Goal: Task Accomplishment & Management: Manage account settings

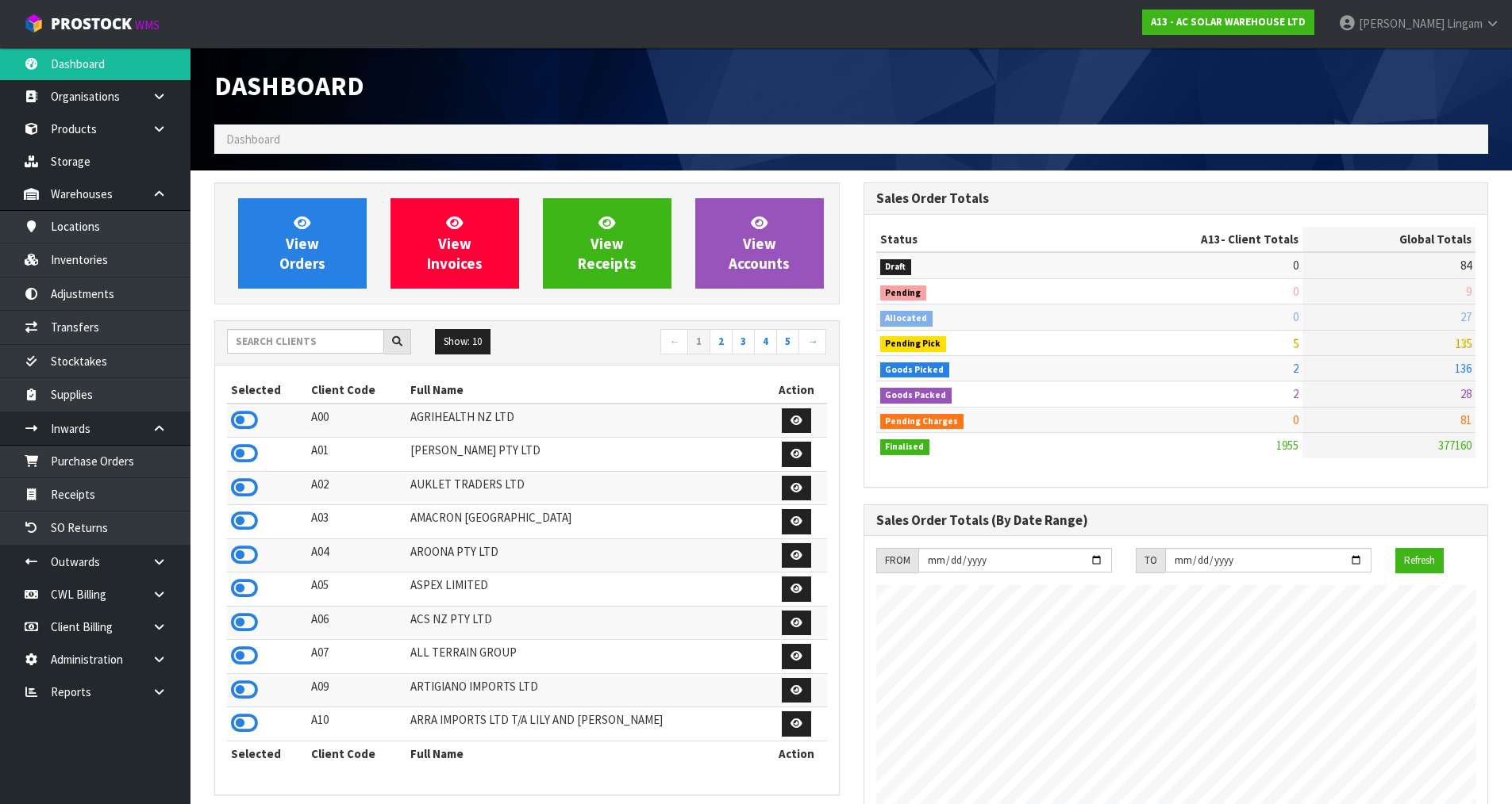
scroll to position [1287, 648]
click at [339, 346] on input "text" at bounding box center [305, 342] width 157 height 25
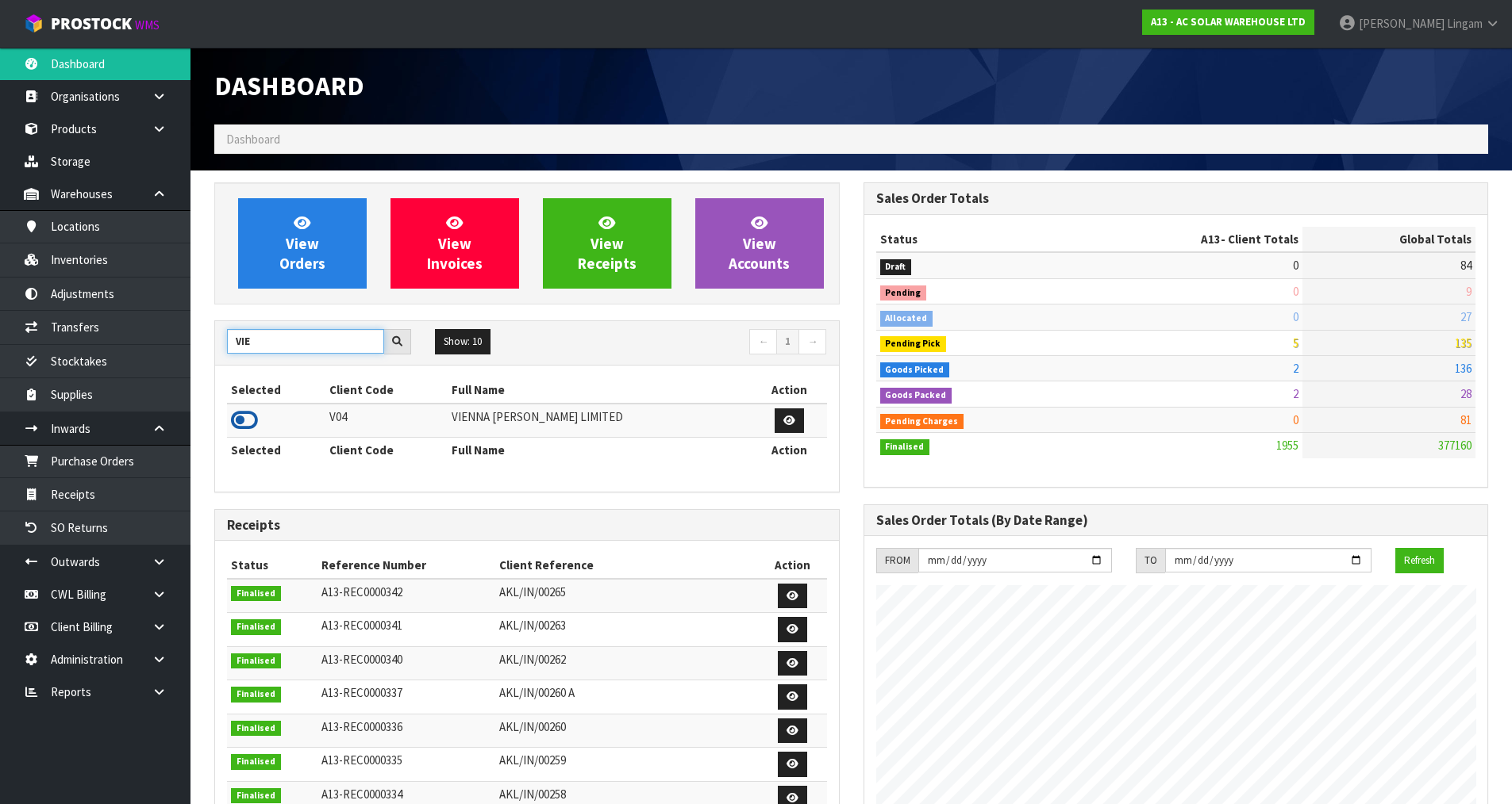
type input "VIE"
drag, startPoint x: 236, startPoint y: 417, endPoint x: 305, endPoint y: 300, distance: 135.8
click at [237, 417] on icon at bounding box center [243, 421] width 27 height 24
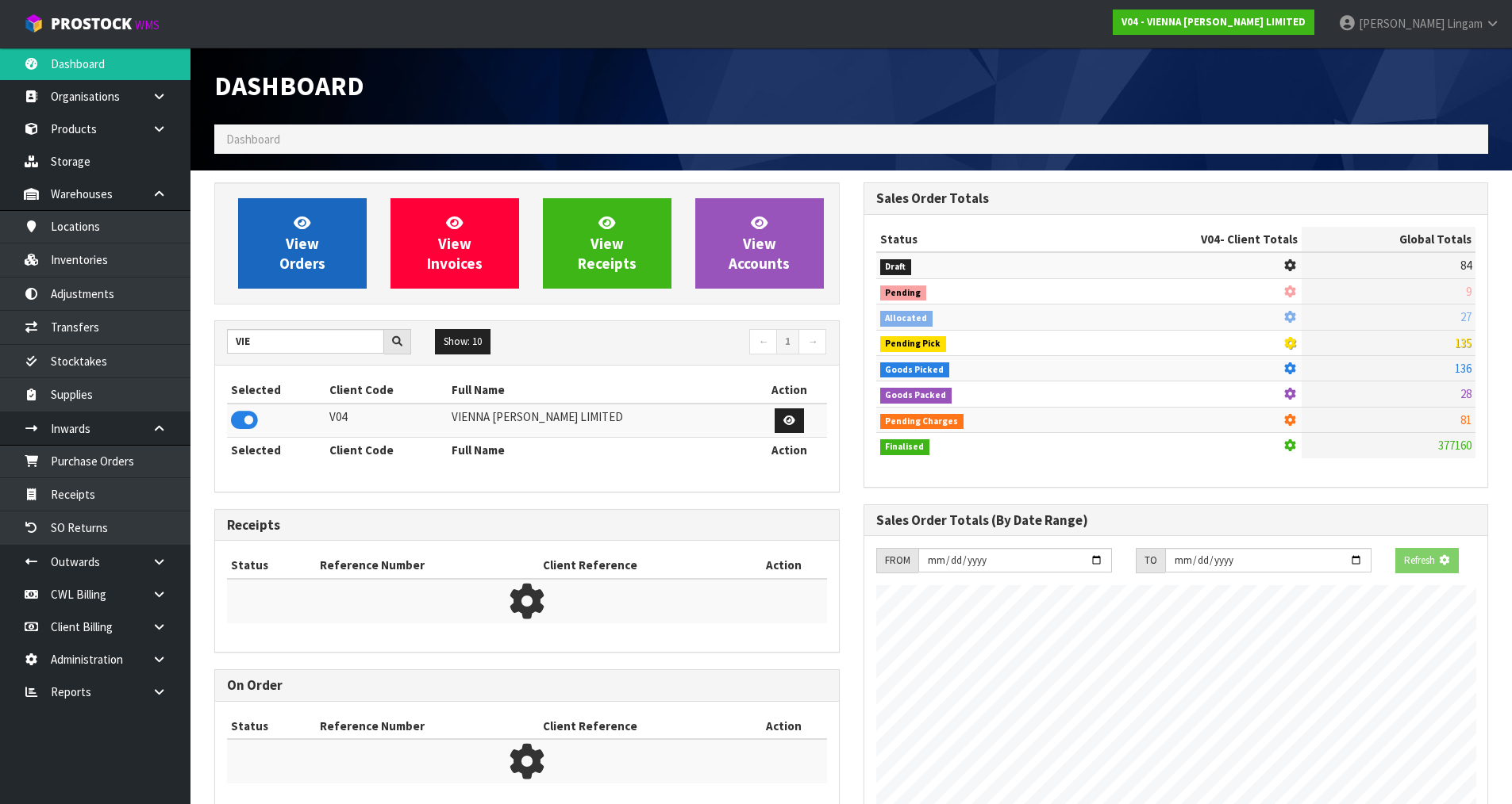
scroll to position [989, 648]
click at [306, 258] on span "View Orders" at bounding box center [302, 243] width 46 height 60
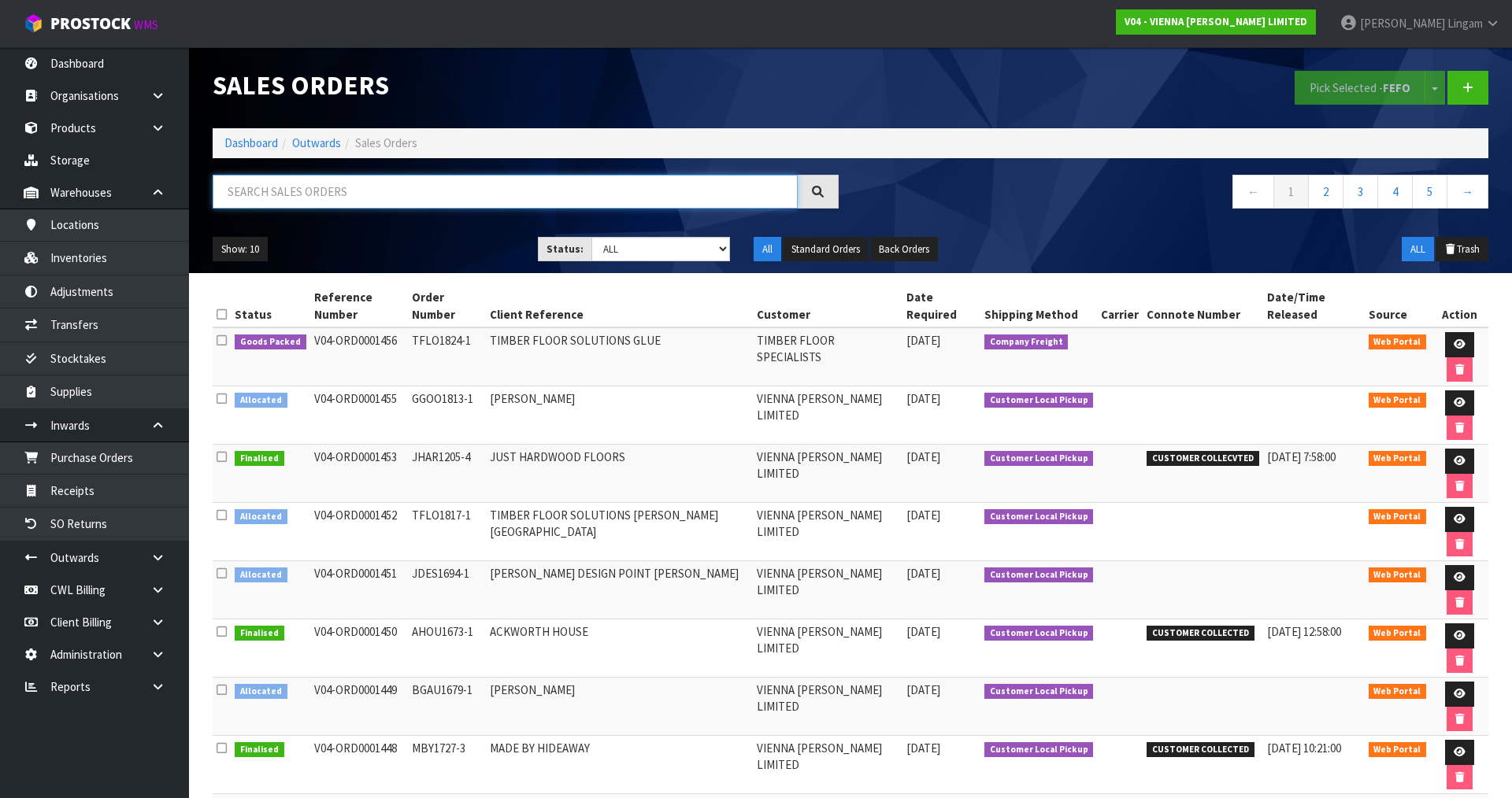
click at [439, 187] on input "text" at bounding box center [505, 192] width 585 height 34
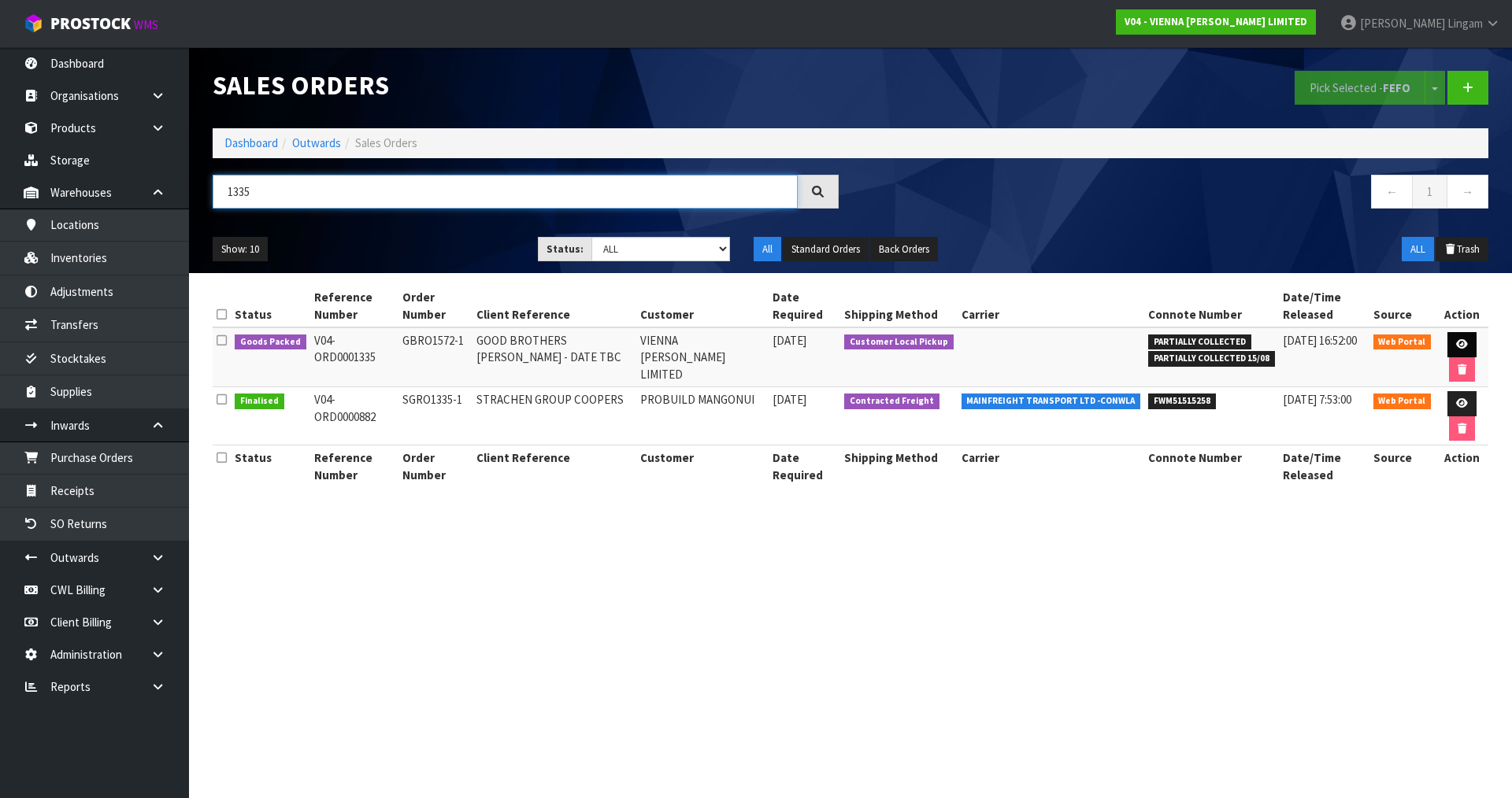
type input "1335"
click at [1466, 341] on link at bounding box center [1462, 345] width 29 height 26
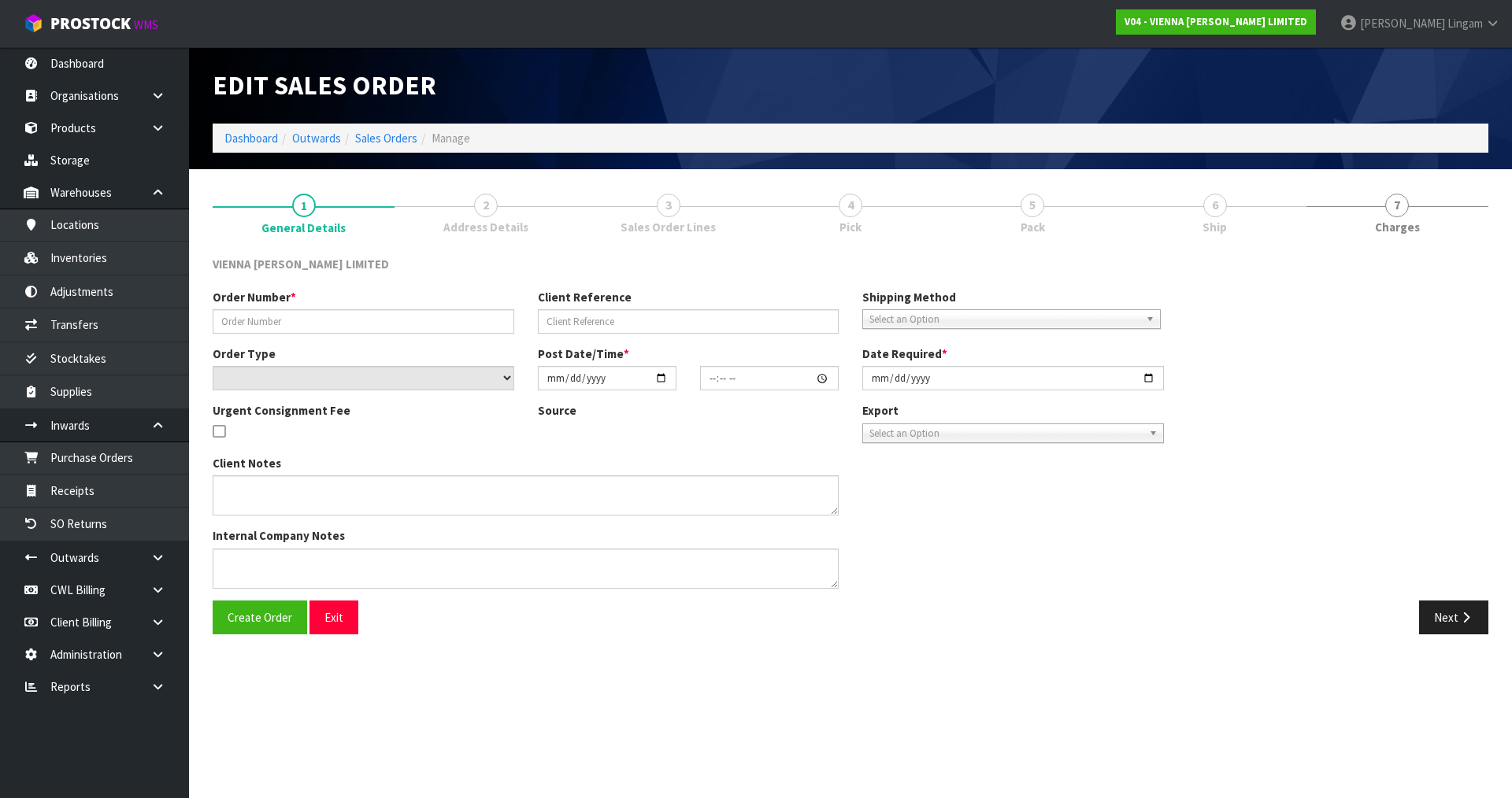
type input "GBRO1572-1"
type input "GOOD BROTHERS TONY RICHARDS - DATE TBC"
select select "number:0"
type input "2025-05-22"
type input "16:04:00.000"
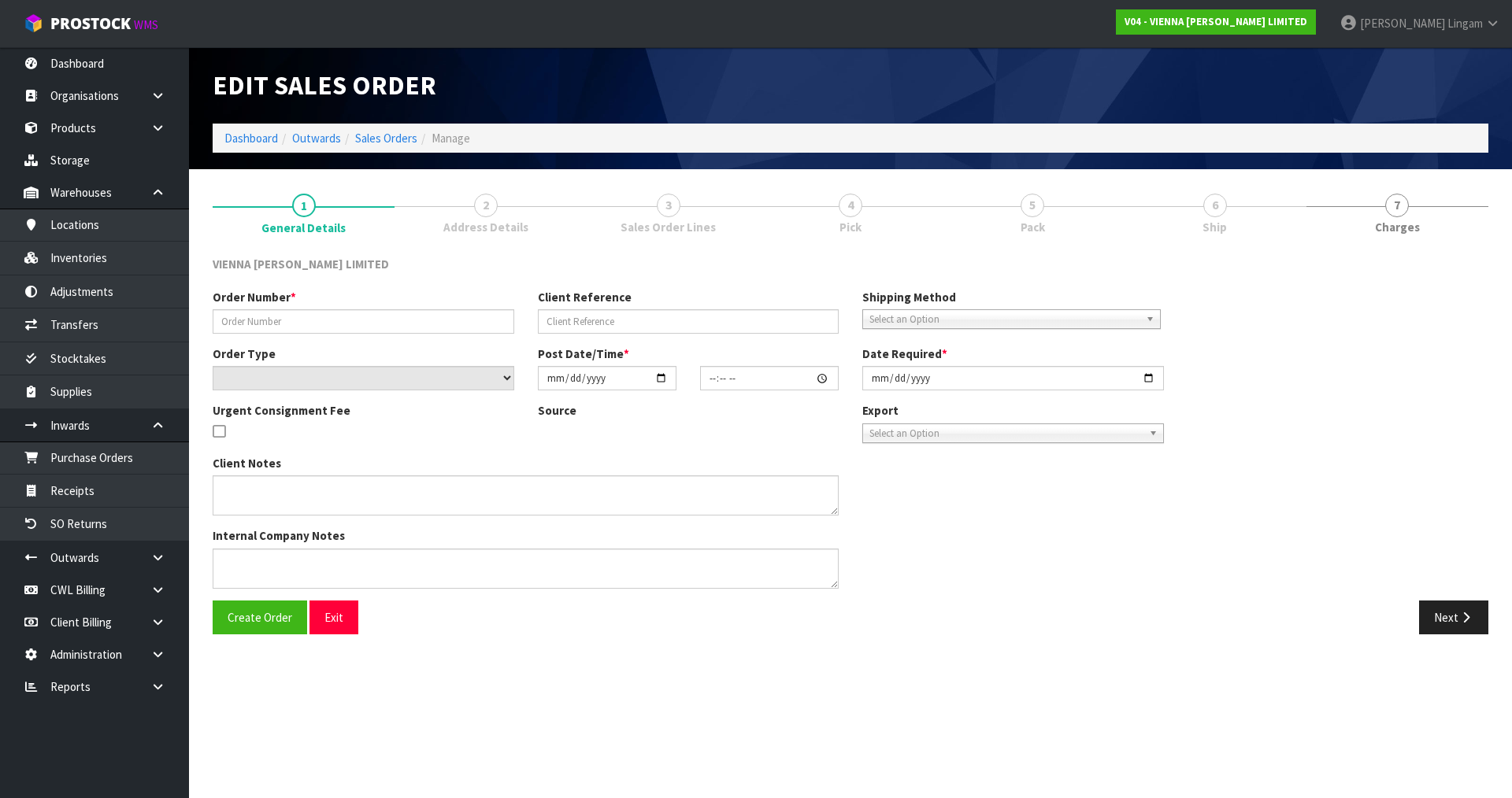
type input "2025-09-16"
type textarea "GOOD BROTHERS TONY RICHARDS"
type textarea "DAMON WANTS TO COLLECT 1 X PACK – PARTIAL PICK FROM THIS ORDER. CAN DAMON PLEAS…"
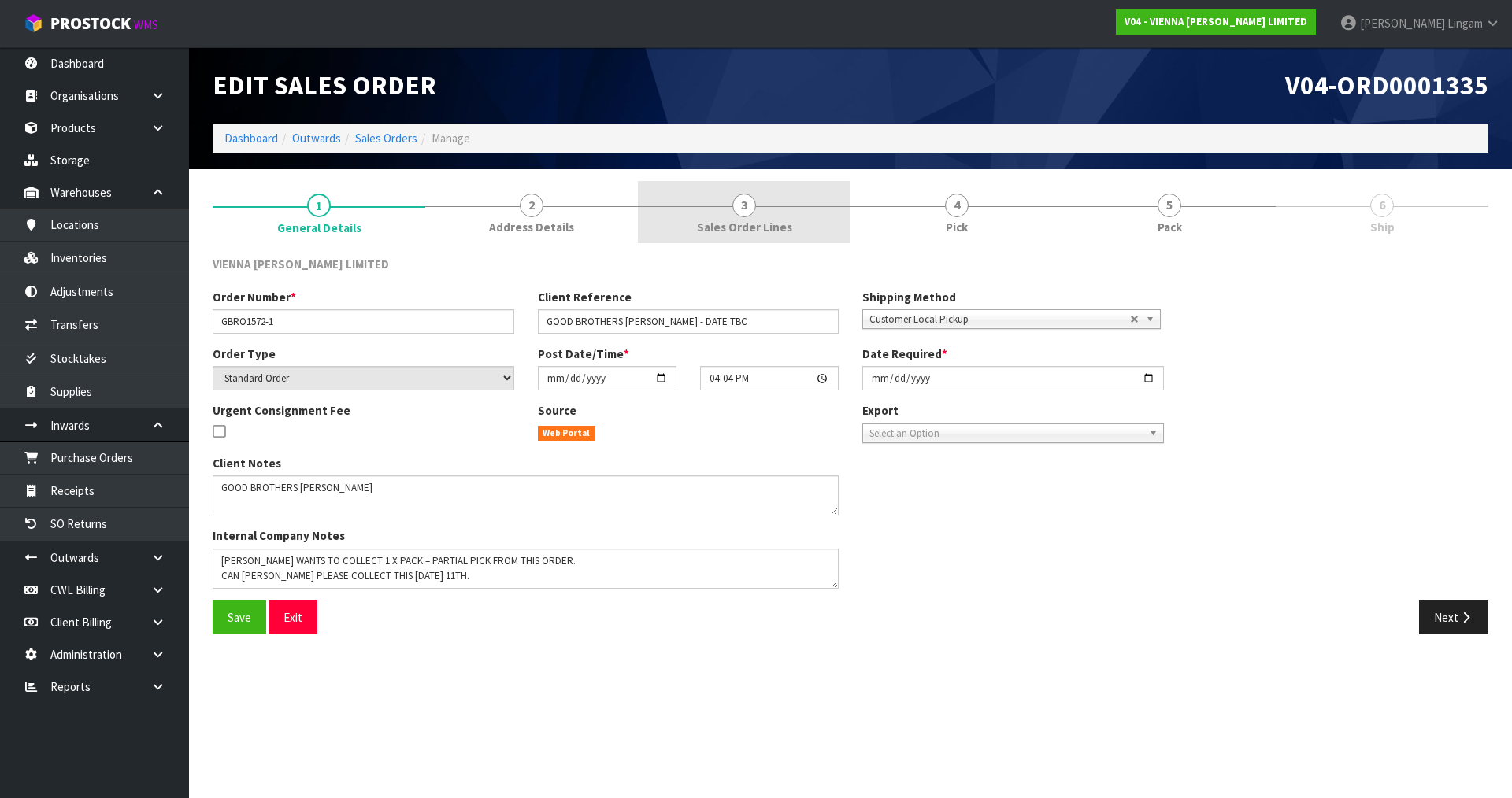
click at [759, 219] on span "Sales Order Lines" at bounding box center [744, 227] width 95 height 17
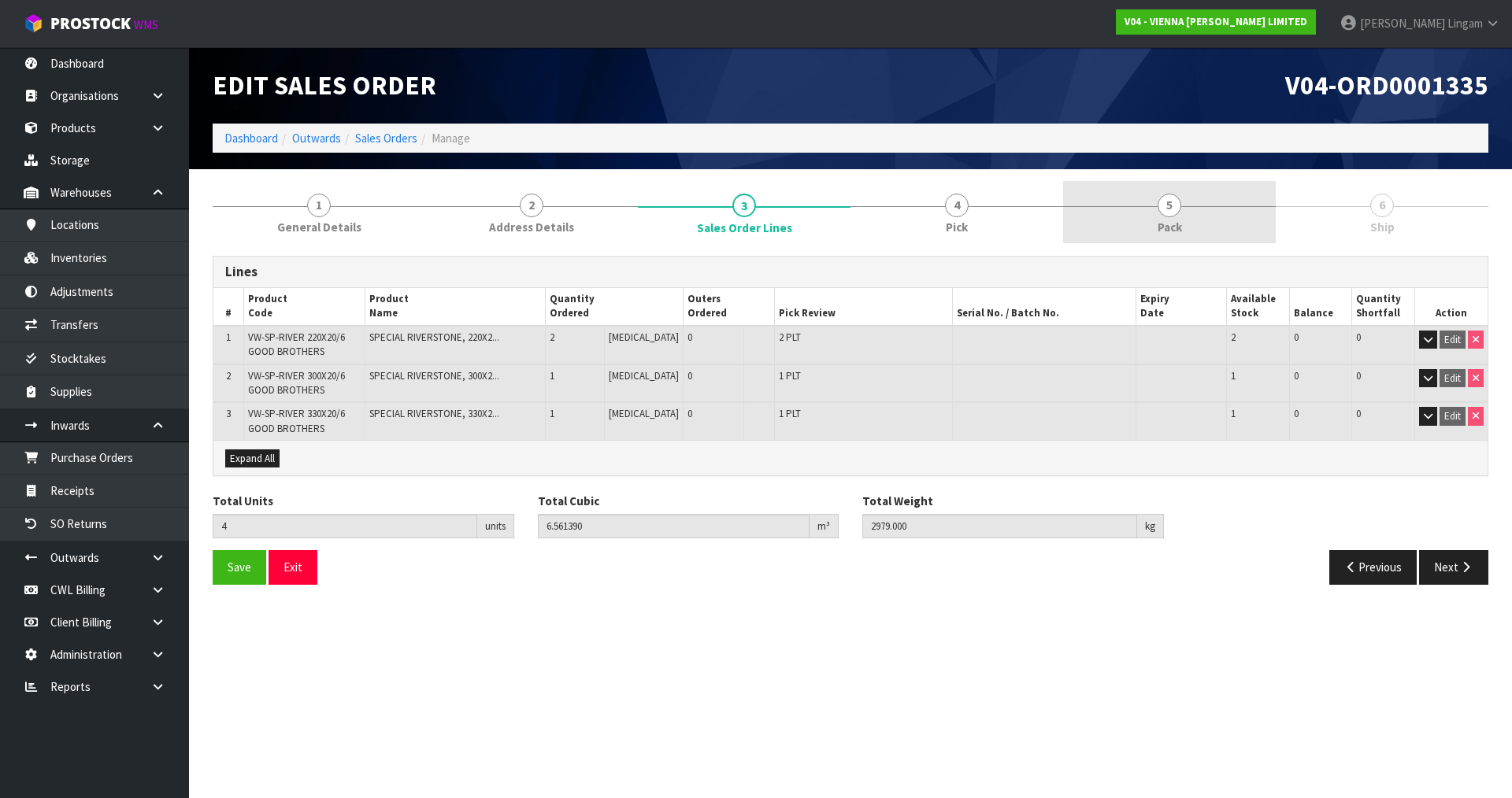
click at [1192, 229] on link "5 Pack" at bounding box center [1170, 212] width 213 height 62
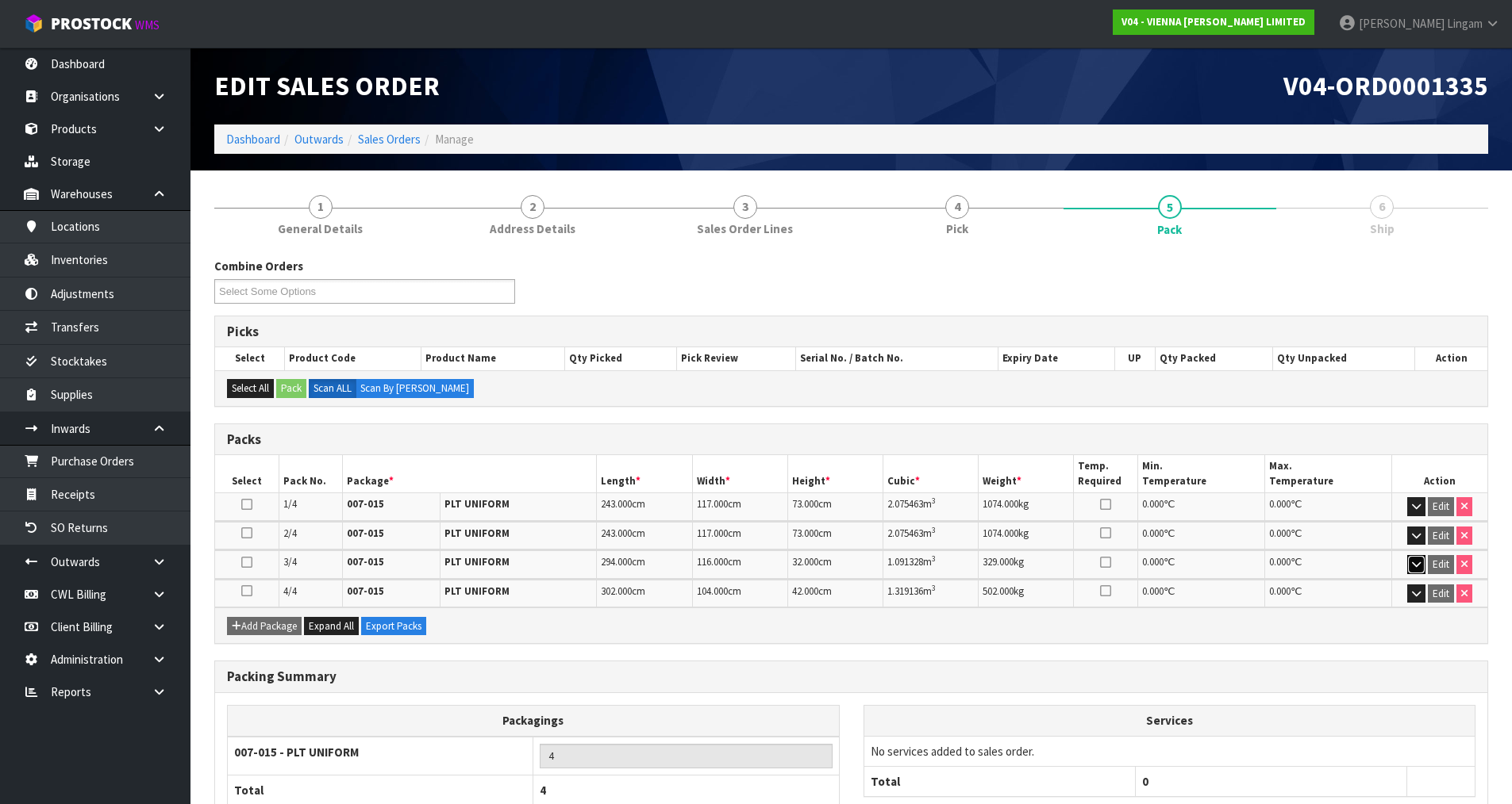
click at [1414, 572] on button "button" at bounding box center [1416, 565] width 19 height 19
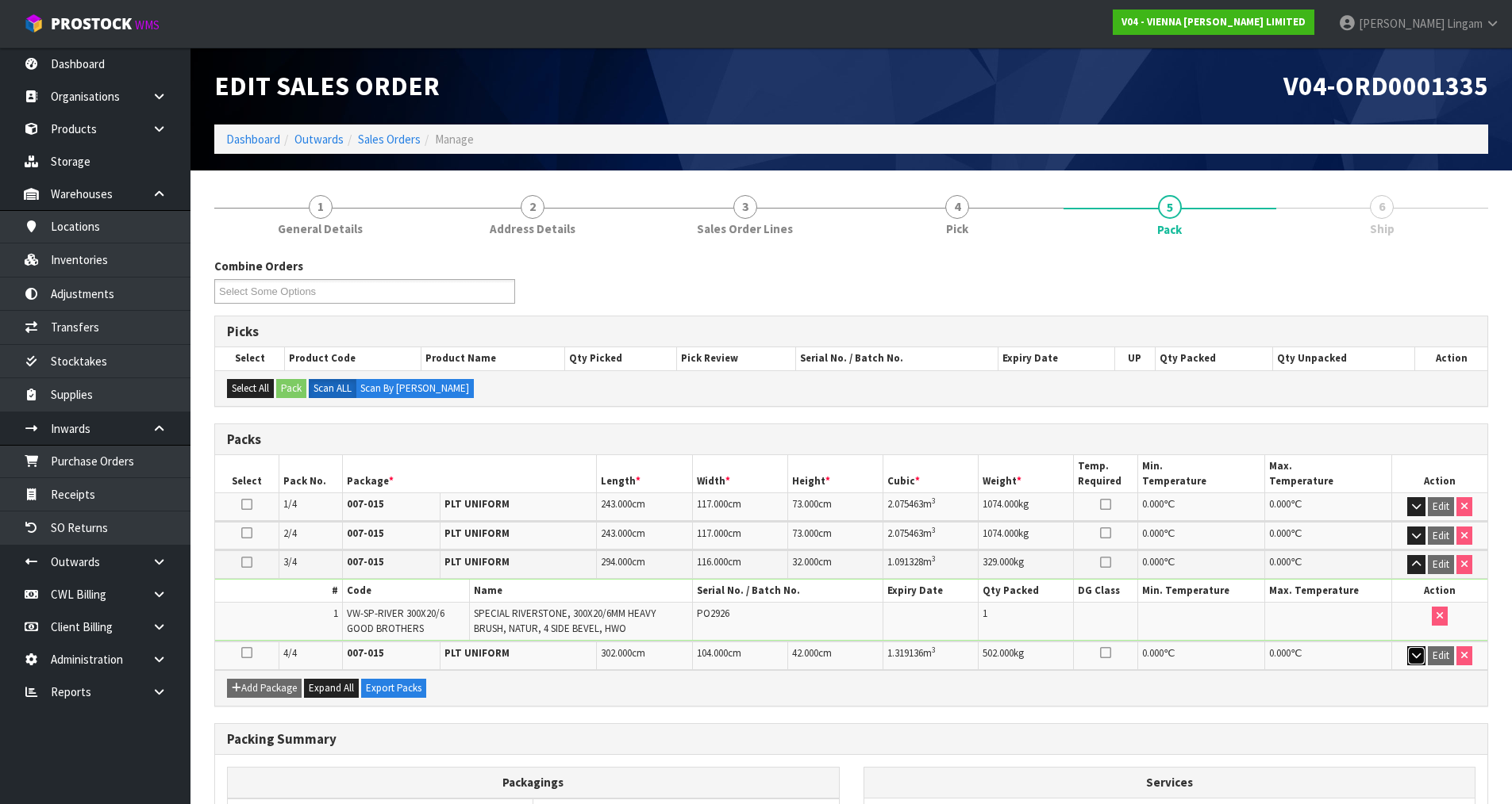
click at [1415, 662] on button "button" at bounding box center [1416, 656] width 19 height 19
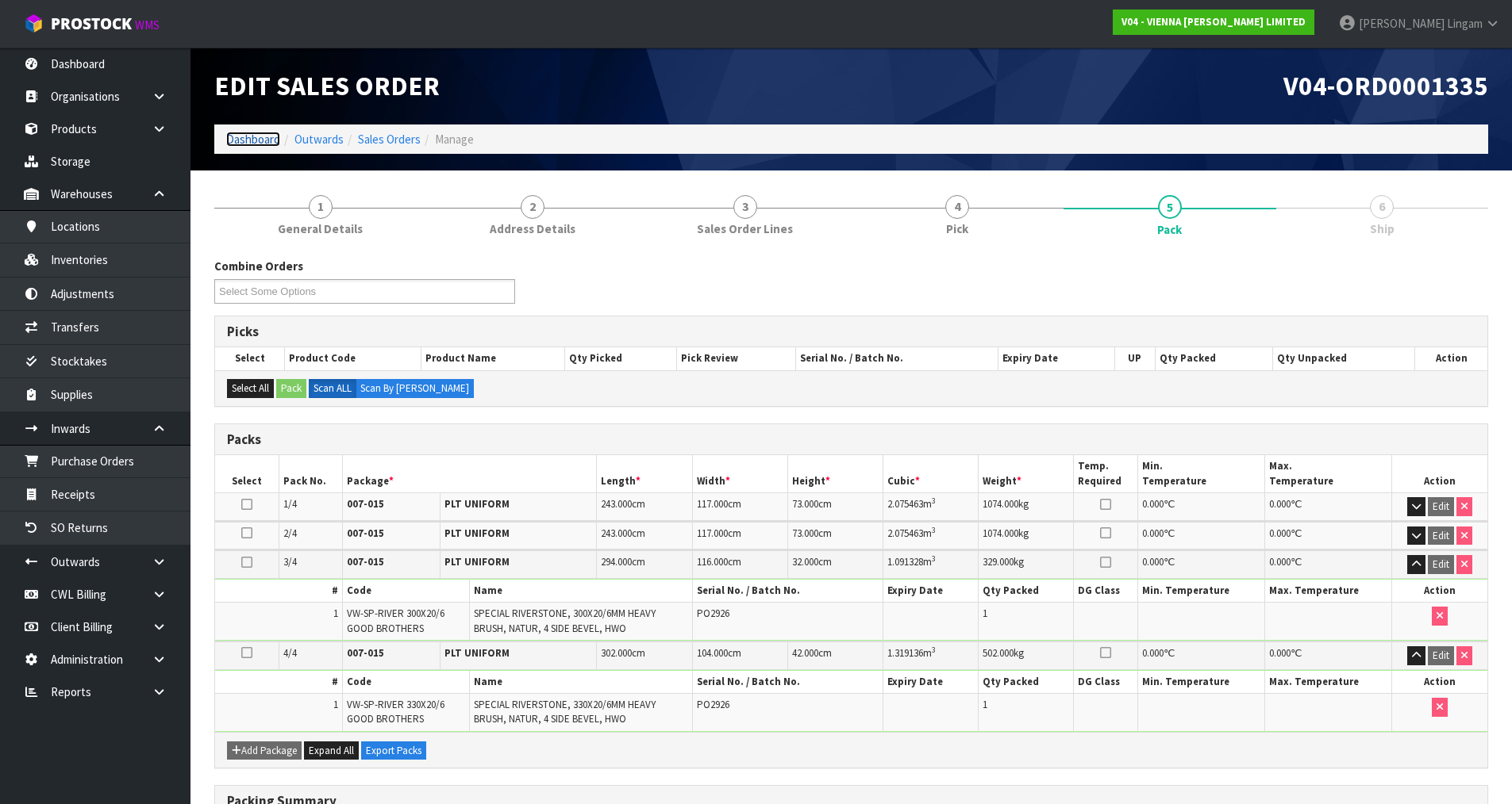
click at [255, 140] on link "Dashboard" at bounding box center [253, 139] width 54 height 15
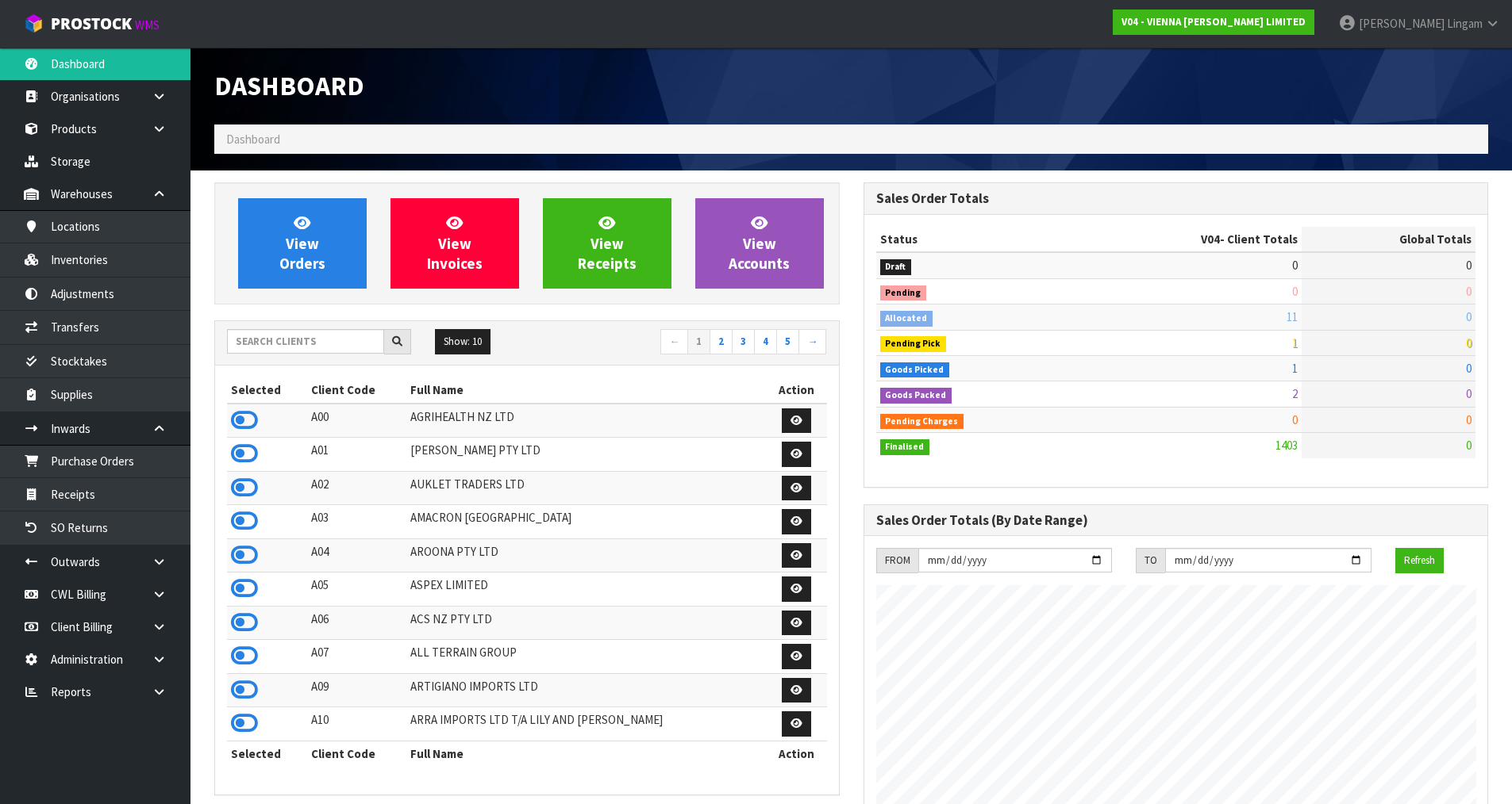
scroll to position [996, 648]
click at [289, 340] on input "text" at bounding box center [305, 342] width 157 height 25
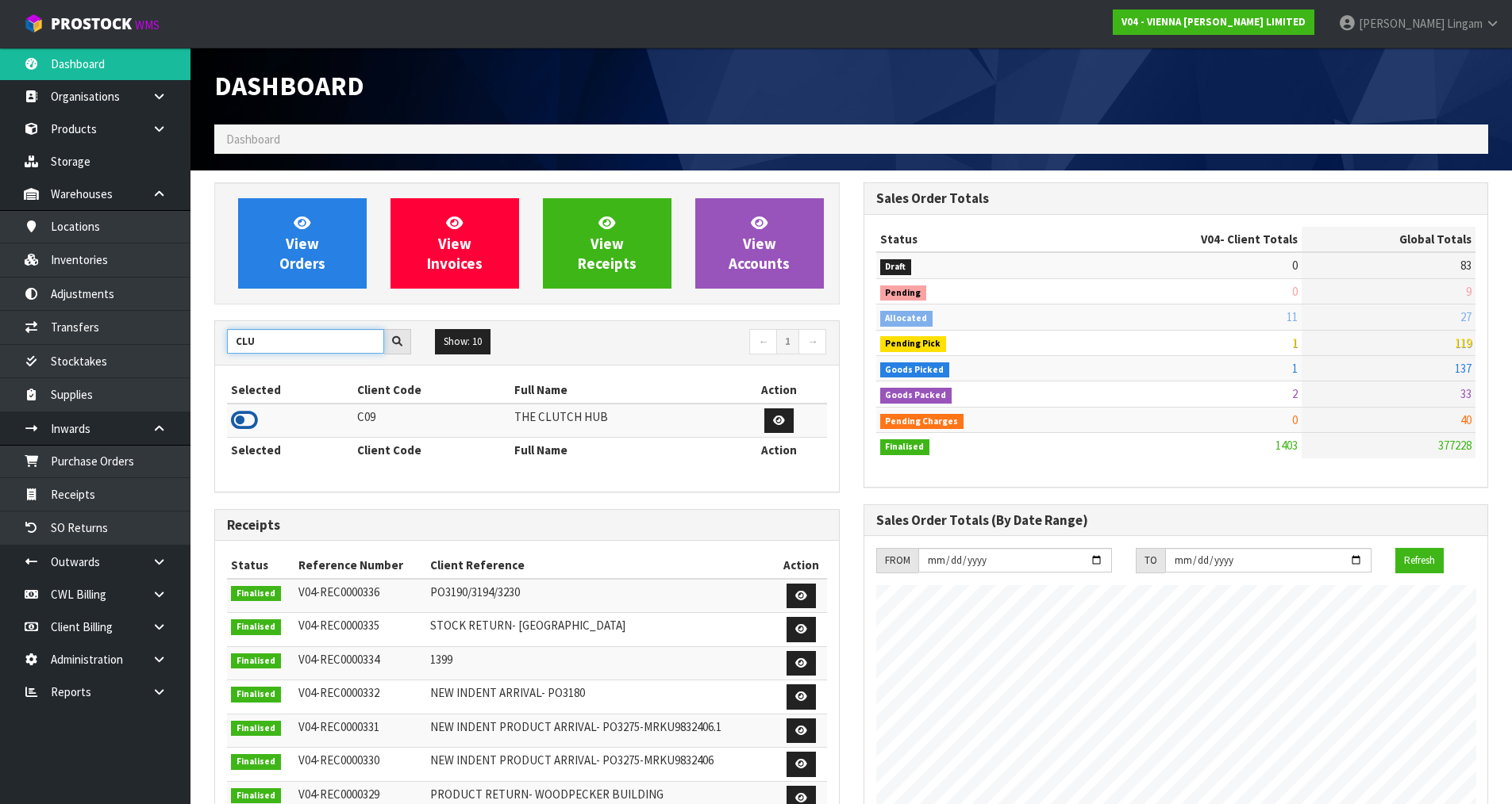
type input "CLU"
click at [247, 420] on icon at bounding box center [243, 421] width 27 height 24
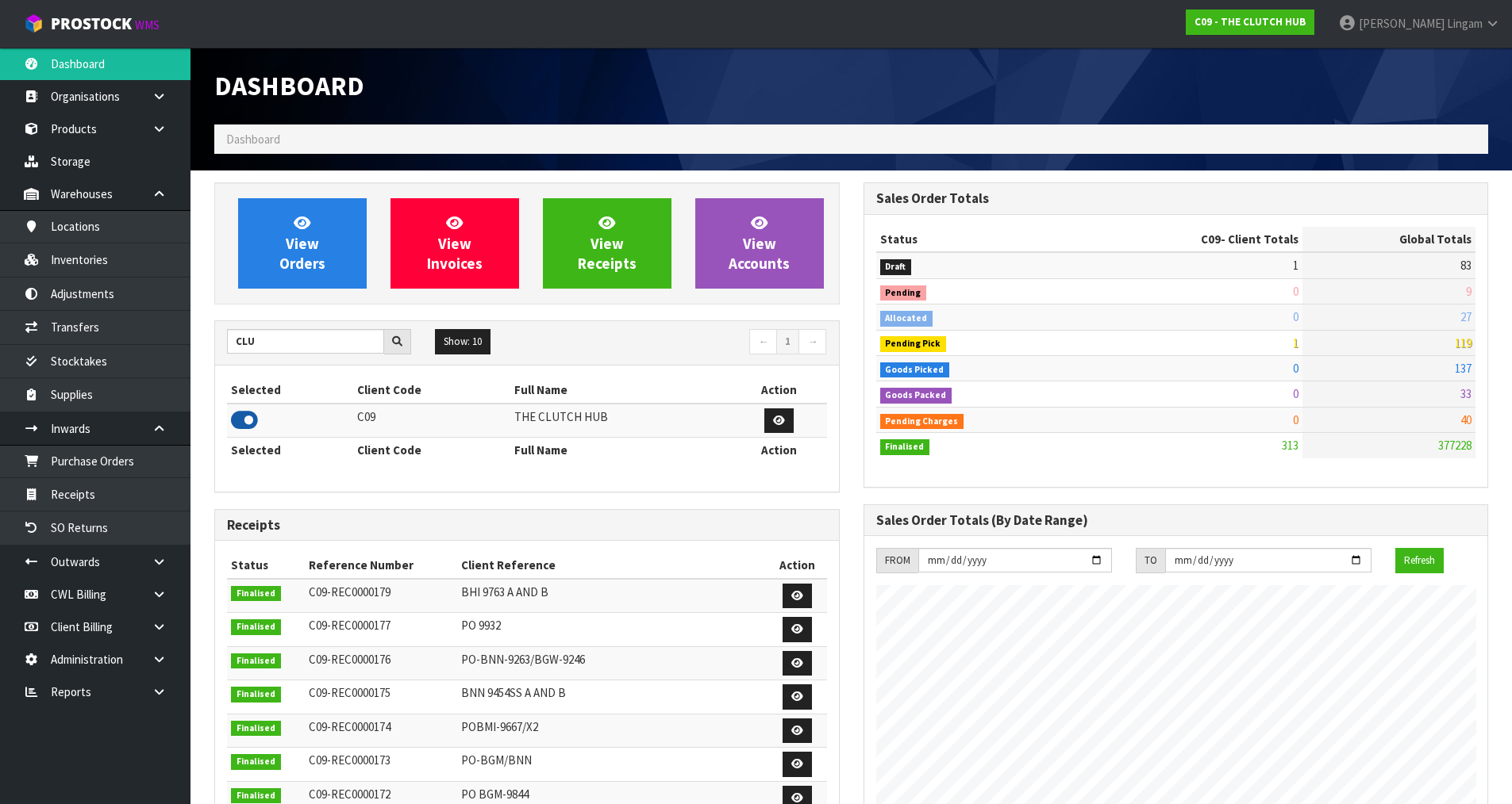
scroll to position [1202, 648]
click at [280, 276] on link "View Orders" at bounding box center [301, 243] width 128 height 90
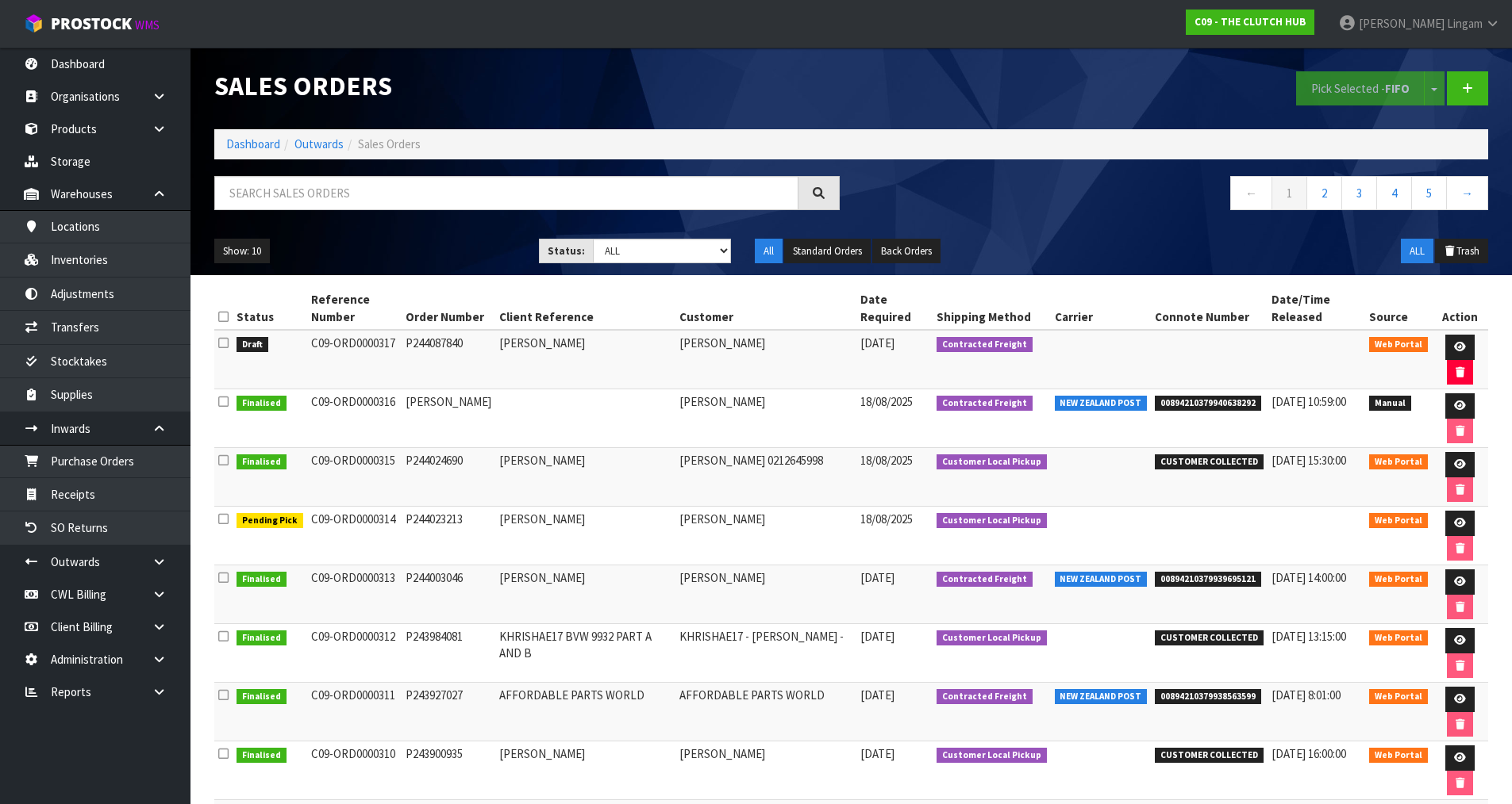
click at [444, 338] on td "P244087840" at bounding box center [448, 360] width 93 height 60
copy td "P244087840"
click at [102, 458] on link "Purchase Orders" at bounding box center [95, 461] width 190 height 32
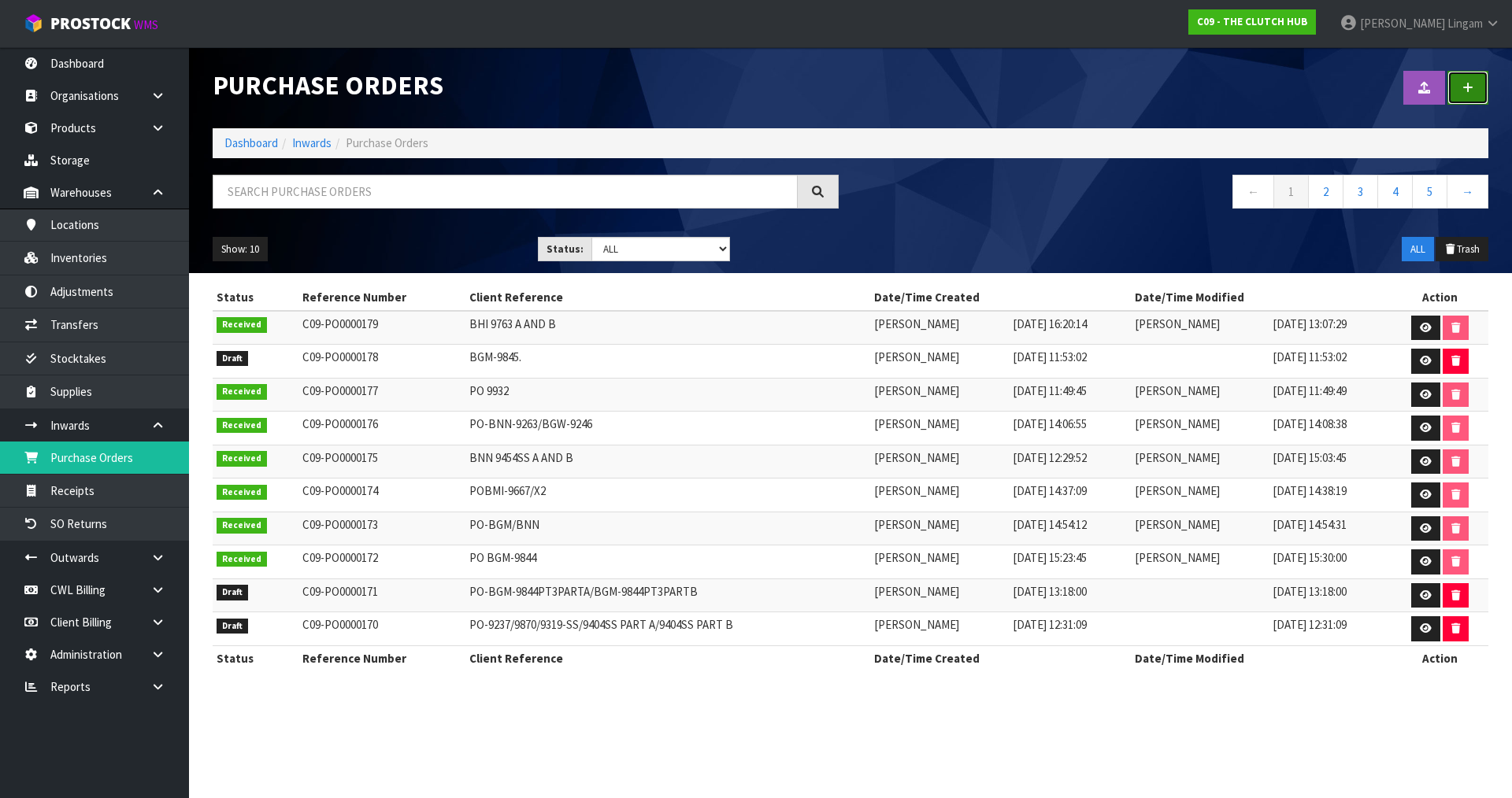
click at [1473, 86] on icon at bounding box center [1468, 87] width 11 height 12
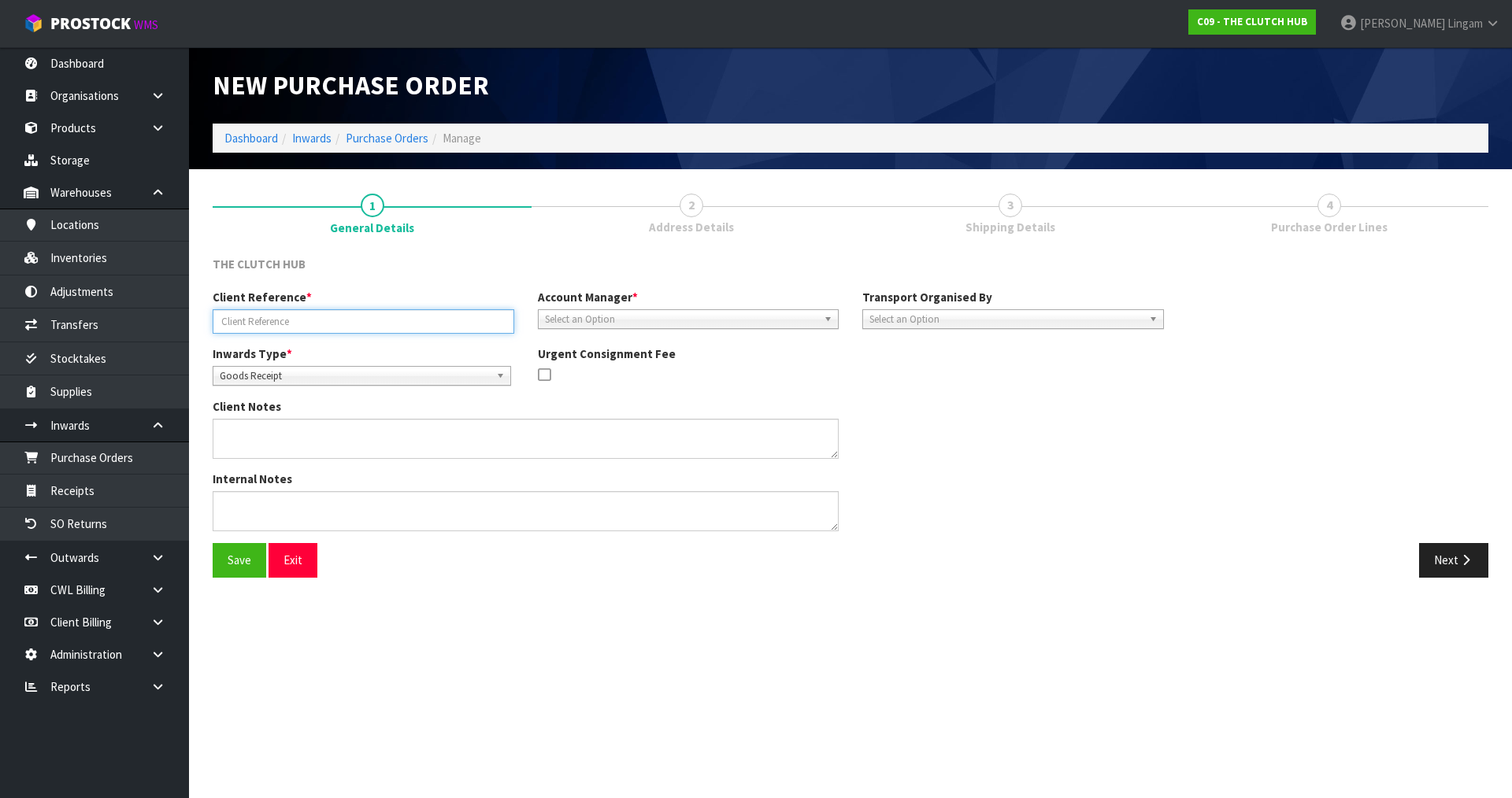
click at [361, 327] on input "text" at bounding box center [363, 321] width 302 height 25
paste input "P244087840"
type input "P244087840"
click at [638, 319] on span "Select an Option" at bounding box center [682, 320] width 274 height 19
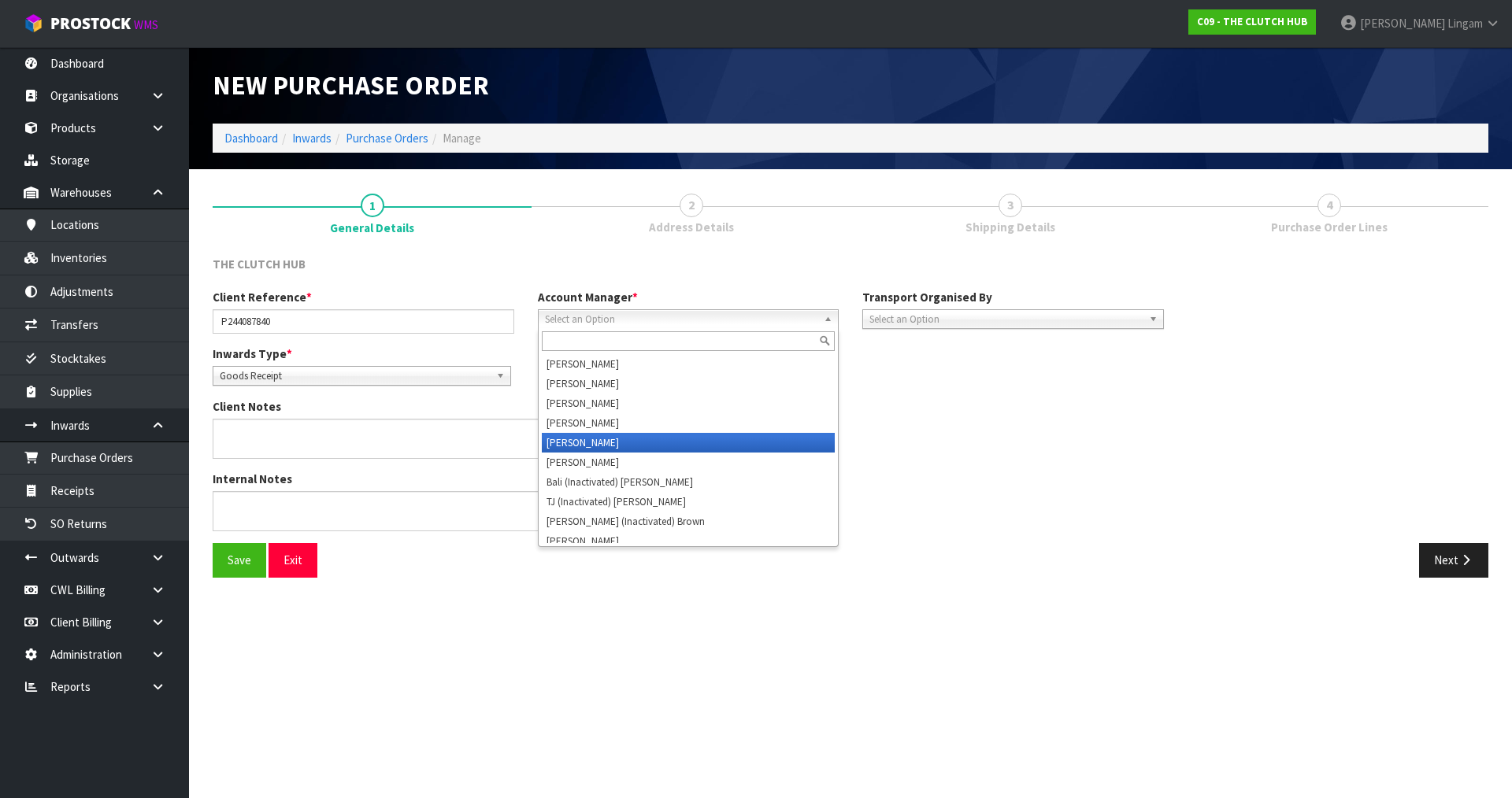
click at [594, 437] on li "Vineeta Lingam" at bounding box center [688, 442] width 294 height 20
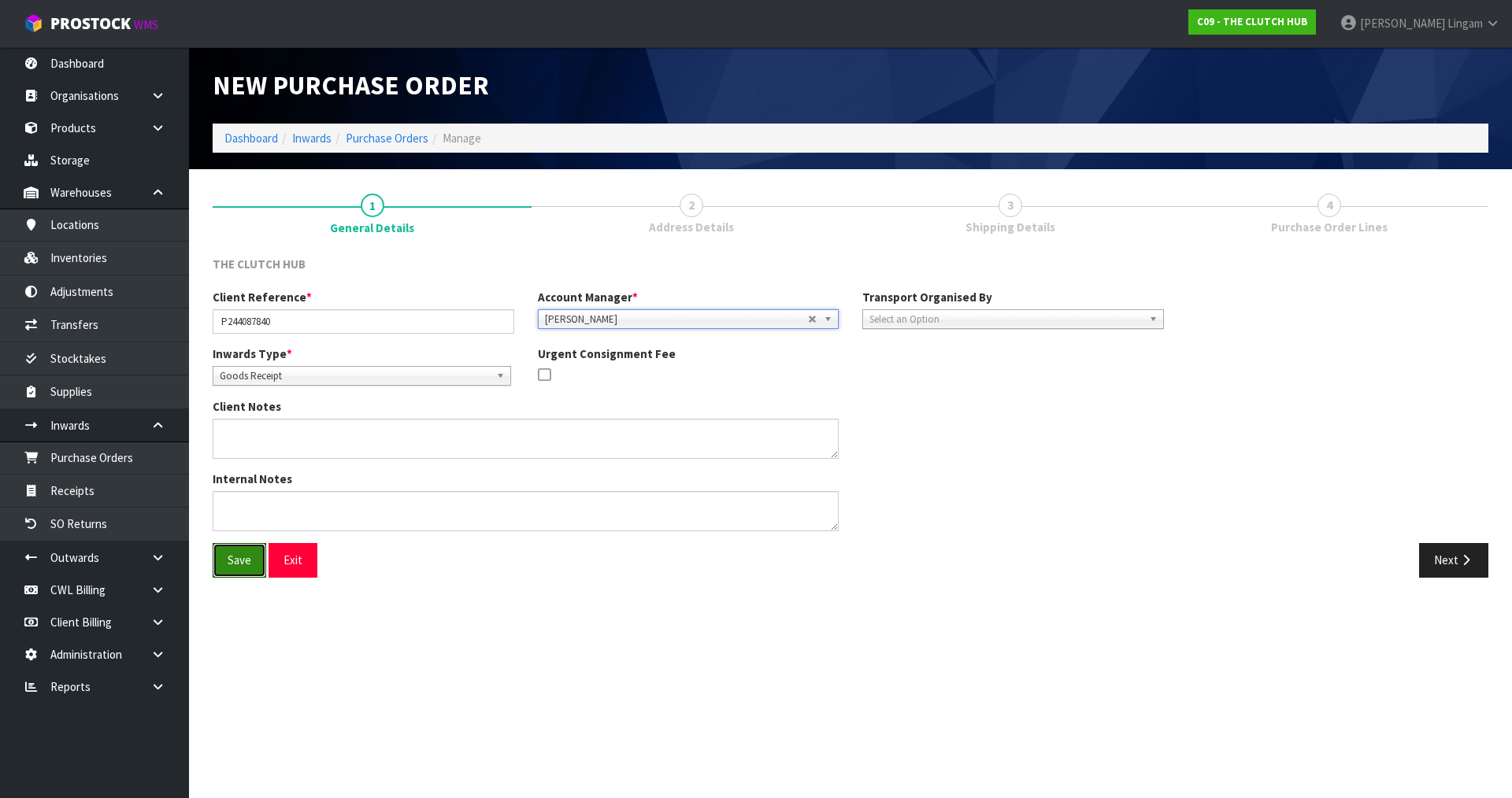
drag, startPoint x: 242, startPoint y: 557, endPoint x: 598, endPoint y: 561, distance: 356.0
click at [244, 557] on button "Save" at bounding box center [239, 560] width 54 height 34
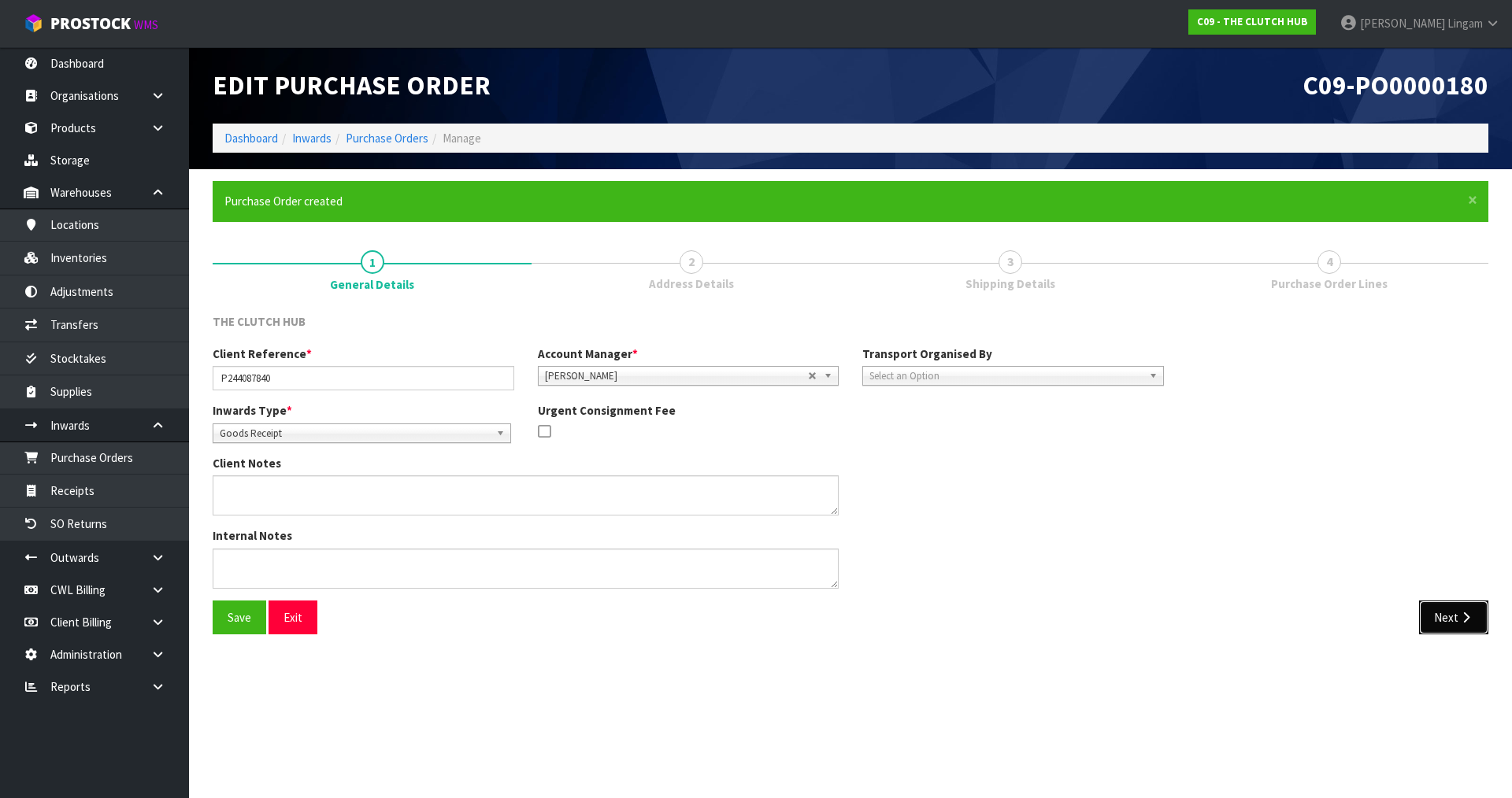
click at [1451, 621] on button "Next" at bounding box center [1454, 617] width 70 height 34
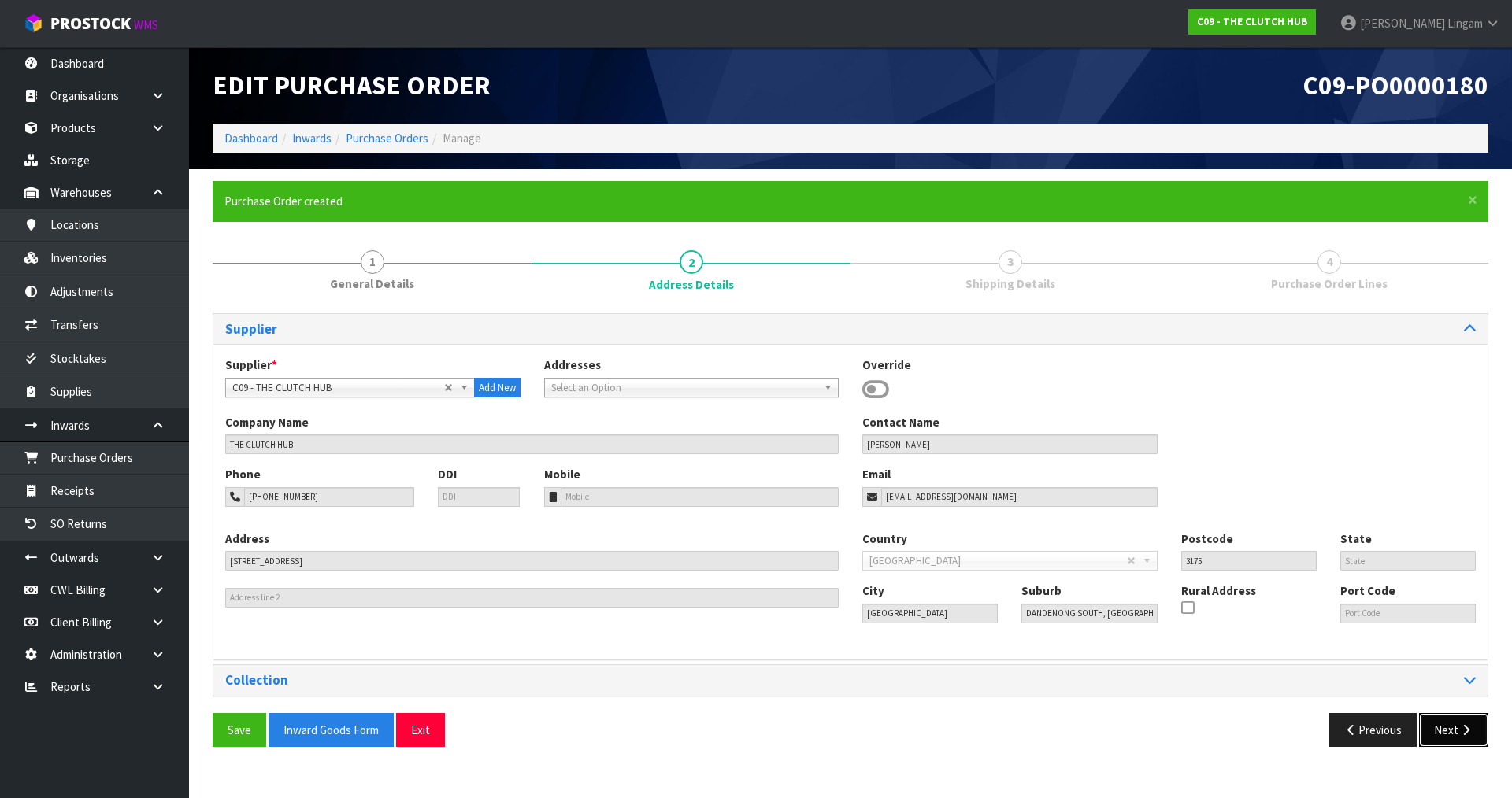
click at [1450, 724] on button "Next" at bounding box center [1454, 730] width 70 height 34
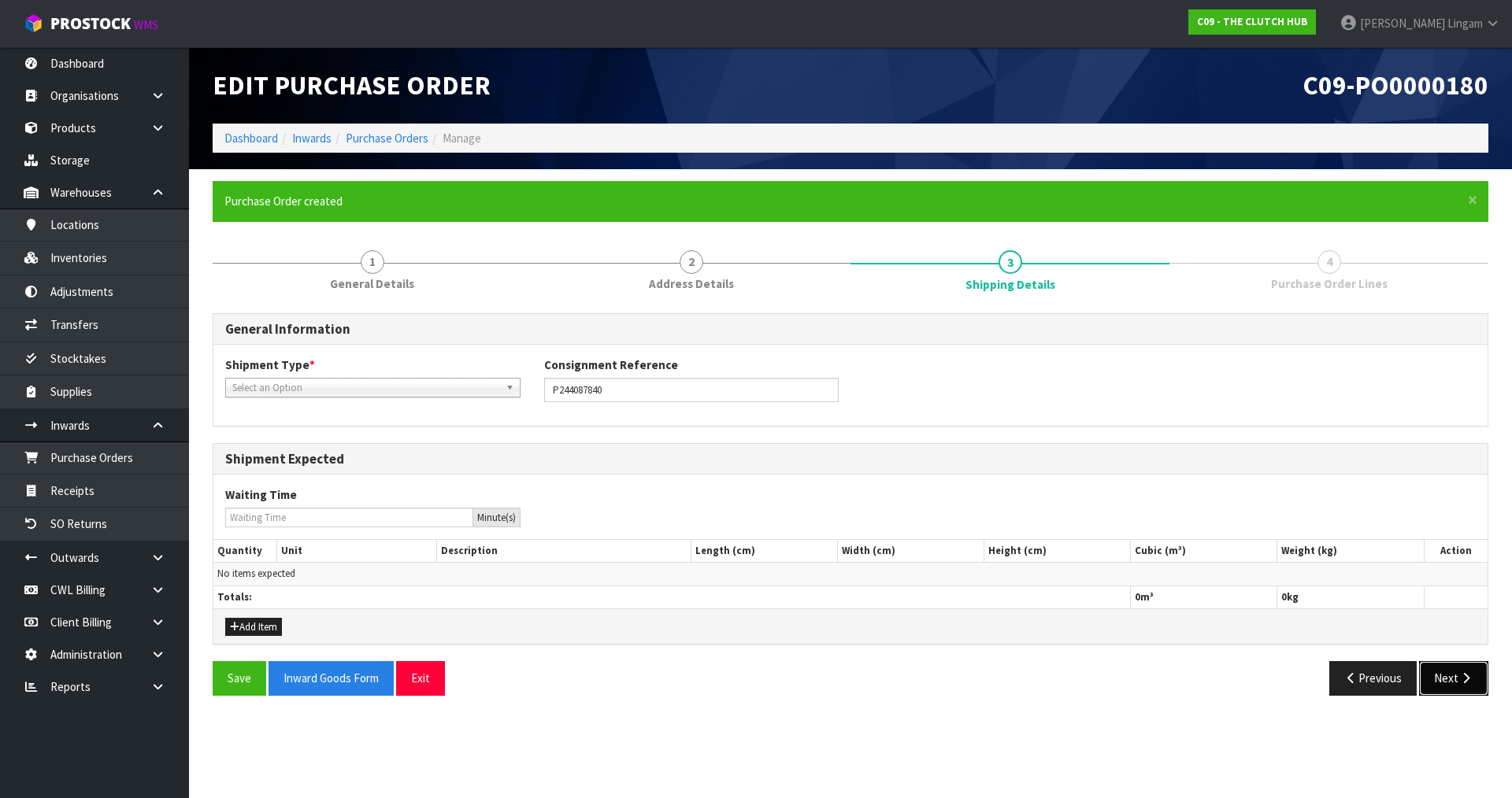
click at [1451, 677] on button "Next" at bounding box center [1454, 678] width 70 height 34
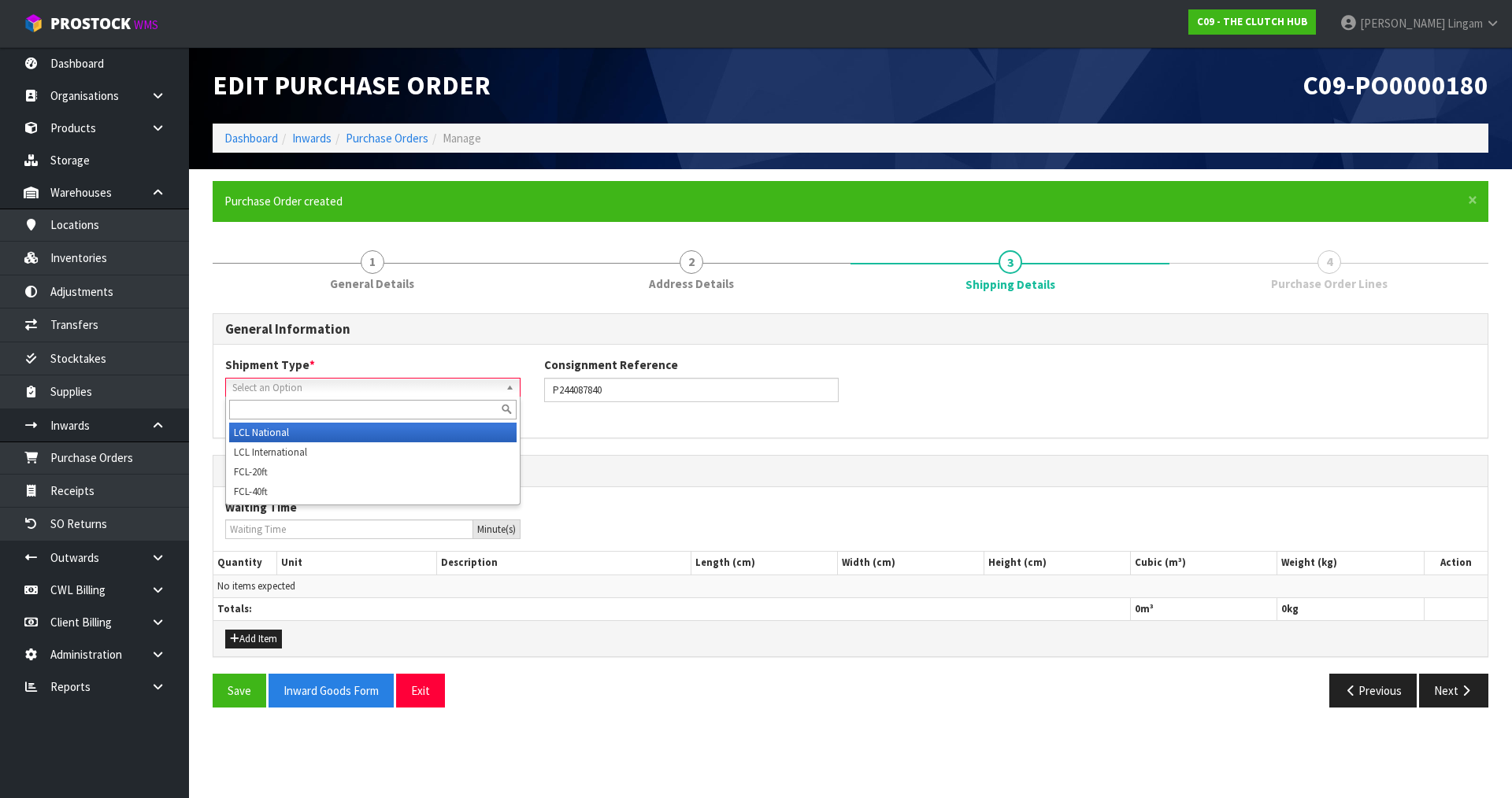
click at [390, 388] on span "Select an Option" at bounding box center [366, 389] width 267 height 19
click at [291, 433] on li "LCL National" at bounding box center [372, 433] width 287 height 20
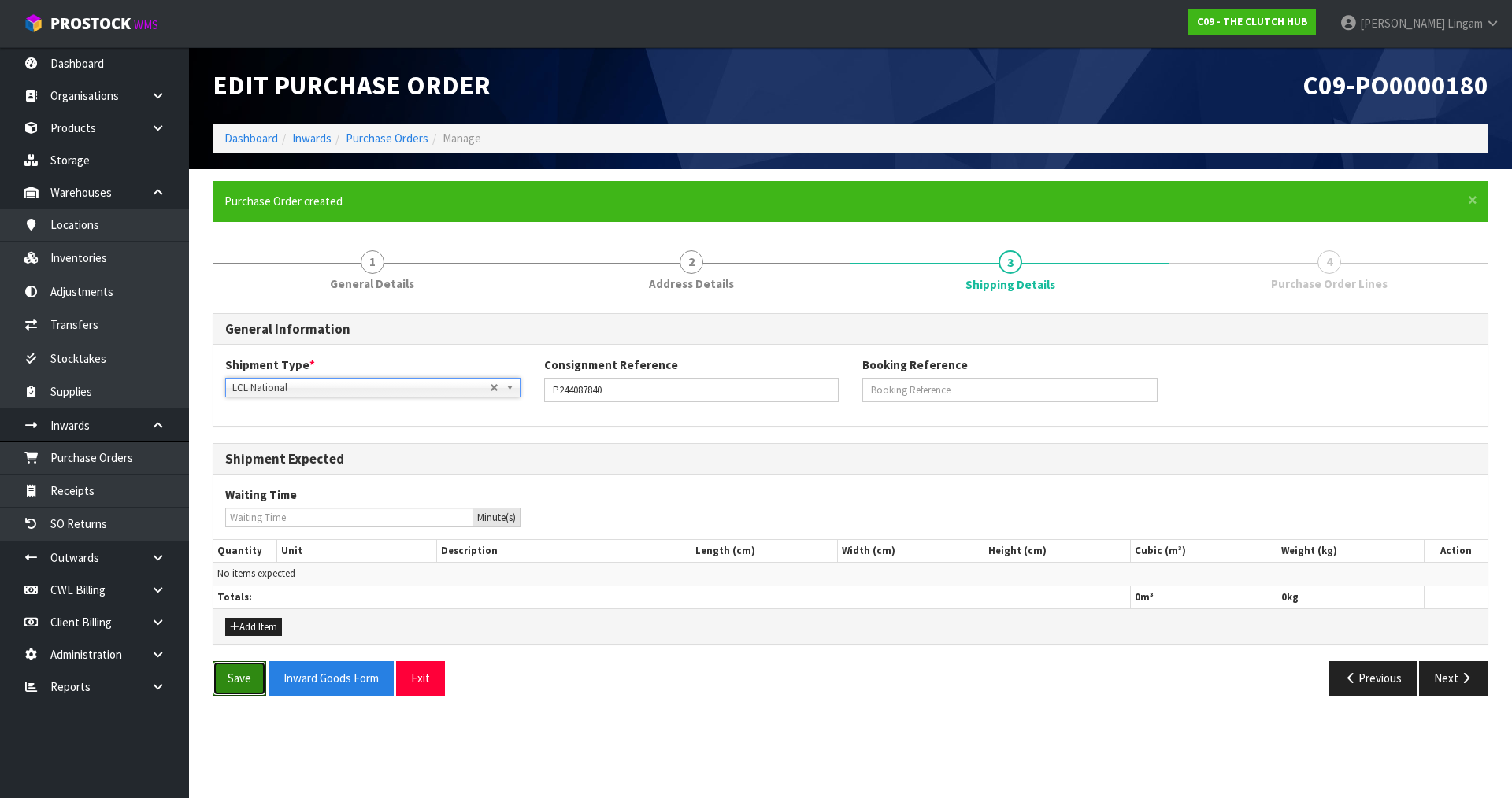
drag, startPoint x: 239, startPoint y: 686, endPoint x: 534, endPoint y: 701, distance: 295.4
click at [241, 686] on button "Save" at bounding box center [239, 678] width 54 height 34
click at [1460, 676] on icon "button" at bounding box center [1466, 678] width 15 height 12
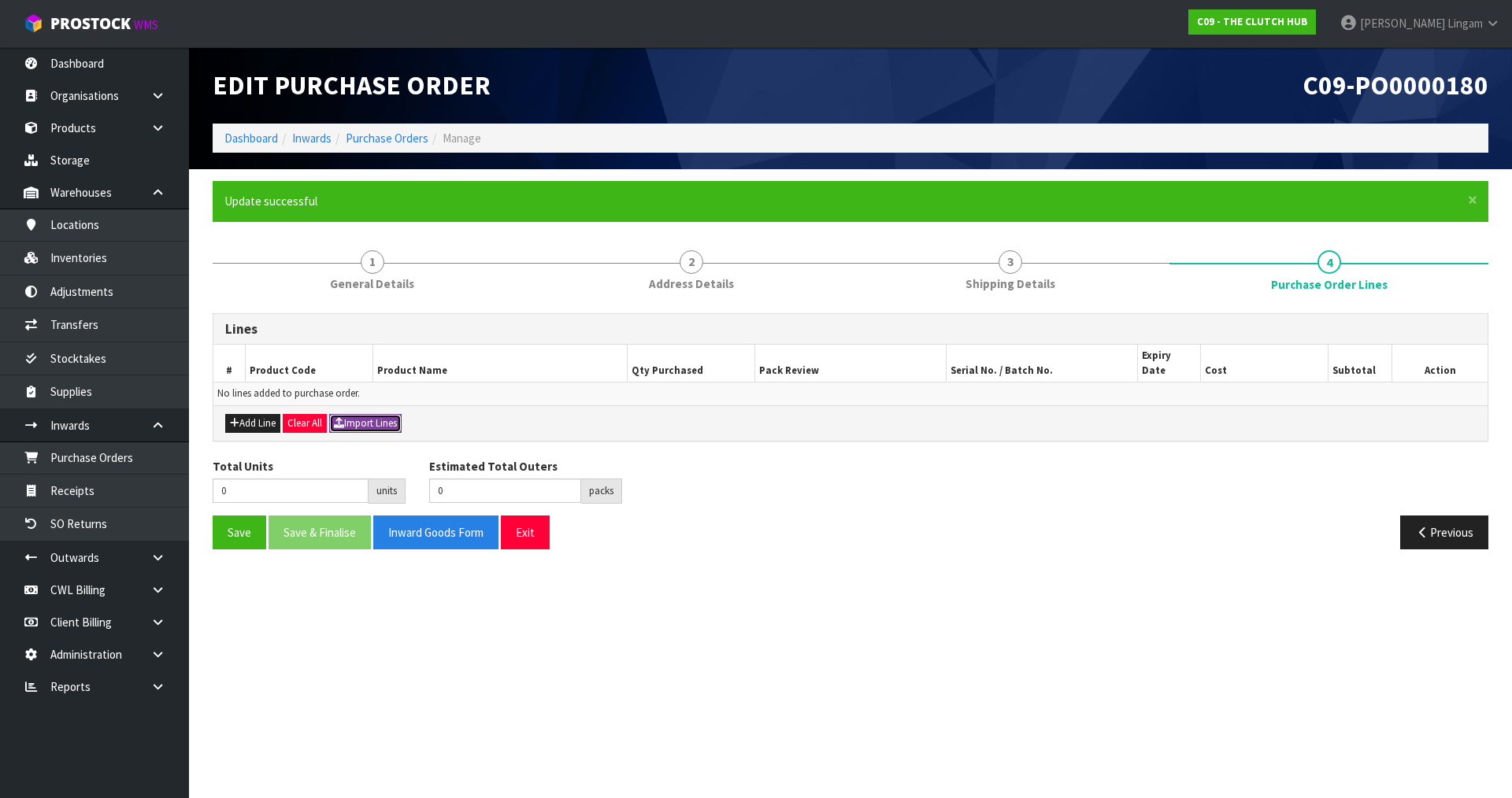
click at [398, 414] on button "Import Lines" at bounding box center [366, 424] width 73 height 19
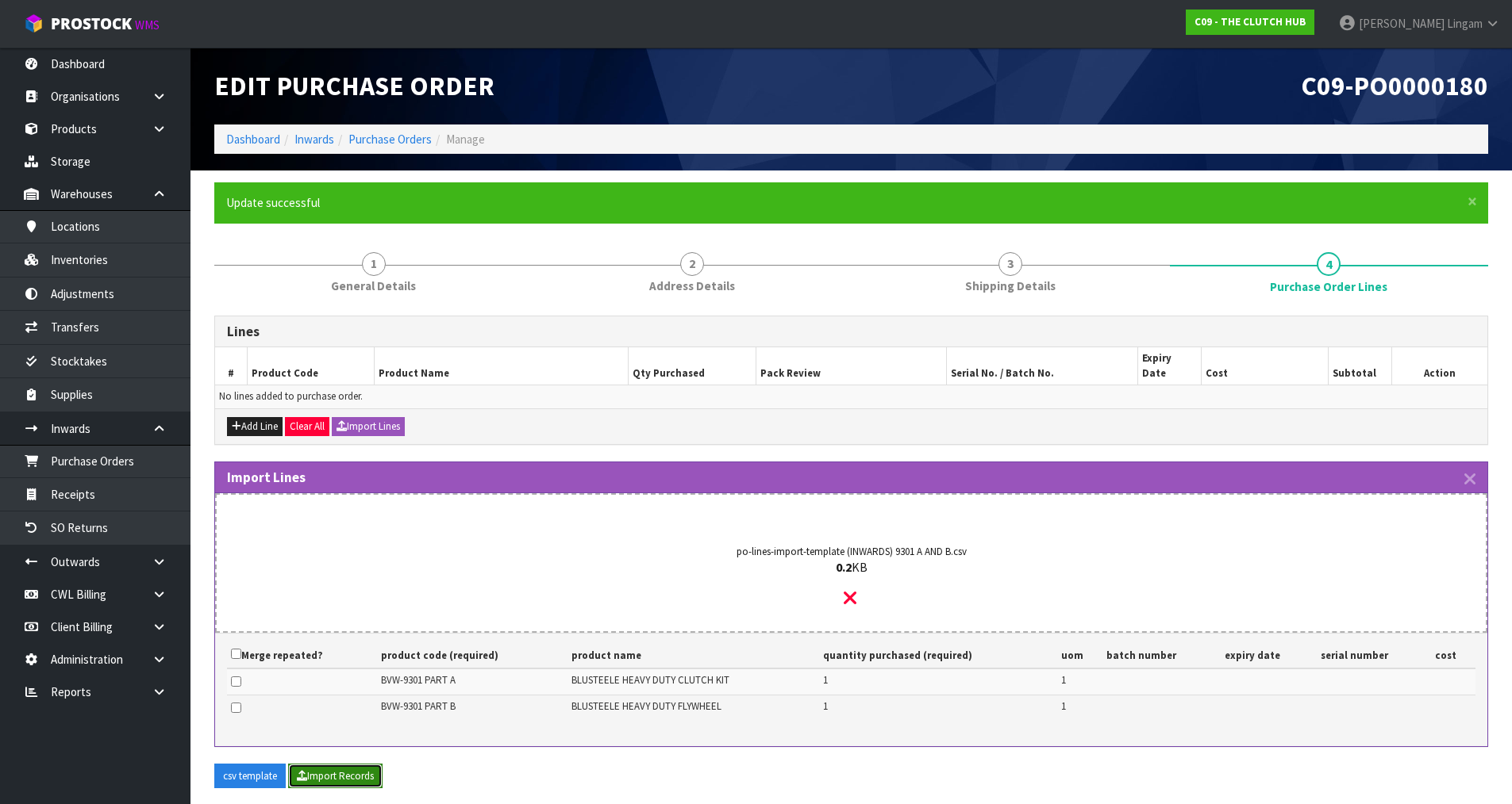
click at [331, 764] on button "Import Records" at bounding box center [334, 777] width 94 height 26
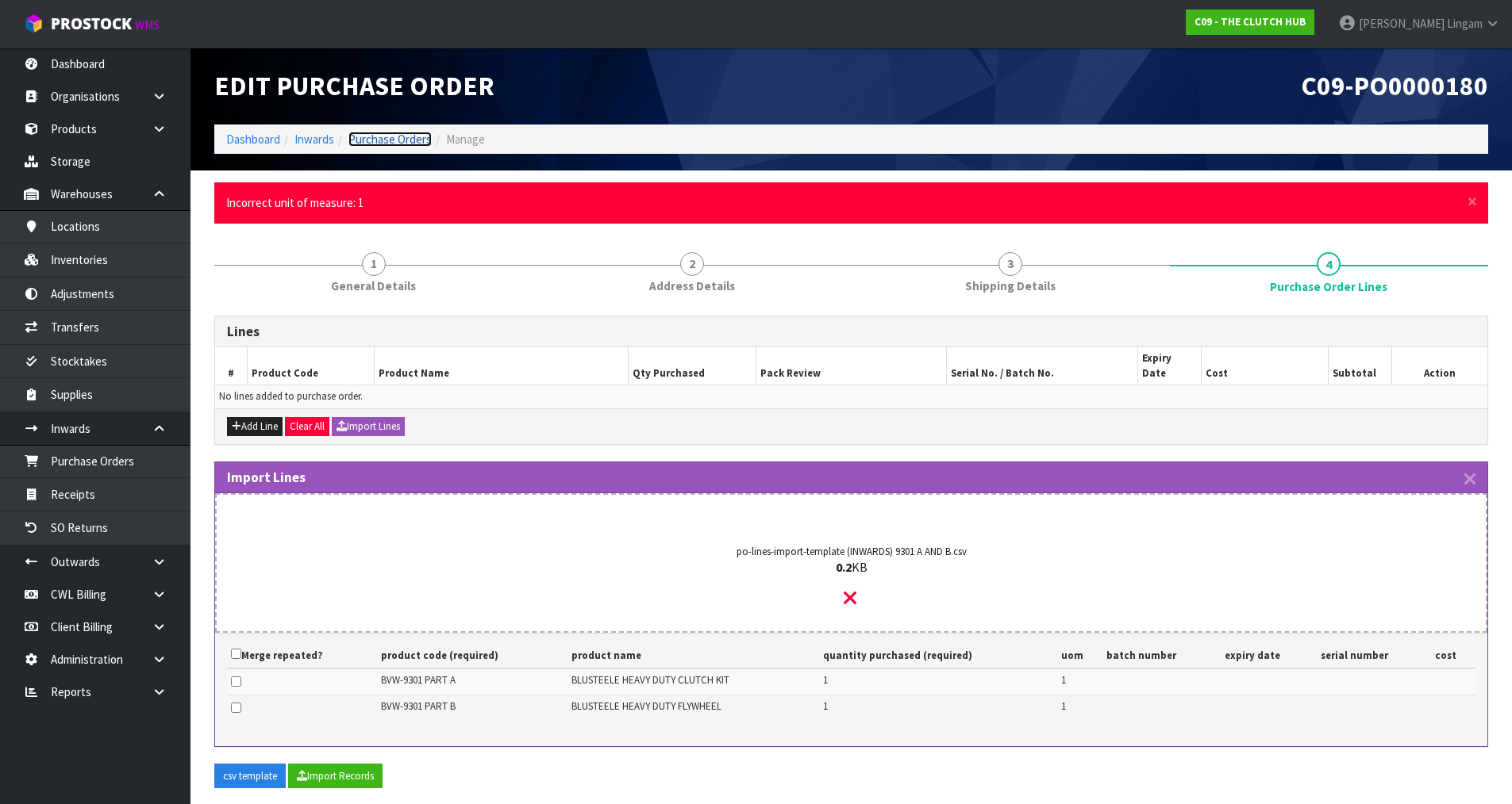
click at [408, 135] on link "Purchase Orders" at bounding box center [389, 139] width 83 height 15
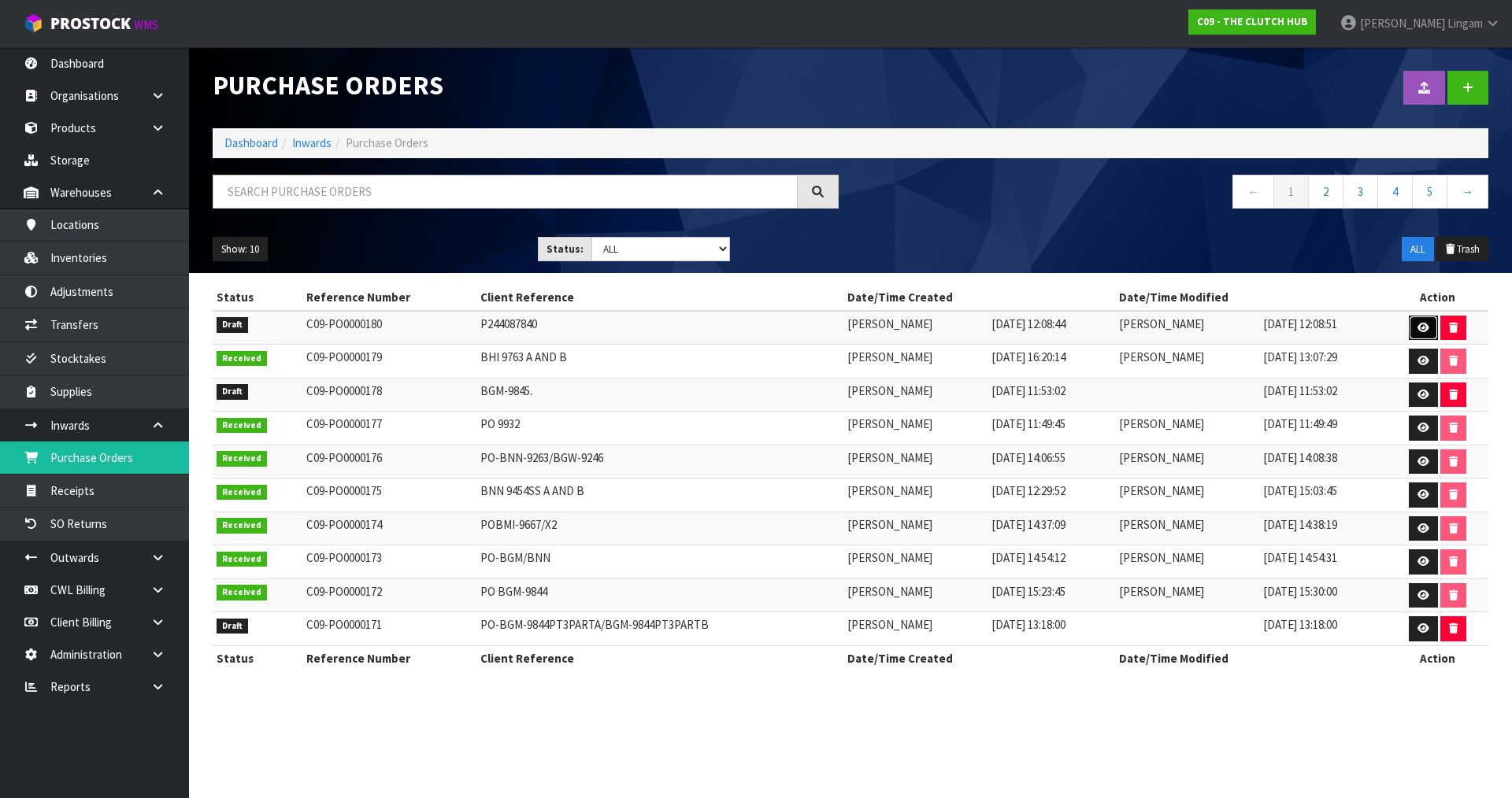
click at [1416, 326] on link at bounding box center [1423, 329] width 29 height 26
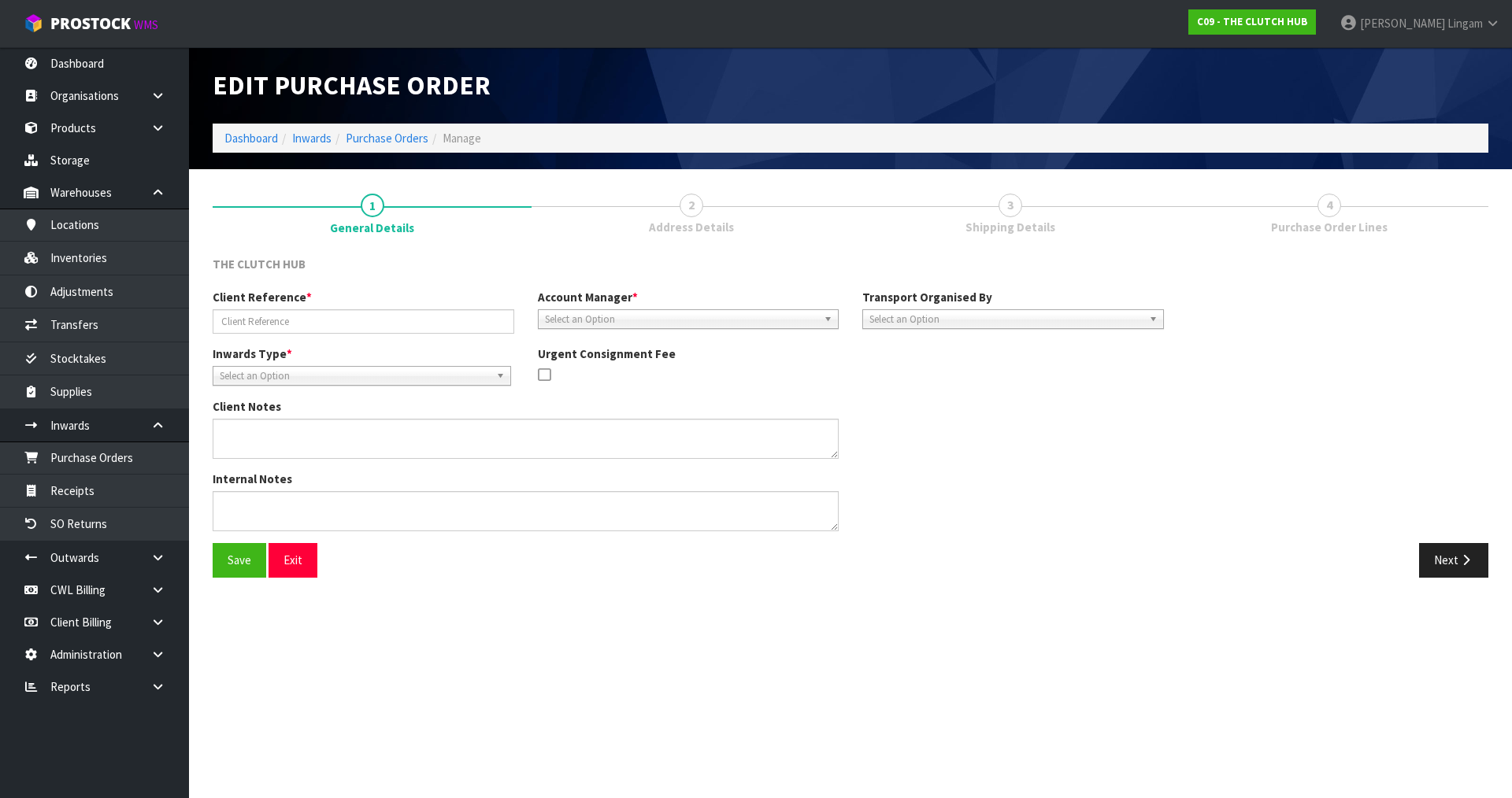
type input "P244087840"
click at [1450, 570] on button "Next" at bounding box center [1454, 560] width 70 height 34
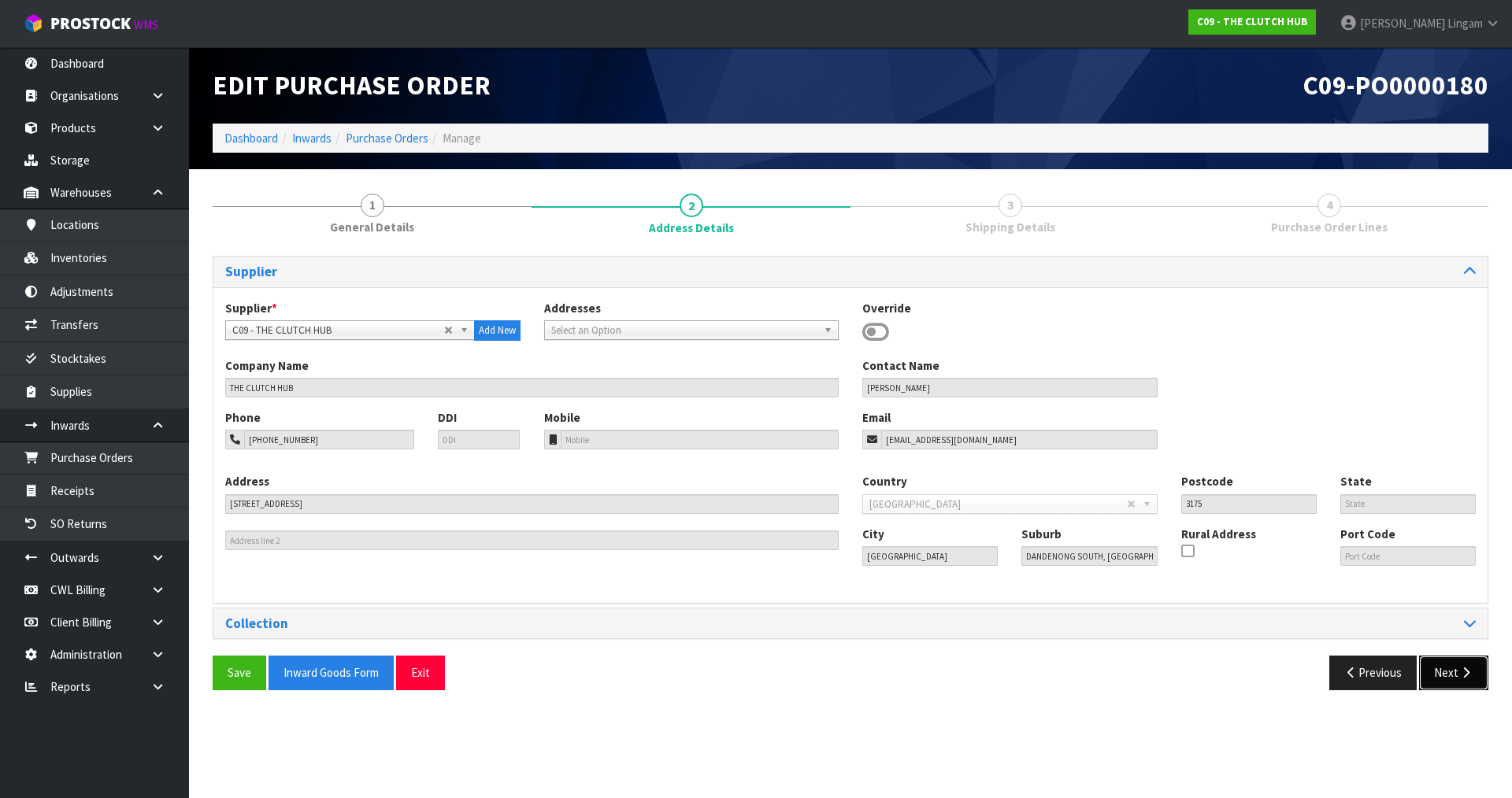
click at [1451, 668] on button "Next" at bounding box center [1454, 672] width 70 height 34
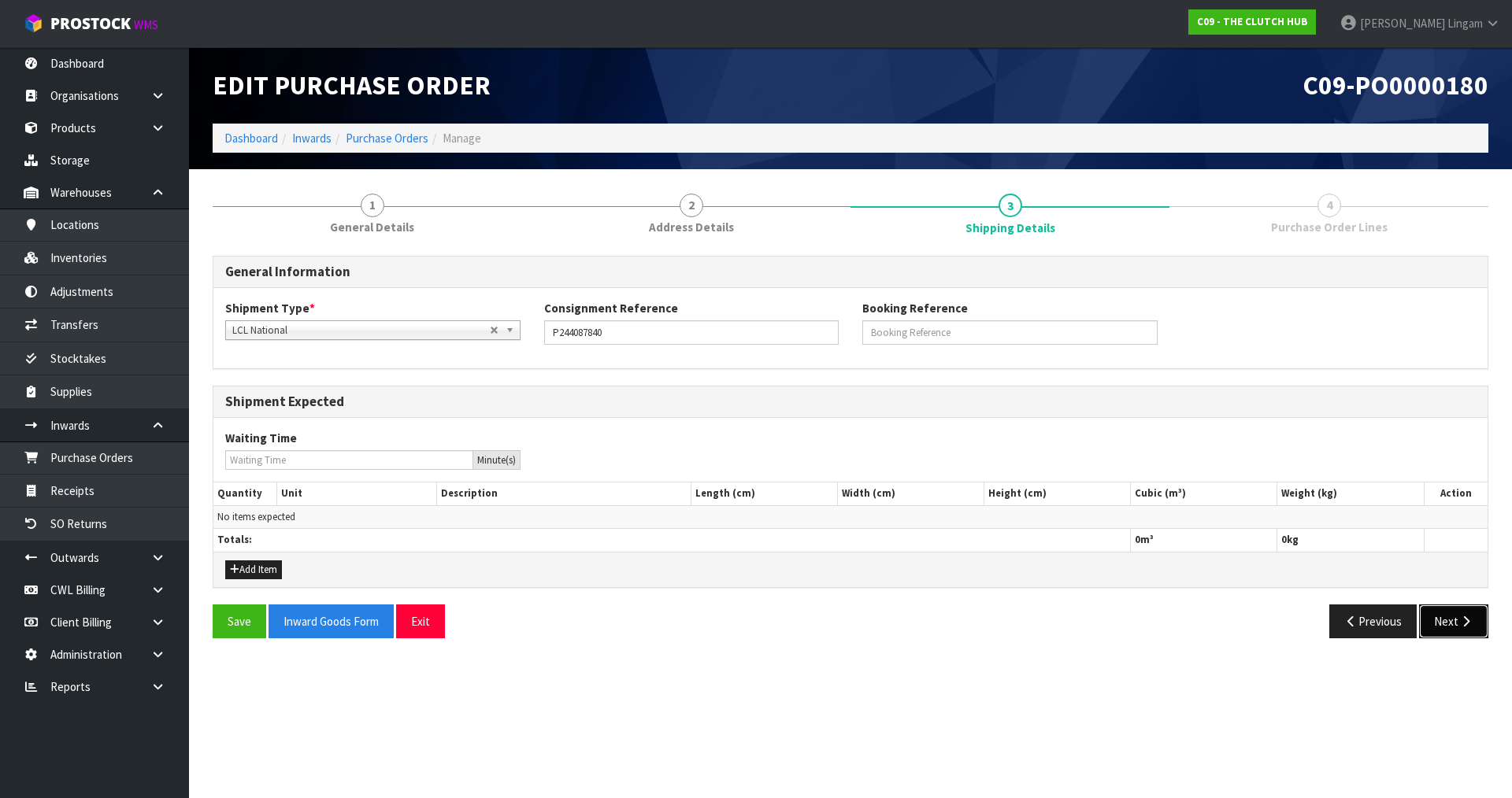
click at [1450, 618] on button "Next" at bounding box center [1454, 621] width 70 height 34
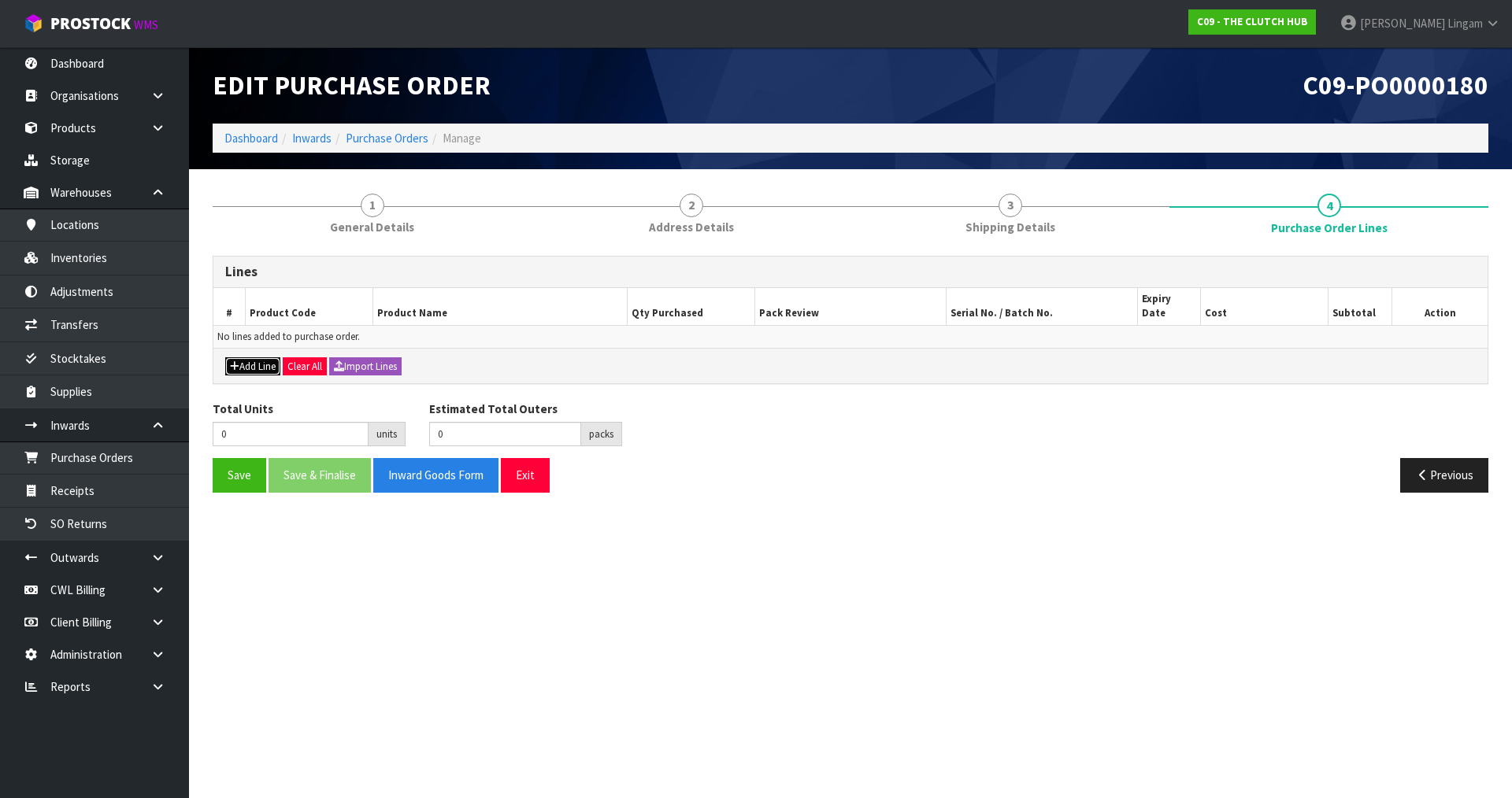
click at [262, 357] on button "Add Line" at bounding box center [253, 367] width 55 height 19
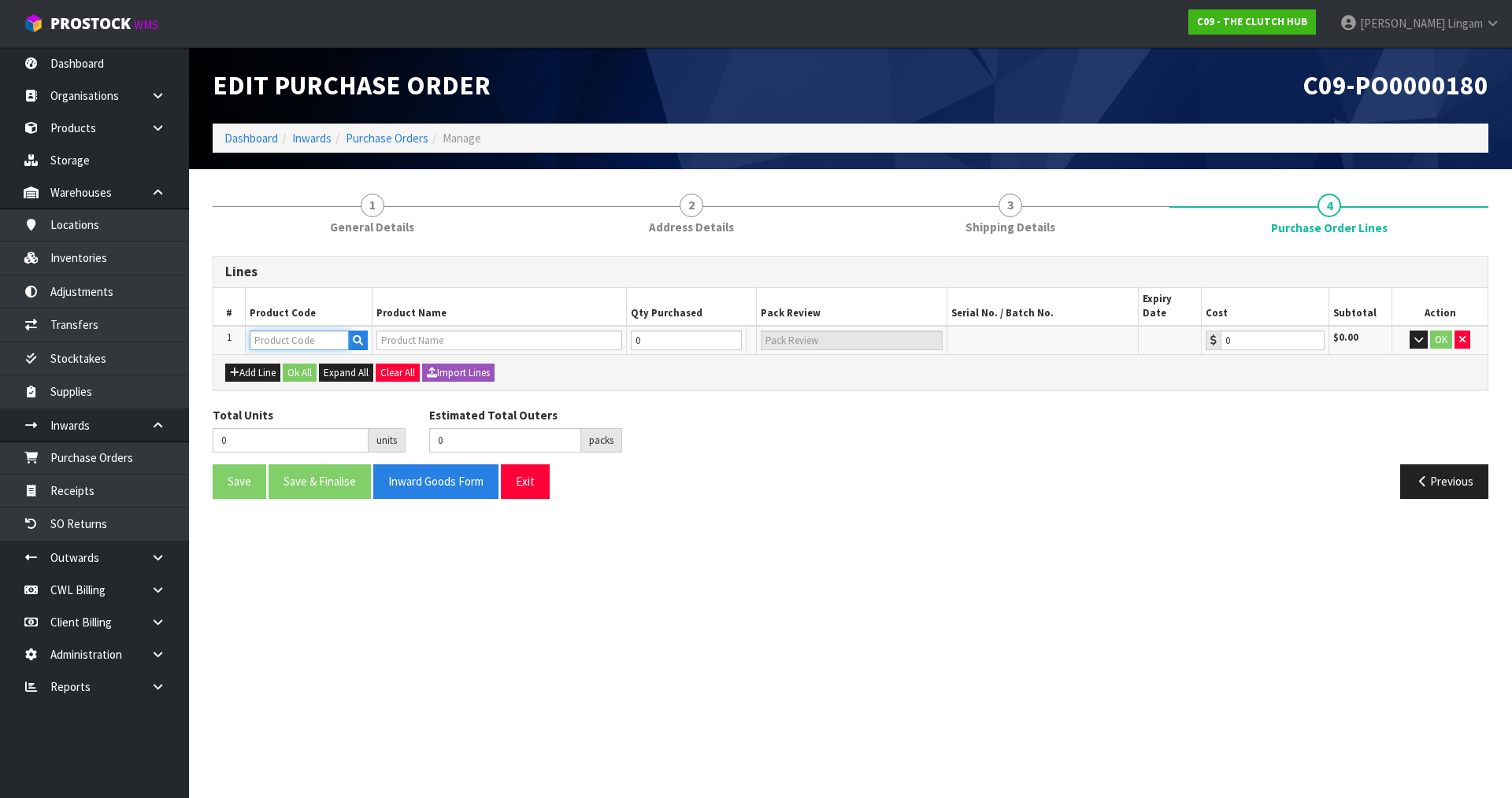
click at [266, 330] on input "text" at bounding box center [299, 340] width 99 height 20
paste input "BVW-9301 PART A"
type input "BVW-9301 PART A"
click at [84, 122] on link "Products" at bounding box center [94, 128] width 189 height 32
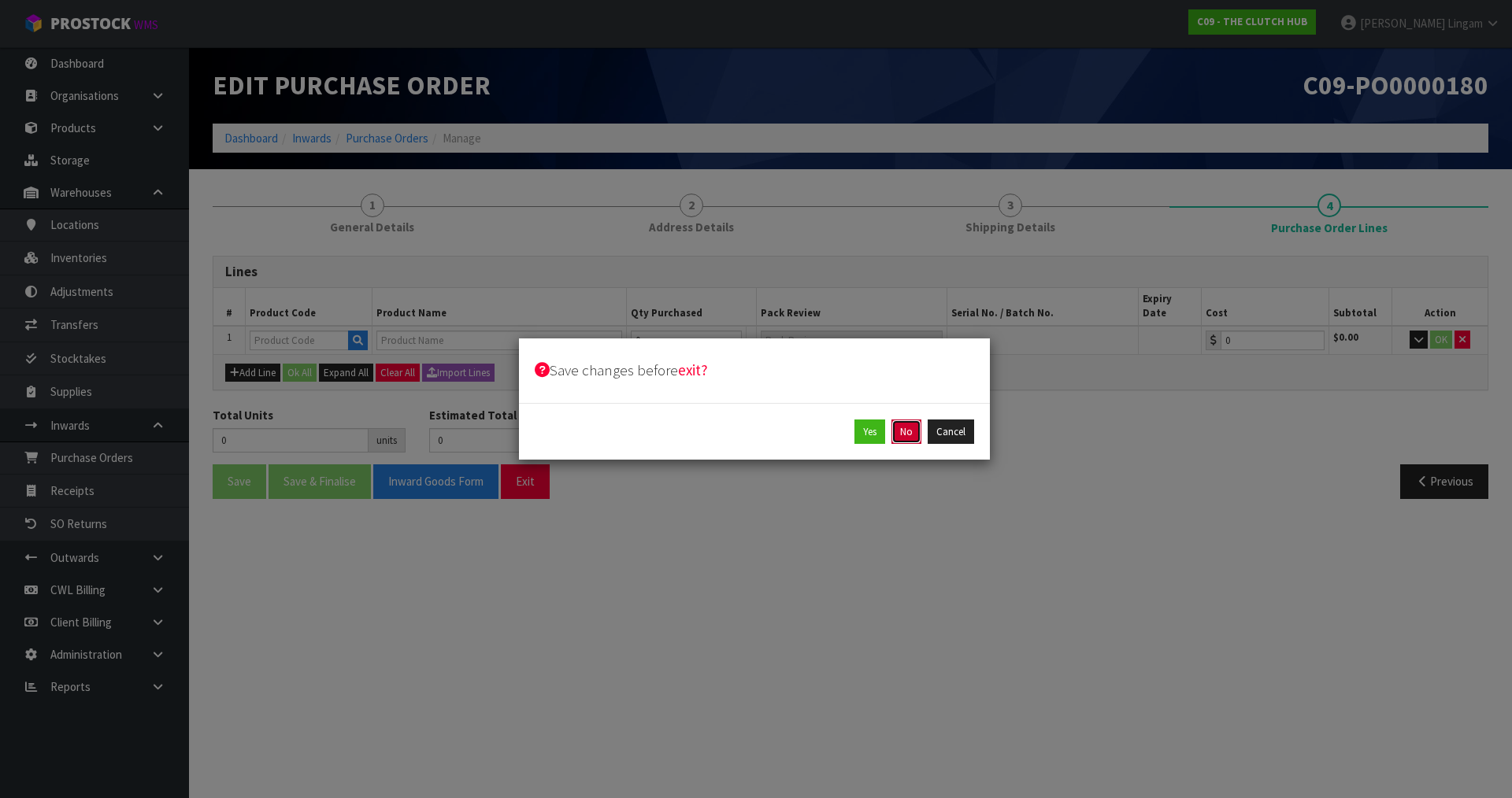
click at [906, 433] on button "No" at bounding box center [906, 433] width 30 height 26
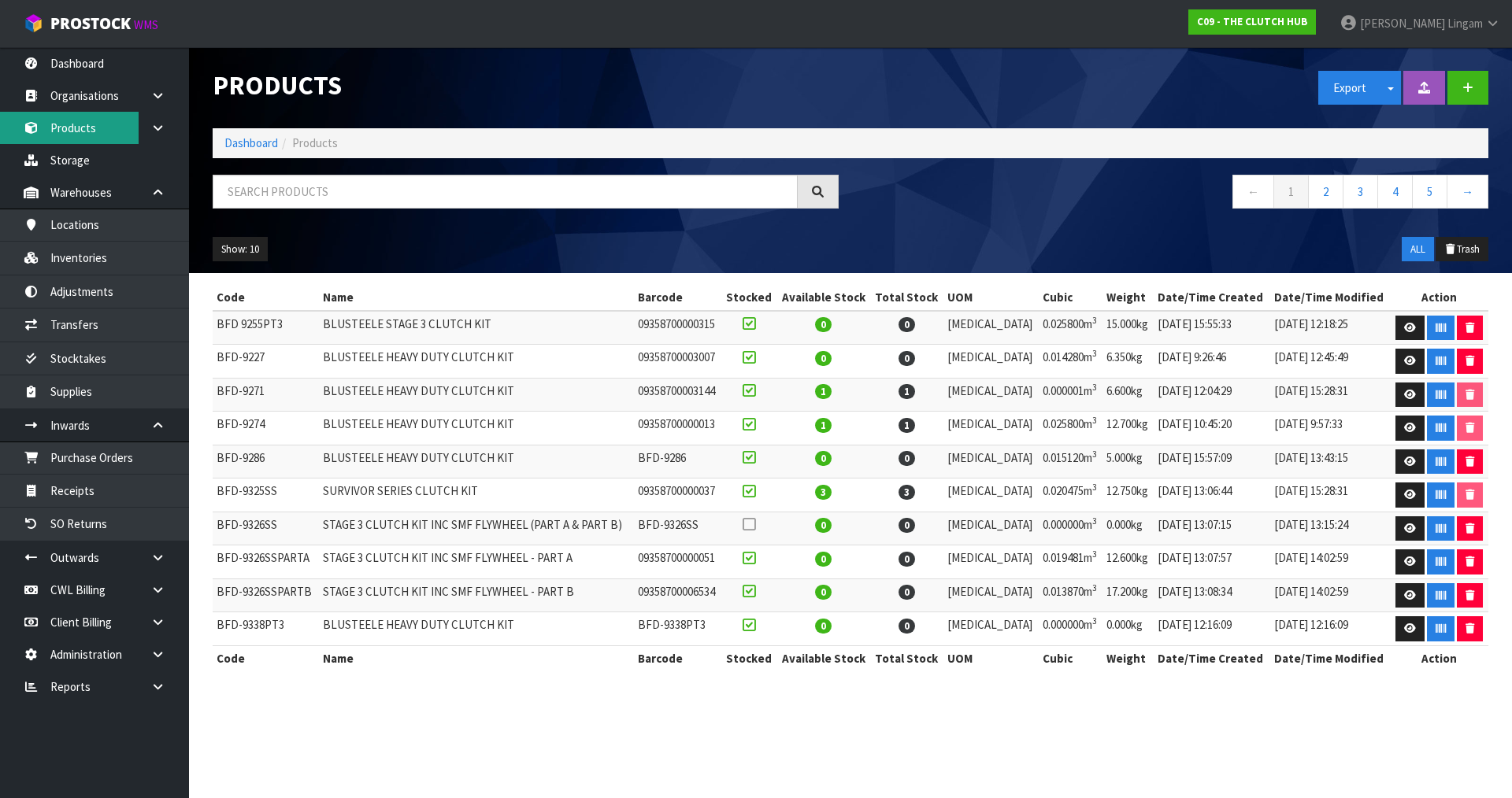
click at [65, 133] on link "Products" at bounding box center [94, 128] width 189 height 32
click at [1474, 93] on button "button" at bounding box center [1468, 88] width 41 height 34
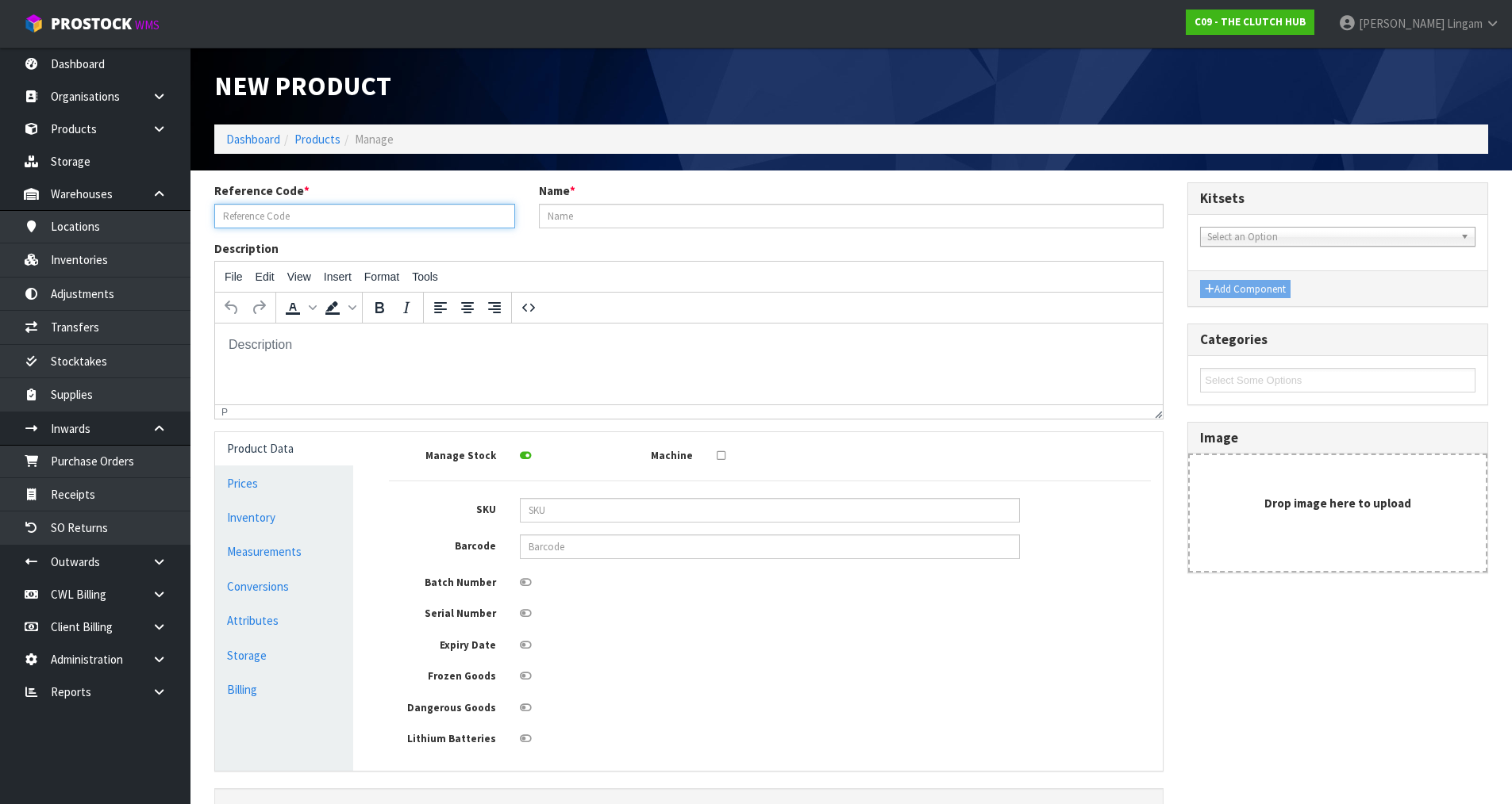
click at [287, 216] on input "text" at bounding box center [364, 216] width 301 height 25
paste input "BVW-9301 PART A"
type input "BVW-9301 PART A"
click at [644, 215] on input "text" at bounding box center [851, 216] width 625 height 25
paste input "BLUSTEELE HEAVY DUTY CLUTCH KIT"
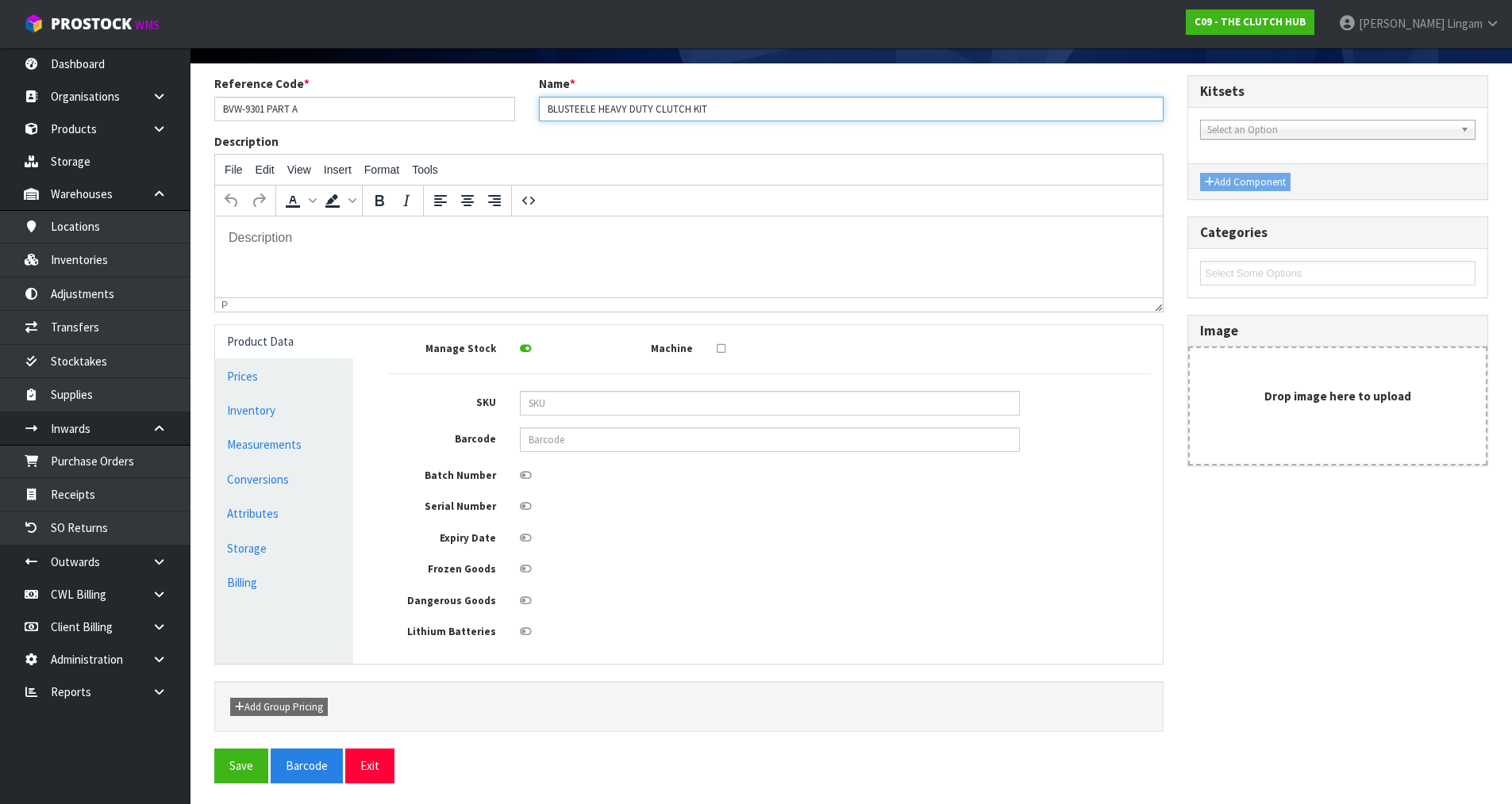
scroll to position [110, 0]
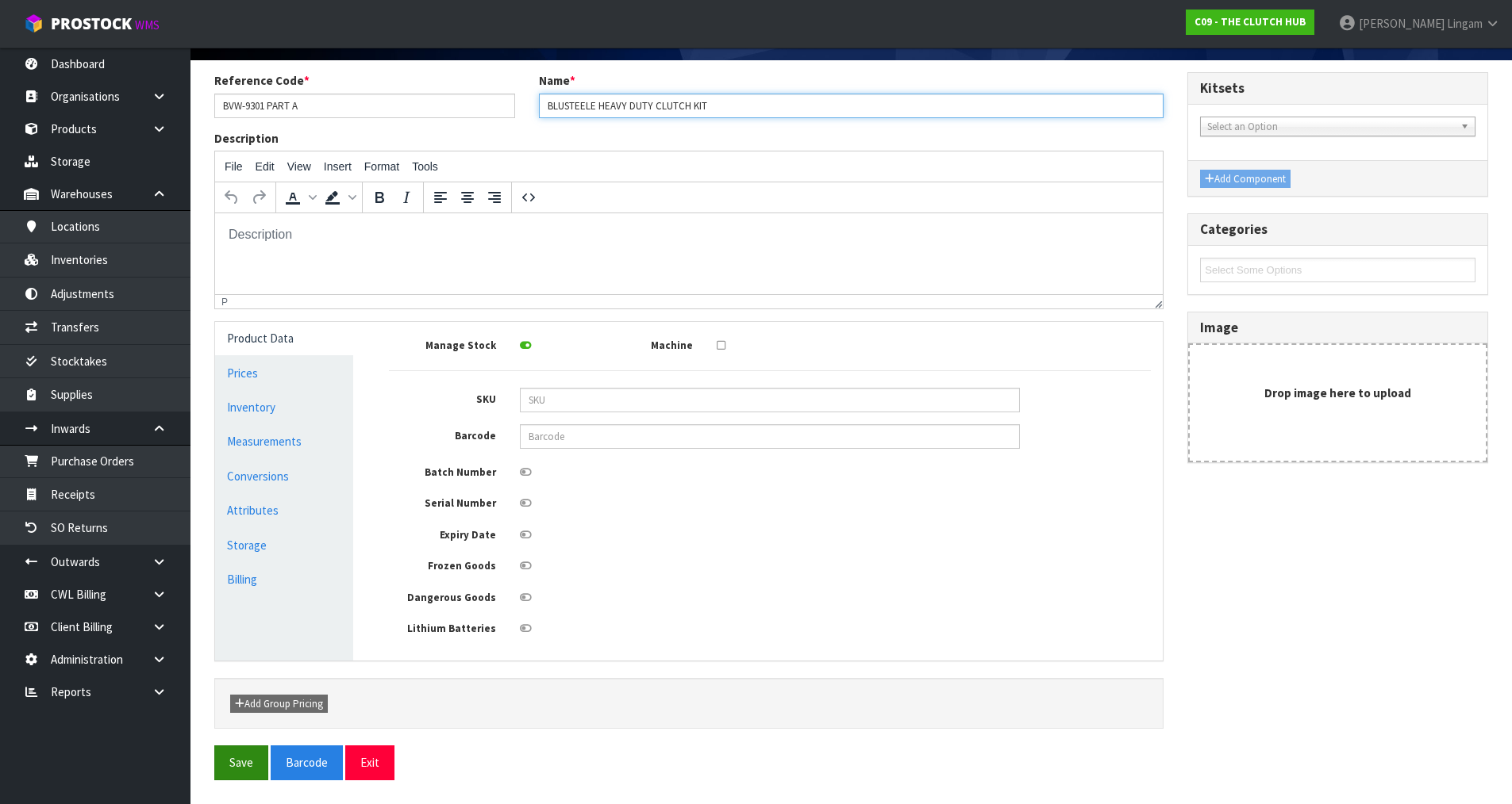
type input "BLUSTEELE HEAVY DUTY CLUTCH KIT"
click at [235, 772] on button "Save" at bounding box center [241, 762] width 54 height 34
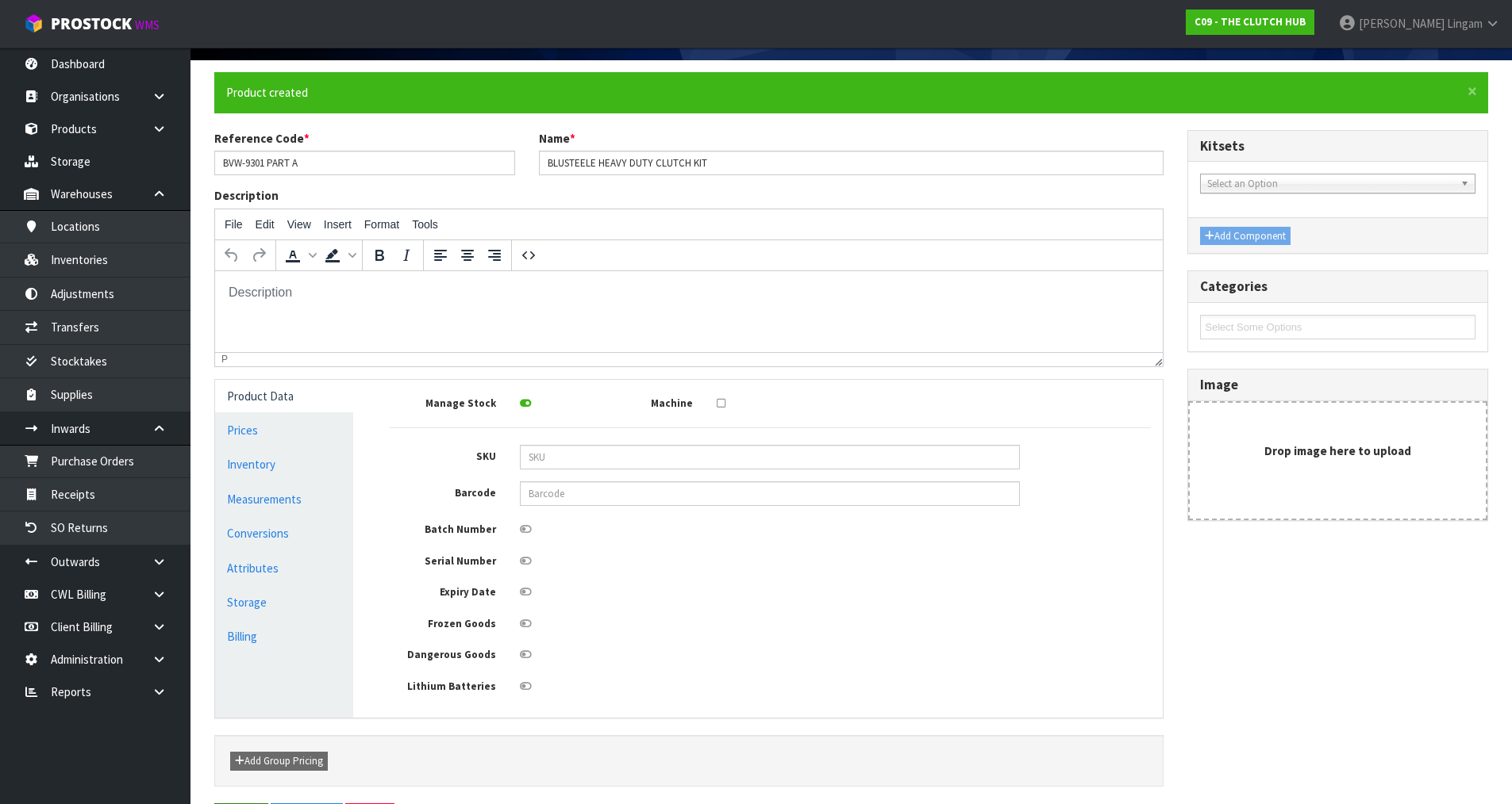
scroll to position [0, 0]
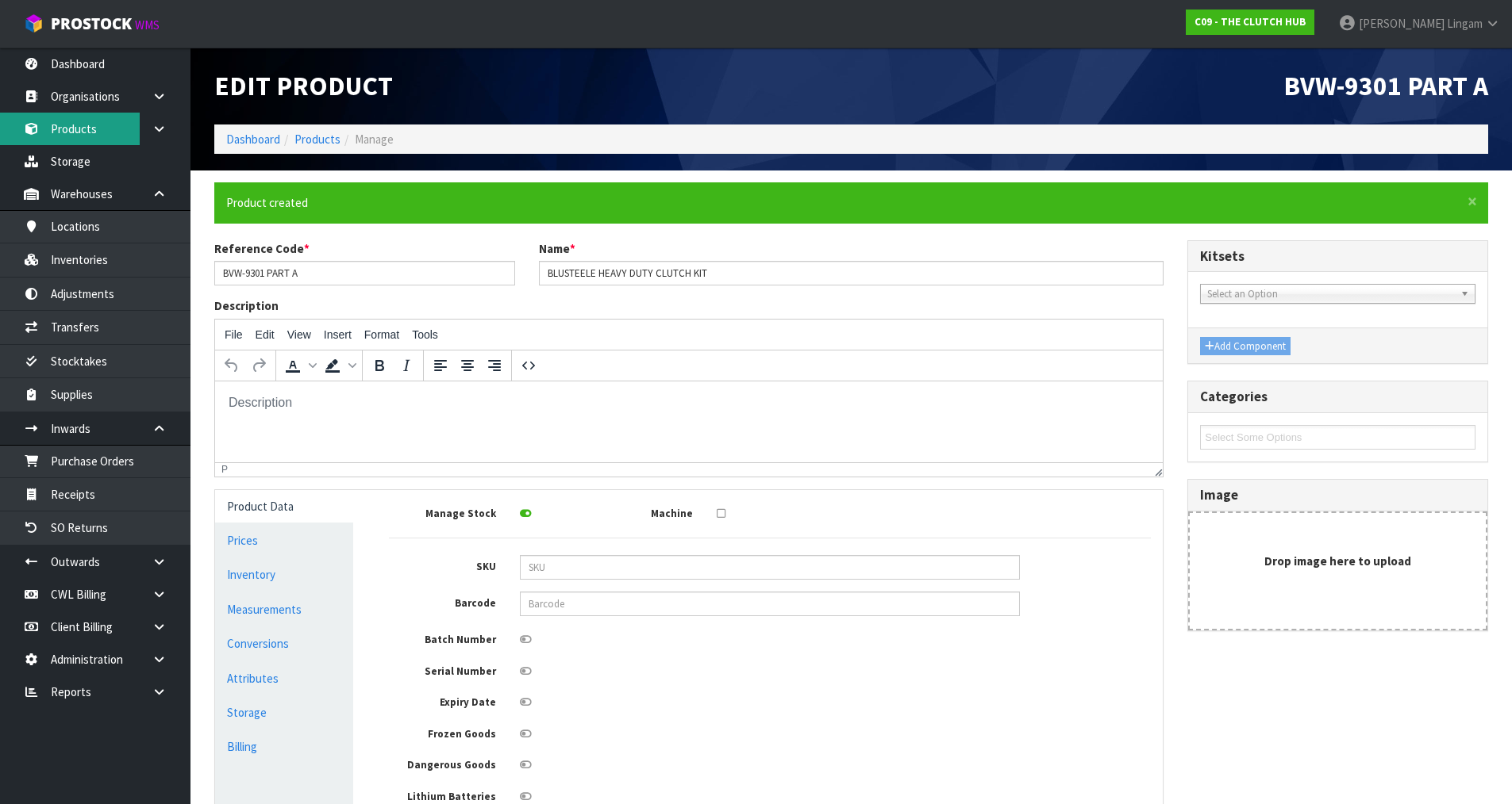
click at [77, 130] on link "Products" at bounding box center [95, 129] width 190 height 32
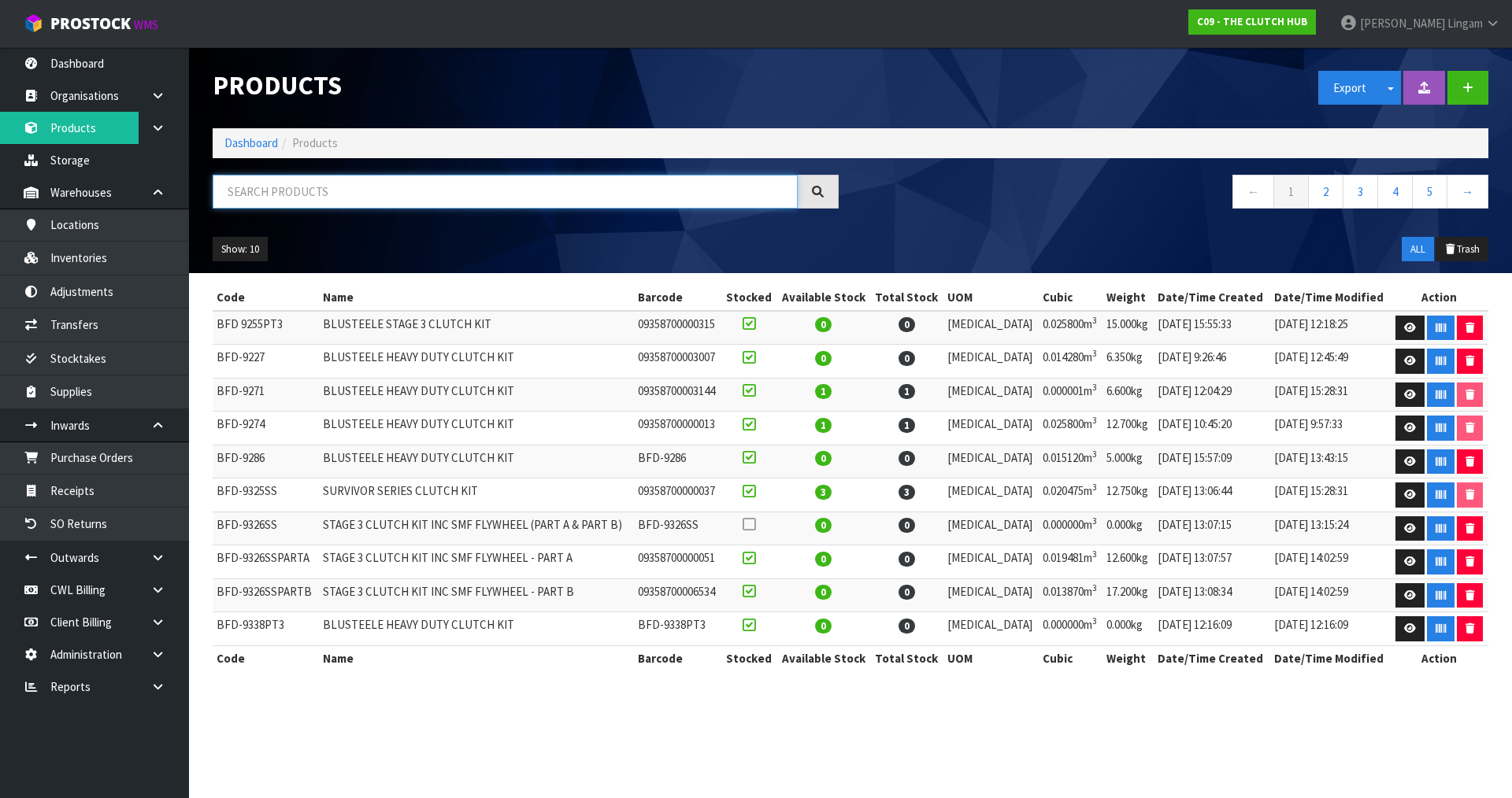
click at [555, 198] on input "text" at bounding box center [505, 192] width 585 height 34
paste input "BVW-9301 PART B"
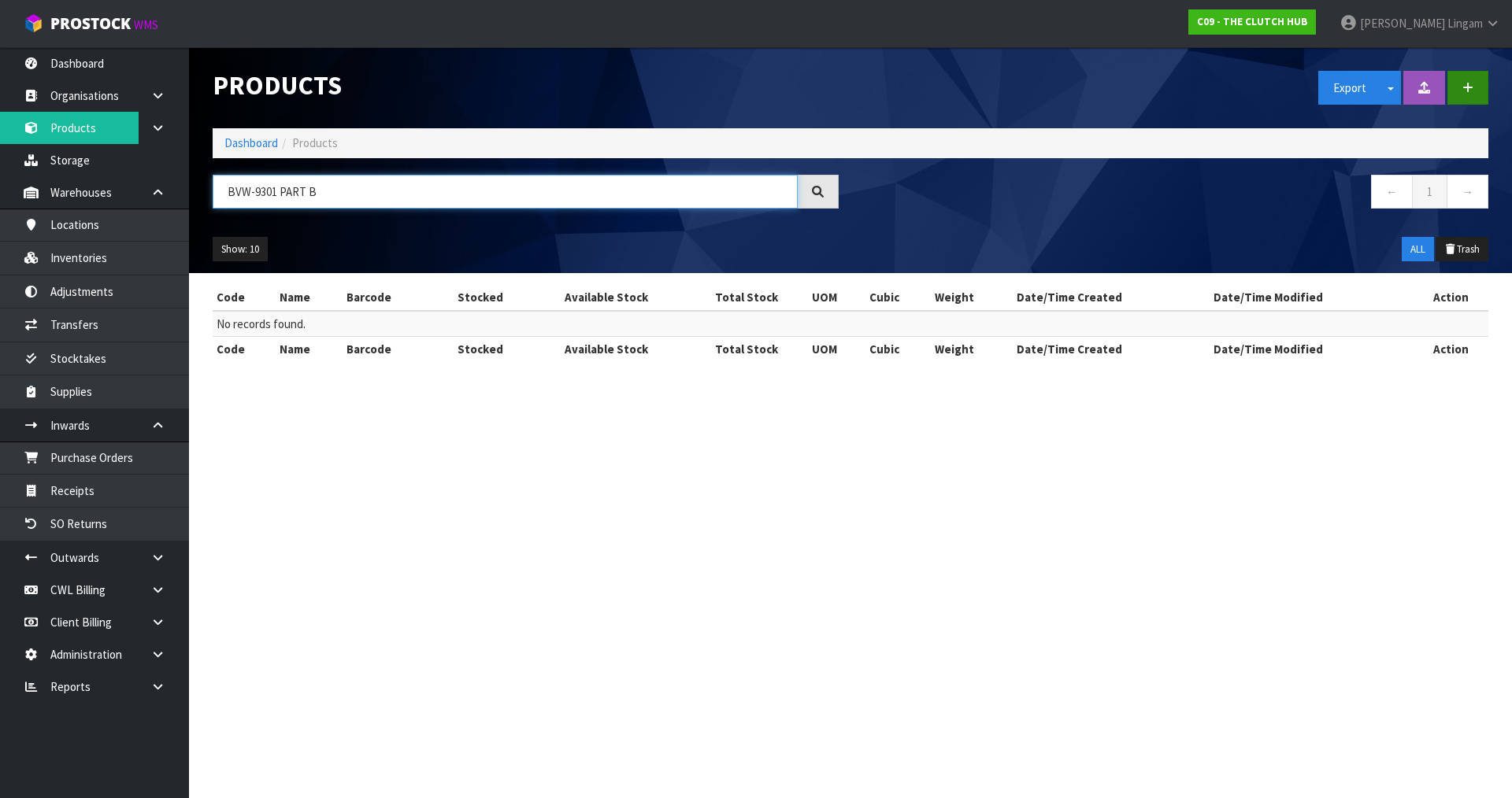
type input "BVW-9301 PART B"
click at [1475, 90] on button "button" at bounding box center [1468, 88] width 41 height 34
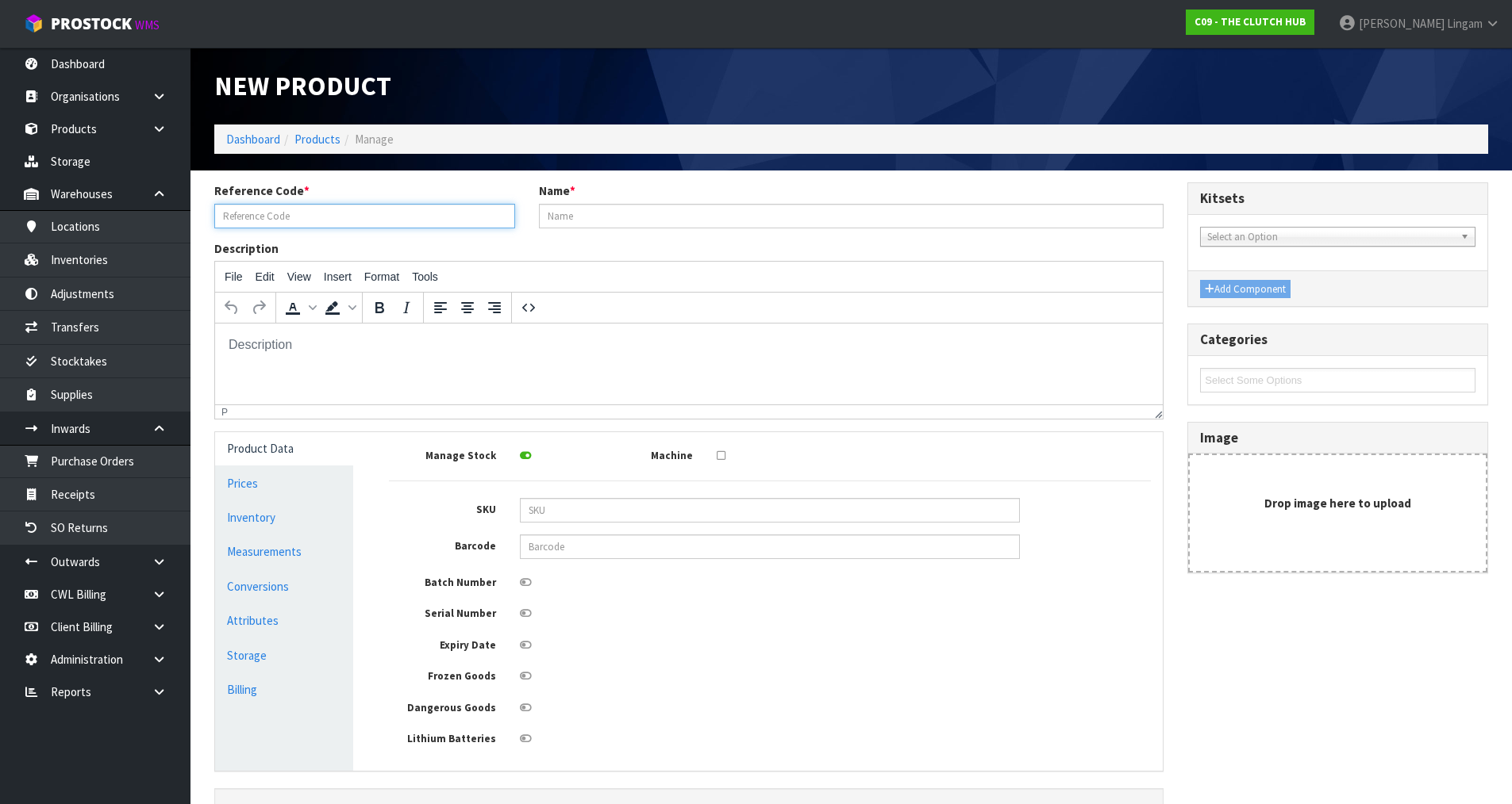
click at [273, 215] on input "text" at bounding box center [364, 216] width 301 height 25
paste input "BVW-9301 PART B"
type input "BVW-9301 PART B"
click at [709, 216] on input "text" at bounding box center [851, 216] width 625 height 25
paste input "BLUSTEELE HEAVY DUTY FLYWHEEL"
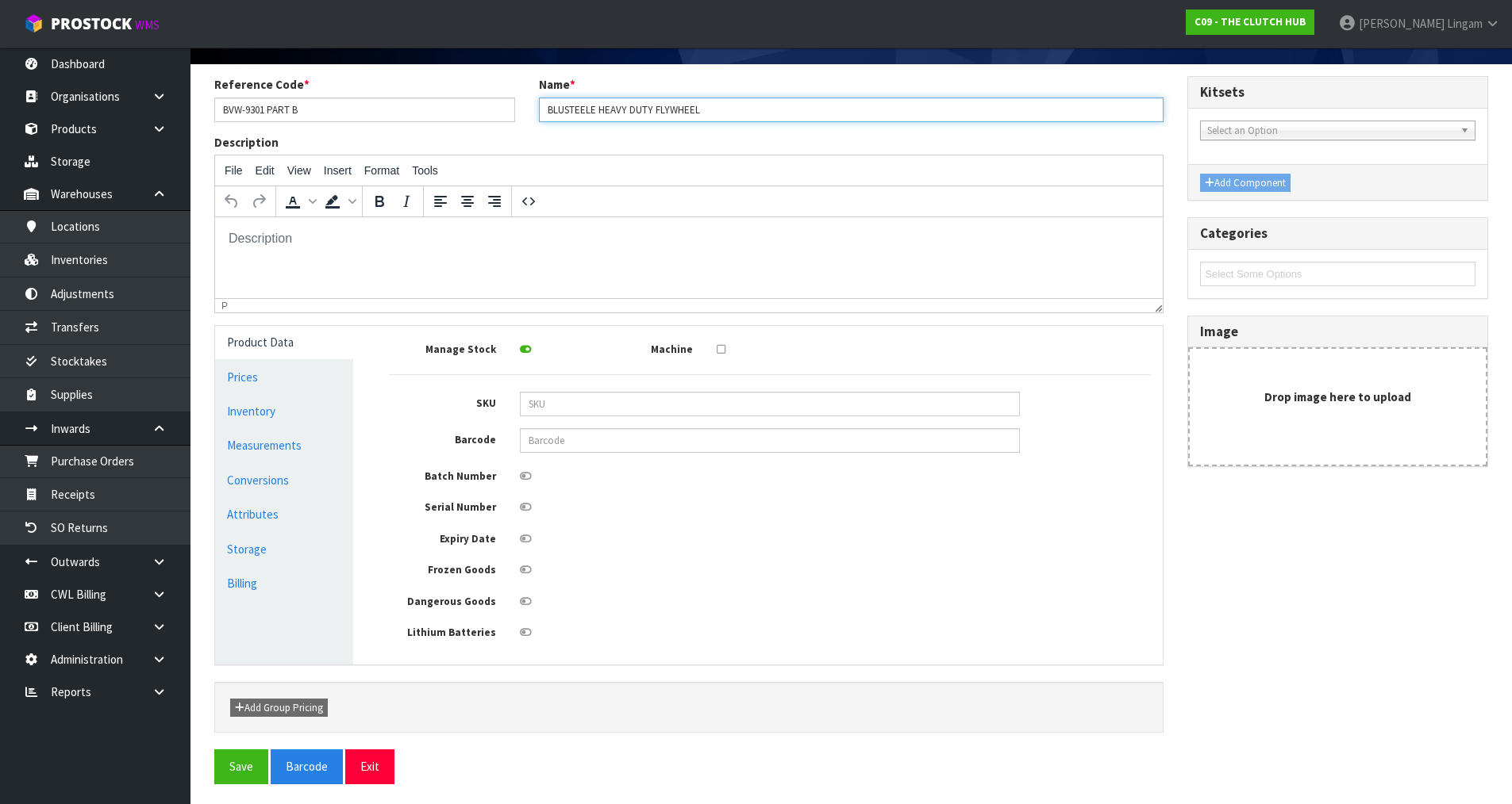
scroll to position [110, 0]
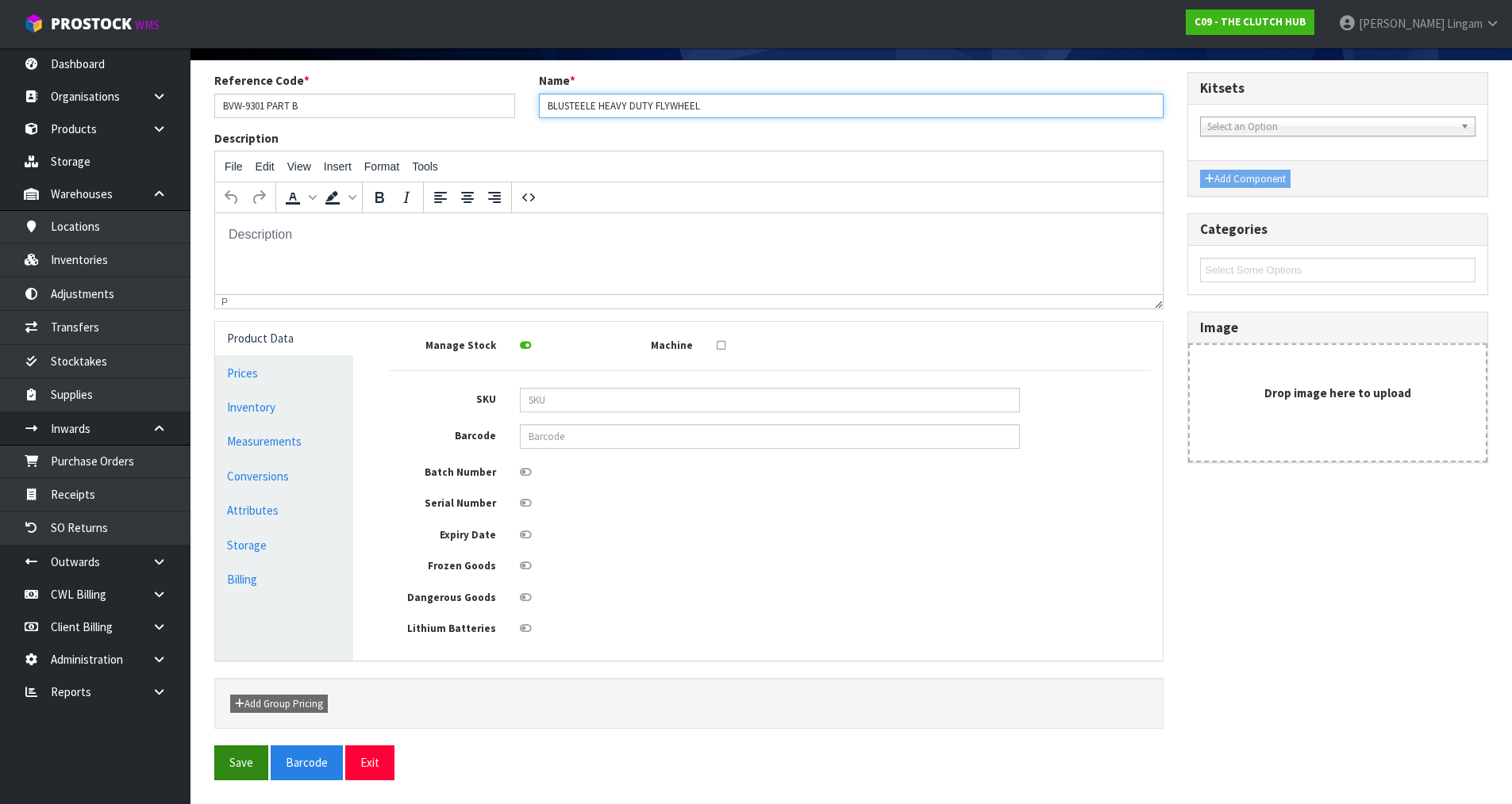
type input "BLUSTEELE HEAVY DUTY FLYWHEEL"
click at [231, 763] on button "Save" at bounding box center [241, 762] width 54 height 34
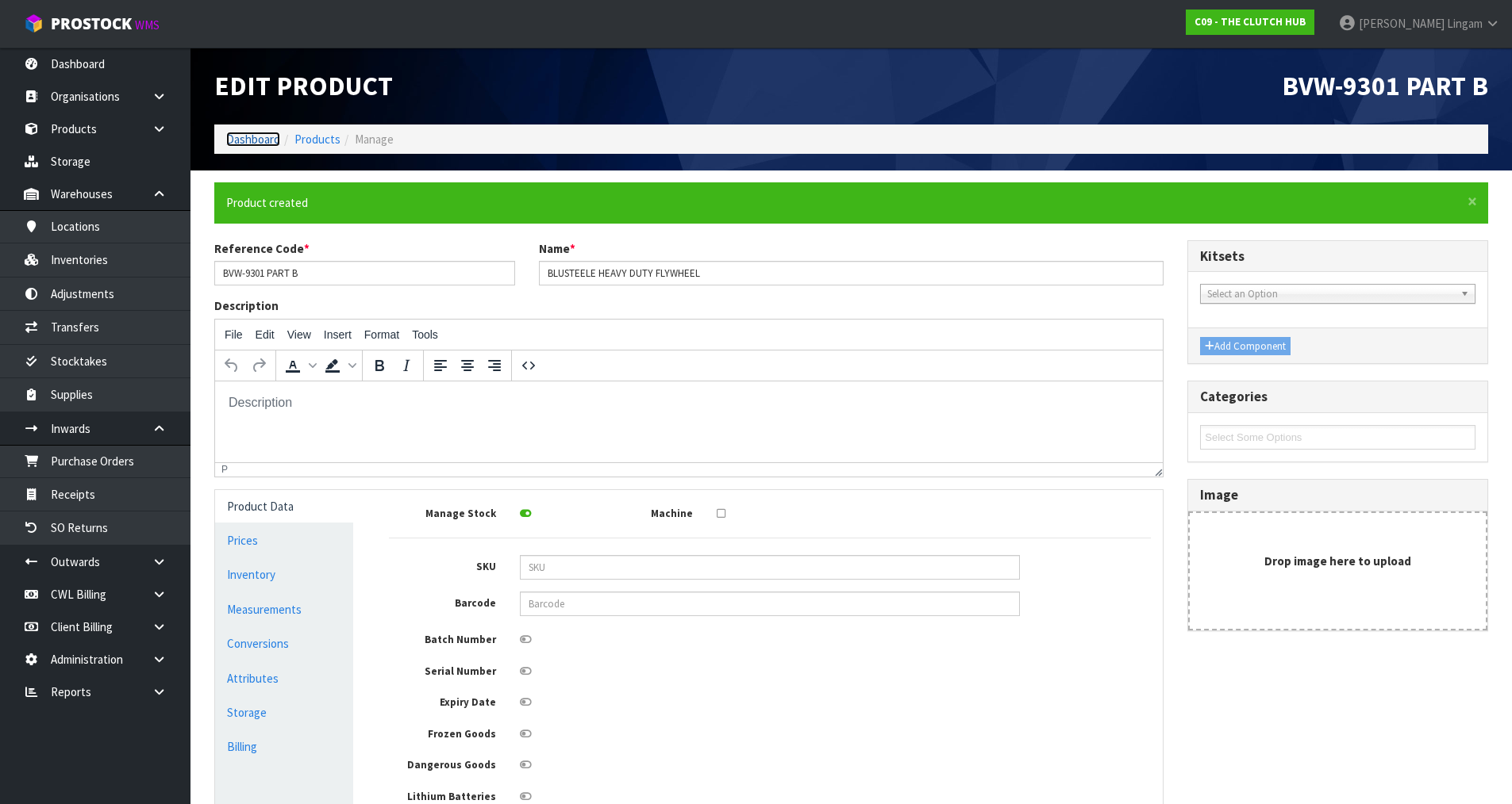
click at [239, 140] on link "Dashboard" at bounding box center [253, 139] width 54 height 15
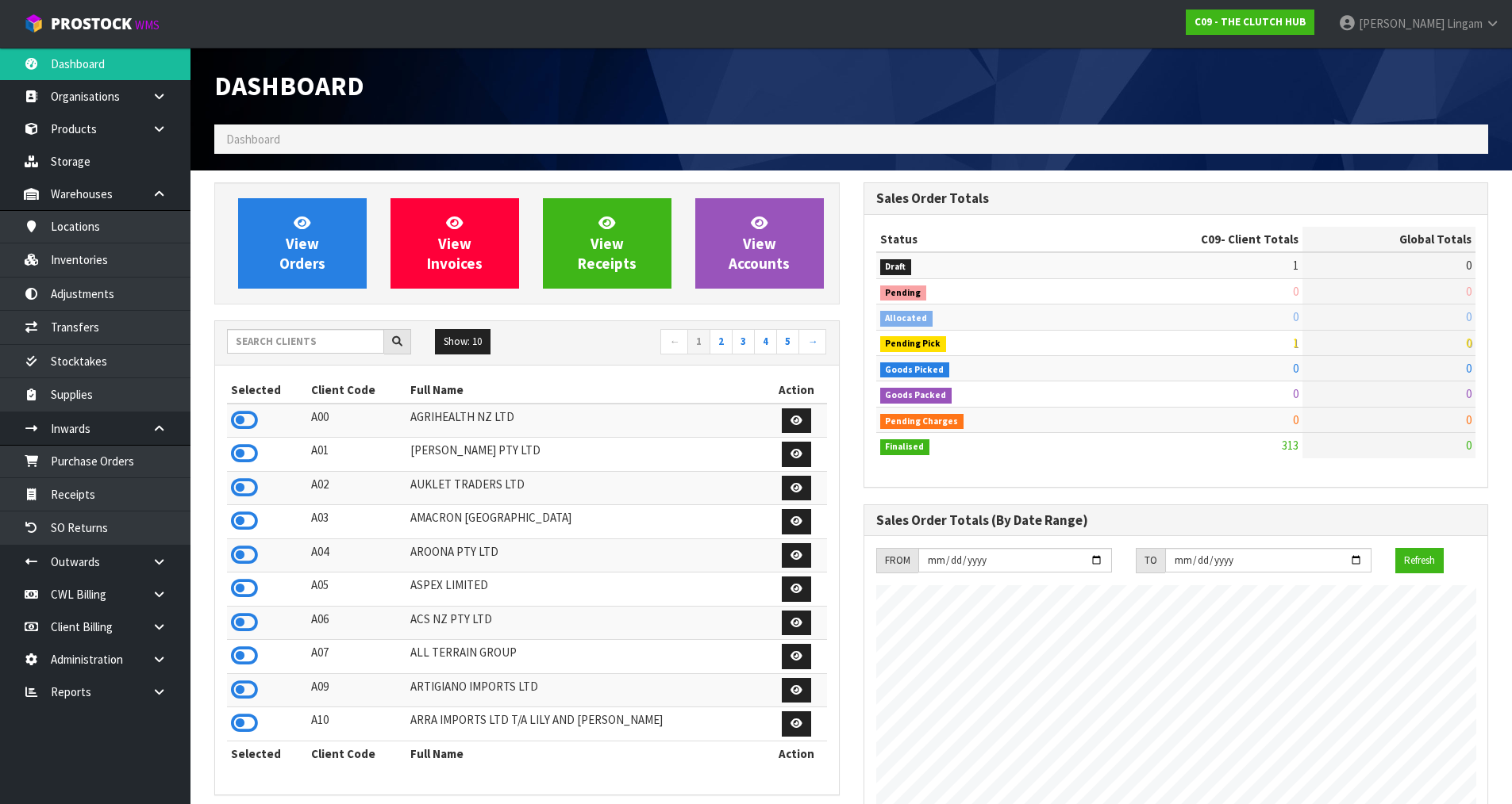
scroll to position [1202, 648]
click at [127, 462] on link "Purchase Orders" at bounding box center [95, 461] width 190 height 32
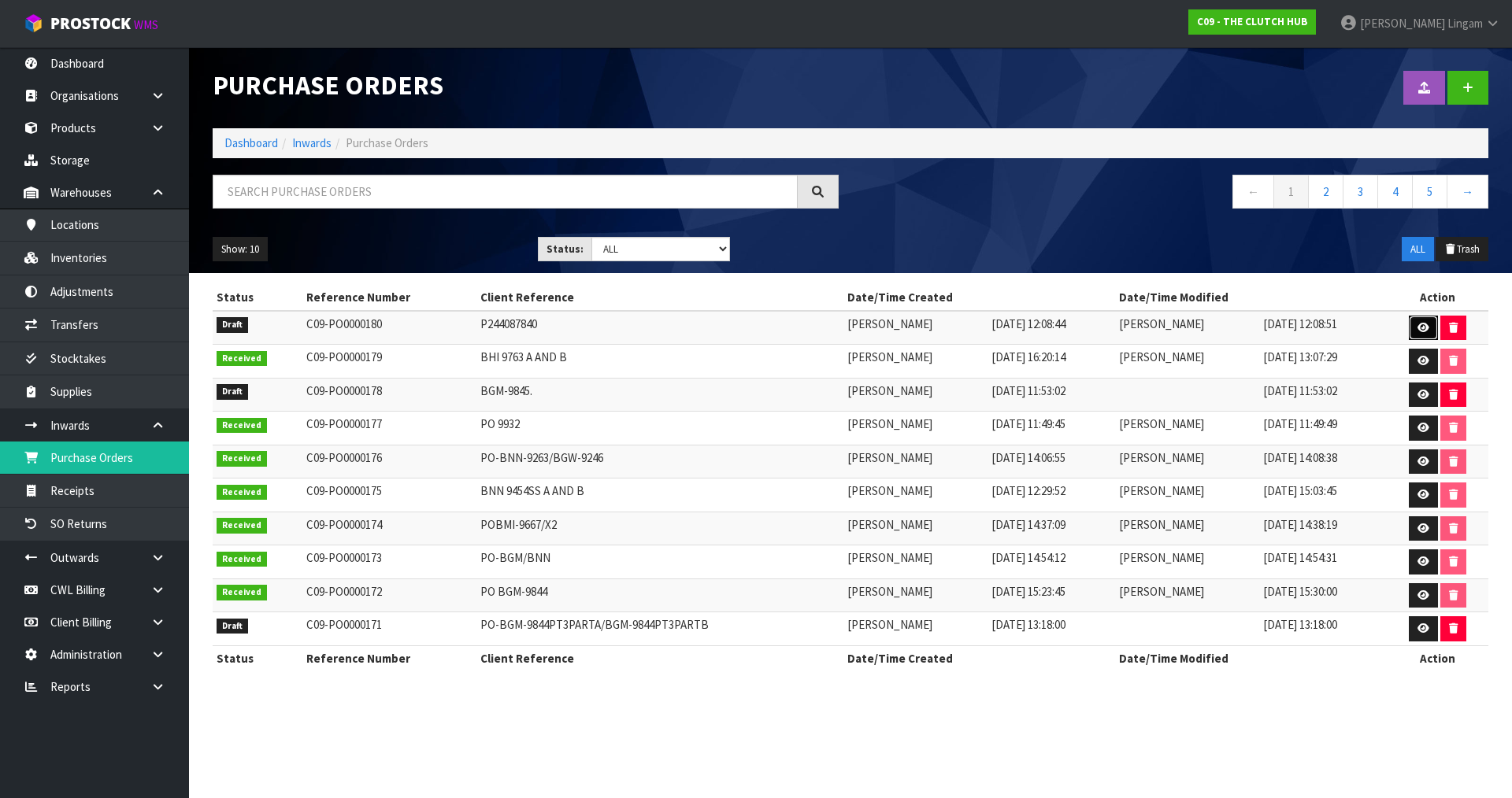
click at [1420, 323] on icon at bounding box center [1423, 328] width 12 height 10
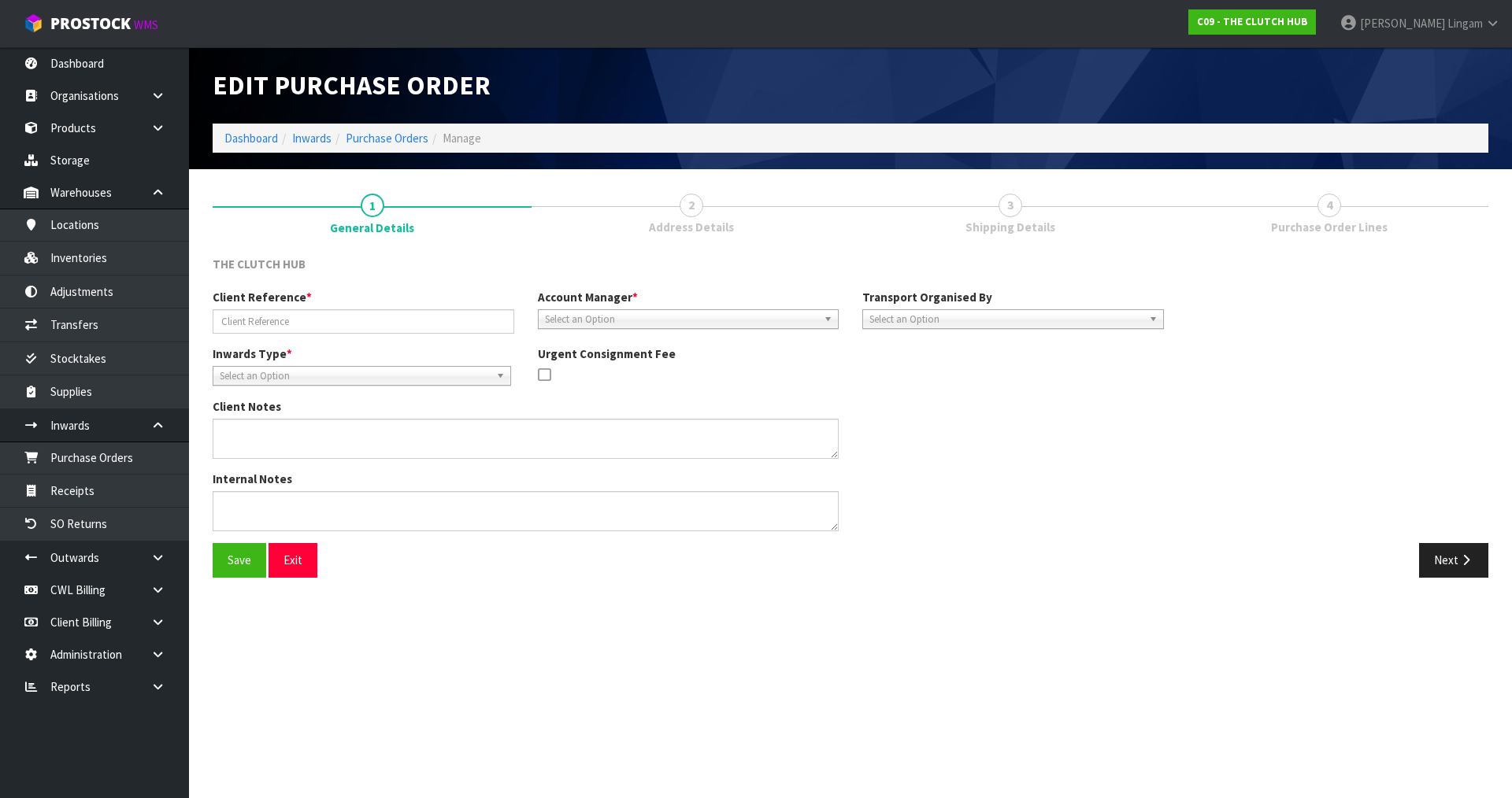
type input "P244087840"
click at [1462, 574] on button "Next" at bounding box center [1454, 560] width 70 height 34
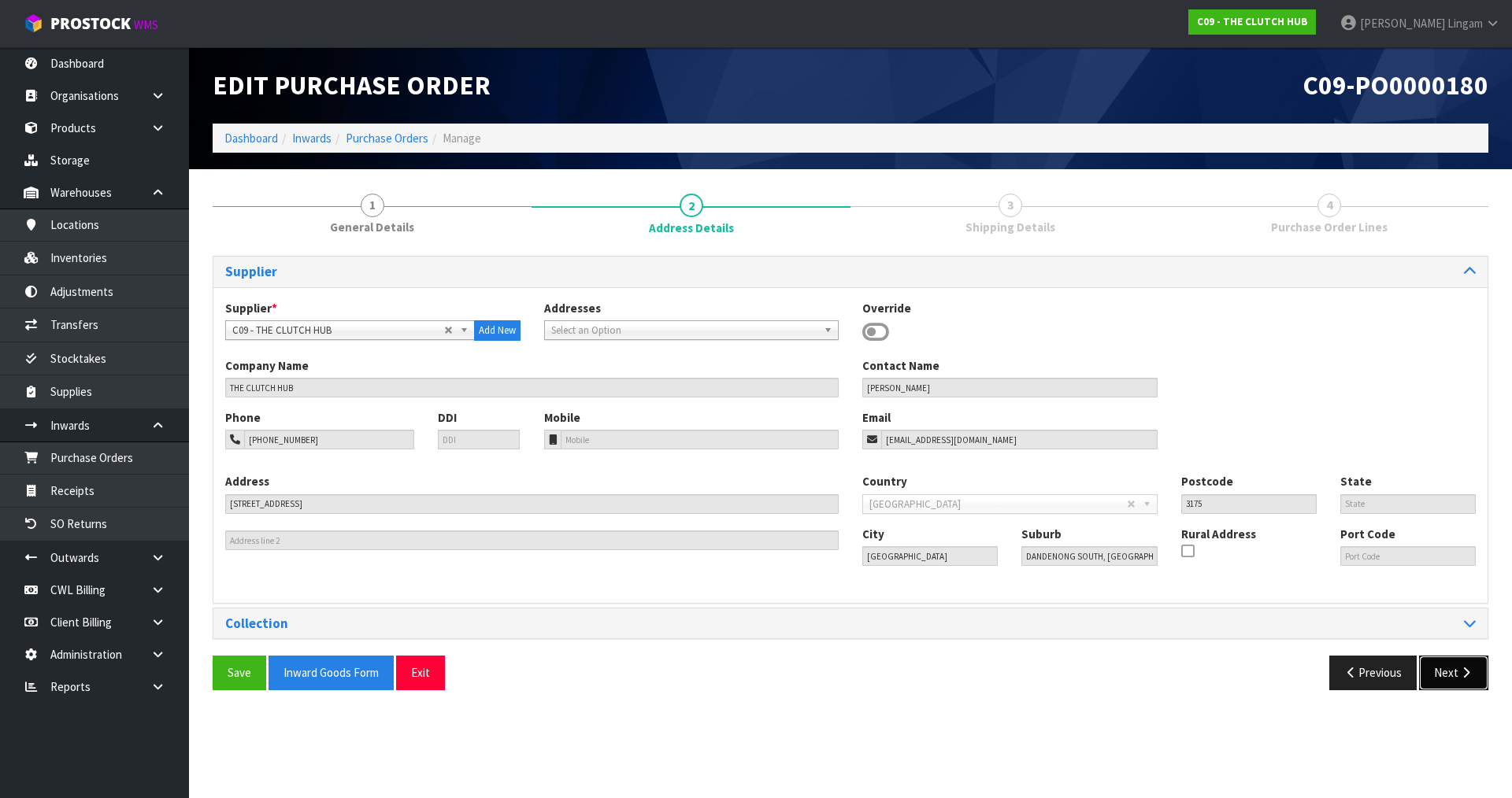
click at [1450, 673] on button "Next" at bounding box center [1454, 672] width 70 height 34
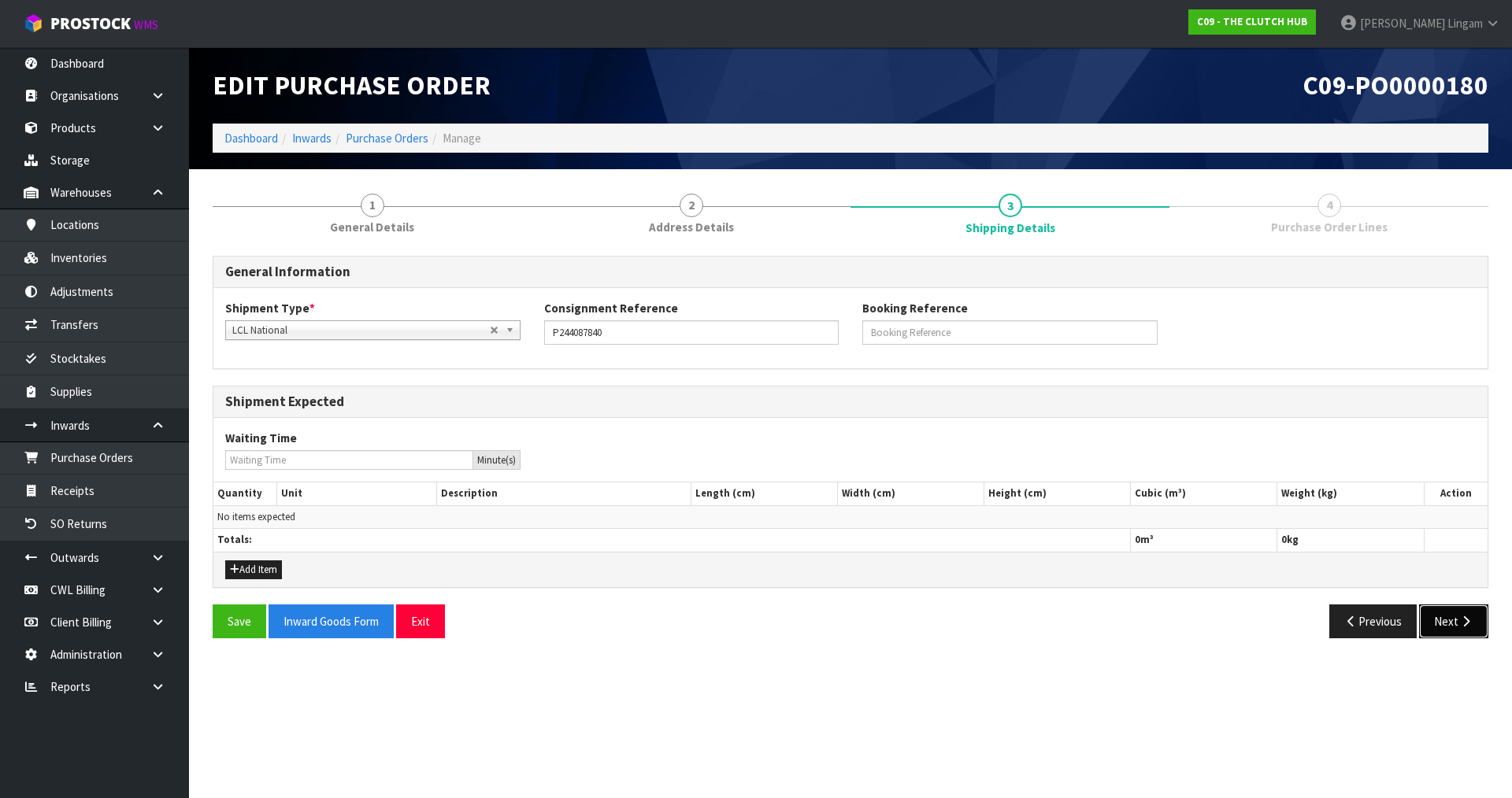
click at [1450, 617] on button "Next" at bounding box center [1454, 621] width 70 height 34
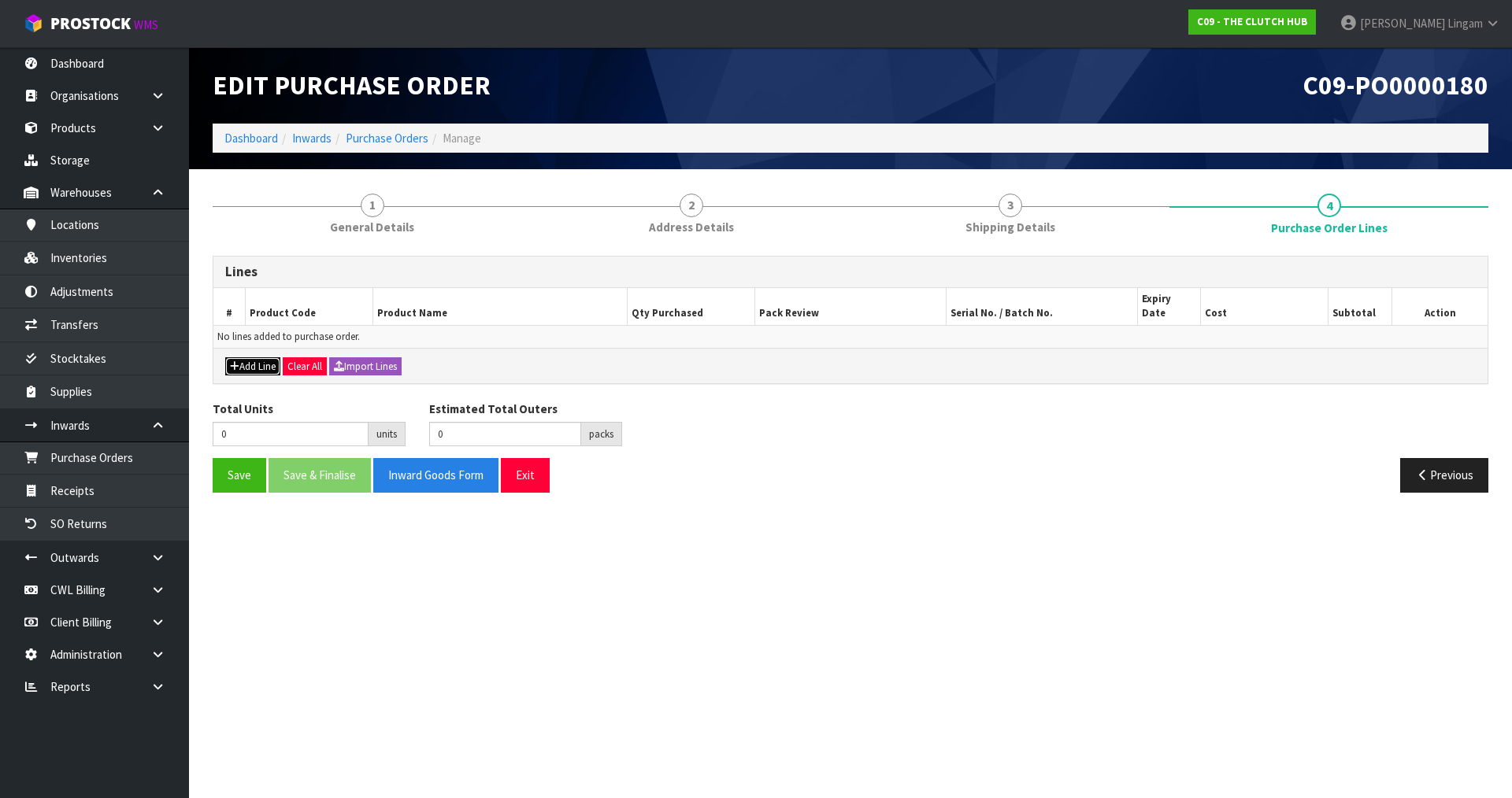
click at [256, 357] on button "Add Line" at bounding box center [253, 367] width 55 height 19
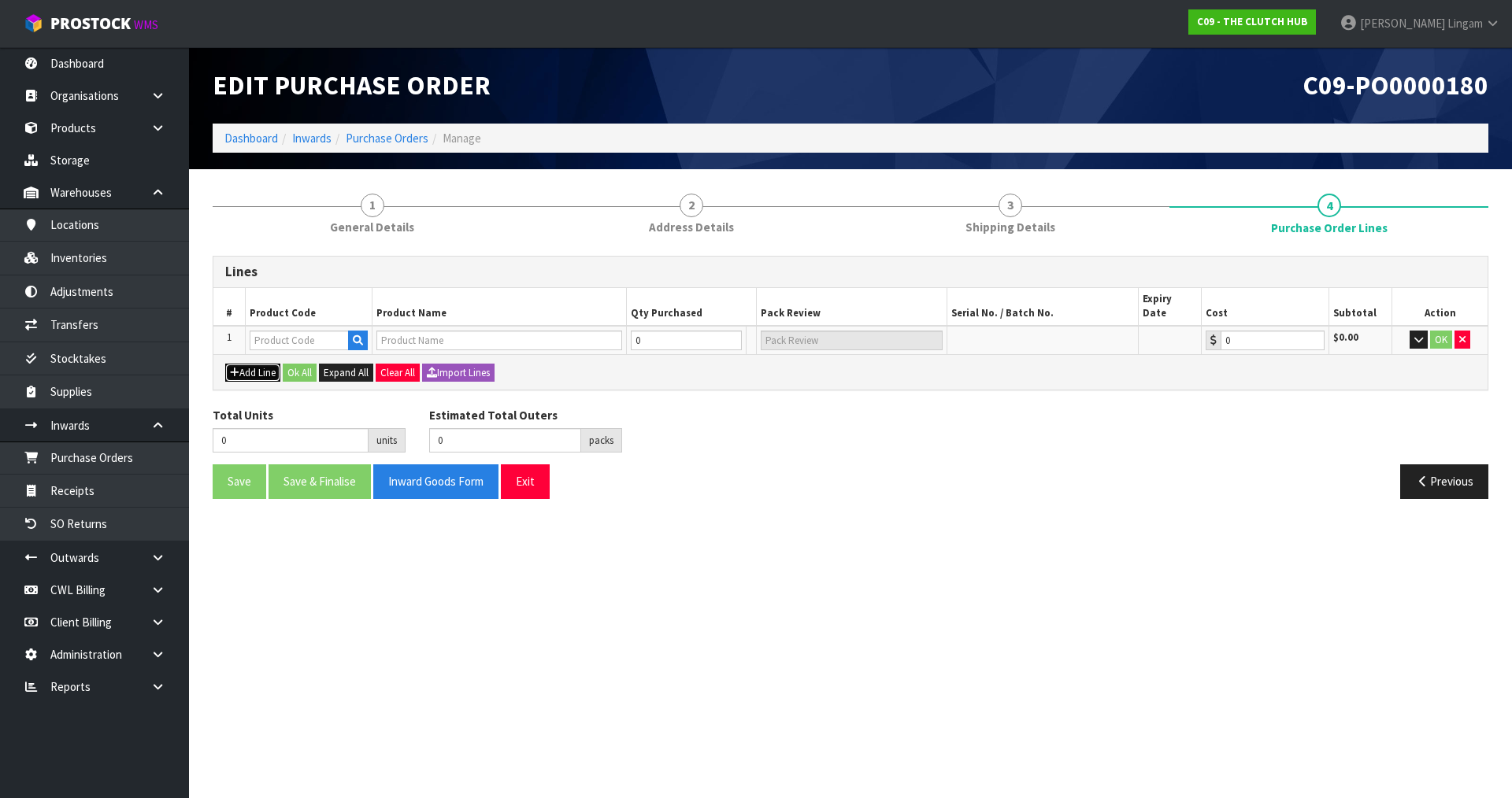
click at [259, 364] on button "Add Line" at bounding box center [253, 373] width 55 height 19
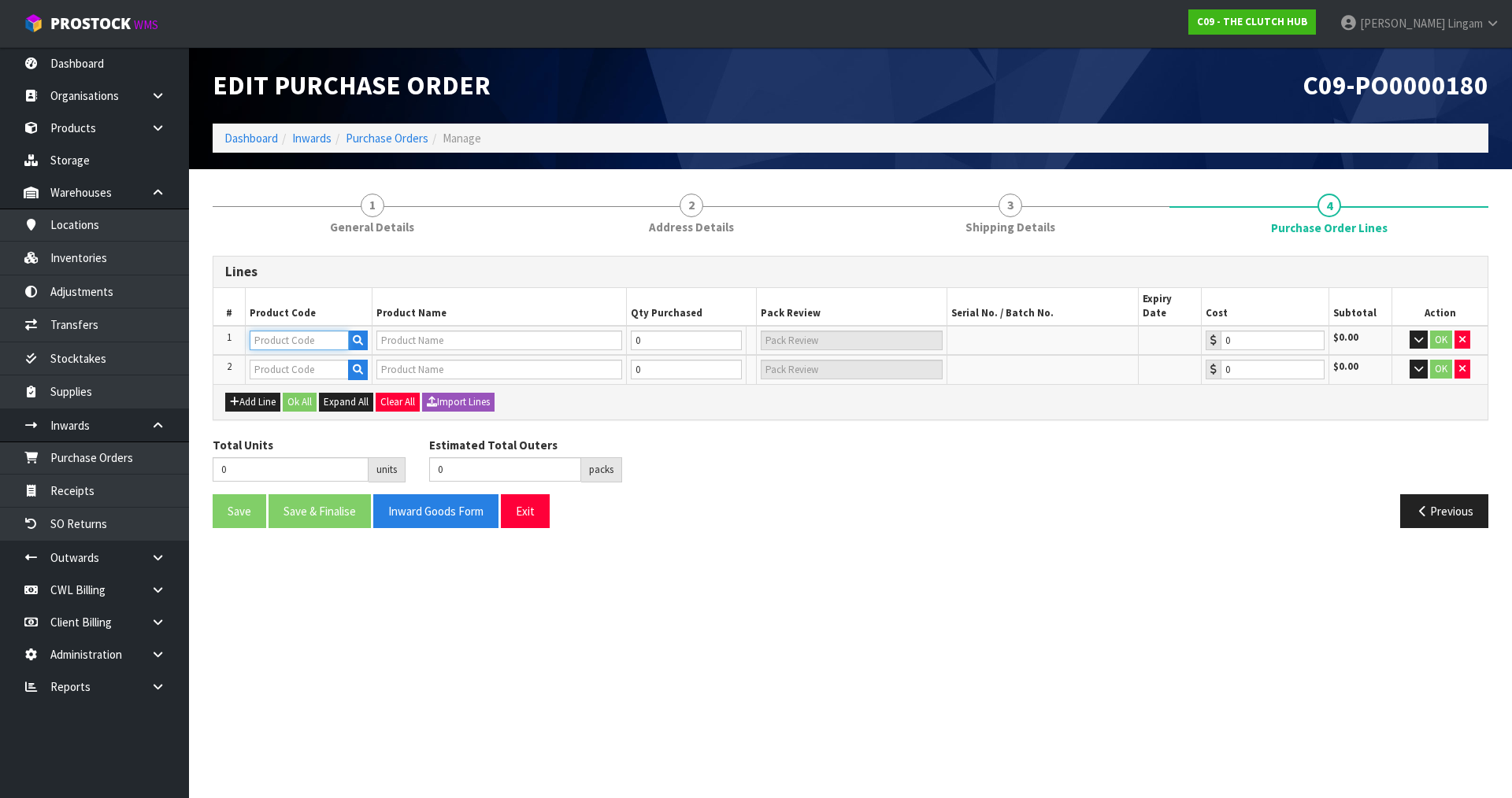
click at [278, 330] on input "text" at bounding box center [299, 340] width 99 height 20
paste input "BVW-9301 PART A"
type input "BVW-9301 PART A"
type input "BLUSTEELE HEAVY DUTY CLUTCH KIT"
type input "0.00"
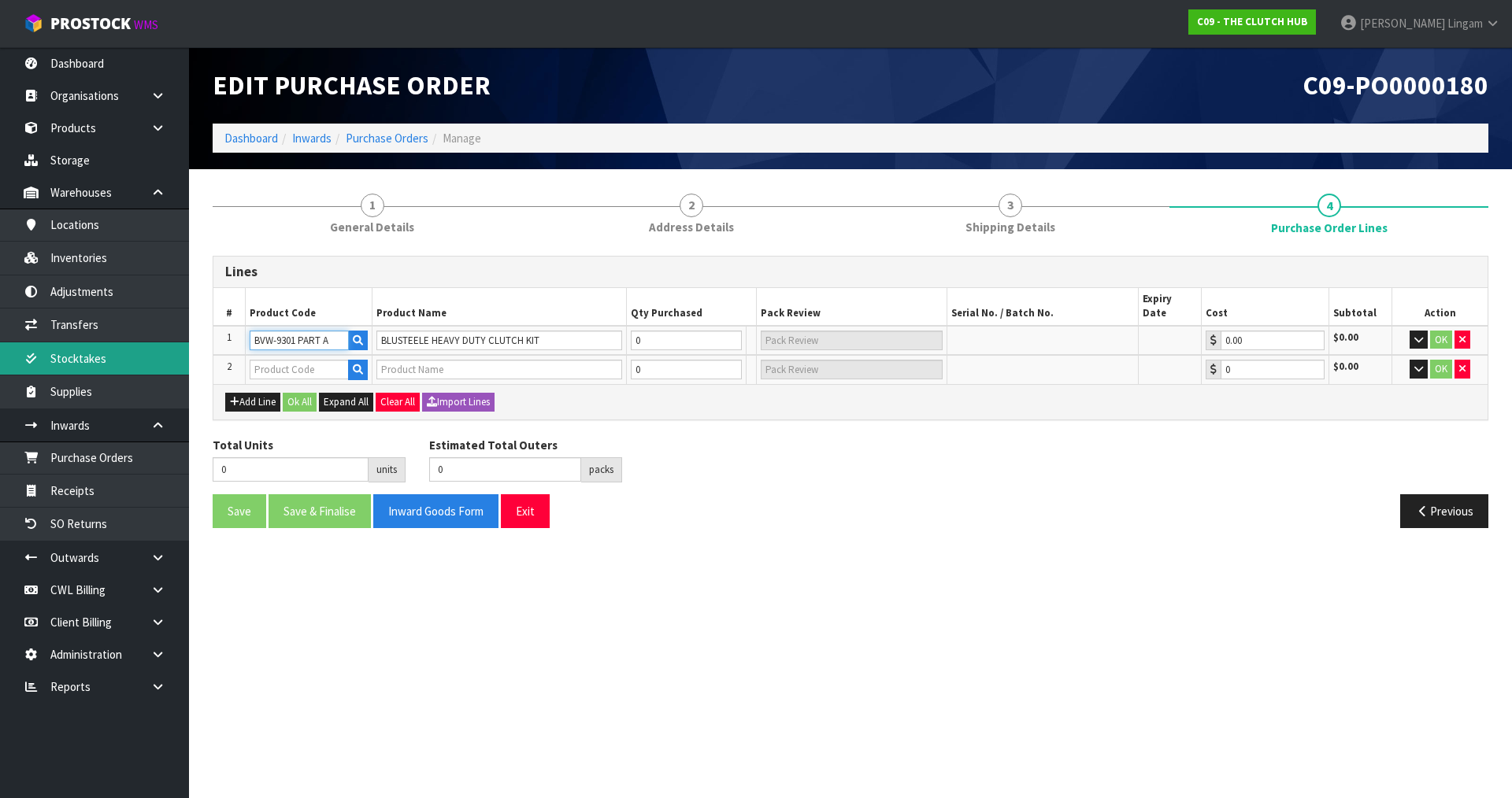
type input "BVW-9301 PART A"
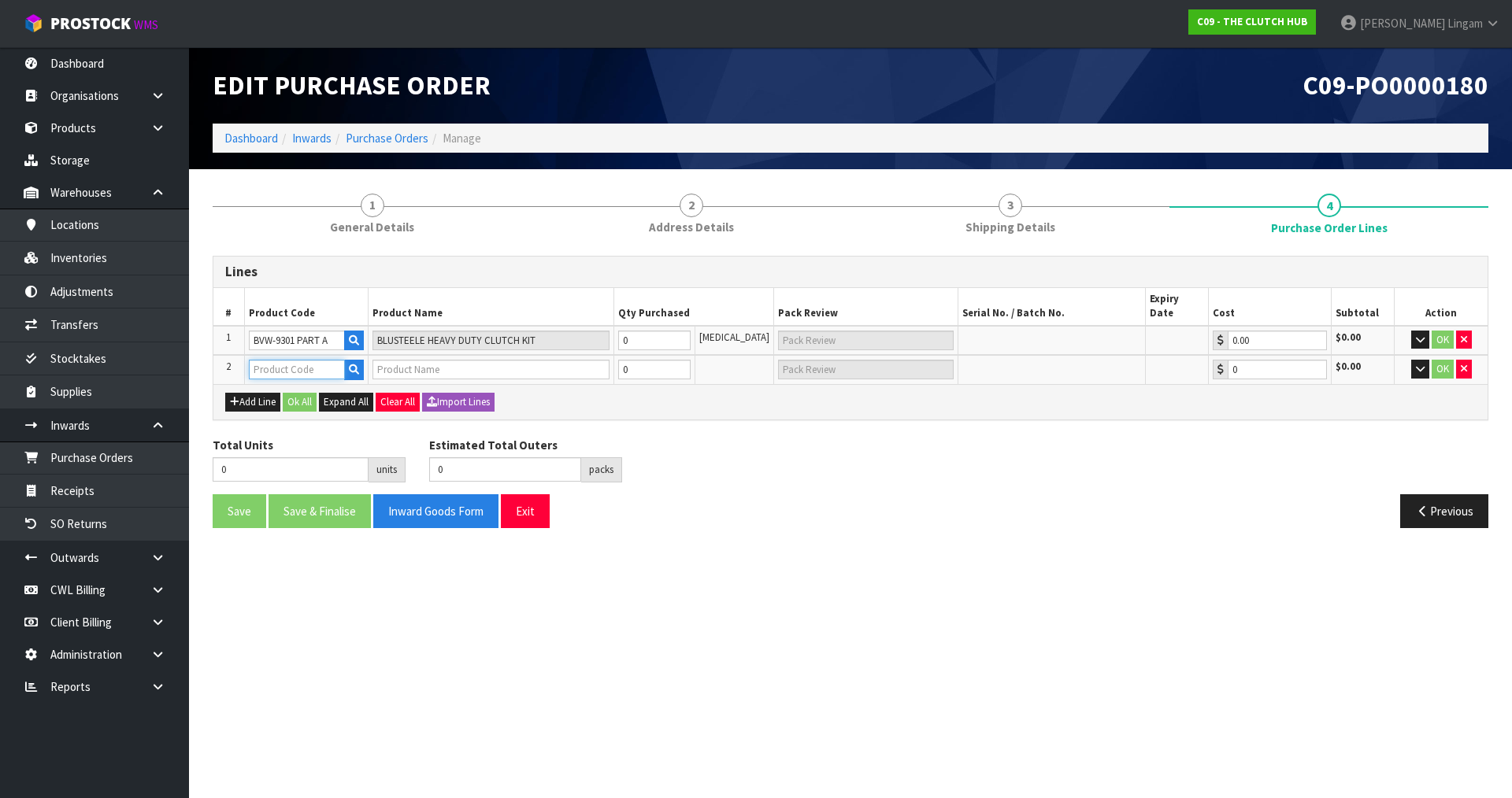
click at [276, 360] on input "text" at bounding box center [297, 369] width 96 height 20
paste input "BVW-9301 PART B"
type input "BVW-9301 PART B"
type input "BLUSTEELE HEAVY DUTY FLYWHEEL"
type input "0.00"
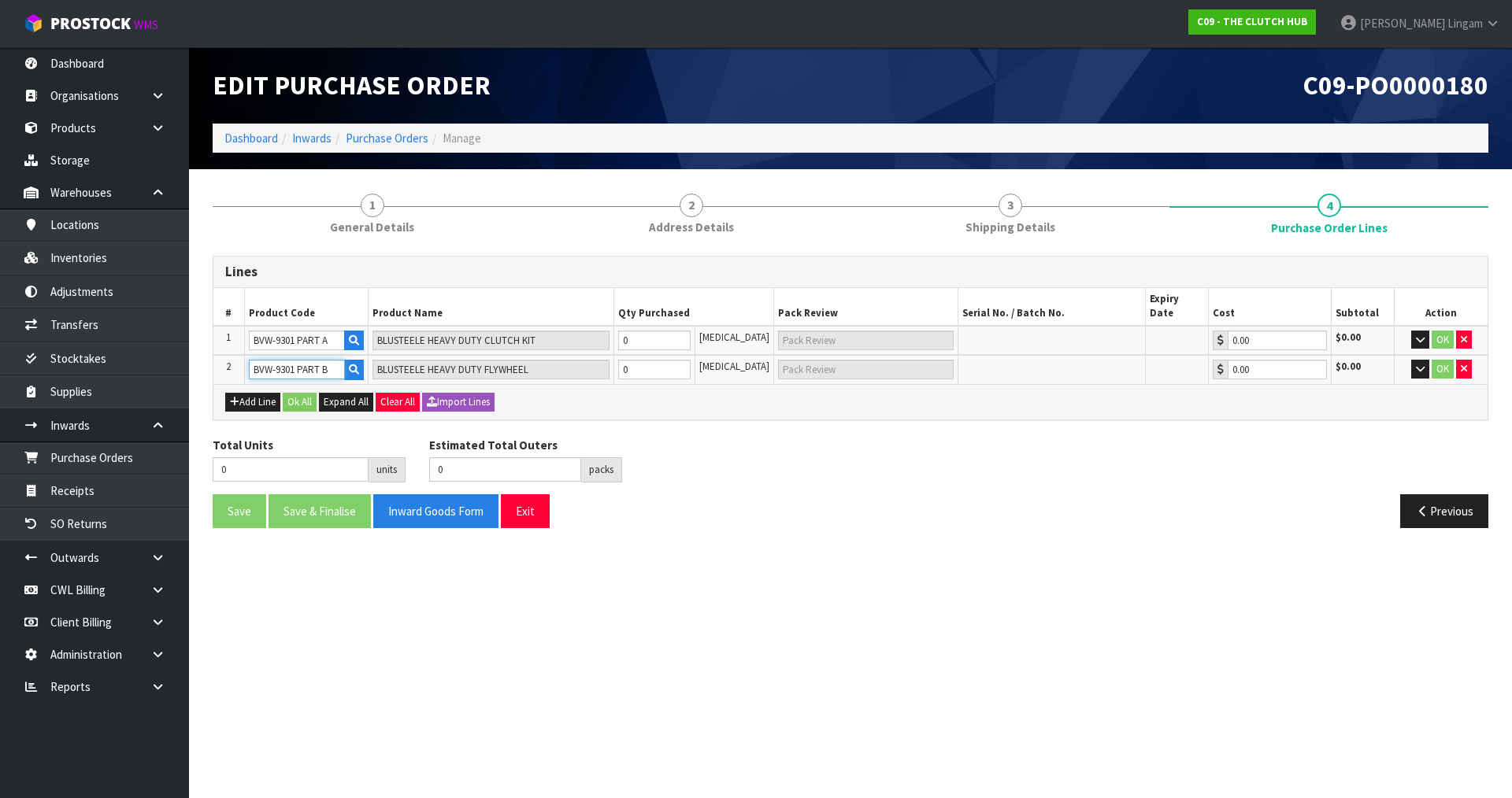
type input "BVW-9301 PART B"
drag, startPoint x: 643, startPoint y: 324, endPoint x: 631, endPoint y: 324, distance: 12.0
click at [631, 330] on input "0" at bounding box center [654, 340] width 72 height 20
type input "1"
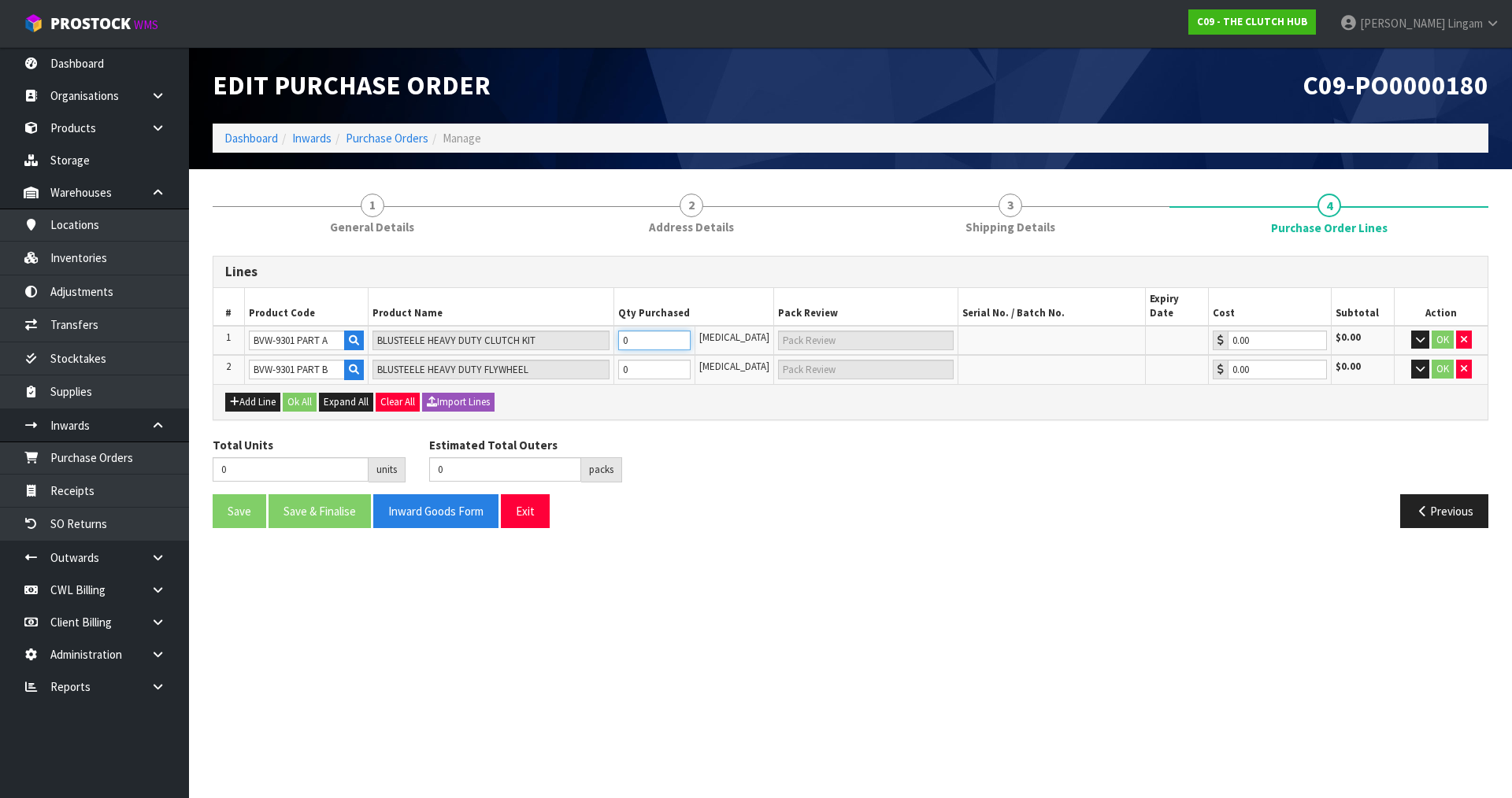
type input "1 PCE"
type input "1"
drag, startPoint x: 645, startPoint y: 350, endPoint x: 623, endPoint y: 353, distance: 22.2
click at [623, 355] on tr "2 BVW-9301 PART B BLUSTEELE HEAVY DUTY FLYWHEEL 0 PCE 0.00 $0.00 OK" at bounding box center [850, 369] width 1274 height 29
type input "2"
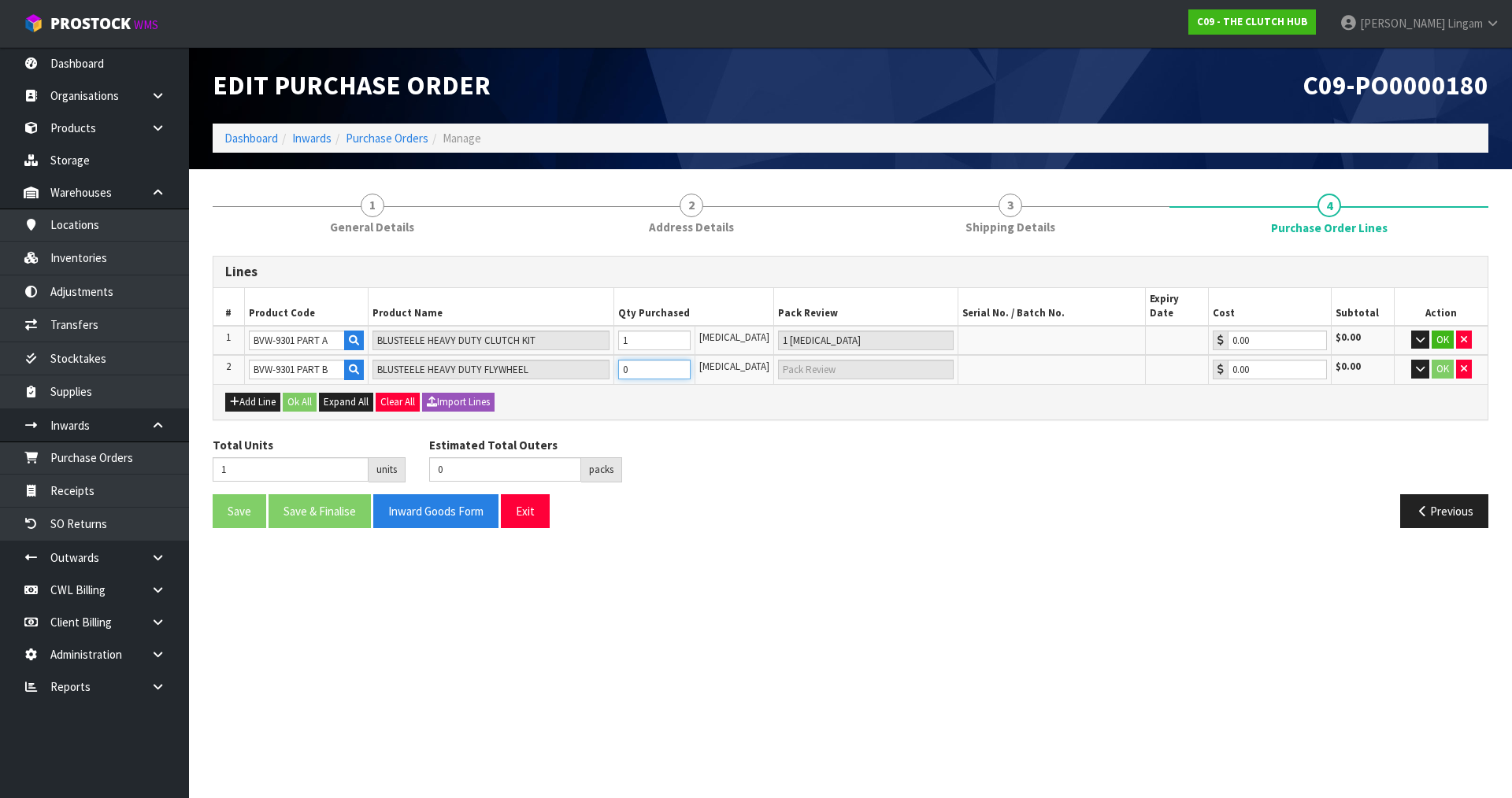
type input "1"
type input "1 PCE"
type input "1"
click at [302, 393] on button "Ok All" at bounding box center [299, 402] width 34 height 19
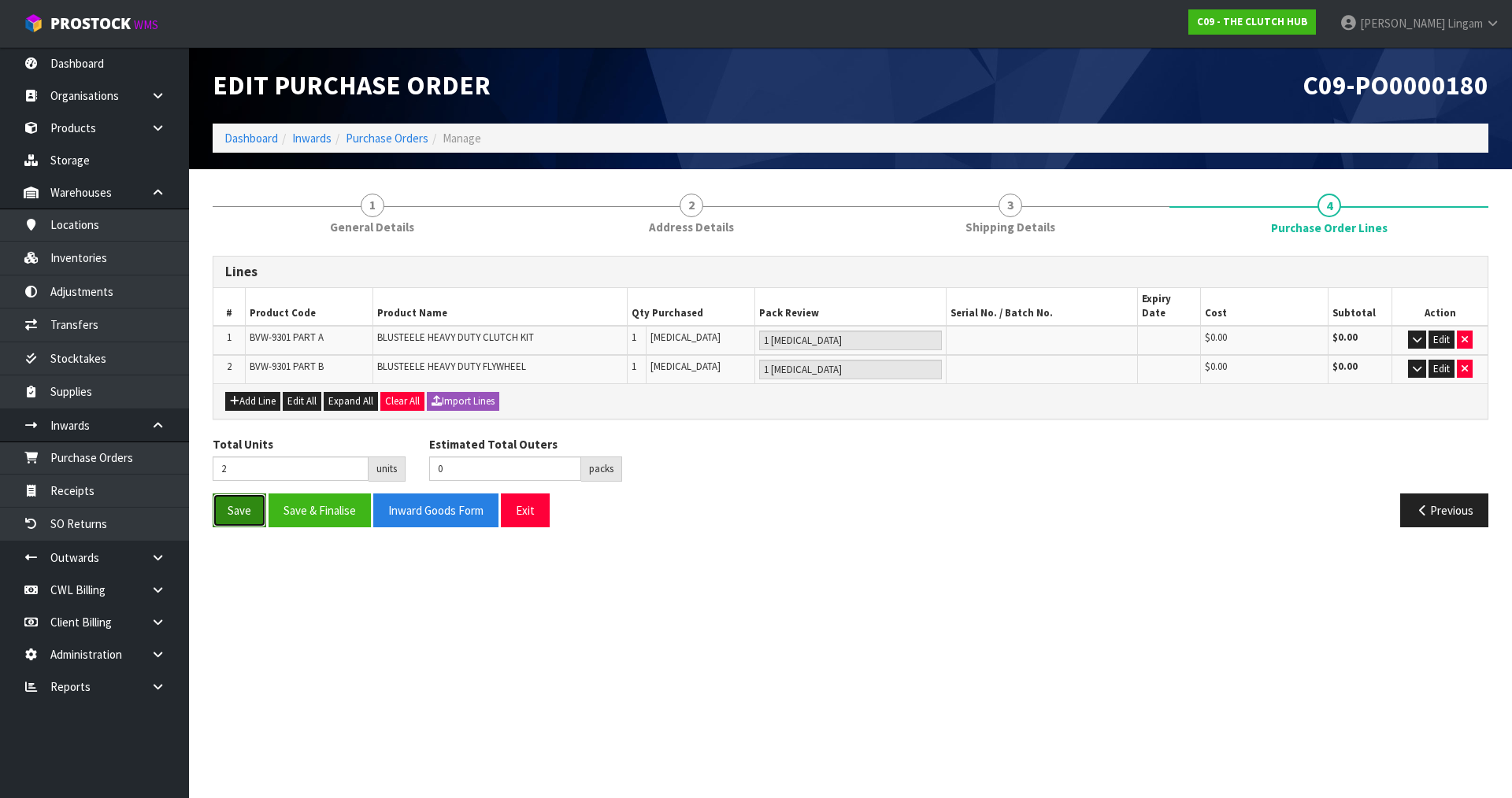
click at [236, 501] on button "Save" at bounding box center [239, 510] width 54 height 34
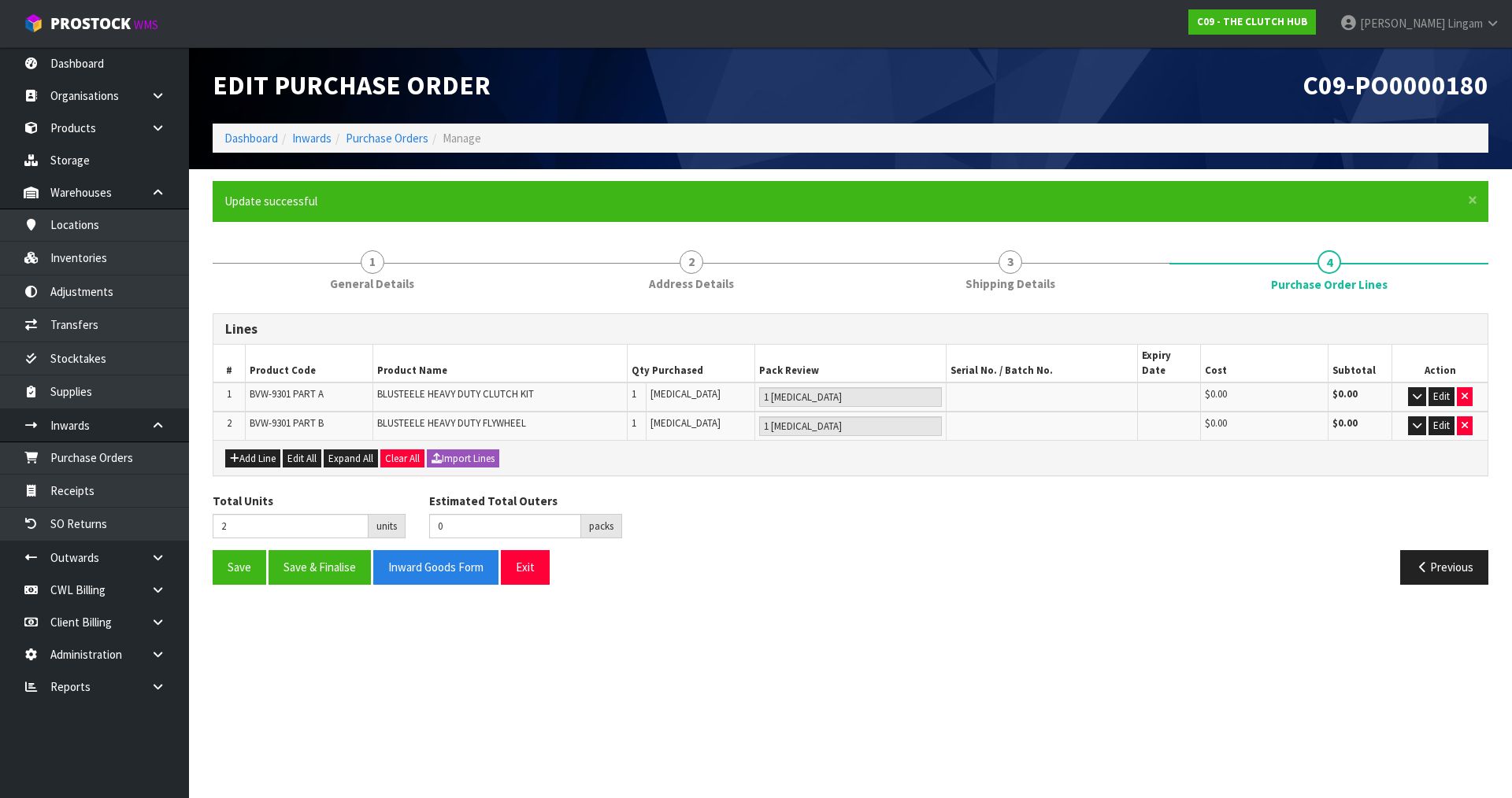
click at [777, 657] on section "Edit Purchase Order C09-PO0000180 Dashboard Inwards Purchase Orders Manage × Cl…" at bounding box center [756, 399] width 1512 height 798
click at [626, 634] on section "Edit Purchase Order C09-PO0000180 Dashboard Inwards Purchase Orders Manage × Cl…" at bounding box center [756, 399] width 1512 height 798
click at [248, 138] on link "Dashboard" at bounding box center [251, 138] width 54 height 15
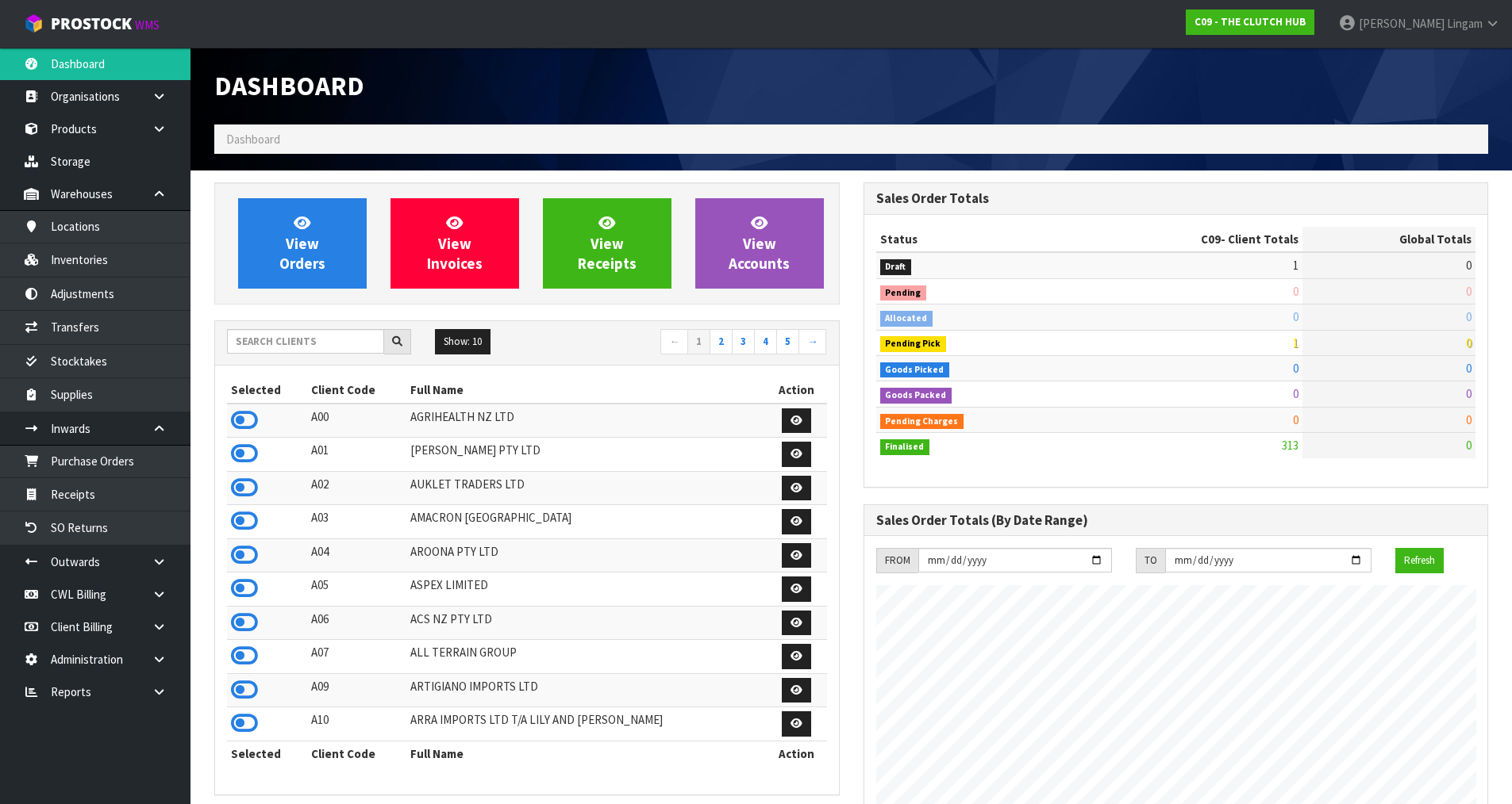
scroll to position [1202, 648]
click at [350, 342] on input "text" at bounding box center [305, 342] width 157 height 25
click at [347, 342] on input "text" at bounding box center [305, 342] width 157 height 25
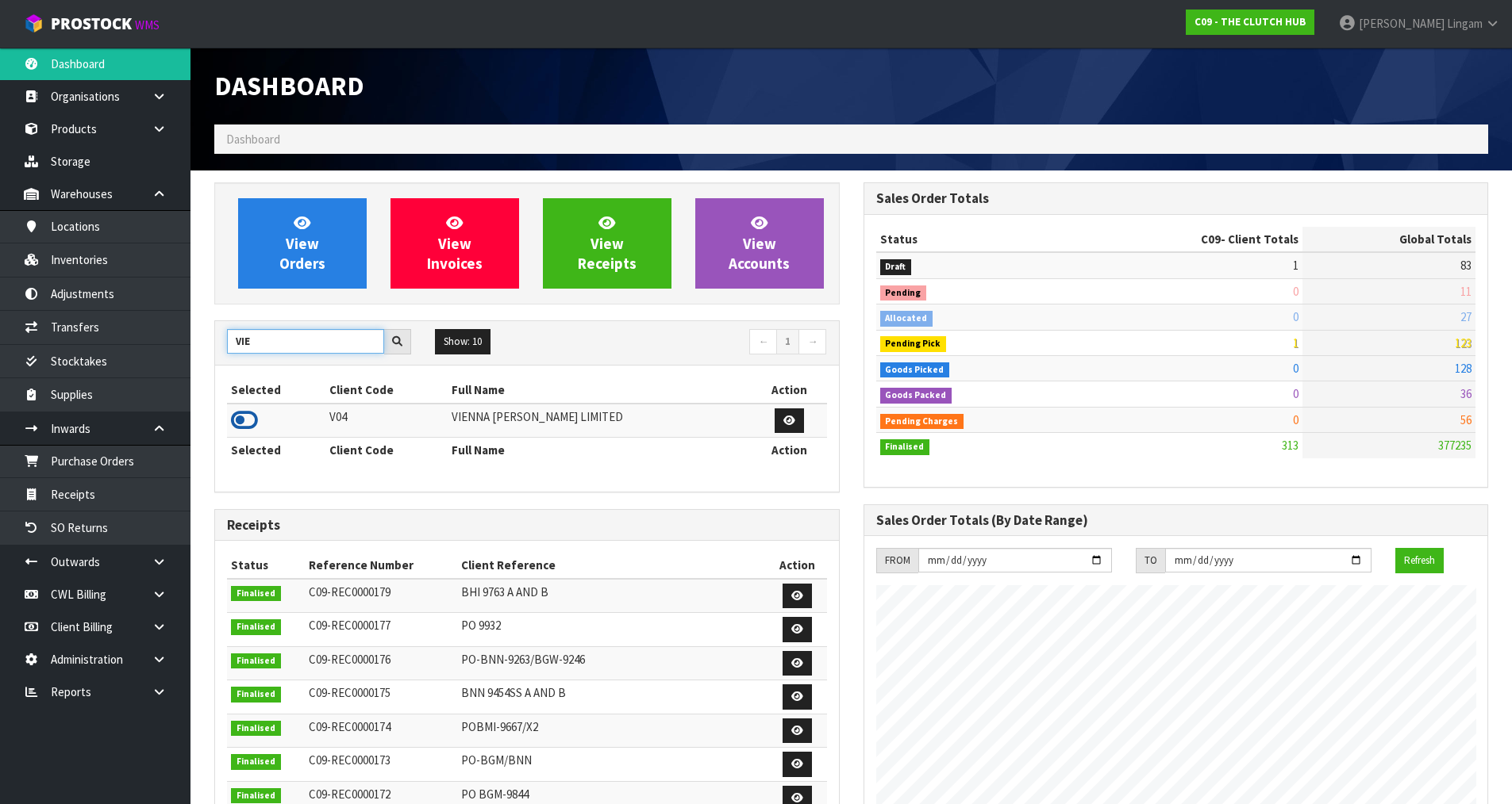
type input "VIE"
click at [243, 415] on icon at bounding box center [243, 421] width 27 height 24
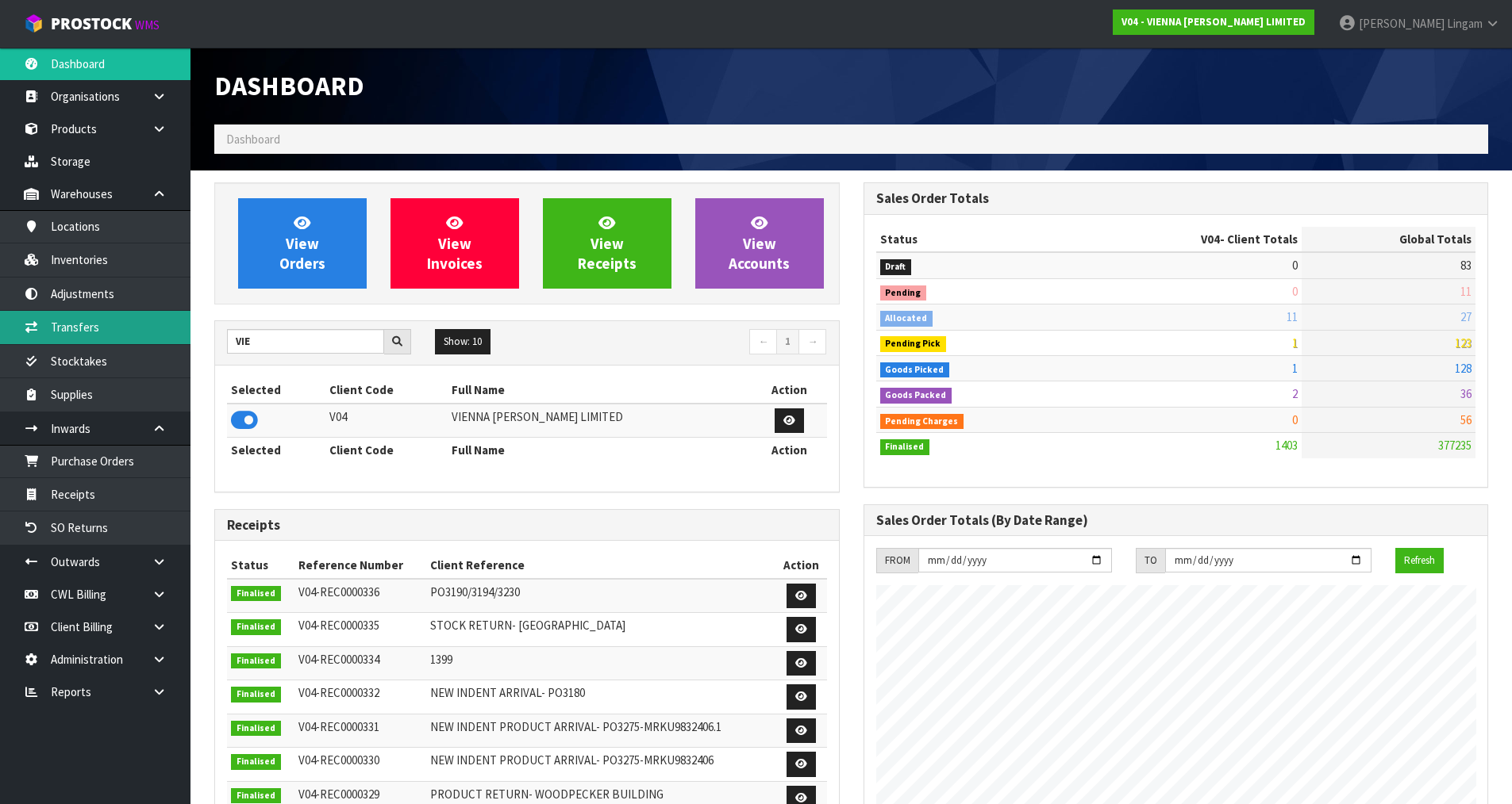
scroll to position [996, 648]
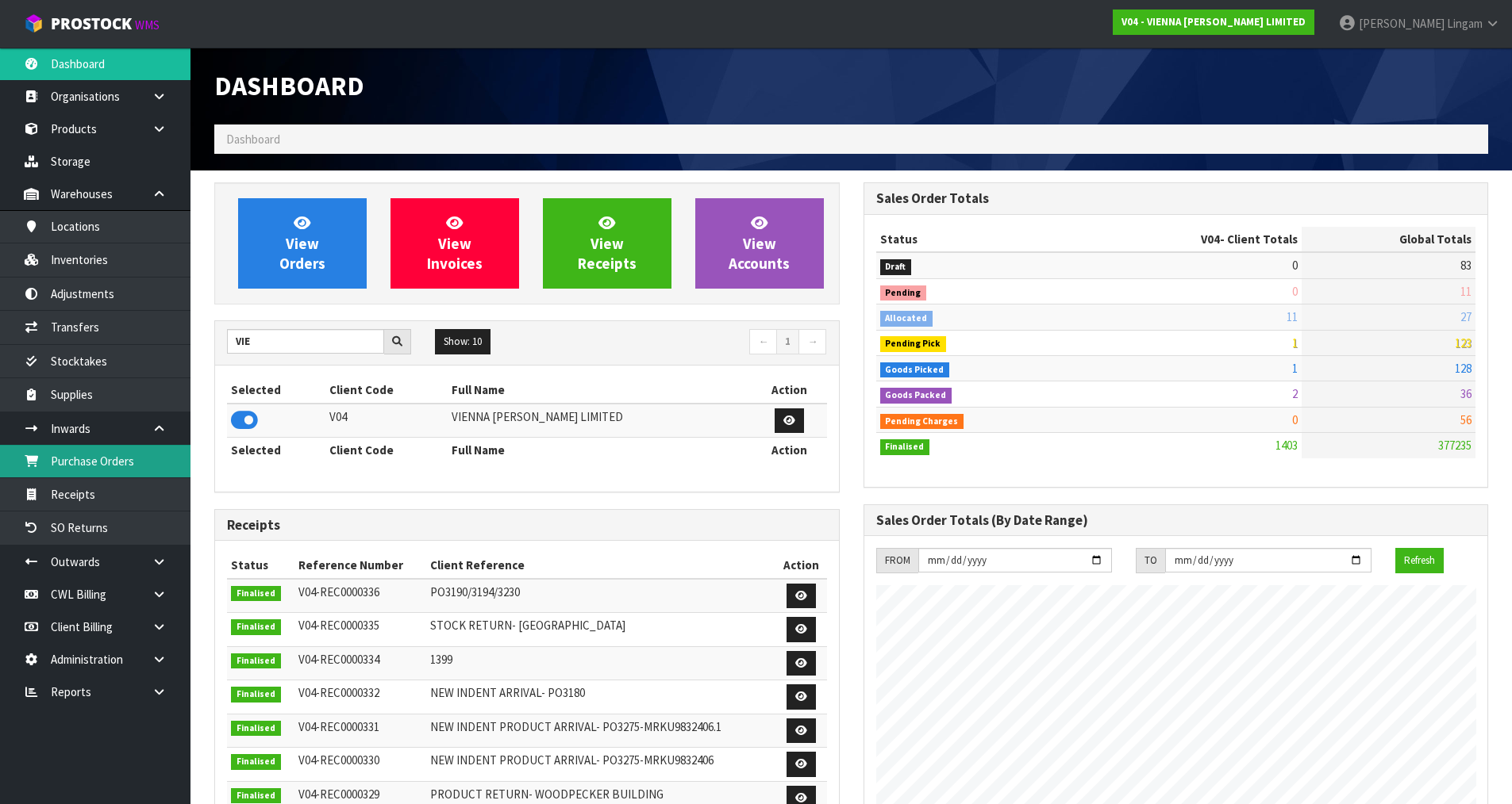
click at [122, 469] on link "Purchase Orders" at bounding box center [95, 461] width 190 height 32
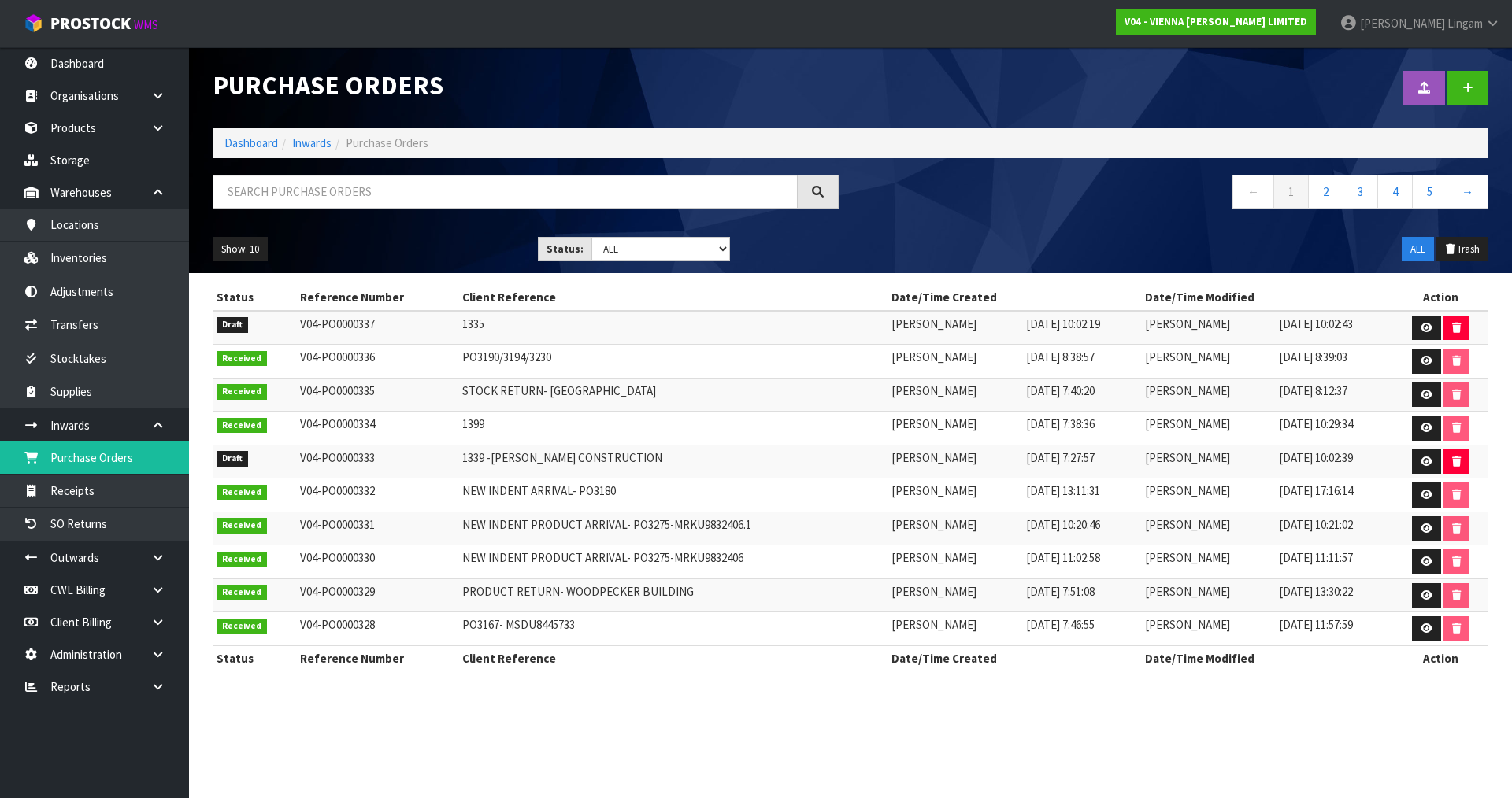
click at [678, 699] on section "Status Reference Number Client Reference Date/Time Created Date/Time Modified A…" at bounding box center [850, 486] width 1323 height 426
click at [1463, 328] on button "button" at bounding box center [1457, 329] width 26 height 26
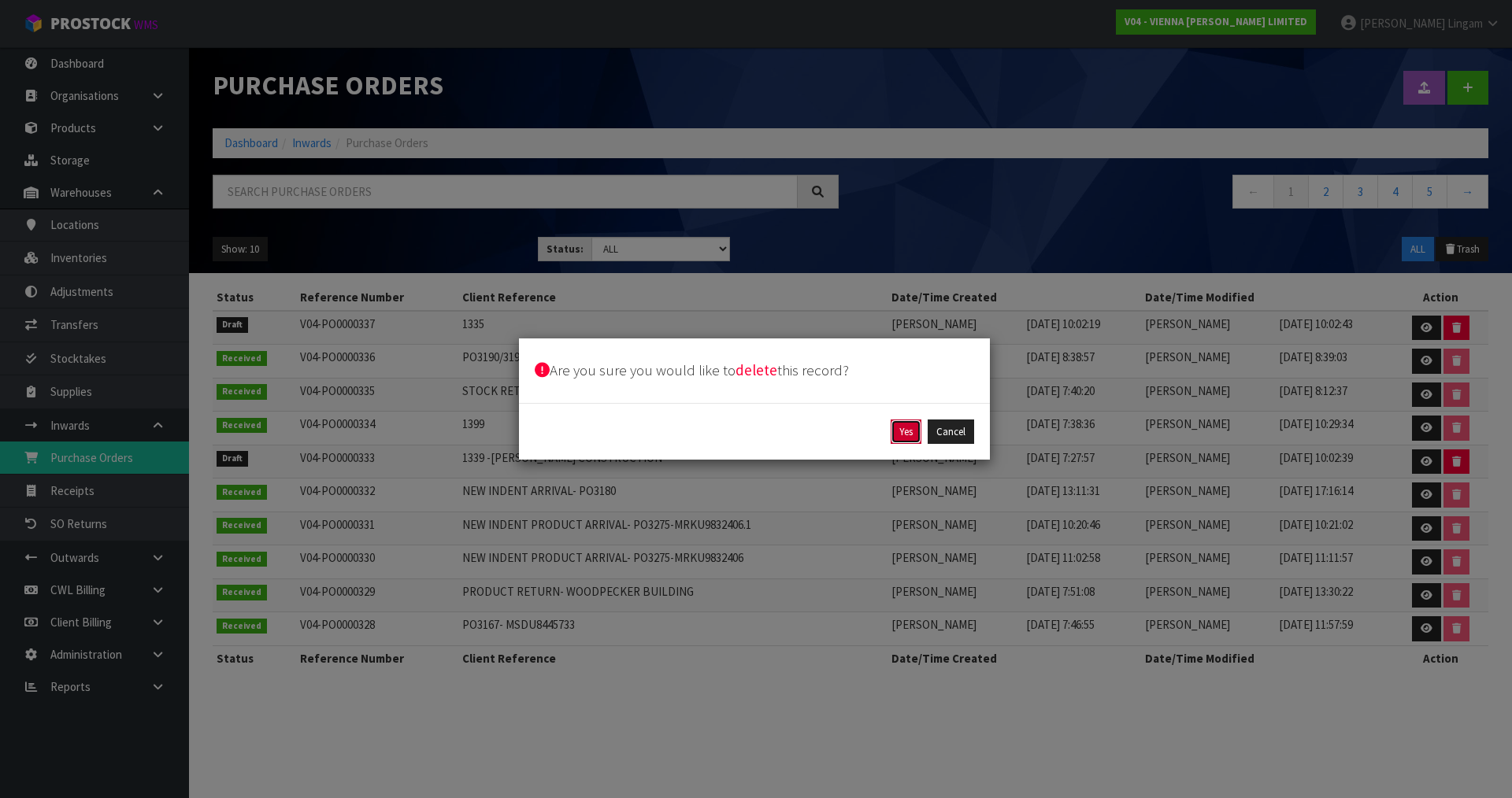
click at [908, 438] on button "Yes" at bounding box center [906, 433] width 30 height 26
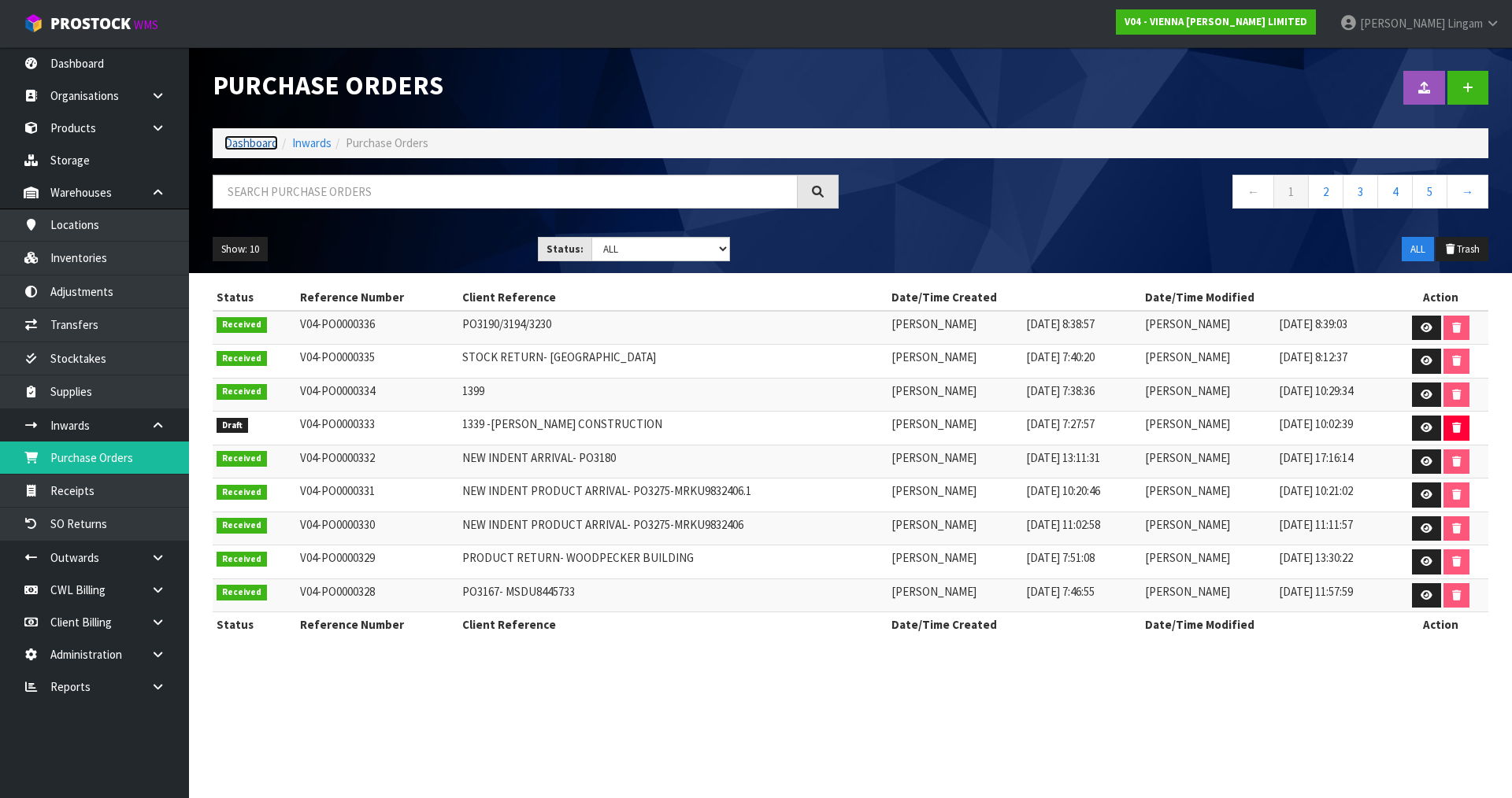
click at [255, 143] on link "Dashboard" at bounding box center [251, 142] width 54 height 15
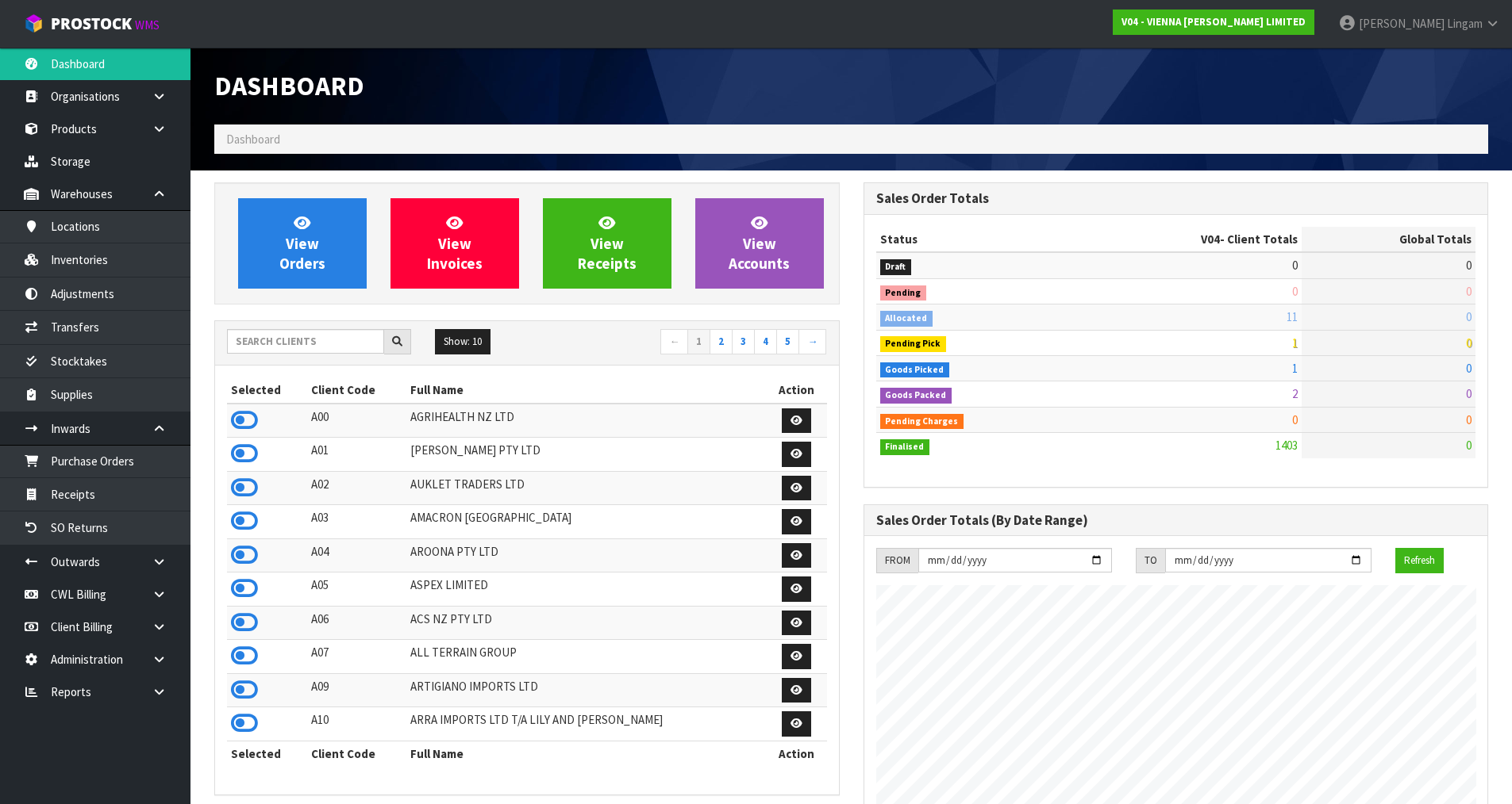
scroll to position [996, 648]
click at [351, 345] on input "text" at bounding box center [305, 342] width 157 height 25
click at [310, 345] on input "text" at bounding box center [305, 342] width 157 height 25
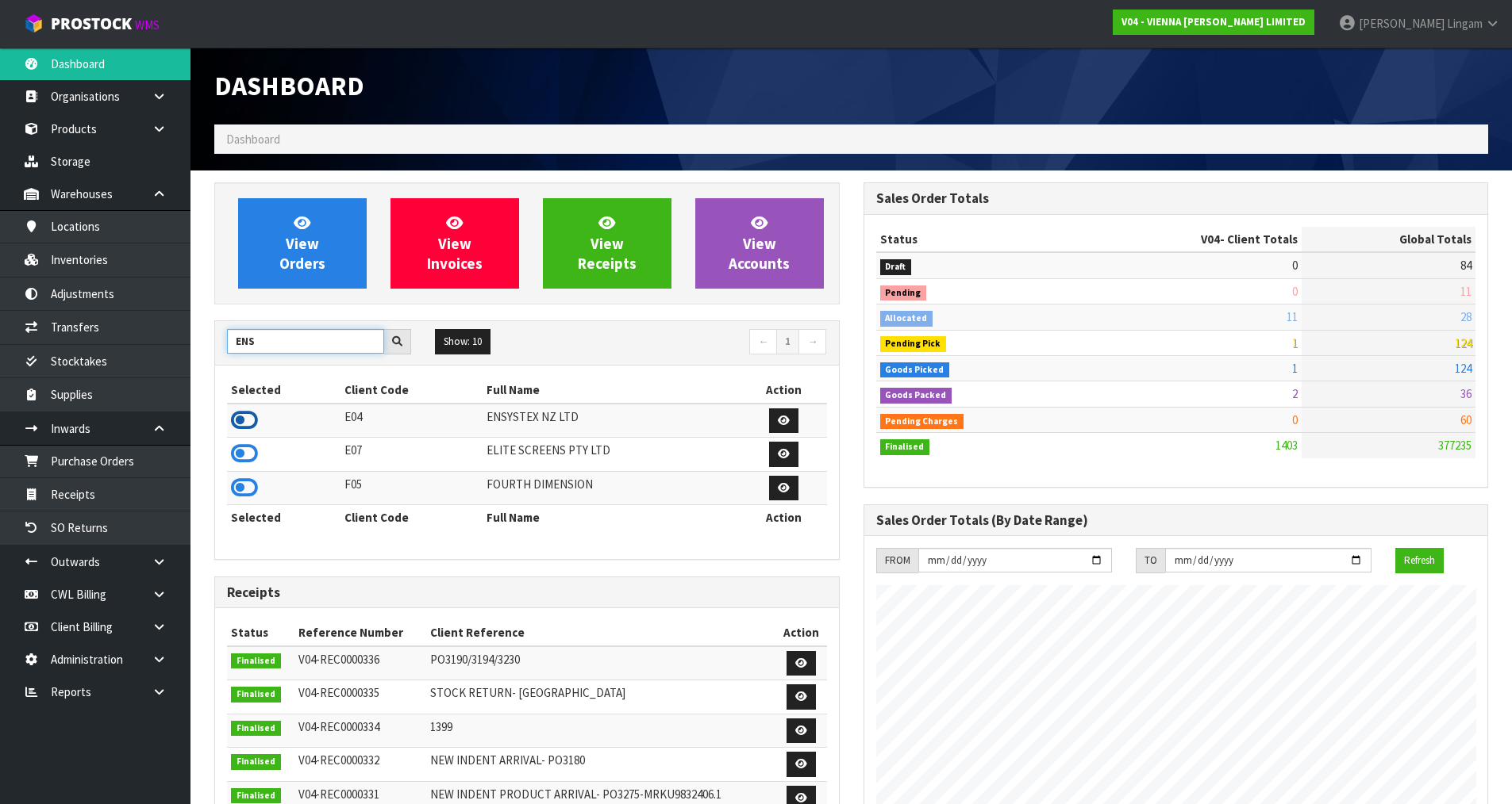
type input "ENS"
click at [247, 422] on icon at bounding box center [243, 421] width 27 height 24
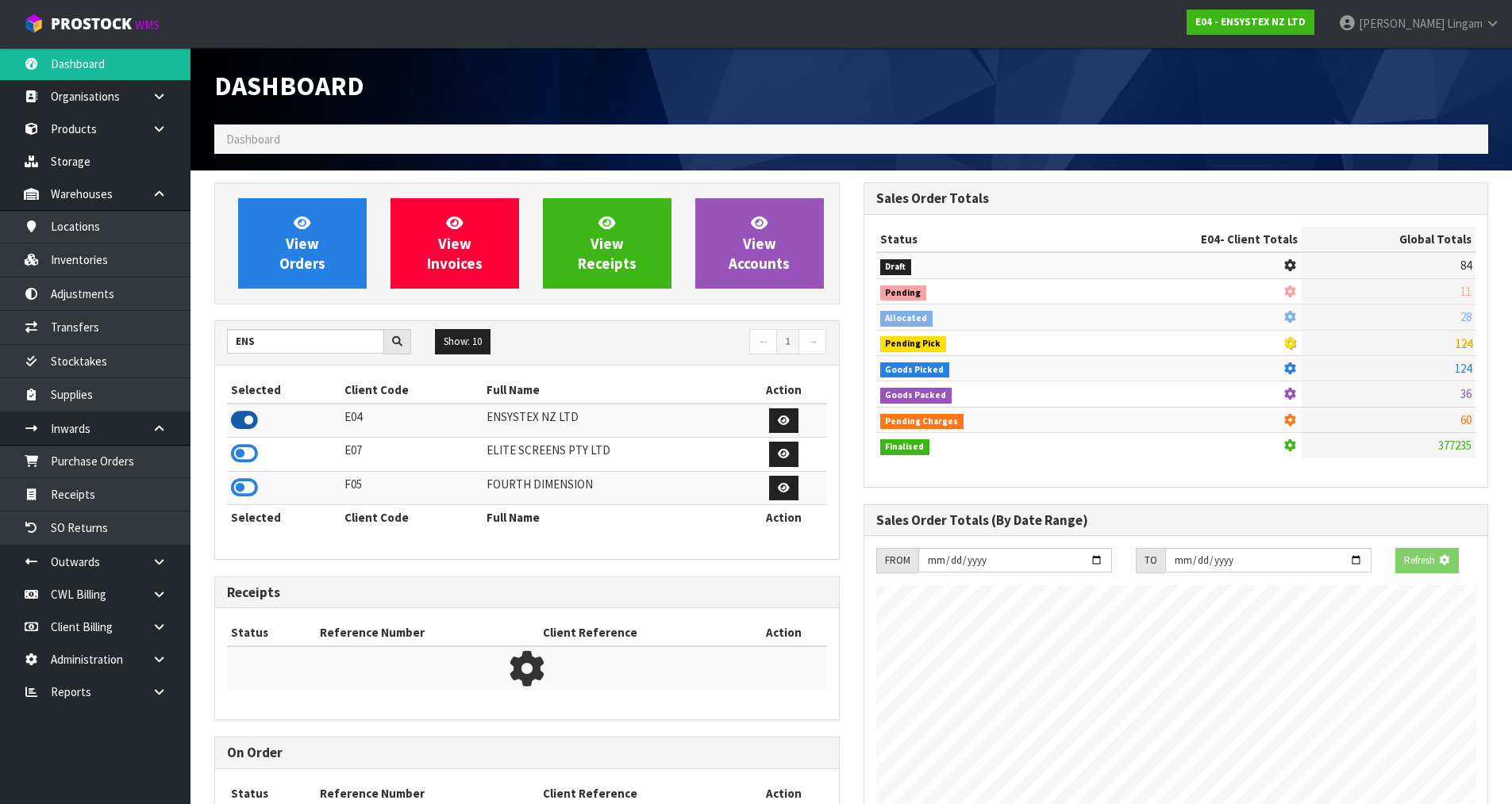
scroll to position [1202, 648]
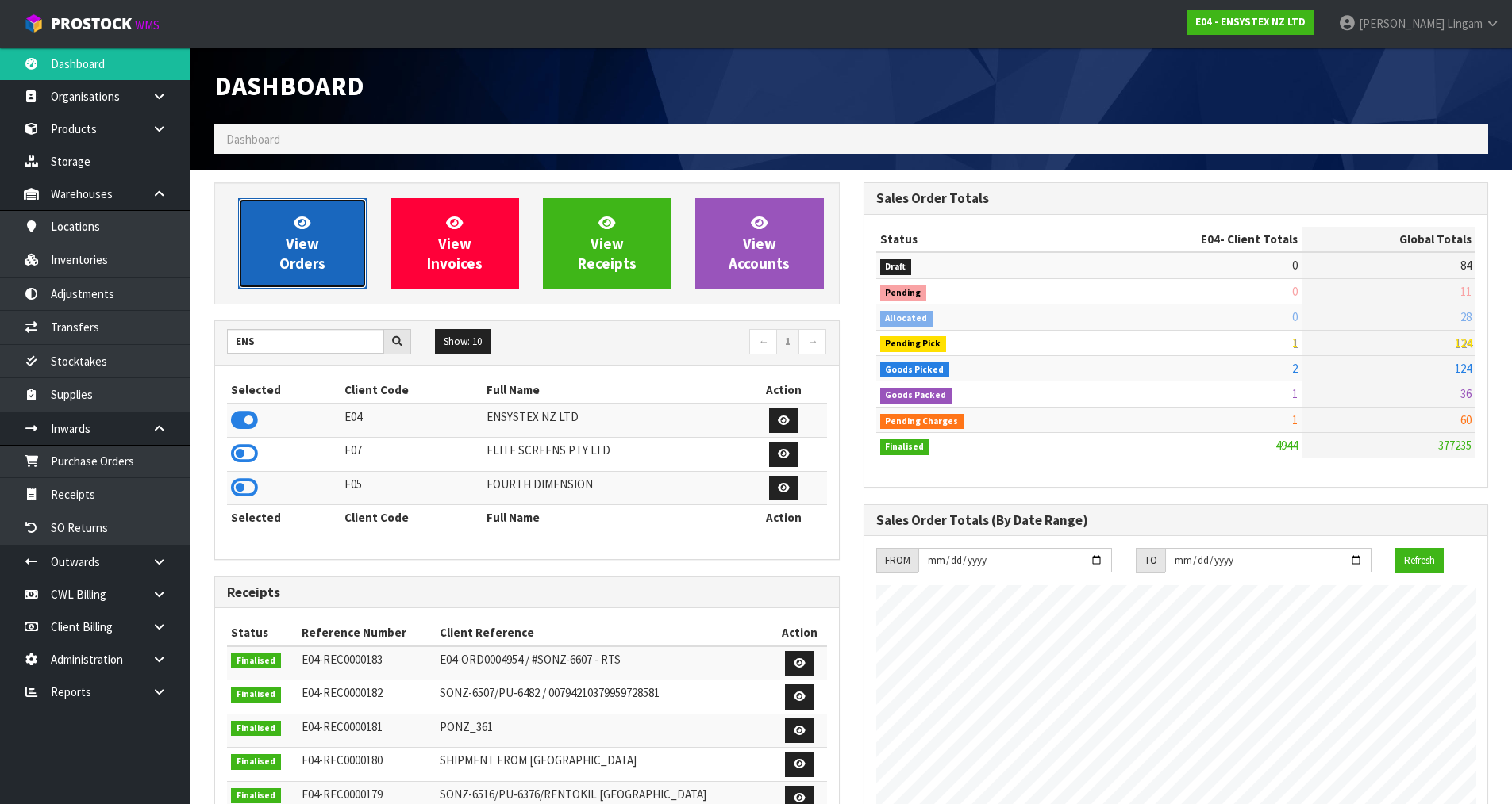
click at [335, 263] on link "View Orders" at bounding box center [301, 243] width 128 height 90
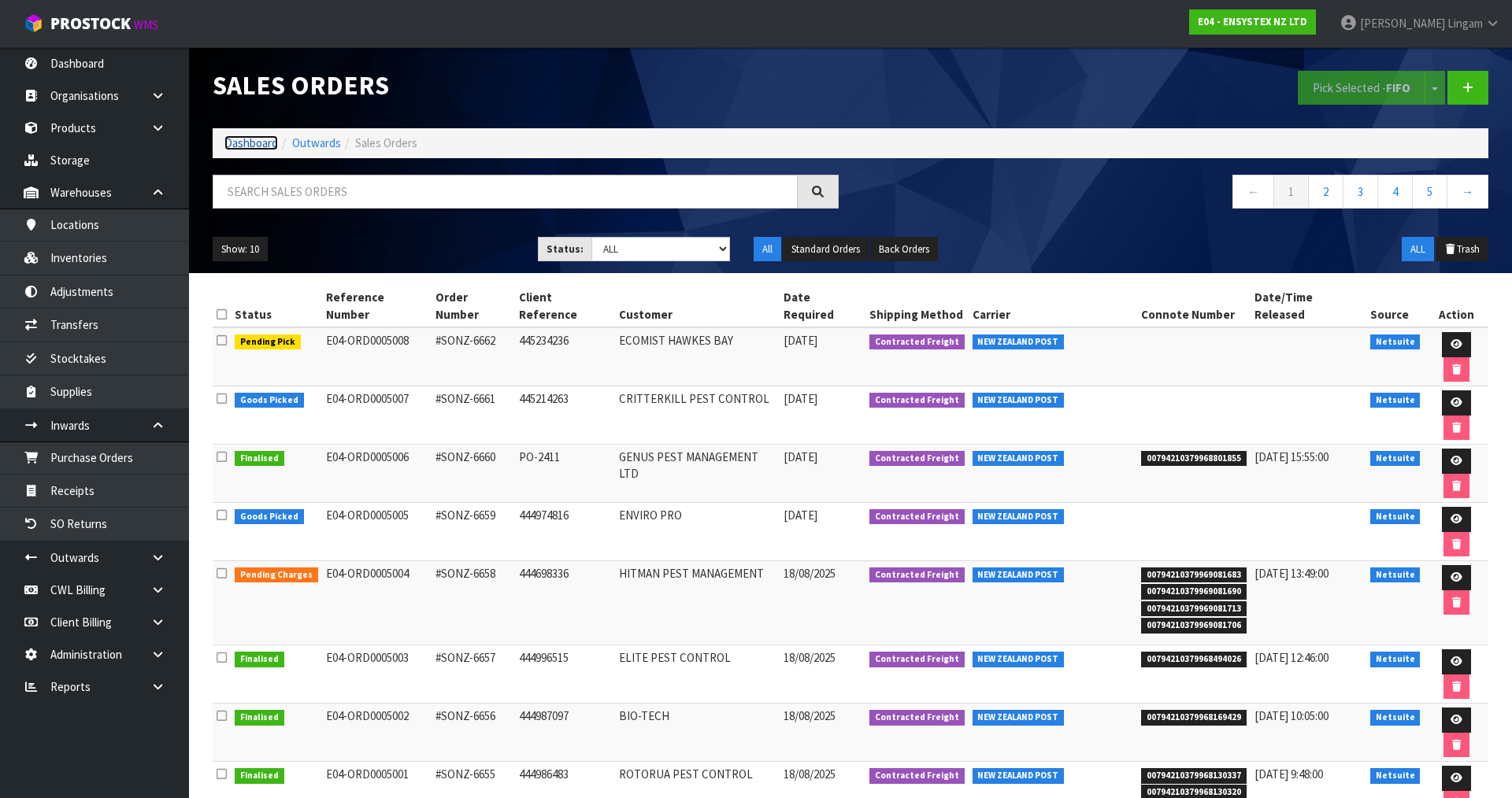
click at [250, 141] on link "Dashboard" at bounding box center [251, 142] width 54 height 15
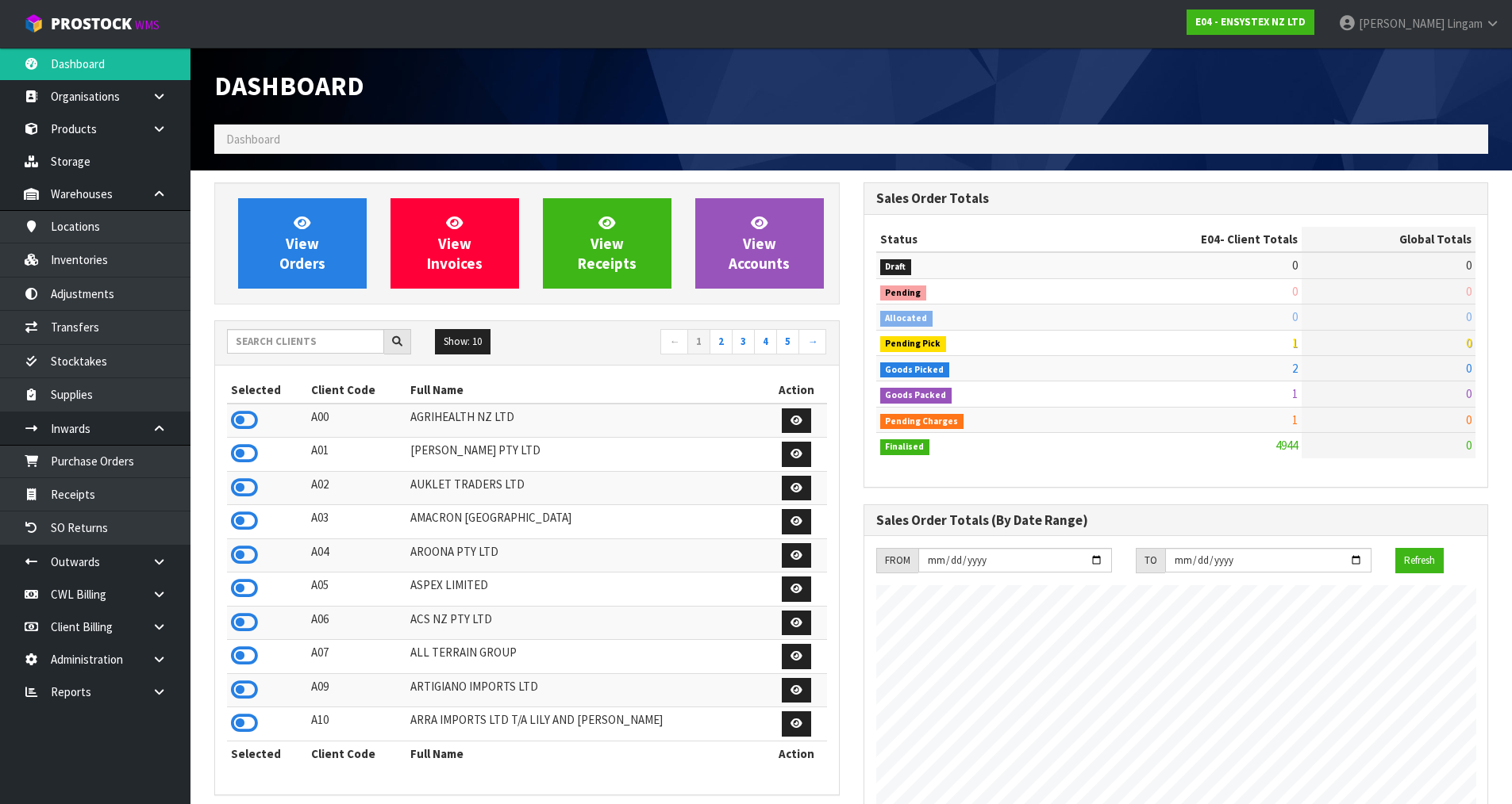
scroll to position [1202, 648]
click at [239, 524] on icon at bounding box center [243, 521] width 27 height 24
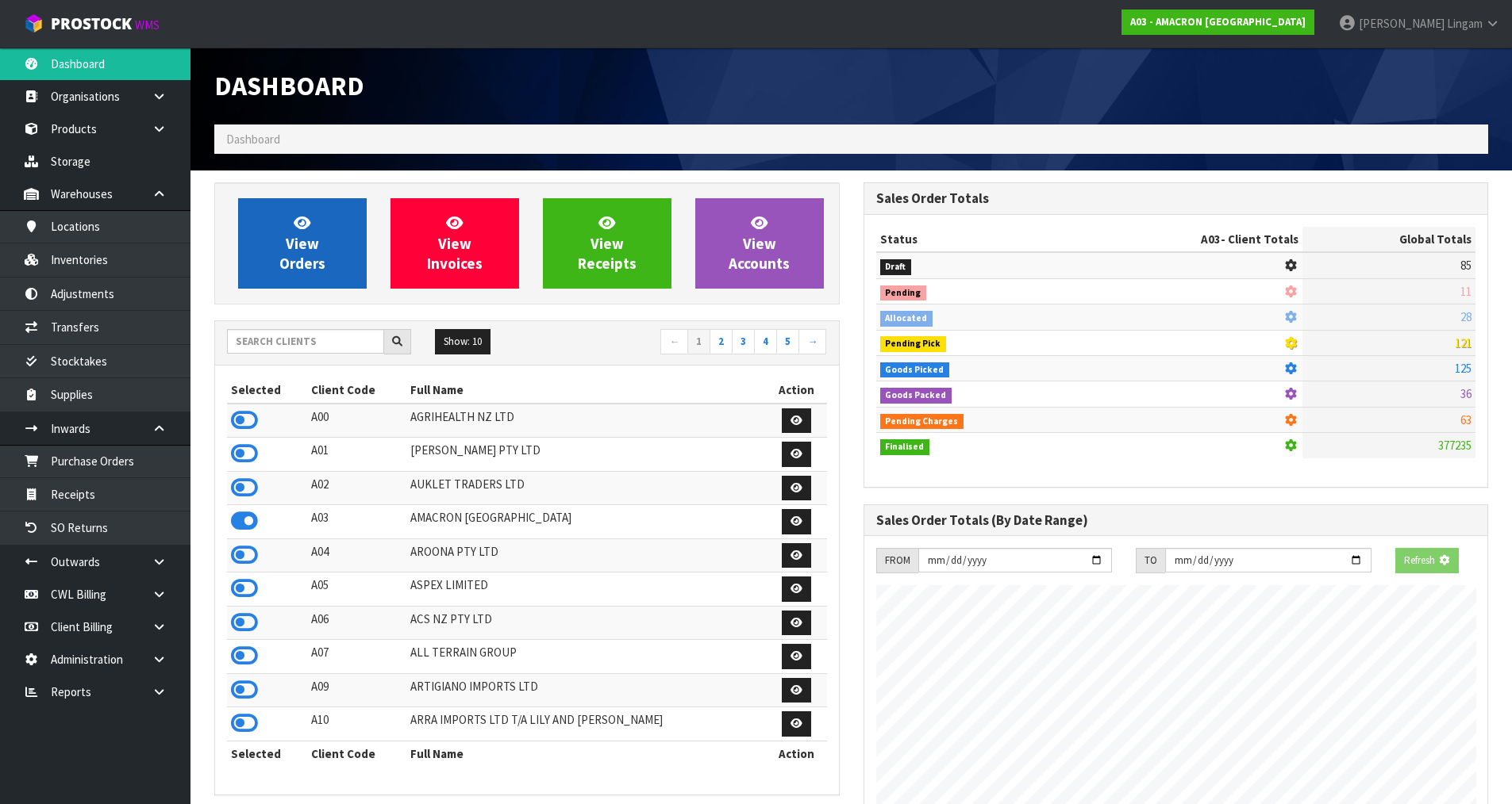
scroll to position [1022, 648]
click at [314, 262] on span "View Orders" at bounding box center [302, 243] width 46 height 60
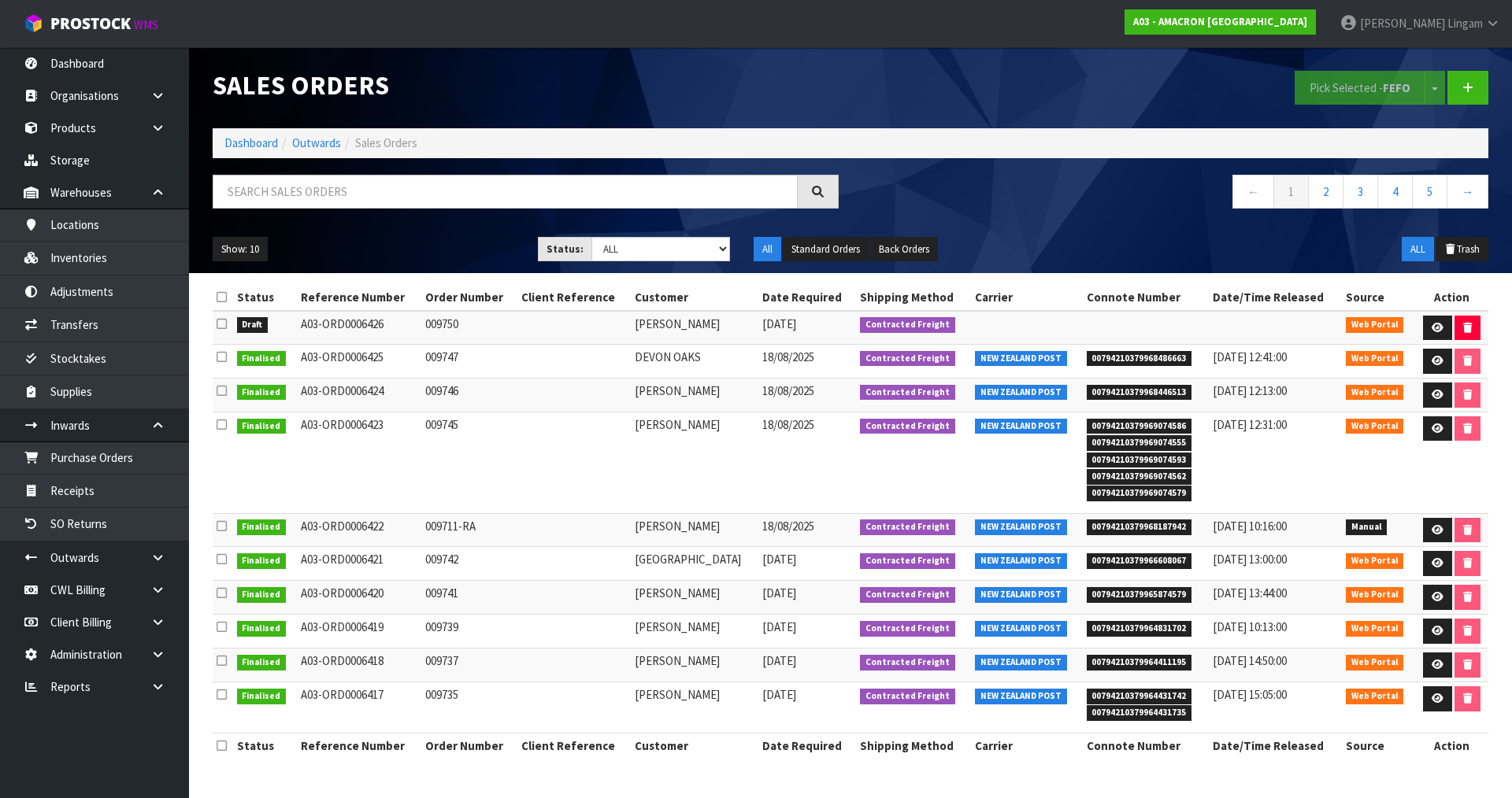
click at [221, 327] on icon at bounding box center [222, 324] width 10 height 12
click at [0, 0] on input "checkbox" at bounding box center [0, 0] width 0 height 0
click at [1333, 78] on button "Pick Selected - FEFO" at bounding box center [1360, 88] width 130 height 34
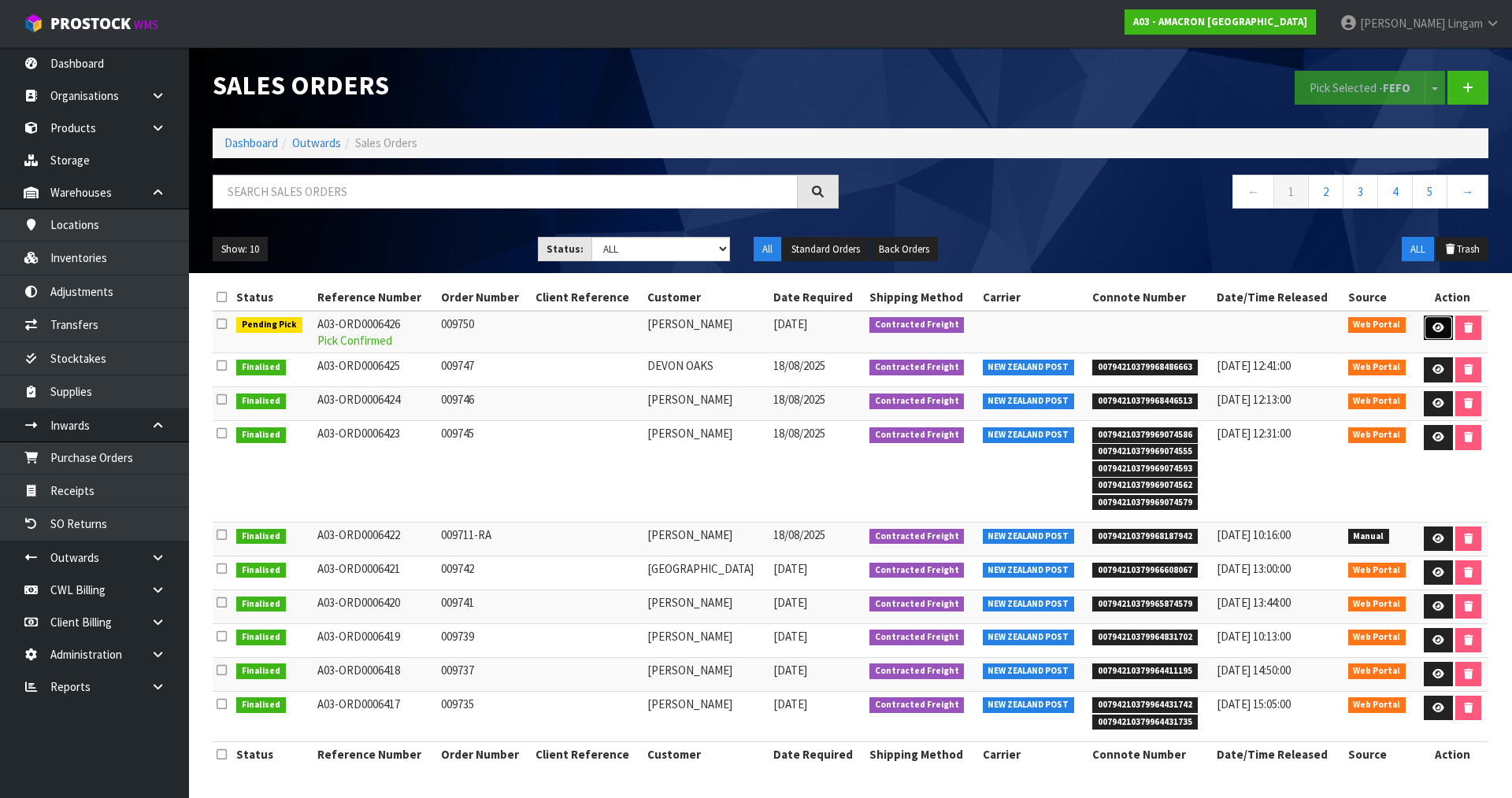
click at [1436, 329] on icon at bounding box center [1438, 328] width 12 height 10
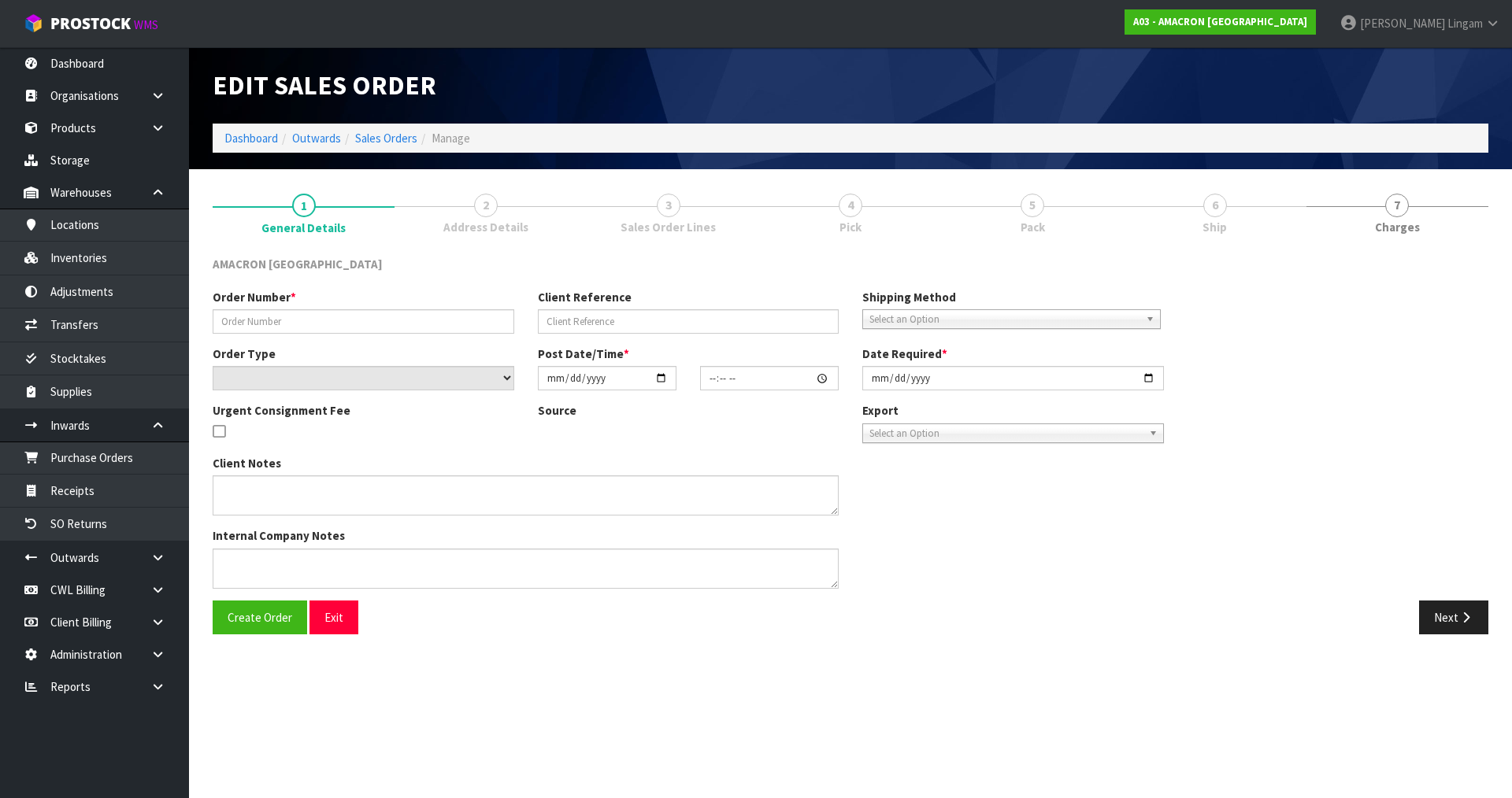
type input "009750"
select select "number:0"
type input "2025-08-19"
type input "12:15:00.000"
type input "2025-08-19"
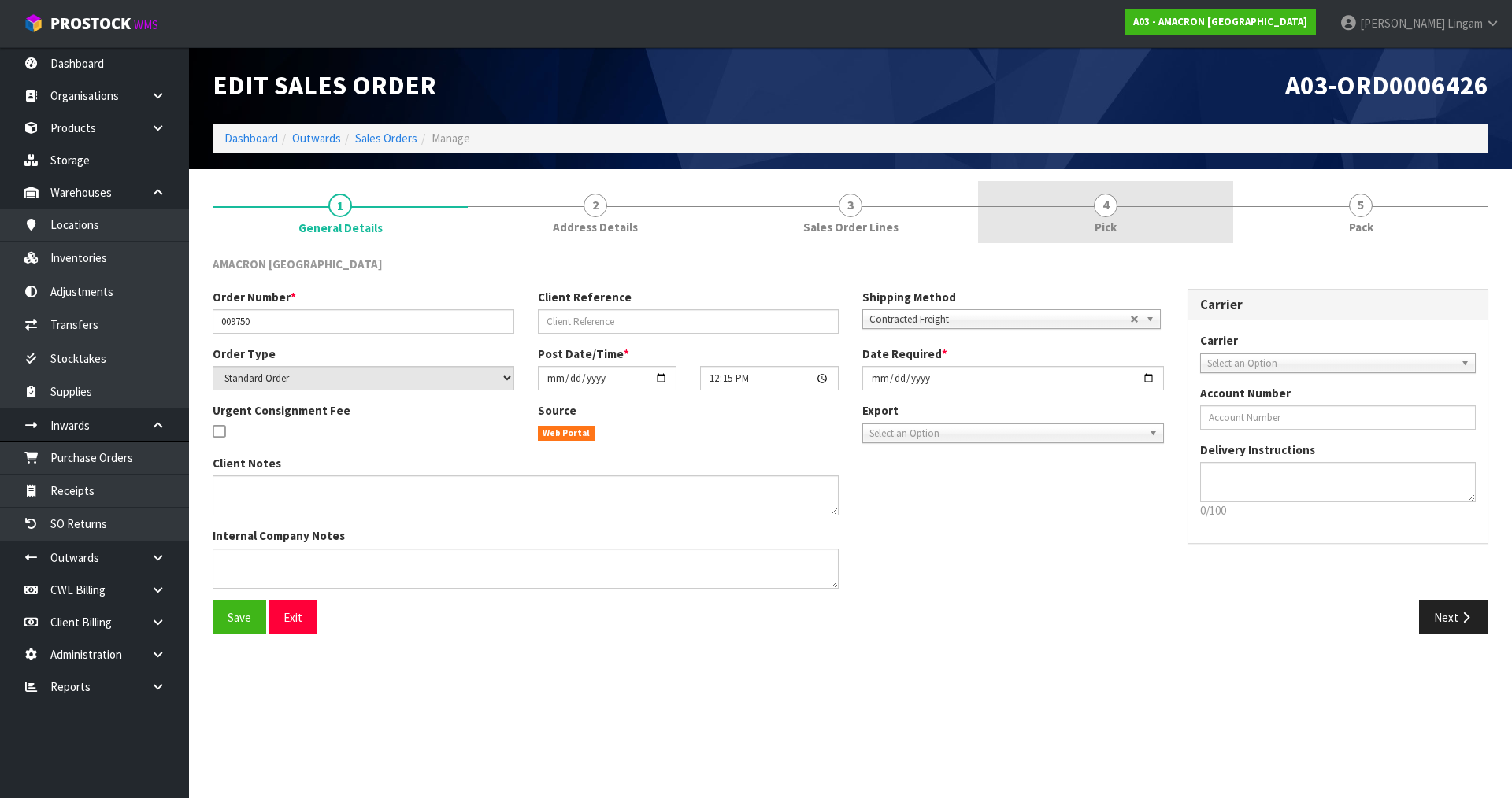
click at [1177, 222] on link "4 Pick" at bounding box center [1106, 212] width 255 height 62
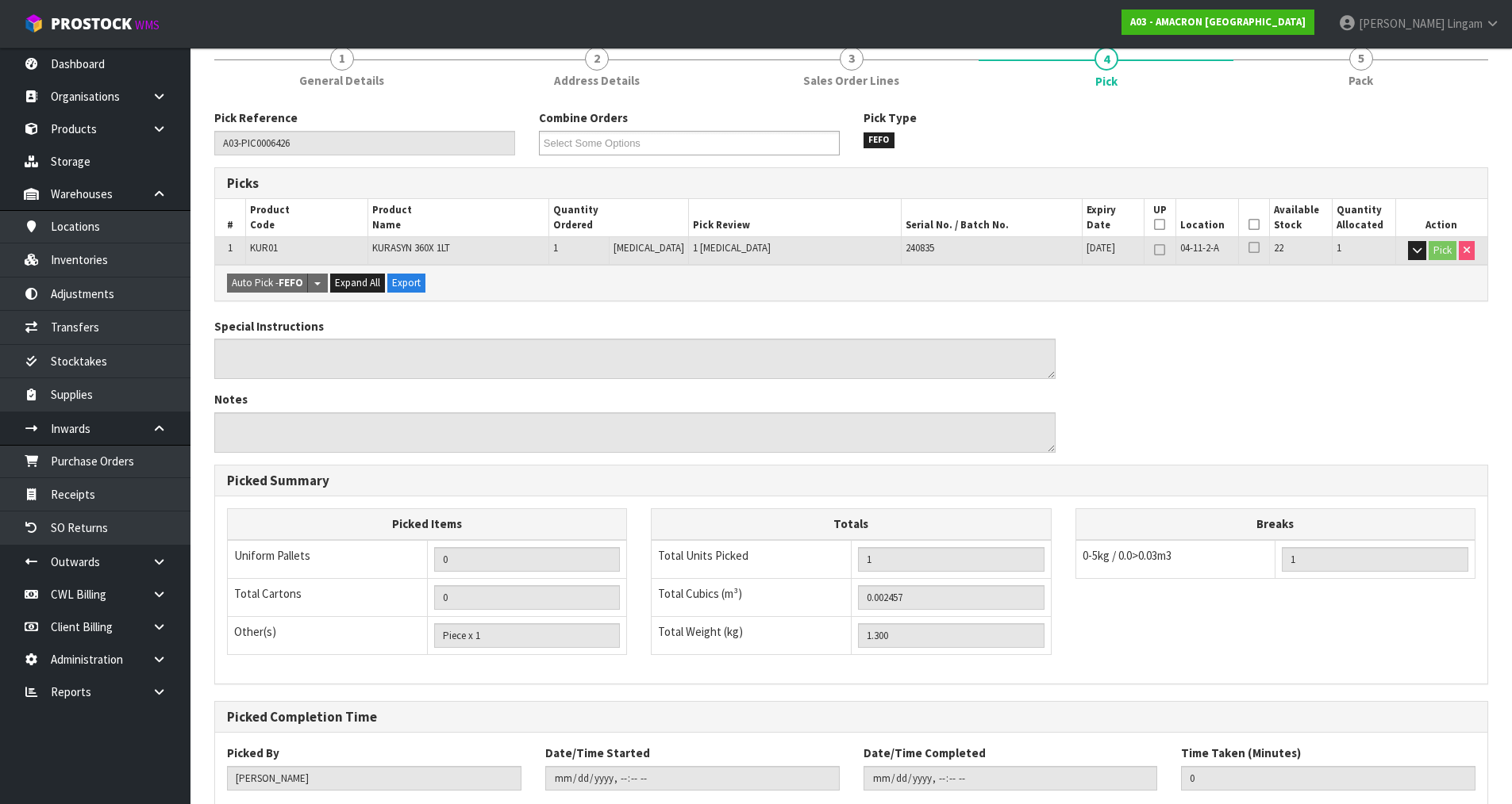
scroll to position [246, 0]
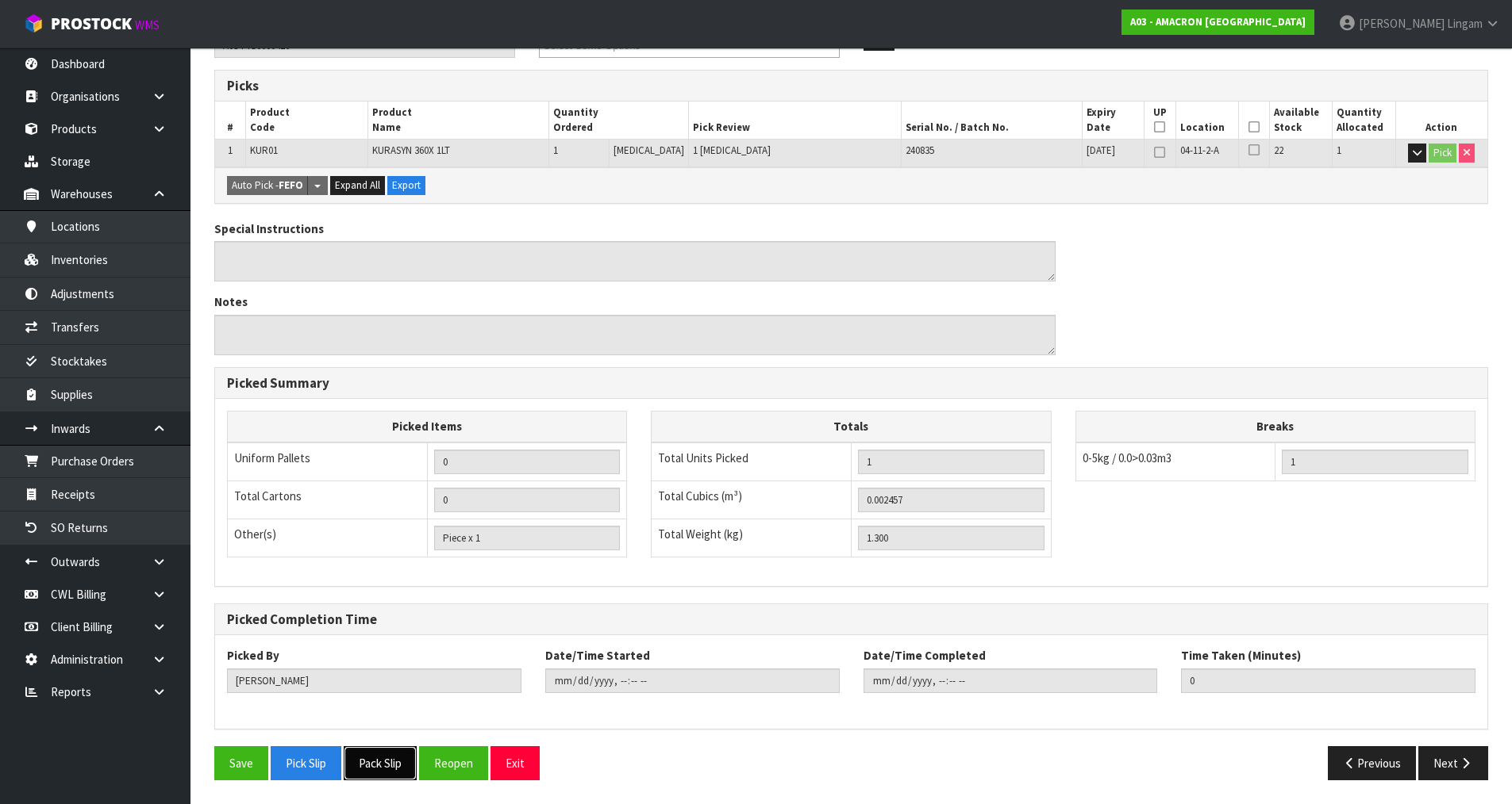
click at [389, 767] on button "Pack Slip" at bounding box center [380, 763] width 73 height 34
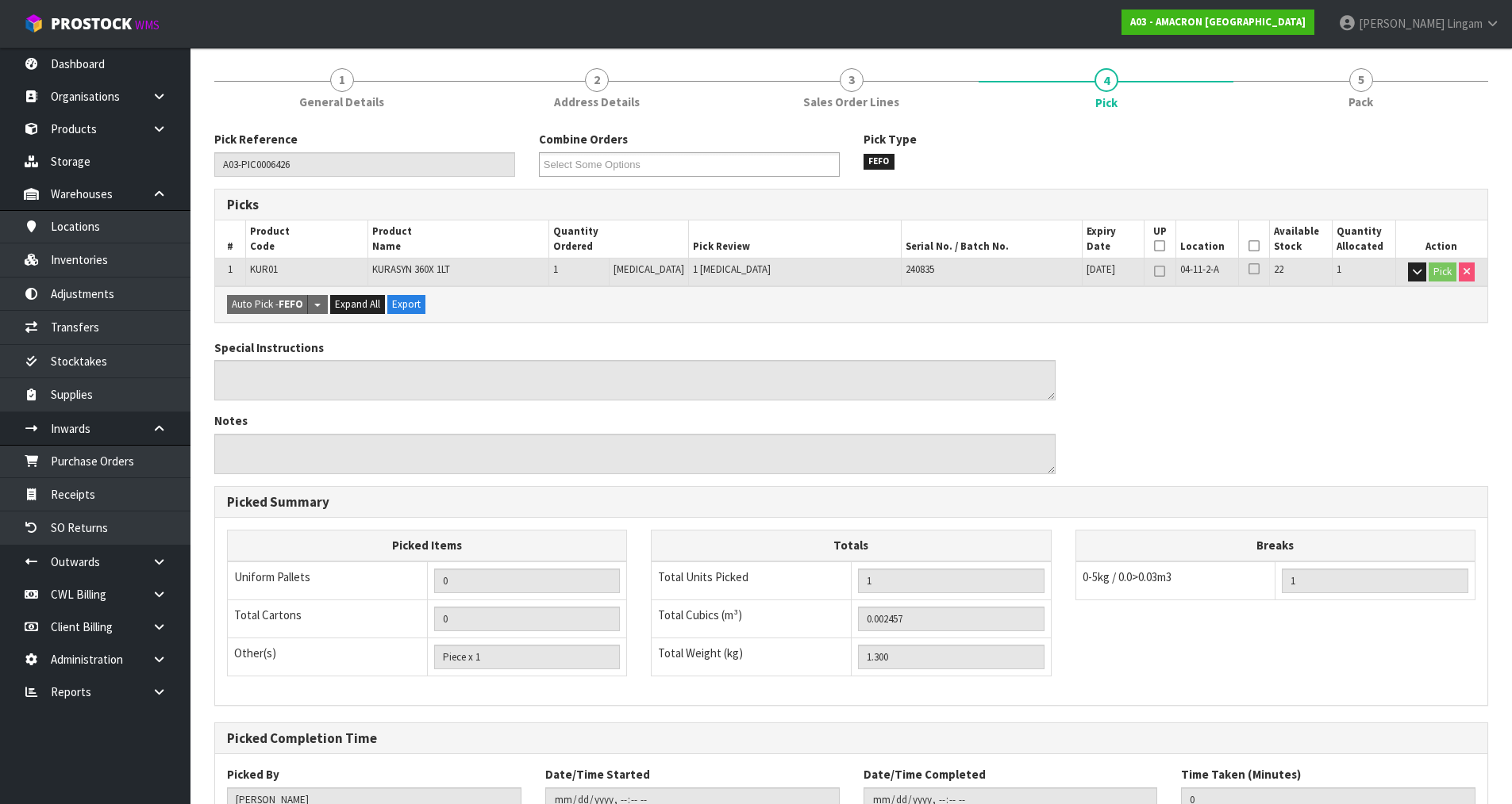
scroll to position [0, 0]
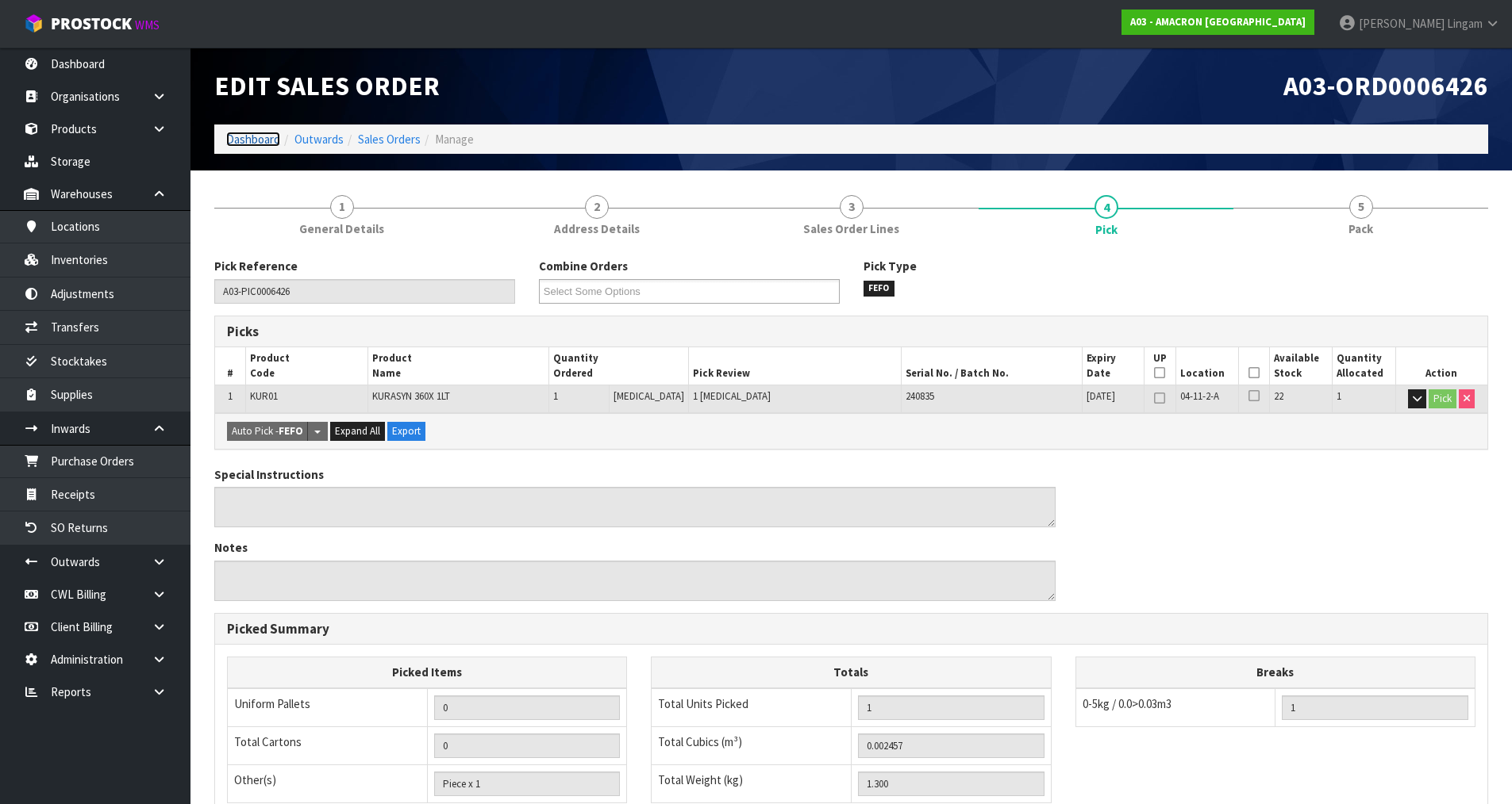
click at [262, 143] on link "Dashboard" at bounding box center [253, 139] width 54 height 15
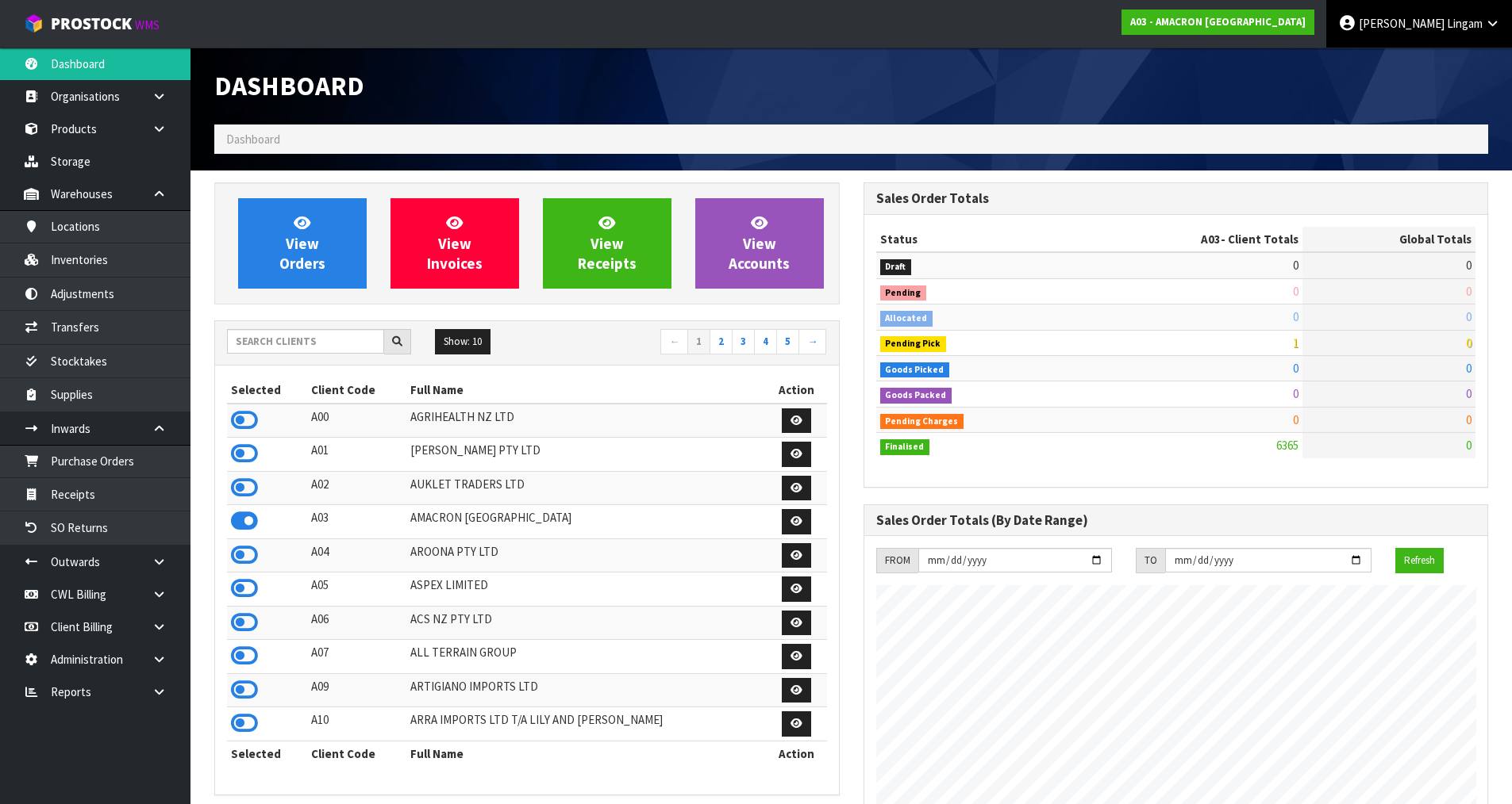
scroll to position [1022, 648]
click at [291, 345] on input "text" at bounding box center [305, 342] width 157 height 25
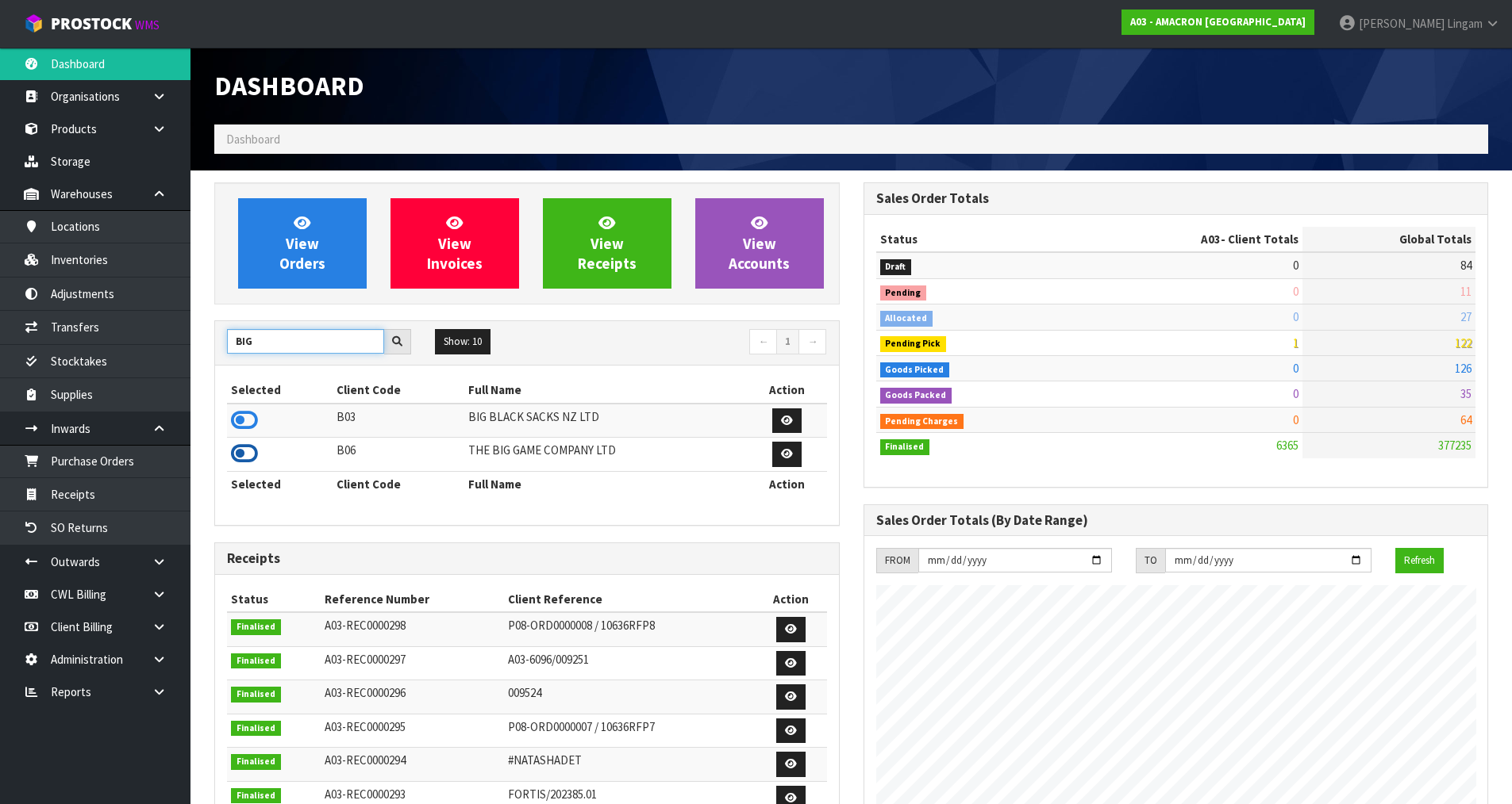
type input "BIG"
click at [243, 458] on icon at bounding box center [243, 454] width 27 height 24
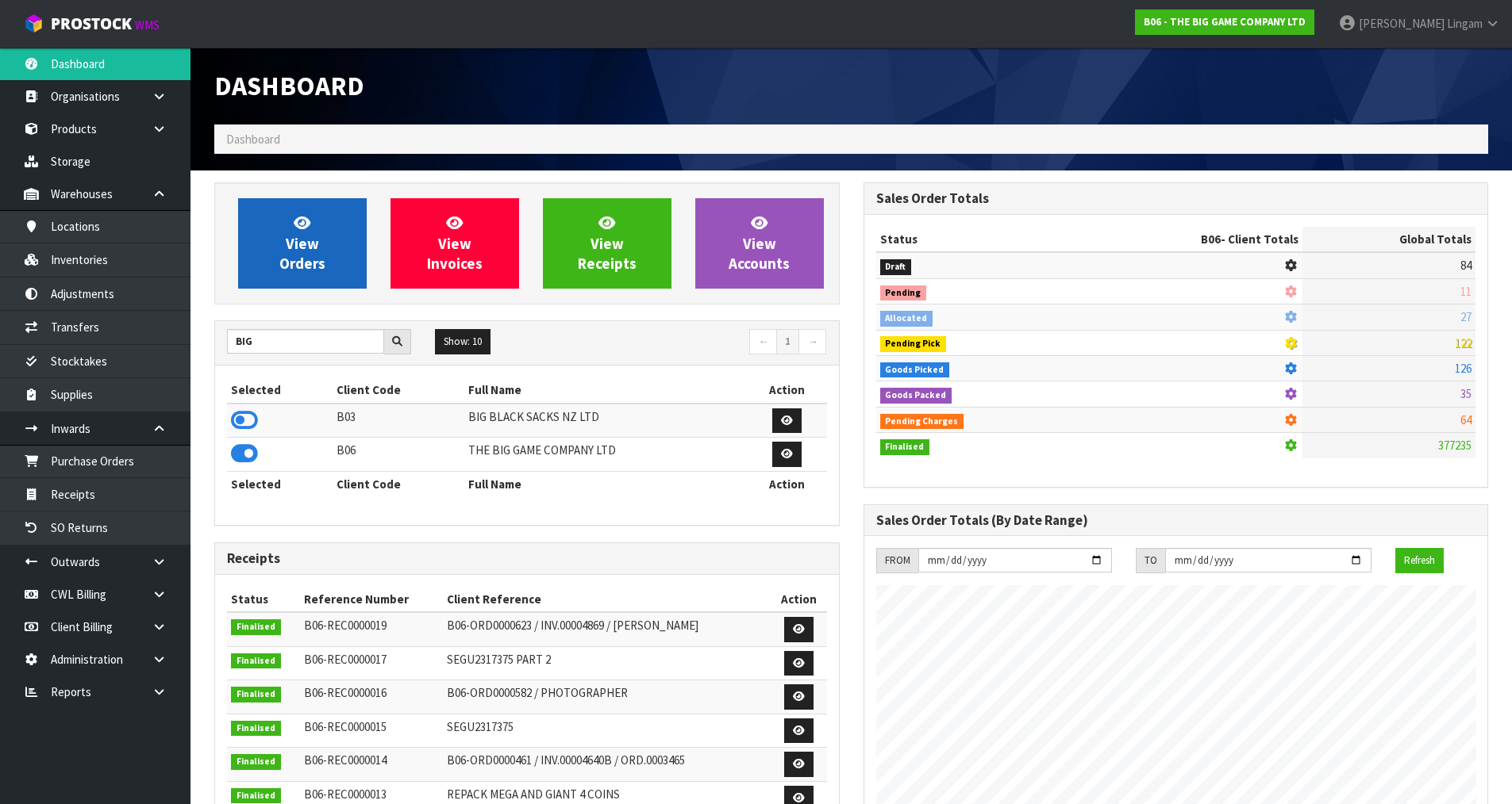
scroll to position [1254, 648]
click at [323, 230] on link "View Orders" at bounding box center [301, 243] width 128 height 90
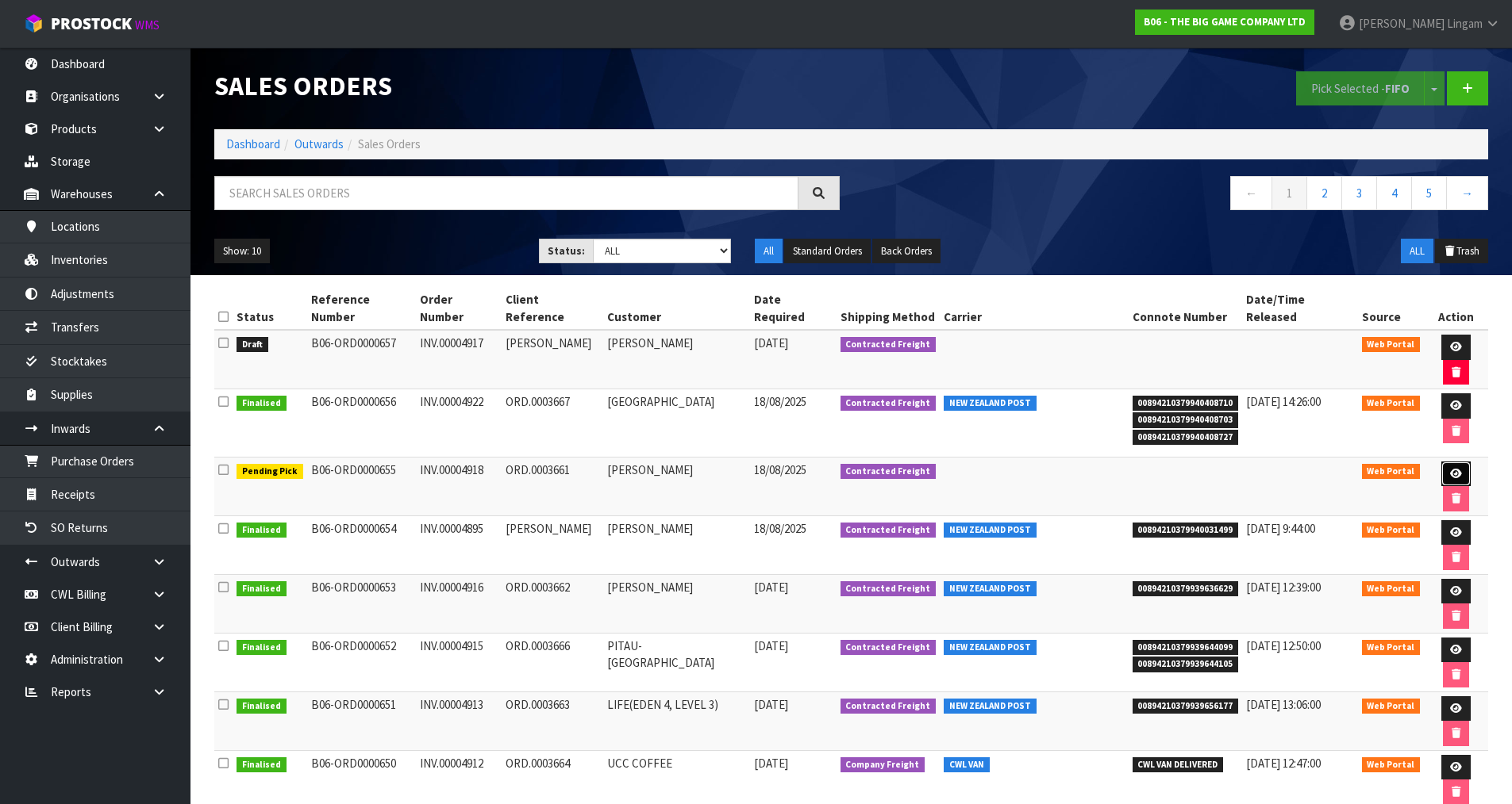
click at [1453, 474] on icon at bounding box center [1456, 474] width 12 height 10
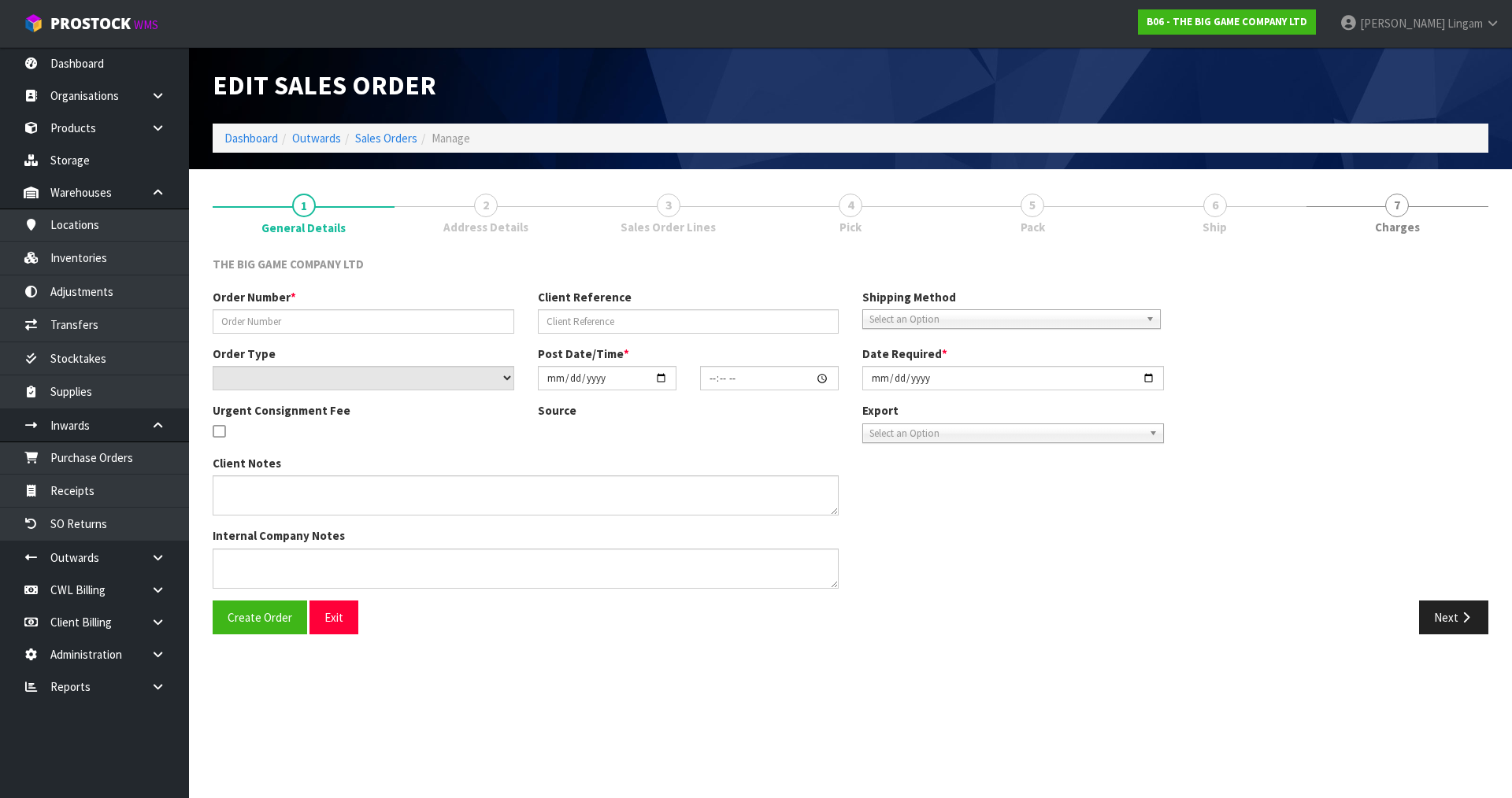
type input "INV.00004918"
type input "ORD.0003661"
select select "number:0"
type input "2025-08-16"
type input "15:09:00.000"
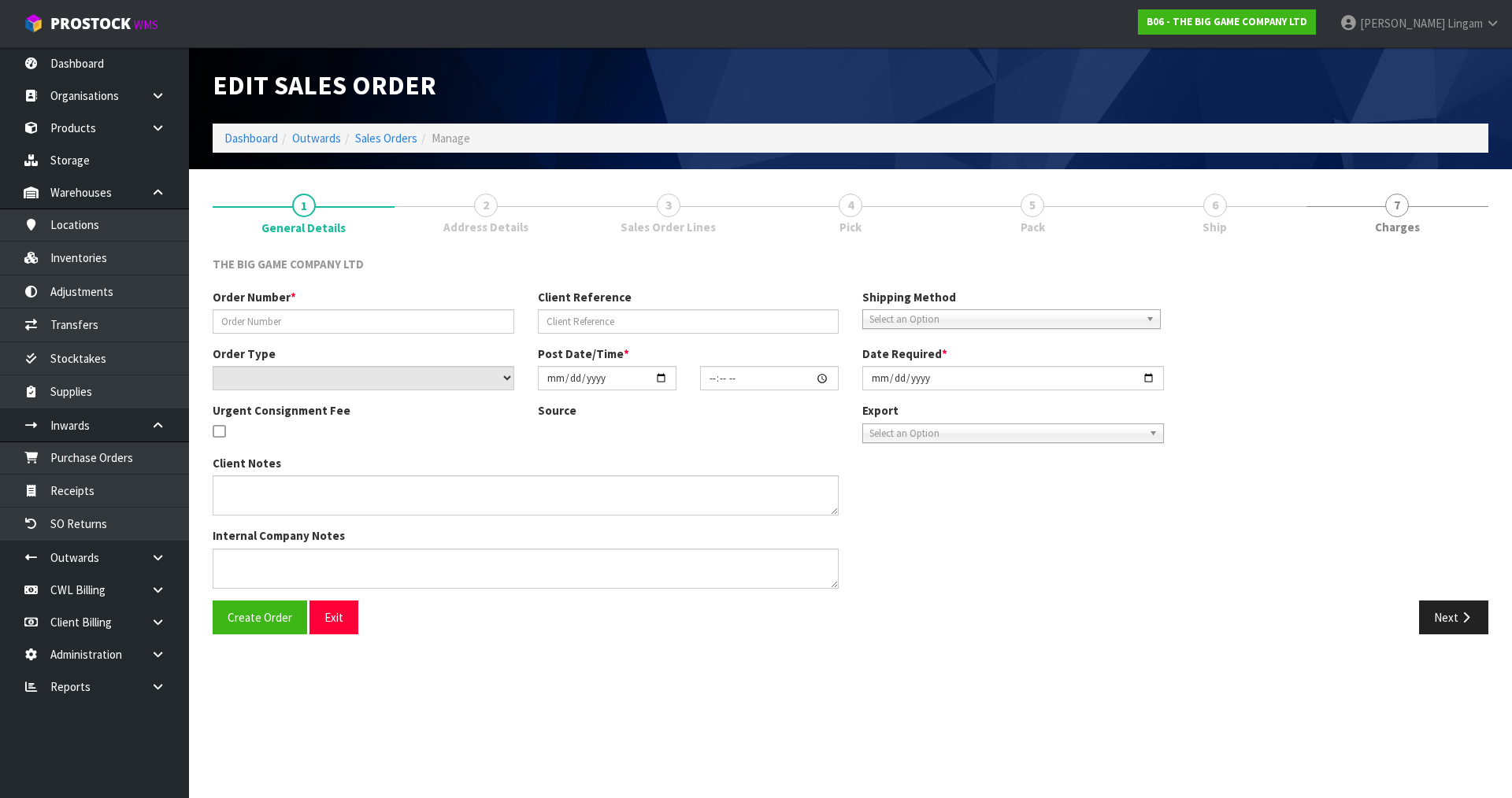
type input "2025-08-18"
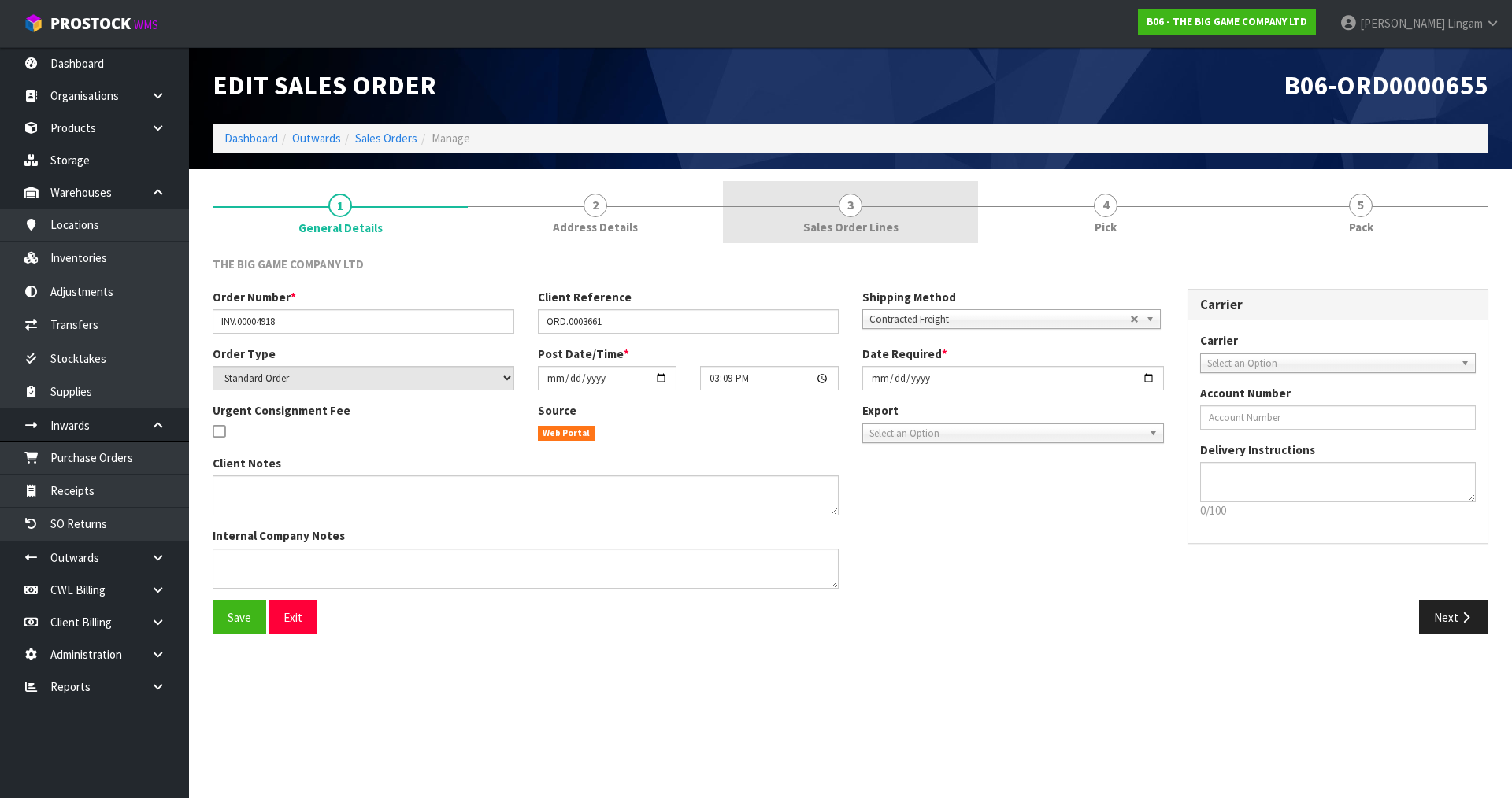
click at [823, 225] on span "Sales Order Lines" at bounding box center [850, 227] width 95 height 17
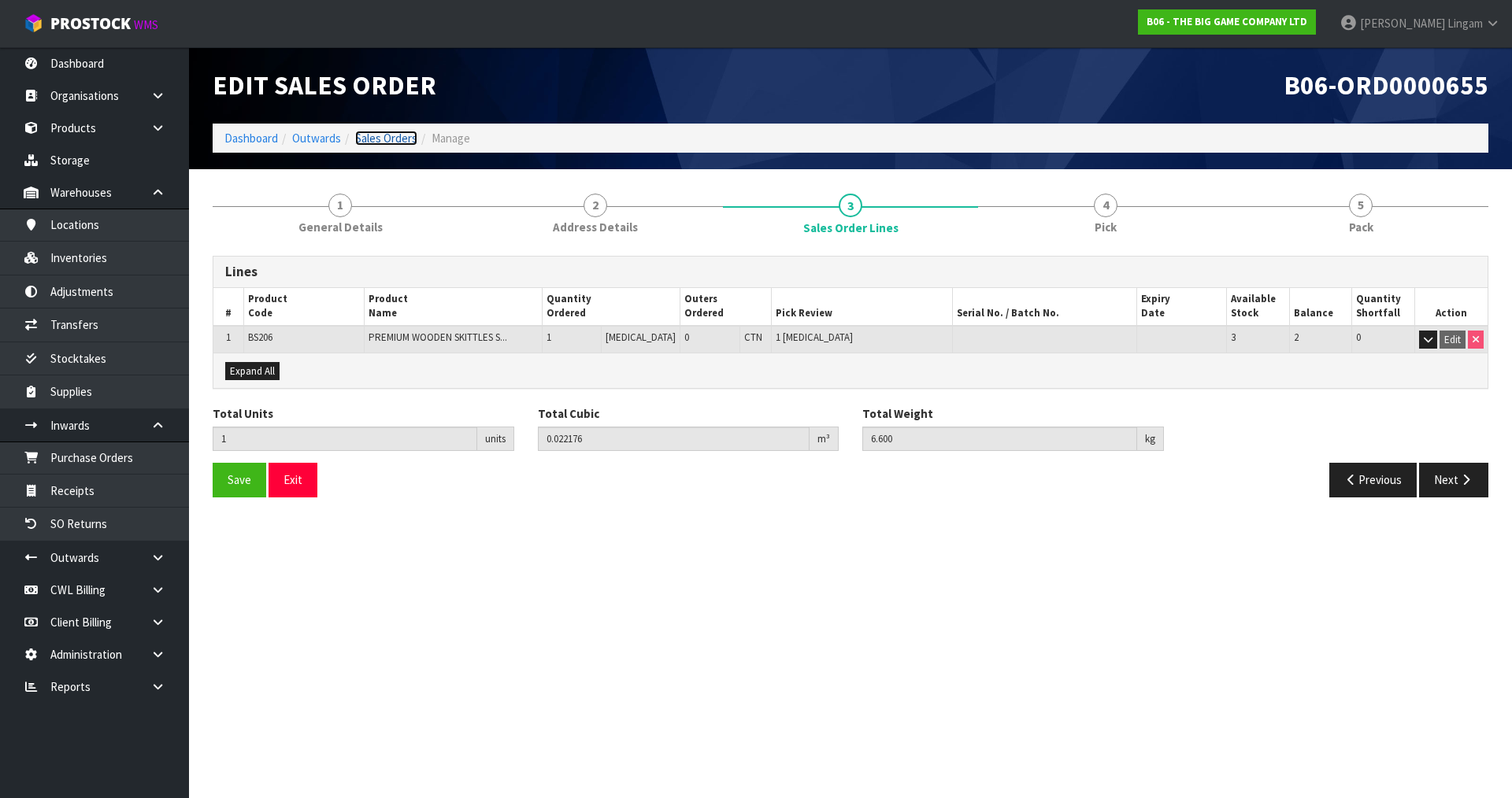
click at [392, 137] on link "Sales Orders" at bounding box center [386, 138] width 62 height 15
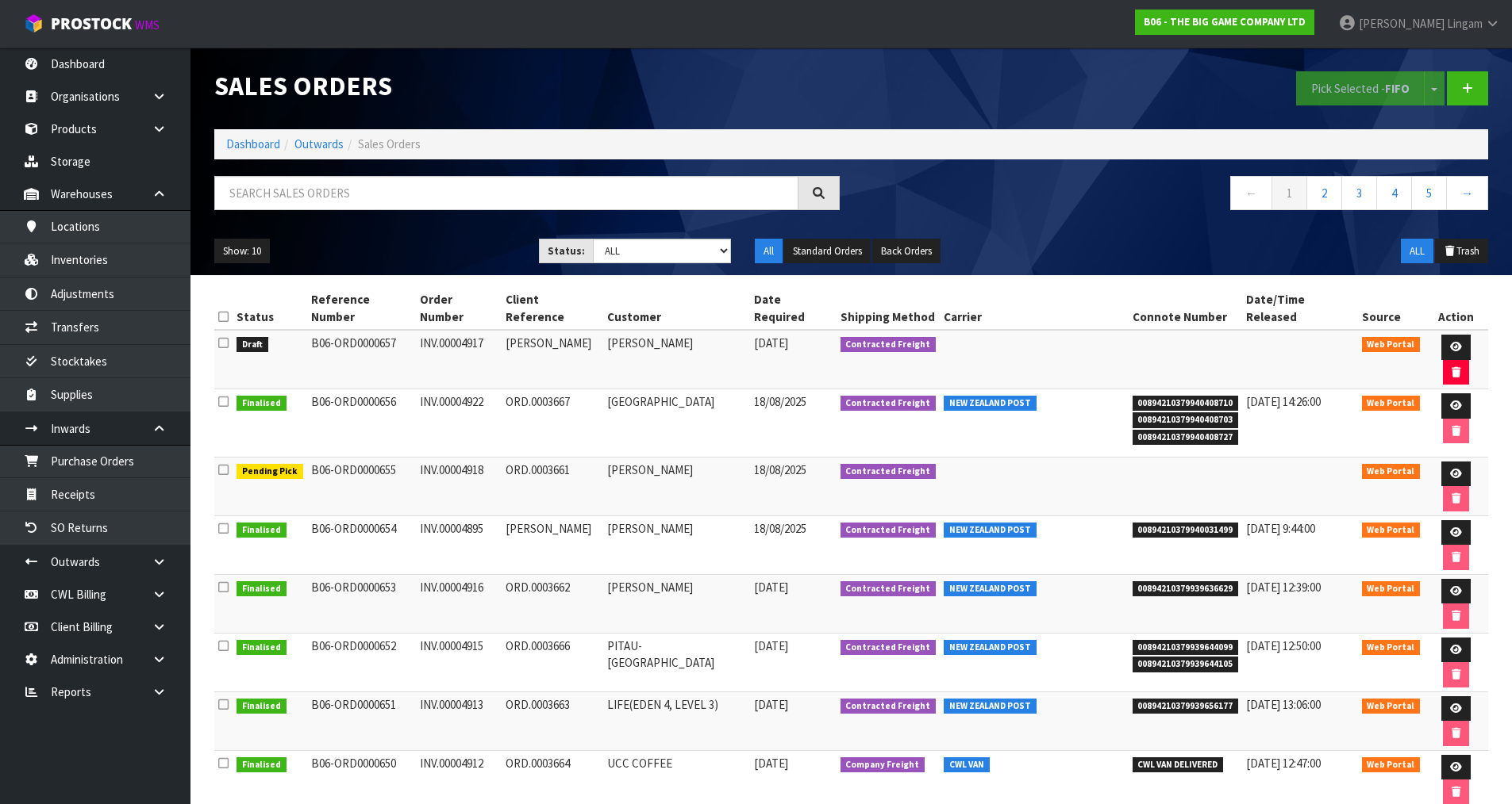
click at [225, 346] on icon at bounding box center [223, 342] width 10 height 12
click at [0, 0] on input "checkbox" at bounding box center [0, 0] width 0 height 0
click at [1334, 93] on button "Pick Selected - FIFO" at bounding box center [1360, 89] width 128 height 34
click at [1461, 346] on icon at bounding box center [1456, 346] width 12 height 10
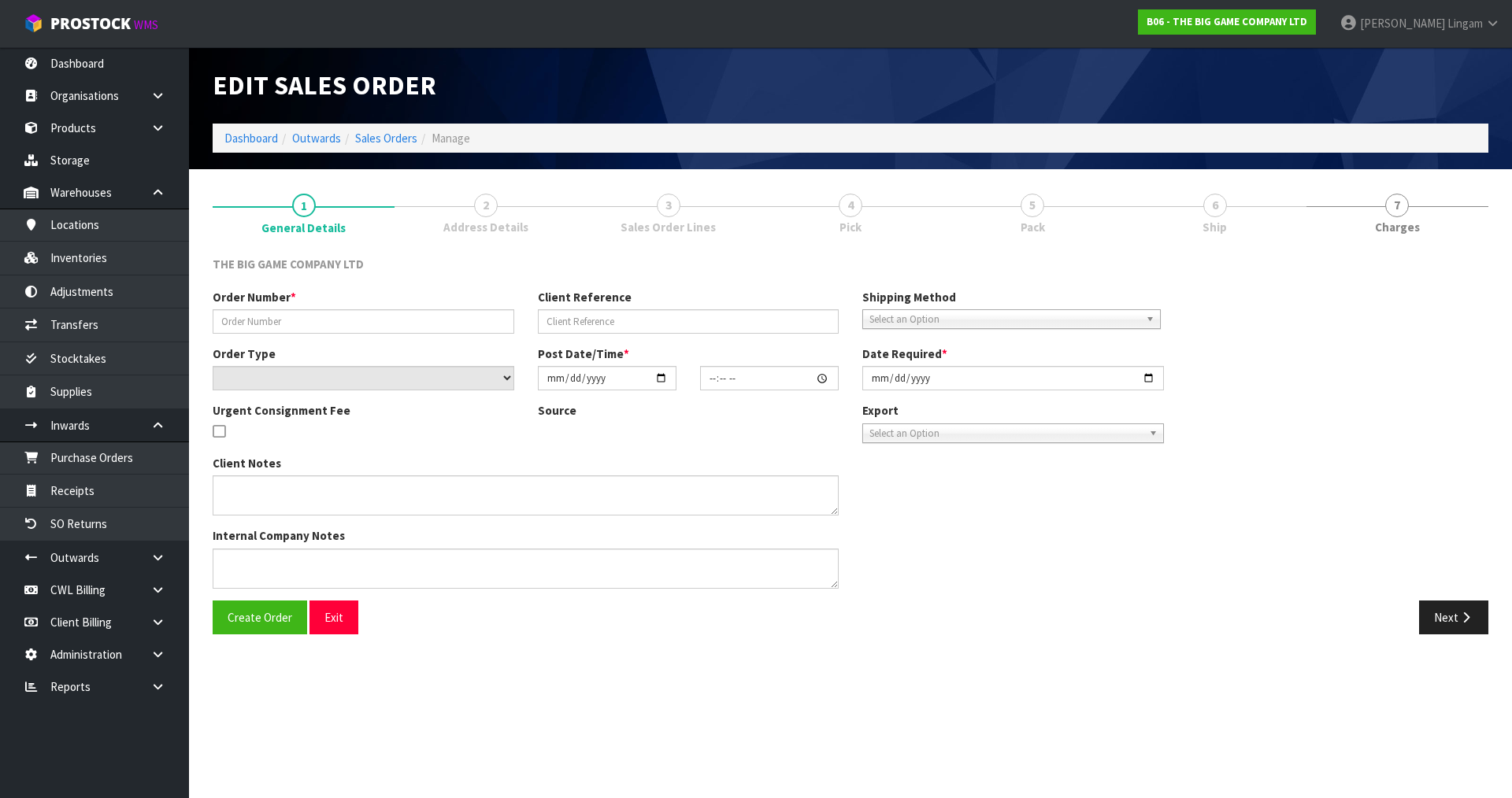
type input "INV.00004917"
type input "[PERSON_NAME]"
select select "number:0"
type input "2025-08-19"
type input "12:06:00.000"
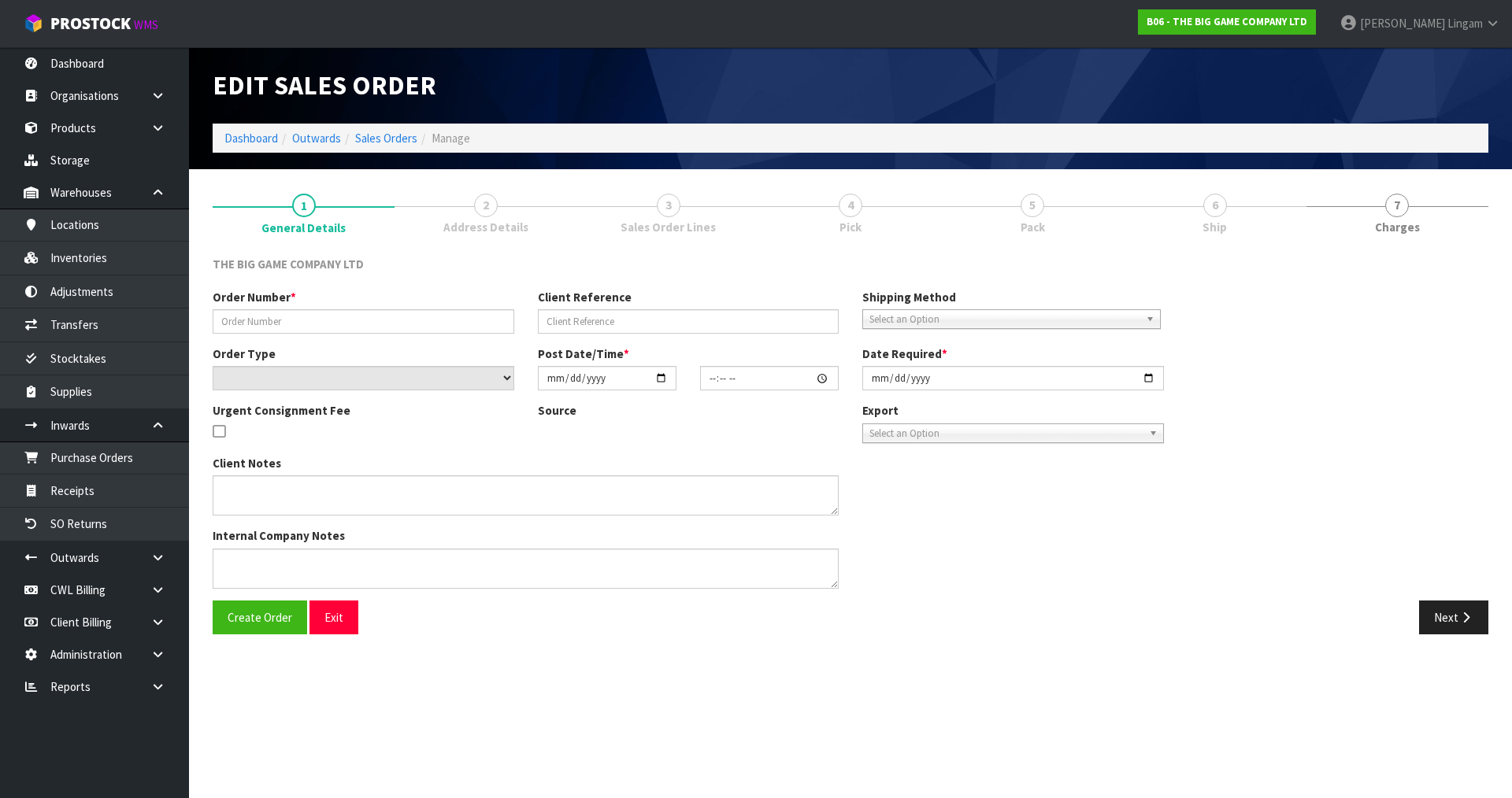
type input "2025-08-19"
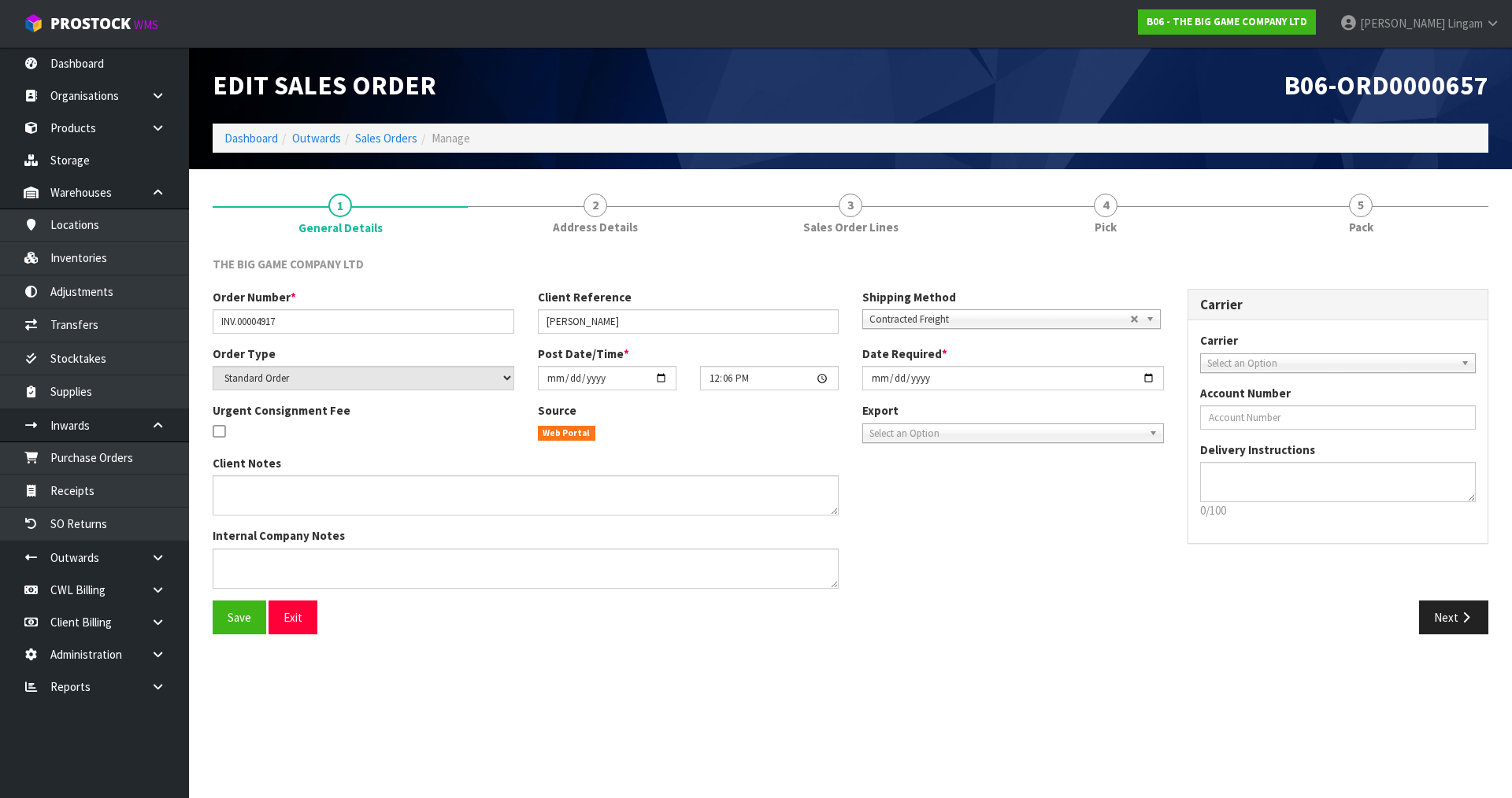
click at [1126, 212] on link "4 Pick" at bounding box center [1106, 212] width 255 height 62
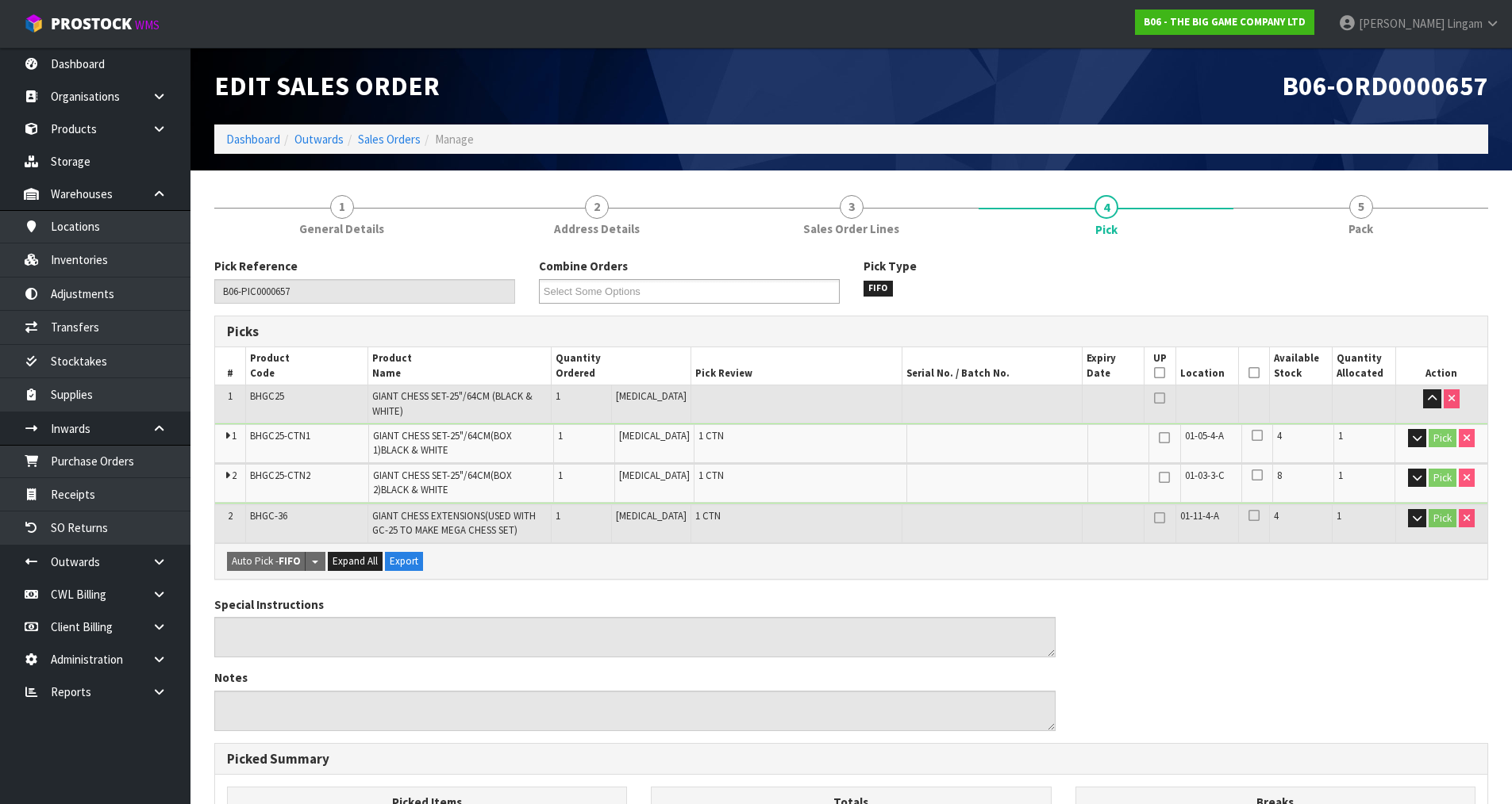
scroll to position [376, 0]
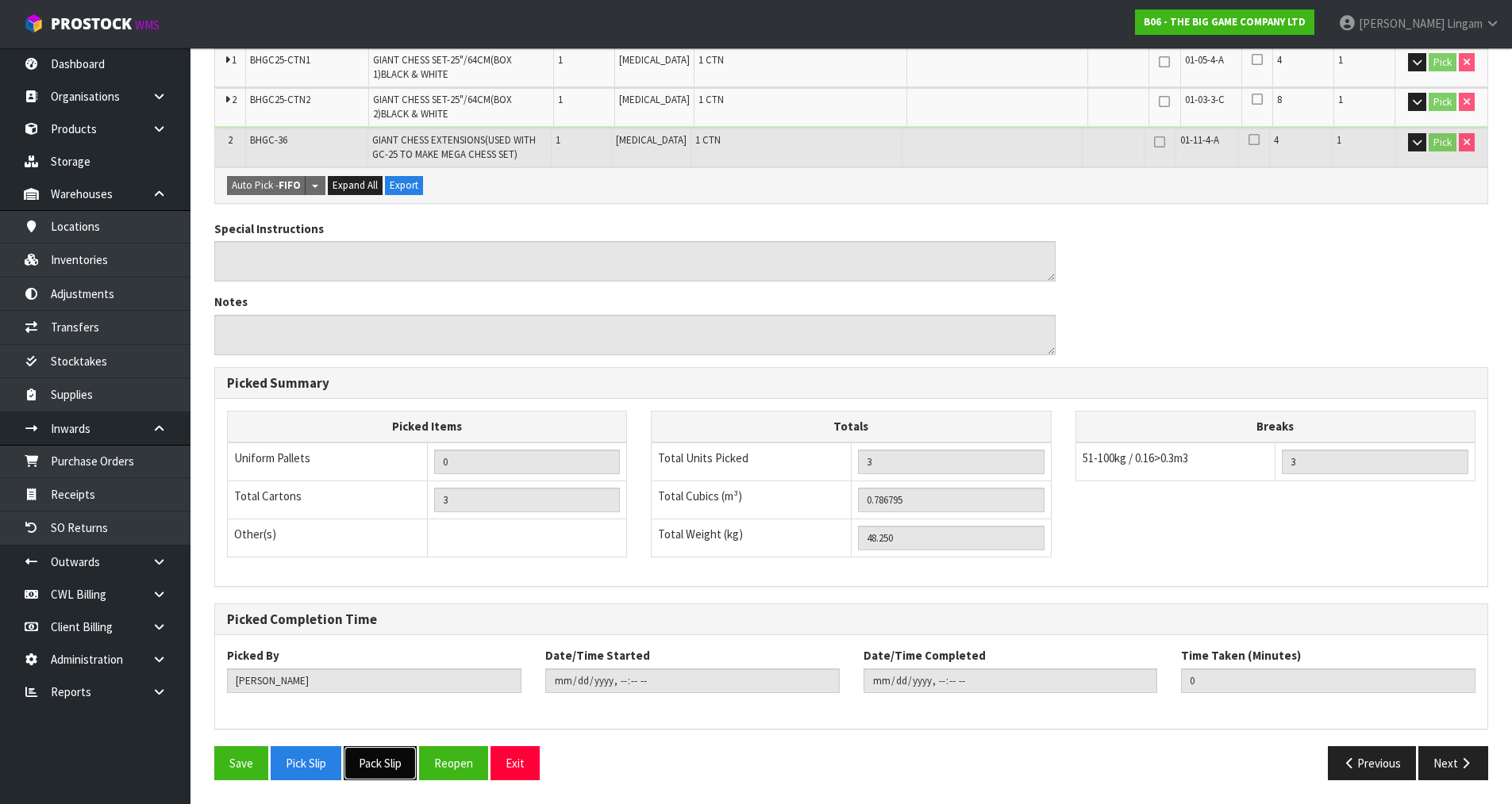
click at [372, 763] on button "Pack Slip" at bounding box center [380, 763] width 73 height 34
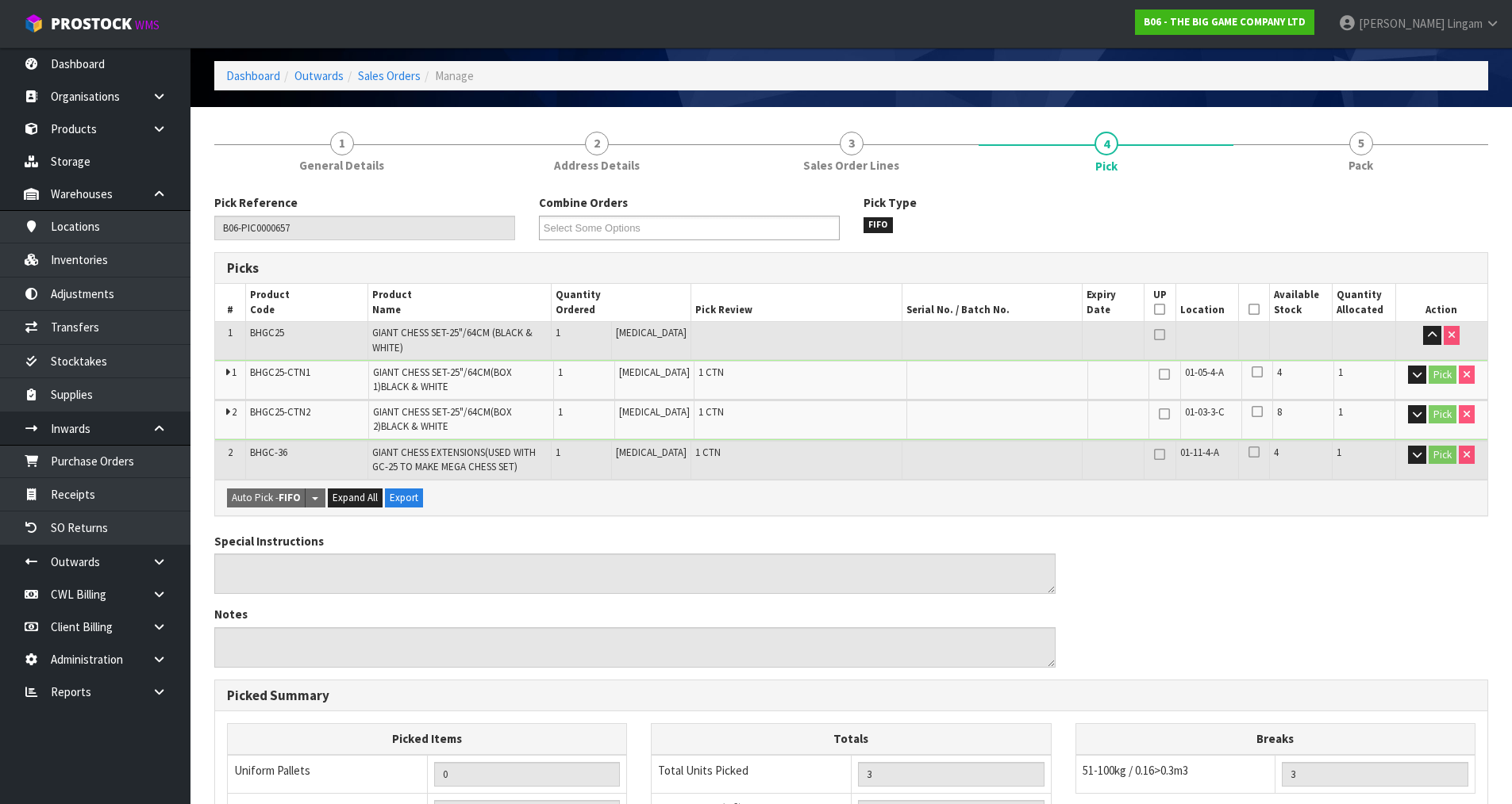
scroll to position [0, 0]
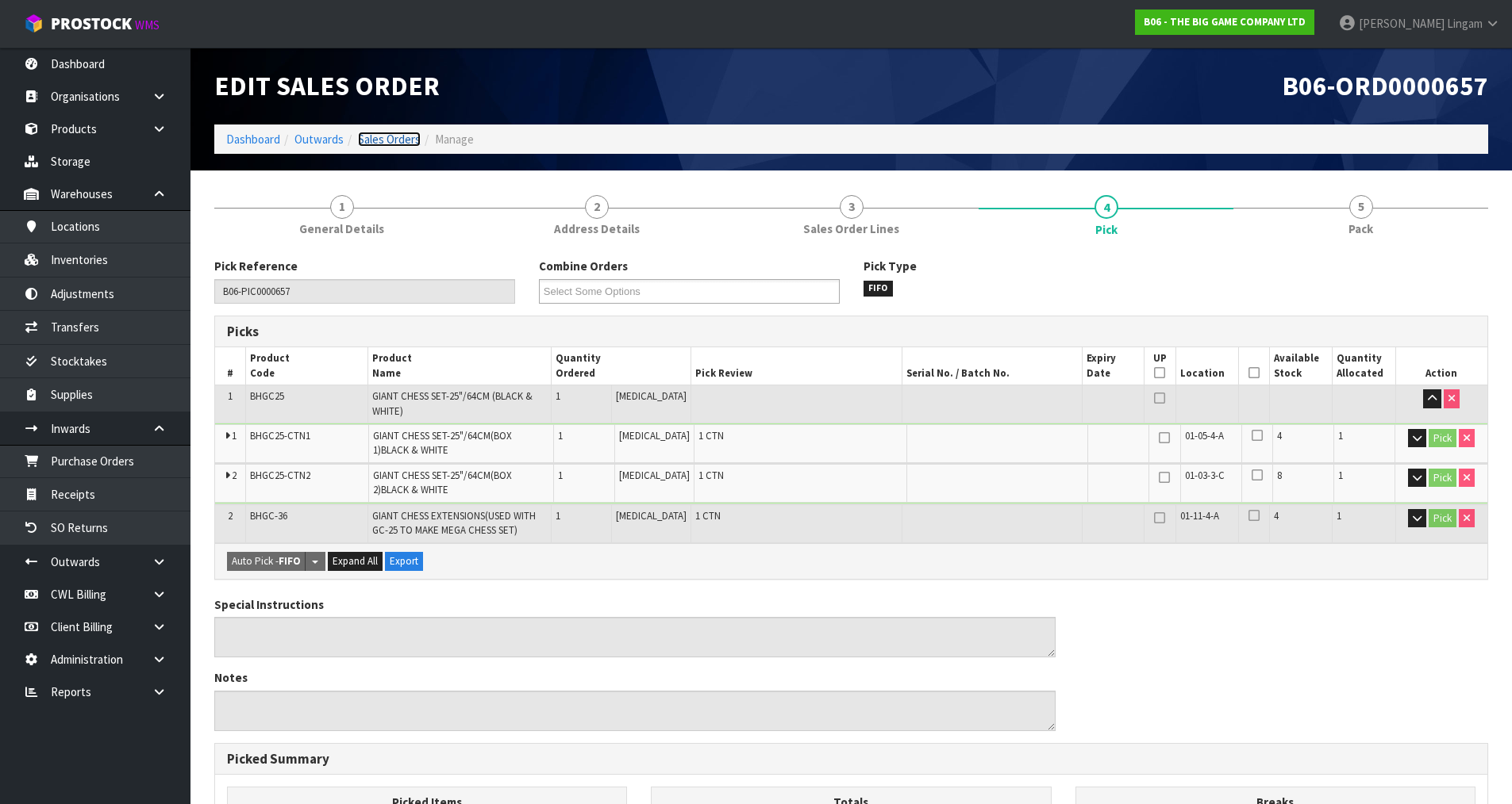
click at [397, 139] on link "Sales Orders" at bounding box center [389, 139] width 63 height 15
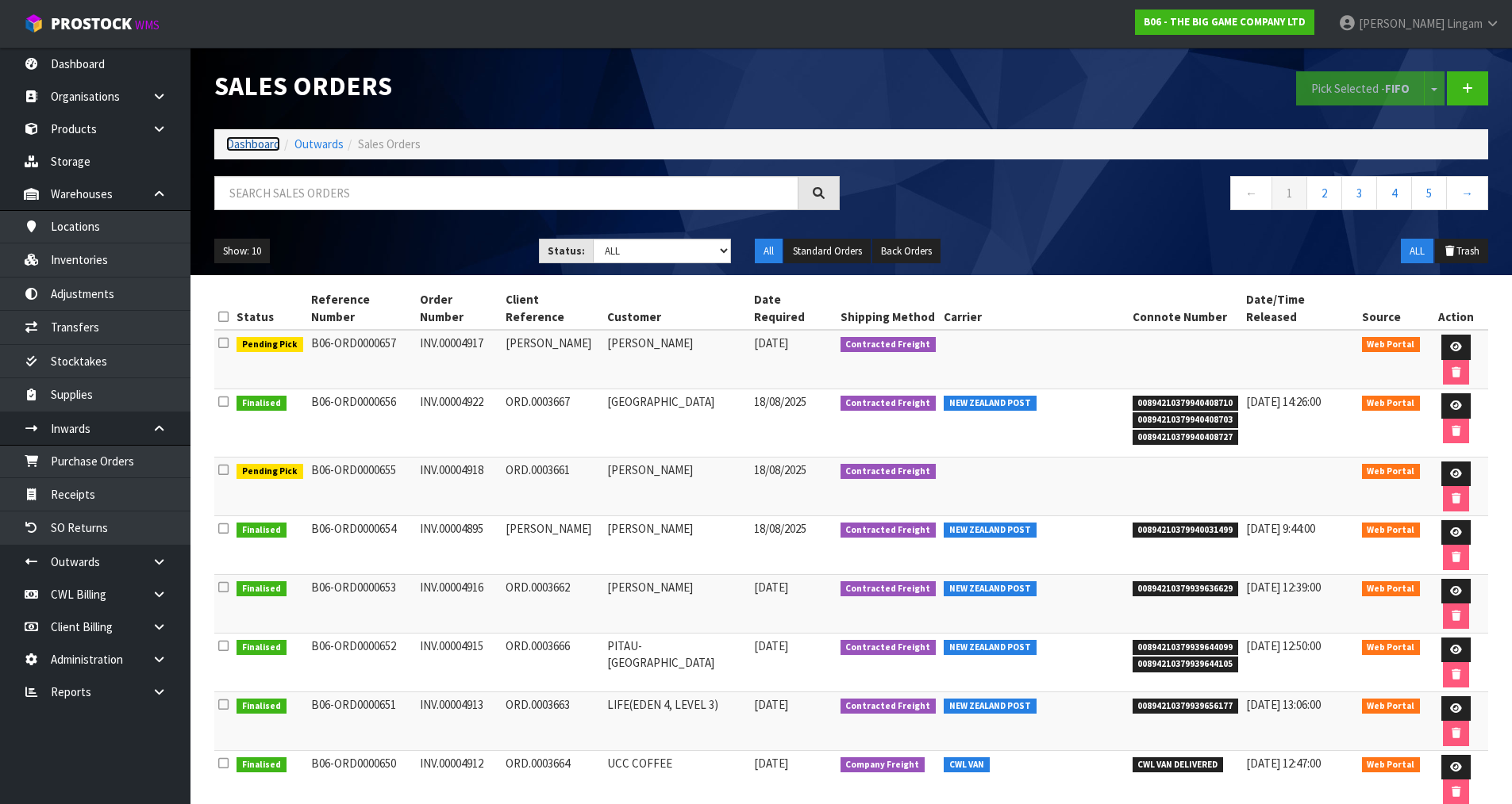
click at [251, 143] on link "Dashboard" at bounding box center [253, 143] width 54 height 15
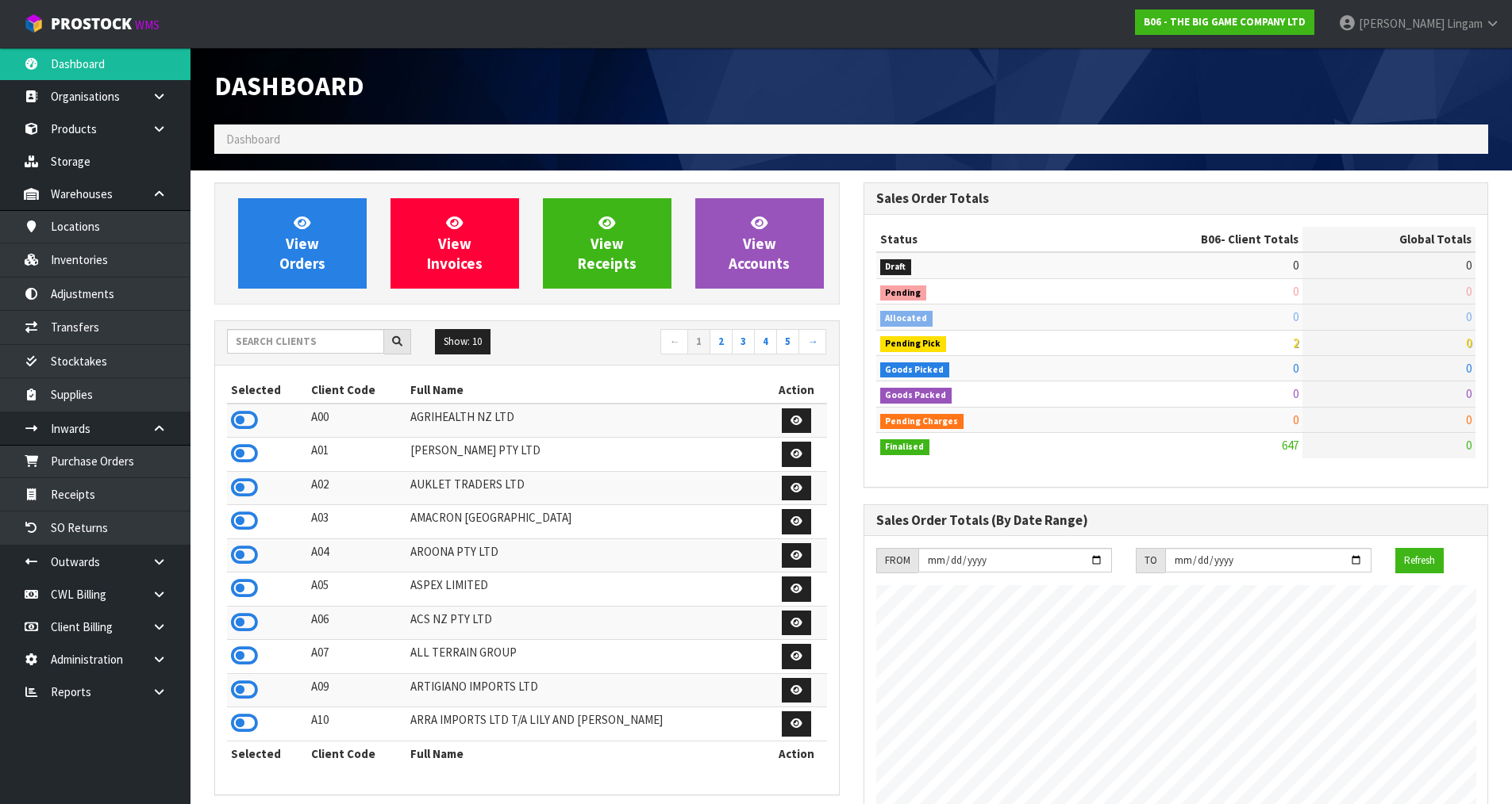
scroll to position [1254, 648]
click at [721, 338] on link "2" at bounding box center [721, 342] width 23 height 26
click at [239, 487] on icon at bounding box center [243, 488] width 27 height 24
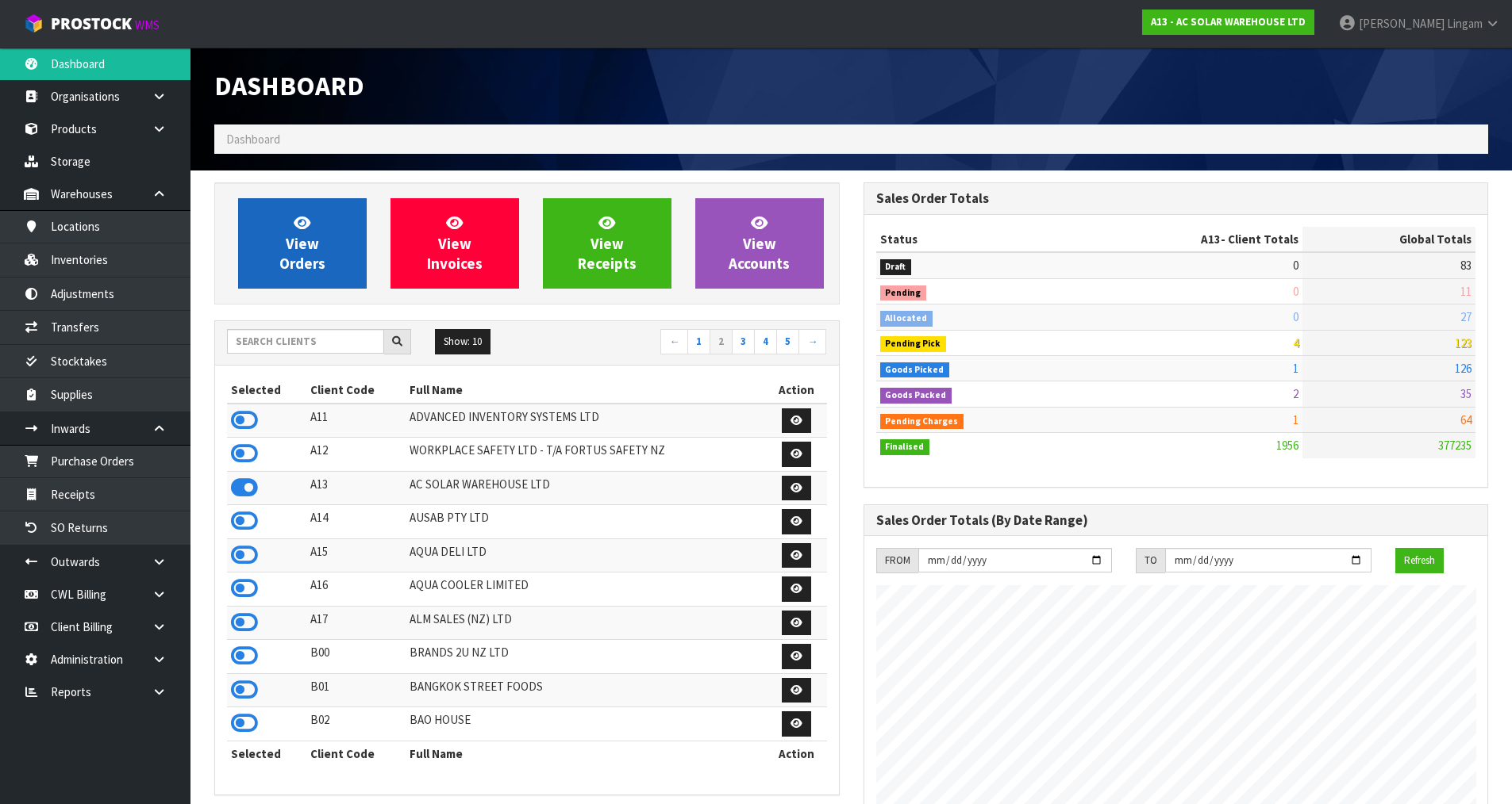
scroll to position [1269, 648]
click at [326, 260] on link "View Orders" at bounding box center [301, 243] width 128 height 90
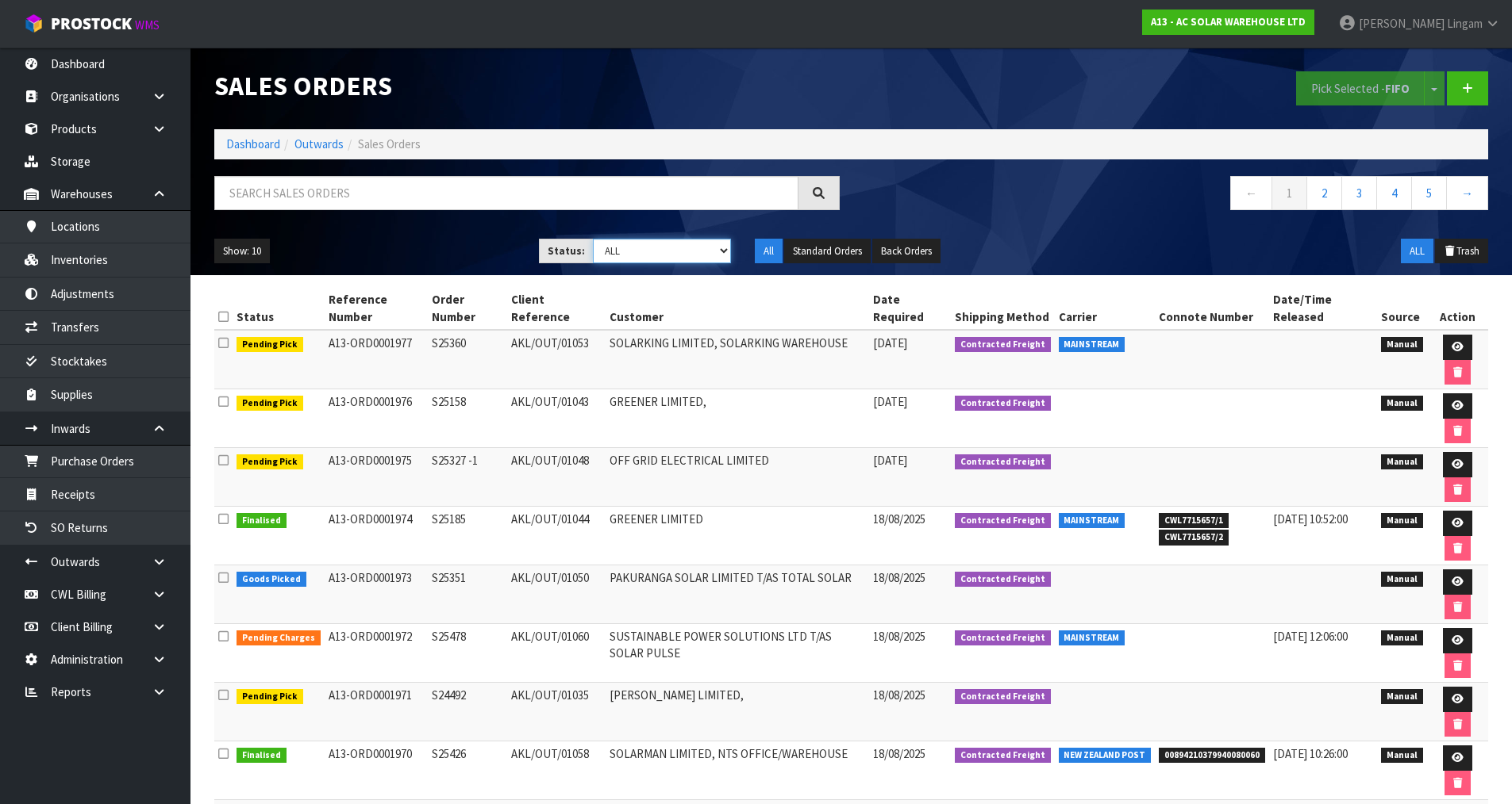
drag, startPoint x: 695, startPoint y: 251, endPoint x: 694, endPoint y: 260, distance: 9.1
click at [695, 251] on select "Draft Pending Allocated Pending Pick Goods Picked Goods Packed Pending Charges …" at bounding box center [661, 251] width 138 height 25
click at [592, 238] on select "Draft Pending Allocated Pending Pick Goods Picked Goods Packed Pending Charges …" at bounding box center [661, 251] width 138 height 25
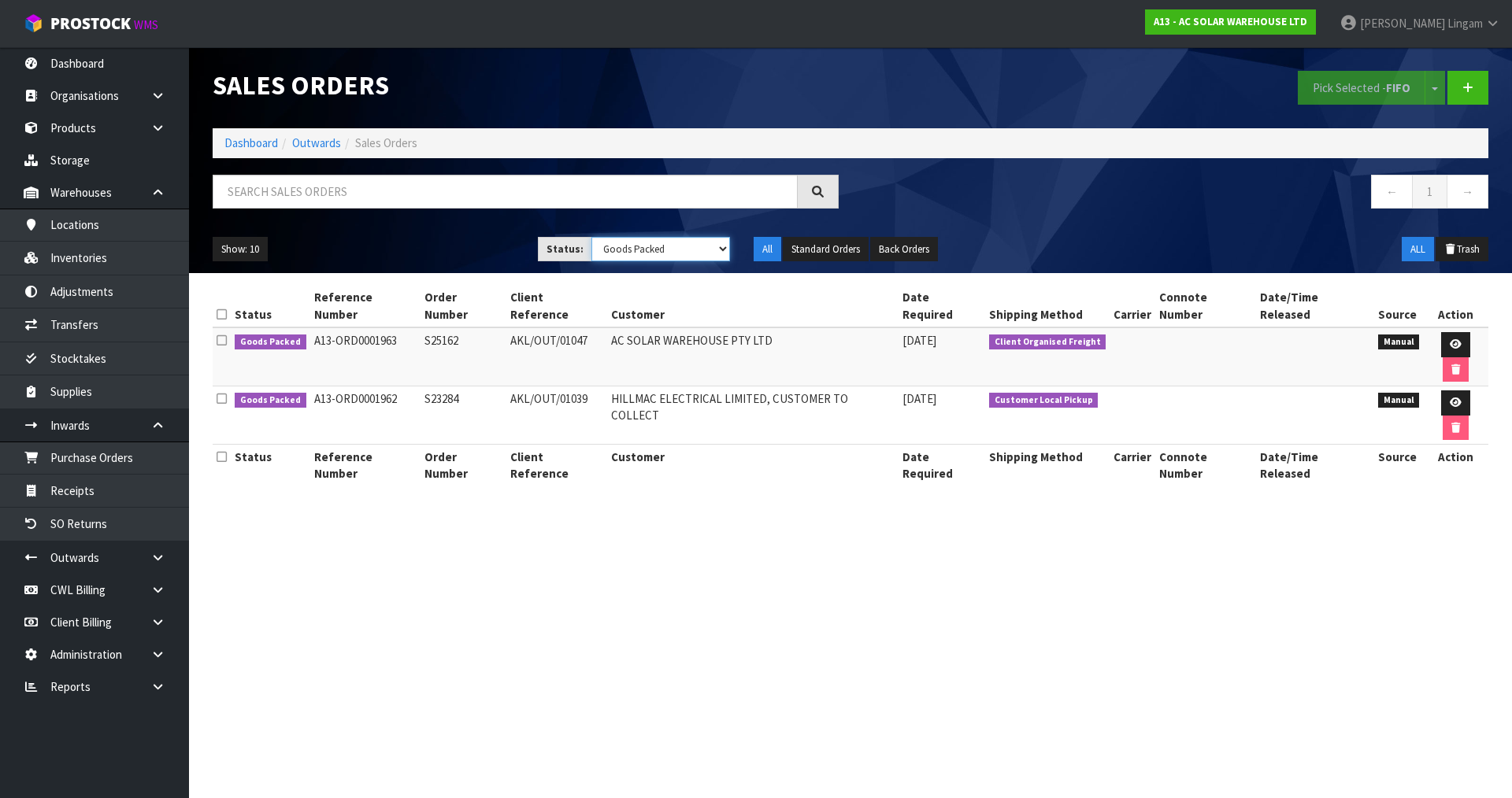
click at [688, 252] on select "Draft Pending Allocated Pending Pick Goods Picked Goods Packed Pending Charges …" at bounding box center [661, 249] width 139 height 25
select select "string:4"
click at [591, 237] on select "Draft Pending Allocated Pending Pick Goods Picked Goods Packed Pending Charges …" at bounding box center [661, 249] width 139 height 25
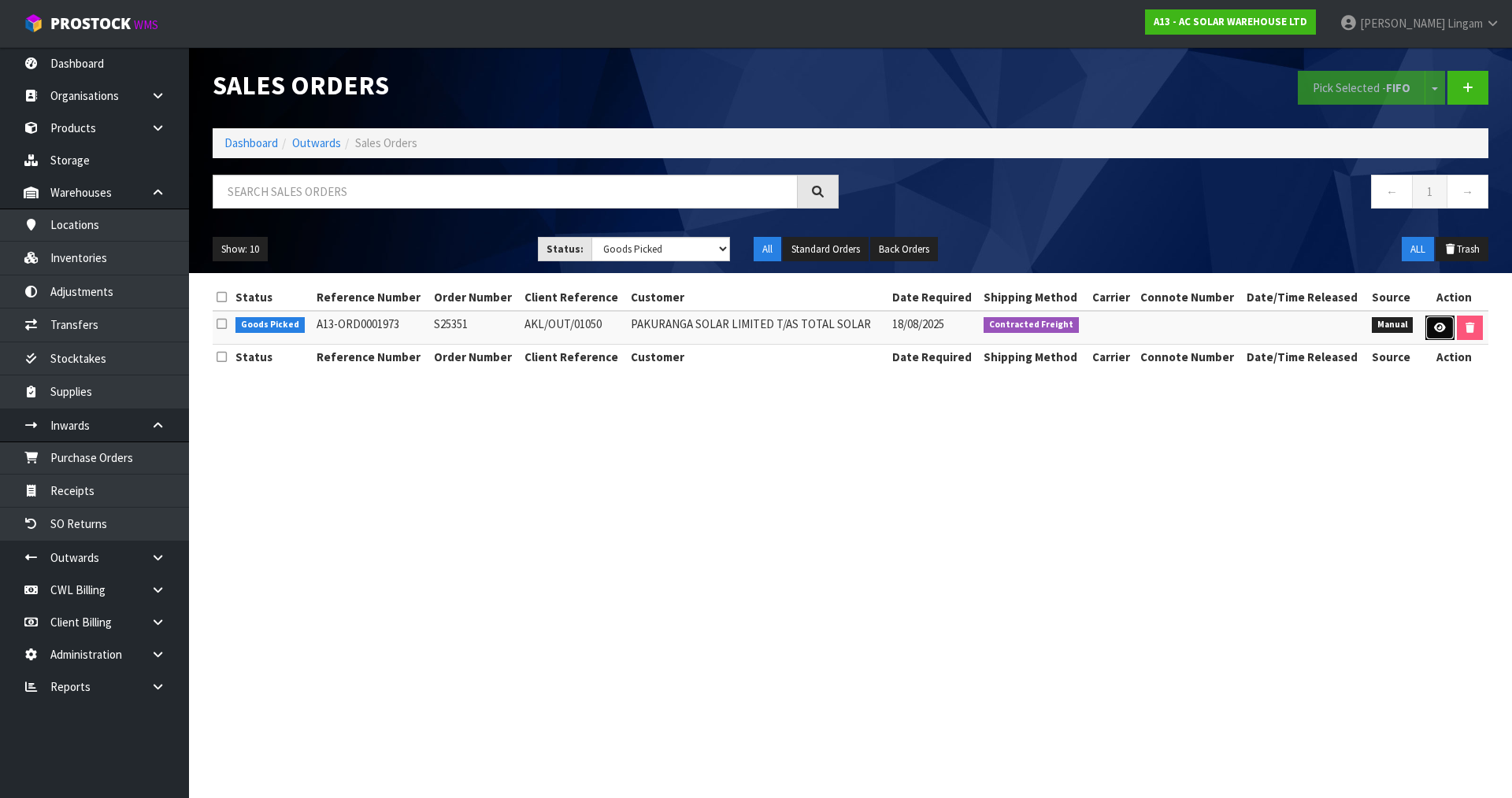
click at [1438, 330] on icon at bounding box center [1440, 328] width 12 height 10
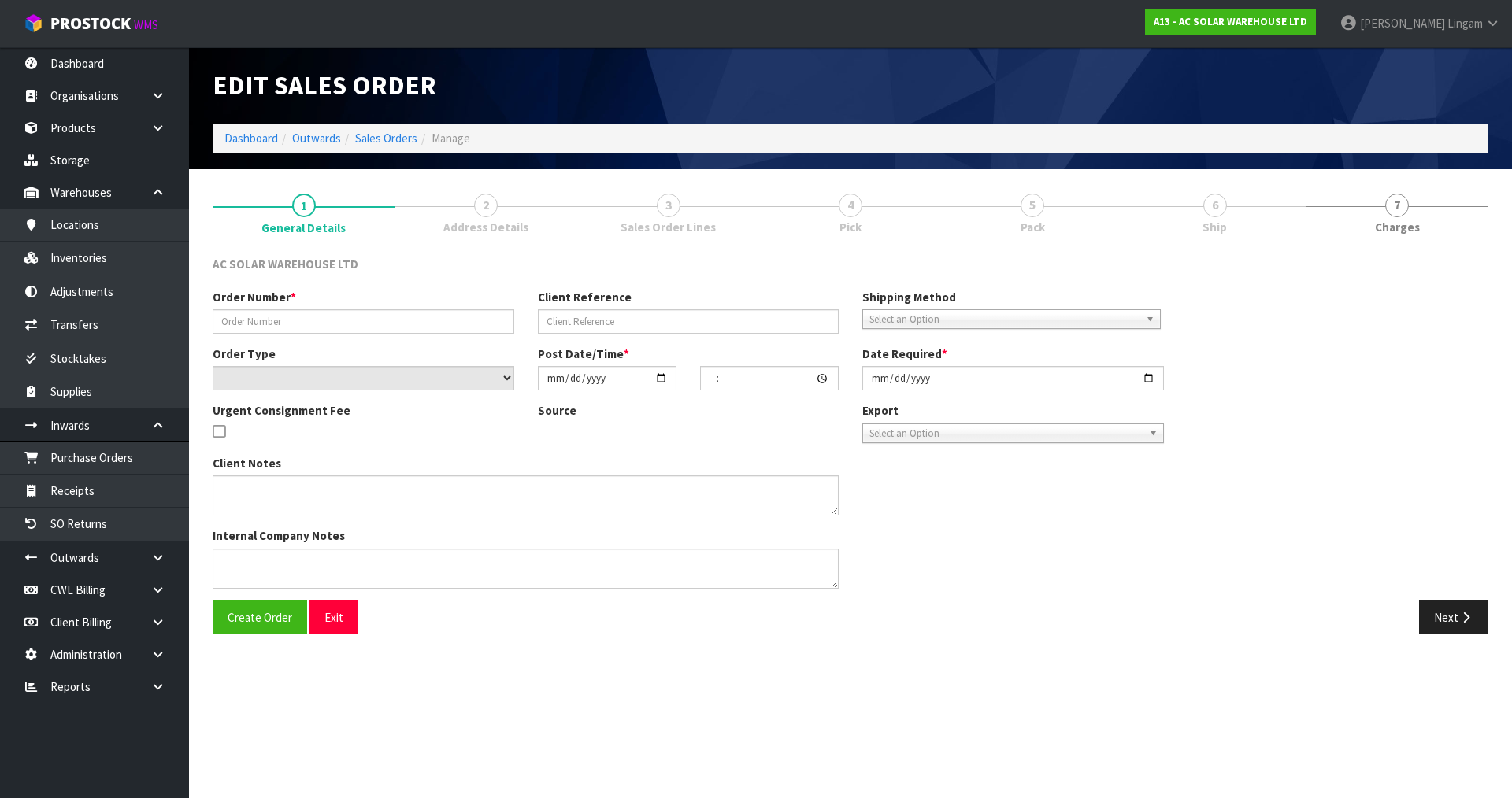
type input "S25351"
type input "AKL/OUT/01050"
select select "number:0"
type input "2025-08-18"
type input "10:53:00.000"
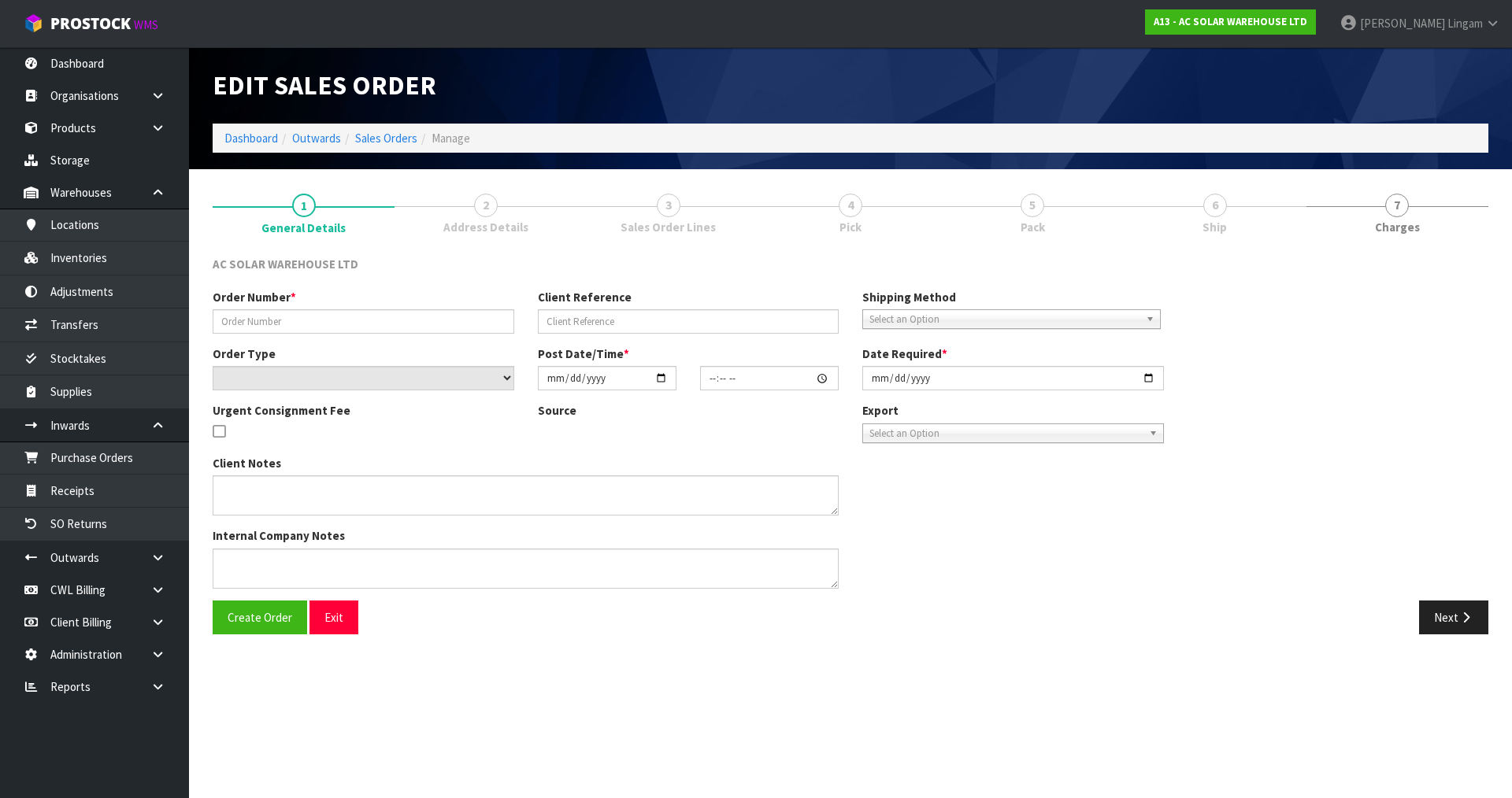
type input "2025-08-18"
type textarea "SEND WITH MAINSTREAM"
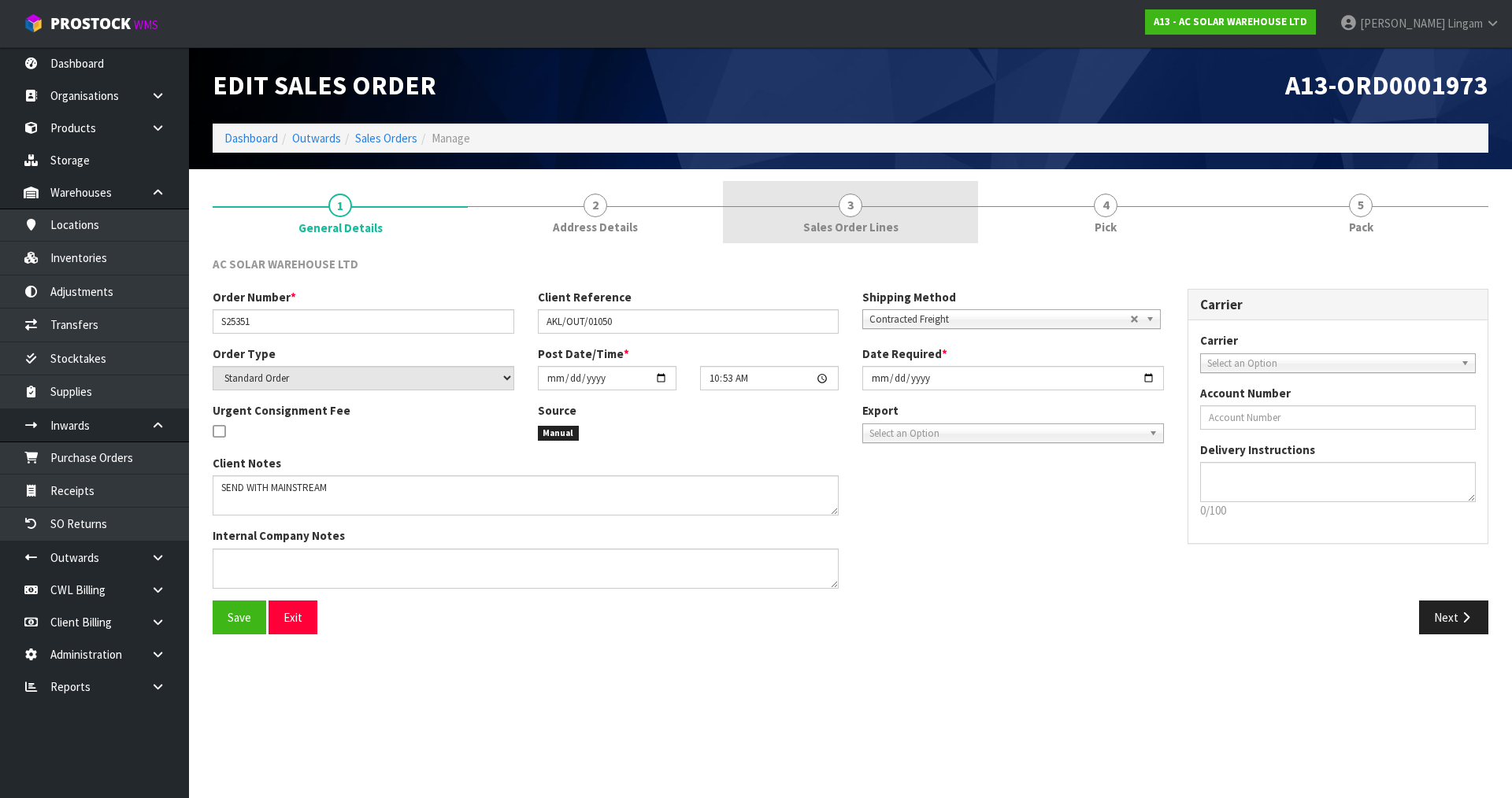
click at [890, 228] on span "Sales Order Lines" at bounding box center [850, 227] width 95 height 17
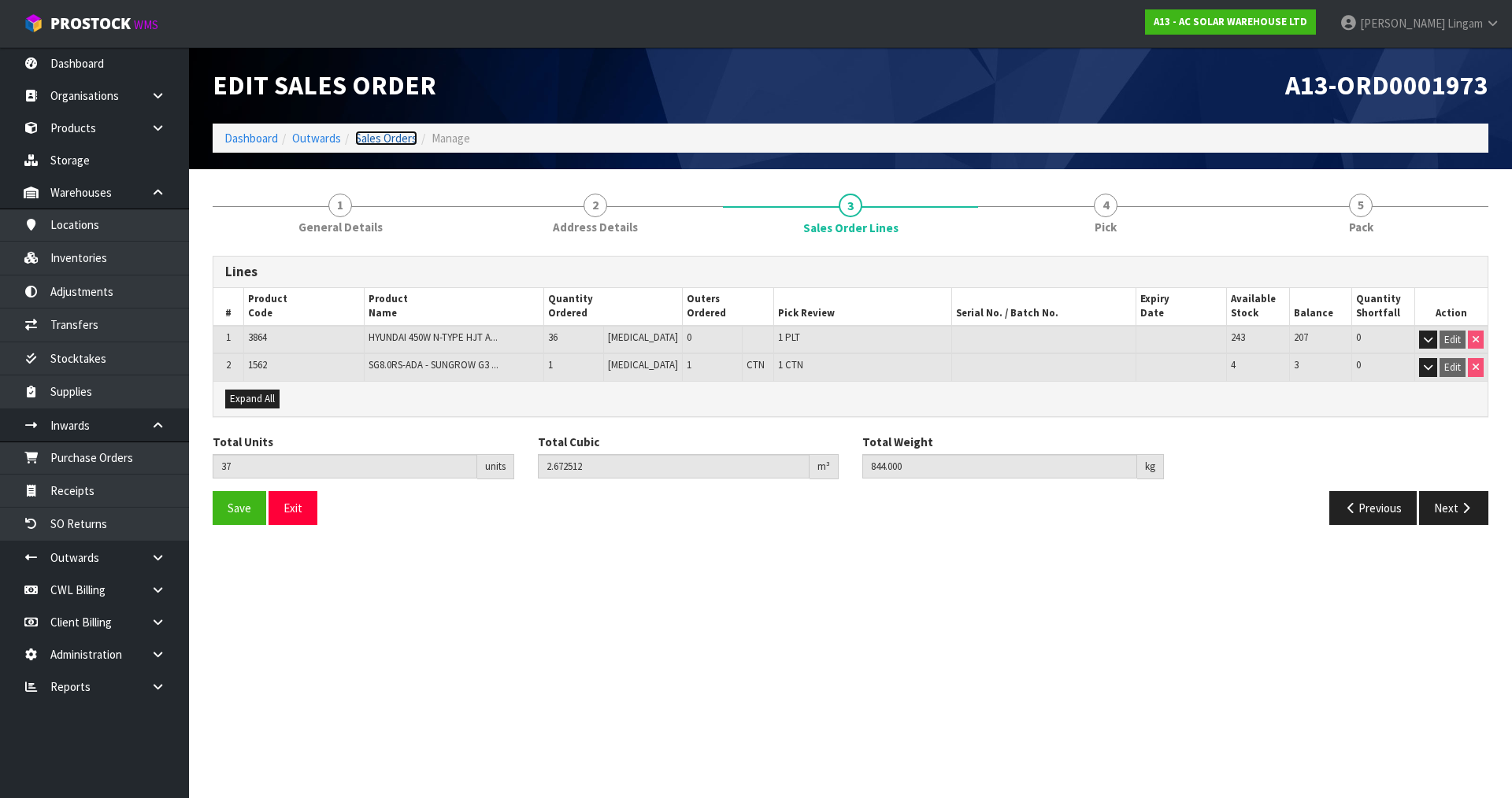
click at [382, 139] on link "Sales Orders" at bounding box center [386, 138] width 62 height 15
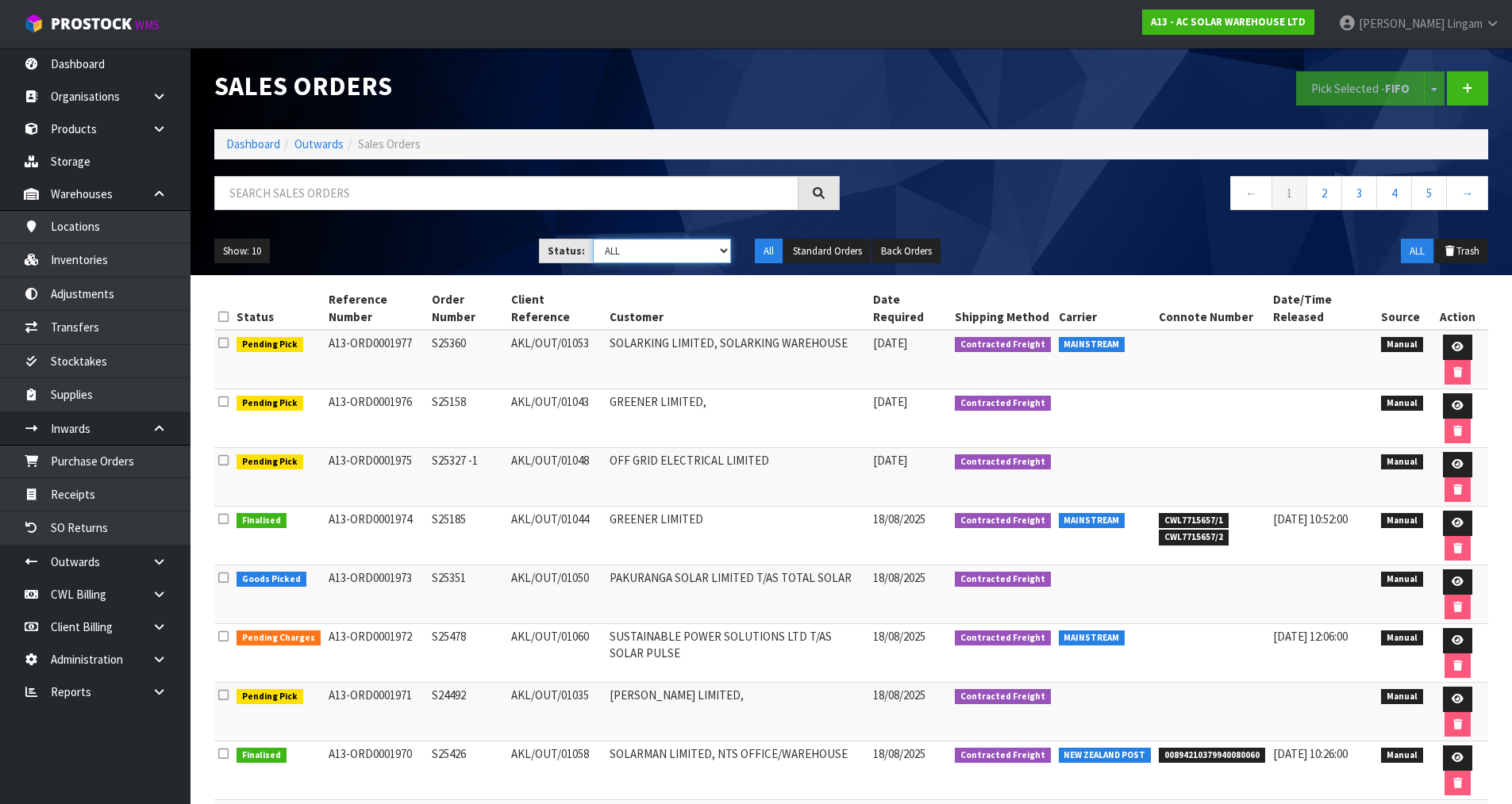
click at [675, 258] on select "Draft Pending Allocated Pending Pick Goods Picked Goods Packed Pending Charges …" at bounding box center [661, 251] width 138 height 25
select select "string:3"
click at [592, 238] on select "Draft Pending Allocated Pending Pick Goods Picked Goods Packed Pending Charges …" at bounding box center [661, 251] width 138 height 25
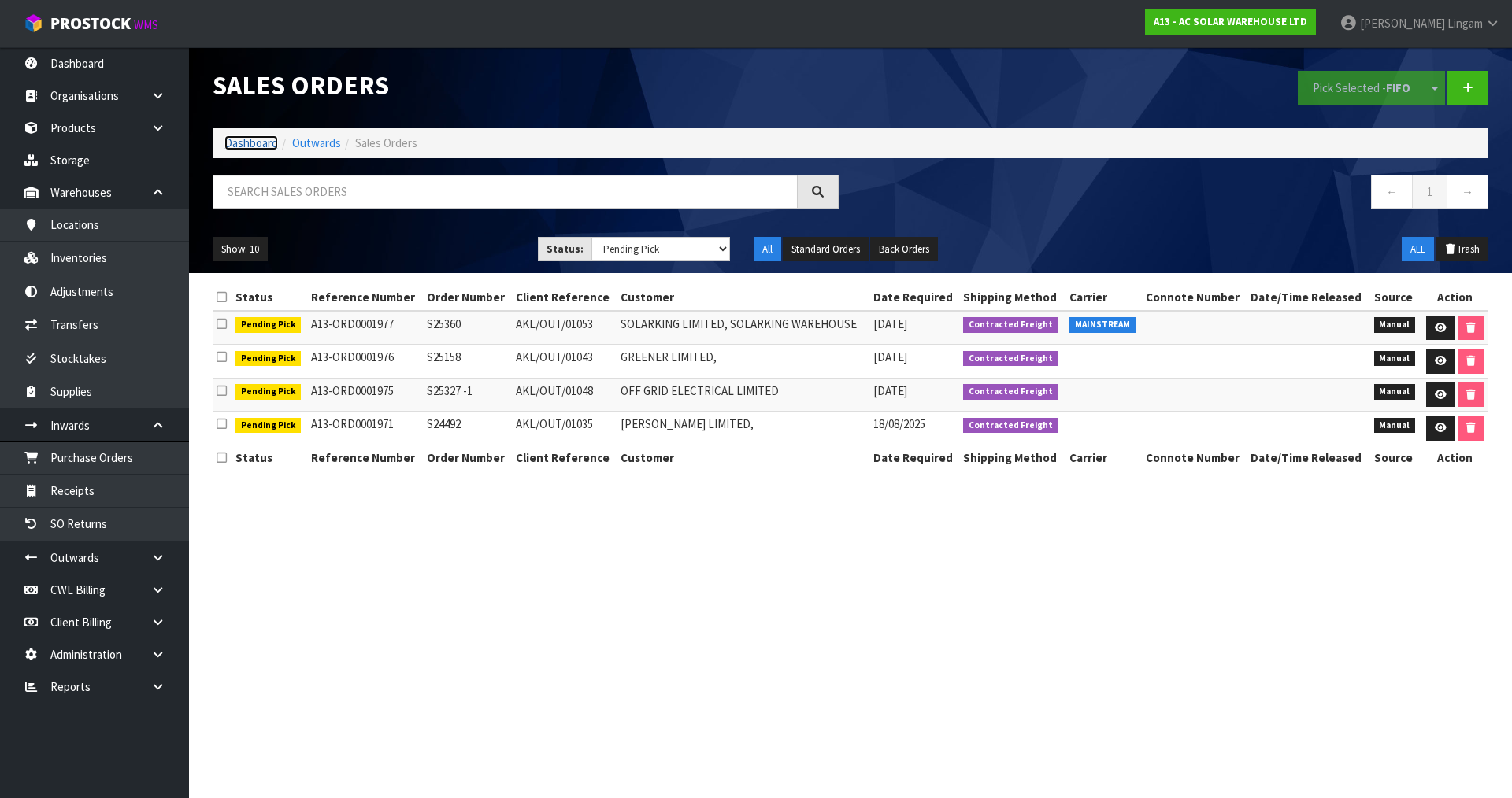
click at [231, 145] on link "Dashboard" at bounding box center [251, 142] width 54 height 15
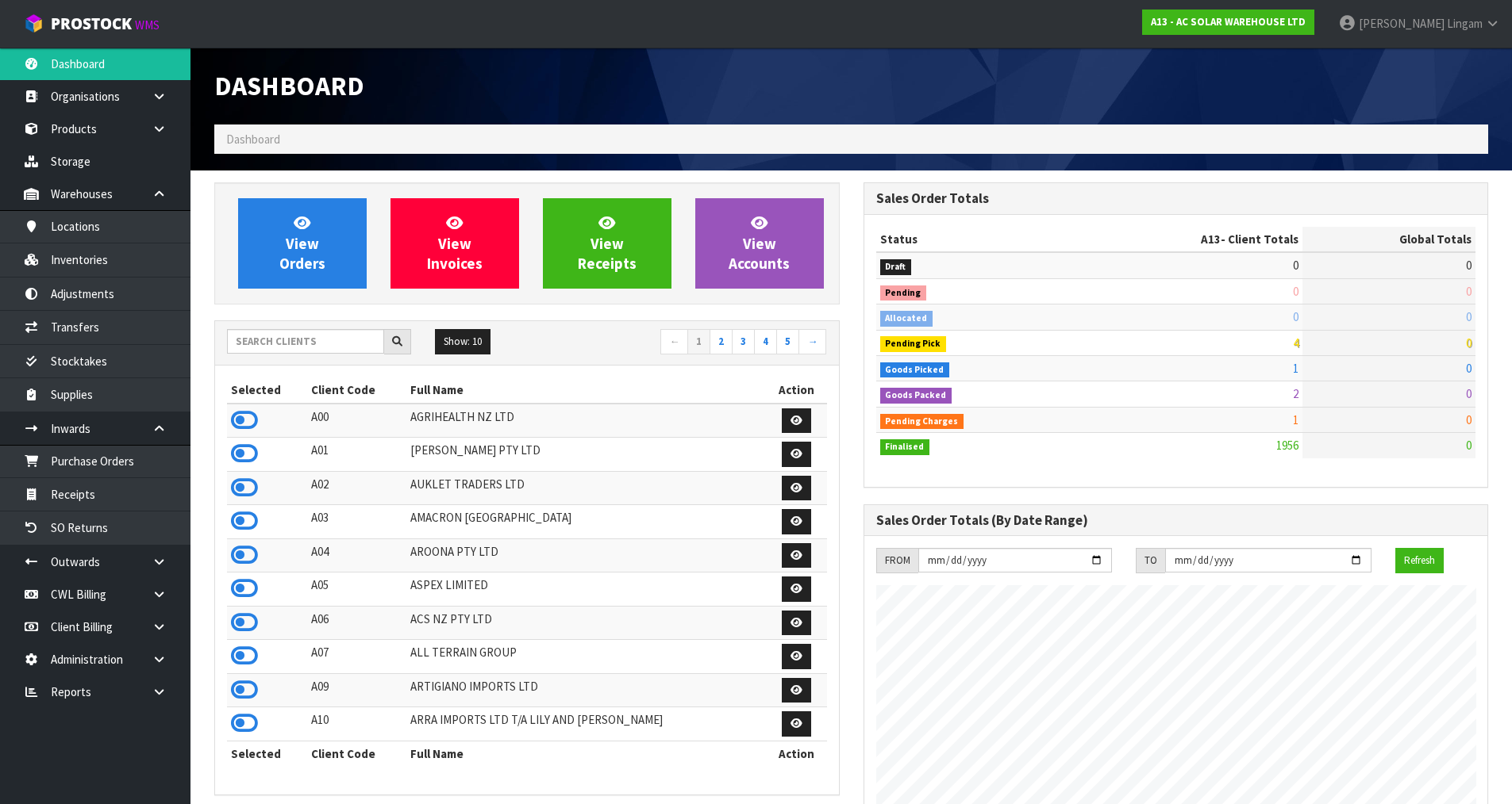
scroll to position [1269, 648]
click at [541, 95] on h1 "Dashboard" at bounding box center [527, 86] width 625 height 29
click at [278, 337] on input "text" at bounding box center [305, 342] width 157 height 25
click at [339, 339] on input "text" at bounding box center [305, 342] width 157 height 25
click at [263, 342] on input "text" at bounding box center [305, 342] width 157 height 25
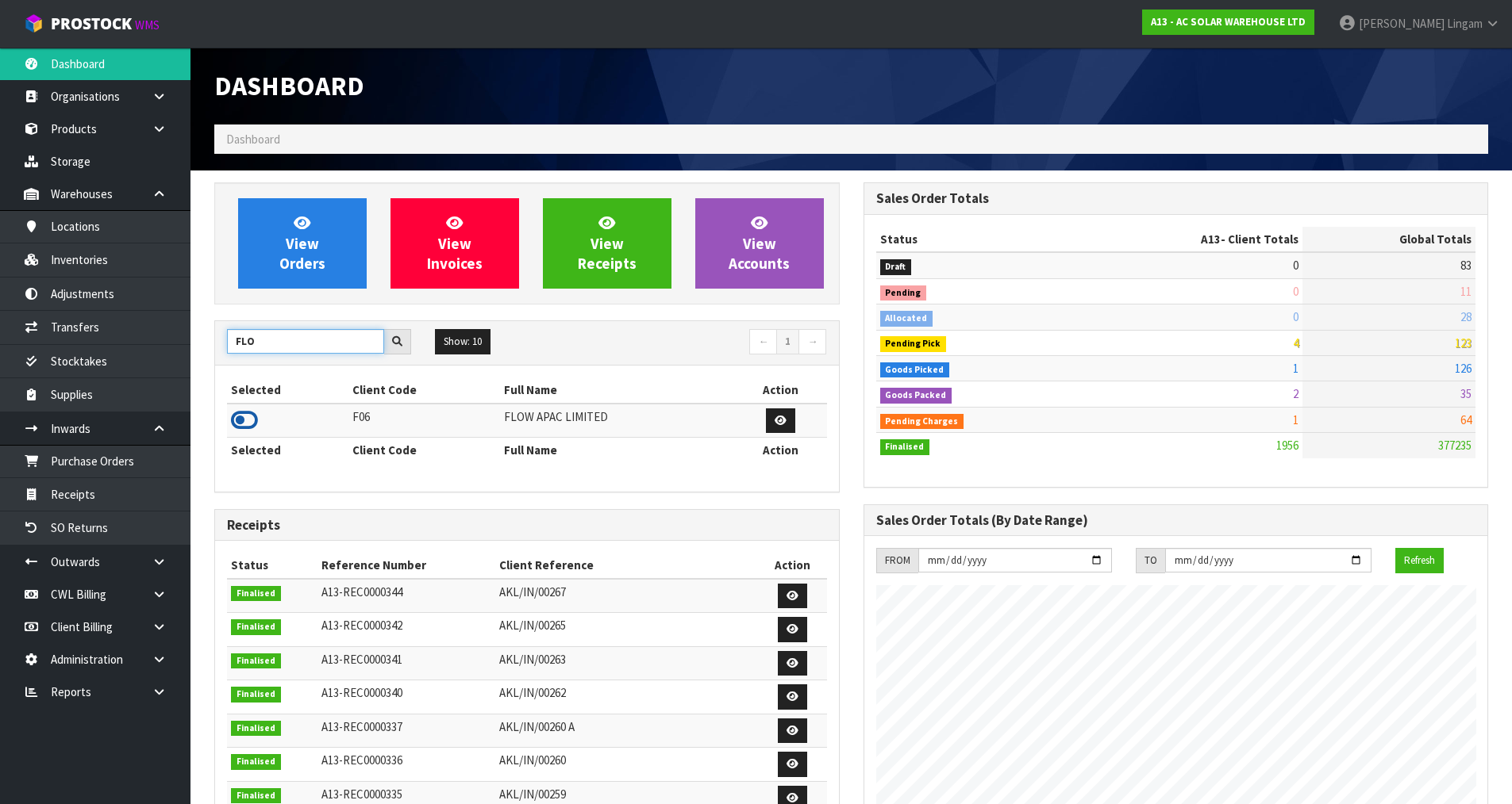
type input "FLO"
click at [236, 418] on icon at bounding box center [243, 421] width 27 height 24
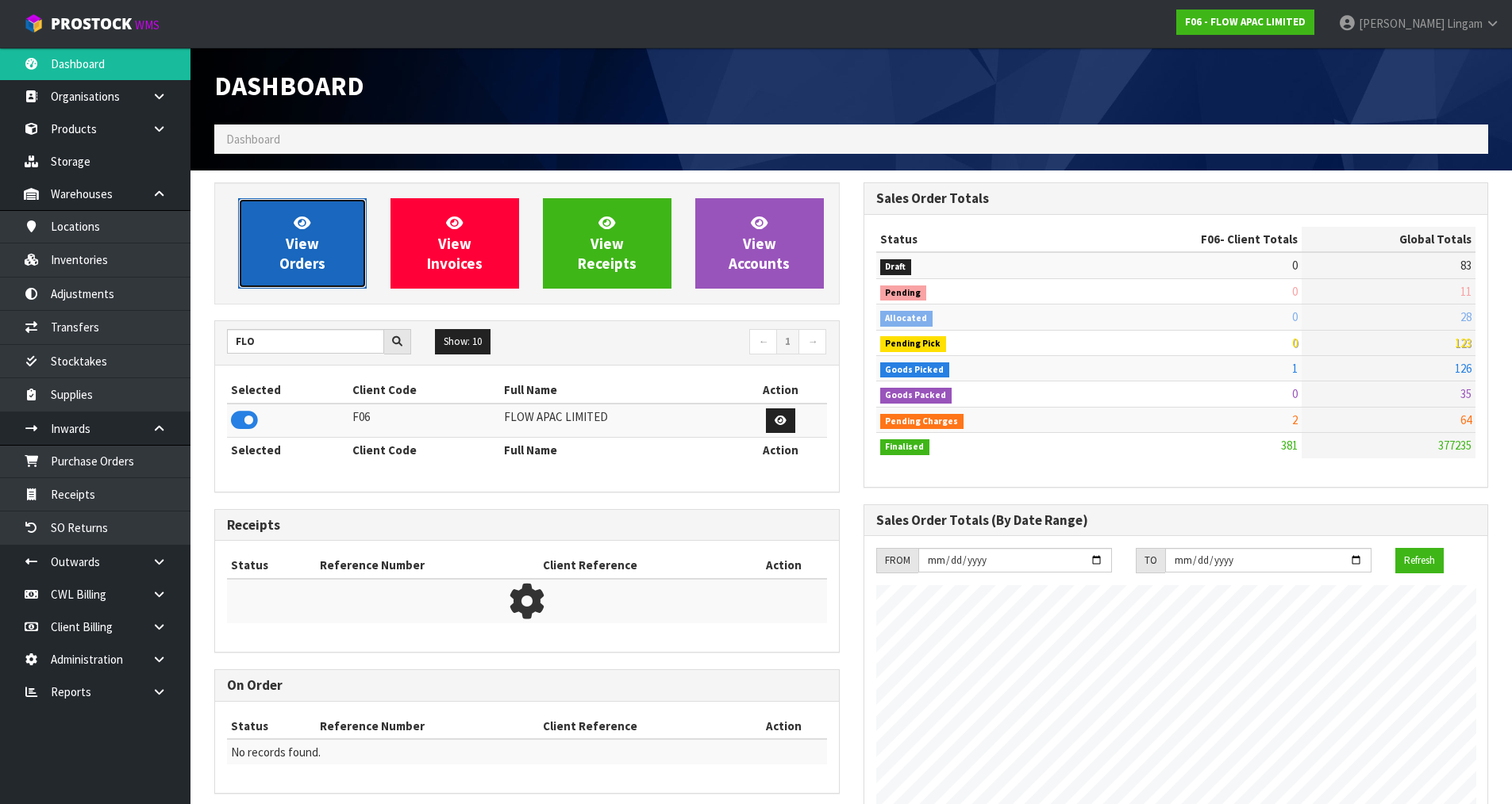
scroll to position [1073, 648]
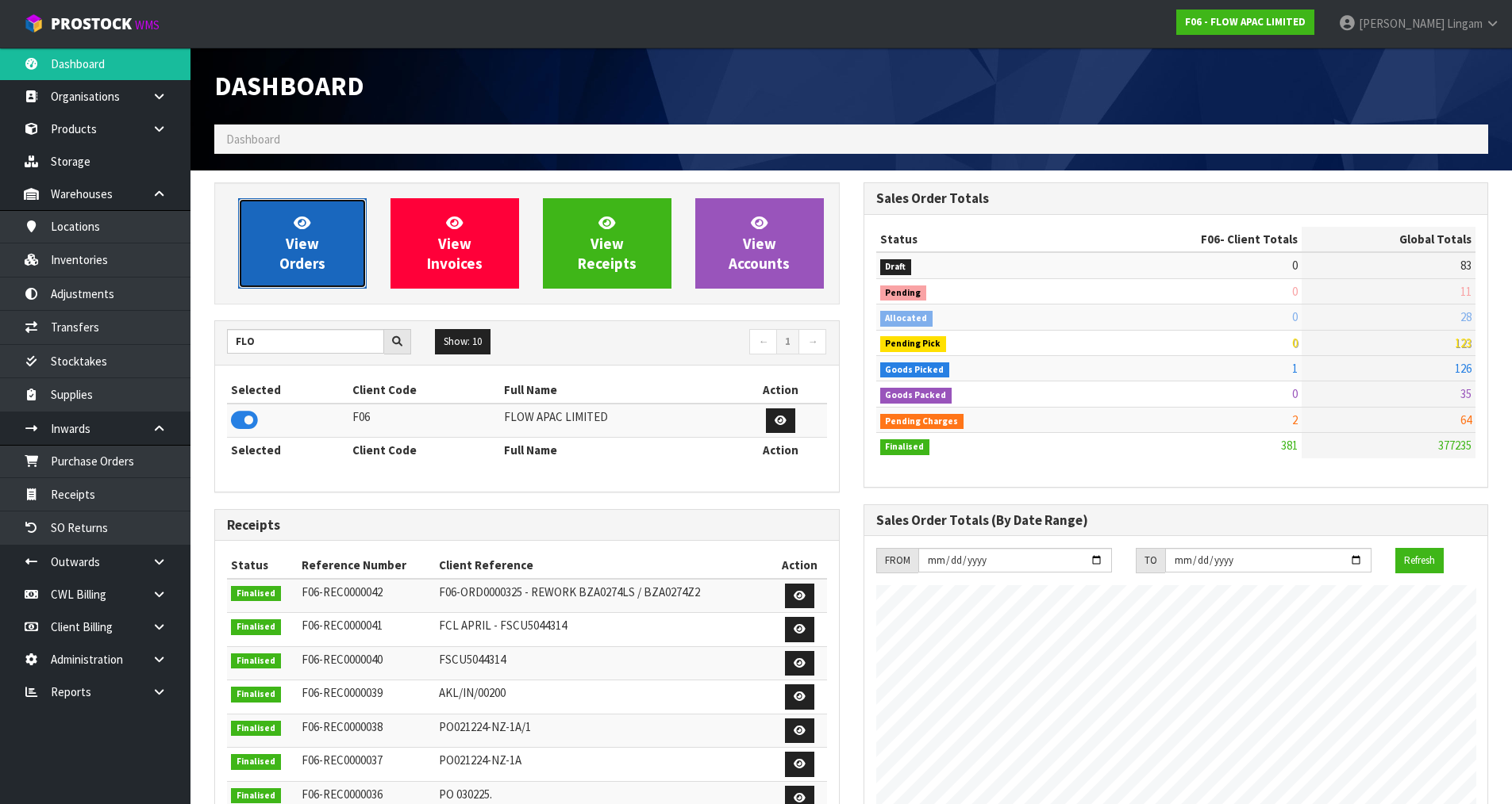
click at [306, 265] on span "View Orders" at bounding box center [302, 243] width 46 height 60
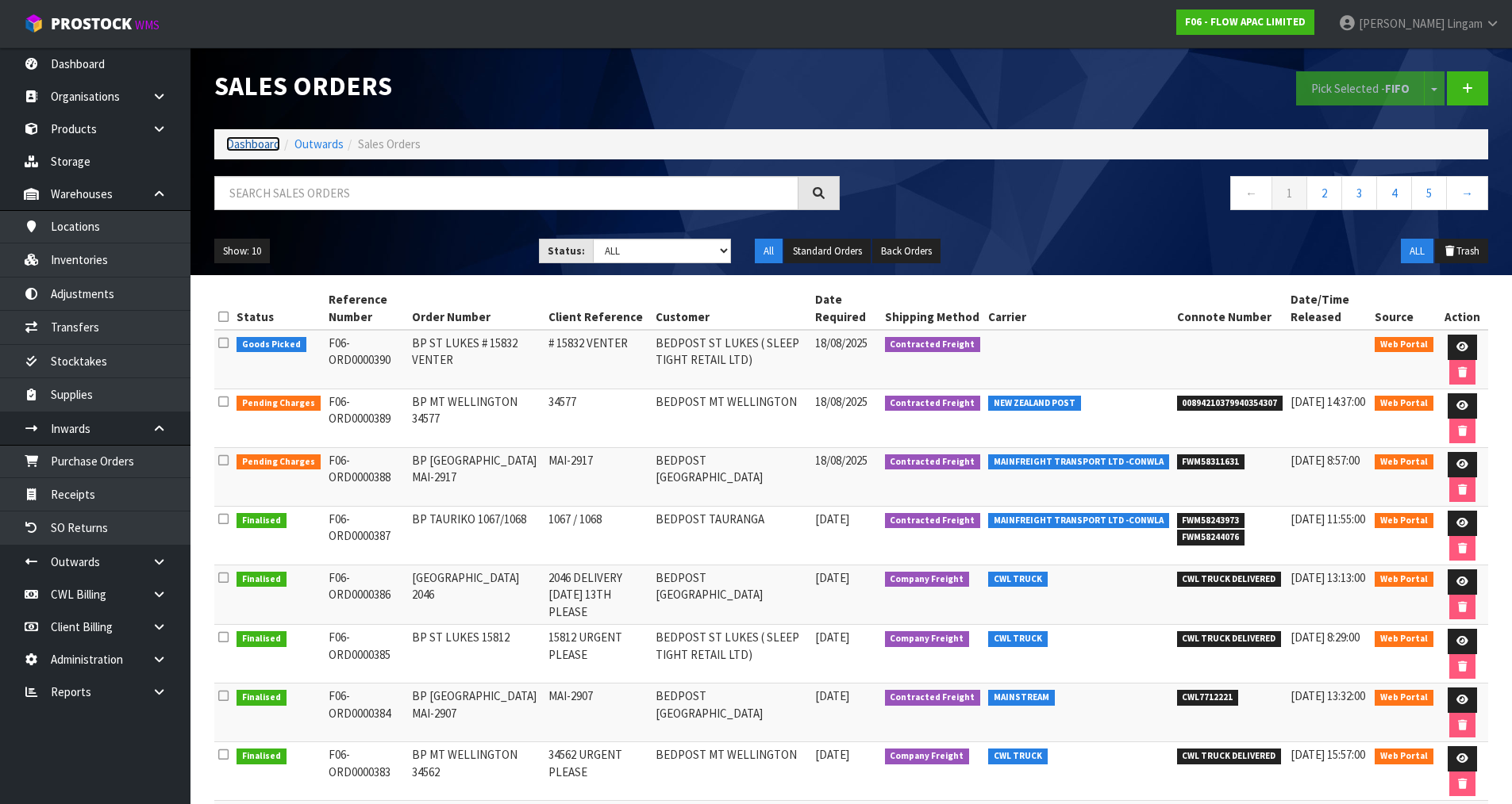
click at [238, 139] on link "Dashboard" at bounding box center [253, 143] width 54 height 15
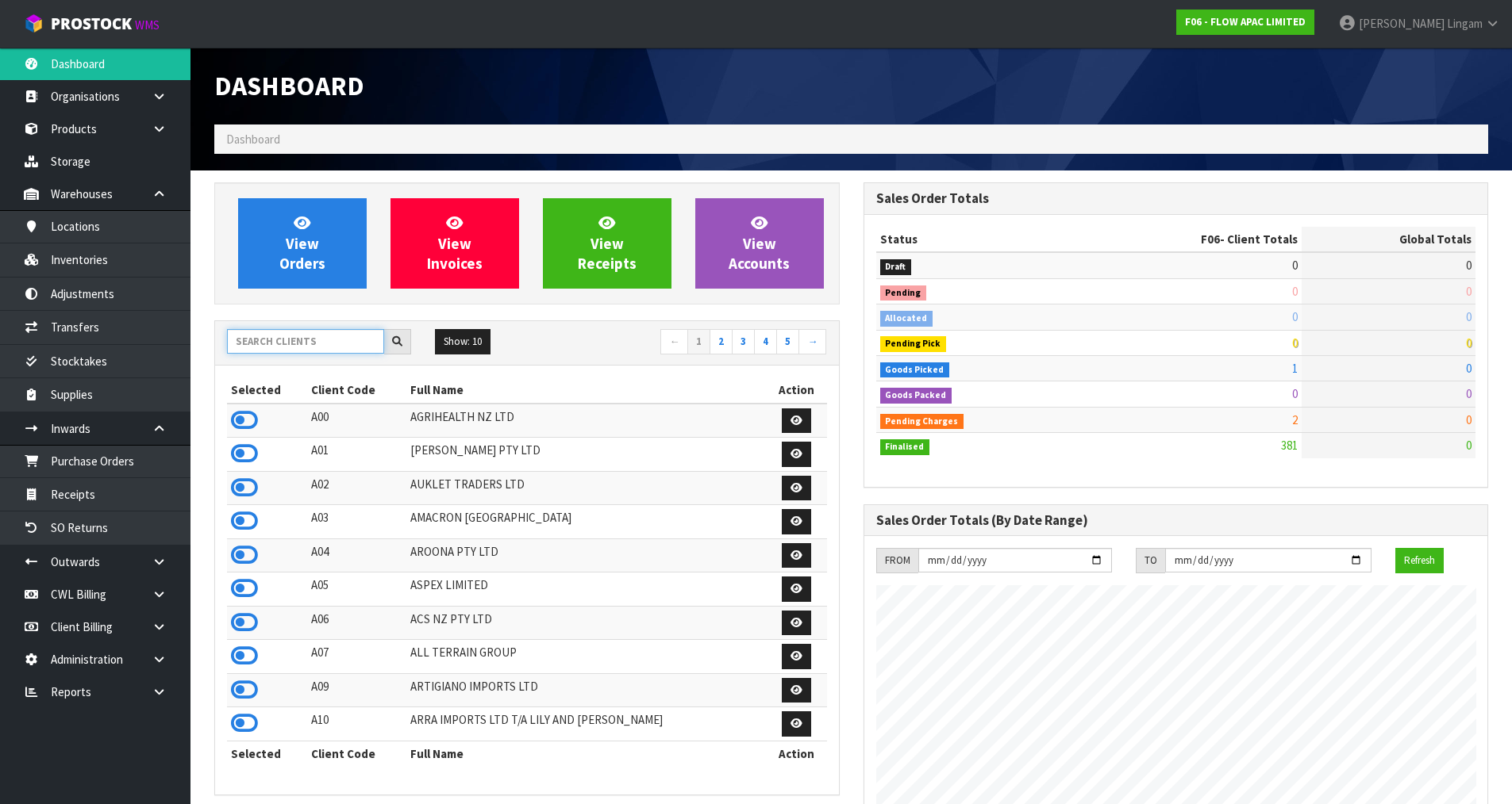
scroll to position [1073, 648]
click at [275, 351] on input "text" at bounding box center [305, 342] width 157 height 25
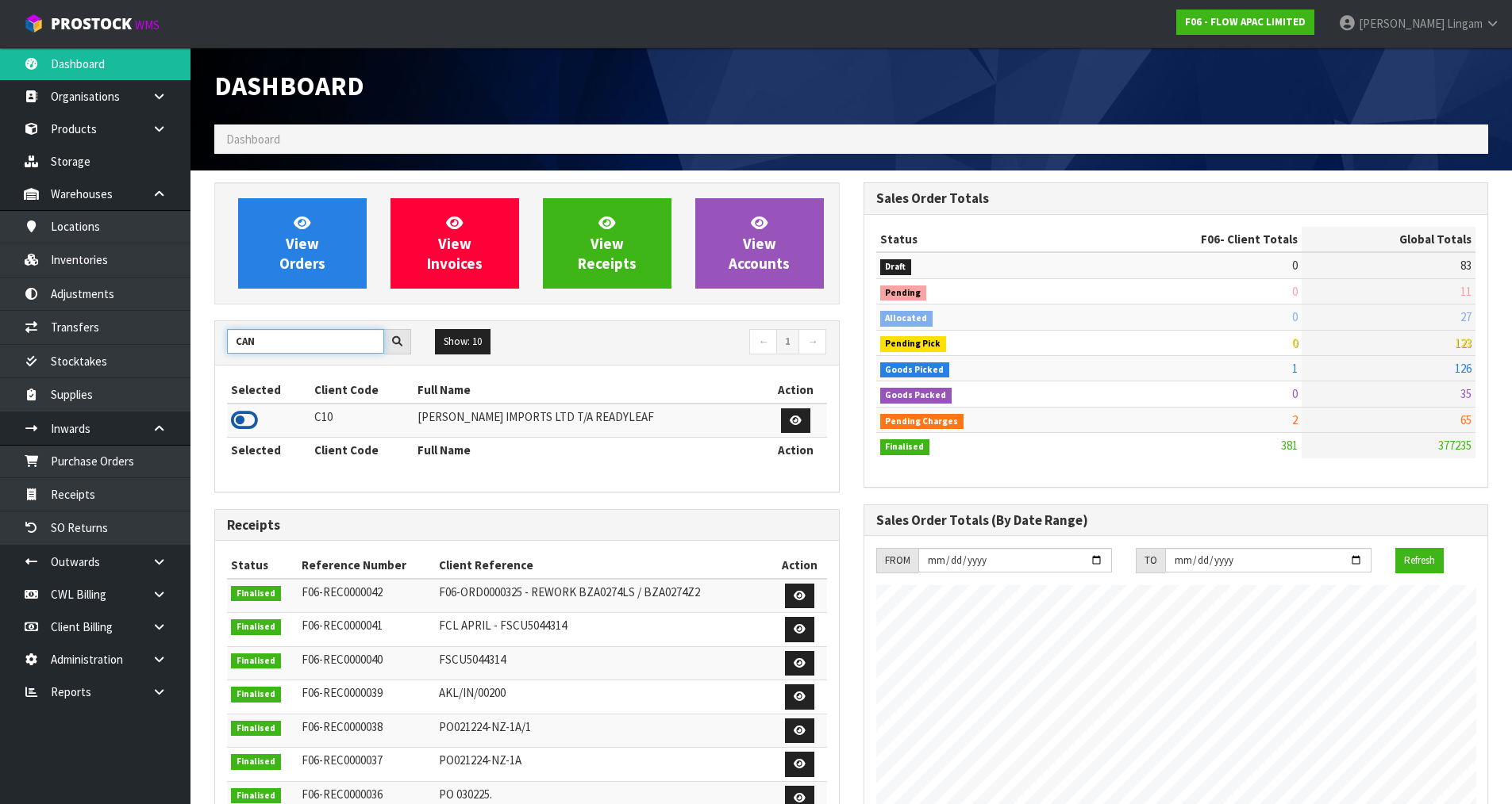
type input "CAN"
click at [244, 417] on icon at bounding box center [243, 421] width 27 height 24
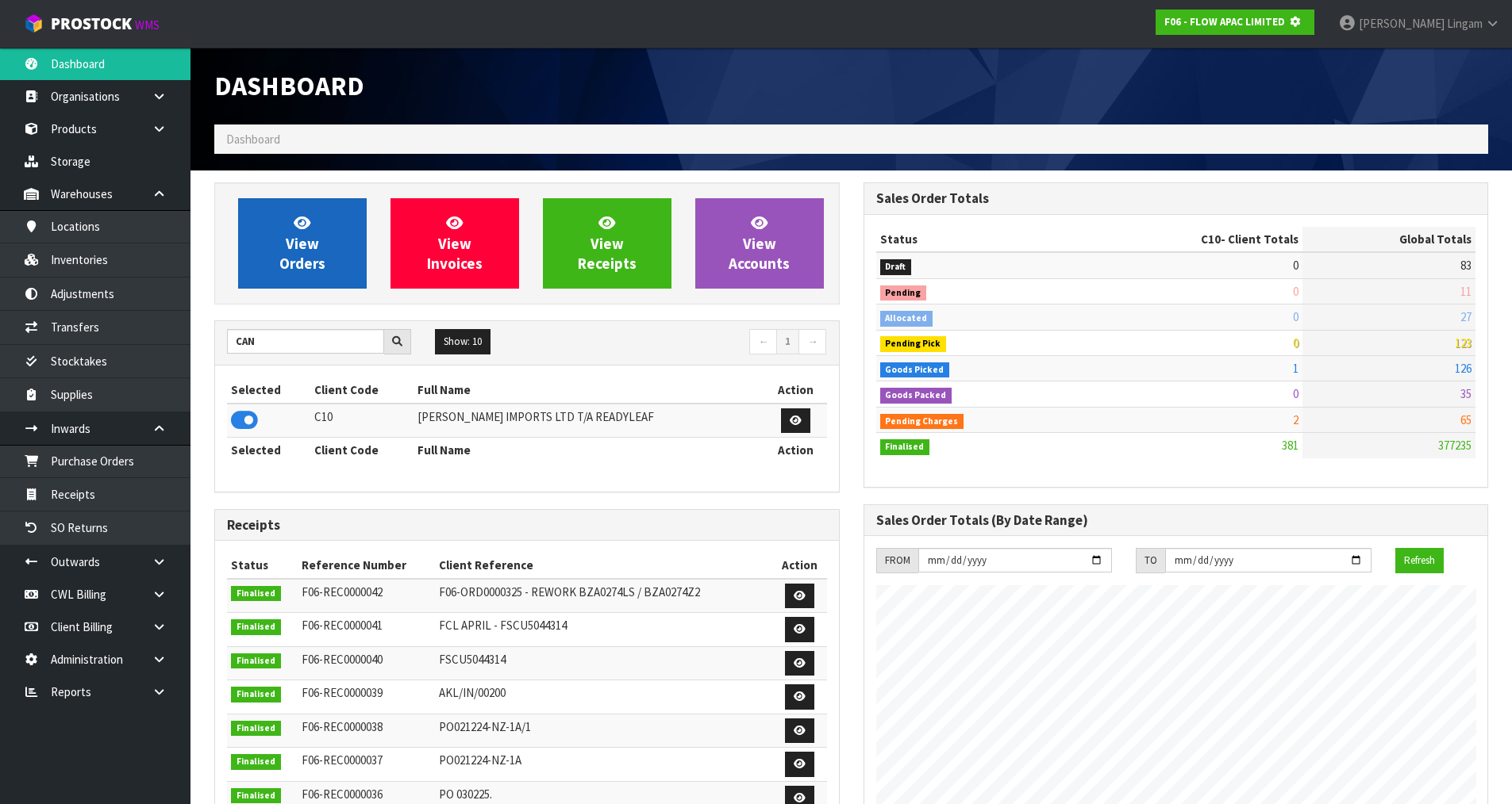
scroll to position [989, 648]
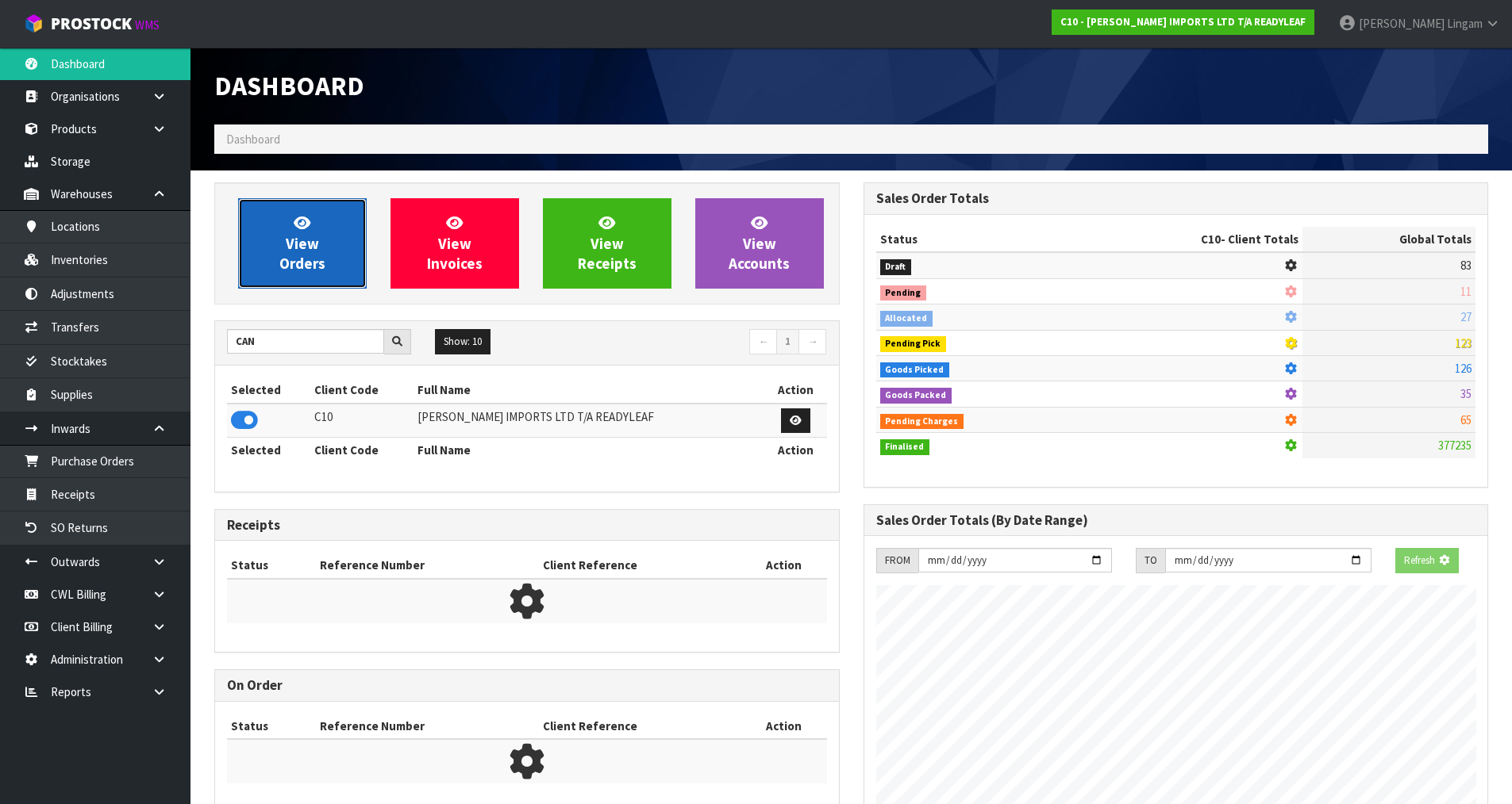
click at [333, 259] on link "View Orders" at bounding box center [301, 243] width 128 height 90
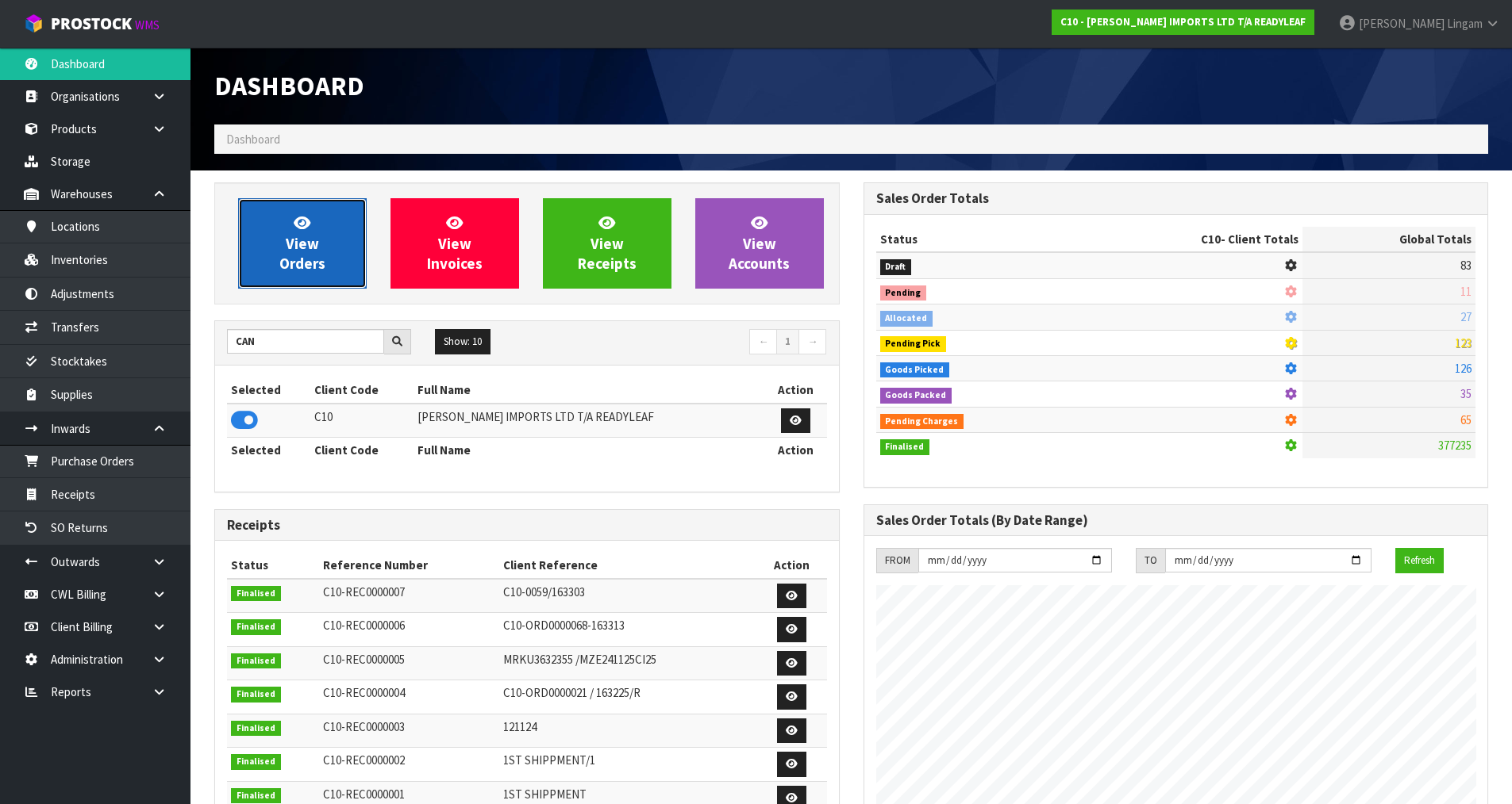
scroll to position [1150, 648]
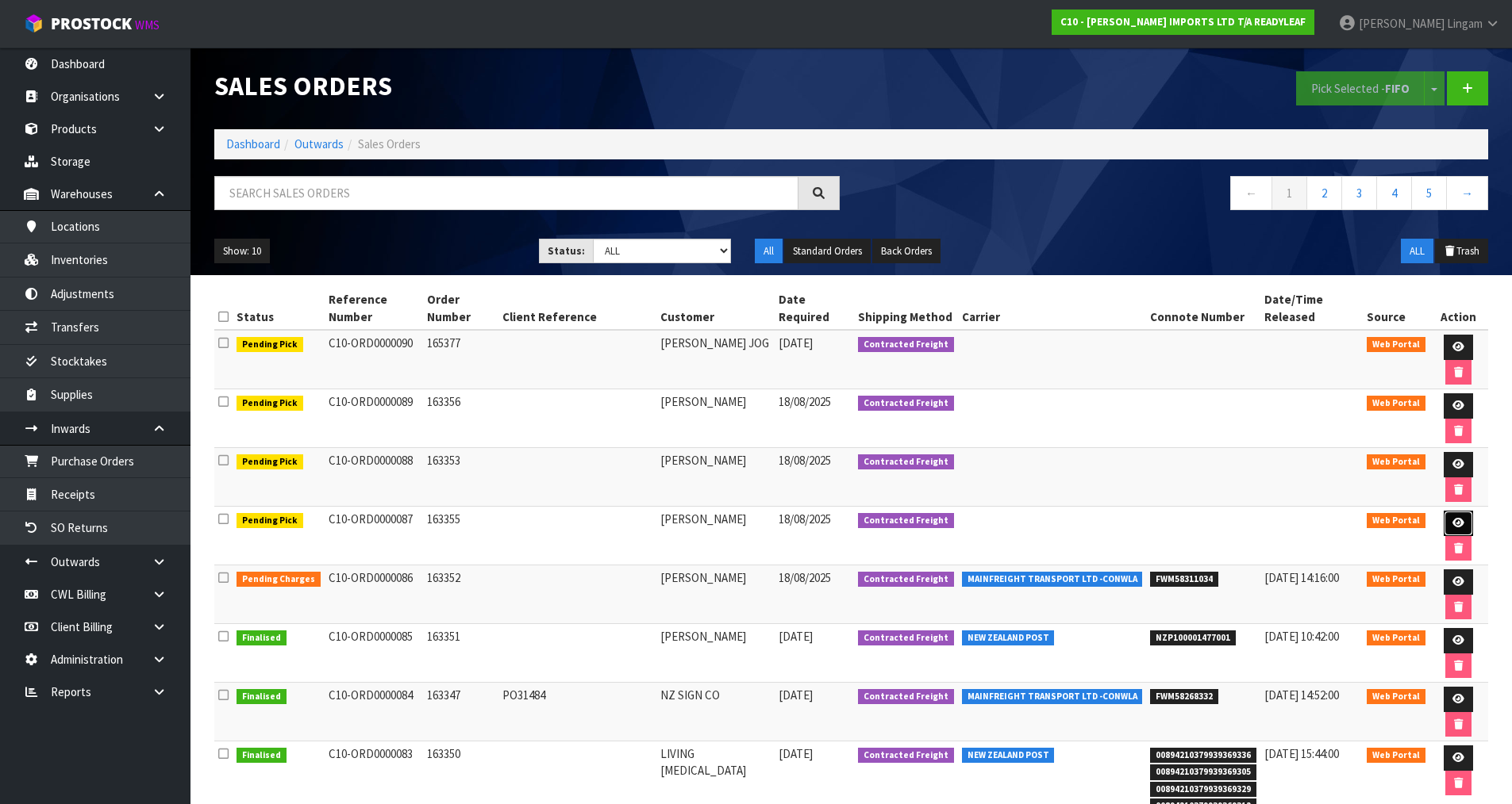
click at [1453, 520] on icon at bounding box center [1458, 523] width 12 height 10
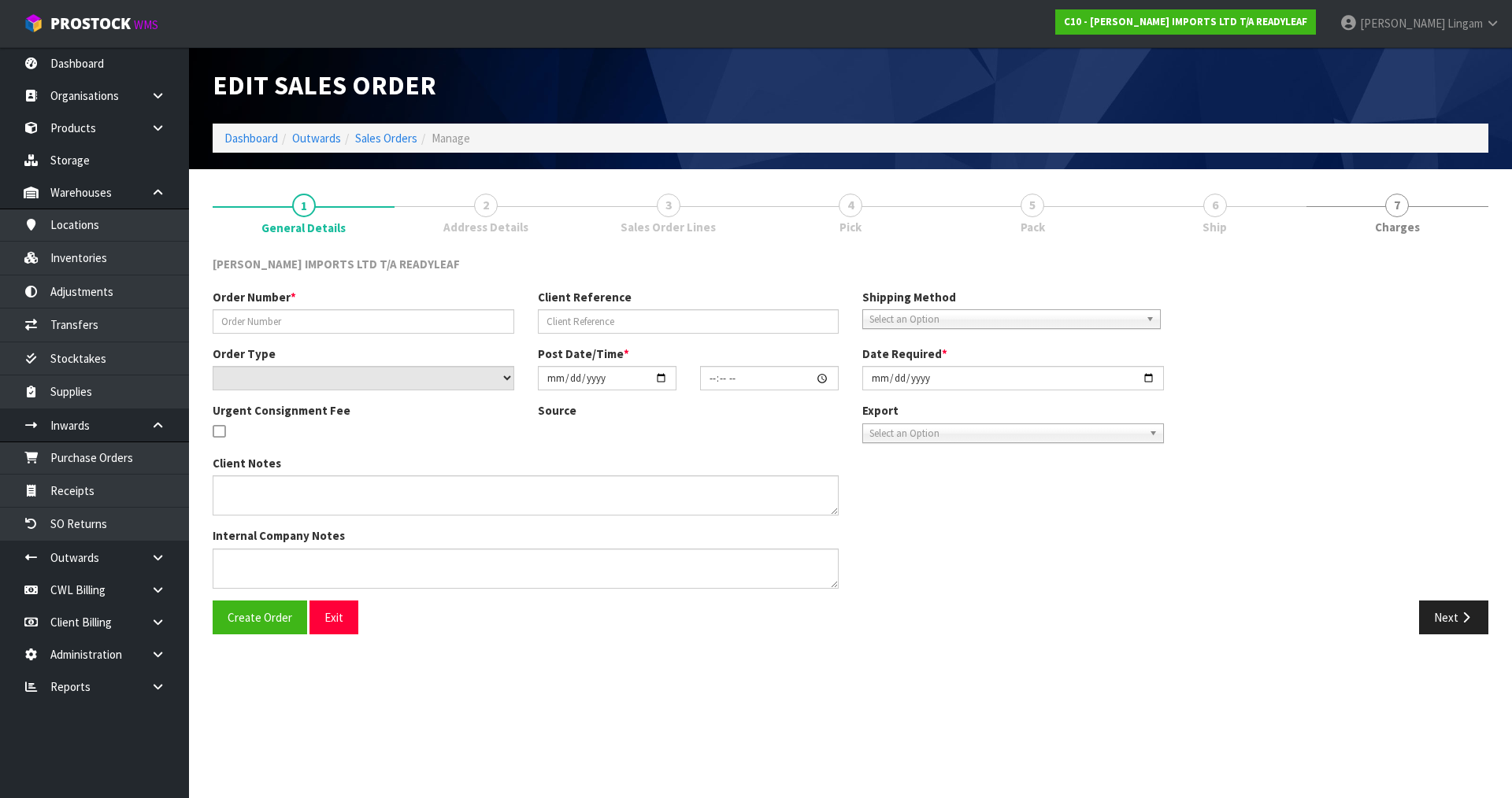
type input "163355"
select select "number:0"
type input "[DATE]"
type input "11:00:00.000"
type input "[DATE]"
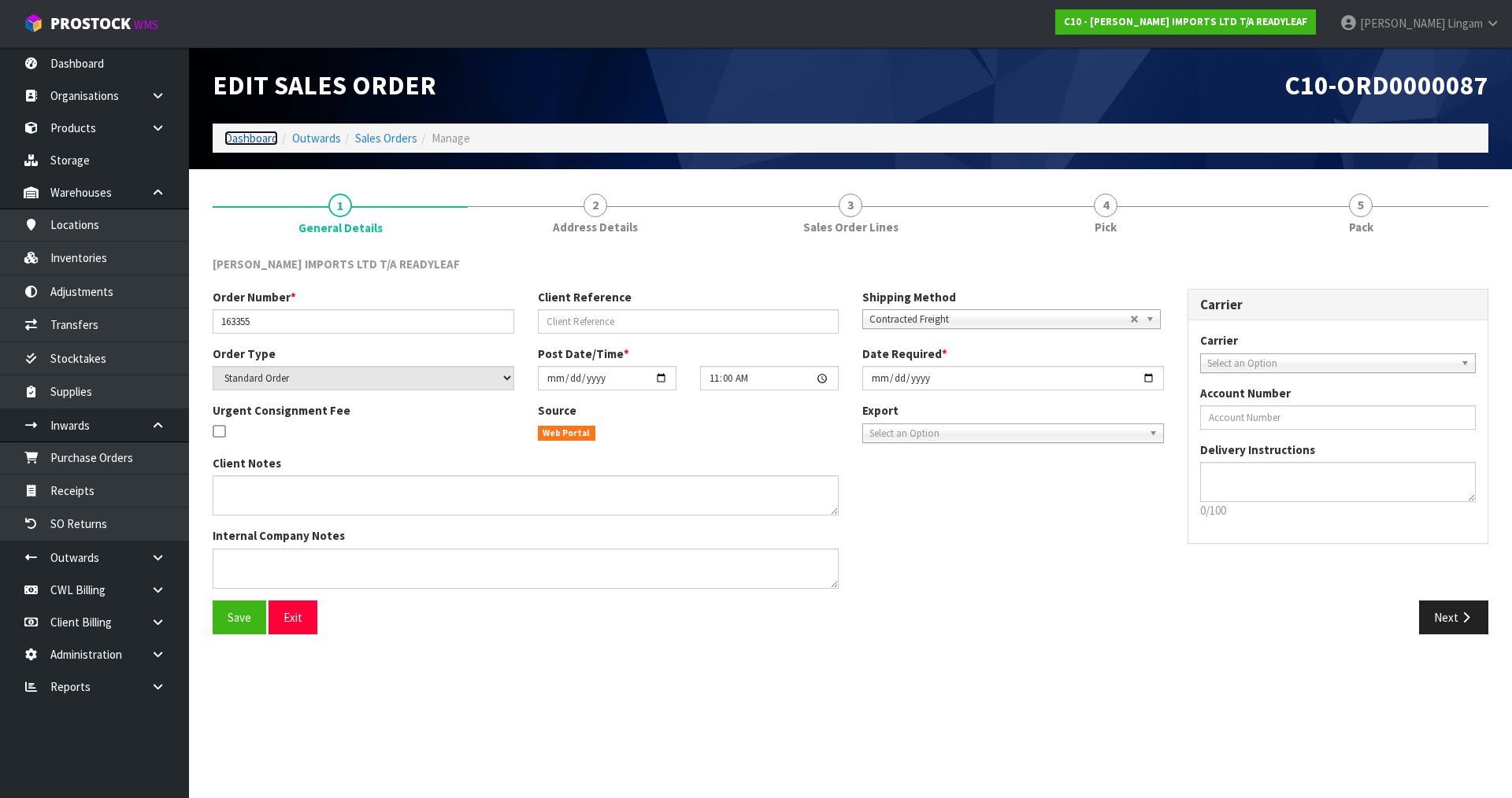
click at [251, 136] on link "Dashboard" at bounding box center [251, 138] width 54 height 15
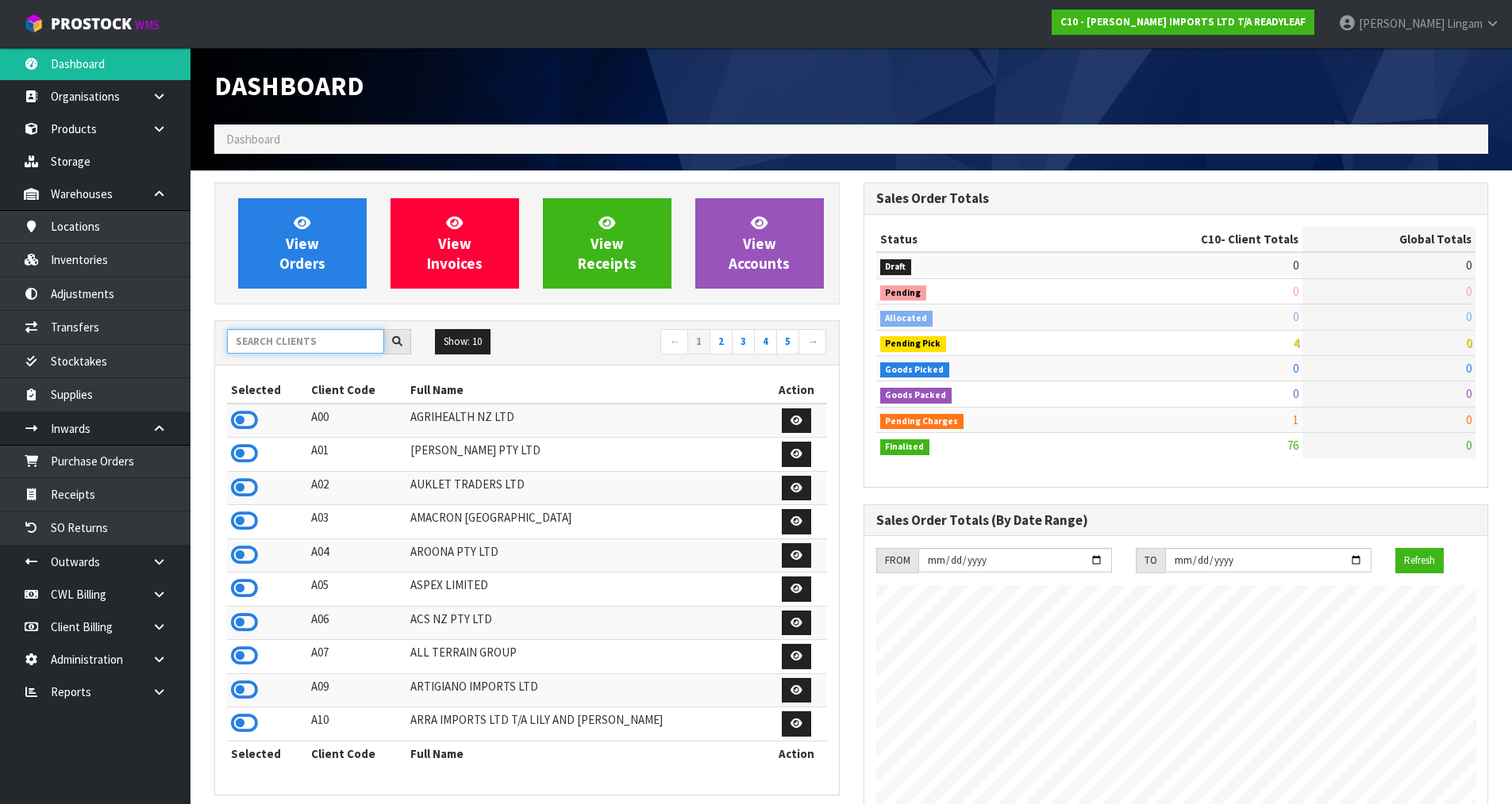
click at [285, 338] on input "text" at bounding box center [305, 342] width 157 height 25
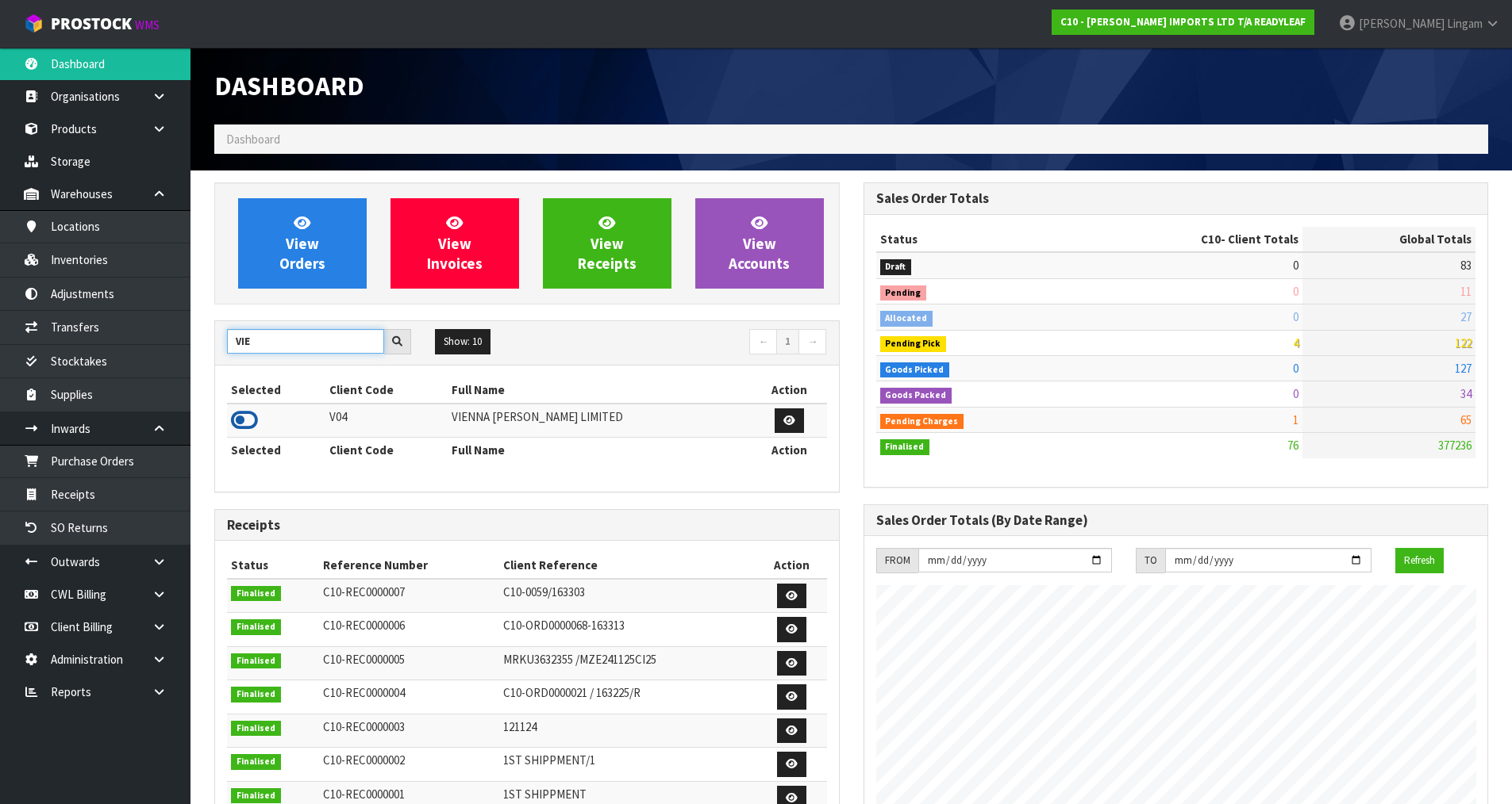
type input "VIE"
click at [247, 417] on icon at bounding box center [243, 421] width 27 height 24
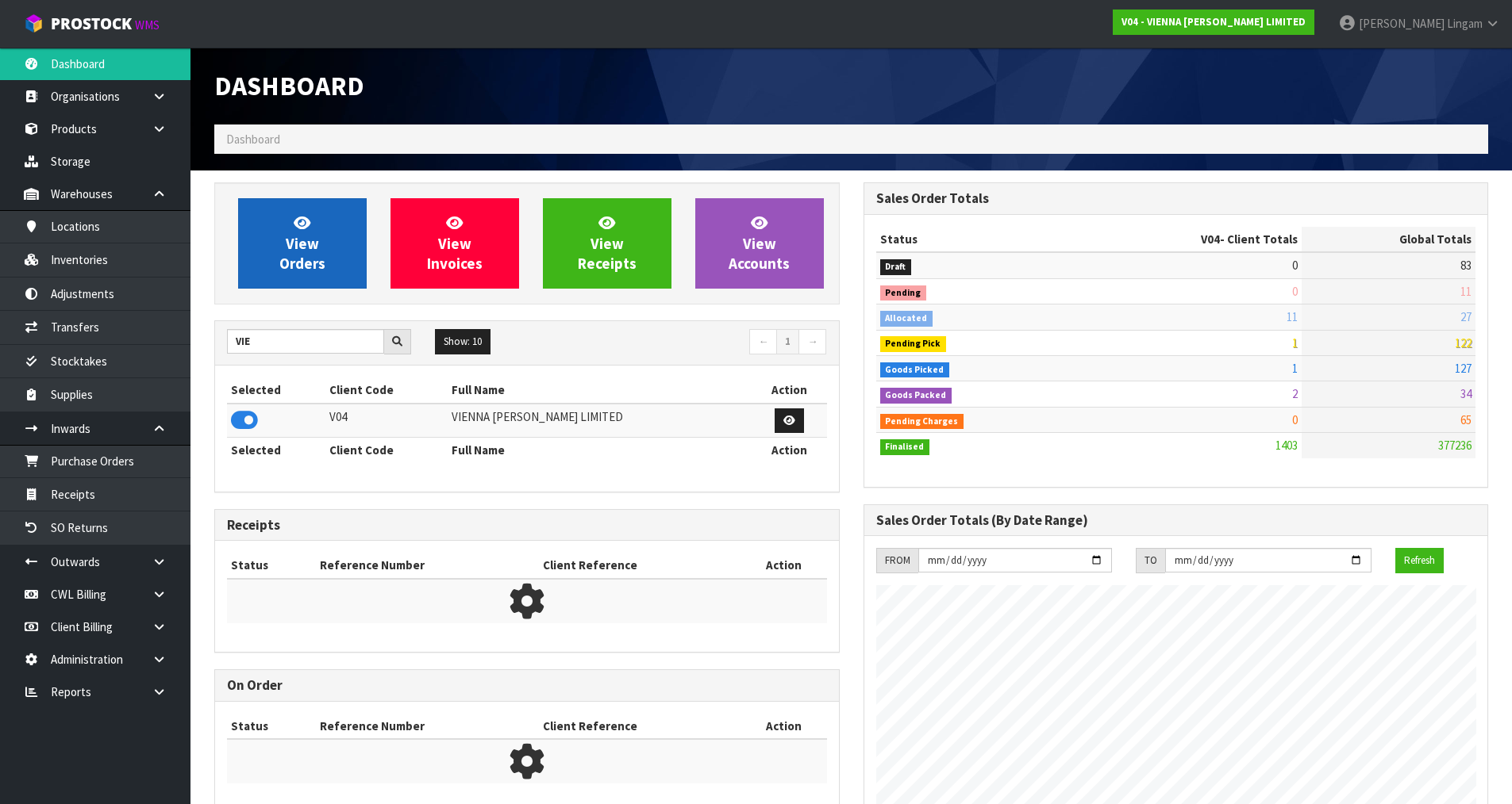
scroll to position [996, 648]
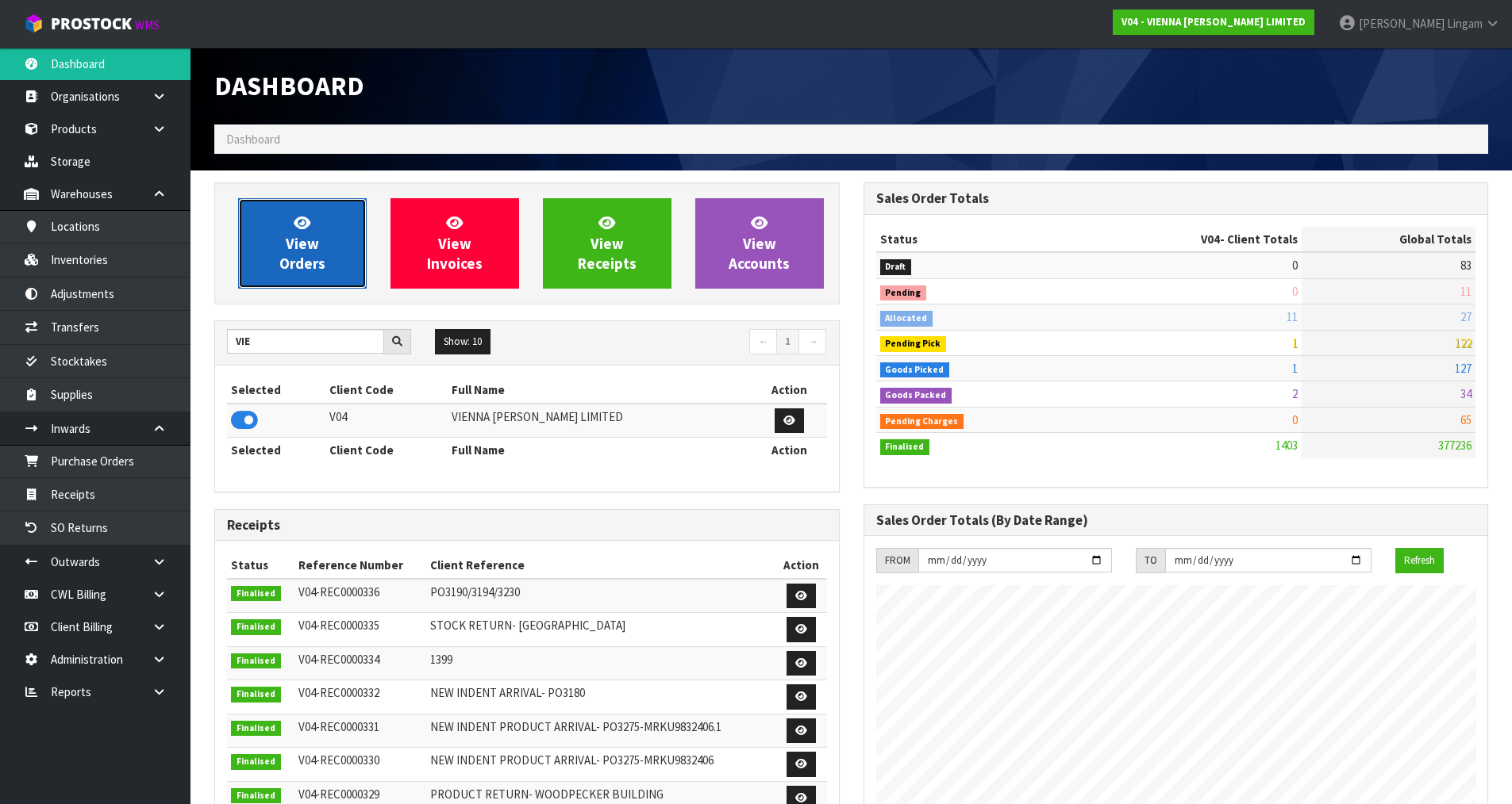
click at [307, 274] on link "View Orders" at bounding box center [301, 243] width 128 height 90
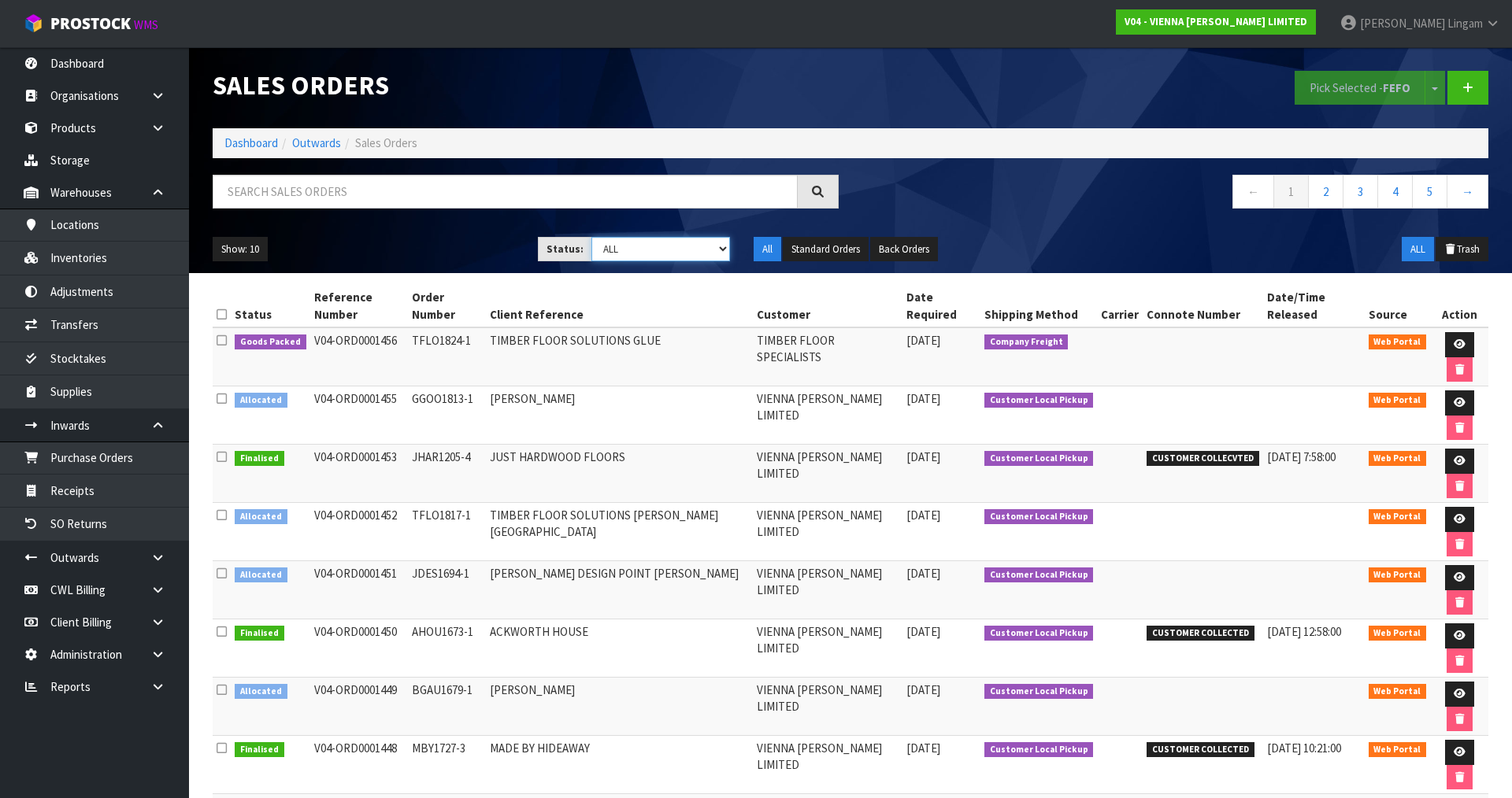
click at [685, 257] on select "Draft Pending Allocated Pending Pick Goods Picked Goods Packed Pending Charges …" at bounding box center [661, 249] width 139 height 25
click at [591, 237] on select "Draft Pending Allocated Pending Pick Goods Picked Goods Packed Pending Charges …" at bounding box center [661, 249] width 139 height 25
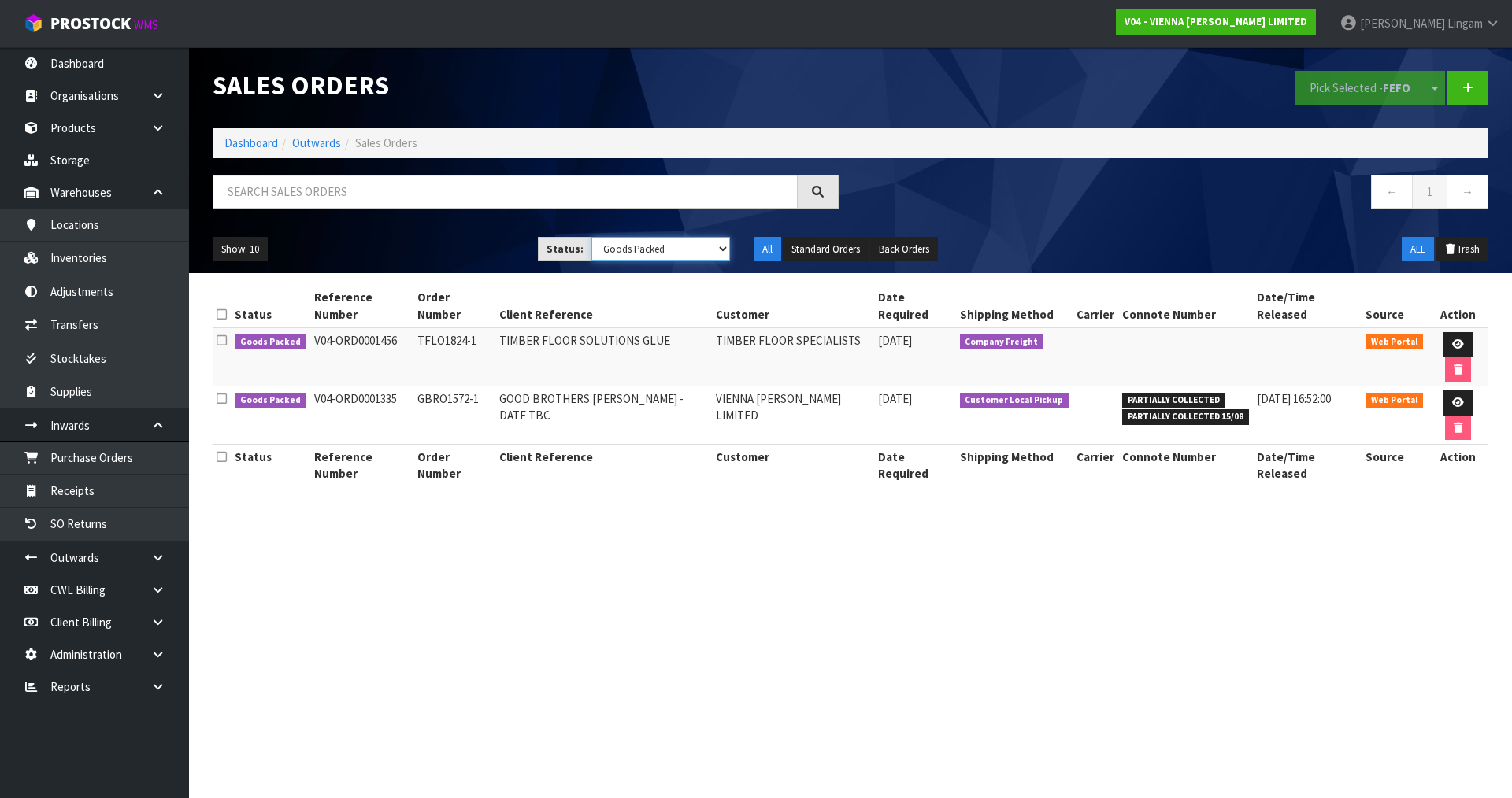
click at [693, 242] on select "Draft Pending Allocated Pending Pick Goods Picked Goods Packed Pending Charges …" at bounding box center [661, 249] width 139 height 25
select select "string:4"
click at [591, 237] on select "Draft Pending Allocated Pending Pick Goods Picked Goods Packed Pending Charges …" at bounding box center [661, 249] width 139 height 25
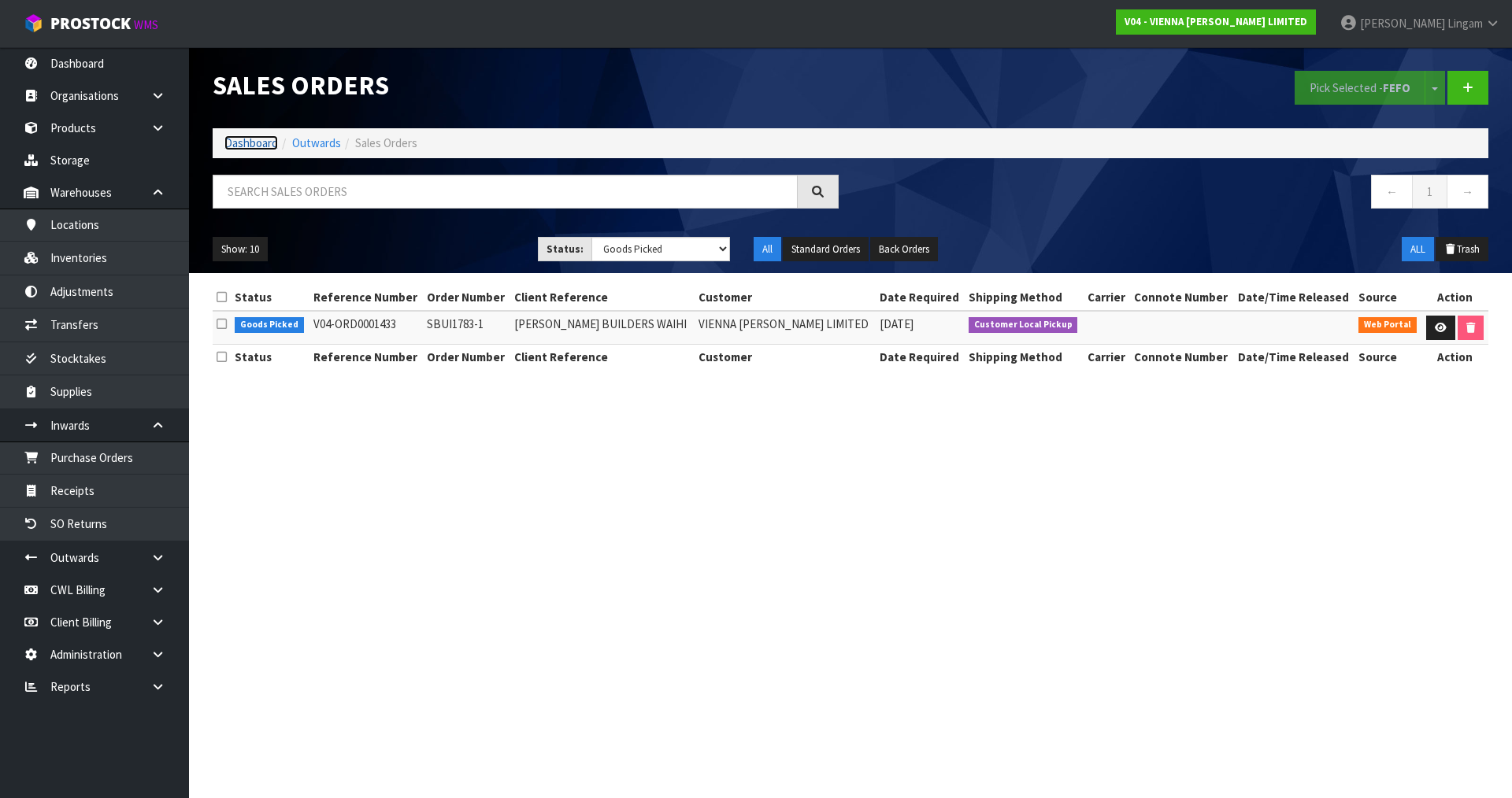
click at [251, 139] on link "Dashboard" at bounding box center [251, 142] width 54 height 15
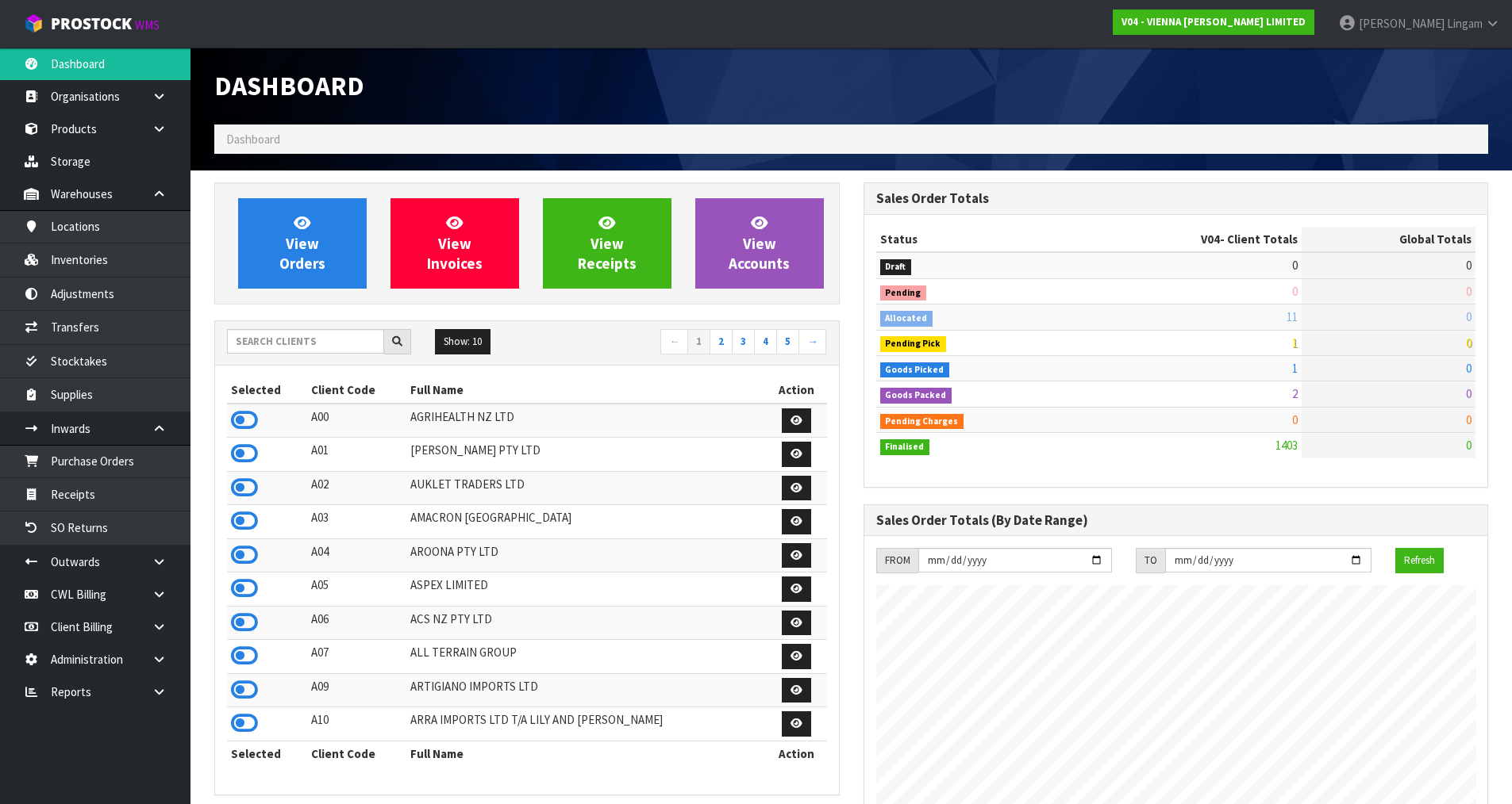
scroll to position [996, 648]
click at [334, 345] on input "text" at bounding box center [305, 342] width 157 height 25
click at [322, 342] on input "text" at bounding box center [305, 342] width 157 height 25
click at [259, 336] on input "text" at bounding box center [305, 342] width 157 height 25
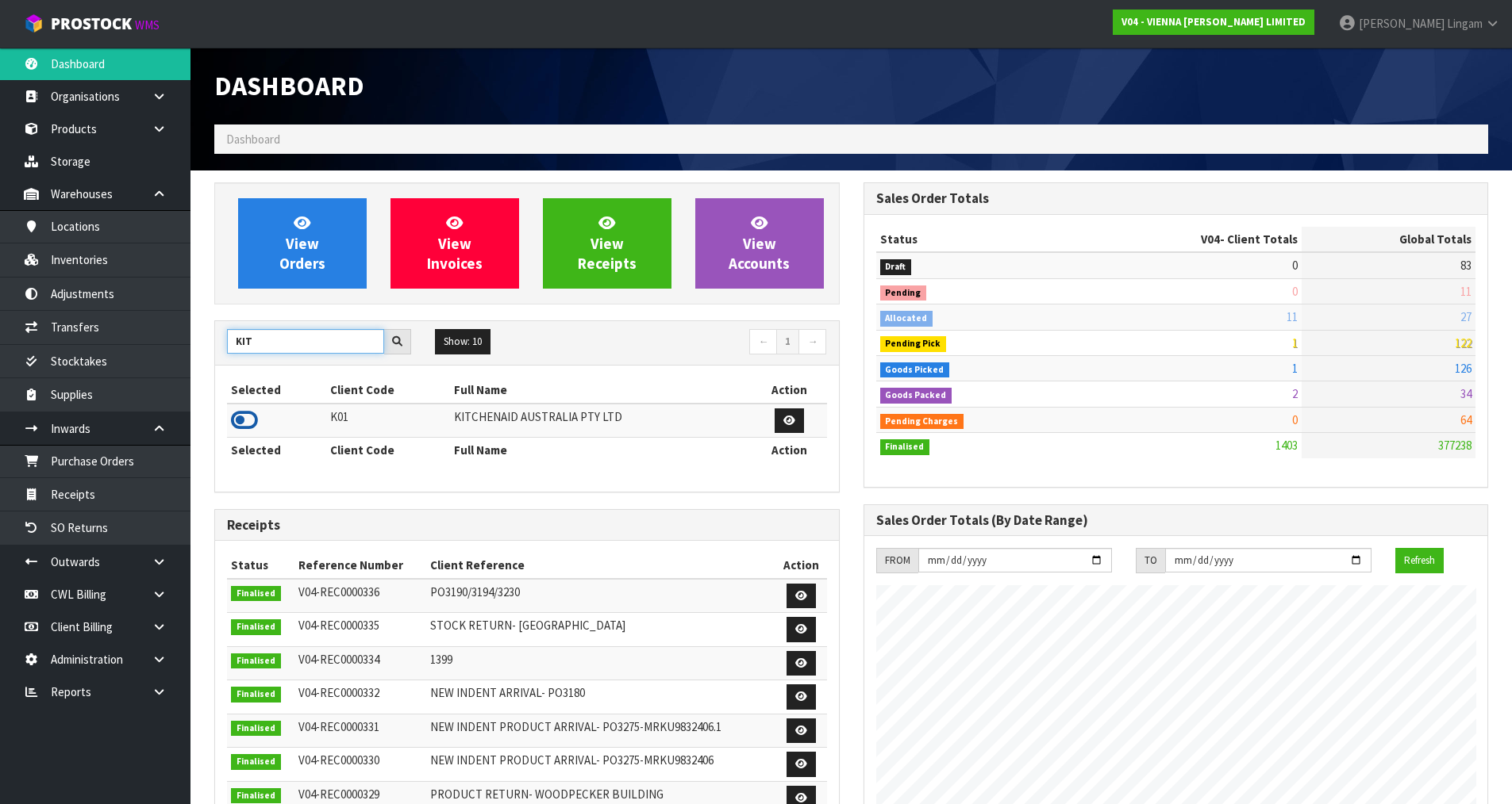
type input "KIT"
click at [244, 414] on icon at bounding box center [243, 421] width 27 height 24
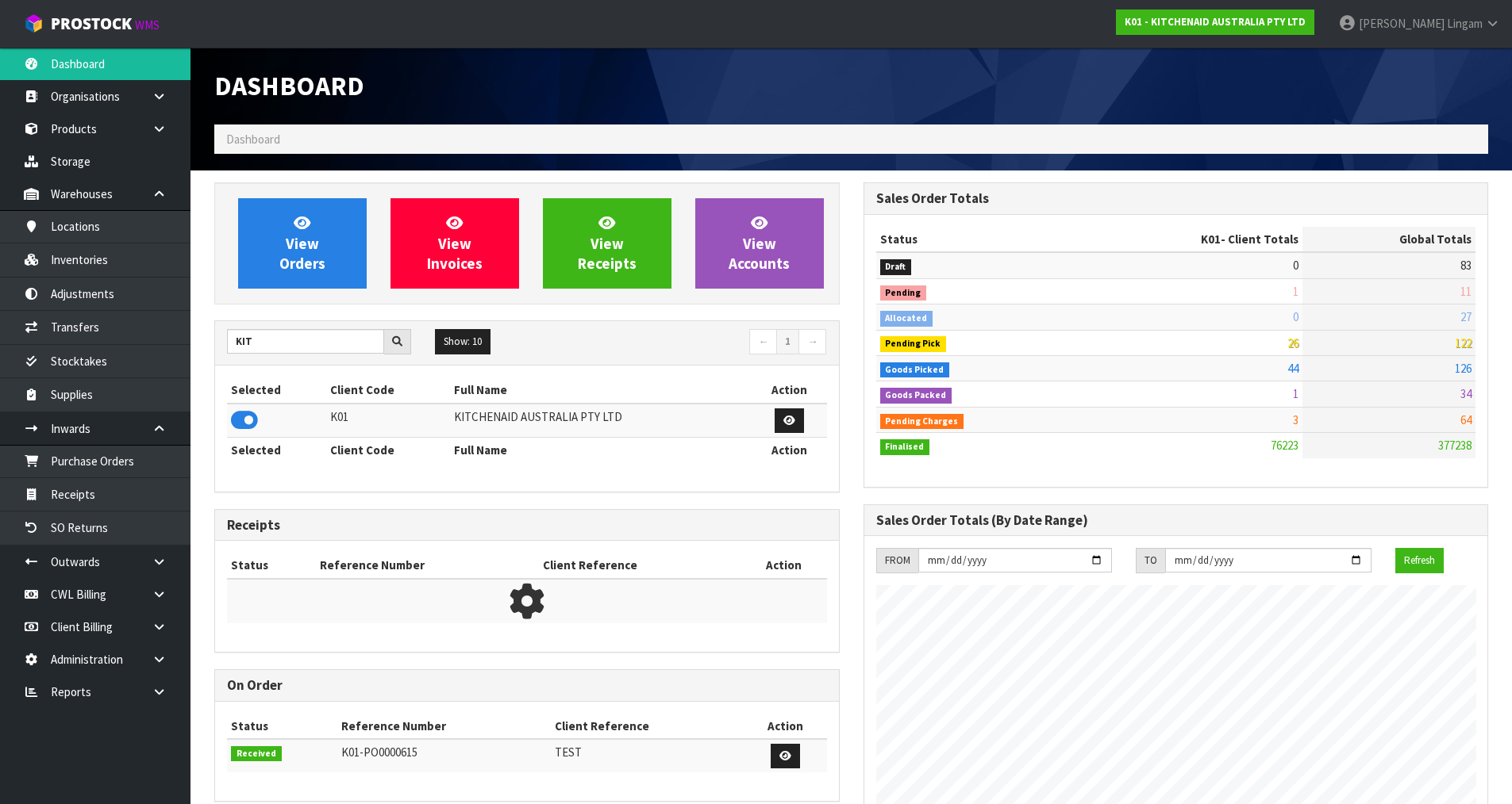
scroll to position [1202, 648]
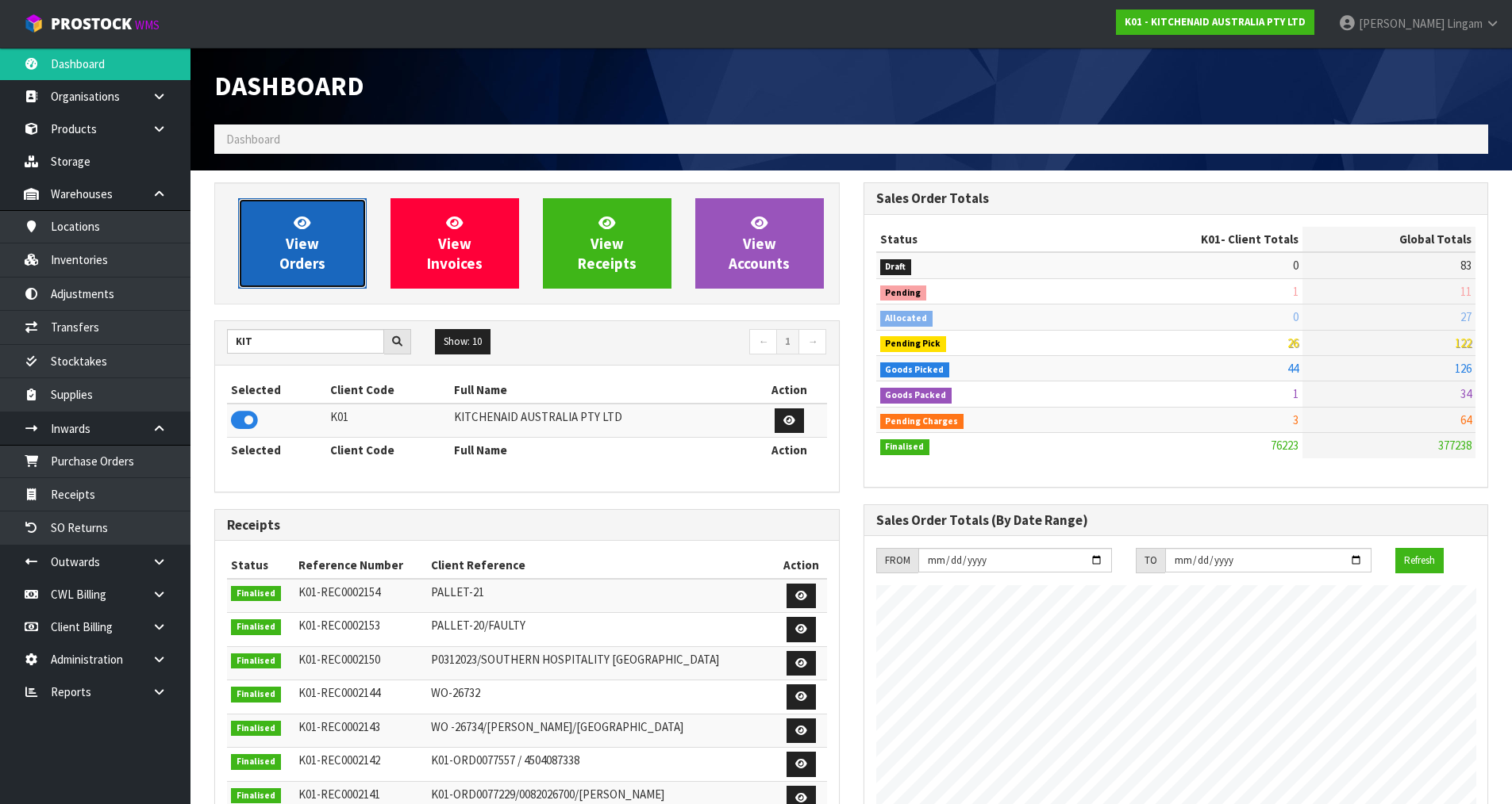
click at [292, 251] on span "View Orders" at bounding box center [302, 243] width 46 height 60
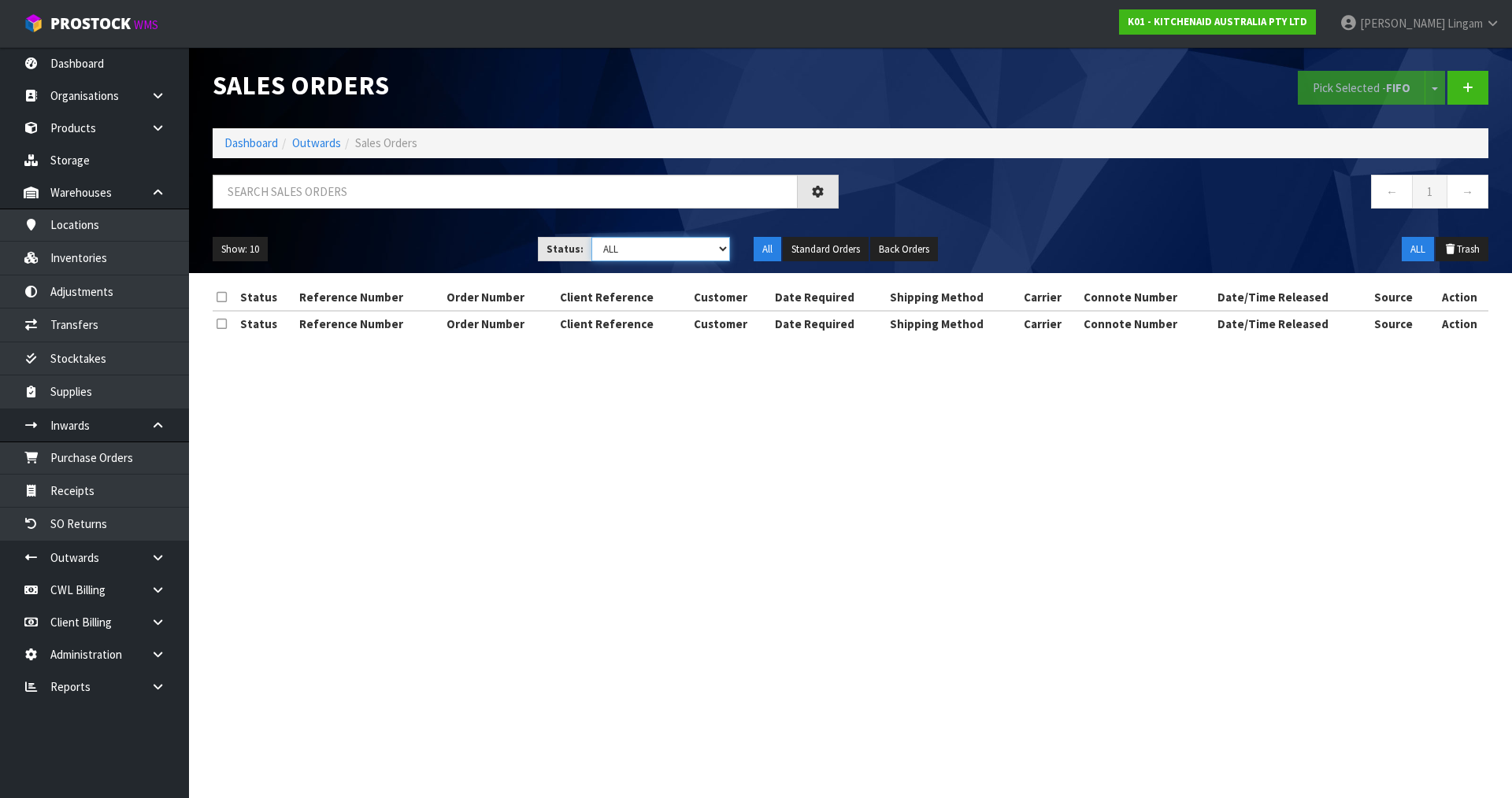
click at [711, 255] on select "Draft Pending Allocated Pending Pick Goods Picked Goods Packed Pending Charges …" at bounding box center [661, 249] width 139 height 25
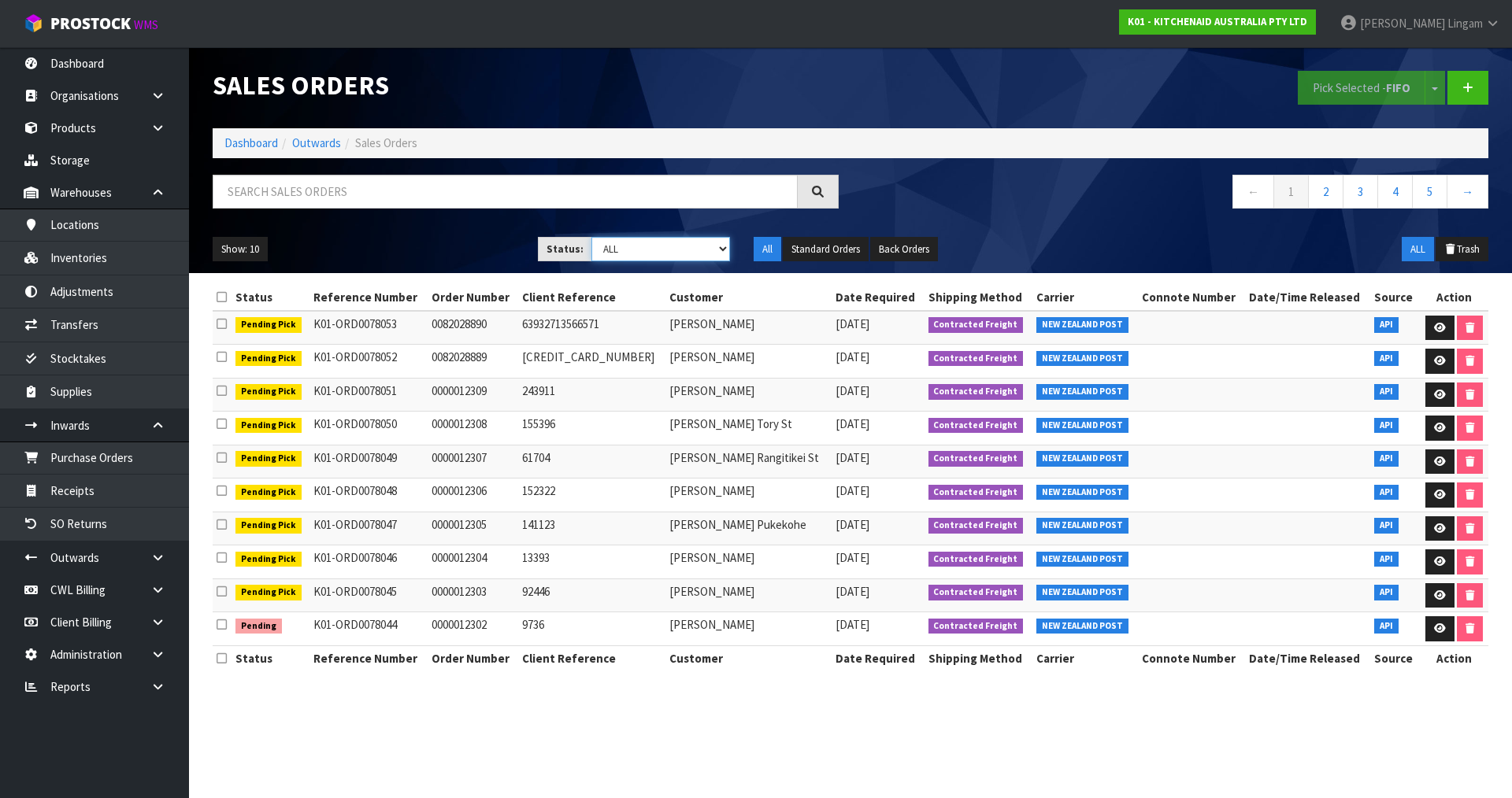
select select "string:6"
click at [591, 237] on select "Draft Pending Allocated Pending Pick Goods Picked Goods Packed Pending Charges …" at bounding box center [661, 249] width 139 height 25
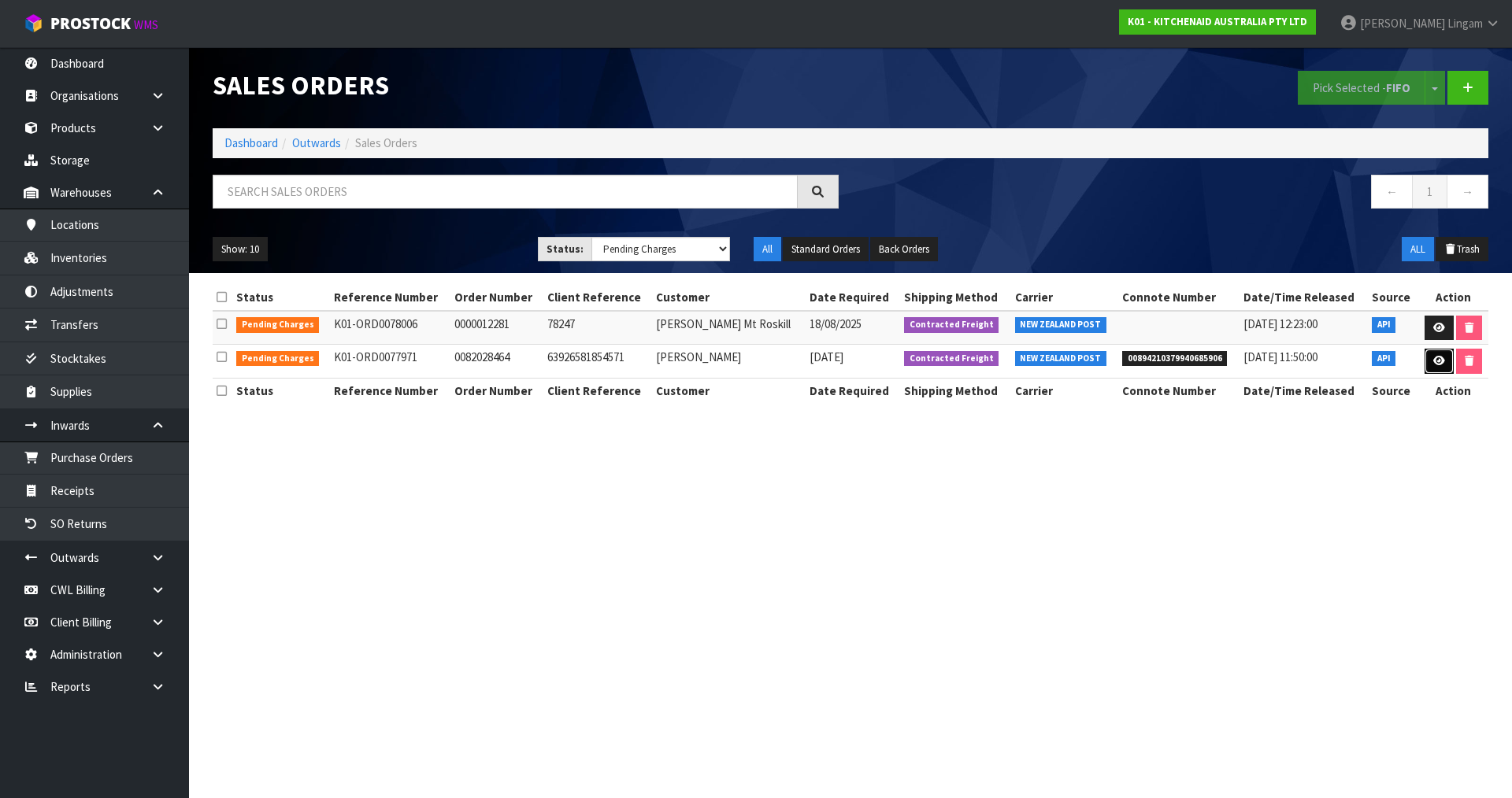
click at [1434, 361] on icon at bounding box center [1439, 361] width 12 height 10
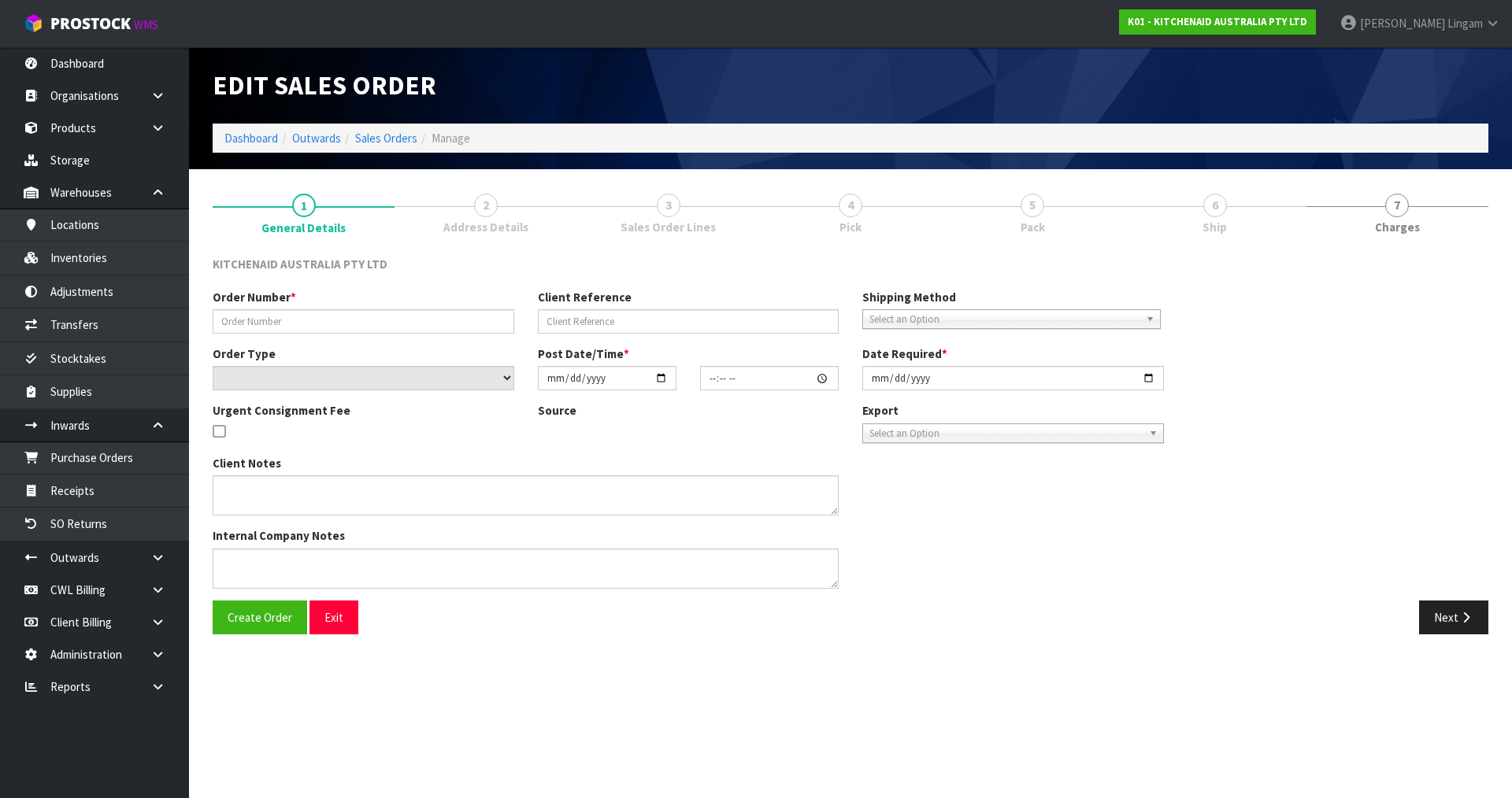
type input "0082028464"
type input "63926581854571"
select select "number:0"
type input "2025-08-16"
type input "13:34:18.000"
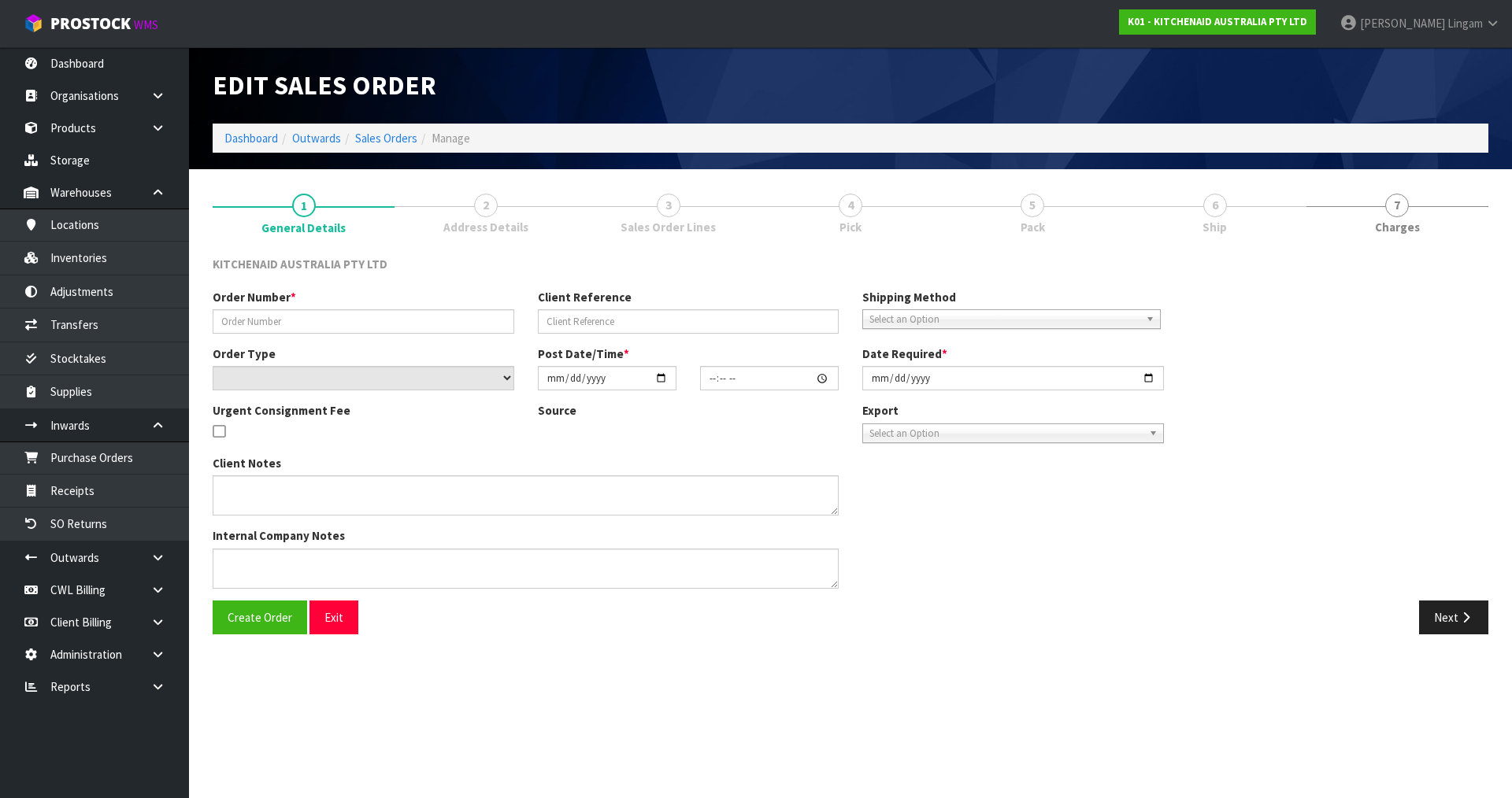
type input "2025-08-16"
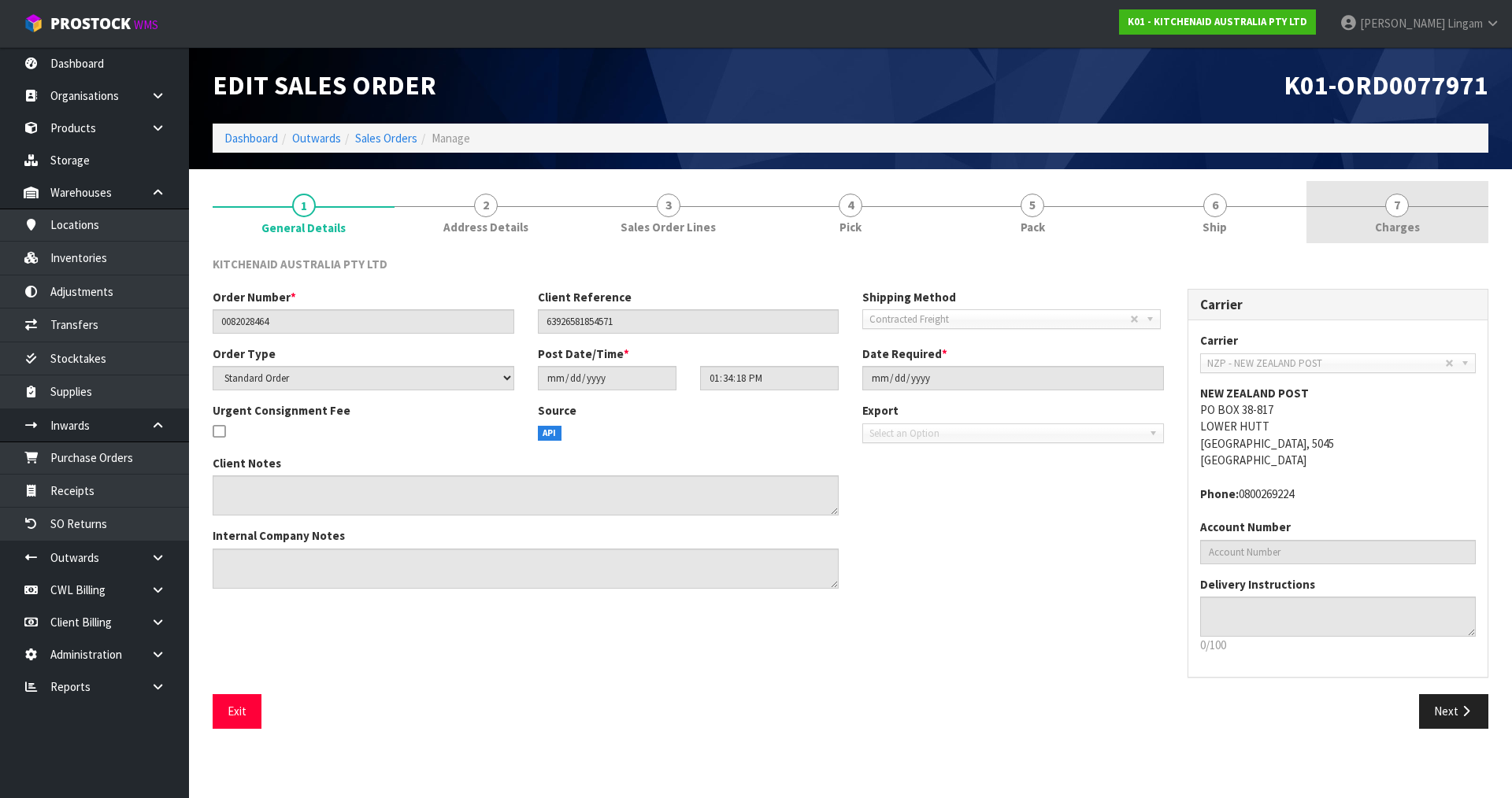
click at [1427, 225] on link "7 Charges" at bounding box center [1397, 212] width 182 height 62
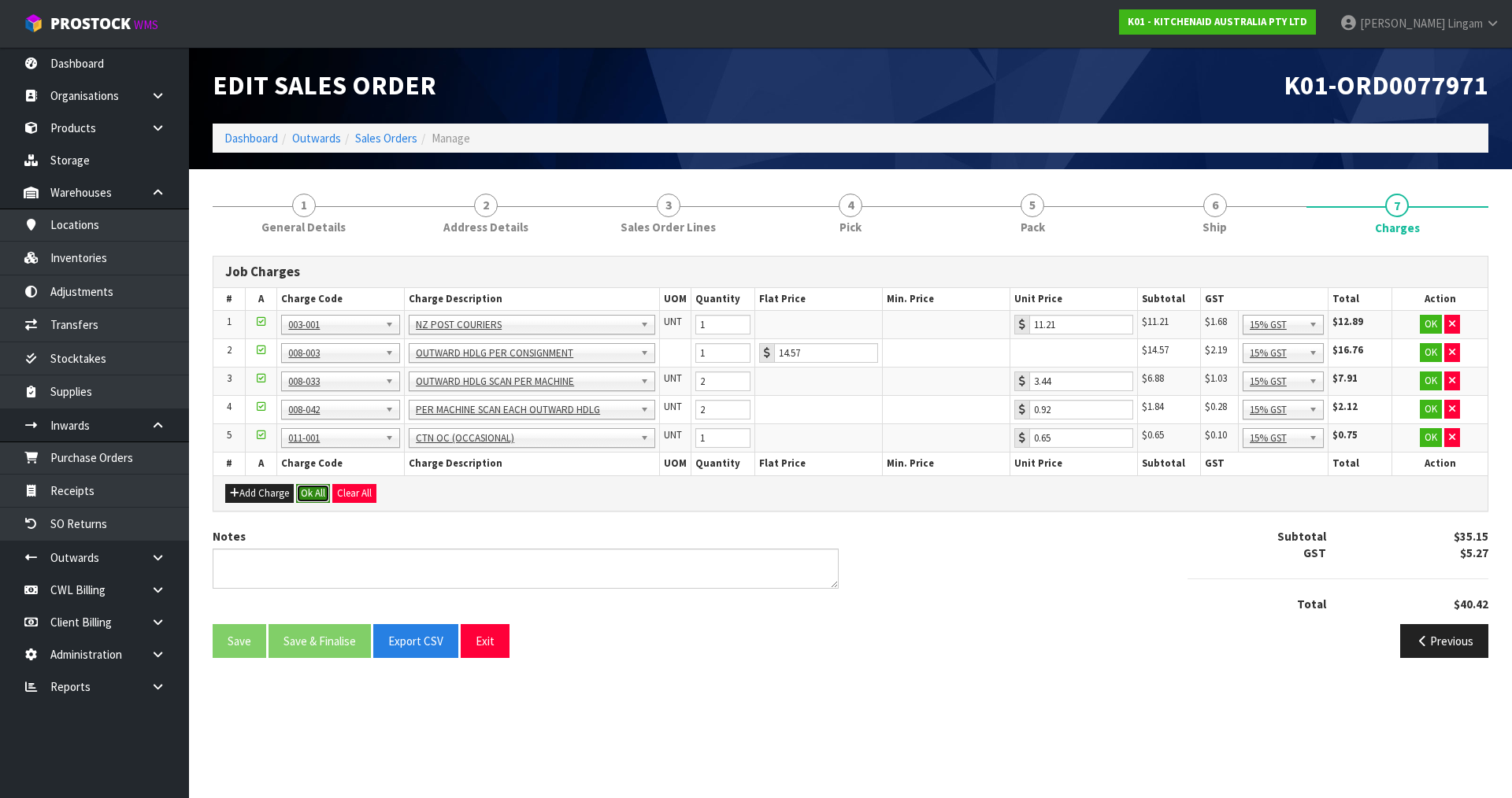
click at [318, 494] on button "Ok All" at bounding box center [313, 493] width 34 height 19
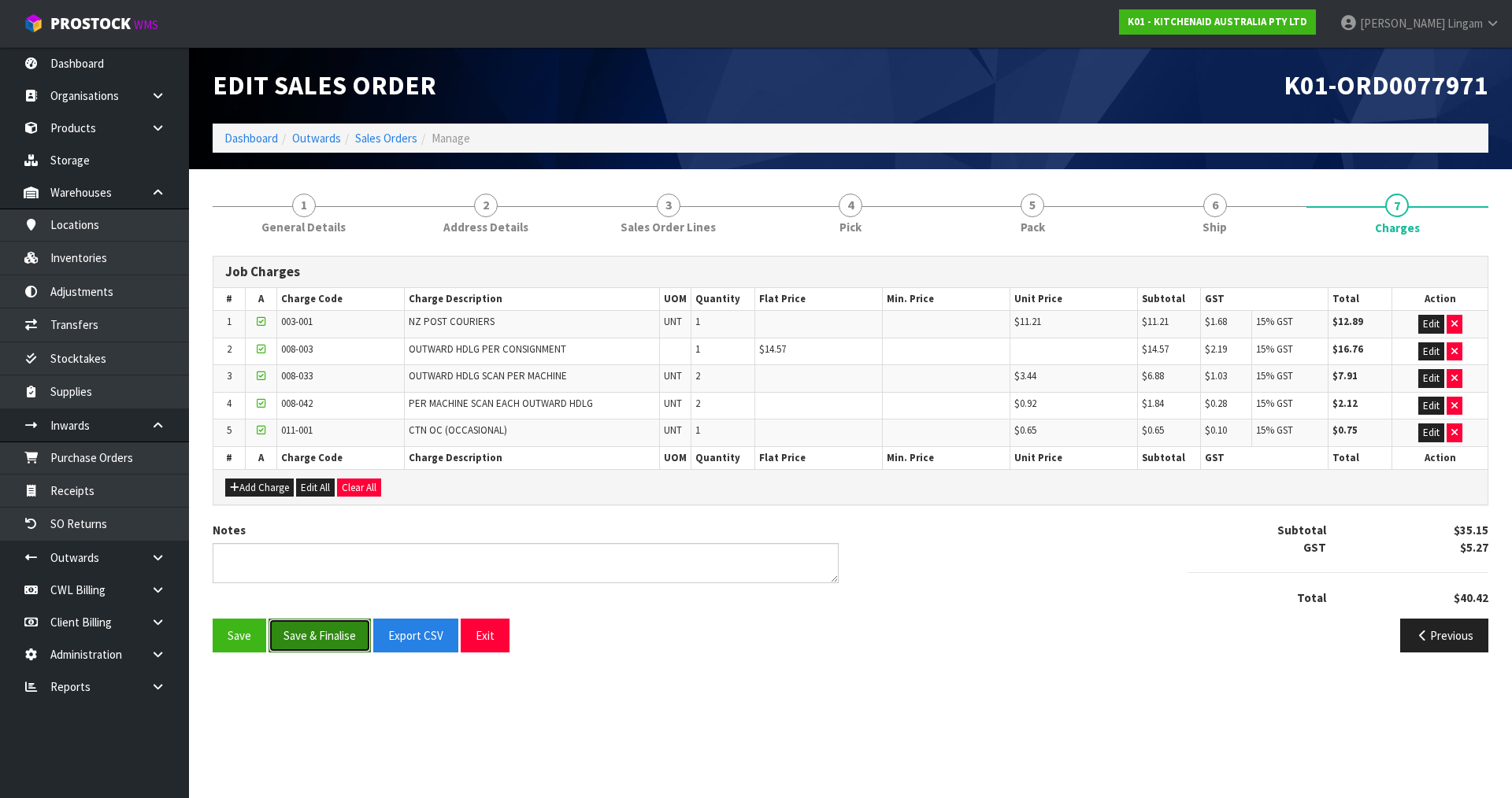
click at [323, 642] on button "Save & Finalise" at bounding box center [320, 636] width 102 height 34
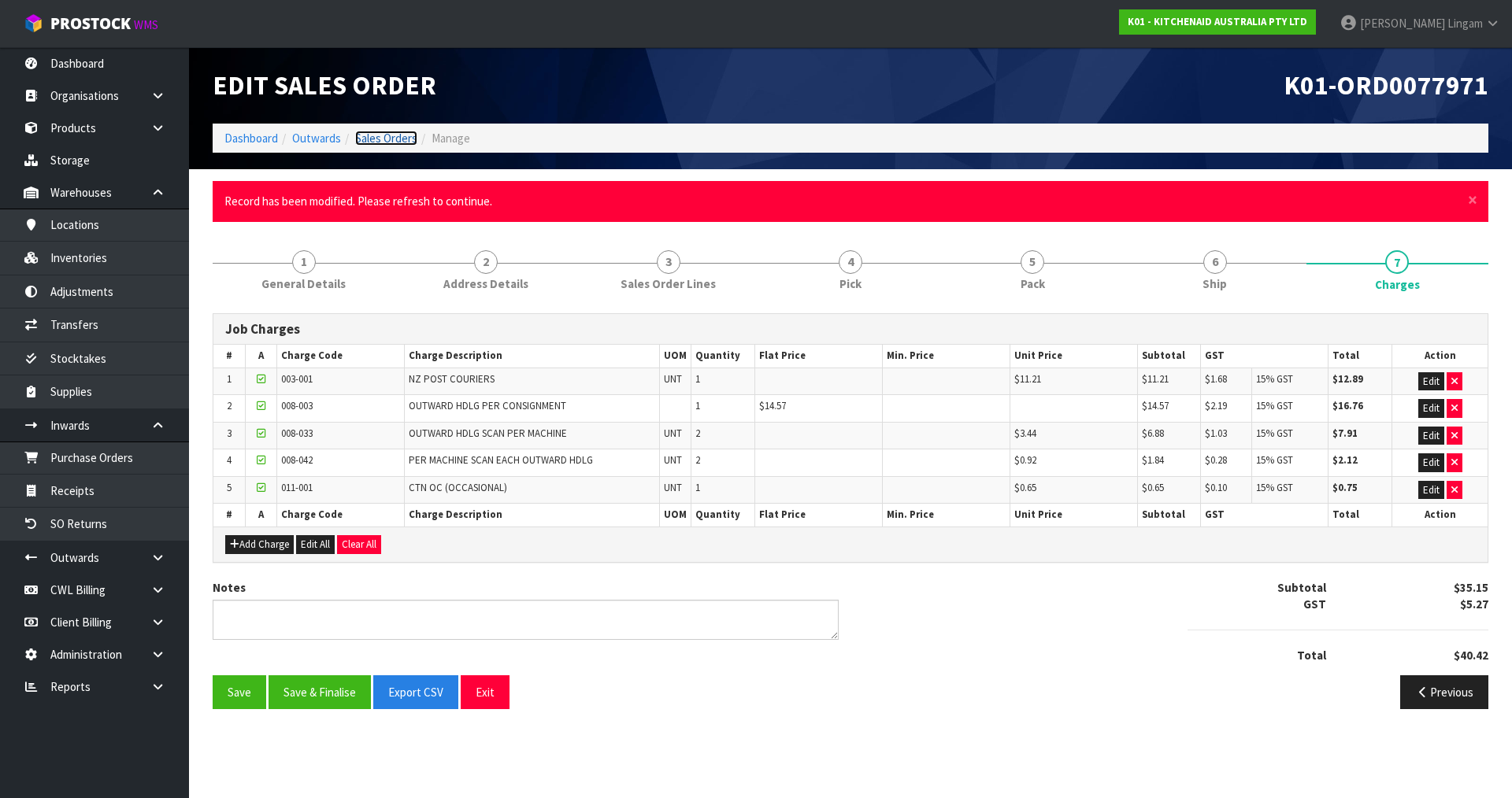
click at [392, 134] on link "Sales Orders" at bounding box center [386, 138] width 62 height 15
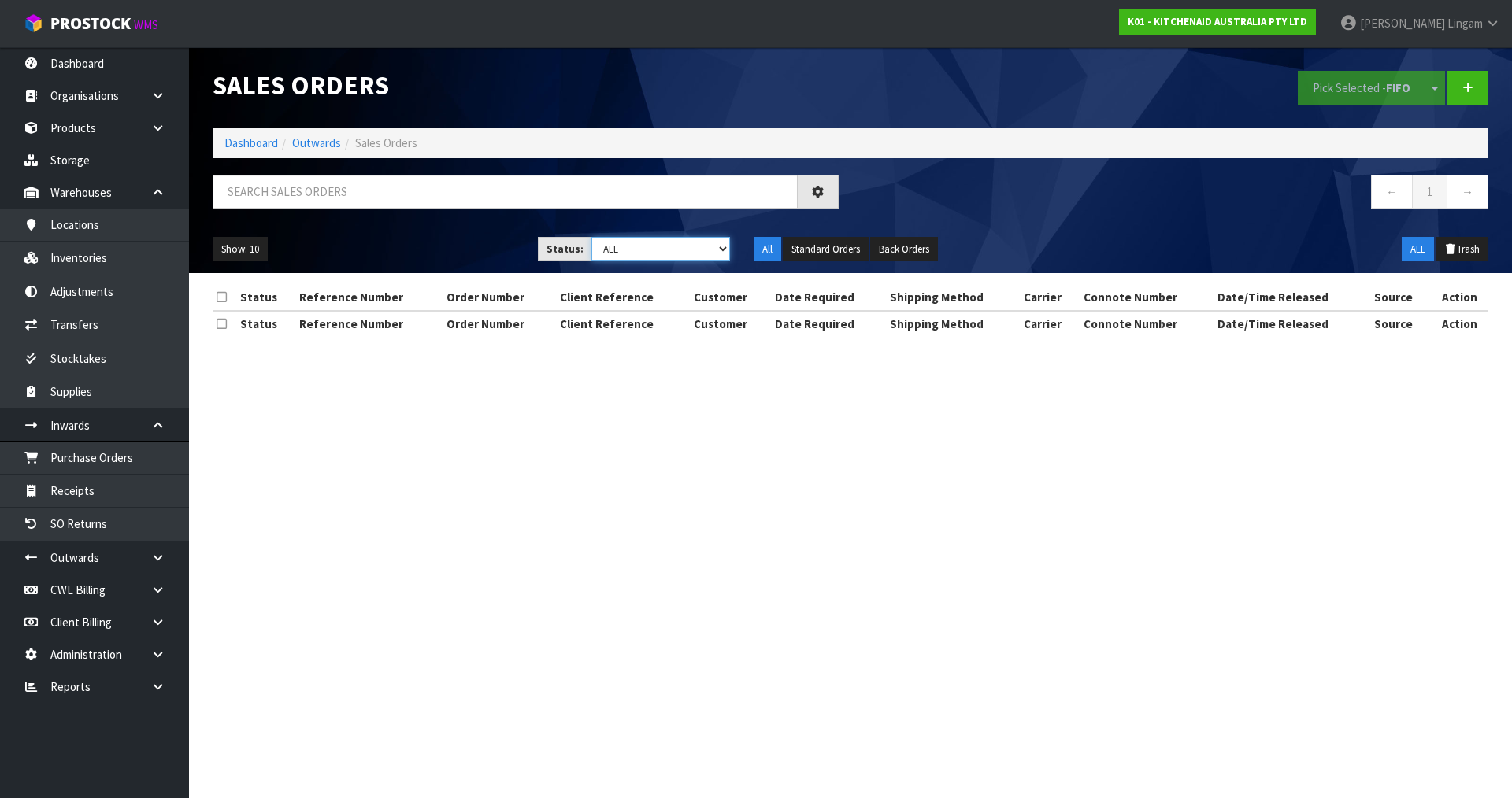
click at [690, 248] on select "Draft Pending Allocated Pending Pick Goods Picked Goods Packed Pending Charges …" at bounding box center [661, 249] width 139 height 25
click at [262, 142] on link "Dashboard" at bounding box center [251, 142] width 54 height 15
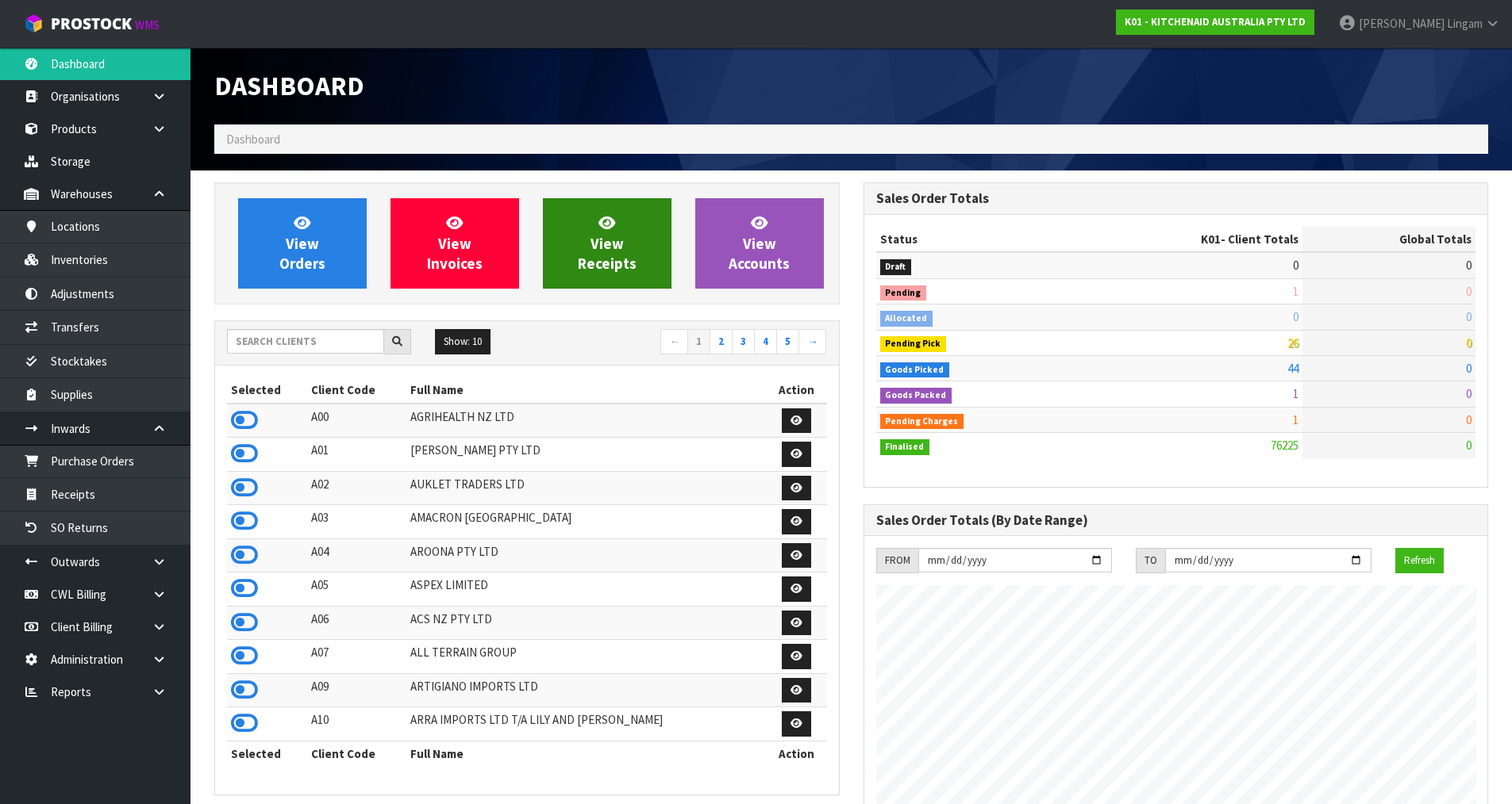
scroll to position [1202, 648]
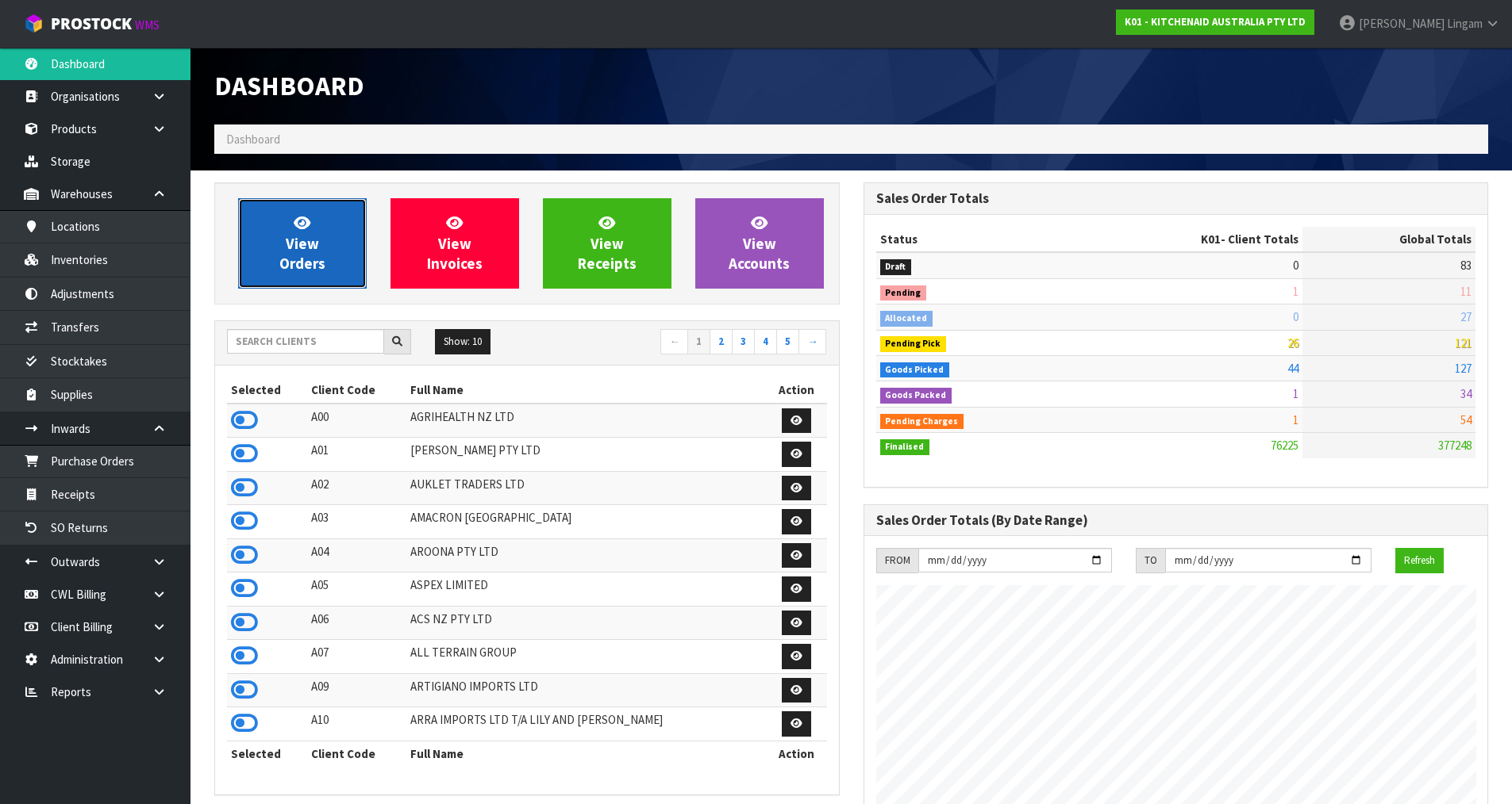
click at [330, 248] on link "View Orders" at bounding box center [301, 243] width 128 height 90
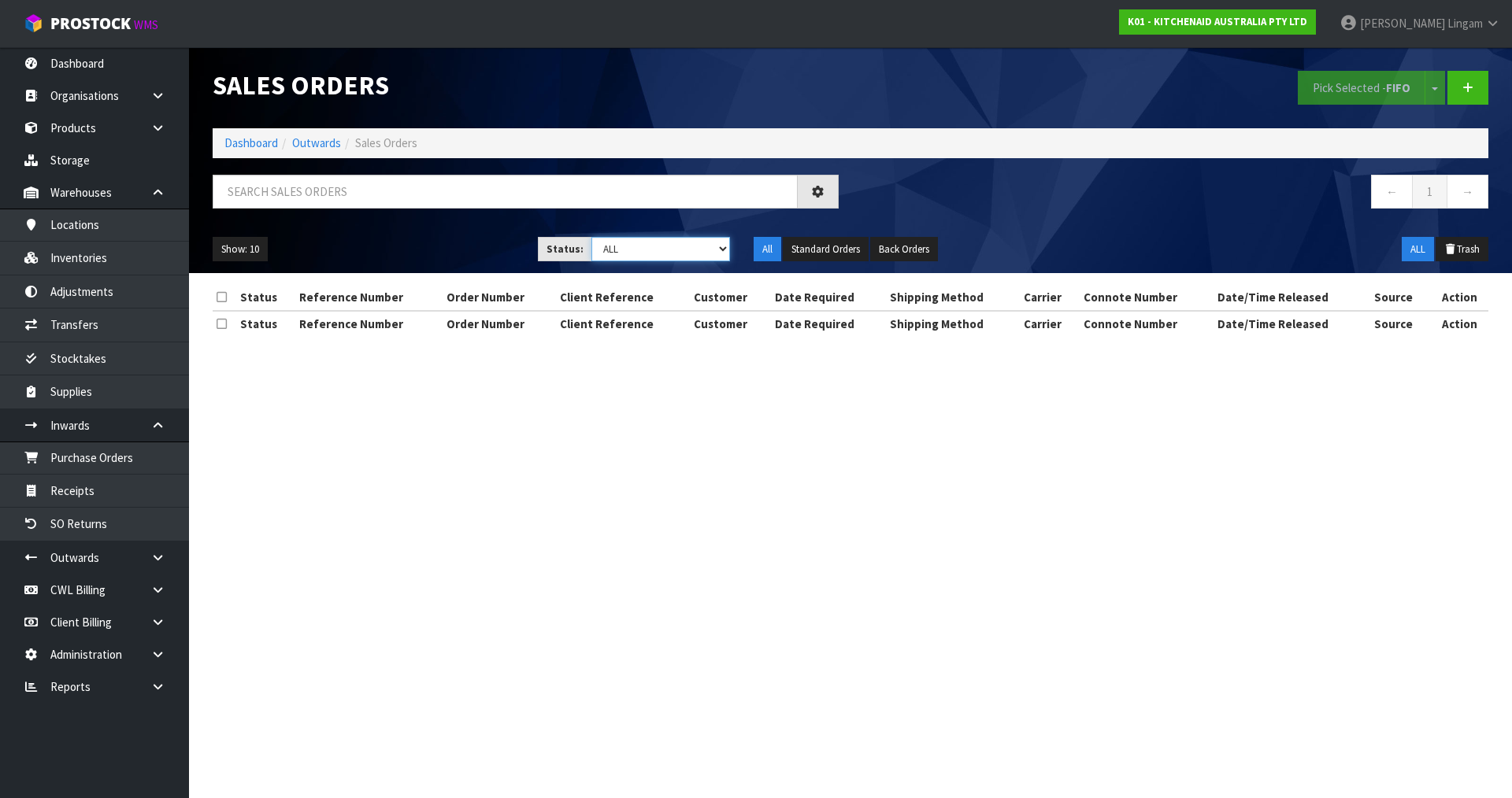
click at [715, 245] on select "Draft Pending Allocated Pending Pick Goods Picked Goods Packed Pending Charges …" at bounding box center [661, 249] width 139 height 25
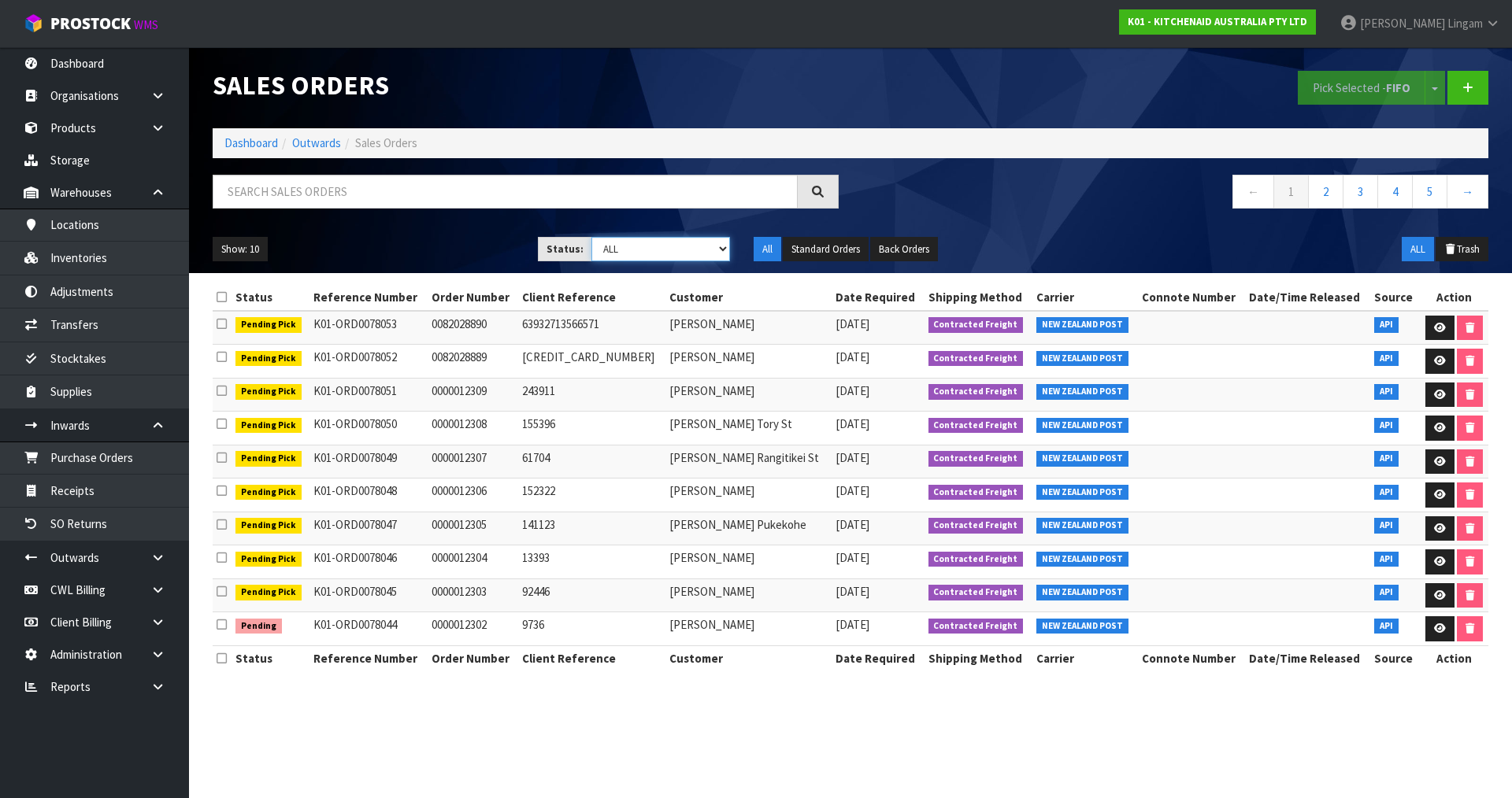
select select "string:6"
click at [591, 237] on select "Draft Pending Allocated Pending Pick Goods Picked Goods Packed Pending Charges …" at bounding box center [661, 249] width 139 height 25
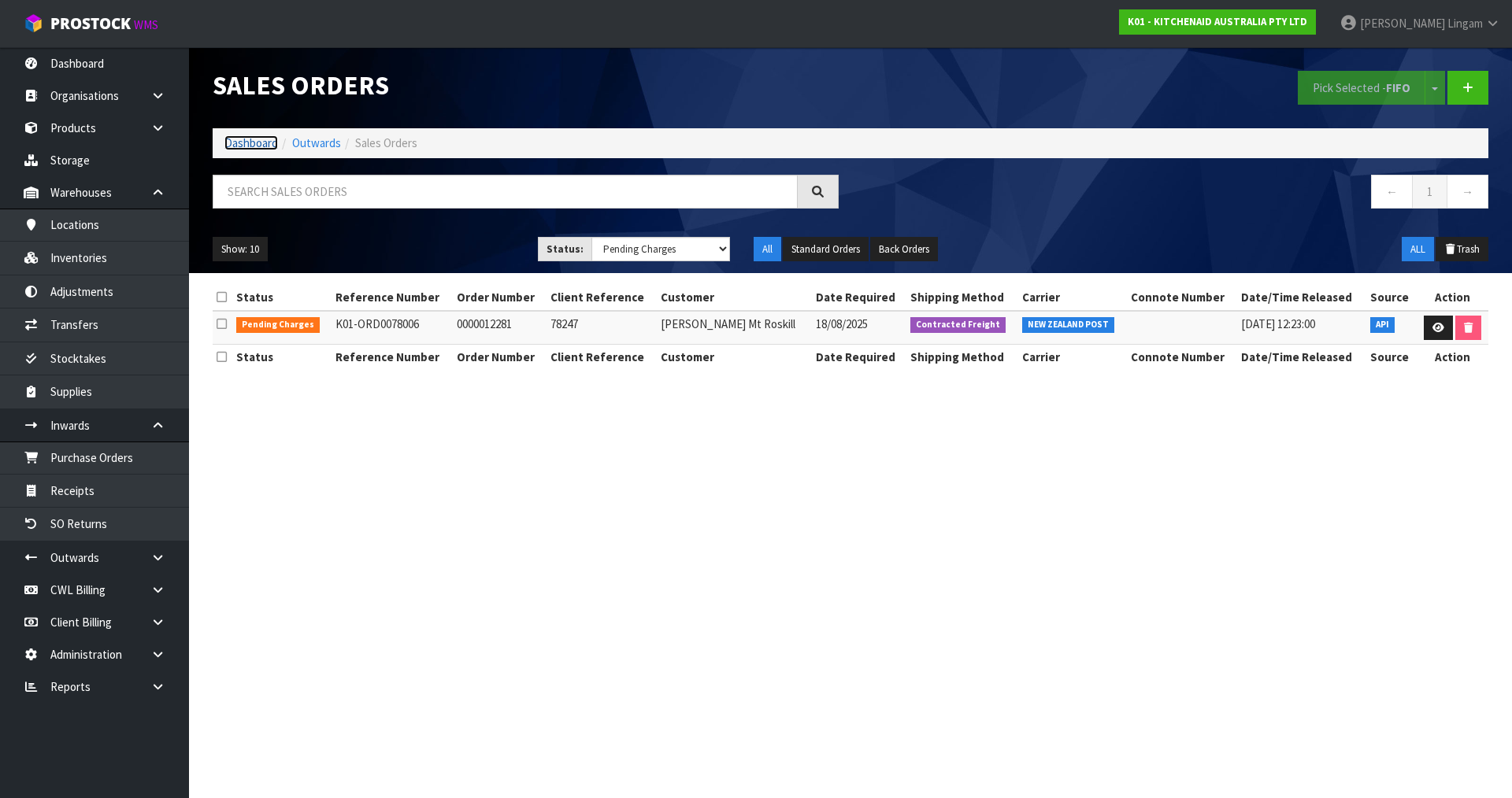
click at [245, 143] on link "Dashboard" at bounding box center [251, 142] width 54 height 15
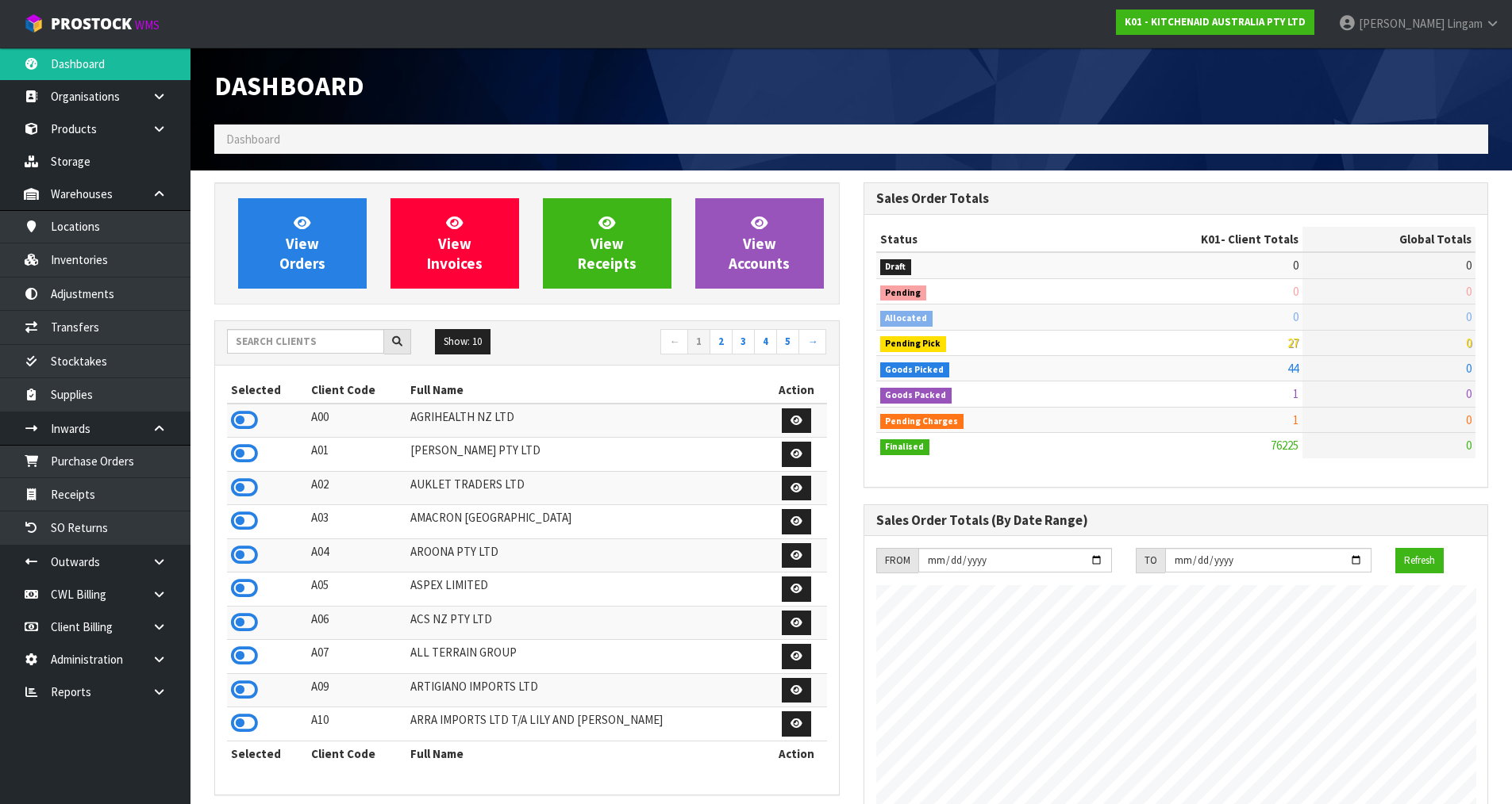
scroll to position [1202, 648]
click at [354, 339] on input "text" at bounding box center [305, 342] width 157 height 25
click at [336, 342] on input "text" at bounding box center [305, 342] width 157 height 25
click at [325, 331] on input "text" at bounding box center [305, 342] width 157 height 25
click at [722, 350] on link "2" at bounding box center [721, 342] width 23 height 26
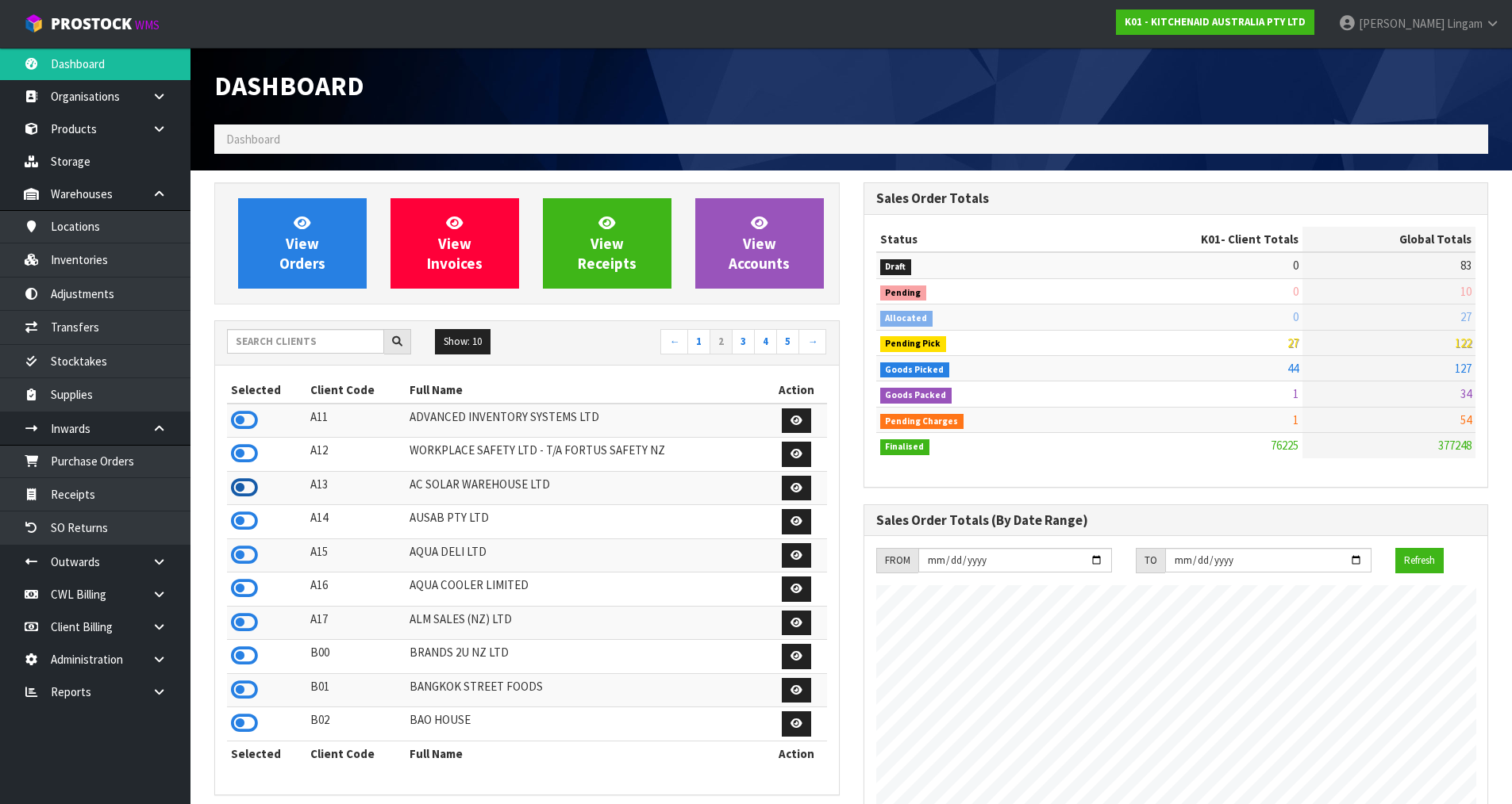
click at [236, 487] on icon at bounding box center [243, 488] width 27 height 24
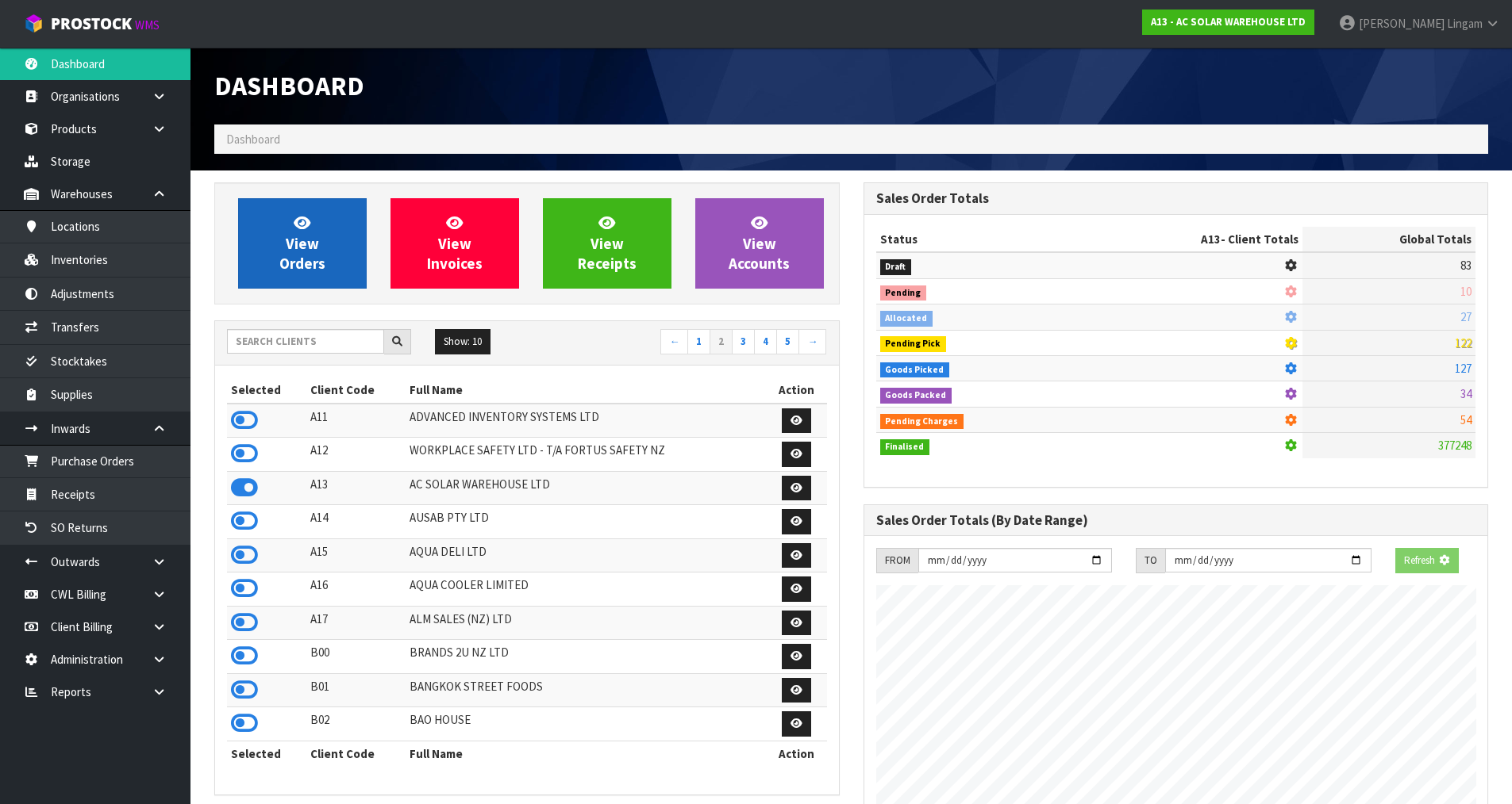
scroll to position [989, 648]
click at [309, 259] on span "View Orders" at bounding box center [302, 243] width 46 height 60
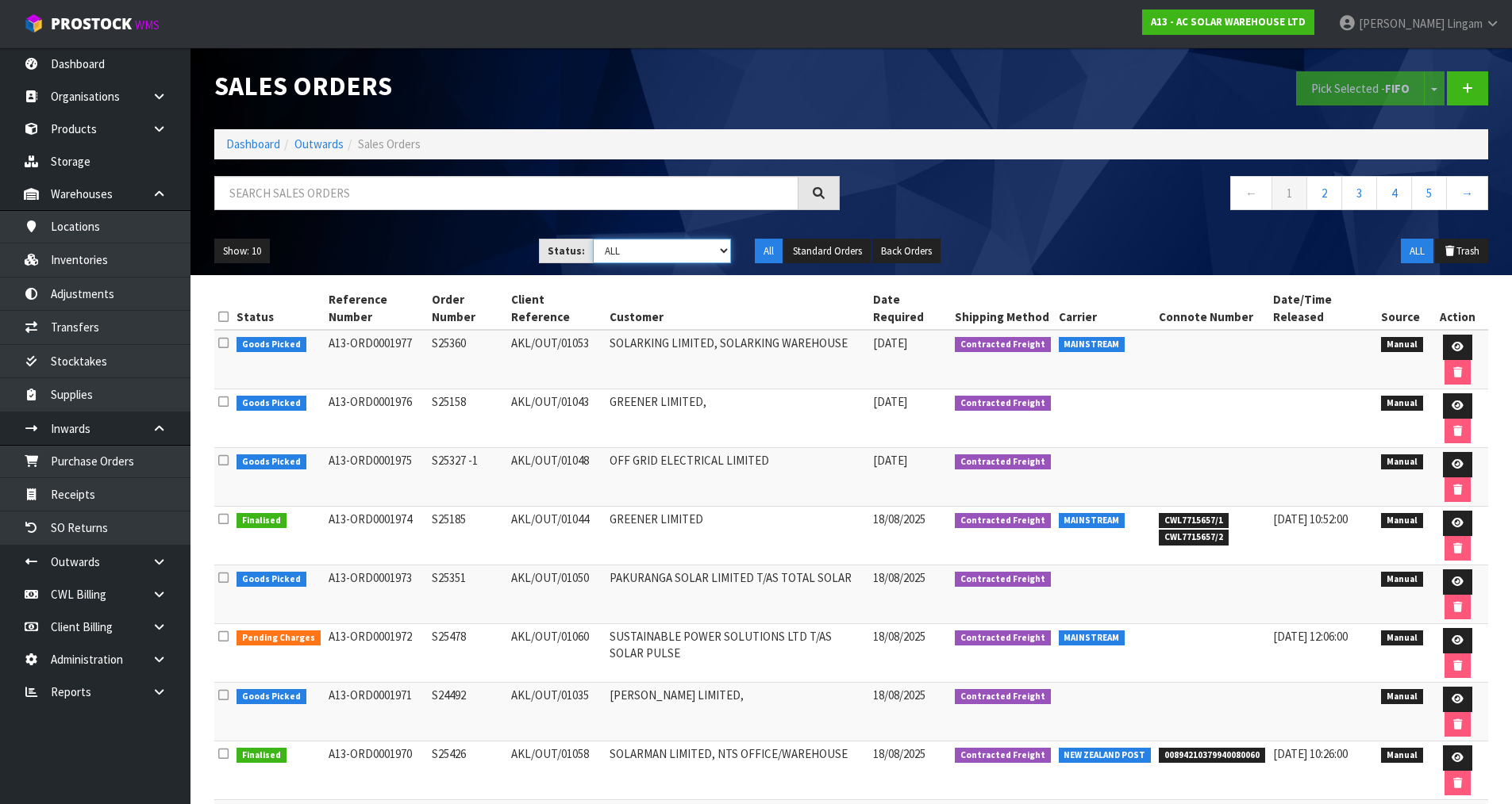
click at [693, 255] on select "Draft Pending Allocated Pending Pick Goods Picked Goods Packed Pending Charges …" at bounding box center [661, 251] width 138 height 25
select select "string:5"
click at [592, 238] on select "Draft Pending Allocated Pending Pick Goods Picked Goods Packed Pending Charges …" at bounding box center [661, 251] width 138 height 25
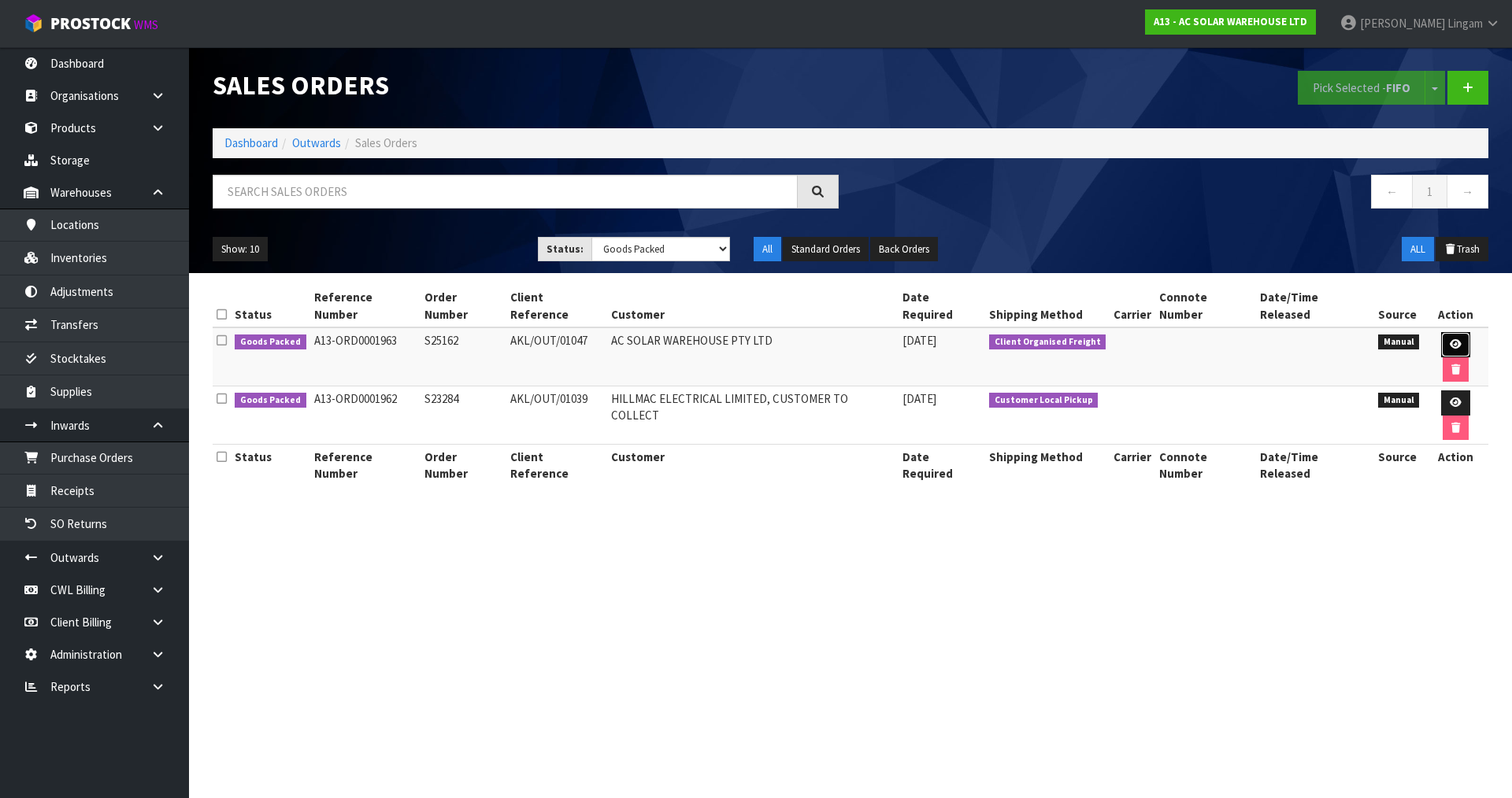
click at [1450, 339] on icon at bounding box center [1456, 344] width 12 height 10
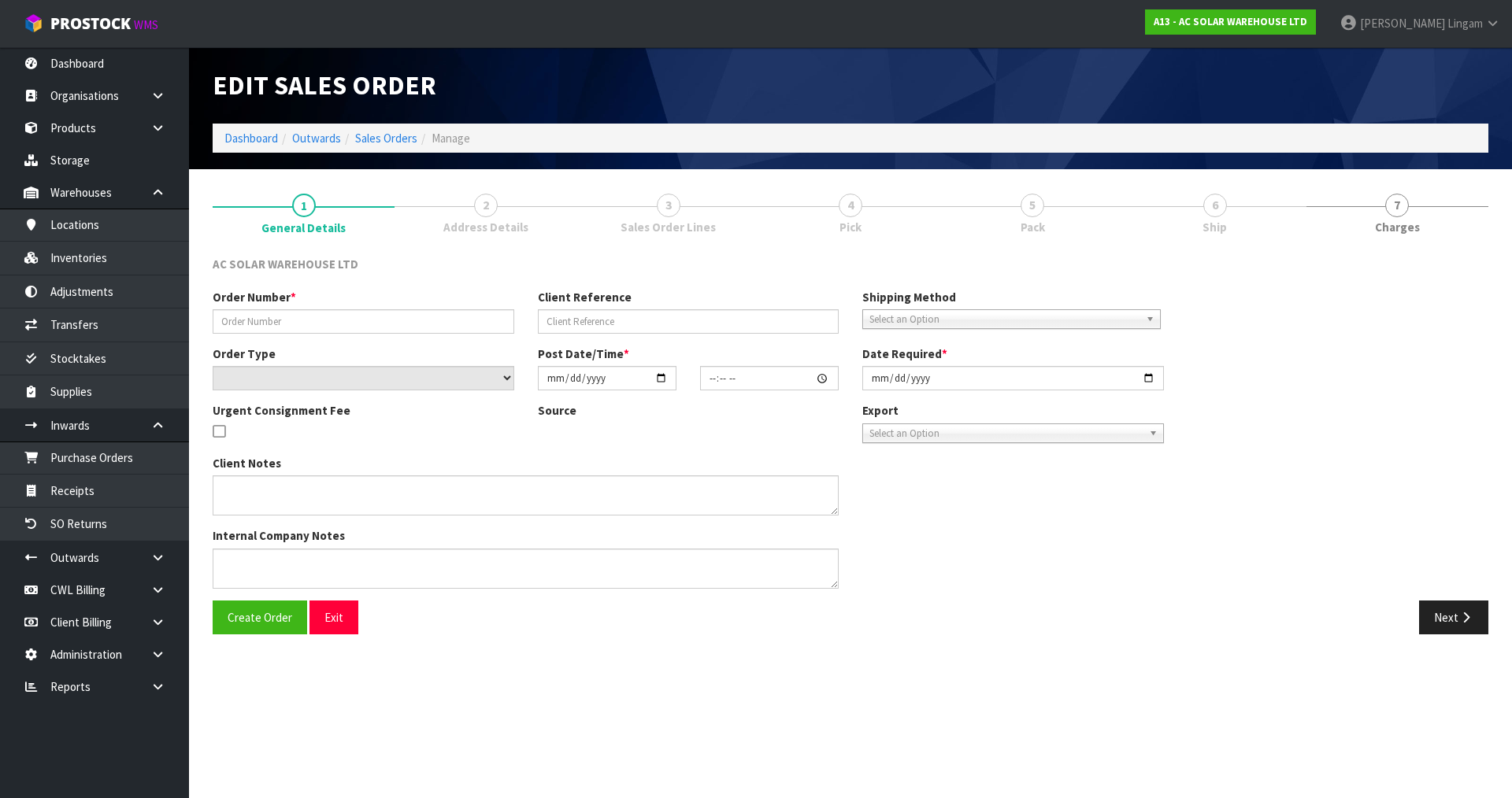
type input "S25162"
type input "AKL/OUT/01047"
select select "number:0"
type input "2025-08-14"
type input "11:35:00.000"
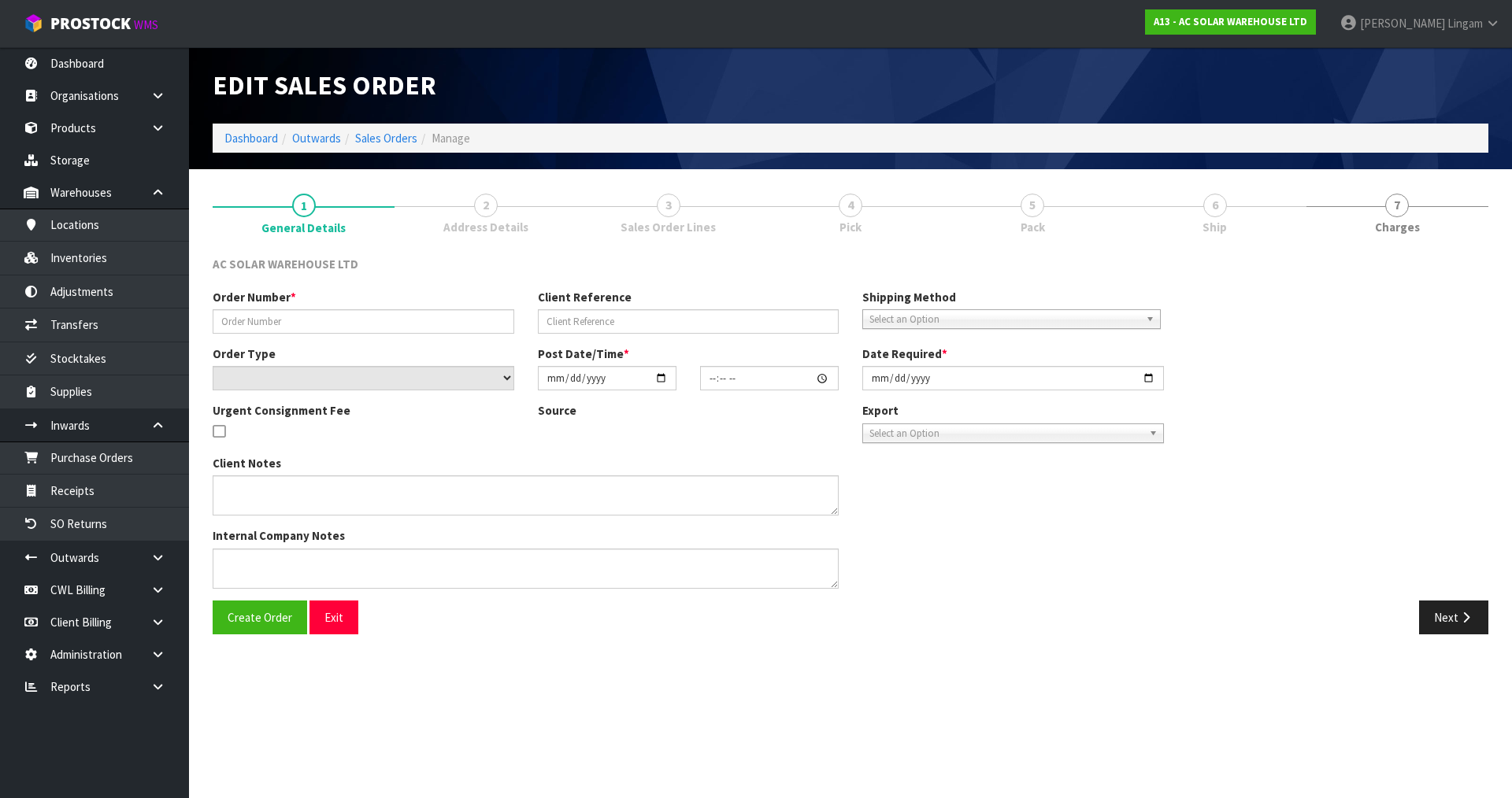
type input "2025-08-14"
type textarea "AC SOLAR WAREHOUSE TO ORGANISE FREIGHT TO AUSTRALIA"
type textarea "YES, THIS ONE IS COMING TO AUSTRALIA. WE WILL BOOK FREIGHT FOR THIS. PLEASE PRO…"
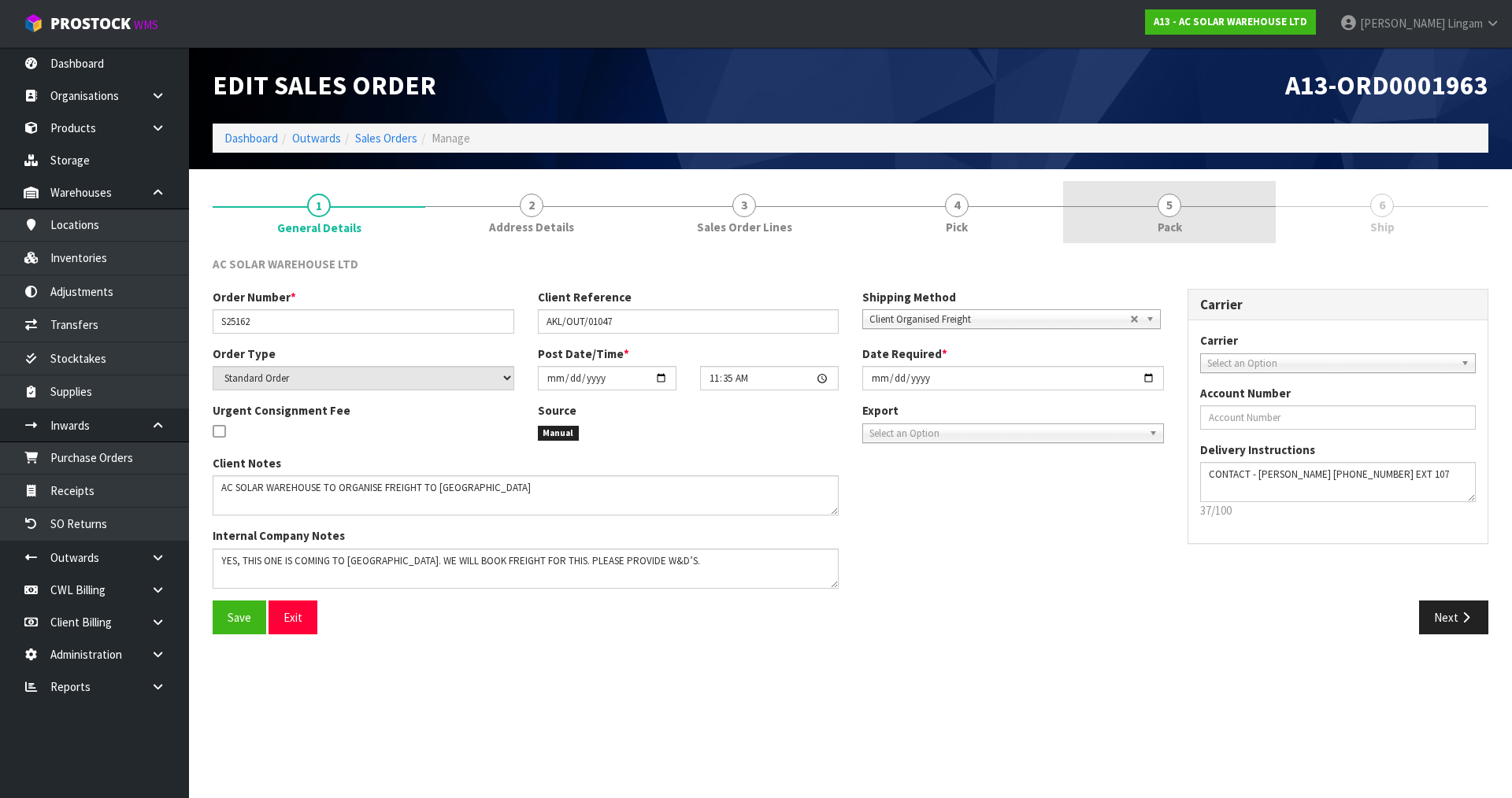
click at [1178, 227] on span "Pack" at bounding box center [1170, 227] width 25 height 17
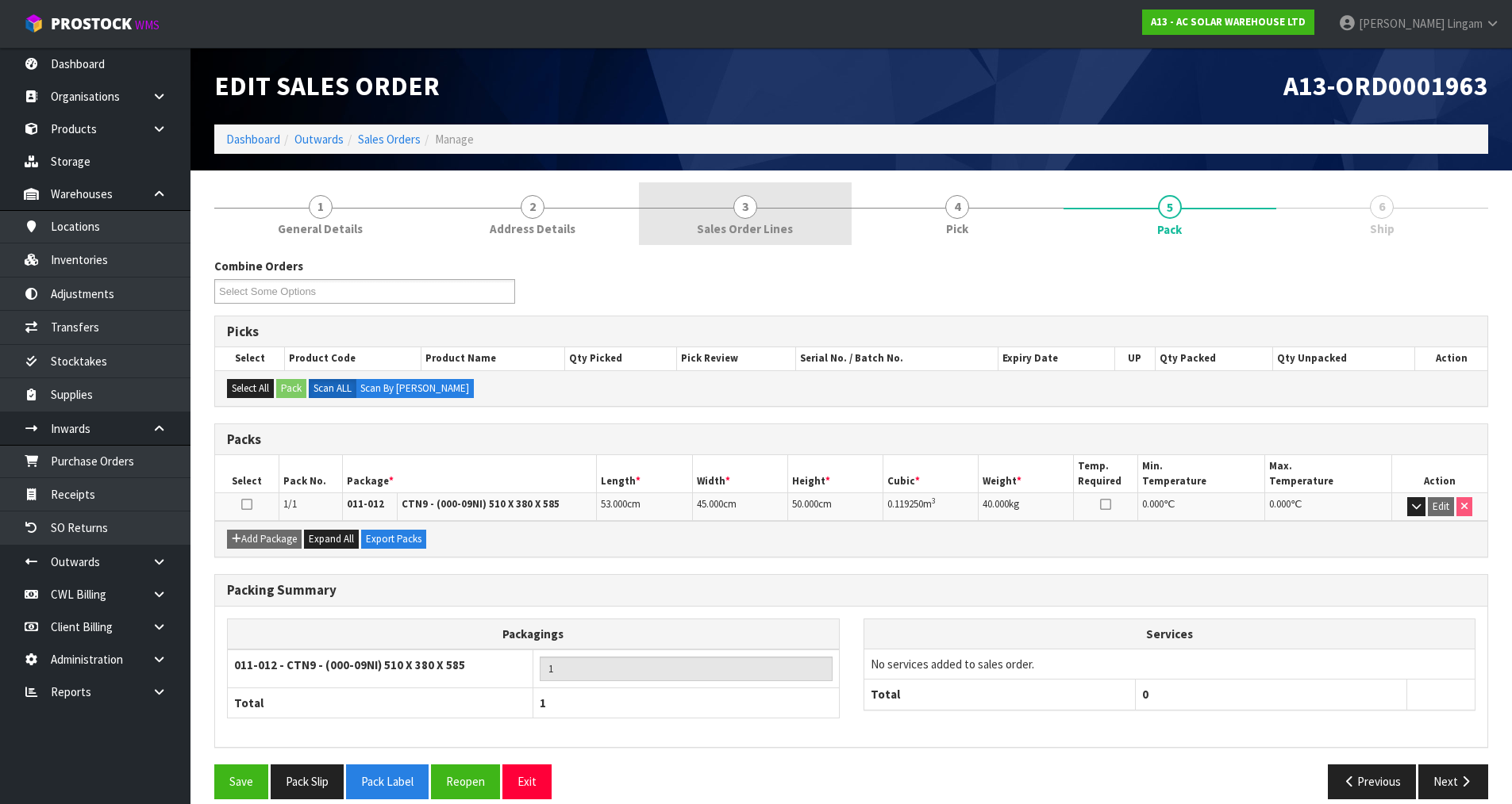
click at [803, 226] on link "3 Sales Order Lines" at bounding box center [746, 213] width 213 height 63
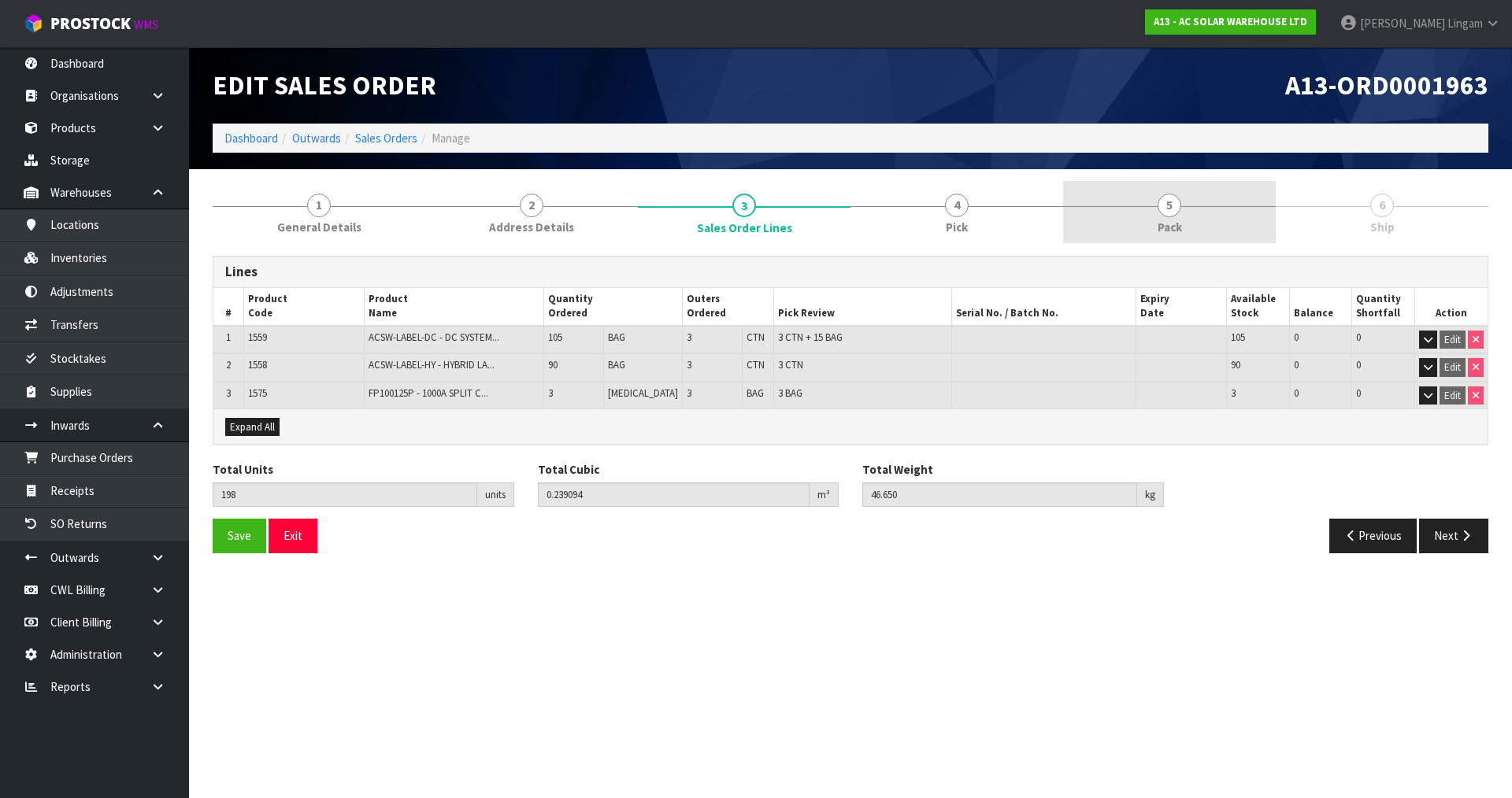
click at [1161, 217] on link "5 Pack" at bounding box center [1170, 212] width 213 height 62
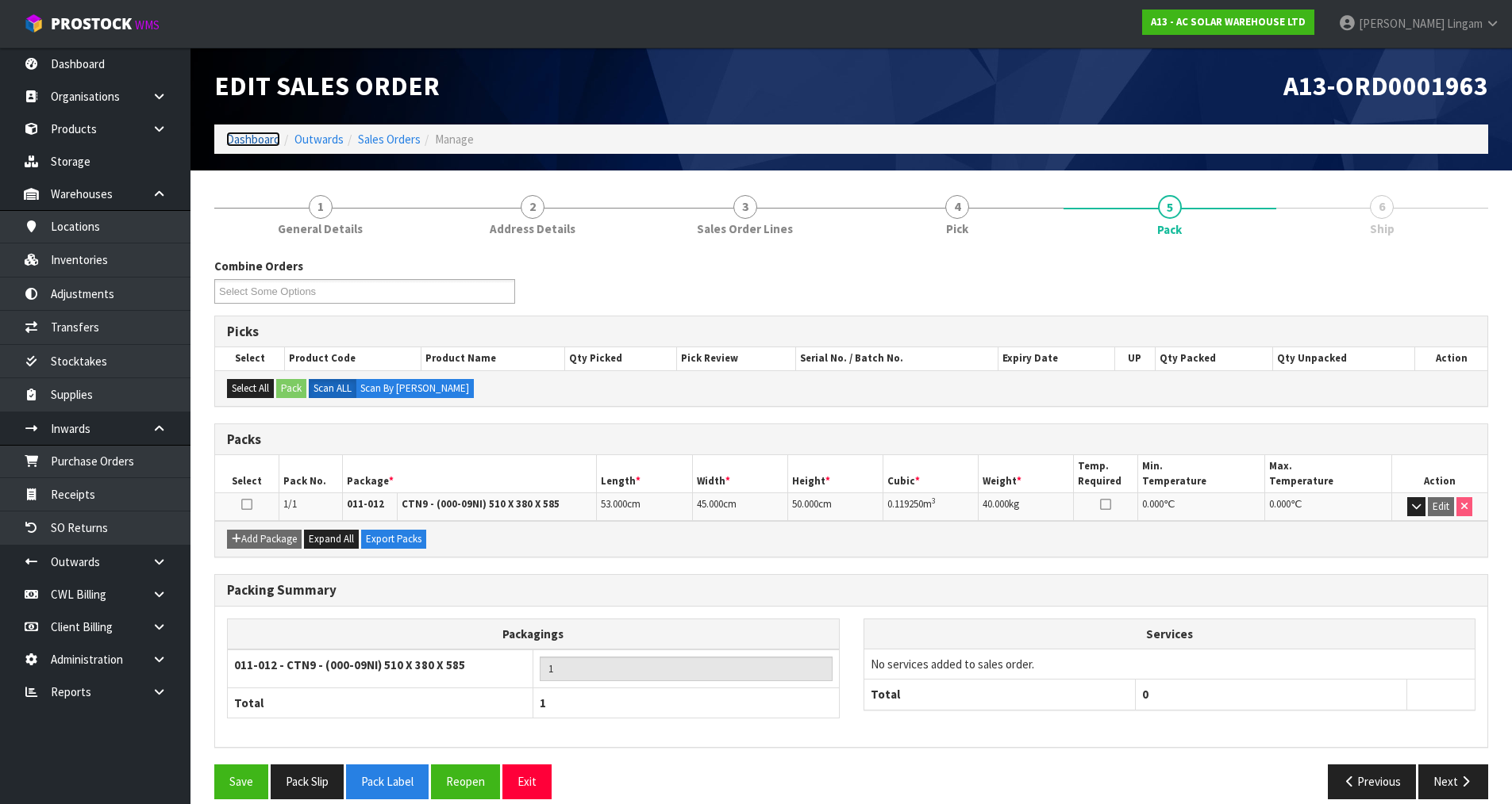
click at [247, 136] on link "Dashboard" at bounding box center [253, 139] width 54 height 15
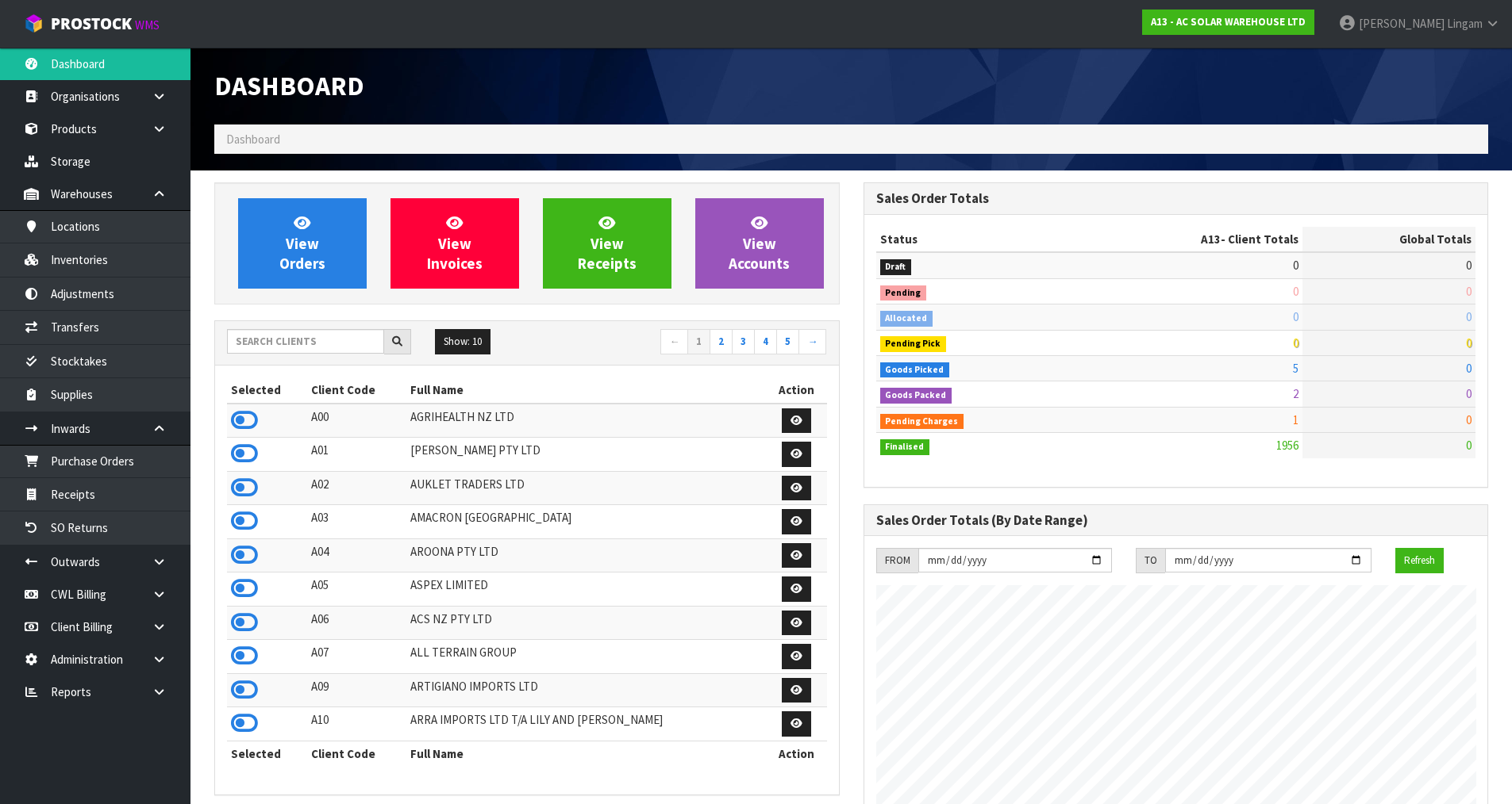
scroll to position [1287, 648]
click at [351, 339] on input "text" at bounding box center [305, 342] width 157 height 25
click at [343, 344] on input "text" at bounding box center [305, 342] width 157 height 25
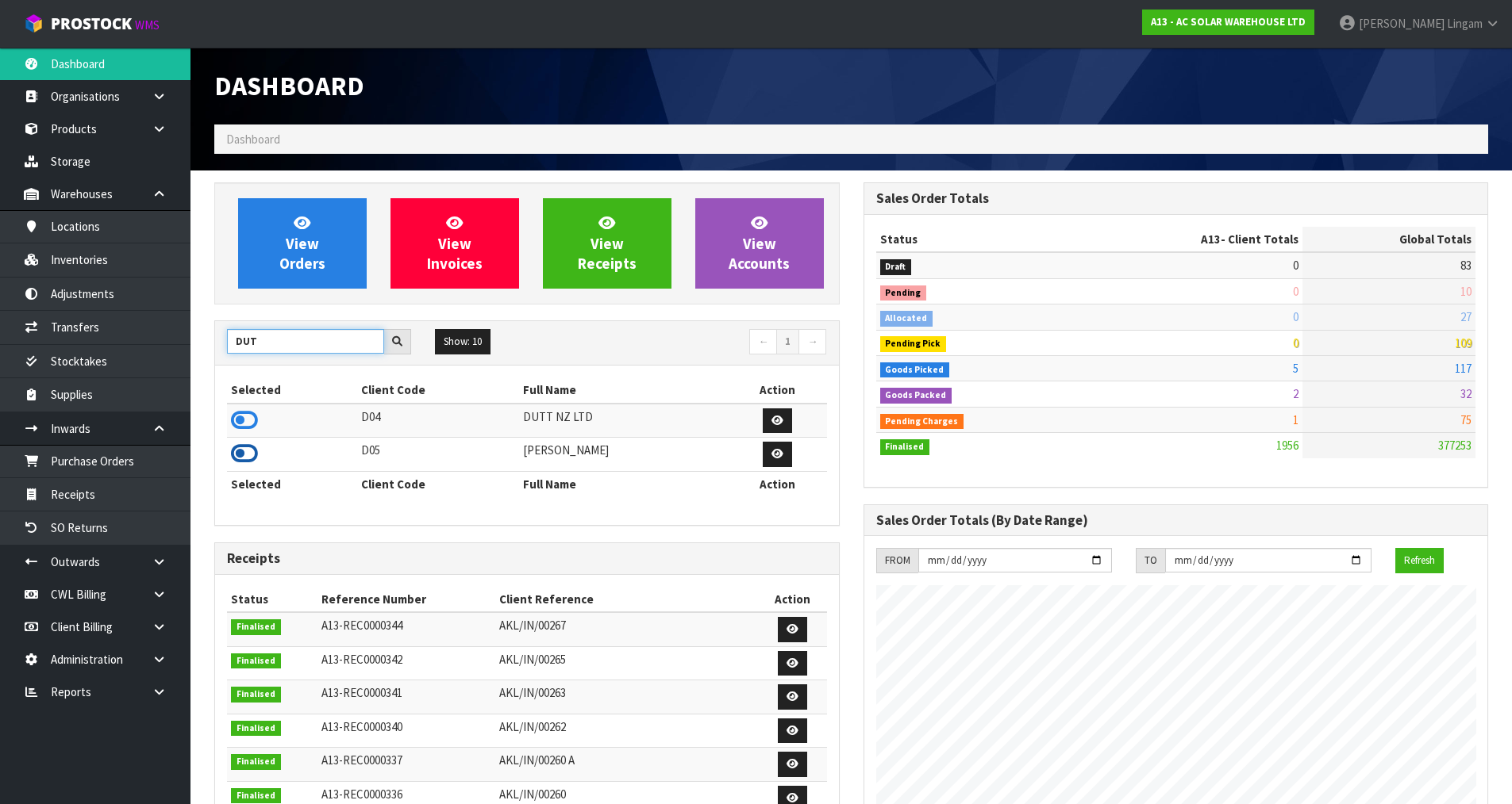
type input "DUT"
click at [249, 454] on icon at bounding box center [243, 454] width 27 height 24
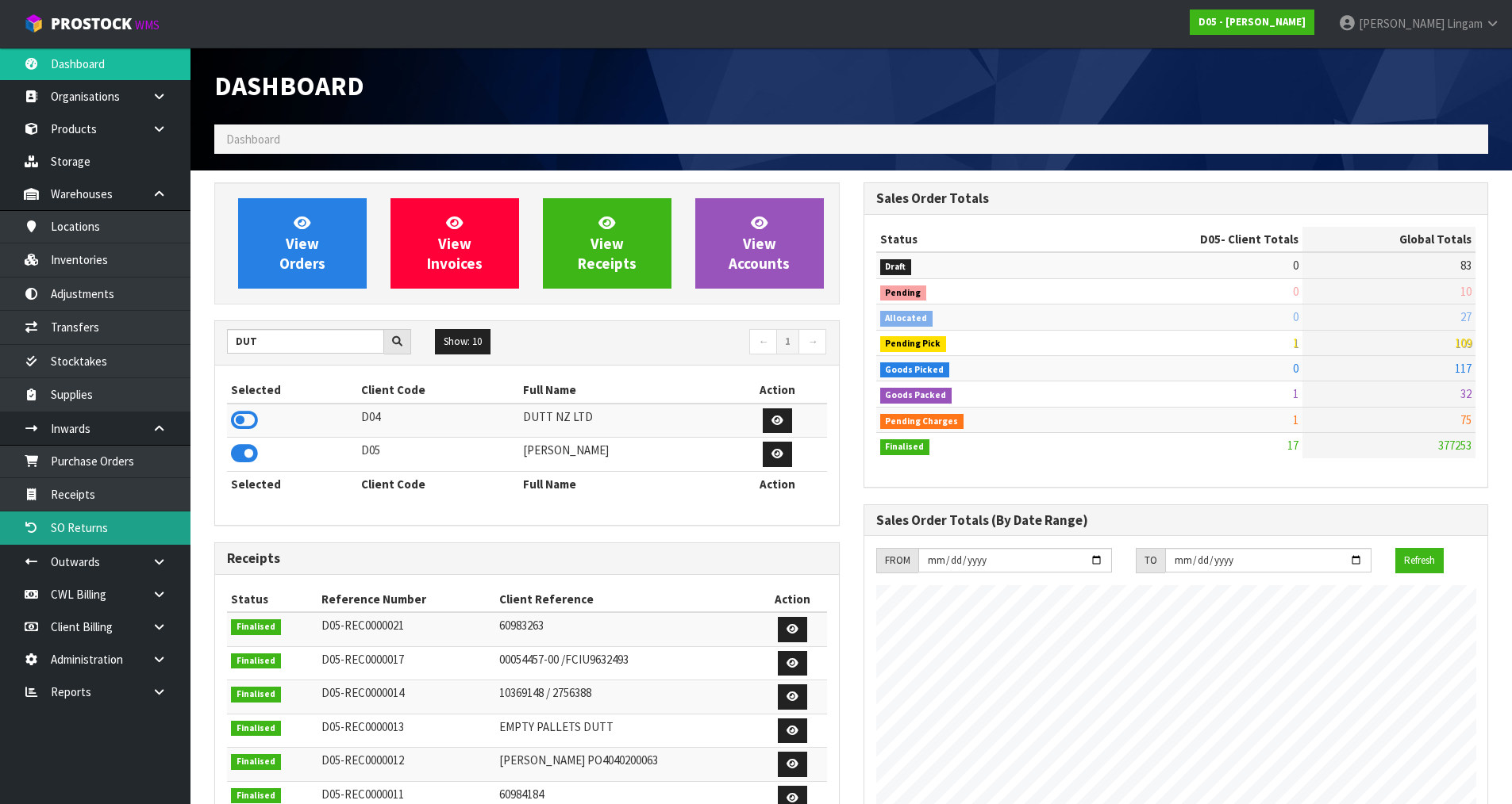
scroll to position [1388, 648]
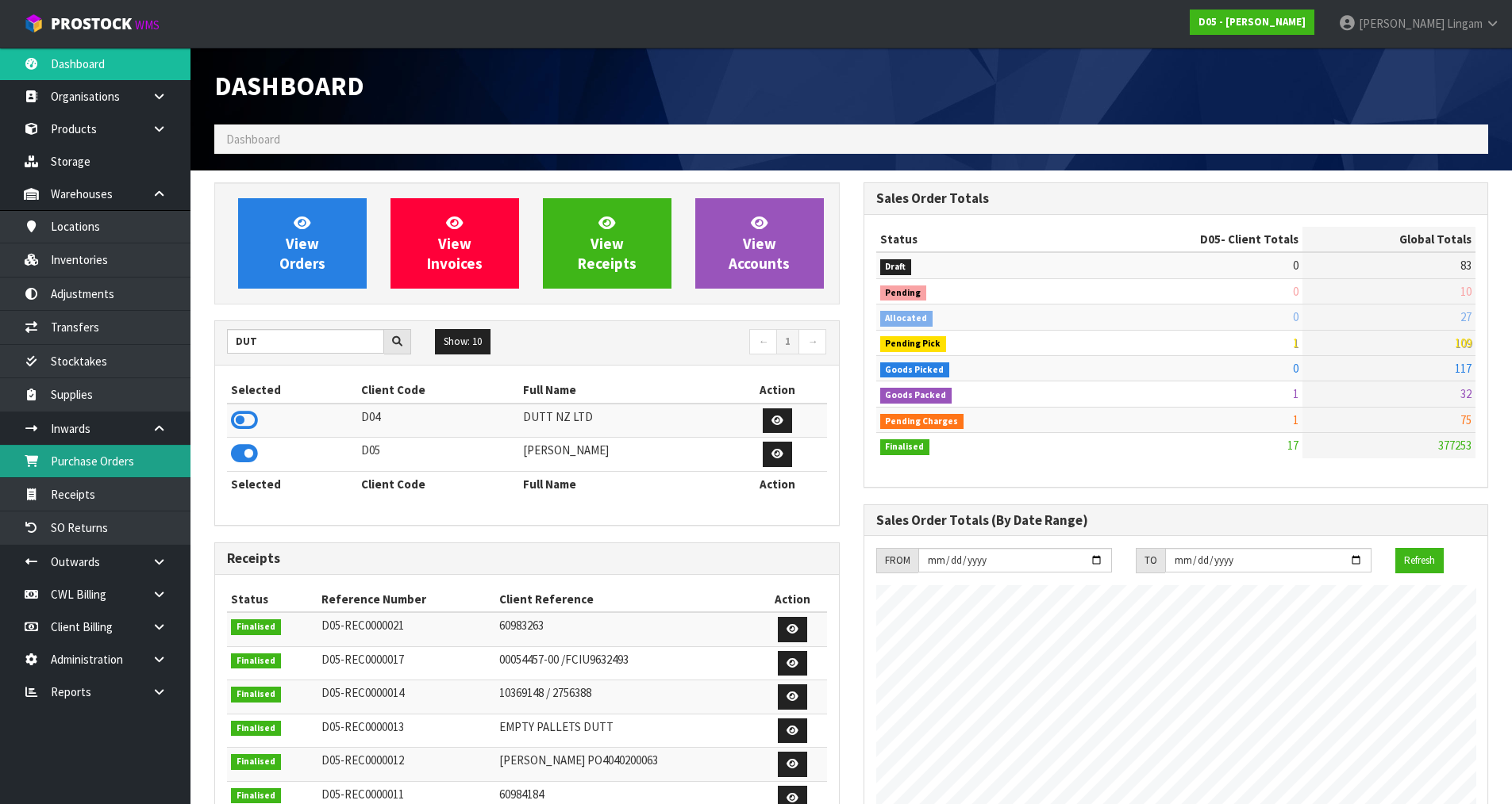
click at [106, 459] on link "Purchase Orders" at bounding box center [95, 461] width 190 height 32
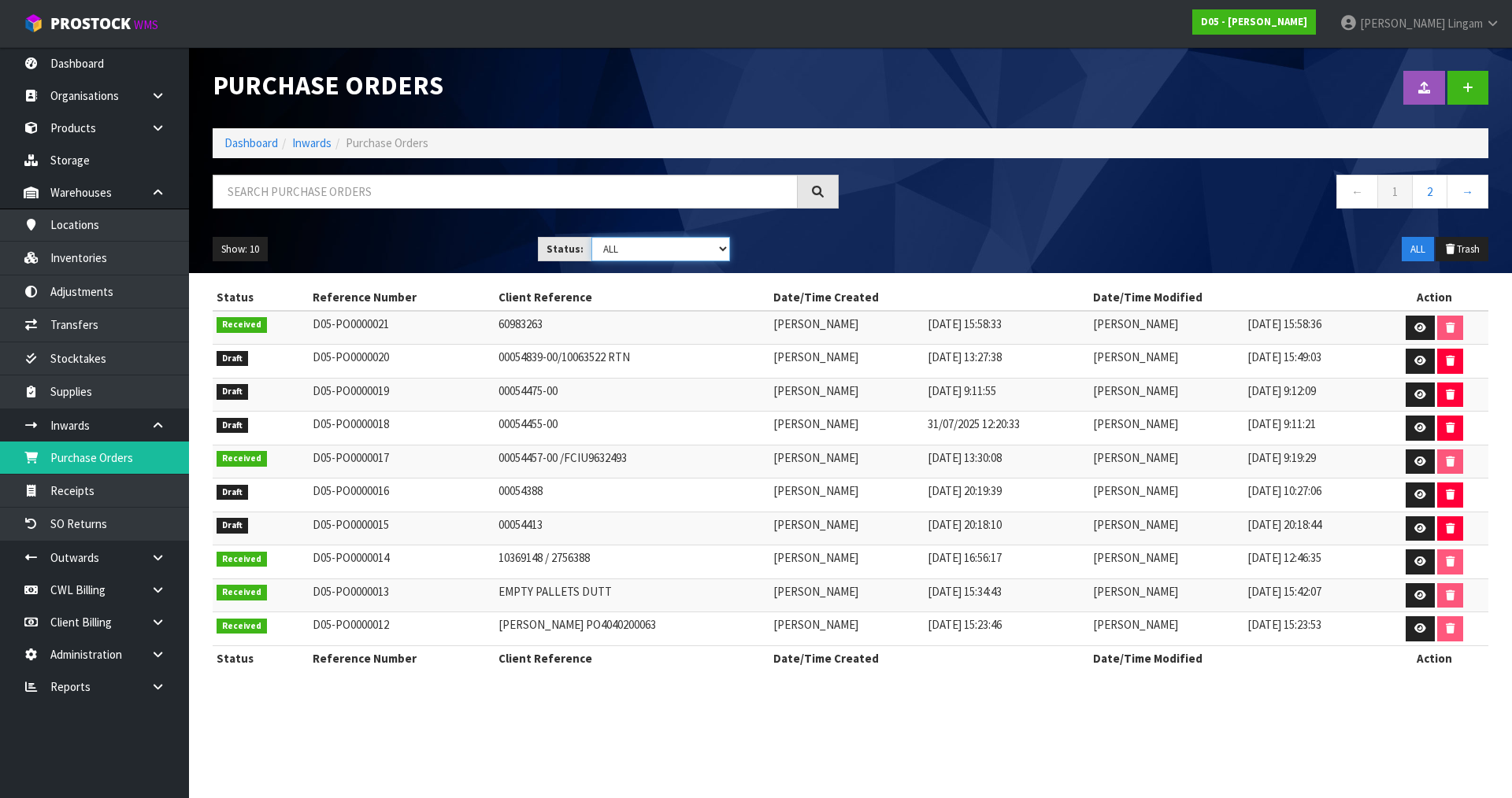
click at [659, 249] on select "Draft Pending Received Cancelled ALL" at bounding box center [661, 249] width 139 height 25
select select "string:0"
click at [591, 237] on select "Draft Pending Received Cancelled ALL" at bounding box center [661, 249] width 139 height 25
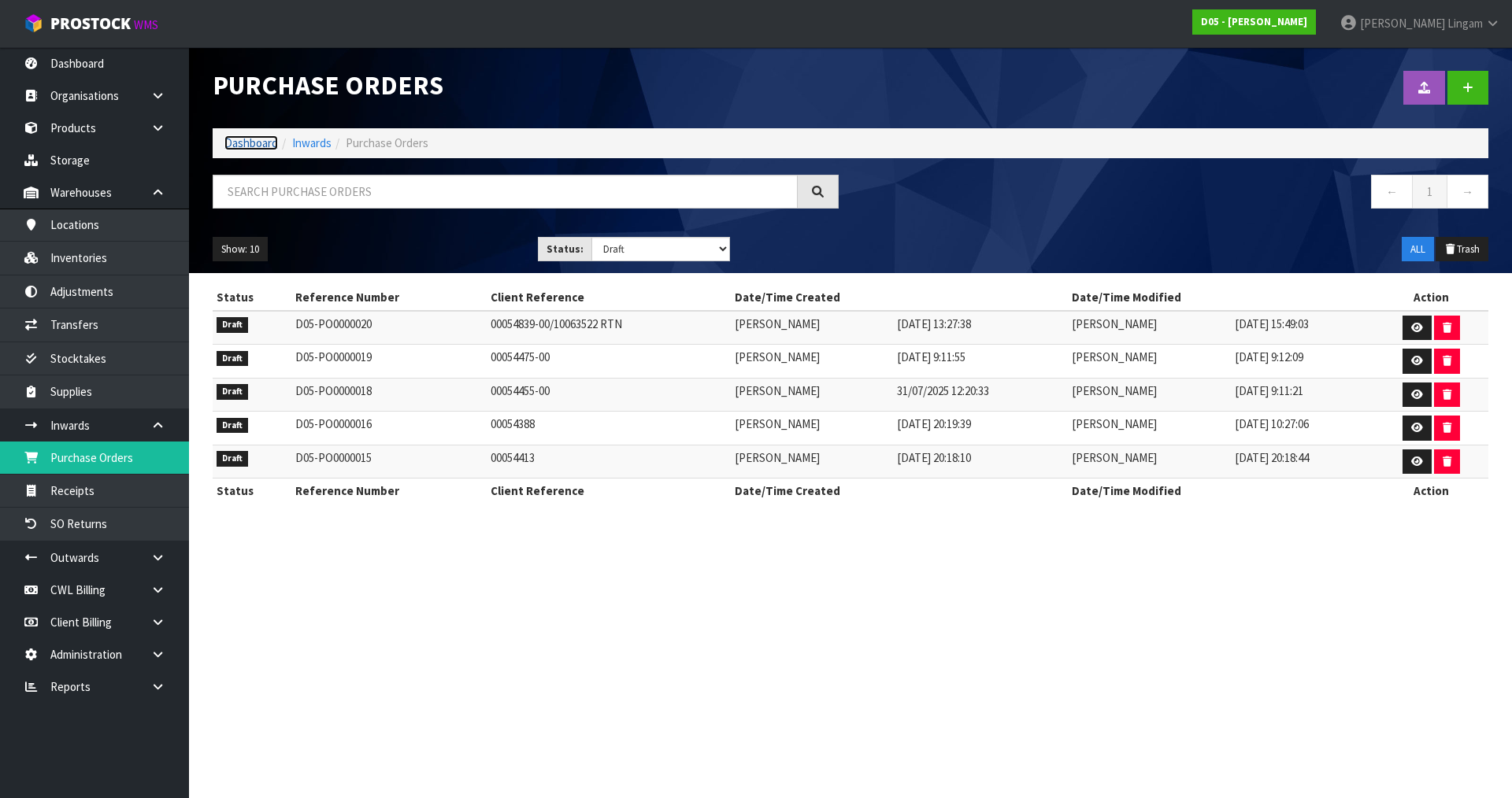
click at [247, 142] on link "Dashboard" at bounding box center [251, 142] width 54 height 15
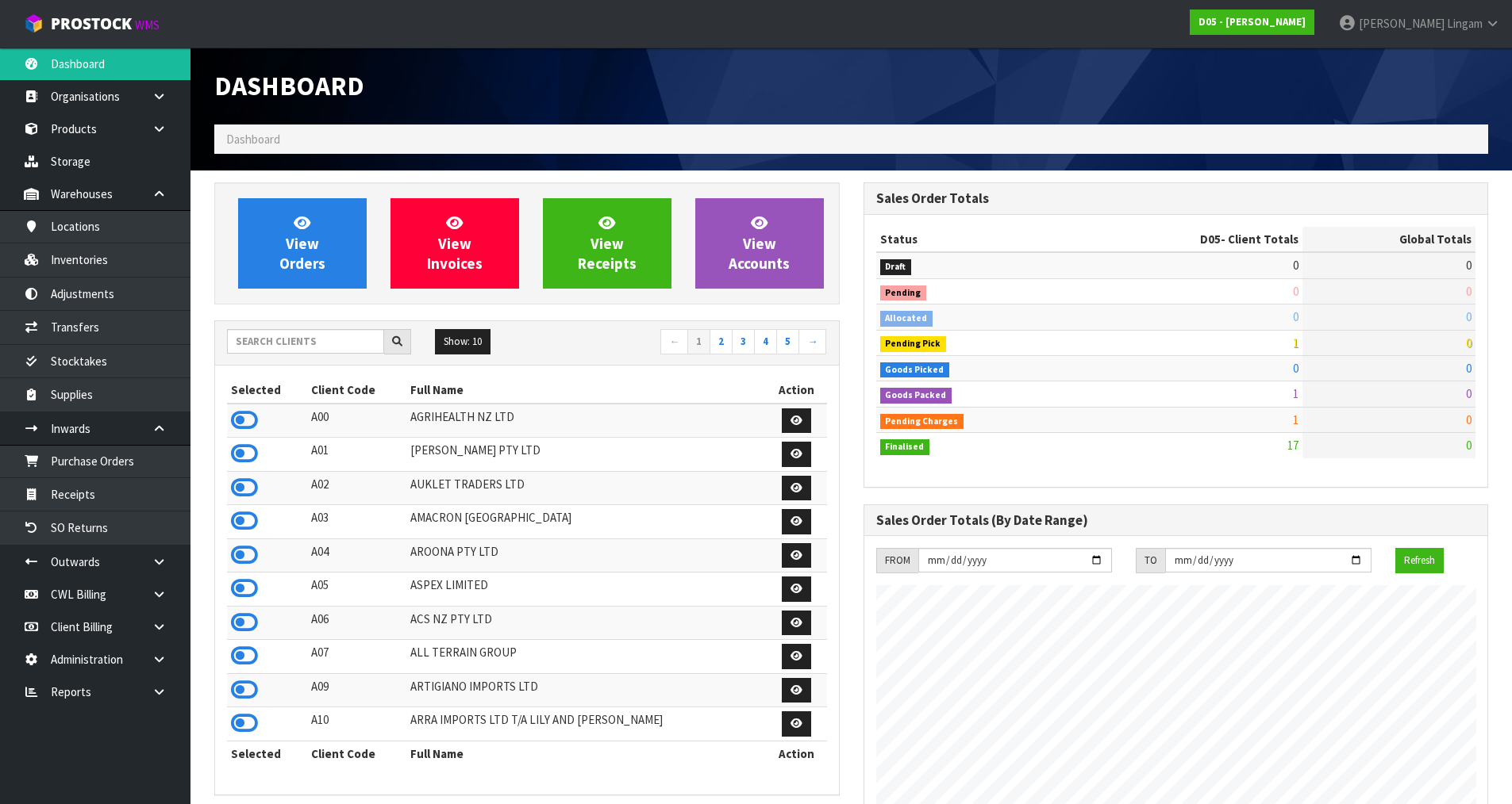
scroll to position [1388, 648]
click at [287, 343] on input "text" at bounding box center [305, 342] width 157 height 25
click at [280, 349] on input "text" at bounding box center [305, 342] width 157 height 25
click at [324, 334] on input "text" at bounding box center [305, 342] width 157 height 25
click at [351, 343] on input "text" at bounding box center [305, 342] width 157 height 25
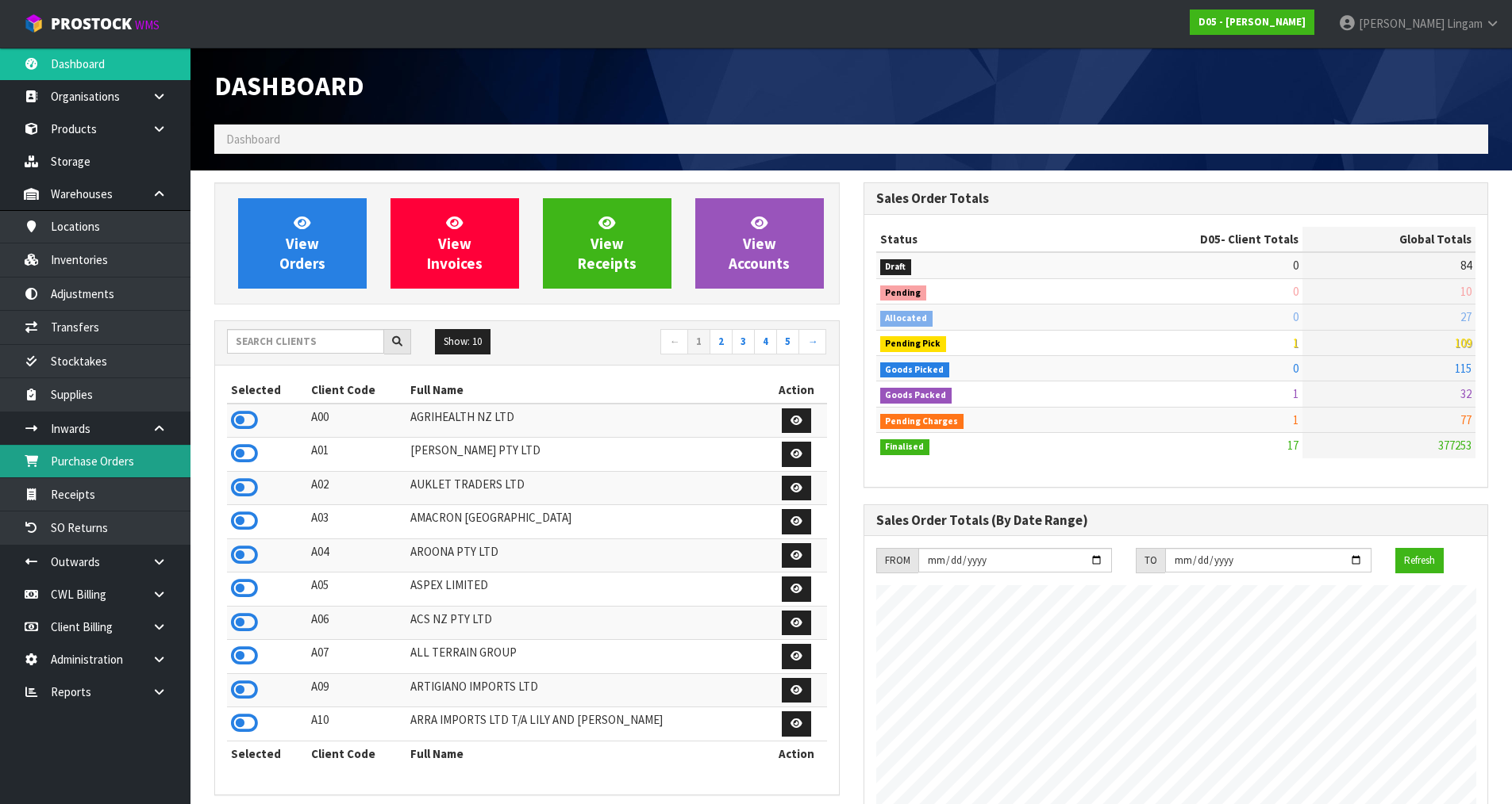
click at [160, 466] on link "Purchase Orders" at bounding box center [95, 461] width 190 height 32
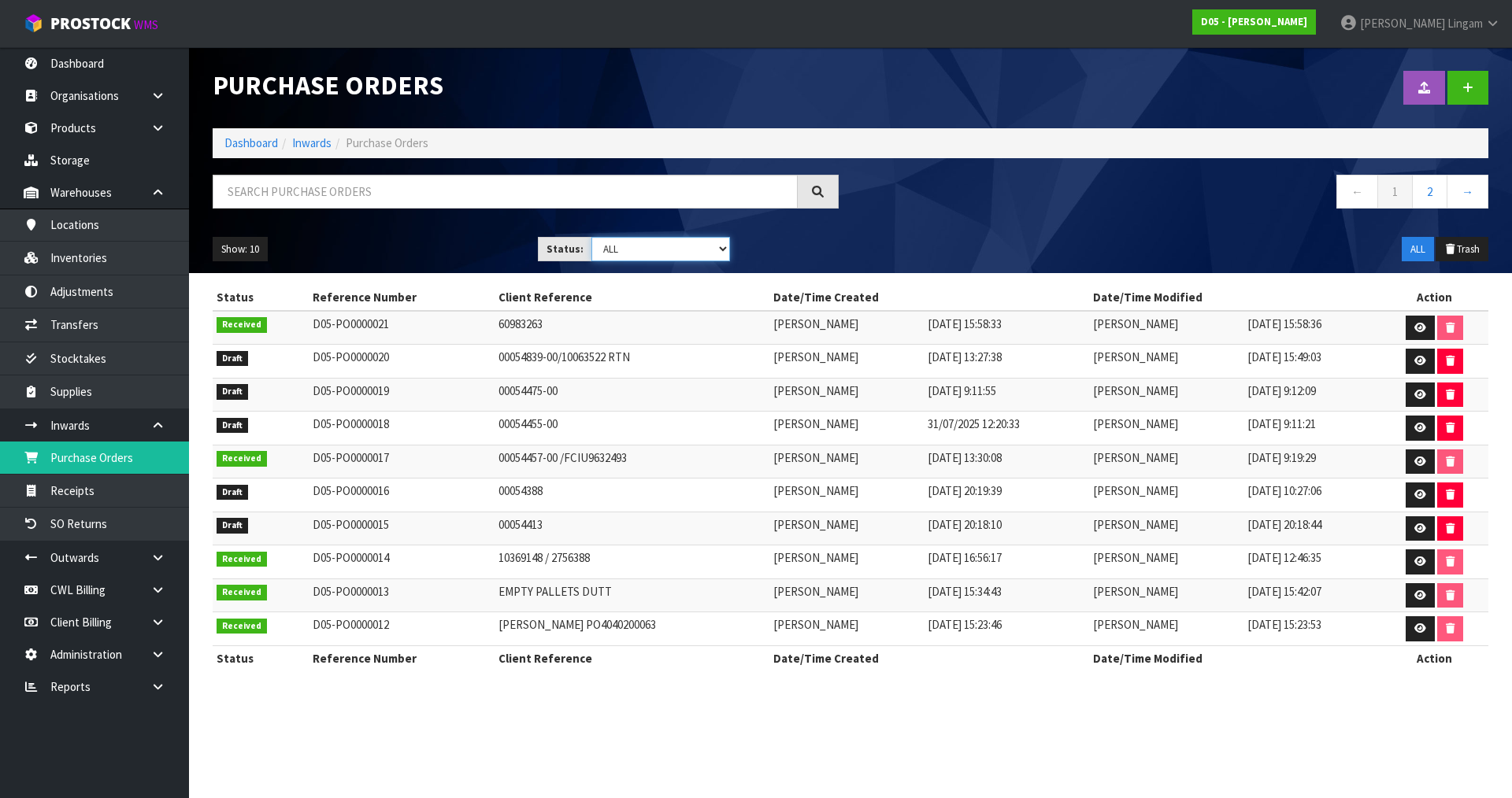
click at [663, 246] on select "Draft Pending Received Cancelled ALL" at bounding box center [661, 249] width 139 height 25
select select "string:0"
click at [591, 237] on select "Draft Pending Received Cancelled ALL" at bounding box center [661, 249] width 139 height 25
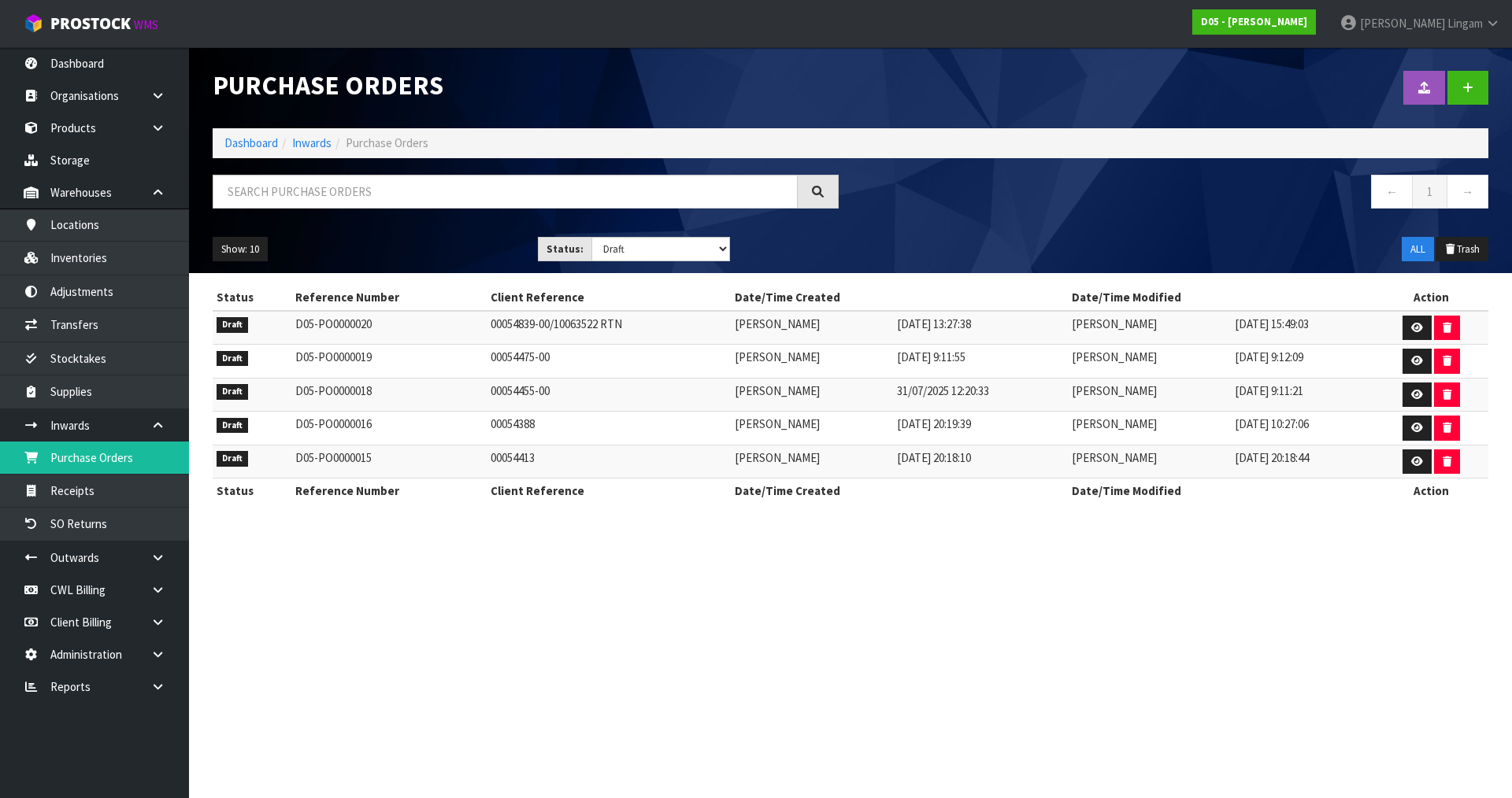
click at [551, 668] on section "Purchase Orders Import Purchase Orders Drop file here to import csv template Da…" at bounding box center [756, 399] width 1512 height 798
click at [252, 141] on link "Dashboard" at bounding box center [251, 142] width 54 height 15
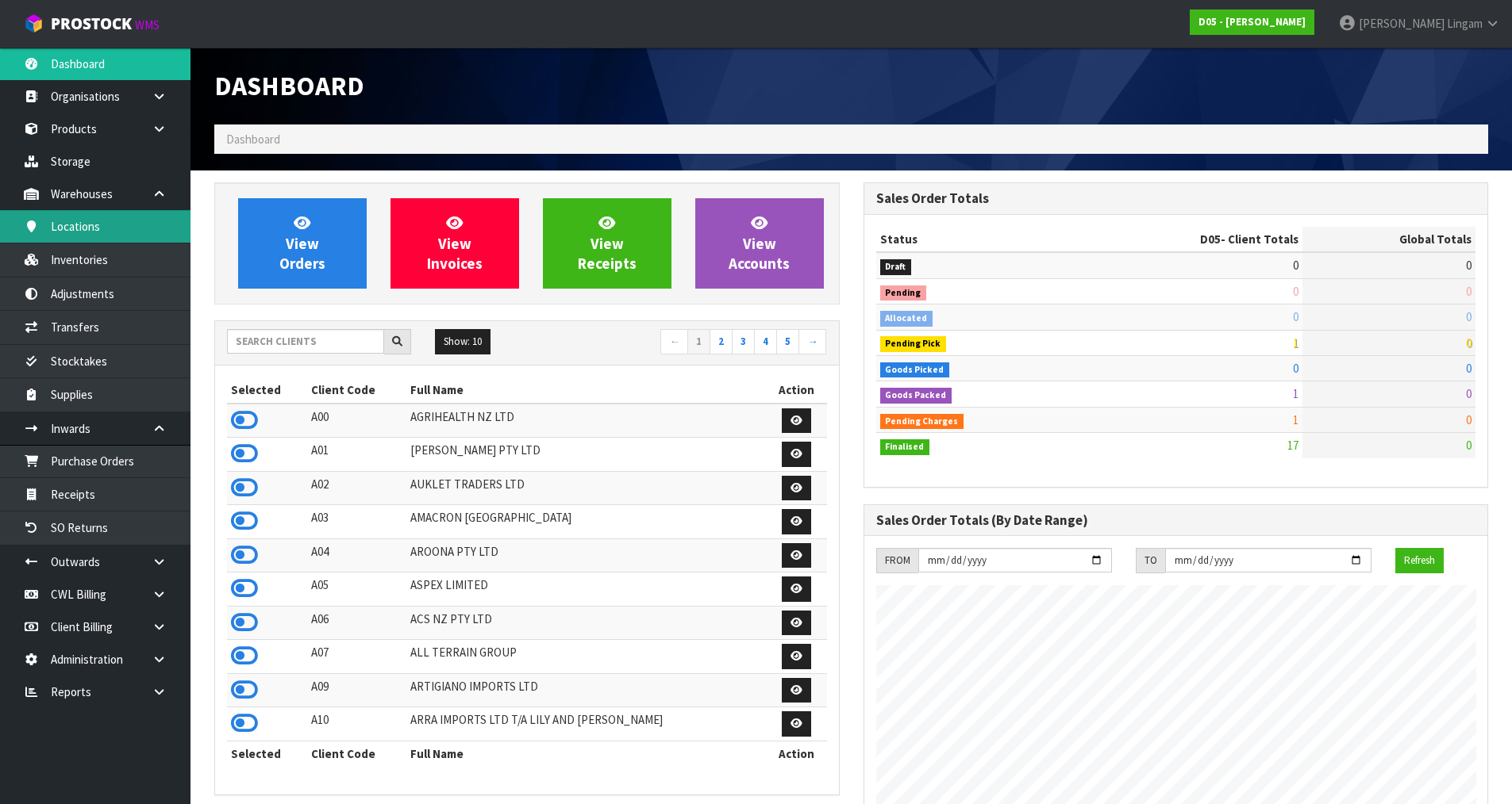
scroll to position [1388, 648]
click at [324, 345] on input "text" at bounding box center [305, 342] width 157 height 25
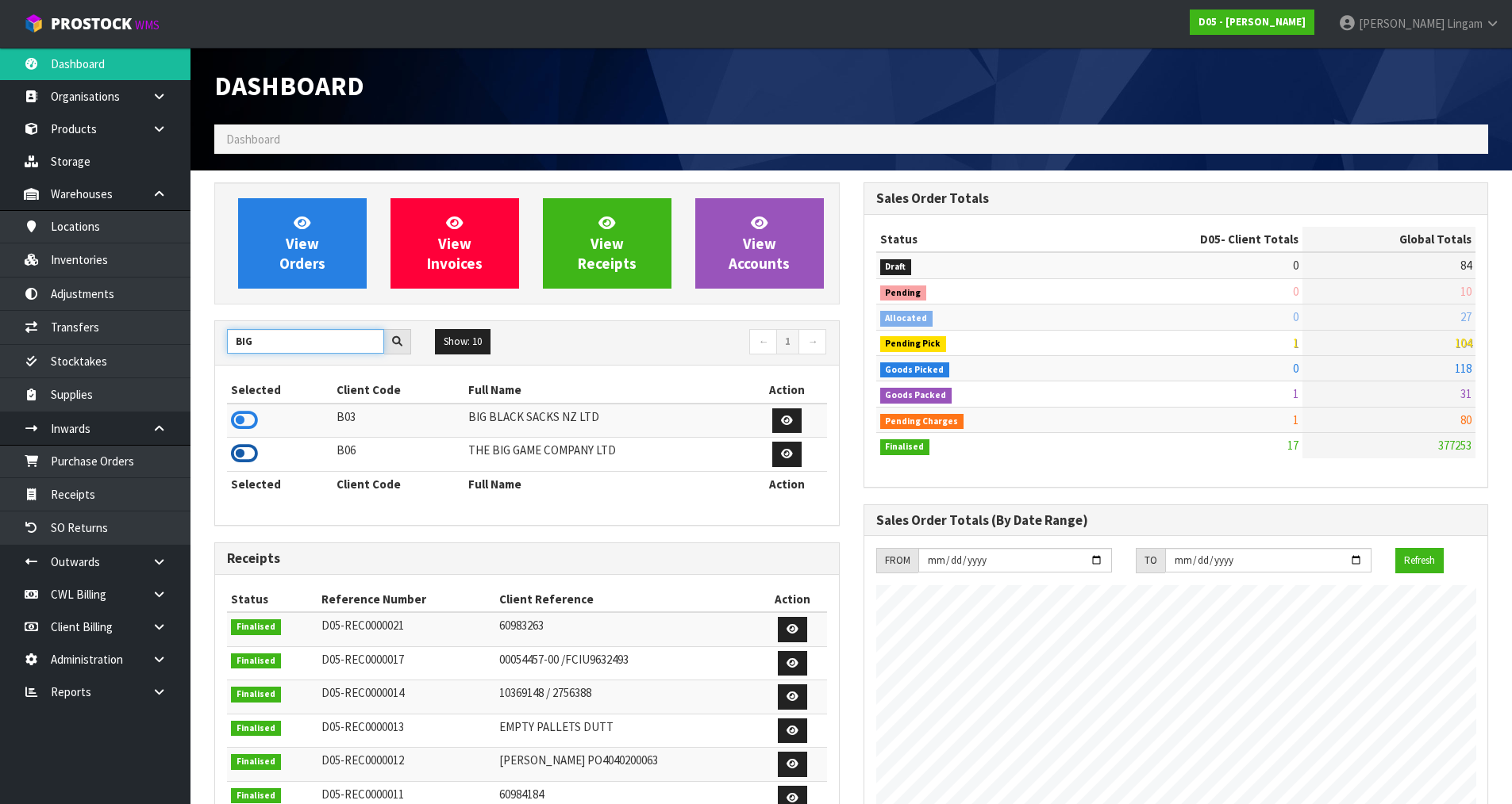
type input "BIG"
click at [240, 453] on icon at bounding box center [243, 454] width 27 height 24
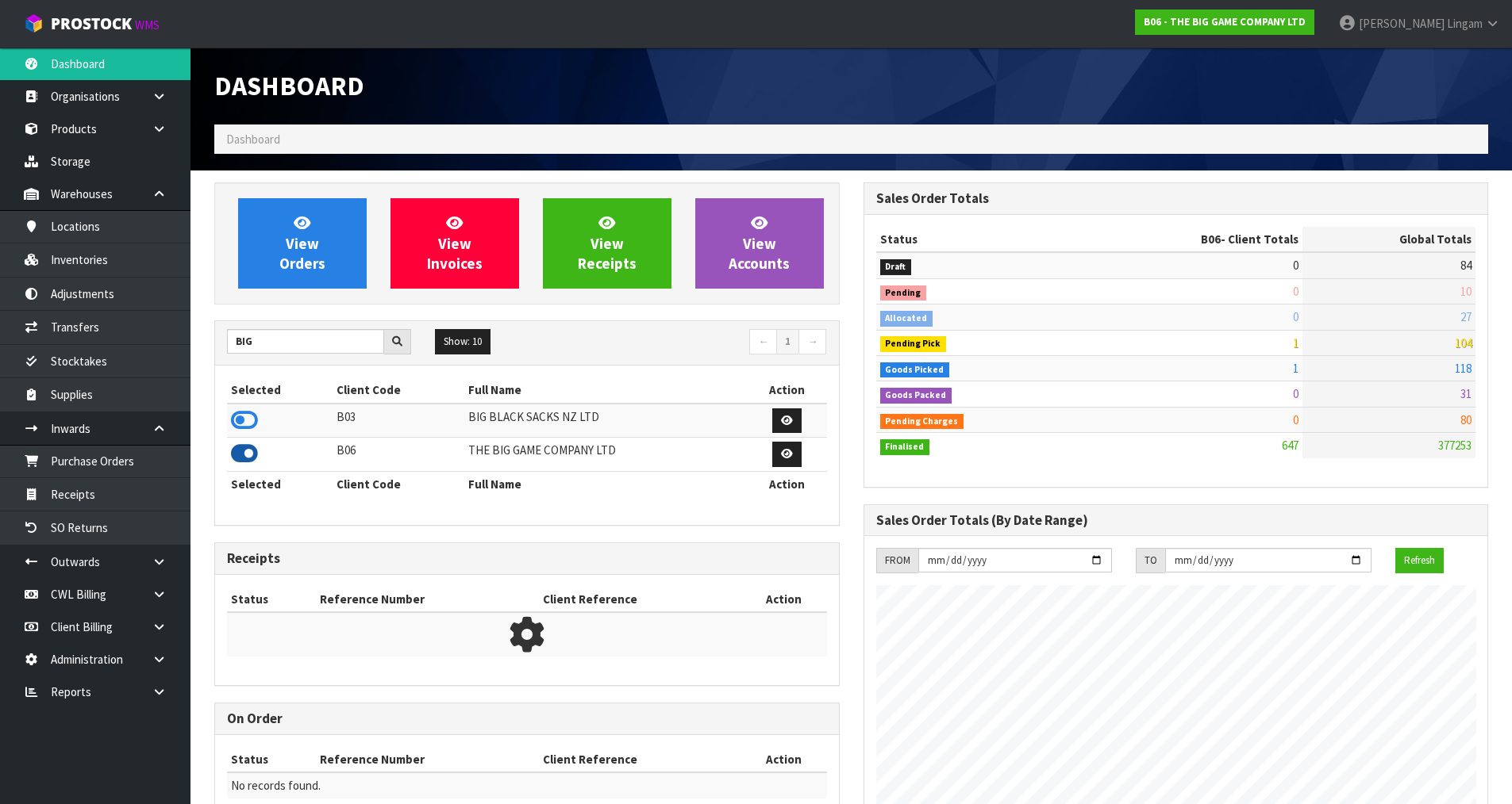
scroll to position [1202, 648]
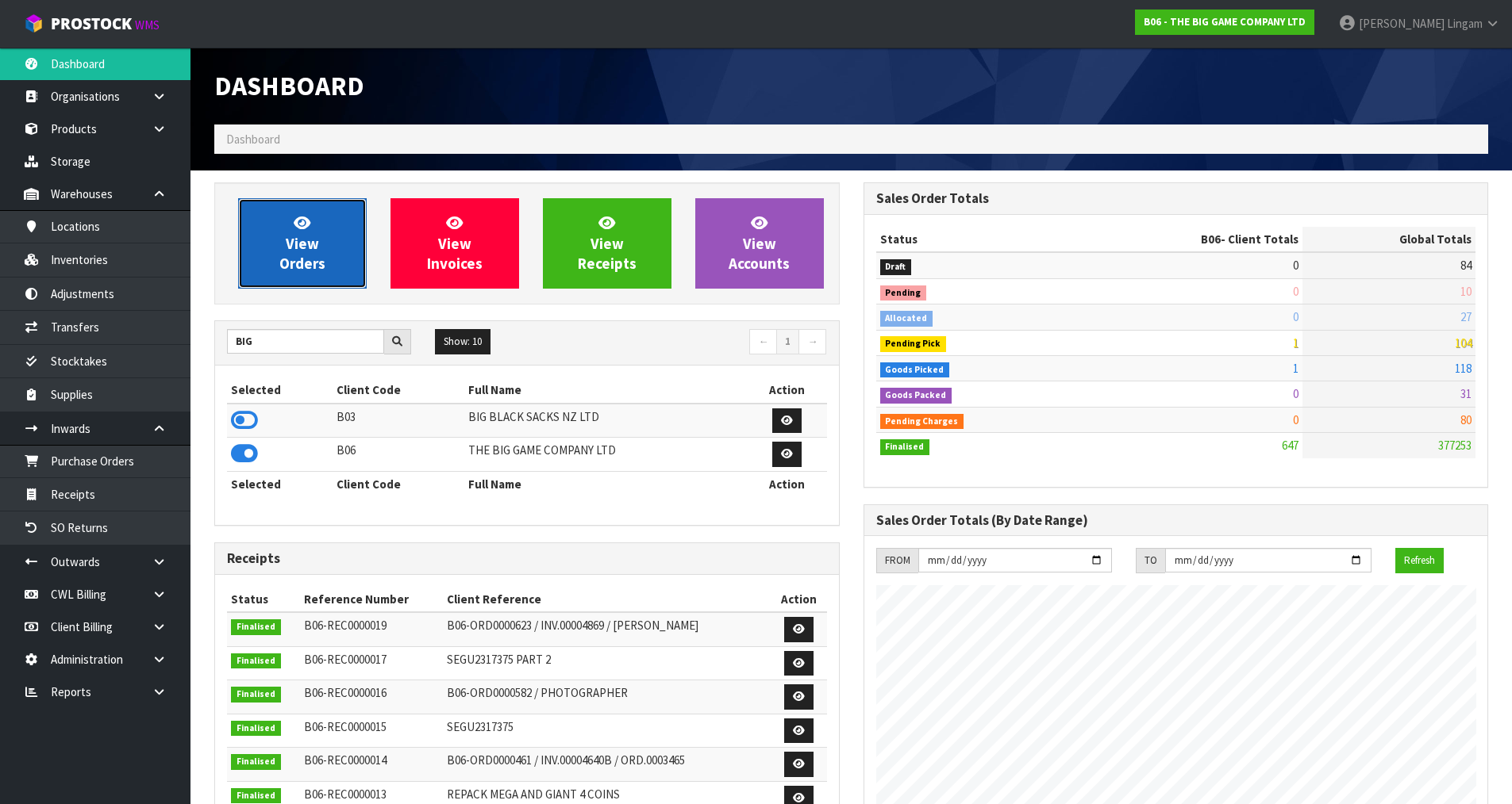
click at [305, 275] on link "View Orders" at bounding box center [301, 243] width 128 height 90
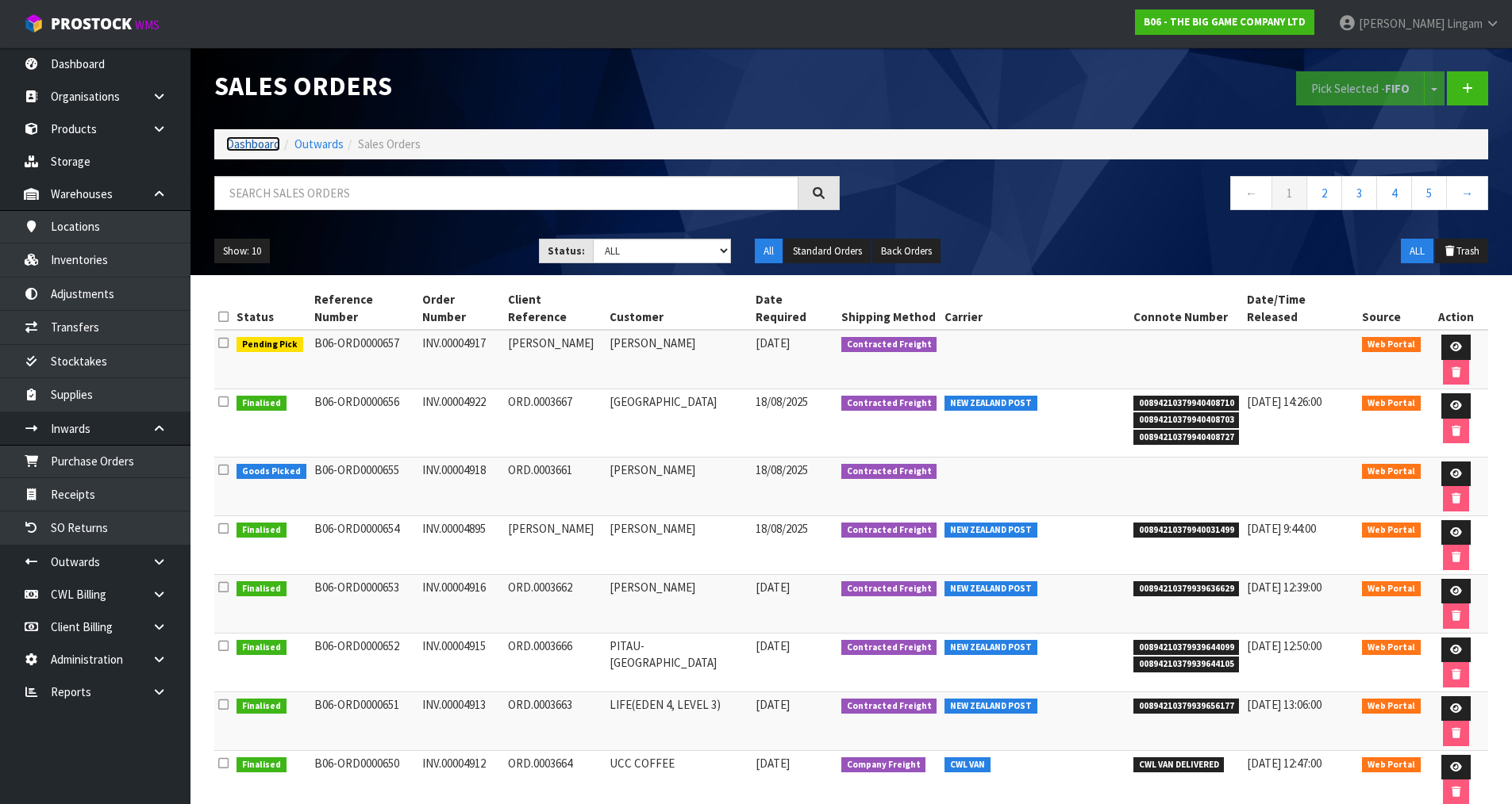
click at [275, 140] on link "Dashboard" at bounding box center [253, 143] width 54 height 15
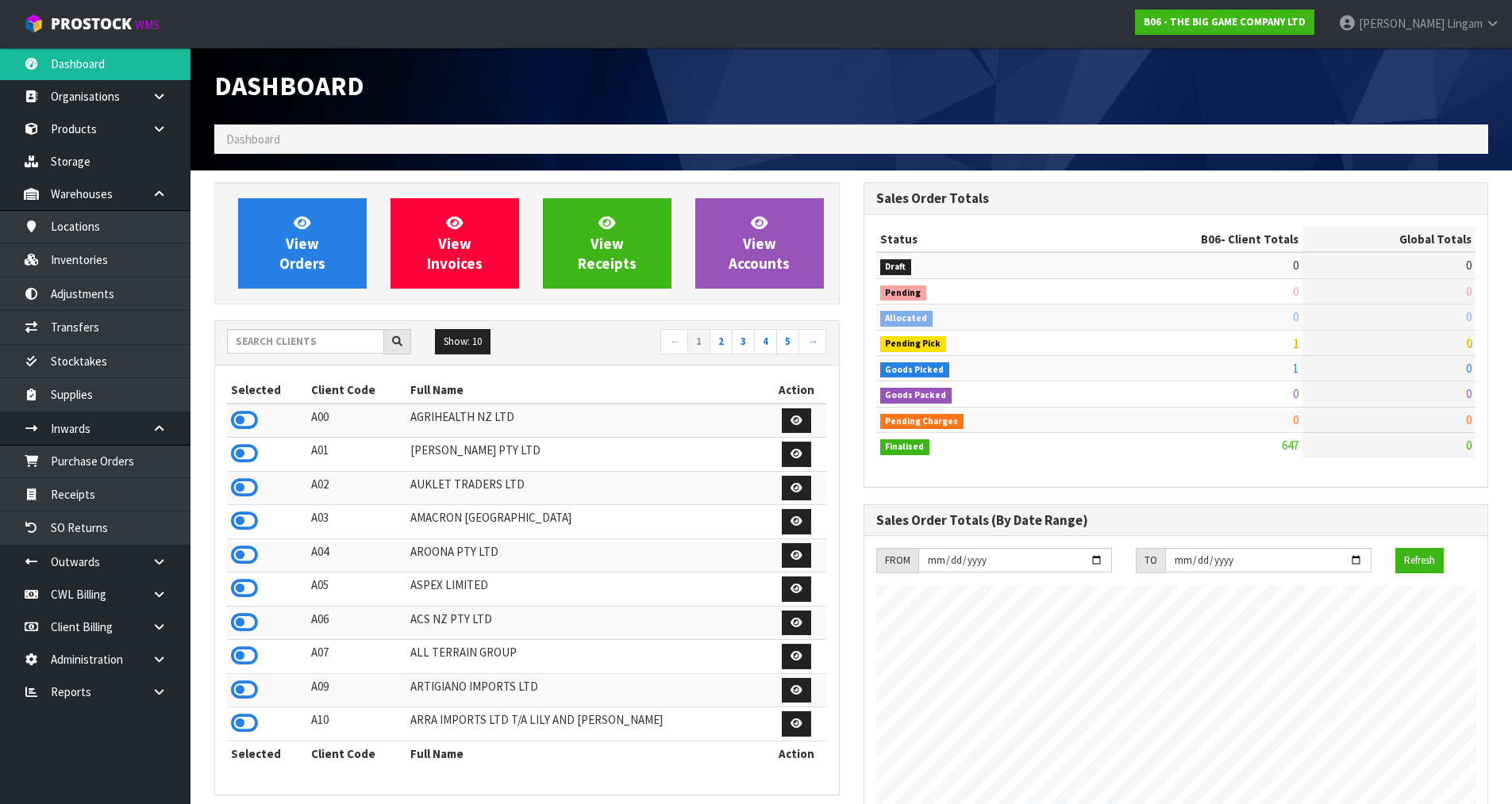
scroll to position [1254, 648]
click at [322, 342] on input "text" at bounding box center [305, 342] width 157 height 25
click at [335, 340] on input "text" at bounding box center [305, 342] width 157 height 25
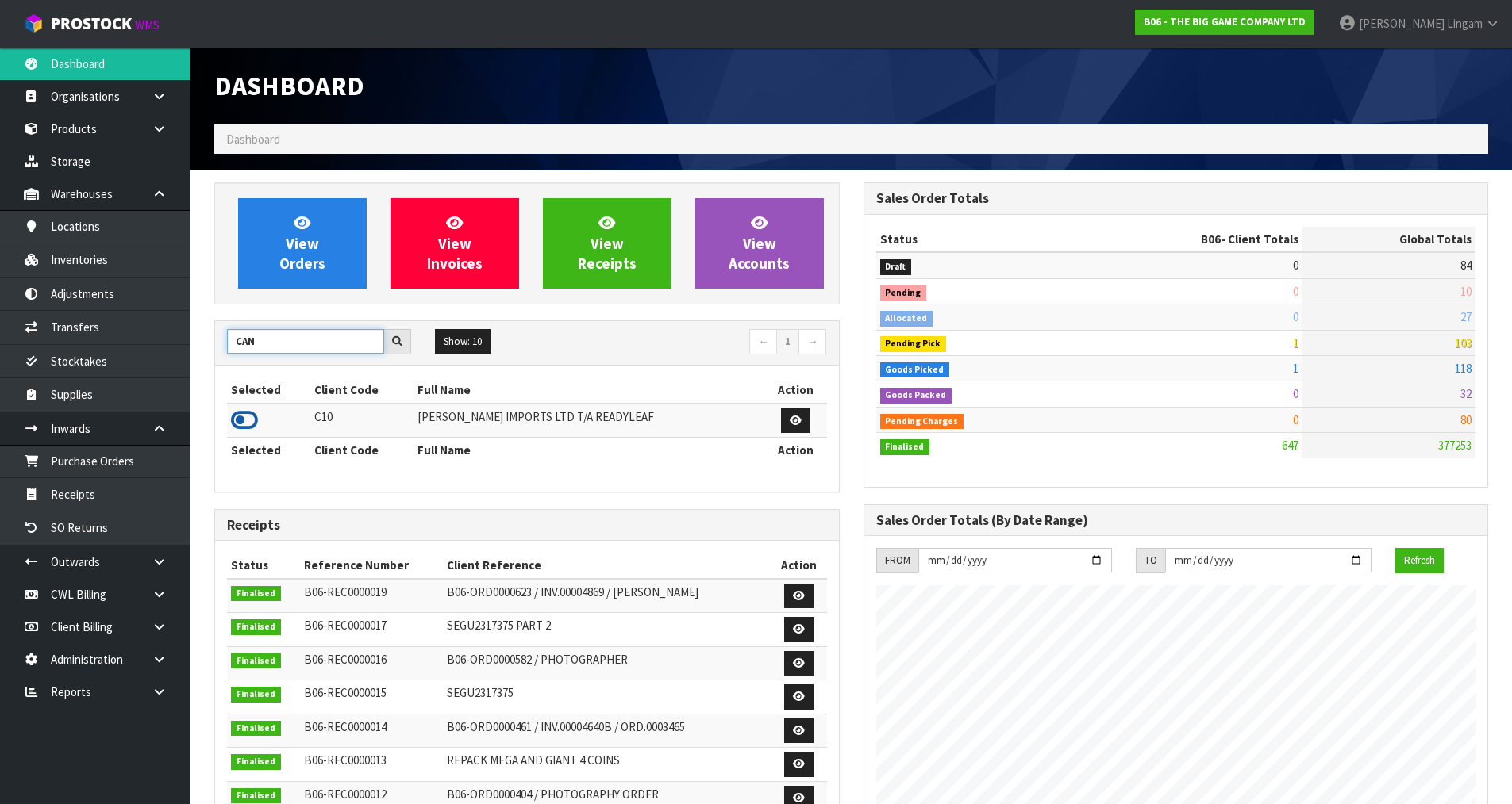
type input "CAN"
drag, startPoint x: 247, startPoint y: 425, endPoint x: 299, endPoint y: 337, distance: 102.2
click at [247, 424] on icon at bounding box center [243, 421] width 27 height 24
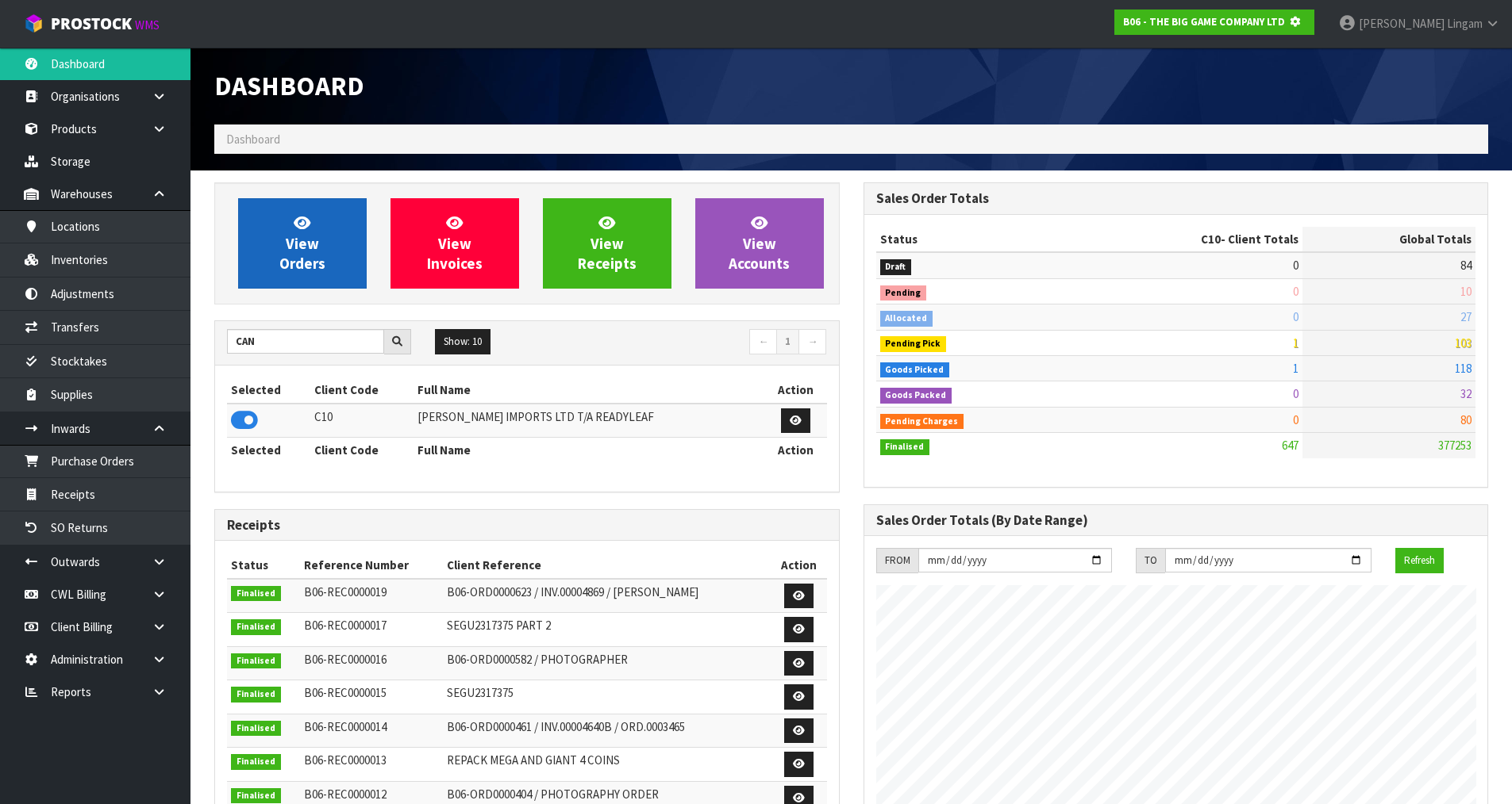
scroll to position [989, 648]
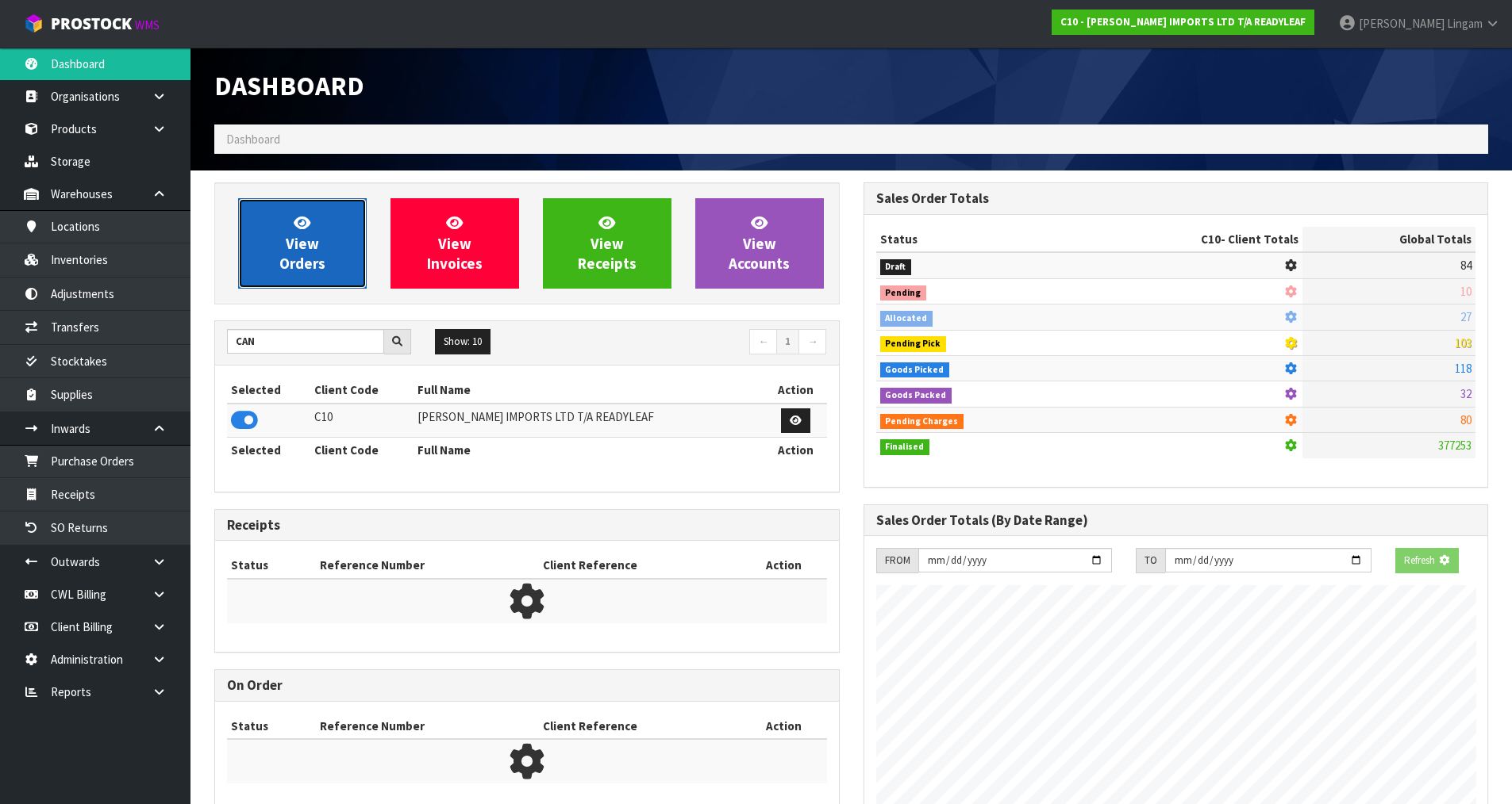
click at [301, 277] on link "View Orders" at bounding box center [301, 243] width 128 height 90
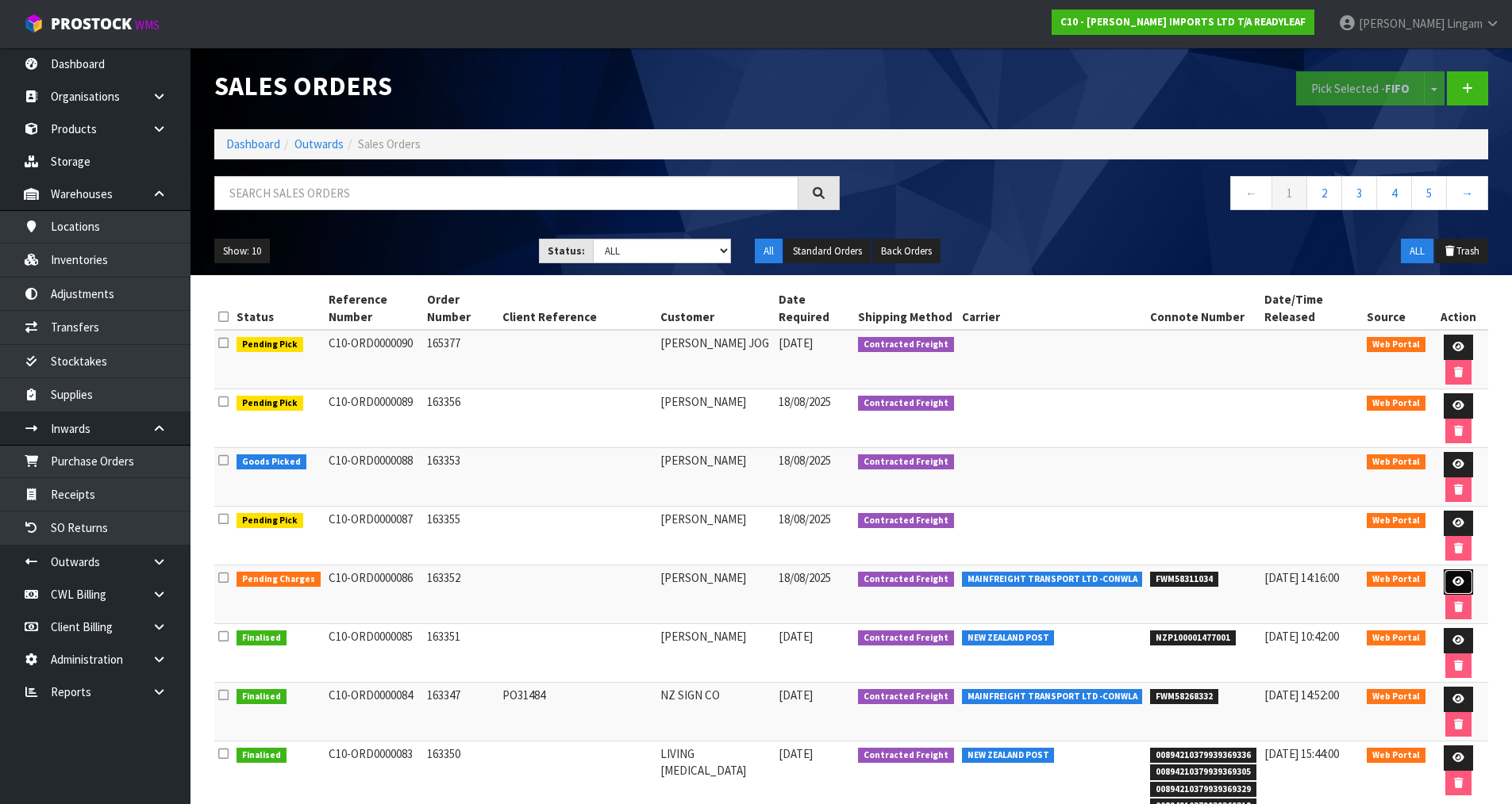
click at [1459, 582] on icon at bounding box center [1458, 582] width 12 height 10
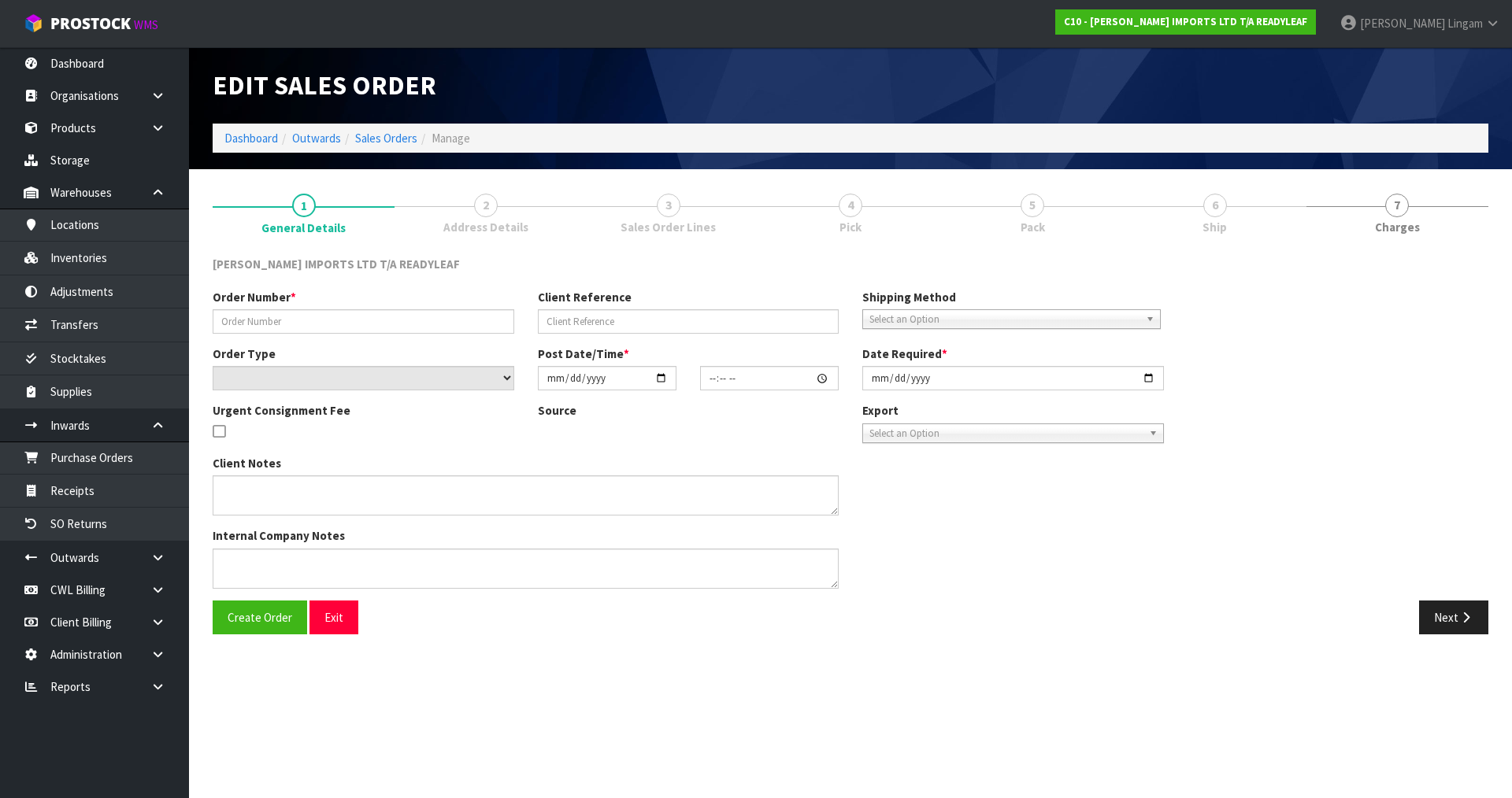
type input "163352"
select select "number:0"
type input "2025-08-15"
type input "14:35:00.000"
type input "2025-08-18"
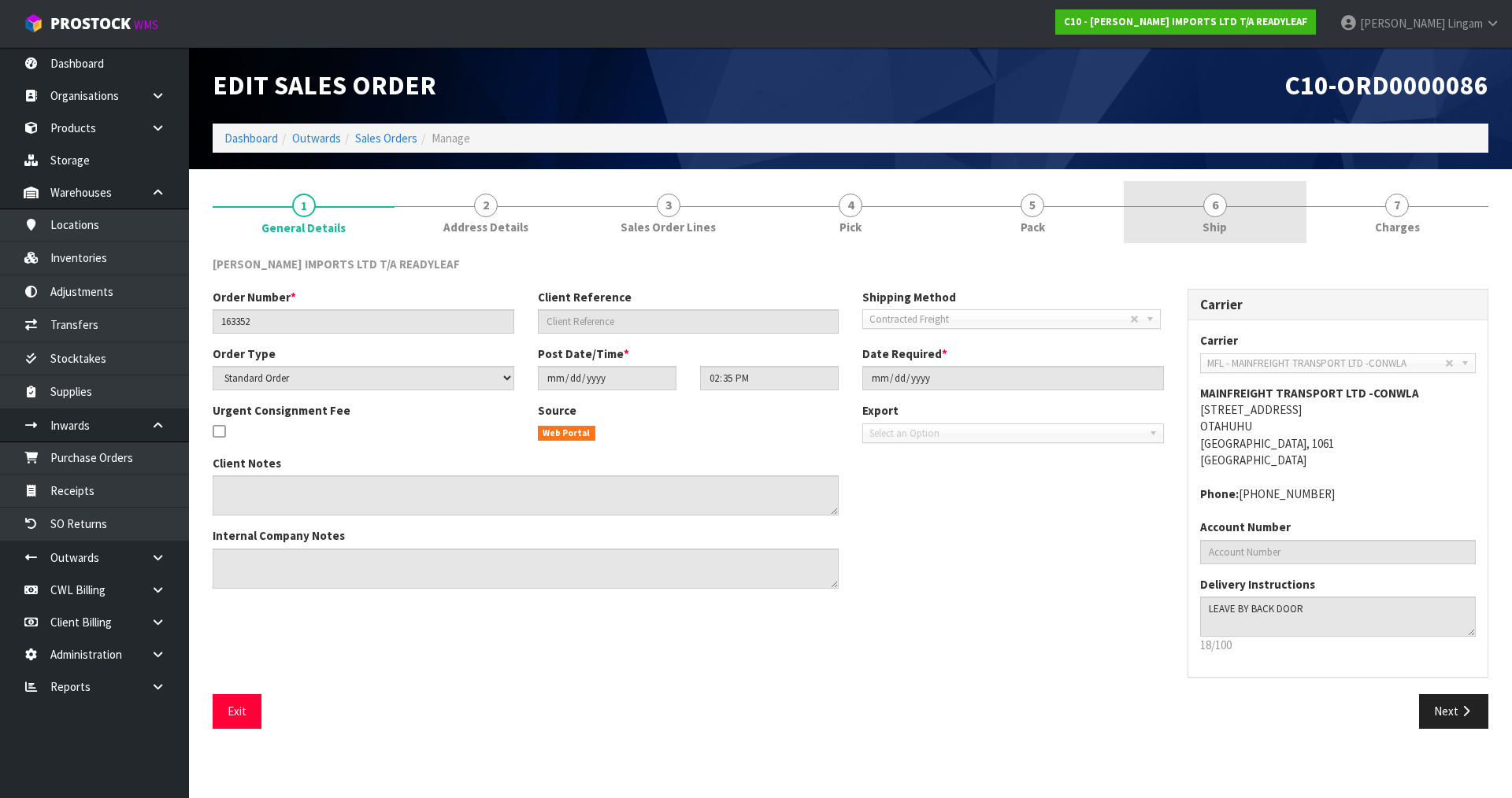
click at [1299, 221] on link "6 Ship" at bounding box center [1214, 212] width 182 height 62
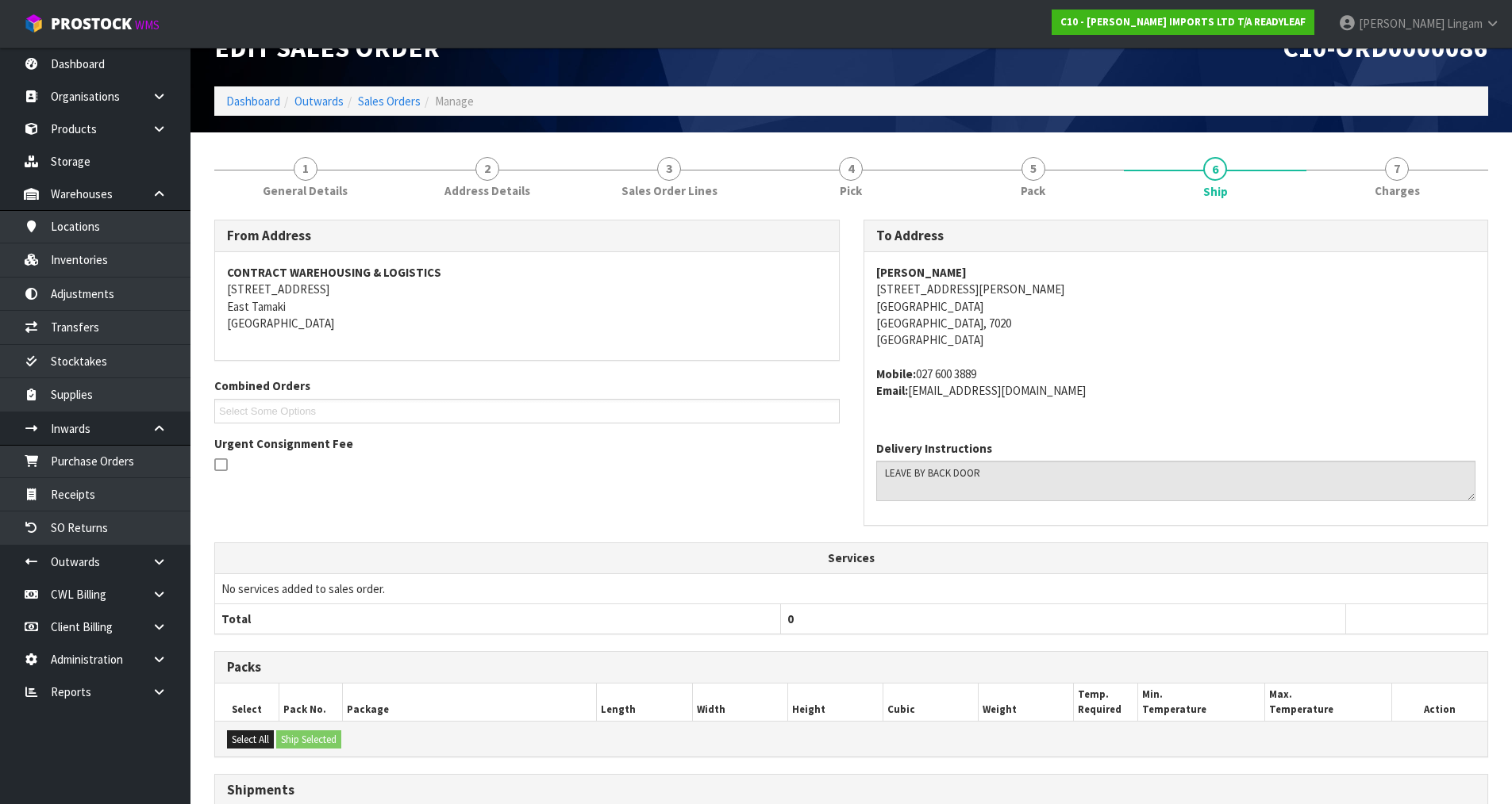
scroll to position [242, 0]
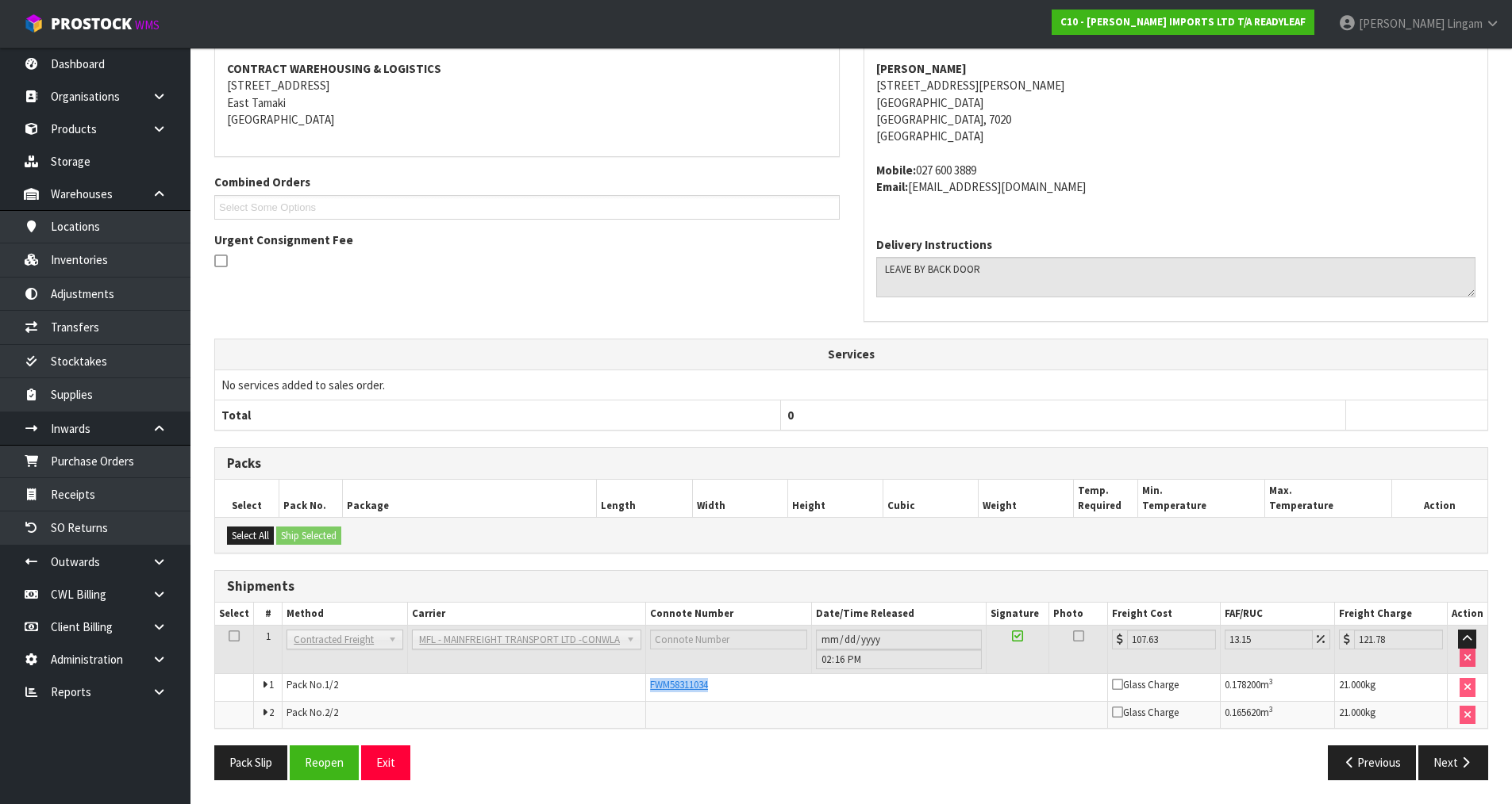
drag, startPoint x: 729, startPoint y: 684, endPoint x: 639, endPoint y: 691, distance: 90.3
click at [639, 691] on tr "1 Pack No. 1/2 FWM58311034 Glass Charge 0.178200 m 3 21.000 kg" at bounding box center [851, 688] width 1272 height 27
copy tr "FWM58311034"
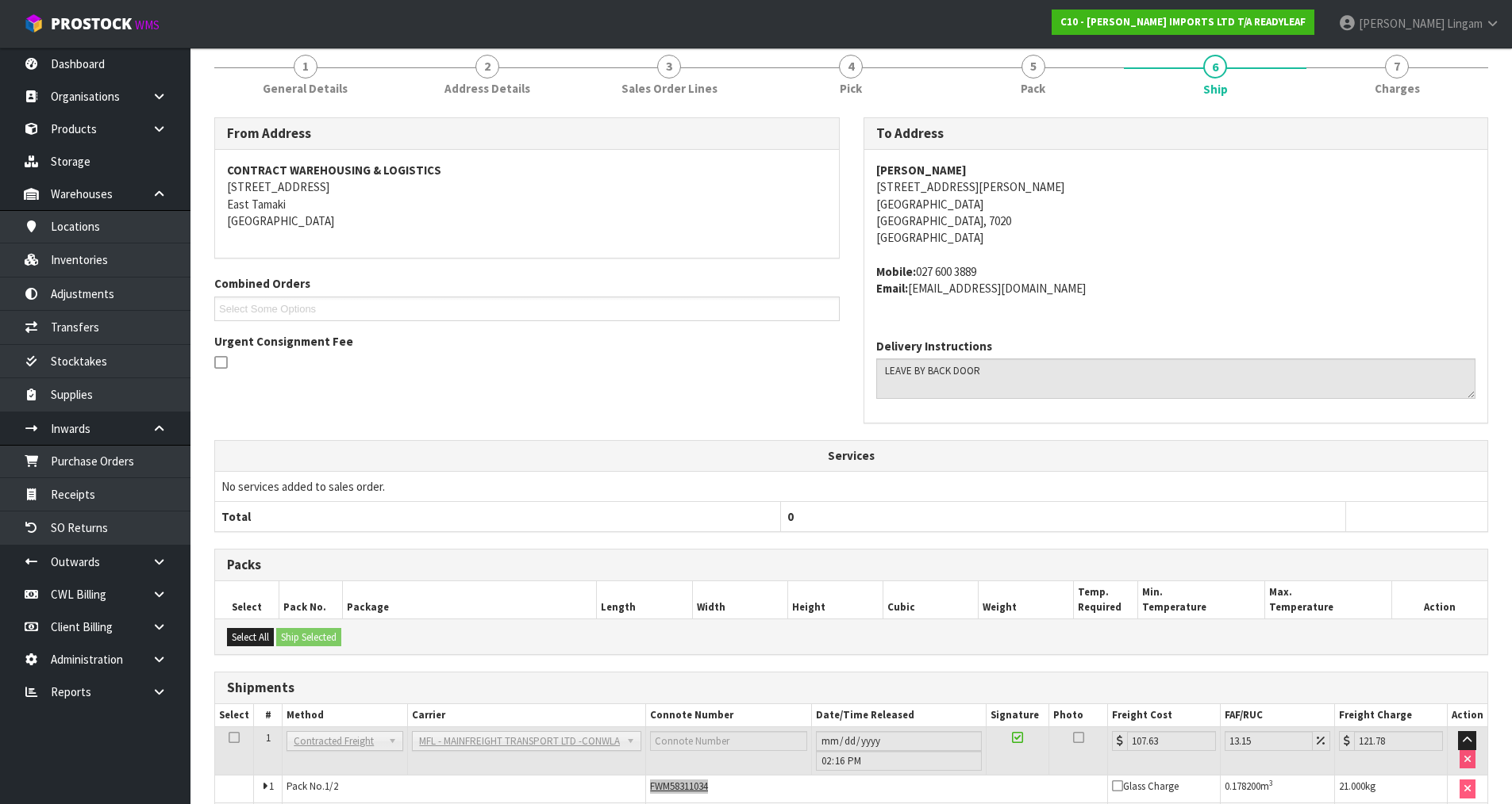
scroll to position [0, 0]
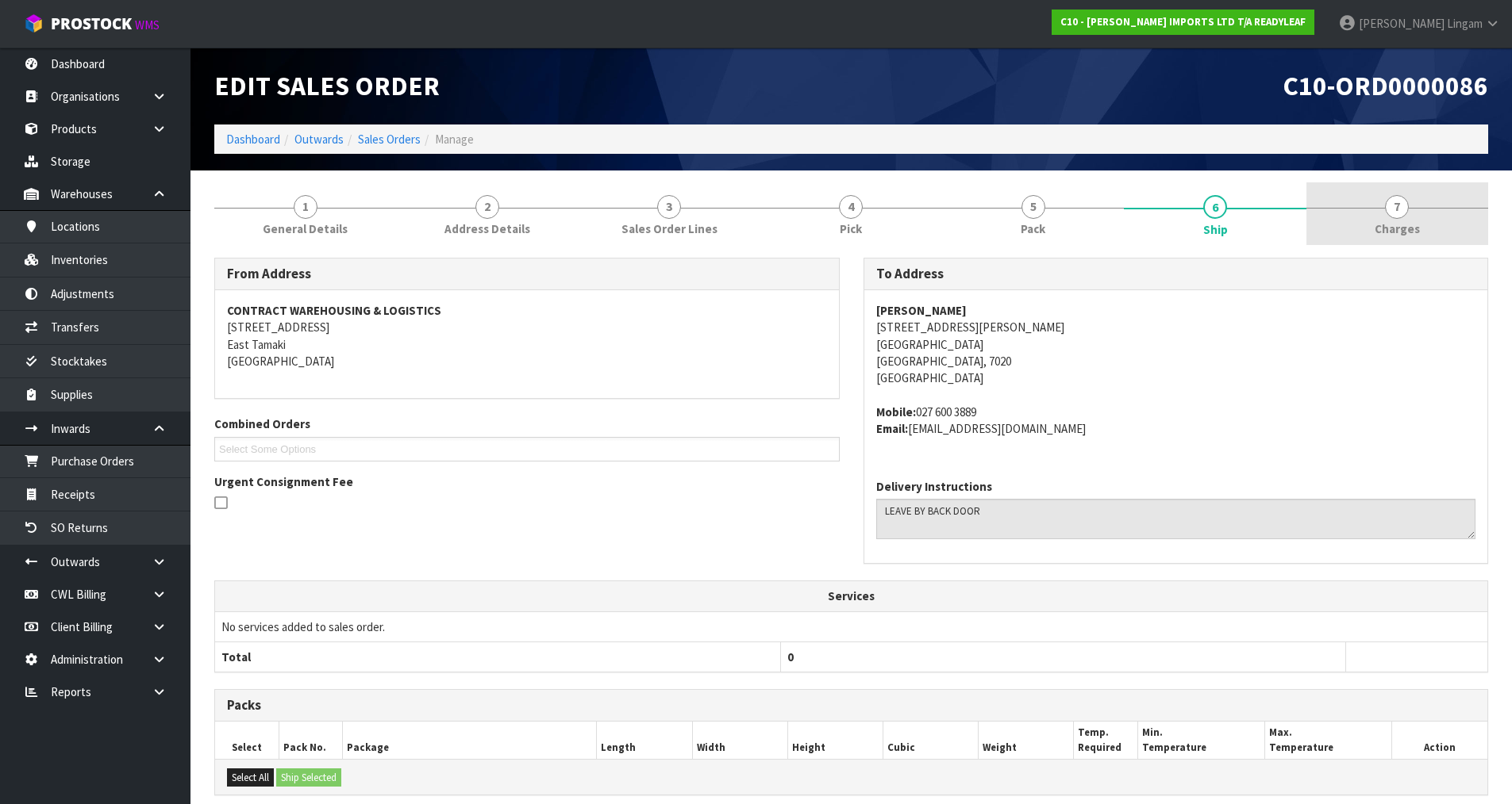
click at [1397, 229] on span "Charges" at bounding box center [1397, 229] width 45 height 17
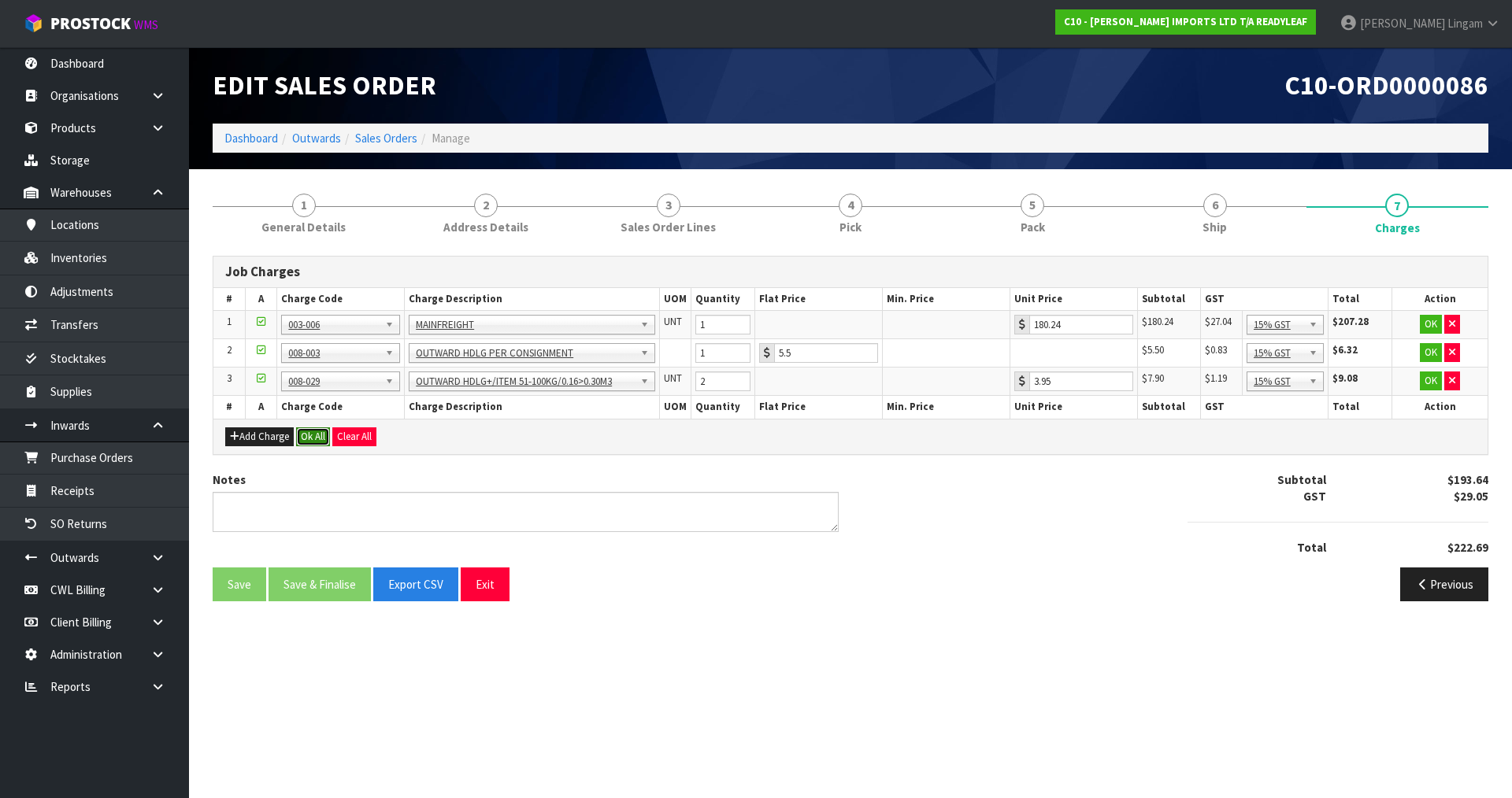
click at [320, 437] on button "Ok All" at bounding box center [313, 437] width 34 height 19
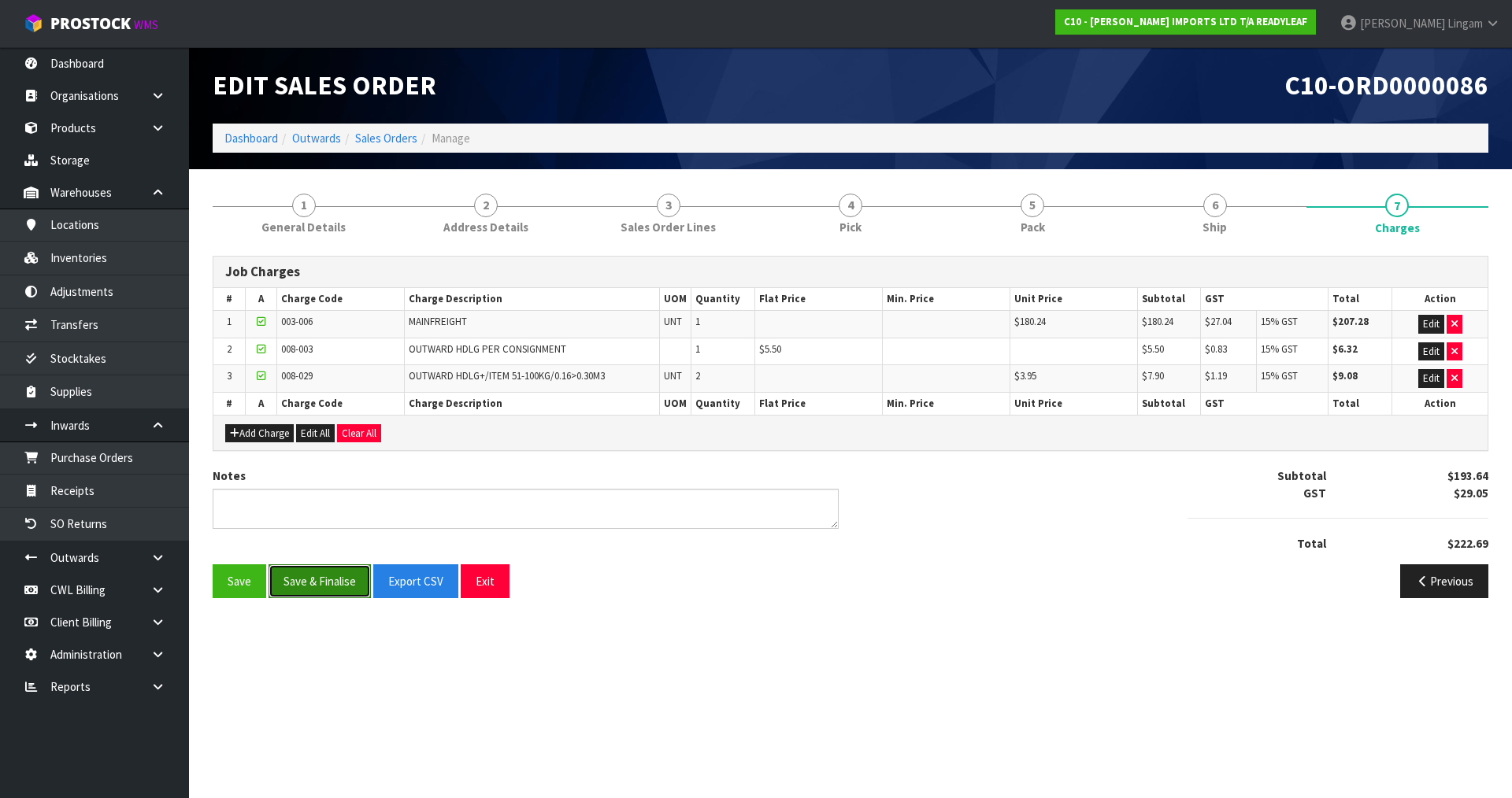
click at [328, 580] on button "Save & Finalise" at bounding box center [320, 581] width 102 height 34
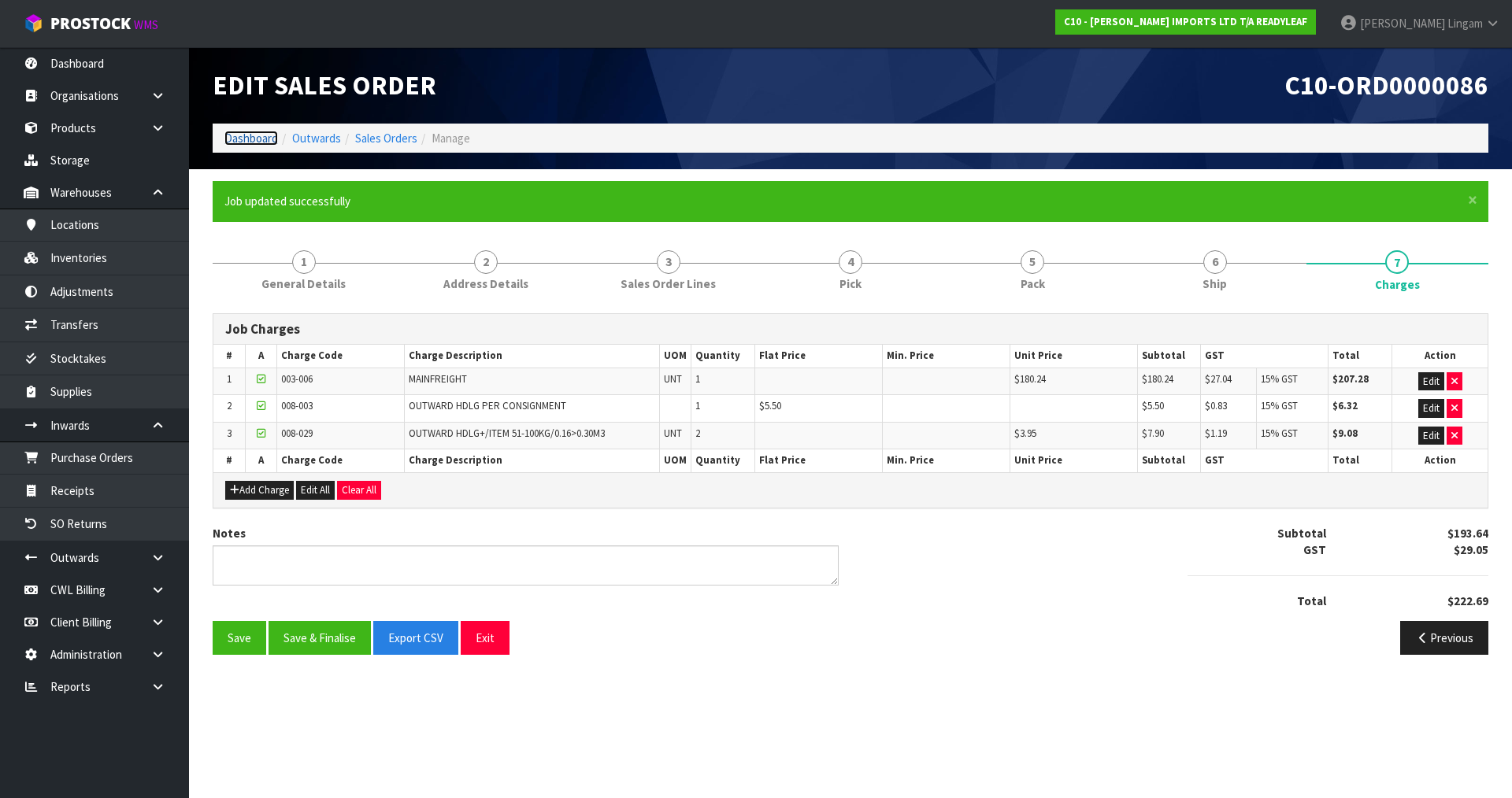
click at [254, 134] on link "Dashboard" at bounding box center [251, 138] width 54 height 15
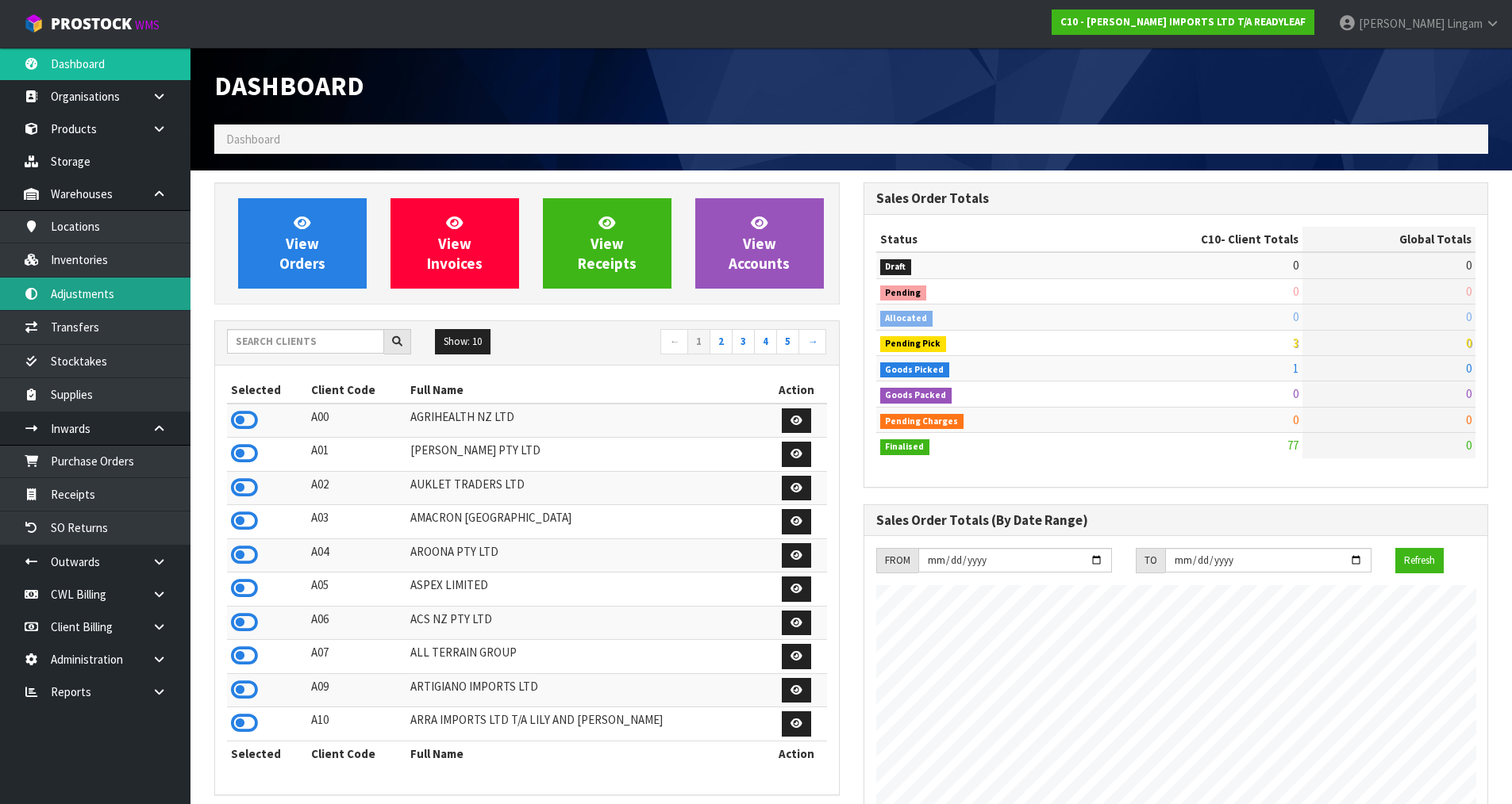
scroll to position [1150, 648]
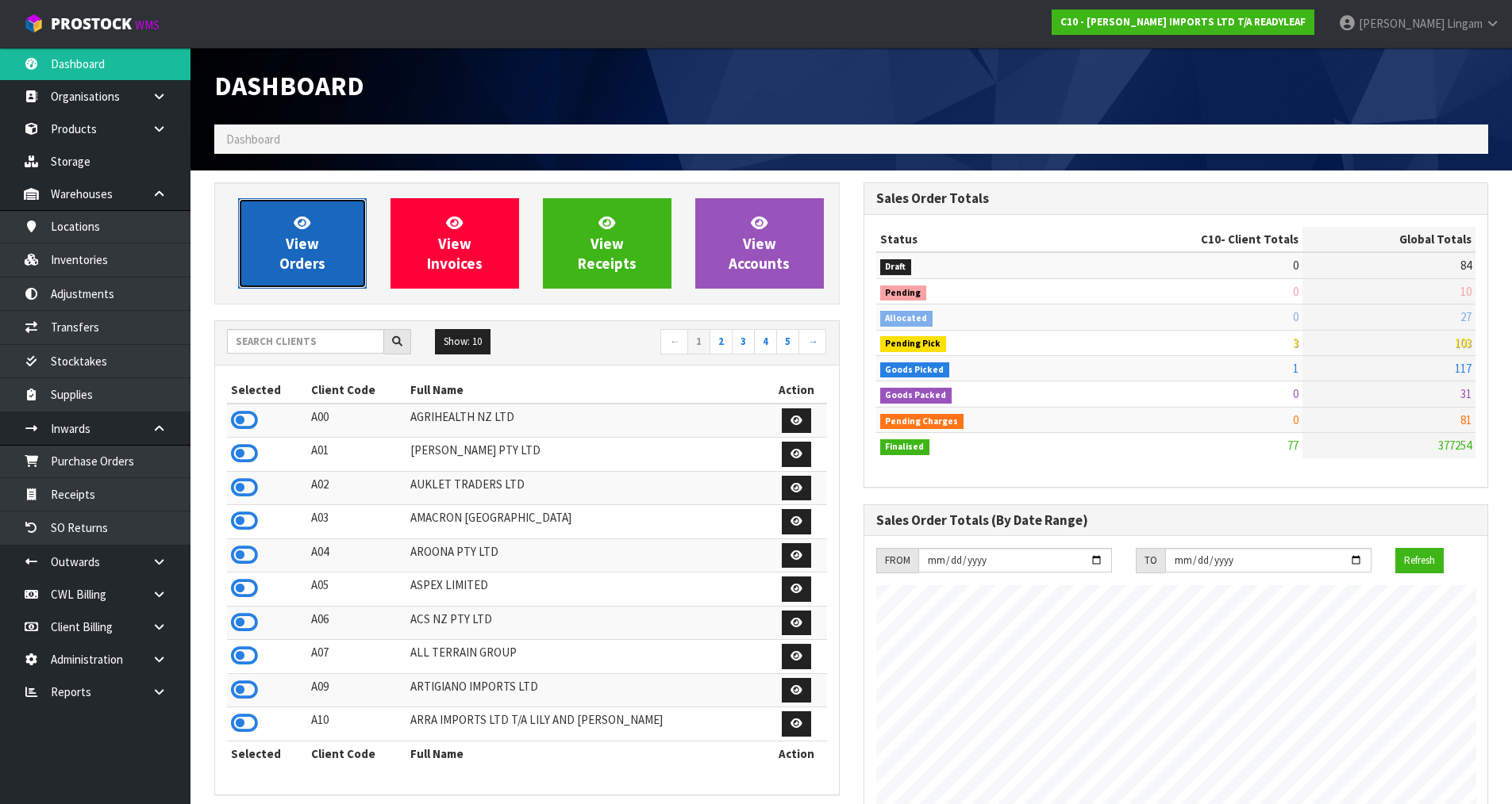
click at [312, 257] on span "View Orders" at bounding box center [302, 243] width 46 height 60
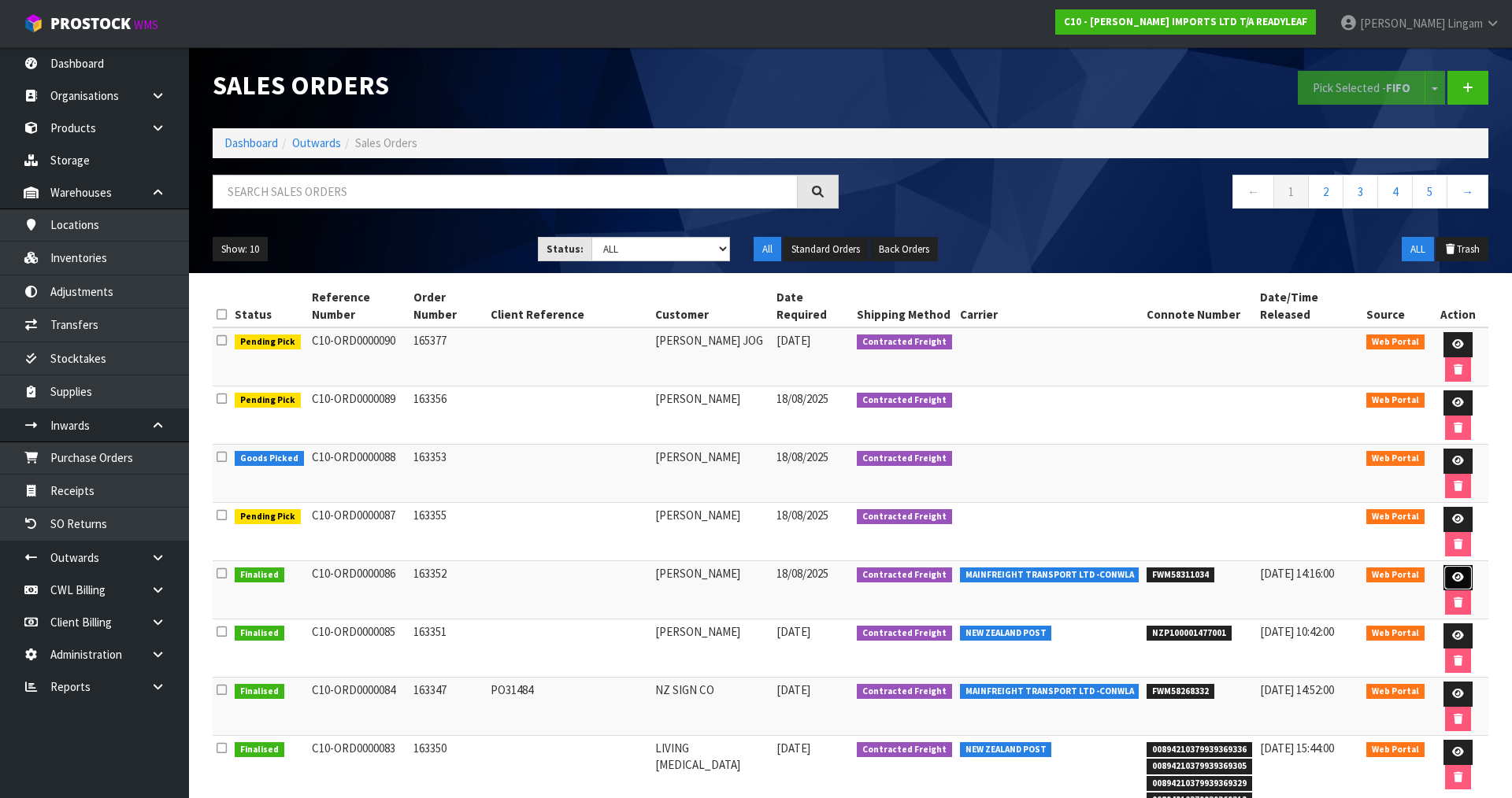
click at [1452, 573] on icon at bounding box center [1458, 577] width 12 height 10
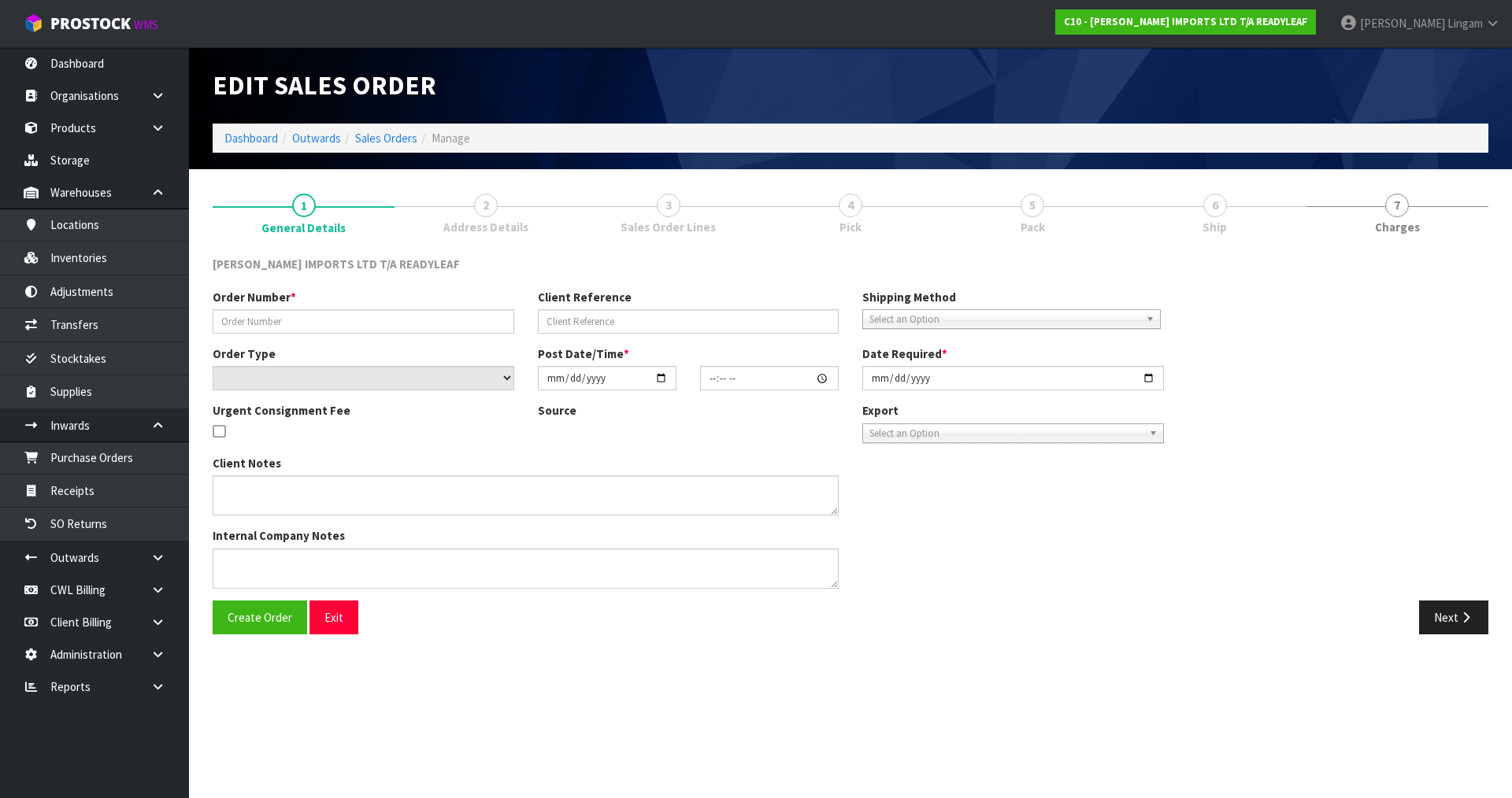
type input "163352"
select select "number:0"
type input "2025-08-15"
type input "14:35:00.000"
type input "2025-08-18"
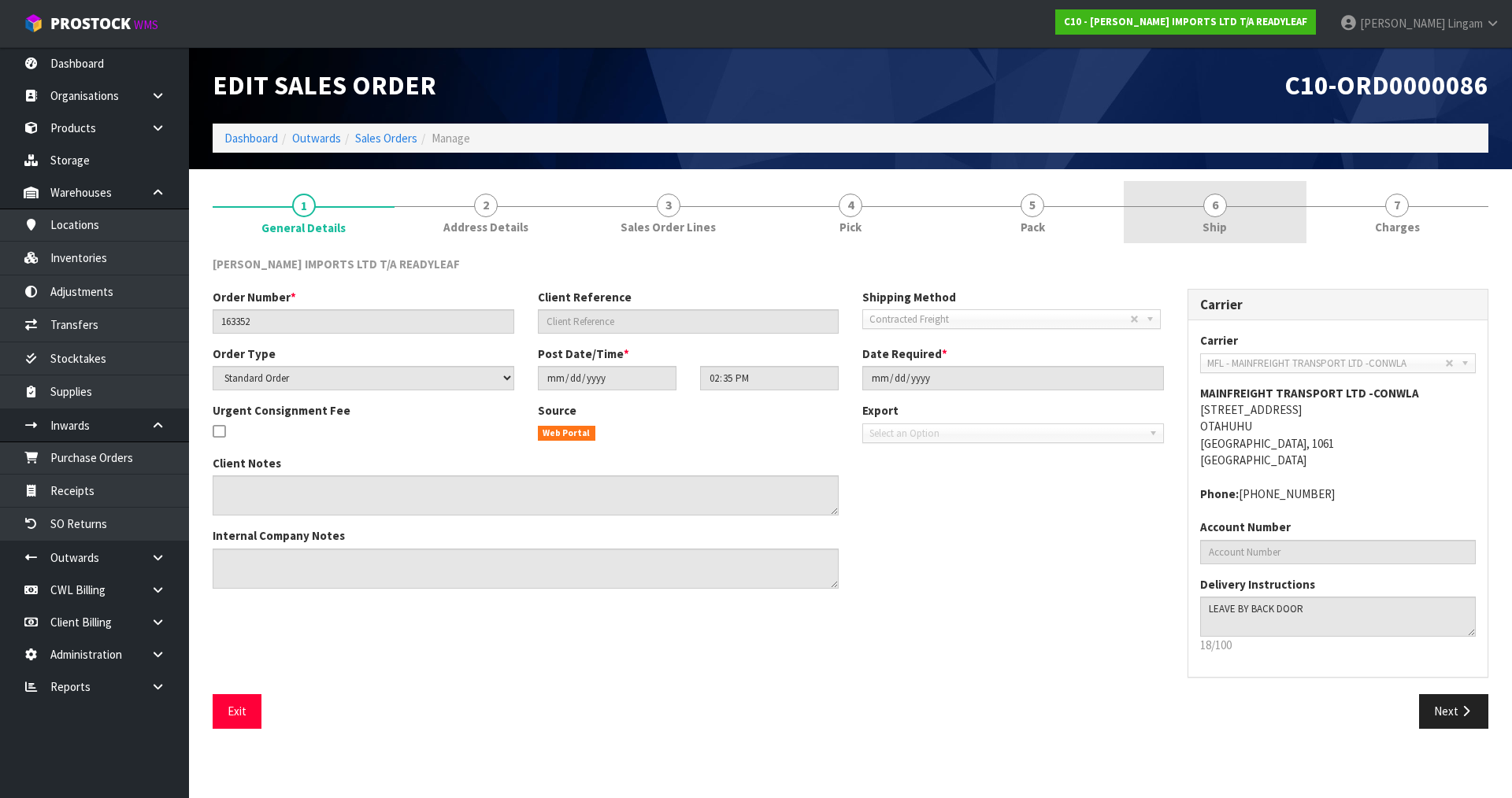
click at [1247, 201] on link "6 Ship" at bounding box center [1214, 212] width 182 height 62
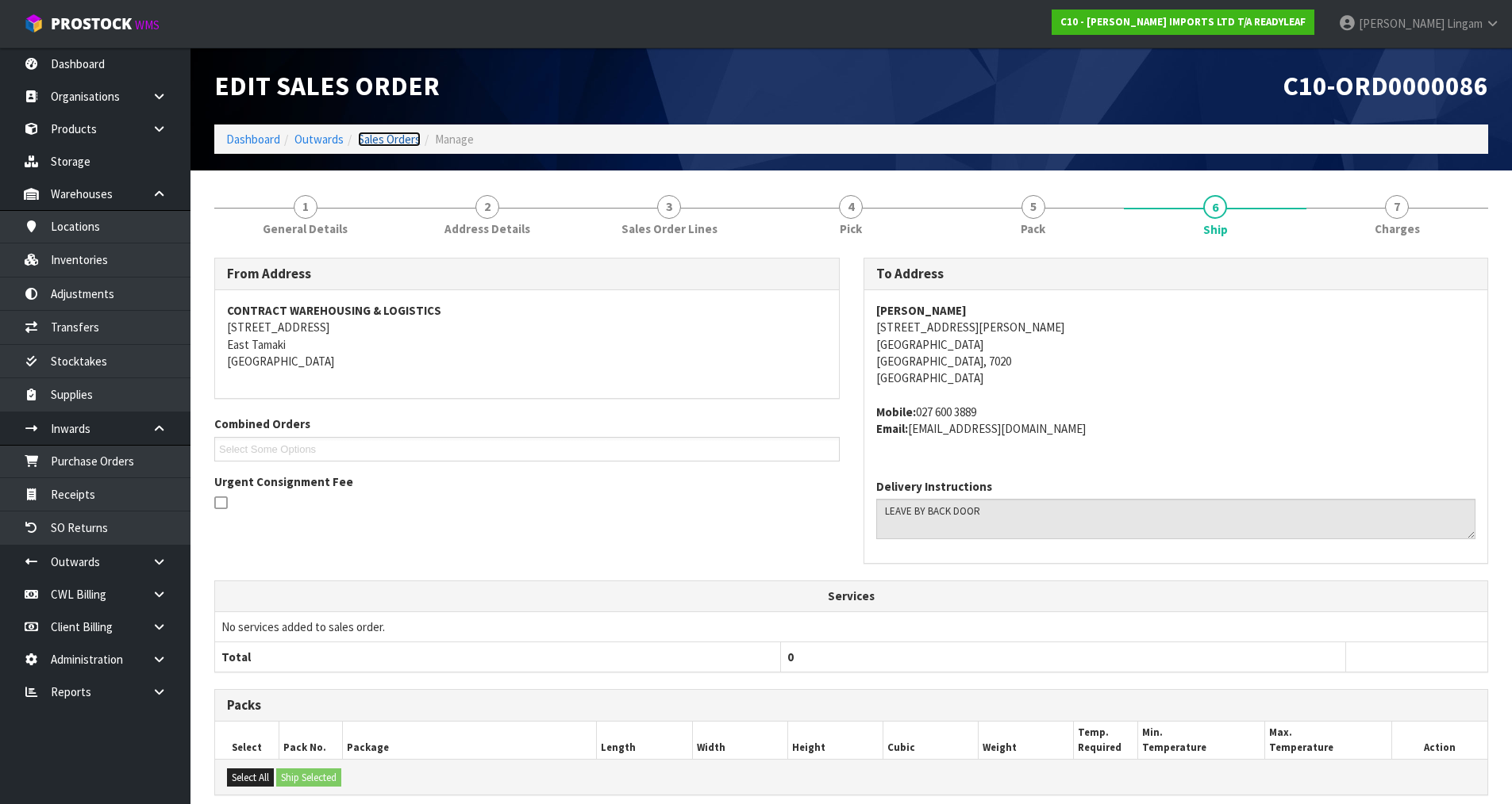
click at [393, 135] on link "Sales Orders" at bounding box center [389, 139] width 63 height 15
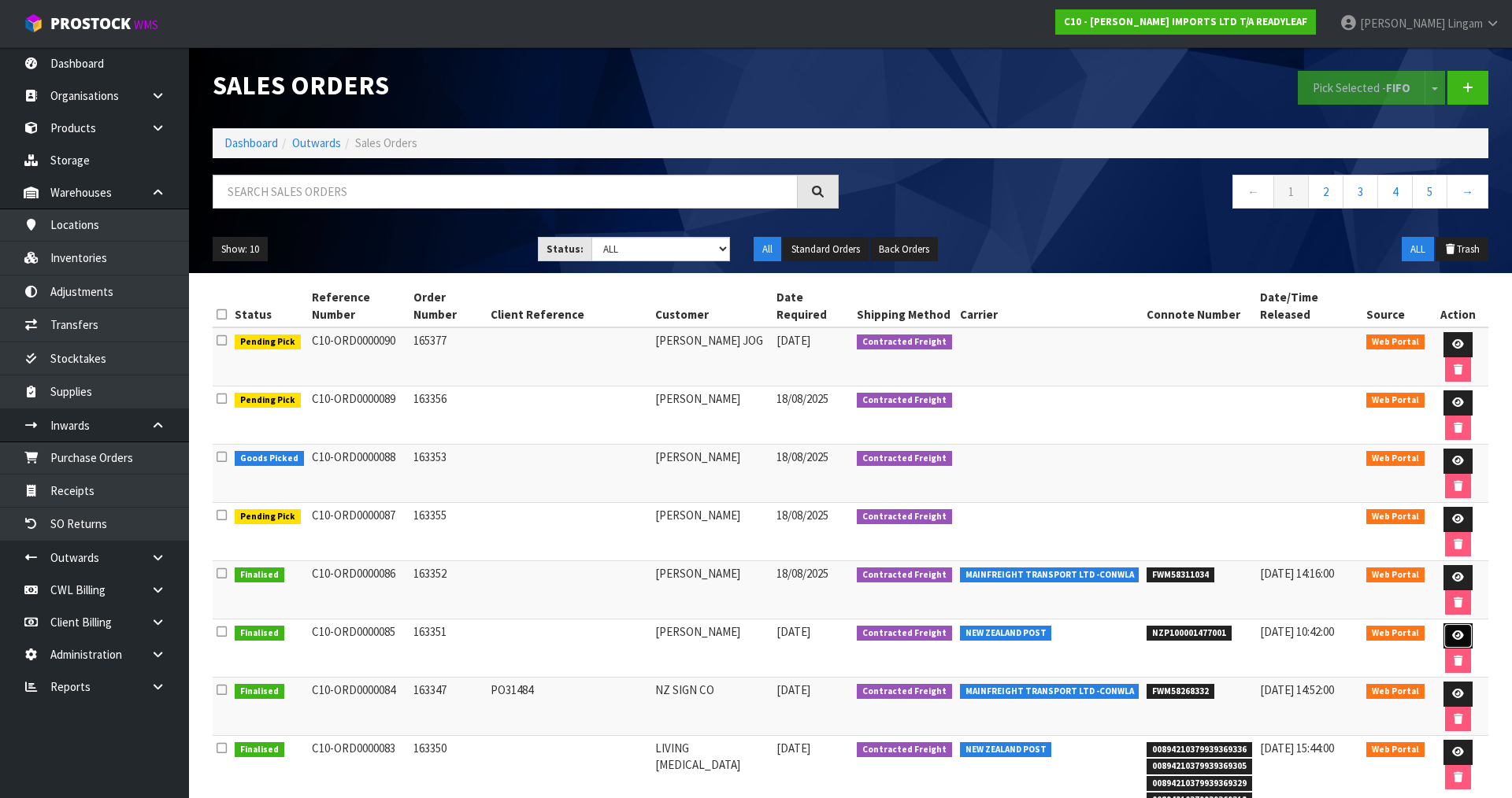
click at [1452, 631] on icon at bounding box center [1458, 636] width 12 height 10
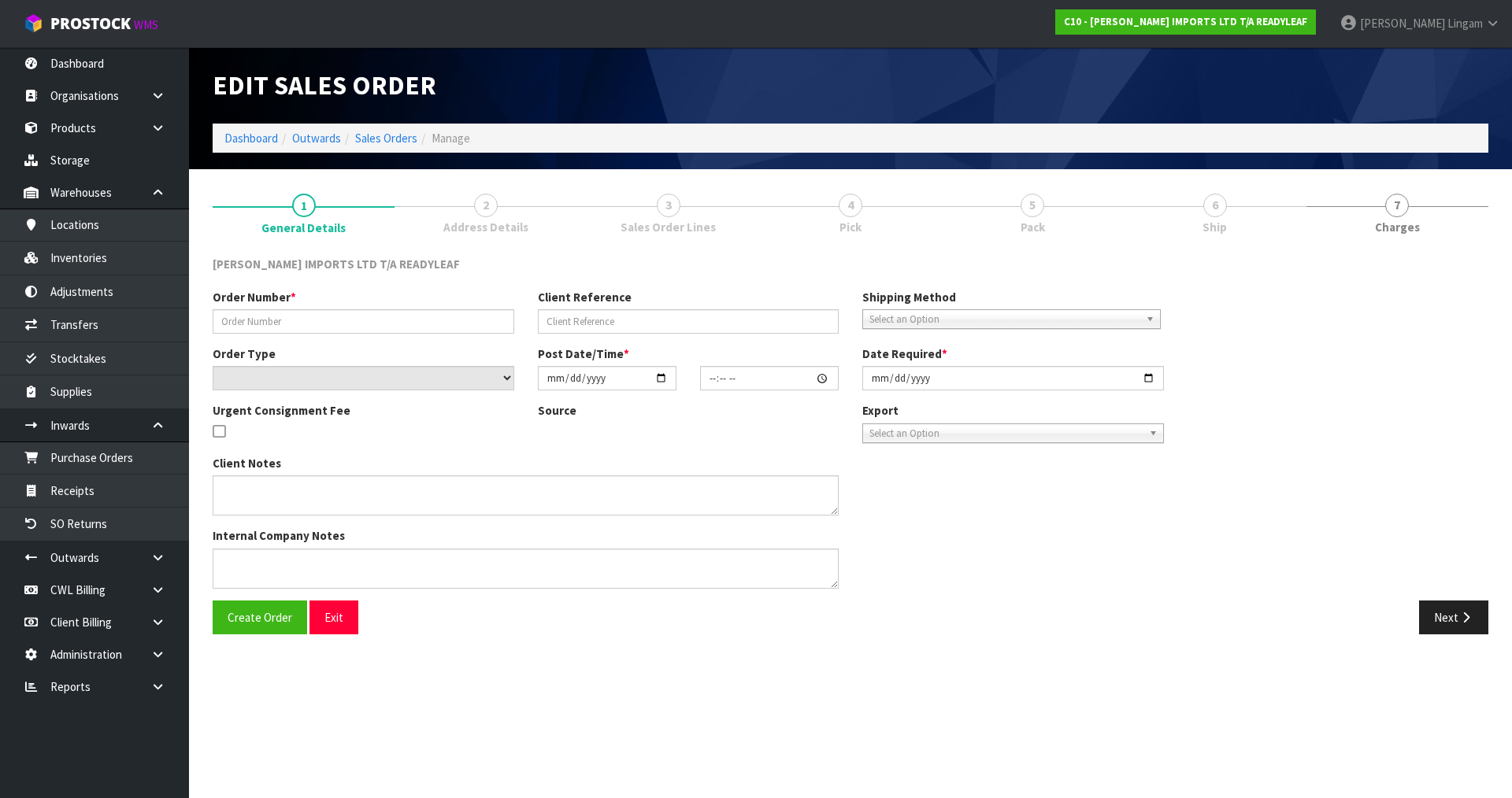
type input "163351"
select select "number:0"
type input "2025-08-13"
type input "21:04:00.000"
type input "2025-08-14"
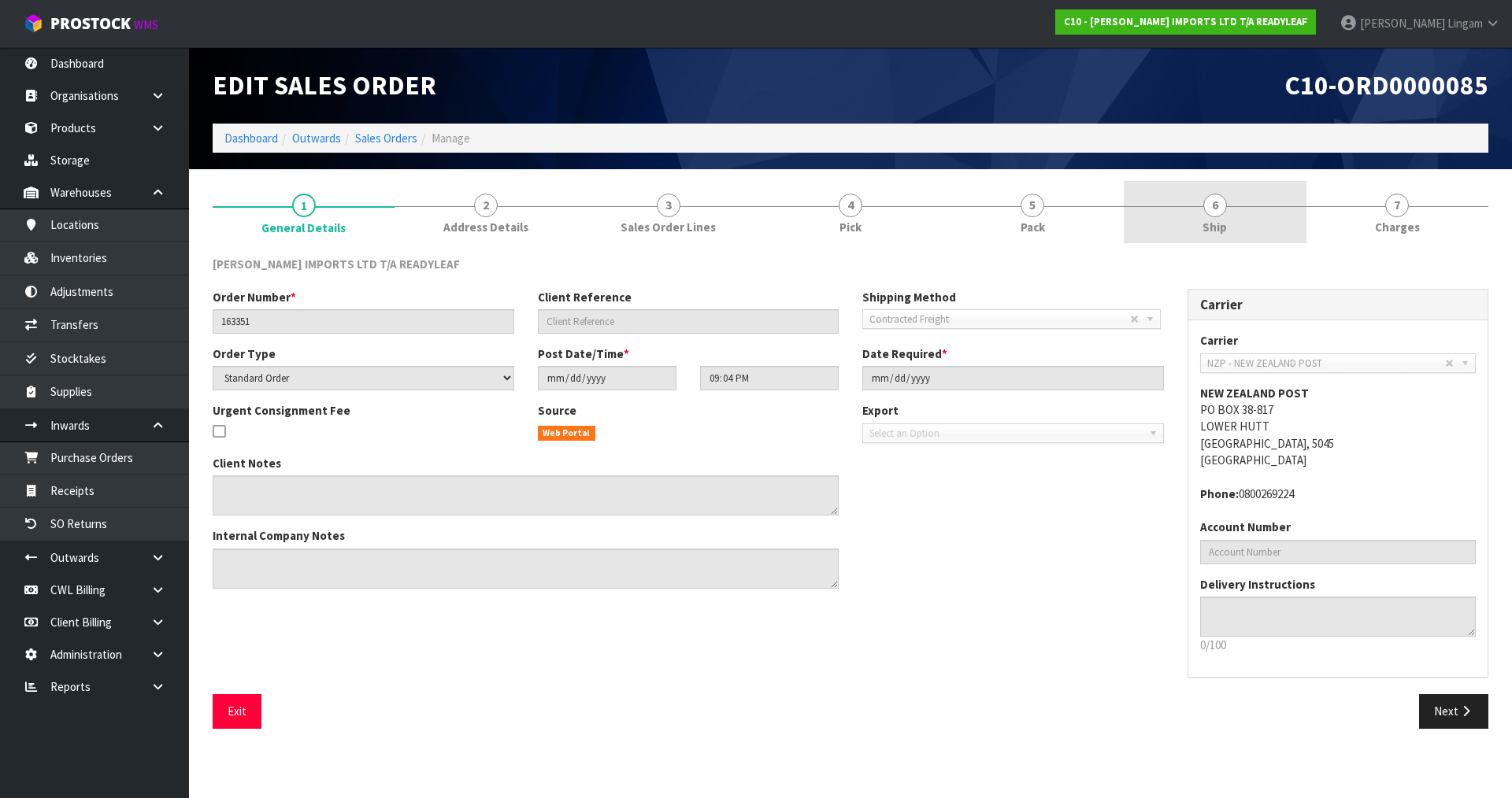
click at [1264, 229] on link "6 Ship" at bounding box center [1214, 212] width 182 height 62
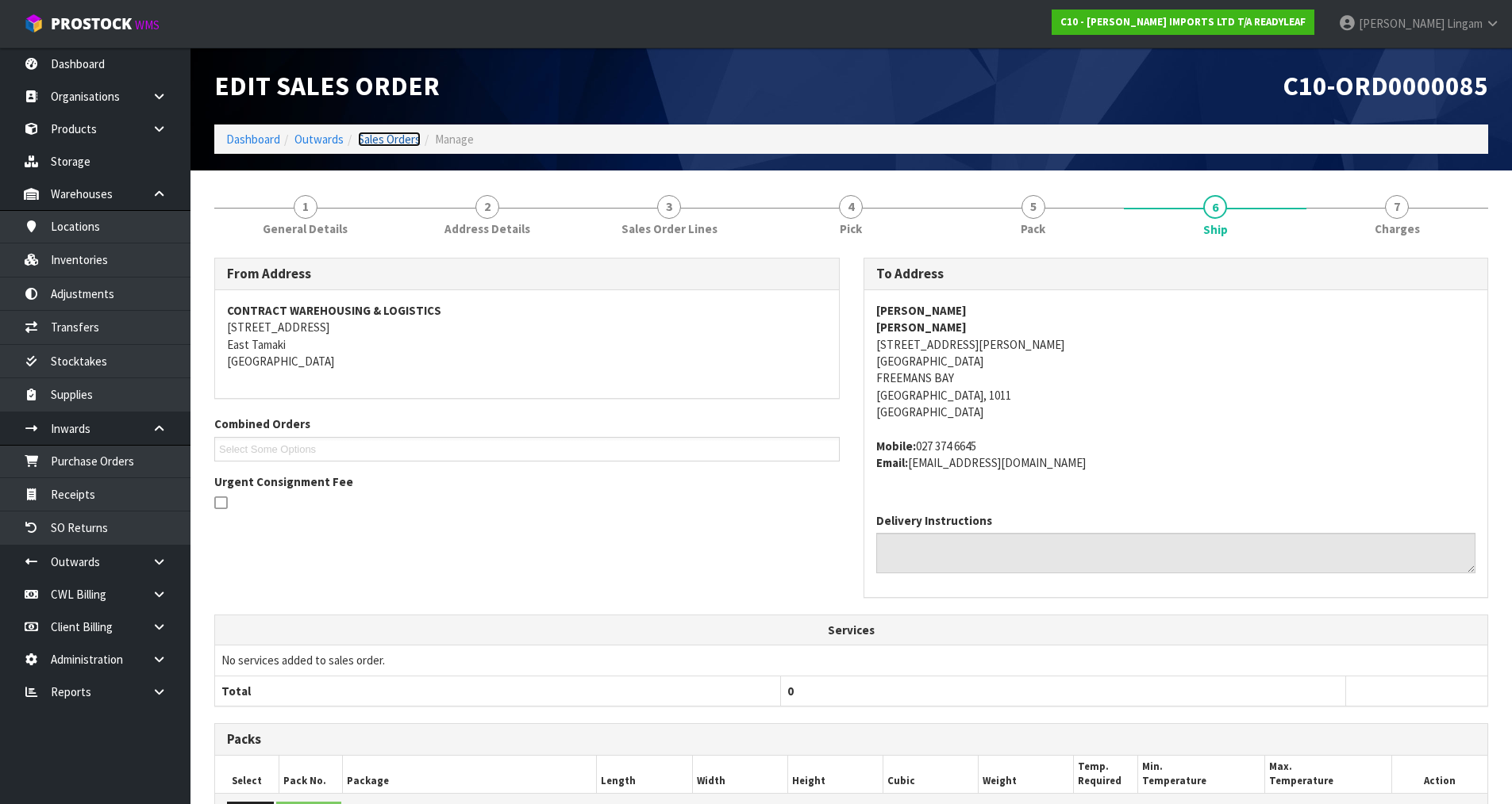
click at [401, 146] on link "Sales Orders" at bounding box center [389, 139] width 63 height 15
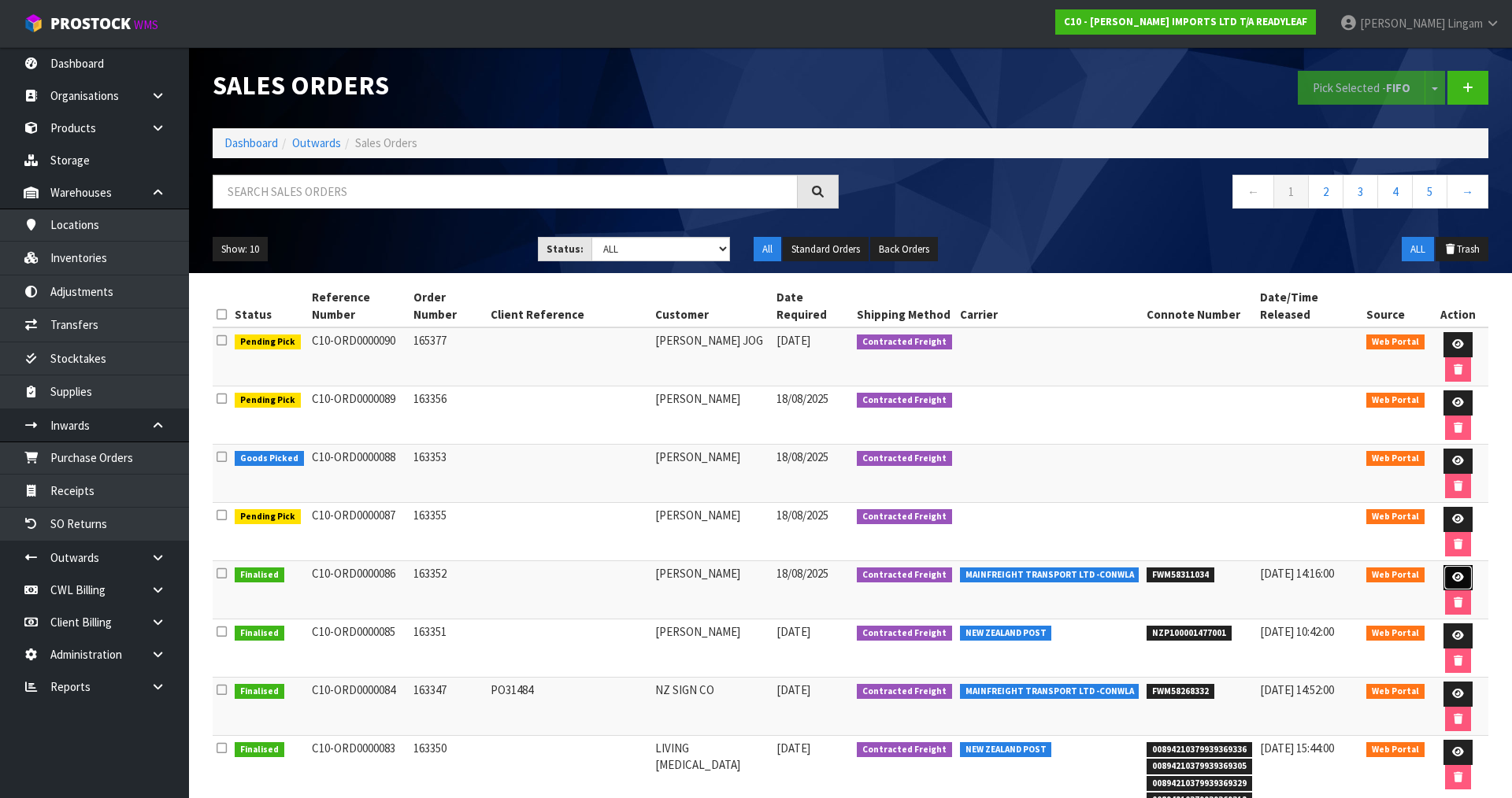
click at [1452, 573] on icon at bounding box center [1458, 577] width 12 height 10
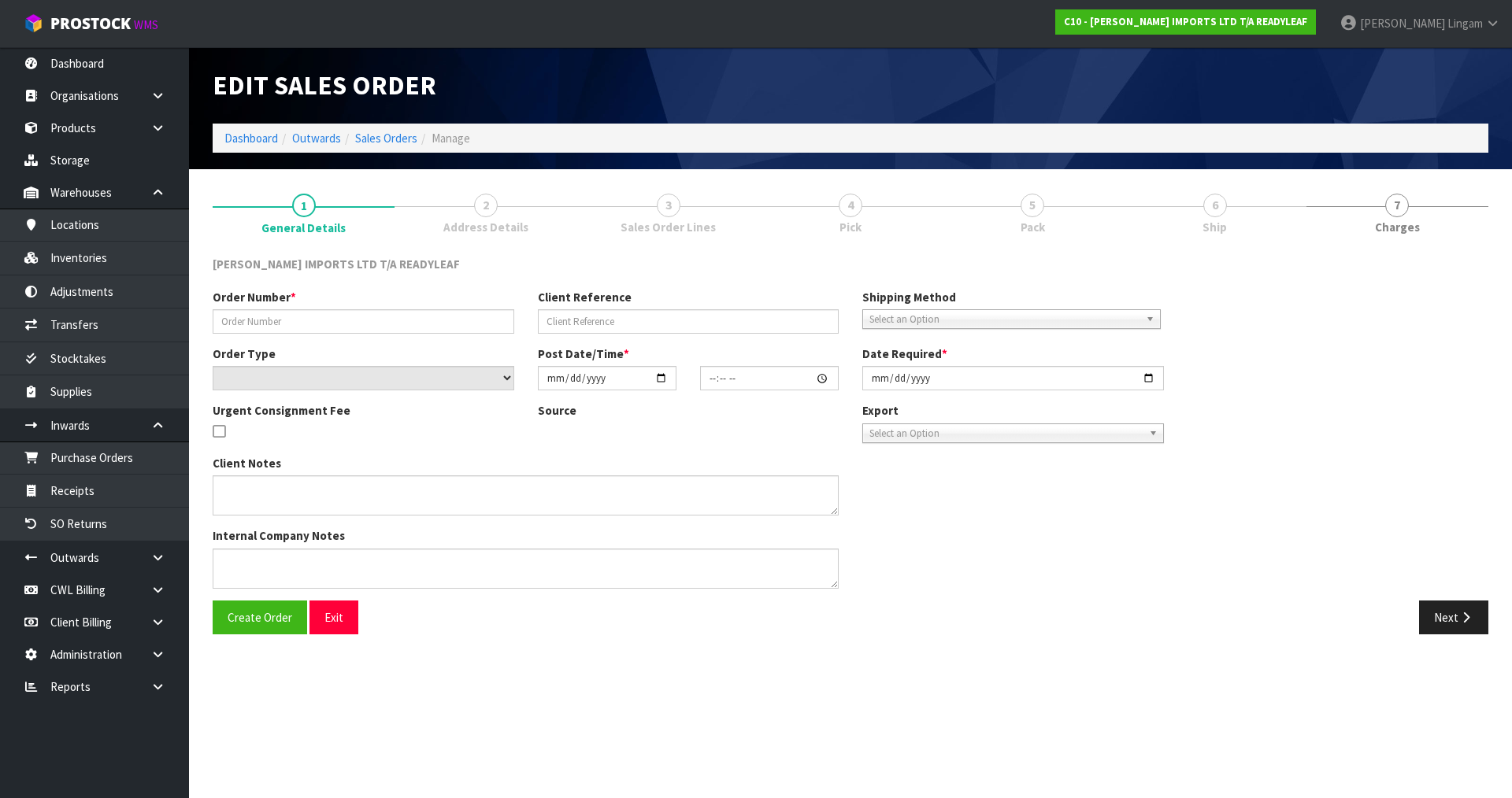
type input "163352"
select select "number:0"
type input "2025-08-15"
type input "14:35:00.000"
type input "2025-08-18"
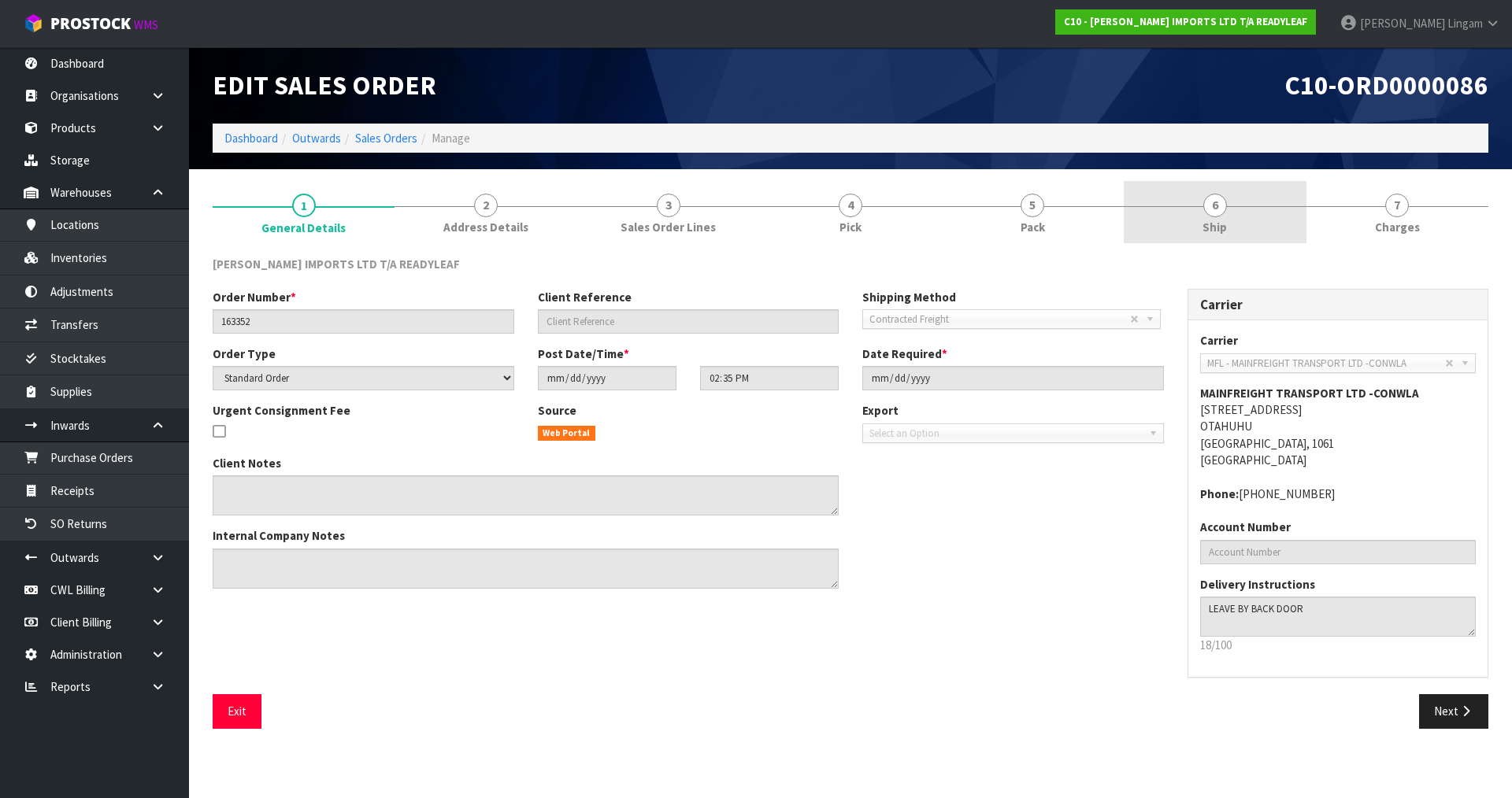
click at [1248, 224] on link "6 Ship" at bounding box center [1214, 212] width 182 height 62
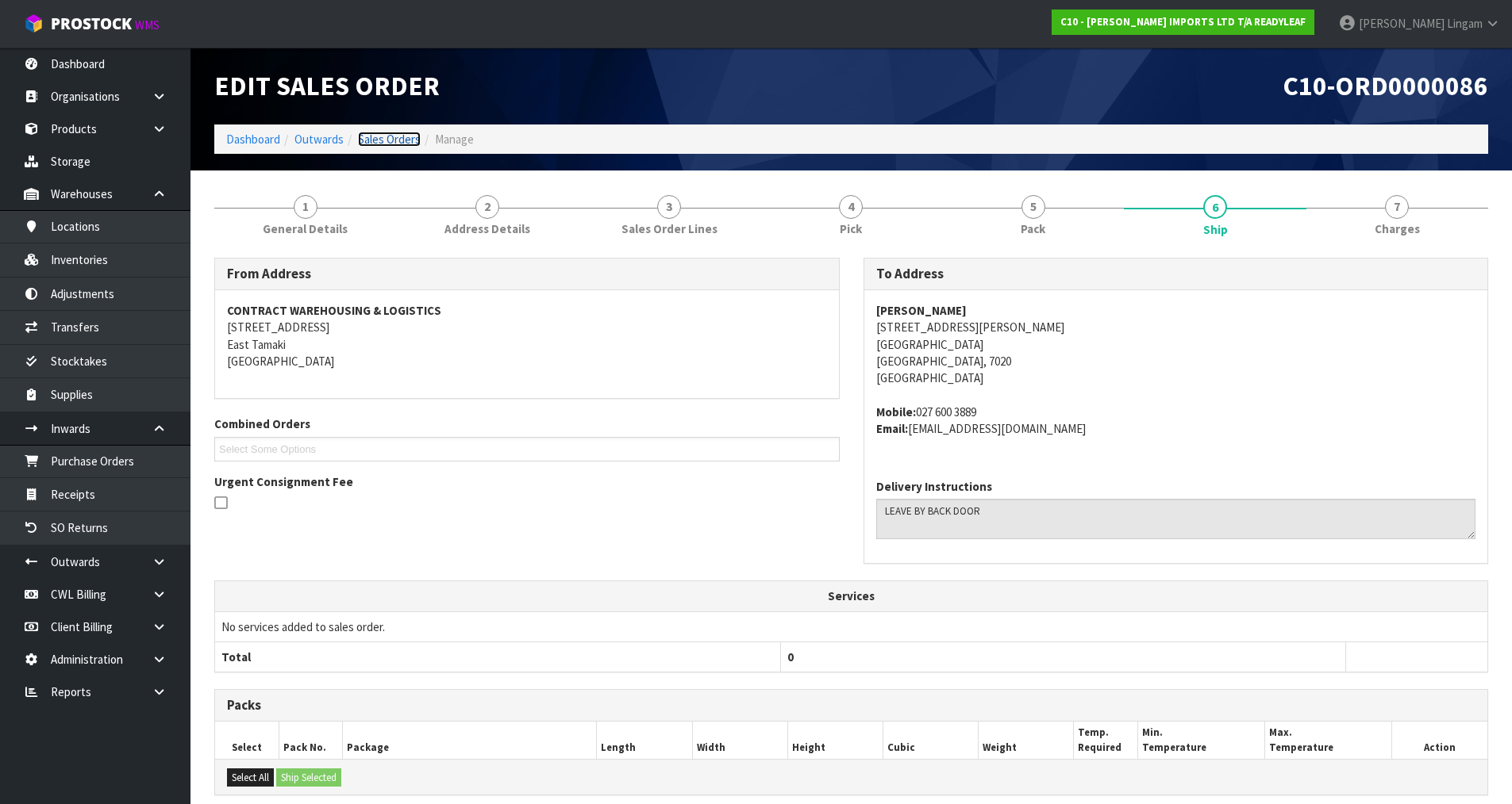
click at [385, 143] on link "Sales Orders" at bounding box center [389, 139] width 63 height 15
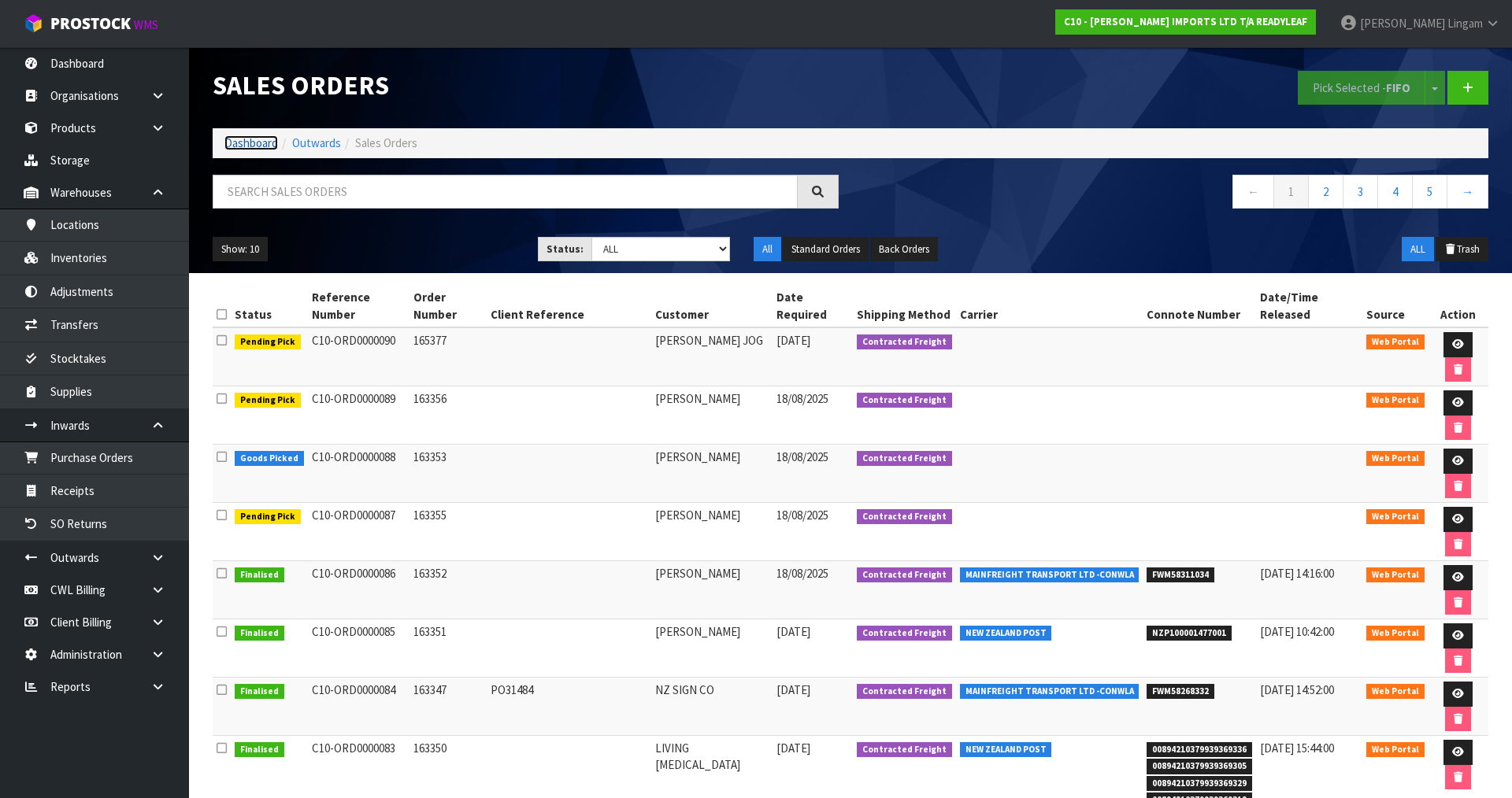
click at [266, 146] on link "Dashboard" at bounding box center [251, 142] width 54 height 15
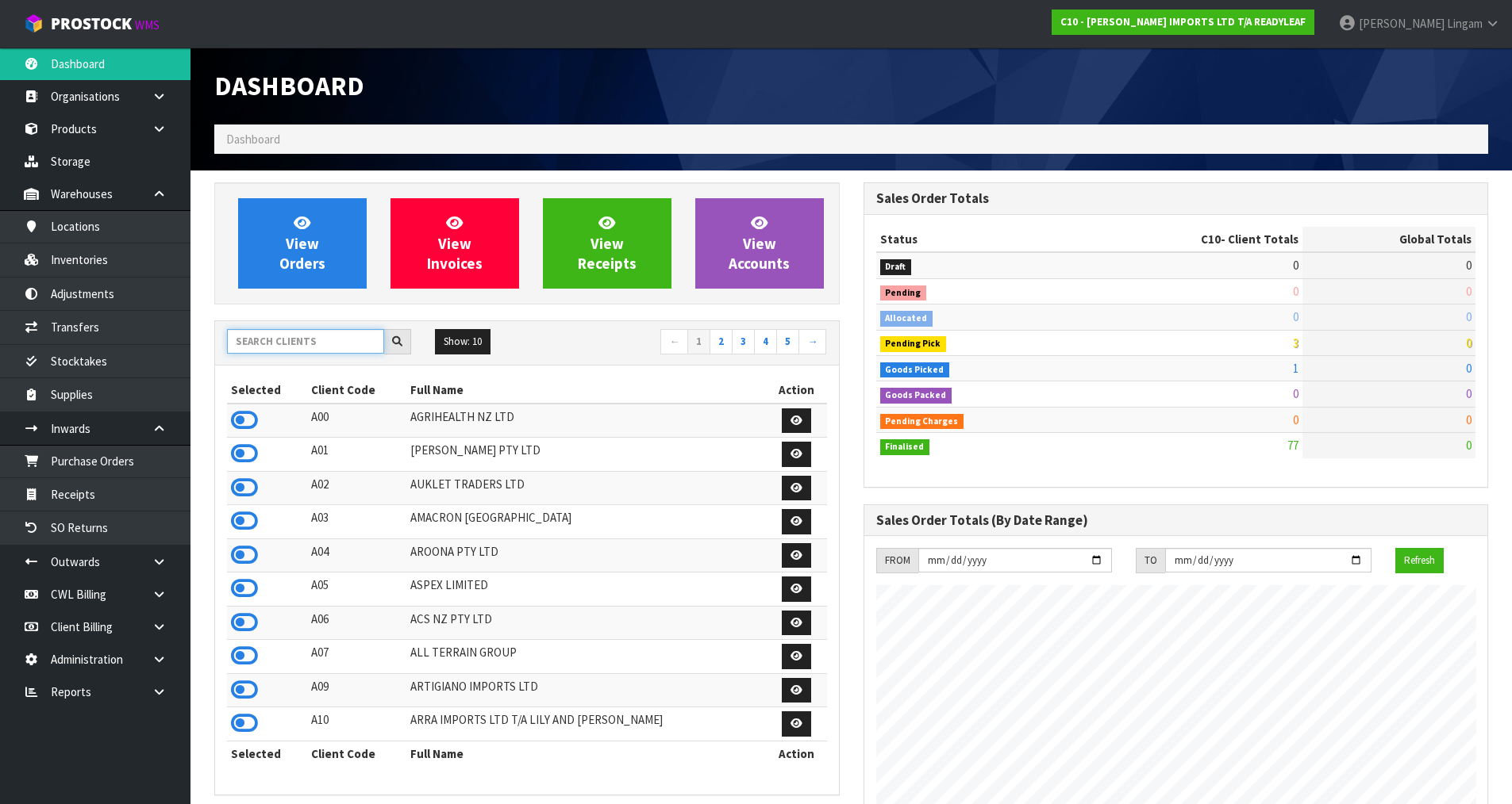
click at [271, 341] on input "text" at bounding box center [305, 342] width 157 height 25
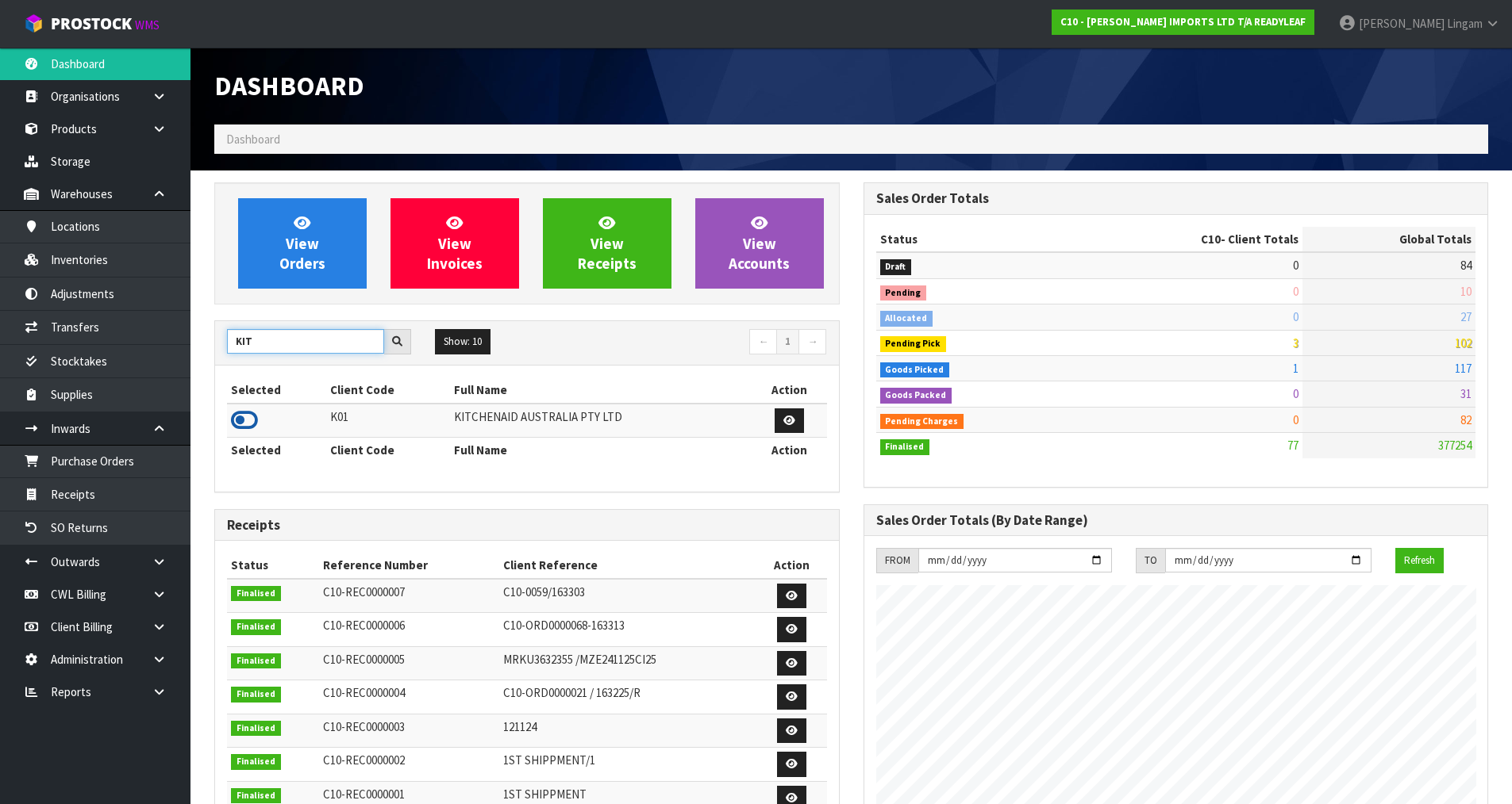
type input "KIT"
click at [241, 429] on icon at bounding box center [243, 421] width 27 height 24
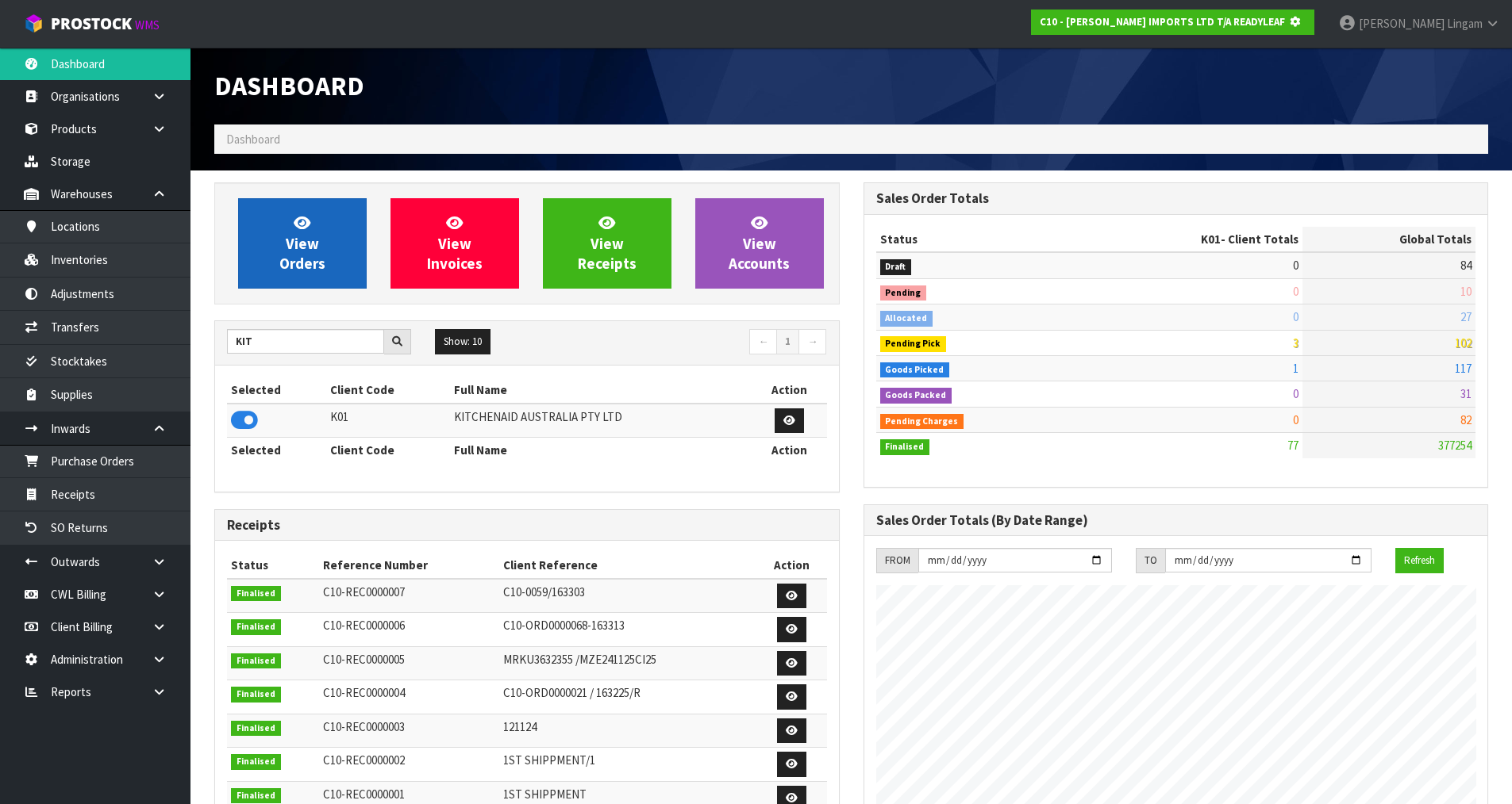
scroll to position [792152, 792845]
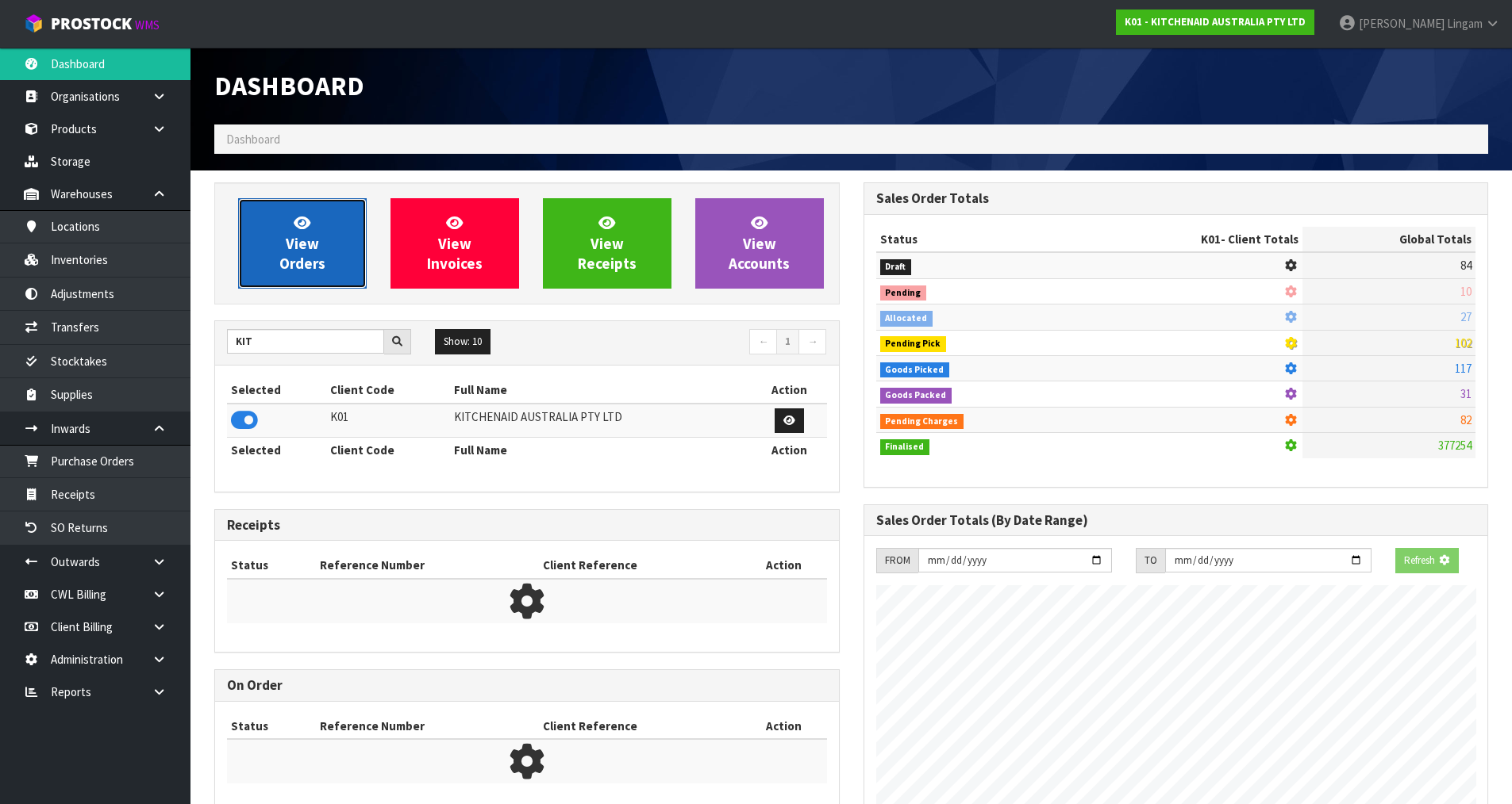
click at [289, 254] on span "View Orders" at bounding box center [302, 243] width 46 height 60
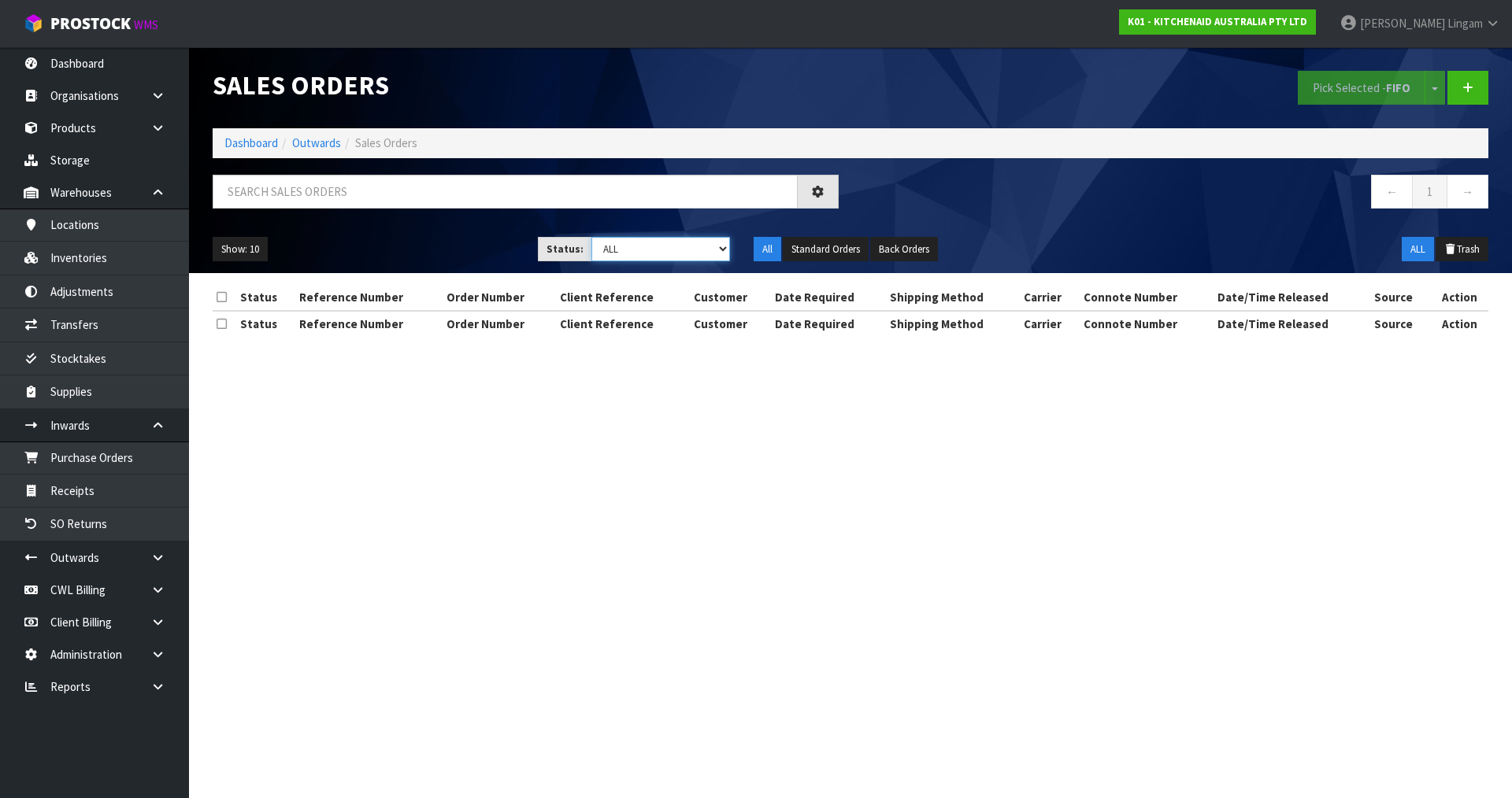
click at [691, 250] on select "Draft Pending Allocated Pending Pick Goods Picked Goods Packed Pending Charges …" at bounding box center [661, 249] width 139 height 25
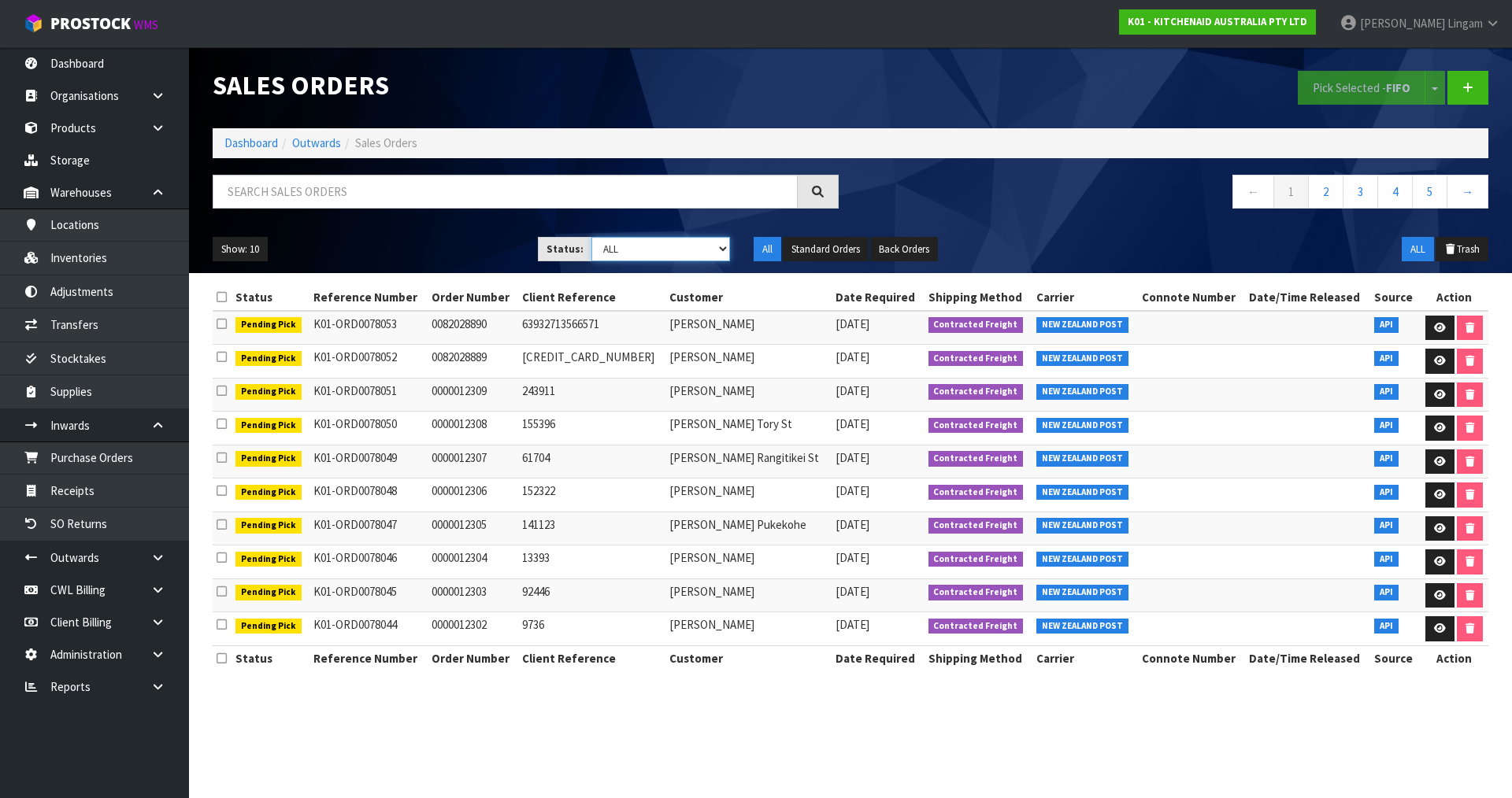
select select "string:6"
click at [591, 237] on select "Draft Pending Allocated Pending Pick Goods Picked Goods Packed Pending Charges …" at bounding box center [661, 249] width 139 height 25
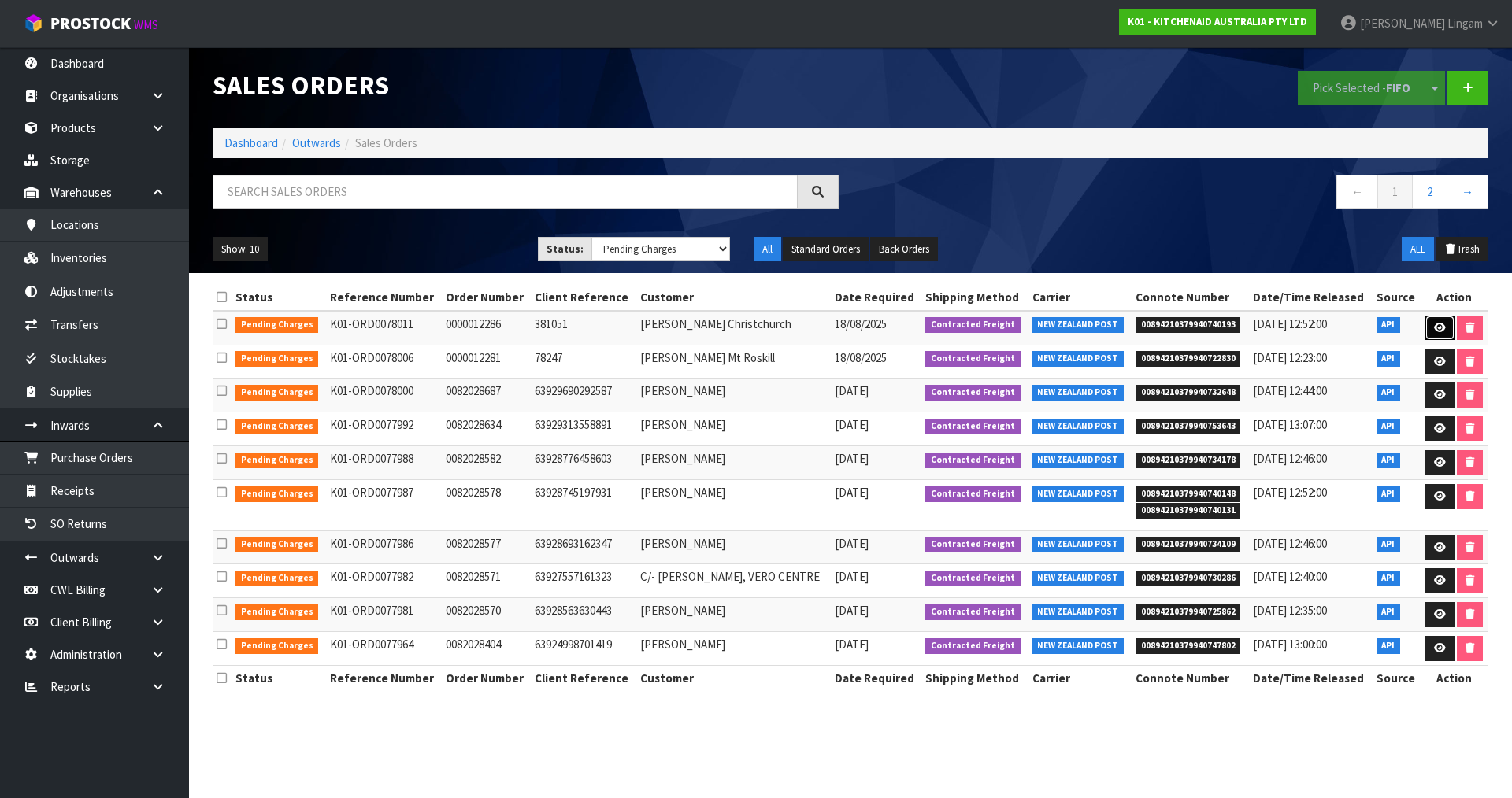
click at [1434, 328] on icon at bounding box center [1440, 328] width 12 height 10
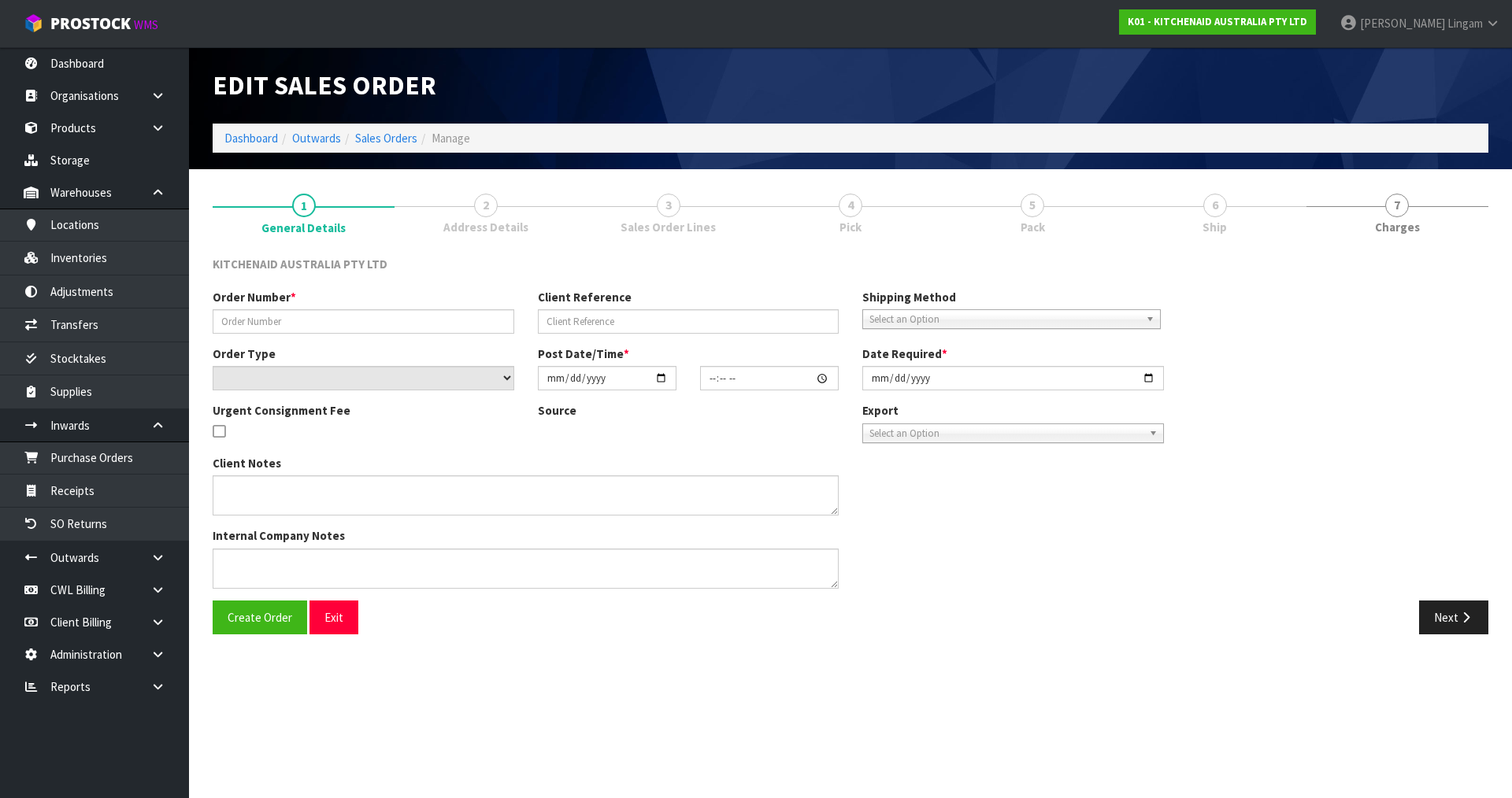
type input "0000012286"
type input "381051"
select select "number:0"
type input "2025-08-18"
type input "11:30:22.000"
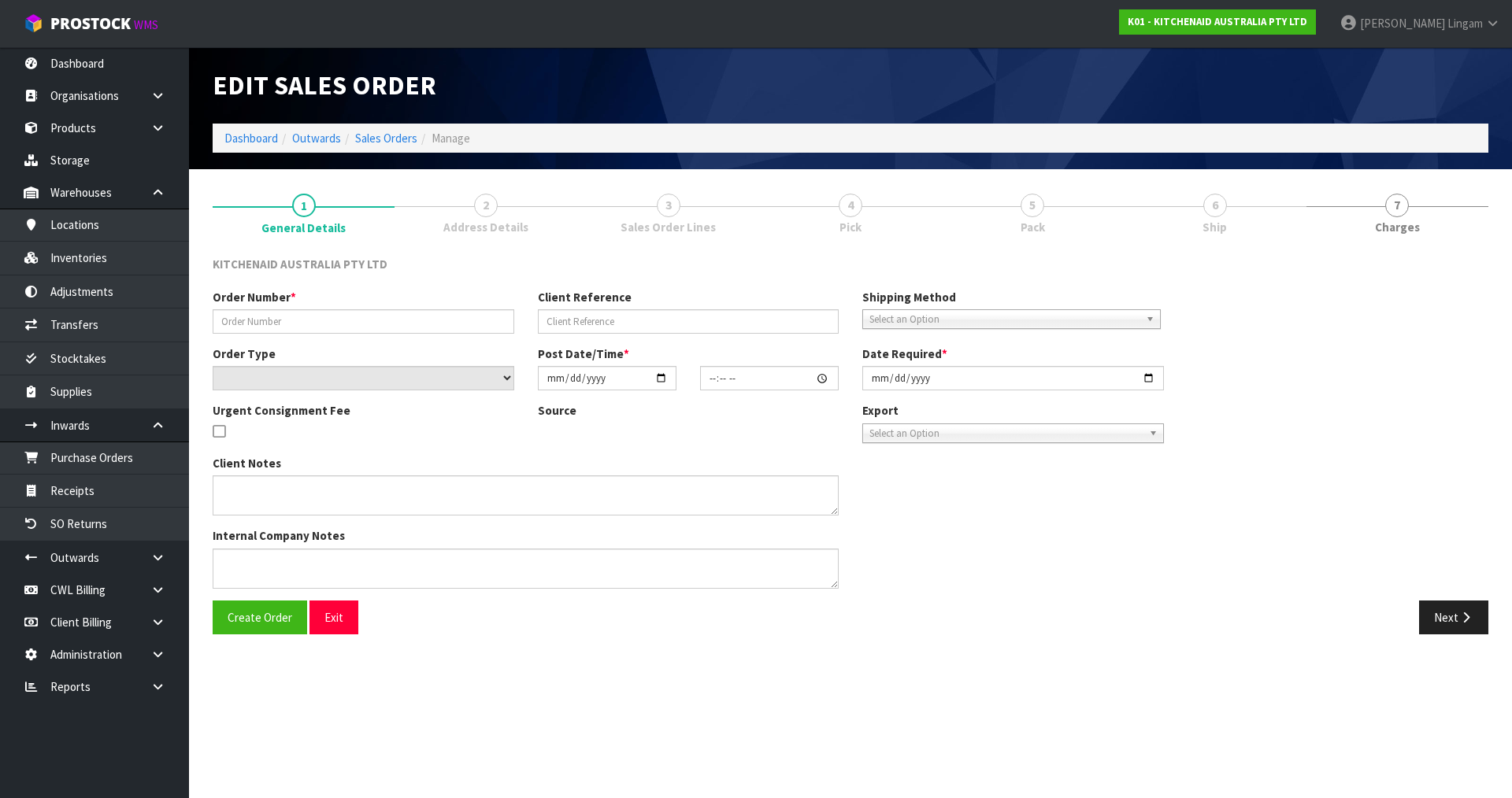
type input "2025-08-18"
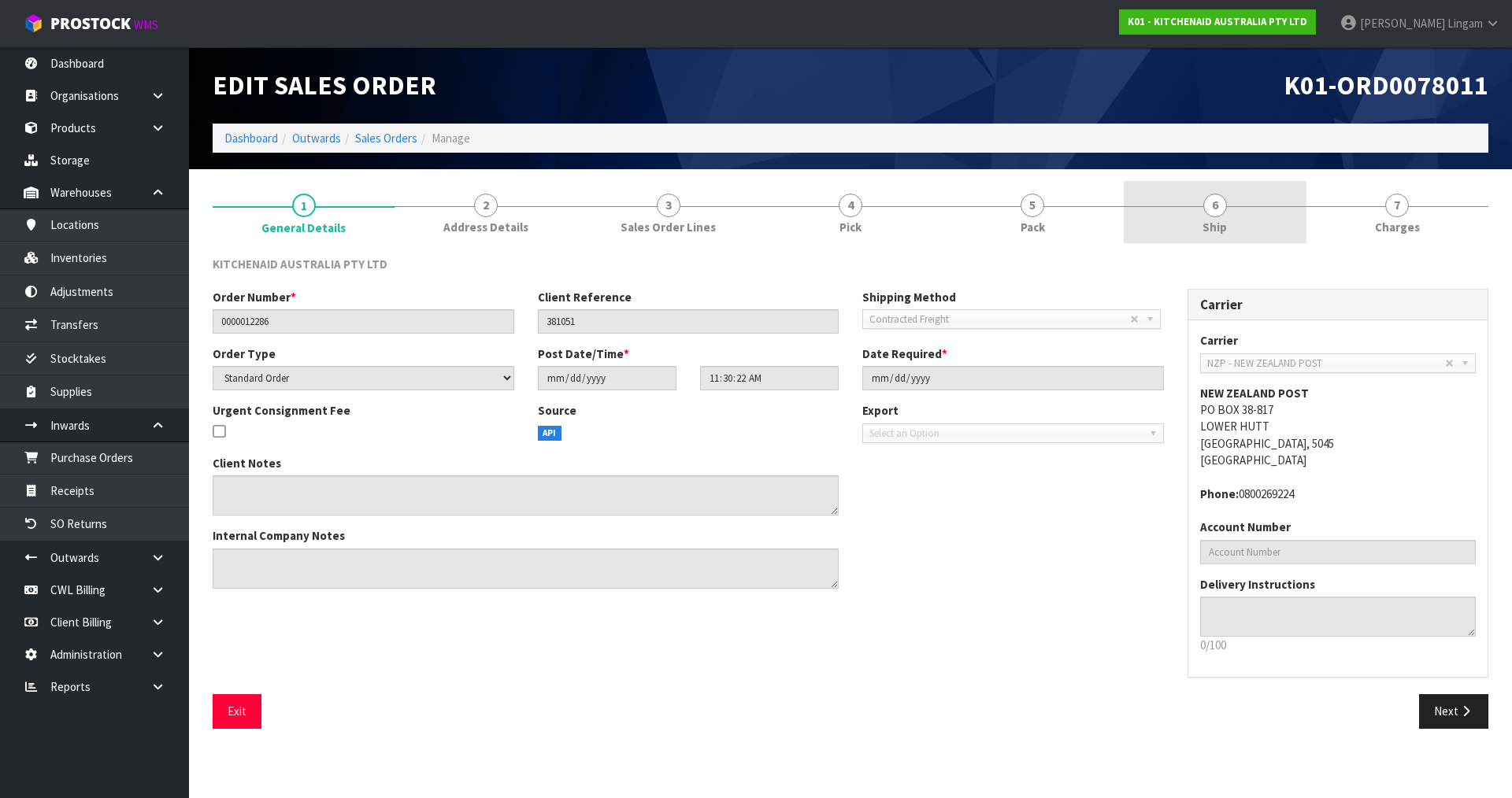
click at [1247, 228] on link "6 Ship" at bounding box center [1214, 212] width 182 height 62
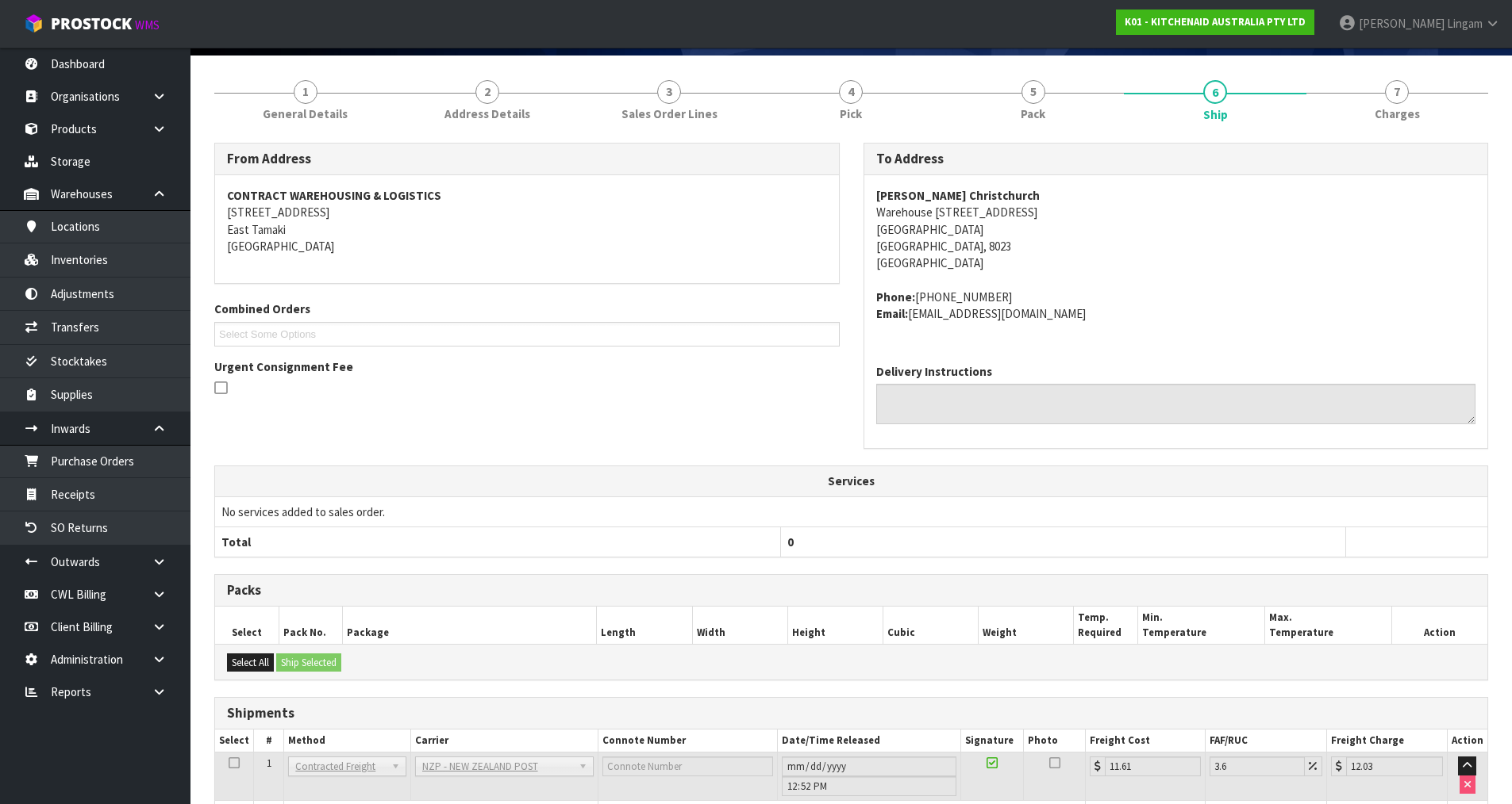
scroll to position [226, 0]
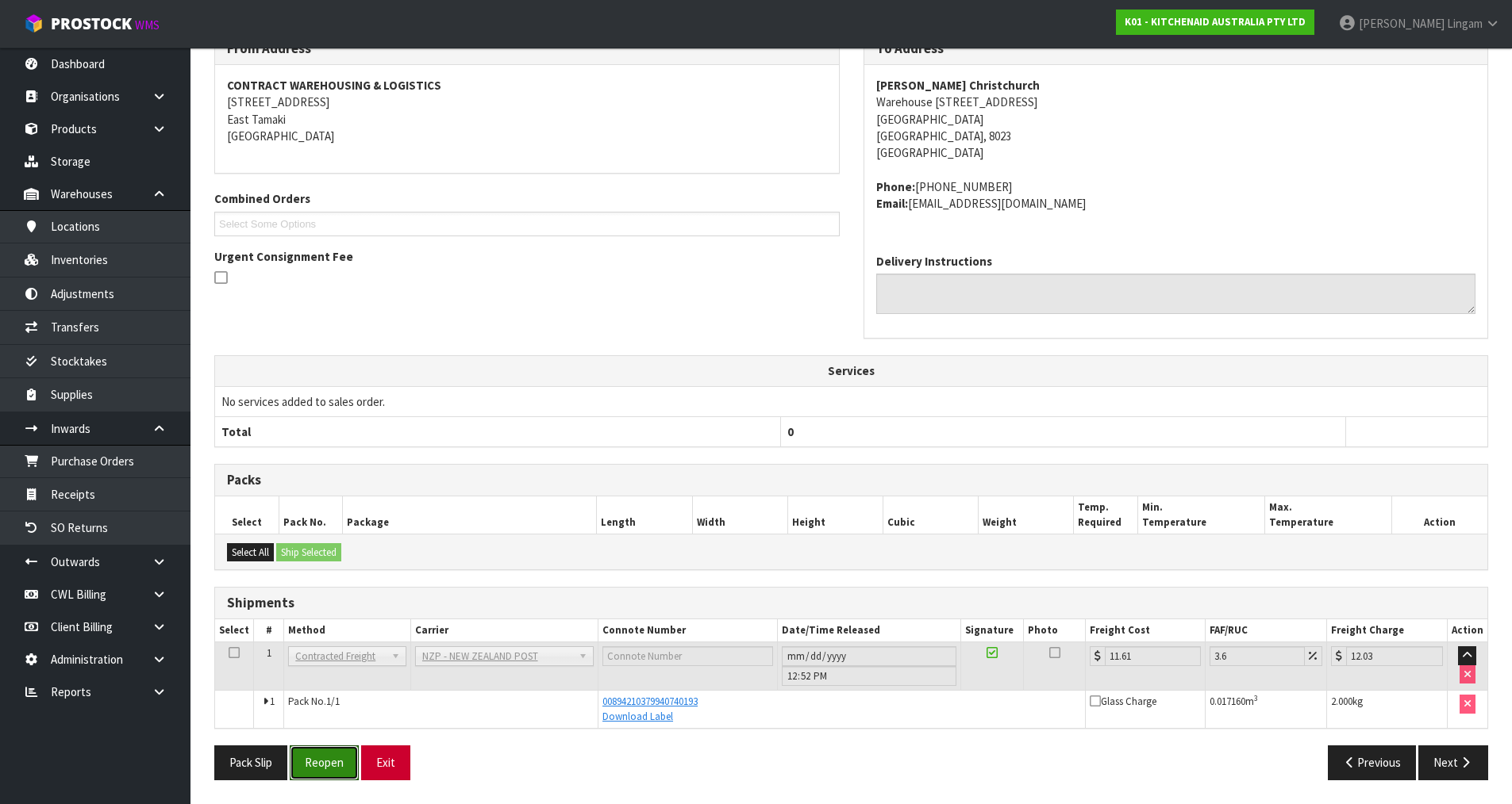
drag, startPoint x: 328, startPoint y: 769, endPoint x: 394, endPoint y: 750, distance: 68.7
click at [329, 768] on button "Reopen" at bounding box center [324, 762] width 69 height 34
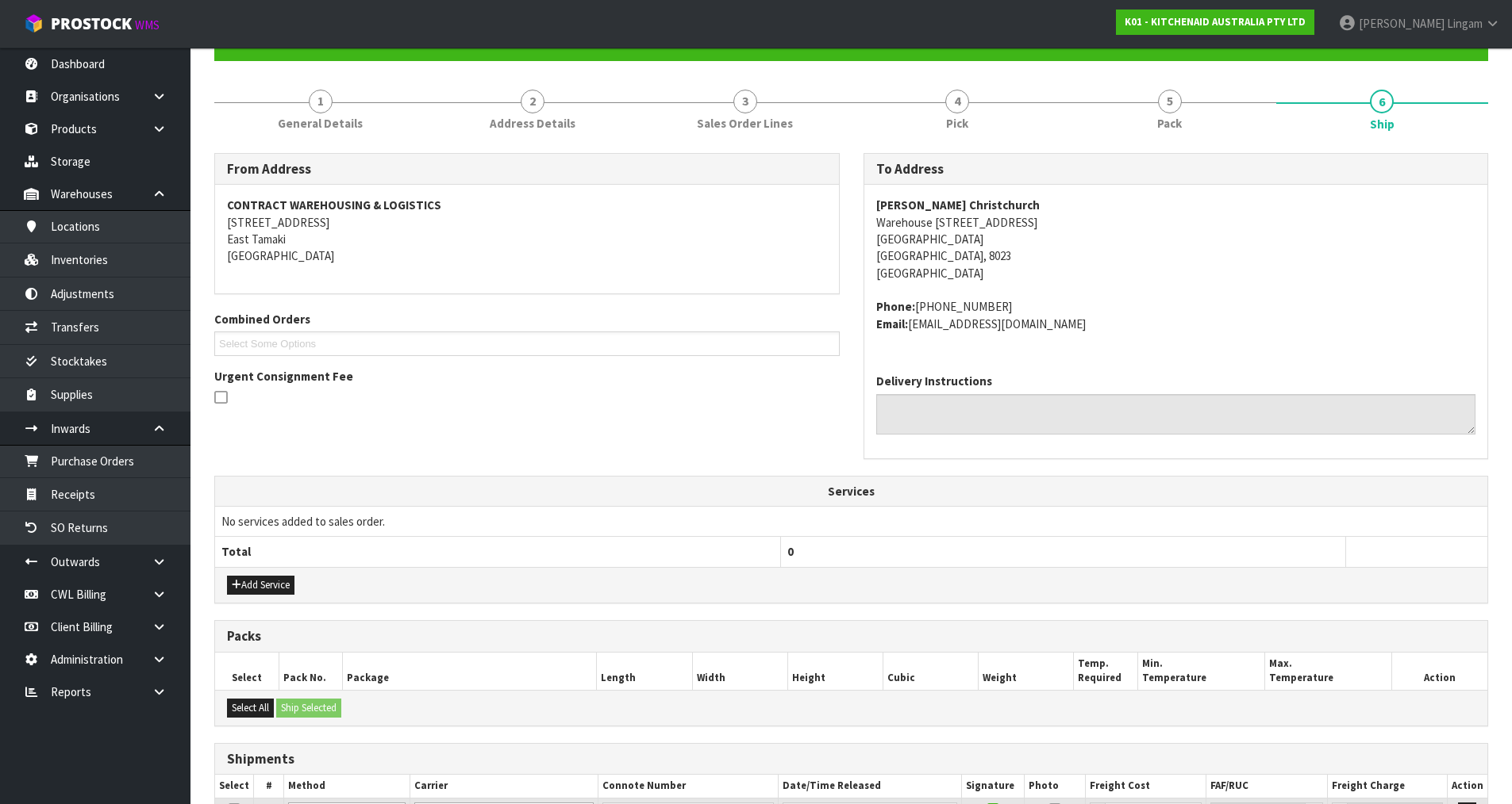
scroll to position [326, 0]
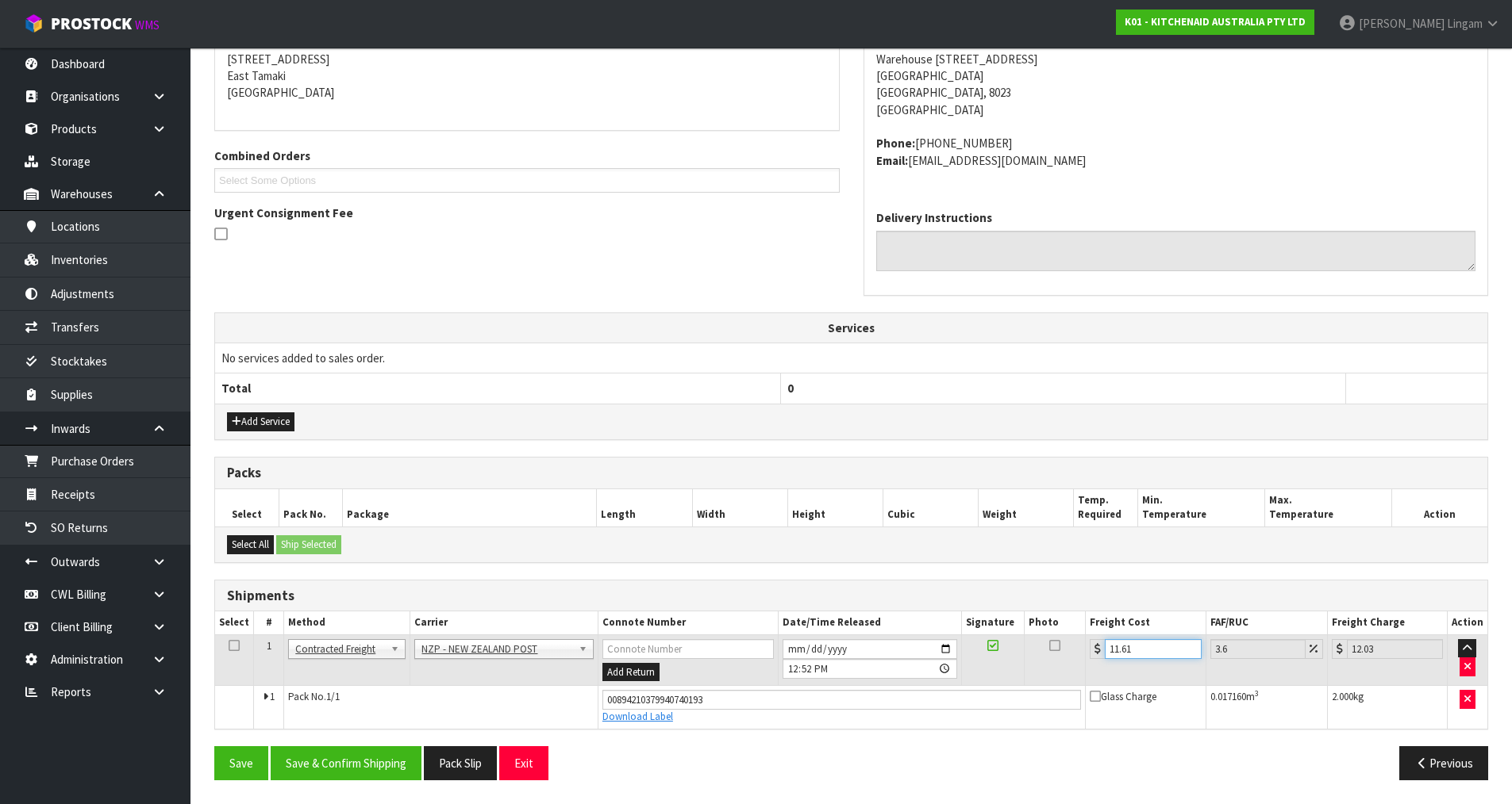
drag, startPoint x: 1153, startPoint y: 653, endPoint x: 1106, endPoint y: 657, distance: 47.2
click at [1106, 657] on input "11.61" at bounding box center [1152, 649] width 96 height 20
type input "1"
type input "1.04"
type input "16"
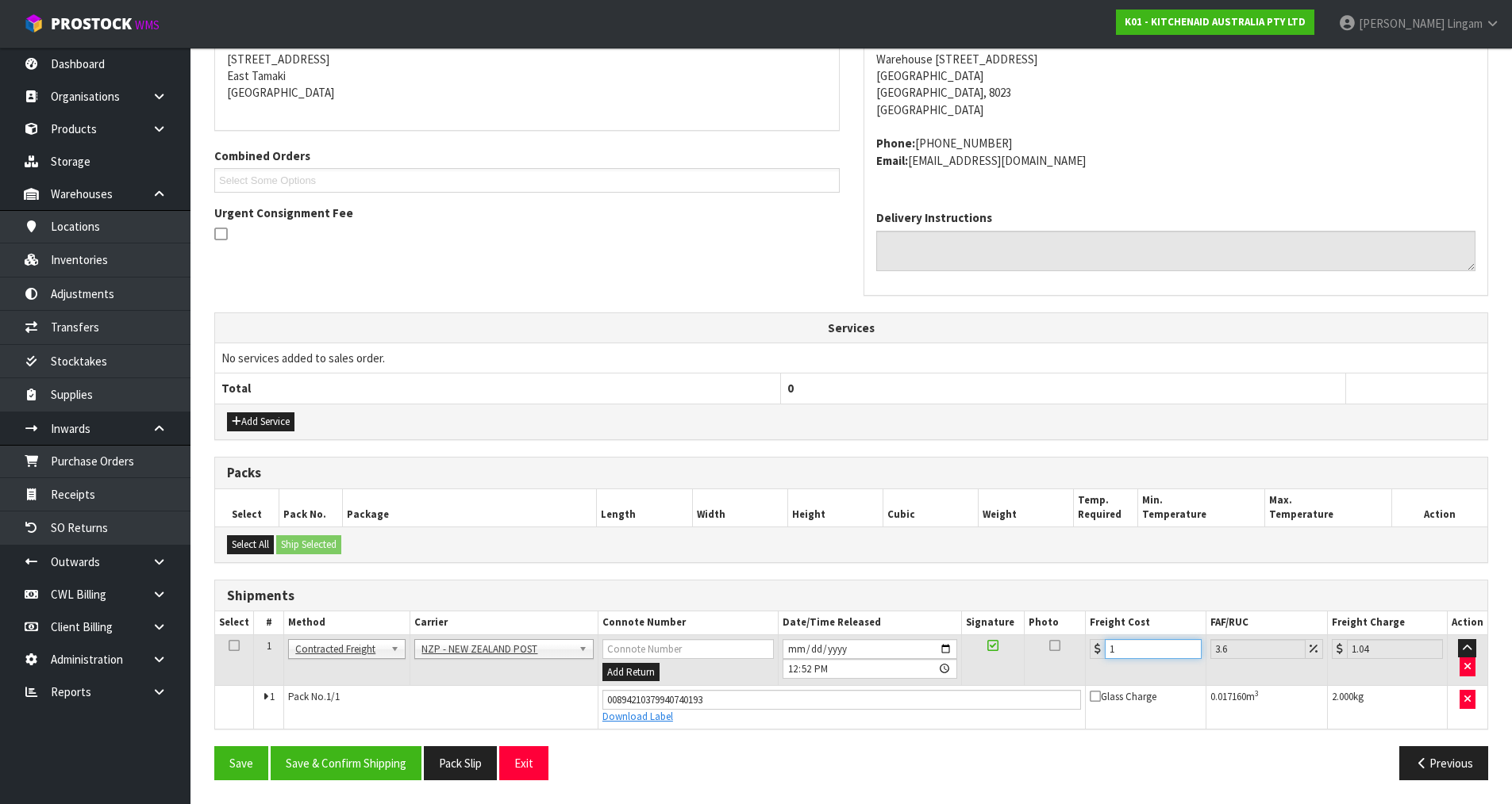
type input "16.58"
type input "161"
type input "166.8"
type input "161.9"
type input "167.73"
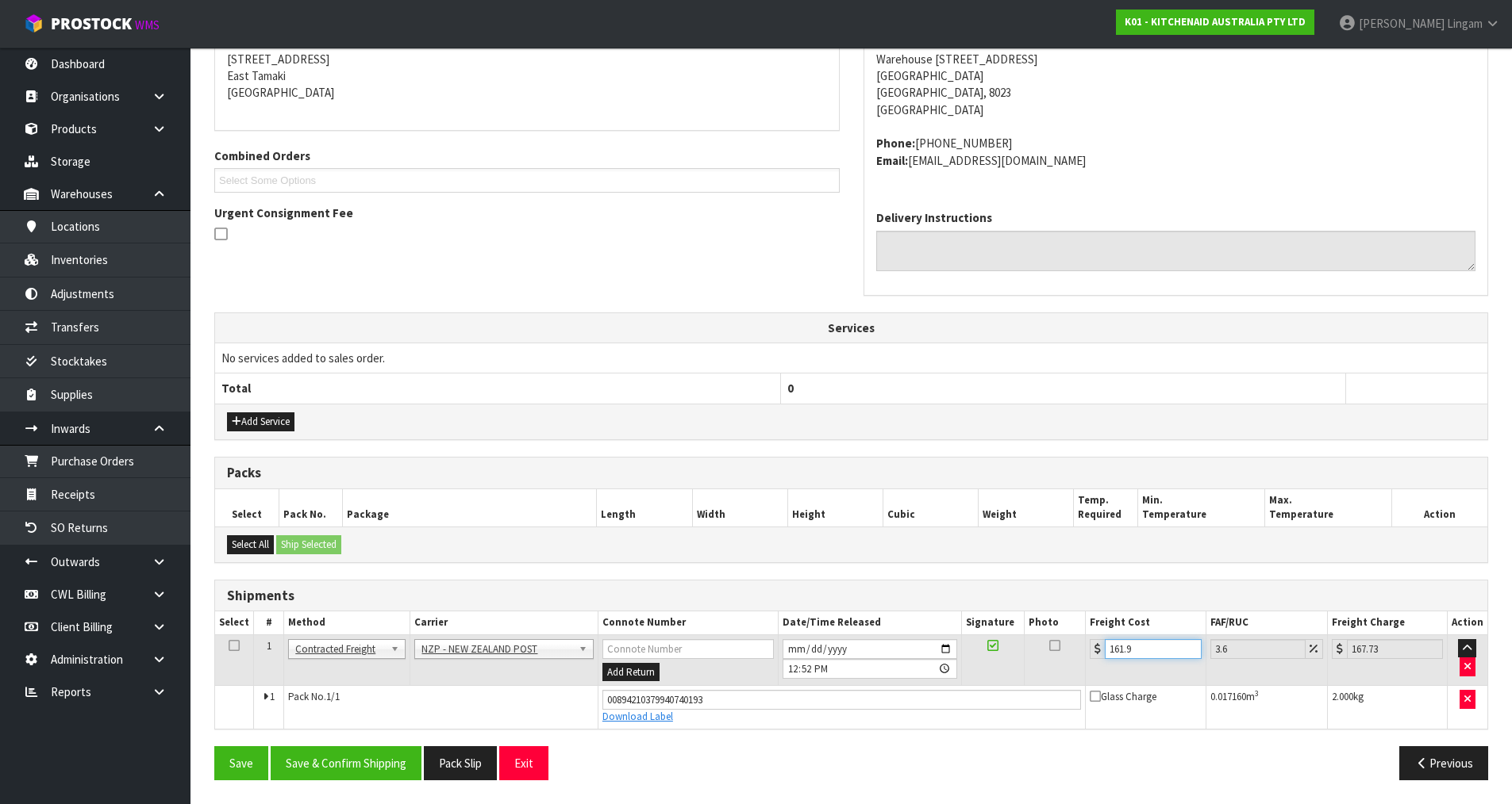
type input "161.97"
type input "167.8"
type input "161.97"
click at [335, 763] on button "Save & Confirm Shipping" at bounding box center [346, 763] width 151 height 34
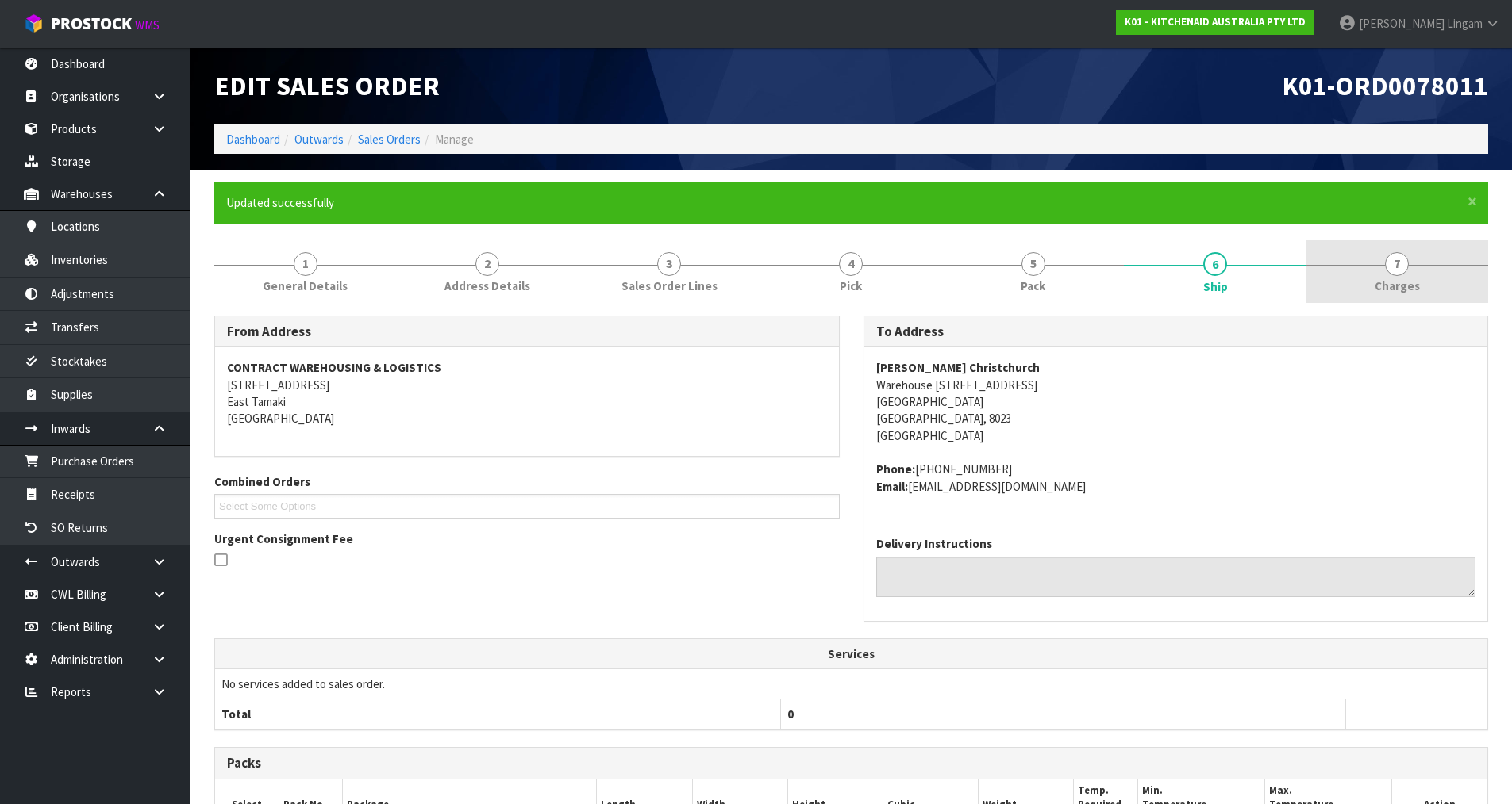
click at [1419, 284] on link "7 Charges" at bounding box center [1397, 271] width 181 height 63
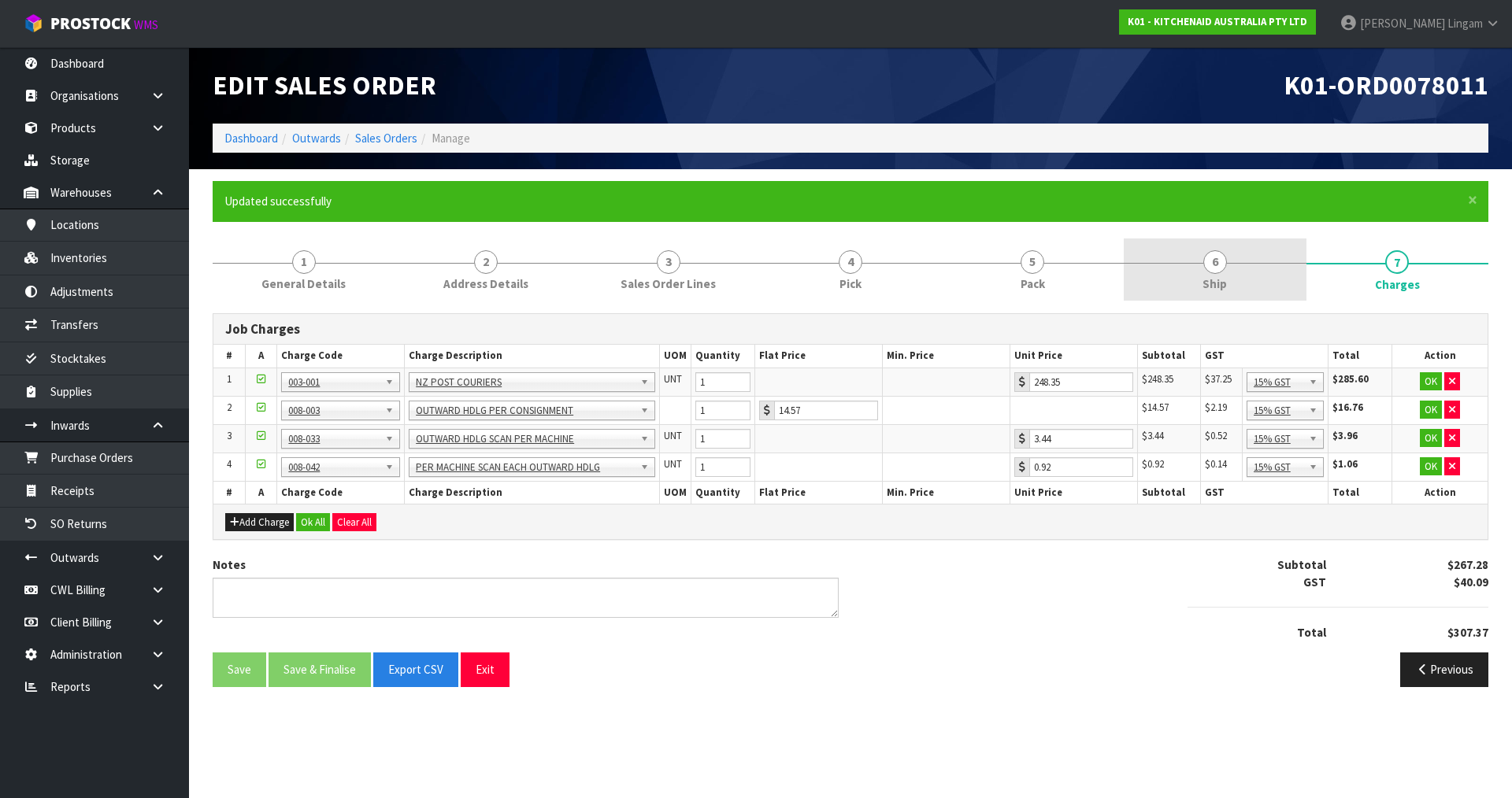
click at [1243, 290] on link "6 Ship" at bounding box center [1214, 269] width 182 height 62
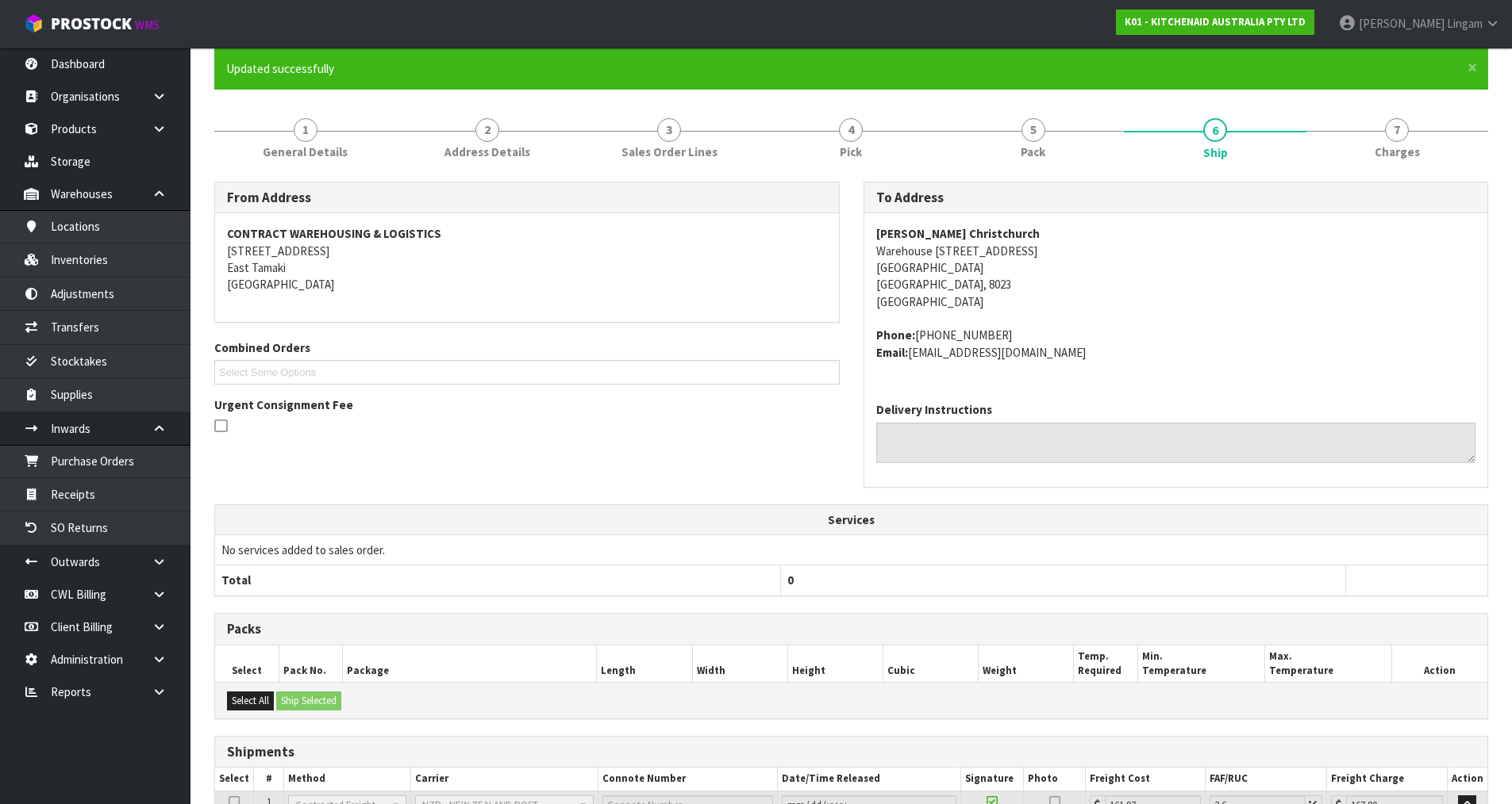
scroll to position [282, 0]
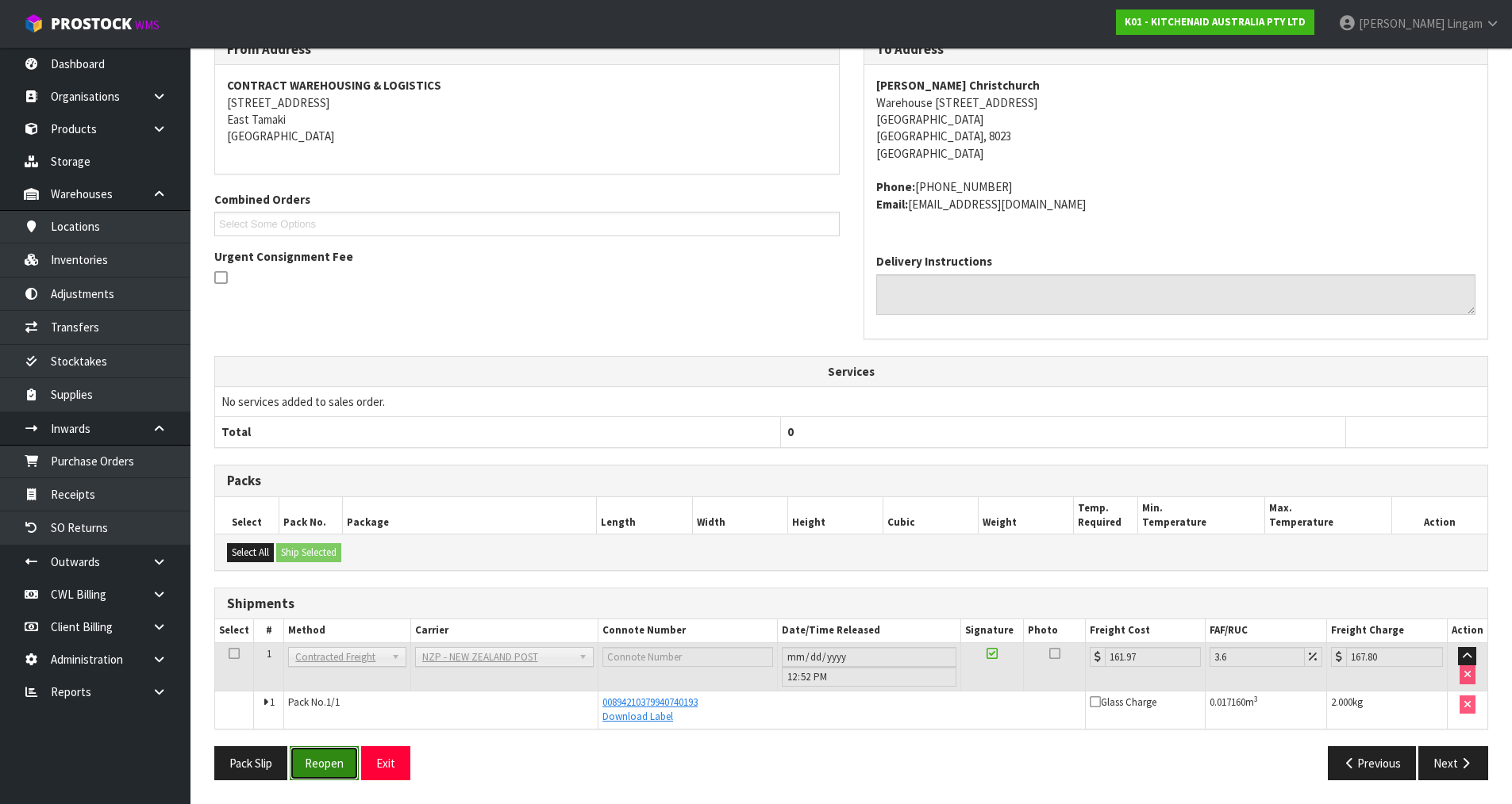
drag, startPoint x: 329, startPoint y: 763, endPoint x: 359, endPoint y: 748, distance: 33.5
click at [334, 759] on button "Reopen" at bounding box center [324, 763] width 69 height 34
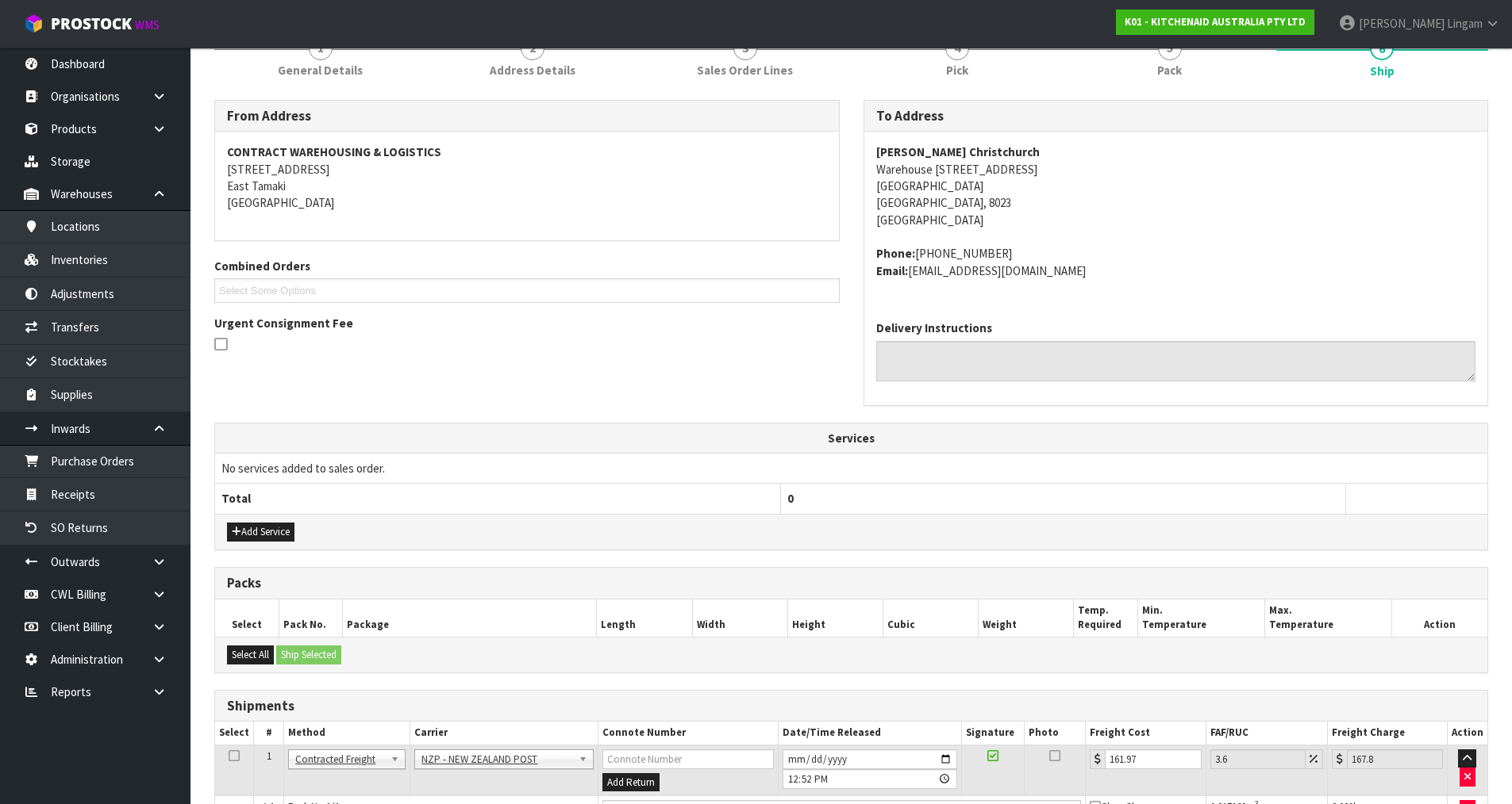
scroll to position [326, 0]
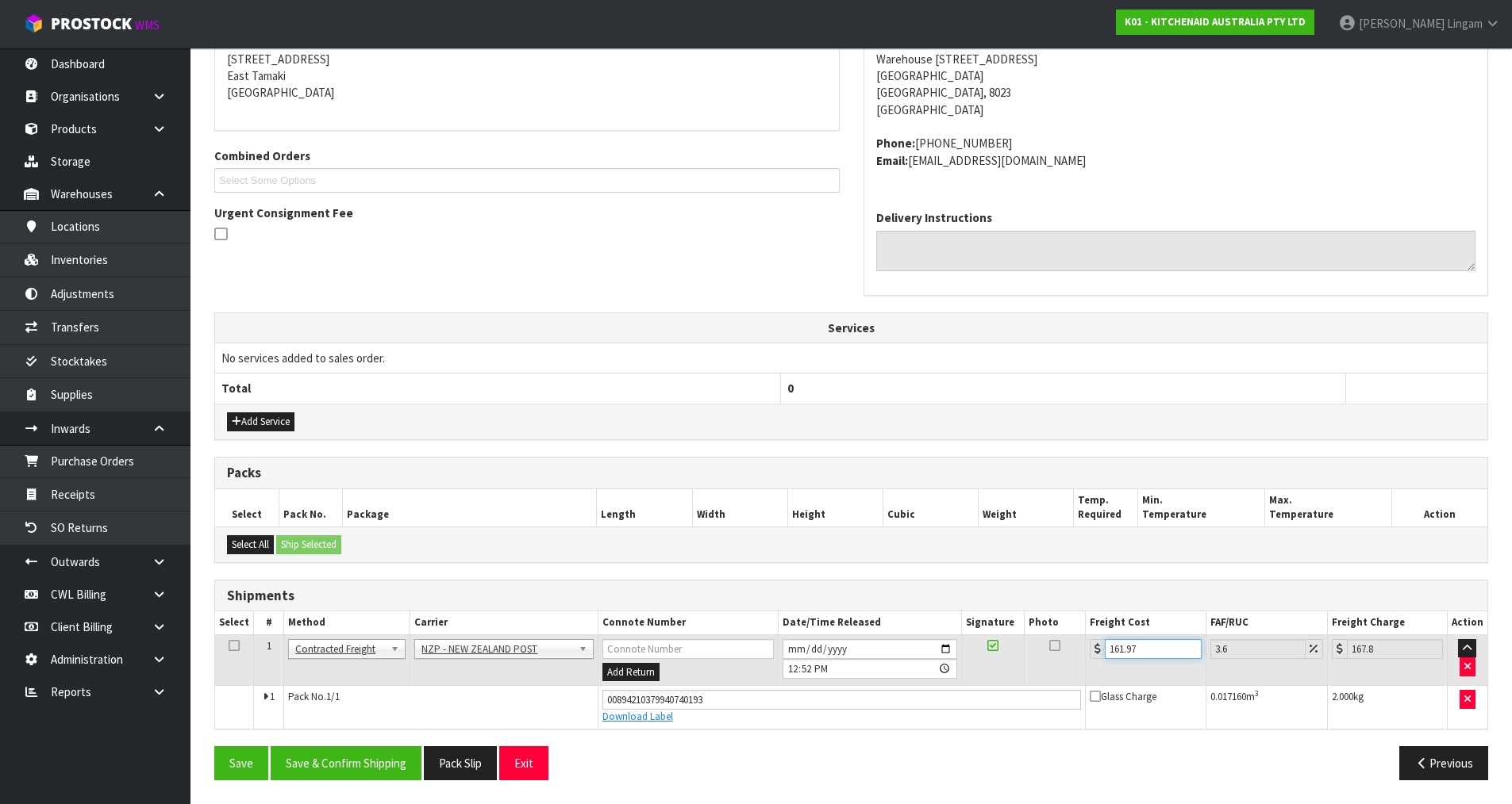
drag, startPoint x: 1148, startPoint y: 647, endPoint x: 1094, endPoint y: 652, distance: 54.2
click at [1094, 652] on div "161.97" at bounding box center [1145, 649] width 111 height 20
type input "1"
type input "1.04"
type input "11"
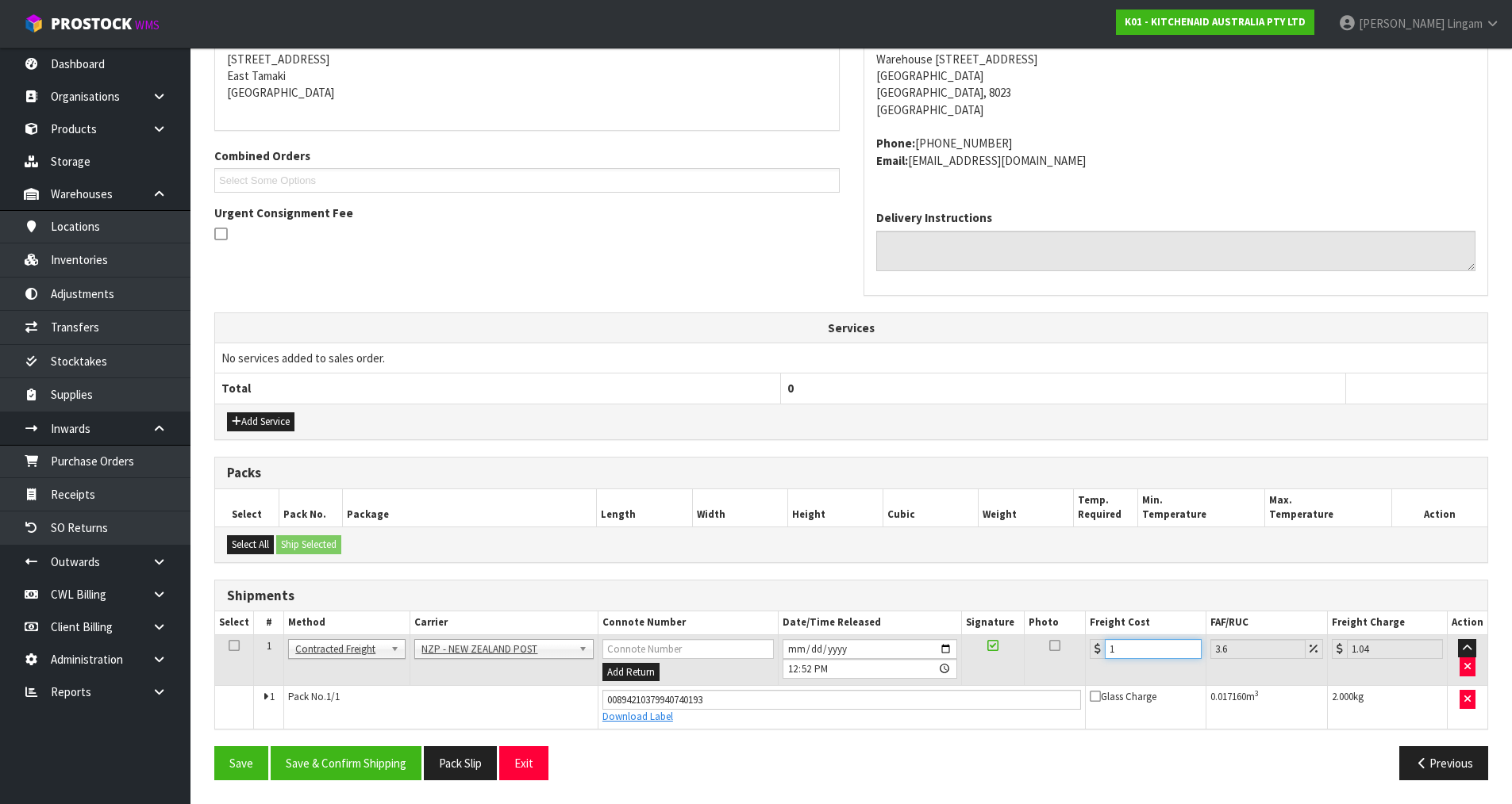
type input "11.4"
type input "11.6"
type input "12.02"
type input "11.61"
type input "12.03"
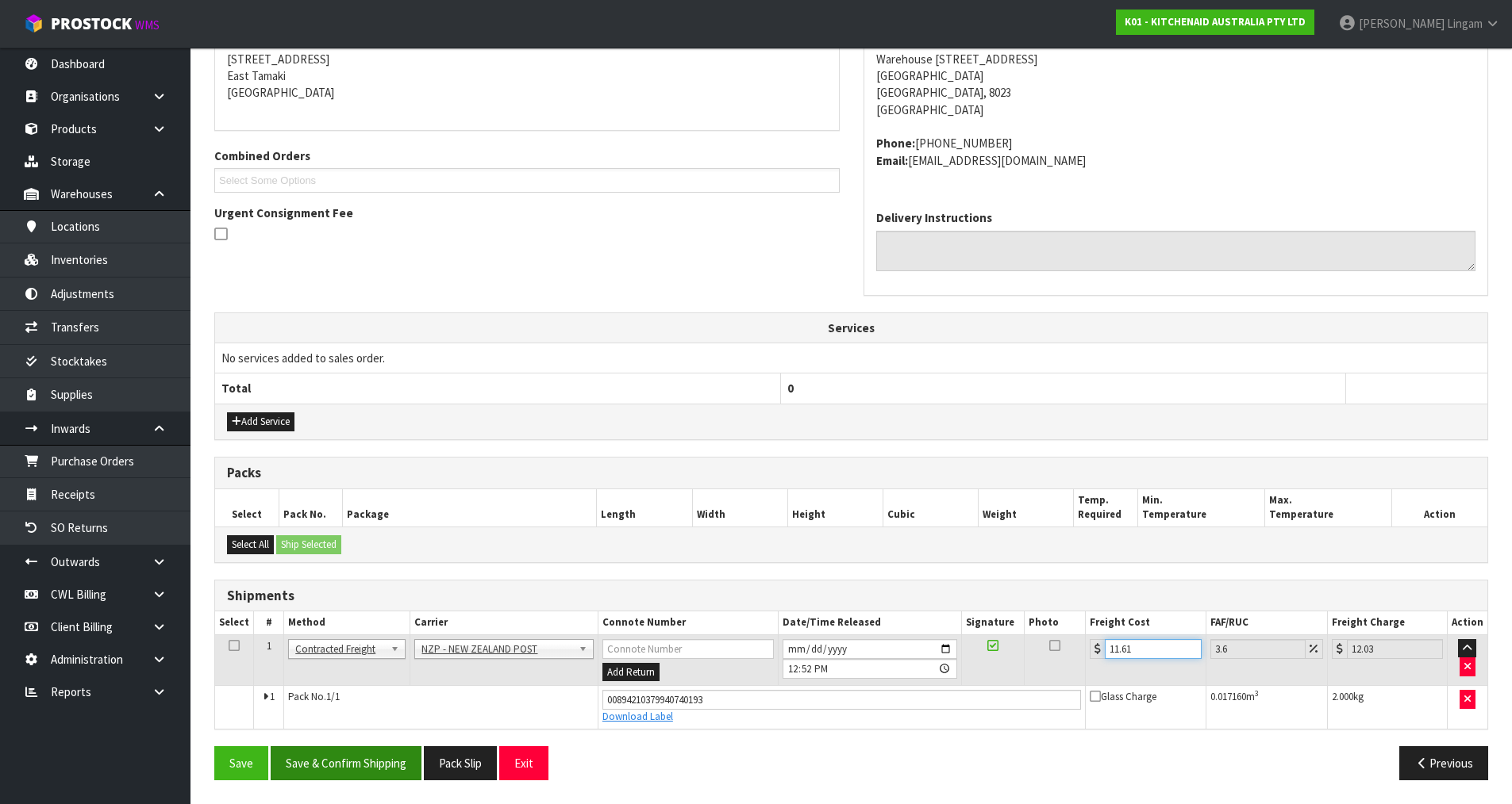
type input "11.61"
drag, startPoint x: 376, startPoint y: 761, endPoint x: 395, endPoint y: 753, distance: 20.6
click at [376, 760] on button "Save & Confirm Shipping" at bounding box center [346, 763] width 151 height 34
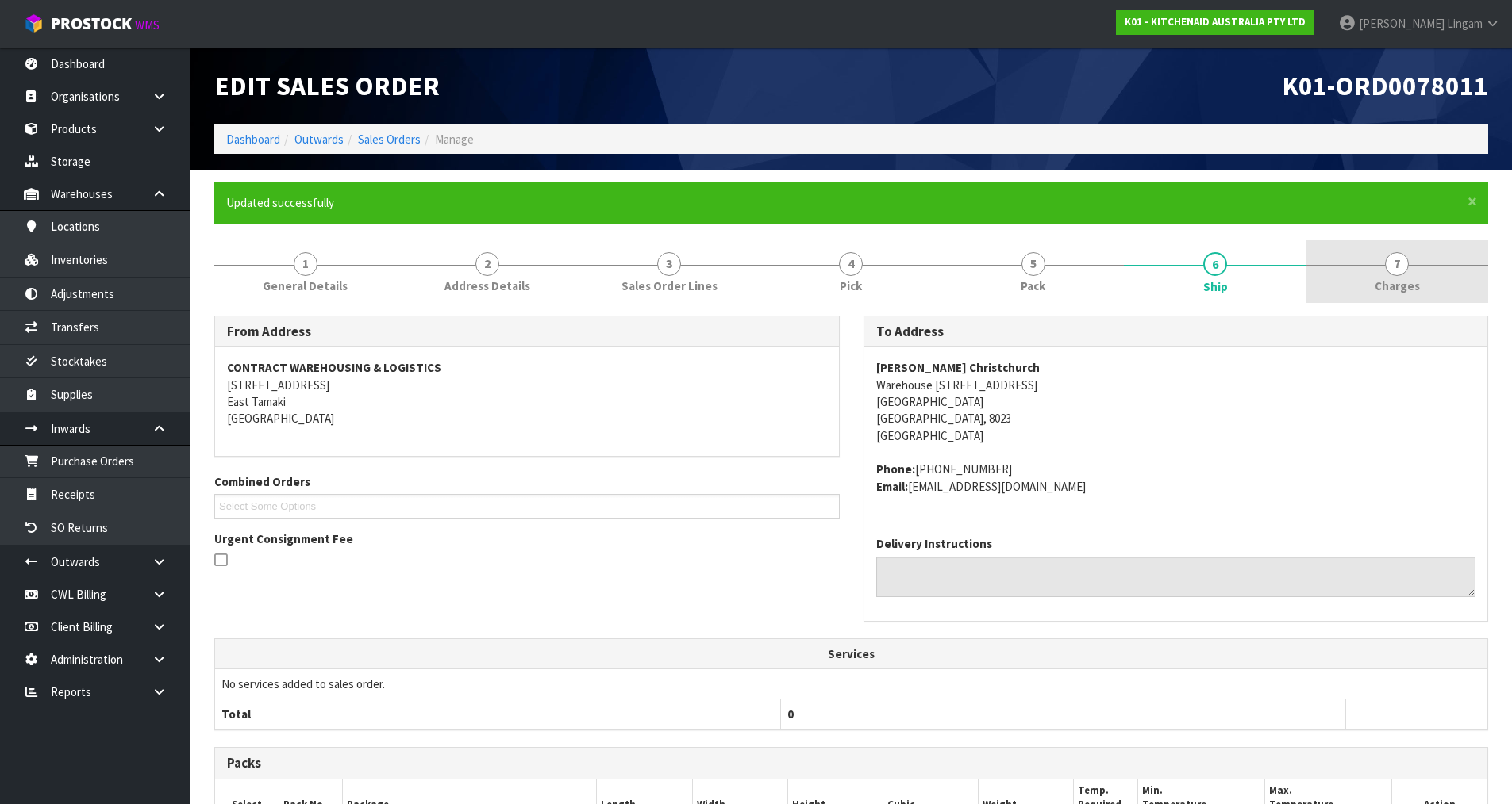
click at [1420, 283] on link "7 Charges" at bounding box center [1397, 271] width 181 height 63
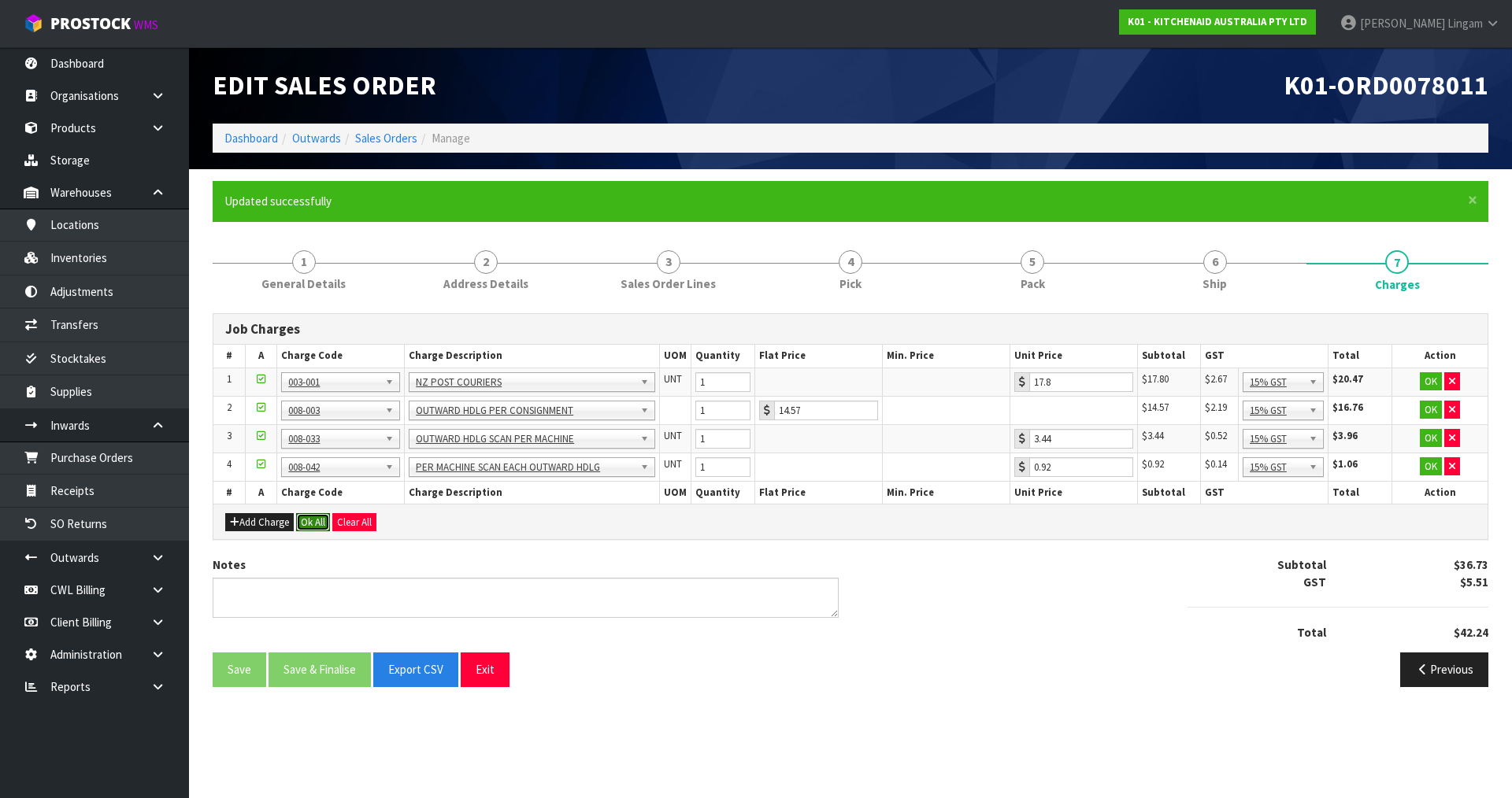
drag, startPoint x: 311, startPoint y: 521, endPoint x: 310, endPoint y: 550, distance: 29.0
click at [311, 520] on button "Ok All" at bounding box center [313, 523] width 34 height 19
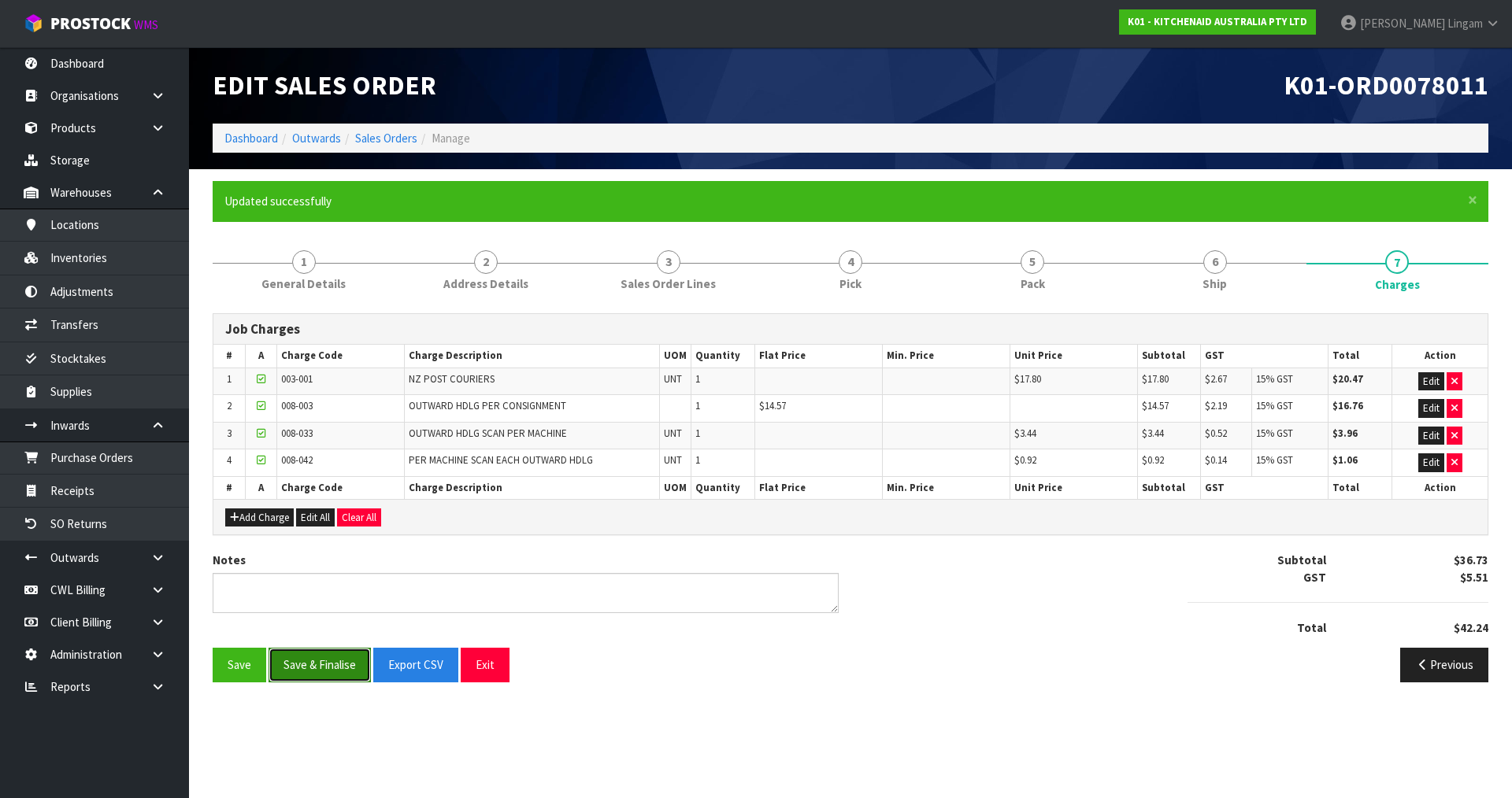
click at [323, 663] on button "Save & Finalise" at bounding box center [320, 664] width 102 height 34
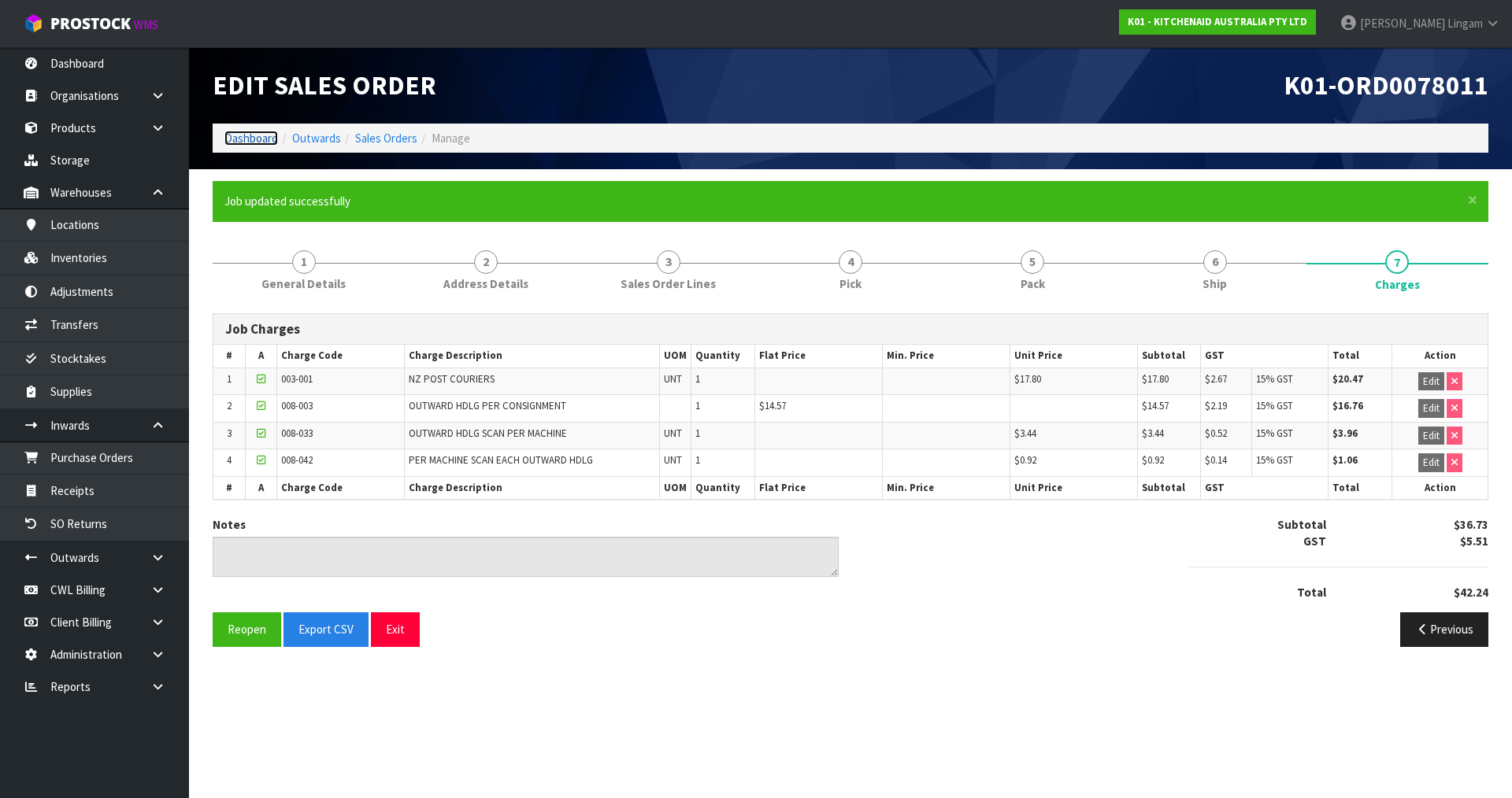
click at [254, 141] on link "Dashboard" at bounding box center [251, 138] width 54 height 15
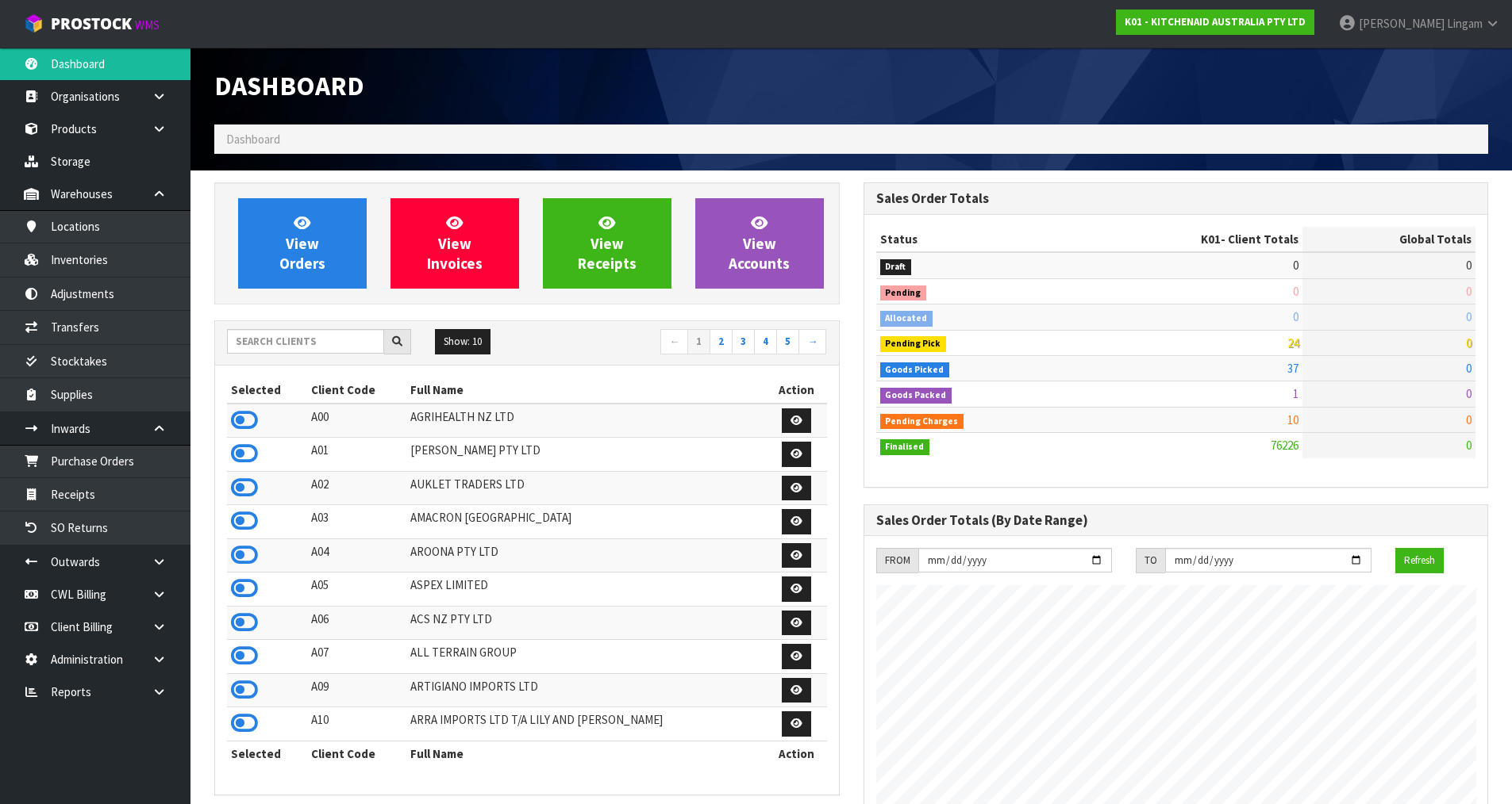
scroll to position [1202, 648]
click at [339, 259] on link "View Orders" at bounding box center [301, 243] width 128 height 90
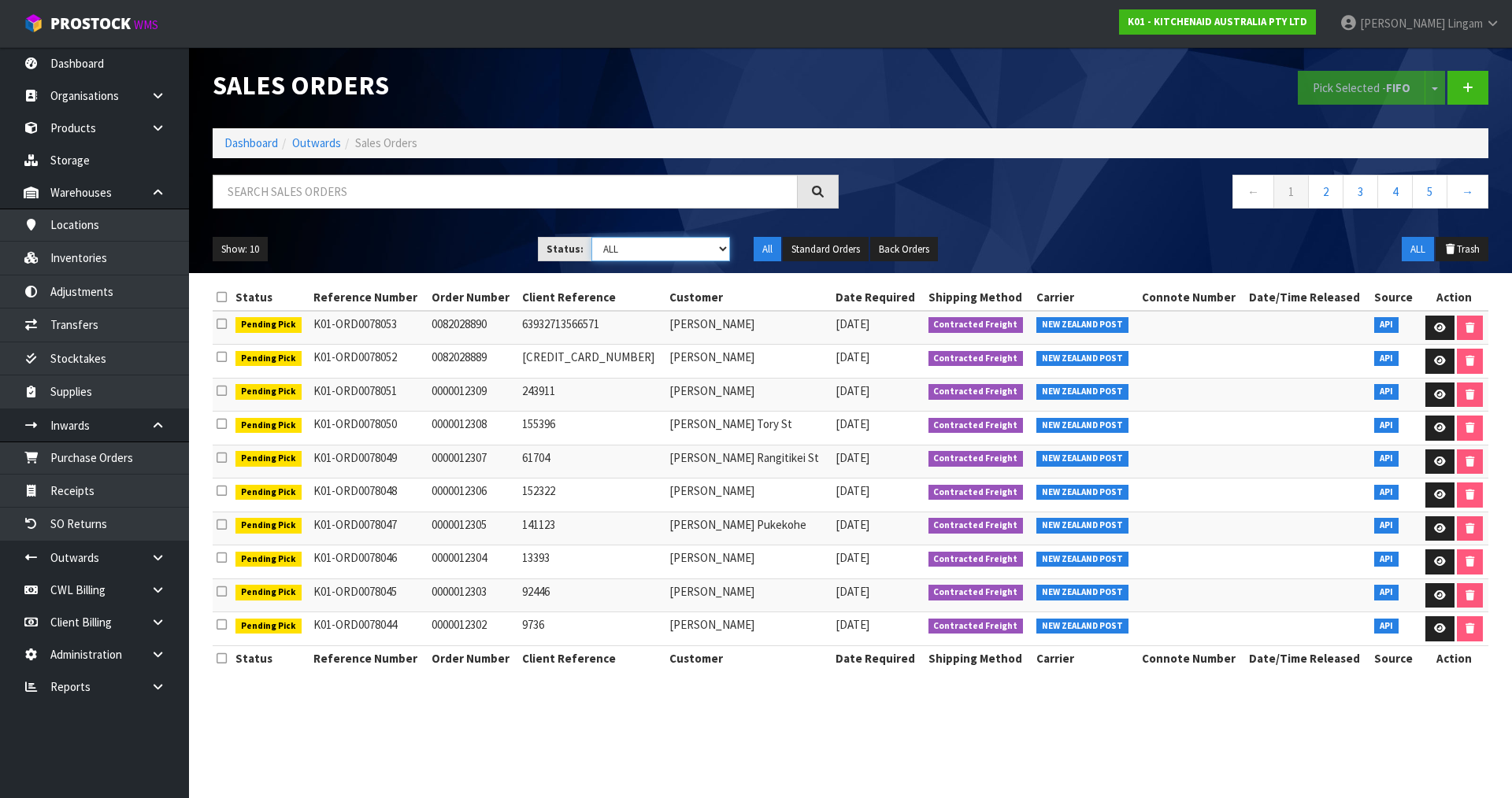
click at [714, 242] on select "Draft Pending Allocated Pending Pick Goods Picked Goods Packed Pending Charges …" at bounding box center [661, 249] width 139 height 25
select select "string:6"
click at [591, 237] on select "Draft Pending Allocated Pending Pick Goods Picked Goods Packed Pending Charges …" at bounding box center [661, 249] width 139 height 25
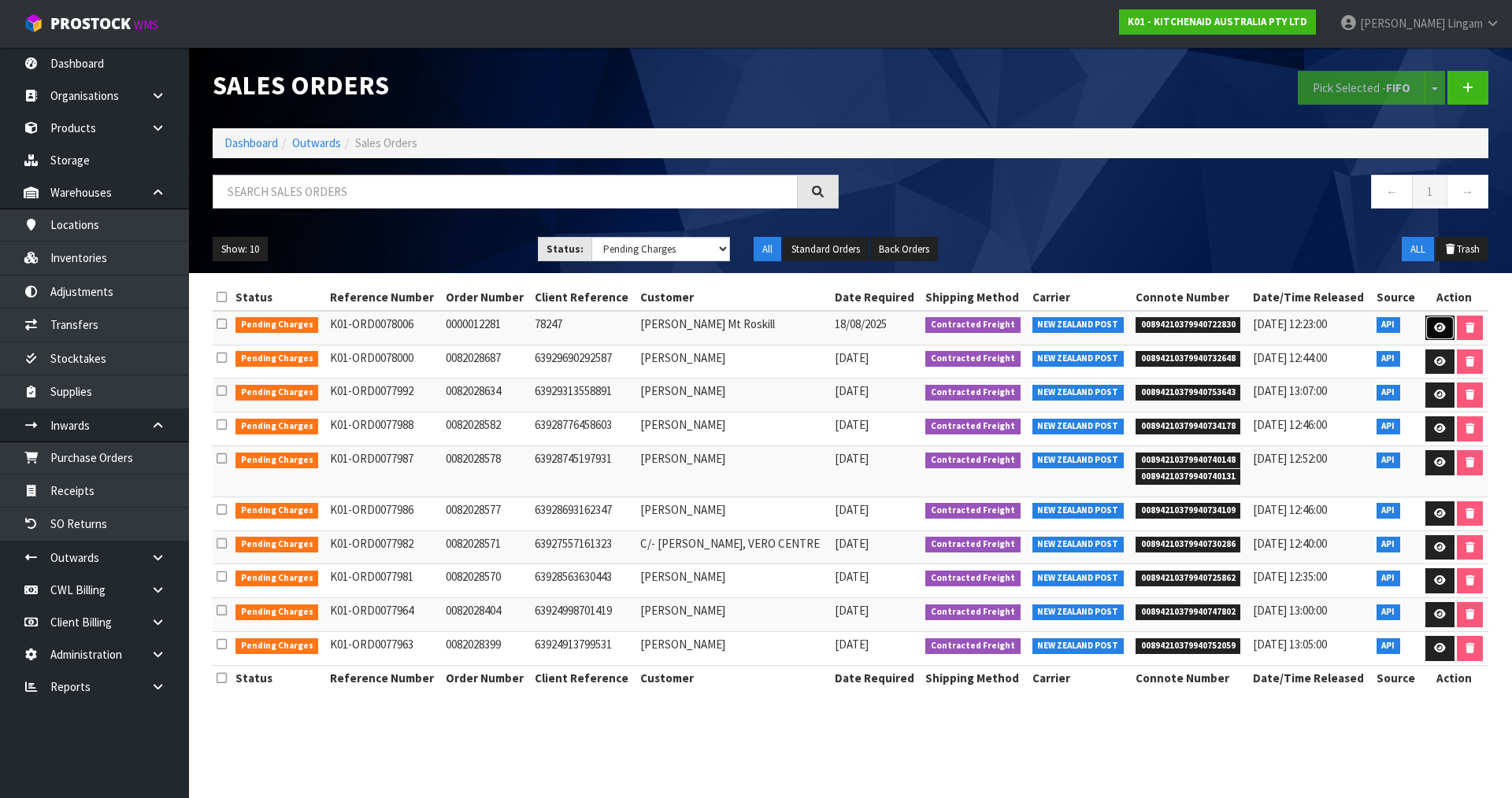
click at [1432, 325] on link at bounding box center [1440, 329] width 29 height 26
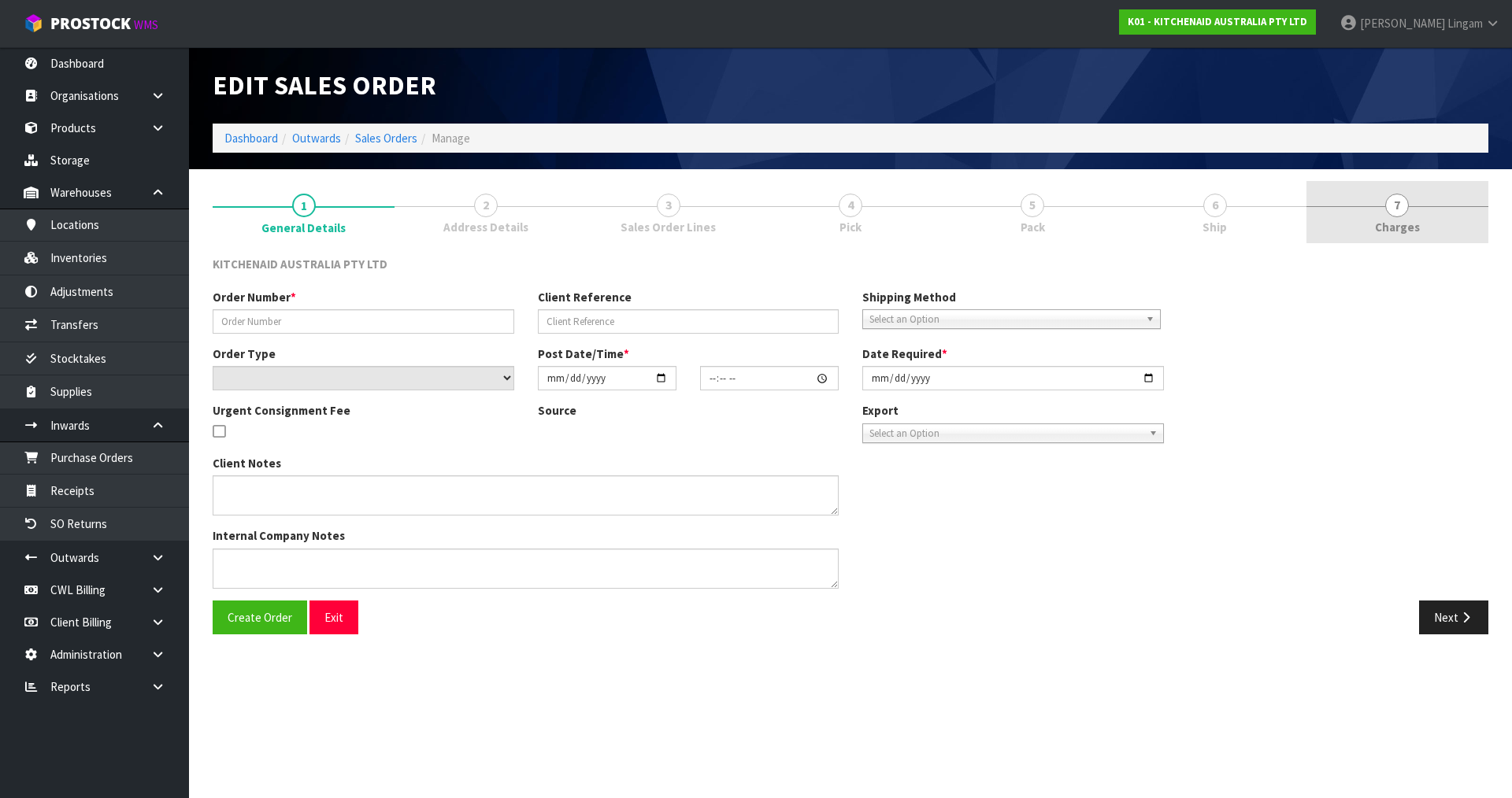
type input "0000012281"
type input "78247"
select select "number:0"
type input "2025-08-18"
type input "11:30:12.000"
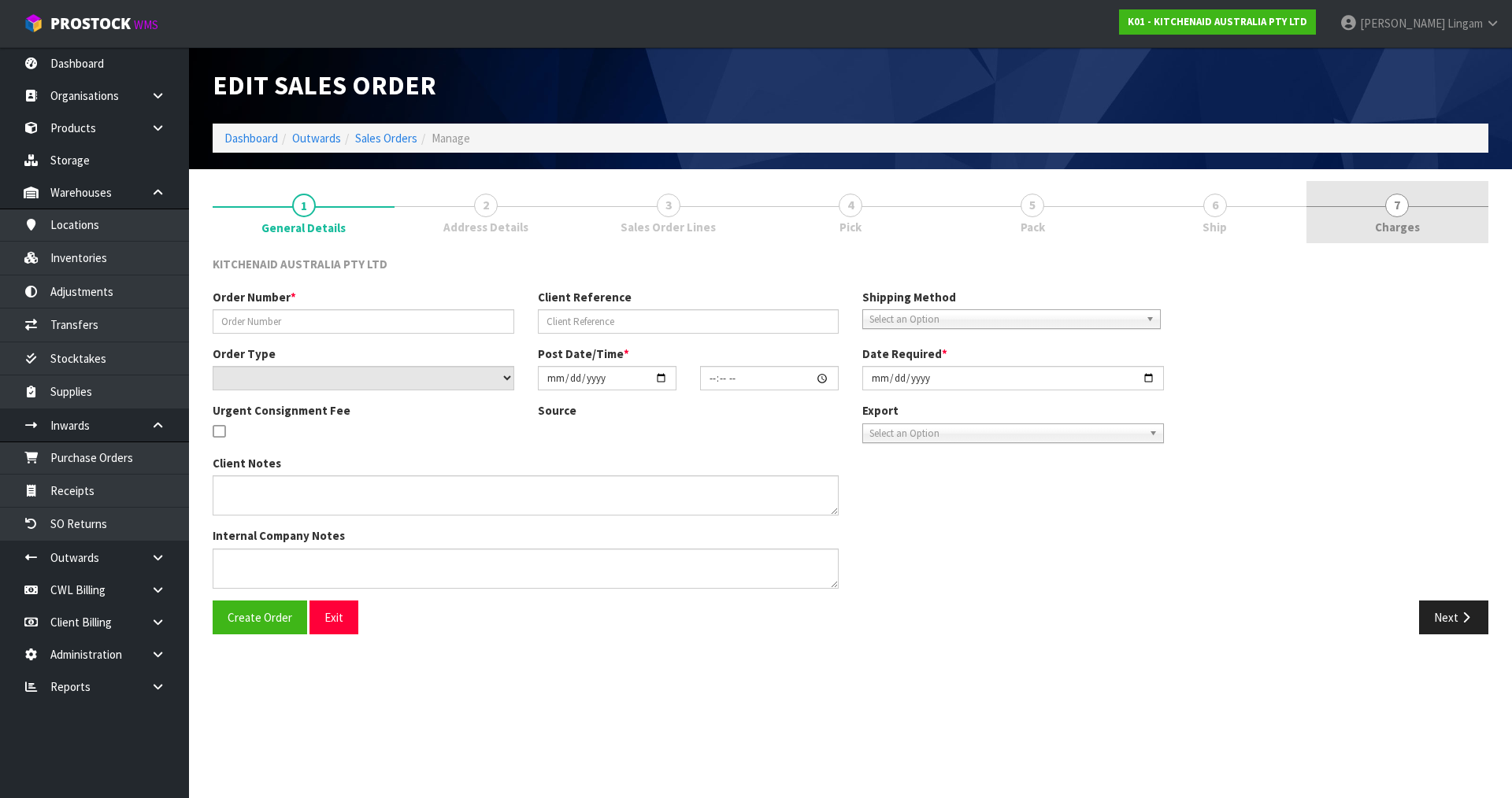
type input "2025-08-18"
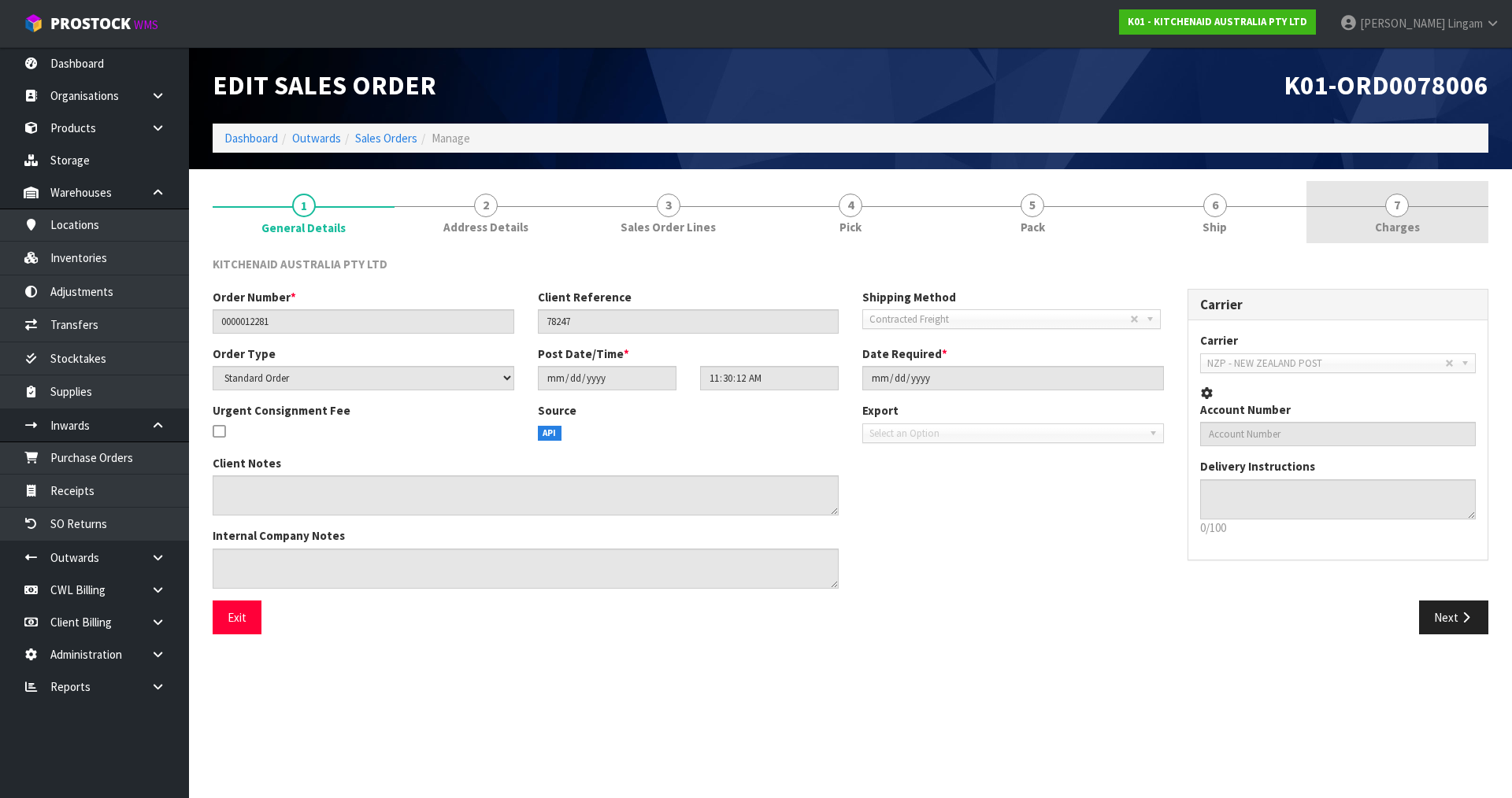
click at [1444, 229] on link "7 Charges" at bounding box center [1397, 212] width 182 height 62
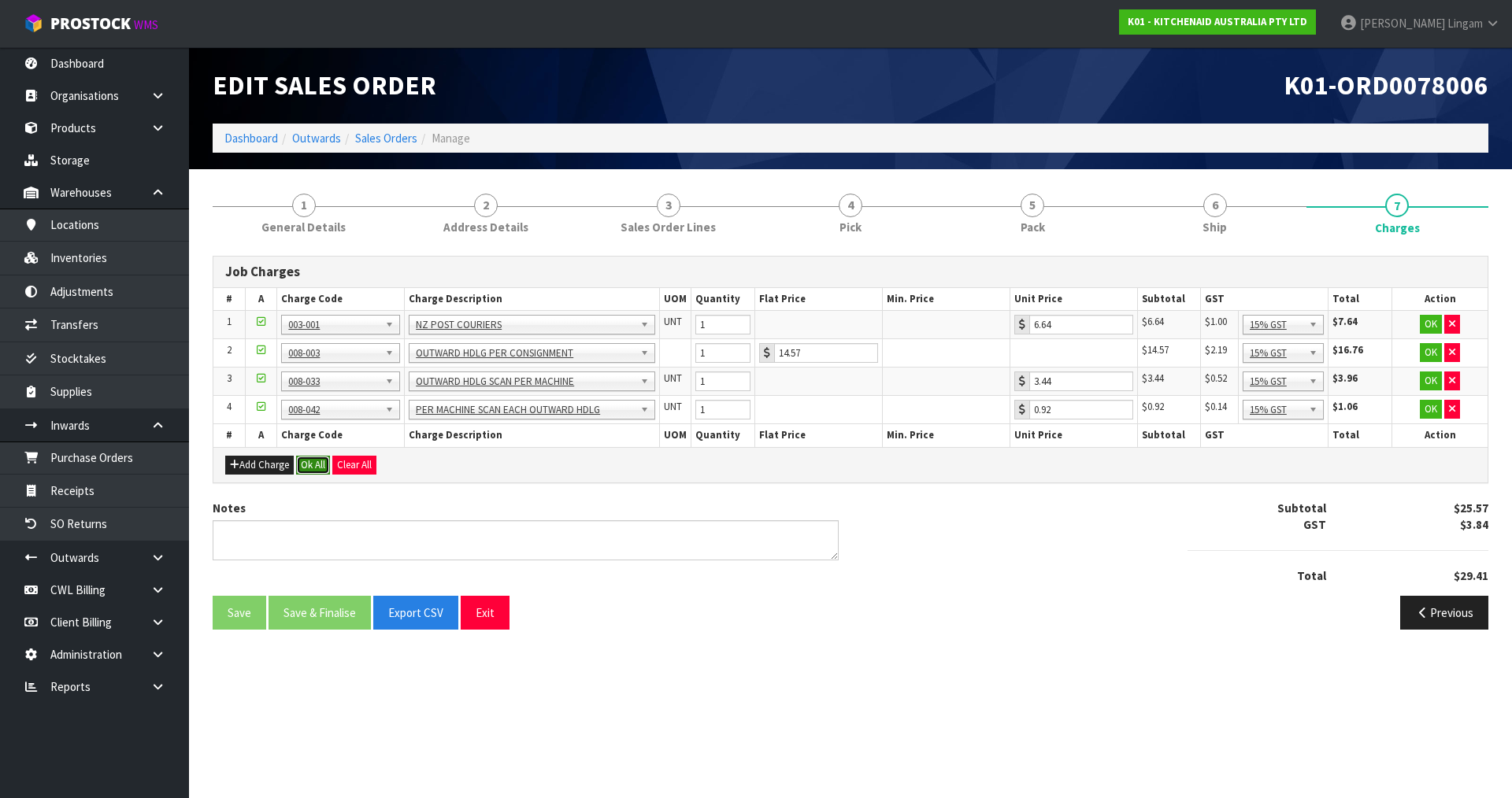
click at [310, 465] on button "Ok All" at bounding box center [313, 465] width 34 height 19
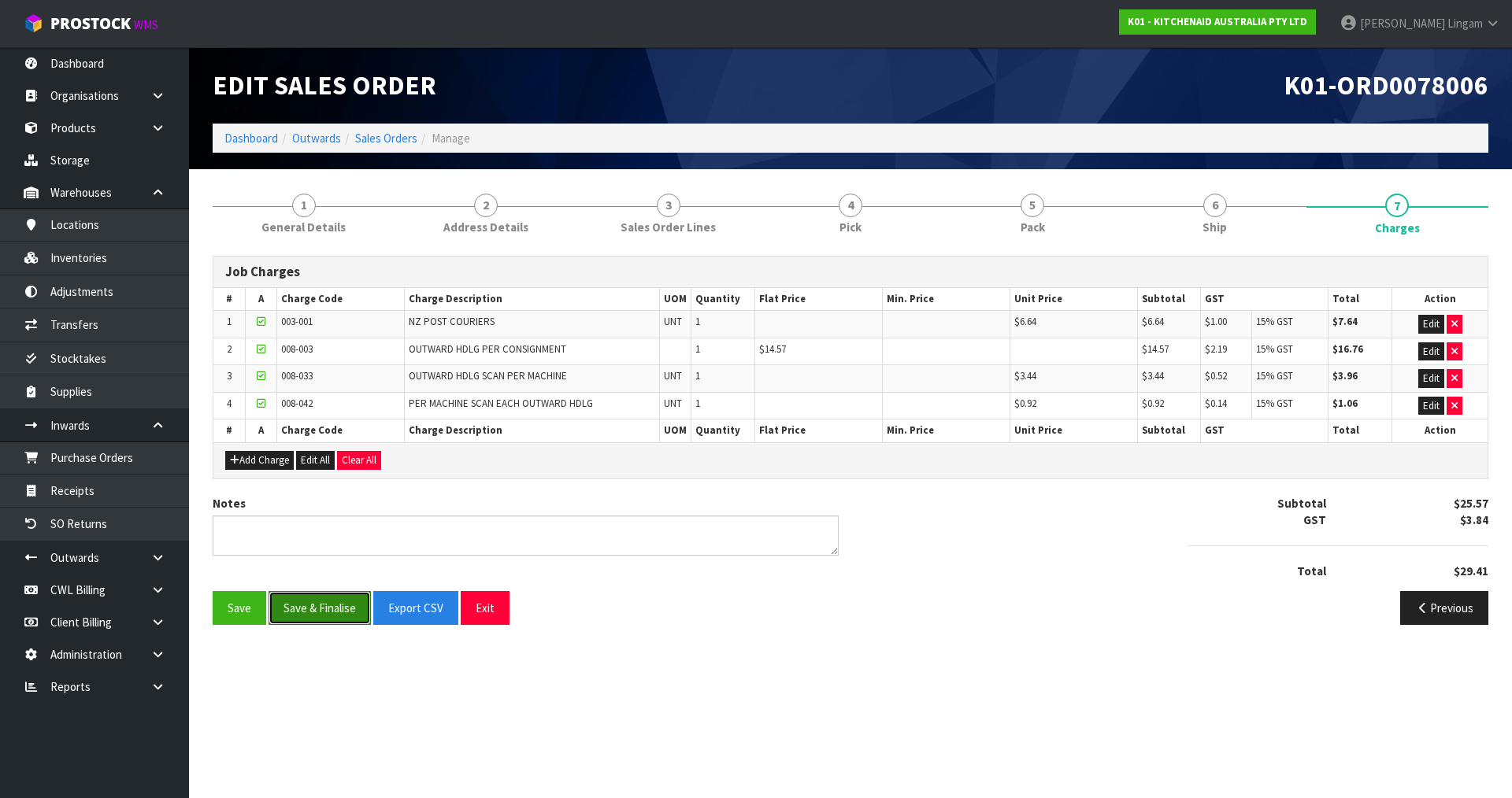
click at [313, 609] on button "Save & Finalise" at bounding box center [320, 608] width 102 height 34
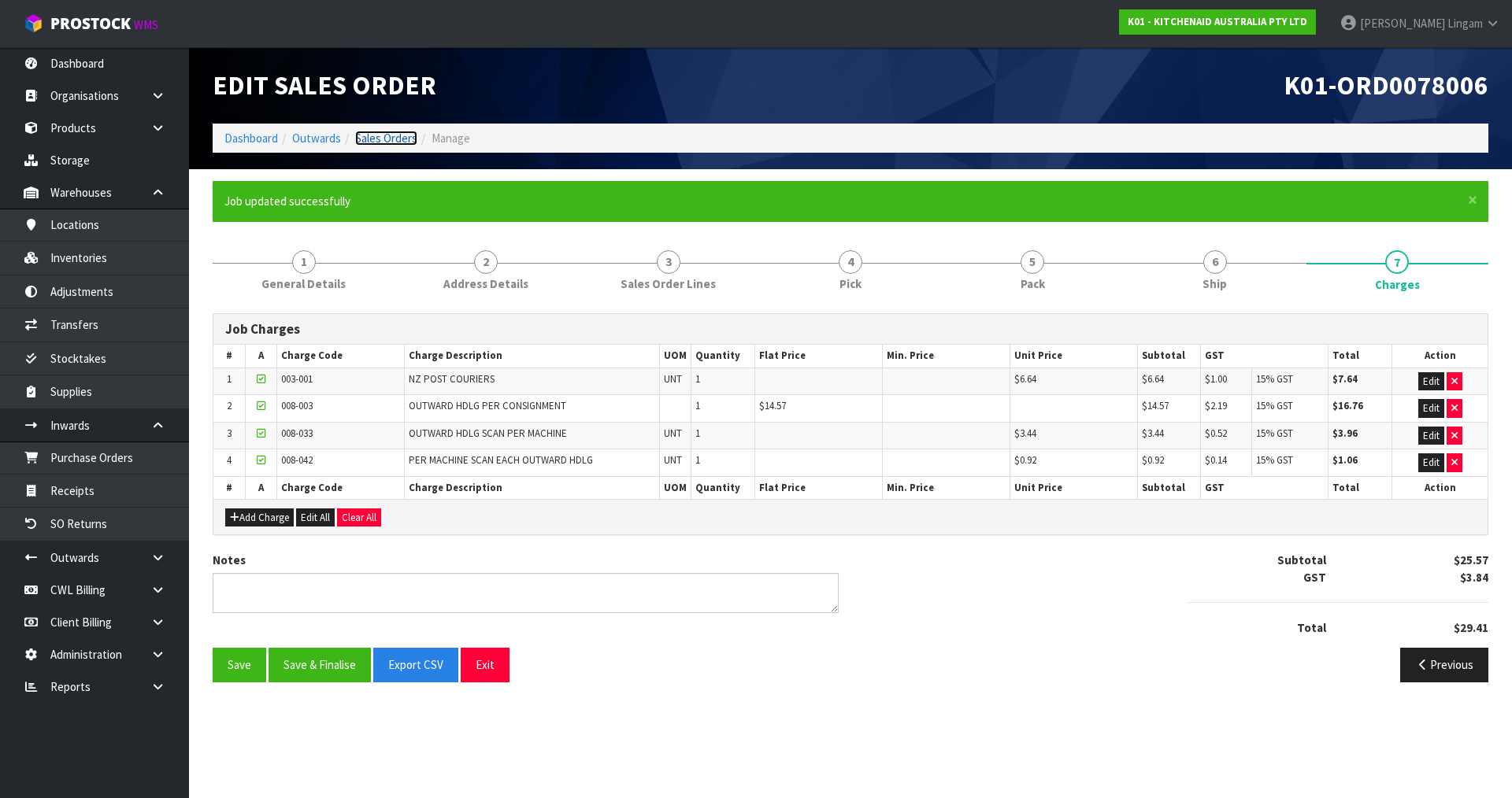
click at [396, 138] on link "Sales Orders" at bounding box center [386, 138] width 62 height 15
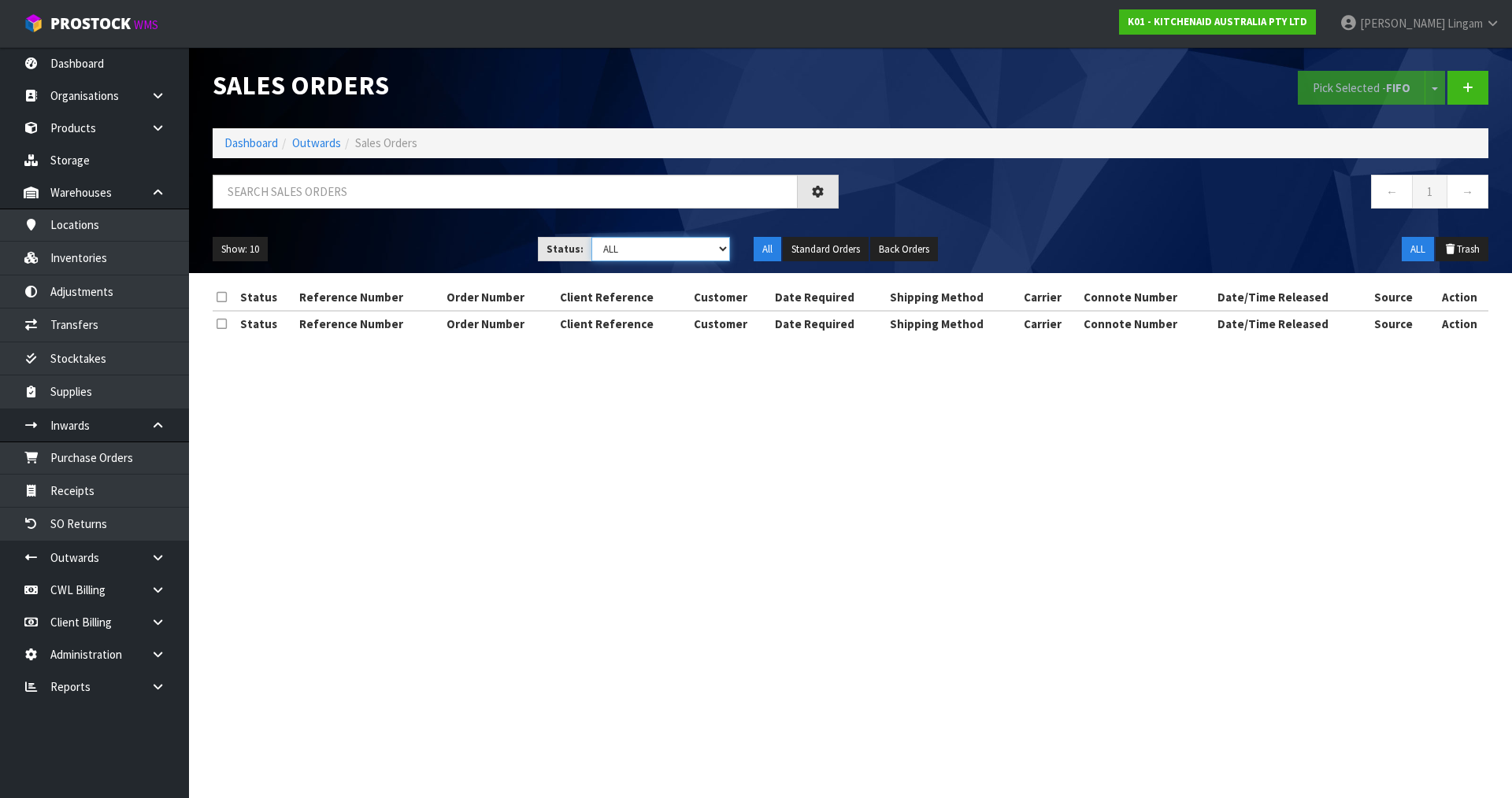
click at [693, 249] on select "Draft Pending Allocated Pending Pick Goods Picked Goods Packed Pending Charges …" at bounding box center [661, 249] width 139 height 25
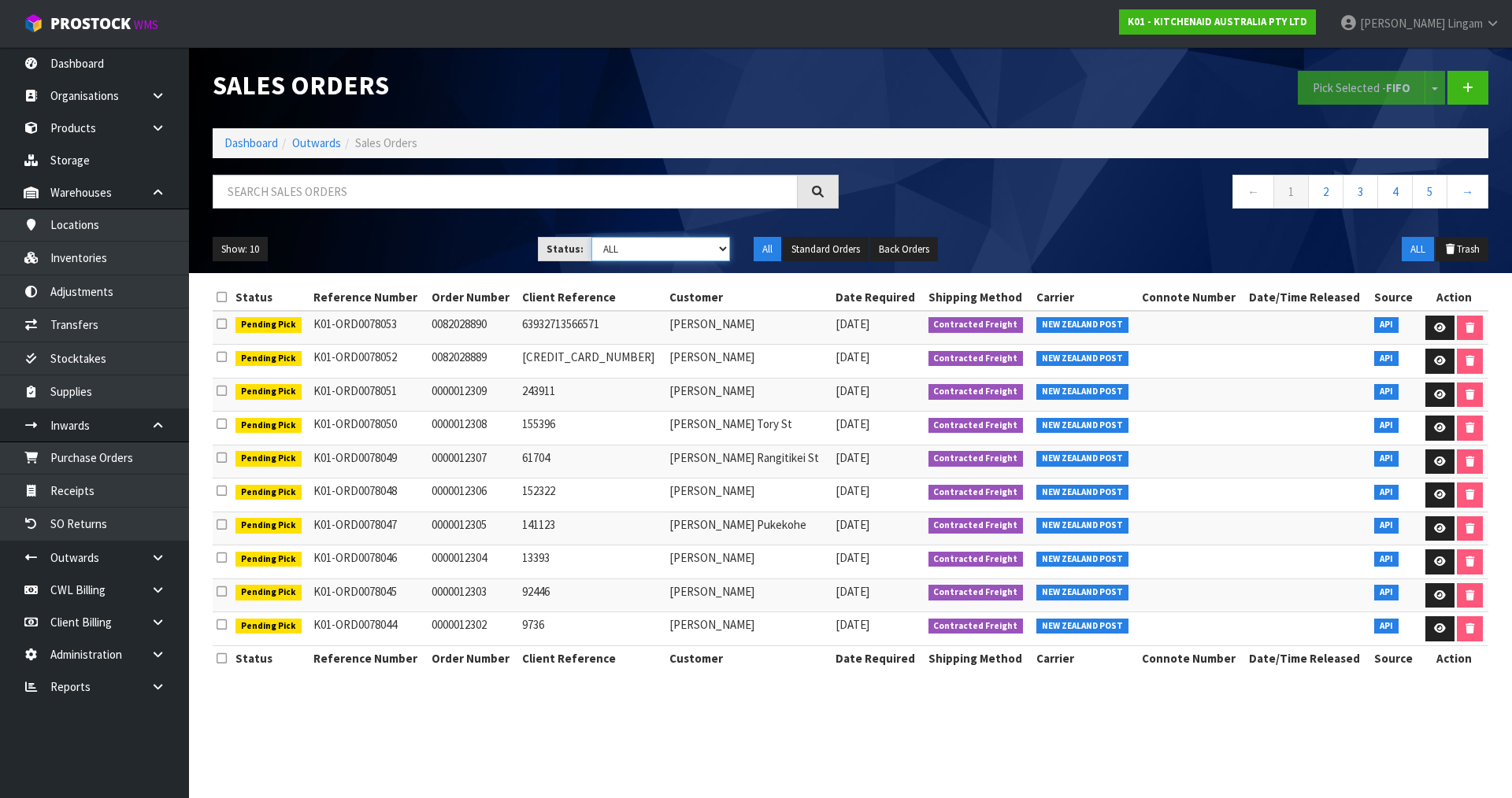
select select "string:6"
click at [591, 237] on select "Draft Pending Allocated Pending Pick Goods Picked Goods Packed Pending Charges …" at bounding box center [661, 249] width 139 height 25
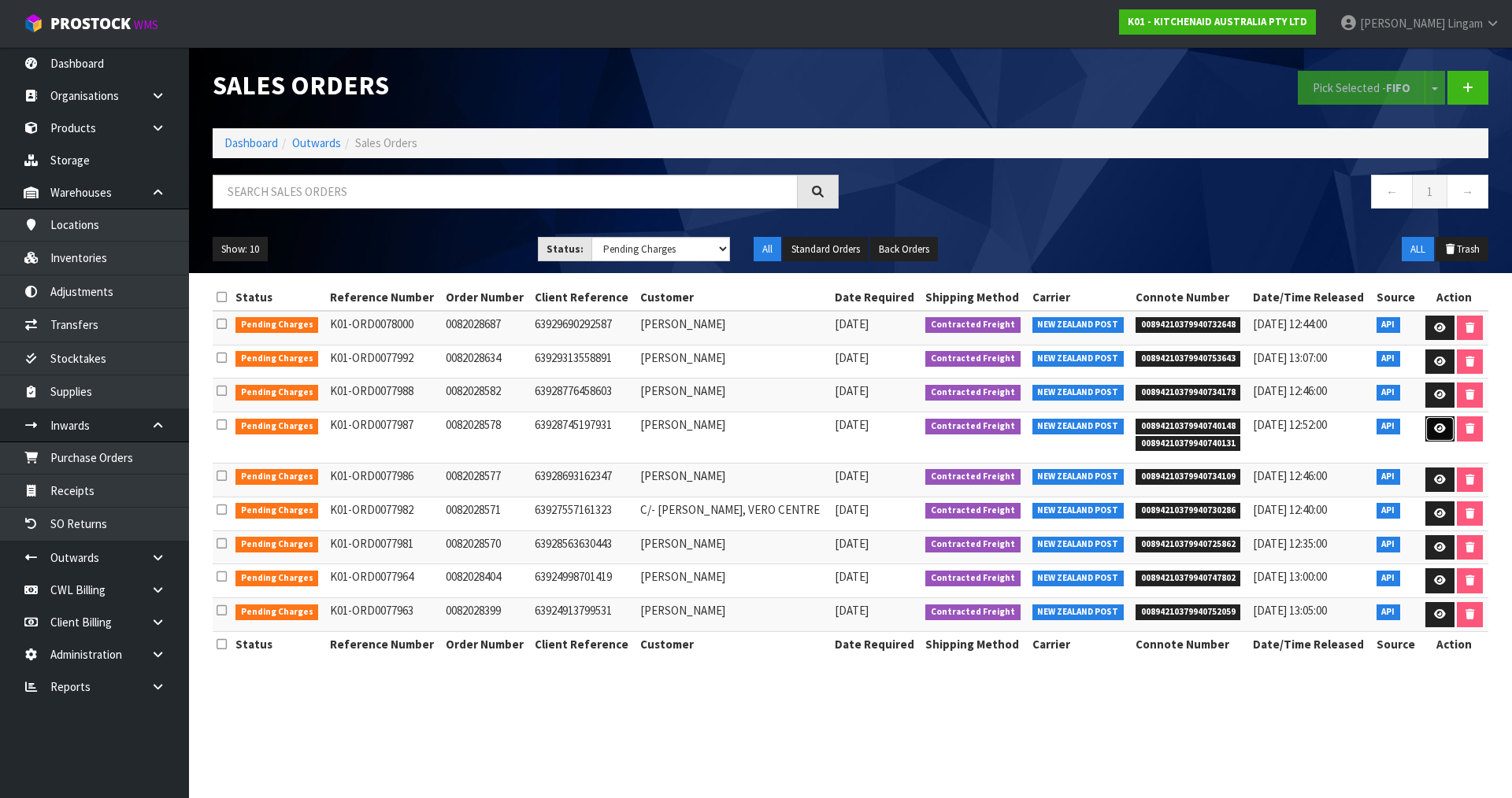
click at [1434, 429] on icon at bounding box center [1440, 429] width 12 height 10
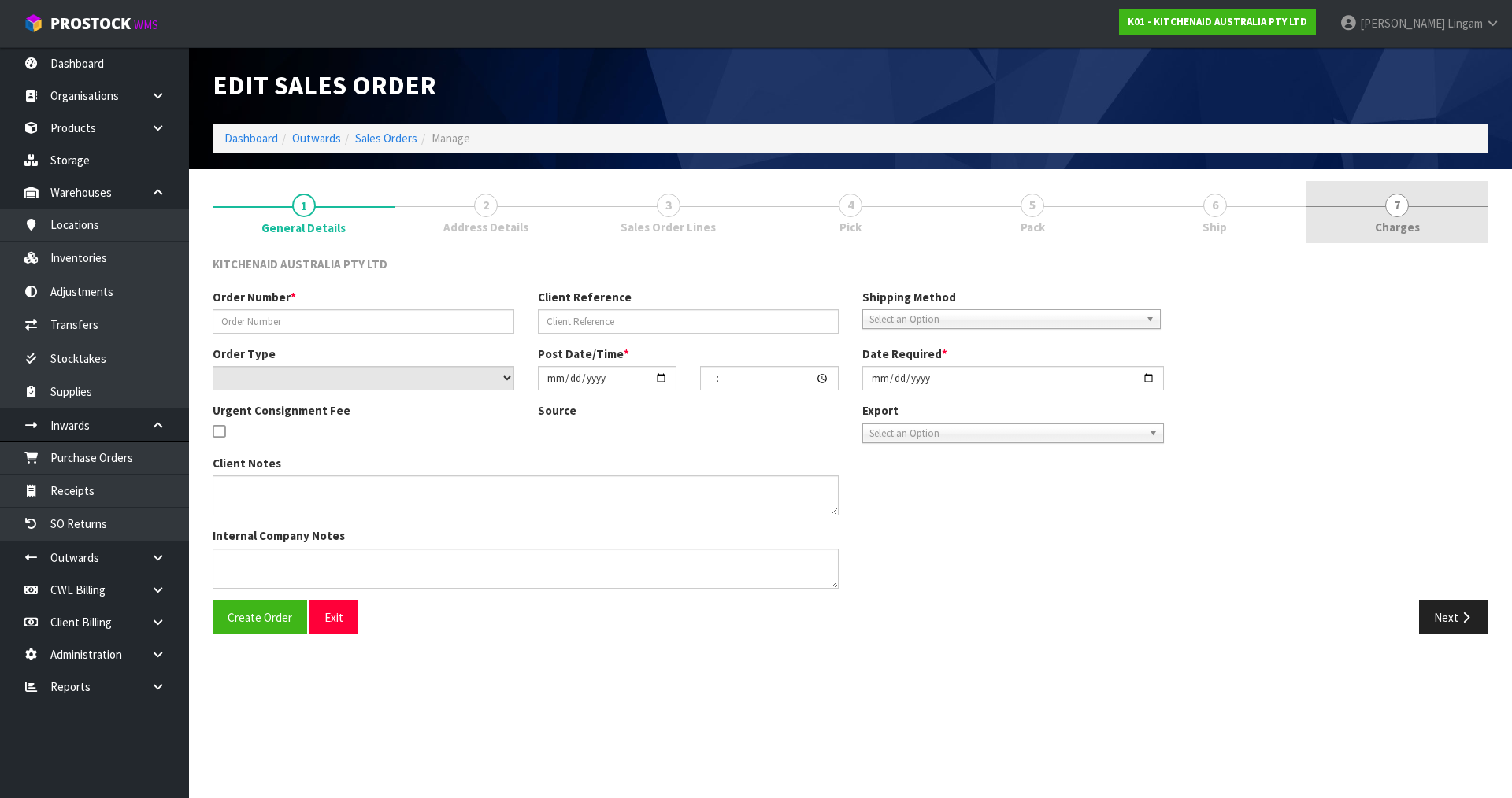
type input "0082028578"
type input "63928745197931"
select select "number:0"
type input "2025-08-17"
type input "11:33:48.000"
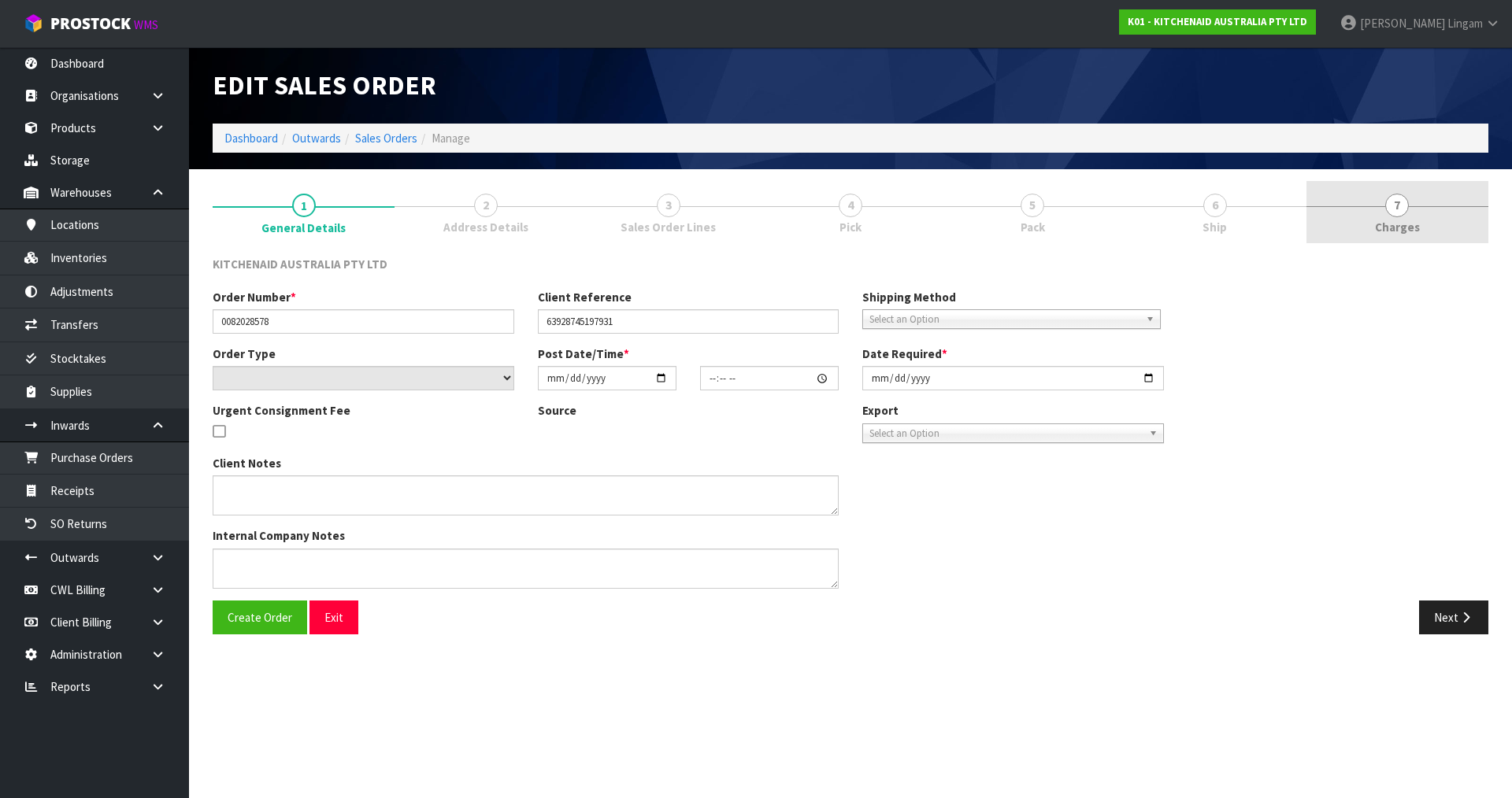
type input "2025-08-17"
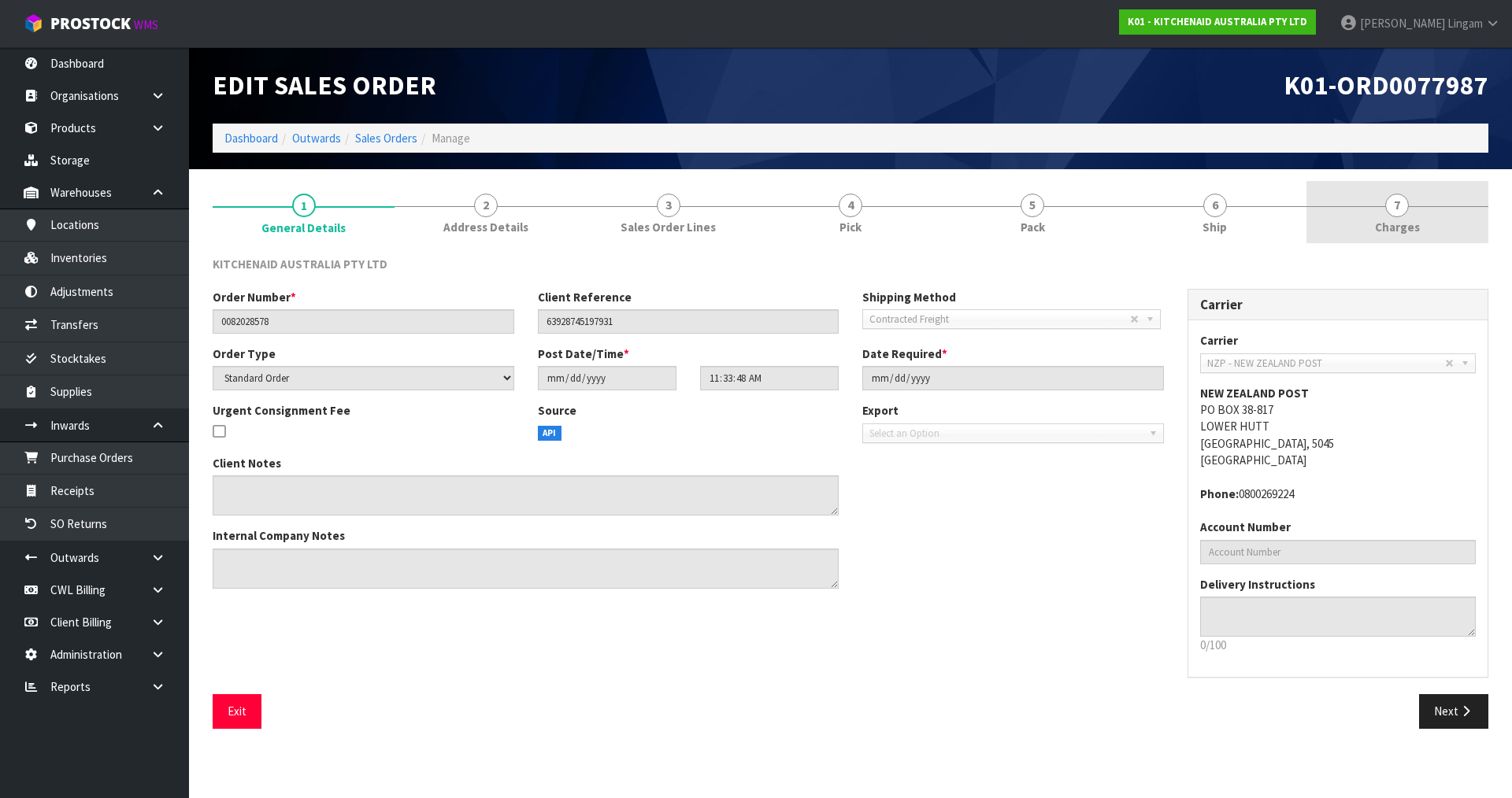
click at [1447, 223] on link "7 Charges" at bounding box center [1397, 212] width 182 height 62
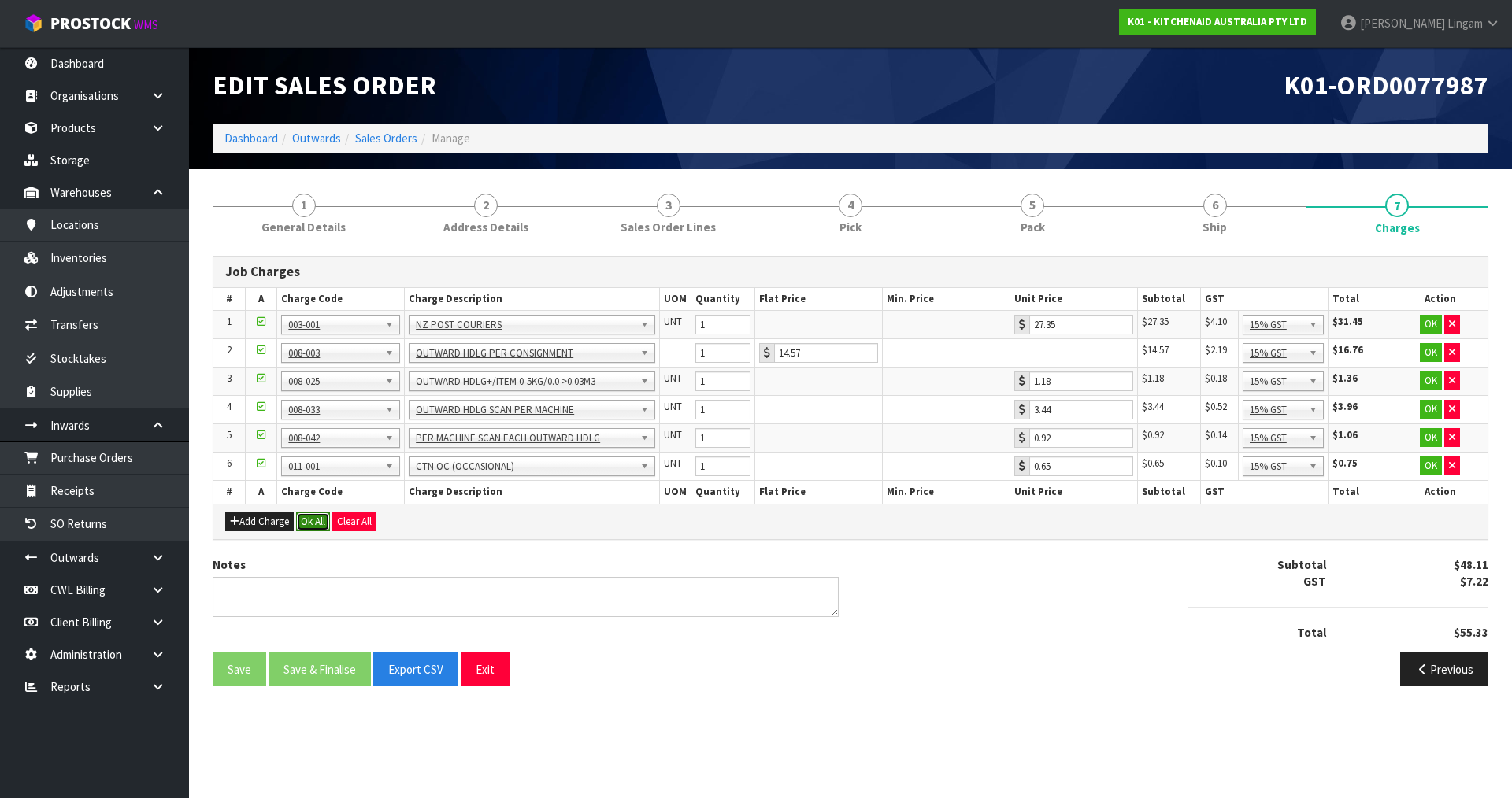
click at [310, 524] on button "Ok All" at bounding box center [313, 522] width 34 height 19
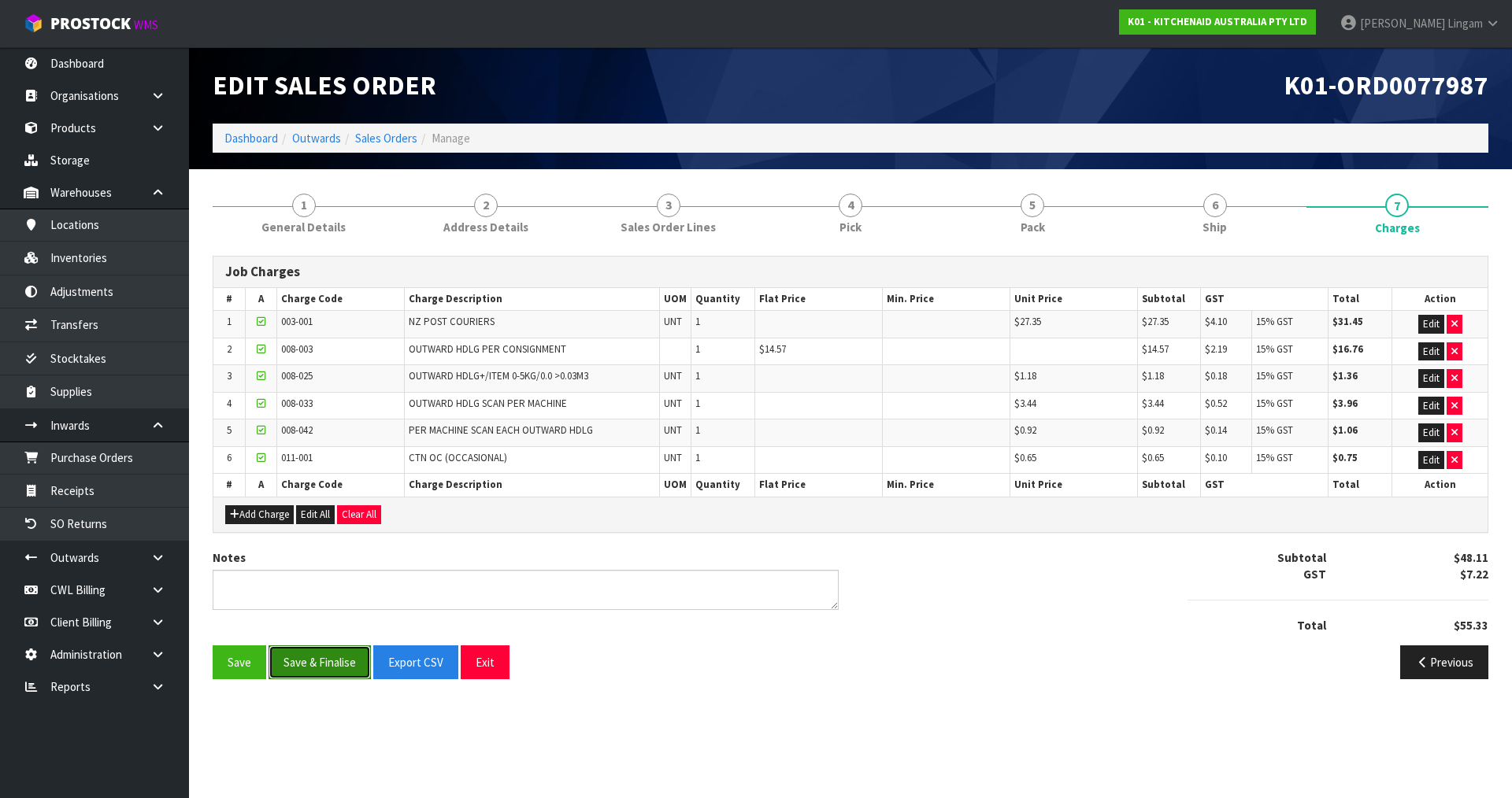
click at [328, 666] on button "Save & Finalise" at bounding box center [320, 662] width 102 height 34
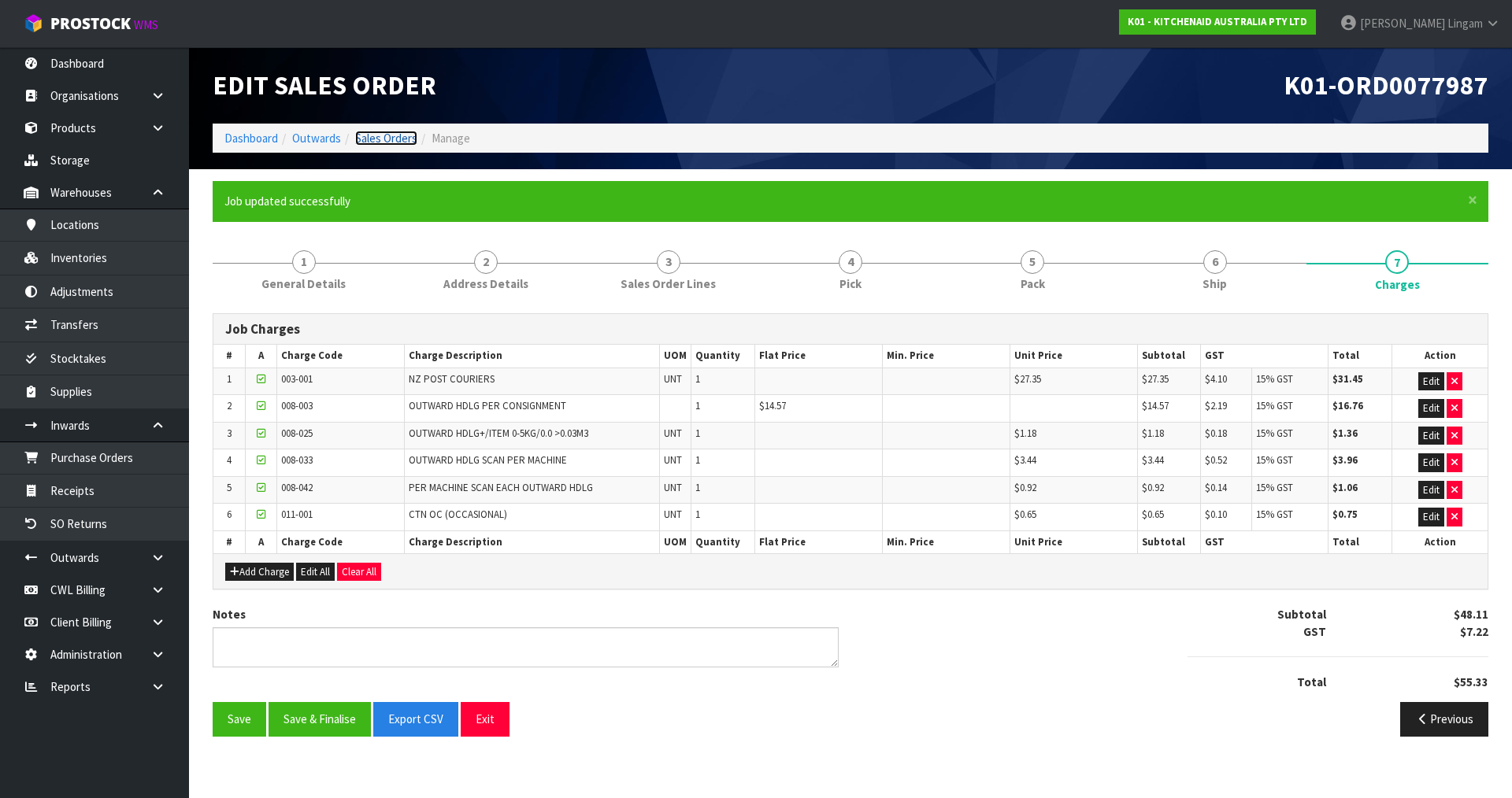
click at [405, 137] on link "Sales Orders" at bounding box center [386, 138] width 62 height 15
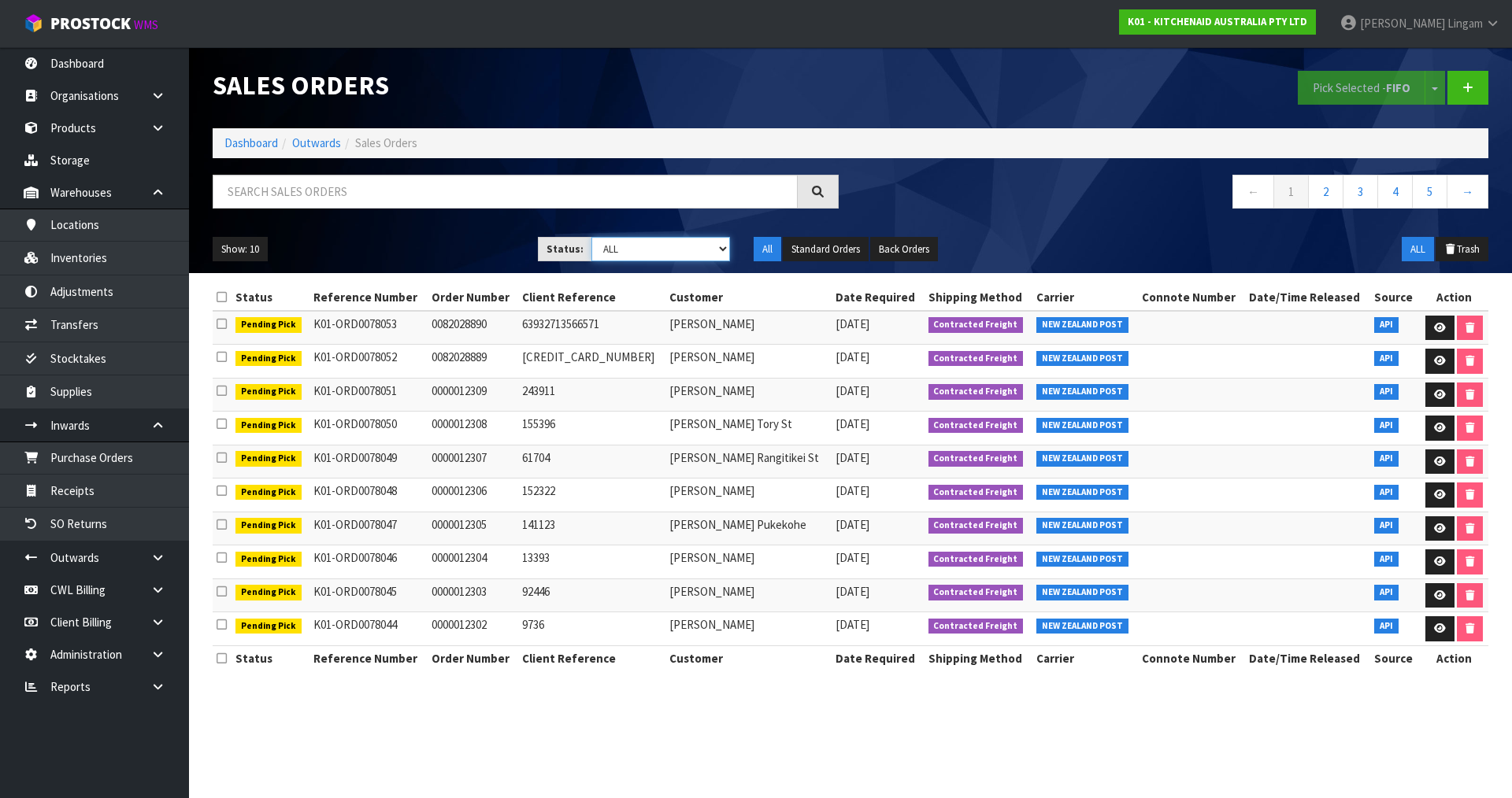
click at [657, 245] on select "Draft Pending Allocated Pending Pick Goods Picked Goods Packed Pending Charges …" at bounding box center [661, 249] width 139 height 25
select select "string:6"
click at [591, 237] on select "Draft Pending Allocated Pending Pick Goods Picked Goods Packed Pending Charges …" at bounding box center [661, 249] width 139 height 25
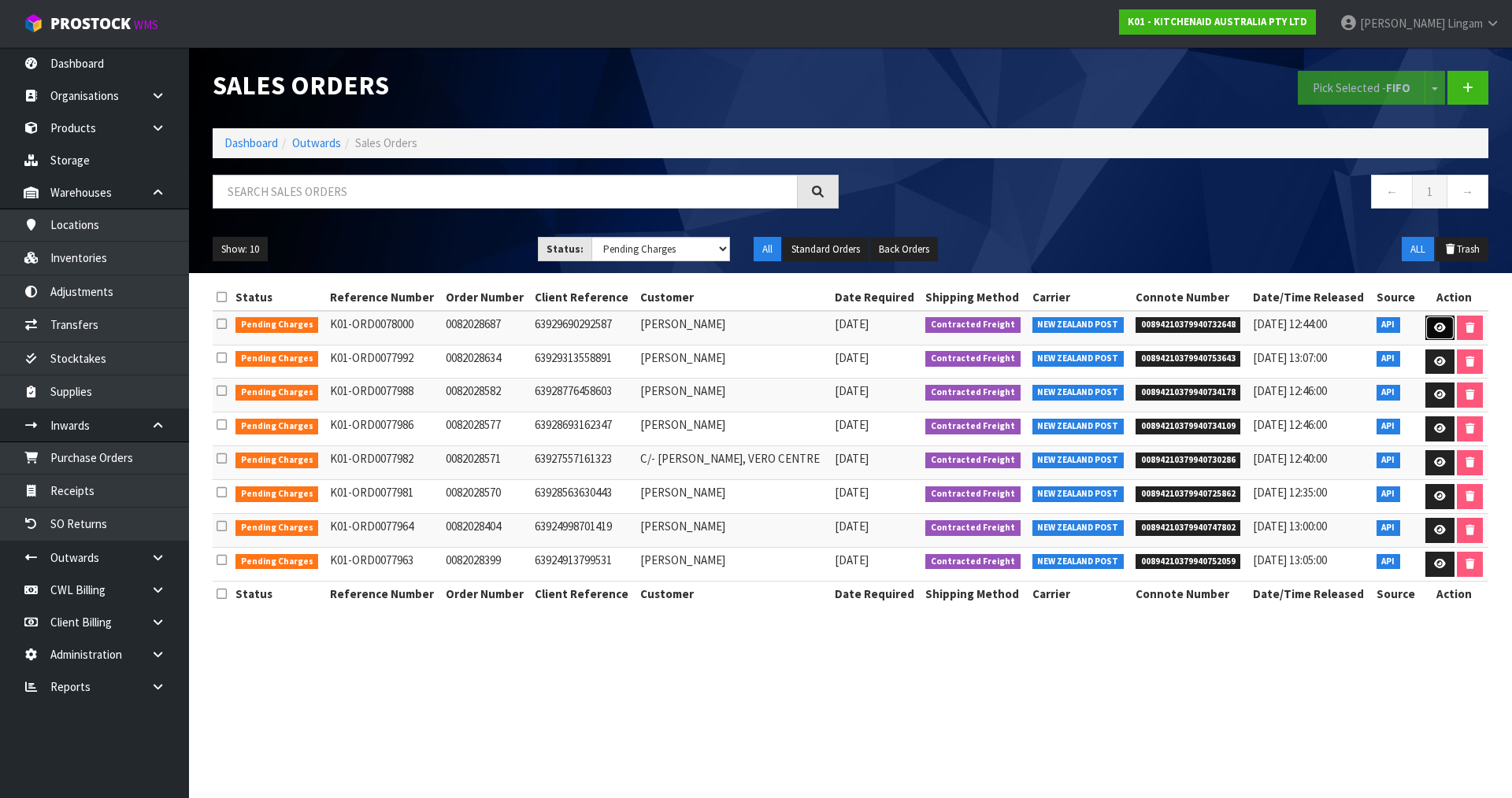
click at [1433, 319] on link at bounding box center [1440, 329] width 29 height 26
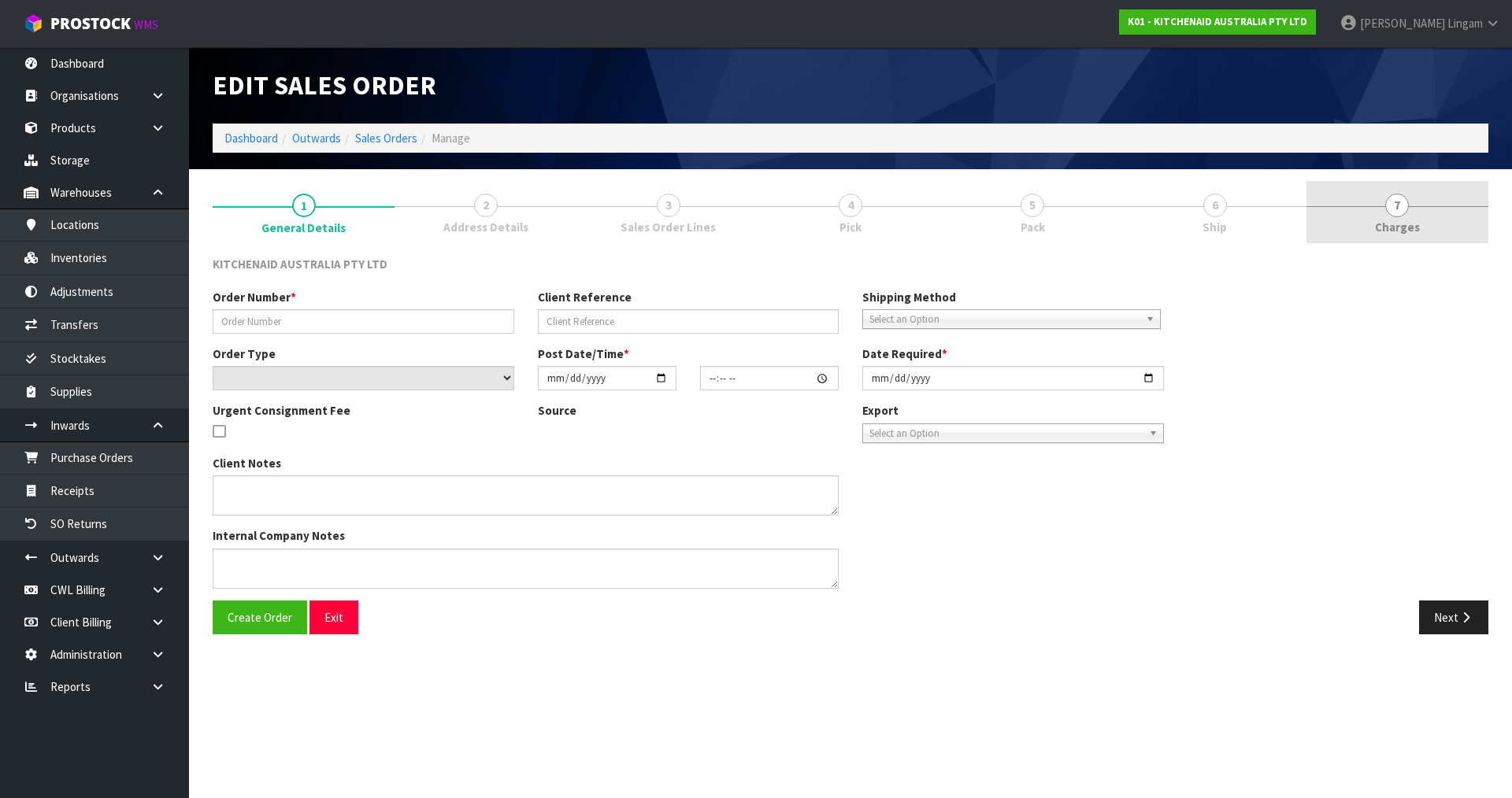
type input "0082028687"
type input "63929690292587"
select select "number:0"
type input "2025-08-17"
type input "23:33:29.000"
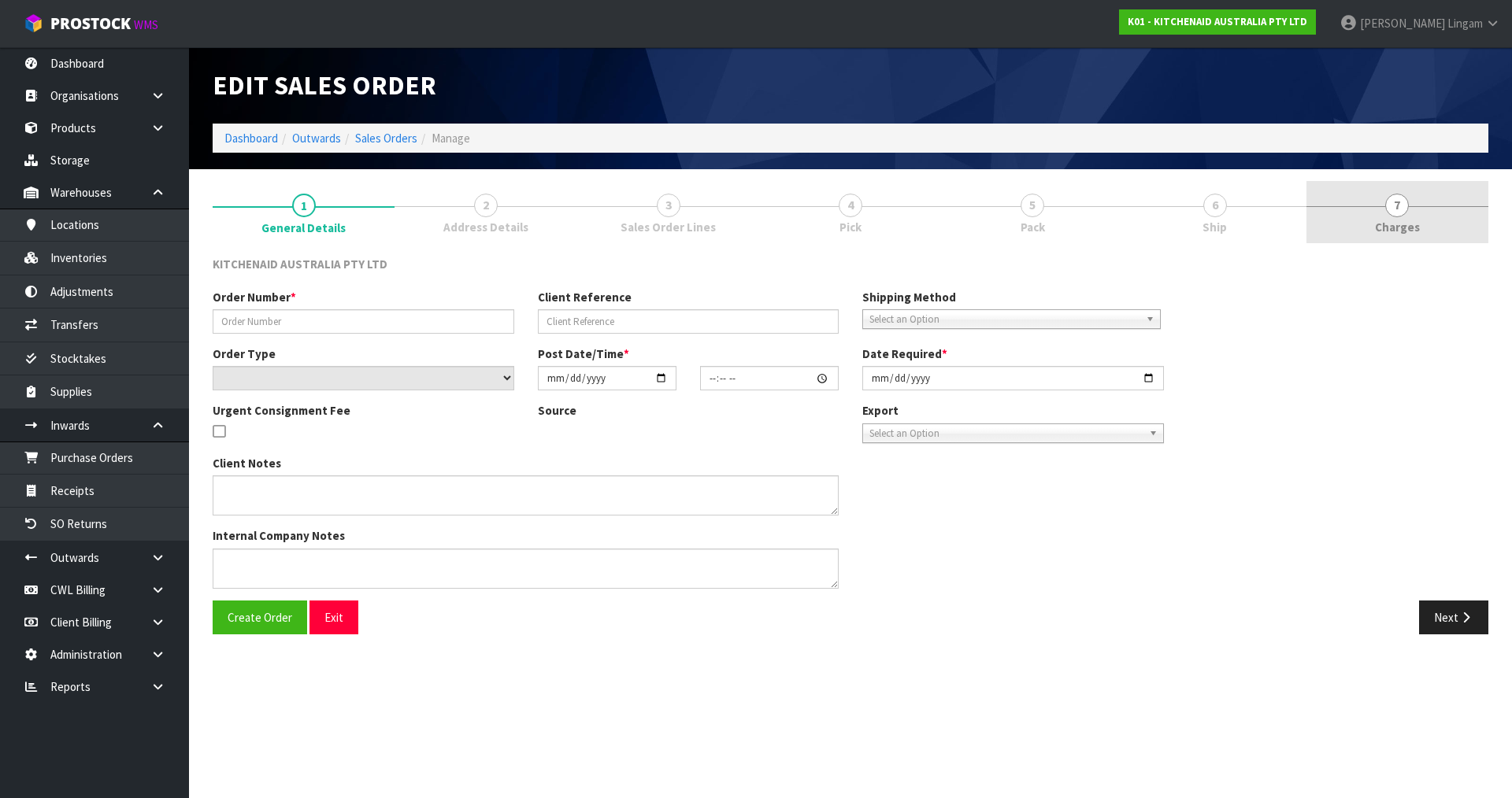
type input "2025-08-17"
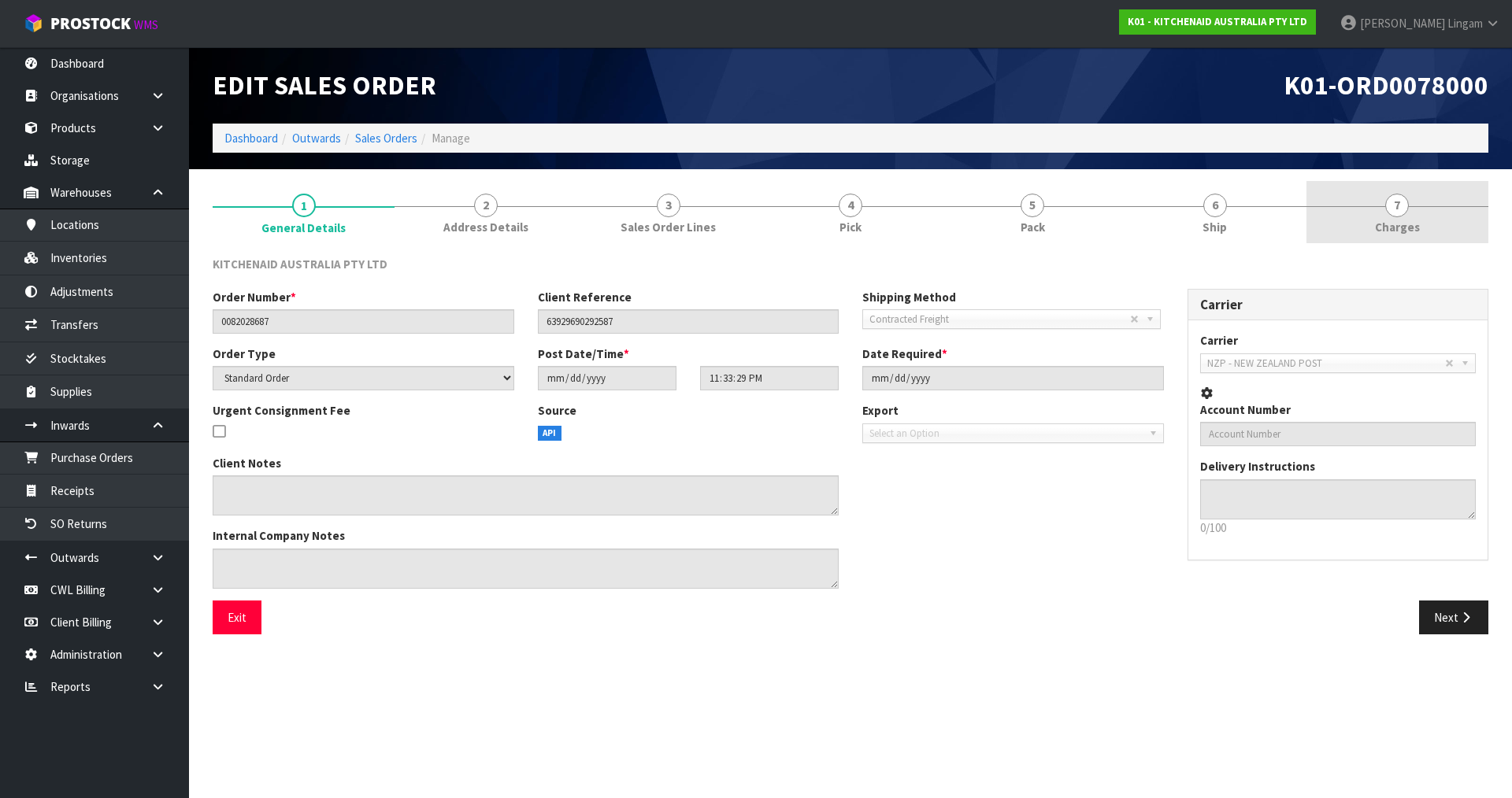
click at [1462, 222] on link "7 Charges" at bounding box center [1397, 212] width 182 height 62
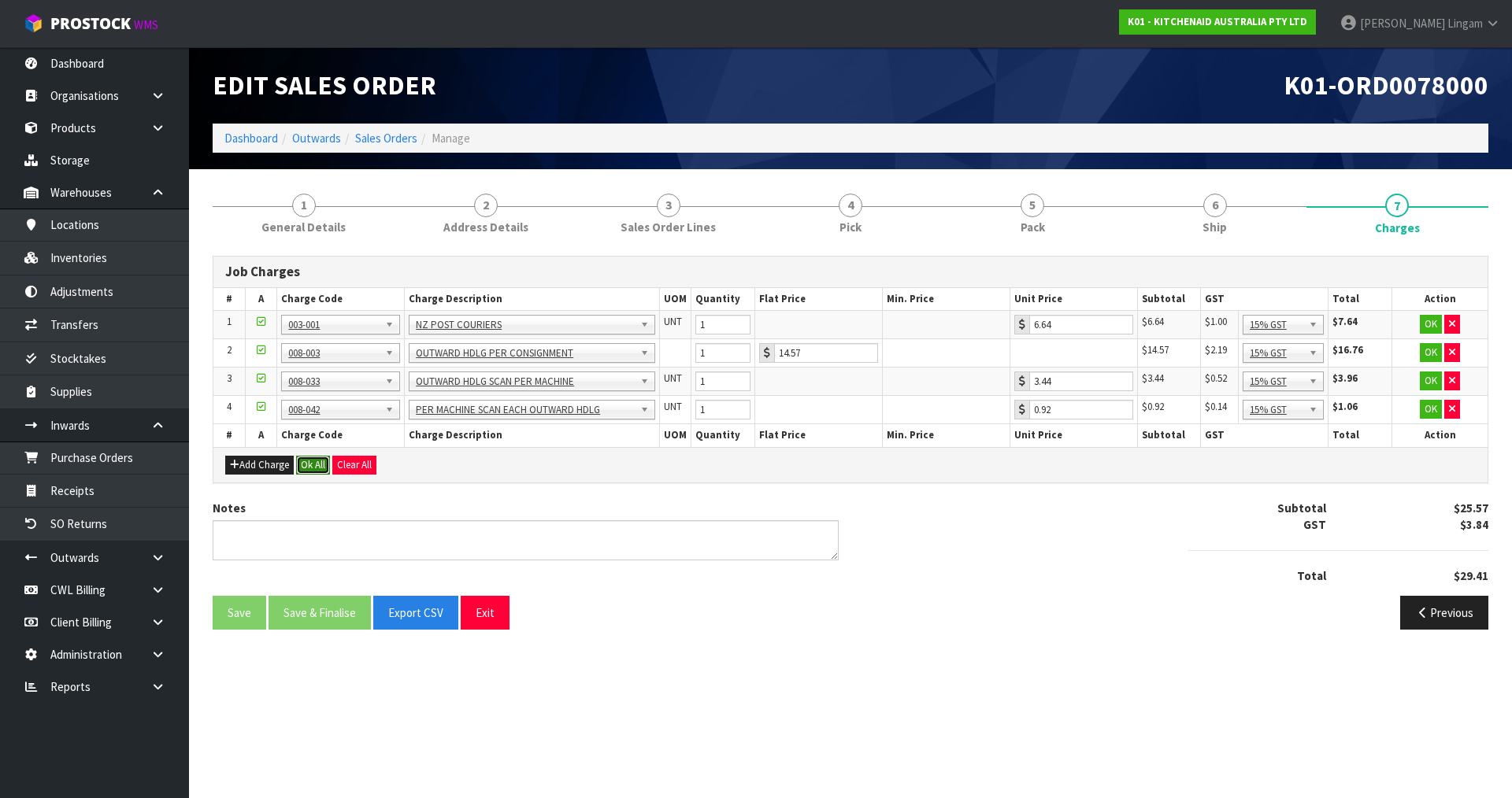
click at [318, 465] on button "Ok All" at bounding box center [313, 465] width 34 height 19
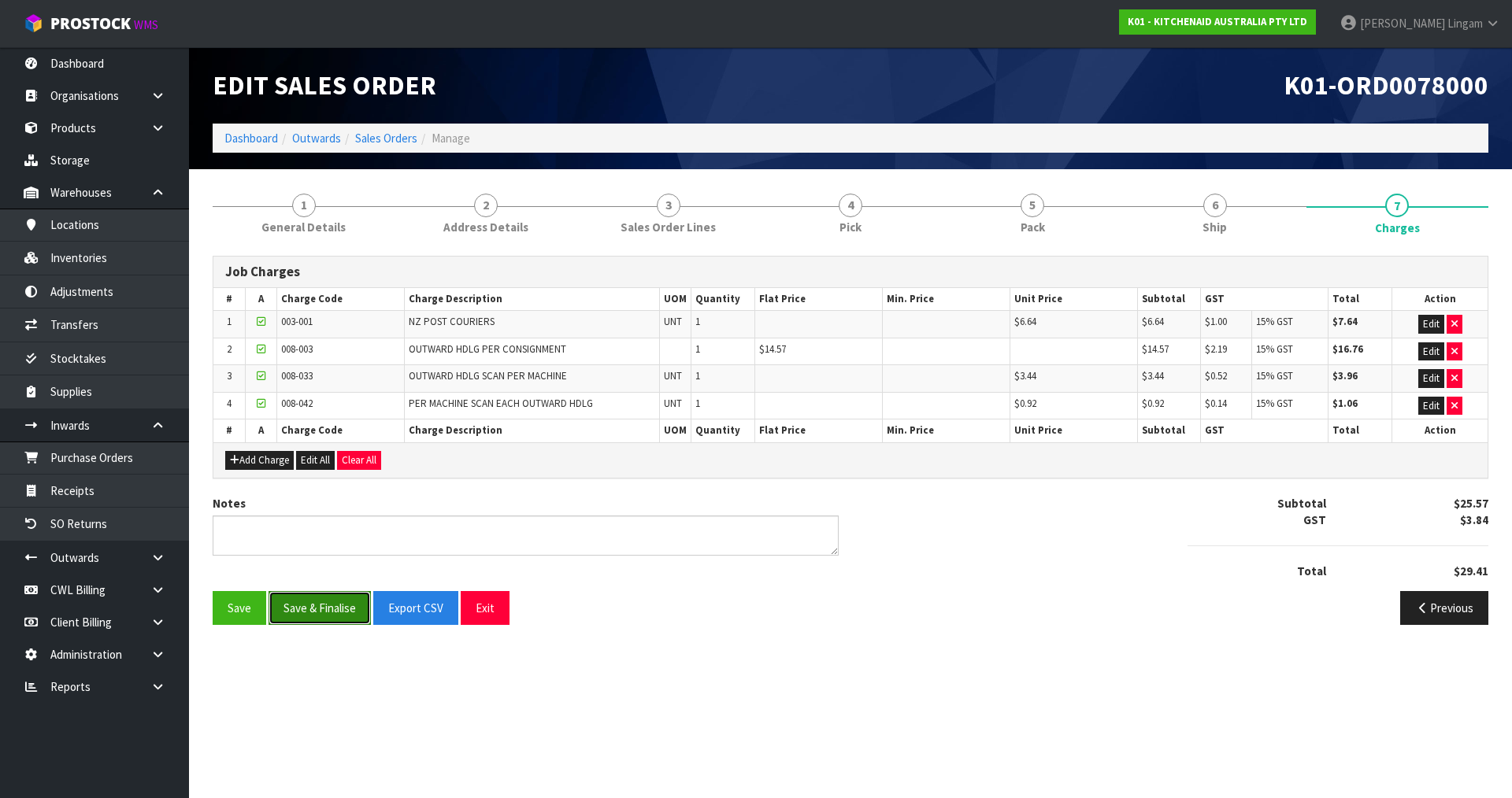
click at [334, 609] on button "Save & Finalise" at bounding box center [320, 608] width 102 height 34
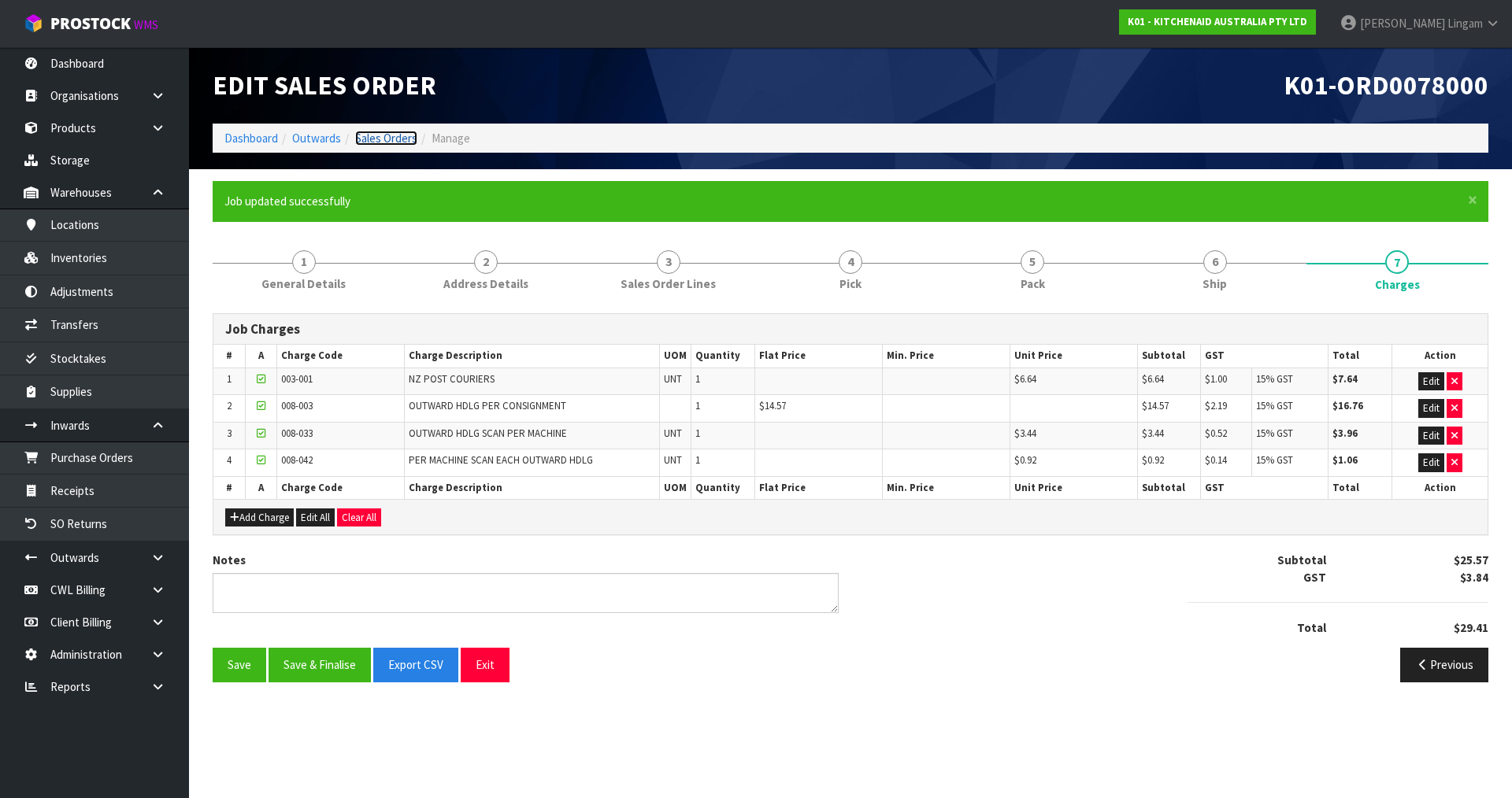
click at [392, 142] on link "Sales Orders" at bounding box center [386, 138] width 62 height 15
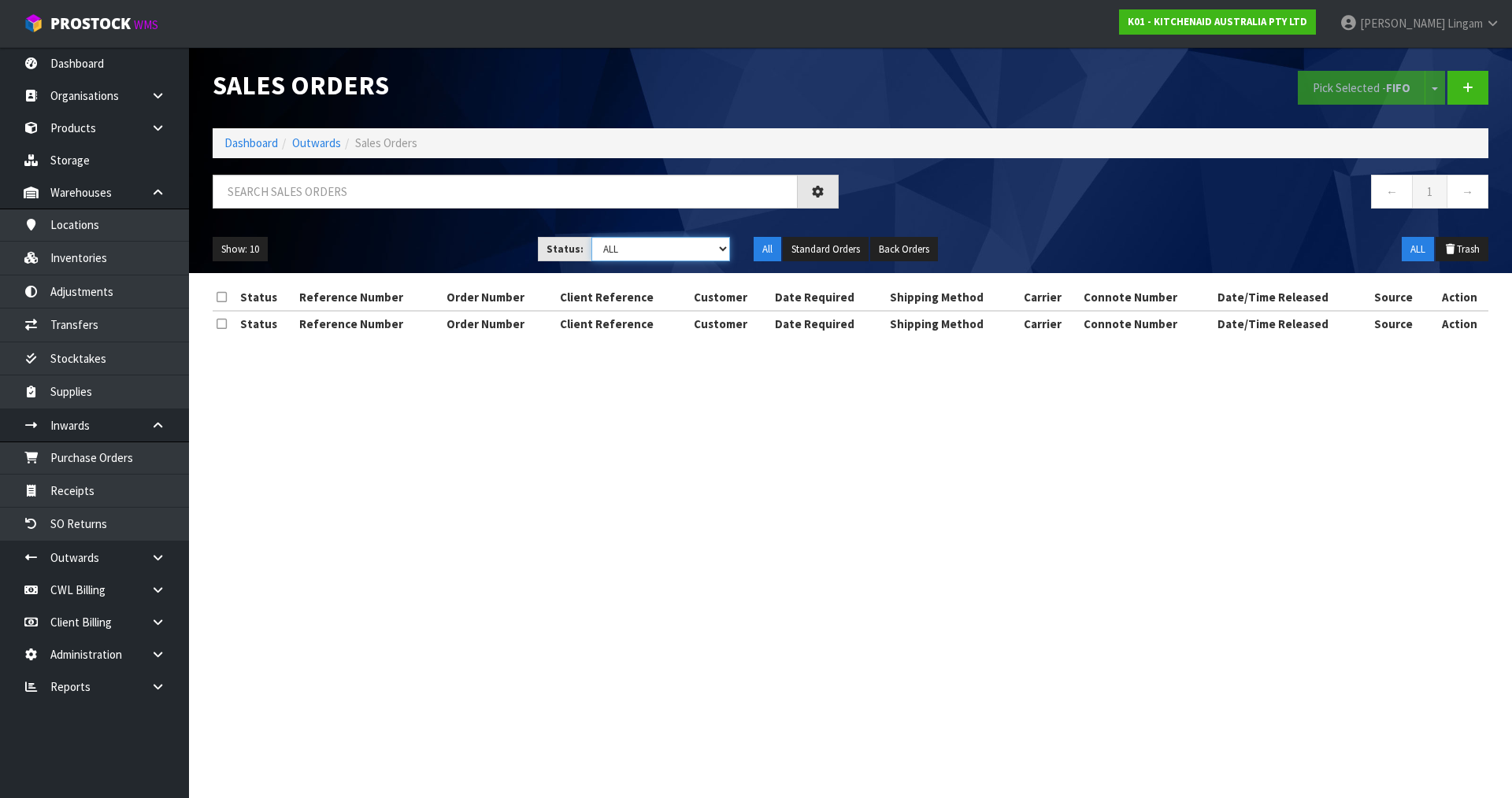
click at [698, 247] on select "Draft Pending Allocated Pending Pick Goods Picked Goods Packed Pending Charges …" at bounding box center [661, 249] width 139 height 25
click at [591, 237] on select "Draft Pending Allocated Pending Pick Goods Picked Goods Packed Pending Charges …" at bounding box center [661, 249] width 139 height 25
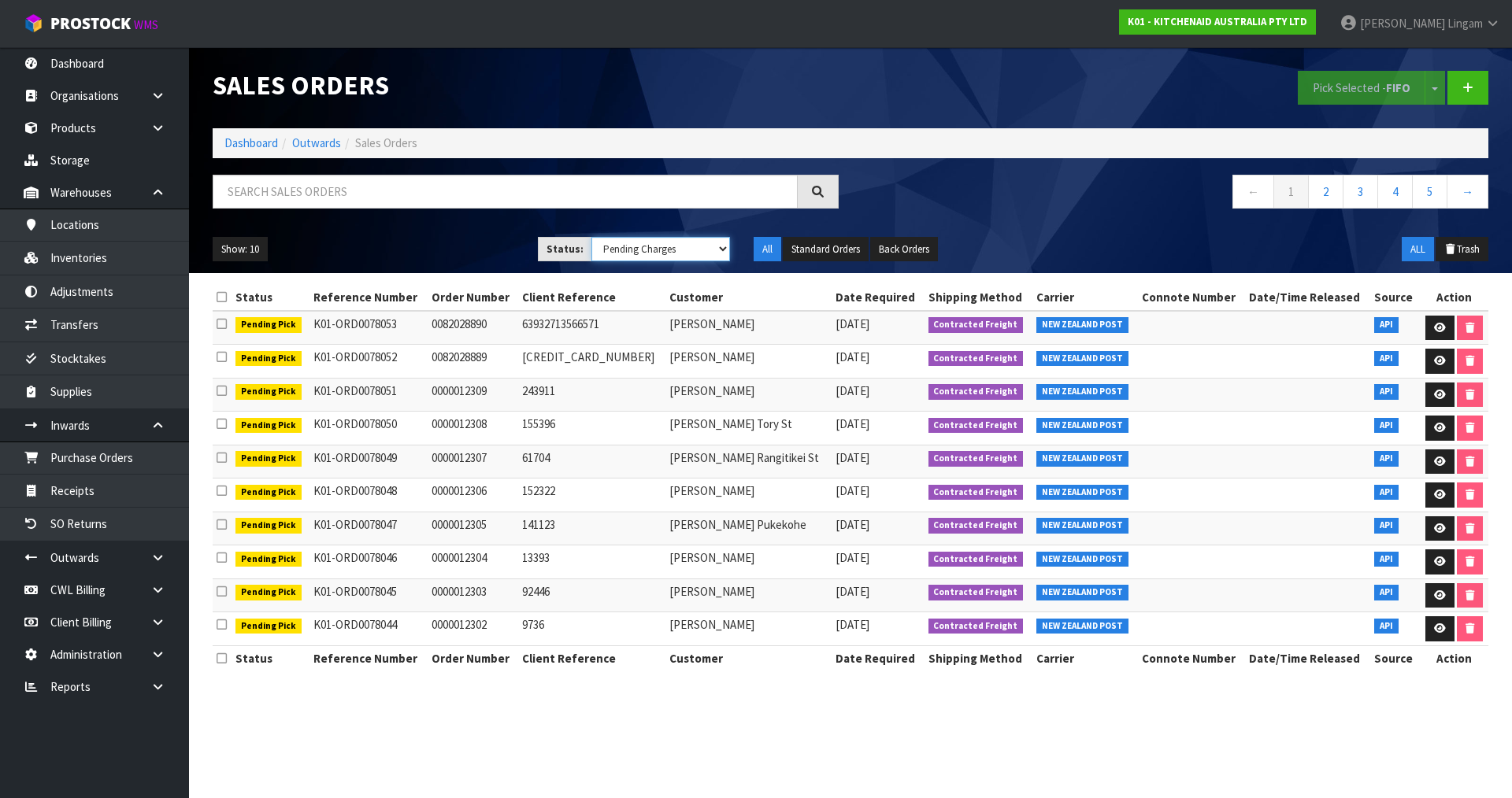
click at [693, 249] on select "Draft Pending Allocated Pending Pick Goods Picked Goods Packed Pending Charges …" at bounding box center [661, 249] width 139 height 25
click at [591, 237] on select "Draft Pending Allocated Pending Pick Goods Picked Goods Packed Pending Charges …" at bounding box center [661, 249] width 139 height 25
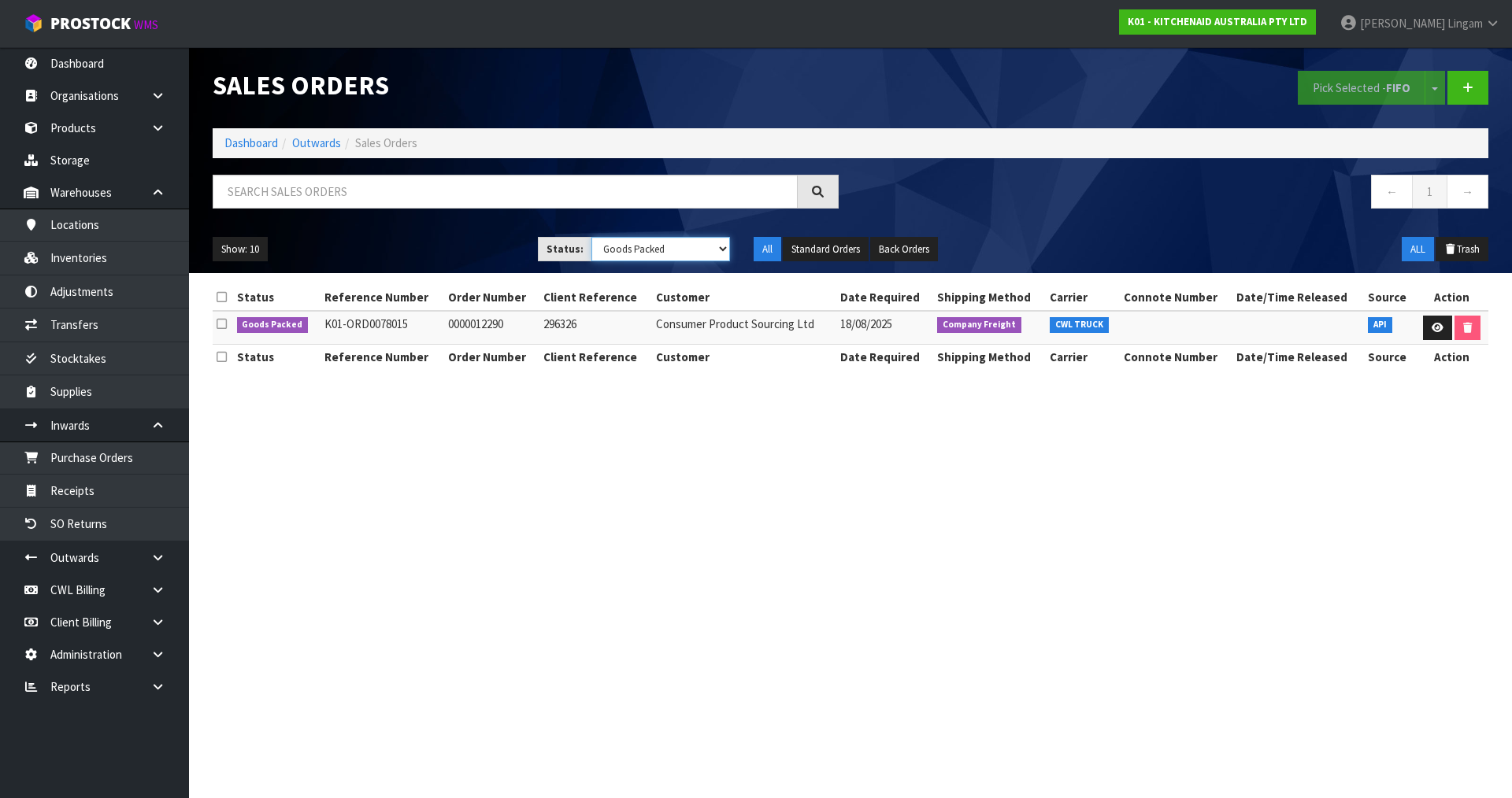
click at [693, 253] on select "Draft Pending Allocated Pending Pick Goods Picked Goods Packed Pending Charges …" at bounding box center [661, 249] width 139 height 25
select select "string:6"
click at [591, 237] on select "Draft Pending Allocated Pending Pick Goods Picked Goods Packed Pending Charges …" at bounding box center [661, 249] width 139 height 25
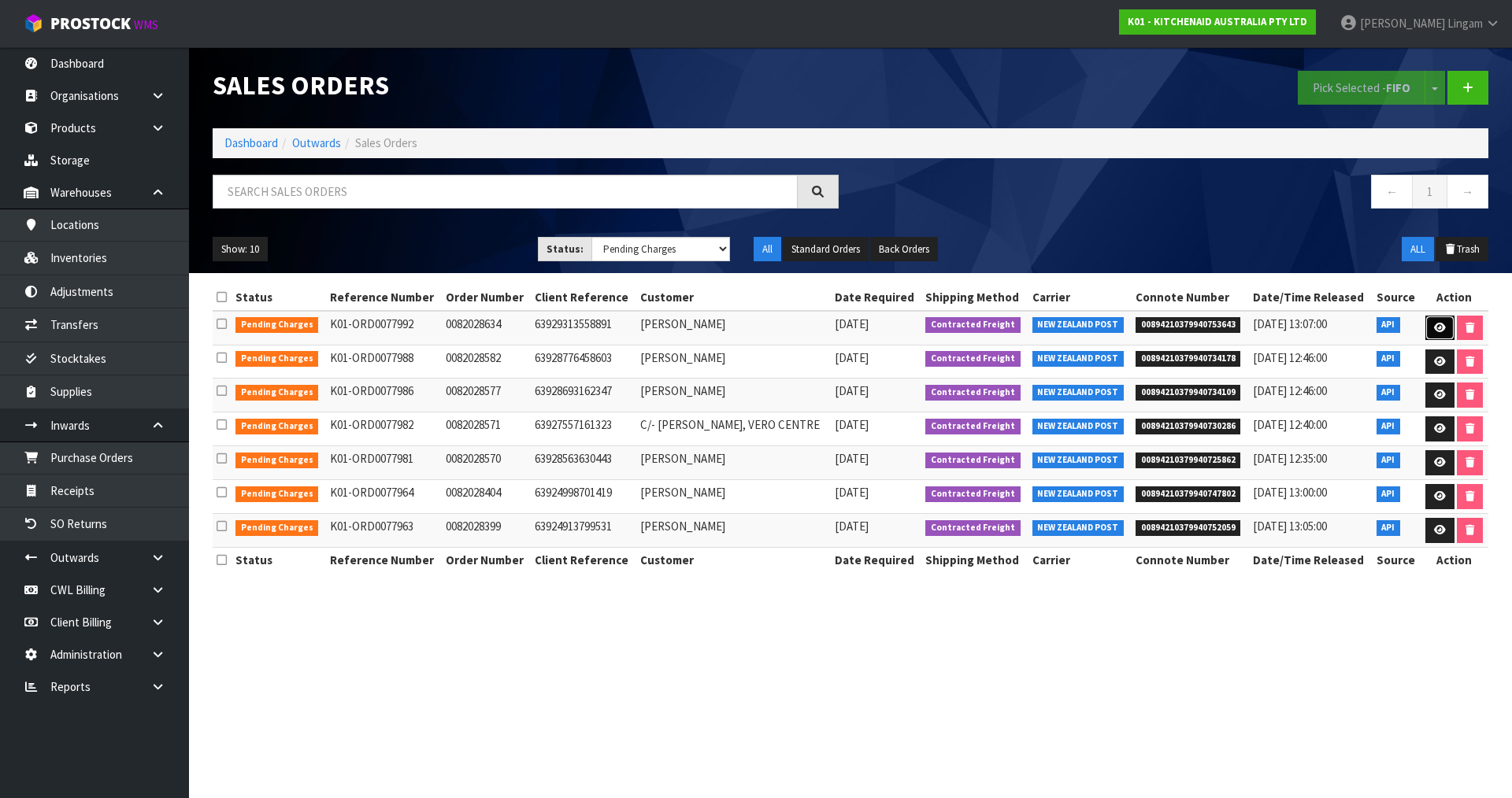
click at [1441, 329] on icon at bounding box center [1440, 328] width 12 height 10
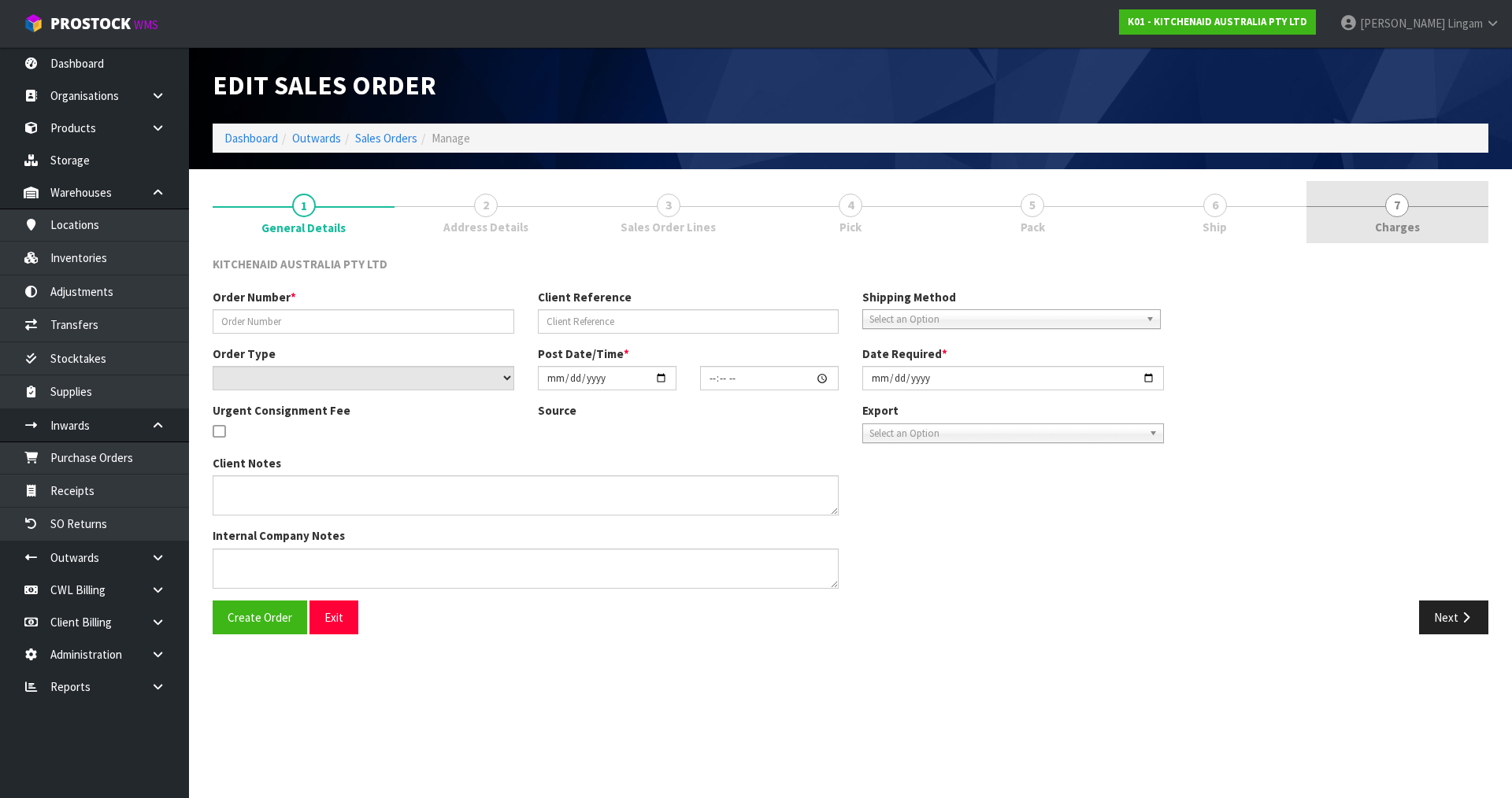
type input "0082028634"
type input "63929313558891"
select select "number:0"
type input "2025-08-17"
type input "17:33:34.000"
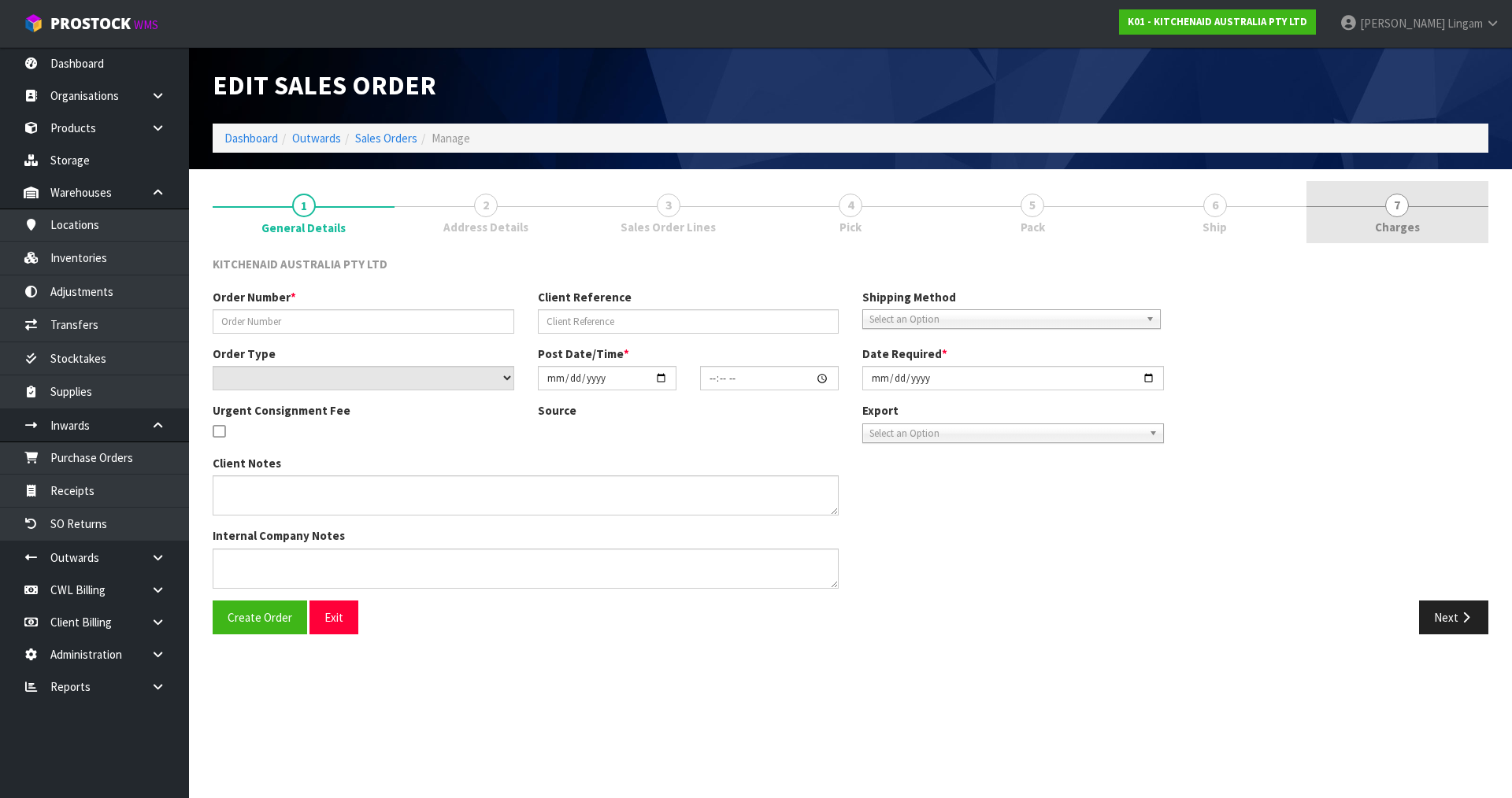
type input "2025-08-17"
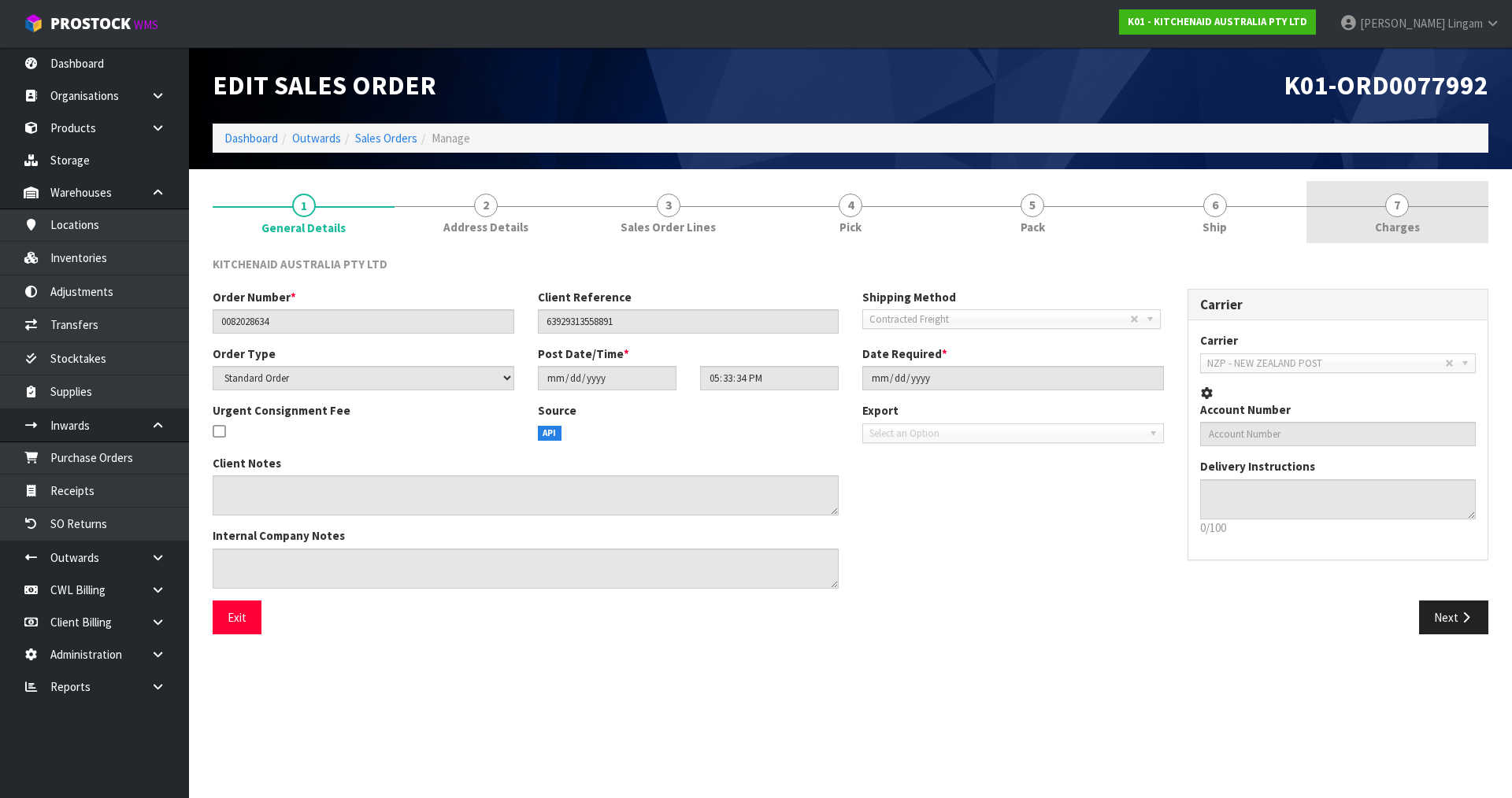
click at [1425, 232] on link "7 Charges" at bounding box center [1397, 212] width 182 height 62
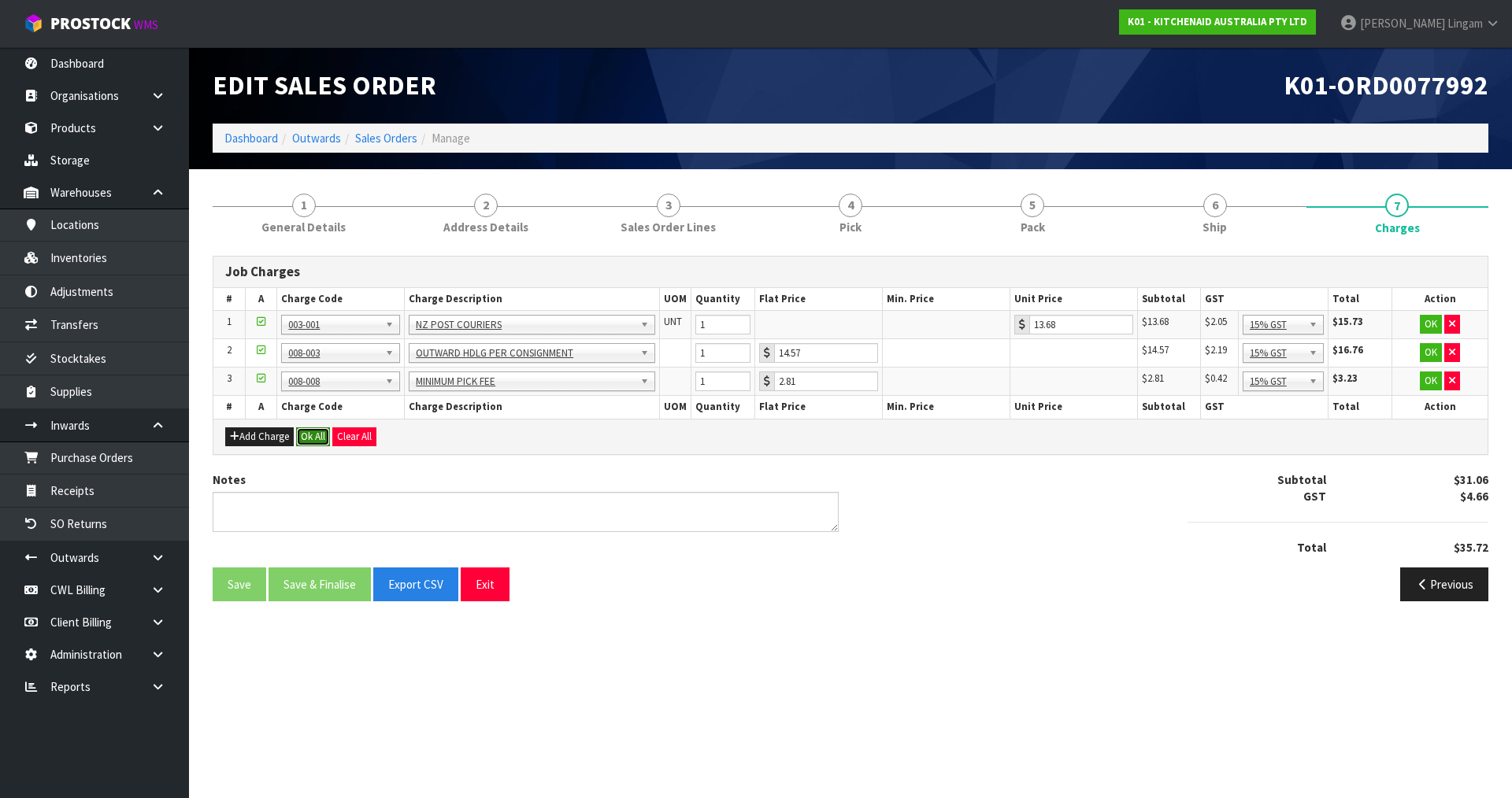
click at [315, 439] on button "Ok All" at bounding box center [313, 437] width 34 height 19
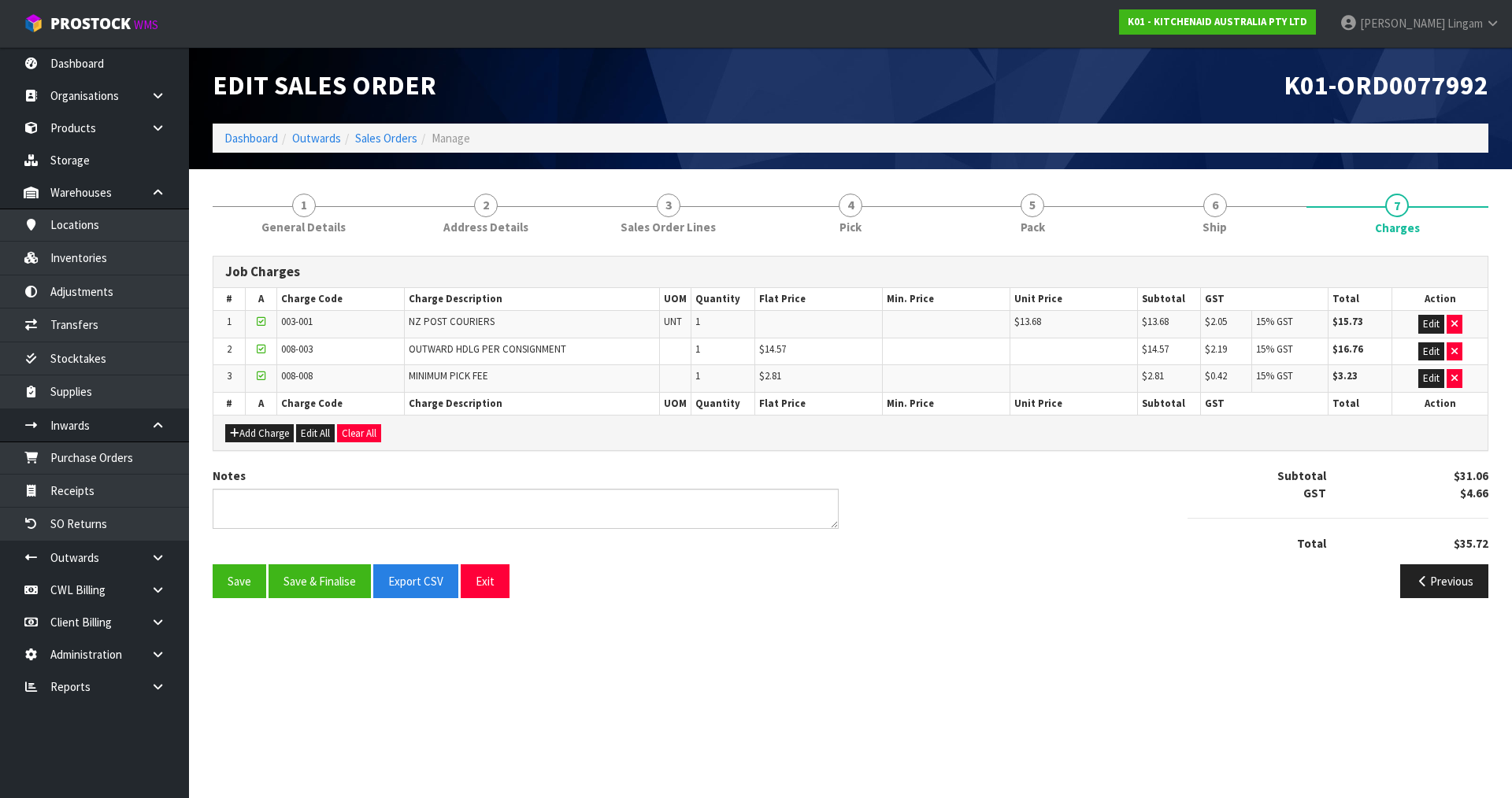
click at [334, 557] on div "Notes Subtotal $31.06 GST $4.66 Total $35.72" at bounding box center [850, 516] width 1299 height 96
click at [334, 587] on button "Save & Finalise" at bounding box center [320, 581] width 102 height 34
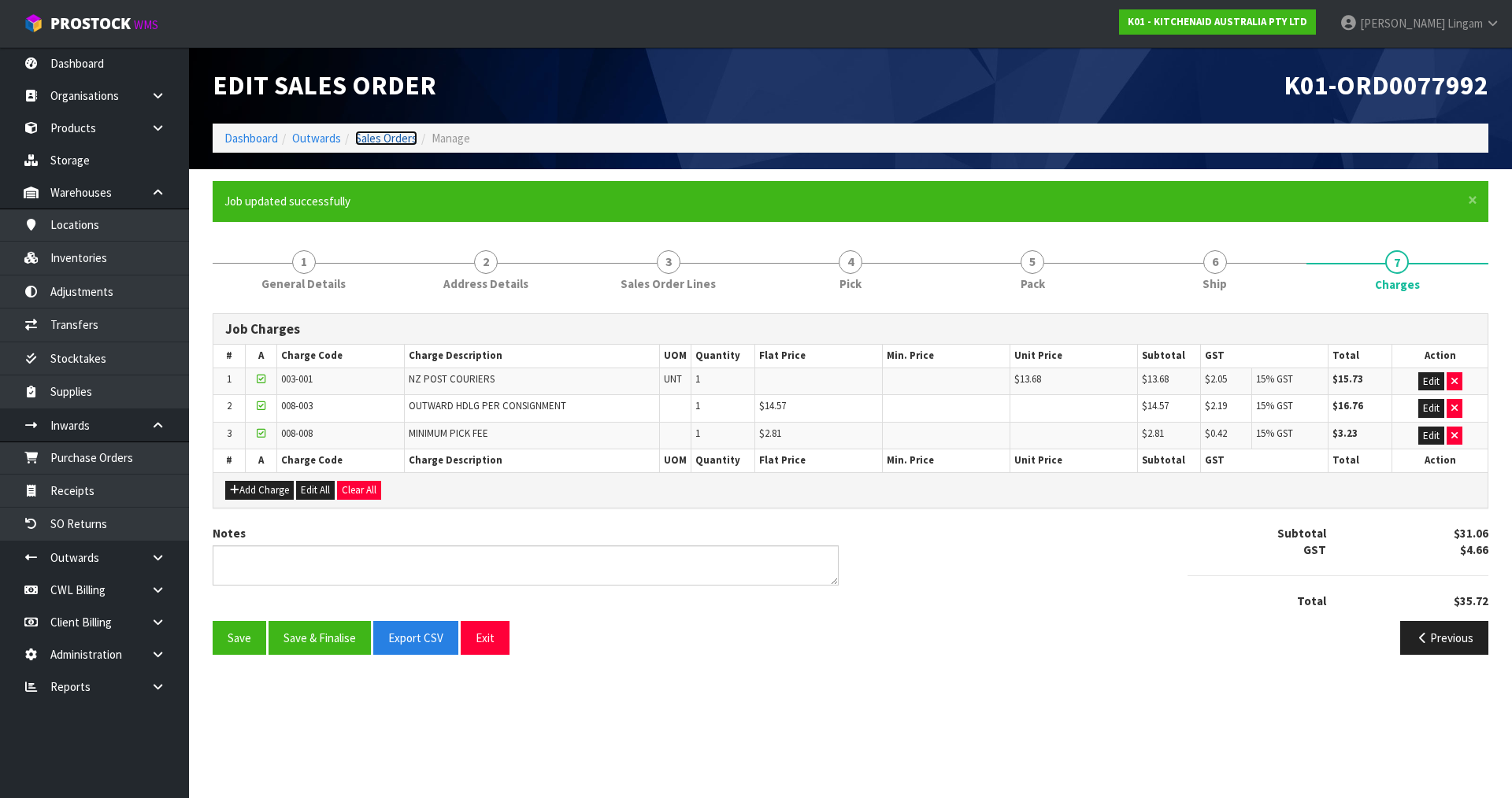
click at [382, 138] on link "Sales Orders" at bounding box center [386, 138] width 62 height 15
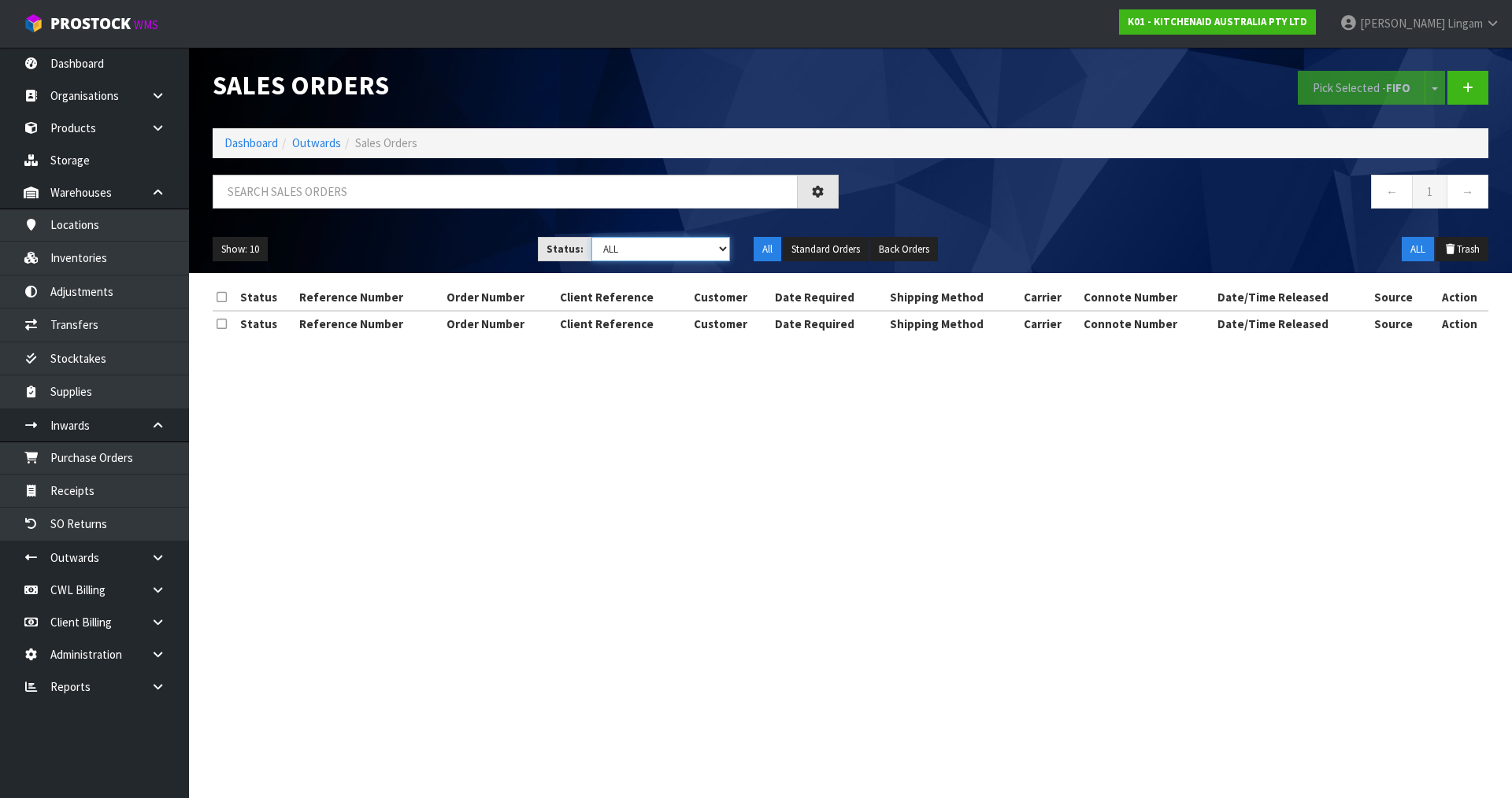
click at [710, 247] on select "Draft Pending Allocated Pending Pick Goods Picked Goods Packed Pending Charges …" at bounding box center [661, 249] width 139 height 25
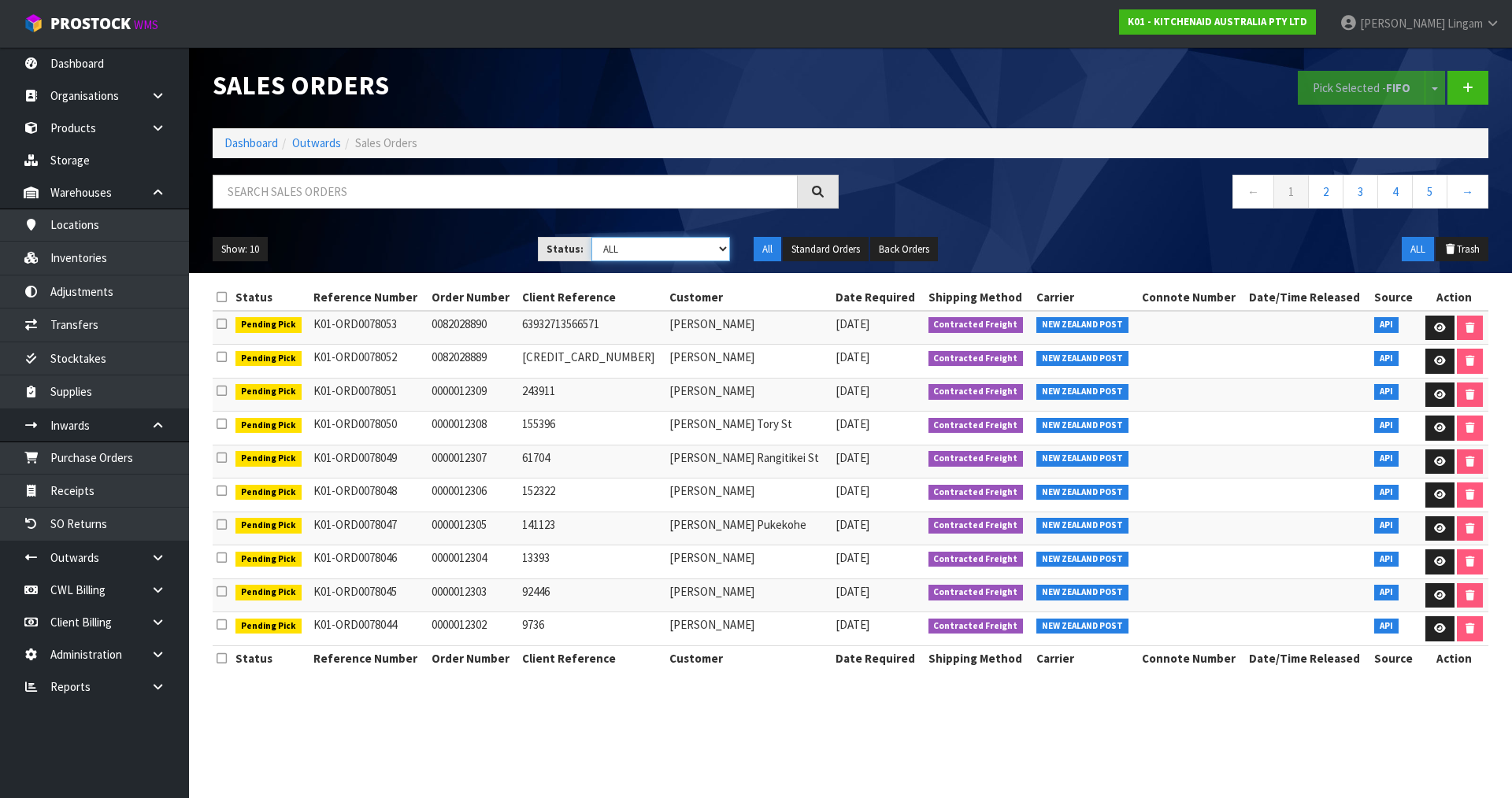
select select "string:6"
click at [591, 237] on select "Draft Pending Allocated Pending Pick Goods Picked Goods Packed Pending Charges …" at bounding box center [661, 249] width 139 height 25
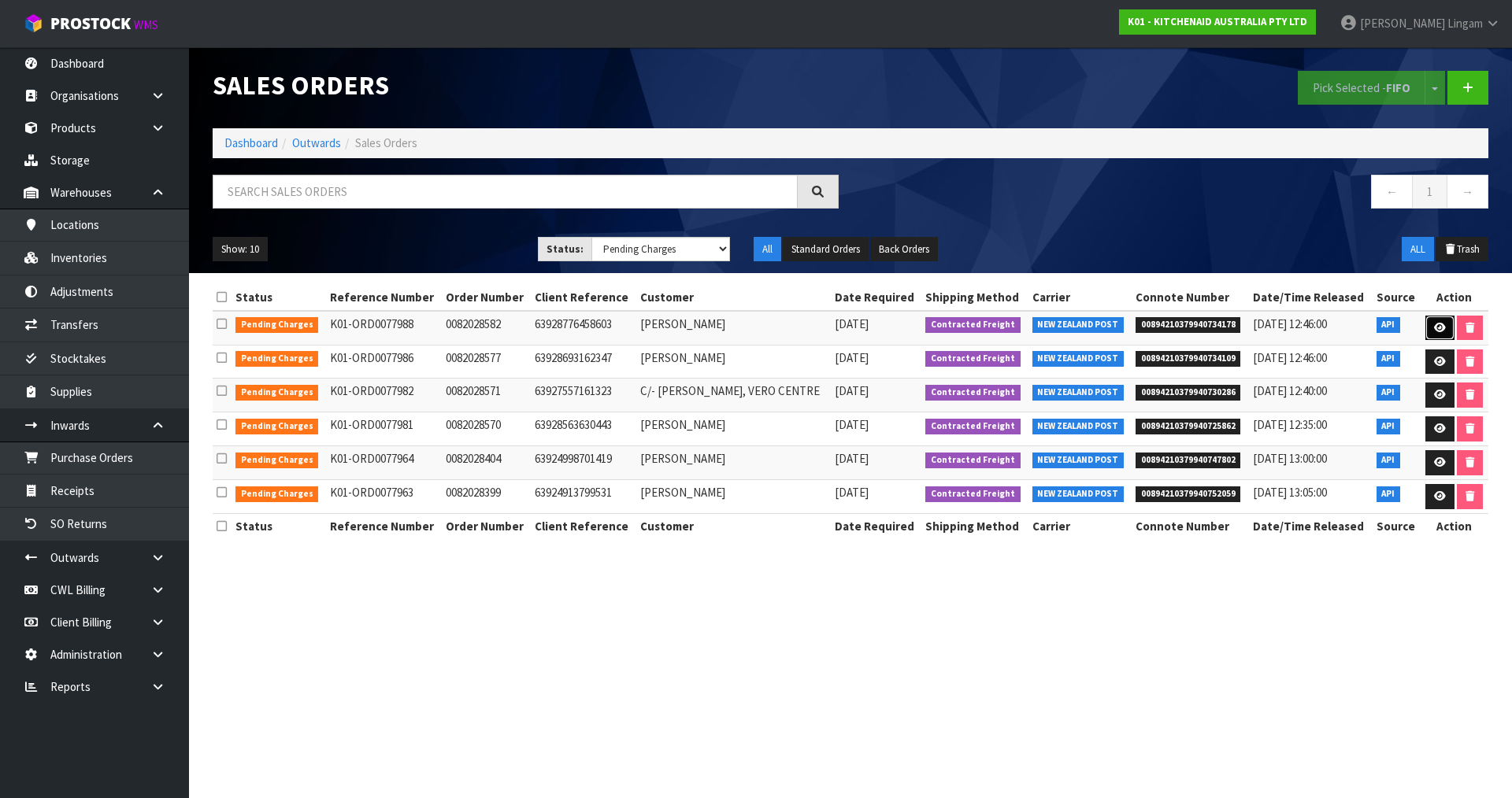
click at [1439, 325] on icon at bounding box center [1440, 328] width 12 height 10
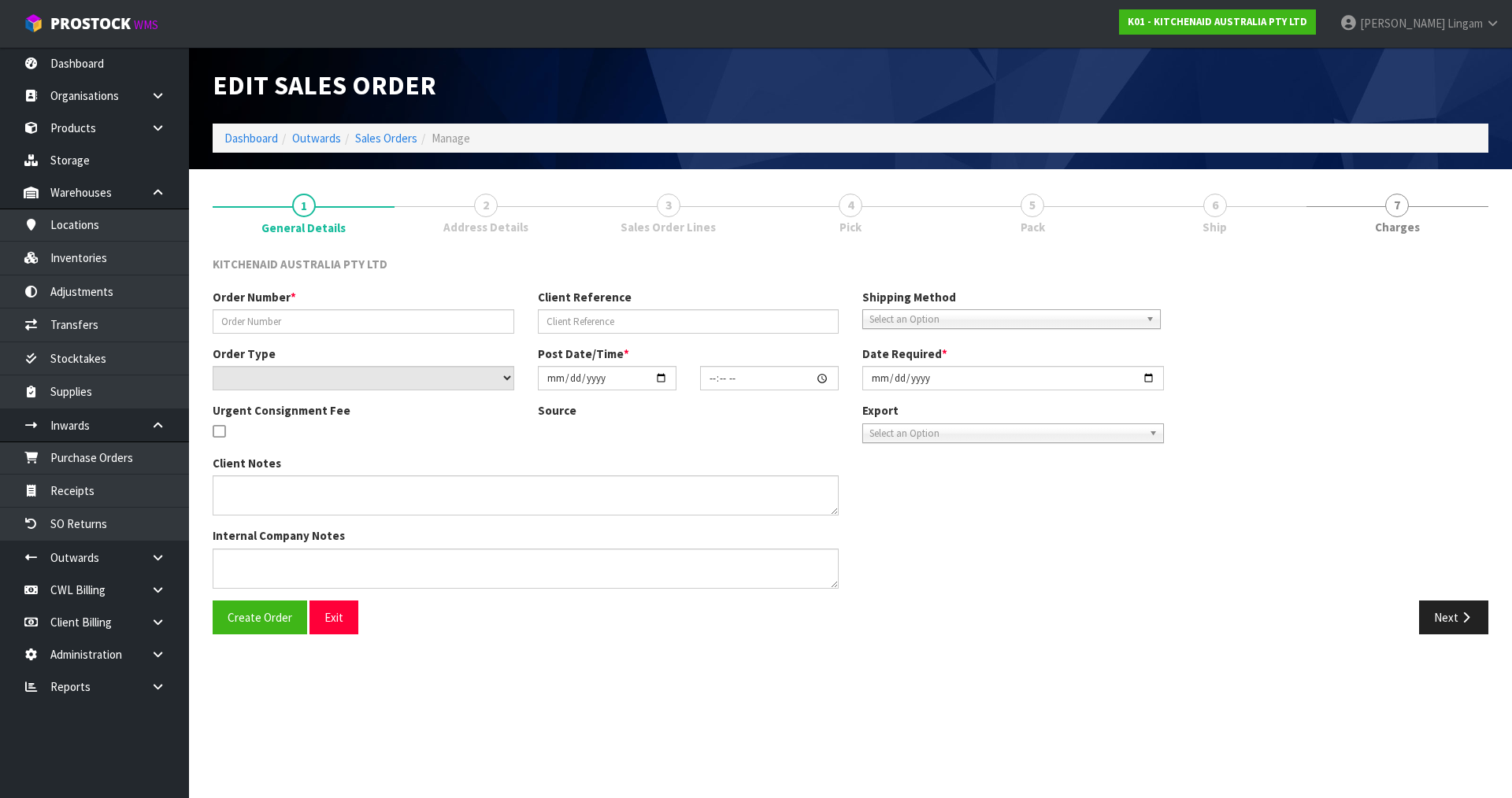
type input "0082028582"
type input "63928776458603"
select select "number:0"
type input "2025-08-17"
type input "11:33:50.000"
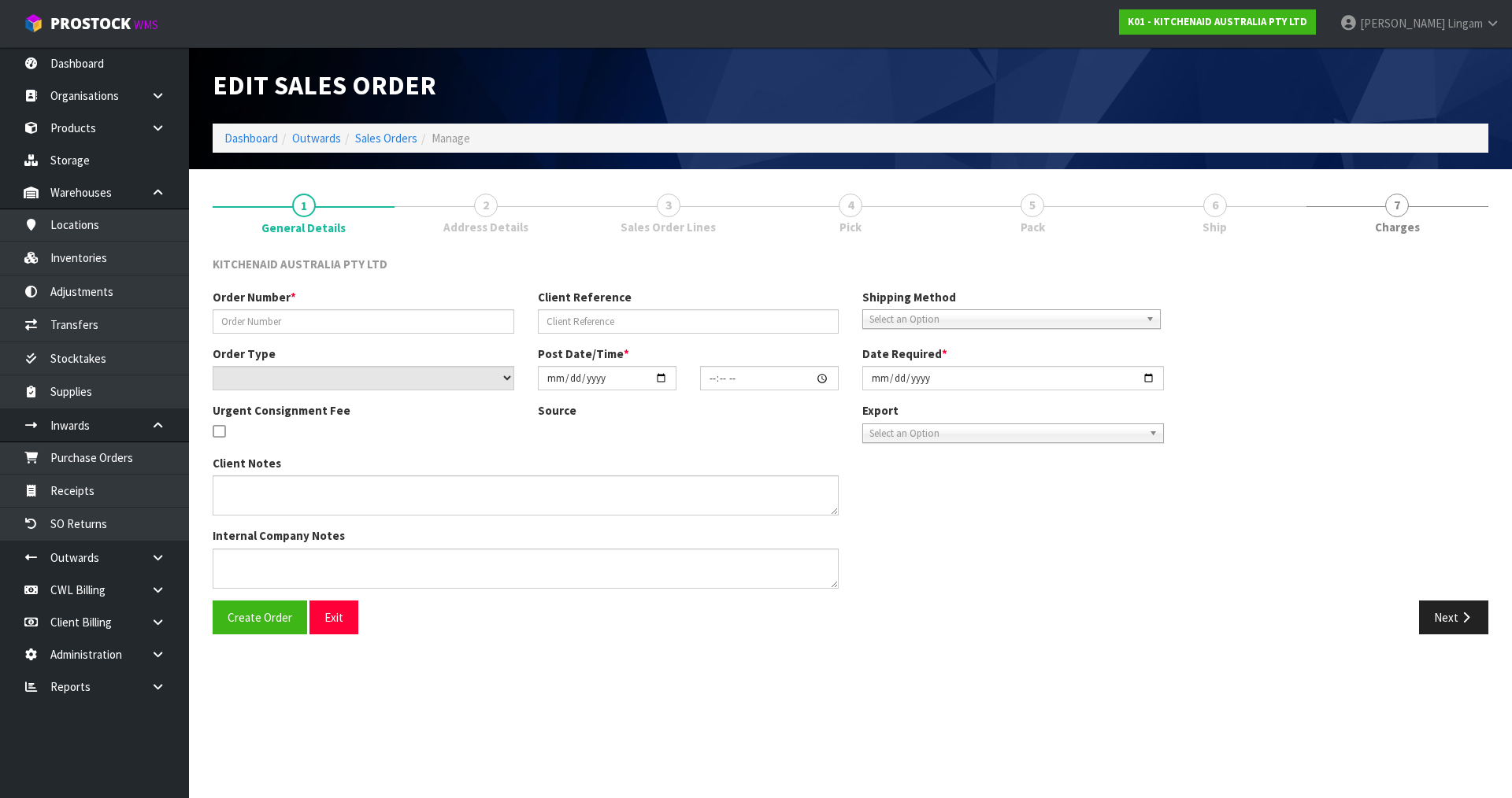
type input "2025-08-17"
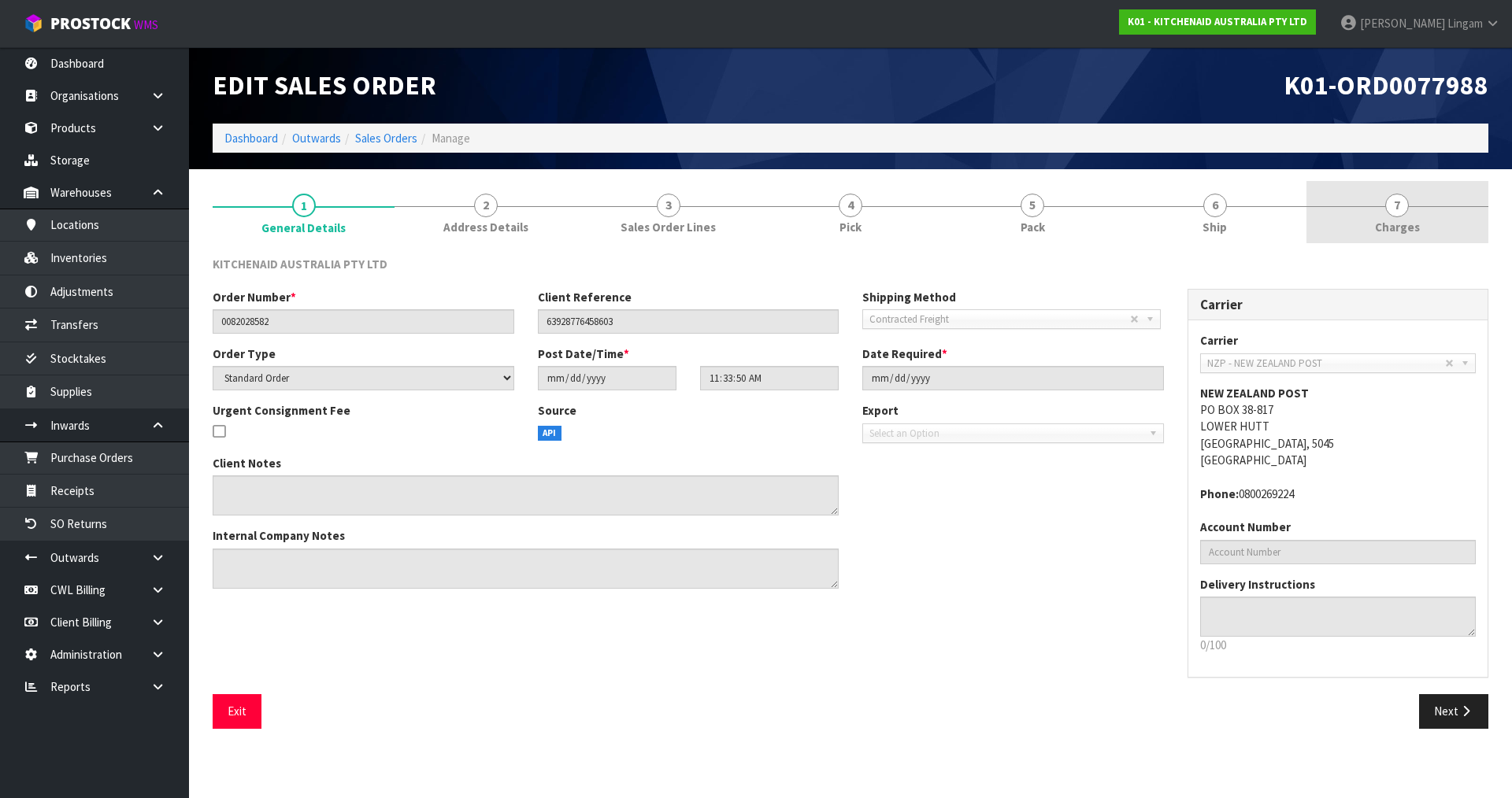
click at [1409, 220] on span "Charges" at bounding box center [1398, 227] width 45 height 17
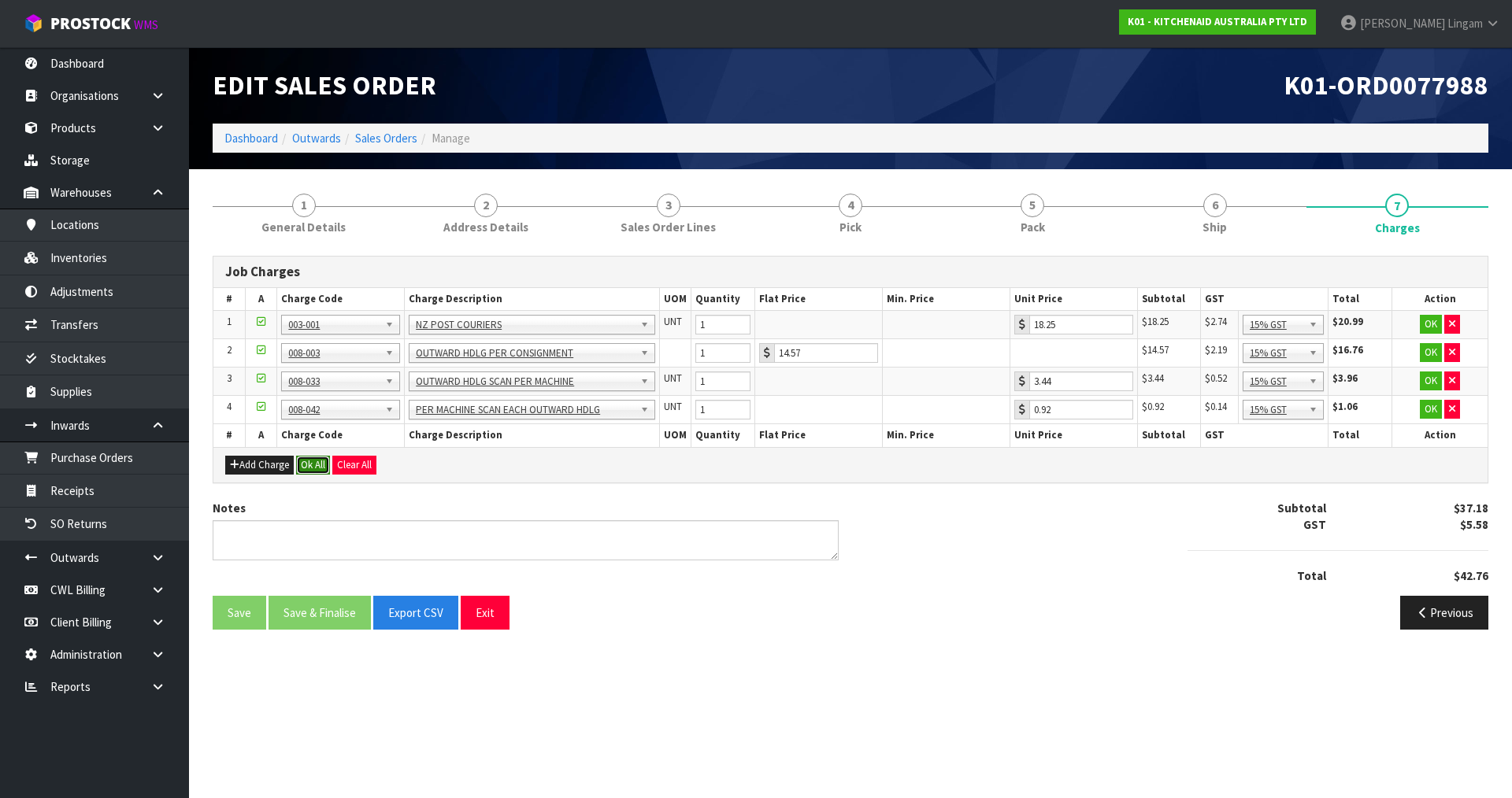
click at [312, 469] on button "Ok All" at bounding box center [313, 465] width 34 height 19
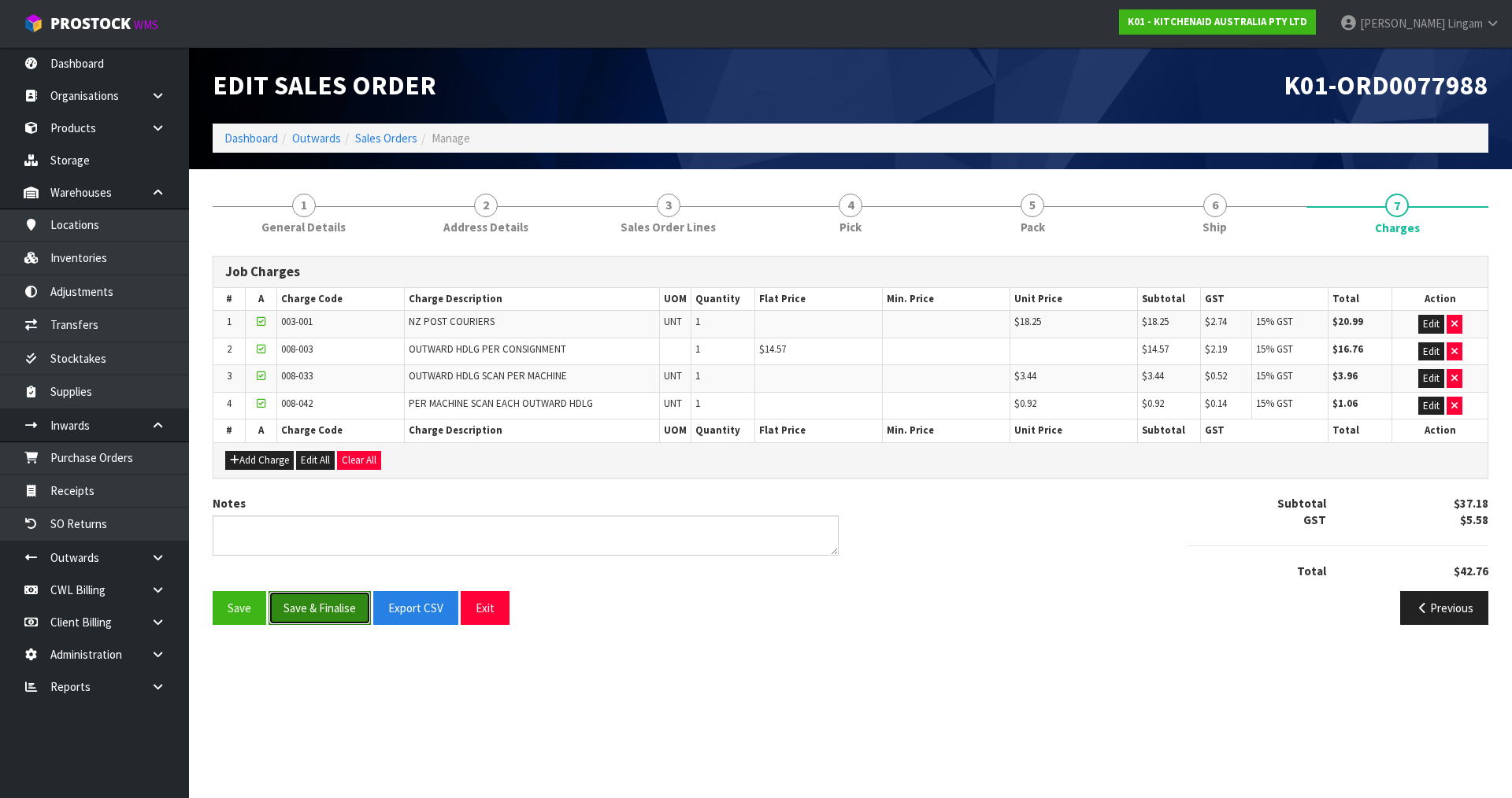
click at [334, 607] on button "Save & Finalise" at bounding box center [320, 608] width 102 height 34
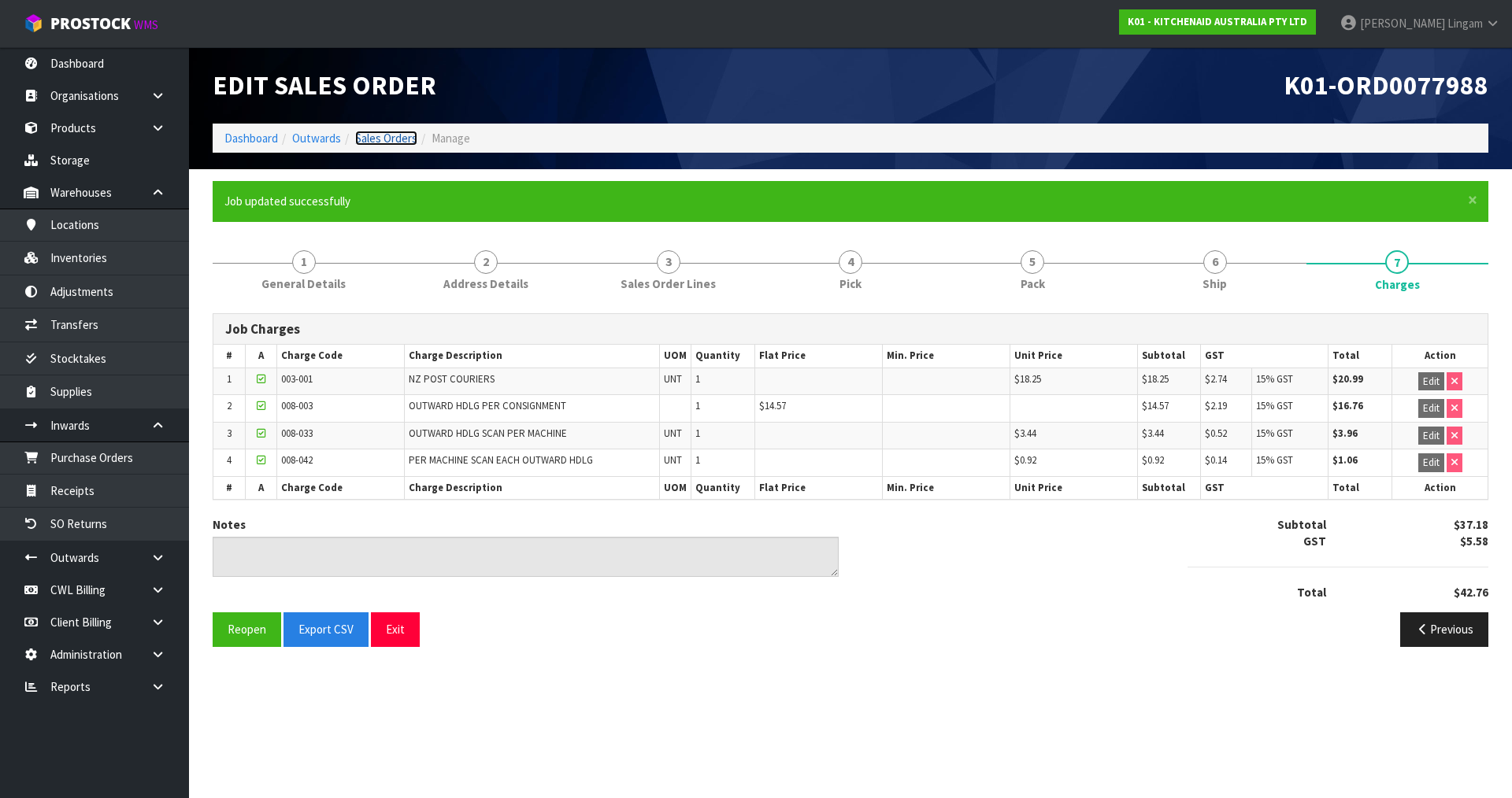
click at [402, 140] on link "Sales Orders" at bounding box center [386, 138] width 62 height 15
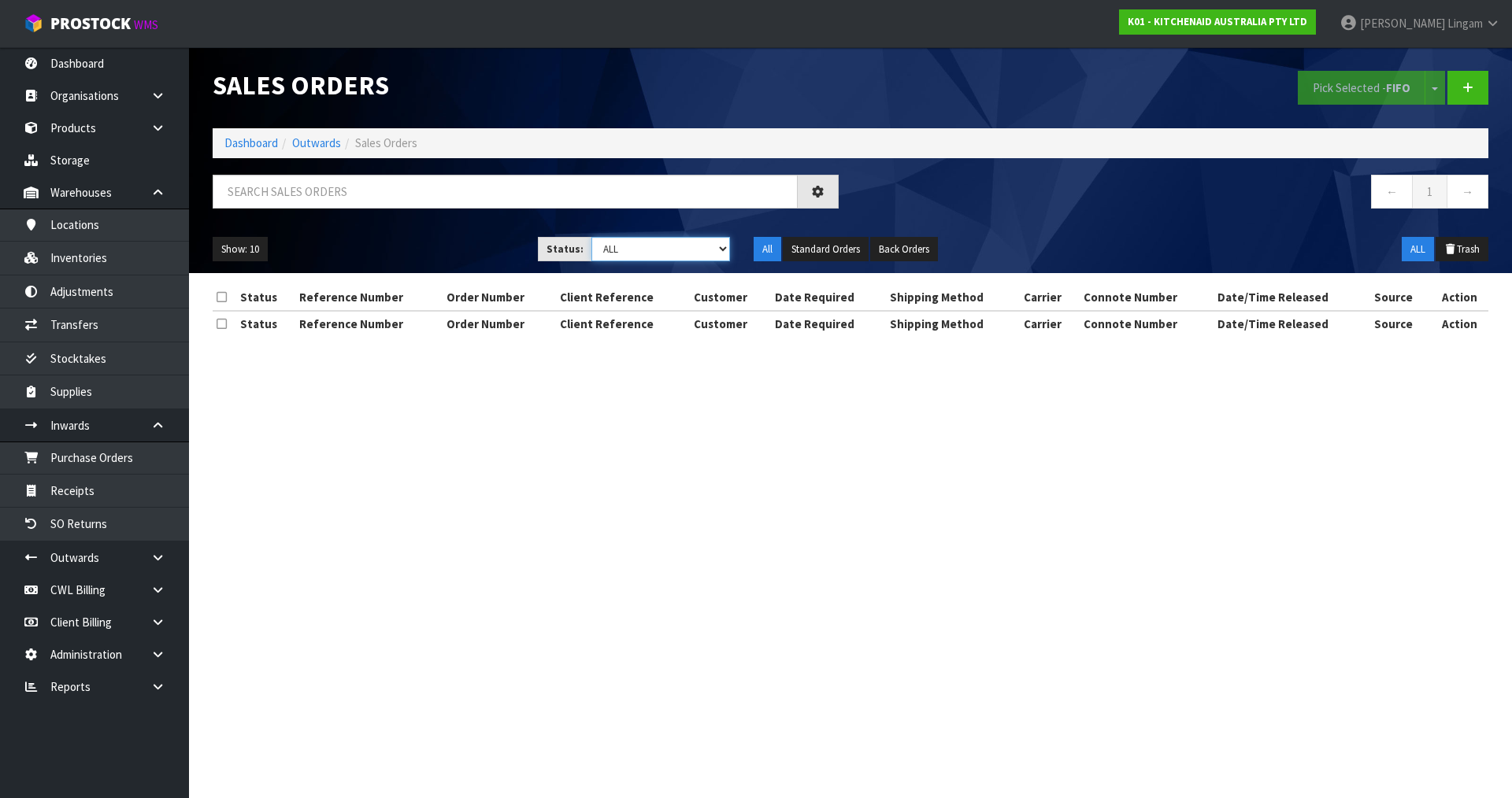
click at [694, 254] on select "Draft Pending Allocated Pending Pick Goods Picked Goods Packed Pending Charges …" at bounding box center [661, 249] width 139 height 25
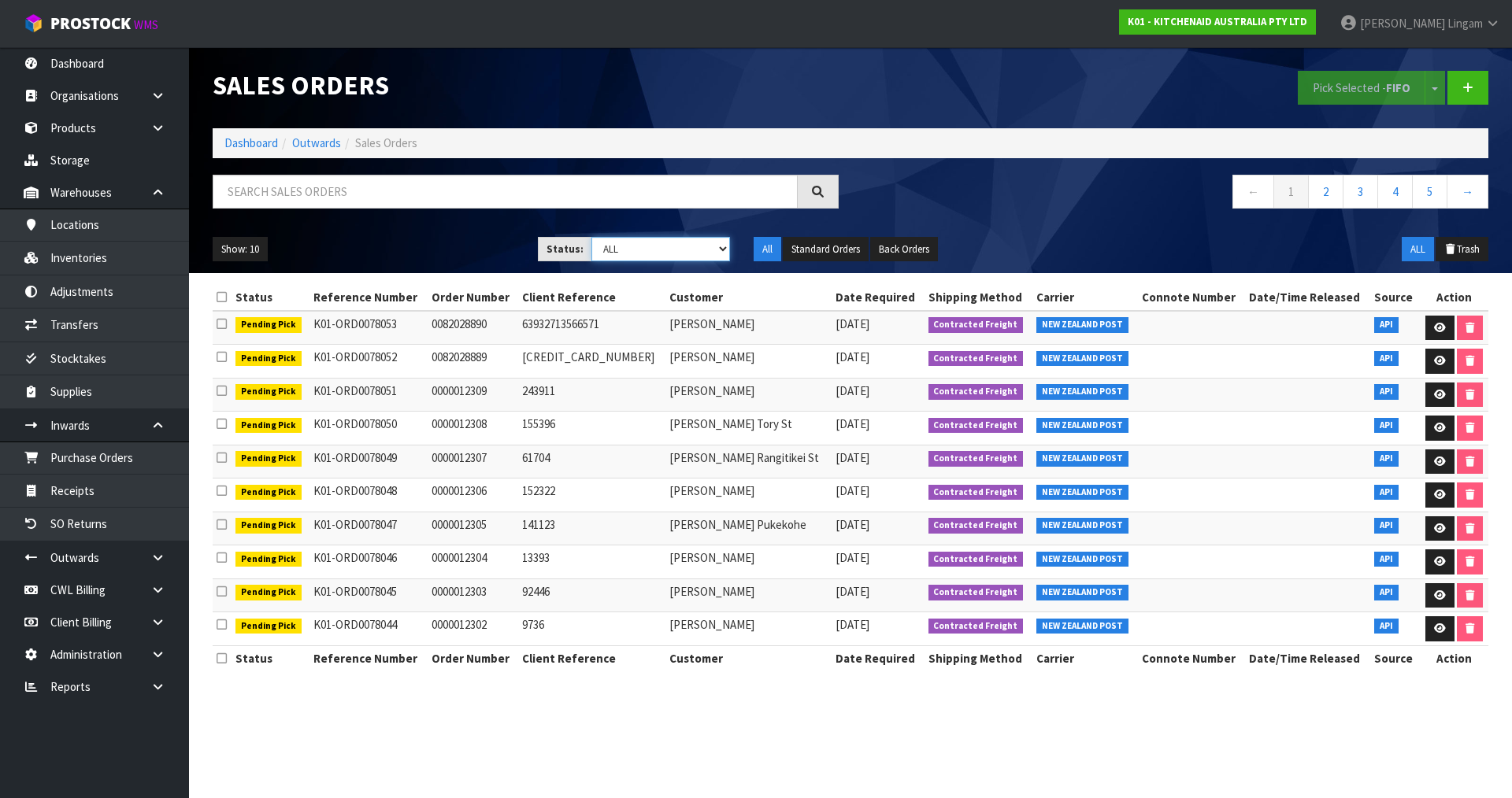
select select "string:6"
click at [591, 237] on select "Draft Pending Allocated Pending Pick Goods Picked Goods Packed Pending Charges …" at bounding box center [661, 249] width 139 height 25
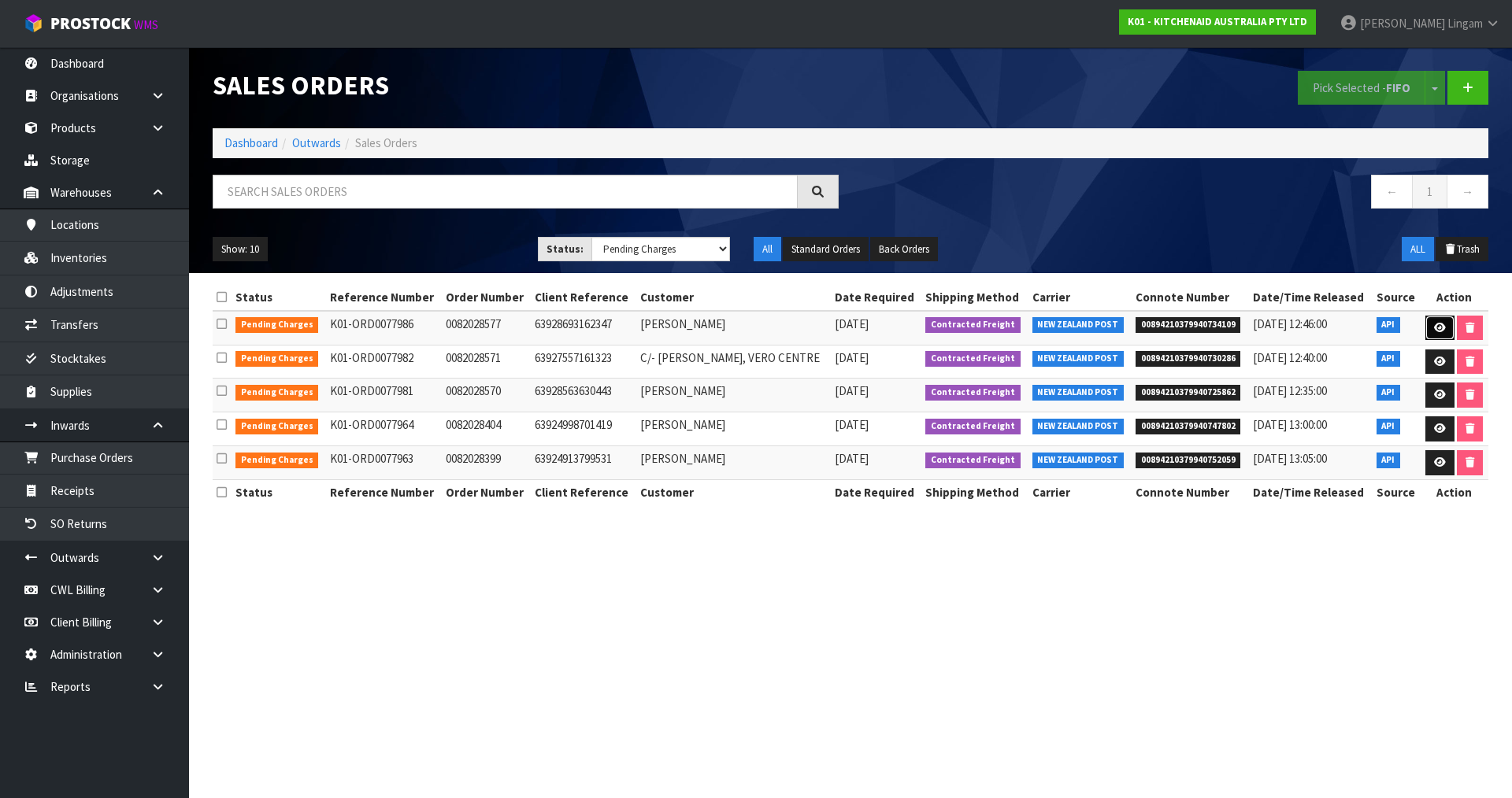
click at [1438, 324] on icon at bounding box center [1440, 328] width 12 height 10
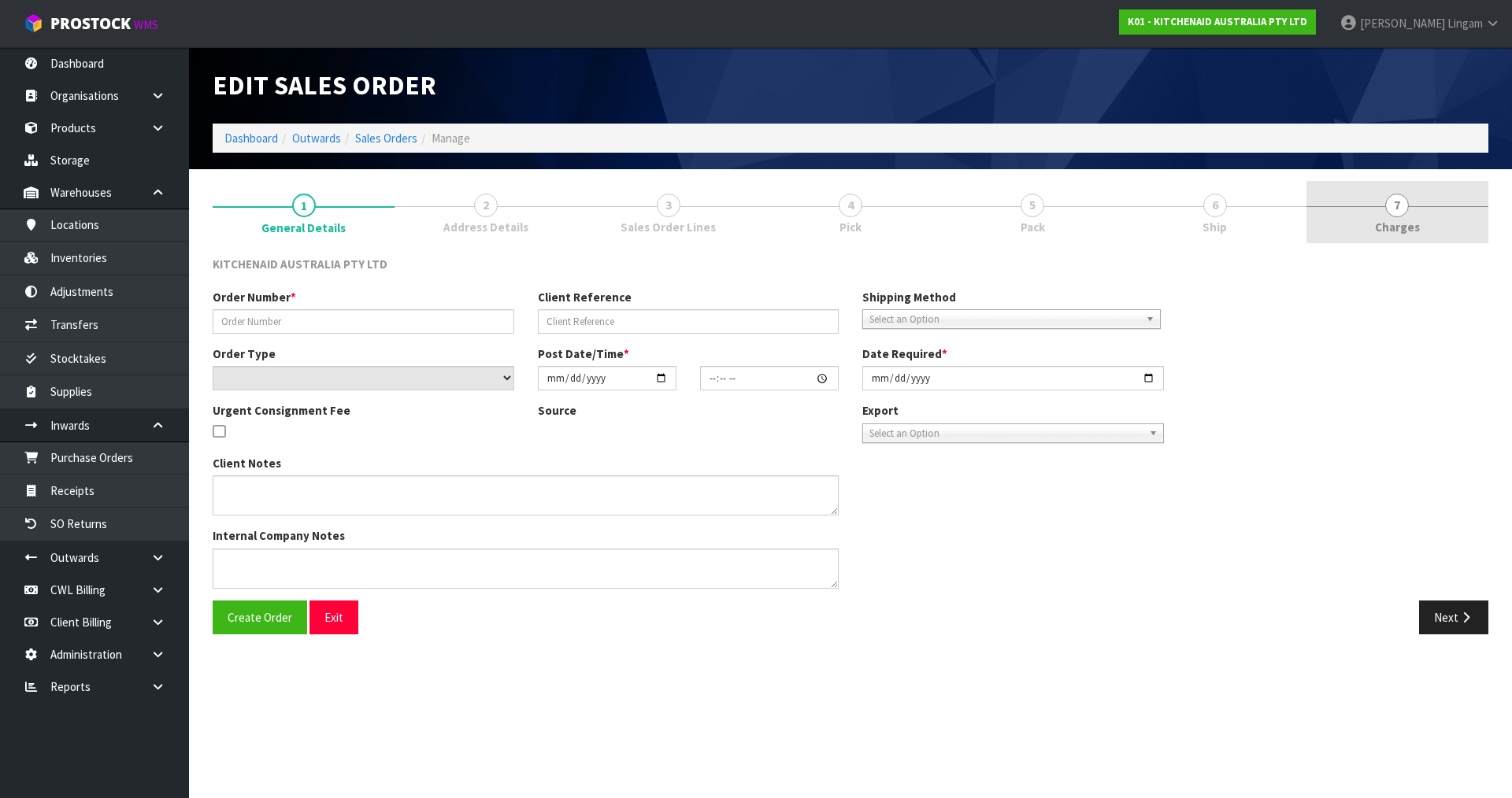
type input "0082028577"
type input "63928693162347"
select select "number:0"
type input "2025-08-17"
type input "11:33:46.000"
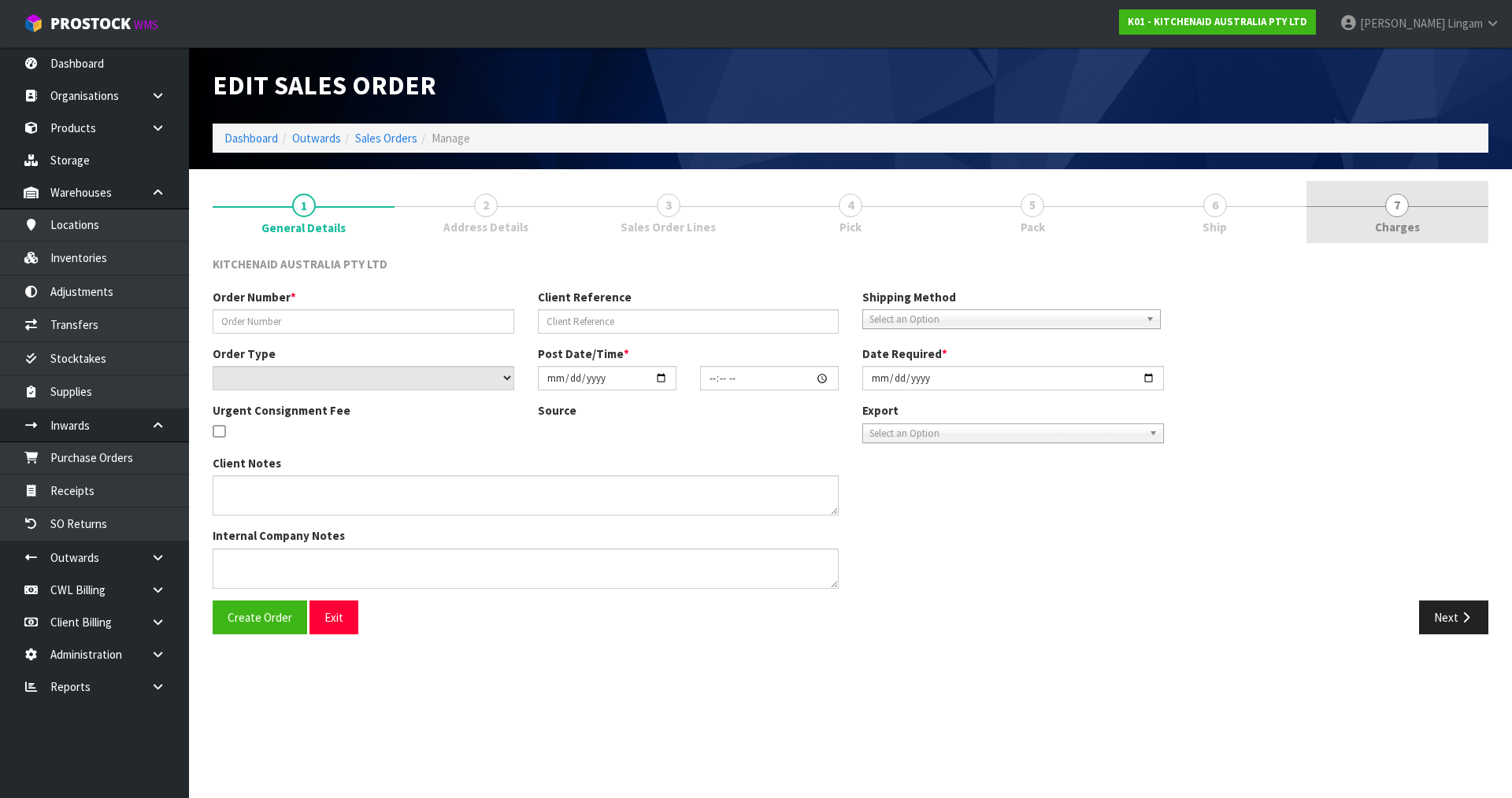
type input "2025-08-17"
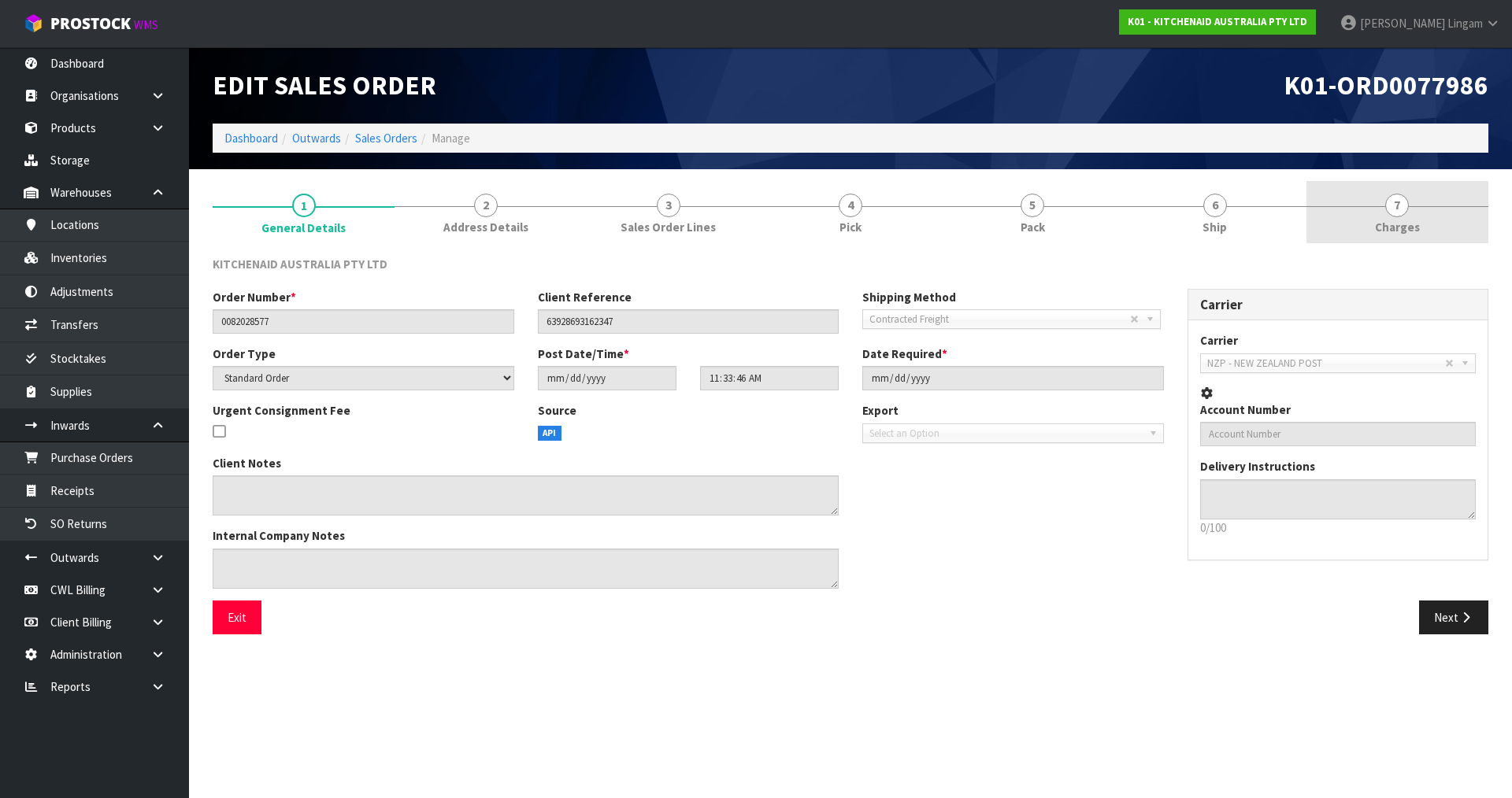
click at [1437, 230] on link "7 Charges" at bounding box center [1397, 212] width 182 height 62
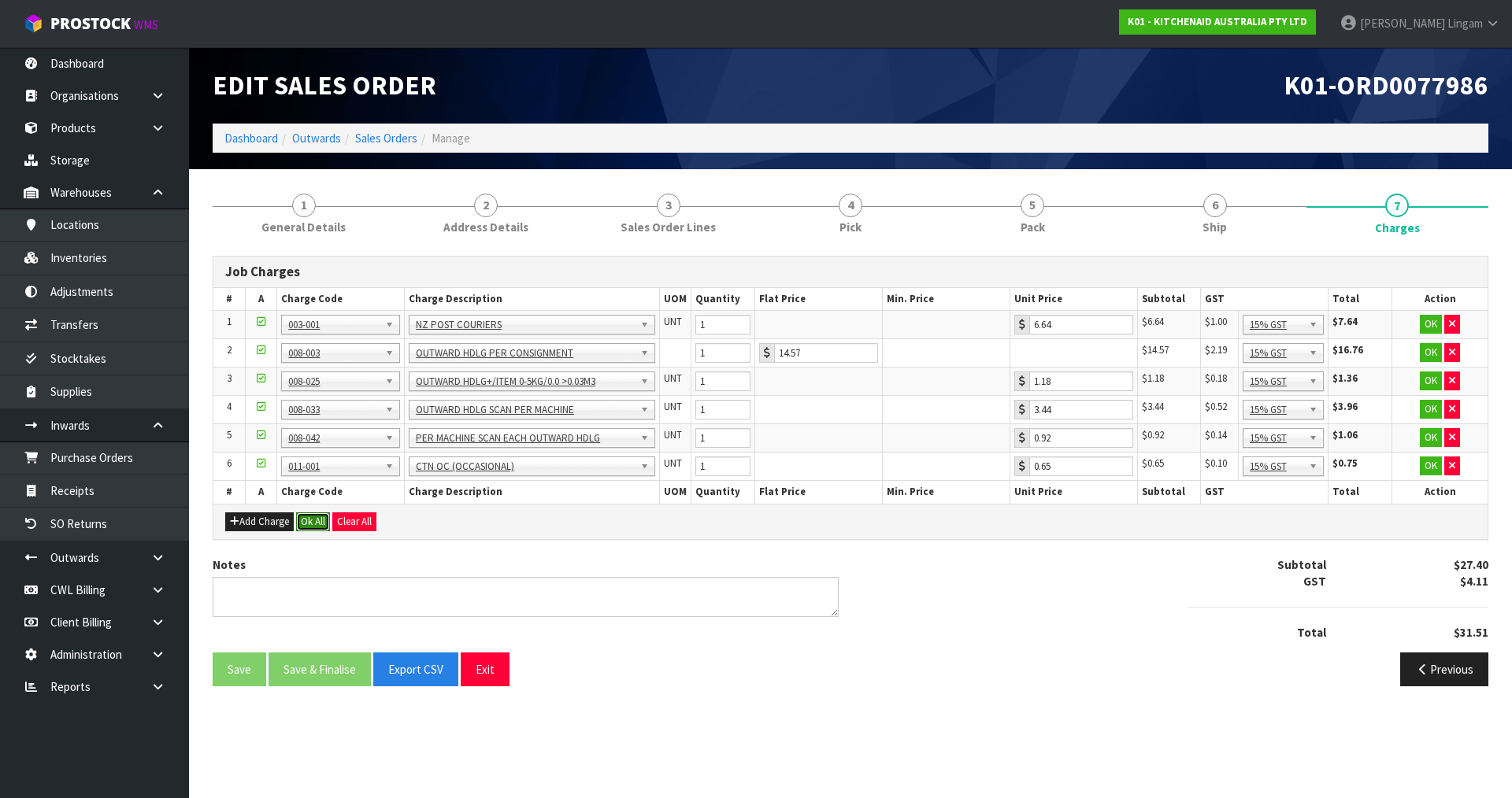
click at [309, 520] on button "Ok All" at bounding box center [313, 522] width 34 height 19
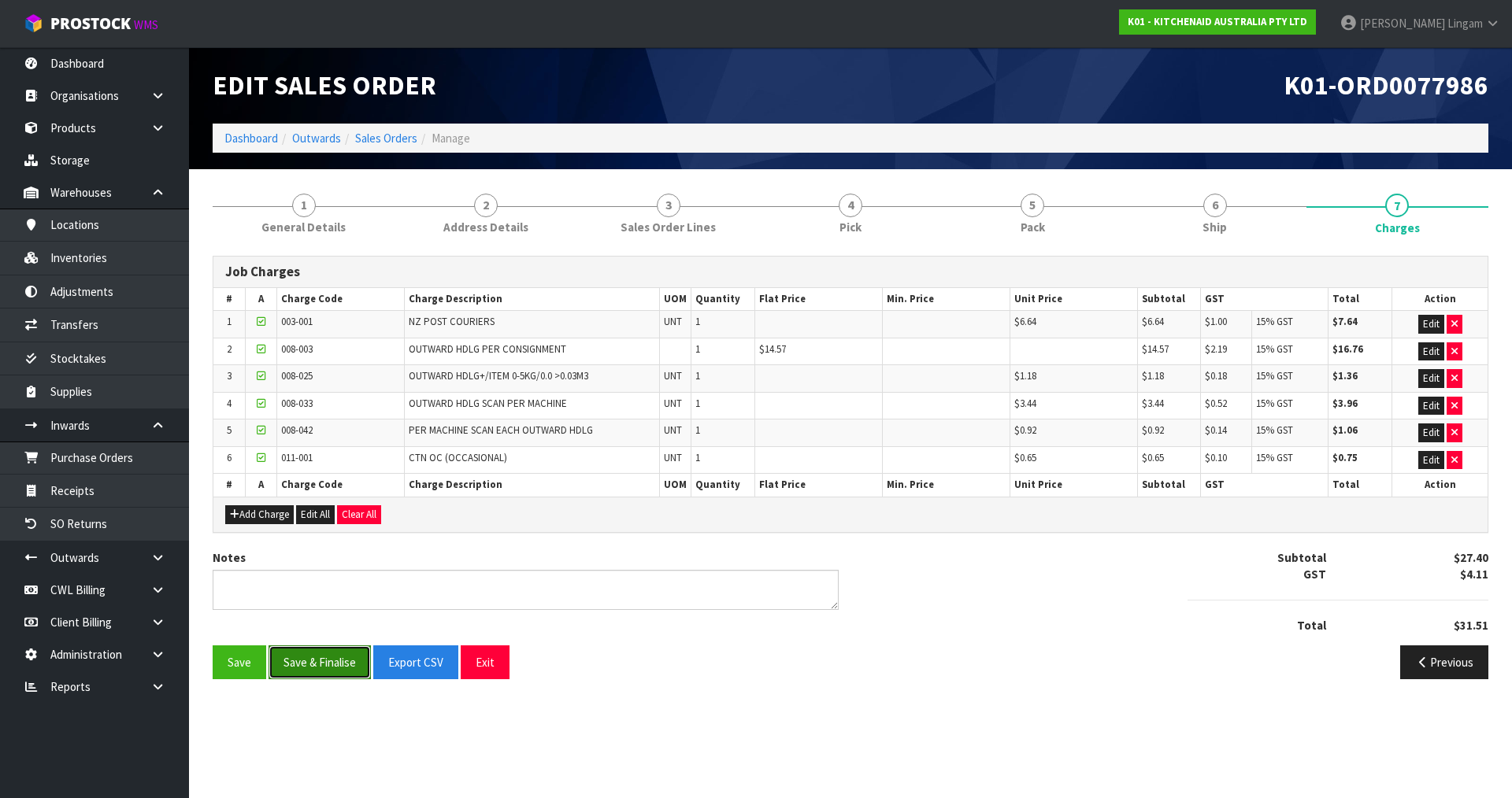
click at [319, 663] on button "Save & Finalise" at bounding box center [320, 662] width 102 height 34
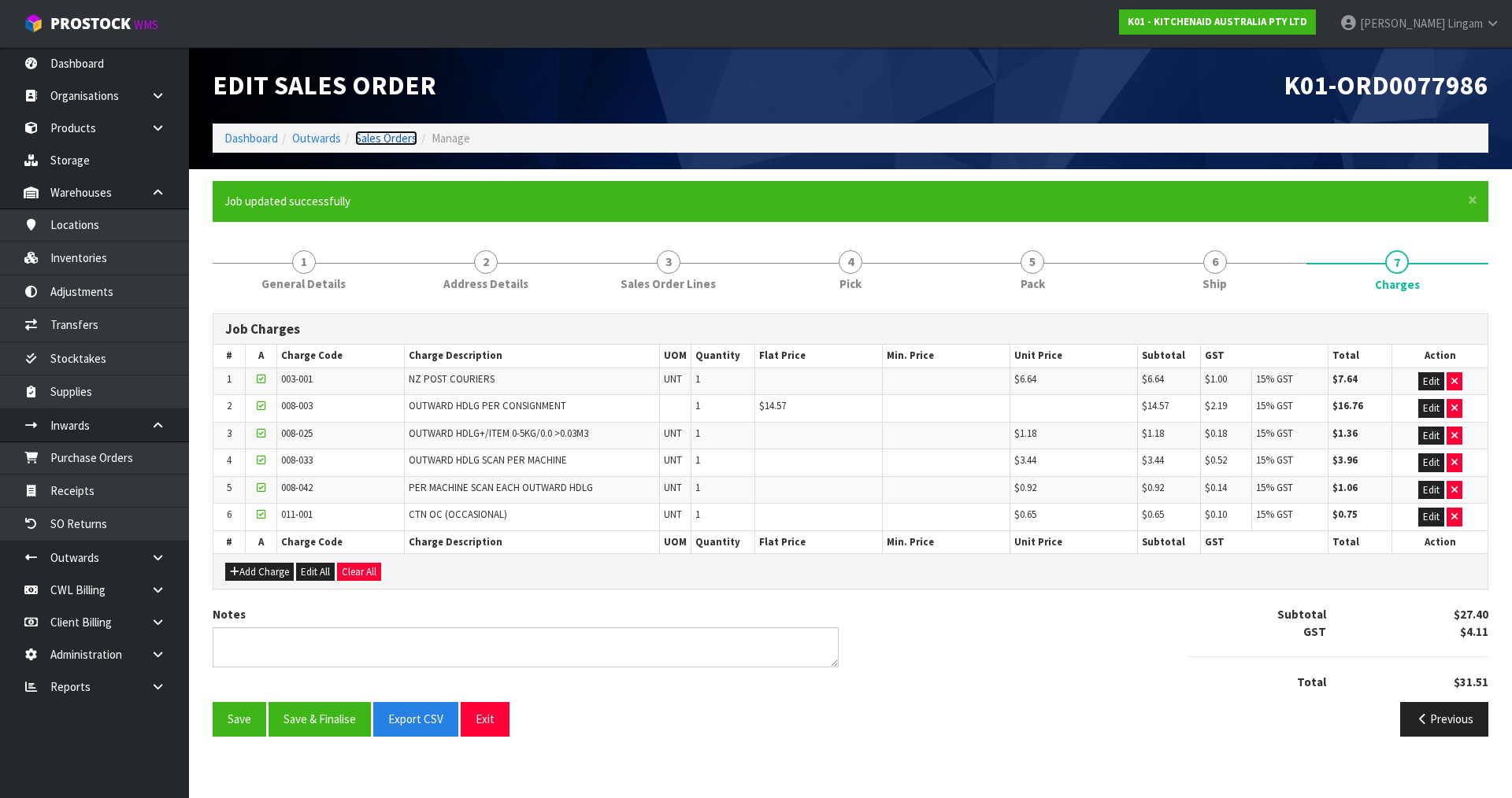
click at [400, 138] on link "Sales Orders" at bounding box center [386, 138] width 62 height 15
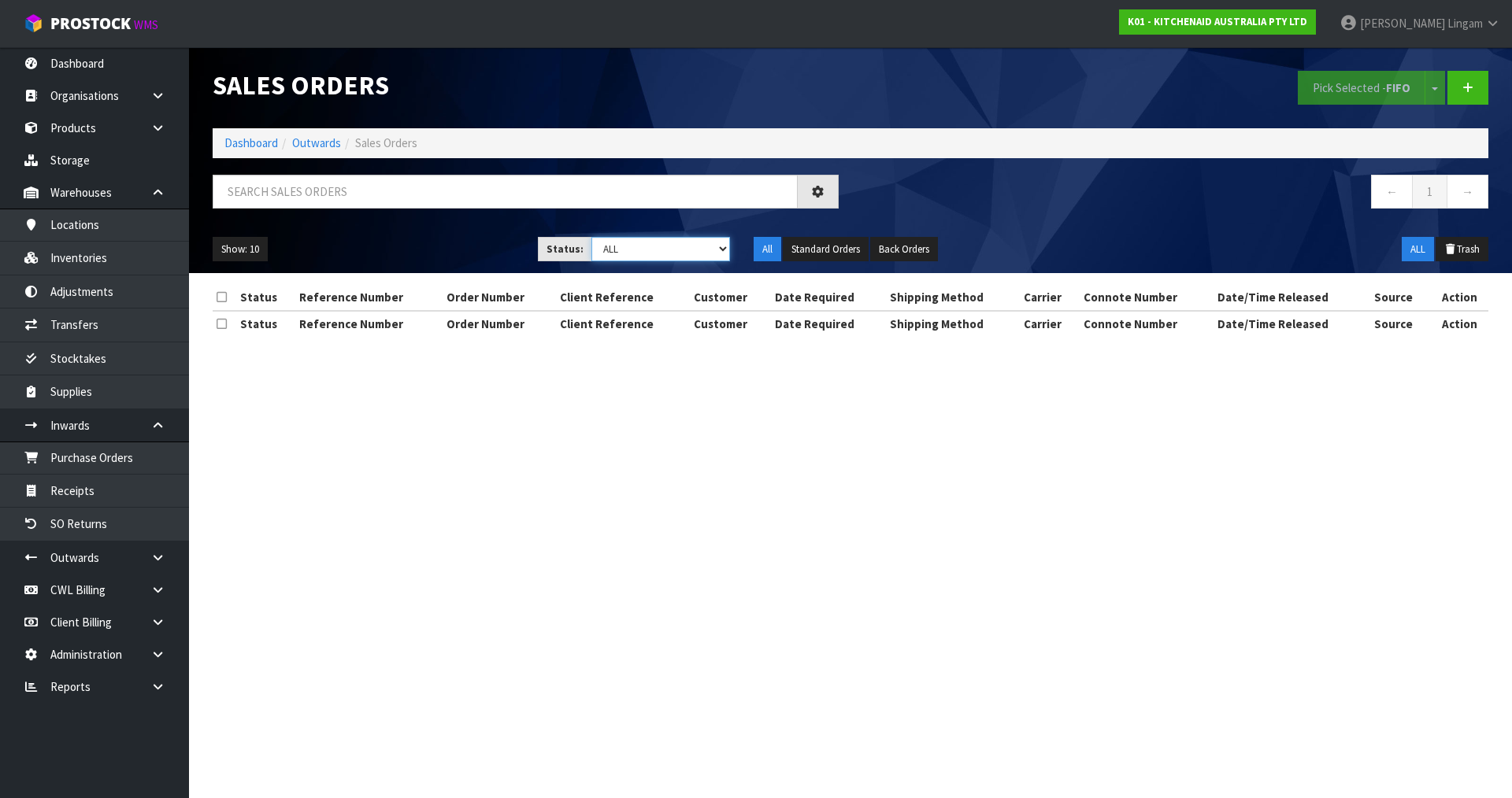
click at [702, 247] on select "Draft Pending Allocated Pending Pick Goods Picked Goods Packed Pending Charges …" at bounding box center [661, 249] width 139 height 25
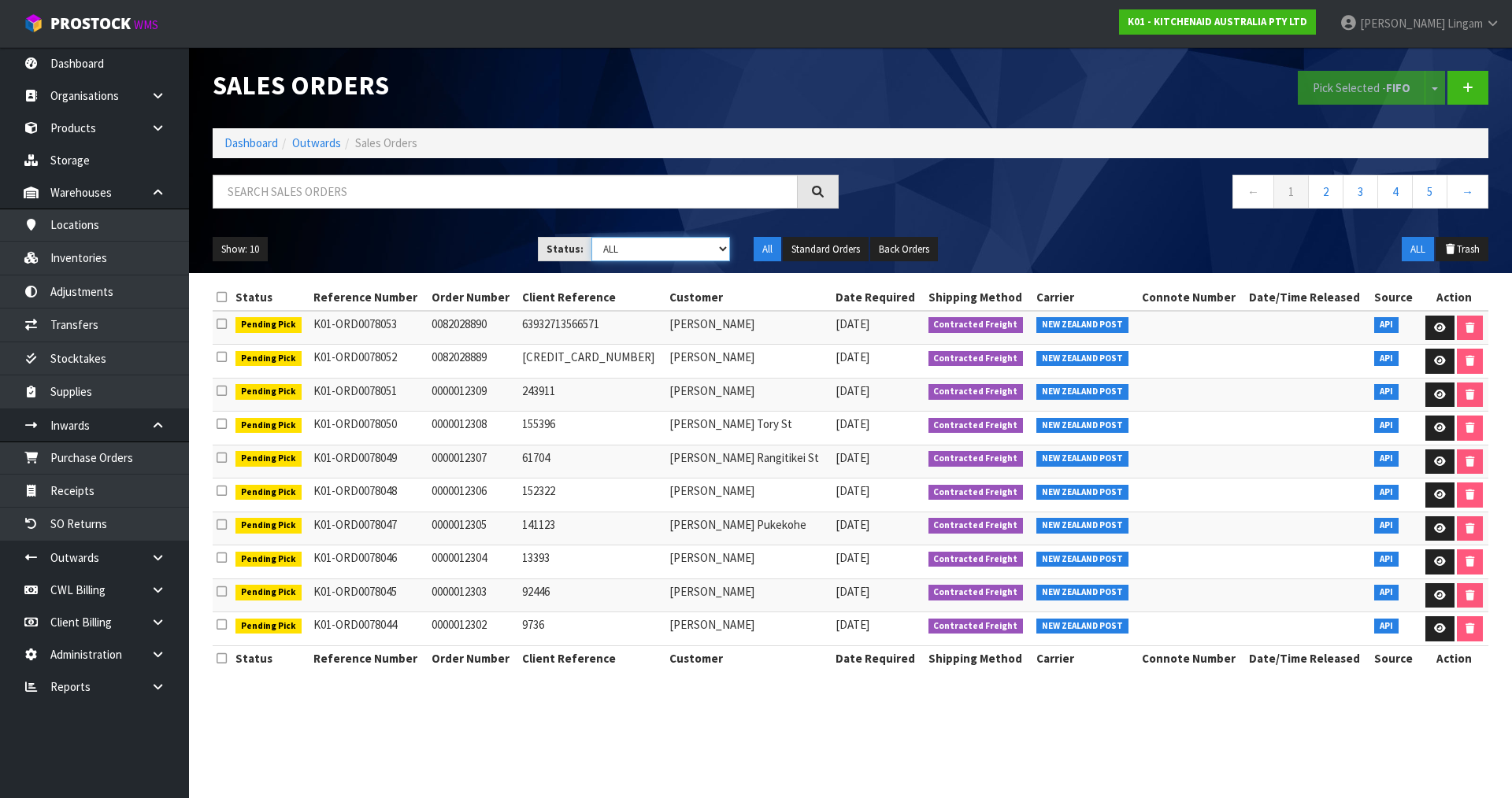
select select "string:6"
click at [591, 237] on select "Draft Pending Allocated Pending Pick Goods Picked Goods Packed Pending Charges …" at bounding box center [661, 249] width 139 height 25
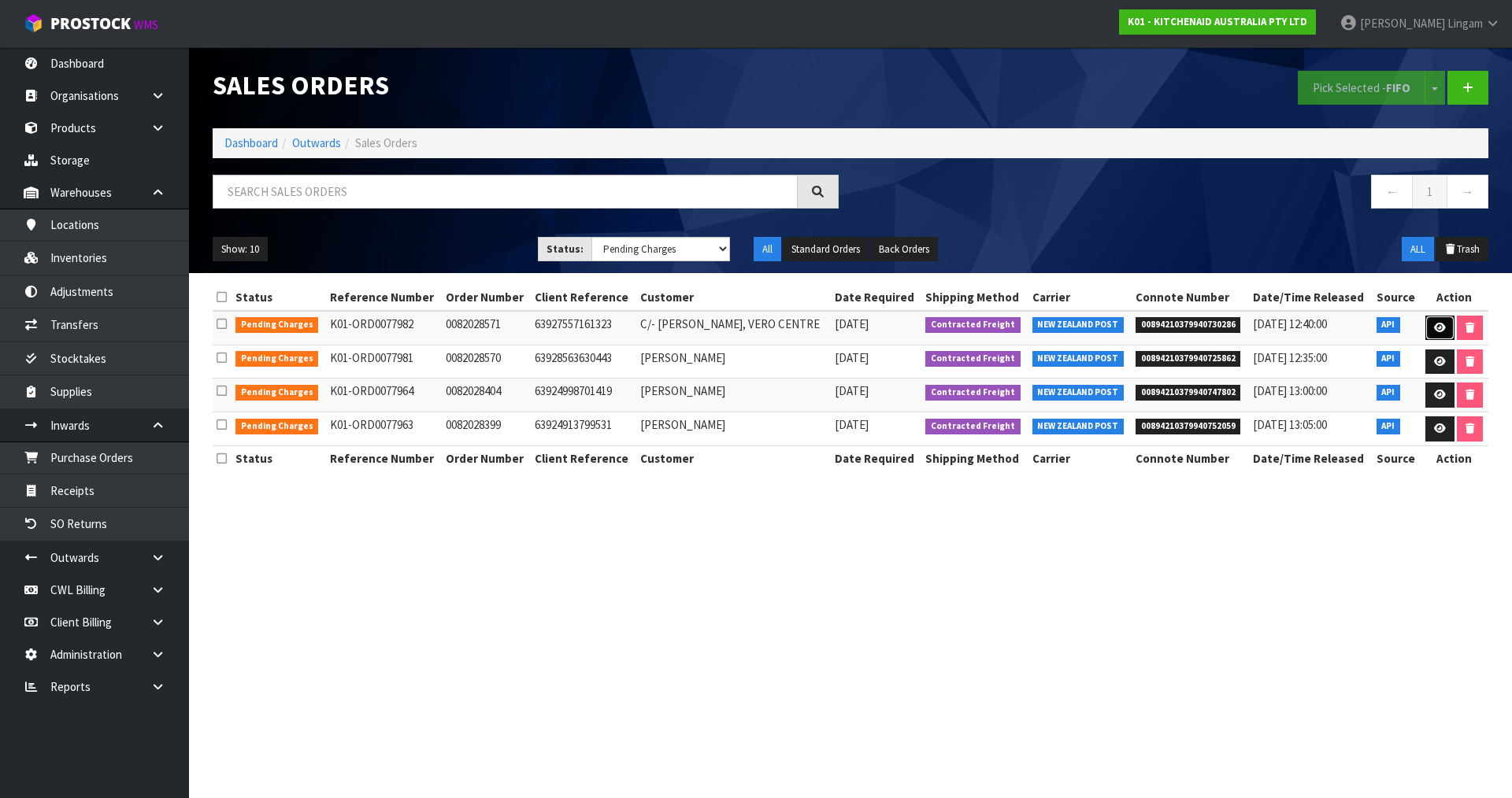
click at [1436, 320] on link at bounding box center [1440, 329] width 29 height 26
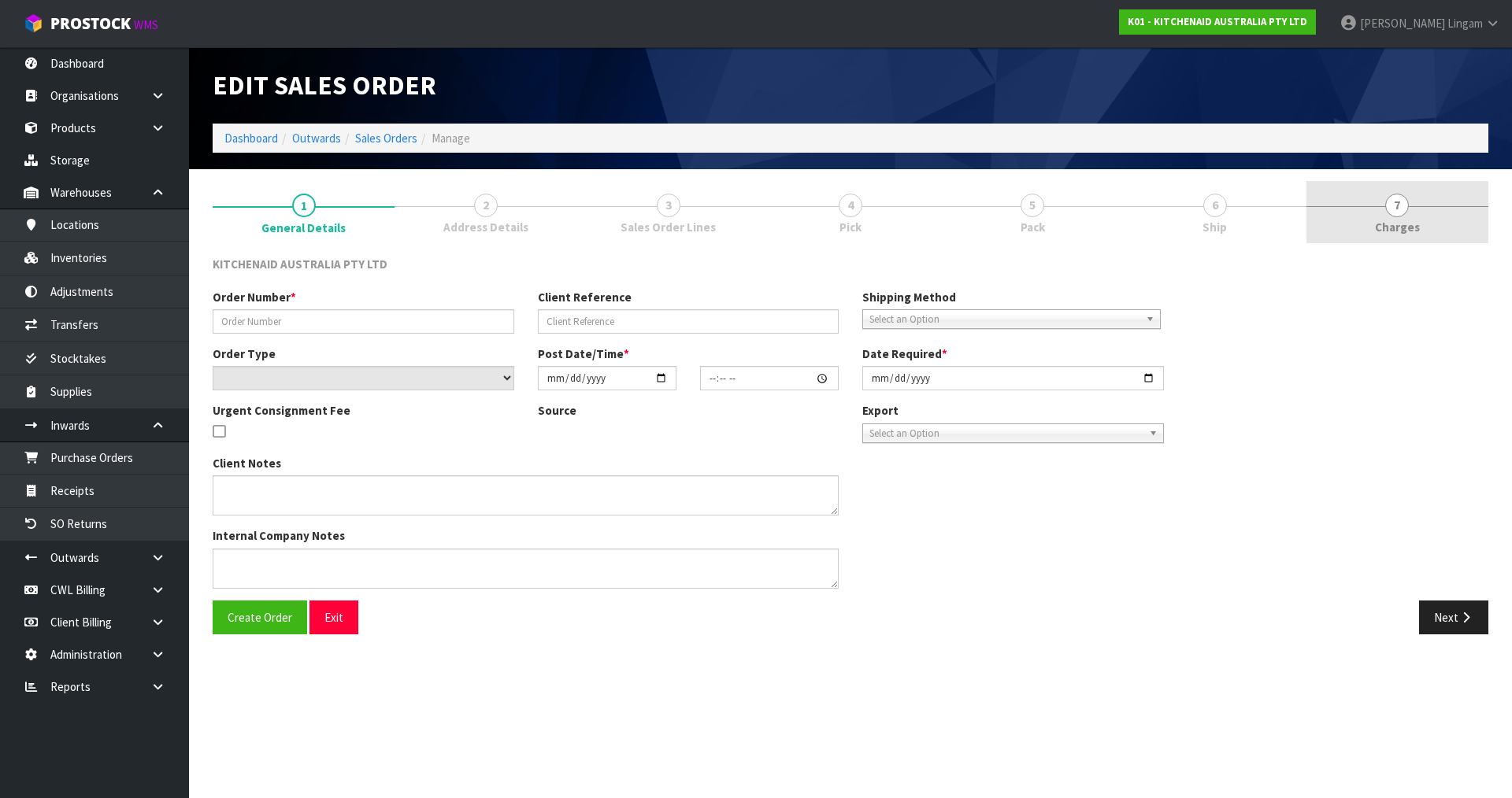
type input "0082028571"
type input "63927557161323"
select select "number:0"
type input "2025-08-17"
type input "11:33:39.000"
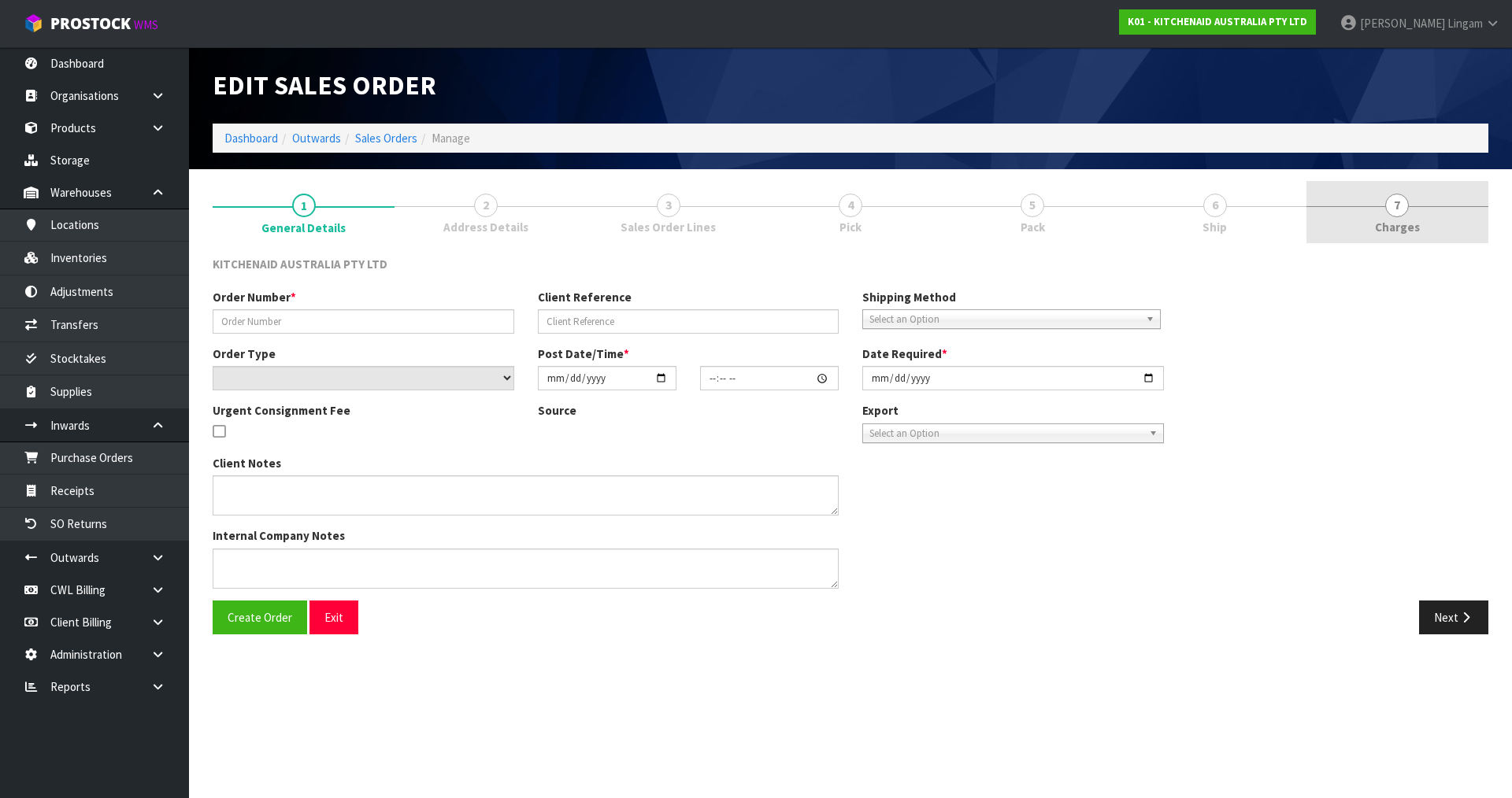
type input "2025-08-17"
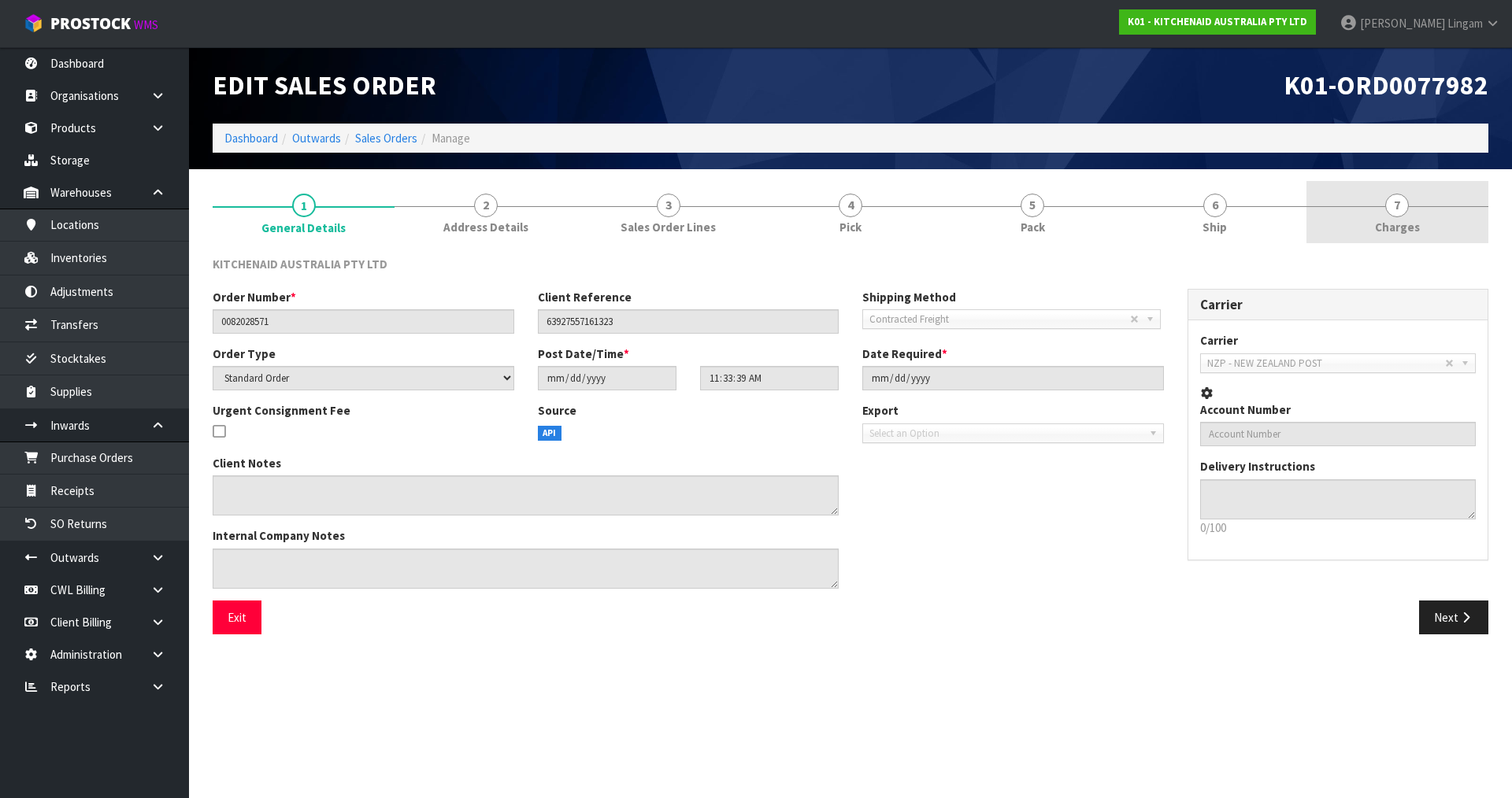
click at [1442, 219] on link "7 Charges" at bounding box center [1397, 212] width 182 height 62
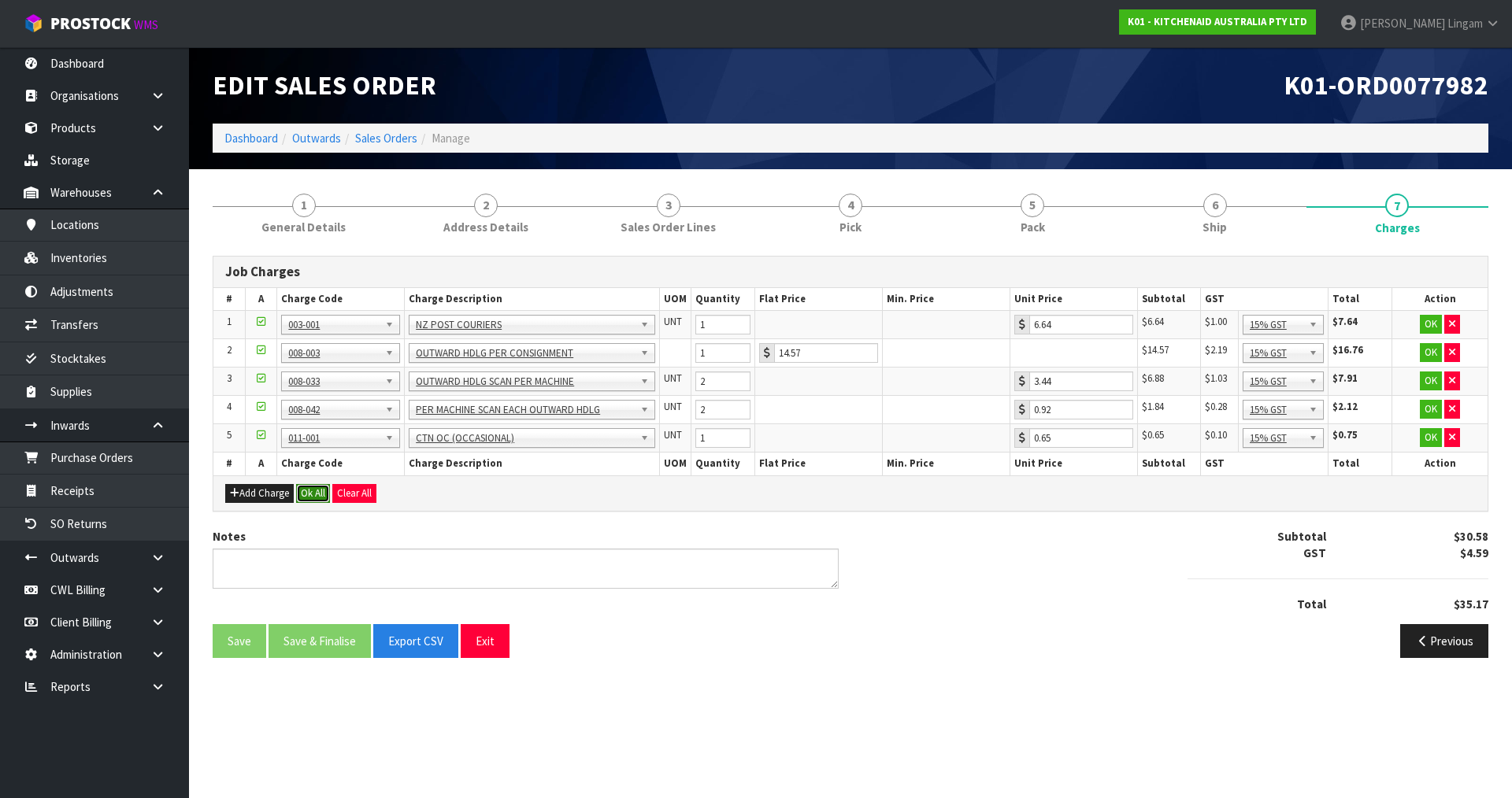
click at [328, 491] on button "Ok All" at bounding box center [313, 493] width 34 height 19
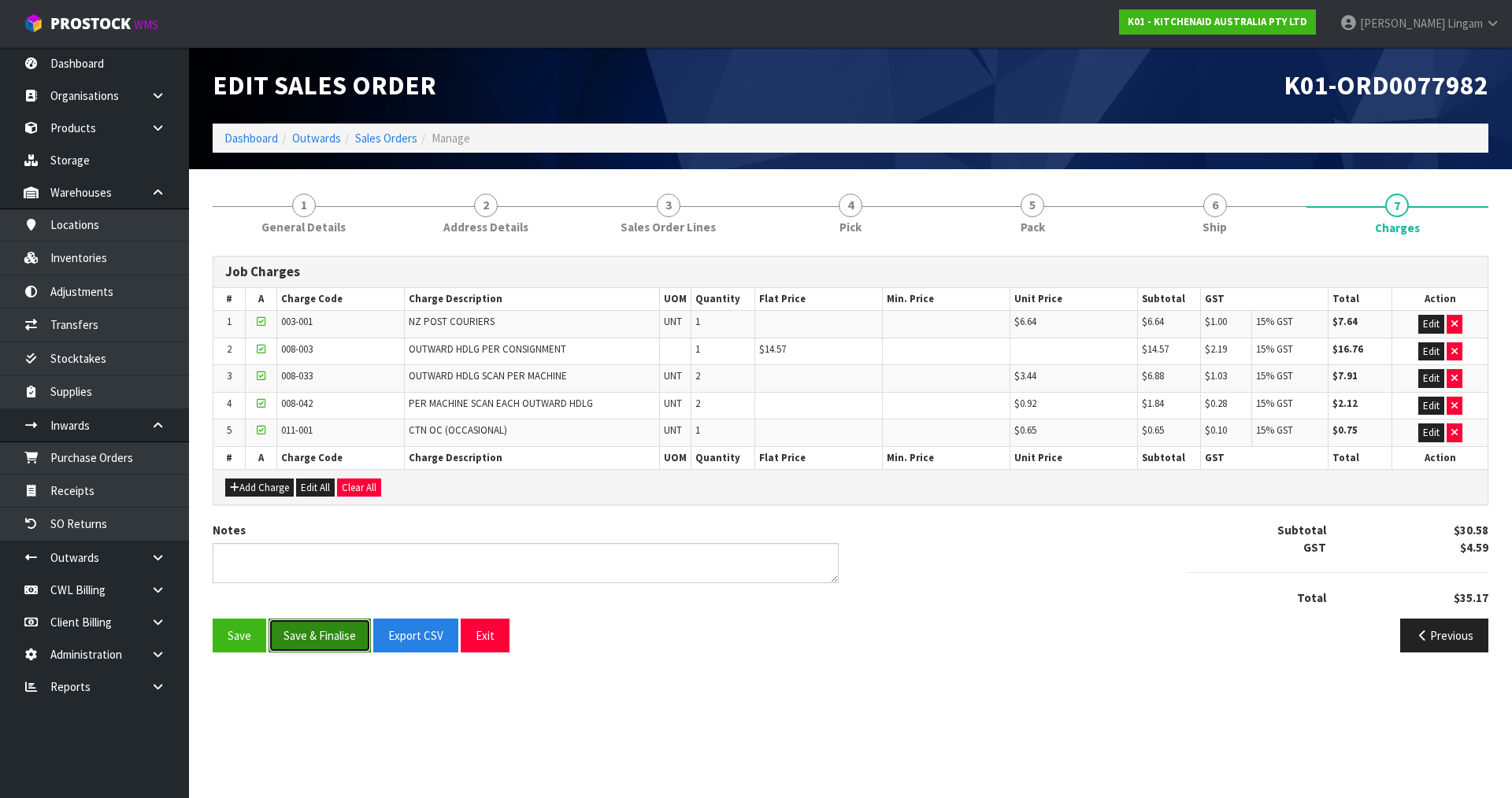
click at [333, 637] on button "Save & Finalise" at bounding box center [320, 636] width 102 height 34
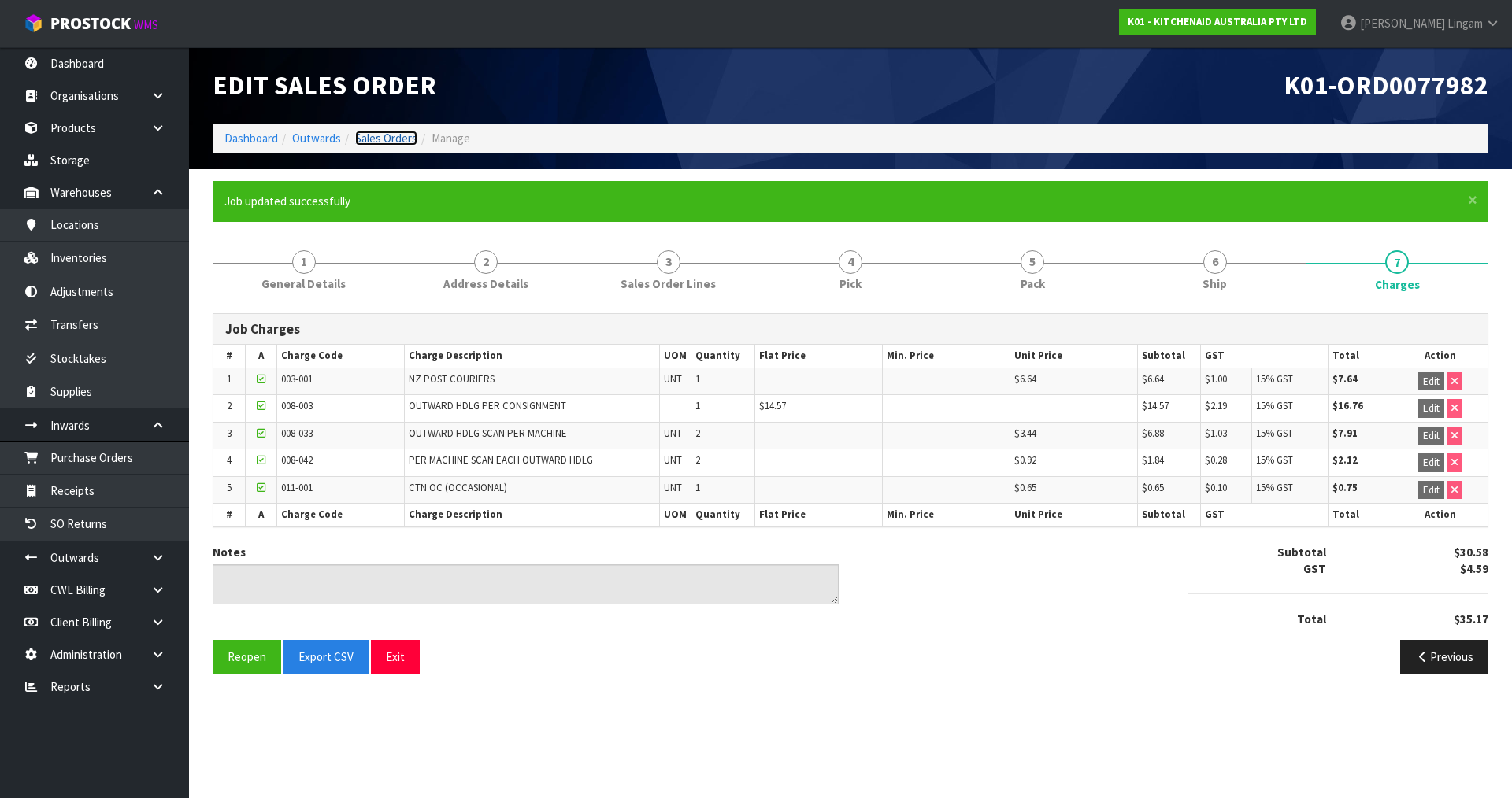
click at [388, 142] on link "Sales Orders" at bounding box center [386, 138] width 62 height 15
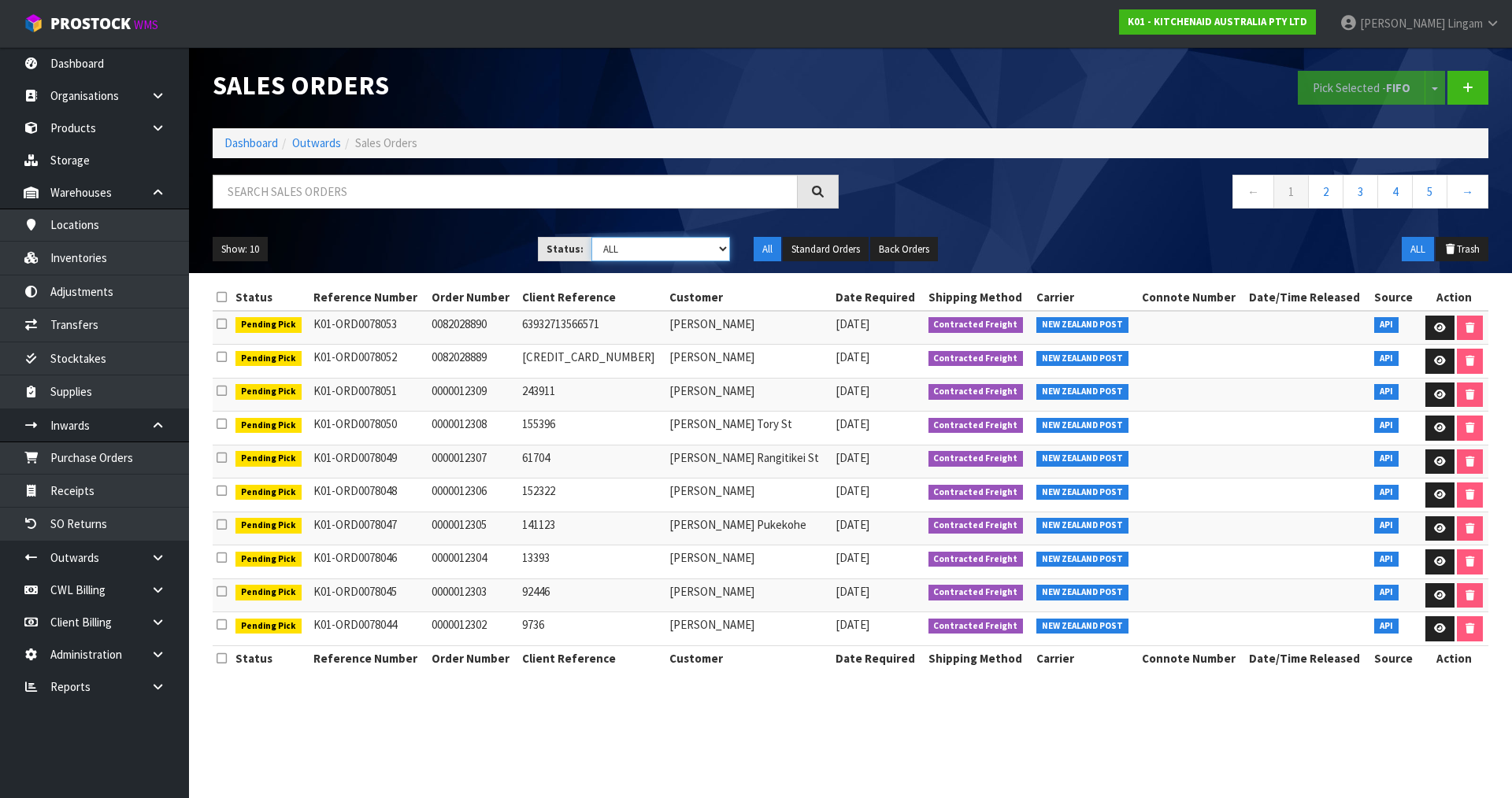
click at [698, 245] on select "Draft Pending Allocated Pending Pick Goods Picked Goods Packed Pending Charges …" at bounding box center [661, 249] width 139 height 25
select select "string:6"
click at [591, 237] on select "Draft Pending Allocated Pending Pick Goods Picked Goods Packed Pending Charges …" at bounding box center [661, 249] width 139 height 25
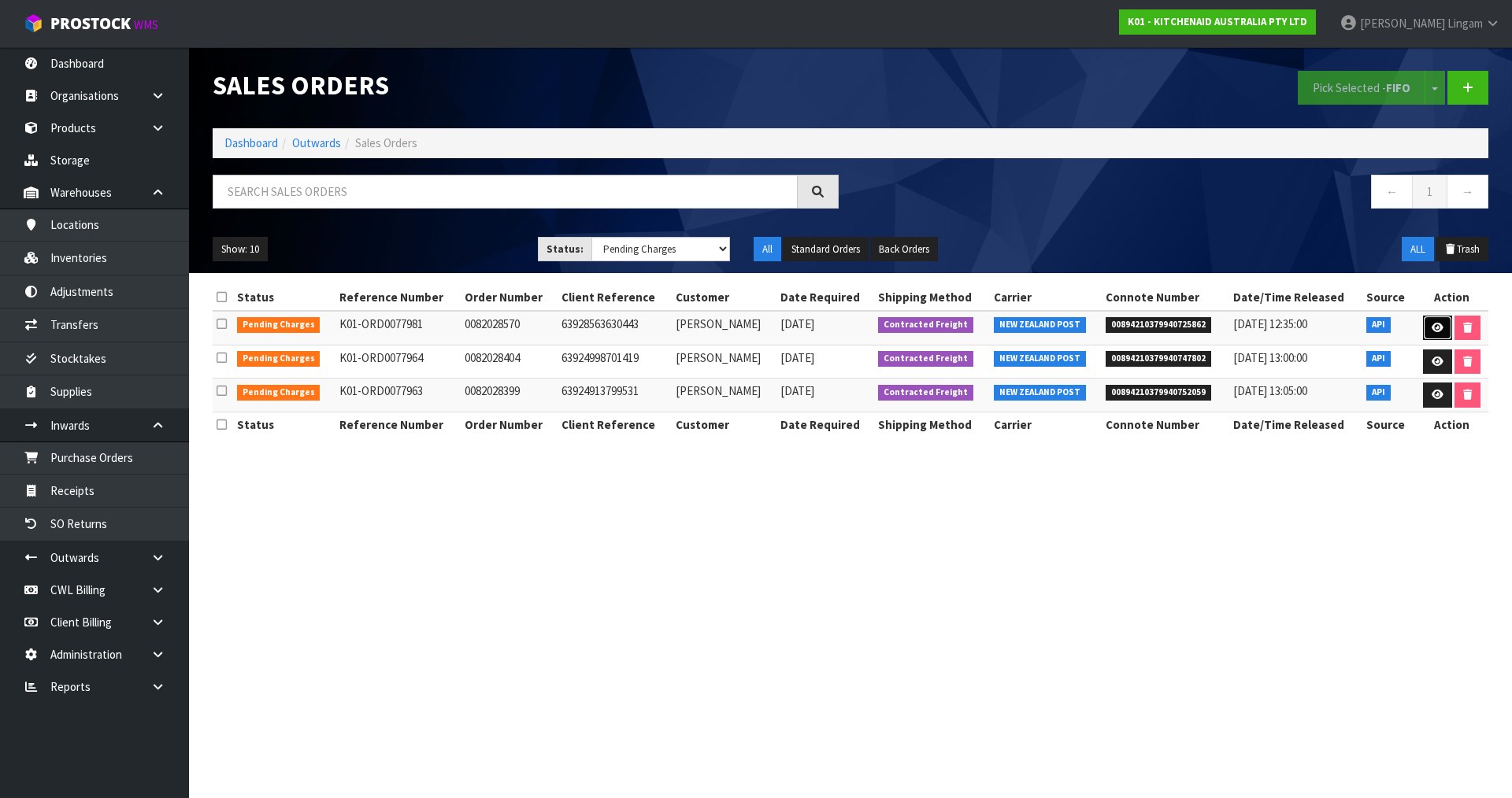
click at [1434, 323] on icon at bounding box center [1438, 328] width 12 height 10
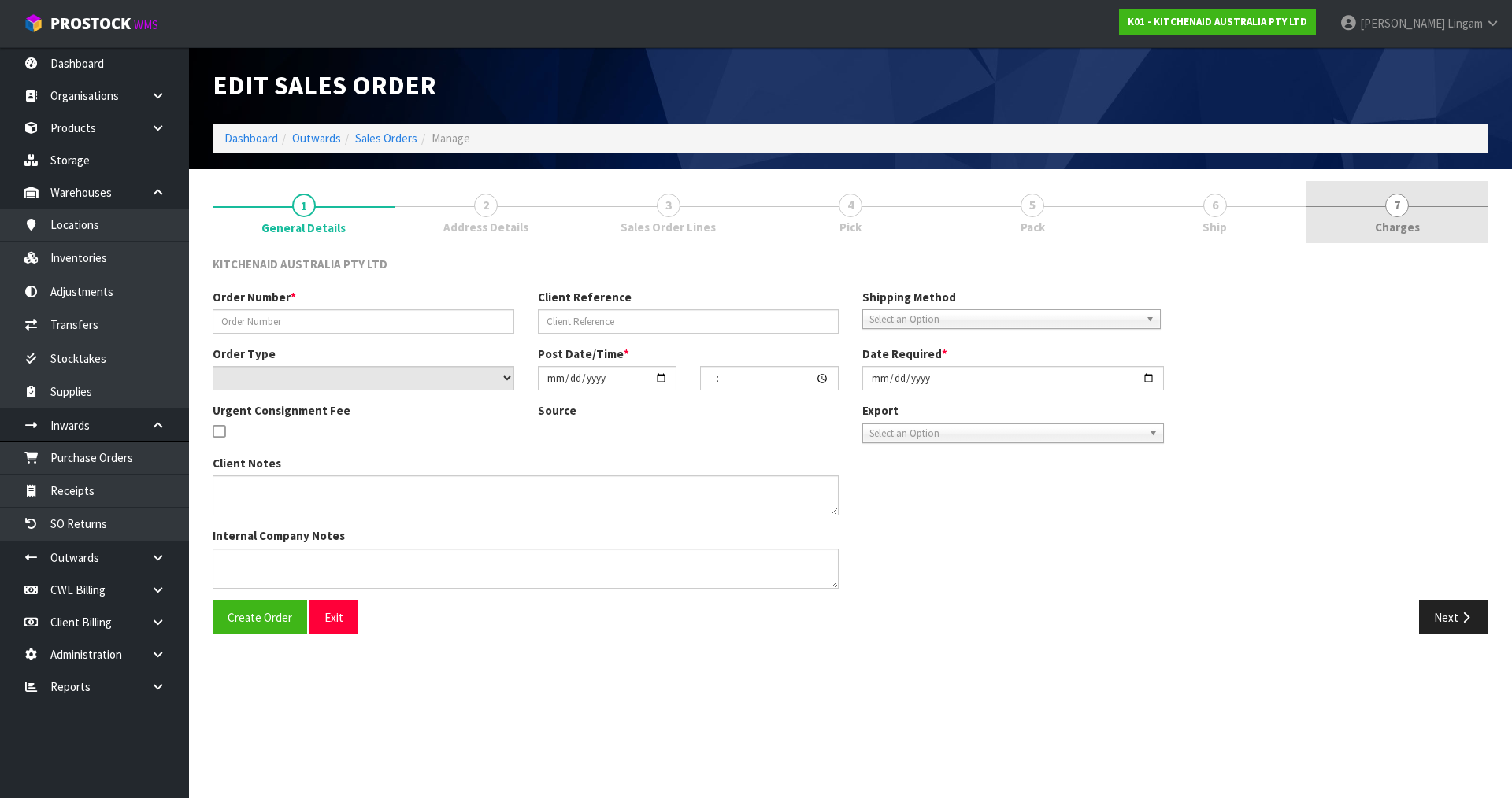
type input "0082028570"
type input "63928563630443"
select select "number:0"
type input "2025-08-17"
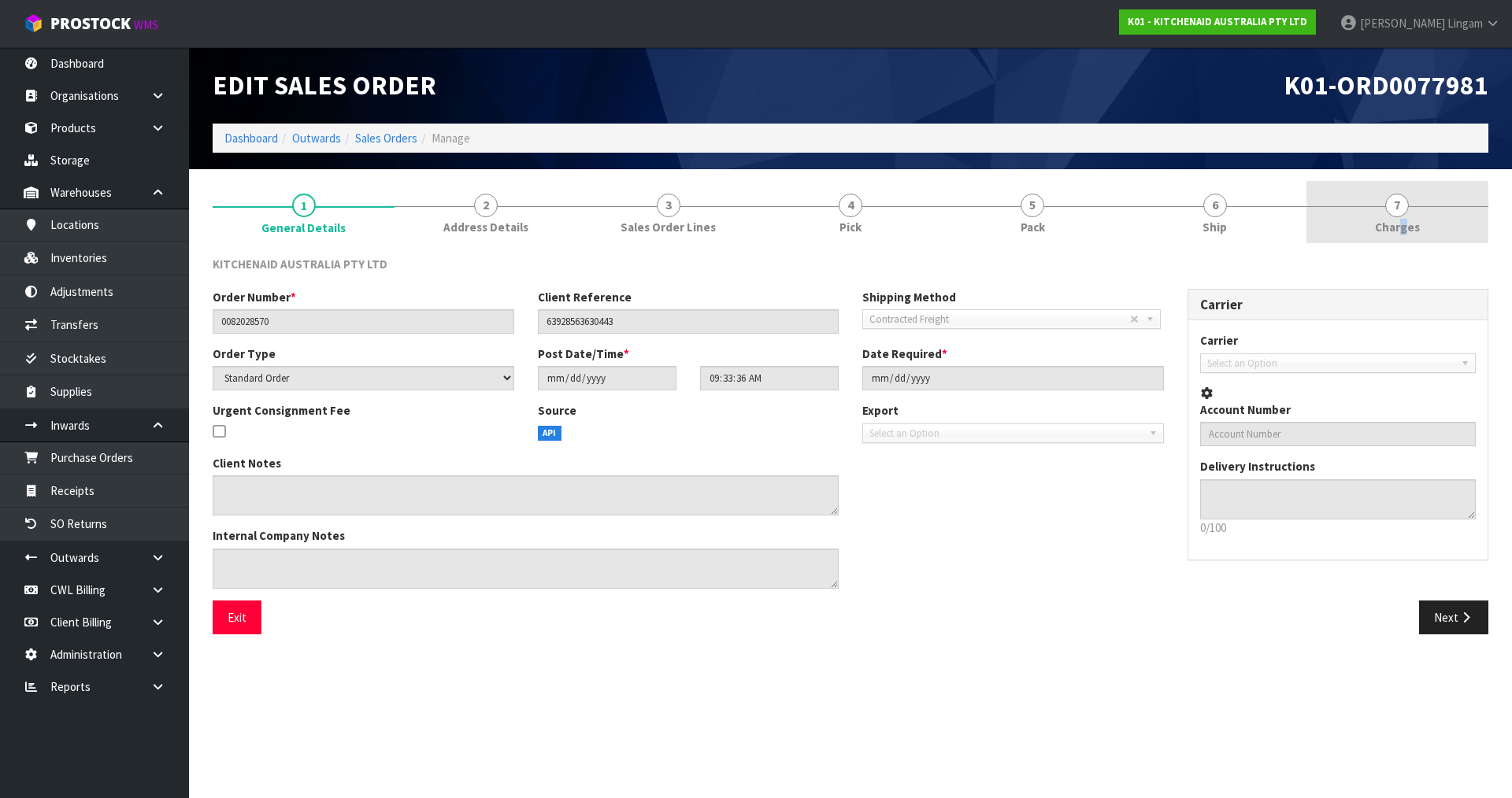
click at [1404, 224] on span "Charges" at bounding box center [1398, 227] width 45 height 17
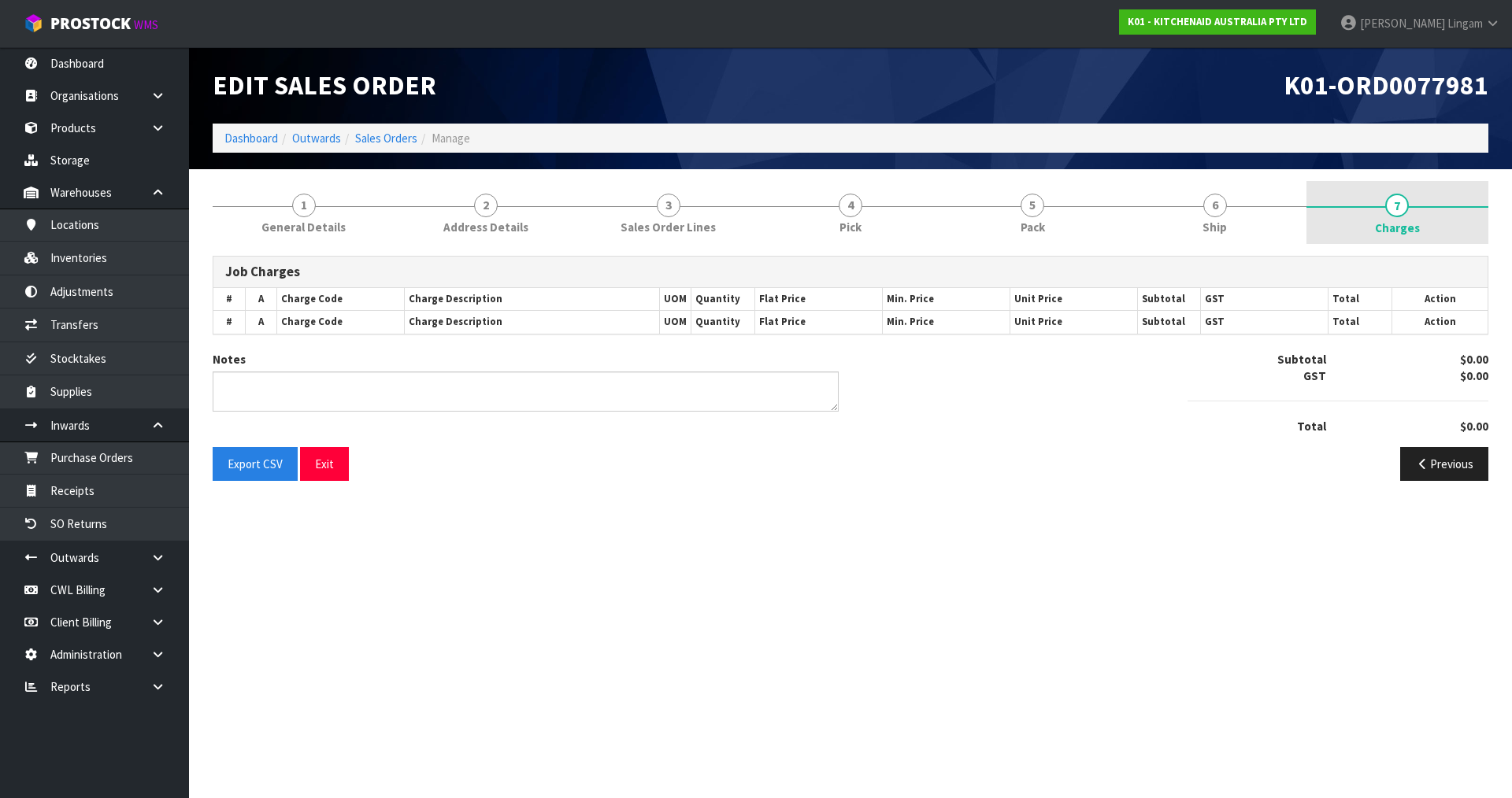
click at [1390, 222] on span "Charges" at bounding box center [1398, 228] width 45 height 17
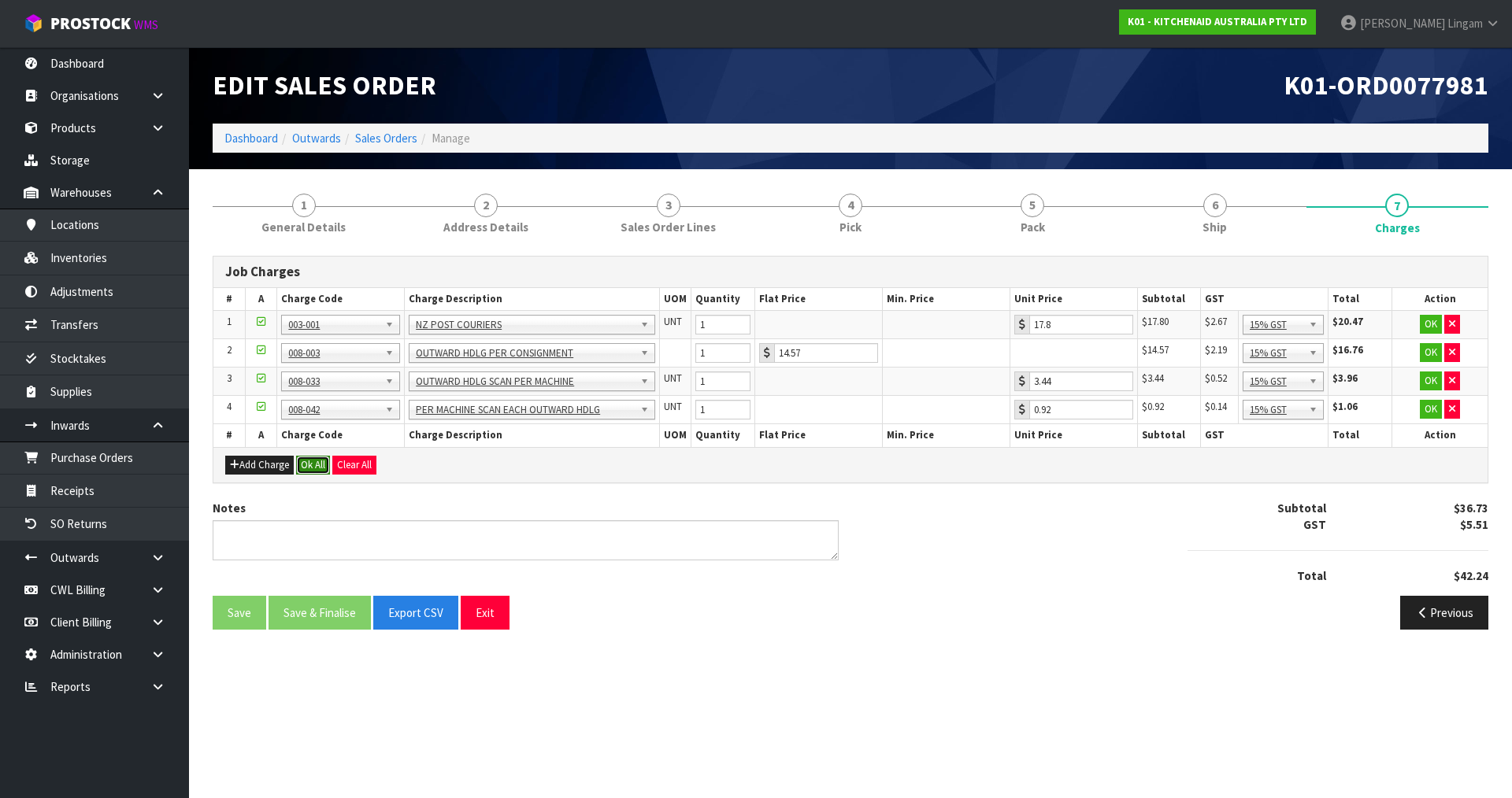
click at [307, 458] on button "Ok All" at bounding box center [313, 465] width 34 height 19
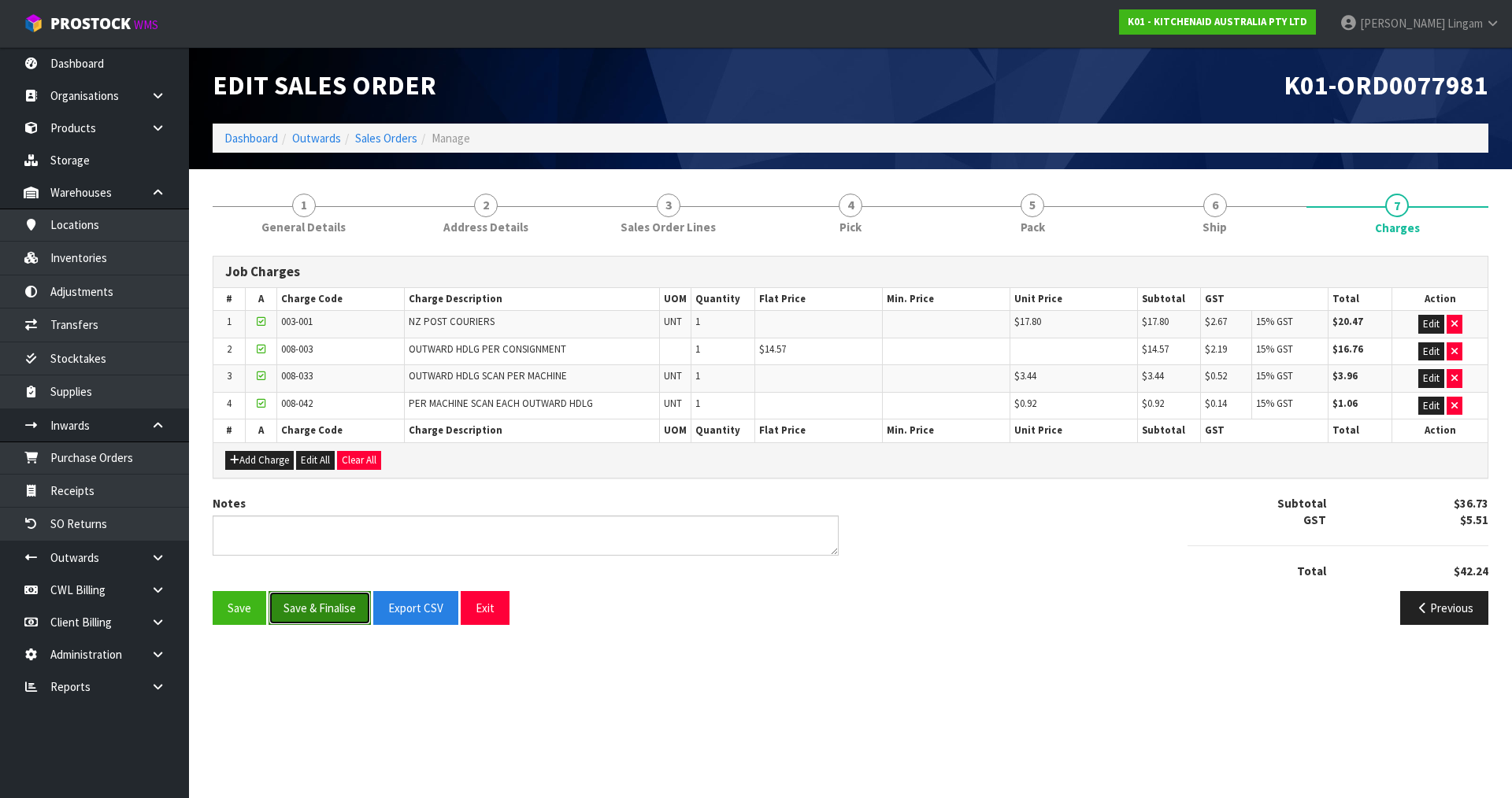
click at [315, 602] on button "Save & Finalise" at bounding box center [320, 608] width 102 height 34
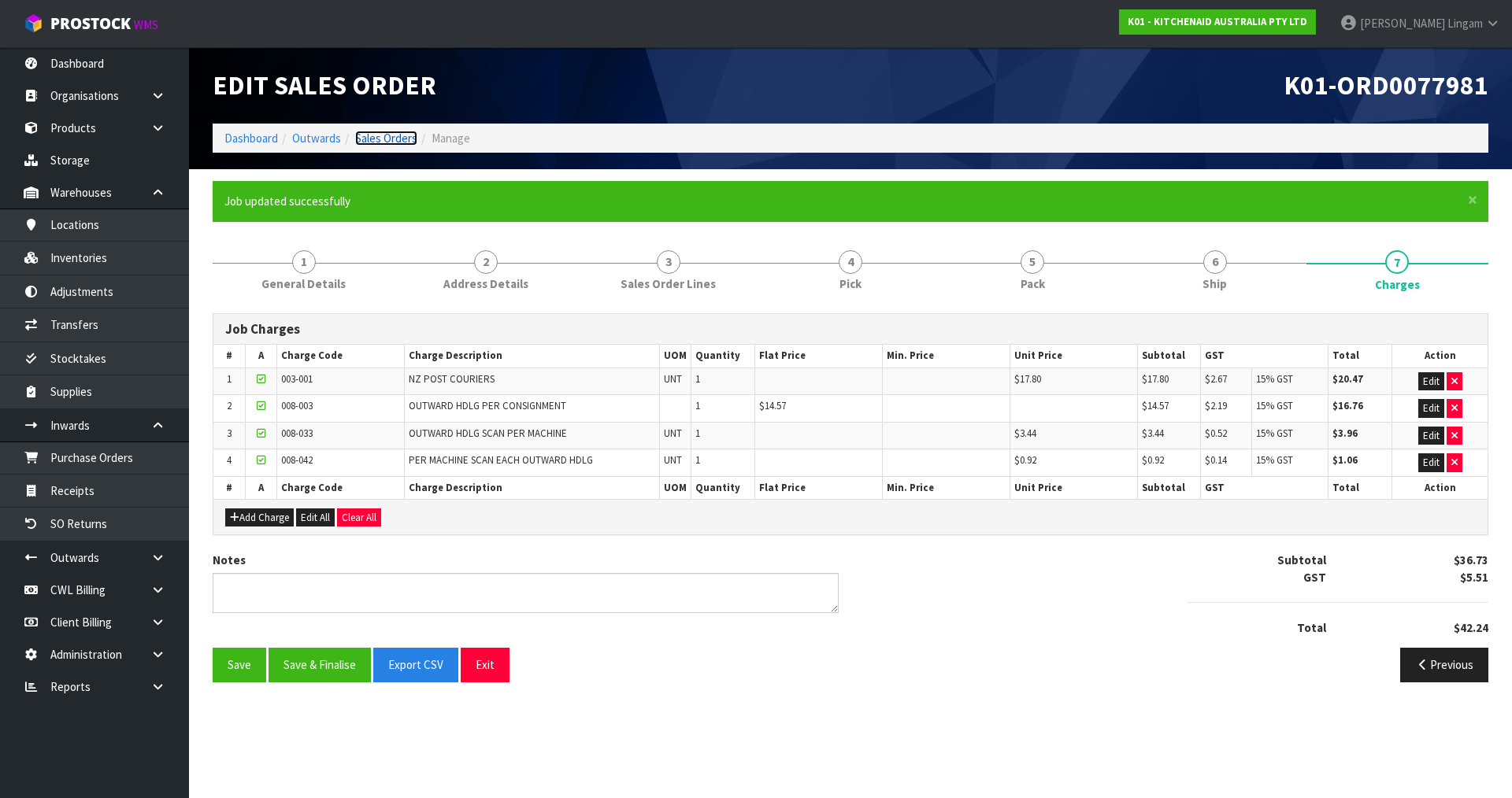
click at [384, 142] on link "Sales Orders" at bounding box center [386, 138] width 62 height 15
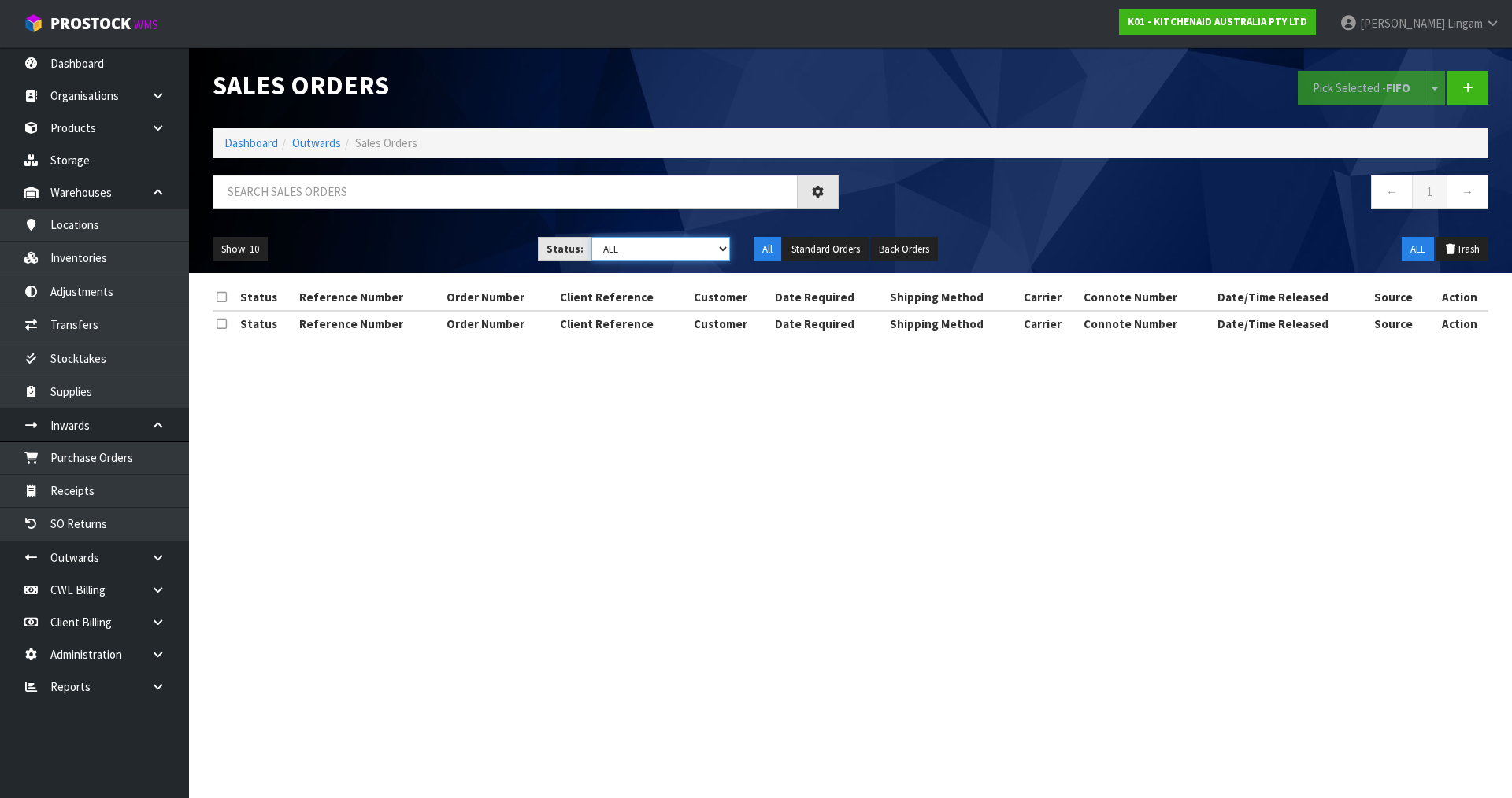
click at [713, 246] on select "Draft Pending Allocated Pending Pick Goods Picked Goods Packed Pending Charges …" at bounding box center [661, 249] width 139 height 25
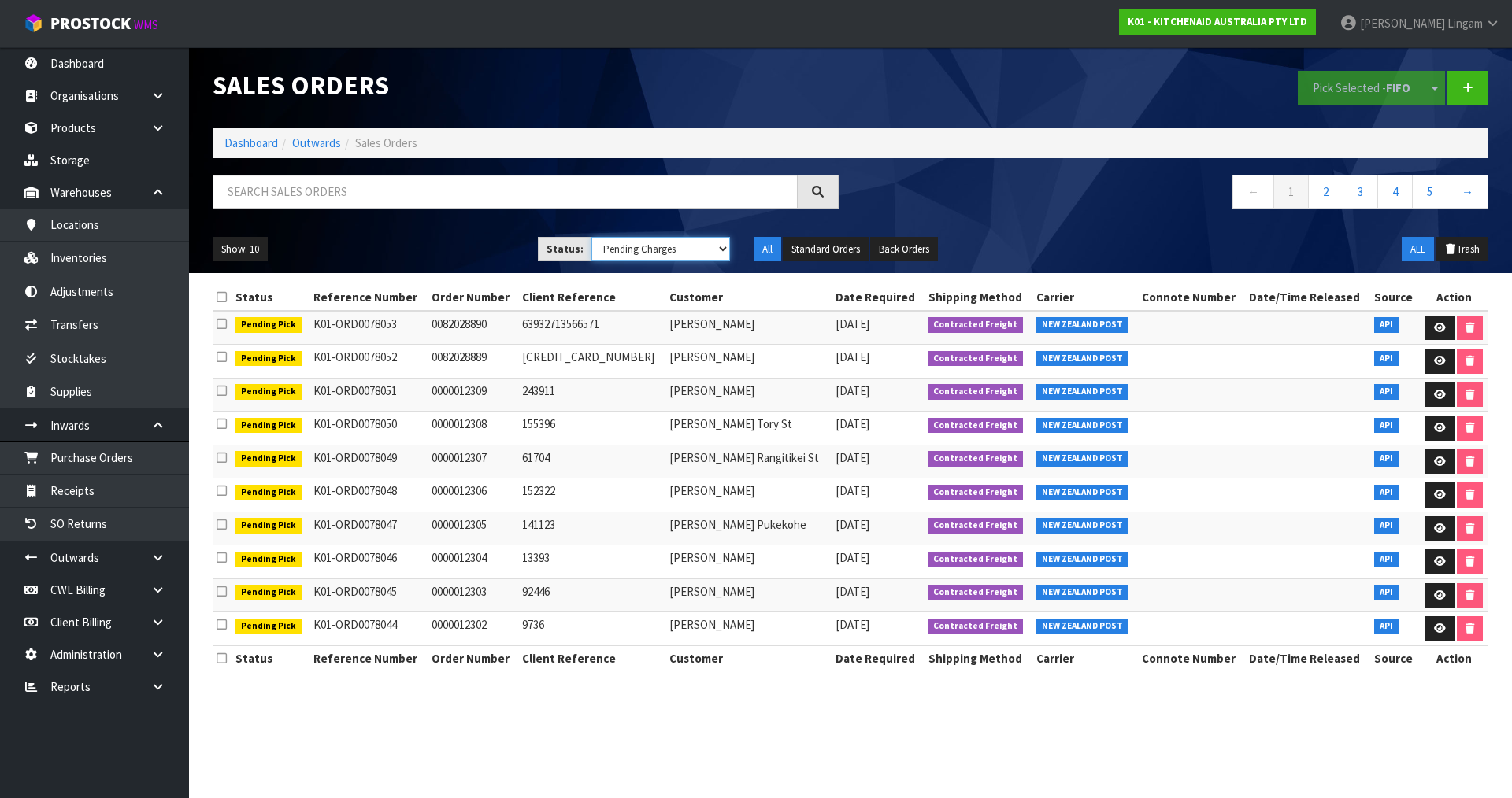
click at [591, 237] on select "Draft Pending Allocated Pending Pick Goods Picked Goods Packed Pending Charges …" at bounding box center [661, 249] width 139 height 25
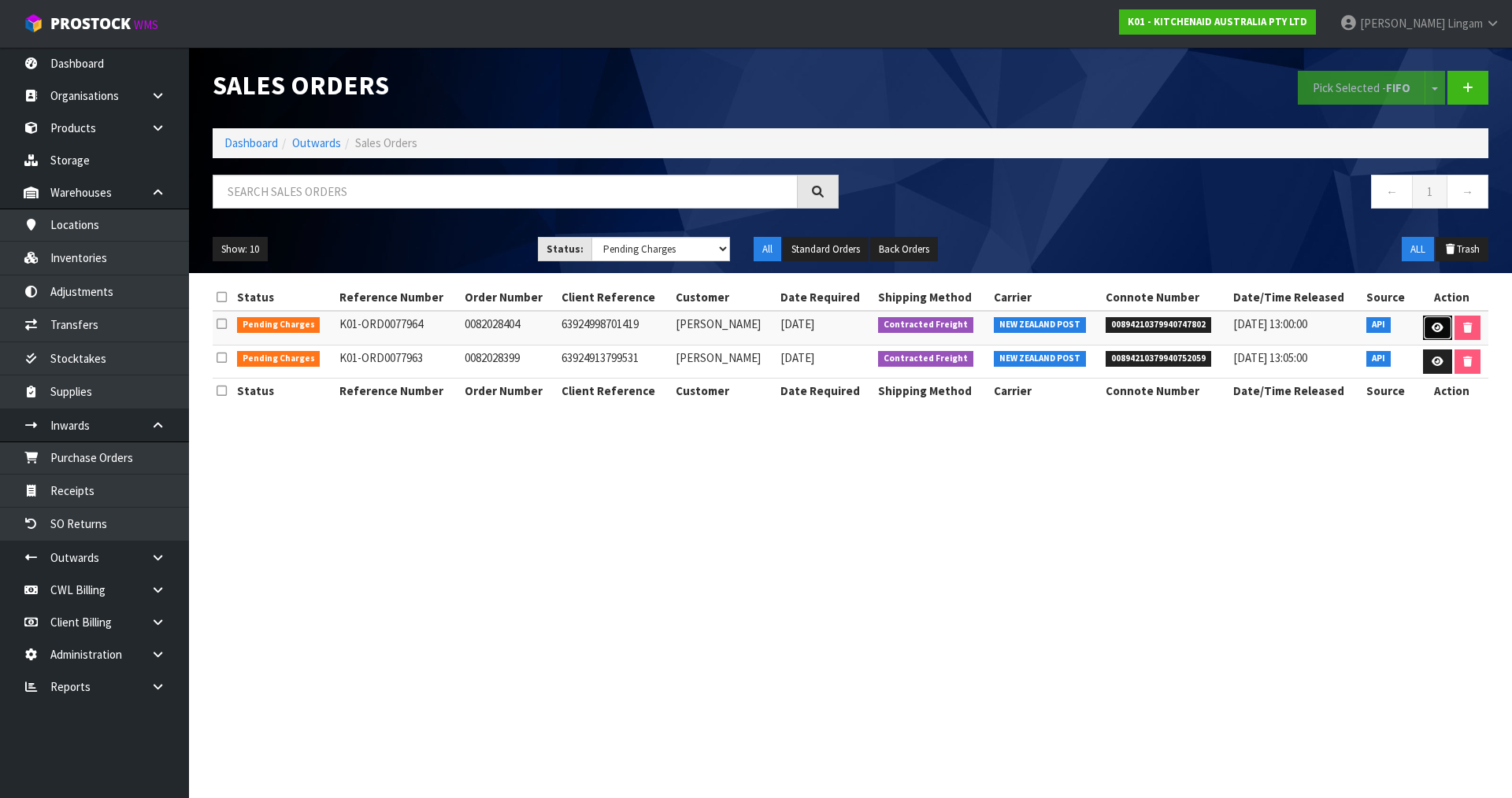
click at [1432, 331] on icon at bounding box center [1438, 328] width 12 height 10
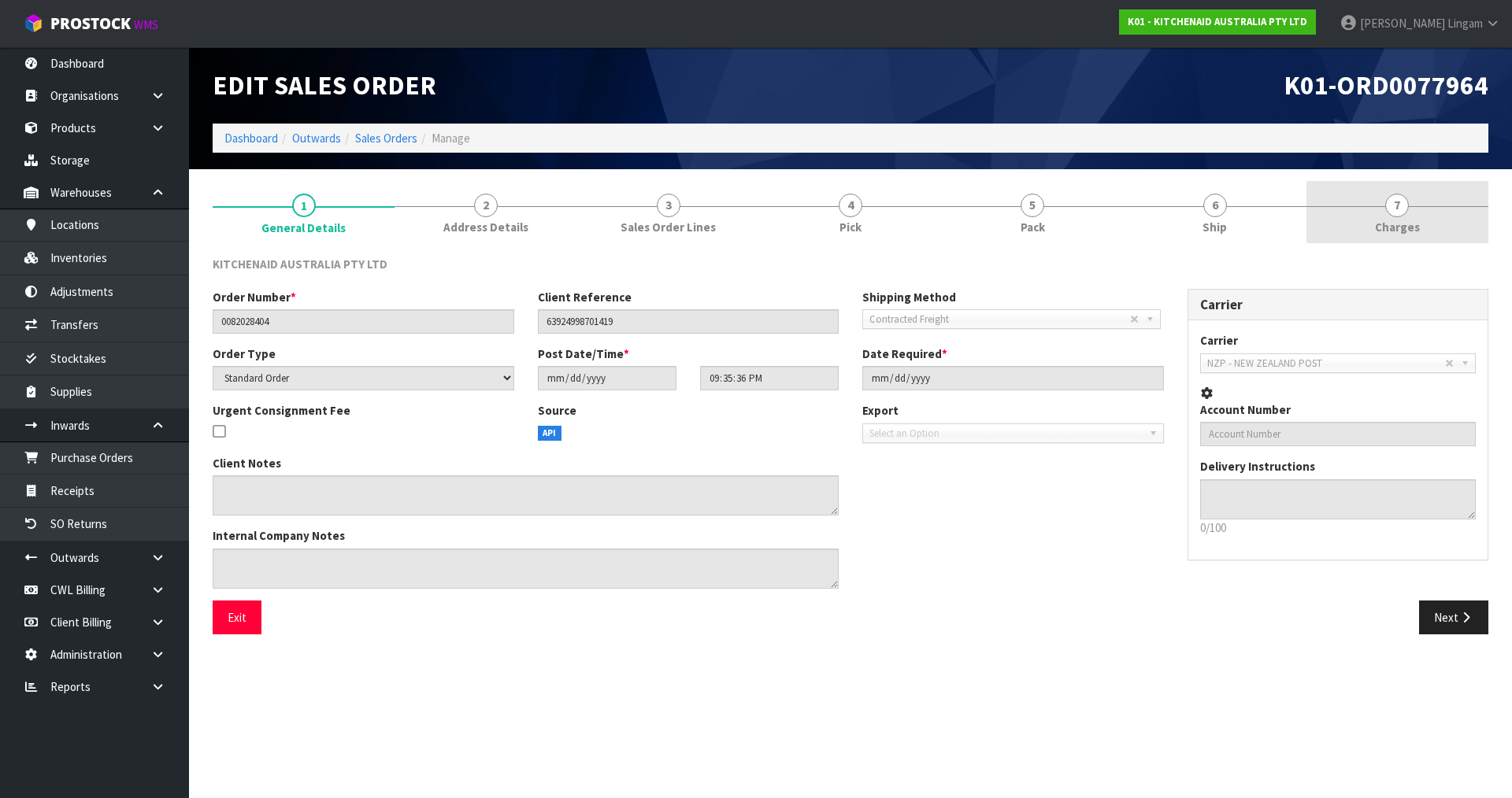
click at [1420, 217] on link "7 Charges" at bounding box center [1397, 212] width 182 height 62
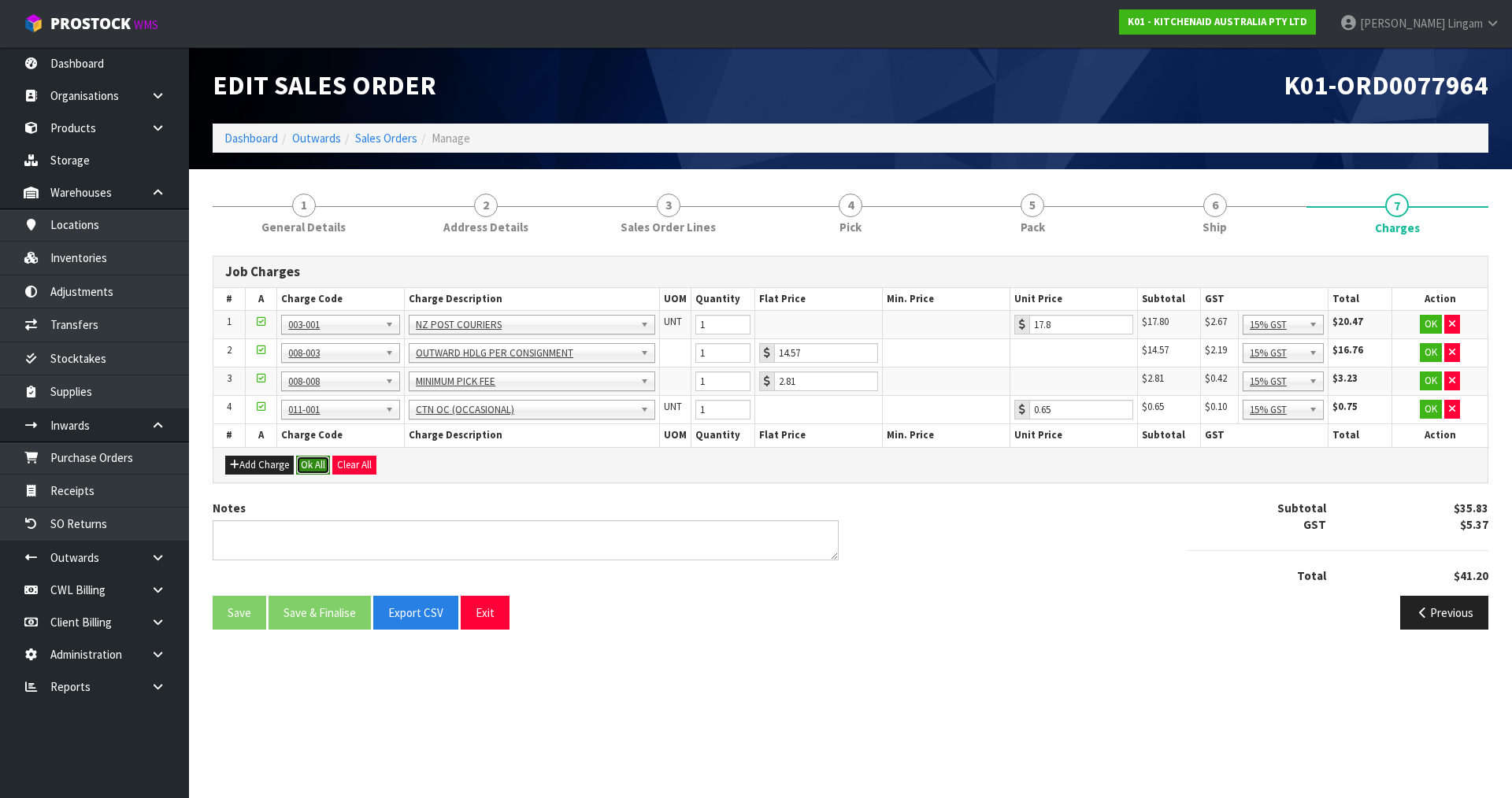
click at [314, 467] on button "Ok All" at bounding box center [313, 465] width 34 height 19
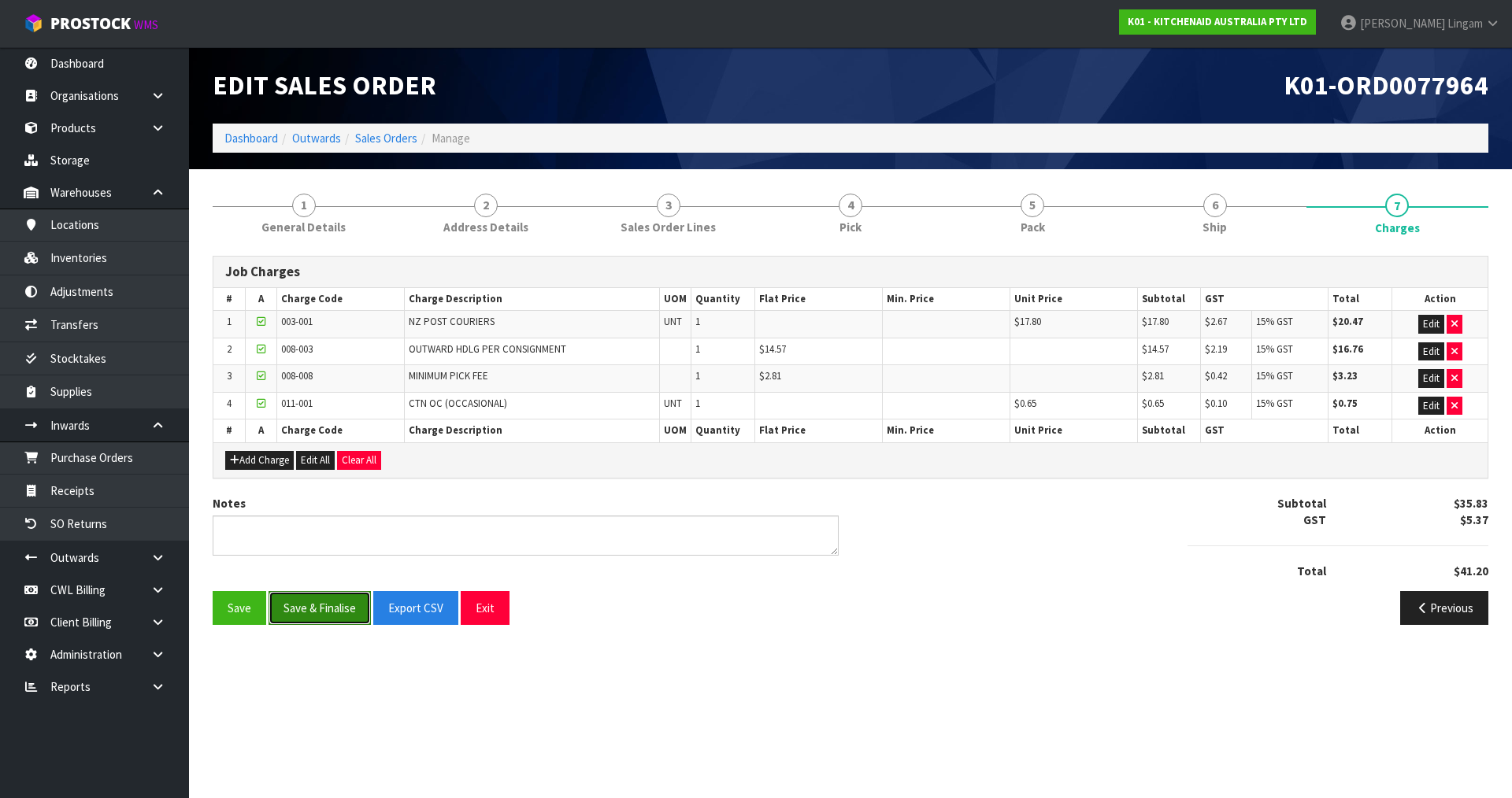
click at [334, 603] on button "Save & Finalise" at bounding box center [320, 608] width 102 height 34
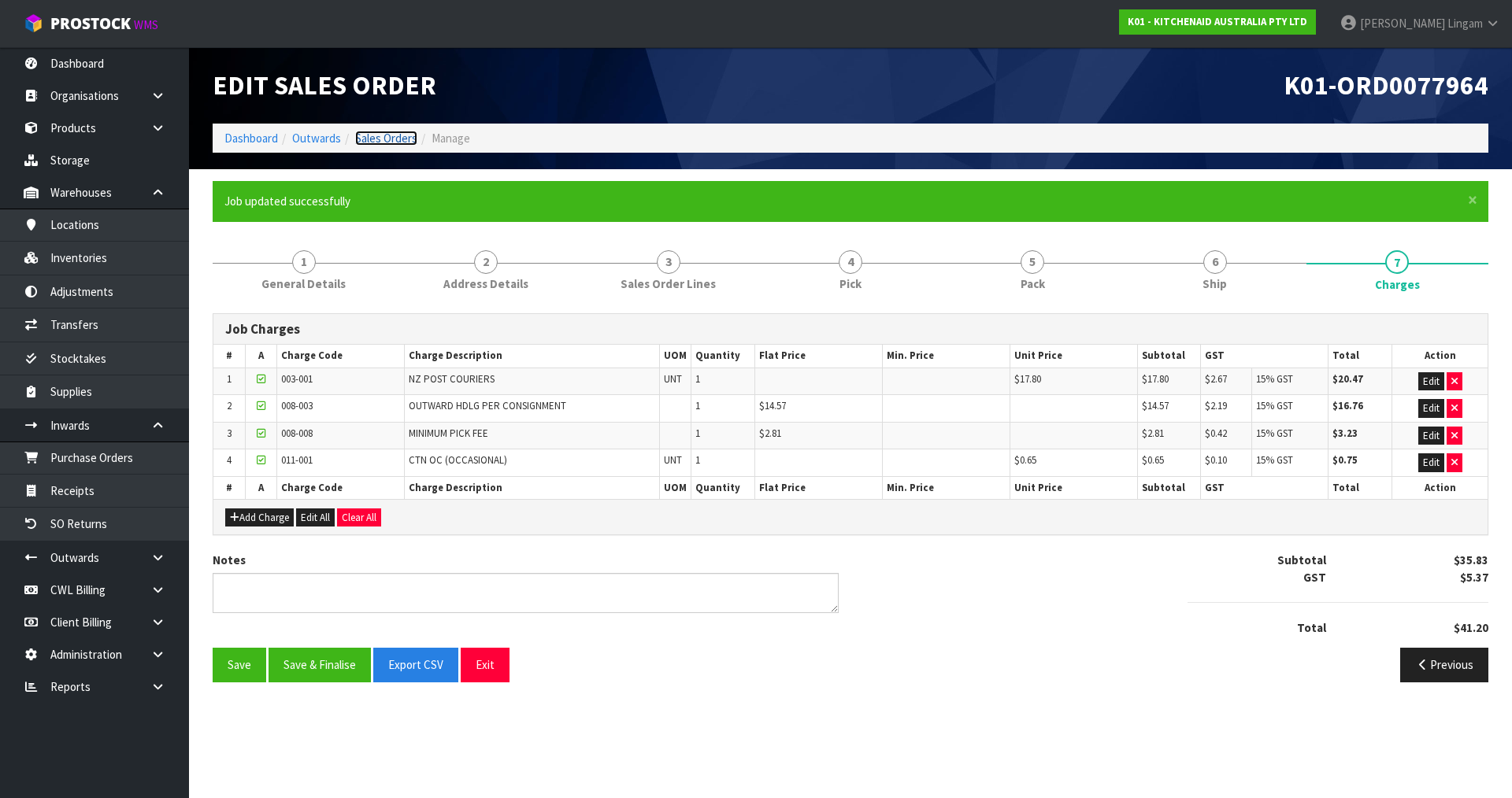
click at [393, 137] on link "Sales Orders" at bounding box center [386, 138] width 62 height 15
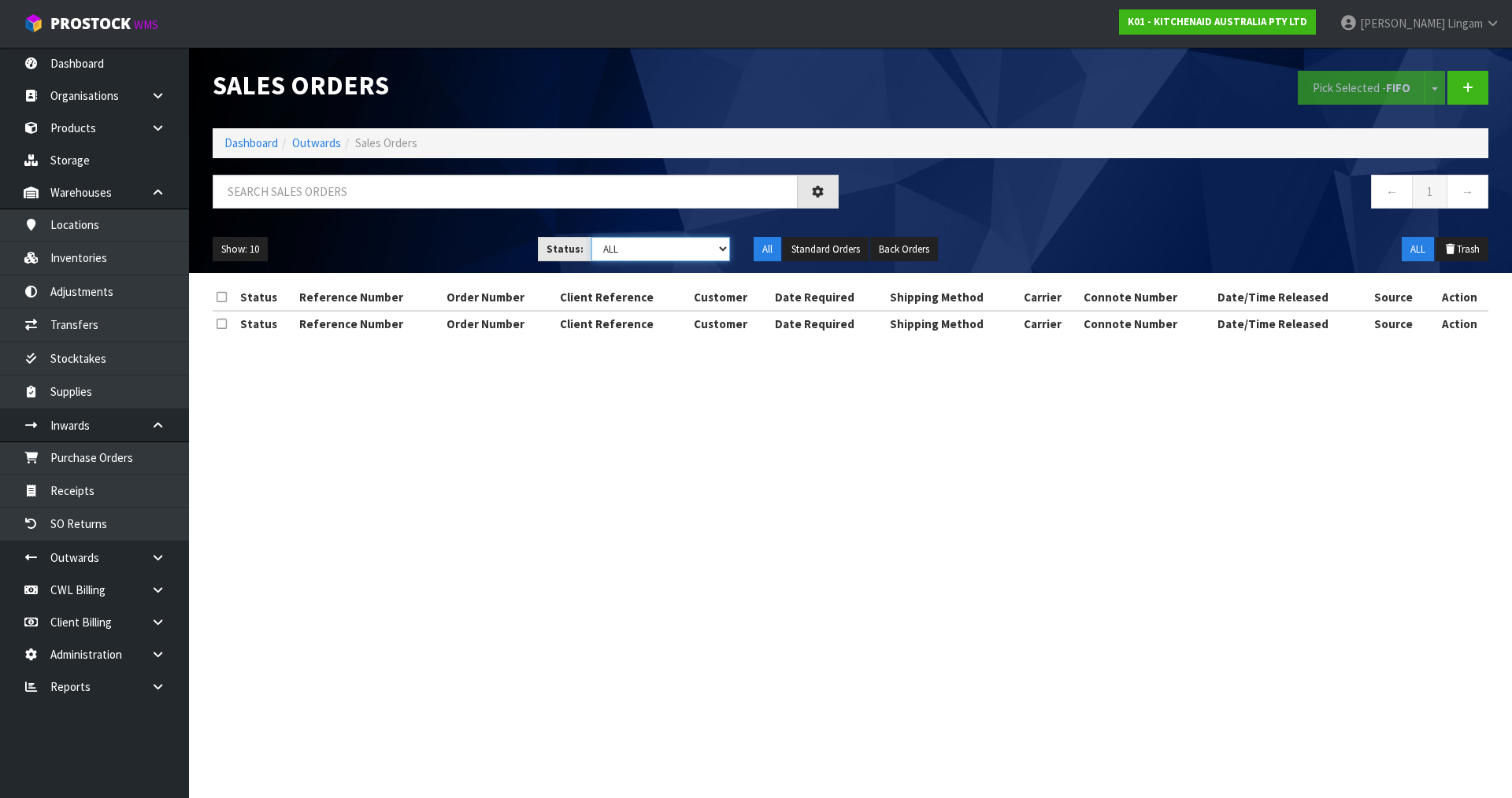
click at [713, 245] on select "Draft Pending Allocated Pending Pick Goods Picked Goods Packed Pending Charges …" at bounding box center [661, 249] width 139 height 25
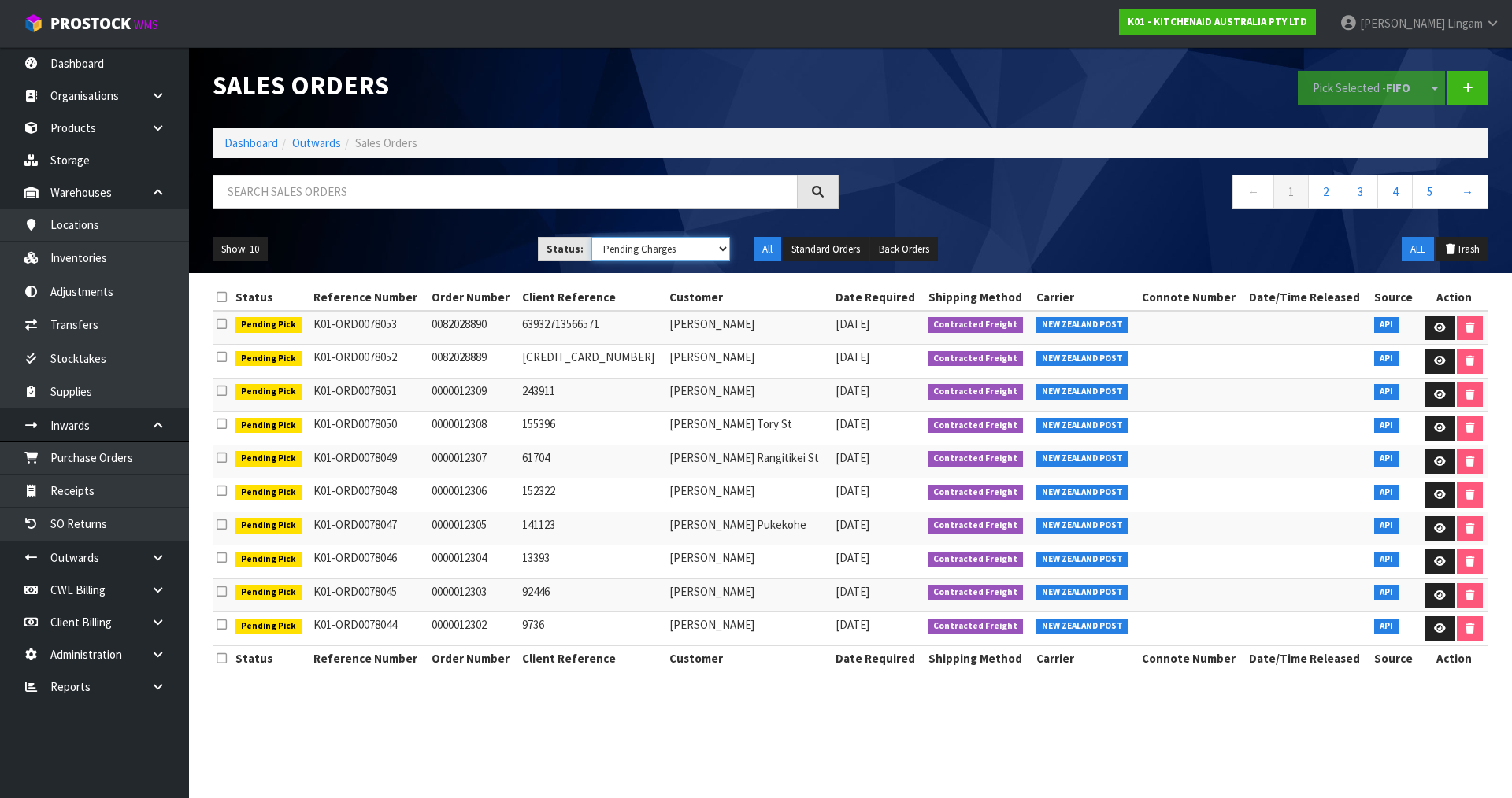
click at [591, 237] on select "Draft Pending Allocated Pending Pick Goods Picked Goods Packed Pending Charges …" at bounding box center [661, 249] width 139 height 25
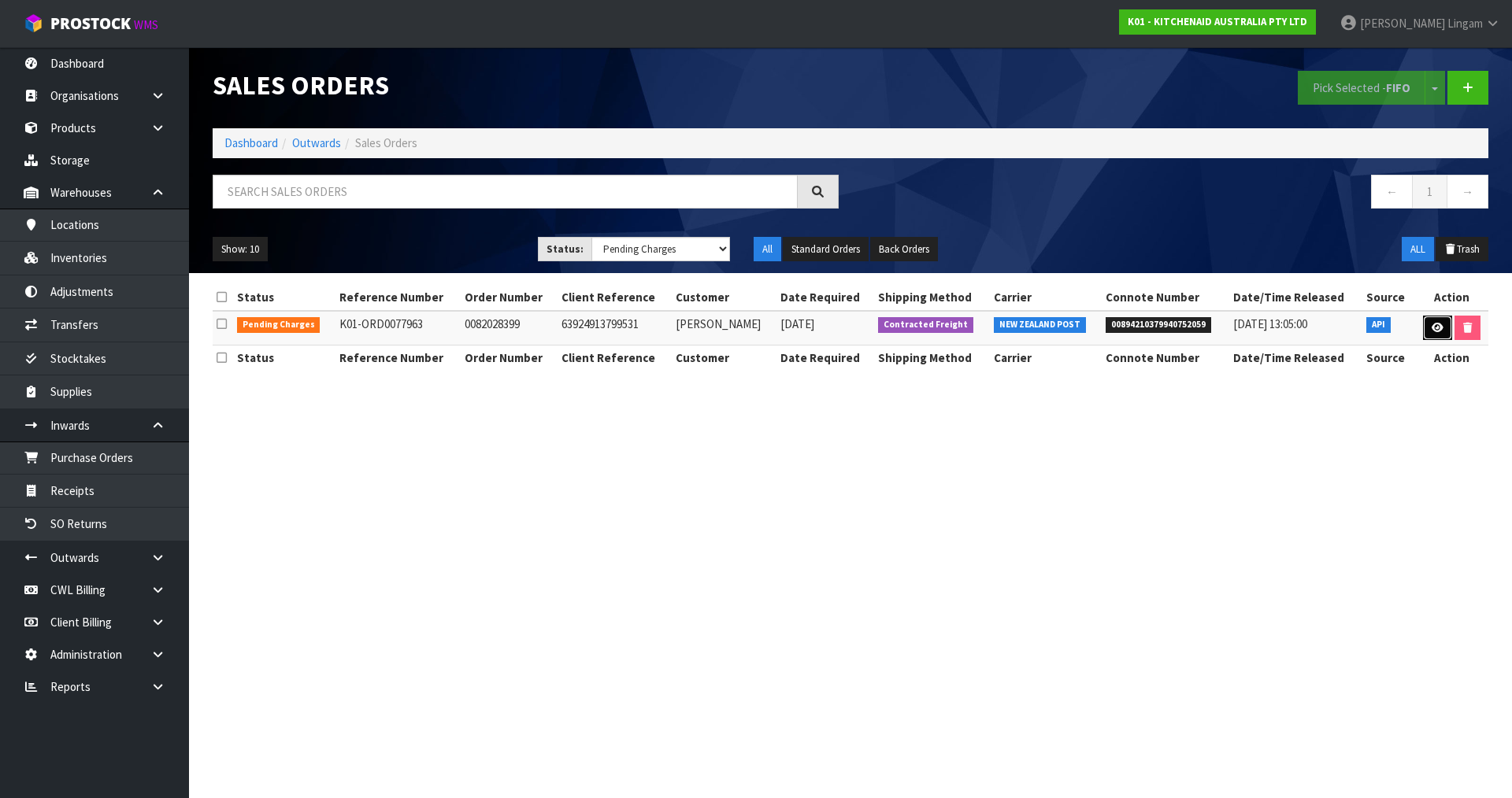
click at [1432, 329] on icon at bounding box center [1438, 328] width 12 height 10
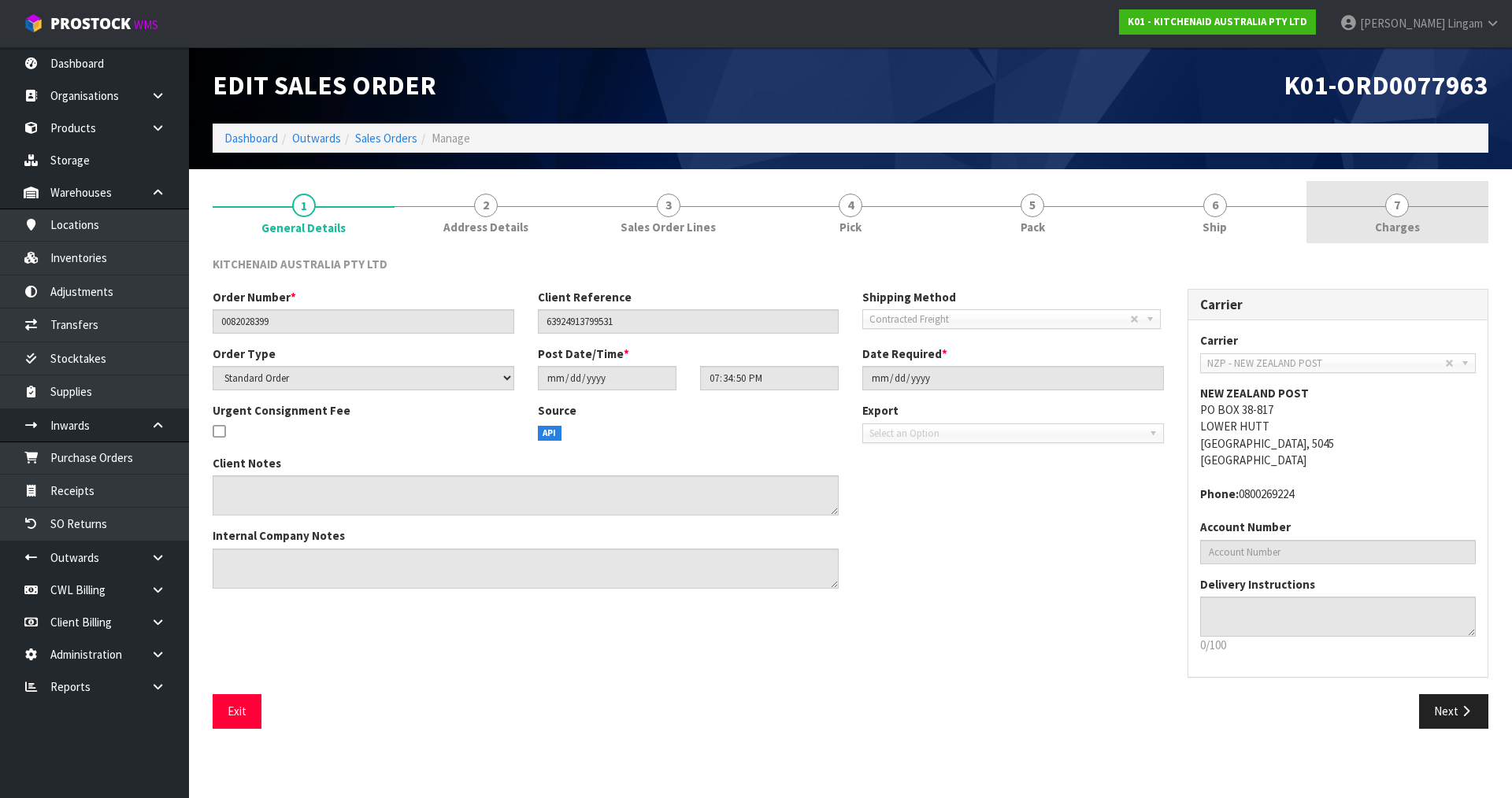
click at [1468, 222] on link "7 Charges" at bounding box center [1397, 212] width 182 height 62
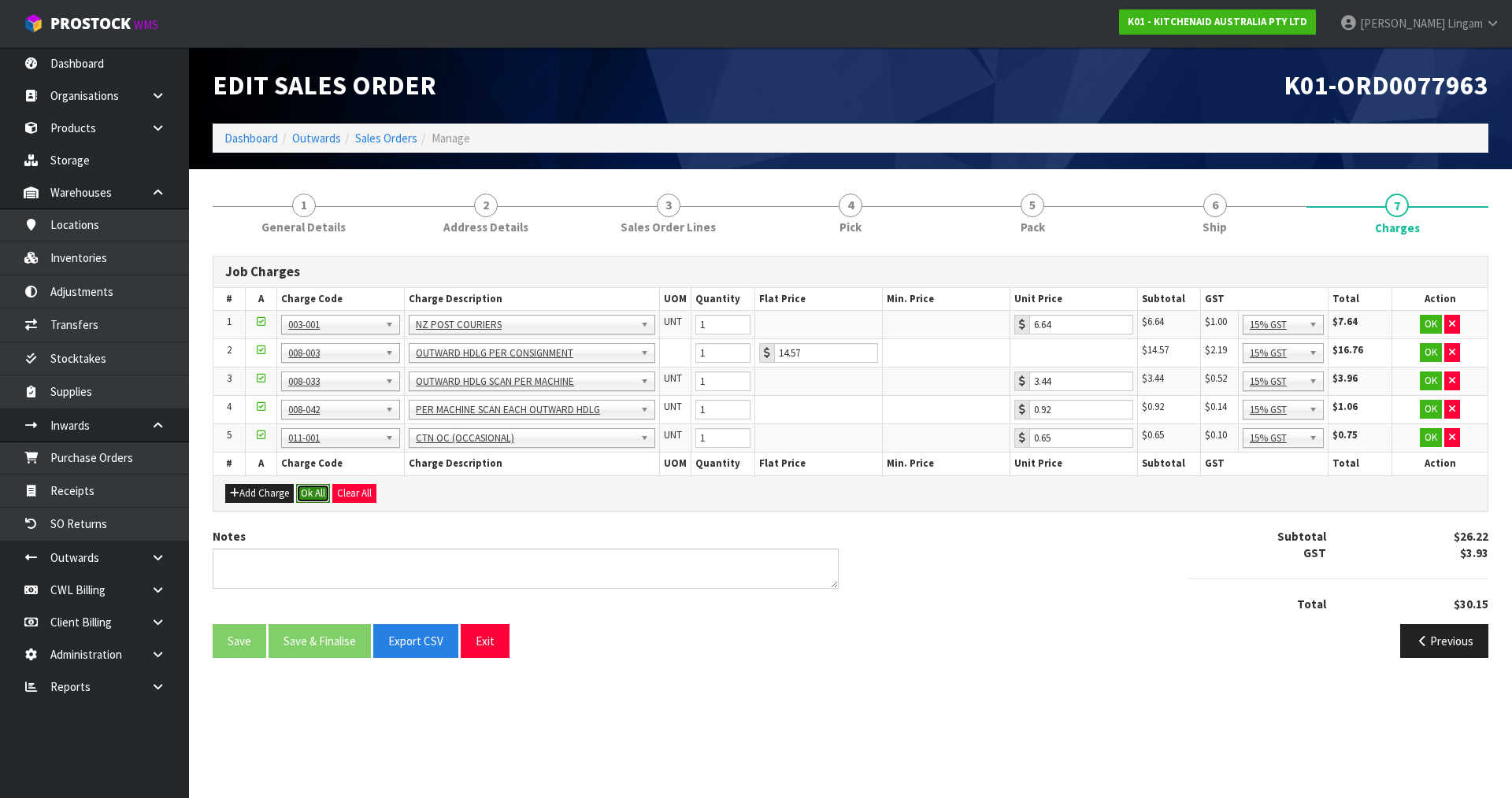
click at [316, 489] on button "Ok All" at bounding box center [313, 493] width 34 height 19
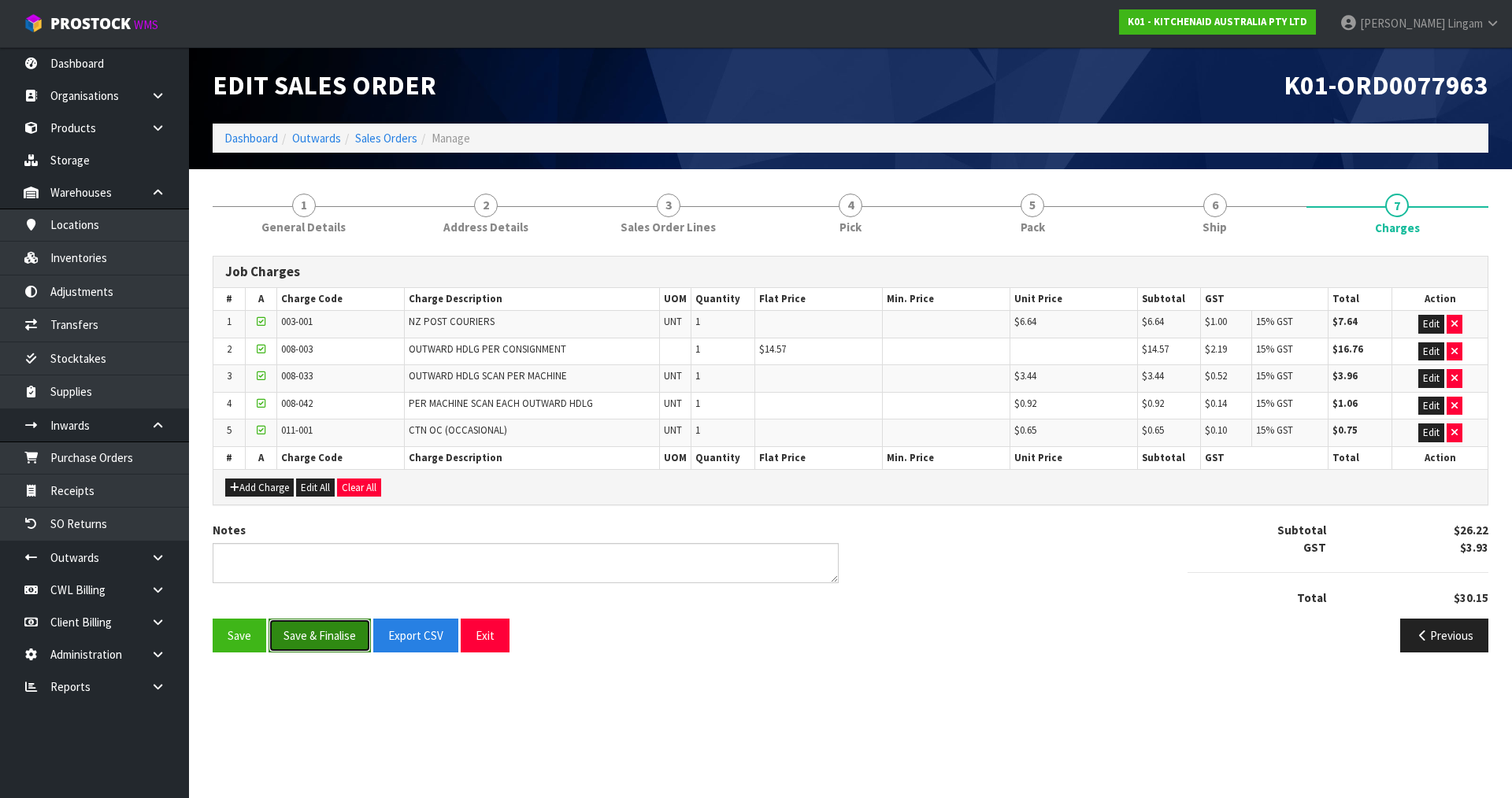
click at [336, 639] on button "Save & Finalise" at bounding box center [320, 636] width 102 height 34
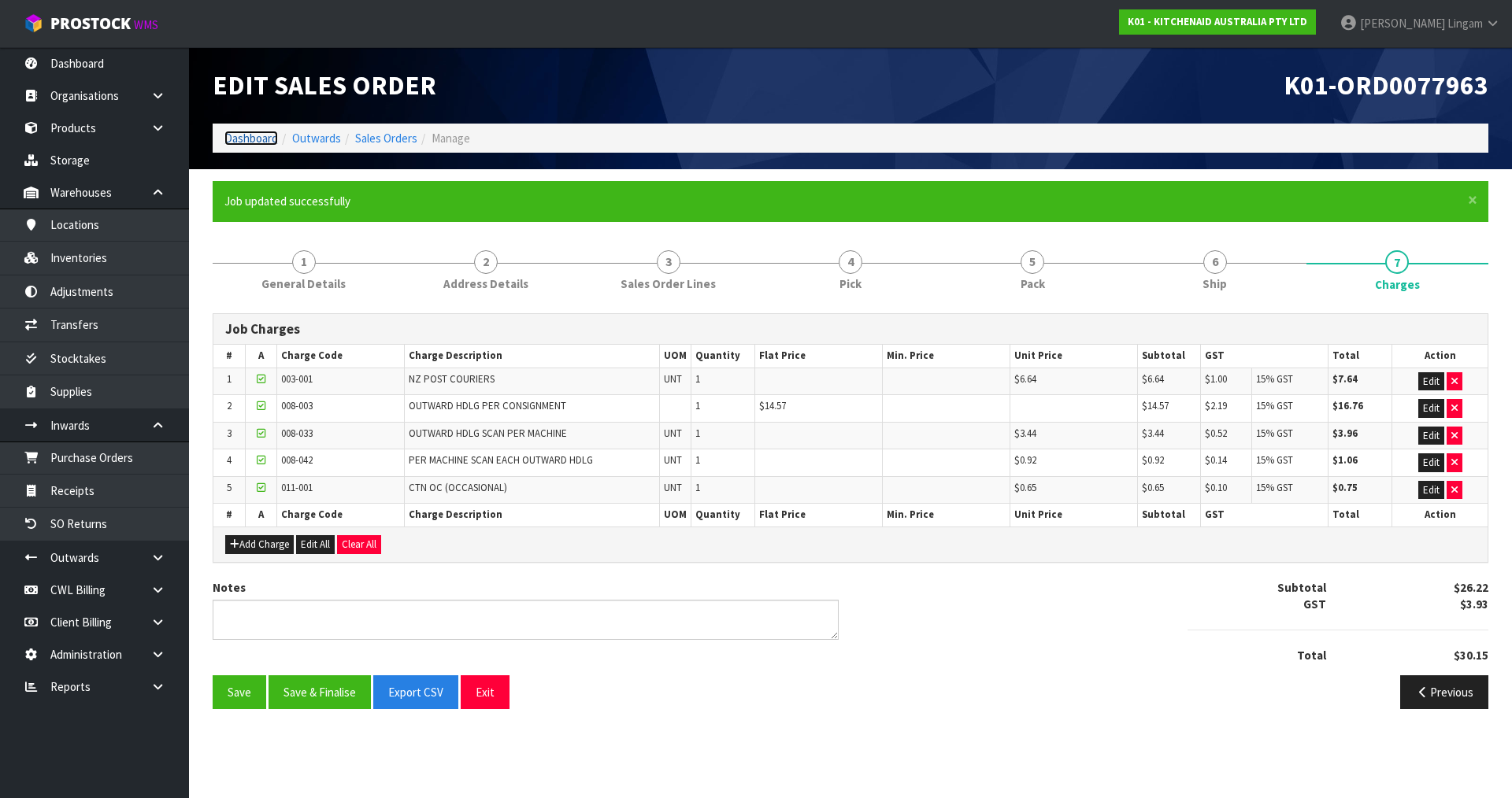
click at [256, 135] on link "Dashboard" at bounding box center [251, 138] width 54 height 15
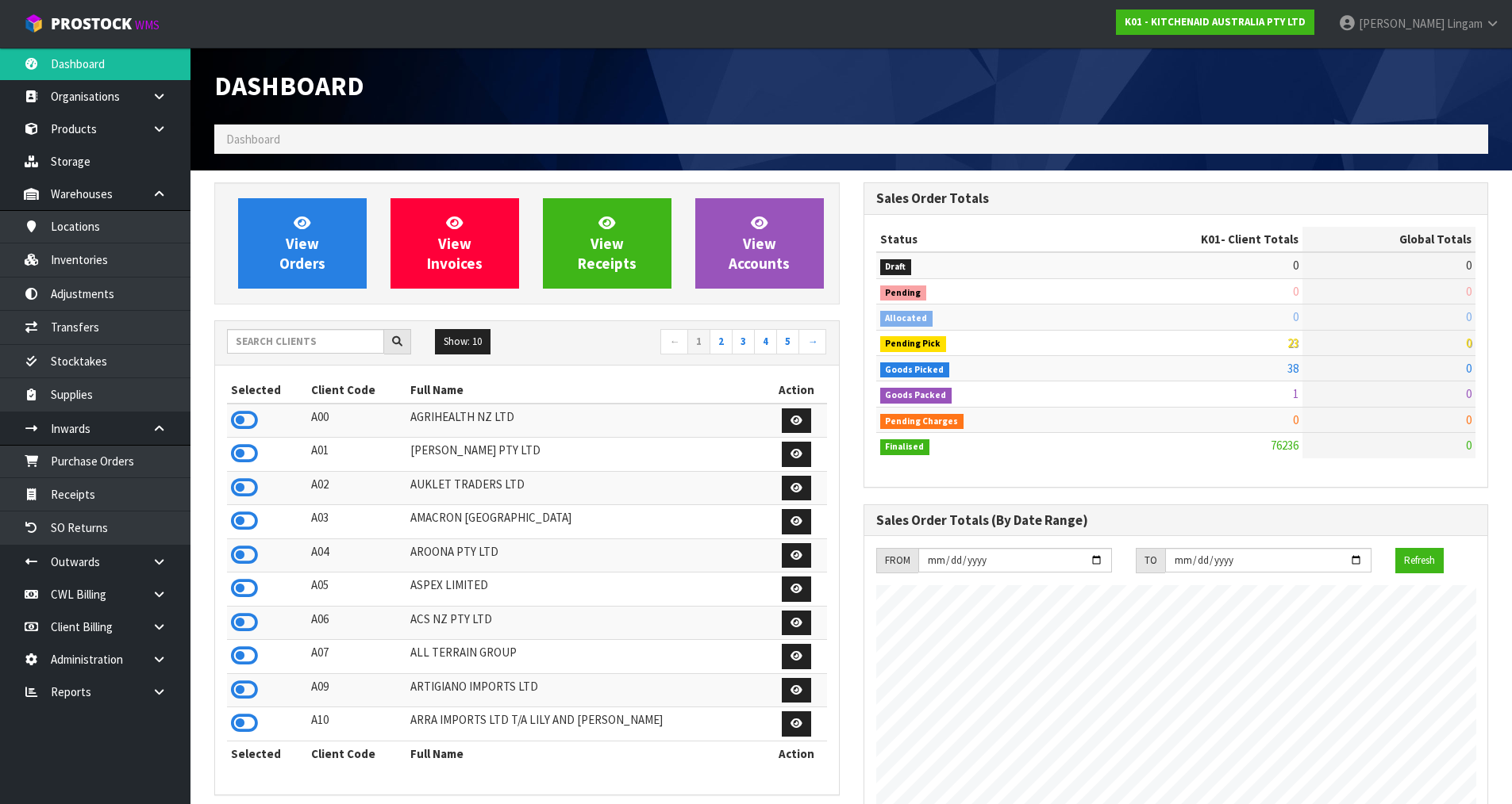
scroll to position [1202, 648]
click at [285, 347] on input "text" at bounding box center [305, 342] width 157 height 25
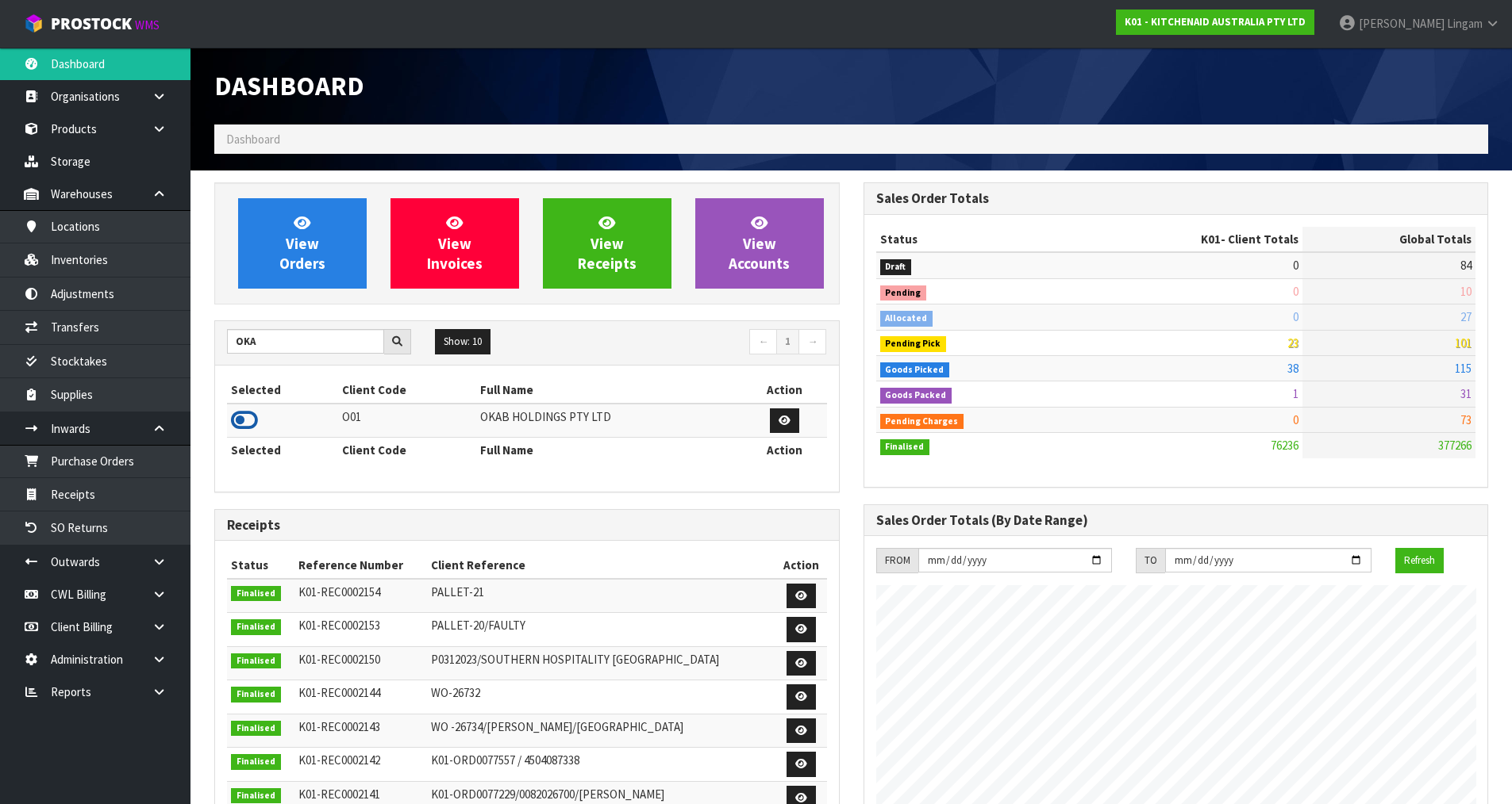
click at [248, 422] on icon at bounding box center [243, 421] width 27 height 24
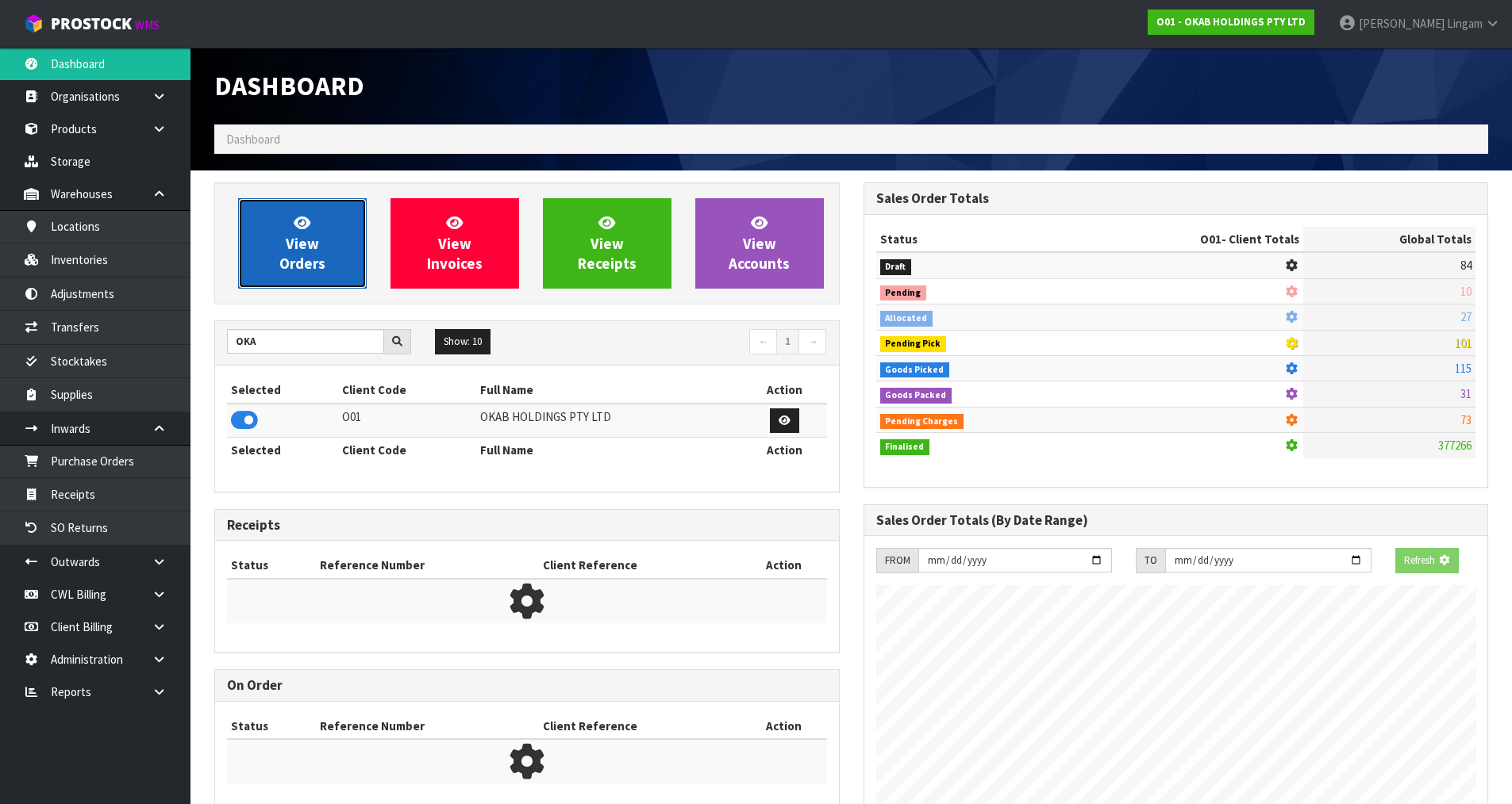
click at [293, 266] on span "View Orders" at bounding box center [302, 243] width 46 height 60
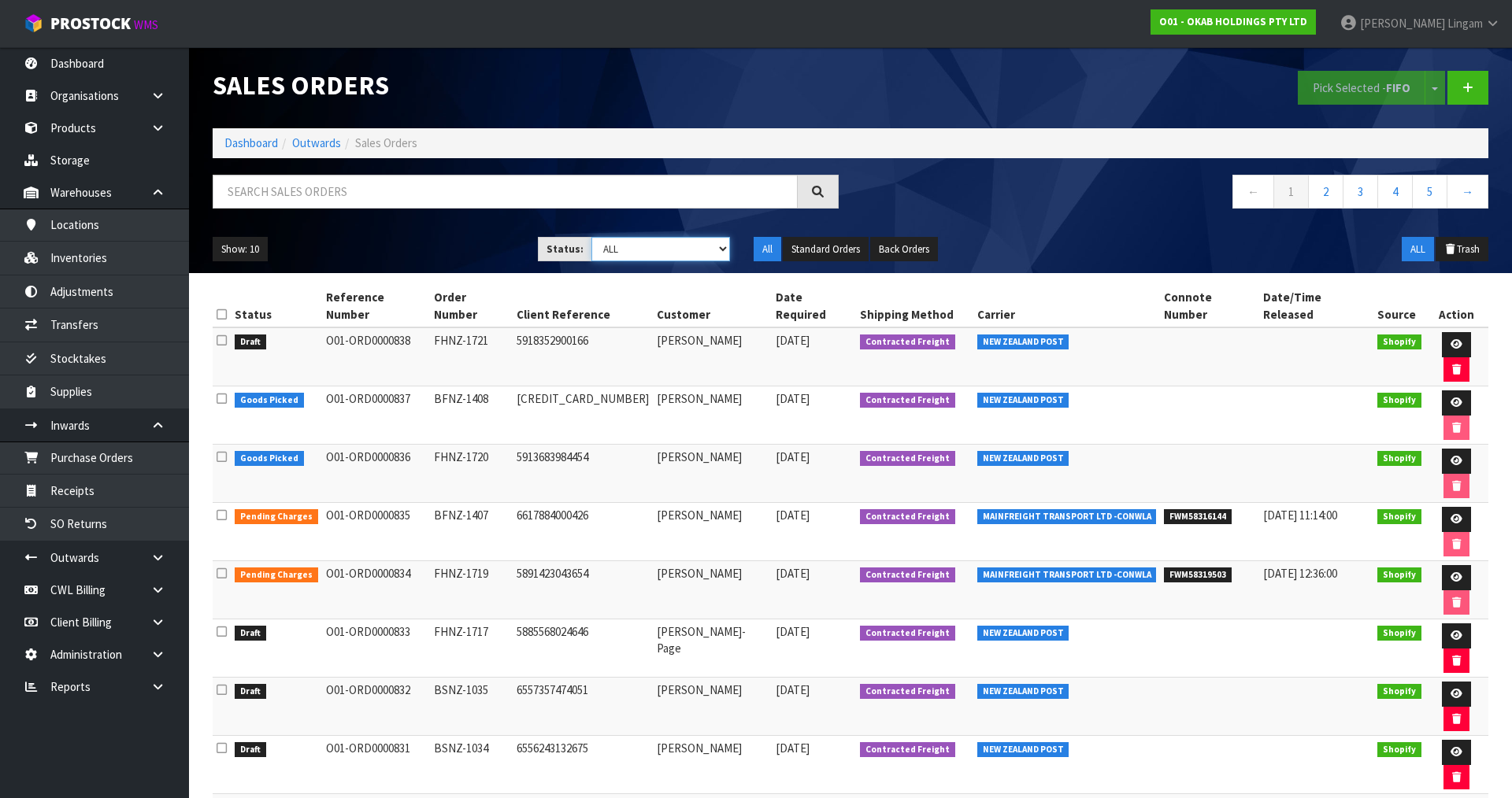
click at [698, 251] on select "Draft Pending Allocated Pending Pick Goods Picked Goods Packed Pending Charges …" at bounding box center [661, 249] width 139 height 25
click at [591, 237] on select "Draft Pending Allocated Pending Pick Goods Picked Goods Packed Pending Charges …" at bounding box center [661, 249] width 139 height 25
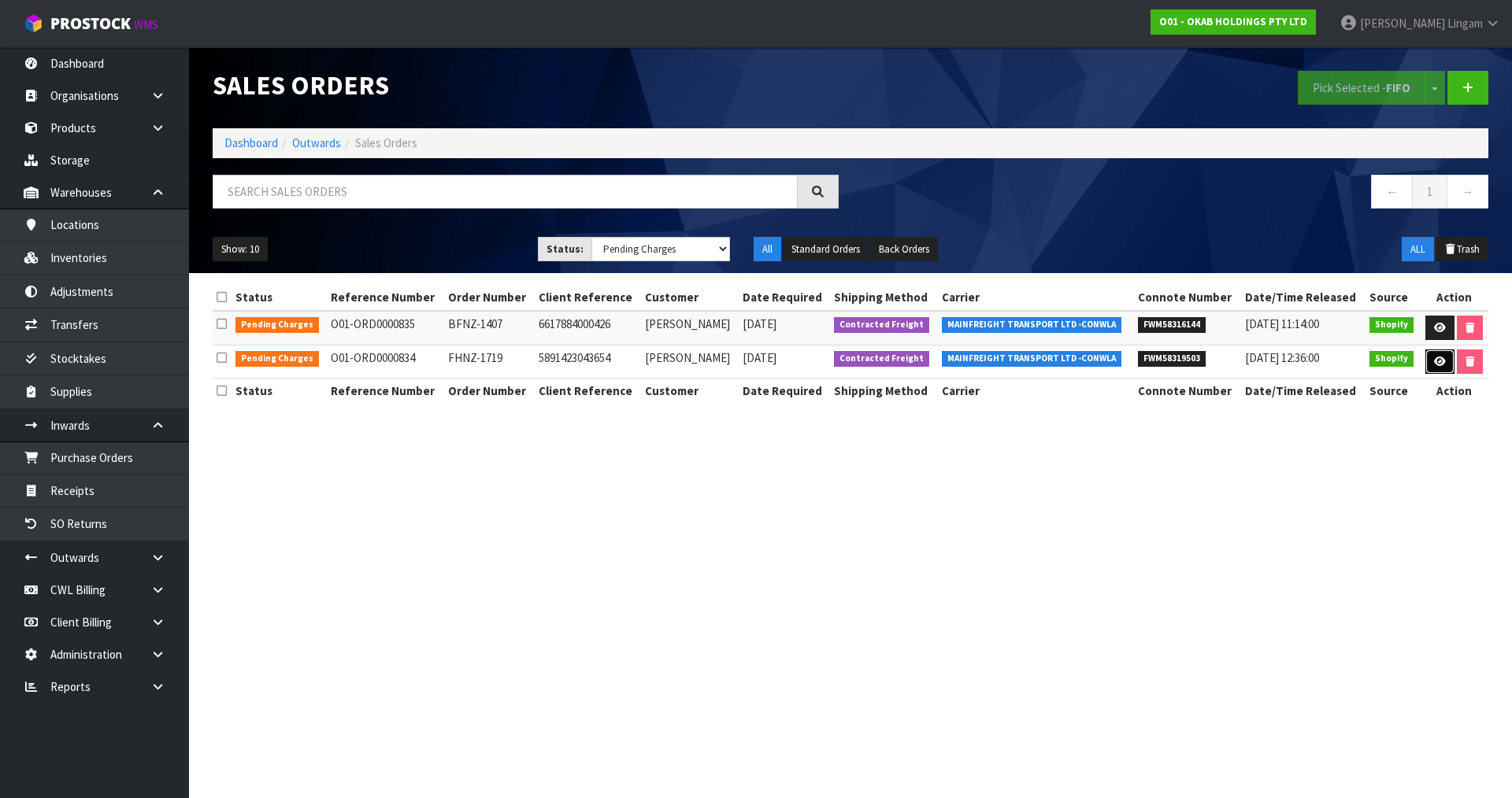
click at [1430, 358] on link at bounding box center [1440, 362] width 29 height 26
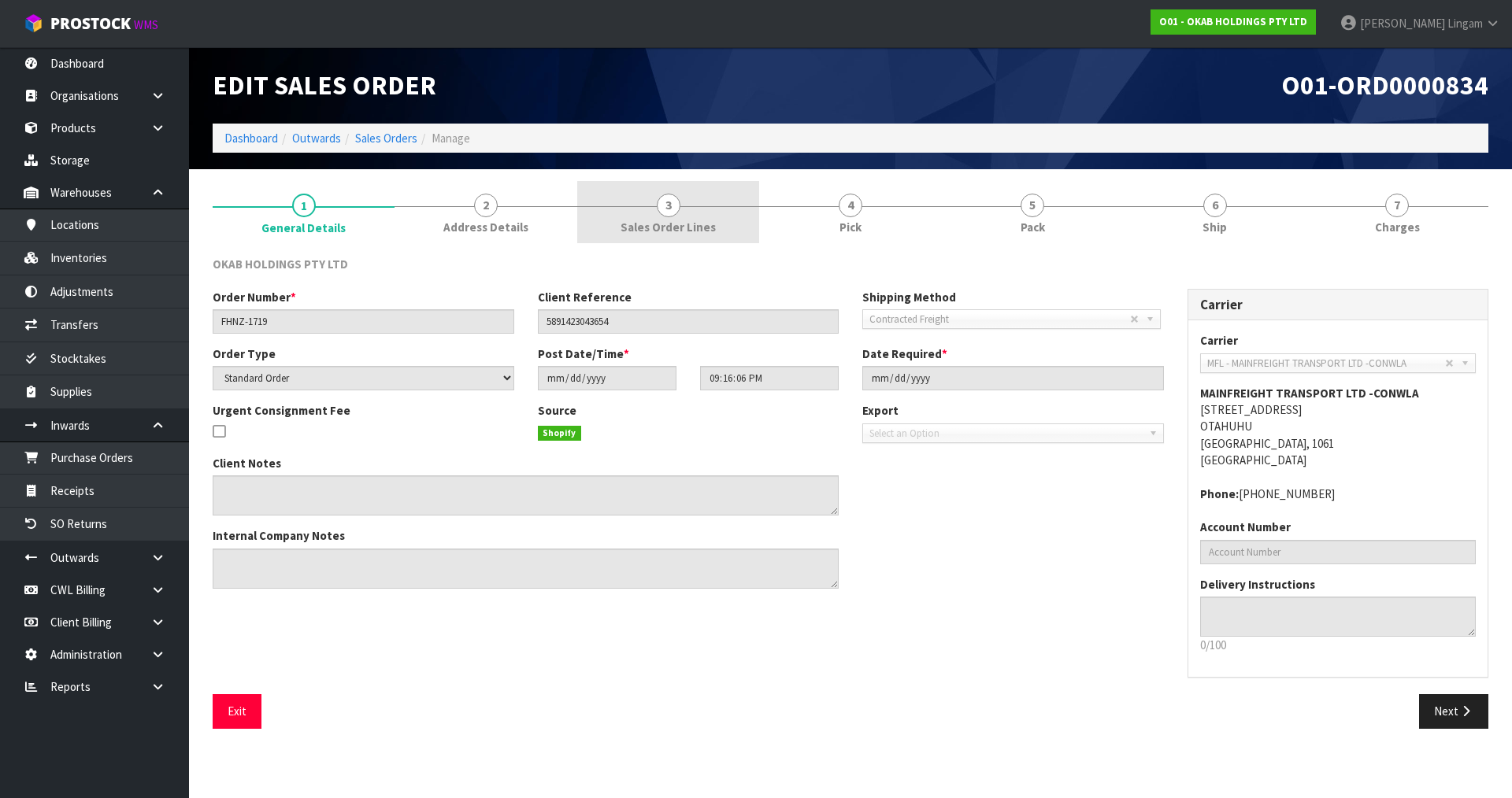
click at [672, 213] on span "3" at bounding box center [669, 205] width 24 height 24
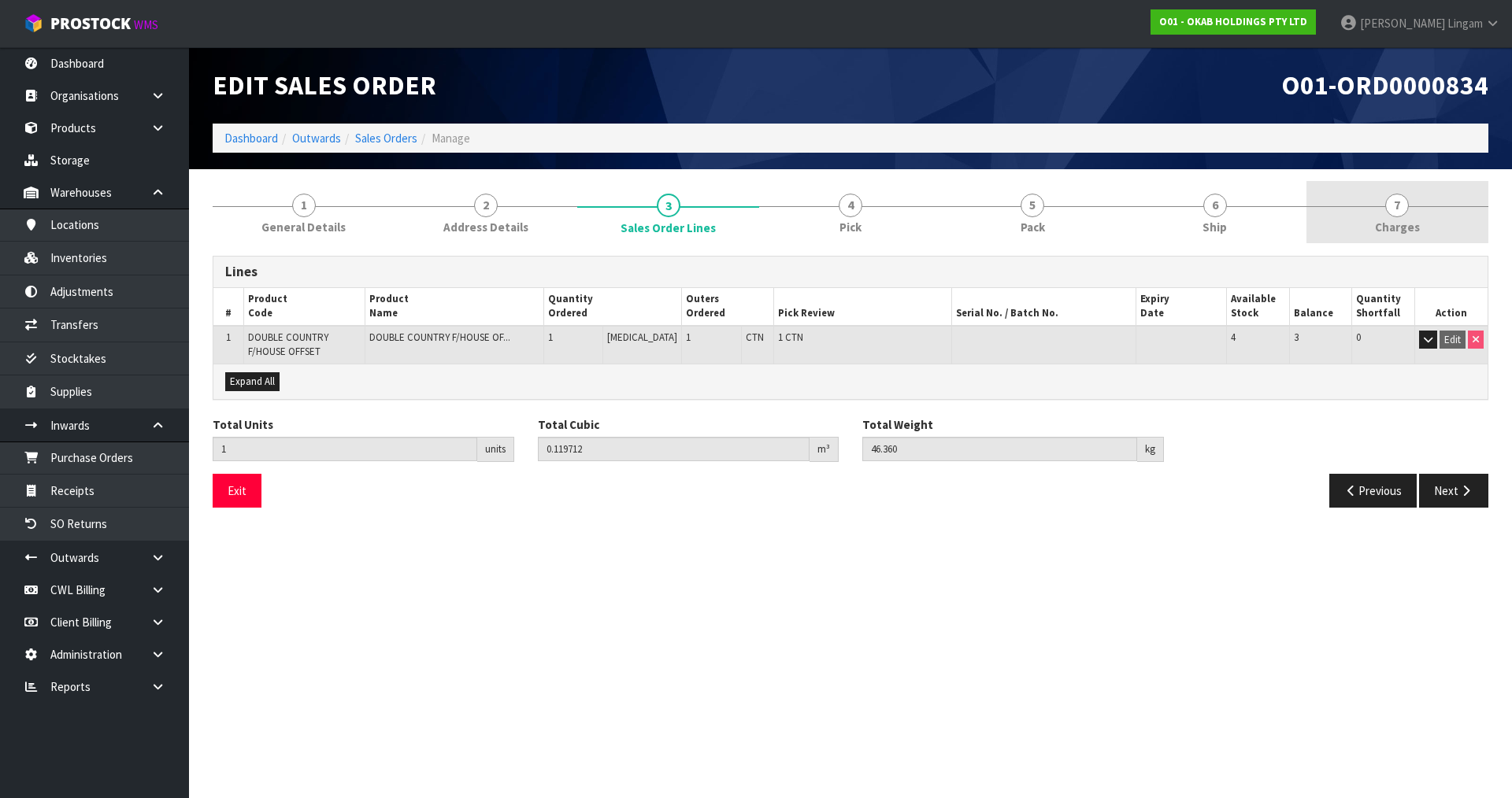
click at [1398, 209] on span "7" at bounding box center [1398, 205] width 24 height 24
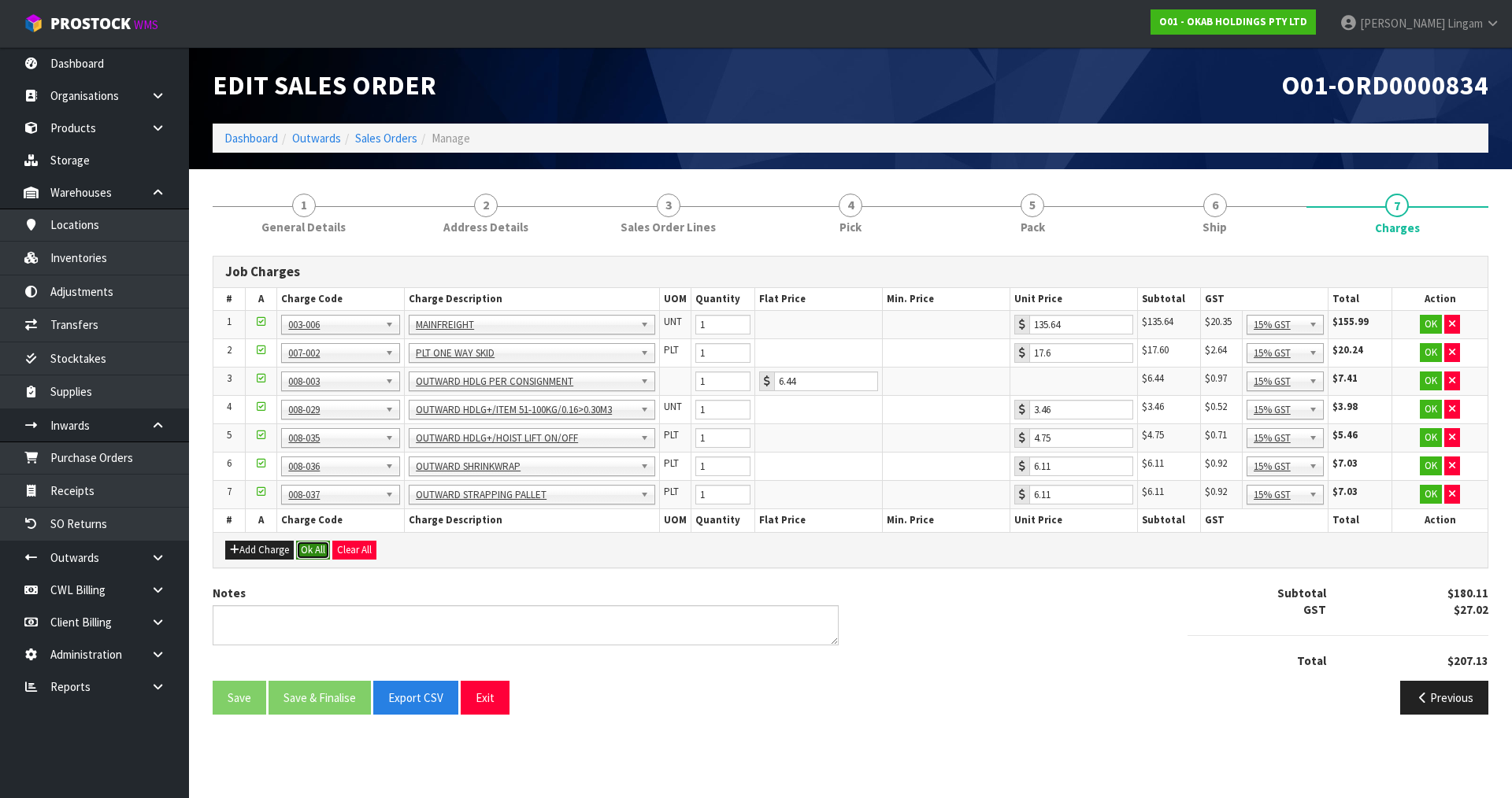
click at [315, 552] on button "Ok All" at bounding box center [313, 550] width 34 height 19
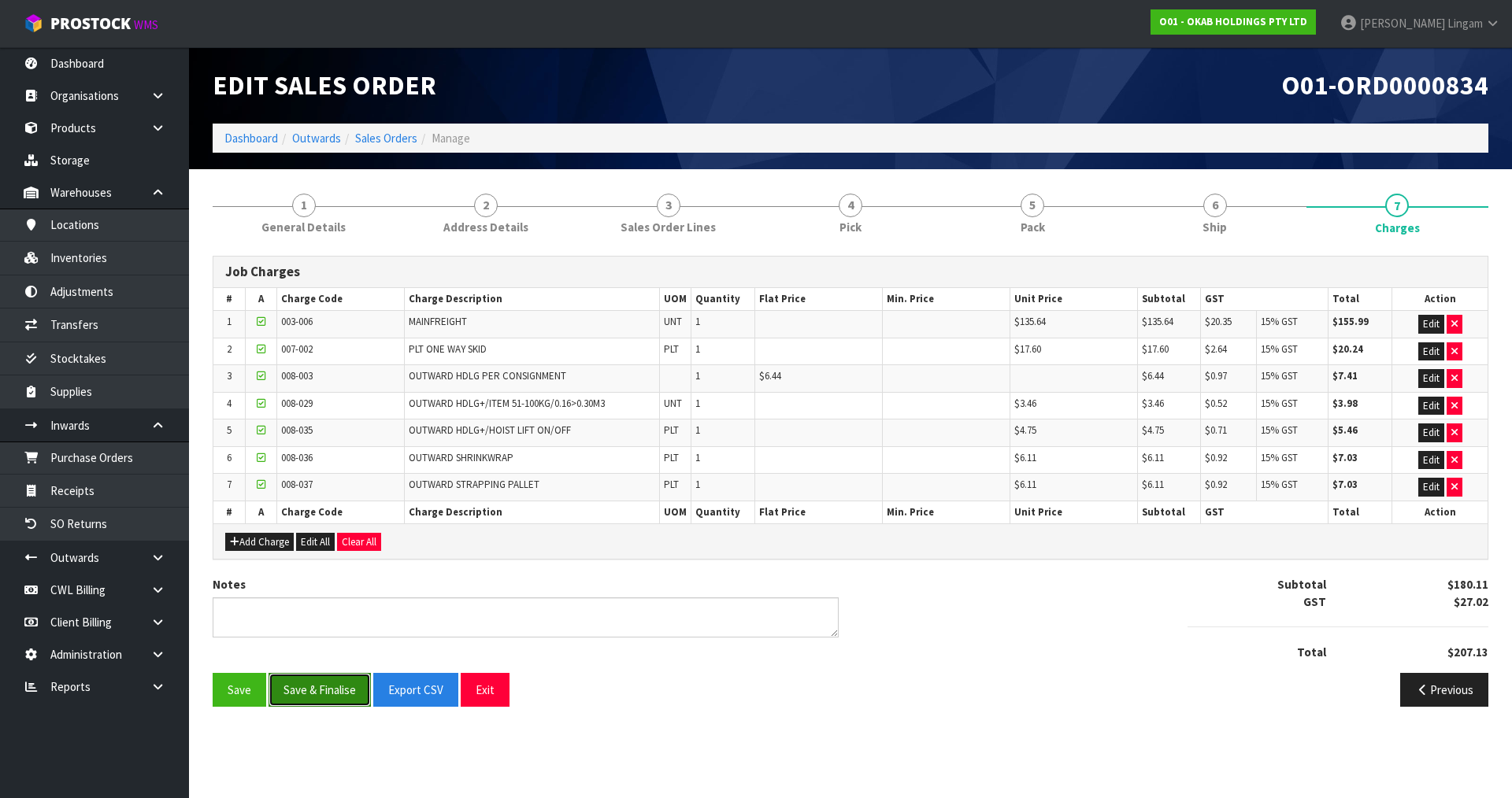
click at [331, 690] on button "Save & Finalise" at bounding box center [320, 690] width 102 height 34
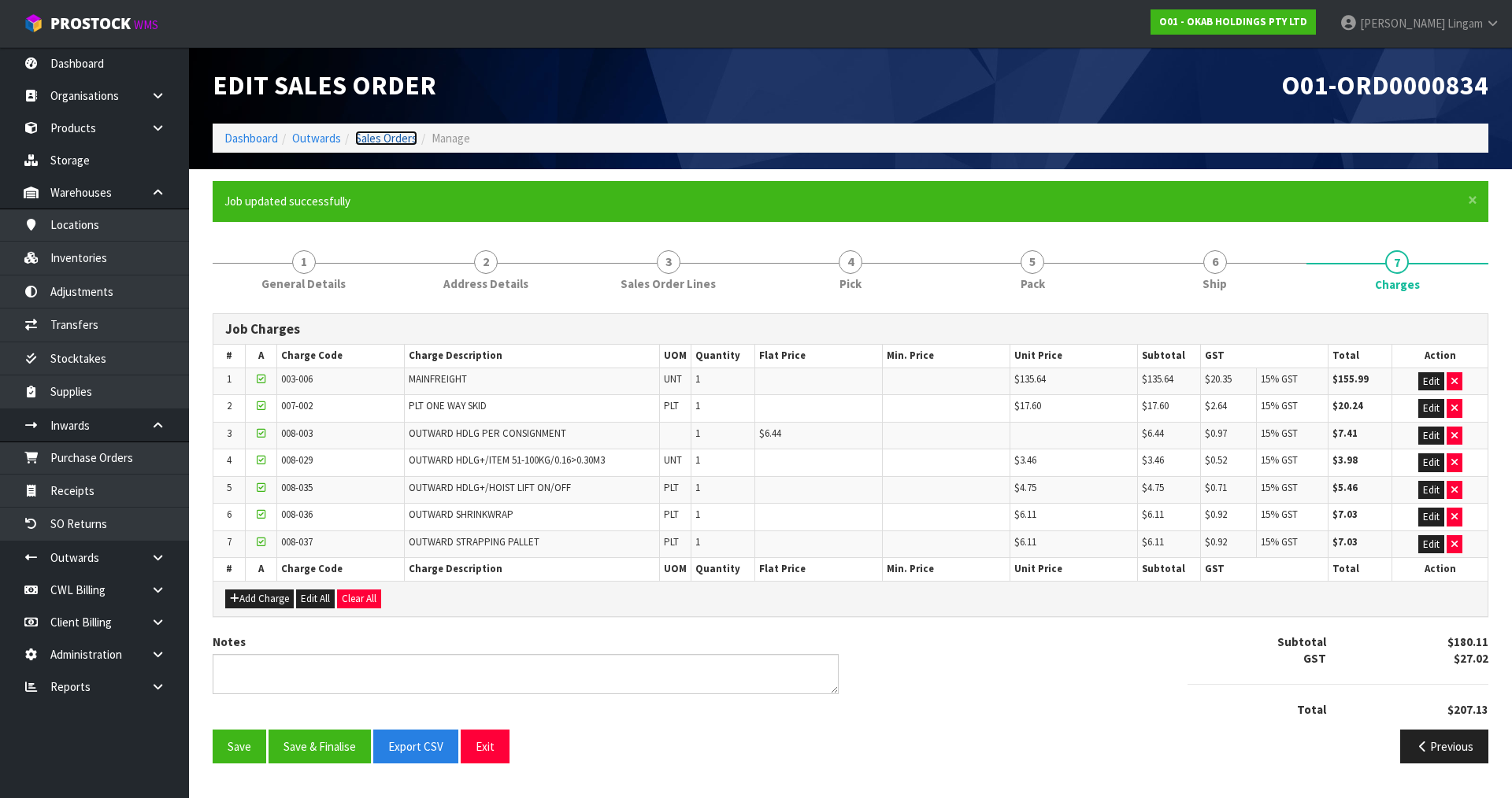
click at [382, 134] on link "Sales Orders" at bounding box center [386, 138] width 62 height 15
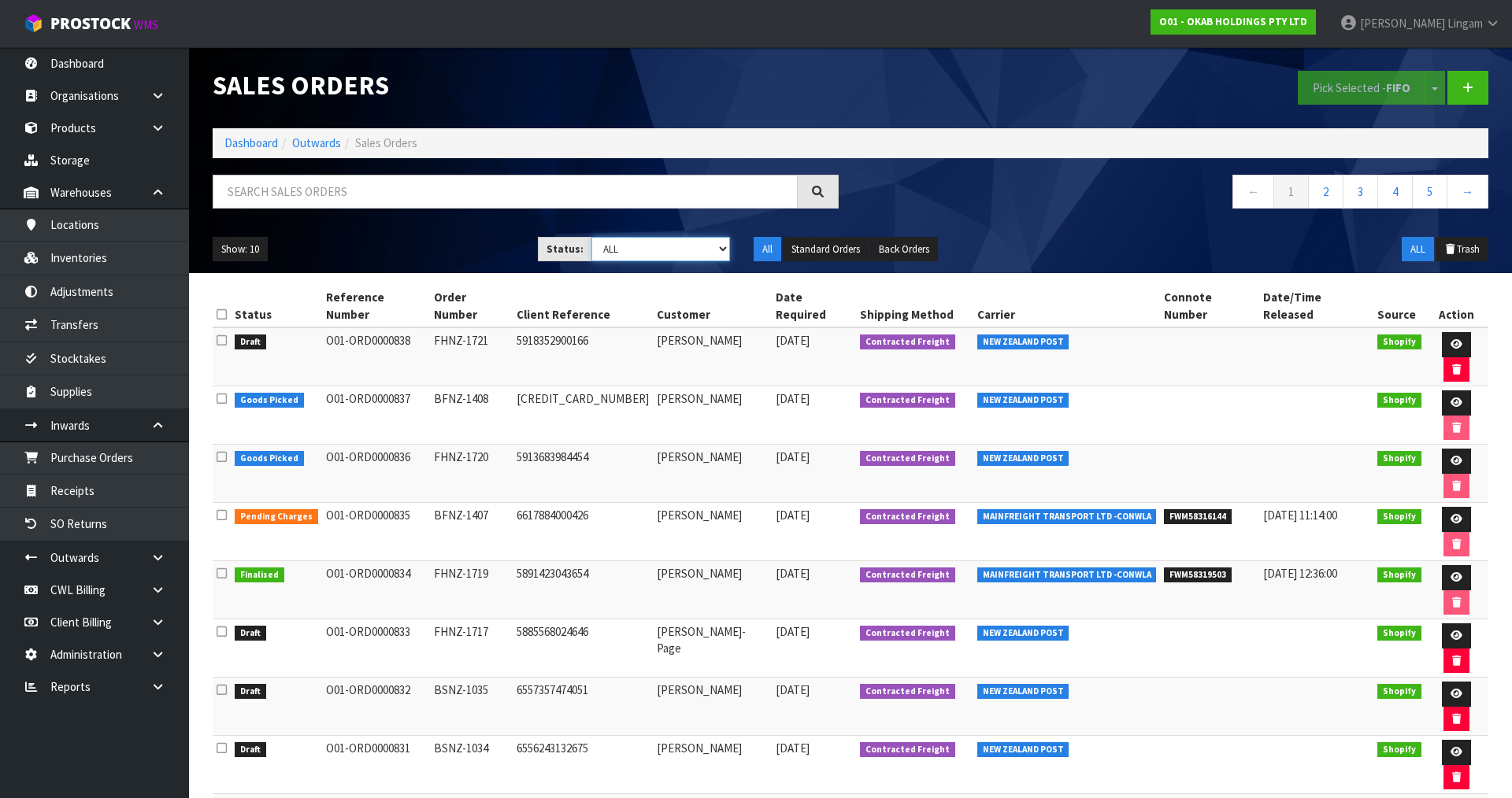
click at [679, 245] on select "Draft Pending Allocated Pending Pick Goods Picked Goods Packed Pending Charges …" at bounding box center [661, 249] width 139 height 25
click at [591, 237] on select "Draft Pending Allocated Pending Pick Goods Picked Goods Packed Pending Charges …" at bounding box center [661, 249] width 139 height 25
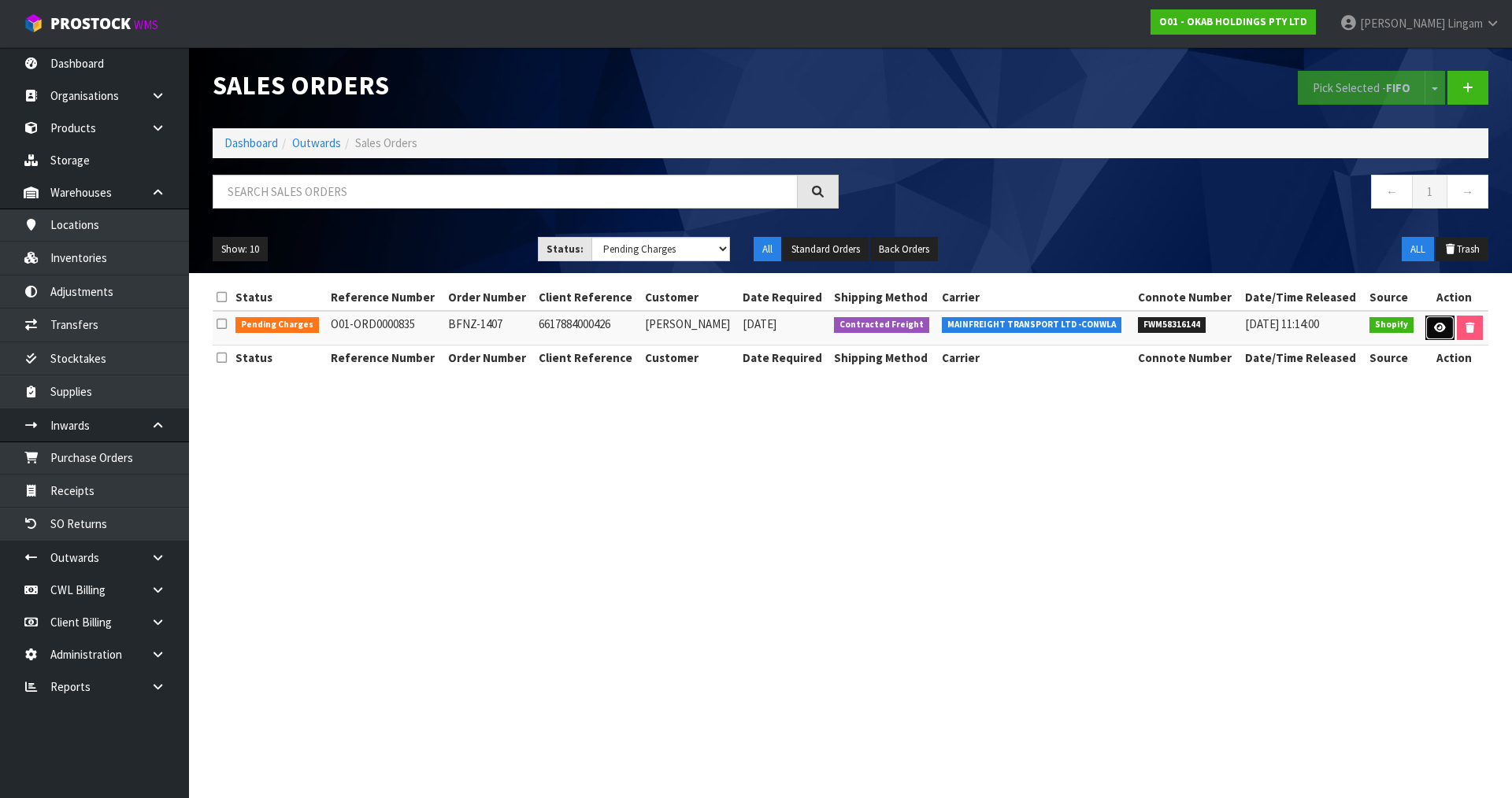
click at [1434, 330] on icon at bounding box center [1440, 328] width 12 height 10
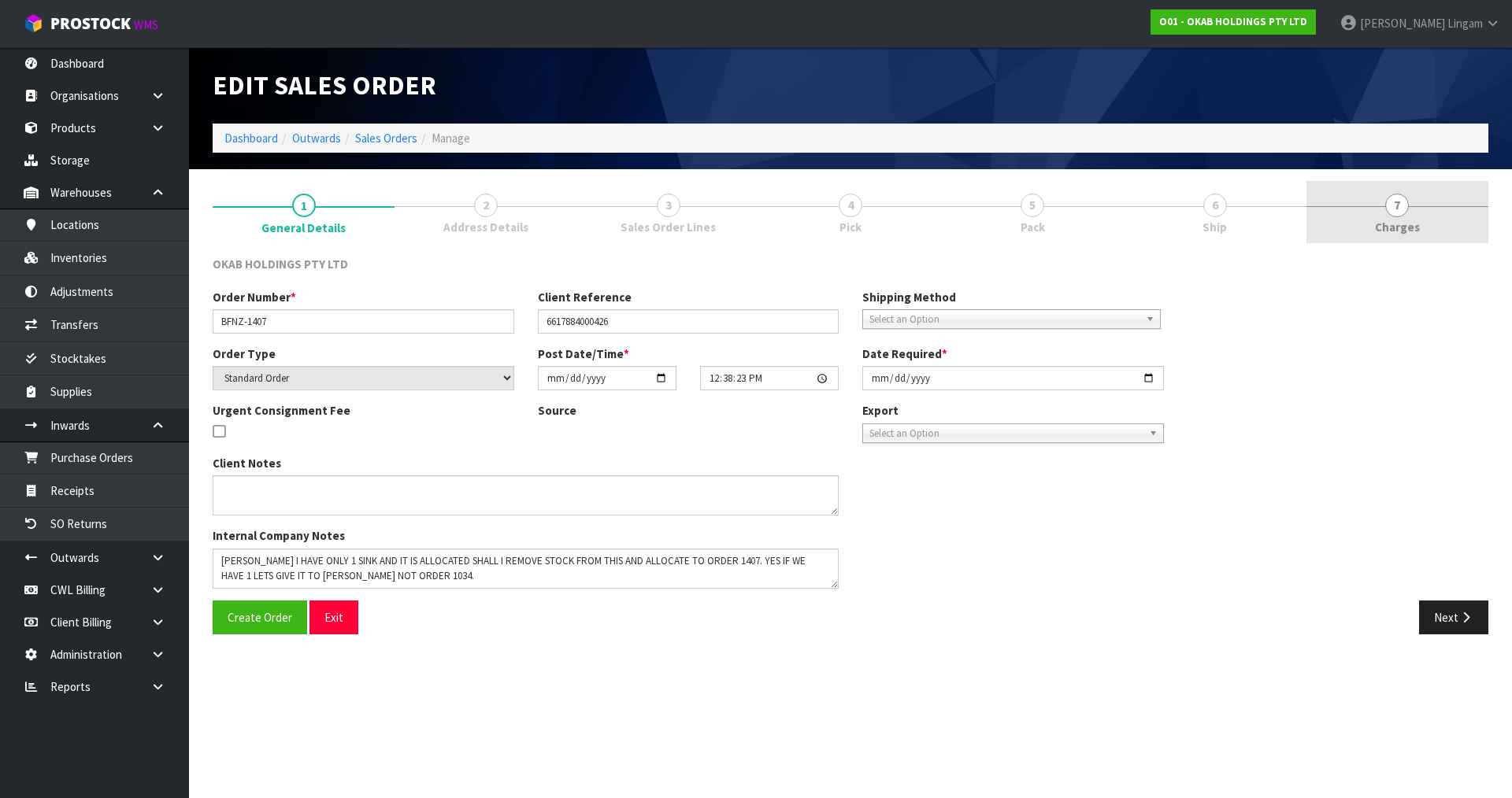
click at [1432, 207] on link "7 Charges" at bounding box center [1397, 212] width 182 height 62
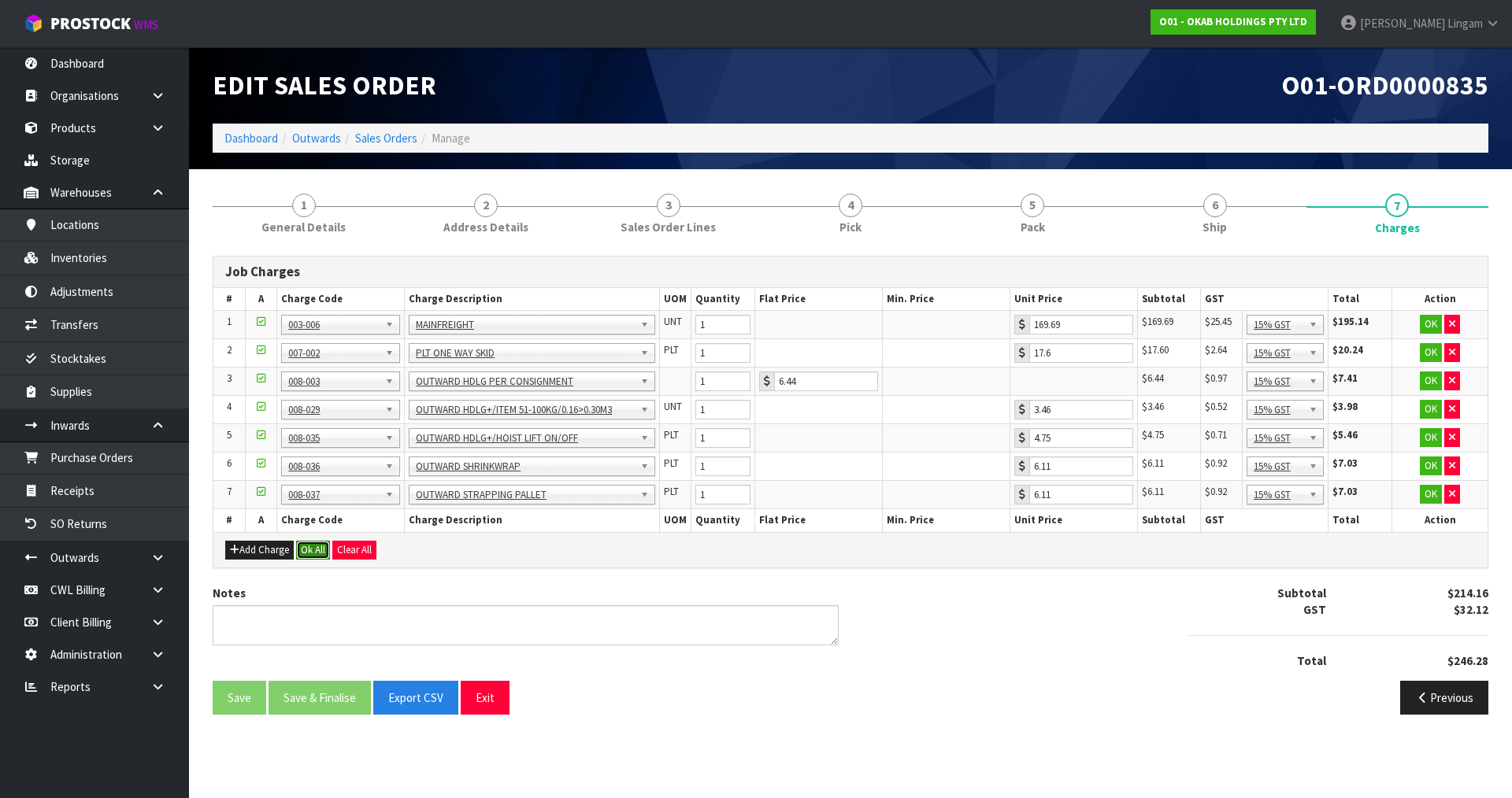
click at [303, 550] on button "Ok All" at bounding box center [313, 550] width 34 height 19
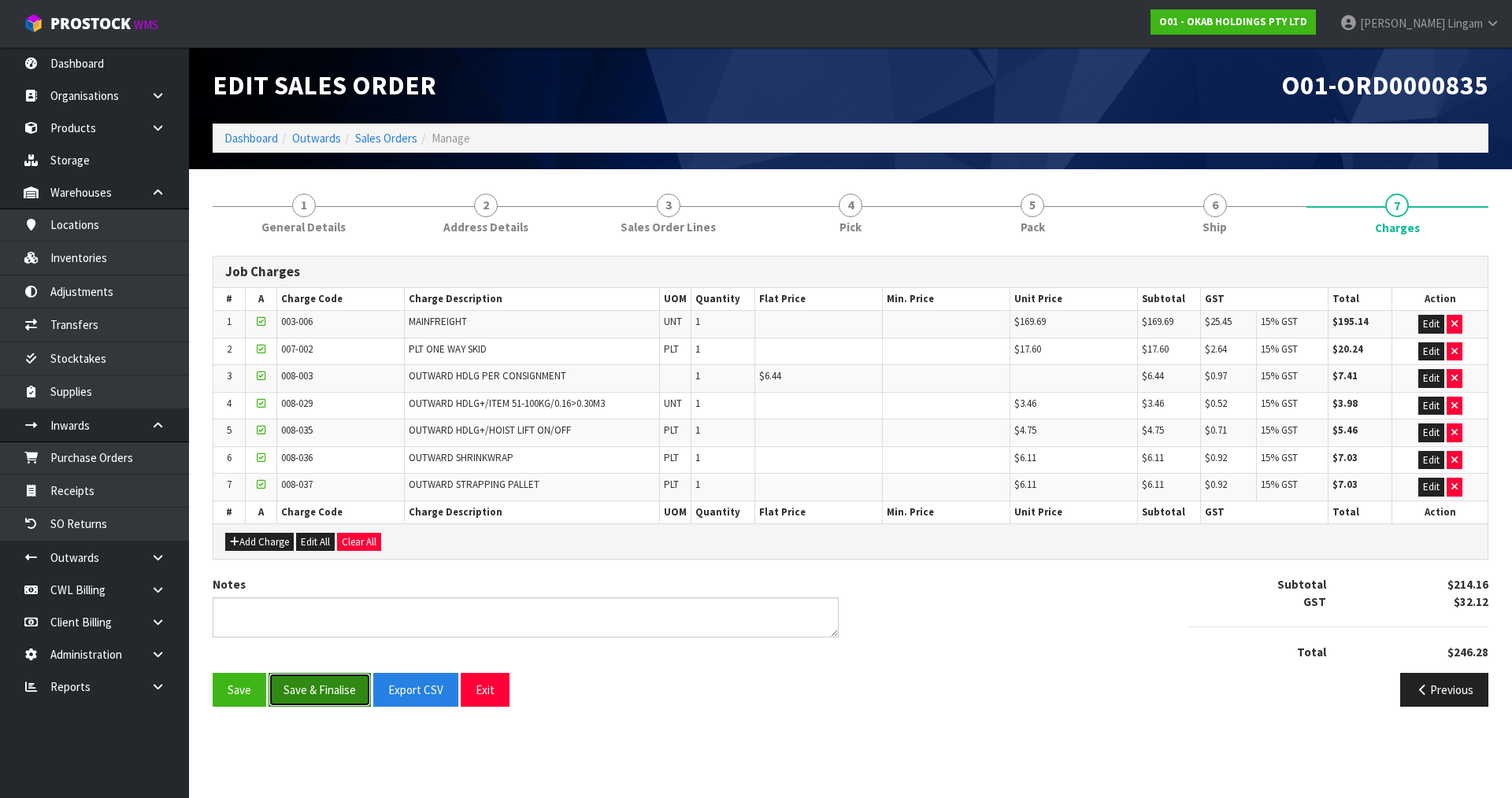
click at [323, 688] on button "Save & Finalise" at bounding box center [320, 690] width 102 height 34
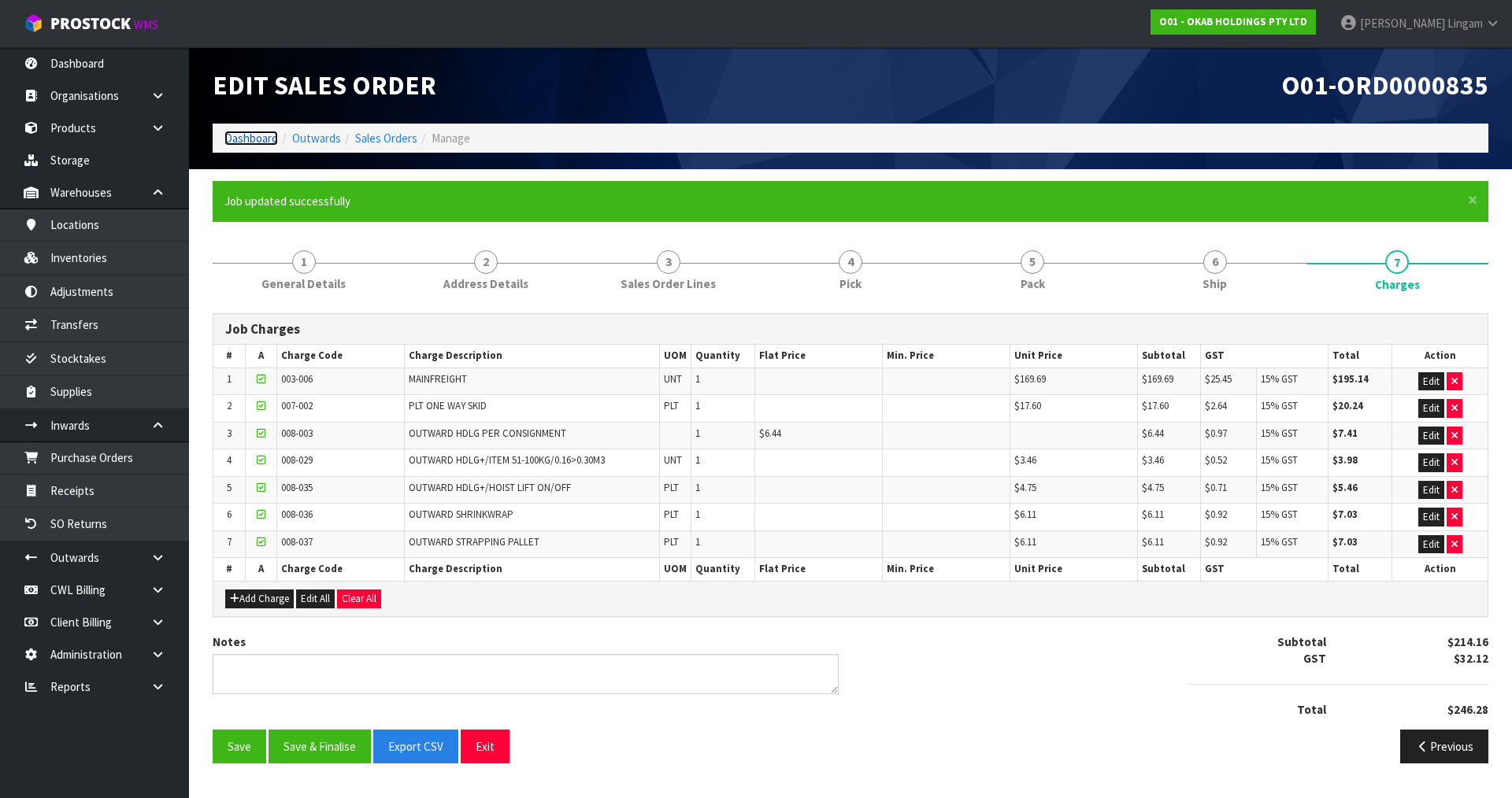
click at [266, 142] on link "Dashboard" at bounding box center [251, 138] width 54 height 15
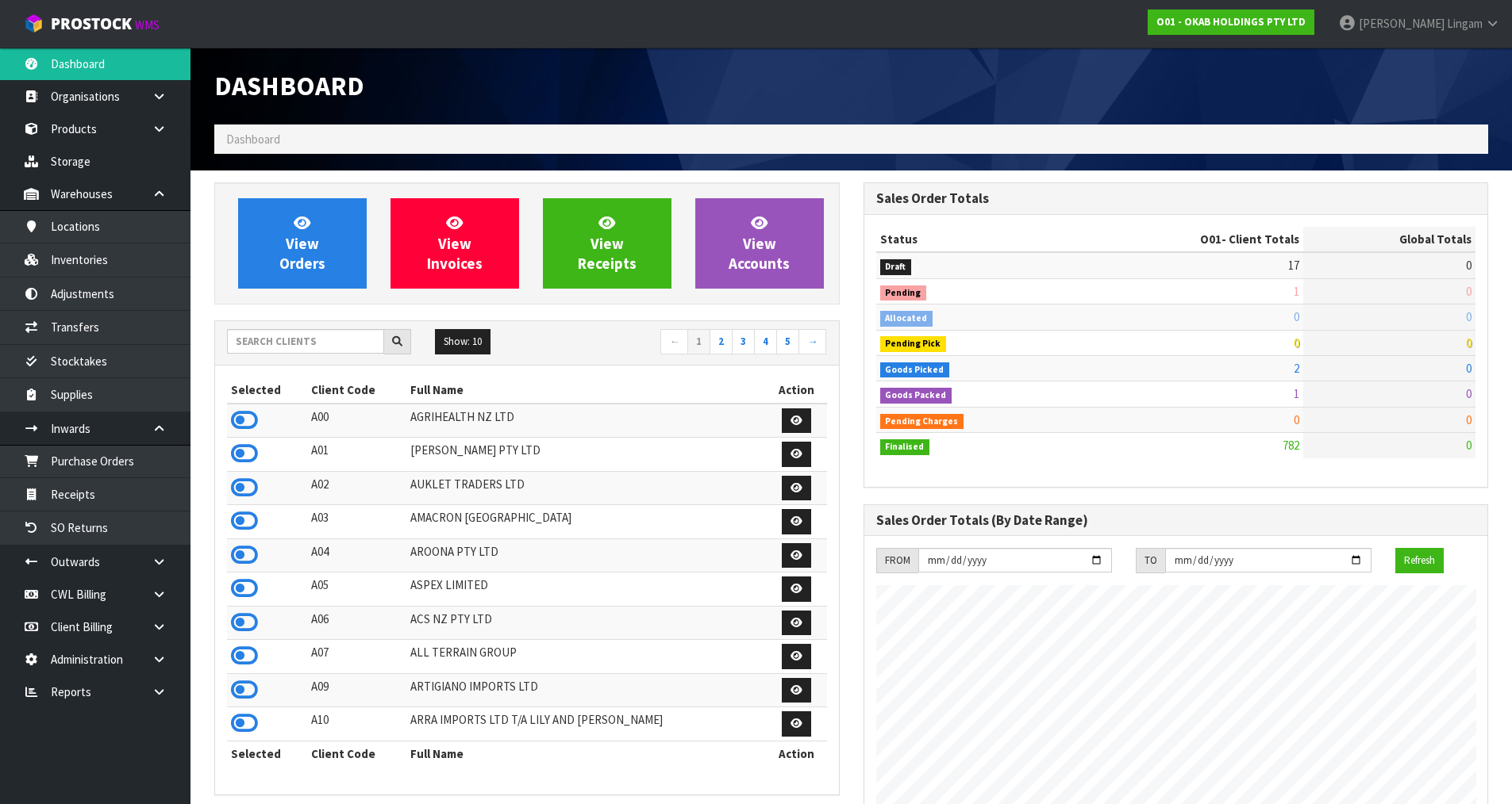
scroll to position [1022, 648]
click at [325, 341] on input "text" at bounding box center [305, 342] width 157 height 25
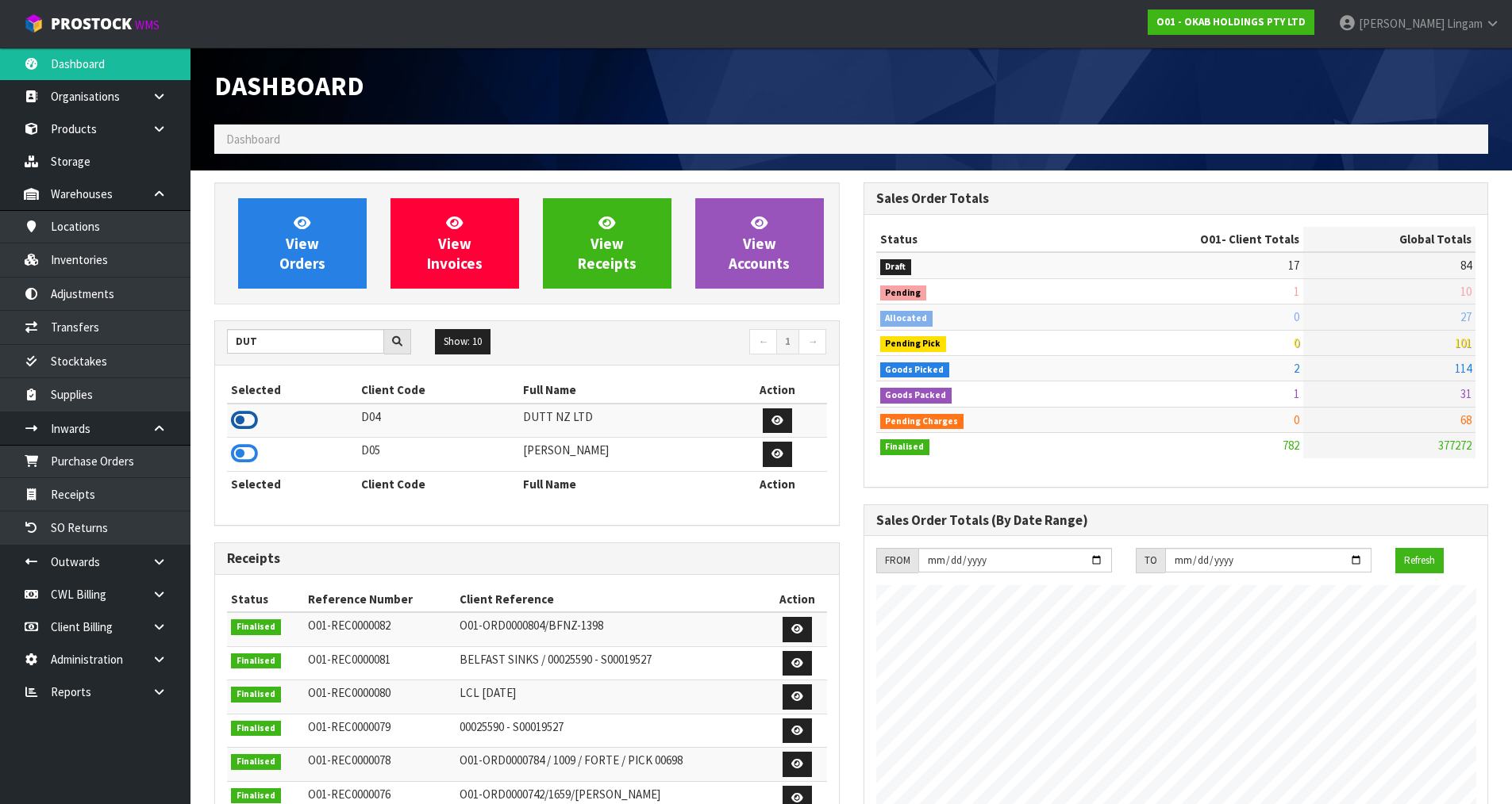
click at [249, 420] on icon at bounding box center [243, 421] width 27 height 24
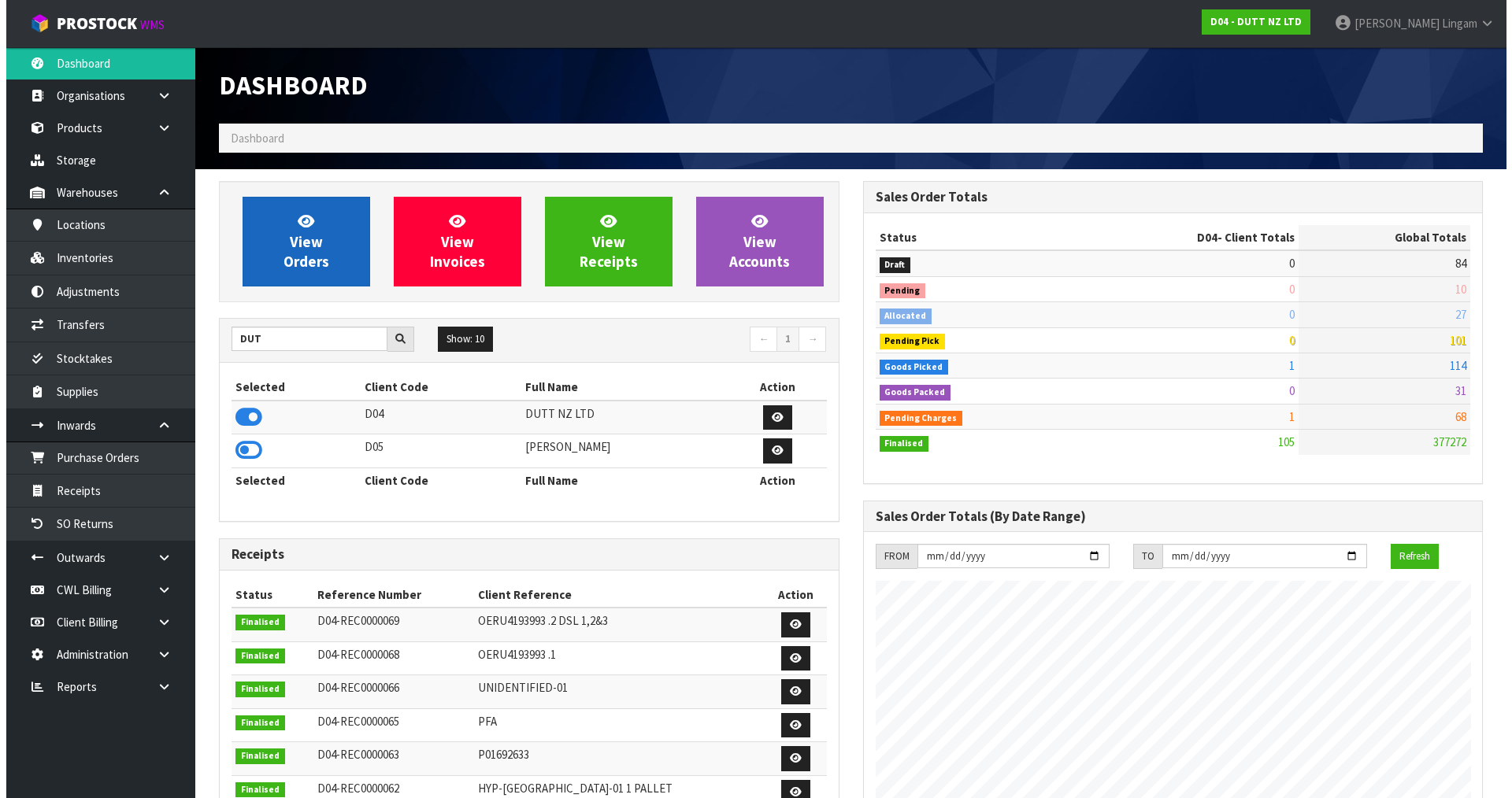
scroll to position [1227, 643]
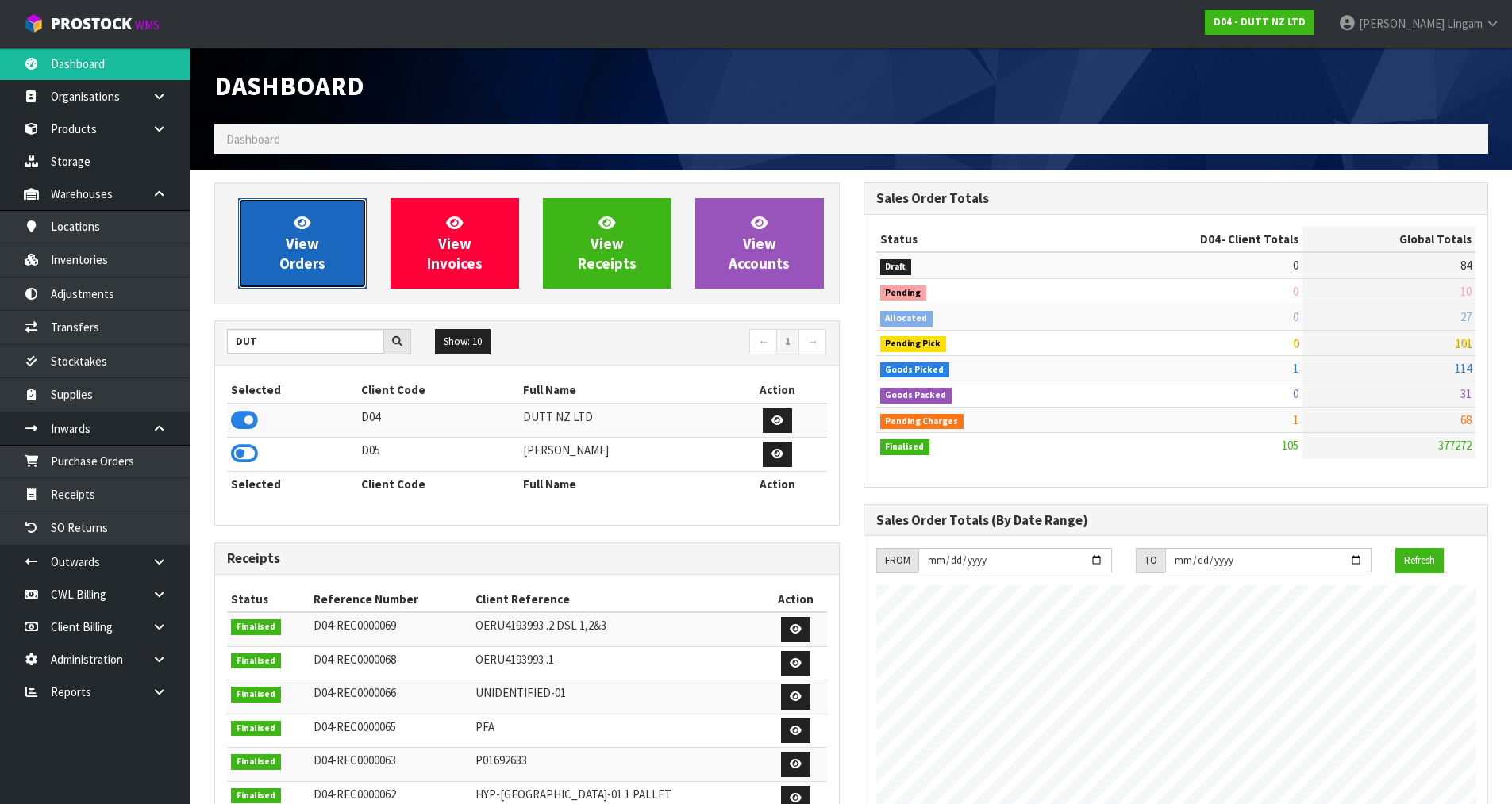
click at [324, 266] on span "View Orders" at bounding box center [302, 243] width 46 height 60
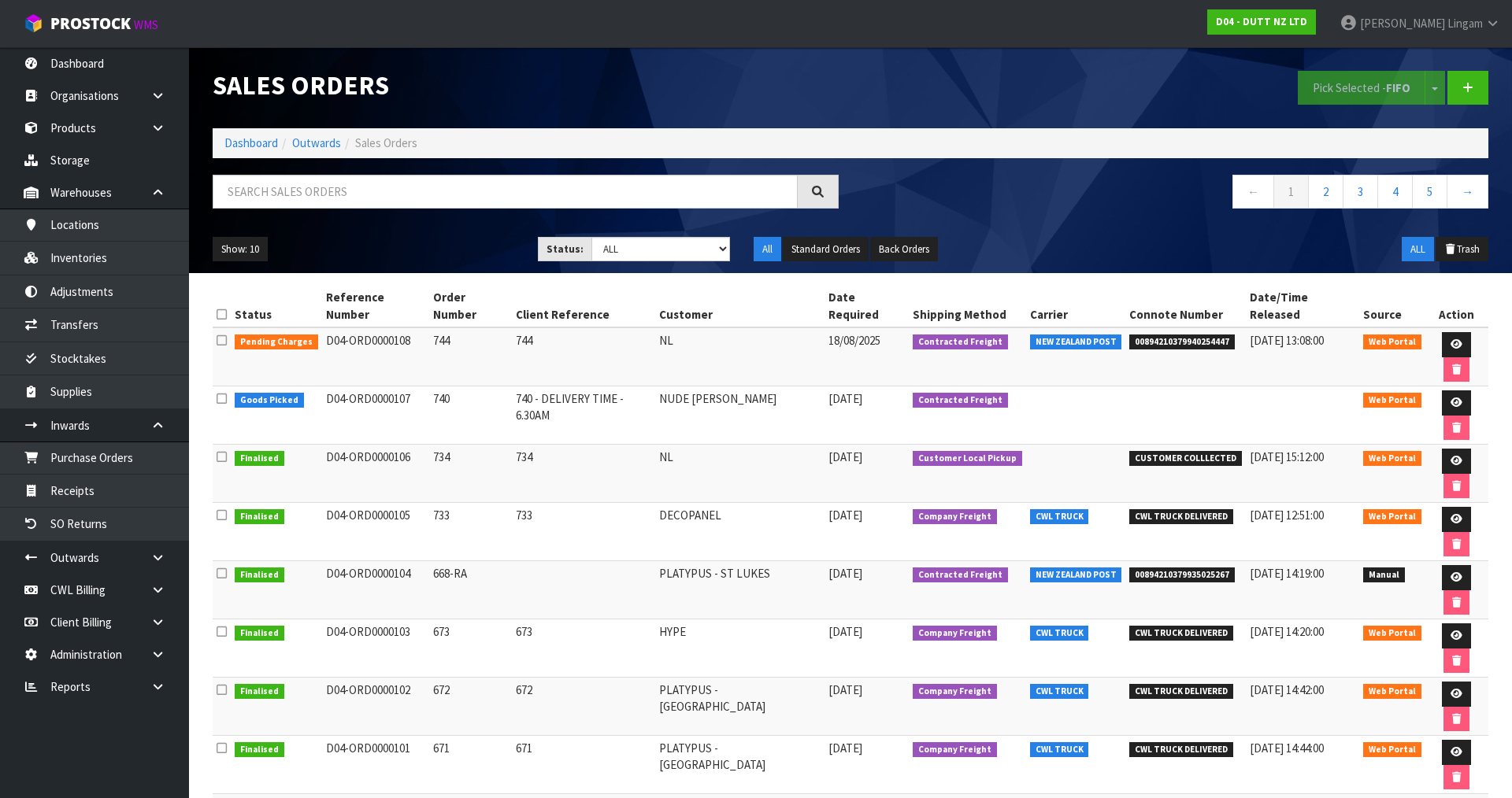
click at [1111, 737] on section "Sales Orders Pick Selected - FIFO Split button! FIFO - First In First Out FEFO …" at bounding box center [756, 399] width 1512 height 798
click at [1442, 332] on link at bounding box center [1457, 345] width 29 height 26
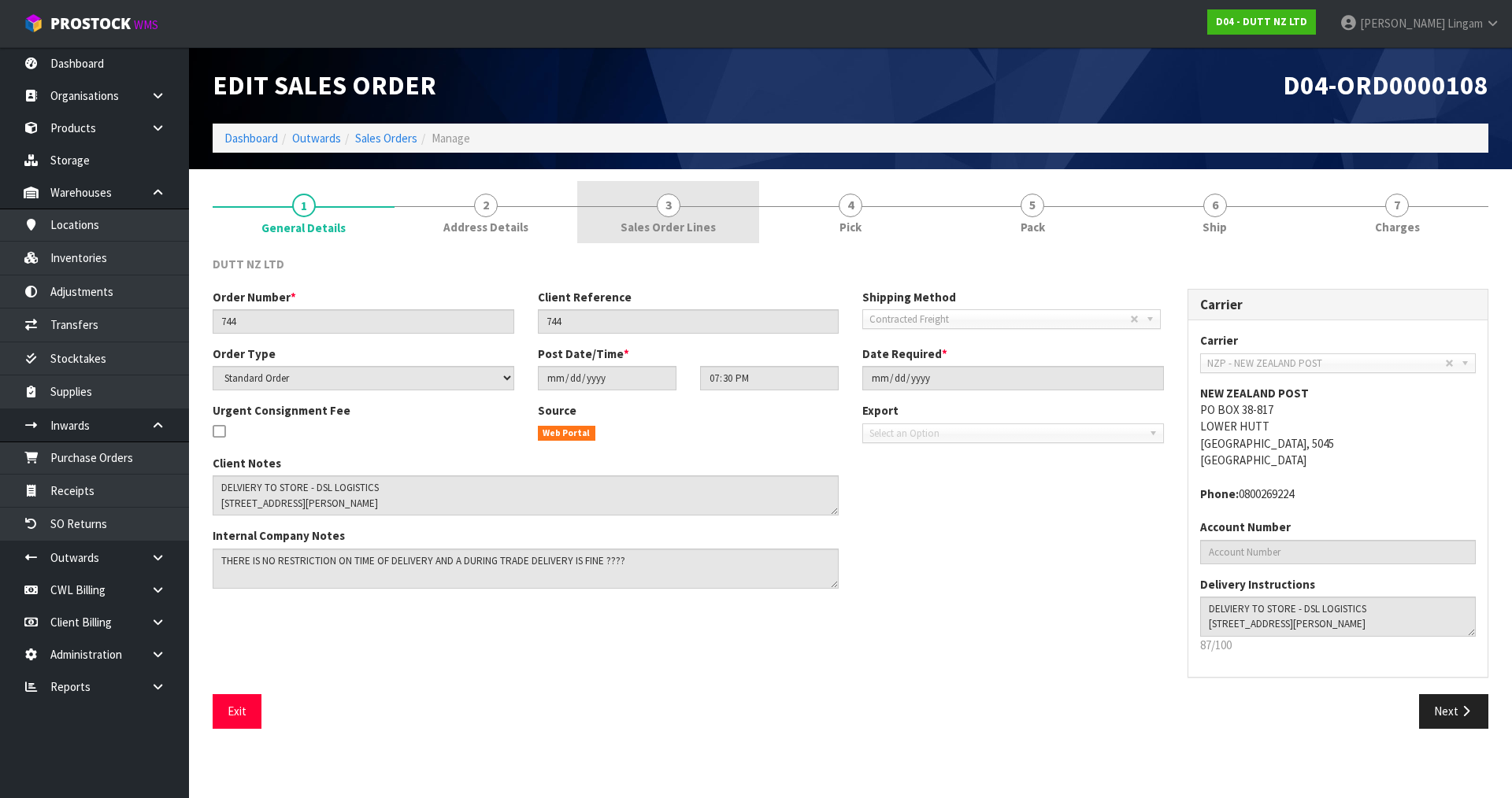
click at [729, 225] on link "3 Sales Order Lines" at bounding box center [668, 212] width 182 height 62
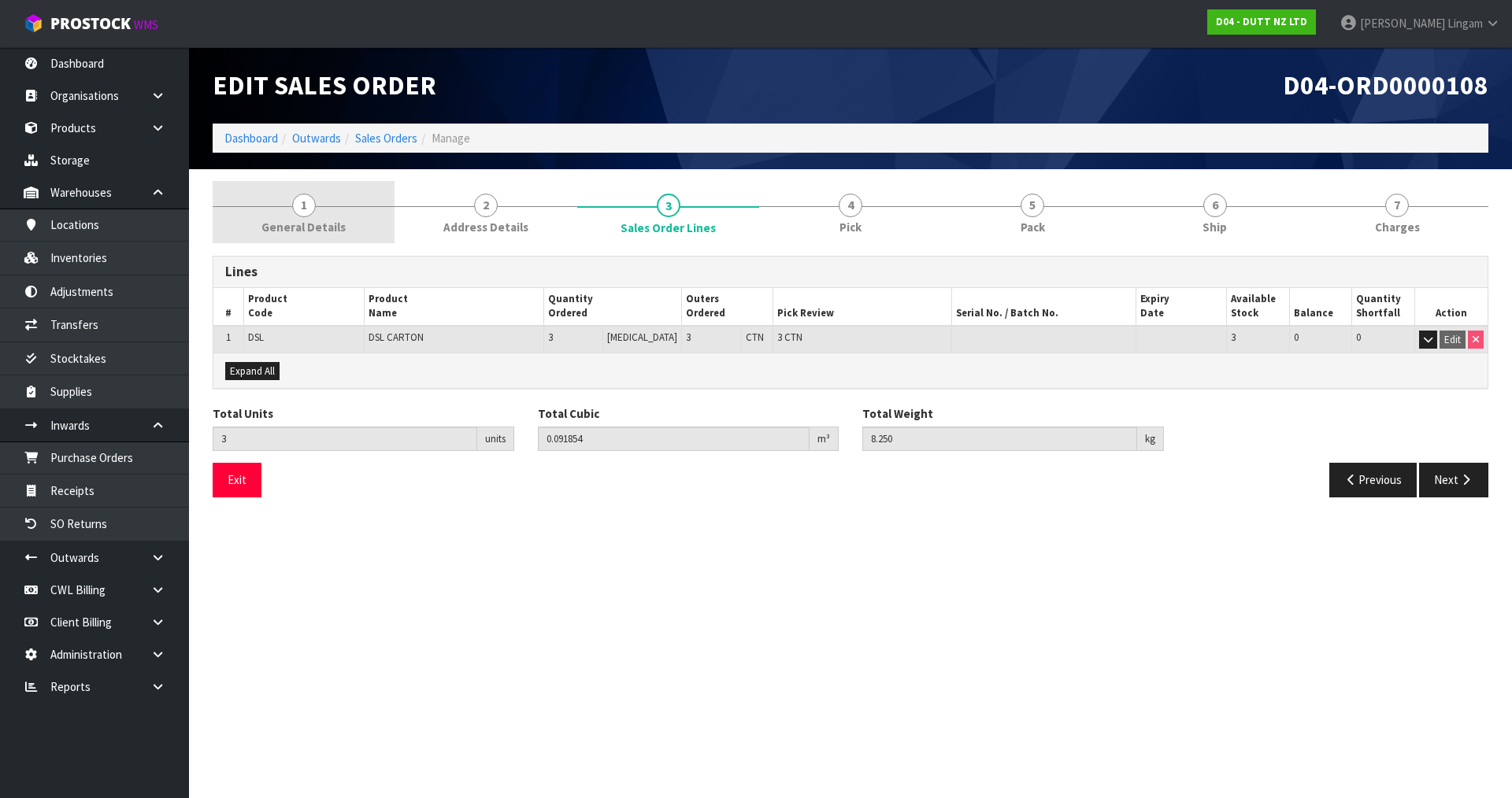
click at [342, 223] on span "General Details" at bounding box center [303, 227] width 84 height 17
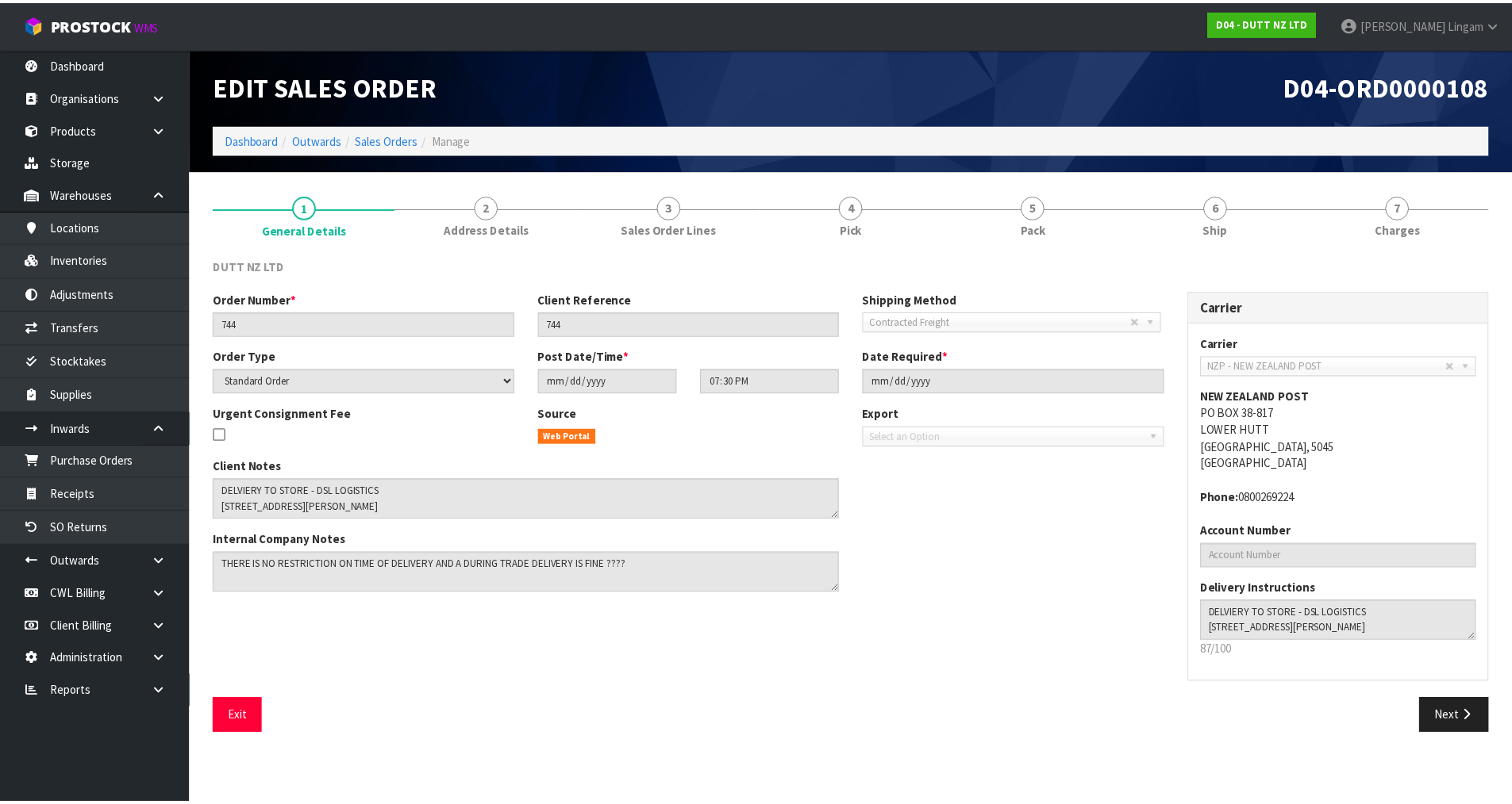
scroll to position [16, 0]
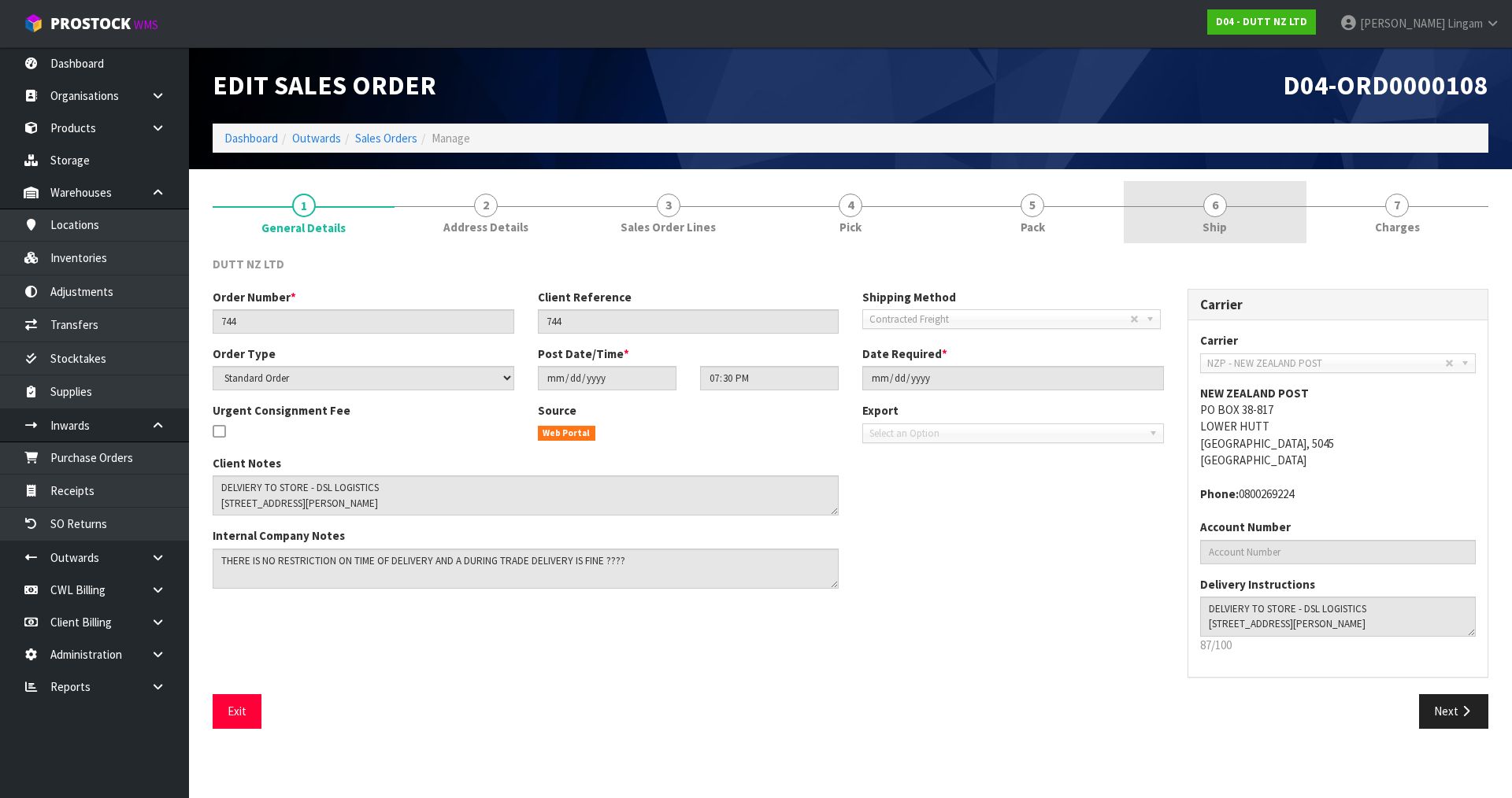
click at [1250, 215] on link "6 Ship" at bounding box center [1214, 212] width 182 height 62
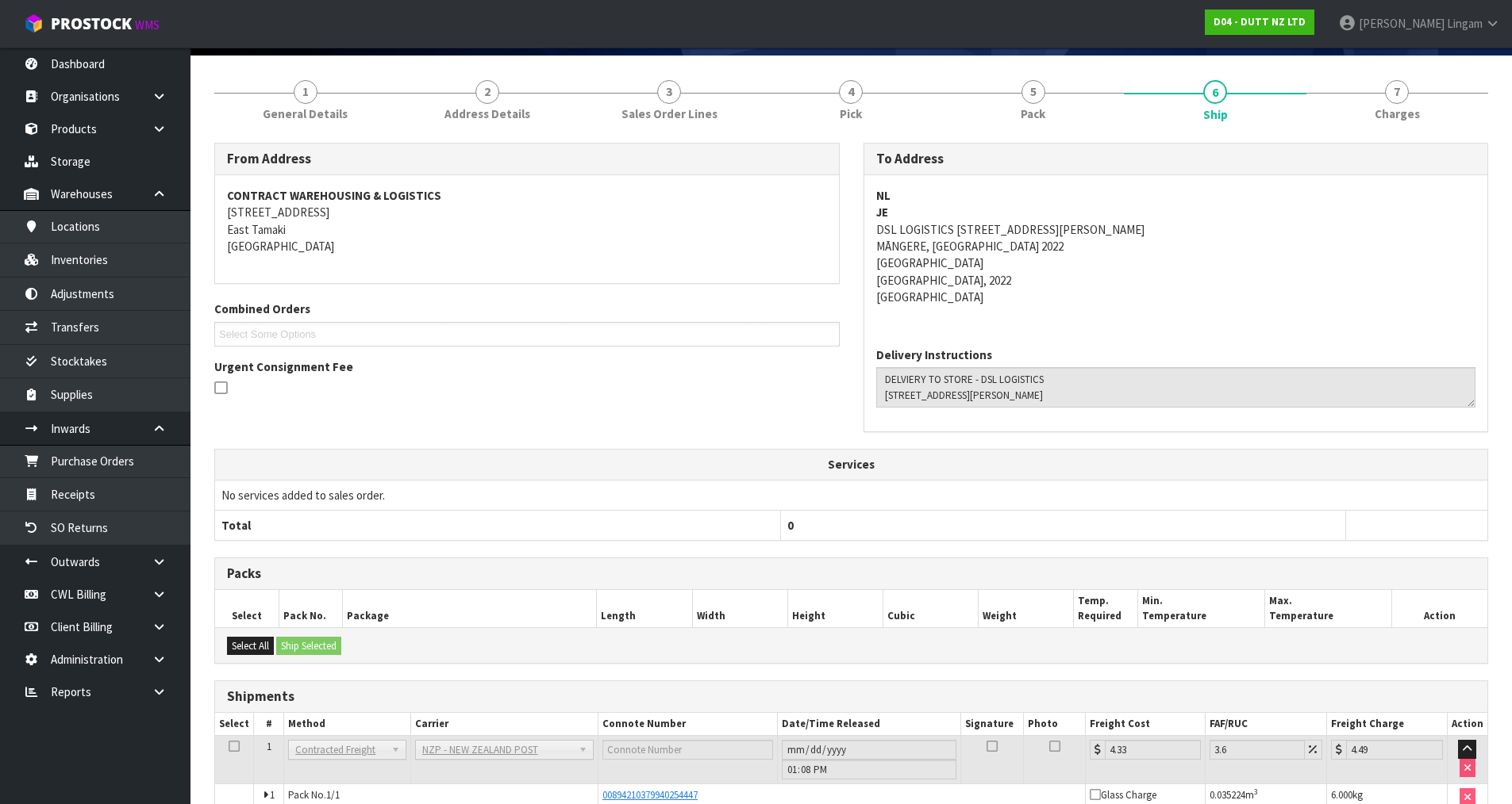
scroll to position [209, 0]
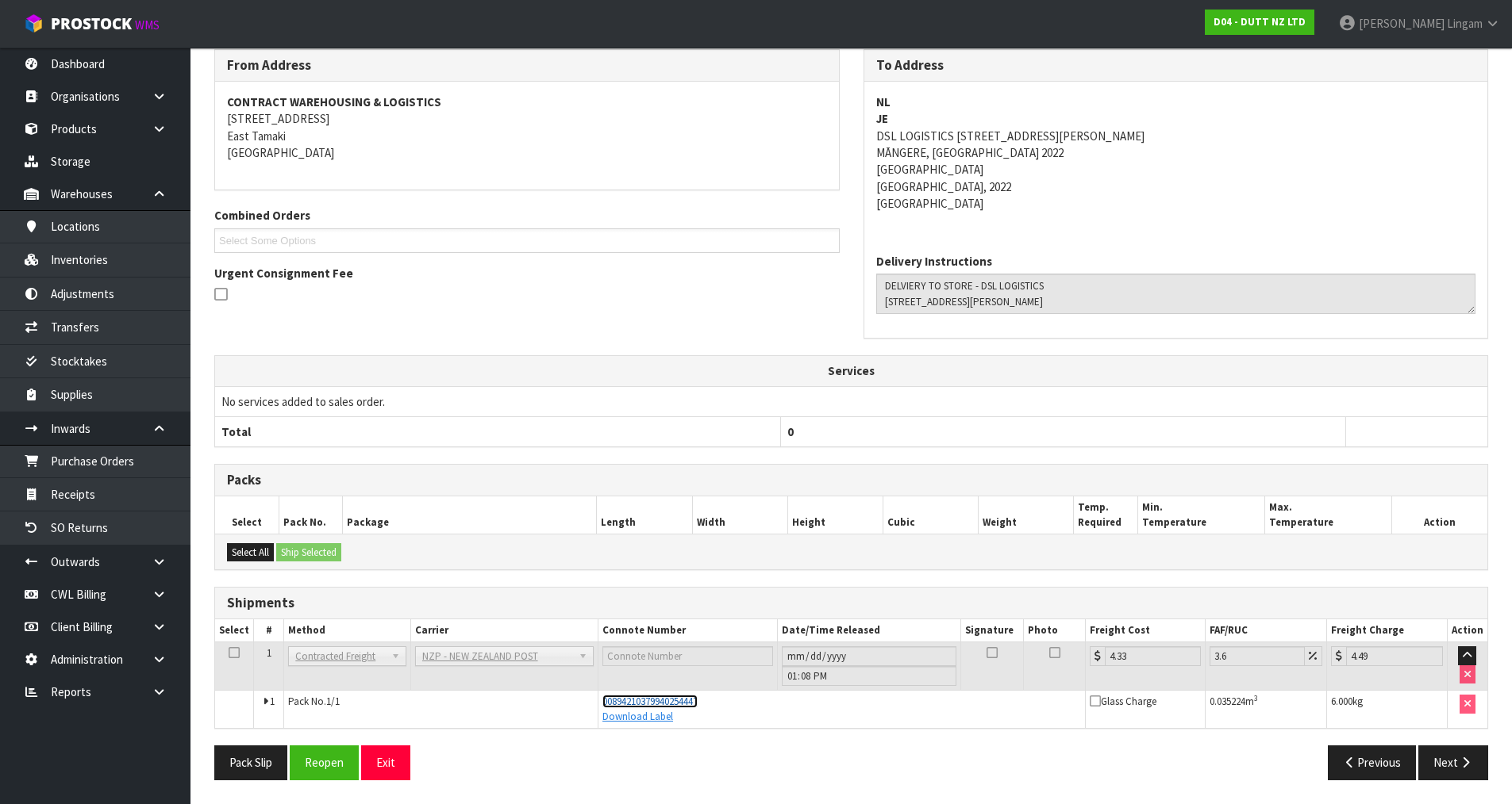
click at [692, 703] on span "00894210379940254447" at bounding box center [650, 701] width 95 height 14
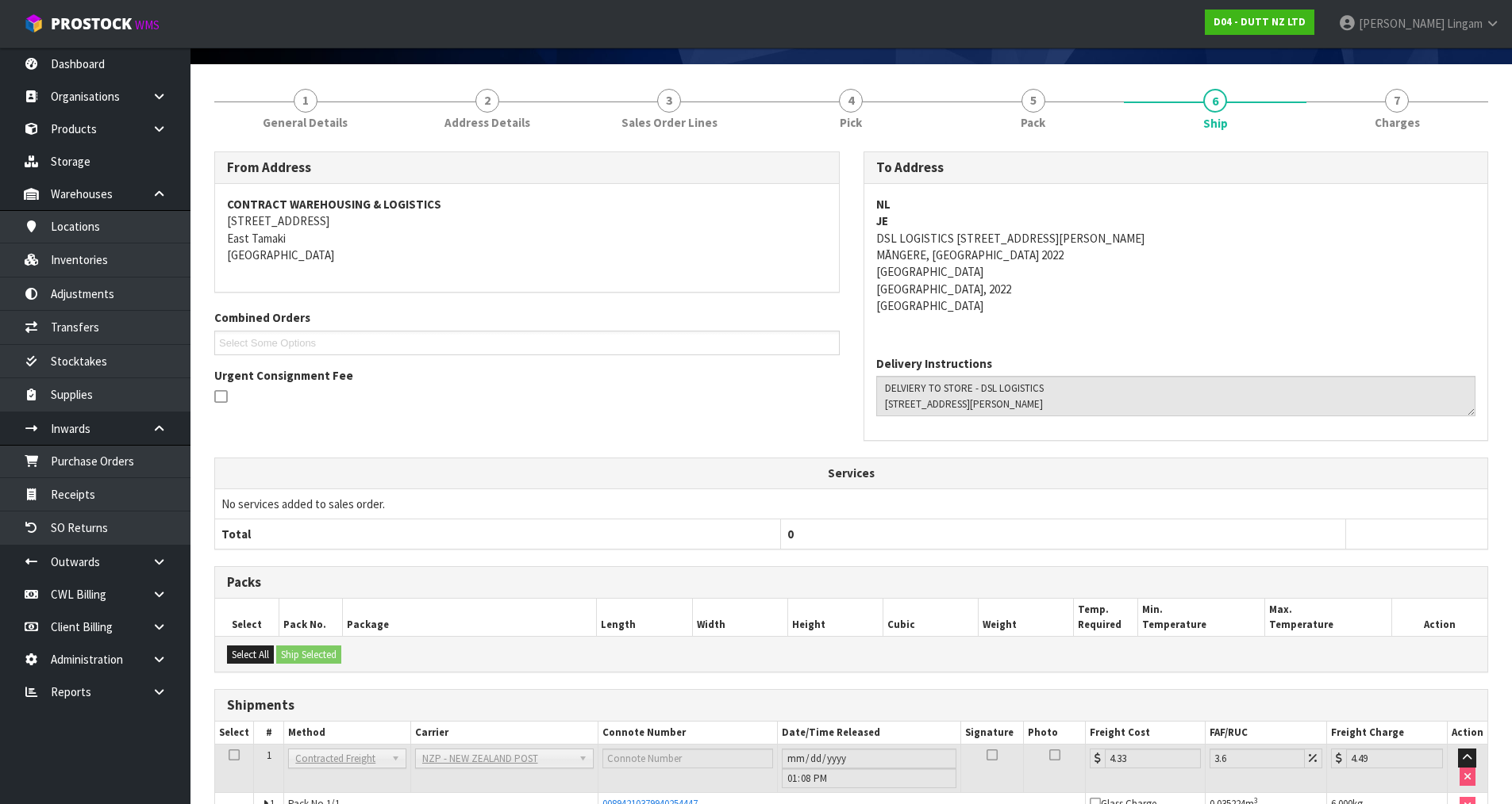
scroll to position [0, 0]
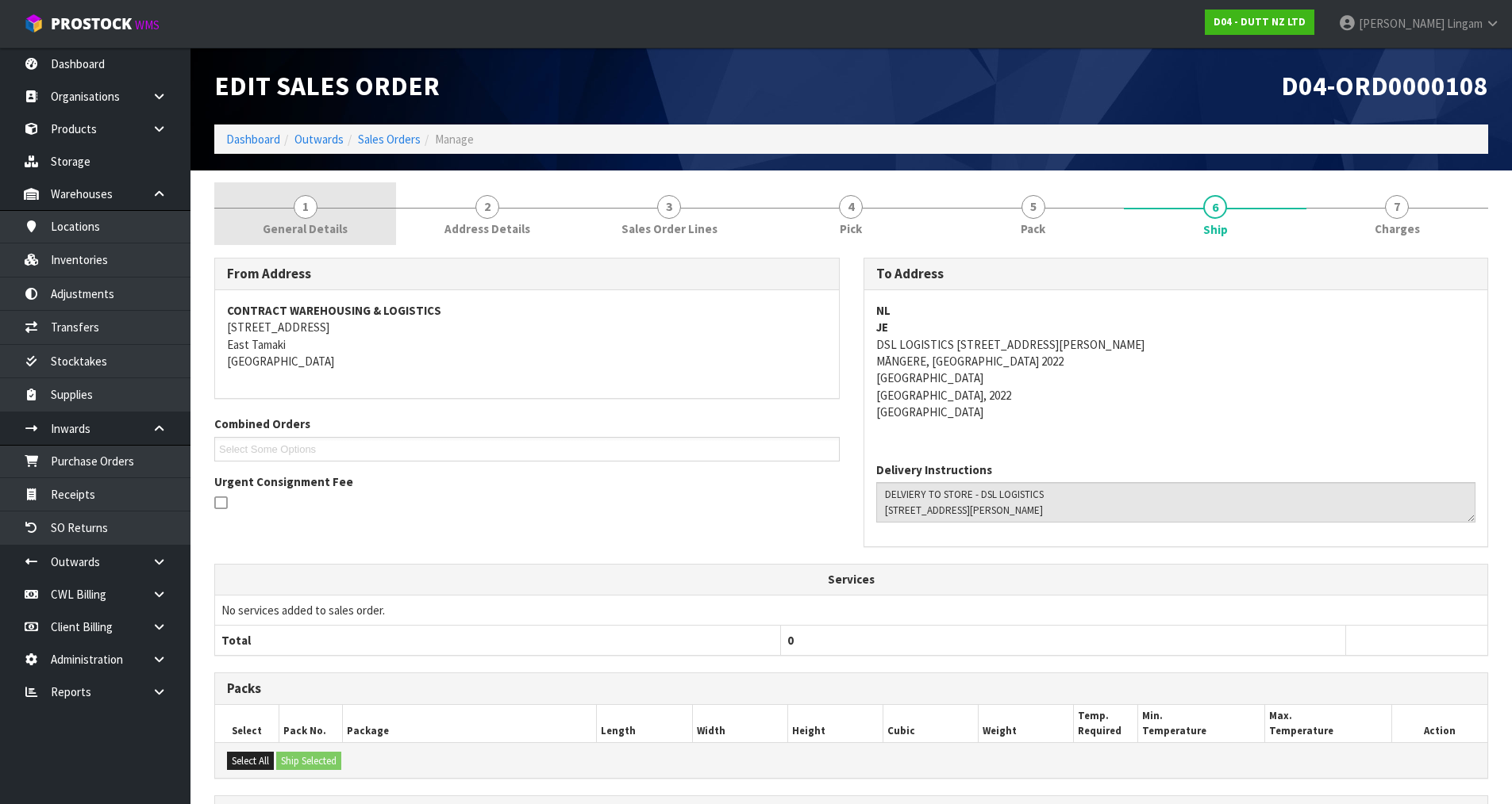
click at [332, 230] on span "General Details" at bounding box center [305, 229] width 85 height 17
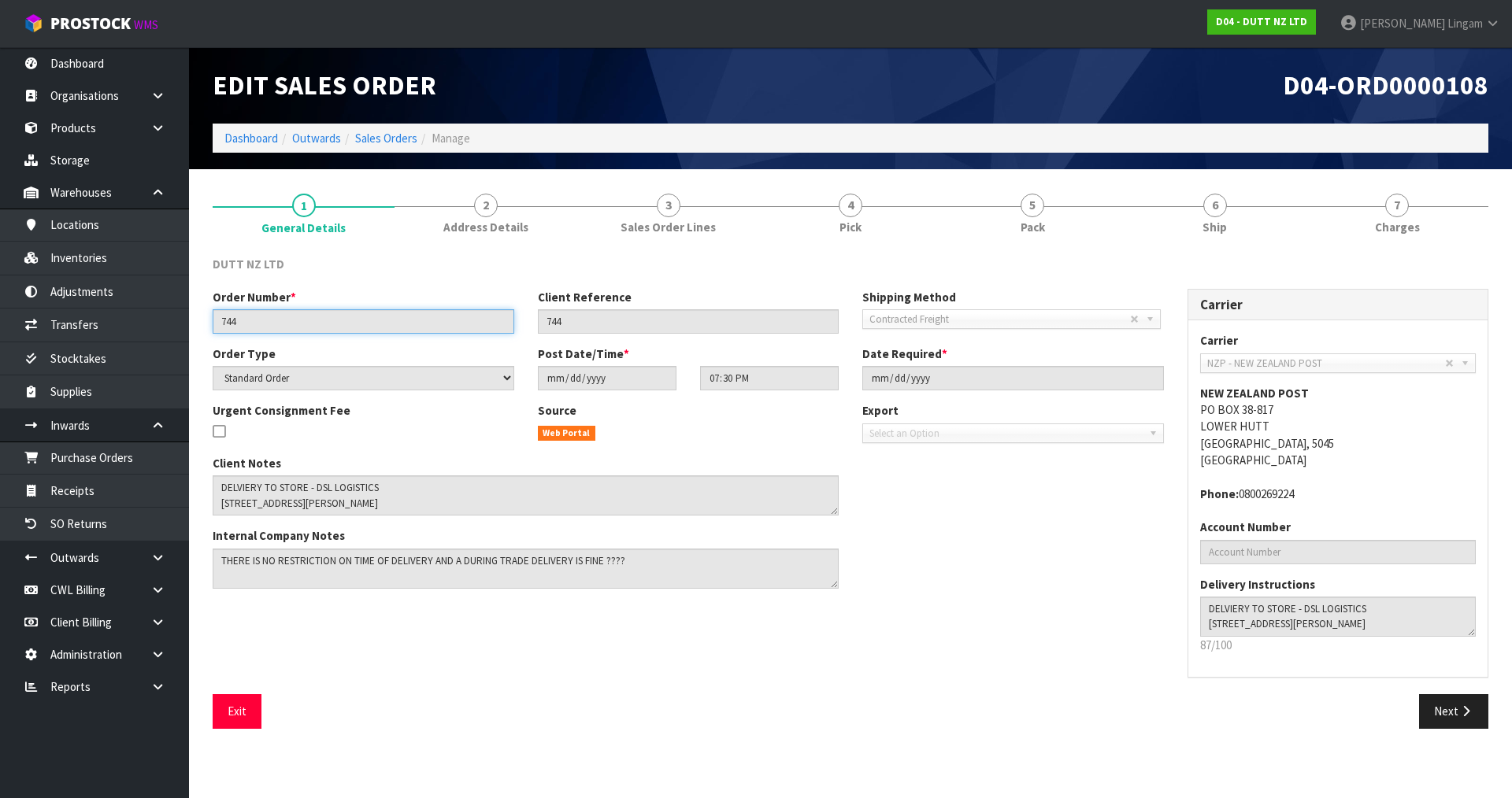
drag, startPoint x: 245, startPoint y: 321, endPoint x: 218, endPoint y: 322, distance: 27.0
click at [218, 322] on input "744" at bounding box center [363, 321] width 302 height 25
click at [378, 141] on link "Sales Orders" at bounding box center [386, 138] width 62 height 15
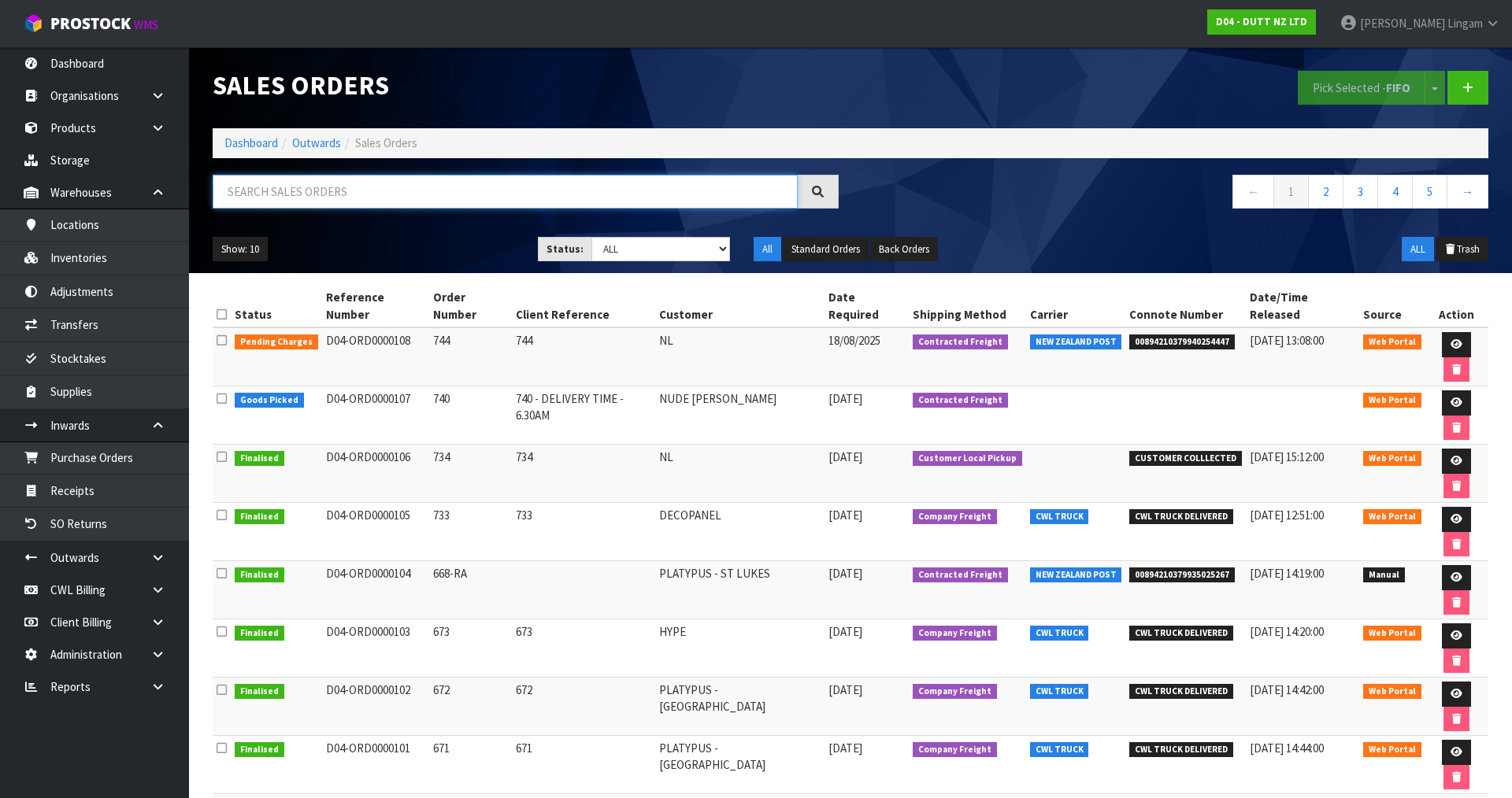
click at [438, 201] on input "text" at bounding box center [505, 192] width 585 height 34
paste input "744"
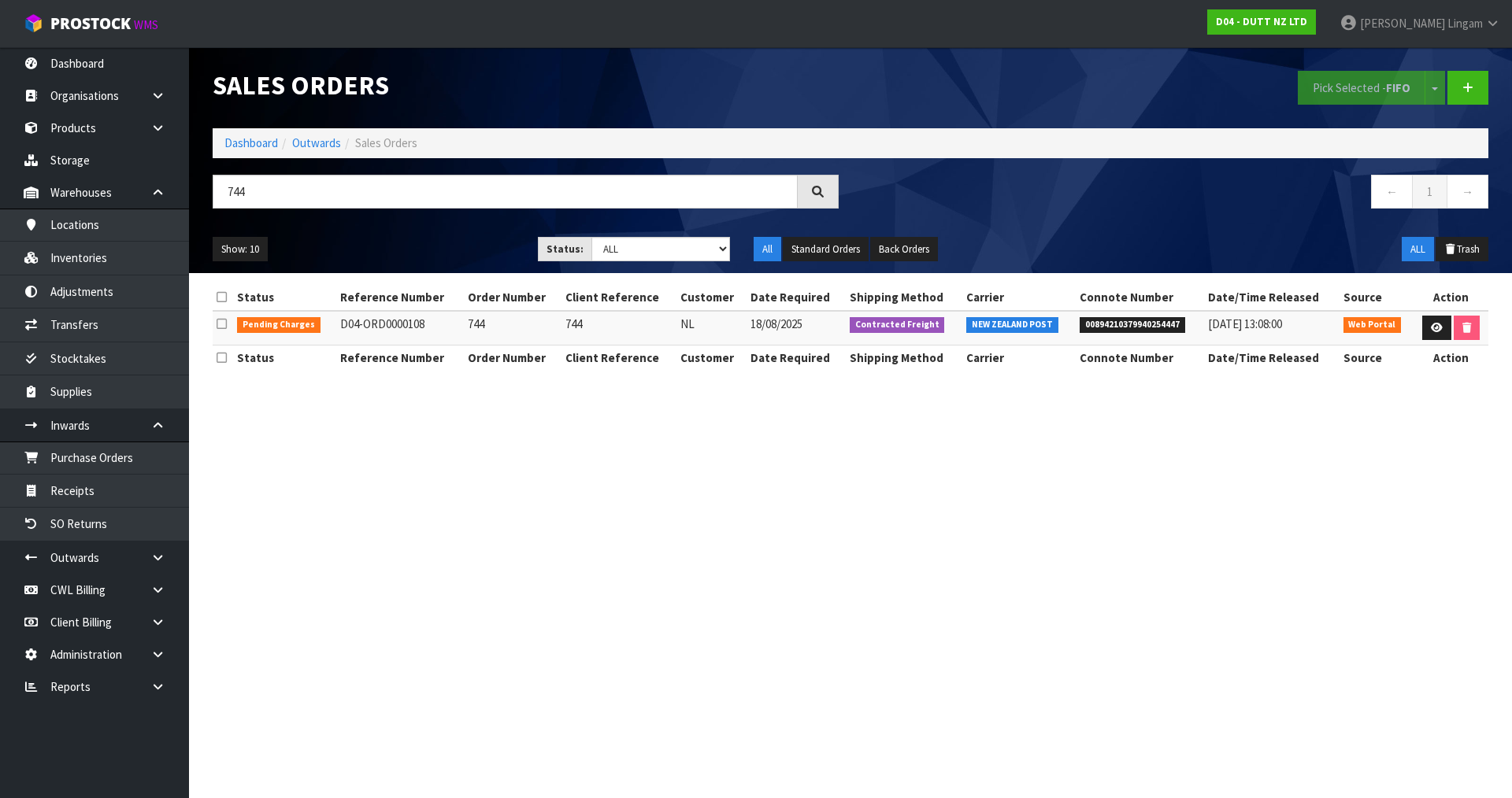
click at [603, 577] on section "Sales Orders Pick Selected - FIFO Split button! FIFO - First In First Out FEFO …" at bounding box center [756, 399] width 1512 height 798
click at [679, 566] on section "Sales Orders Pick Selected - FIFO Split button! FIFO - First In First Out FEFO …" at bounding box center [756, 399] width 1512 height 798
click at [1438, 331] on icon at bounding box center [1437, 328] width 12 height 10
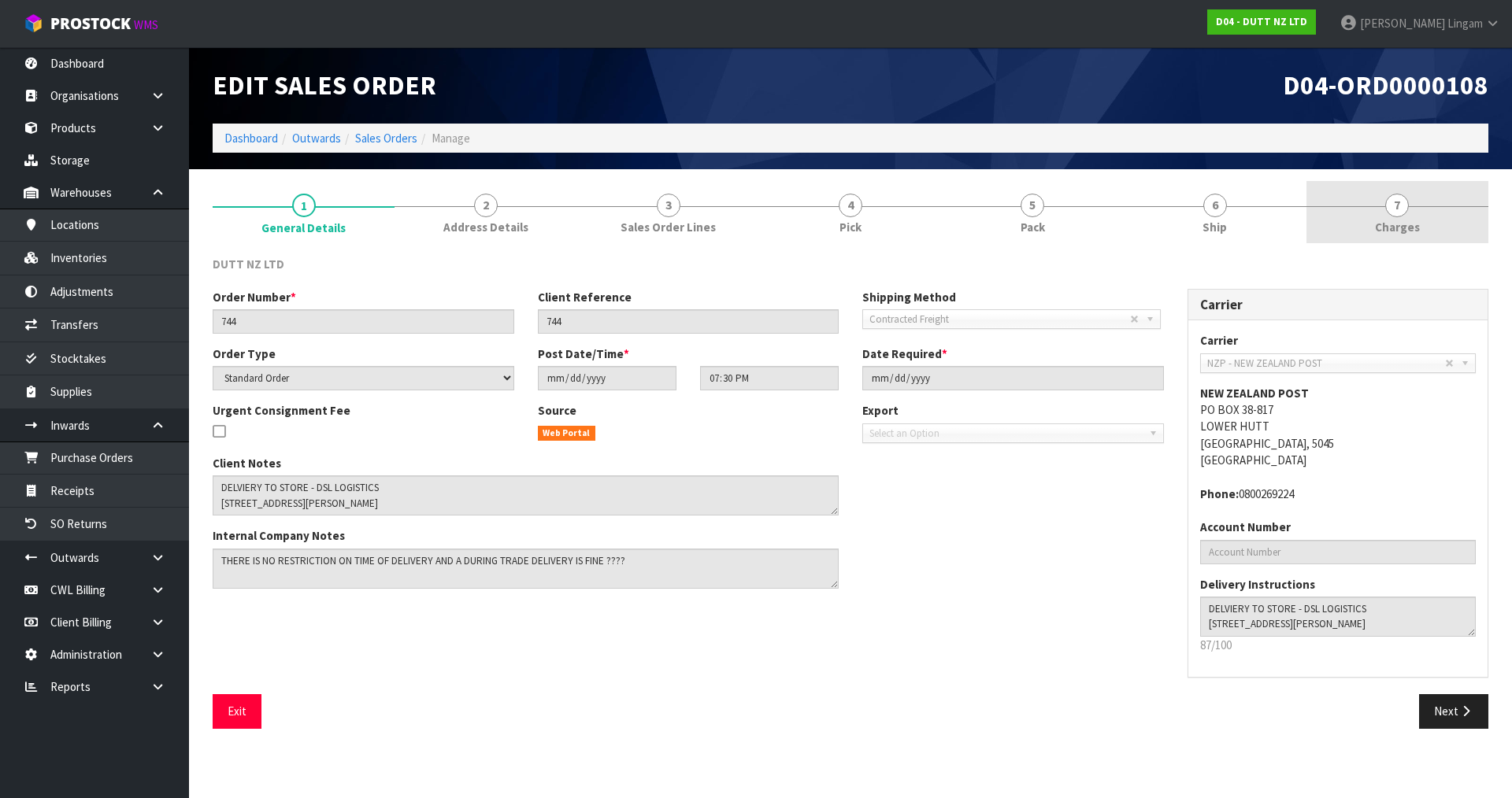
click at [1450, 233] on link "7 Charges" at bounding box center [1397, 212] width 182 height 62
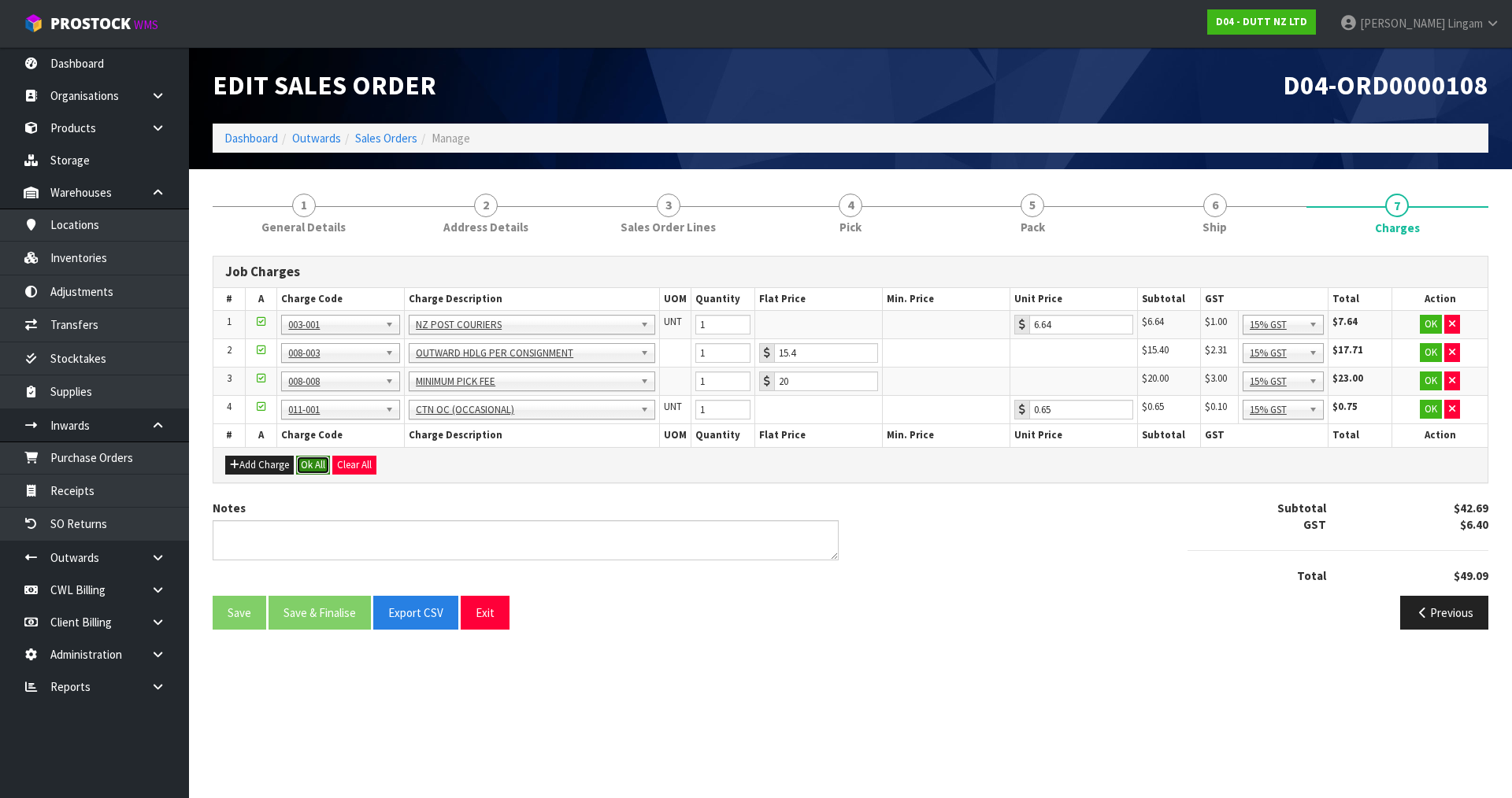
click at [308, 466] on button "Ok All" at bounding box center [313, 465] width 34 height 19
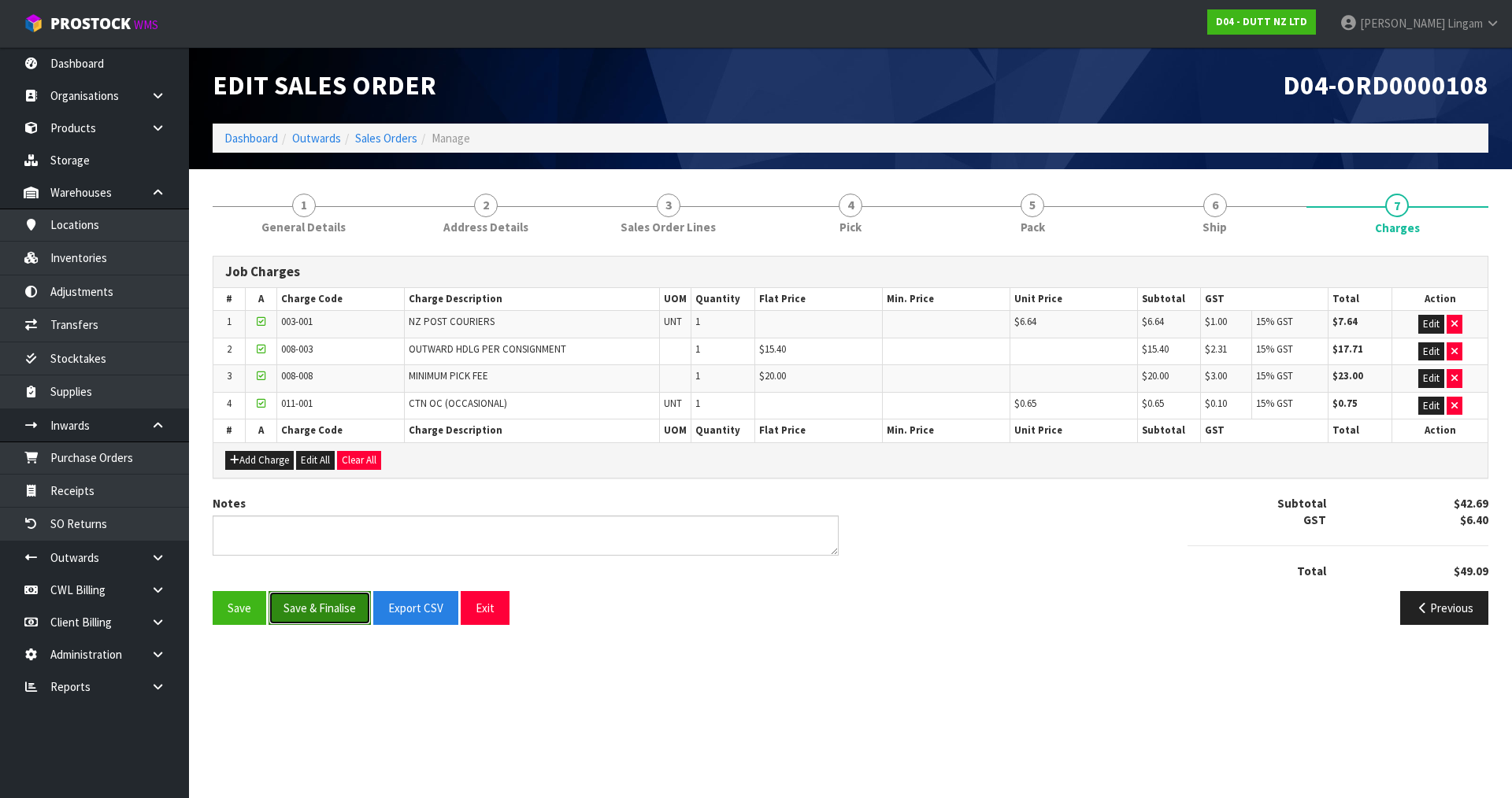
click at [323, 602] on button "Save & Finalise" at bounding box center [320, 608] width 102 height 34
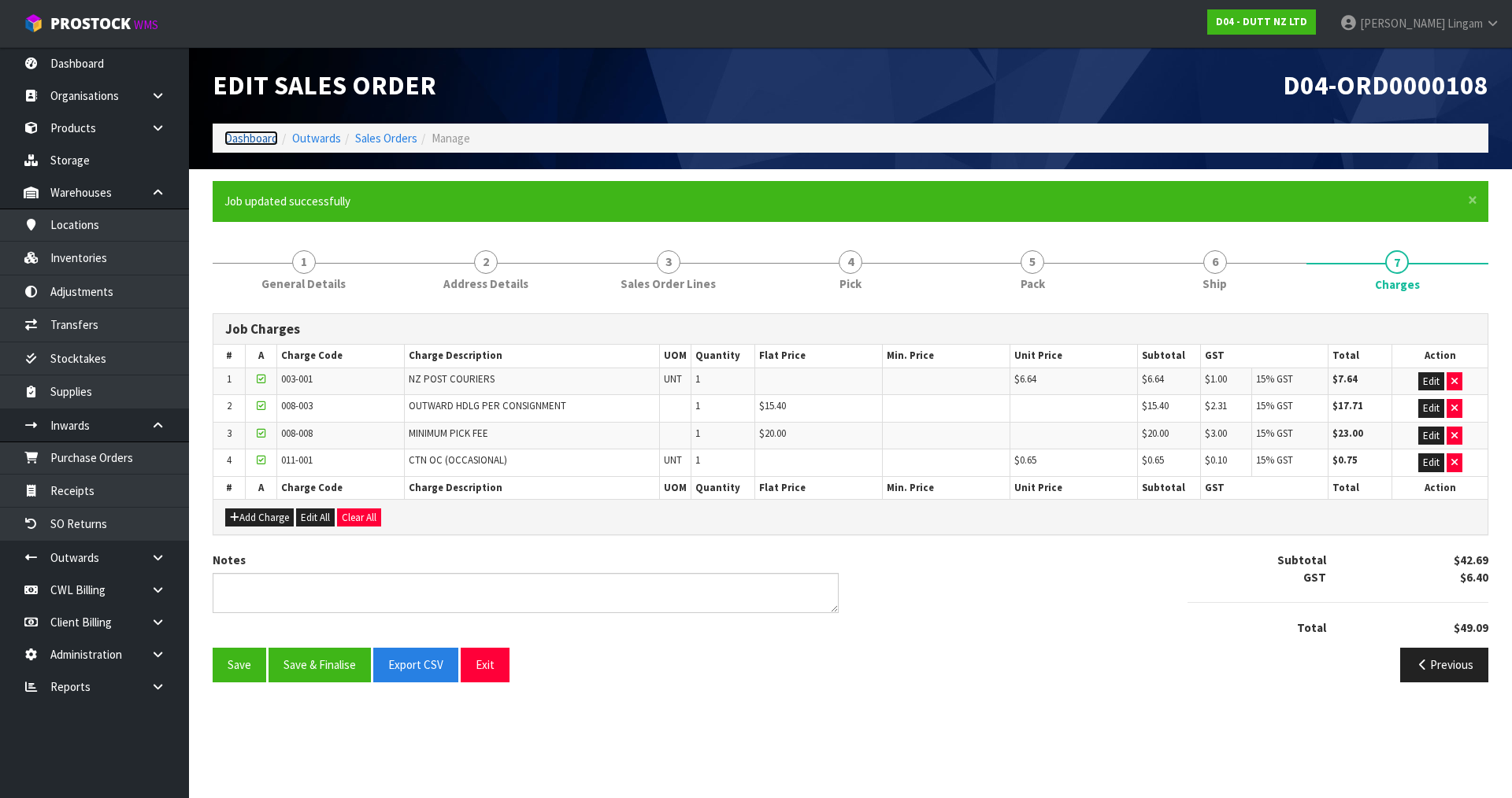
click at [233, 135] on link "Dashboard" at bounding box center [251, 138] width 54 height 15
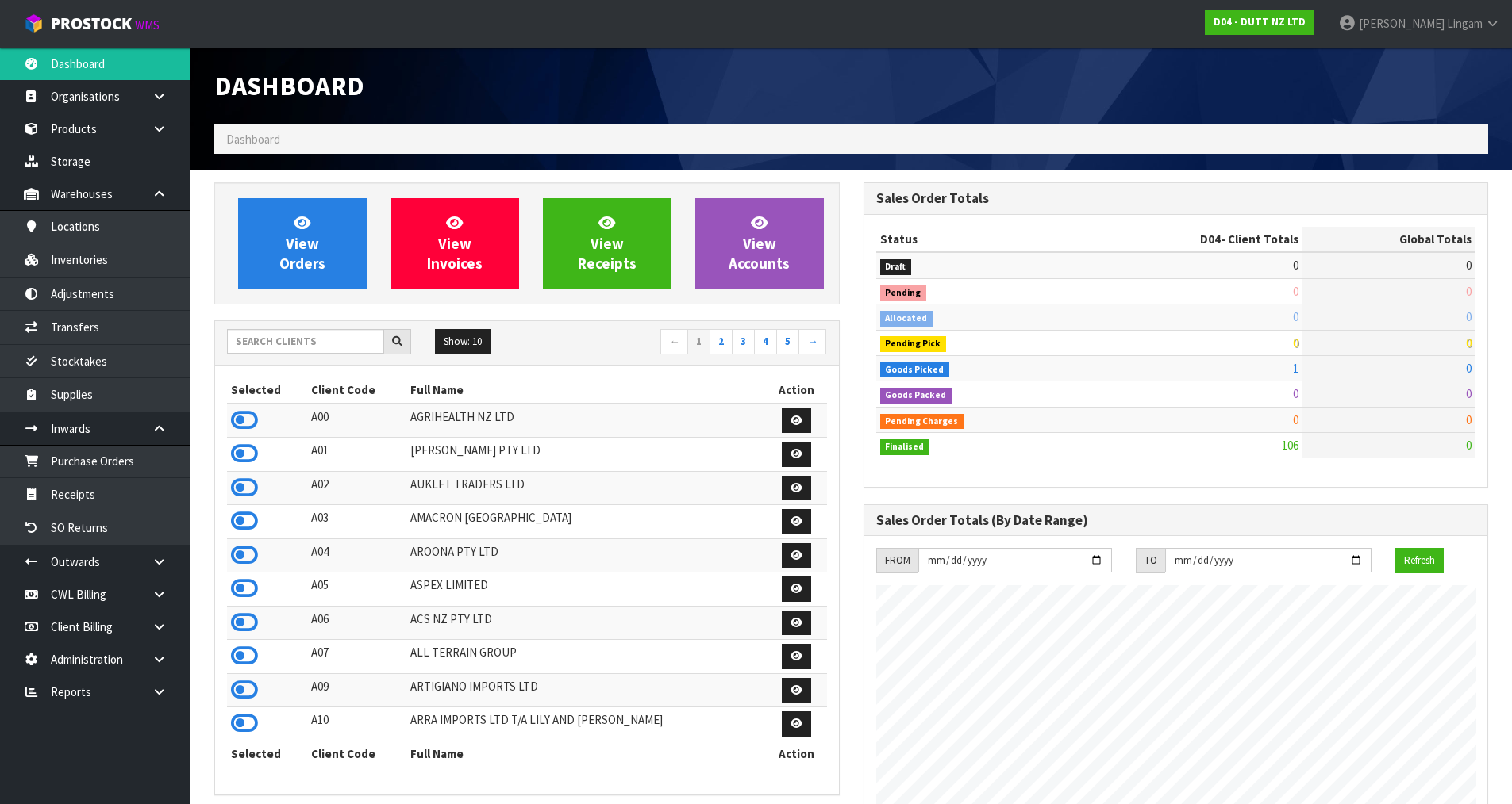
scroll to position [1236, 648]
click at [294, 340] on input "text" at bounding box center [305, 342] width 157 height 25
click at [307, 338] on input "text" at bounding box center [305, 342] width 157 height 25
click at [294, 343] on input "text" at bounding box center [305, 342] width 157 height 25
click at [285, 344] on input "text" at bounding box center [305, 342] width 157 height 25
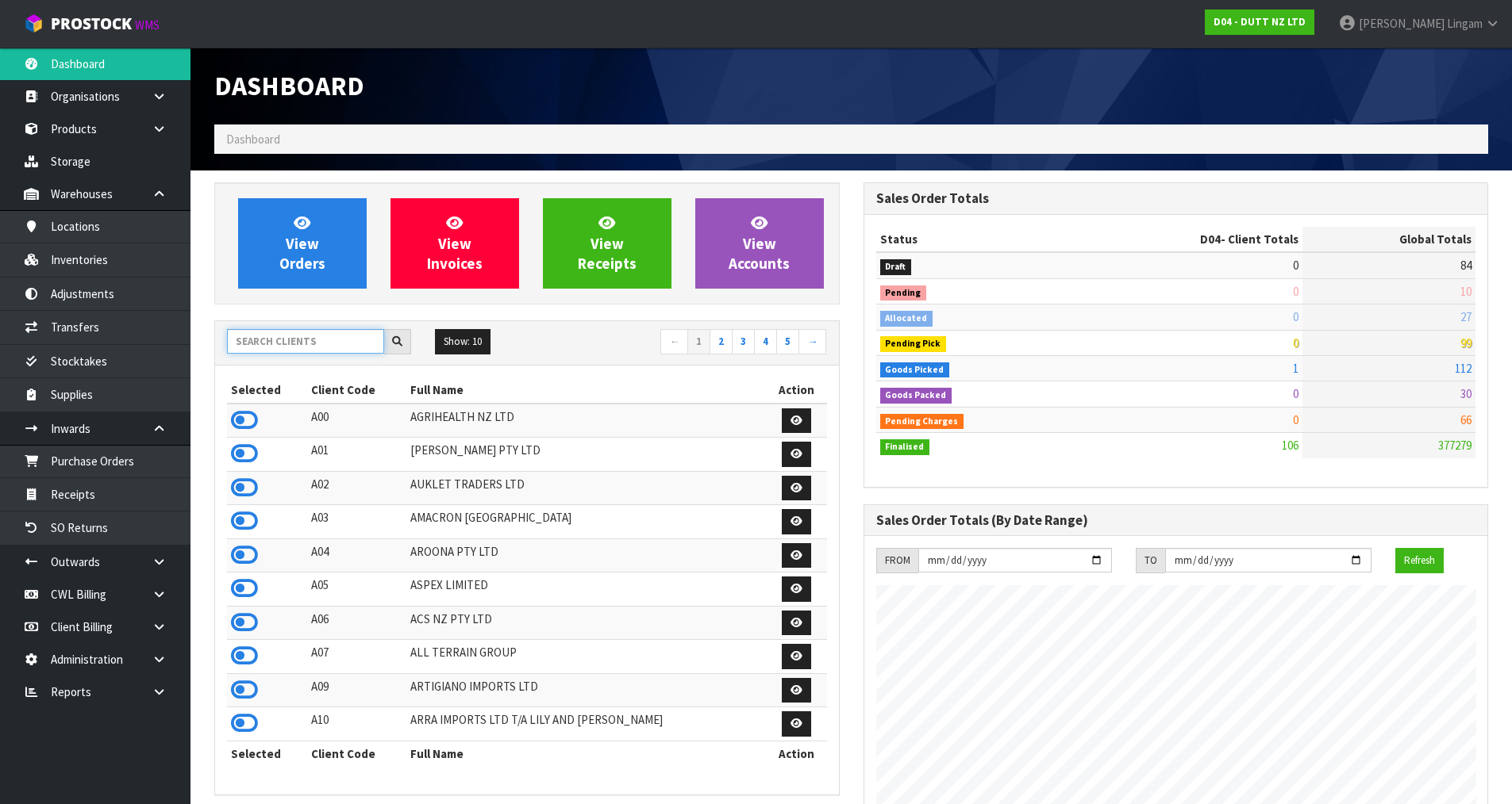
click at [336, 342] on input "text" at bounding box center [305, 342] width 157 height 25
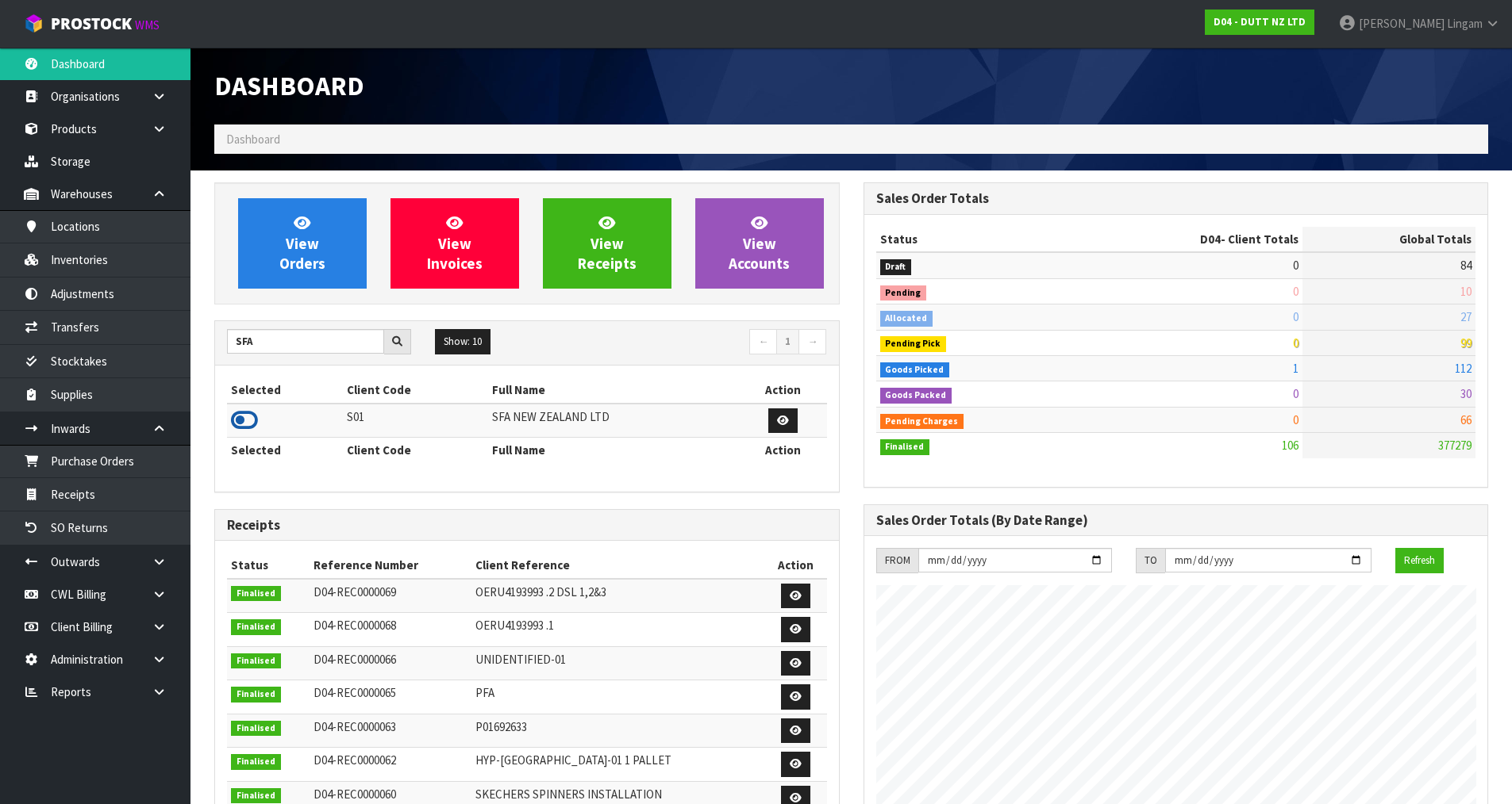
click at [239, 416] on icon at bounding box center [243, 421] width 27 height 24
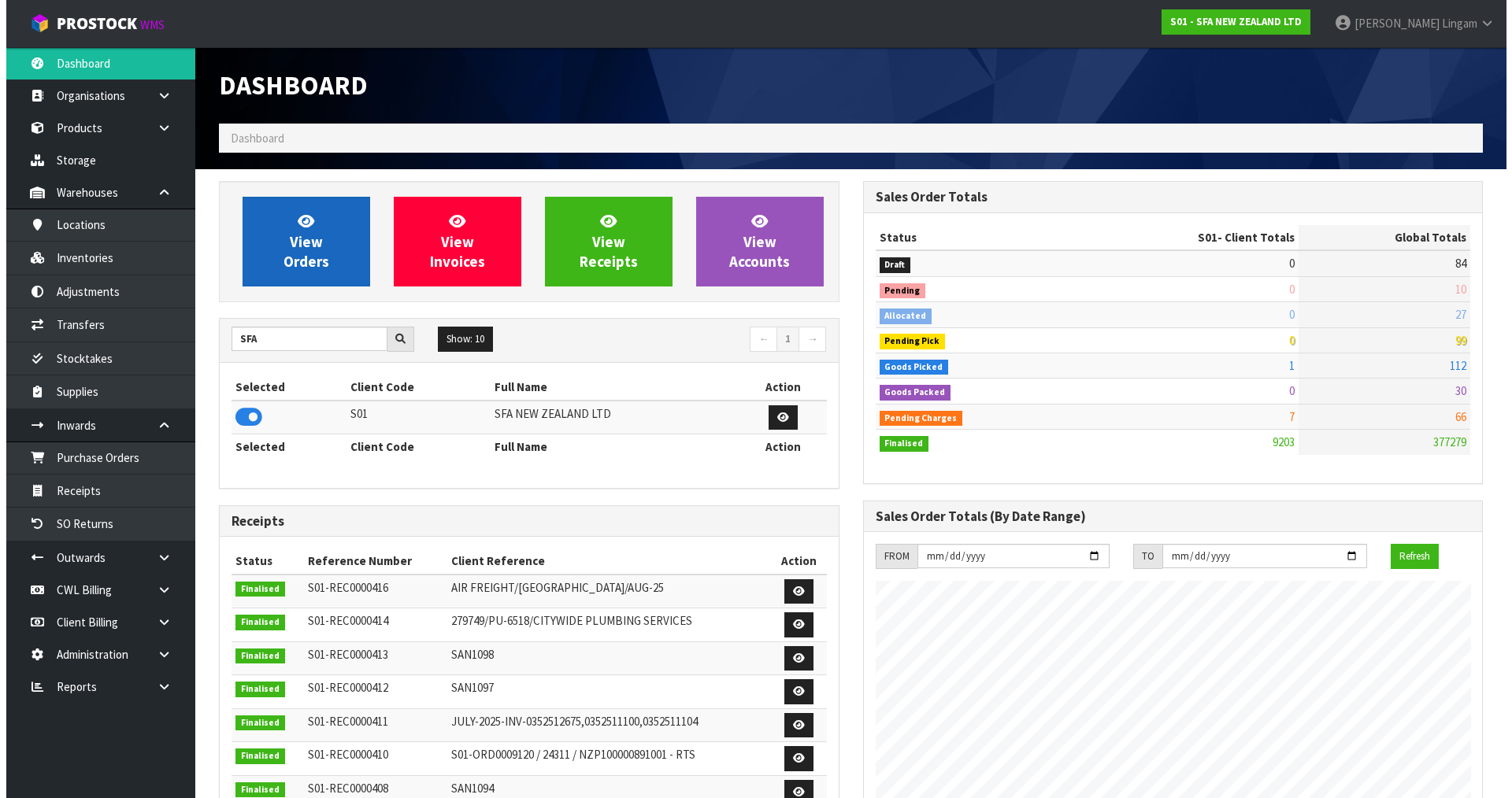
scroll to position [1193, 643]
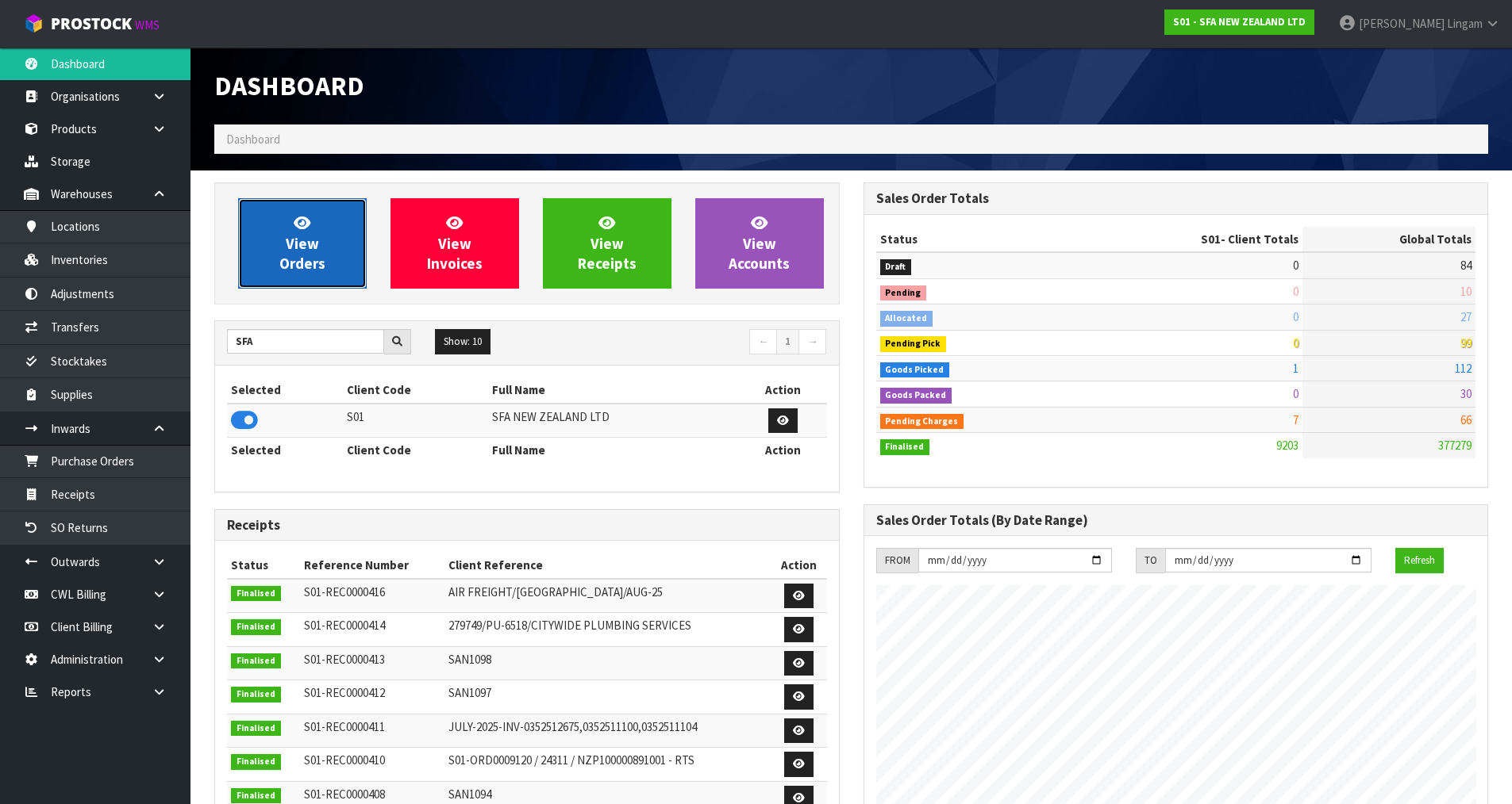
click at [314, 253] on link "View Orders" at bounding box center [301, 243] width 128 height 90
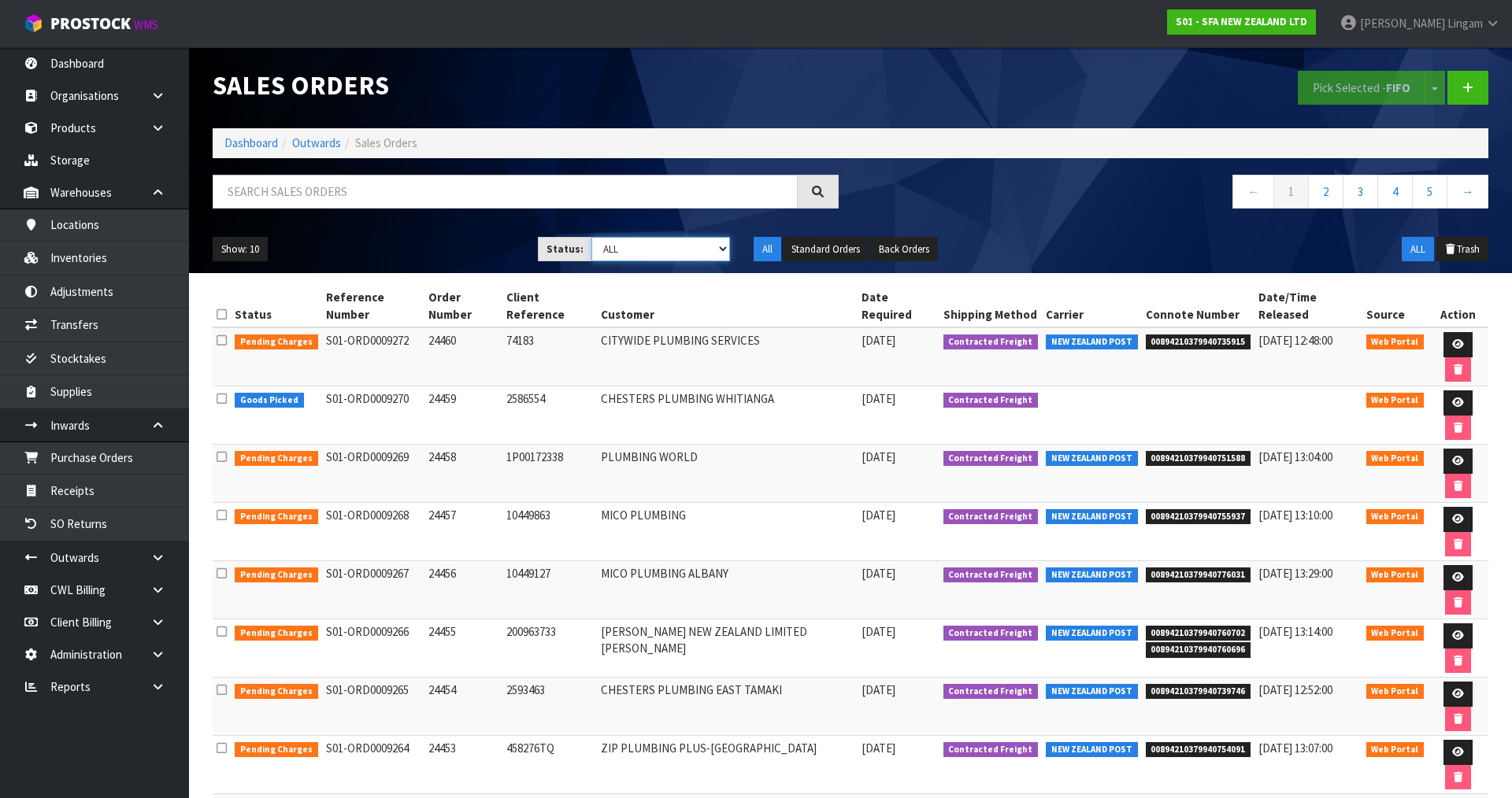
click at [690, 245] on select "Draft Pending Allocated Pending Pick Goods Picked Goods Packed Pending Charges …" at bounding box center [661, 249] width 139 height 25
click at [591, 237] on select "Draft Pending Allocated Pending Pick Goods Picked Goods Packed Pending Charges …" at bounding box center [661, 249] width 139 height 25
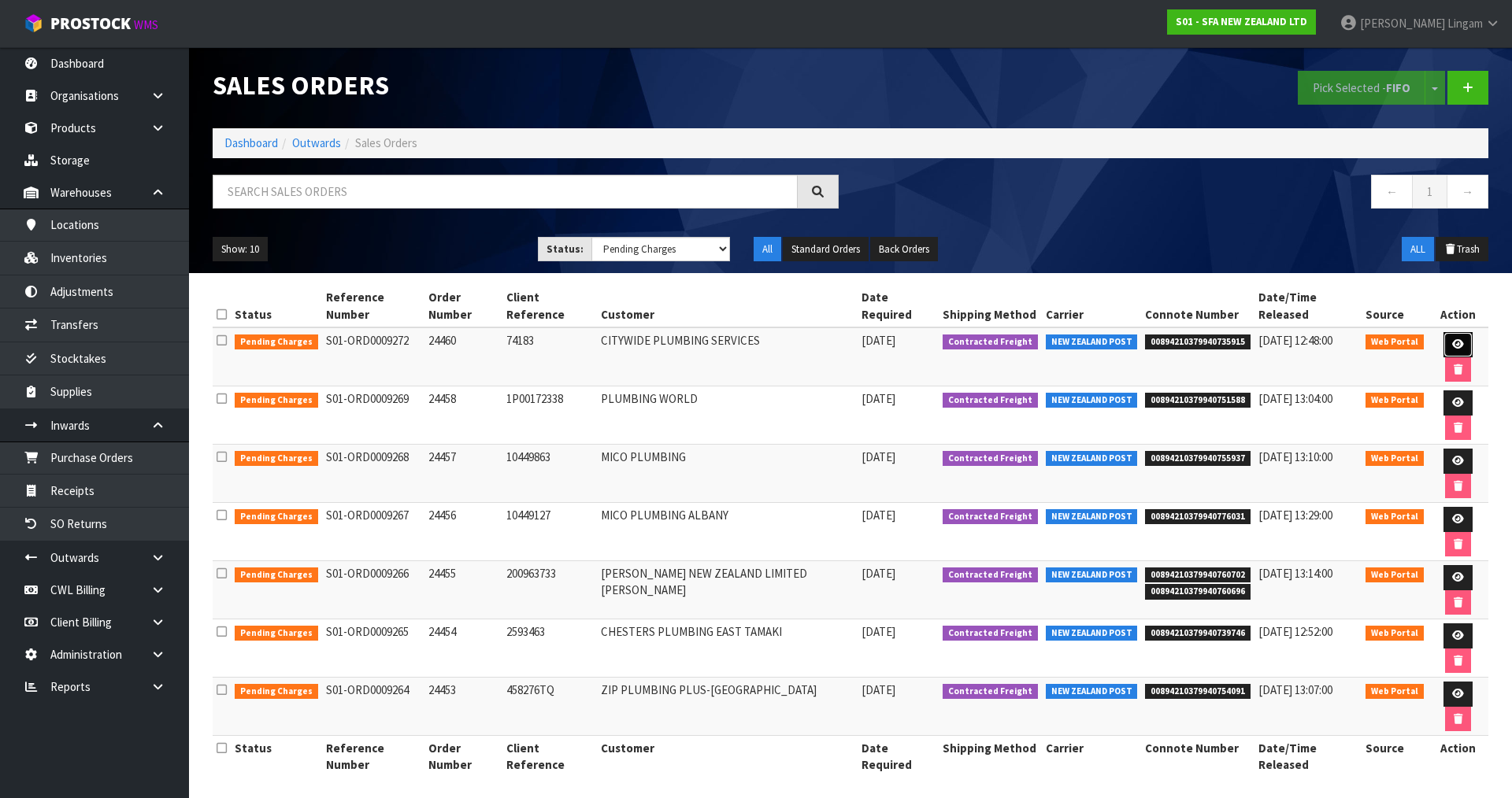
click at [1452, 339] on icon at bounding box center [1458, 344] width 12 height 10
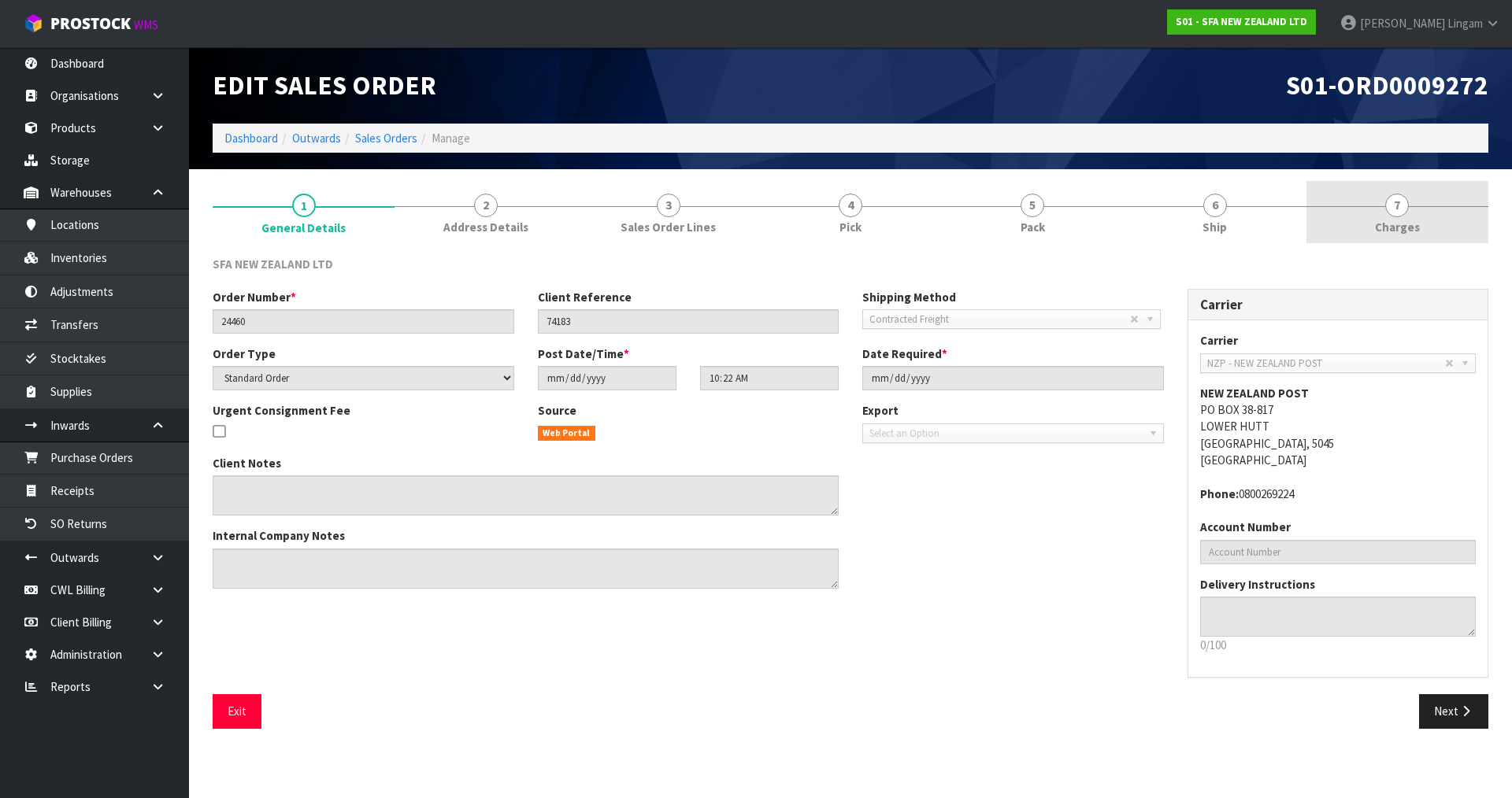
click at [1386, 229] on span "Charges" at bounding box center [1398, 227] width 45 height 17
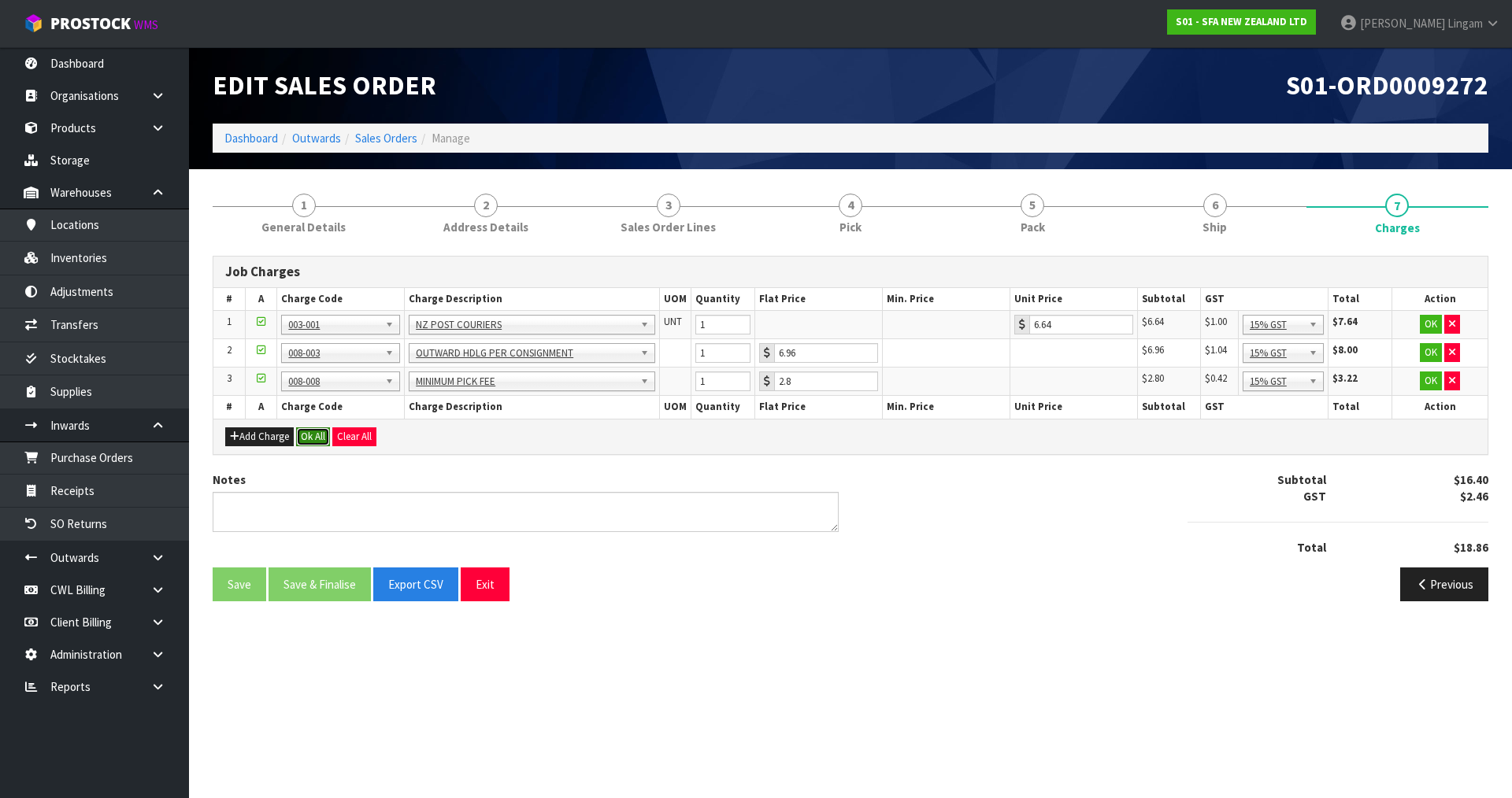
click at [322, 437] on button "Ok All" at bounding box center [313, 437] width 34 height 19
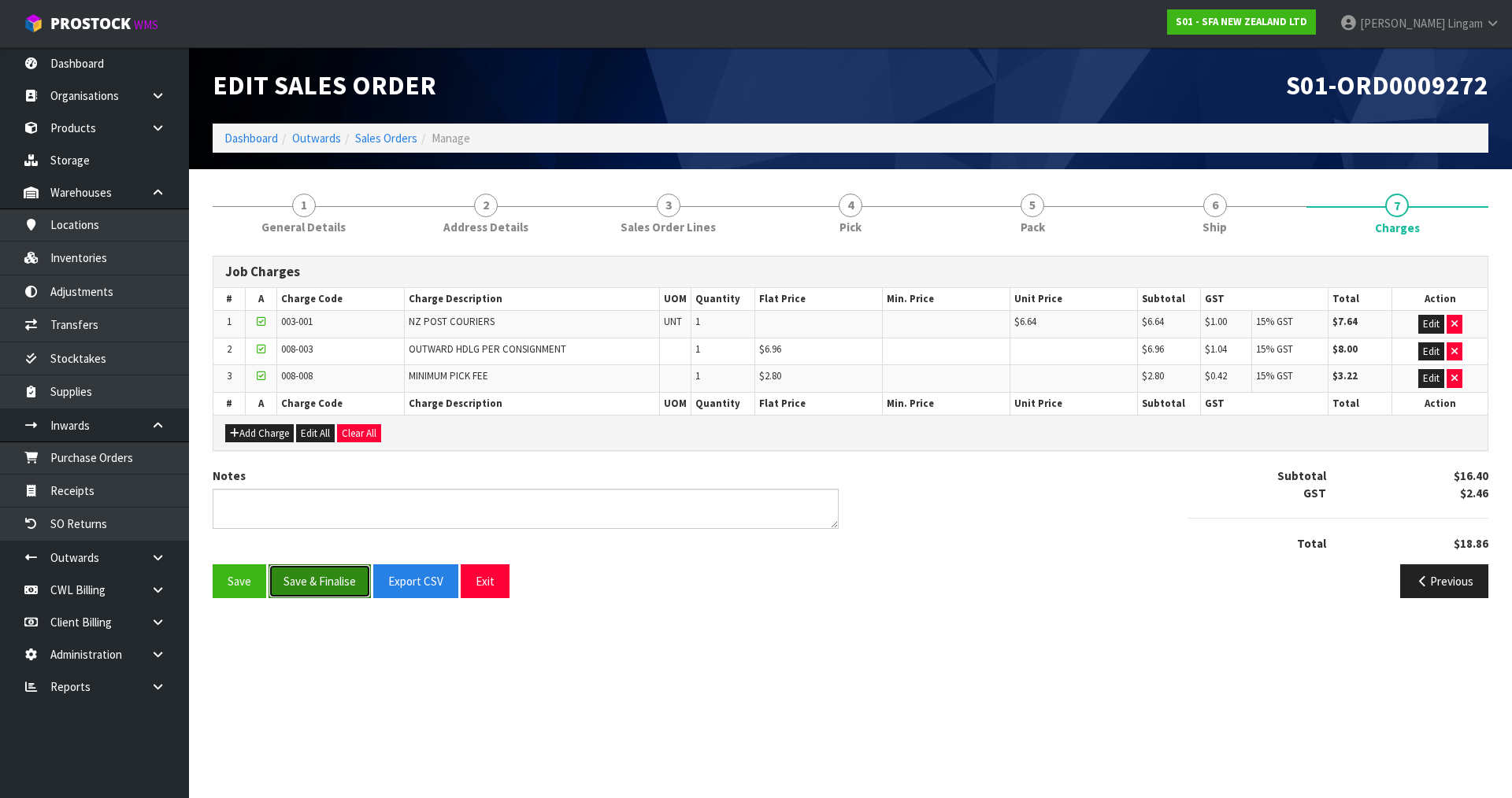
click at [310, 583] on button "Save & Finalise" at bounding box center [320, 581] width 102 height 34
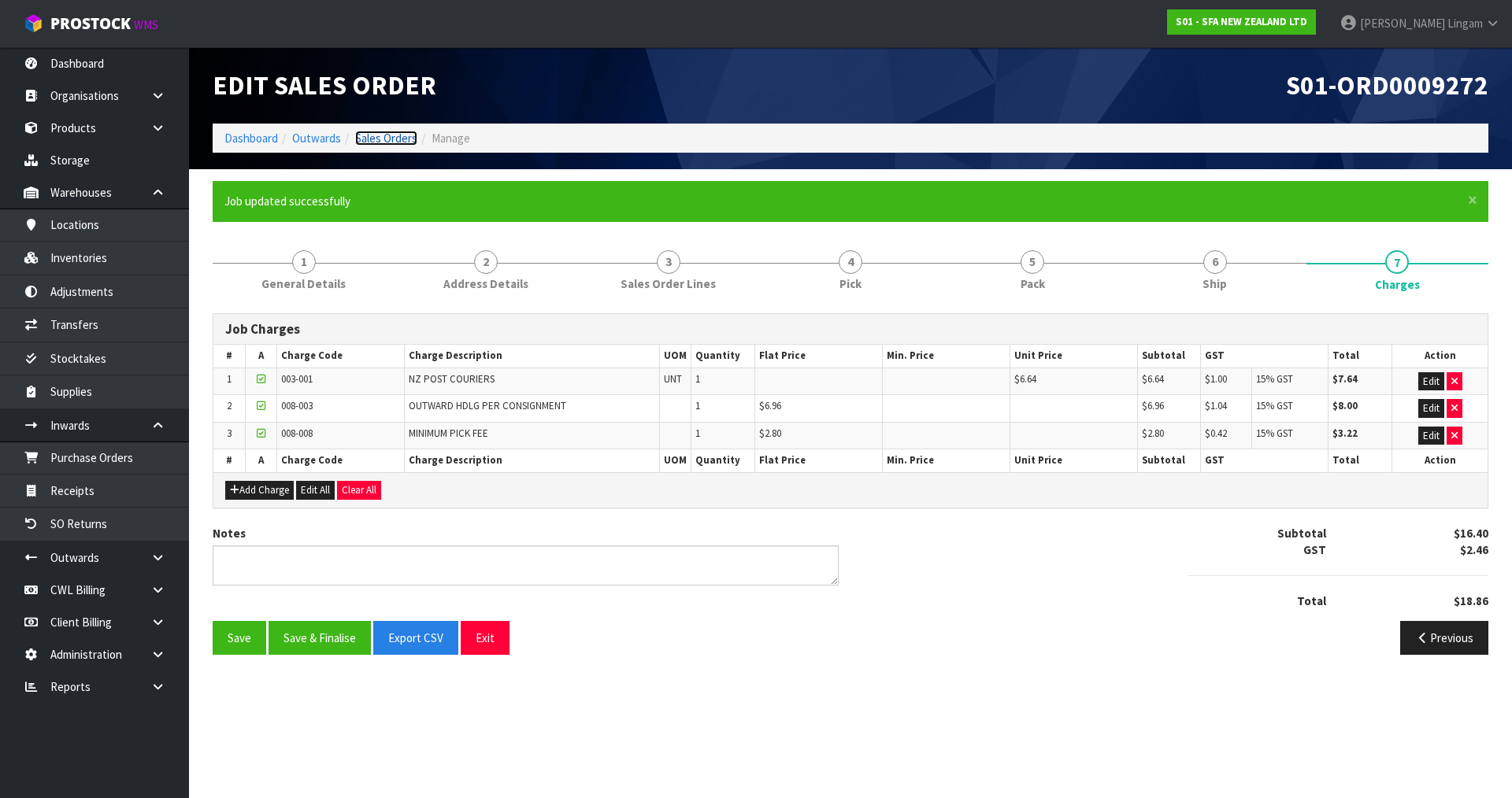
click at [411, 135] on link "Sales Orders" at bounding box center [386, 138] width 62 height 15
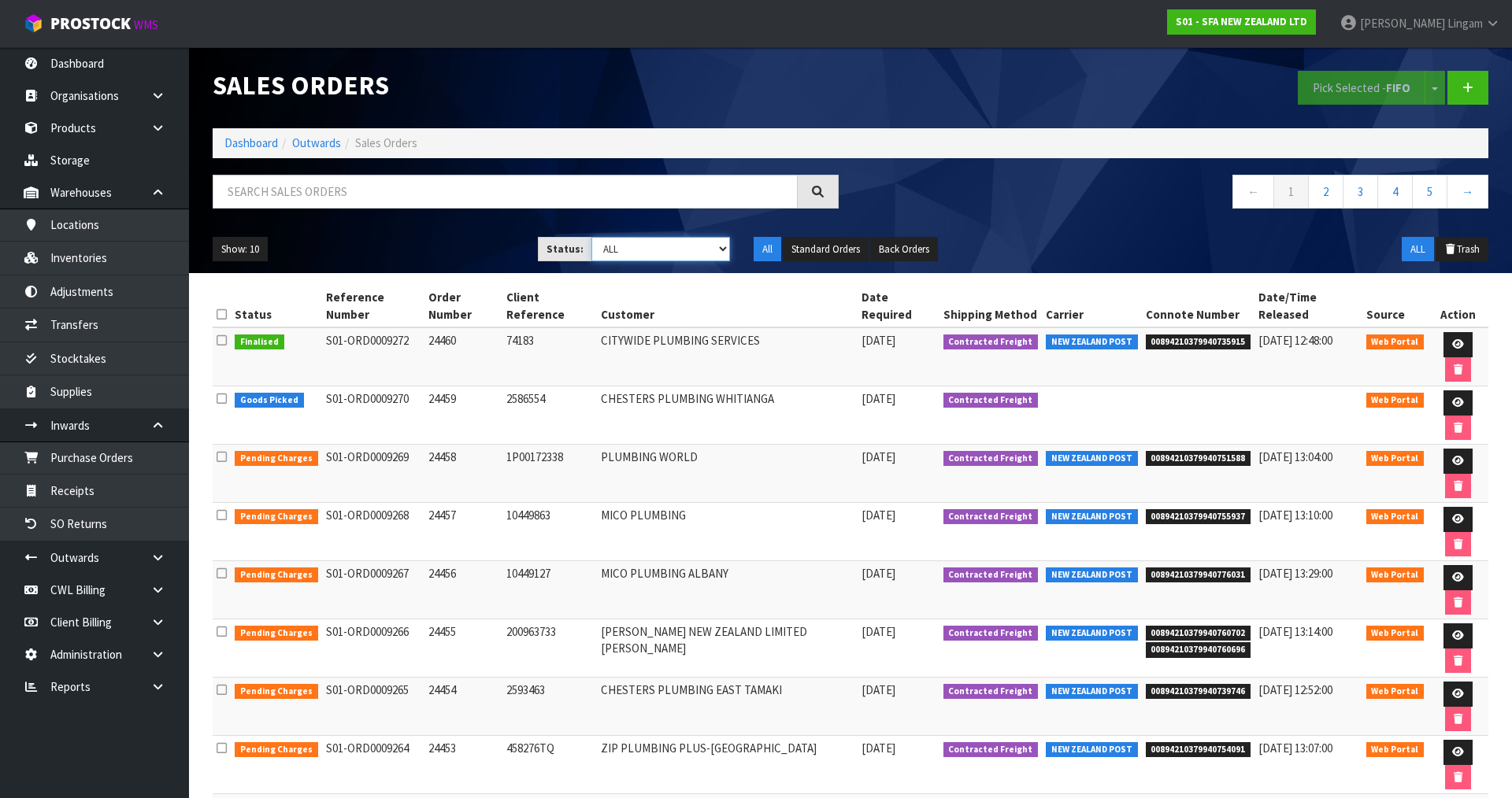
click at [693, 245] on select "Draft Pending Allocated Pending Pick Goods Picked Goods Packed Pending Charges …" at bounding box center [661, 249] width 139 height 25
click at [591, 237] on select "Draft Pending Allocated Pending Pick Goods Picked Goods Packed Pending Charges …" at bounding box center [661, 249] width 139 height 25
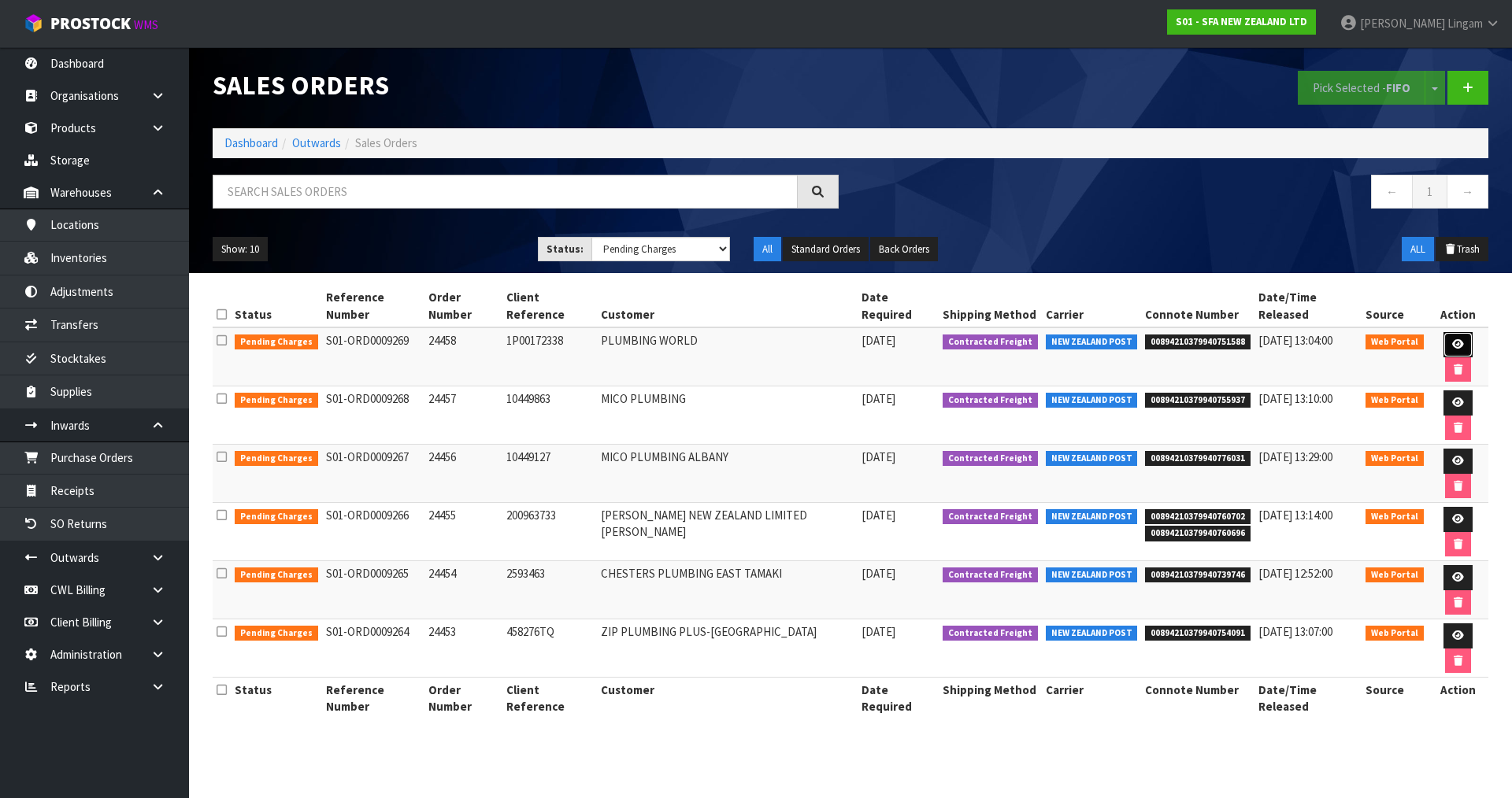
click at [1452, 339] on icon at bounding box center [1458, 344] width 12 height 10
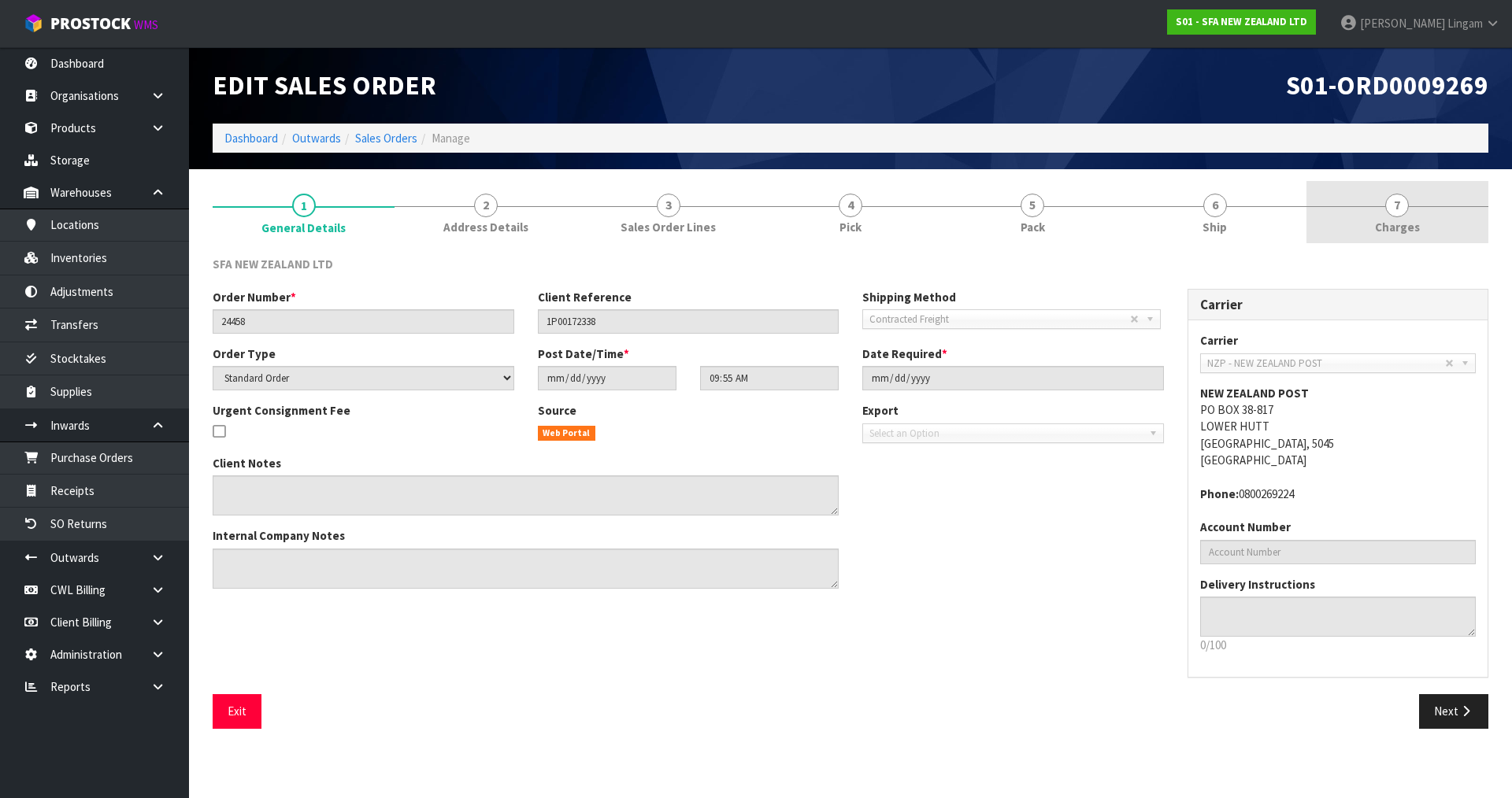
click at [1416, 219] on span "Charges" at bounding box center [1398, 227] width 45 height 17
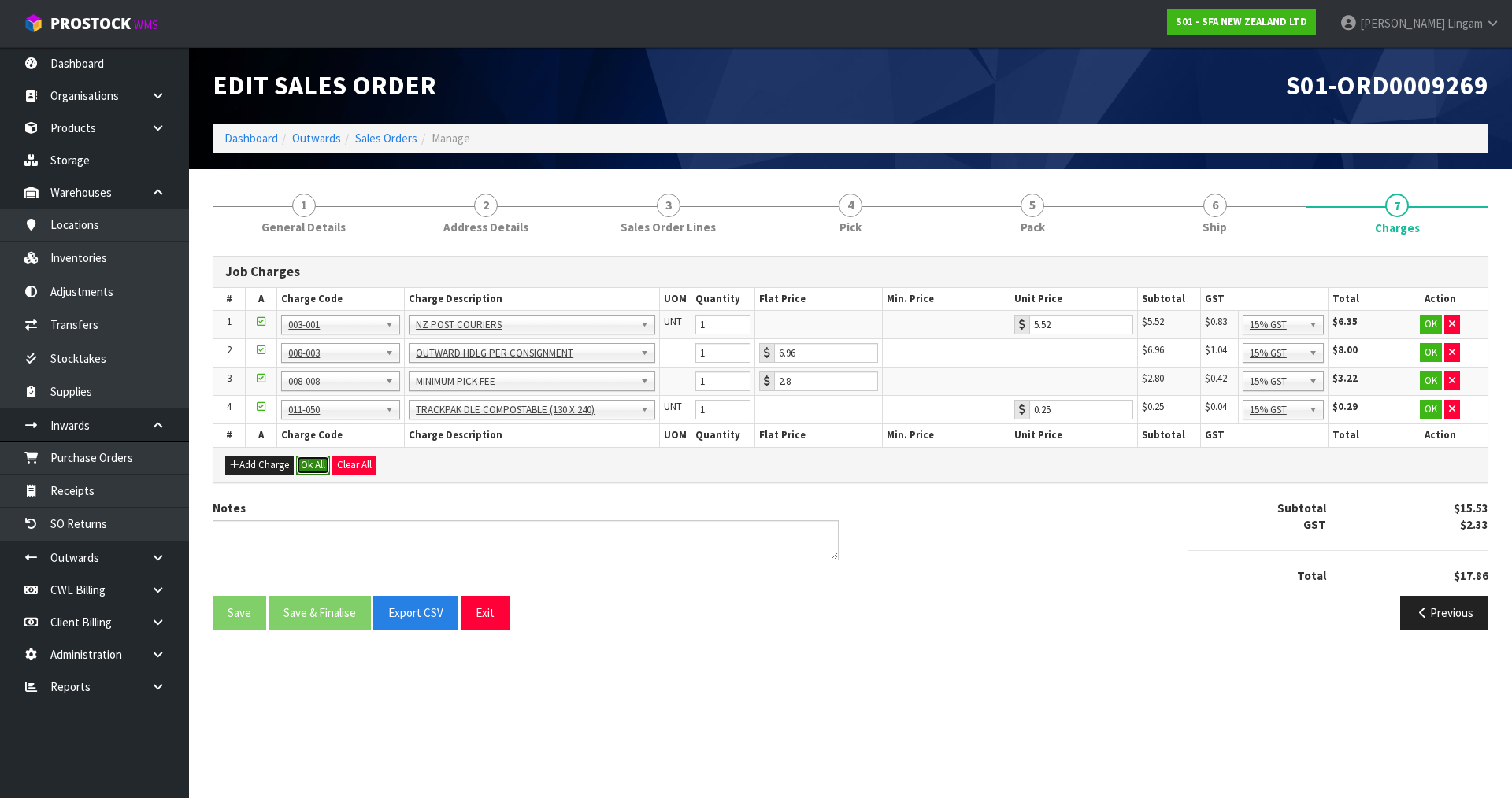
click at [322, 466] on button "Ok All" at bounding box center [313, 465] width 34 height 19
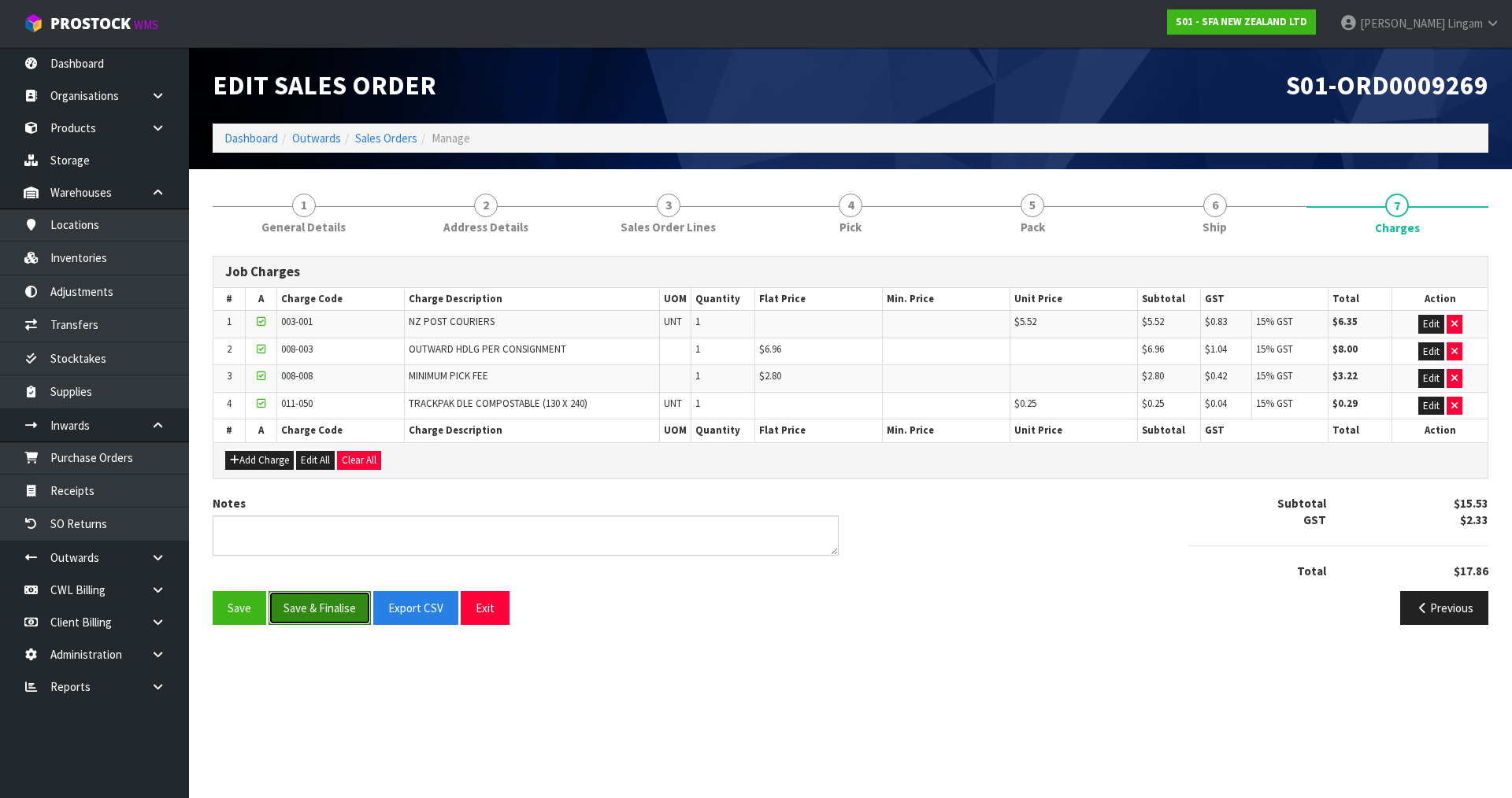
click at [327, 600] on button "Save & Finalise" at bounding box center [320, 608] width 102 height 34
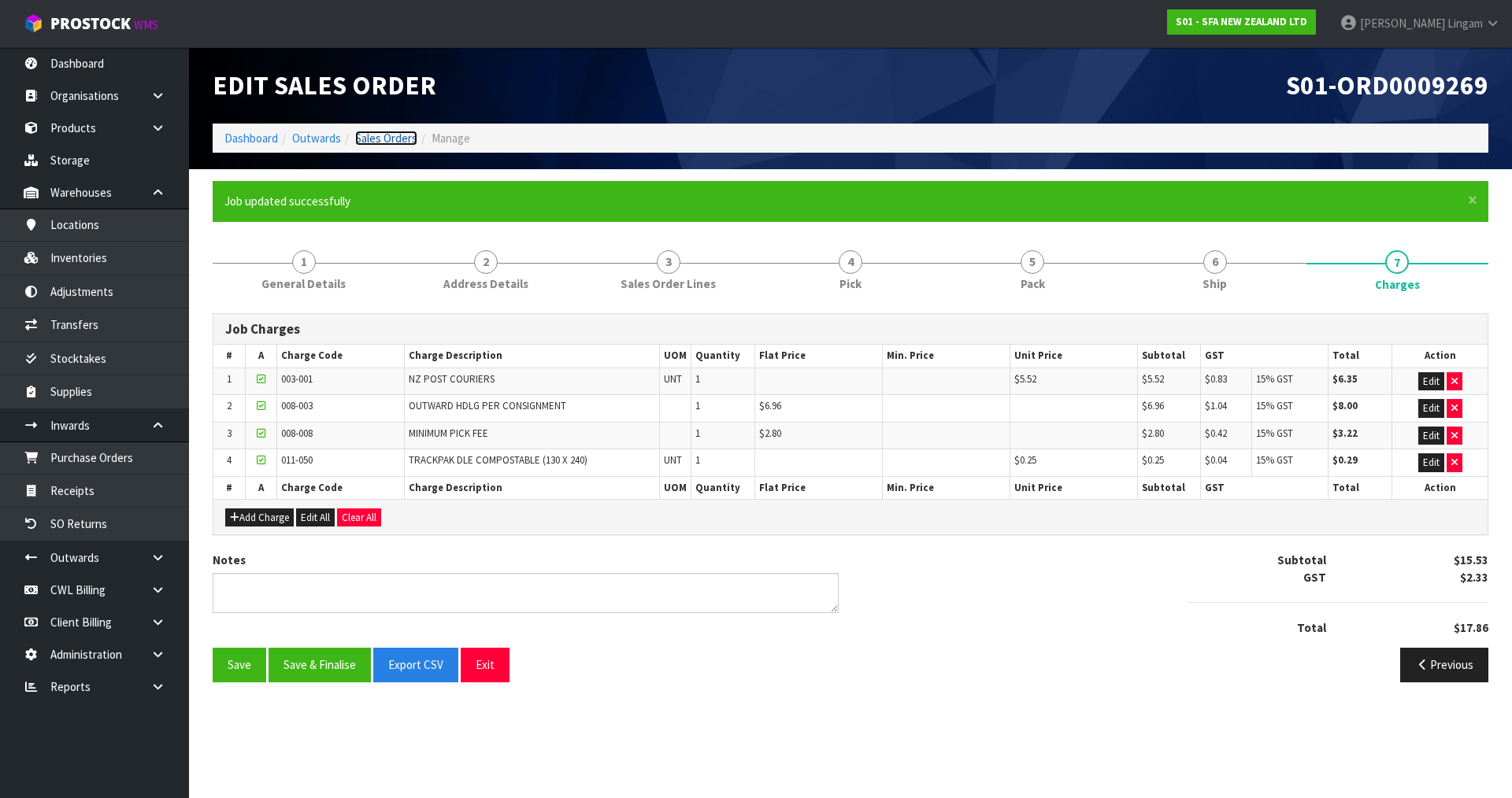
click at [385, 134] on link "Sales Orders" at bounding box center [386, 138] width 62 height 15
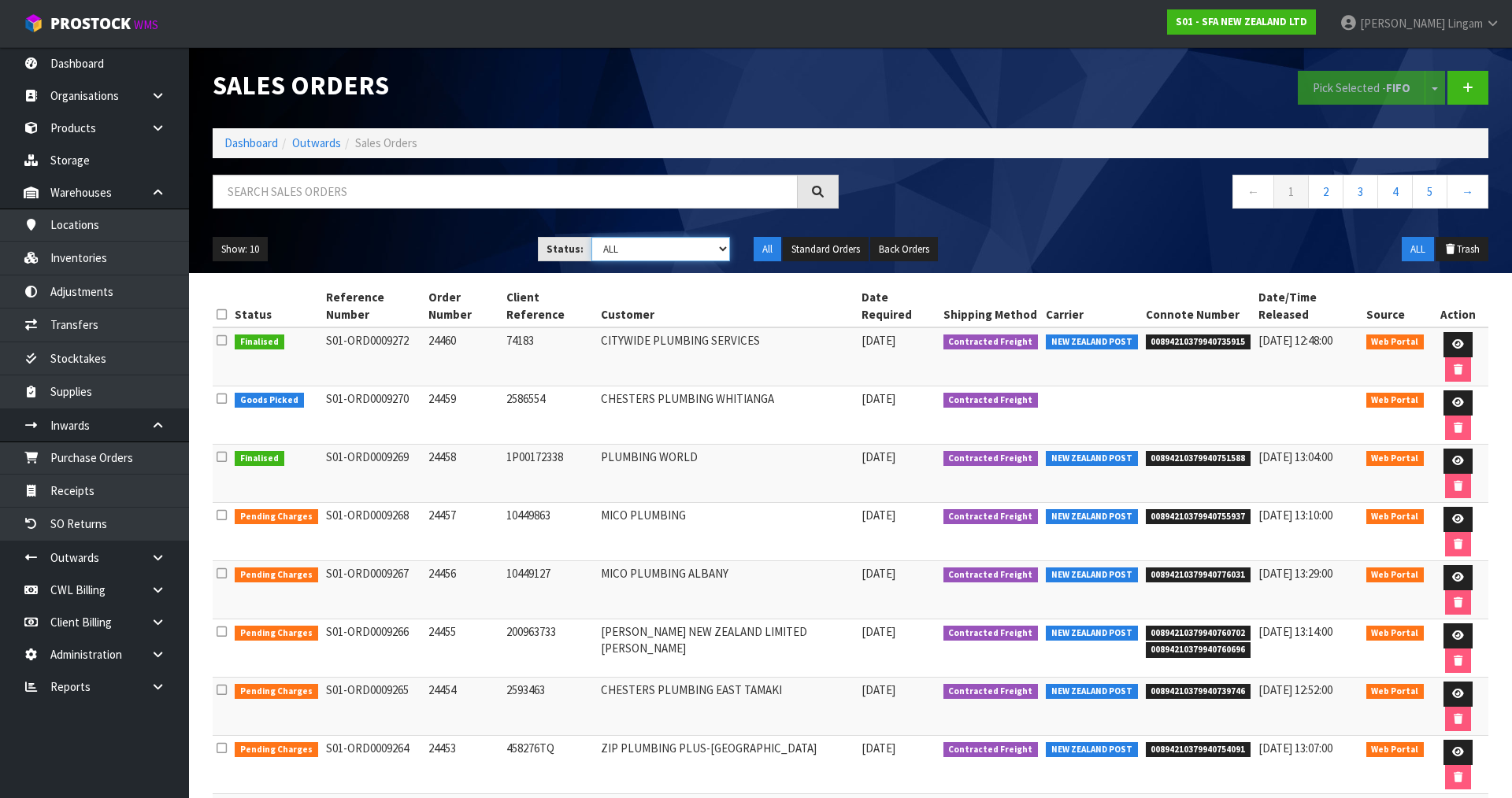
click at [710, 245] on select "Draft Pending Allocated Pending Pick Goods Picked Goods Packed Pending Charges …" at bounding box center [661, 249] width 139 height 25
click at [591, 237] on select "Draft Pending Allocated Pending Pick Goods Picked Goods Packed Pending Charges …" at bounding box center [661, 249] width 139 height 25
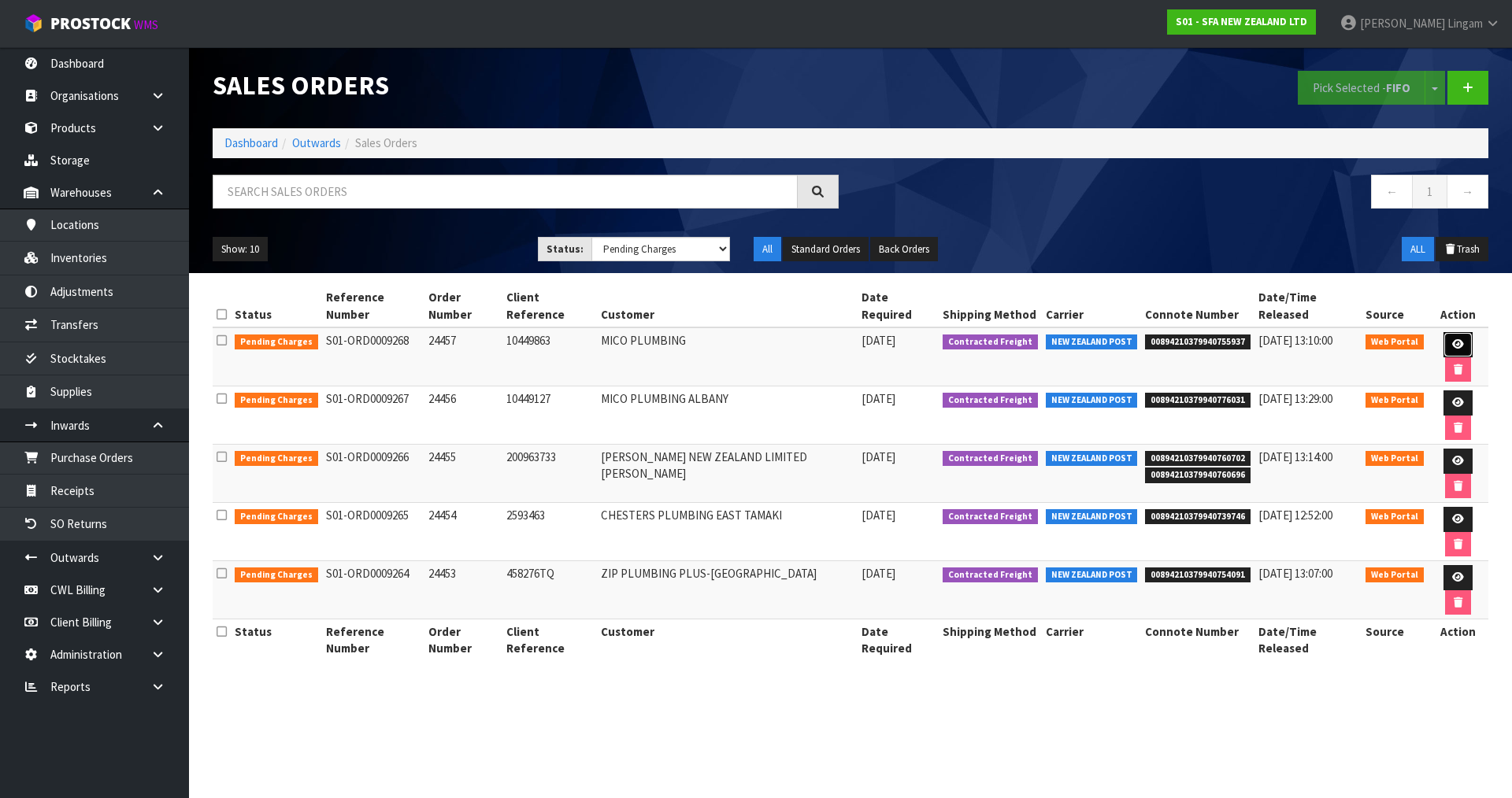
click at [1444, 332] on link at bounding box center [1458, 345] width 29 height 26
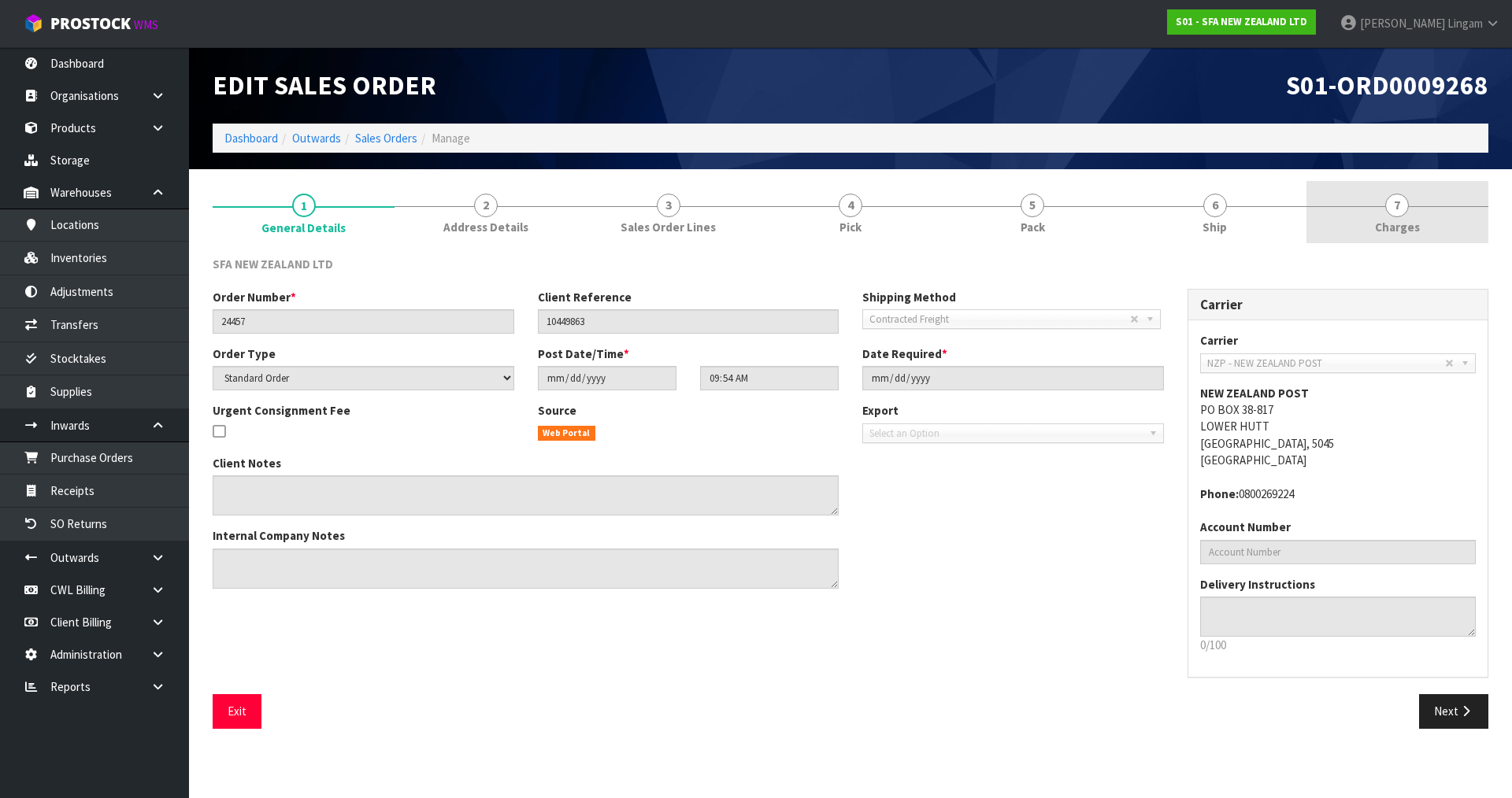
click at [1450, 237] on link "7 Charges" at bounding box center [1397, 212] width 182 height 62
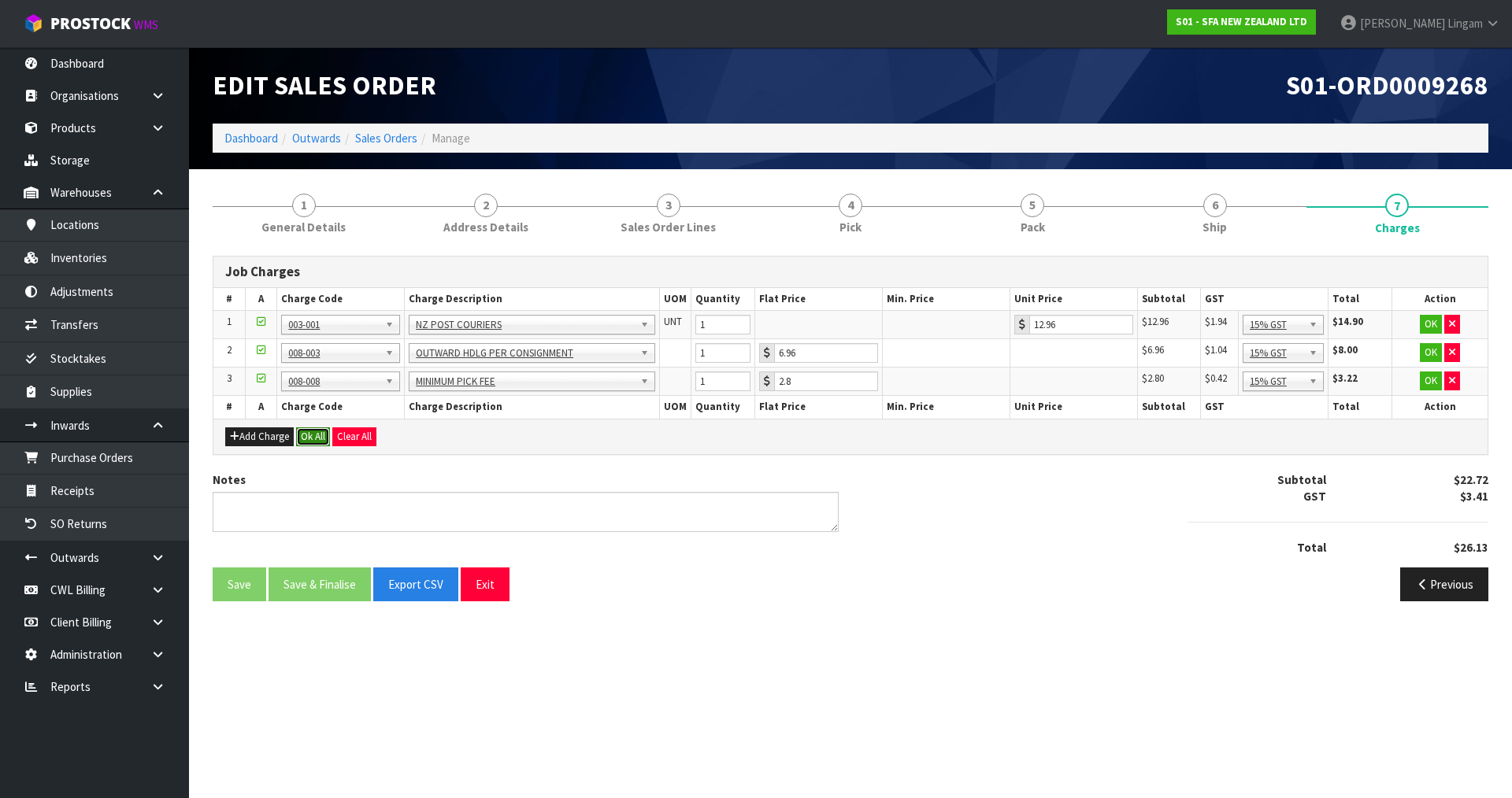
click at [320, 438] on button "Ok All" at bounding box center [313, 437] width 34 height 19
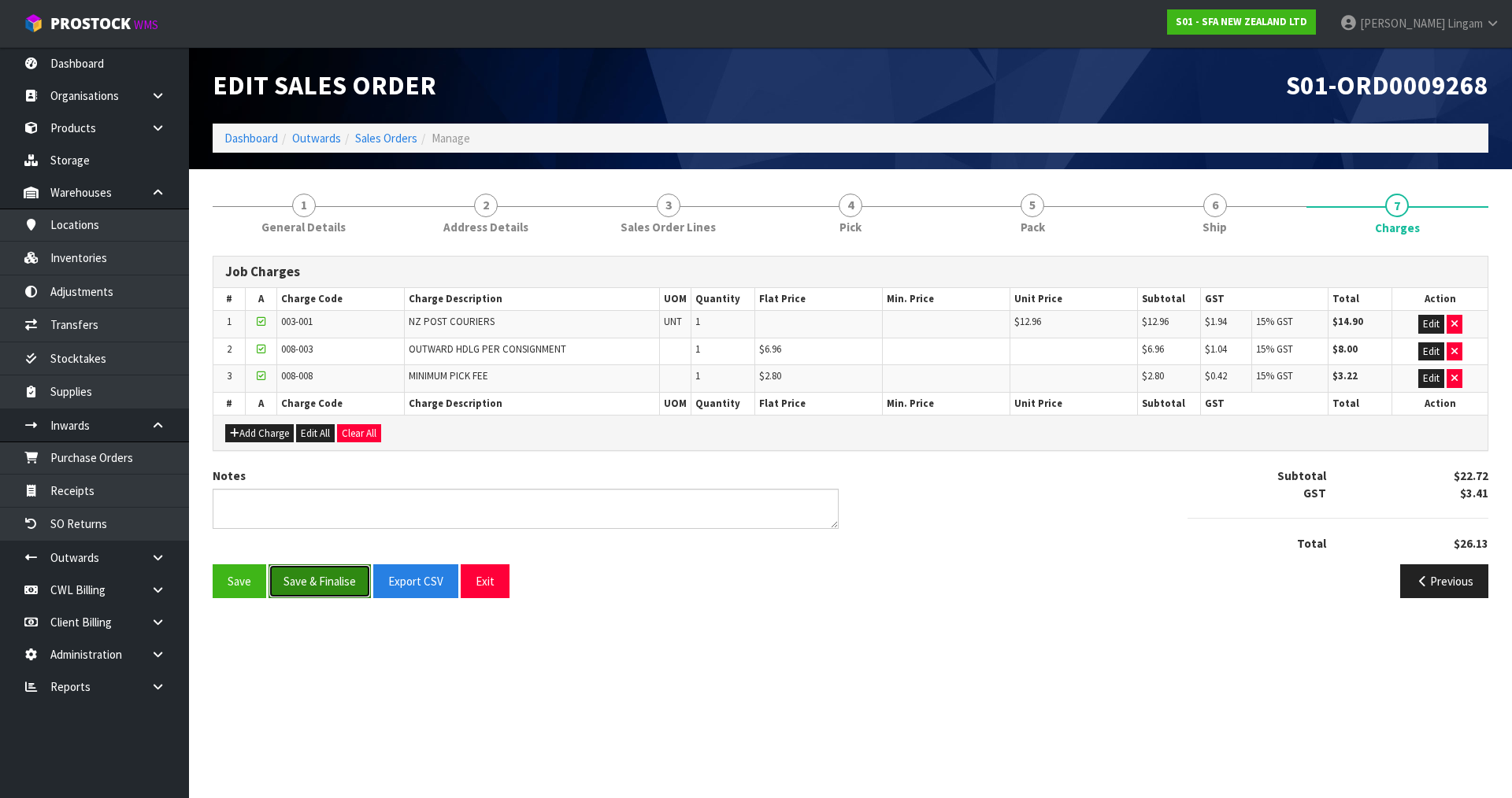
click at [331, 585] on button "Save & Finalise" at bounding box center [320, 581] width 102 height 34
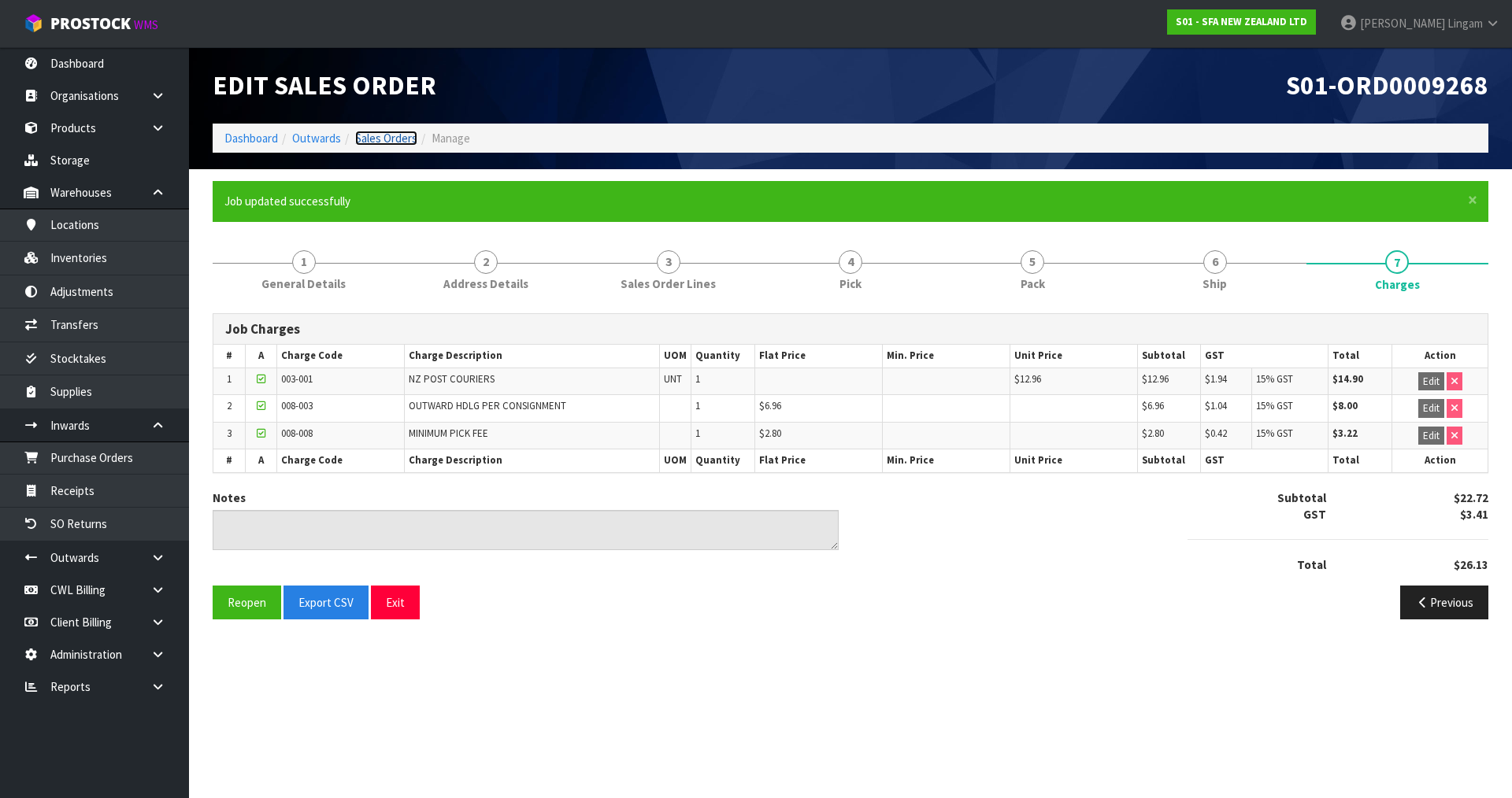
click at [393, 138] on link "Sales Orders" at bounding box center [386, 138] width 62 height 15
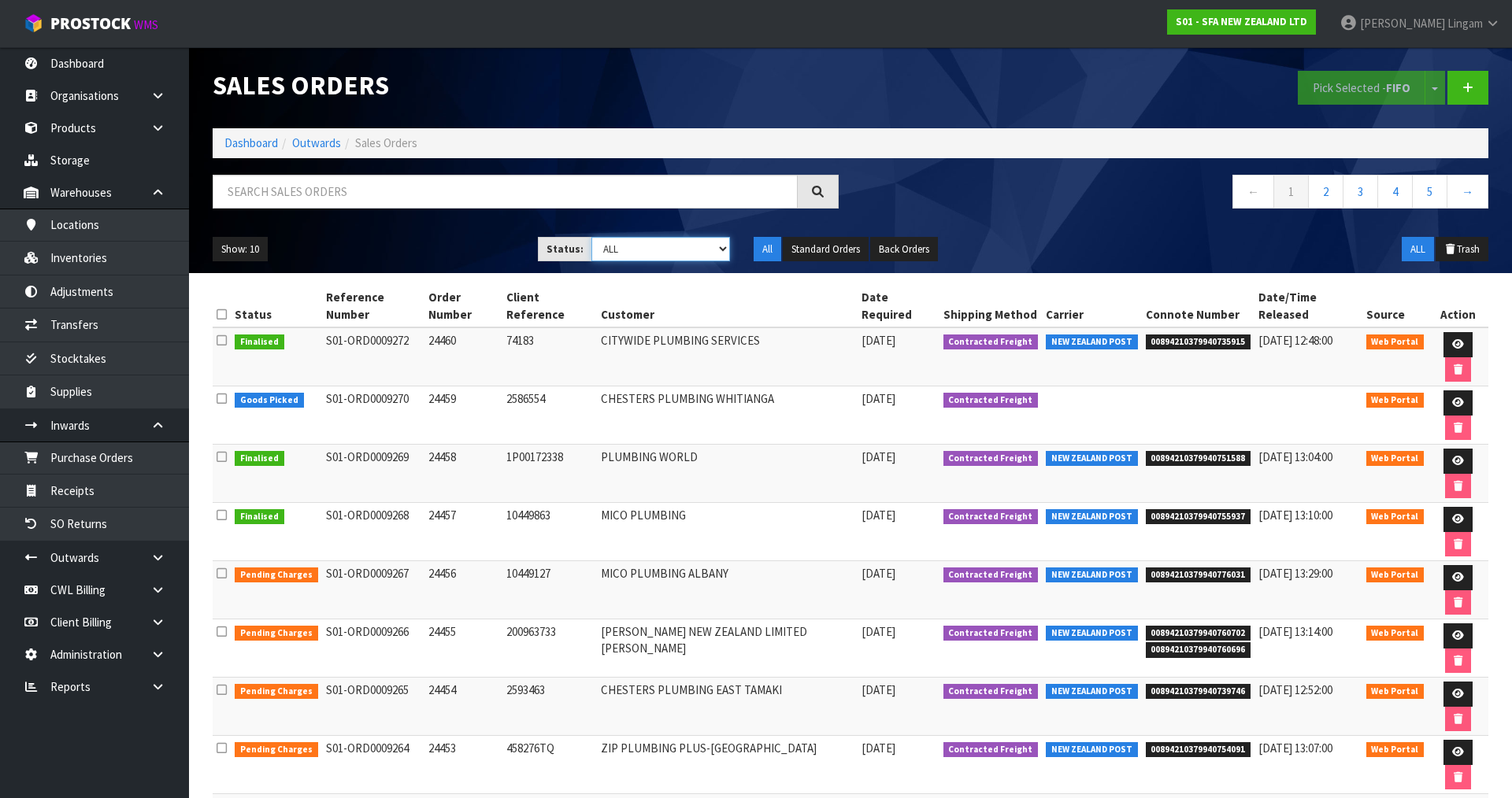
click at [671, 253] on select "Draft Pending Allocated Pending Pick Goods Picked Goods Packed Pending Charges …" at bounding box center [661, 249] width 139 height 25
click at [591, 237] on select "Draft Pending Allocated Pending Pick Goods Picked Goods Packed Pending Charges …" at bounding box center [661, 249] width 139 height 25
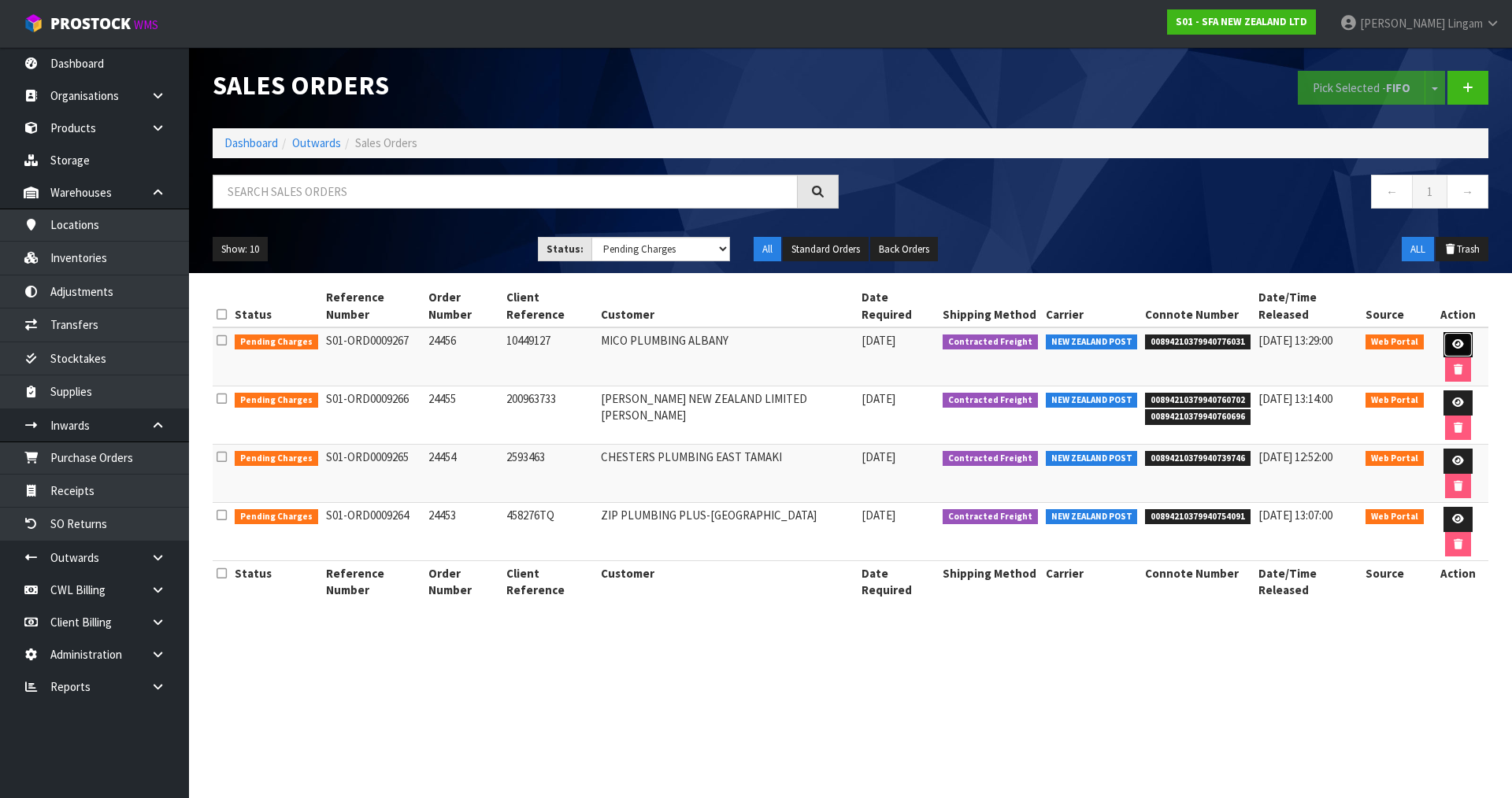
click at [1444, 332] on link at bounding box center [1458, 345] width 29 height 26
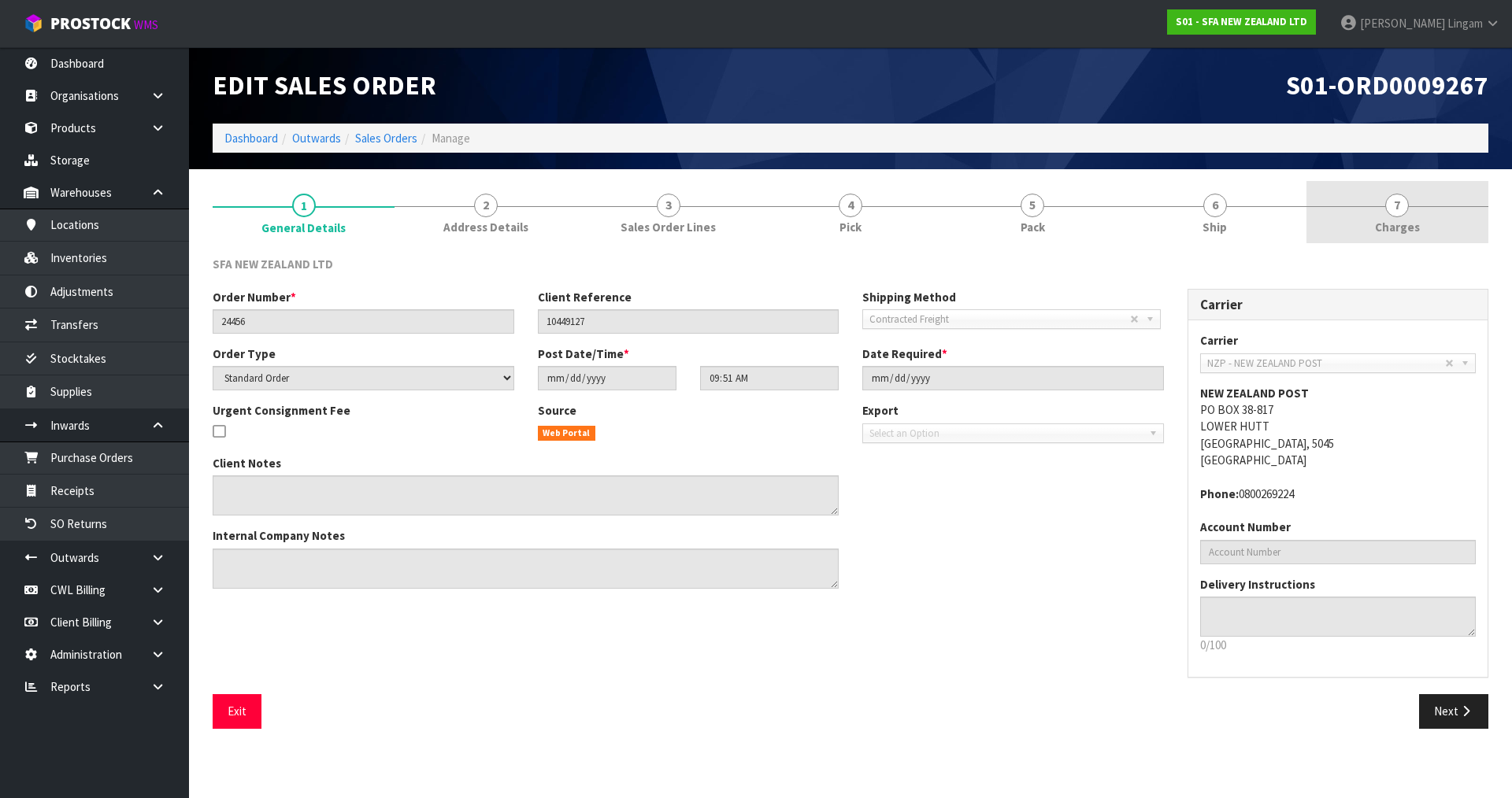
click at [1436, 228] on link "7 Charges" at bounding box center [1397, 212] width 182 height 62
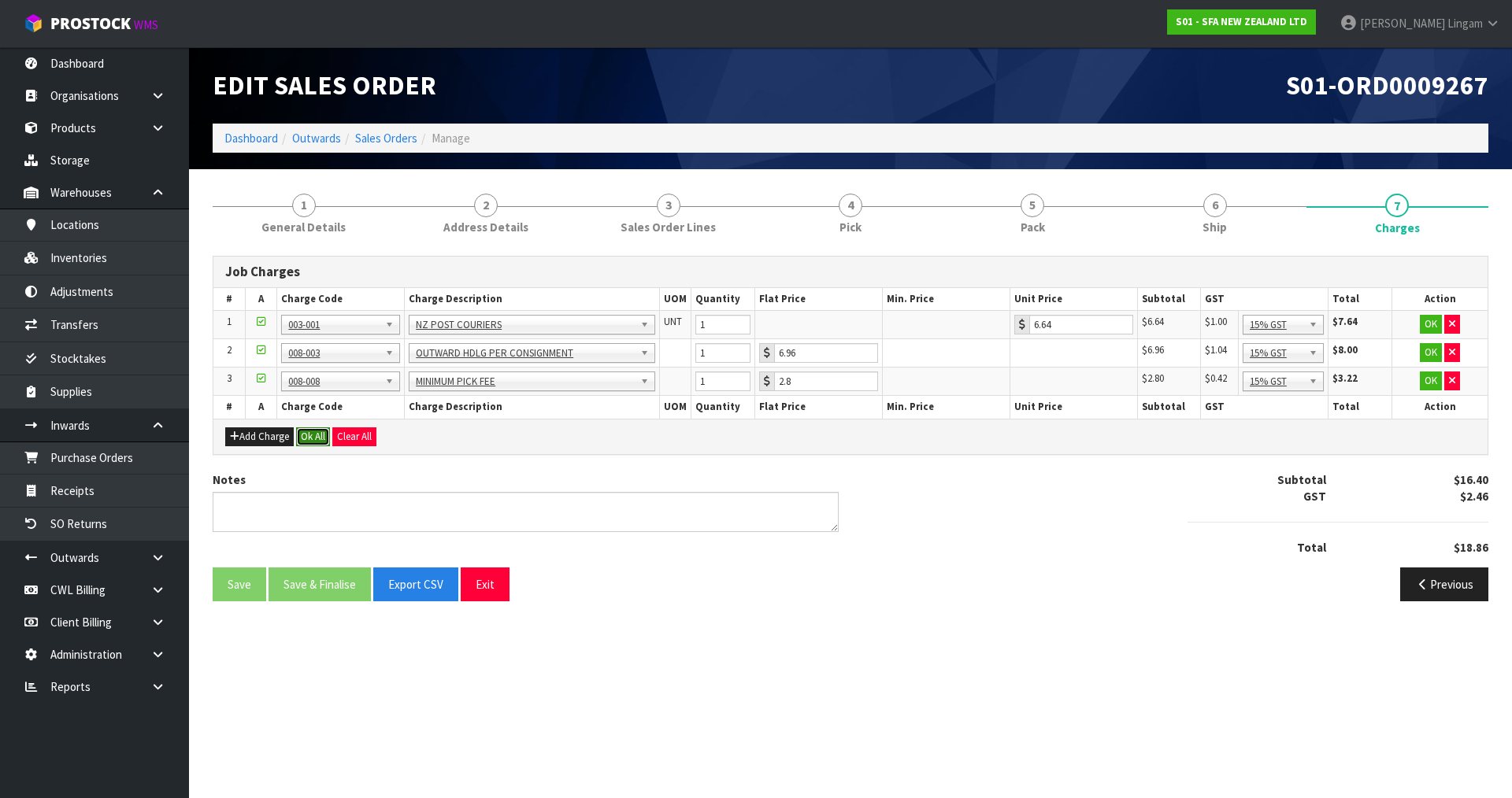
click at [303, 439] on button "Ok All" at bounding box center [313, 437] width 34 height 19
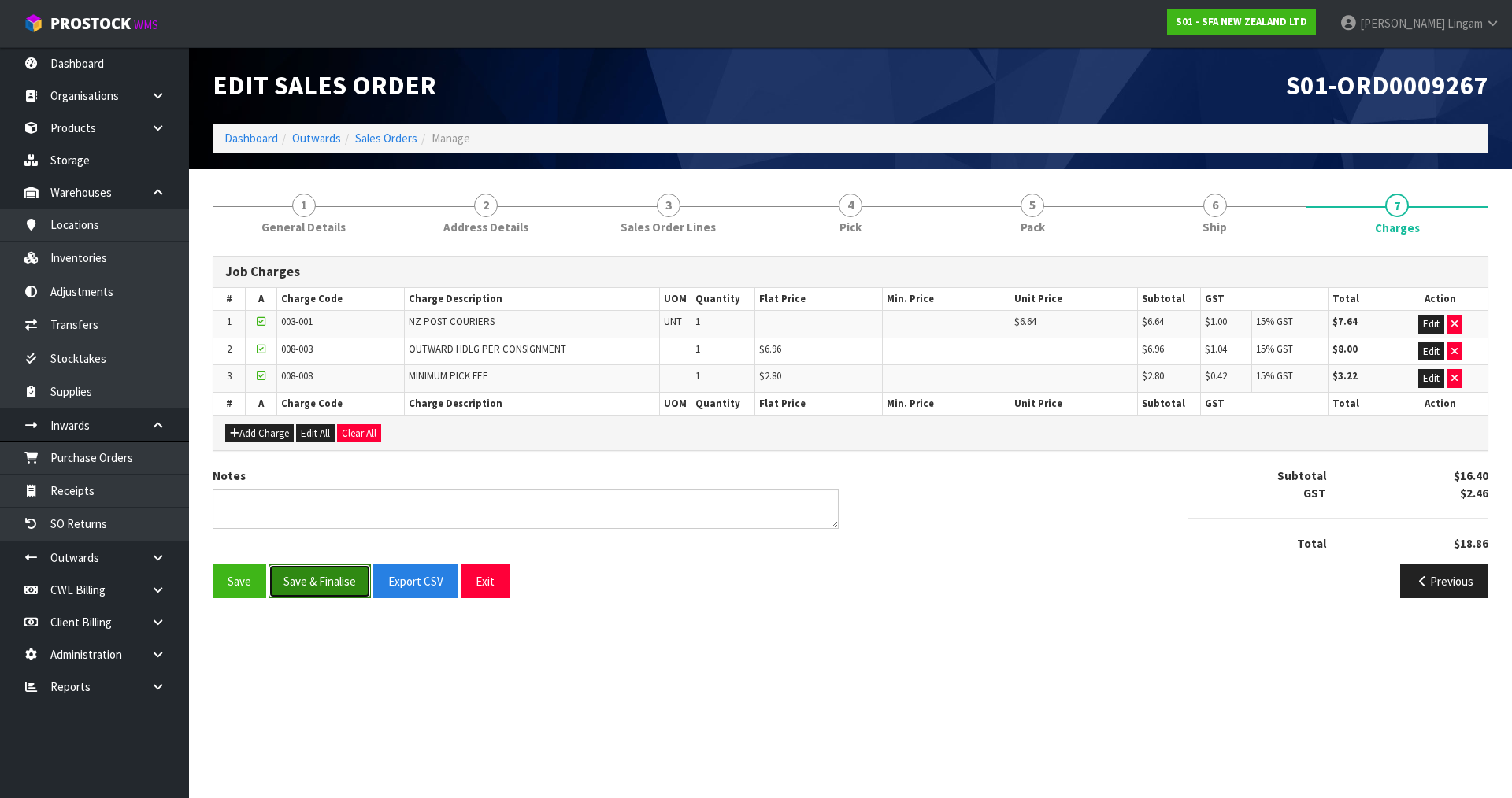
click at [331, 575] on button "Save & Finalise" at bounding box center [320, 581] width 102 height 34
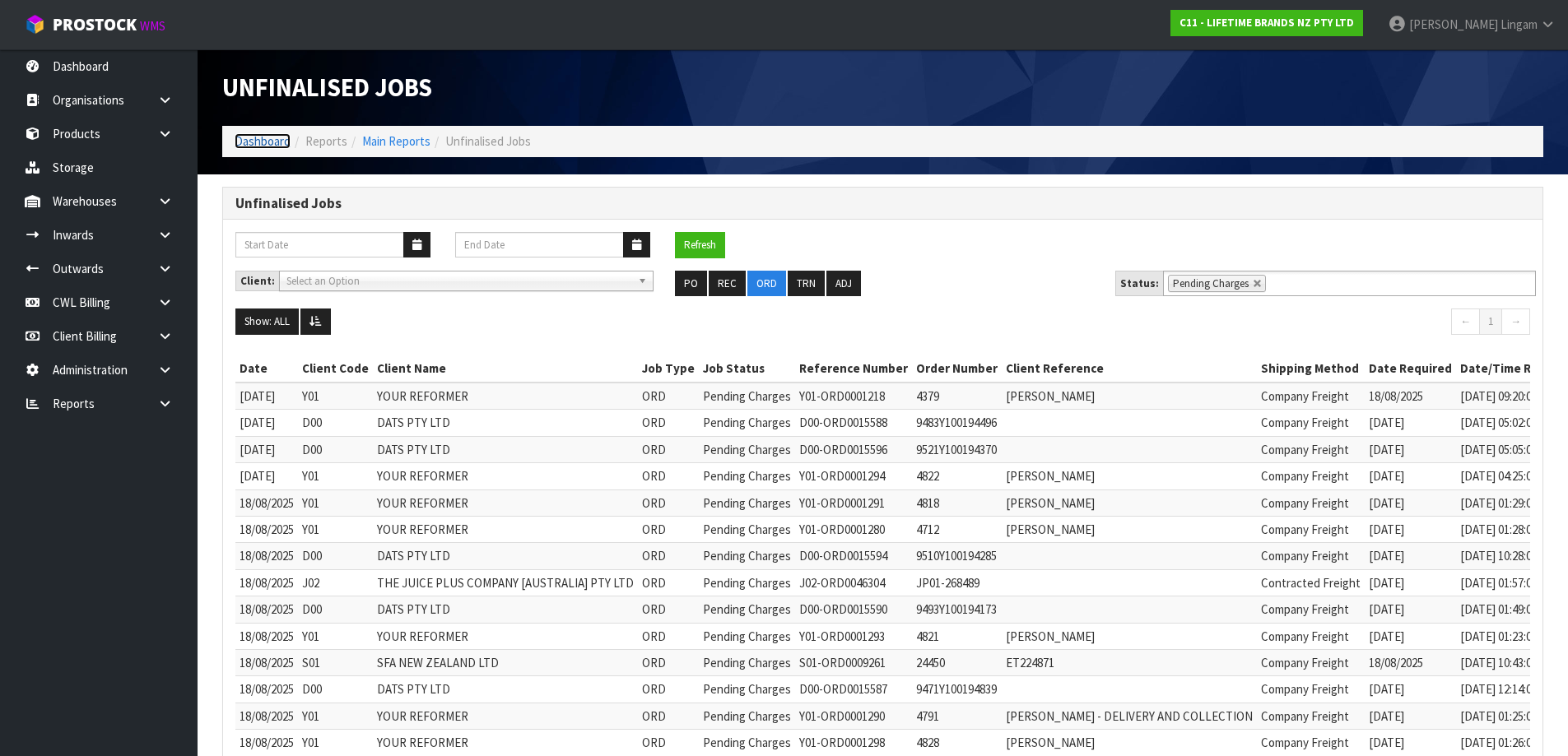
click at [272, 140] on link "Dashboard" at bounding box center [262, 140] width 56 height 16
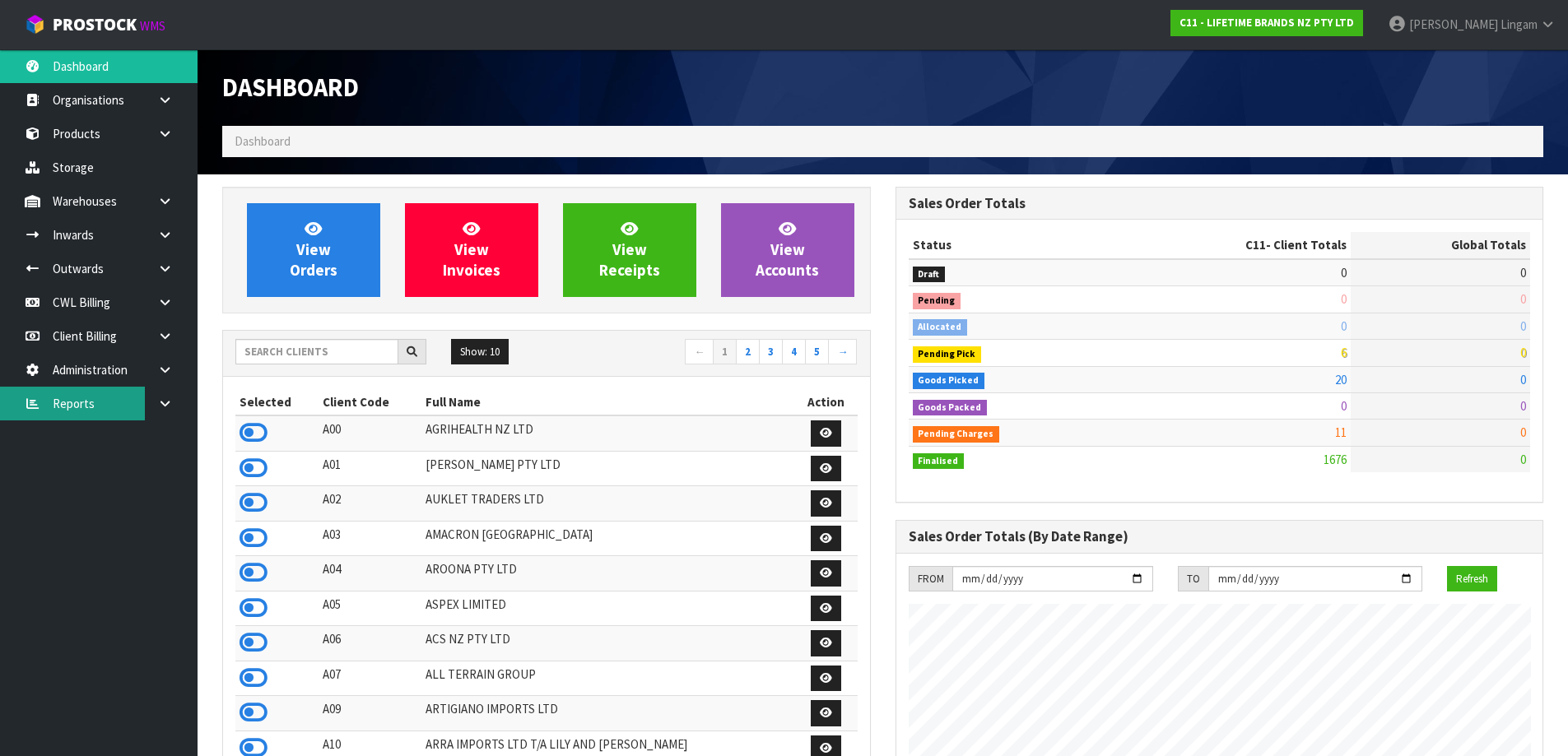
scroll to position [1246, 672]
click at [171, 410] on link at bounding box center [171, 403] width 53 height 33
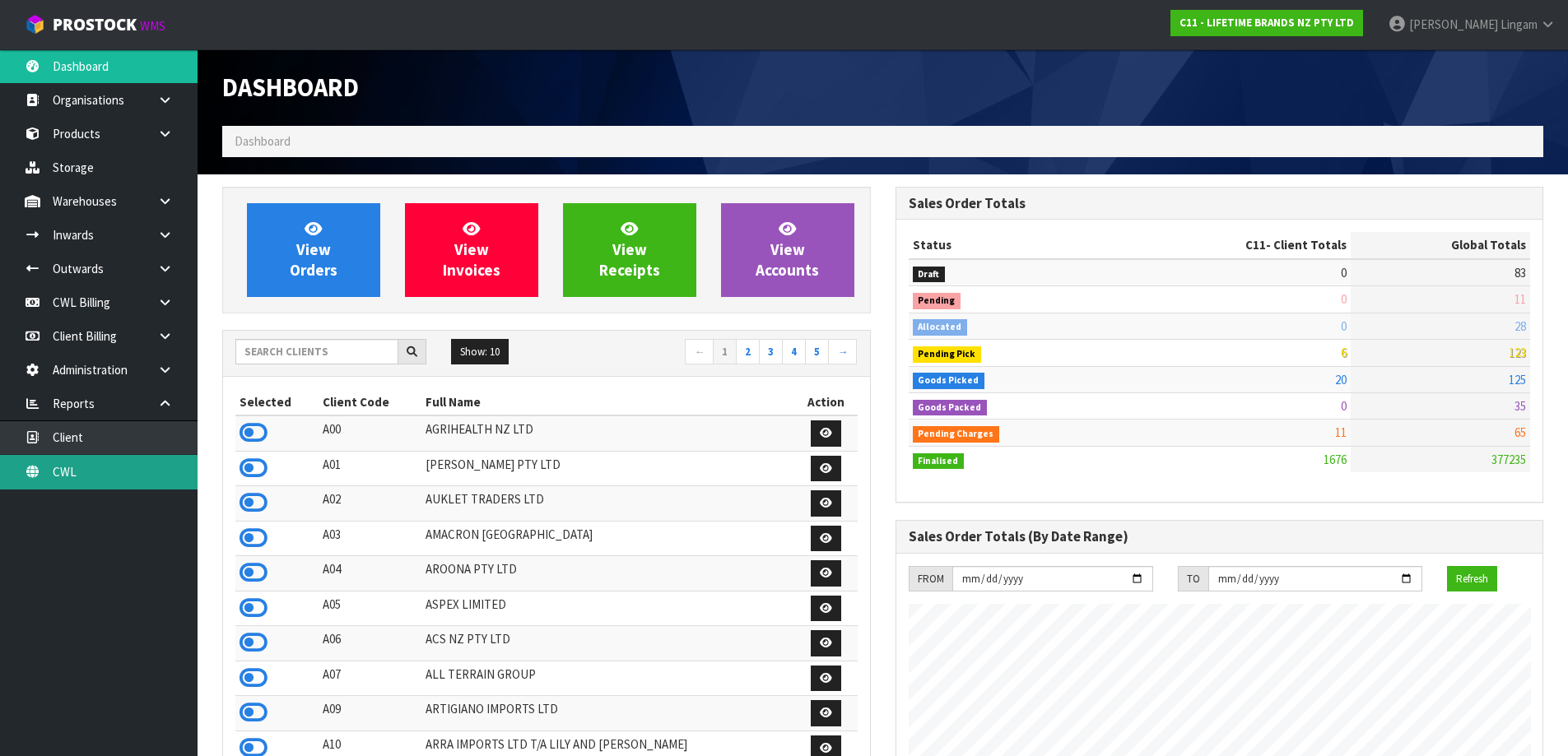
click at [118, 472] on link "CWL" at bounding box center [99, 471] width 197 height 33
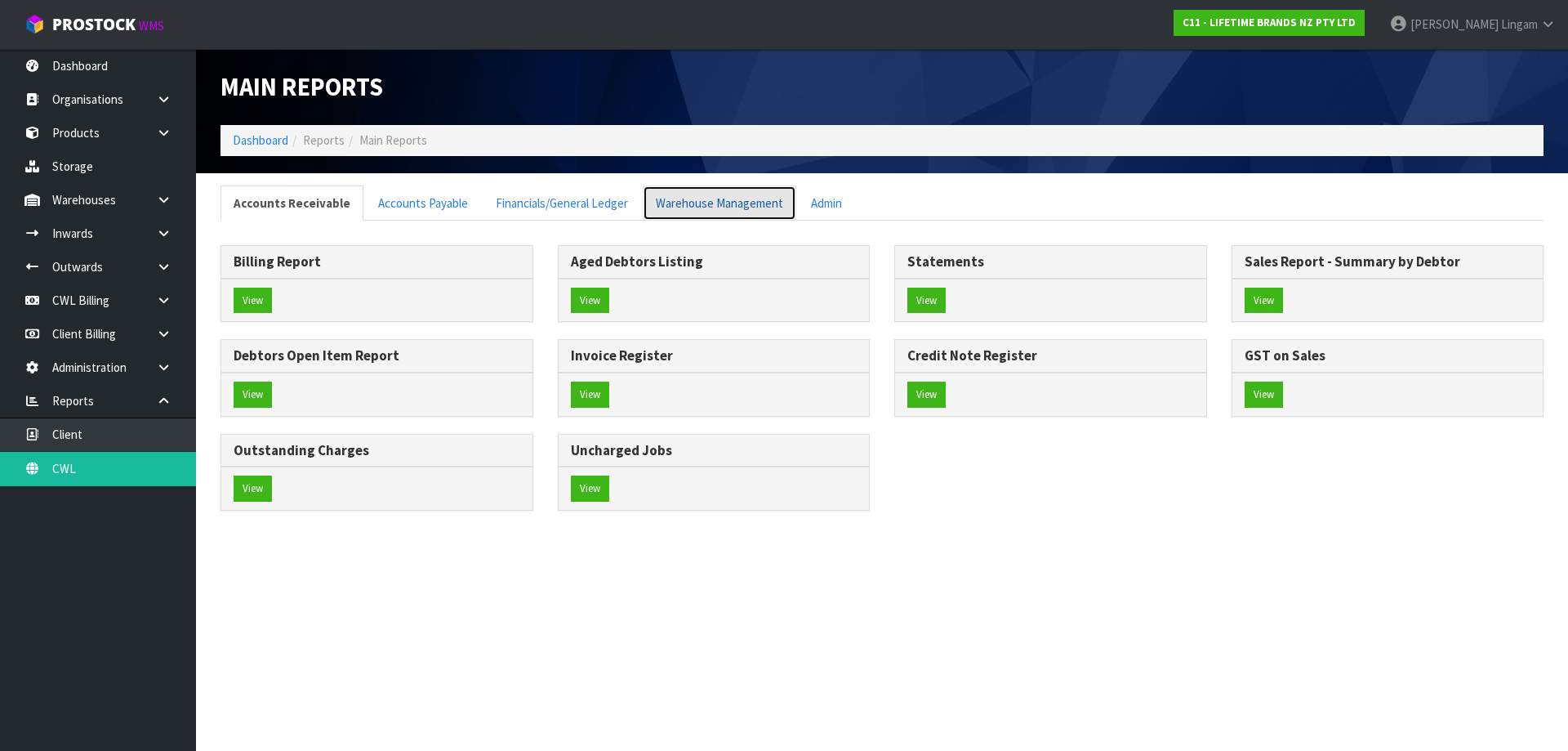
click at [713, 203] on link "Warehouse Management" at bounding box center [719, 202] width 153 height 35
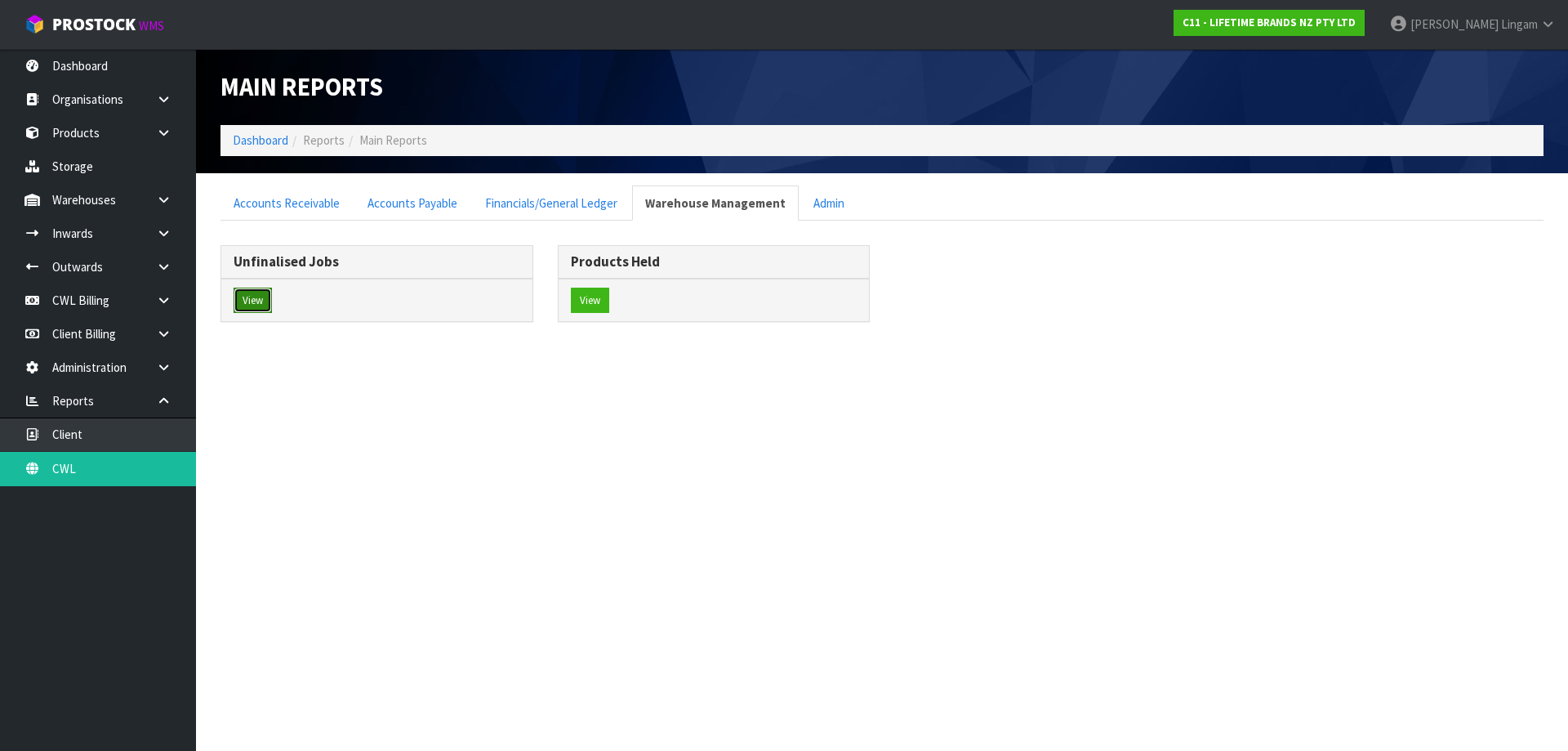
click at [253, 297] on button "View" at bounding box center [253, 301] width 38 height 27
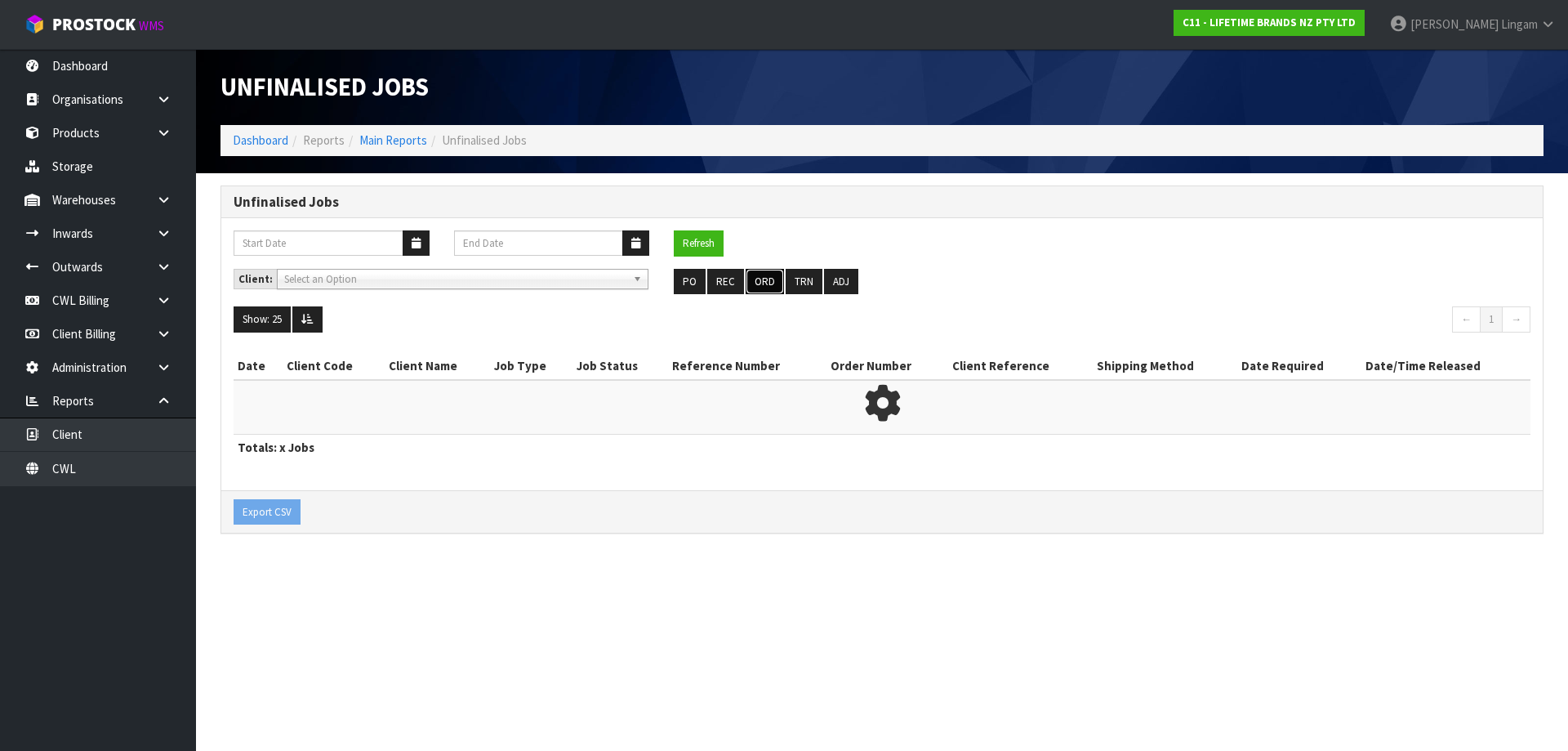
click at [757, 277] on button "ORD" at bounding box center [765, 282] width 38 height 27
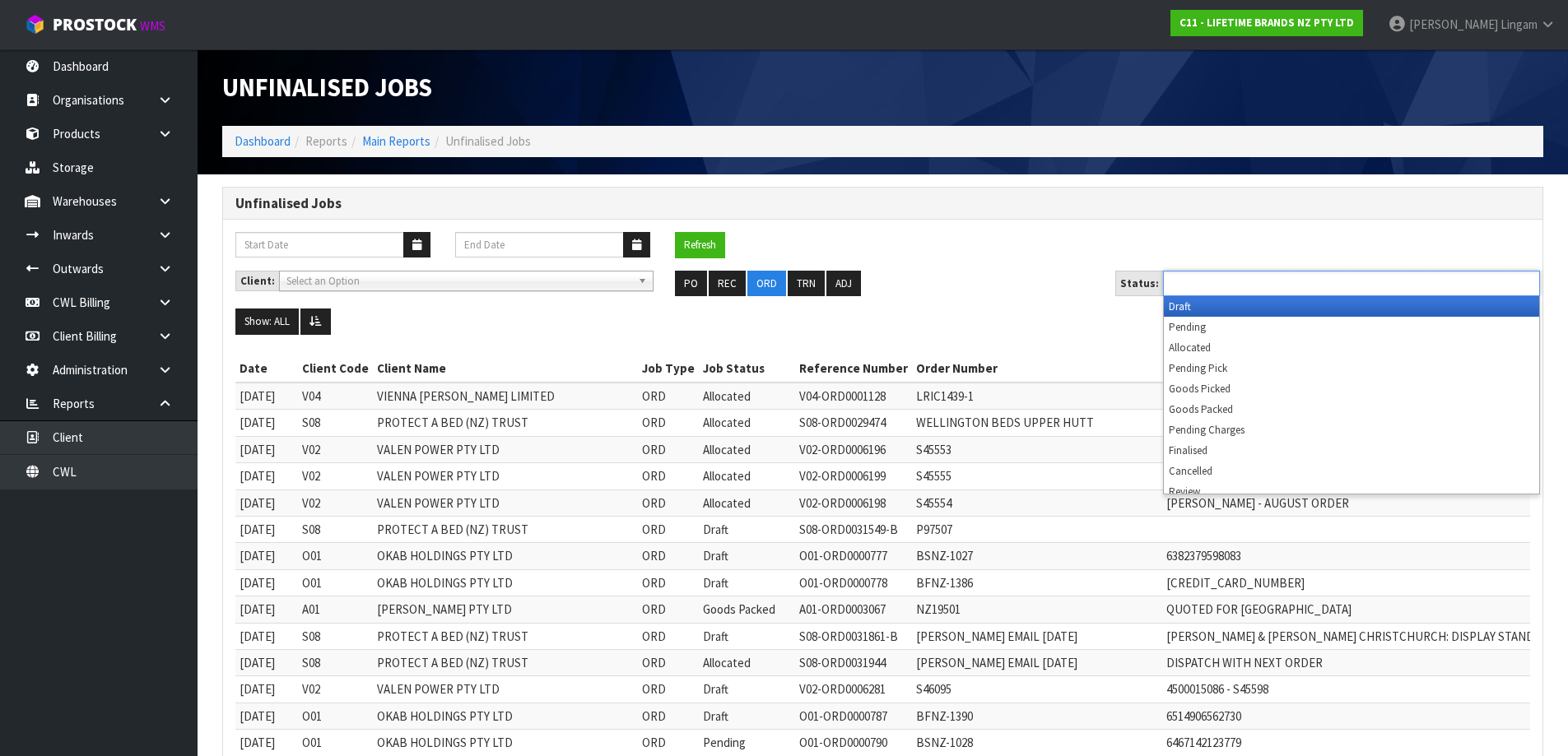
click at [1226, 286] on input "text" at bounding box center [1228, 283] width 121 height 21
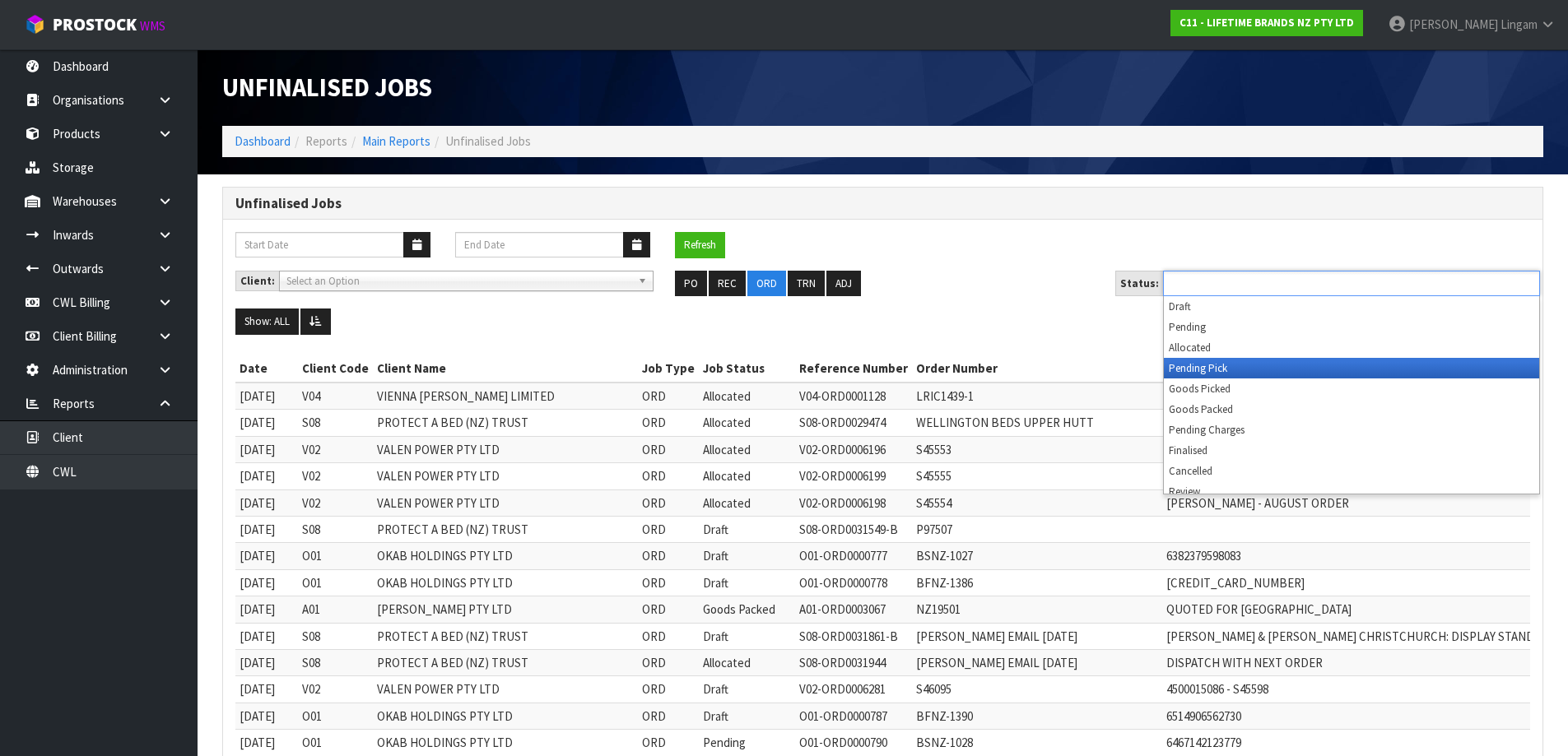
click at [1219, 370] on li "Pending Pick" at bounding box center [1351, 368] width 375 height 21
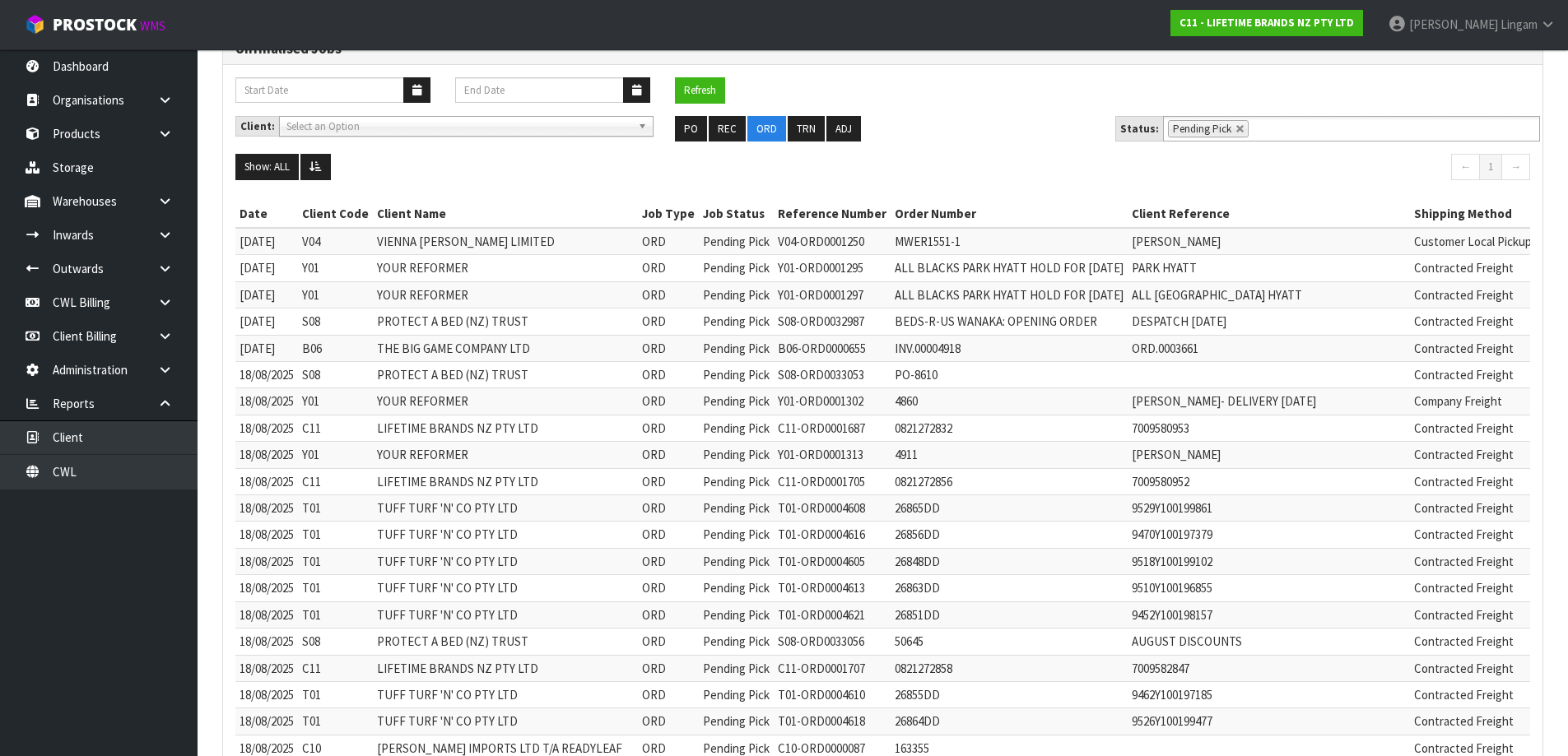
scroll to position [165, 0]
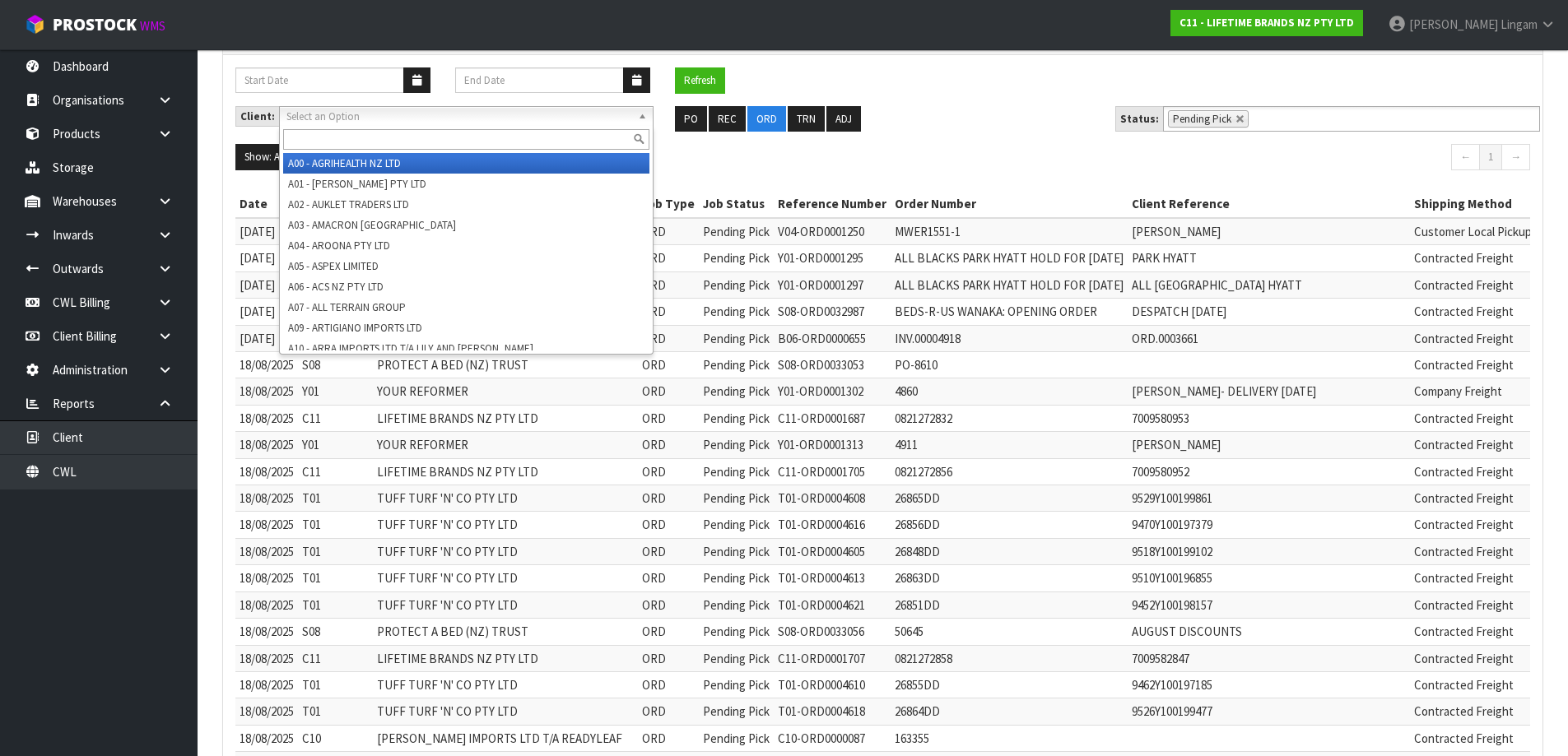
click at [501, 116] on span "Select an Option" at bounding box center [459, 117] width 345 height 20
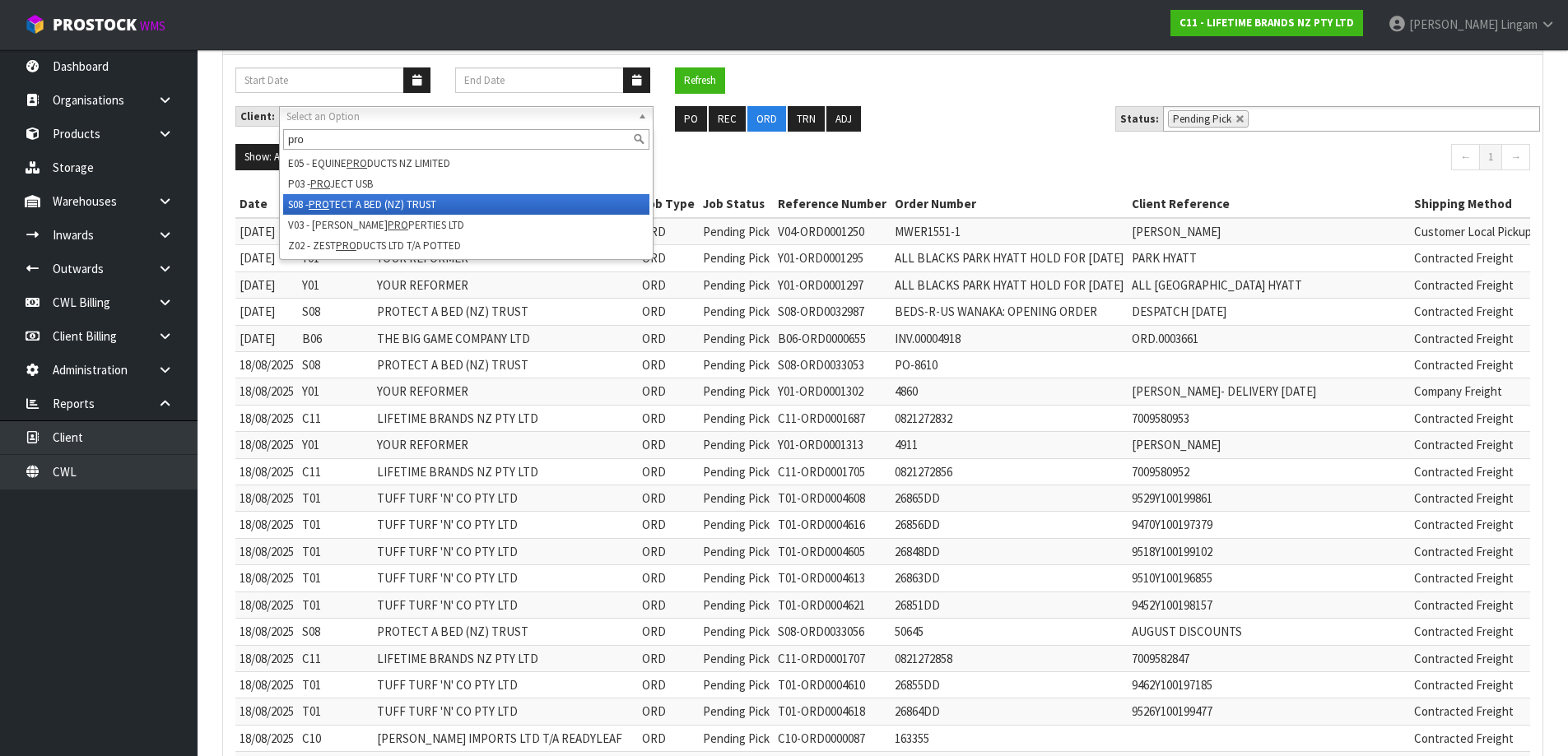
type input "pro"
click at [410, 204] on li "S08 - PRO TECT A BED (NZ) TRUST" at bounding box center [466, 204] width 366 height 21
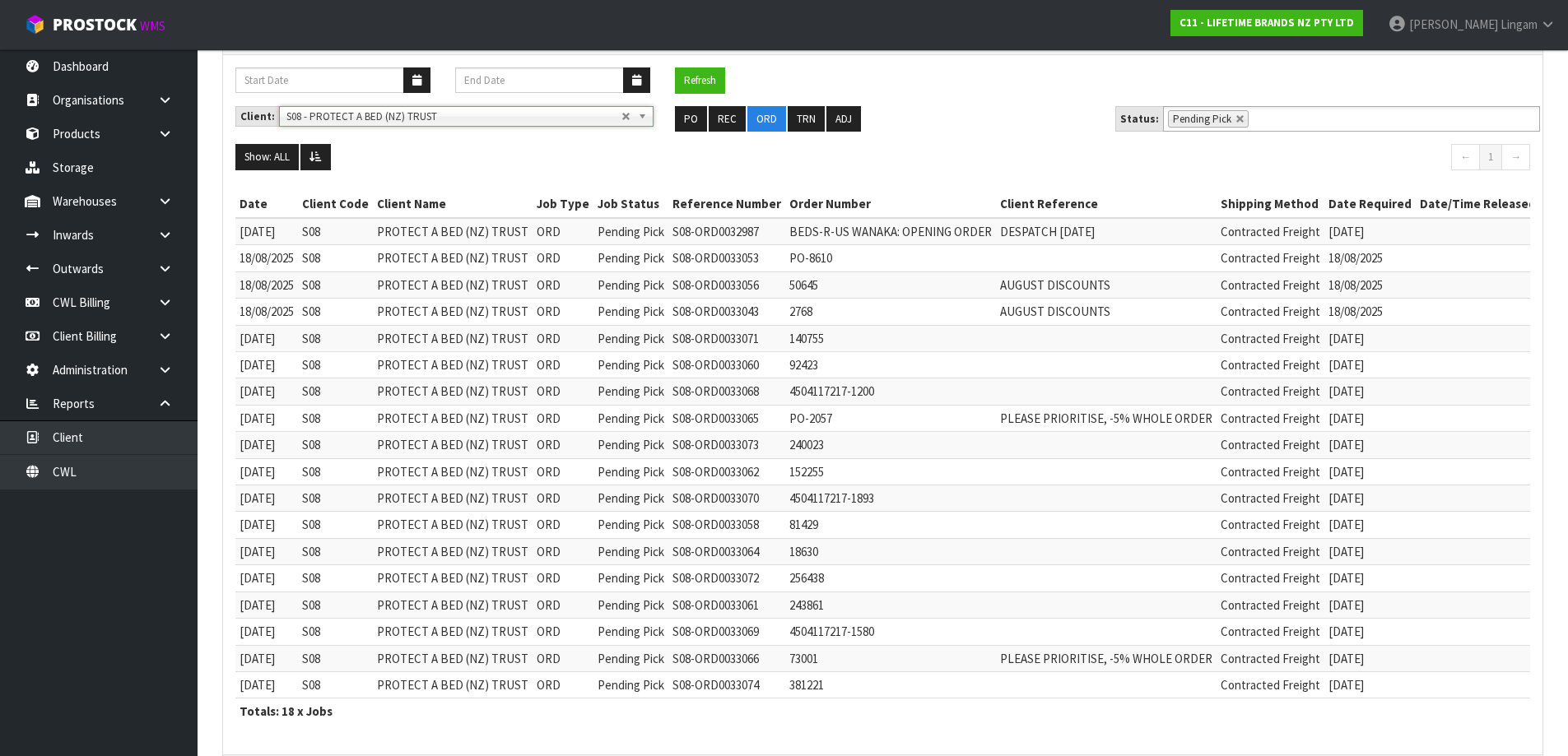
scroll to position [0, 0]
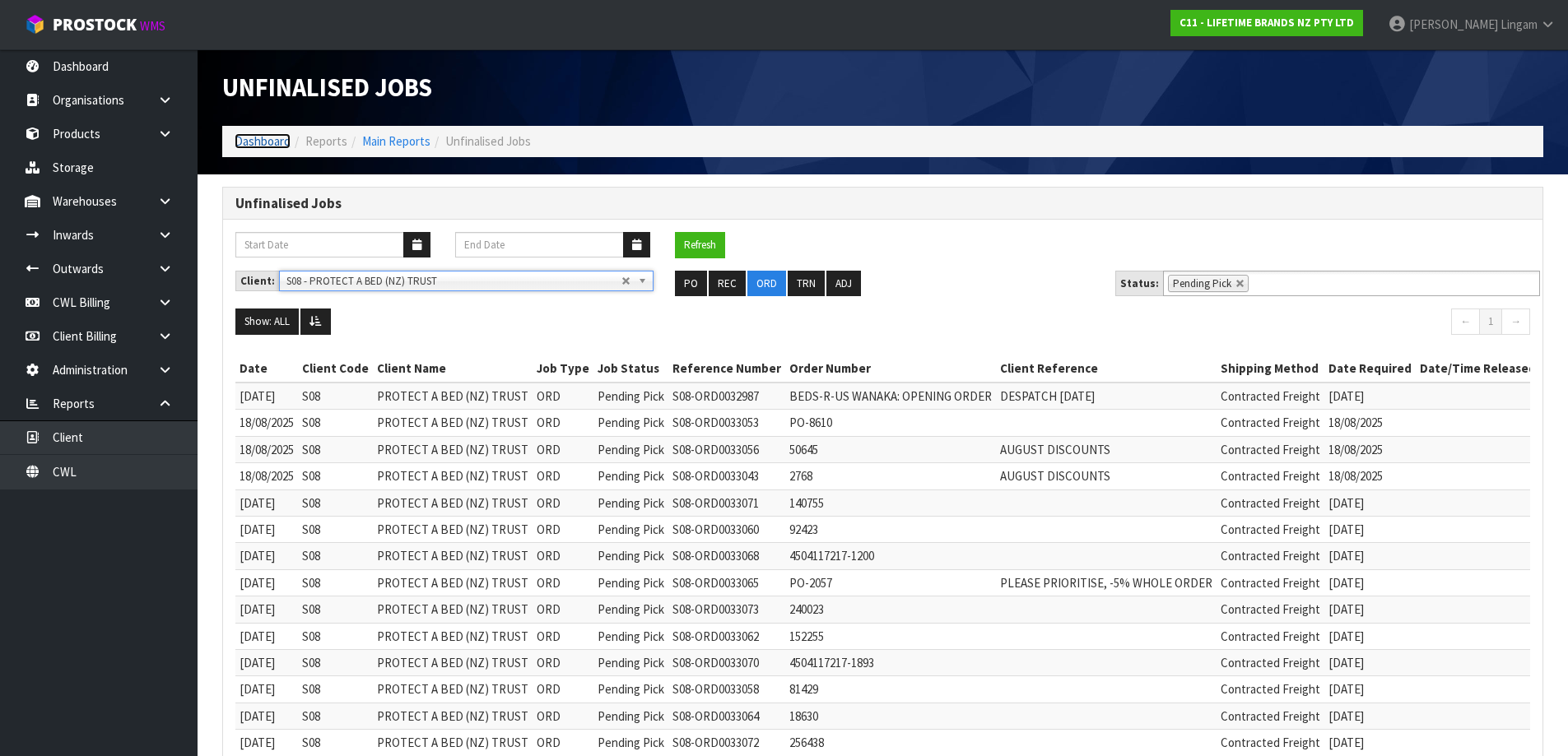
click at [252, 142] on link "Dashboard" at bounding box center [262, 140] width 56 height 16
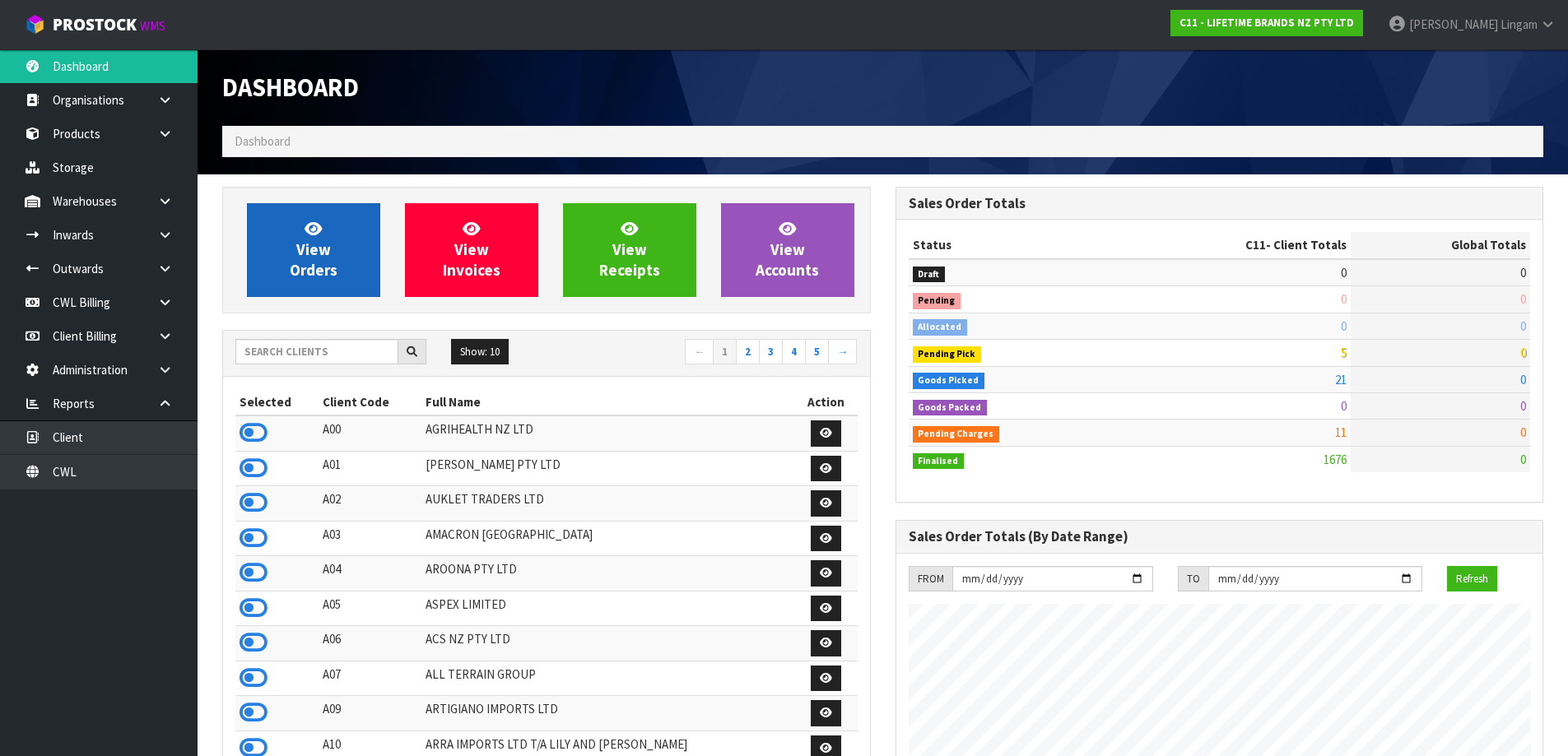
scroll to position [1246, 672]
click at [313, 262] on span "View Orders" at bounding box center [313, 250] width 48 height 62
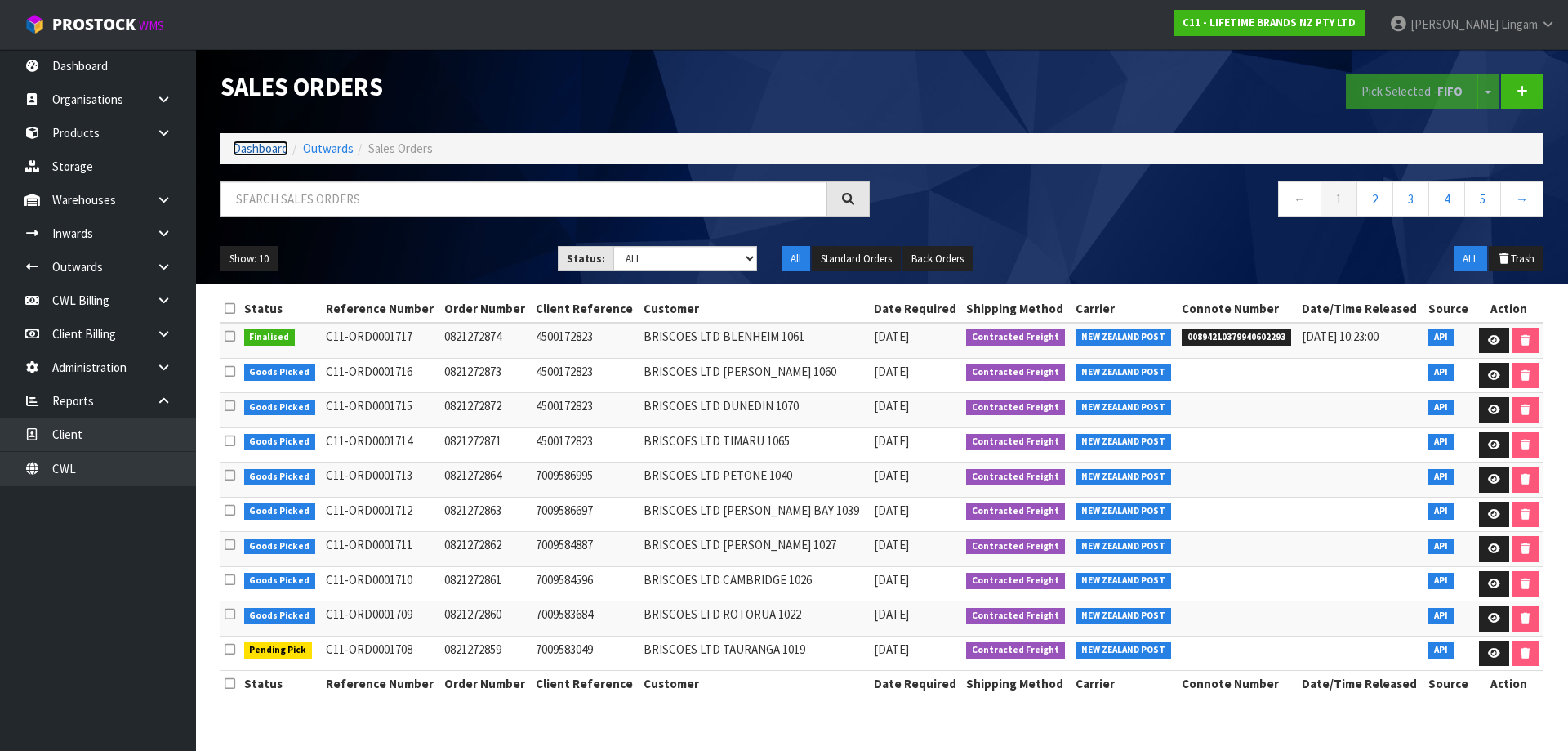
click at [246, 144] on link "Dashboard" at bounding box center [261, 148] width 56 height 16
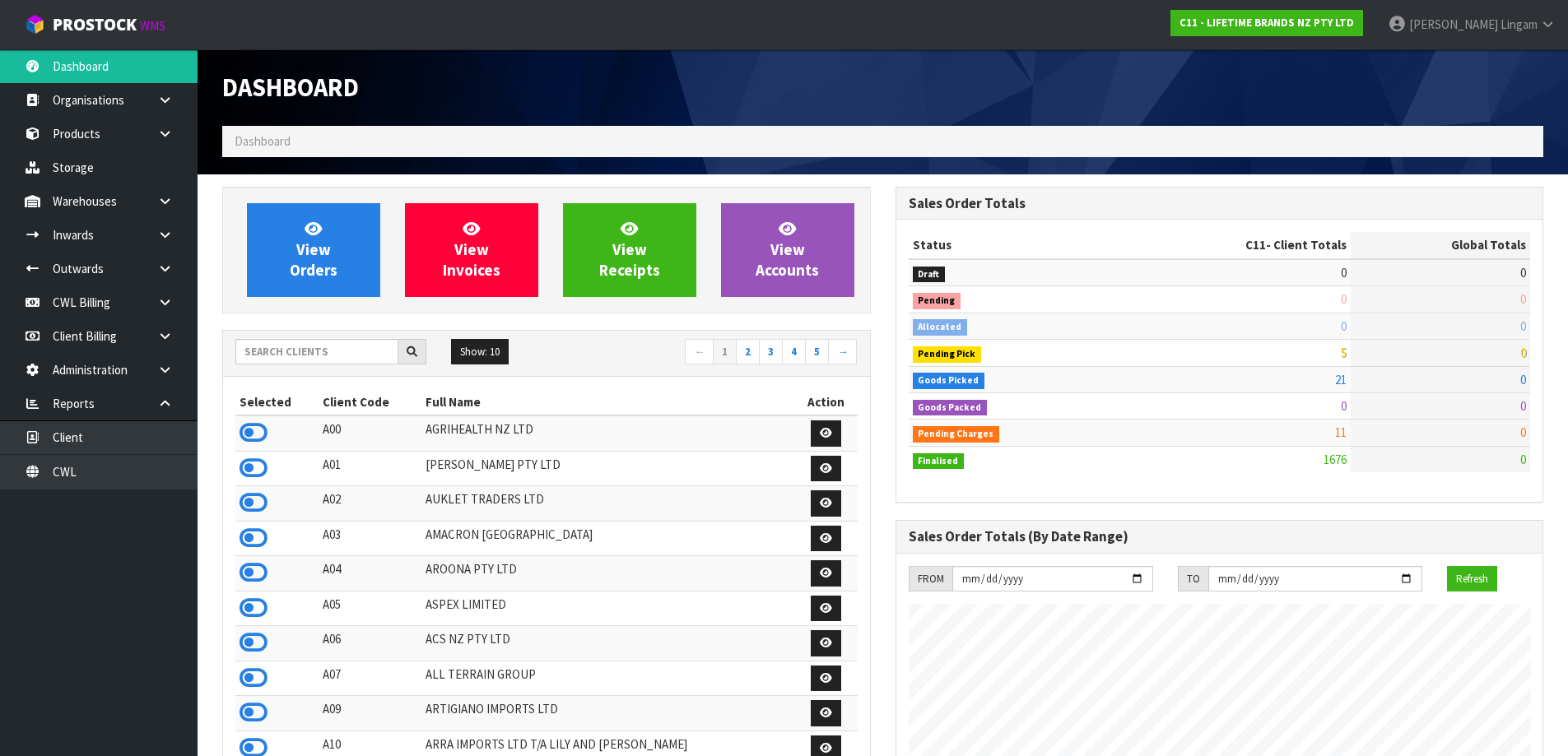
scroll to position [1246, 672]
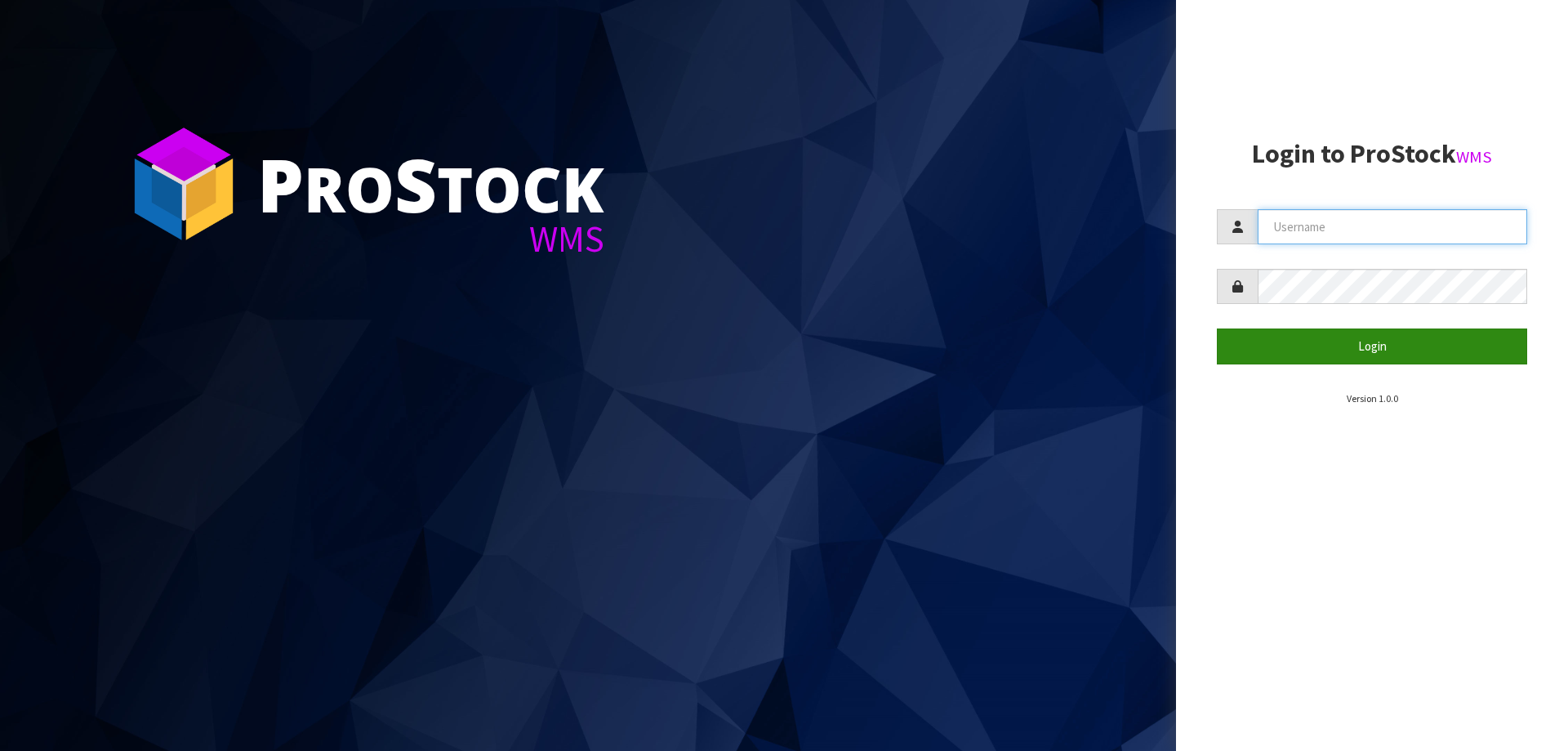
type input "vineeta@cwl.co.nz"
click at [1388, 349] on button "Login" at bounding box center [1372, 346] width 310 height 35
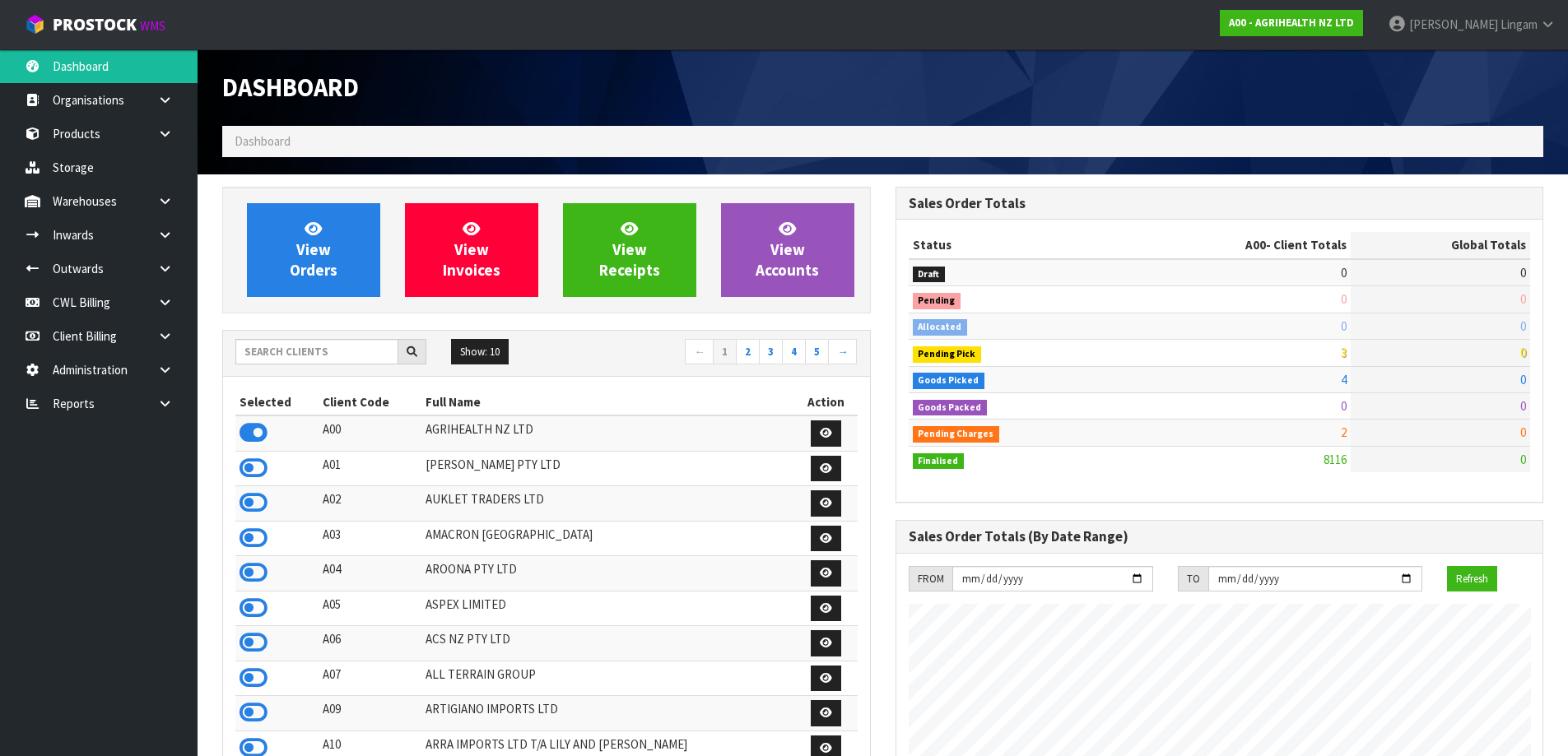
scroll to position [1246, 672]
click at [173, 400] on link at bounding box center [171, 403] width 53 height 33
click at [145, 475] on link "CWL" at bounding box center [99, 471] width 197 height 33
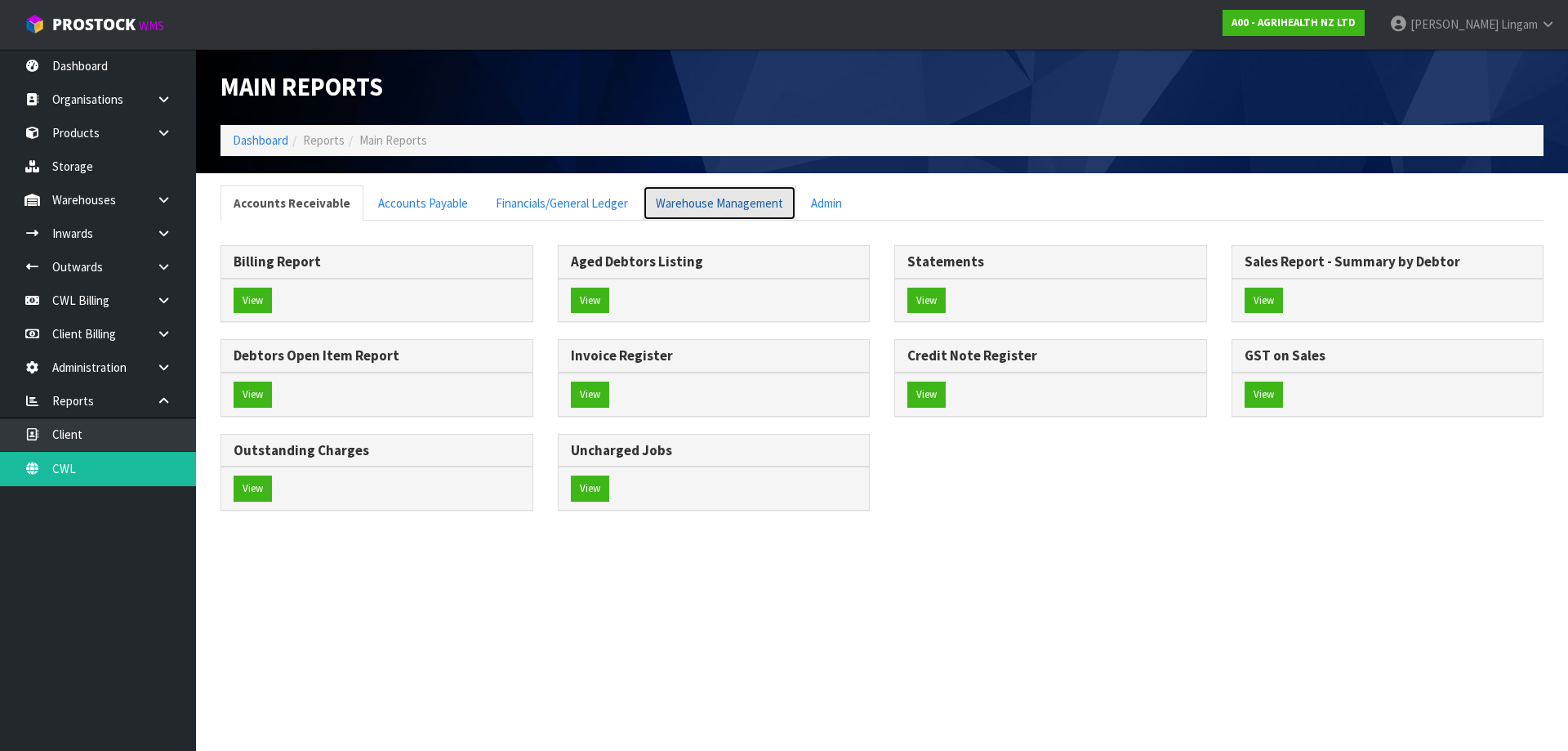
click at [721, 197] on link "Warehouse Management" at bounding box center [719, 202] width 153 height 35
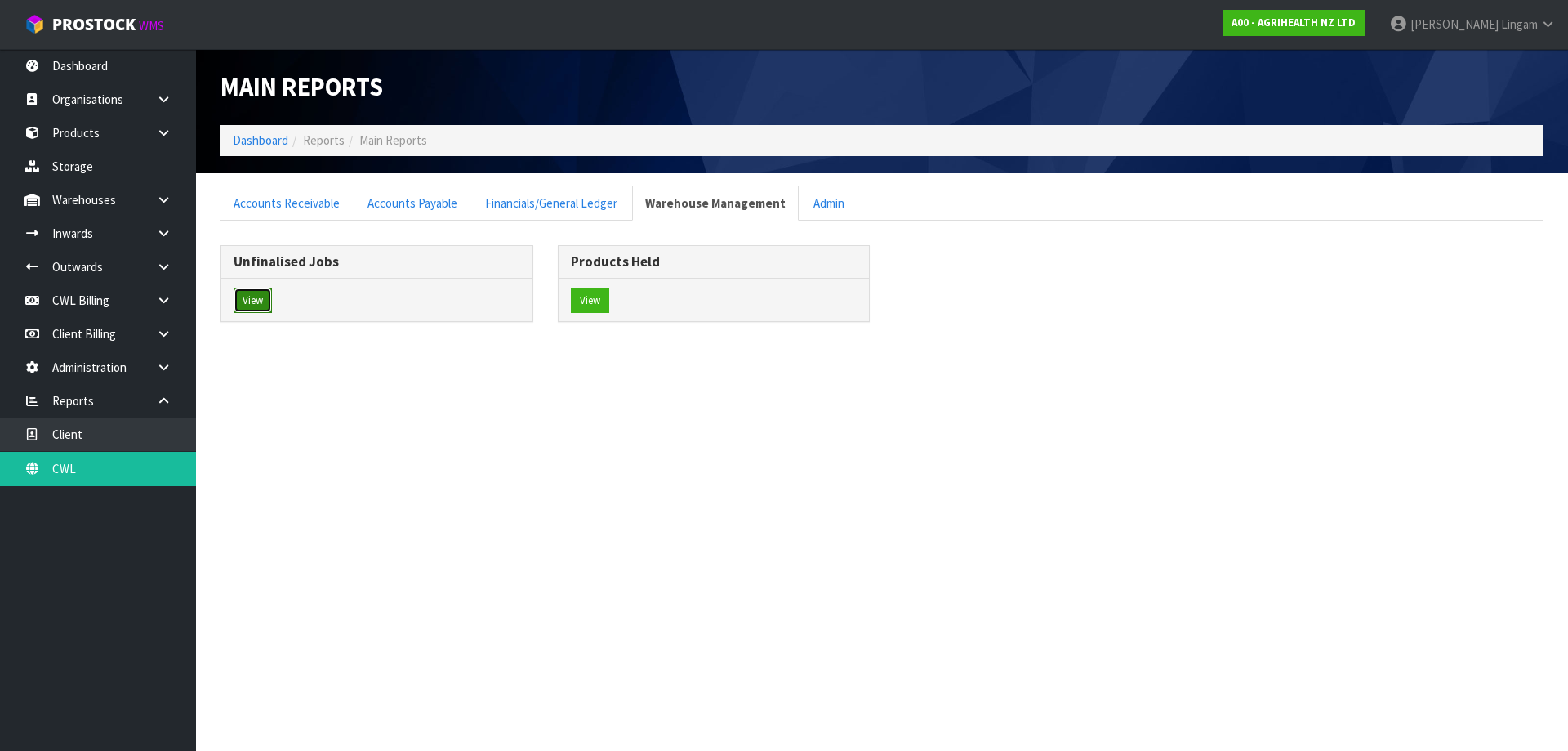
click at [256, 305] on button "View" at bounding box center [253, 301] width 38 height 27
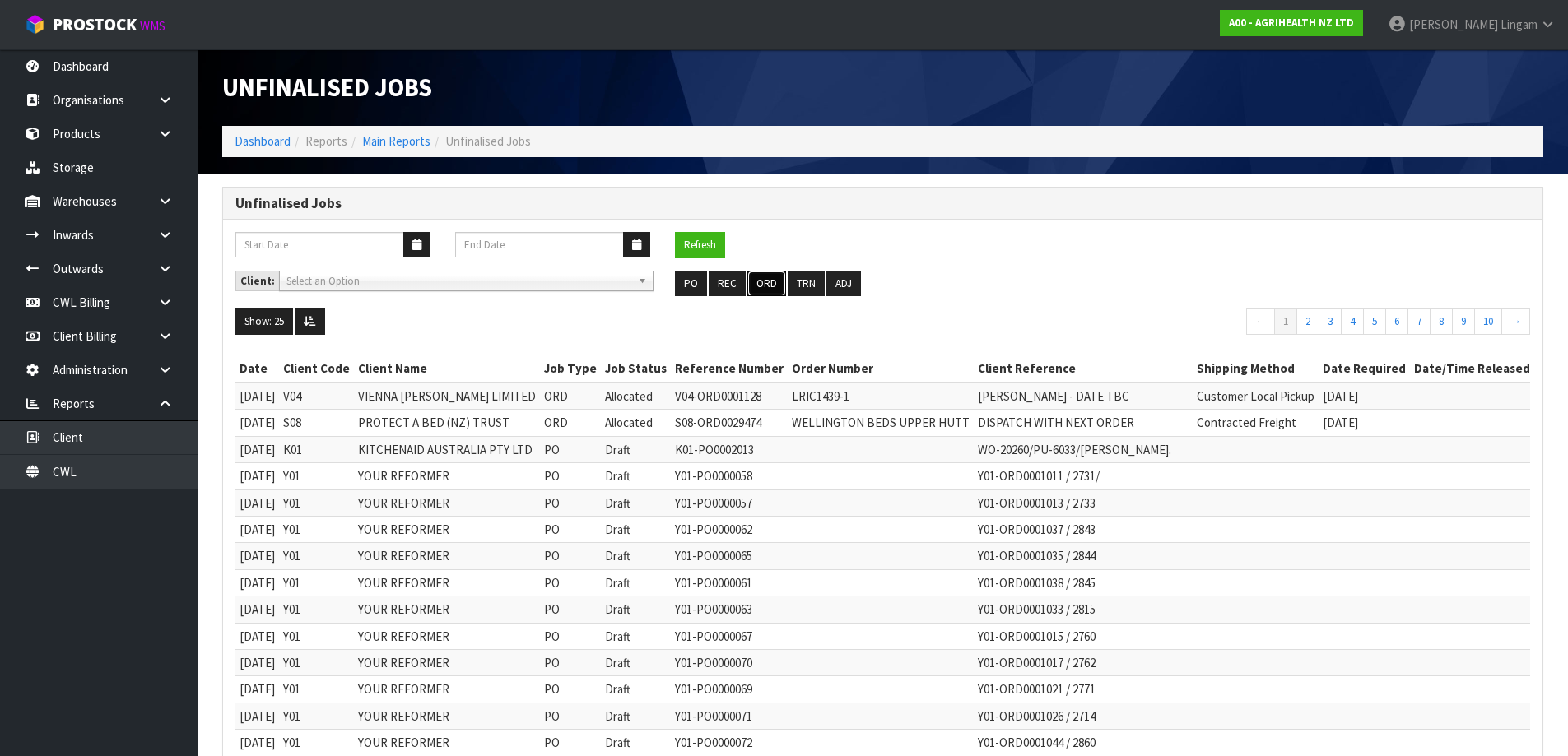
click at [753, 278] on button "ORD" at bounding box center [766, 284] width 38 height 27
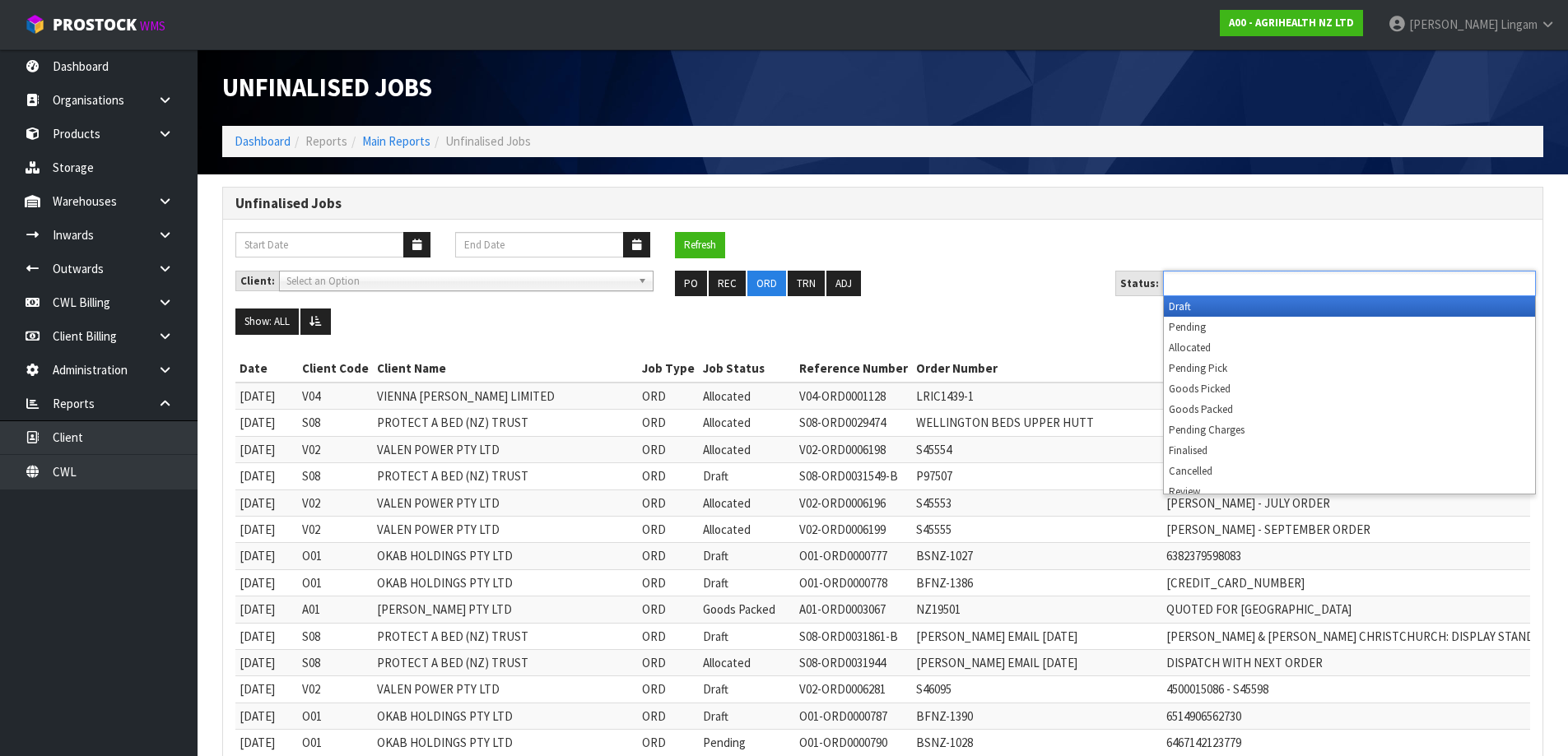
click at [1210, 277] on input "text" at bounding box center [1228, 283] width 121 height 21
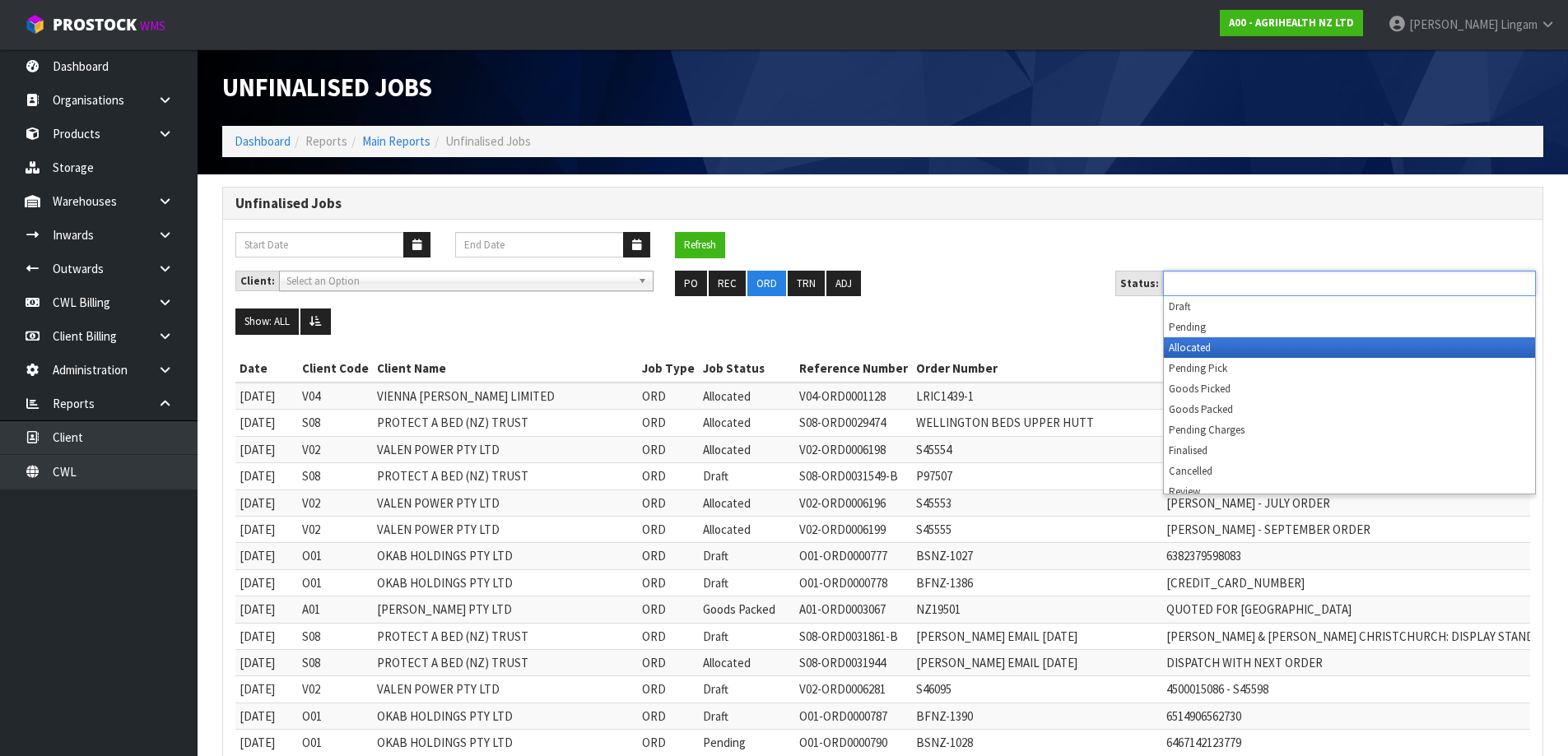
click at [1221, 345] on li "Allocated" at bounding box center [1349, 348] width 371 height 21
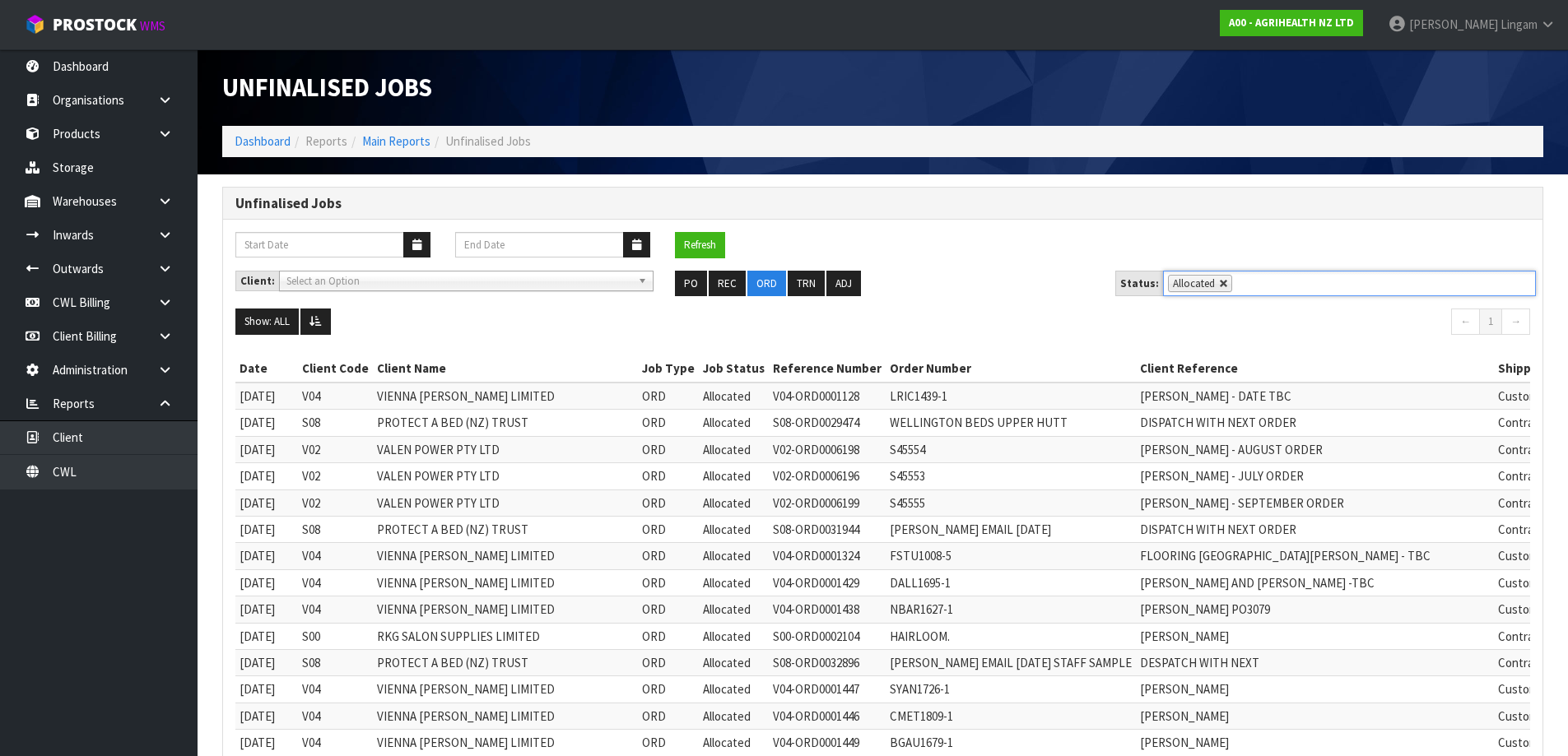
click at [1219, 287] on link at bounding box center [1224, 284] width 10 height 10
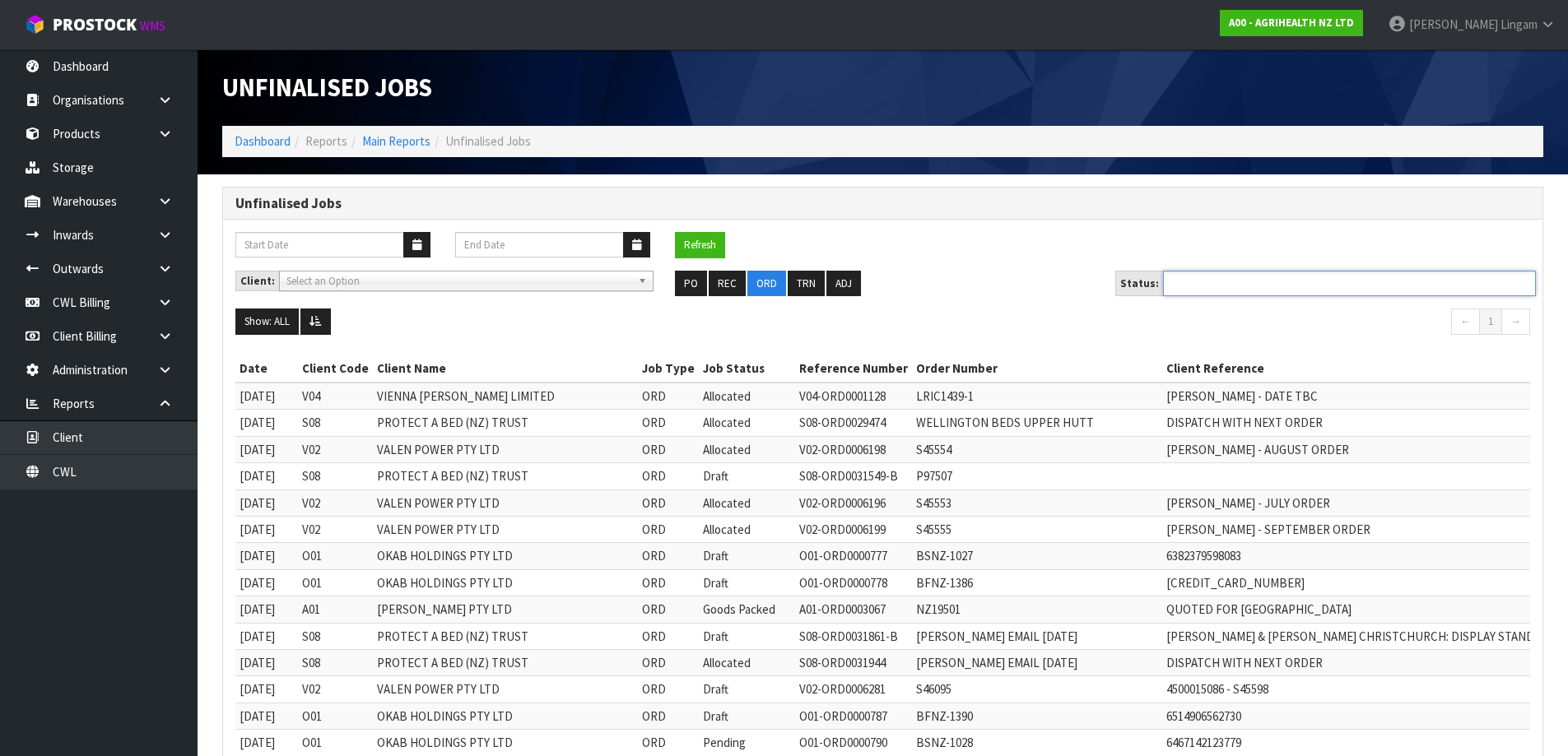
type input "Select Some Options"
click at [1005, 282] on ul "PO REC ORD TRN ADJ" at bounding box center [882, 284] width 415 height 27
click at [1195, 287] on input "text" at bounding box center [1228, 283] width 121 height 21
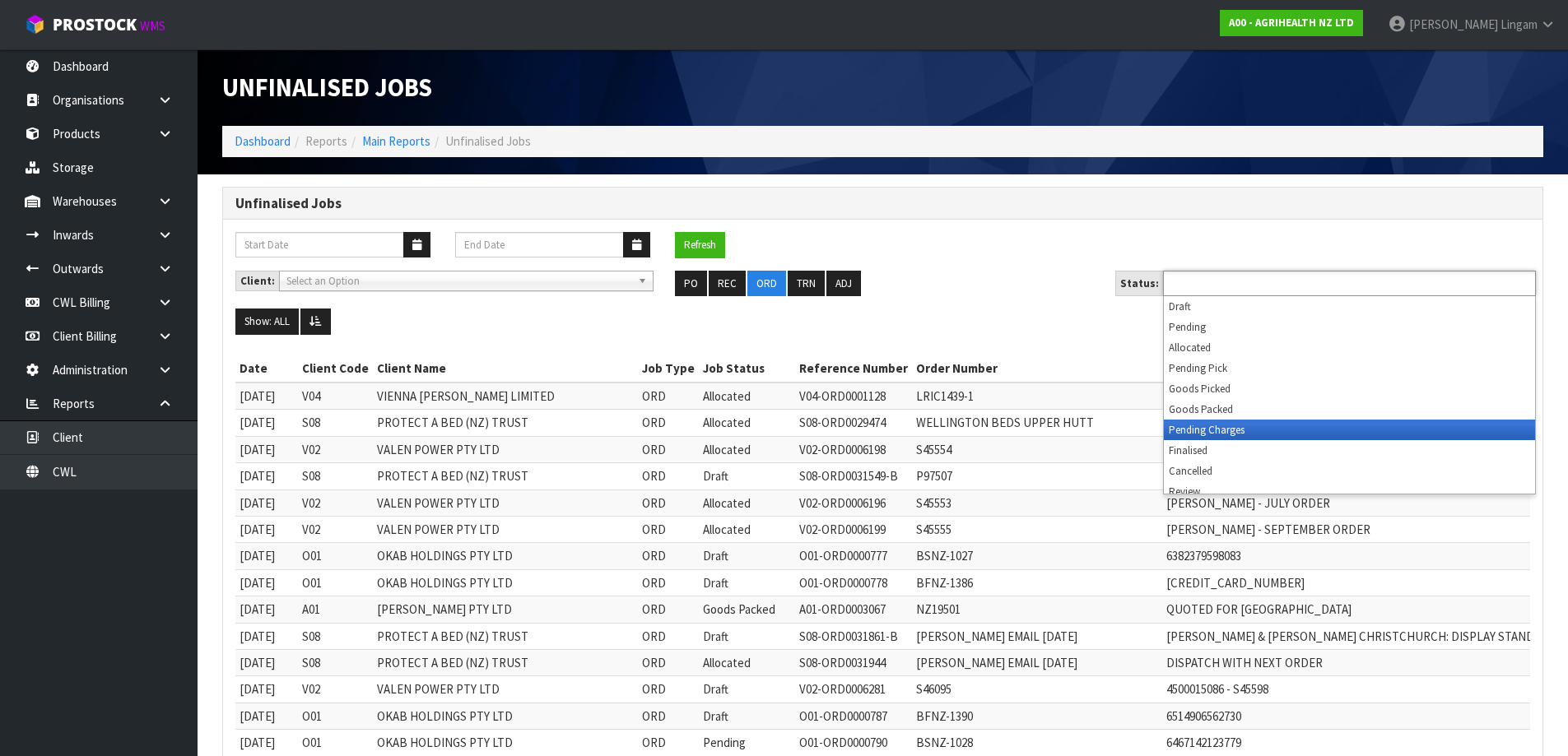
click at [1194, 431] on li "Pending Charges" at bounding box center [1349, 429] width 371 height 21
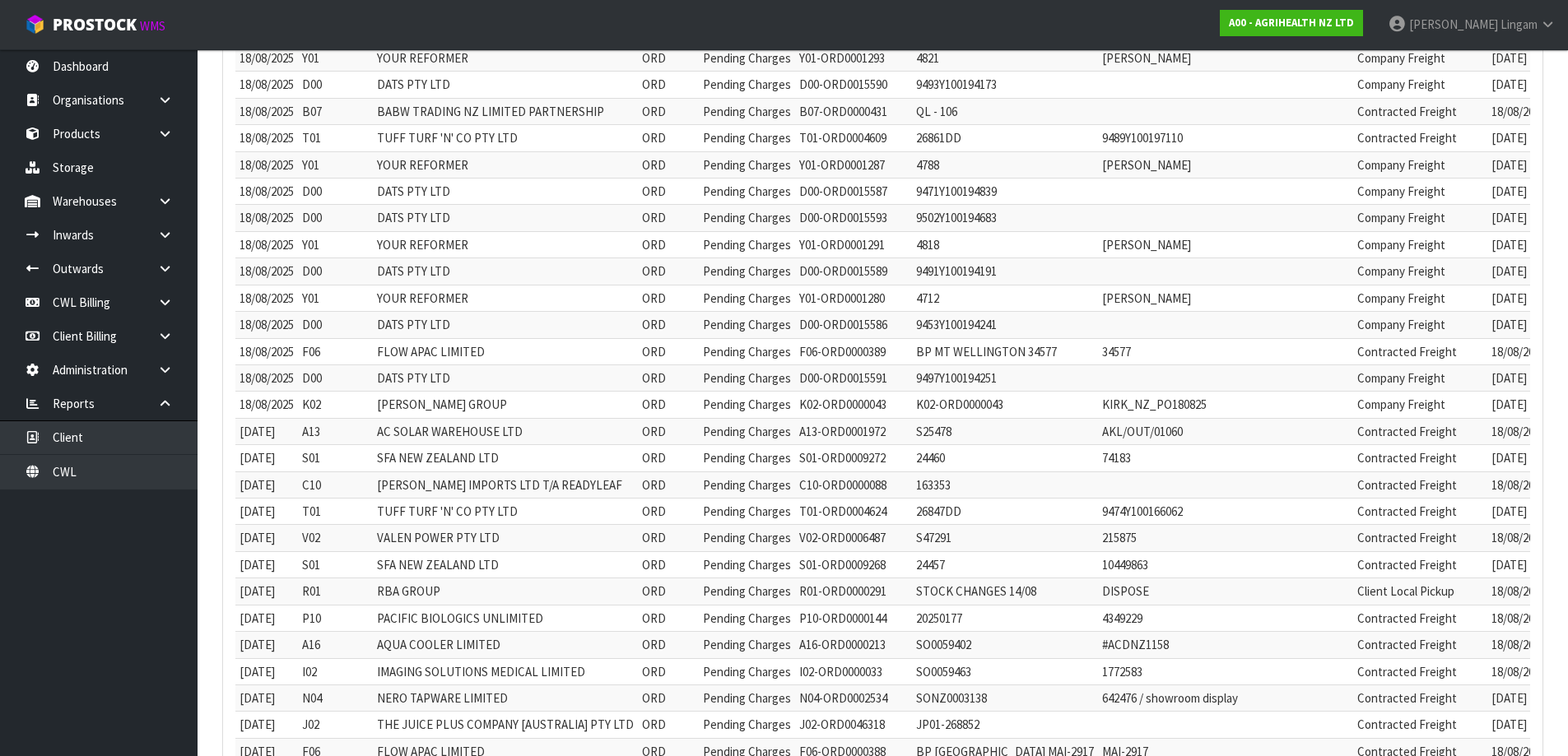
scroll to position [165, 0]
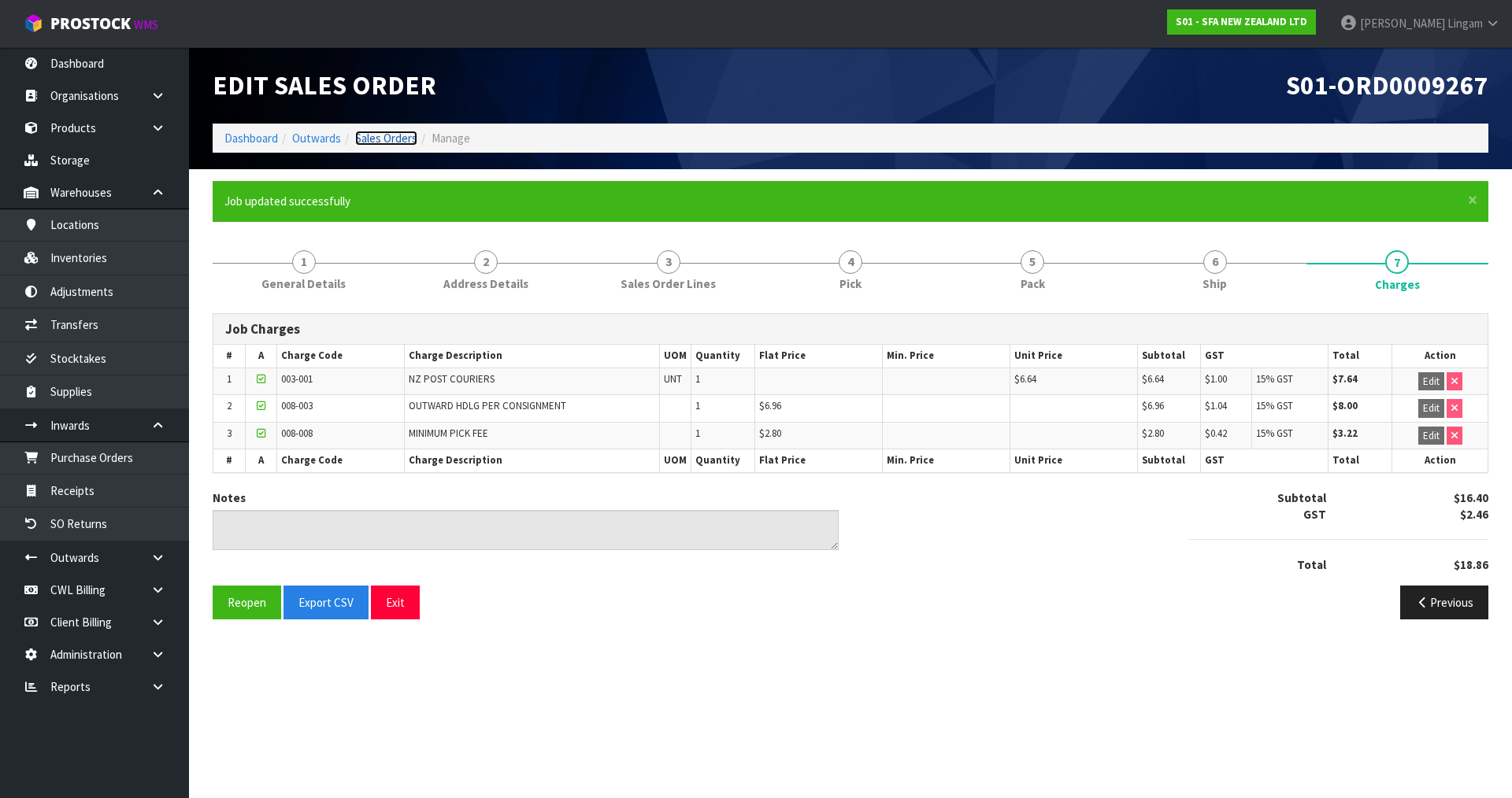
click at [397, 138] on link "Sales Orders" at bounding box center [386, 138] width 62 height 15
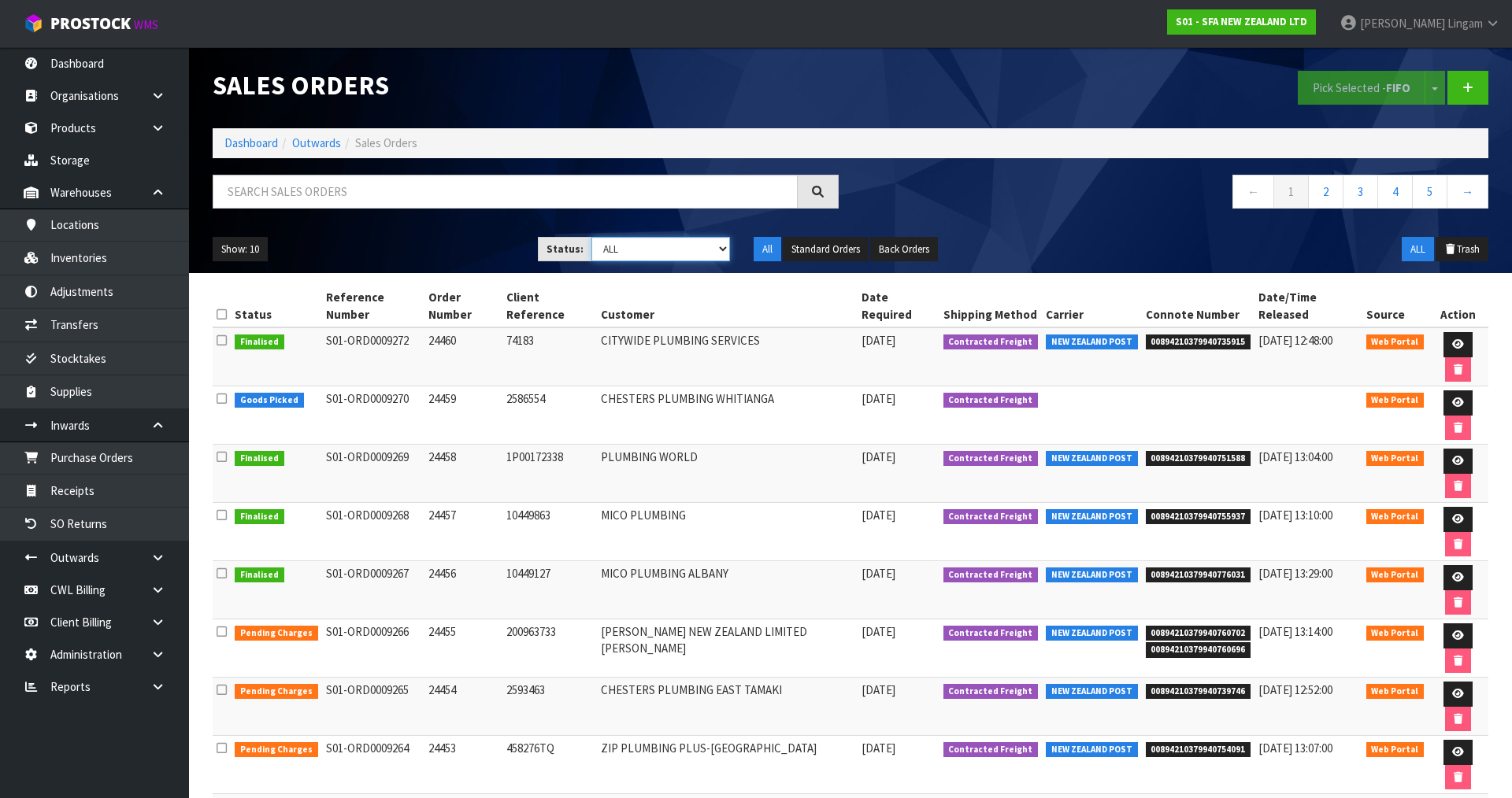
click at [709, 245] on select "Draft Pending Allocated Pending Pick Goods Picked Goods Packed Pending Charges …" at bounding box center [661, 249] width 139 height 25
select select "string:6"
click at [591, 237] on select "Draft Pending Allocated Pending Pick Goods Picked Goods Packed Pending Charges …" at bounding box center [661, 249] width 139 height 25
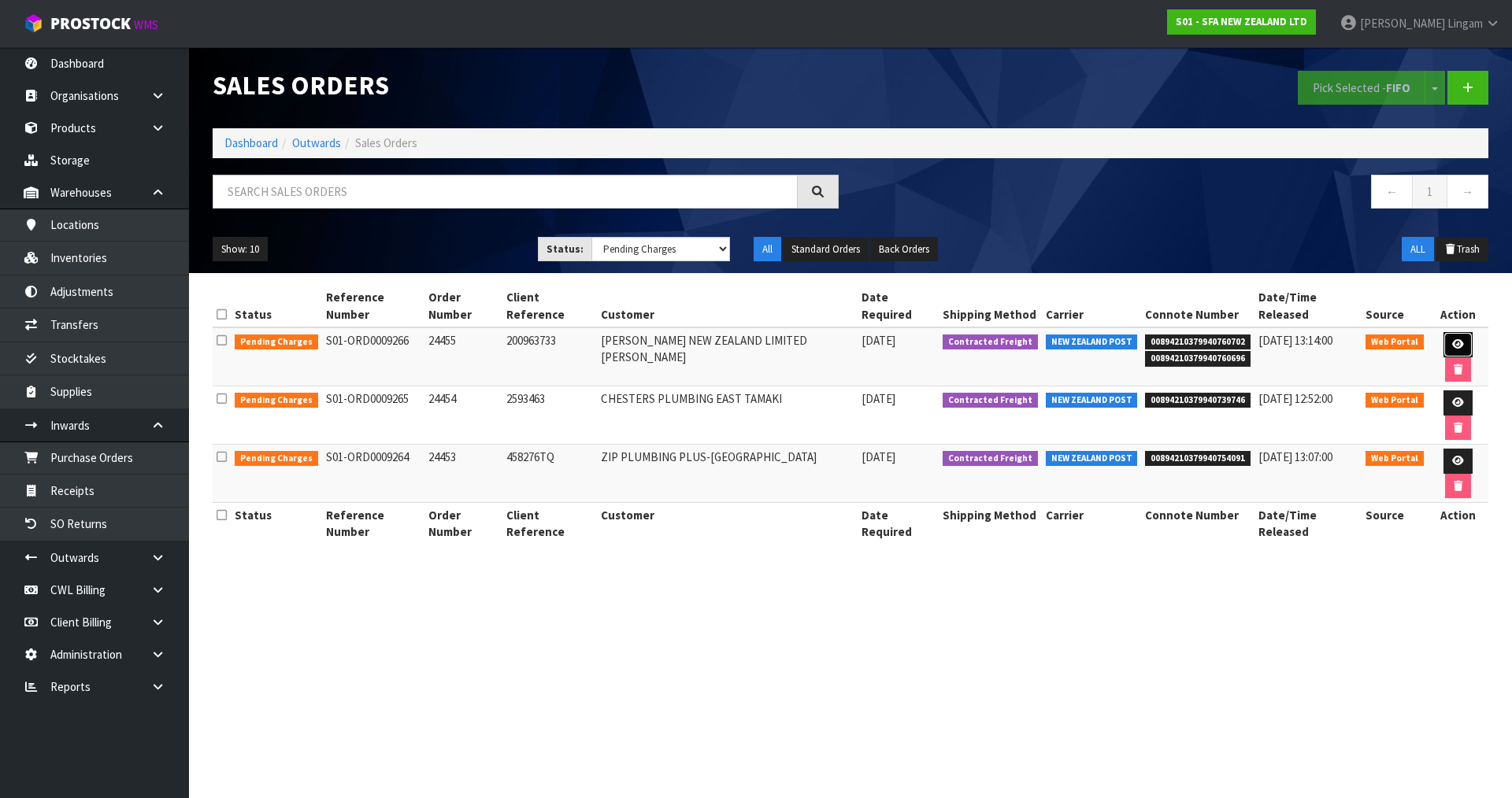
click at [1445, 334] on link at bounding box center [1458, 345] width 29 height 26
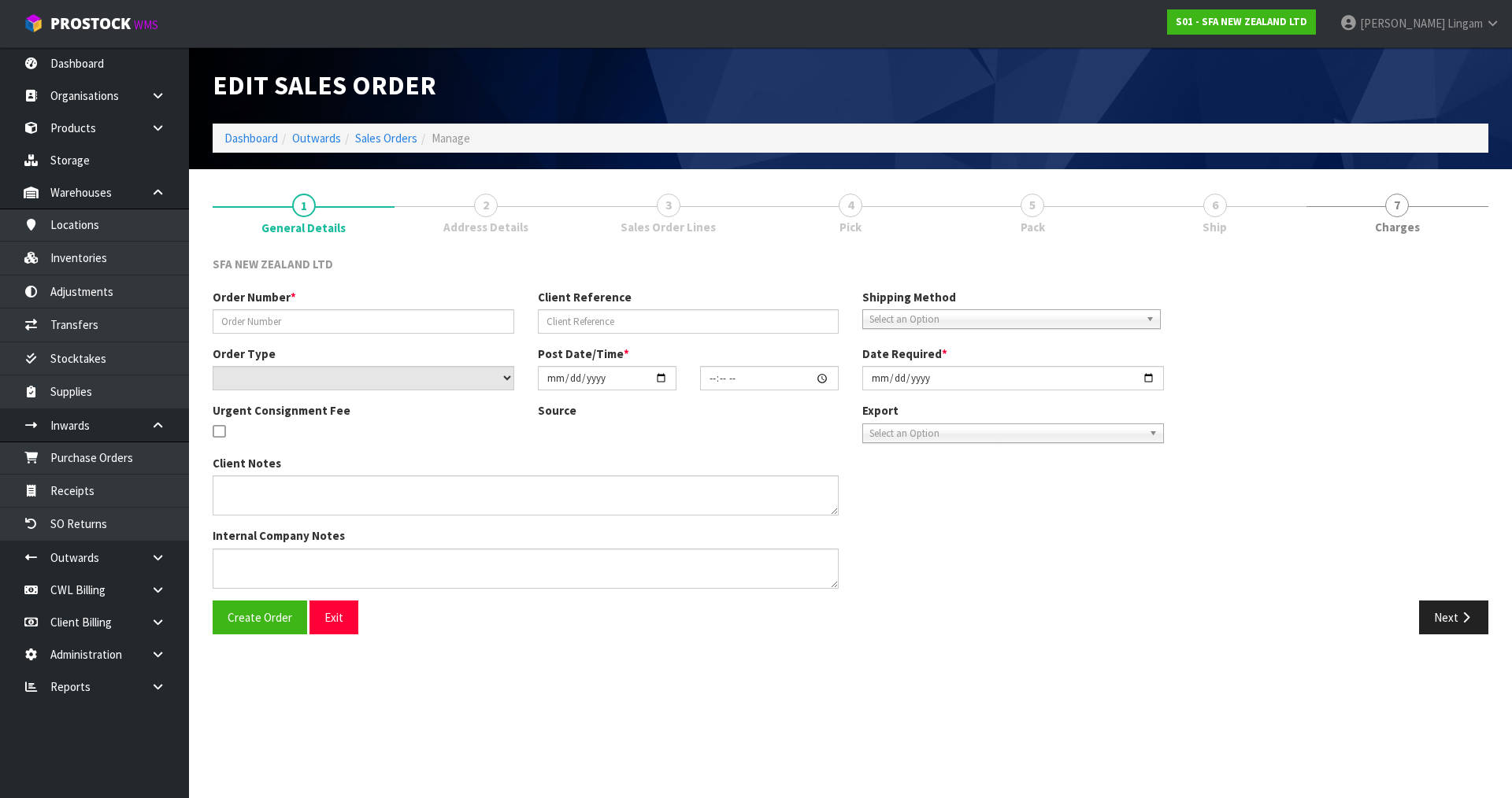
type input "24455"
type input "200963733"
select select "number:0"
type input "[DATE]"
type input "09:46:00.000"
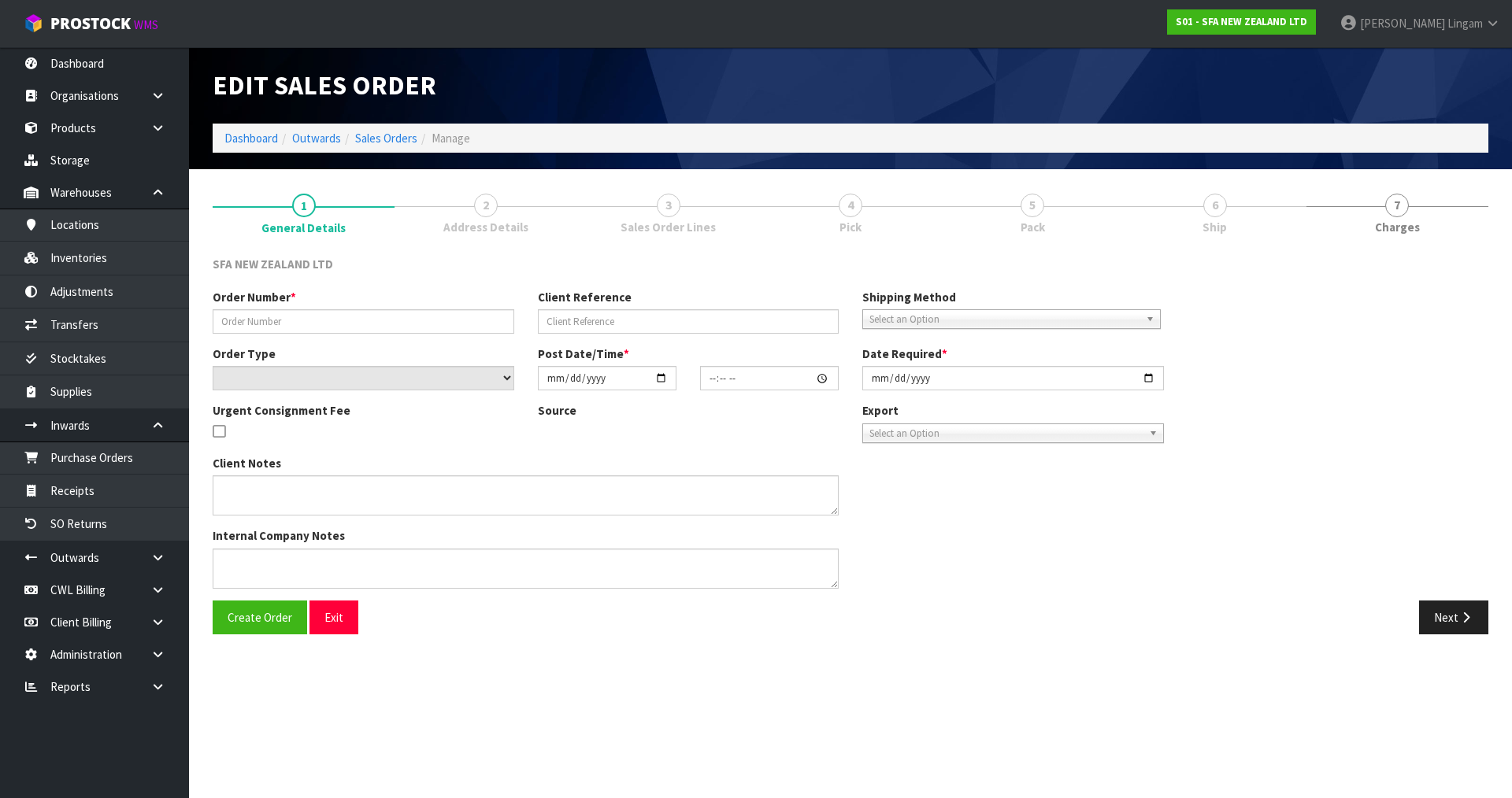
type input "[DATE]"
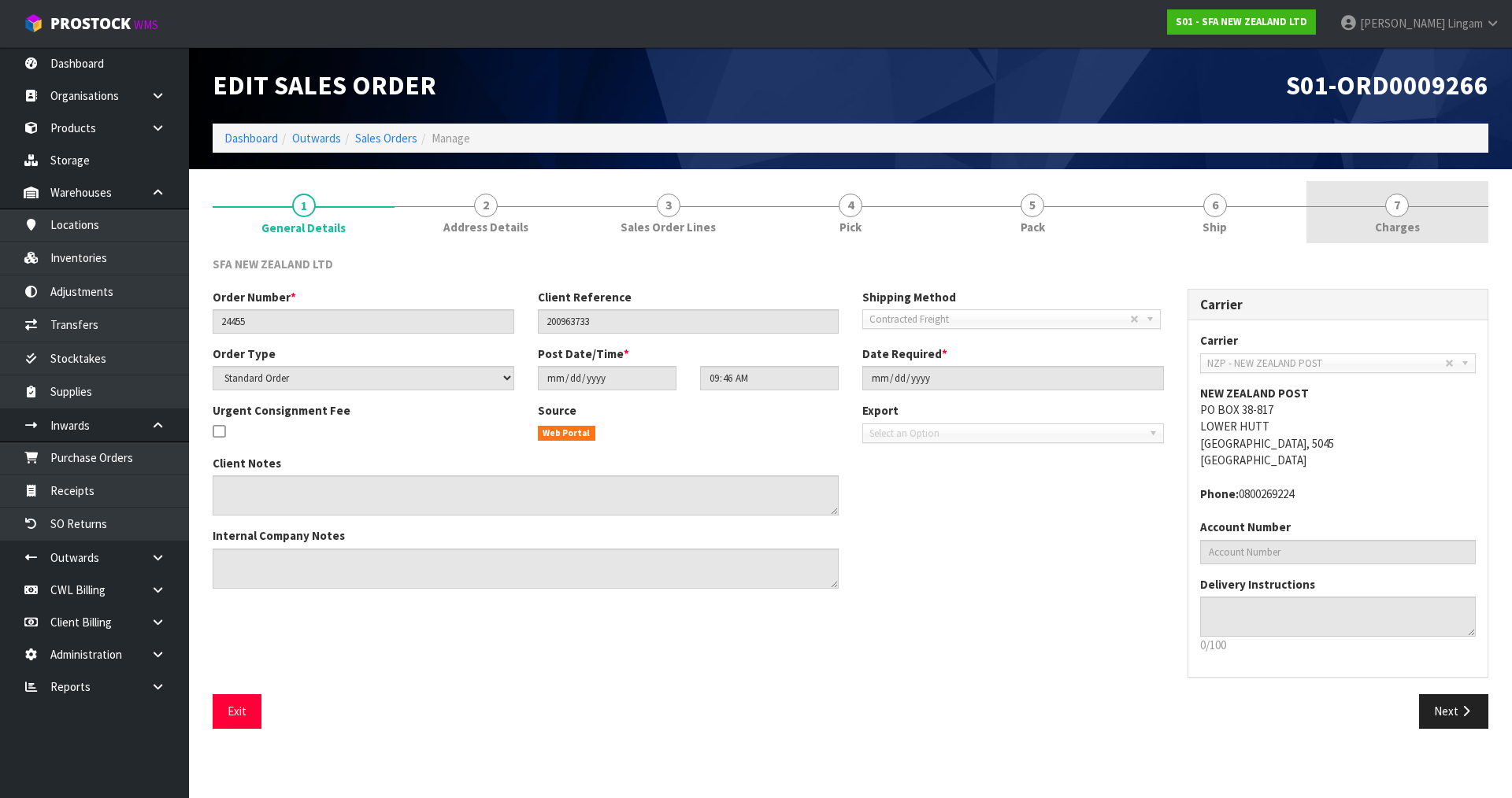
click at [1406, 229] on span "Charges" at bounding box center [1398, 227] width 45 height 17
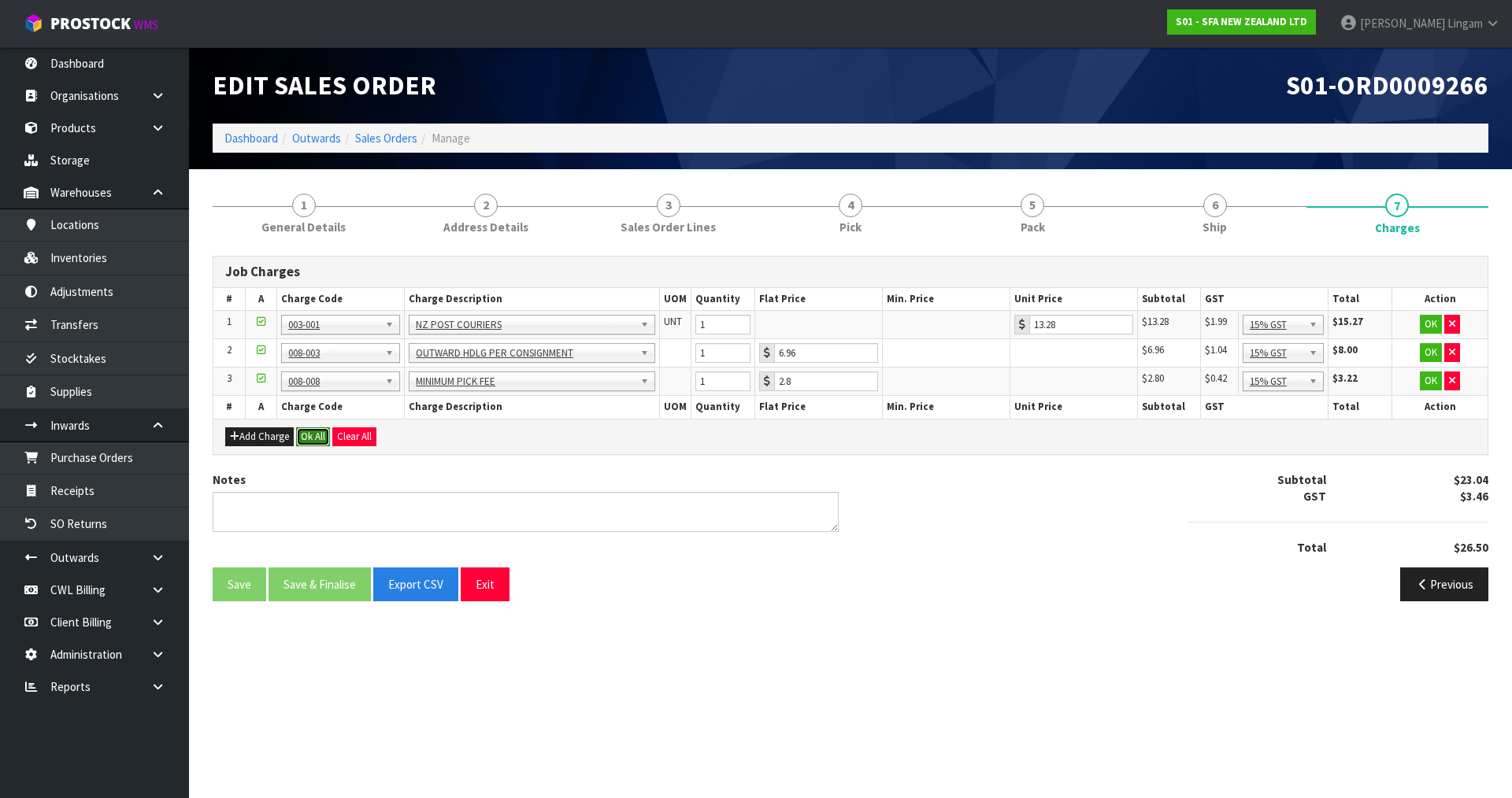
click at [310, 437] on button "Ok All" at bounding box center [313, 437] width 34 height 19
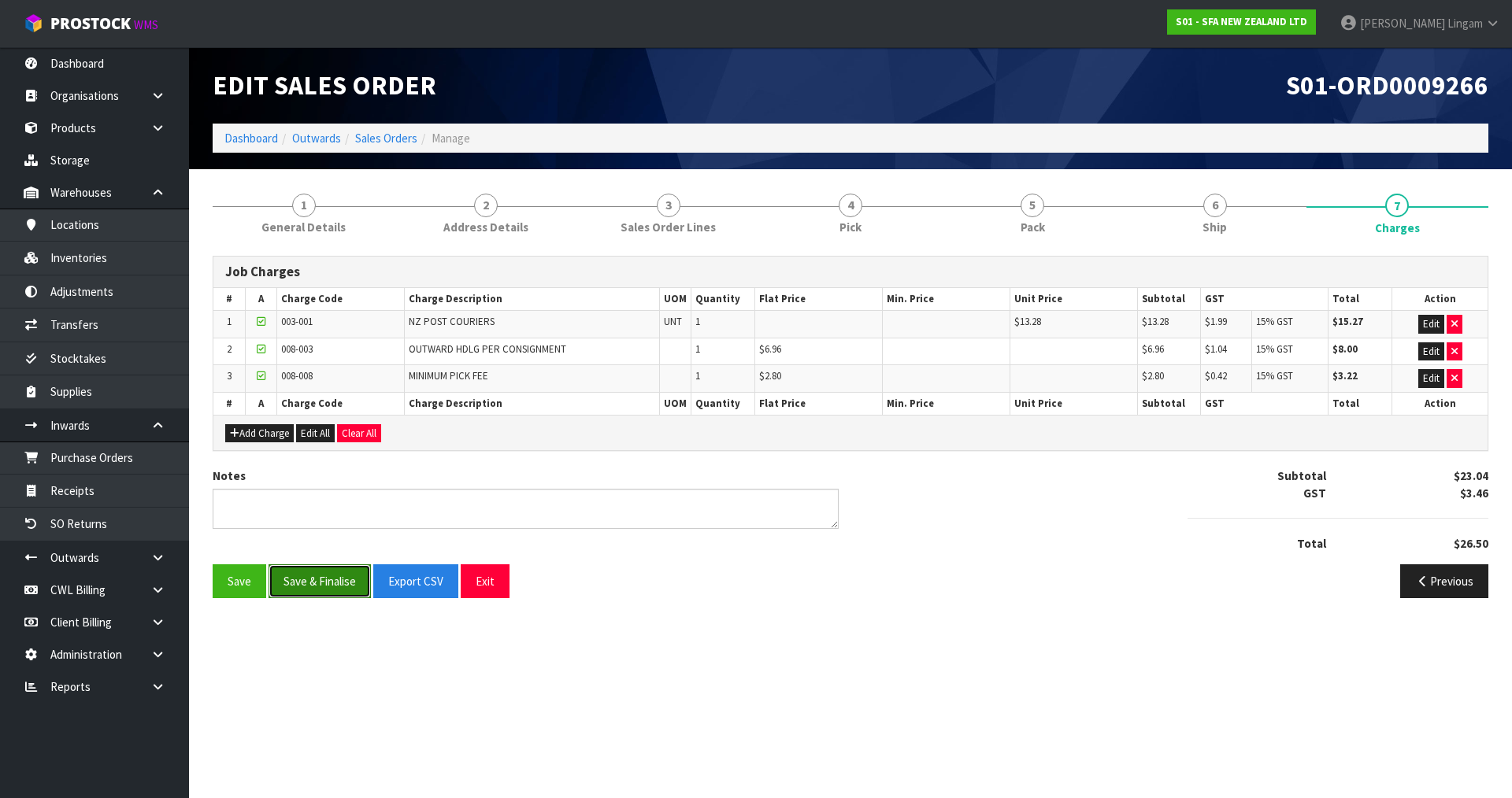
click at [334, 590] on button "Save & Finalise" at bounding box center [320, 581] width 102 height 34
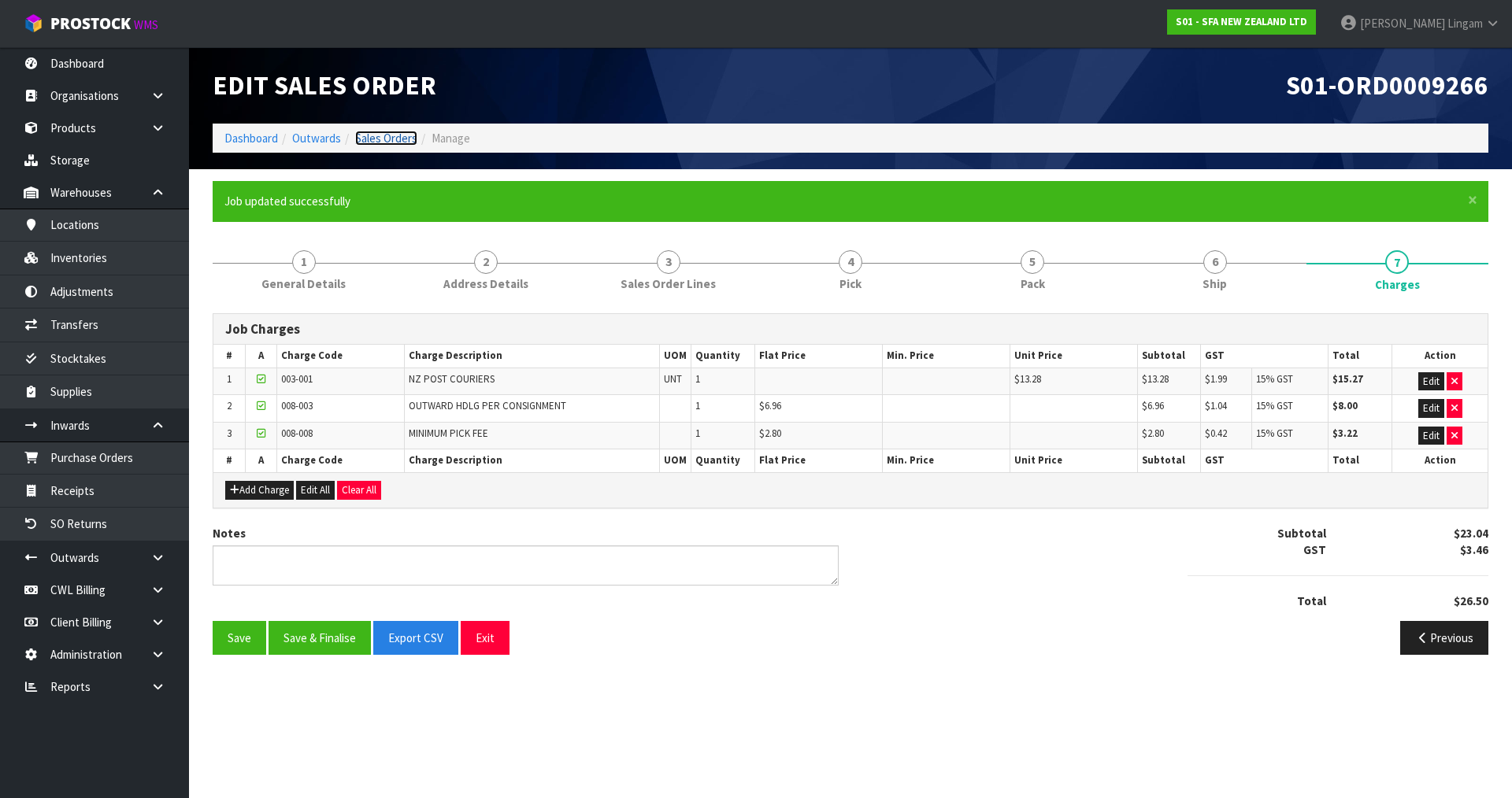
click at [387, 138] on link "Sales Orders" at bounding box center [386, 138] width 62 height 15
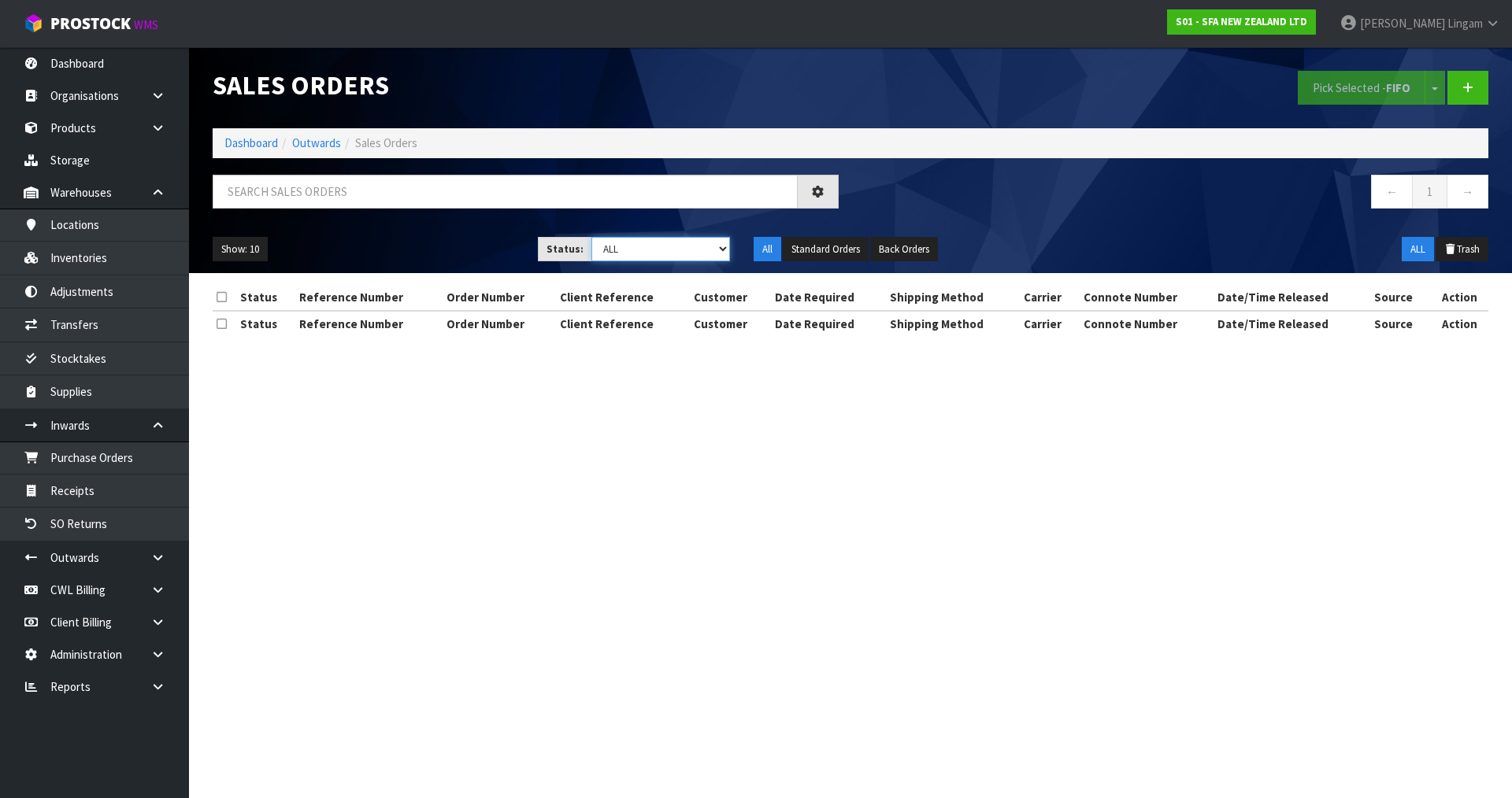
click at [704, 241] on select "Draft Pending Allocated Pending Pick Goods Picked Goods Packed Pending Charges …" at bounding box center [661, 249] width 139 height 25
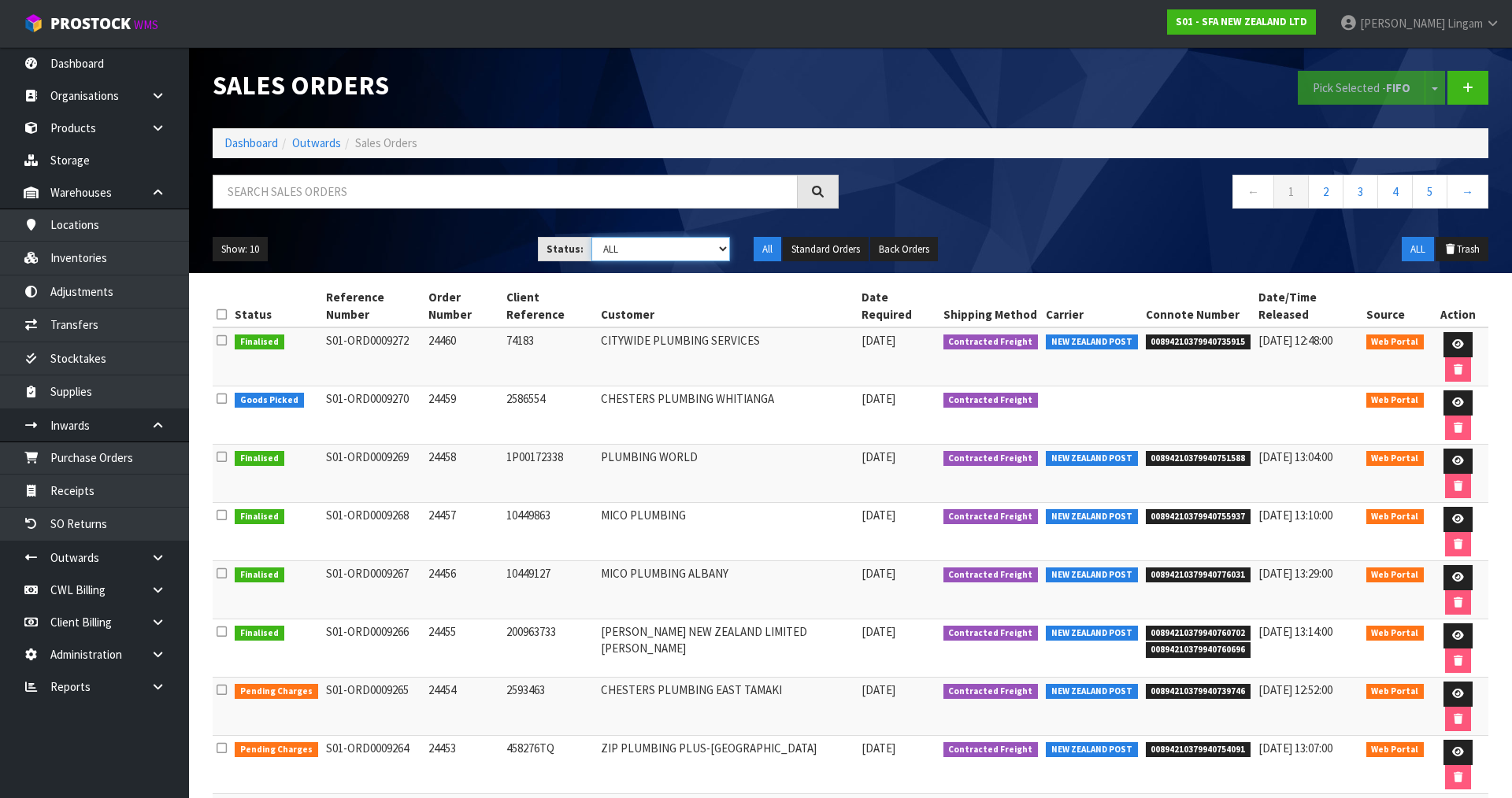
select select "string:6"
click at [591, 237] on select "Draft Pending Allocated Pending Pick Goods Picked Goods Packed Pending Charges …" at bounding box center [661, 249] width 139 height 25
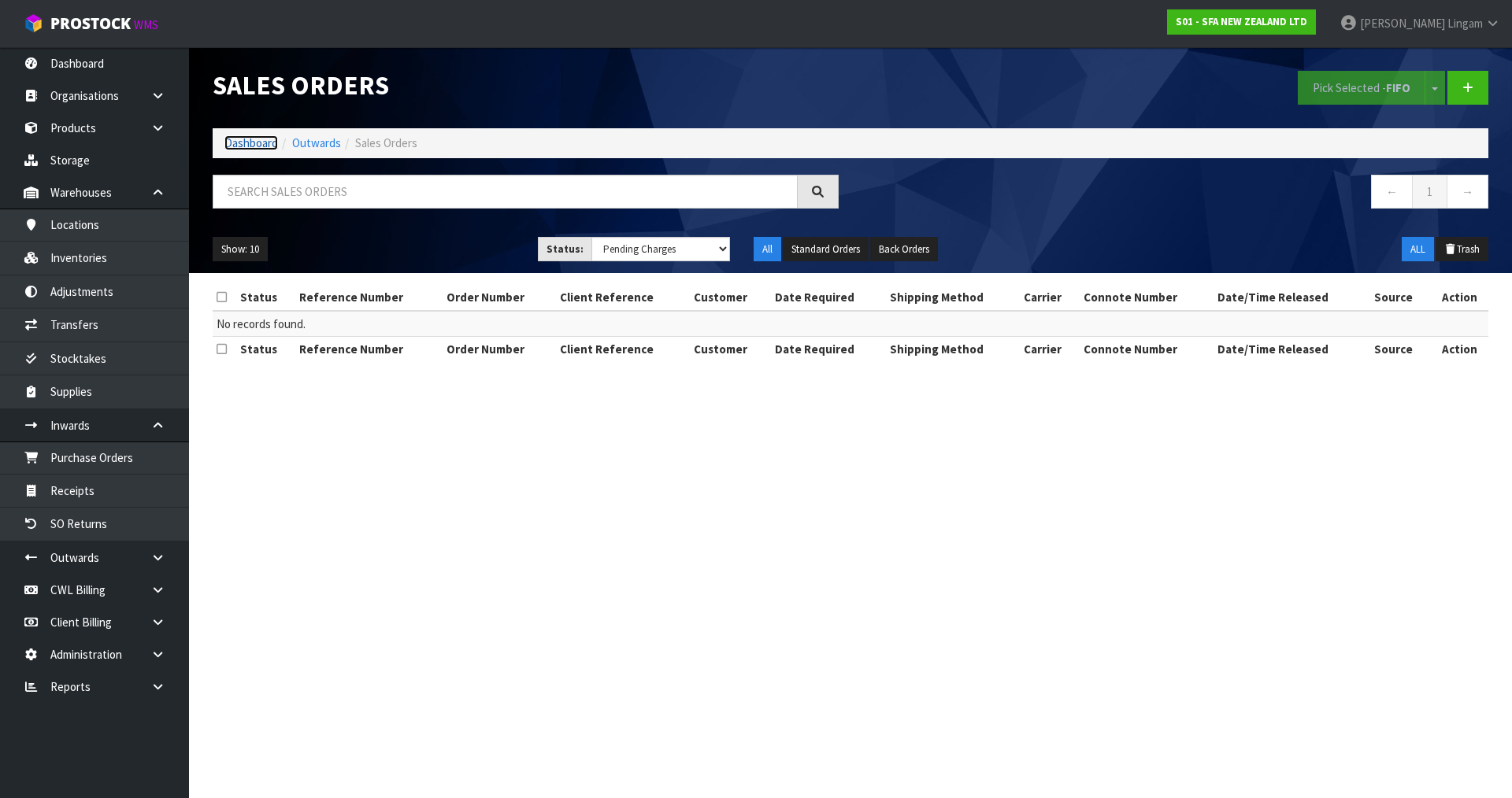
click at [248, 138] on link "Dashboard" at bounding box center [251, 142] width 54 height 15
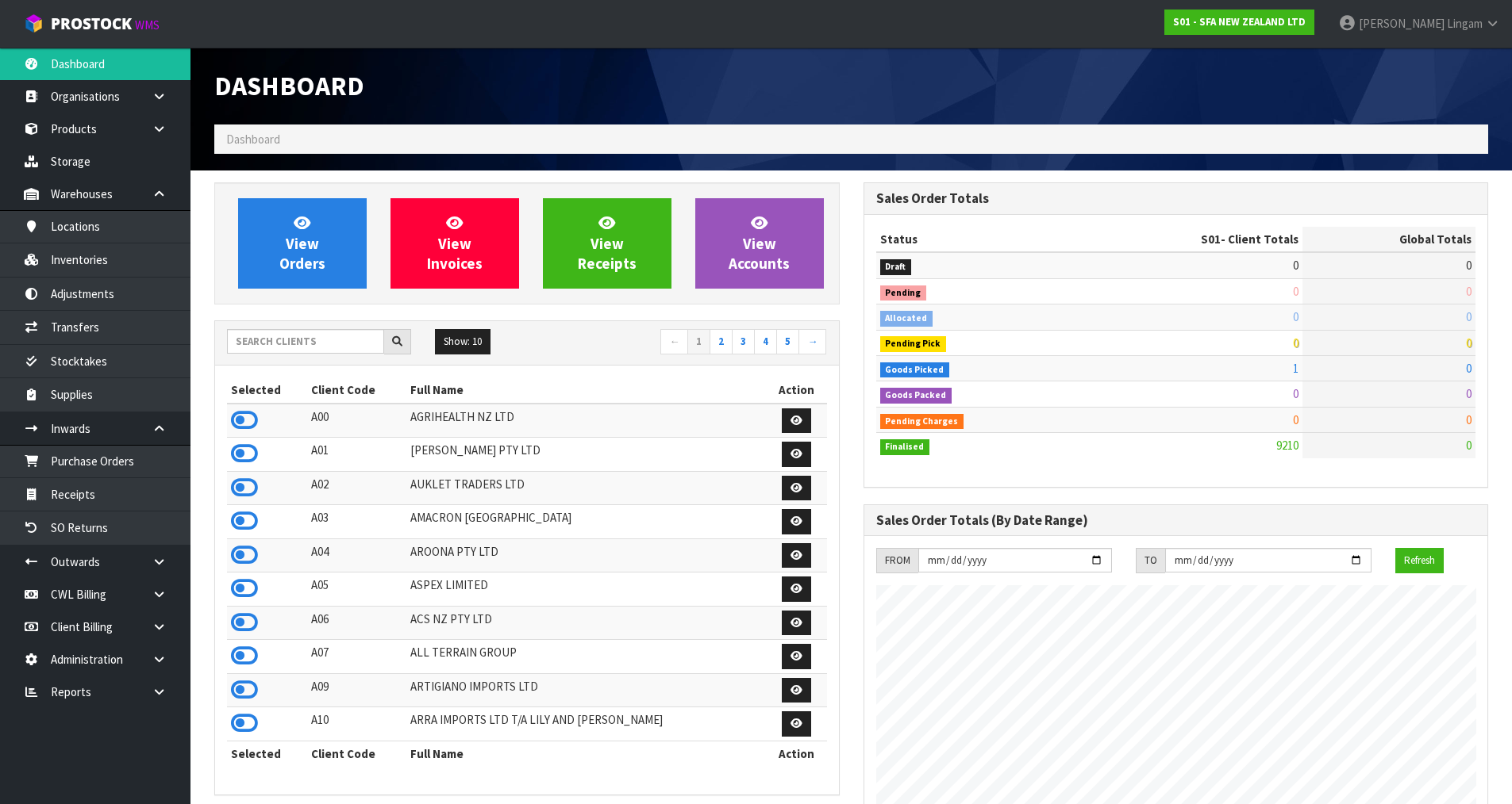
scroll to position [1202, 648]
click at [297, 338] on input "text" at bounding box center [305, 342] width 157 height 25
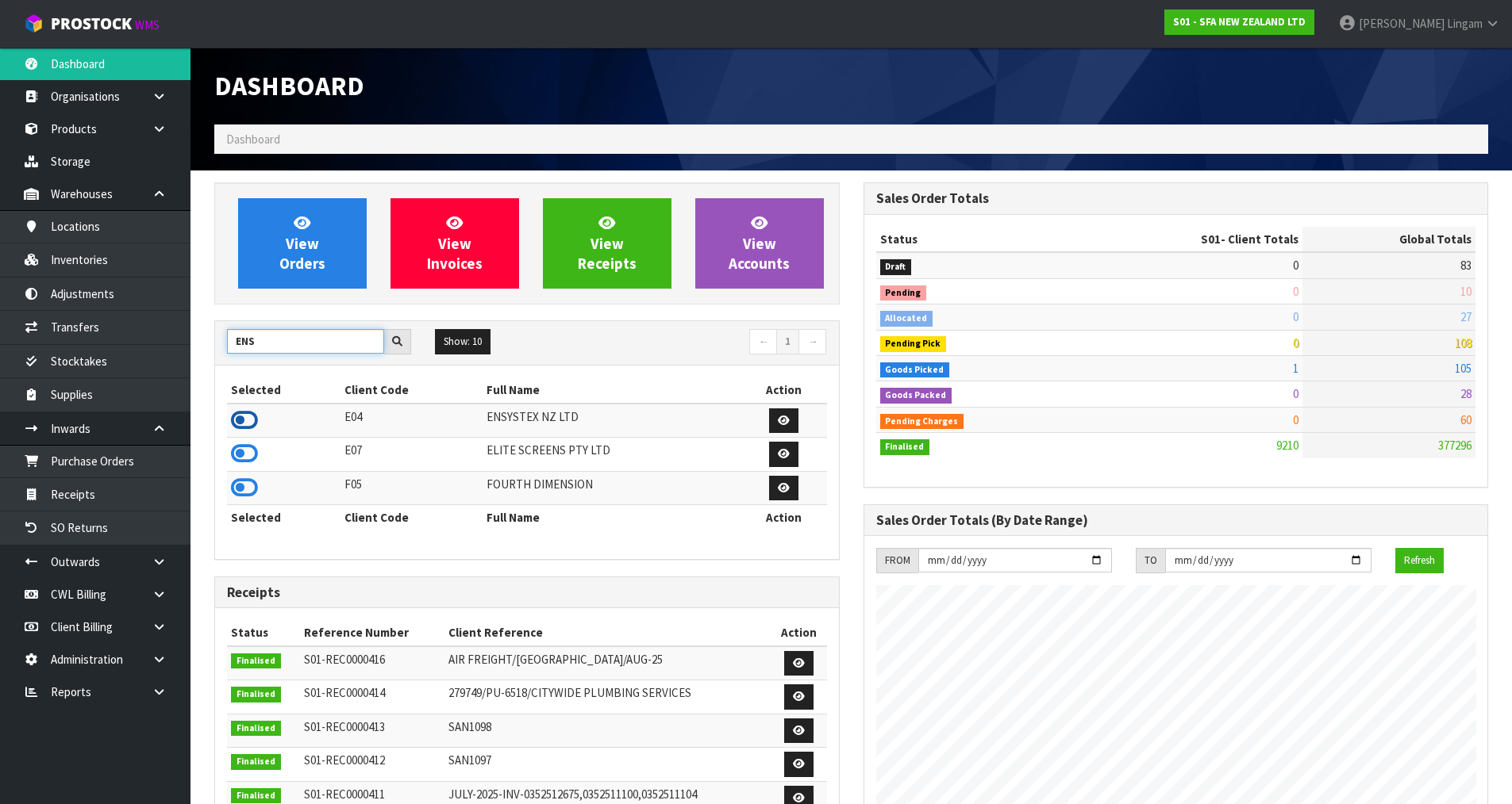
type input "ENS"
click at [247, 417] on icon at bounding box center [243, 421] width 27 height 24
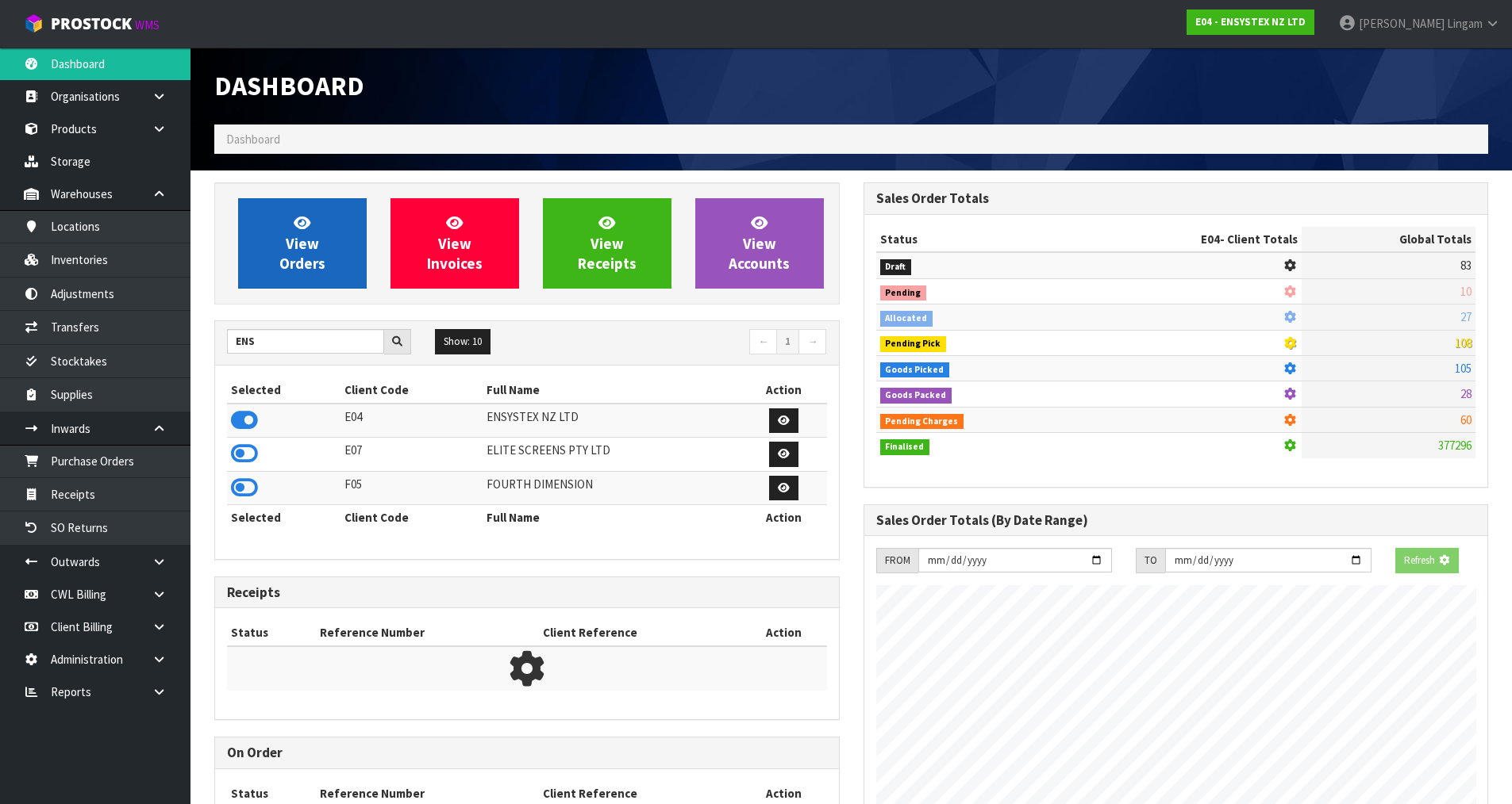
scroll to position [989, 648]
click at [306, 257] on span "View Orders" at bounding box center [302, 243] width 46 height 60
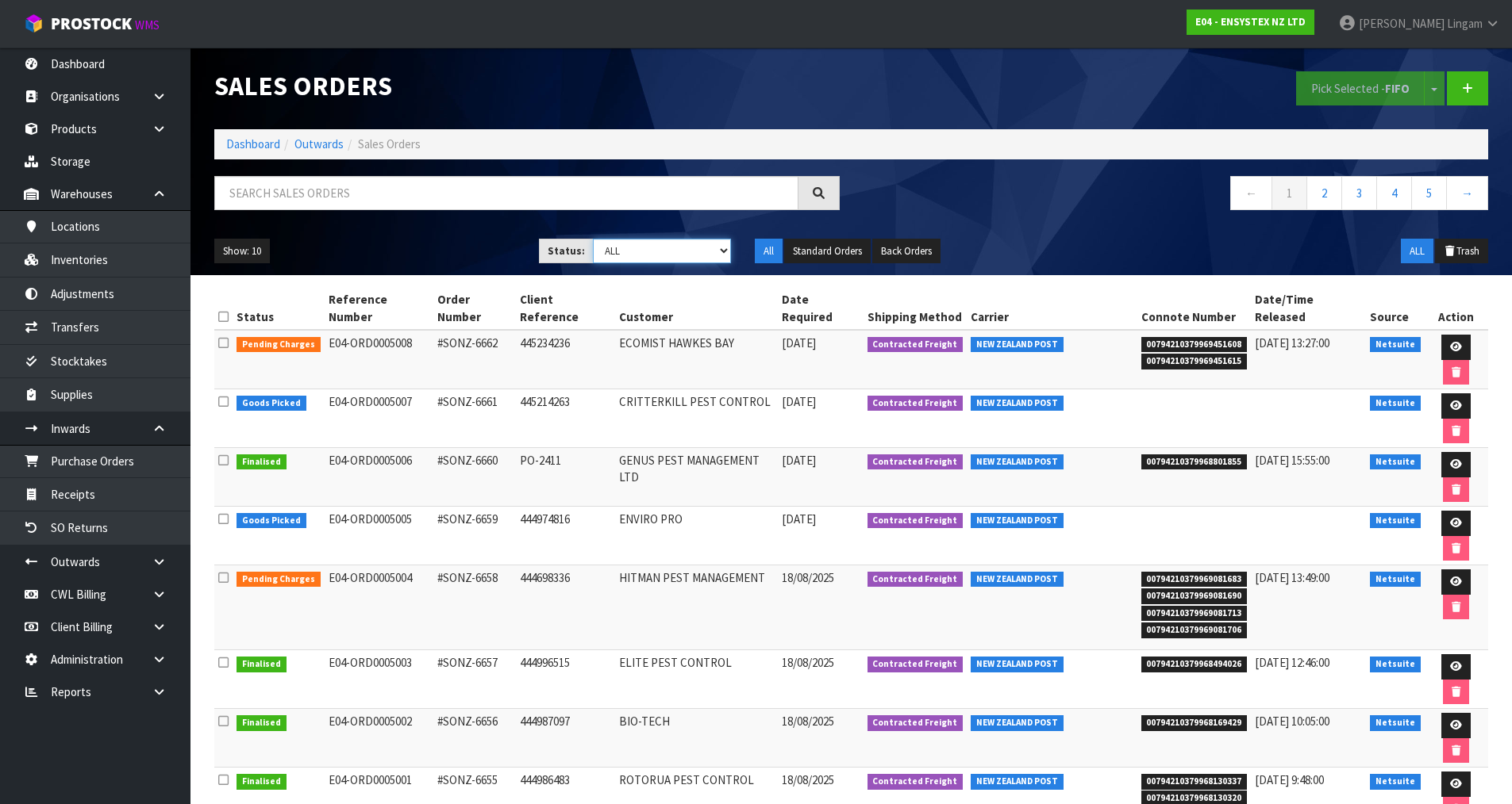
click at [667, 249] on select "Draft Pending Allocated Pending Pick Goods Picked Goods Packed Pending Charges …" at bounding box center [661, 251] width 138 height 25
select select "string:6"
click at [592, 238] on select "Draft Pending Allocated Pending Pick Goods Picked Goods Packed Pending Charges …" at bounding box center [661, 251] width 138 height 25
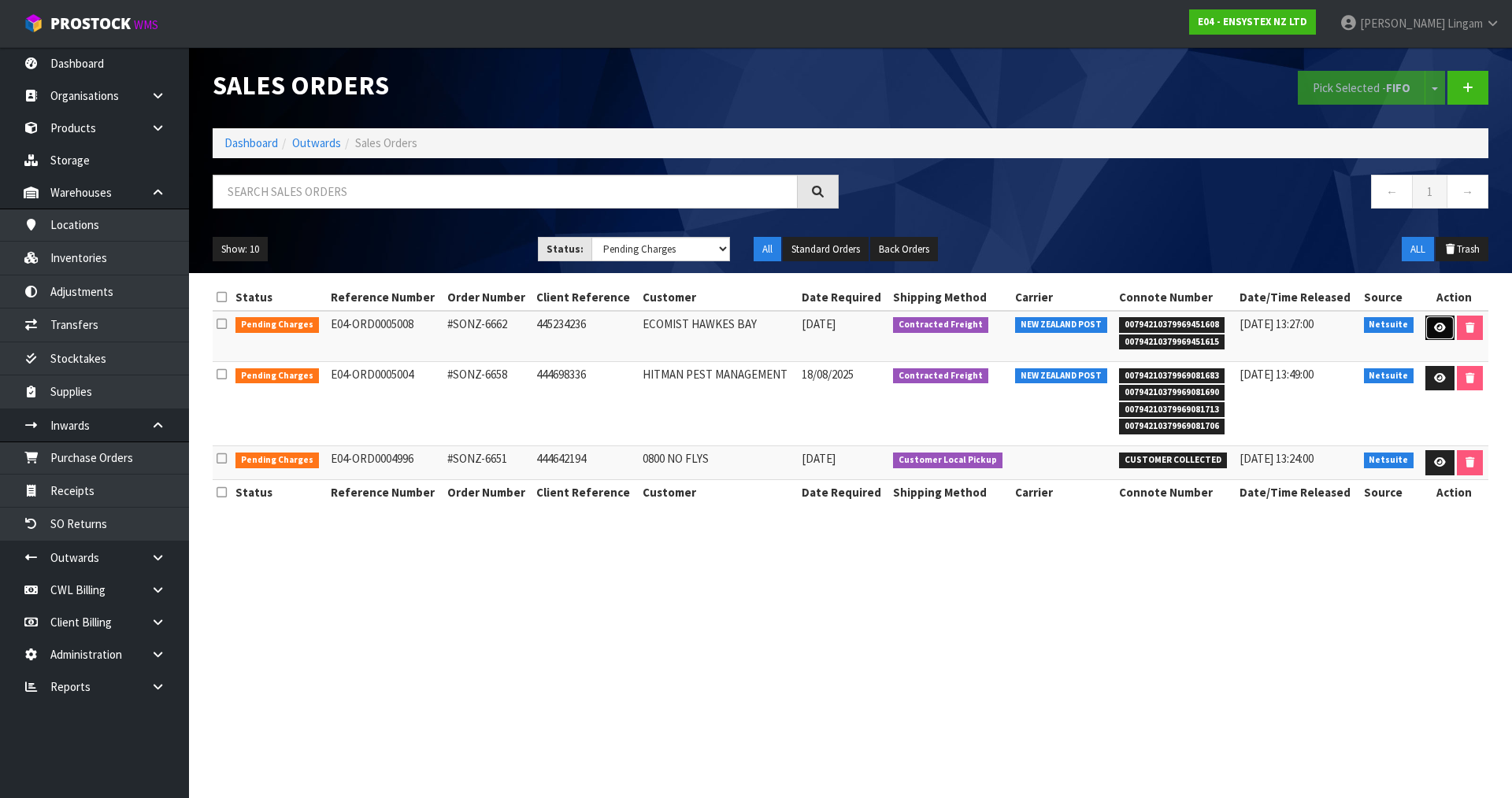
click at [1439, 327] on icon at bounding box center [1440, 328] width 12 height 10
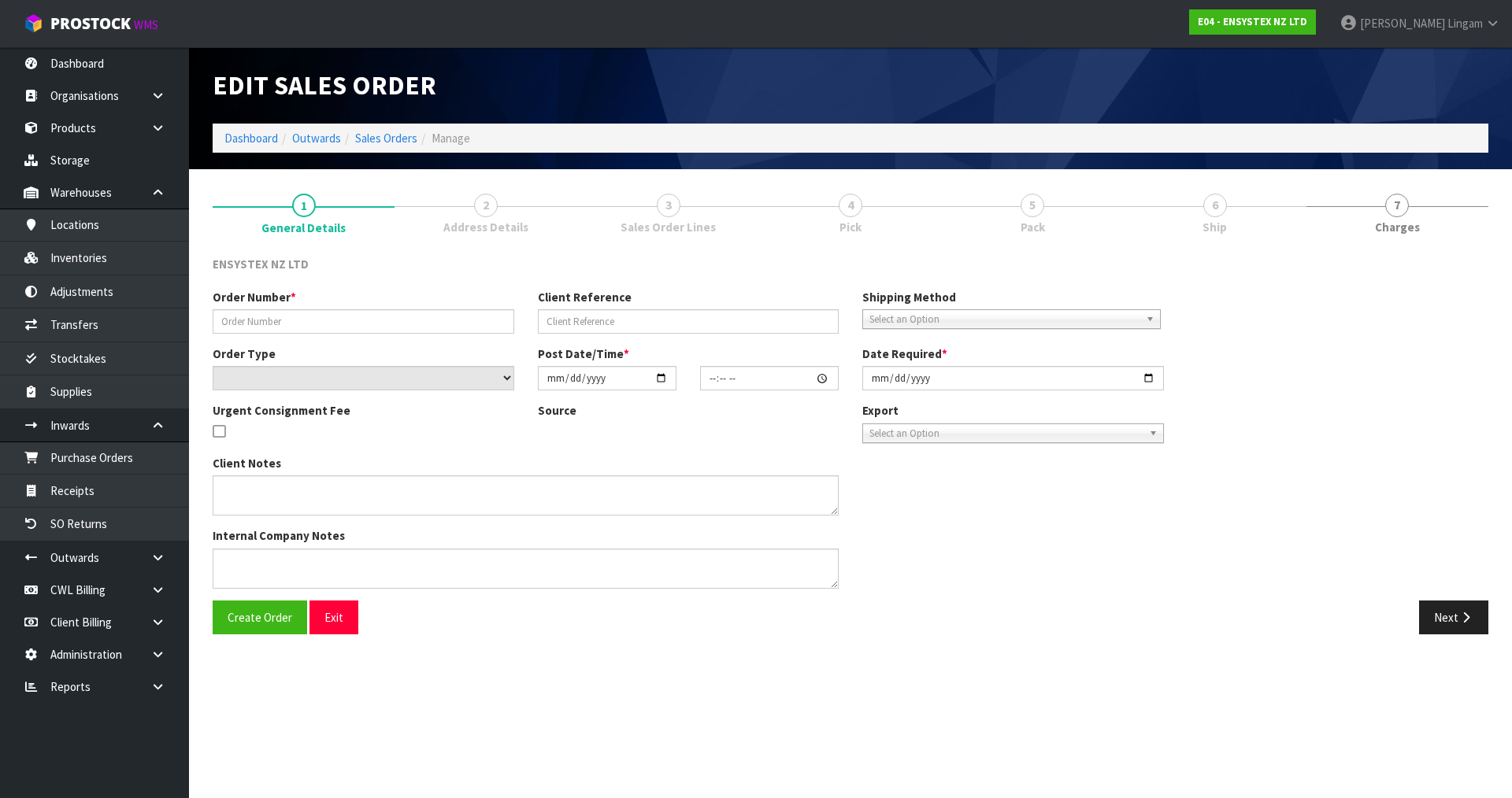
type input "#SONZ-6662"
type input "445234236"
select select "number:0"
type input "2025-08-19"
type input "10:45:16.000"
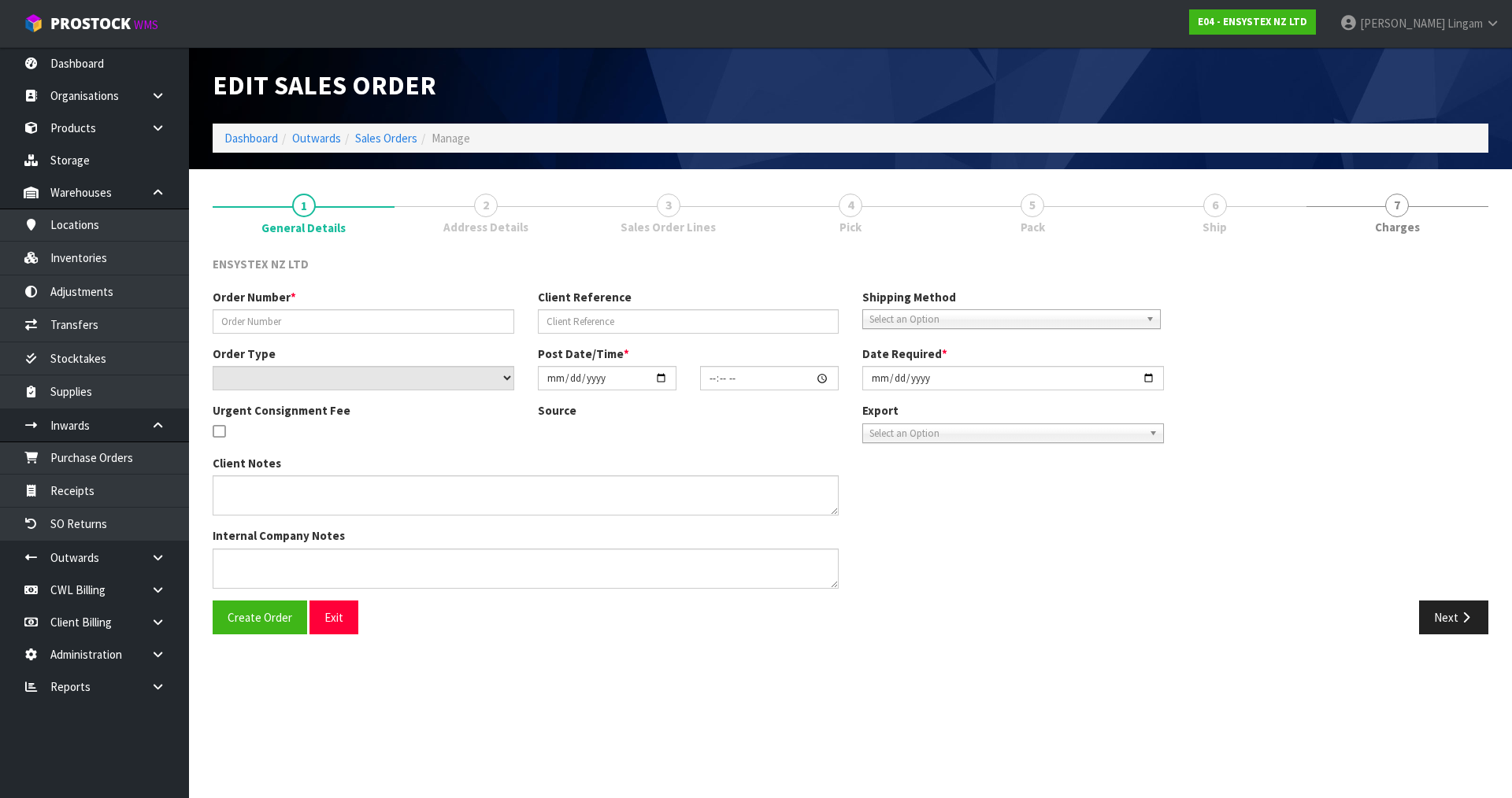
type input "2025-08-19"
type textarea "PLEASE CHANGE ADDRESS TO 143 KENT TERRACE, TARADALE NAPIER 4112. ALL FUTURE ORD…"
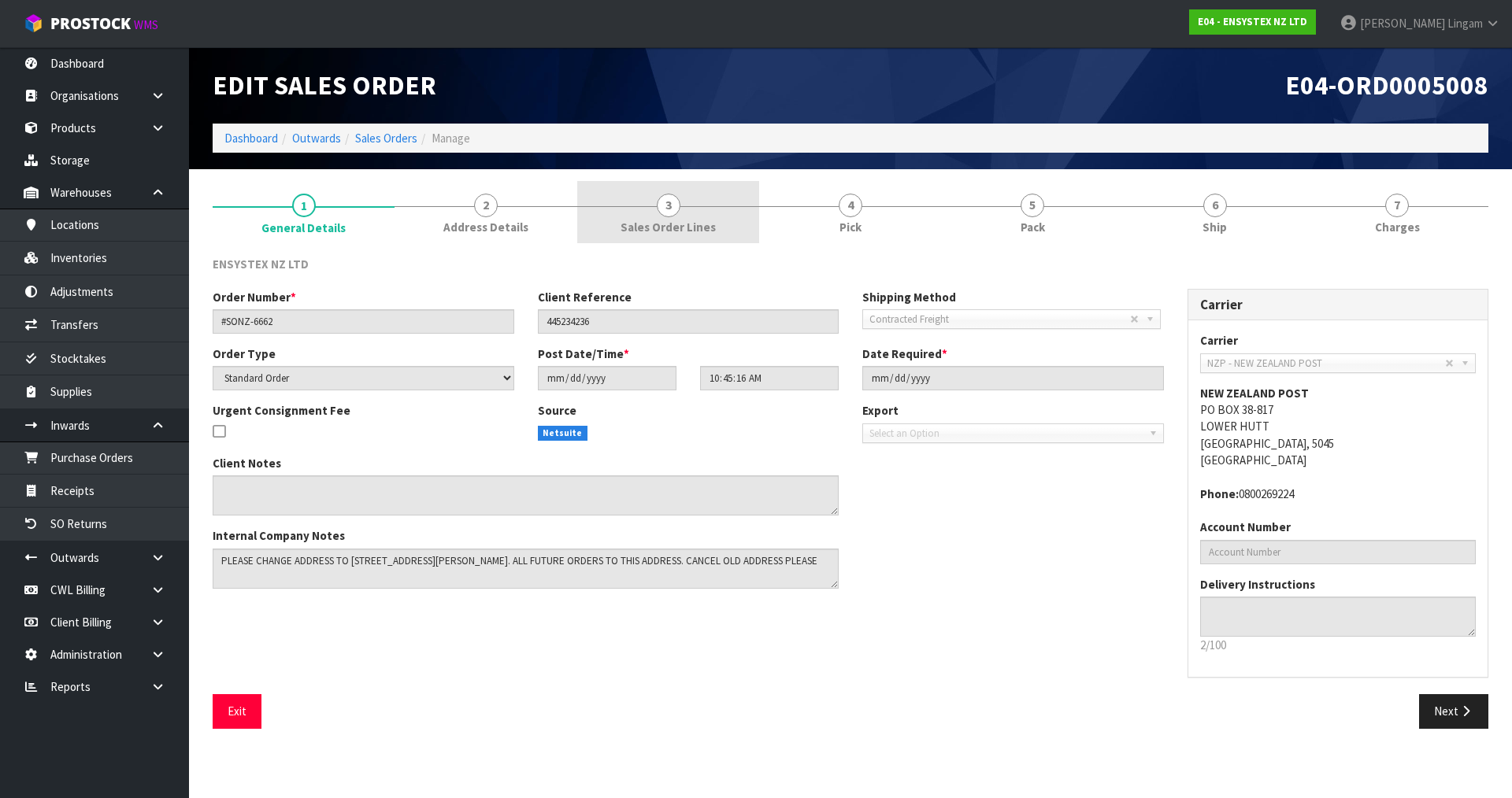
click at [694, 226] on span "Sales Order Lines" at bounding box center [668, 227] width 95 height 17
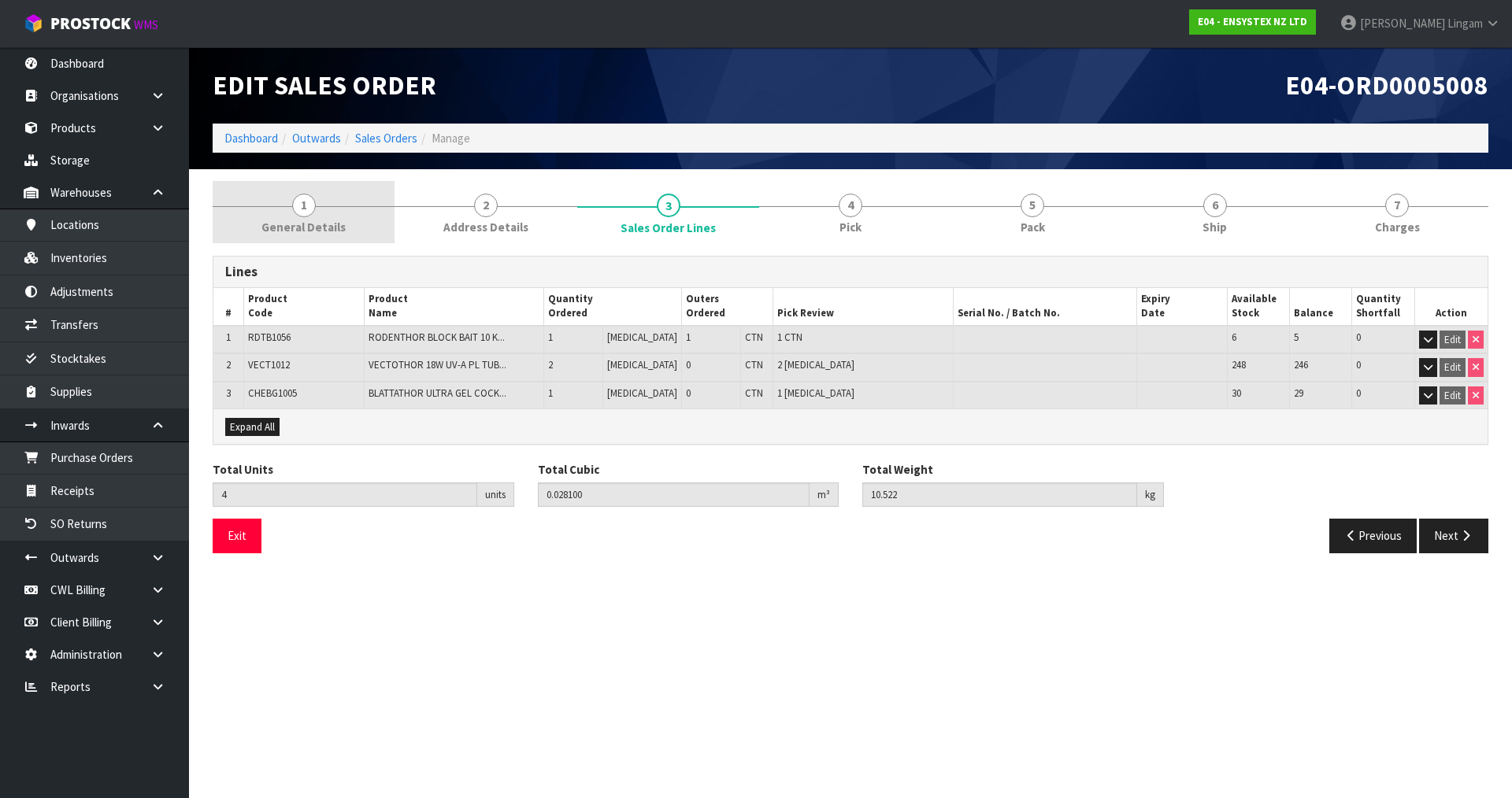
click at [275, 224] on span "General Details" at bounding box center [303, 227] width 84 height 17
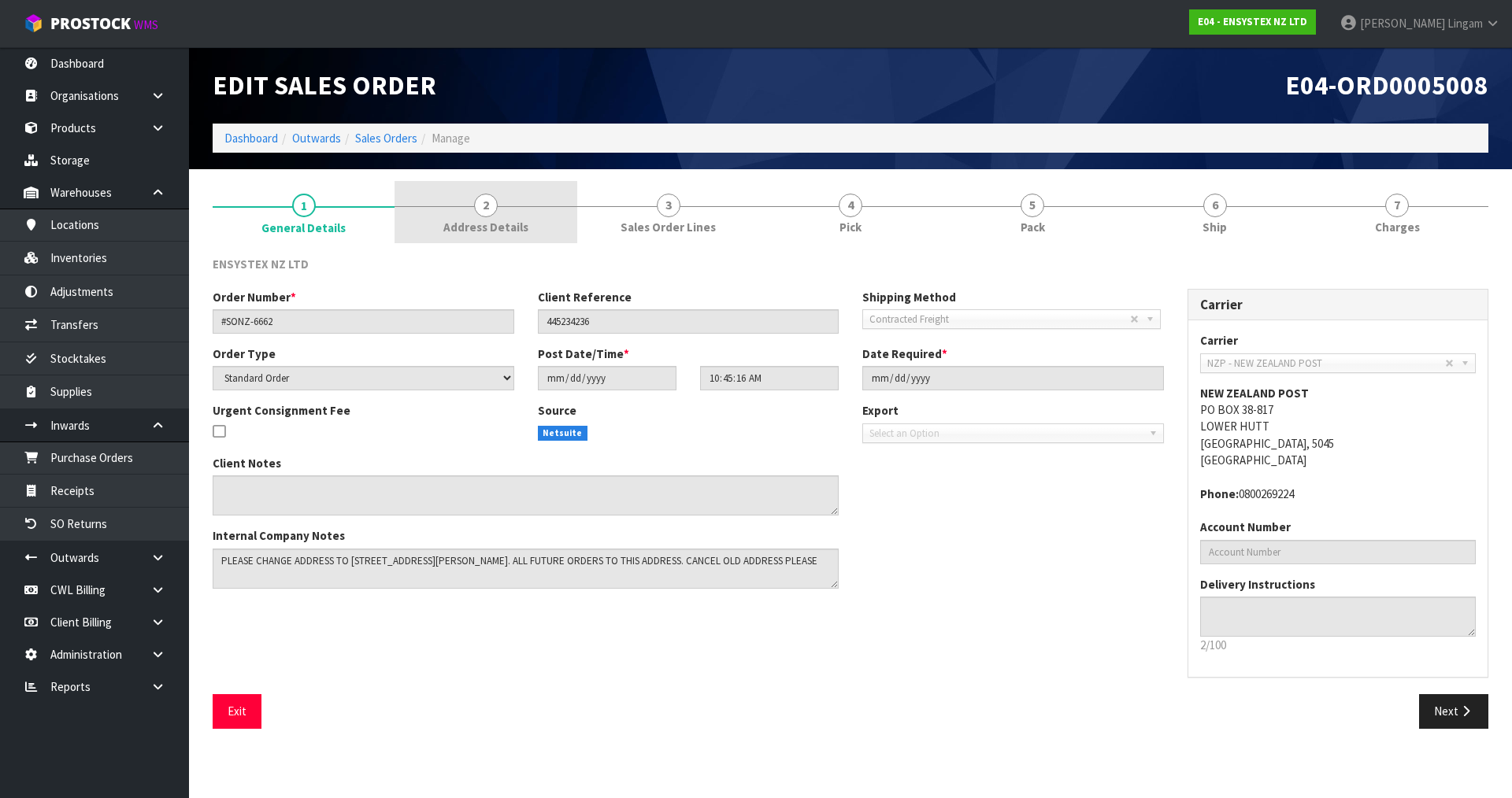
click at [530, 212] on link "2 Address Details" at bounding box center [485, 212] width 182 height 62
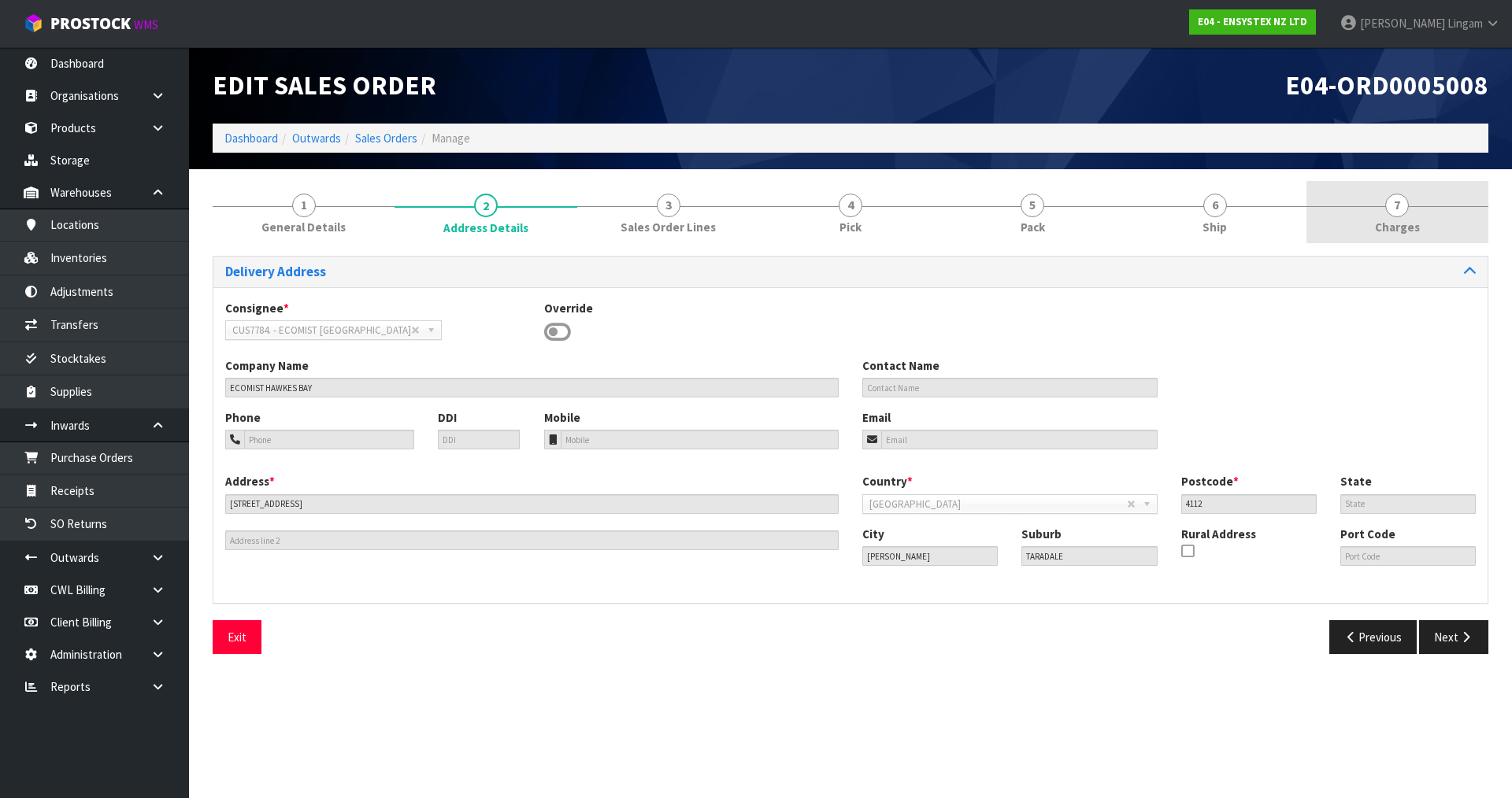
click at [1406, 223] on span "Charges" at bounding box center [1398, 227] width 45 height 17
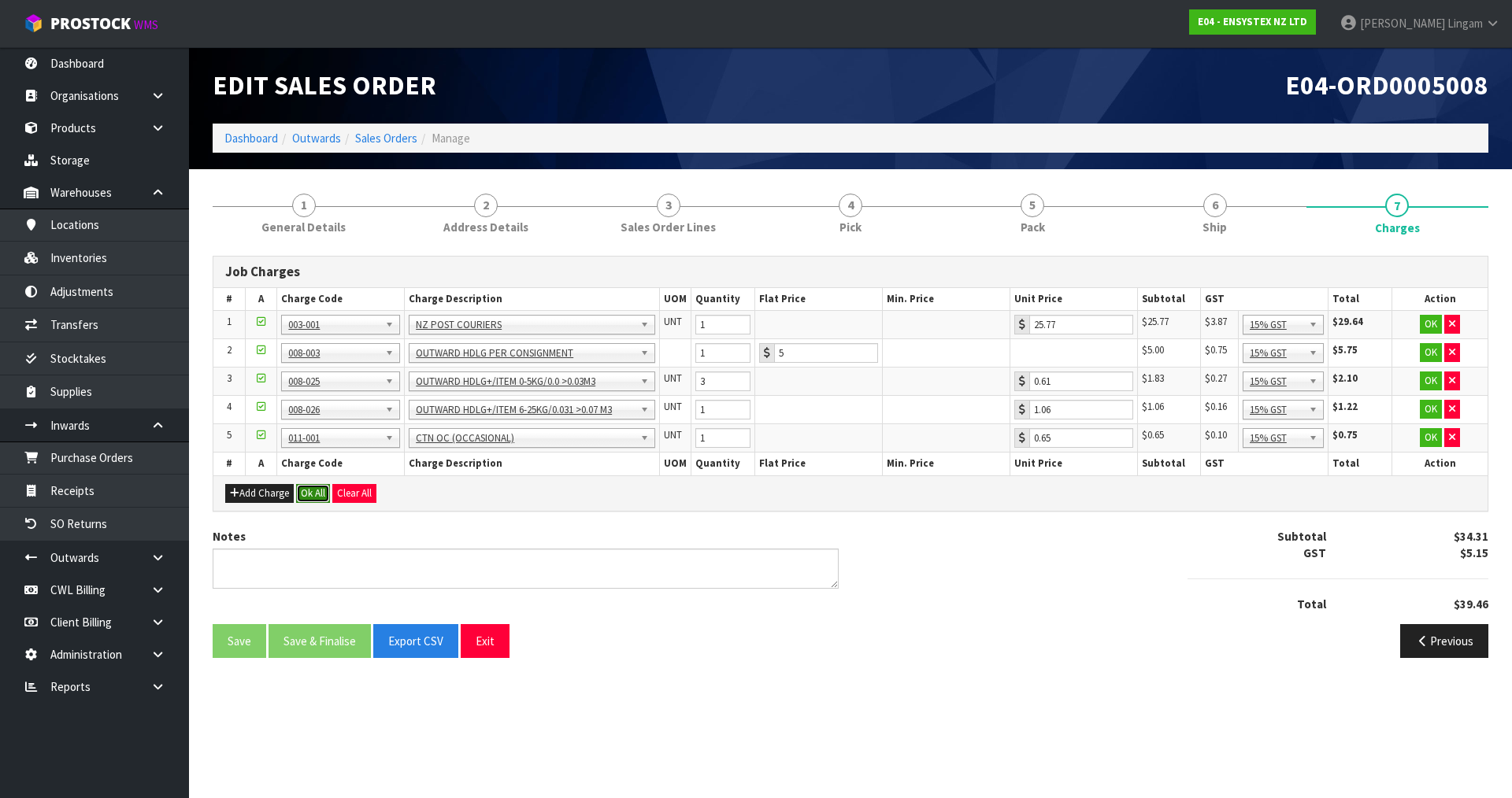
click at [305, 493] on button "Ok All" at bounding box center [313, 493] width 34 height 19
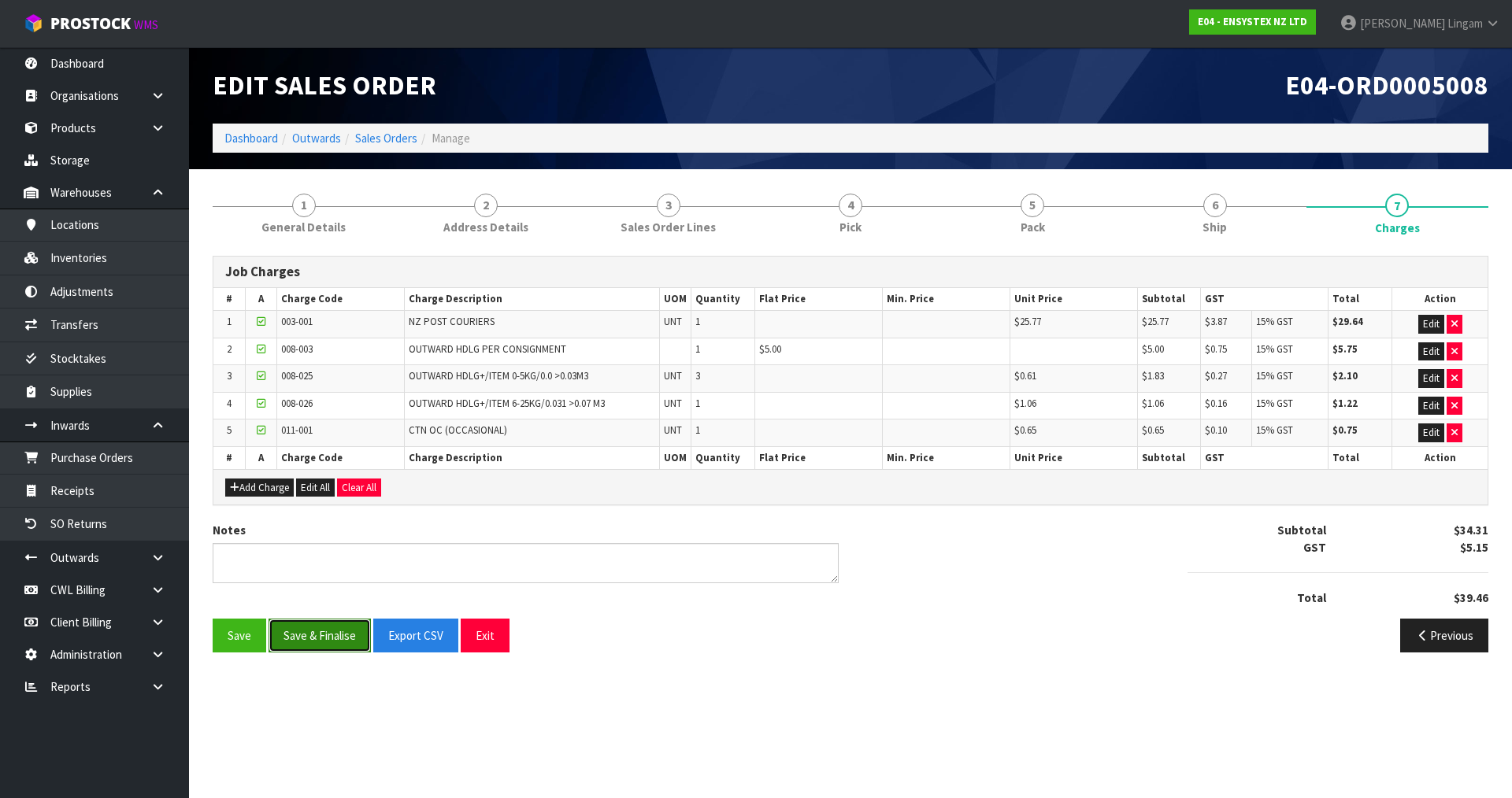
click at [339, 637] on button "Save & Finalise" at bounding box center [320, 636] width 102 height 34
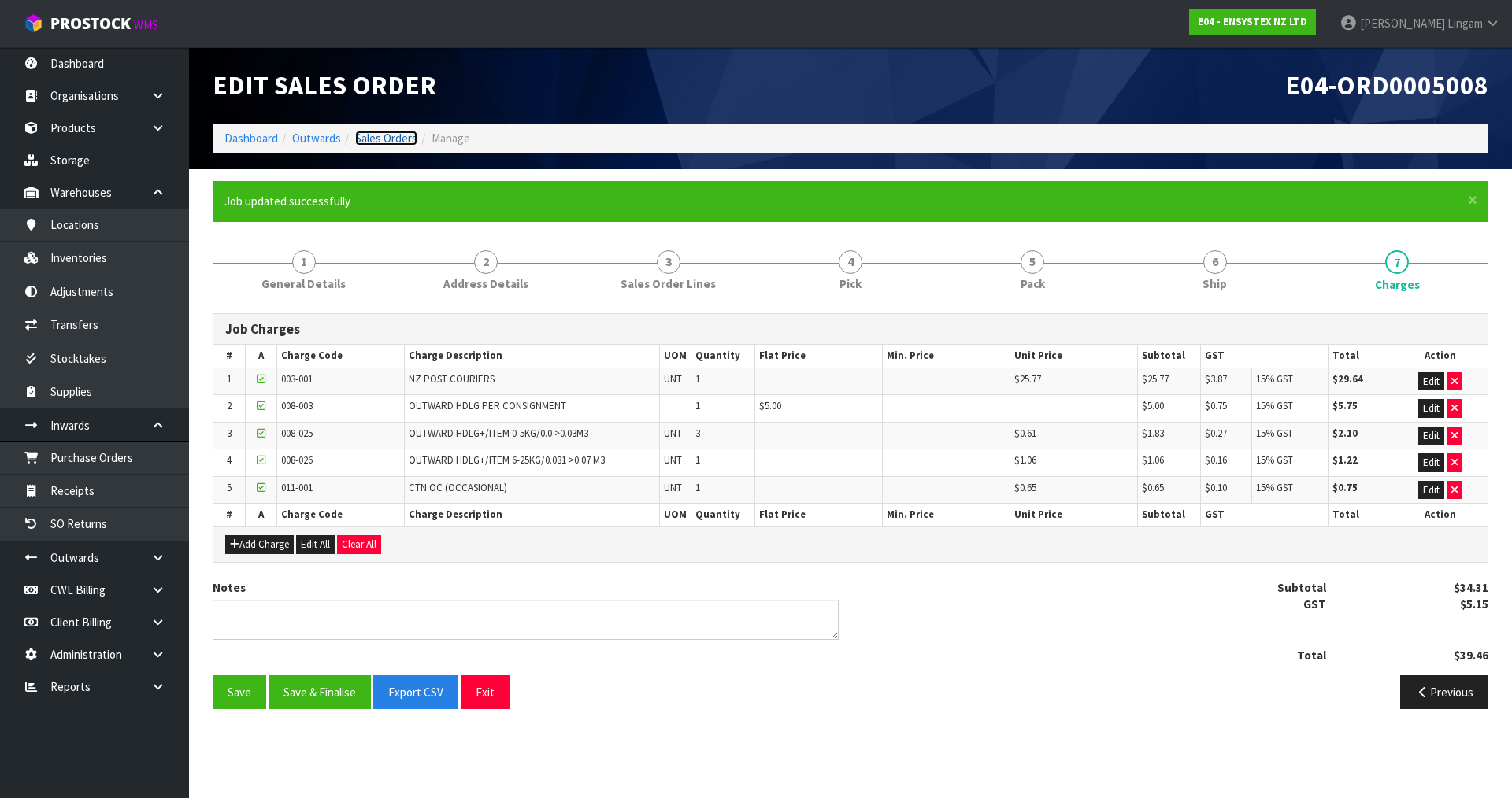
click at [401, 141] on link "Sales Orders" at bounding box center [386, 138] width 62 height 15
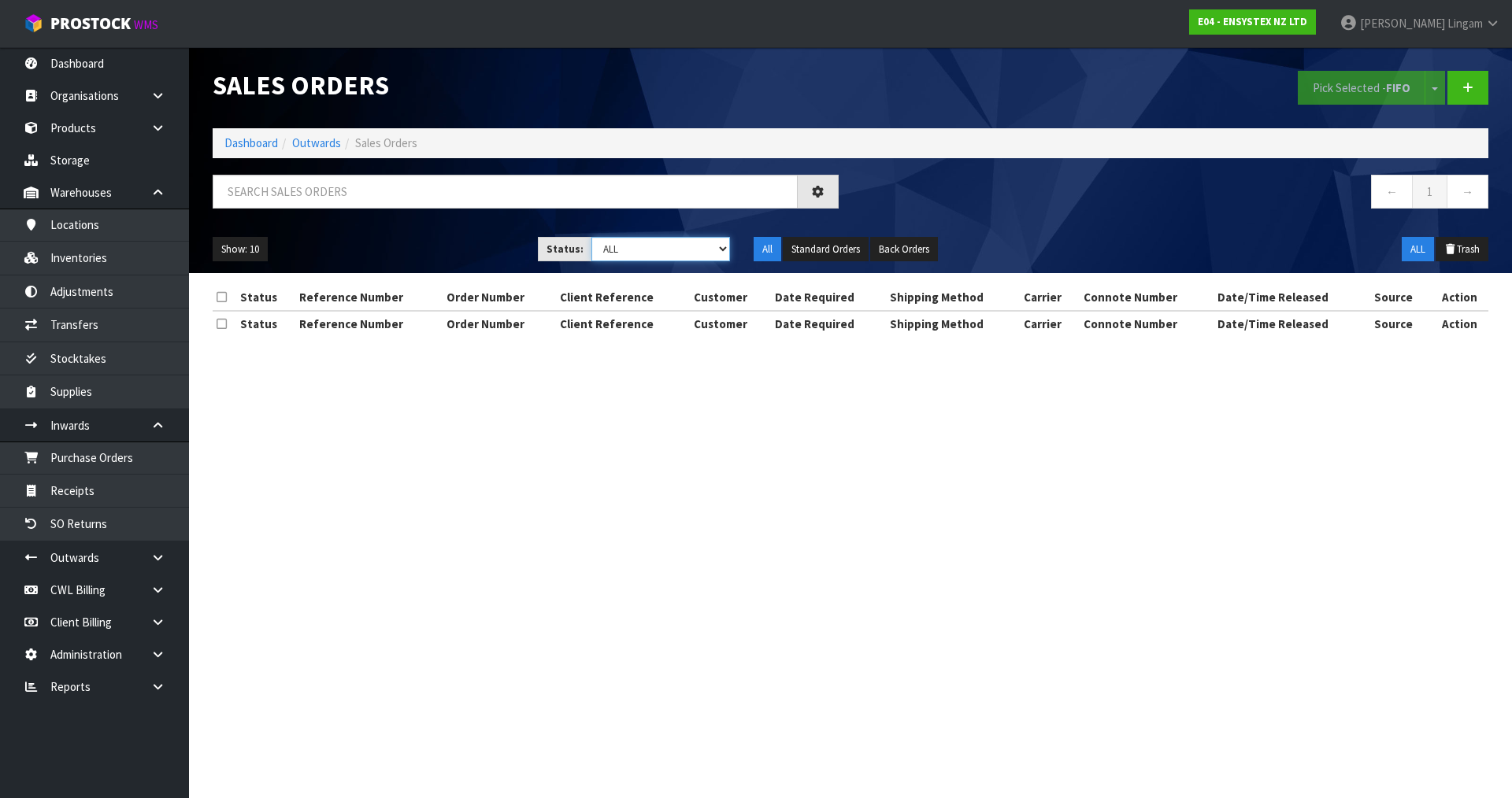
click at [705, 250] on select "Draft Pending Allocated Pending Pick Goods Picked Goods Packed Pending Charges …" at bounding box center [661, 249] width 139 height 25
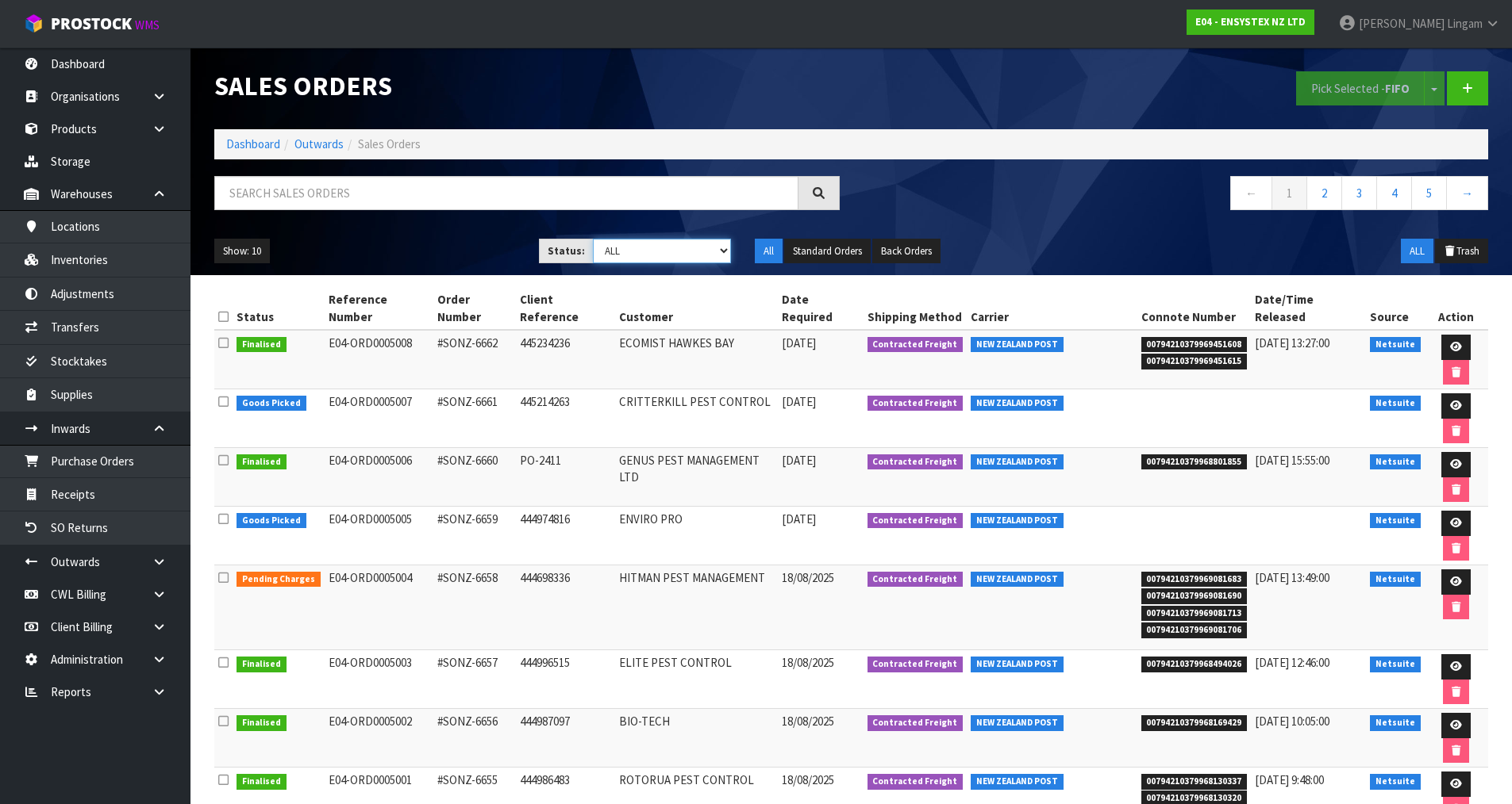
select select "string:6"
click at [592, 238] on select "Draft Pending Allocated Pending Pick Goods Picked Goods Packed Pending Charges …" at bounding box center [661, 251] width 138 height 25
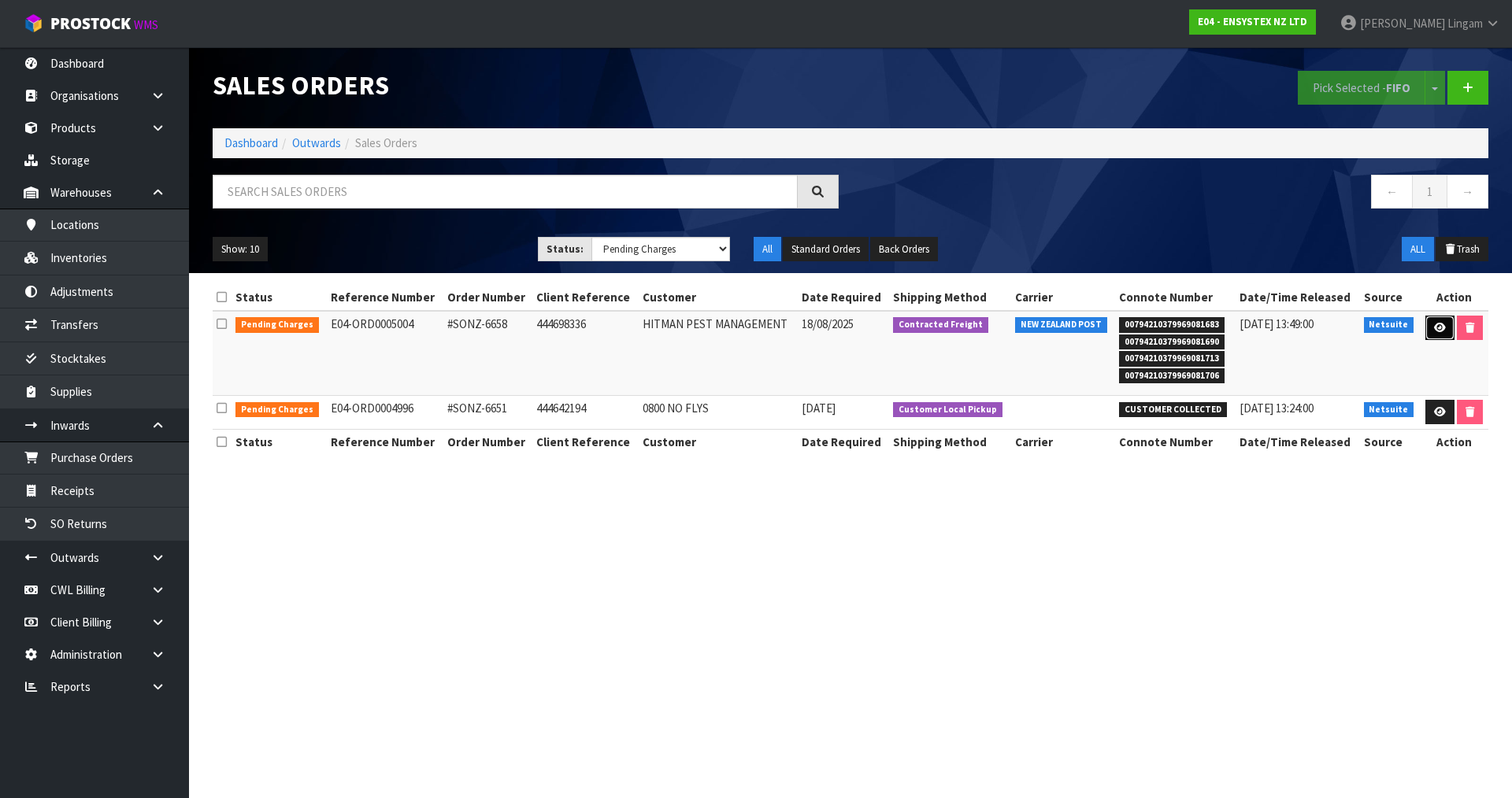
click at [1442, 328] on icon at bounding box center [1440, 328] width 12 height 10
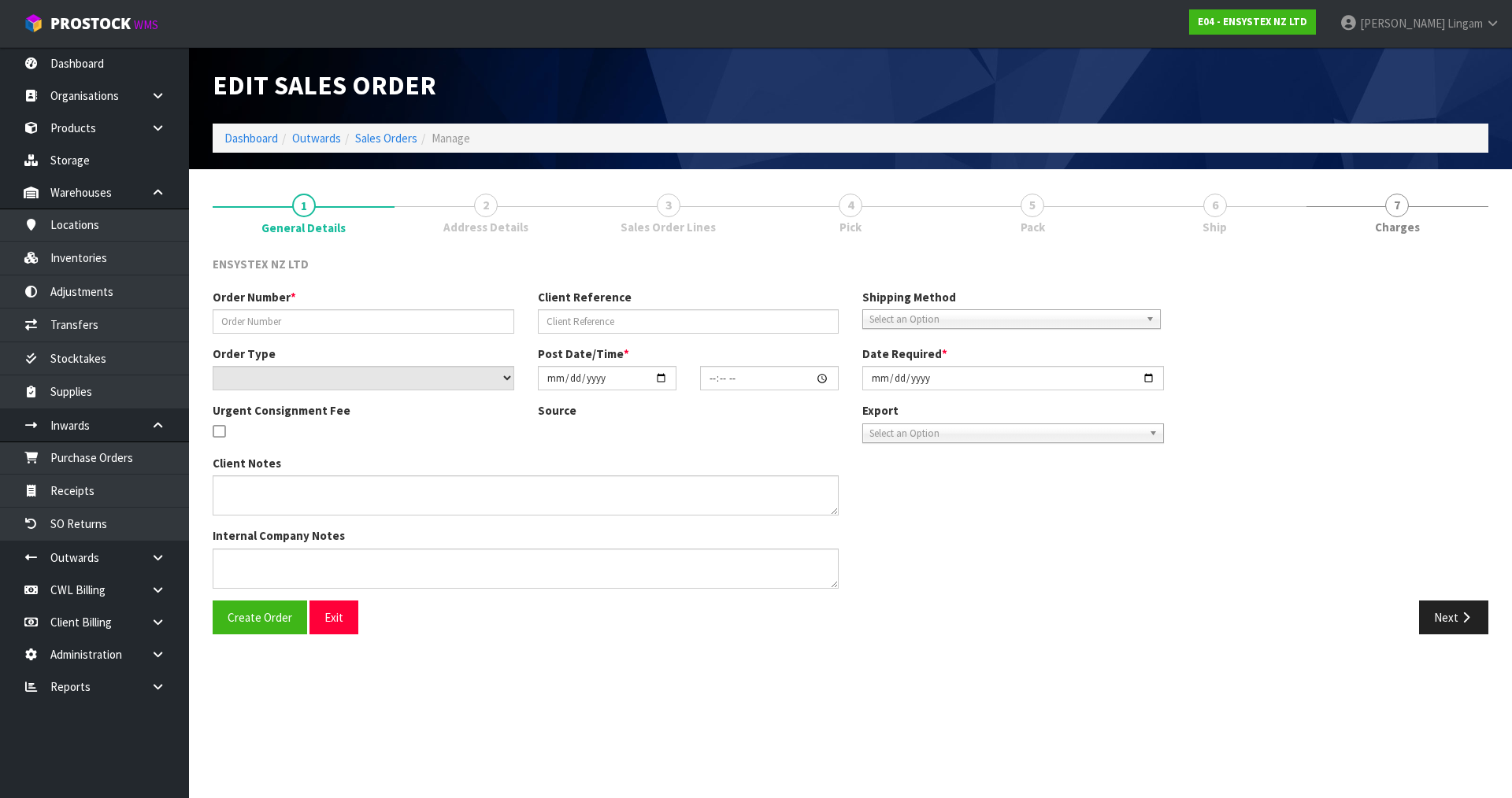
type input "#SONZ-6658"
type input "444698336"
select select "number:0"
type input "2025-08-18"
type input "11:30:07.000"
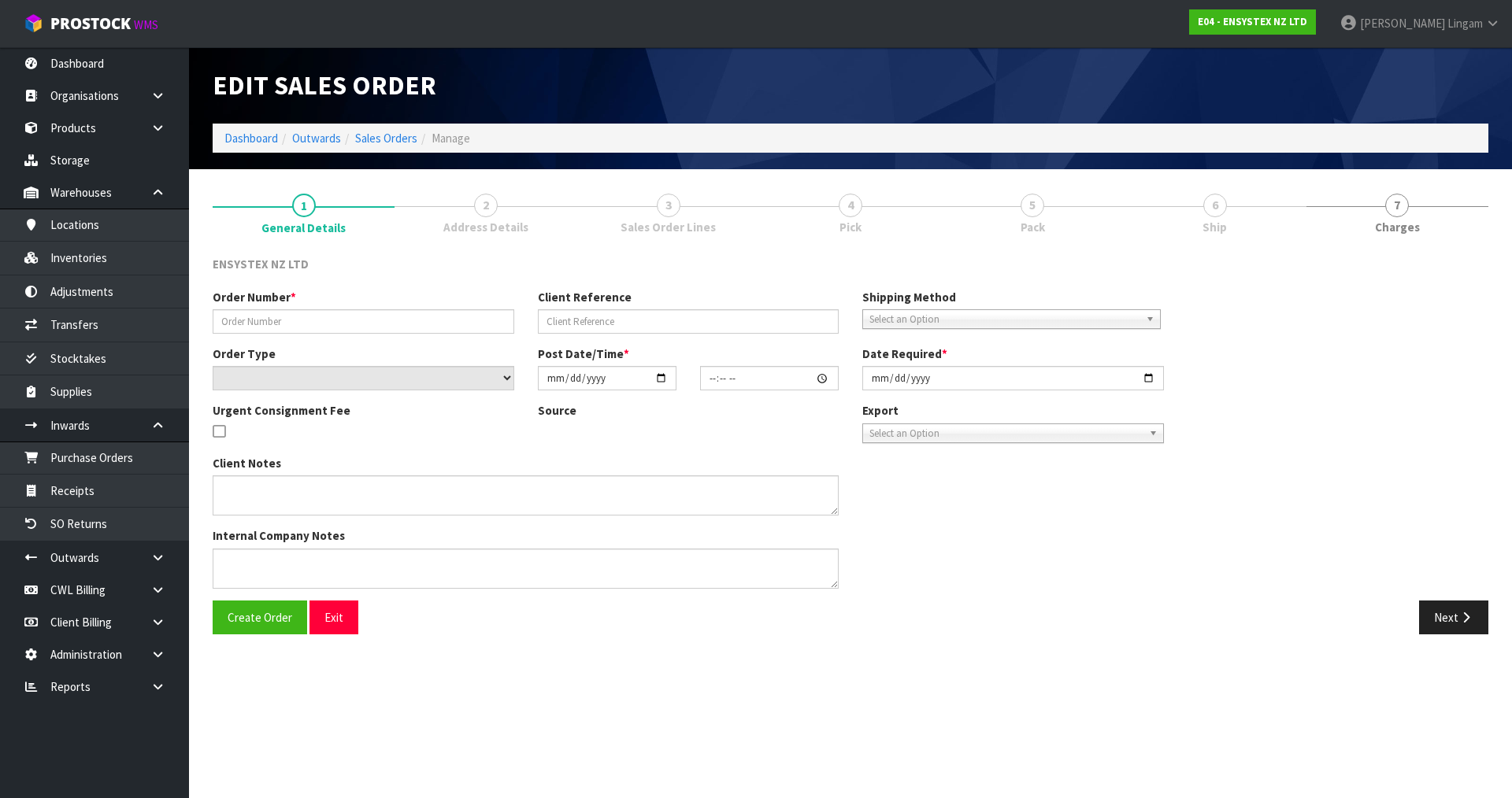
type input "2025-08-18"
type textarea "This is urgent. Overnight required"
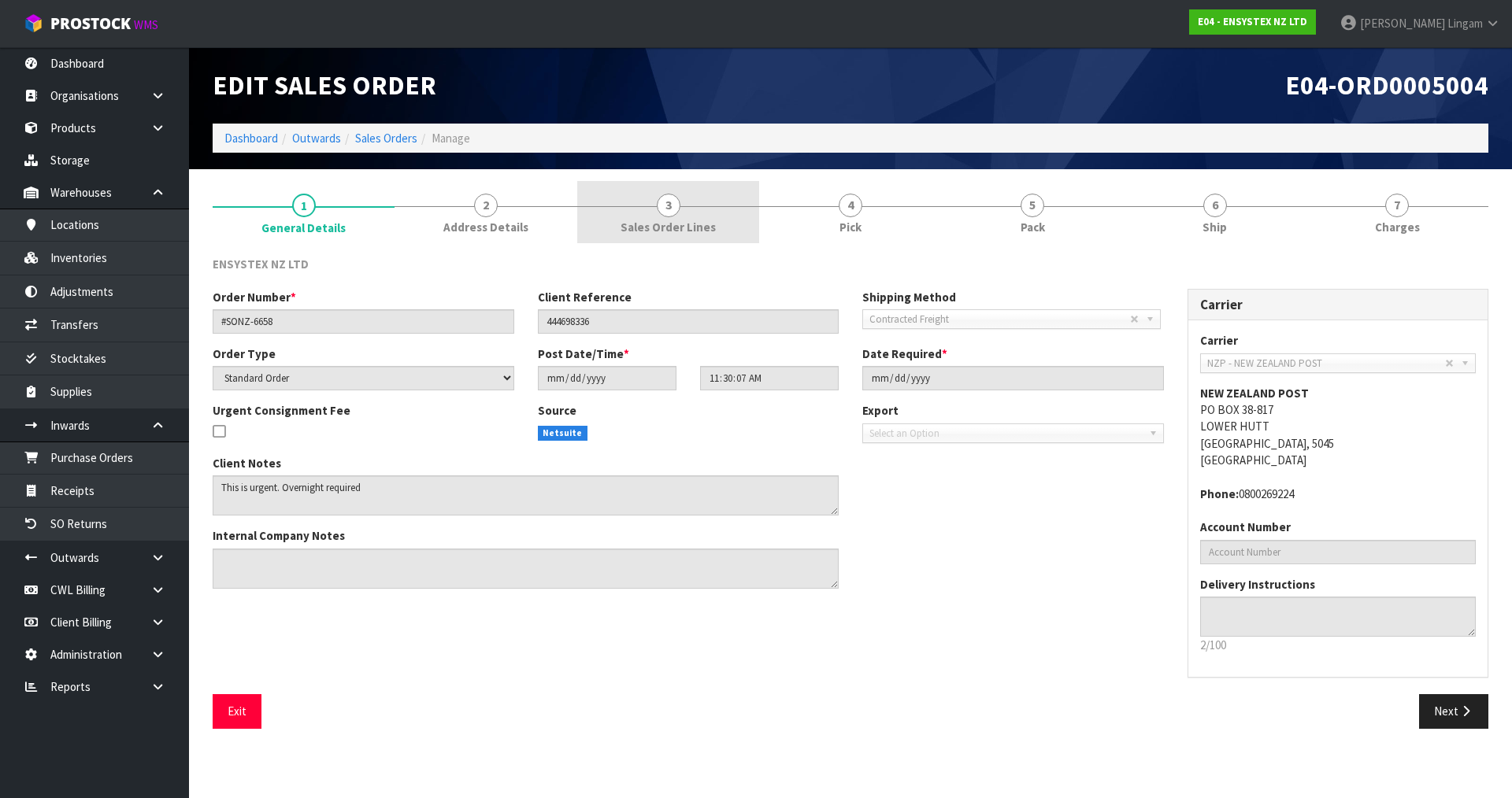
click at [711, 226] on span "Sales Order Lines" at bounding box center [668, 227] width 95 height 17
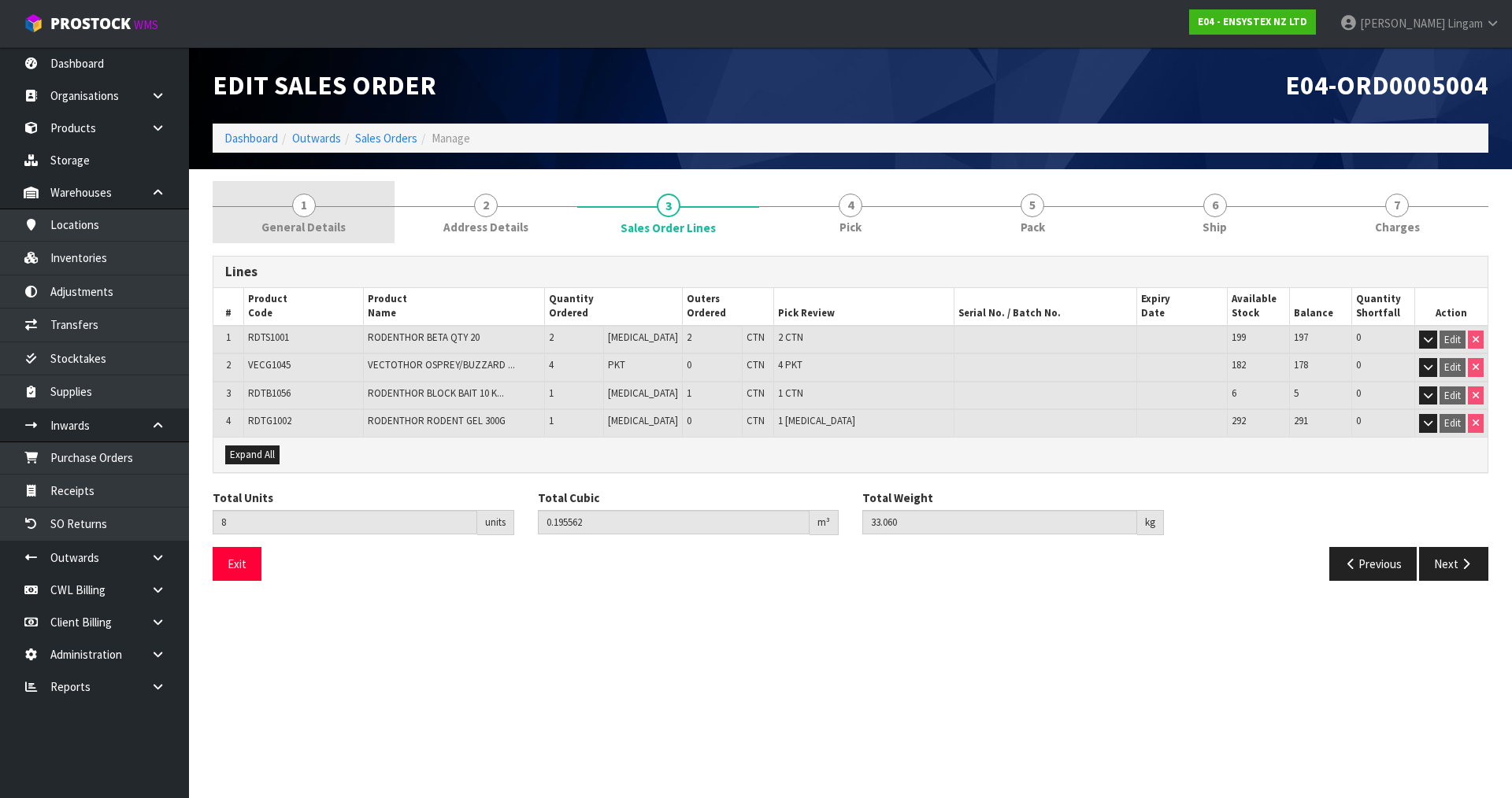
click at [336, 222] on span "General Details" at bounding box center [303, 227] width 84 height 17
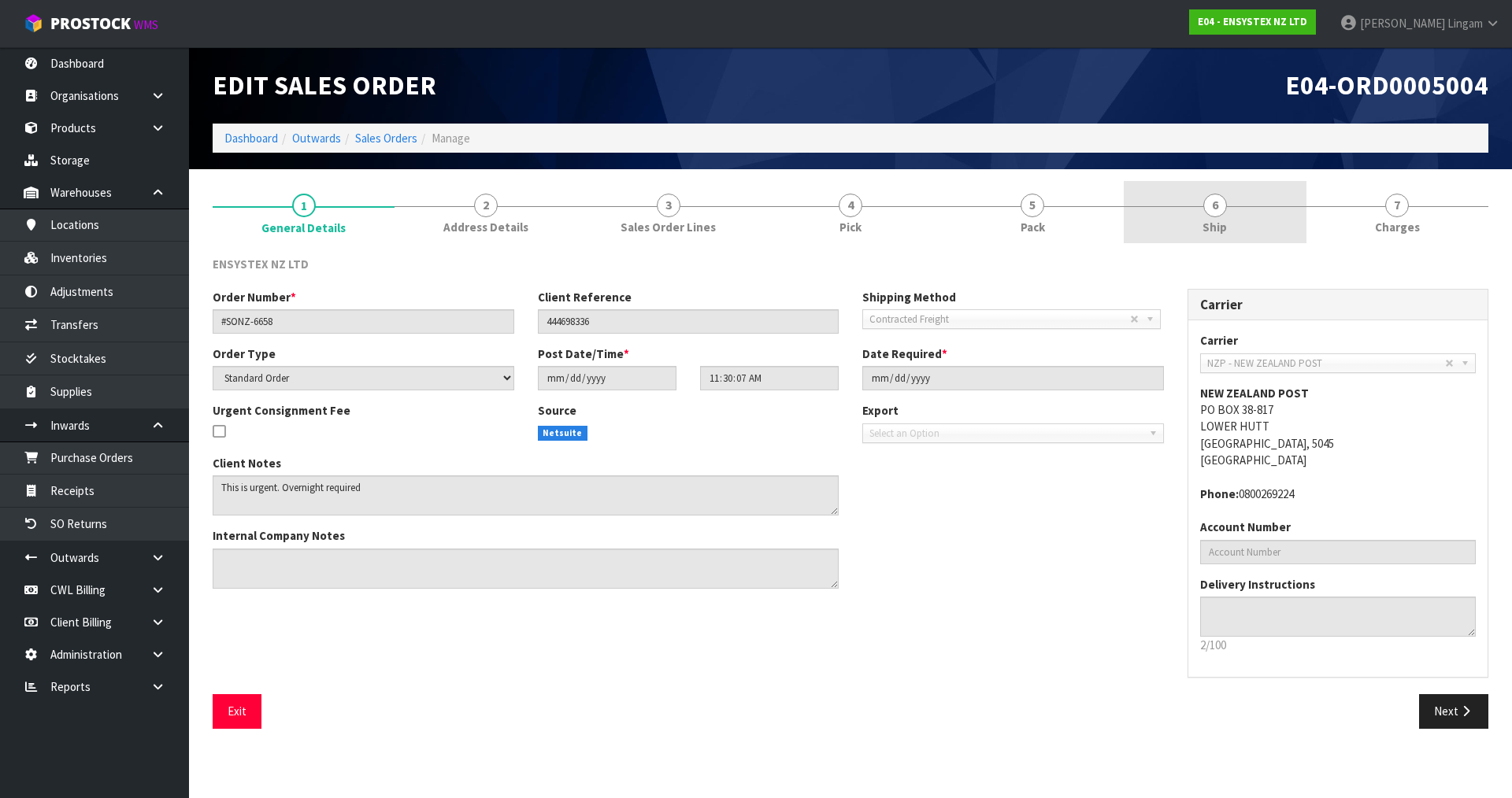
click at [1228, 209] on link "6 Ship" at bounding box center [1214, 212] width 182 height 62
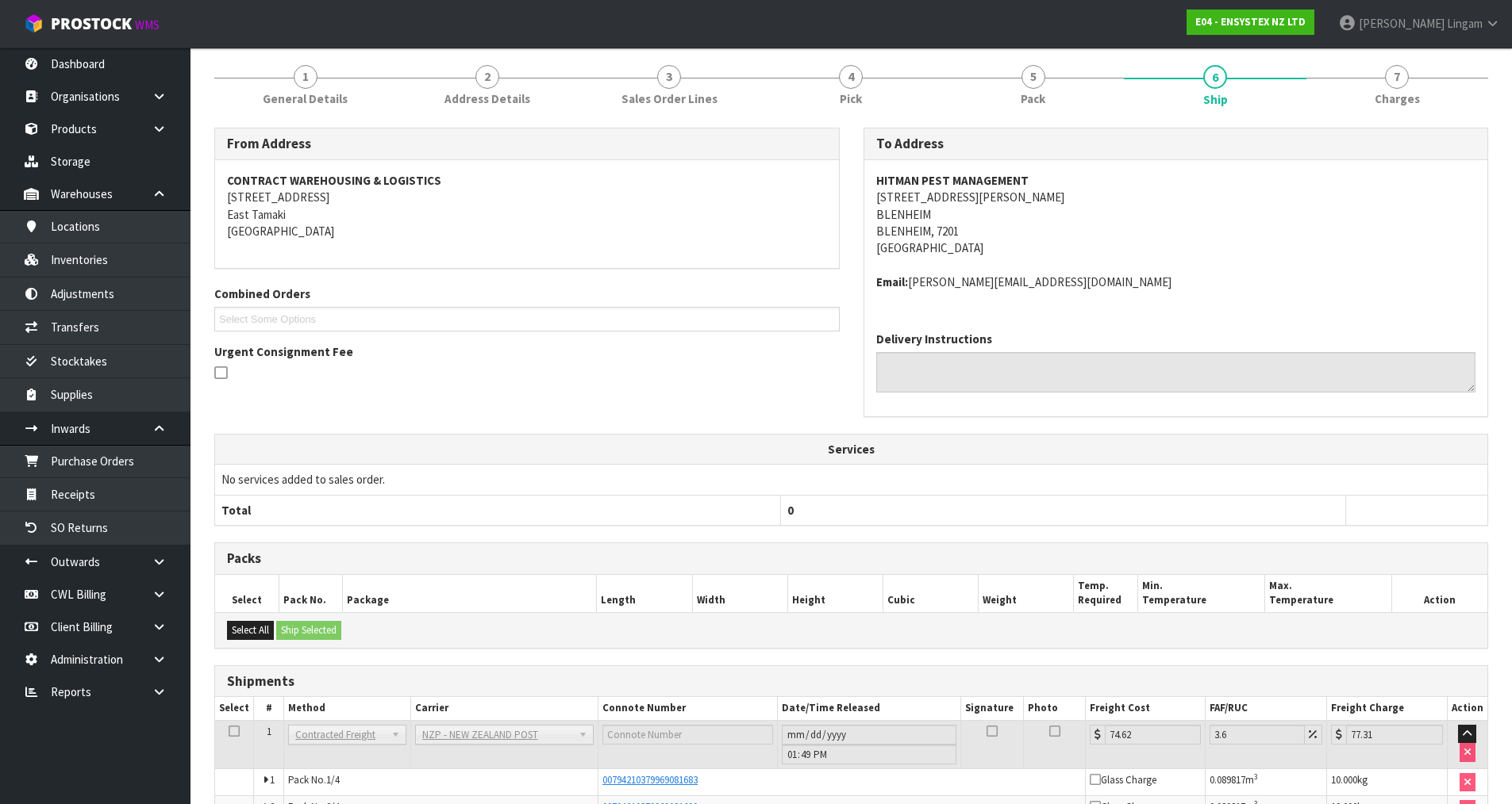
scroll to position [280, 0]
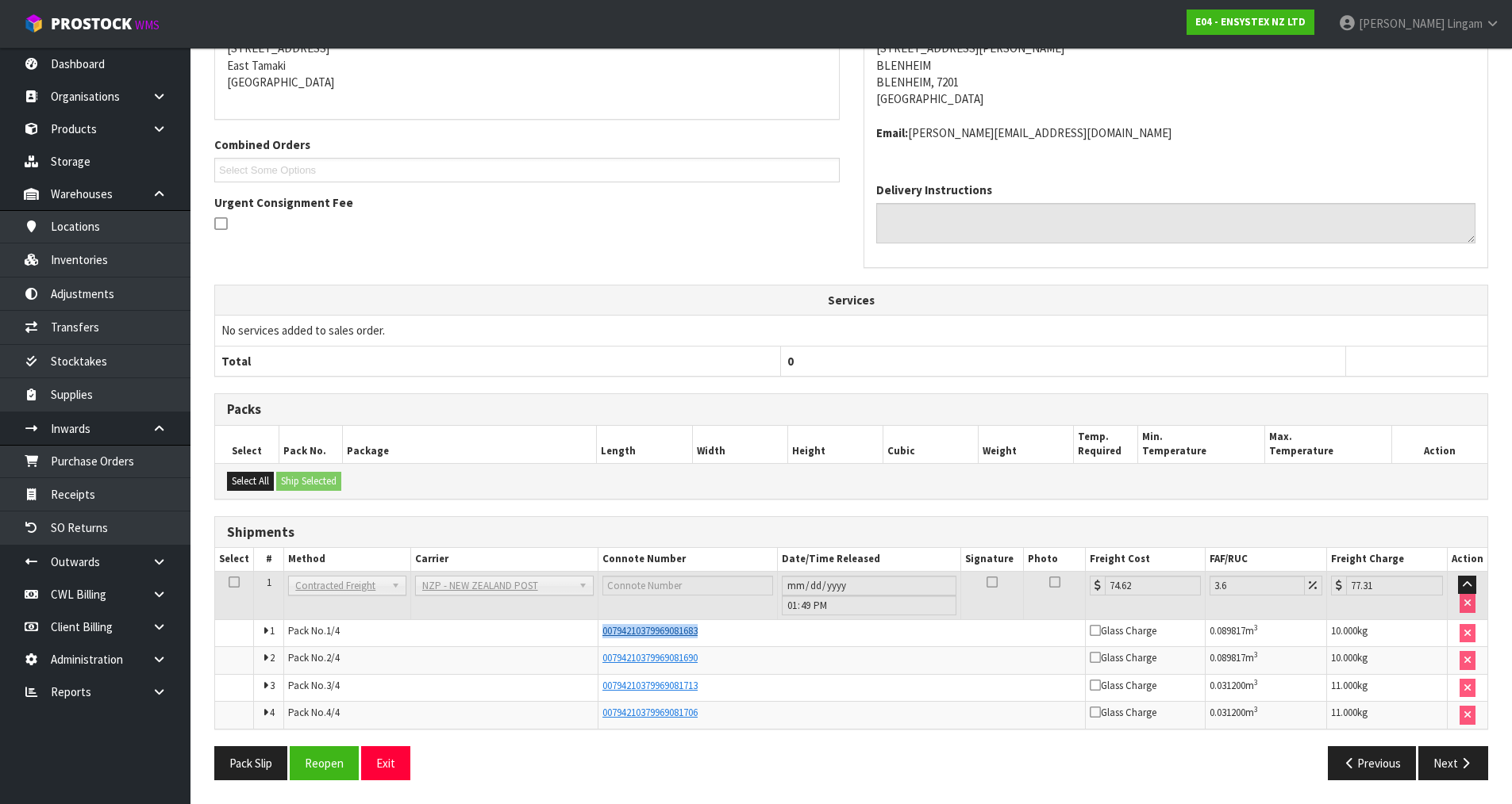
drag, startPoint x: 711, startPoint y: 632, endPoint x: 600, endPoint y: 630, distance: 111.0
click at [602, 630] on div "00794210379969081683" at bounding box center [841, 632] width 479 height 15
copy span "00794210379969081683"
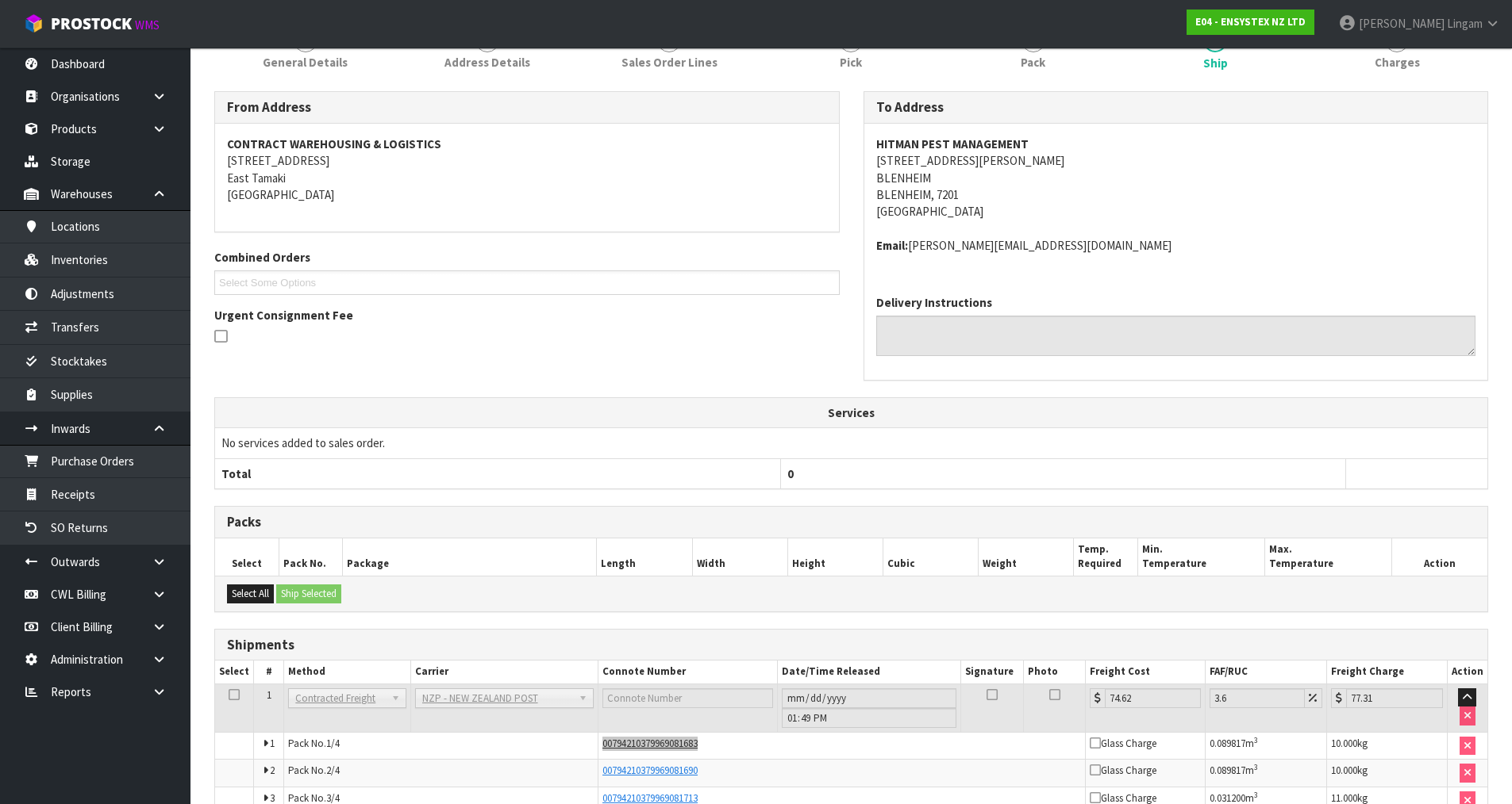
scroll to position [0, 0]
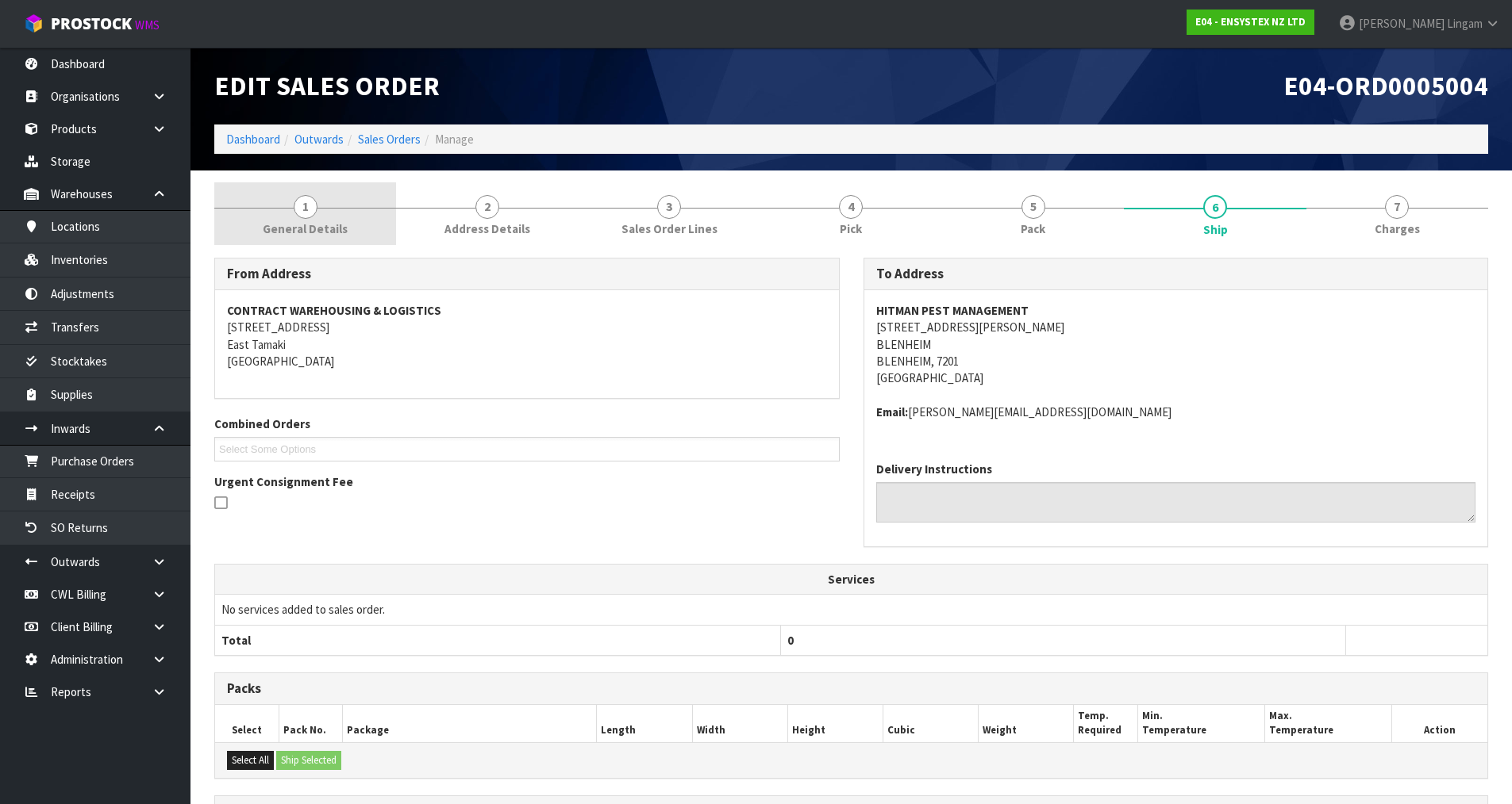
click at [349, 230] on link "1 General Details" at bounding box center [305, 213] width 181 height 63
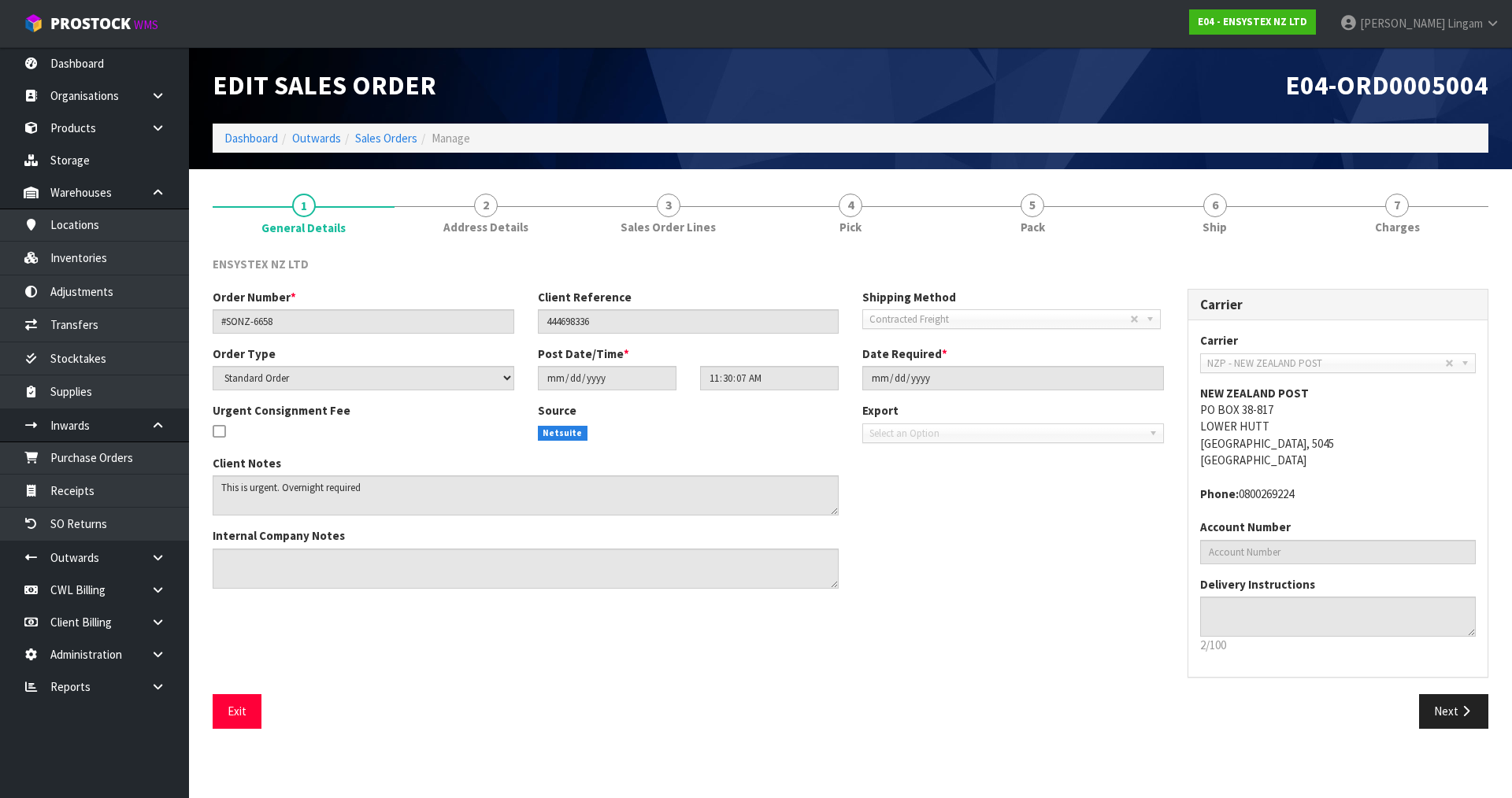
click at [1136, 733] on div "Exit Next" at bounding box center [850, 716] width 1299 height 46
click at [1400, 230] on span "Charges" at bounding box center [1398, 227] width 45 height 17
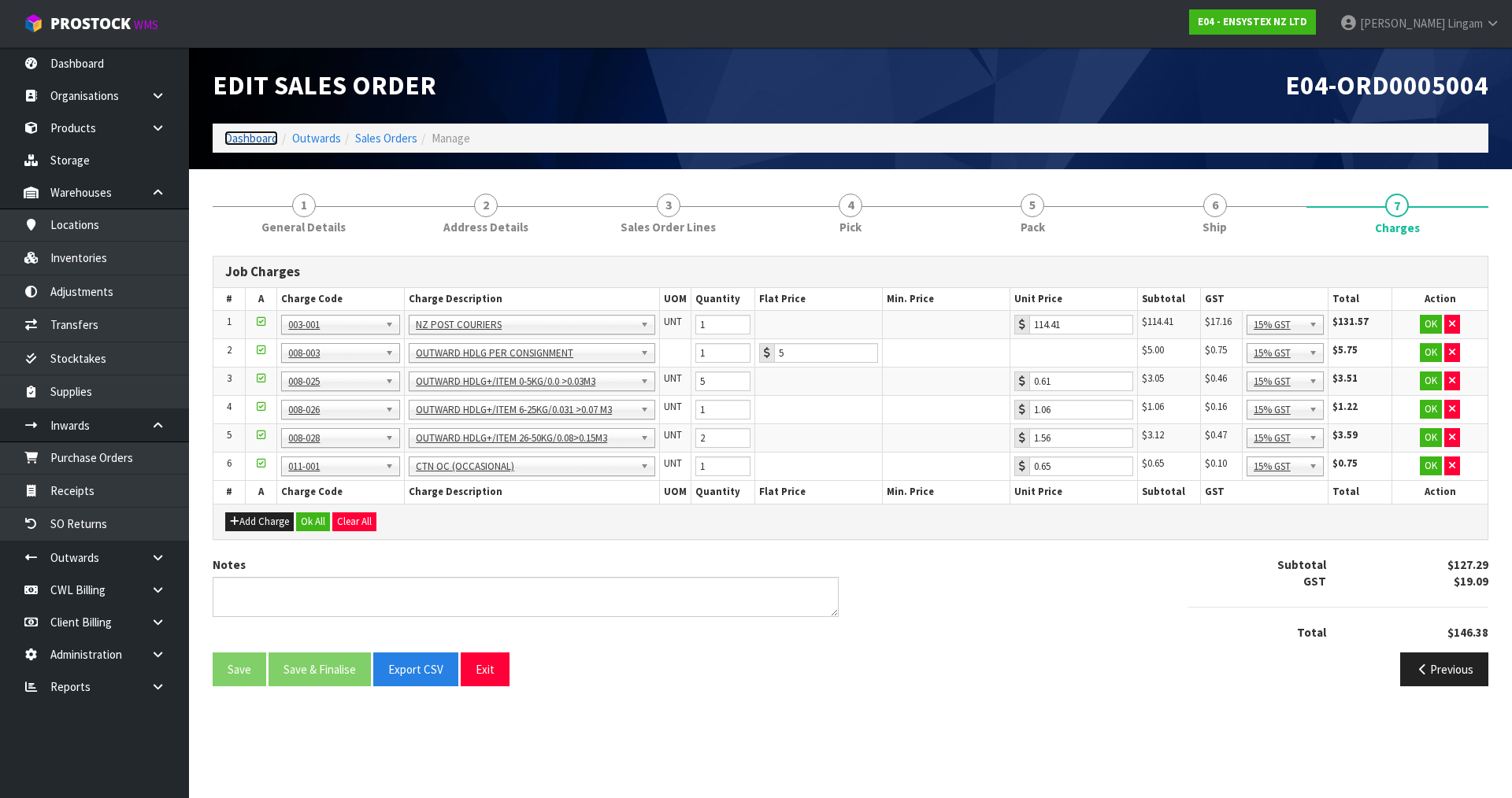
click at [248, 131] on link "Dashboard" at bounding box center [251, 138] width 54 height 15
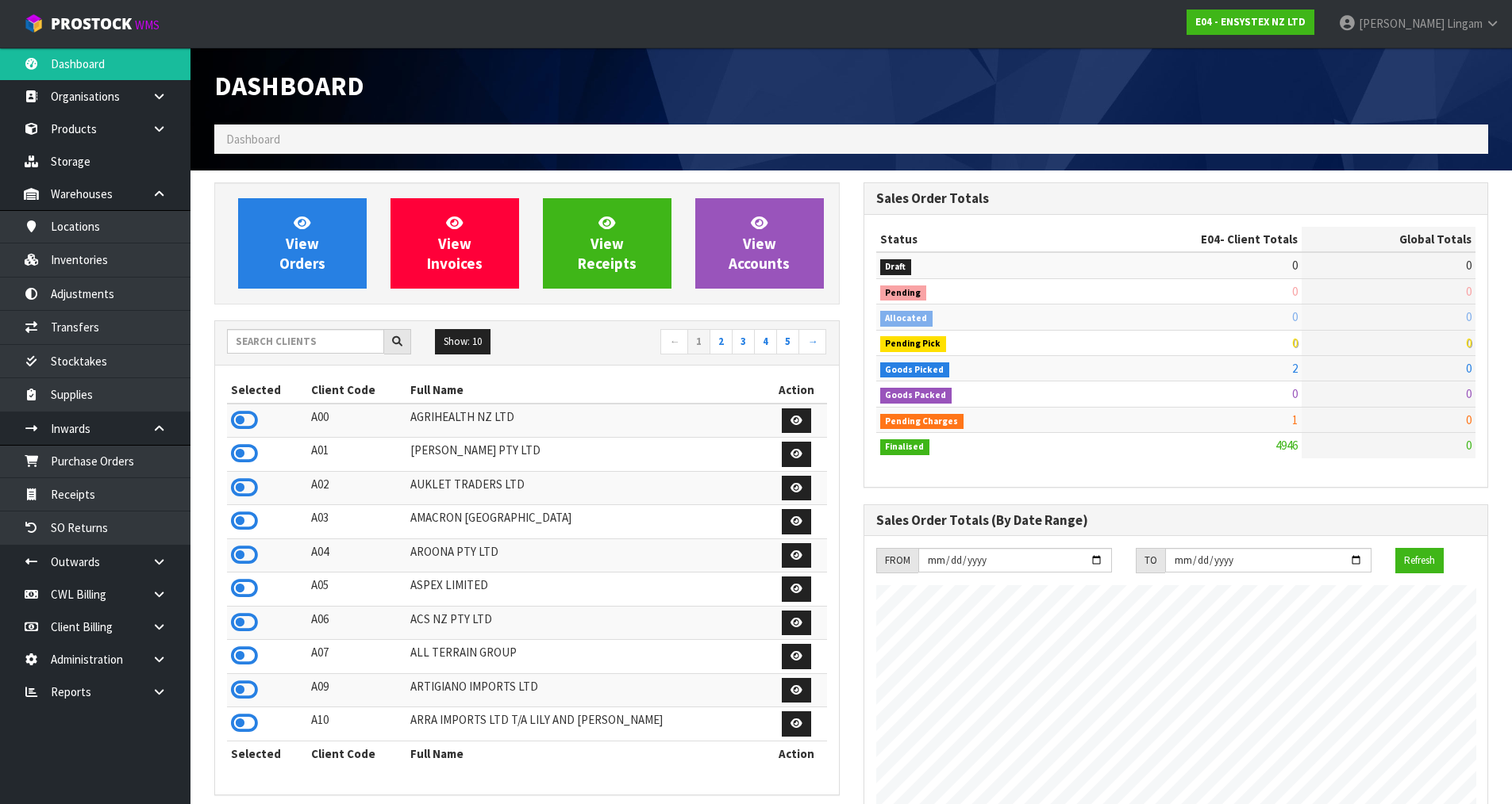
scroll to position [1202, 648]
click at [318, 343] on input "text" at bounding box center [305, 342] width 157 height 25
click at [289, 334] on input "text" at bounding box center [305, 342] width 157 height 25
click at [250, 557] on icon at bounding box center [243, 555] width 27 height 24
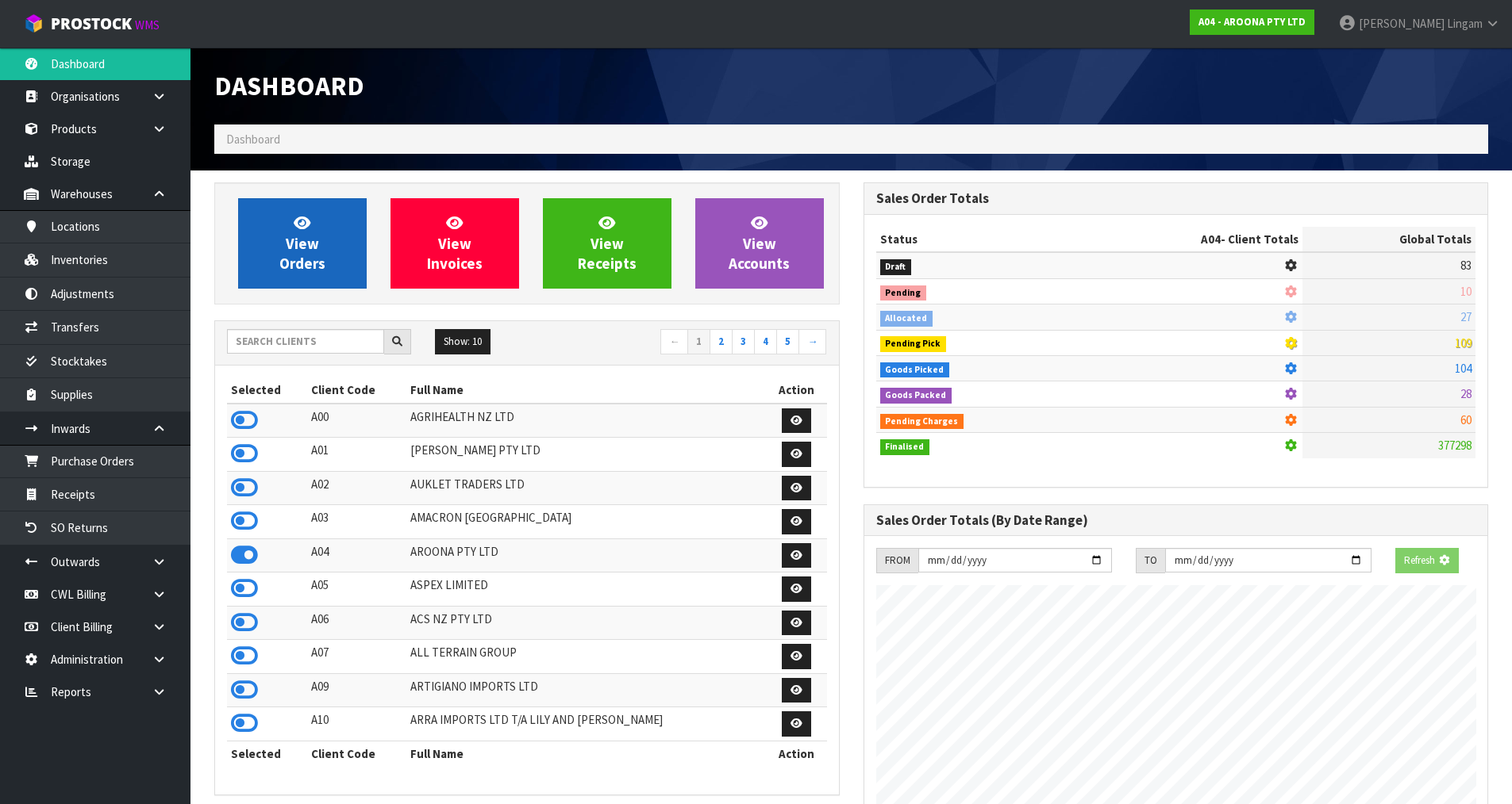
scroll to position [996, 648]
click at [309, 243] on span "View Orders" at bounding box center [302, 243] width 46 height 60
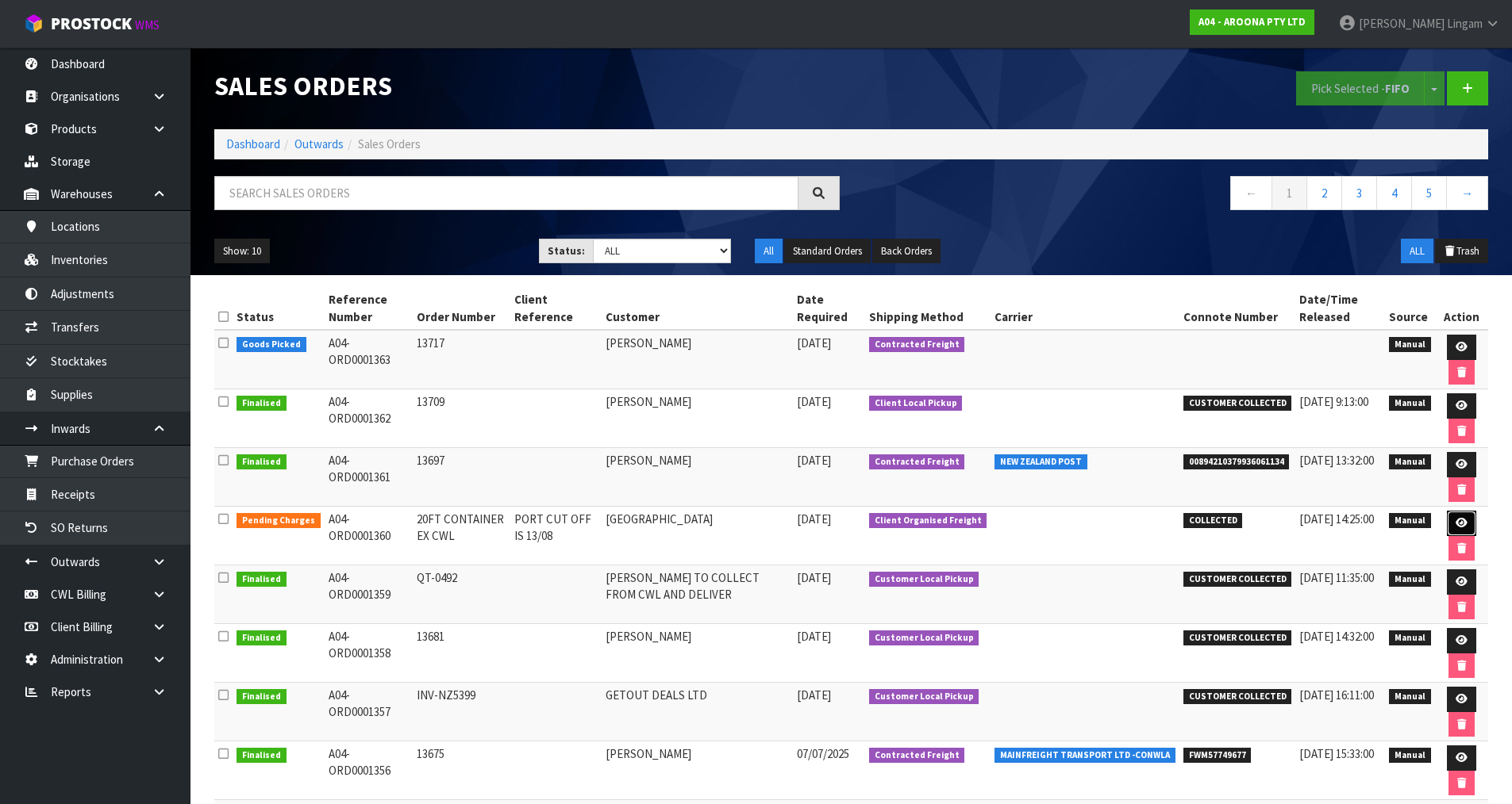
click at [1456, 521] on icon at bounding box center [1461, 523] width 12 height 10
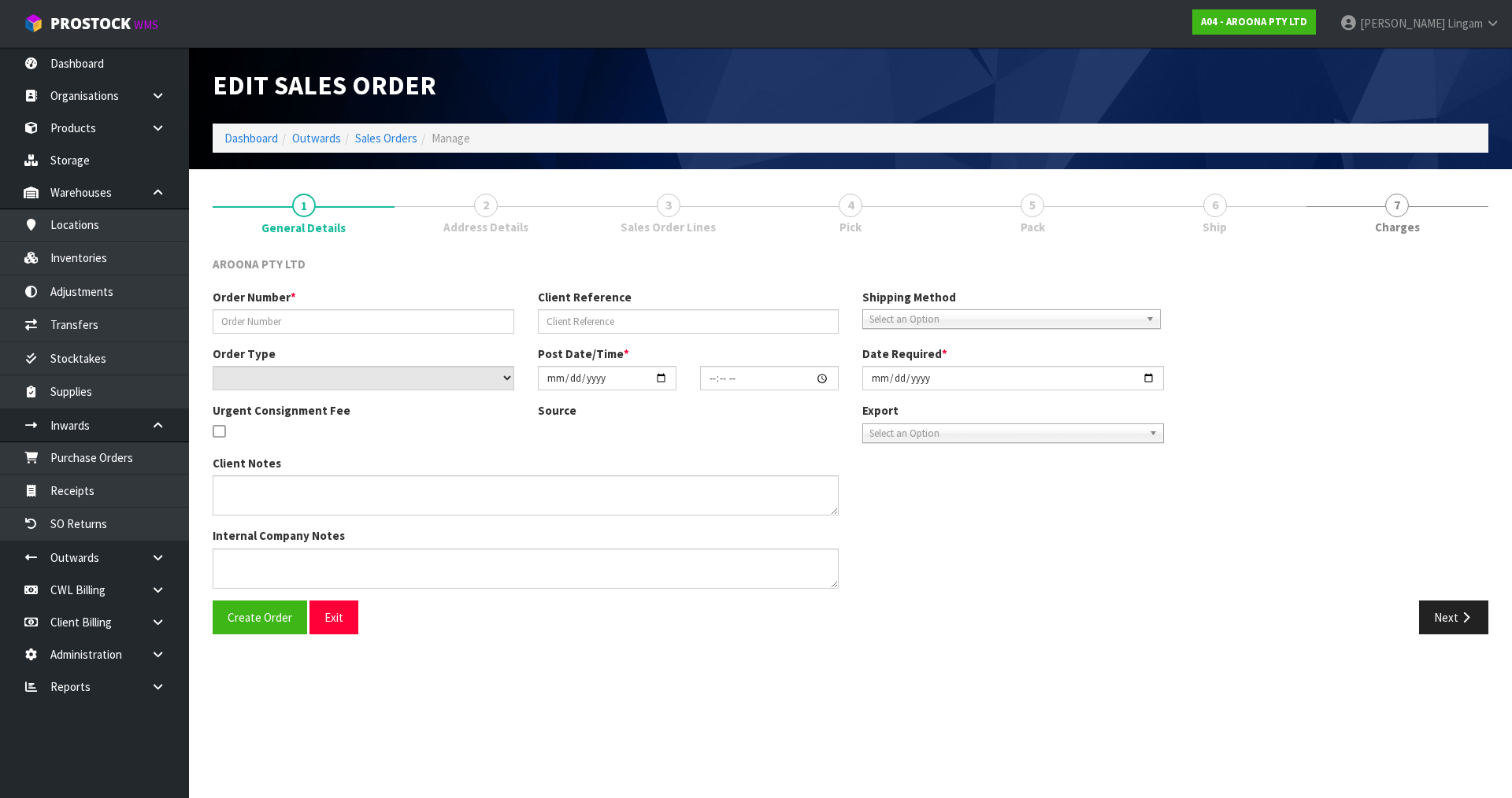
type input "20FT CONTAINER EX CWL"
type input "PORT CUT OFF IS 13/08"
select select "number:0"
type input "2025-07-30"
type input "13:58:00.000"
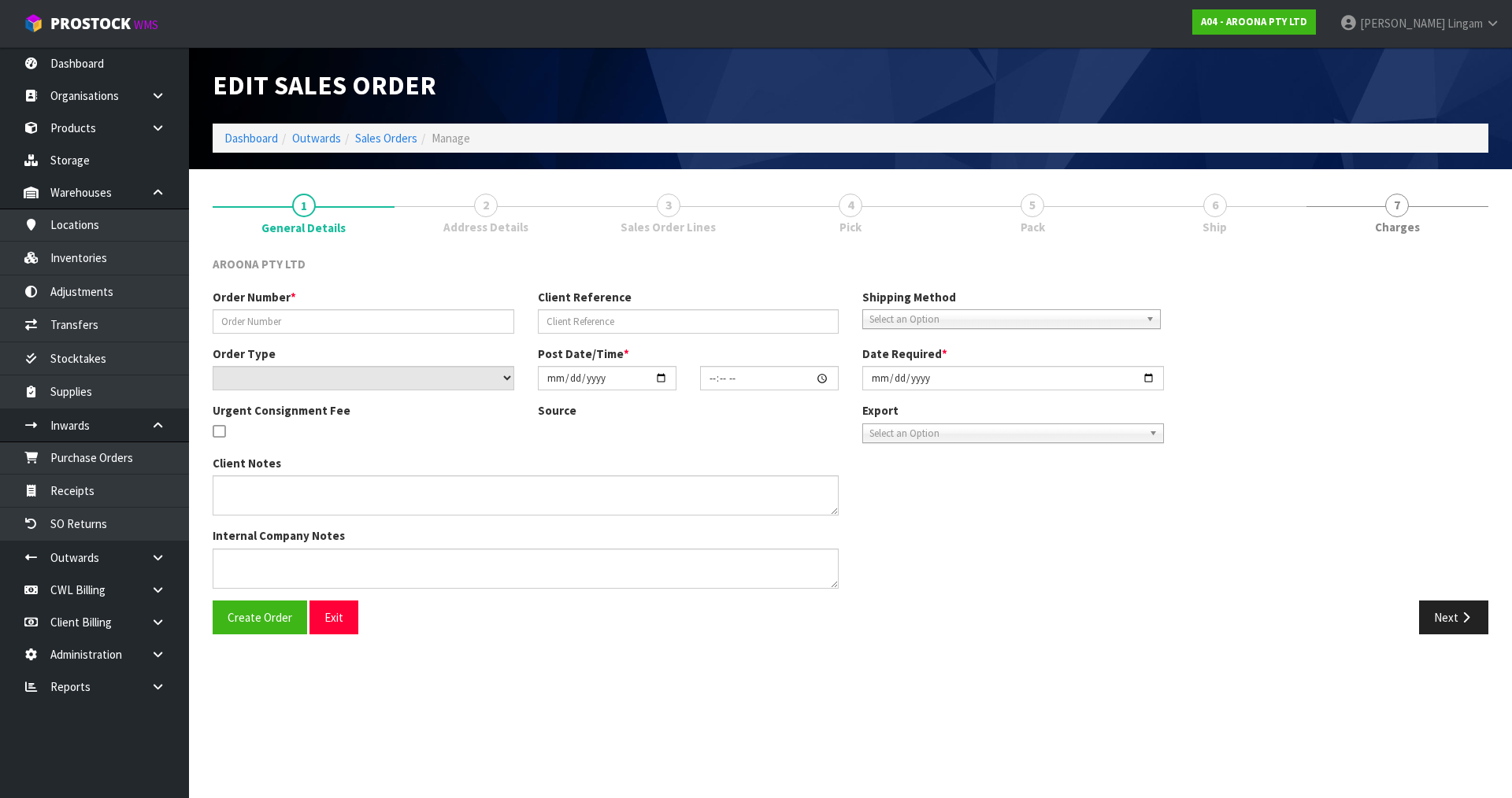
type input "2025-08-06"
type textarea "PACKING INSTRUCTION EMAILED ON 06/08/25 - PLEASE ENSURE BOARDS ARE PACKED ON TH…"
type textarea "COMPLETE THE ATTACHED SLI - SHIPPER LETTER OF INSTRUCTION FORM AND SEND BACK TH…"
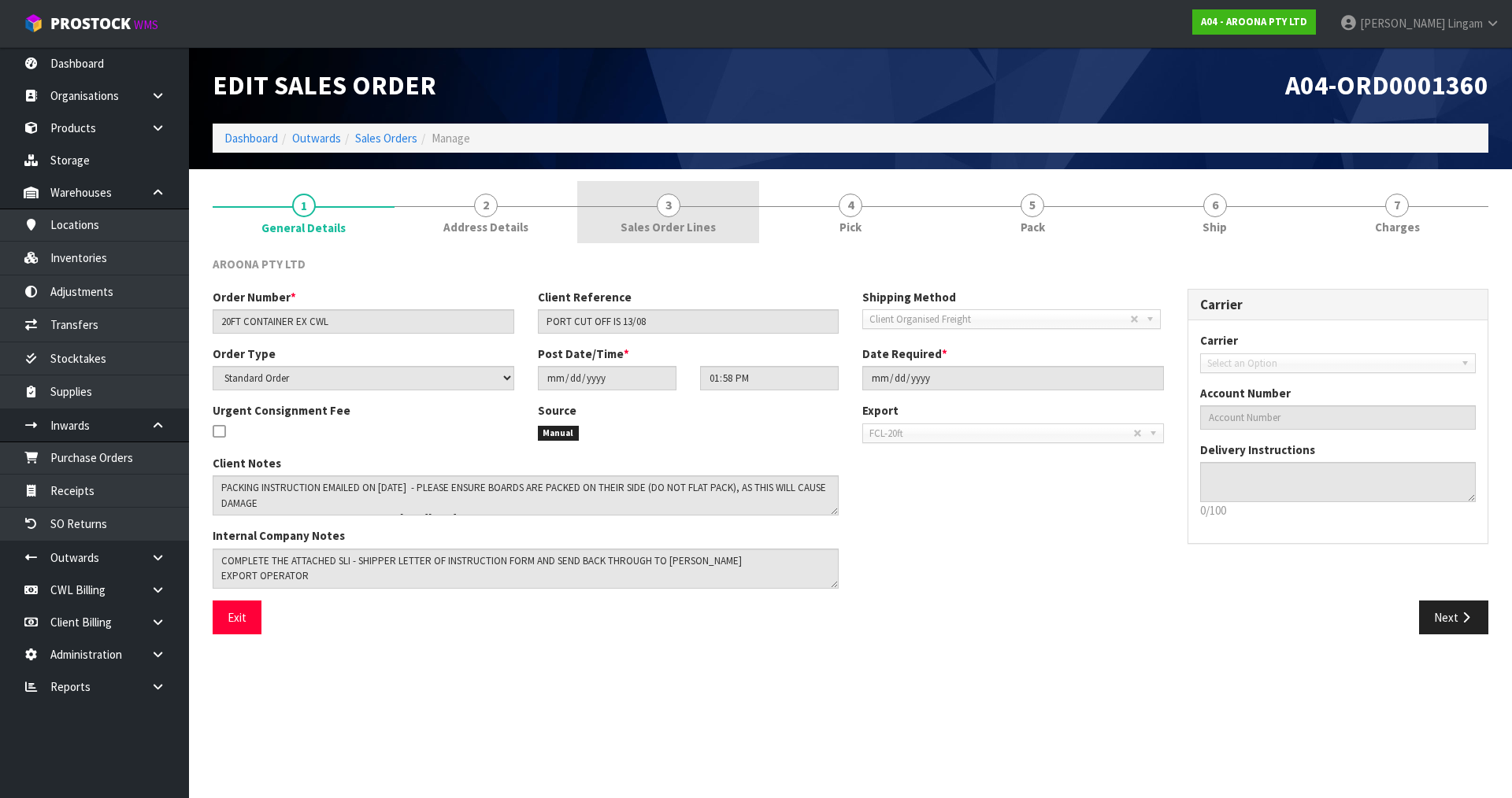
click at [706, 213] on link "3 Sales Order Lines" at bounding box center [668, 212] width 182 height 62
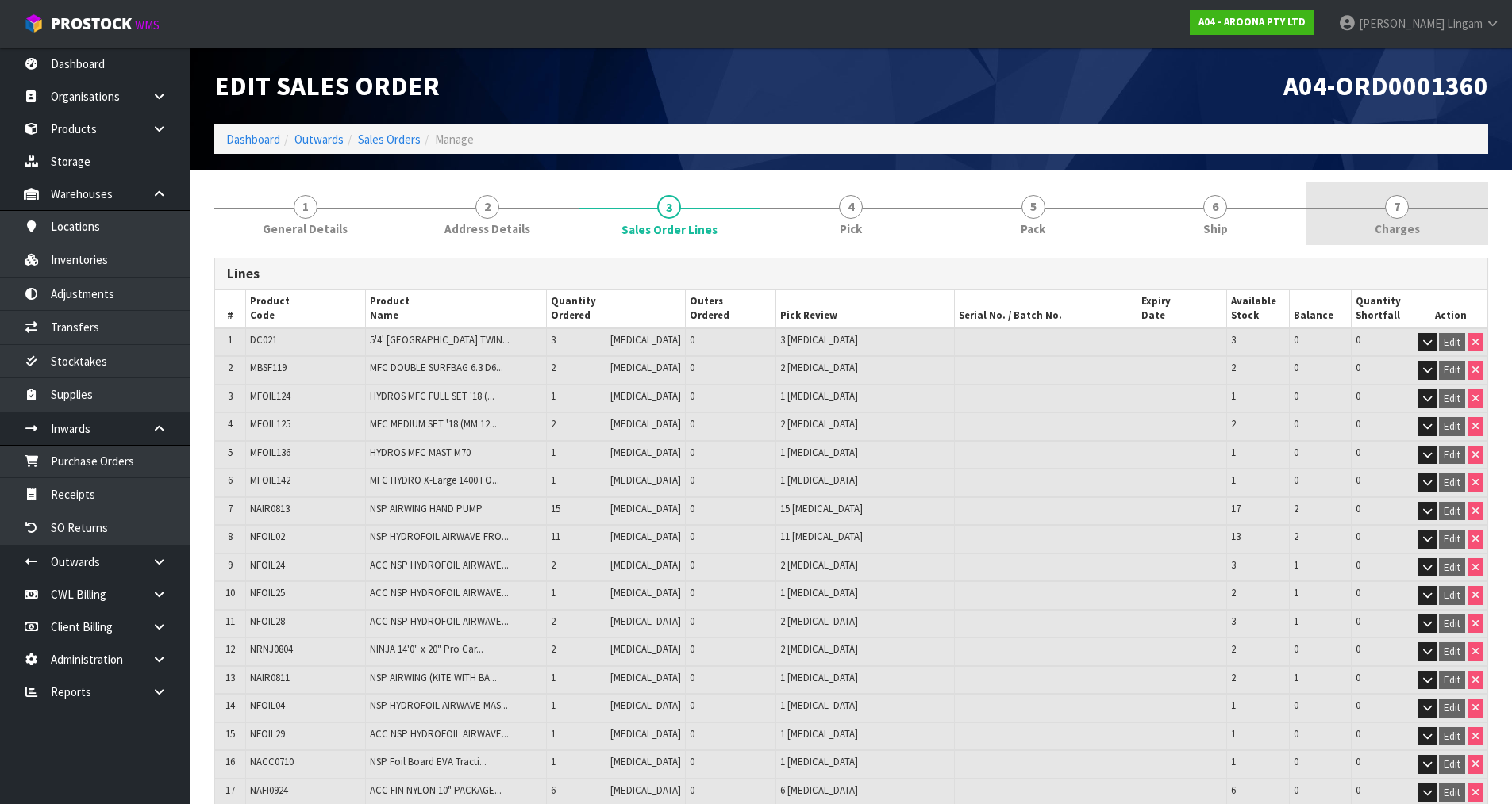
click at [1439, 230] on link "7 Charges" at bounding box center [1397, 213] width 181 height 63
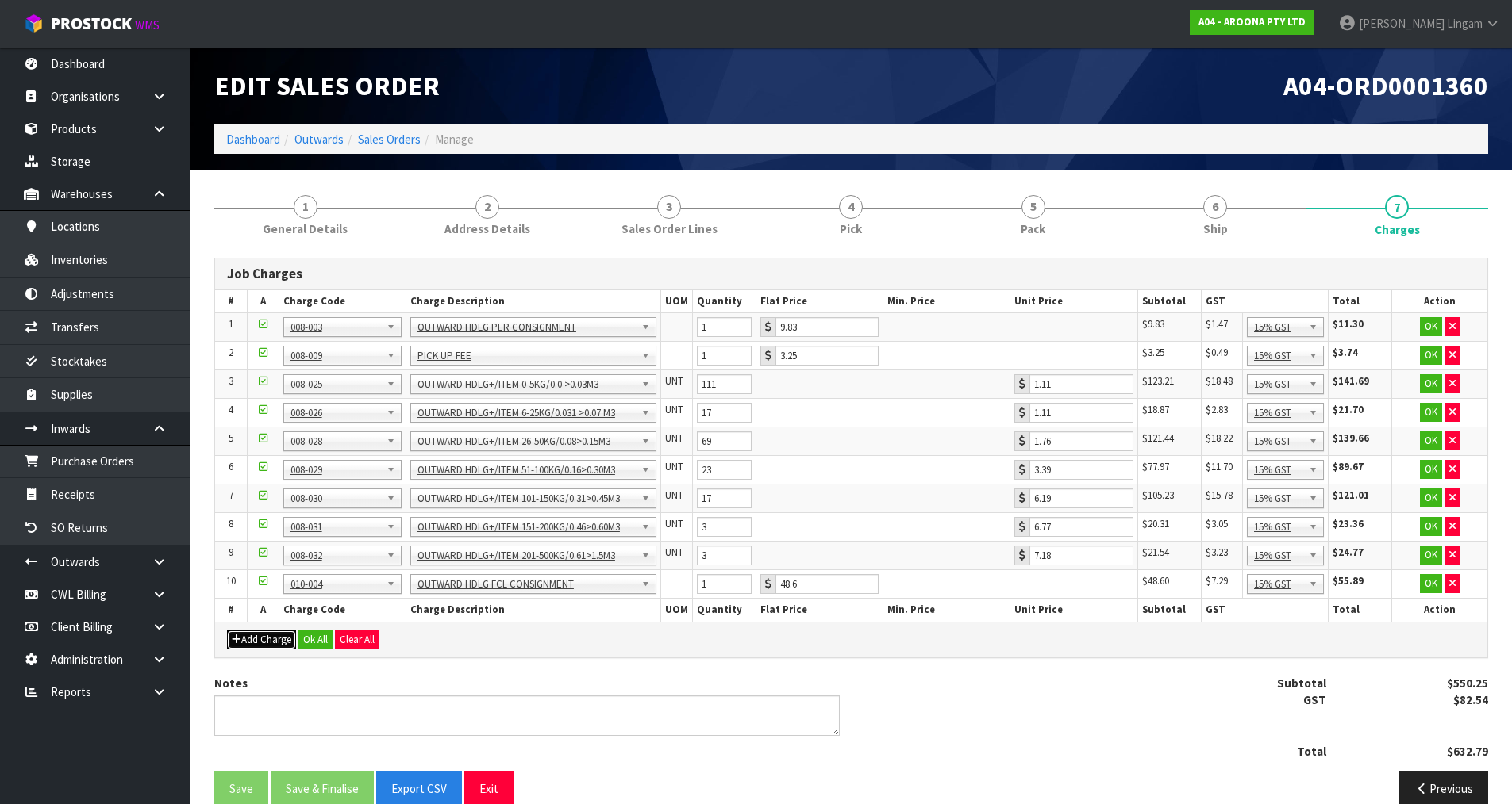
click at [255, 645] on button "Add Charge" at bounding box center [262, 640] width 69 height 19
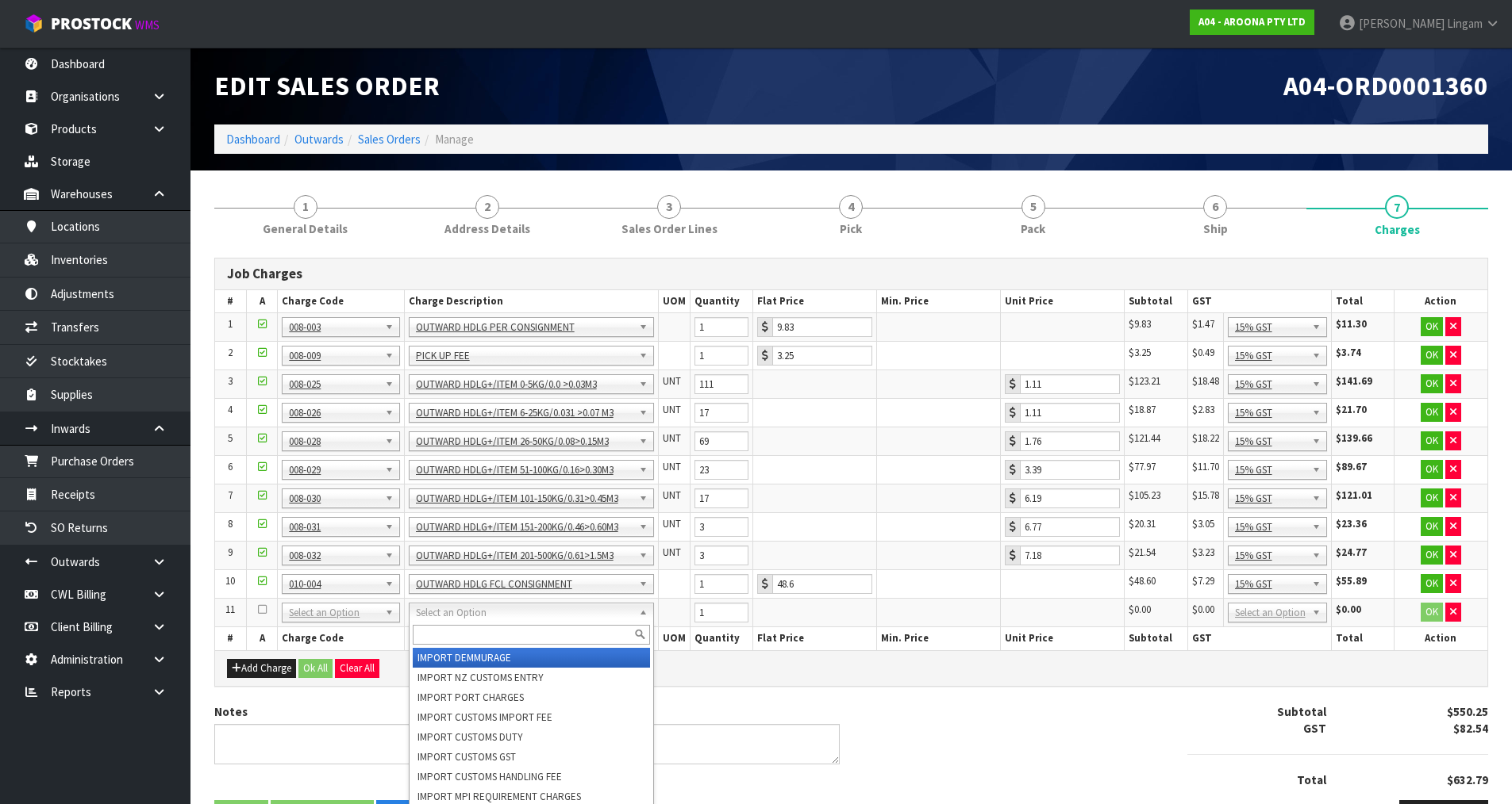
click at [438, 632] on input "text" at bounding box center [531, 635] width 237 height 20
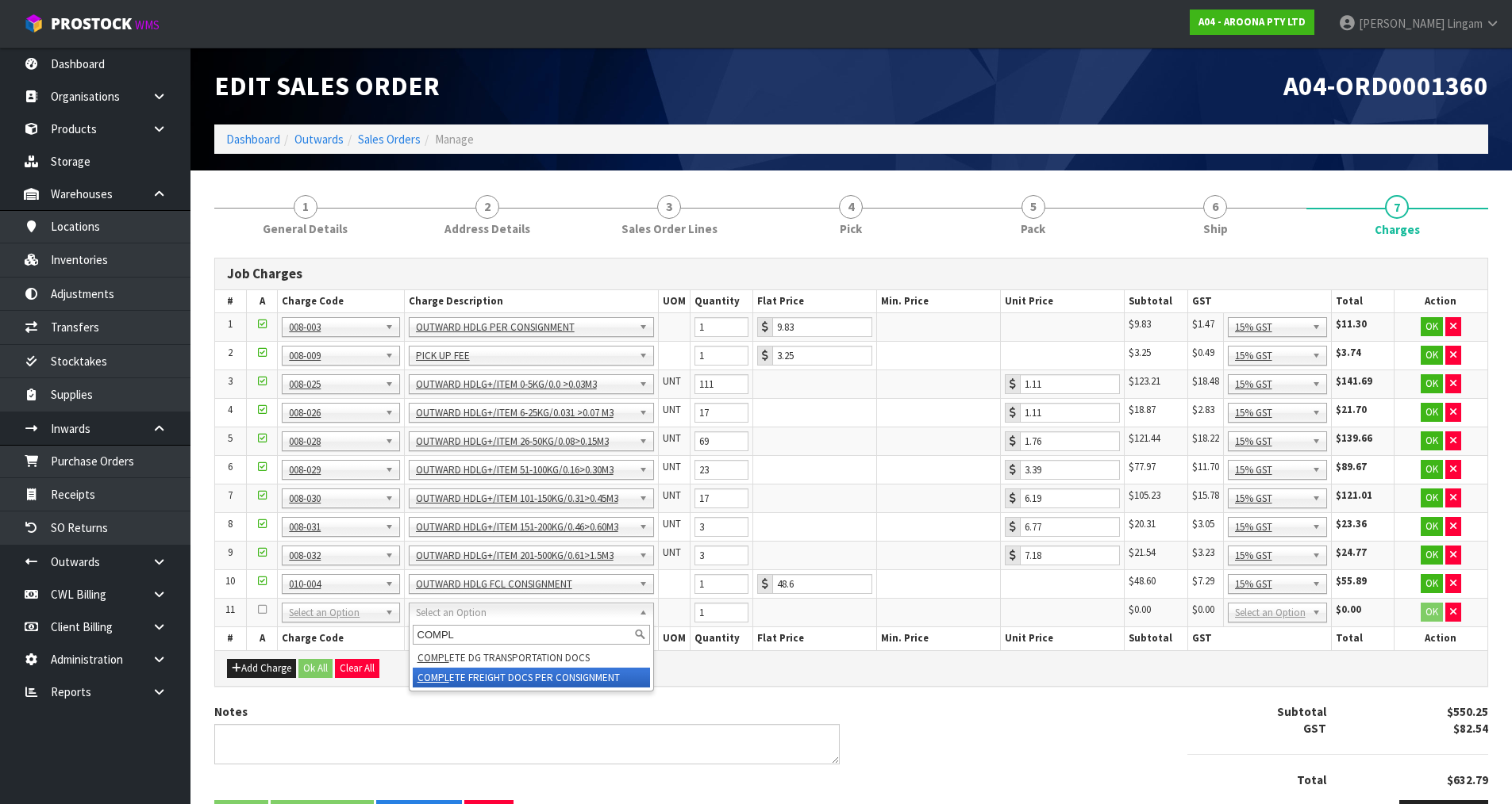
type input "COMPL"
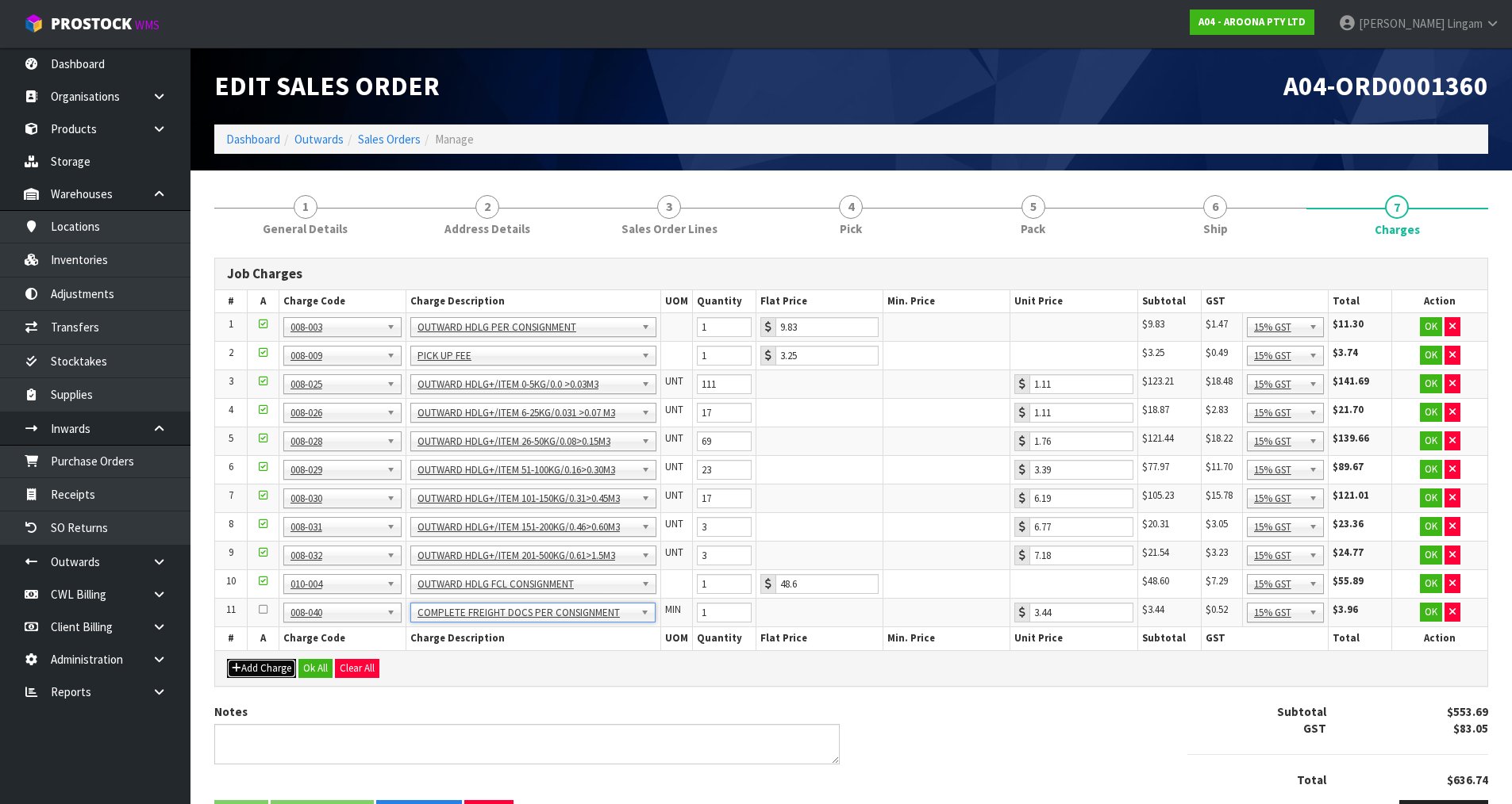
click at [277, 667] on button "Add Charge" at bounding box center [262, 669] width 69 height 19
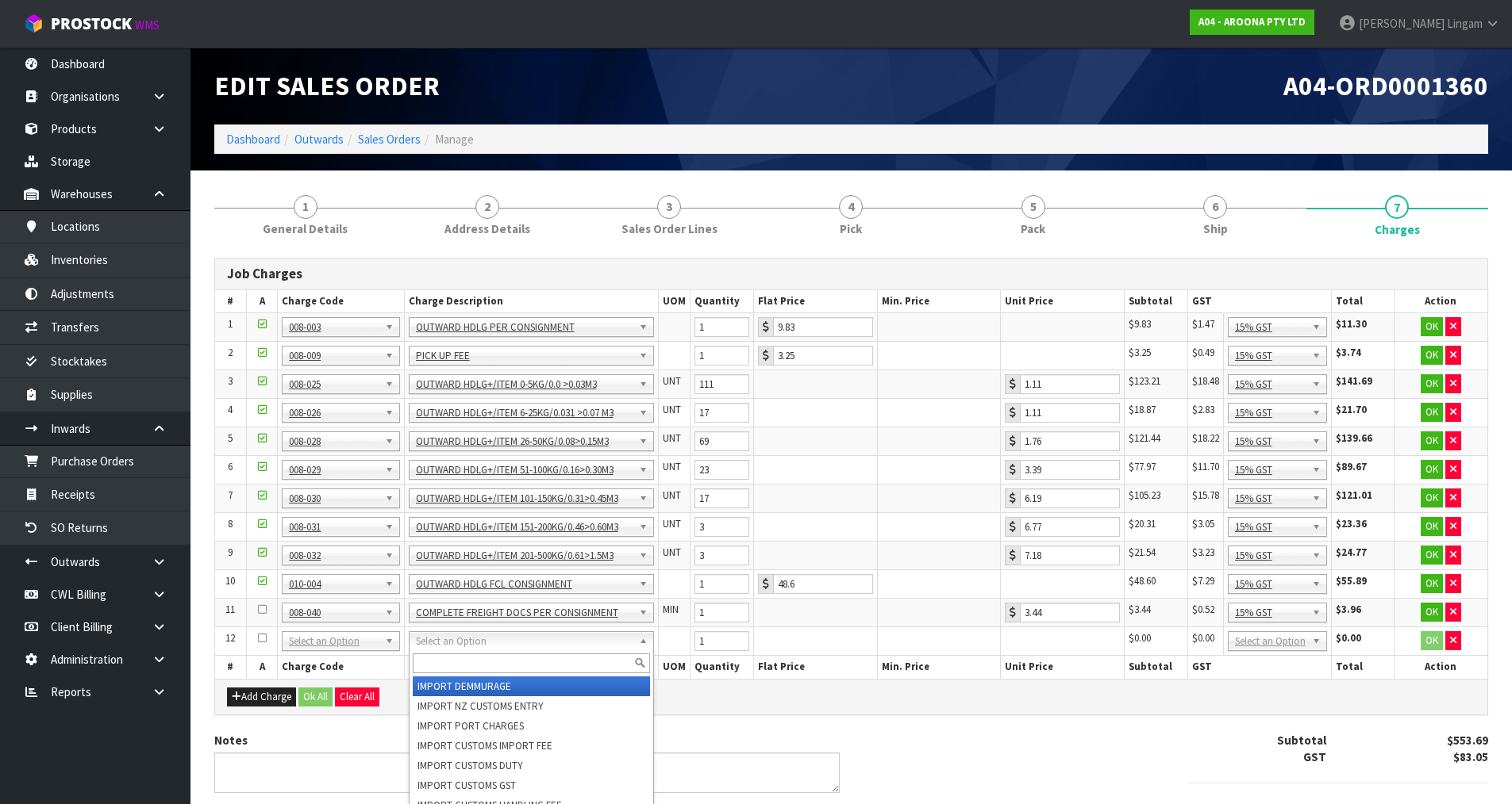
click at [436, 668] on input "text" at bounding box center [531, 663] width 238 height 20
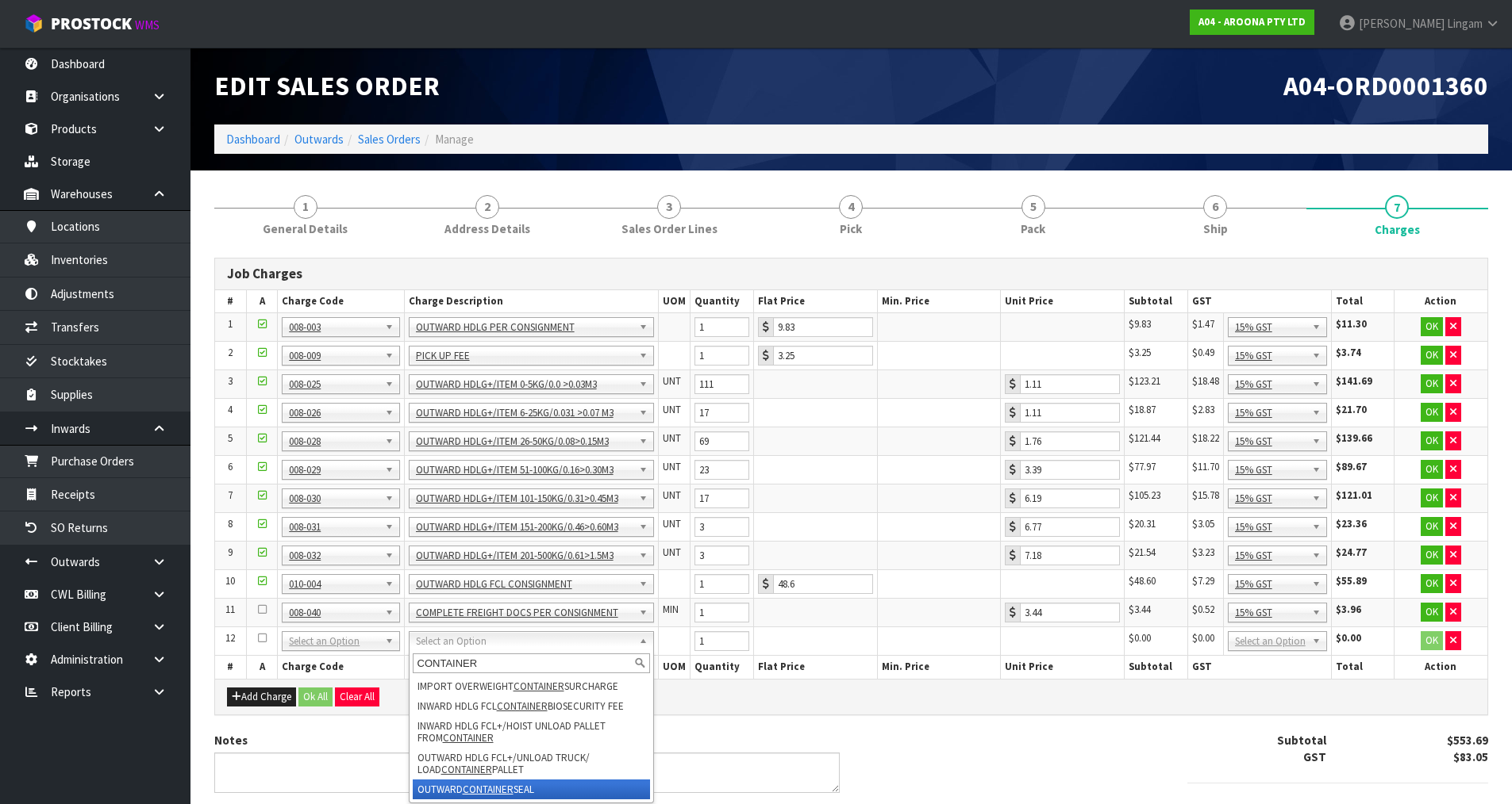
type input "CONTAINER"
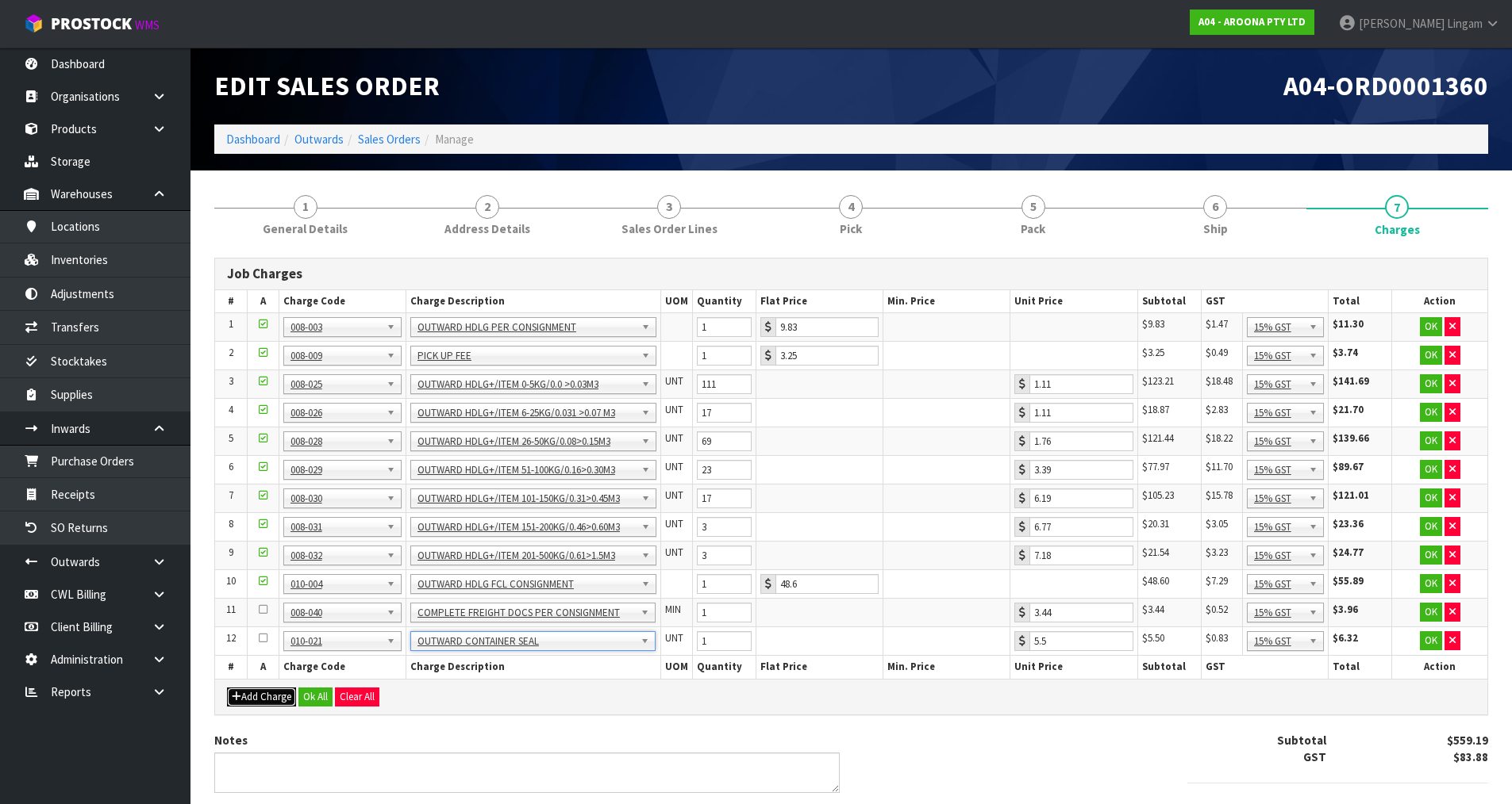
click at [254, 702] on button "Add Charge" at bounding box center [262, 698] width 69 height 19
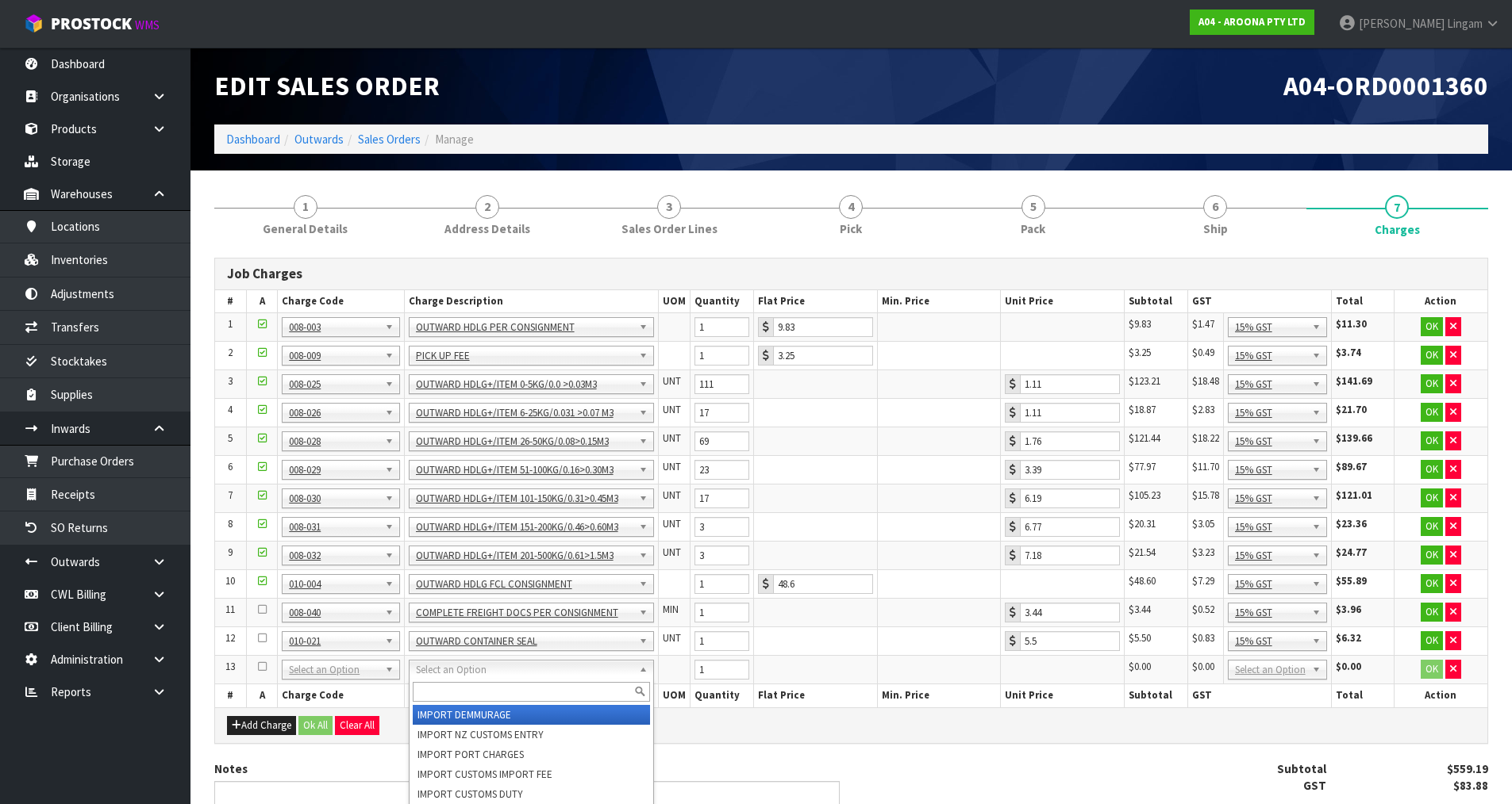
click at [435, 694] on input "text" at bounding box center [531, 692] width 238 height 20
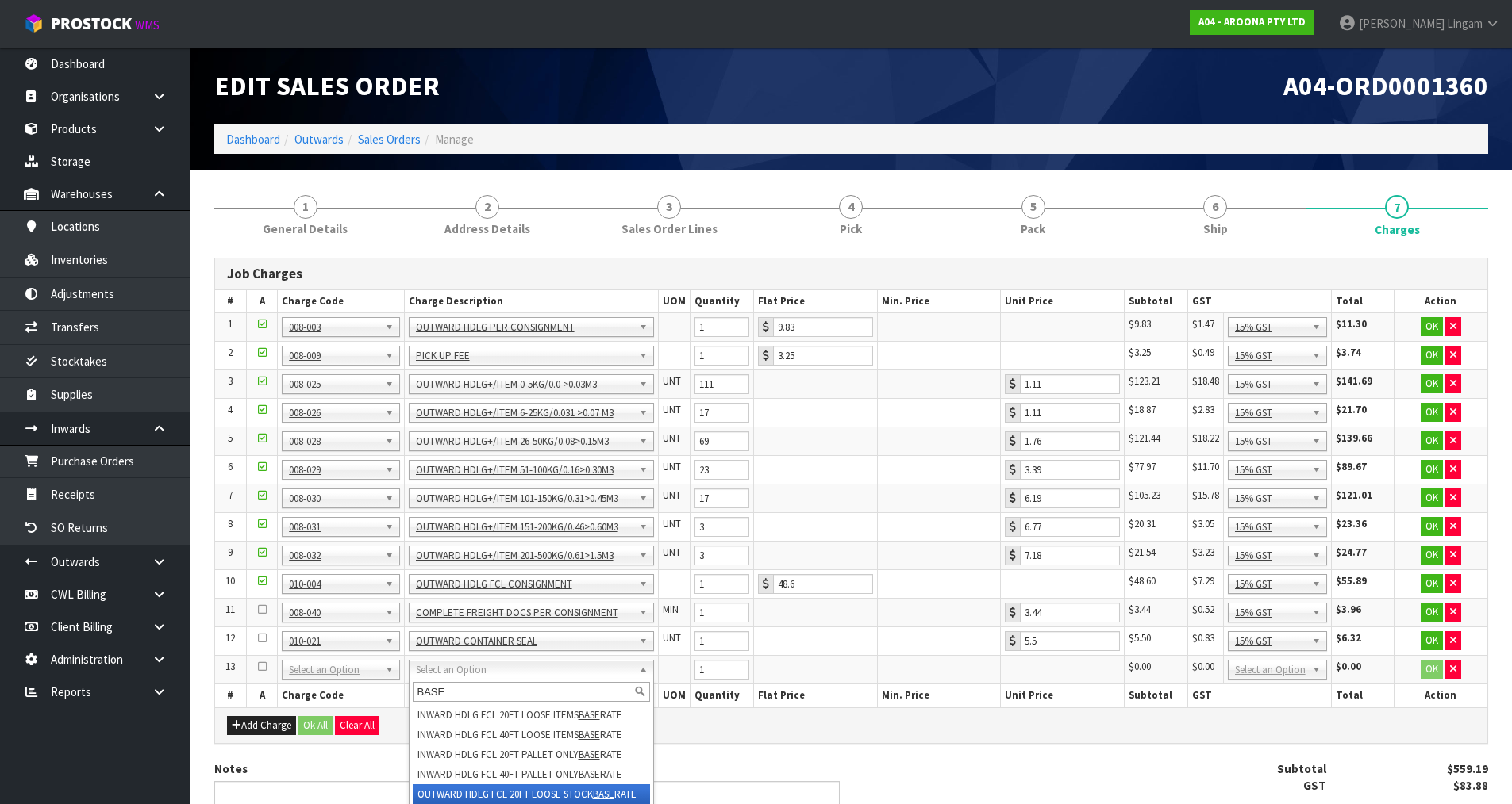
type input "BASE"
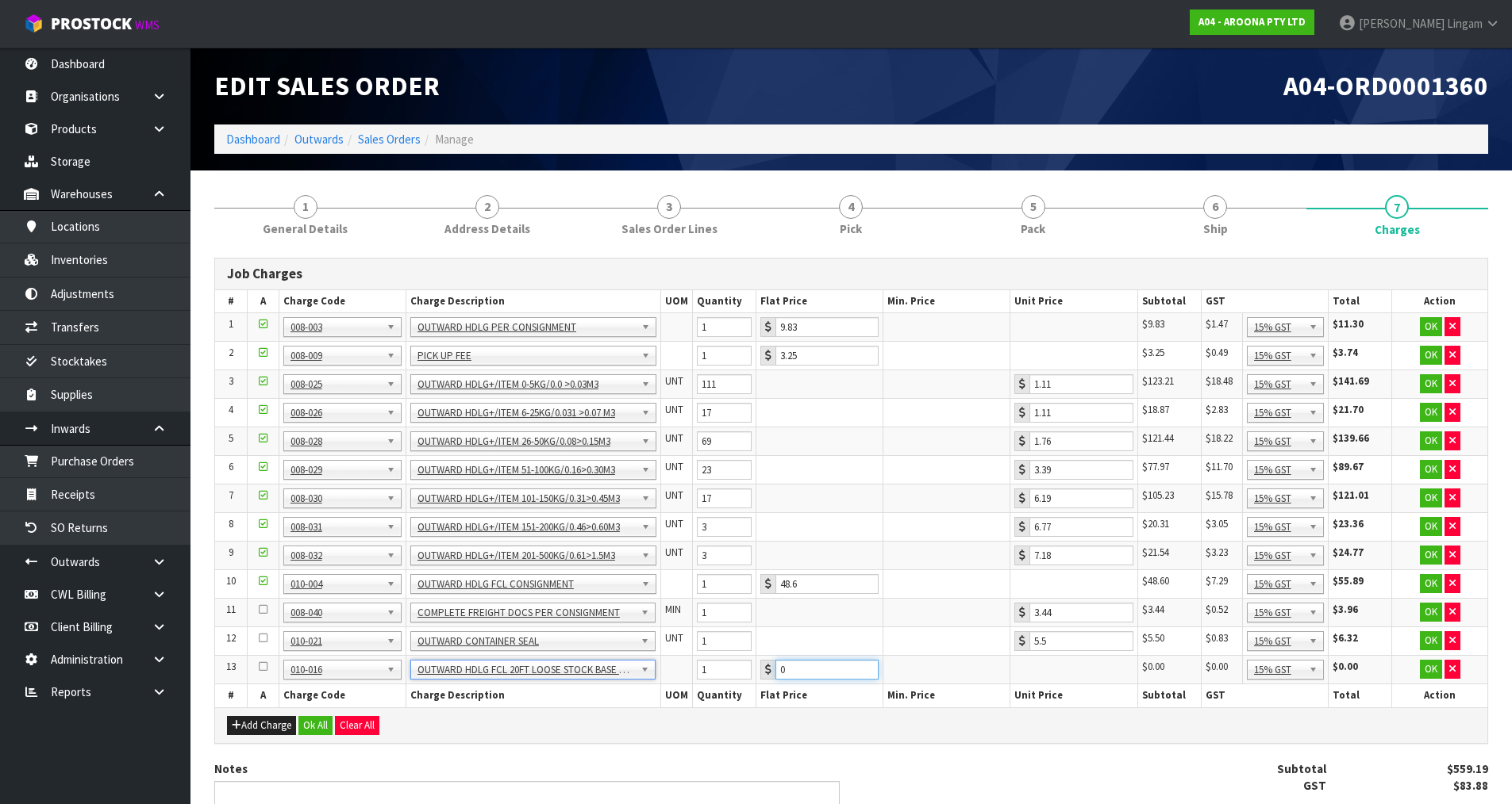
drag, startPoint x: 792, startPoint y: 669, endPoint x: 742, endPoint y: 674, distance: 50.2
click at [742, 674] on tr "13 001-001 001-002 001-003 001-004 001-005 001-006 001-007 001-008 001-009 001-…" at bounding box center [851, 669] width 1272 height 28
type input "146.38"
click at [314, 725] on button "Ok All" at bounding box center [315, 726] width 34 height 19
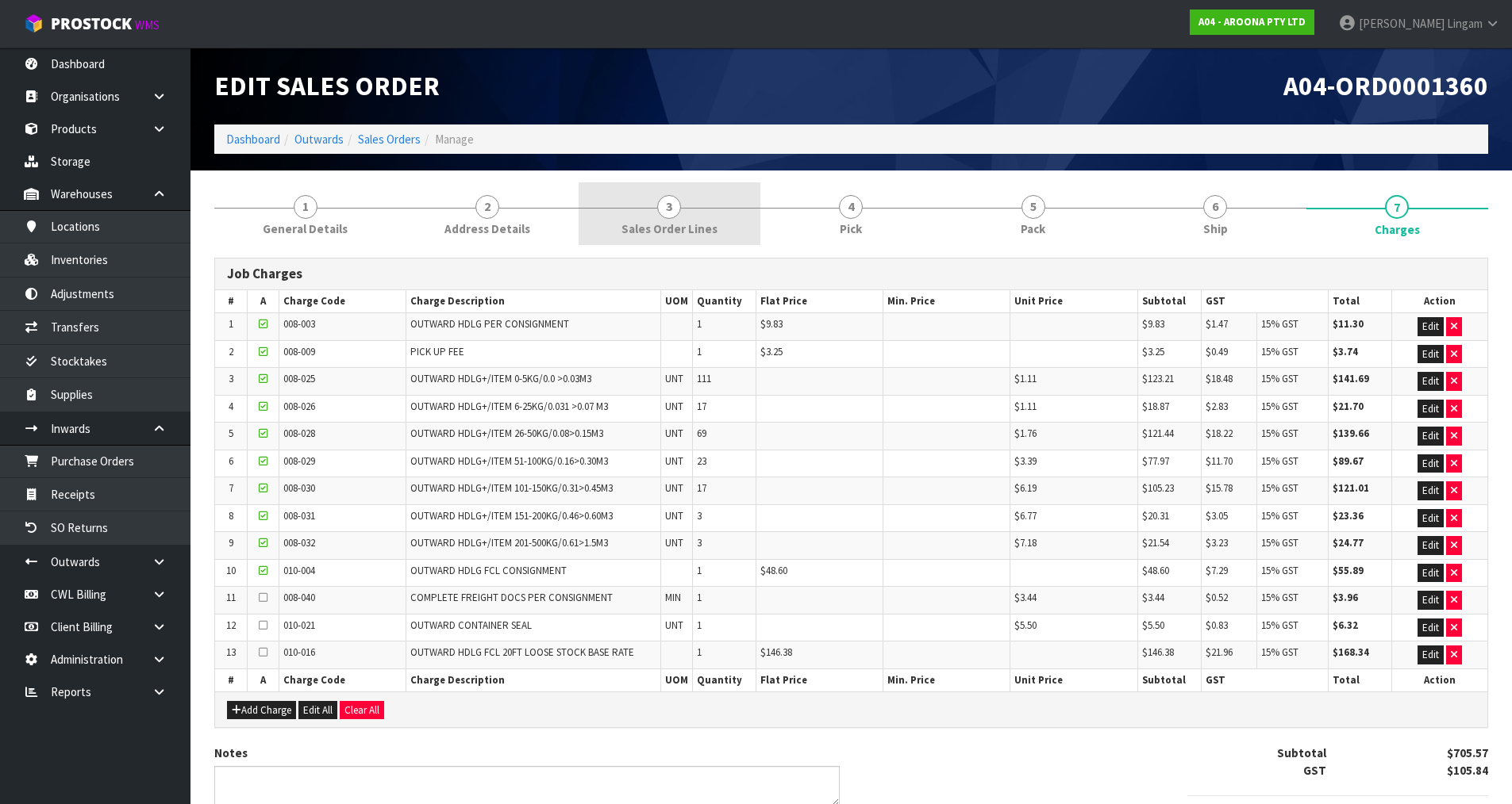
click at [698, 230] on span "Sales Order Lines" at bounding box center [669, 229] width 96 height 17
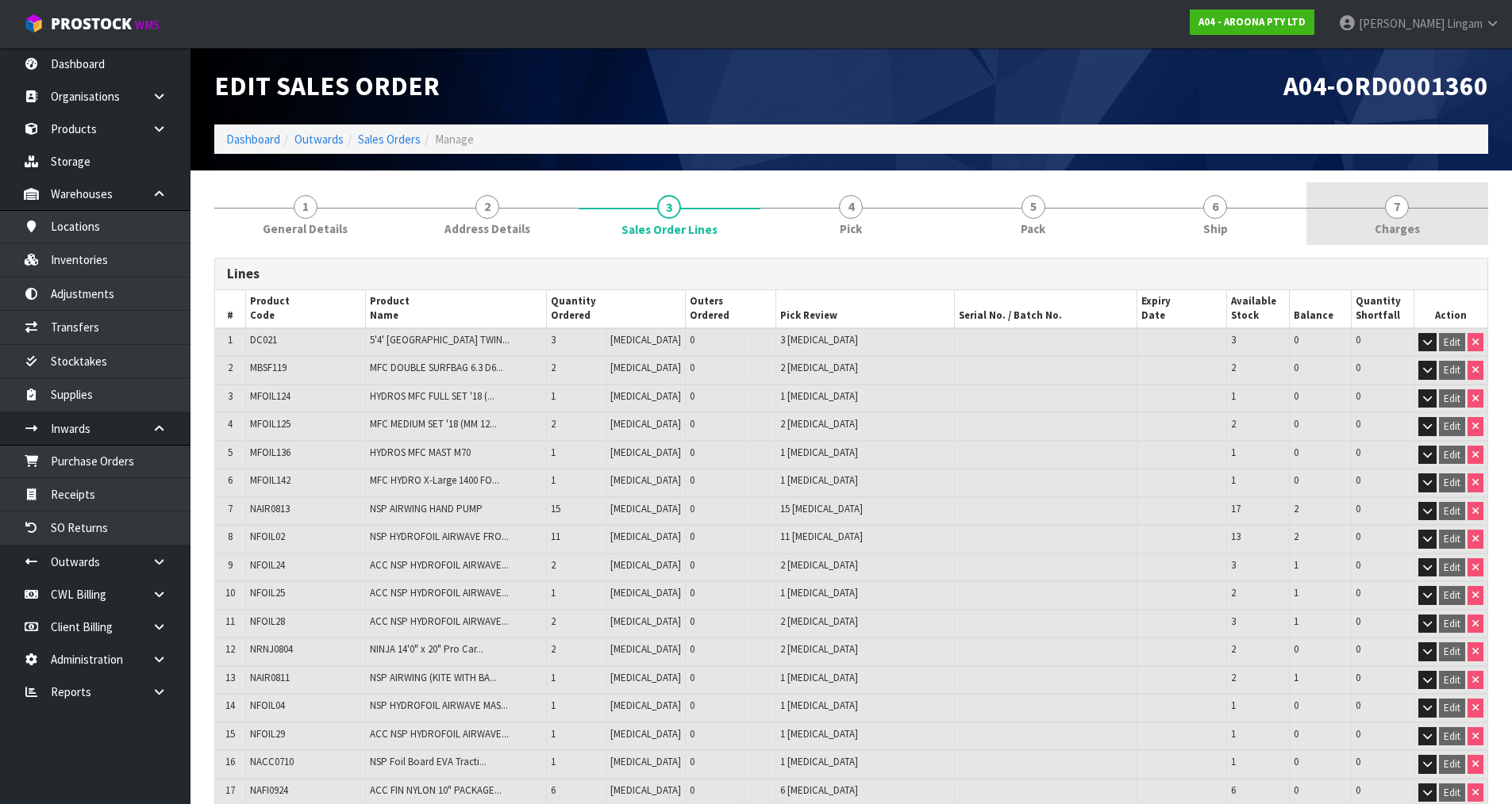
click at [1374, 218] on link "7 Charges" at bounding box center [1397, 213] width 181 height 63
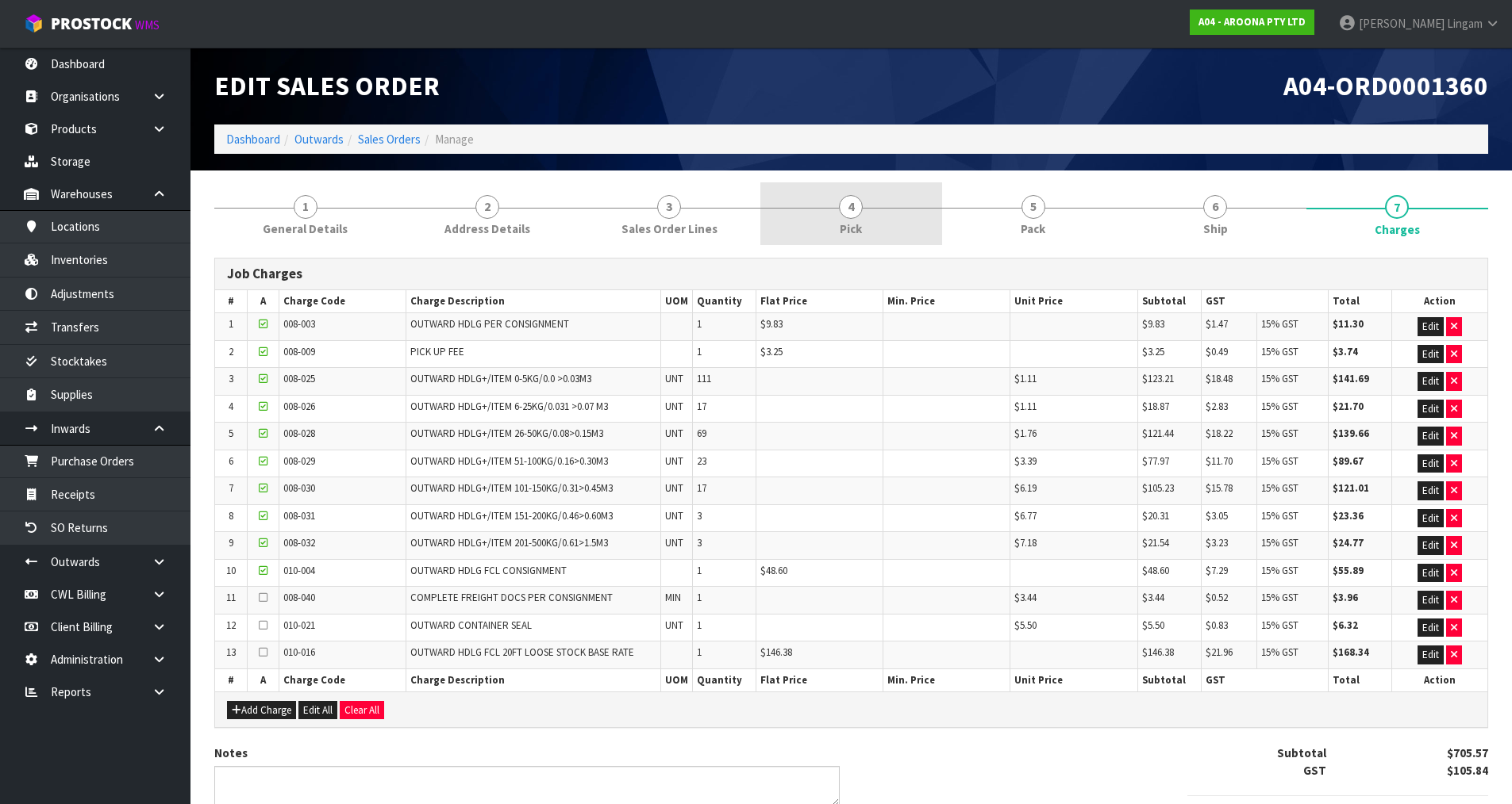
click at [836, 227] on link "4 Pick" at bounding box center [850, 213] width 181 height 63
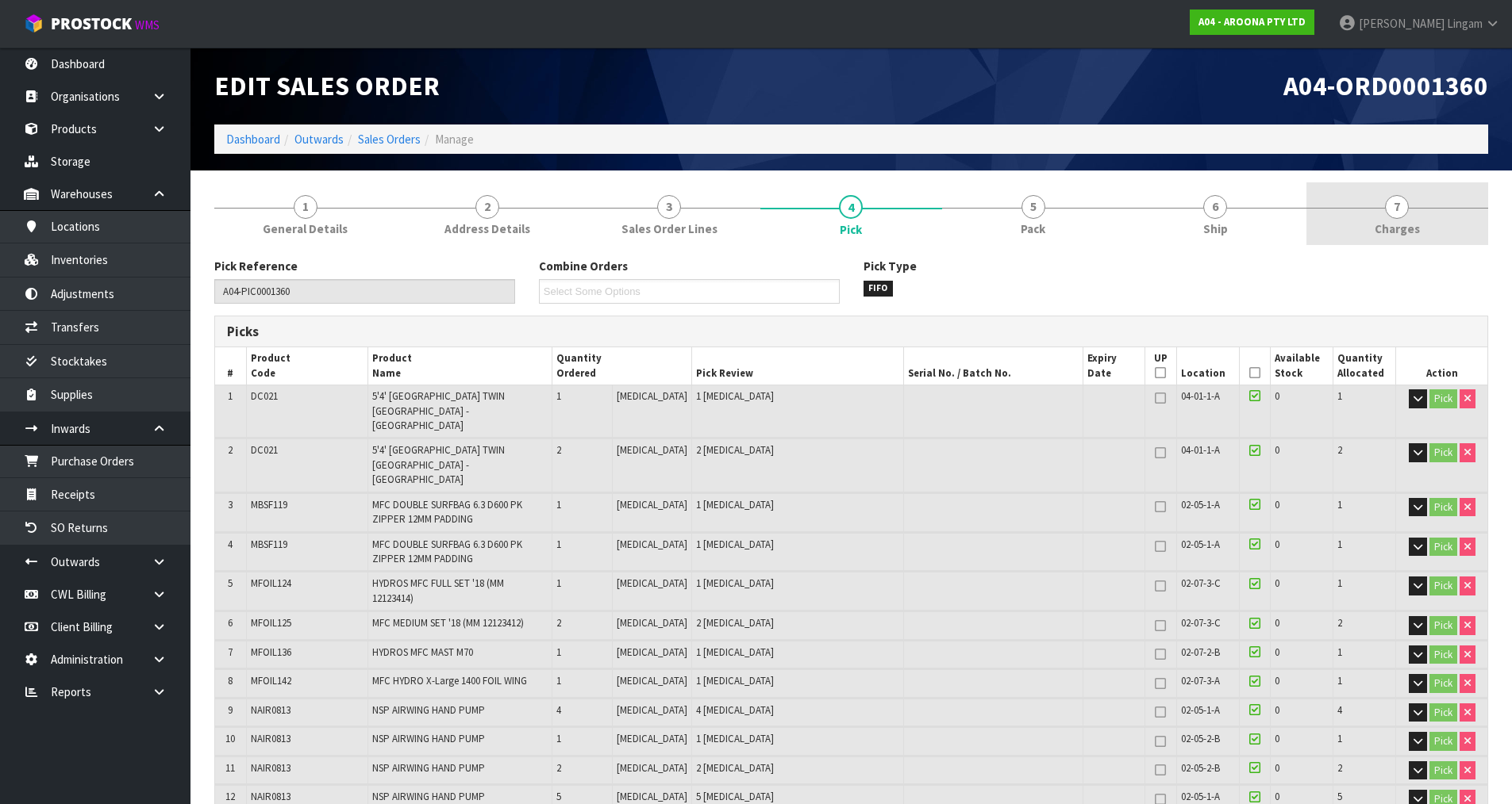
click at [1419, 222] on link "7 Charges" at bounding box center [1397, 213] width 181 height 63
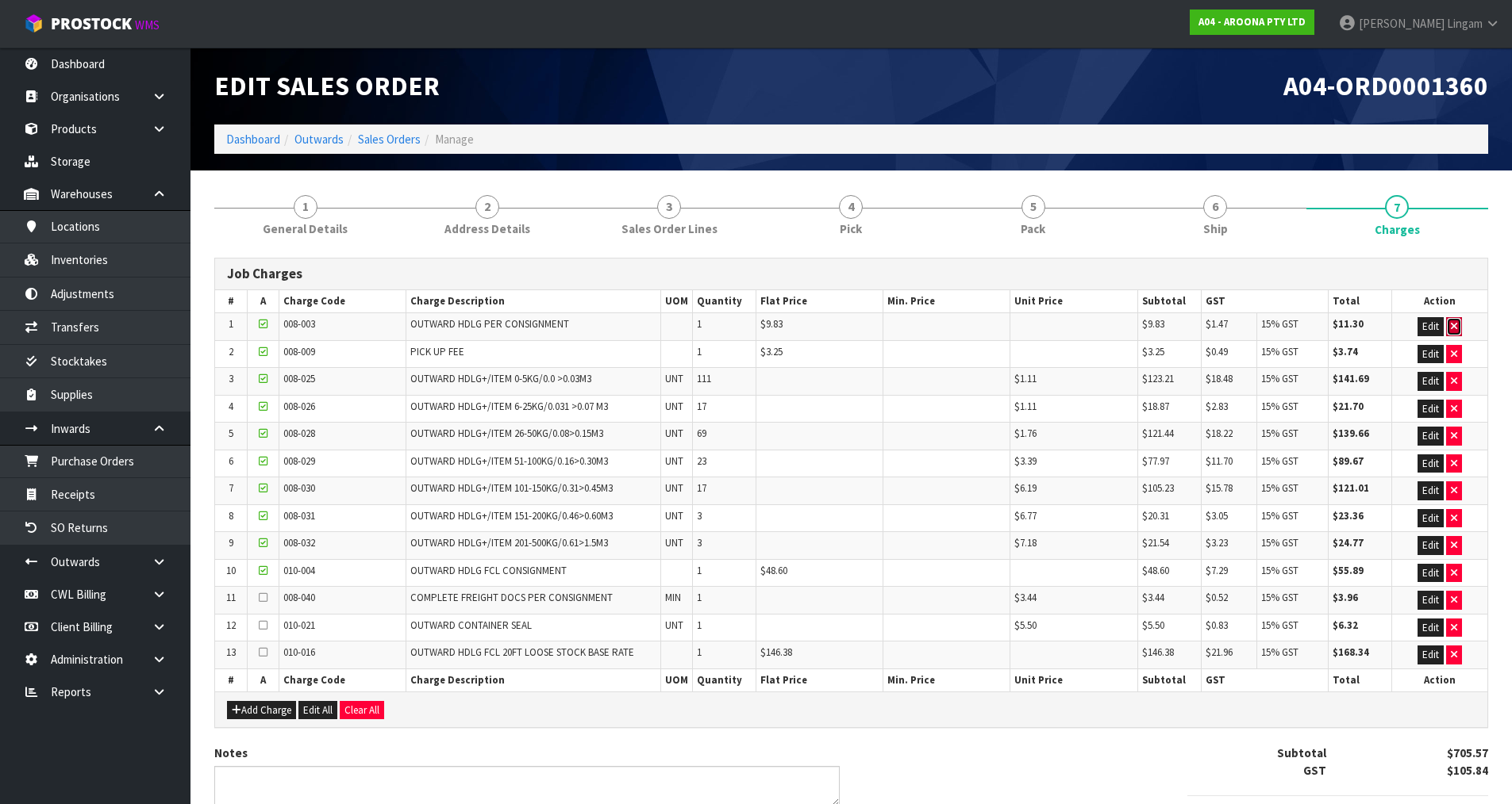
click at [1460, 324] on button "button" at bounding box center [1454, 327] width 16 height 19
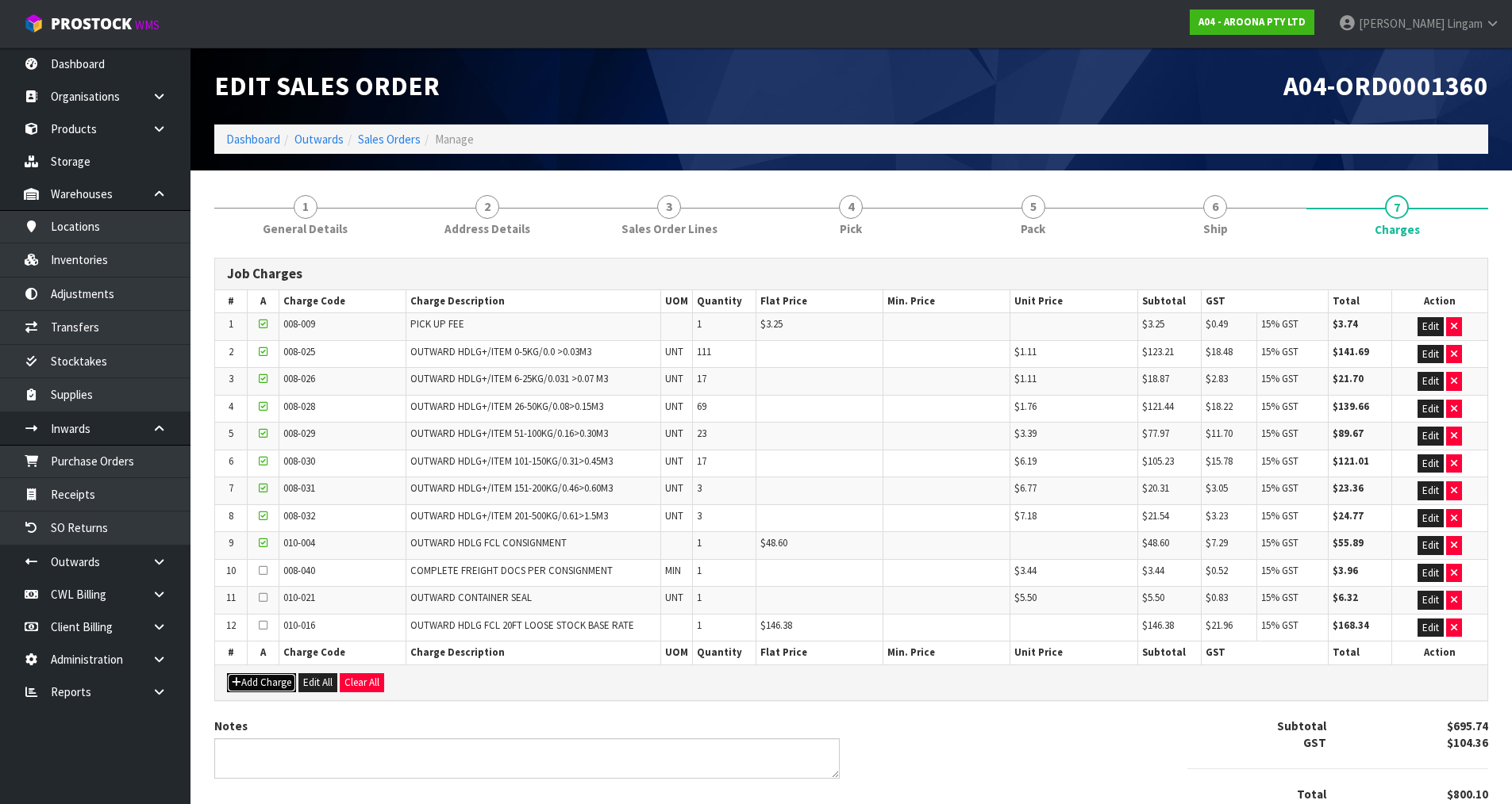
click at [278, 685] on button "Add Charge" at bounding box center [262, 683] width 69 height 19
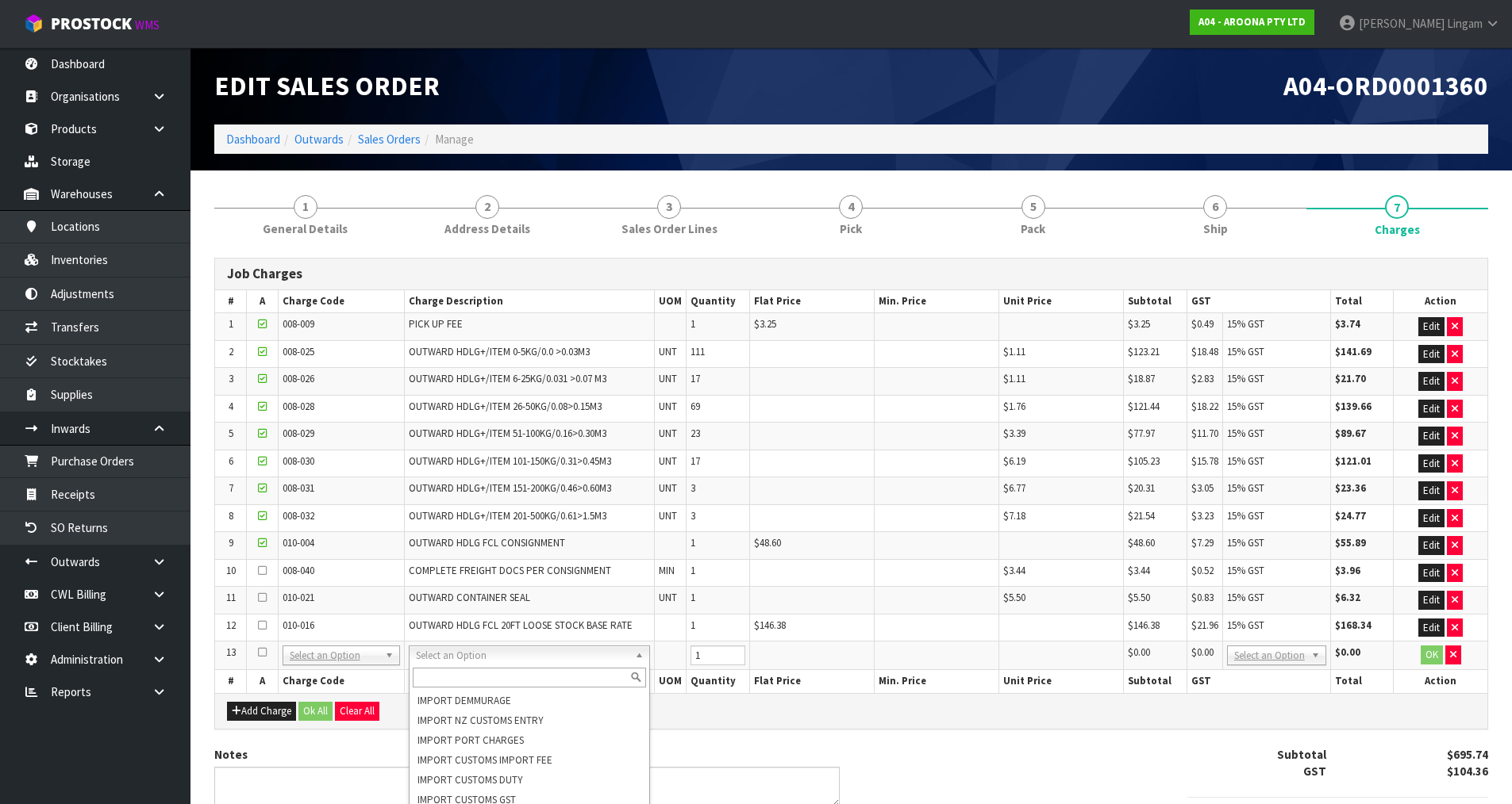
click at [464, 678] on input "text" at bounding box center [529, 678] width 233 height 20
type input "0-5"
click at [761, 750] on div "Notes" at bounding box center [527, 777] width 625 height 61
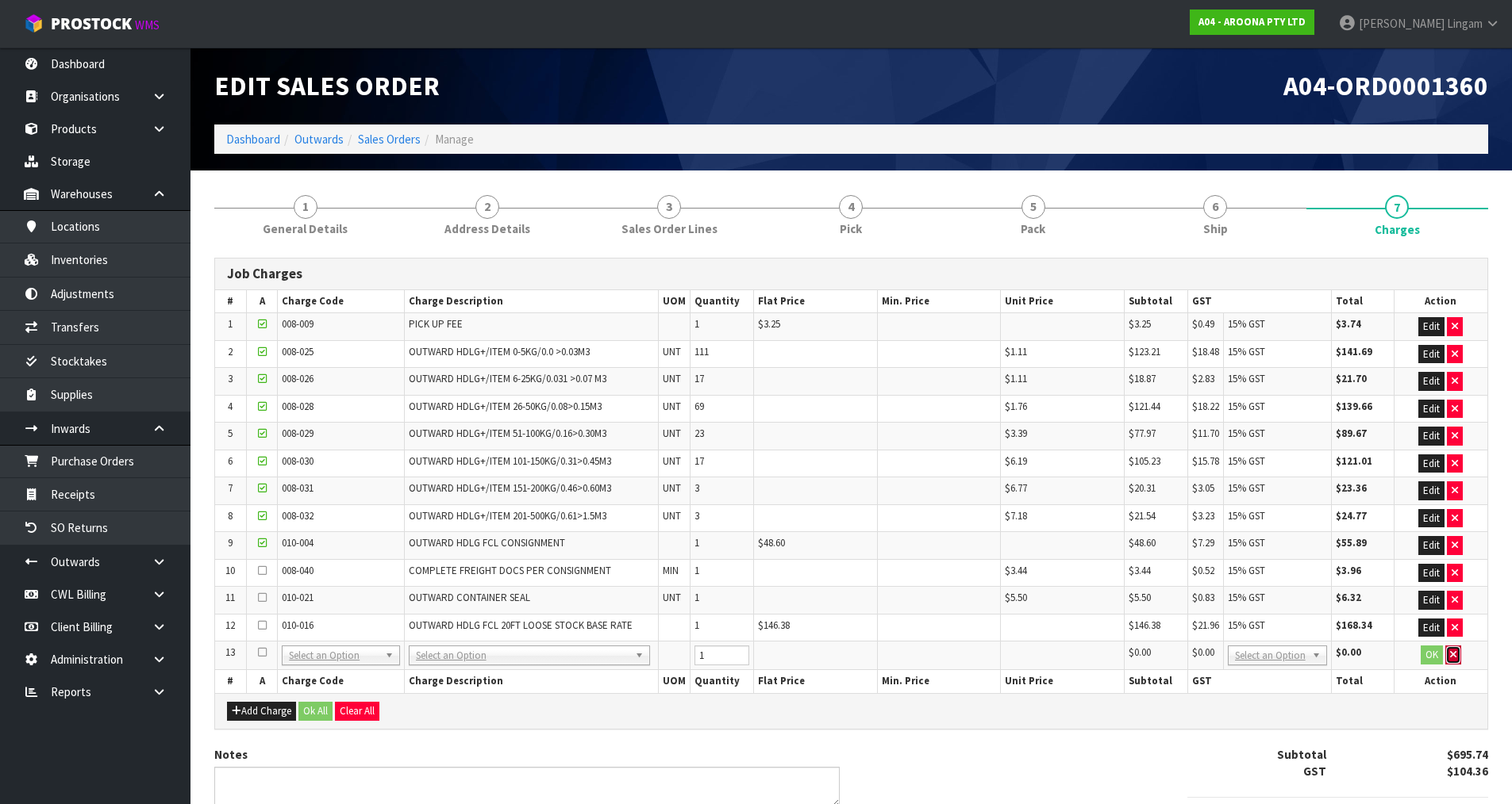
click at [1456, 653] on icon "button" at bounding box center [1453, 654] width 6 height 10
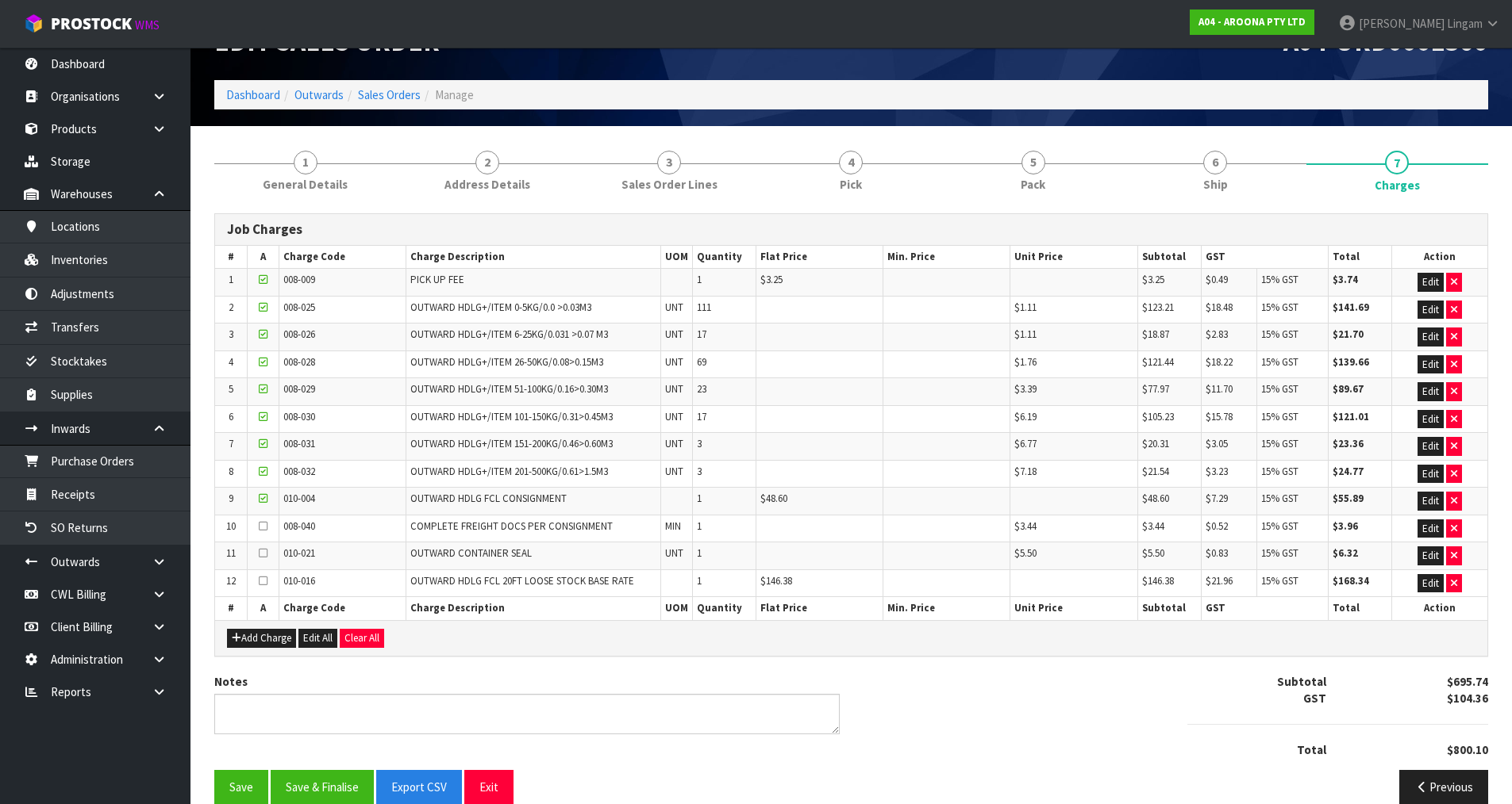
scroll to position [68, 0]
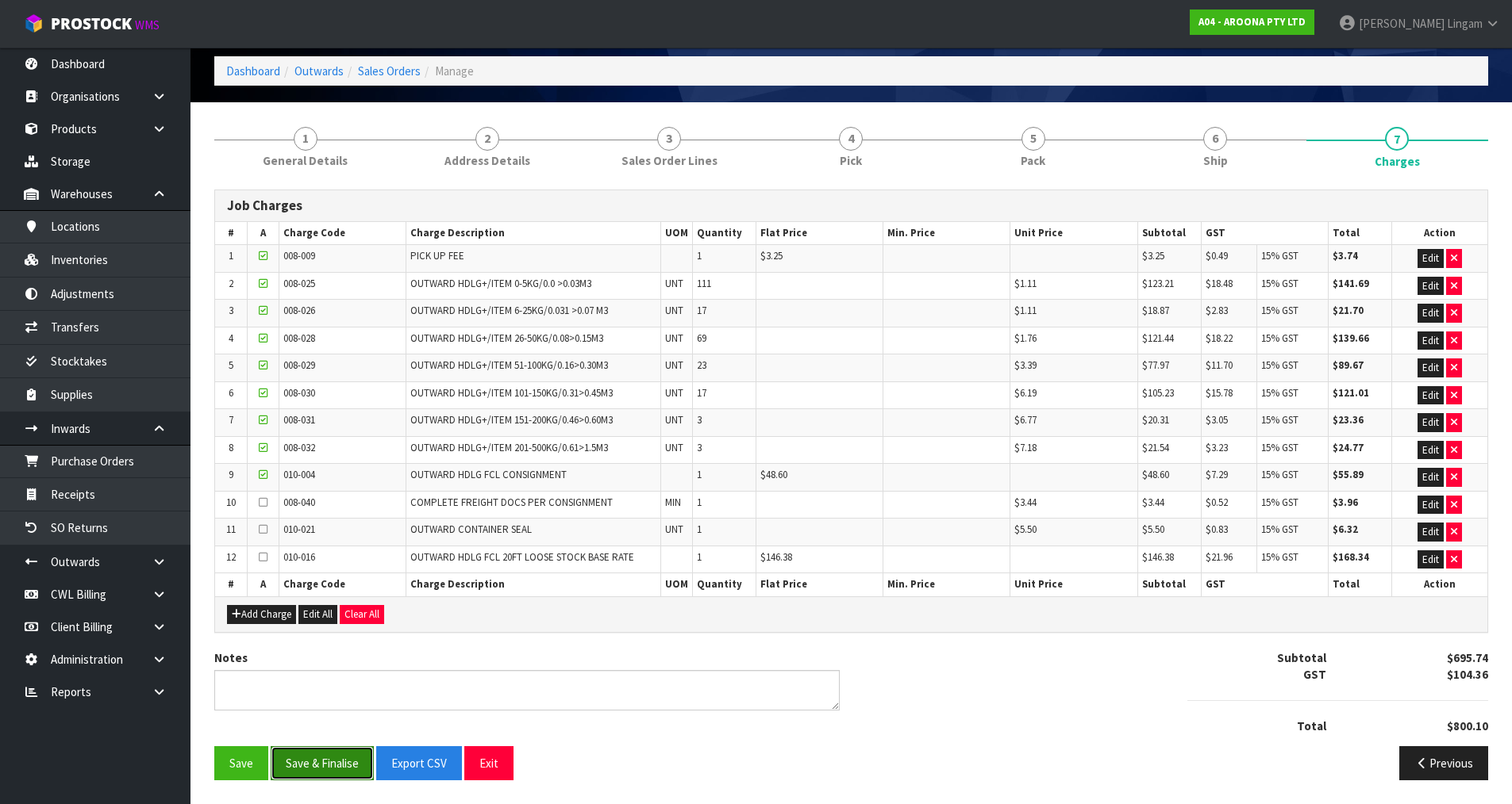
click at [319, 772] on button "Save & Finalise" at bounding box center [322, 763] width 103 height 34
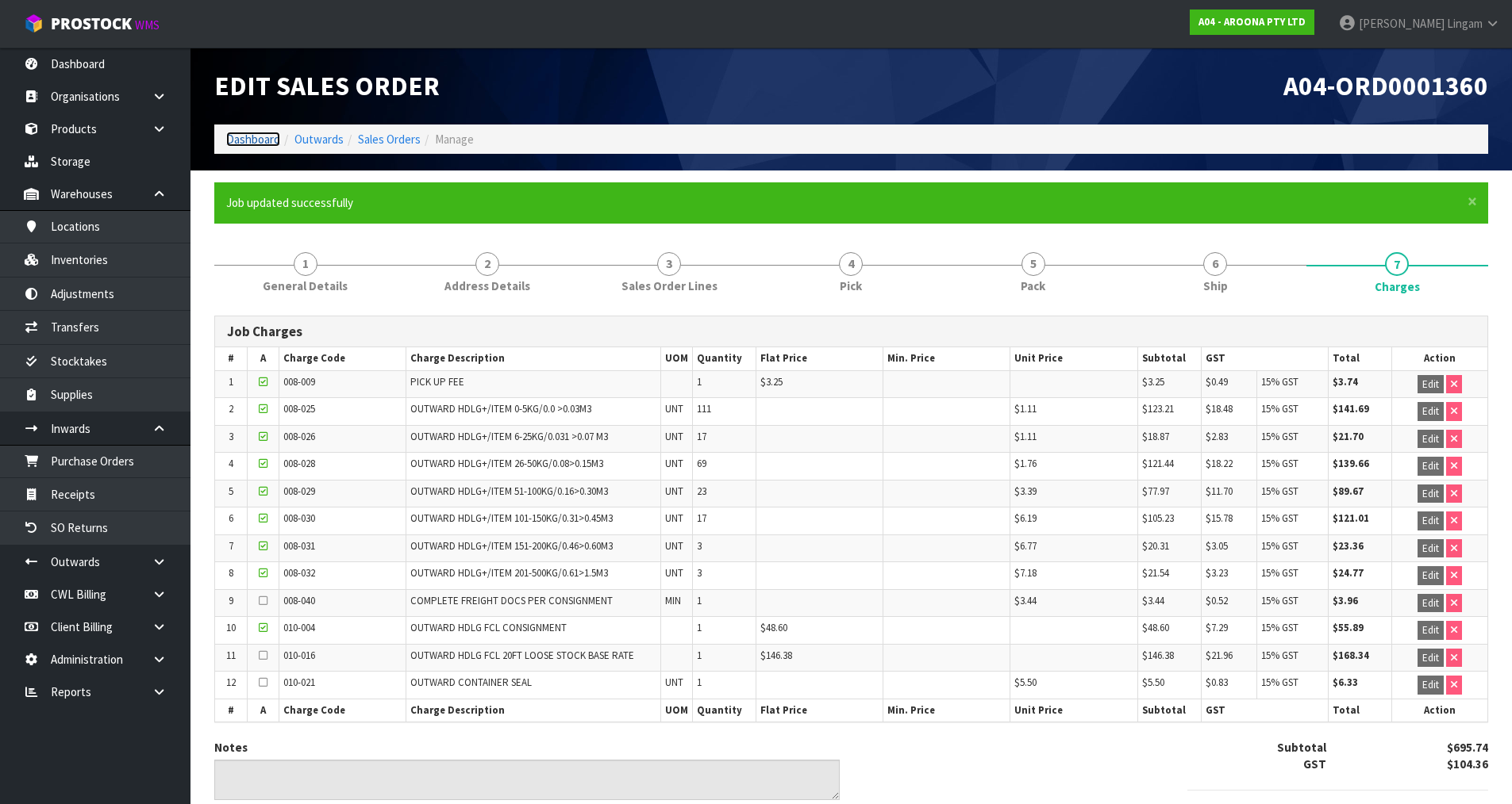
click at [239, 139] on link "Dashboard" at bounding box center [253, 139] width 54 height 15
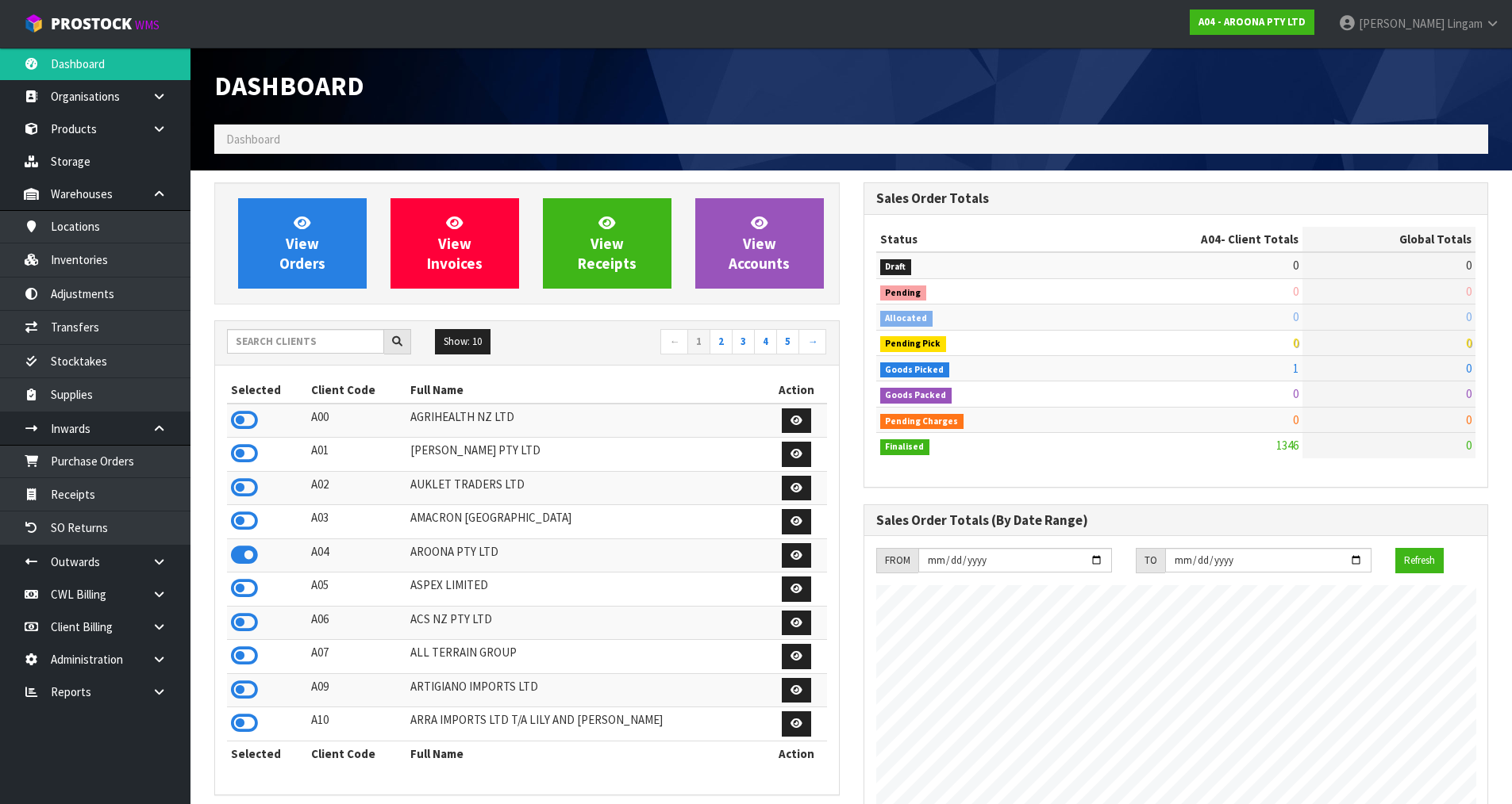
scroll to position [996, 648]
click at [318, 244] on span "View Orders" at bounding box center [302, 243] width 46 height 60
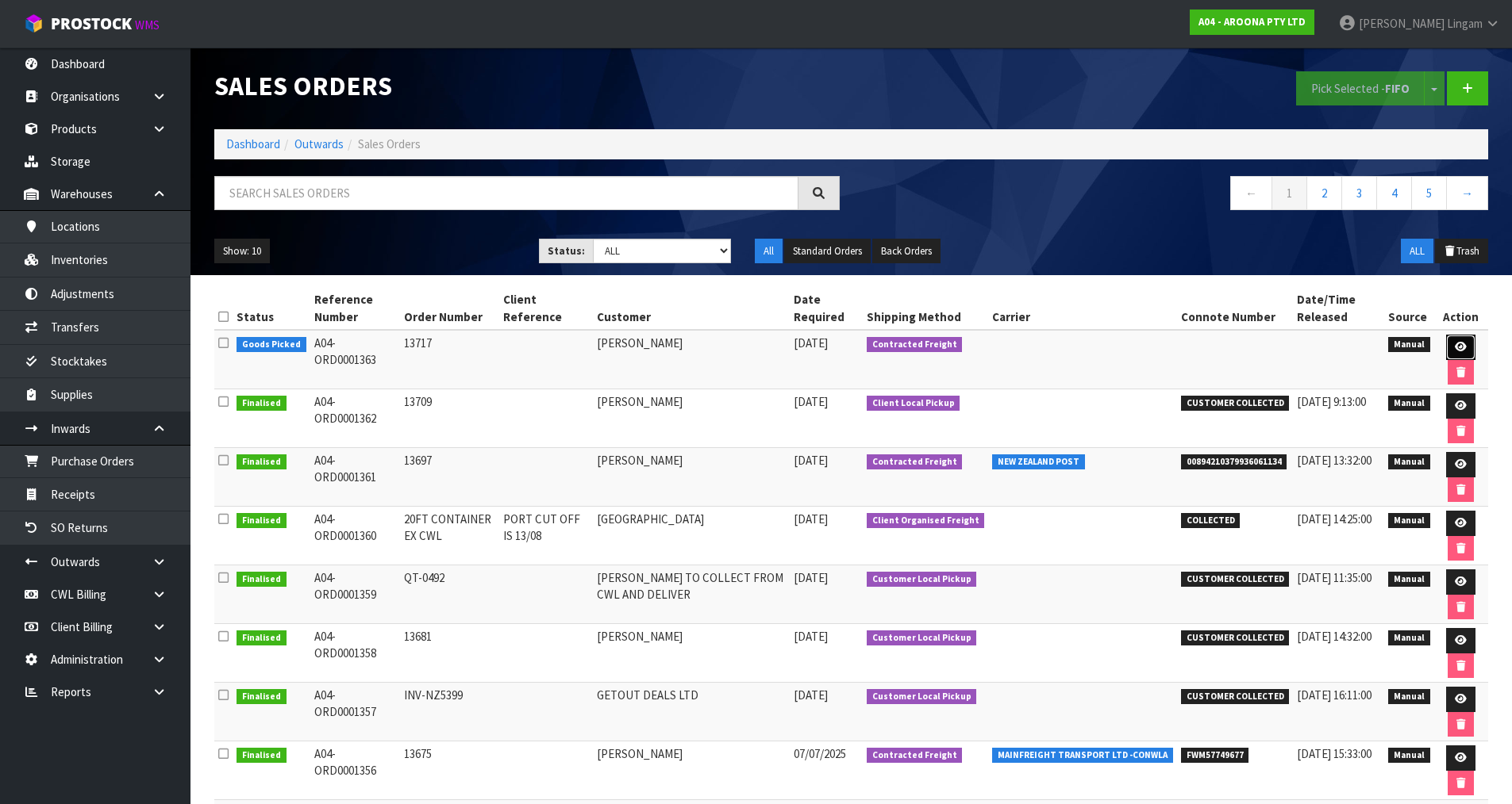
click at [1460, 341] on link at bounding box center [1460, 347] width 29 height 26
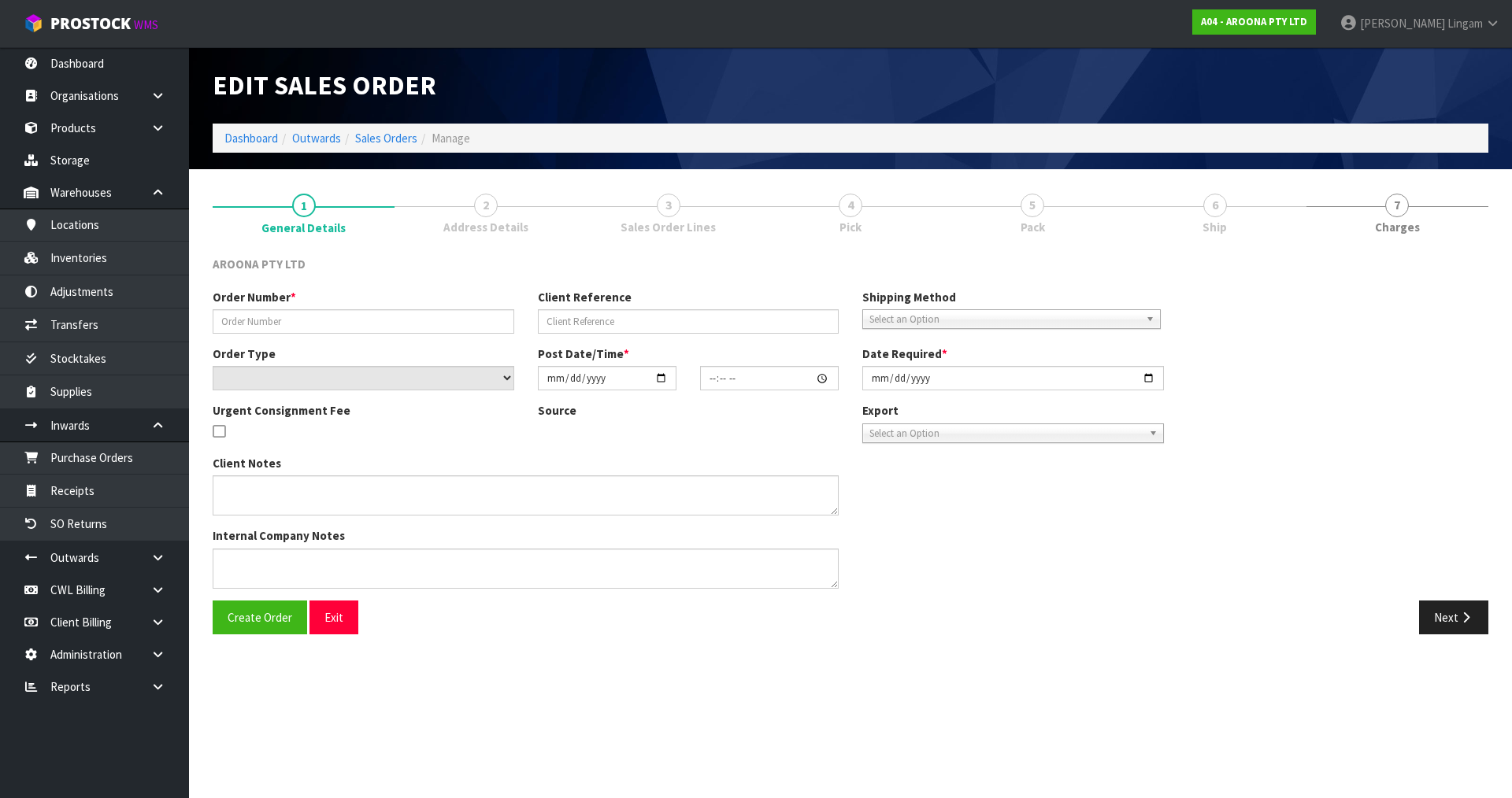
type input "13717"
select select "number:0"
type input "2025-08-18"
type input "13:01:00.000"
type input "2025-08-19"
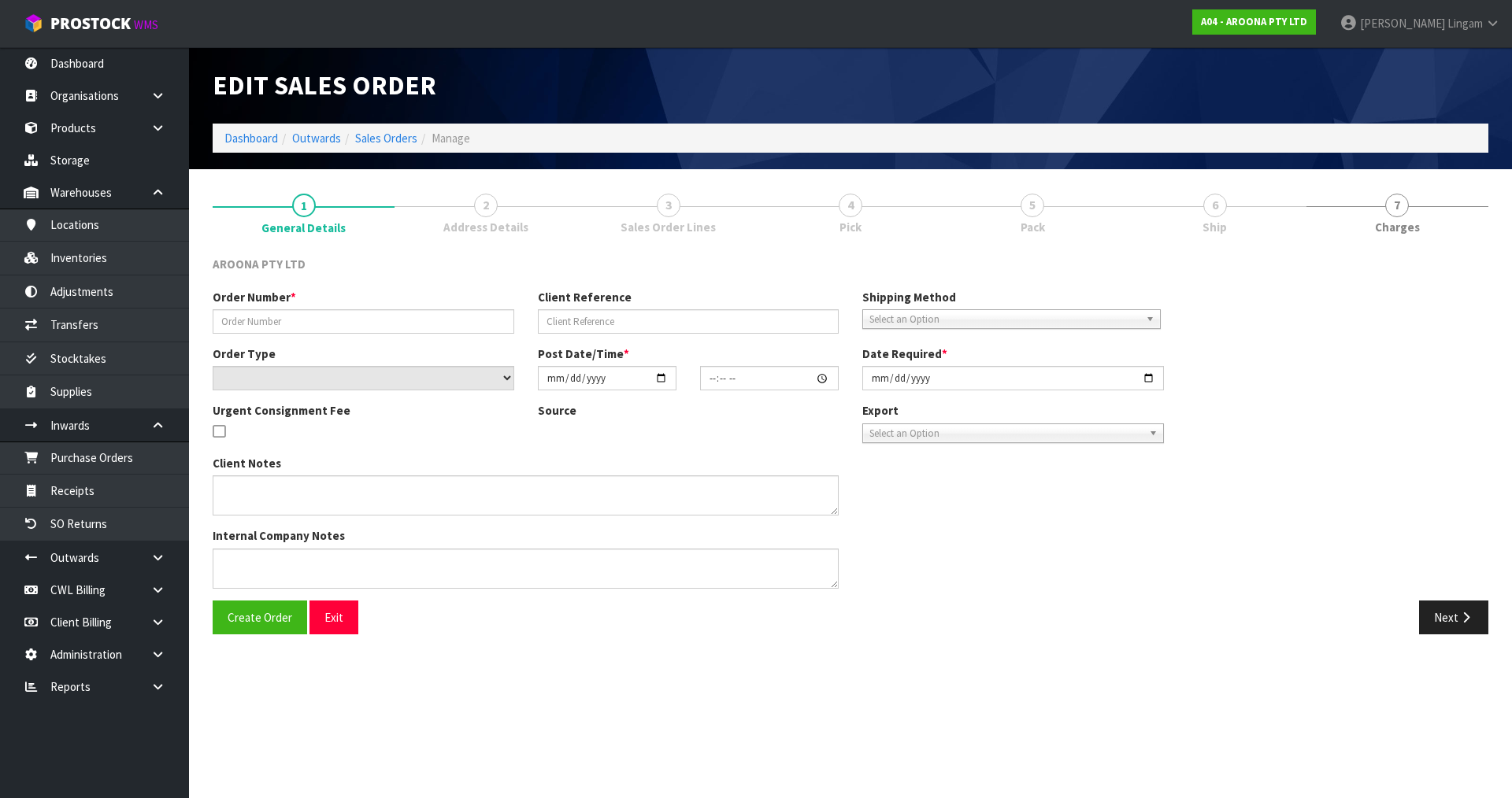
type textarea "UPDATED TO DELIEVRY"
type textarea "PLEASE IGNORE PREVIOUS MESSAGE, CUSTOMER WILL PAY FOR SHIPPING AND WE WILL INST…"
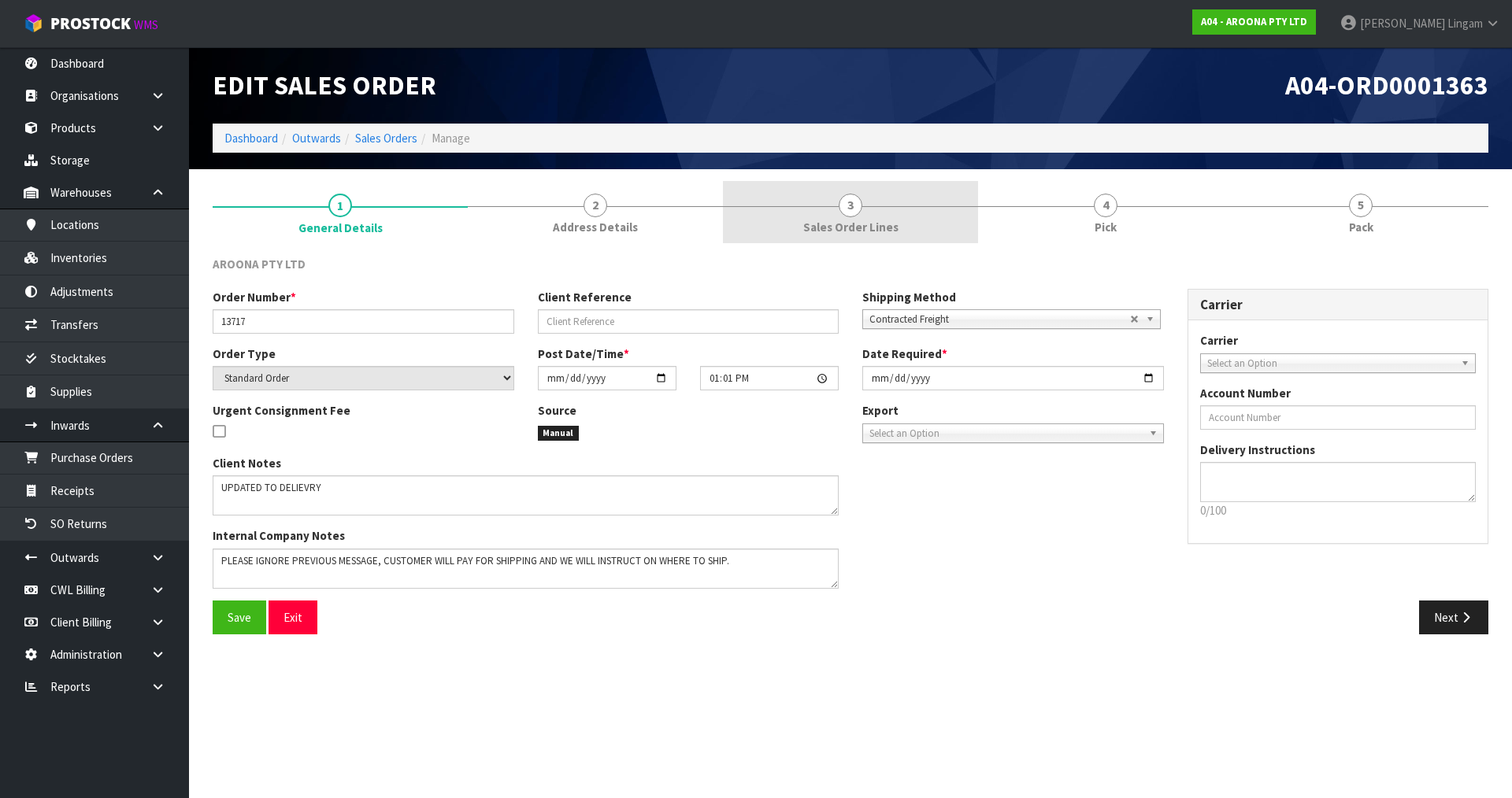
click at [860, 212] on span "3" at bounding box center [851, 205] width 24 height 24
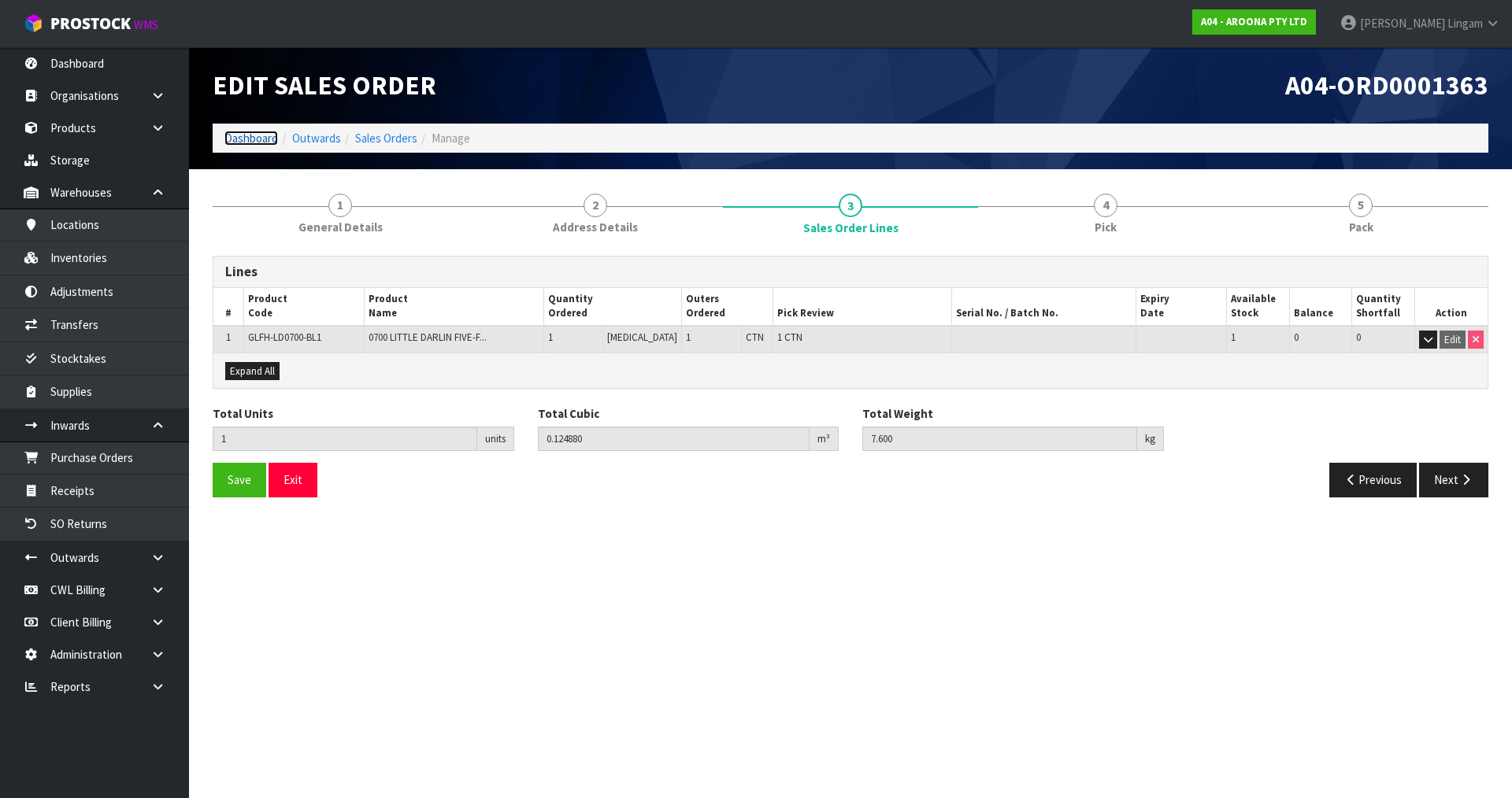
click at [244, 137] on link "Dashboard" at bounding box center [251, 138] width 54 height 15
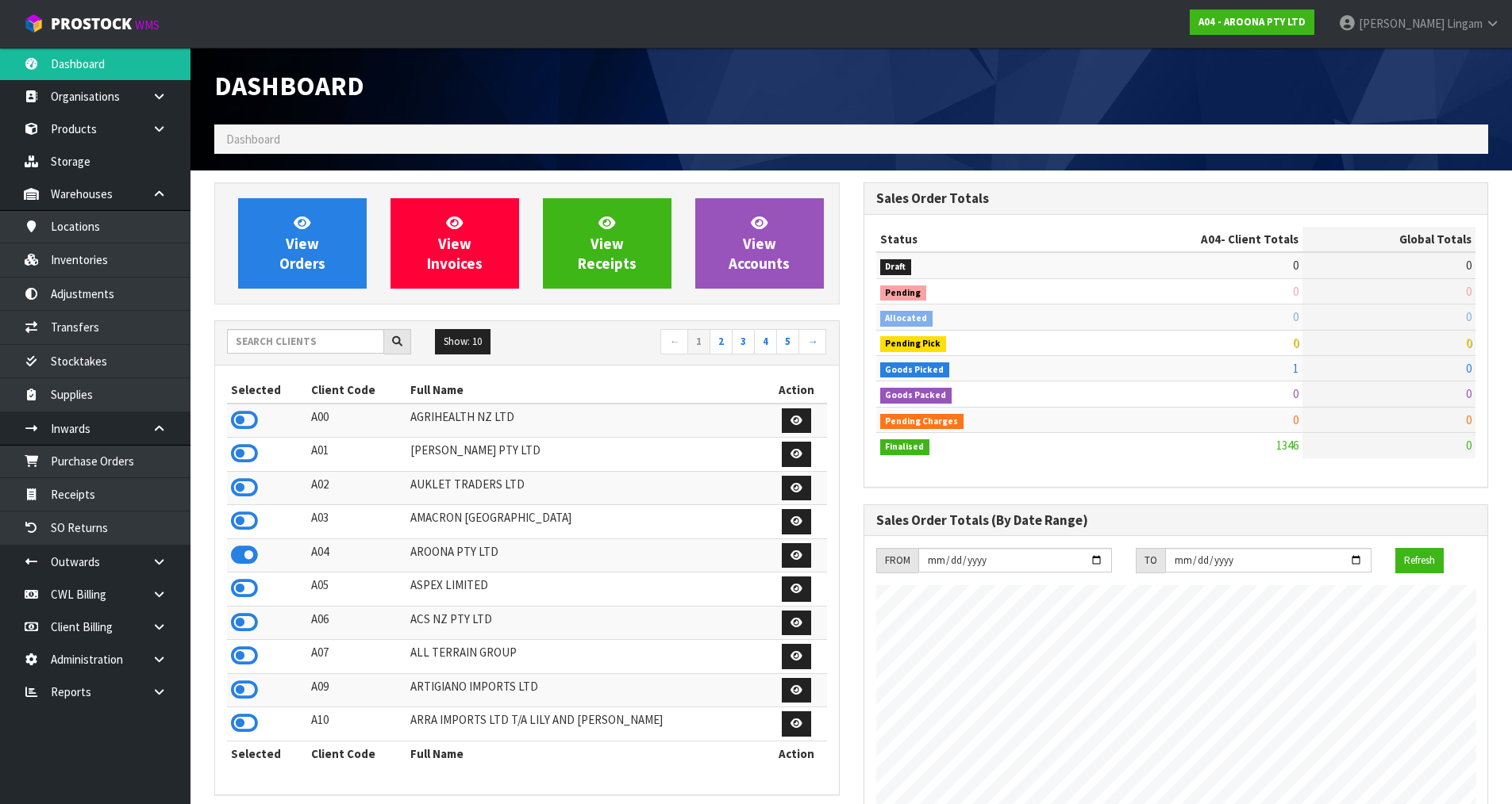
scroll to position [996, 648]
click at [310, 344] on input "text" at bounding box center [305, 342] width 157 height 25
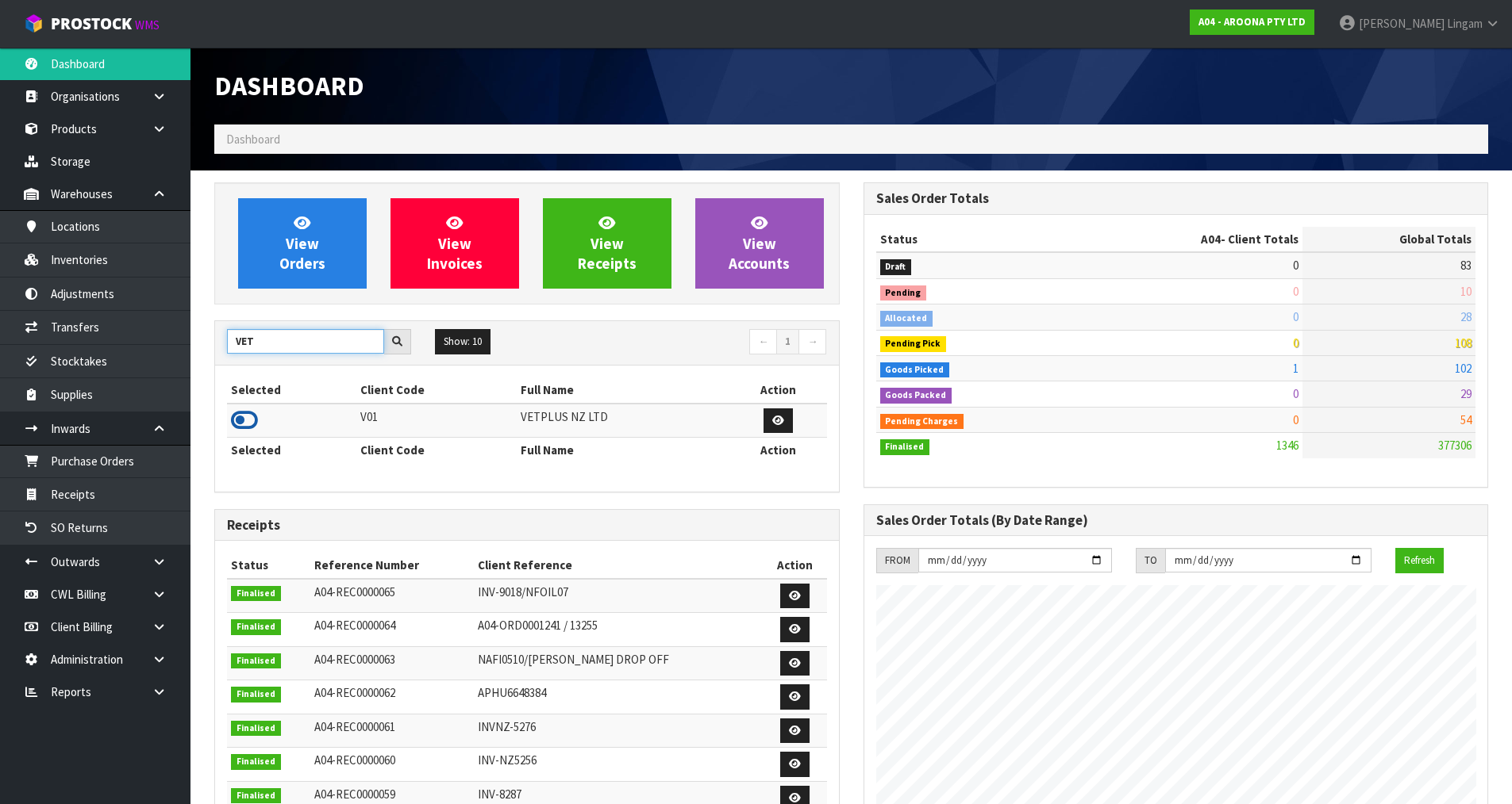
type input "VET"
click at [251, 422] on icon at bounding box center [243, 421] width 27 height 24
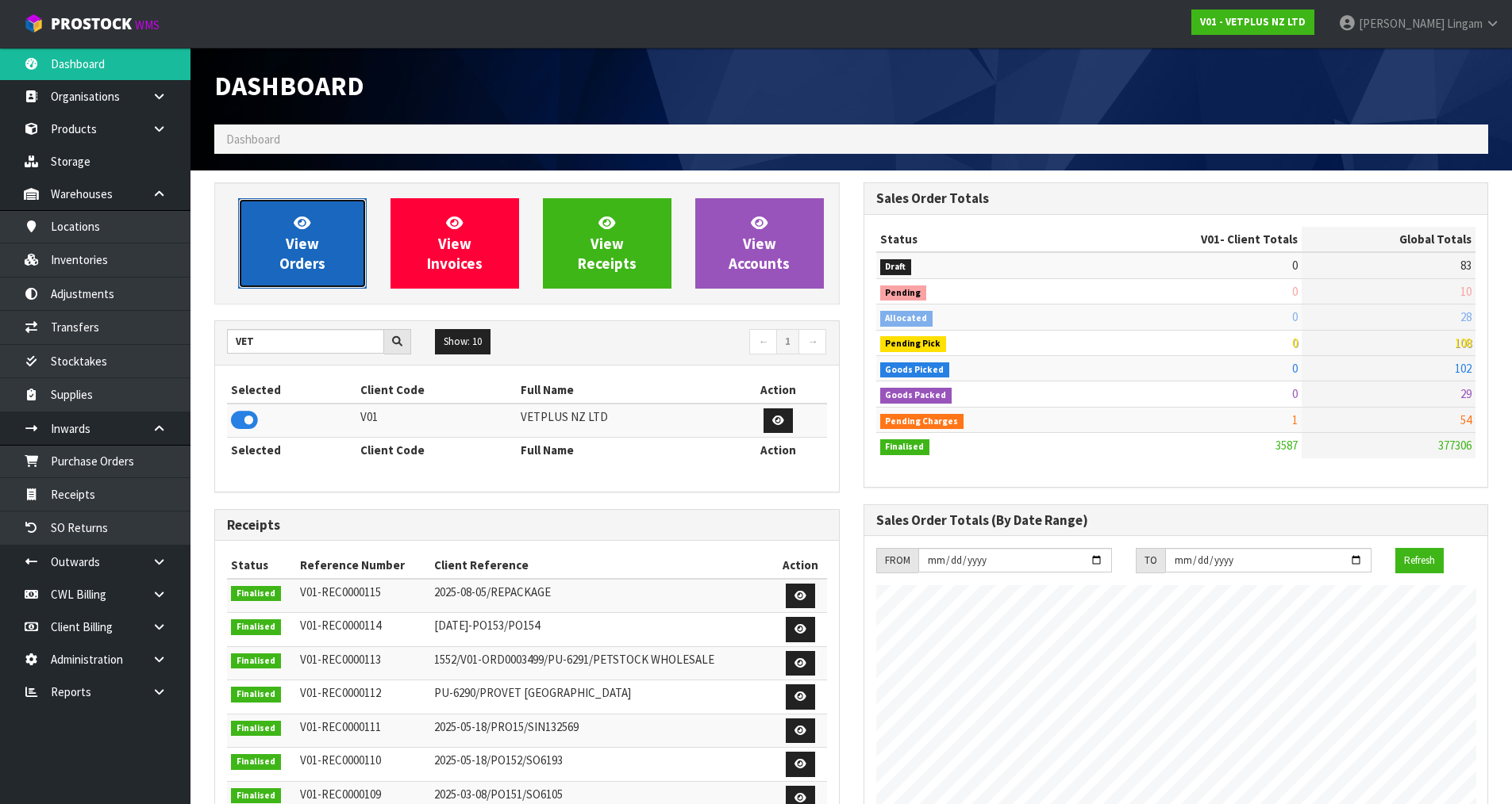
scroll to position [1202, 648]
click at [295, 281] on link "View Orders" at bounding box center [301, 243] width 128 height 90
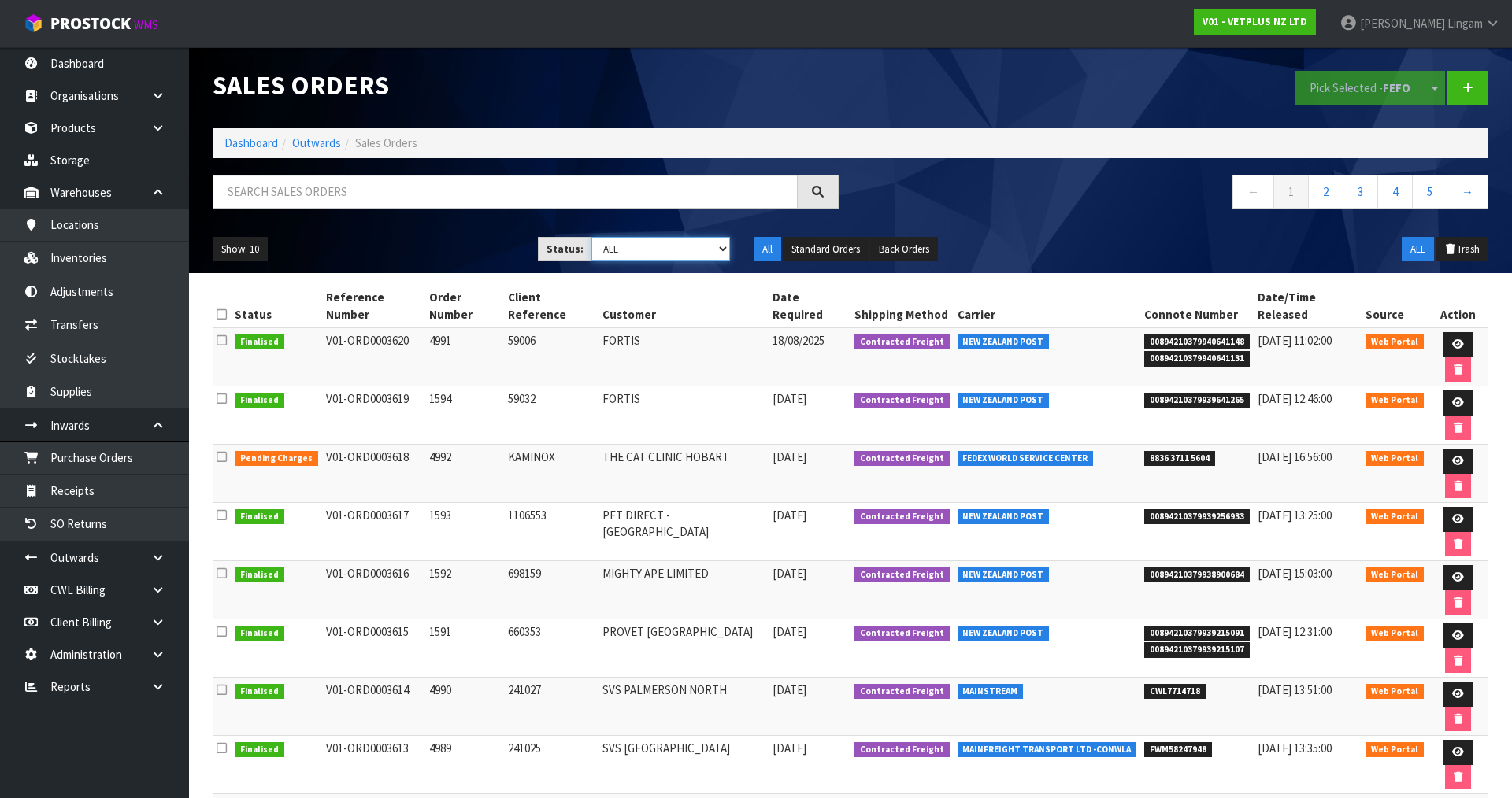
click at [688, 257] on select "Draft Pending Allocated Pending Pick Goods Picked Goods Packed Pending Charges …" at bounding box center [661, 249] width 139 height 25
select select "string:6"
click at [591, 237] on select "Draft Pending Allocated Pending Pick Goods Picked Goods Packed Pending Charges …" at bounding box center [661, 249] width 139 height 25
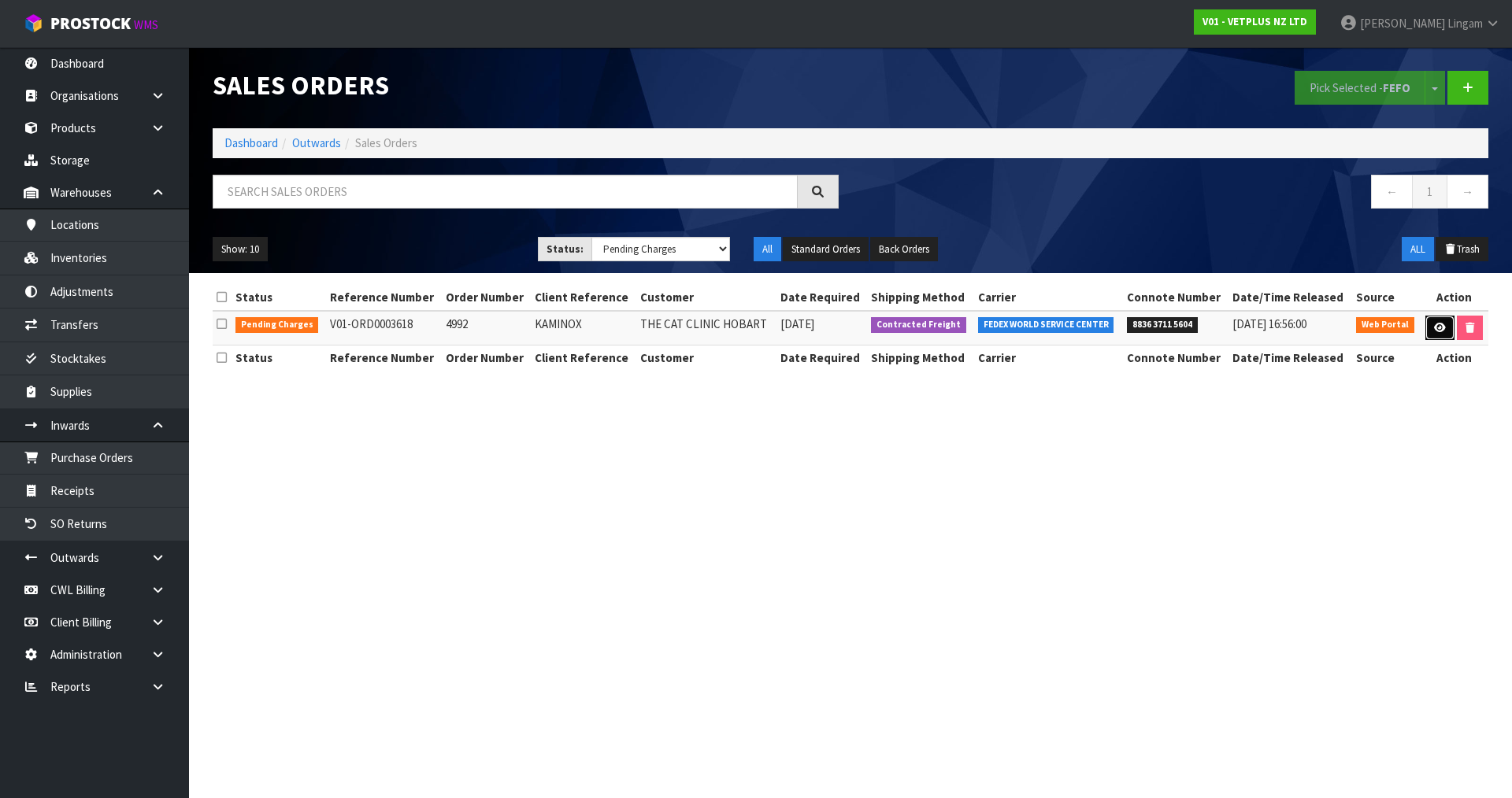
click at [1441, 326] on icon at bounding box center [1440, 328] width 12 height 10
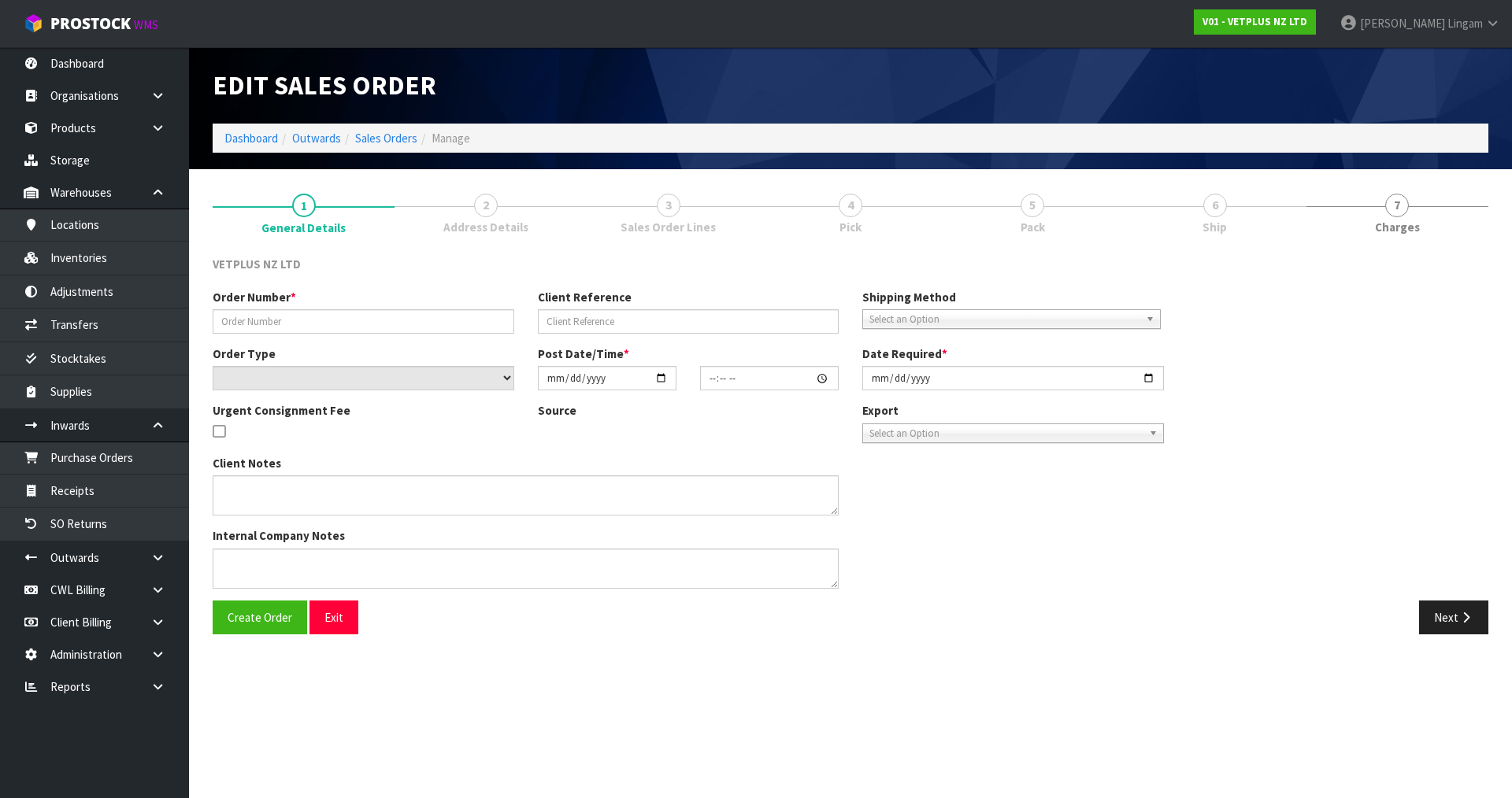
type input "4992"
type input "KAMINOX"
select select "number:0"
type input "2025-08-13"
type input "14:58:00.000"
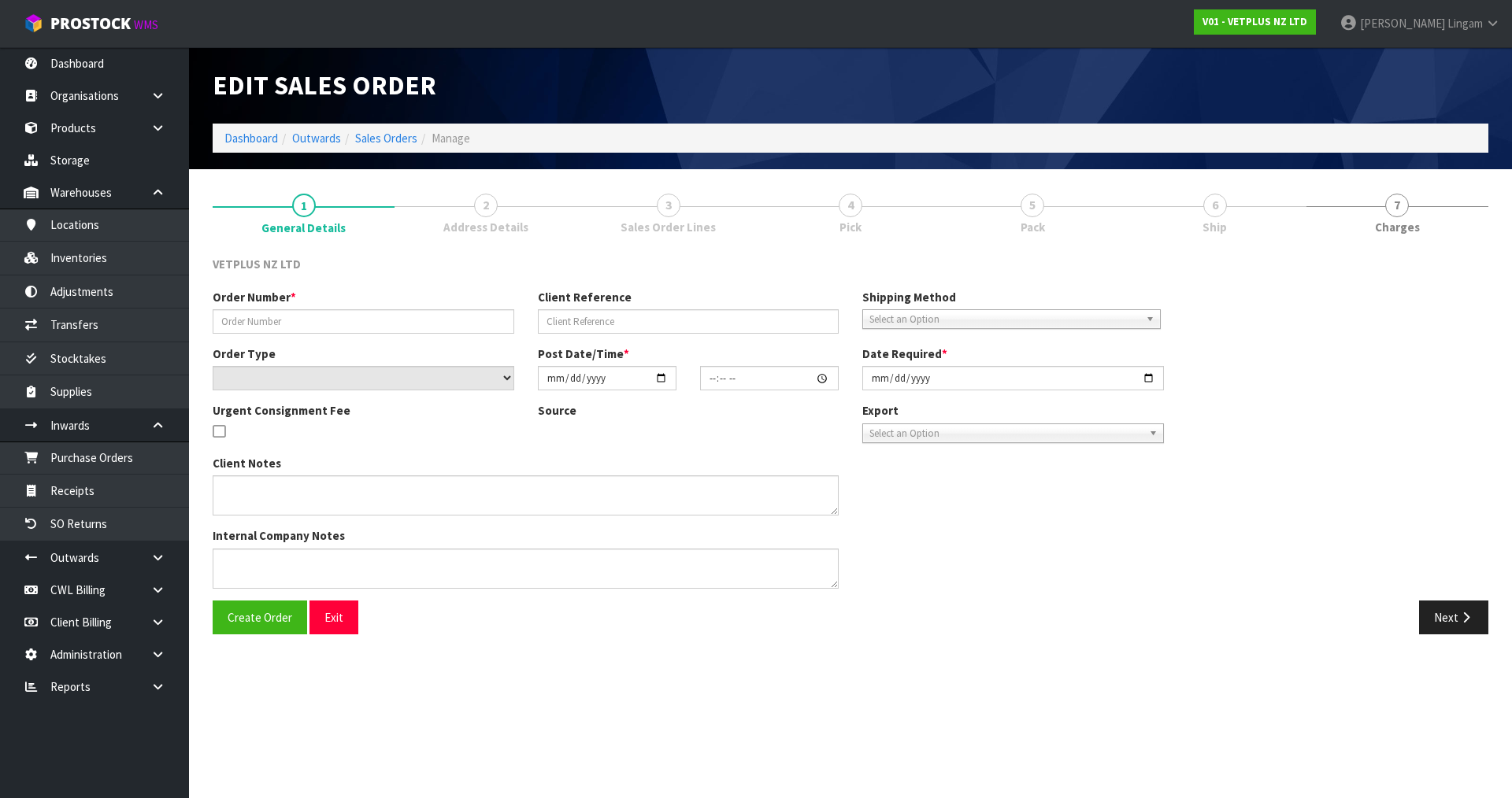
type input "2025-08-14"
type textarea "PLEASE ALSO LIST THE COUNTRY OF ORIGIN AS UK – AS THIS IS THE PLACE WHERE THE G…"
type textarea "I HAVE UPLOADED THIS ORDER TO THE PORTAL AS 4992 AND ATTACHED THE APPROPRIATE D…"
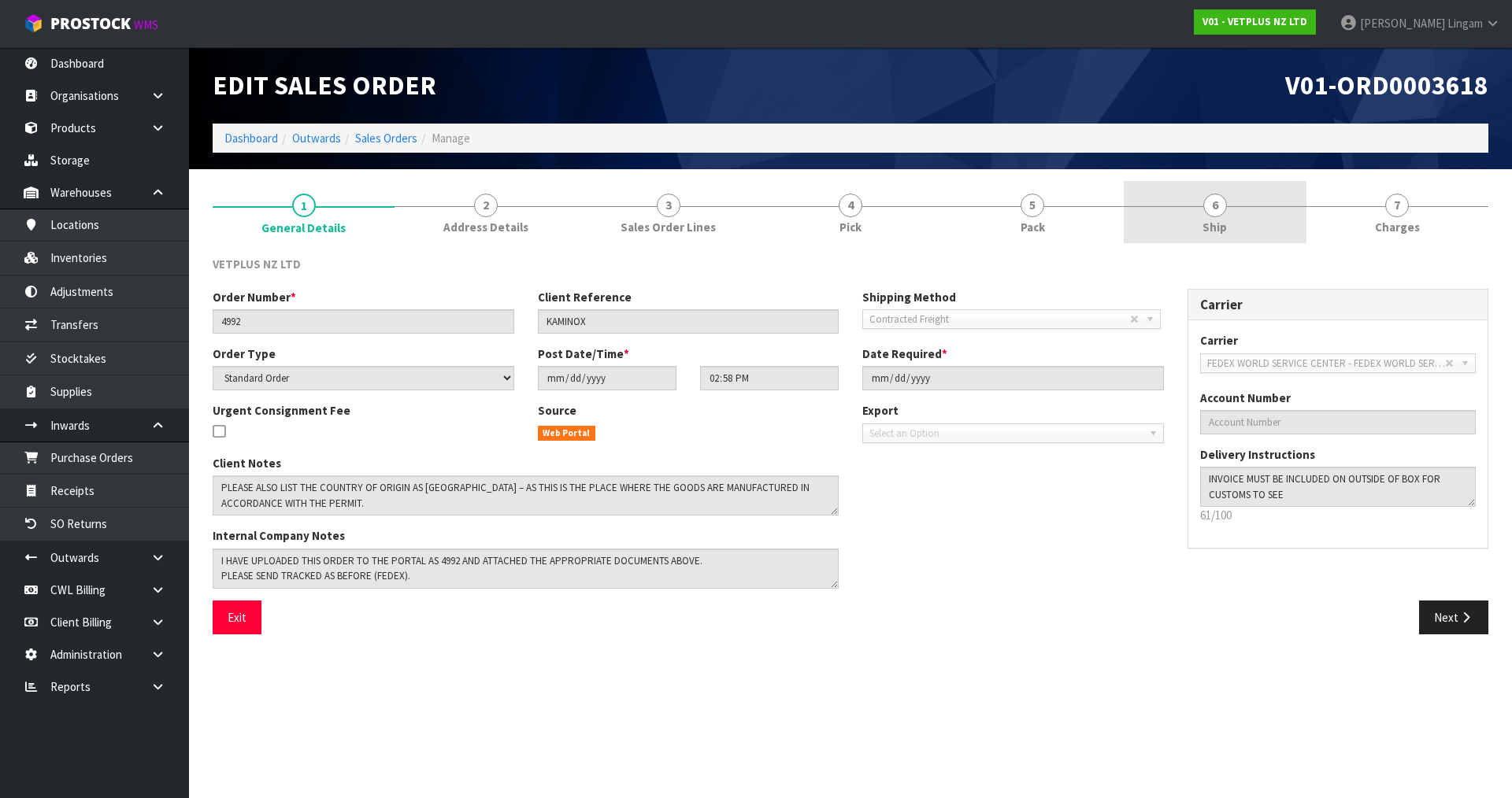
click at [1267, 193] on link "6 Ship" at bounding box center [1214, 212] width 182 height 62
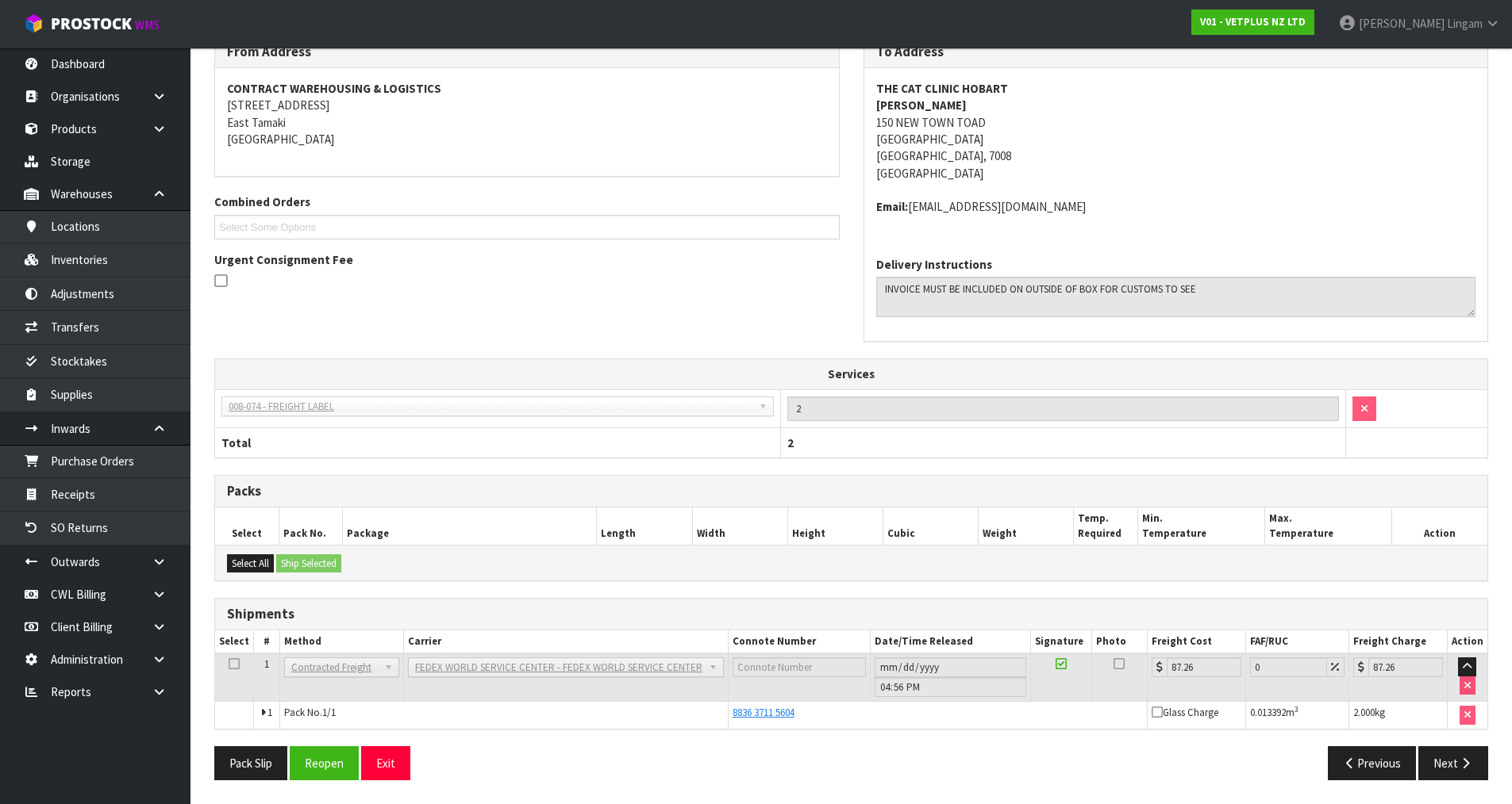
scroll to position [64, 0]
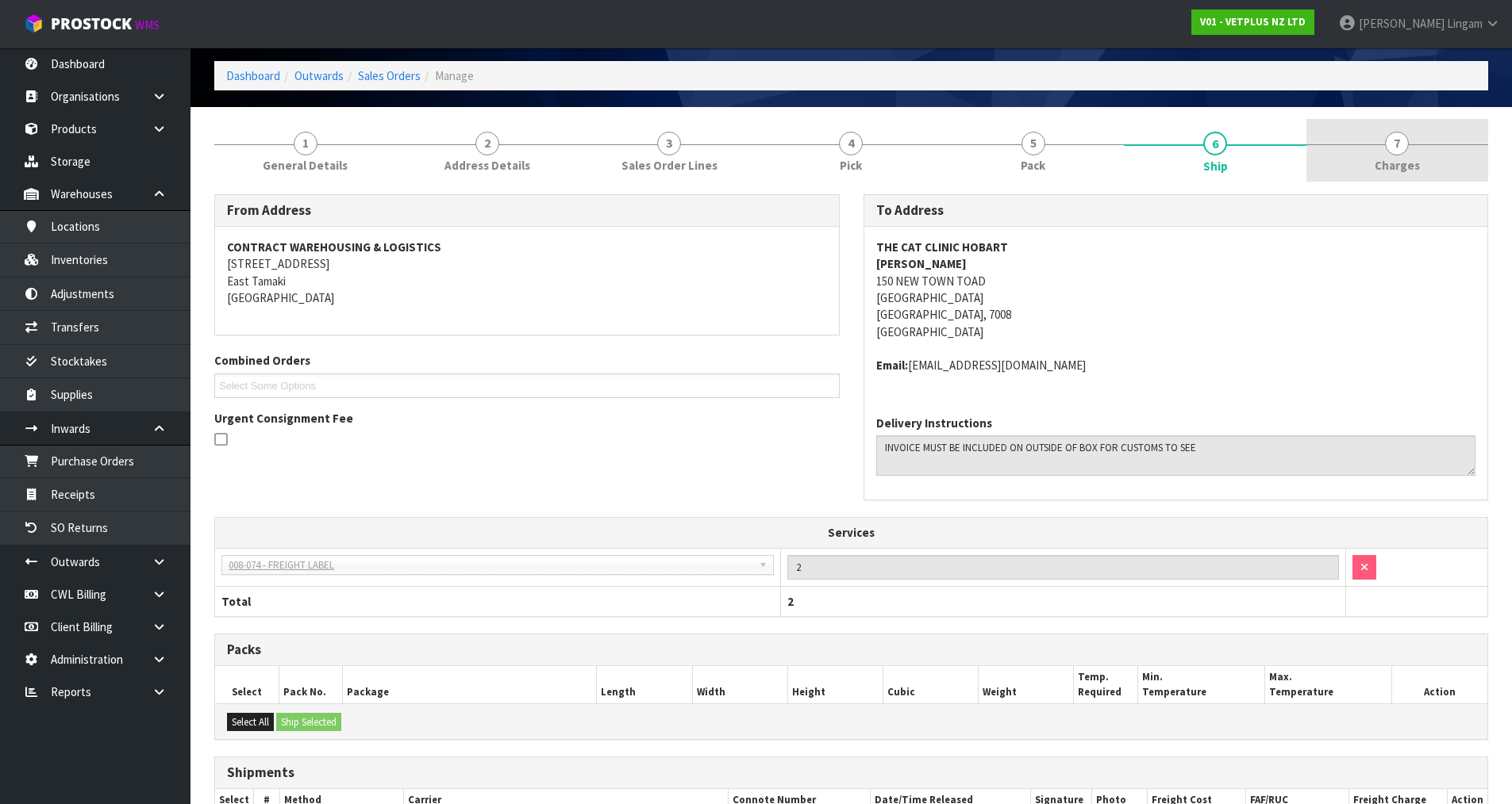
click at [1434, 161] on link "7 Charges" at bounding box center [1397, 151] width 181 height 63
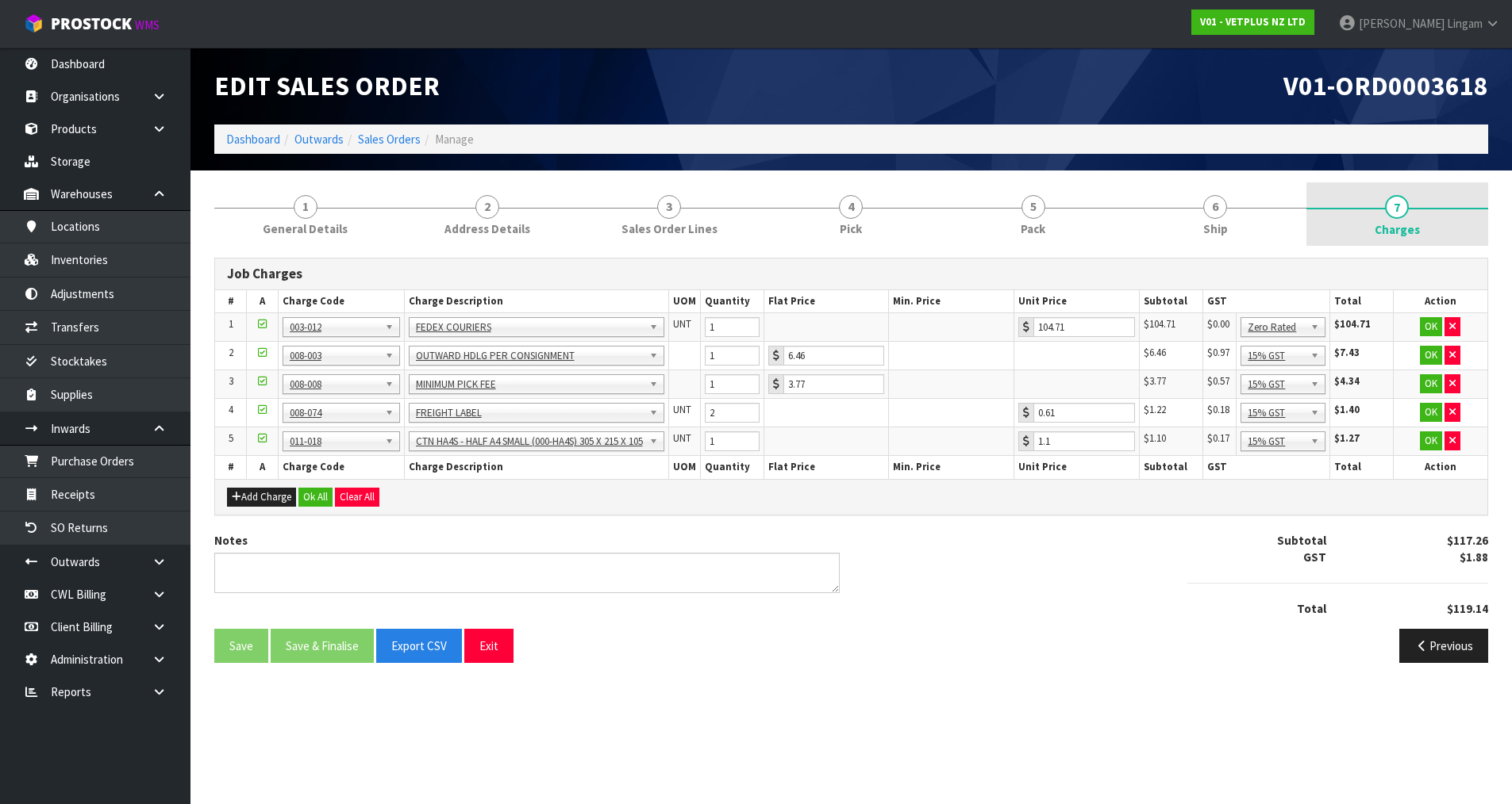
scroll to position [0, 0]
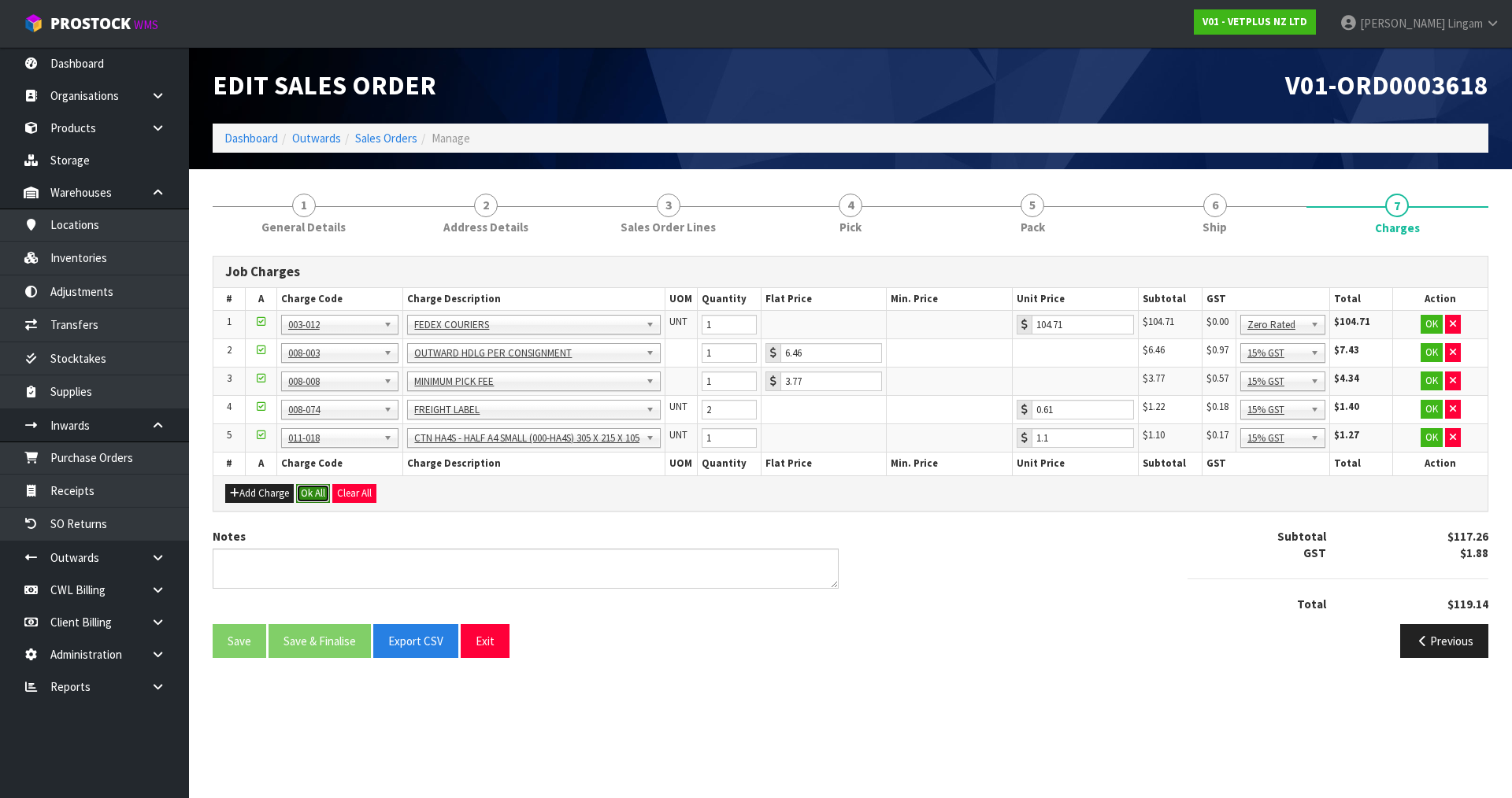
click at [313, 495] on button "Ok All" at bounding box center [313, 493] width 34 height 19
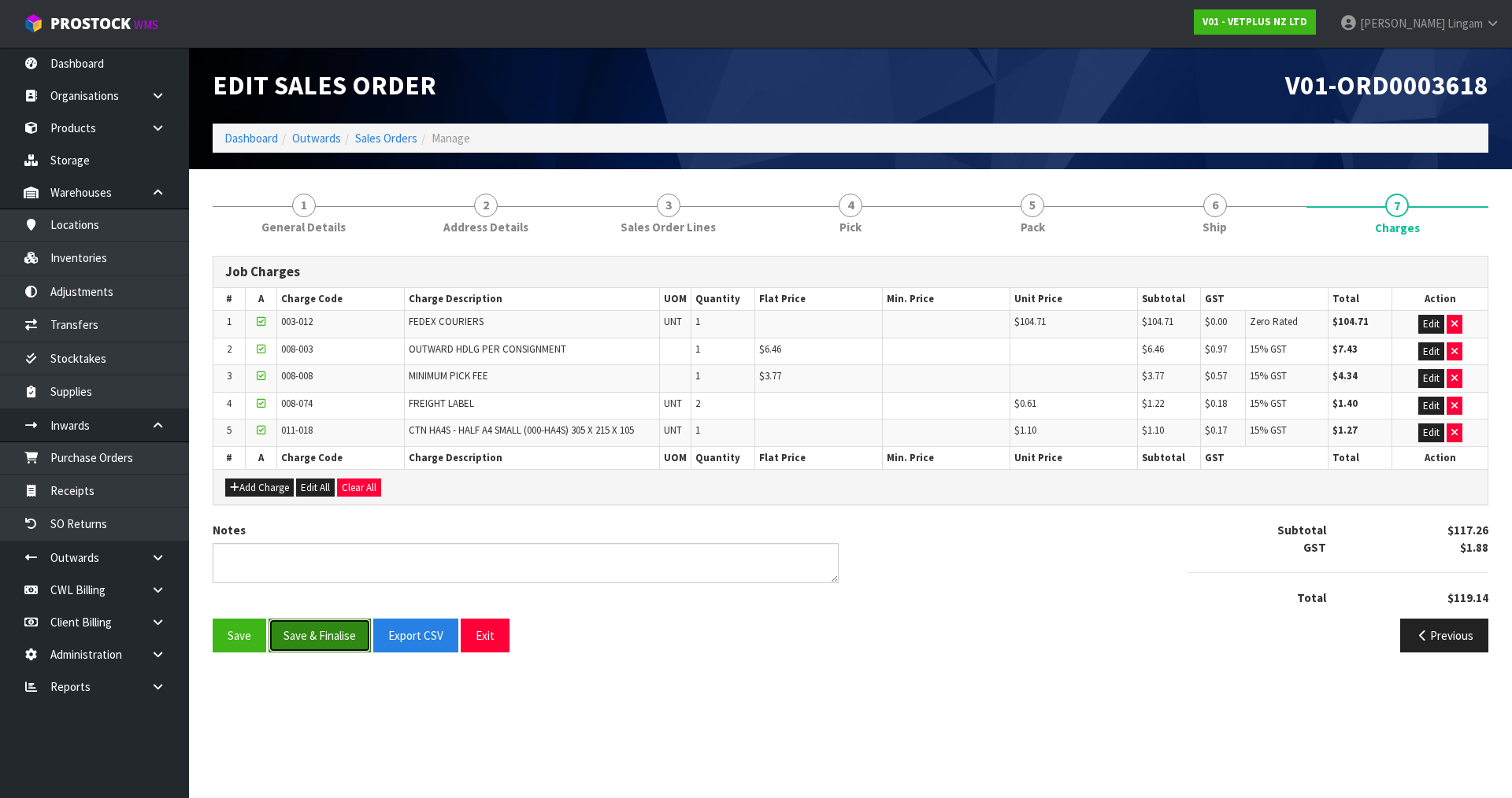
click at [334, 641] on button "Save & Finalise" at bounding box center [320, 636] width 102 height 34
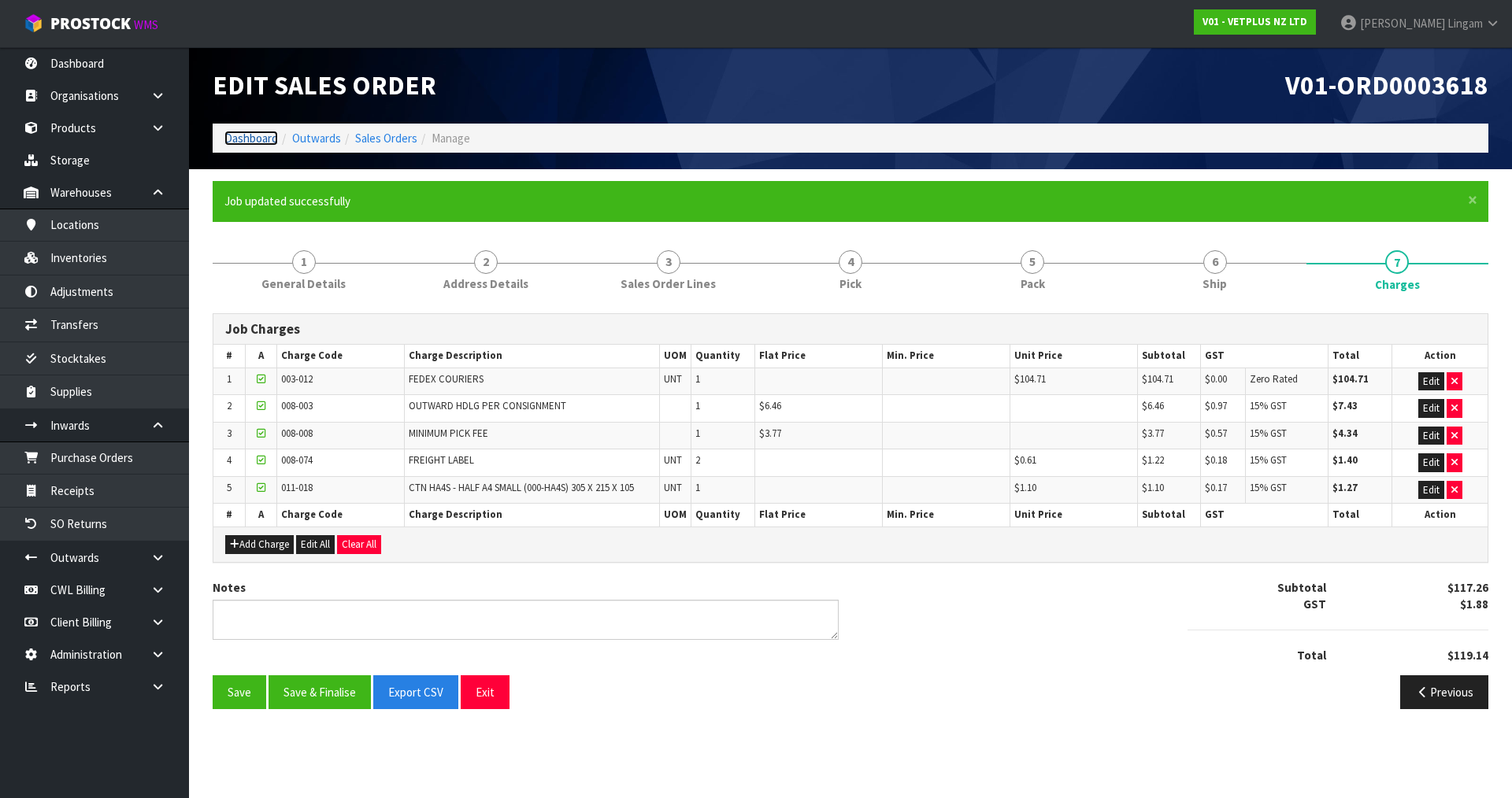
click at [253, 139] on link "Dashboard" at bounding box center [251, 138] width 54 height 15
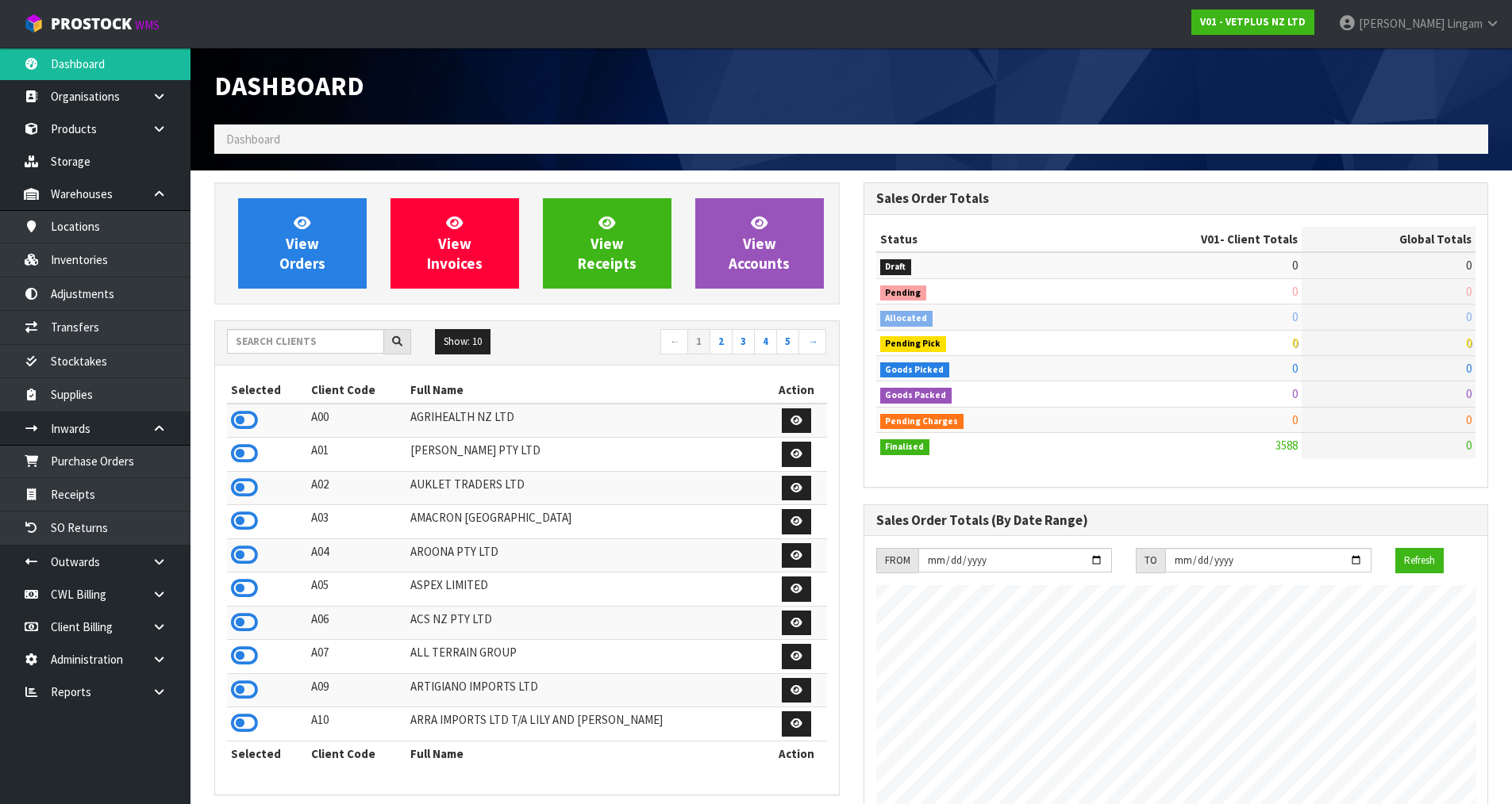
scroll to position [1202, 648]
click at [334, 349] on input "text" at bounding box center [305, 342] width 157 height 25
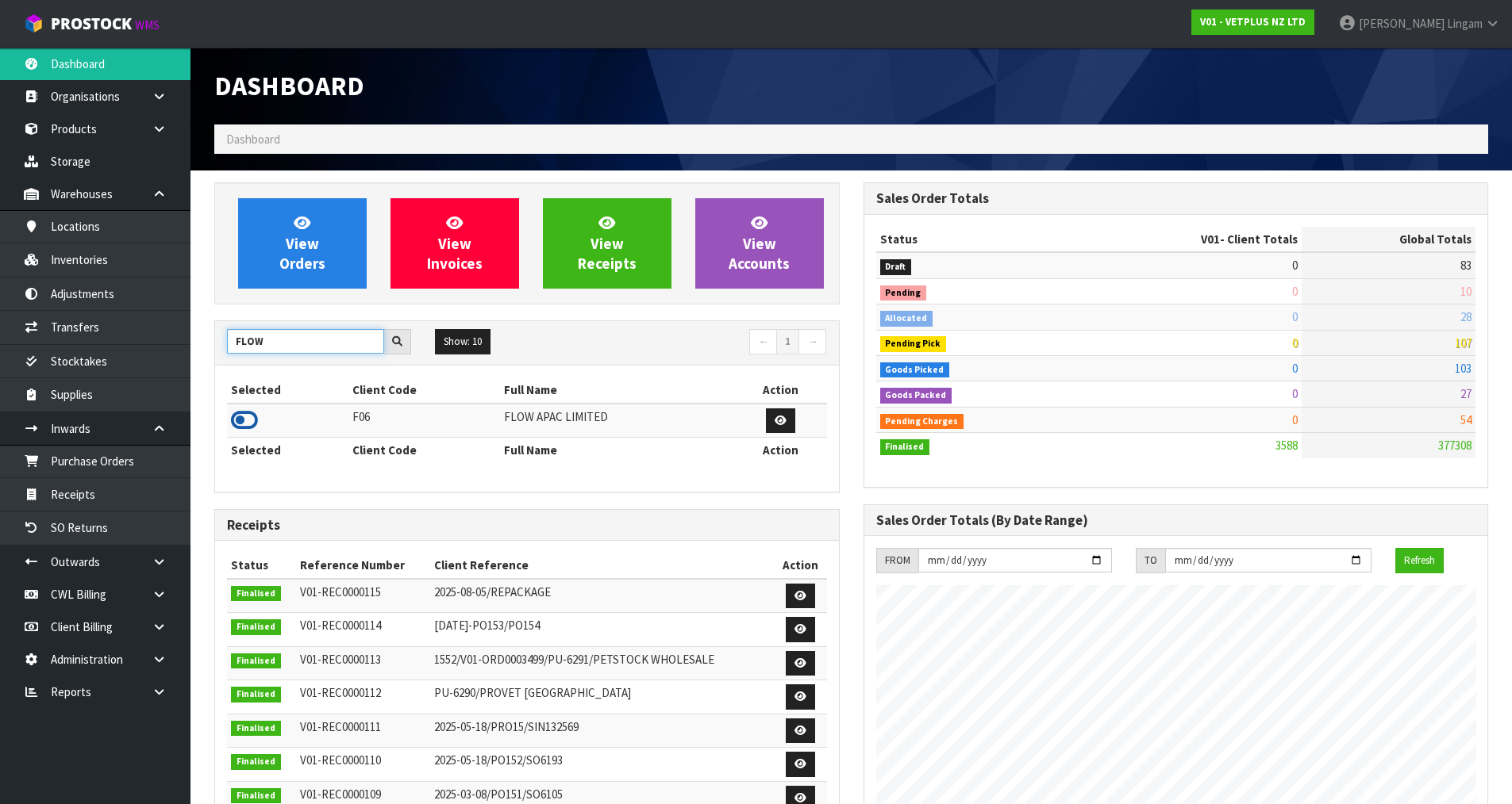
type input "FLOW"
click at [242, 420] on icon at bounding box center [243, 421] width 27 height 24
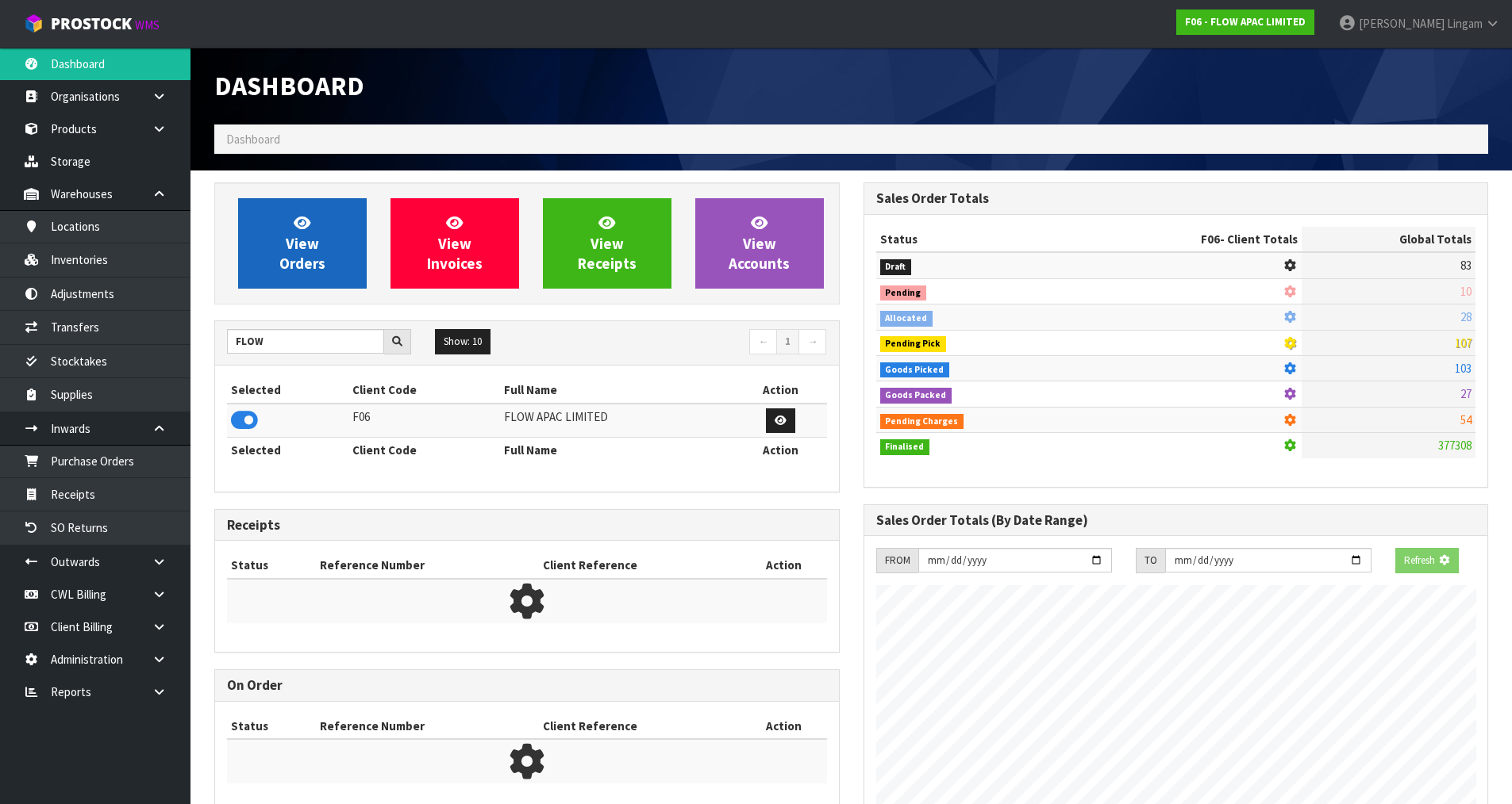
scroll to position [1175, 648]
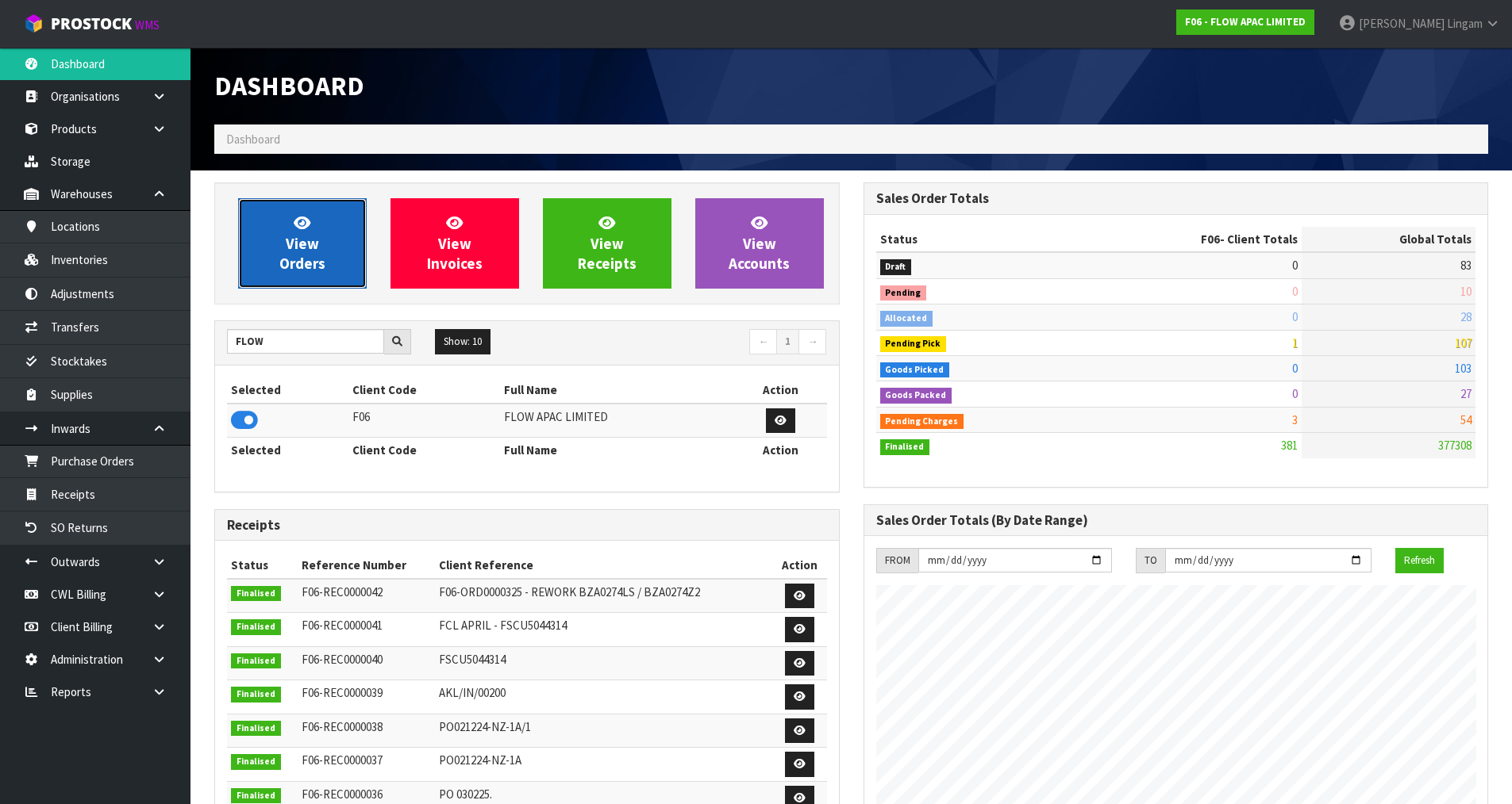
click at [296, 274] on link "View Orders" at bounding box center [301, 243] width 128 height 90
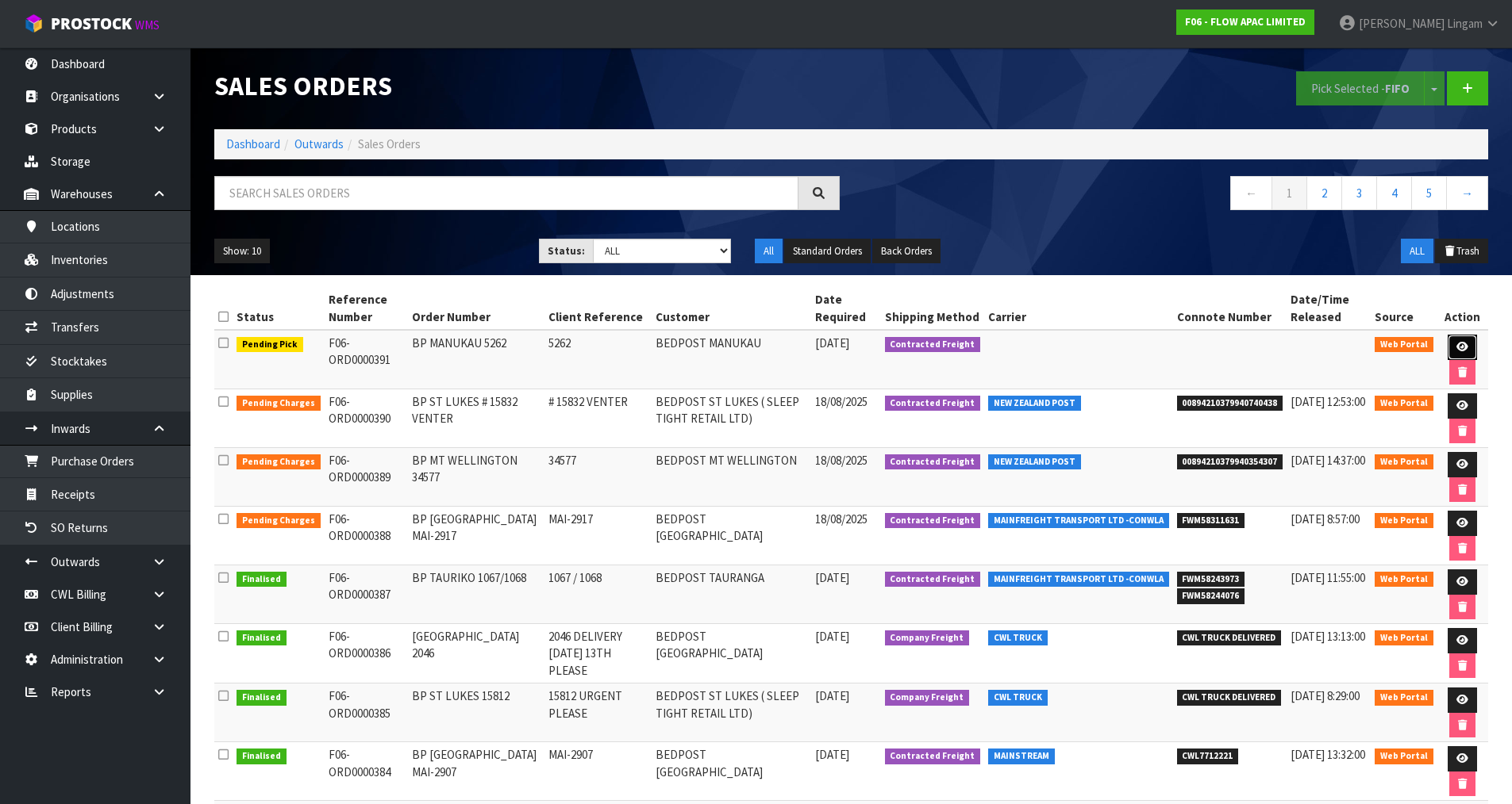
click at [1467, 350] on link at bounding box center [1462, 347] width 29 height 26
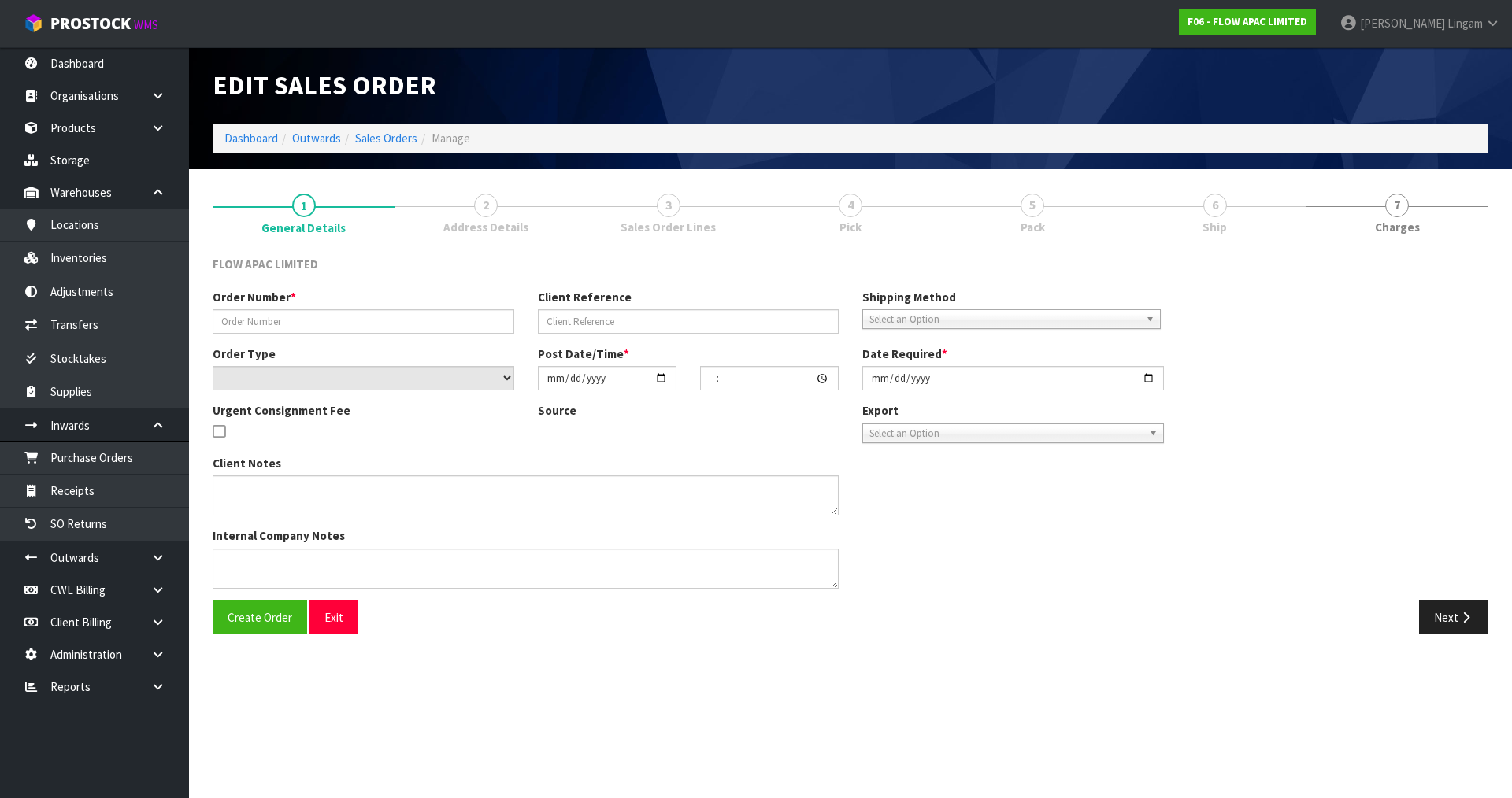
type input "BP MANUKAU 5262"
type input "5262"
select select "number:0"
type input "[DATE]"
type input "17:05:00.000"
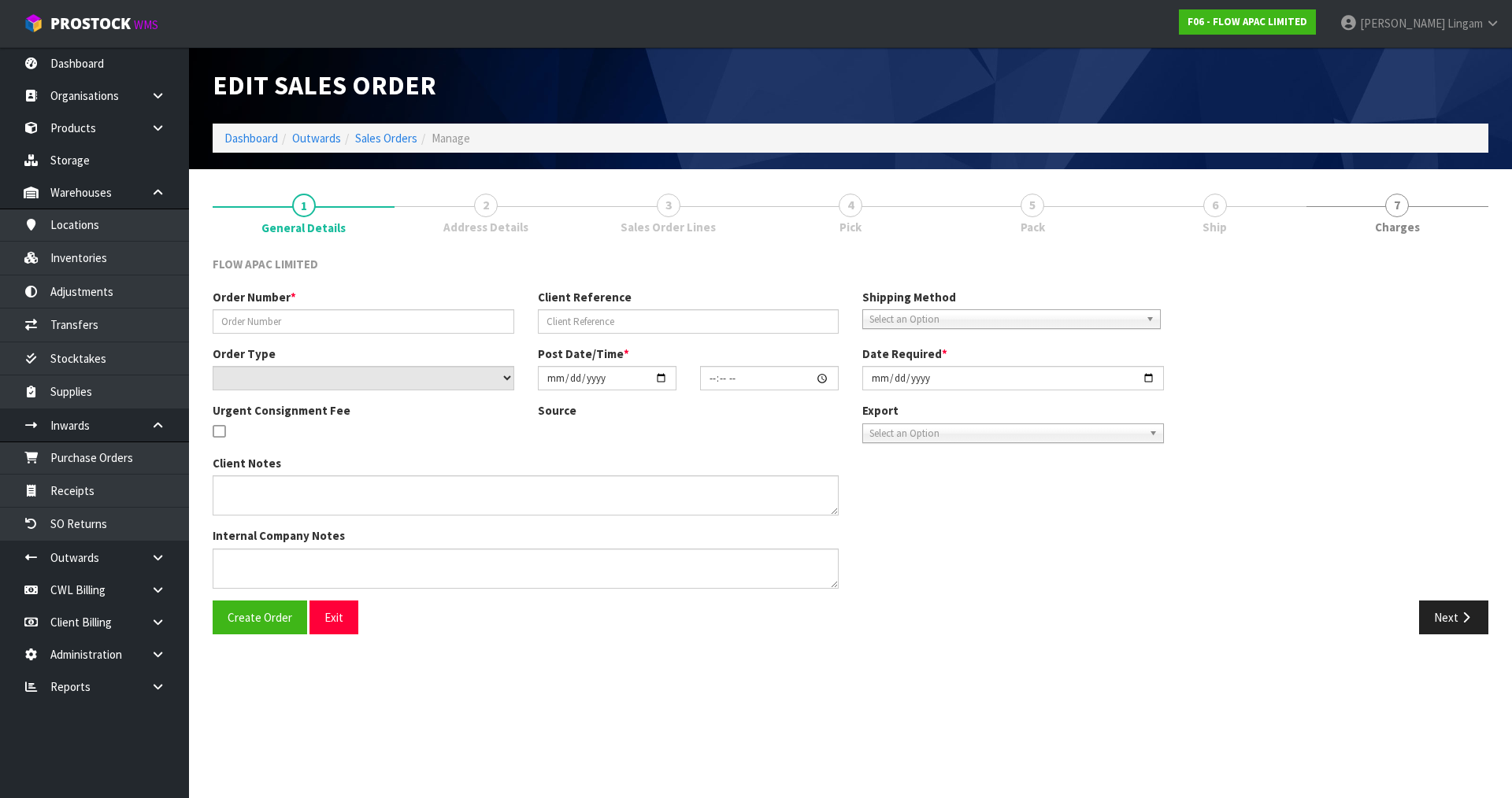
type input "[DATE]"
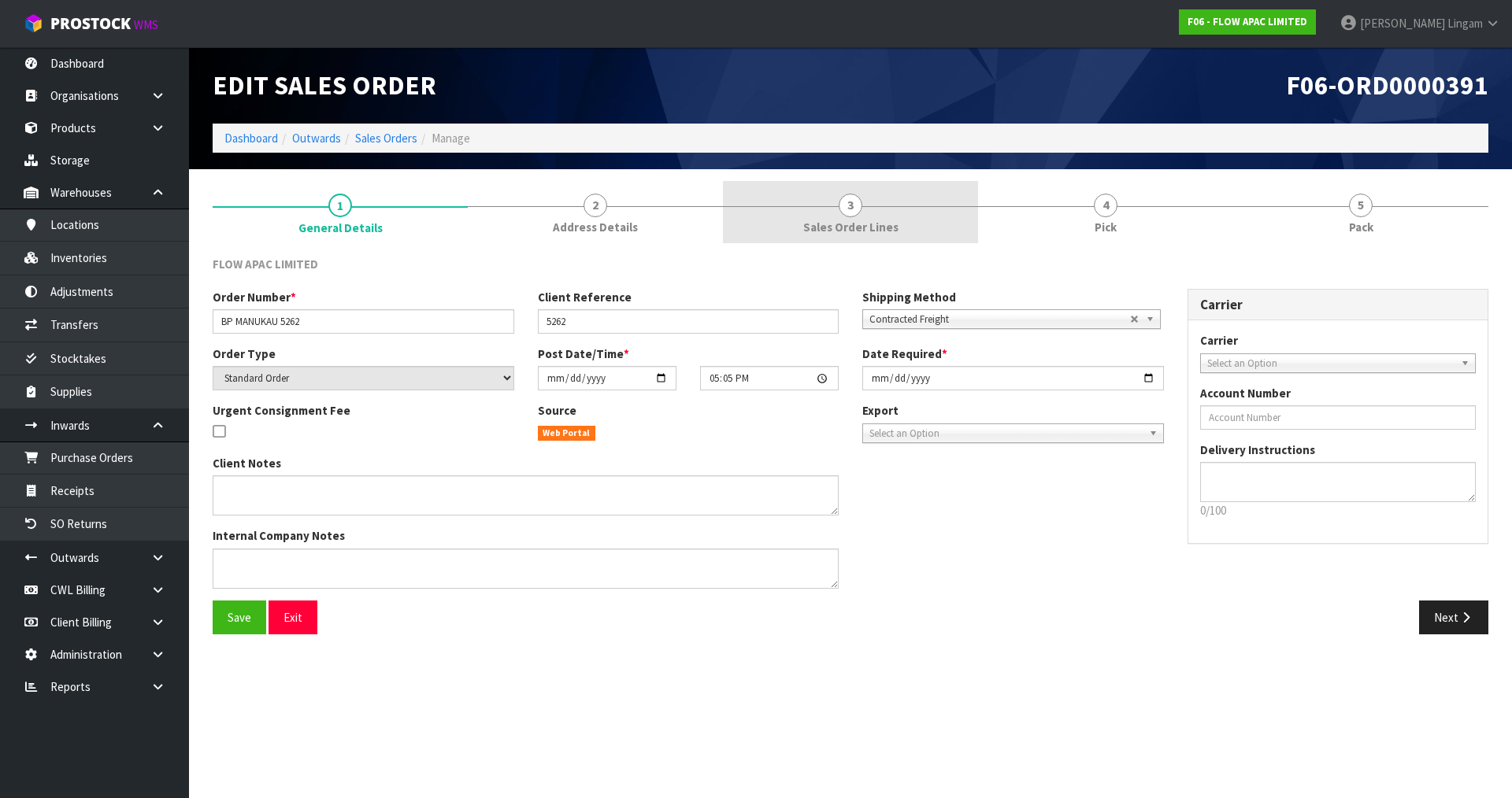
click at [850, 236] on link "3 Sales Order Lines" at bounding box center [850, 212] width 255 height 62
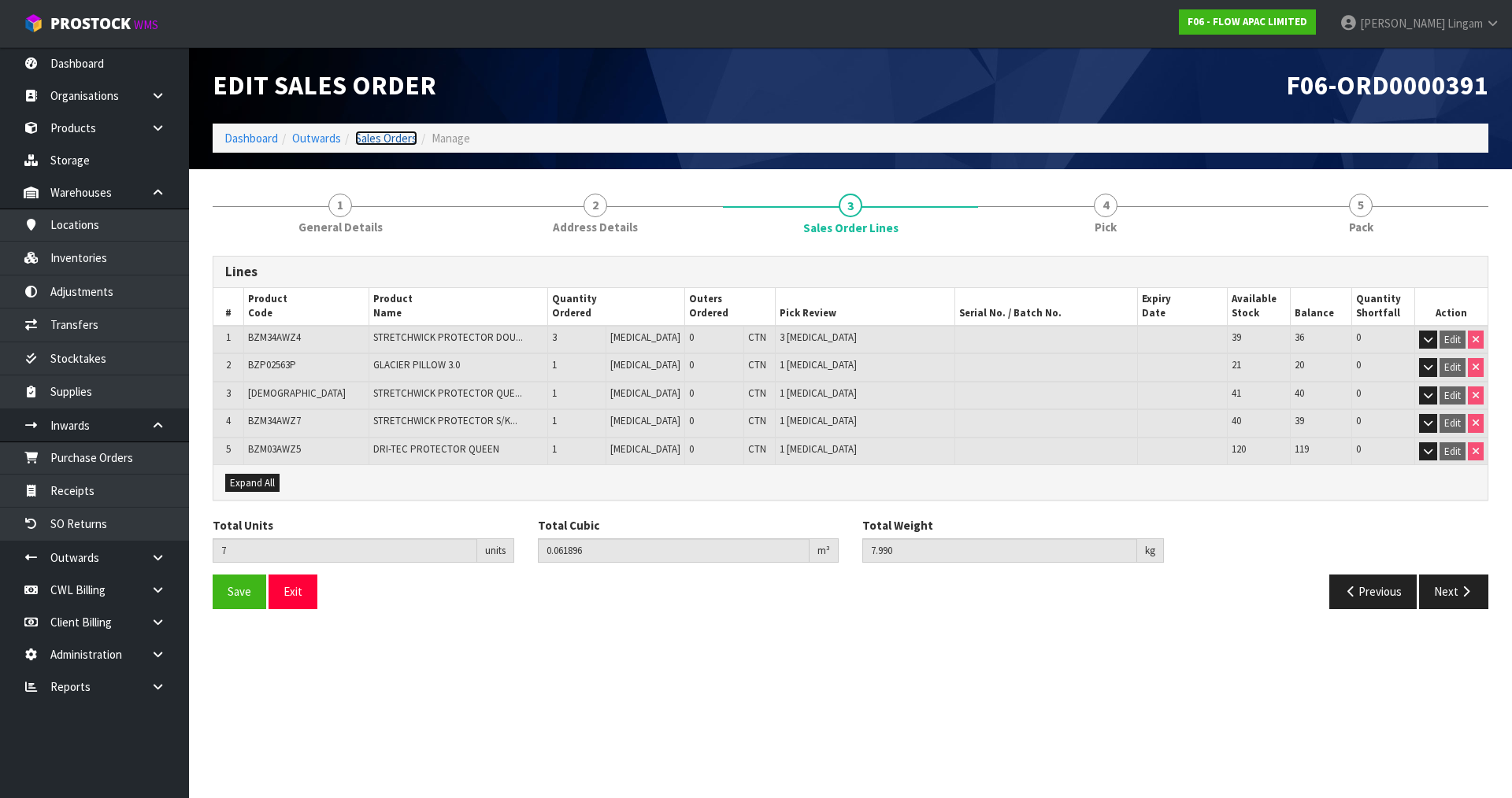
click at [394, 134] on link "Sales Orders" at bounding box center [386, 138] width 62 height 15
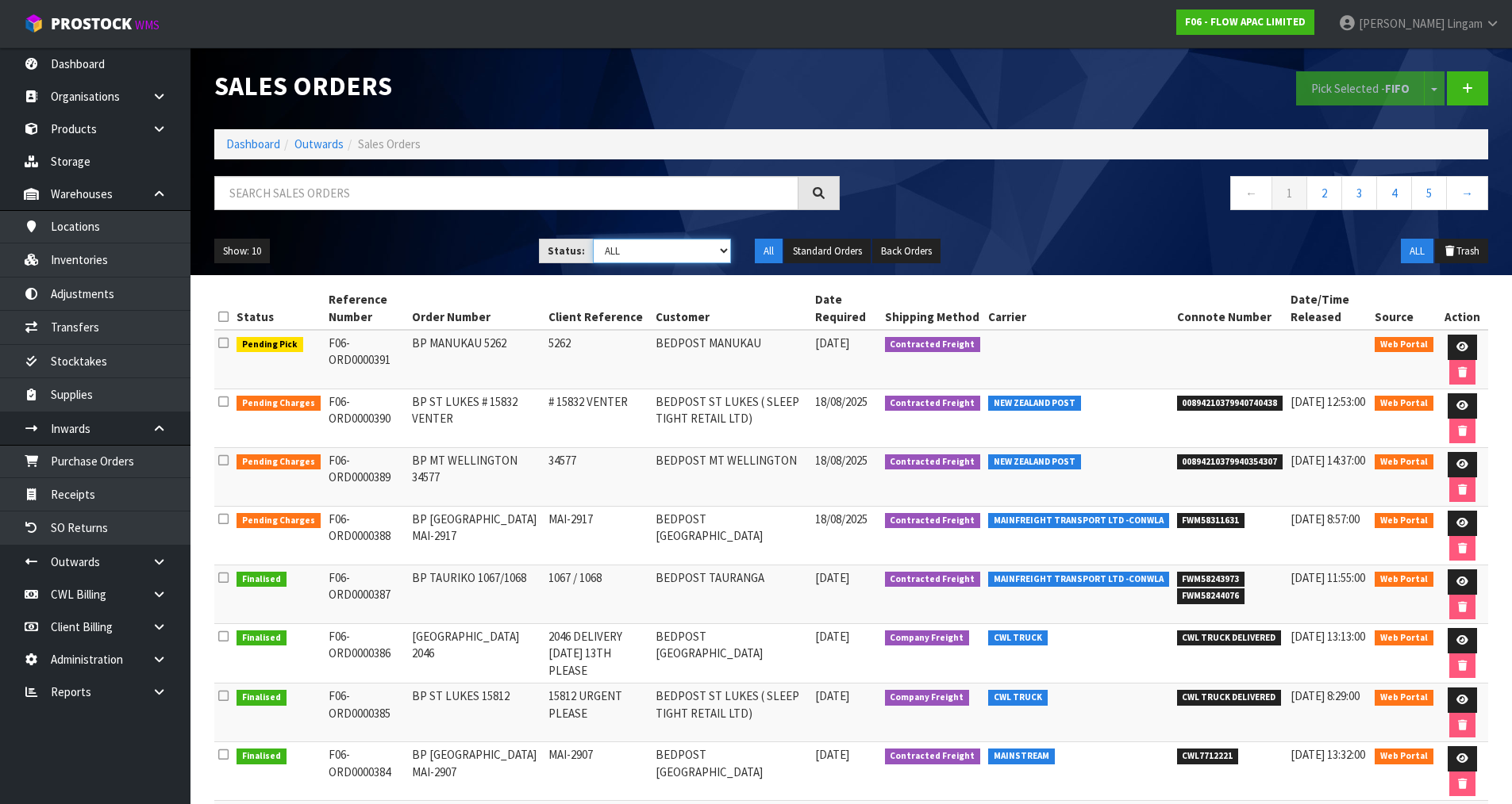
click at [681, 261] on select "Draft Pending Allocated Pending Pick Goods Picked Goods Packed Pending Charges …" at bounding box center [661, 251] width 138 height 25
select select "string:6"
click at [592, 238] on select "Draft Pending Allocated Pending Pick Goods Picked Goods Packed Pending Charges …" at bounding box center [661, 251] width 138 height 25
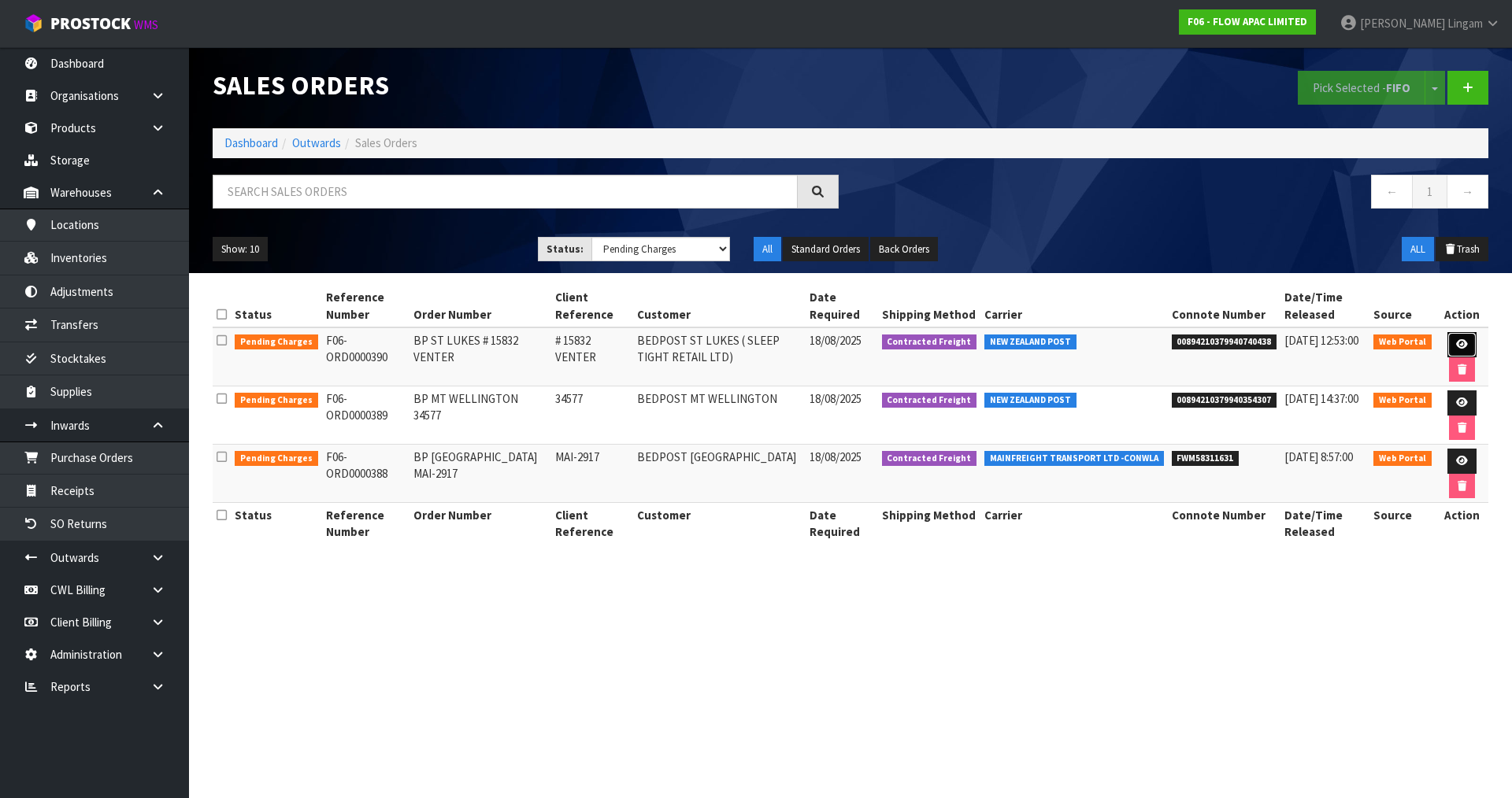
click at [1456, 349] on icon at bounding box center [1462, 344] width 12 height 10
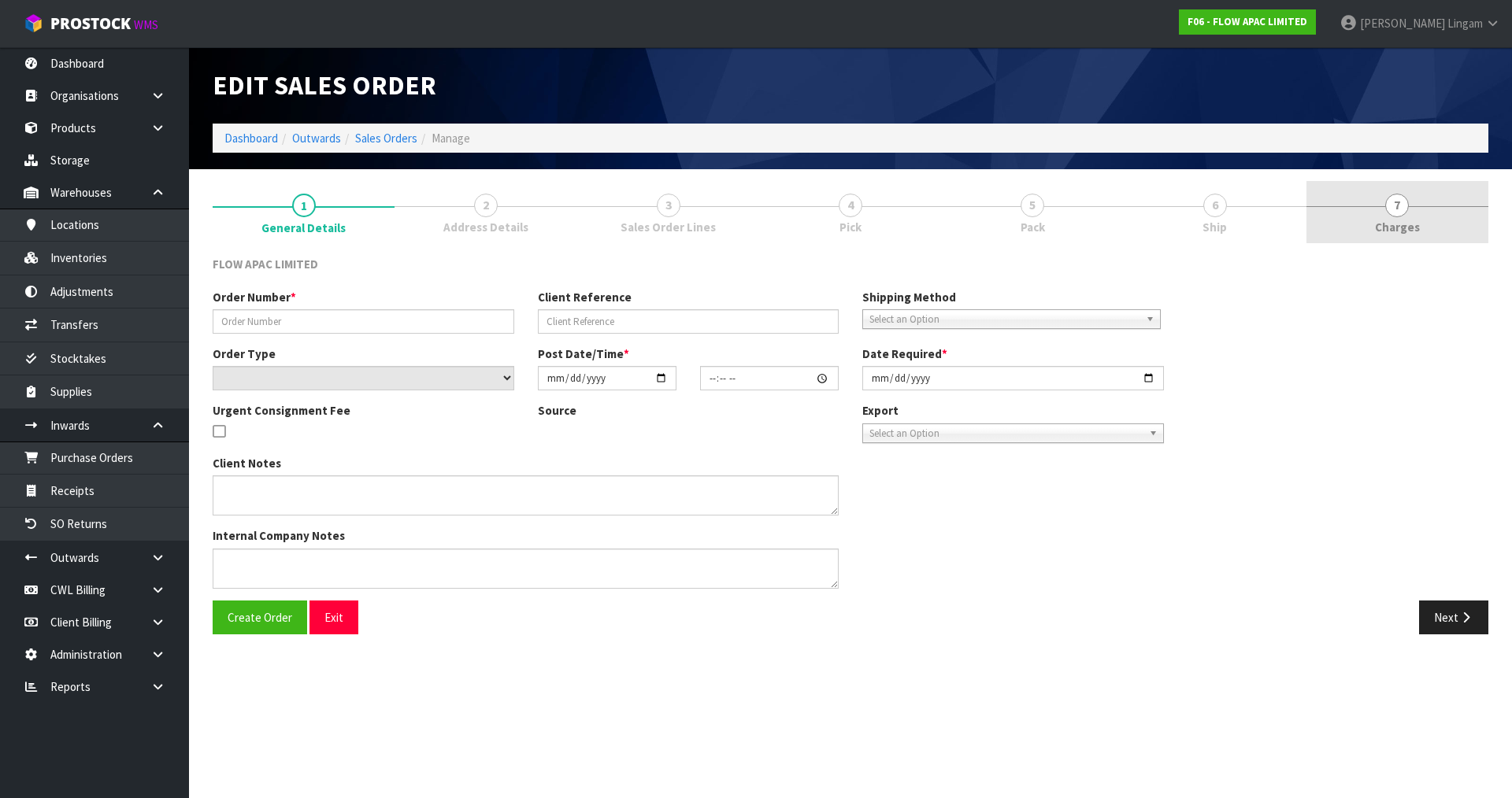
type input "BP ST LUKES # 15832 VENTER"
type input "# 15832 VENTER"
select select "number:0"
type input "[DATE]"
type input "15:49:00.000"
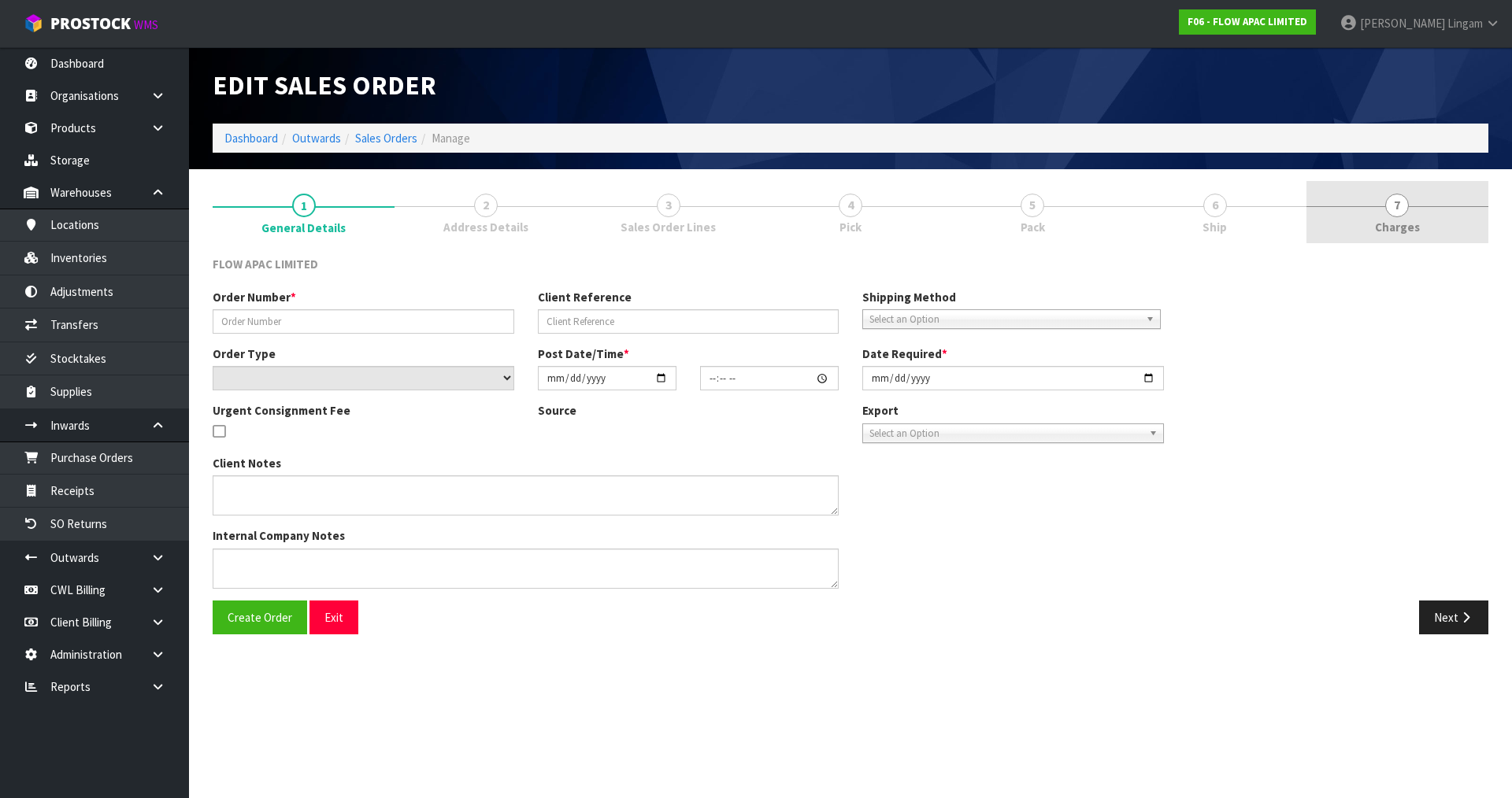
type input "[DATE]"
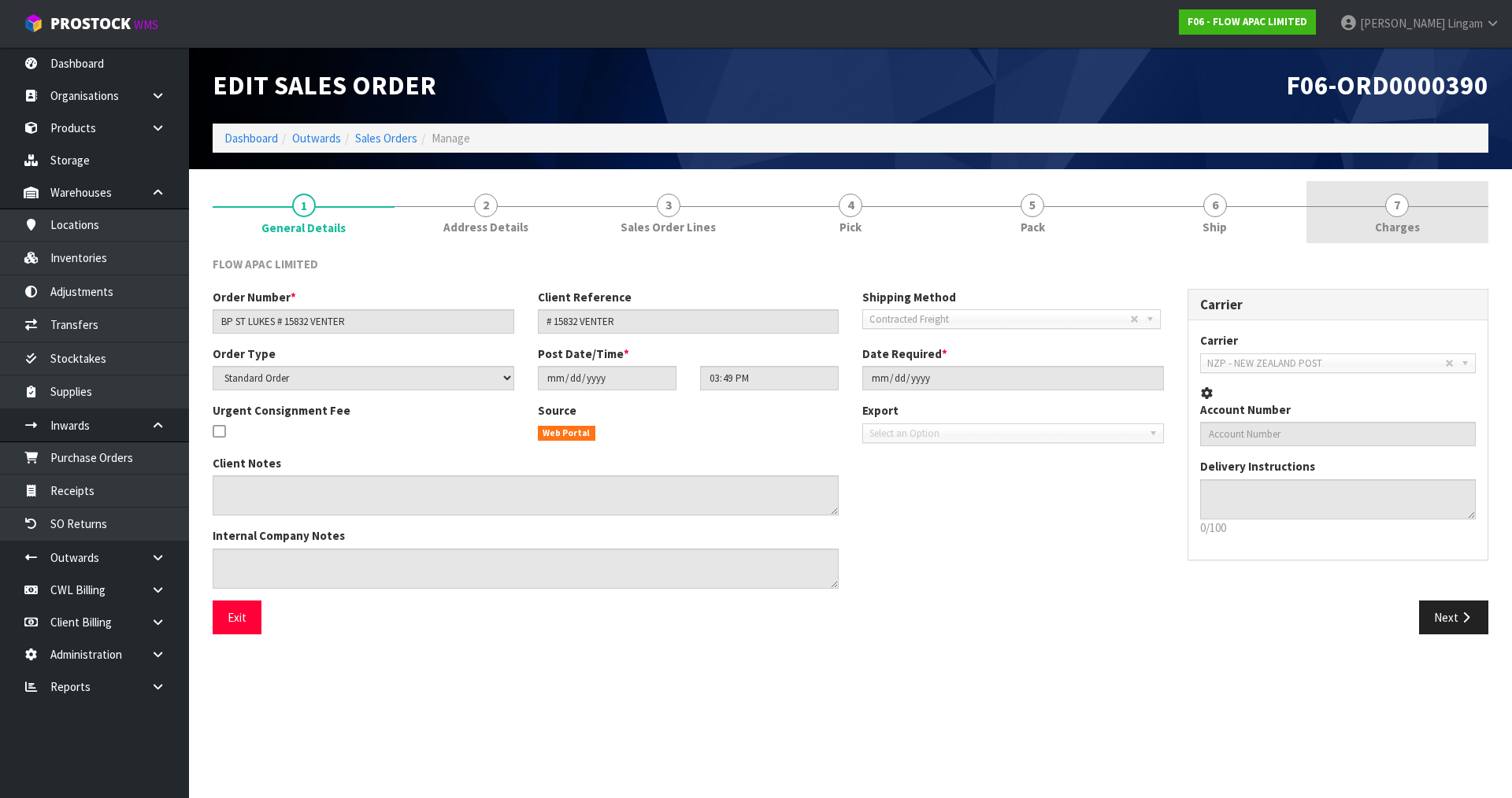
click at [1436, 227] on link "7 [GEOGRAPHIC_DATA]" at bounding box center [1397, 212] width 182 height 62
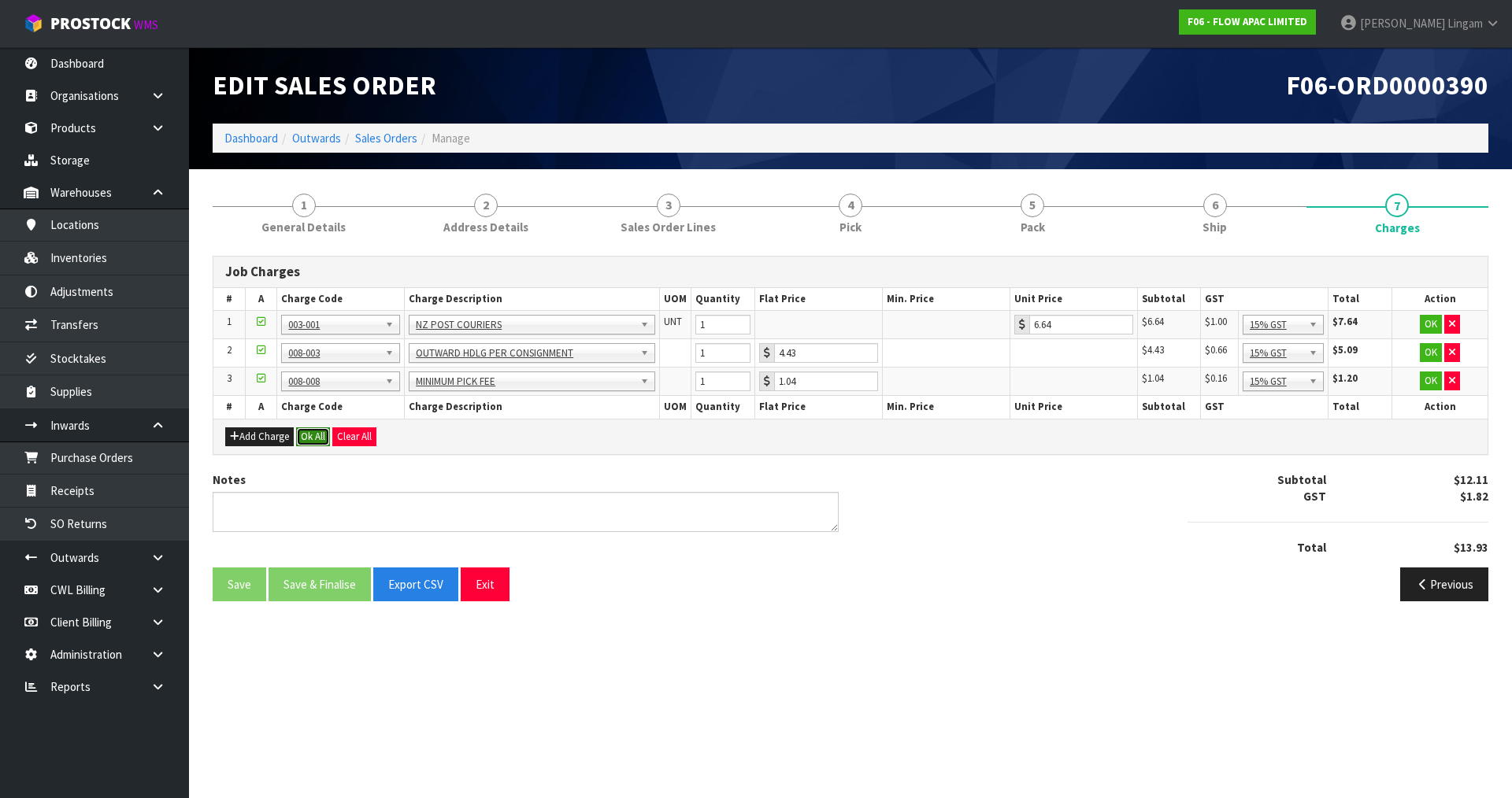
click at [317, 441] on button "Ok All" at bounding box center [313, 437] width 34 height 19
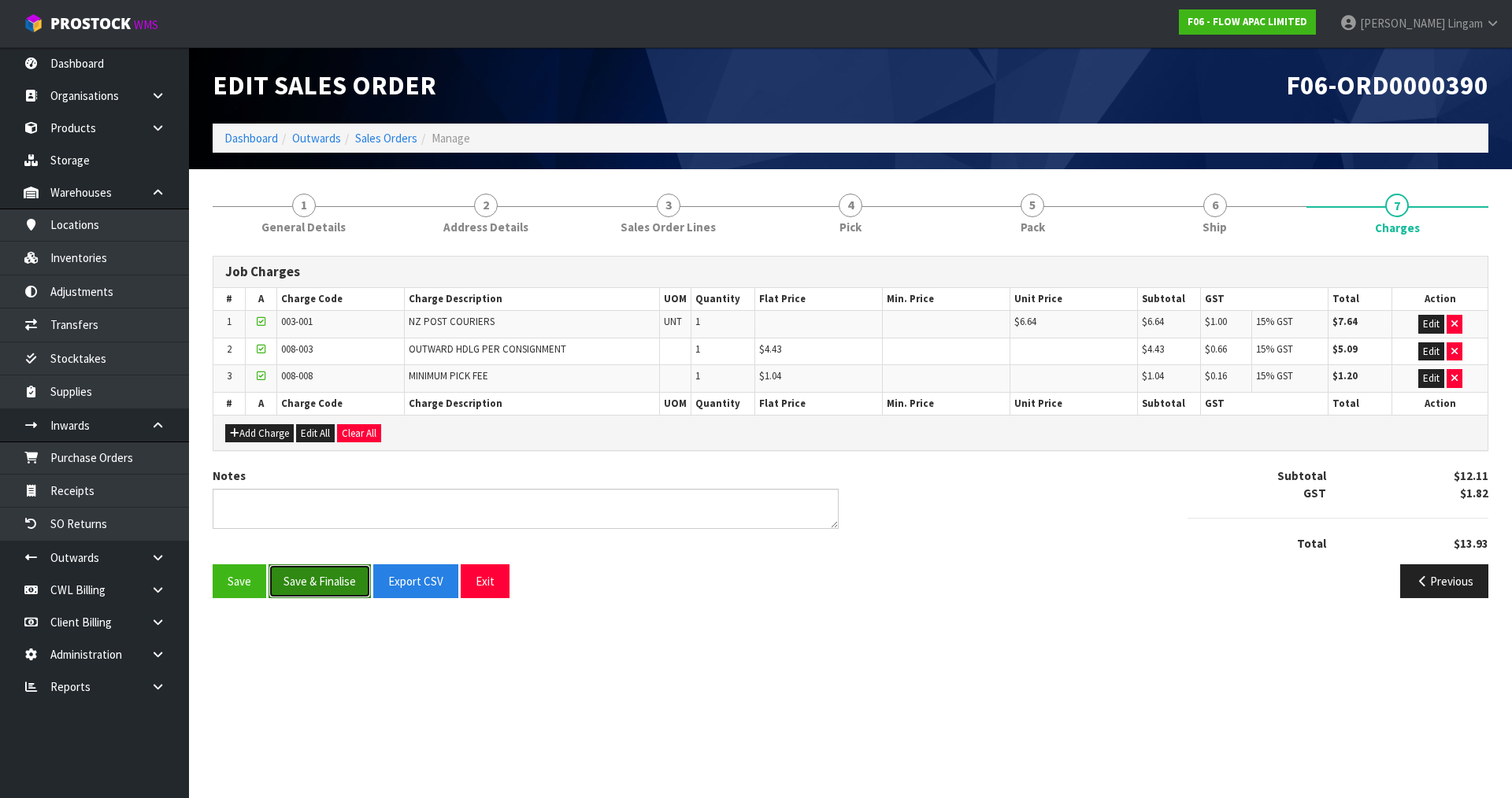
click at [306, 594] on button "Save & Finalise" at bounding box center [320, 581] width 102 height 34
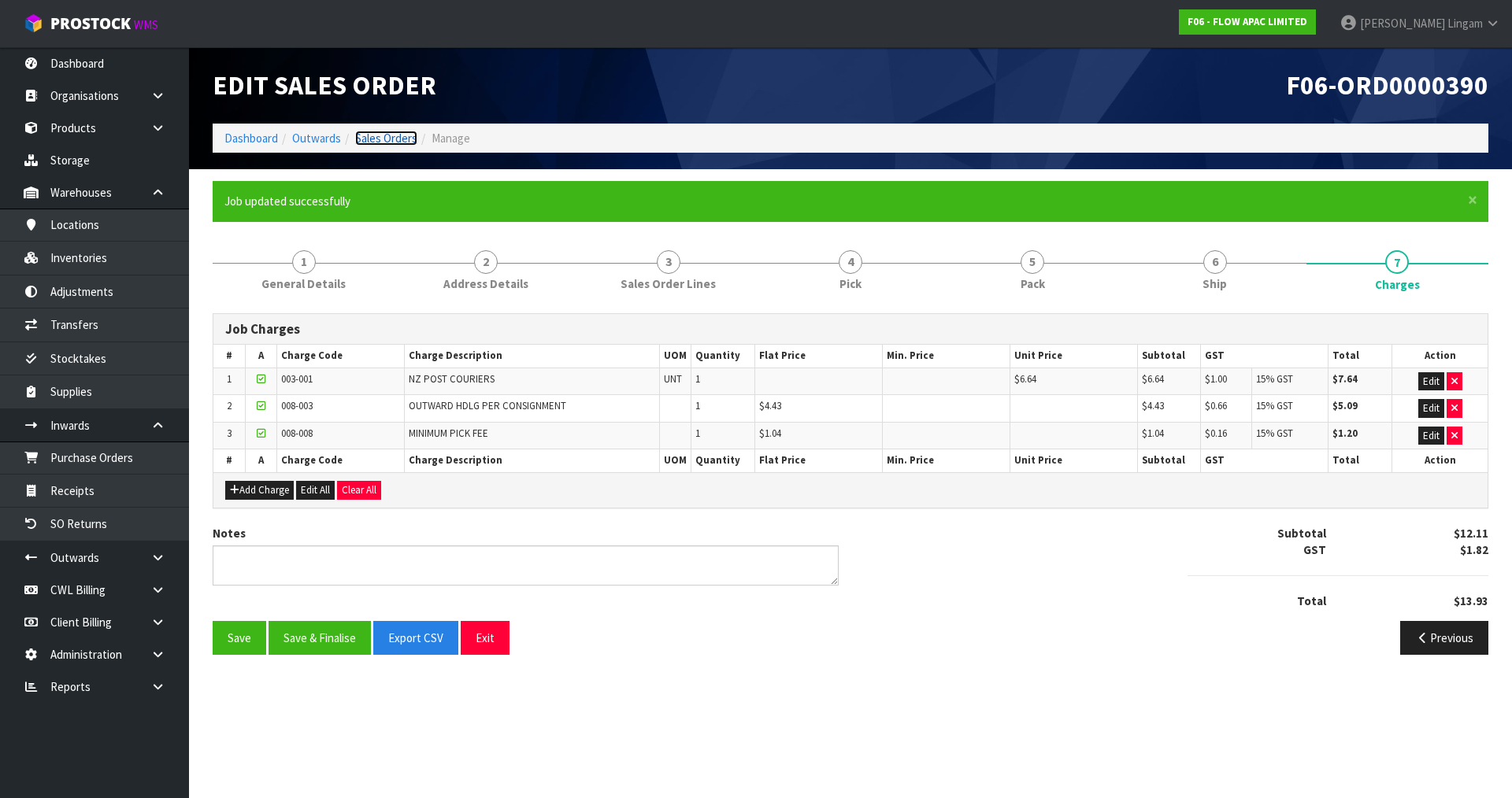
click at [401, 141] on link "Sales Orders" at bounding box center [386, 138] width 62 height 15
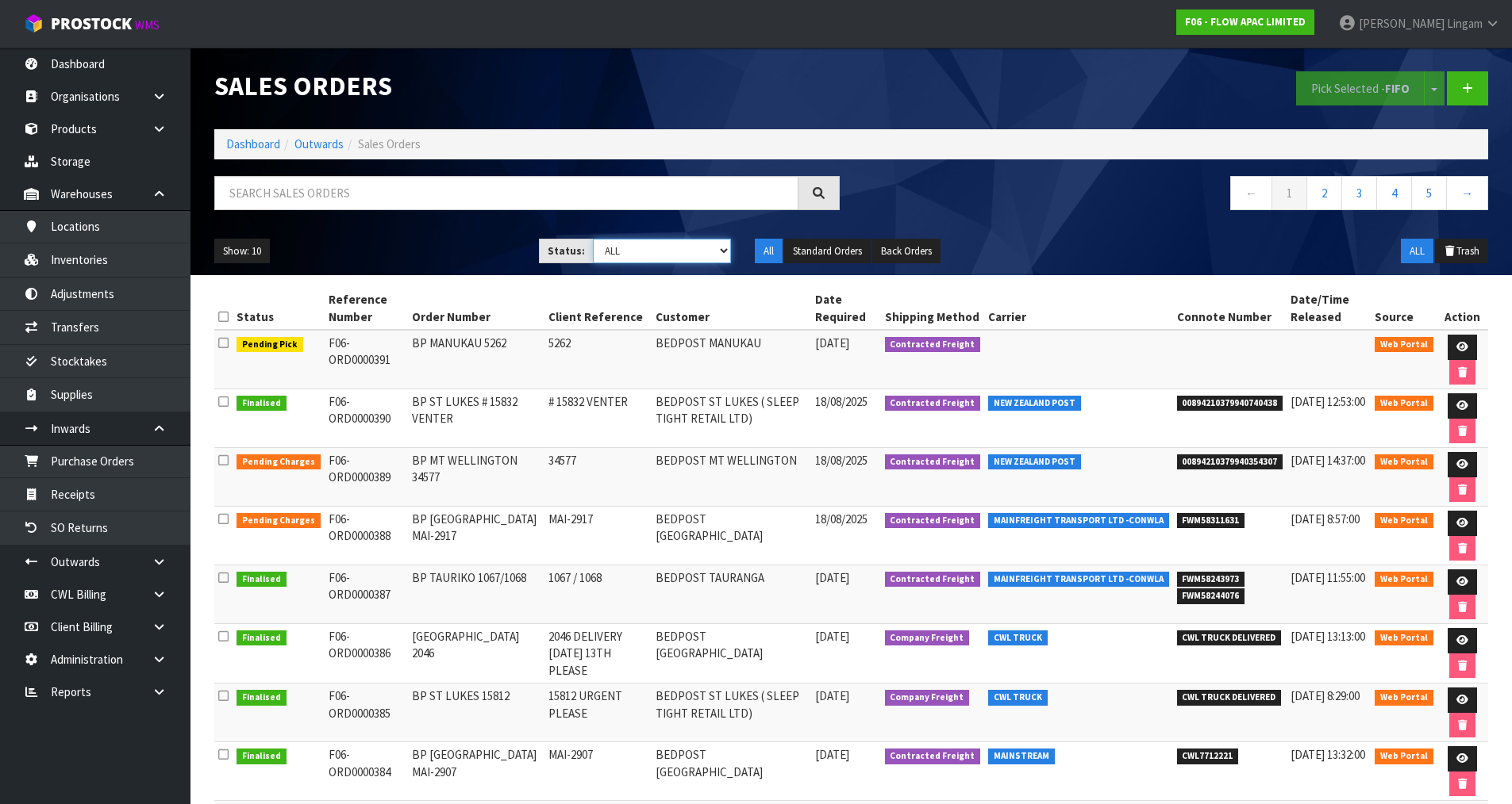
click at [713, 251] on select "Draft Pending Allocated Pending Pick Goods Picked Goods Packed Pending Charges …" at bounding box center [661, 251] width 138 height 25
select select "string:6"
click at [592, 238] on select "Draft Pending Allocated Pending Pick Goods Picked Goods Packed Pending Charges …" at bounding box center [661, 251] width 138 height 25
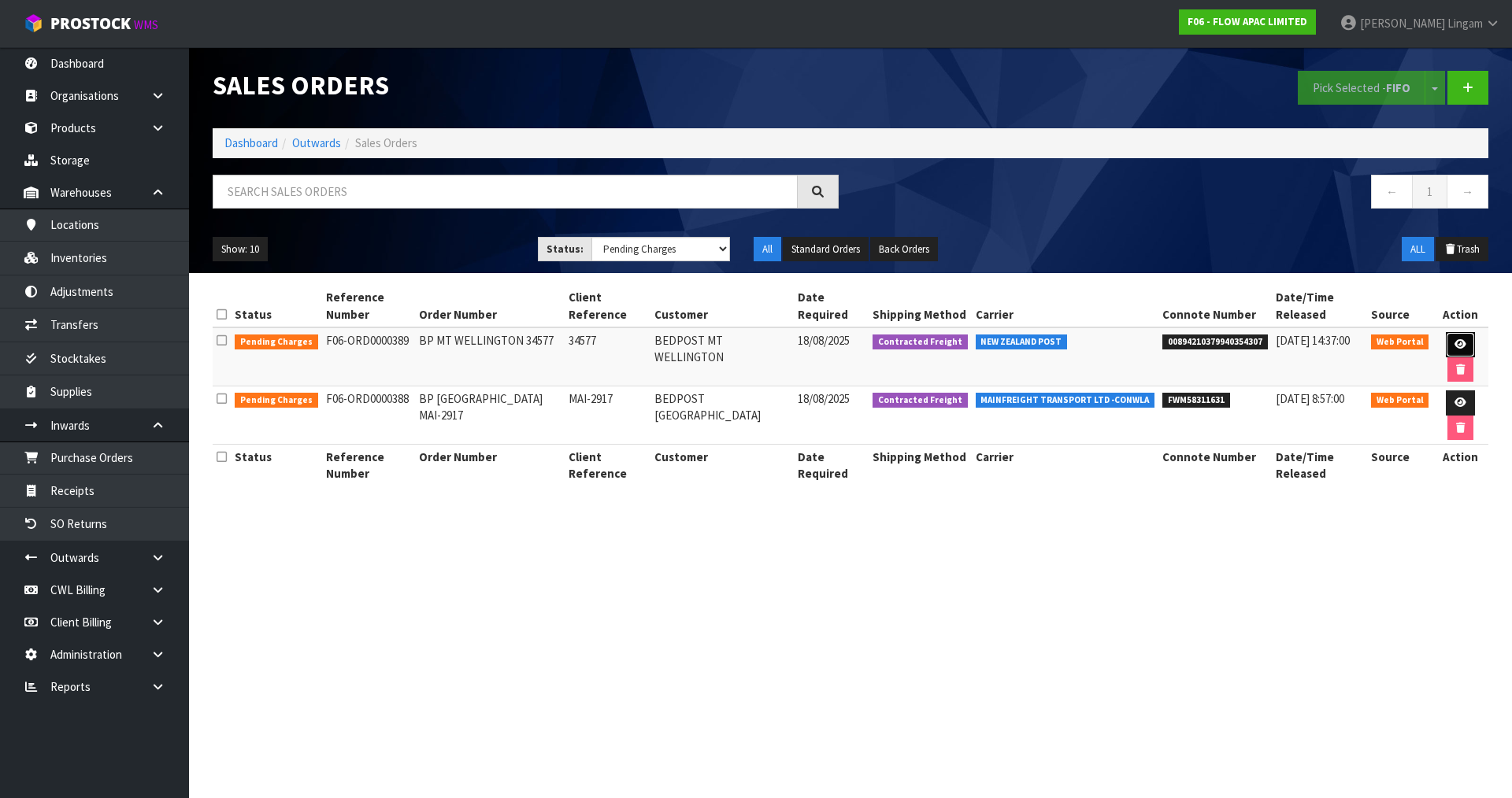
click at [1454, 343] on icon at bounding box center [1460, 344] width 12 height 10
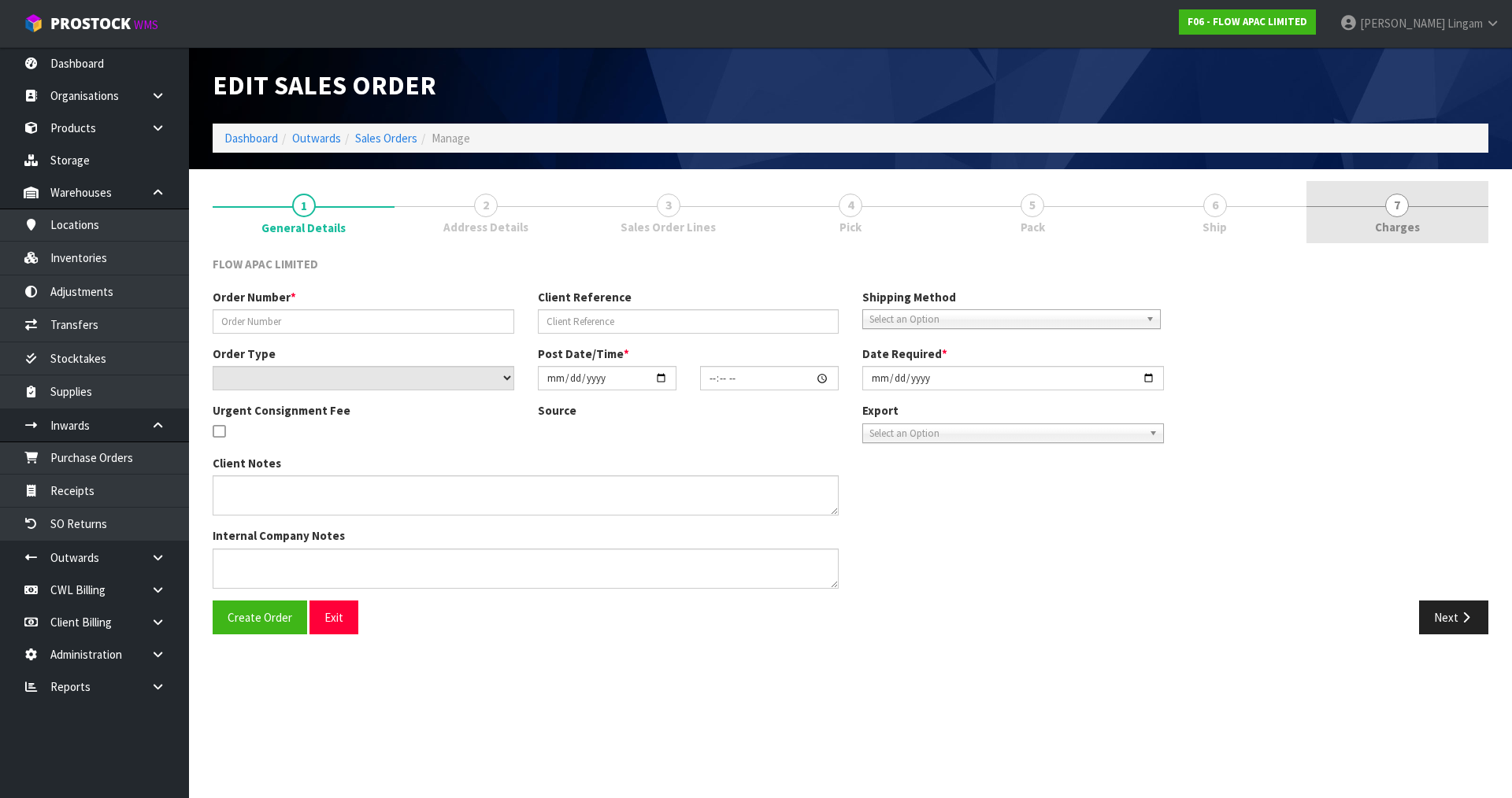
type input "BP MT WELLINGTON 34577"
type input "34577"
select select "number:0"
type input "[DATE]"
type input "21:42:00.000"
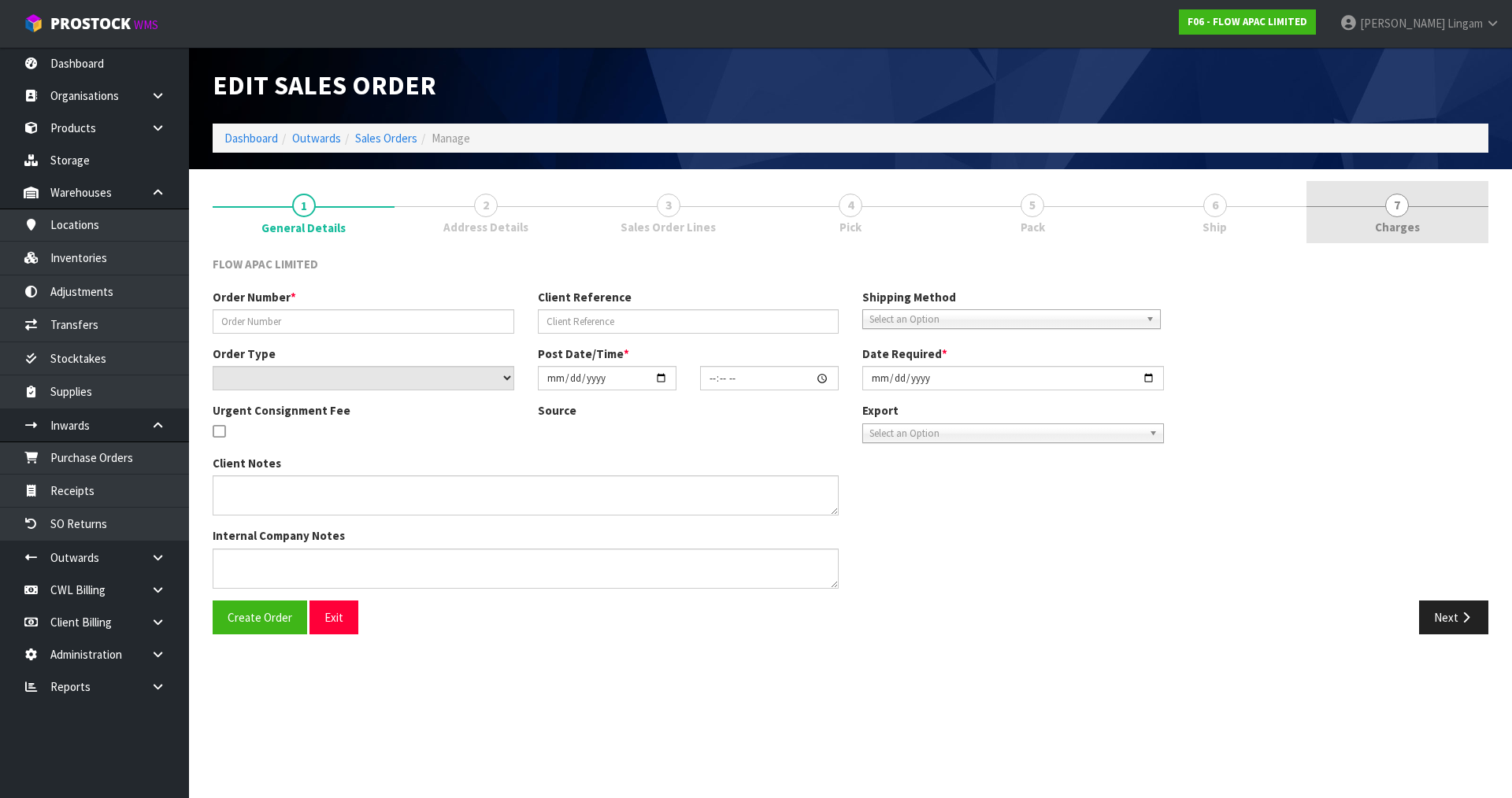
type input "[DATE]"
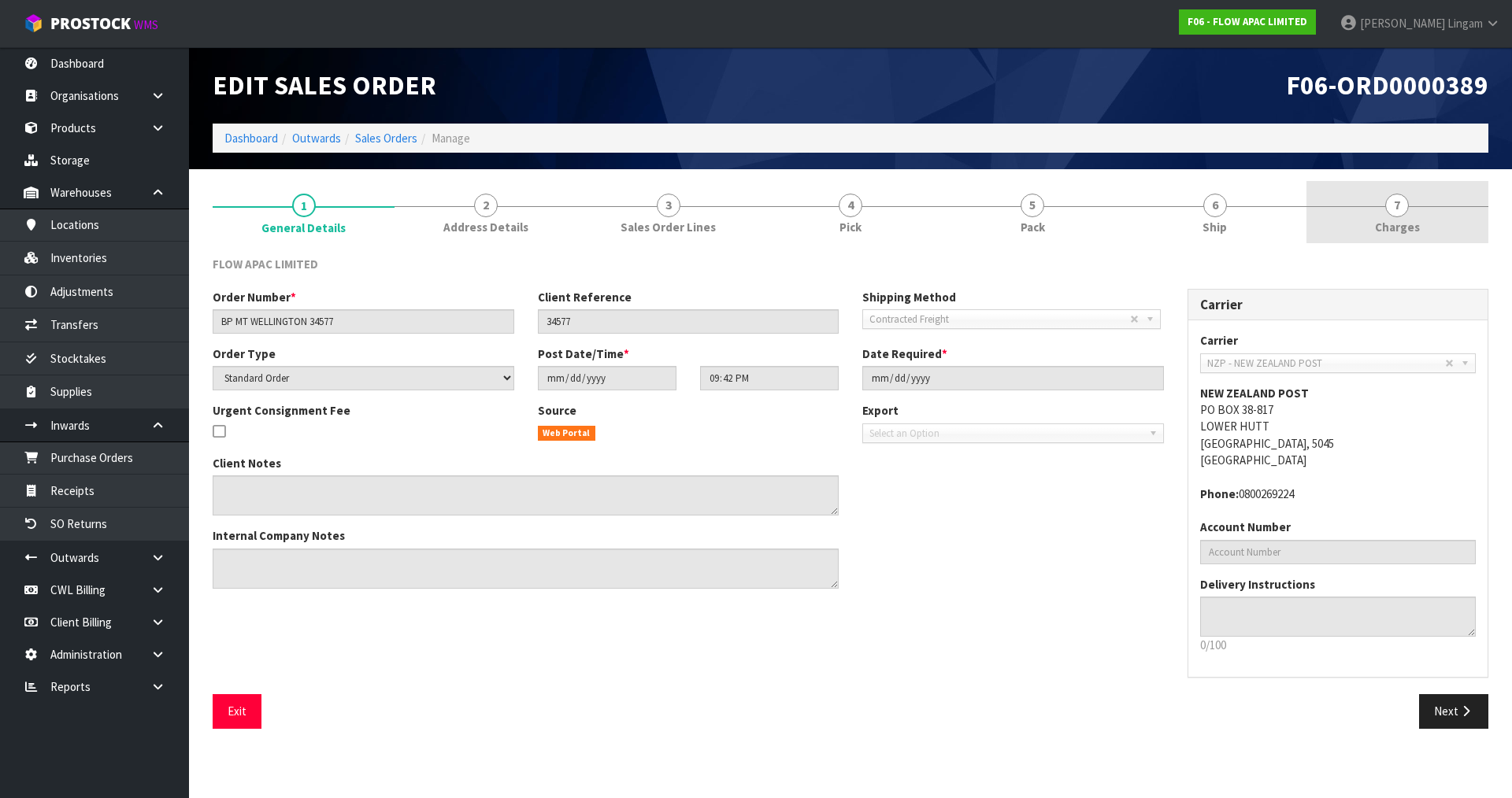
click at [1416, 209] on link "7 [GEOGRAPHIC_DATA]" at bounding box center [1397, 212] width 182 height 62
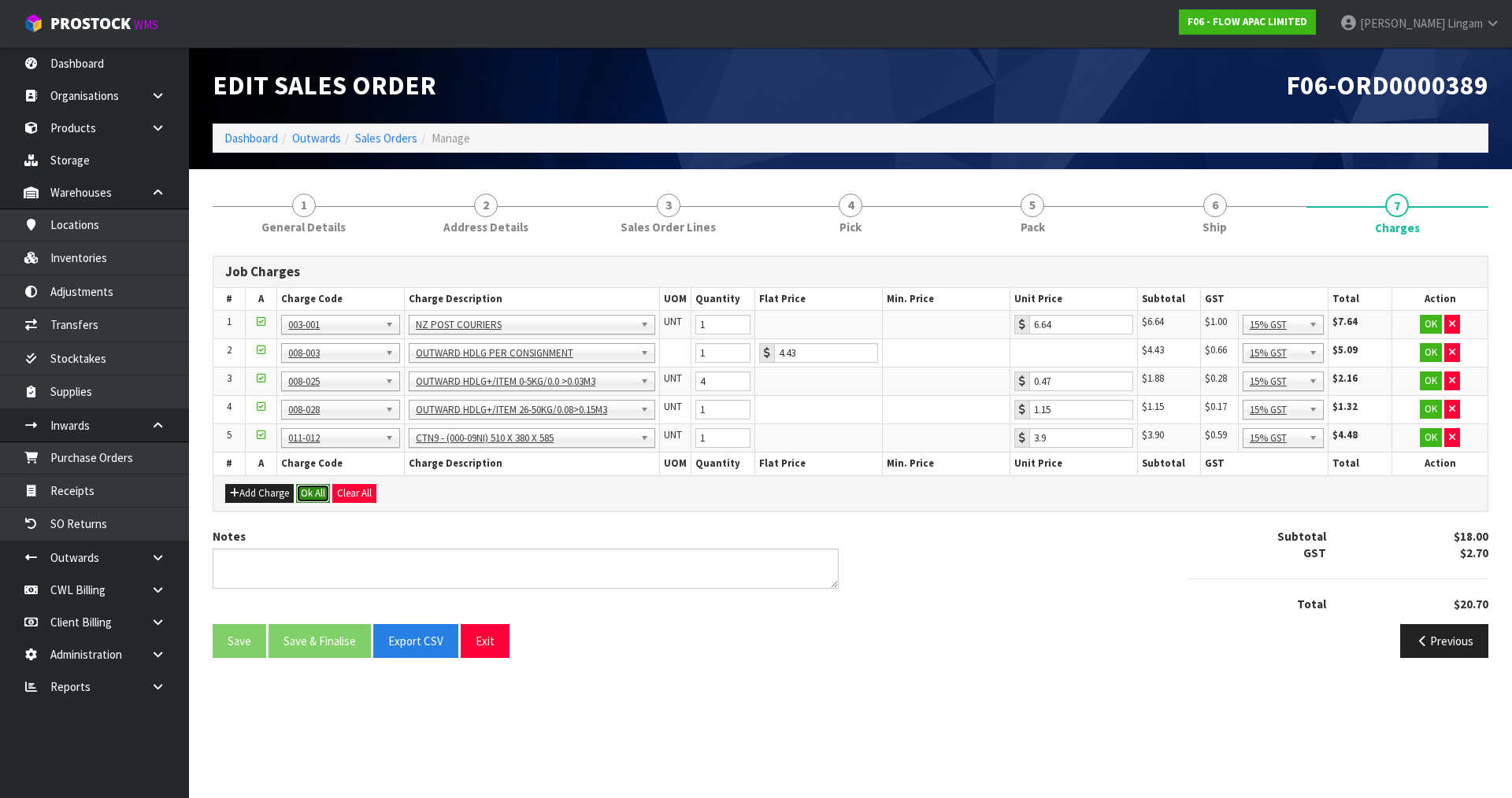
click at [318, 488] on button "Ok All" at bounding box center [313, 493] width 34 height 19
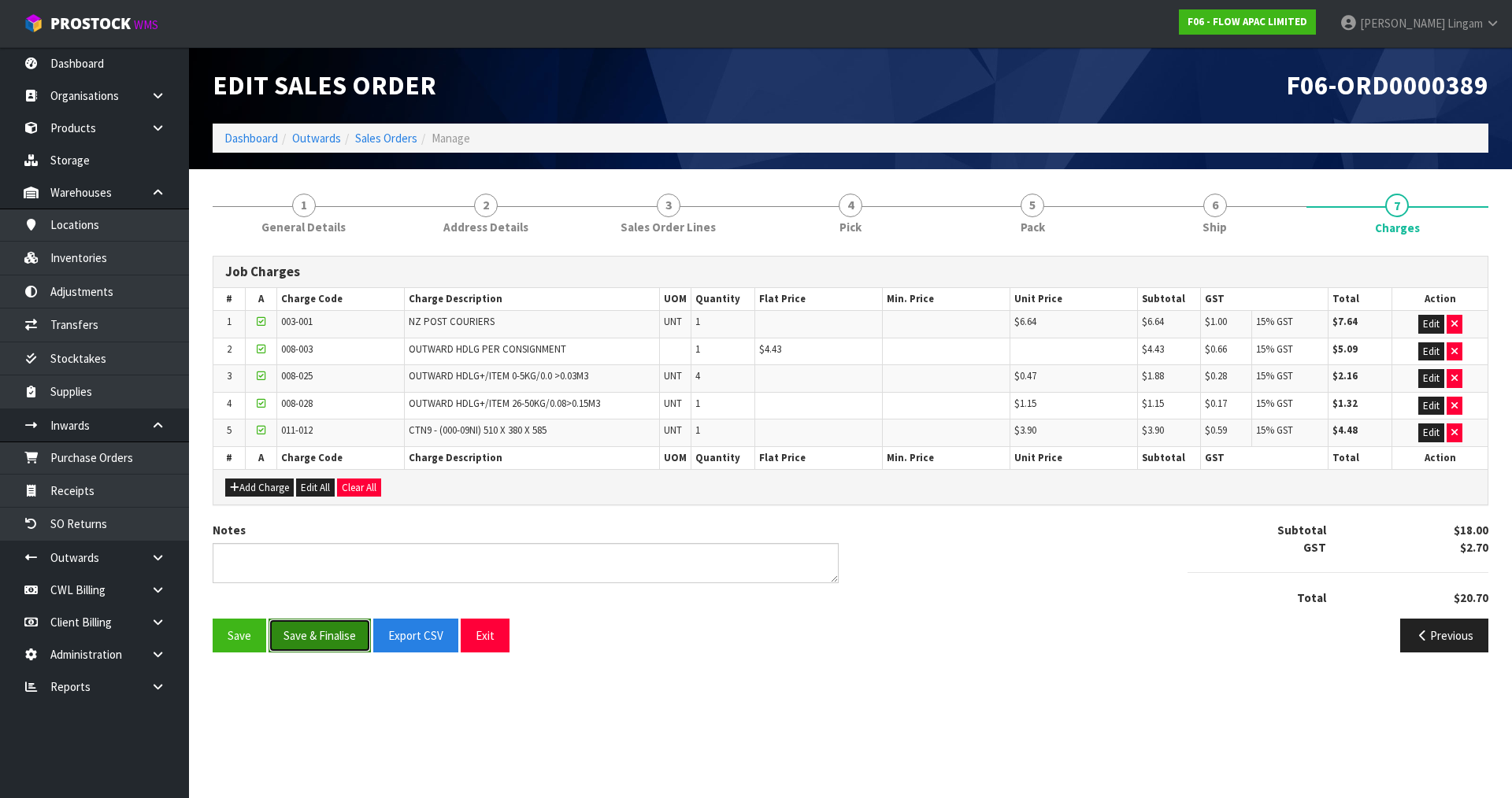
click at [314, 632] on button "Save & Finalise" at bounding box center [320, 636] width 102 height 34
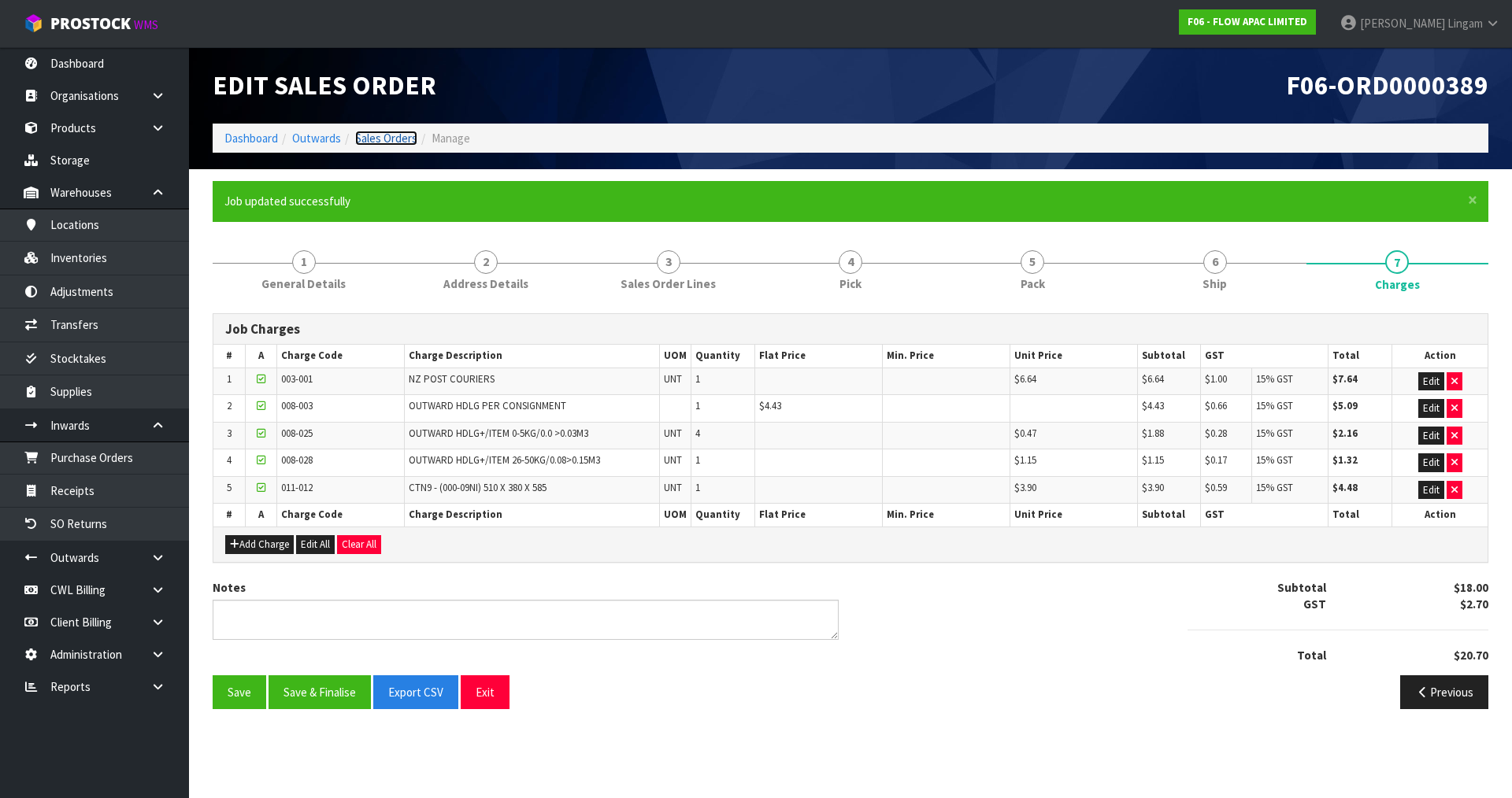
click at [386, 136] on link "Sales Orders" at bounding box center [386, 138] width 62 height 15
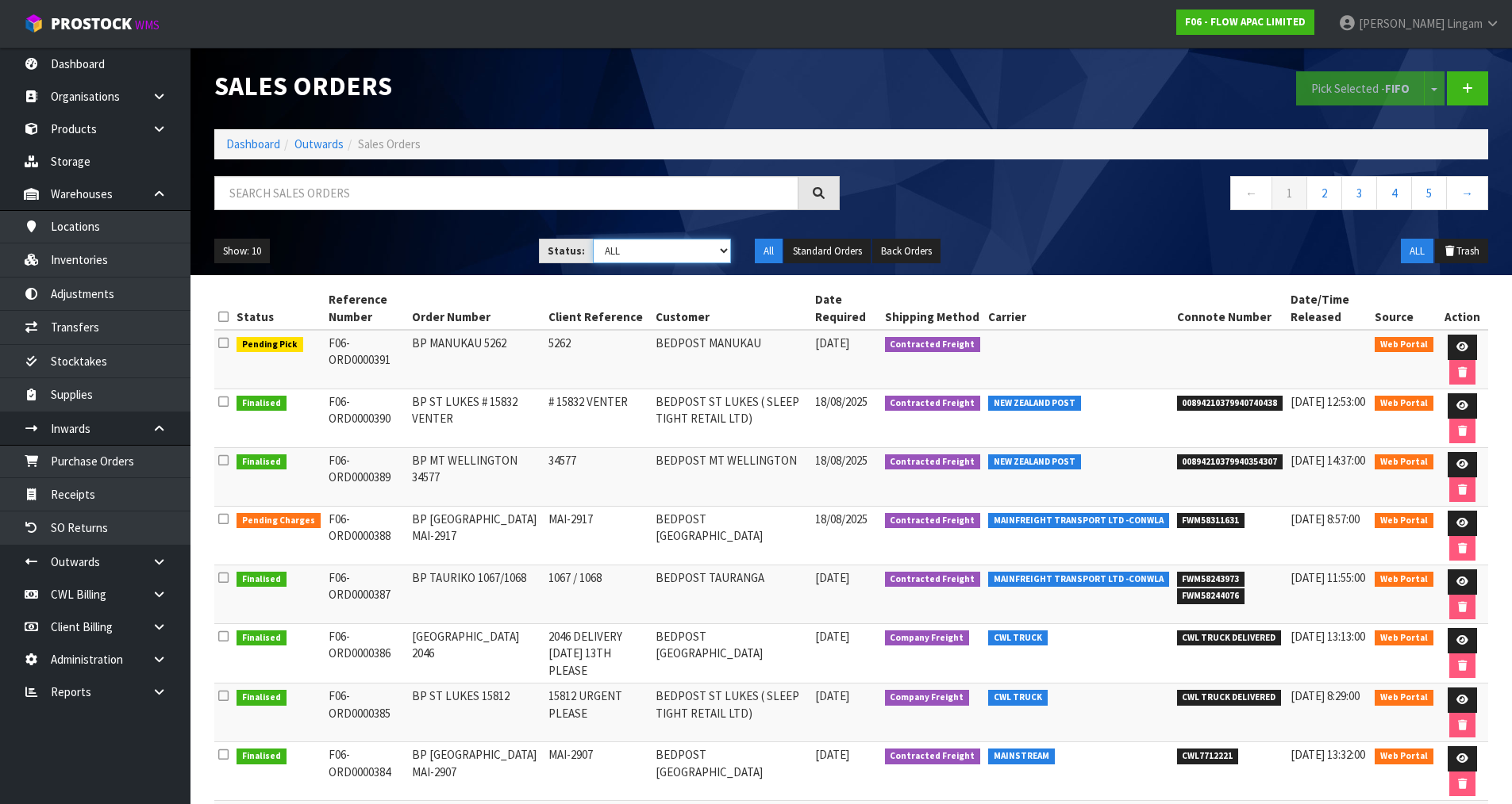
click at [689, 247] on select "Draft Pending Allocated Pending Pick Goods Picked Goods Packed Pending Charges …" at bounding box center [661, 251] width 138 height 25
select select "string:6"
click at [592, 238] on select "Draft Pending Allocated Pending Pick Goods Picked Goods Packed Pending Charges …" at bounding box center [661, 251] width 138 height 25
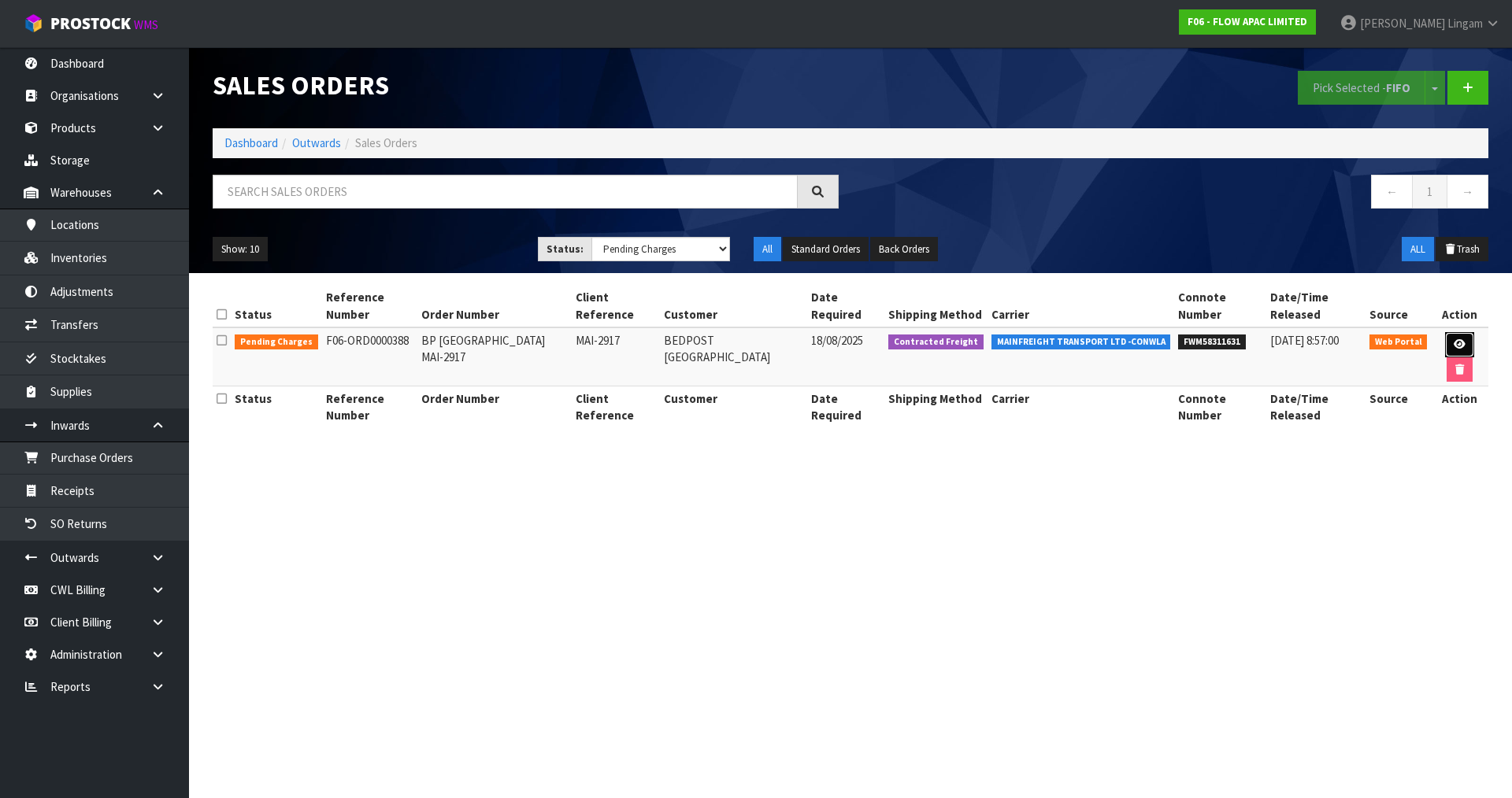
click at [1446, 341] on link at bounding box center [1460, 345] width 29 height 26
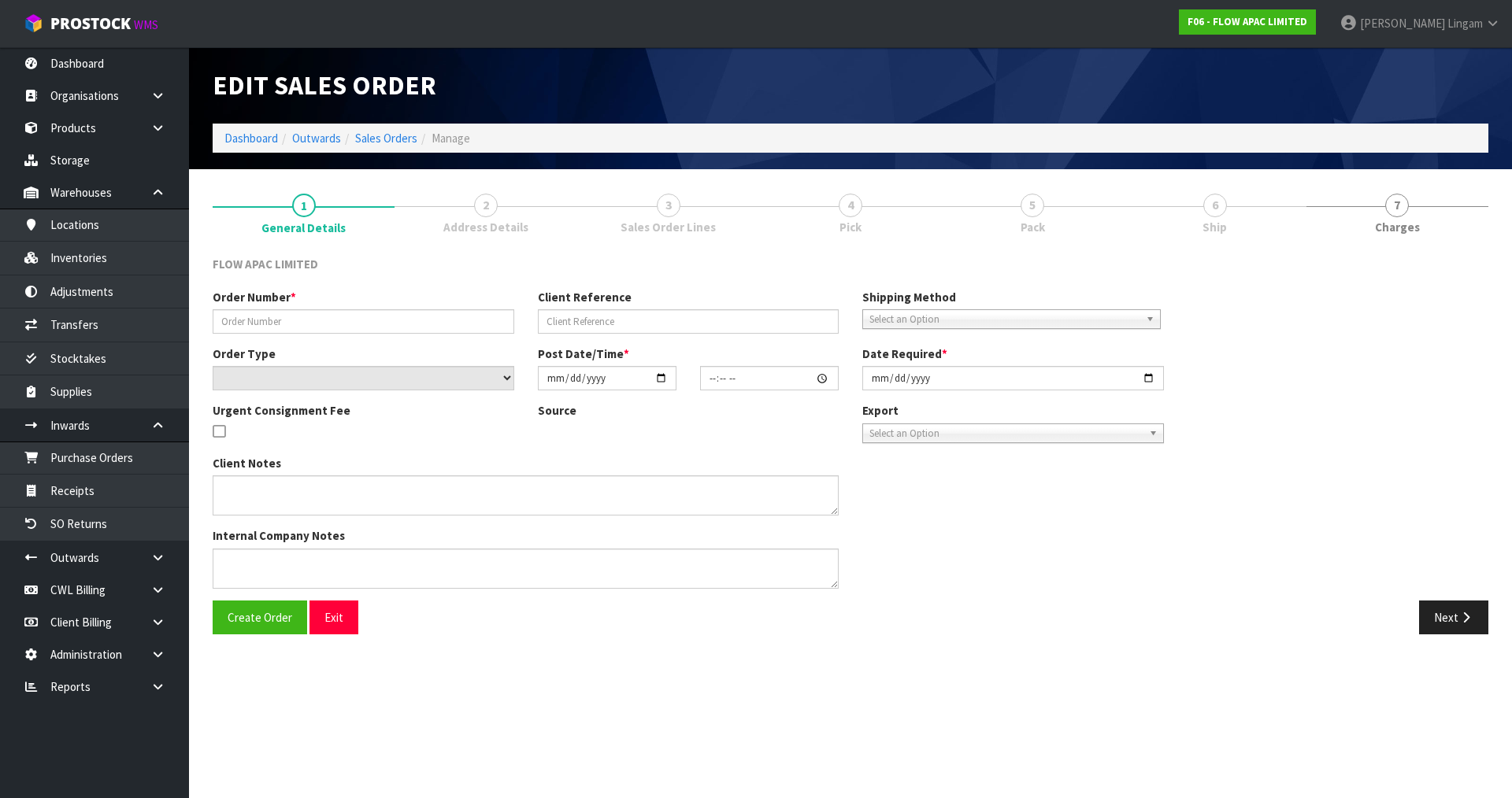
type input "BP CHRISTCHURCH MAI-2917"
type input "MAI-2917"
select select "number:0"
type input "2025-08-15"
type input "20:33:00.000"
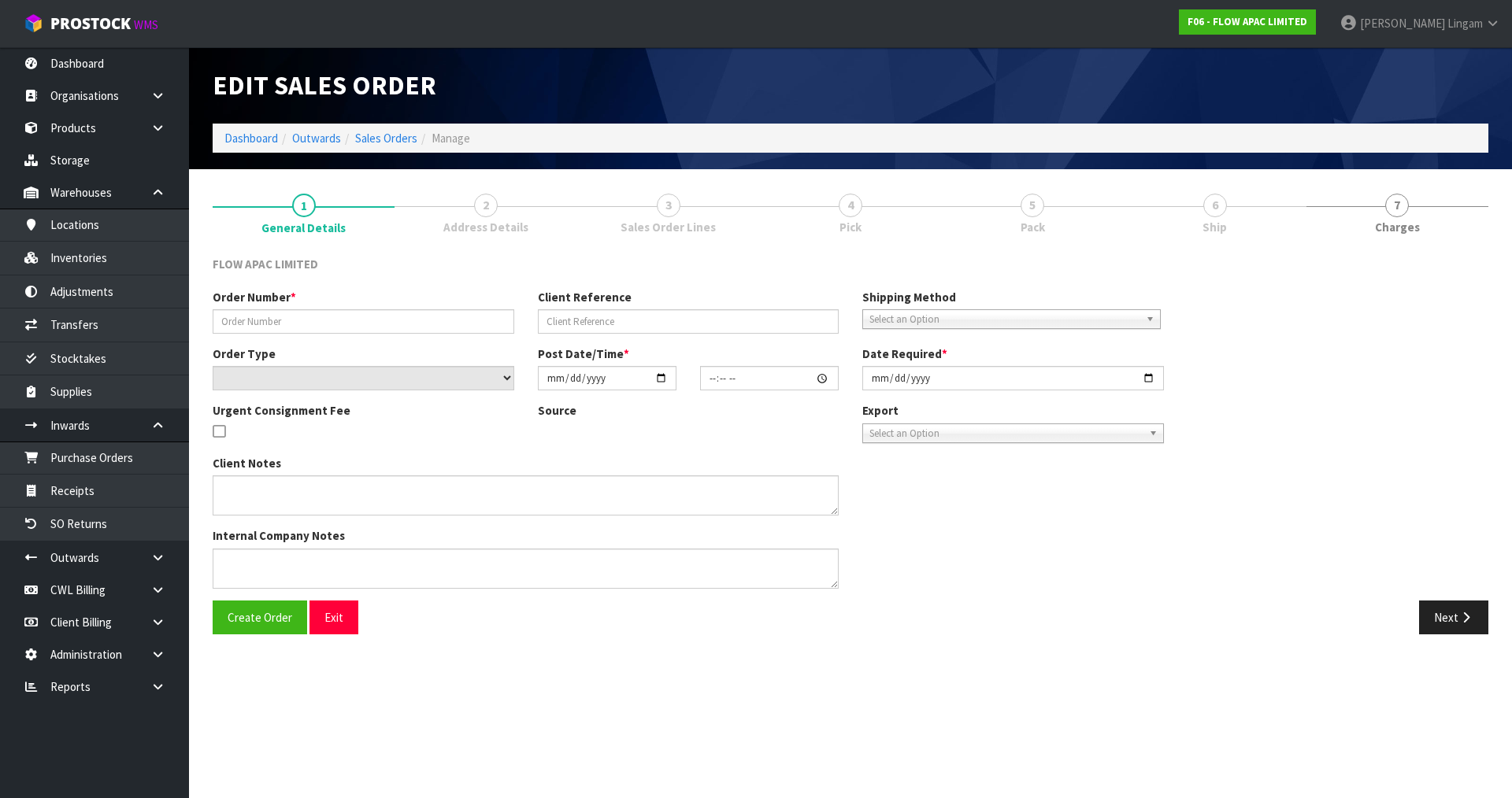
type input "2025-08-18"
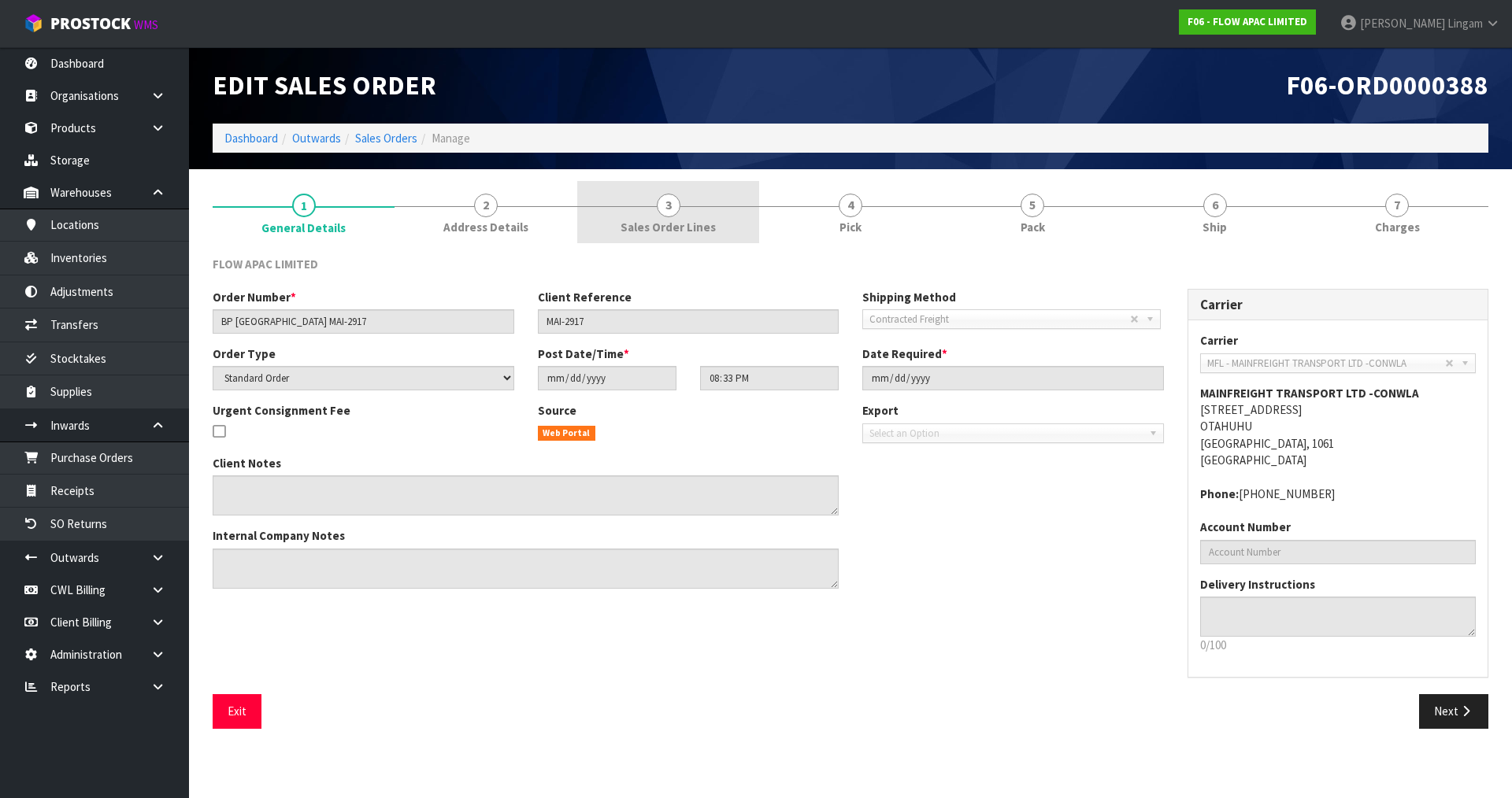
click at [713, 226] on link "3 Sales Order Lines" at bounding box center [668, 212] width 182 height 62
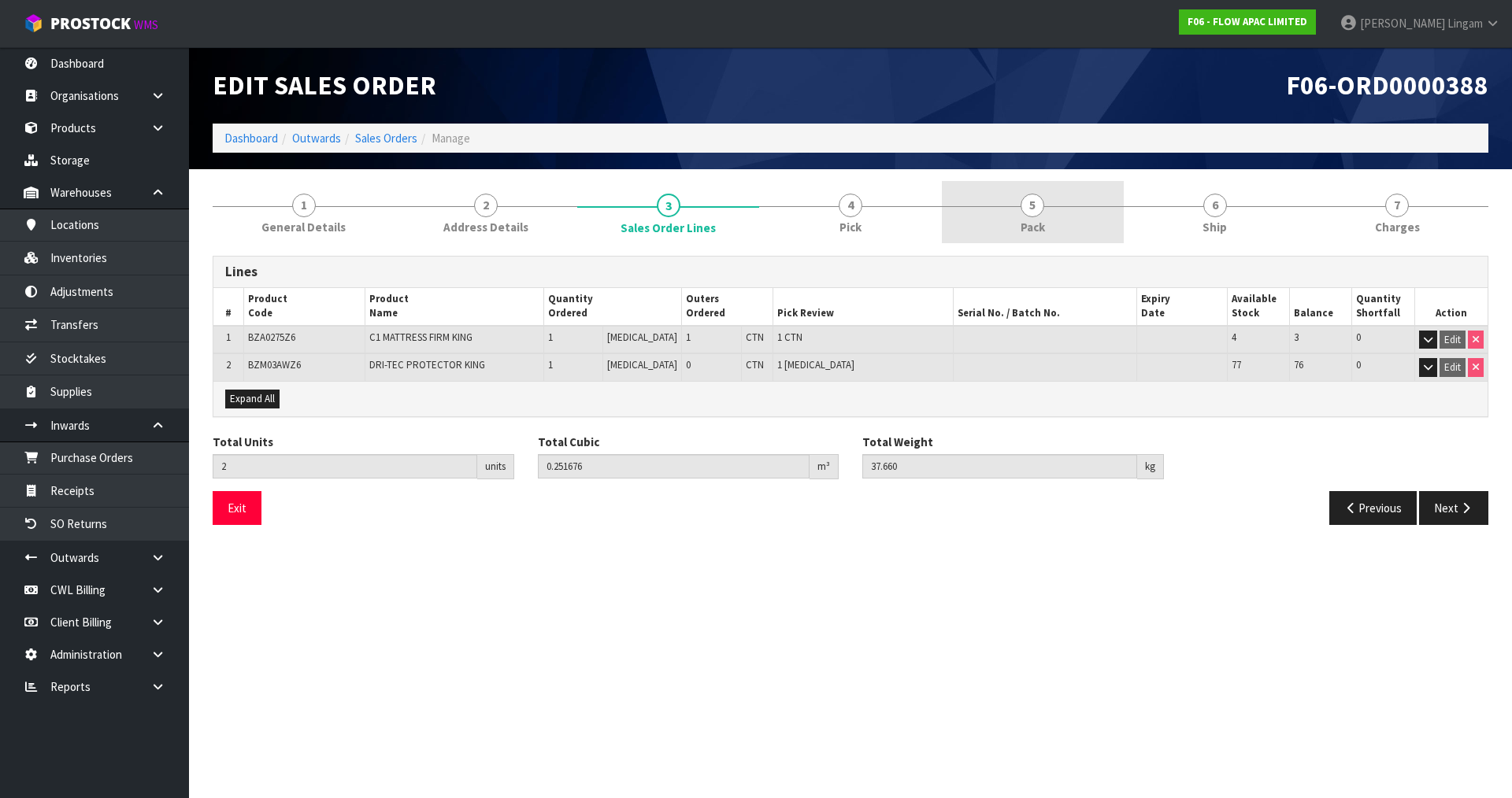
click at [1042, 213] on span "5" at bounding box center [1033, 205] width 24 height 24
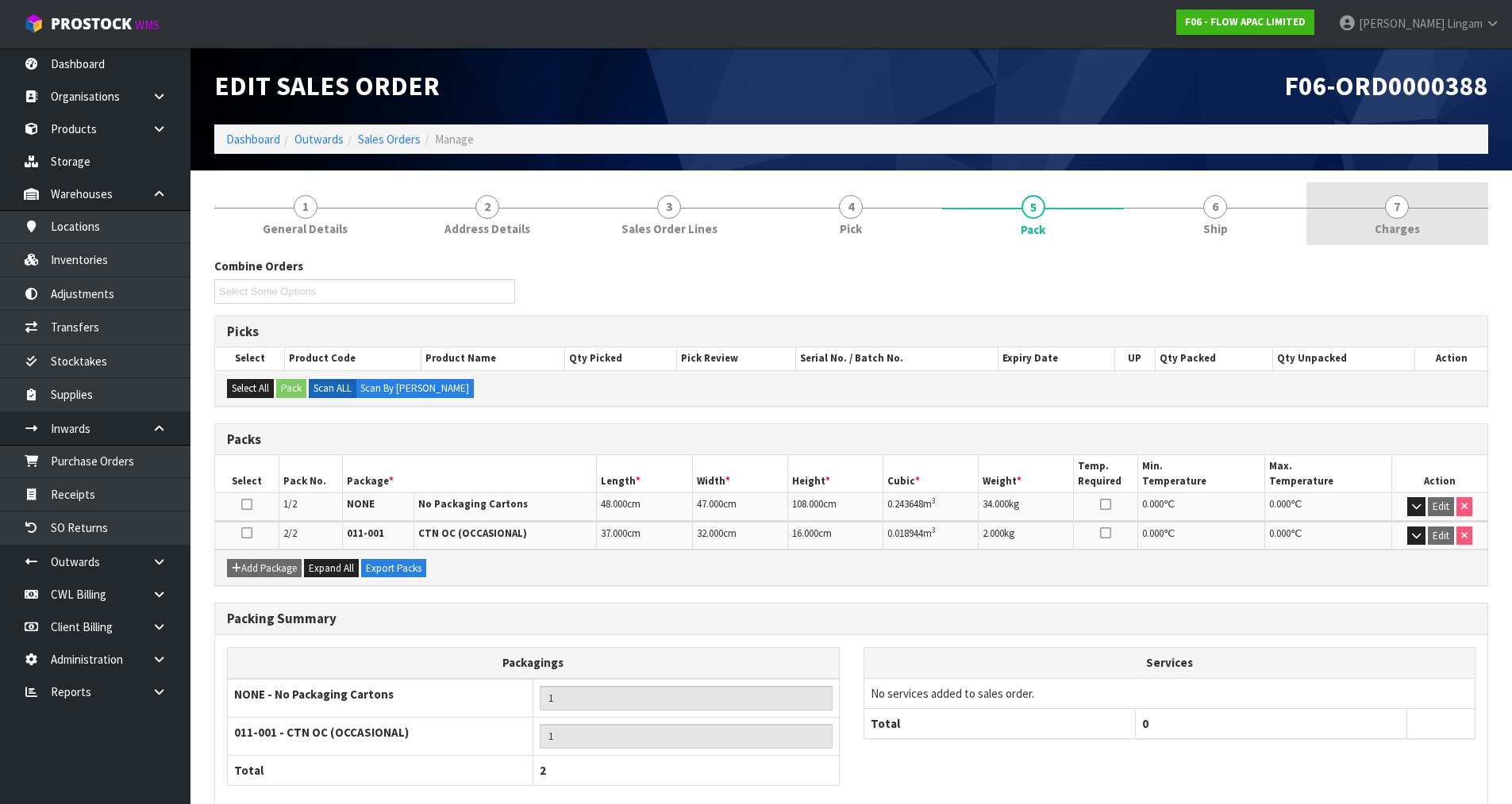
click at [1405, 229] on span "Charges" at bounding box center [1397, 229] width 45 height 17
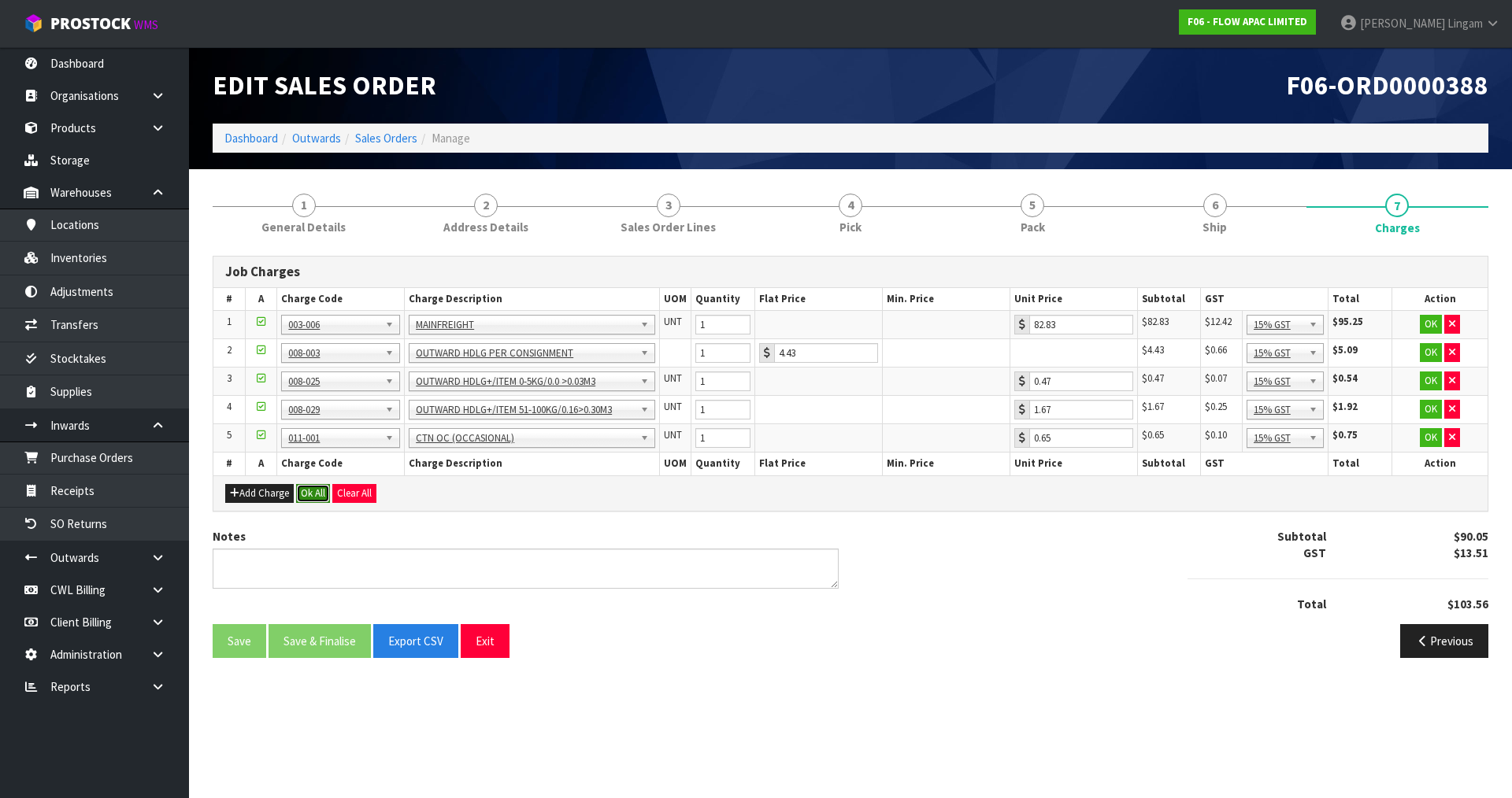
click at [317, 490] on button "Ok All" at bounding box center [313, 493] width 34 height 19
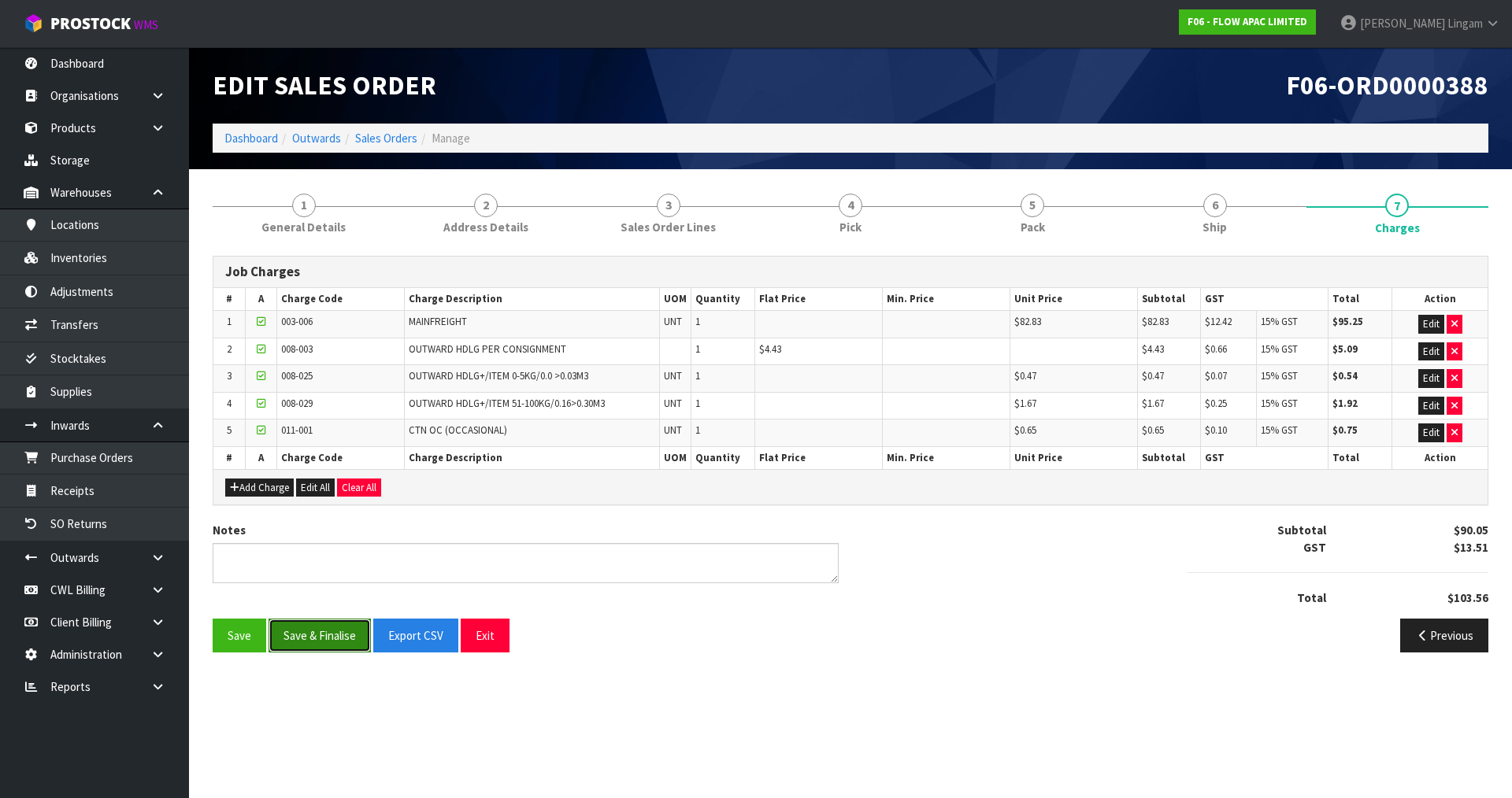
click at [320, 637] on button "Save & Finalise" at bounding box center [320, 636] width 102 height 34
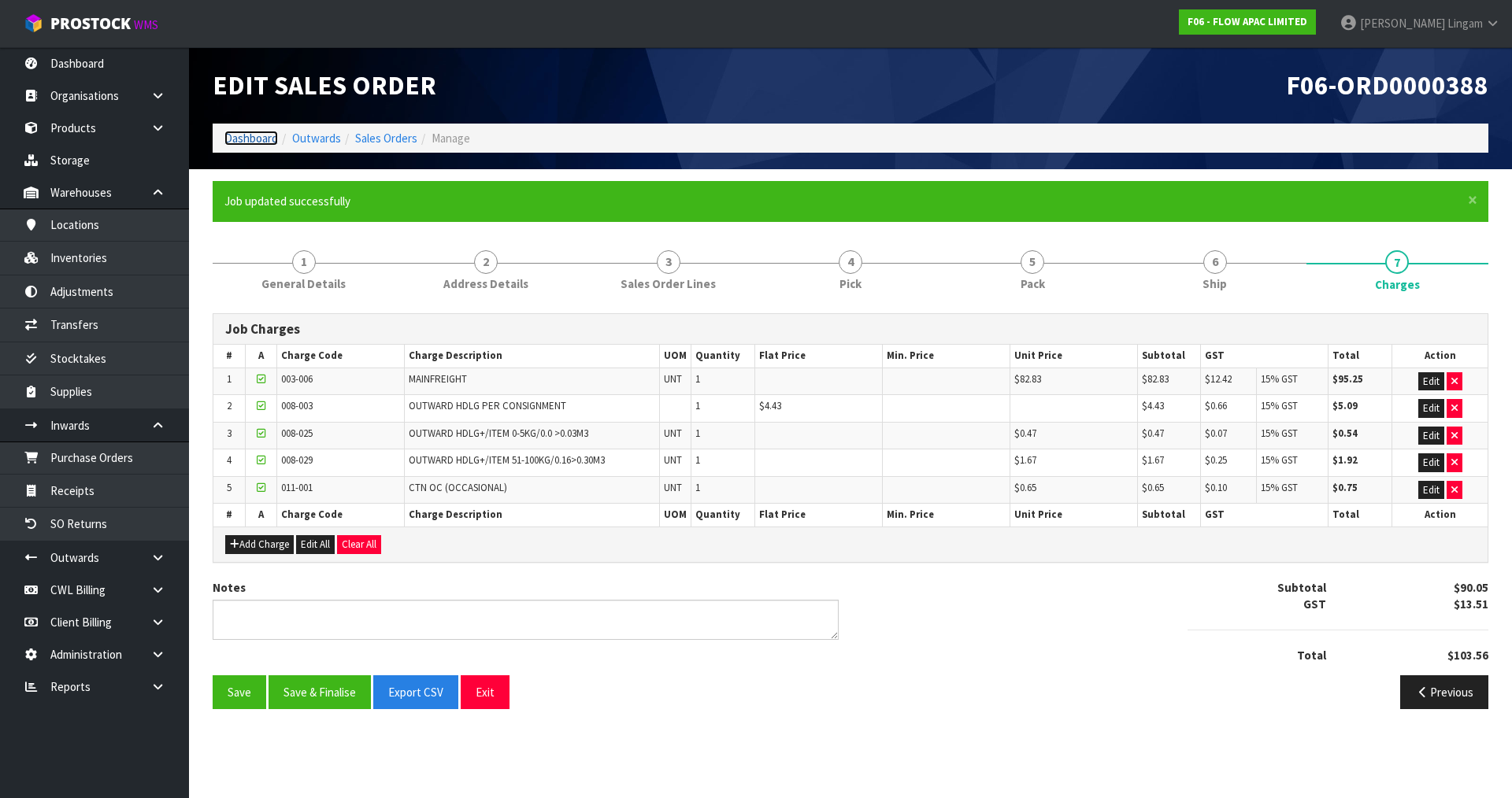
click at [246, 137] on link "Dashboard" at bounding box center [251, 138] width 54 height 15
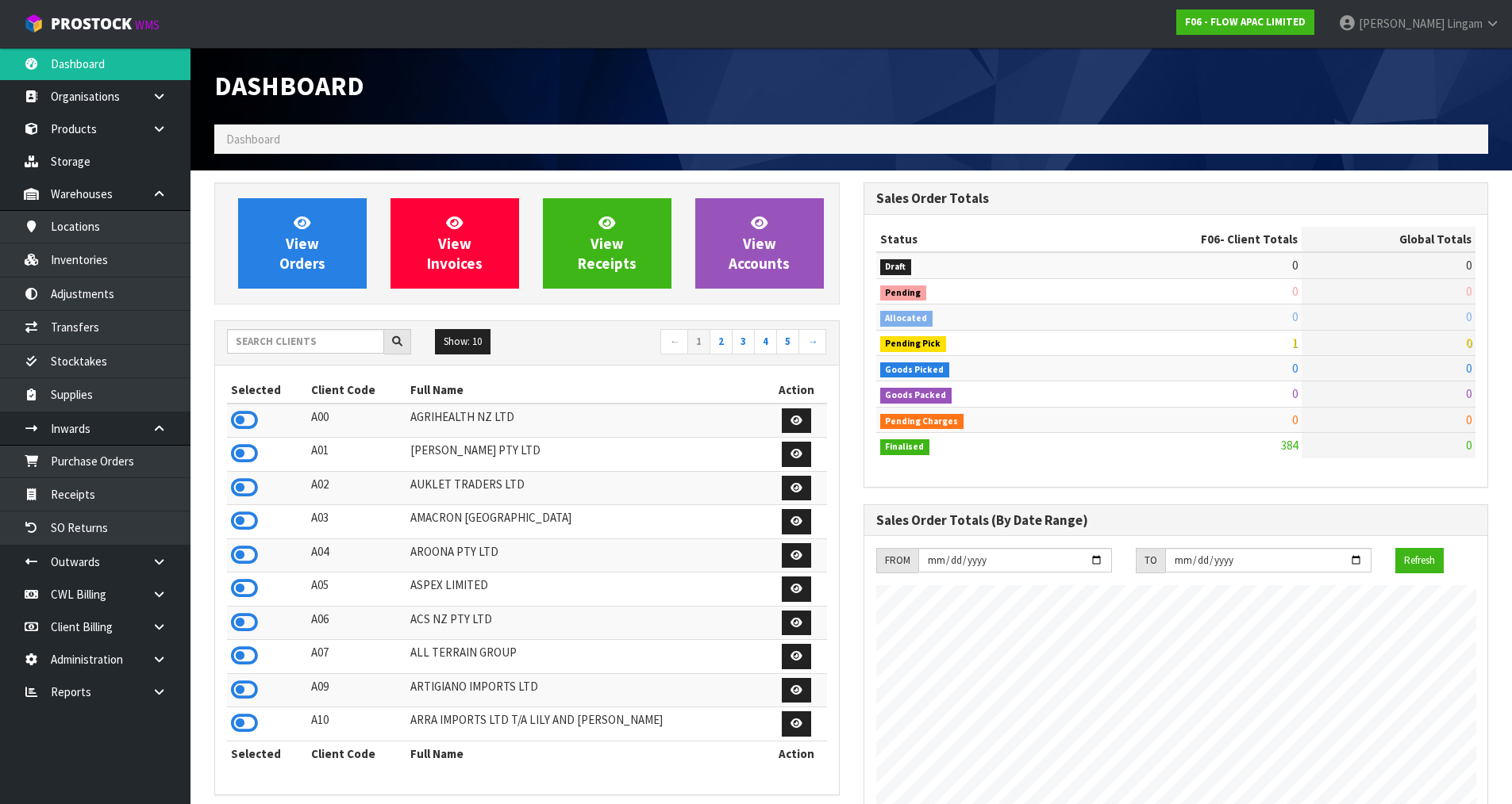
scroll to position [1175, 648]
click at [288, 346] on input "text" at bounding box center [305, 342] width 157 height 25
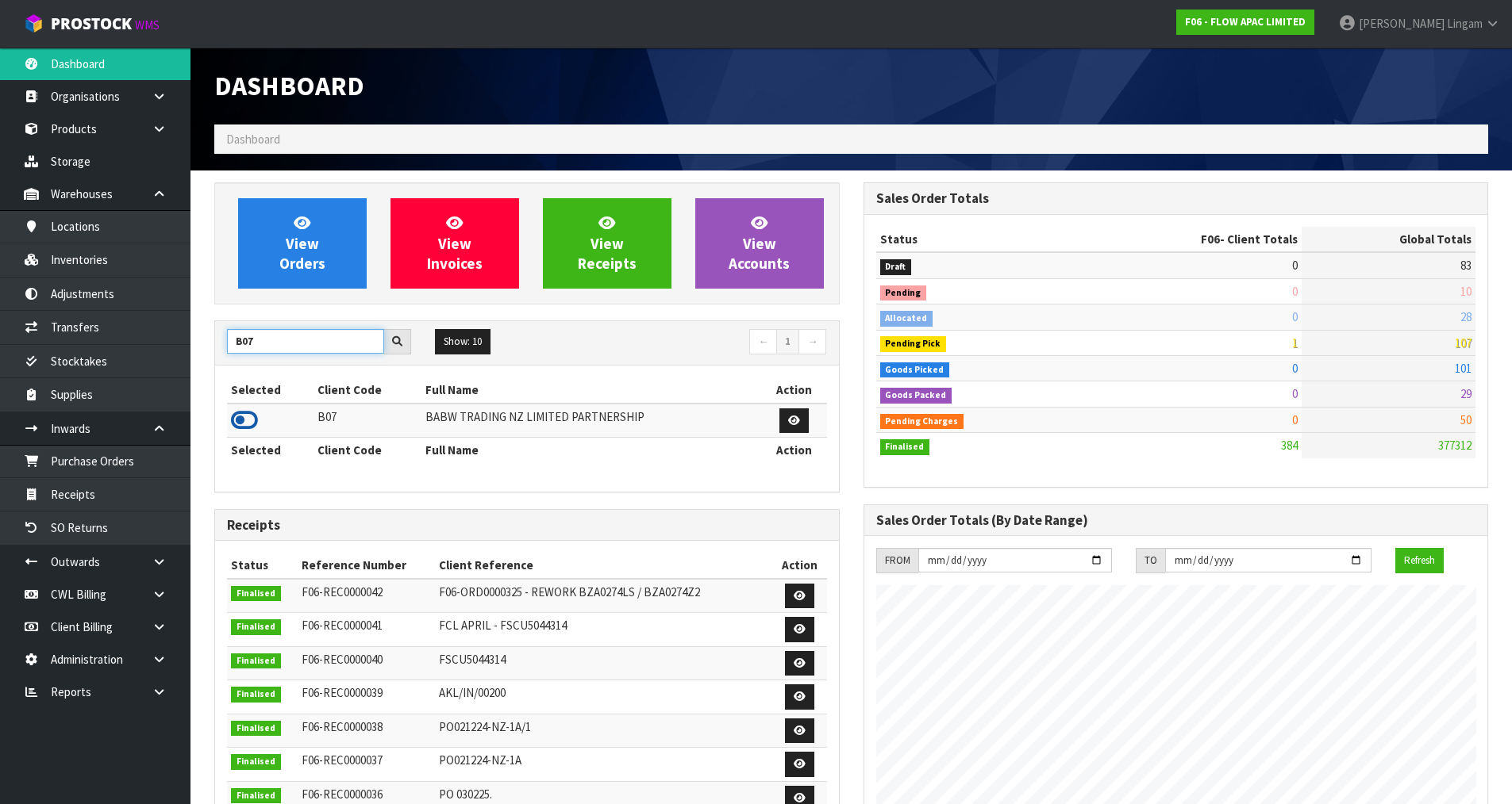
type input "B07"
click at [243, 425] on icon at bounding box center [243, 421] width 27 height 24
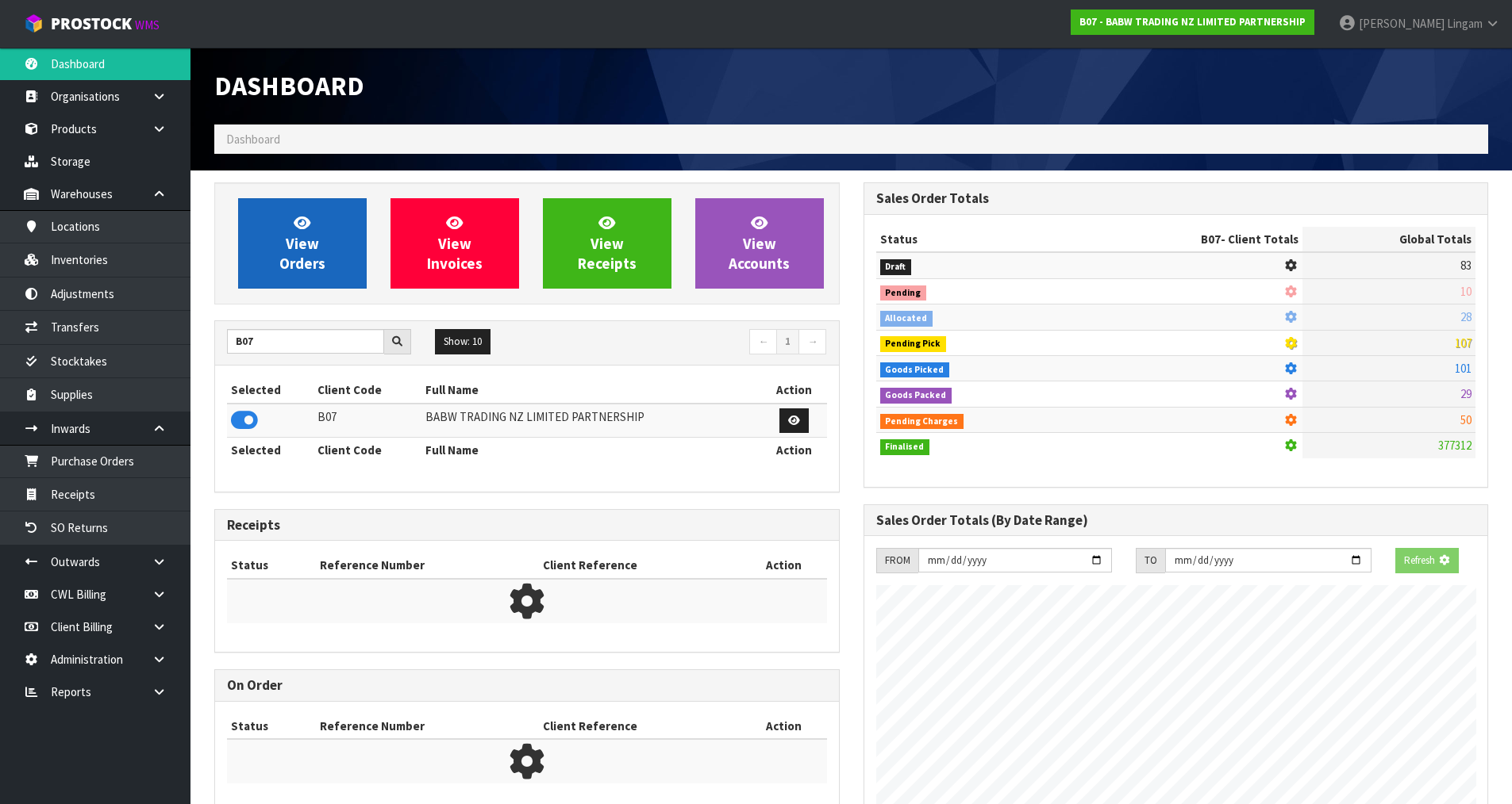
scroll to position [989, 648]
click at [297, 251] on span "View Orders" at bounding box center [302, 243] width 46 height 60
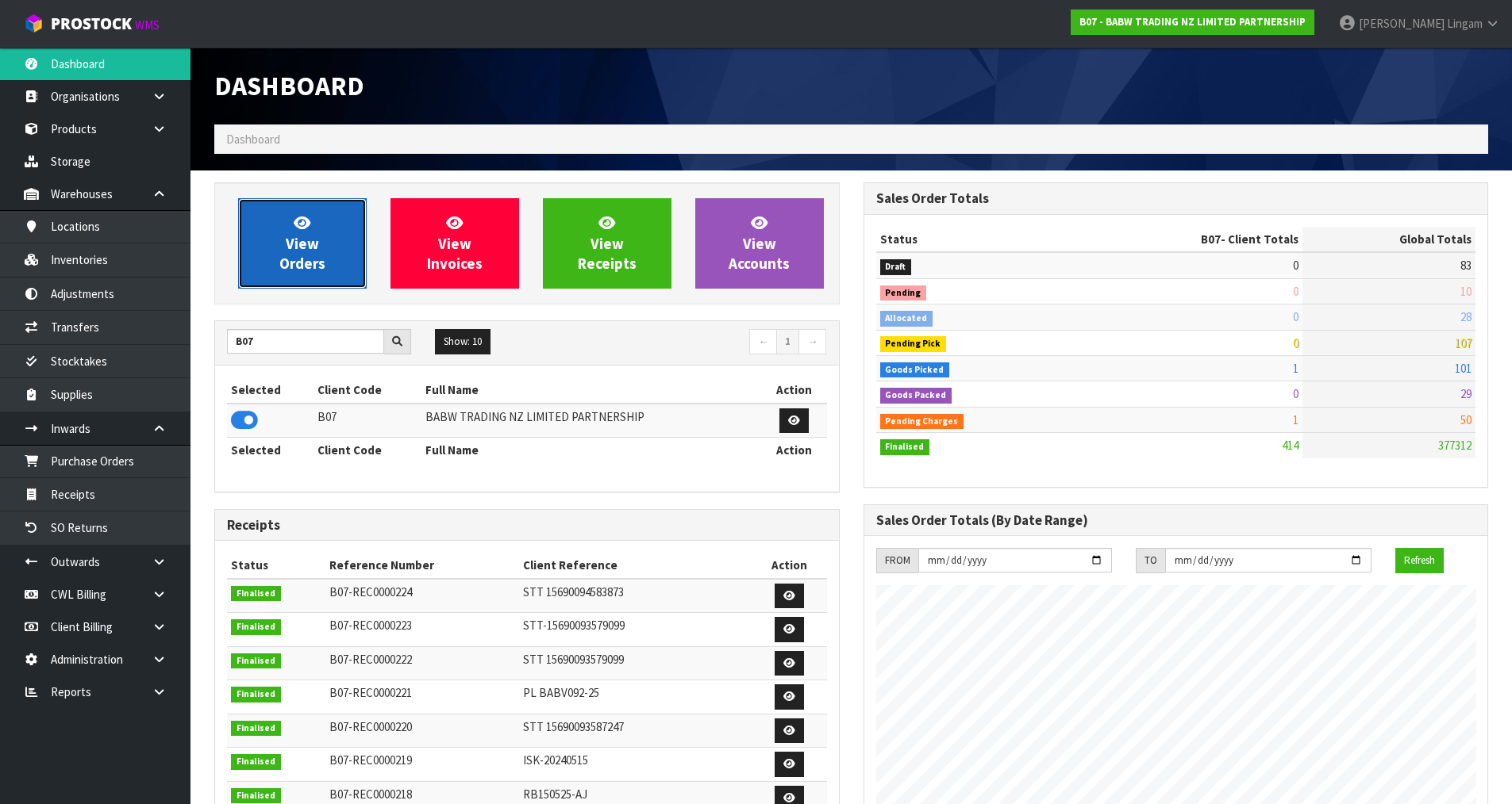
scroll to position [1202, 648]
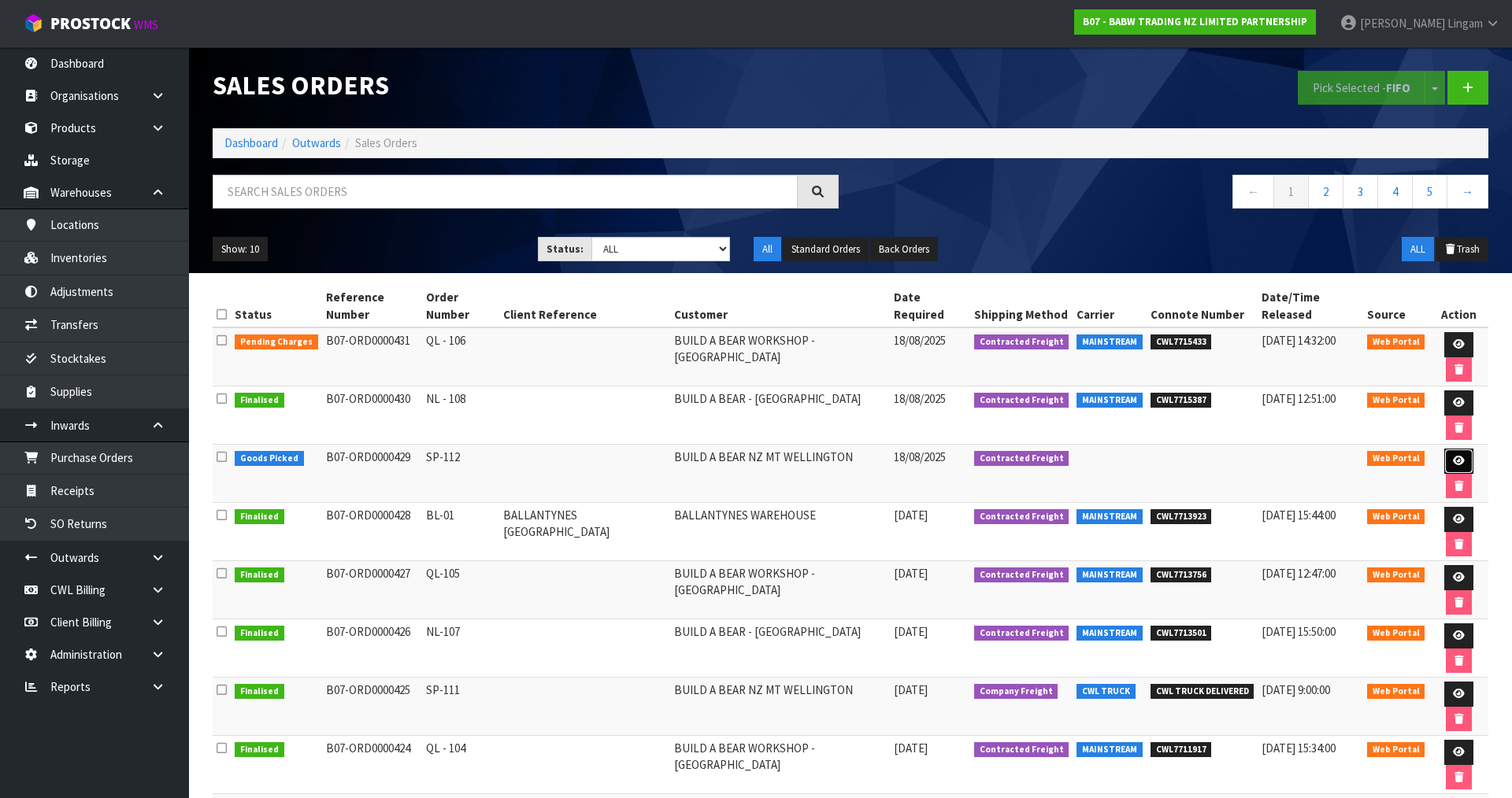
click at [1453, 456] on icon at bounding box center [1458, 461] width 12 height 10
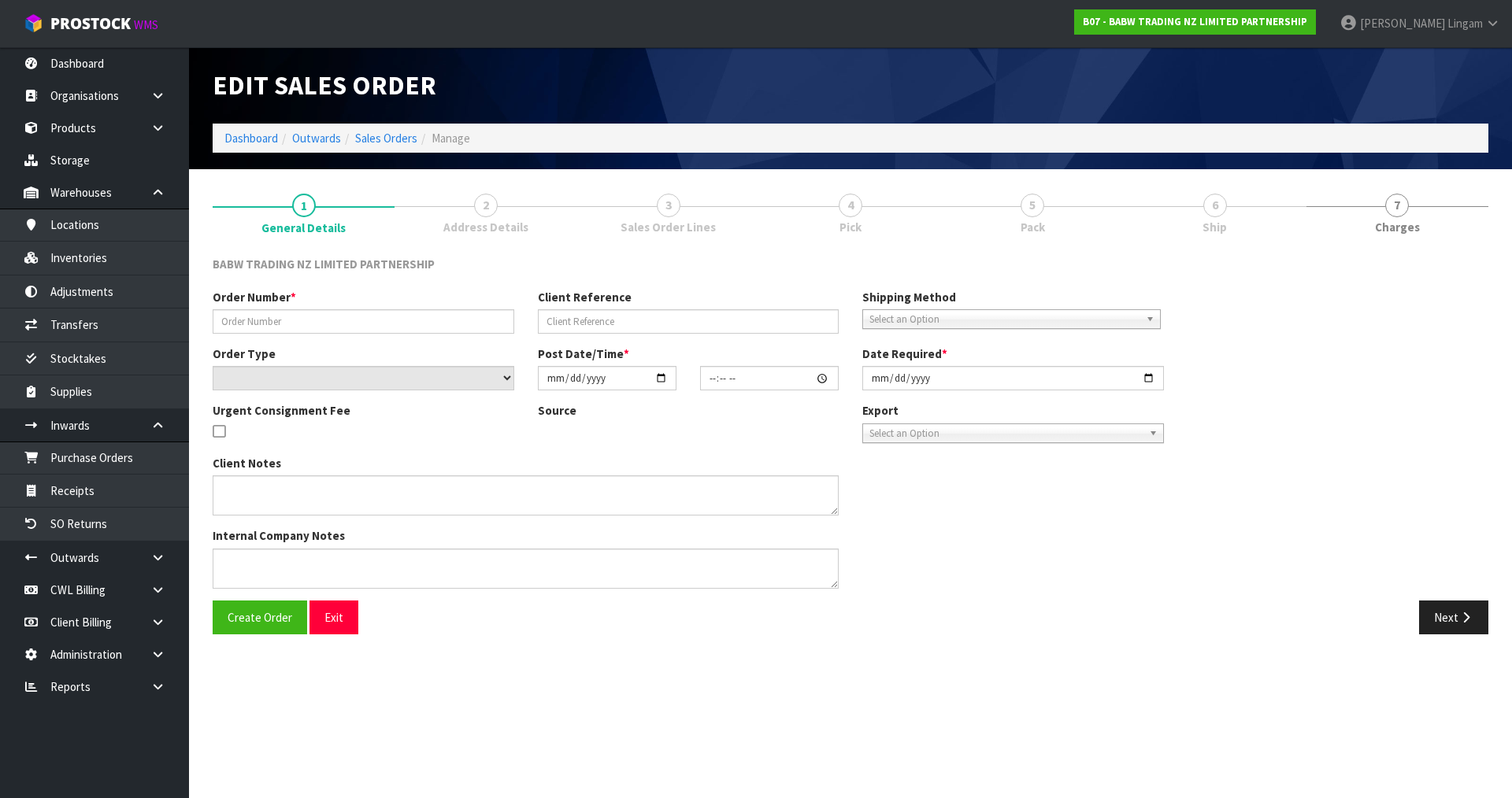
type input "SP-112"
select select "number:0"
type input "2025-08-18"
type input "13:25:00.000"
type input "2025-08-18"
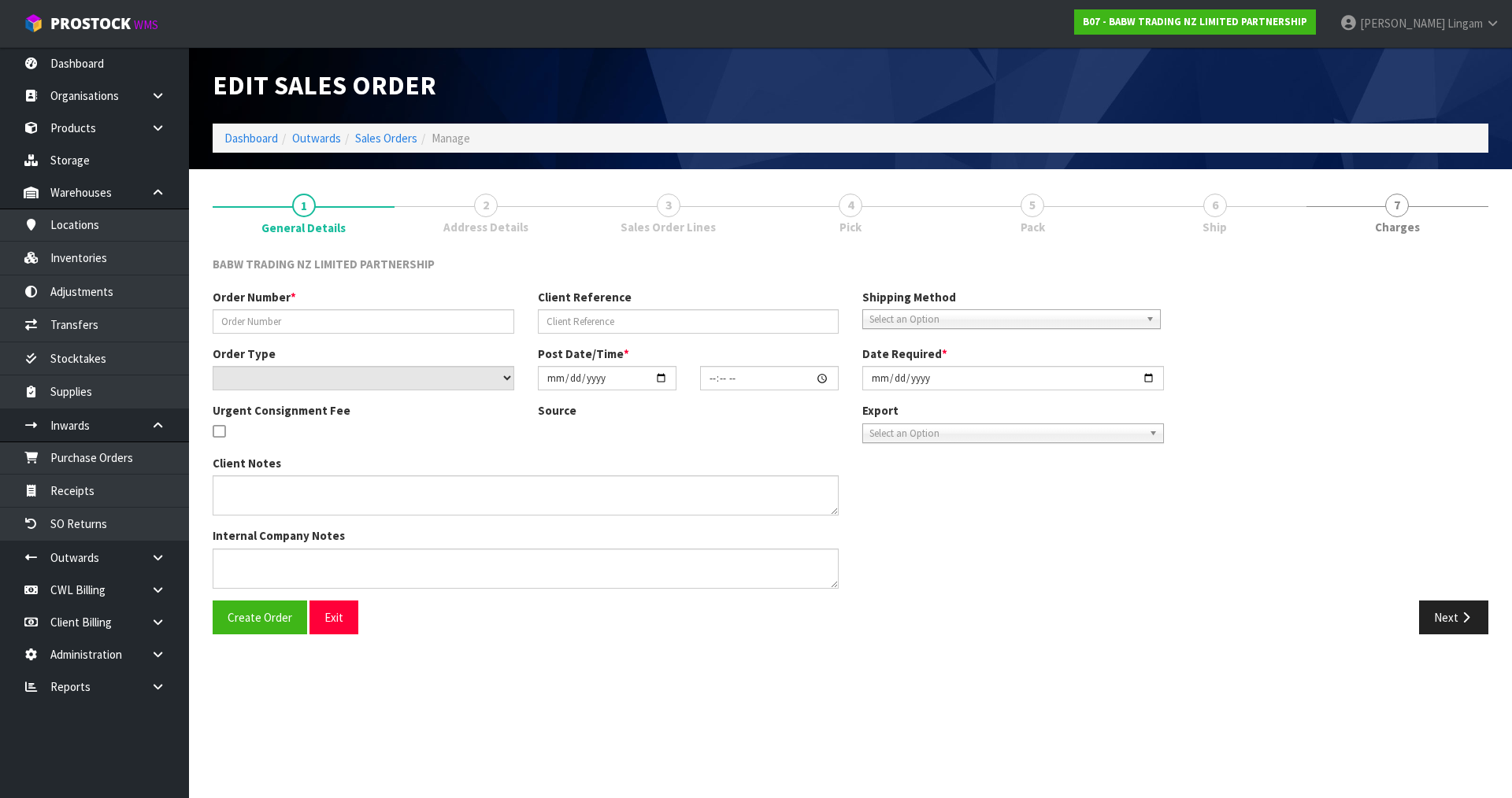
type textarea "CALL/MESSGAE AFTERNOON PRIOR TO MORNING DELIVERY - FRANKI 0273810540, TO MAKE S…"
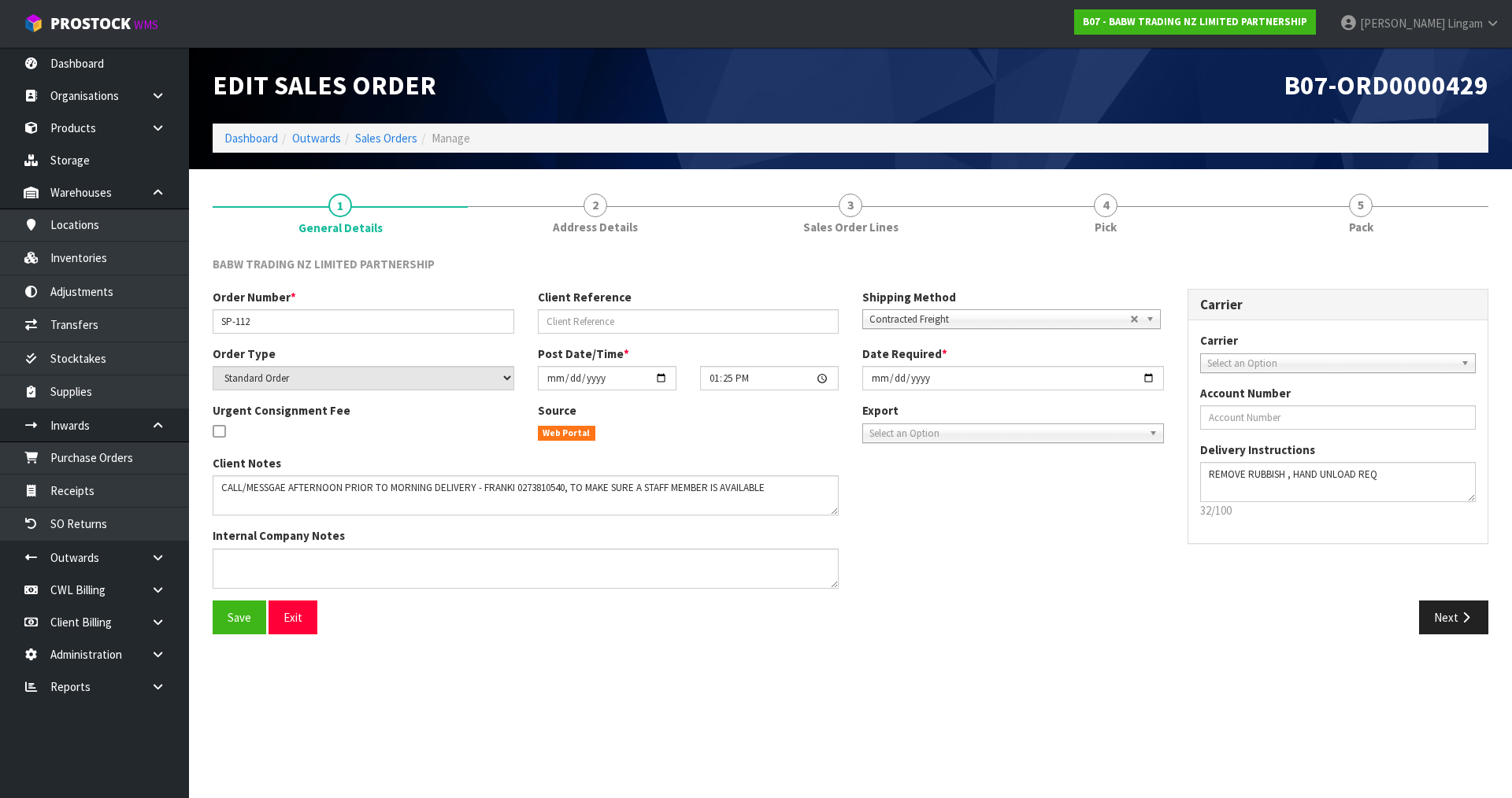
click at [907, 320] on span "Contracted Freight" at bounding box center [1000, 320] width 261 height 19
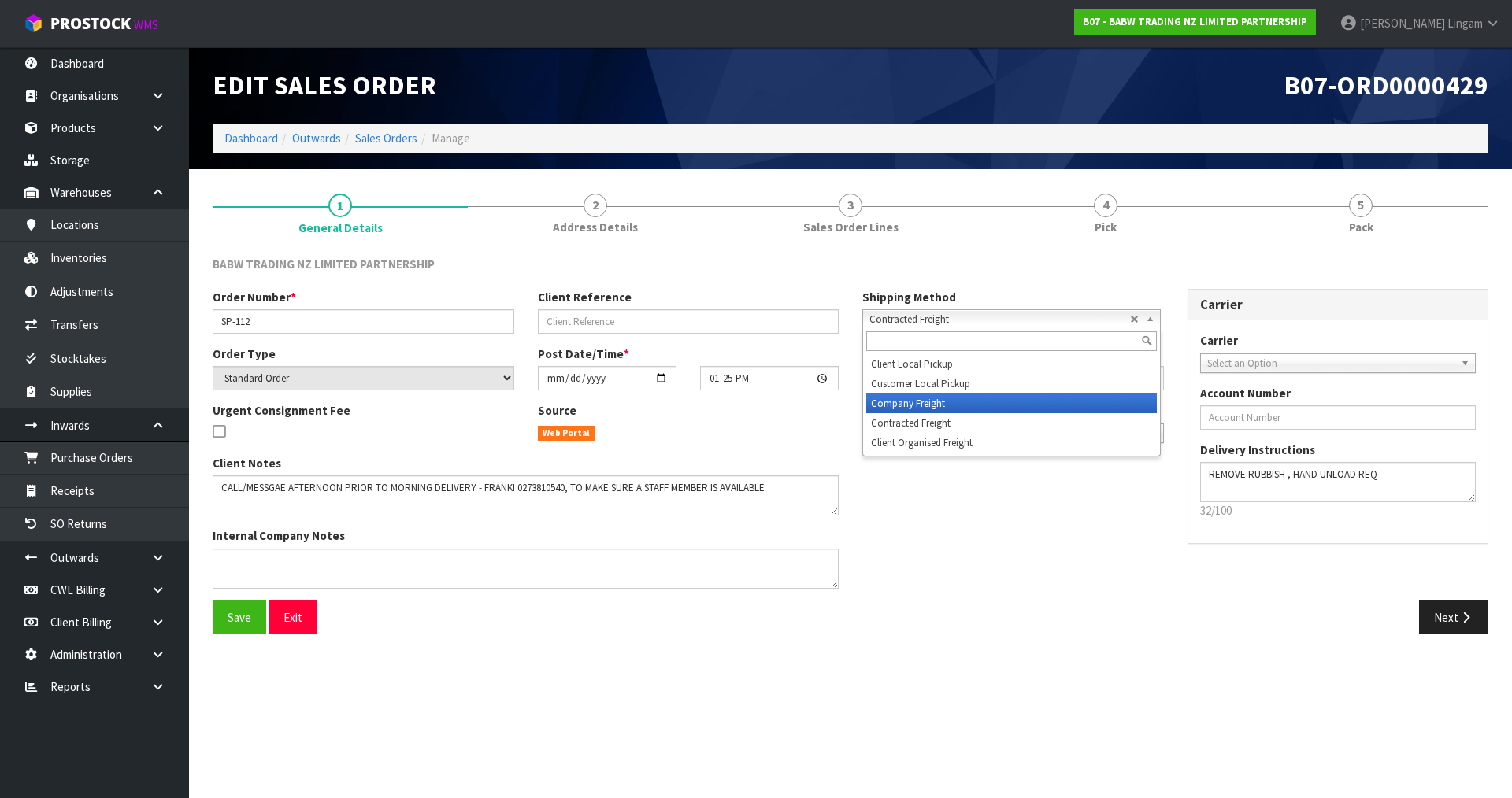
drag, startPoint x: 906, startPoint y: 405, endPoint x: 1077, endPoint y: 405, distance: 171.0
click at [906, 405] on li "Company Freight" at bounding box center [1011, 403] width 290 height 20
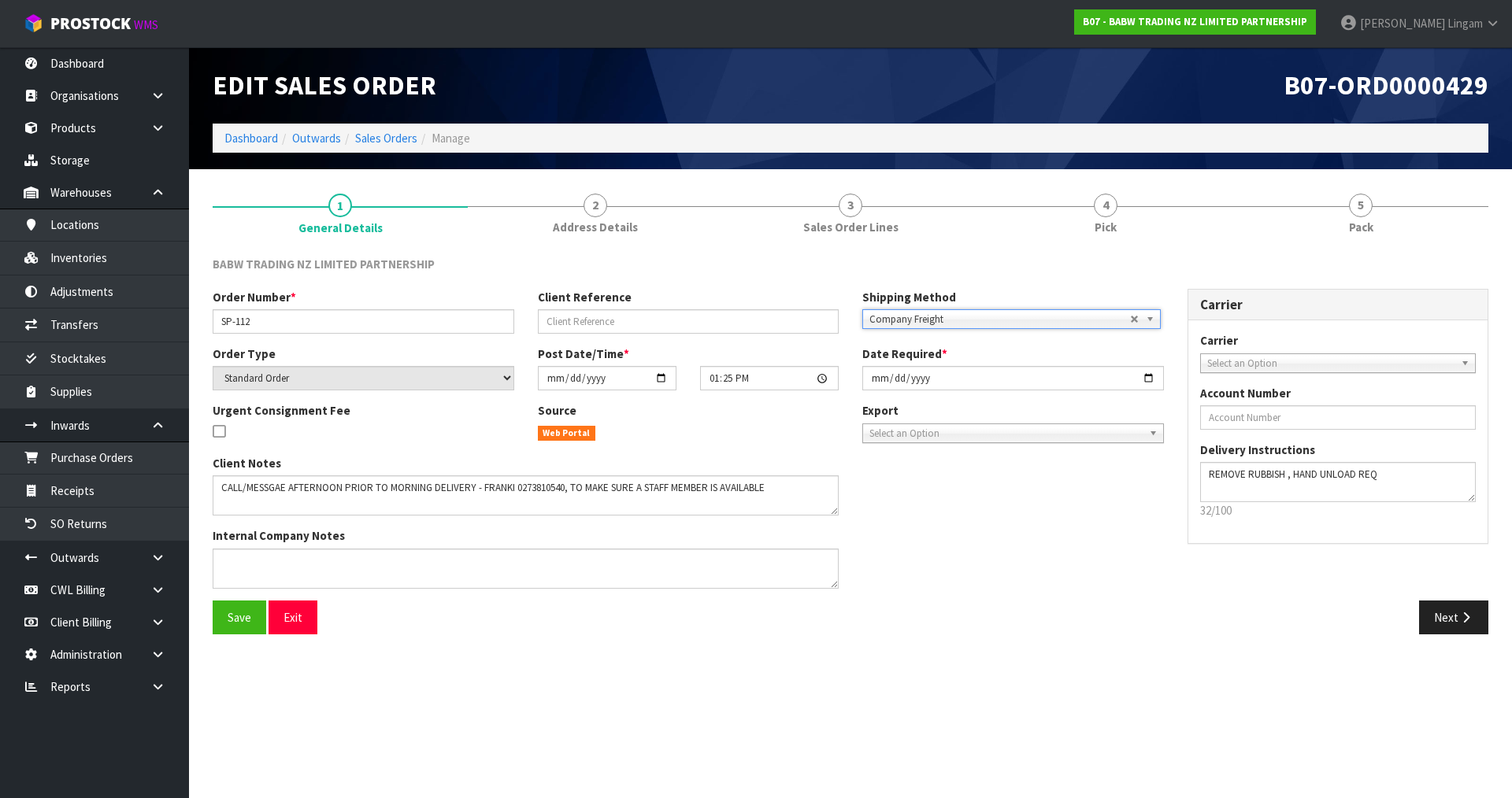
click at [1222, 360] on span "Select an Option" at bounding box center [1331, 364] width 248 height 19
type input "CWL"
click at [1311, 410] on li "CWL TRUCK - CWL TRUCK" at bounding box center [1338, 408] width 269 height 20
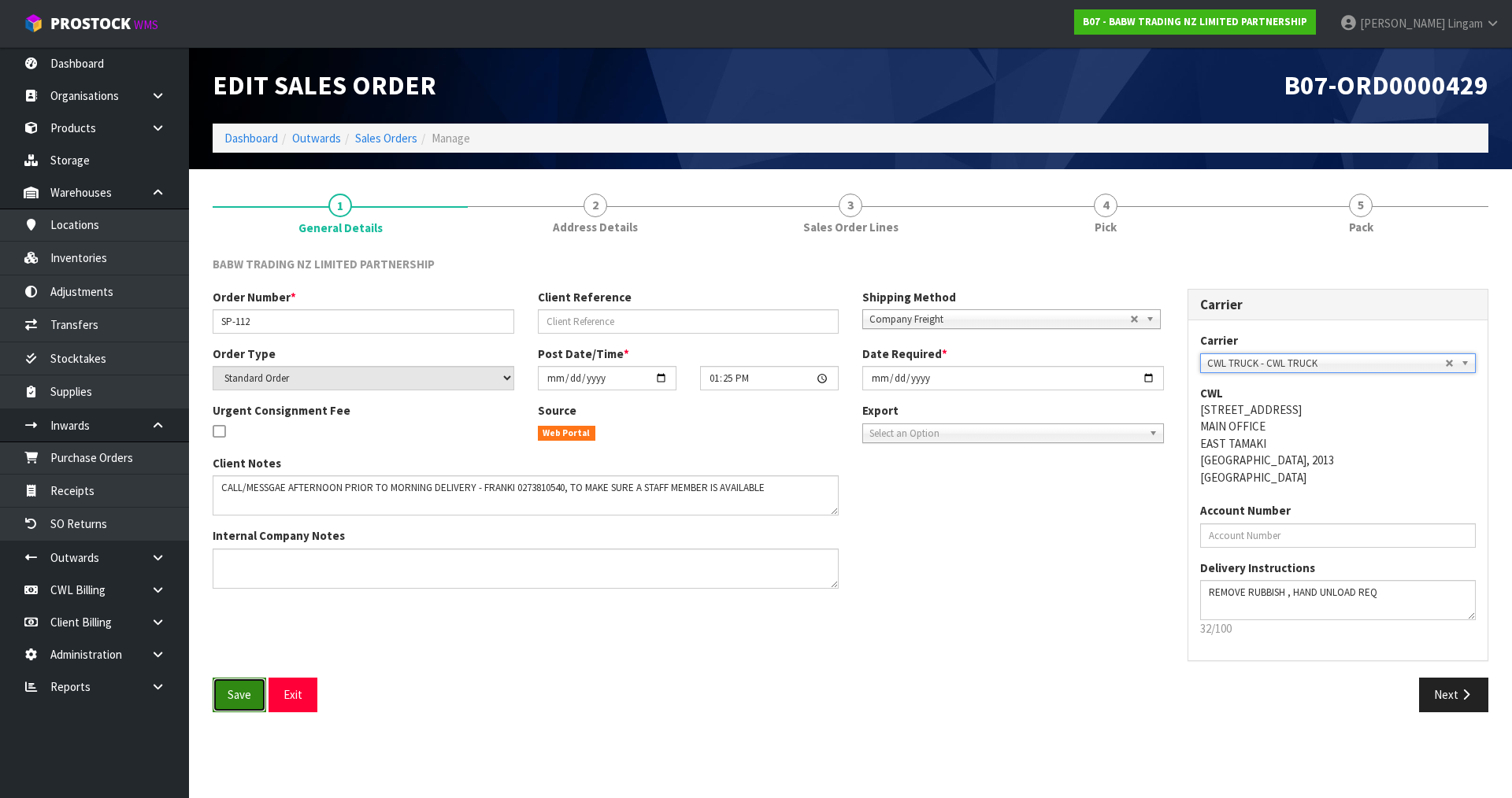
click at [247, 695] on span "Save" at bounding box center [240, 694] width 24 height 15
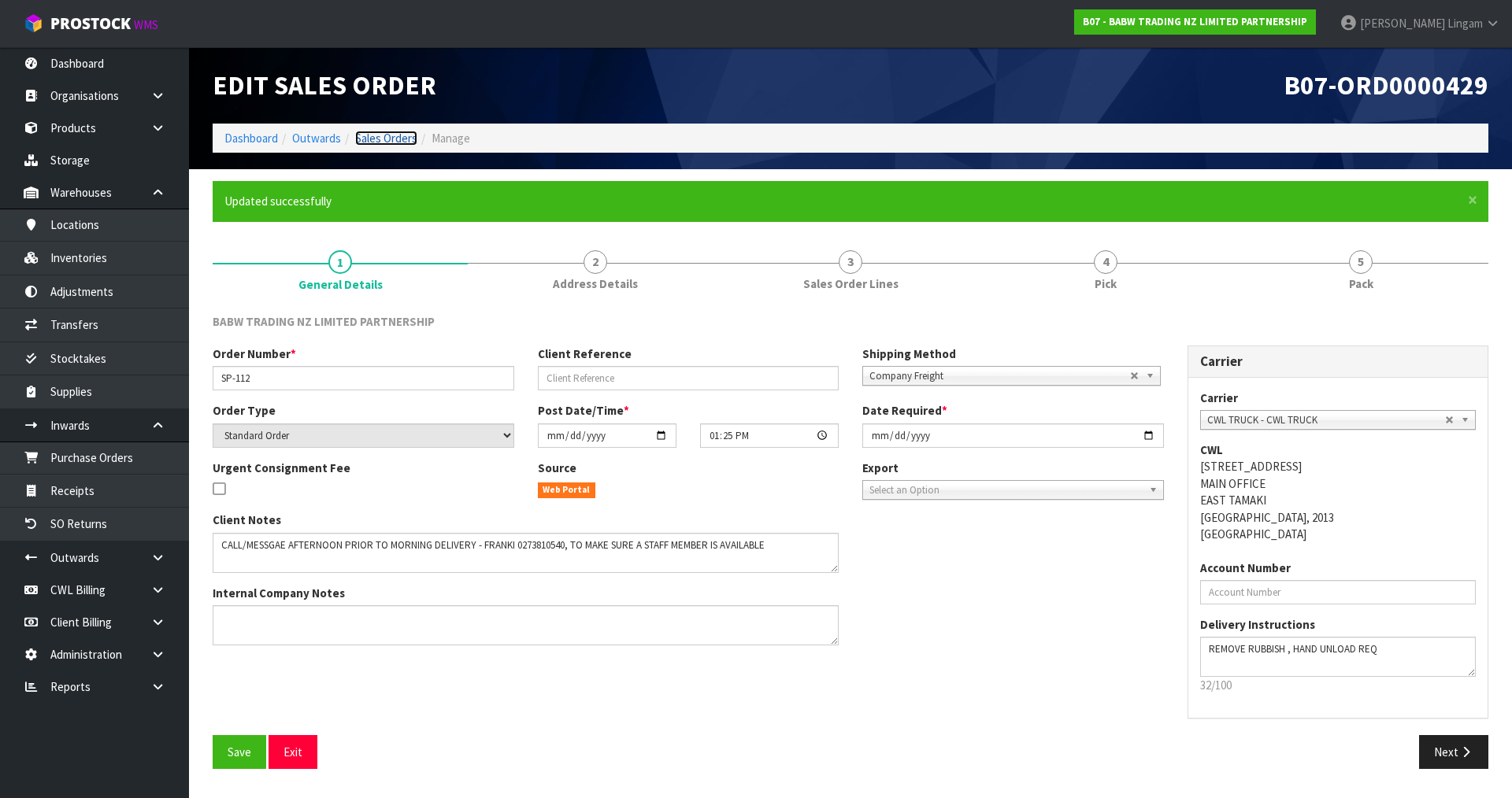
click at [399, 138] on link "Sales Orders" at bounding box center [386, 138] width 62 height 15
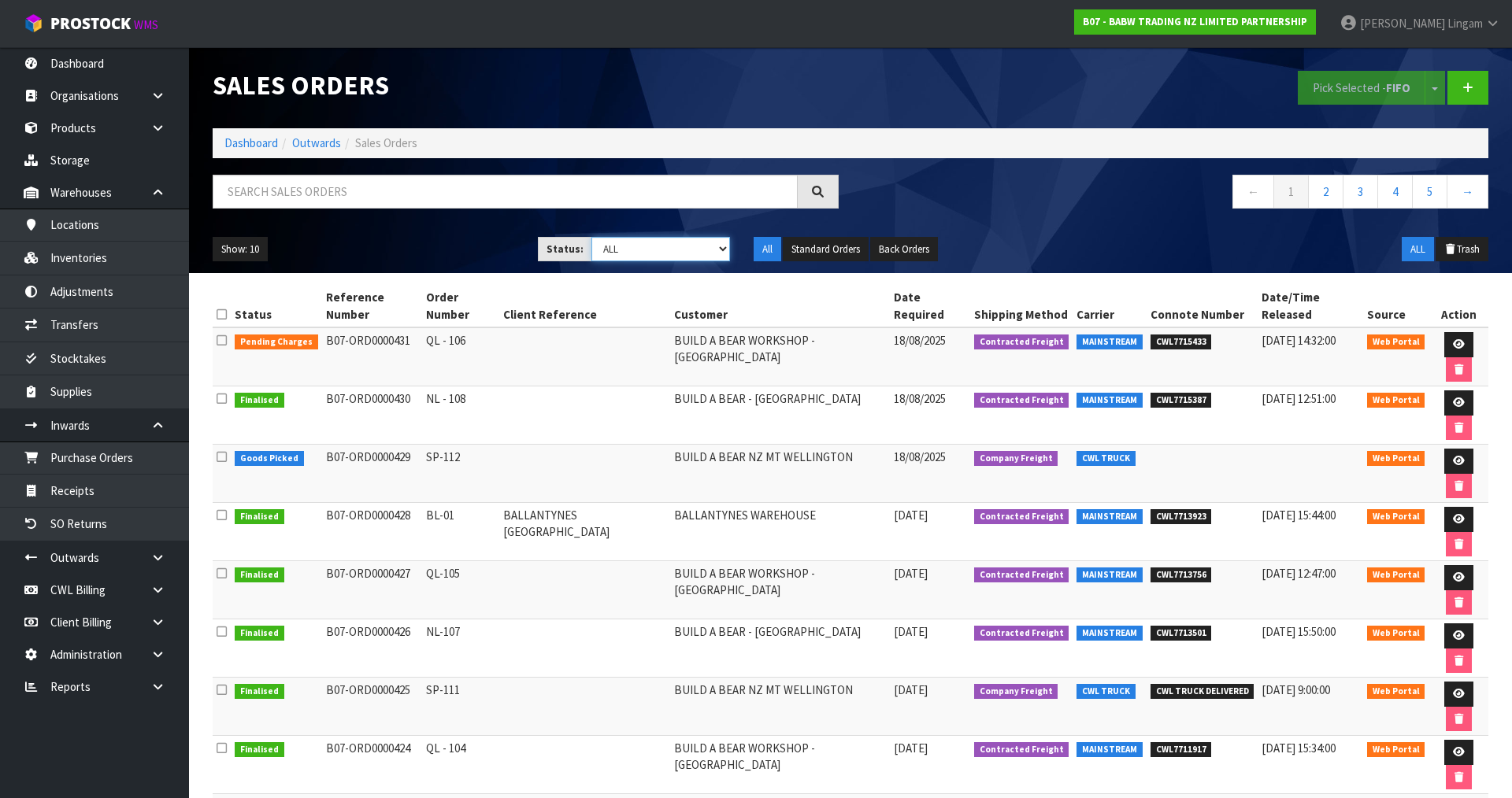
click at [704, 244] on select "Draft Pending Allocated Pending Pick Goods Picked Goods Packed Pending Charges …" at bounding box center [661, 249] width 139 height 25
select select "string:6"
click at [591, 237] on select "Draft Pending Allocated Pending Pick Goods Picked Goods Packed Pending Charges …" at bounding box center [661, 249] width 139 height 25
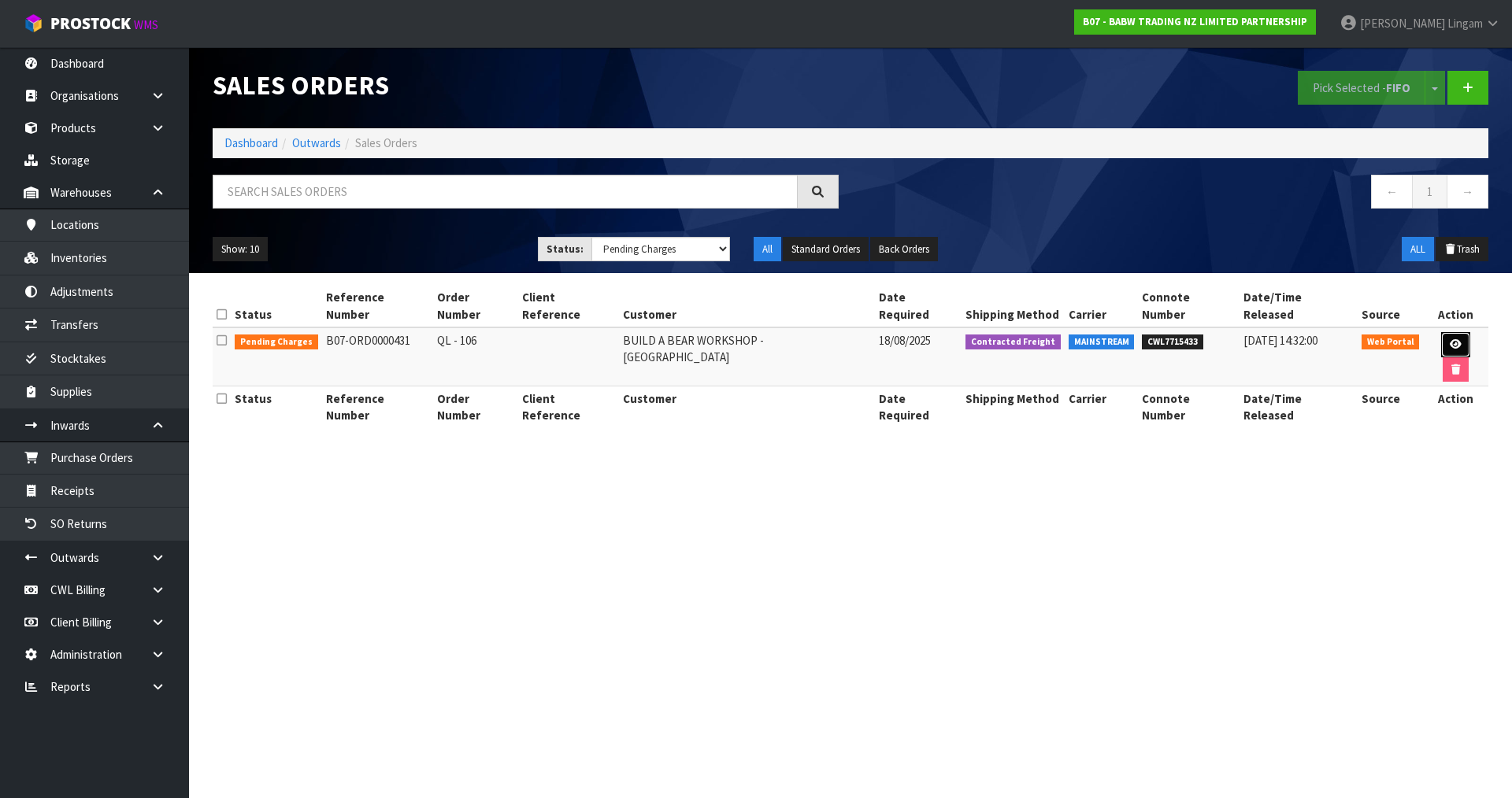
click at [1448, 332] on link at bounding box center [1456, 345] width 29 height 26
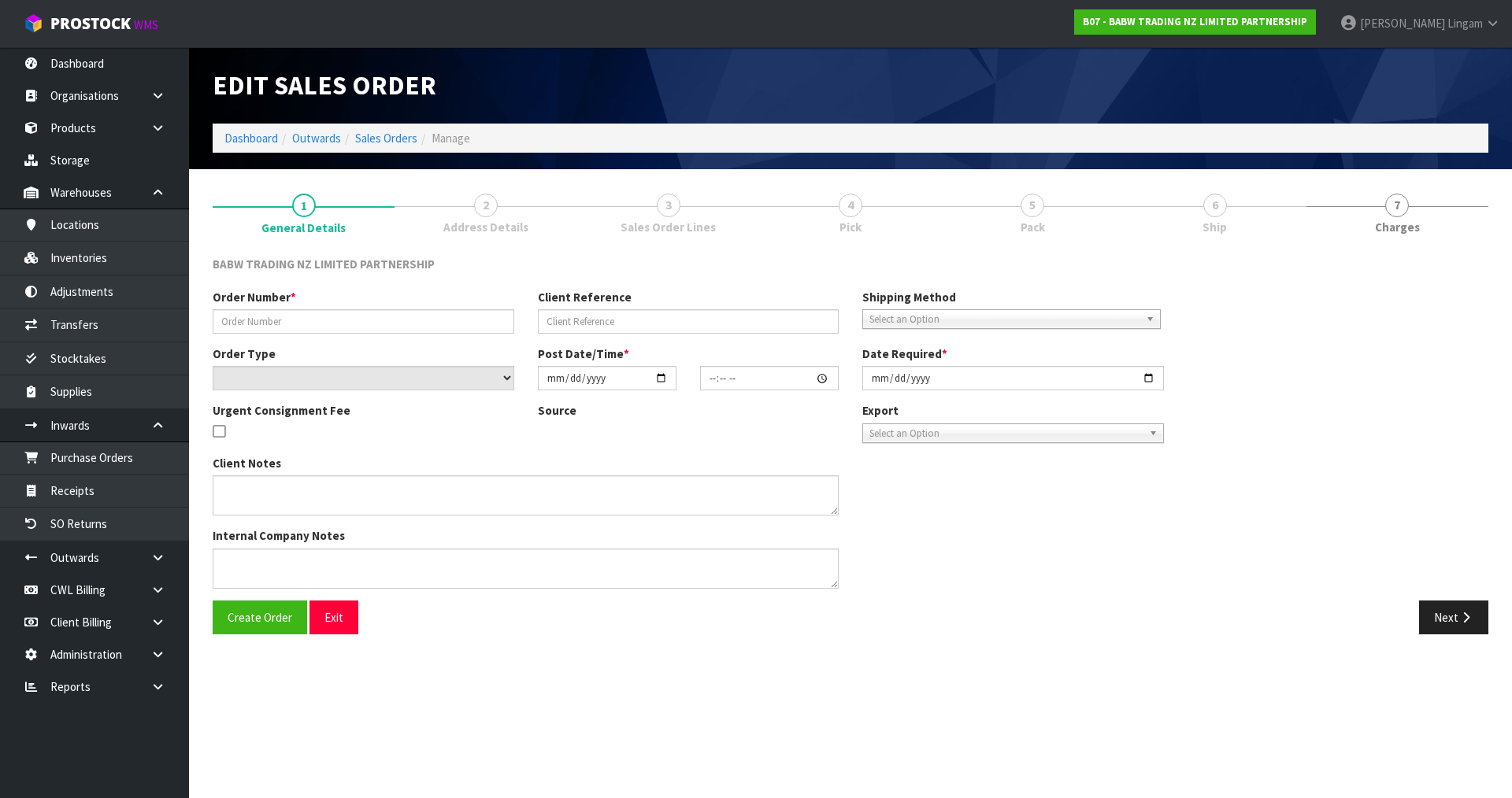
type input "QL - 106"
select select "number:0"
type input "2025-08-18"
type input "13:40:00.000"
type input "2025-08-18"
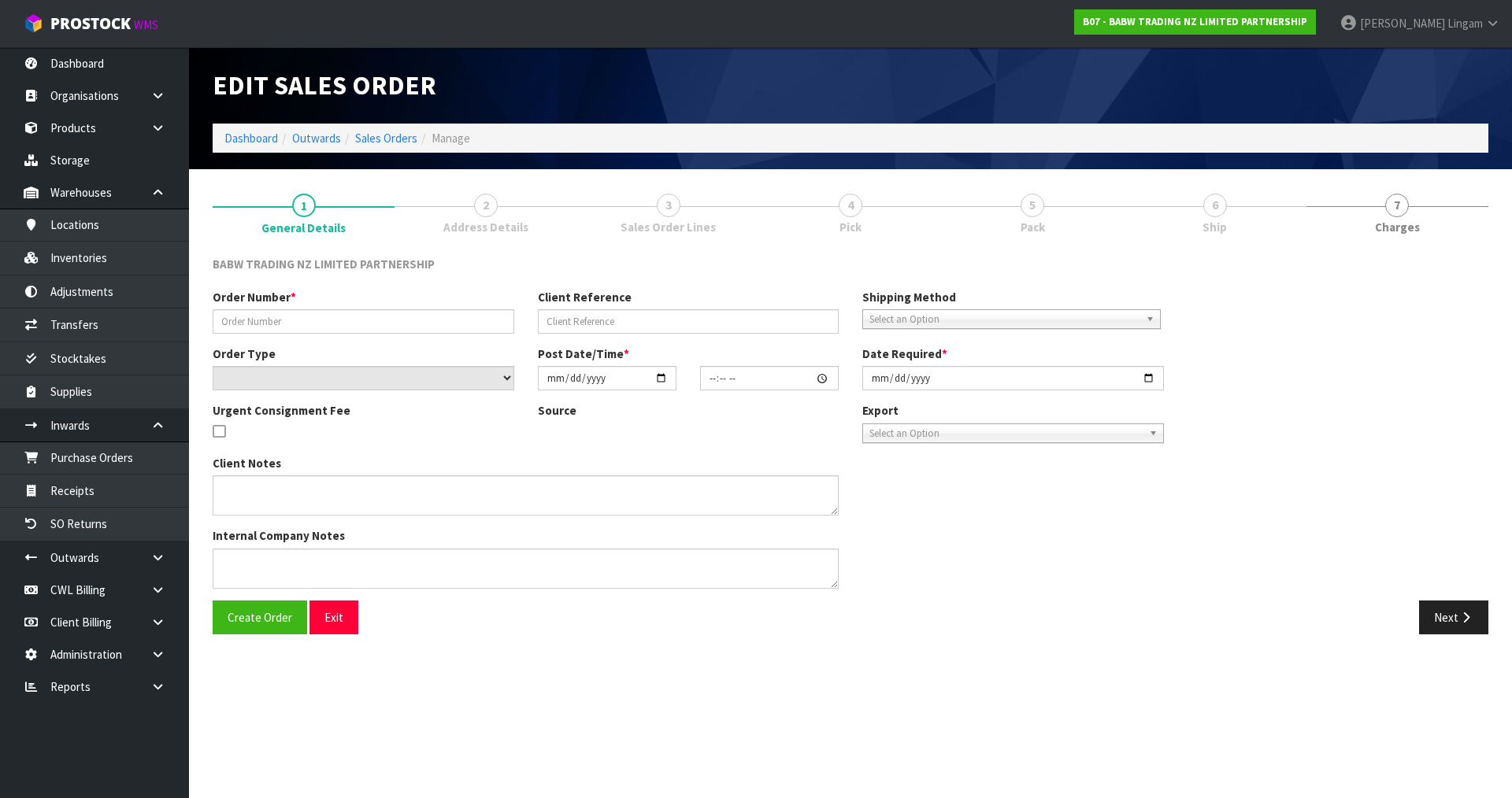
type textarea "DELIVER BETWEEN 8AM AND 8.30AM CALL - SANTANA ON 0221550016 AFTERNOON PRIOR TO …"
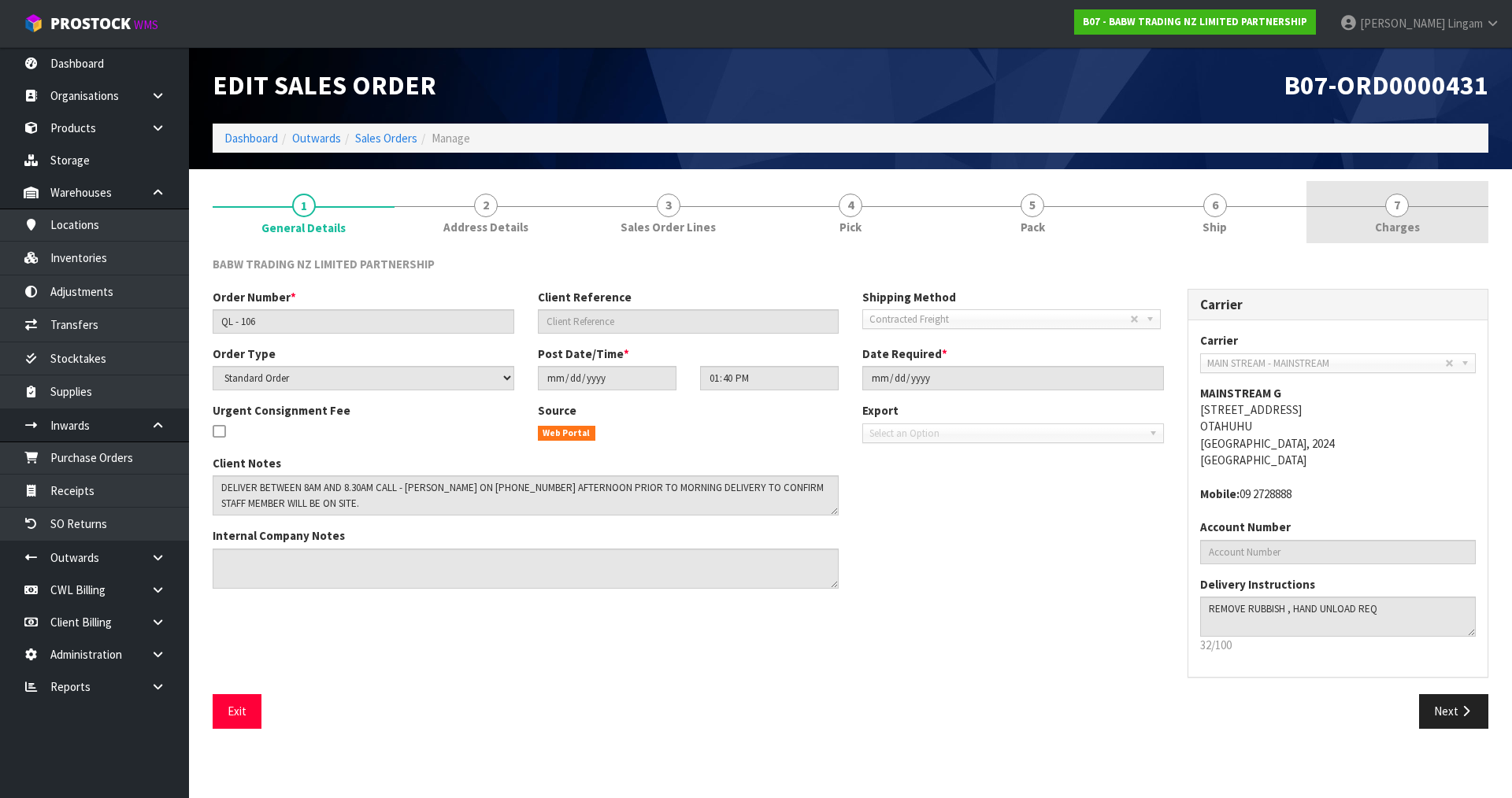
click at [1427, 214] on link "7 Charges" at bounding box center [1397, 212] width 182 height 62
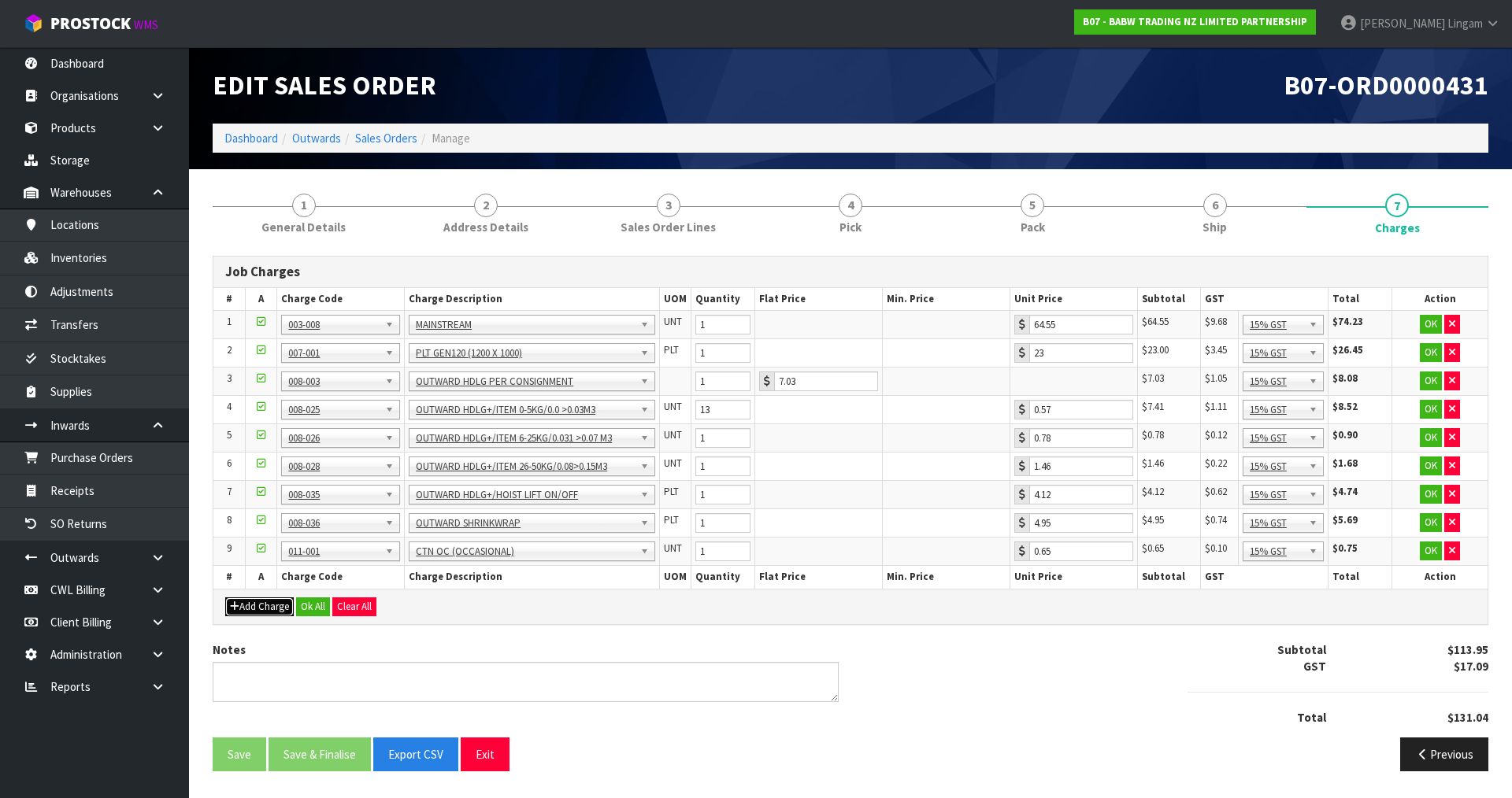
click at [277, 610] on button "Add Charge" at bounding box center [260, 607] width 69 height 19
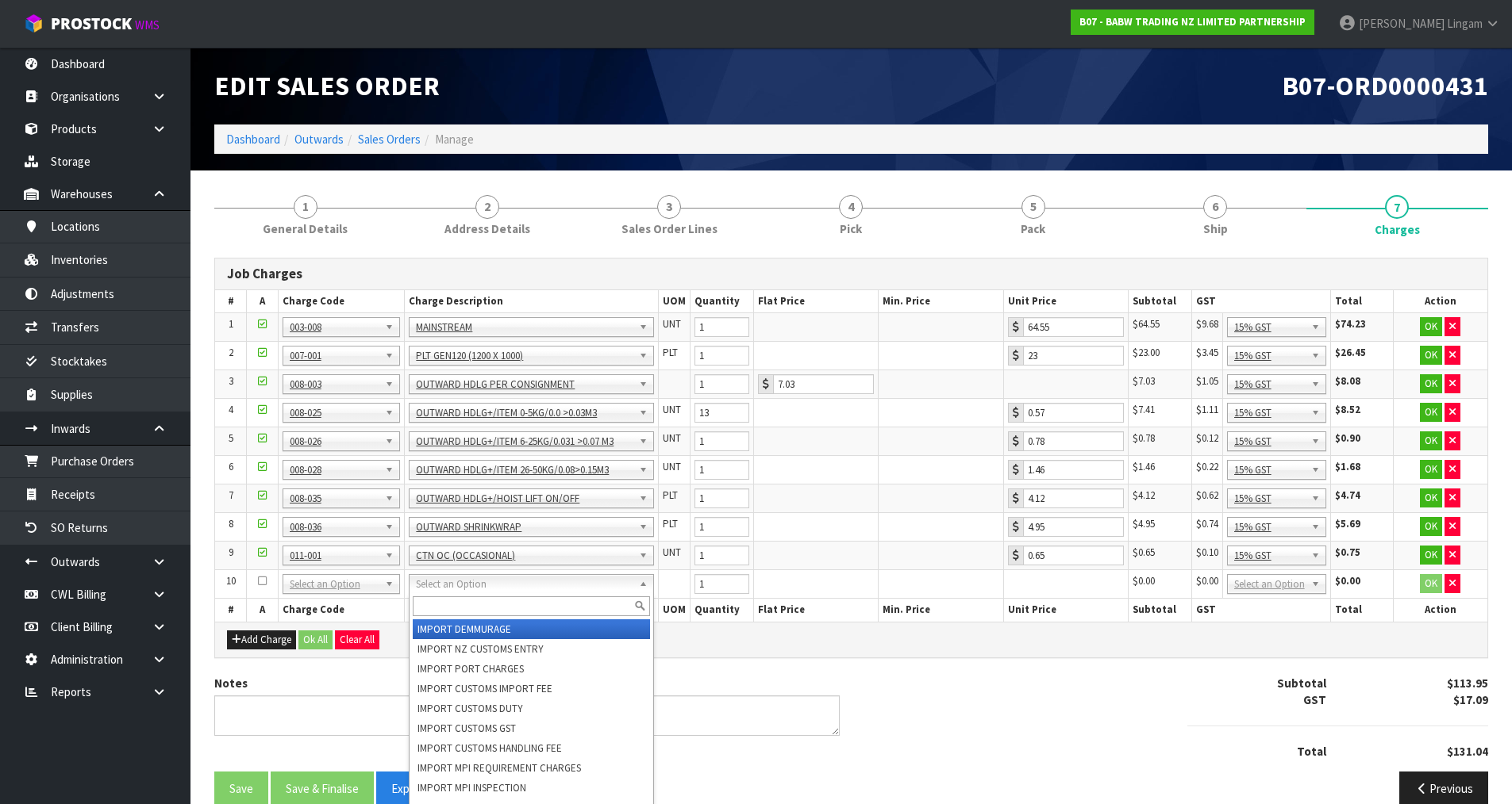
click at [435, 604] on input "text" at bounding box center [531, 606] width 237 height 20
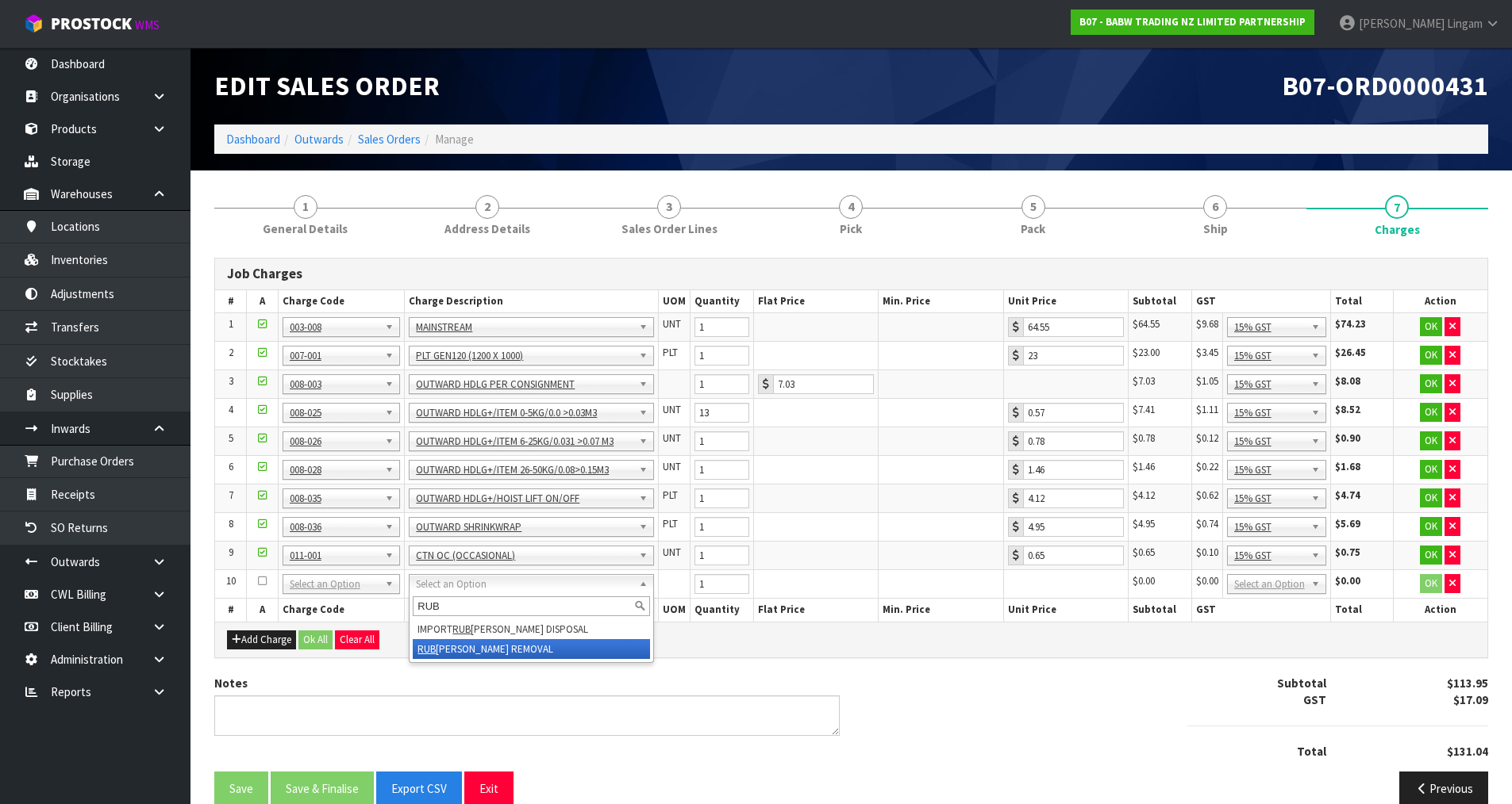
type input "RUB"
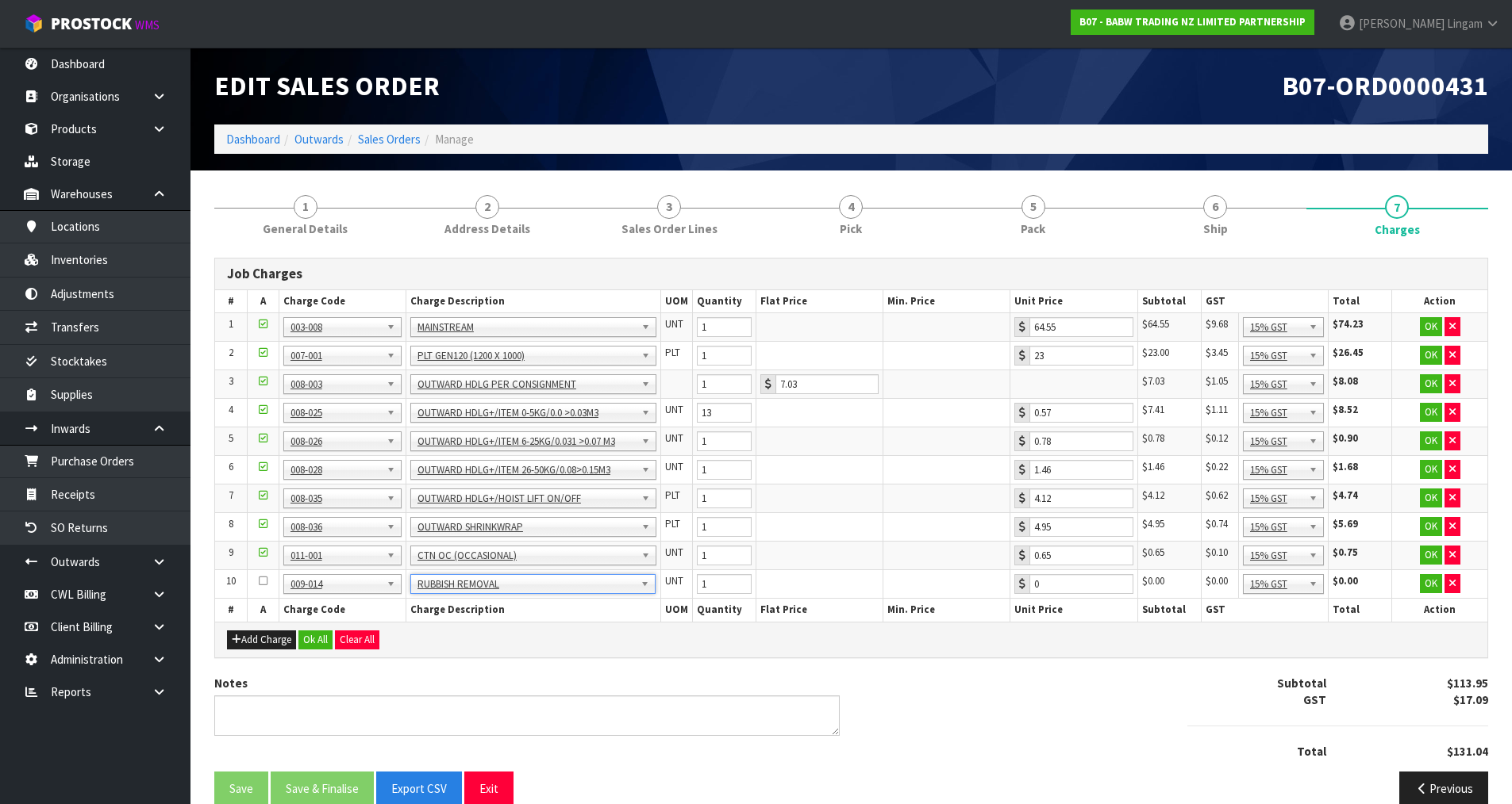
type input "6.25"
click at [319, 639] on button "Ok All" at bounding box center [315, 640] width 34 height 19
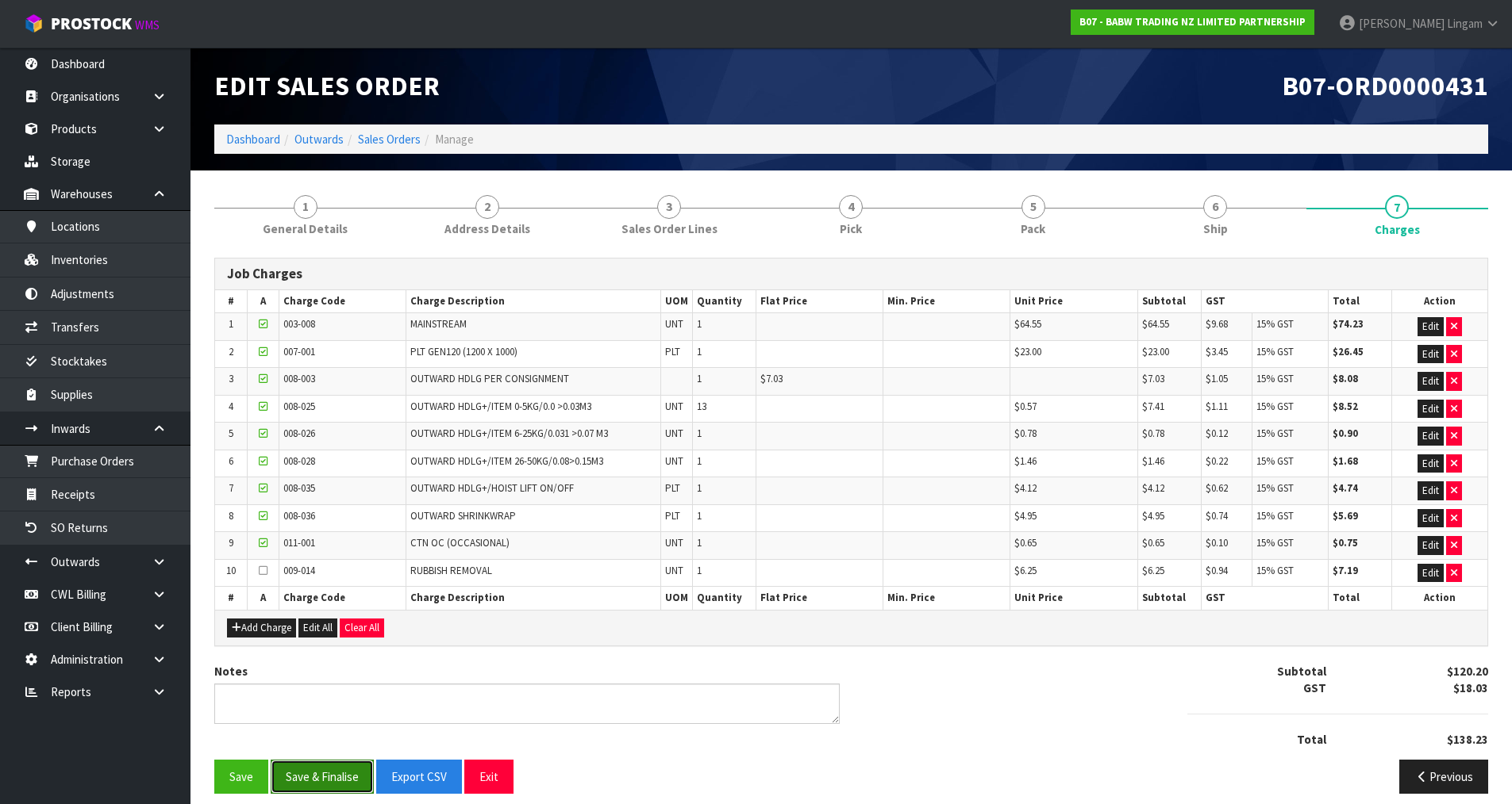
click at [330, 780] on button "Save & Finalise" at bounding box center [322, 777] width 103 height 34
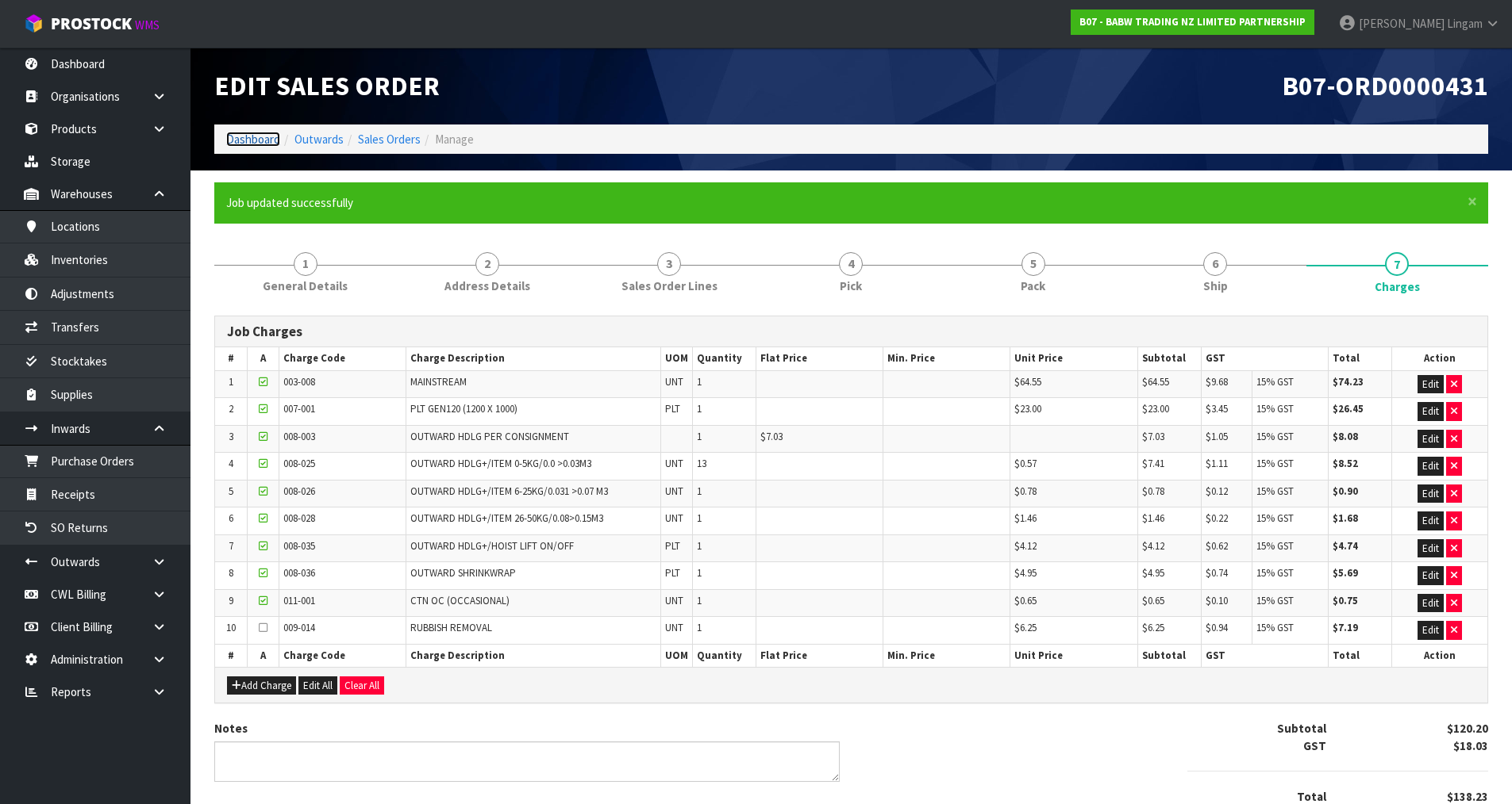
click at [253, 139] on link "Dashboard" at bounding box center [253, 139] width 54 height 15
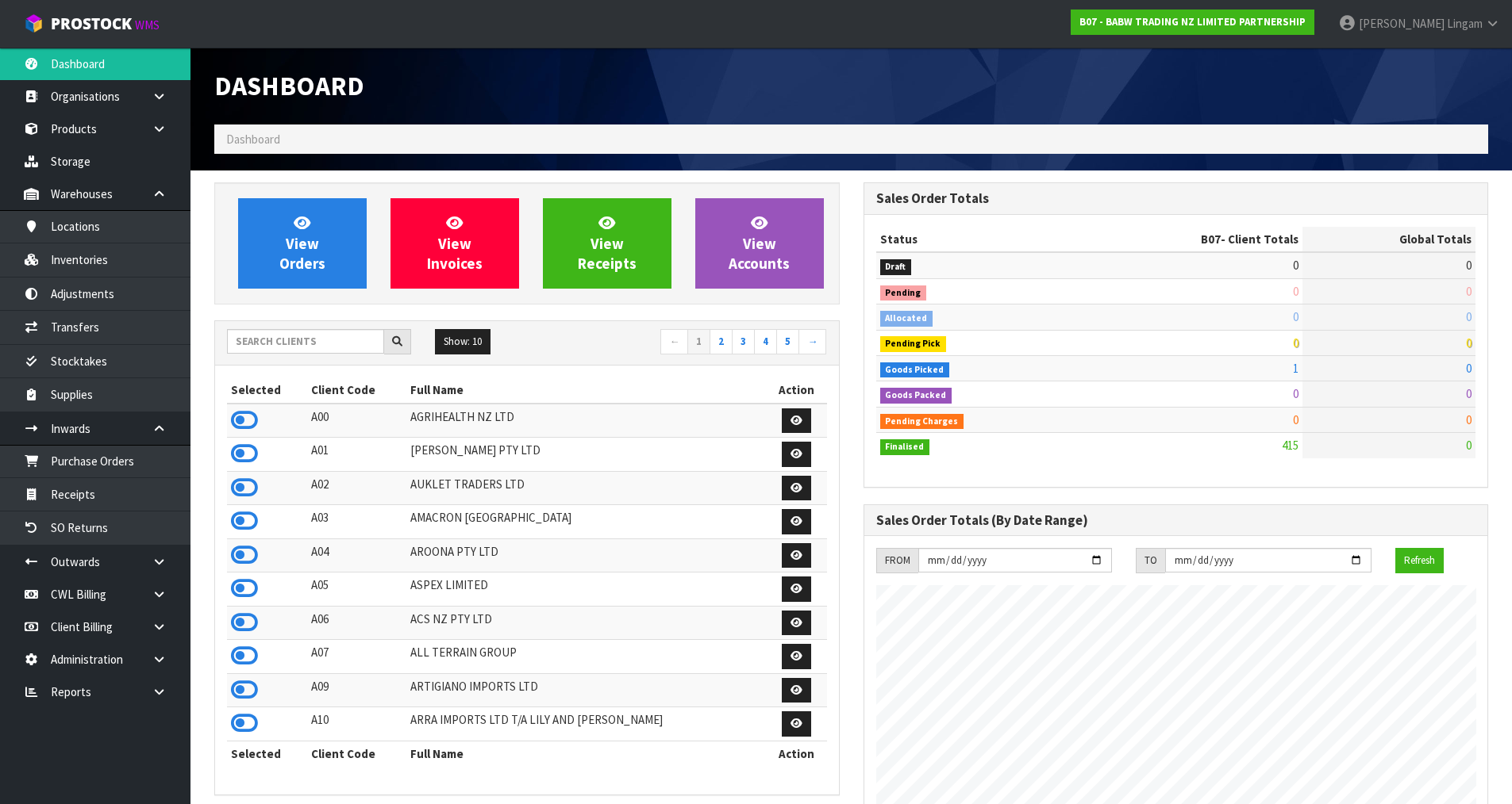
scroll to position [1202, 648]
click at [292, 339] on input "text" at bounding box center [305, 342] width 157 height 25
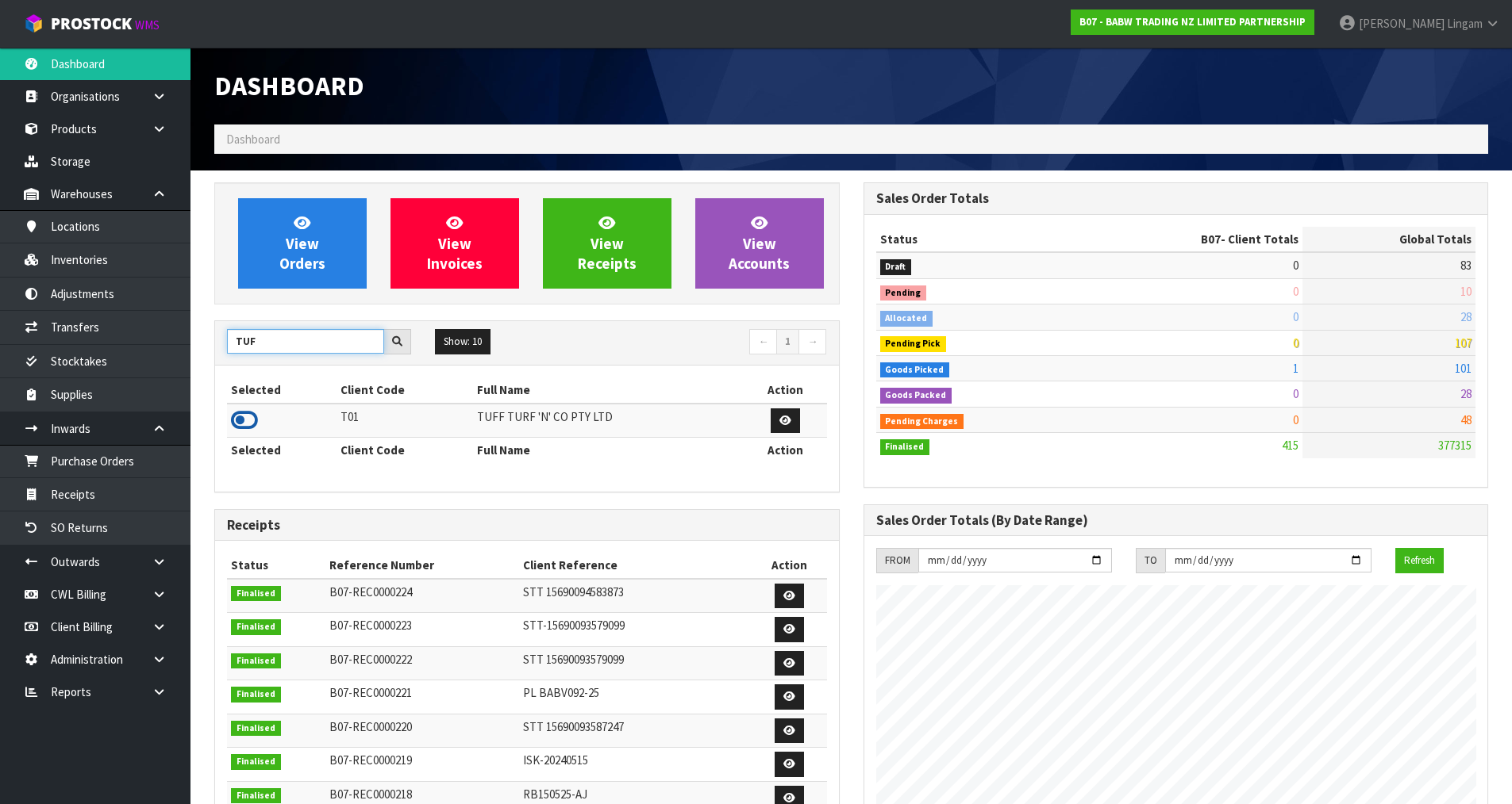
type input "TUF"
click at [245, 421] on icon at bounding box center [243, 421] width 27 height 24
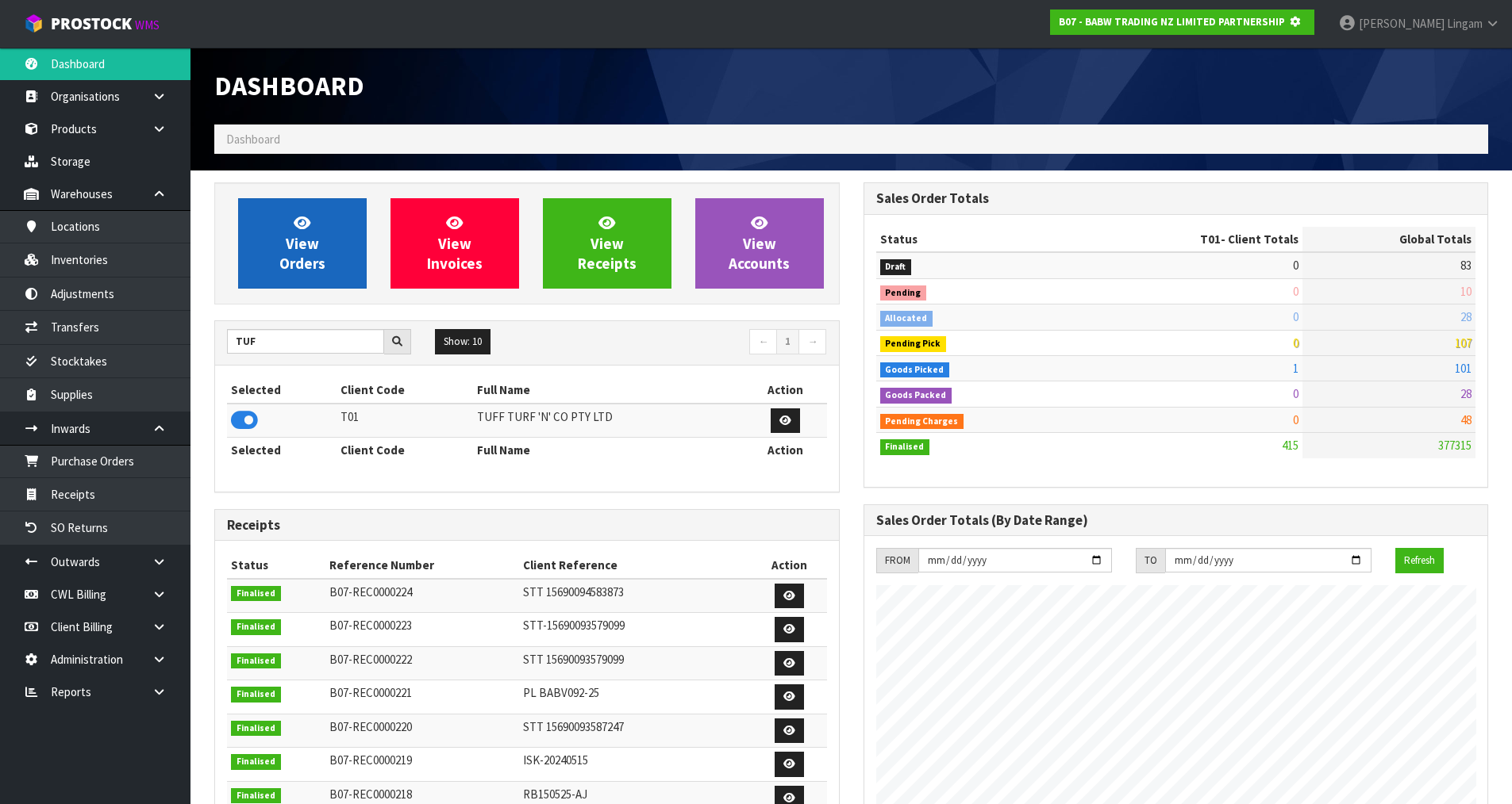
scroll to position [792152, 792845]
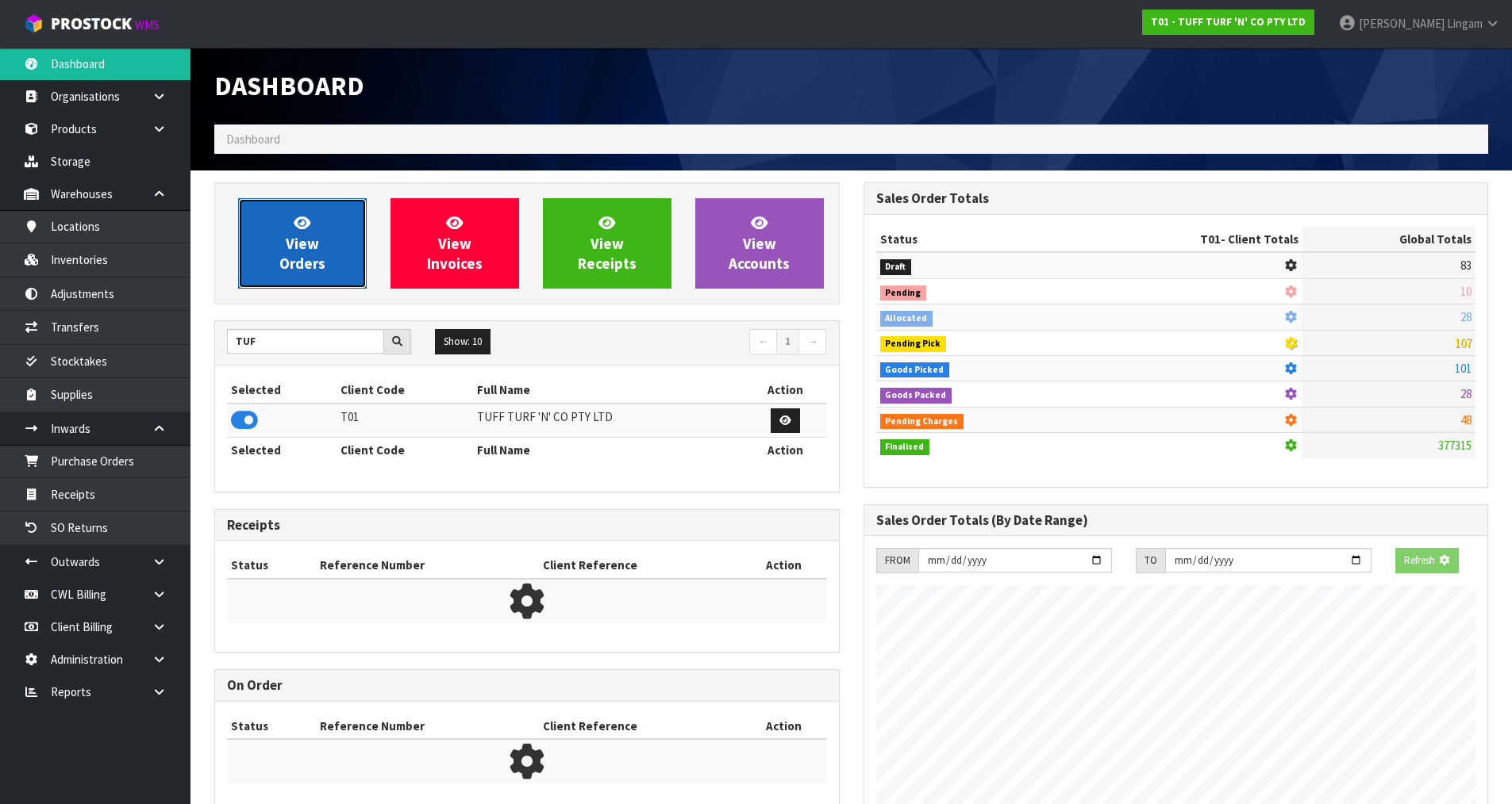
click at [304, 267] on span "View Orders" at bounding box center [302, 243] width 46 height 60
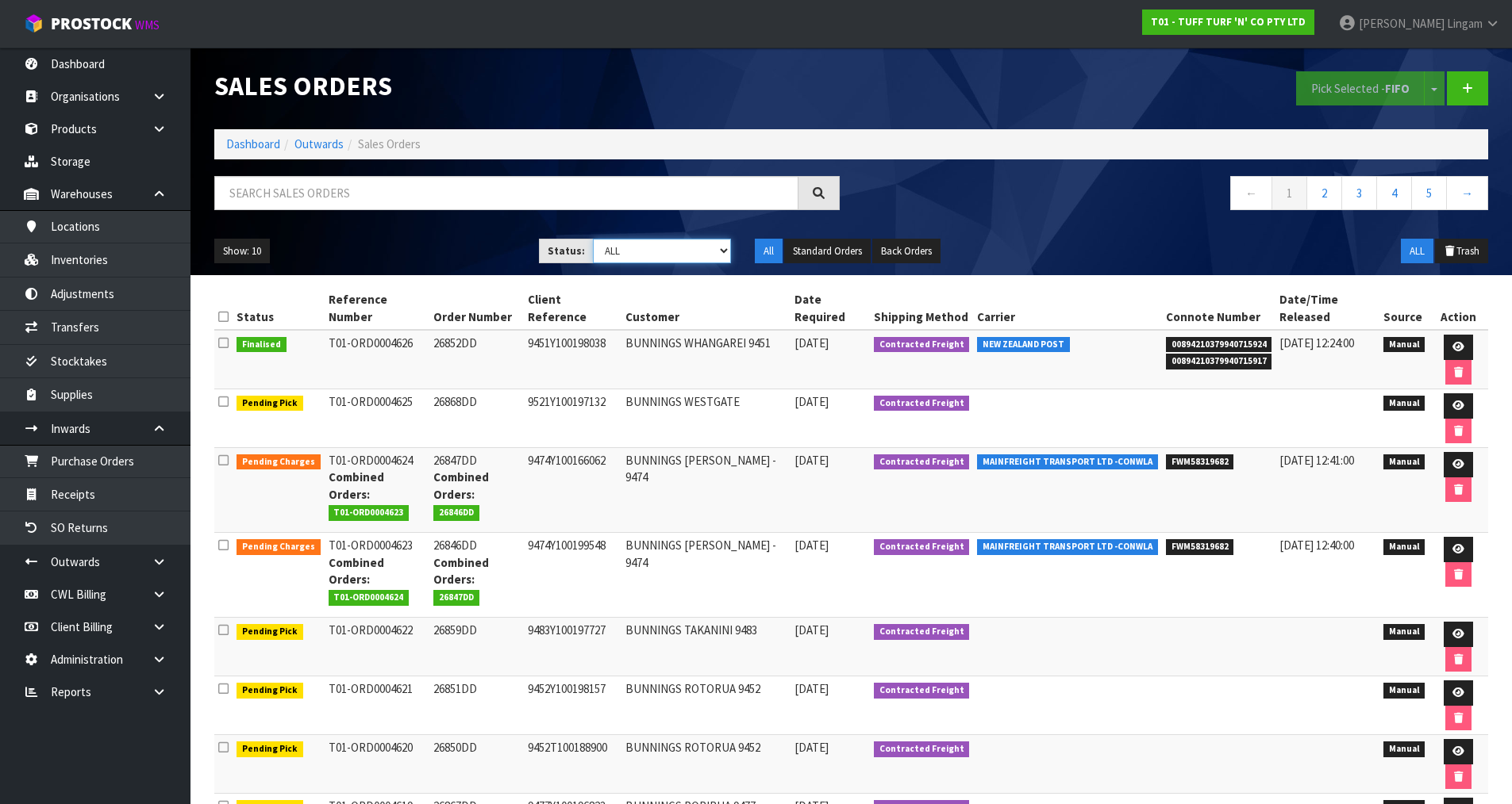
click at [707, 255] on select "Draft Pending Allocated Pending Pick Goods Picked Goods Packed Pending Charges …" at bounding box center [661, 251] width 138 height 25
select select "string:6"
click at [592, 238] on select "Draft Pending Allocated Pending Pick Goods Picked Goods Packed Pending Charges …" at bounding box center [661, 251] width 138 height 25
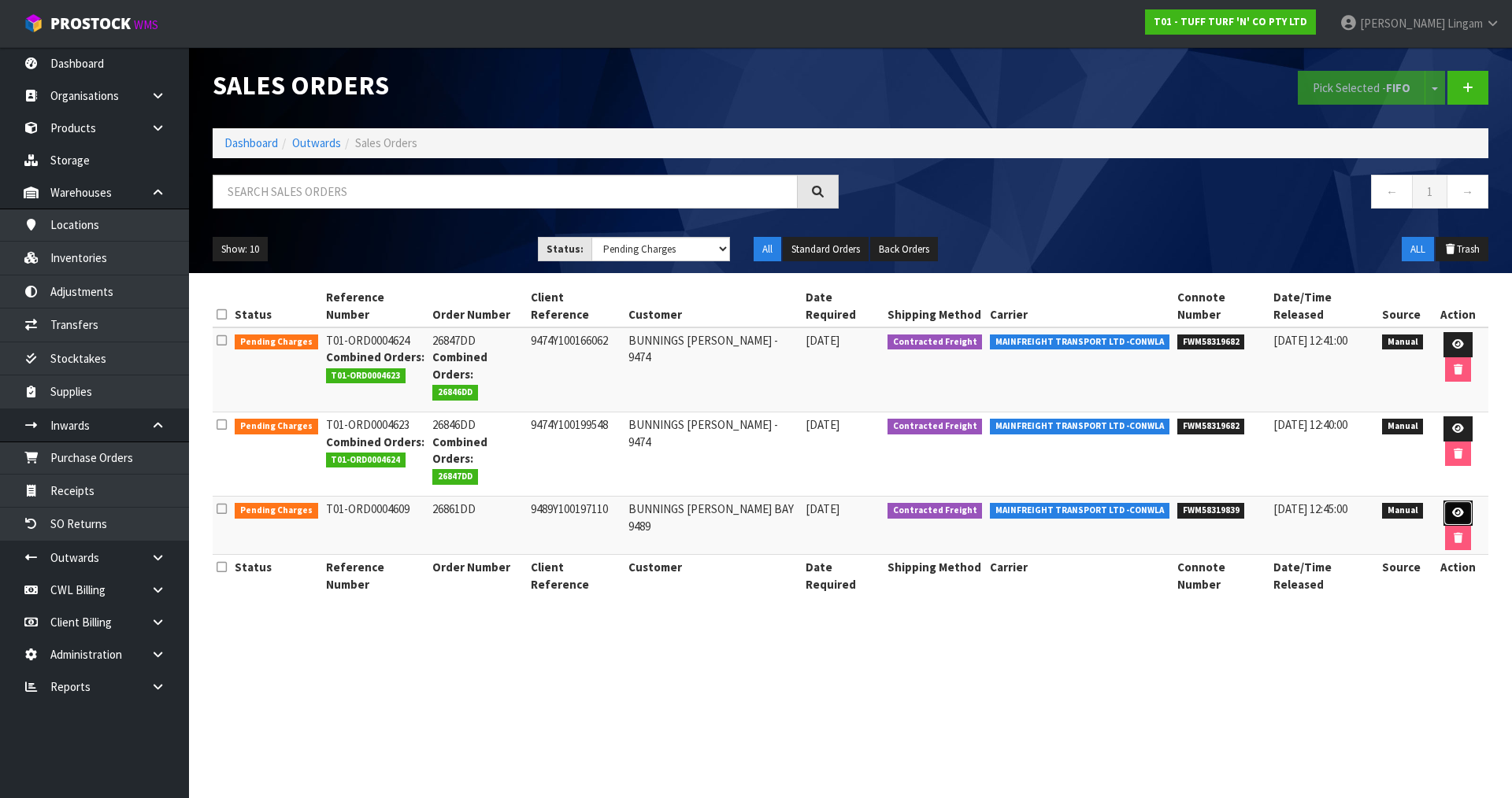
click at [1452, 508] on icon at bounding box center [1458, 513] width 12 height 10
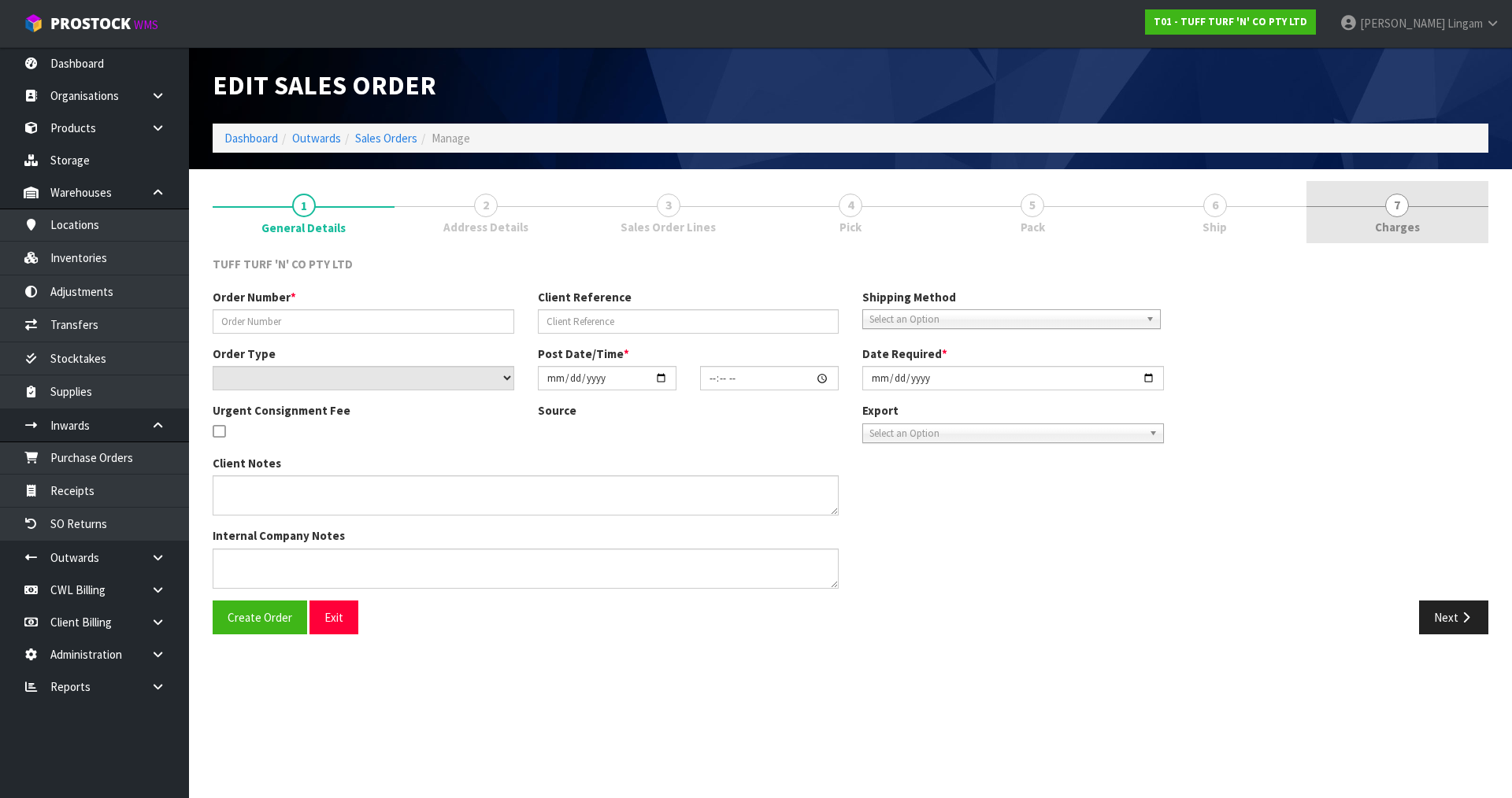
type input "26861DD"
type input "9489Y100197110"
select select "number:0"
type input "2025-08-18"
type input "12:59:00.000"
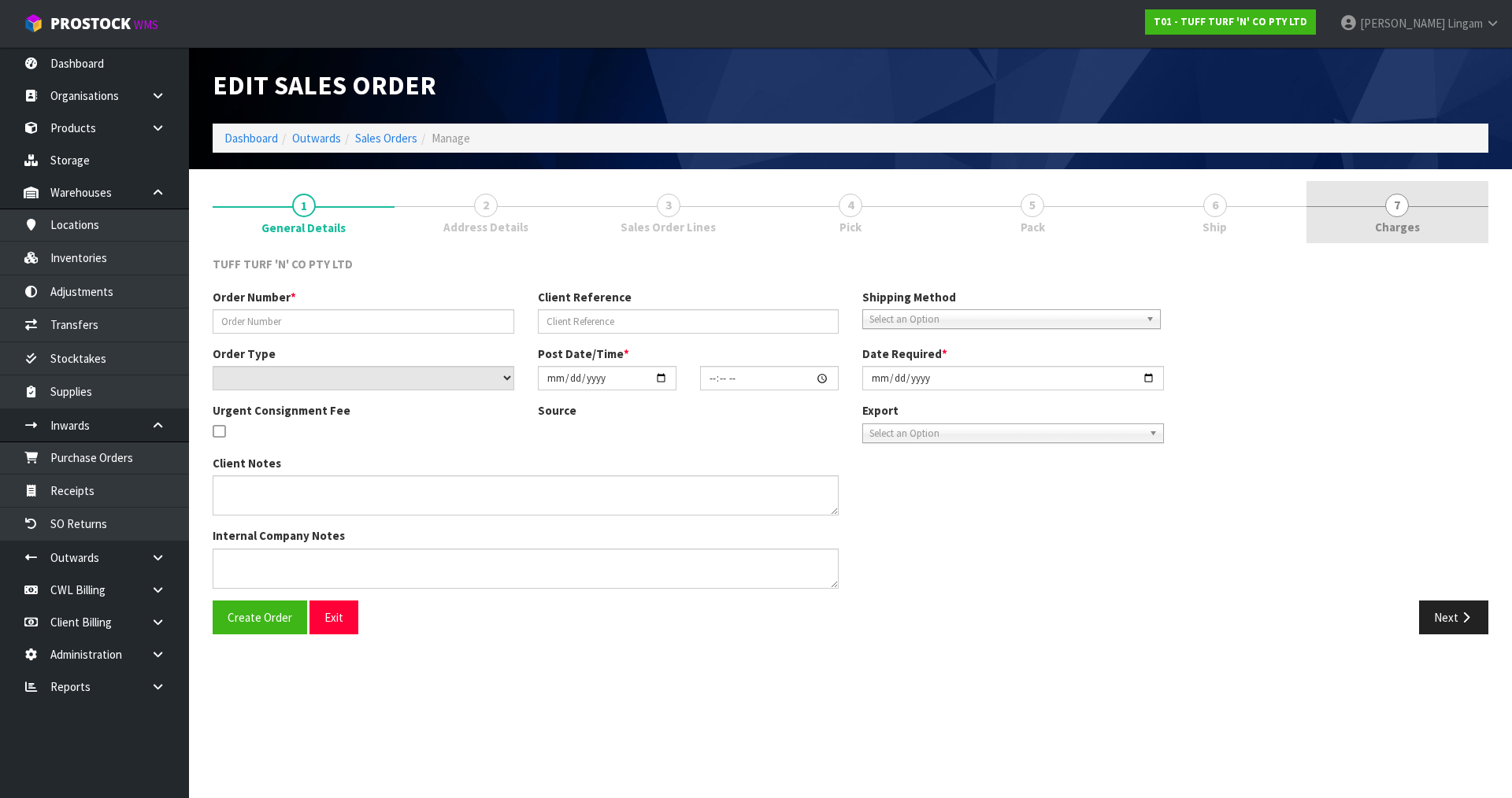
type input "2025-08-19"
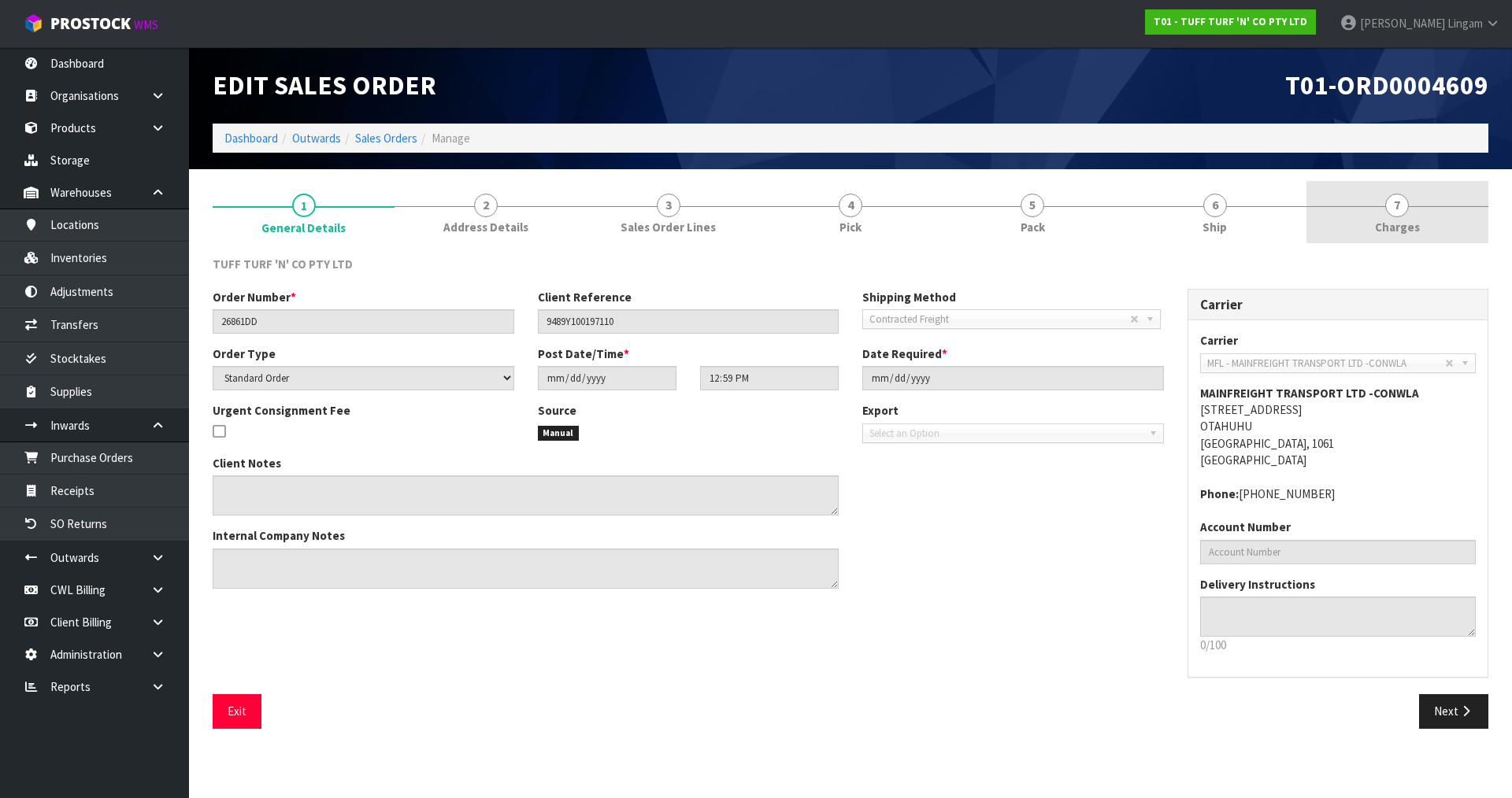
click at [1422, 212] on link "7 Charges" at bounding box center [1397, 212] width 182 height 62
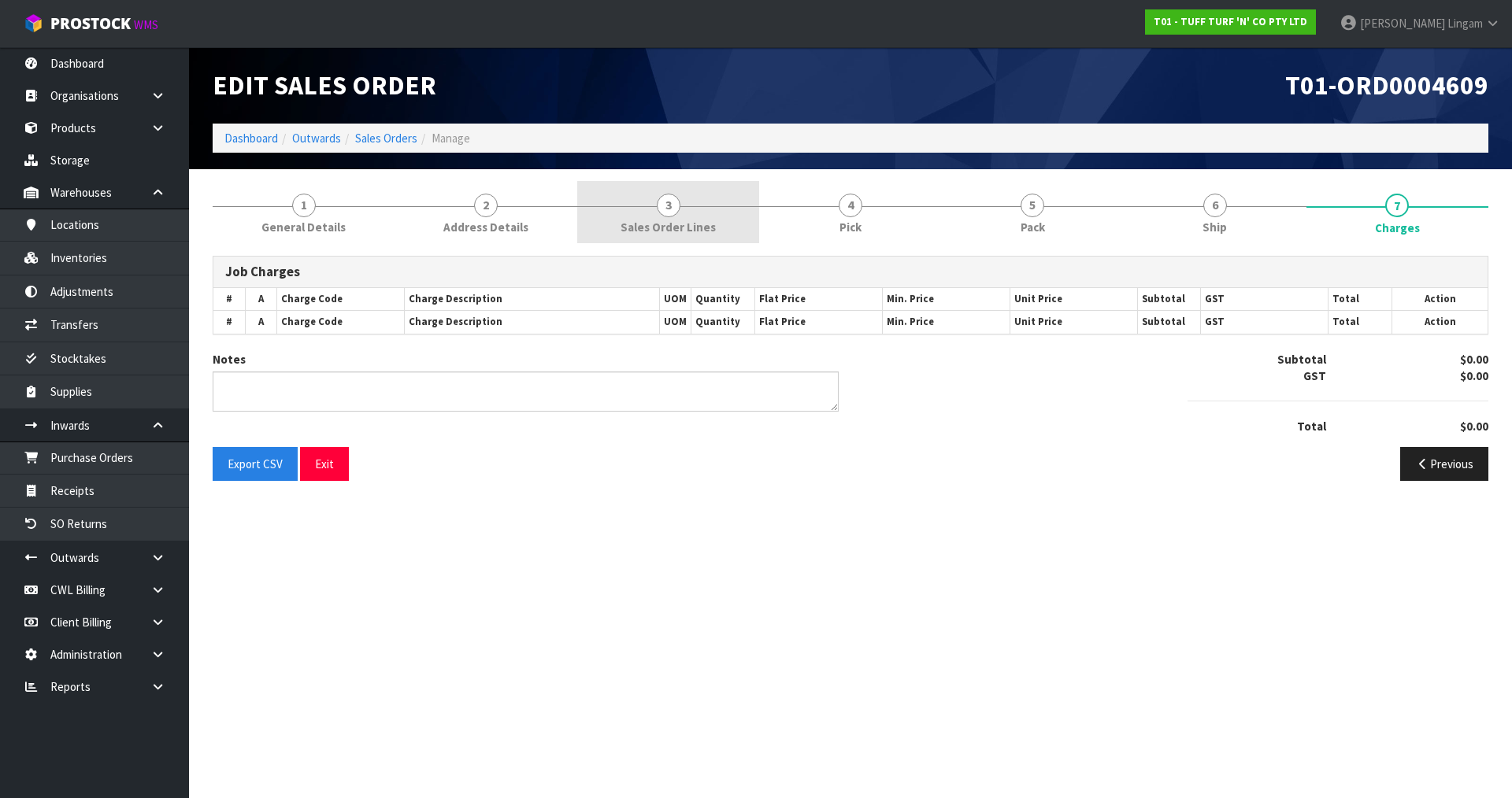
click at [701, 214] on link "3 Sales Order Lines" at bounding box center [668, 212] width 182 height 62
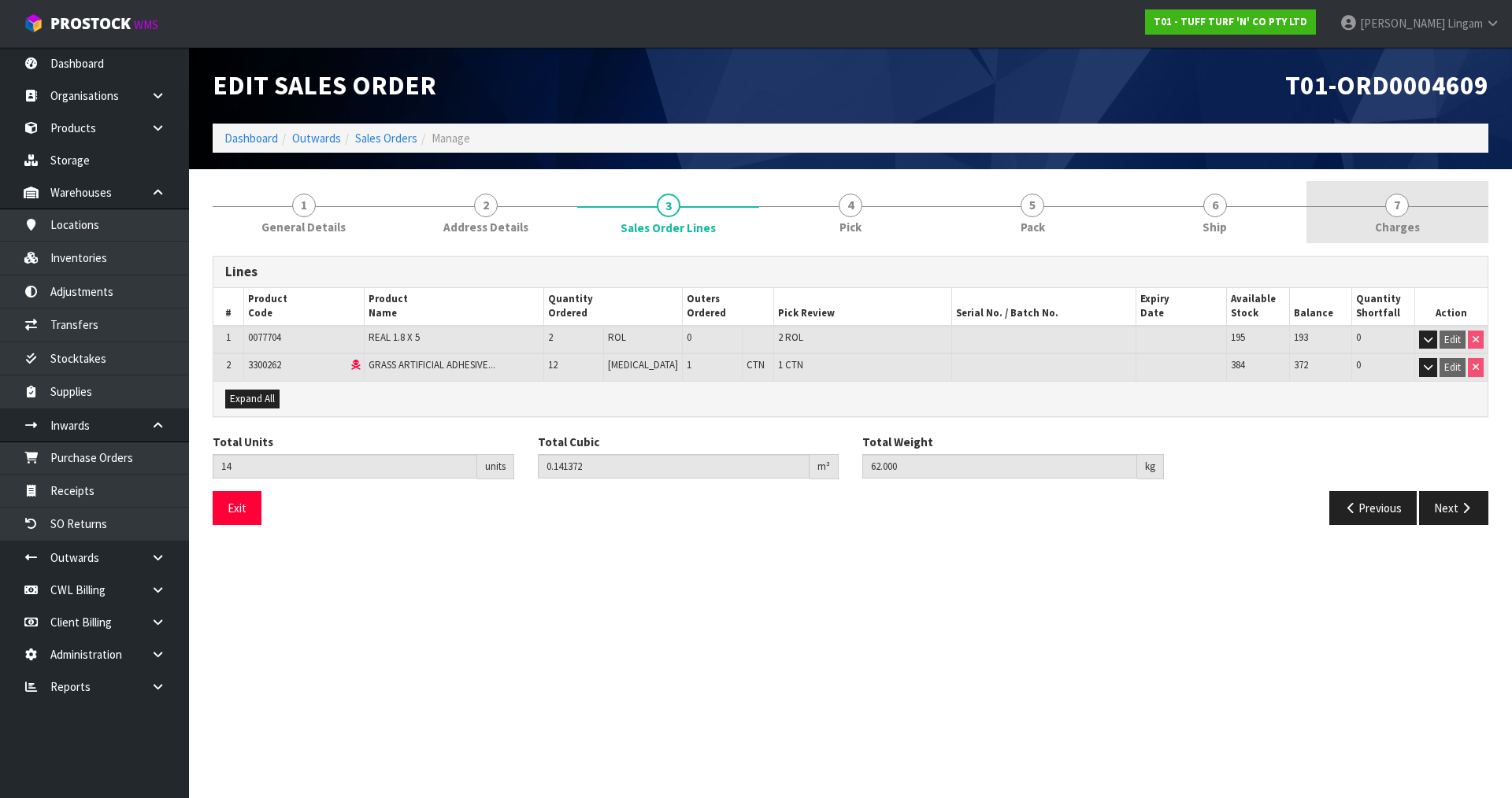
click at [1439, 222] on link "7 Charges" at bounding box center [1397, 212] width 182 height 62
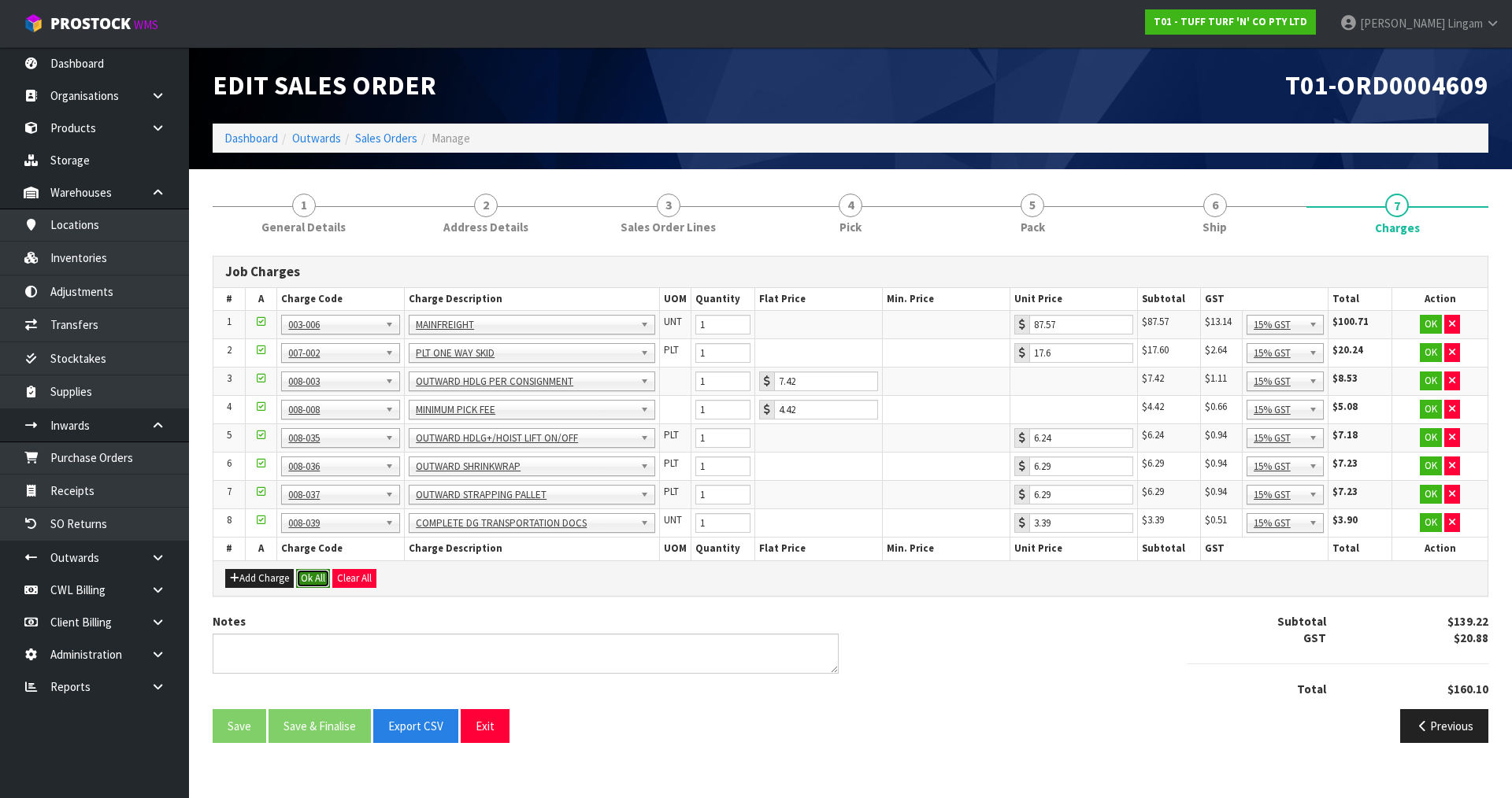
click at [310, 580] on button "Ok All" at bounding box center [313, 579] width 34 height 19
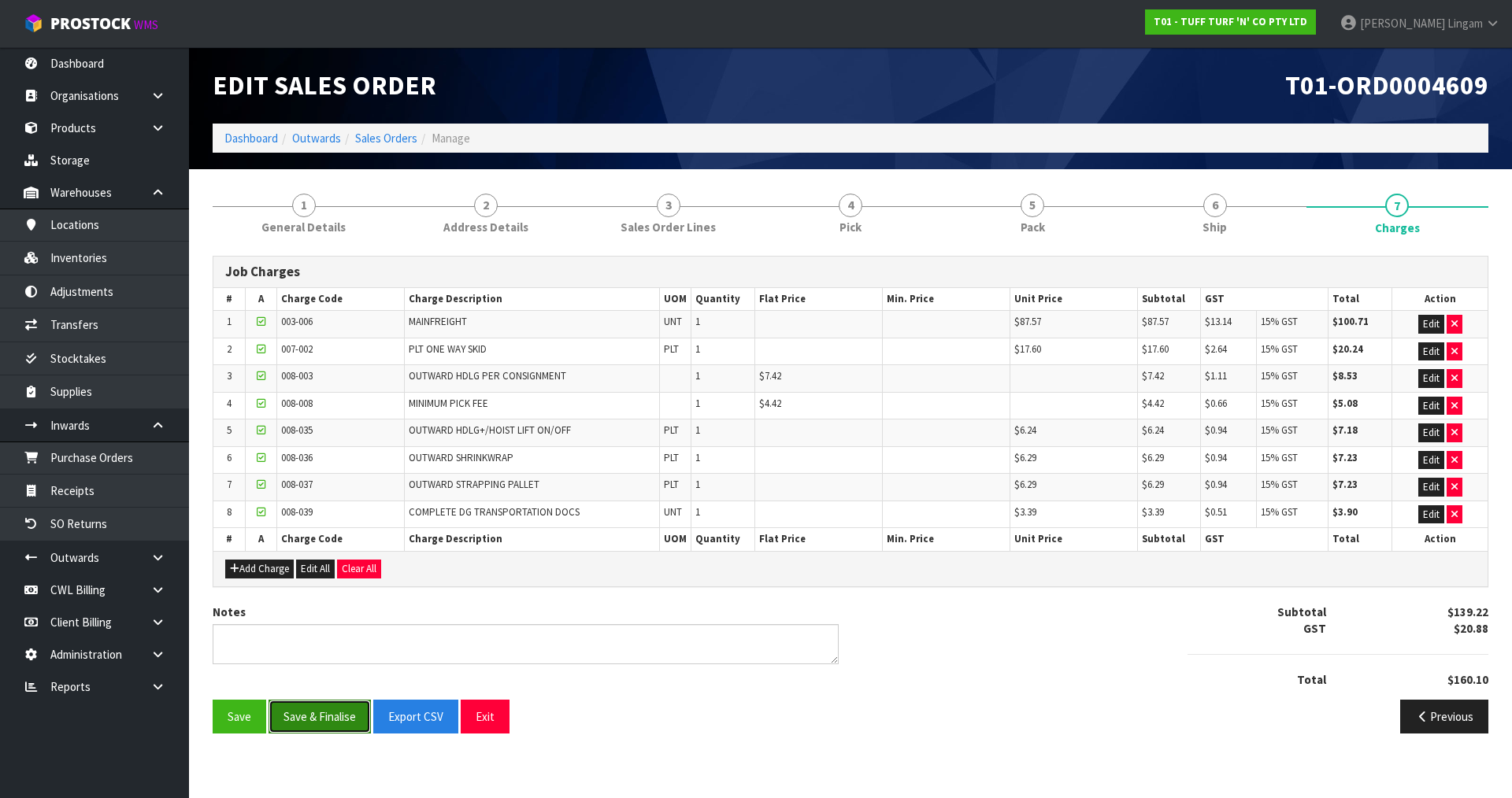
click at [328, 713] on button "Save & Finalise" at bounding box center [320, 716] width 102 height 34
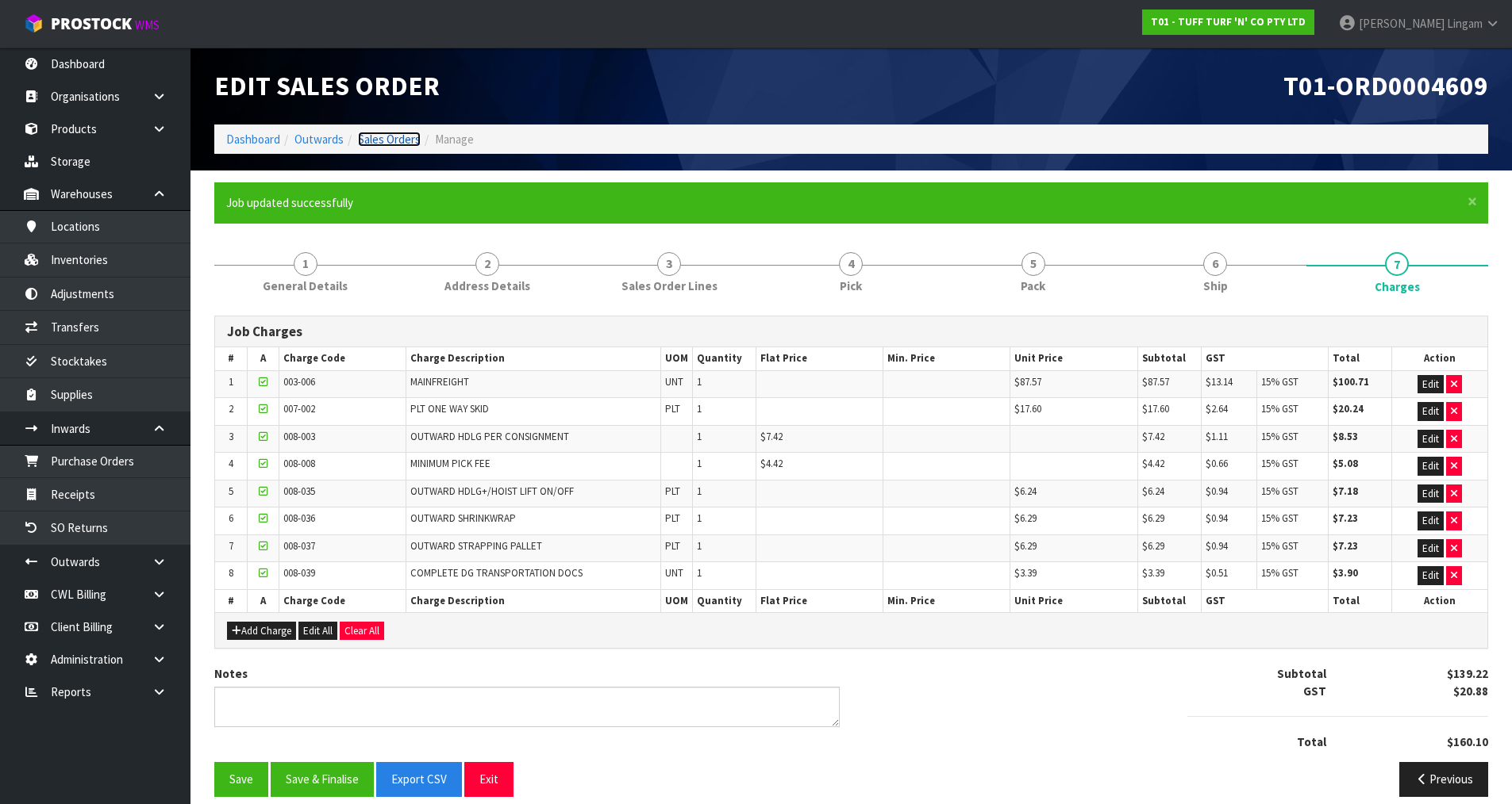
click at [394, 138] on link "Sales Orders" at bounding box center [389, 139] width 63 height 15
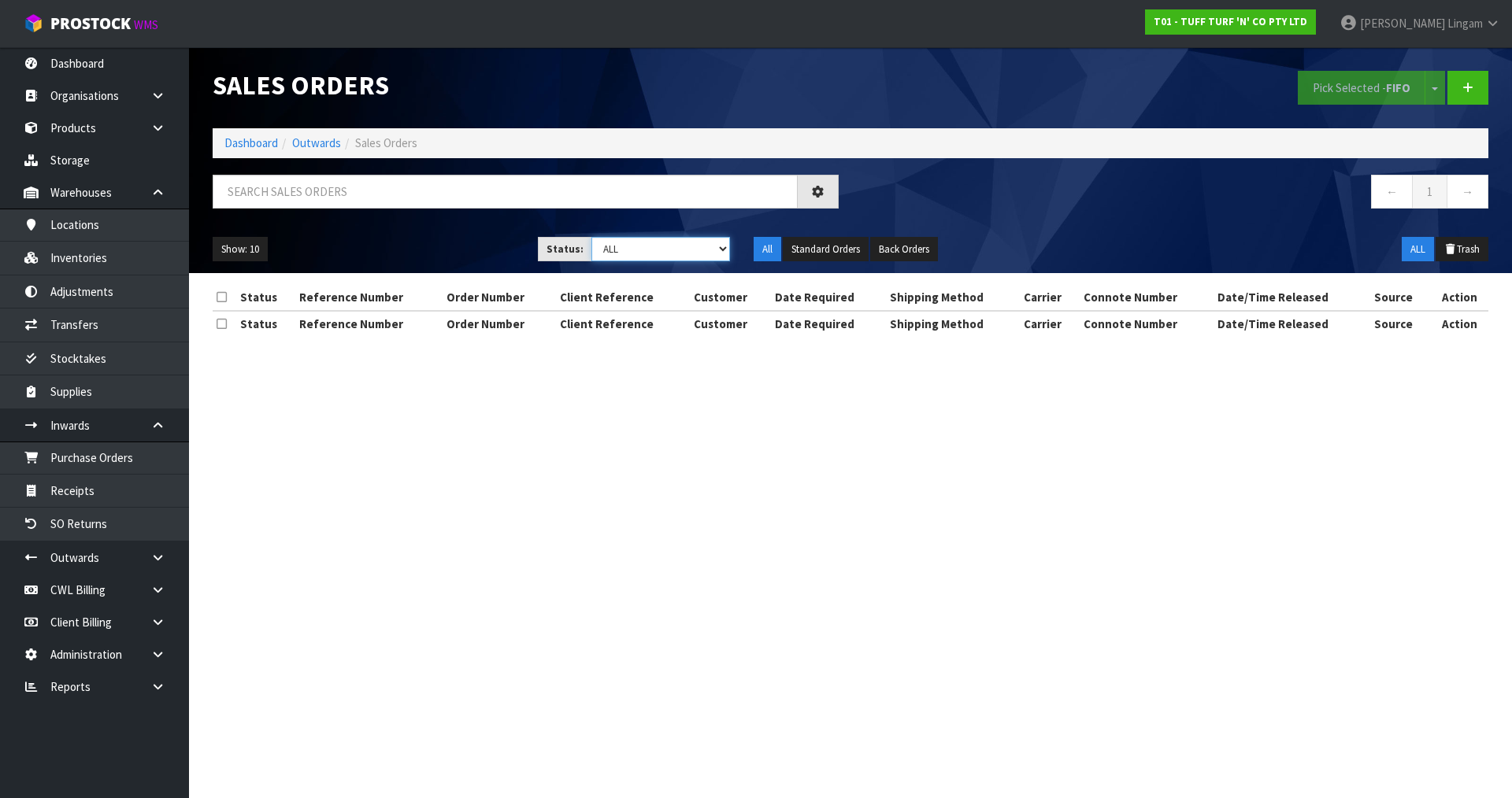
click at [696, 250] on select "Draft Pending Allocated Pending Pick Goods Picked Goods Packed Pending Charges …" at bounding box center [661, 249] width 139 height 25
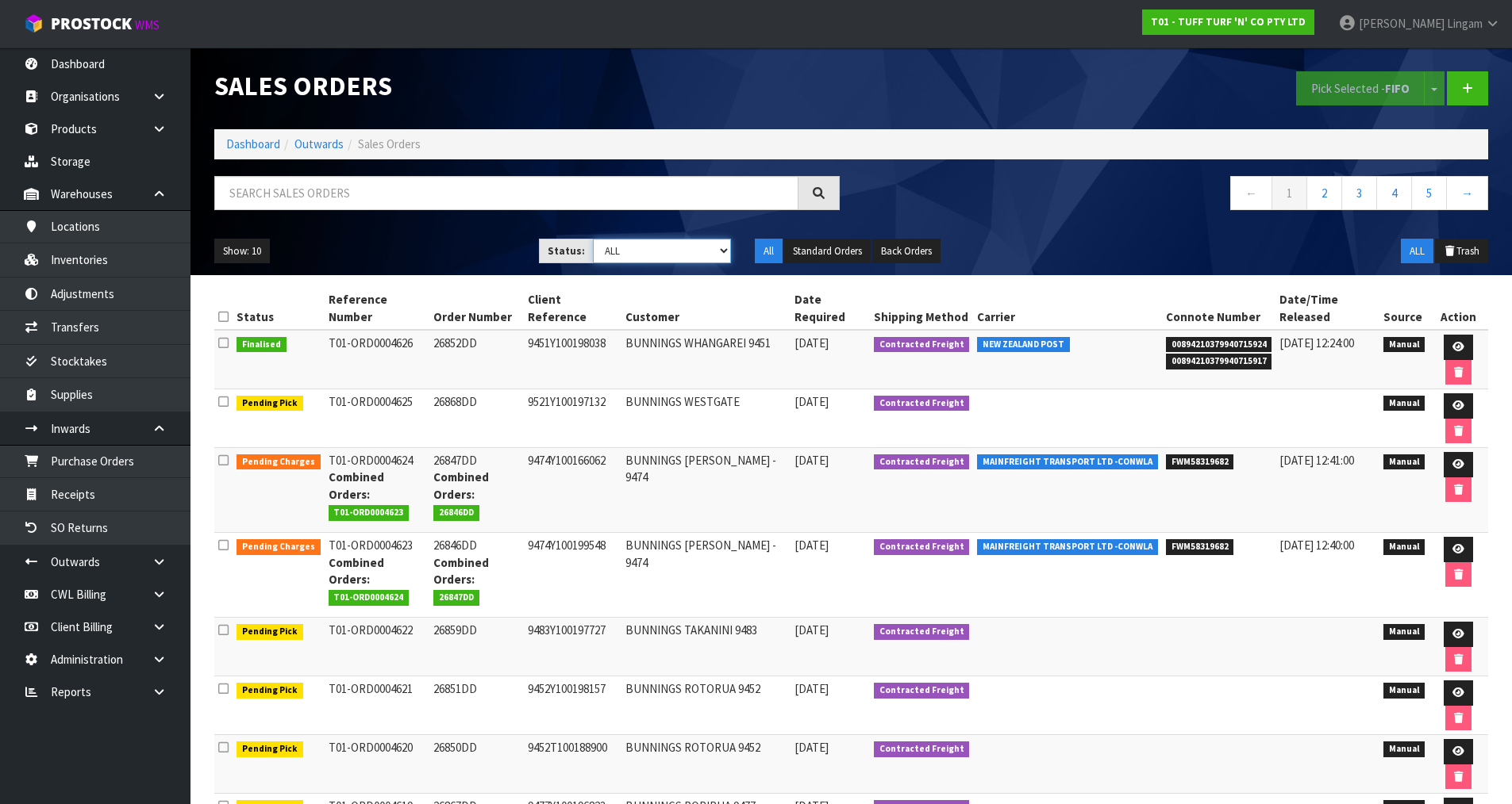
select select "string:6"
click at [592, 238] on select "Draft Pending Allocated Pending Pick Goods Picked Goods Packed Pending Charges …" at bounding box center [661, 251] width 138 height 25
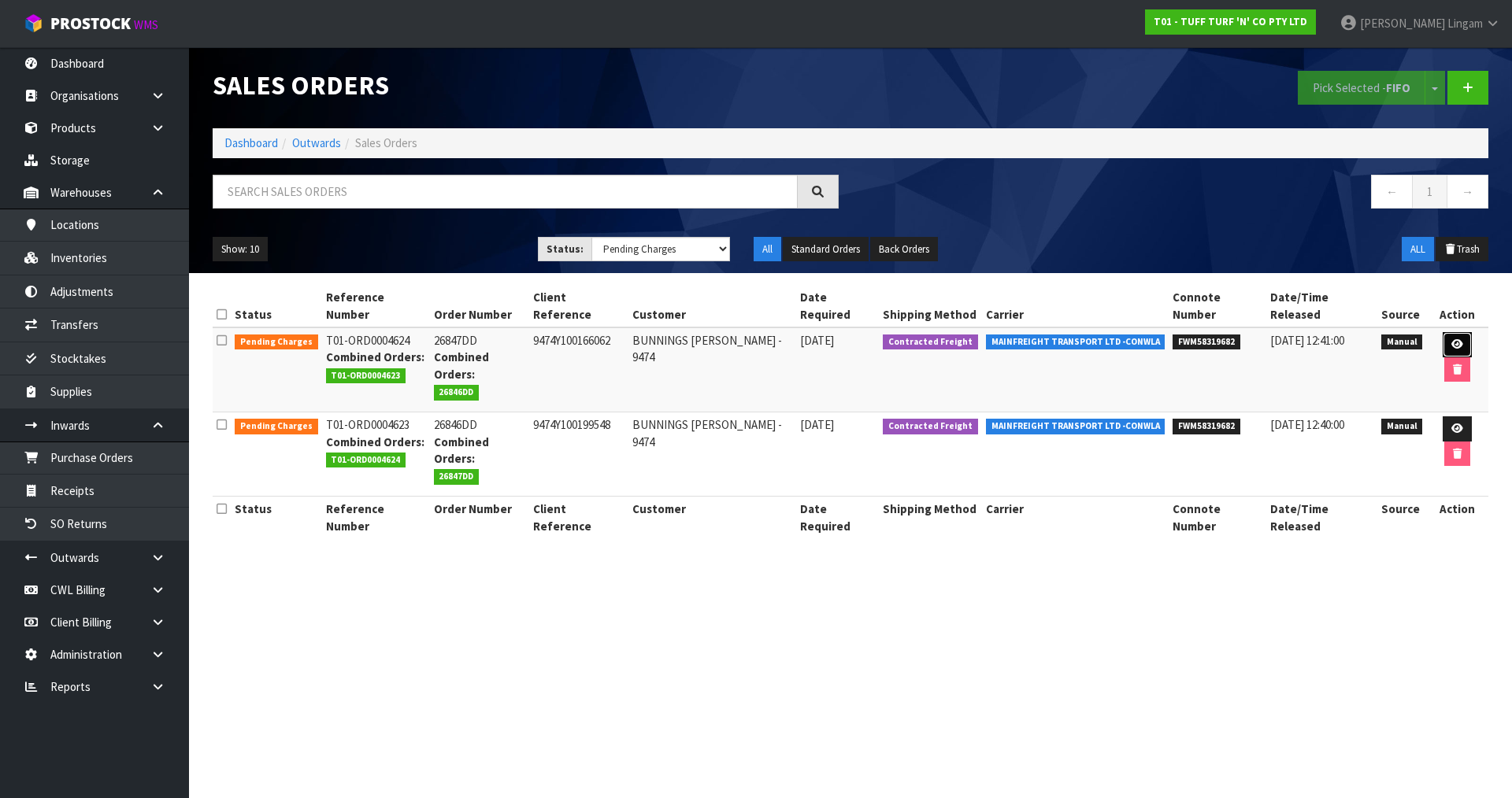
click at [1451, 339] on icon at bounding box center [1457, 344] width 12 height 10
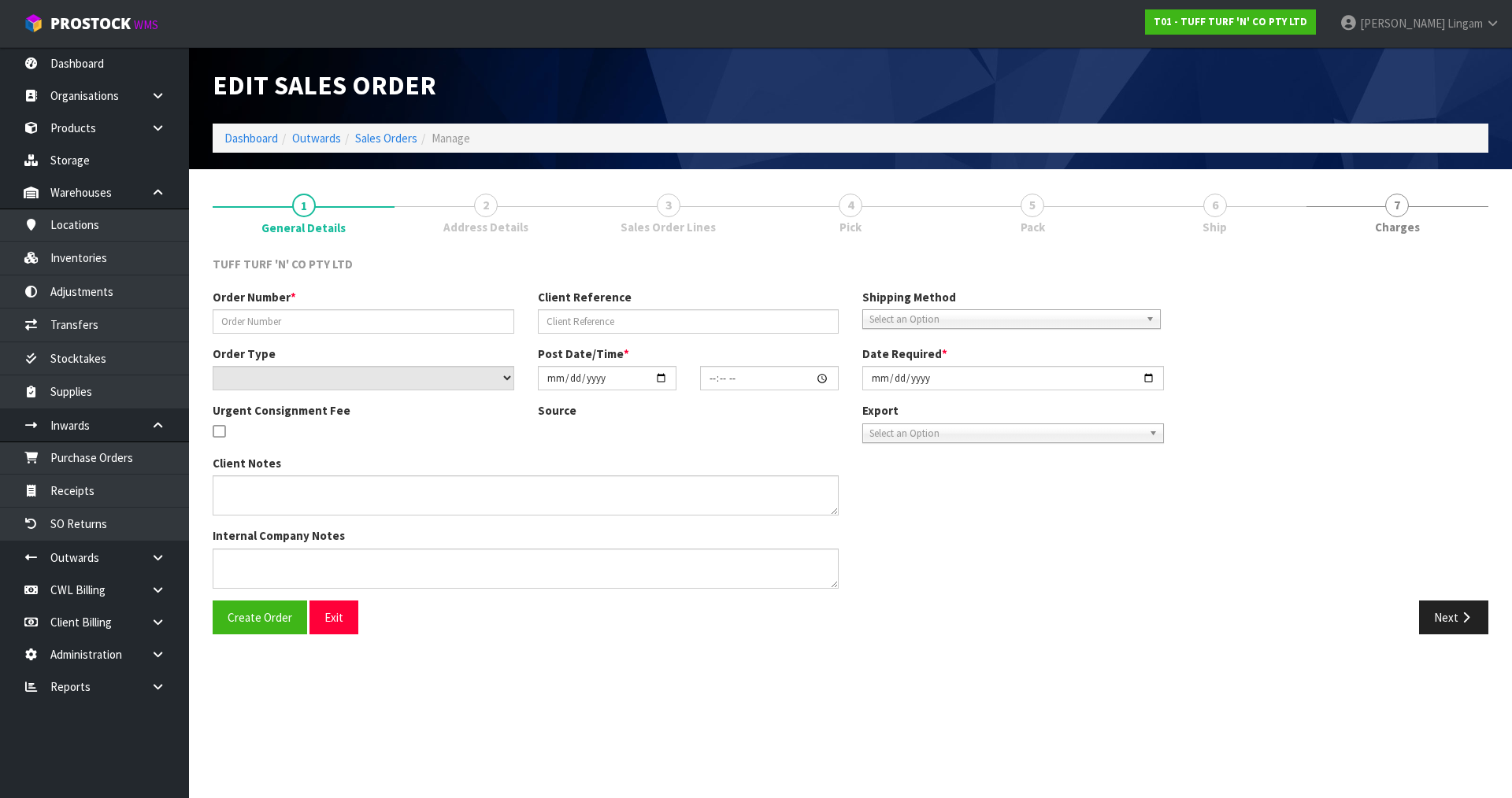
type input "26847DD"
type input "9474Y100166062"
select select "number:0"
type input "2025-08-18"
type input "13:47:00.000"
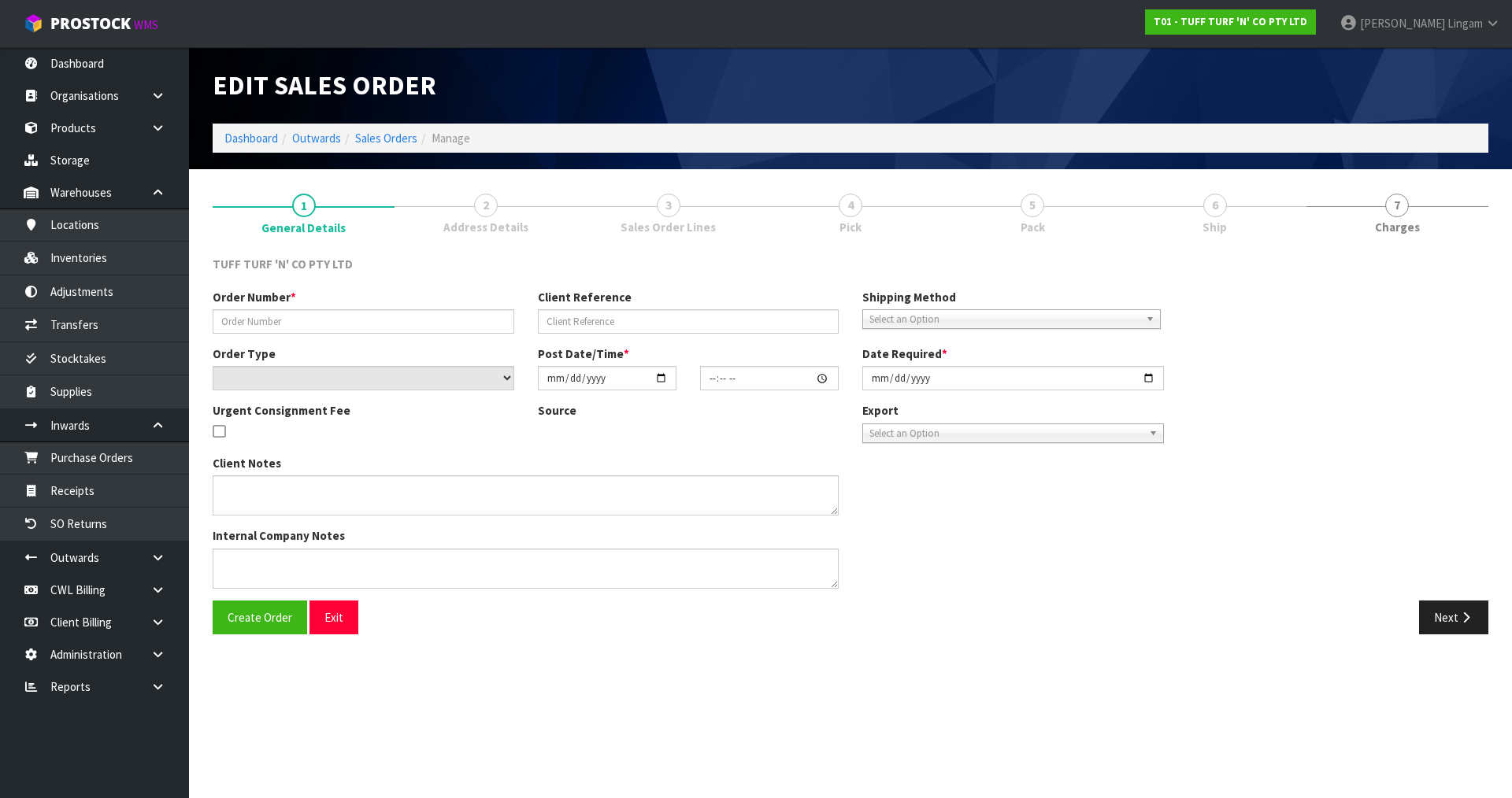
type input "2025-08-19"
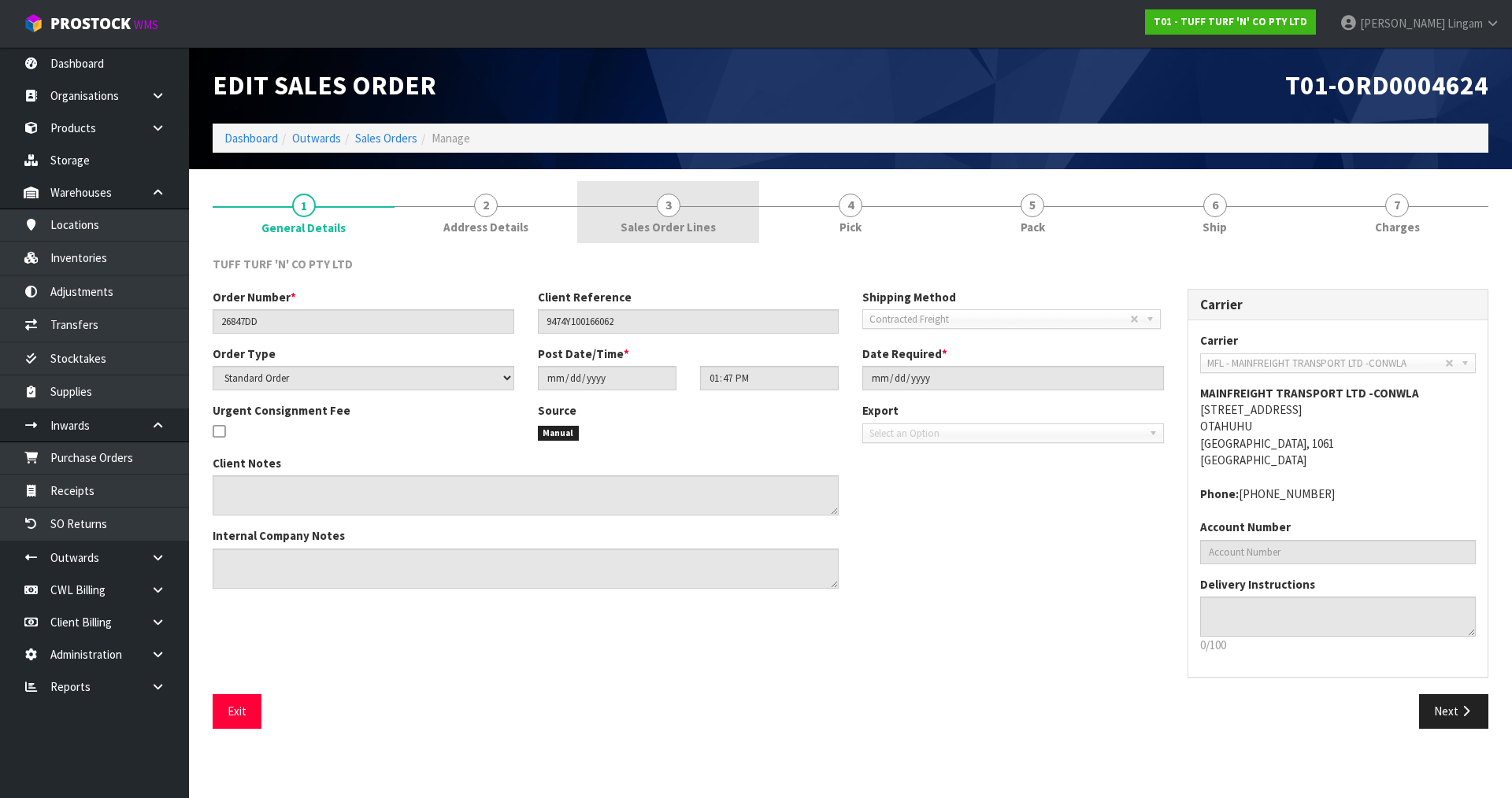
click at [698, 226] on span "Sales Order Lines" at bounding box center [668, 227] width 95 height 17
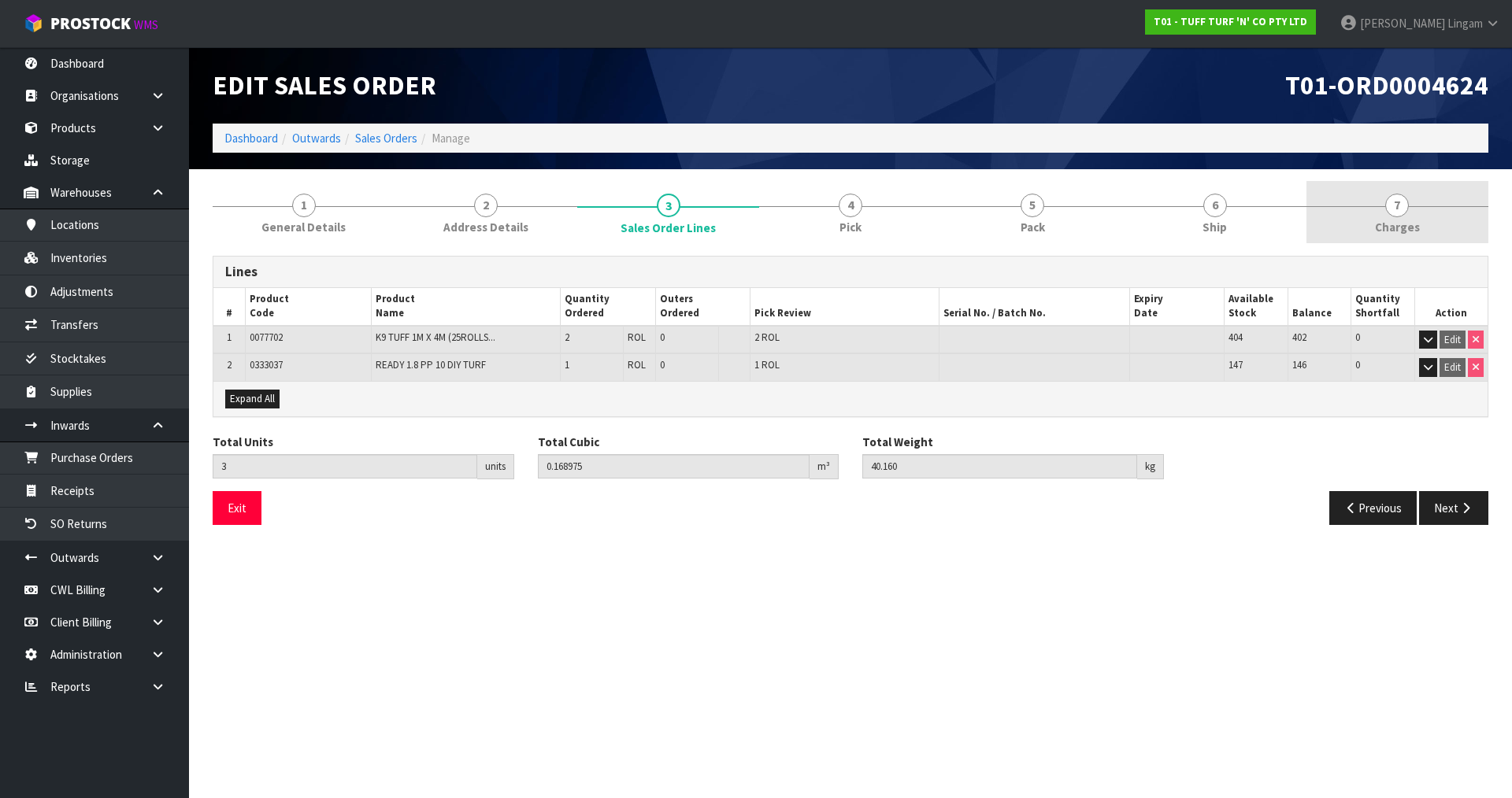
click at [1421, 223] on link "7 Charges" at bounding box center [1397, 212] width 182 height 62
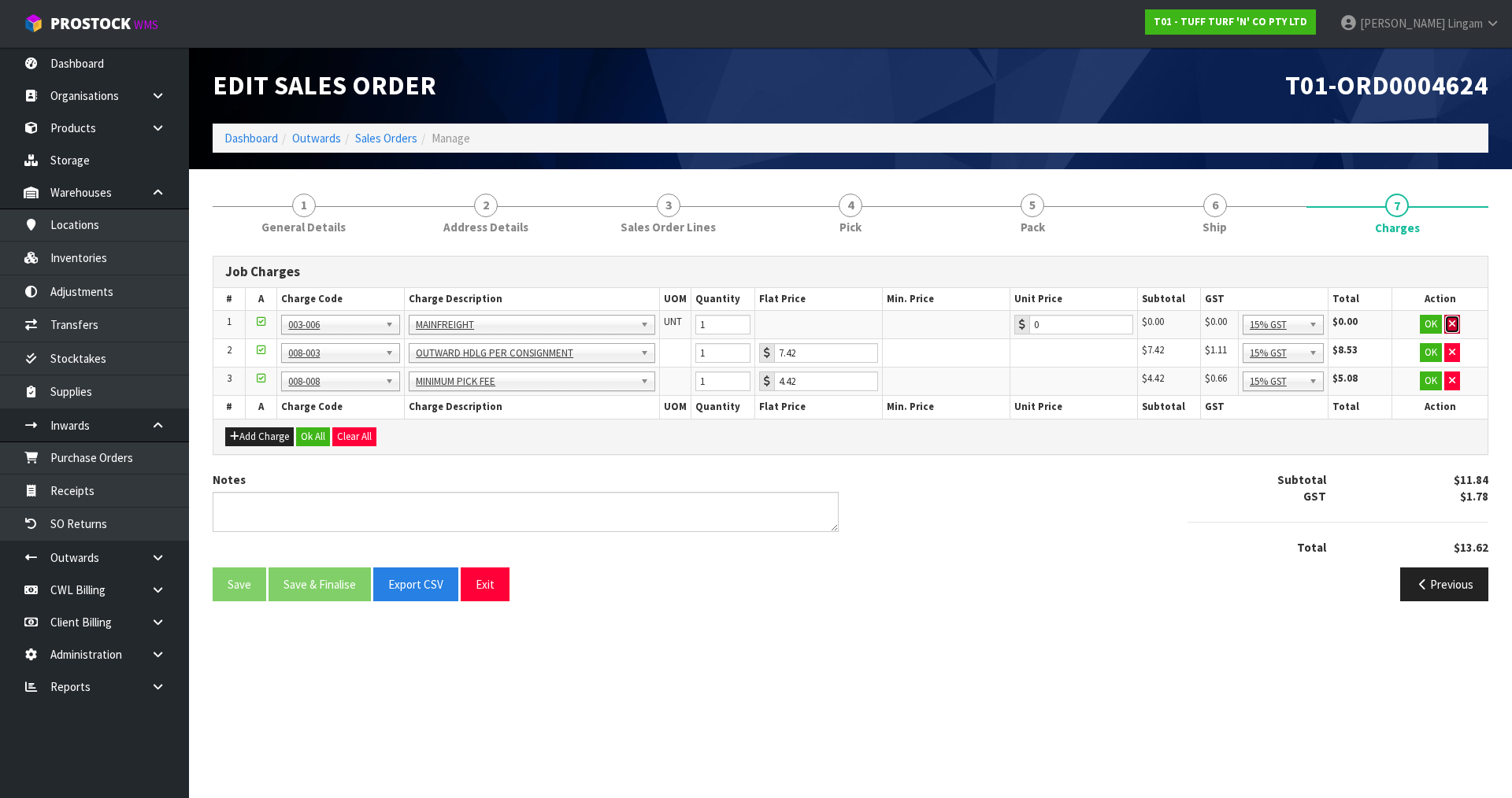
click at [1456, 317] on button "button" at bounding box center [1453, 325] width 16 height 19
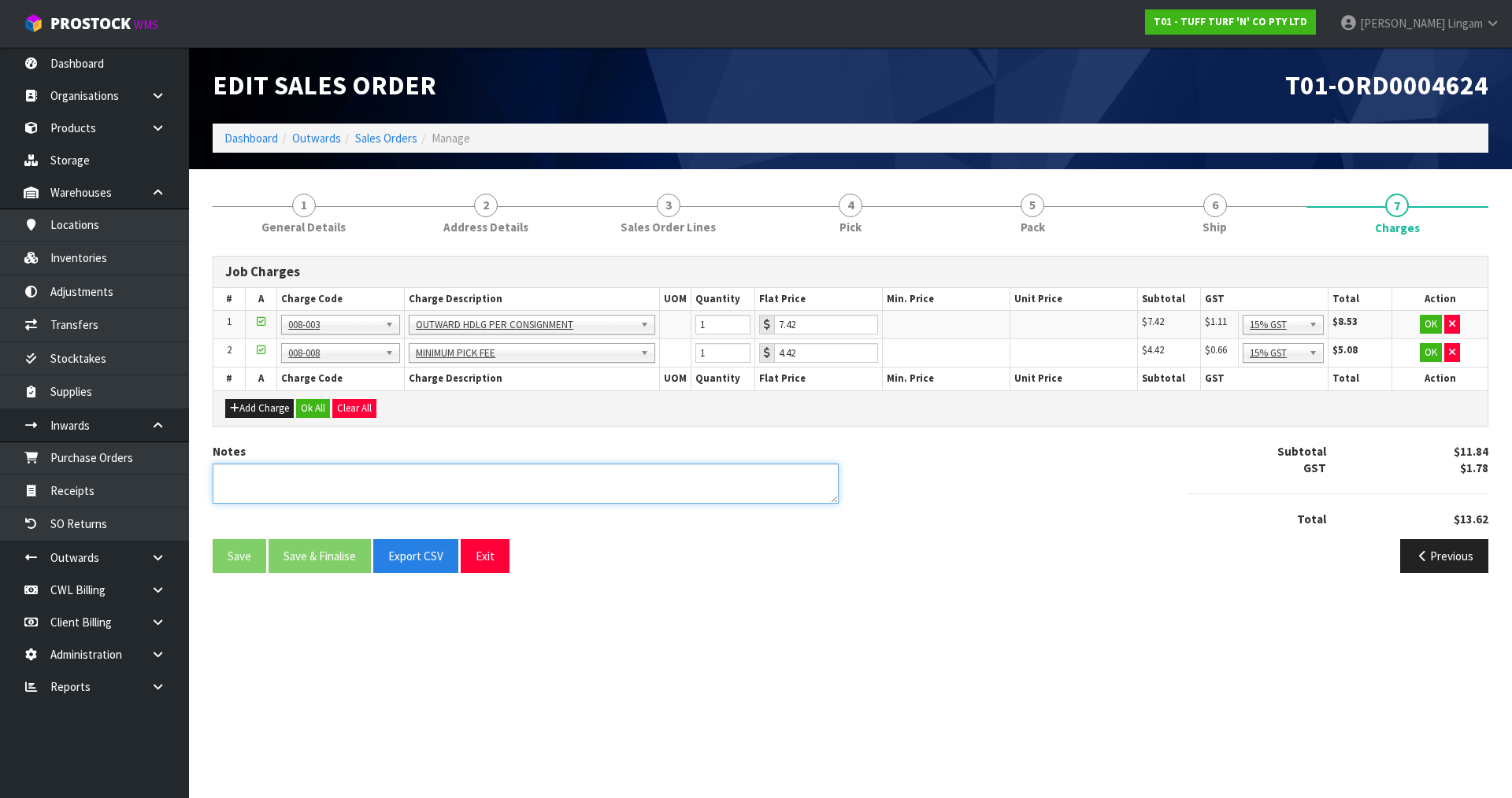
click at [655, 481] on textarea at bounding box center [526, 484] width 626 height 40
type textarea "COMBINE"
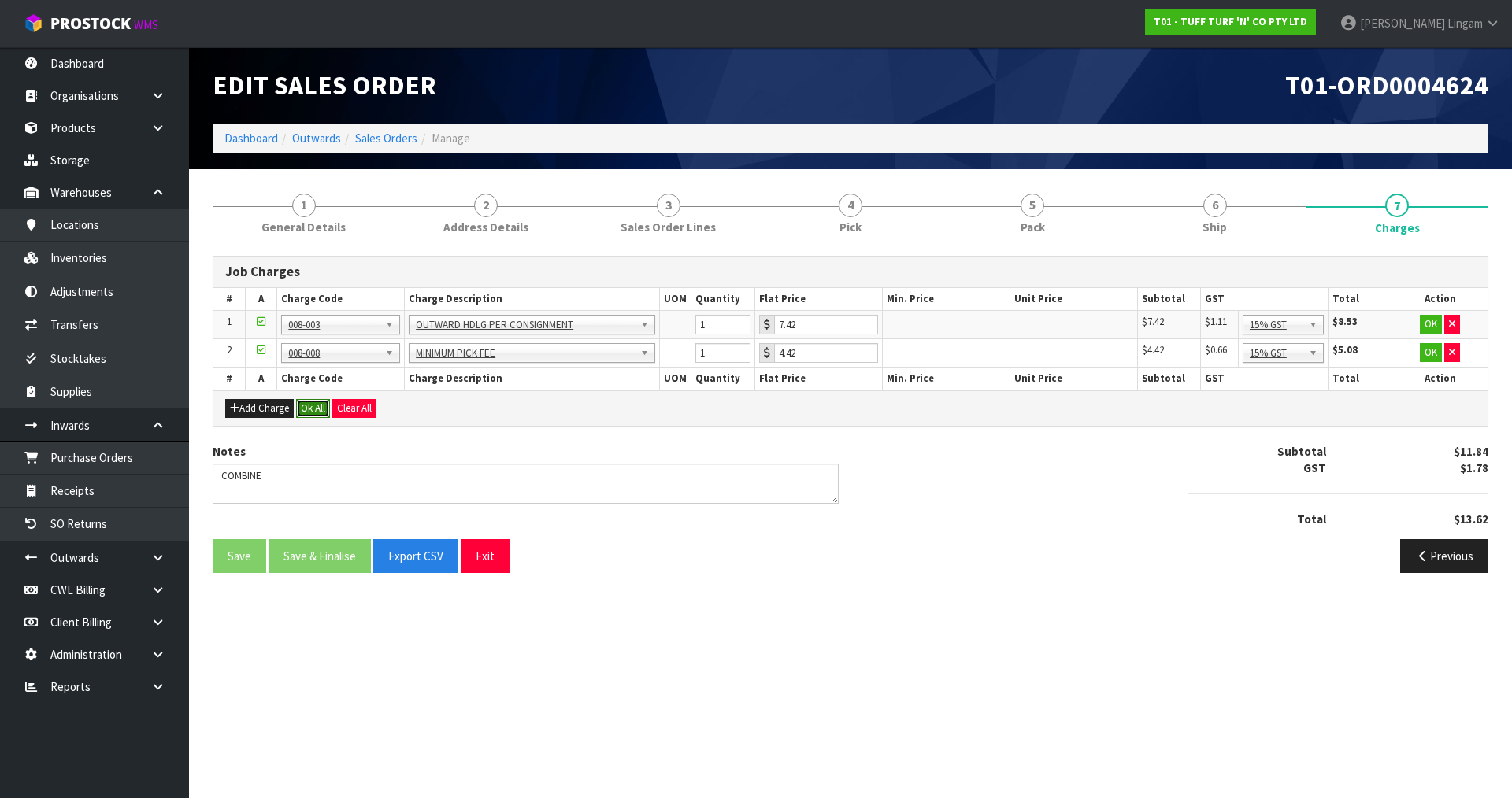
click at [317, 404] on button "Ok All" at bounding box center [313, 409] width 34 height 19
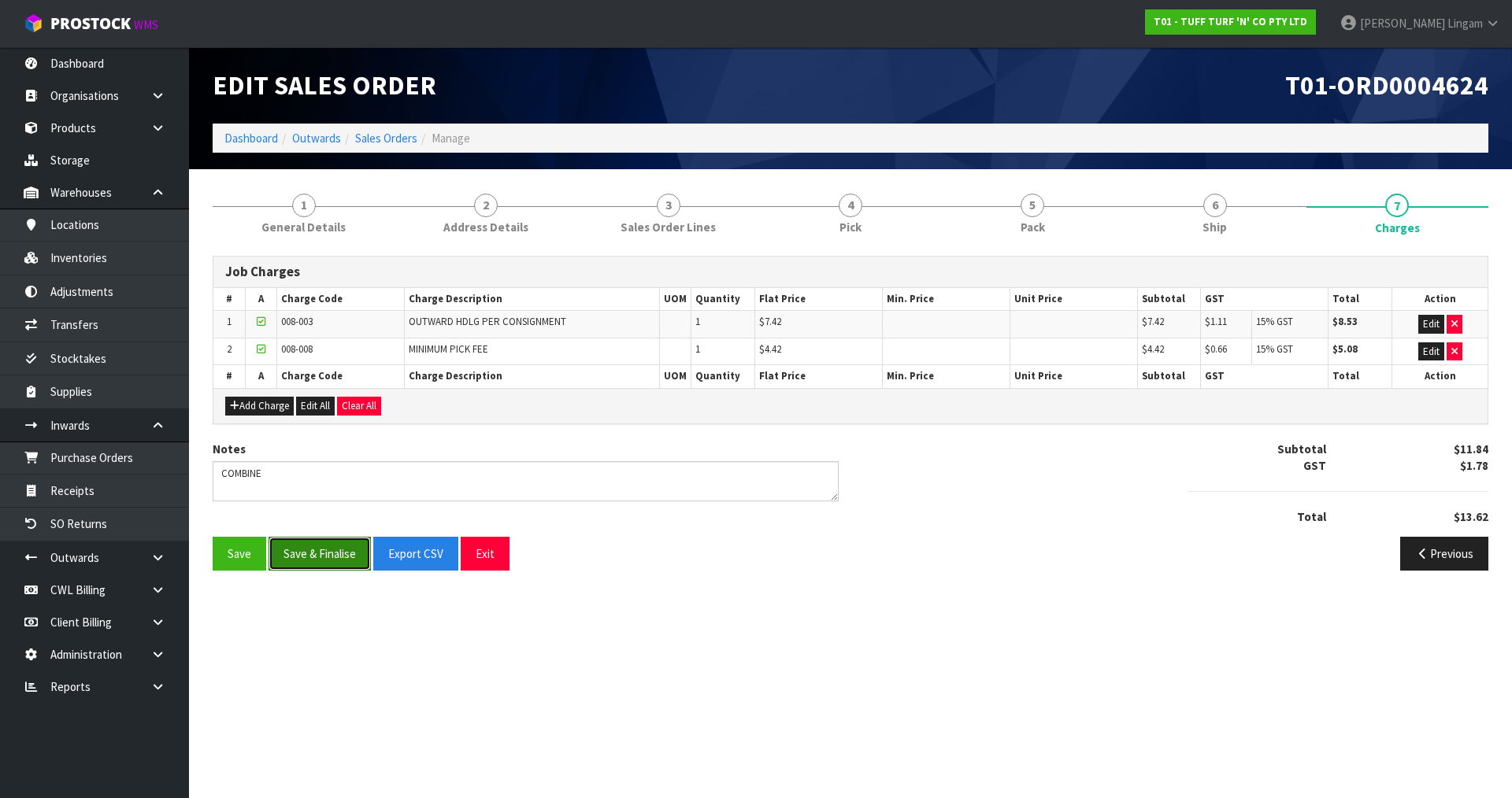
click at [320, 542] on button "Save & Finalise" at bounding box center [320, 553] width 102 height 34
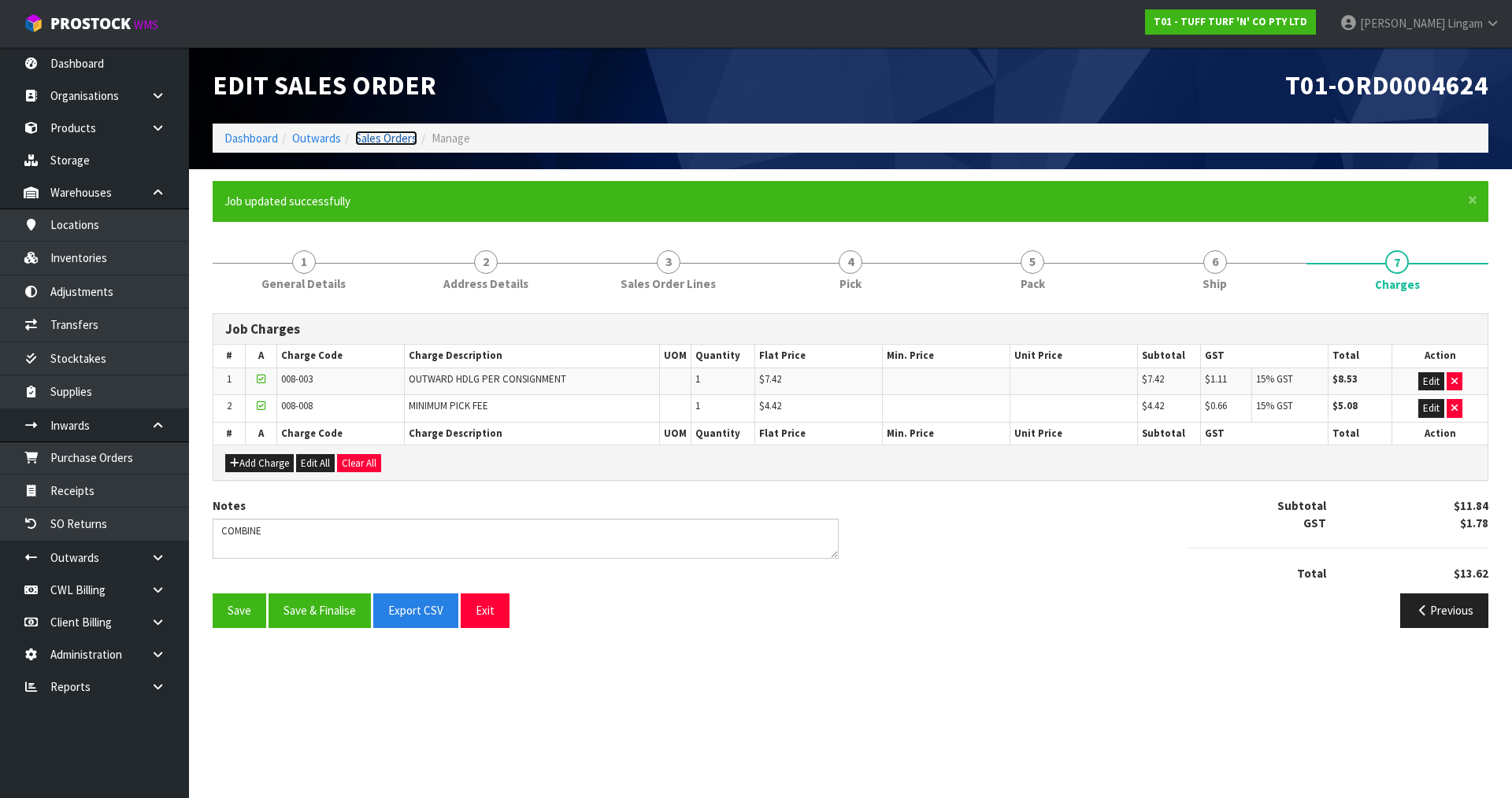
click at [395, 140] on link "Sales Orders" at bounding box center [386, 138] width 62 height 15
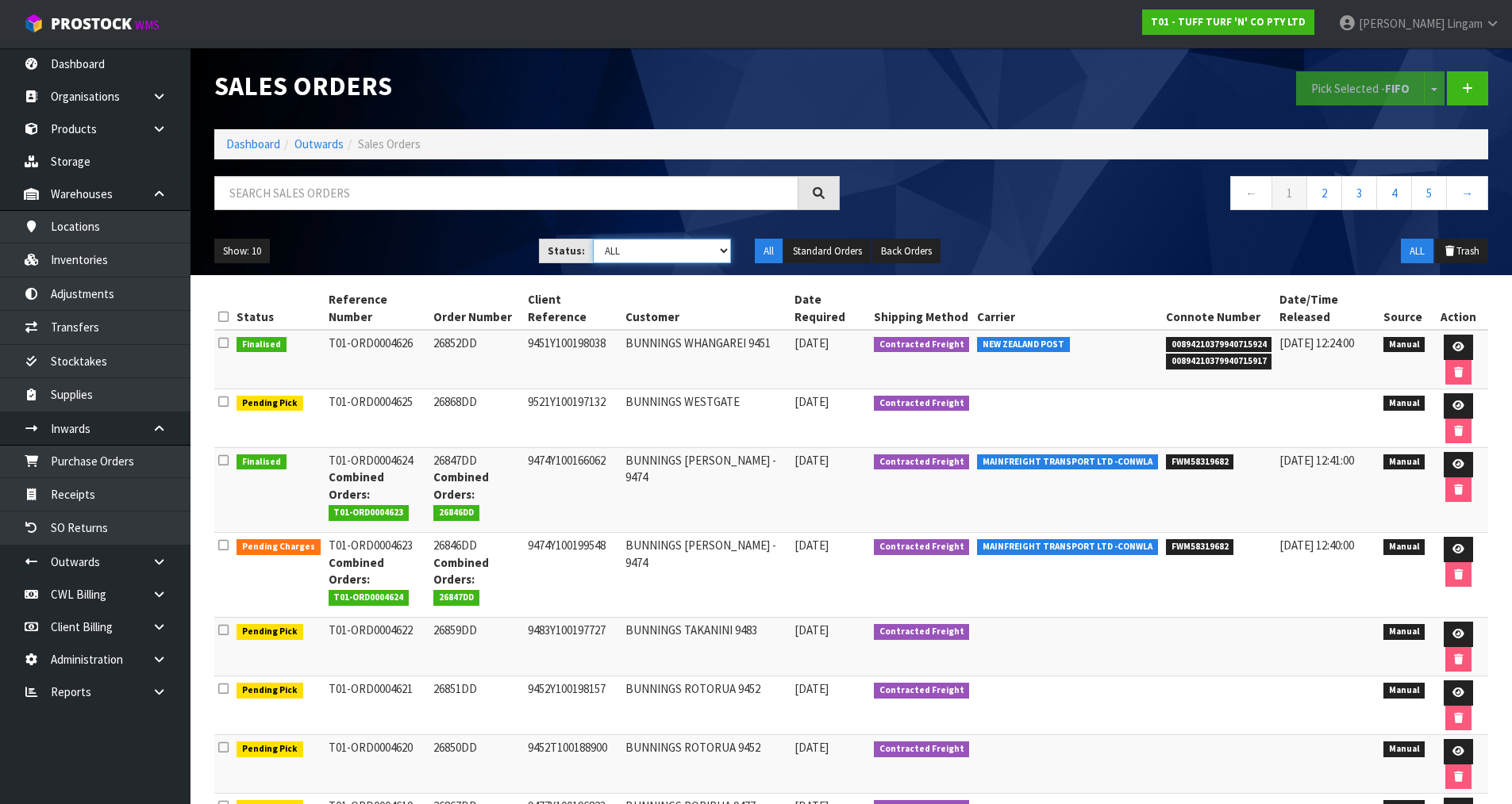
click at [717, 247] on select "Draft Pending Allocated Pending Pick Goods Picked Goods Packed Pending Charges …" at bounding box center [661, 251] width 138 height 25
select select "string:6"
click at [592, 238] on select "Draft Pending Allocated Pending Pick Goods Picked Goods Packed Pending Charges …" at bounding box center [661, 251] width 138 height 25
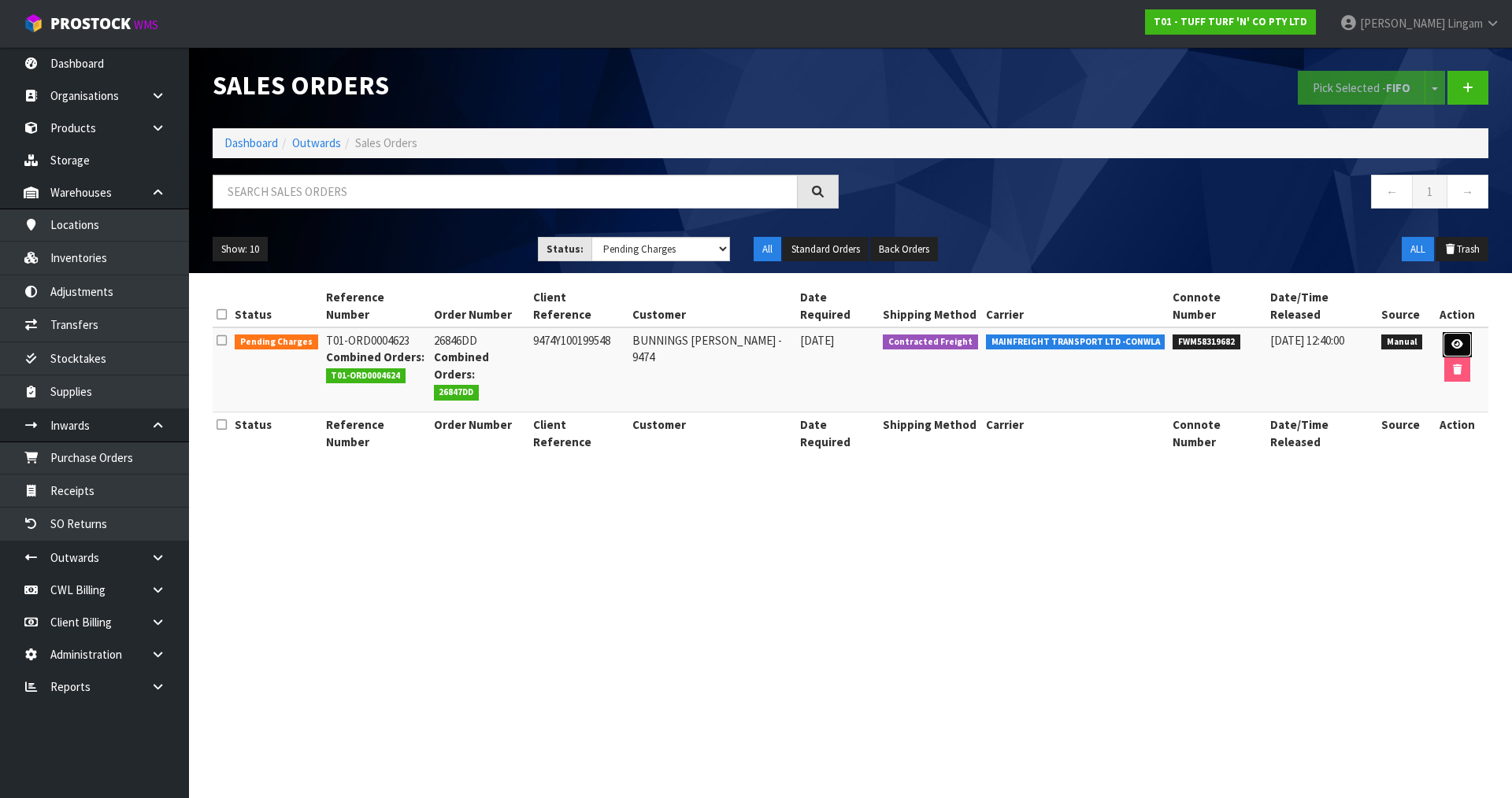
click at [1443, 332] on link at bounding box center [1458, 345] width 29 height 26
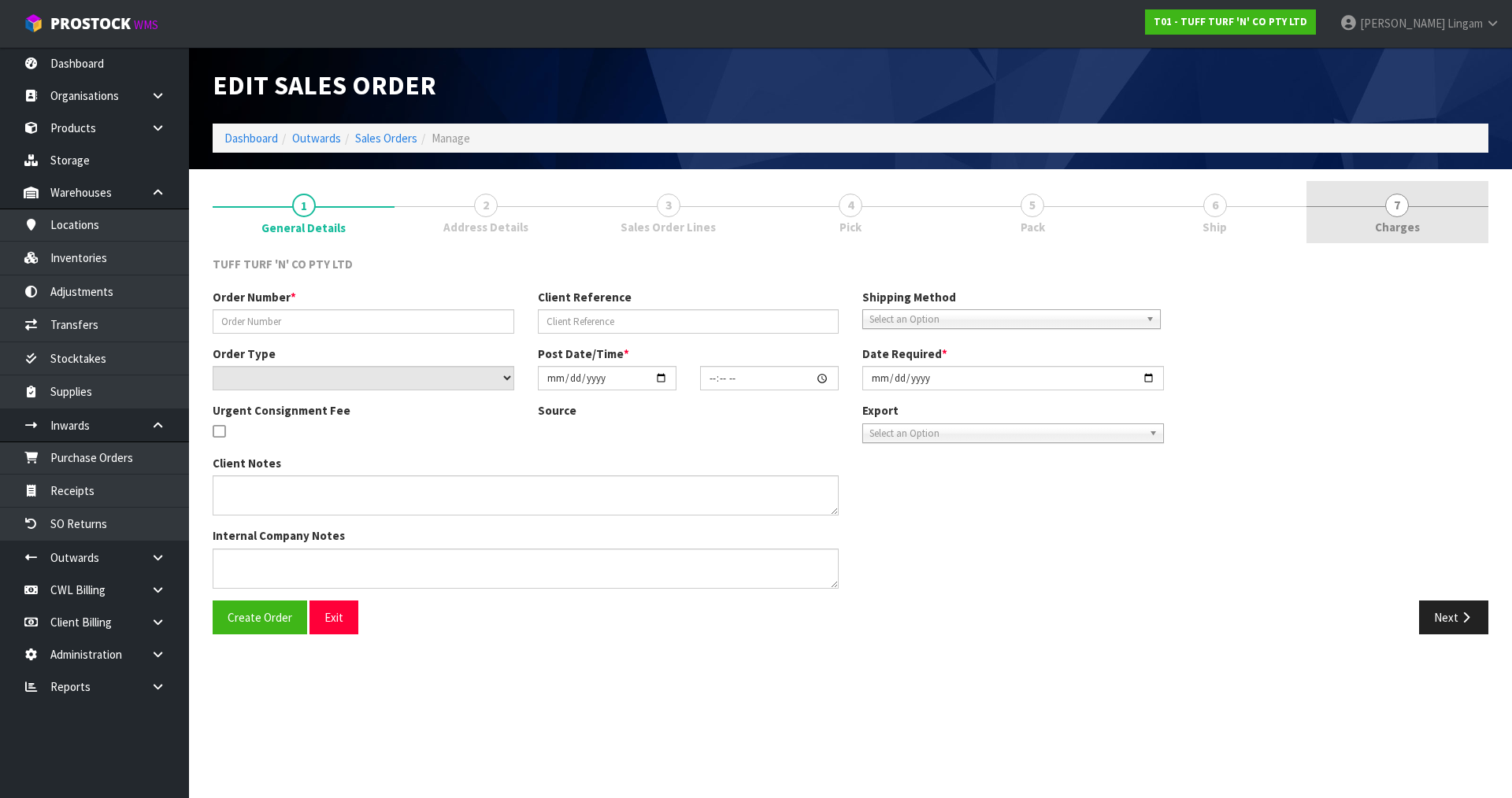
type input "26846DD"
type input "9474Y100199548"
select select "number:0"
type input "2025-08-18"
type input "13:45:00.000"
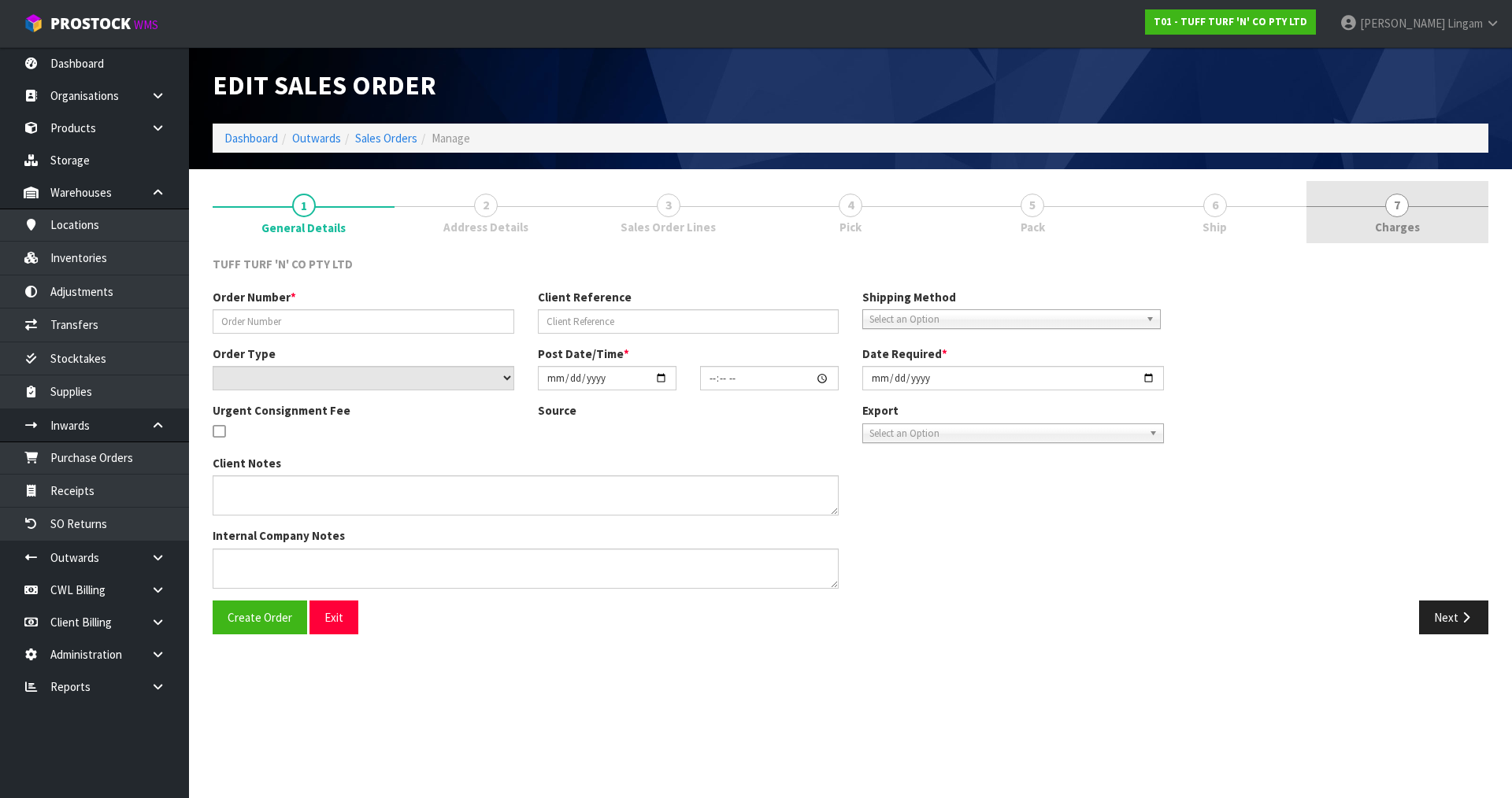
type input "2025-08-19"
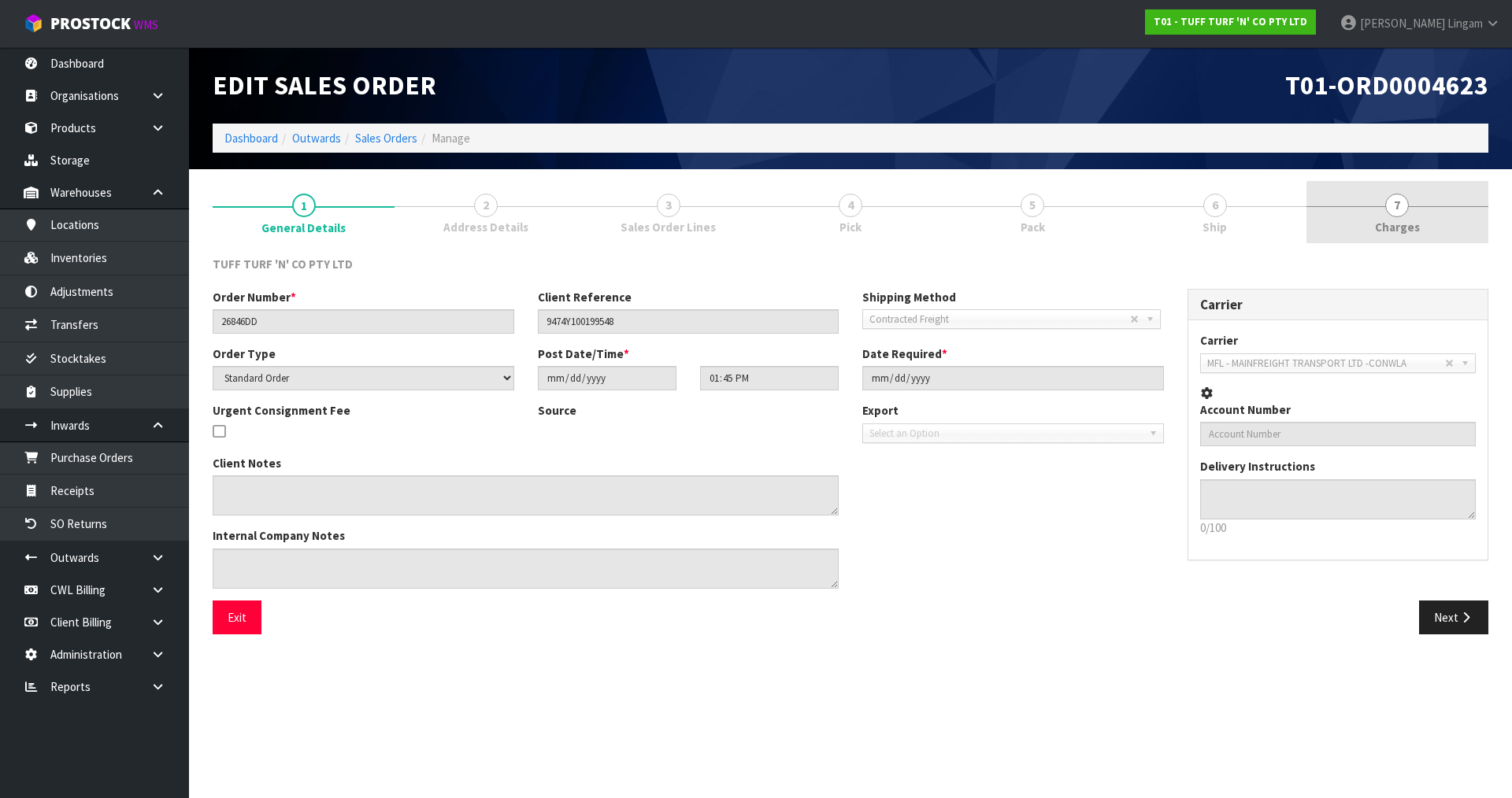
click at [1444, 228] on link "7 Charges" at bounding box center [1397, 212] width 182 height 62
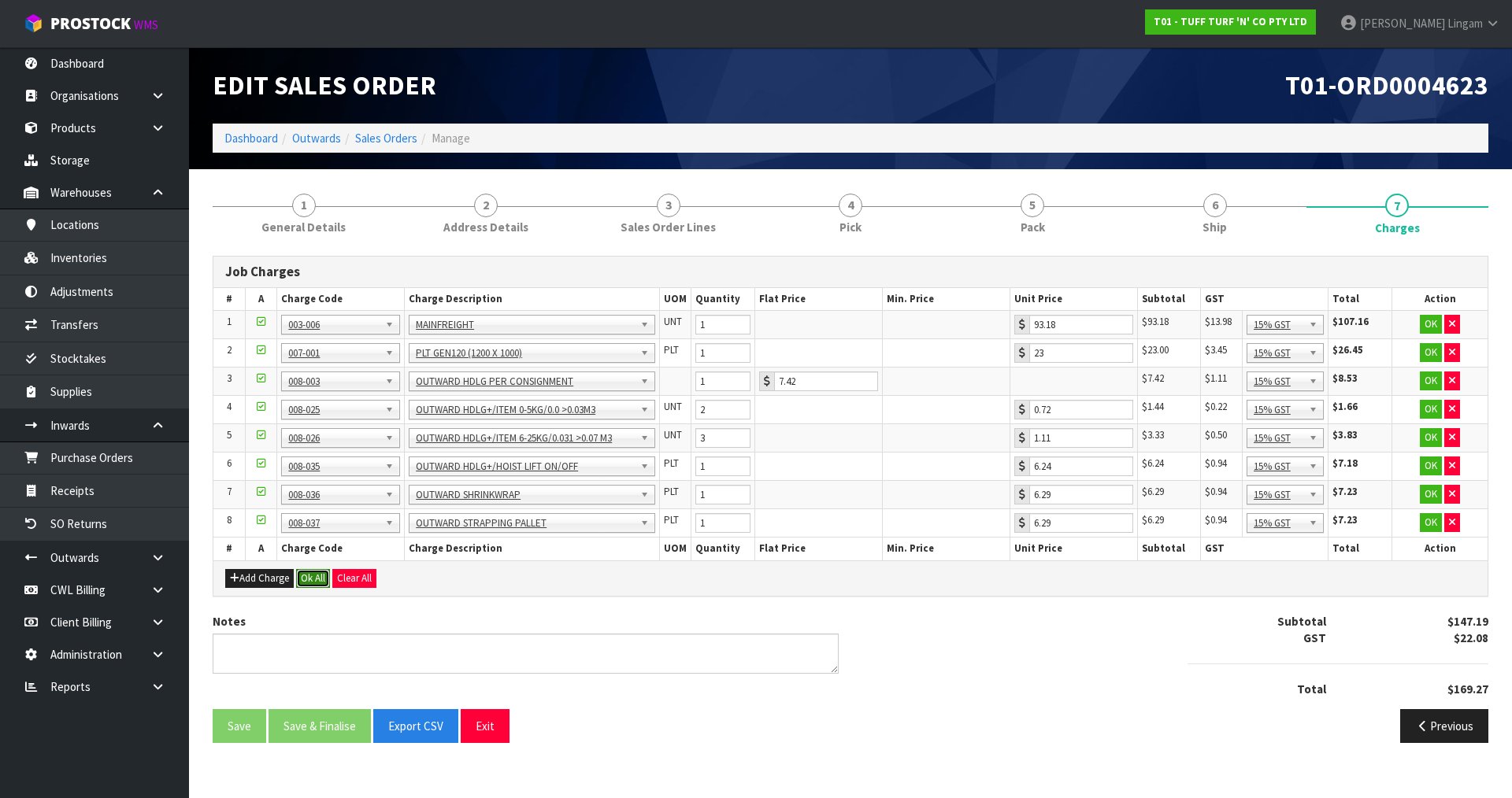
click at [319, 576] on button "Ok All" at bounding box center [313, 579] width 34 height 19
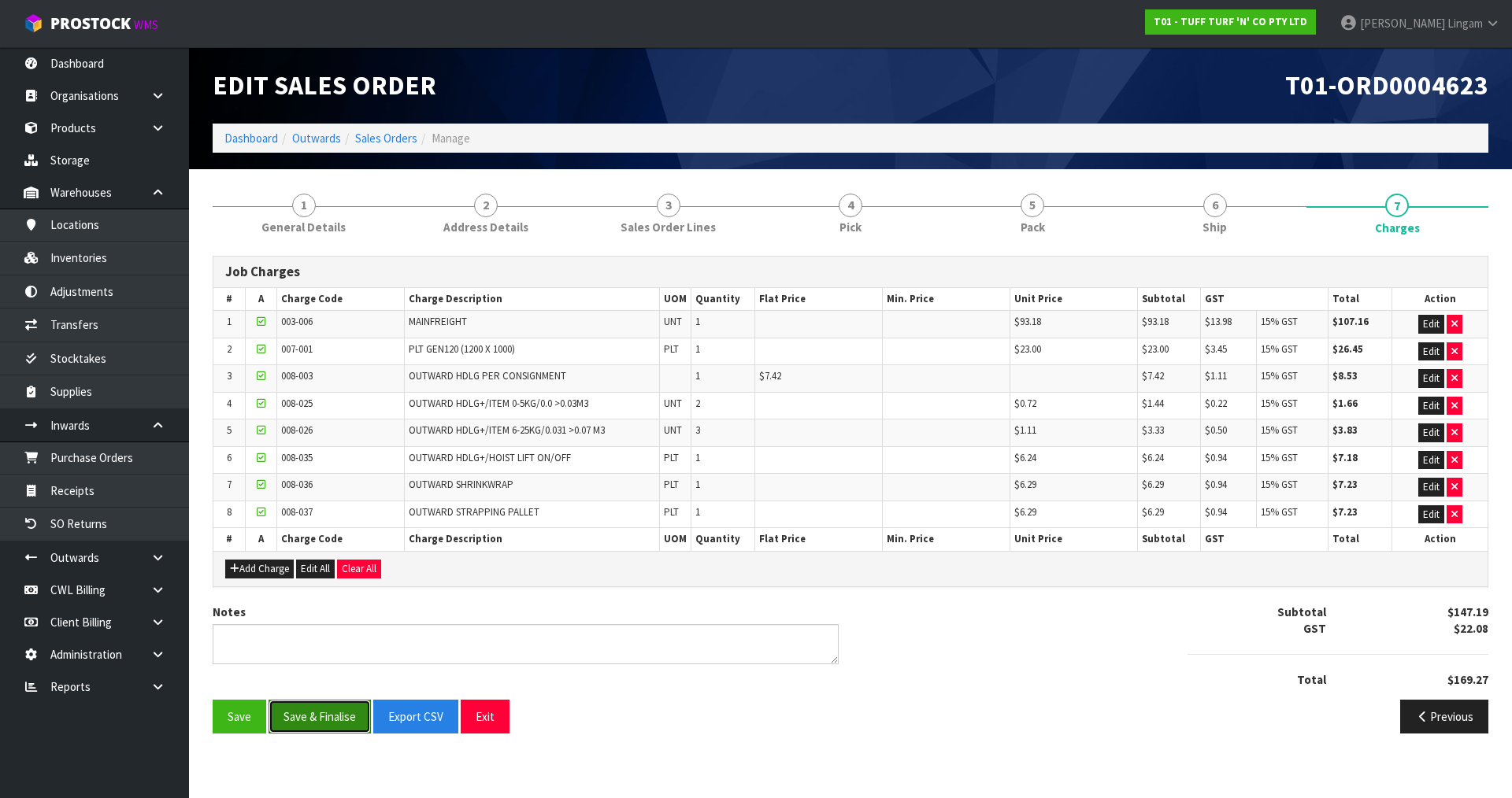
click at [313, 722] on button "Save & Finalise" at bounding box center [320, 716] width 102 height 34
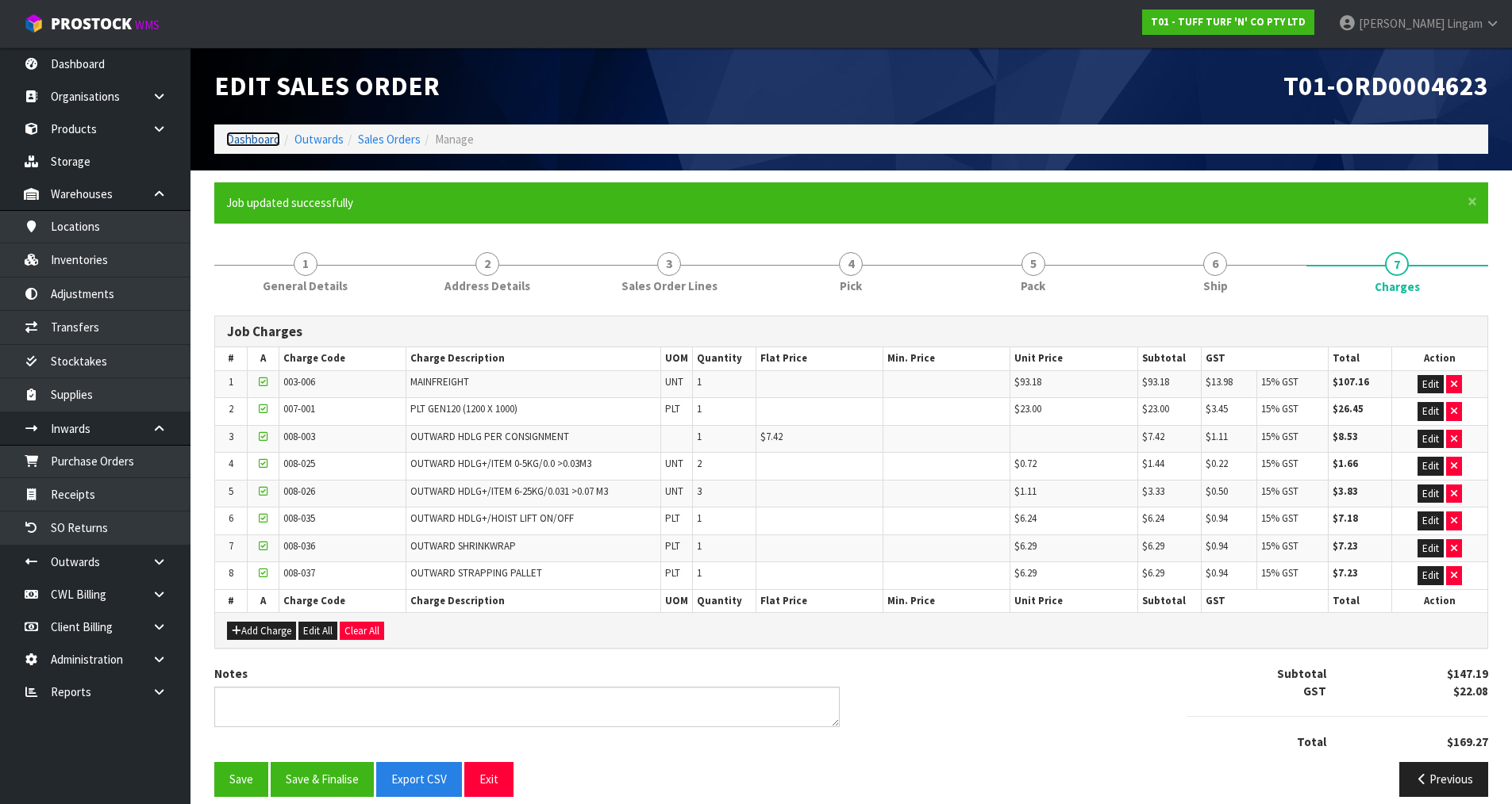
click at [264, 138] on link "Dashboard" at bounding box center [253, 139] width 54 height 15
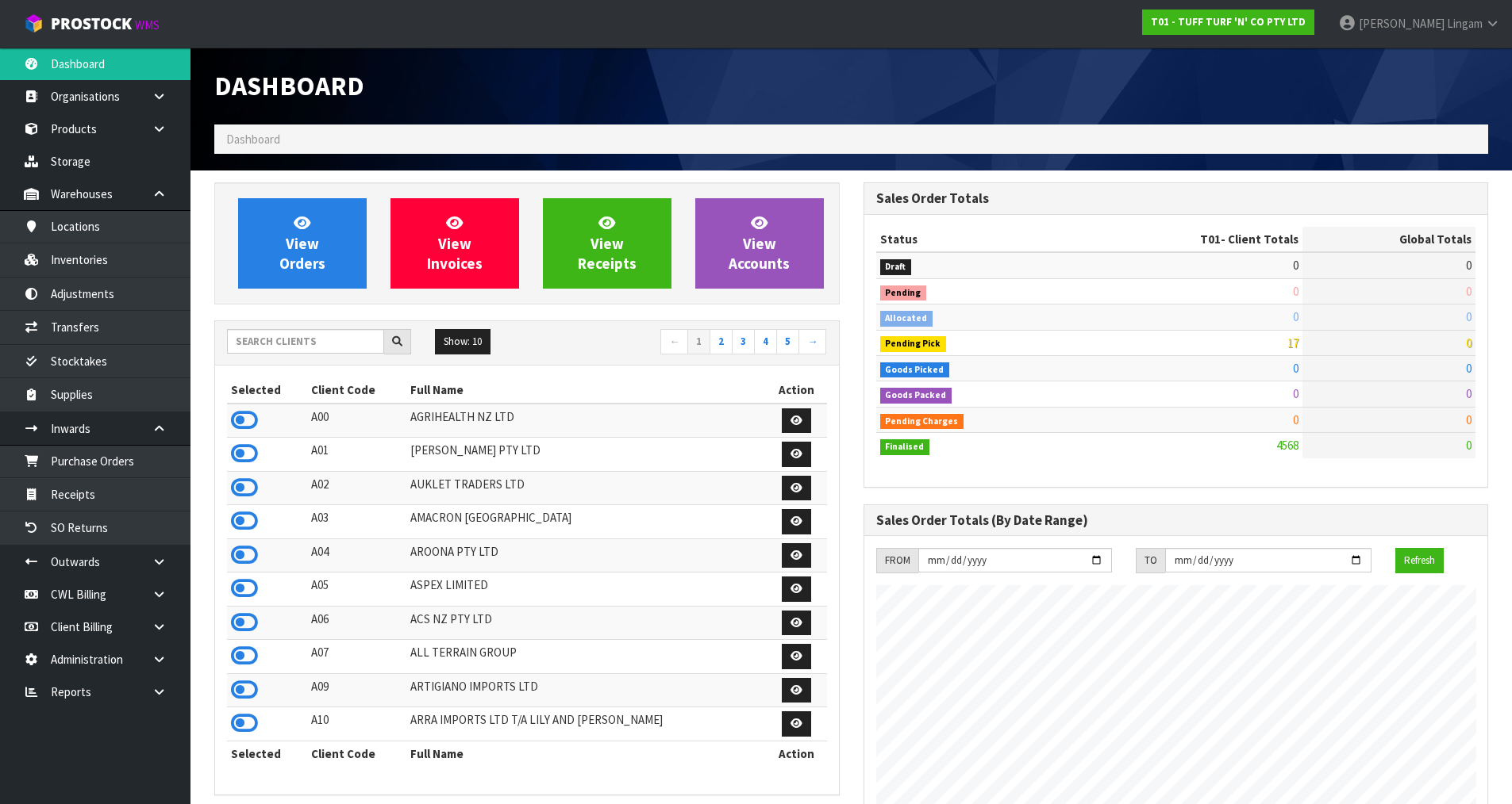
scroll to position [1202, 648]
click at [247, 627] on icon at bounding box center [243, 623] width 27 height 24
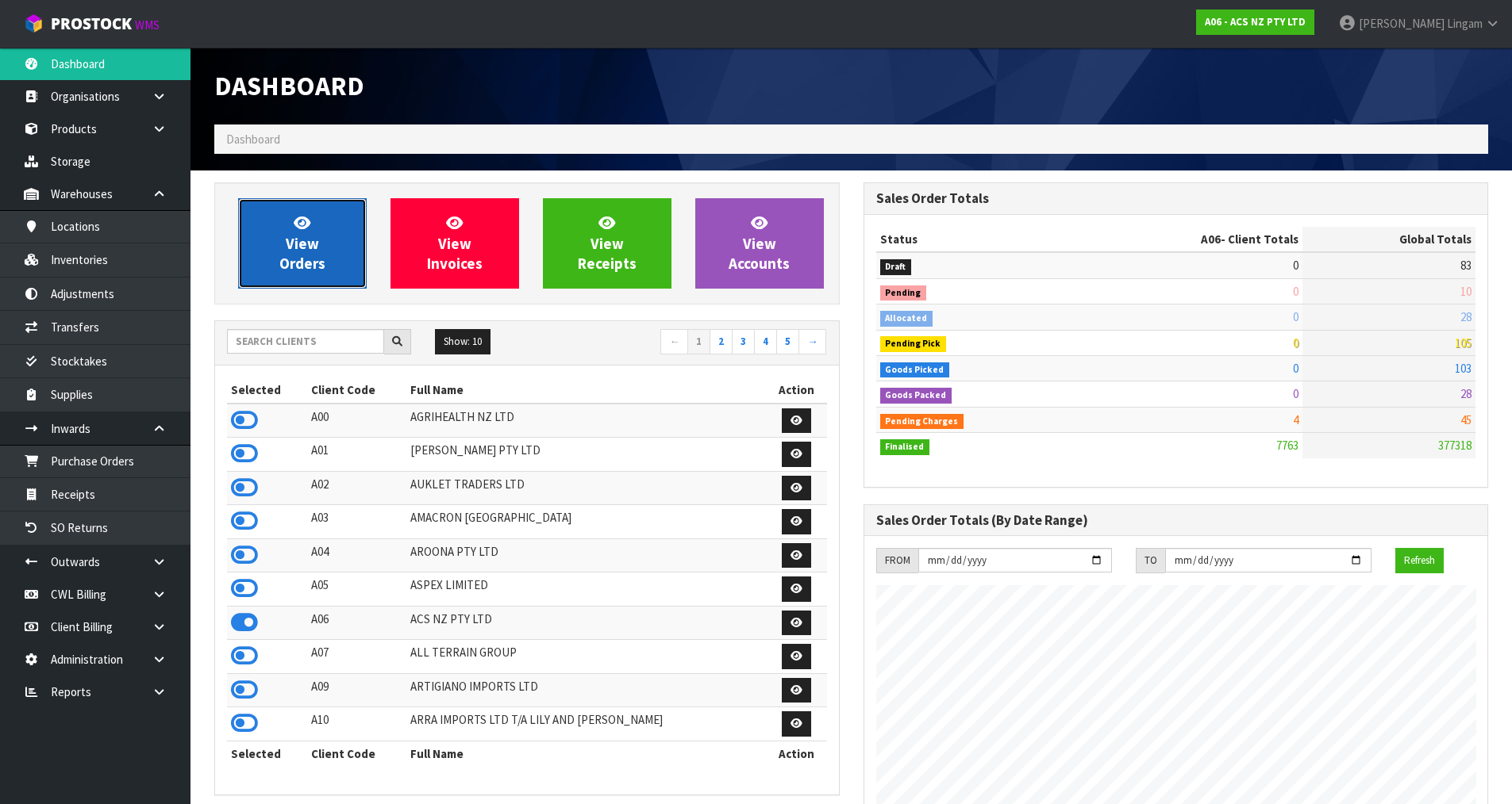
click at [329, 273] on link "View Orders" at bounding box center [301, 243] width 128 height 90
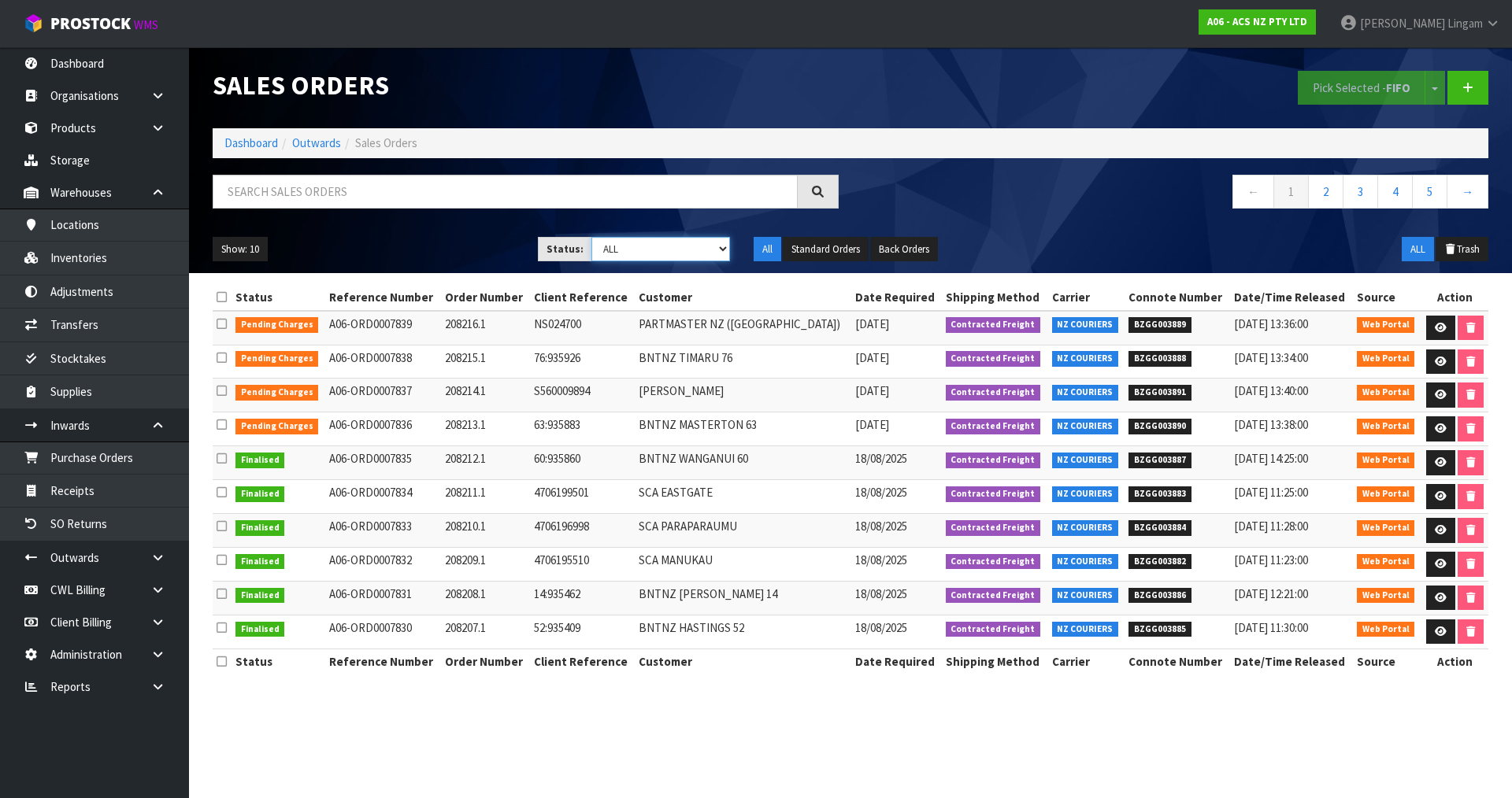
click at [699, 248] on select "Draft Pending Allocated Pending Pick Goods Picked Goods Packed Pending Charges …" at bounding box center [661, 249] width 139 height 25
select select "string:6"
click at [591, 237] on select "Draft Pending Allocated Pending Pick Goods Picked Goods Packed Pending Charges …" at bounding box center [661, 249] width 139 height 25
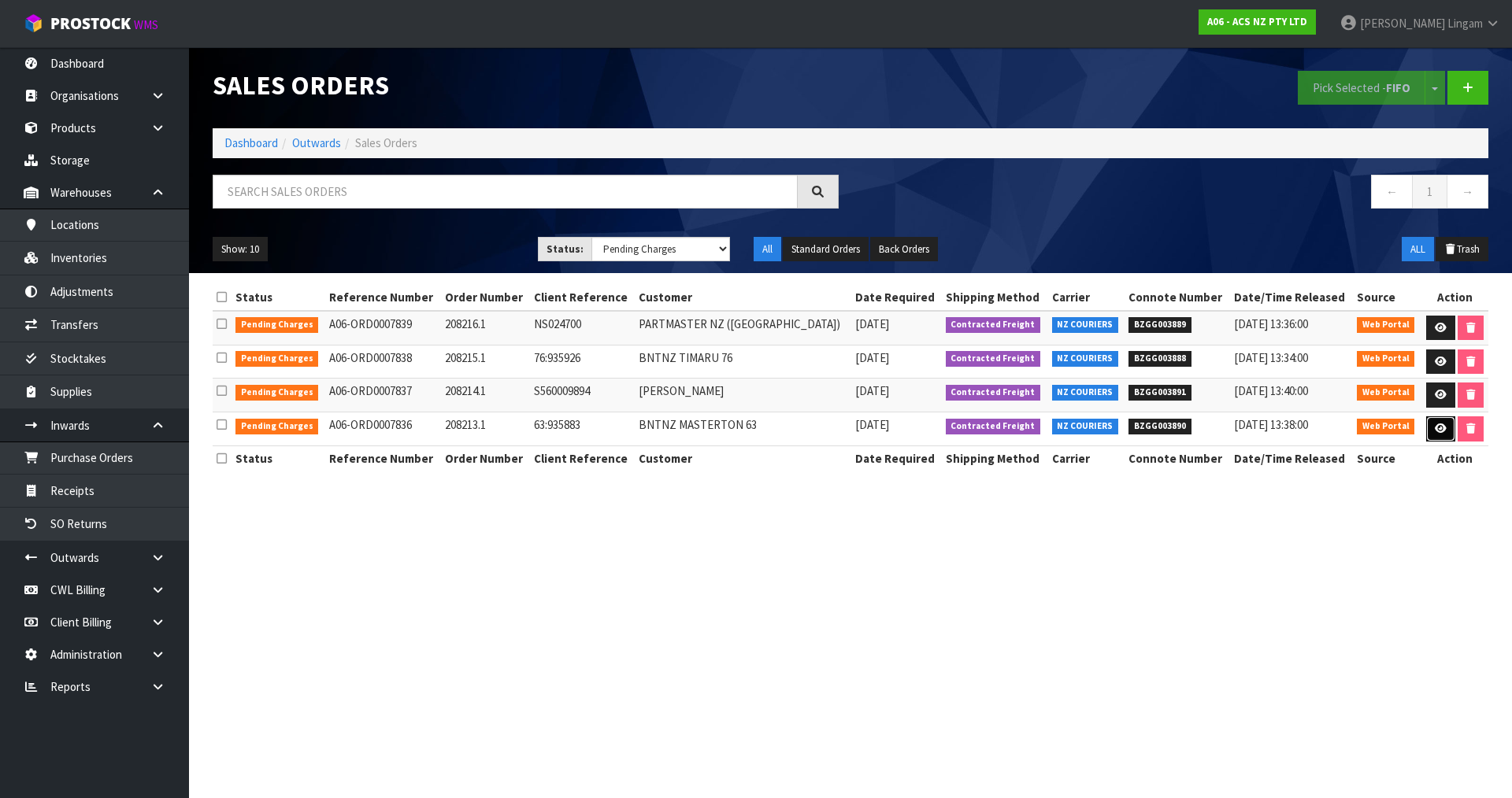
click at [1436, 433] on icon at bounding box center [1441, 429] width 12 height 10
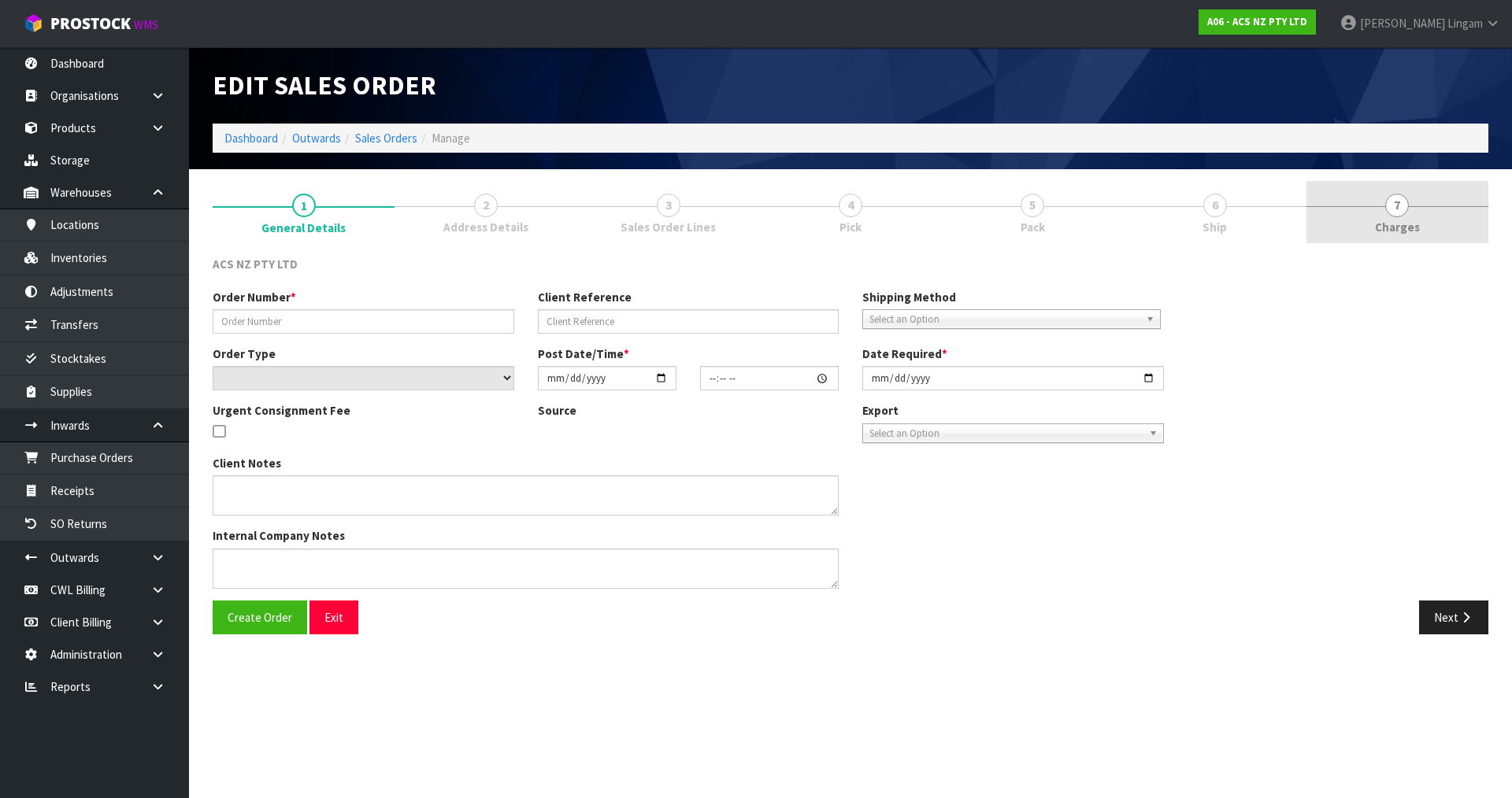
type input "208213.1"
type input "63:935883"
select select "number:0"
type input "2025-08-18"
type input "13:52:00.000"
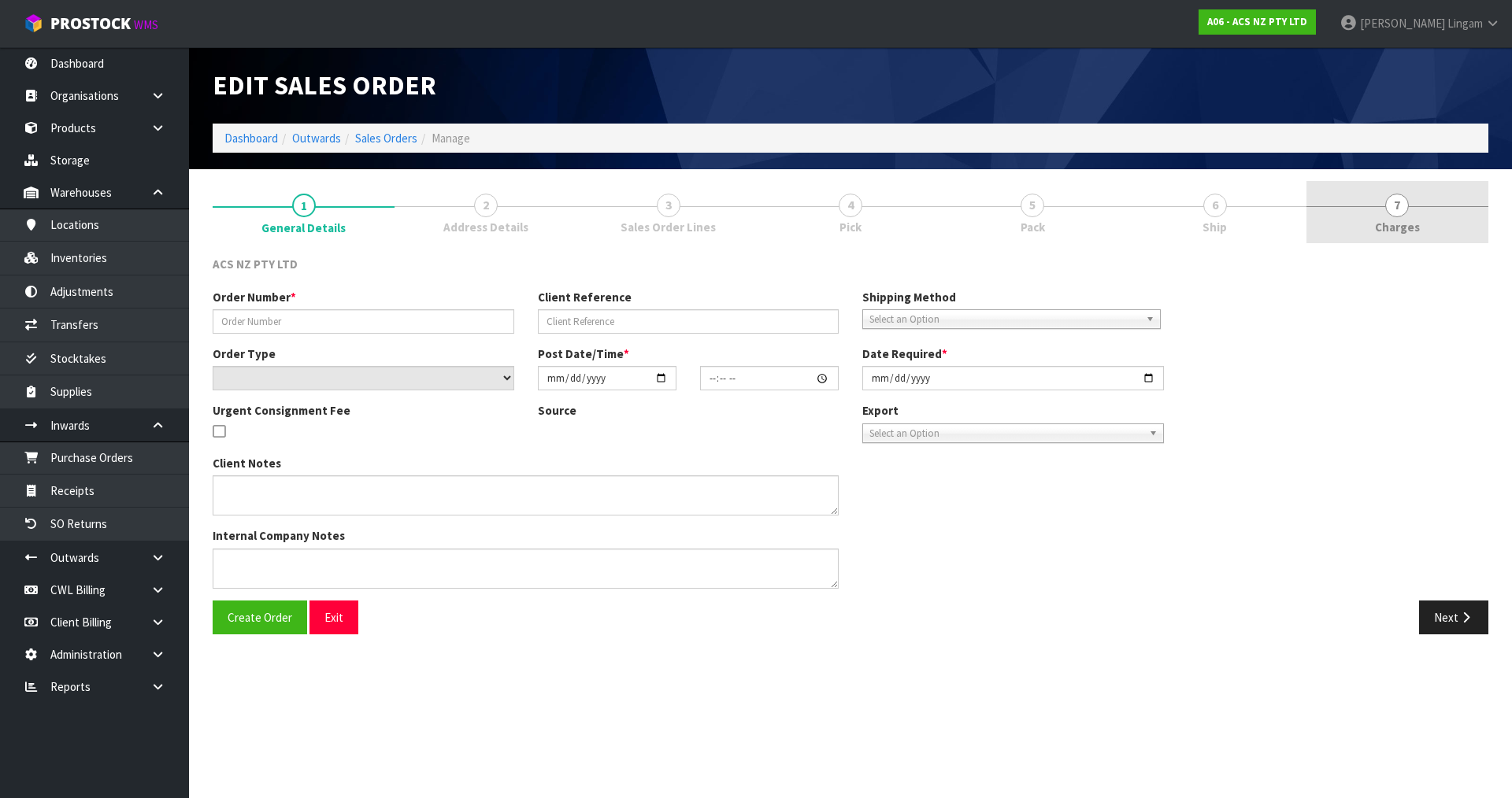
type input "2025-08-19"
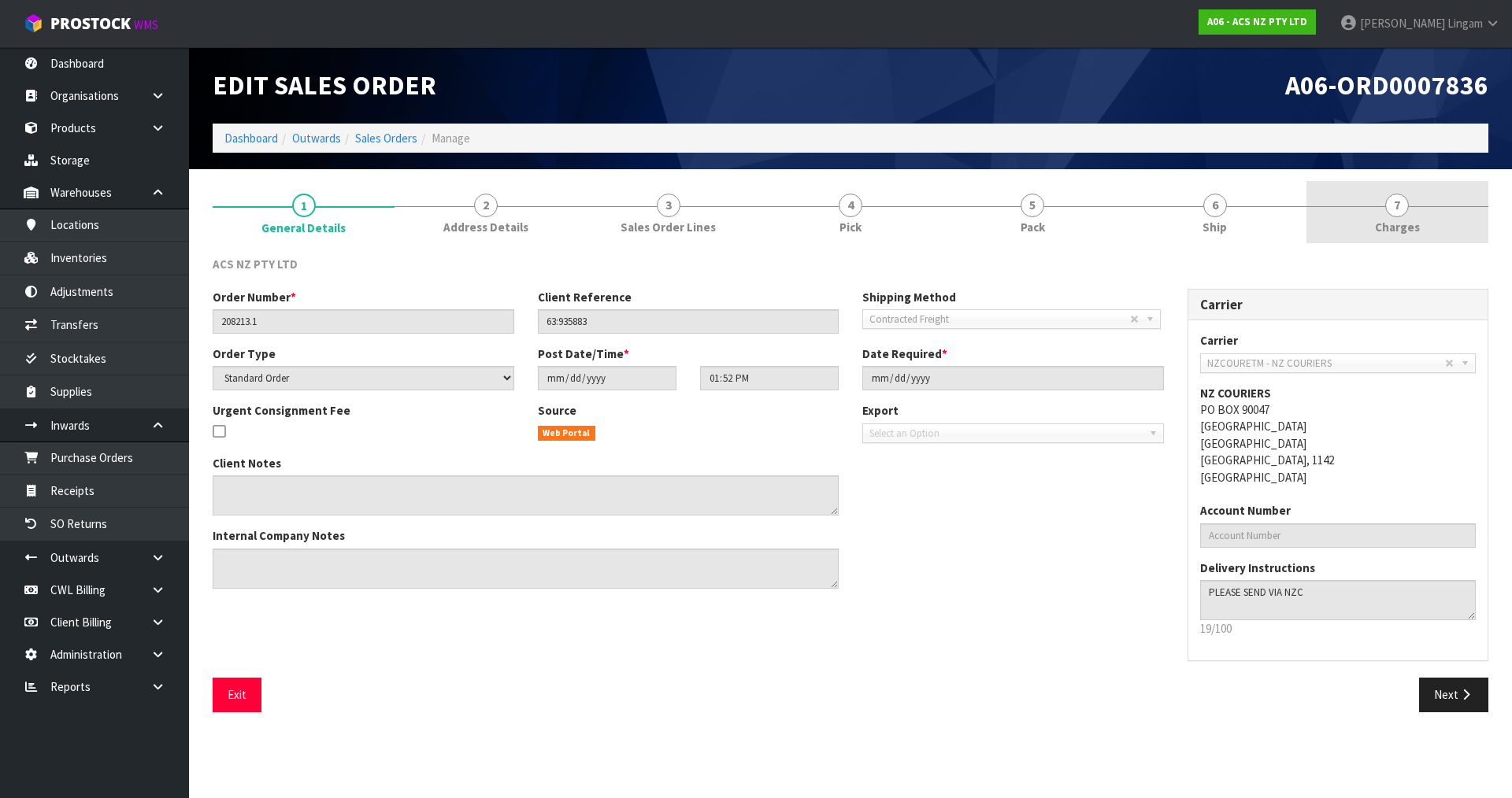
click at [1437, 215] on link "7 Charges" at bounding box center [1397, 212] width 182 height 62
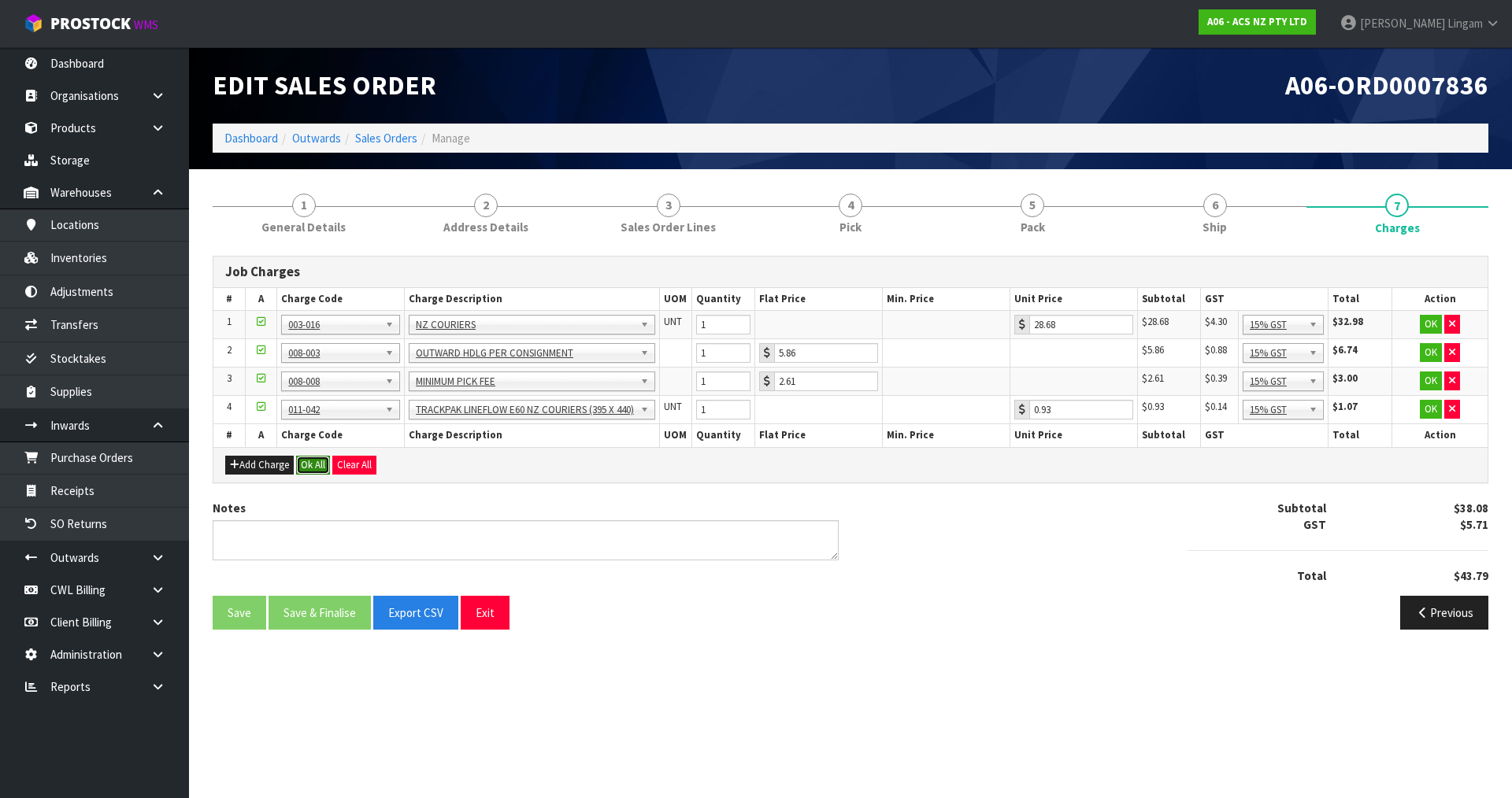
click at [314, 462] on button "Ok All" at bounding box center [313, 465] width 34 height 19
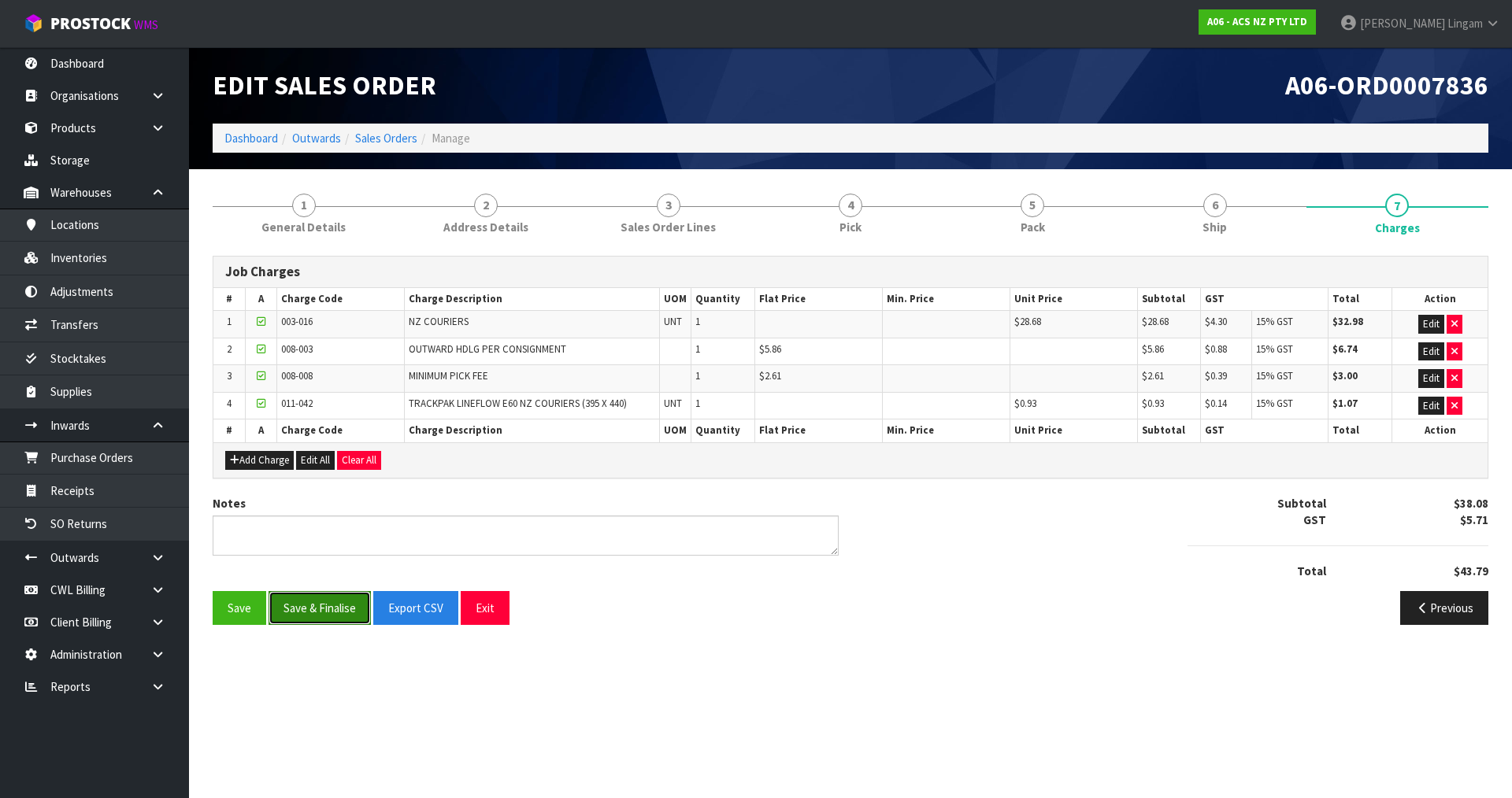
click at [333, 612] on button "Save & Finalise" at bounding box center [320, 608] width 102 height 34
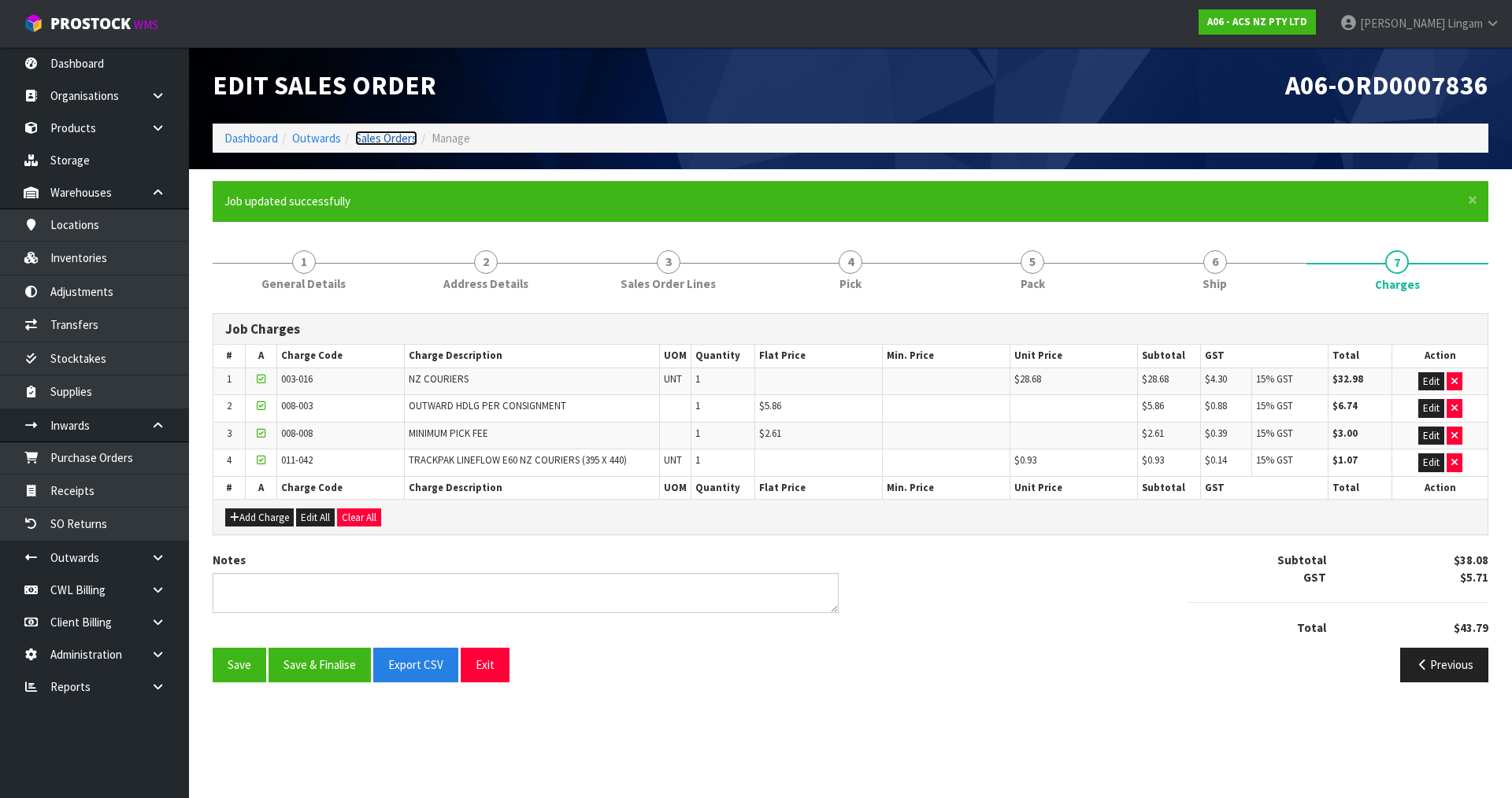
click at [391, 138] on link "Sales Orders" at bounding box center [386, 138] width 62 height 15
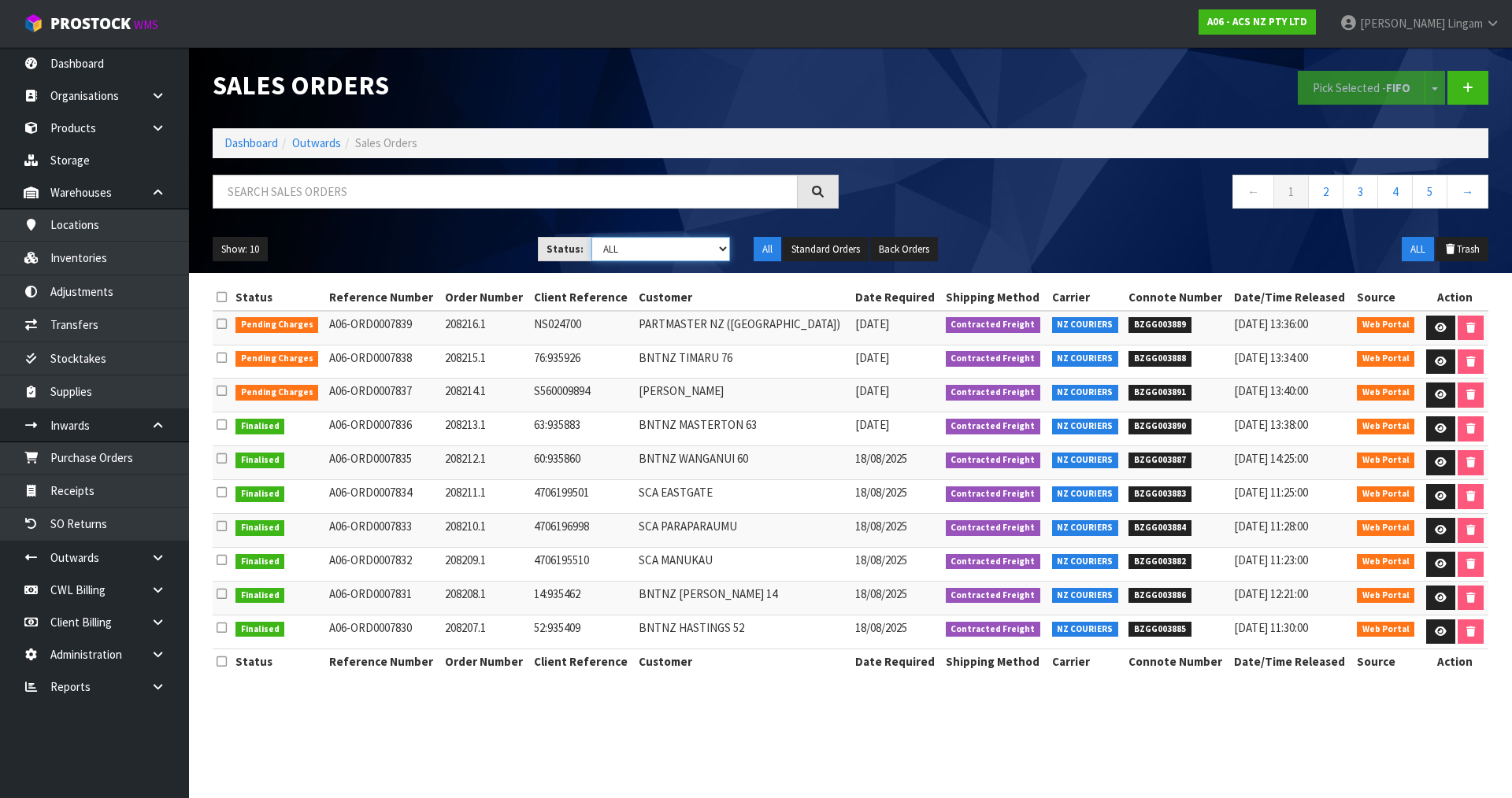
click at [699, 247] on select "Draft Pending Allocated Pending Pick Goods Picked Goods Packed Pending Charges …" at bounding box center [661, 249] width 139 height 25
select select "string:6"
click at [591, 237] on select "Draft Pending Allocated Pending Pick Goods Picked Goods Packed Pending Charges …" at bounding box center [661, 249] width 139 height 25
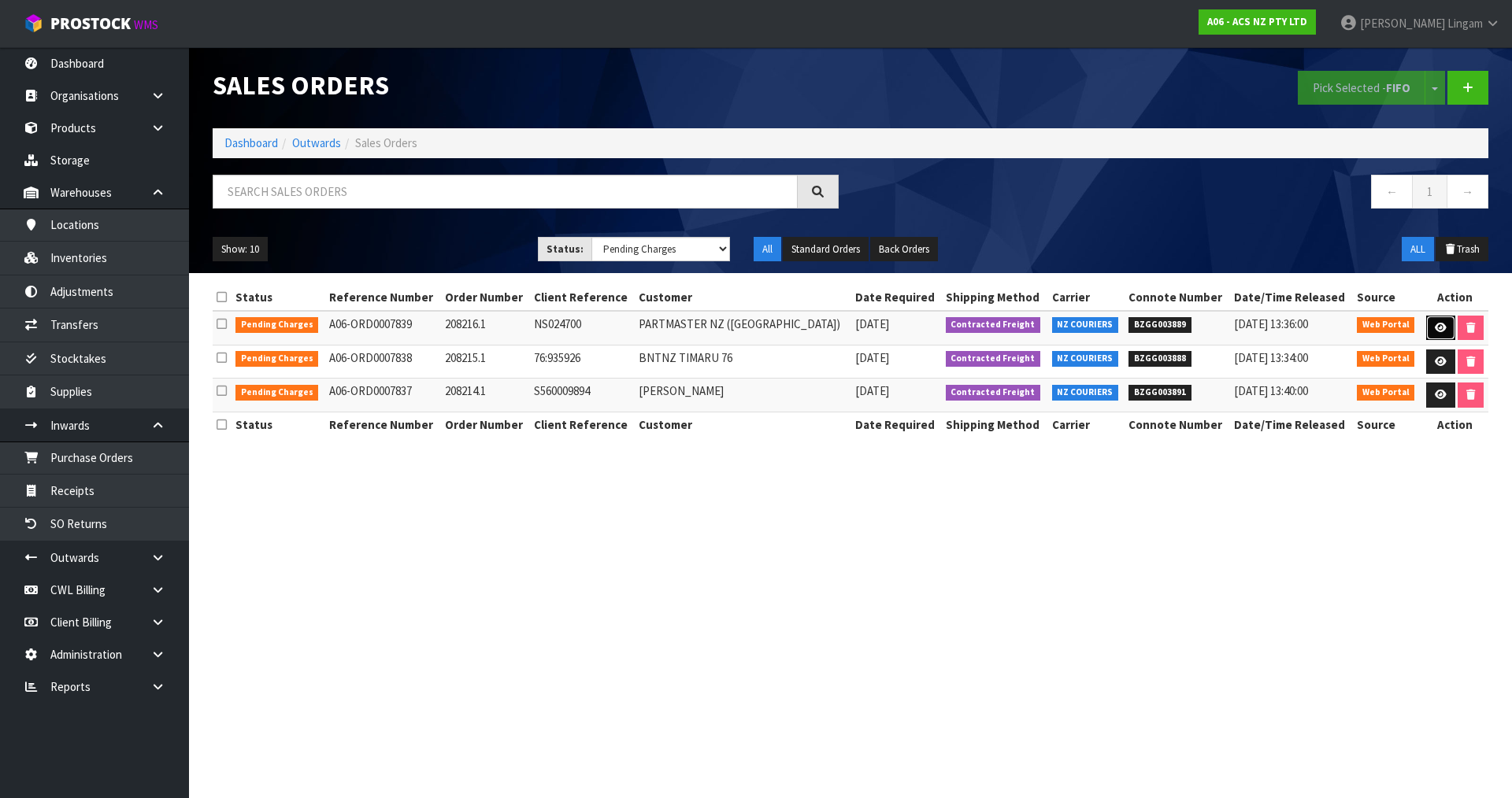
click at [1435, 325] on icon at bounding box center [1441, 328] width 12 height 10
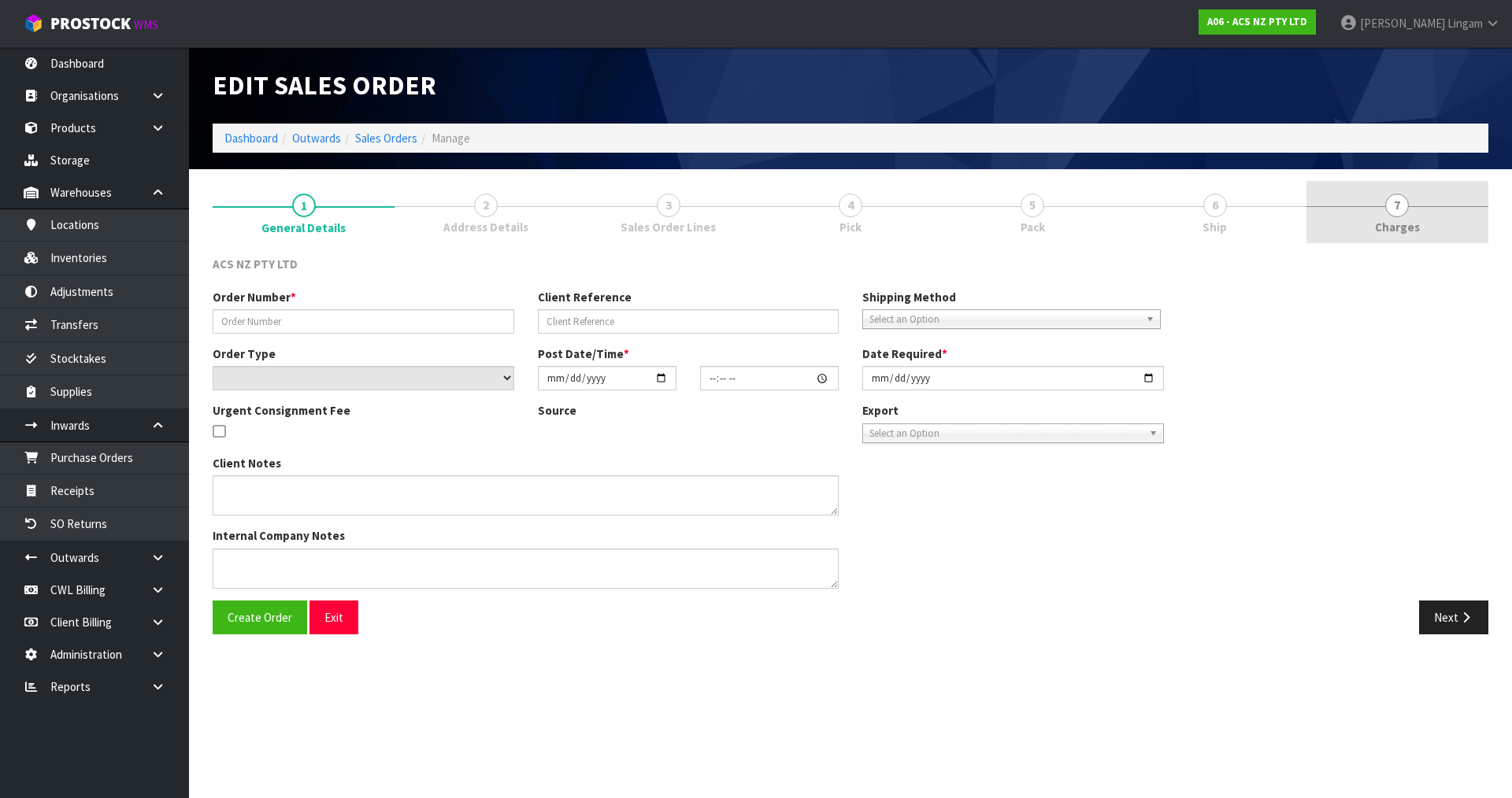
type input "208216.1"
type input "NS024700"
select select "number:0"
type input "2025-08-18"
type input "17:19:00.000"
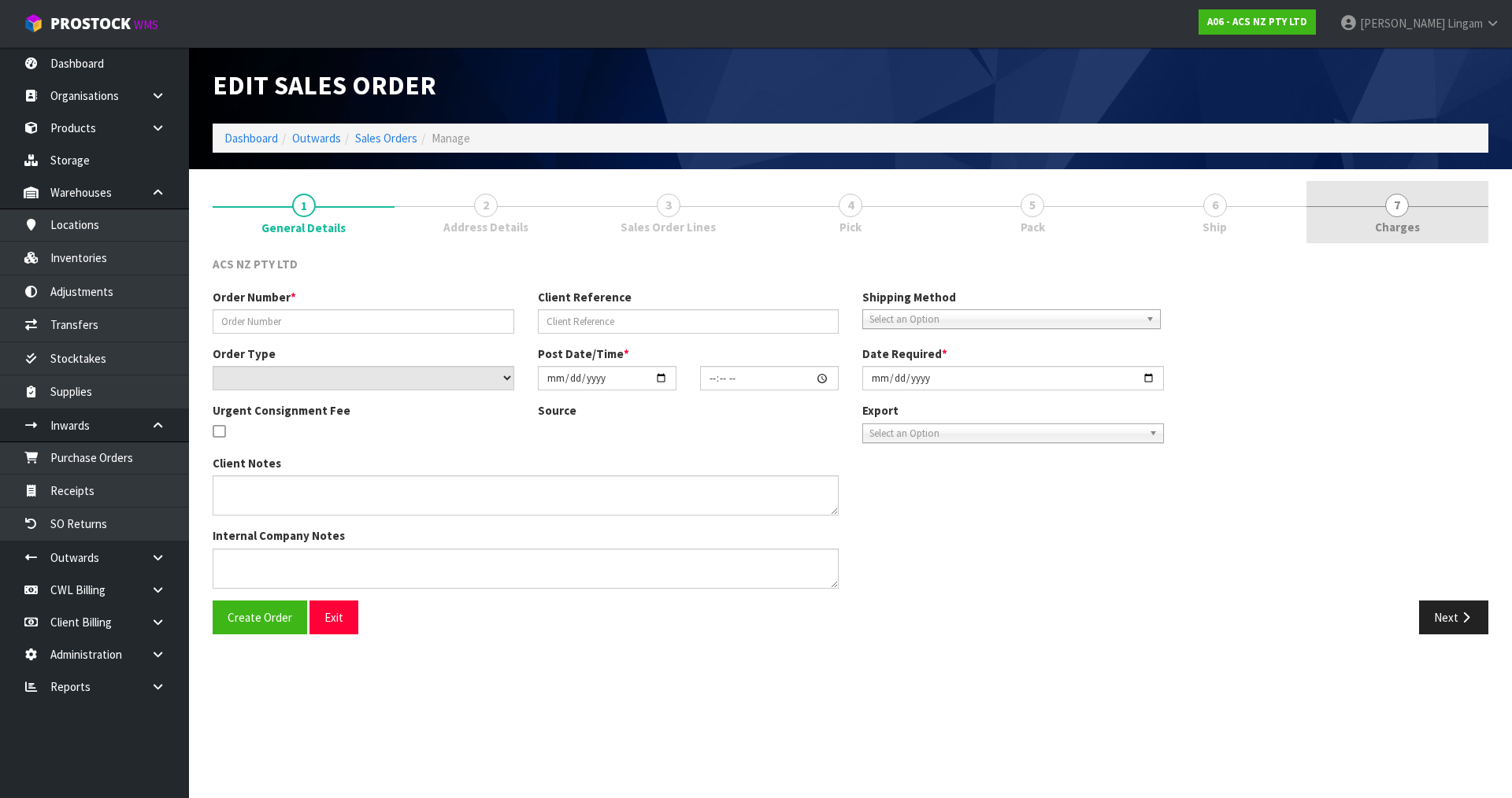
type input "2025-08-19"
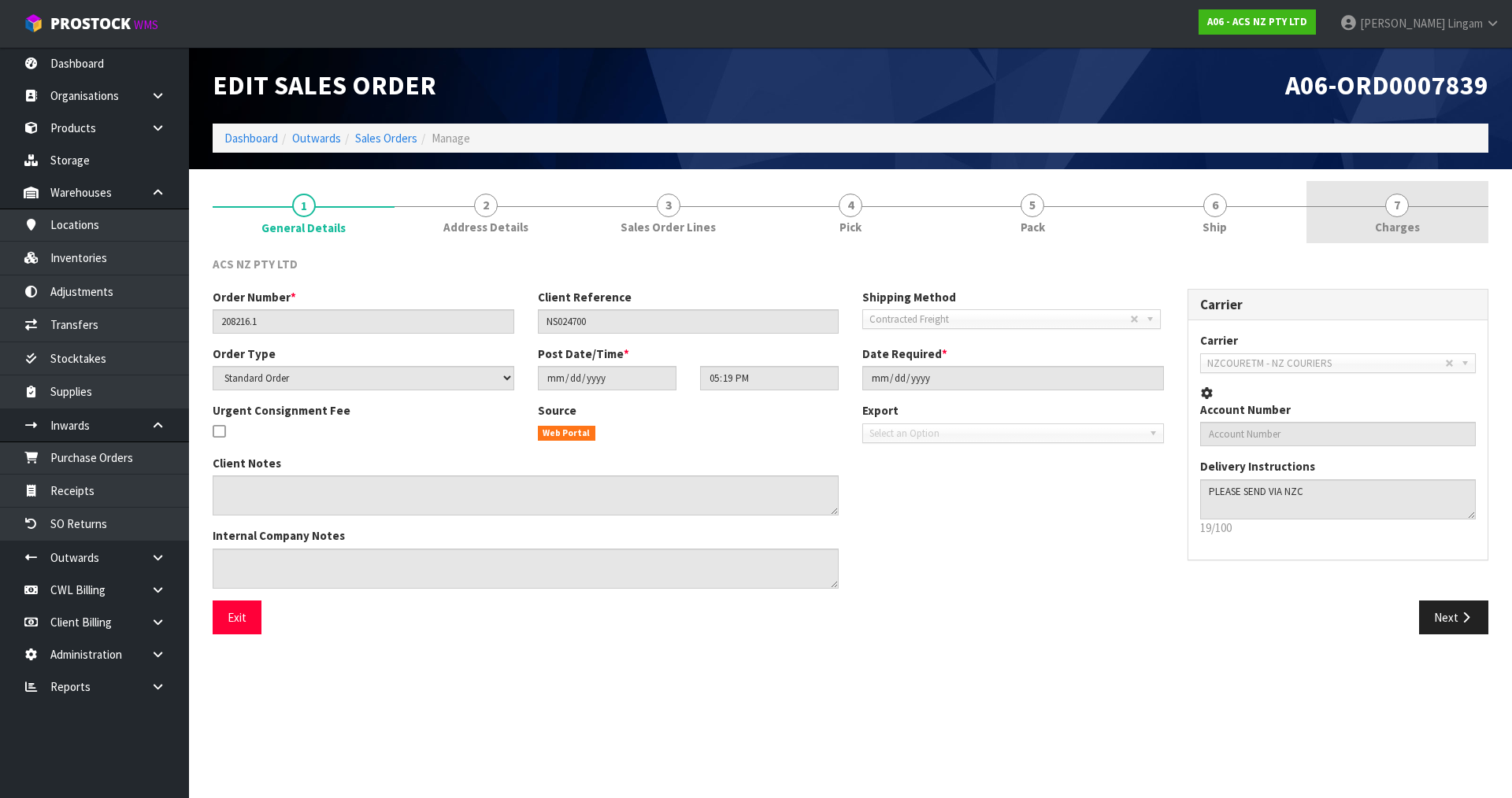
click at [1446, 221] on link "7 Charges" at bounding box center [1397, 212] width 182 height 62
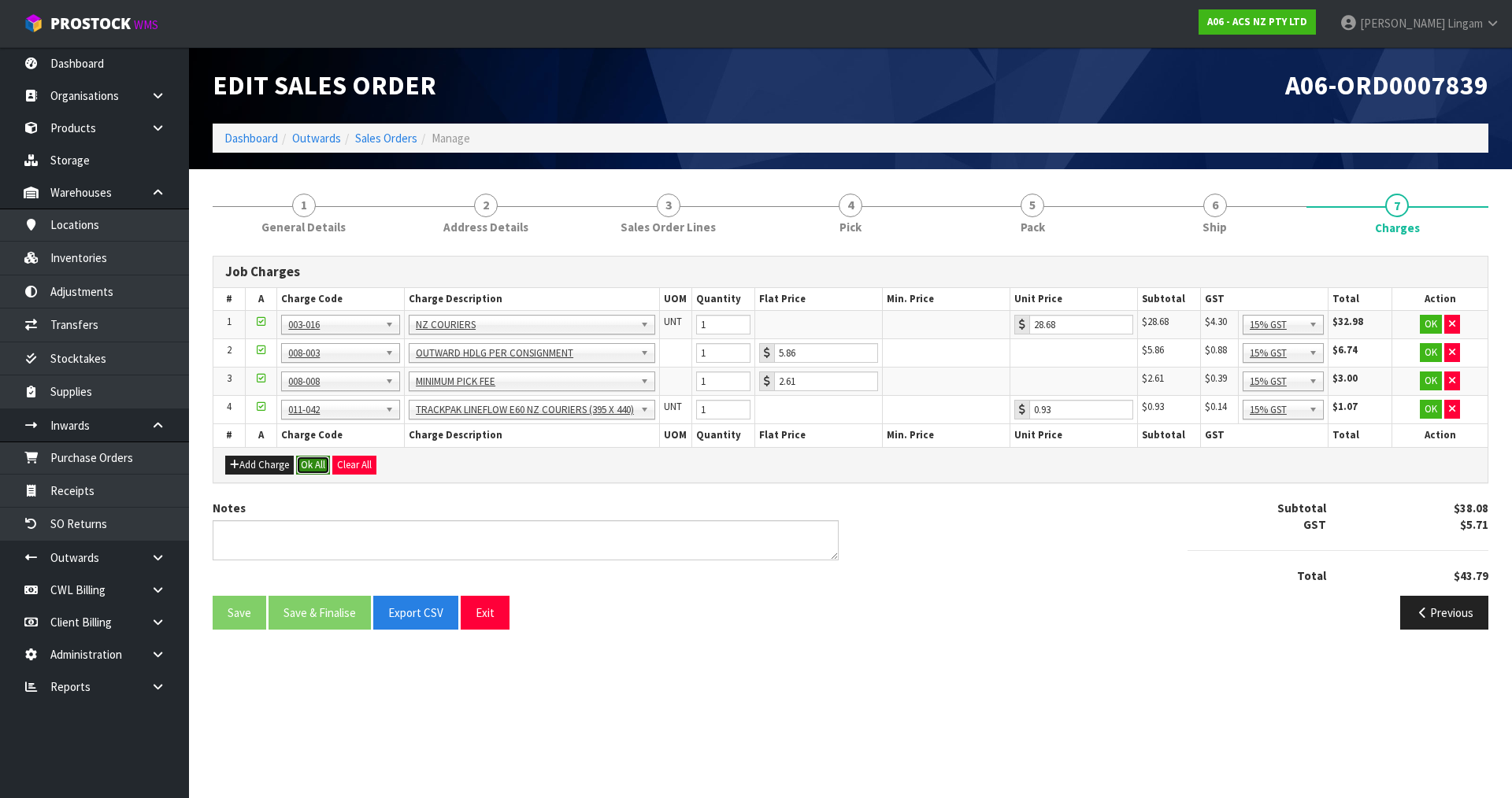
click at [315, 462] on button "Ok All" at bounding box center [313, 465] width 34 height 19
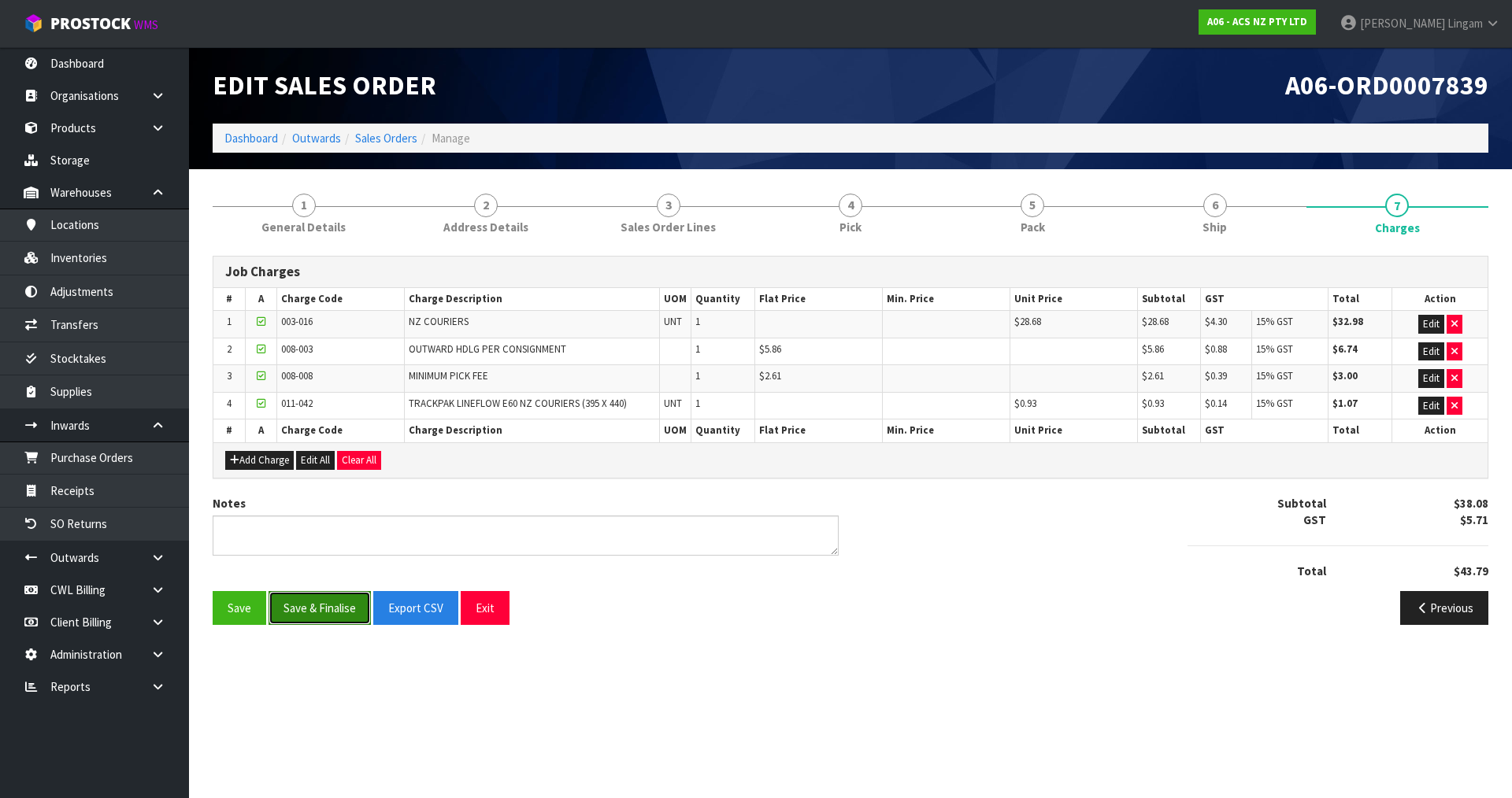
click at [320, 606] on button "Save & Finalise" at bounding box center [320, 608] width 102 height 34
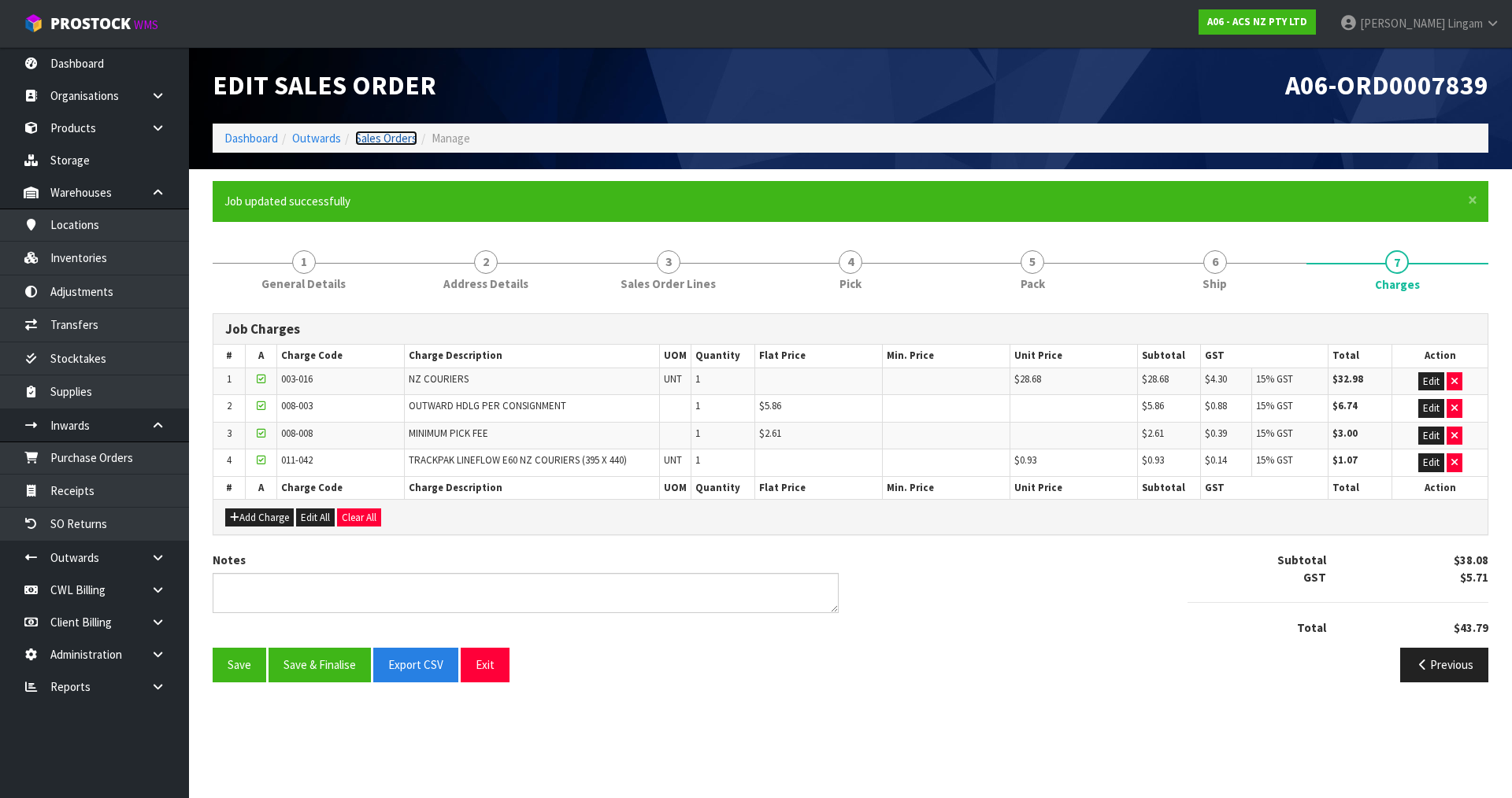
click at [397, 140] on link "Sales Orders" at bounding box center [386, 138] width 62 height 15
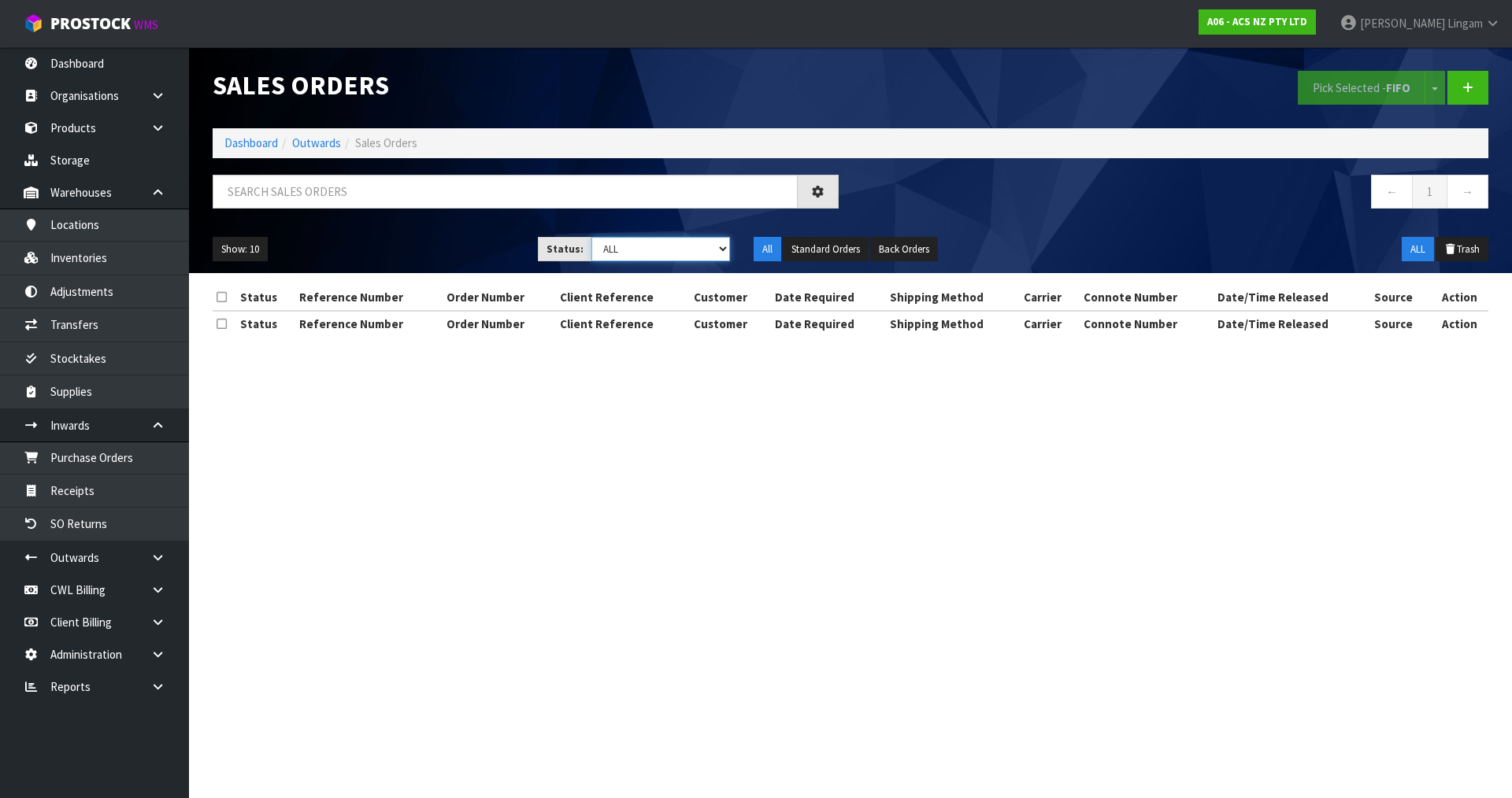
click at [712, 249] on select "Draft Pending Allocated Pending Pick Goods Picked Goods Packed Pending Charges …" at bounding box center [661, 249] width 139 height 25
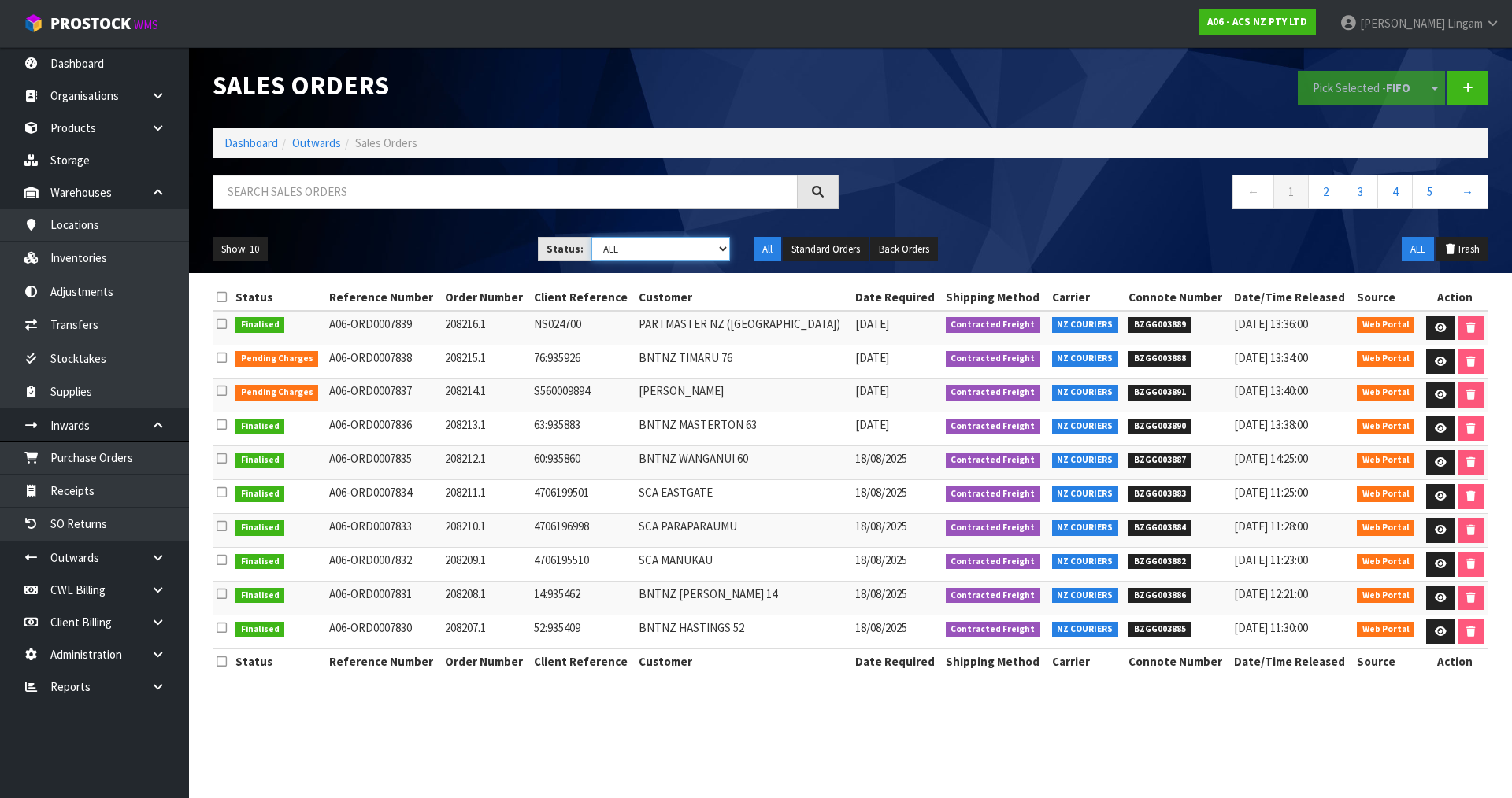
select select "string:6"
click at [591, 237] on select "Draft Pending Allocated Pending Pick Goods Picked Goods Packed Pending Charges …" at bounding box center [661, 249] width 139 height 25
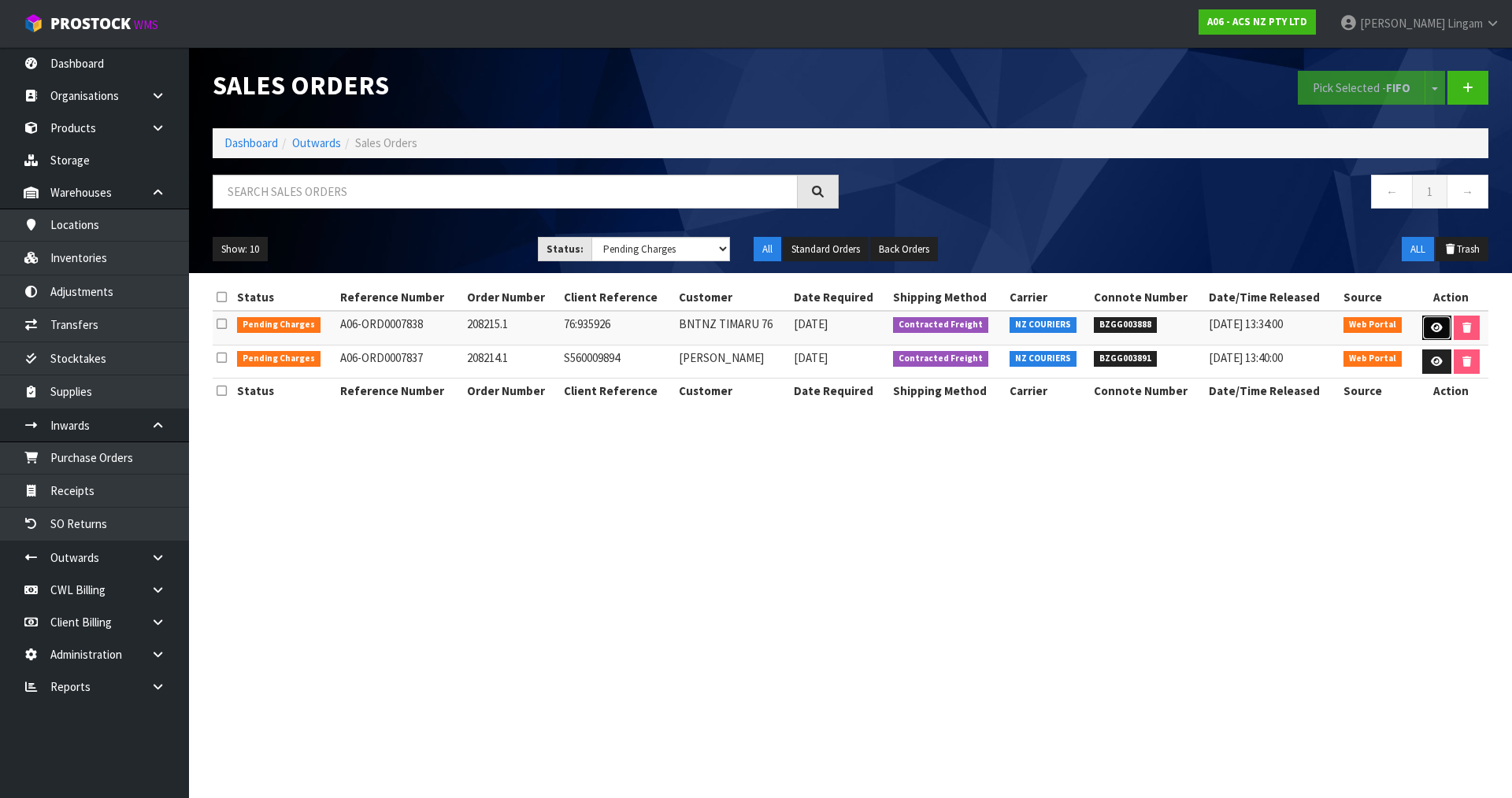
click at [1438, 329] on icon at bounding box center [1437, 328] width 12 height 10
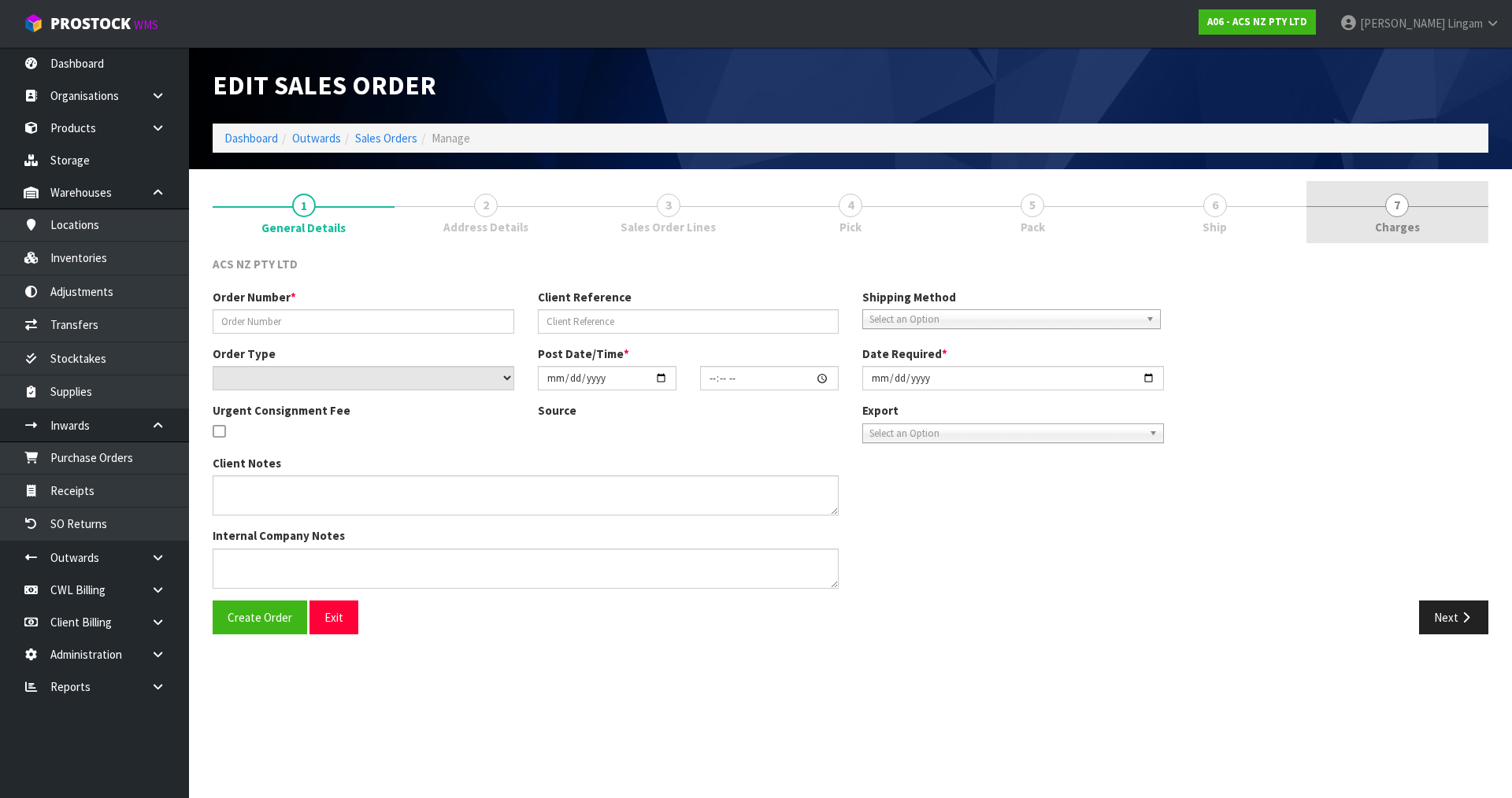
type input "208215.1"
type input "76:935926"
select select "number:0"
type input "2025-08-18"
type input "14:47:00.000"
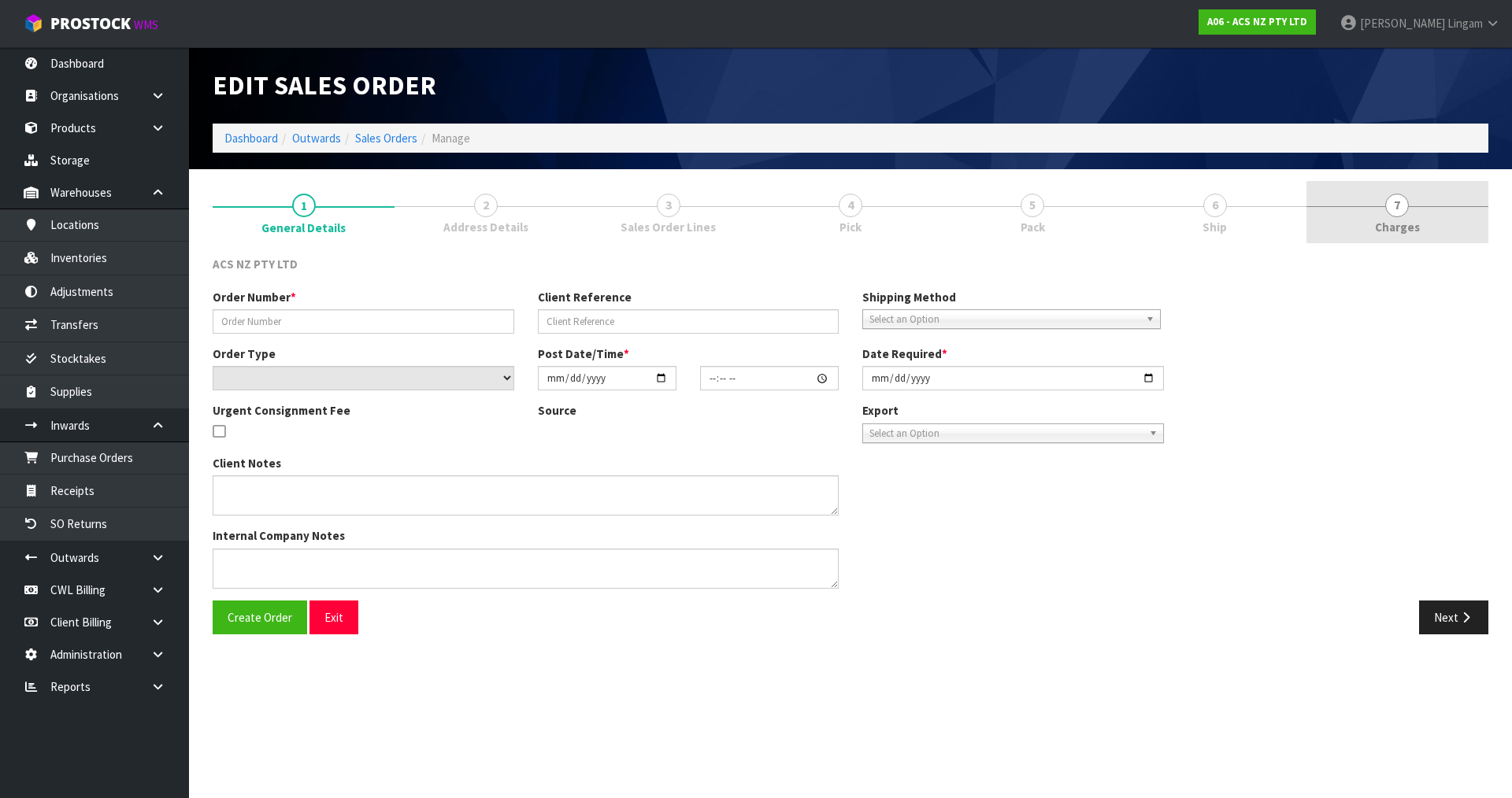
type input "2025-08-19"
click at [1449, 223] on link "7 Charges" at bounding box center [1397, 212] width 182 height 62
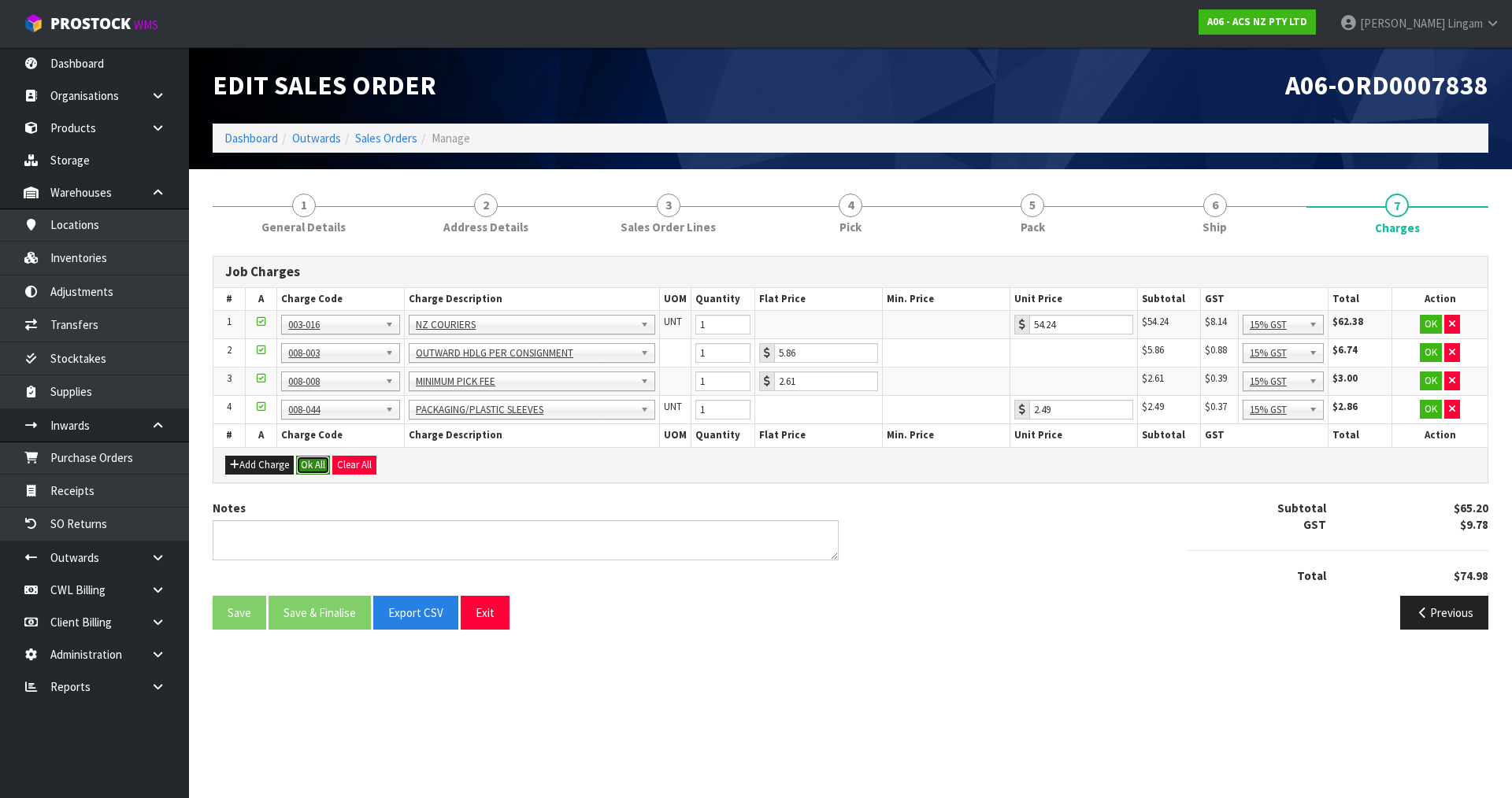
click at [310, 462] on button "Ok All" at bounding box center [313, 465] width 34 height 19
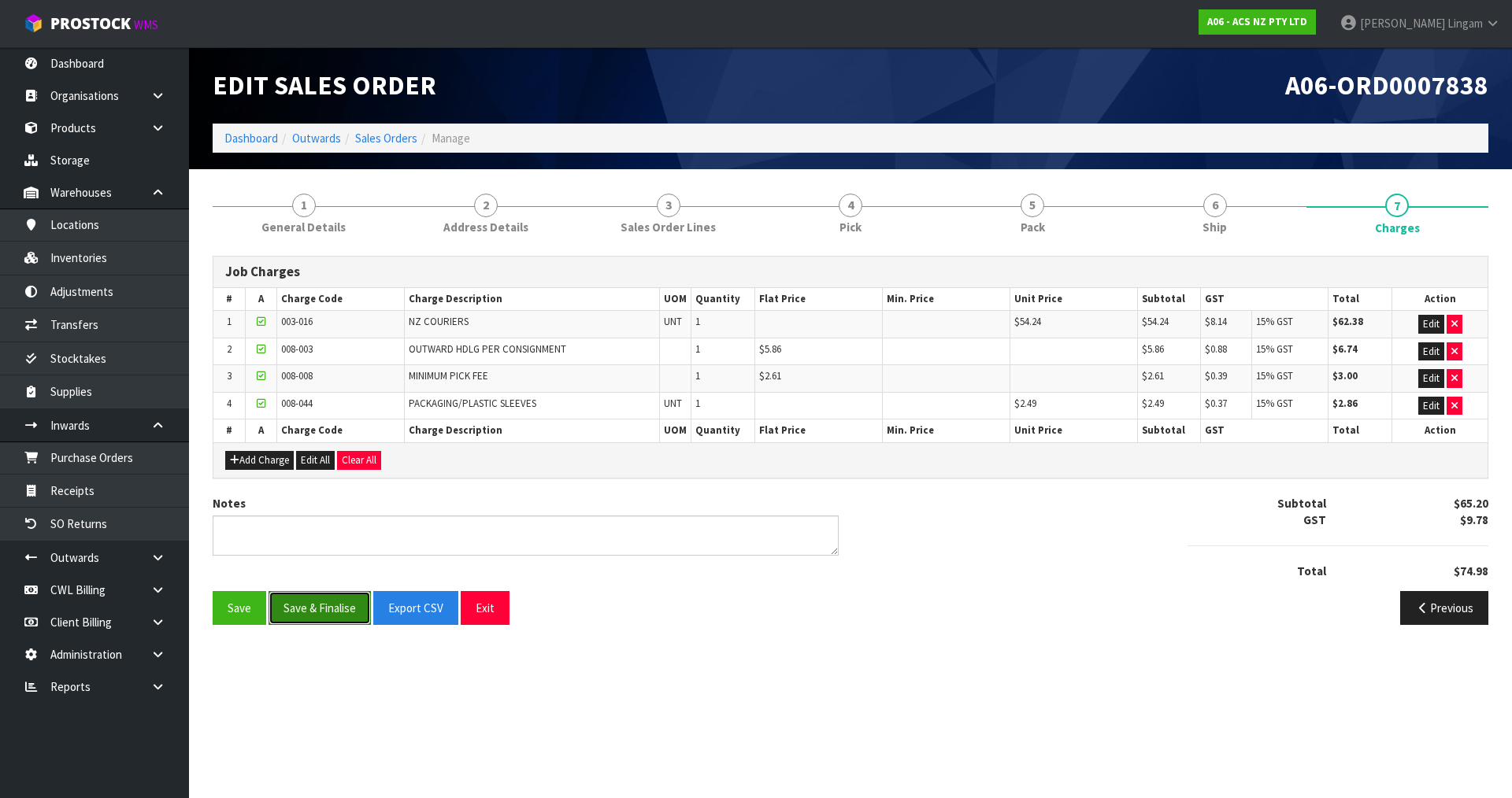
click at [326, 607] on button "Save & Finalise" at bounding box center [320, 608] width 102 height 34
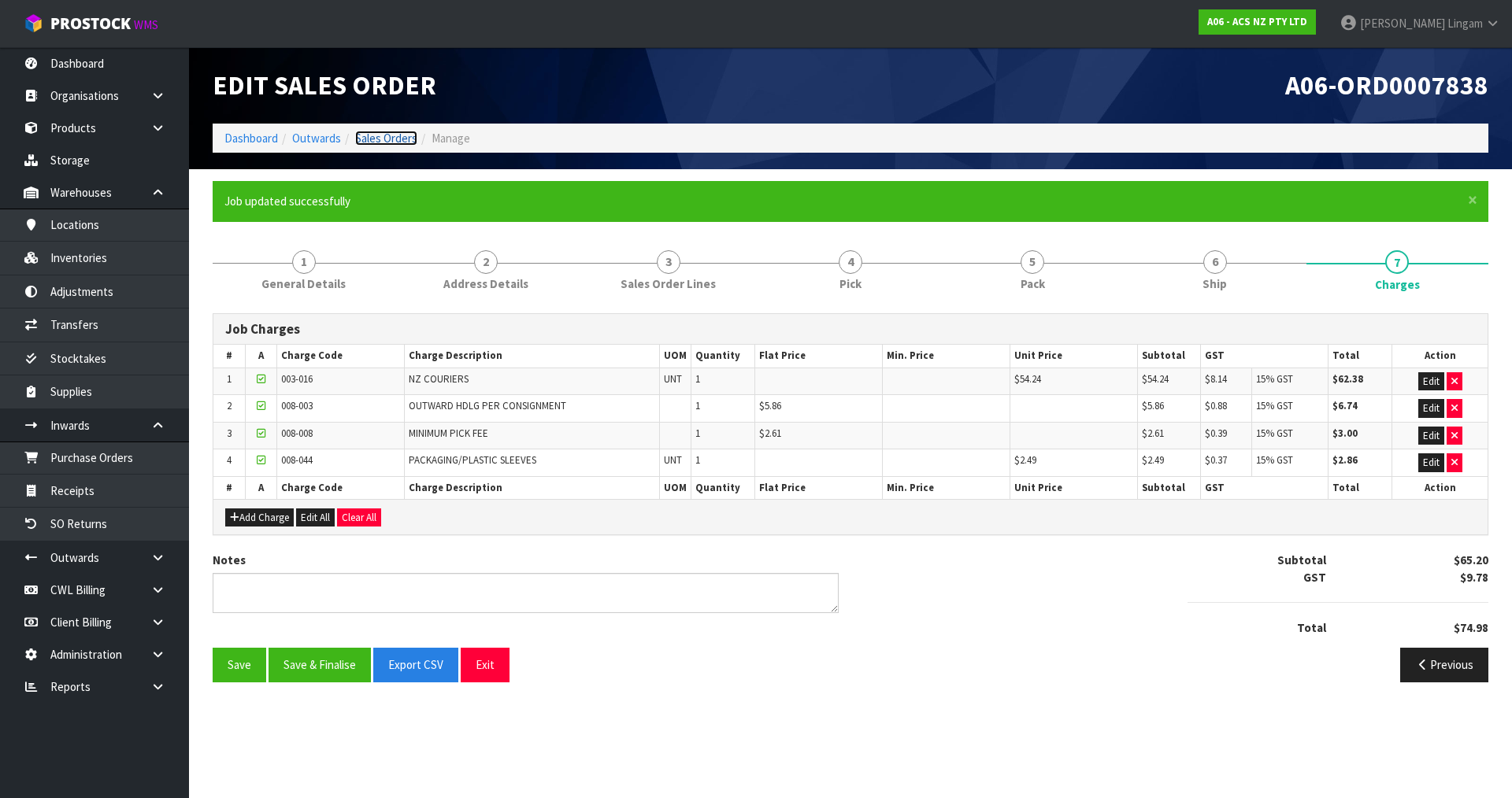
click at [402, 135] on link "Sales Orders" at bounding box center [386, 138] width 62 height 15
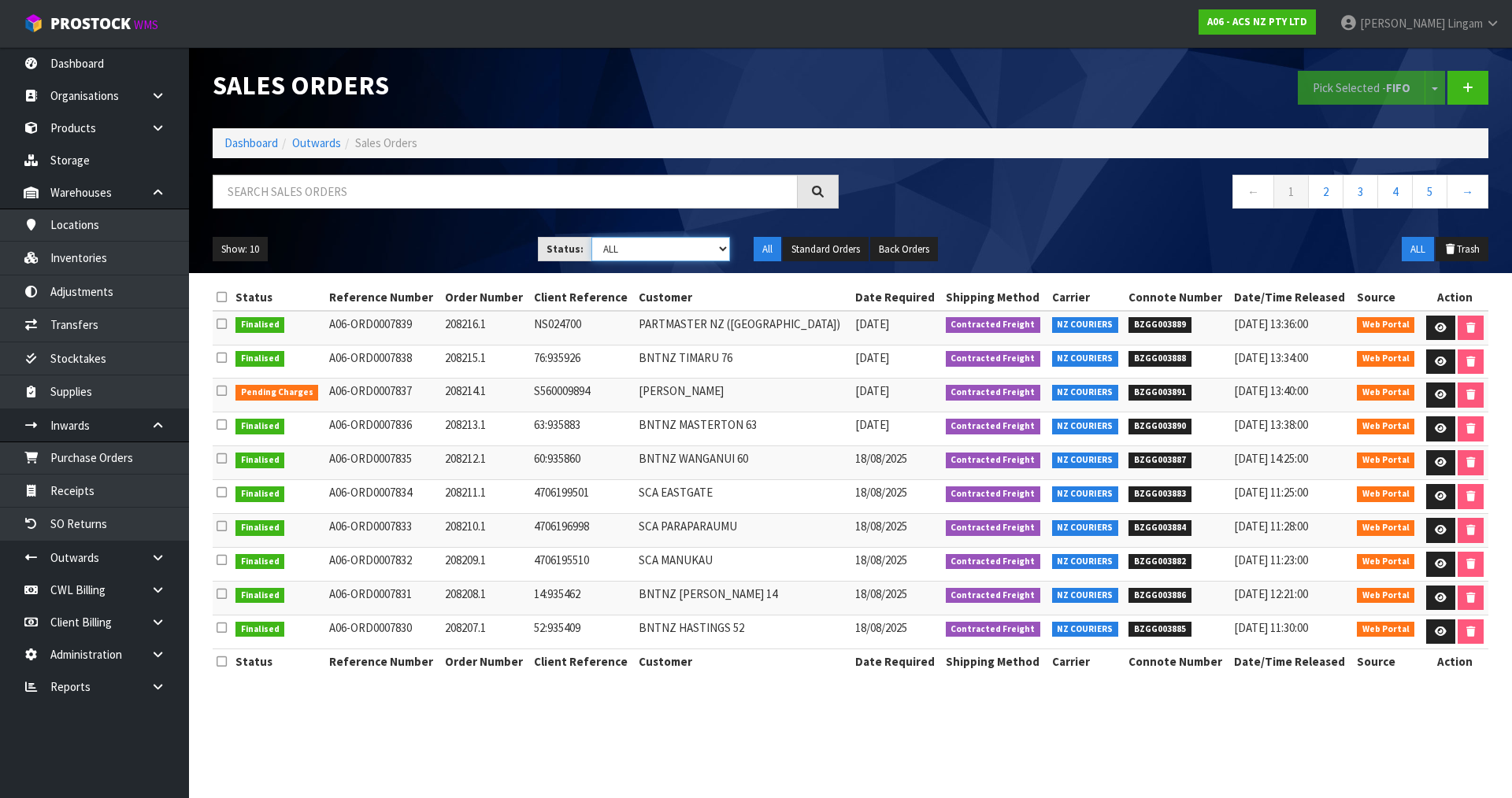
click at [714, 244] on select "Draft Pending Allocated Pending Pick Goods Picked Goods Packed Pending Charges …" at bounding box center [661, 249] width 139 height 25
select select "string:6"
click at [591, 237] on select "Draft Pending Allocated Pending Pick Goods Picked Goods Packed Pending Charges …" at bounding box center [661, 249] width 139 height 25
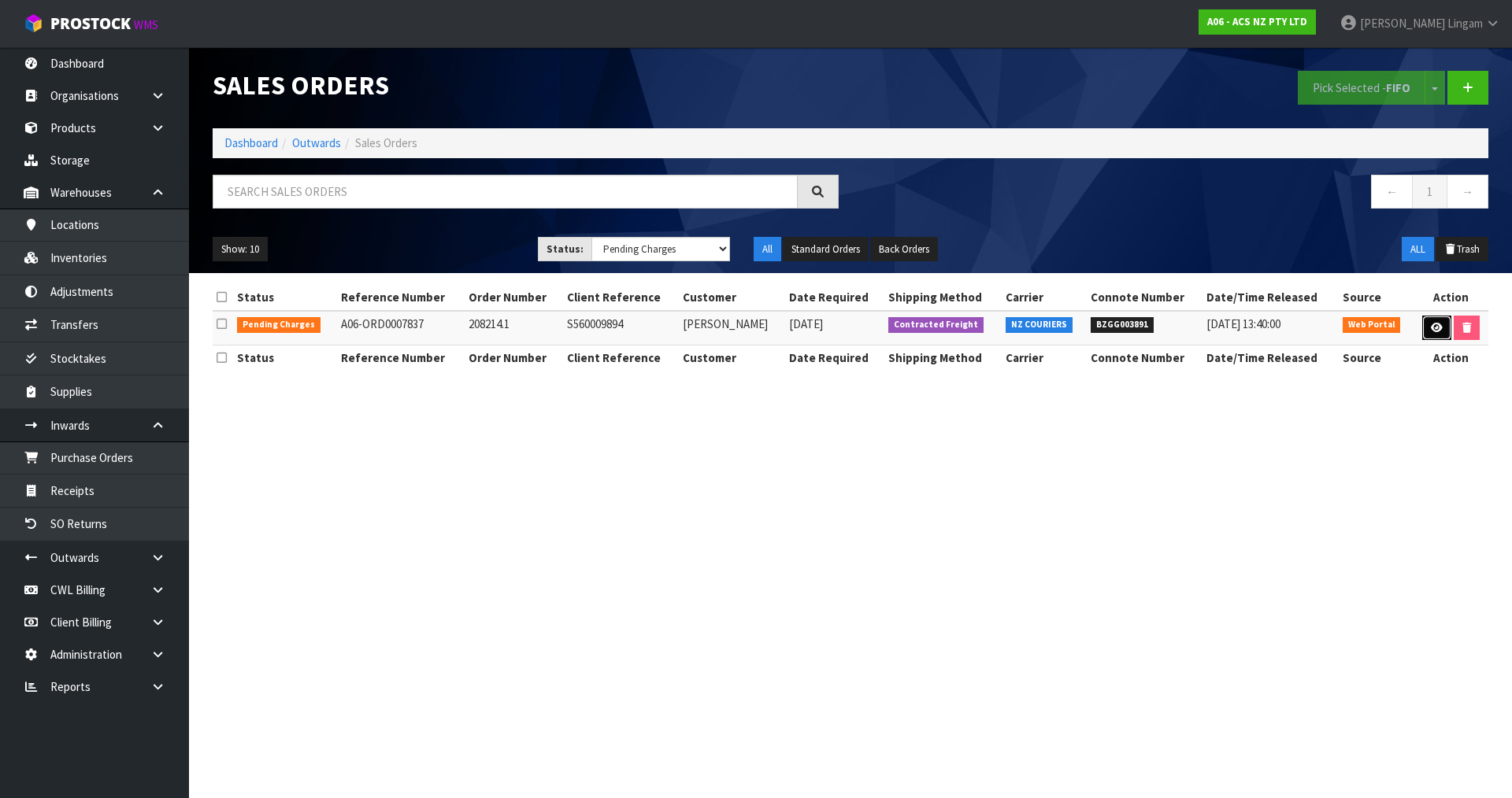
click at [1434, 326] on icon at bounding box center [1437, 328] width 12 height 10
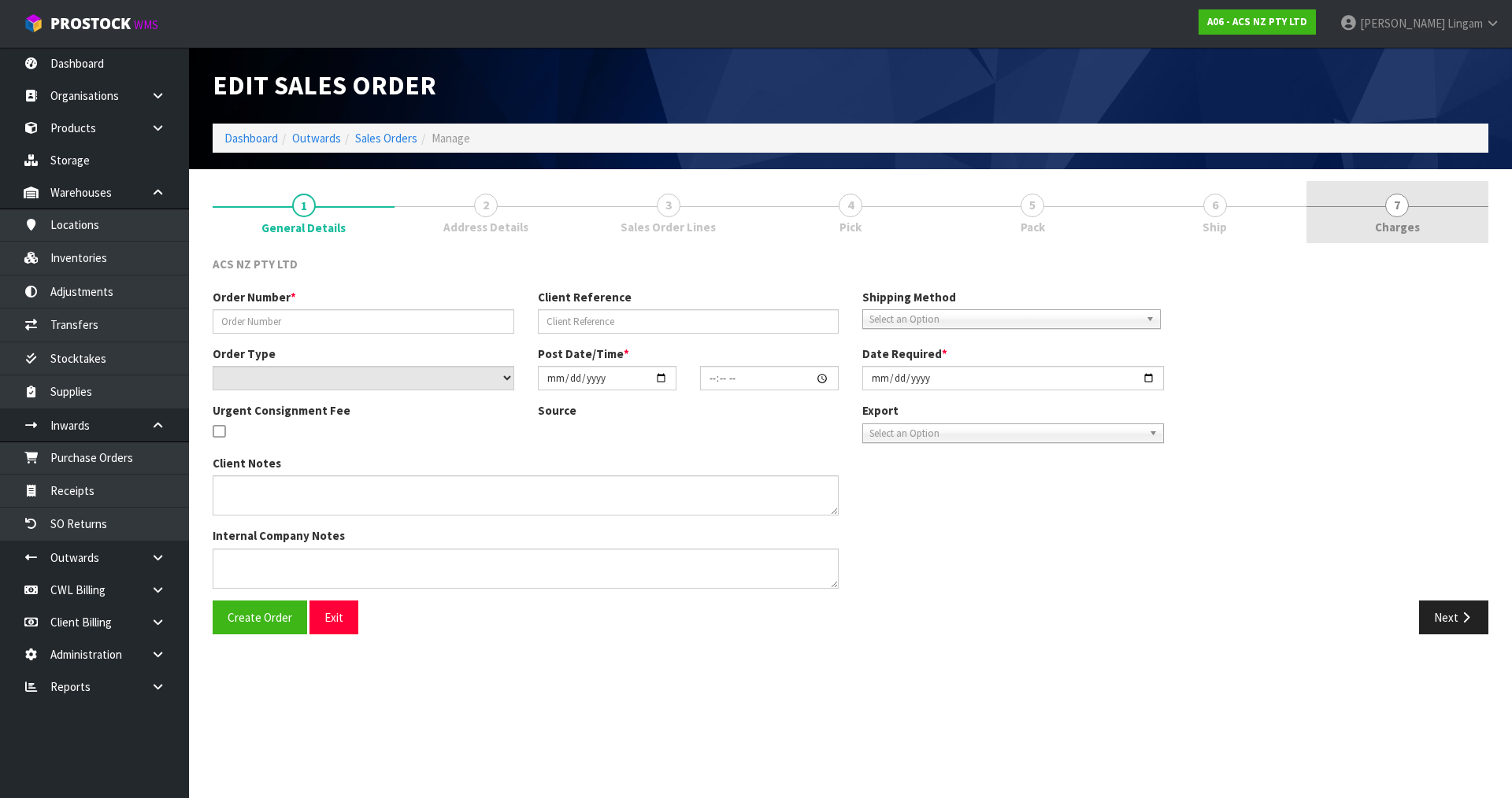
type input "208214.1"
type input "S560009894"
select select "number:0"
type input "2025-08-18"
type input "14:40:00.000"
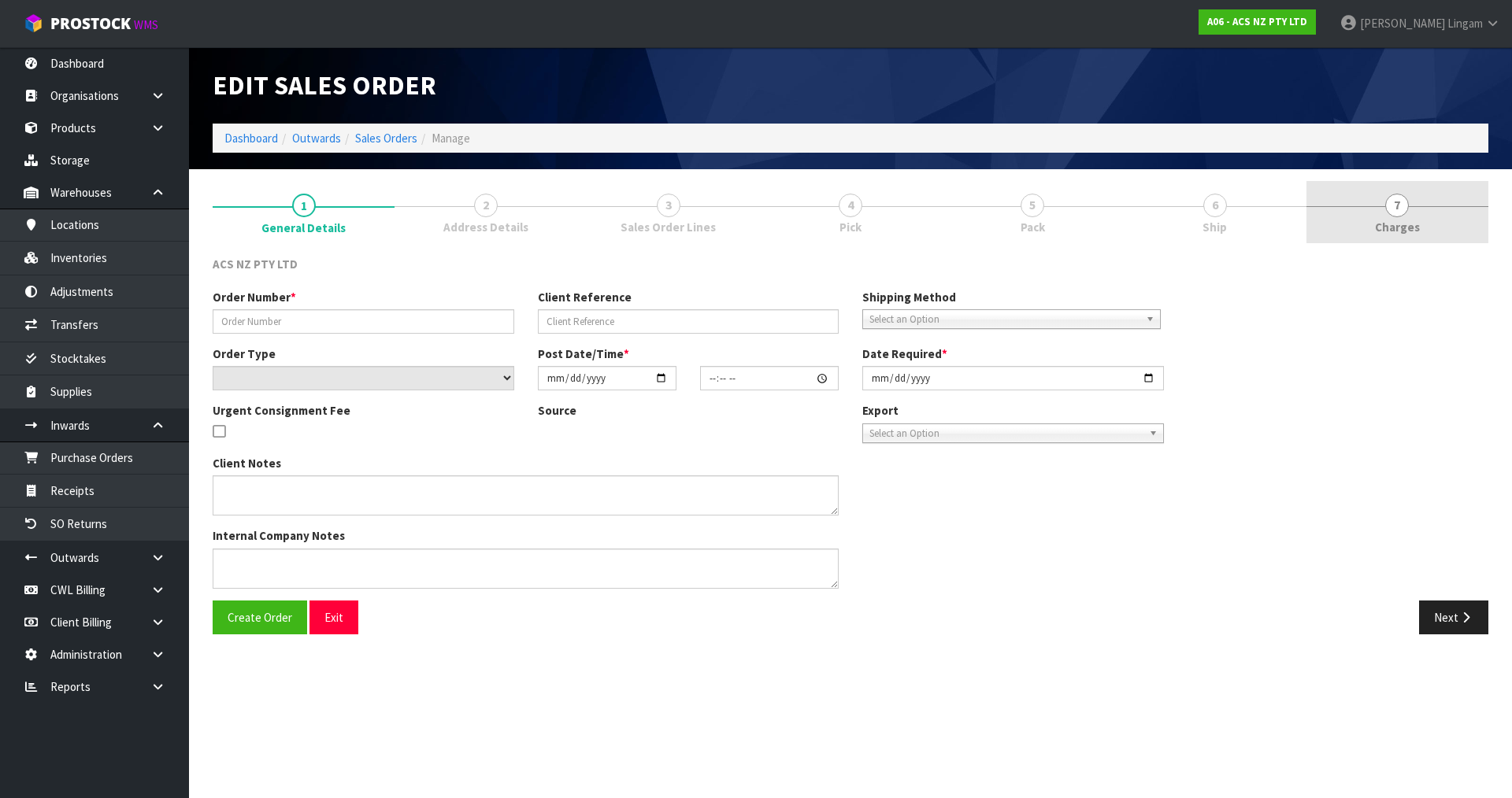
type input "2025-08-19"
click at [1421, 221] on link "7 Charges" at bounding box center [1397, 212] width 182 height 62
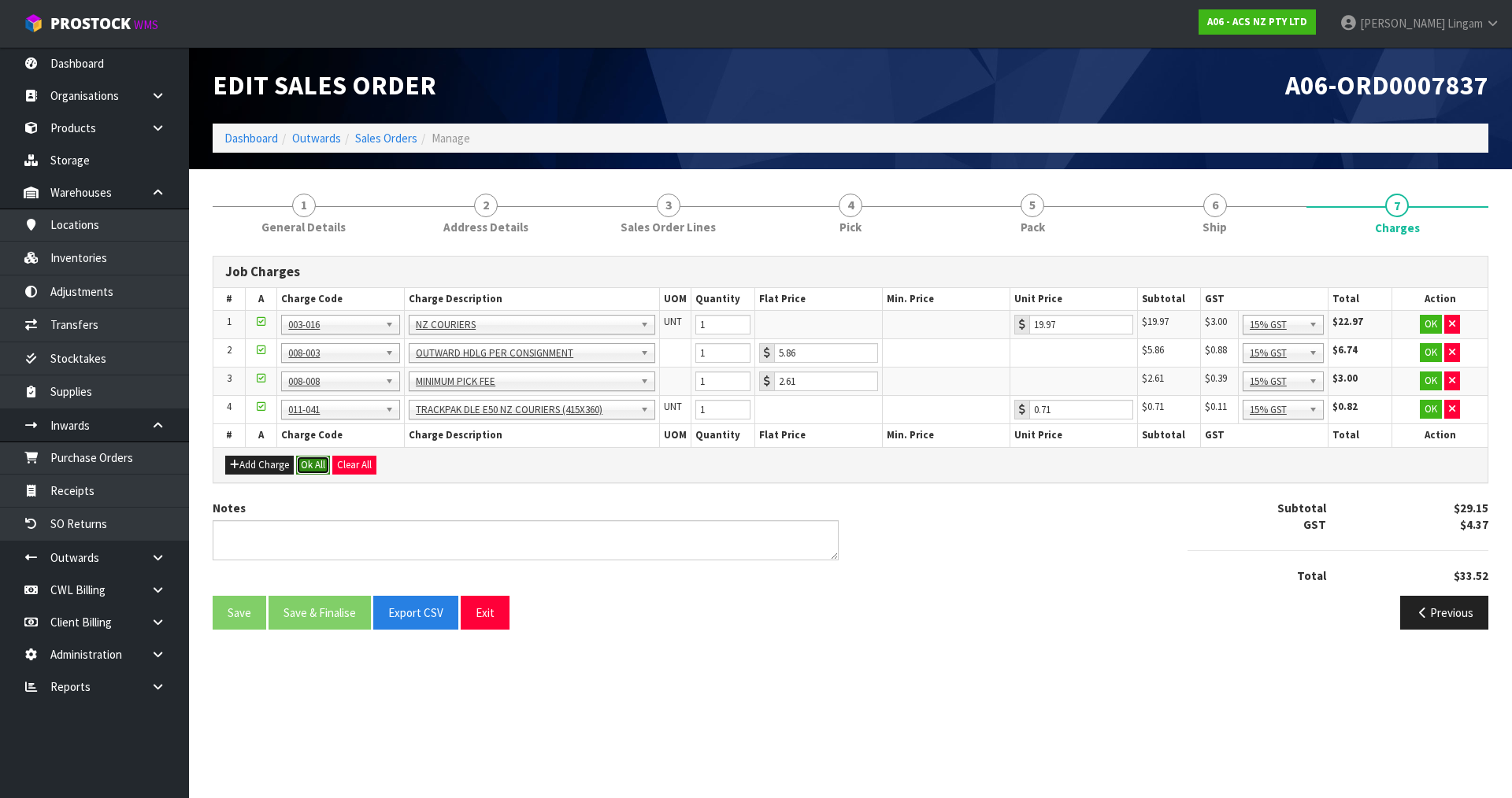
click at [310, 457] on button "Ok All" at bounding box center [313, 465] width 34 height 19
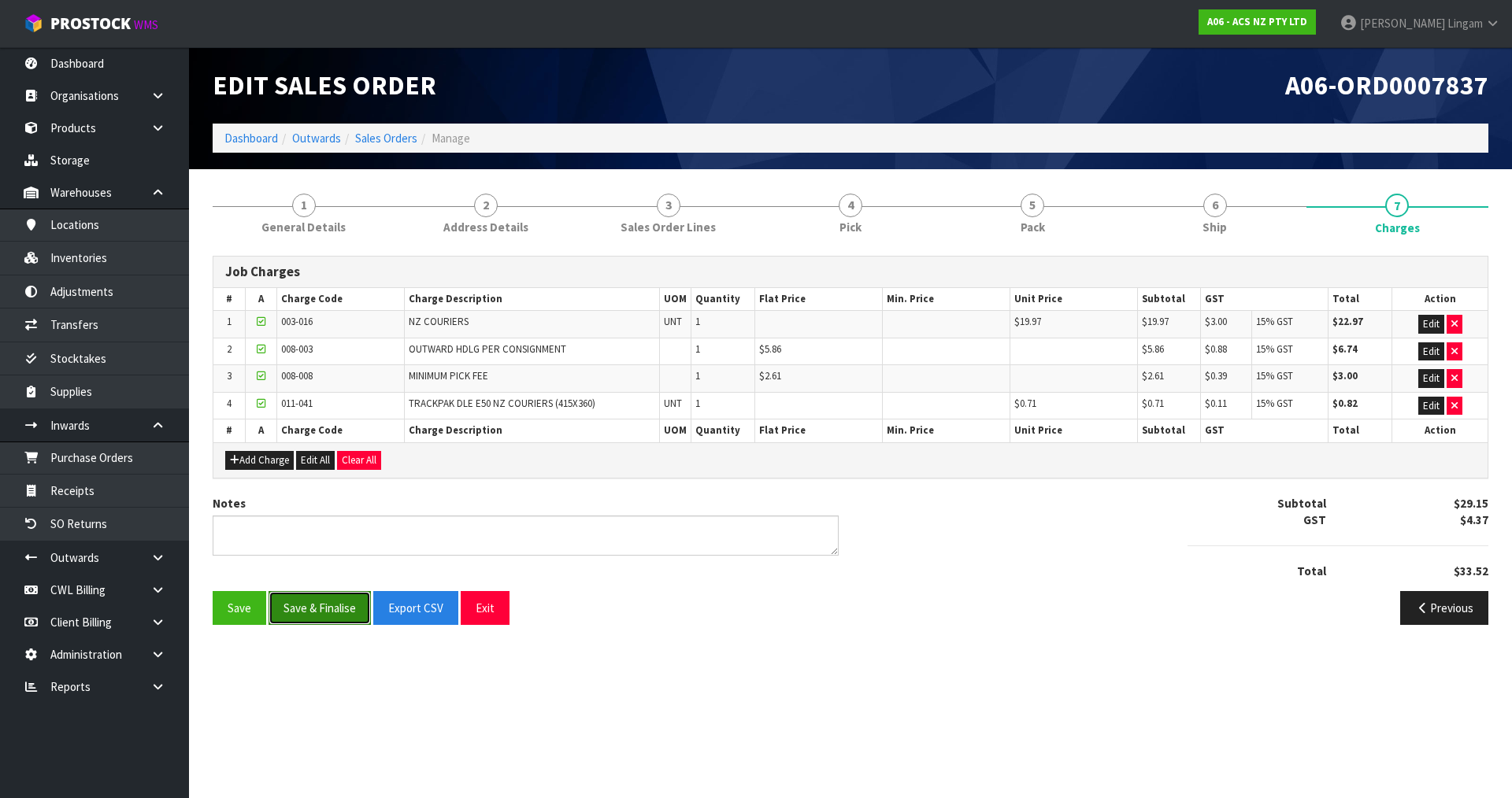
click at [325, 613] on button "Save & Finalise" at bounding box center [320, 608] width 102 height 34
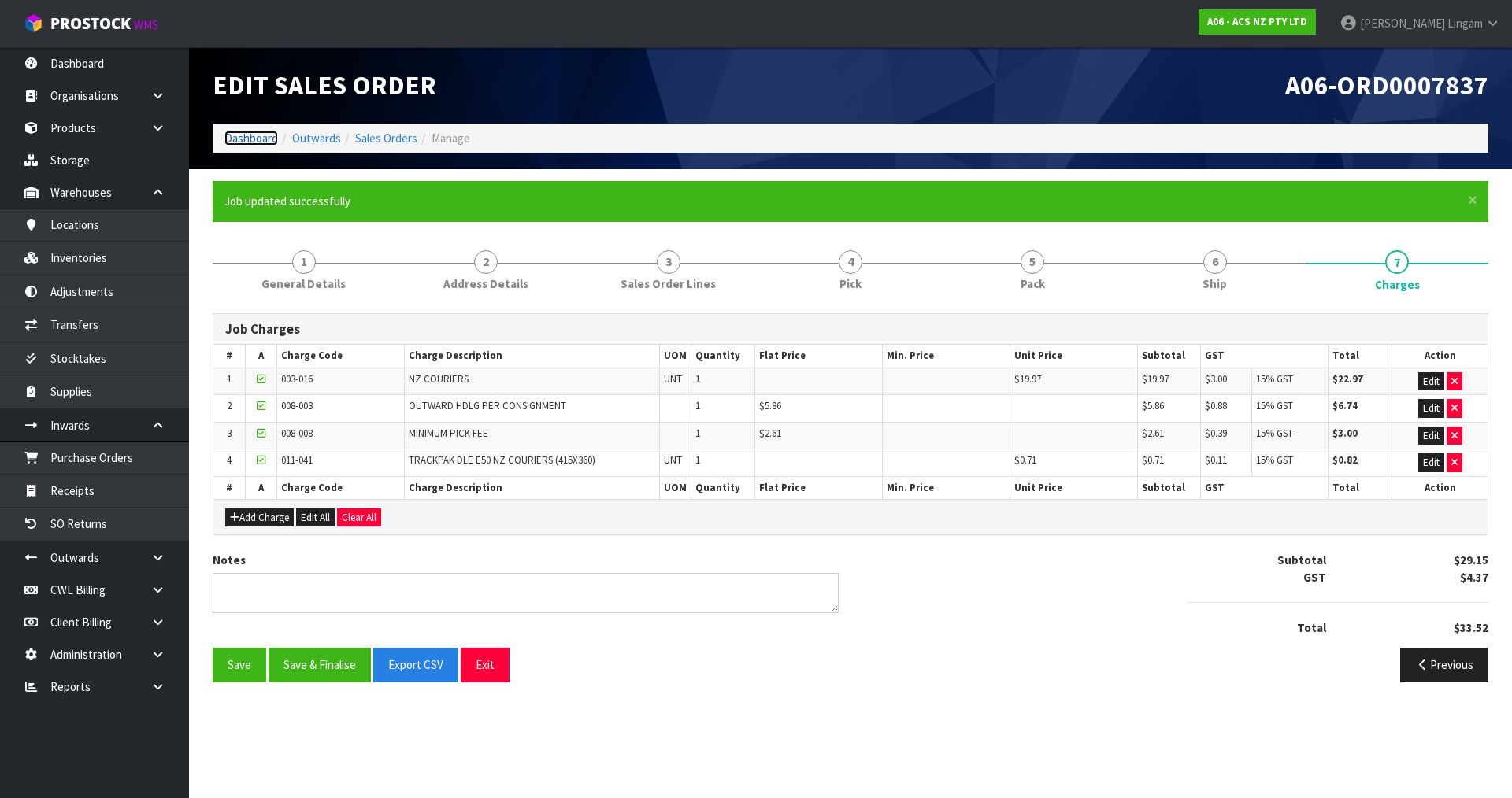
click at [241, 138] on link "Dashboard" at bounding box center [251, 138] width 54 height 15
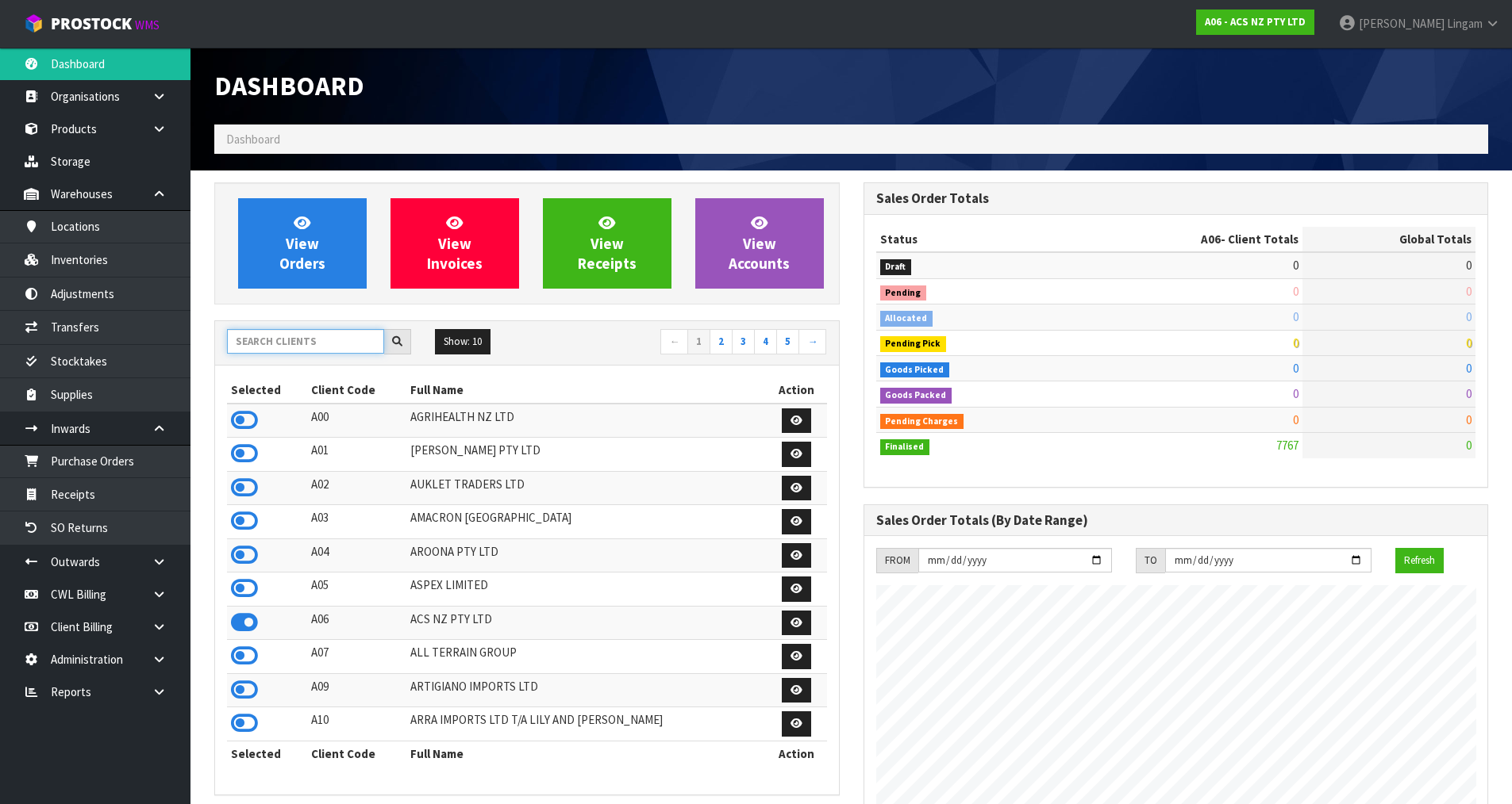
scroll to position [1202, 648]
click at [349, 340] on input "text" at bounding box center [305, 342] width 157 height 25
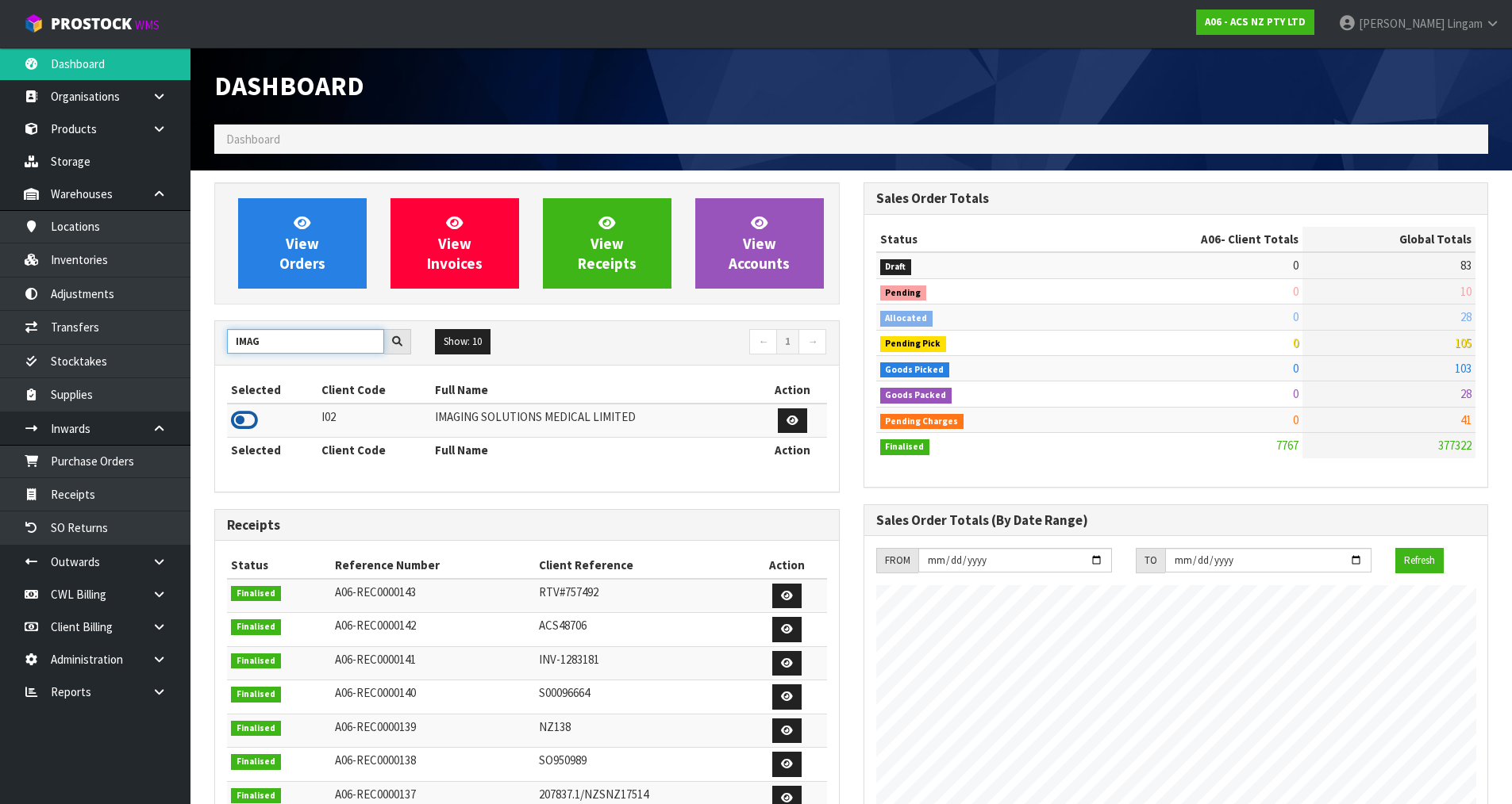
type input "IMAG"
click at [251, 420] on icon at bounding box center [243, 421] width 27 height 24
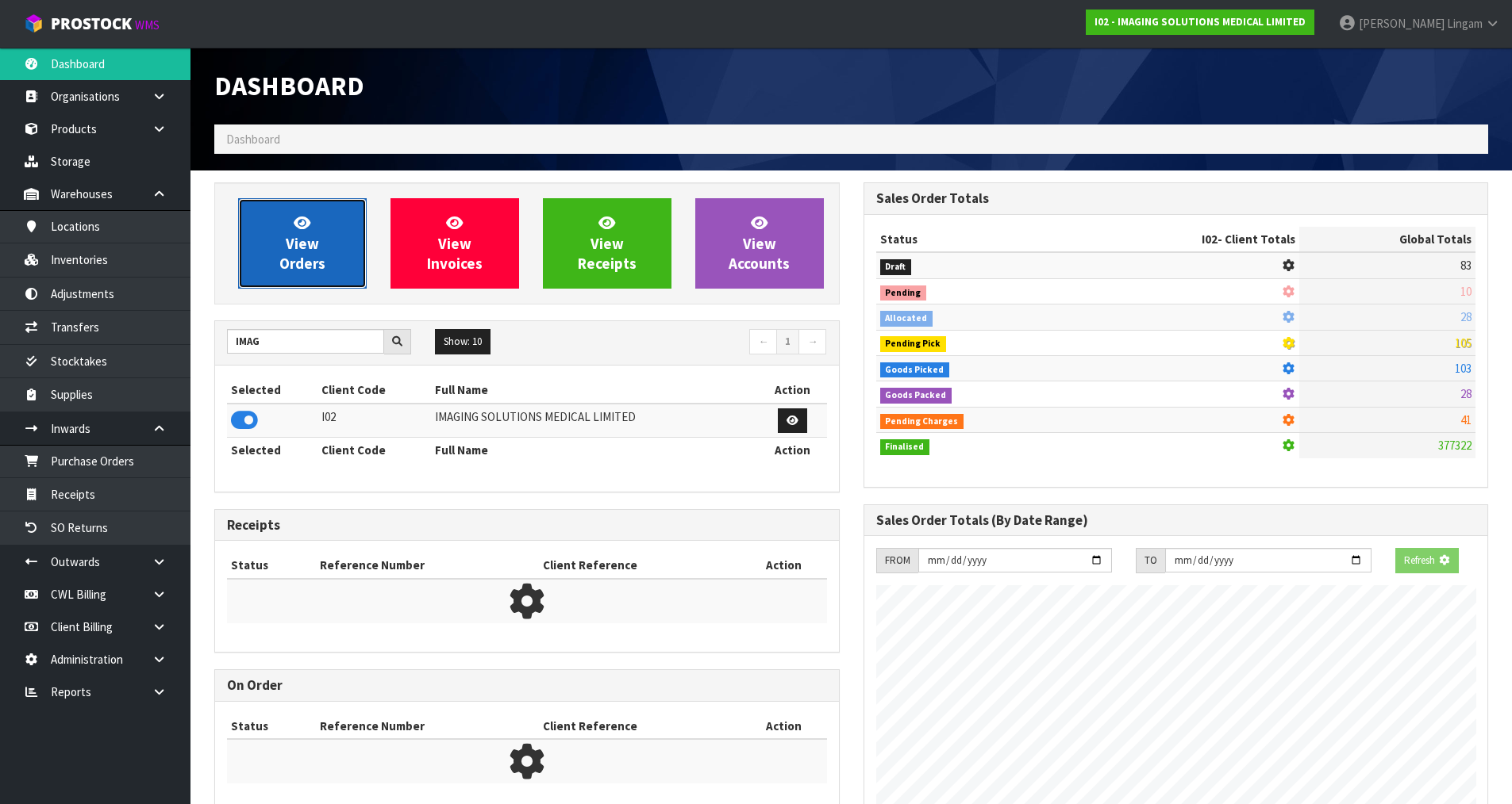
scroll to position [1089, 648]
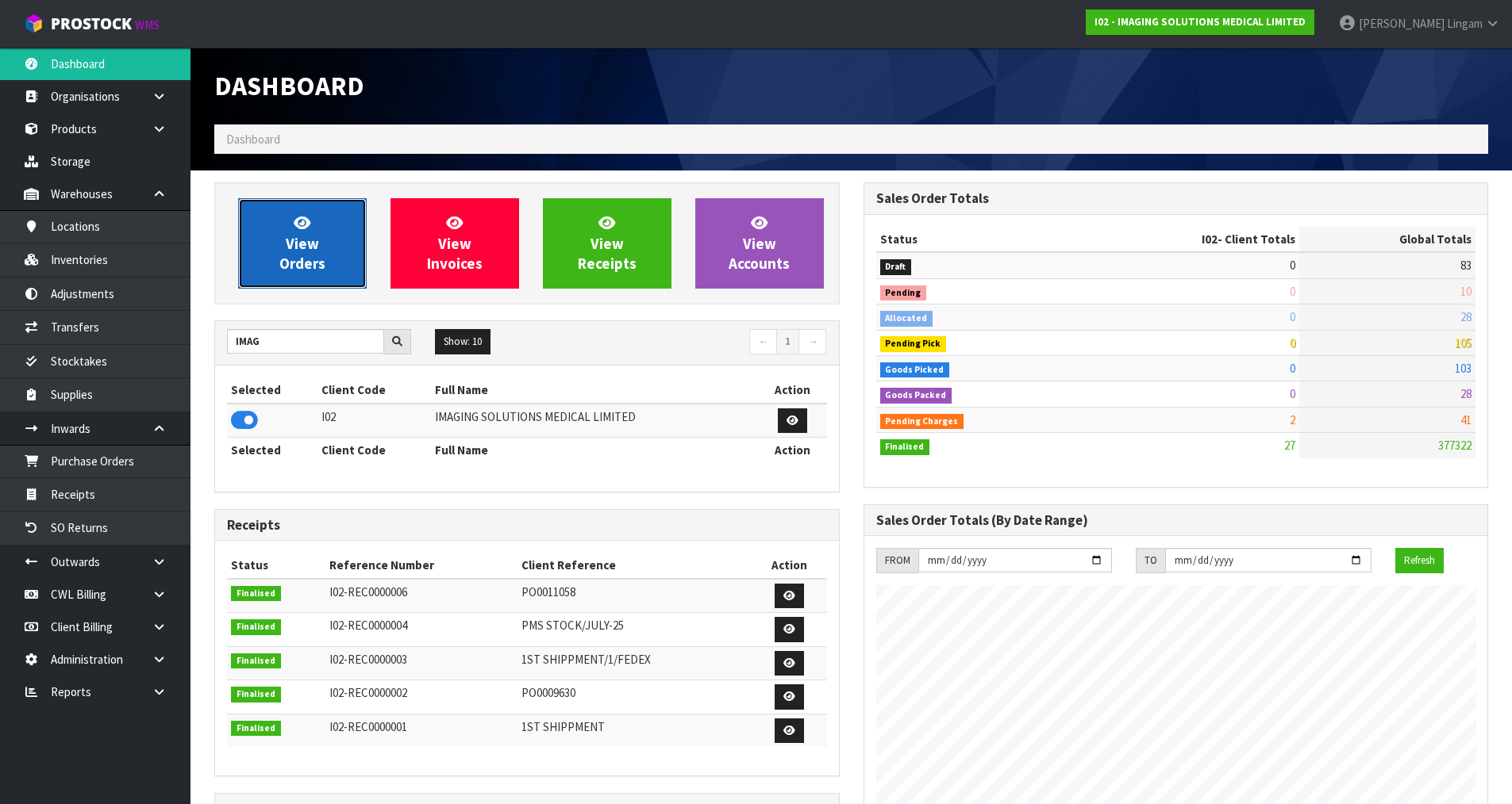
click at [297, 257] on span "View Orders" at bounding box center [302, 243] width 46 height 60
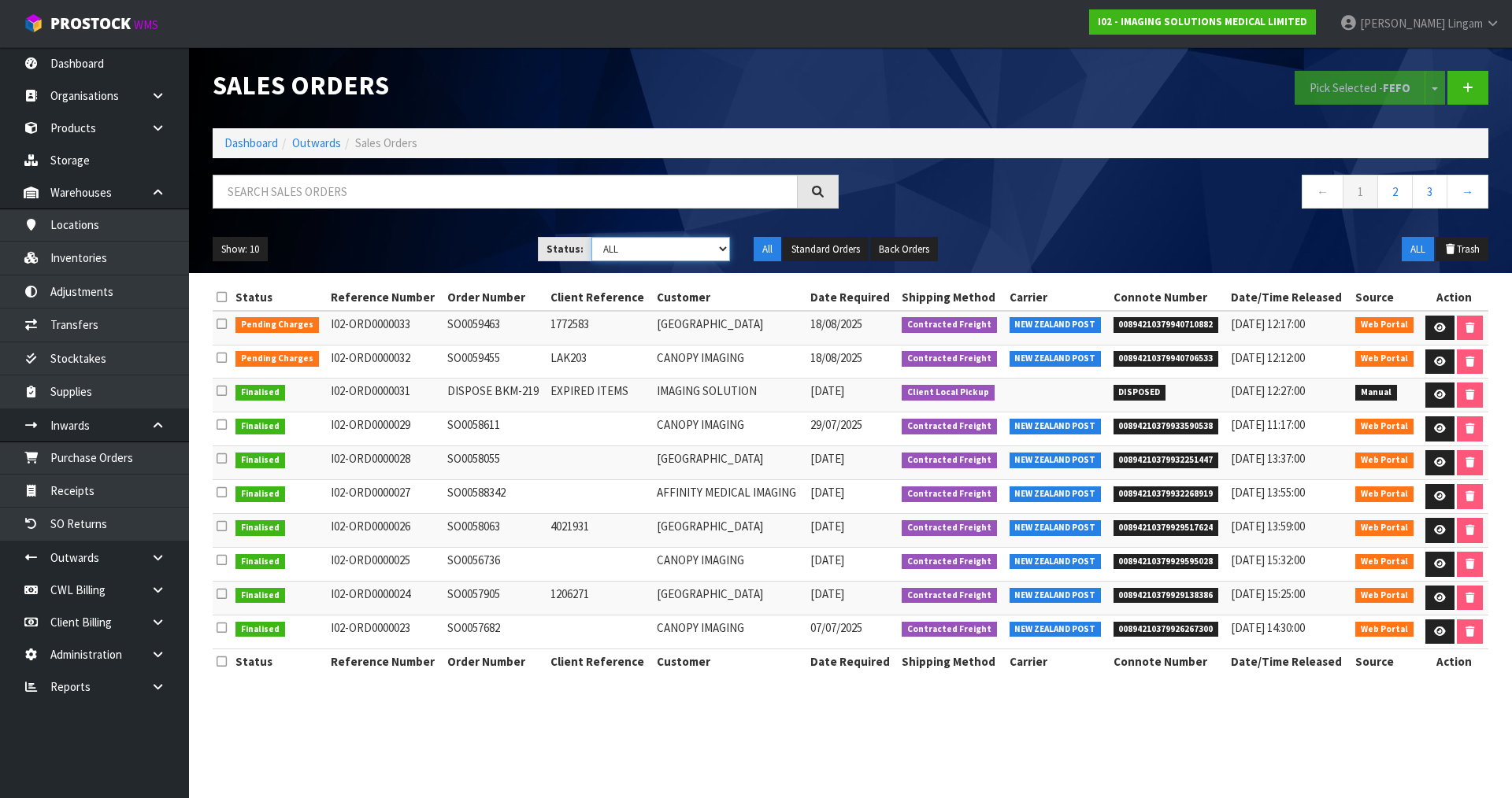
click at [698, 254] on select "Draft Pending Allocated Pending Pick Goods Picked Goods Packed Pending Charges …" at bounding box center [661, 249] width 139 height 25
select select "string:6"
click at [591, 237] on select "Draft Pending Allocated Pending Pick Goods Picked Goods Packed Pending Charges …" at bounding box center [661, 249] width 139 height 25
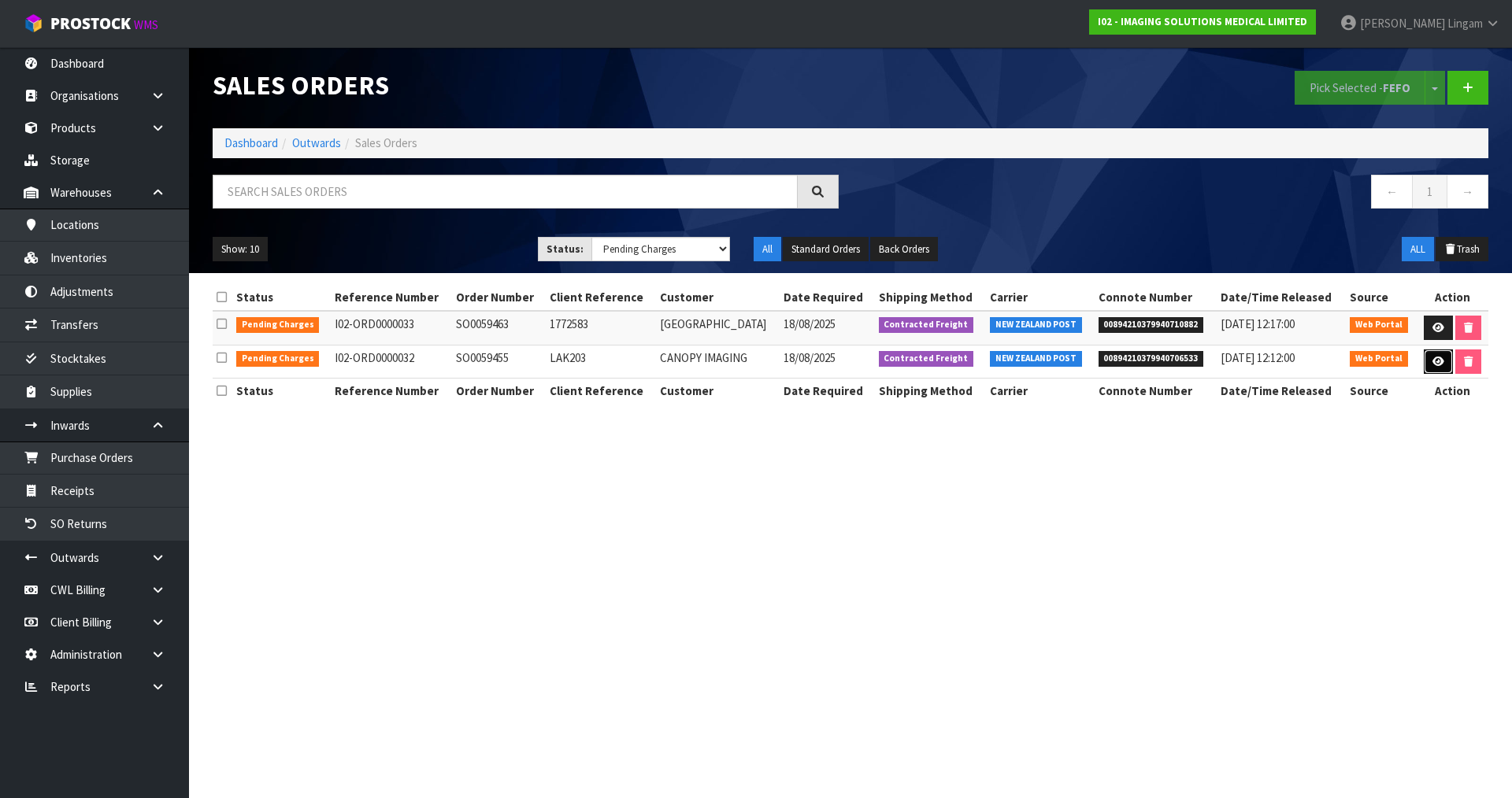
click at [1430, 364] on link at bounding box center [1438, 362] width 29 height 26
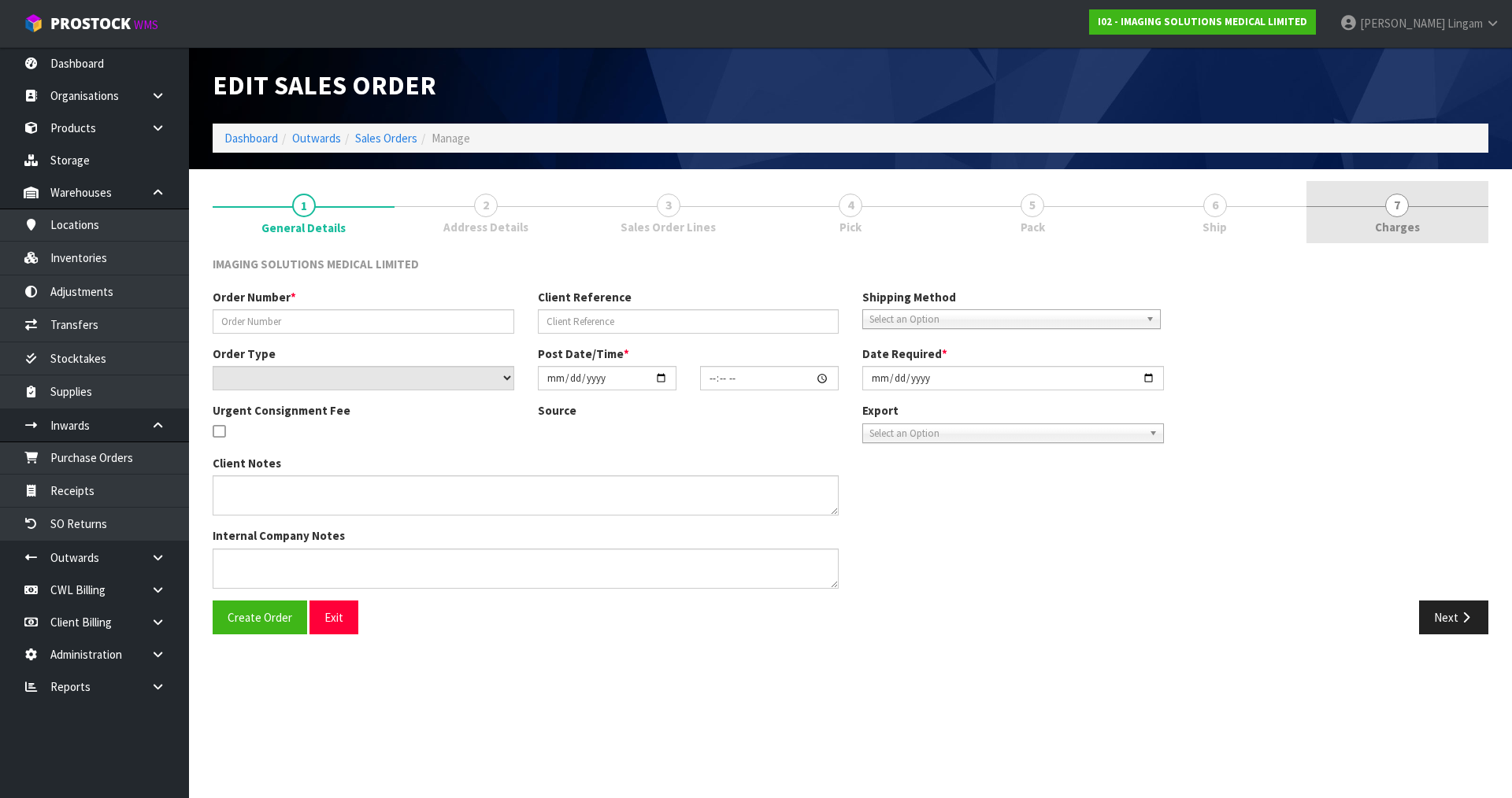
click at [1421, 221] on link "7 Charges" at bounding box center [1397, 212] width 182 height 62
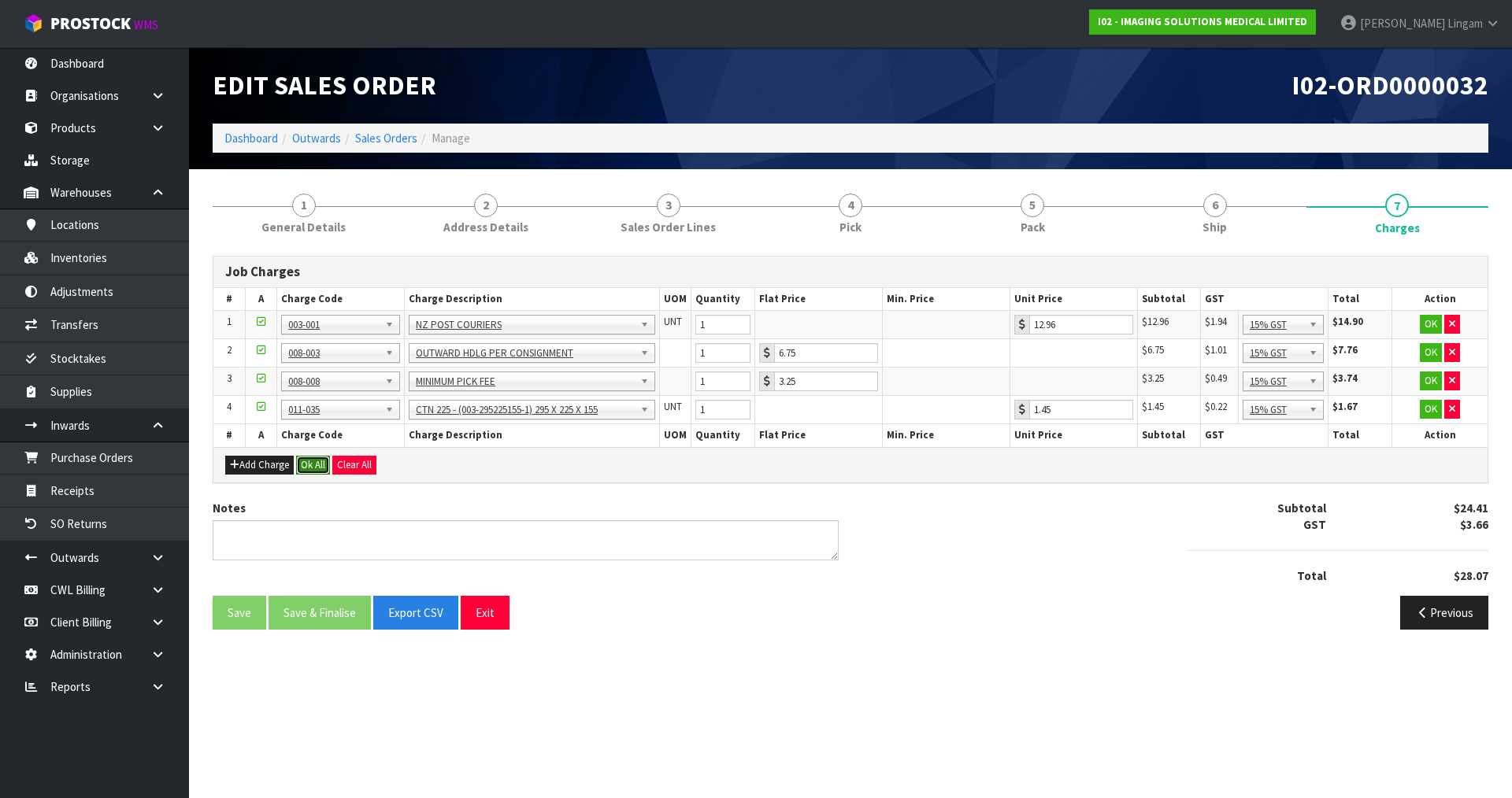
click at [317, 465] on button "Ok All" at bounding box center [313, 465] width 34 height 19
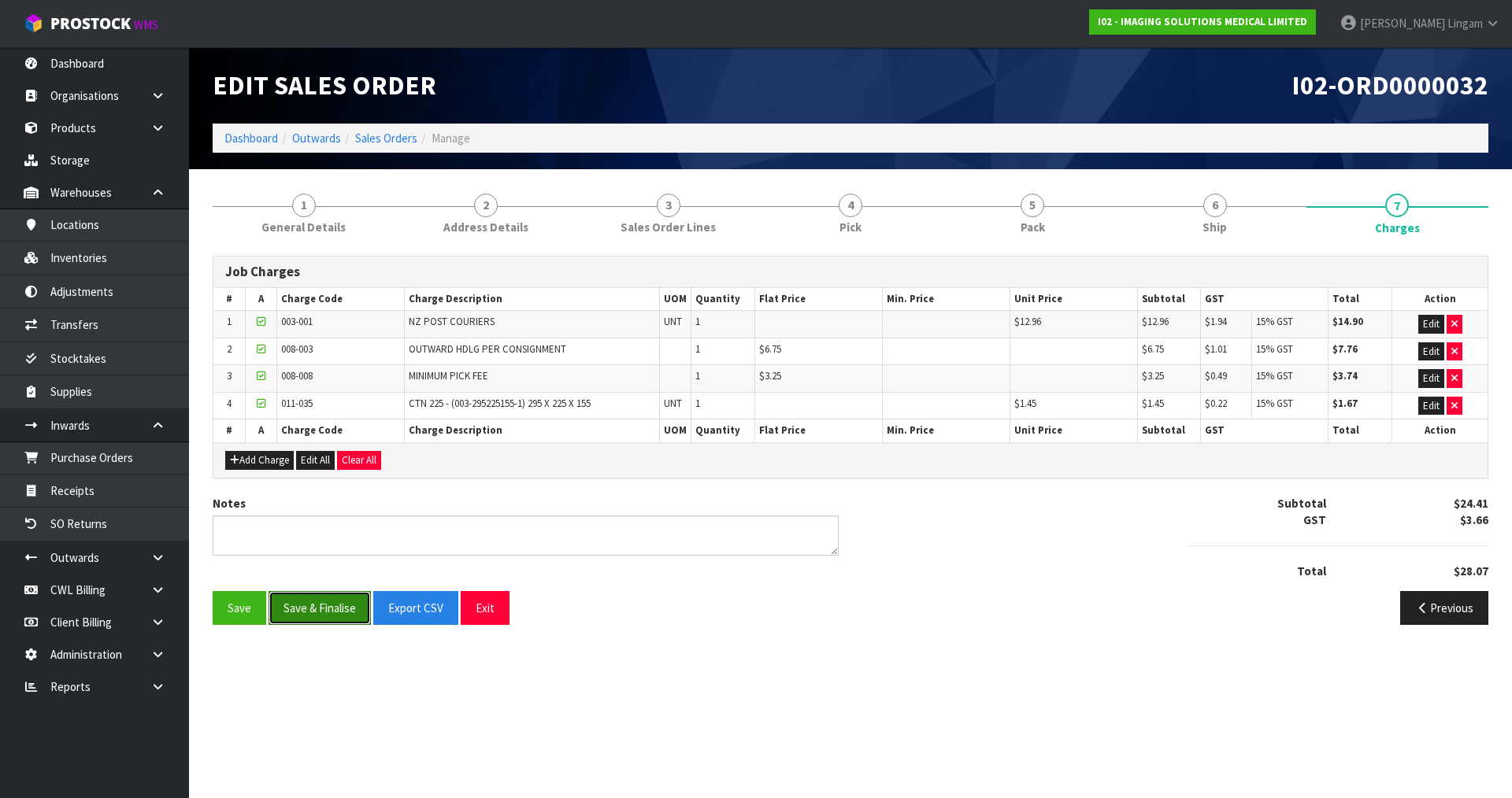
click at [330, 606] on button "Save & Finalise" at bounding box center [320, 608] width 102 height 34
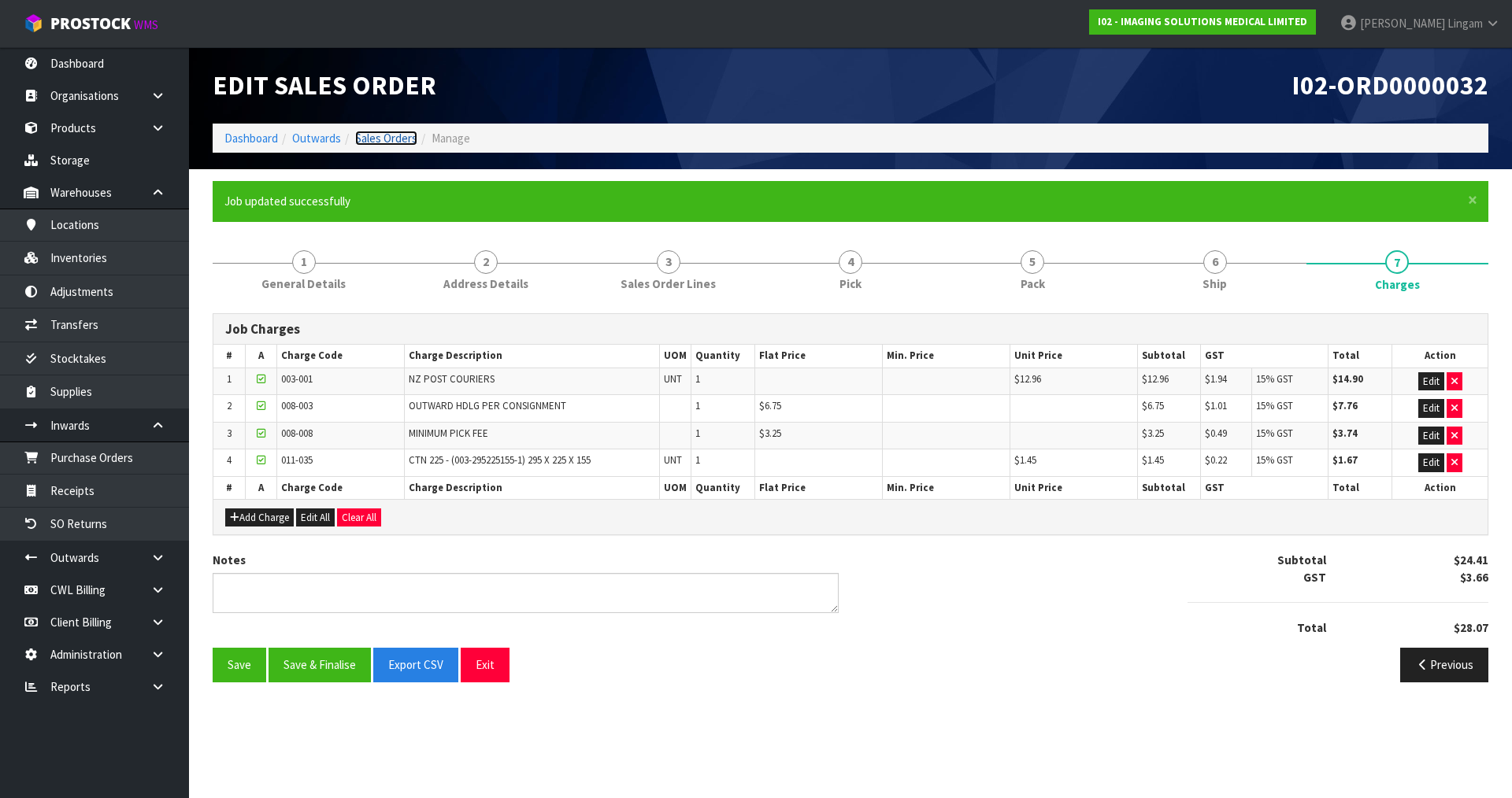
click at [390, 138] on link "Sales Orders" at bounding box center [386, 138] width 62 height 15
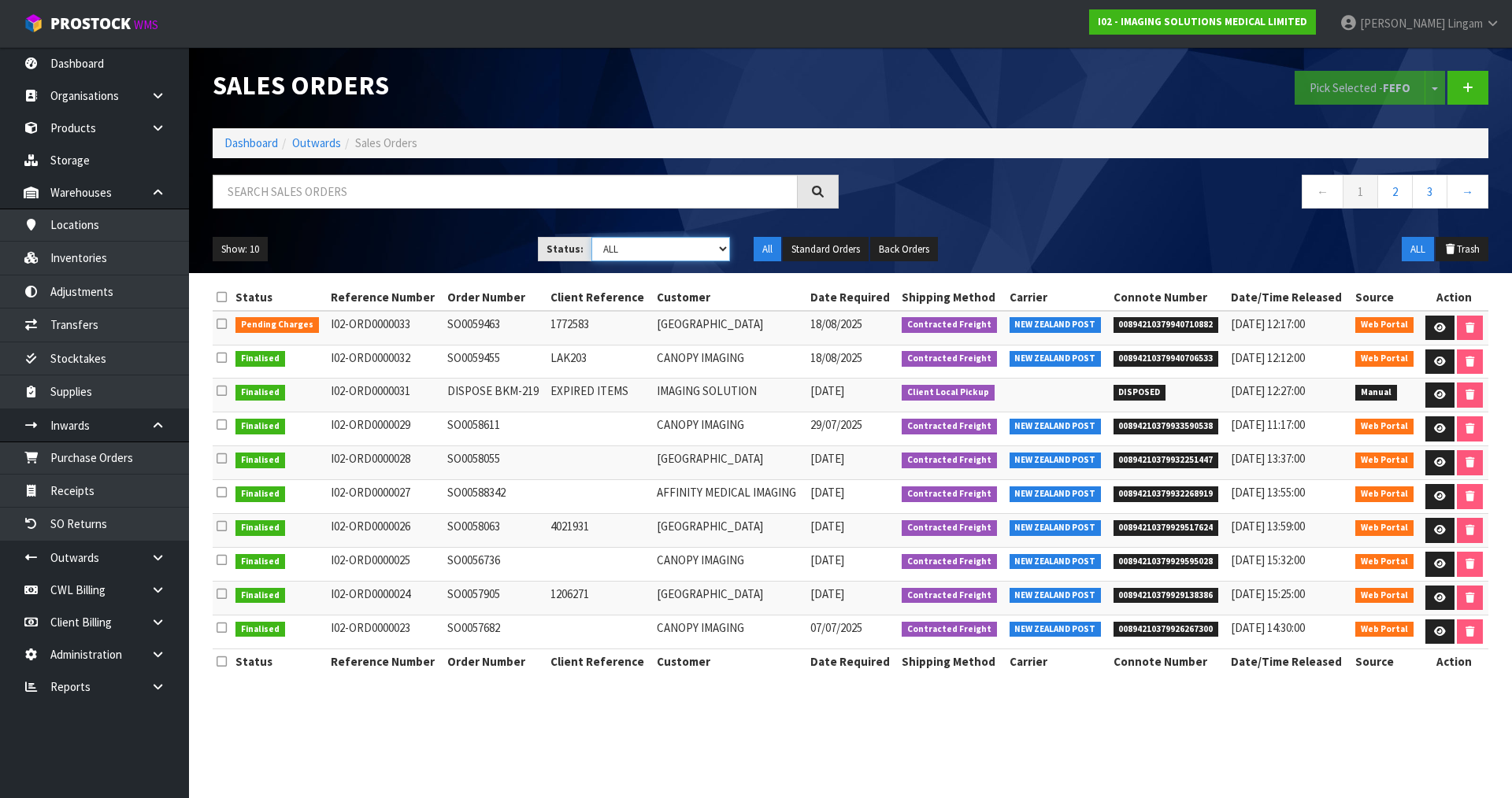
click at [706, 244] on select "Draft Pending Allocated Pending Pick Goods Picked Goods Packed Pending Charges …" at bounding box center [661, 249] width 139 height 25
select select "string:6"
click at [591, 237] on select "Draft Pending Allocated Pending Pick Goods Picked Goods Packed Pending Charges …" at bounding box center [661, 249] width 139 height 25
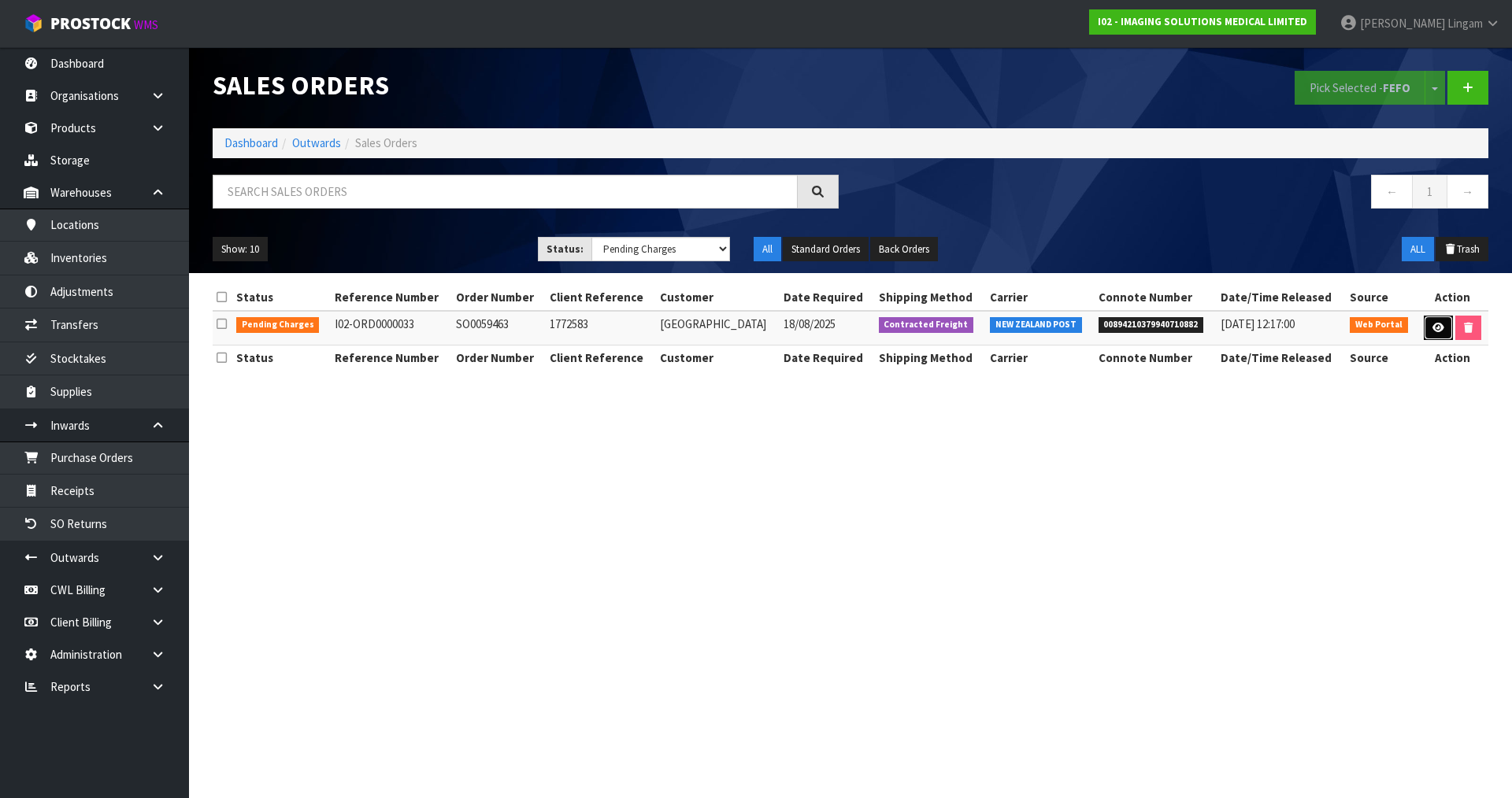
click at [1433, 324] on icon at bounding box center [1438, 328] width 12 height 10
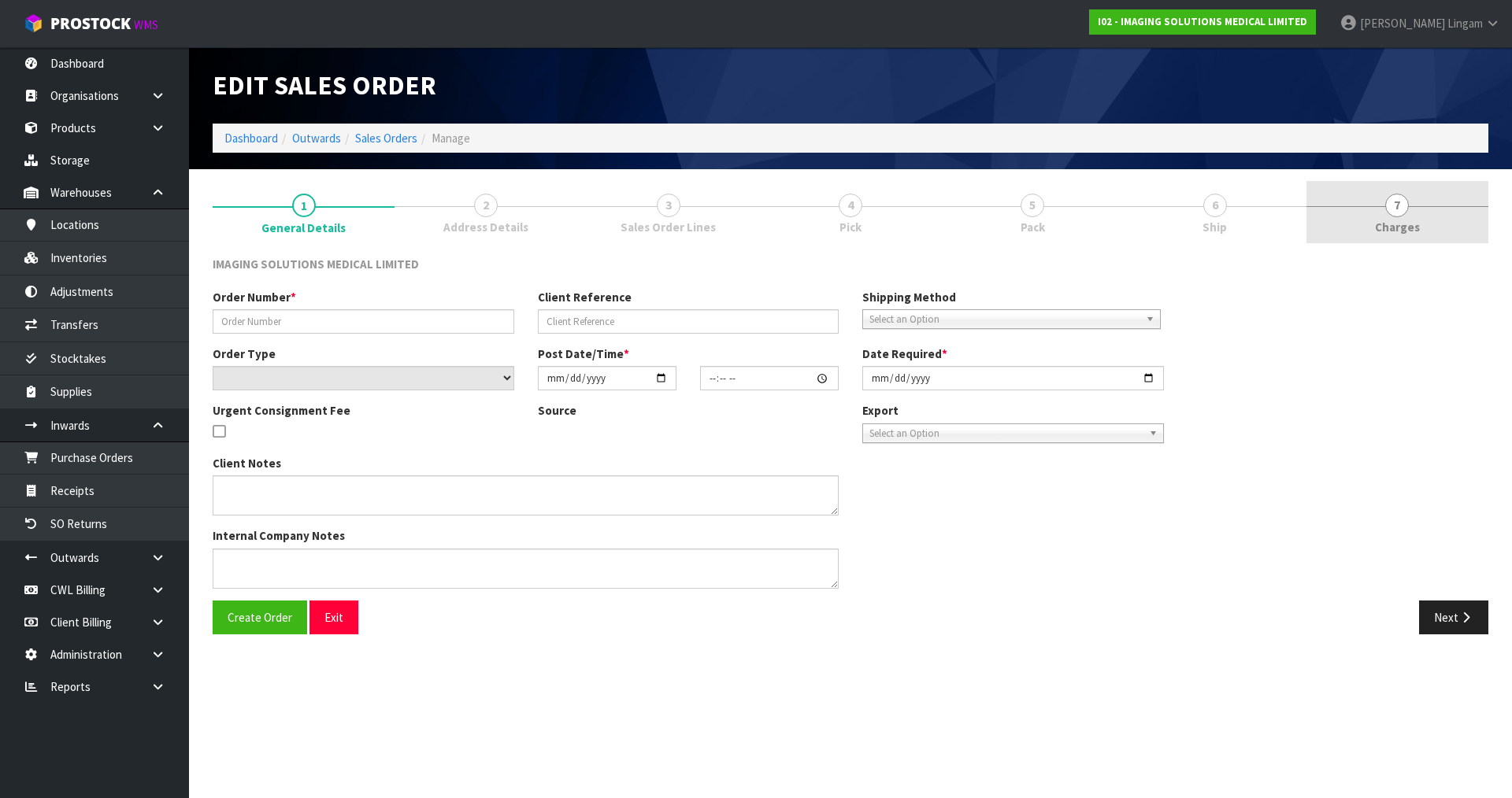
type input "SO0059463"
type input "1772583"
select select "number:0"
type input "2025-08-18"
type input "15:48:00.000"
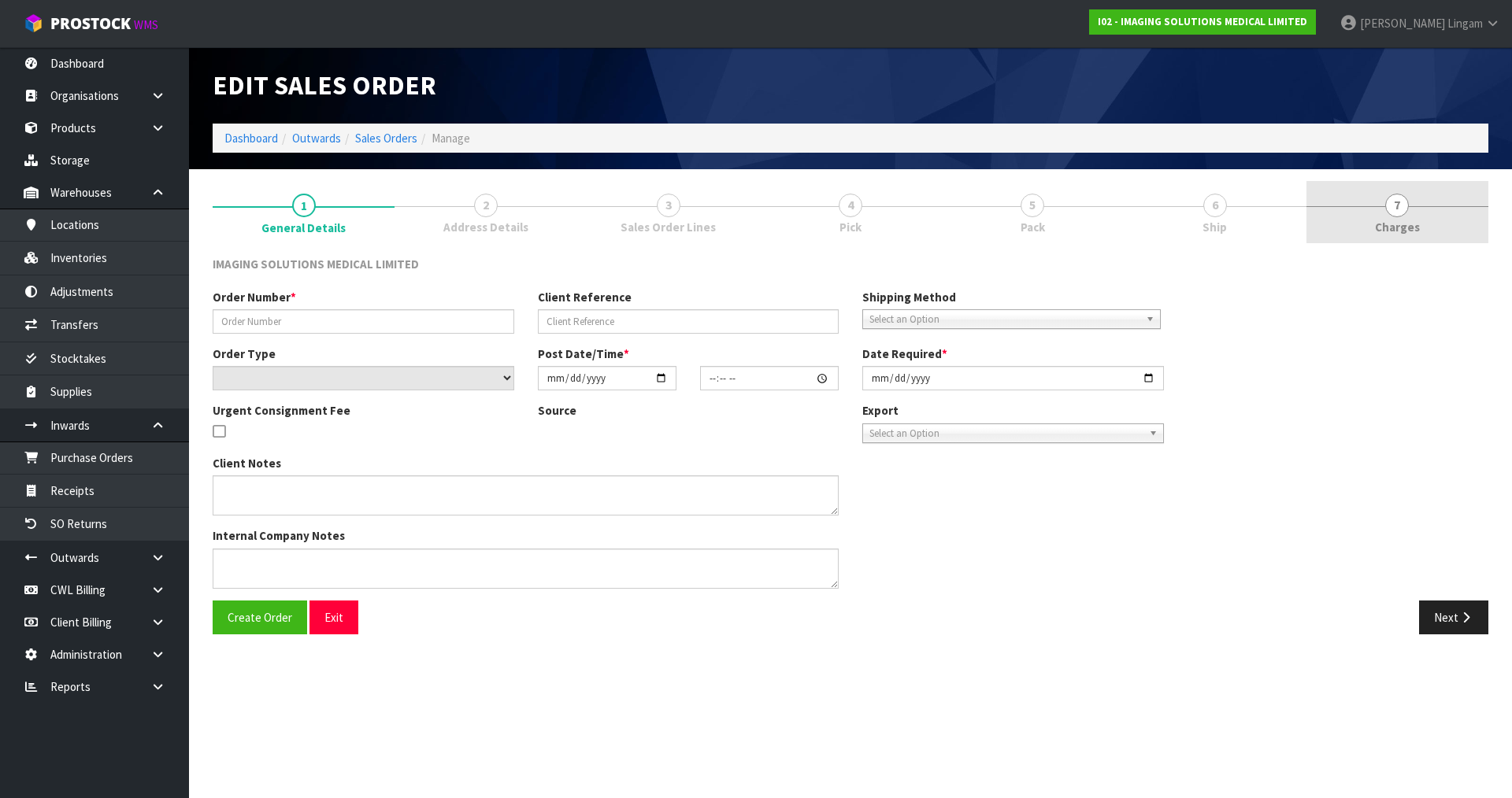
type input "2025-08-18"
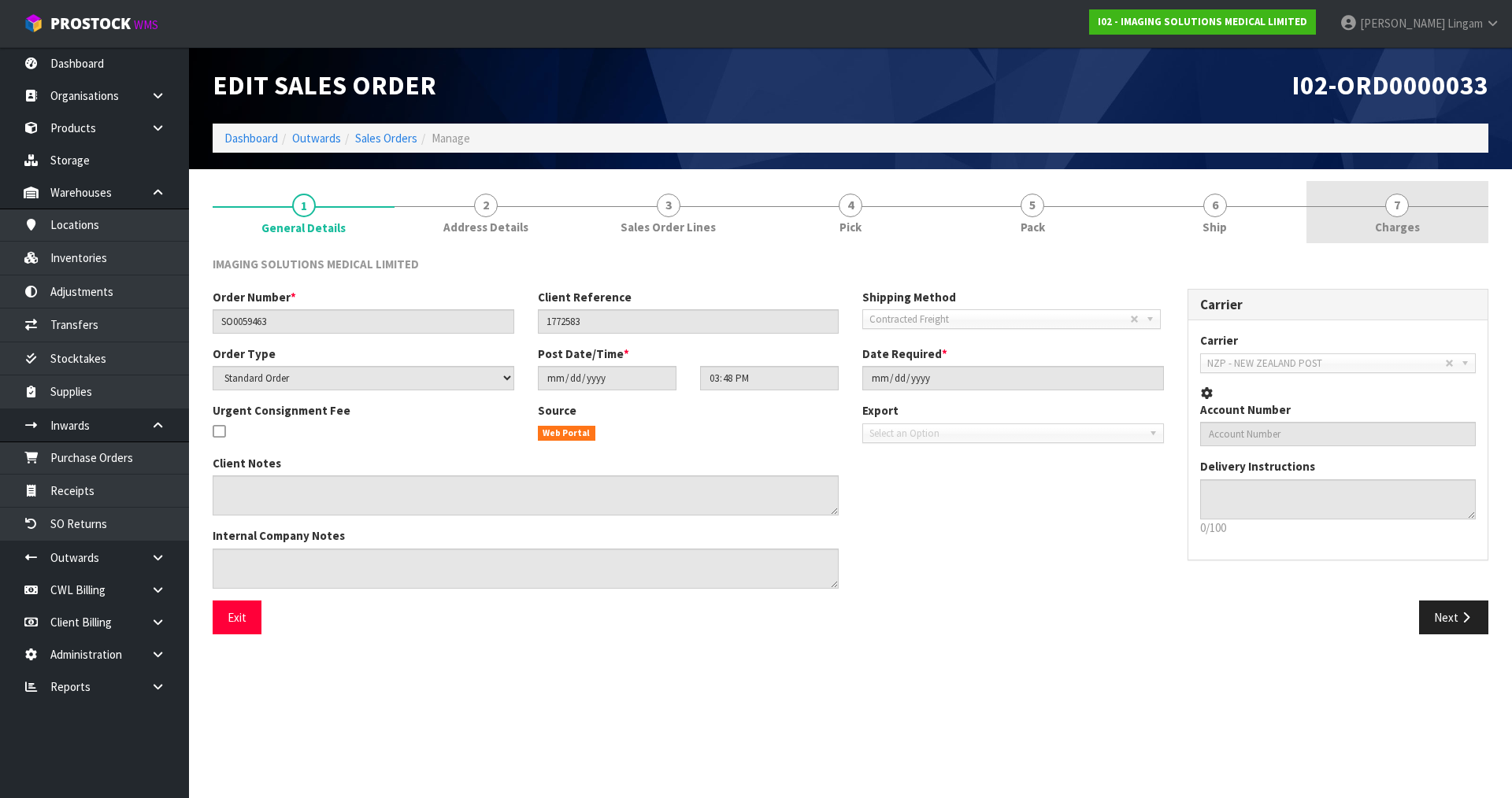
click at [1430, 215] on link "7 Charges" at bounding box center [1397, 212] width 182 height 62
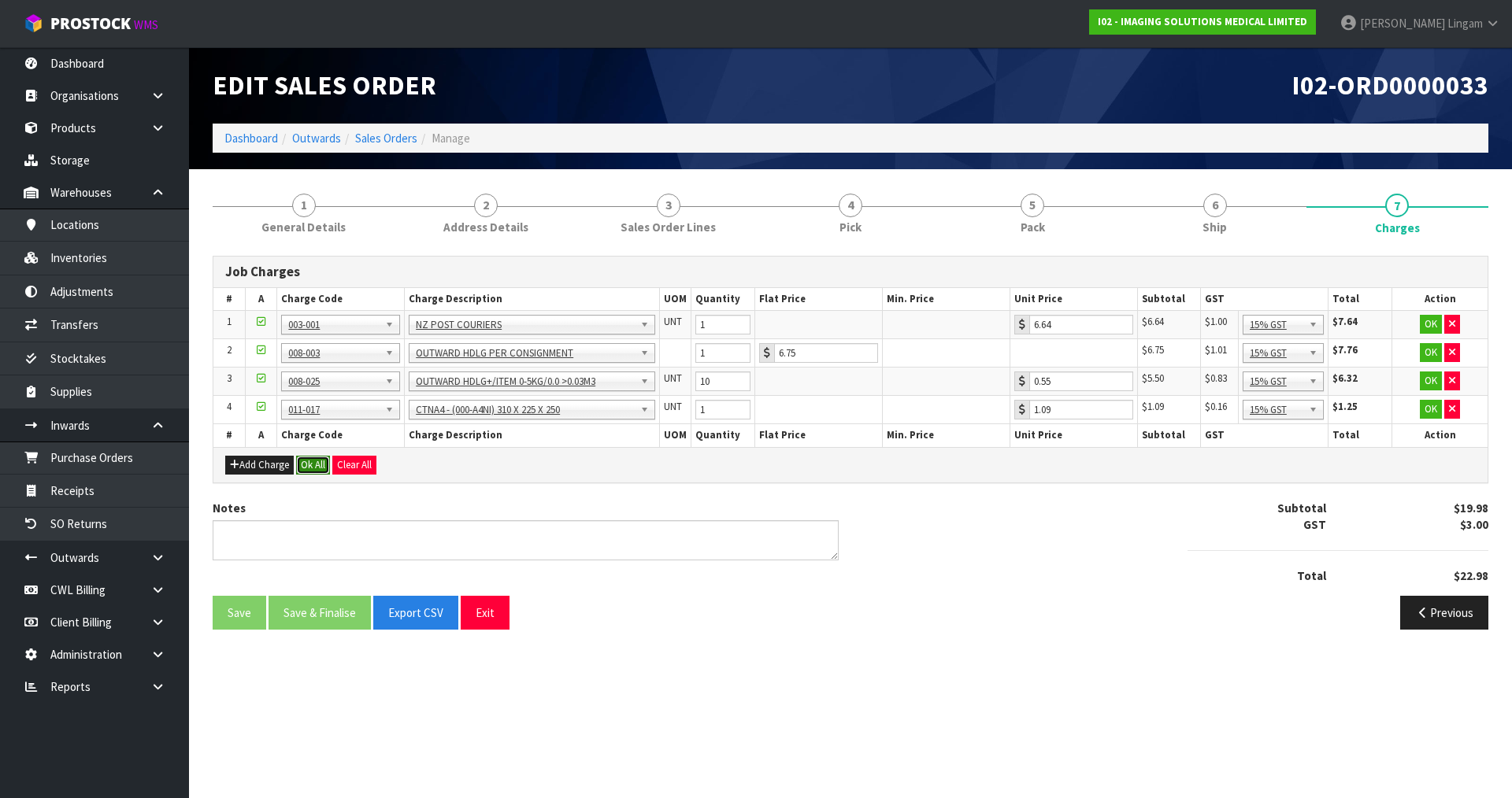
click at [317, 465] on button "Ok All" at bounding box center [313, 465] width 34 height 19
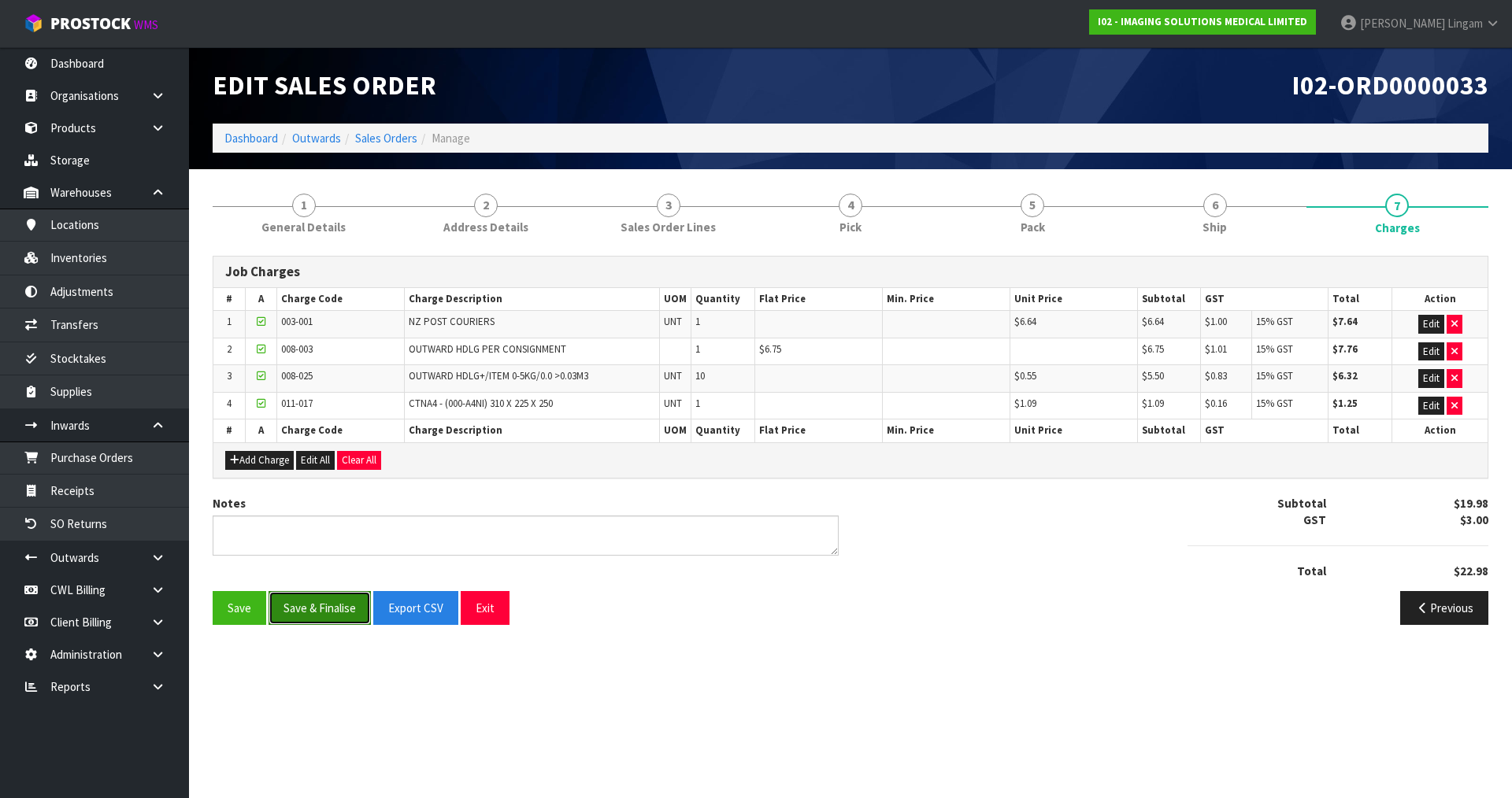
click at [324, 612] on button "Save & Finalise" at bounding box center [320, 608] width 102 height 34
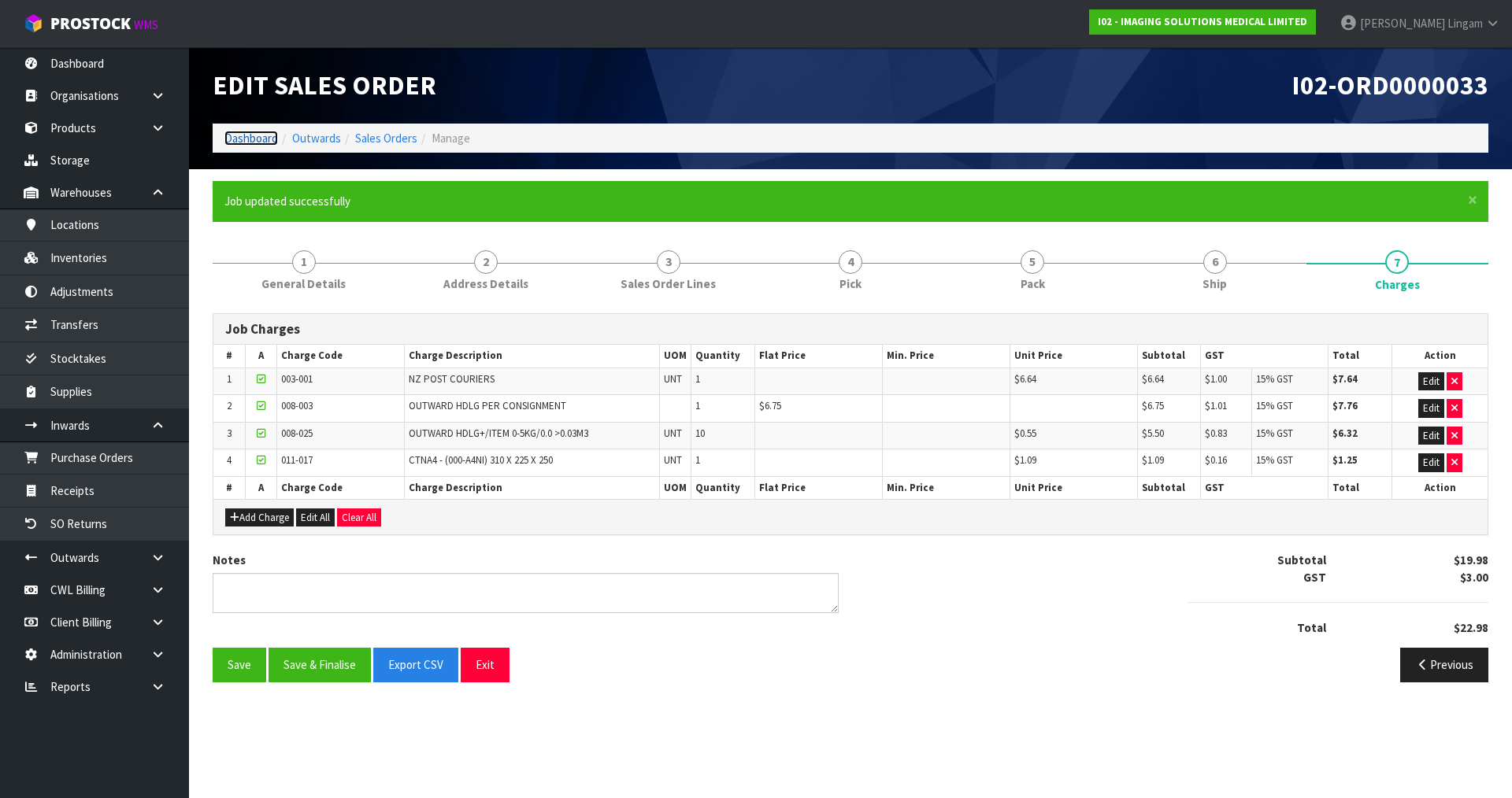
click at [253, 142] on link "Dashboard" at bounding box center [251, 138] width 54 height 15
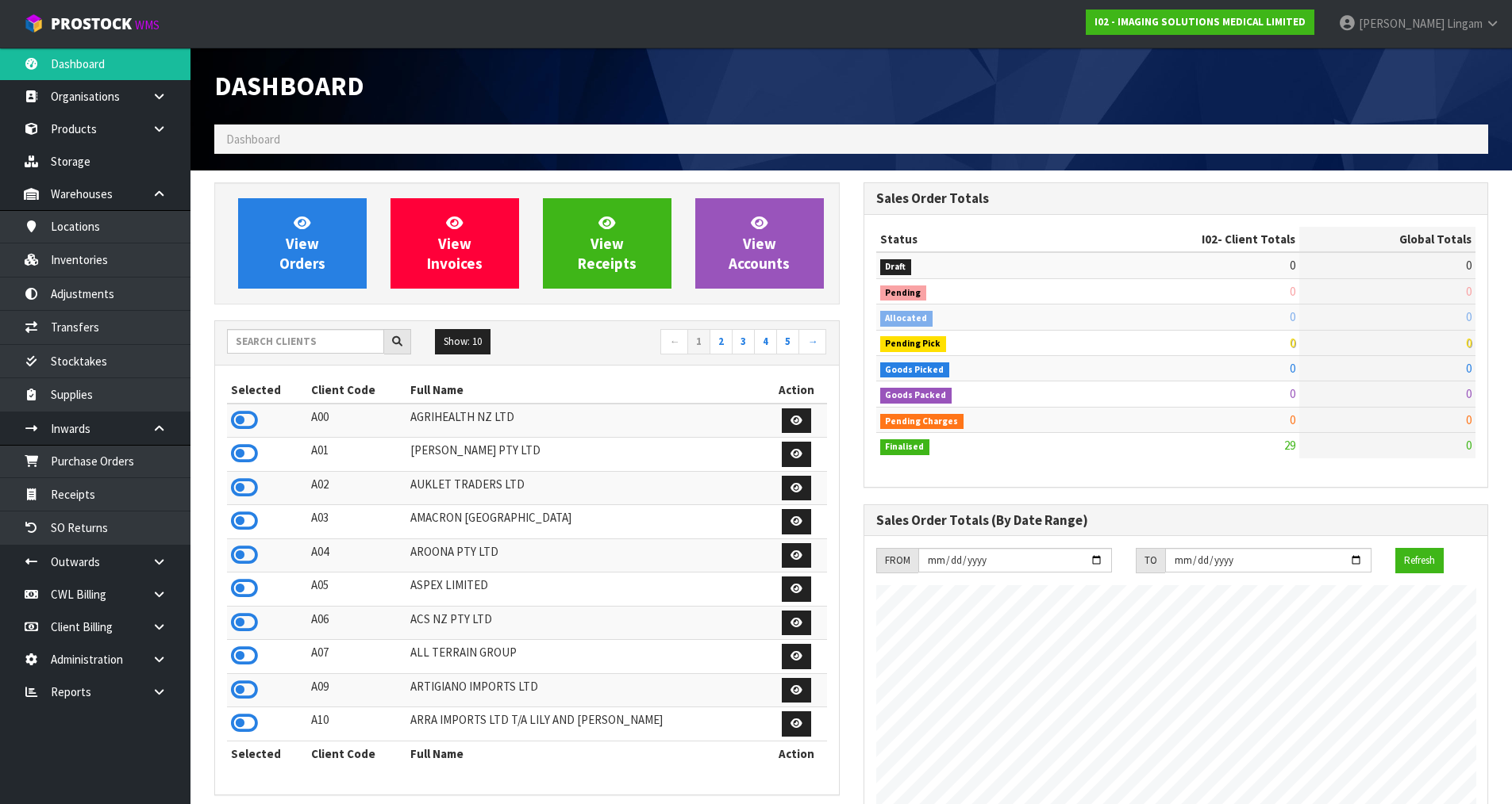
scroll to position [1089, 648]
click at [294, 340] on input "text" at bounding box center [305, 342] width 157 height 25
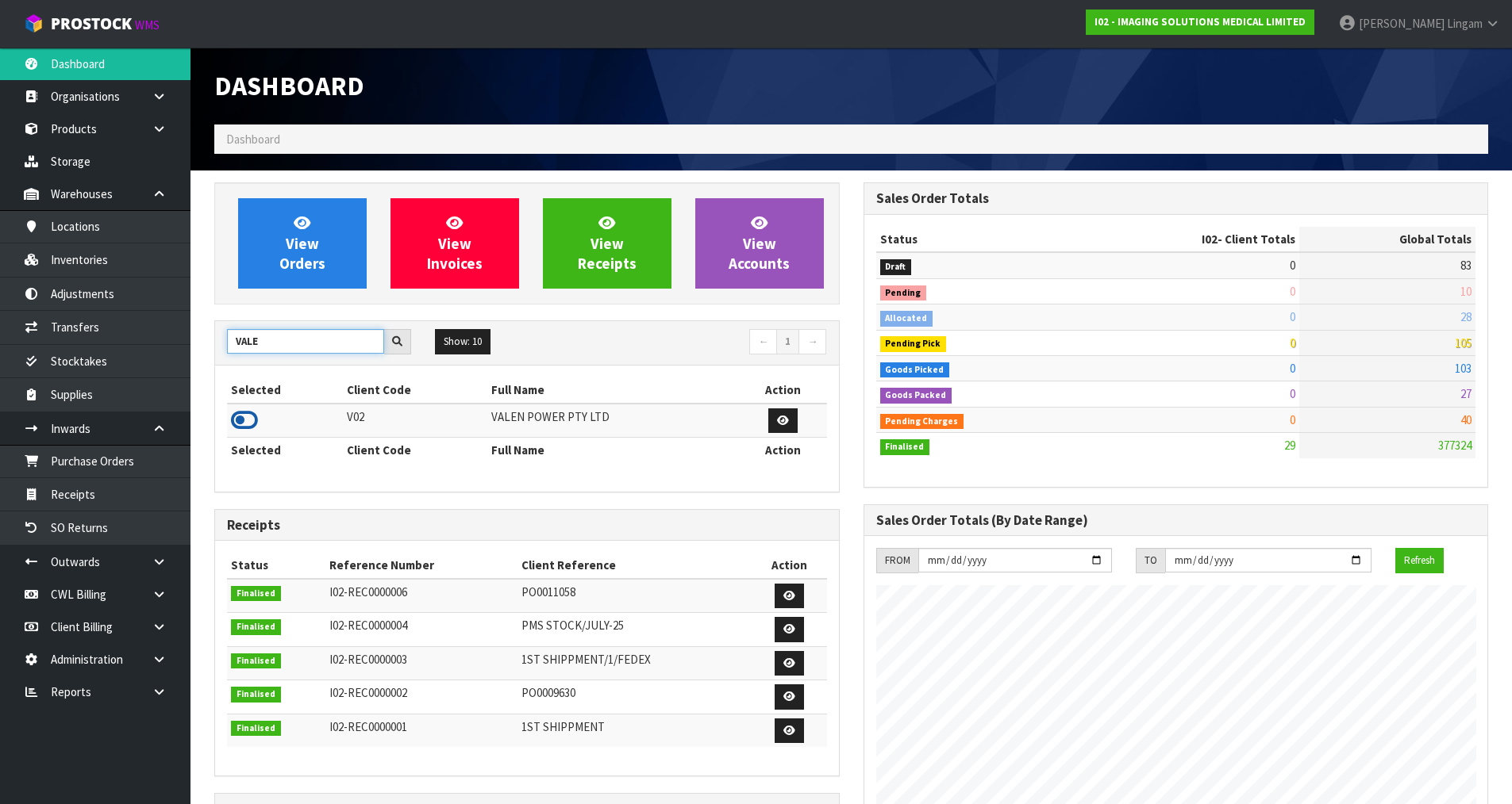
type input "VALE"
click at [238, 424] on icon at bounding box center [243, 421] width 27 height 24
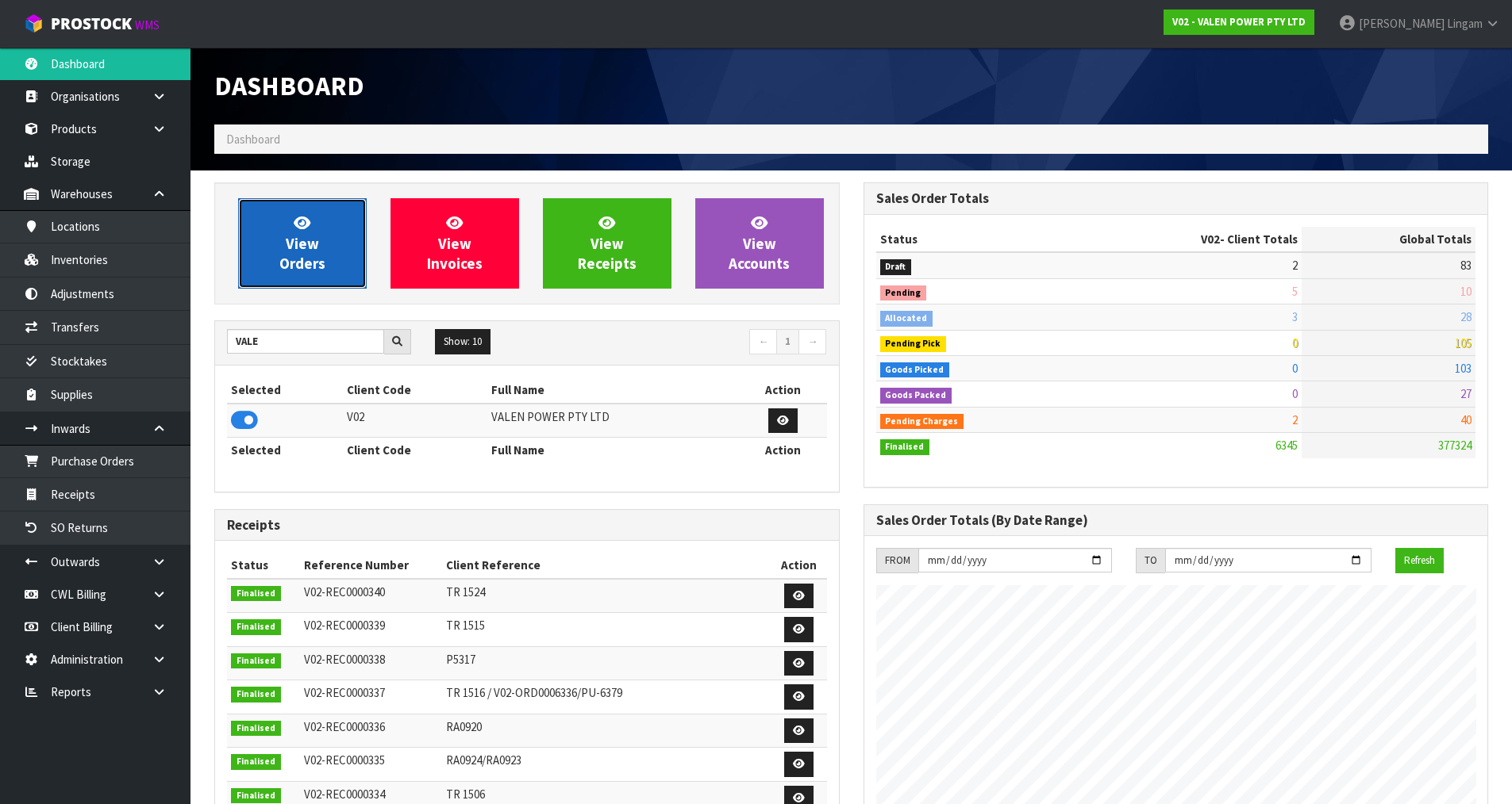
click at [318, 256] on span "View Orders" at bounding box center [302, 243] width 46 height 60
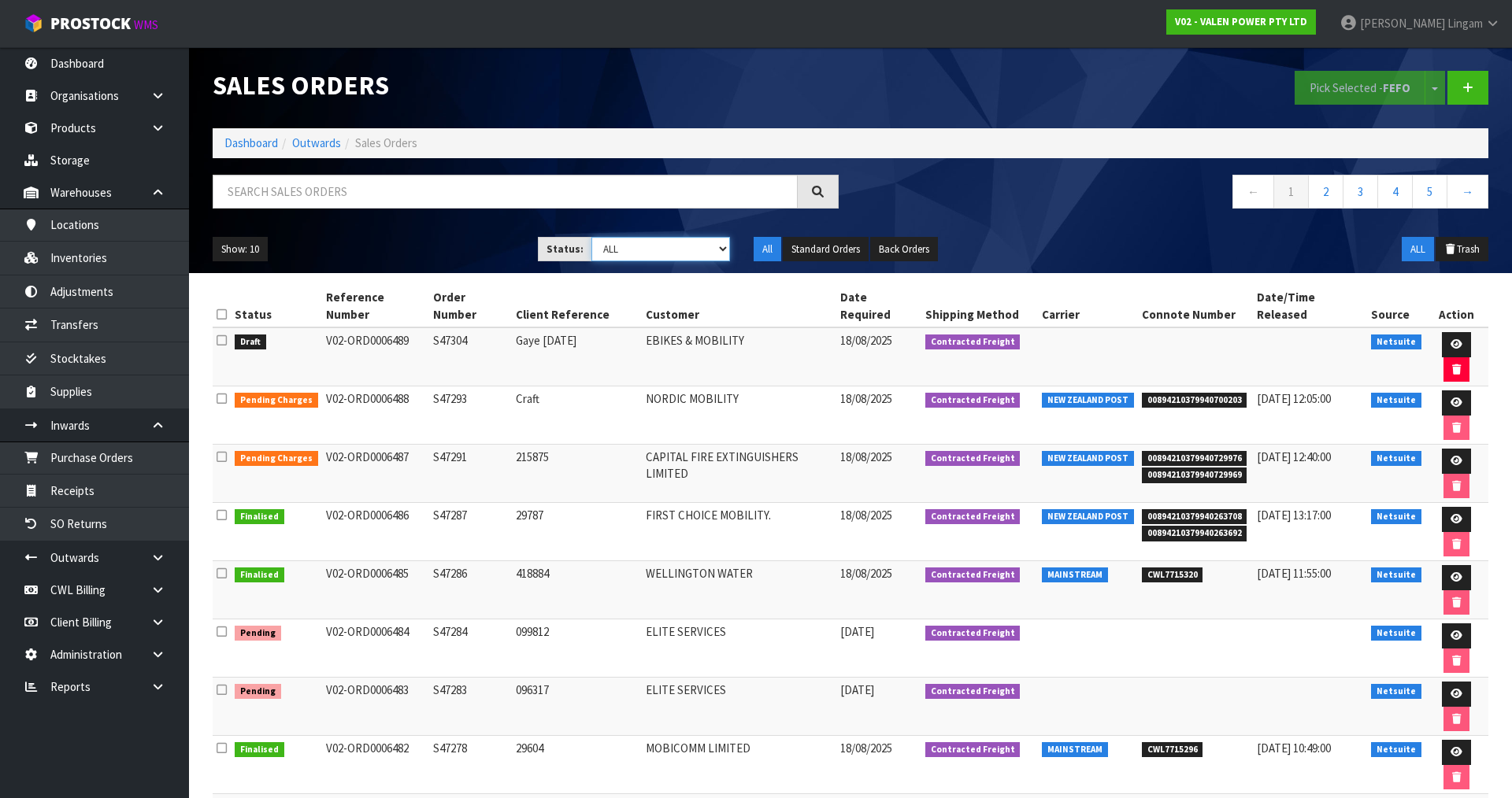
click at [677, 243] on select "Draft Pending Allocated Pending Pick Goods Picked Goods Packed Pending Charges …" at bounding box center [661, 249] width 139 height 25
select select "string:6"
click at [591, 237] on select "Draft Pending Allocated Pending Pick Goods Picked Goods Packed Pending Charges …" at bounding box center [661, 249] width 139 height 25
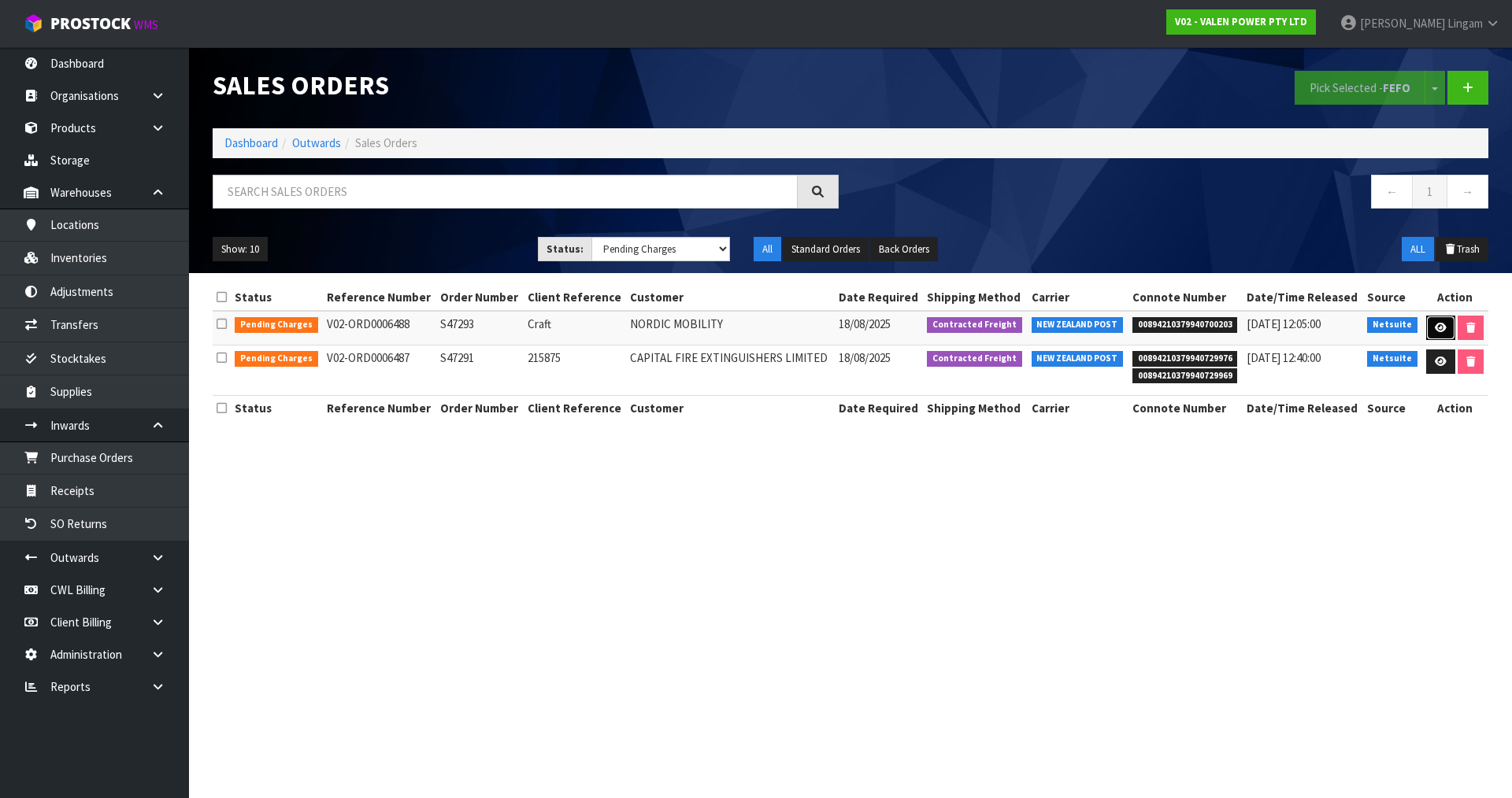
click at [1442, 329] on icon at bounding box center [1441, 328] width 12 height 10
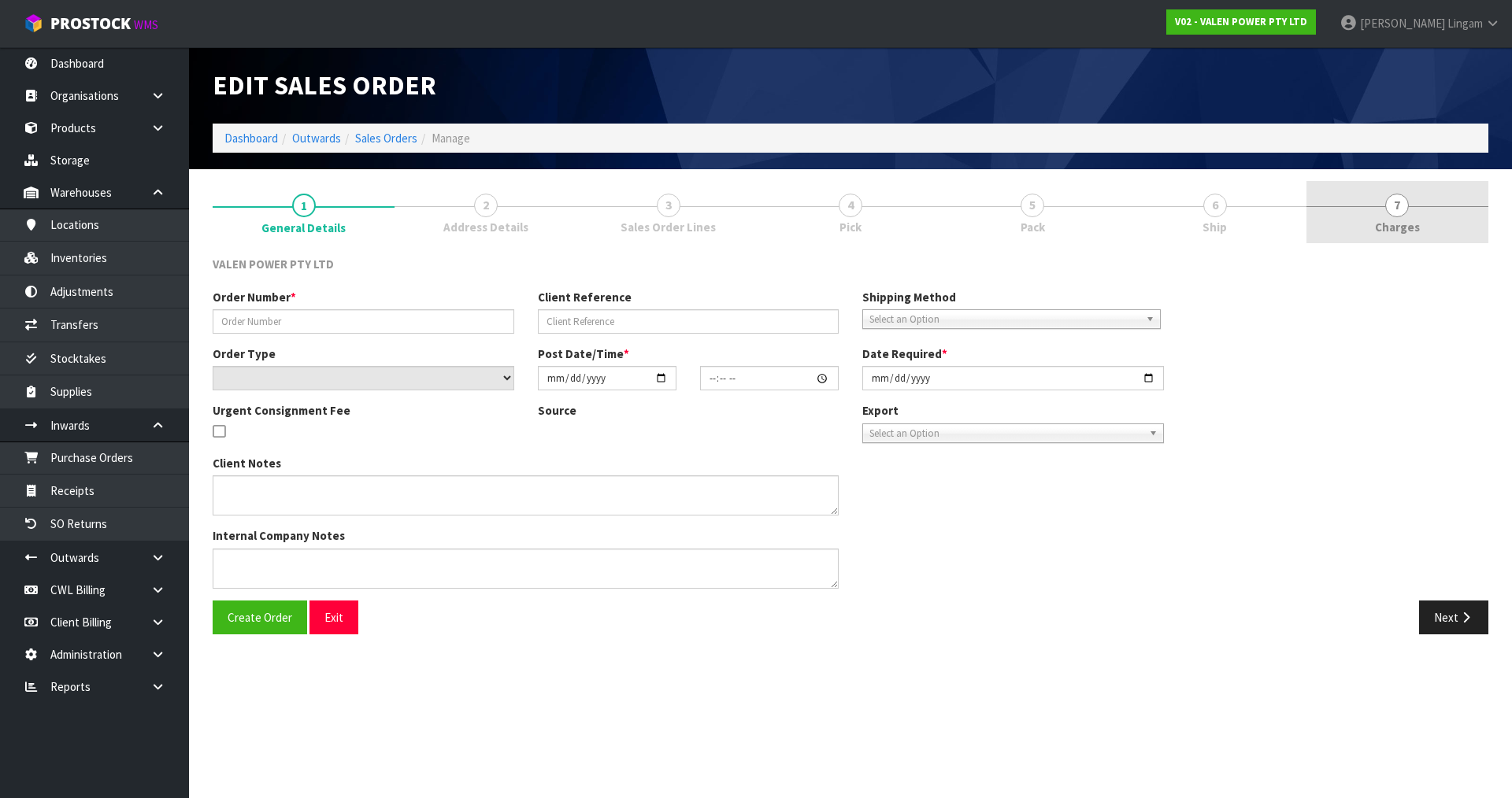
type input "S47293"
type input "Craft"
select select "number:0"
type input "2025-08-18"
type input "11:15:08.000"
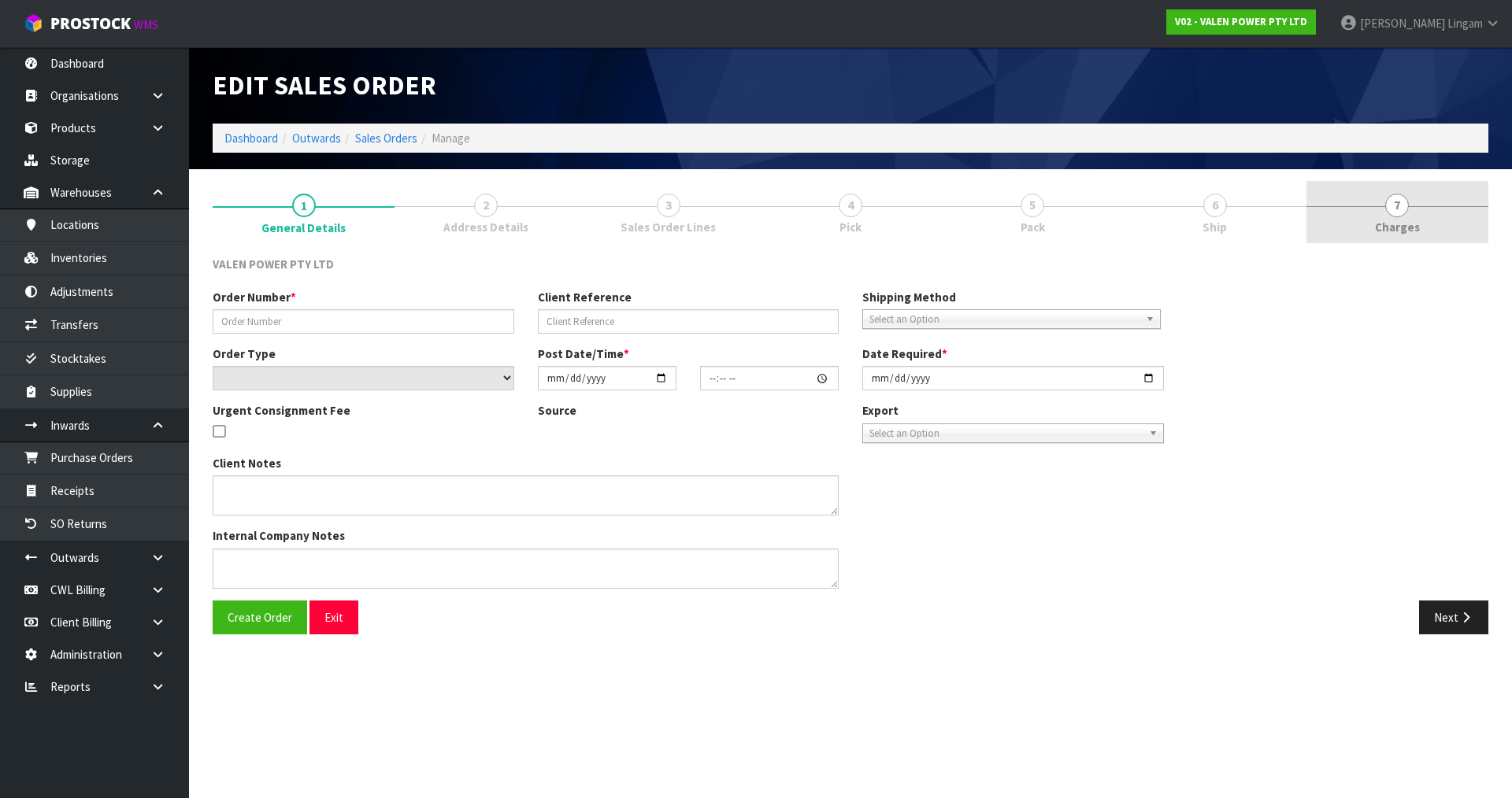
type input "2025-08-18"
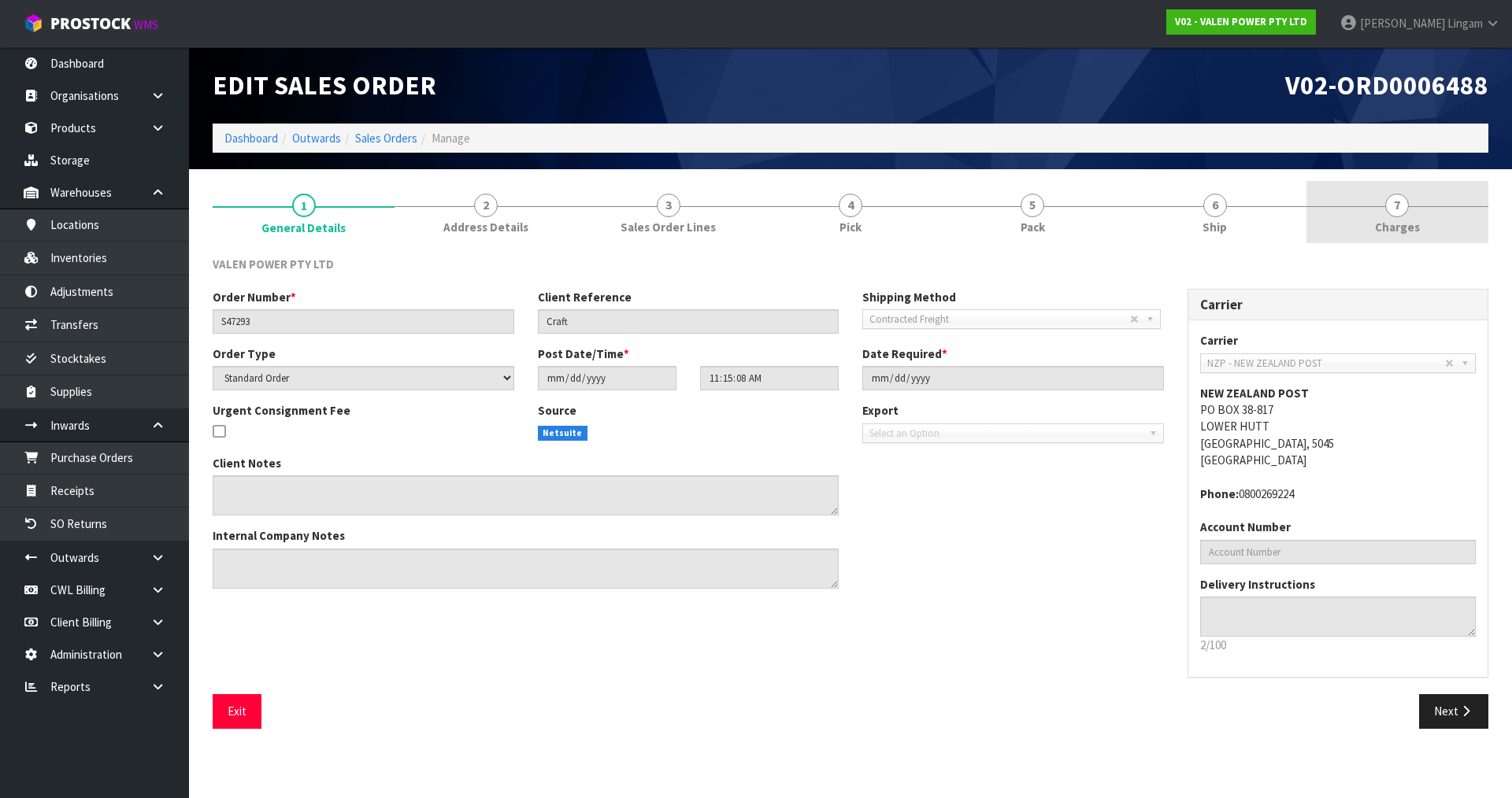
click at [1397, 211] on span "7" at bounding box center [1398, 205] width 24 height 24
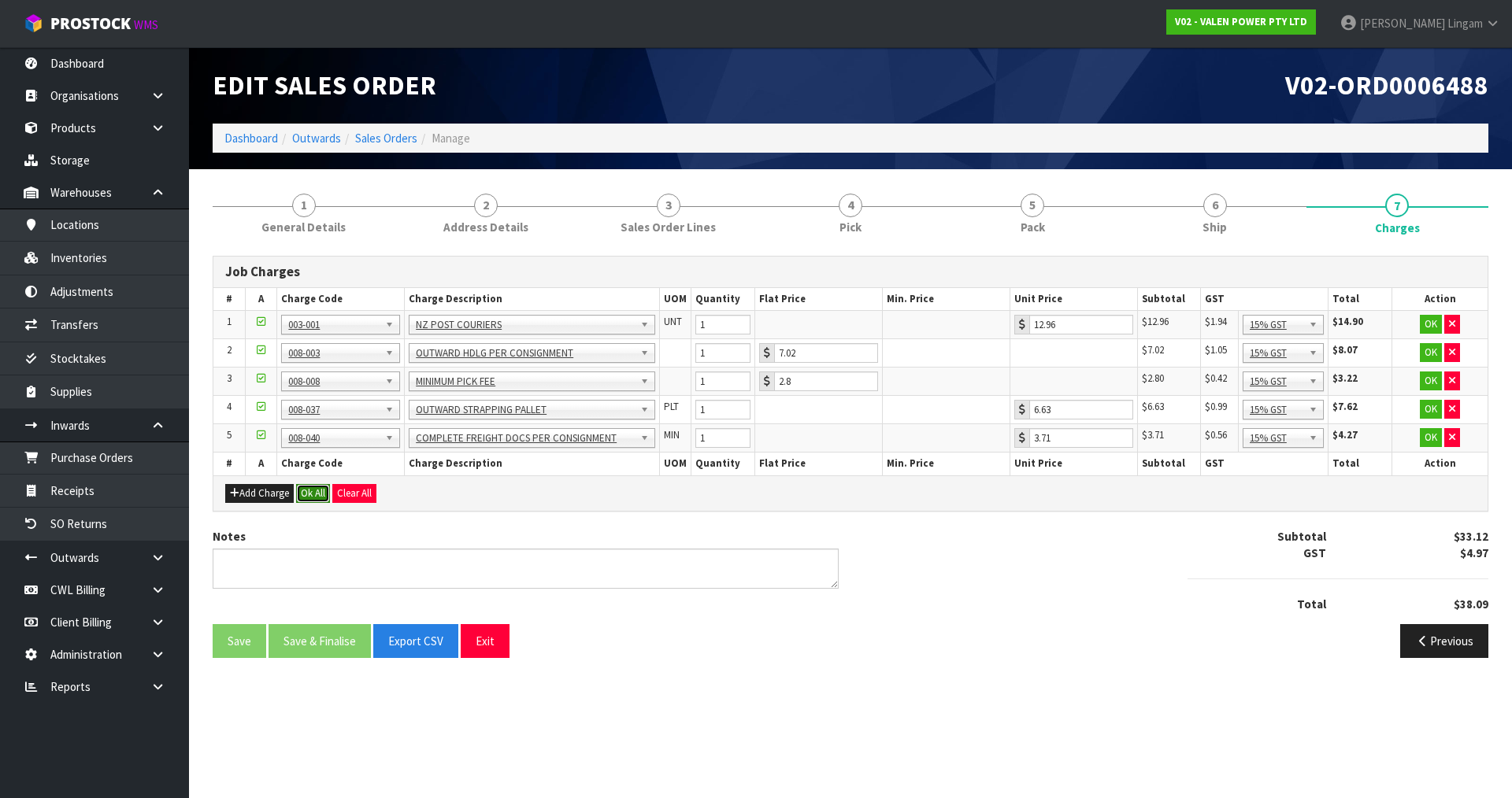
click at [315, 493] on button "Ok All" at bounding box center [313, 493] width 34 height 19
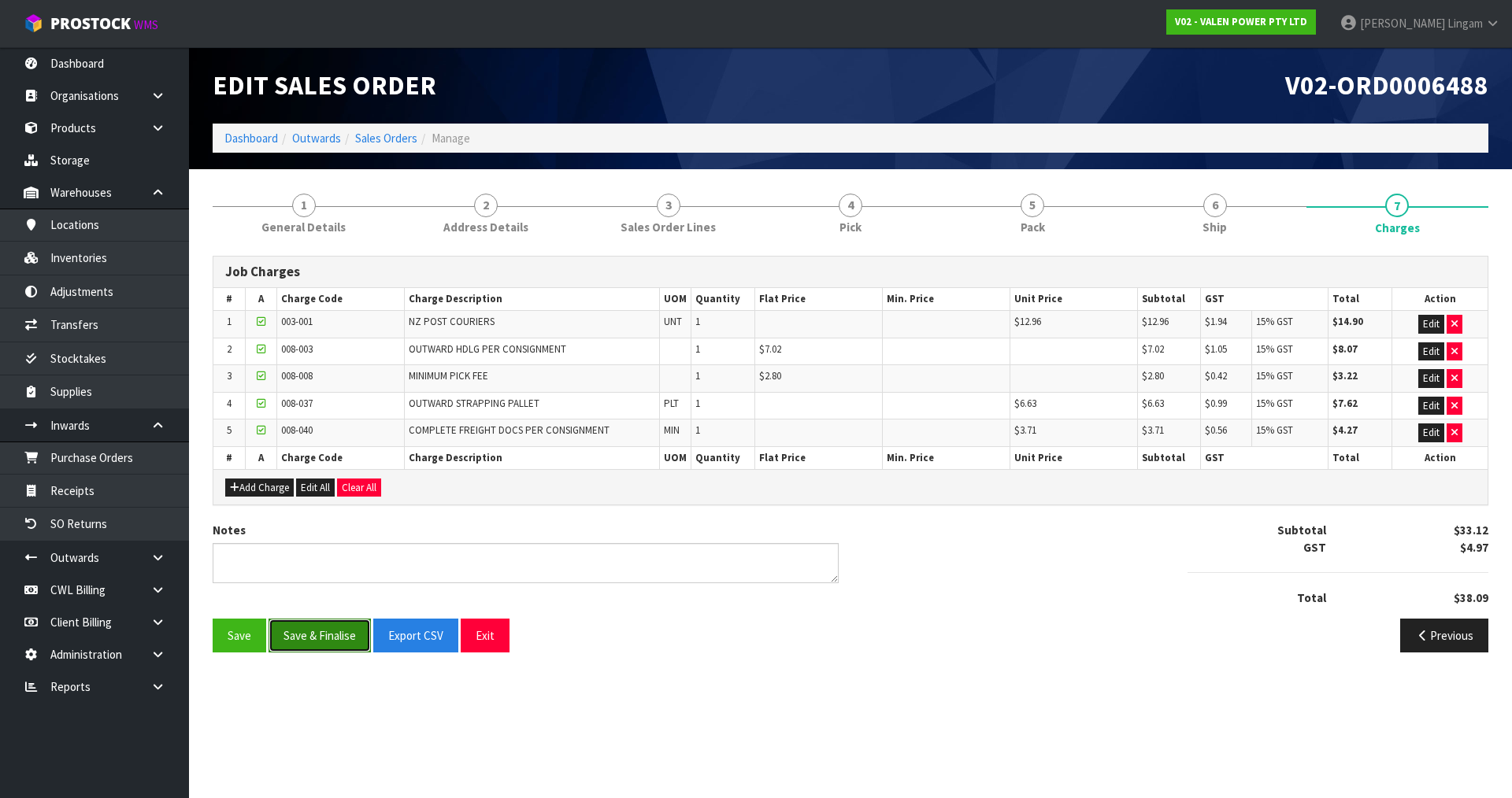
click at [332, 638] on button "Save & Finalise" at bounding box center [320, 636] width 102 height 34
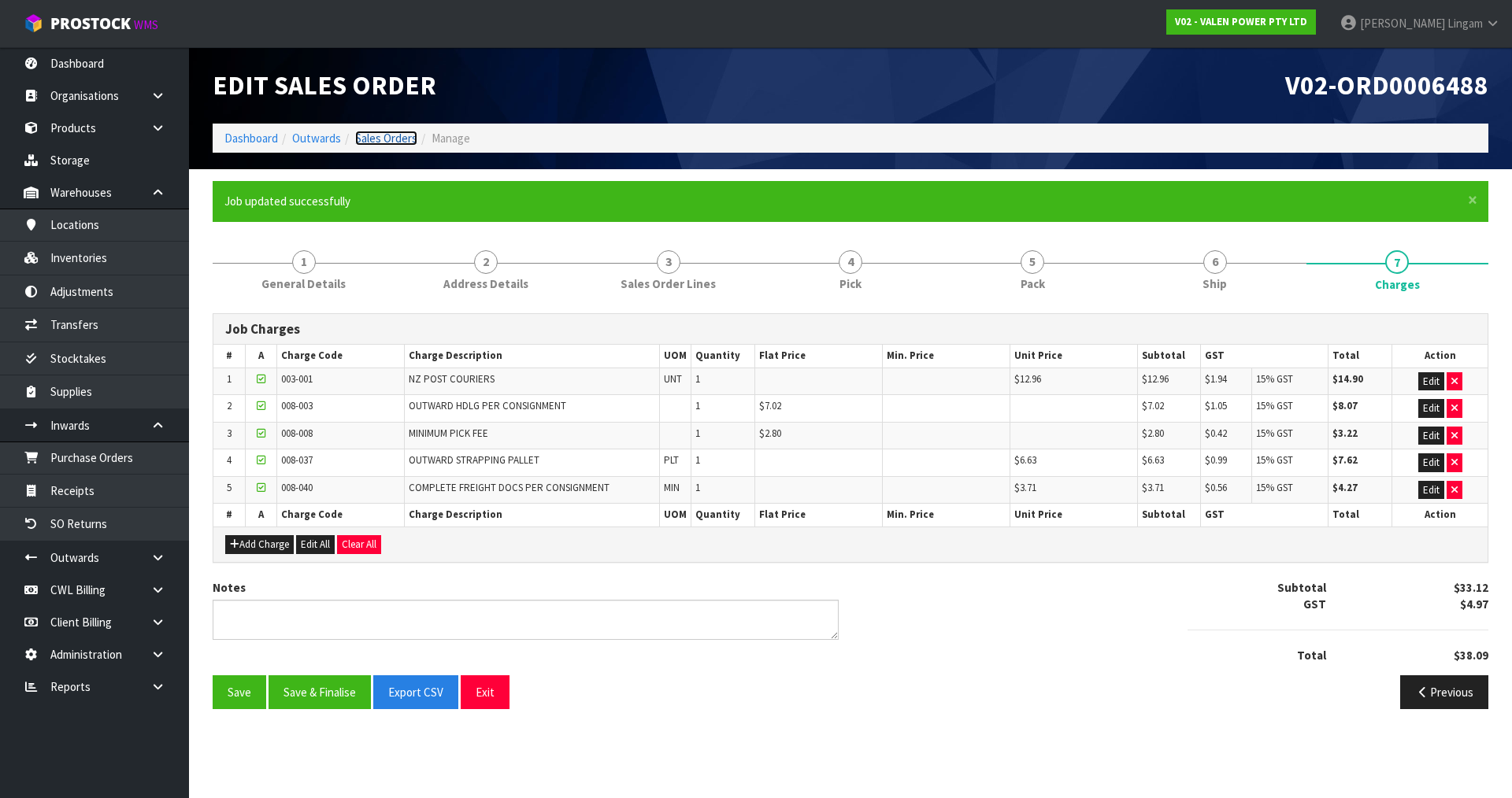
click at [401, 137] on link "Sales Orders" at bounding box center [386, 138] width 62 height 15
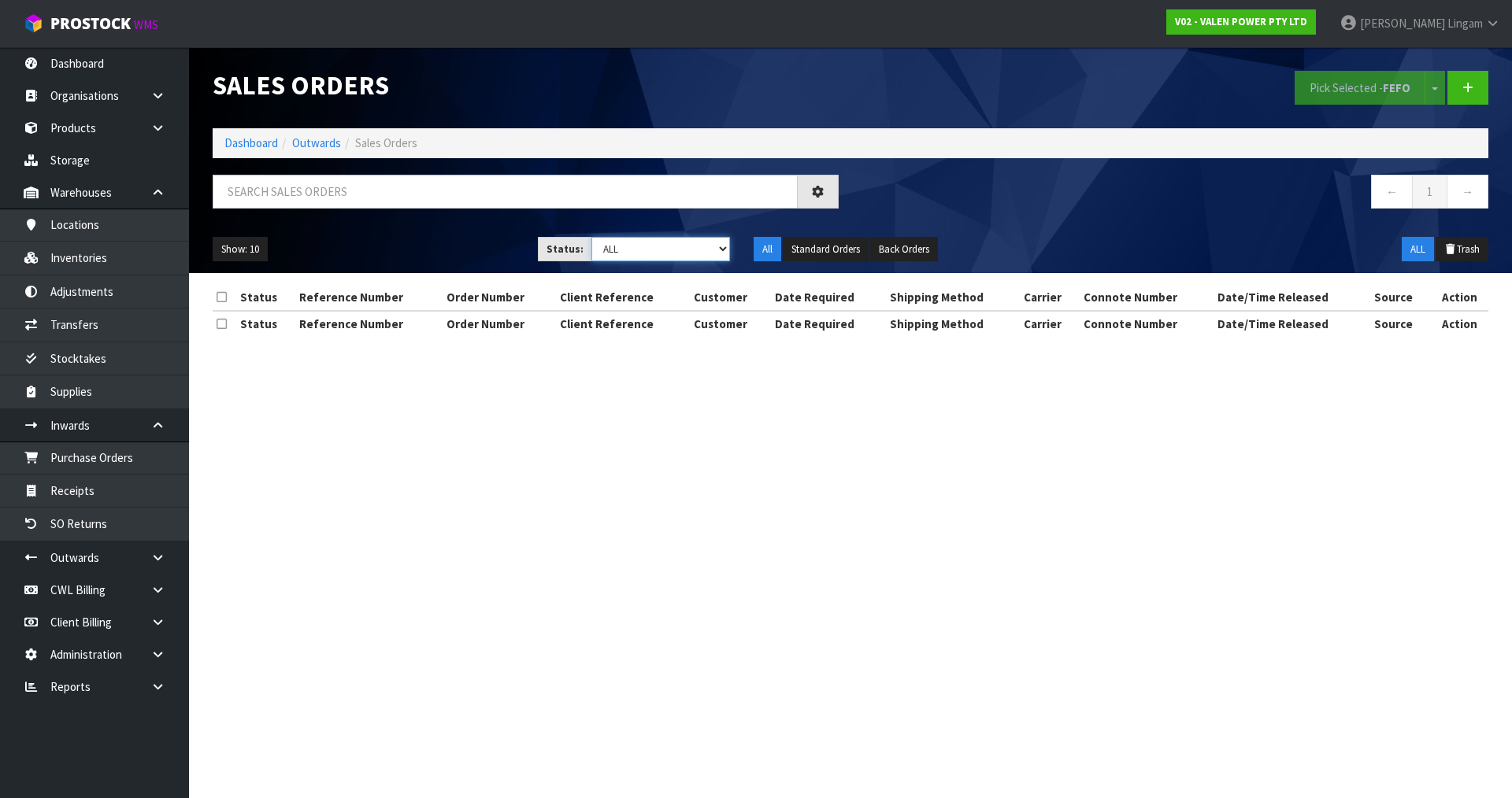
click at [705, 248] on select "Draft Pending Allocated Pending Pick Goods Picked Goods Packed Pending Charges …" at bounding box center [661, 249] width 139 height 25
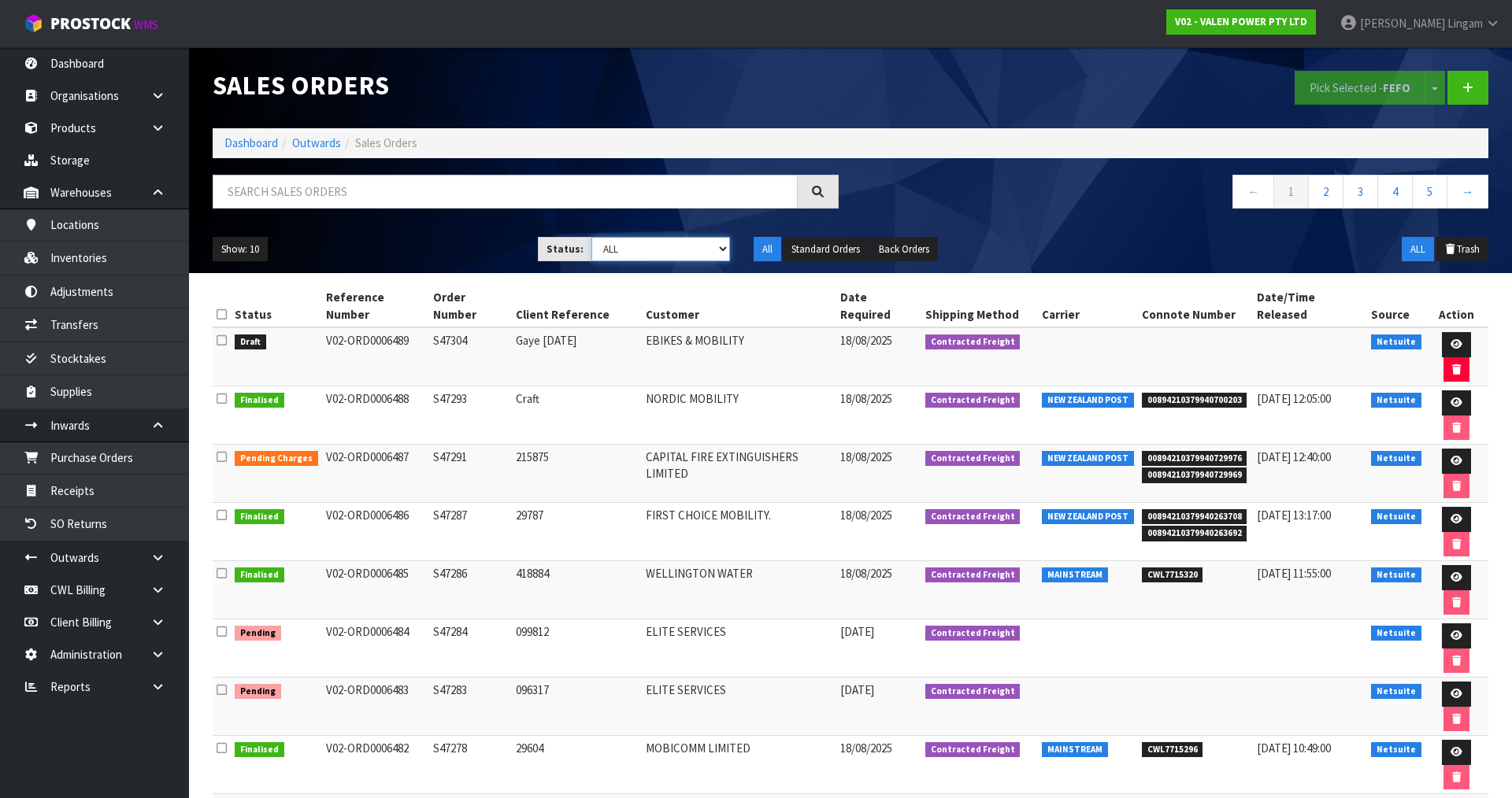
select select "string:6"
click at [591, 237] on select "Draft Pending Allocated Pending Pick Goods Picked Goods Packed Pending Charges …" at bounding box center [661, 249] width 139 height 25
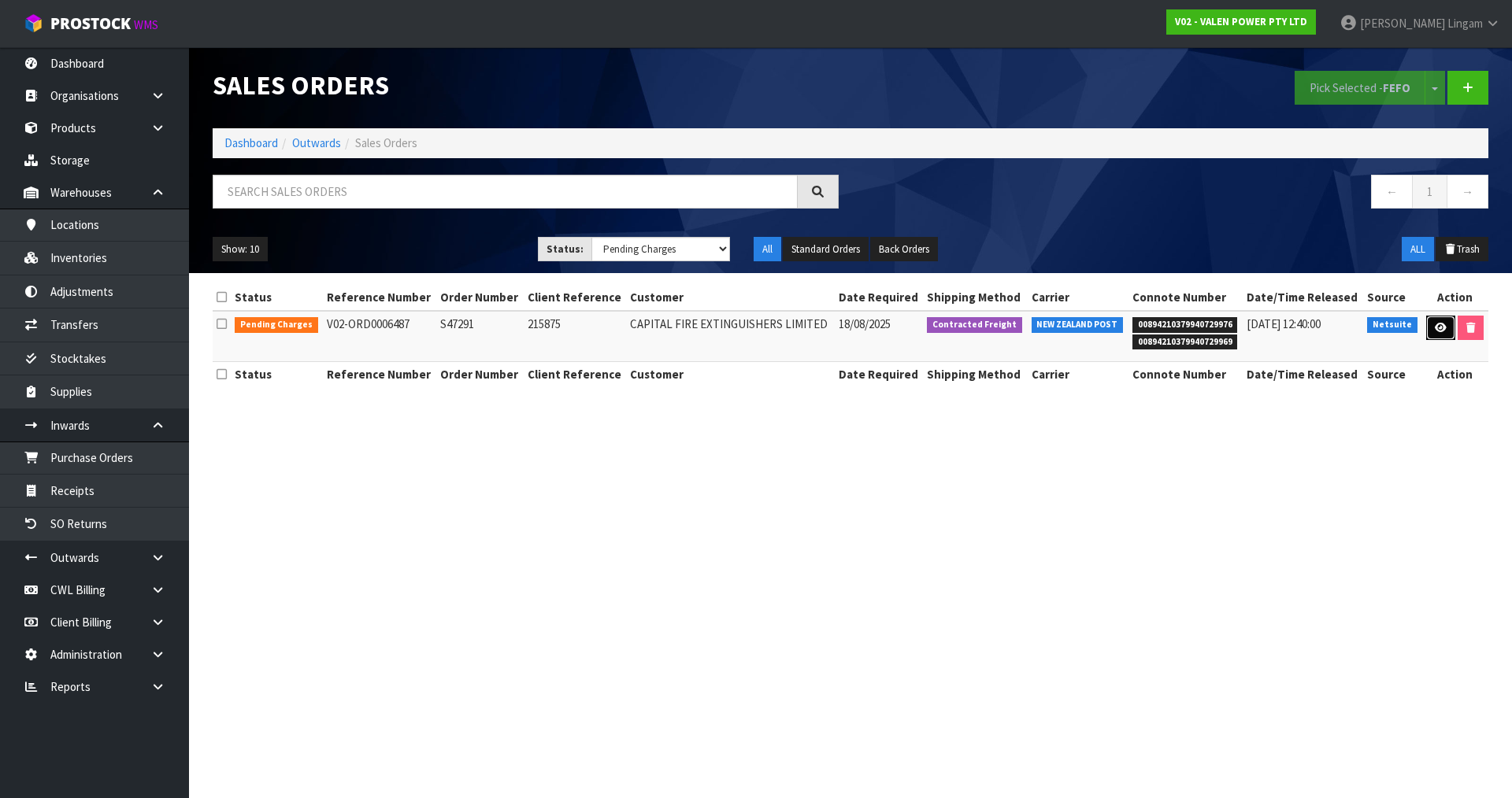
click at [1431, 329] on link at bounding box center [1441, 329] width 29 height 26
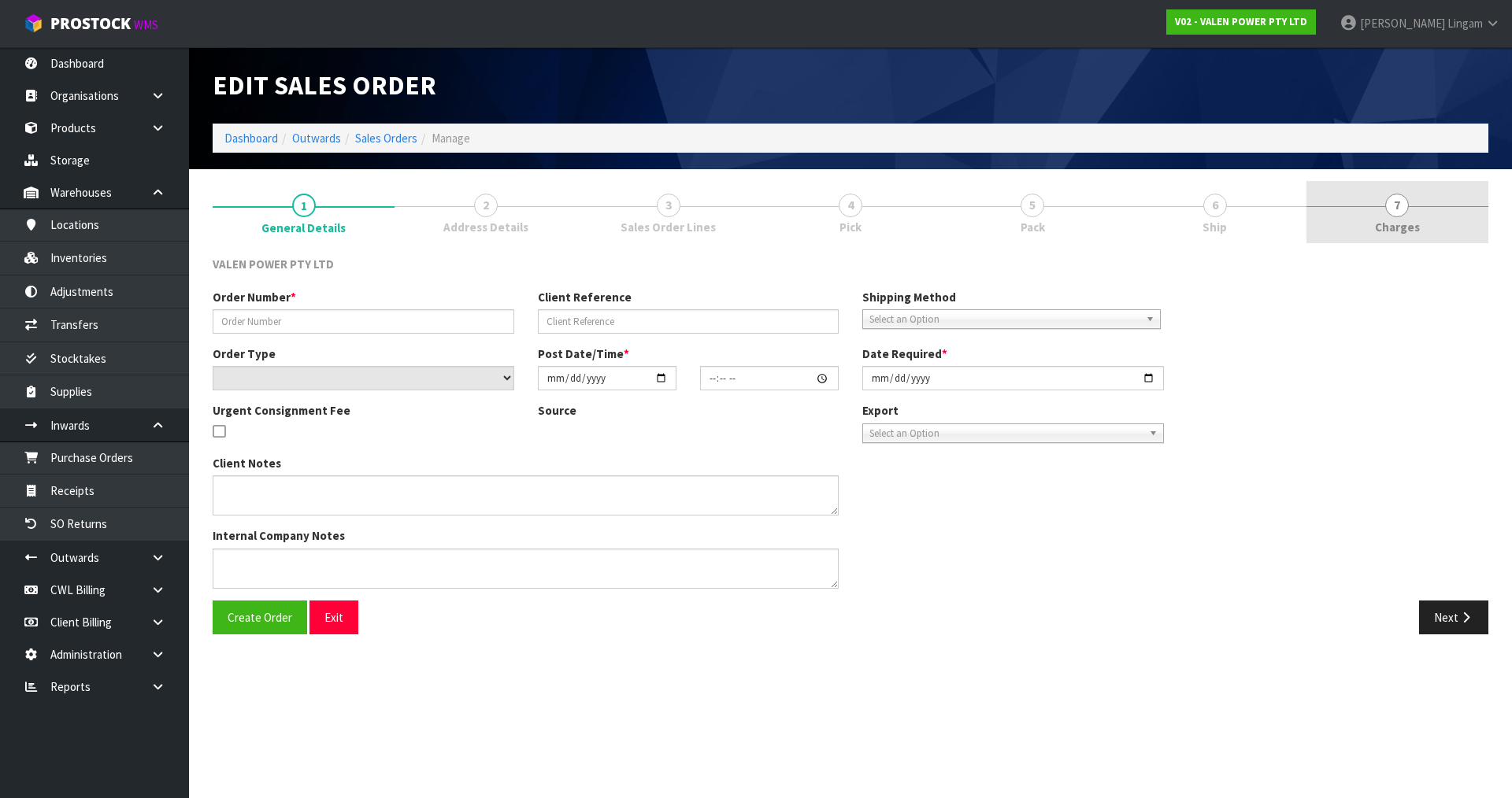
type input "S47291"
type input "215875"
select select "number:0"
type input "2025-08-18"
type input "09:15:07.000"
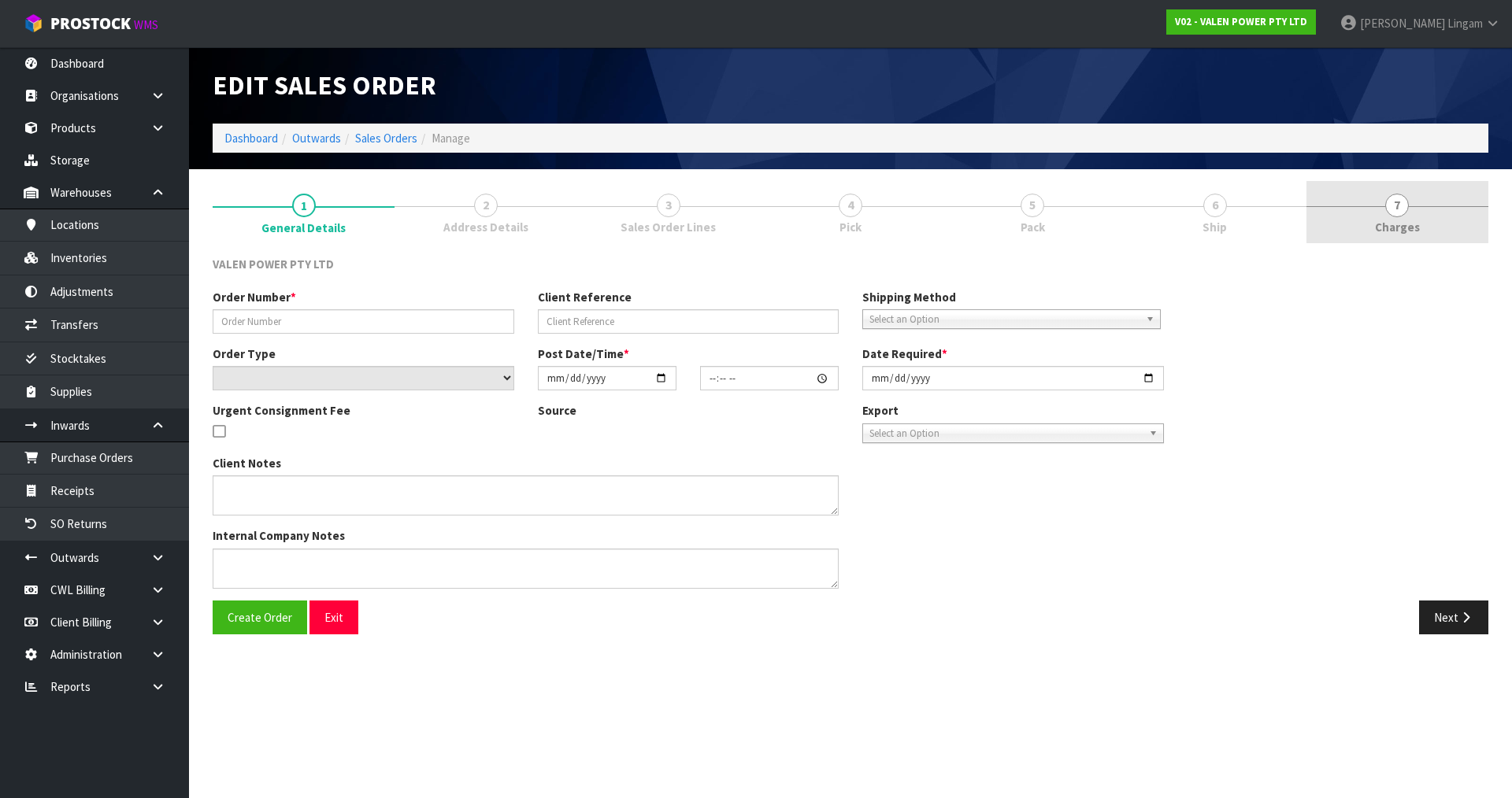
type input "2025-08-18"
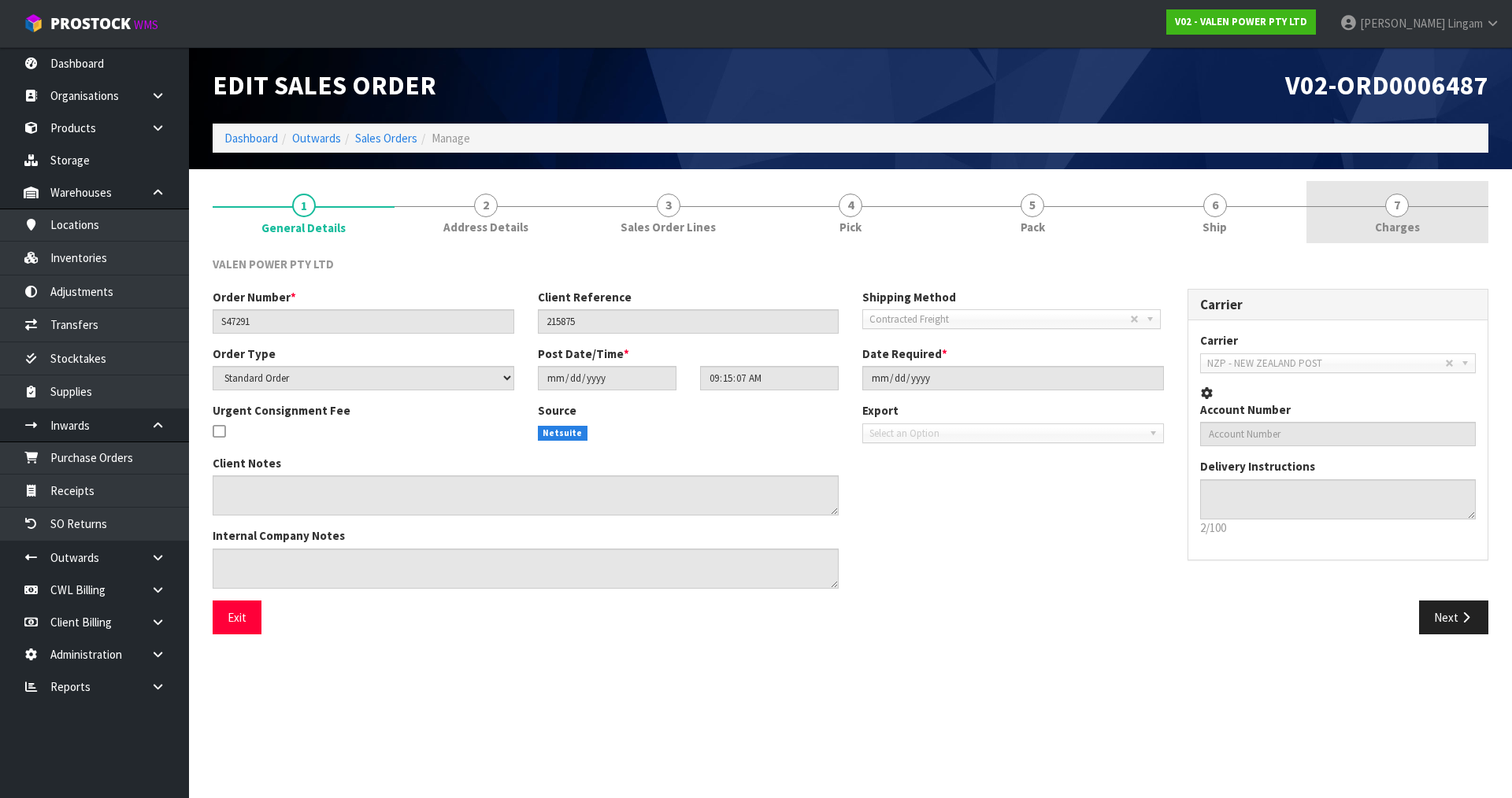
click at [1423, 224] on link "7 Charges" at bounding box center [1397, 212] width 182 height 62
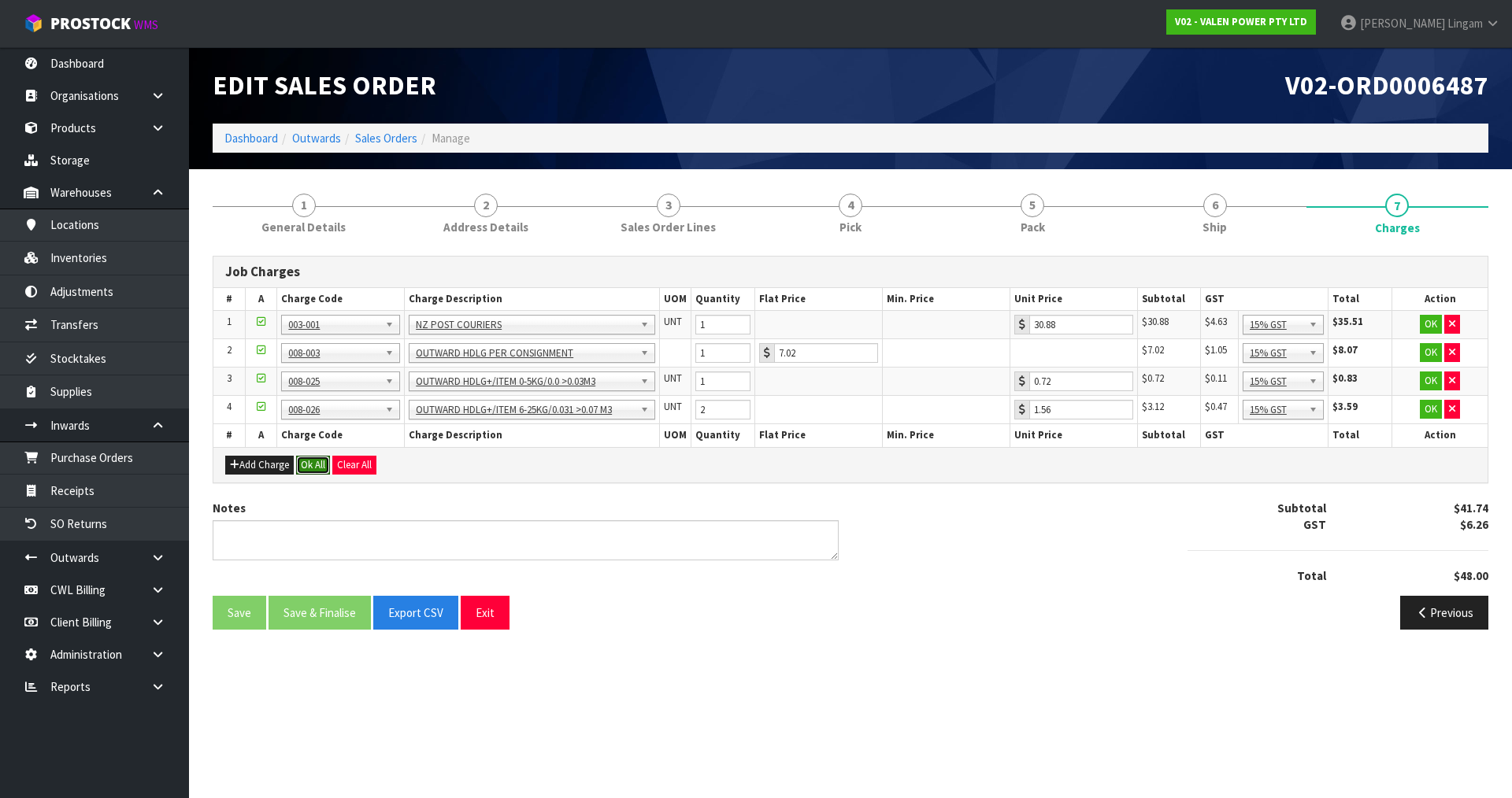
click at [312, 469] on button "Ok All" at bounding box center [313, 465] width 34 height 19
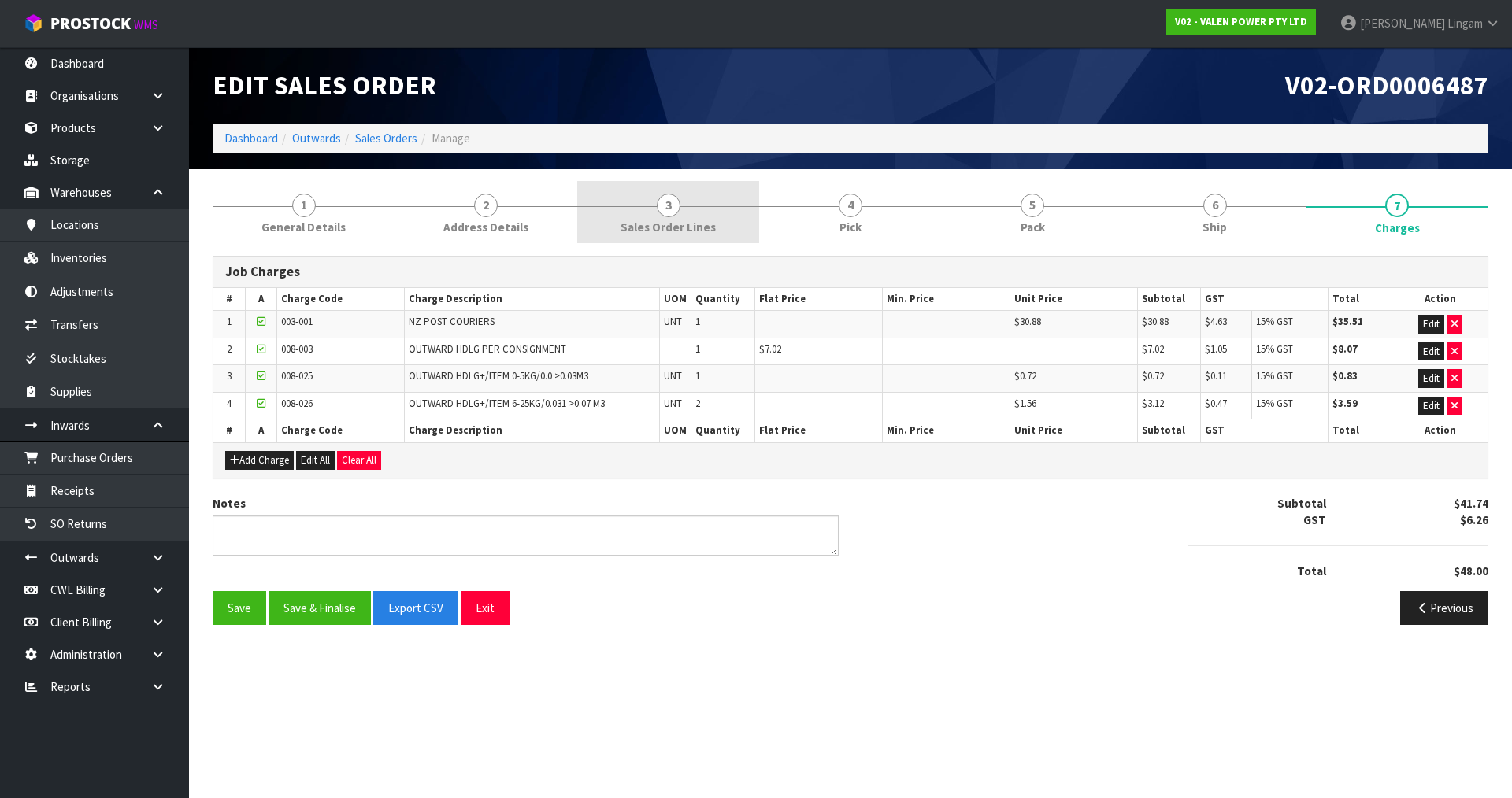
click at [675, 217] on link "3 Sales Order Lines" at bounding box center [668, 212] width 182 height 62
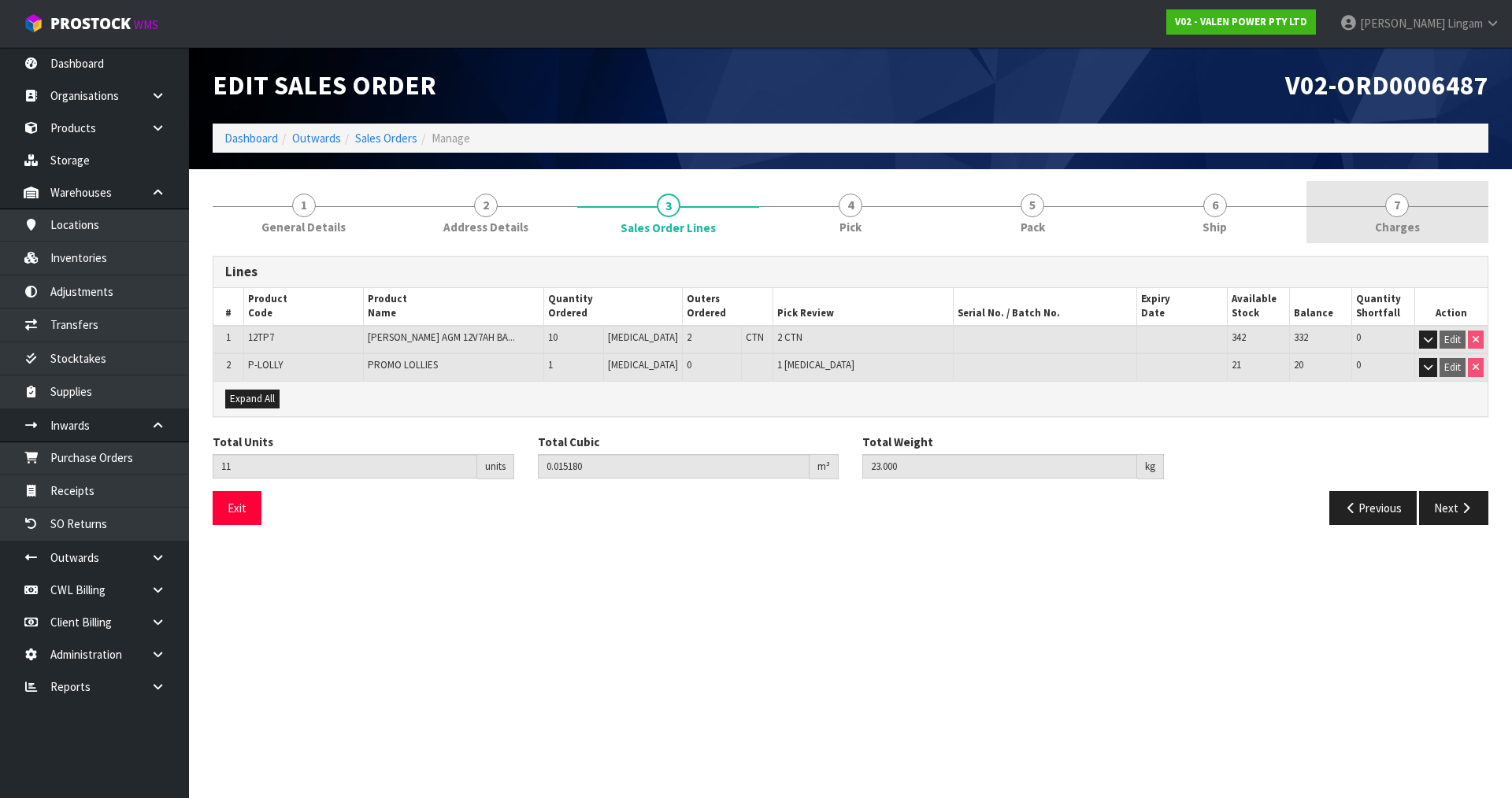
click at [1439, 229] on link "7 Charges" at bounding box center [1397, 212] width 182 height 62
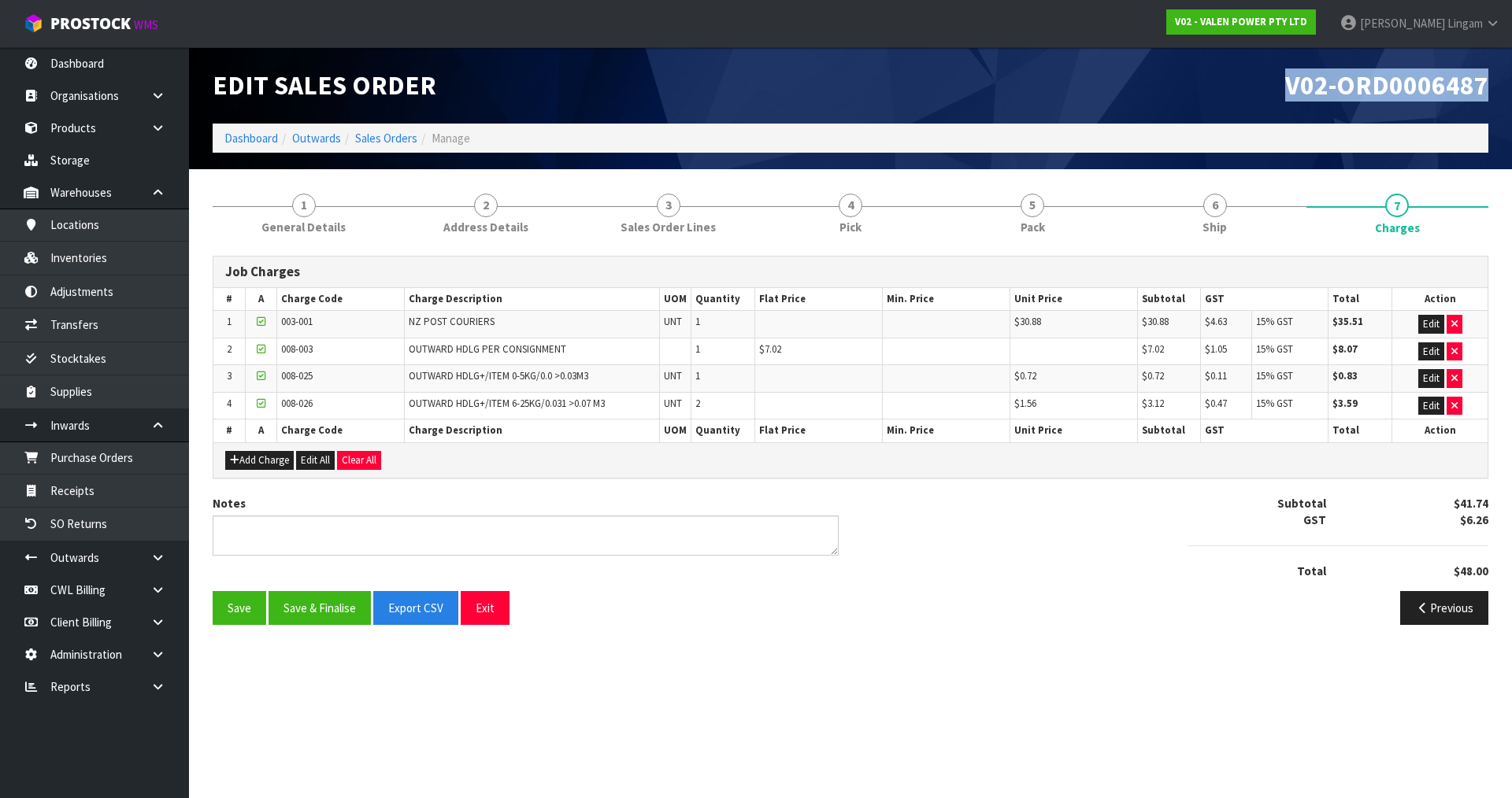
drag, startPoint x: 1282, startPoint y: 76, endPoint x: 1501, endPoint y: 102, distance: 220.5
click at [1501, 102] on header "Edit Sales Order V02-ORD0006487 Dashboard Outwards Sales Orders Manage" at bounding box center [850, 108] width 1323 height 122
copy span "V02-ORD0006487"
click at [258, 142] on link "Dashboard" at bounding box center [251, 138] width 54 height 15
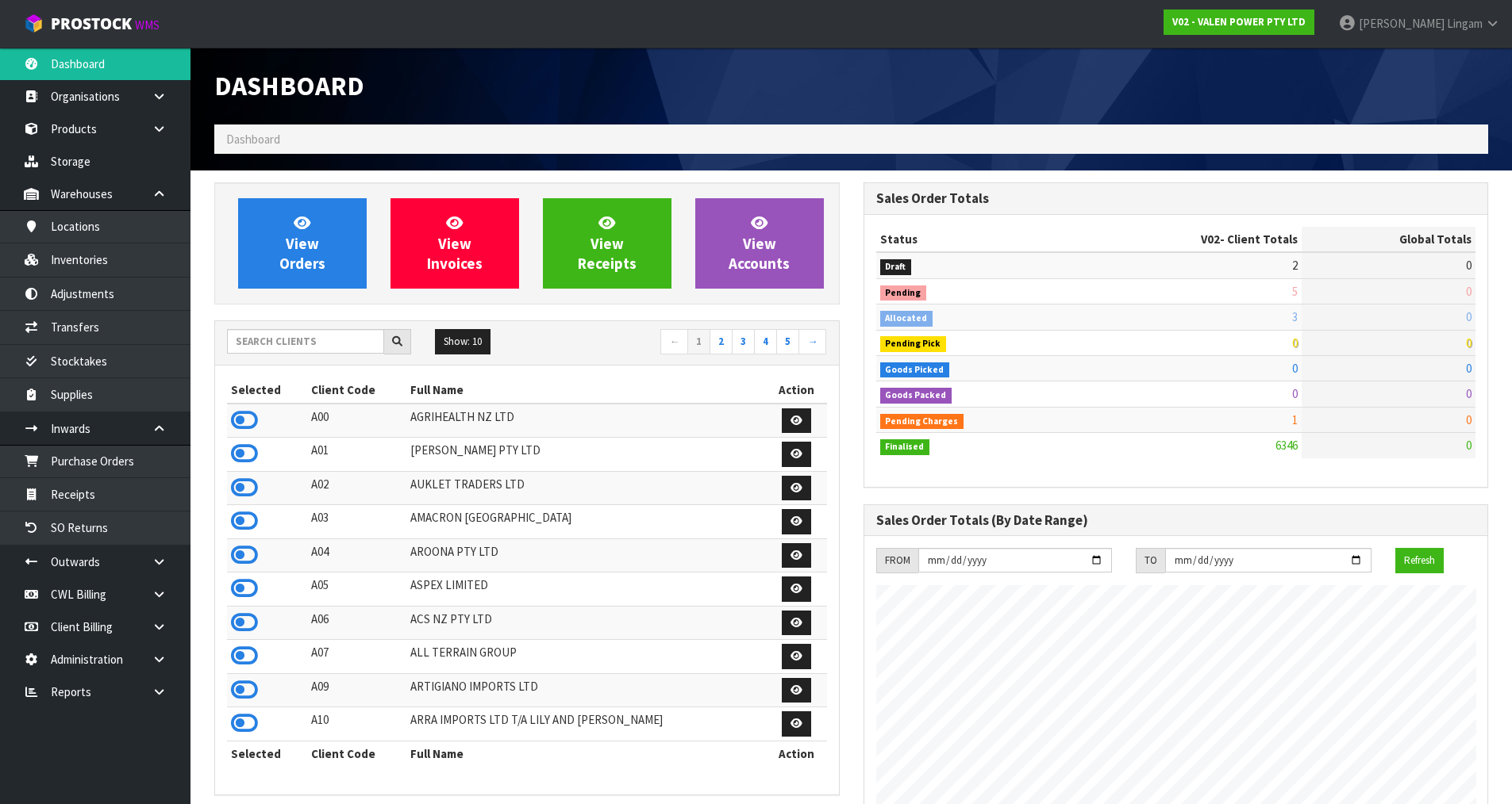
scroll to position [1202, 648]
click at [342, 345] on input "text" at bounding box center [305, 342] width 157 height 25
click at [241, 519] on icon at bounding box center [243, 521] width 27 height 24
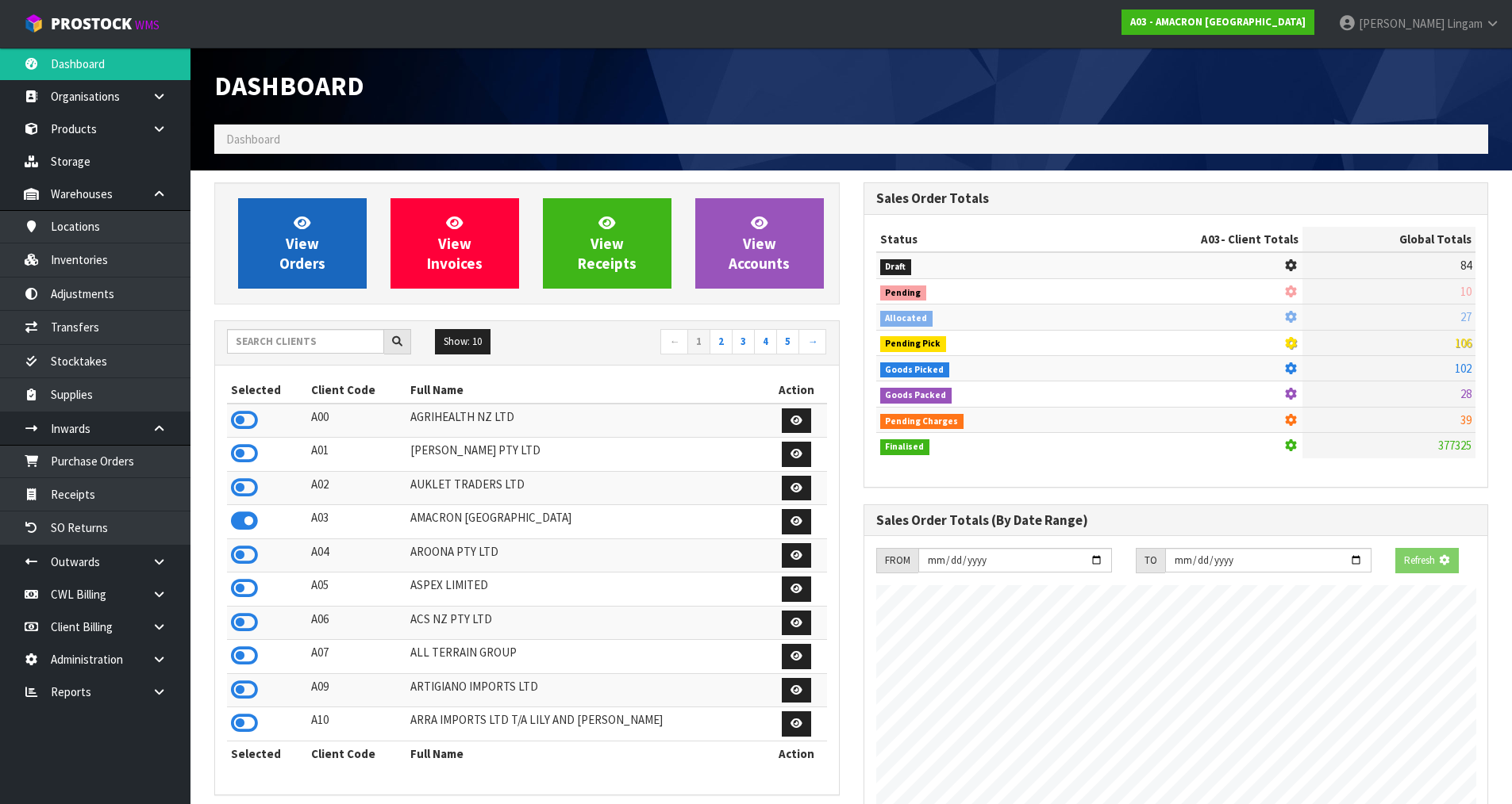
scroll to position [1022, 648]
click at [318, 259] on span "View Orders" at bounding box center [302, 243] width 46 height 60
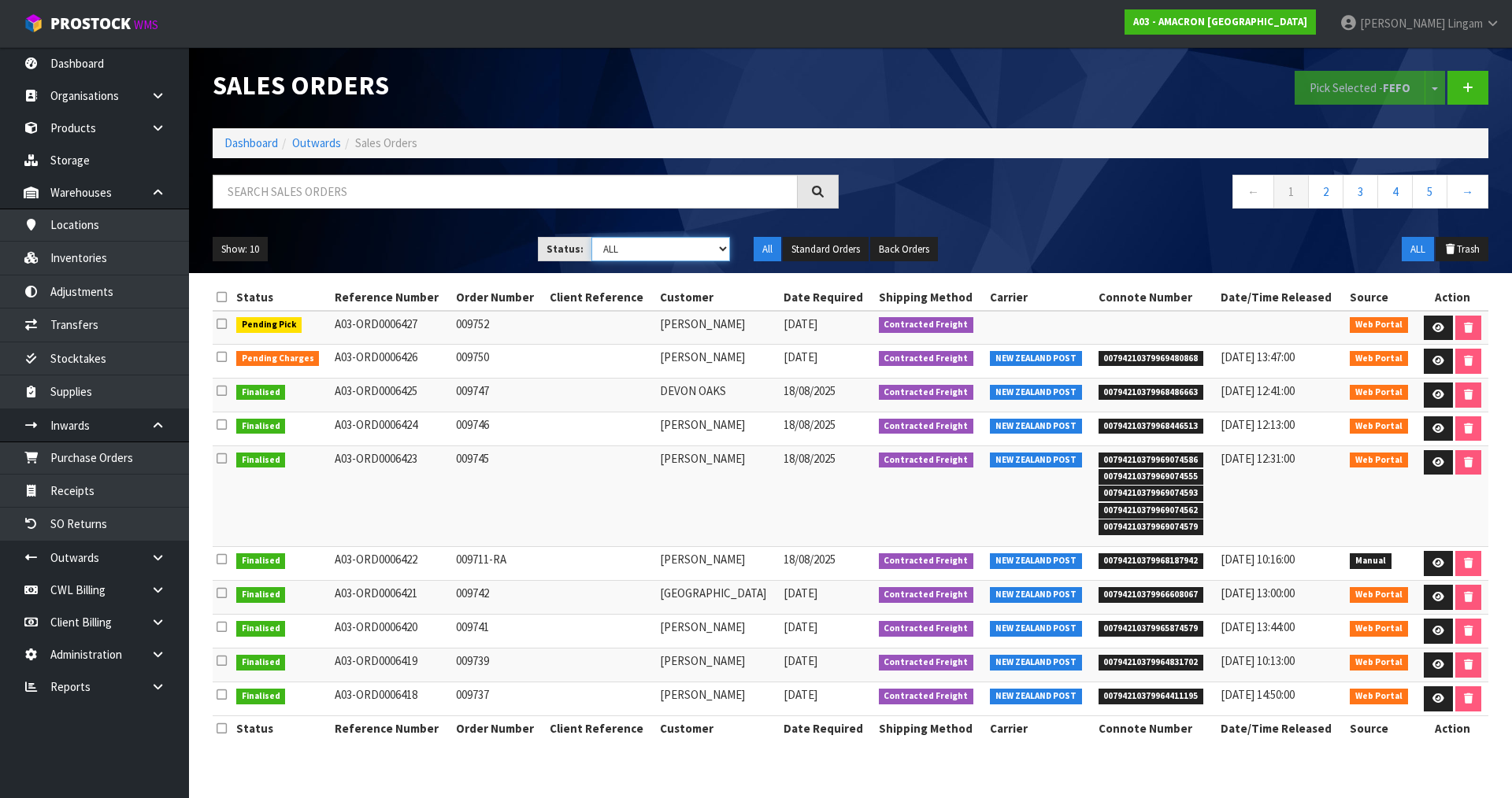
click at [664, 253] on select "Draft Pending Allocated Pending Pick Goods Picked Goods Packed Pending Charges …" at bounding box center [661, 249] width 139 height 25
select select "string:6"
click at [591, 237] on select "Draft Pending Allocated Pending Pick Goods Picked Goods Packed Pending Charges …" at bounding box center [661, 249] width 139 height 25
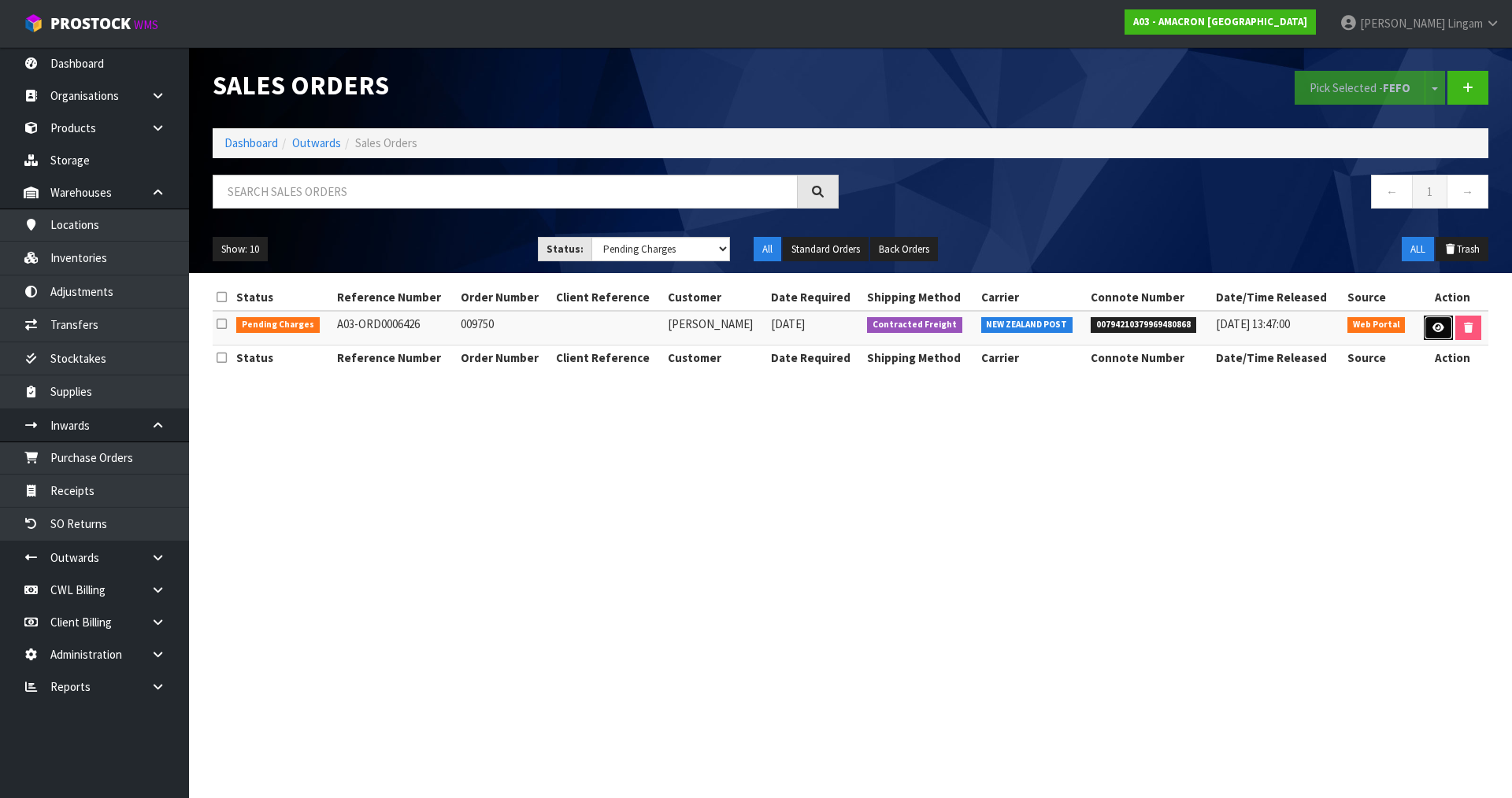
click at [1442, 326] on icon at bounding box center [1438, 328] width 12 height 10
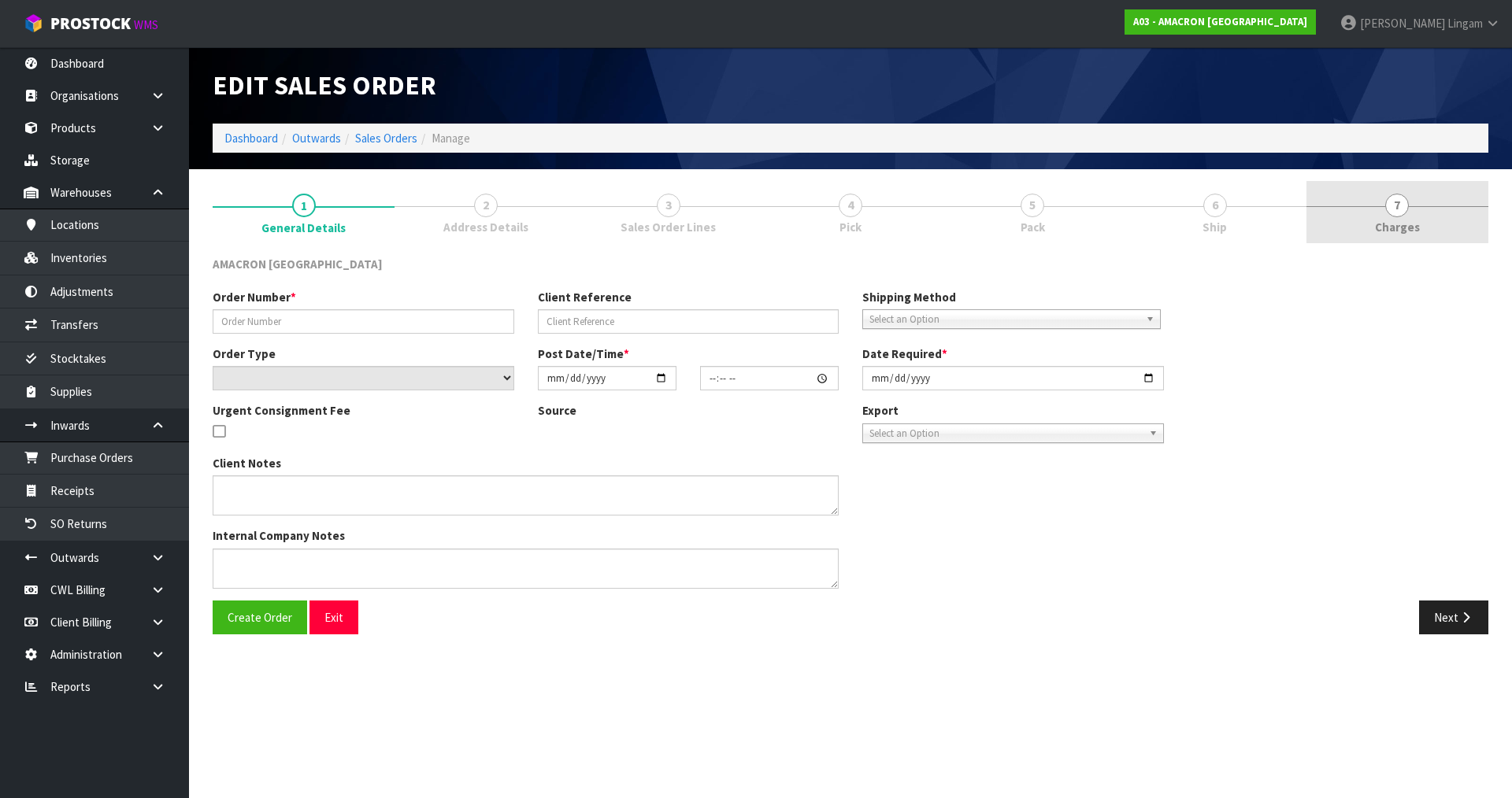
type input "009750"
select select "number:0"
type input "2025-08-19"
type input "12:15:00.000"
type input "2025-08-19"
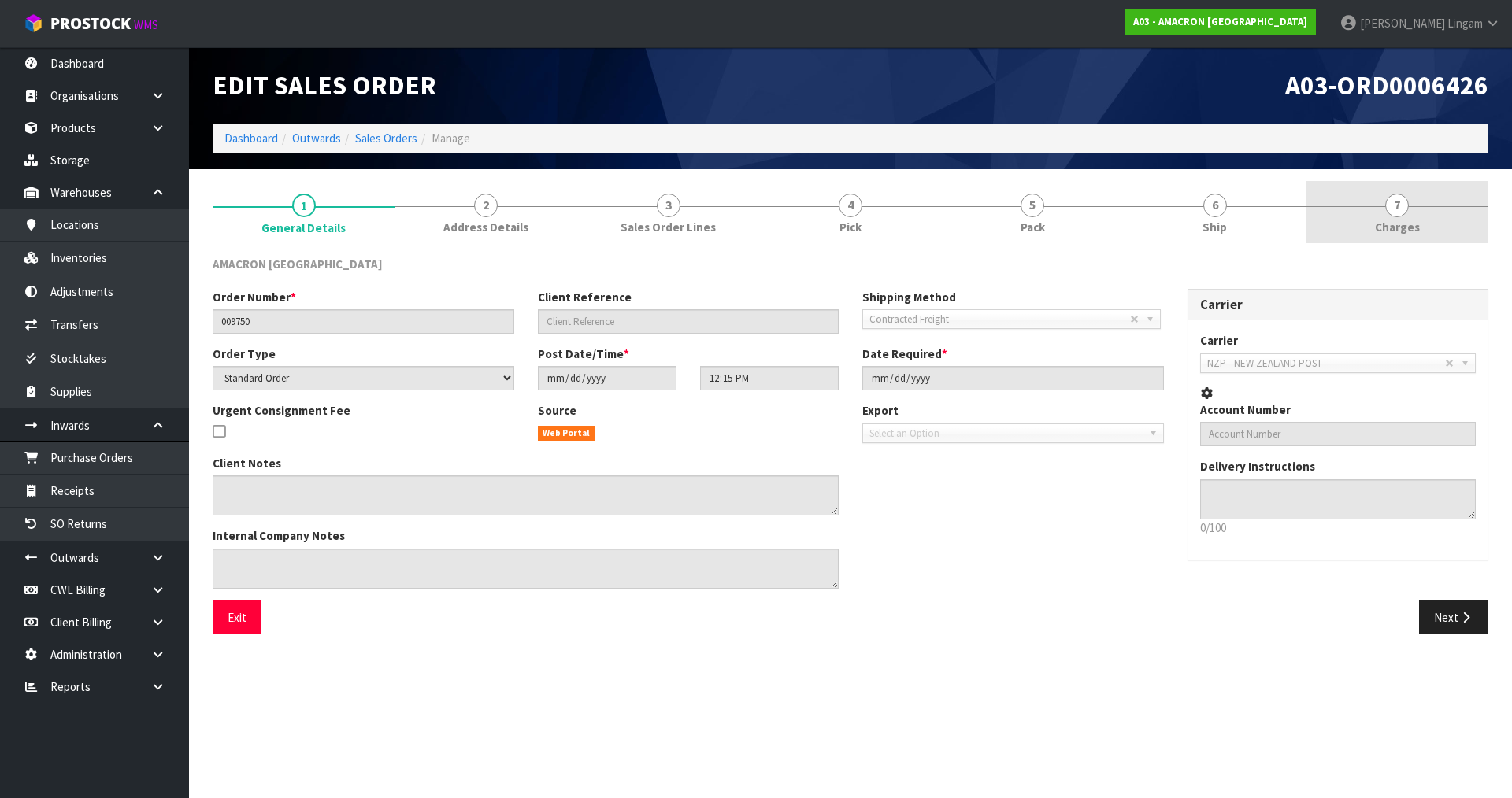
click at [1442, 233] on link "7 Charges" at bounding box center [1397, 212] width 182 height 62
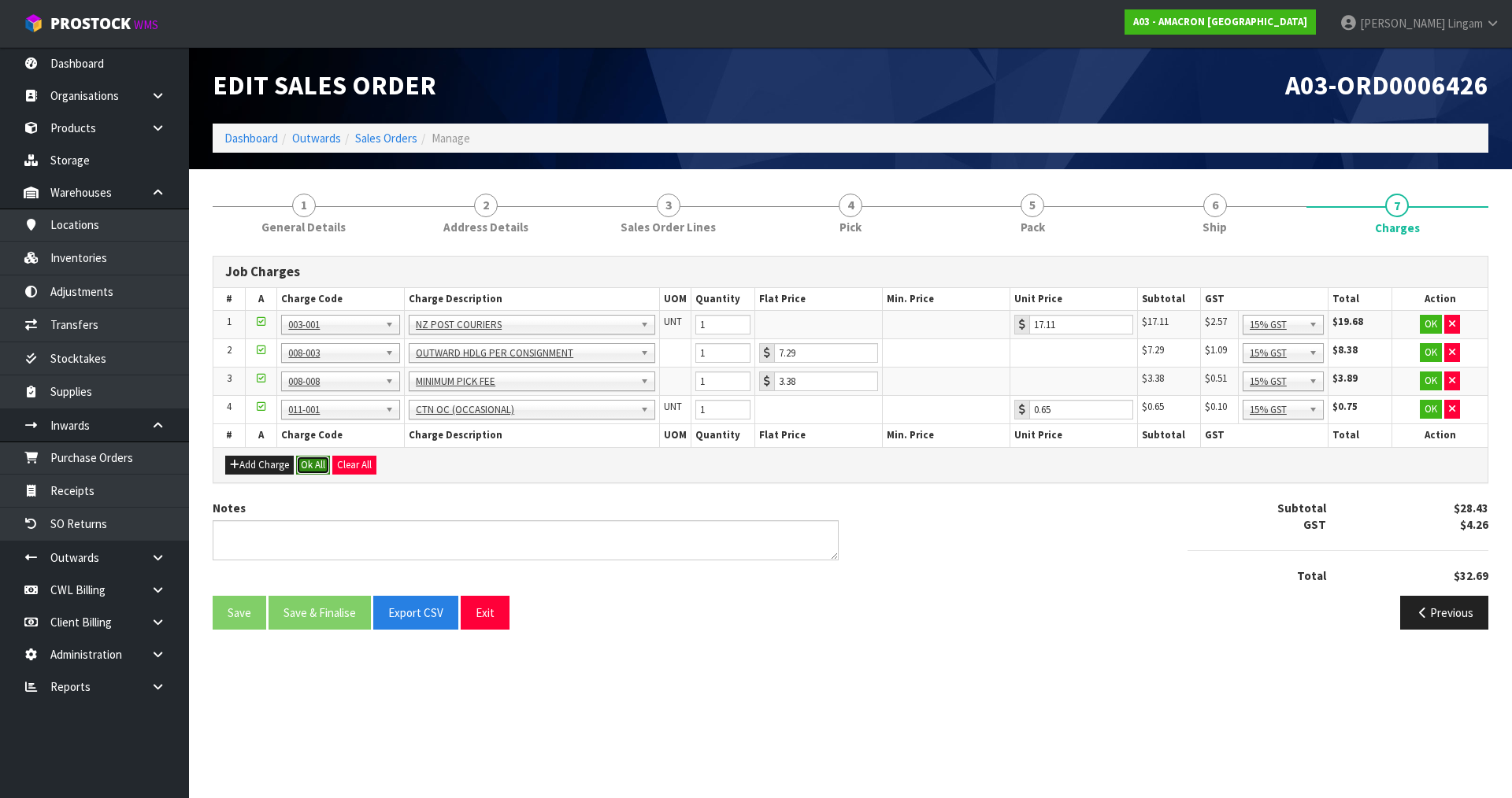
click at [318, 464] on button "Ok All" at bounding box center [313, 465] width 34 height 19
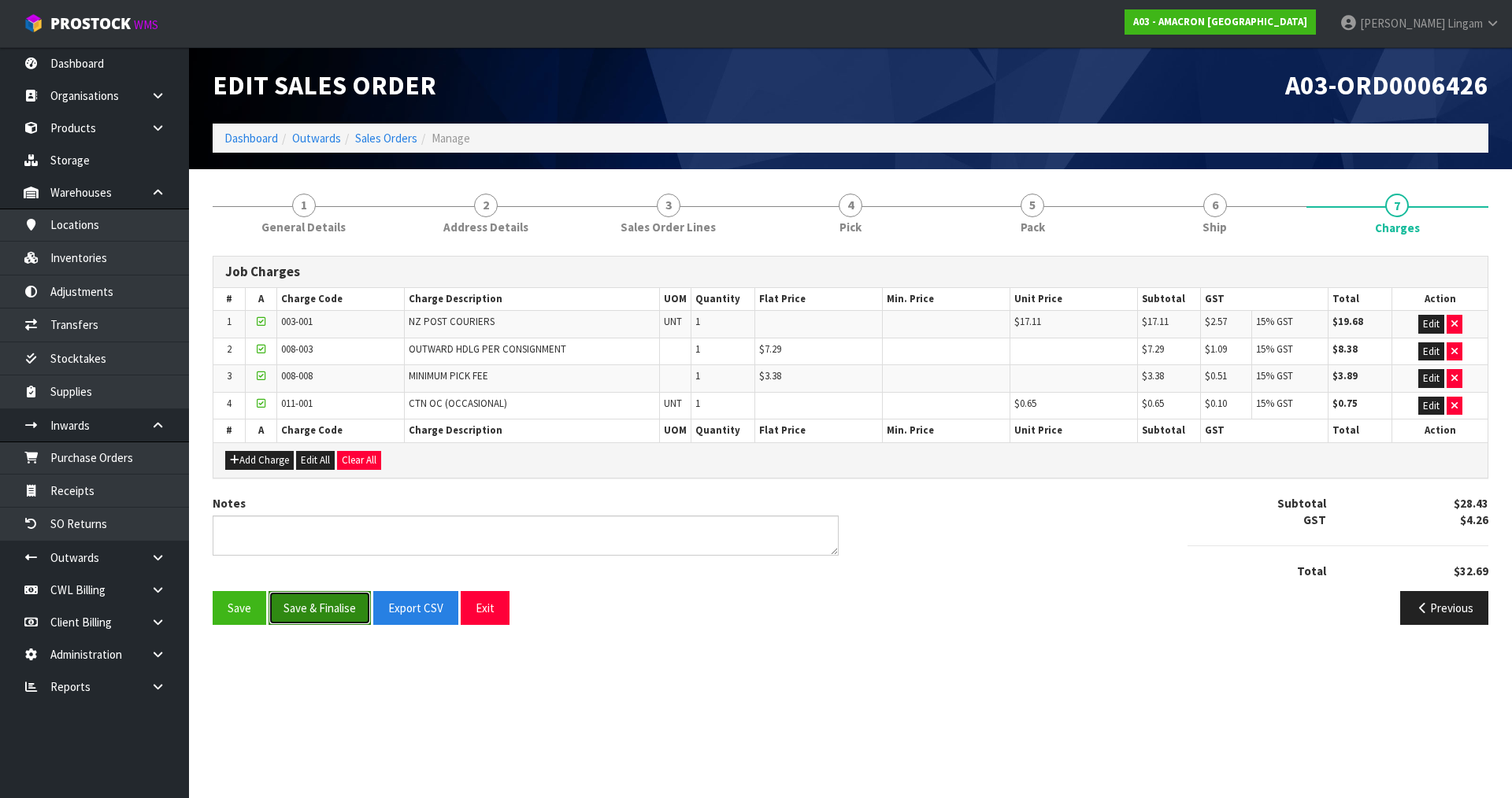
click at [326, 604] on button "Save & Finalise" at bounding box center [320, 608] width 102 height 34
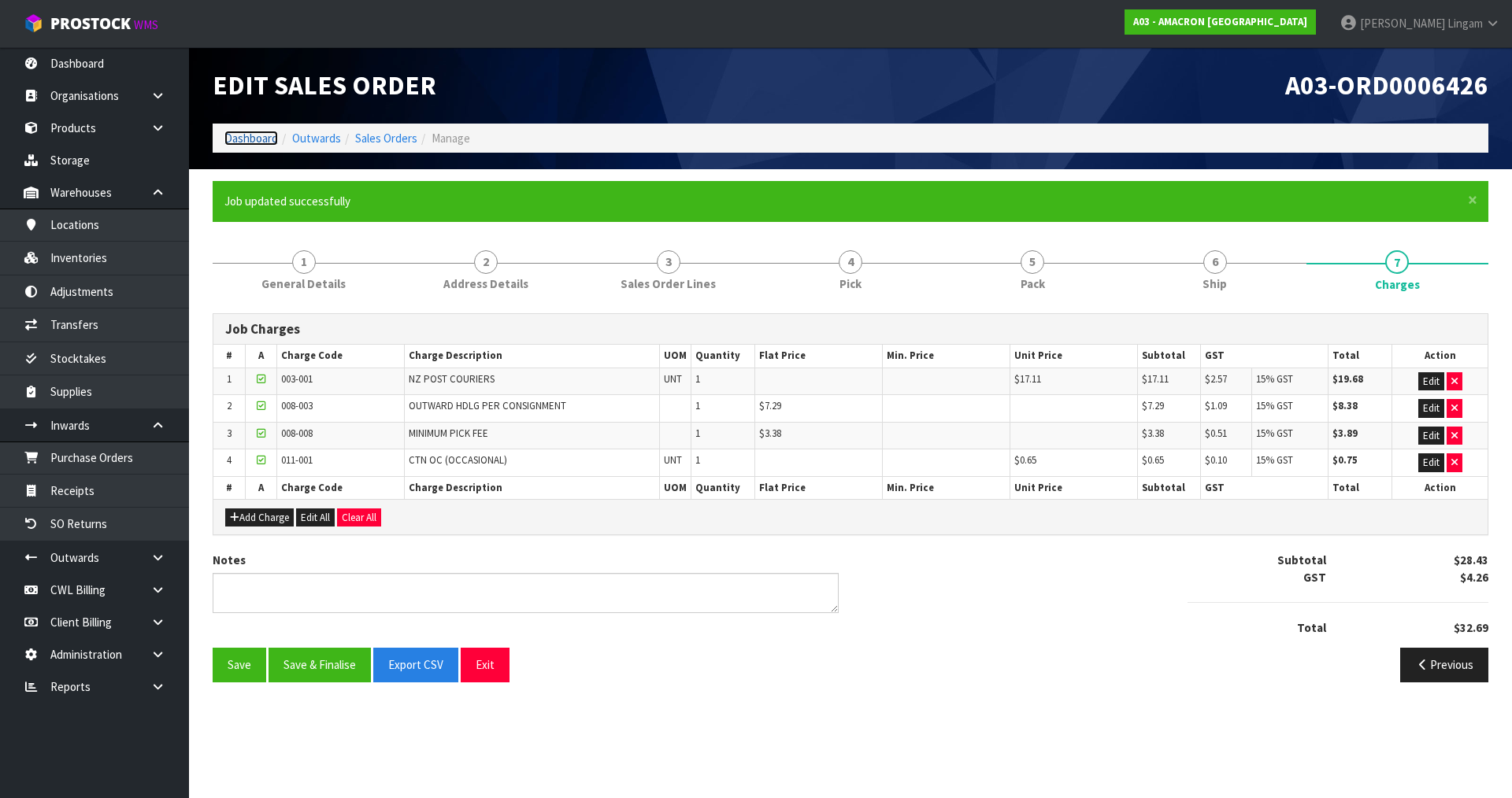
click at [250, 141] on link "Dashboard" at bounding box center [251, 138] width 54 height 15
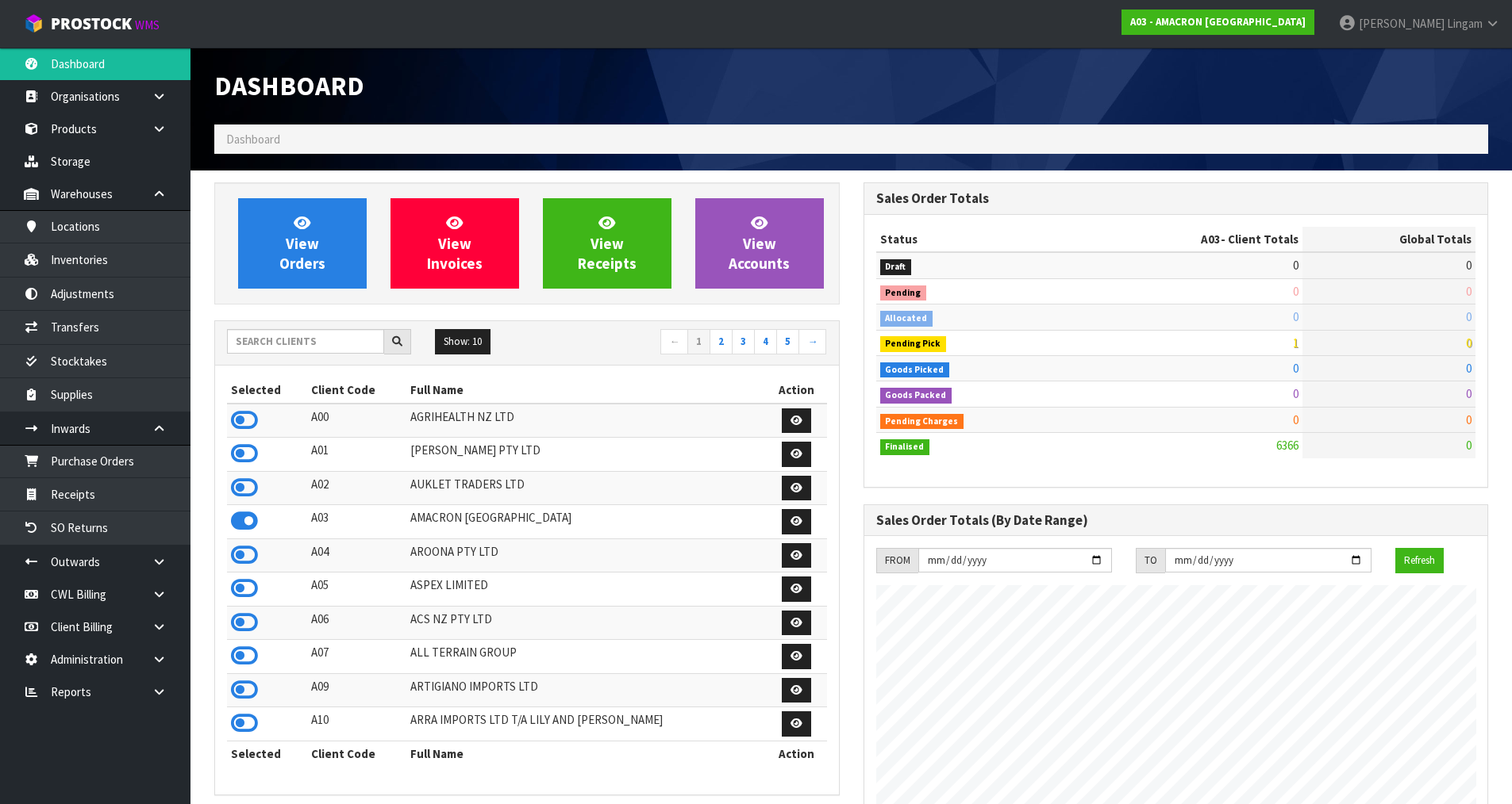
scroll to position [1022, 648]
click at [334, 342] on input "text" at bounding box center [305, 342] width 157 height 25
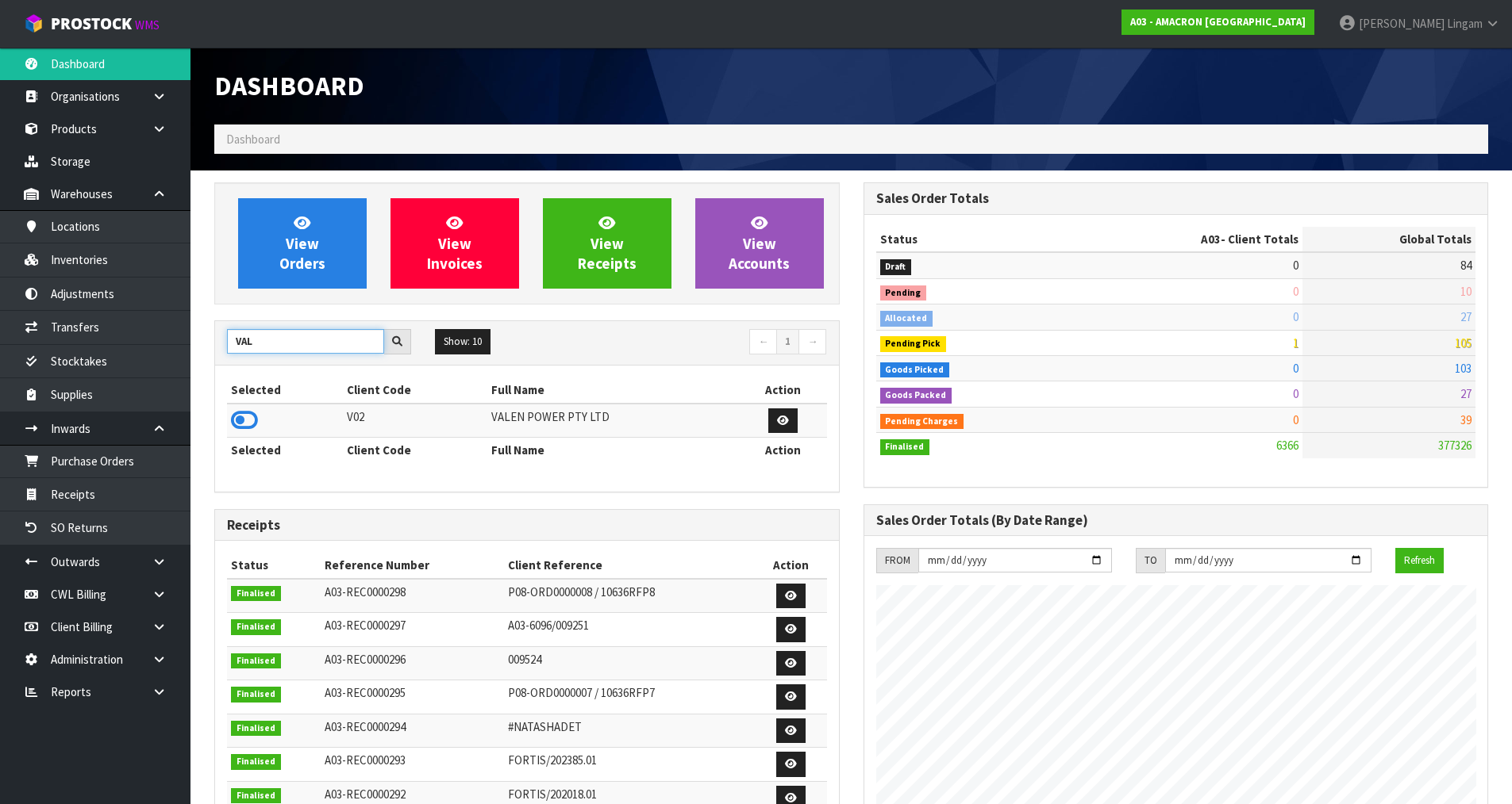
drag, startPoint x: 277, startPoint y: 339, endPoint x: 197, endPoint y: 340, distance: 80.0
click at [197, 340] on section "View Orders View Invoices View Receipts View Accounts VAL Show: 10 5 10 25 50 ←…" at bounding box center [850, 694] width 1321 height 1046
type input "CAN"
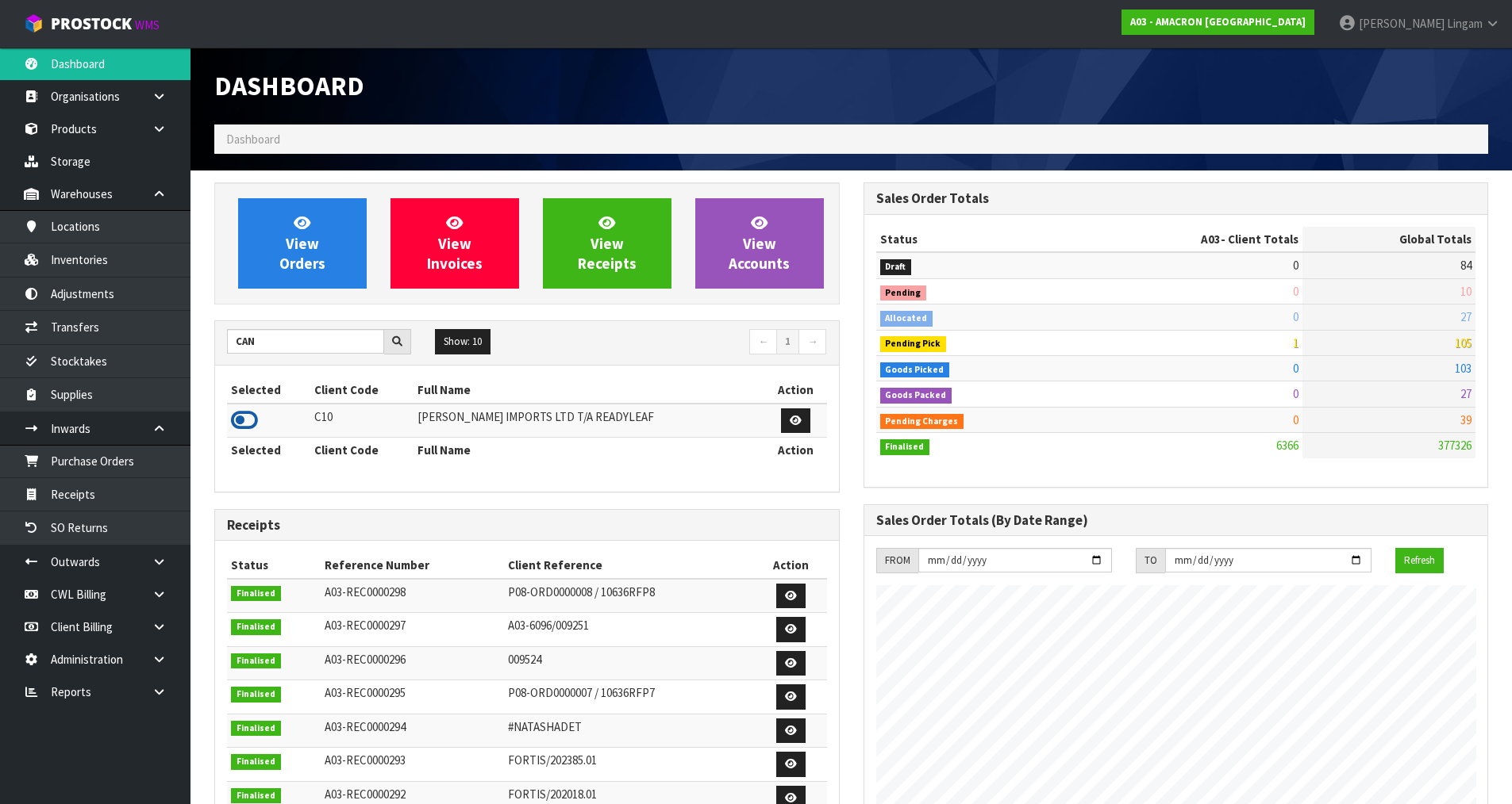
click at [240, 419] on icon at bounding box center [243, 421] width 27 height 24
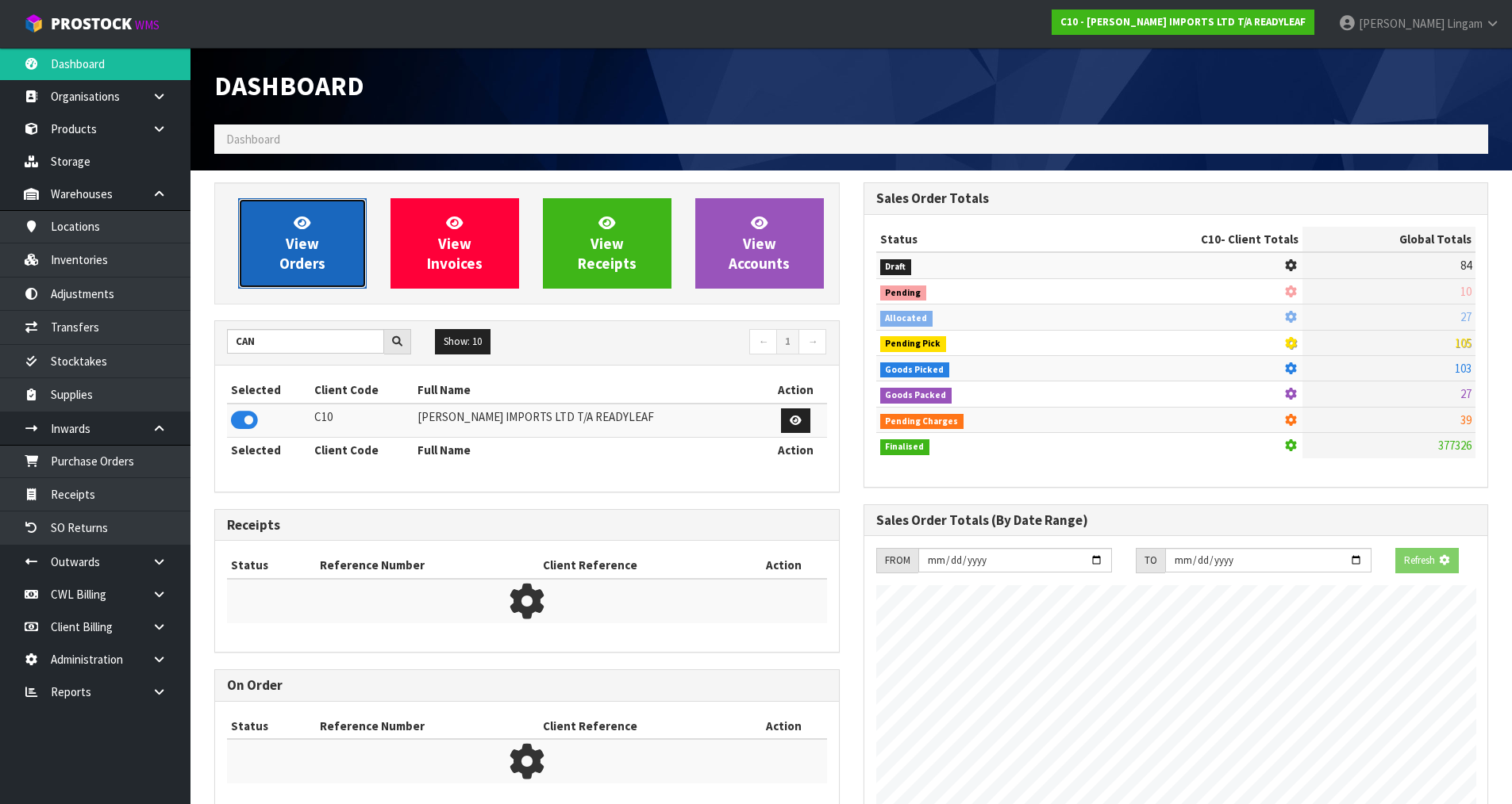
scroll to position [1150, 648]
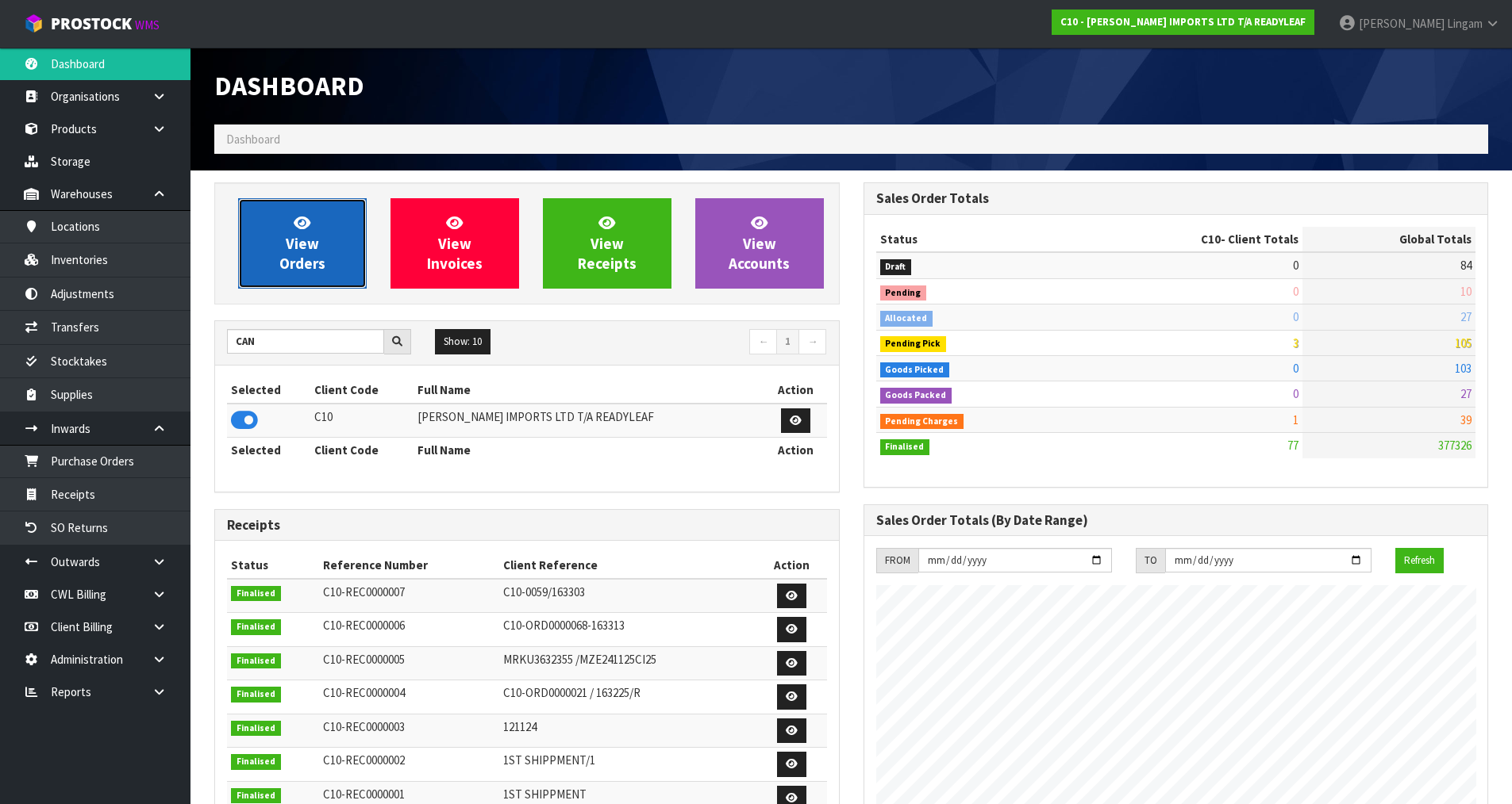
click at [330, 254] on link "View Orders" at bounding box center [301, 243] width 128 height 90
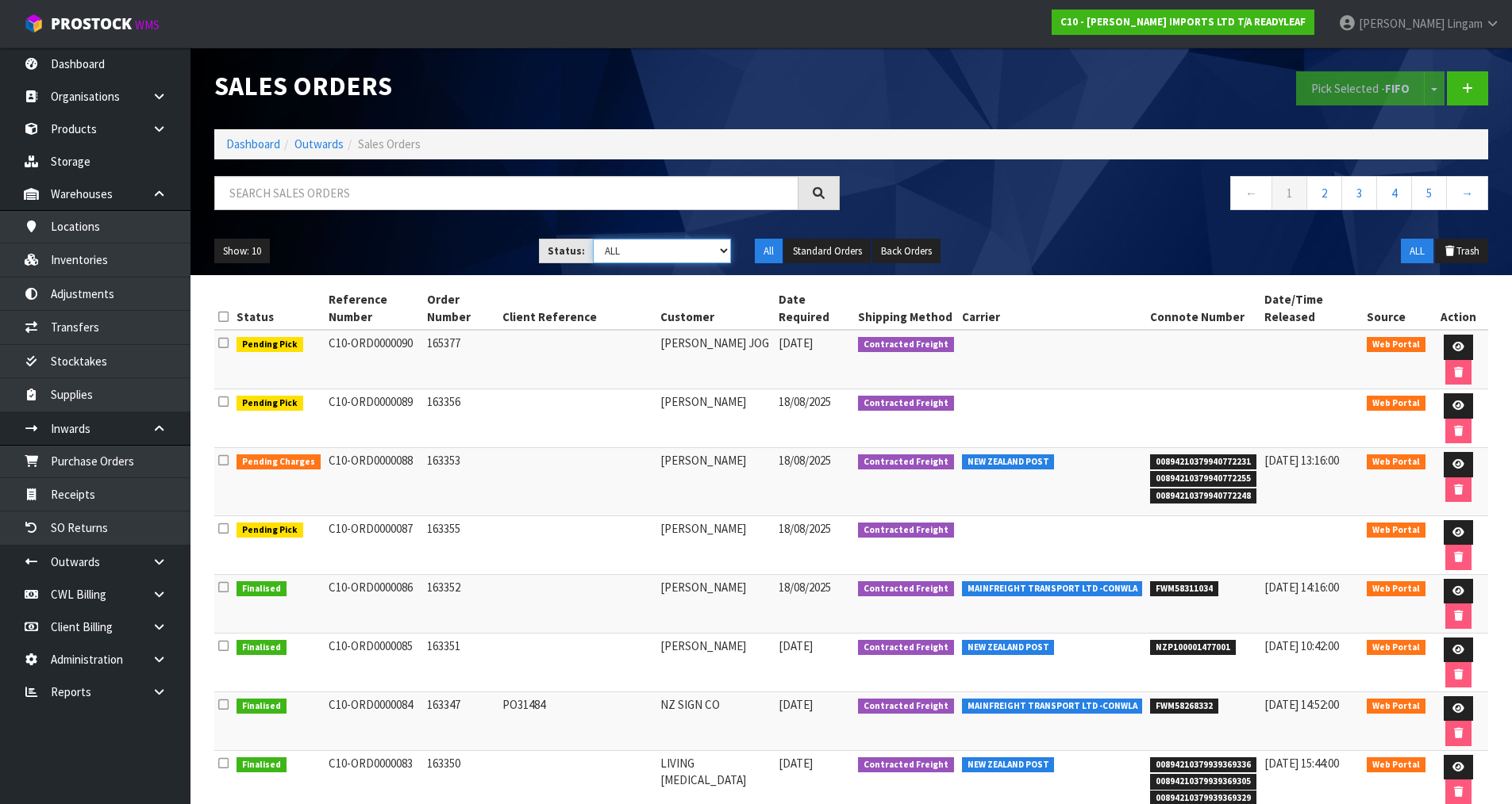
click at [702, 248] on select "Draft Pending Allocated Pending Pick Goods Picked Goods Packed Pending Charges …" at bounding box center [661, 251] width 138 height 25
click at [1452, 528] on icon at bounding box center [1458, 533] width 12 height 10
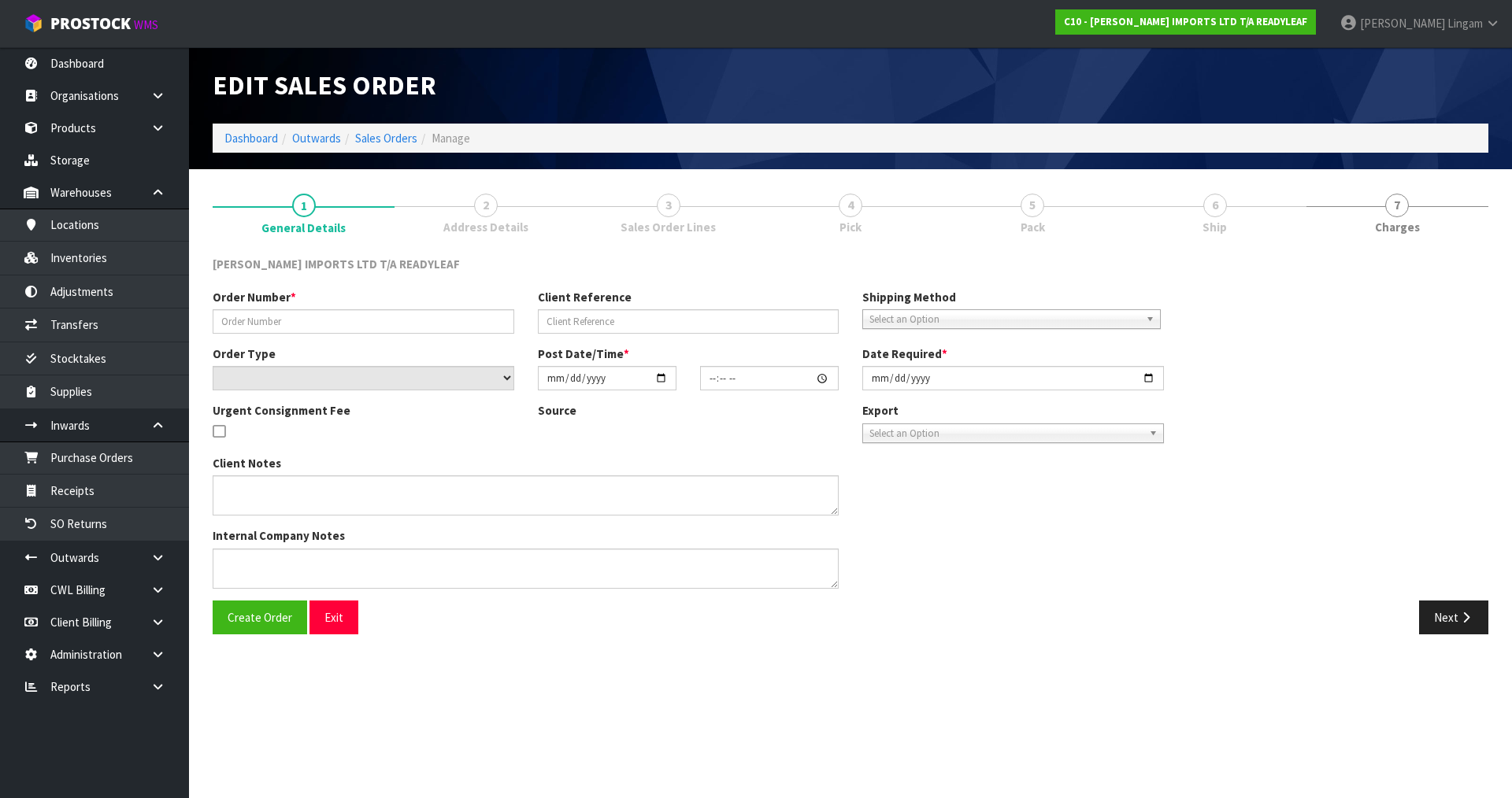
type input "163355"
select select "number:0"
type input "2025-08-18"
type input "11:00:00.000"
type input "2025-08-18"
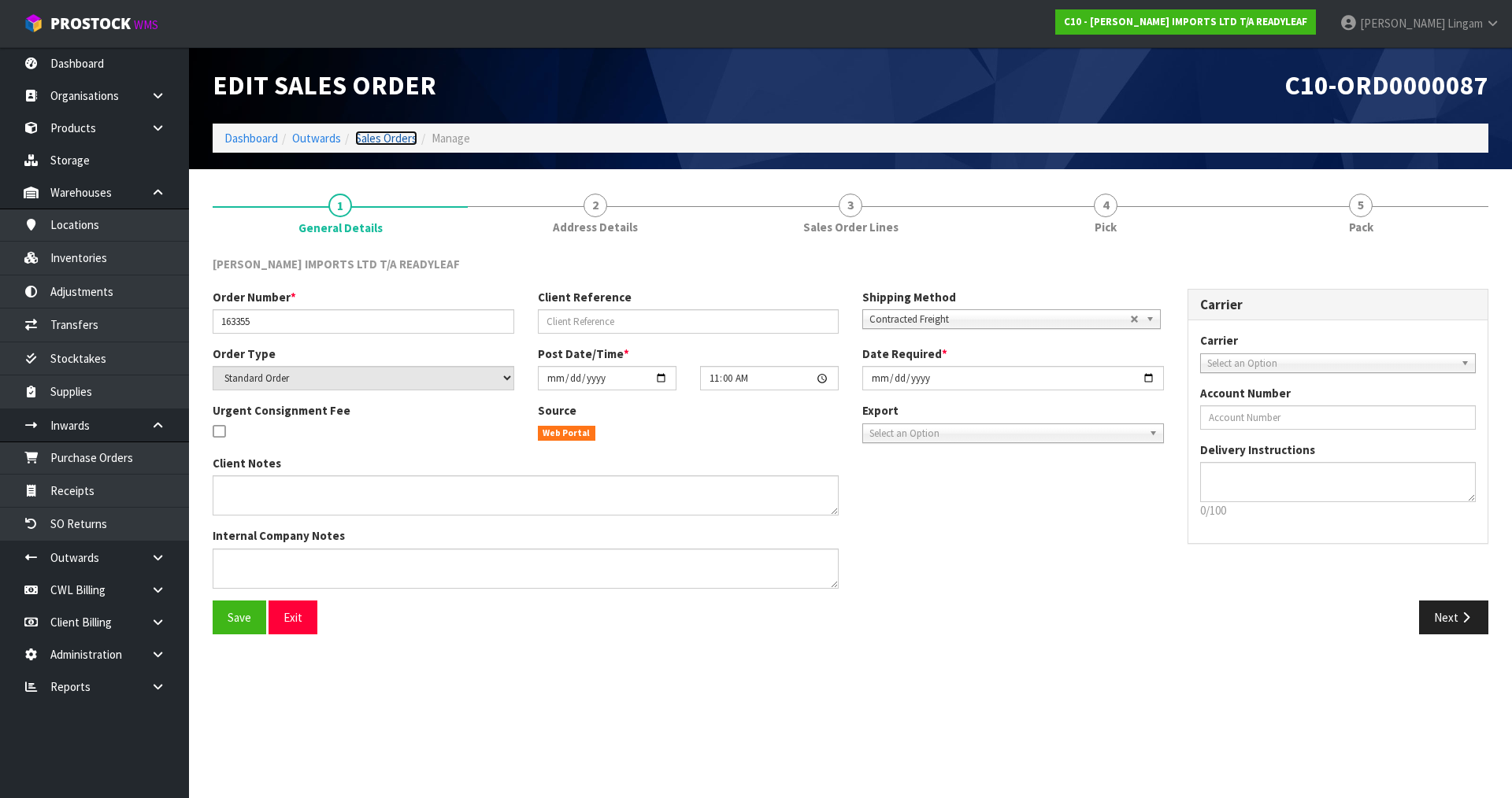
click at [402, 134] on link "Sales Orders" at bounding box center [386, 138] width 62 height 15
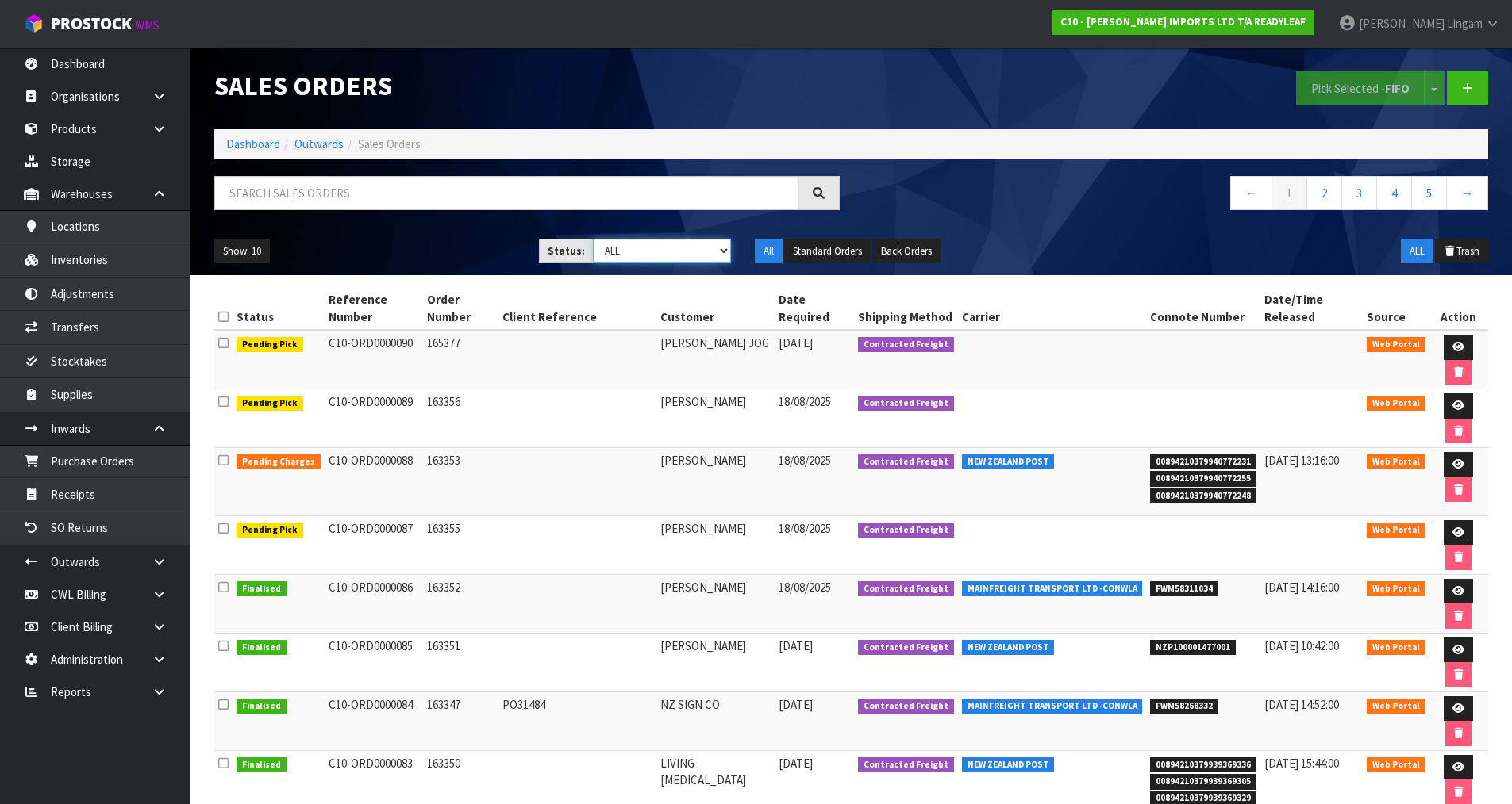
click at [700, 242] on select "Draft Pending Allocated Pending Pick Goods Picked Goods Packed Pending Charges …" at bounding box center [661, 251] width 138 height 25
select select "string:6"
click at [592, 238] on select "Draft Pending Allocated Pending Pick Goods Picked Goods Packed Pending Charges …" at bounding box center [661, 251] width 138 height 25
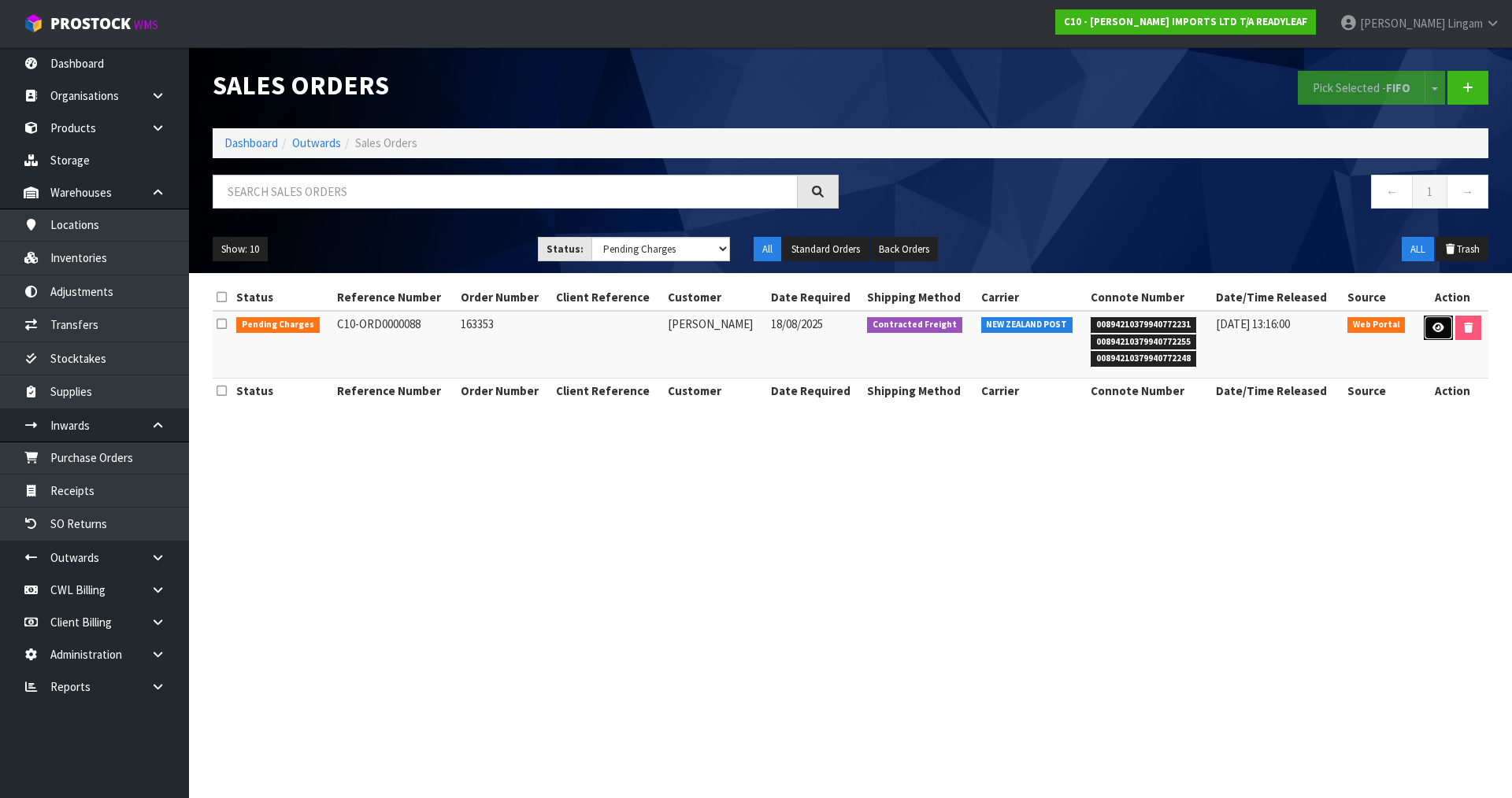
click at [1437, 328] on icon at bounding box center [1438, 328] width 12 height 10
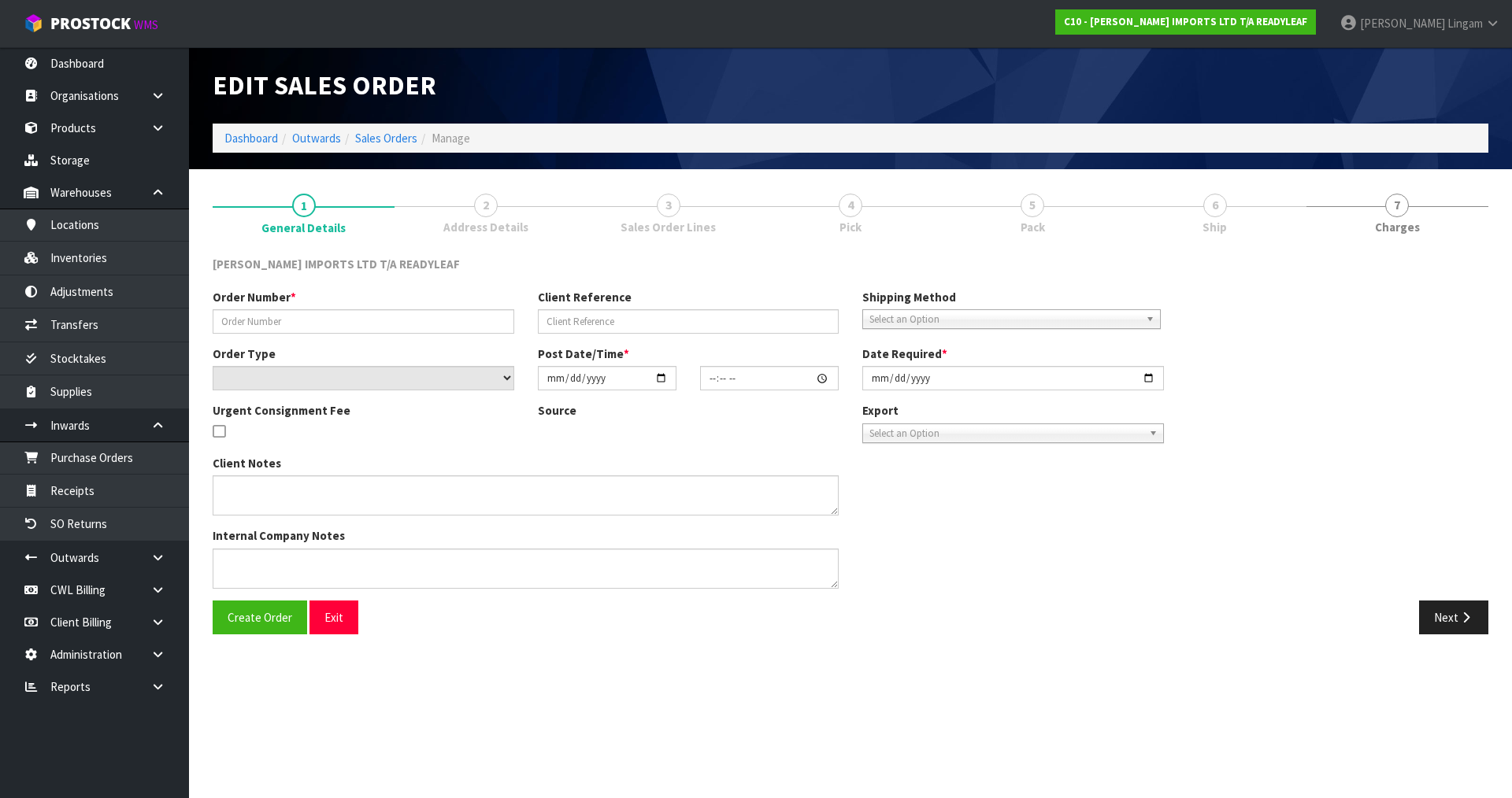
type input "163353"
select select "number:0"
type input "2025-08-18"
type input "11:10:00.000"
type input "2025-08-18"
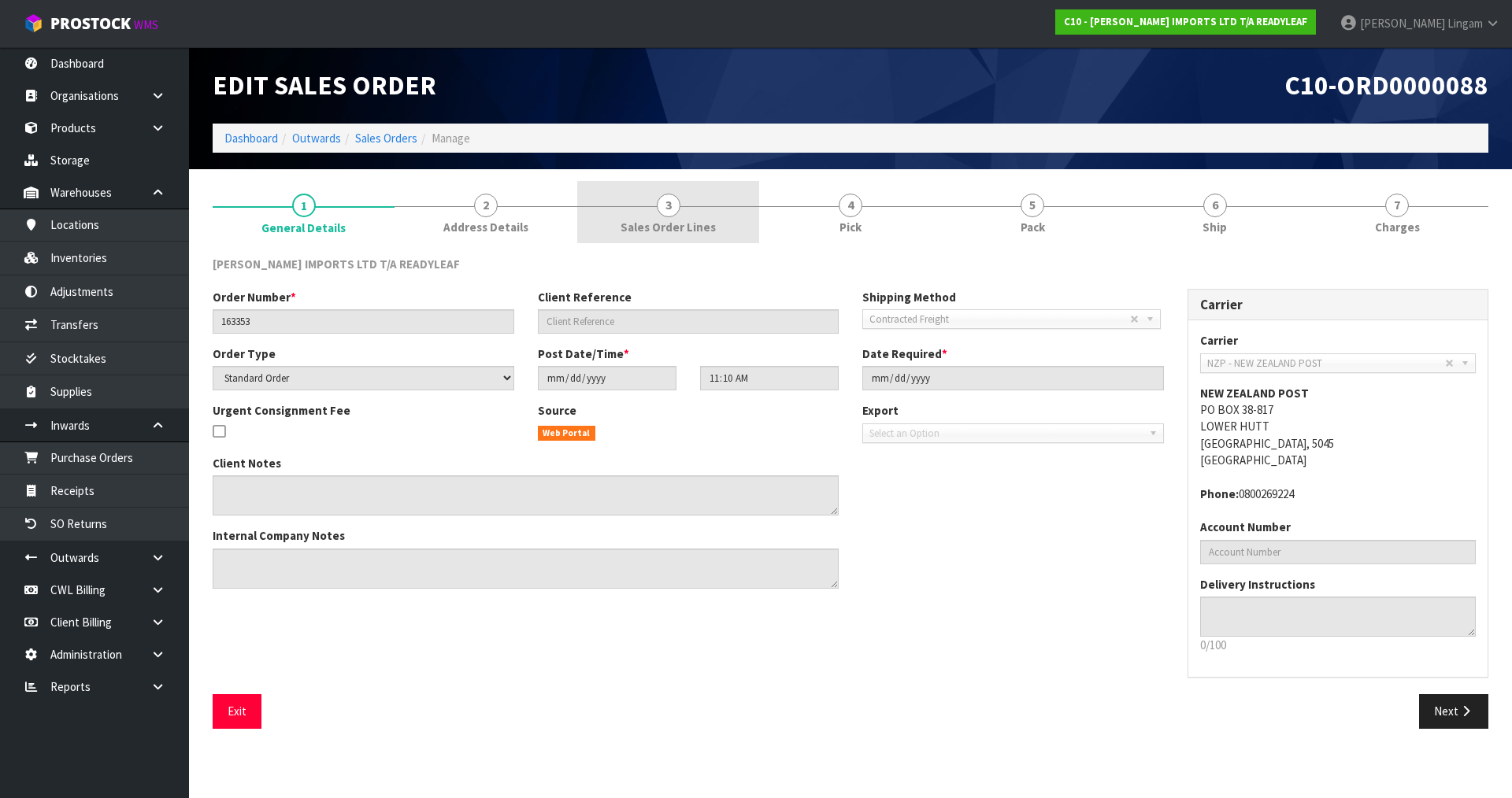
click at [693, 215] on link "3 Sales Order Lines" at bounding box center [668, 212] width 182 height 62
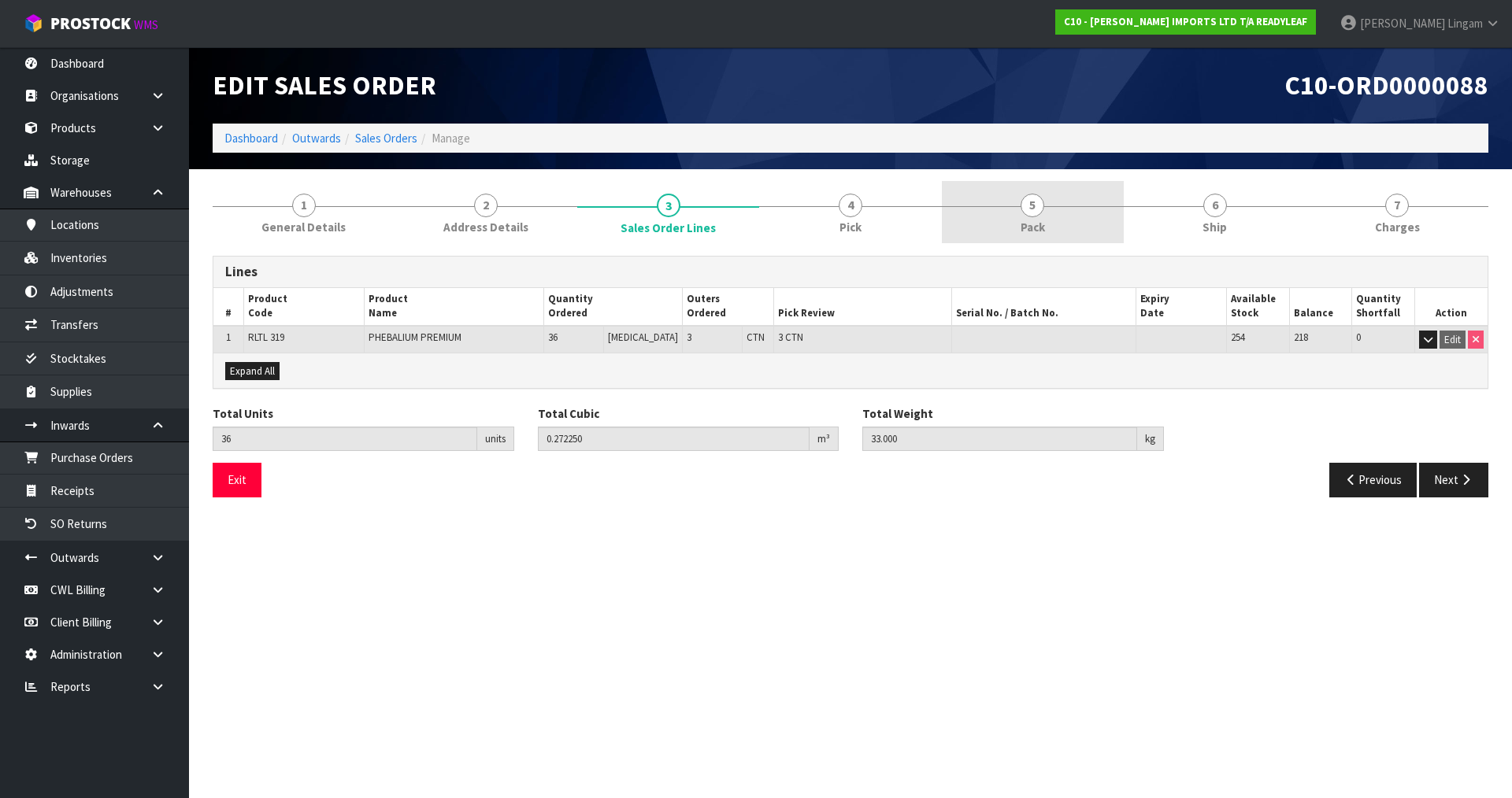
click at [1062, 217] on link "5 Pack" at bounding box center [1032, 212] width 182 height 62
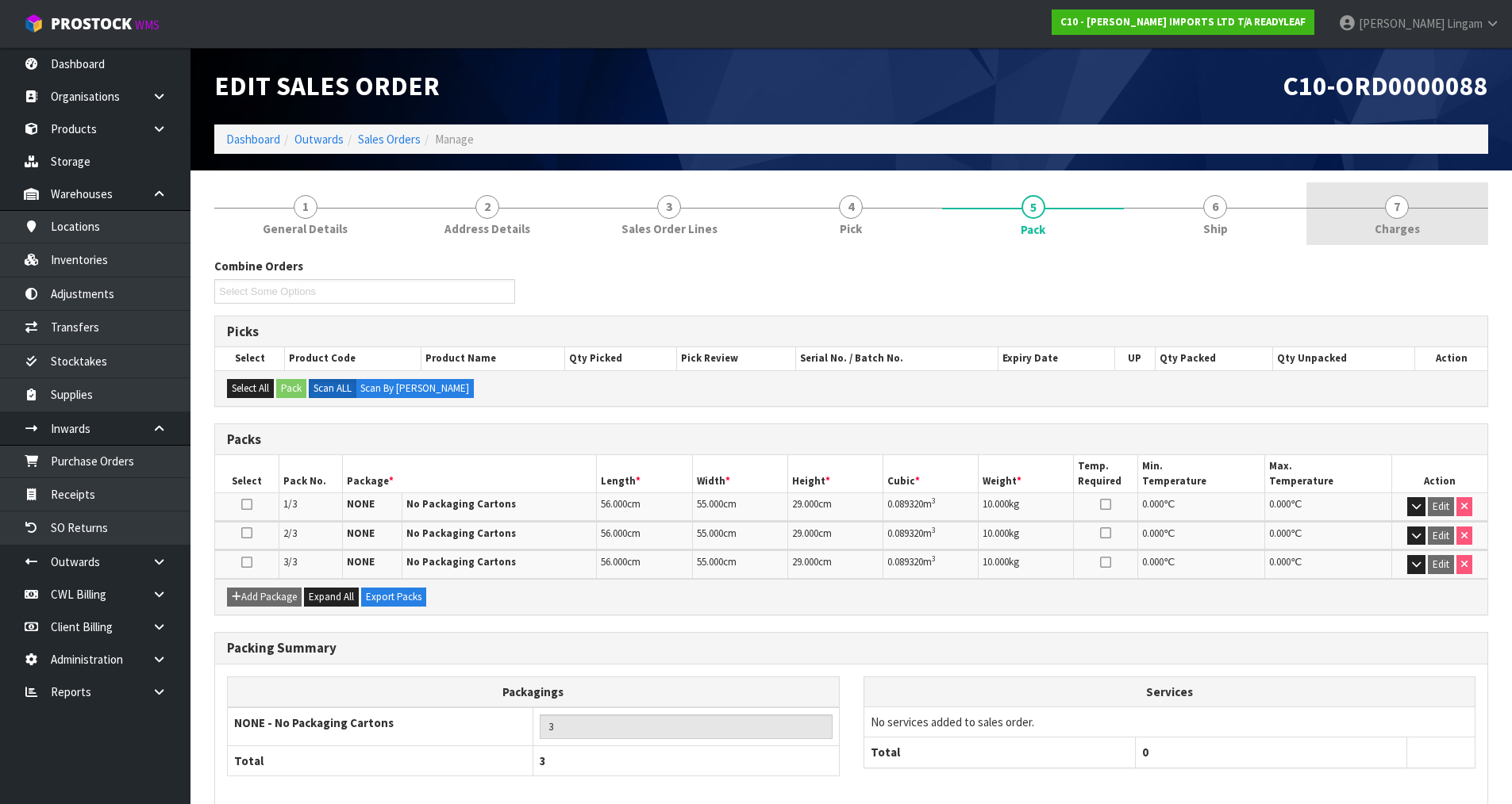
click at [1442, 220] on link "7 Charges" at bounding box center [1397, 213] width 181 height 63
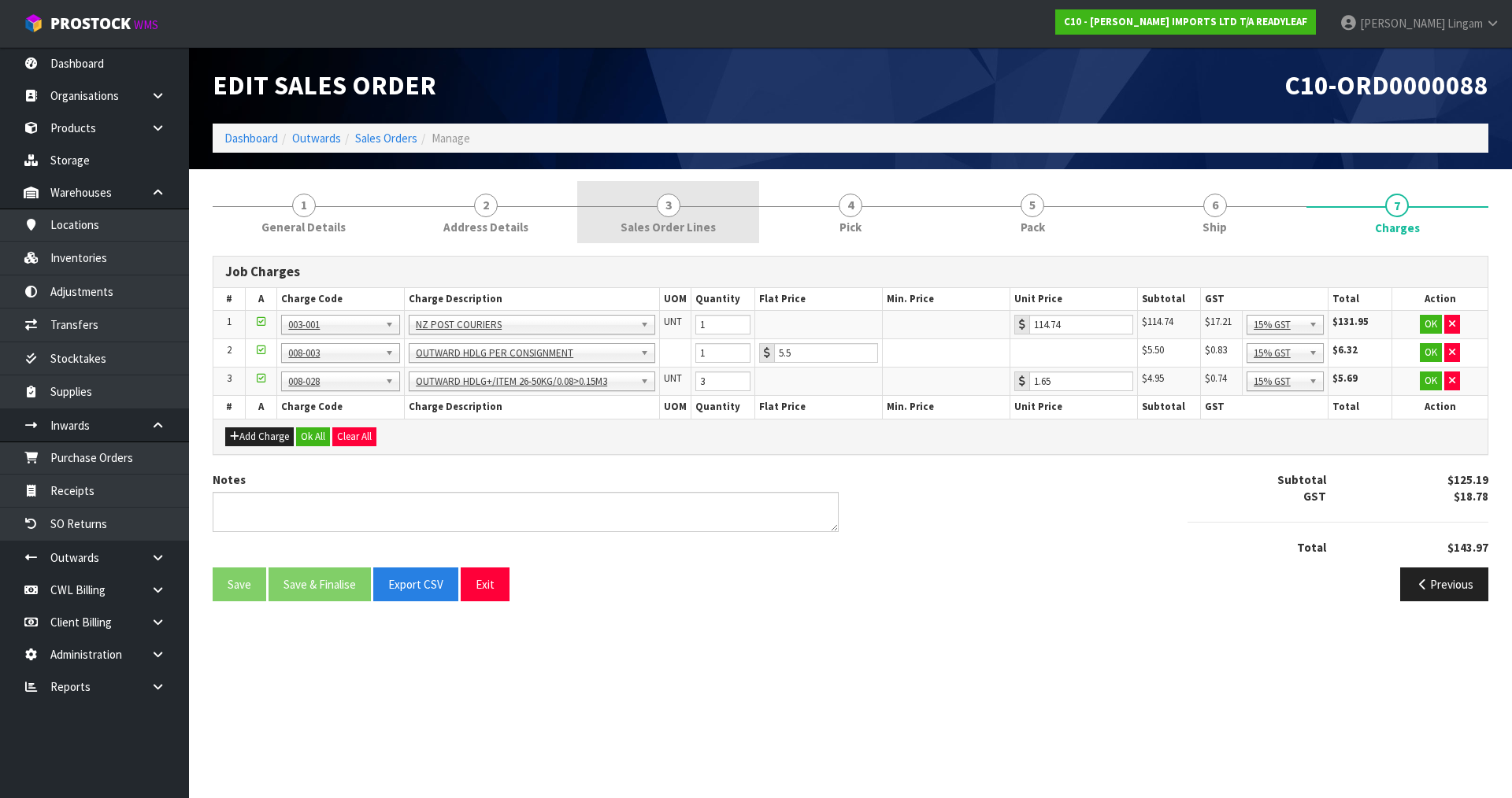
click at [736, 233] on link "3 Sales Order Lines" at bounding box center [668, 212] width 182 height 62
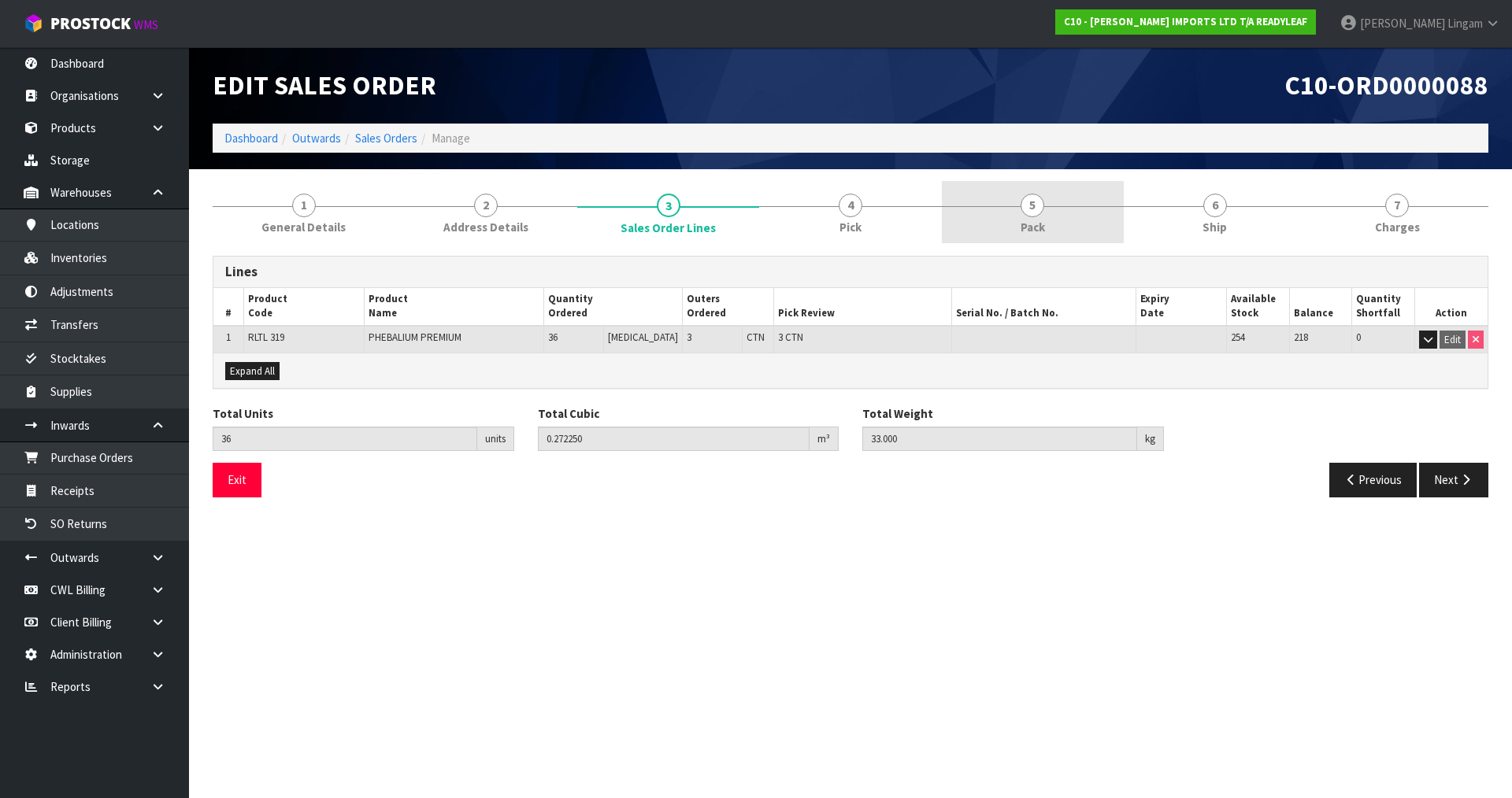
click at [1078, 217] on link "5 Pack" at bounding box center [1032, 212] width 182 height 62
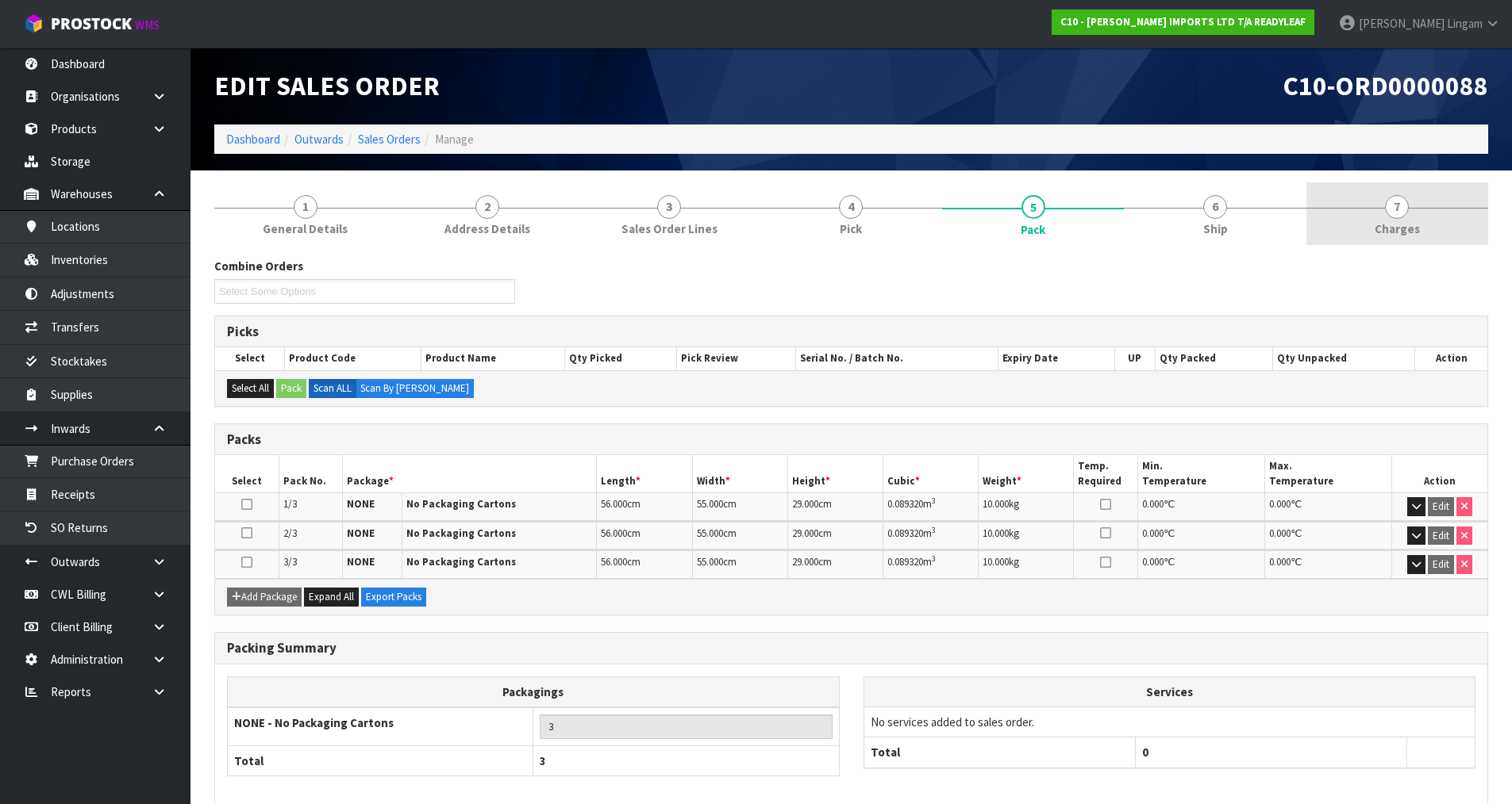
click at [1402, 227] on span "Charges" at bounding box center [1397, 229] width 45 height 17
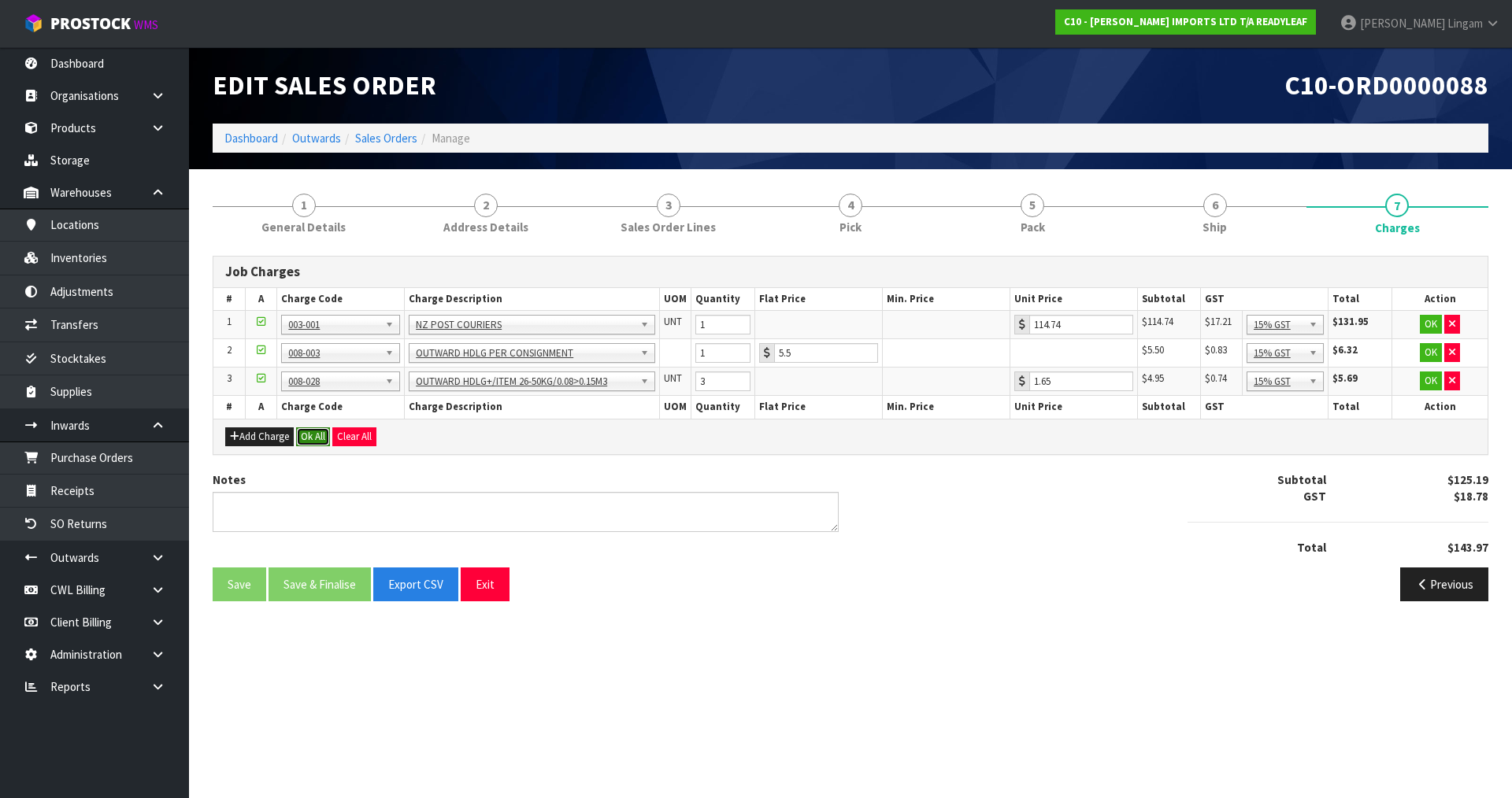
click at [307, 437] on button "Ok All" at bounding box center [313, 437] width 34 height 19
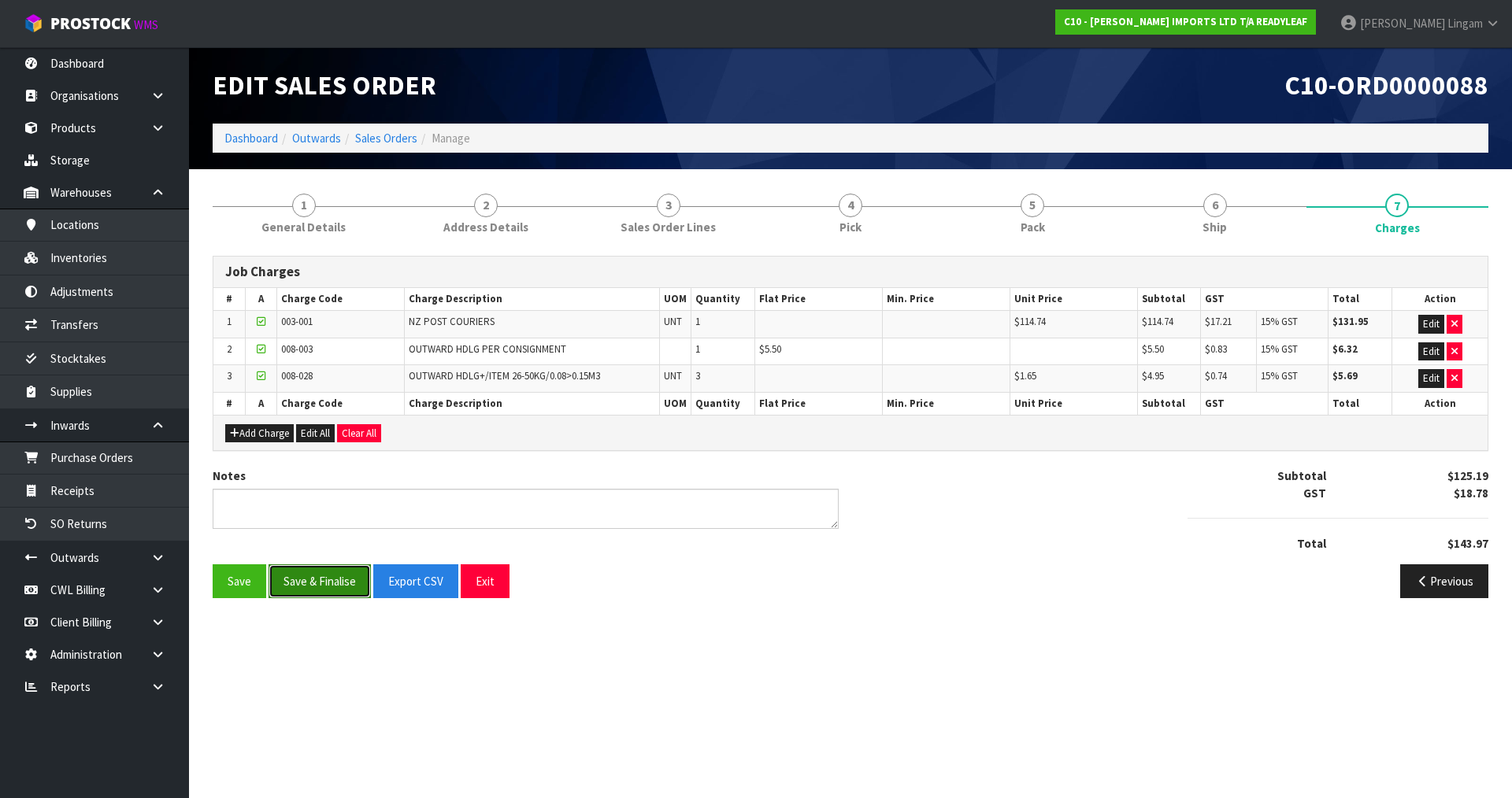
click at [344, 589] on button "Save & Finalise" at bounding box center [320, 581] width 102 height 34
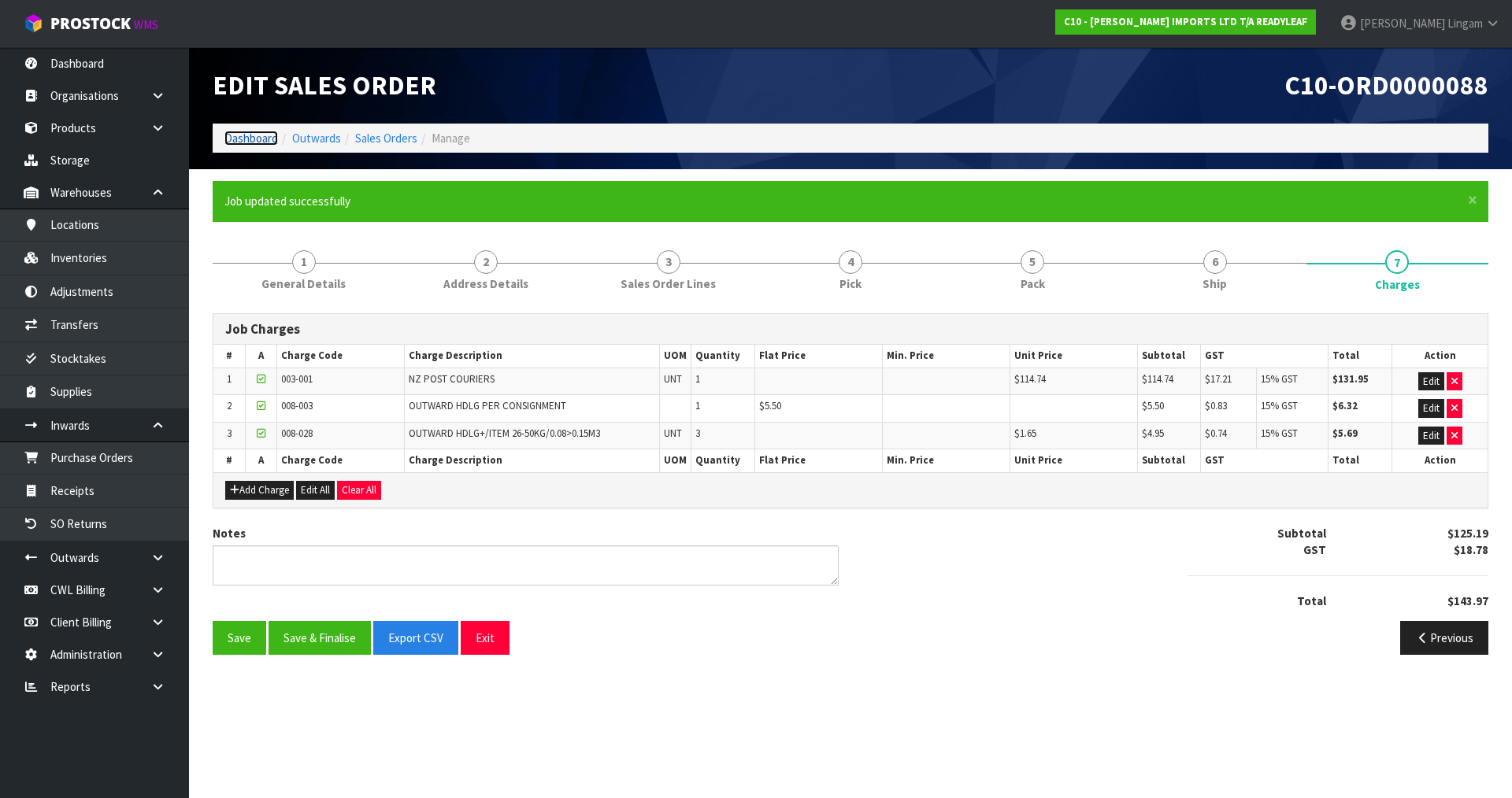
click at [250, 136] on link "Dashboard" at bounding box center [251, 138] width 54 height 15
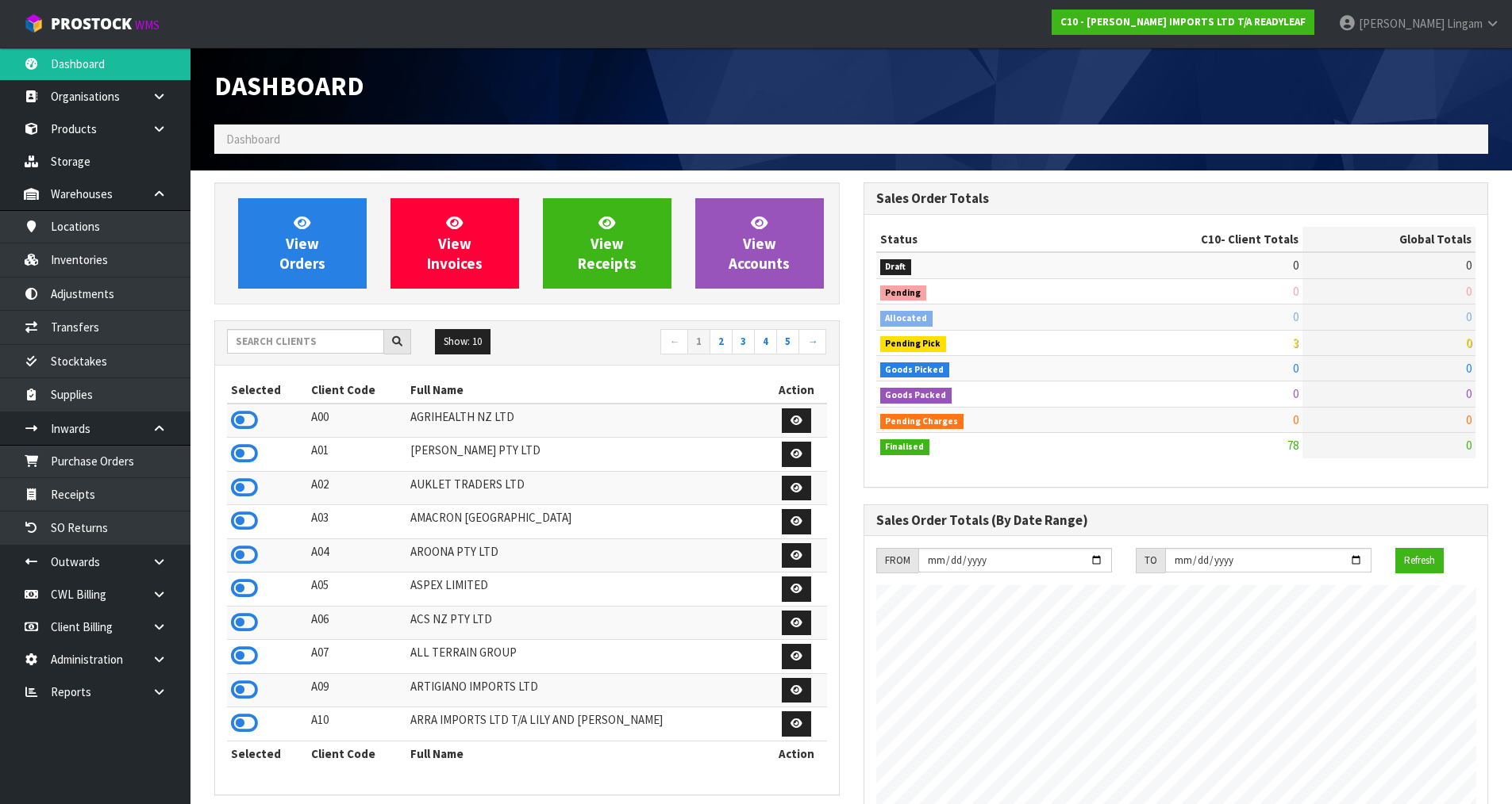
scroll to position [1150, 648]
click at [354, 345] on input "text" at bounding box center [305, 342] width 157 height 25
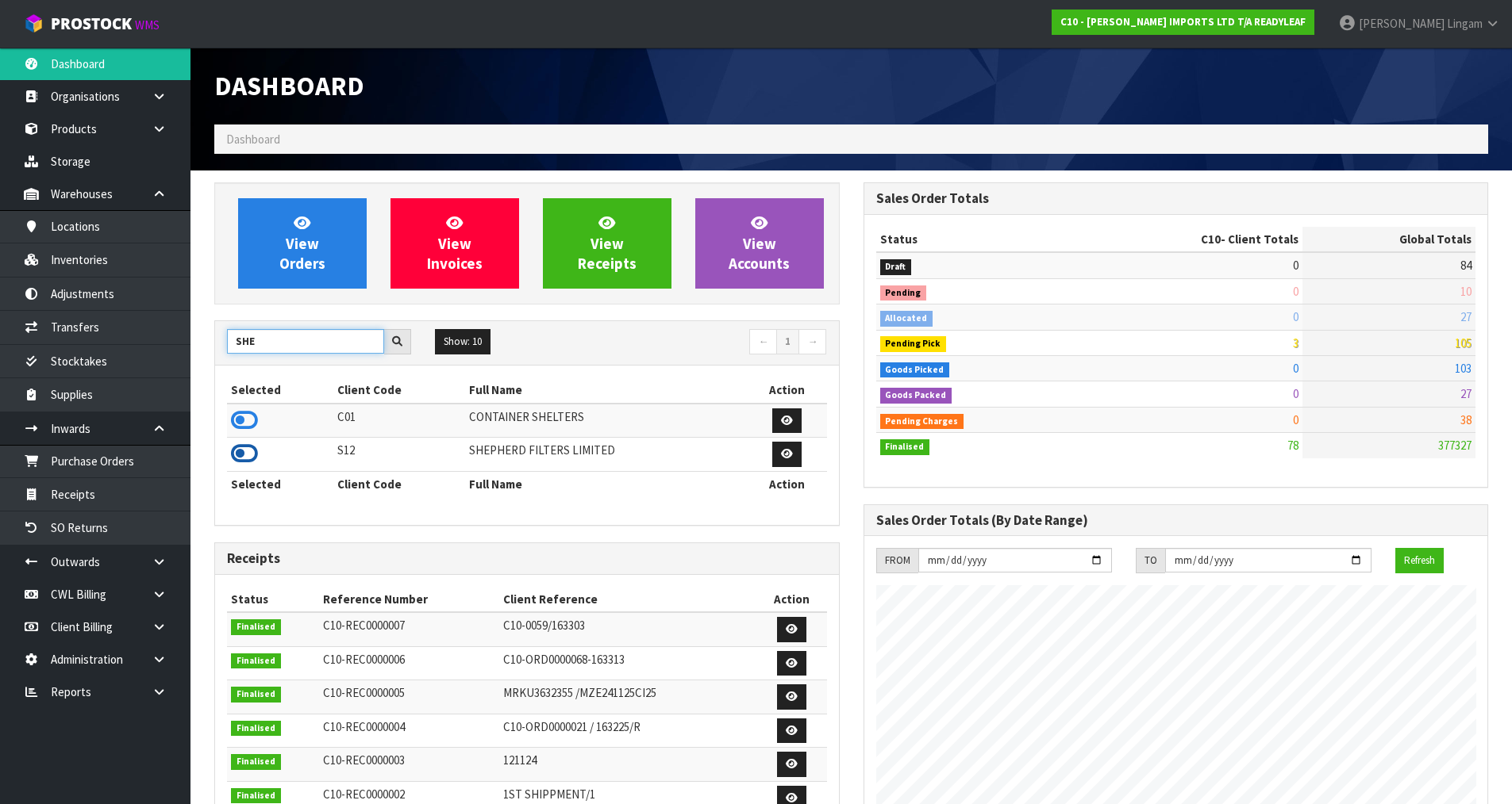
type input "SHE"
click at [239, 454] on icon at bounding box center [243, 454] width 27 height 24
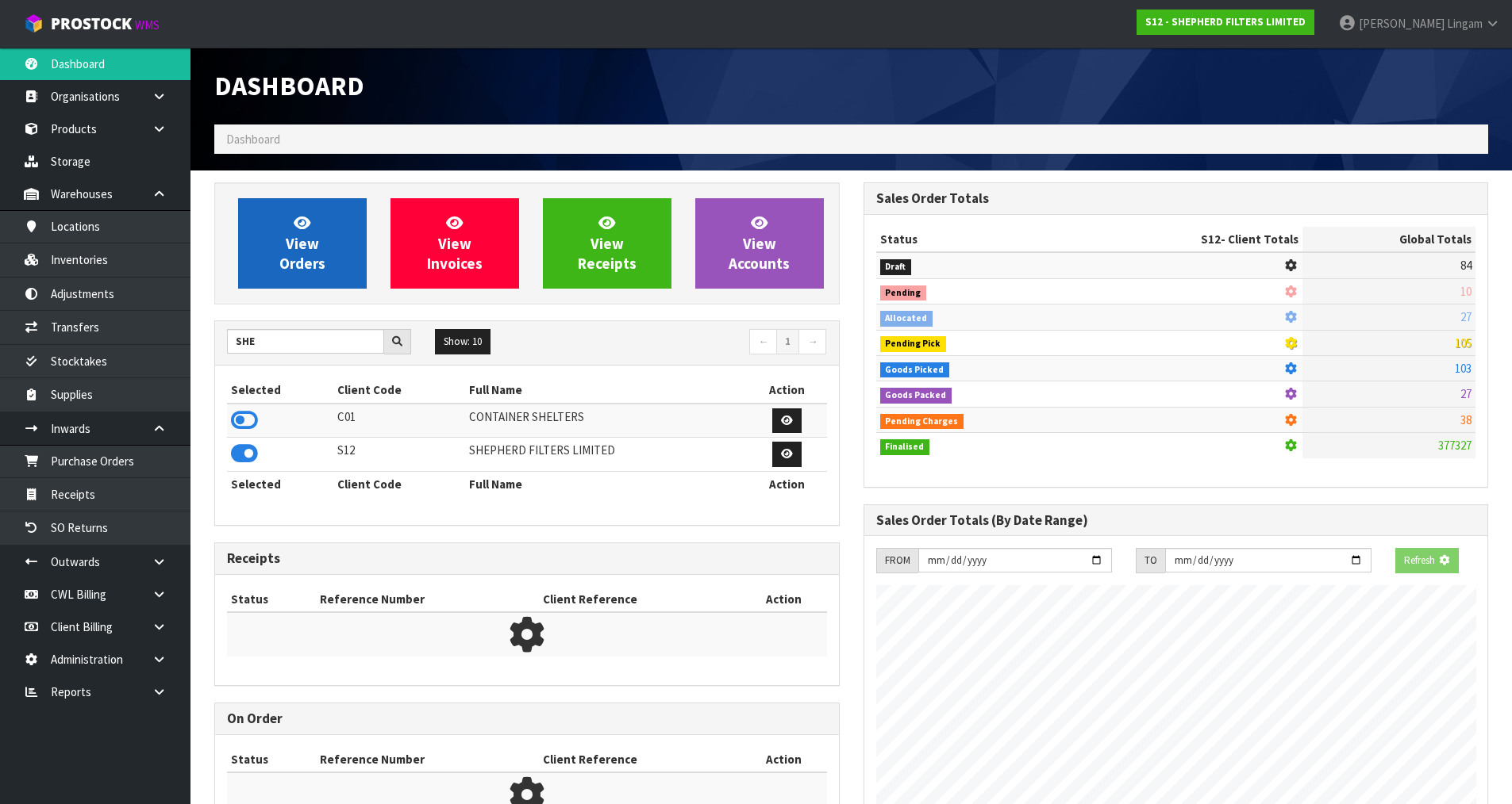
scroll to position [989, 648]
click at [334, 261] on link "View Orders" at bounding box center [301, 243] width 128 height 90
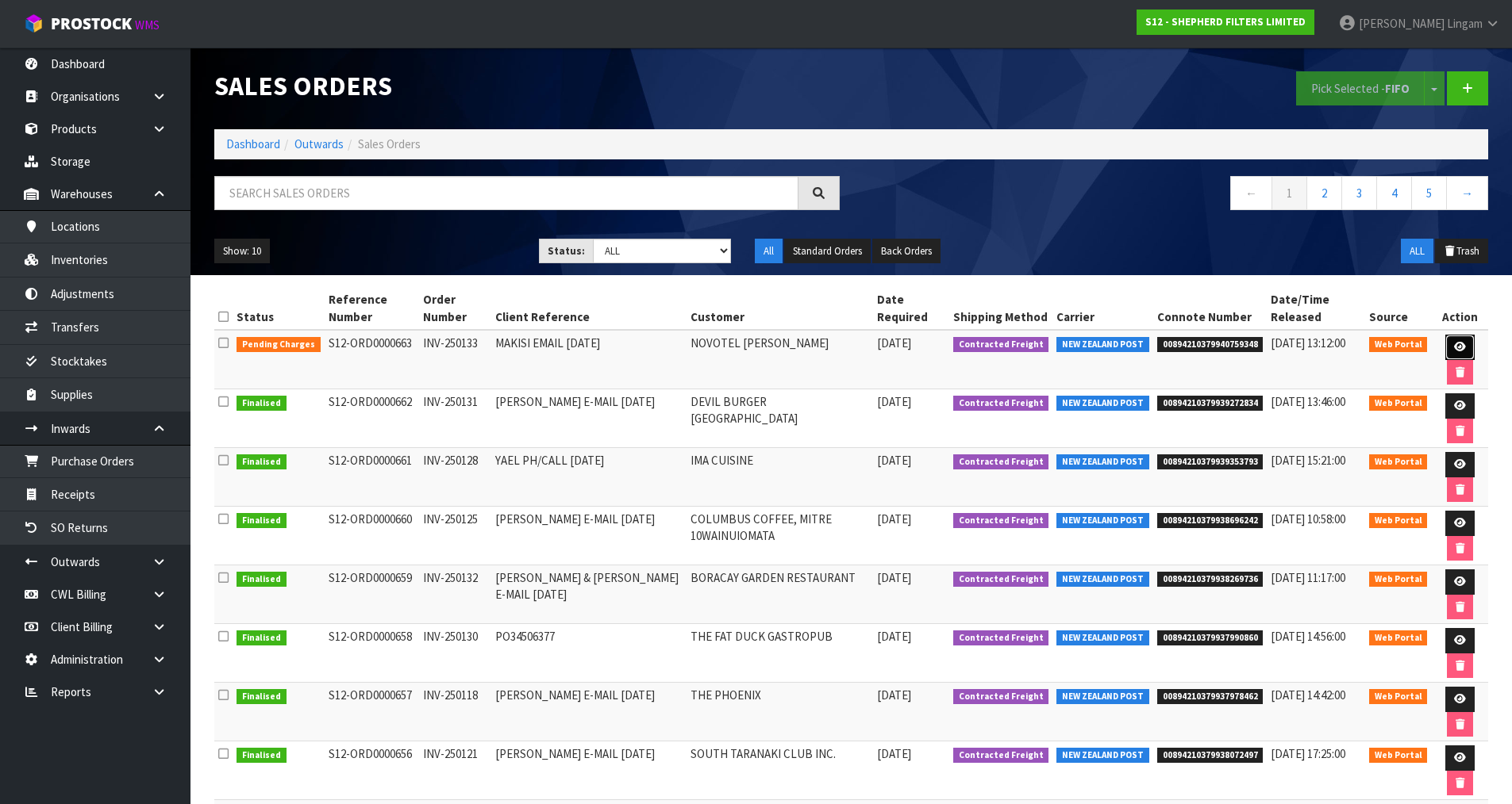
click at [1461, 345] on icon at bounding box center [1460, 346] width 12 height 10
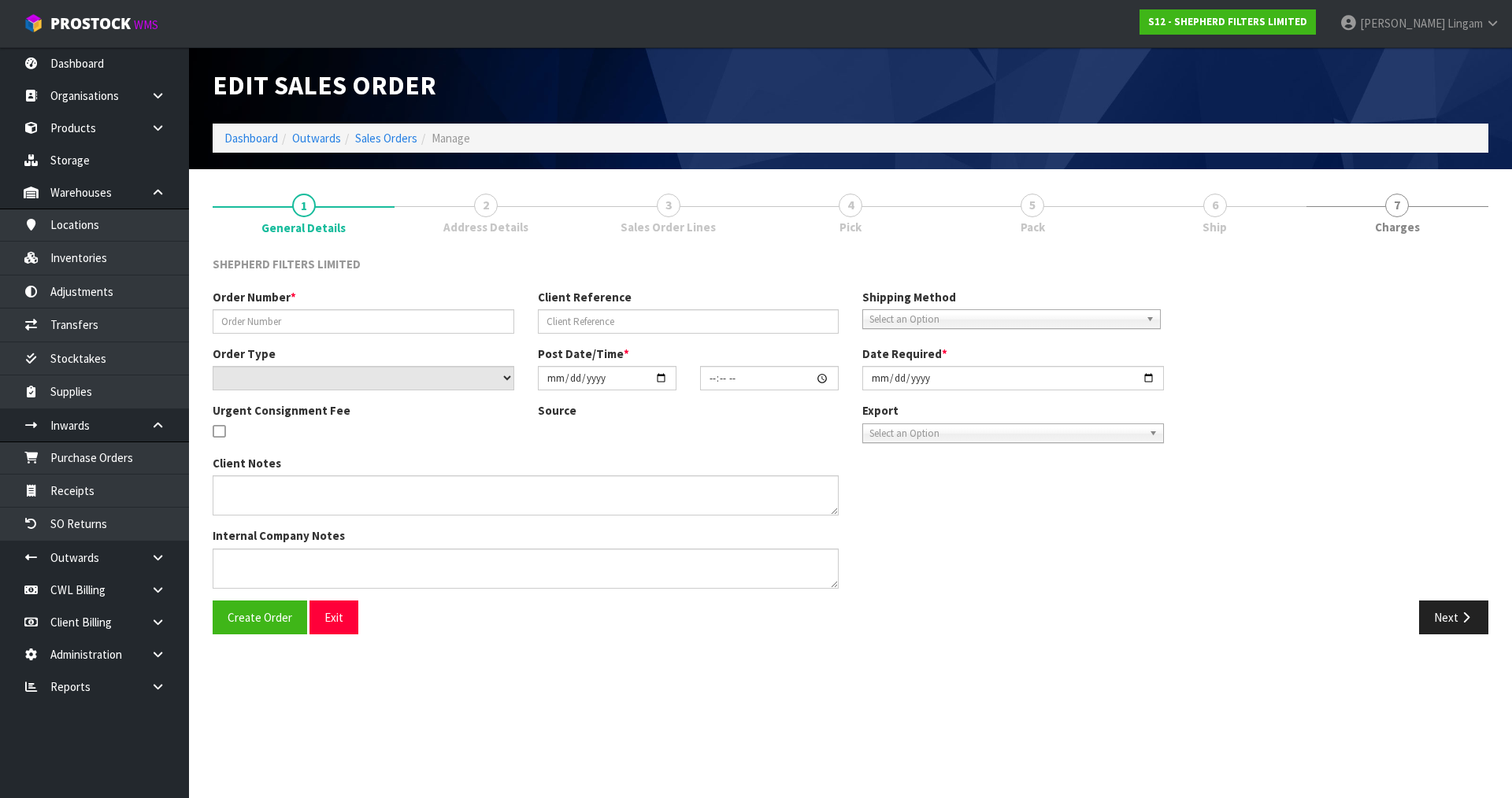
type input "INV-250133"
type input "MAKISI EMAIL 18.08.25"
select select "number:0"
type input "2025-08-19"
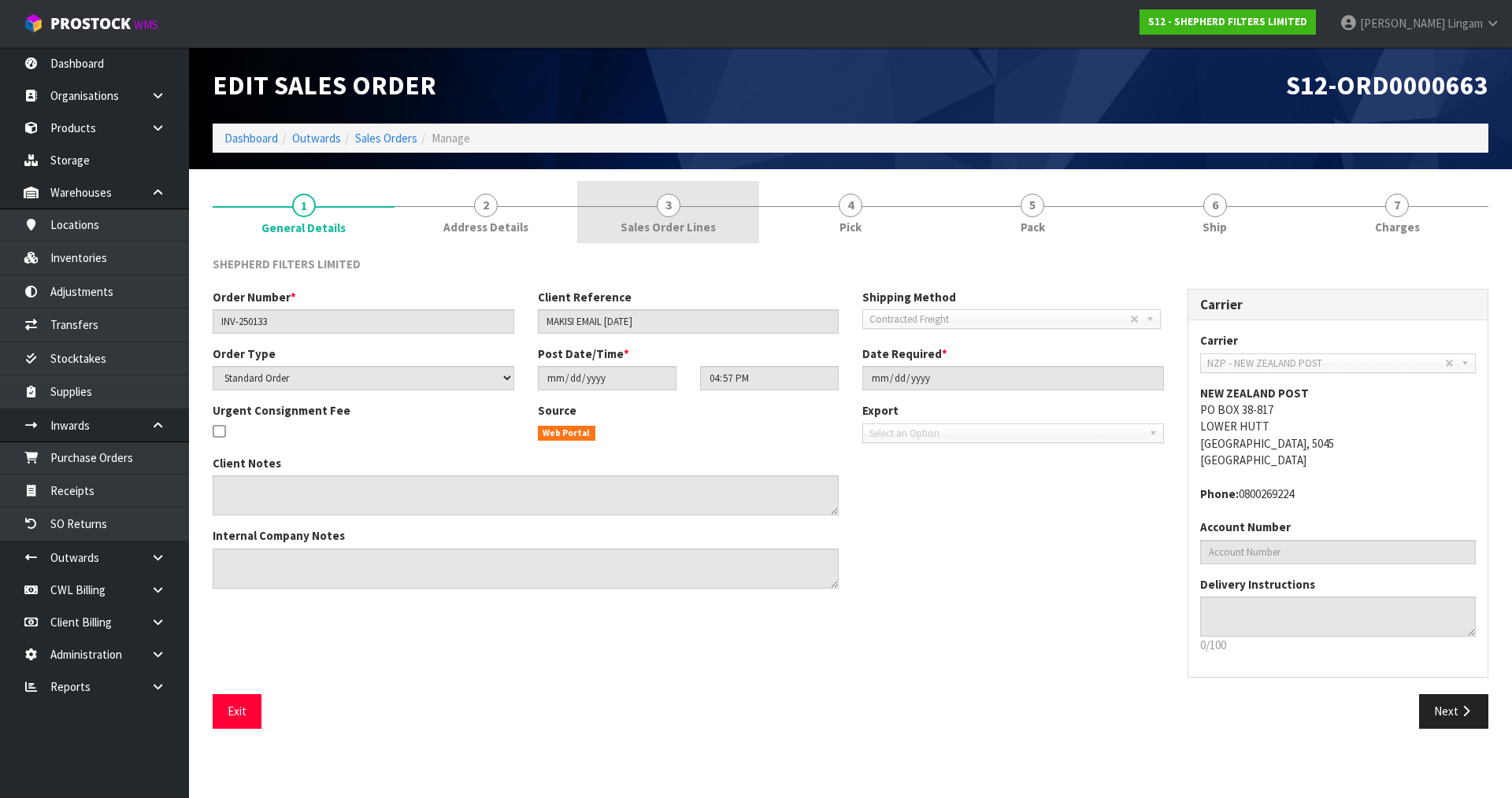
click at [678, 220] on span "Sales Order Lines" at bounding box center [668, 227] width 95 height 17
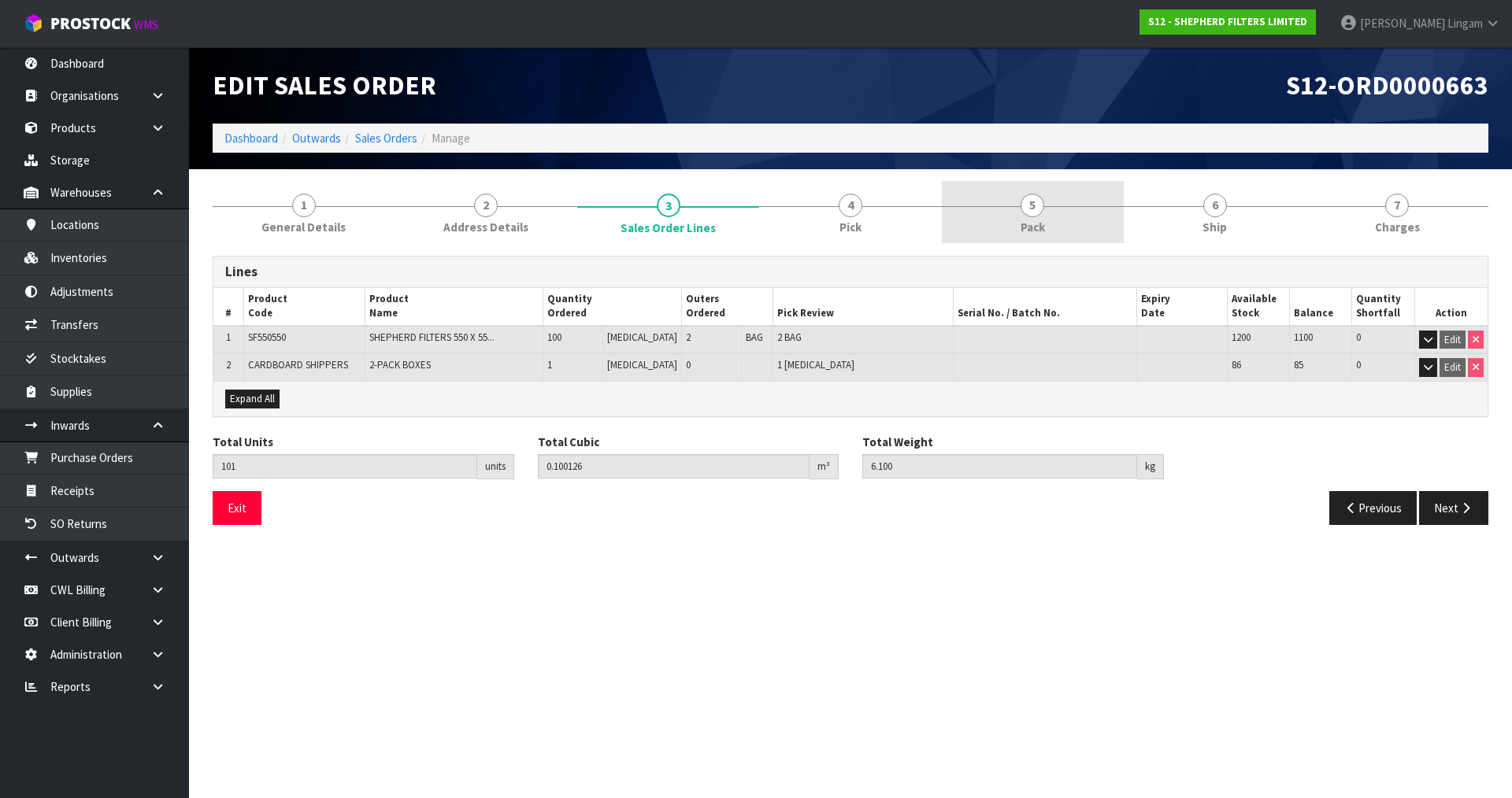
click at [1024, 220] on span "Pack" at bounding box center [1033, 227] width 25 height 17
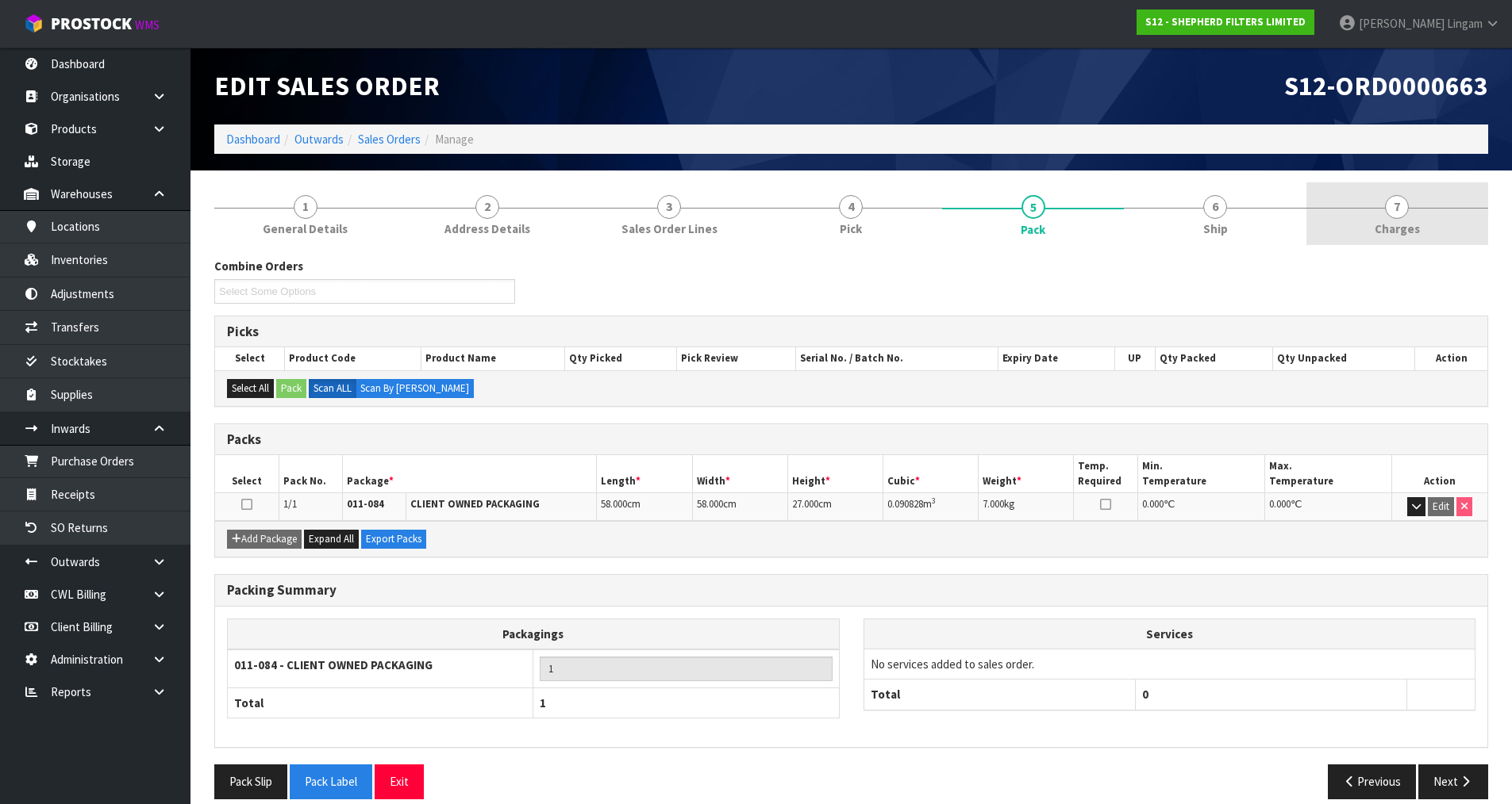
click at [1452, 222] on link "7 Charges" at bounding box center [1397, 213] width 181 height 63
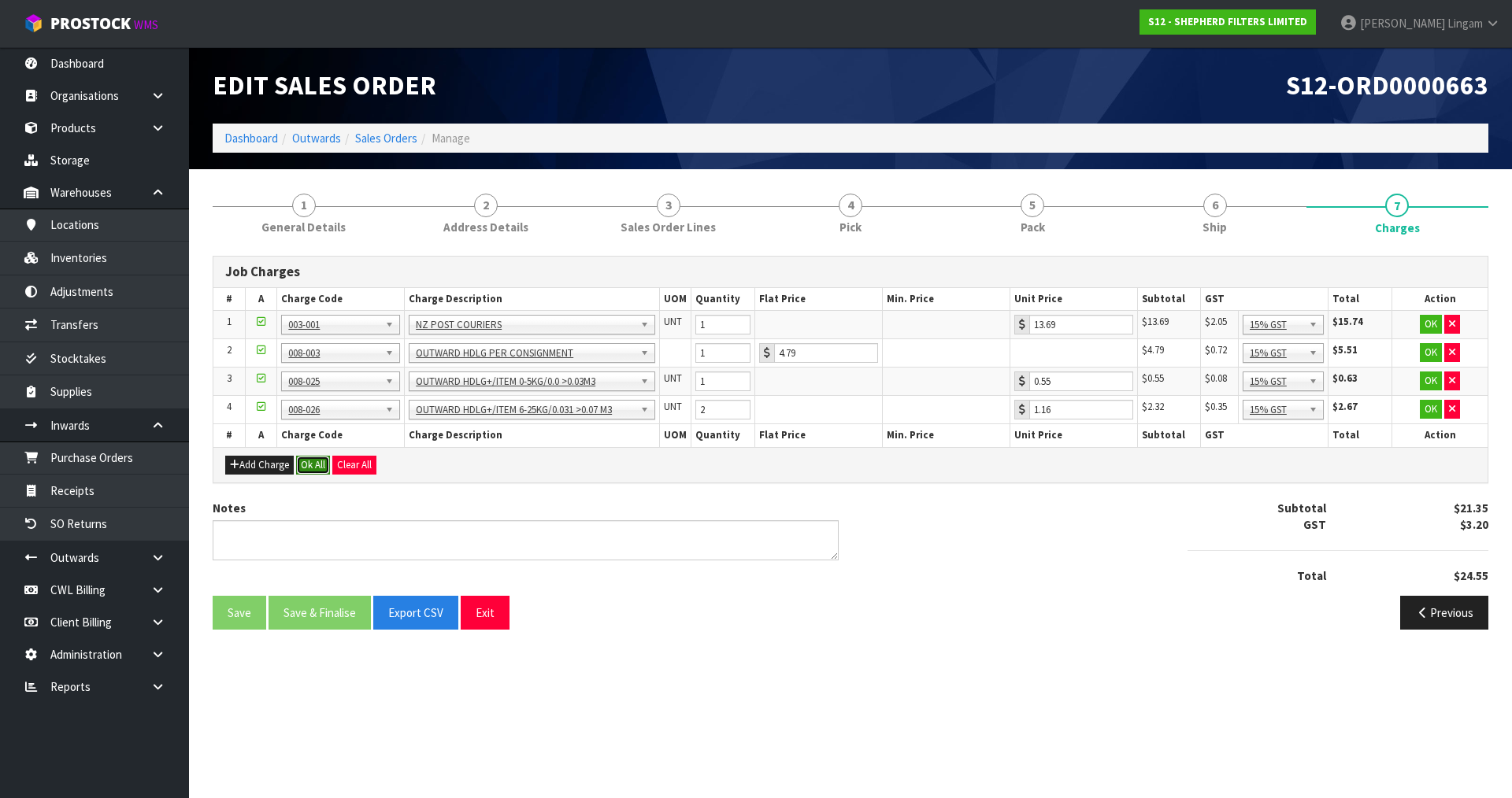
click at [305, 462] on button "Ok All" at bounding box center [313, 465] width 34 height 19
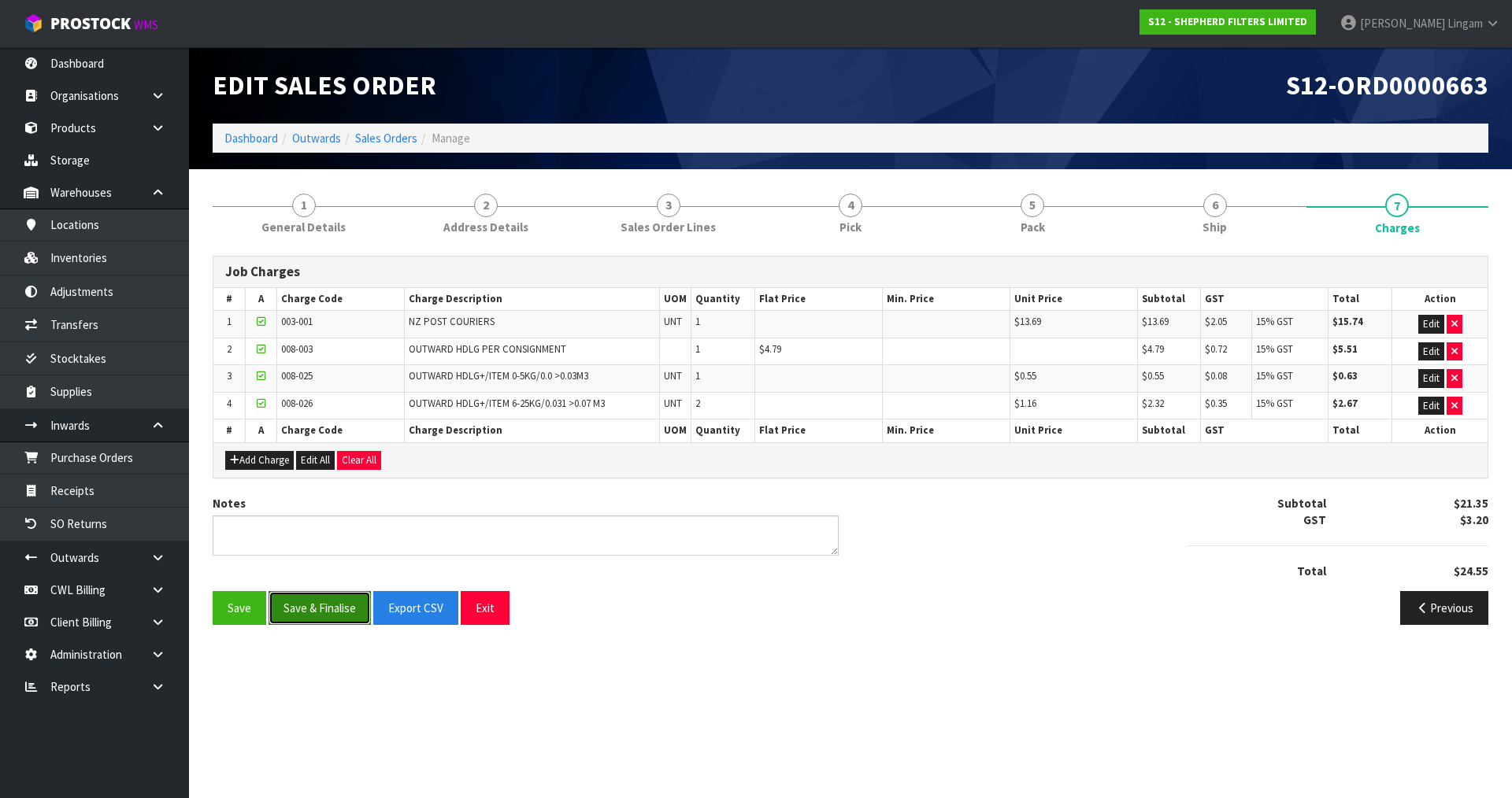
click at [337, 617] on button "Save & Finalise" at bounding box center [320, 608] width 102 height 34
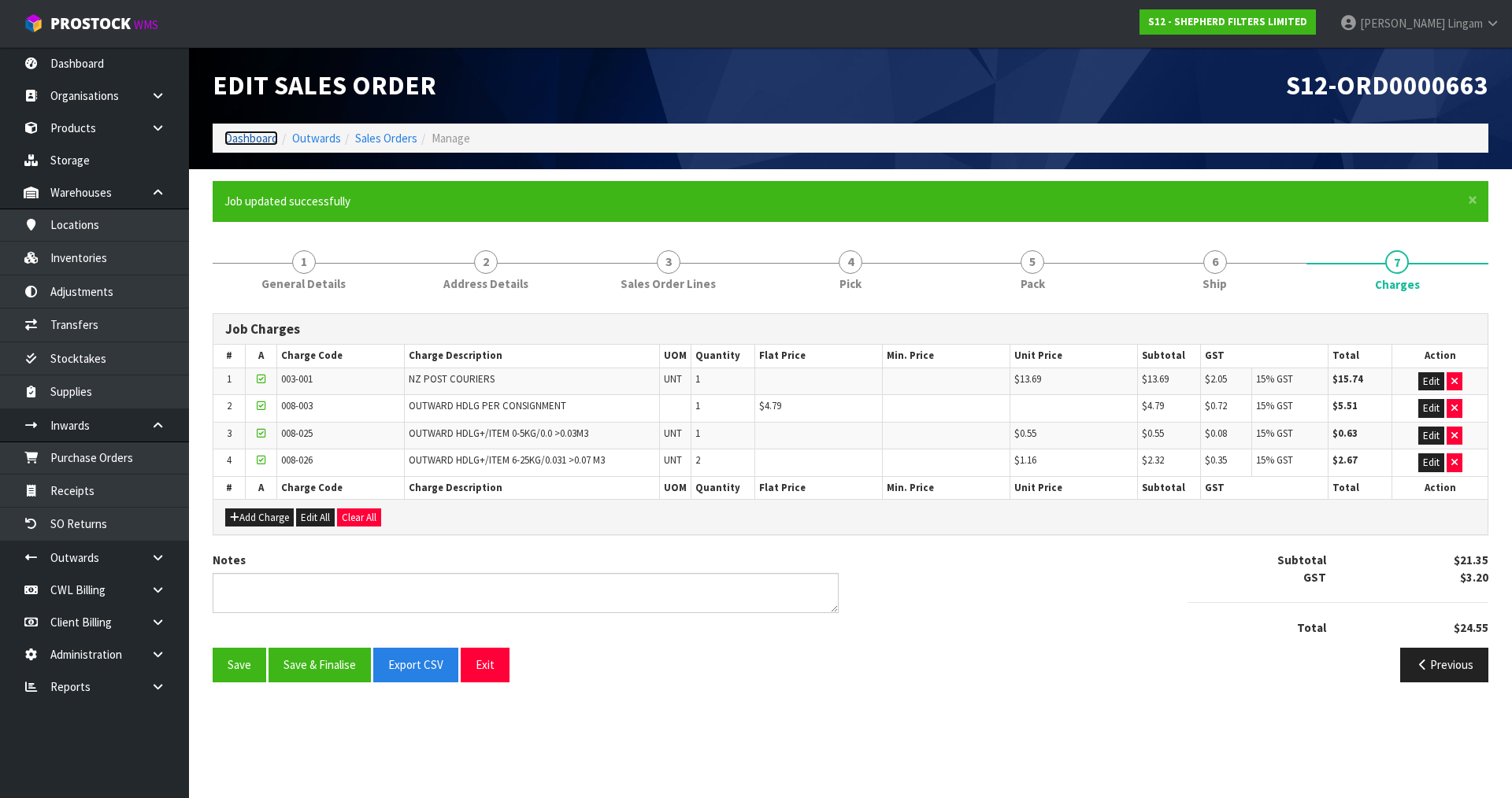
click at [254, 141] on link "Dashboard" at bounding box center [251, 138] width 54 height 15
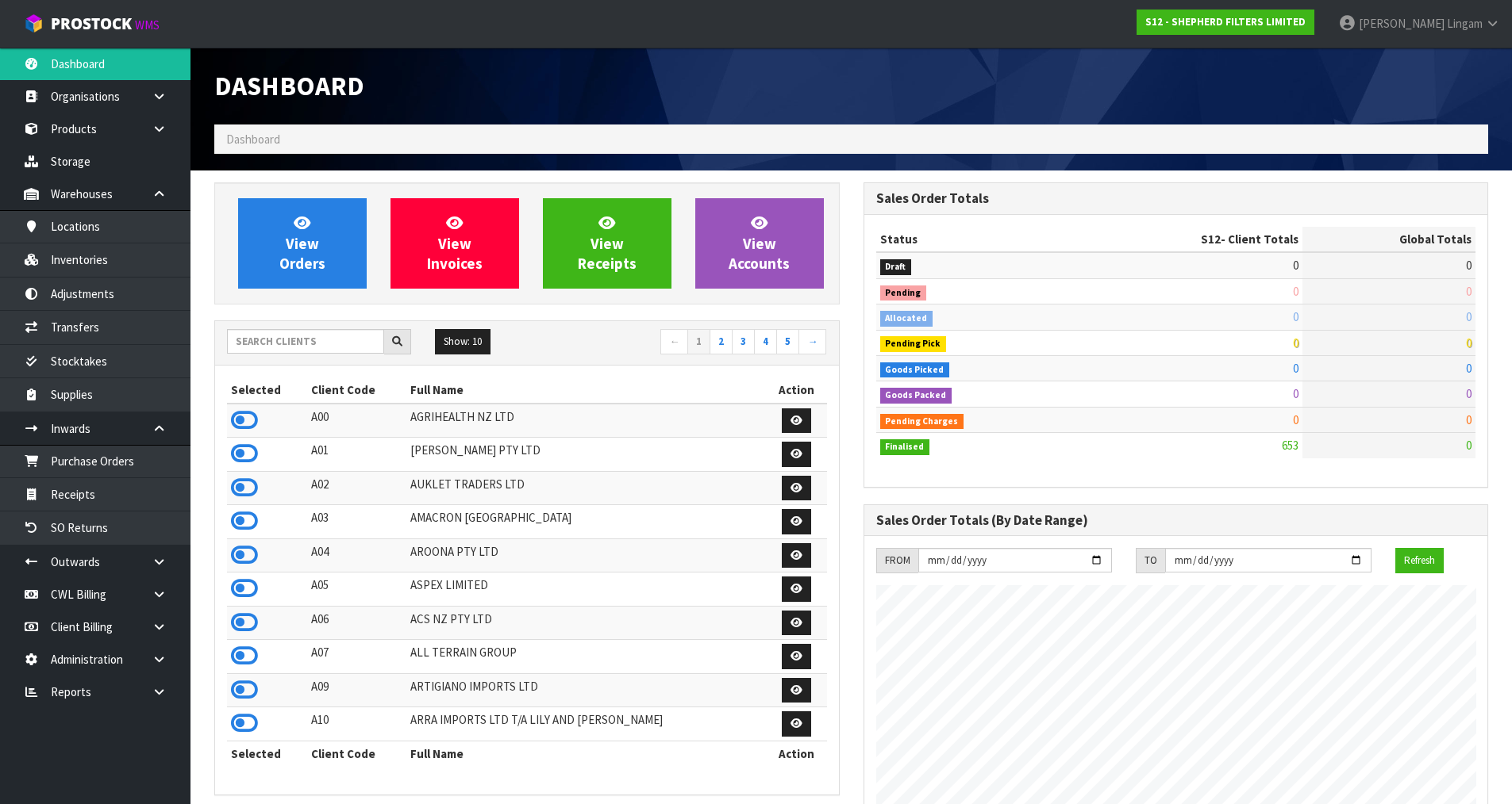
scroll to position [1098, 648]
click at [346, 342] on input "text" at bounding box center [305, 342] width 157 height 25
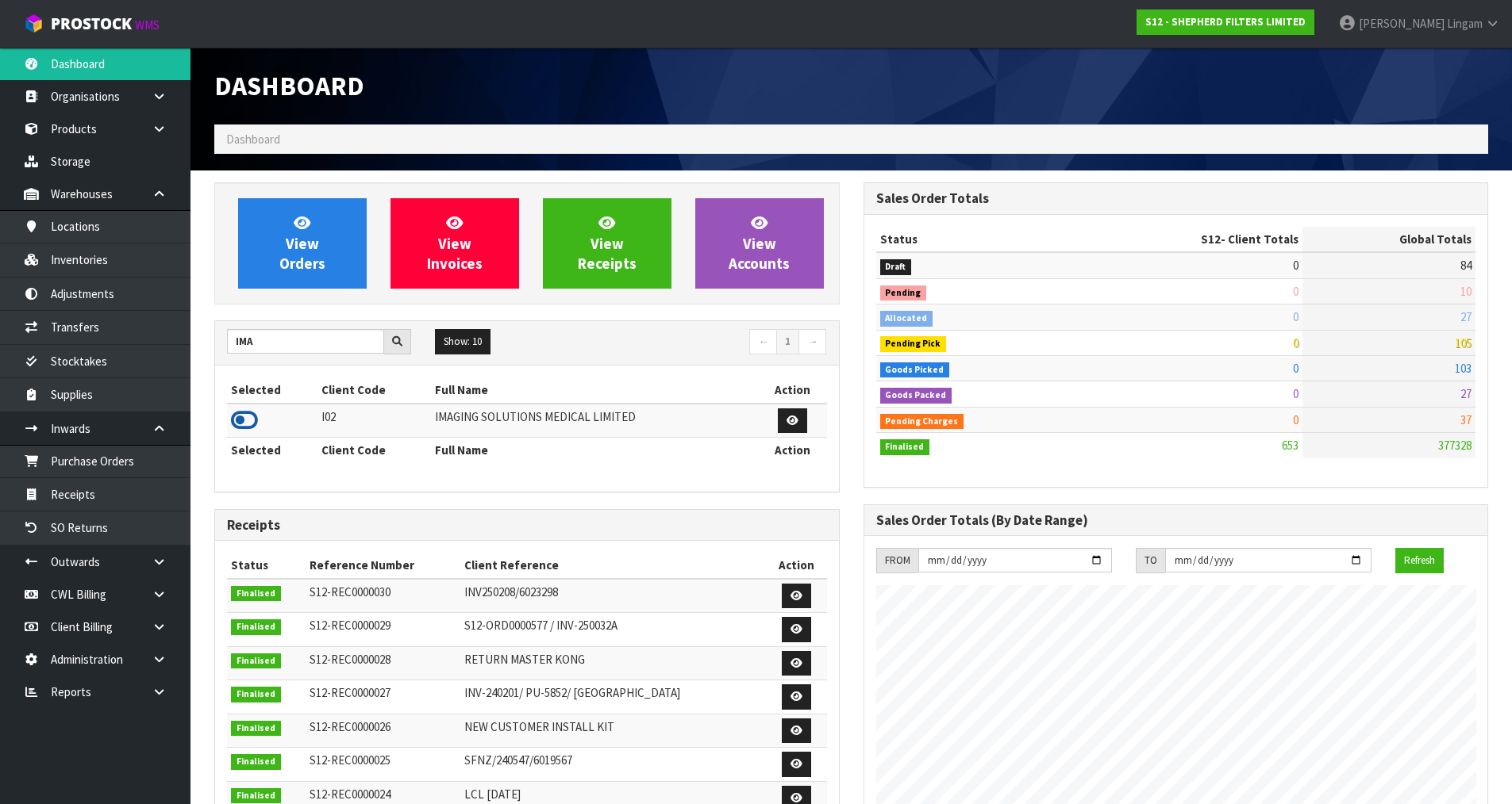
click at [238, 421] on icon at bounding box center [243, 421] width 27 height 24
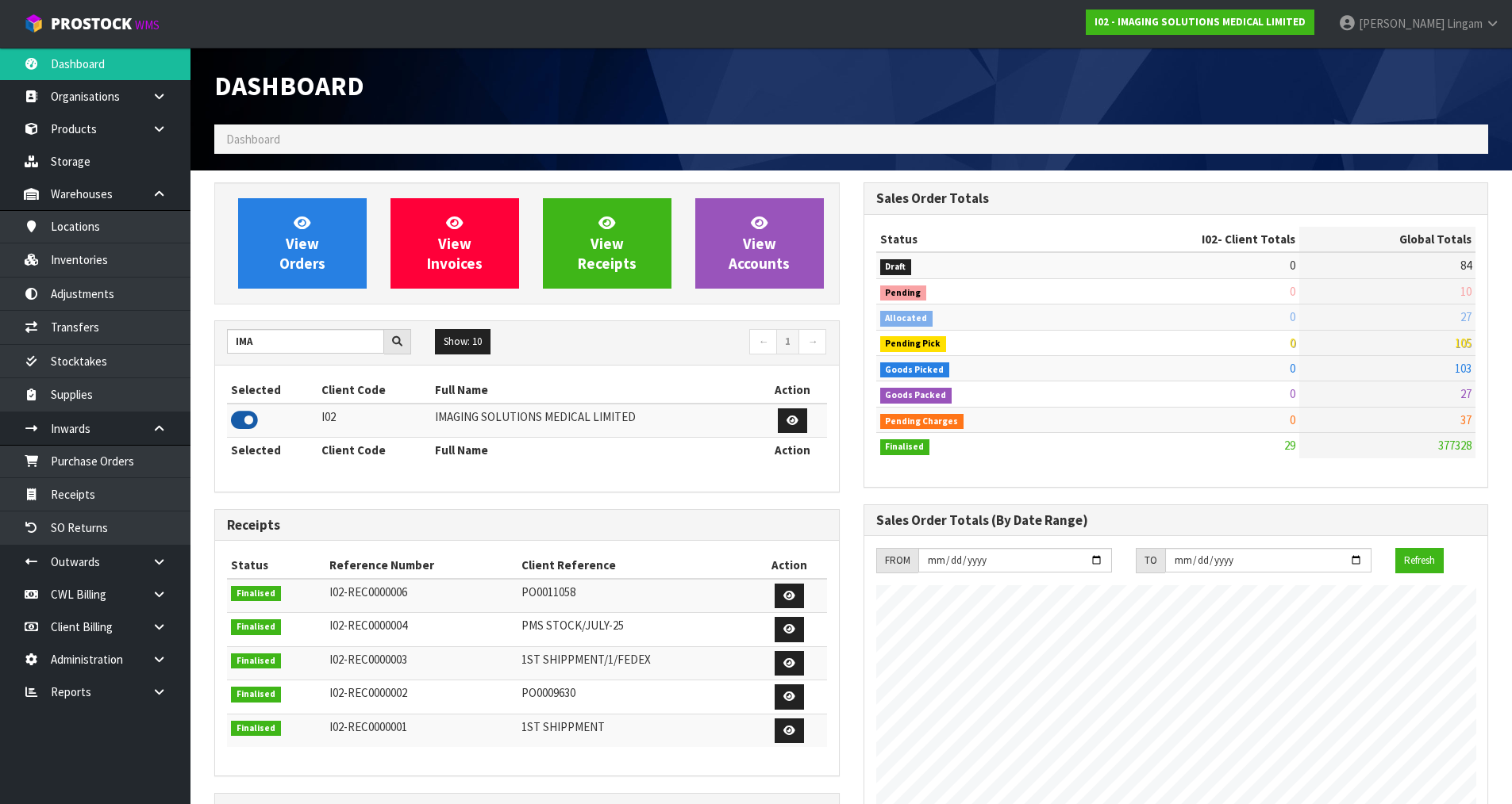
scroll to position [1089, 648]
drag, startPoint x: 268, startPoint y: 343, endPoint x: 167, endPoint y: 343, distance: 101.0
click at [167, 343] on body "Toggle navigation ProStock WMS I02 - IMAGING SOLUTIONS MEDICAL LIMITED Vineeta …" at bounding box center [756, 402] width 1512 height 804
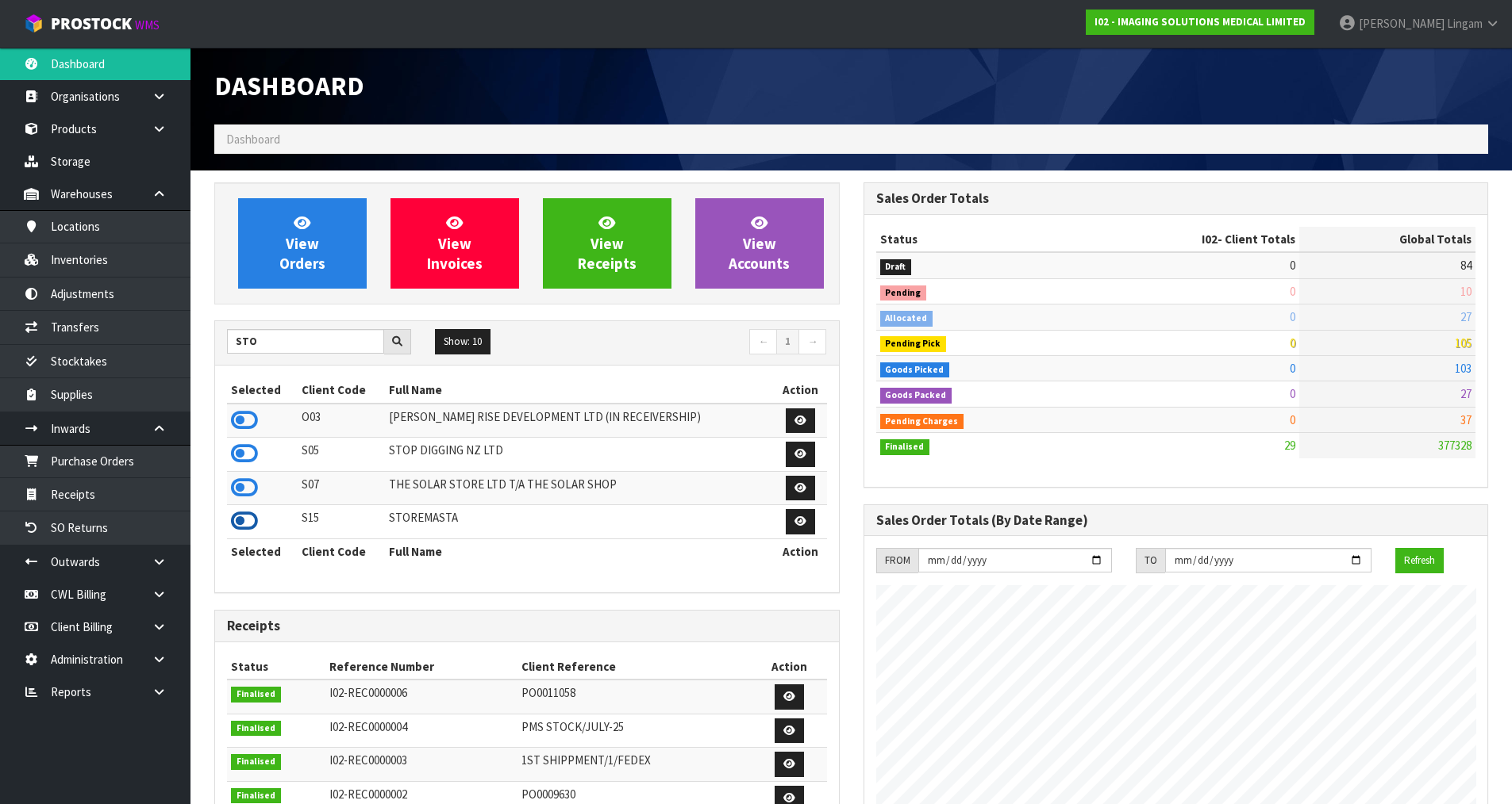
click at [243, 517] on icon at bounding box center [243, 521] width 27 height 24
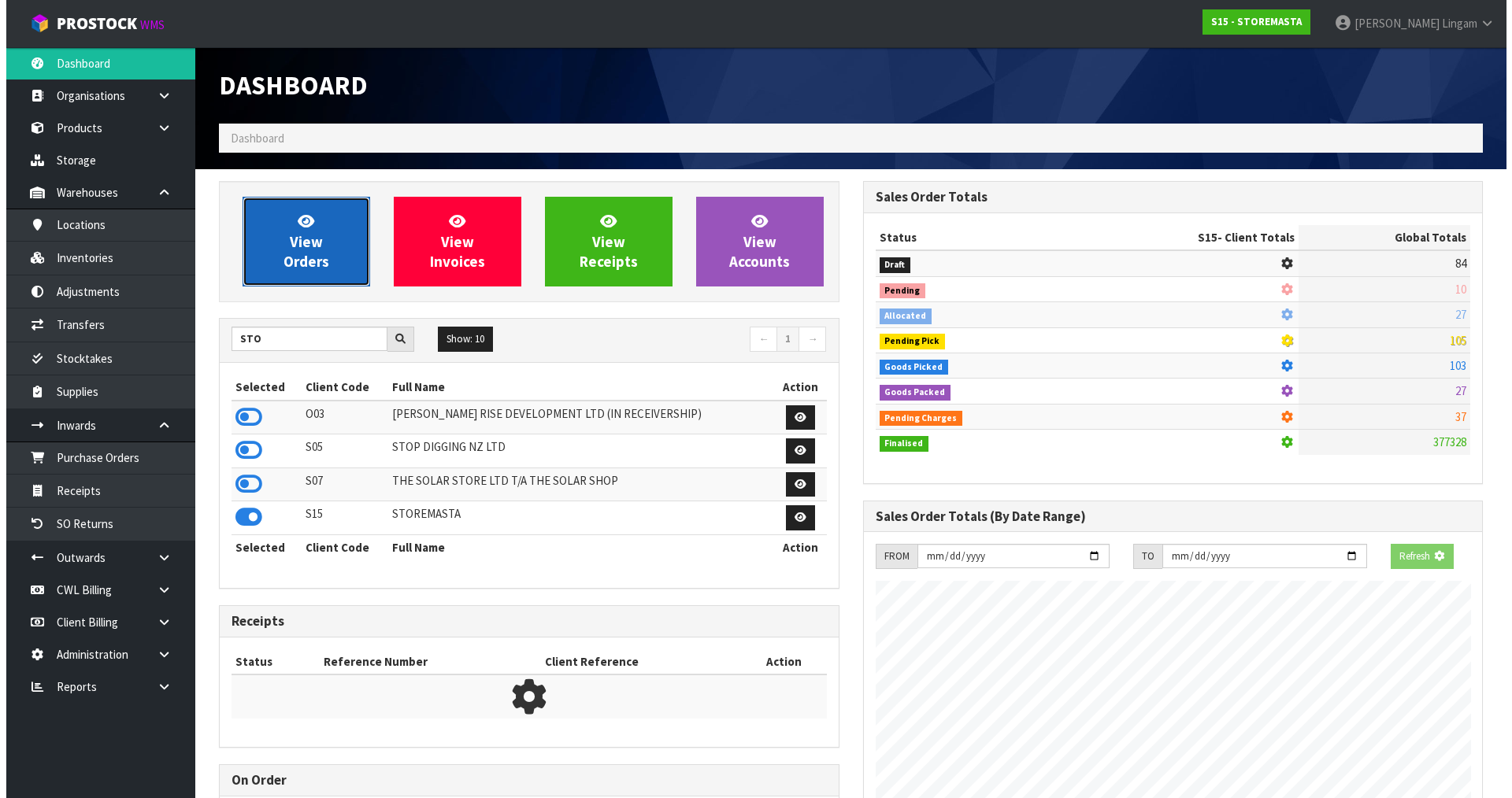
scroll to position [786259, 786972]
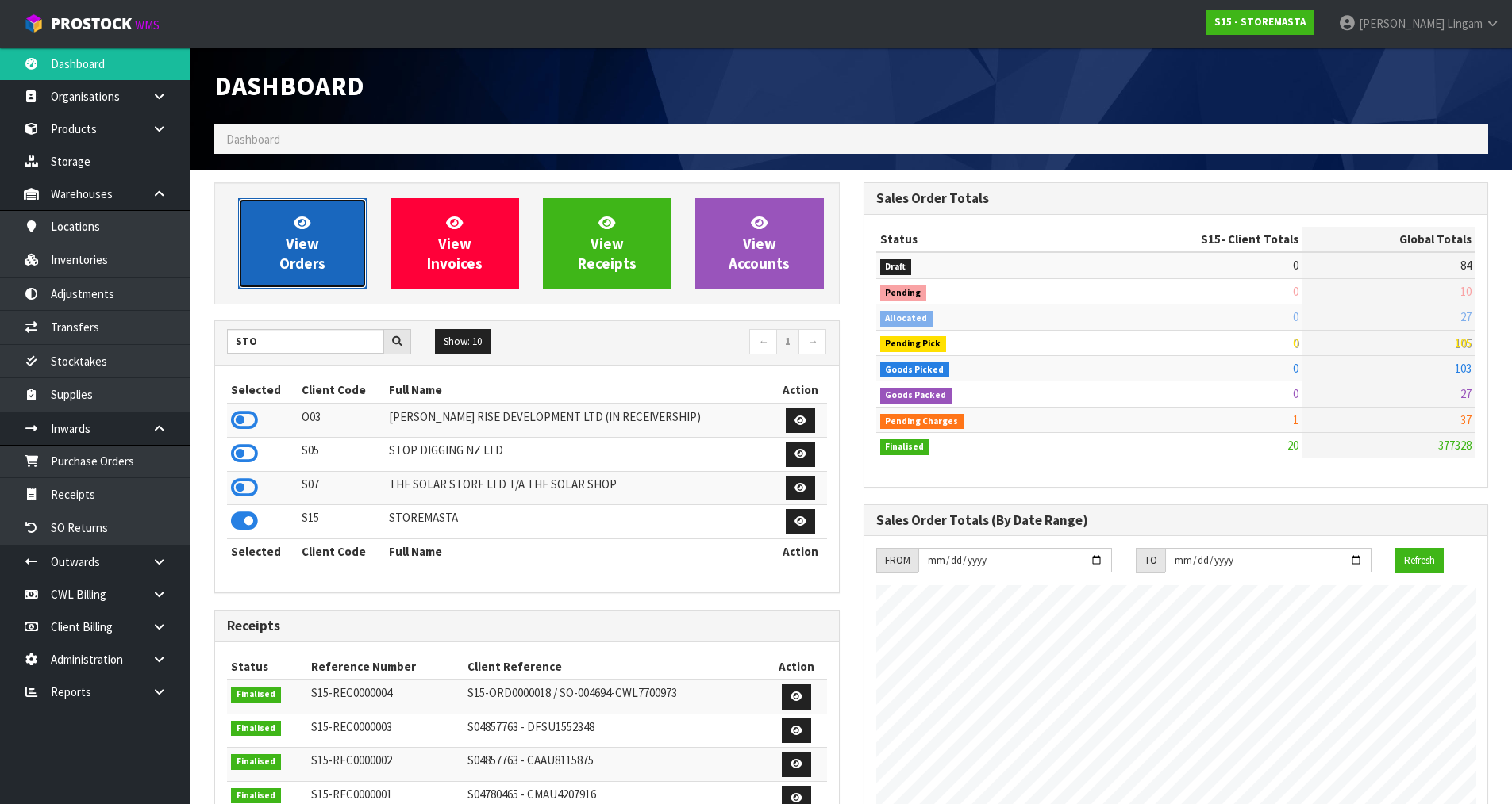
click at [338, 257] on link "View Orders" at bounding box center [301, 243] width 128 height 90
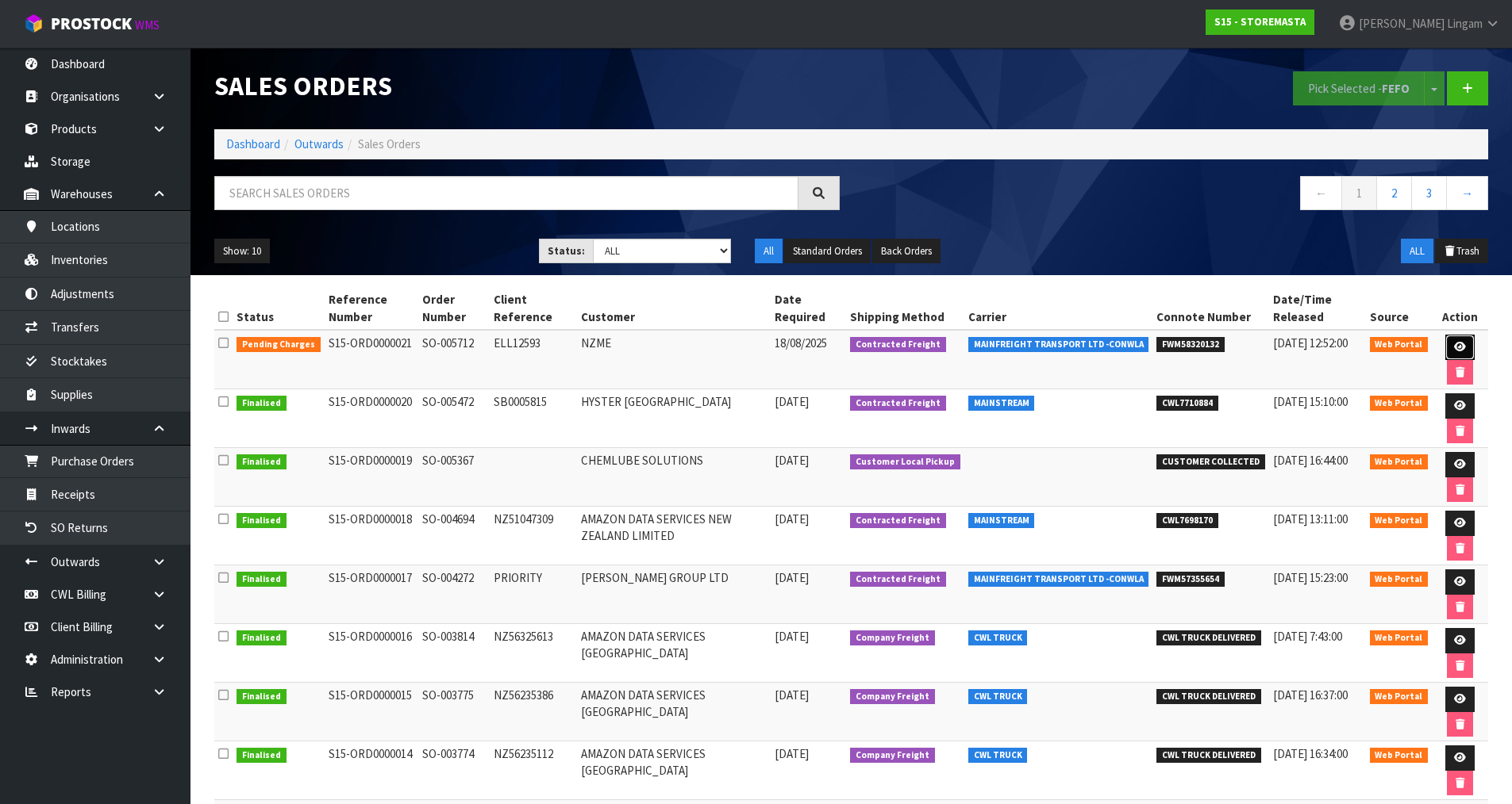
click at [1456, 342] on icon at bounding box center [1460, 346] width 12 height 10
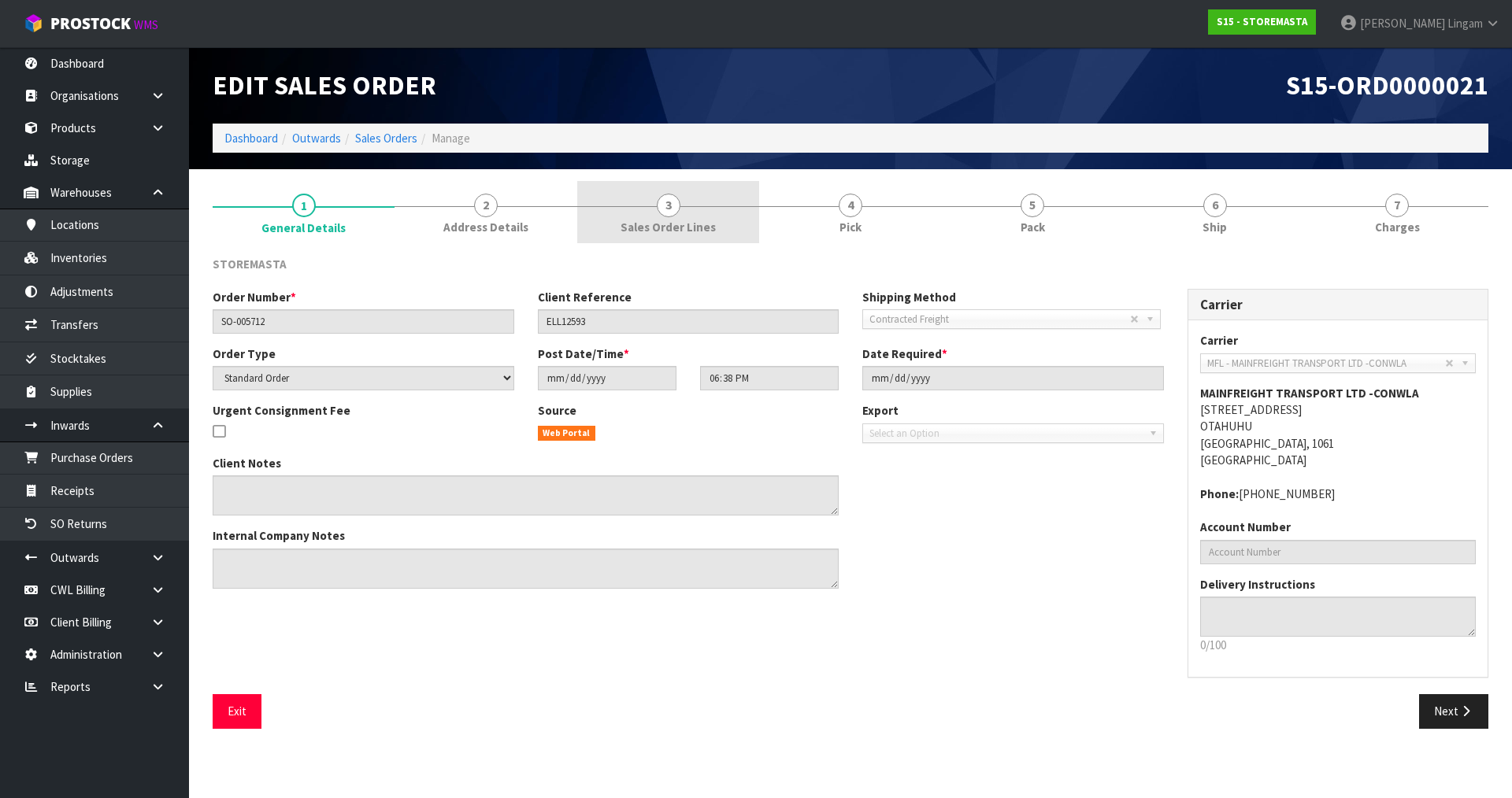
click at [699, 229] on span "Sales Order Lines" at bounding box center [668, 227] width 95 height 17
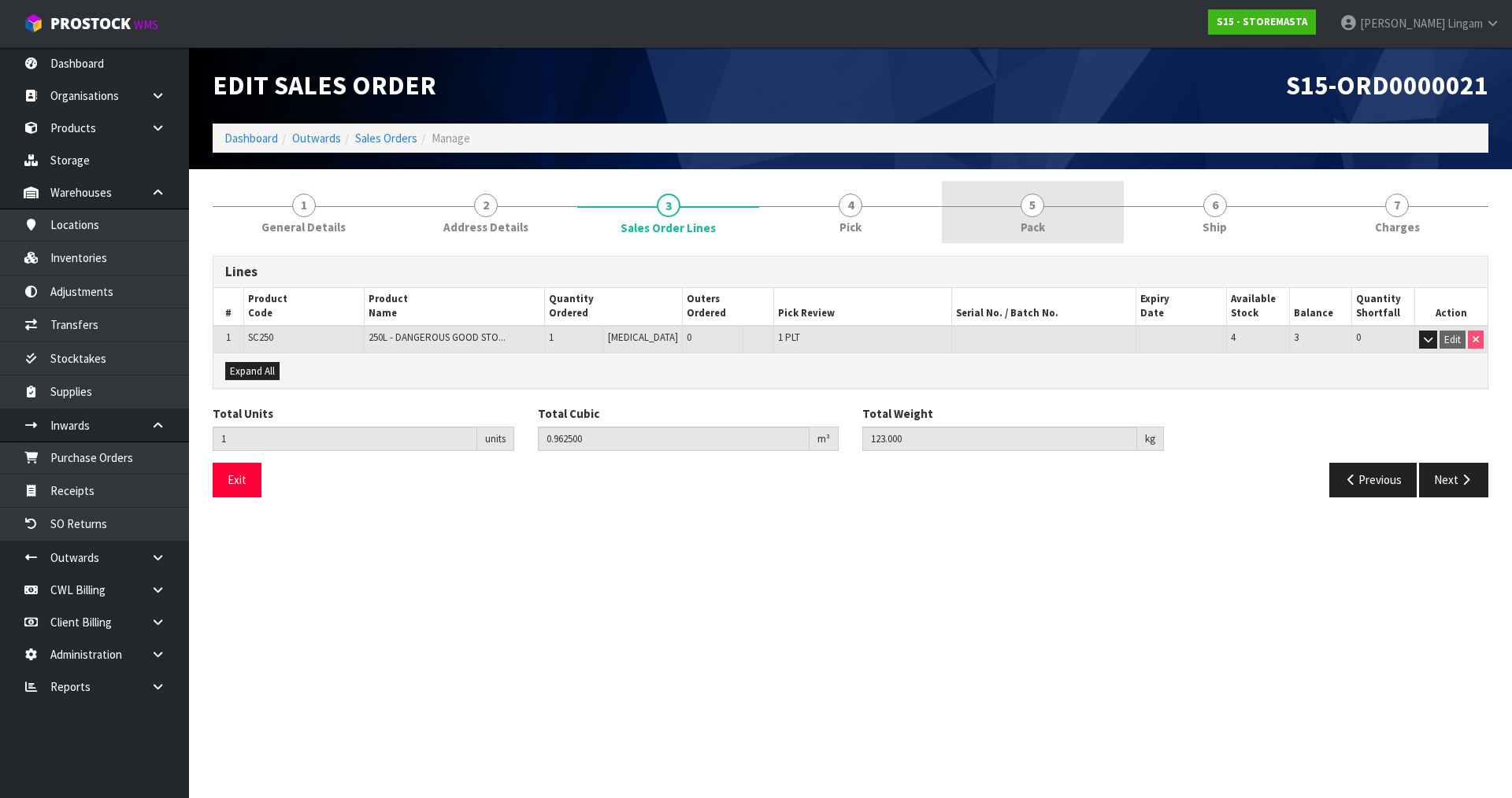
click at [1064, 237] on link "5 Pack" at bounding box center [1032, 212] width 182 height 62
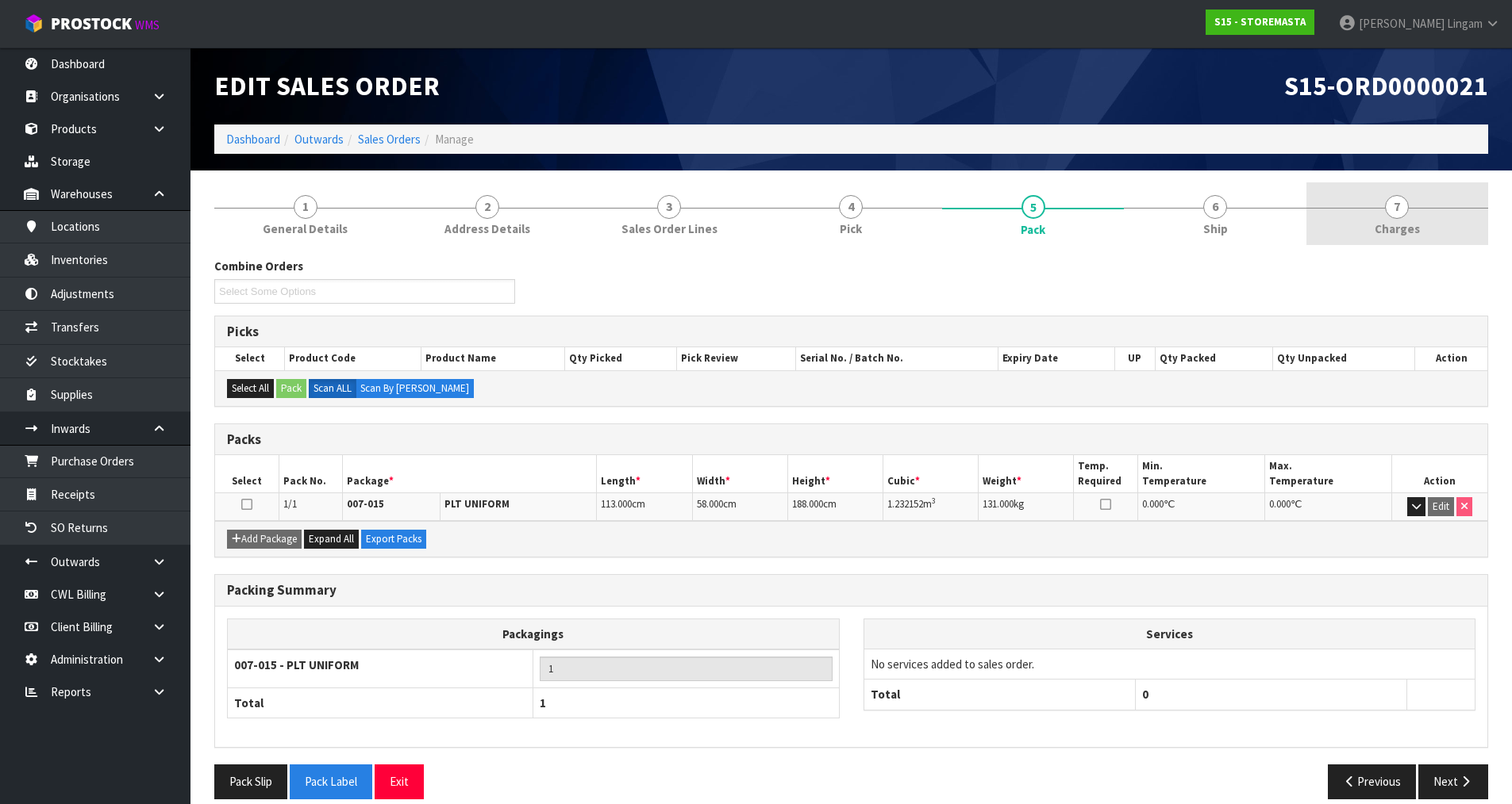
click at [1410, 222] on span "Charges" at bounding box center [1397, 229] width 45 height 17
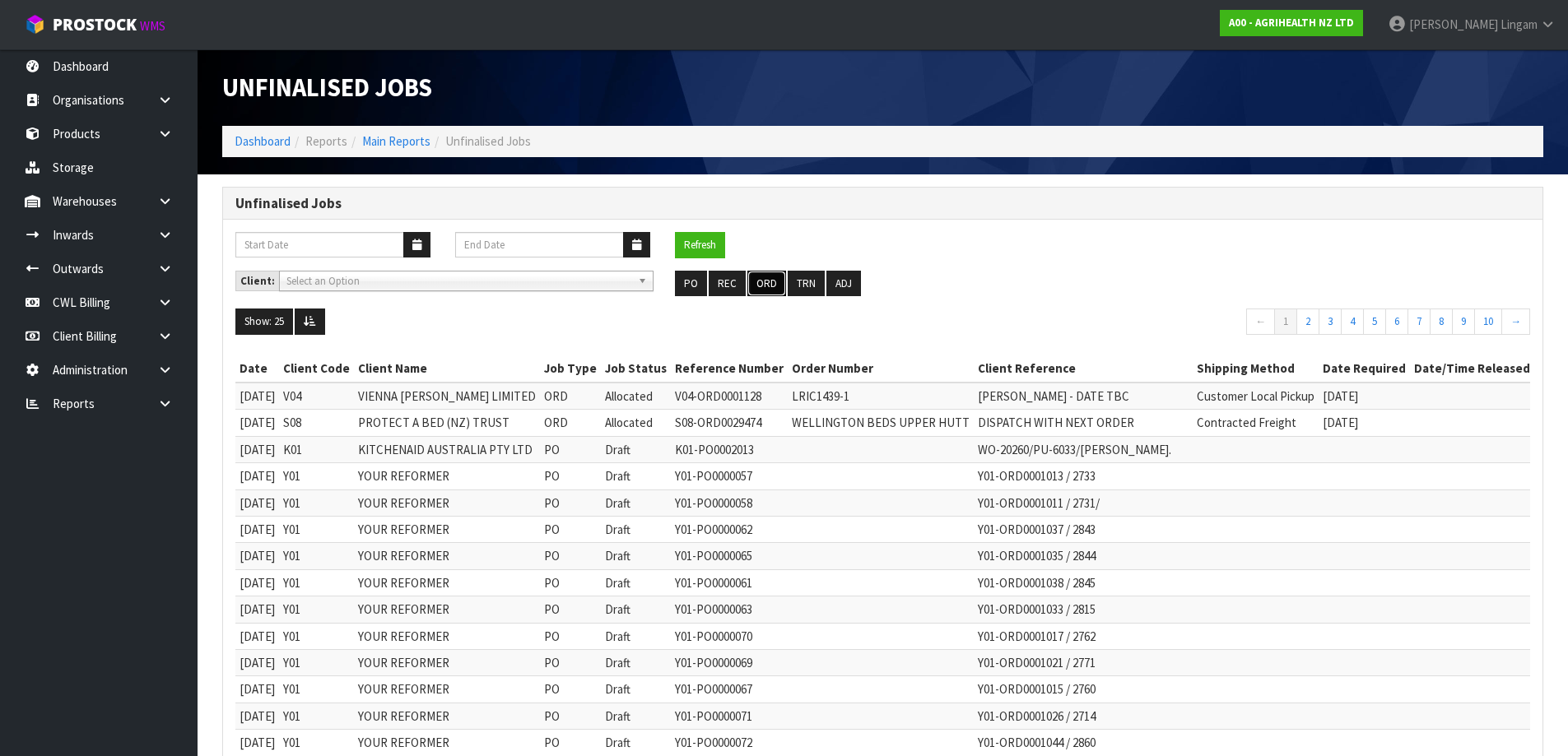
click at [764, 285] on button "ORD" at bounding box center [766, 284] width 38 height 27
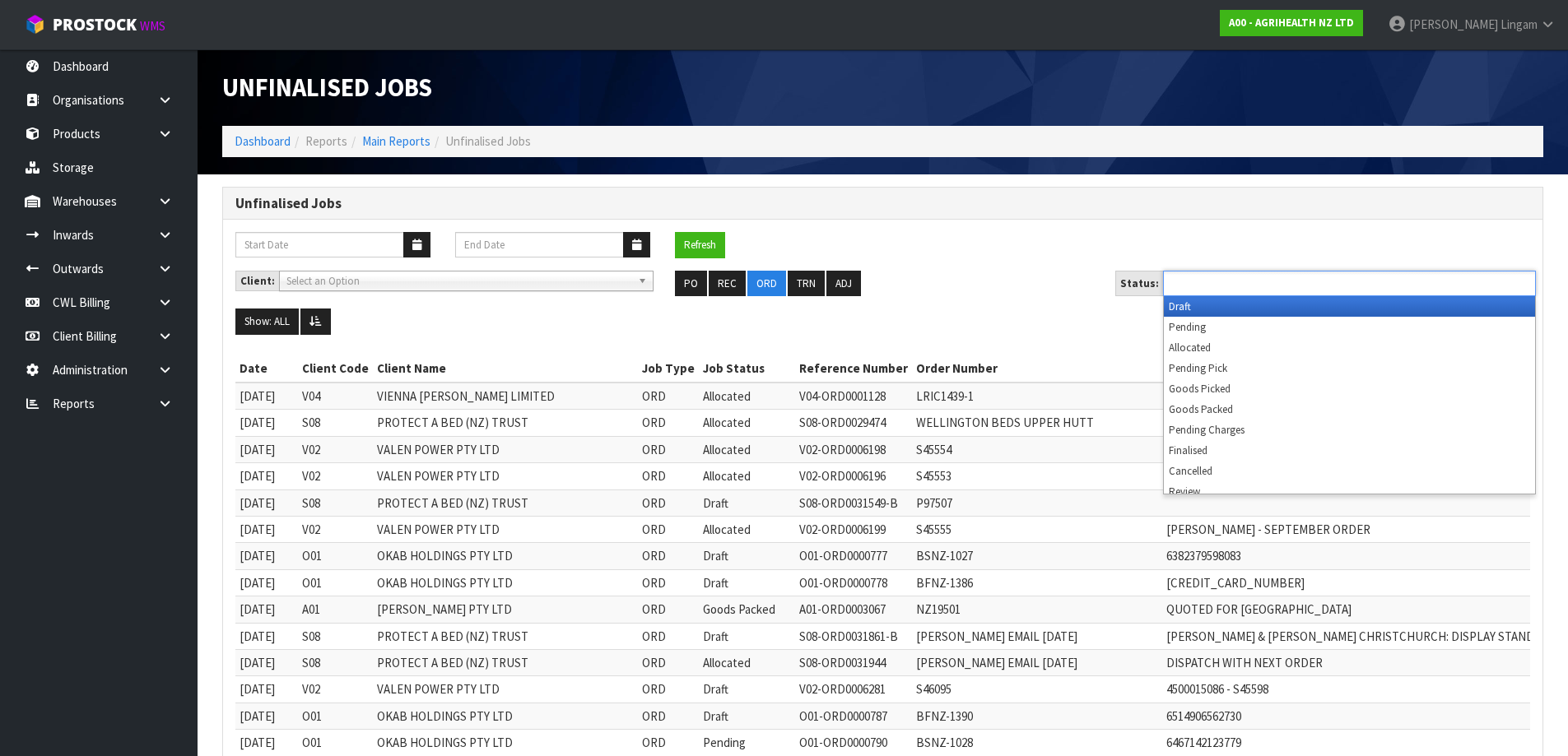
click at [1282, 287] on input "text" at bounding box center [1228, 283] width 121 height 21
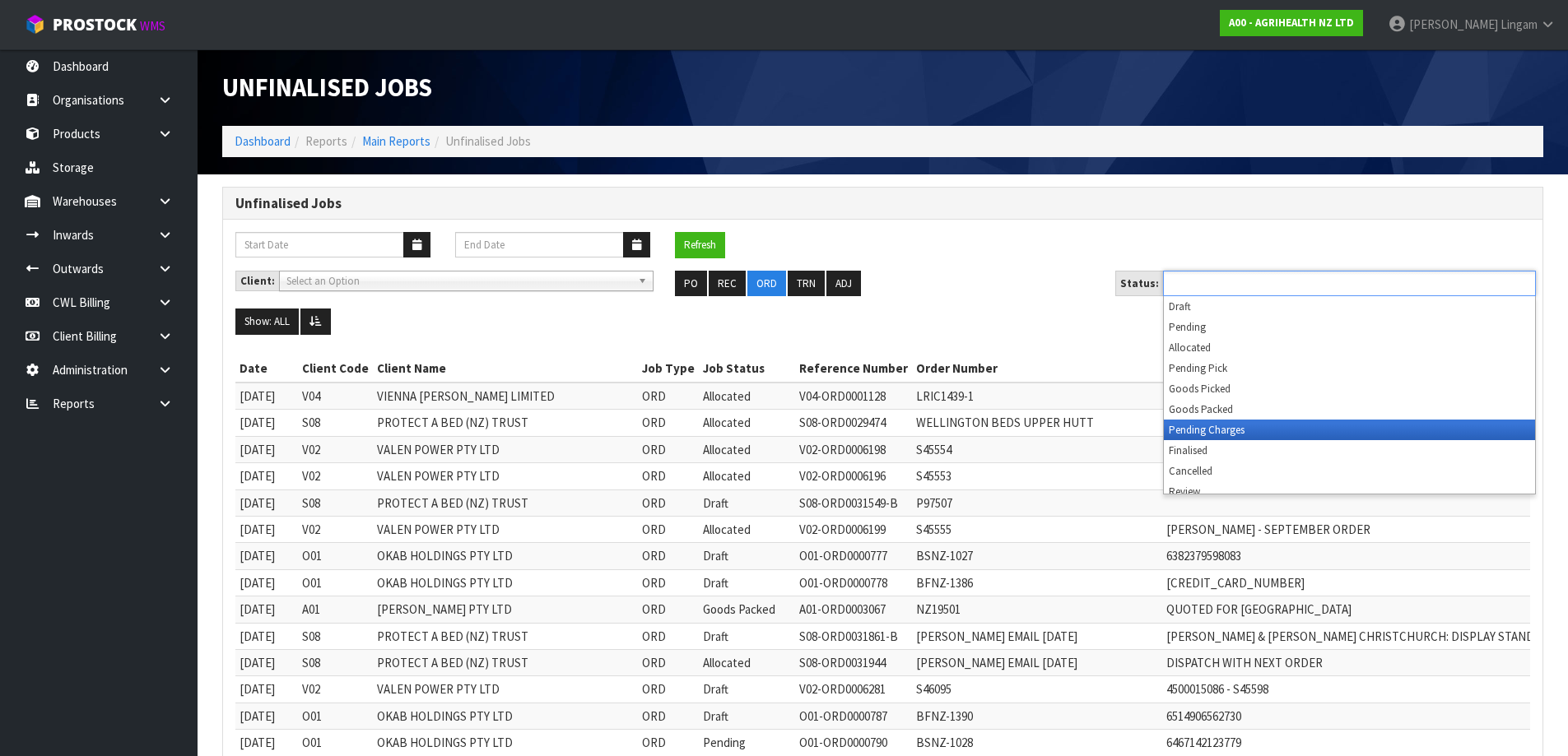
click at [1285, 433] on li "Pending Charges" at bounding box center [1349, 429] width 371 height 21
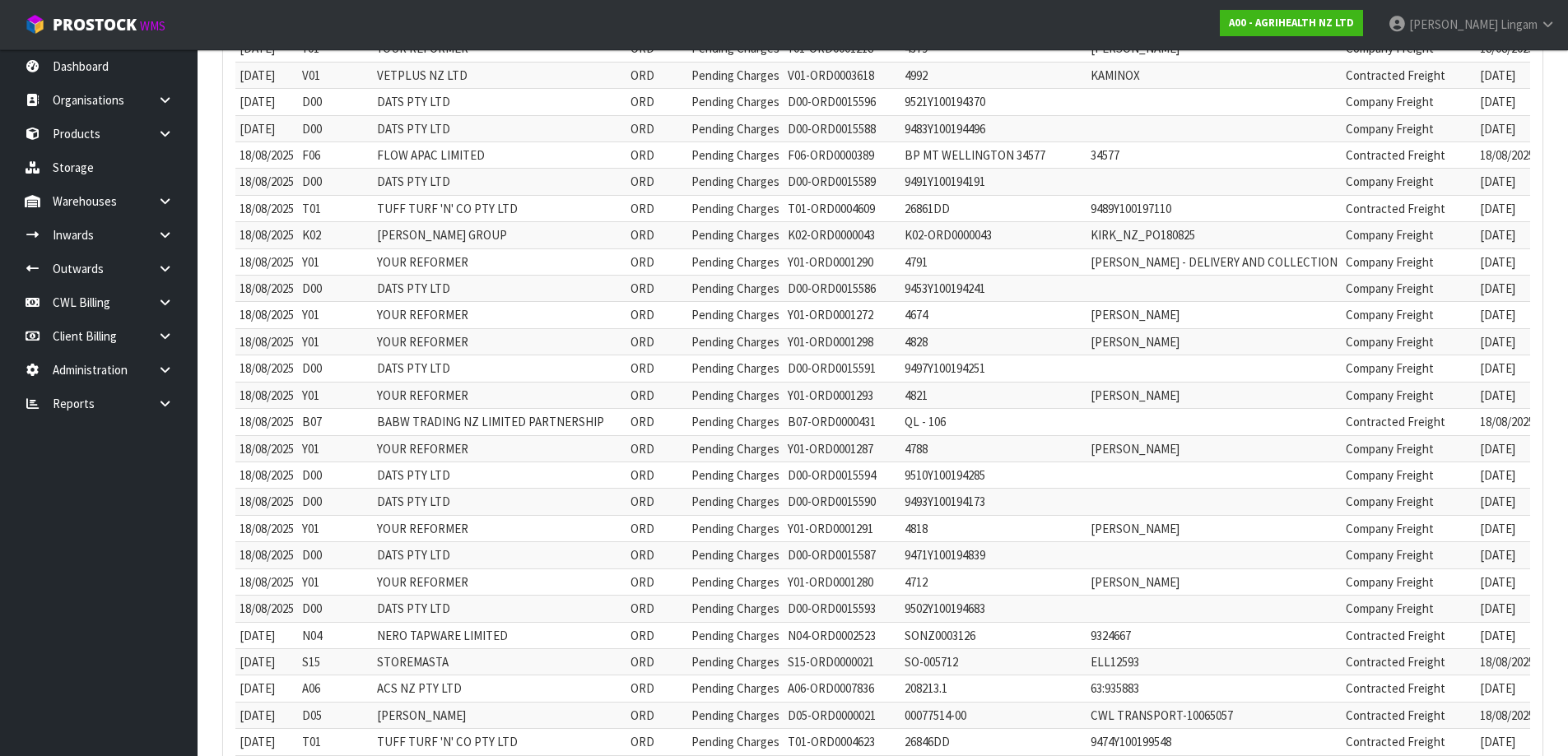
scroll to position [576, 0]
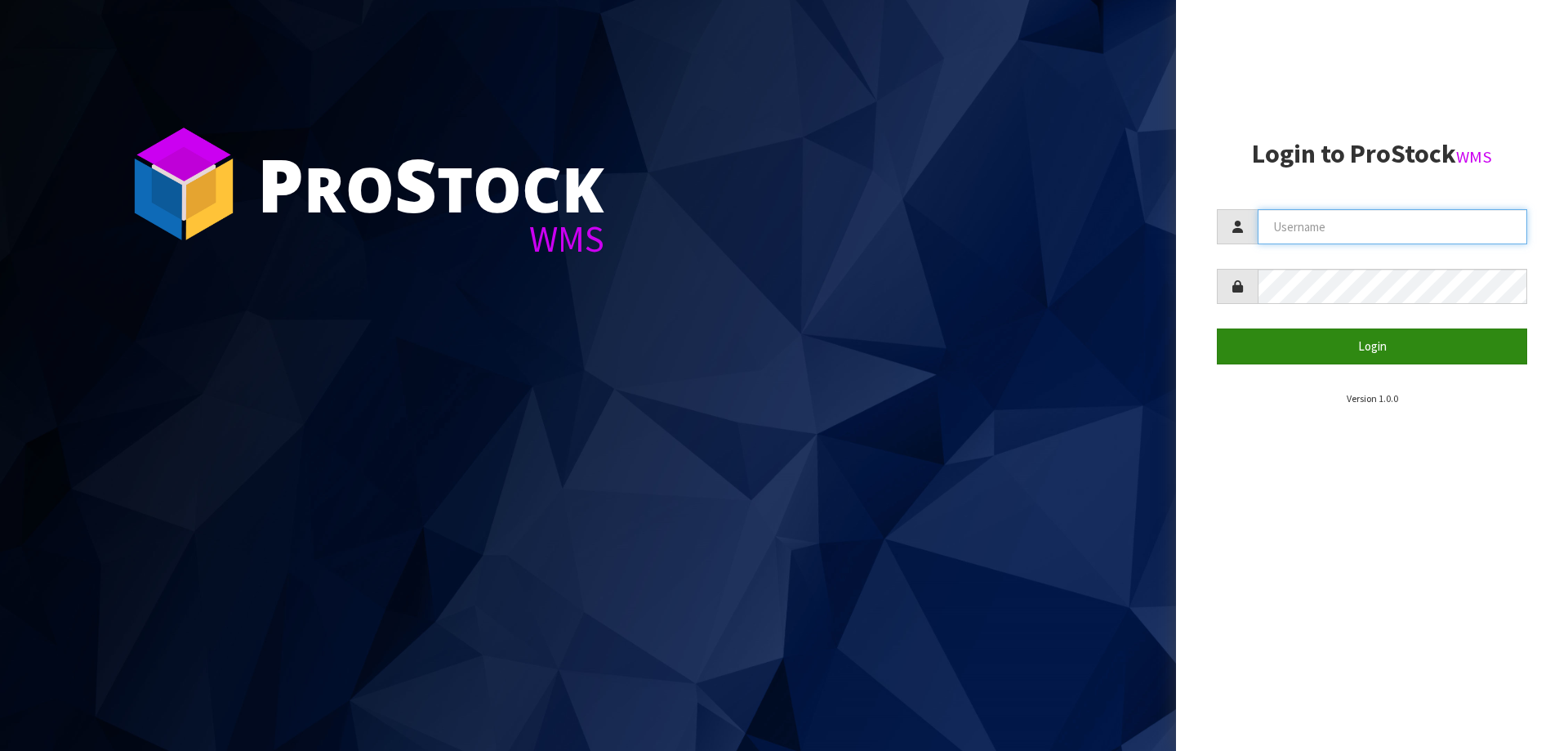
type input "[PERSON_NAME][EMAIL_ADDRESS][DOMAIN_NAME]"
click at [1373, 341] on button "Login" at bounding box center [1372, 346] width 310 height 35
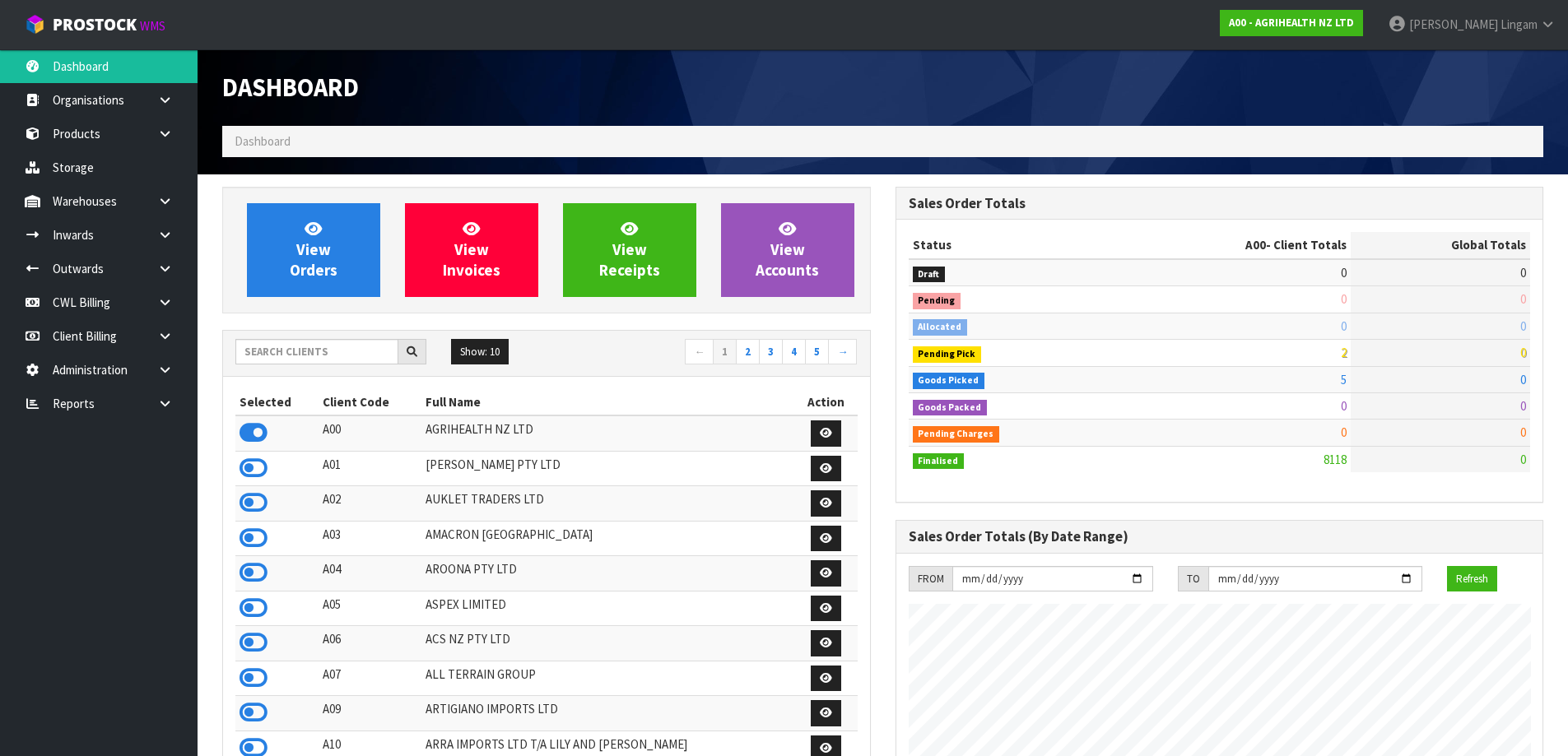
scroll to position [1246, 672]
click at [152, 410] on link at bounding box center [171, 403] width 53 height 33
click at [158, 483] on link "CWL" at bounding box center [99, 471] width 197 height 33
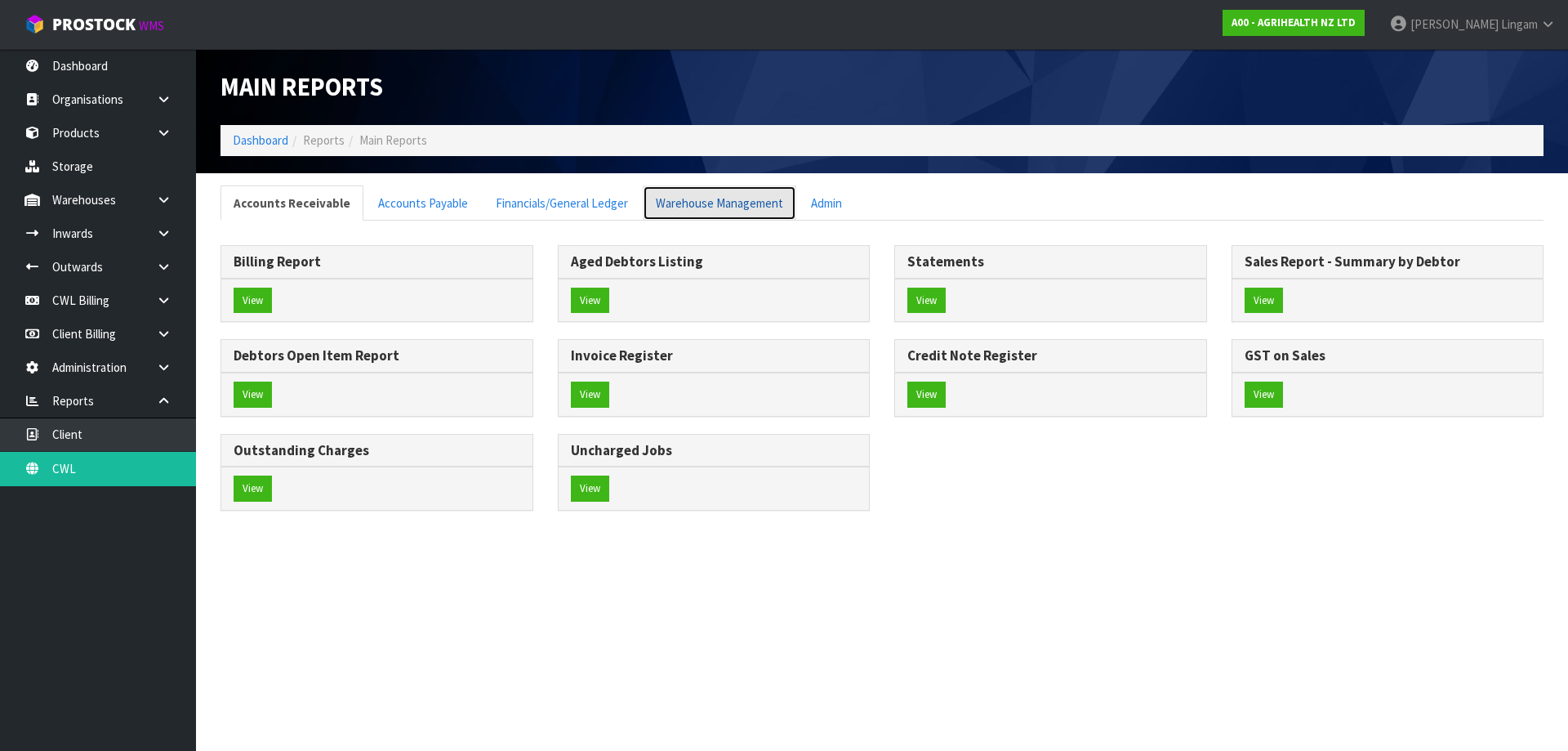
click at [755, 194] on link "Warehouse Management" at bounding box center [719, 202] width 153 height 35
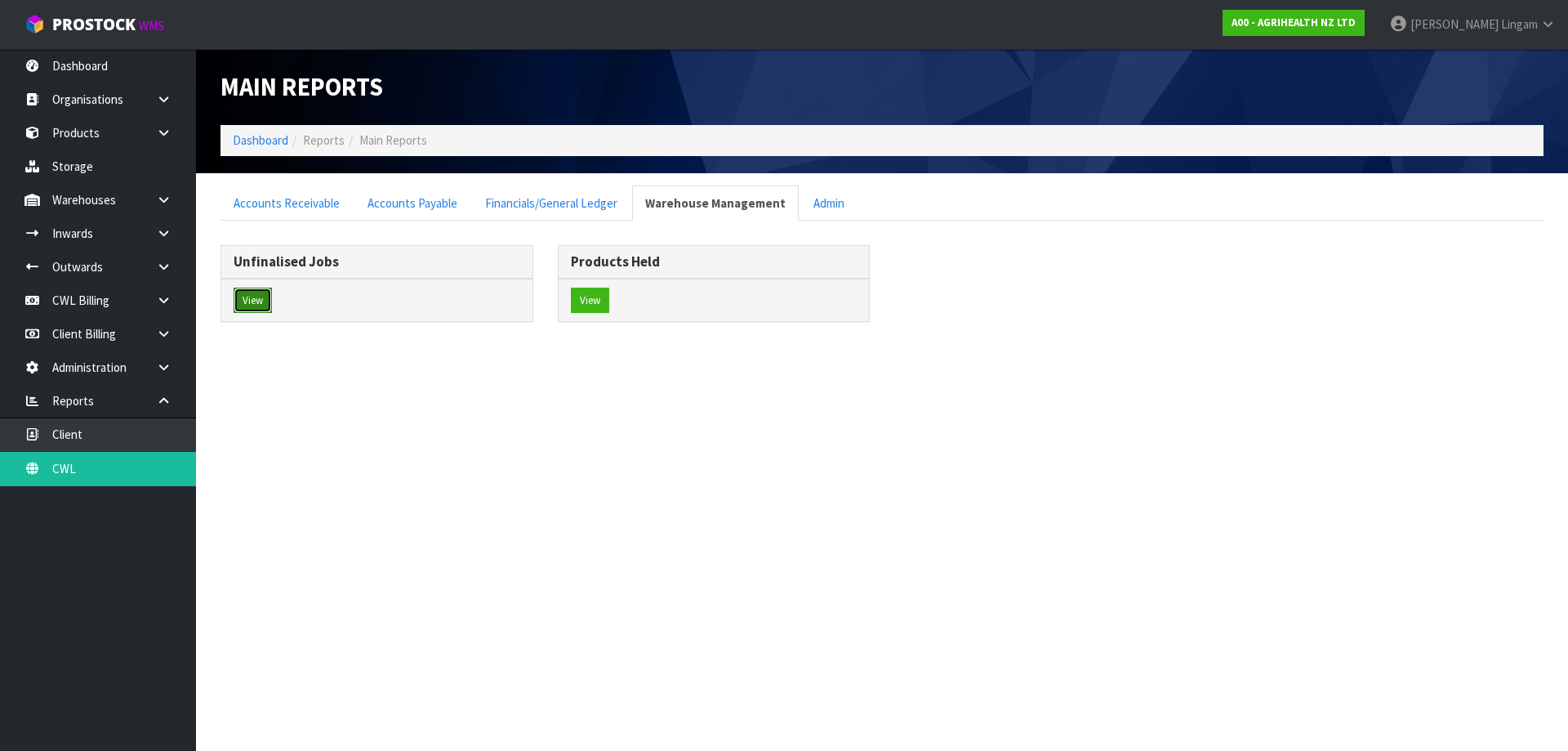
click at [251, 296] on button "View" at bounding box center [253, 301] width 38 height 27
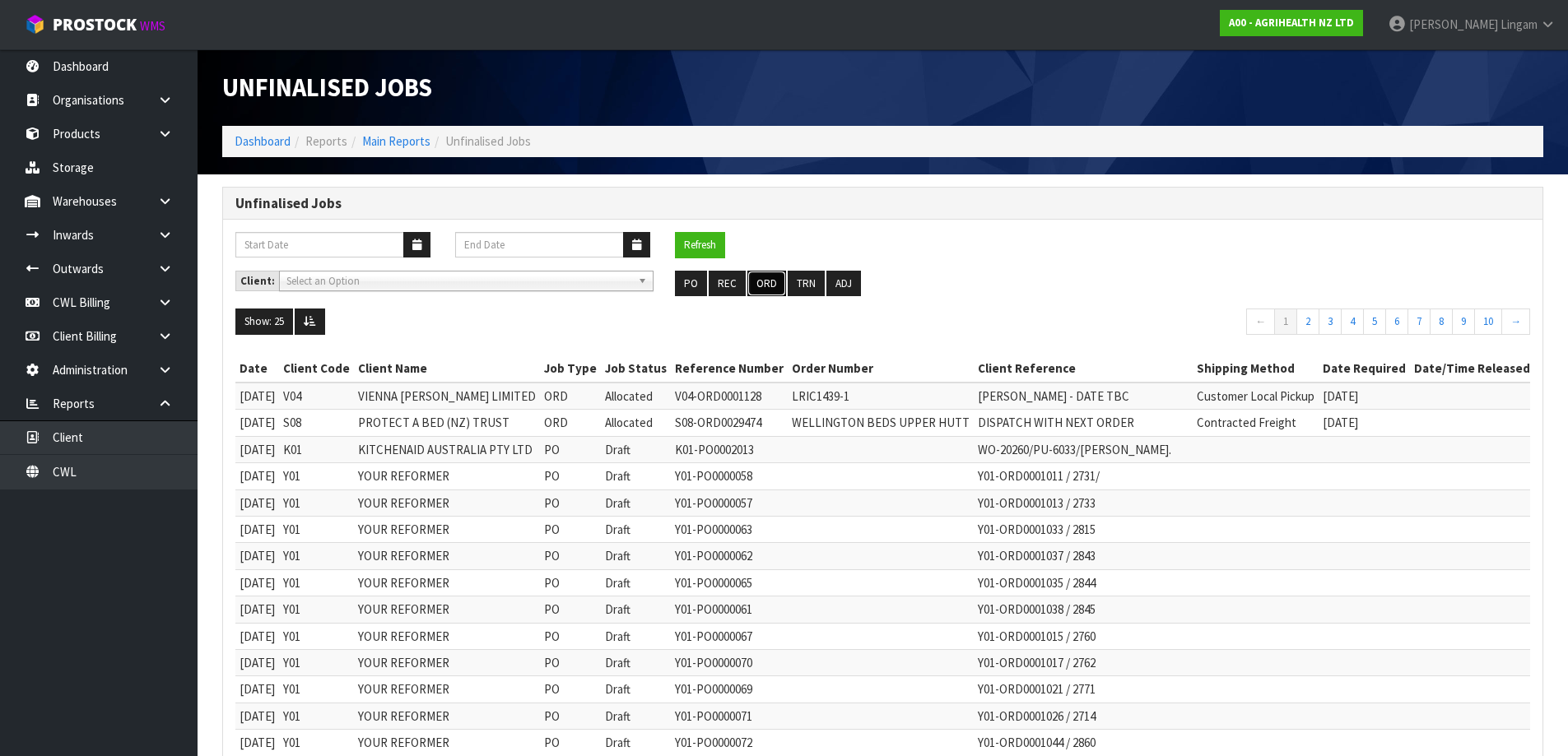
click at [768, 287] on button "ORD" at bounding box center [766, 284] width 38 height 27
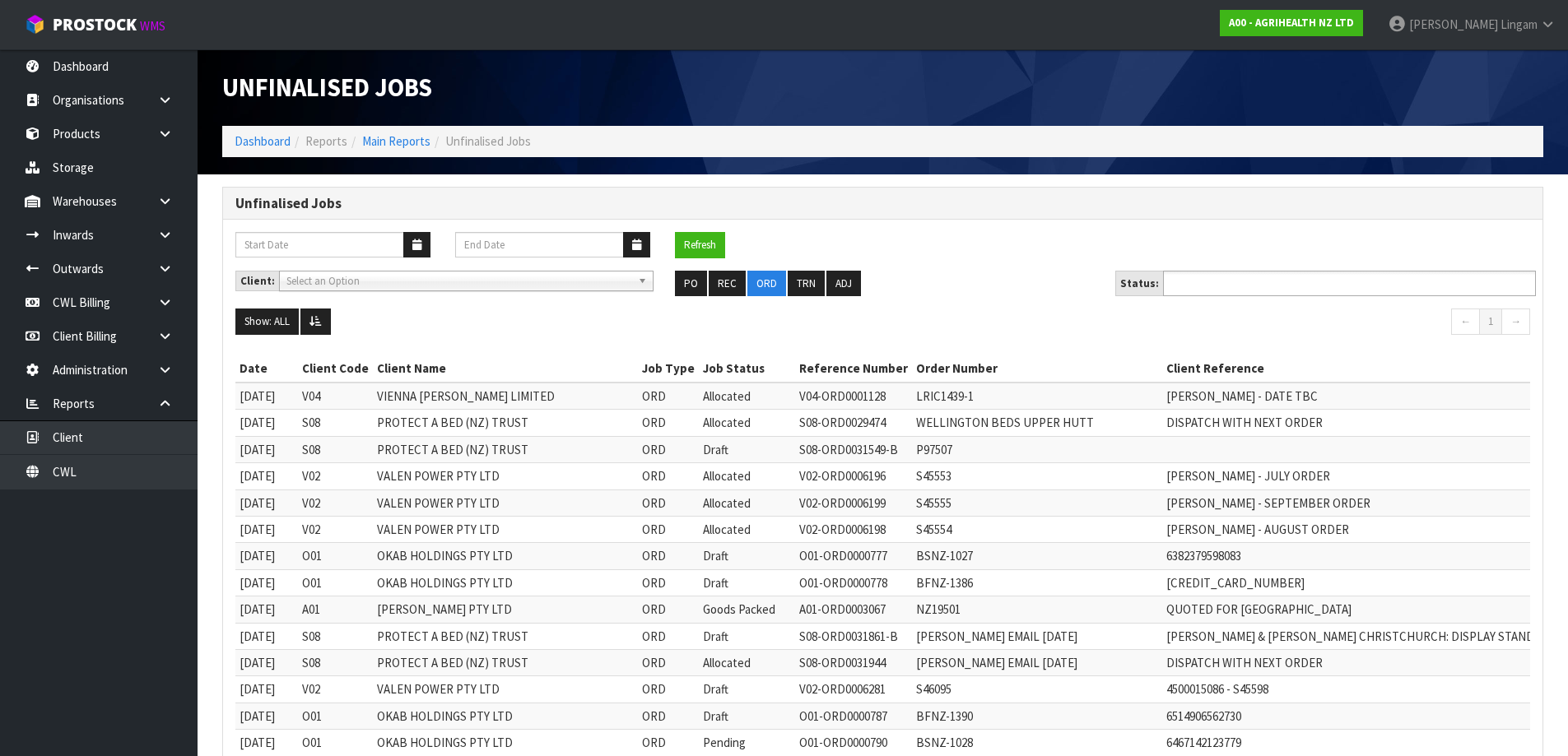
click at [1226, 281] on input "text" at bounding box center [1228, 283] width 121 height 21
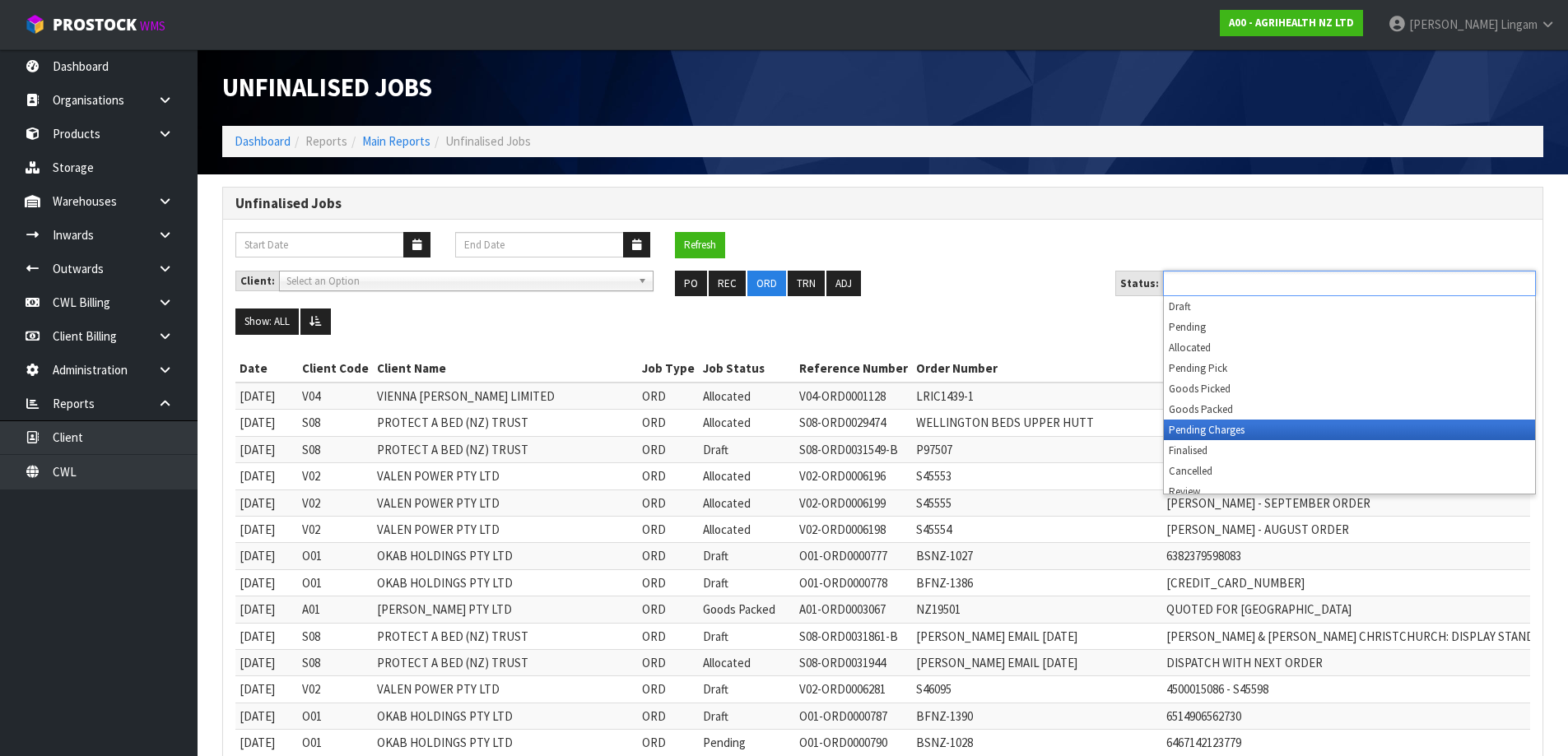
click at [1255, 432] on li "Pending Charges" at bounding box center [1349, 429] width 371 height 21
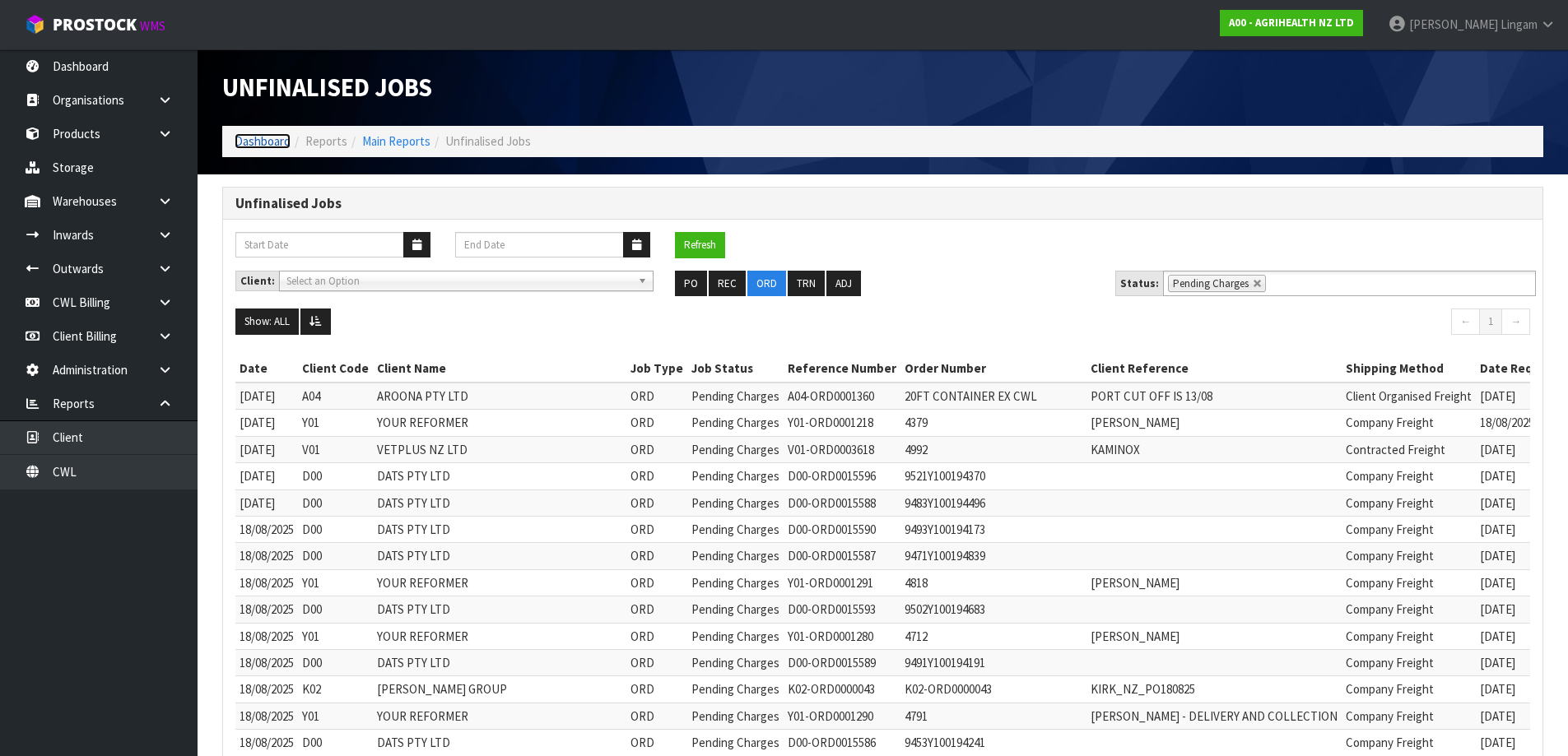
click at [257, 143] on link "Dashboard" at bounding box center [262, 140] width 56 height 16
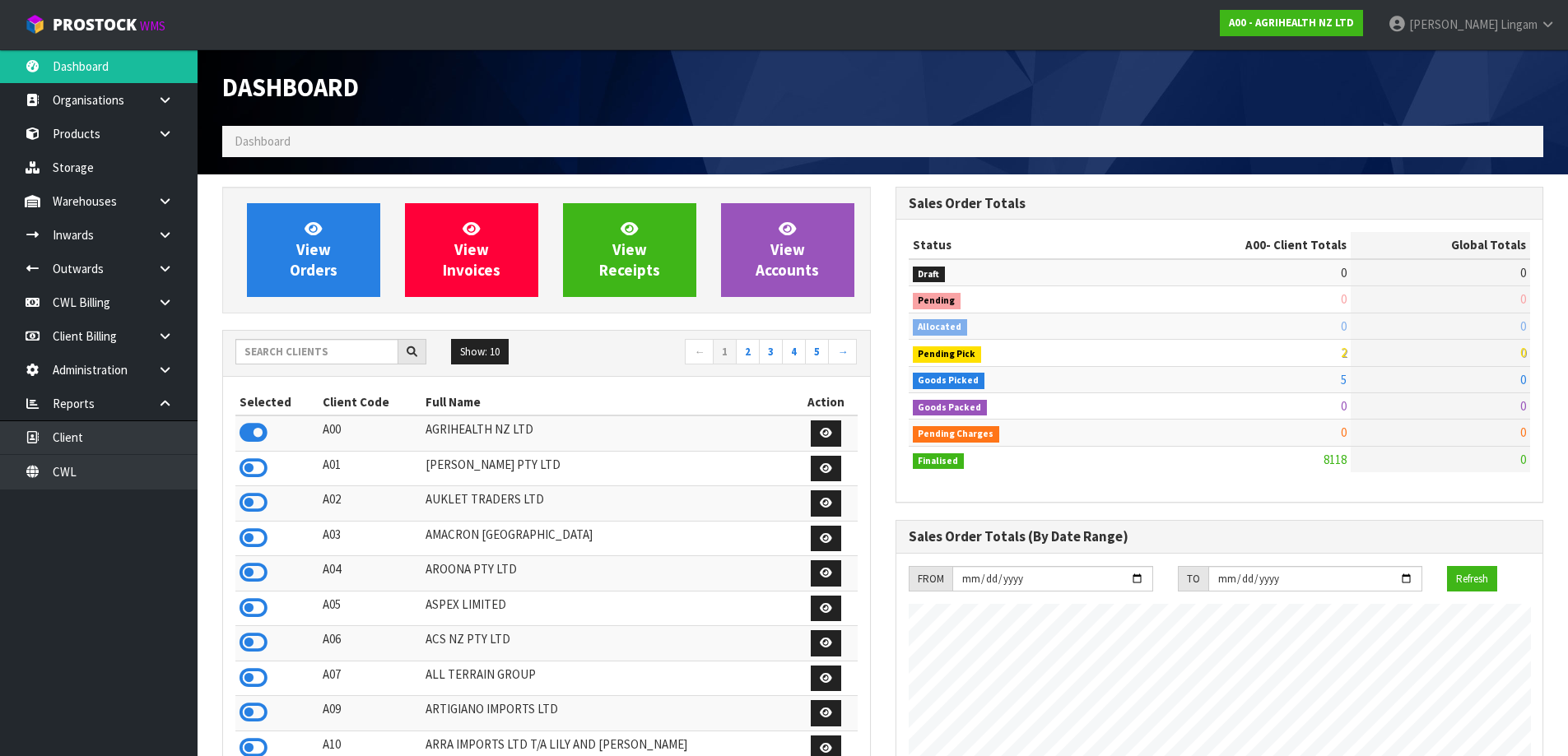
scroll to position [1246, 672]
click at [304, 353] on input "text" at bounding box center [317, 352] width 163 height 26
click at [169, 368] on icon at bounding box center [165, 369] width 16 height 13
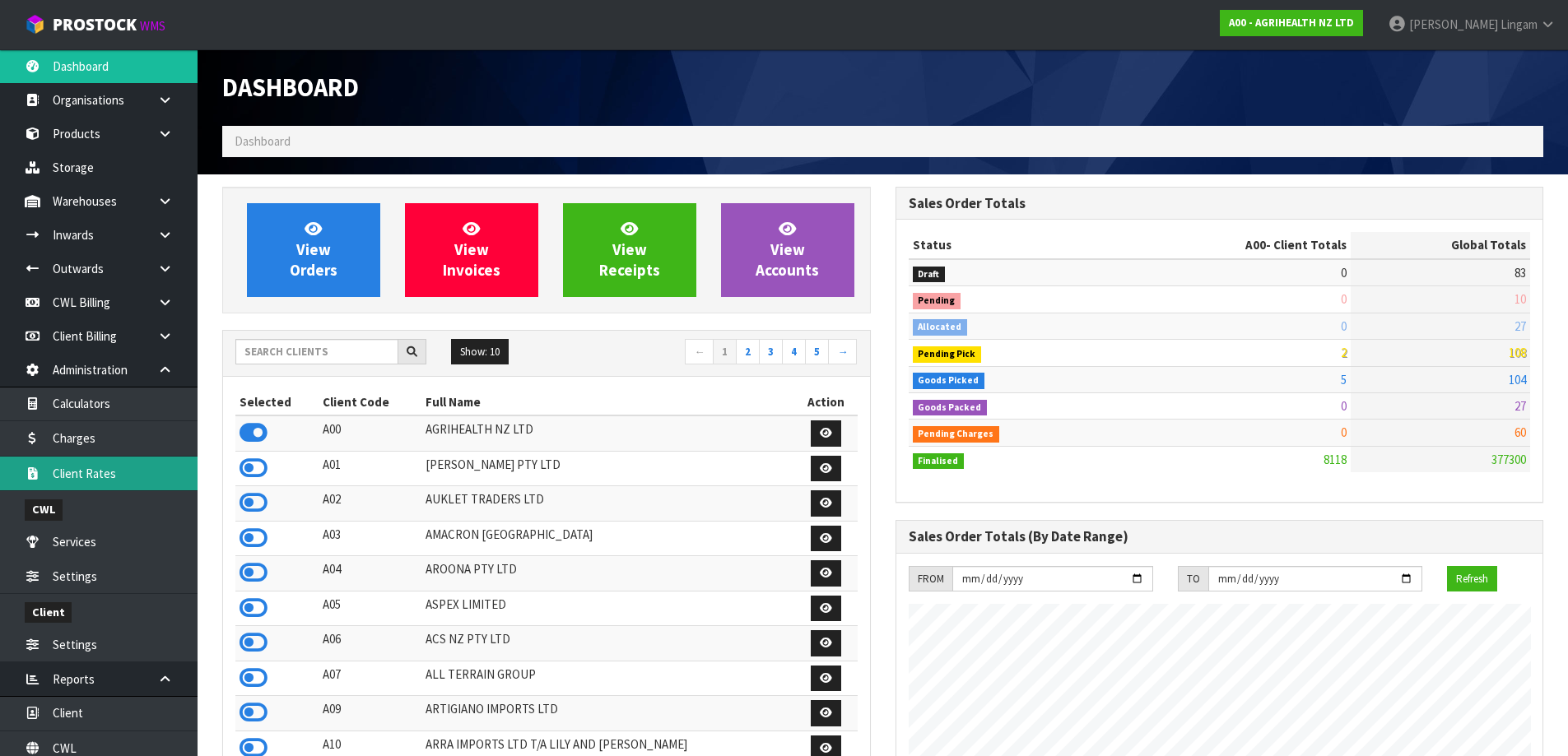
click at [122, 471] on link "Client Rates" at bounding box center [99, 473] width 197 height 33
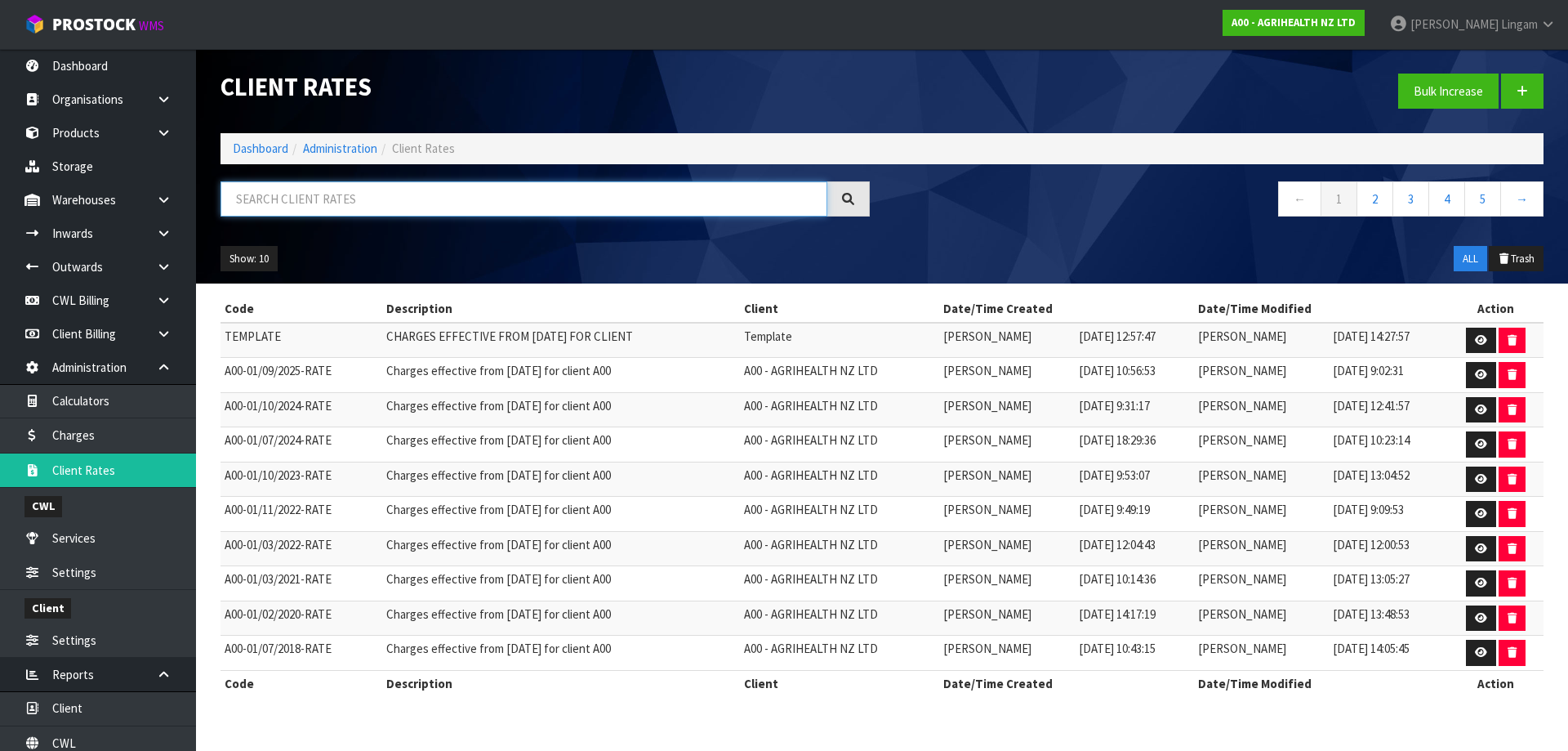
click at [405, 202] on input "text" at bounding box center [523, 199] width 606 height 35
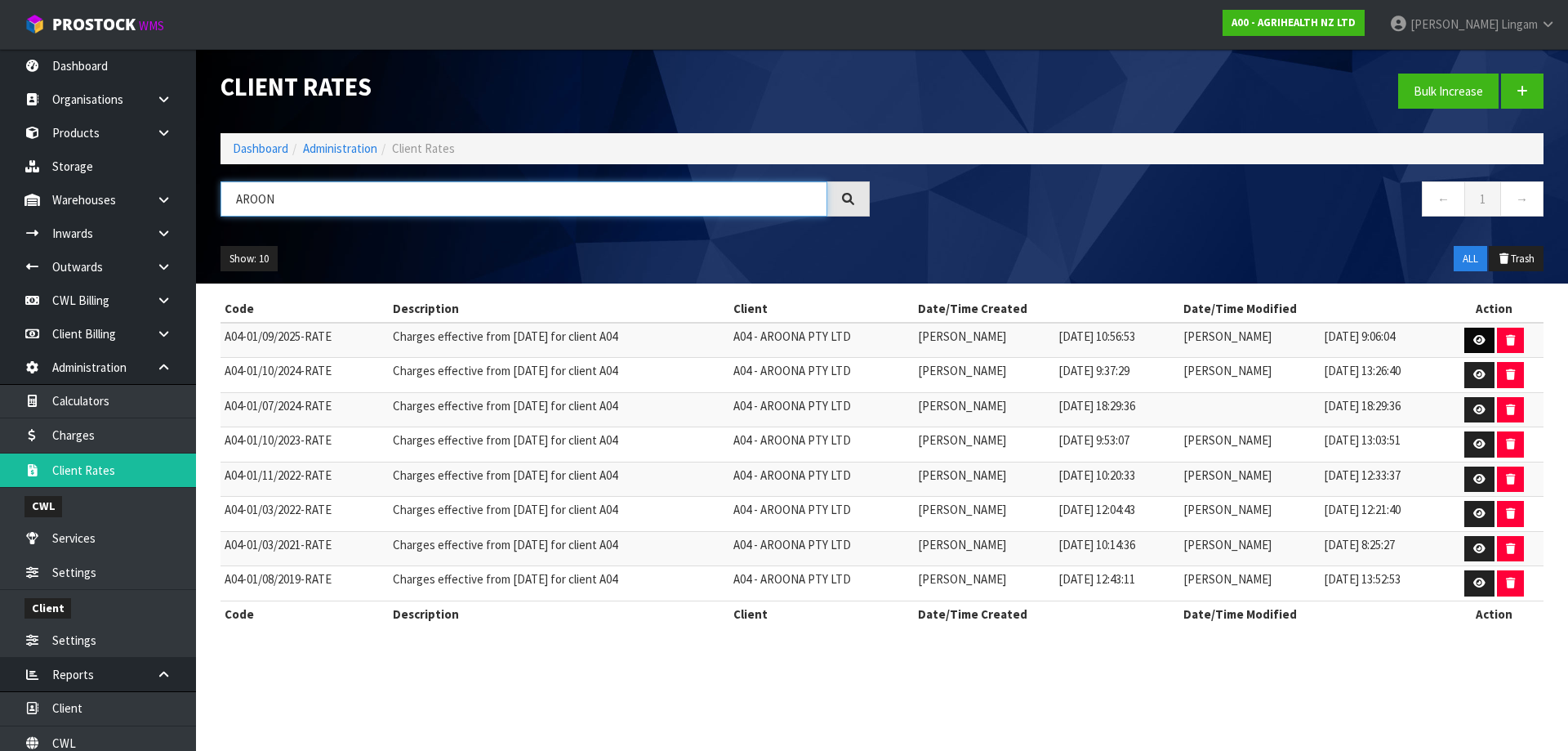
type input "AROON"
click at [1479, 333] on link at bounding box center [1479, 341] width 30 height 27
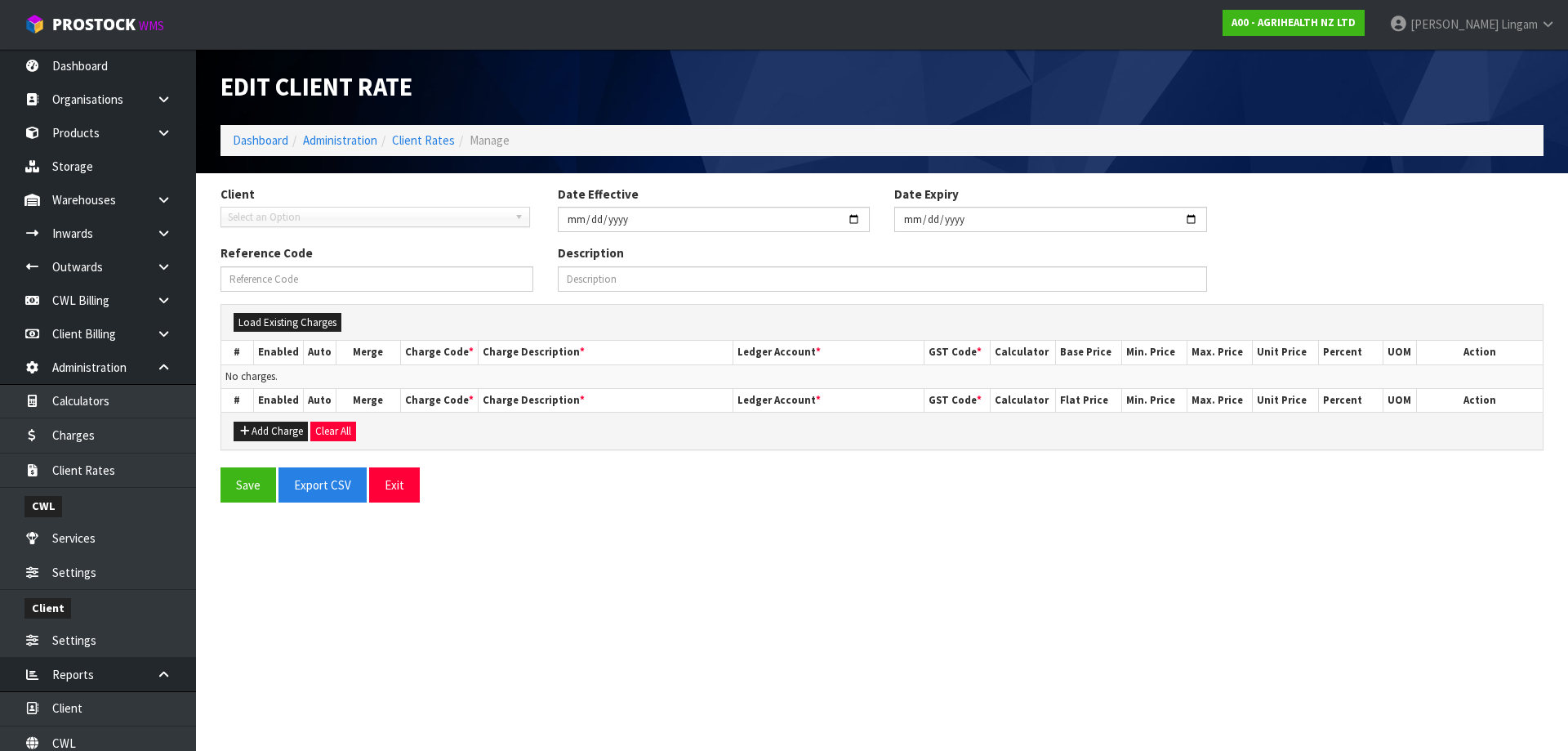
type input "[DATE]"
type input "A04-01/09/2025-RATE"
type input "Charges effective from [DATE] for client A04"
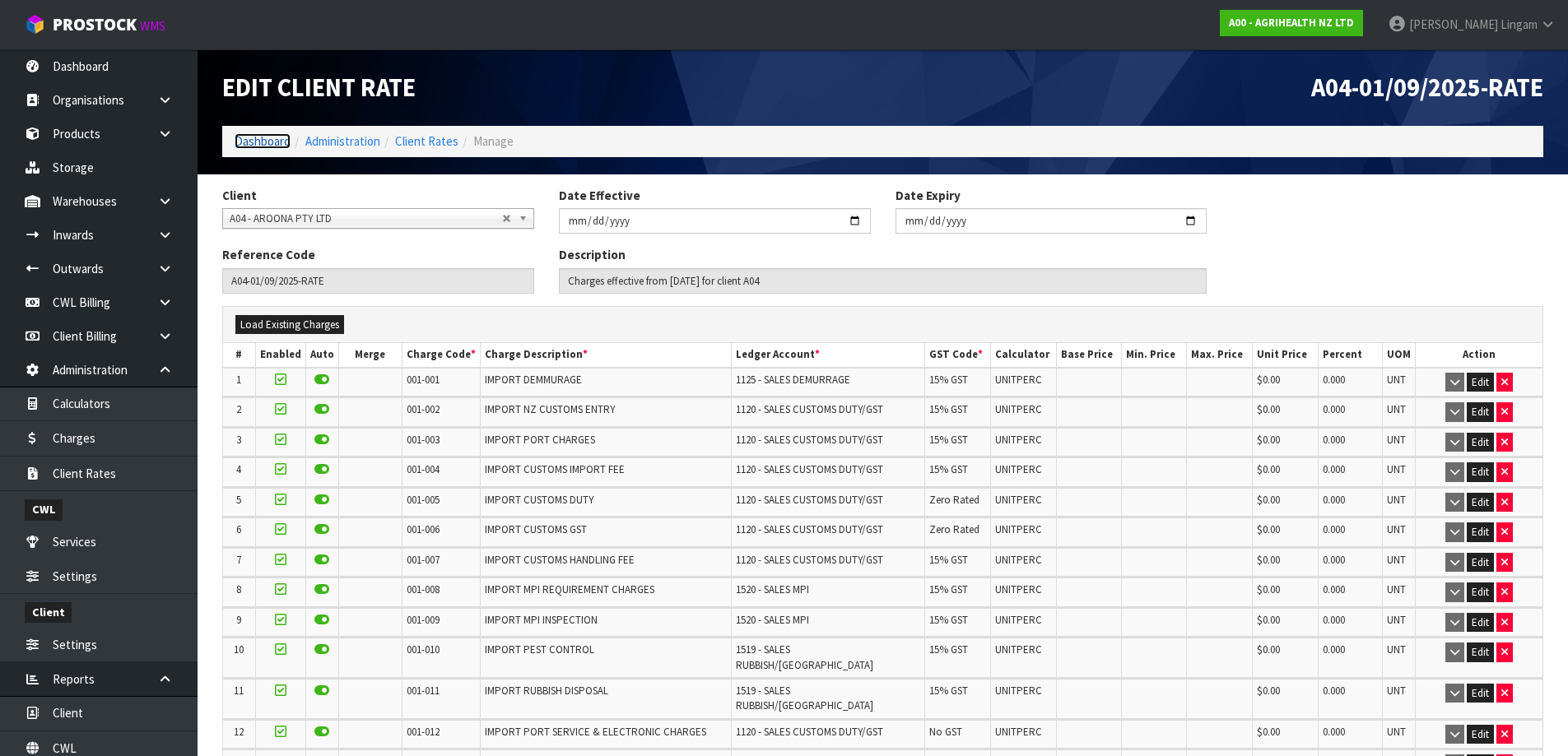
click at [261, 143] on link "Dashboard" at bounding box center [262, 140] width 56 height 16
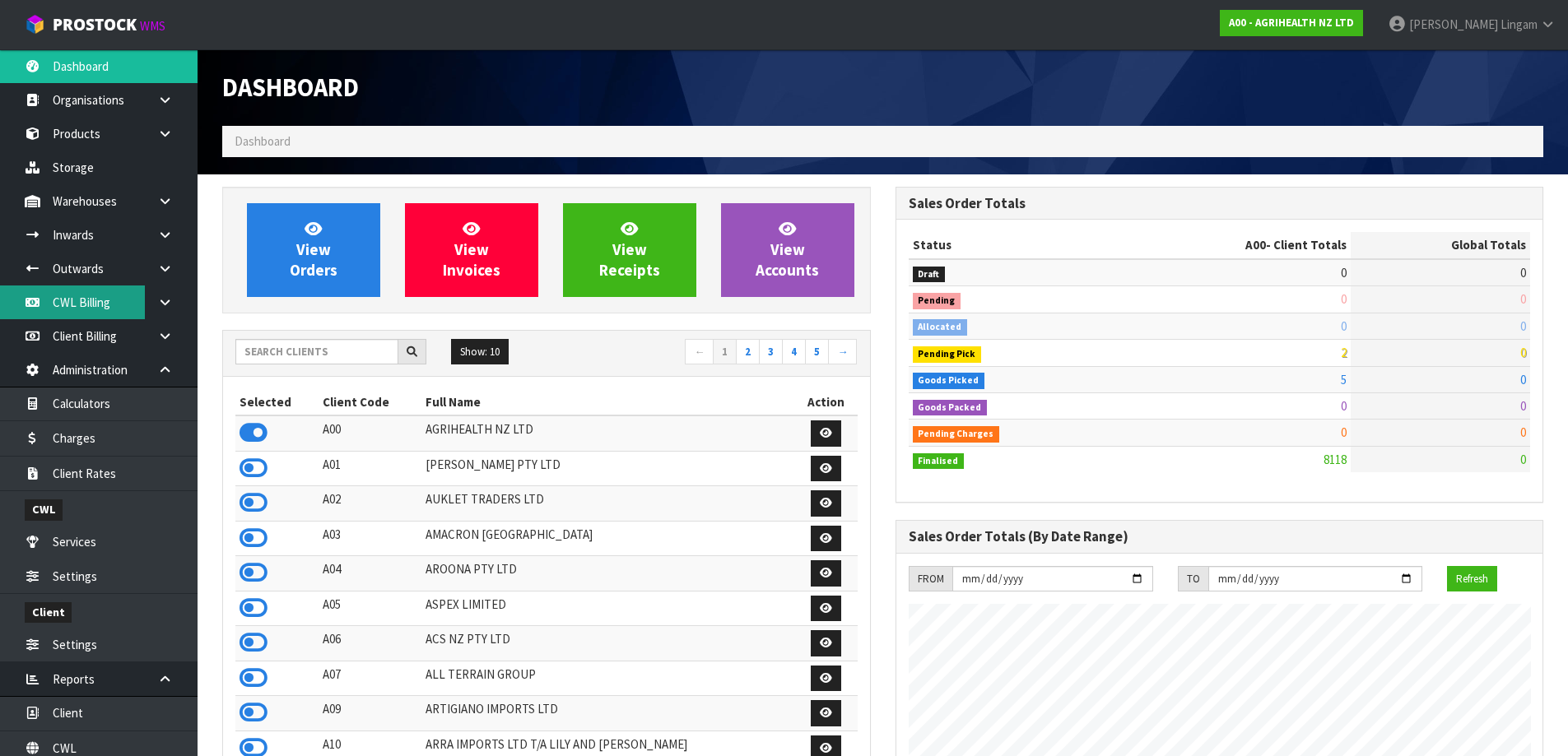
scroll to position [1246, 672]
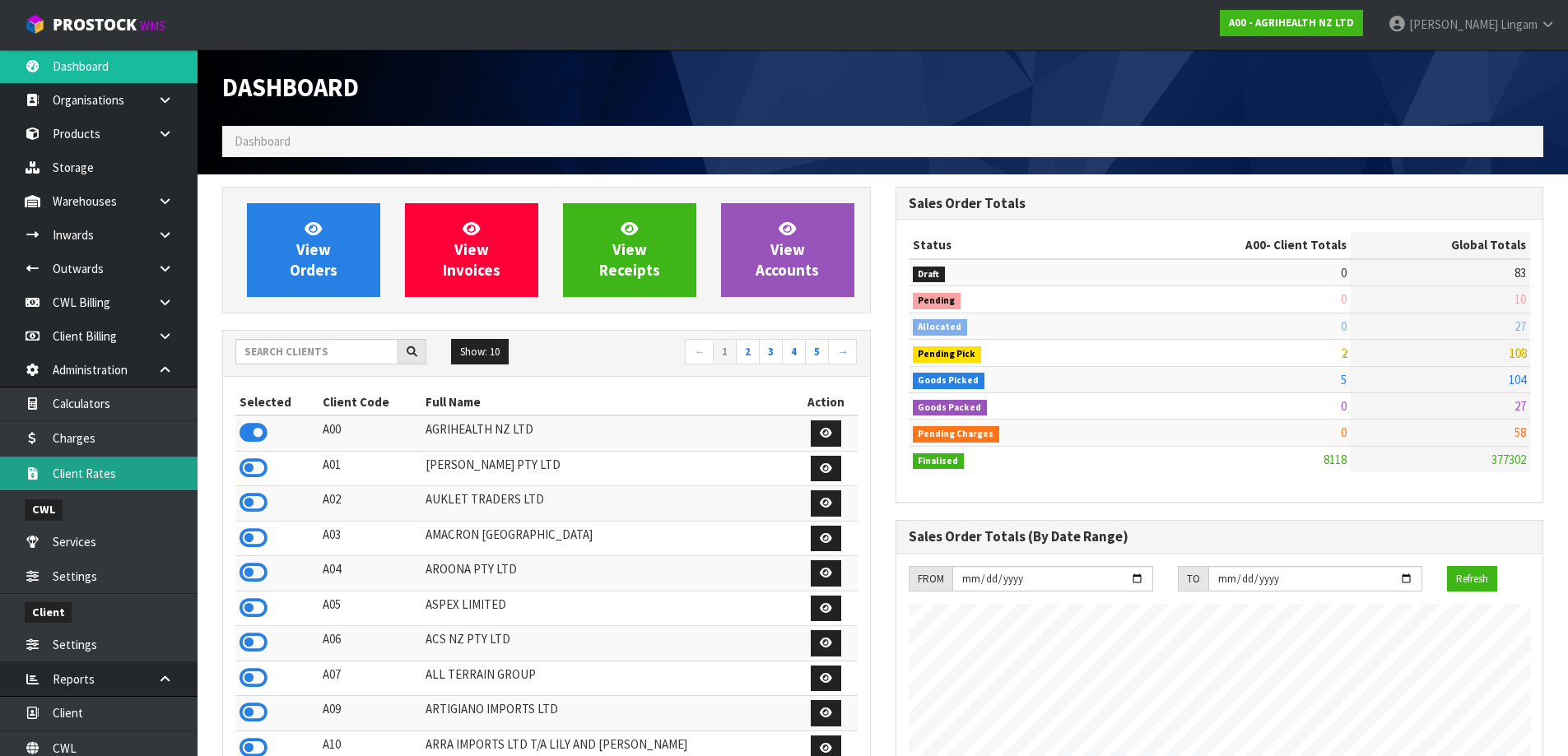
click at [110, 479] on link "Client Rates" at bounding box center [99, 473] width 197 height 33
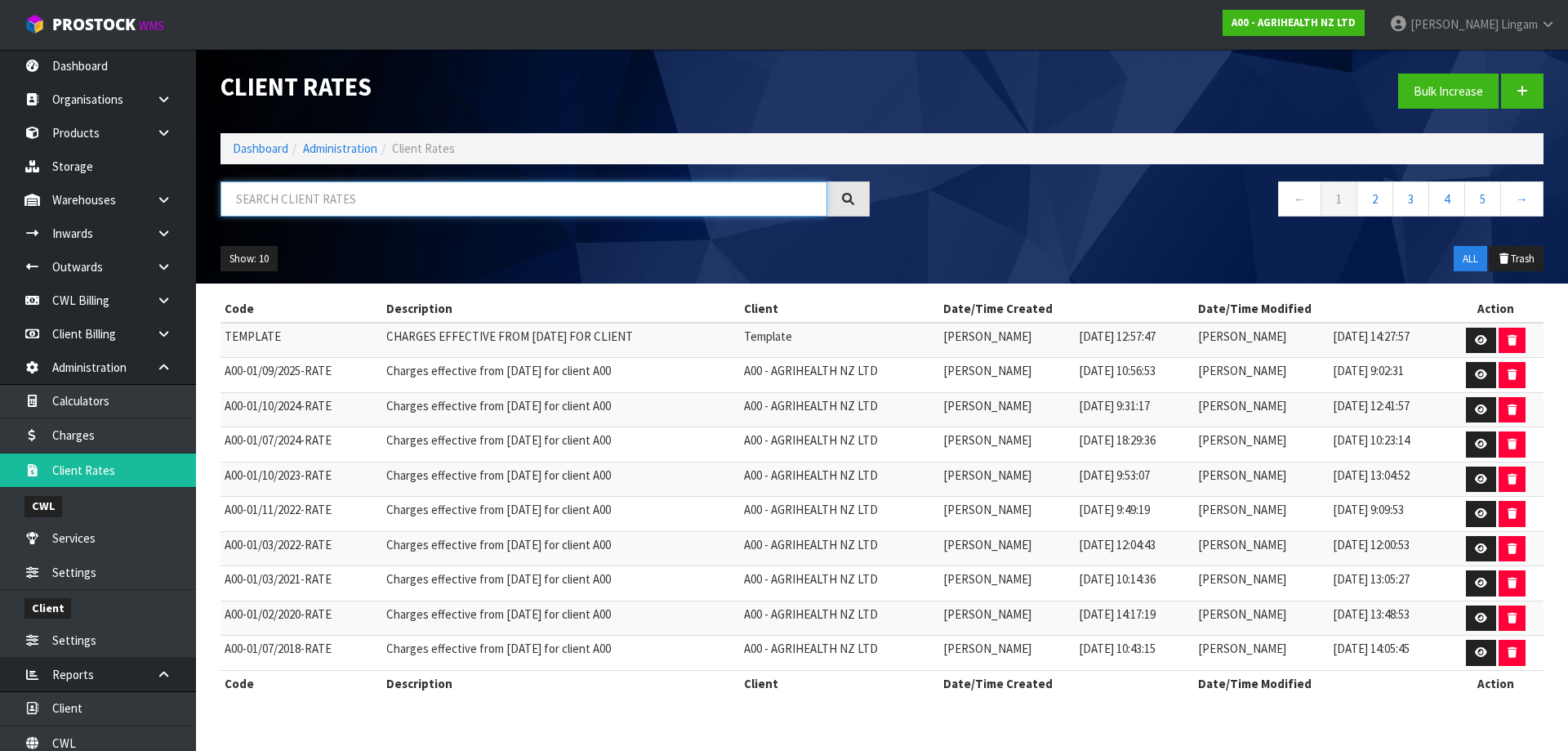
click at [442, 201] on input "text" at bounding box center [523, 199] width 606 height 35
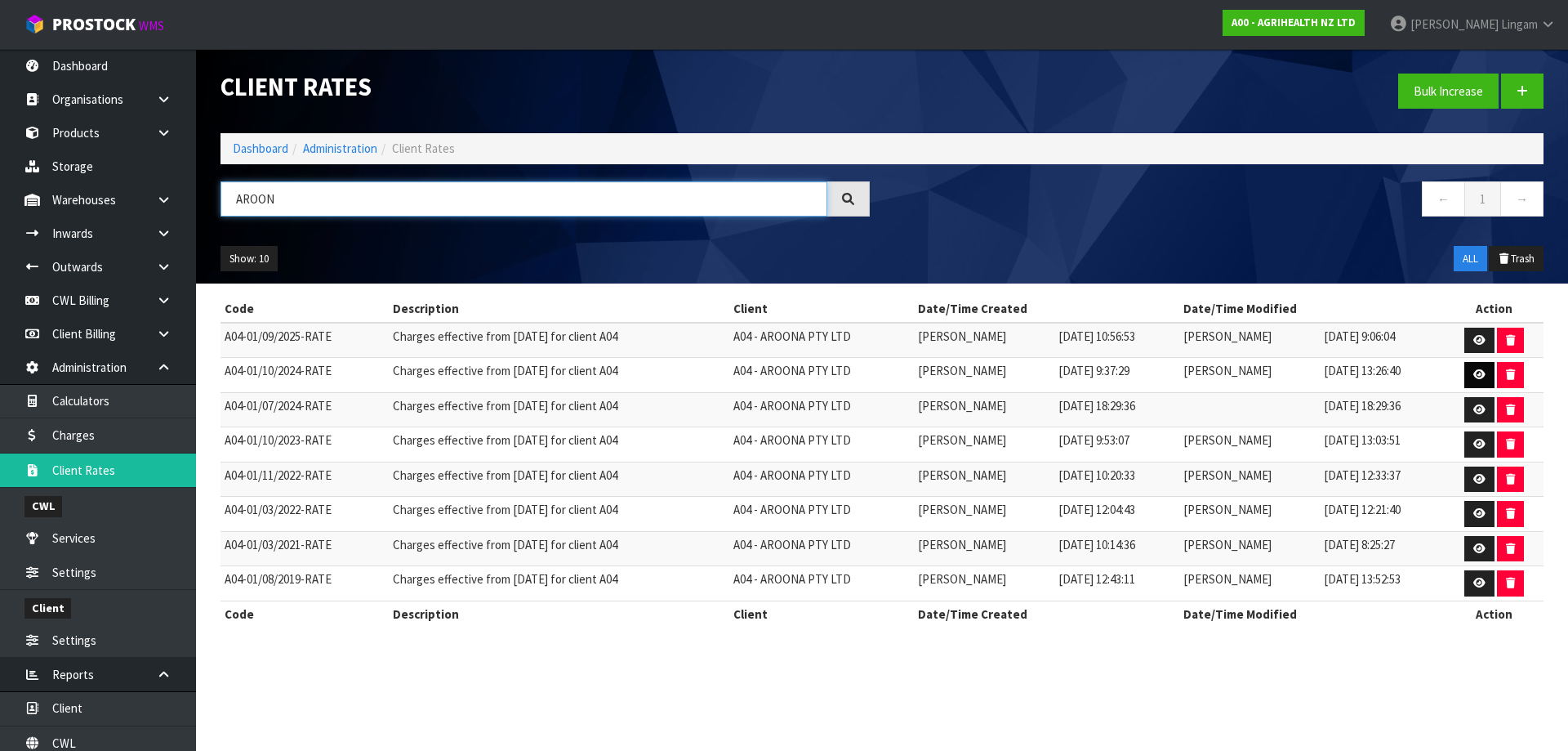
type input "AROON"
click at [1491, 370] on link at bounding box center [1479, 375] width 30 height 27
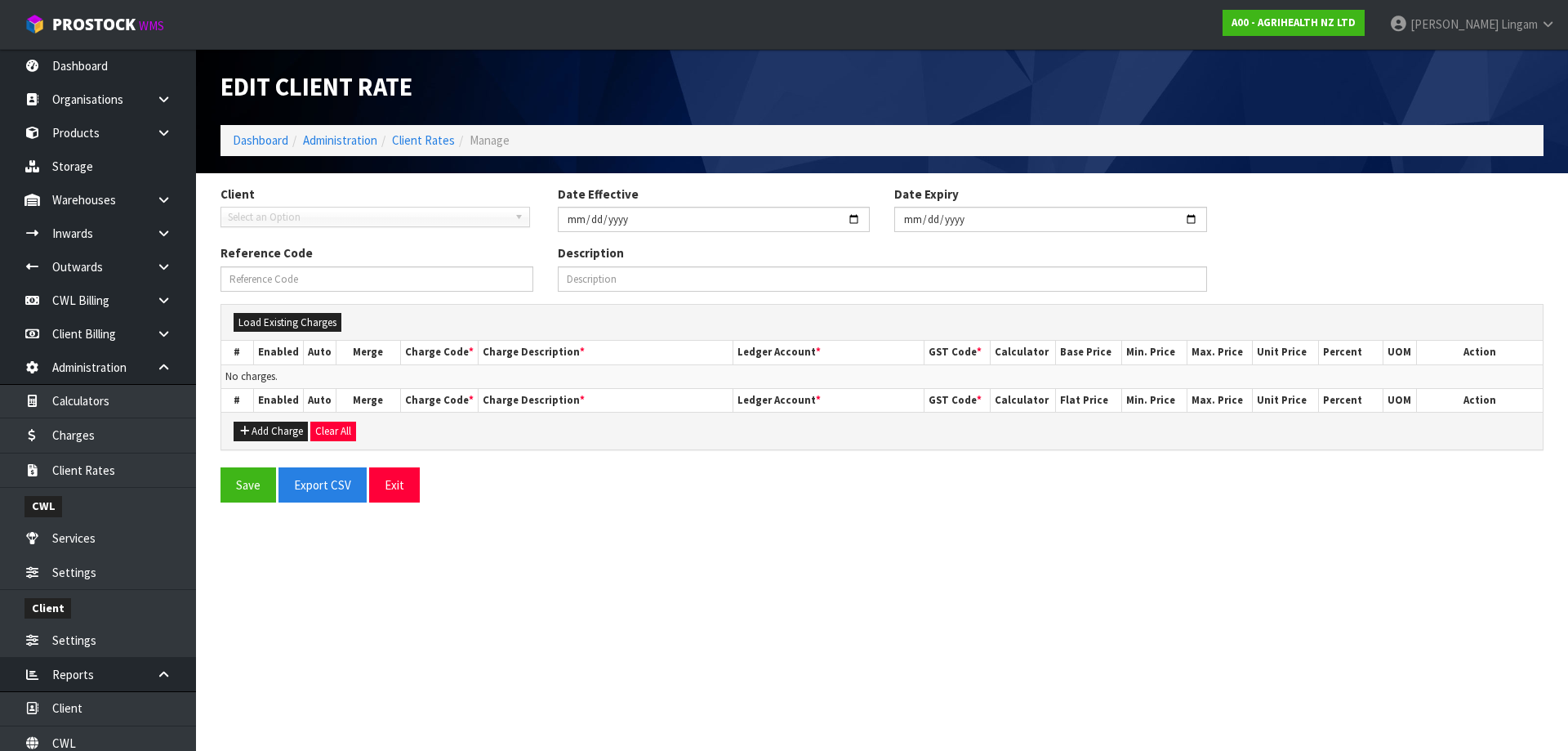
type input "[DATE]"
type input "A04-01/10/2024-RATE"
type input "Charges effective from [DATE] for client A04"
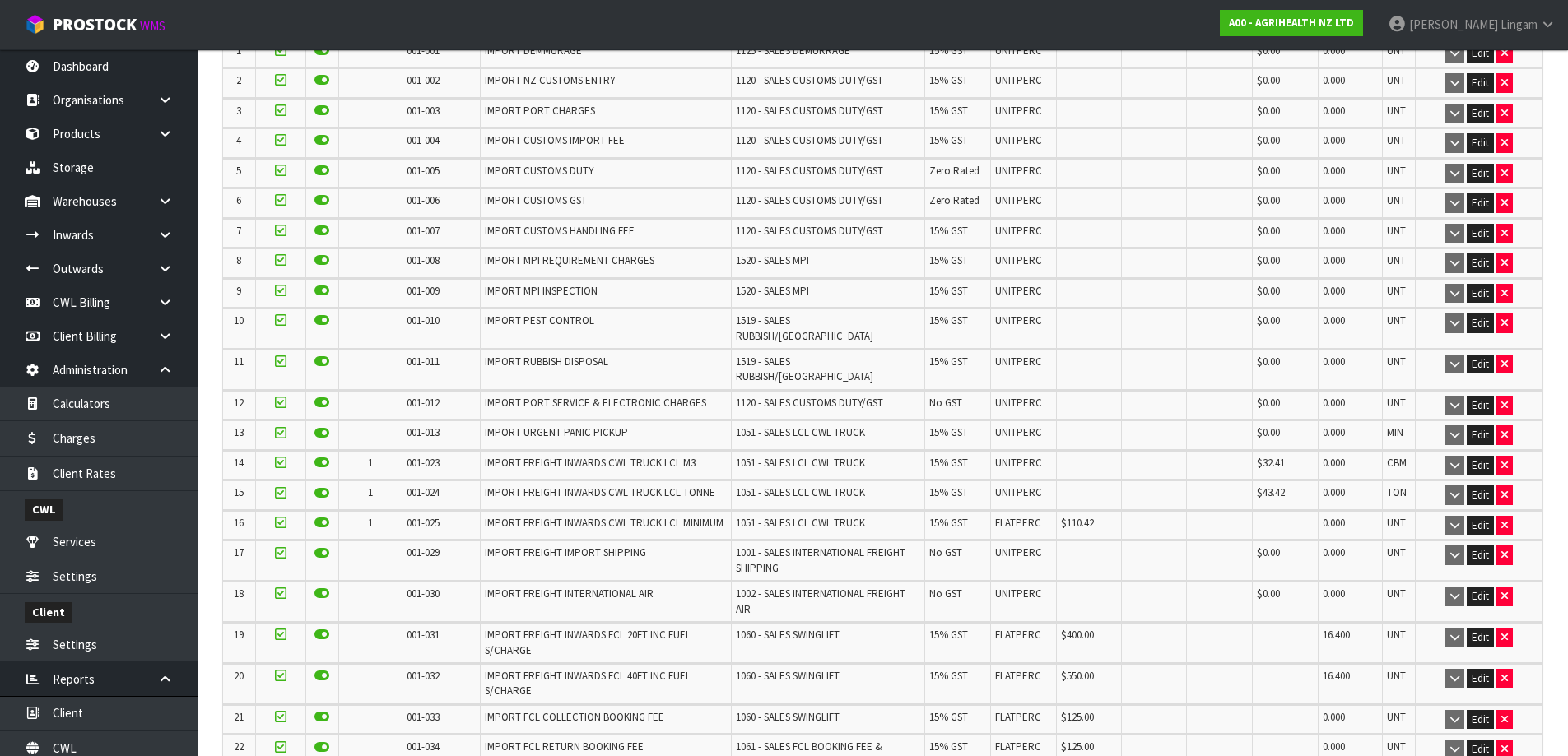
scroll to position [2894, 0]
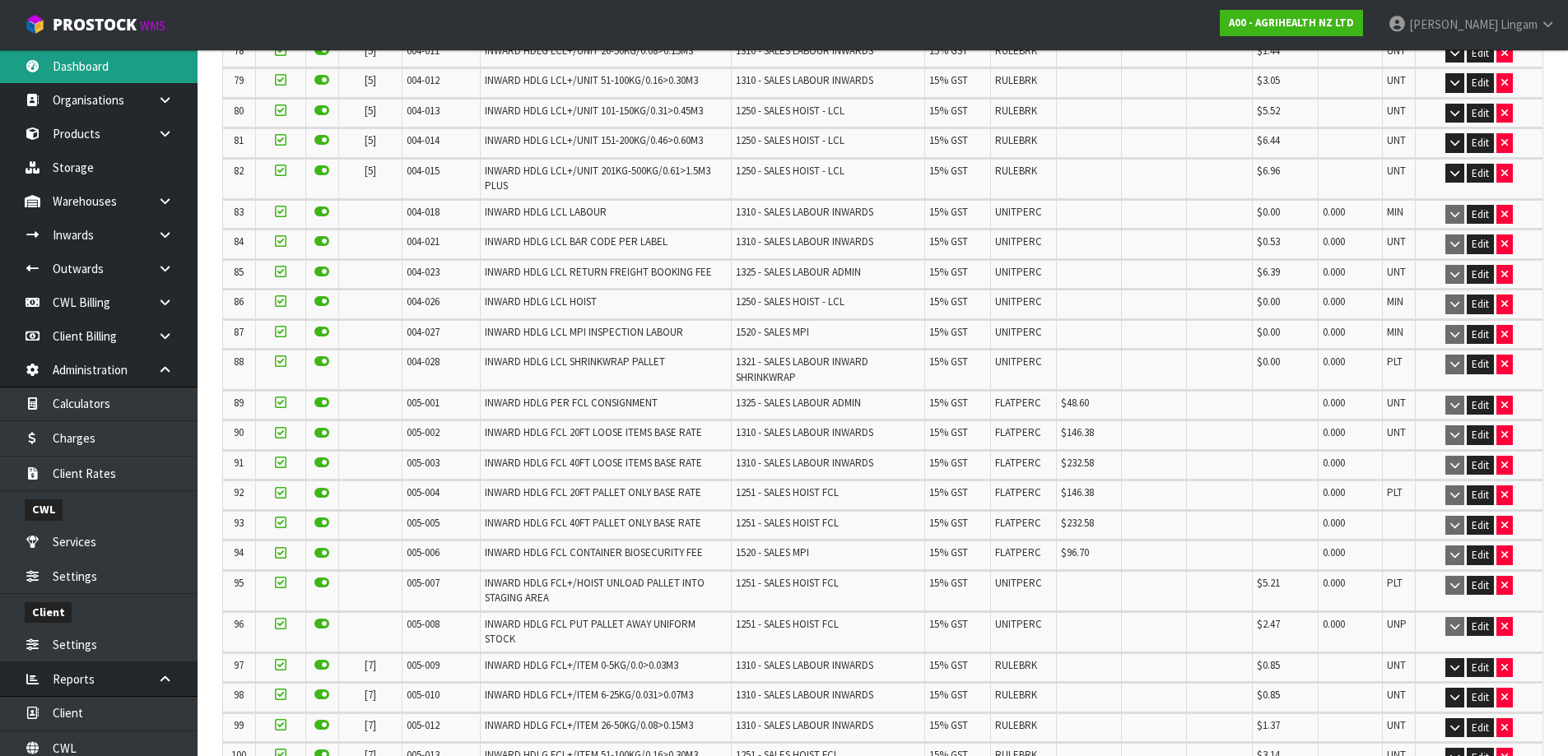
click at [63, 63] on link "Dashboard" at bounding box center [99, 66] width 197 height 33
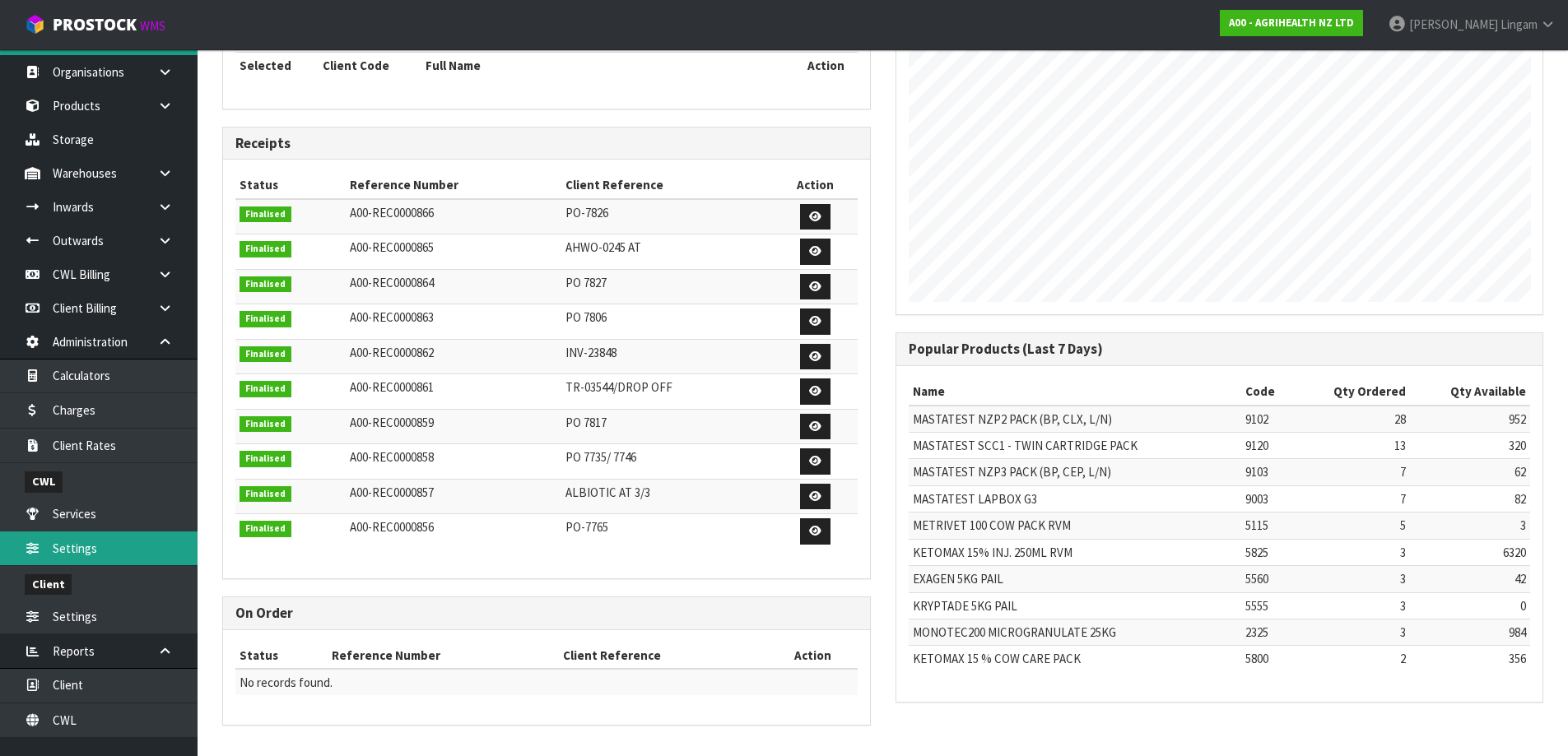
scroll to position [43, 0]
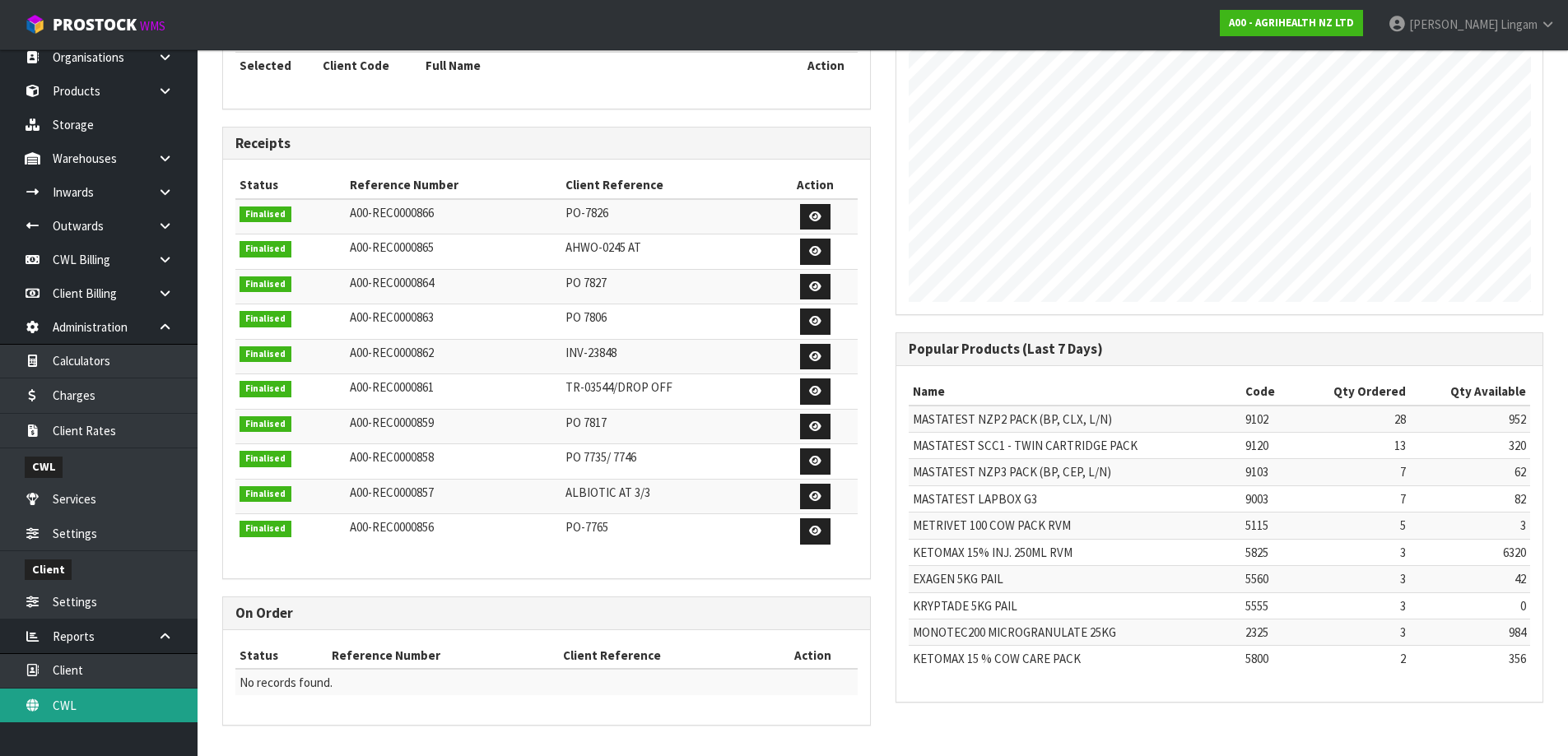
click at [126, 700] on link "CWL" at bounding box center [99, 705] width 197 height 33
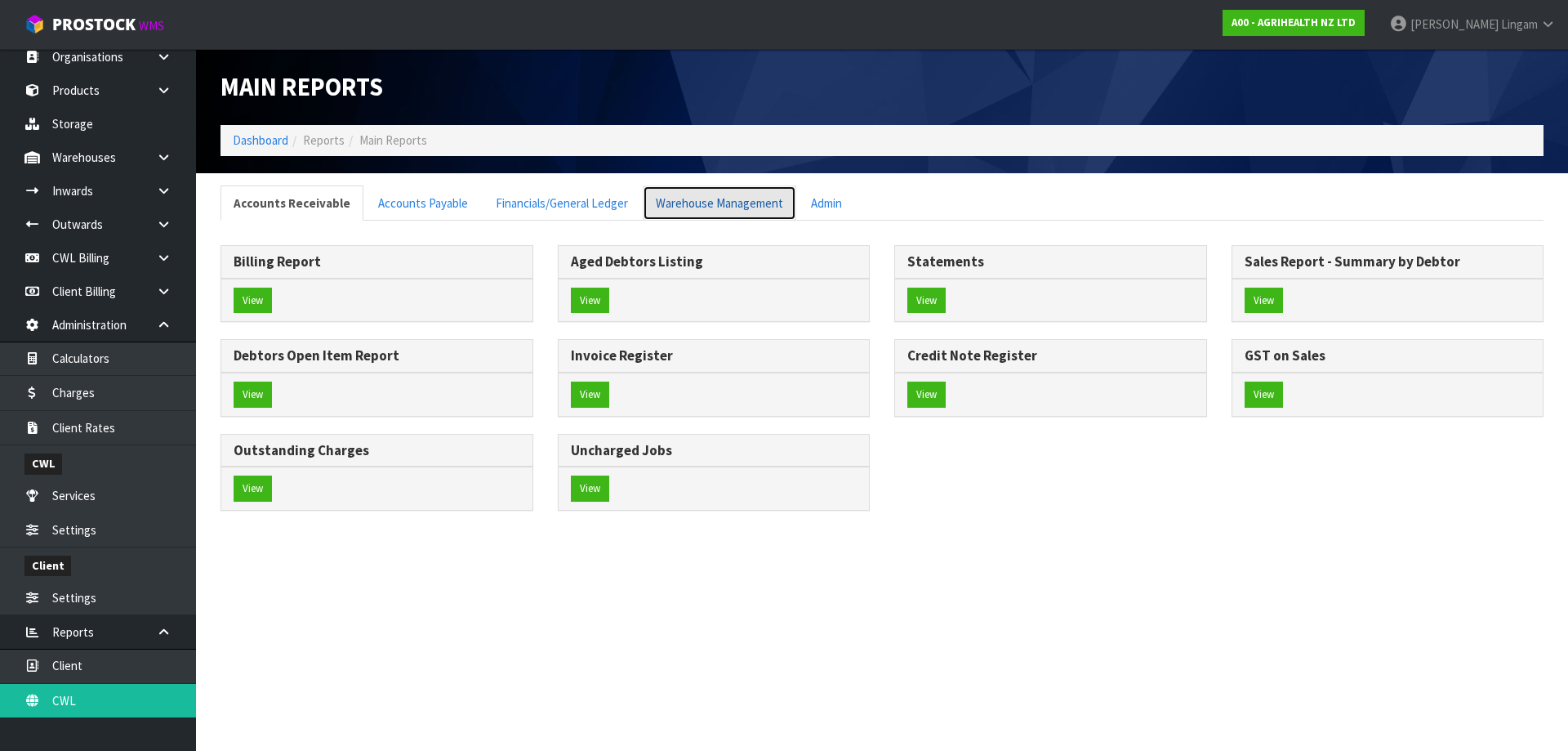
click at [705, 207] on link "Warehouse Management" at bounding box center [719, 202] width 153 height 35
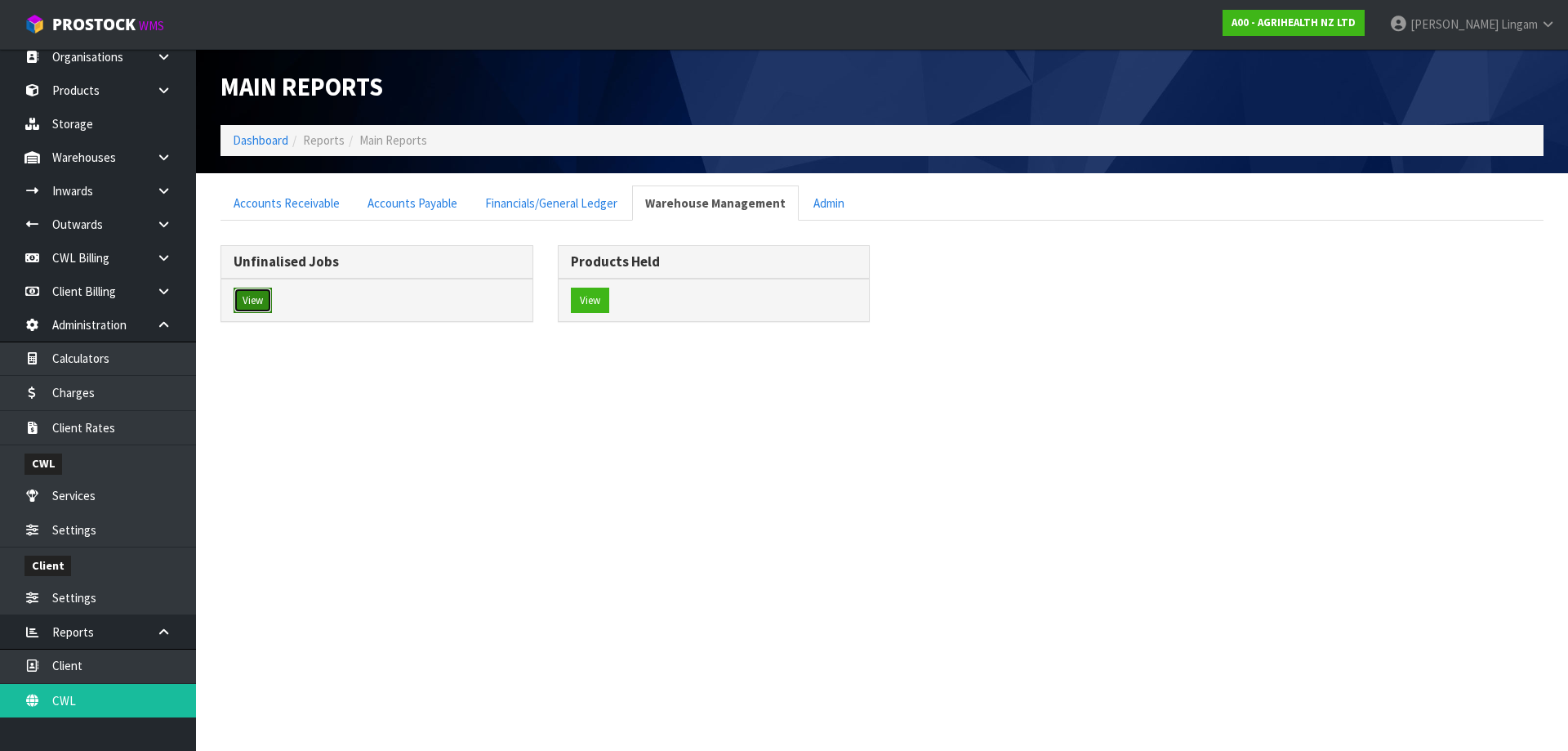
click at [251, 301] on button "View" at bounding box center [253, 301] width 38 height 27
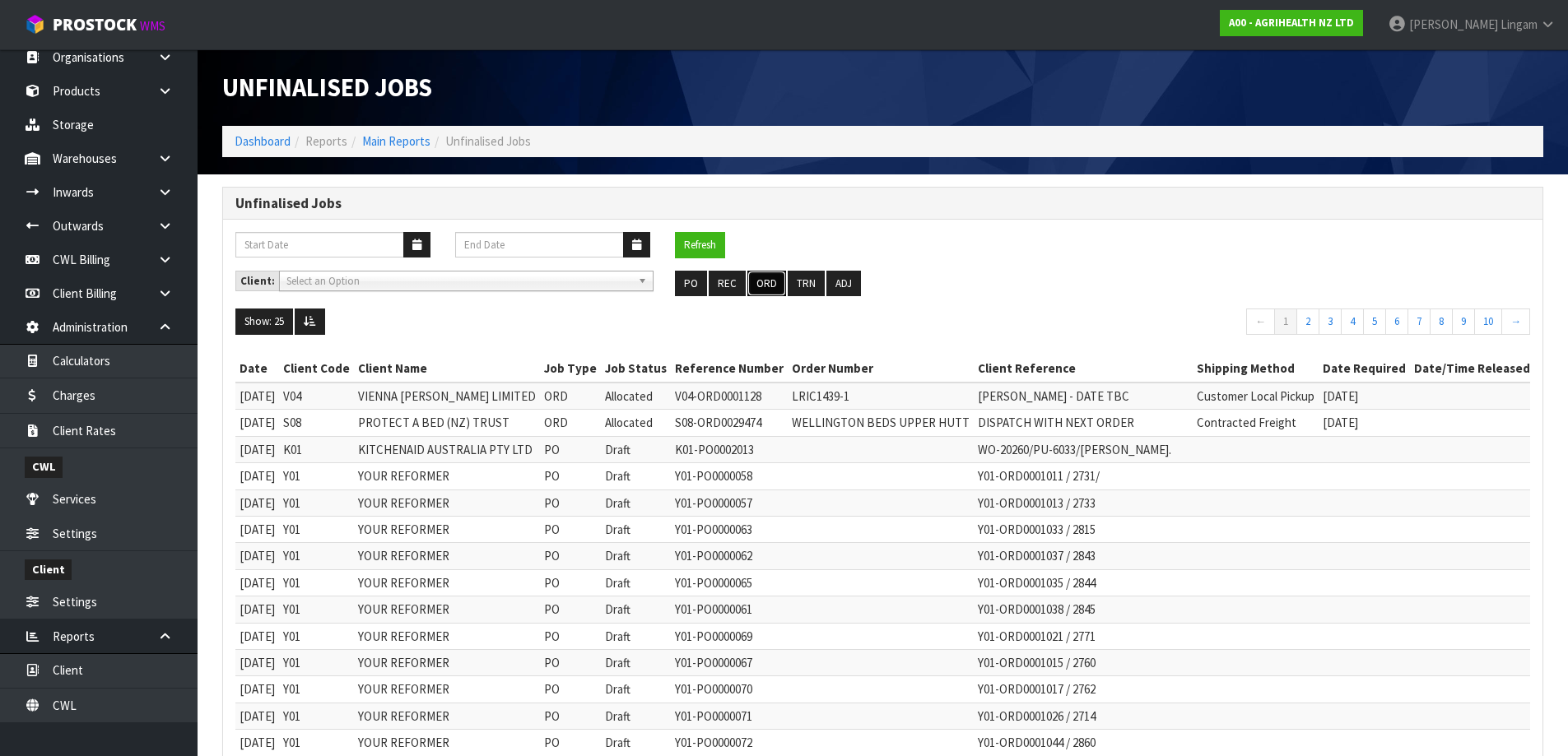
click at [759, 287] on button "ORD" at bounding box center [766, 284] width 38 height 27
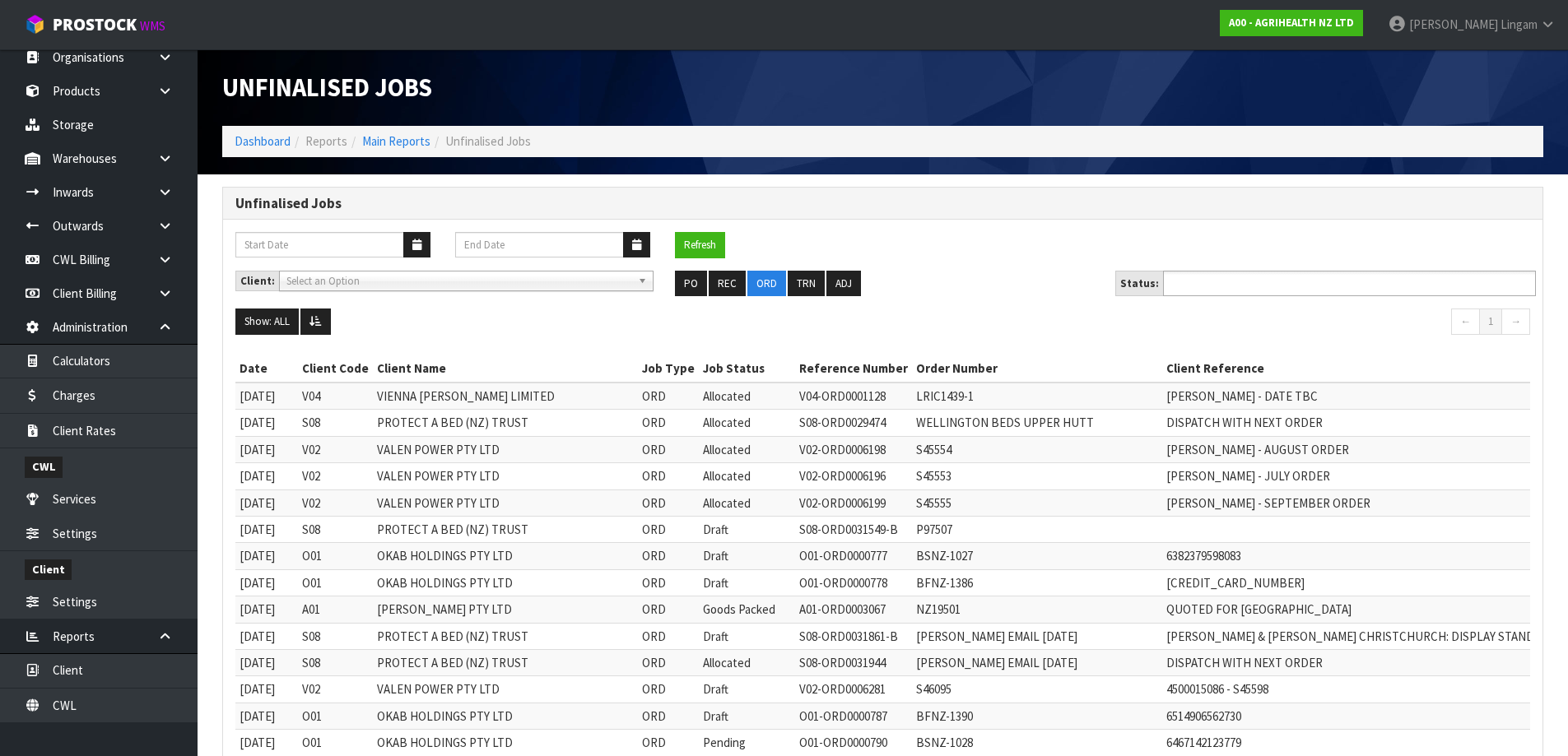
click at [1280, 285] on input "text" at bounding box center [1228, 283] width 121 height 21
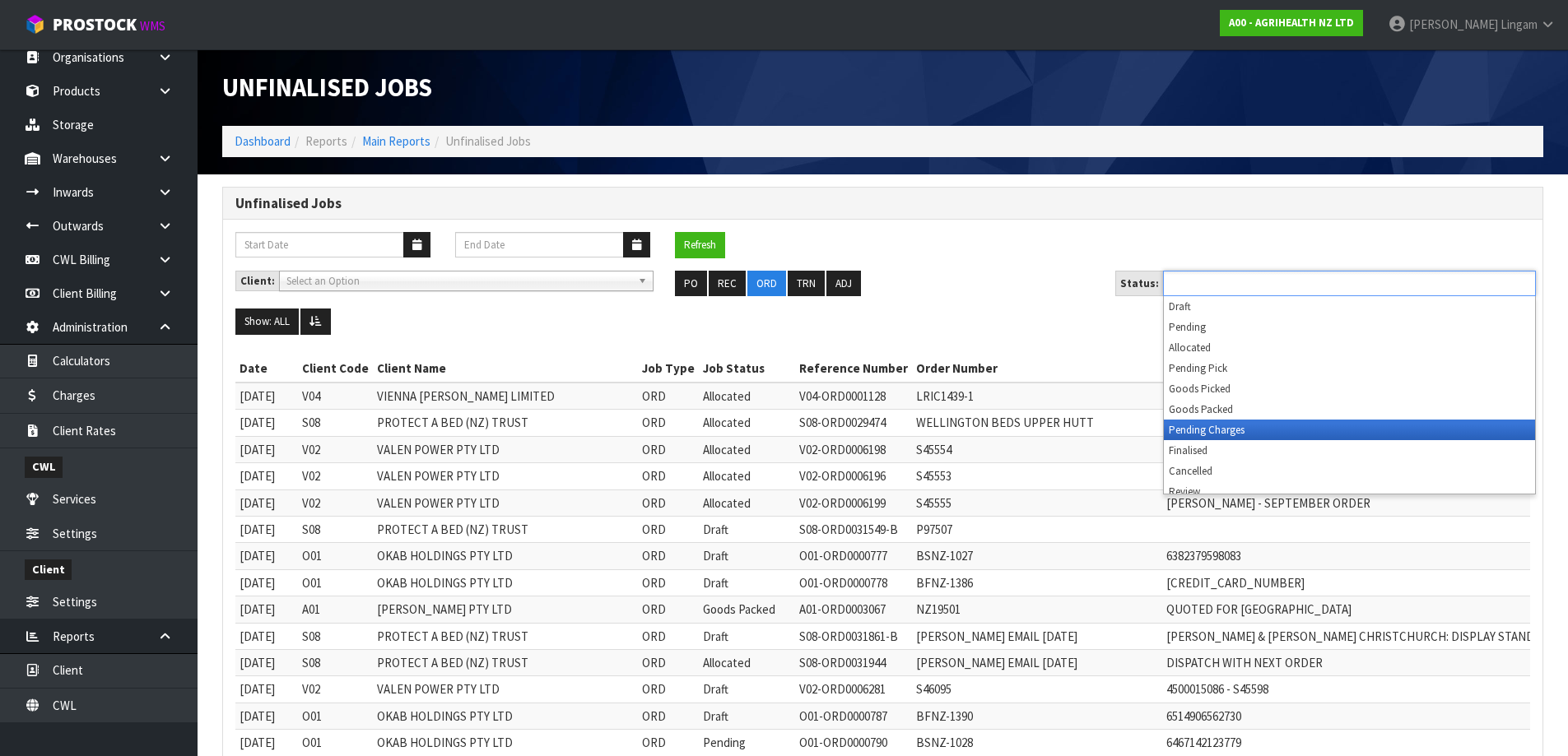
click at [1260, 433] on li "Pending Charges" at bounding box center [1349, 429] width 371 height 21
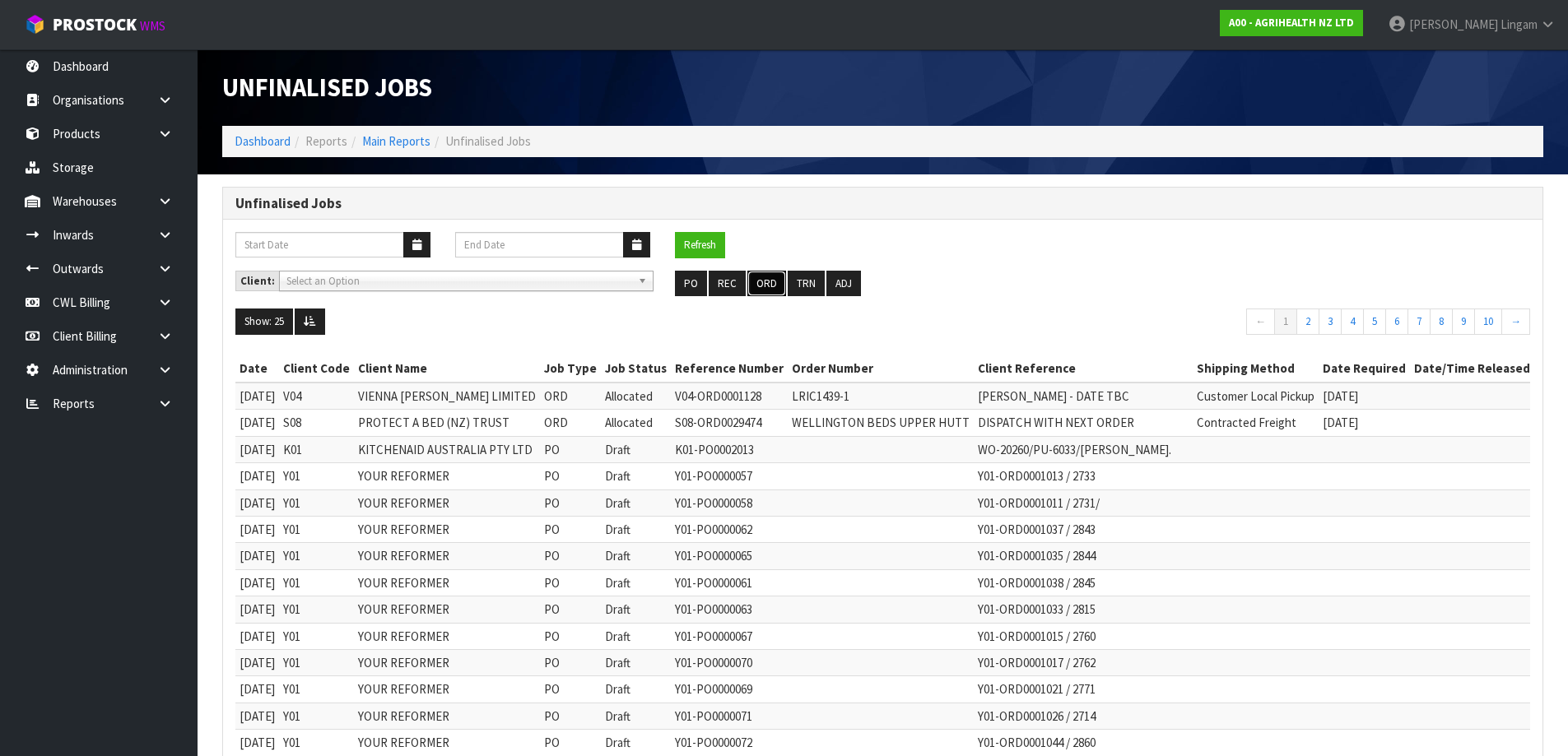
click at [767, 288] on button "ORD" at bounding box center [766, 284] width 38 height 27
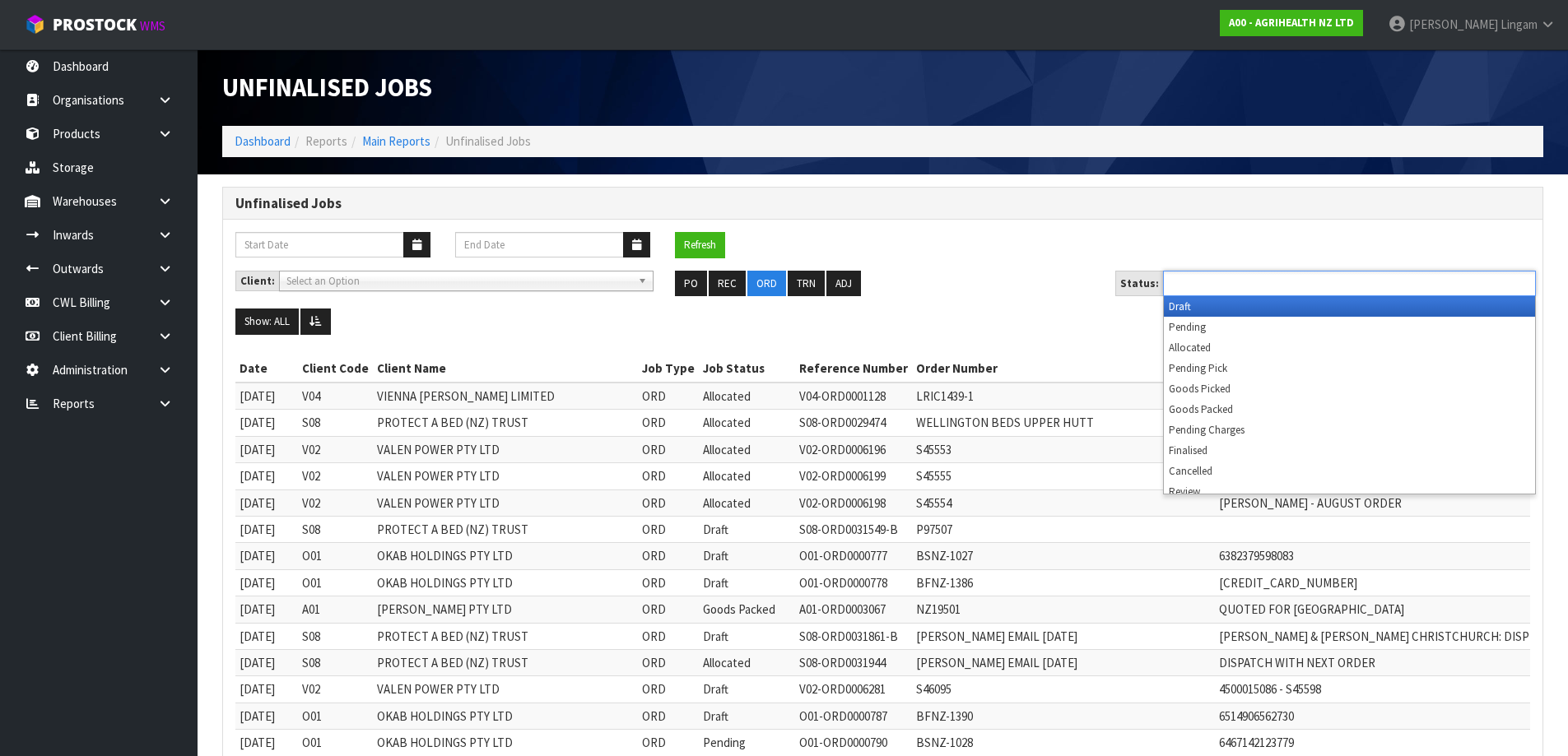
click at [1228, 285] on input "text" at bounding box center [1228, 283] width 121 height 21
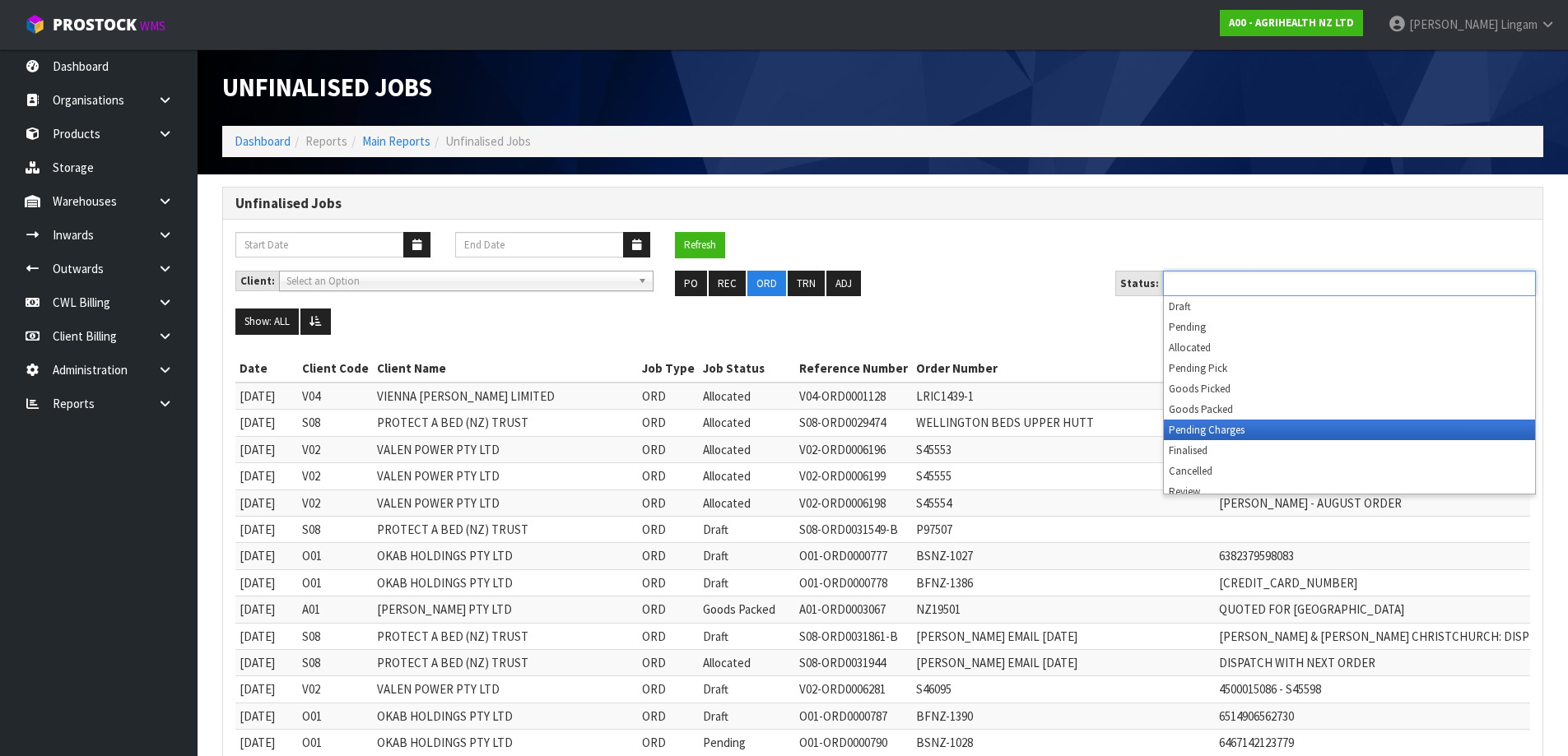
click at [1228, 431] on li "Pending Charges" at bounding box center [1349, 429] width 371 height 21
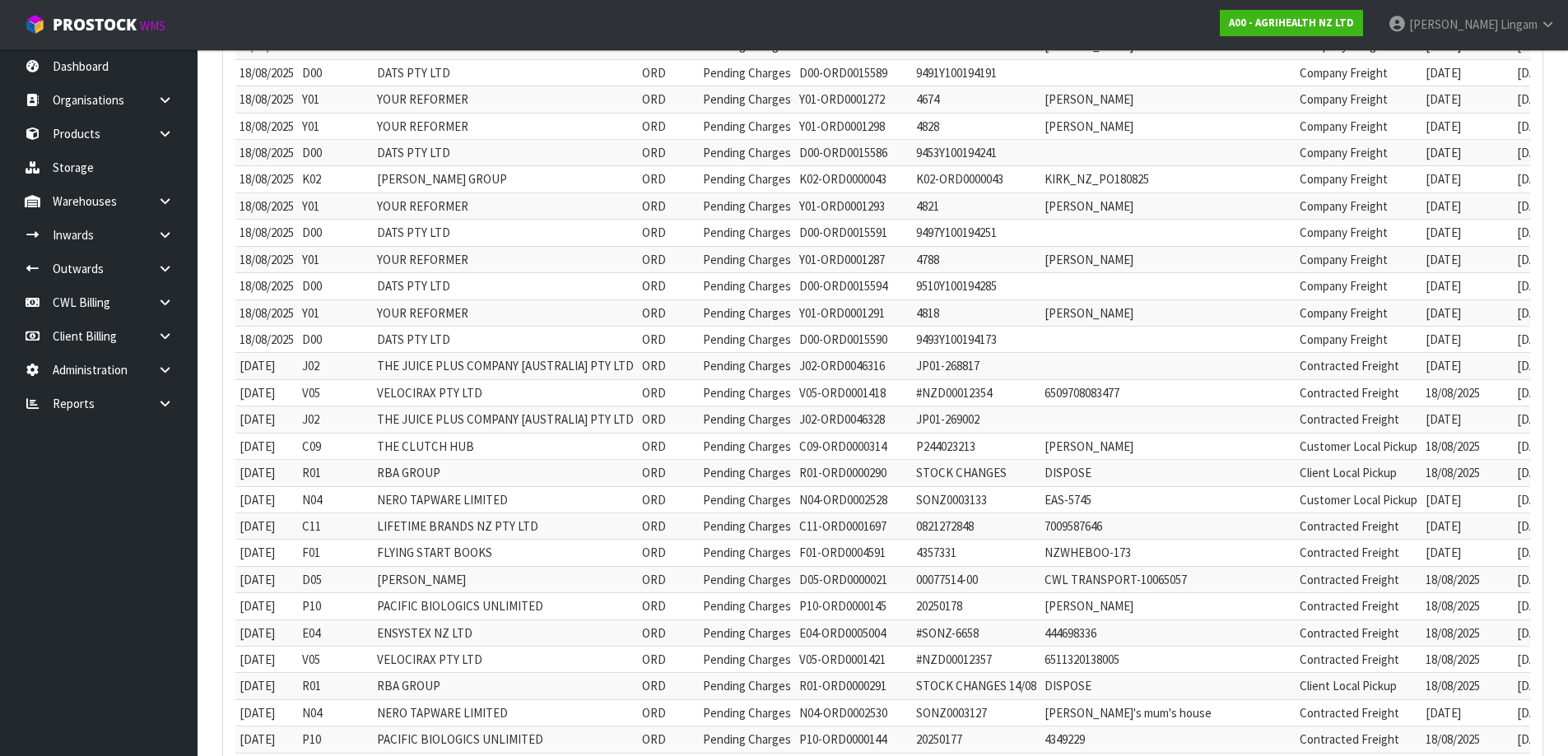
scroll to position [165, 0]
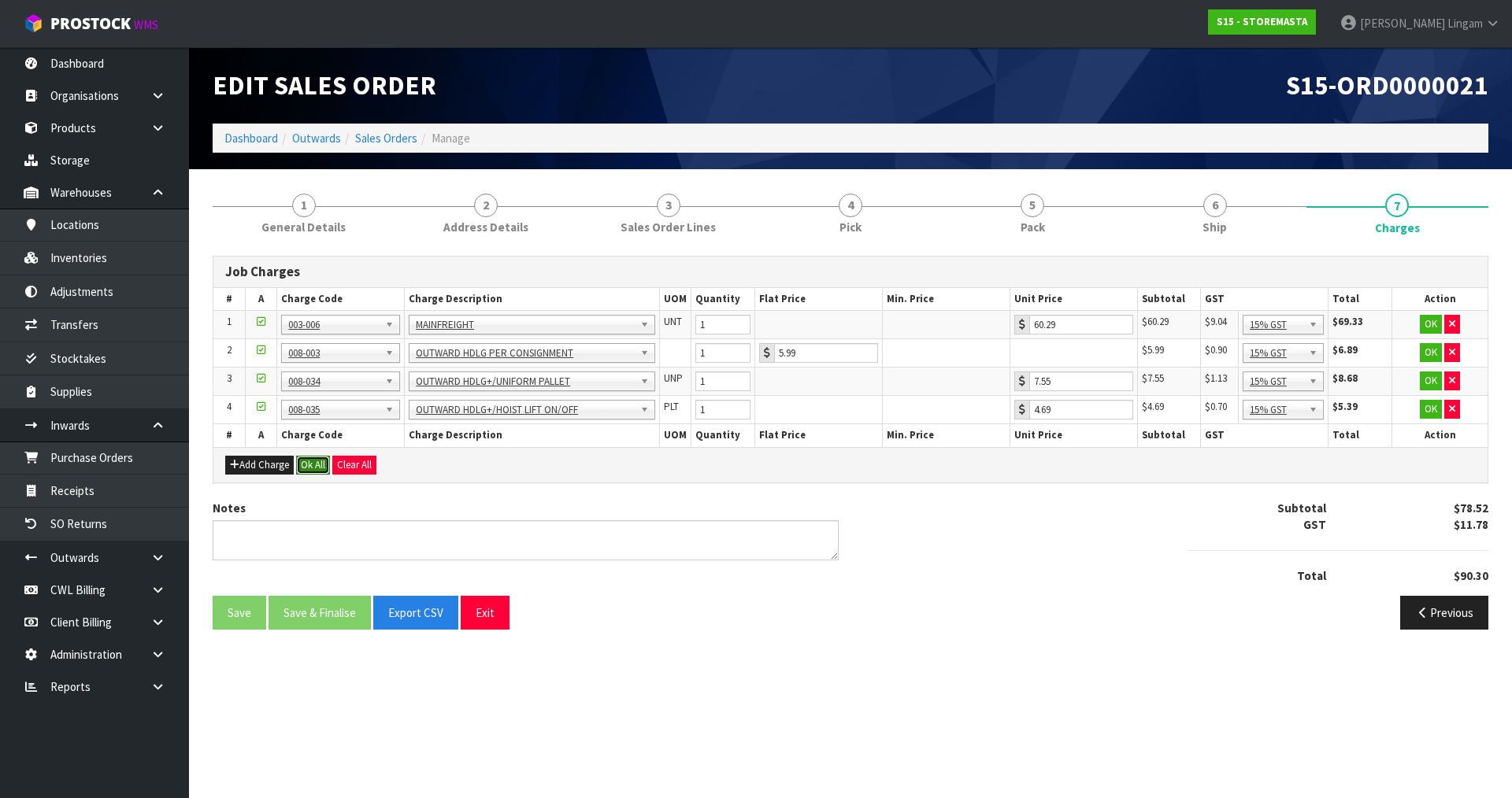
click at [320, 463] on button "Ok All" at bounding box center [313, 465] width 34 height 19
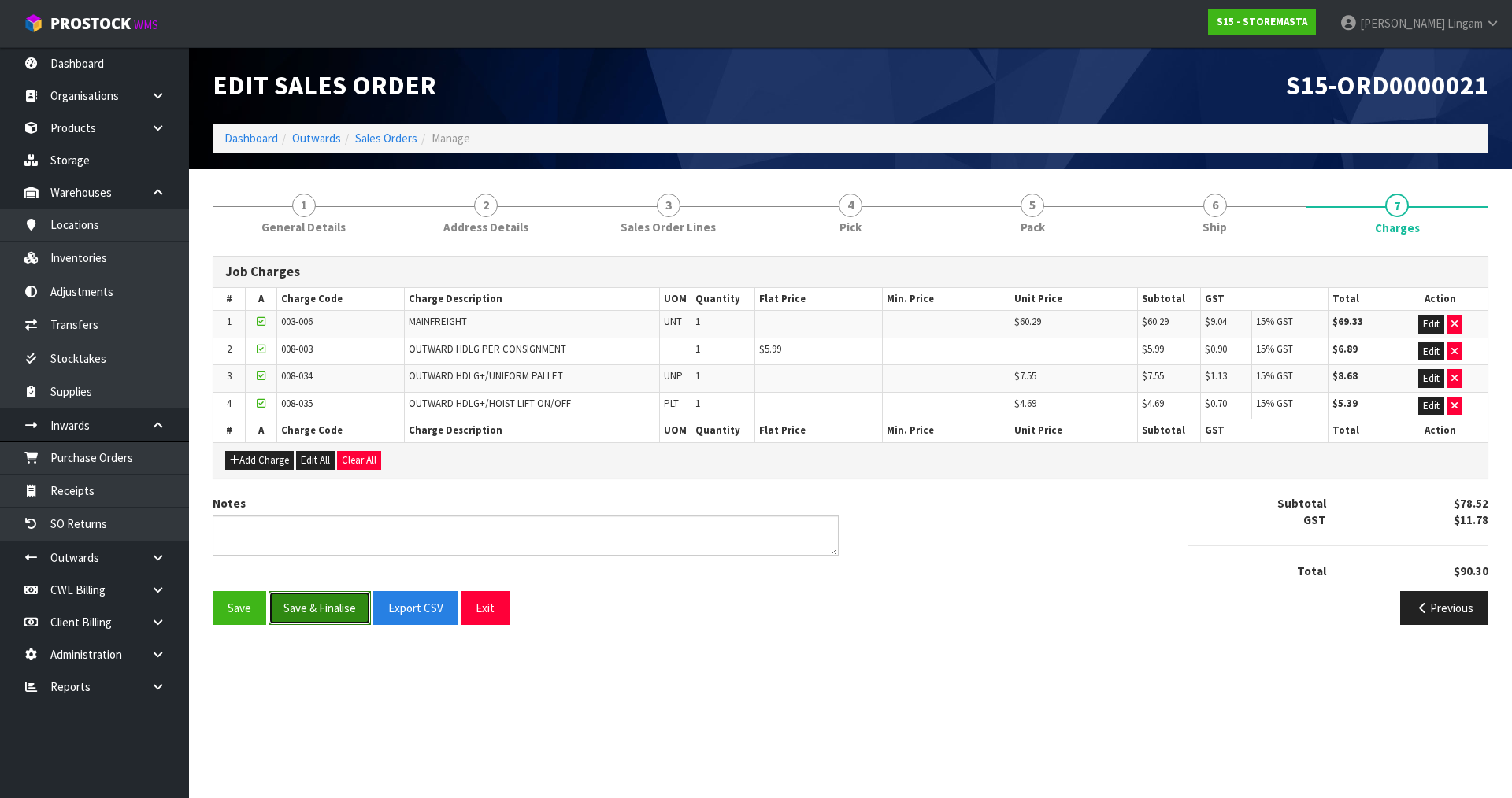
click at [338, 605] on button "Save & Finalise" at bounding box center [320, 608] width 102 height 34
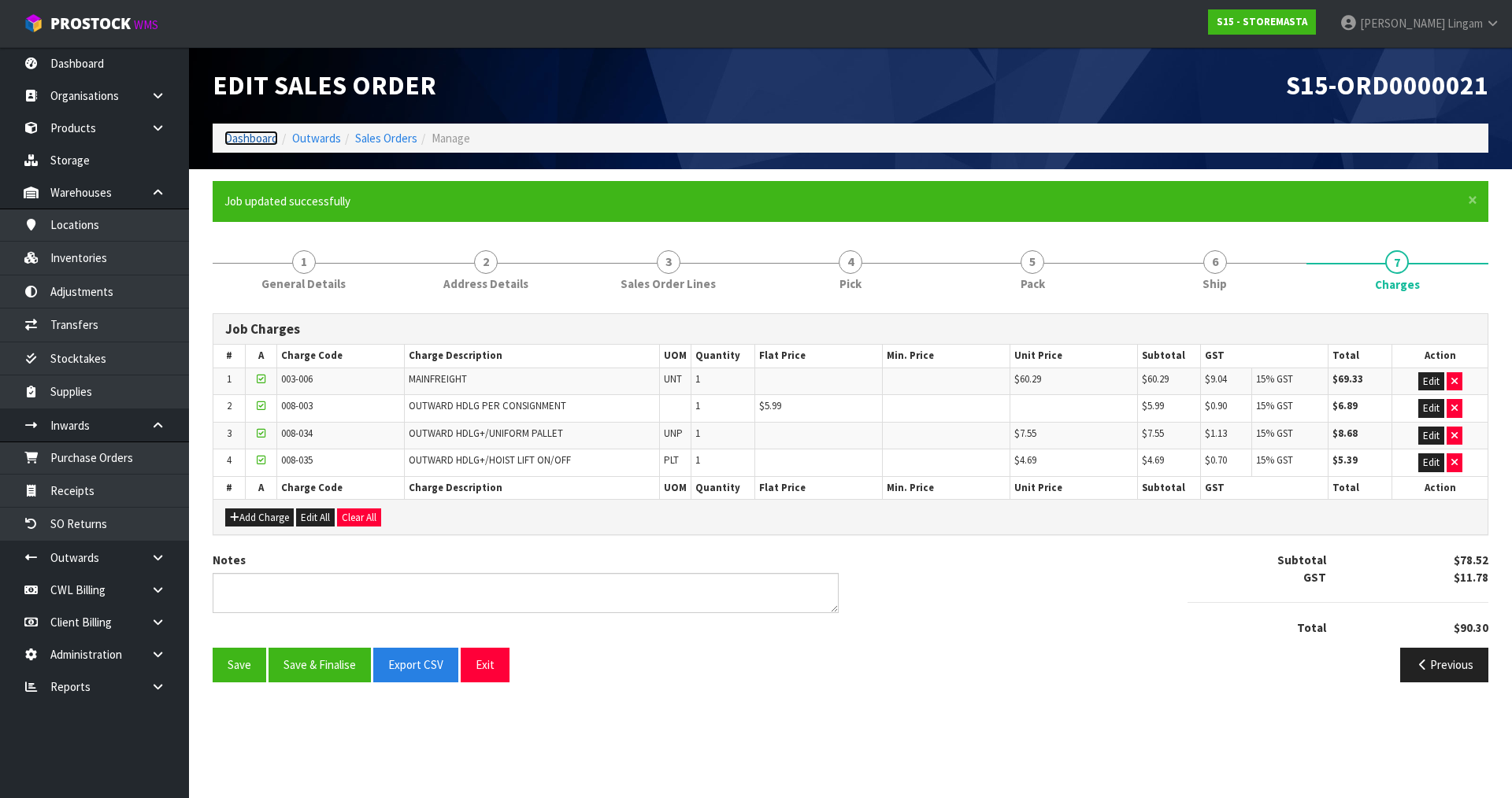
click at [247, 139] on link "Dashboard" at bounding box center [251, 138] width 54 height 15
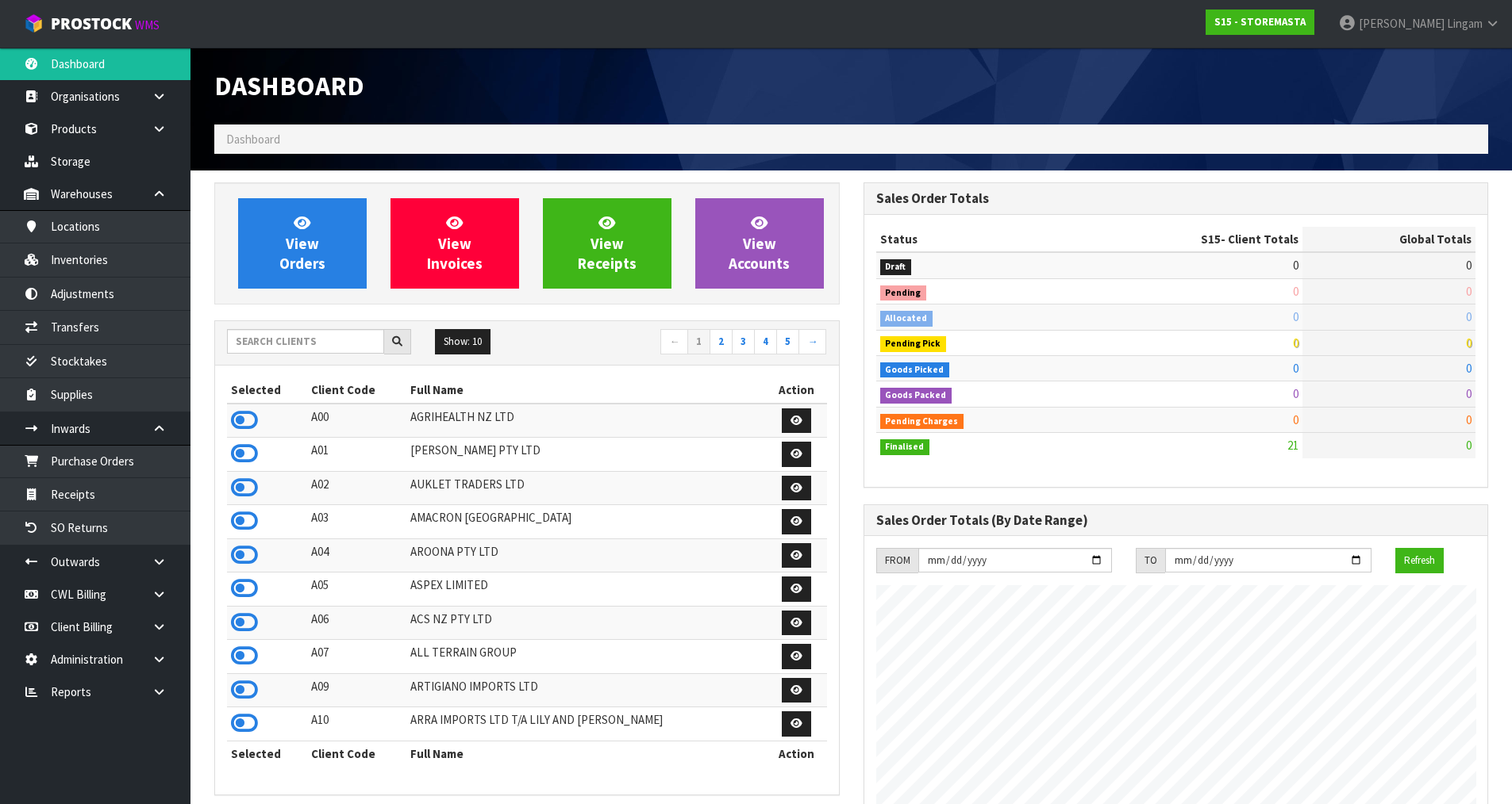
scroll to position [970, 648]
click at [336, 340] on input "text" at bounding box center [305, 342] width 157 height 25
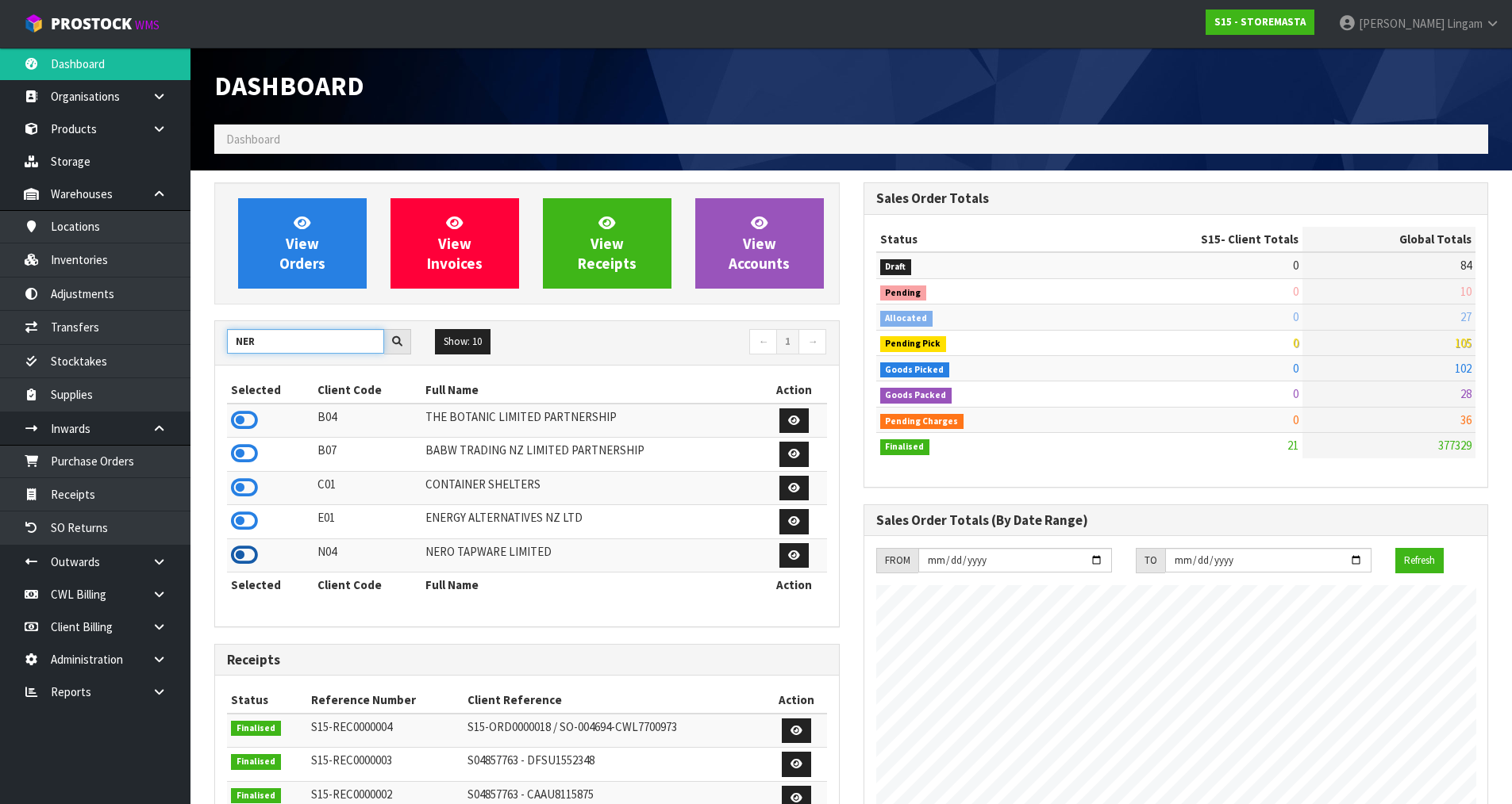
type input "NER"
click at [243, 554] on icon at bounding box center [243, 555] width 27 height 24
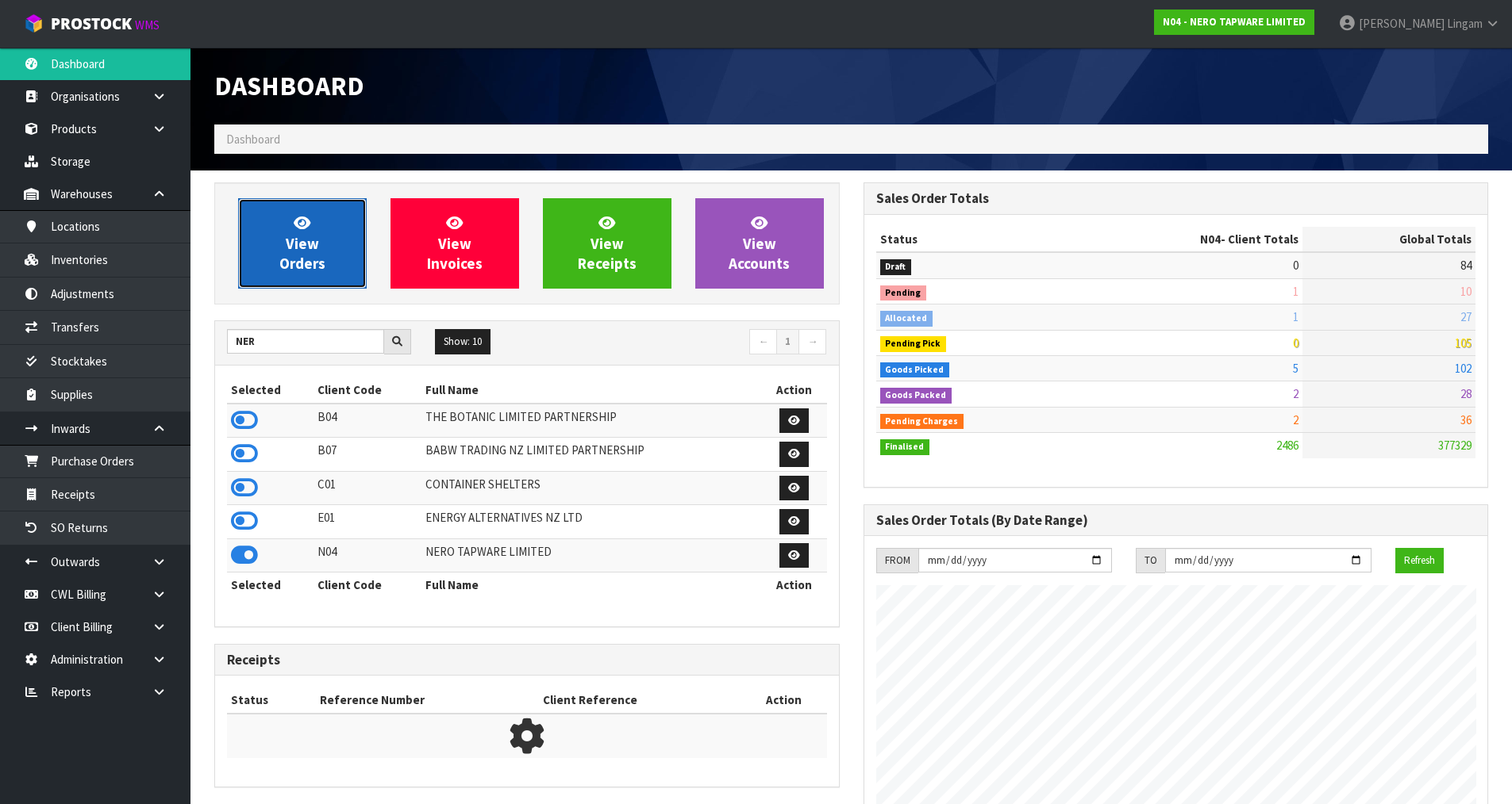
scroll to position [1202, 648]
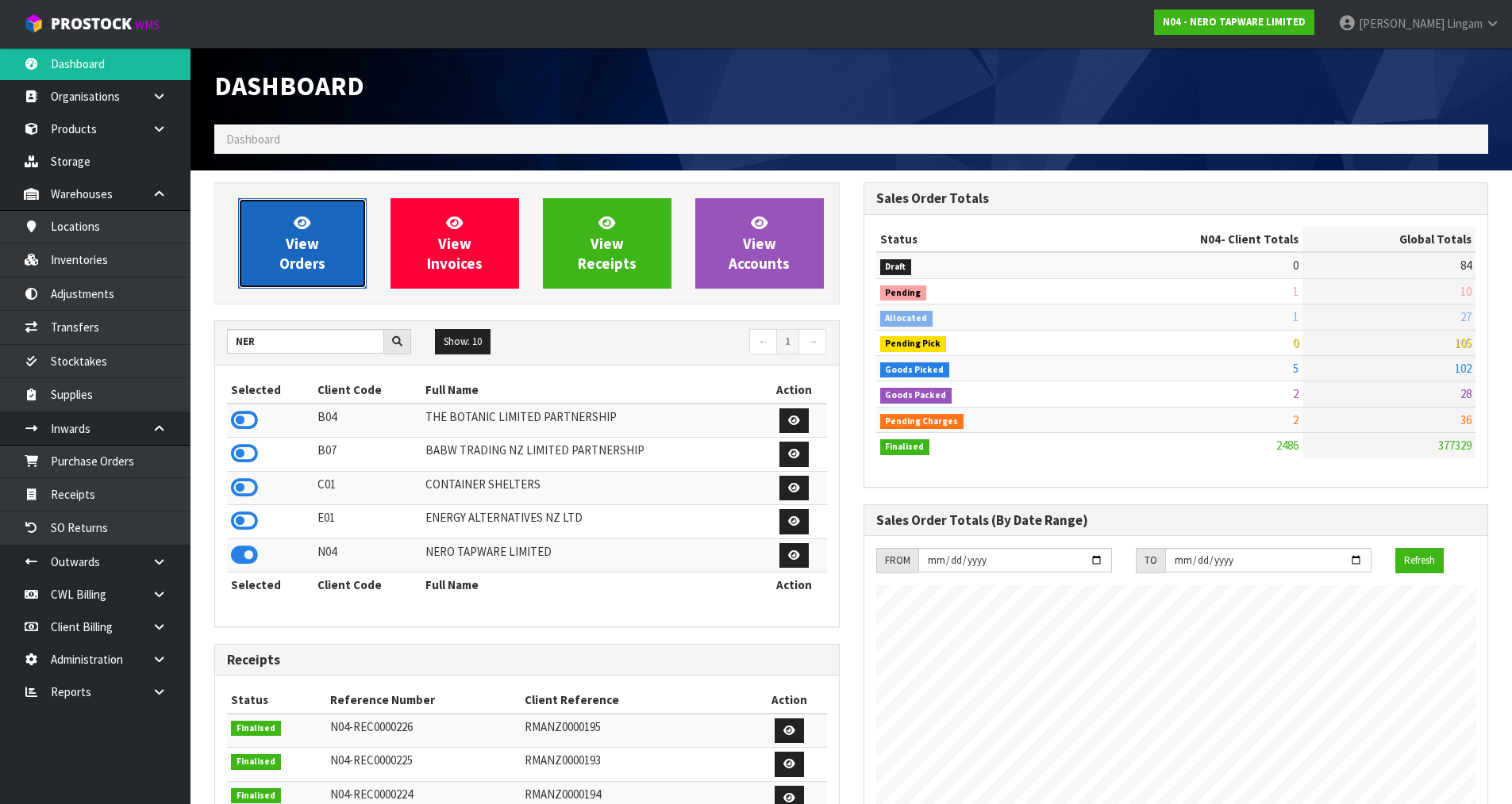
click at [311, 263] on span "View Orders" at bounding box center [302, 243] width 46 height 60
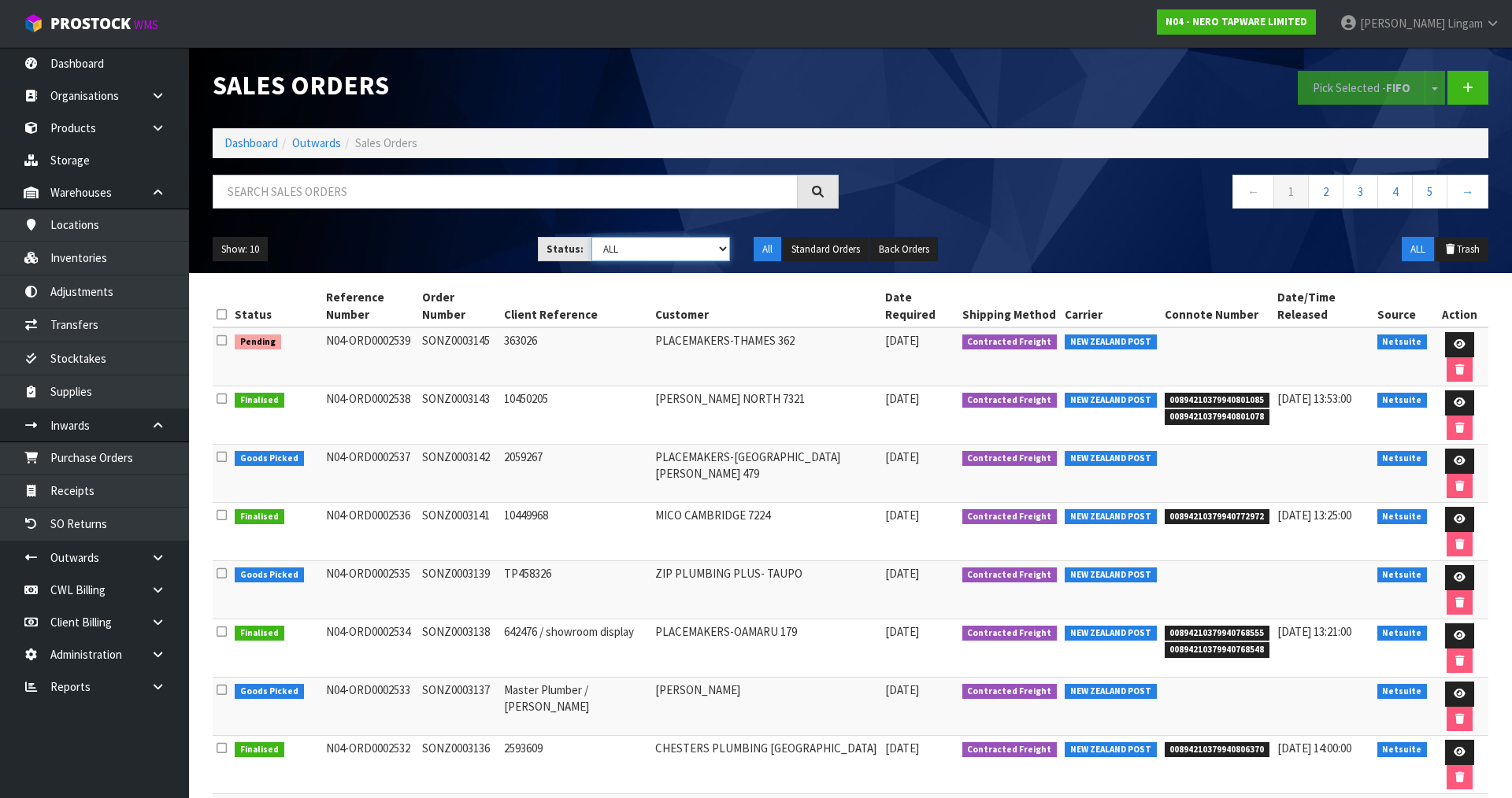
click at [690, 240] on select "Draft Pending Allocated Pending Pick Goods Picked Goods Packed Pending Charges …" at bounding box center [661, 249] width 139 height 25
select select "string:6"
click at [591, 237] on select "Draft Pending Allocated Pending Pick Goods Picked Goods Packed Pending Charges …" at bounding box center [661, 249] width 139 height 25
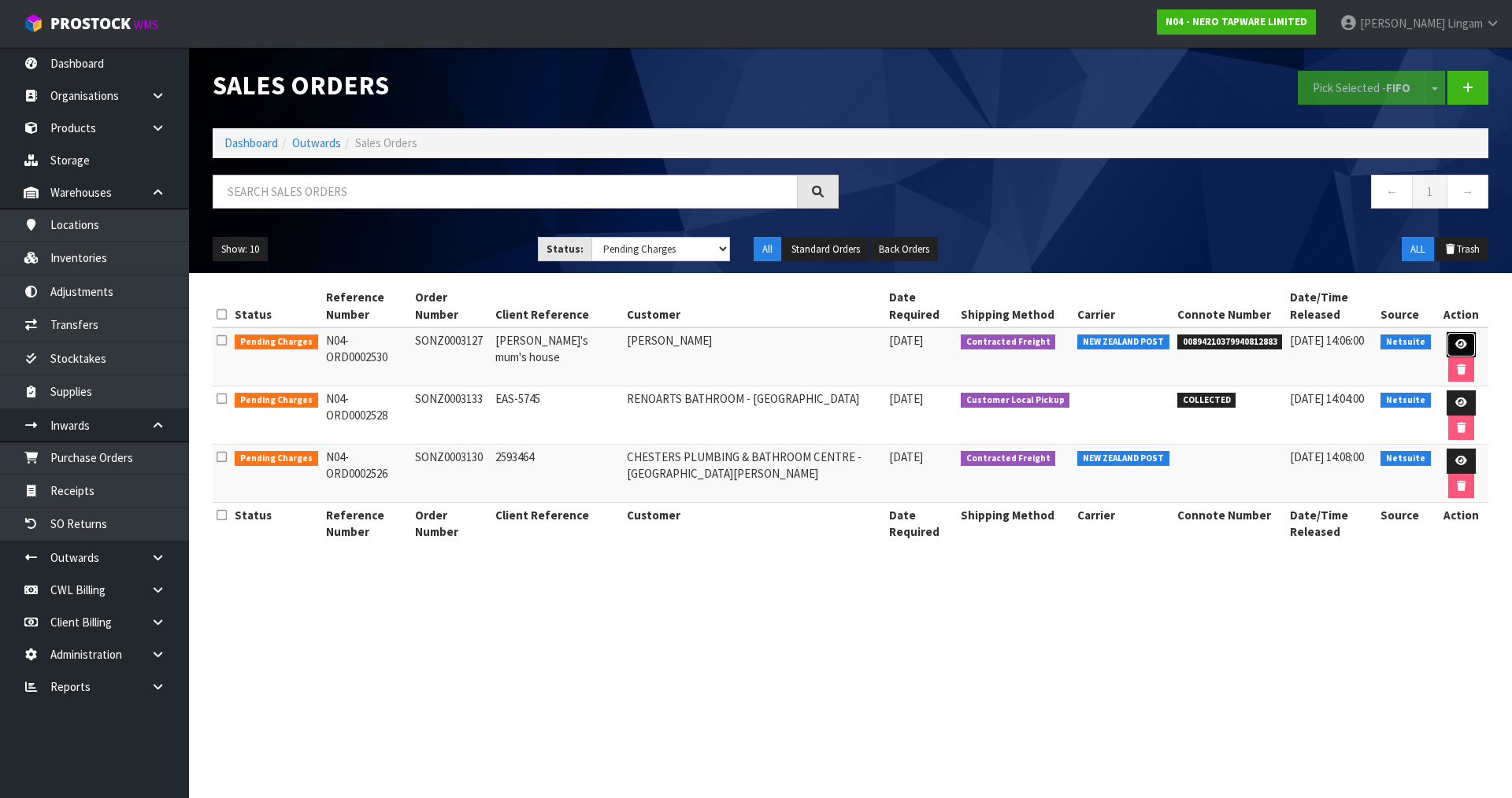
click at [1455, 344] on icon at bounding box center [1461, 344] width 12 height 10
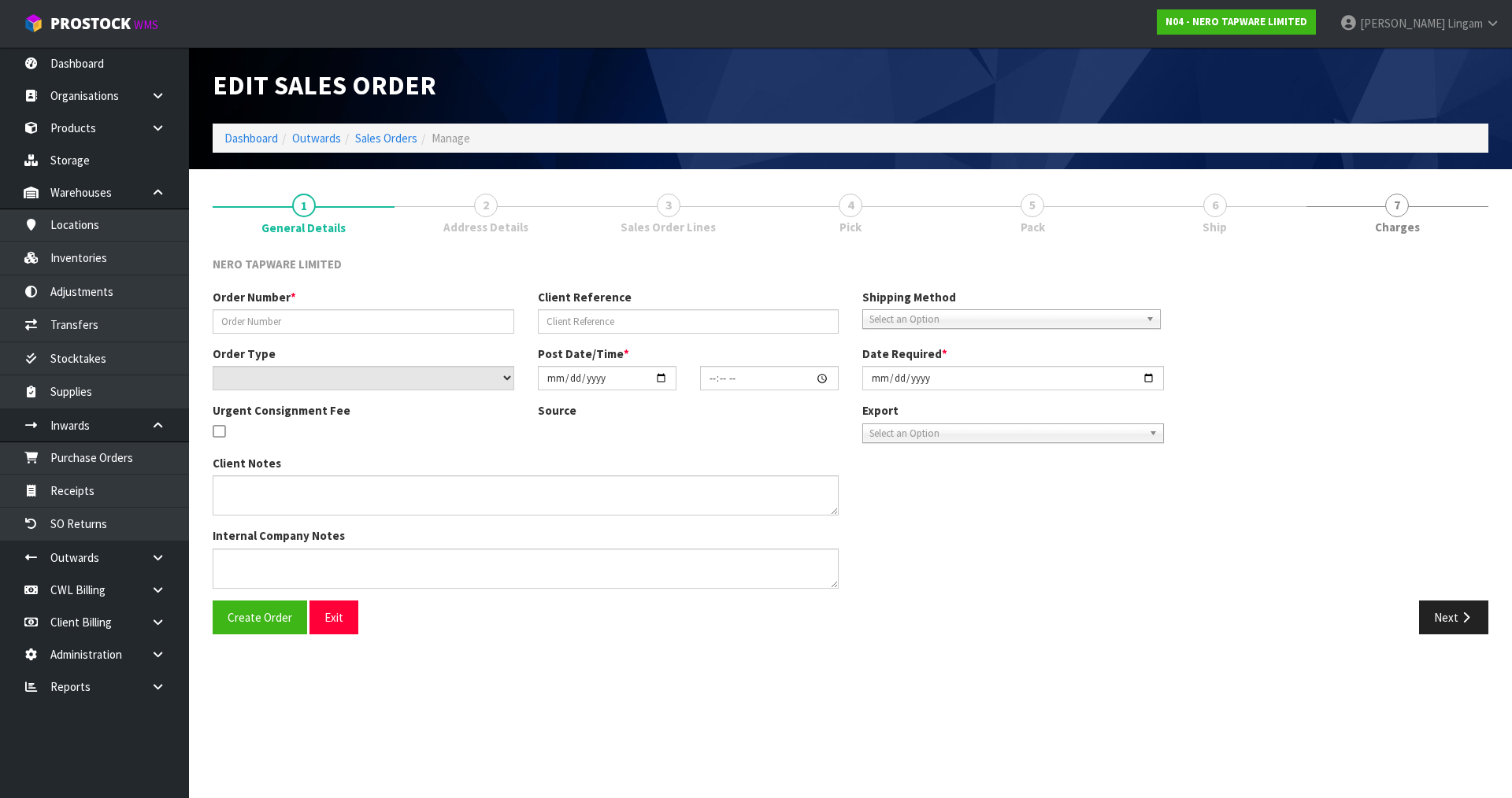
type input "SONZ0003127"
type input "[PERSON_NAME]'s mum's house"
select select "number:0"
type input "[DATE]"
type input "19:00:07.000"
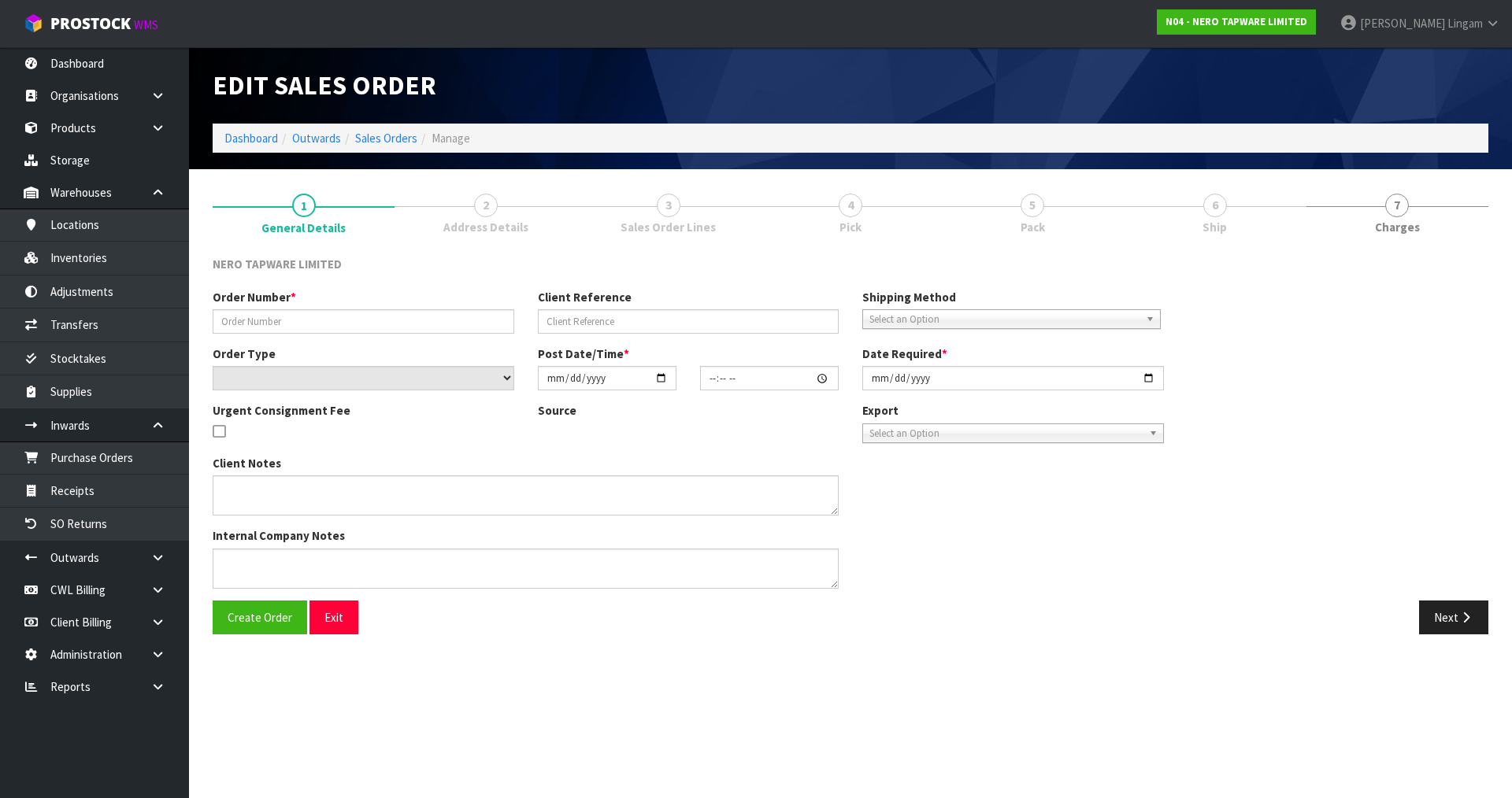
type input "[DATE]"
type textarea "payment required before approval"
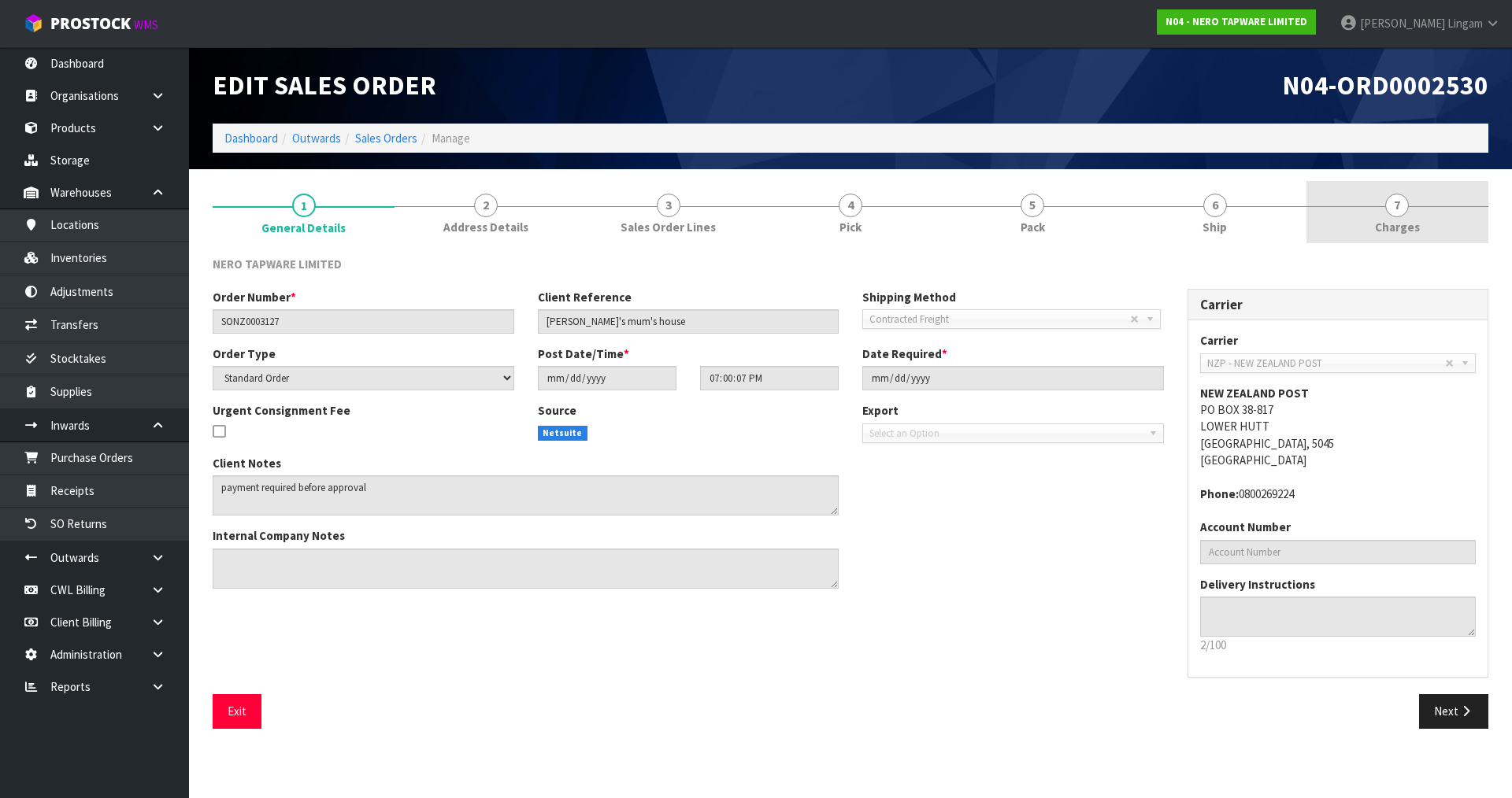
click at [1454, 221] on link "7 [GEOGRAPHIC_DATA]" at bounding box center [1397, 212] width 182 height 62
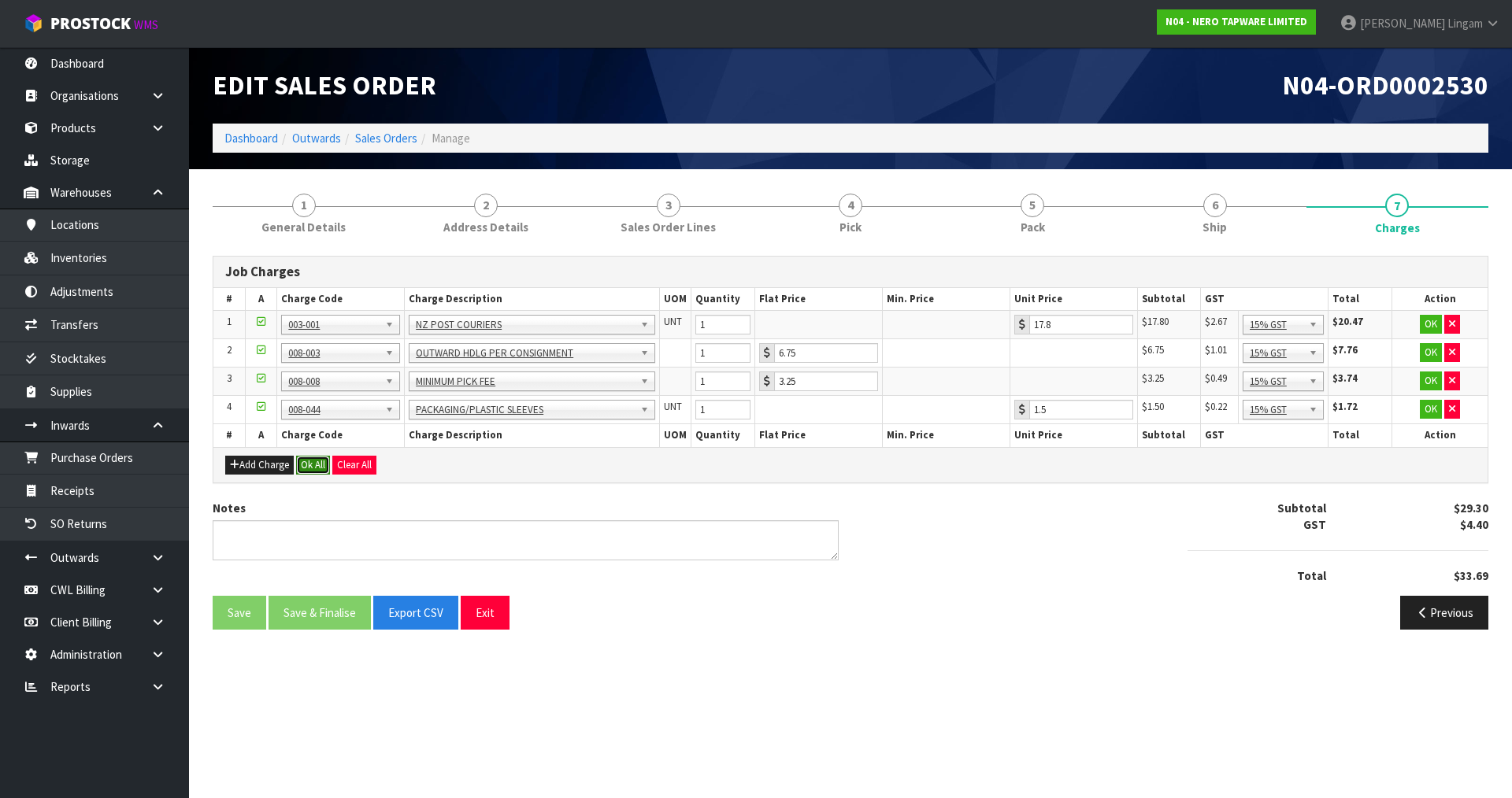
click at [325, 465] on button "Ok All" at bounding box center [313, 465] width 34 height 19
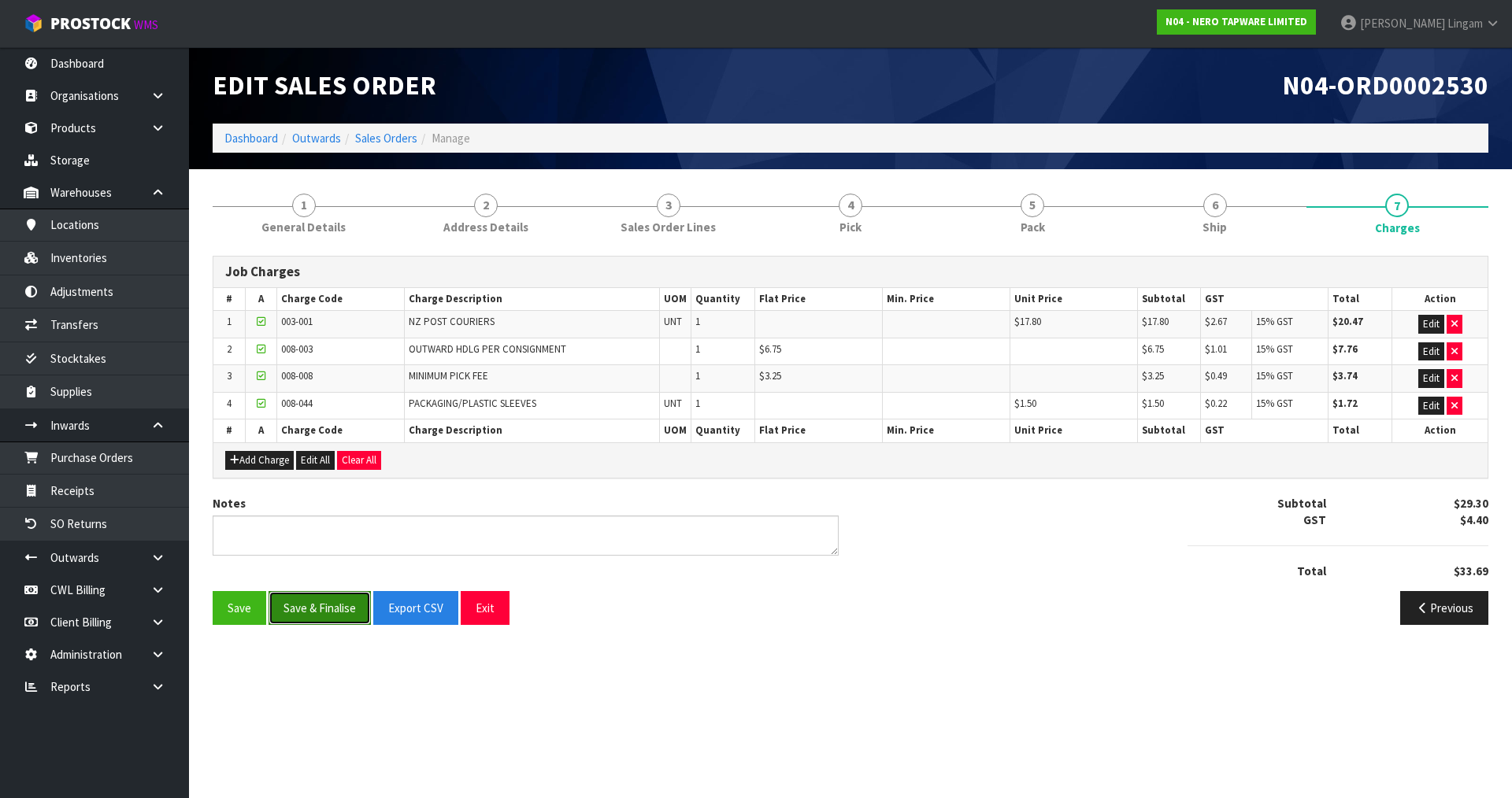
click at [331, 604] on button "Save & Finalise" at bounding box center [320, 608] width 102 height 34
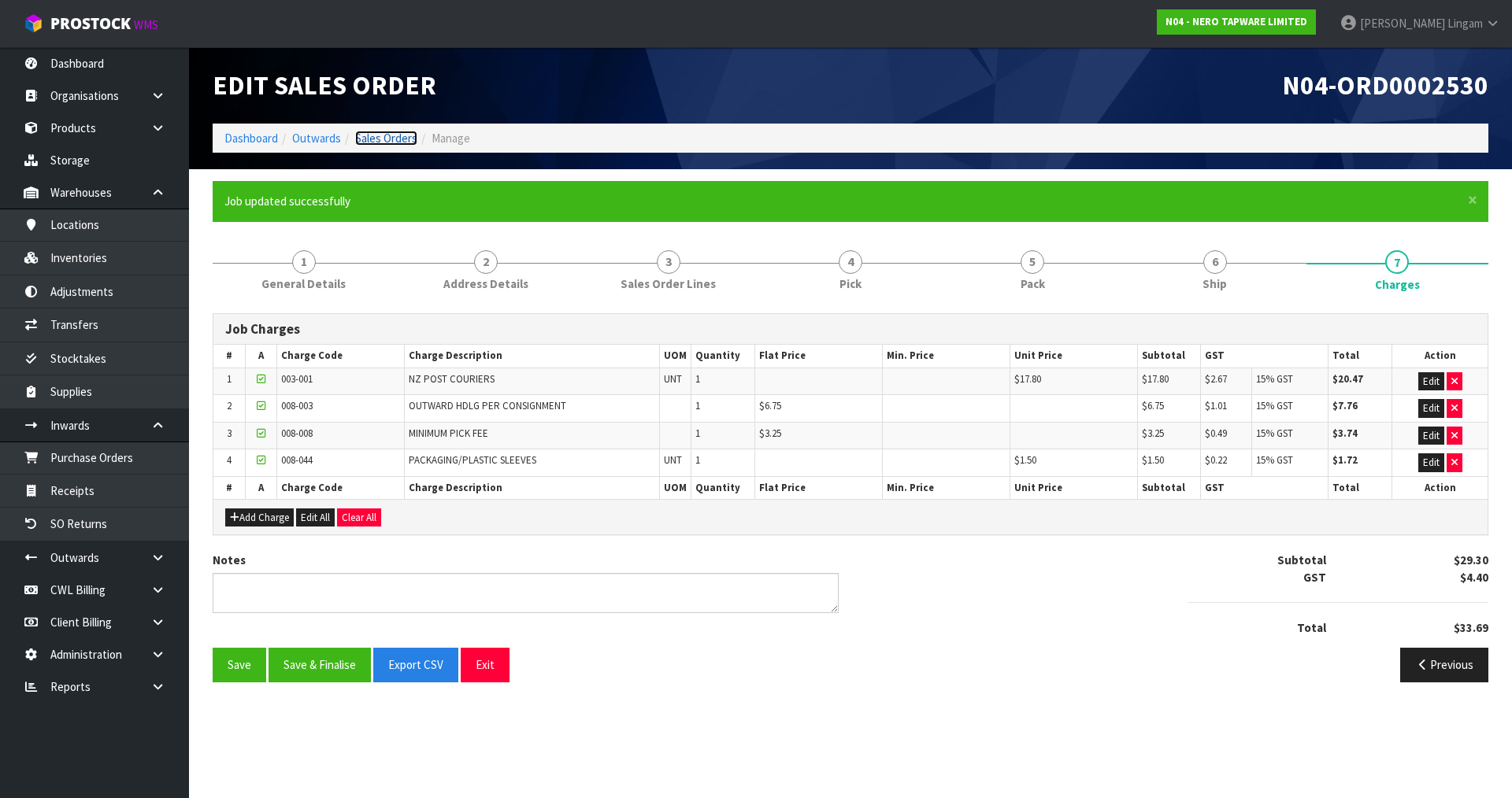
click at [398, 142] on link "Sales Orders" at bounding box center [386, 138] width 62 height 15
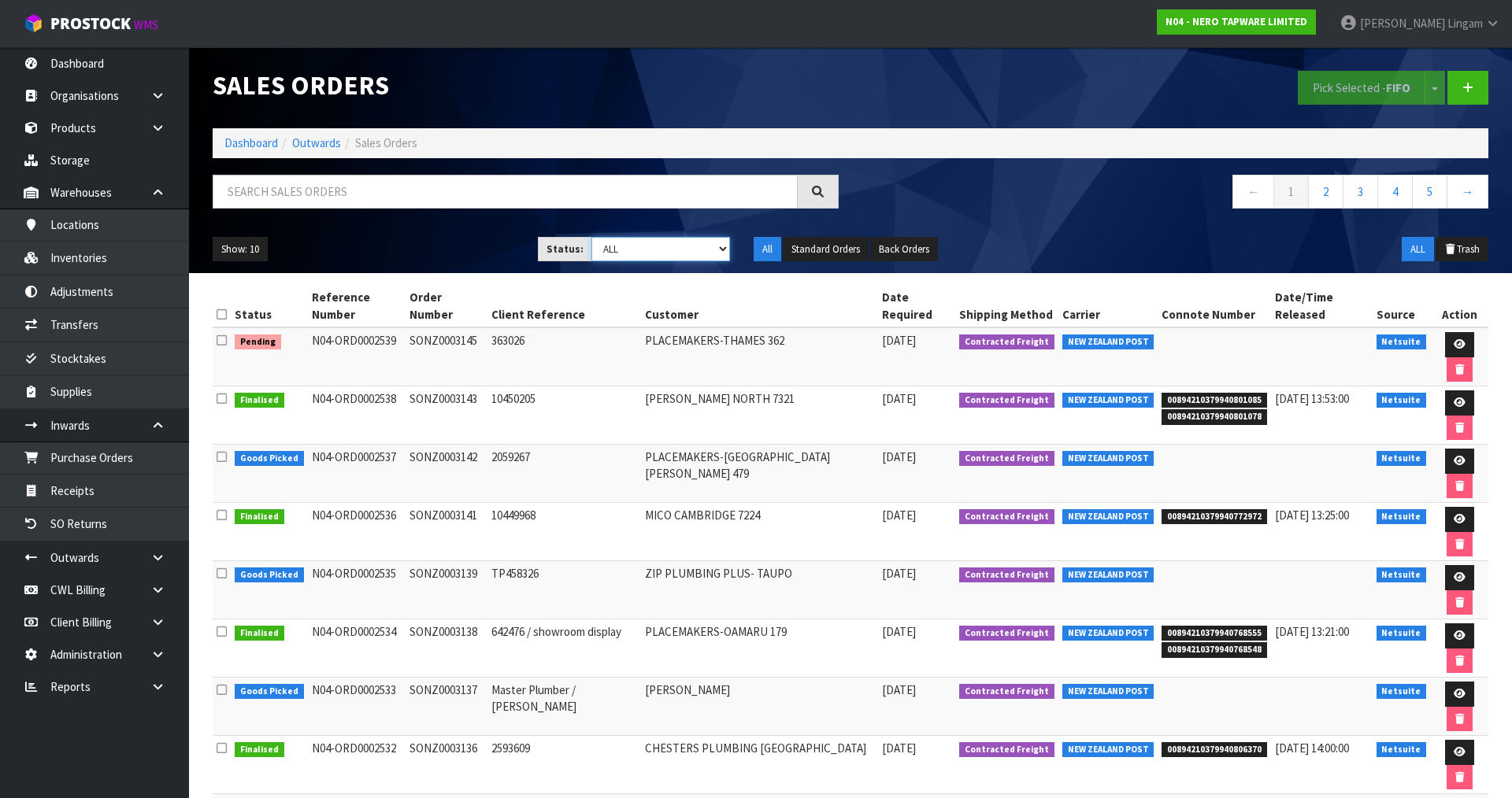
click at [696, 247] on select "Draft Pending Allocated Pending Pick Goods Picked Goods Packed Pending Charges …" at bounding box center [661, 249] width 139 height 25
select select "string:6"
click at [591, 237] on select "Draft Pending Allocated Pending Pick Goods Picked Goods Packed Pending Charges …" at bounding box center [661, 249] width 139 height 25
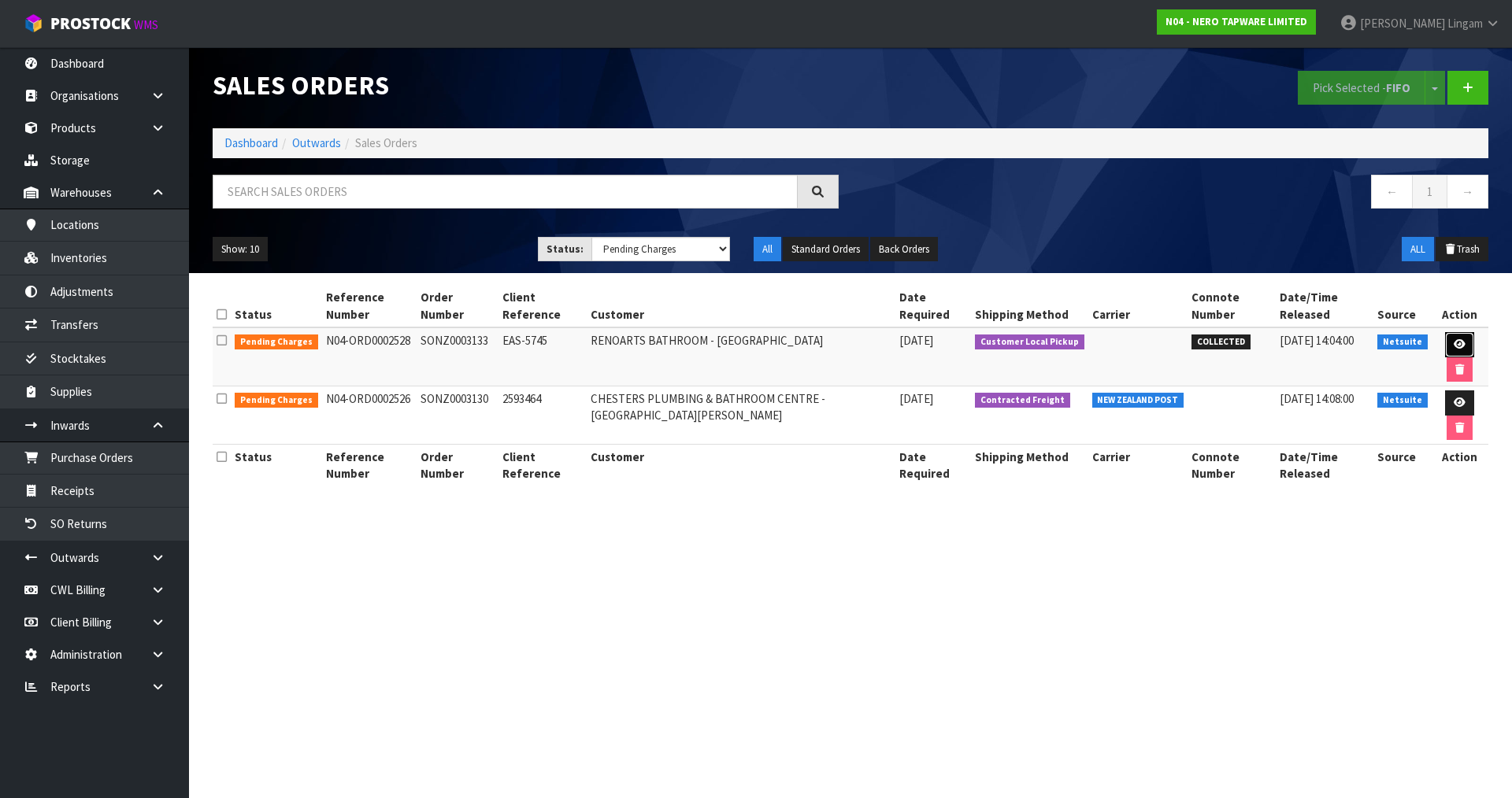
click at [1456, 341] on icon at bounding box center [1459, 344] width 12 height 10
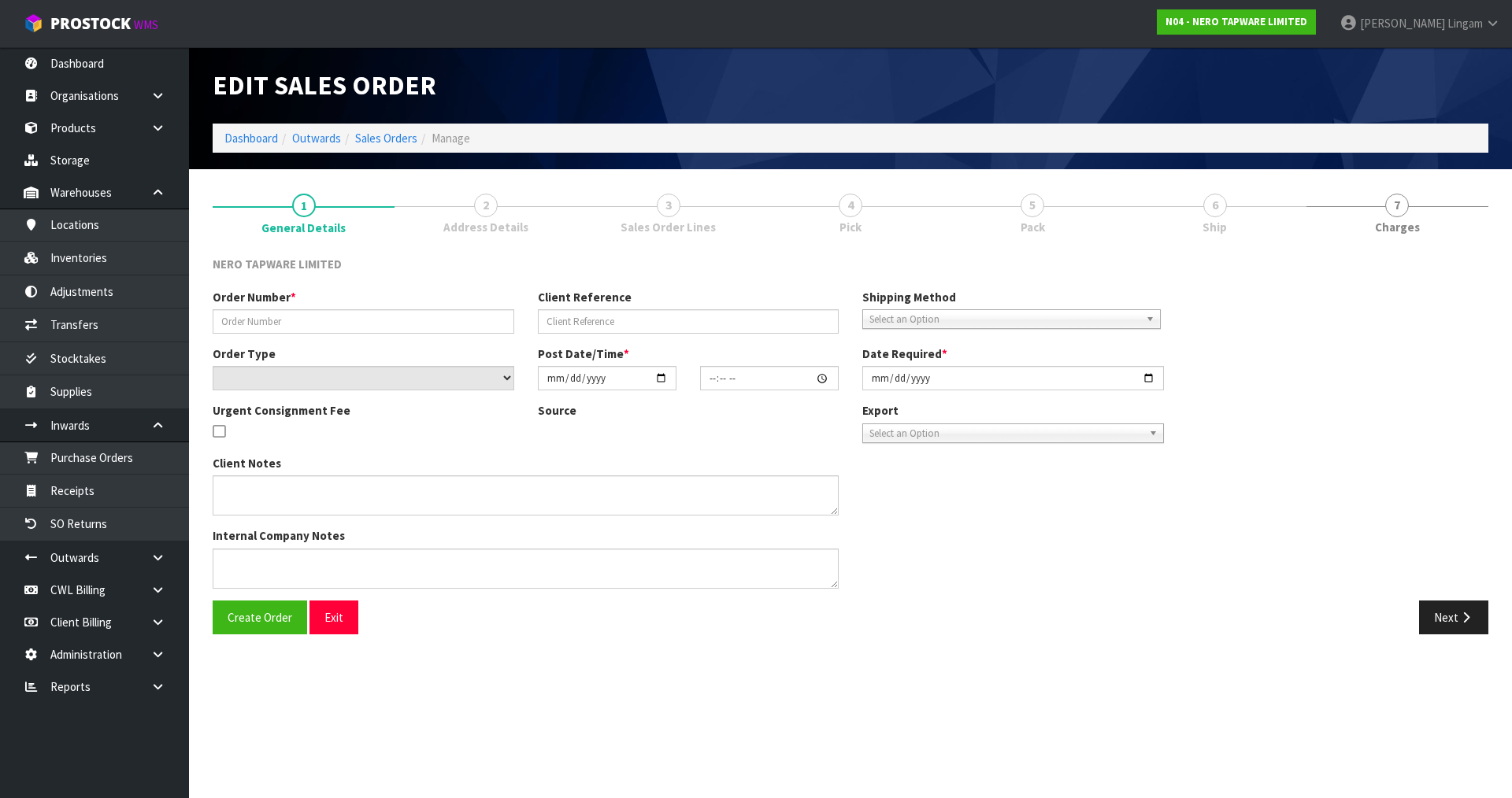
type input "SONZ0003133"
type input "EAS-5745"
select select "number:0"
type input "2025-08-18"
type input "15:45:06.000"
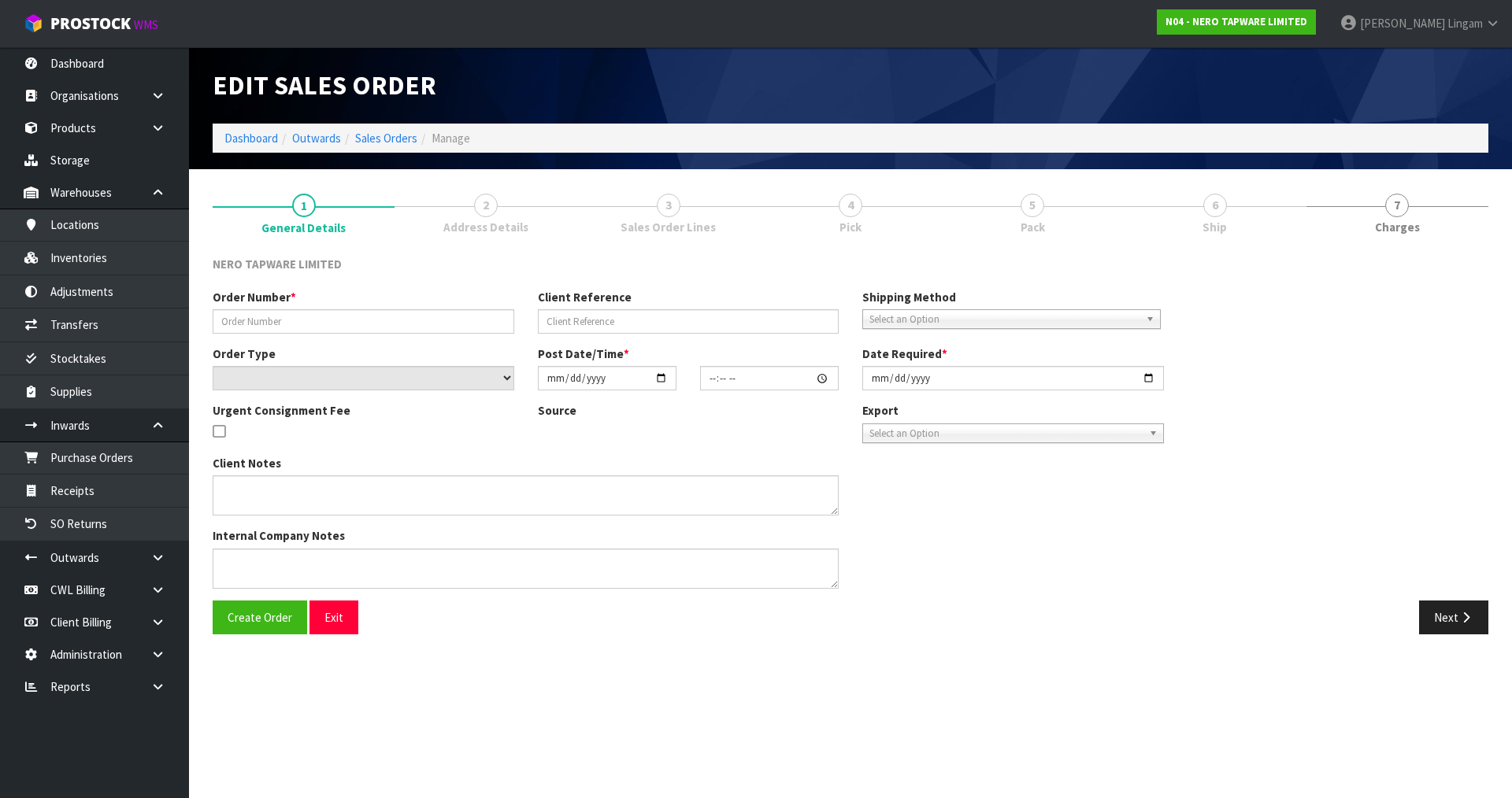
type input "2025-08-19"
type textarea "customer pick up 19/08"
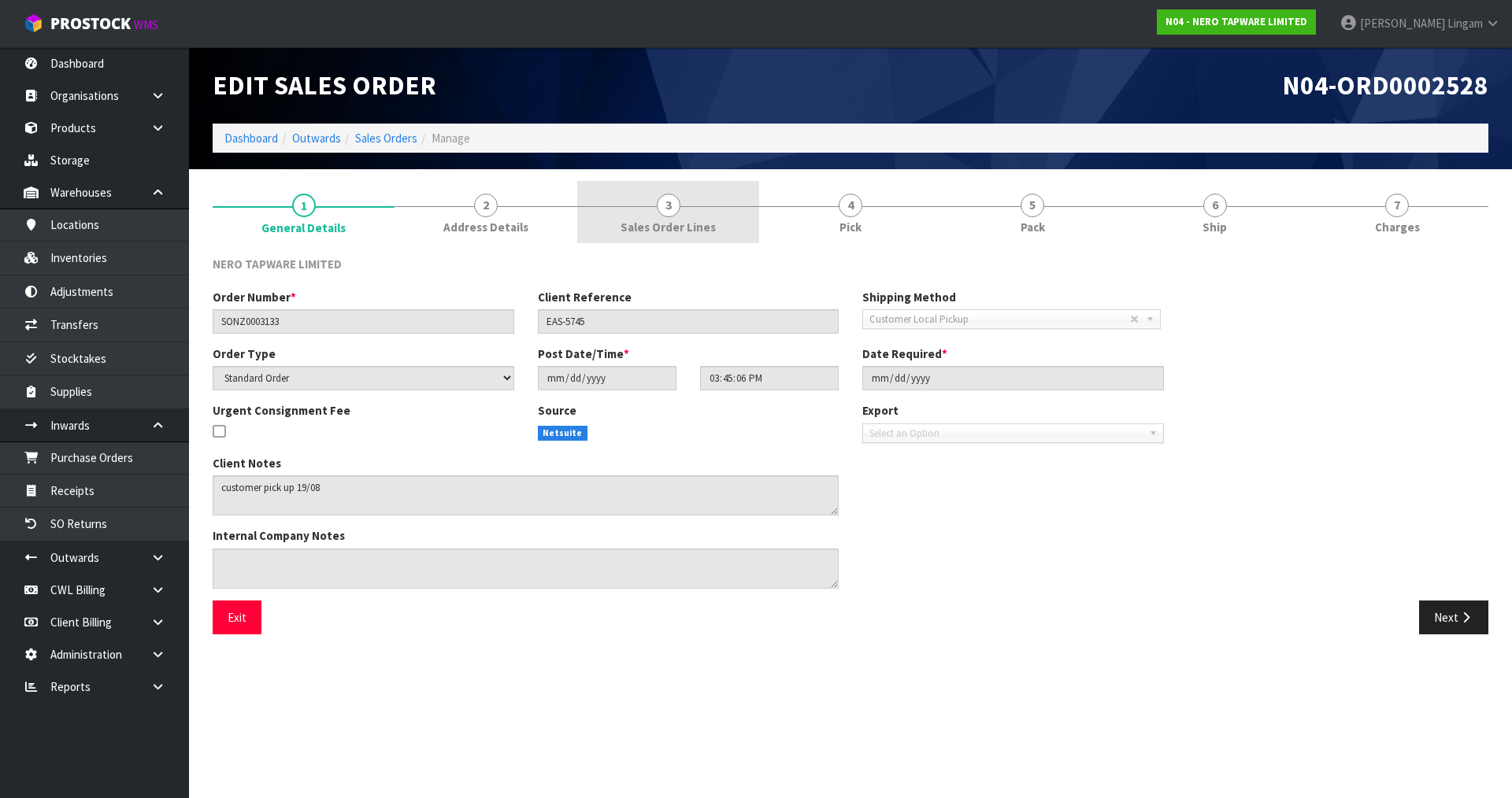
drag, startPoint x: 683, startPoint y: 232, endPoint x: 758, endPoint y: 240, distance: 75.4
click at [685, 232] on span "Sales Order Lines" at bounding box center [668, 227] width 95 height 17
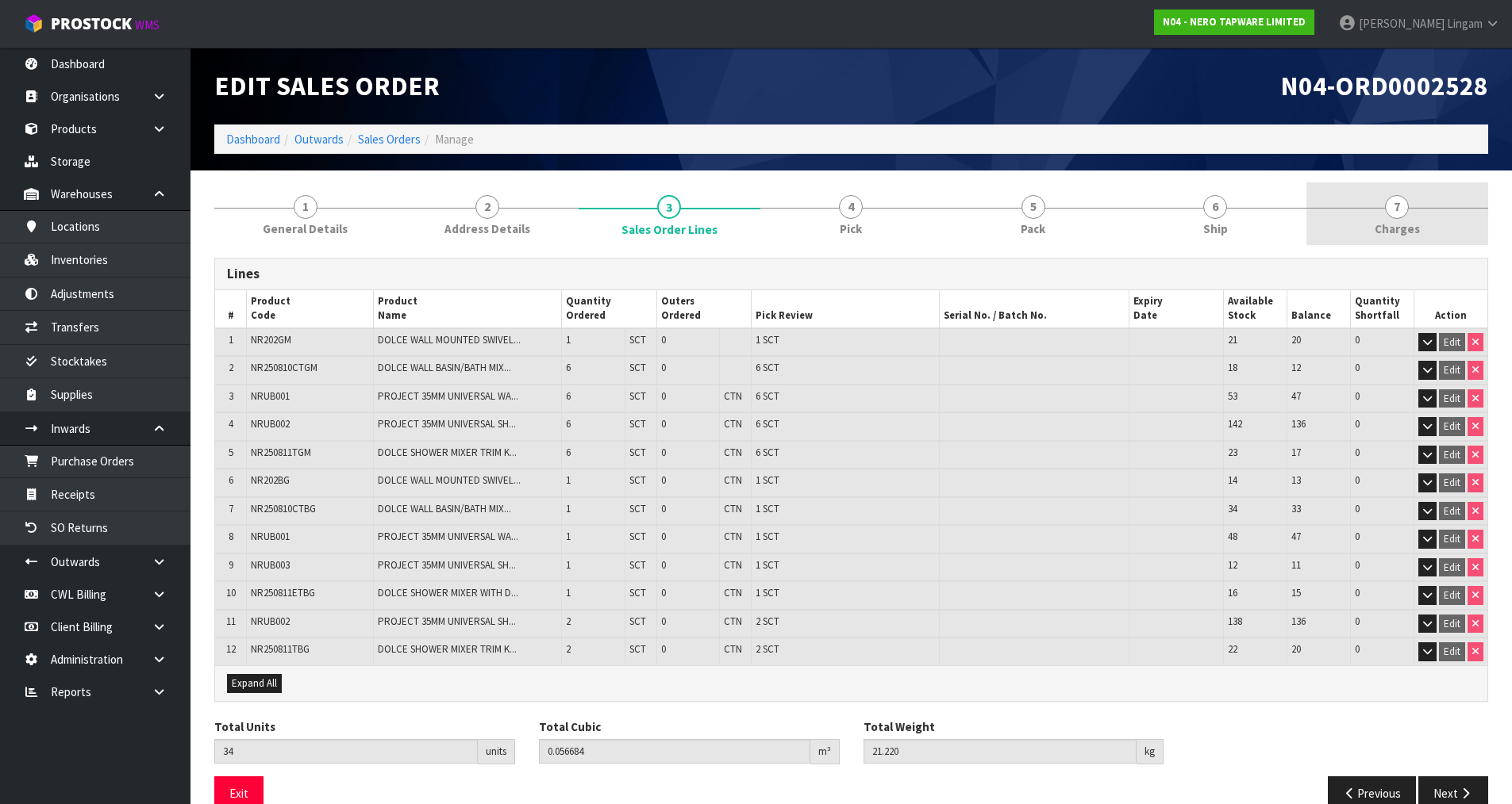
click at [1410, 222] on span "Charges" at bounding box center [1397, 229] width 45 height 17
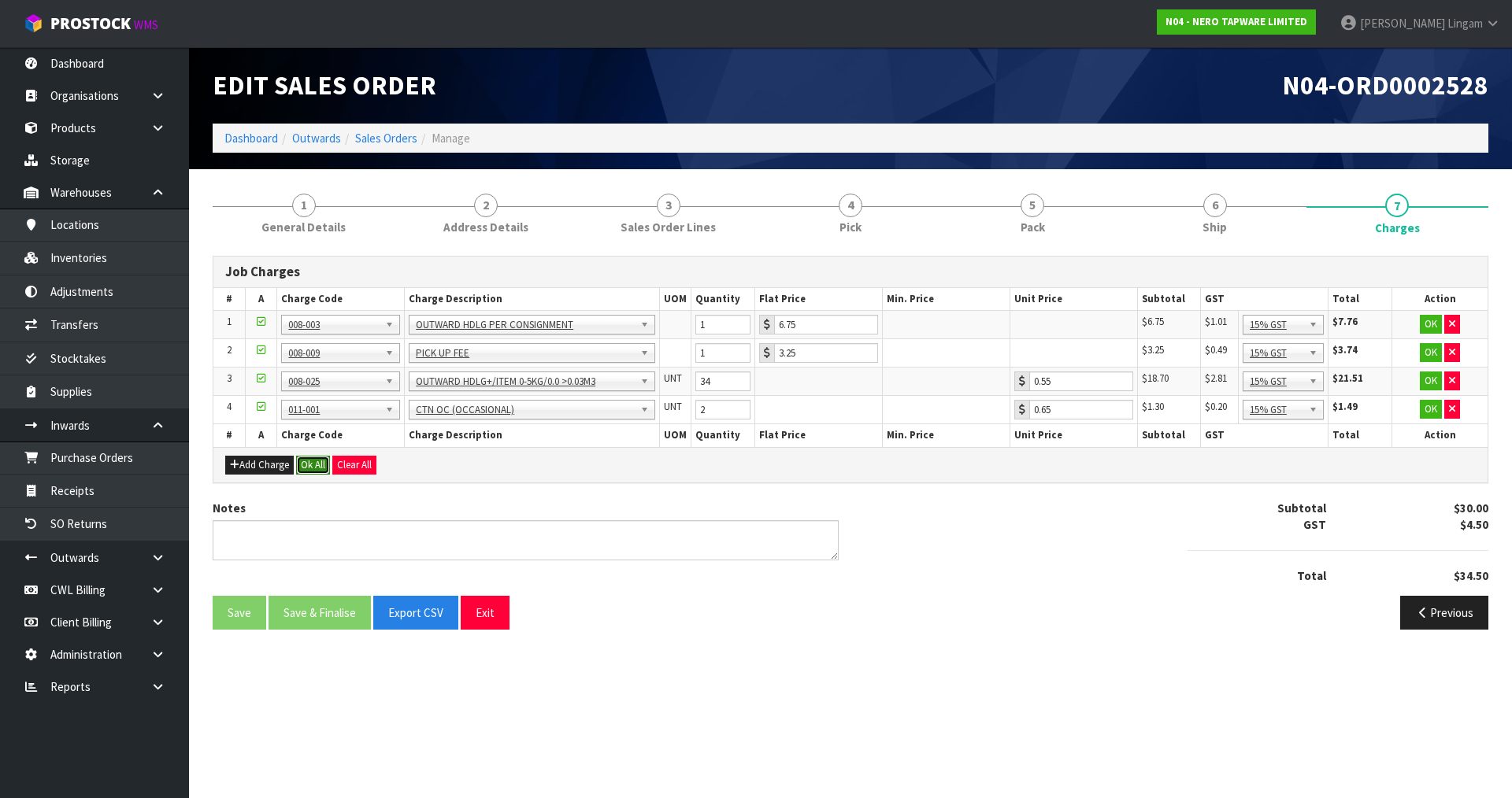
click at [313, 467] on button "Ok All" at bounding box center [313, 465] width 34 height 19
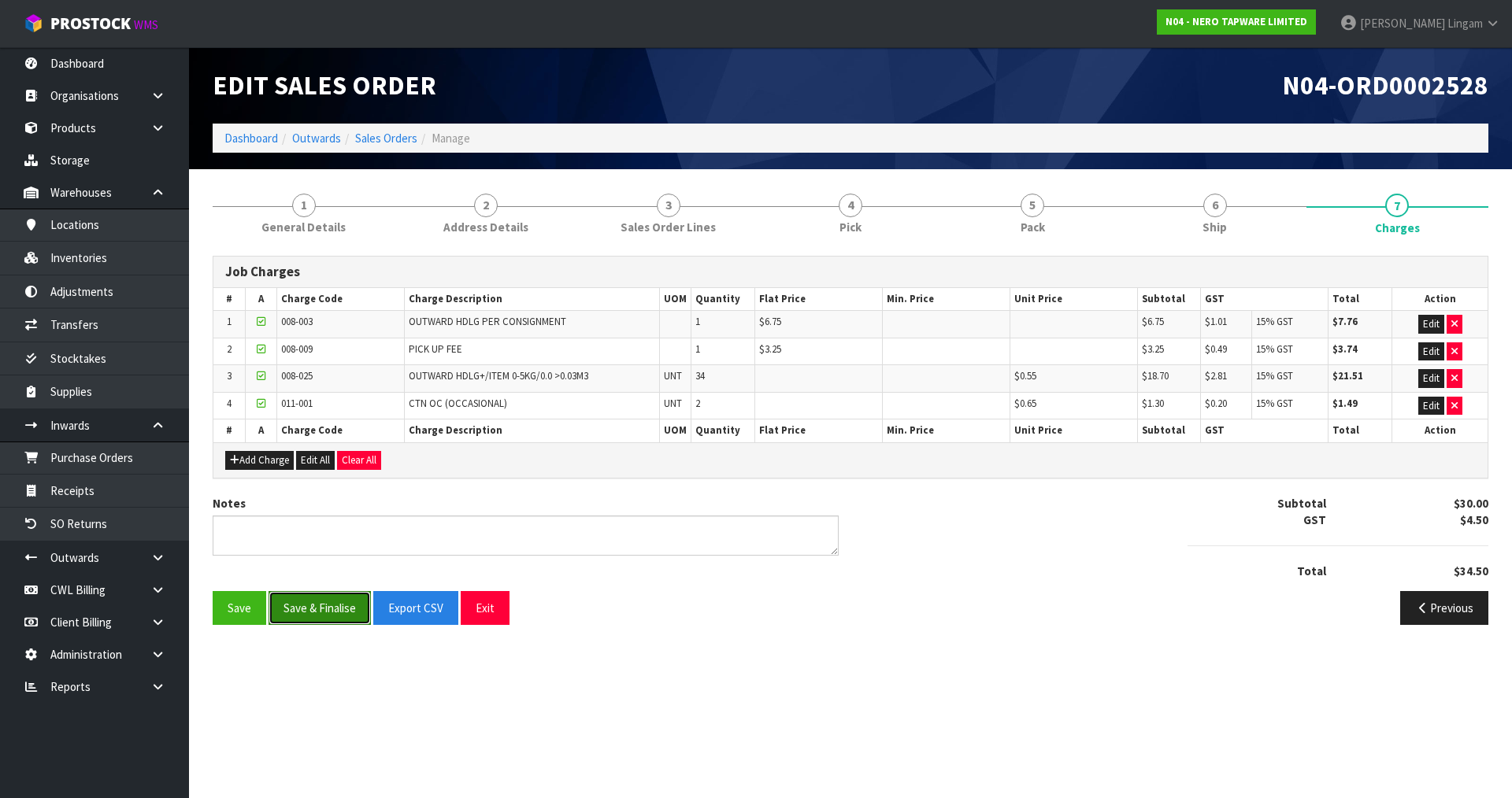
click at [333, 620] on button "Save & Finalise" at bounding box center [320, 608] width 102 height 34
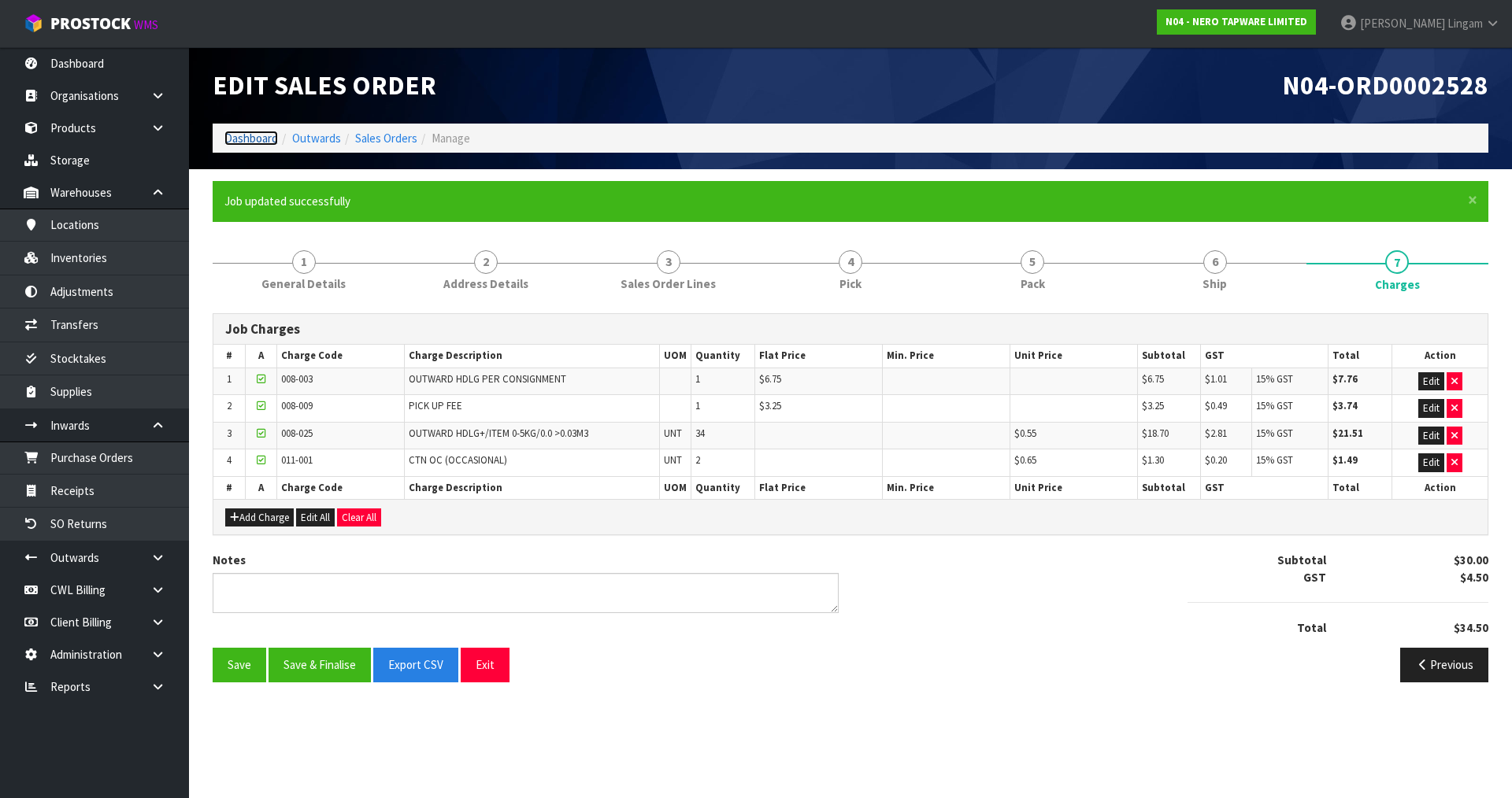
click at [248, 133] on link "Dashboard" at bounding box center [251, 138] width 54 height 15
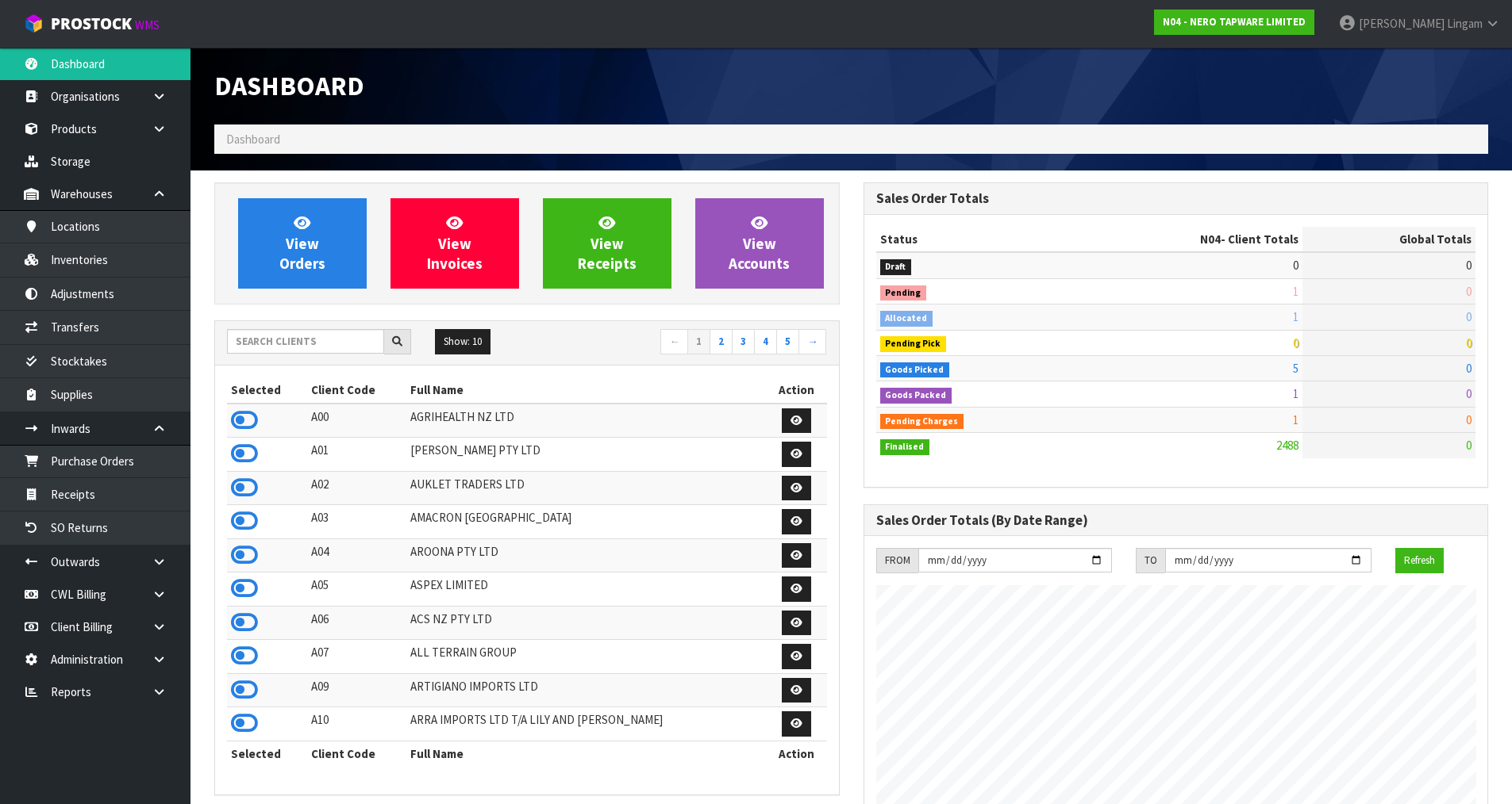
scroll to position [1202, 648]
click at [300, 344] on input "text" at bounding box center [305, 342] width 157 height 25
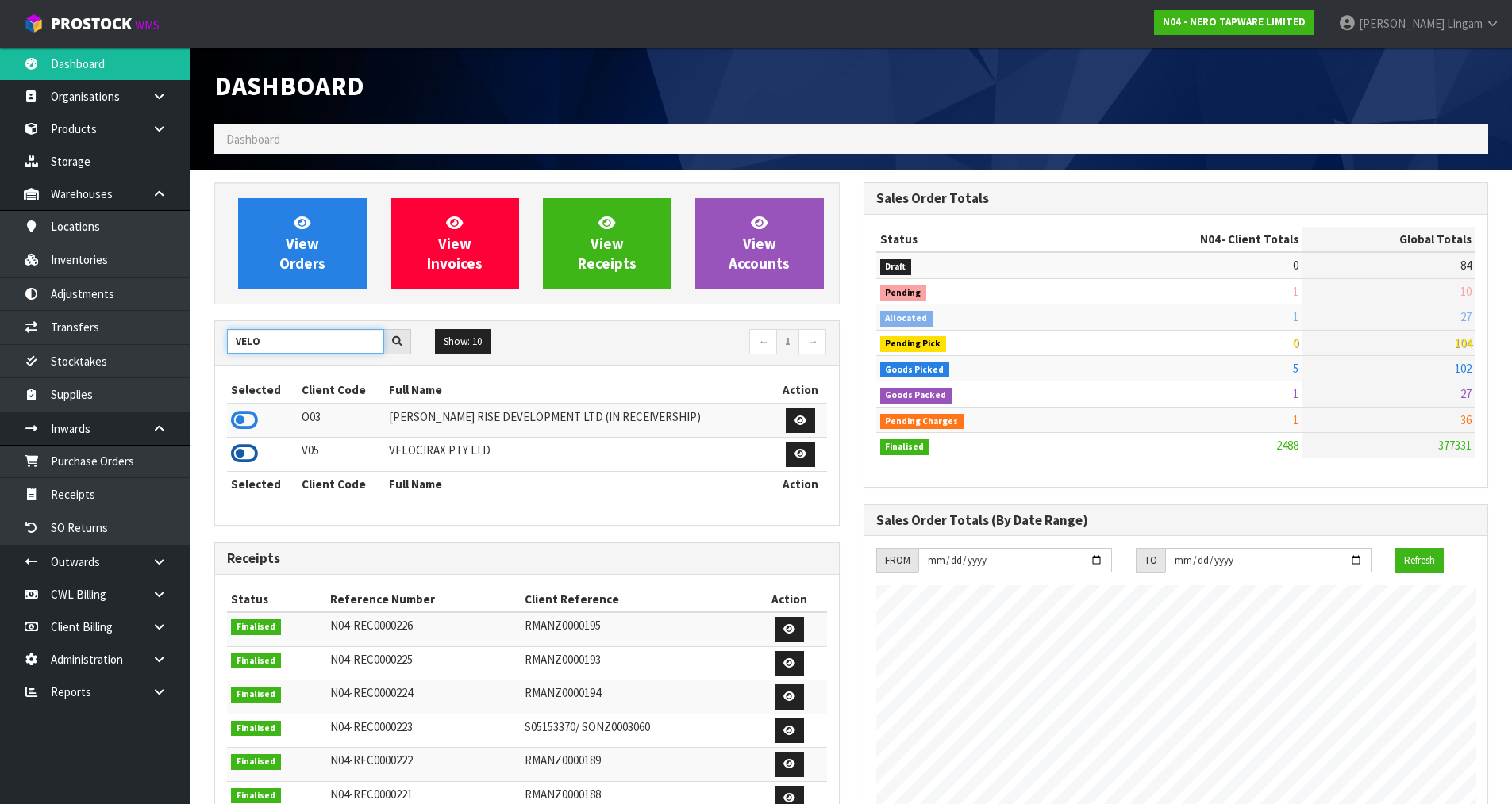
type input "VELO"
click at [249, 447] on icon at bounding box center [243, 454] width 27 height 24
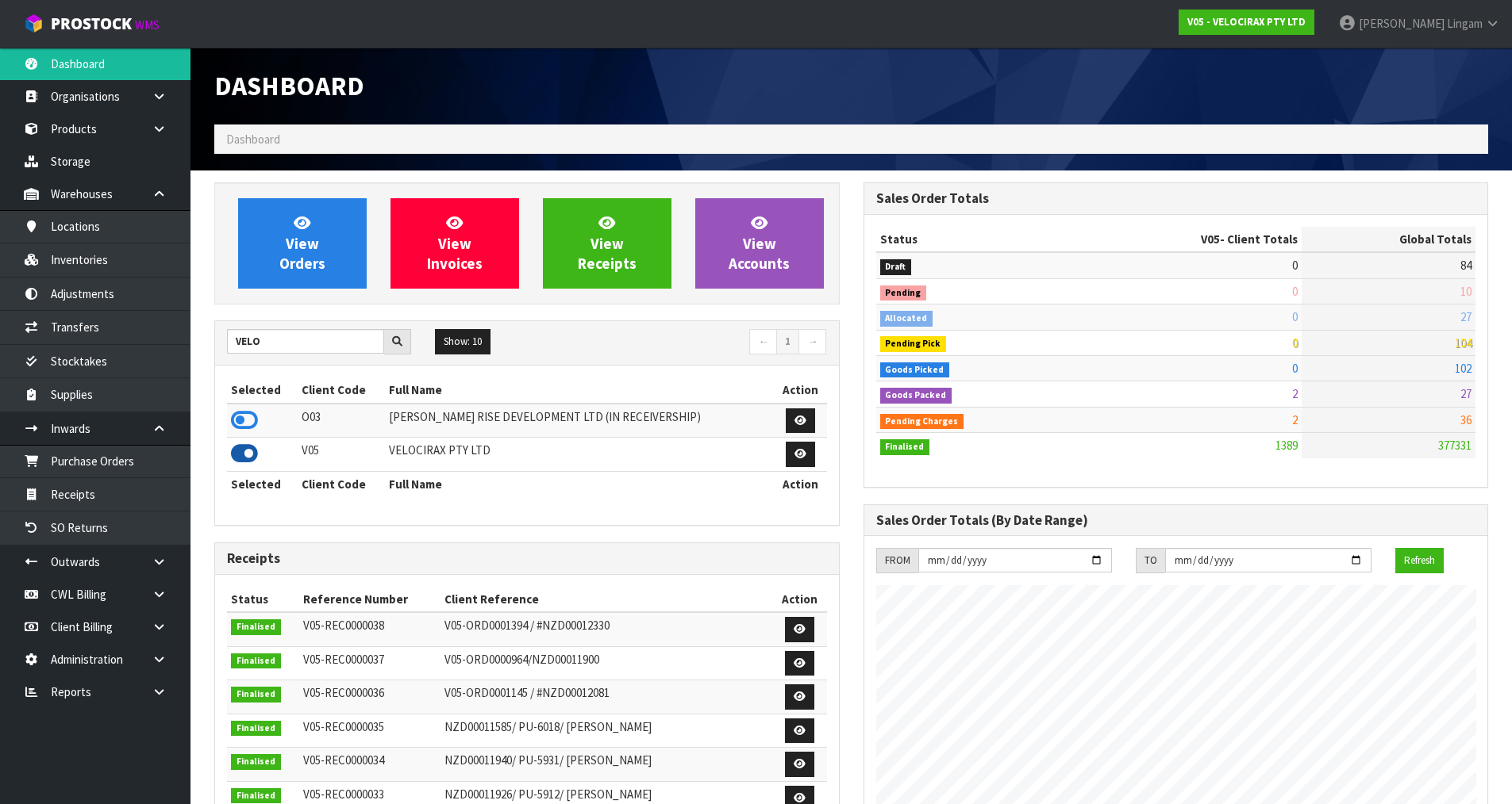
scroll to position [1236, 648]
click at [334, 255] on link "View Orders" at bounding box center [301, 243] width 128 height 90
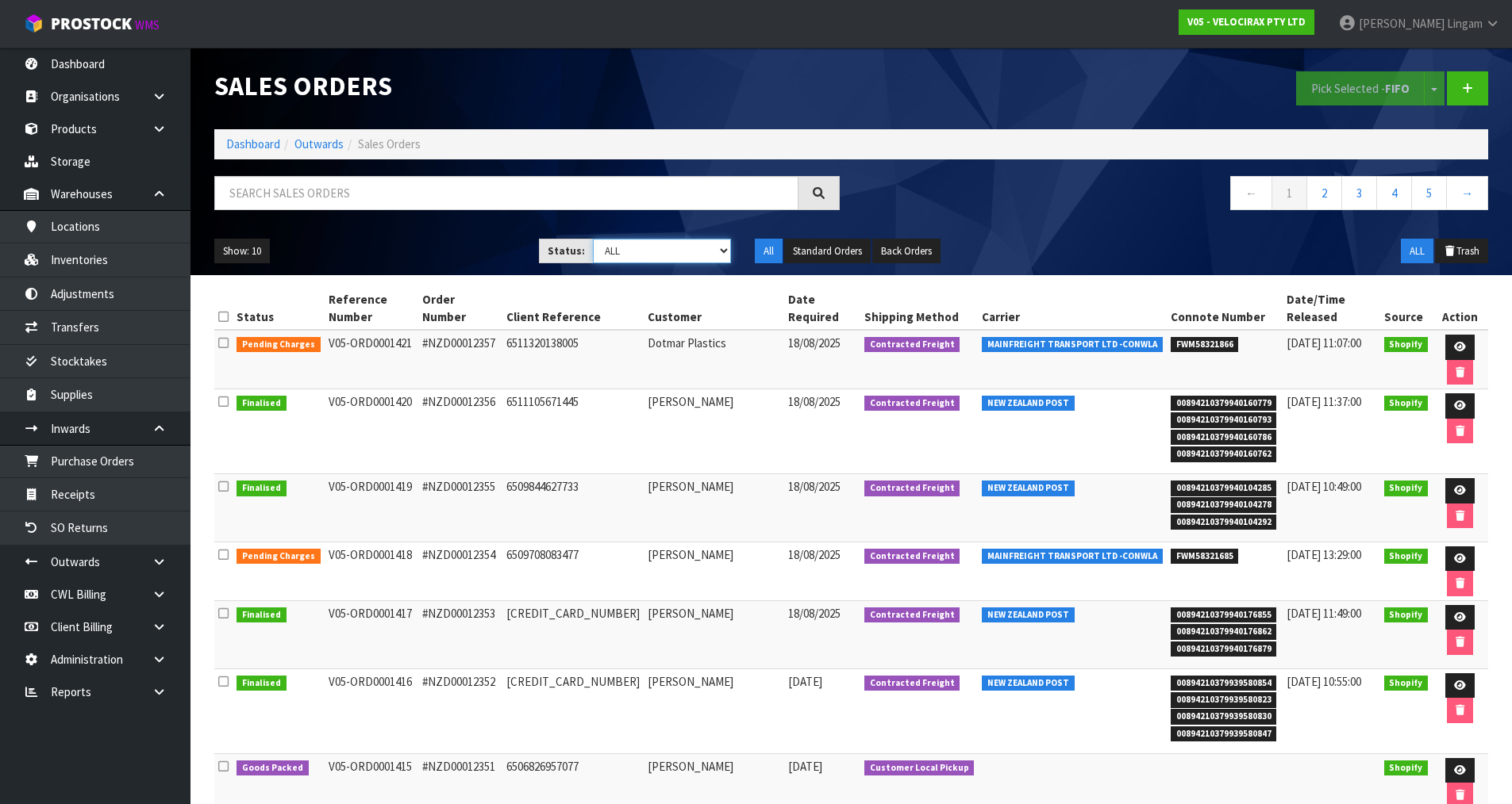
click at [687, 243] on select "Draft Pending Allocated Pending Pick Goods Picked Goods Packed Pending Charges …" at bounding box center [661, 251] width 138 height 25
select select "string:6"
click at [592, 238] on select "Draft Pending Allocated Pending Pick Goods Picked Goods Packed Pending Charges …" at bounding box center [661, 251] width 138 height 25
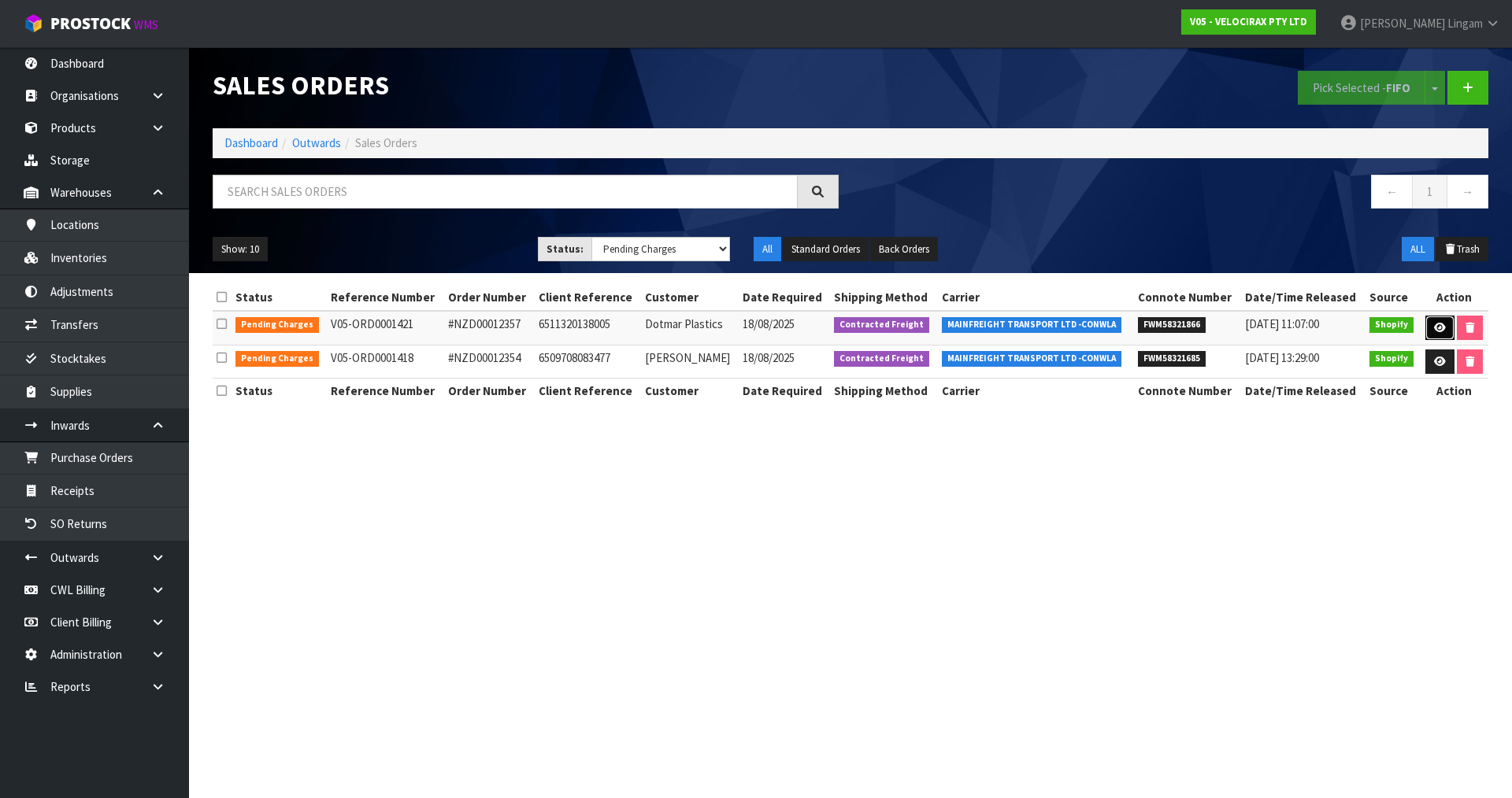
click at [1442, 333] on link at bounding box center [1440, 329] width 29 height 26
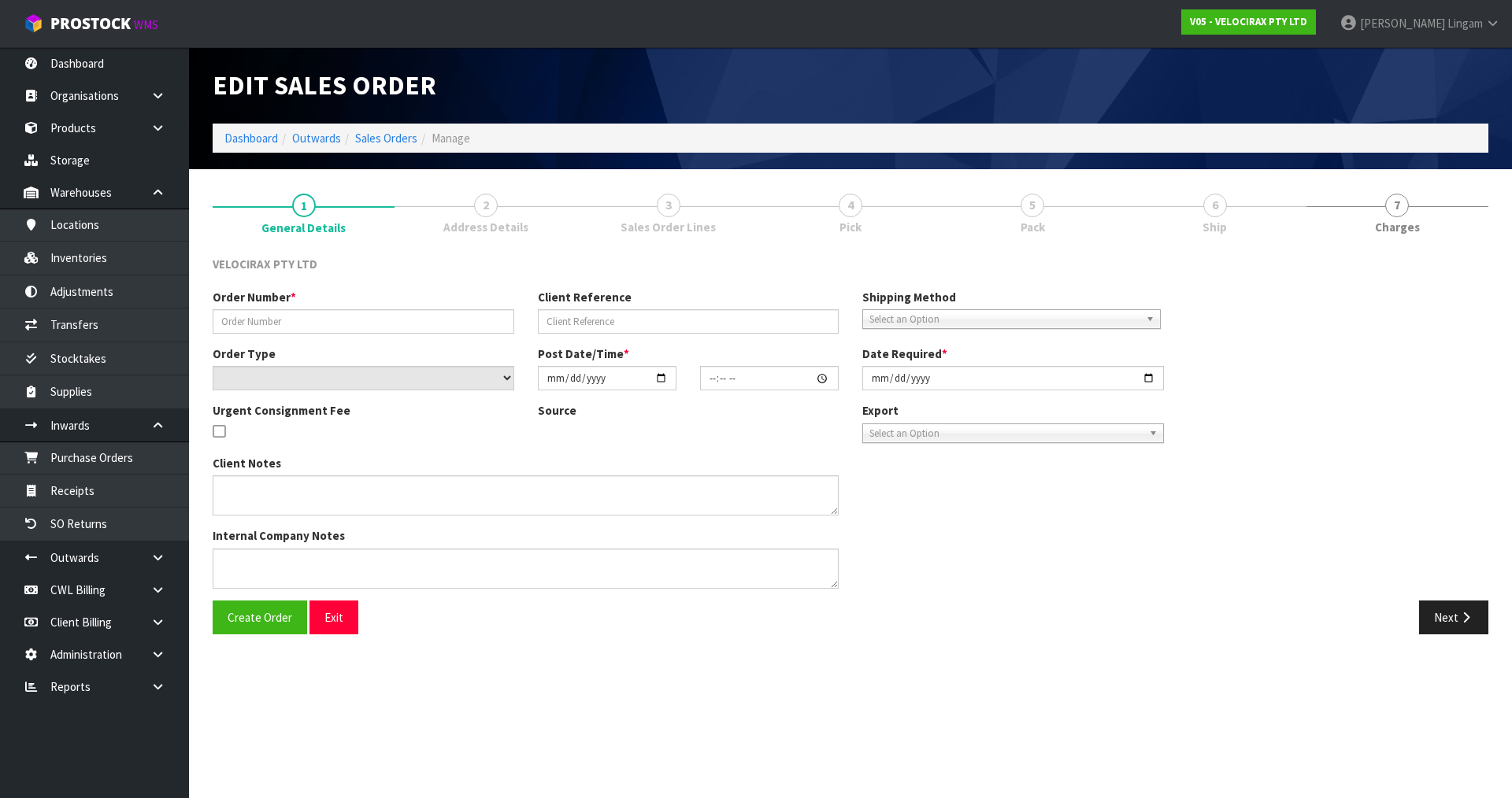
type input "#NZD00012357"
type input "6511320138005"
select select "number:0"
type input "2025-08-17"
type input "08:48:32.000"
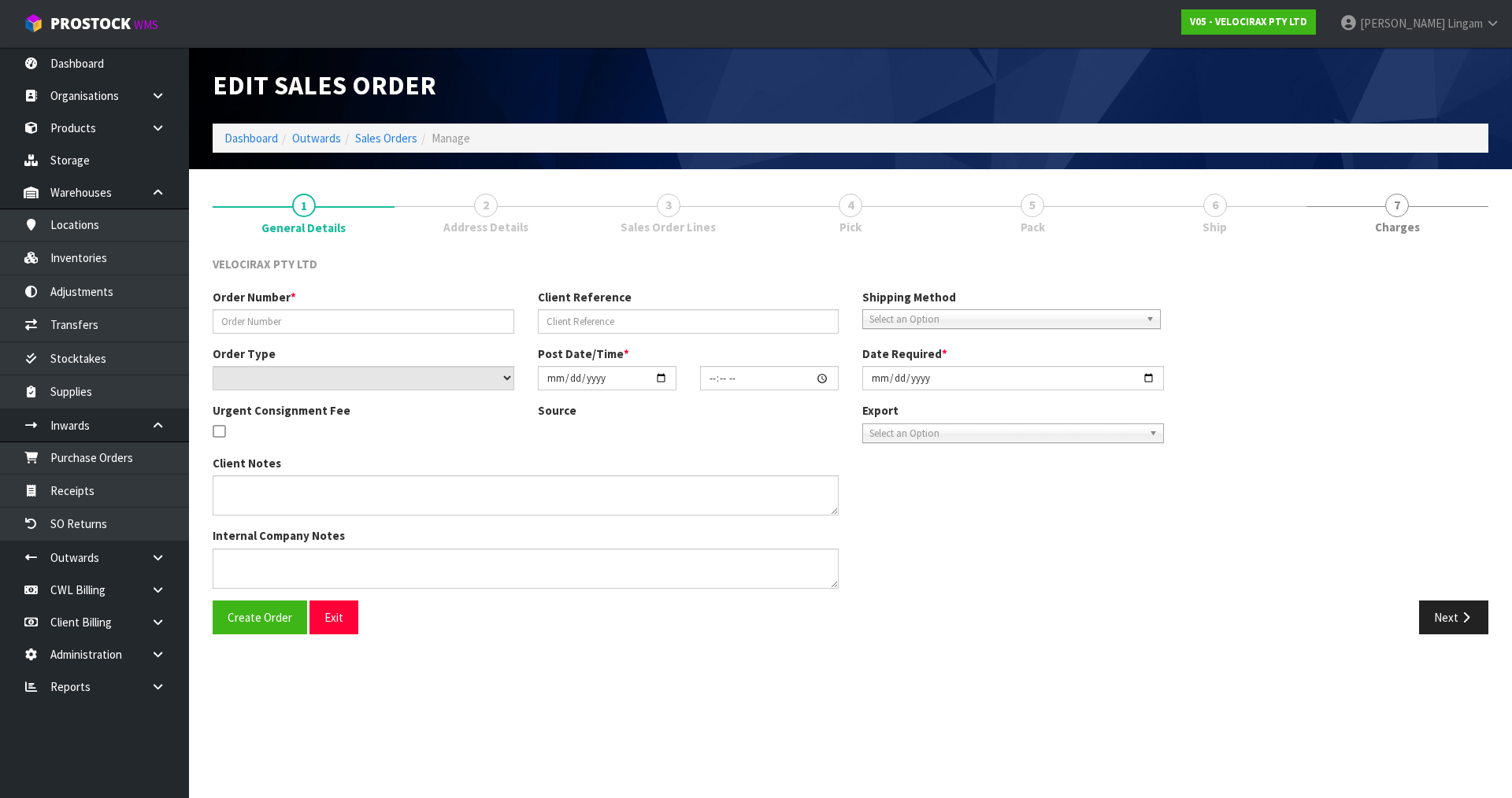
type input "2025-08-18"
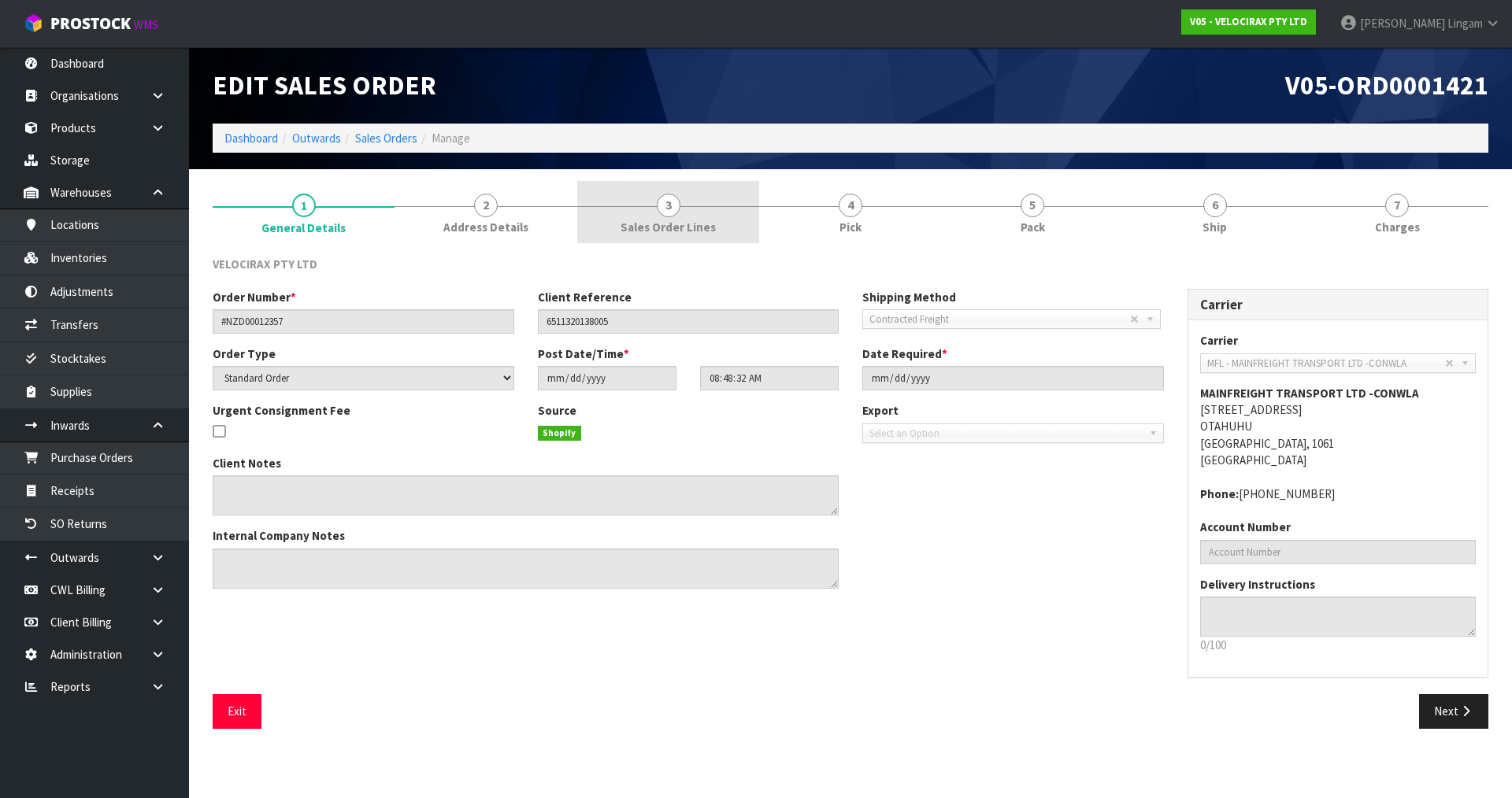
click at [710, 225] on span "Sales Order Lines" at bounding box center [668, 227] width 95 height 17
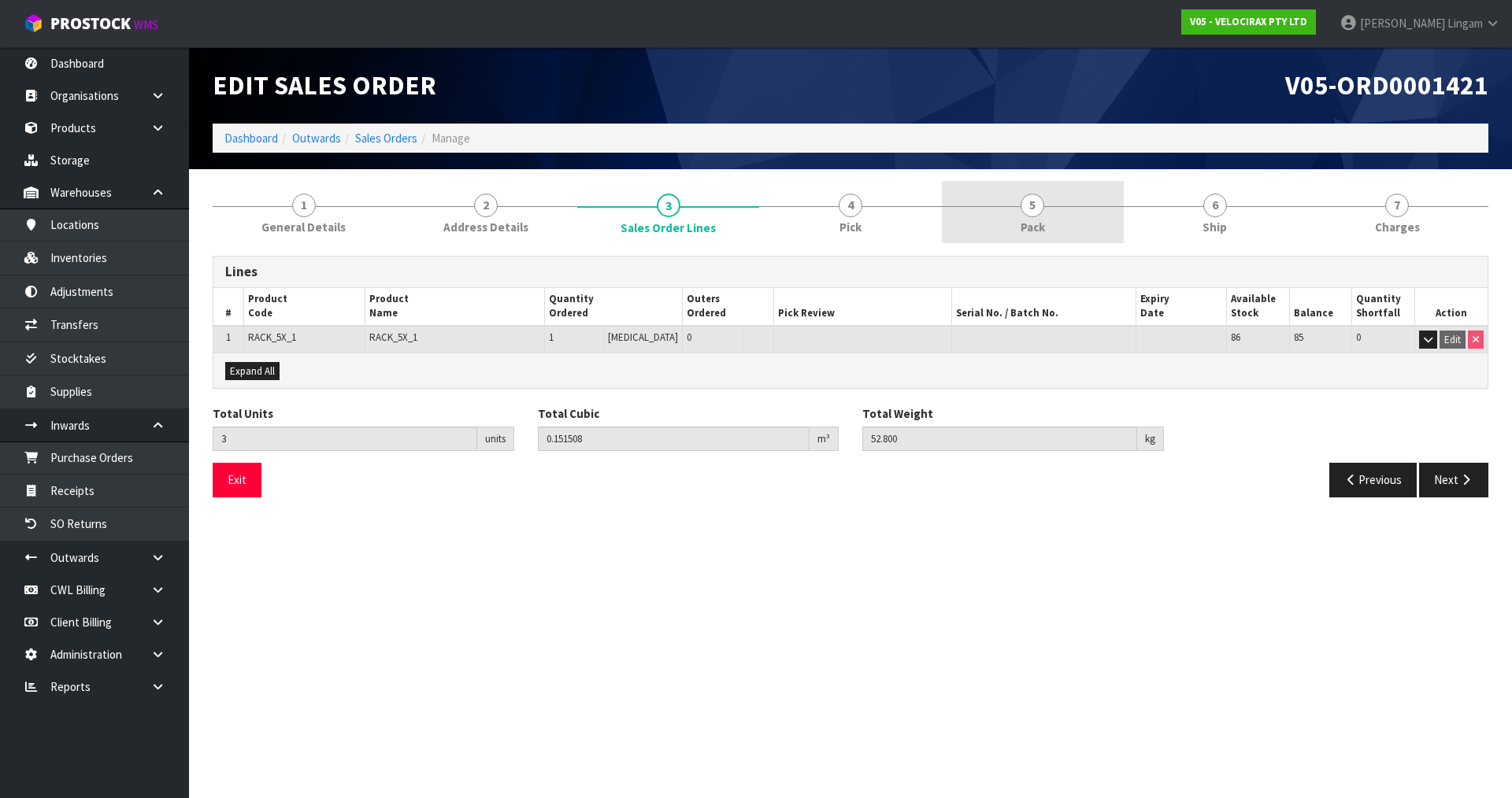
click at [1061, 221] on link "5 Pack" at bounding box center [1032, 212] width 182 height 62
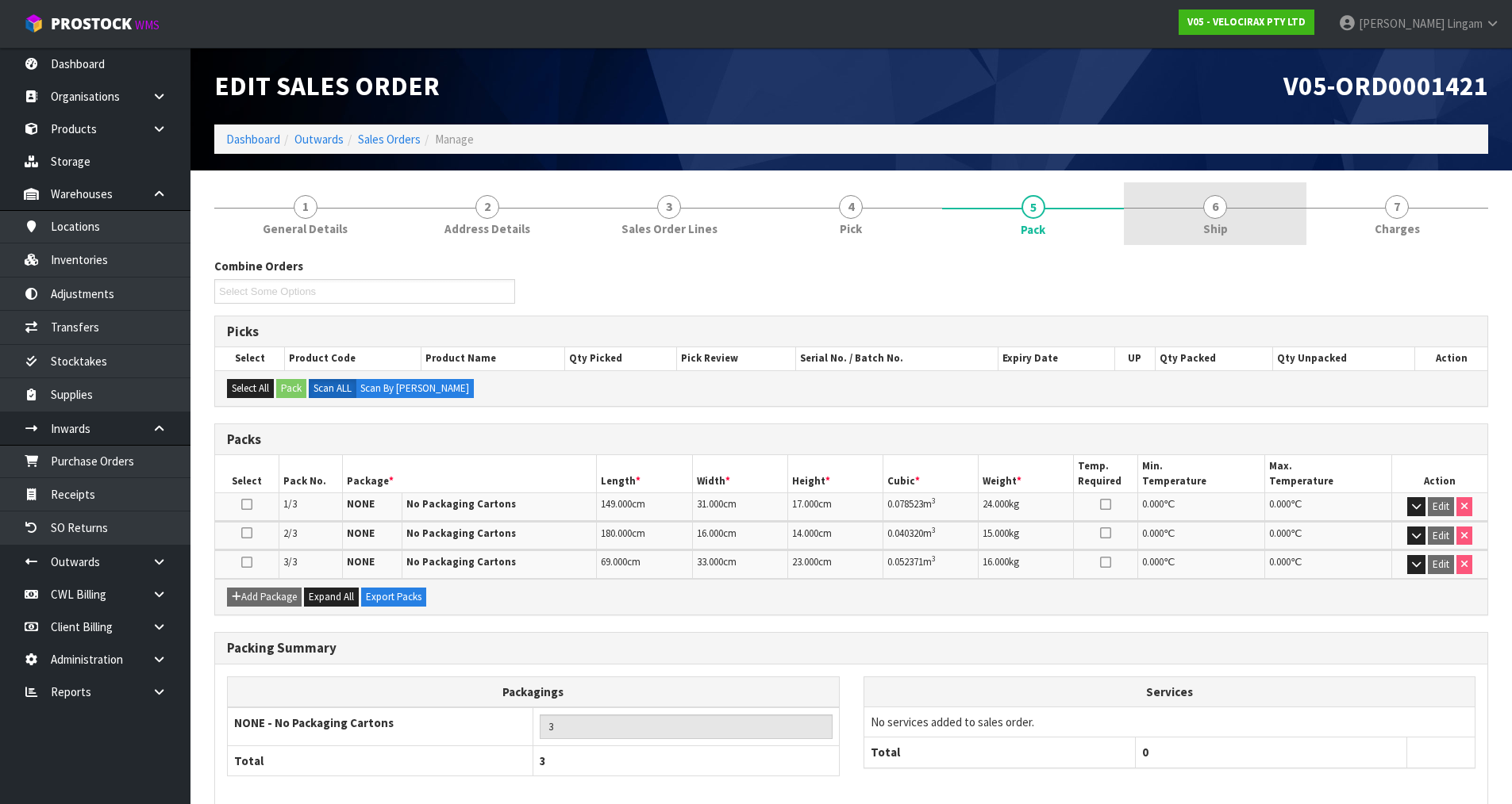
click at [1212, 222] on span "Ship" at bounding box center [1215, 229] width 25 height 17
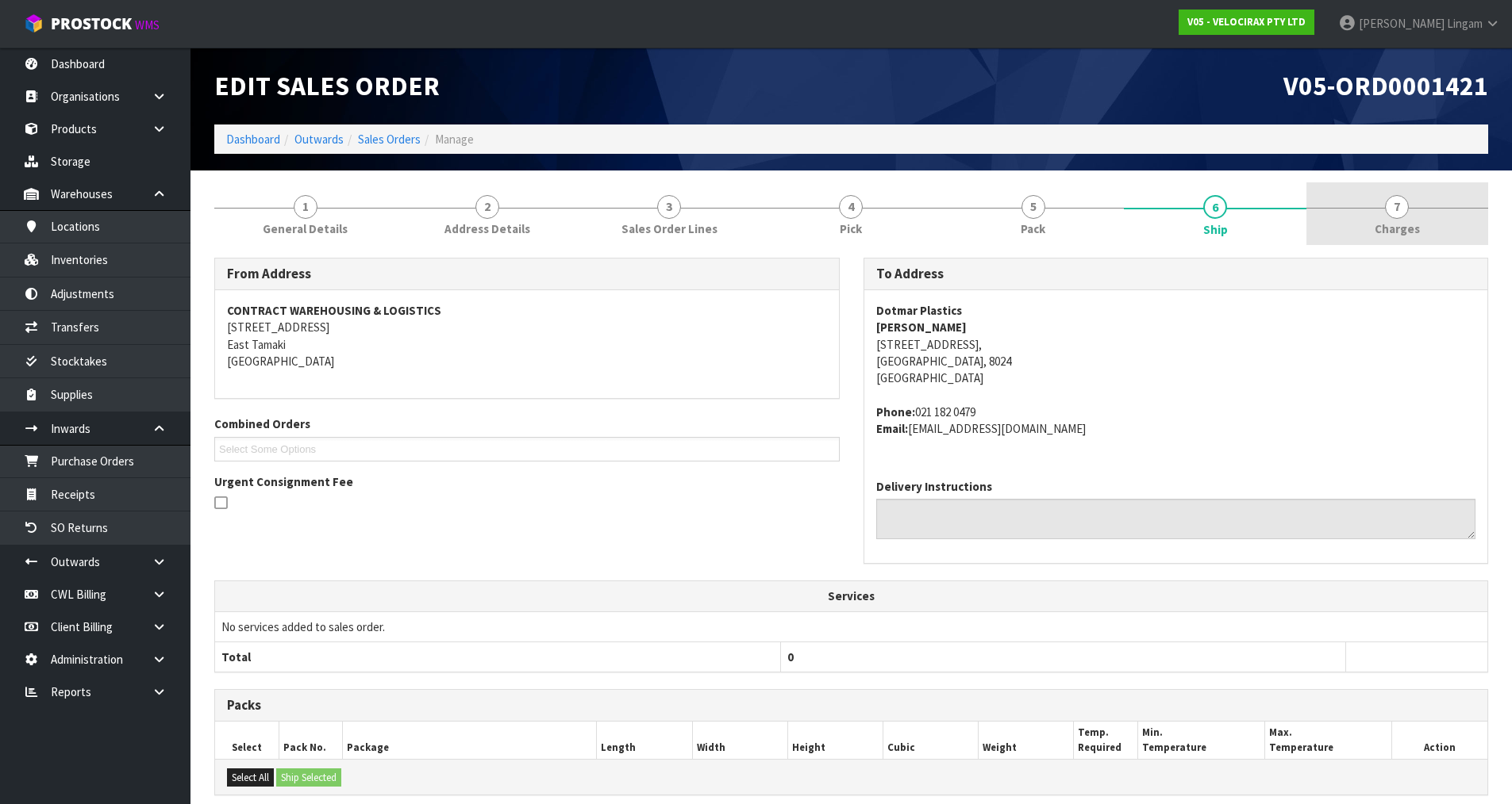
click at [1419, 209] on link "7 Charges" at bounding box center [1397, 213] width 181 height 63
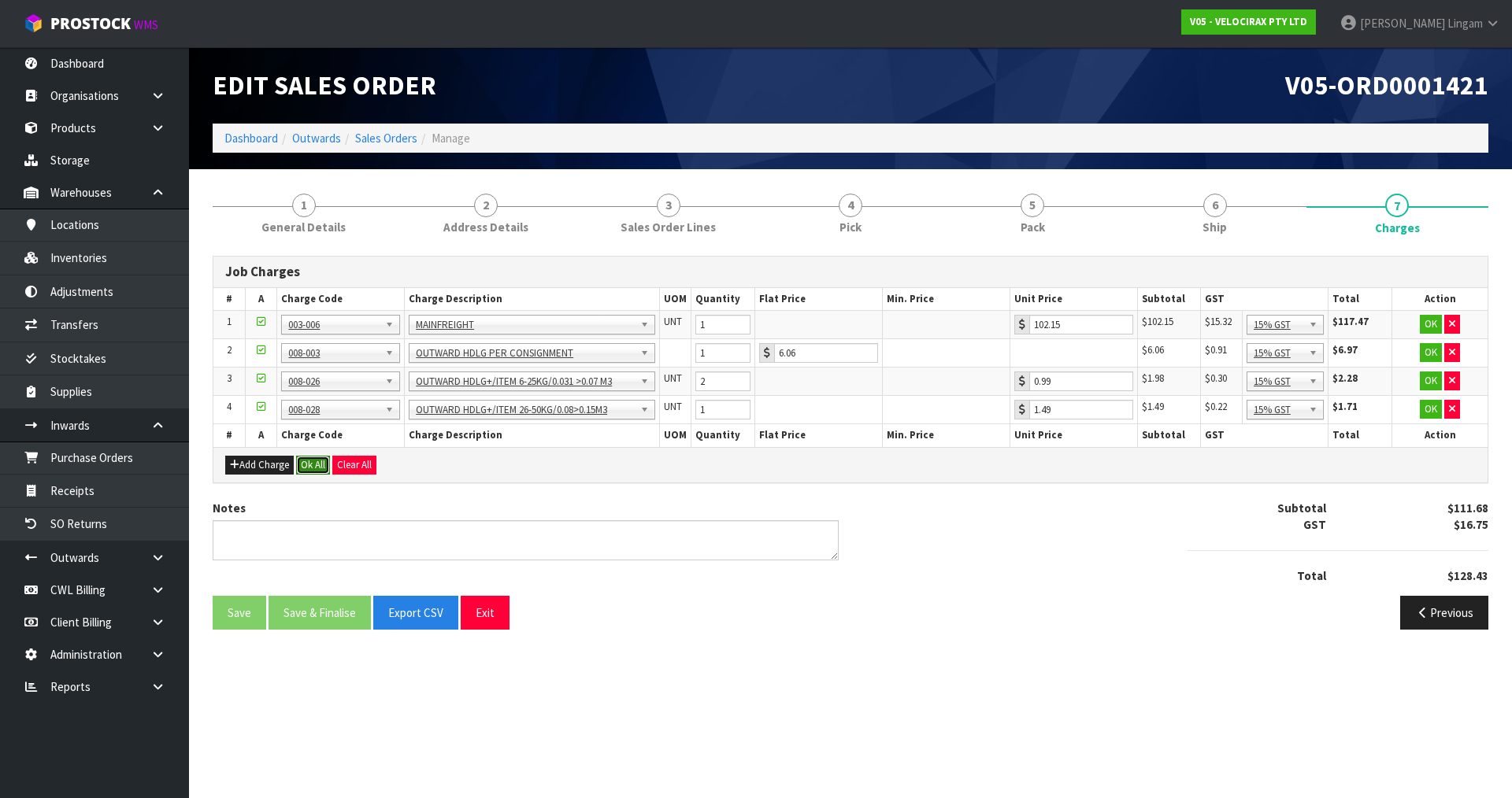
click at [309, 457] on button "Ok All" at bounding box center [313, 465] width 34 height 19
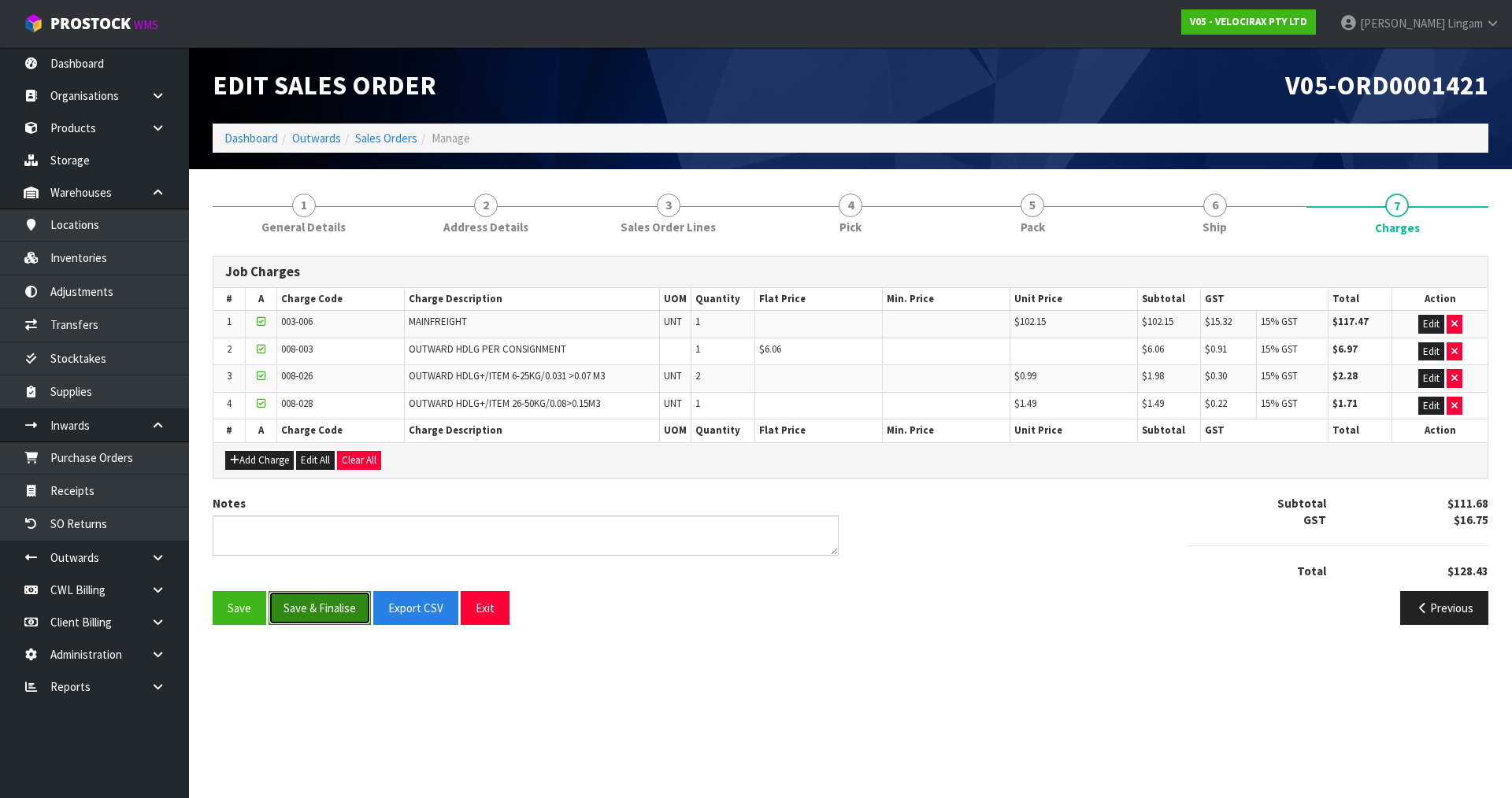
click at [348, 608] on button "Save & Finalise" at bounding box center [320, 608] width 102 height 34
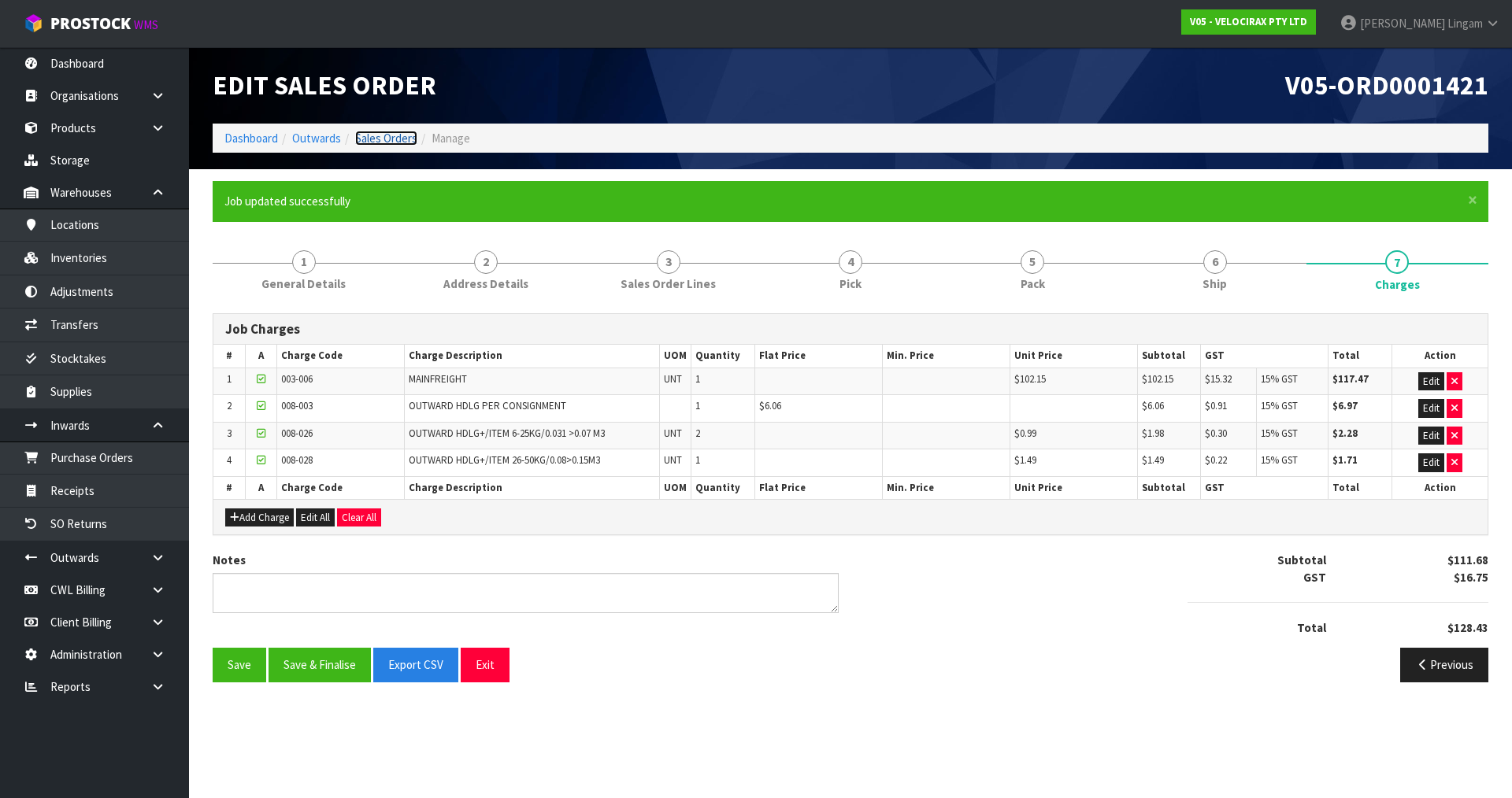
click at [391, 140] on link "Sales Orders" at bounding box center [386, 138] width 62 height 15
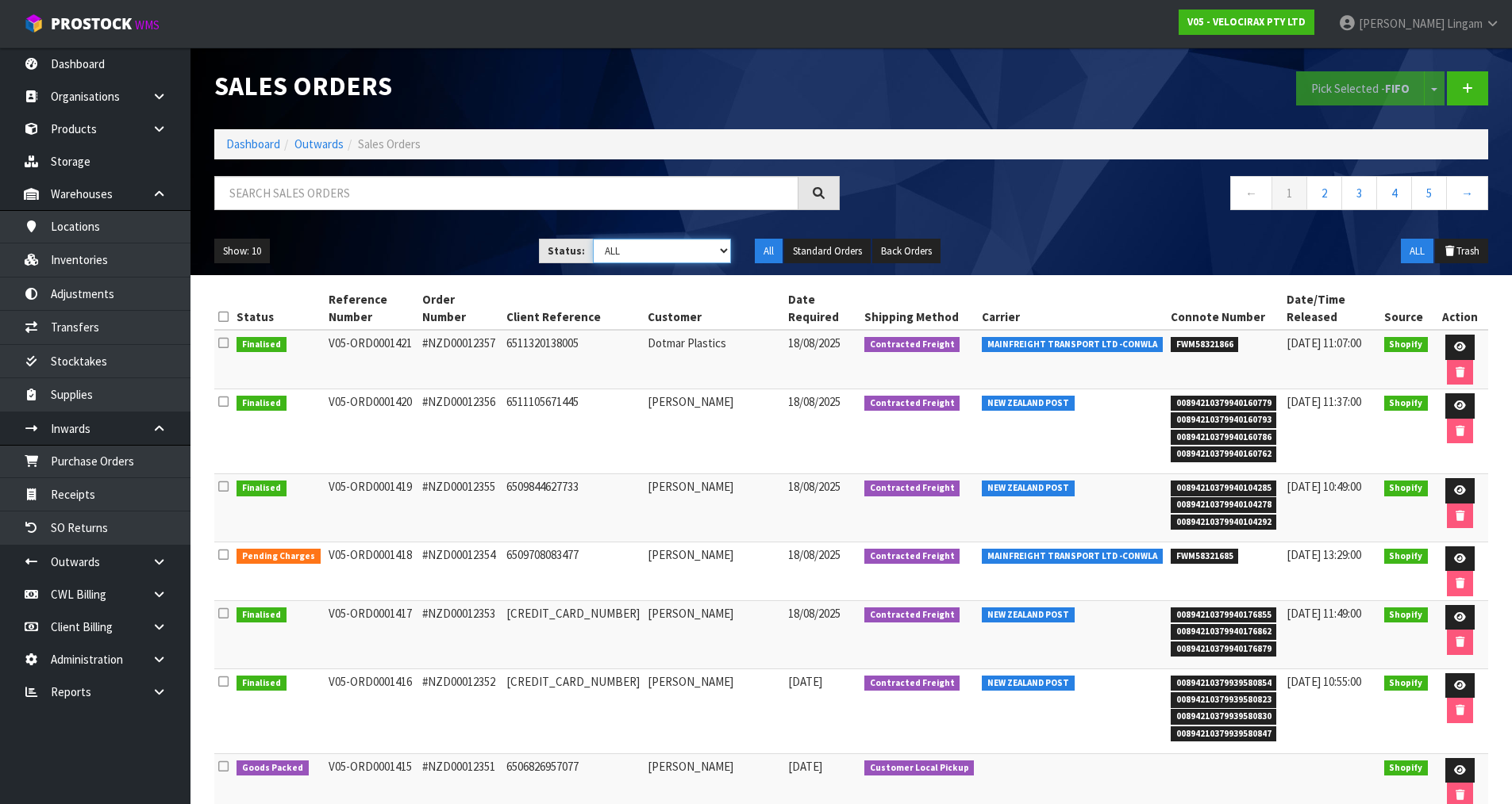
click at [704, 253] on select "Draft Pending Allocated Pending Pick Goods Picked Goods Packed Pending Charges …" at bounding box center [661, 251] width 138 height 25
select select "string:6"
click at [592, 238] on select "Draft Pending Allocated Pending Pick Goods Picked Goods Packed Pending Charges …" at bounding box center [661, 251] width 138 height 25
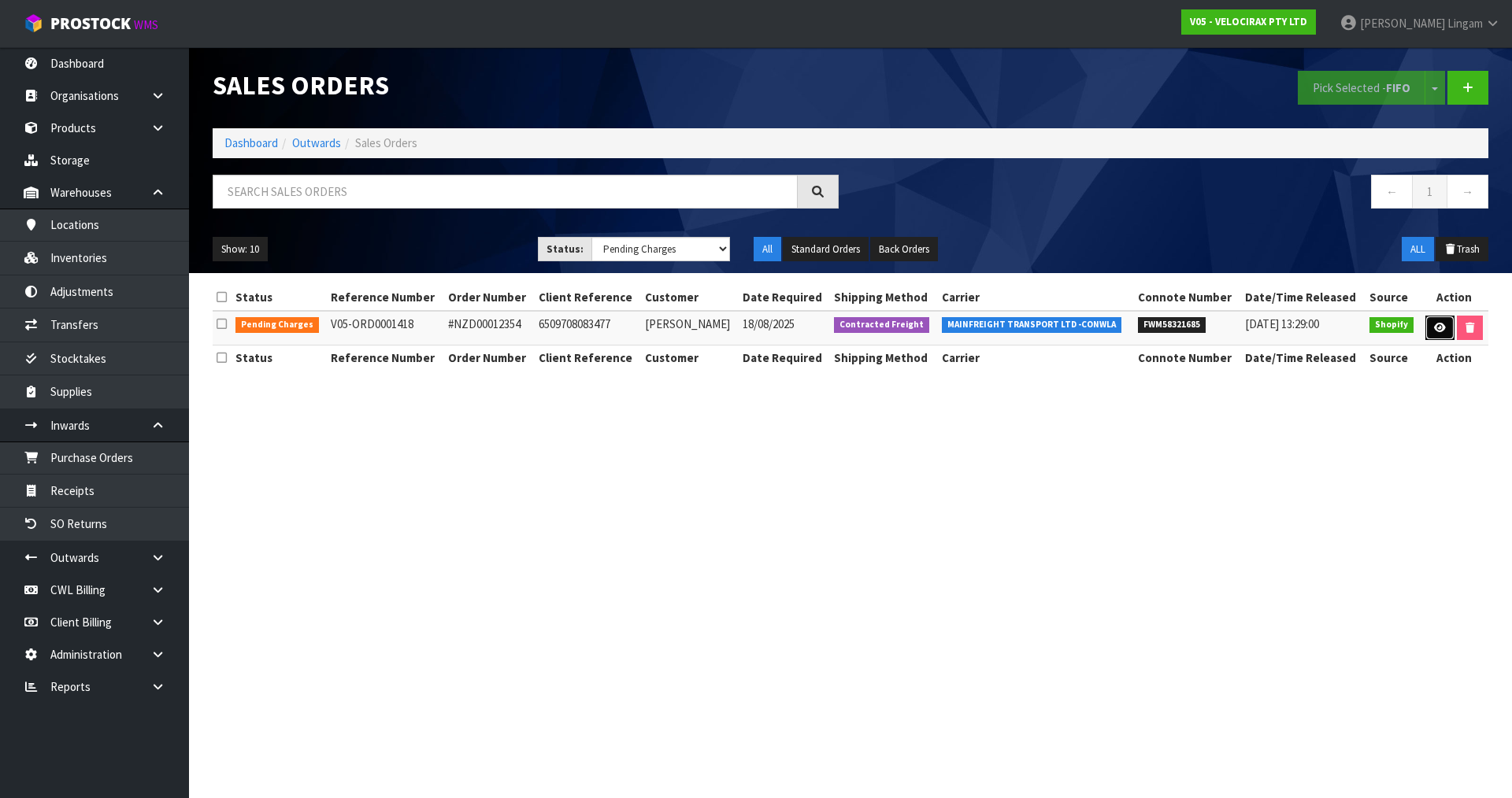
click at [1434, 326] on icon at bounding box center [1440, 328] width 12 height 10
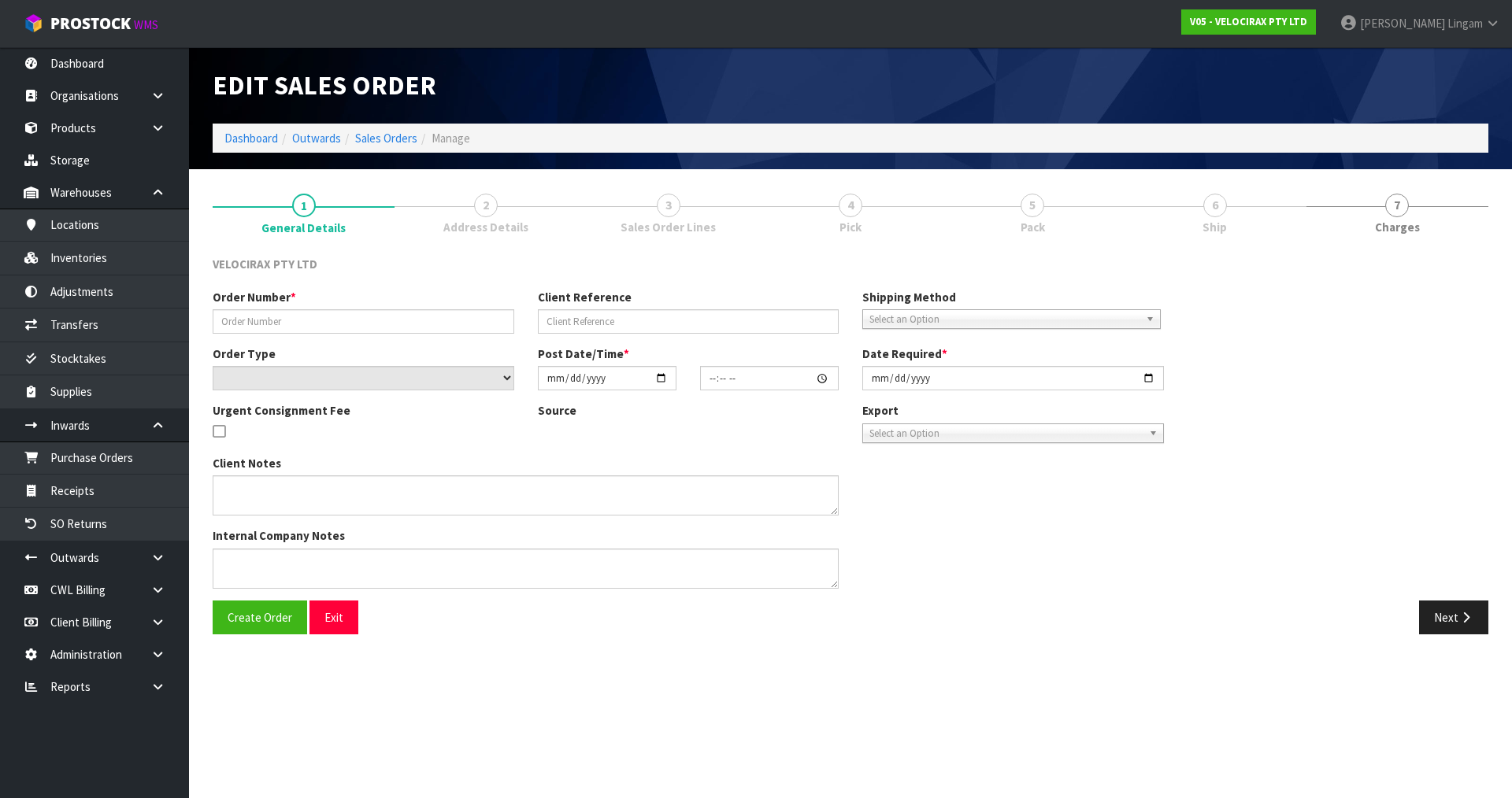
type input "#NZD00012354"
type input "6509708083477"
select select "number:0"
type input "2025-08-16"
type input "07:41:58.000"
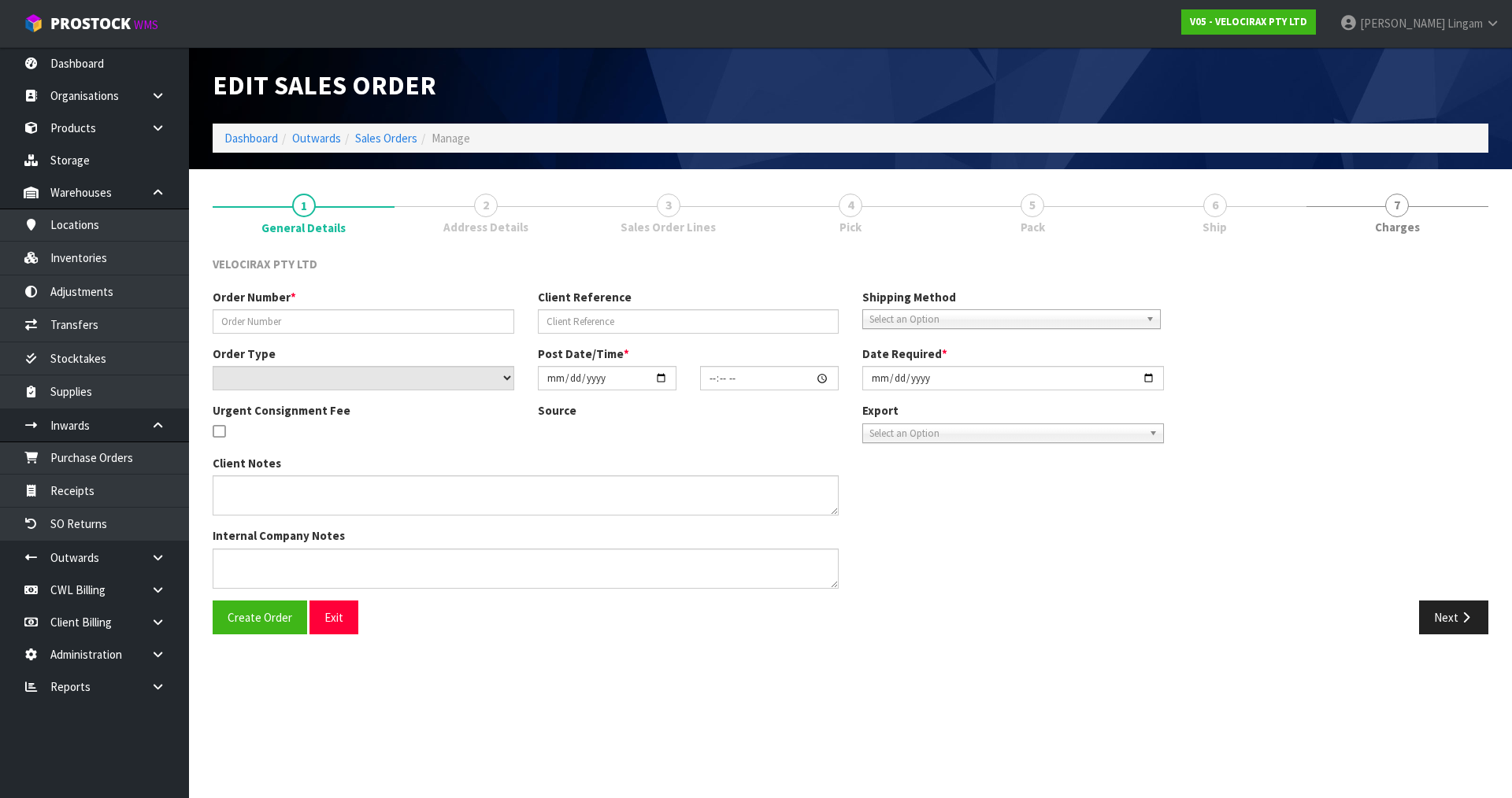
type input "2025-08-18"
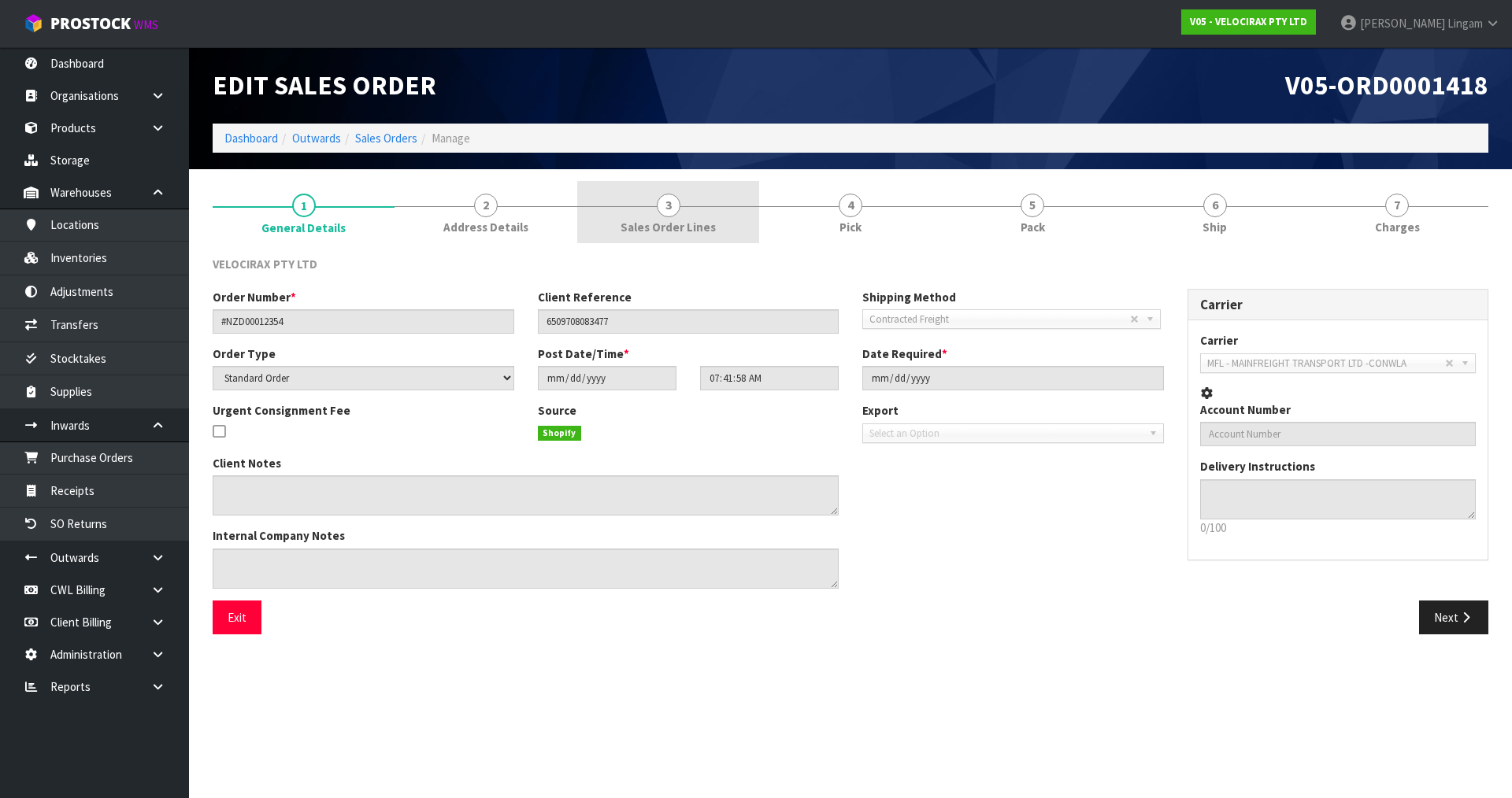
click at [678, 219] on span "Sales Order Lines" at bounding box center [668, 227] width 95 height 17
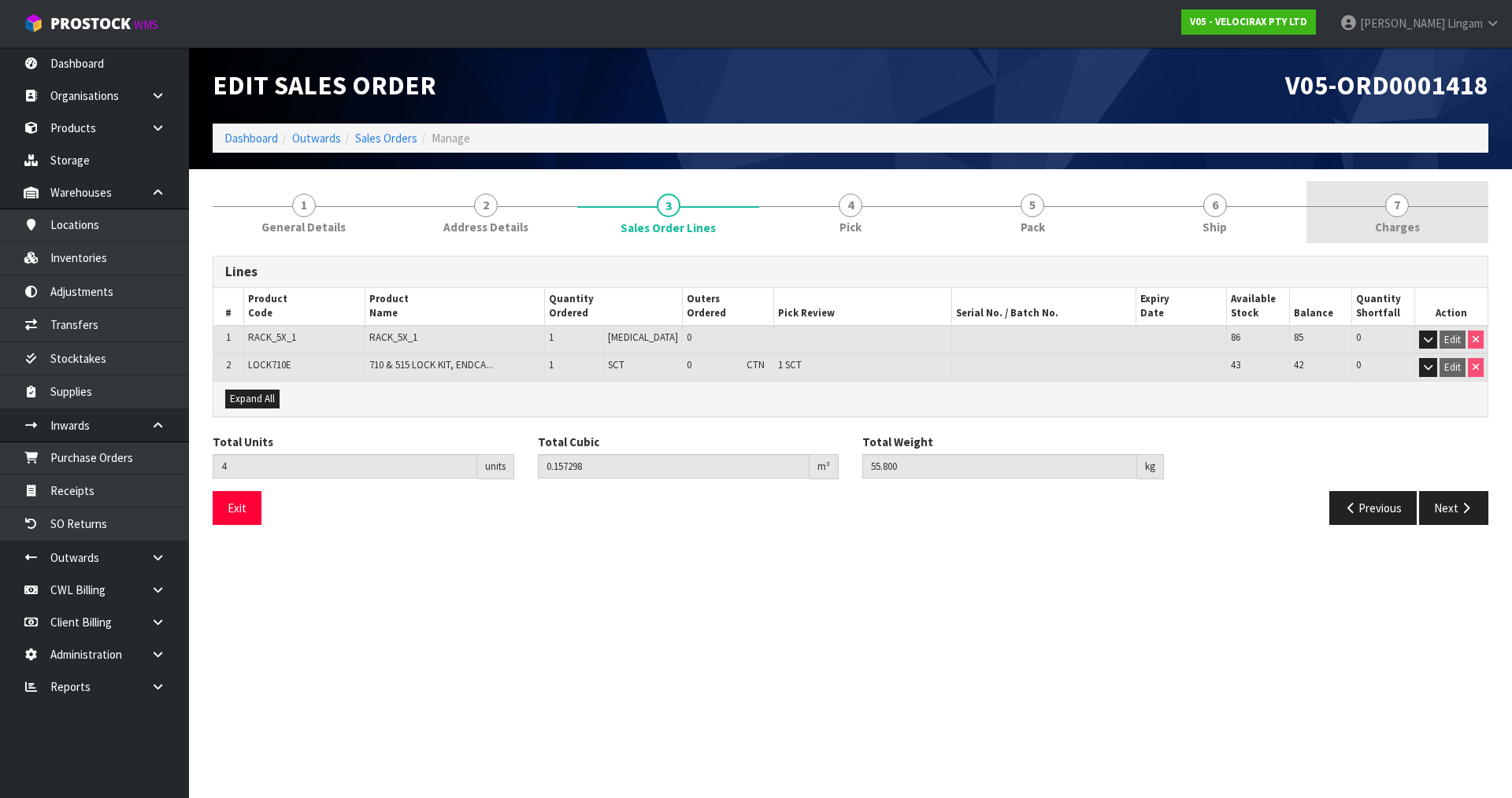
click at [1417, 190] on link "7 Charges" at bounding box center [1397, 212] width 182 height 62
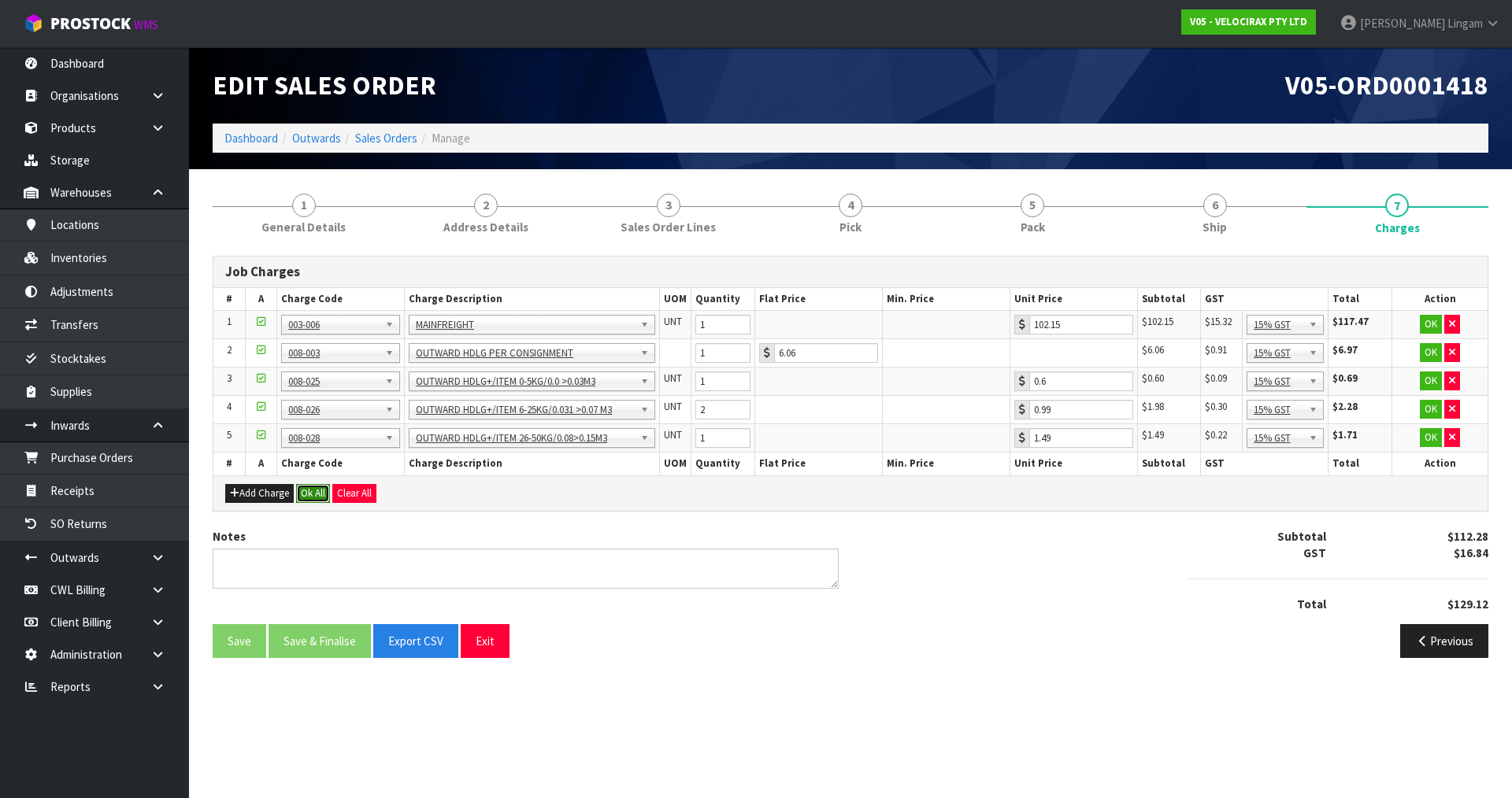
click at [325, 491] on button "Ok All" at bounding box center [313, 493] width 34 height 19
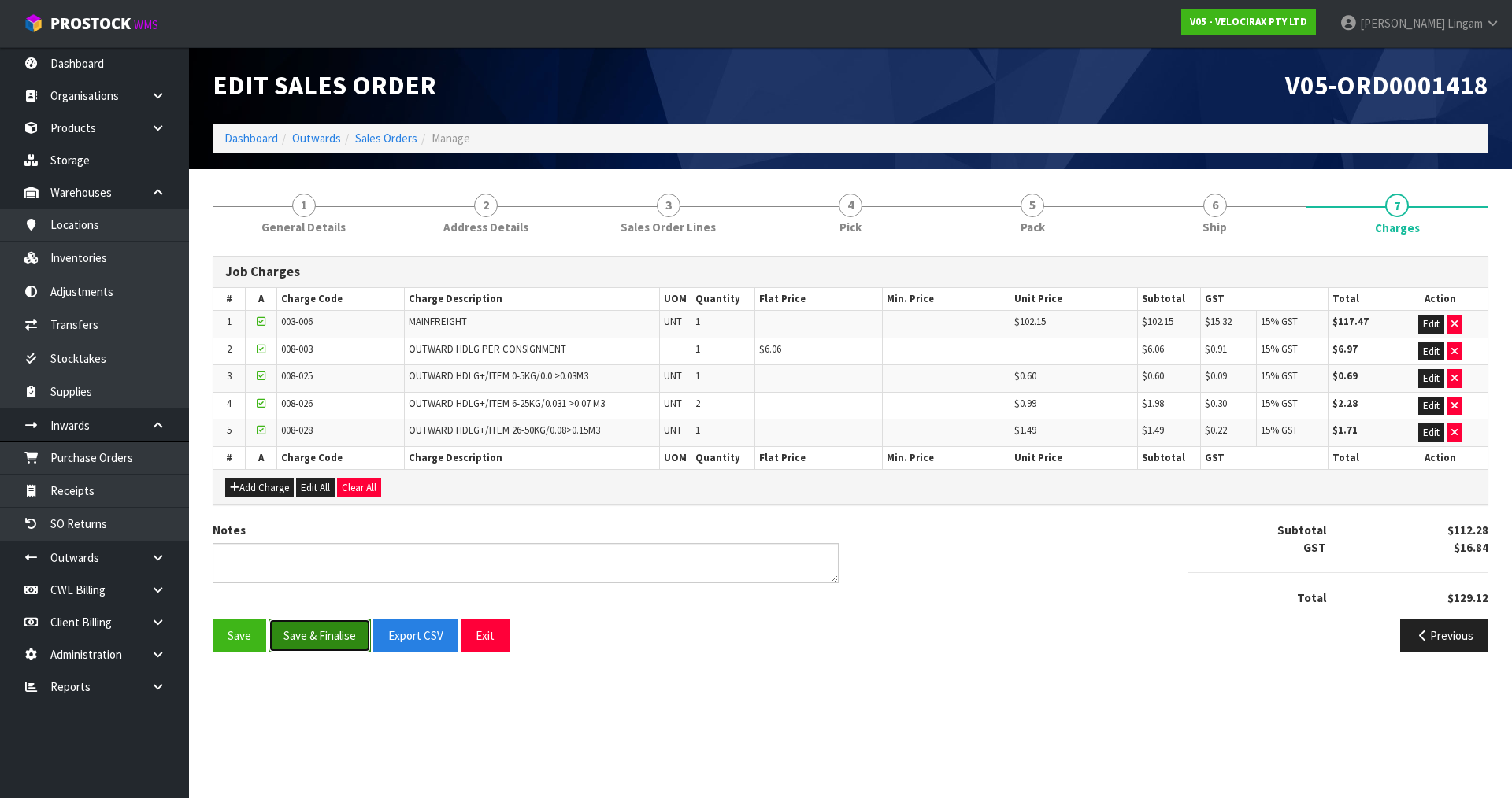
click at [336, 632] on button "Save & Finalise" at bounding box center [320, 636] width 102 height 34
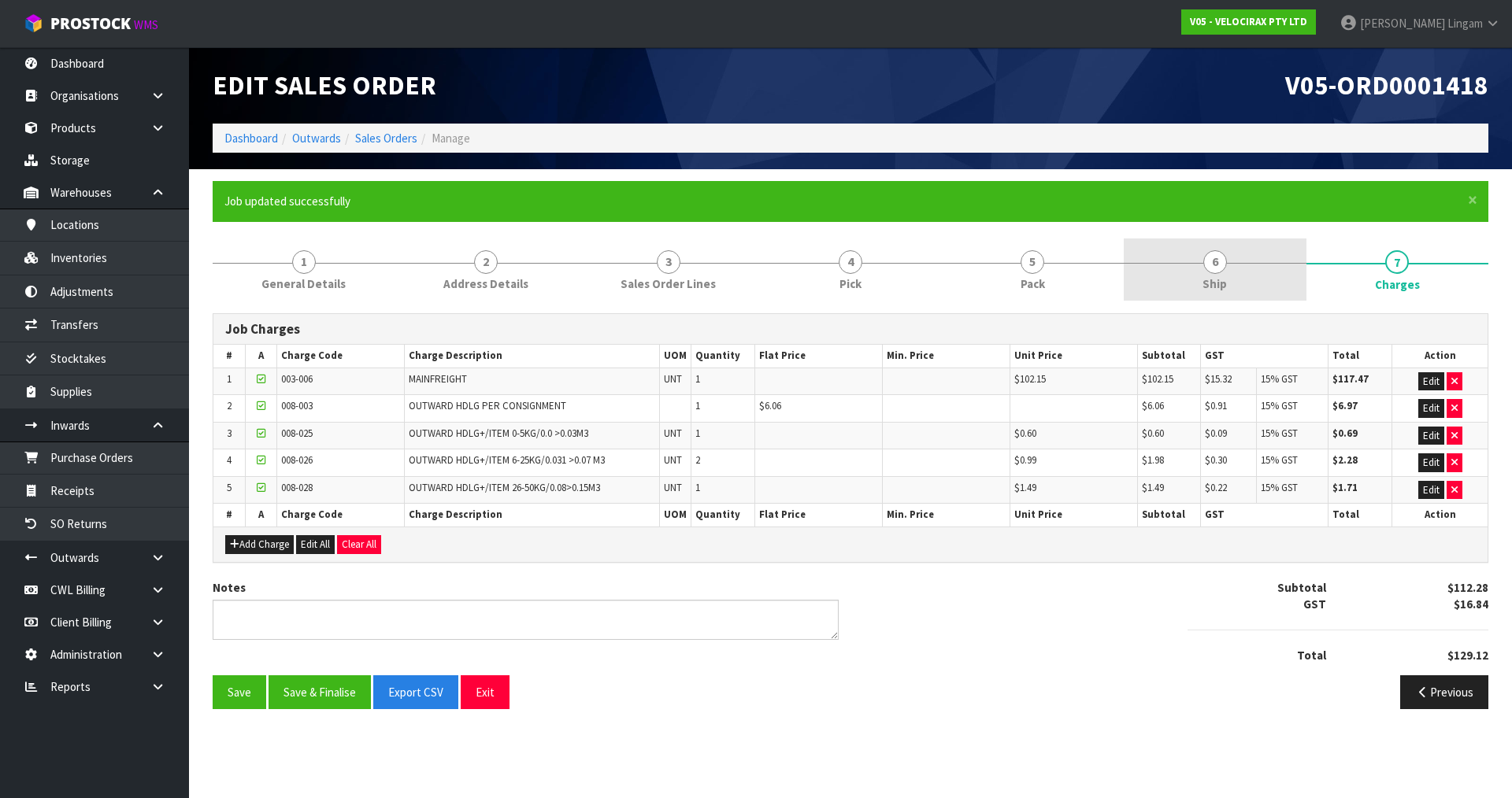
click at [1211, 279] on span "Ship" at bounding box center [1214, 284] width 25 height 17
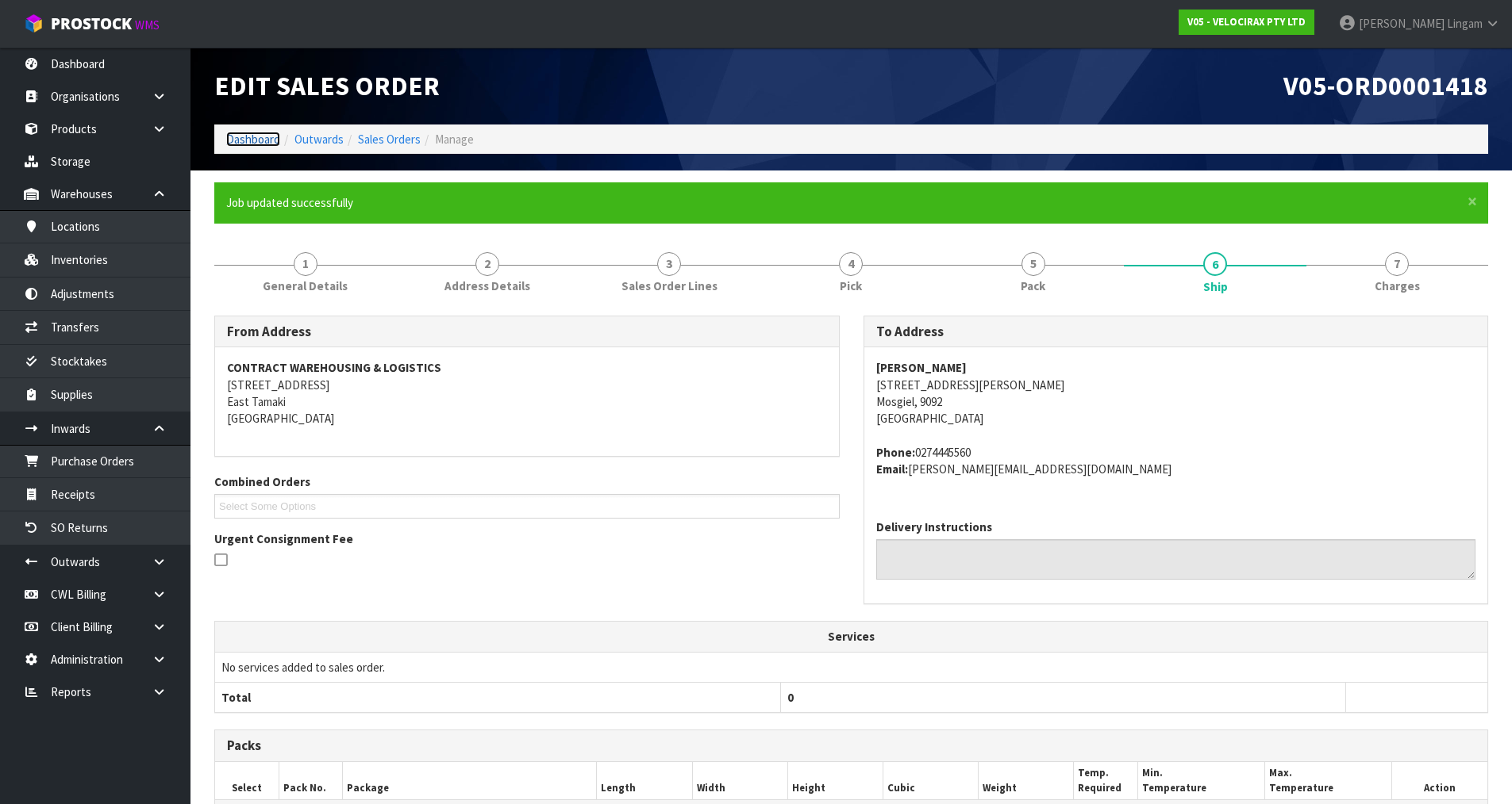
click at [245, 136] on link "Dashboard" at bounding box center [253, 139] width 54 height 15
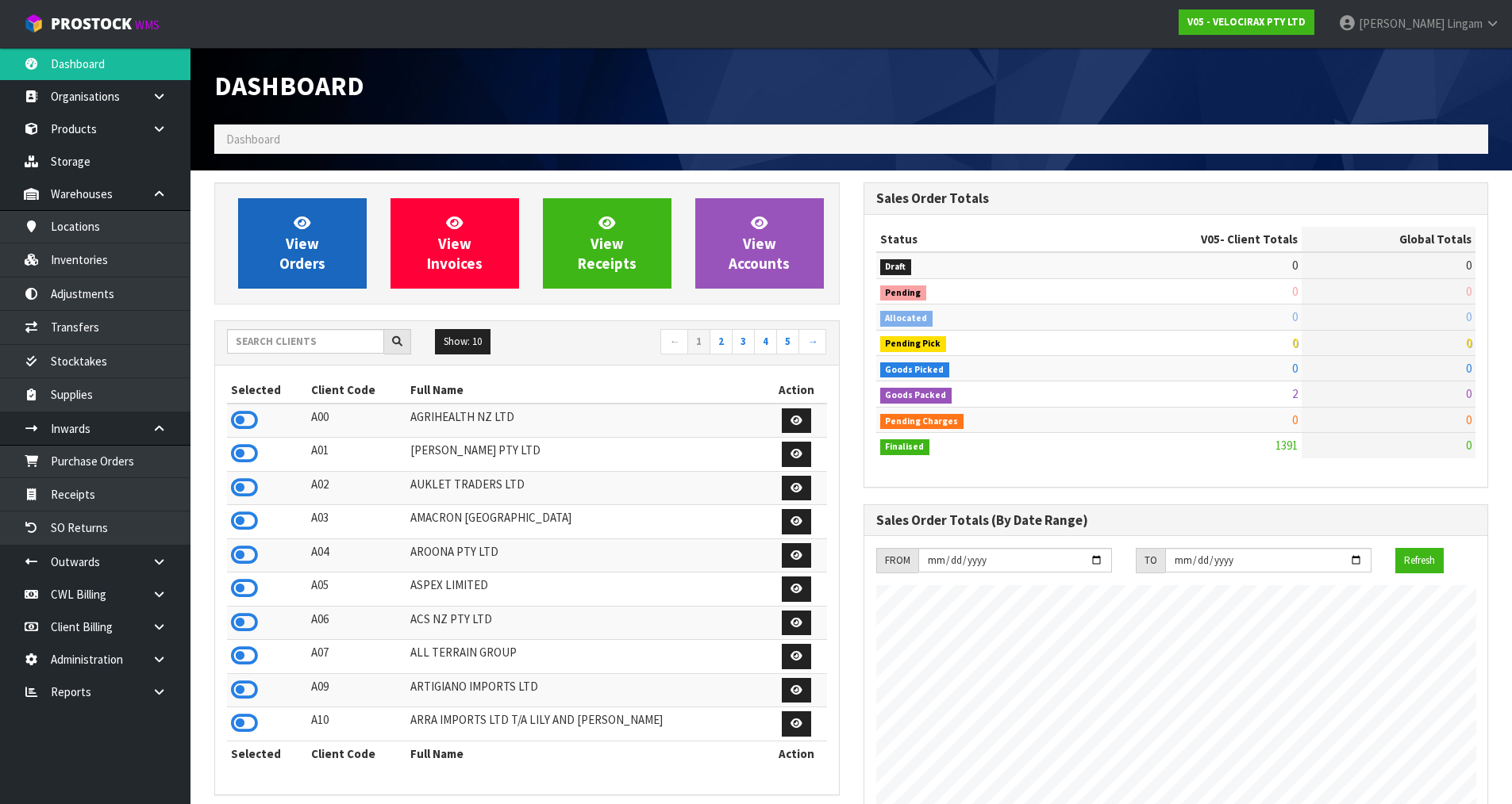
scroll to position [1236, 648]
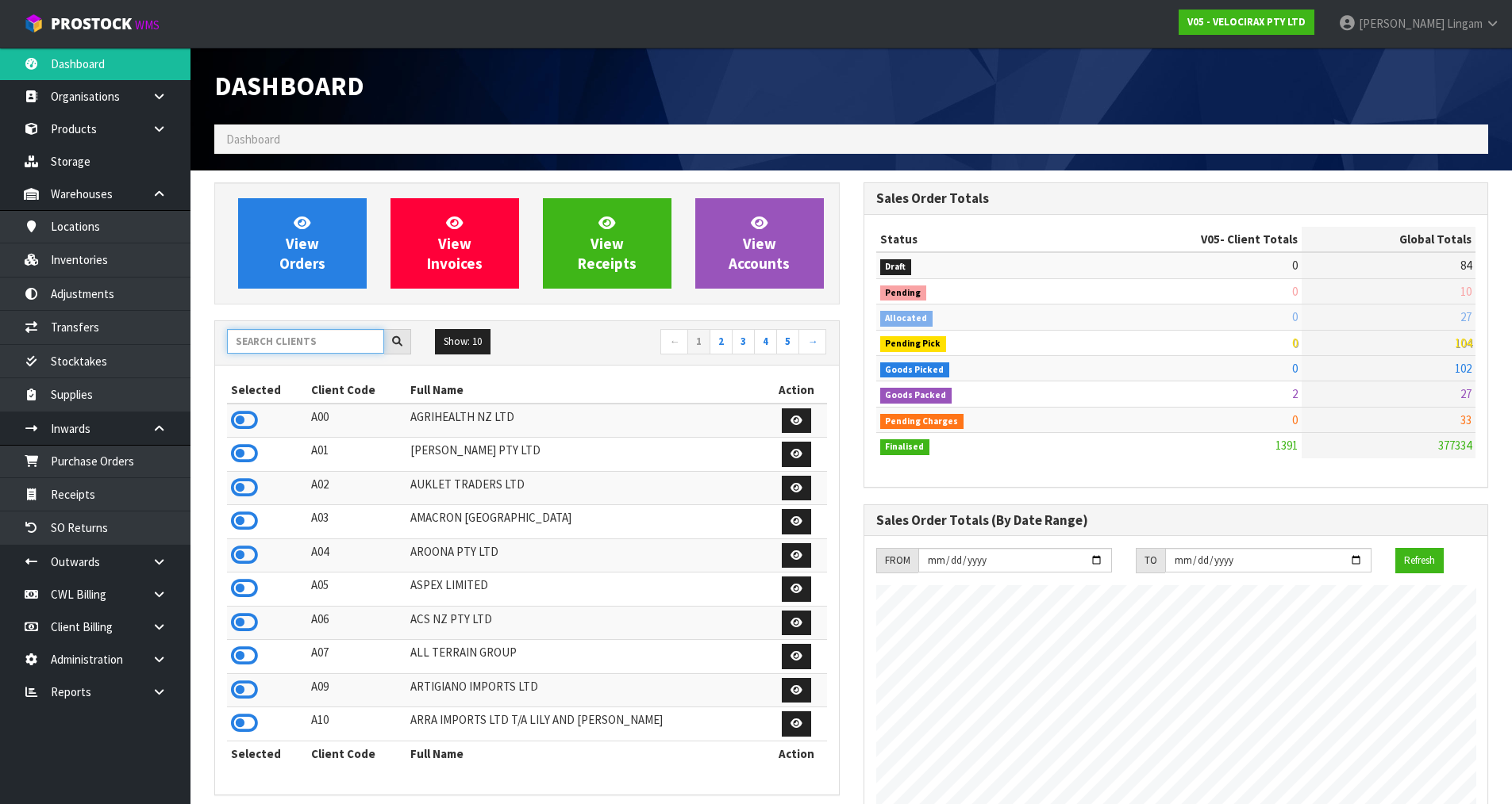
click at [323, 342] on input "text" at bounding box center [305, 342] width 157 height 25
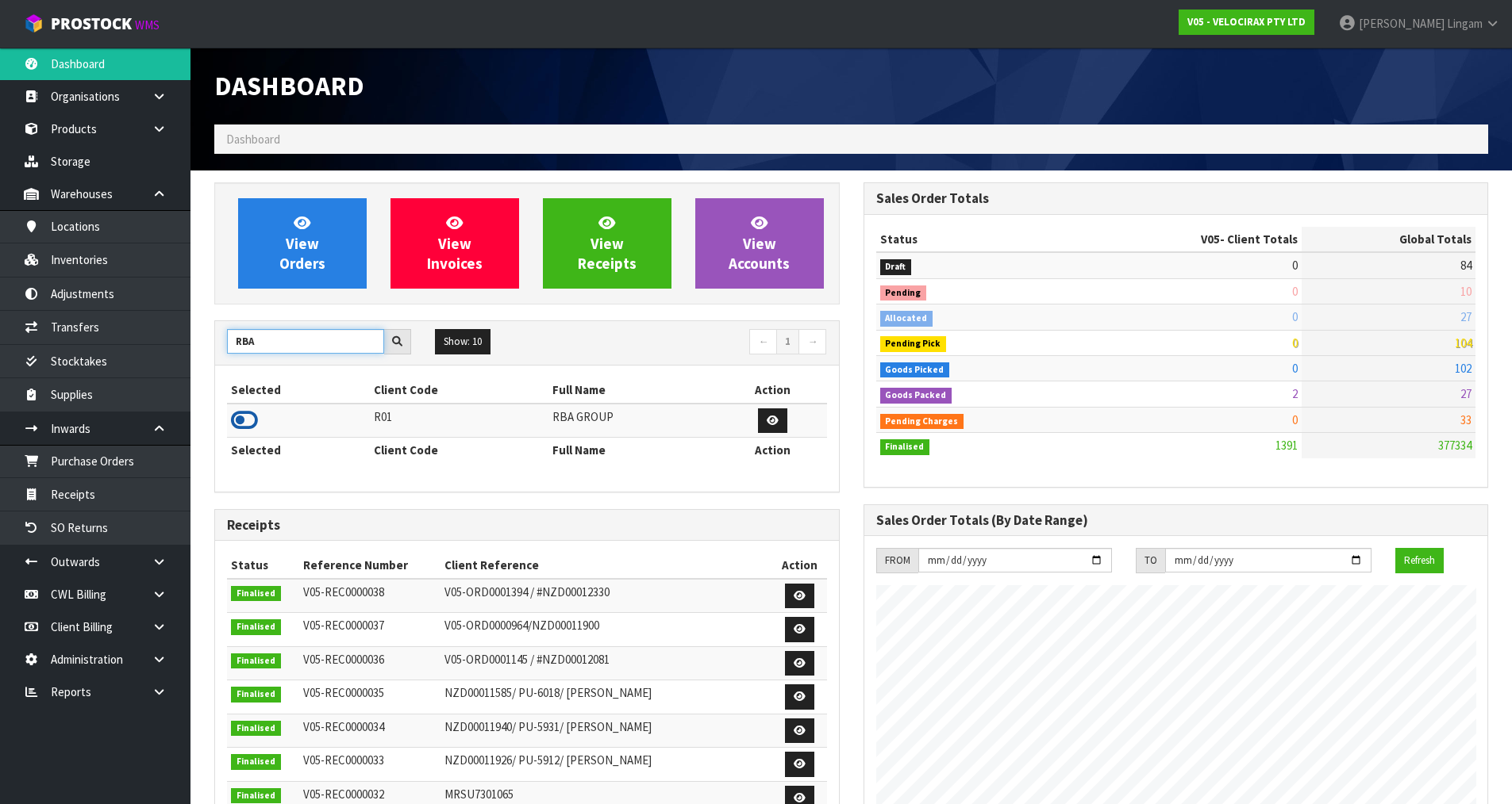
type input "RBA"
click at [247, 425] on icon at bounding box center [243, 421] width 27 height 24
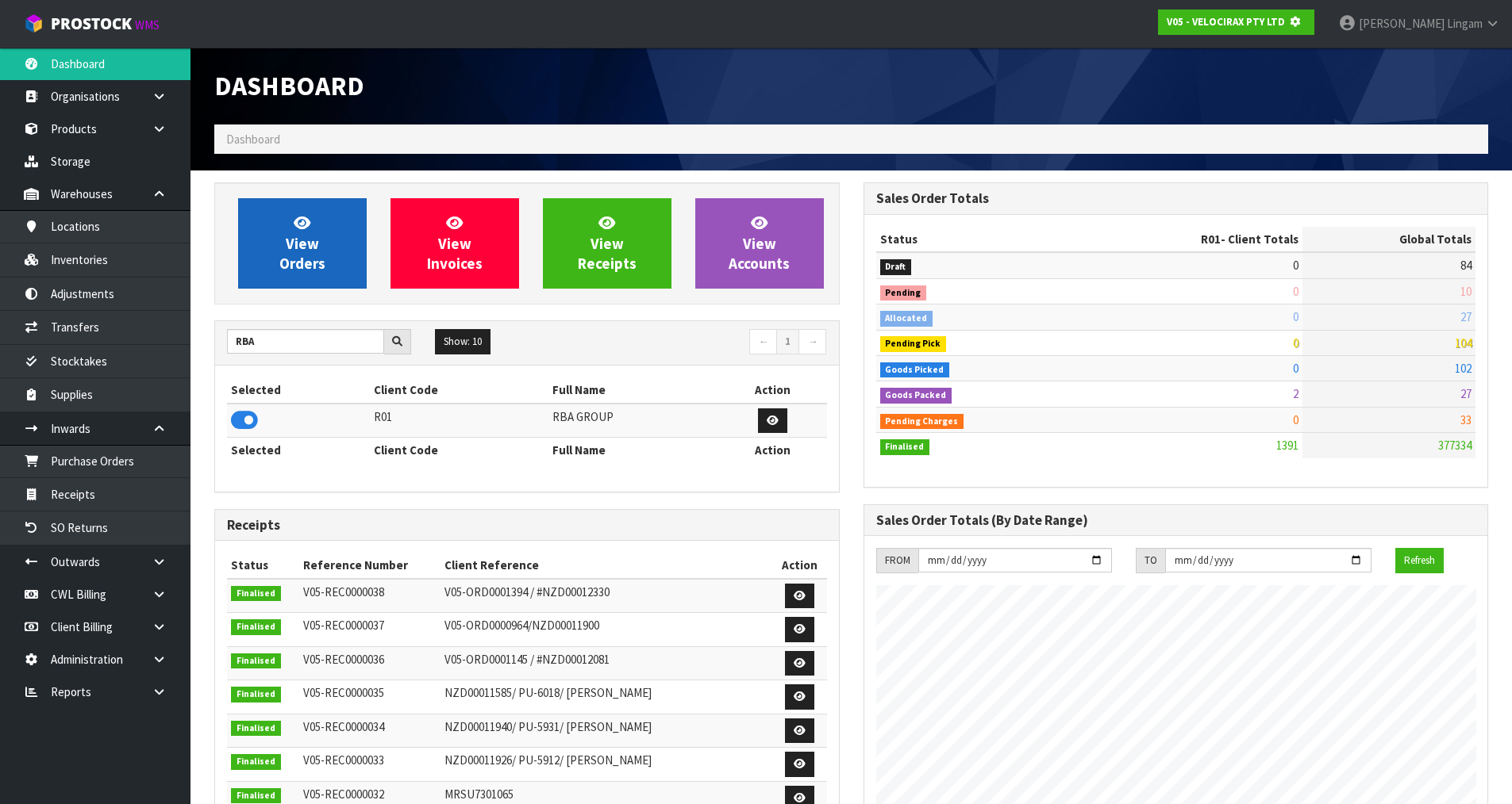
scroll to position [792152, 792845]
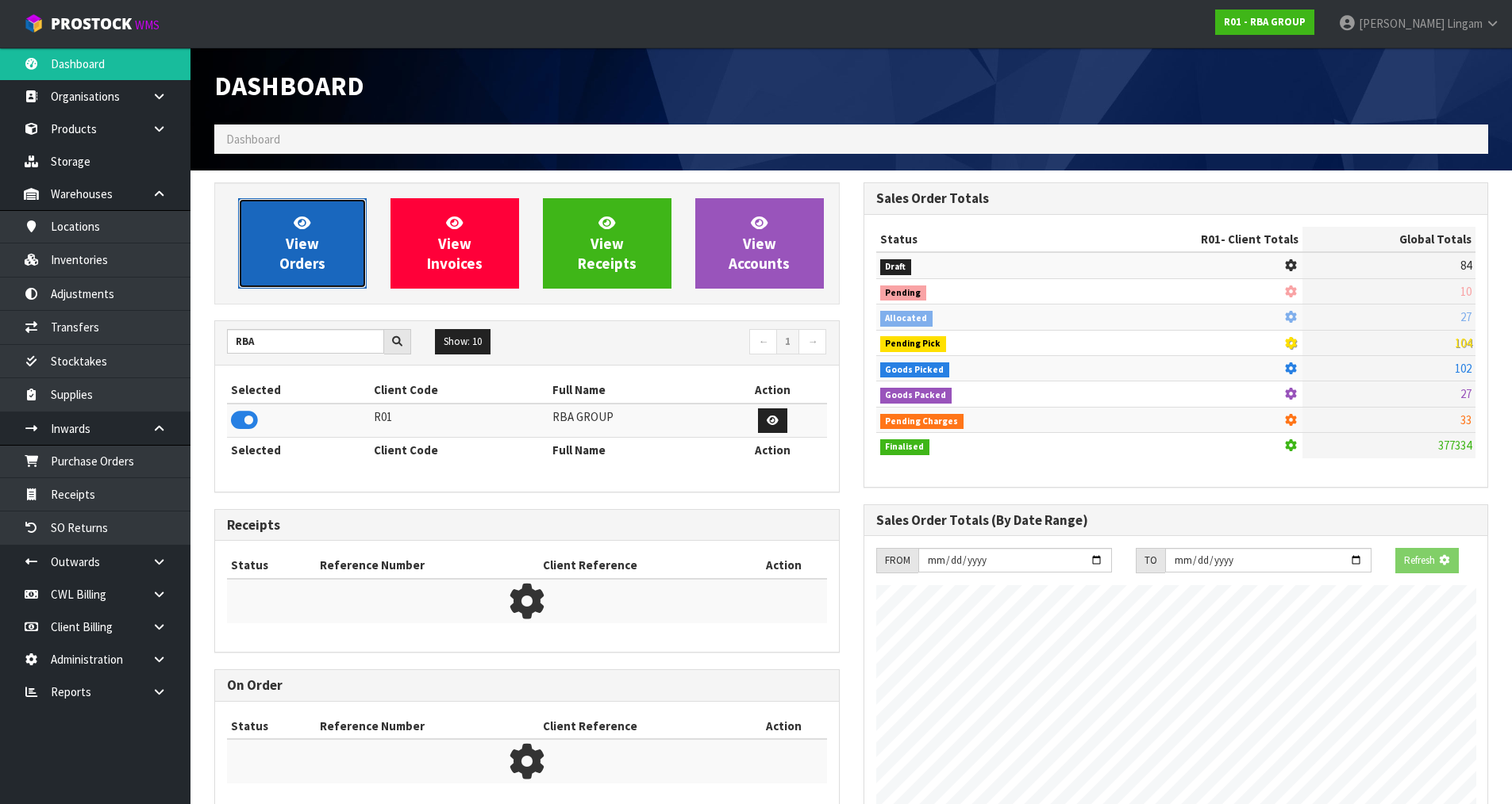
click at [305, 259] on span "View Orders" at bounding box center [302, 243] width 46 height 60
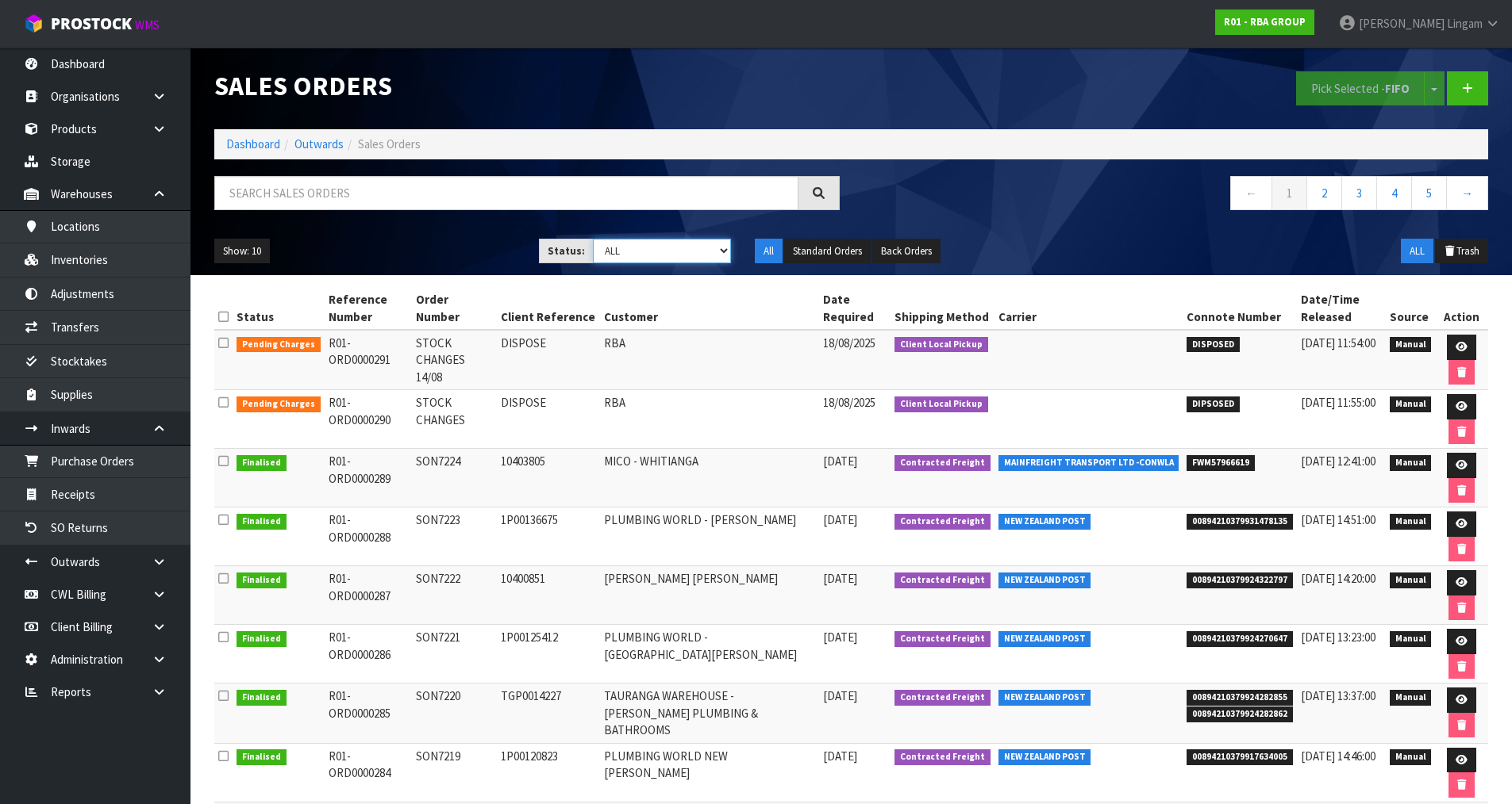
drag, startPoint x: 692, startPoint y: 251, endPoint x: 691, endPoint y: 263, distance: 12.0
click at [692, 251] on select "Draft Pending Allocated Pending Pick Goods Picked Goods Packed Pending Charges …" at bounding box center [661, 251] width 138 height 25
select select "string:6"
click at [592, 238] on select "Draft Pending Allocated Pending Pick Goods Picked Goods Packed Pending Charges …" at bounding box center [661, 251] width 138 height 25
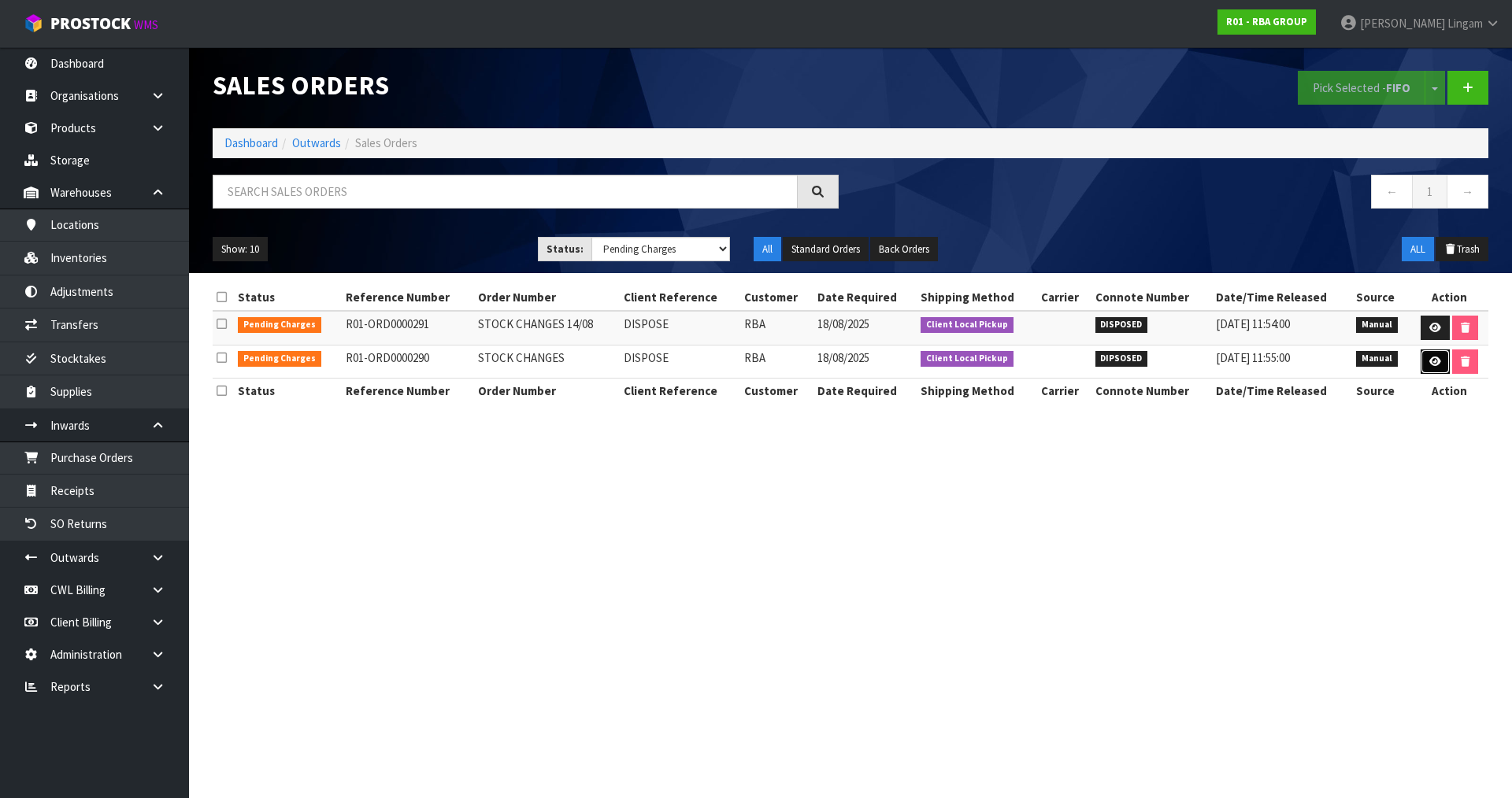
click at [1433, 365] on icon at bounding box center [1435, 361] width 12 height 10
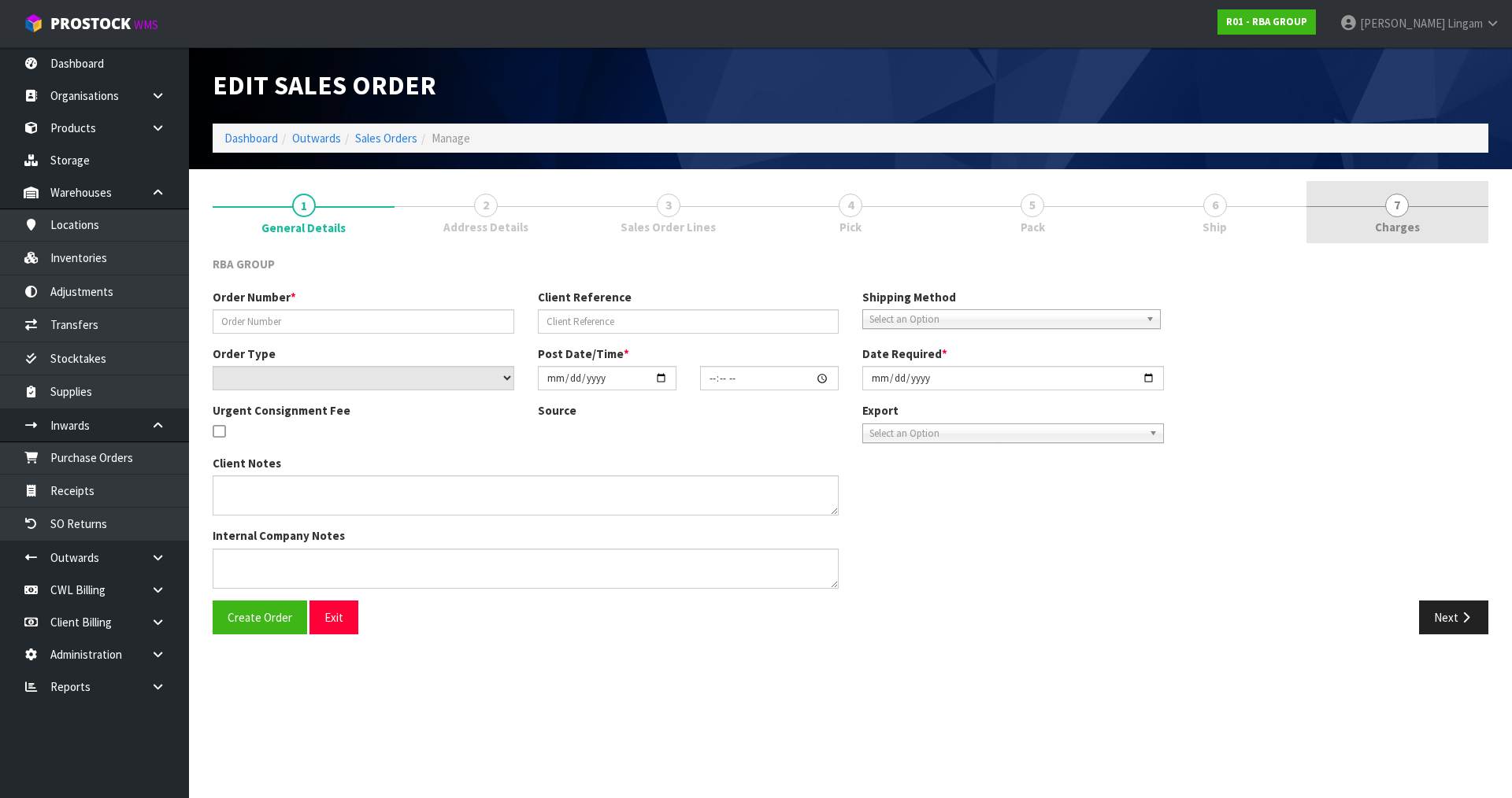
type input "STOCK CHANGES"
type input "DISPOSE"
select select "number:0"
type input "2025-08-13"
type input "14:46:00.000"
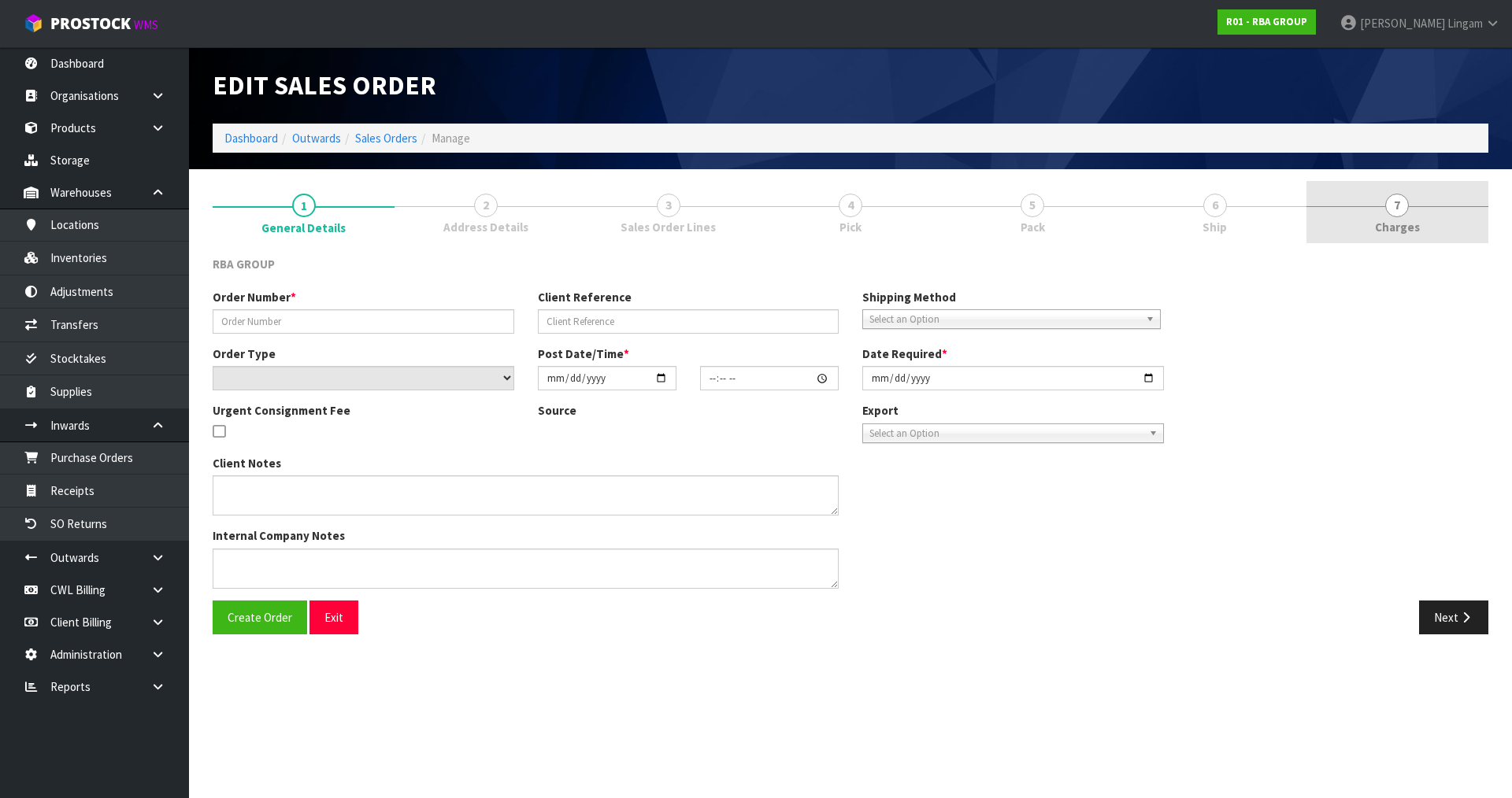
type input "2025-08-18"
type textarea "CAN YOU PLEASE DISPOSE OF THE BELOW ITEMS IN THE • RBA1047-999-001 • RBA1211-99…"
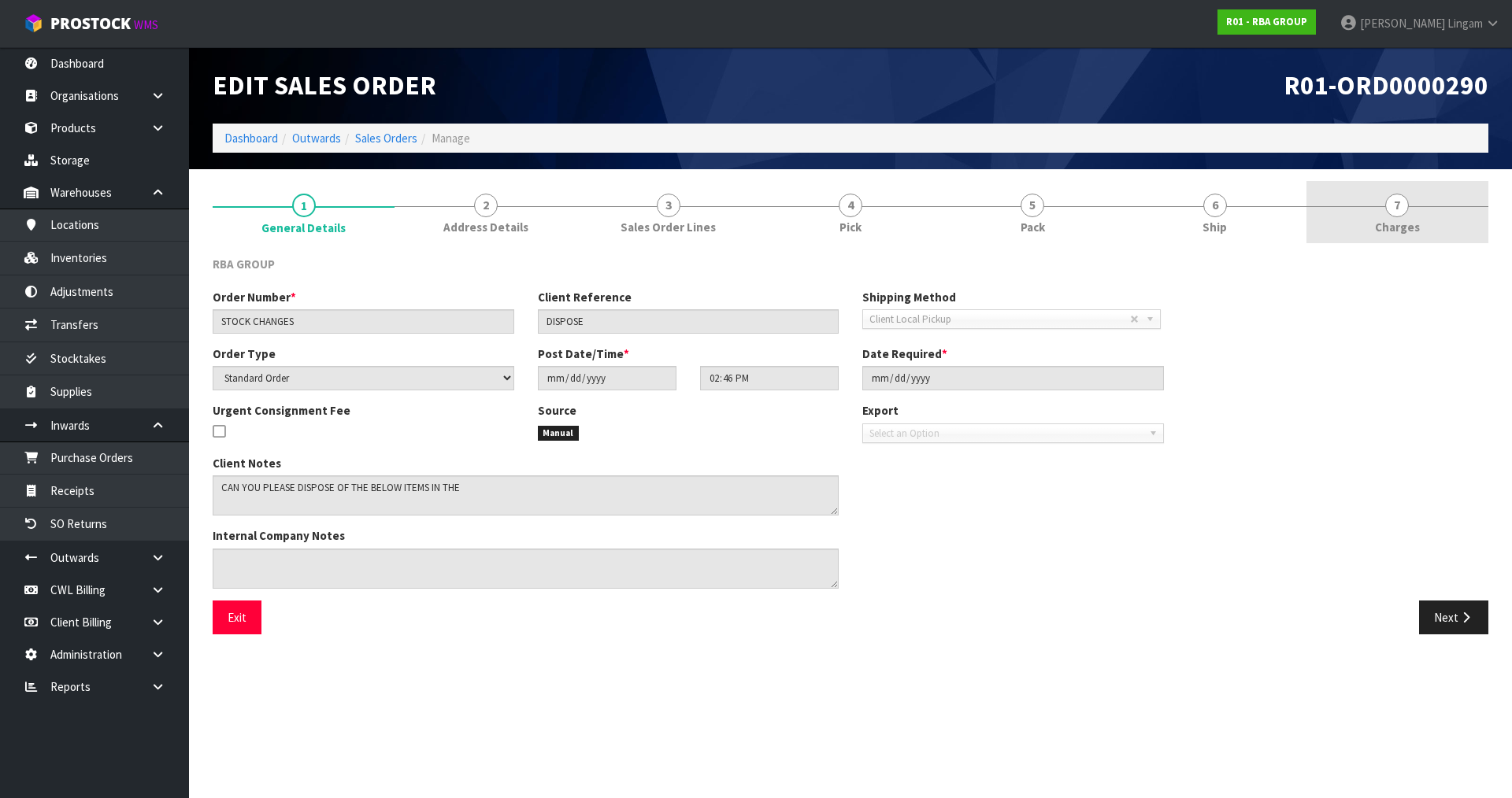
click at [1438, 215] on link "7 Charges" at bounding box center [1397, 212] width 182 height 62
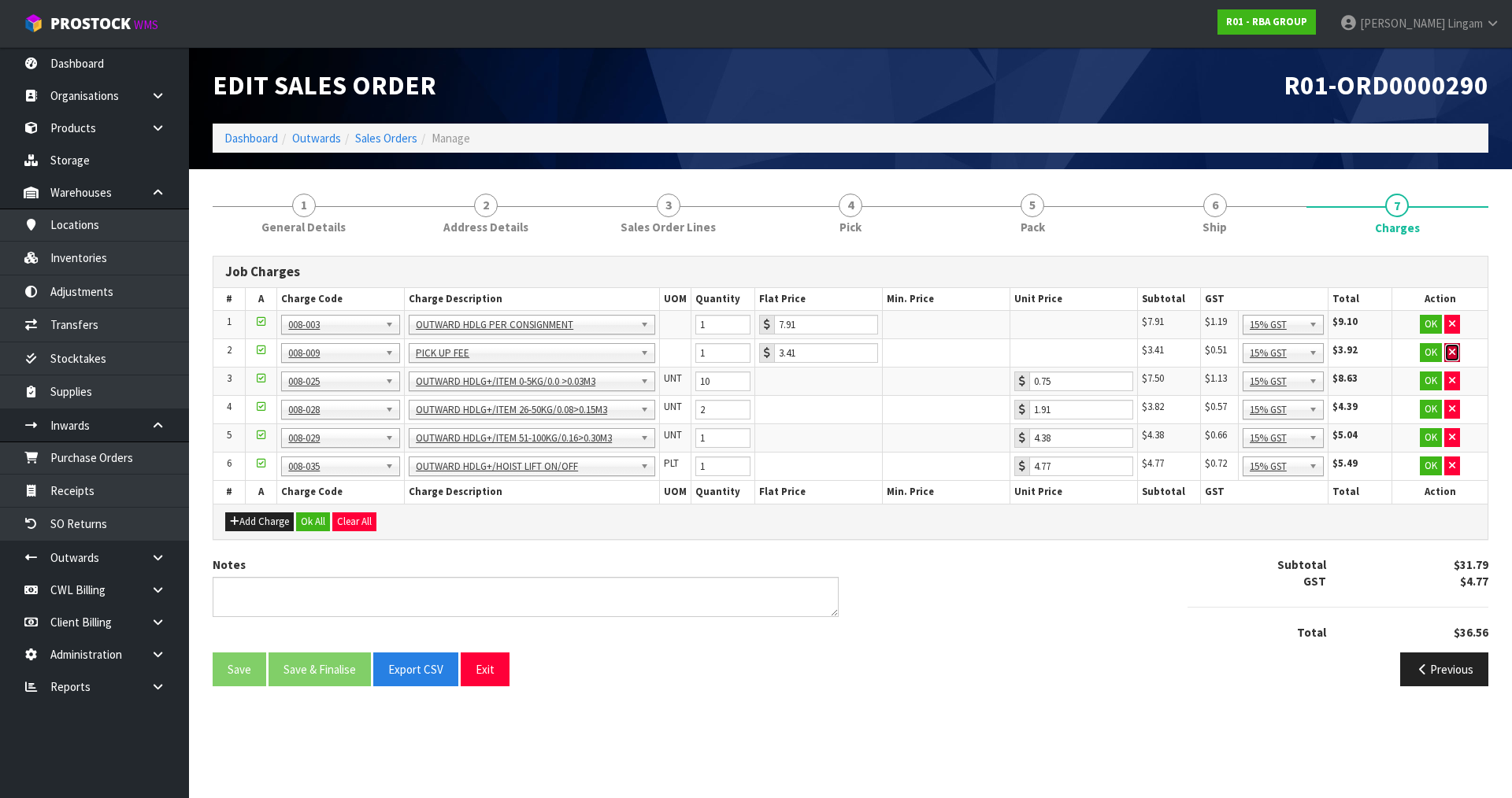
click at [1450, 353] on icon "button" at bounding box center [1453, 352] width 6 height 10
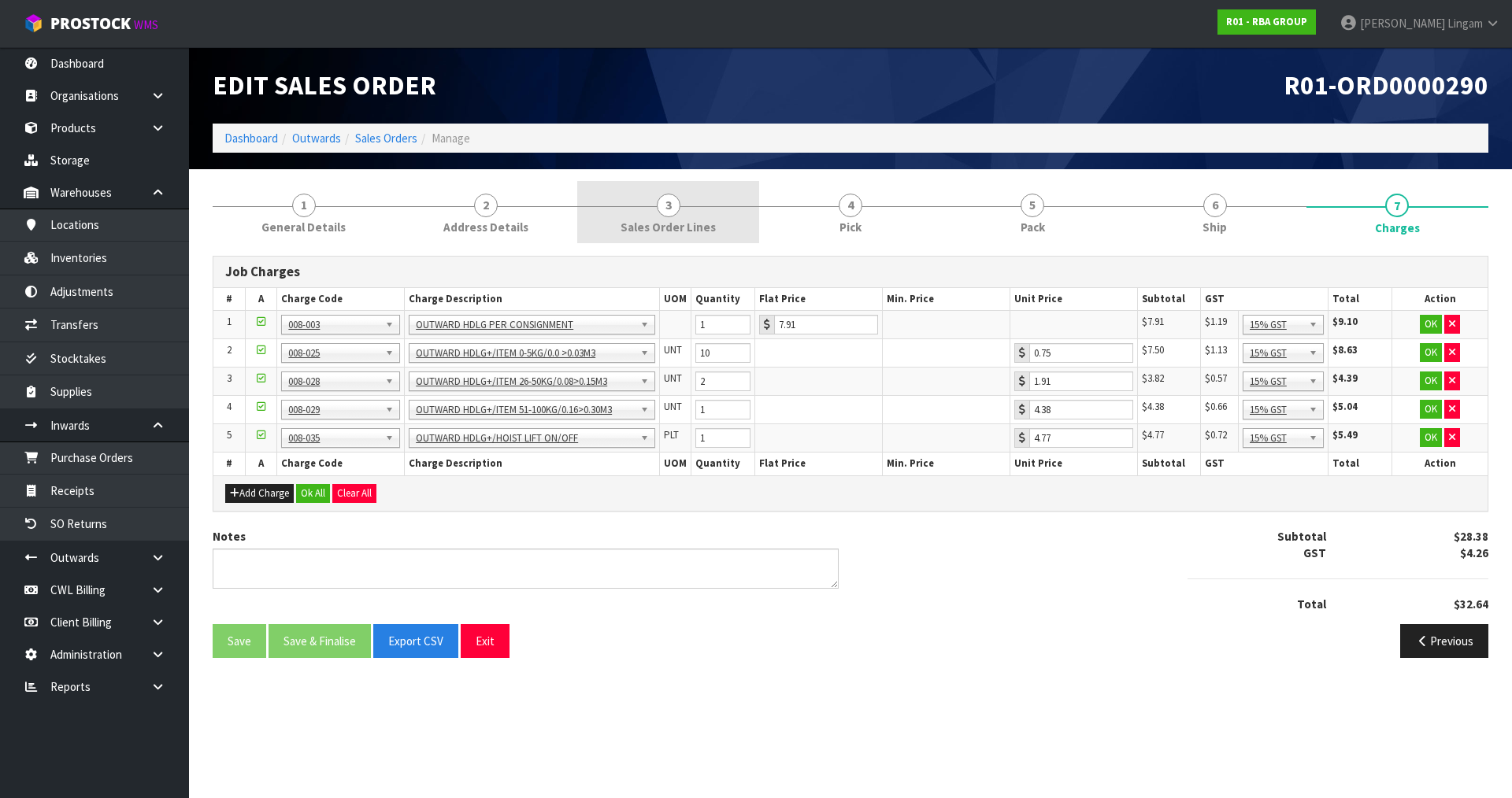
click at [711, 223] on span "Sales Order Lines" at bounding box center [668, 227] width 95 height 17
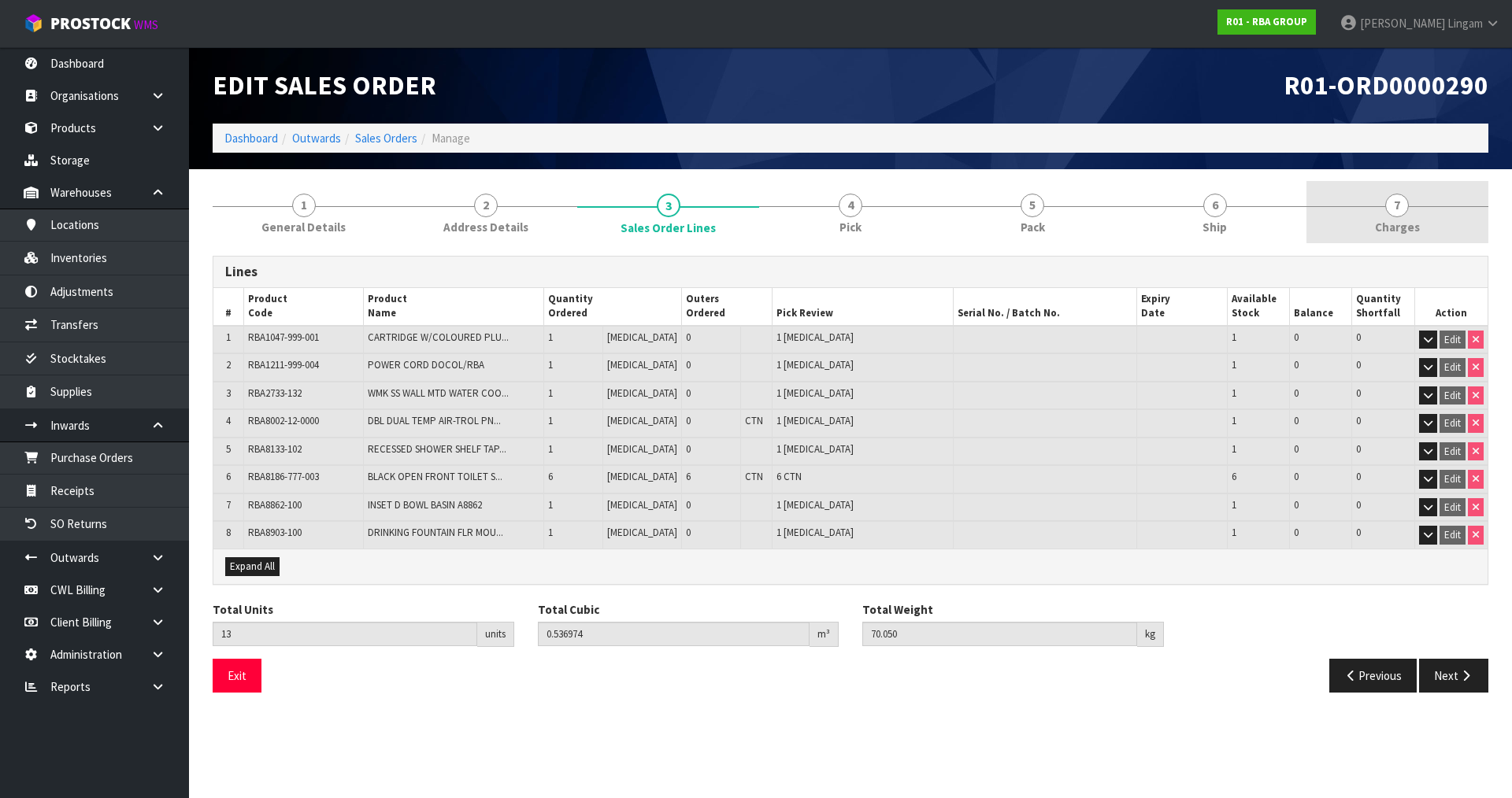
click at [1430, 225] on link "7 Charges" at bounding box center [1397, 212] width 182 height 62
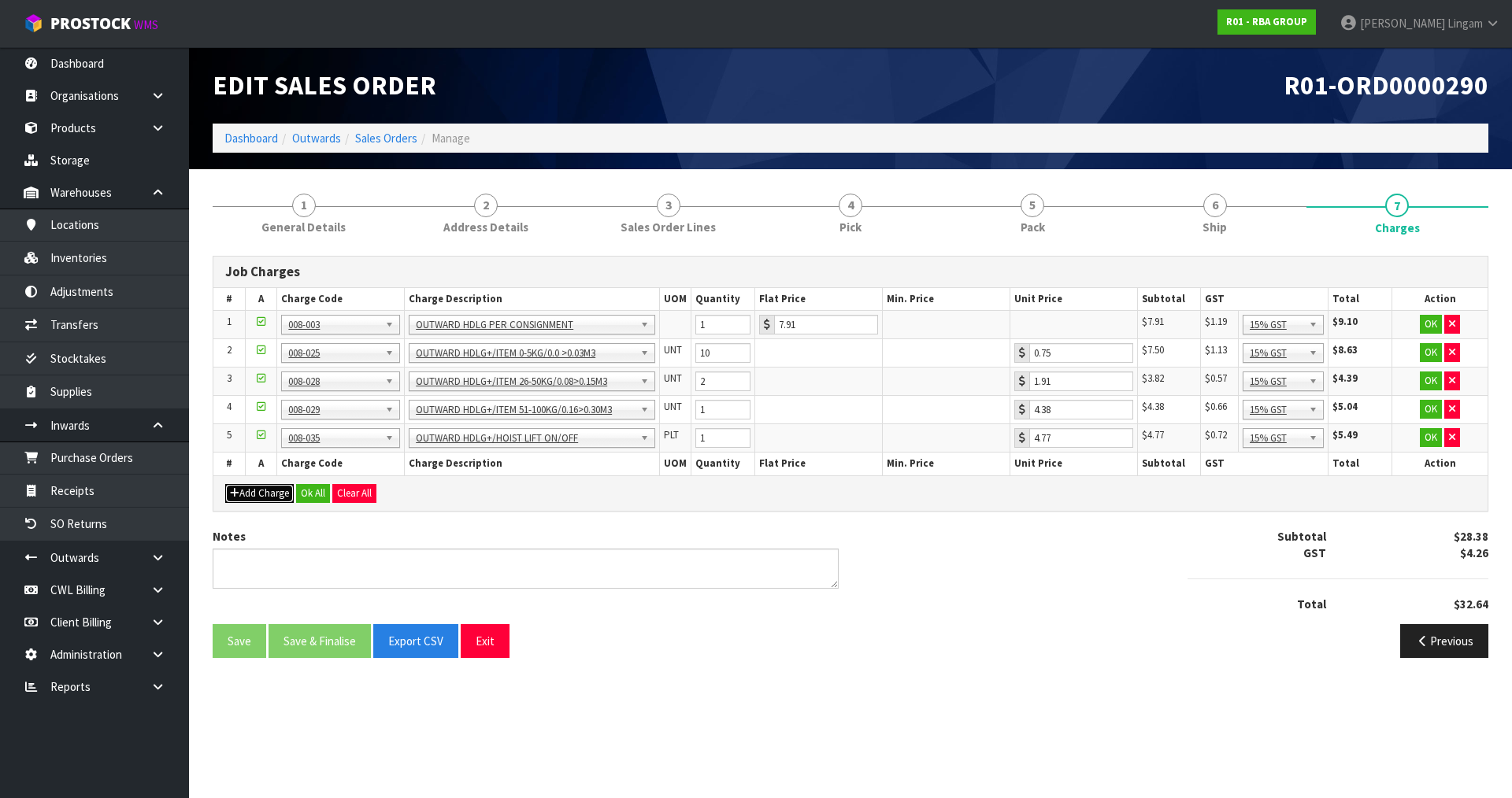
drag, startPoint x: 269, startPoint y: 494, endPoint x: 371, endPoint y: 488, distance: 102.2
click at [272, 493] on button "Add Charge" at bounding box center [260, 493] width 69 height 19
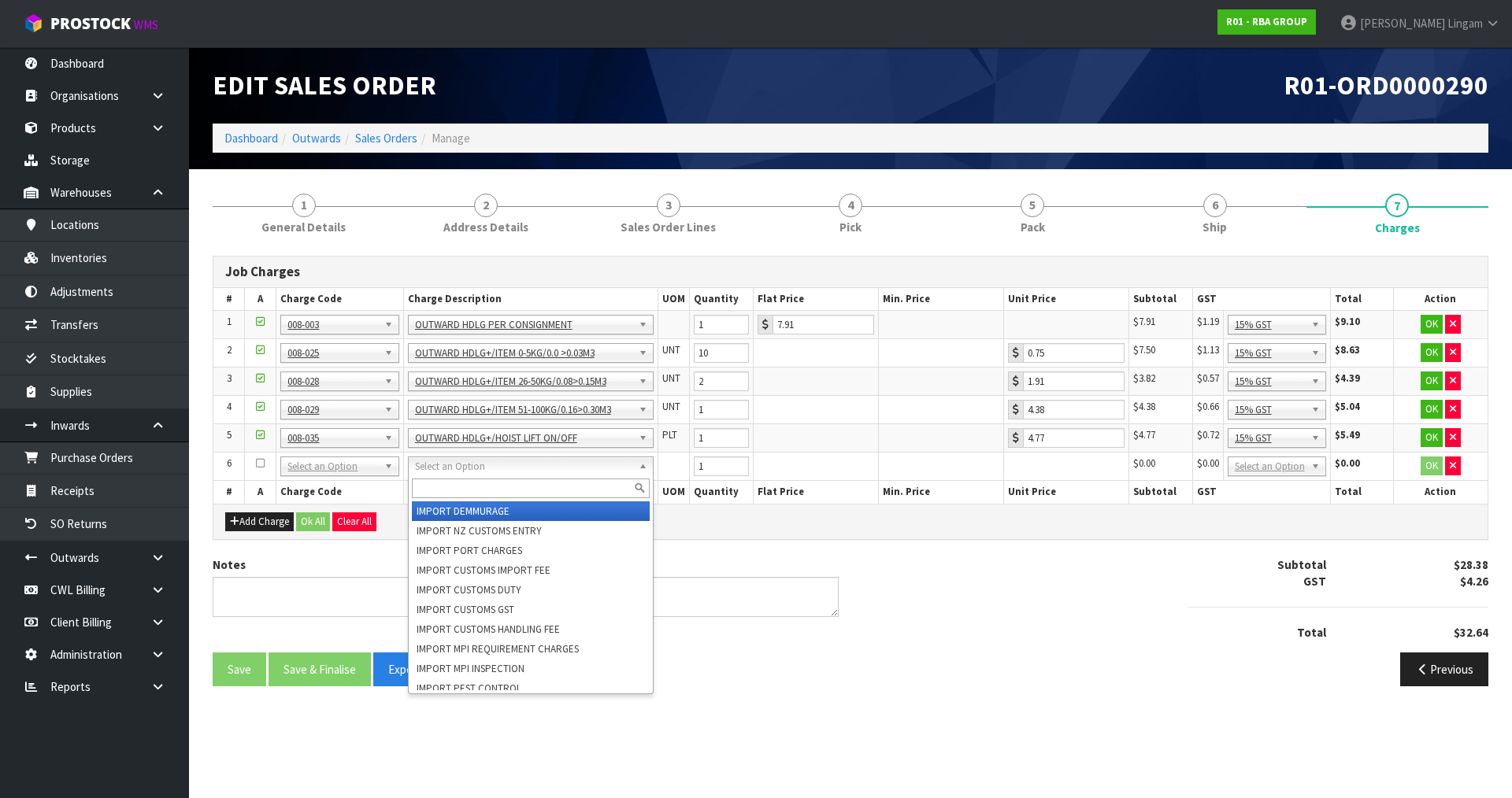
click at [426, 492] on input "text" at bounding box center [530, 489] width 238 height 20
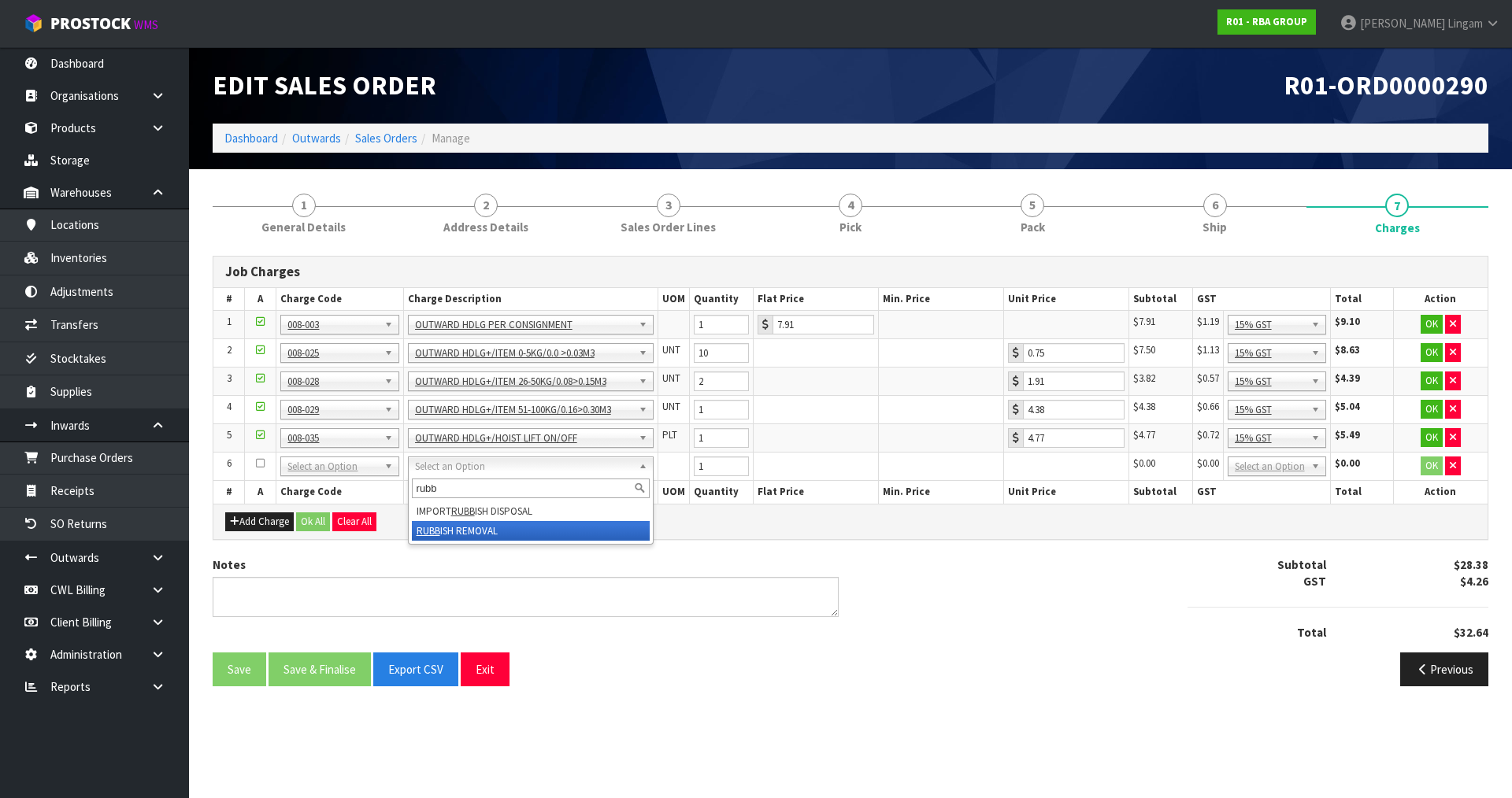
type input "rubb"
drag, startPoint x: 459, startPoint y: 534, endPoint x: 470, endPoint y: 534, distance: 11.0
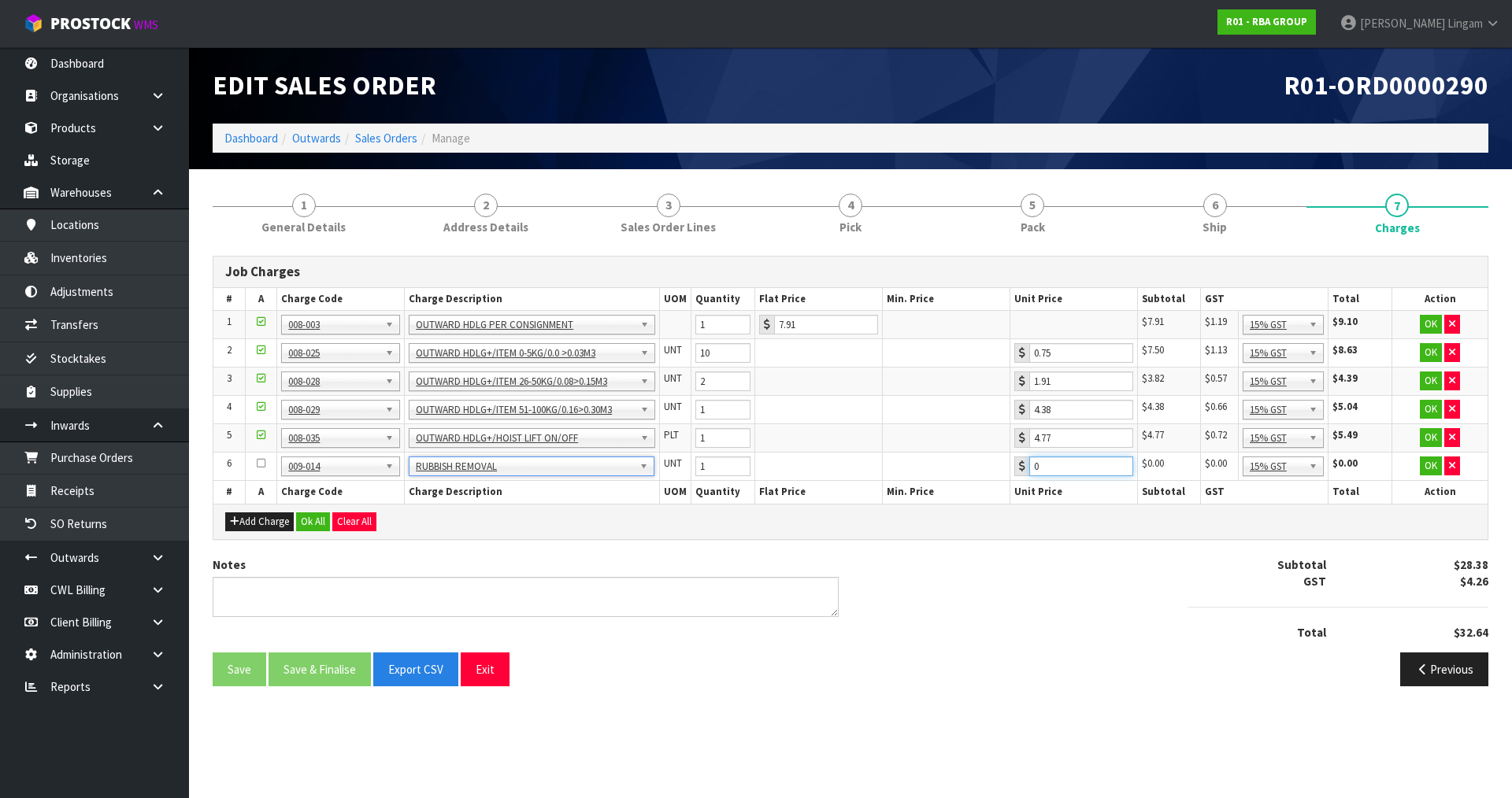
drag, startPoint x: 1042, startPoint y: 467, endPoint x: 990, endPoint y: 473, distance: 52.3
click at [990, 473] on tr "6 001-001 001-002 001-003 001-004 001-005 001-006 001-007 001-008 001-009 001-0…" at bounding box center [850, 466] width 1274 height 28
type input "10"
click at [313, 518] on button "Ok All" at bounding box center [313, 522] width 34 height 19
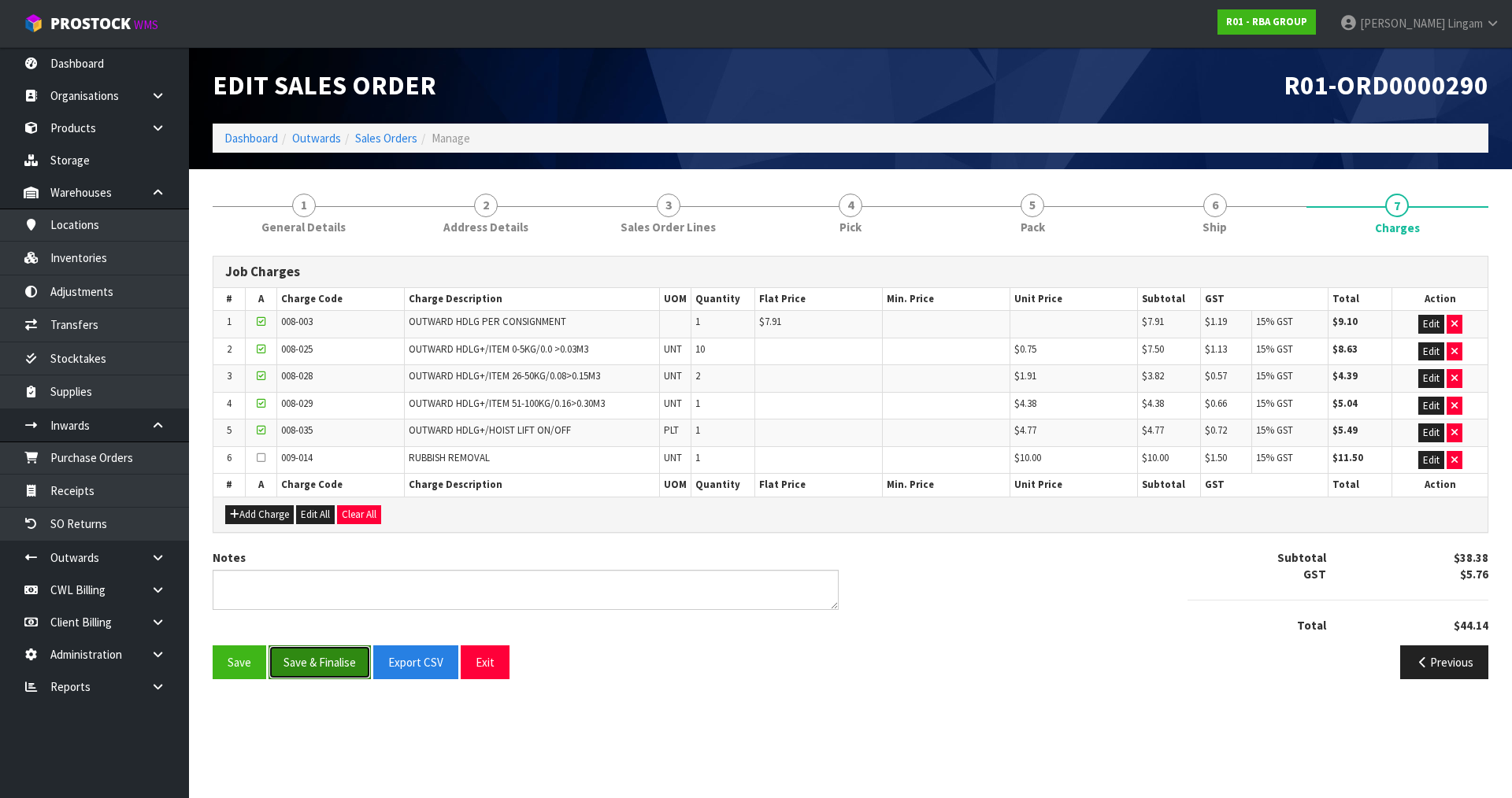
click at [347, 668] on button "Save & Finalise" at bounding box center [320, 662] width 102 height 34
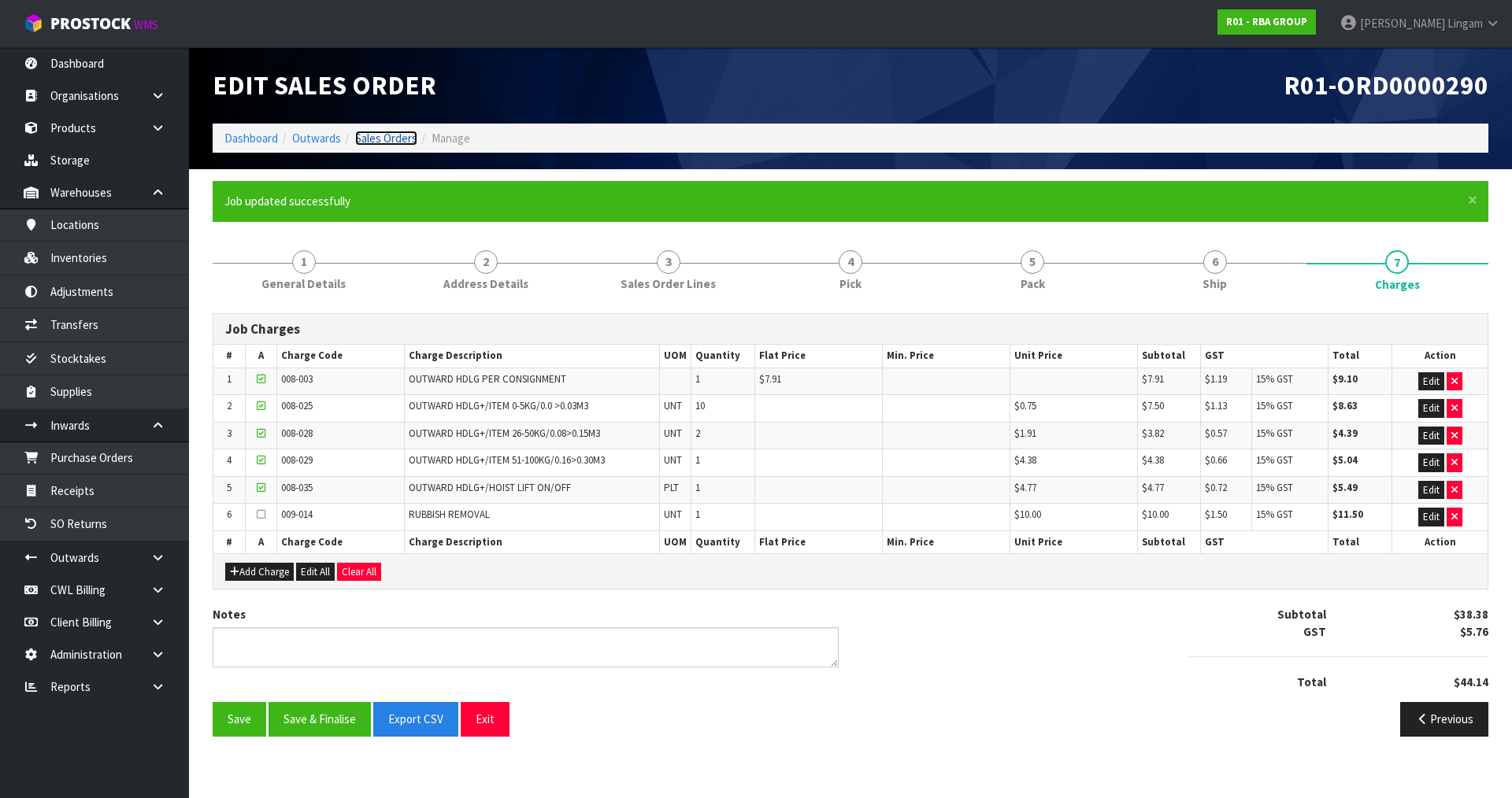
click at [384, 130] on link "Sales Orders" at bounding box center [386, 138] width 62 height 15
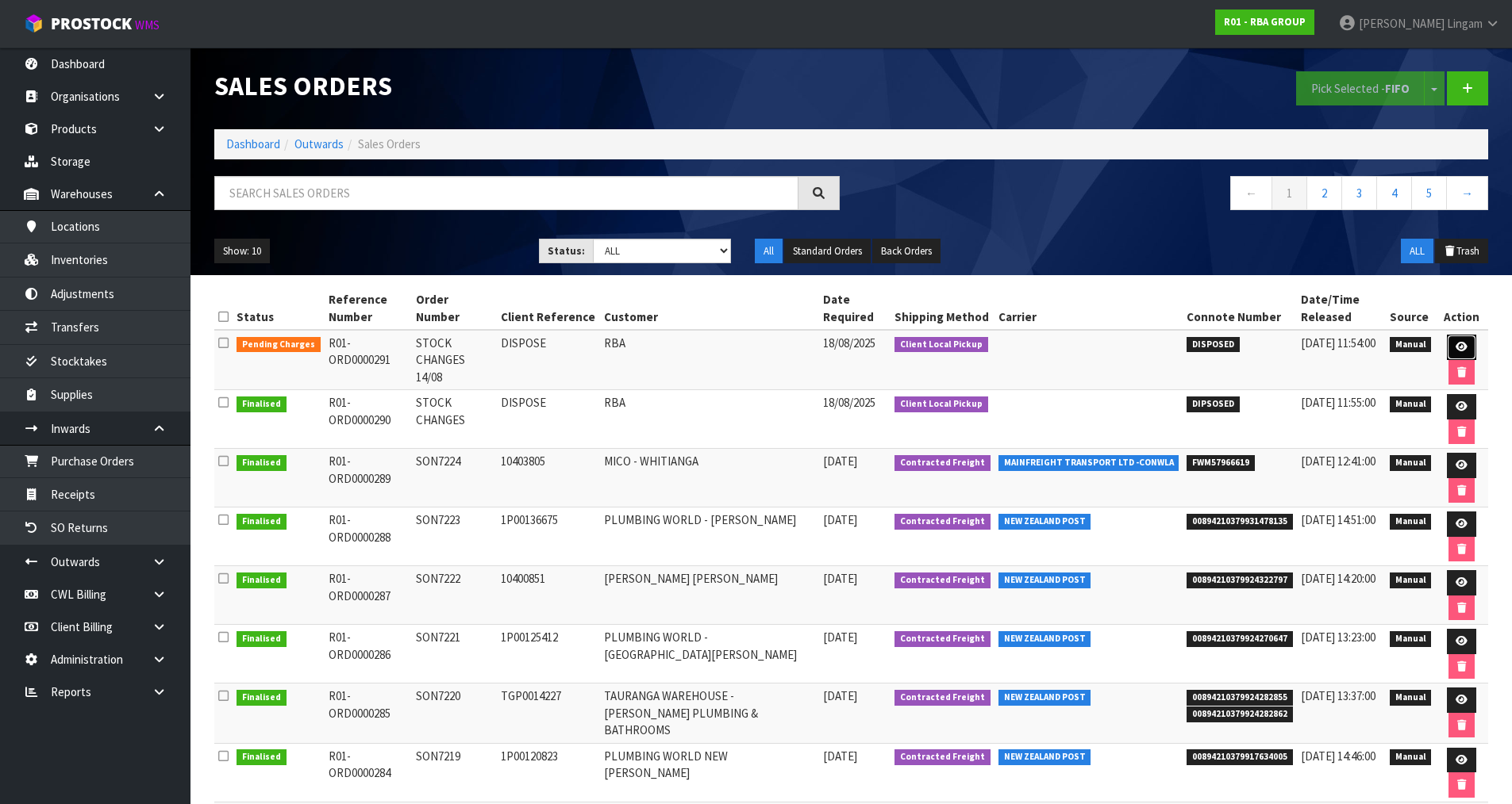
click at [1460, 352] on icon at bounding box center [1461, 346] width 12 height 10
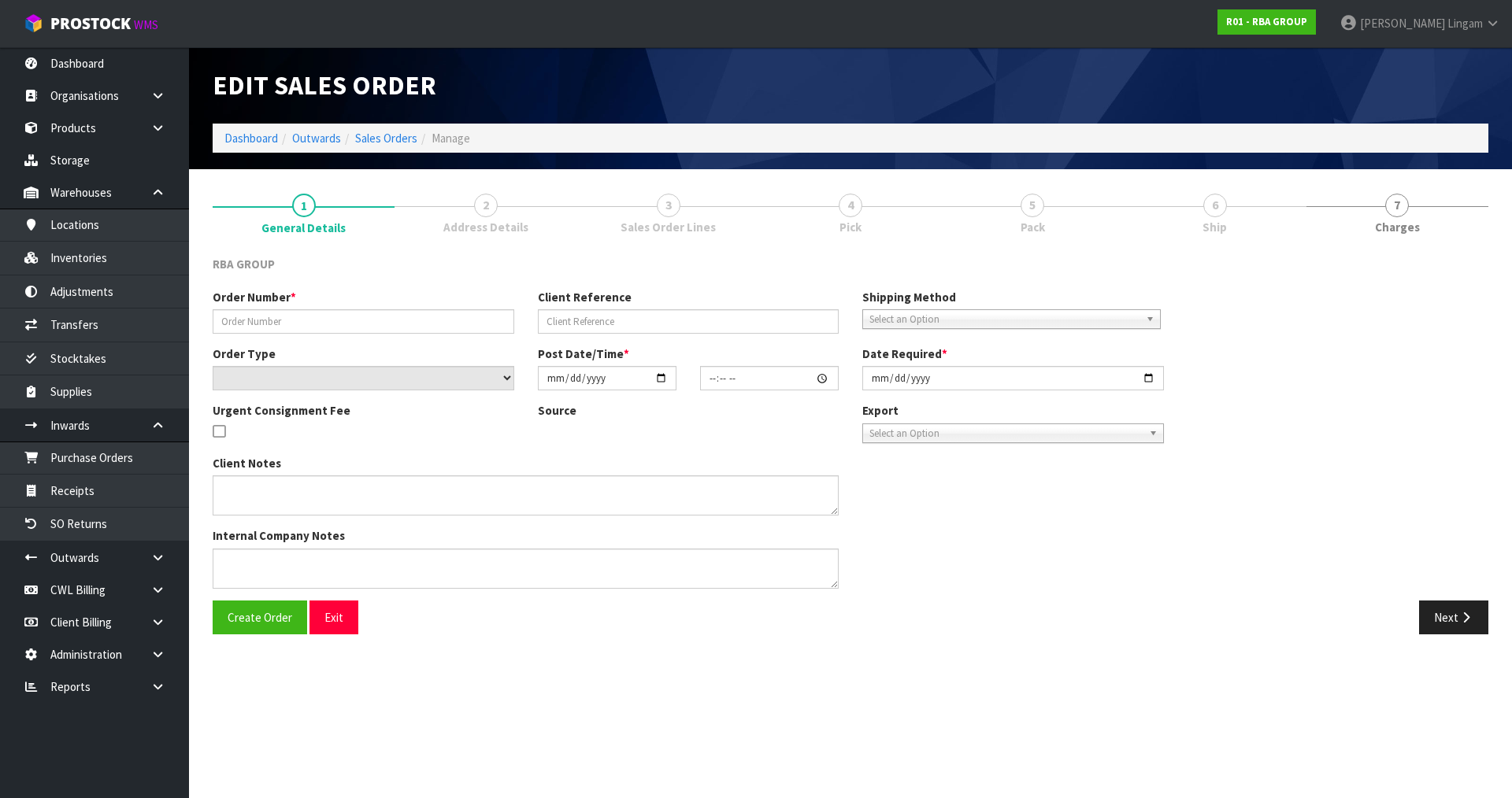
type input "STOCK CHANGES 14/08"
type input "DISPOSE"
select select "number:0"
type input "2025-08-14"
type input "16:22:00.000"
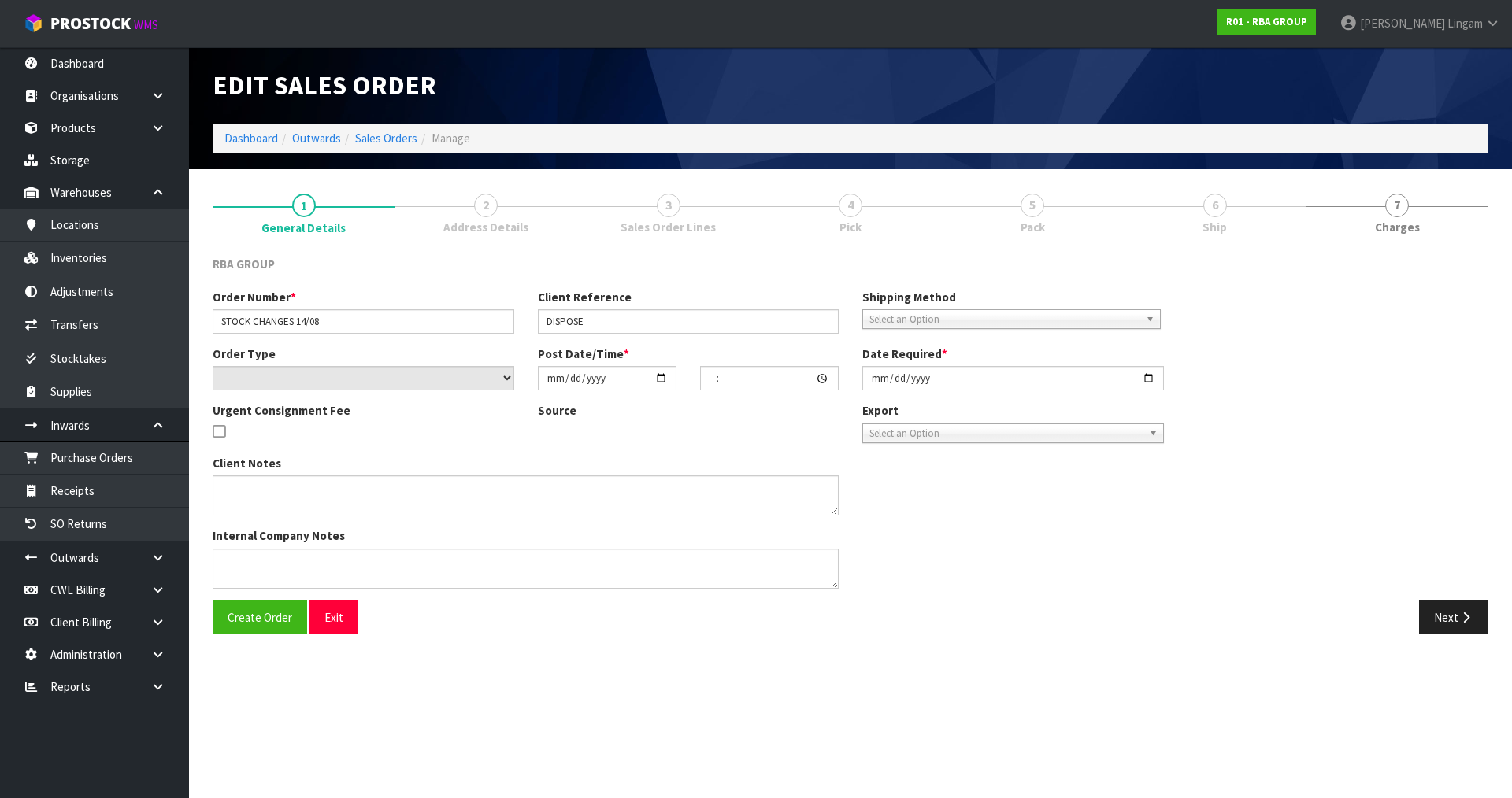
type input "2025-08-18"
type textarea "CAN YOU PLEASE DISPOSE OF: • 3 X RBAM-30-240-AU49C • 3 X RBAM-40-240-AU49C"
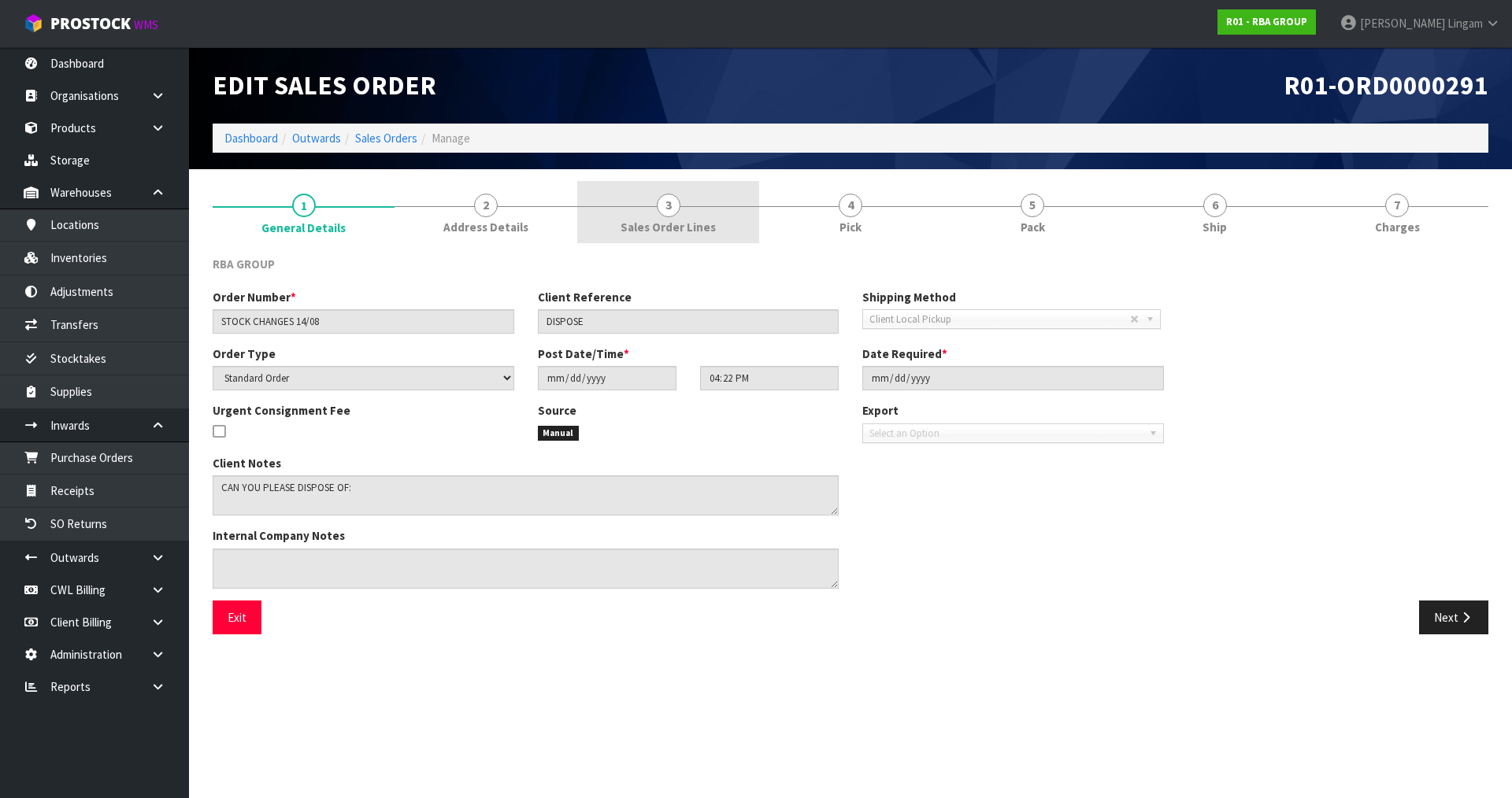
click at [707, 222] on span "Sales Order Lines" at bounding box center [668, 227] width 95 height 17
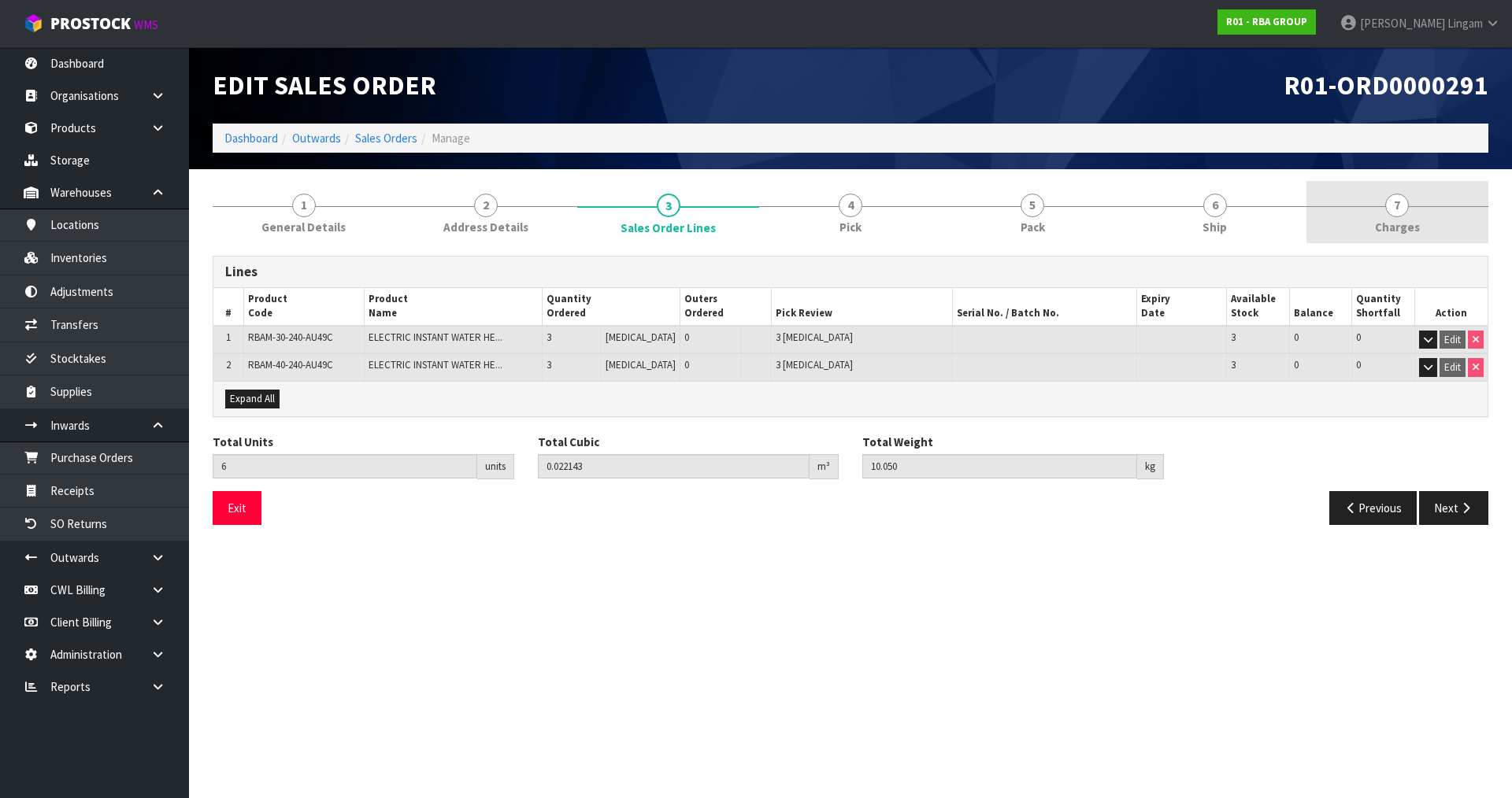
click at [1408, 237] on link "7 Charges" at bounding box center [1397, 212] width 182 height 62
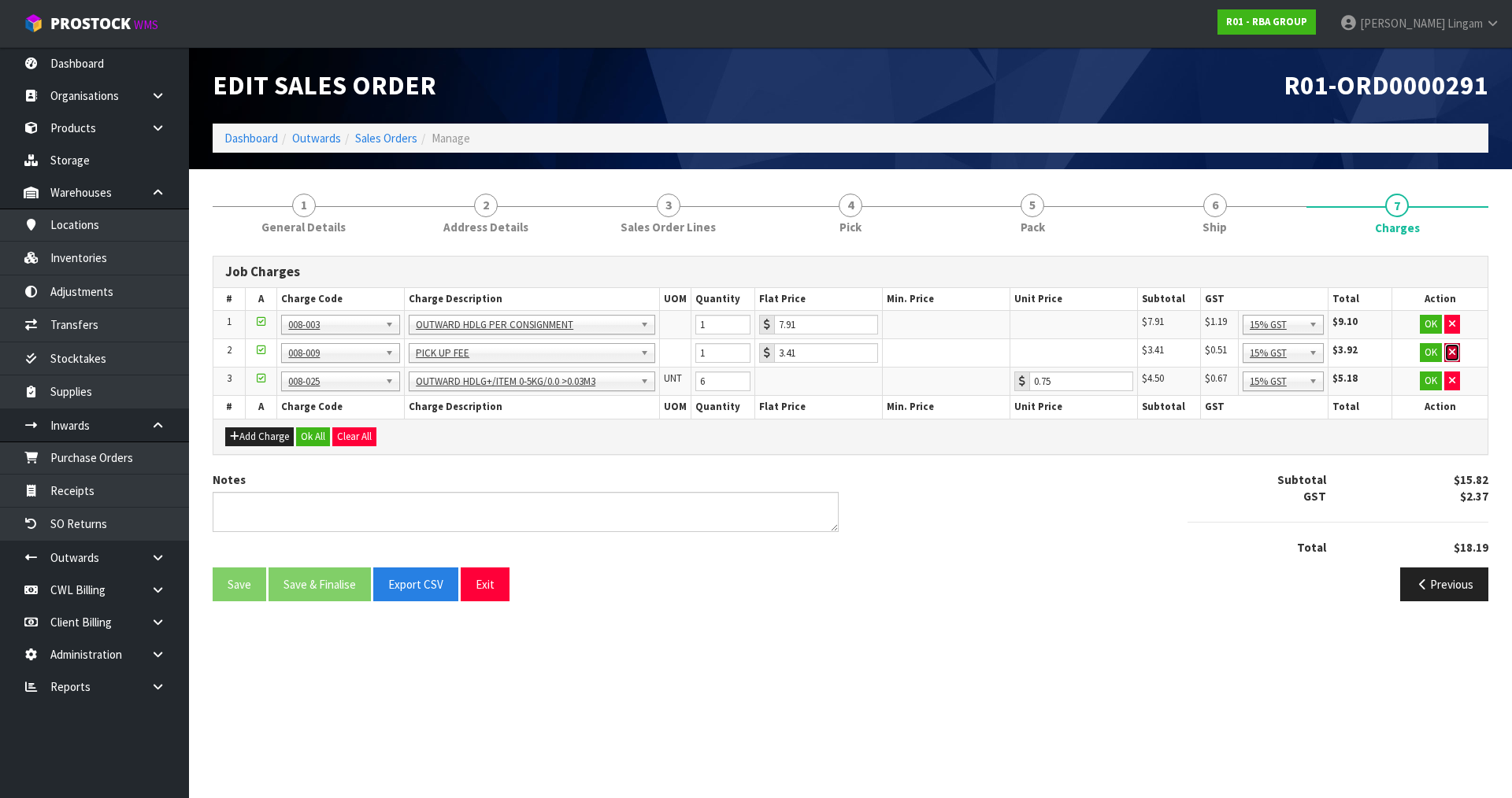
click at [1451, 349] on icon "button" at bounding box center [1453, 352] width 6 height 10
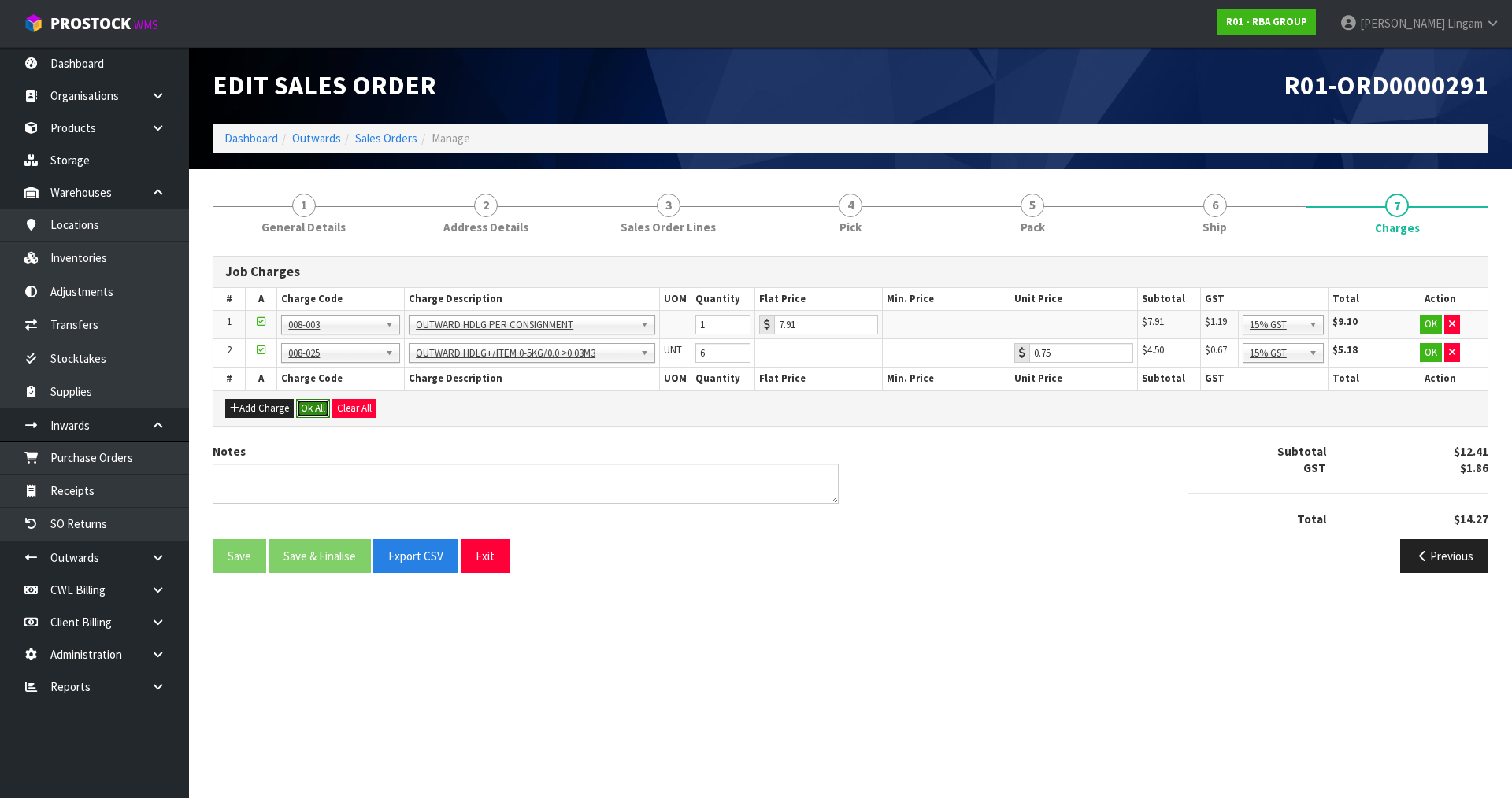
click at [315, 412] on button "Ok All" at bounding box center [313, 409] width 34 height 19
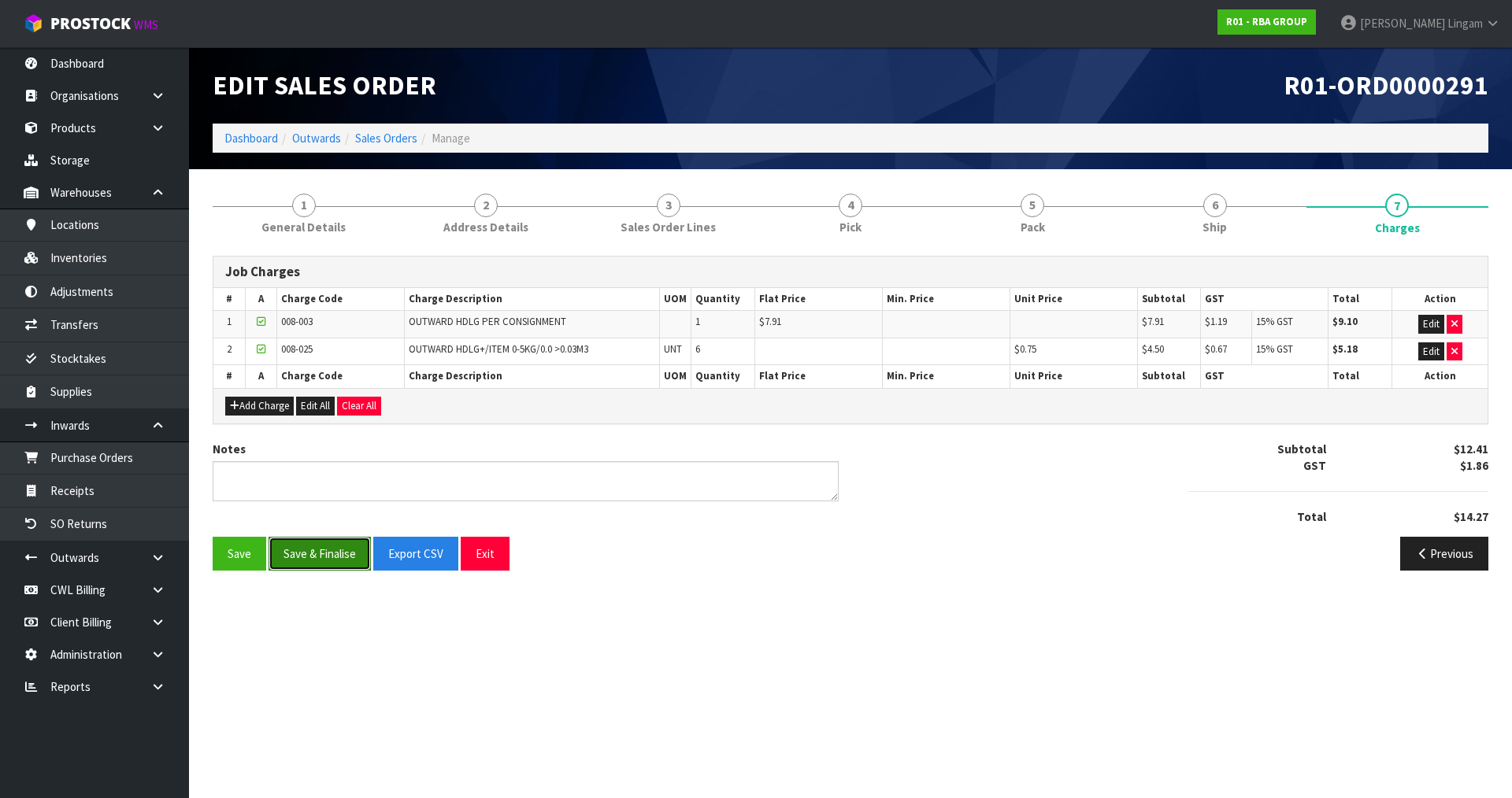
click at [346, 562] on button "Save & Finalise" at bounding box center [320, 553] width 102 height 34
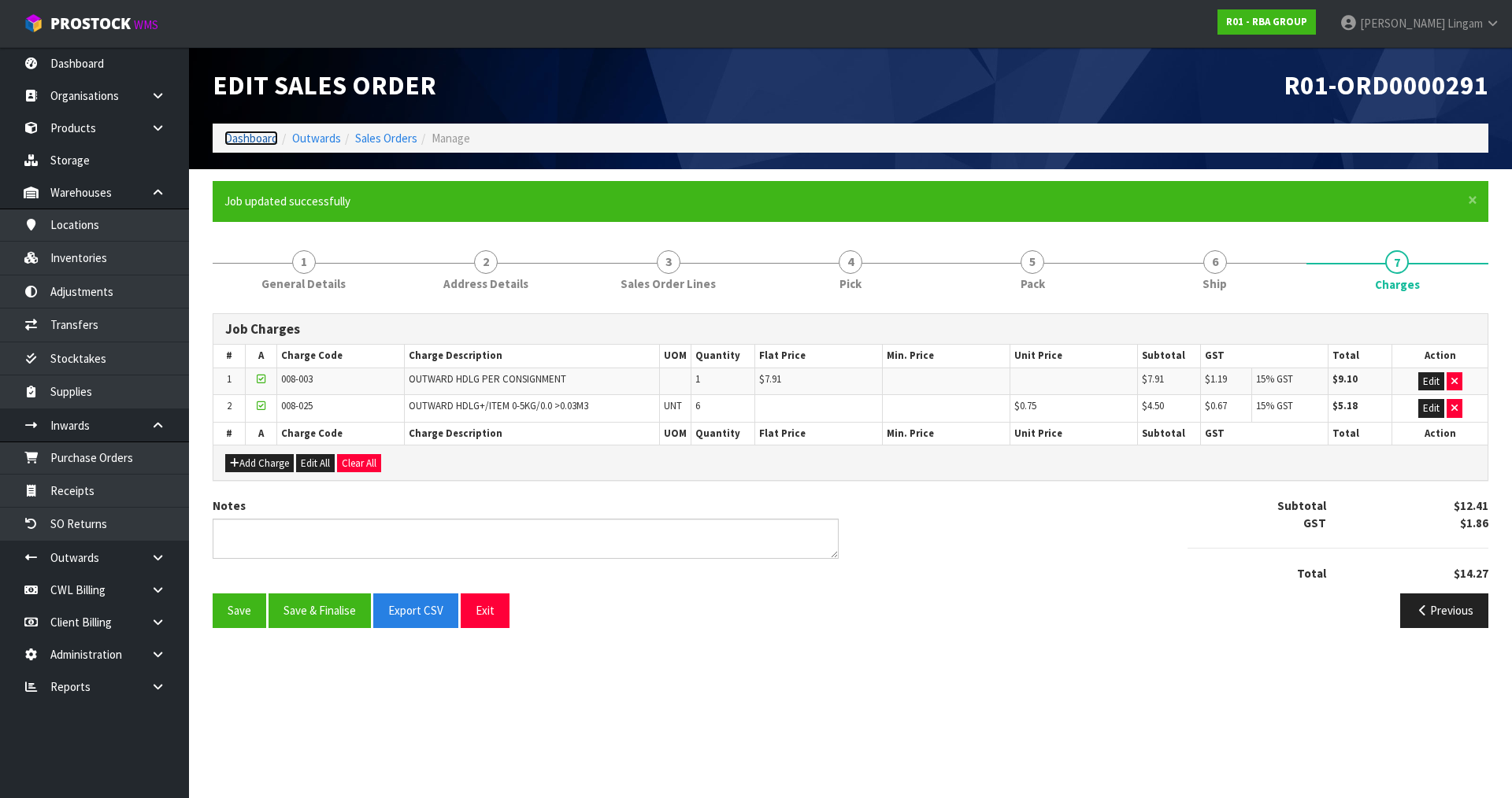
click at [240, 133] on link "Dashboard" at bounding box center [251, 138] width 54 height 15
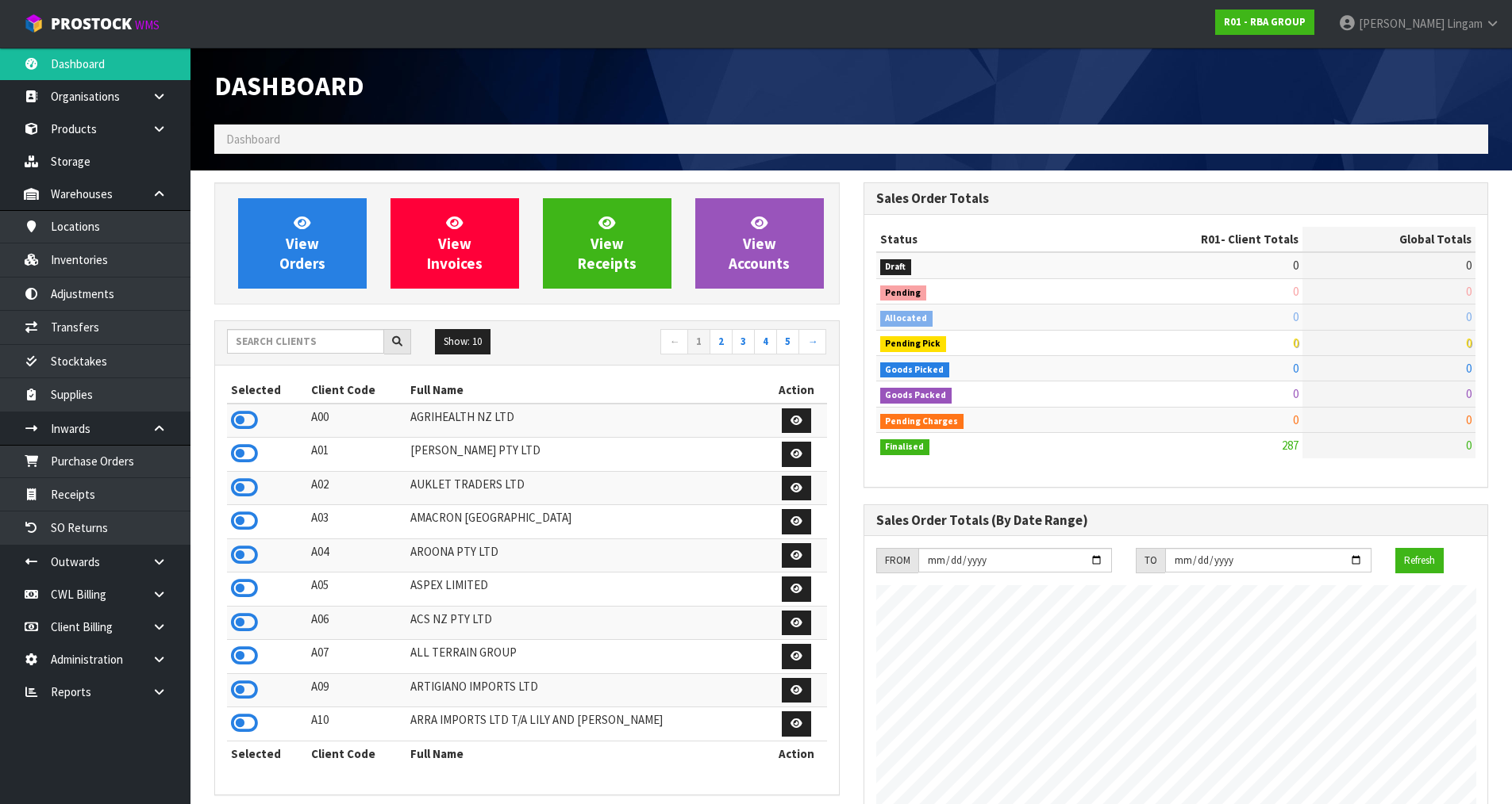
scroll to position [1202, 648]
click at [334, 344] on input "text" at bounding box center [305, 342] width 157 height 25
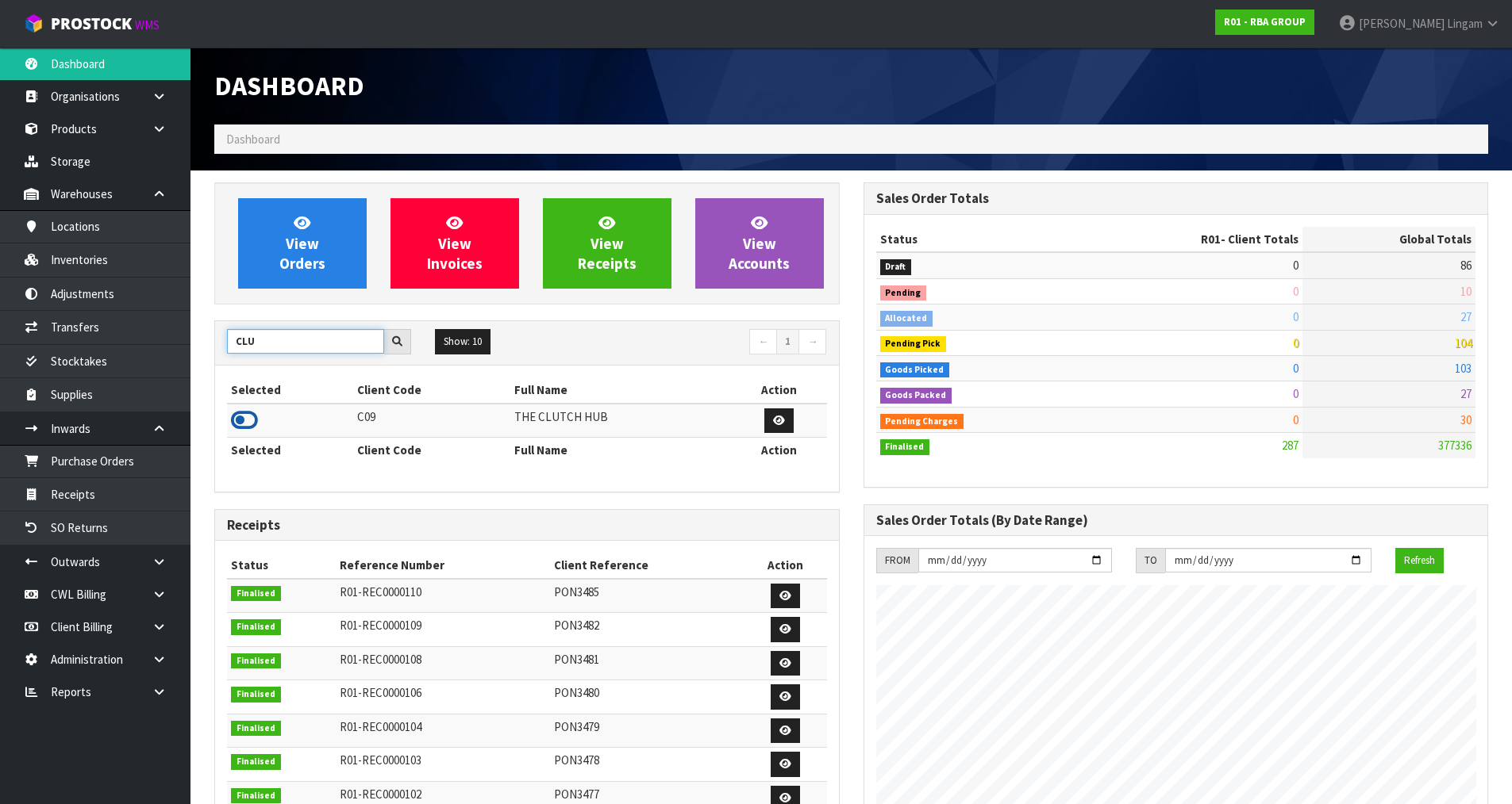
type input "CLU"
click at [235, 419] on icon at bounding box center [243, 421] width 27 height 24
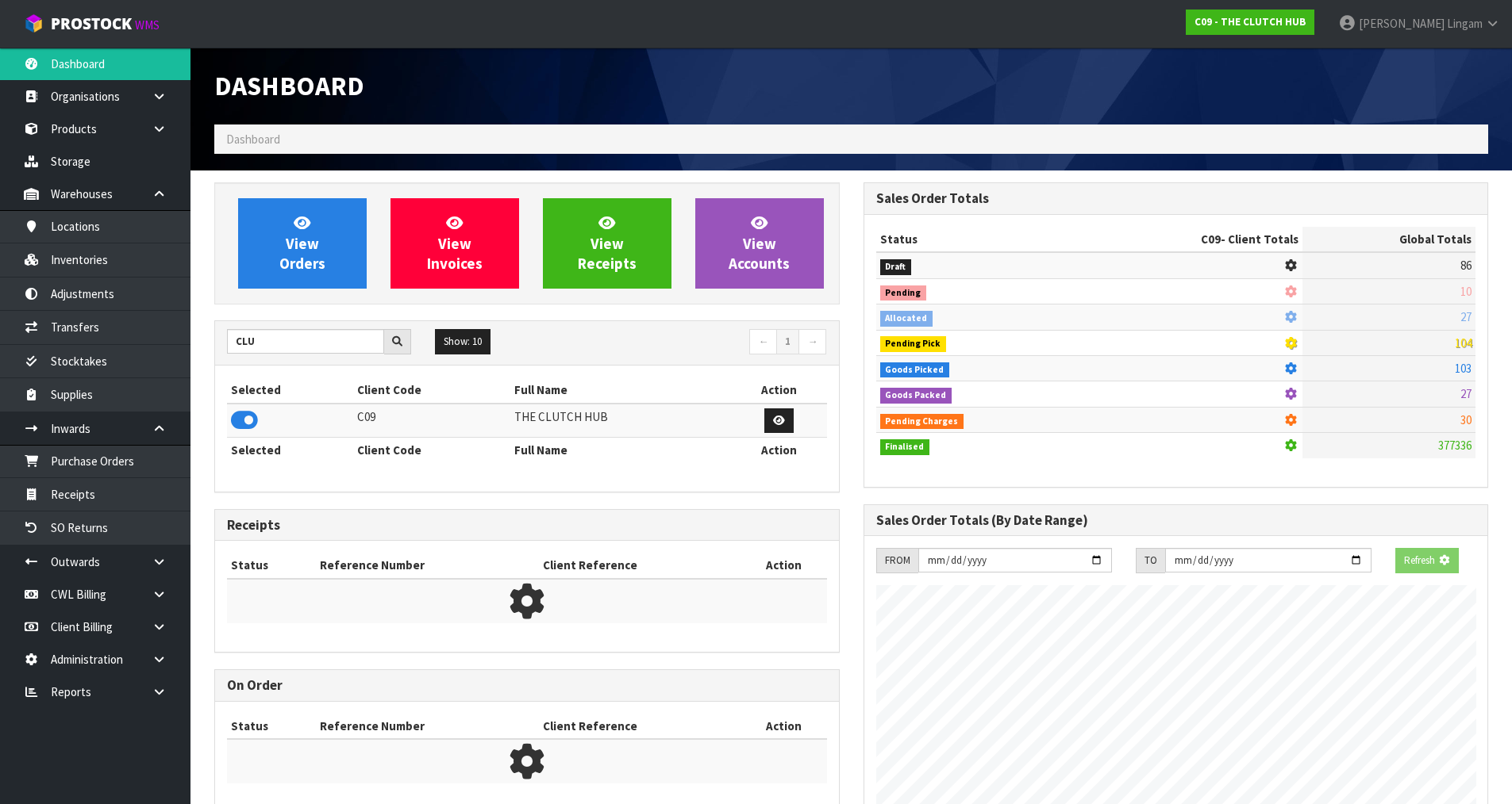
scroll to position [989, 648]
click at [312, 276] on link "View Orders" at bounding box center [301, 243] width 128 height 90
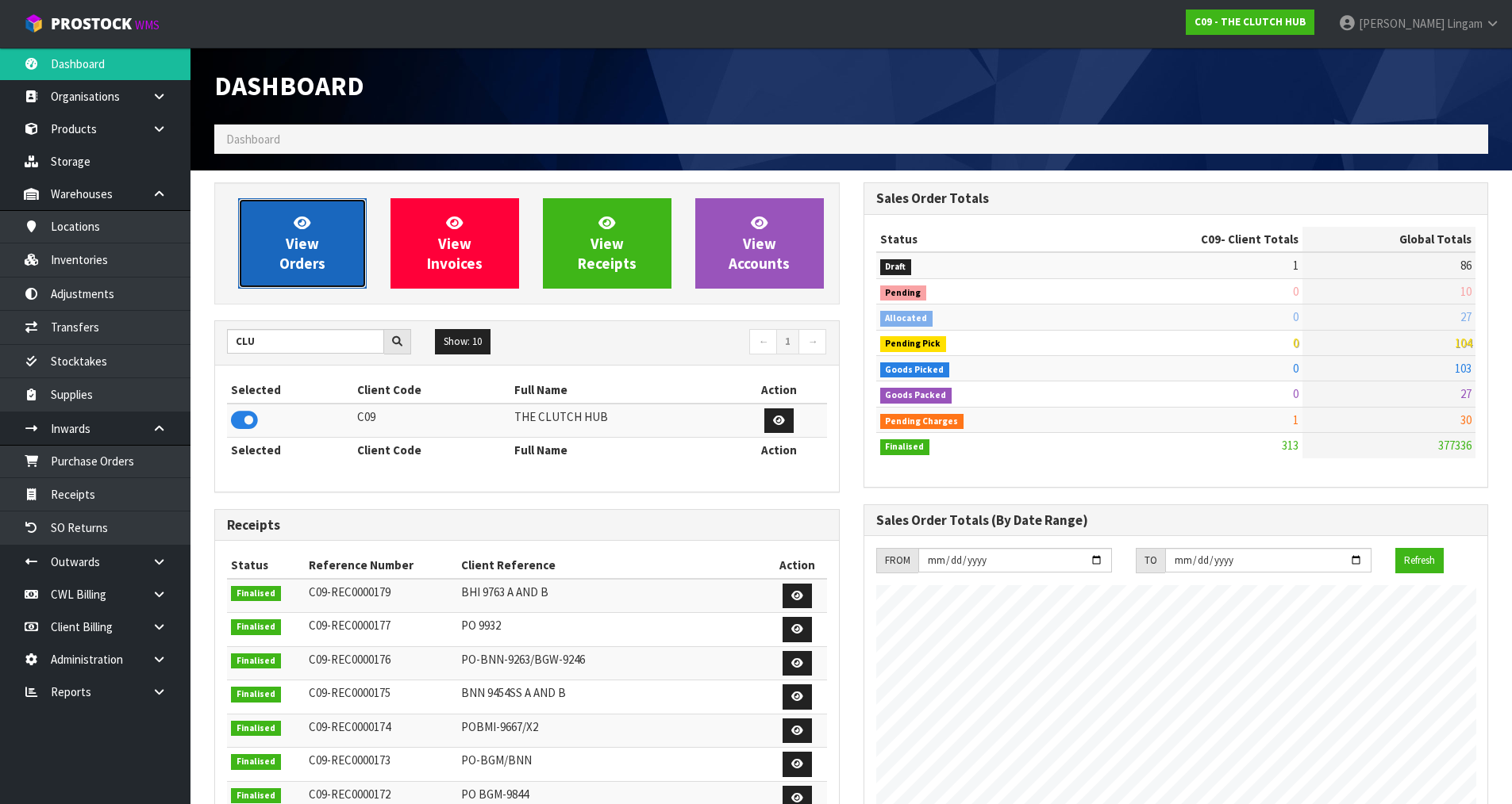
scroll to position [1202, 648]
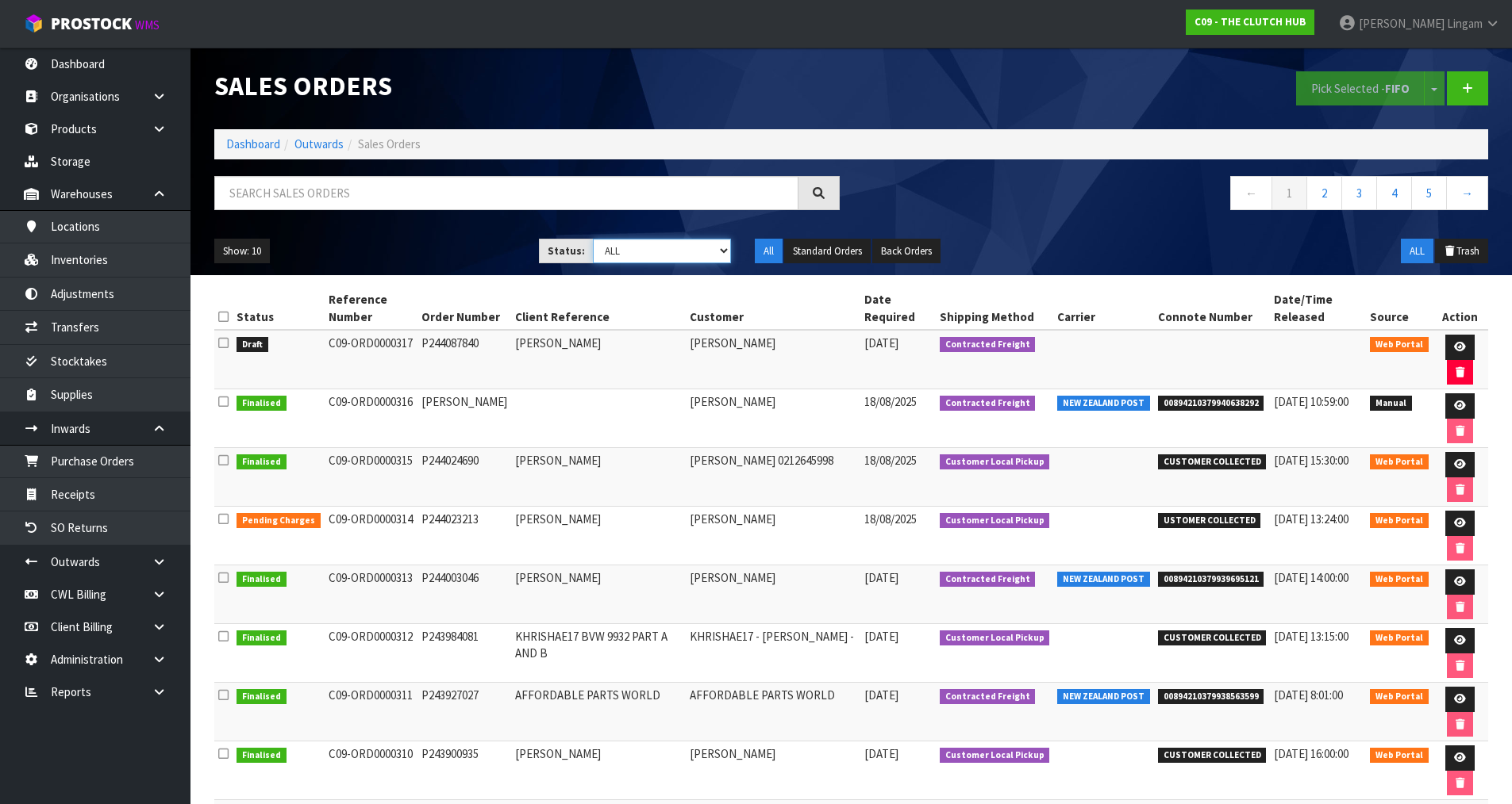
click at [683, 254] on select "Draft Pending Allocated Pending Pick Goods Picked Goods Packed Pending Charges …" at bounding box center [661, 251] width 138 height 25
select select "string:6"
click at [592, 238] on select "Draft Pending Allocated Pending Pick Goods Picked Goods Packed Pending Charges …" at bounding box center [661, 251] width 138 height 25
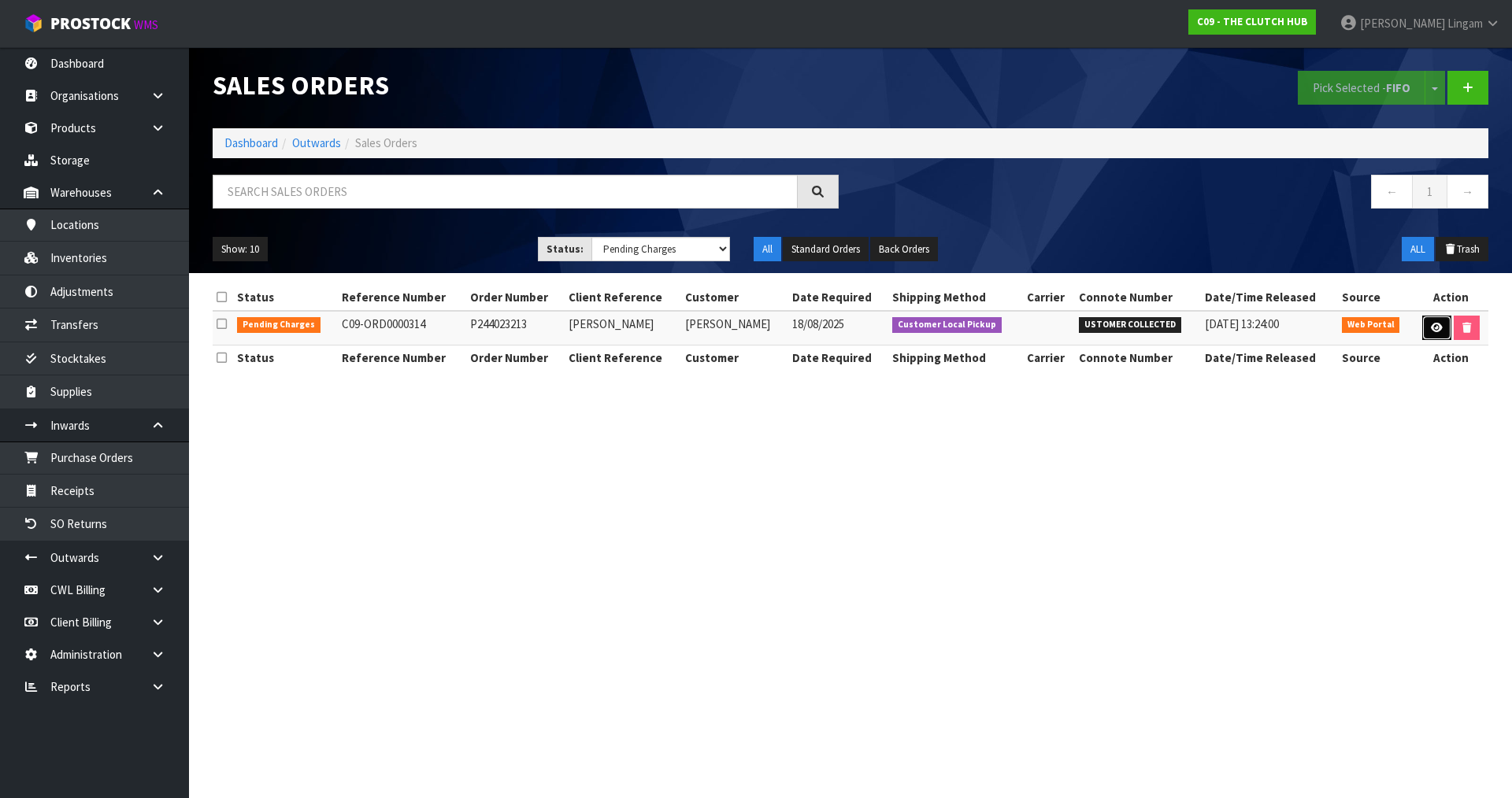
click at [1433, 330] on icon at bounding box center [1437, 328] width 12 height 10
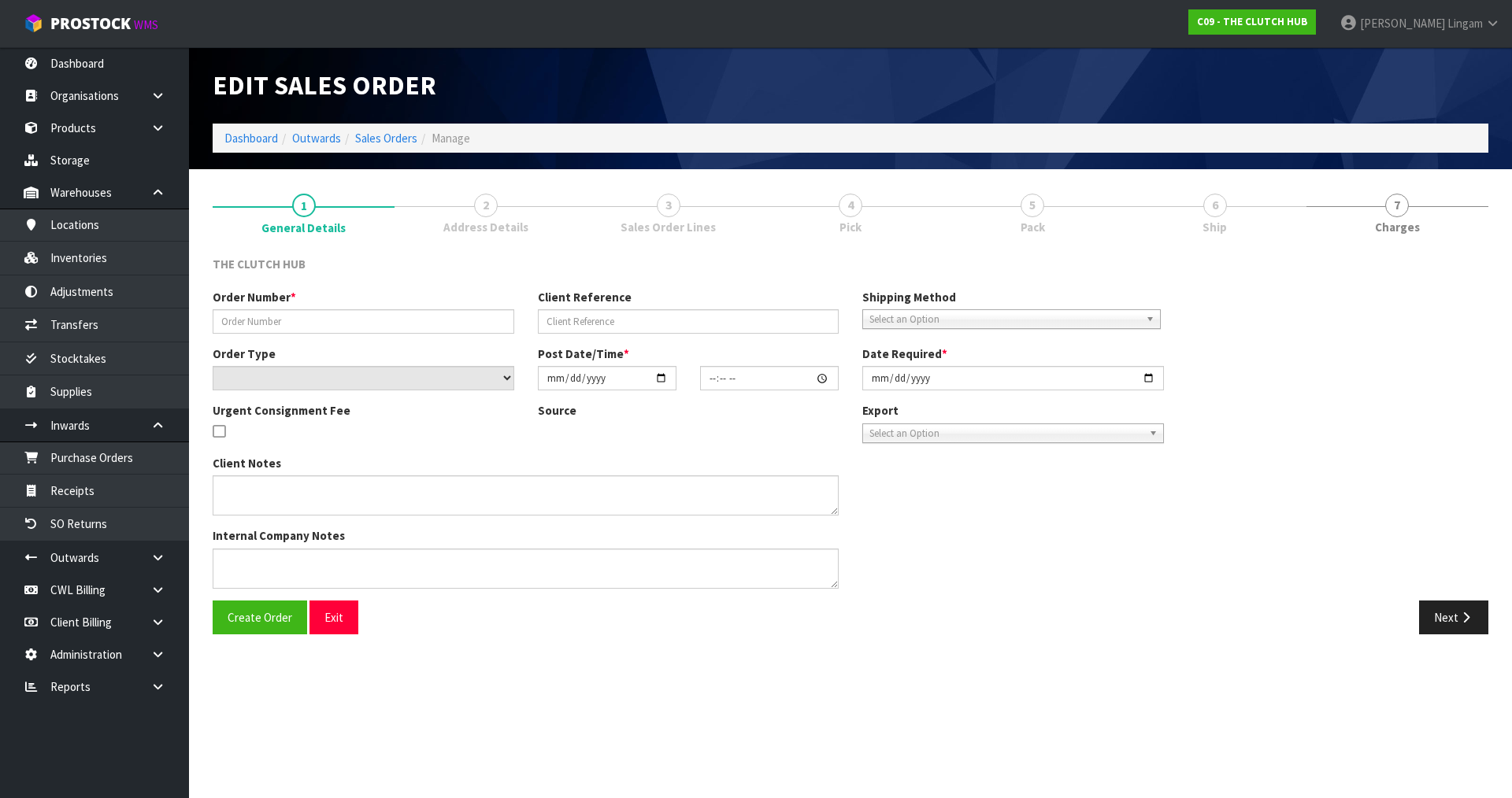
type input "P244023213"
type input "TOM CASTLE"
select select "number:0"
type input "2025-08-15"
type input "22:18:00.000"
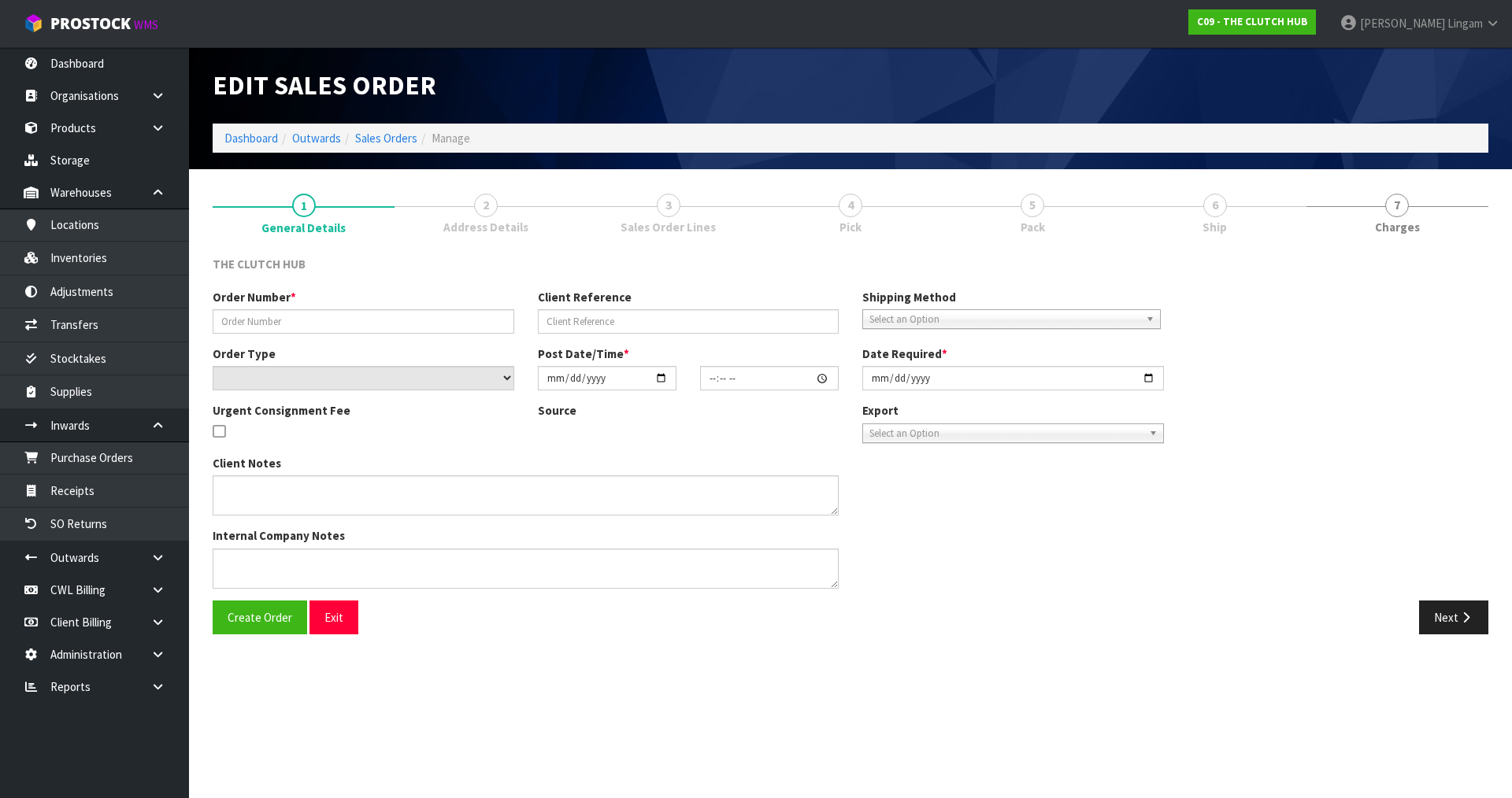
type input "2025-08-18"
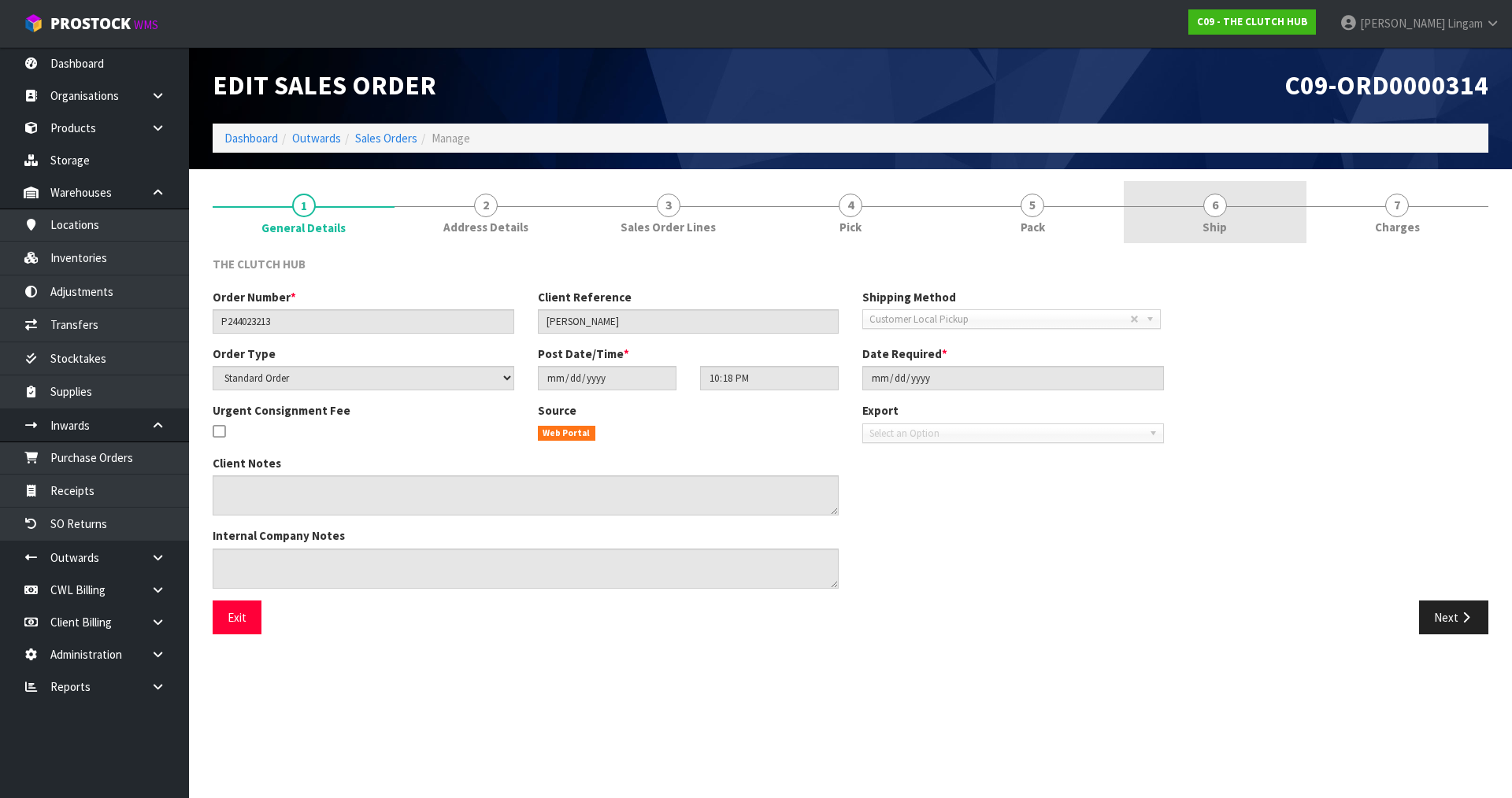
click at [1276, 214] on link "6 Ship" at bounding box center [1214, 212] width 182 height 62
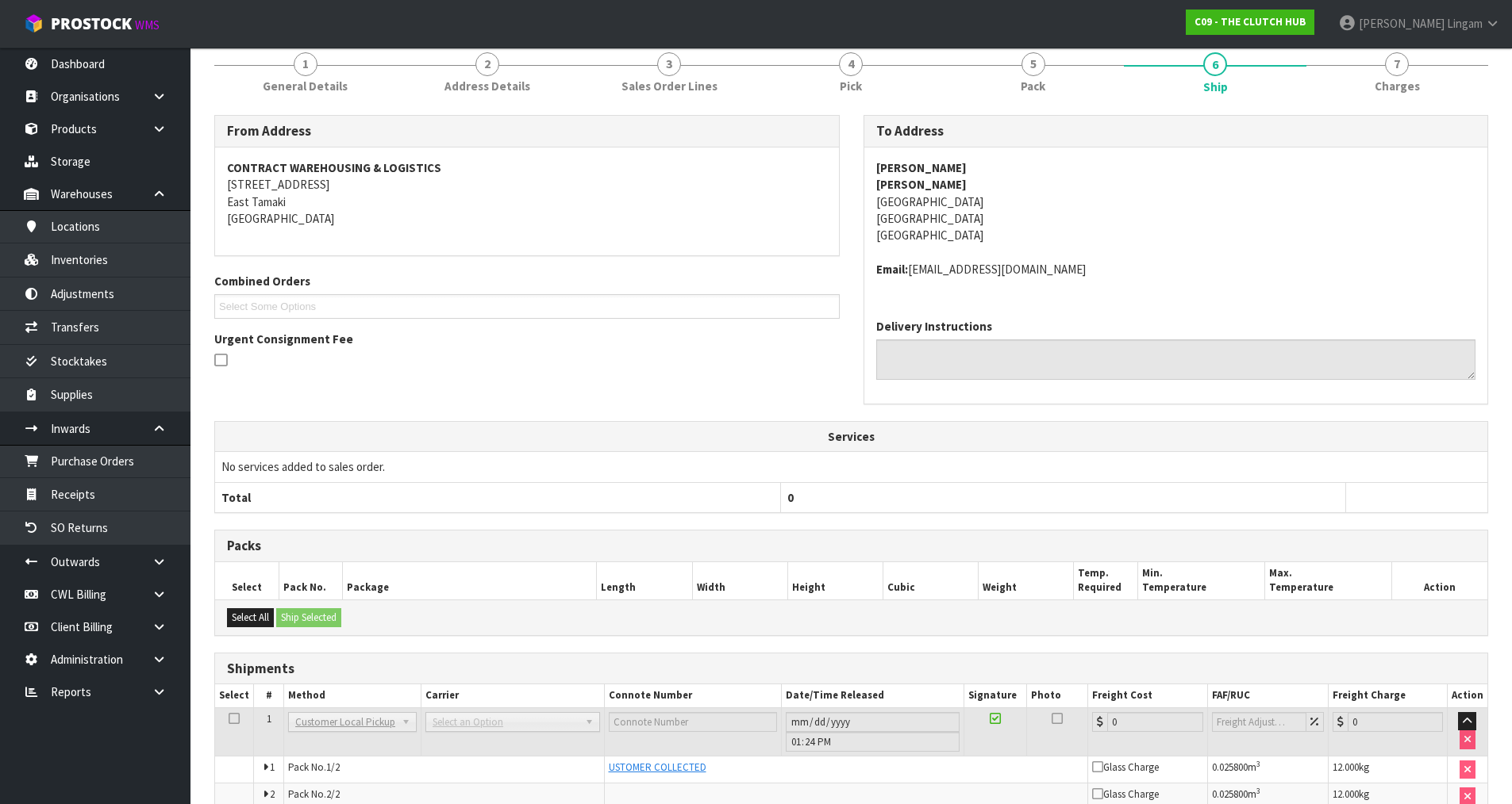
scroll to position [225, 0]
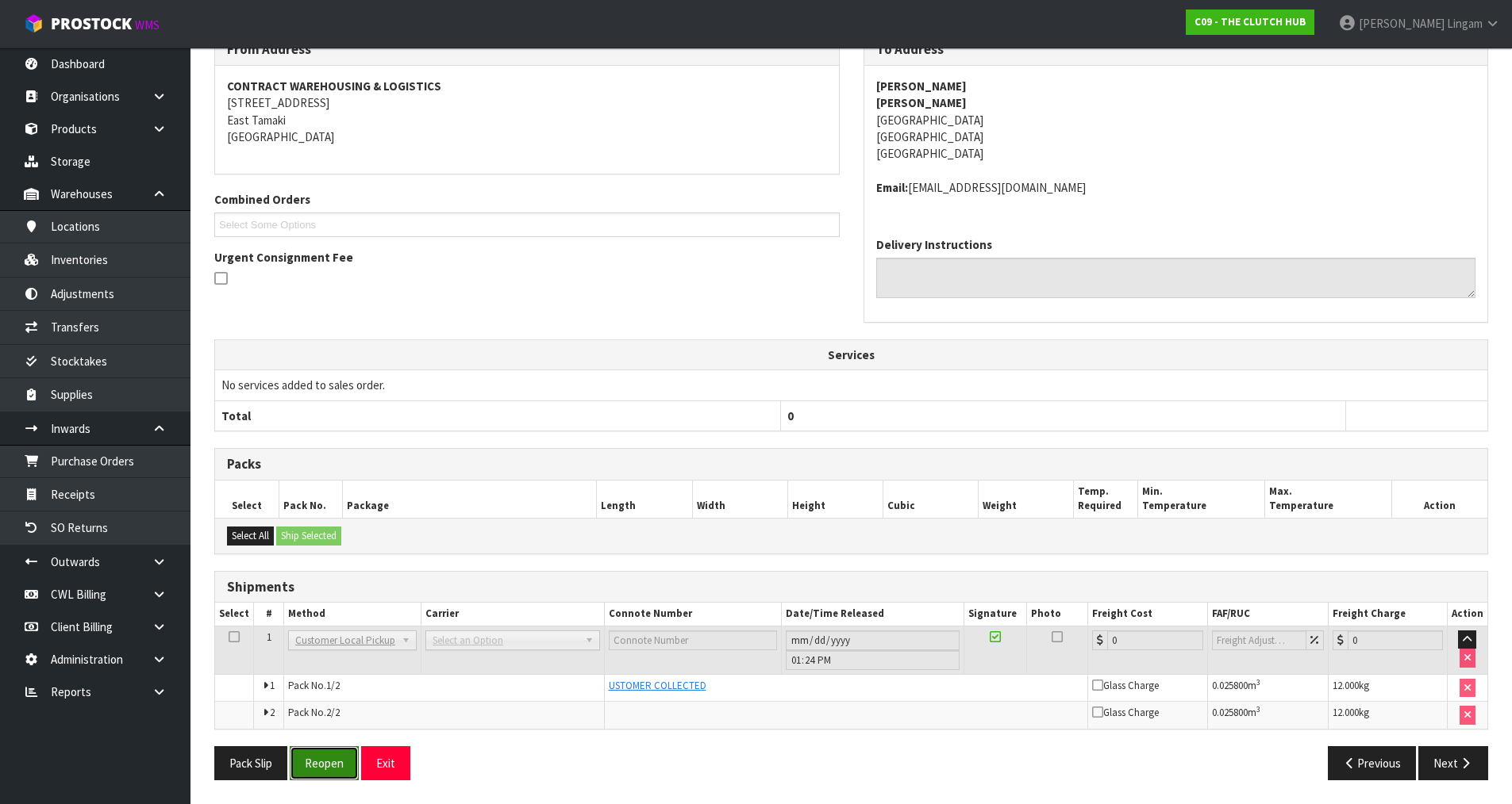
drag, startPoint x: 320, startPoint y: 760, endPoint x: 336, endPoint y: 752, distance: 17.9
click at [325, 757] on button "Reopen" at bounding box center [324, 763] width 69 height 34
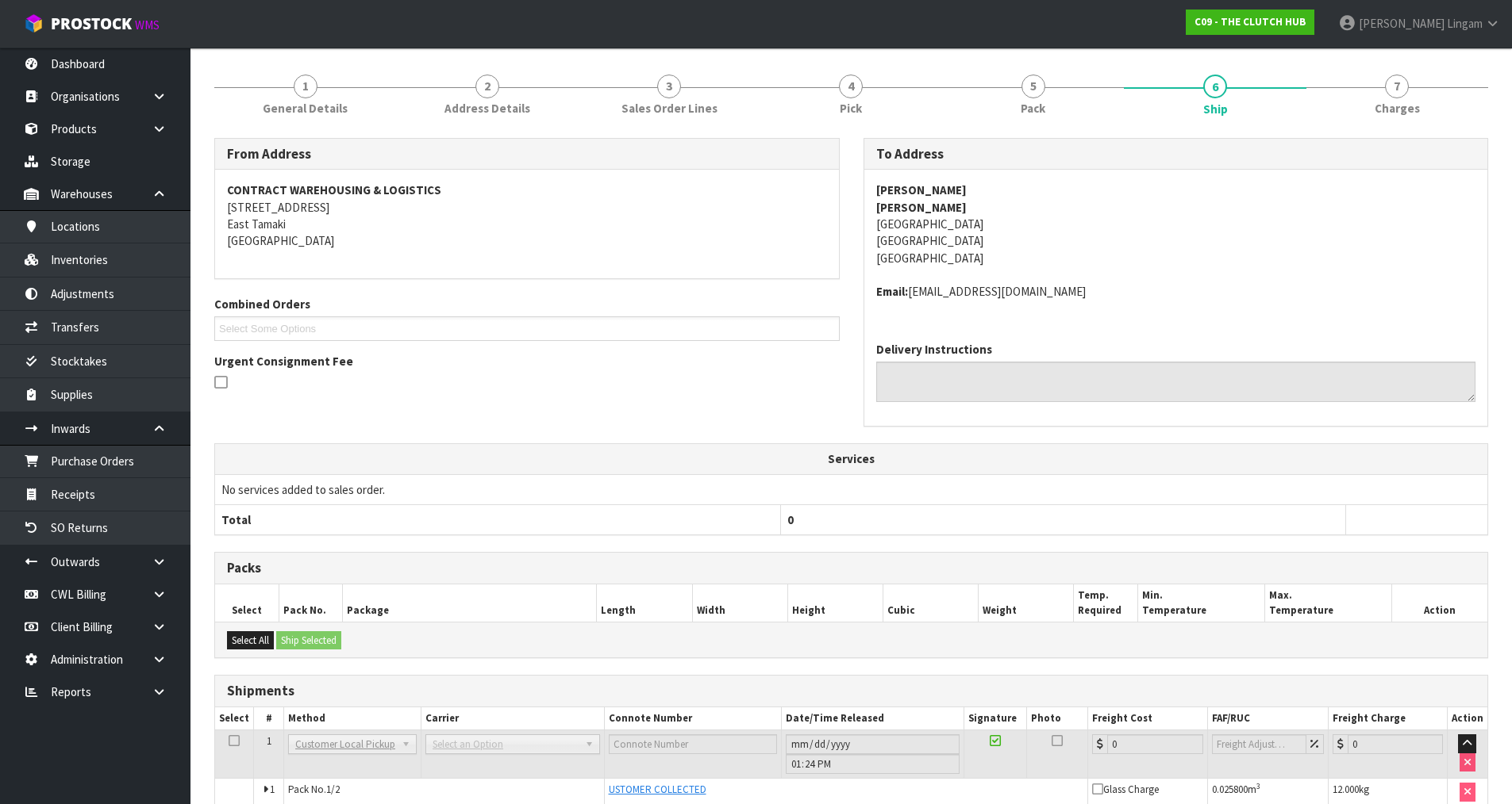
scroll to position [282, 0]
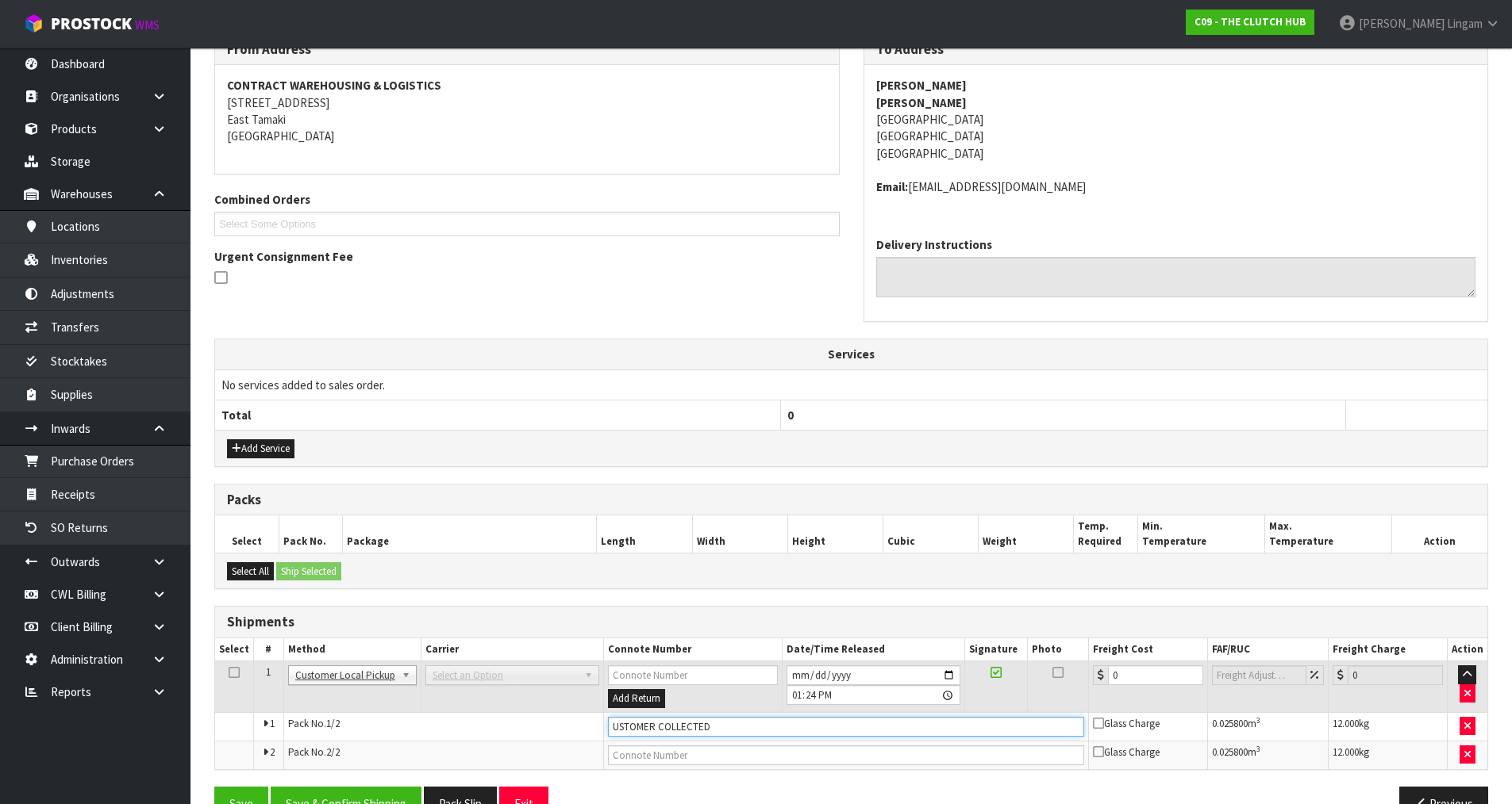
click at [609, 732] on input "USTOMER COLLECTED" at bounding box center [845, 727] width 476 height 20
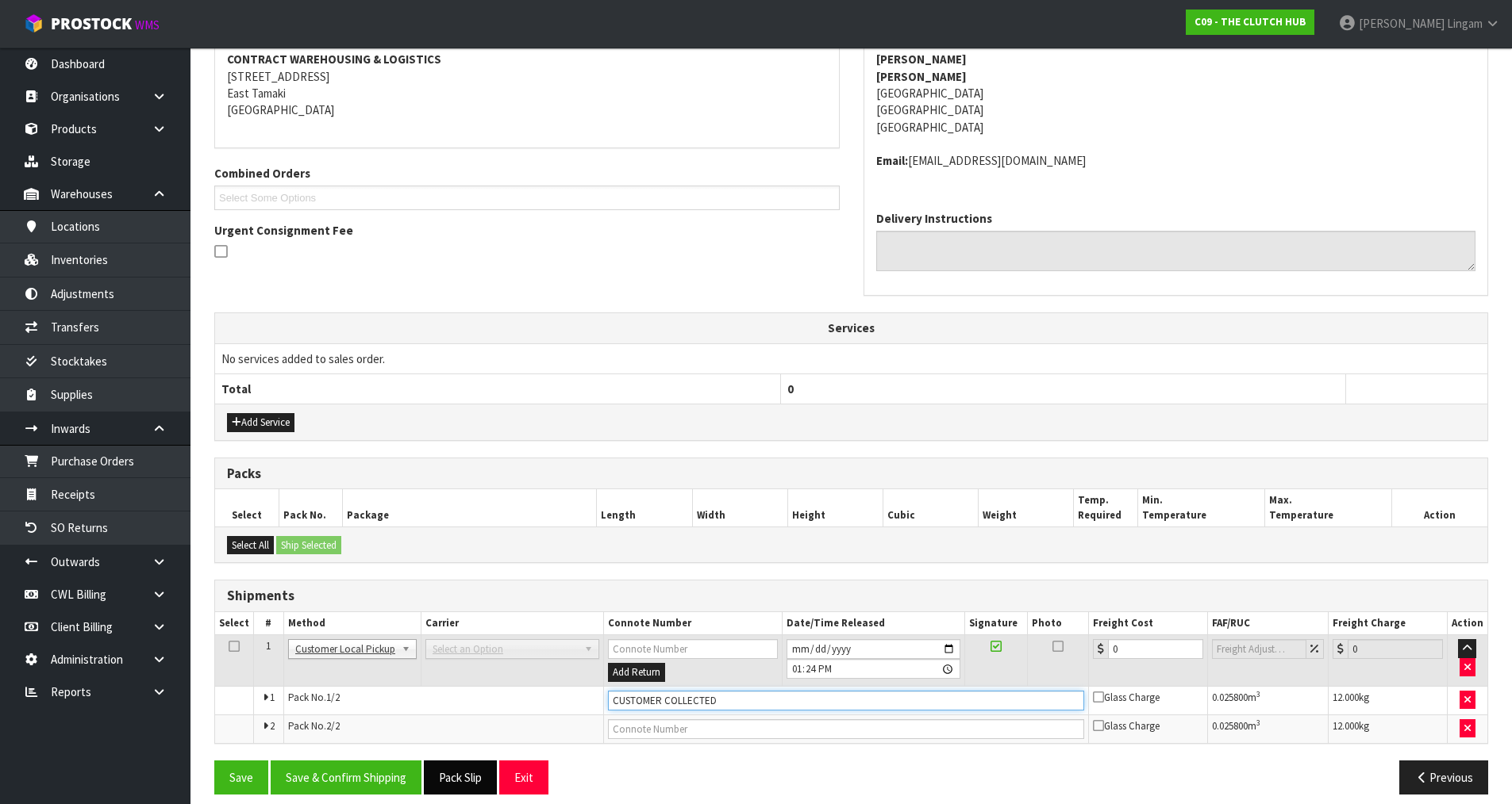
scroll to position [323, 0]
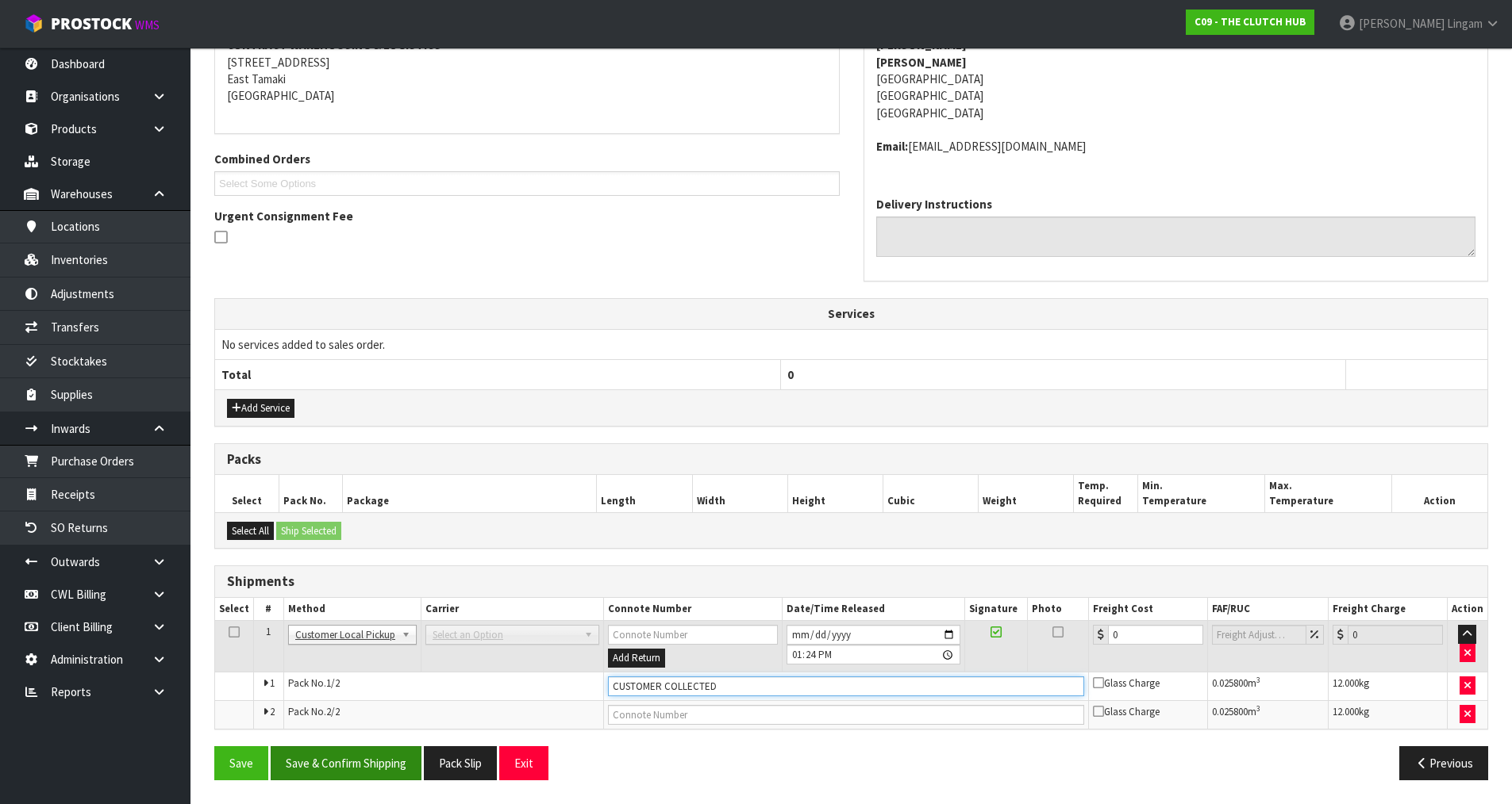
type input "CUSTOMER COLLECTED"
click at [380, 777] on button "Save & Confirm Shipping" at bounding box center [346, 763] width 151 height 34
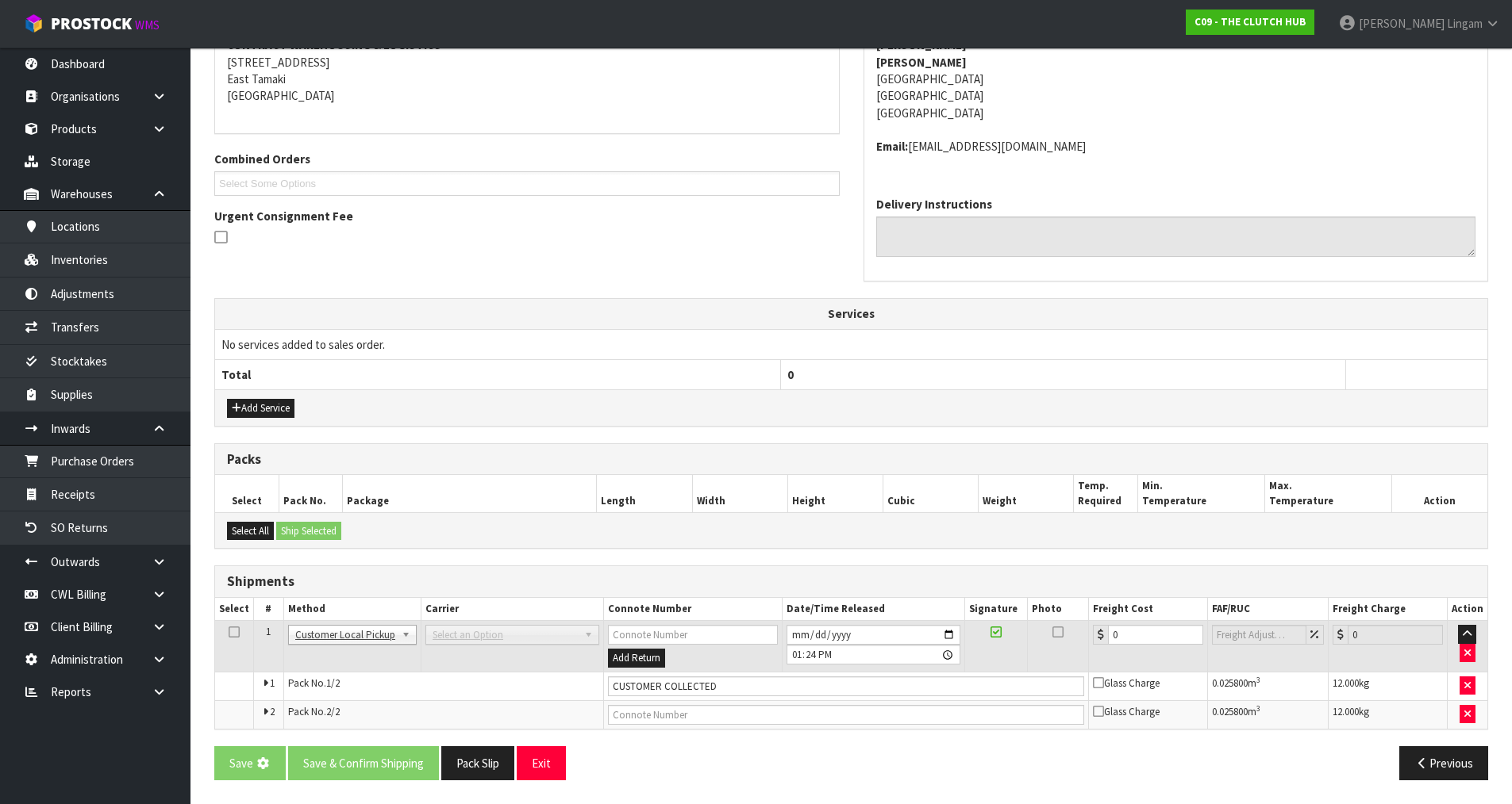
scroll to position [0, 0]
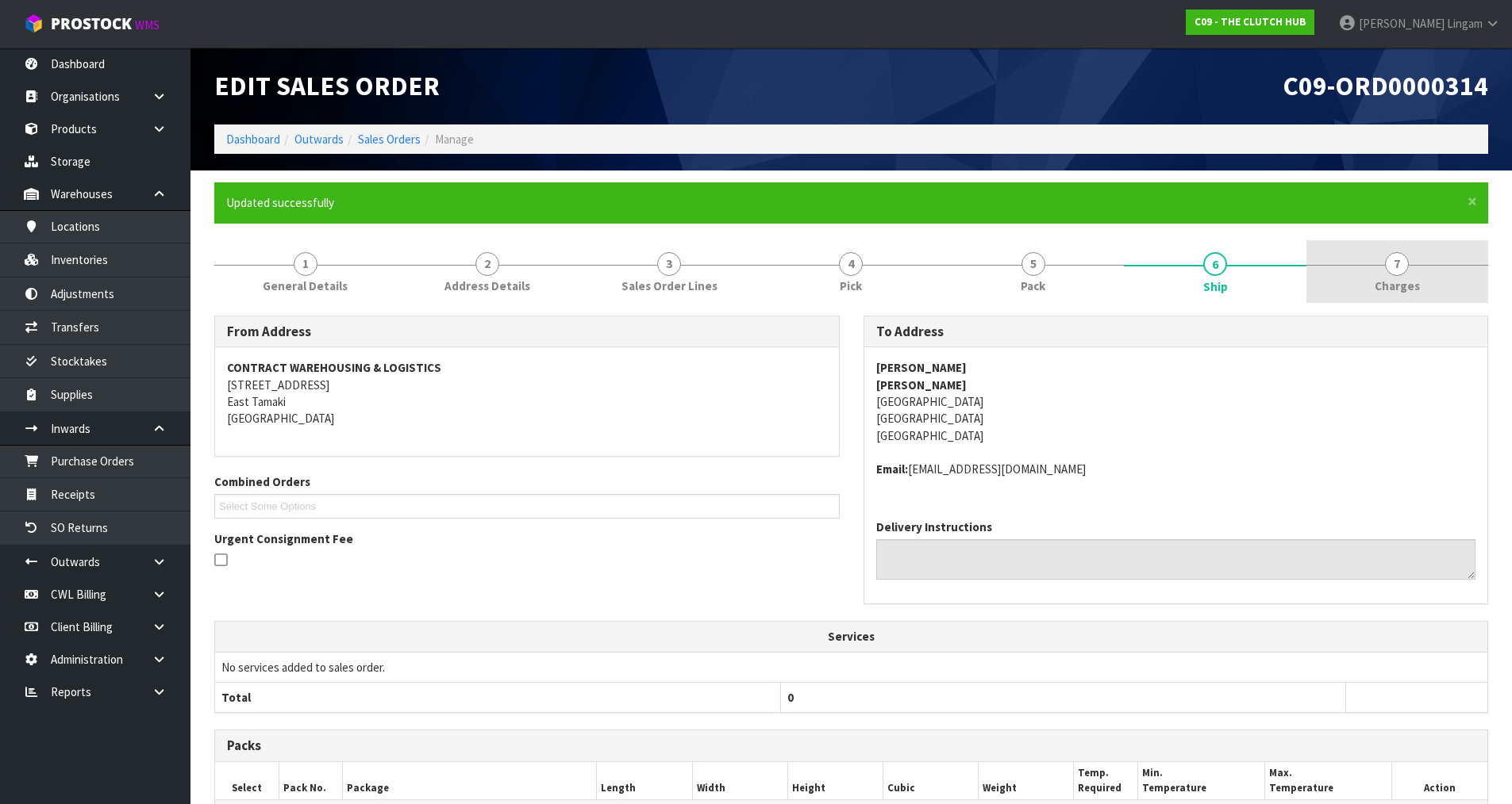
click at [1415, 280] on span "Charges" at bounding box center [1397, 286] width 45 height 17
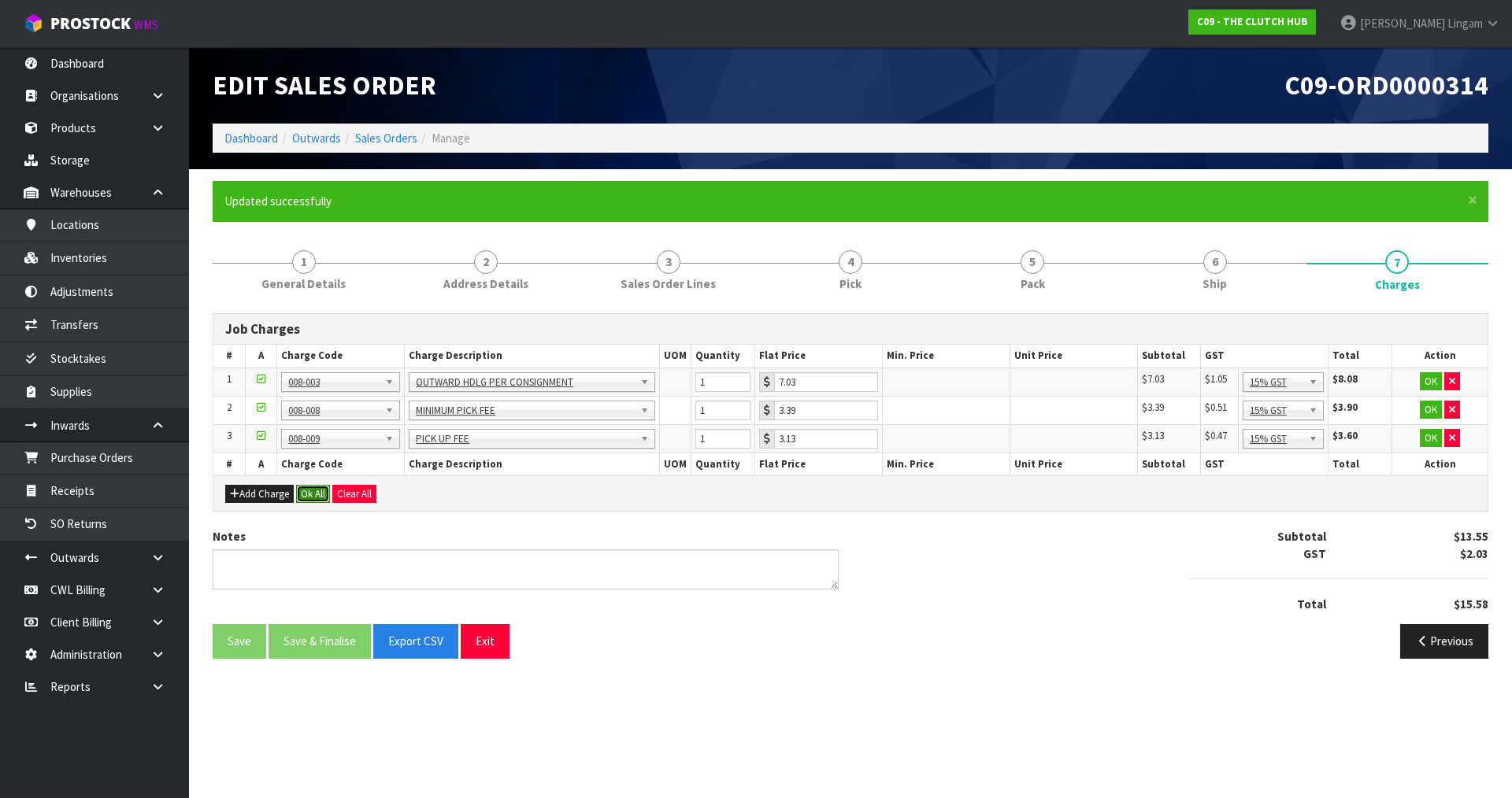
click at [318, 495] on button "Ok All" at bounding box center [313, 494] width 34 height 19
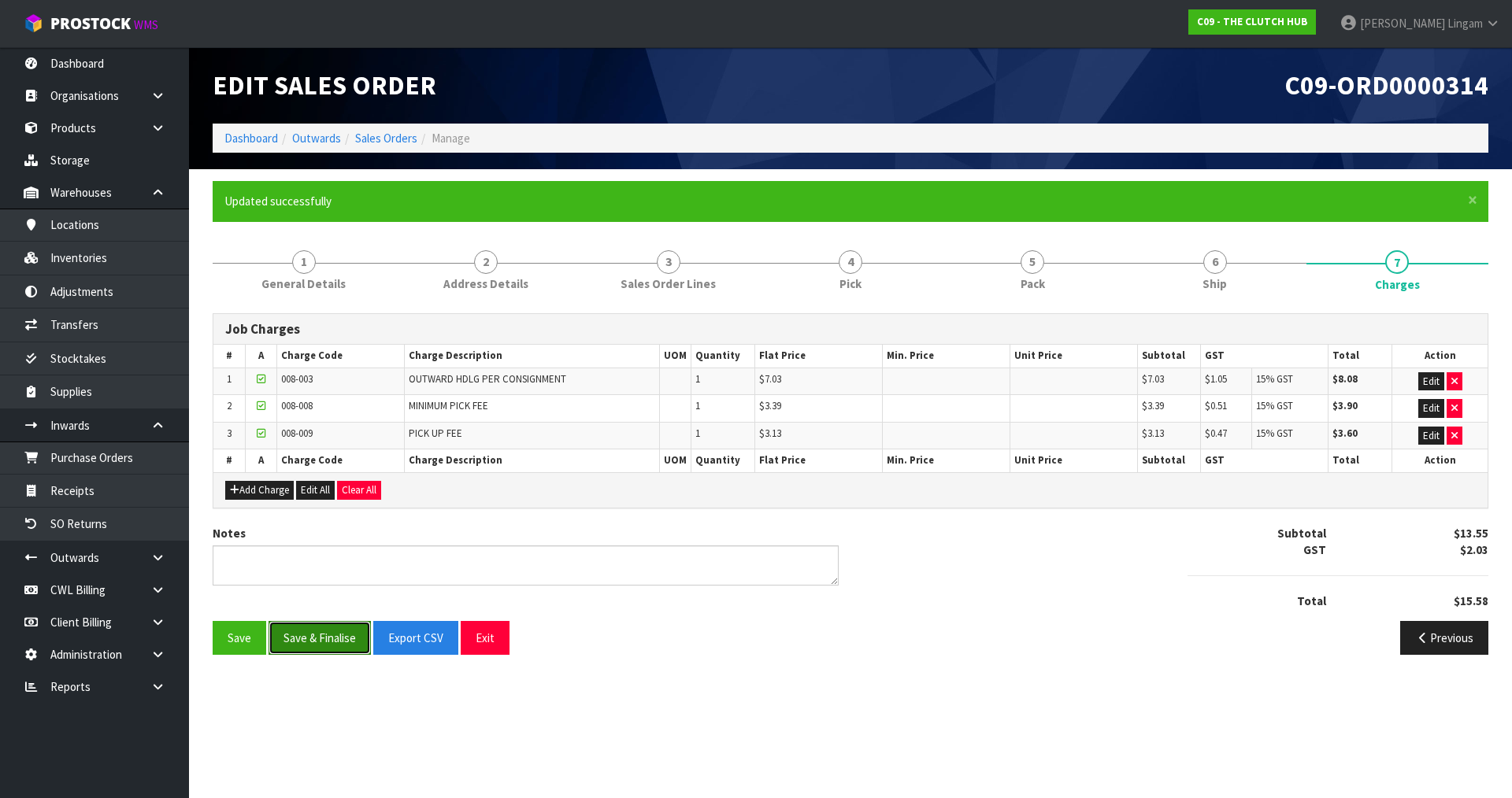
click at [320, 638] on button "Save & Finalise" at bounding box center [320, 638] width 102 height 34
click at [237, 138] on link "Dashboard" at bounding box center [251, 138] width 54 height 15
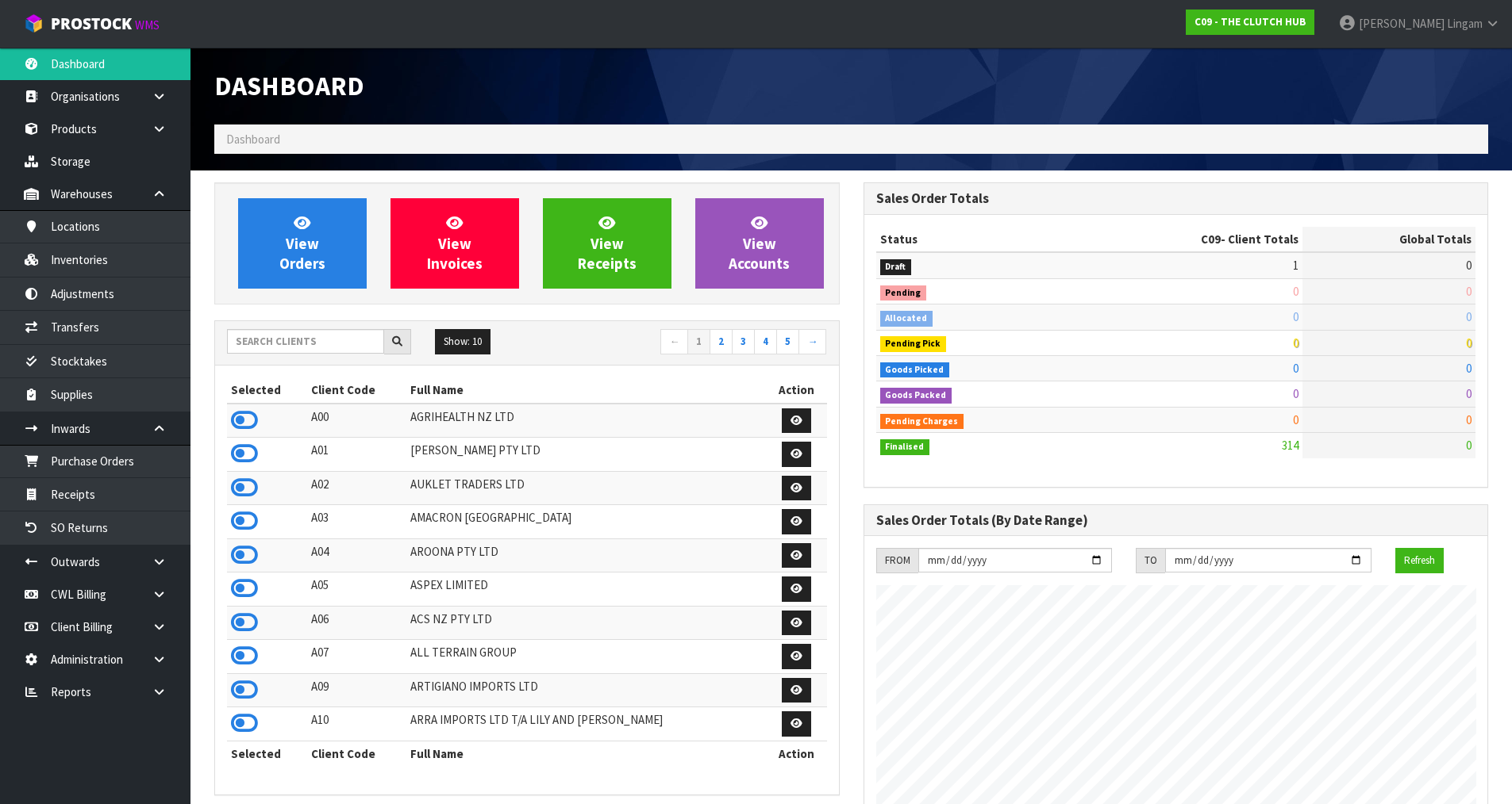
scroll to position [1202, 648]
click at [327, 342] on input "text" at bounding box center [305, 342] width 157 height 25
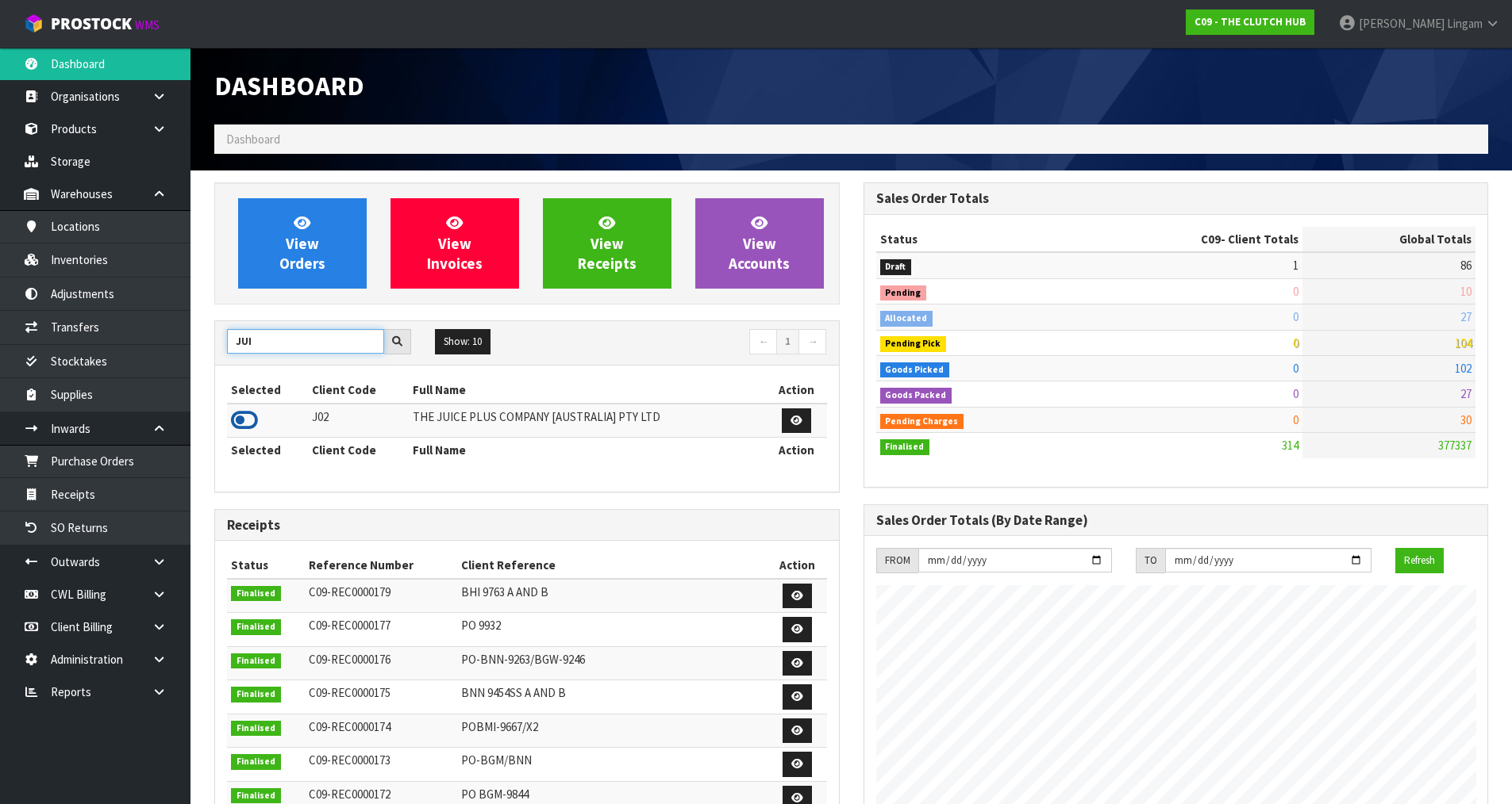
type input "JUI"
drag, startPoint x: 251, startPoint y: 422, endPoint x: 260, endPoint y: 416, distance: 10.8
click at [251, 421] on icon at bounding box center [243, 421] width 27 height 24
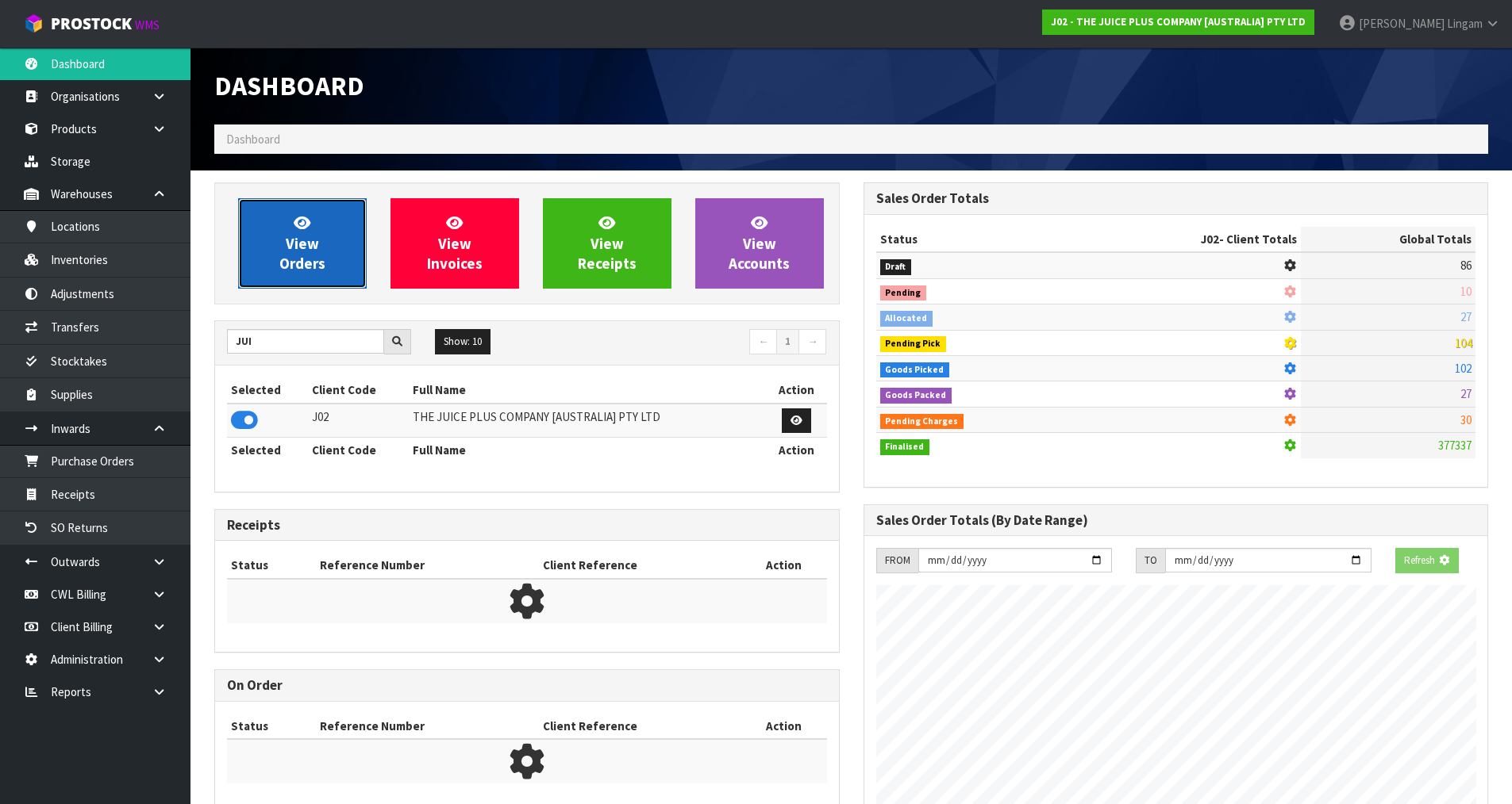
click at [312, 234] on span "View Orders" at bounding box center [302, 243] width 46 height 60
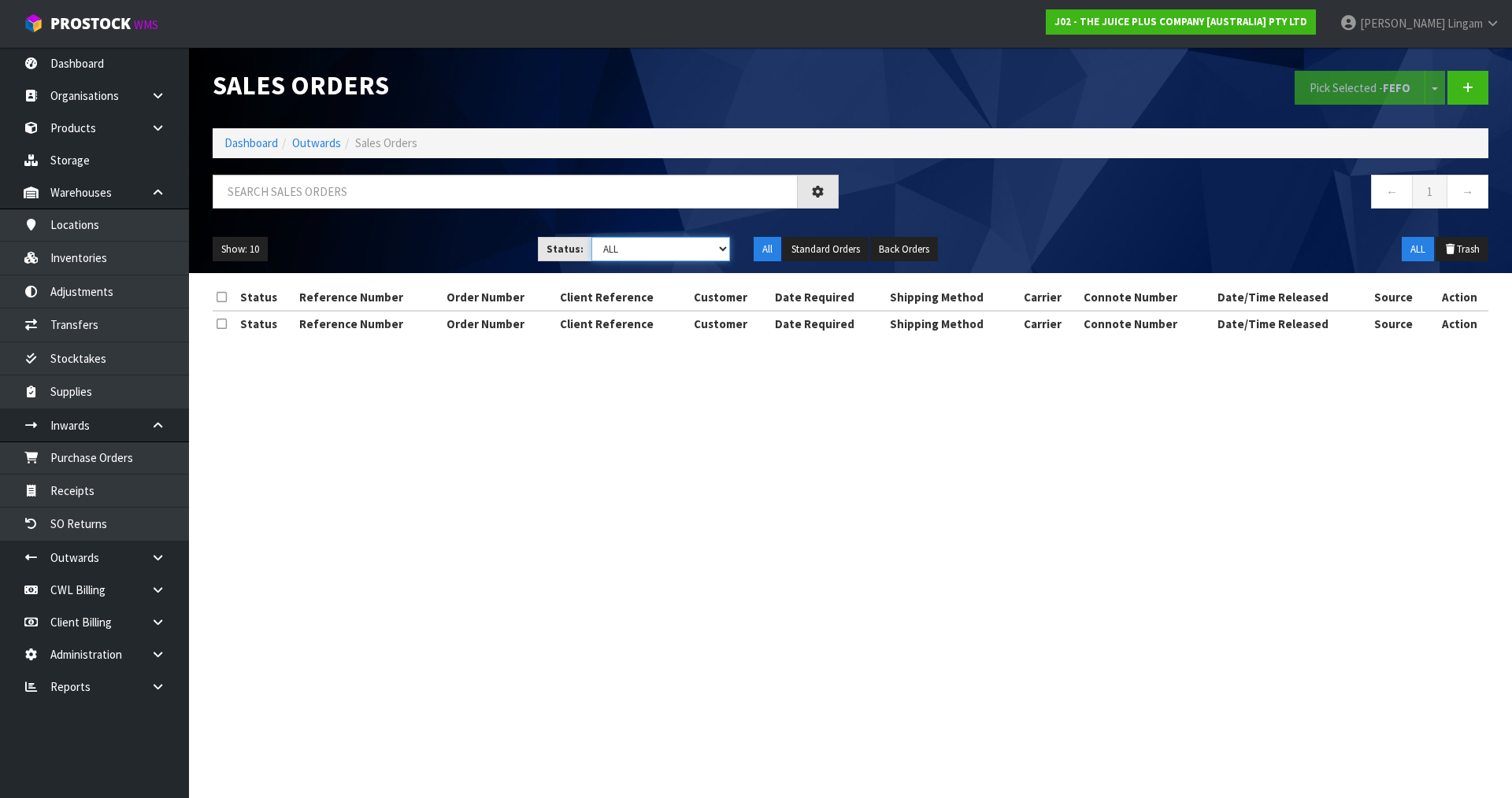
click at [678, 245] on select "Draft Pending Allocated Pending Pick Goods Picked Goods Packed Pending Charges …" at bounding box center [661, 249] width 139 height 25
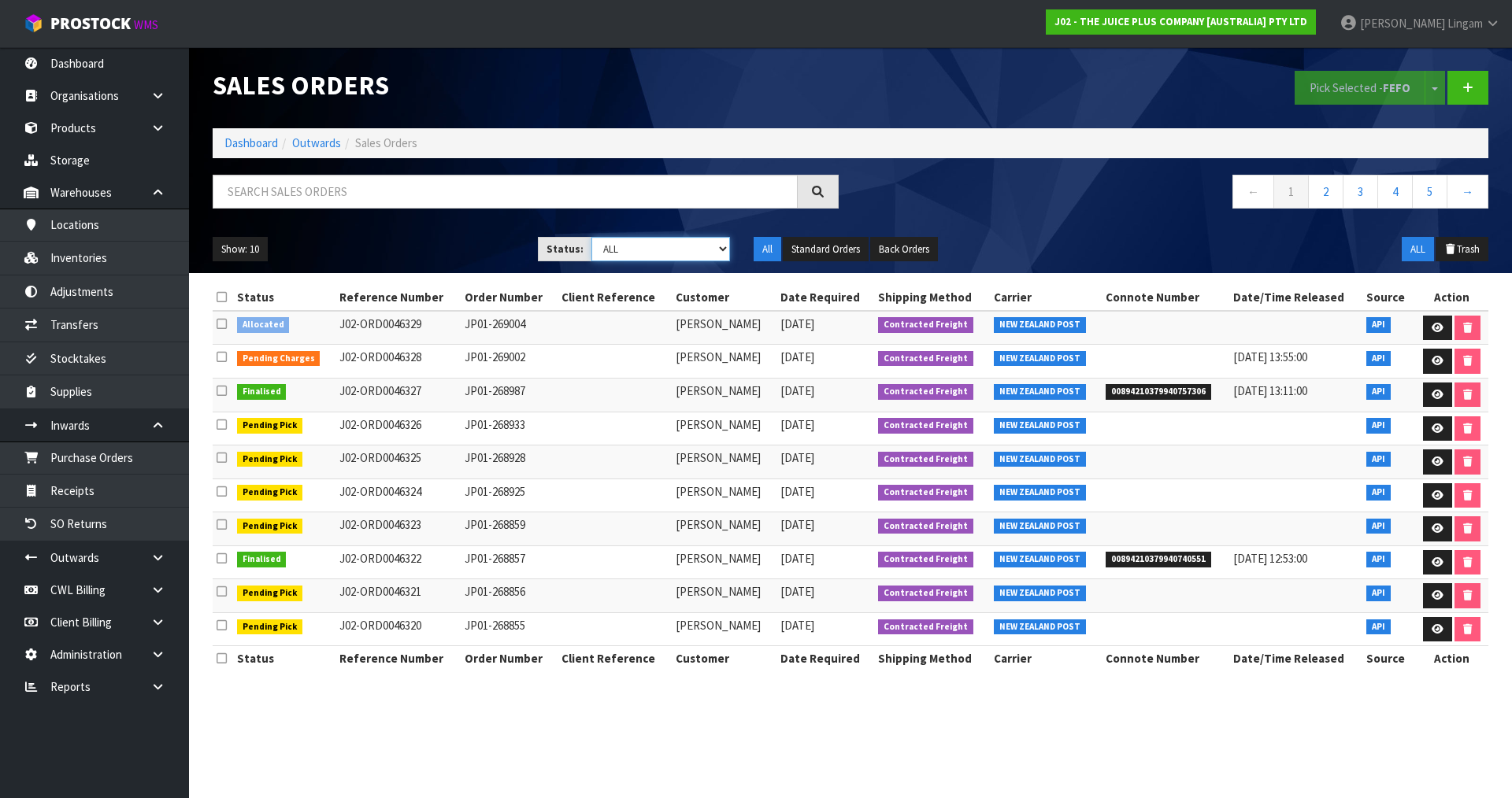
select select "string:6"
click at [591, 237] on select "Draft Pending Allocated Pending Pick Goods Picked Goods Packed Pending Charges …" at bounding box center [661, 249] width 139 height 25
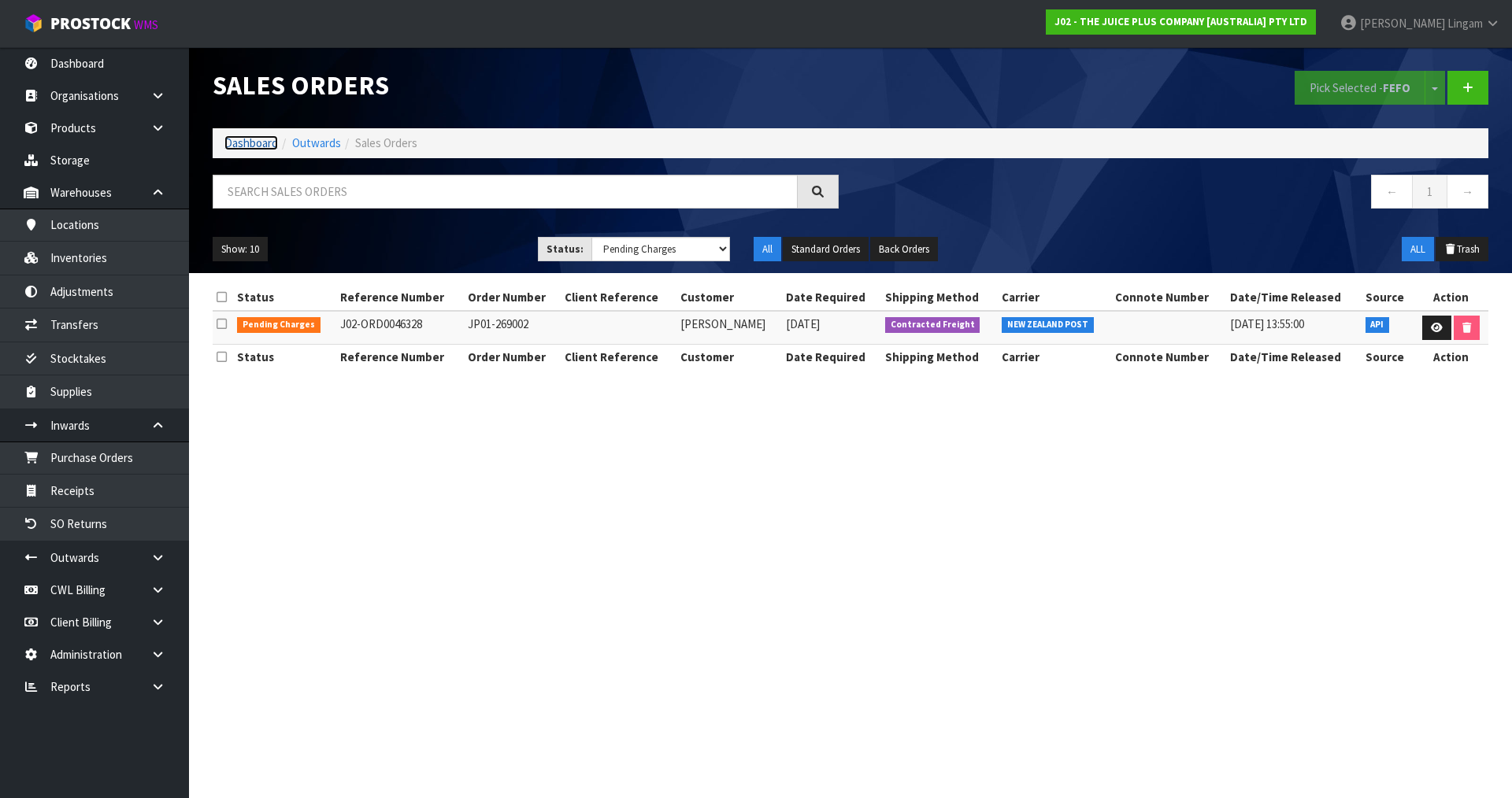
click at [266, 142] on link "Dashboard" at bounding box center [251, 142] width 54 height 15
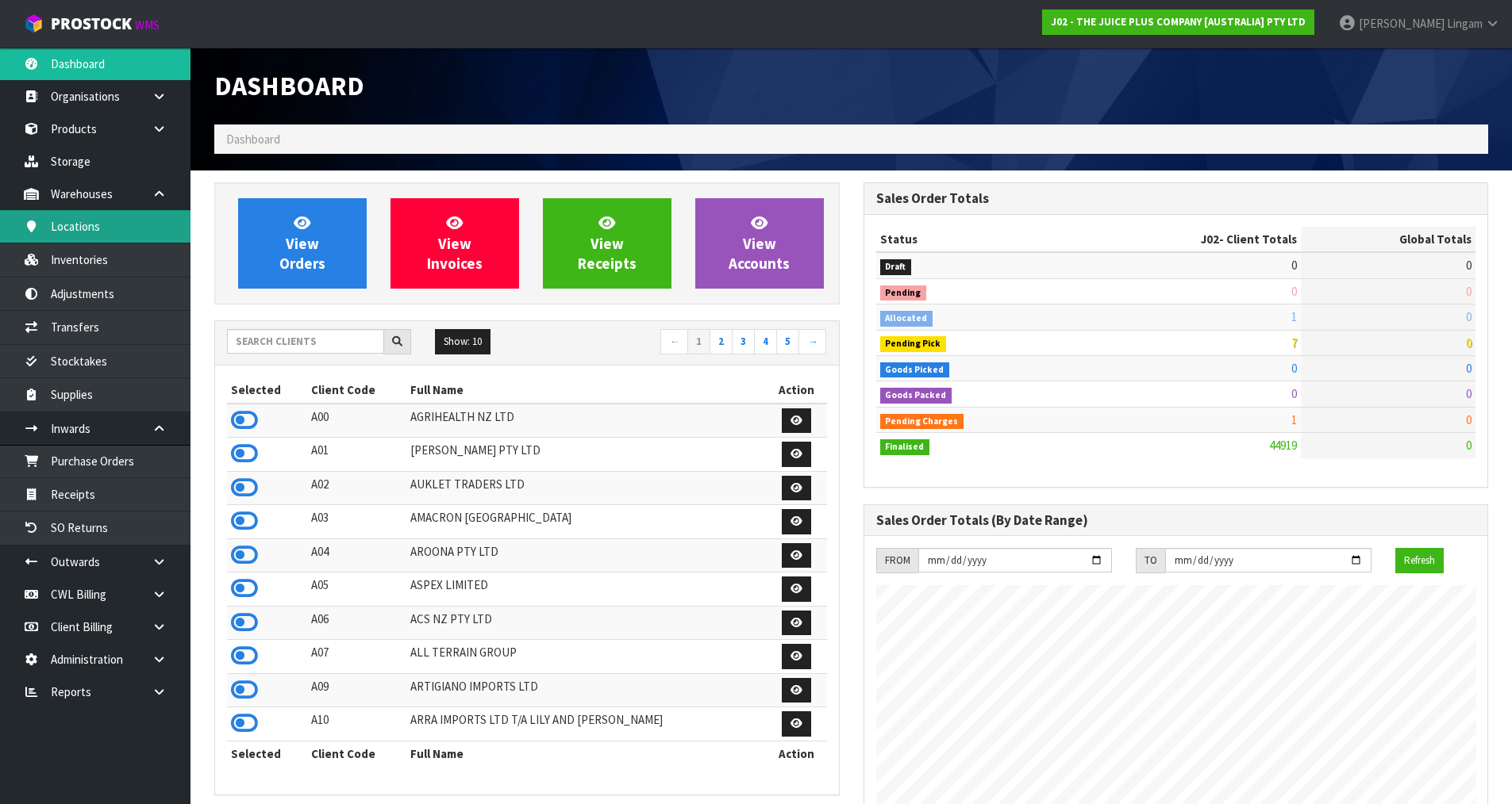
scroll to position [1202, 648]
click at [320, 336] on input "text" at bounding box center [305, 342] width 157 height 25
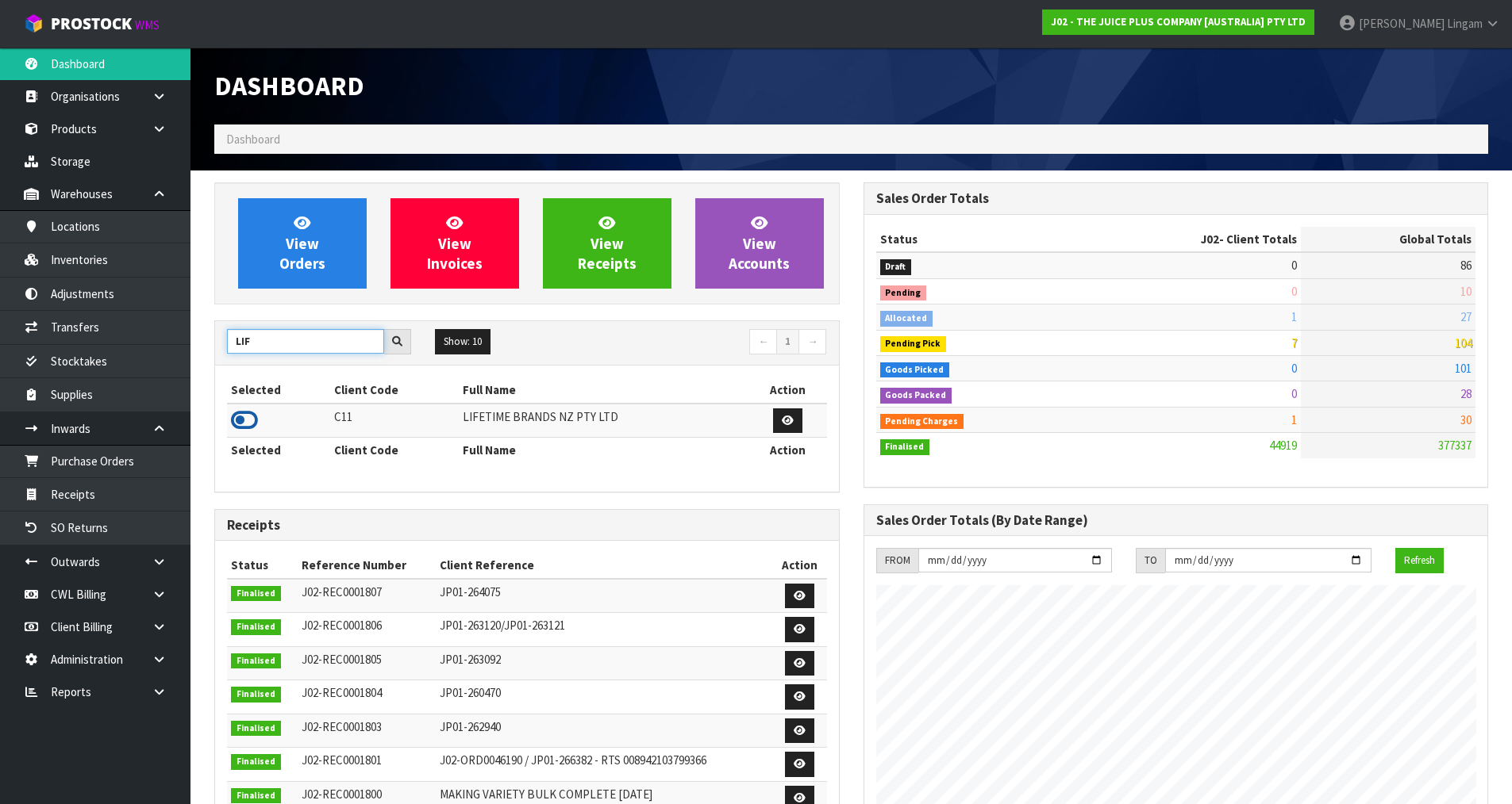
type input "LIF"
click at [236, 418] on icon at bounding box center [243, 421] width 27 height 24
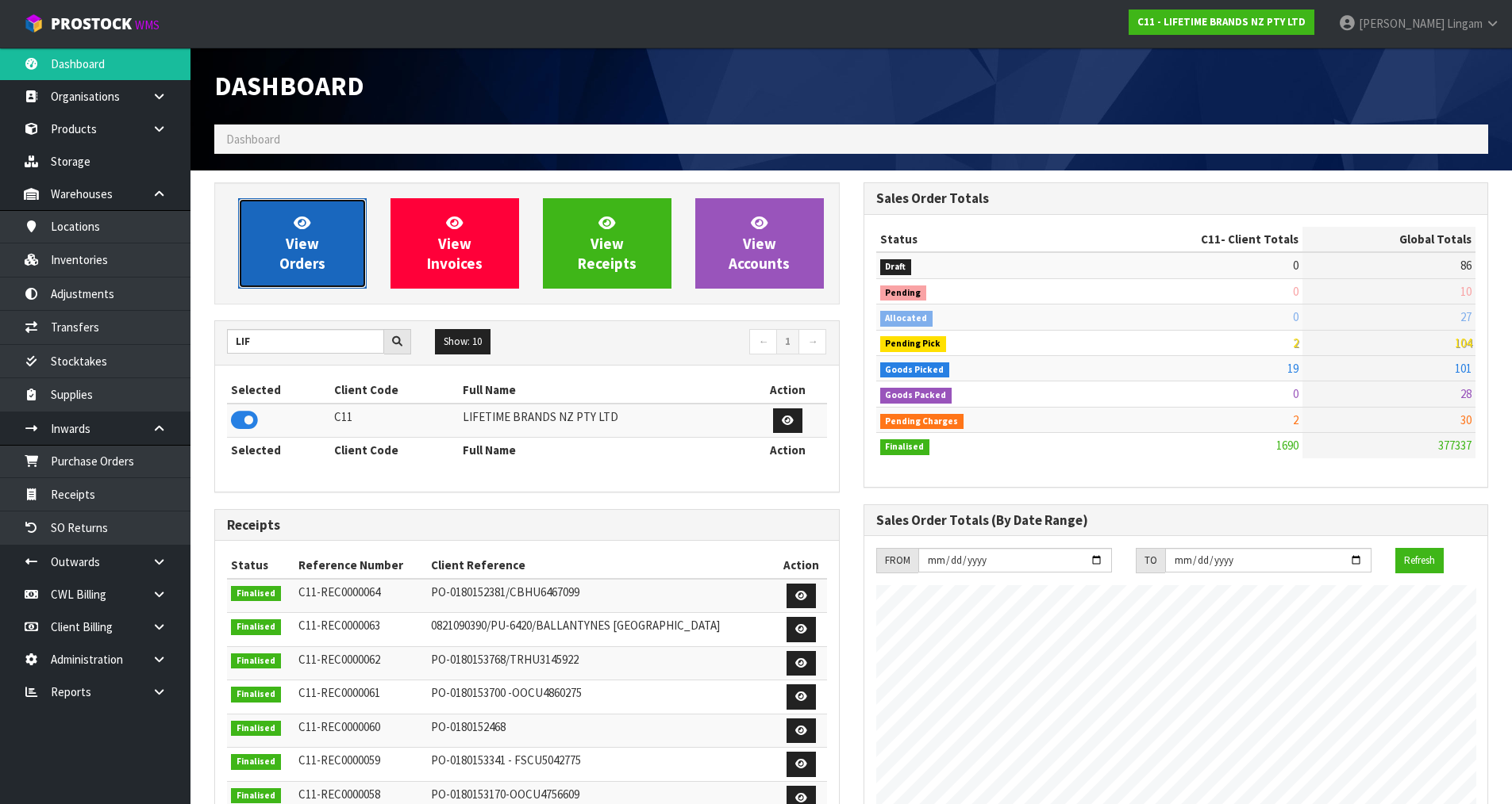
click at [303, 254] on span "View Orders" at bounding box center [302, 243] width 46 height 60
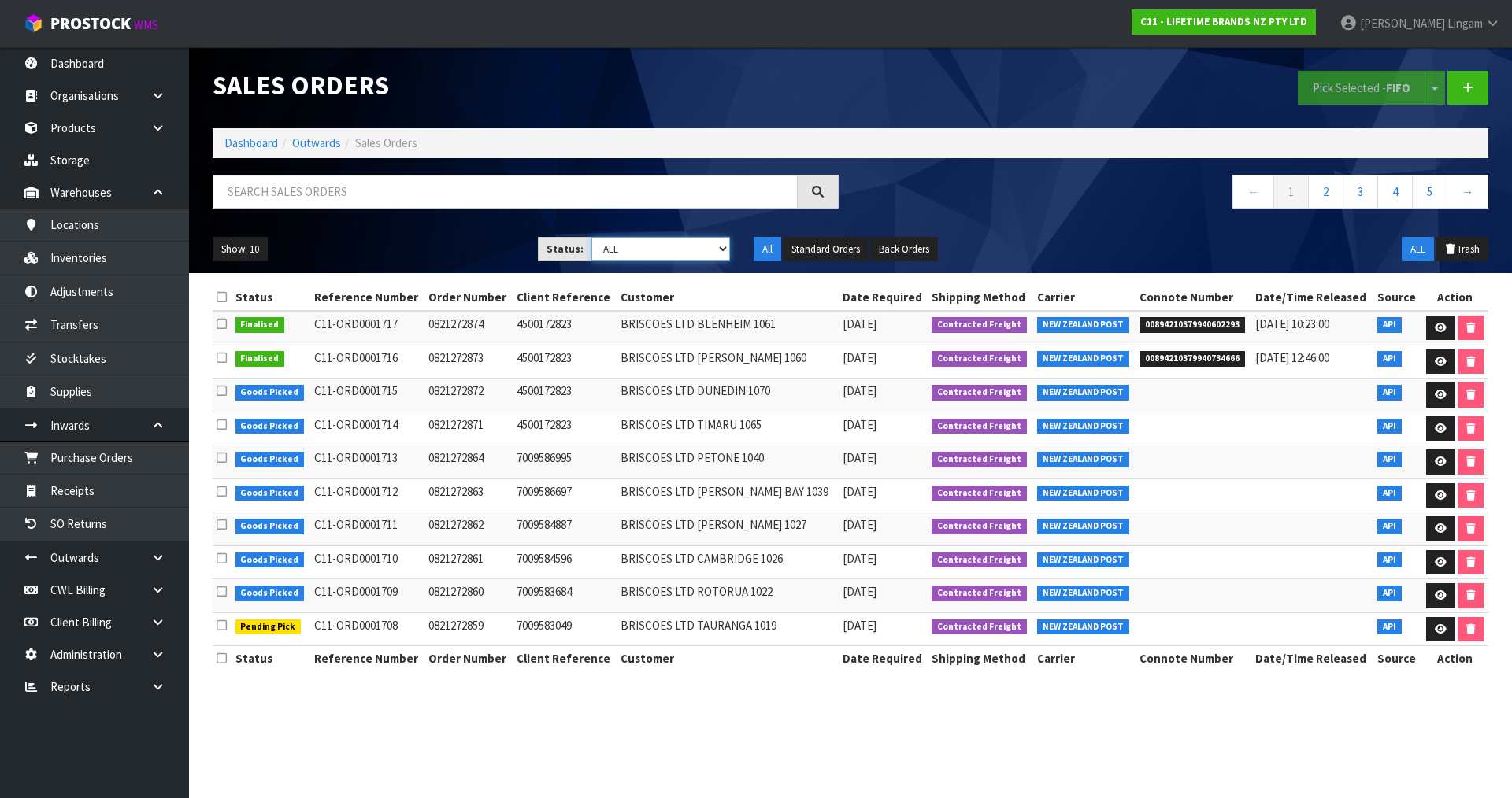
click at [698, 245] on select "Draft Pending Allocated Pending Pick Goods Picked Goods Packed Pending Charges …" at bounding box center [661, 249] width 139 height 25
select select "string:6"
click at [591, 237] on select "Draft Pending Allocated Pending Pick Goods Picked Goods Packed Pending Charges …" at bounding box center [661, 249] width 139 height 25
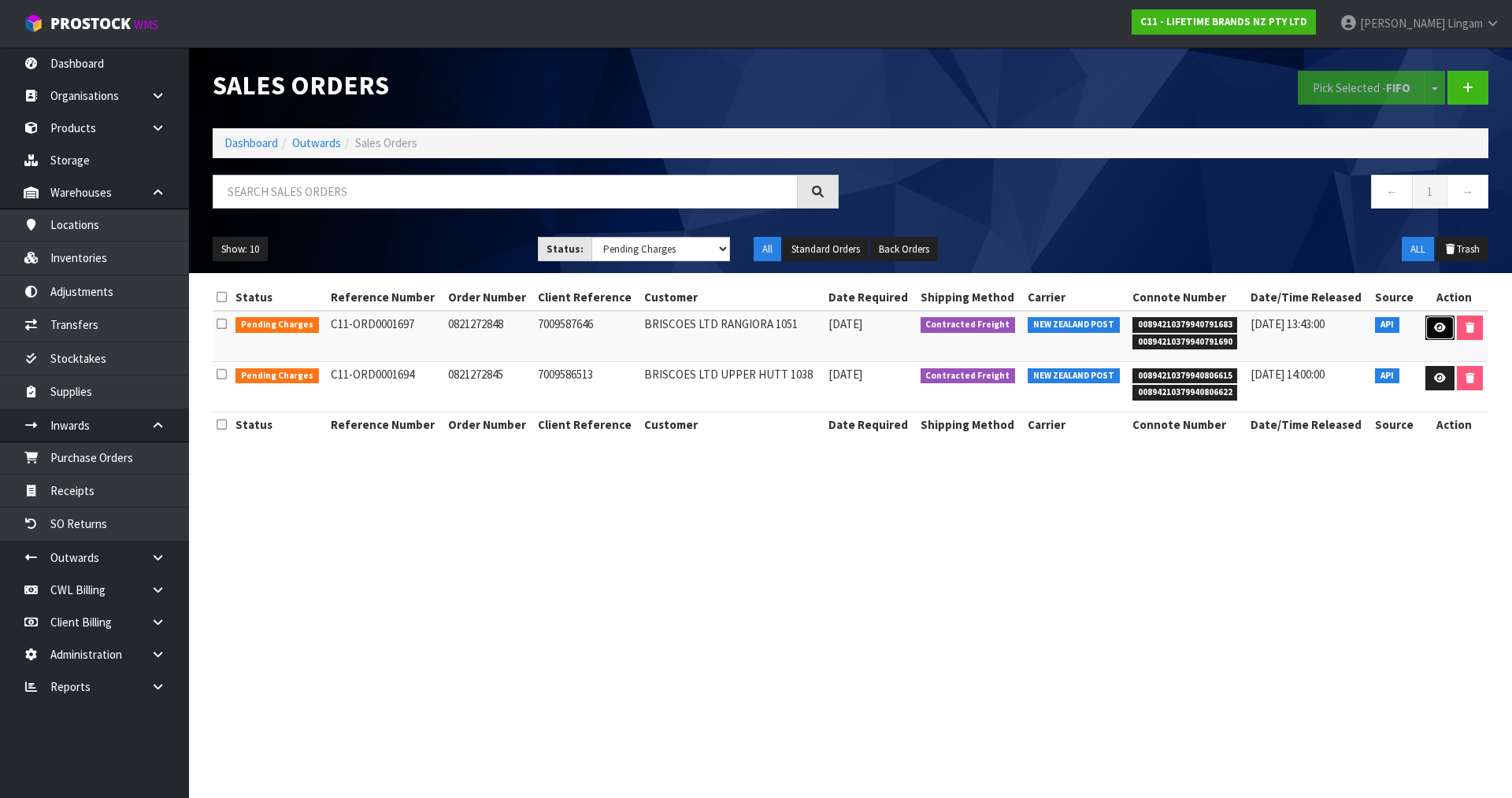
click at [1437, 330] on icon at bounding box center [1440, 328] width 12 height 10
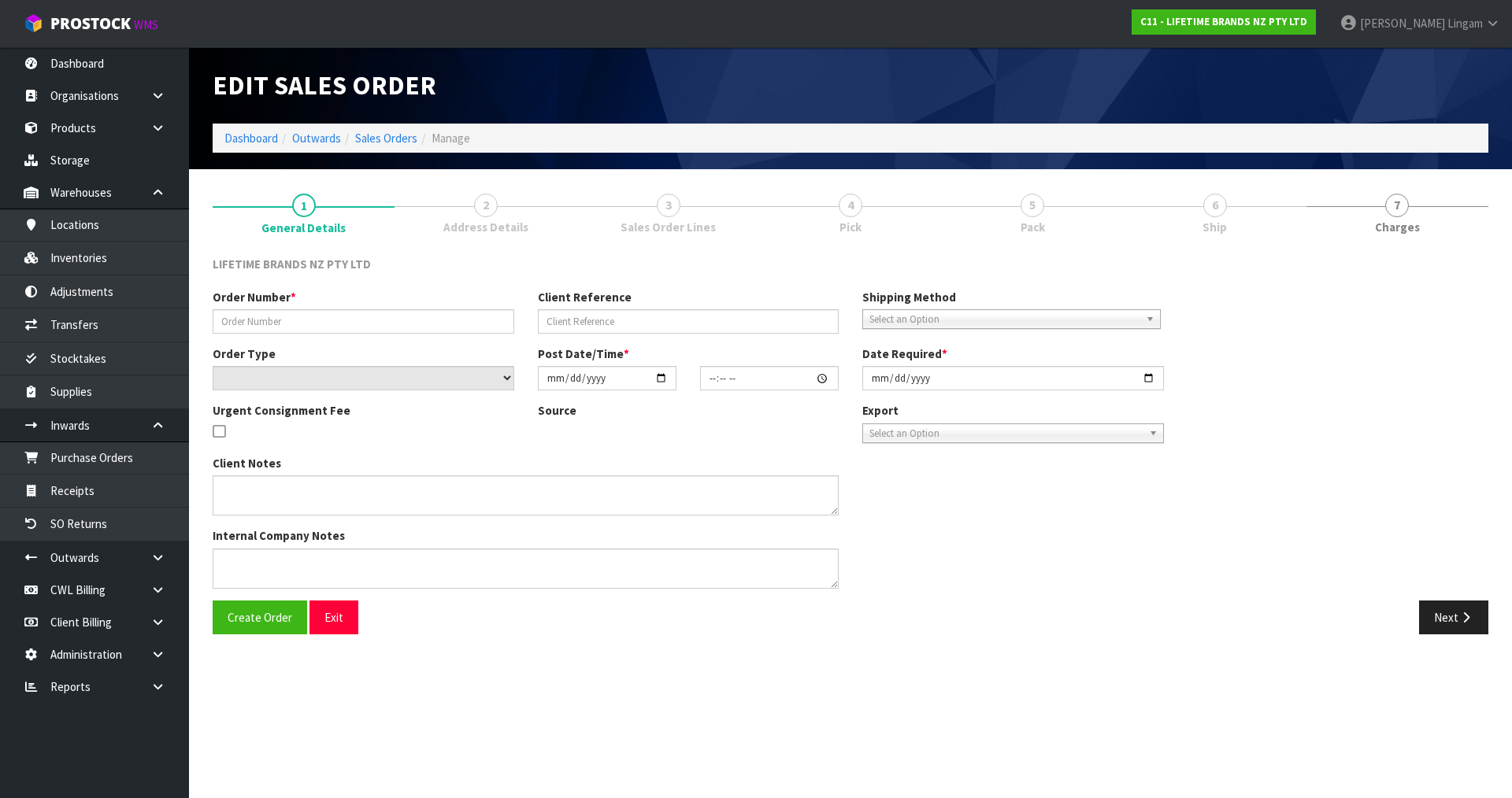
type input "0821272848"
type input "7009587646"
select select "number:0"
type input "2025-08-18"
type input "12:53:27.000"
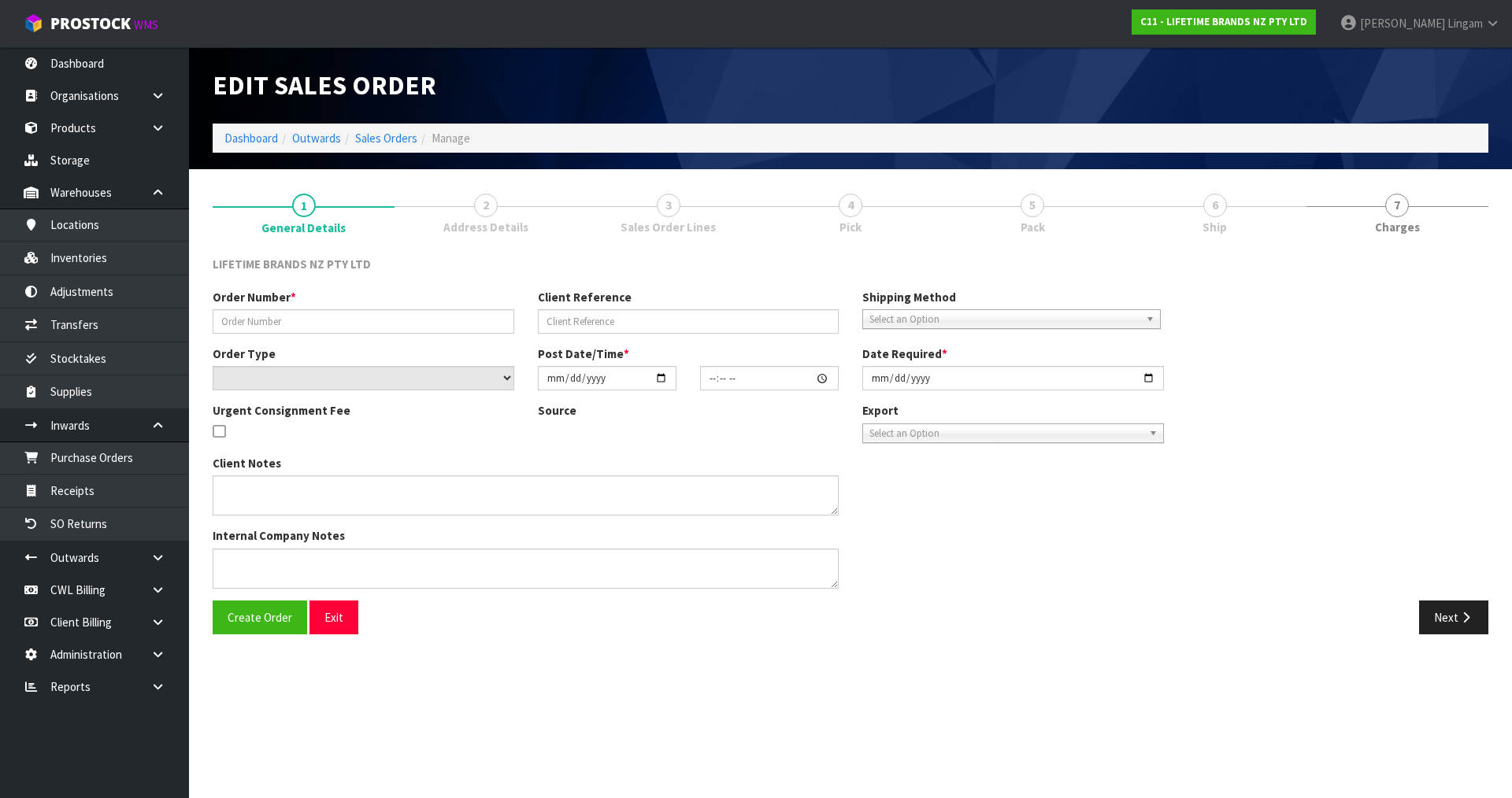
type input "2025-08-19"
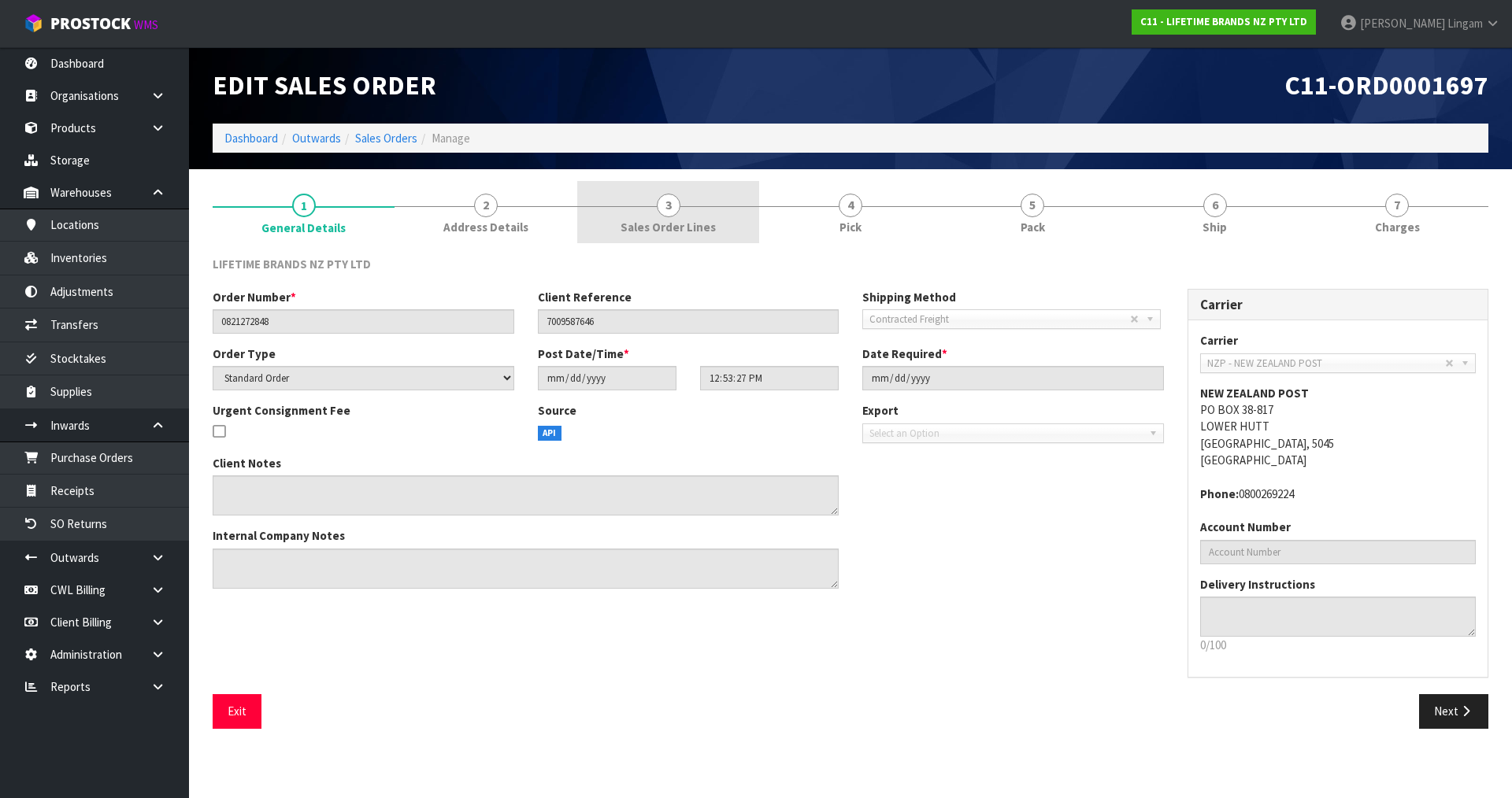
click at [684, 225] on span "Sales Order Lines" at bounding box center [668, 227] width 95 height 17
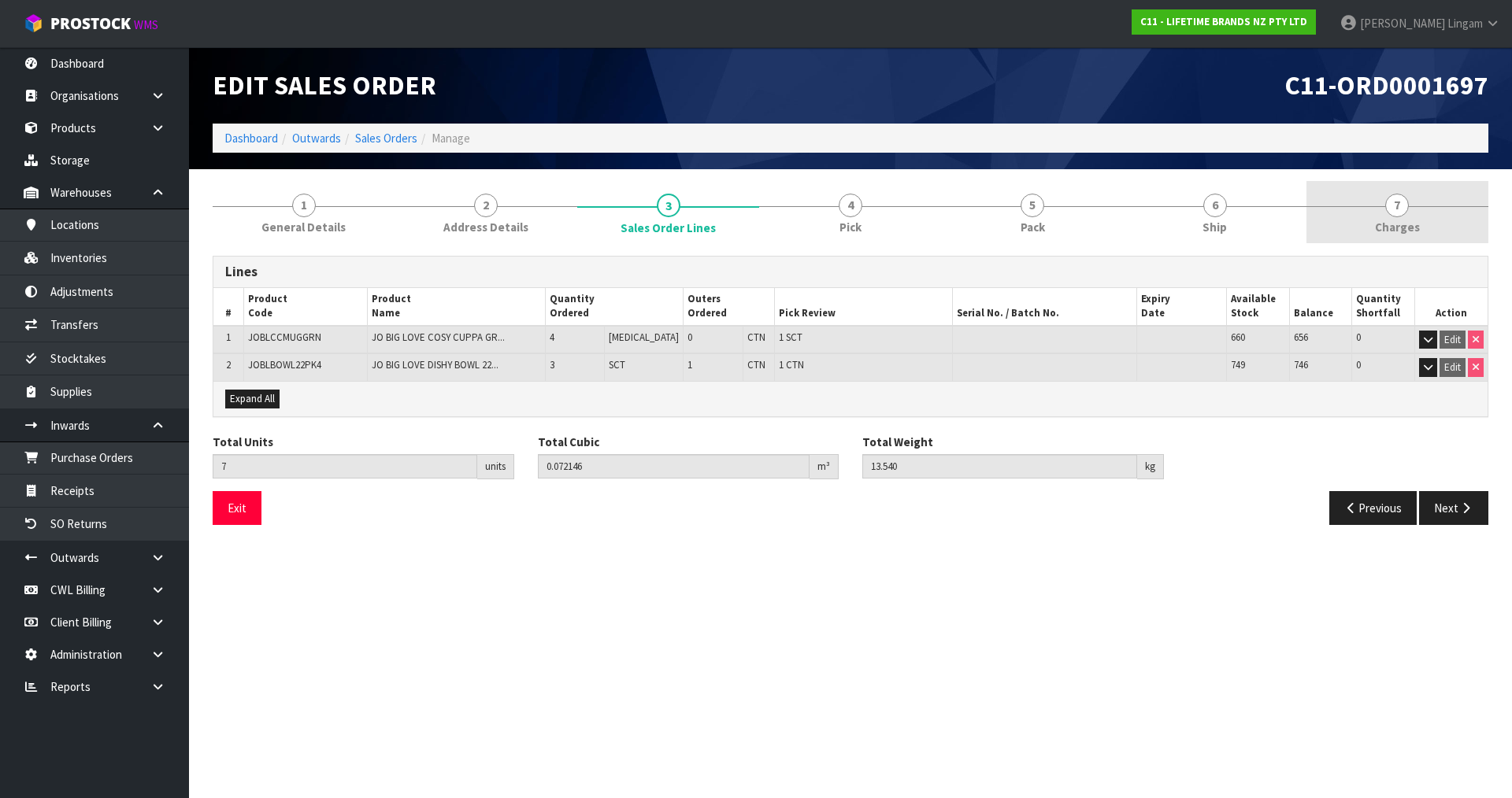
click at [1410, 219] on span "Charges" at bounding box center [1398, 227] width 45 height 17
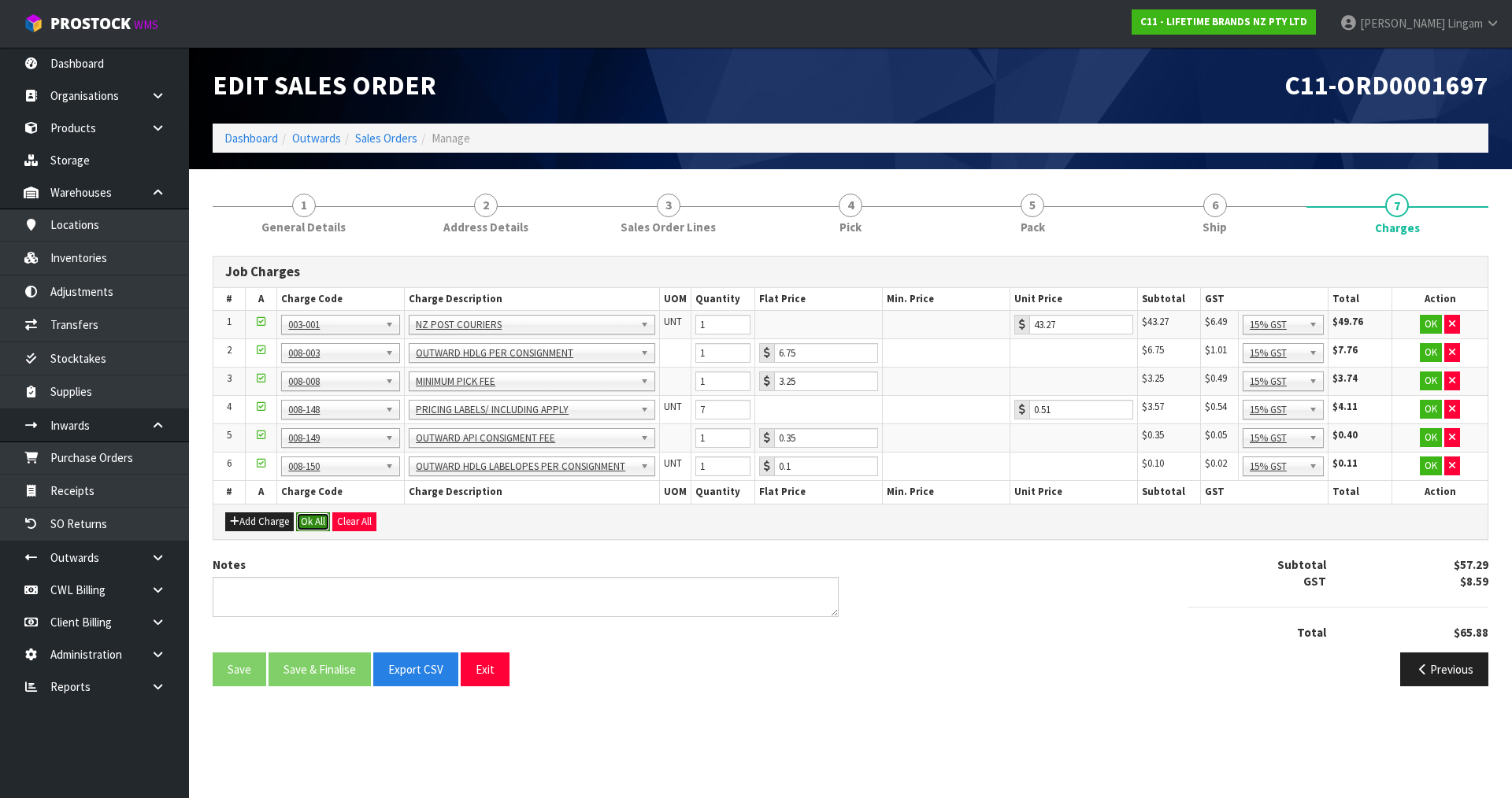
click at [312, 521] on button "Ok All" at bounding box center [313, 522] width 34 height 19
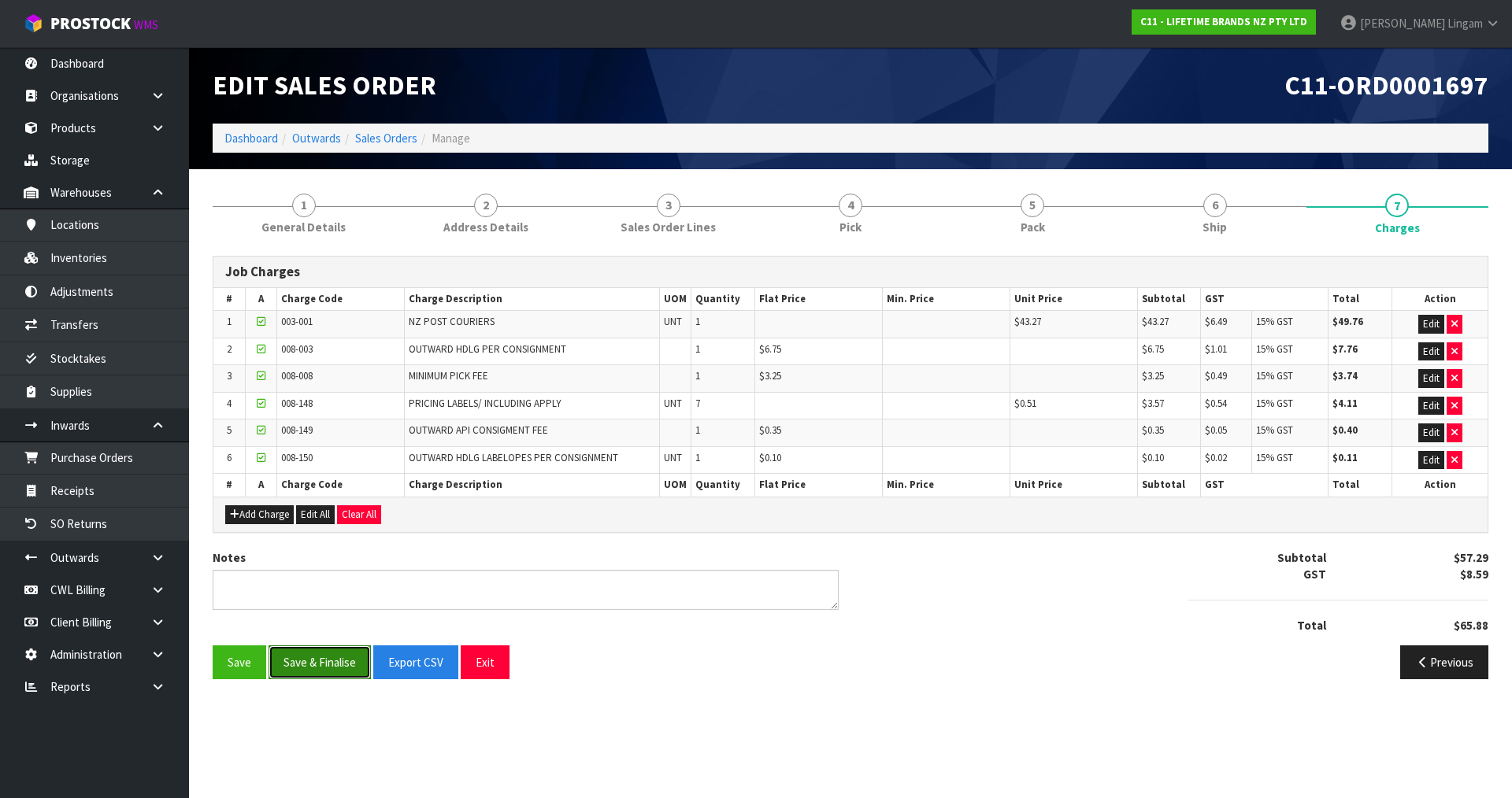
click at [330, 662] on button "Save & Finalise" at bounding box center [320, 662] width 102 height 34
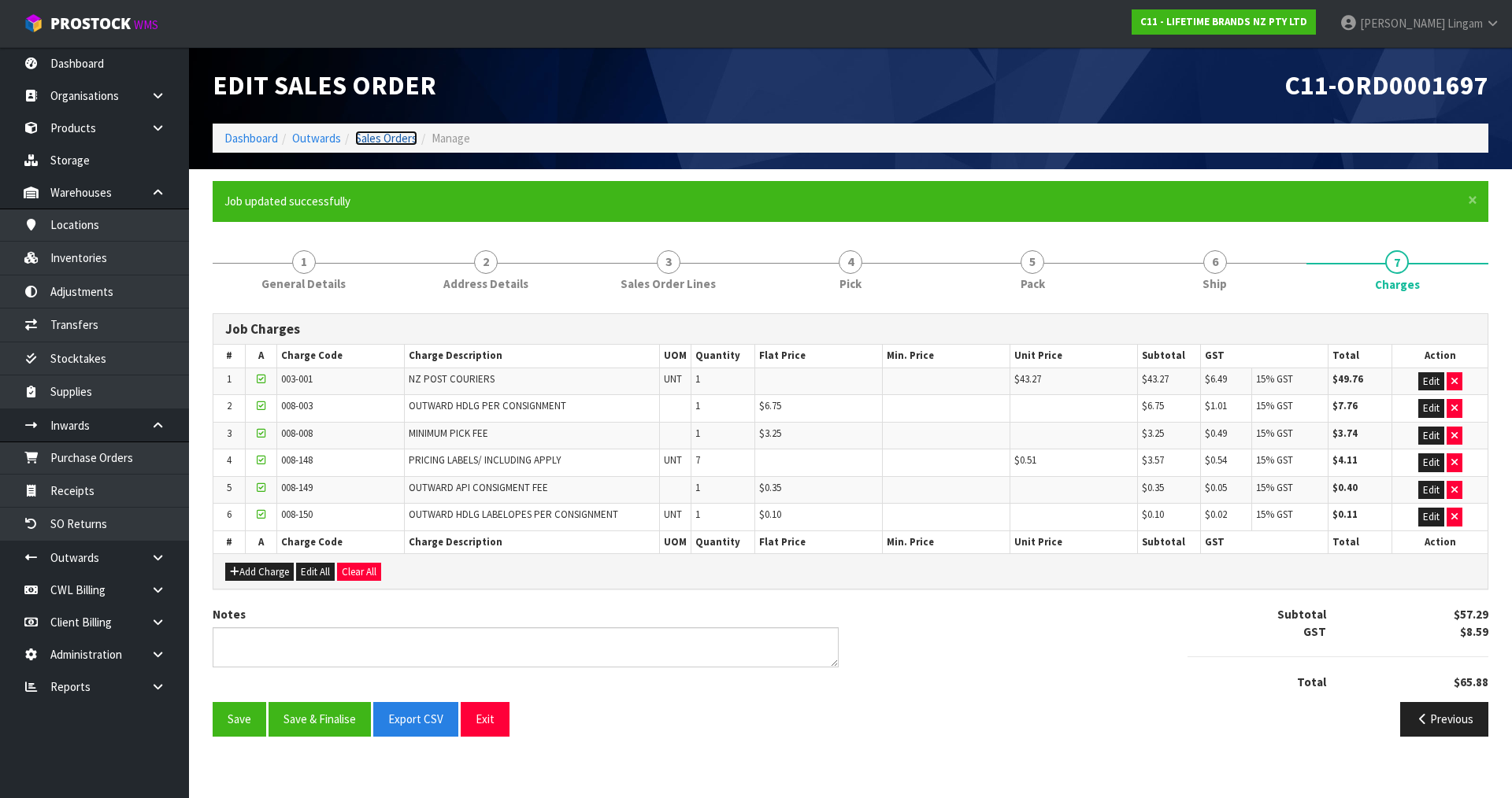
click at [378, 138] on link "Sales Orders" at bounding box center [386, 138] width 62 height 15
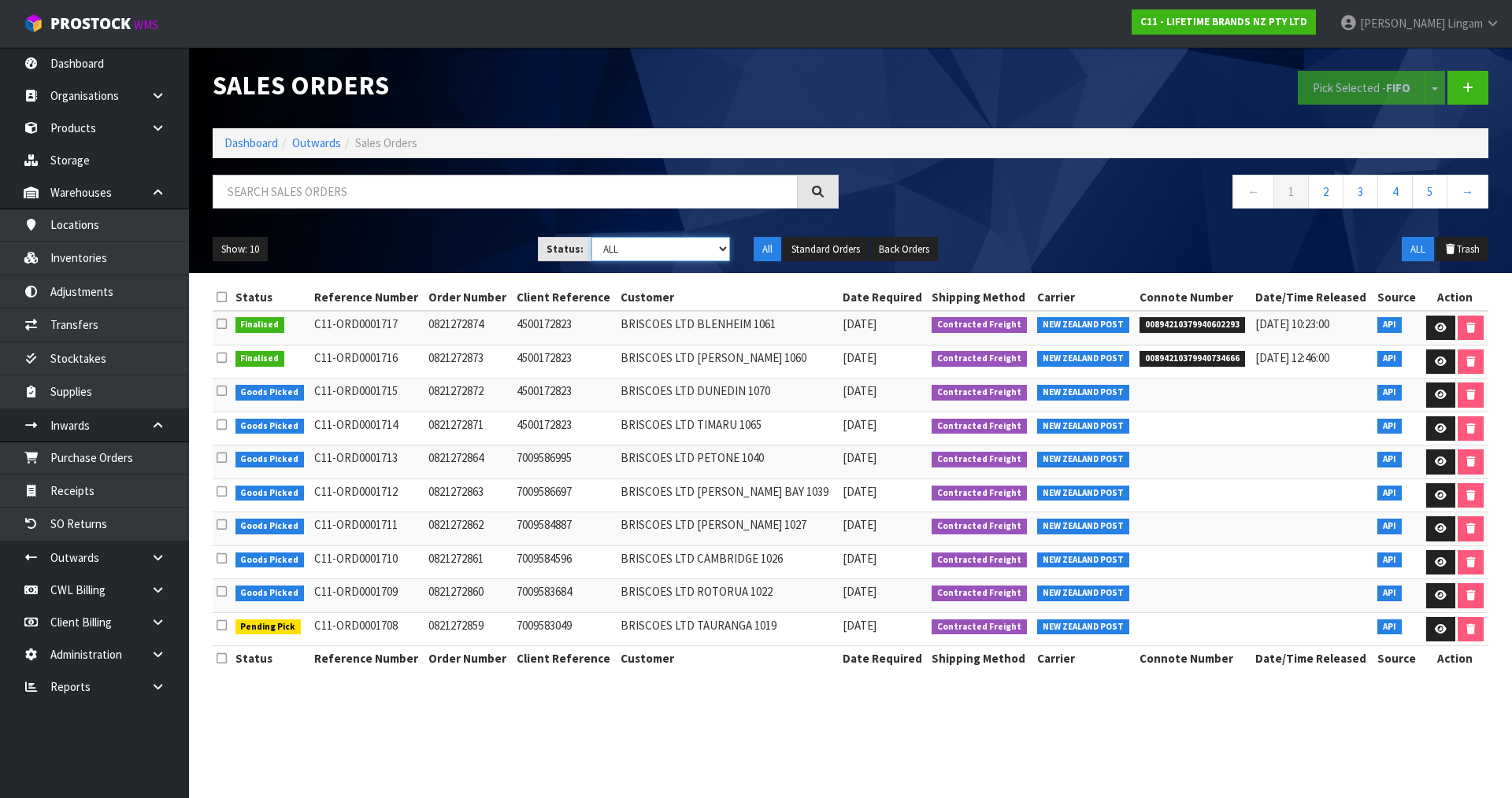
drag, startPoint x: 697, startPoint y: 246, endPoint x: 690, endPoint y: 261, distance: 16.6
click at [695, 246] on select "Draft Pending Allocated Pending Pick Goods Picked Goods Packed Pending Charges …" at bounding box center [661, 249] width 139 height 25
select select "string:6"
click at [591, 237] on select "Draft Pending Allocated Pending Pick Goods Picked Goods Packed Pending Charges …" at bounding box center [661, 249] width 139 height 25
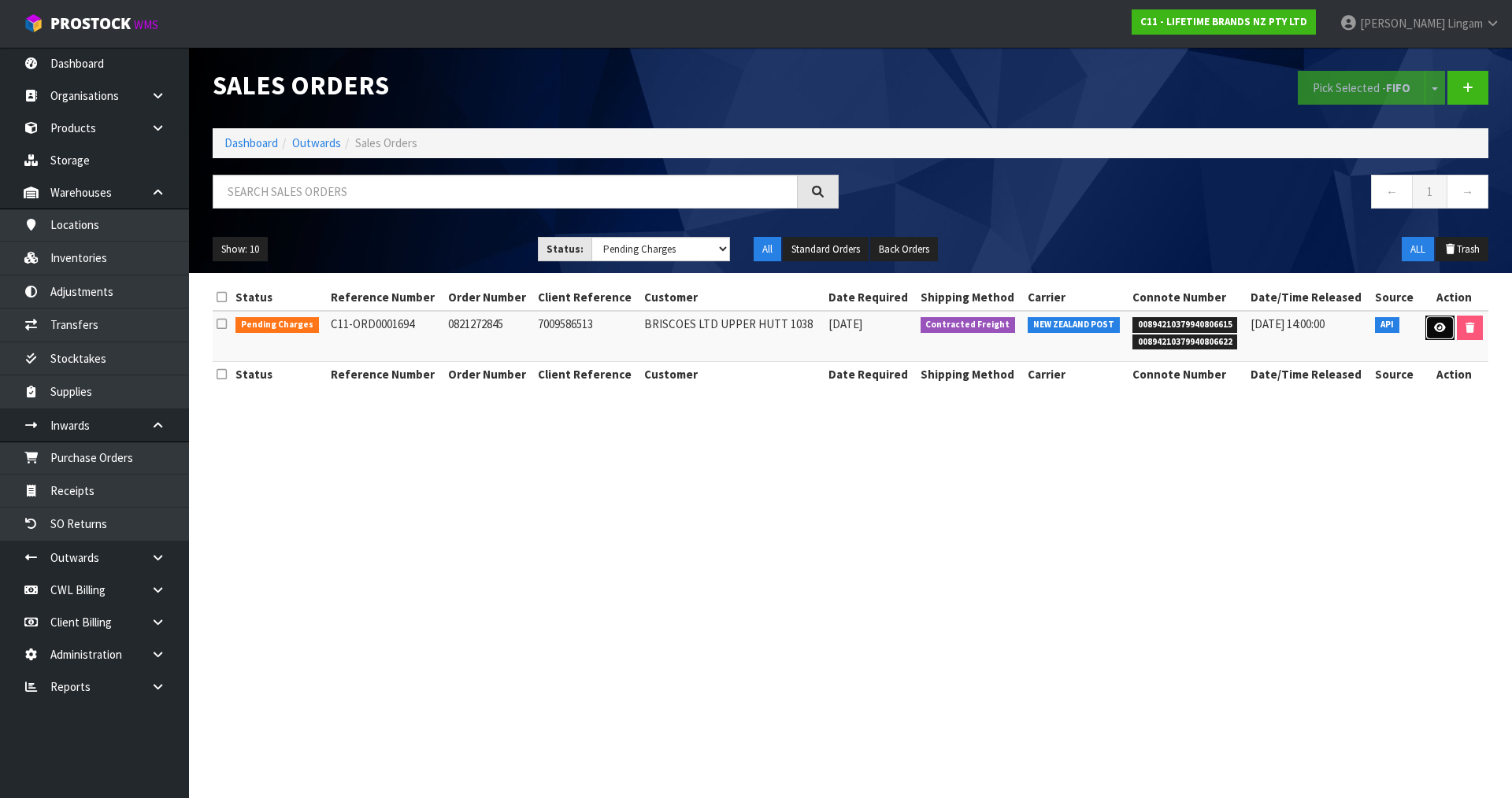
click at [1430, 328] on link at bounding box center [1440, 329] width 29 height 26
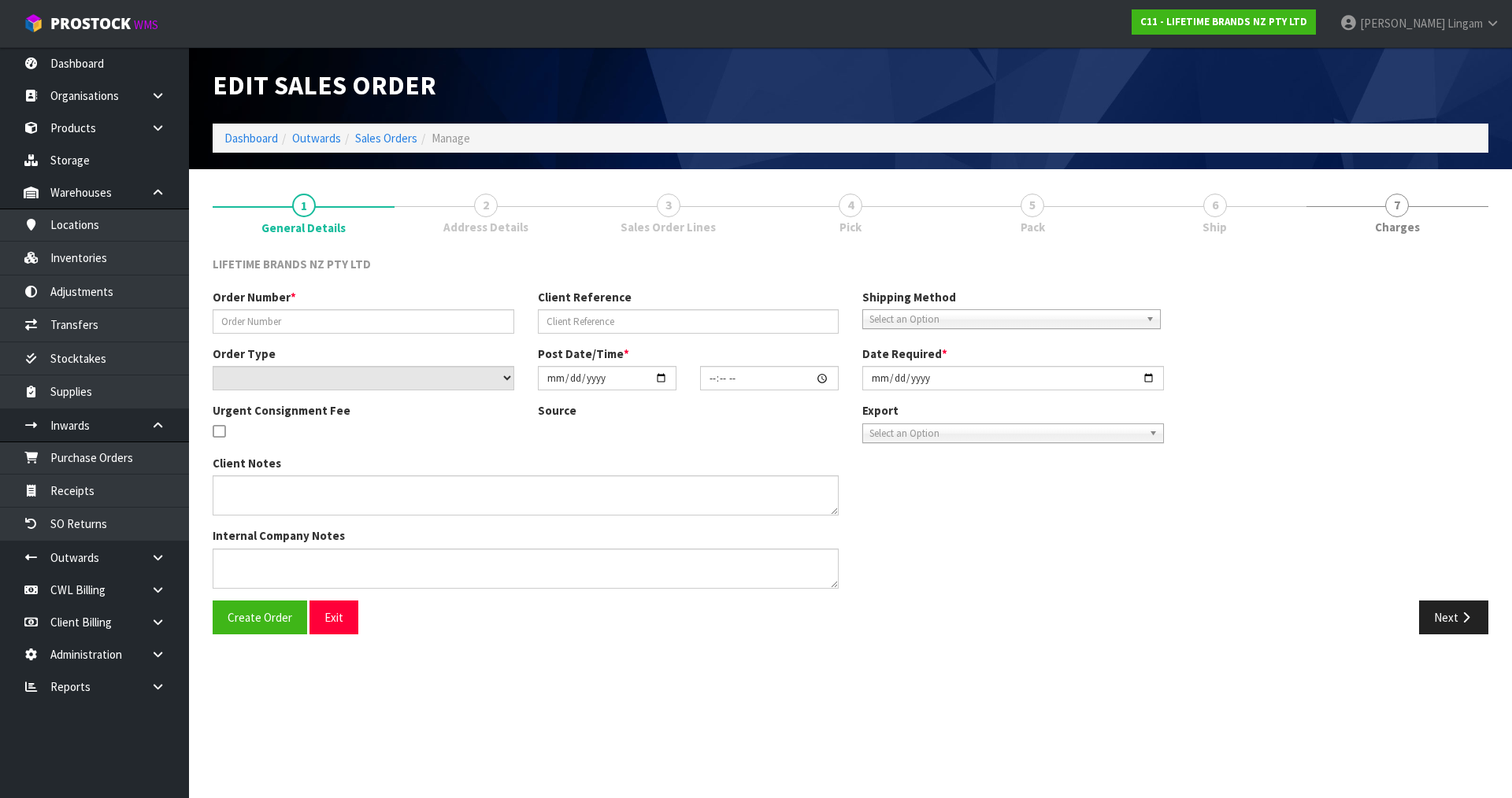
type input "0821272845"
type input "7009586513"
select select "number:0"
type input "2025-08-18"
type input "12:53:24.000"
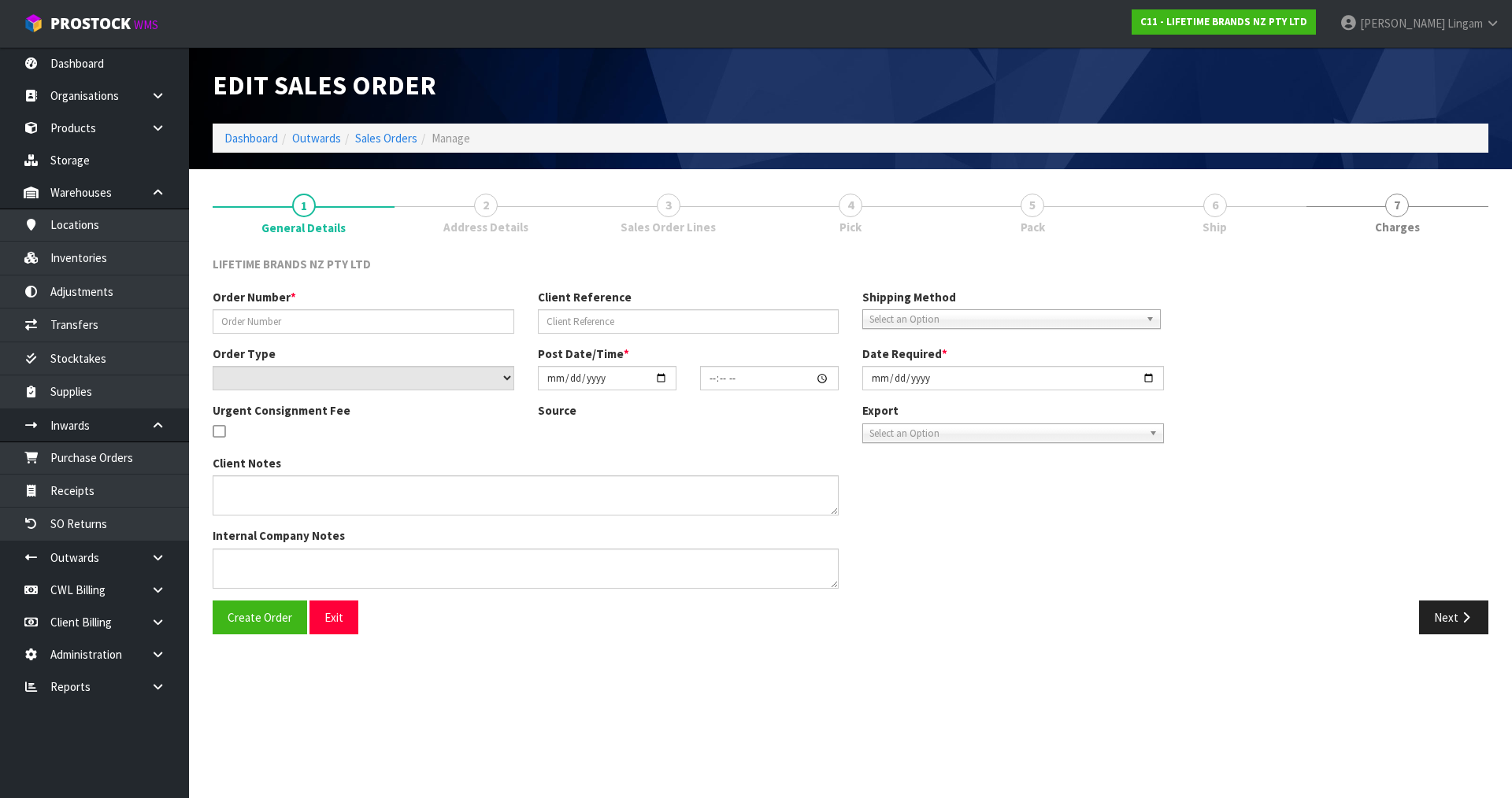
type input "2025-08-19"
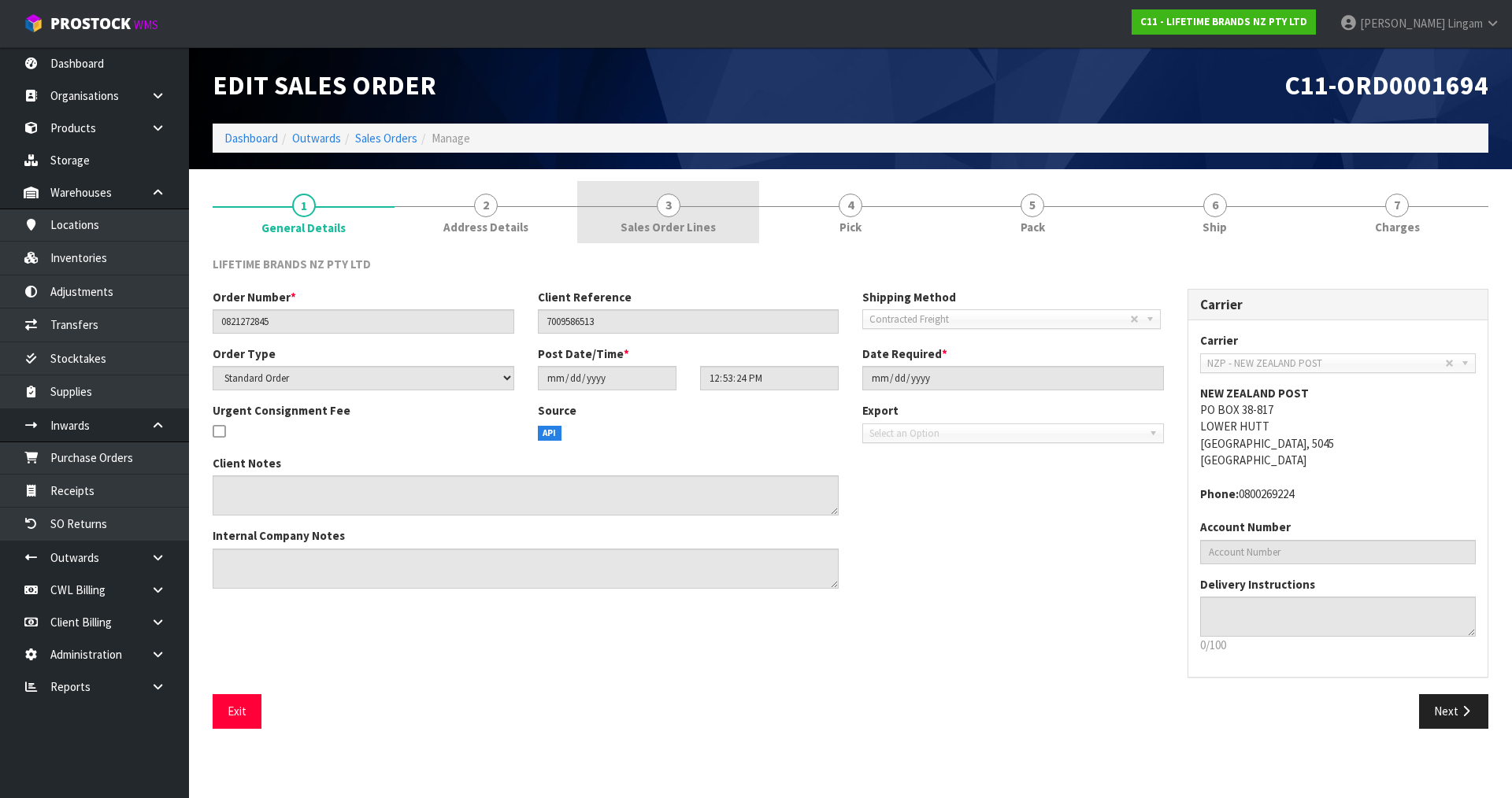
click at [674, 219] on span "Sales Order Lines" at bounding box center [668, 227] width 95 height 17
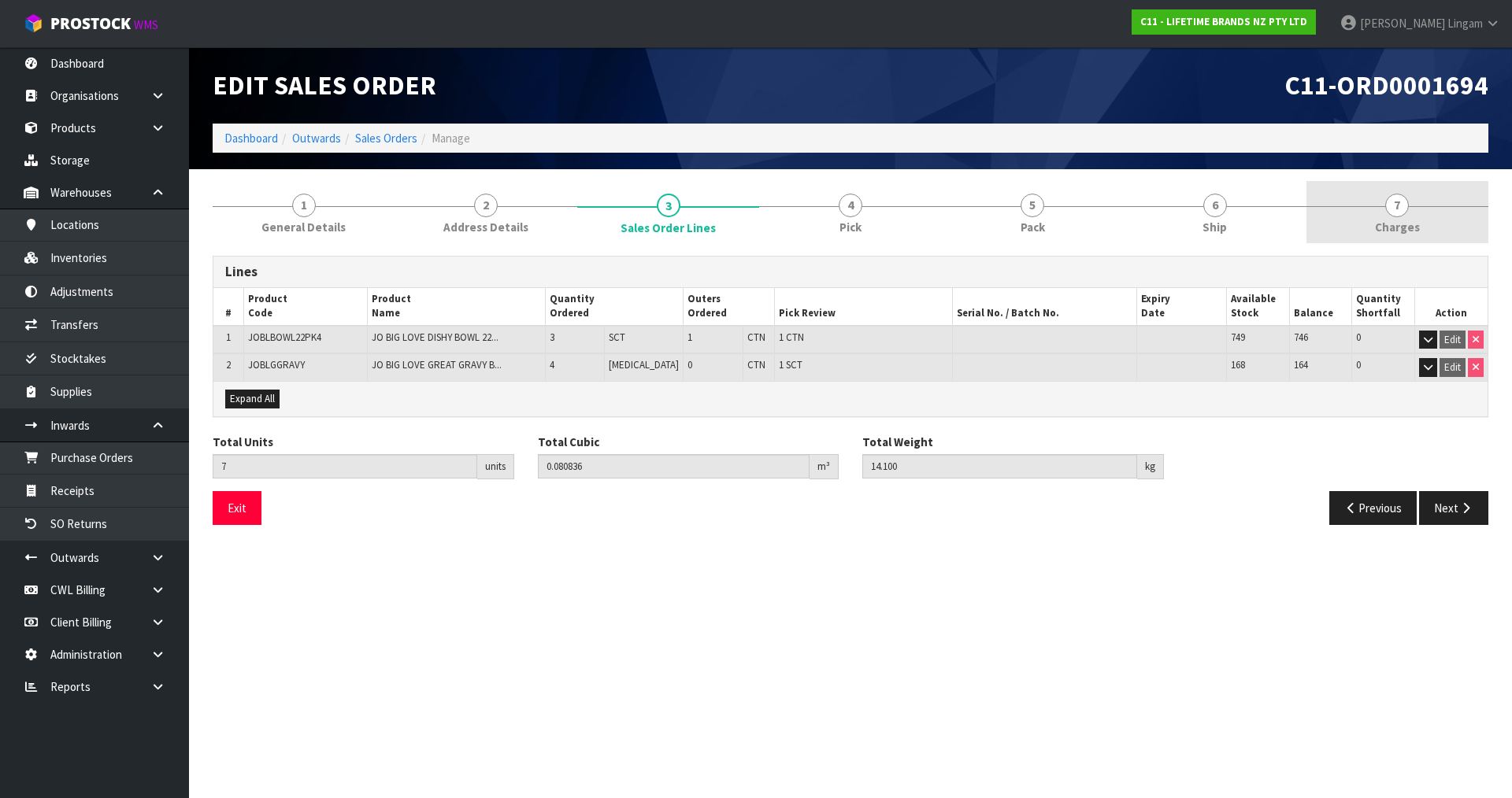
click at [1427, 219] on link "7 Charges" at bounding box center [1397, 212] width 182 height 62
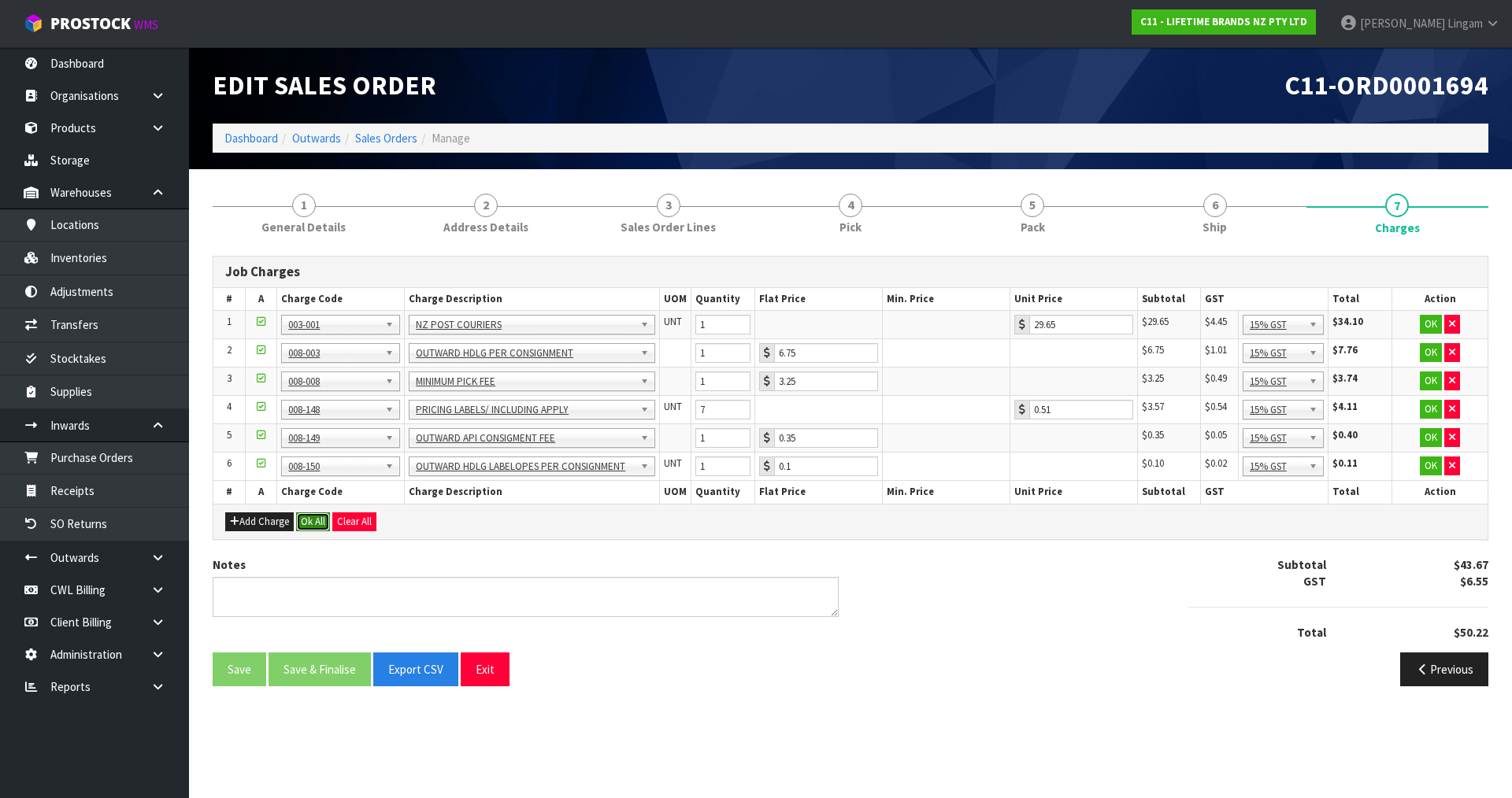
click at [312, 517] on button "Ok All" at bounding box center [313, 522] width 34 height 19
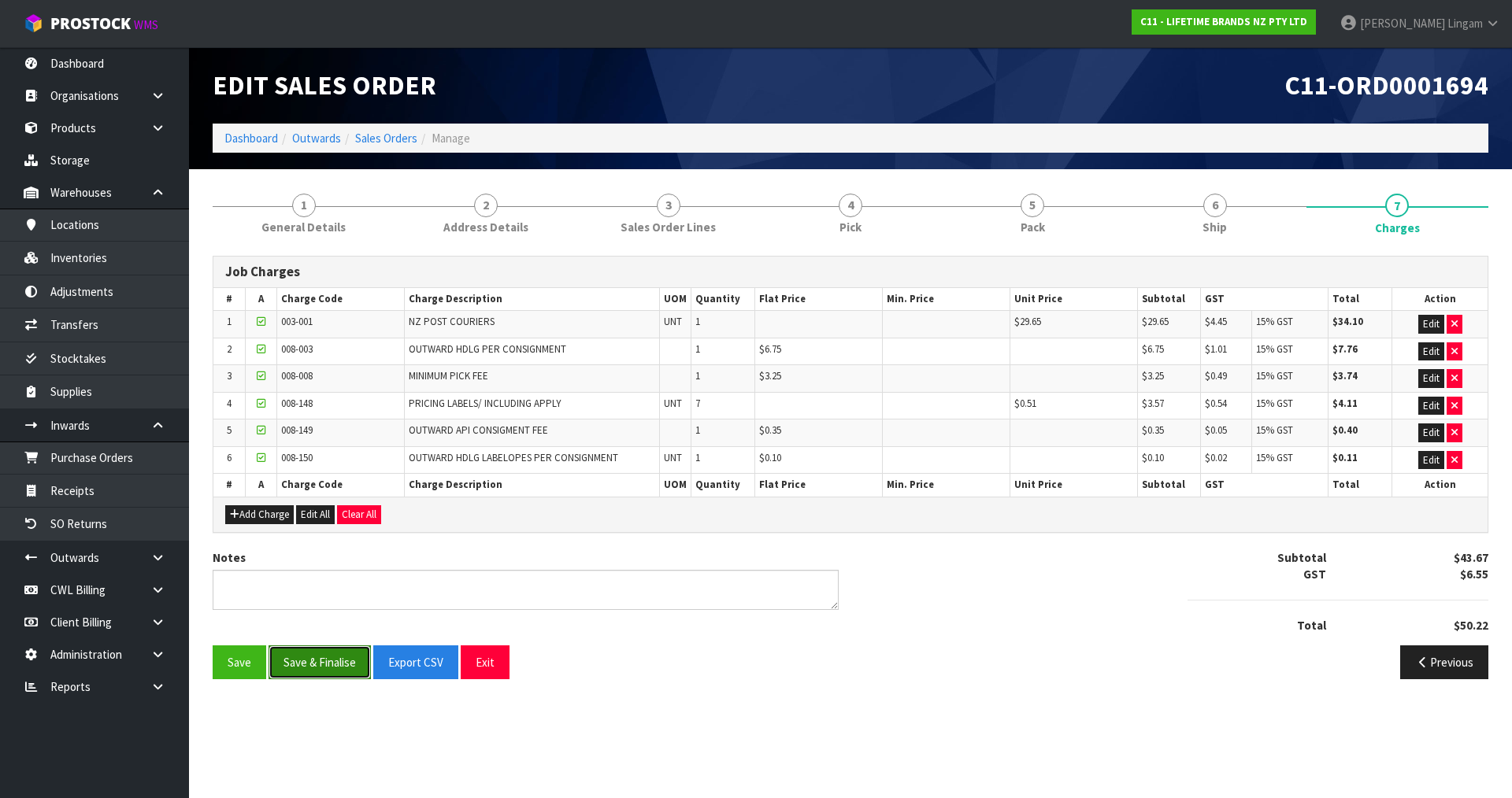
click at [310, 662] on button "Save & Finalise" at bounding box center [320, 662] width 102 height 34
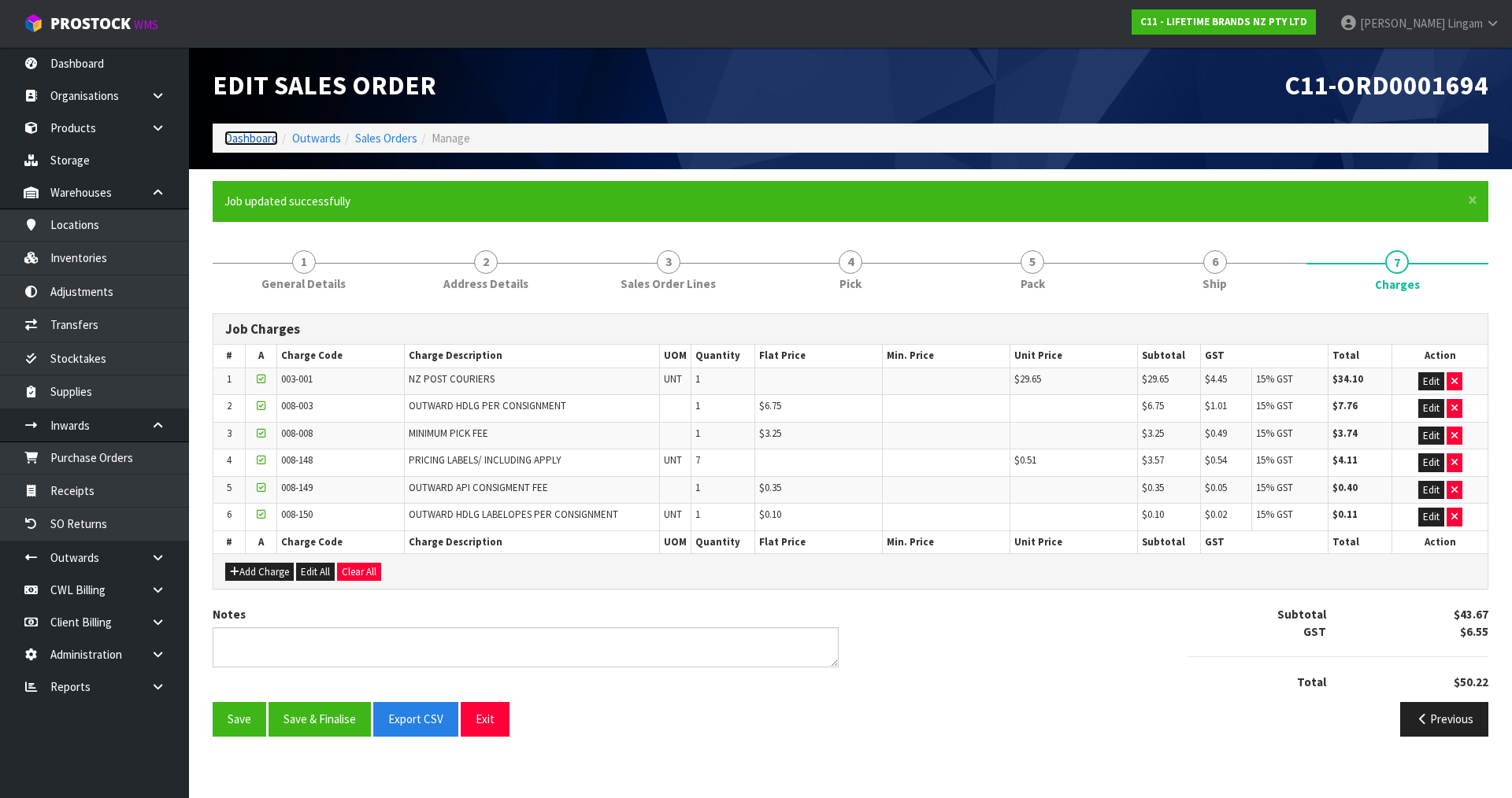
click at [238, 135] on link "Dashboard" at bounding box center [251, 138] width 54 height 15
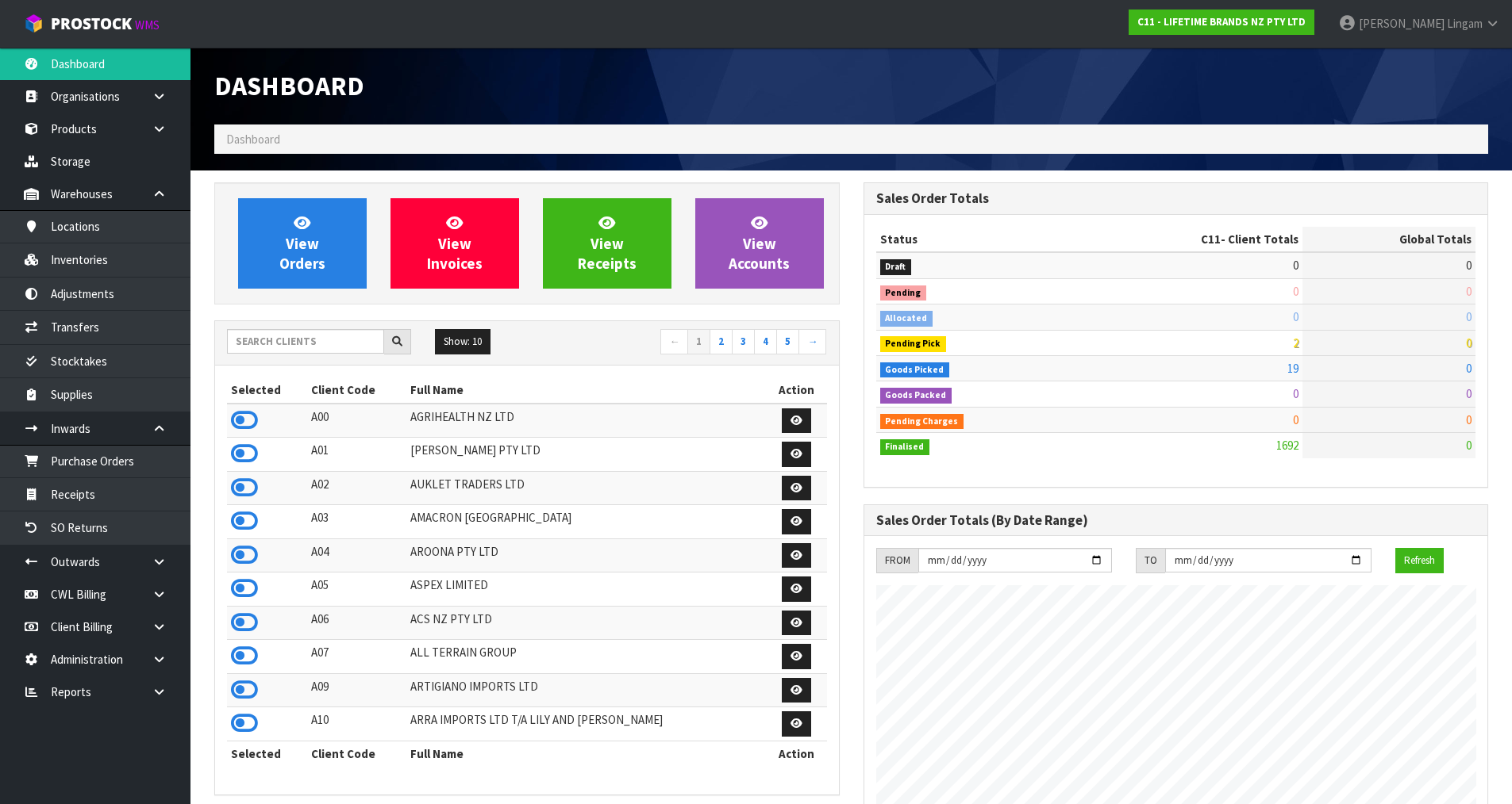
scroll to position [1202, 648]
click at [337, 230] on link "View Orders" at bounding box center [301, 243] width 128 height 90
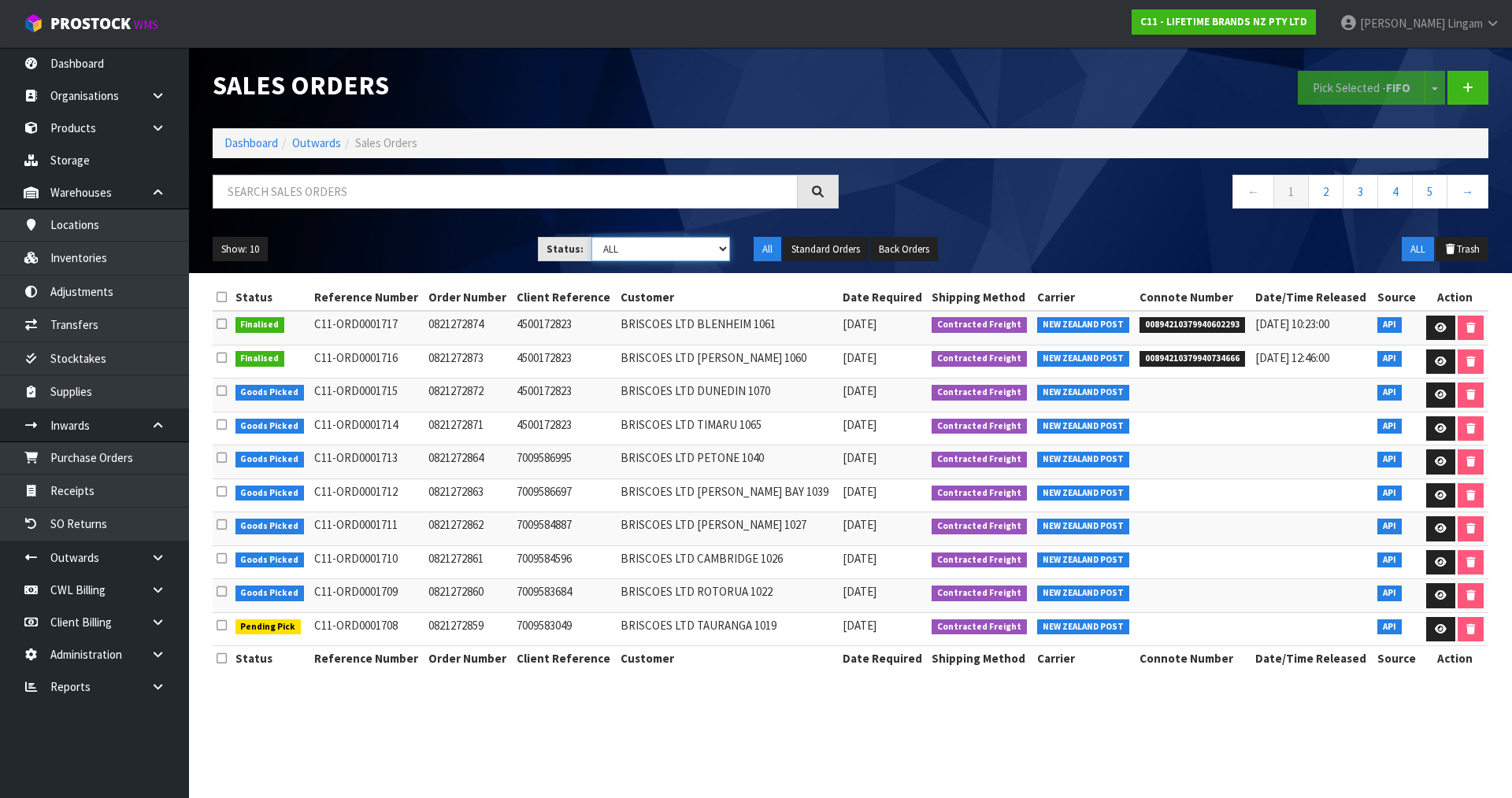
click at [716, 247] on select "Draft Pending Allocated Pending Pick Goods Picked Goods Packed Pending Charges …" at bounding box center [661, 249] width 139 height 25
select select "string:3"
click at [591, 237] on select "Draft Pending Allocated Pending Pick Goods Picked Goods Packed Pending Charges …" at bounding box center [661, 249] width 139 height 25
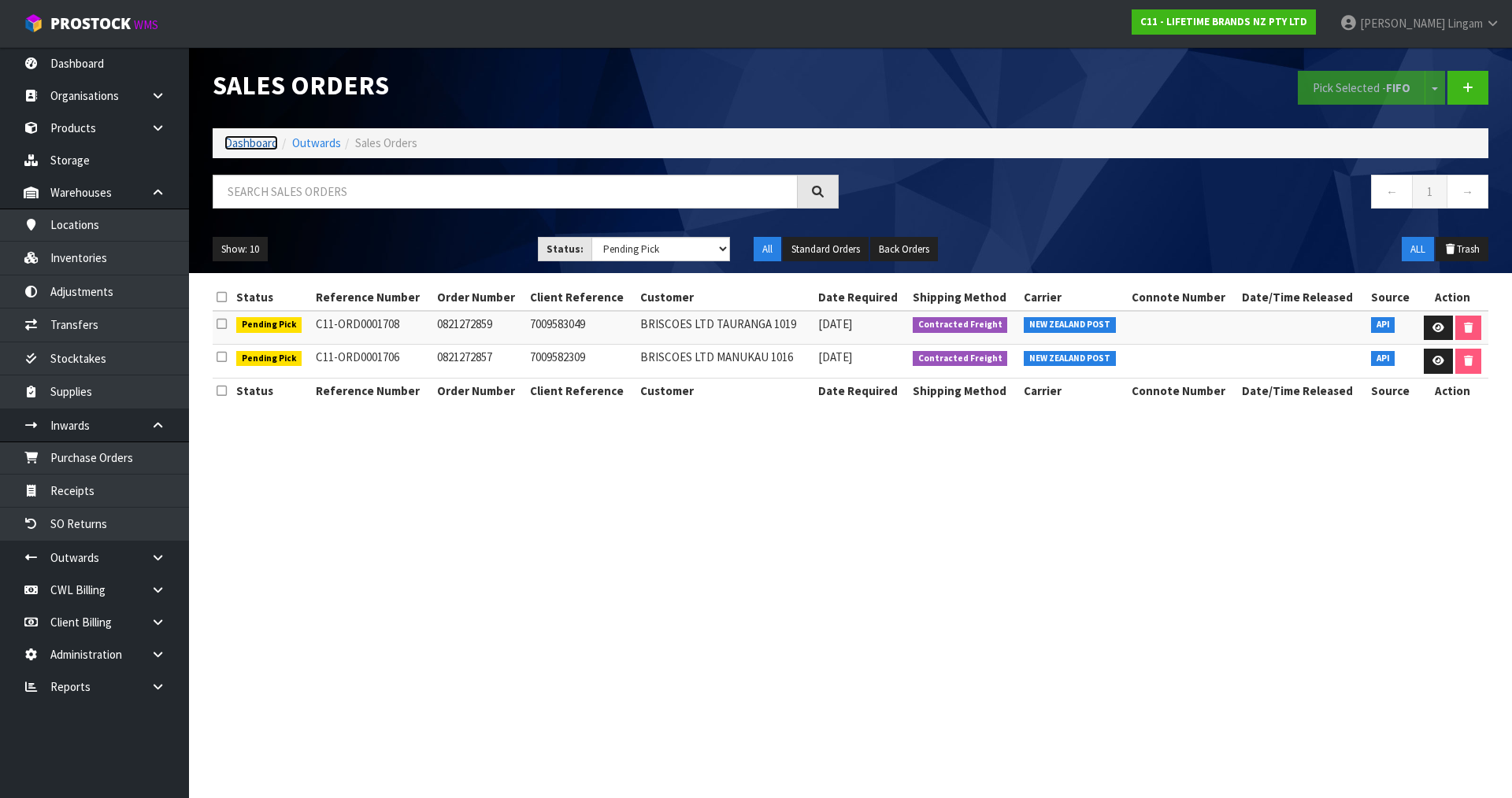
click at [253, 142] on link "Dashboard" at bounding box center [251, 142] width 54 height 15
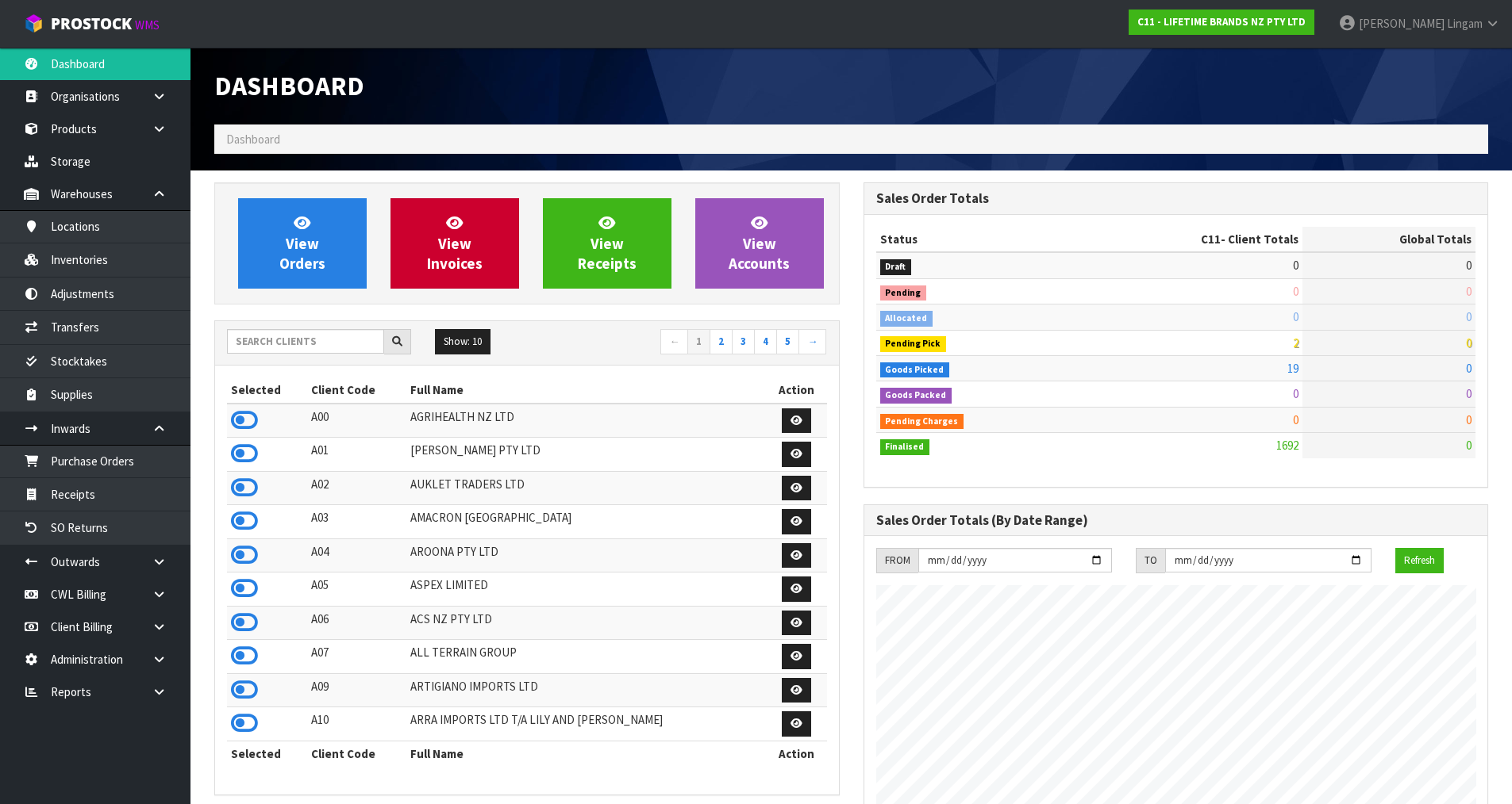
scroll to position [1202, 648]
click at [249, 423] on icon at bounding box center [243, 421] width 27 height 24
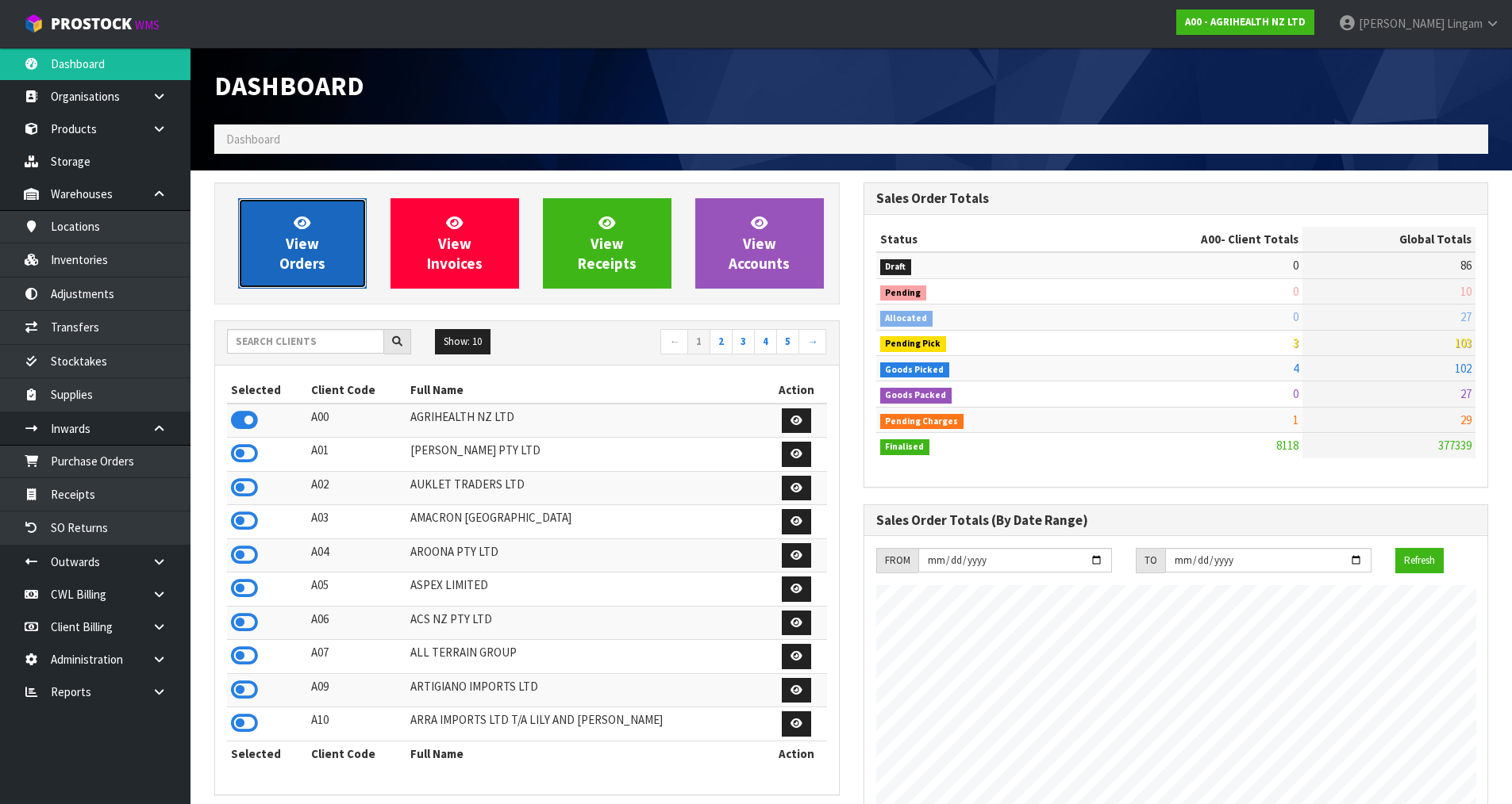
click at [325, 258] on link "View Orders" at bounding box center [301, 243] width 128 height 90
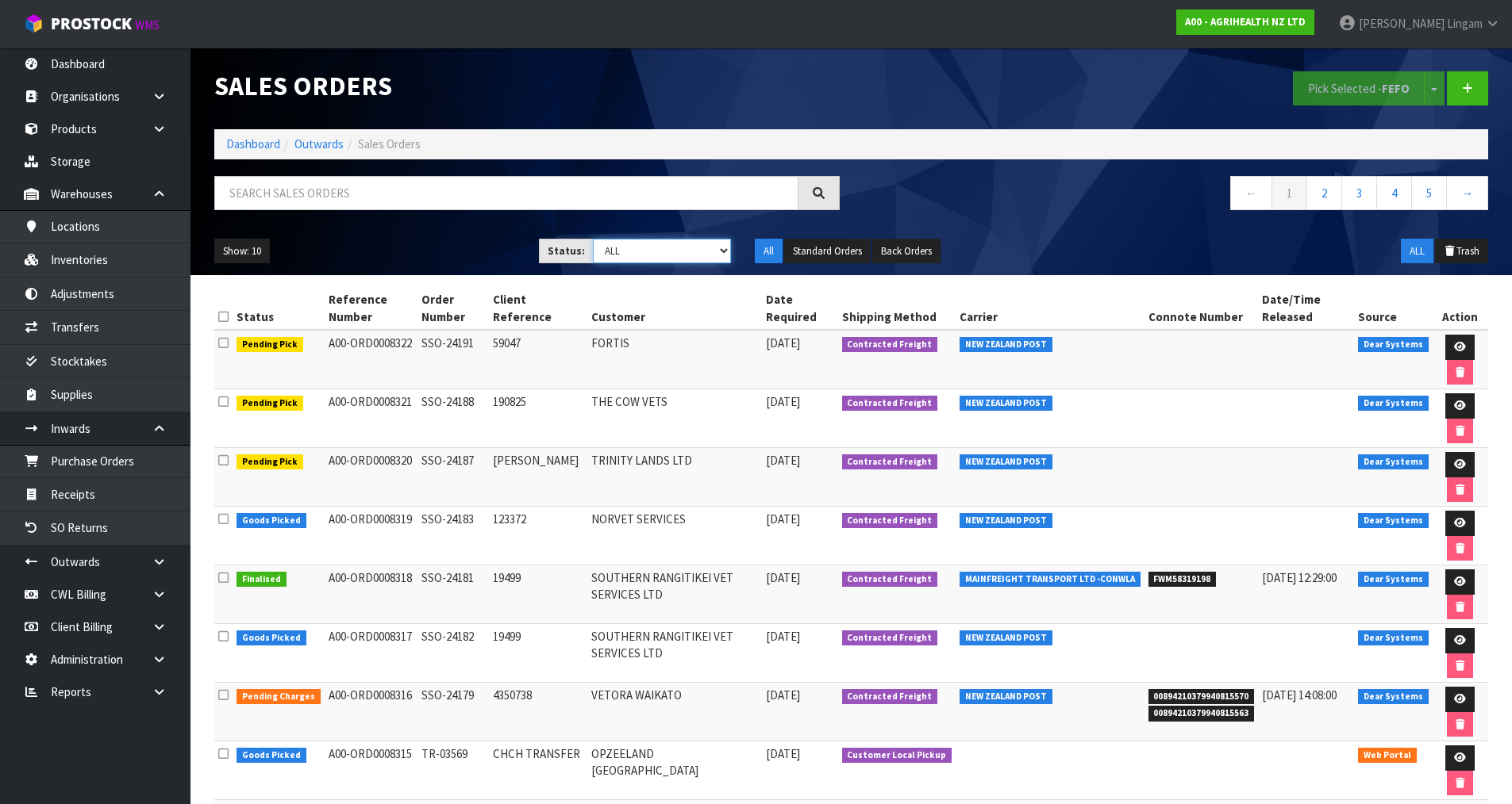
click at [704, 249] on select "Draft Pending Allocated Pending Pick Goods Picked Goods Packed Pending Charges …" at bounding box center [661, 251] width 138 height 25
select select "string:6"
click at [592, 238] on select "Draft Pending Allocated Pending Pick Goods Picked Goods Packed Pending Charges …" at bounding box center [661, 251] width 138 height 25
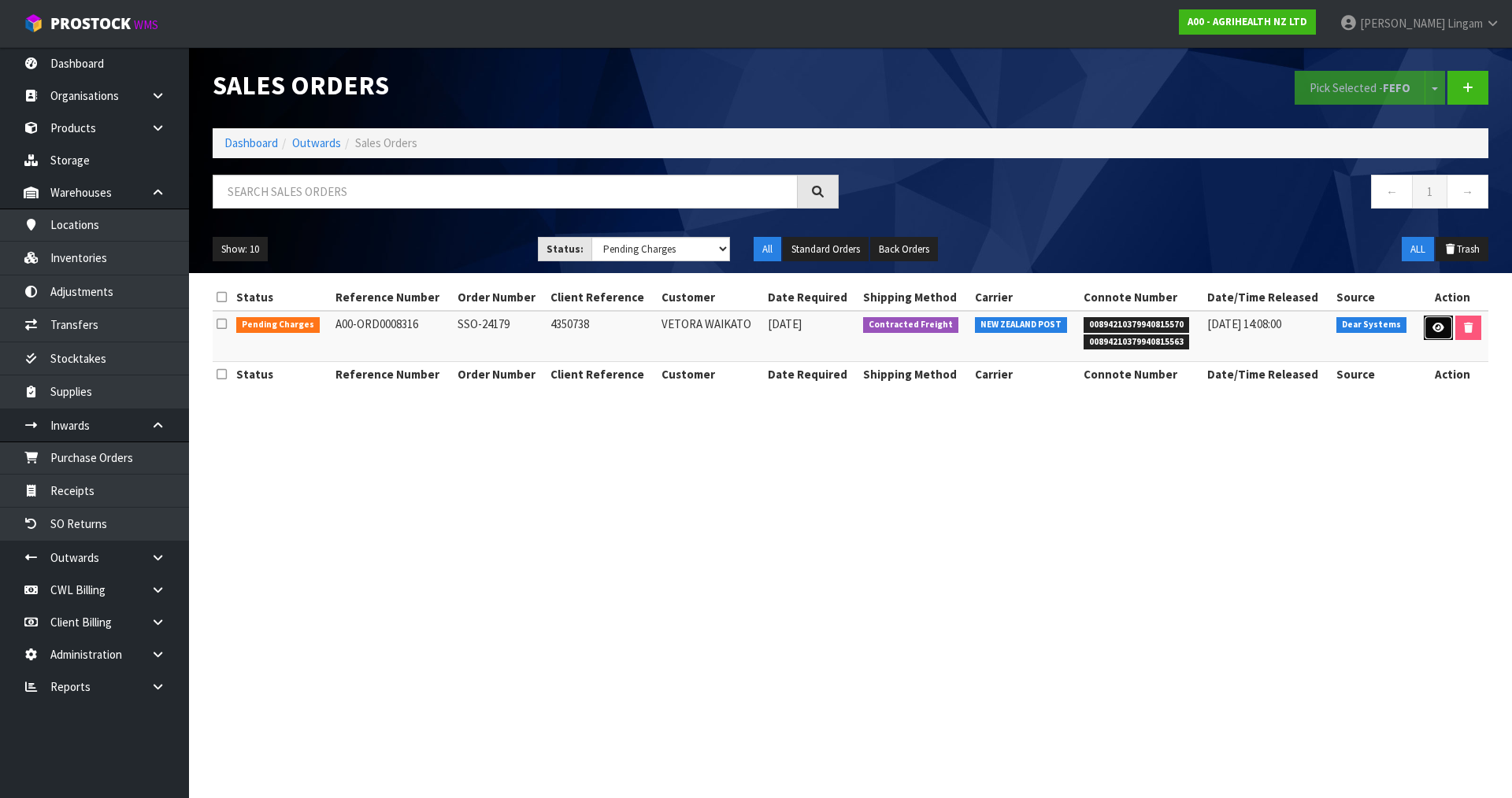
click at [1438, 323] on icon at bounding box center [1438, 328] width 12 height 10
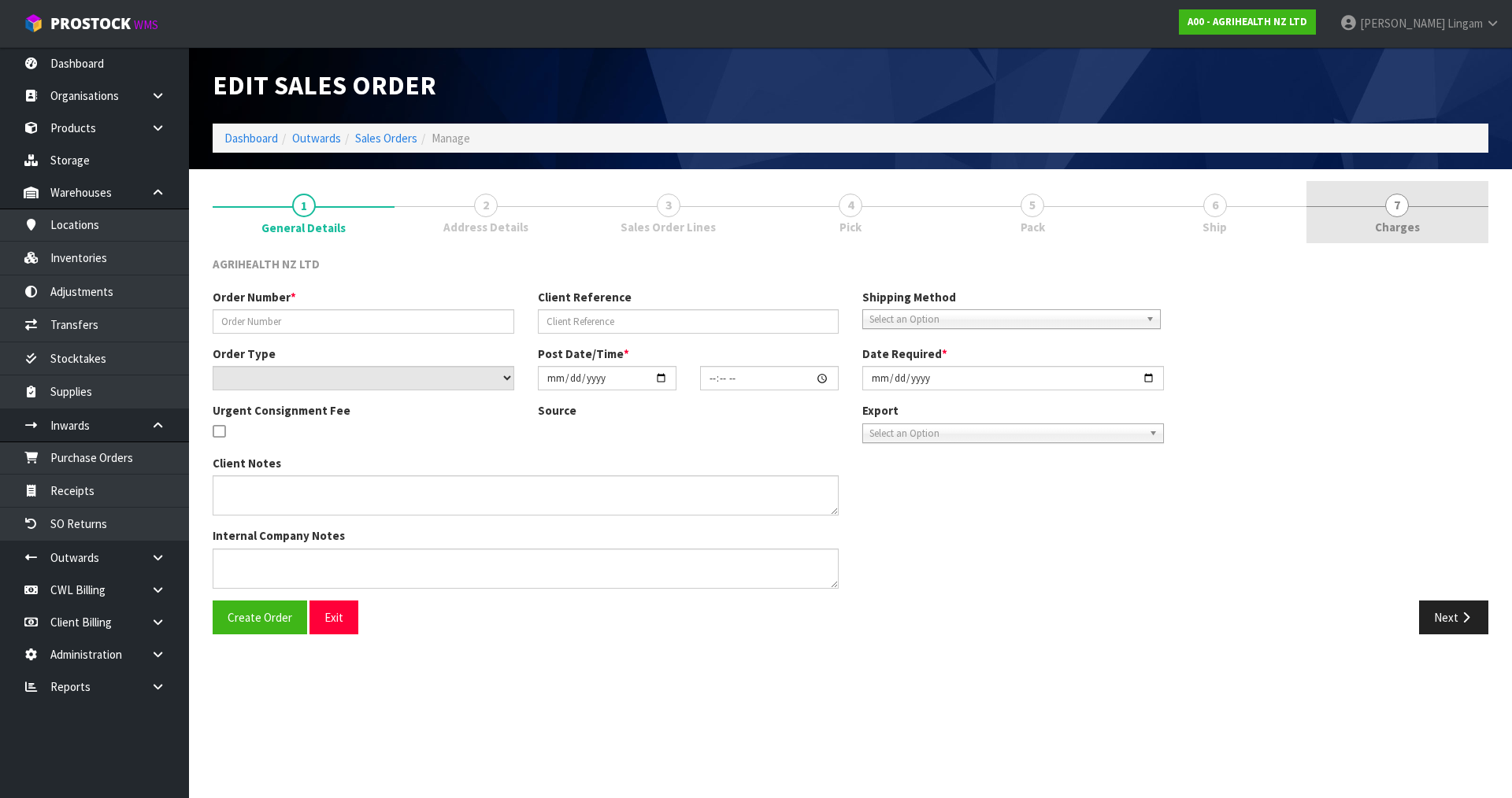
click at [1469, 217] on link "7 Charges" at bounding box center [1397, 212] width 182 height 62
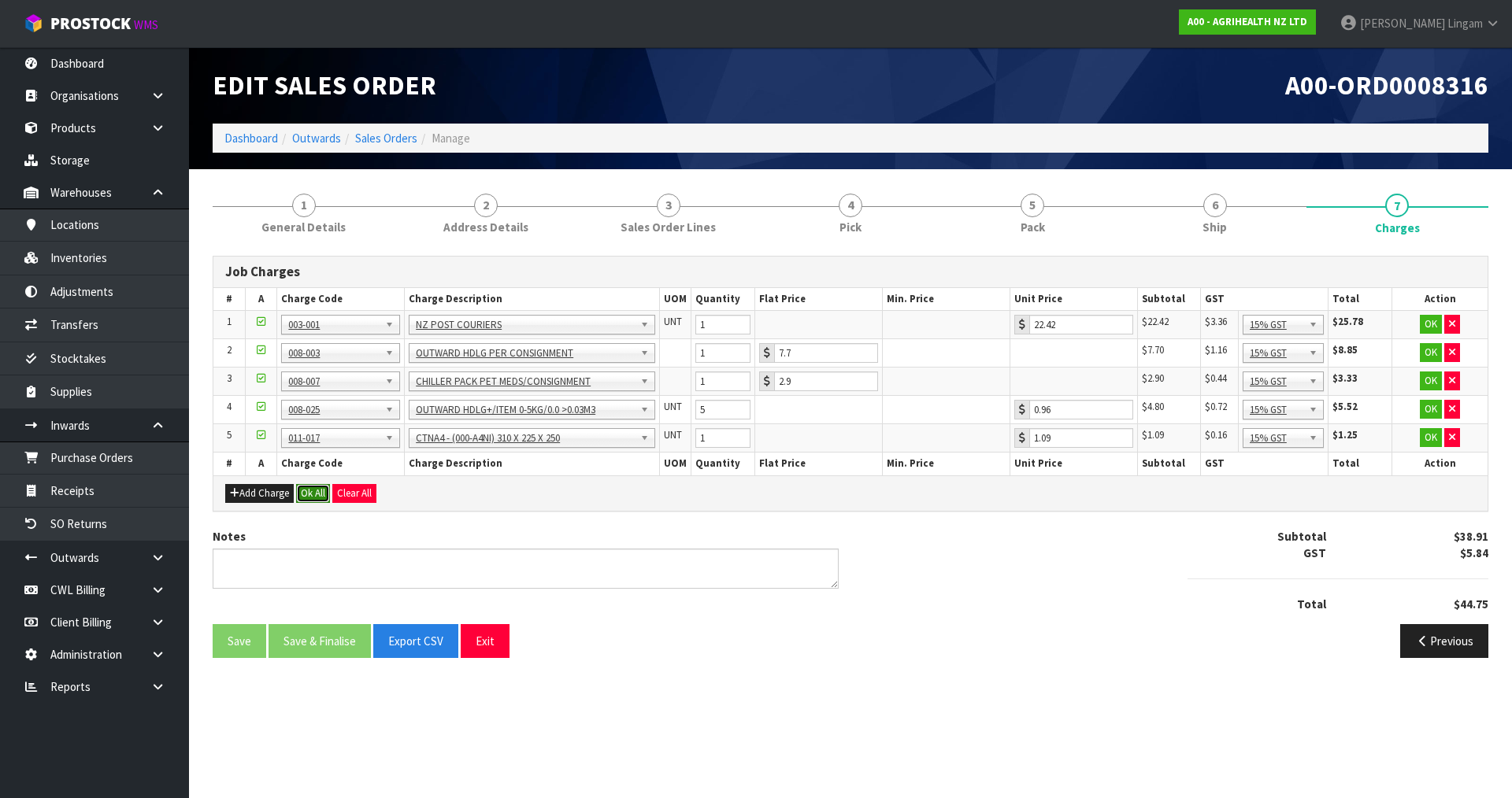
click at [307, 494] on button "Ok All" at bounding box center [313, 493] width 34 height 19
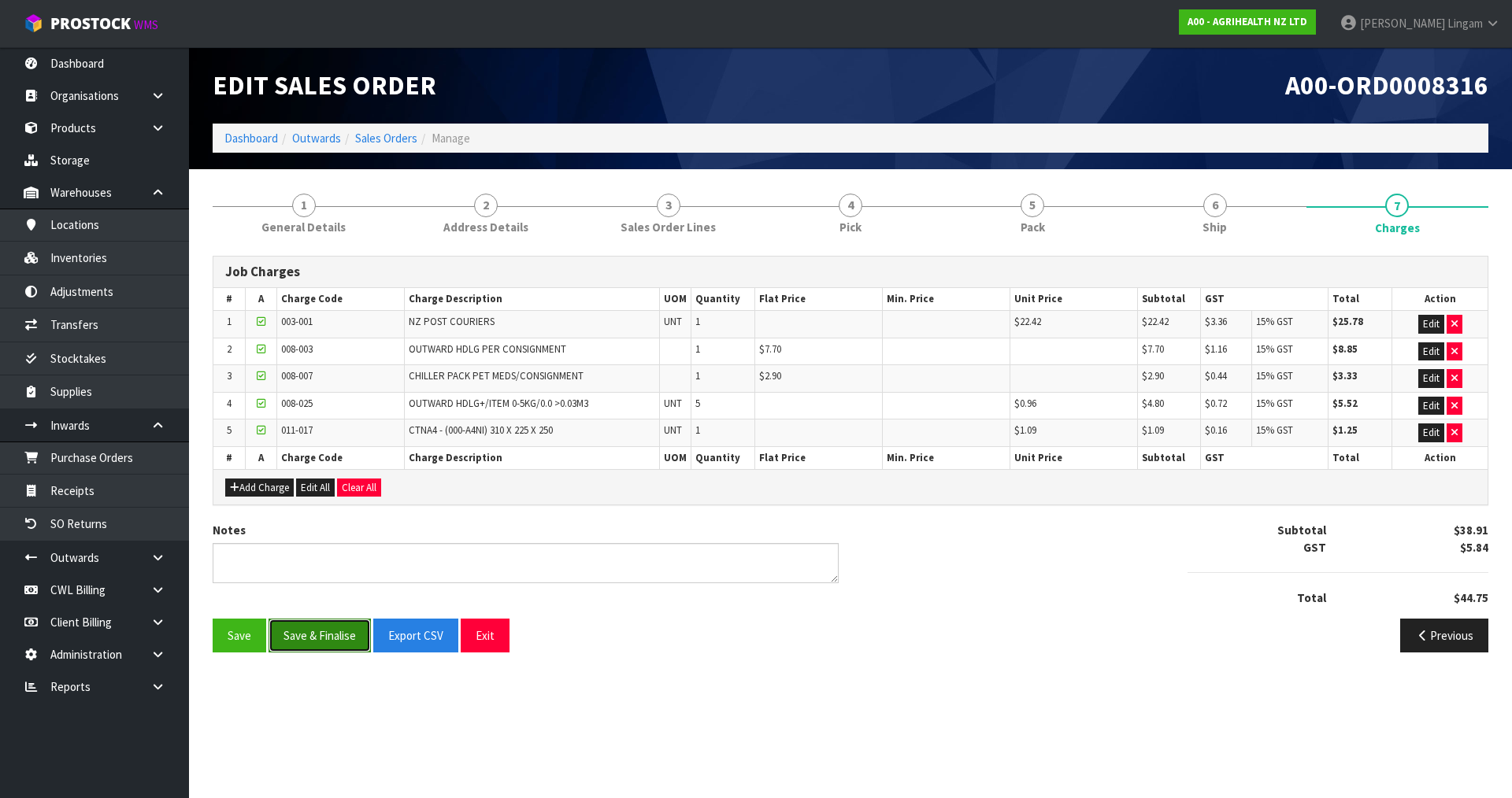
click at [329, 636] on button "Save & Finalise" at bounding box center [320, 636] width 102 height 34
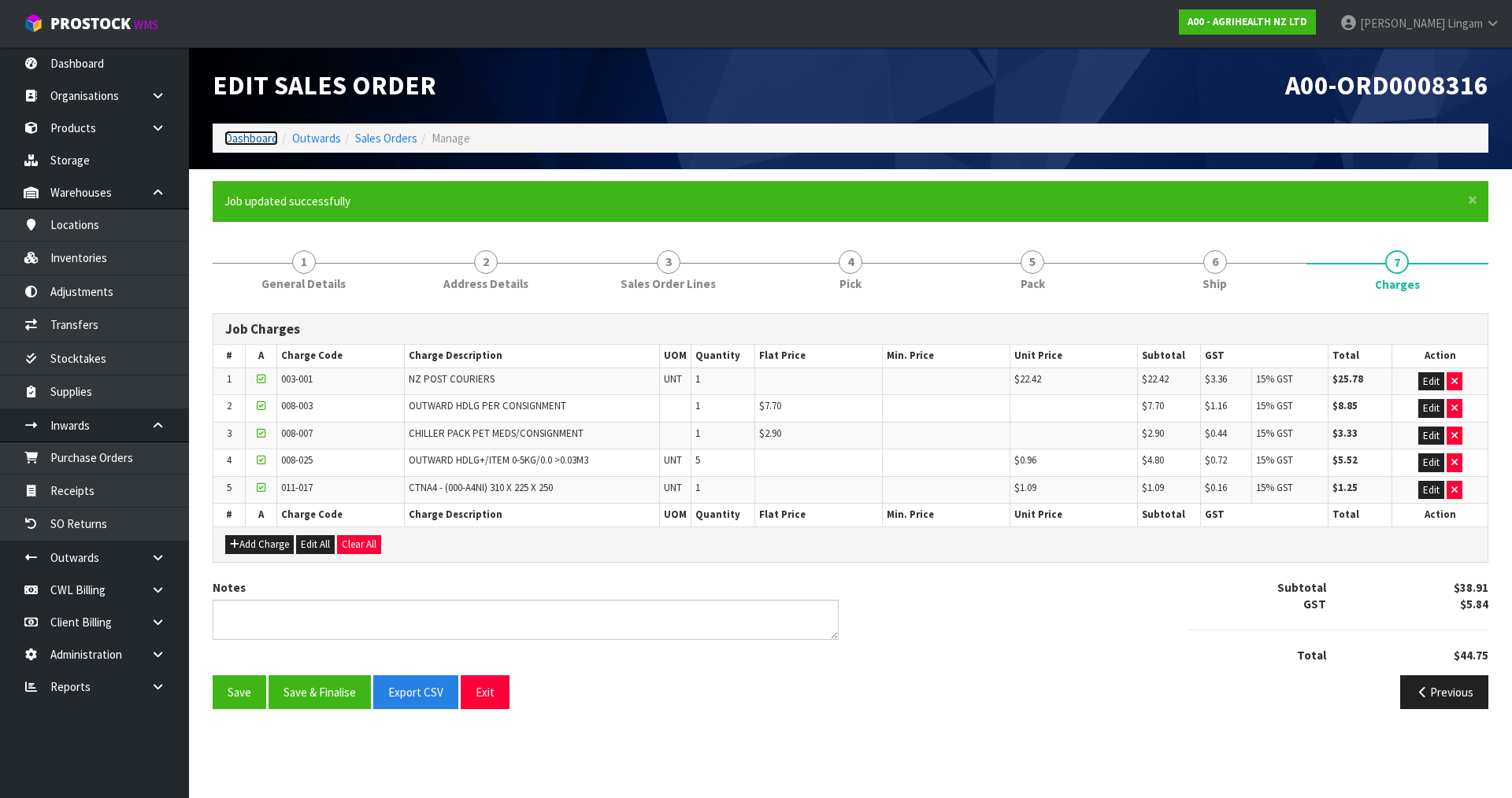
click at [257, 138] on link "Dashboard" at bounding box center [251, 138] width 54 height 15
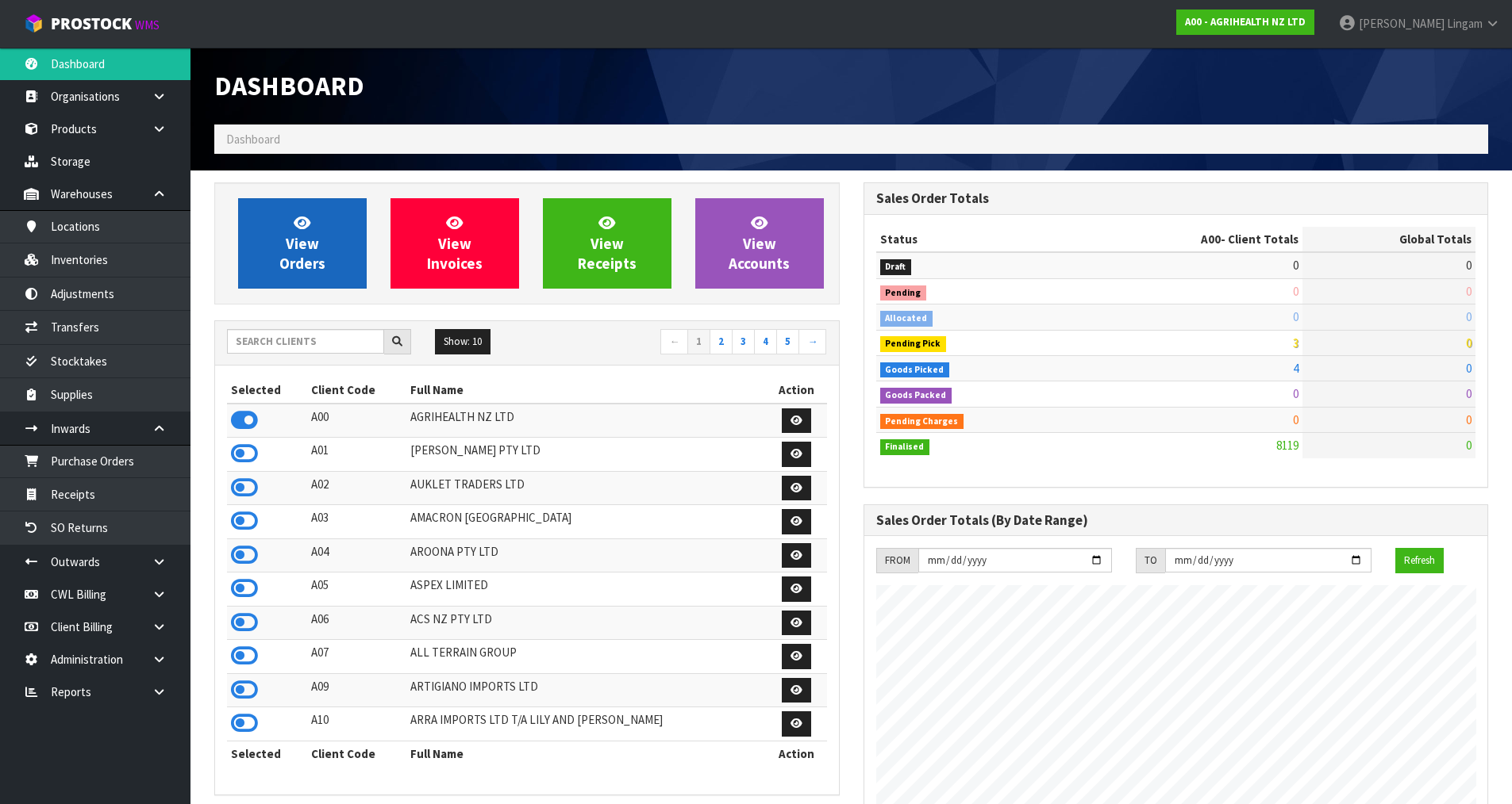
scroll to position [1202, 648]
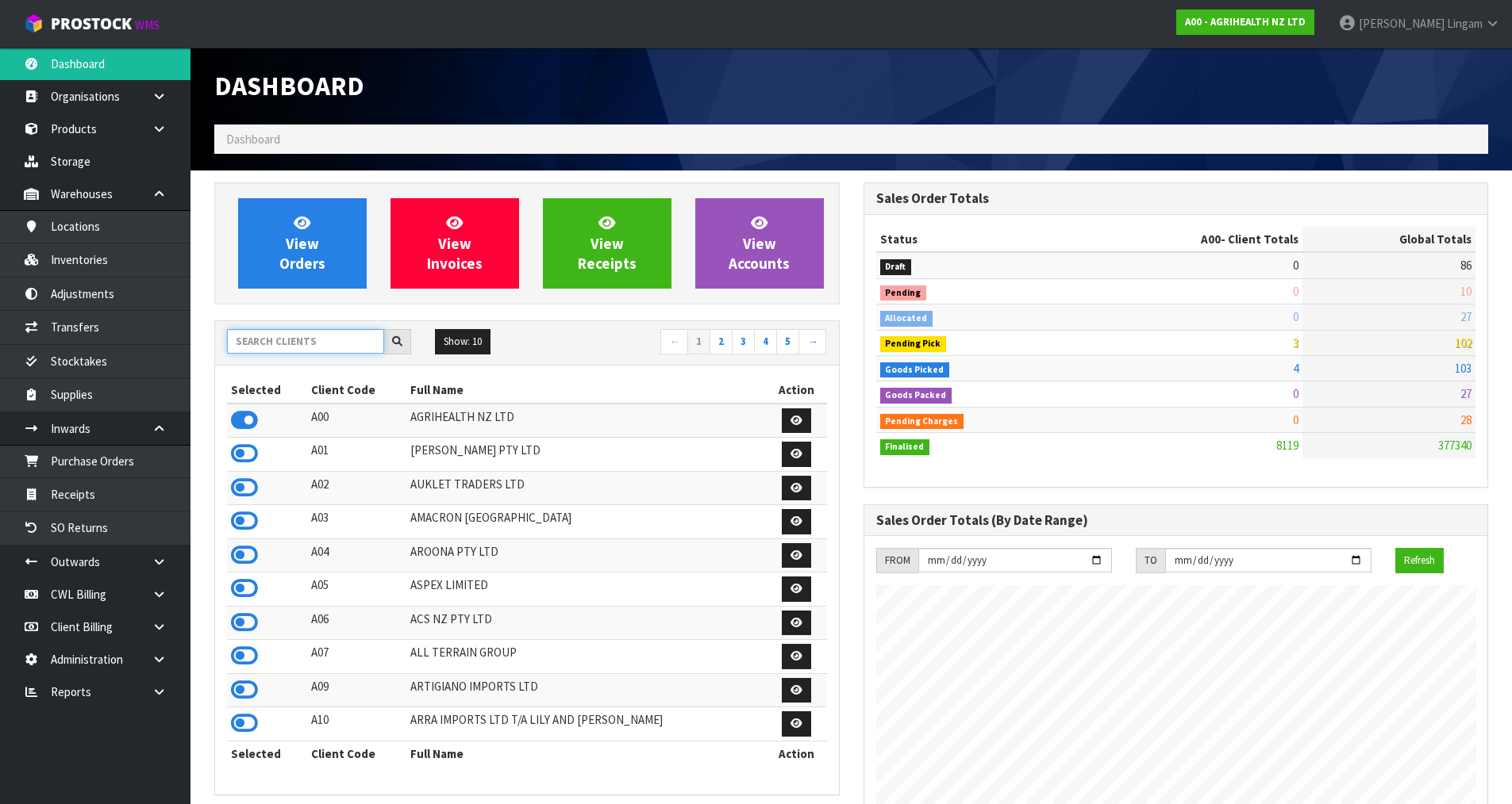
click at [318, 347] on input "text" at bounding box center [305, 342] width 157 height 25
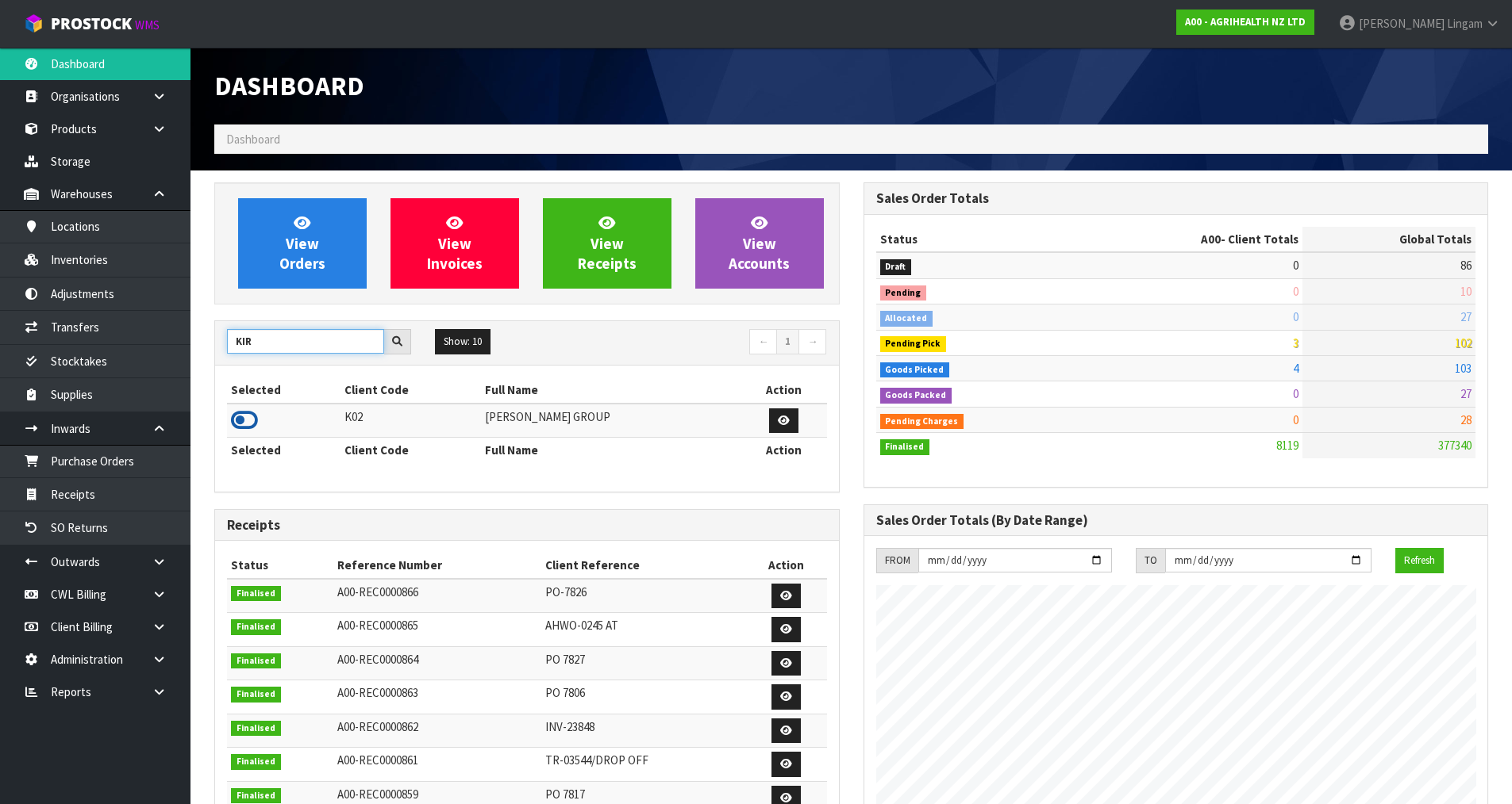
type input "KIR"
drag, startPoint x: 247, startPoint y: 424, endPoint x: 303, endPoint y: 336, distance: 104.3
click at [247, 423] on icon at bounding box center [243, 421] width 27 height 24
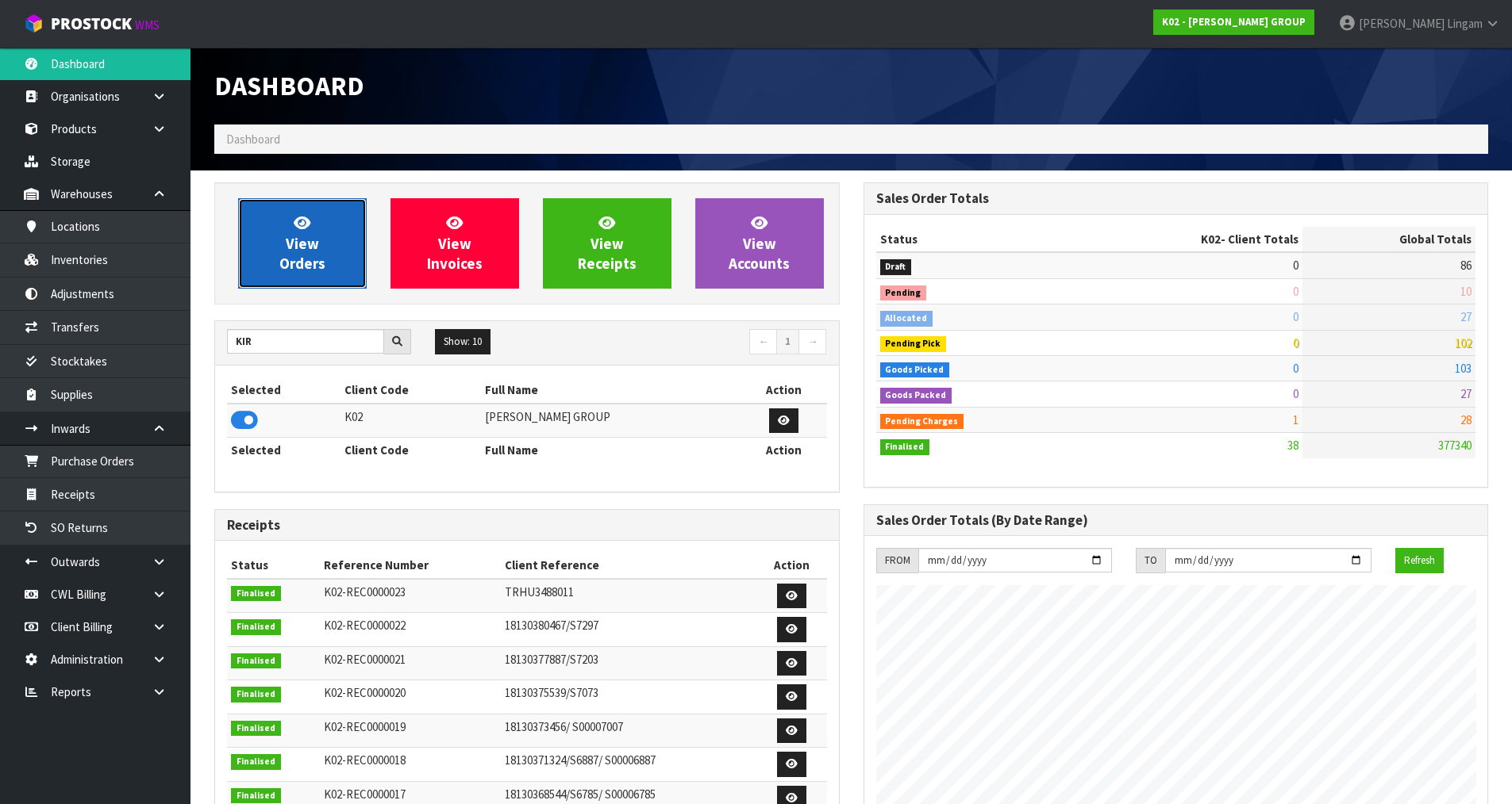
scroll to position [1048, 648]
click at [308, 268] on span "View Orders" at bounding box center [302, 243] width 46 height 60
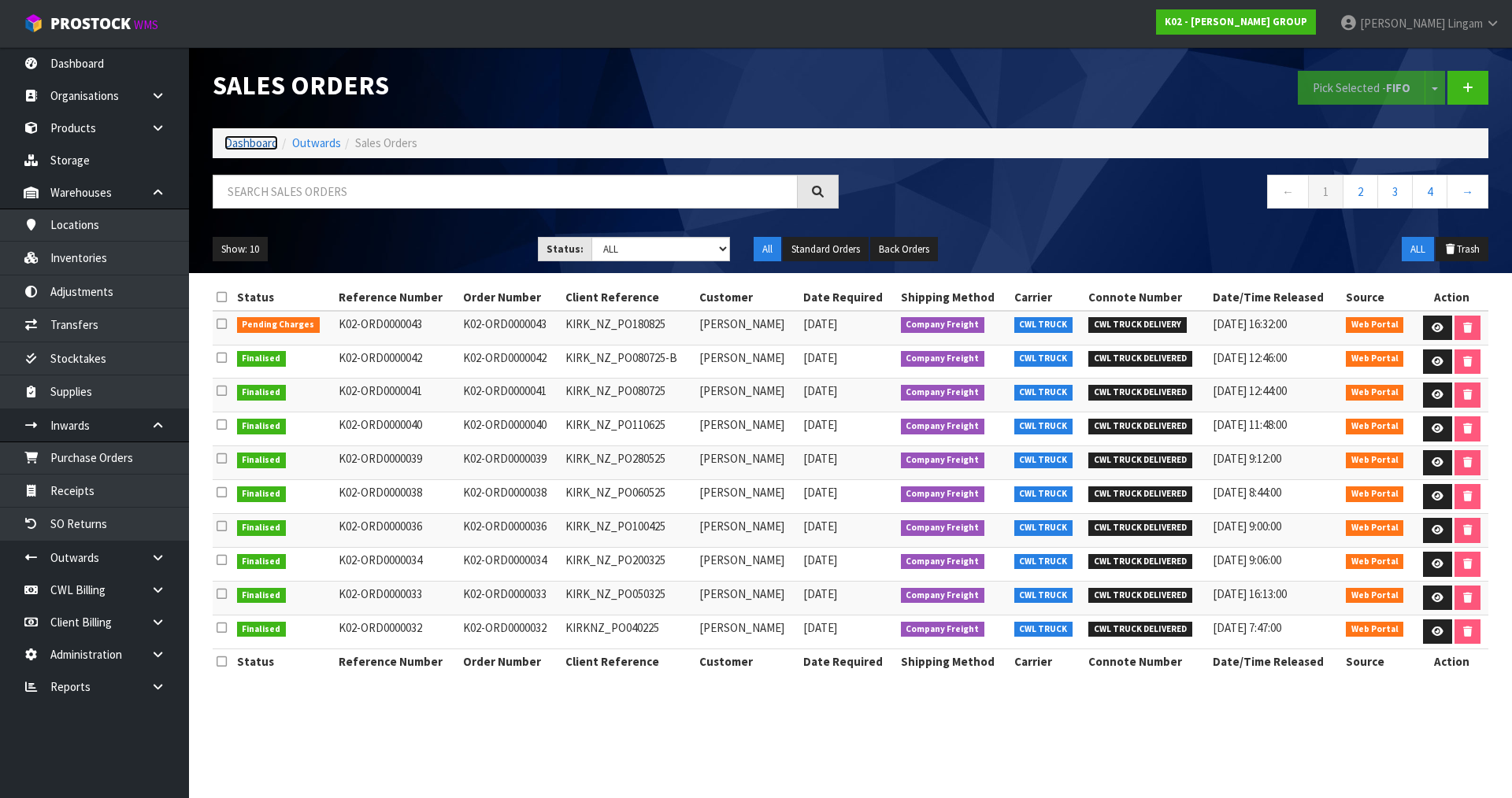
click at [254, 144] on link "Dashboard" at bounding box center [251, 142] width 54 height 15
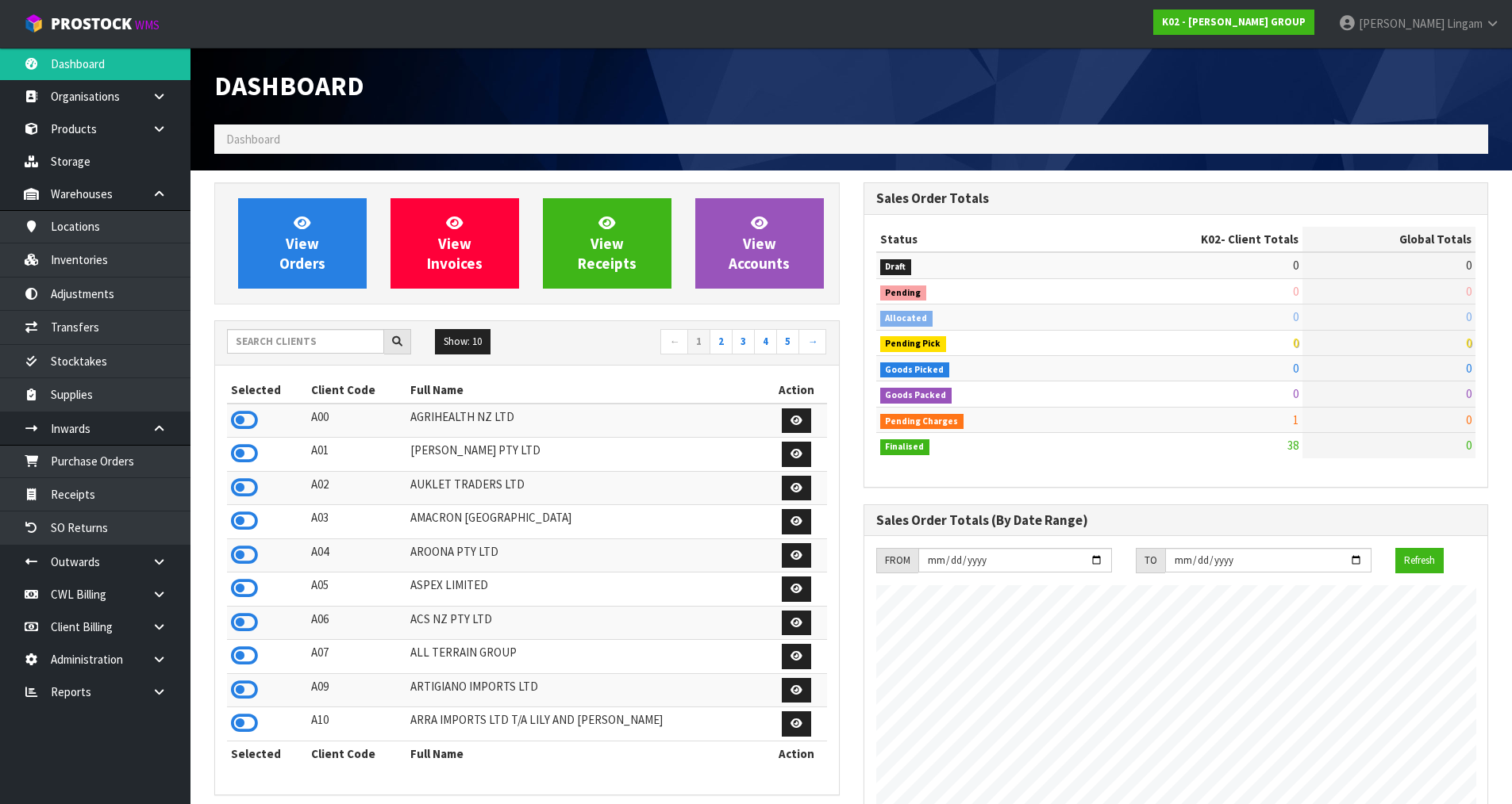
scroll to position [1048, 648]
click at [317, 346] on input "text" at bounding box center [305, 342] width 157 height 25
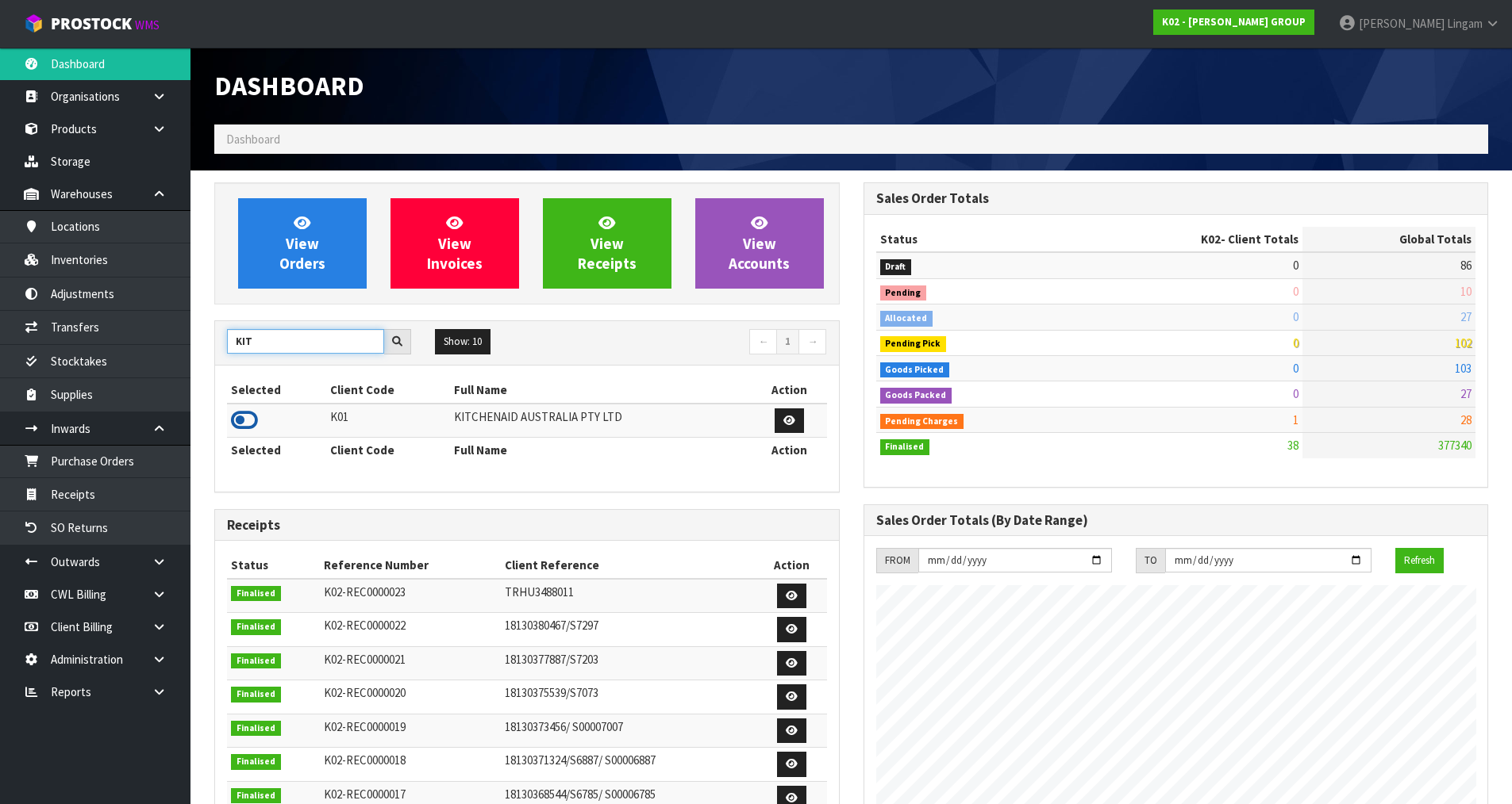
type input "KIT"
click at [254, 417] on icon at bounding box center [243, 421] width 27 height 24
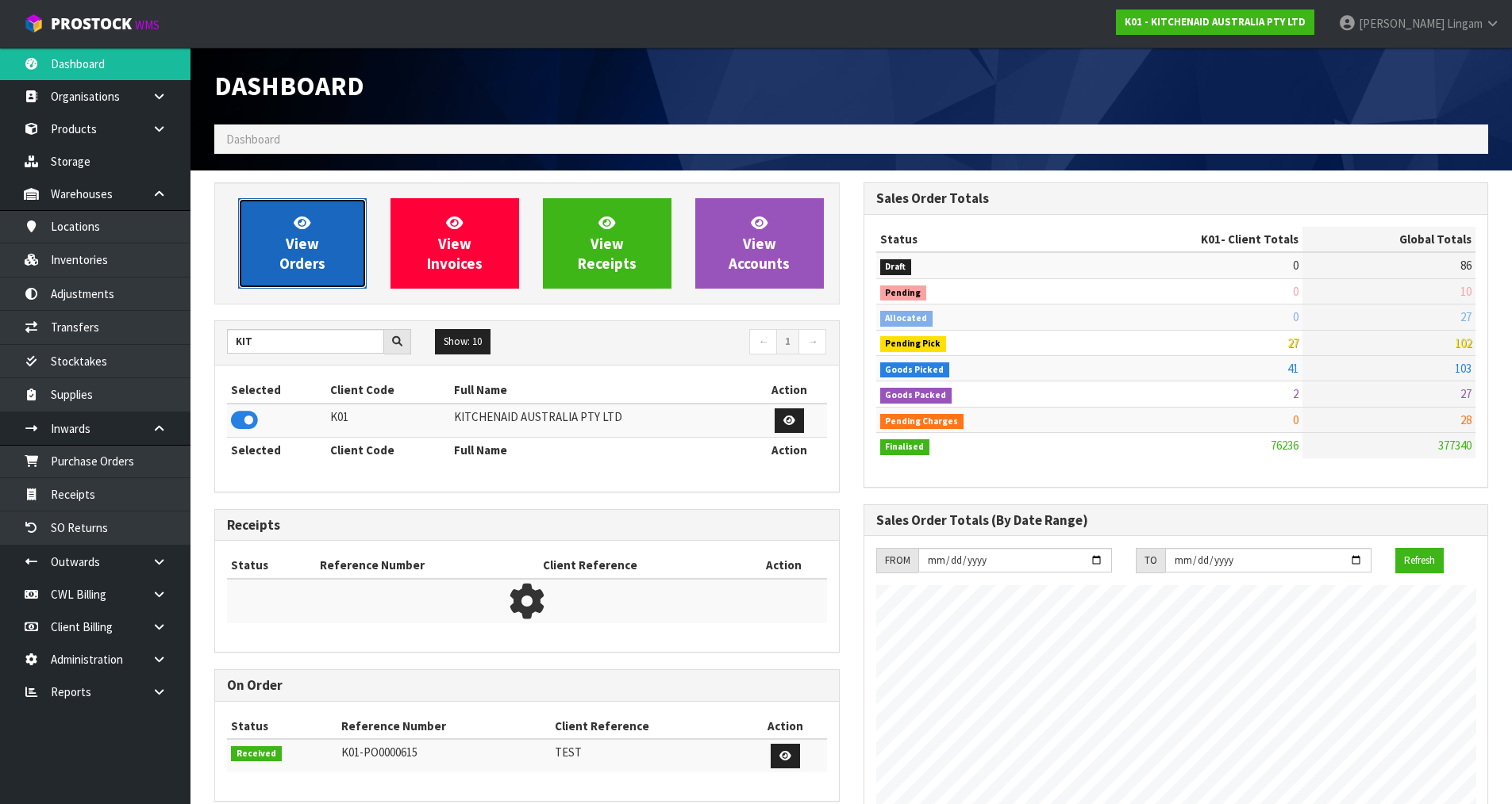
scroll to position [1202, 648]
click at [316, 260] on span "View Orders" at bounding box center [302, 243] width 46 height 60
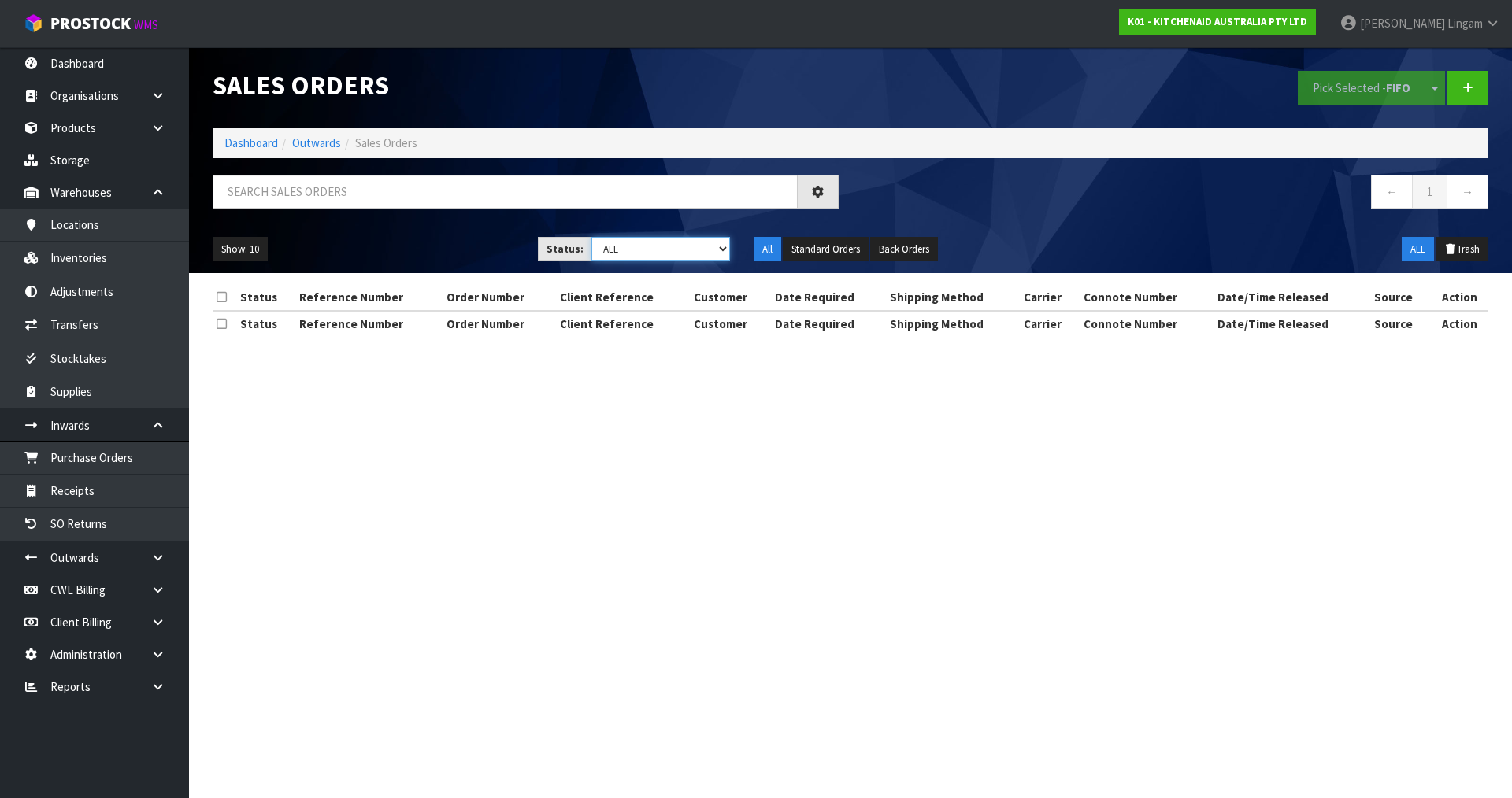
click at [701, 245] on select "Draft Pending Allocated Pending Pick Goods Picked Goods Packed Pending Charges …" at bounding box center [661, 249] width 139 height 25
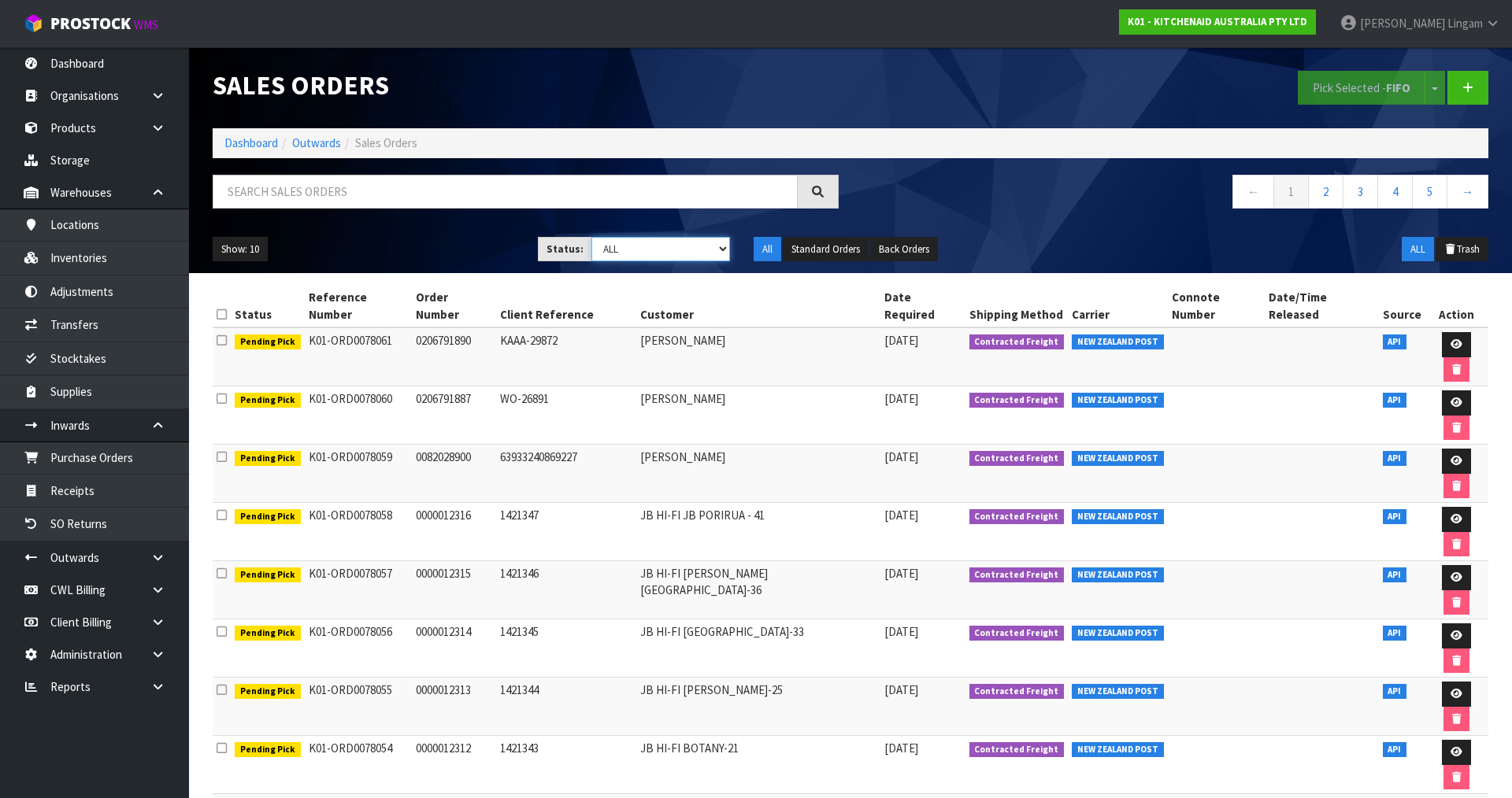
select select "string:5"
click at [591, 237] on select "Draft Pending Allocated Pending Pick Goods Picked Goods Packed Pending Charges …" at bounding box center [661, 249] width 139 height 25
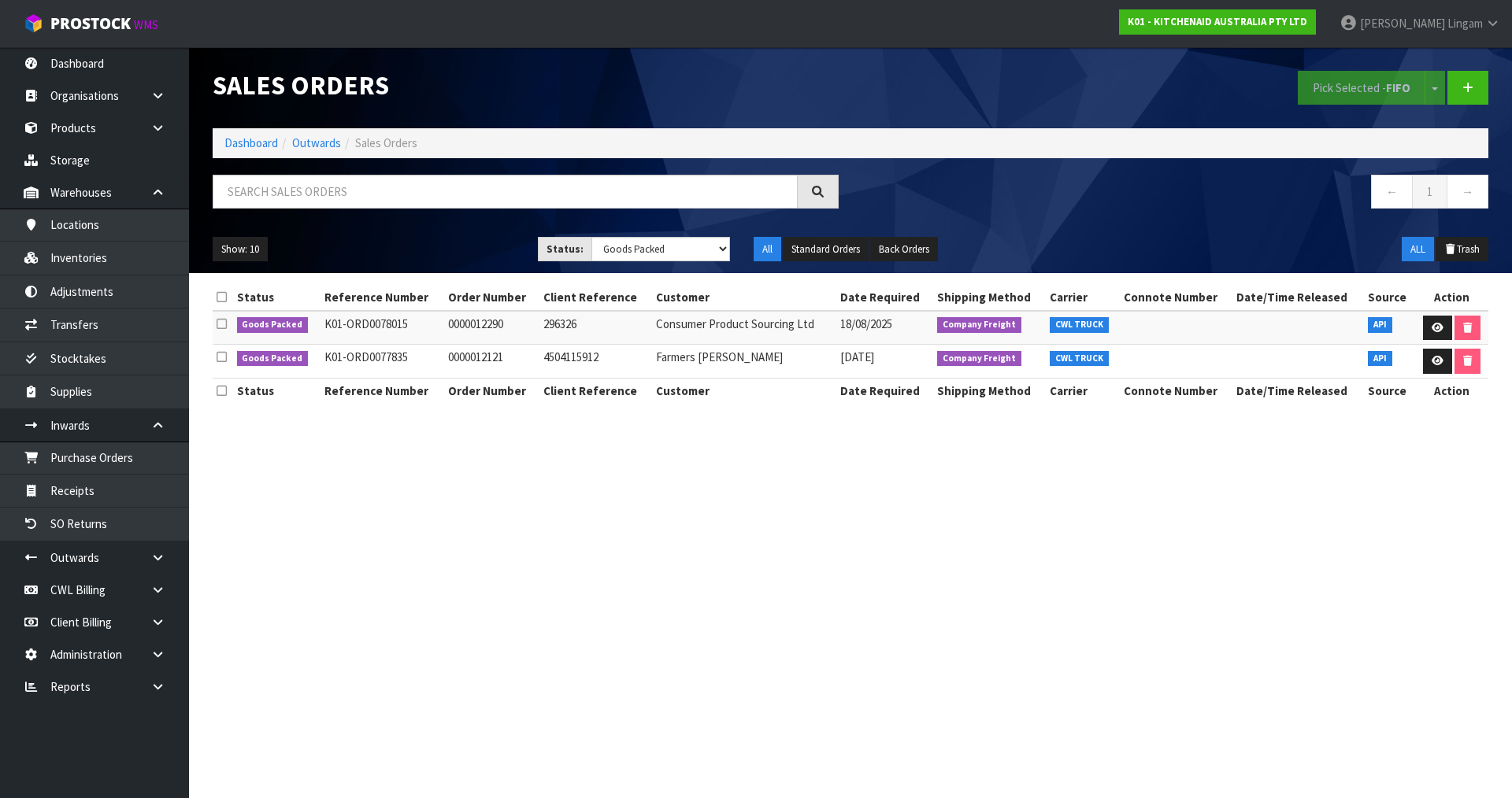
click at [505, 640] on section "Sales Orders Pick Selected - FIFO Split button! FIFO - First In First Out FEFO …" at bounding box center [756, 399] width 1512 height 798
click at [261, 141] on link "Dashboard" at bounding box center [251, 142] width 54 height 15
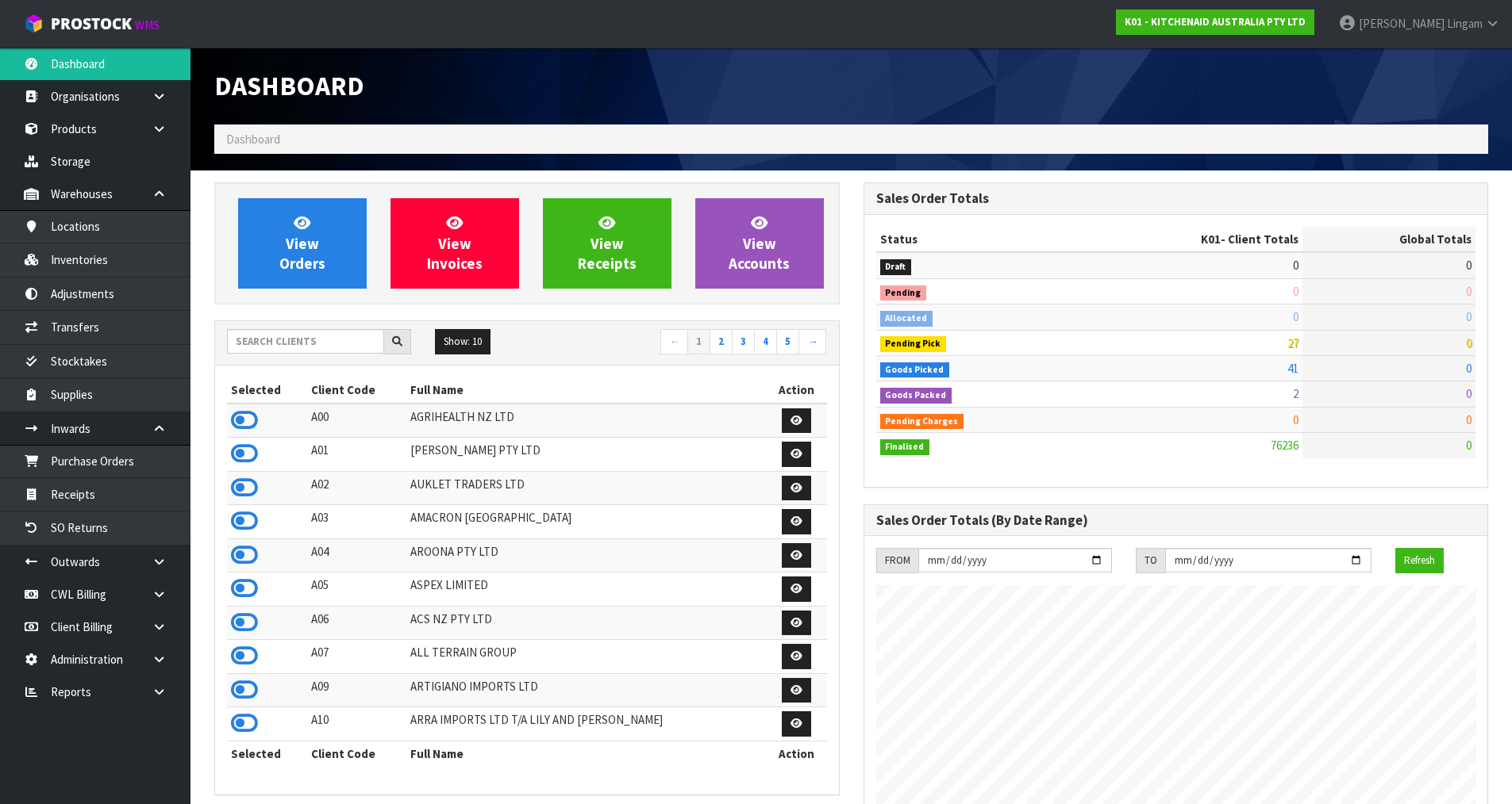
scroll to position [1202, 648]
click at [327, 346] on input "text" at bounding box center [305, 342] width 157 height 25
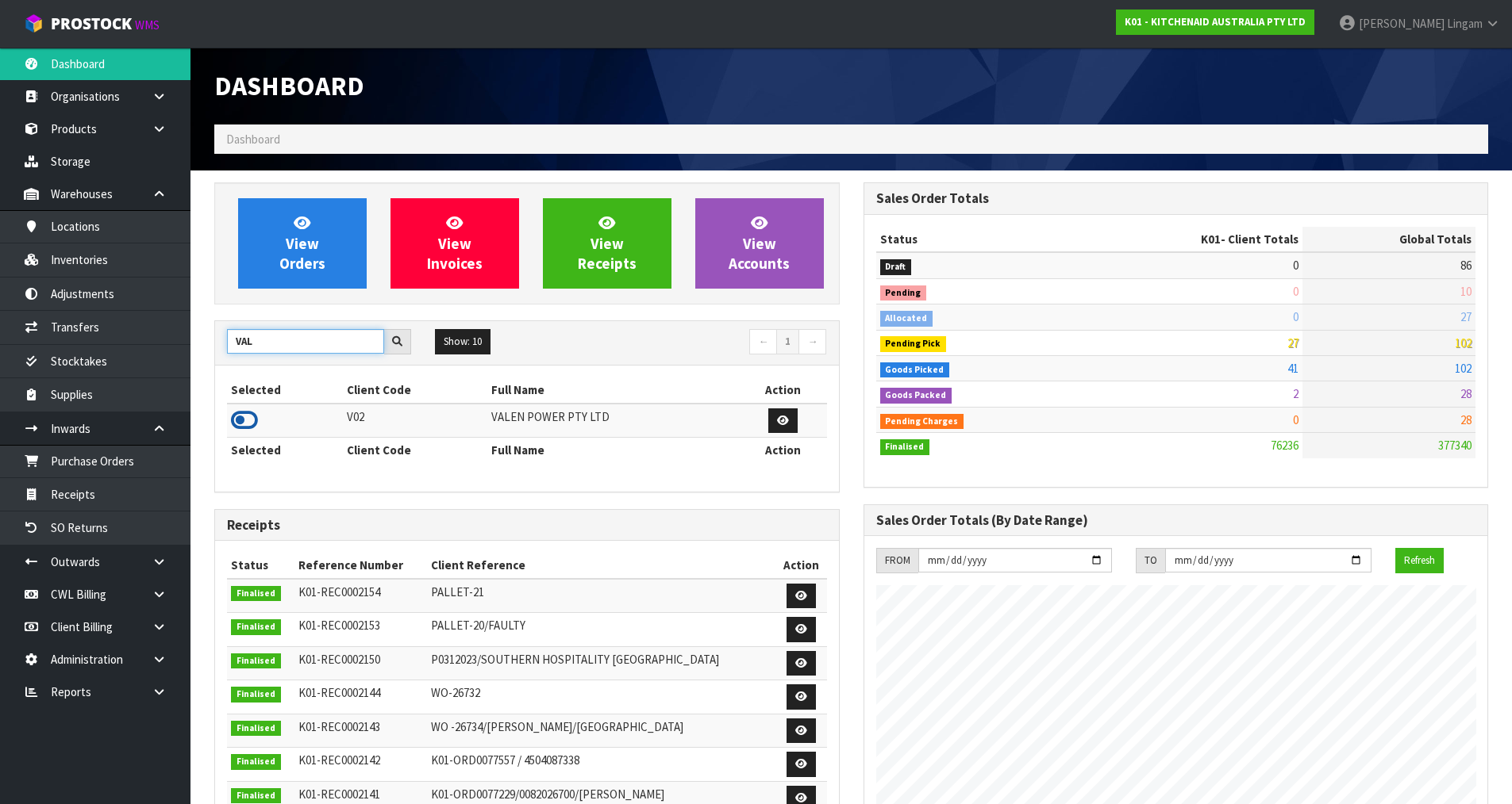
type input "VAL"
click at [243, 421] on icon at bounding box center [243, 421] width 27 height 24
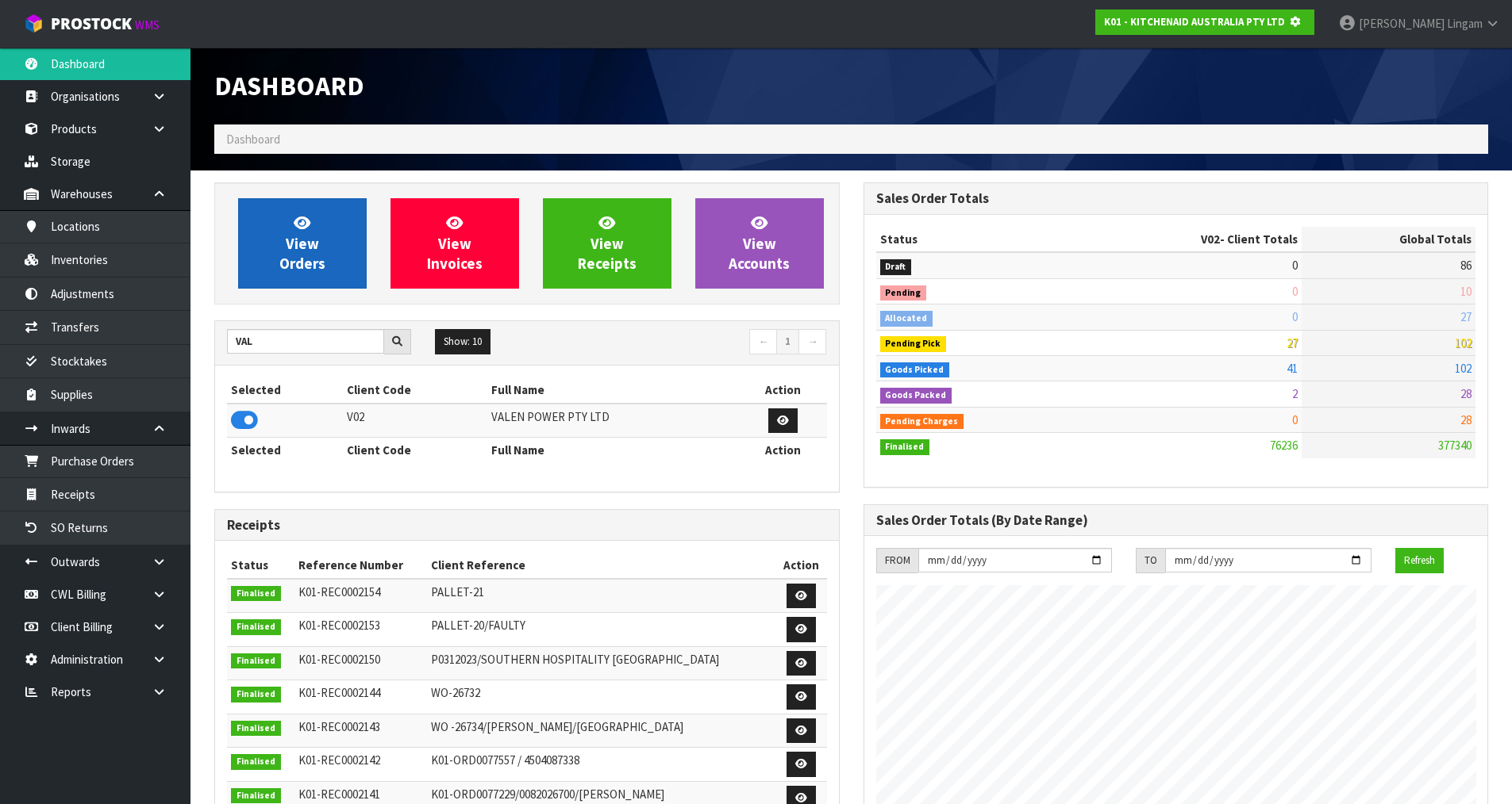
scroll to position [792152, 792845]
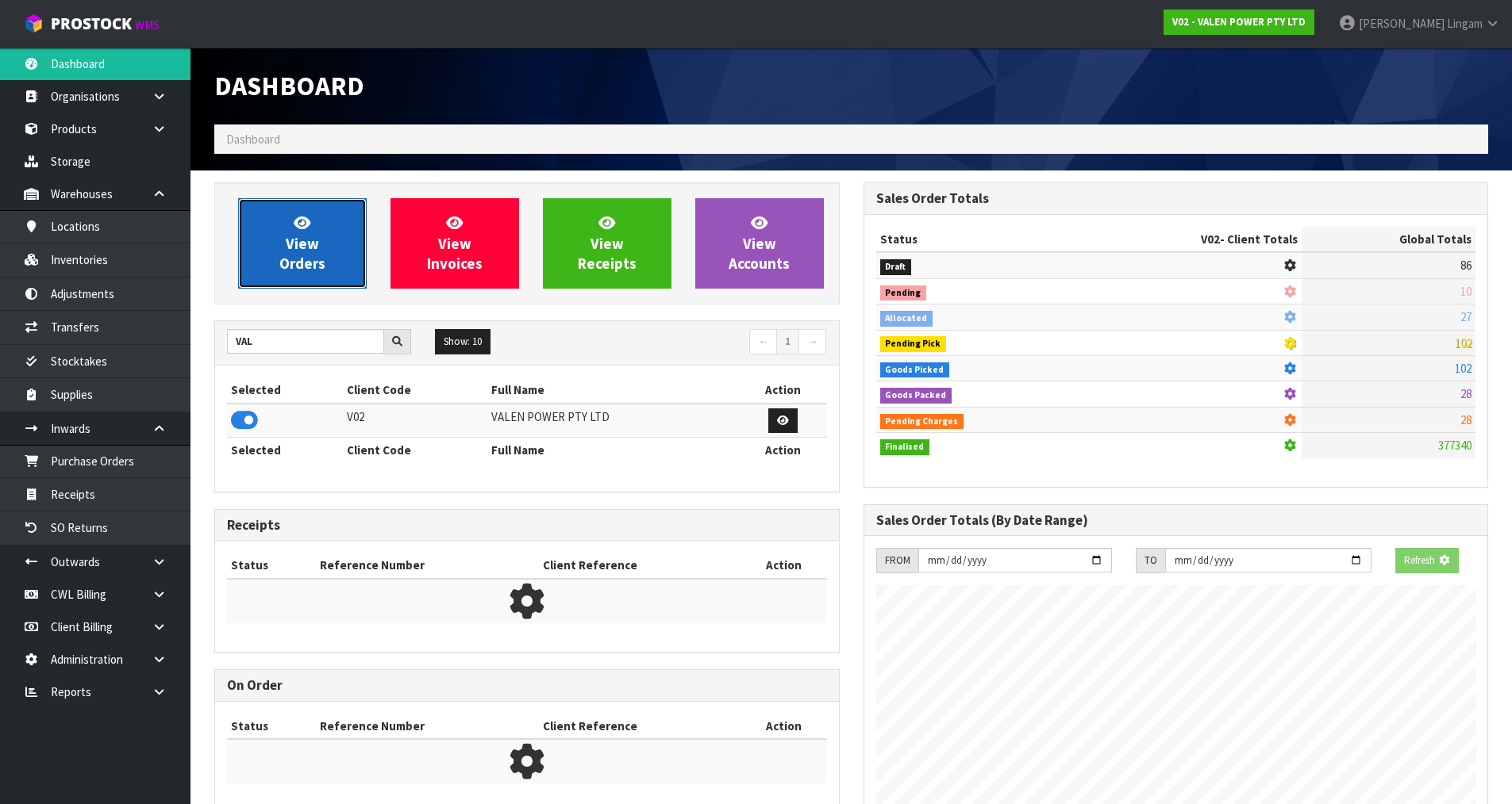
click at [308, 266] on span "View Orders" at bounding box center [302, 243] width 46 height 60
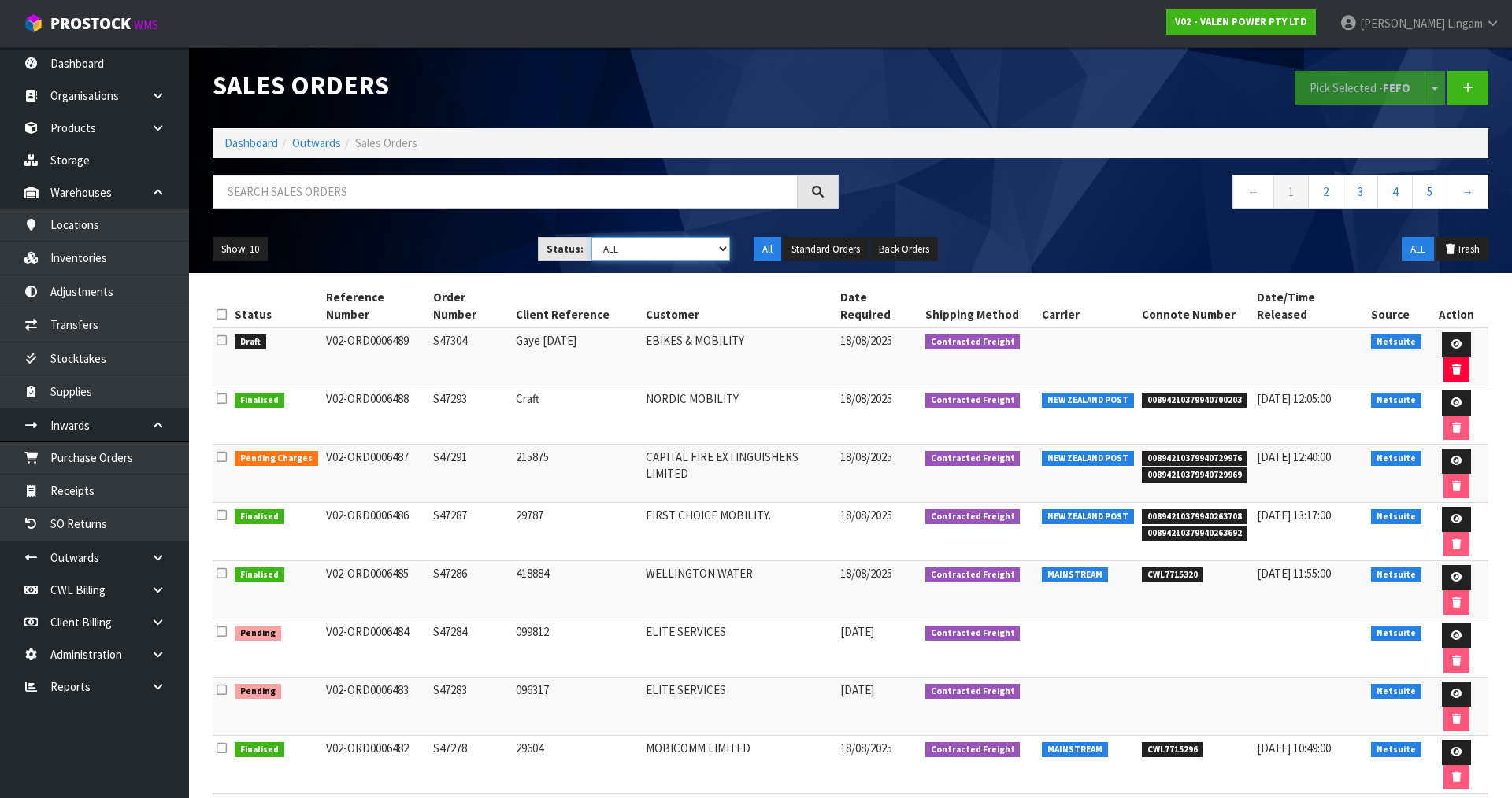
drag, startPoint x: 694, startPoint y: 245, endPoint x: 689, endPoint y: 259, distance: 14.9
click at [694, 245] on select "Draft Pending Allocated Pending Pick Goods Picked Goods Packed Pending Charges …" at bounding box center [661, 249] width 139 height 25
select select "string:6"
click at [591, 237] on select "Draft Pending Allocated Pending Pick Goods Picked Goods Packed Pending Charges …" at bounding box center [661, 249] width 139 height 25
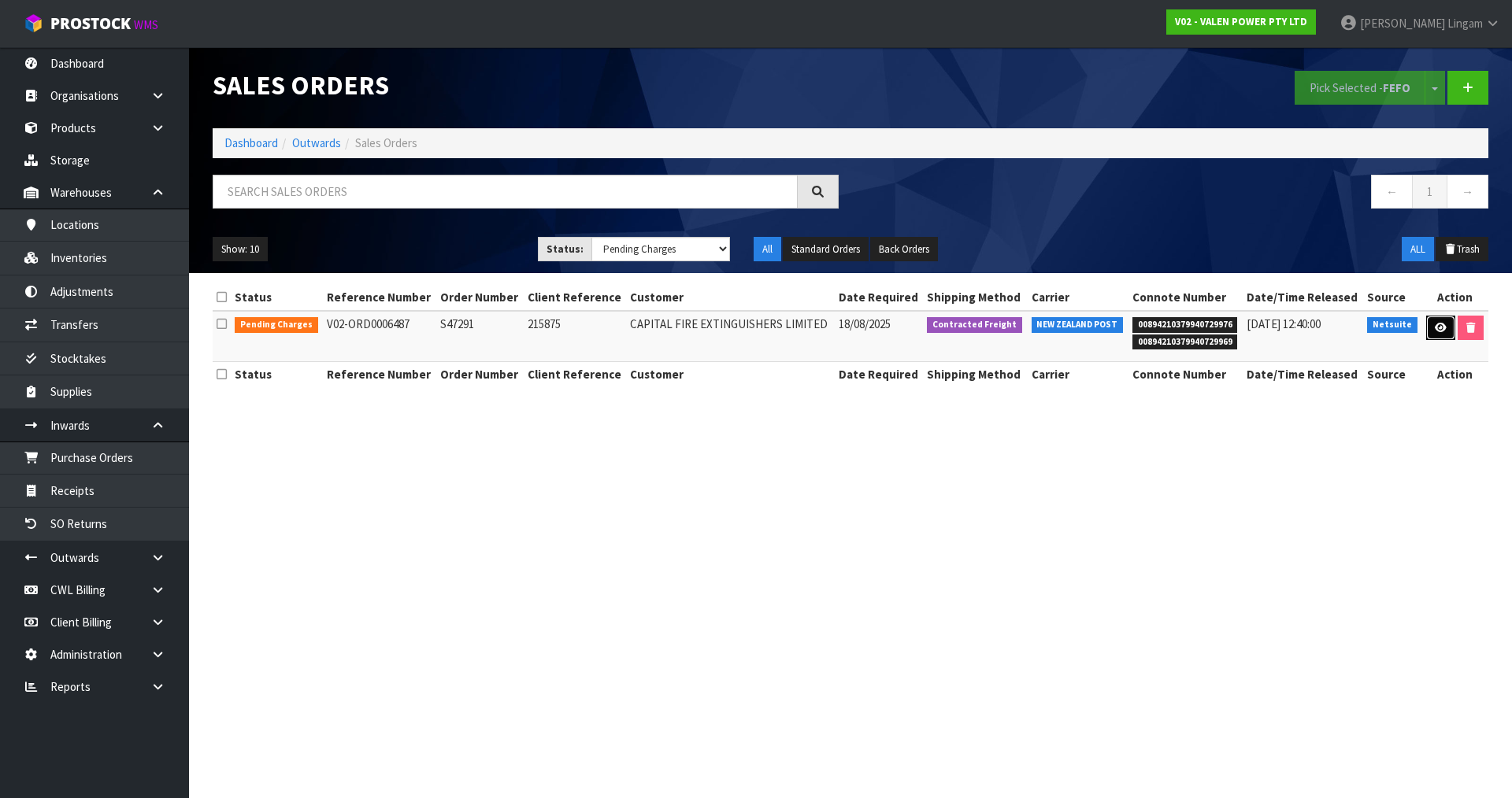
click at [1438, 332] on icon at bounding box center [1441, 328] width 12 height 10
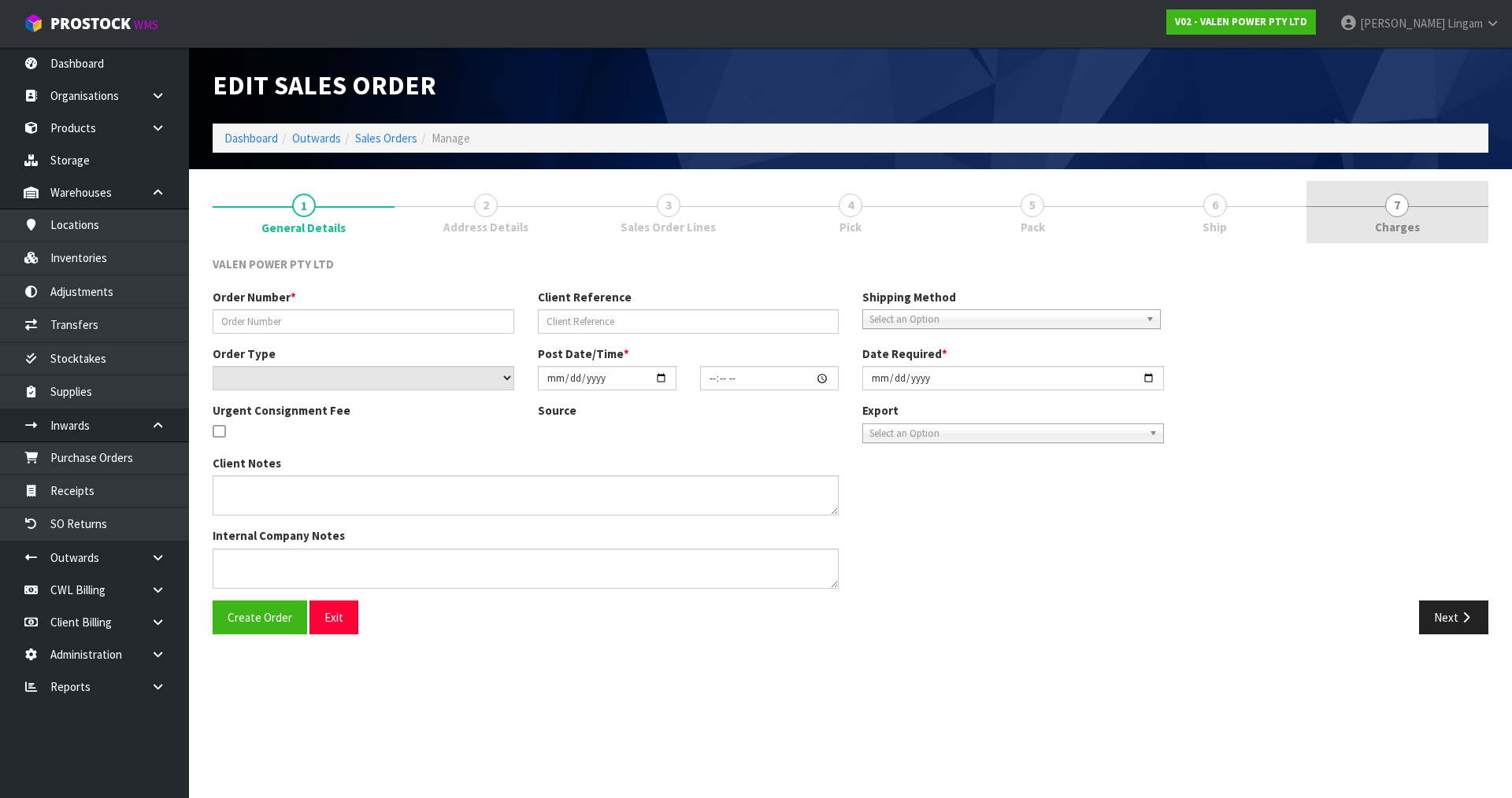
type input "S47291"
type input "215875"
select select "number:0"
type input "2025-08-18"
type input "09:15:07.000"
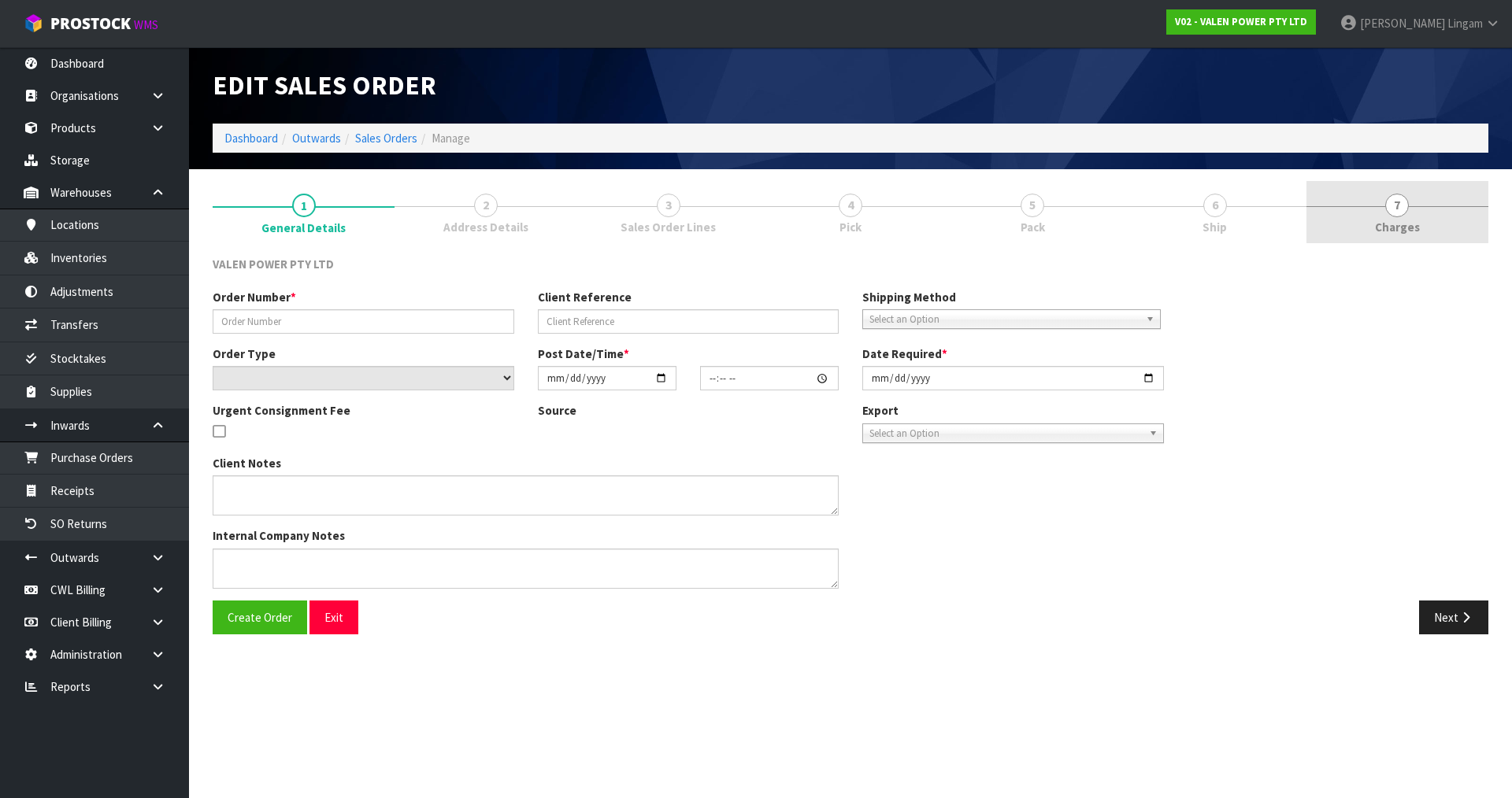
type input "2025-08-18"
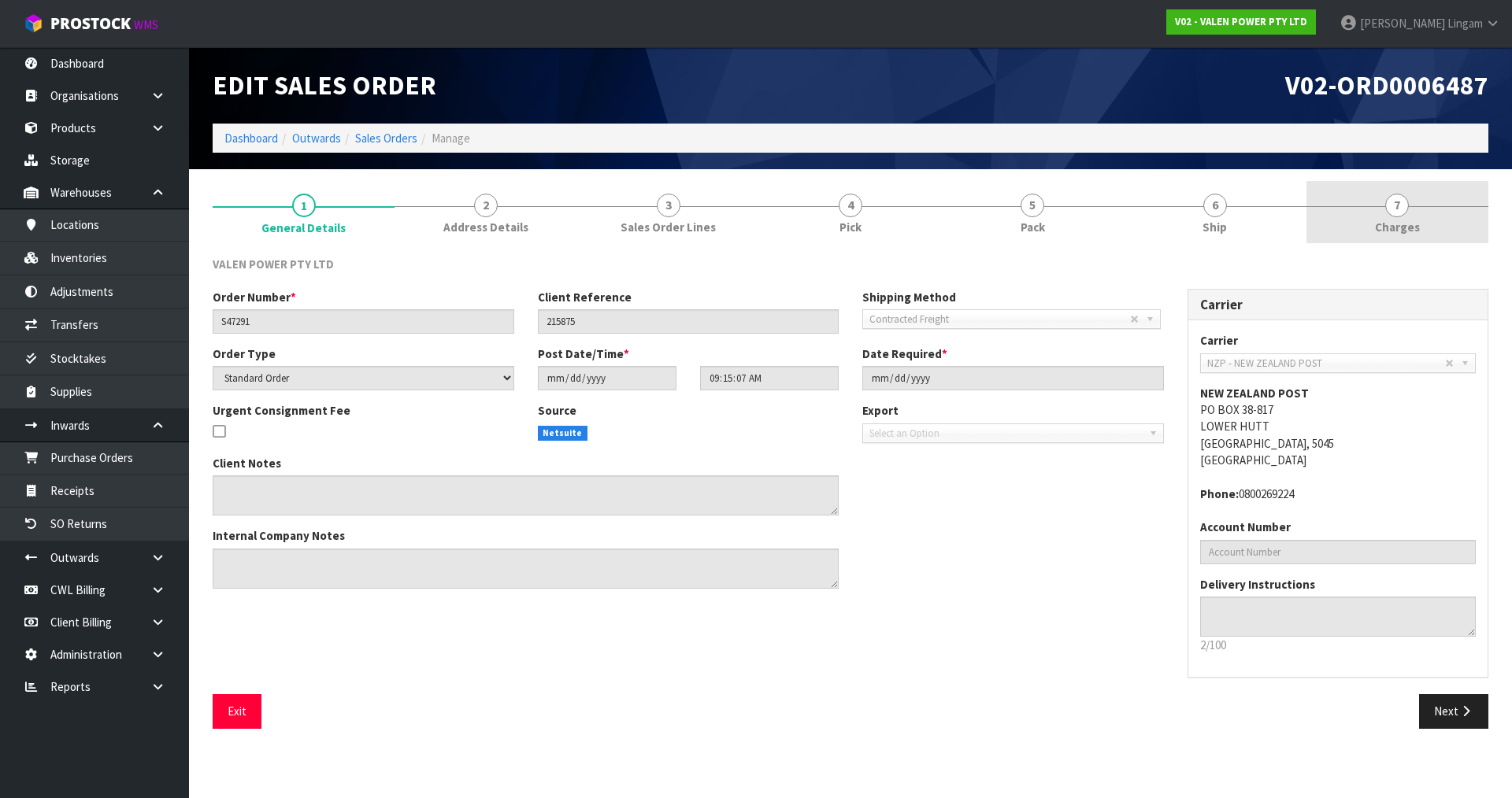
click at [1466, 214] on link "7 Charges" at bounding box center [1397, 212] width 182 height 62
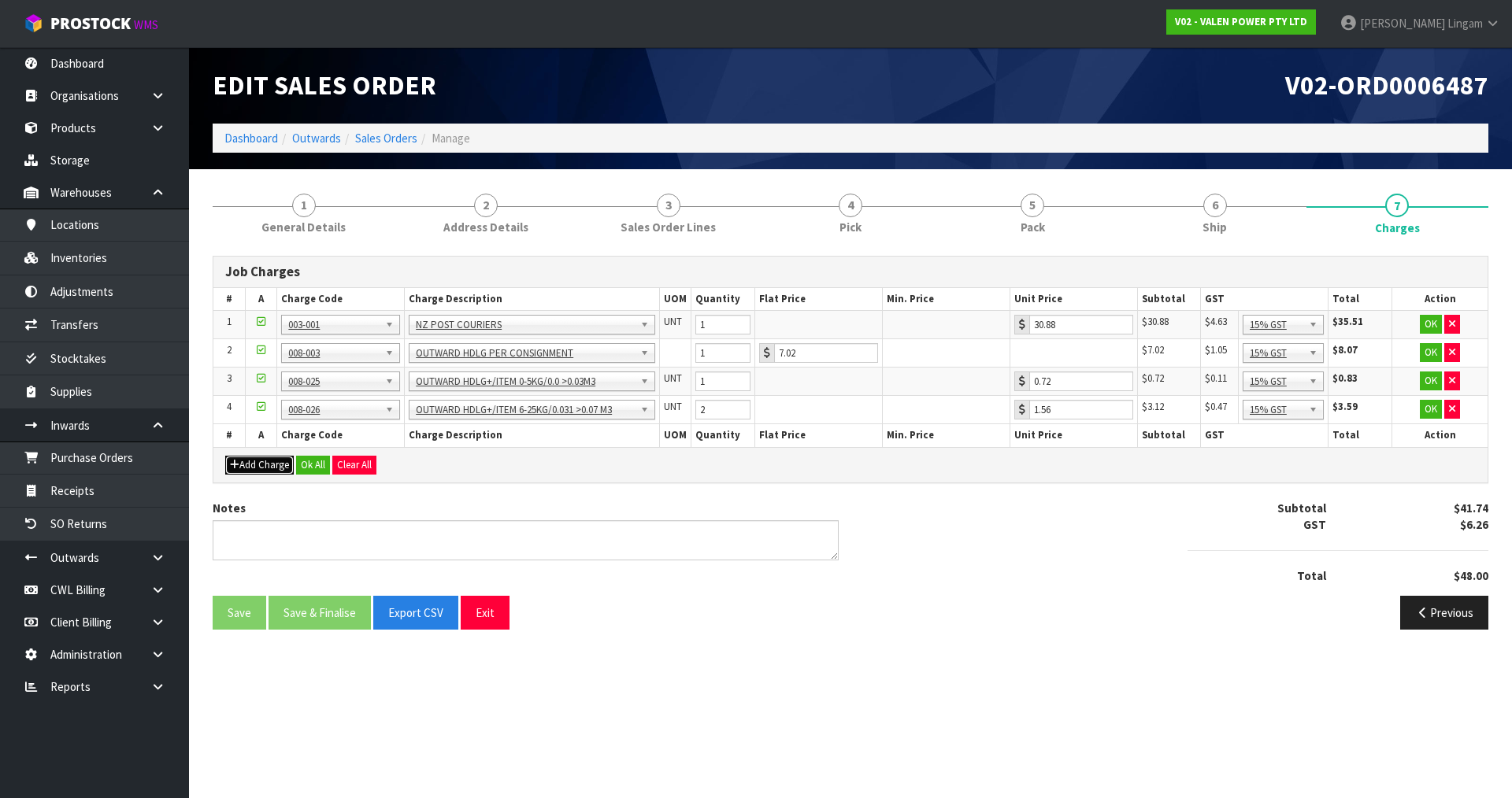
drag, startPoint x: 281, startPoint y: 461, endPoint x: 362, endPoint y: 453, distance: 81.4
click at [281, 461] on button "Add Charge" at bounding box center [260, 465] width 69 height 19
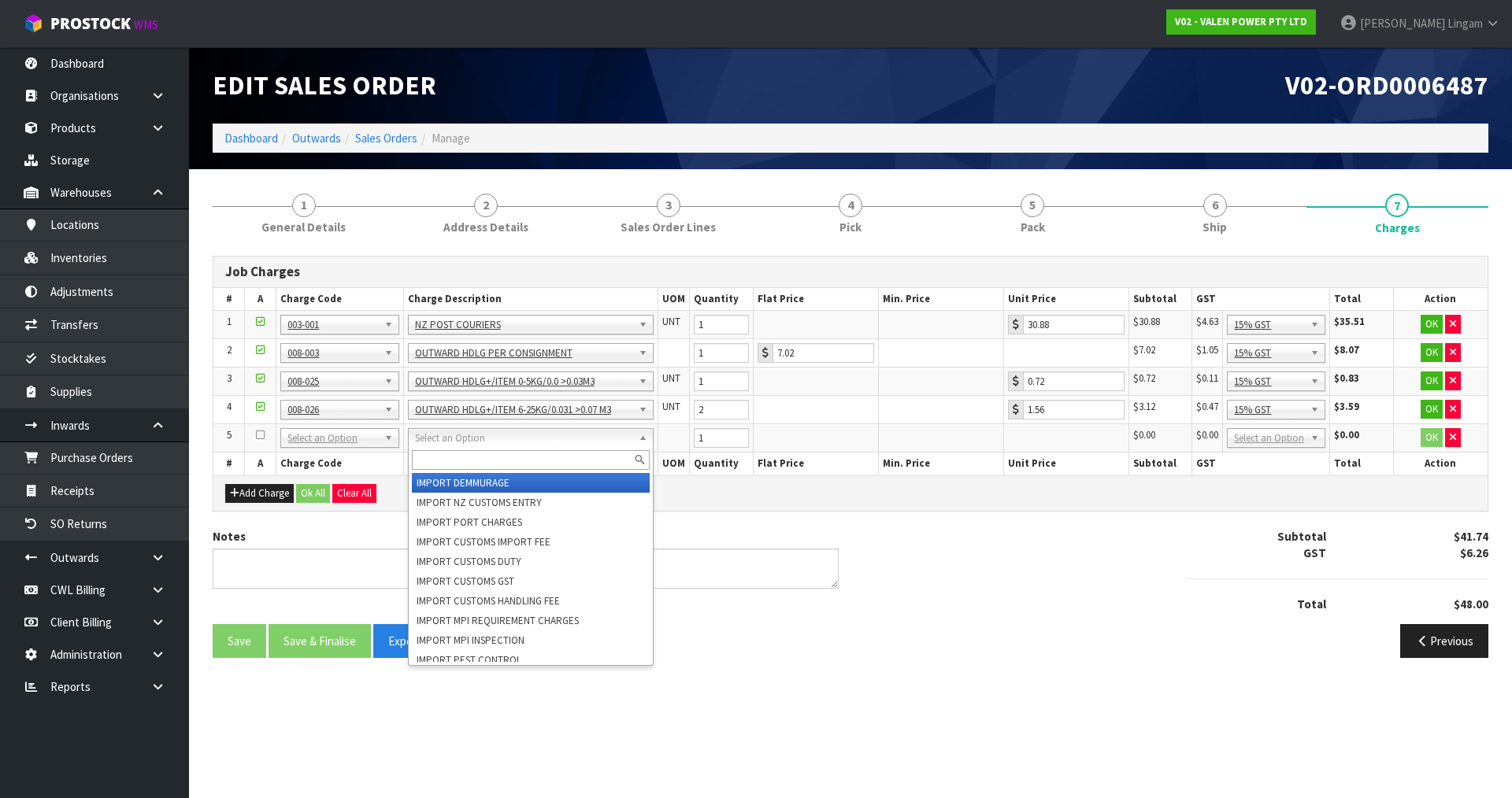
click at [439, 461] on input "text" at bounding box center [530, 460] width 238 height 20
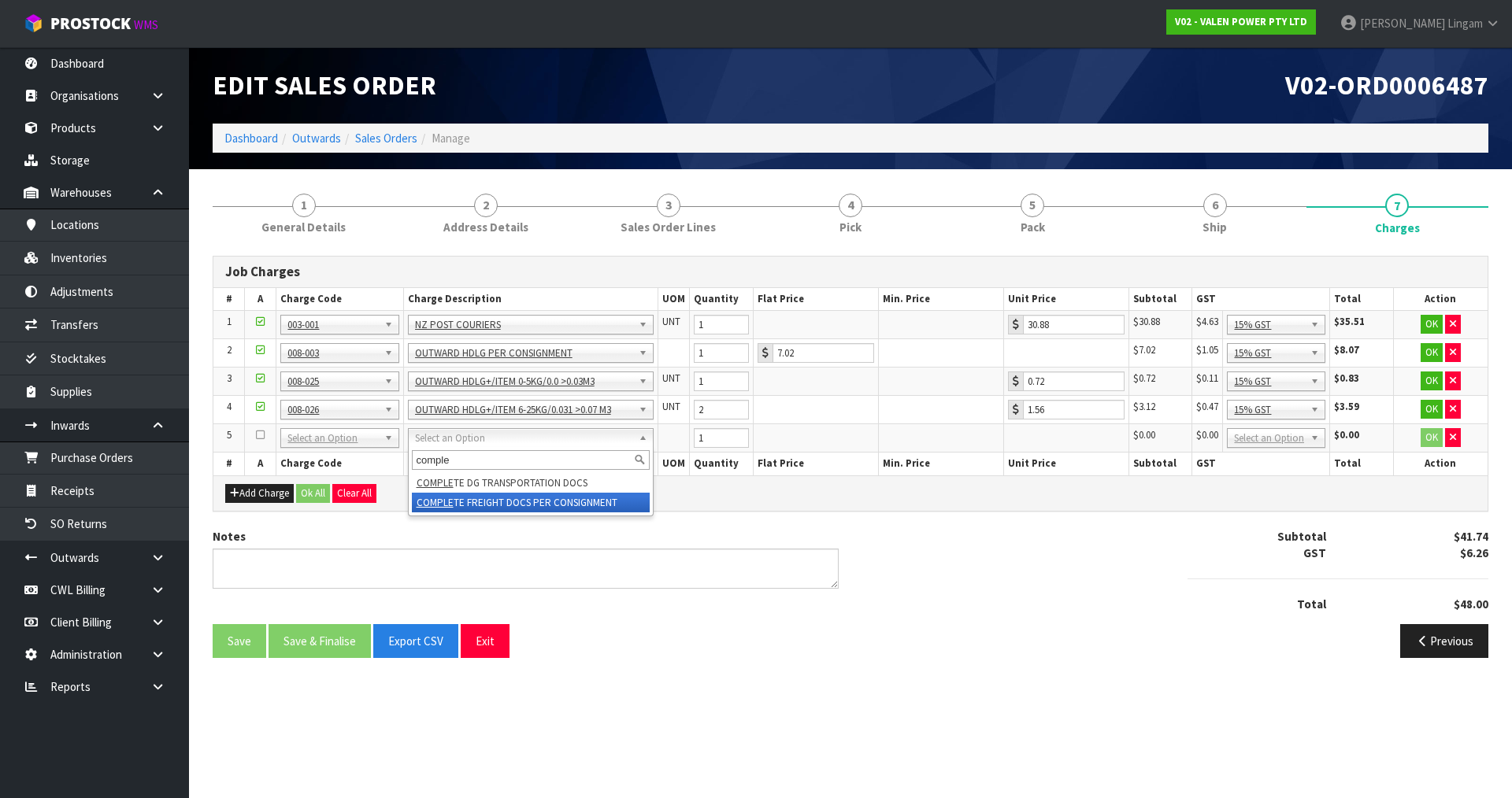
type input "comple"
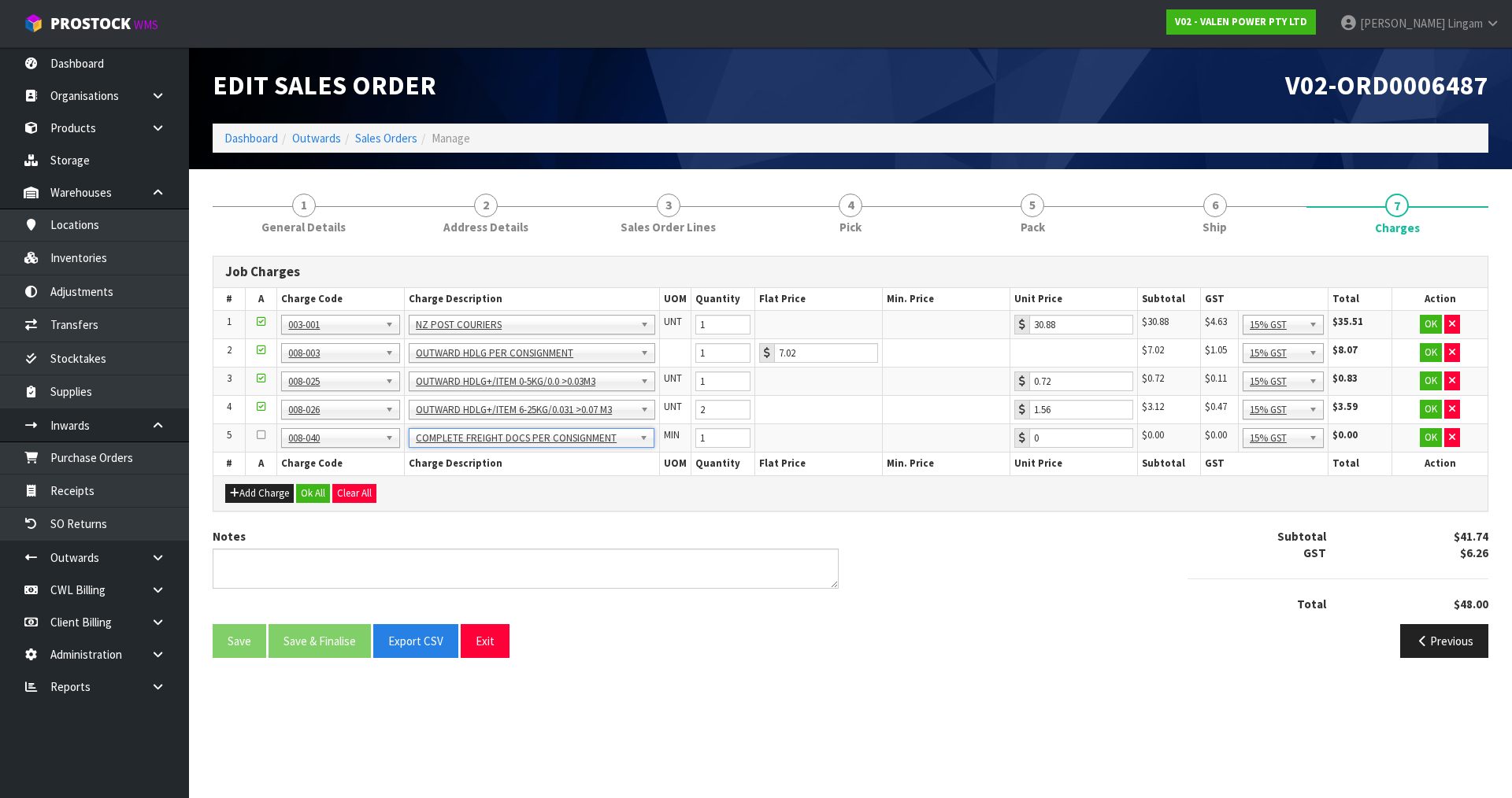
type input "3.71"
click at [270, 494] on button "Add Charge" at bounding box center [260, 493] width 69 height 19
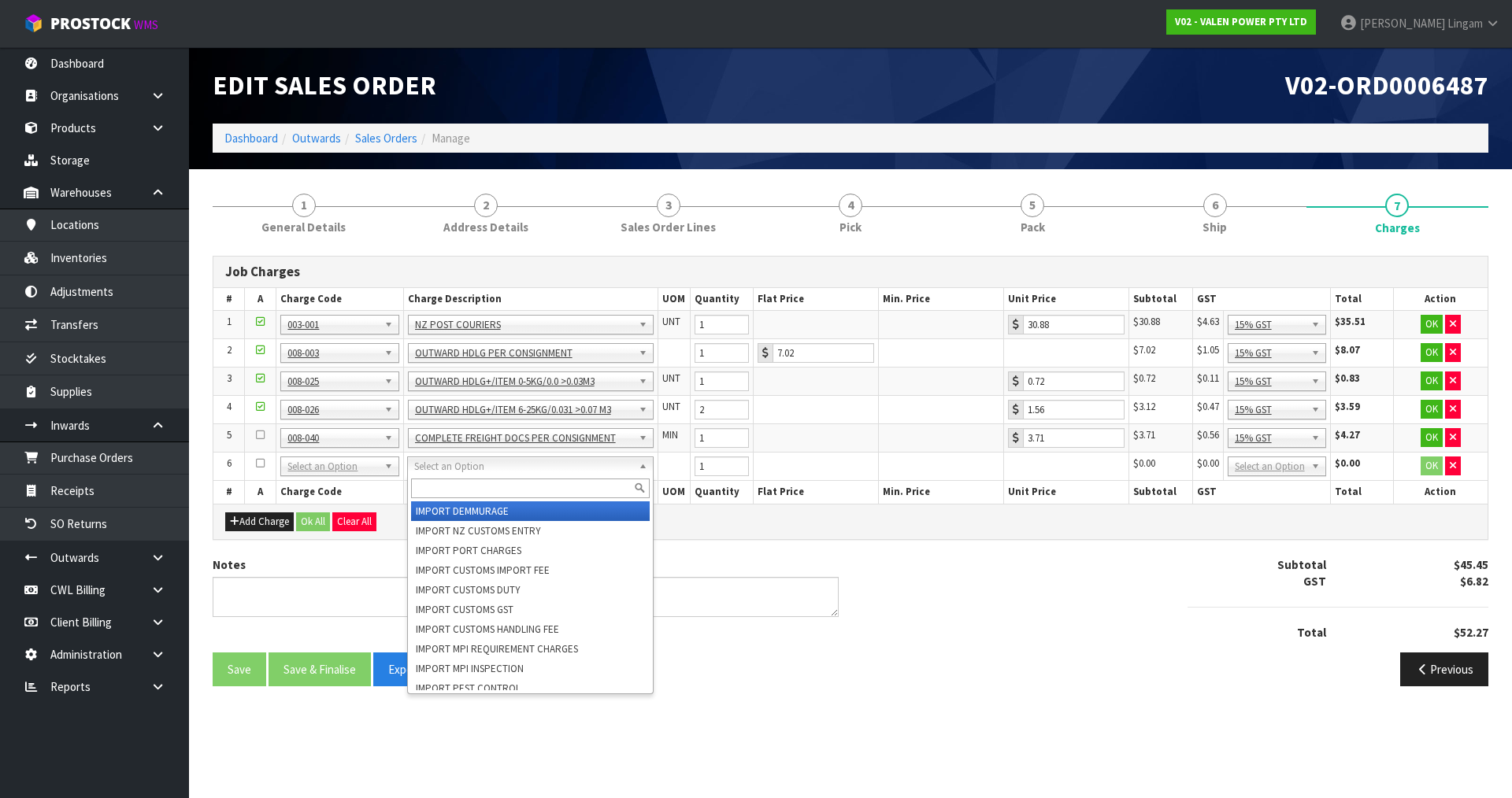
click at [441, 494] on input "text" at bounding box center [530, 489] width 238 height 20
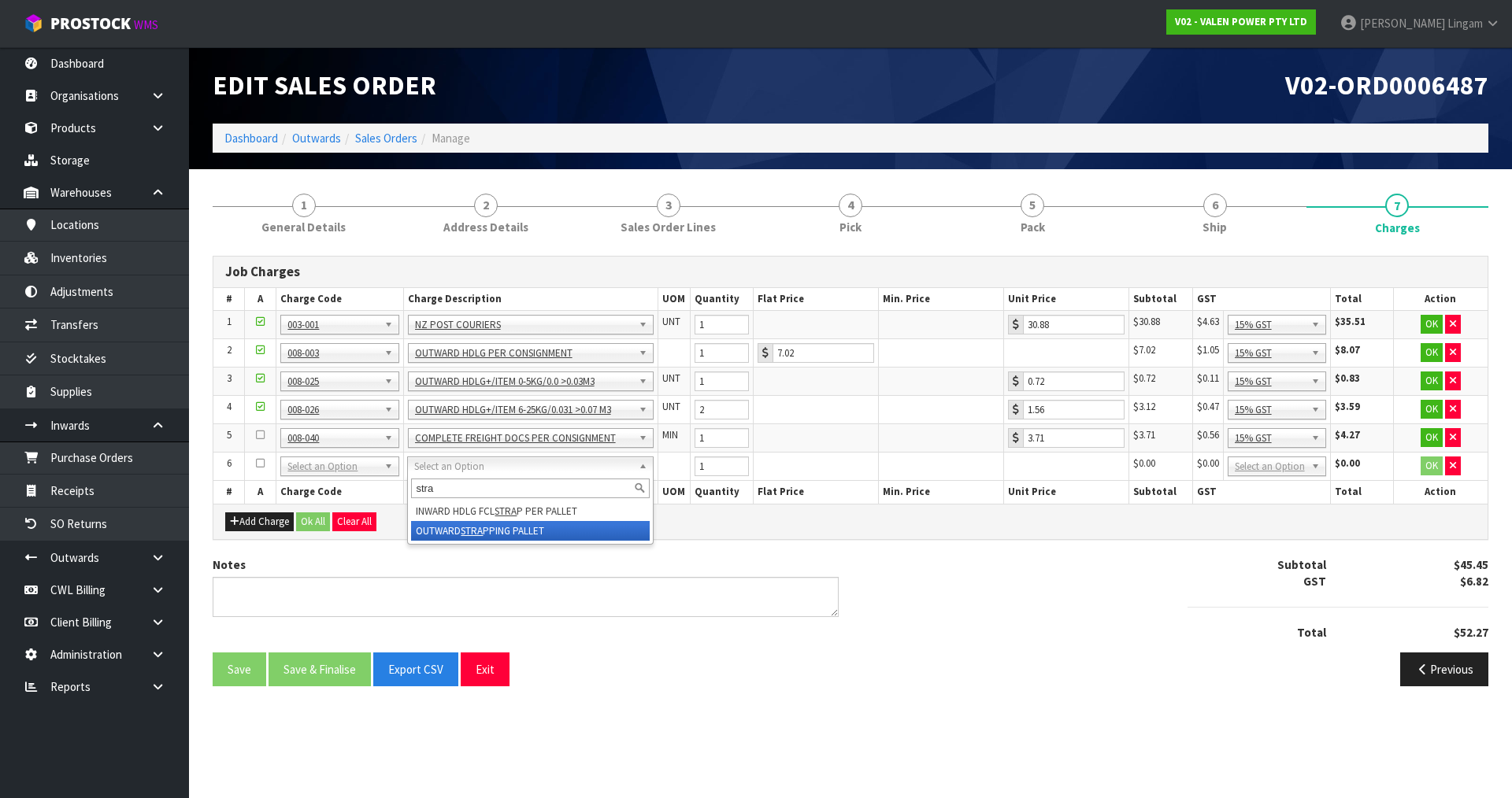
type input "stra"
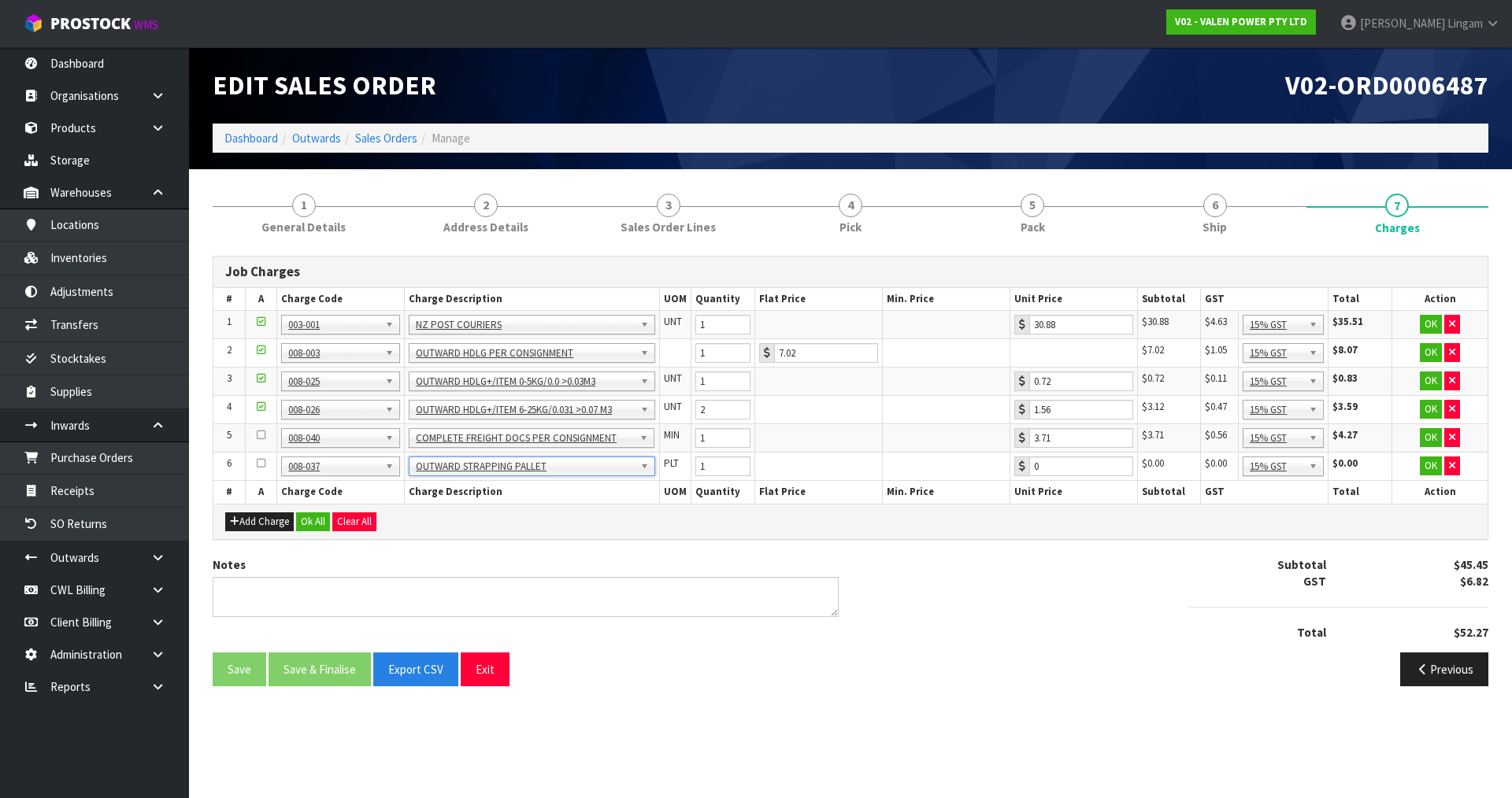
type input "6.63"
click at [311, 520] on button "Ok All" at bounding box center [313, 522] width 34 height 19
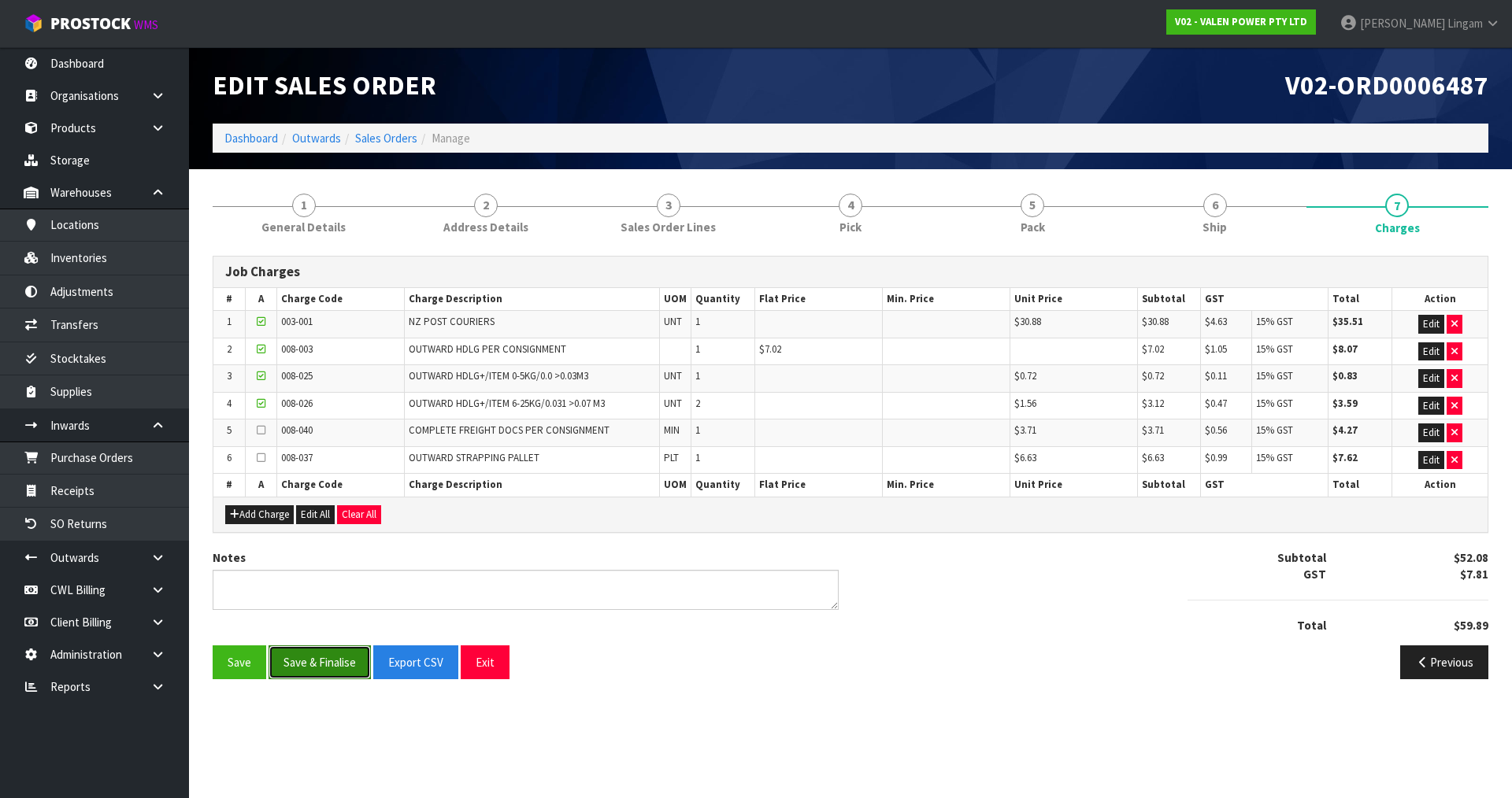
click at [314, 652] on button "Save & Finalise" at bounding box center [320, 662] width 102 height 34
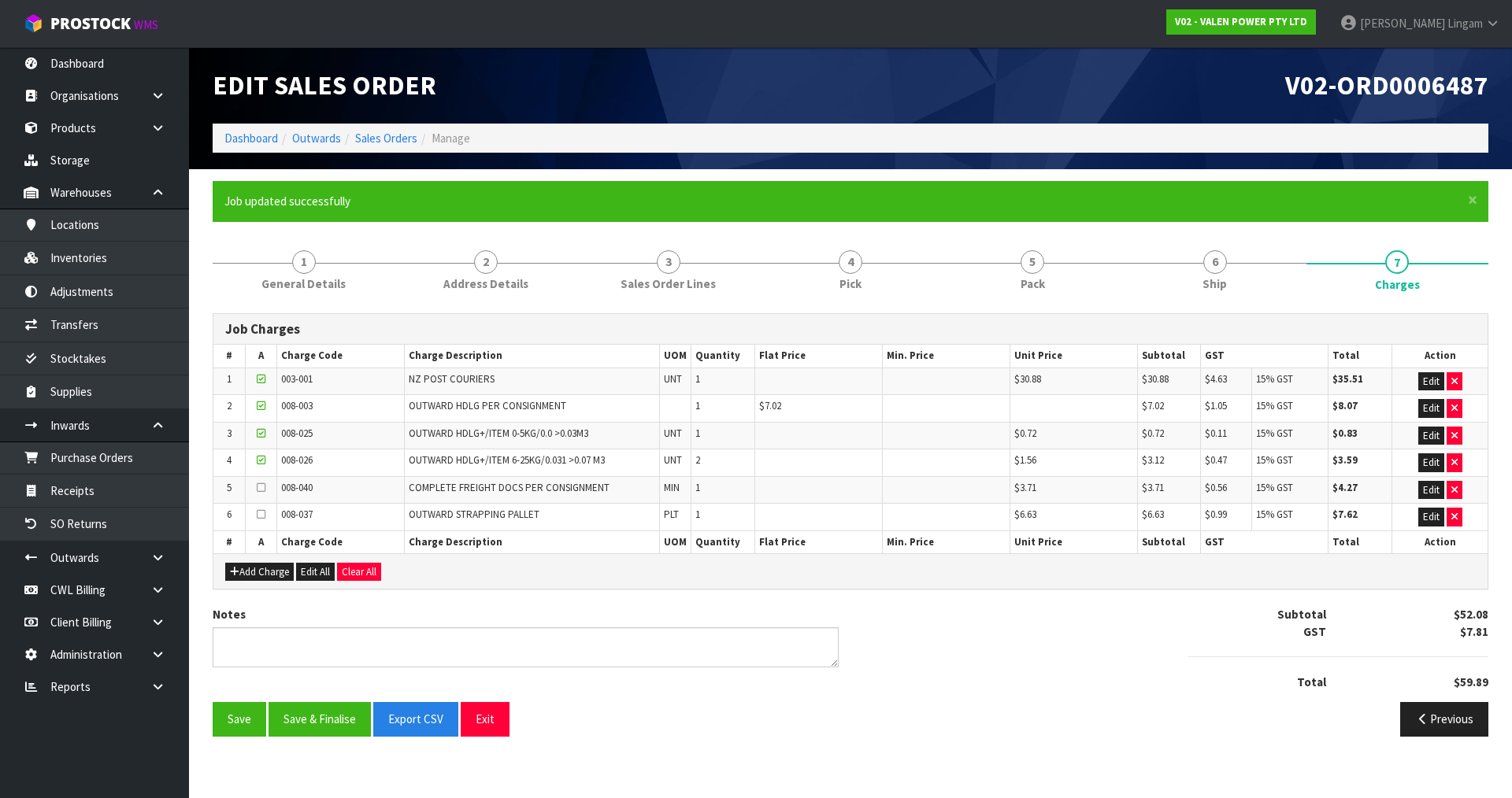
click at [930, 644] on div "Notes Subtotal $52.08 GST $7.81 Total $59.89" at bounding box center [850, 654] width 1299 height 96
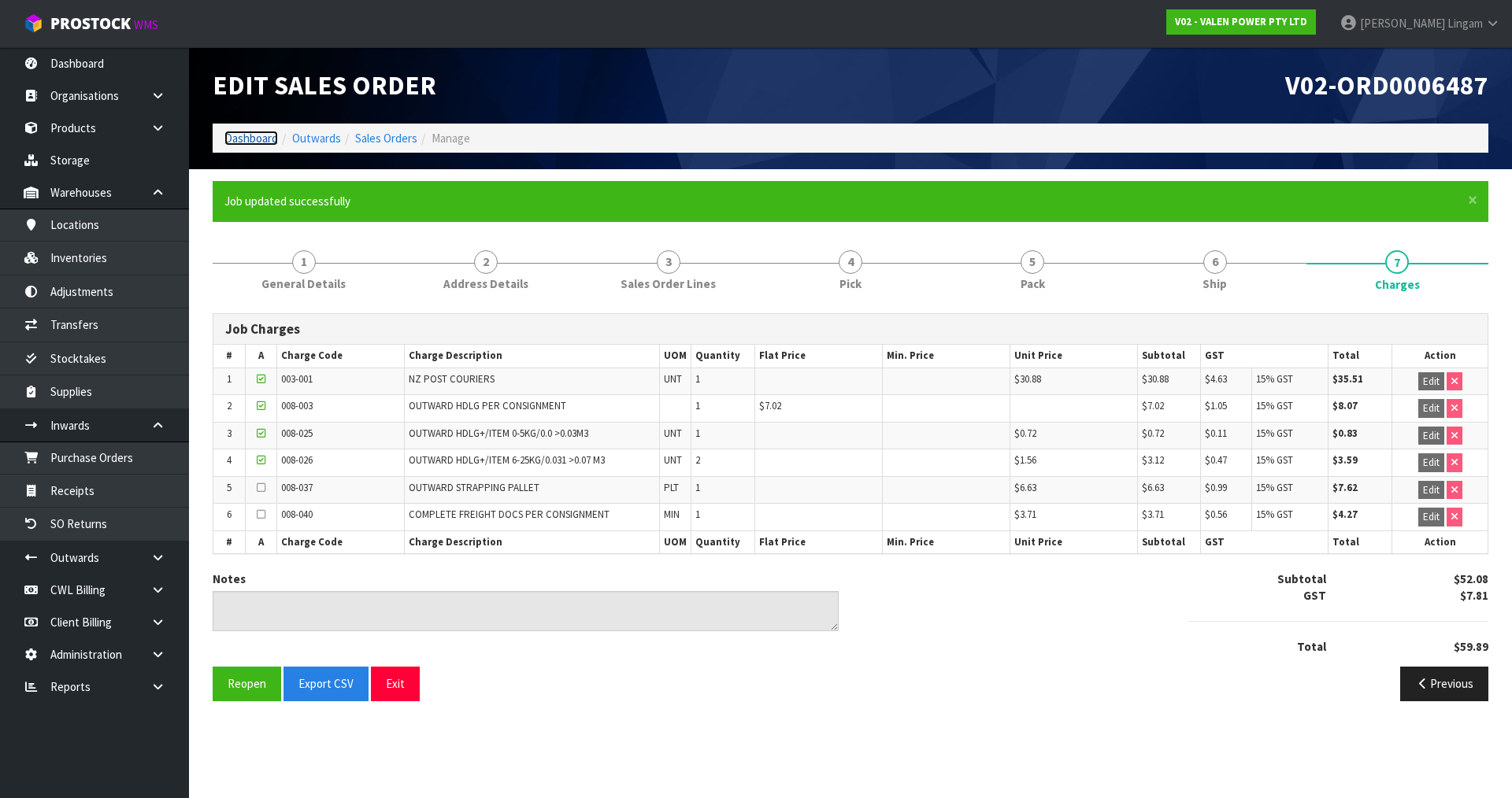
click at [237, 135] on link "Dashboard" at bounding box center [251, 138] width 54 height 15
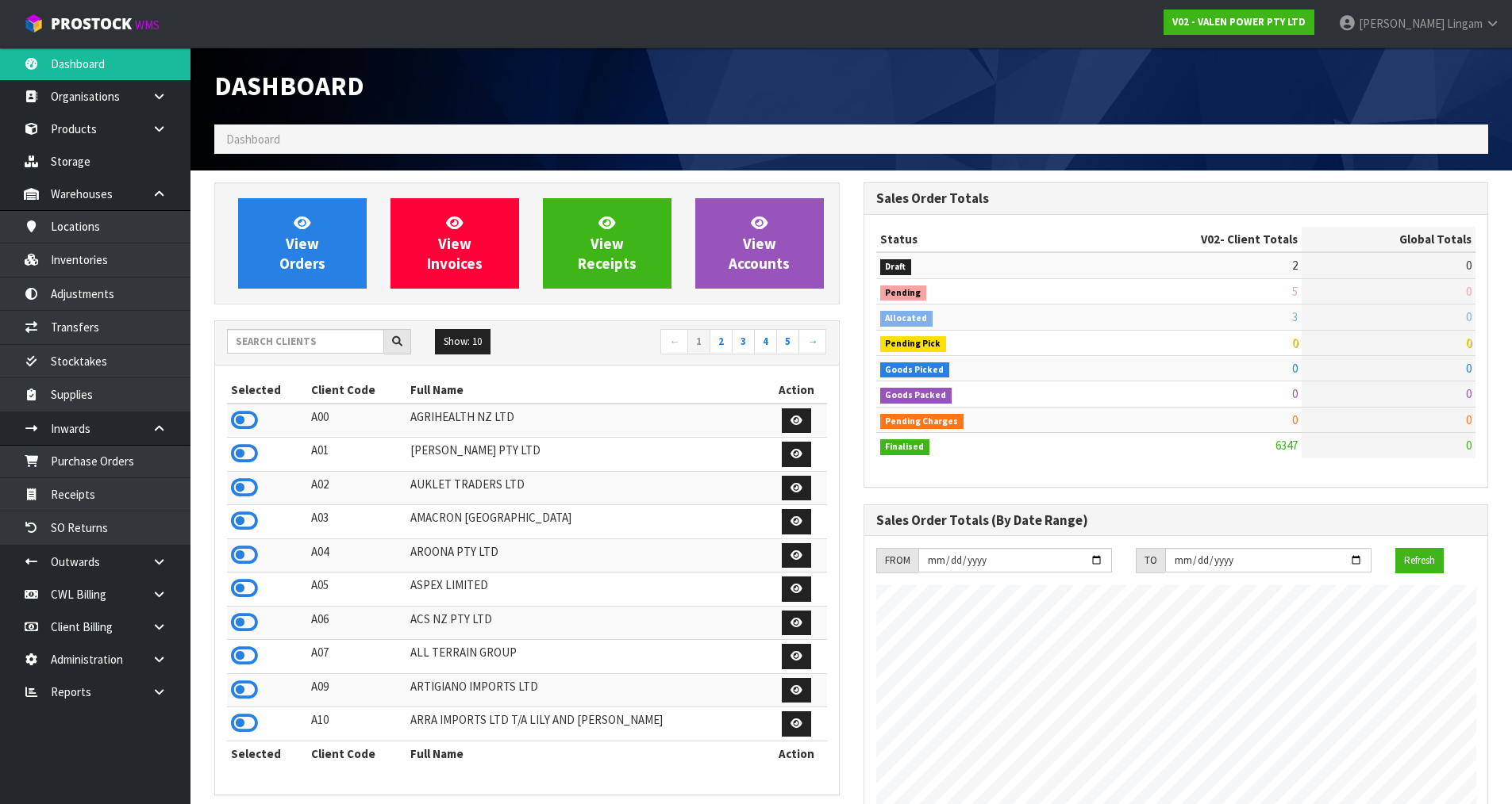
scroll to position [1202, 648]
click at [322, 267] on span "View Orders" at bounding box center [302, 243] width 46 height 60
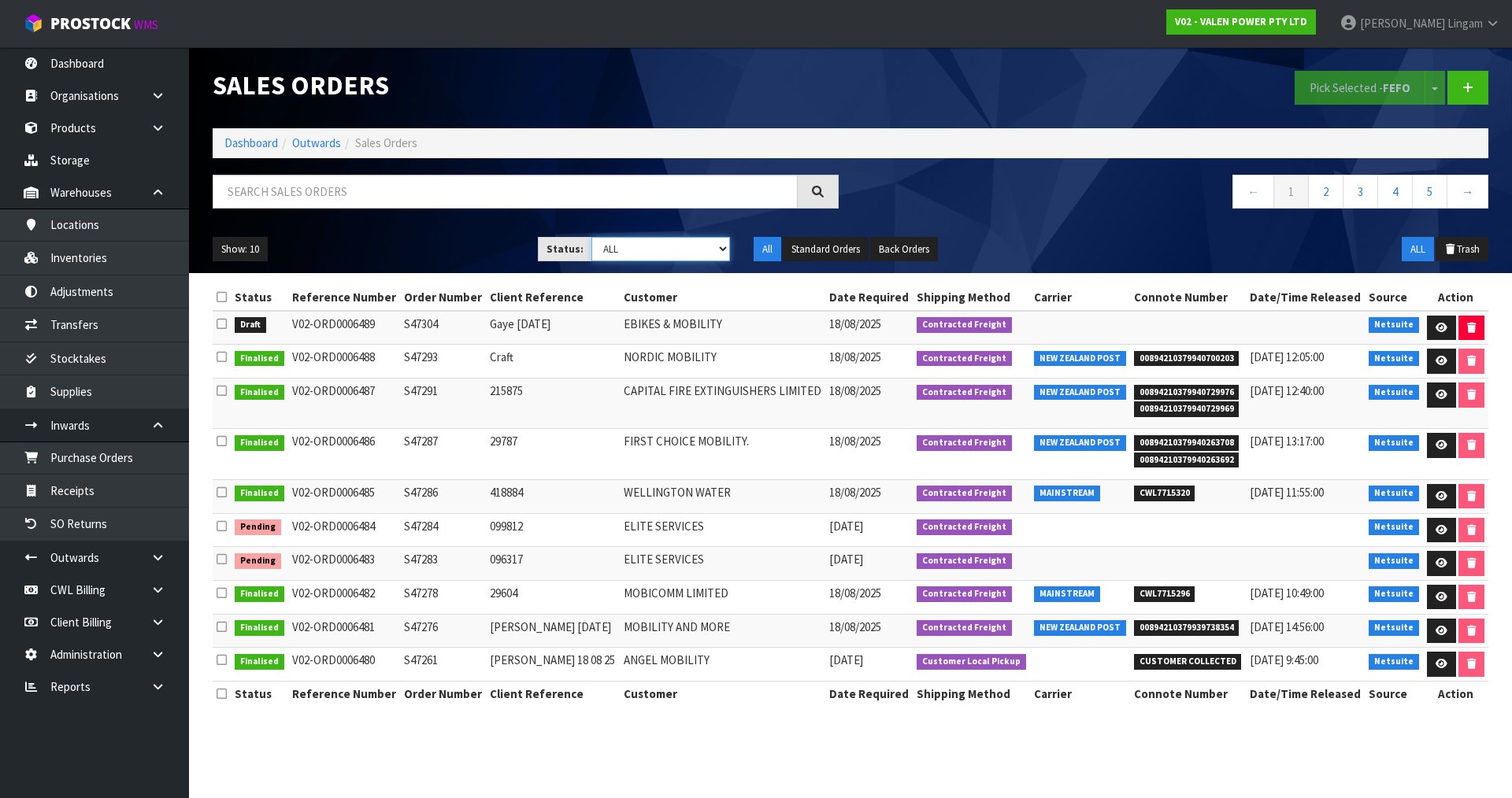
click at [687, 245] on select "Draft Pending Allocated Pending Pick Goods Picked Goods Packed Pending Charges …" at bounding box center [661, 249] width 139 height 25
select select "string:2"
click at [591, 237] on select "Draft Pending Allocated Pending Pick Goods Picked Goods Packed Pending Charges …" at bounding box center [661, 249] width 139 height 25
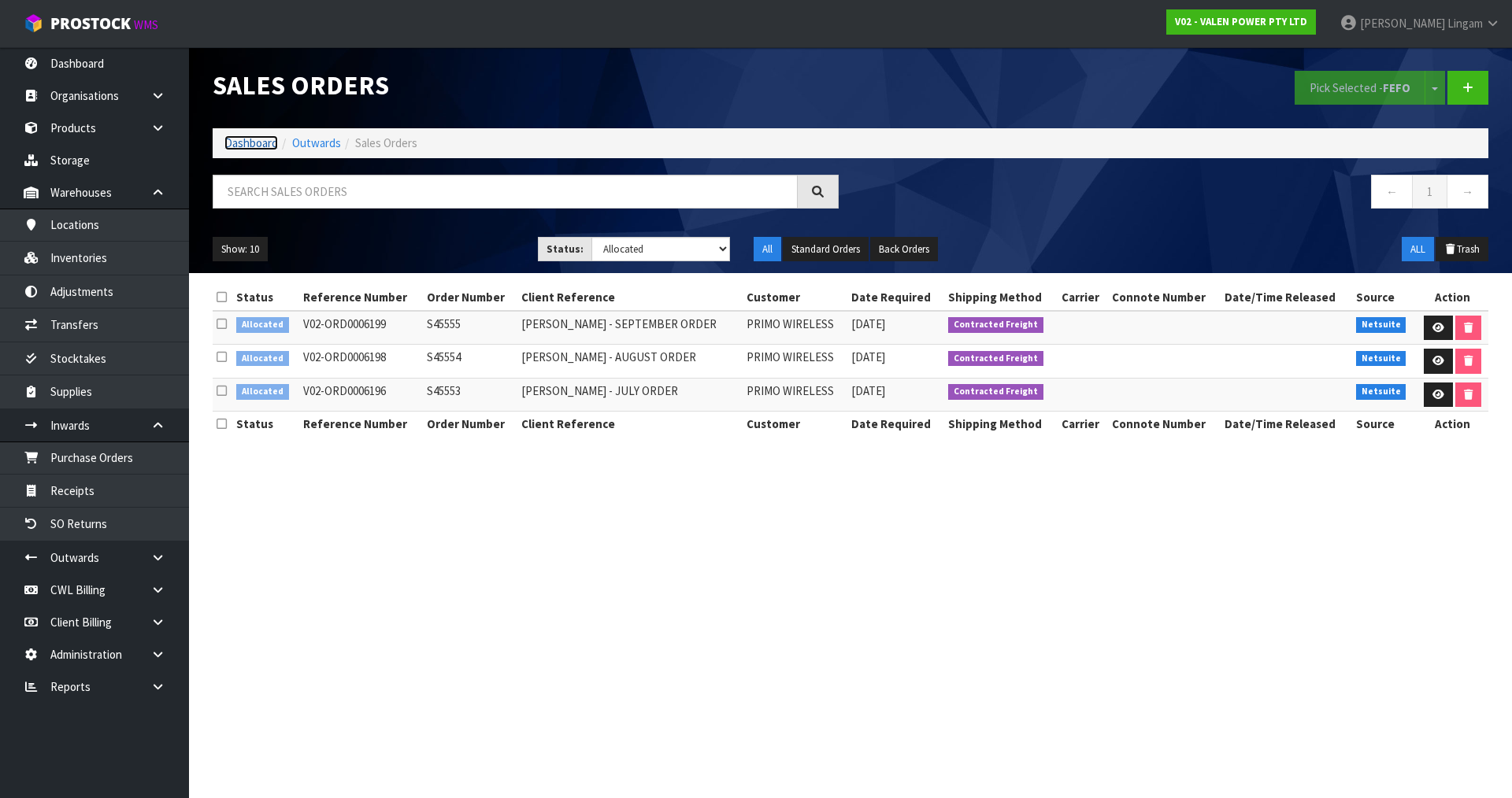
click at [250, 146] on link "Dashboard" at bounding box center [251, 142] width 54 height 15
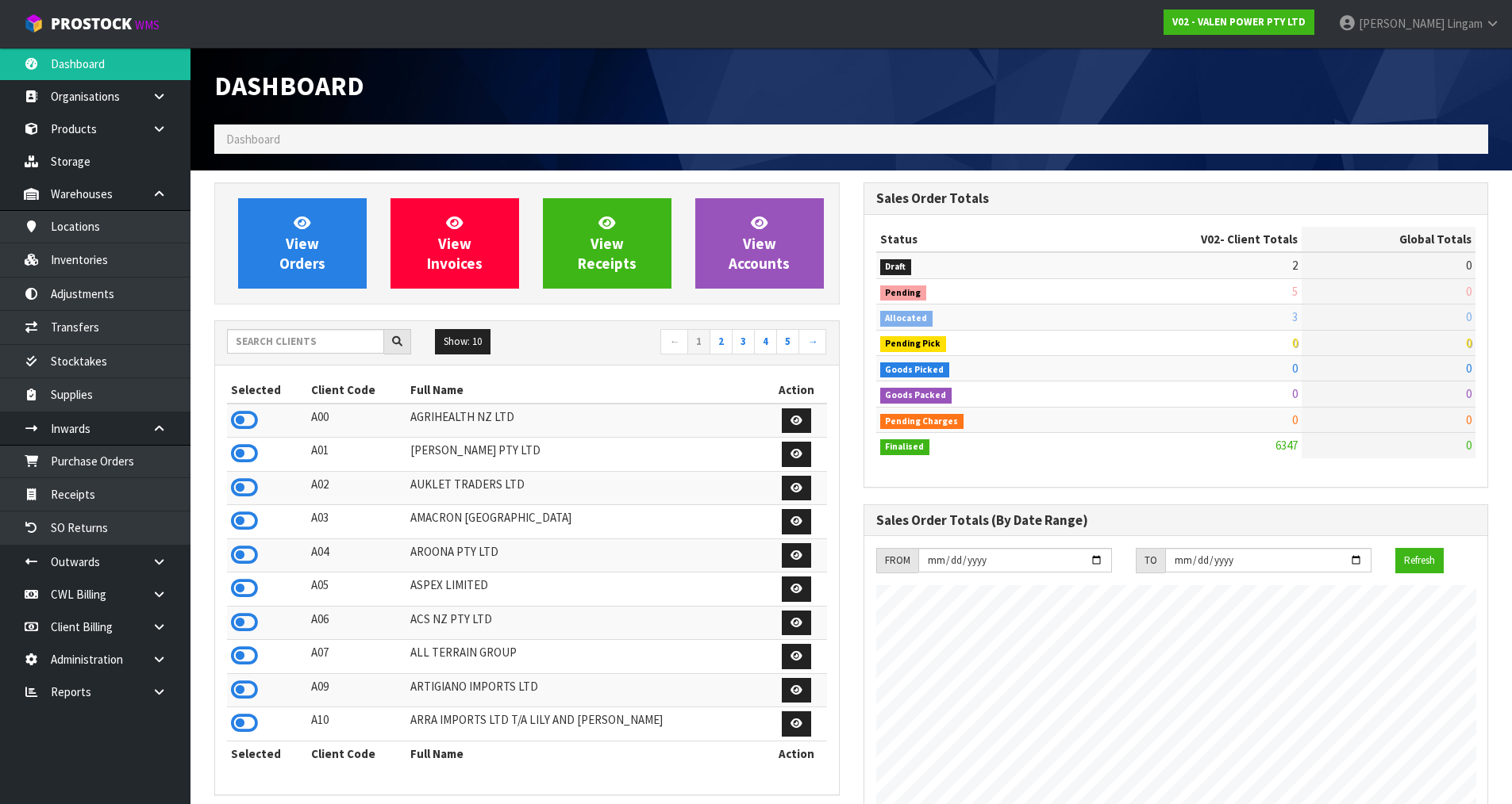
scroll to position [1202, 648]
click at [322, 346] on input "text" at bounding box center [305, 342] width 157 height 25
click at [339, 342] on input "text" at bounding box center [305, 342] width 157 height 25
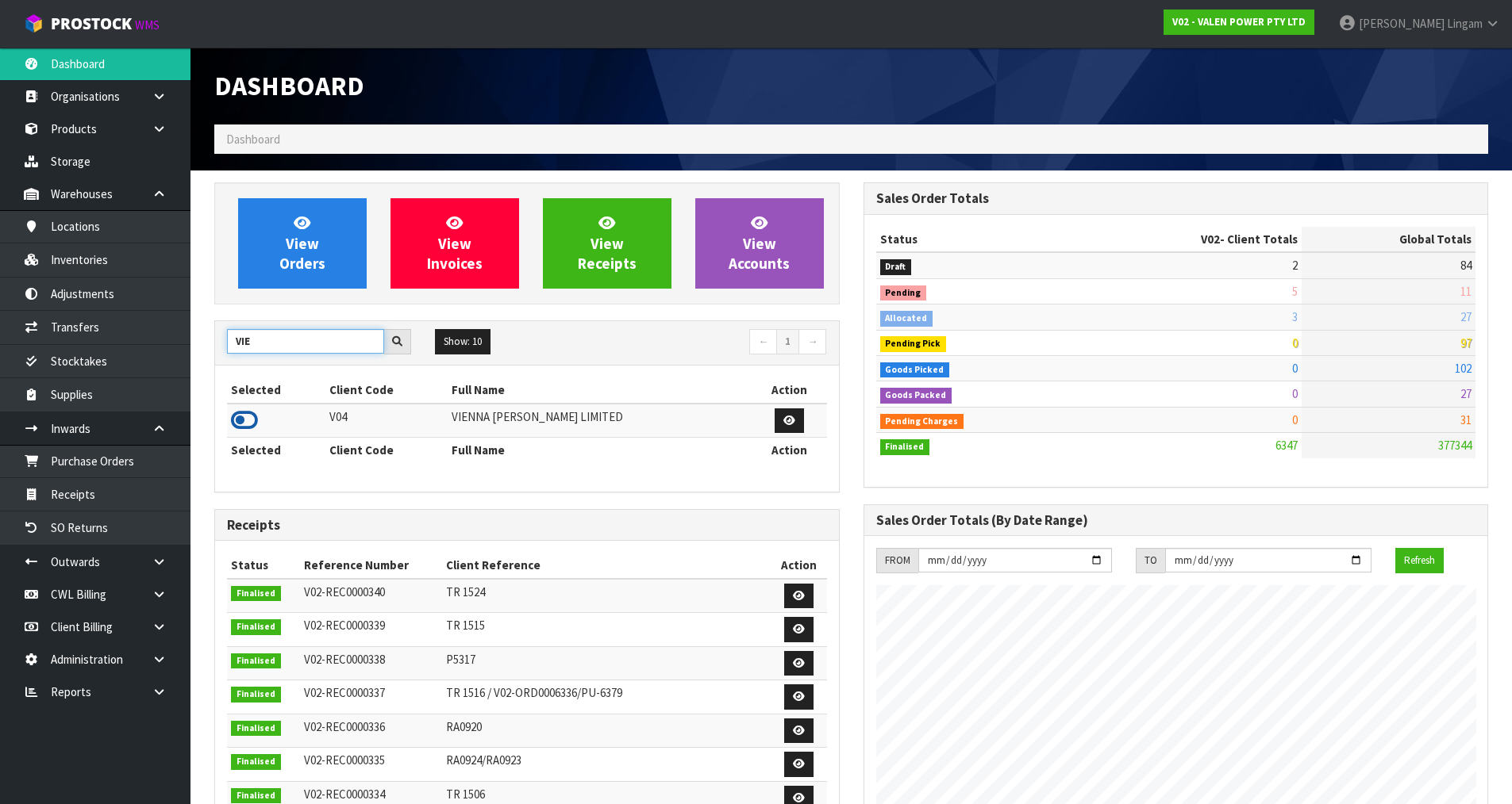
type input "VIE"
click at [239, 415] on icon at bounding box center [243, 421] width 27 height 24
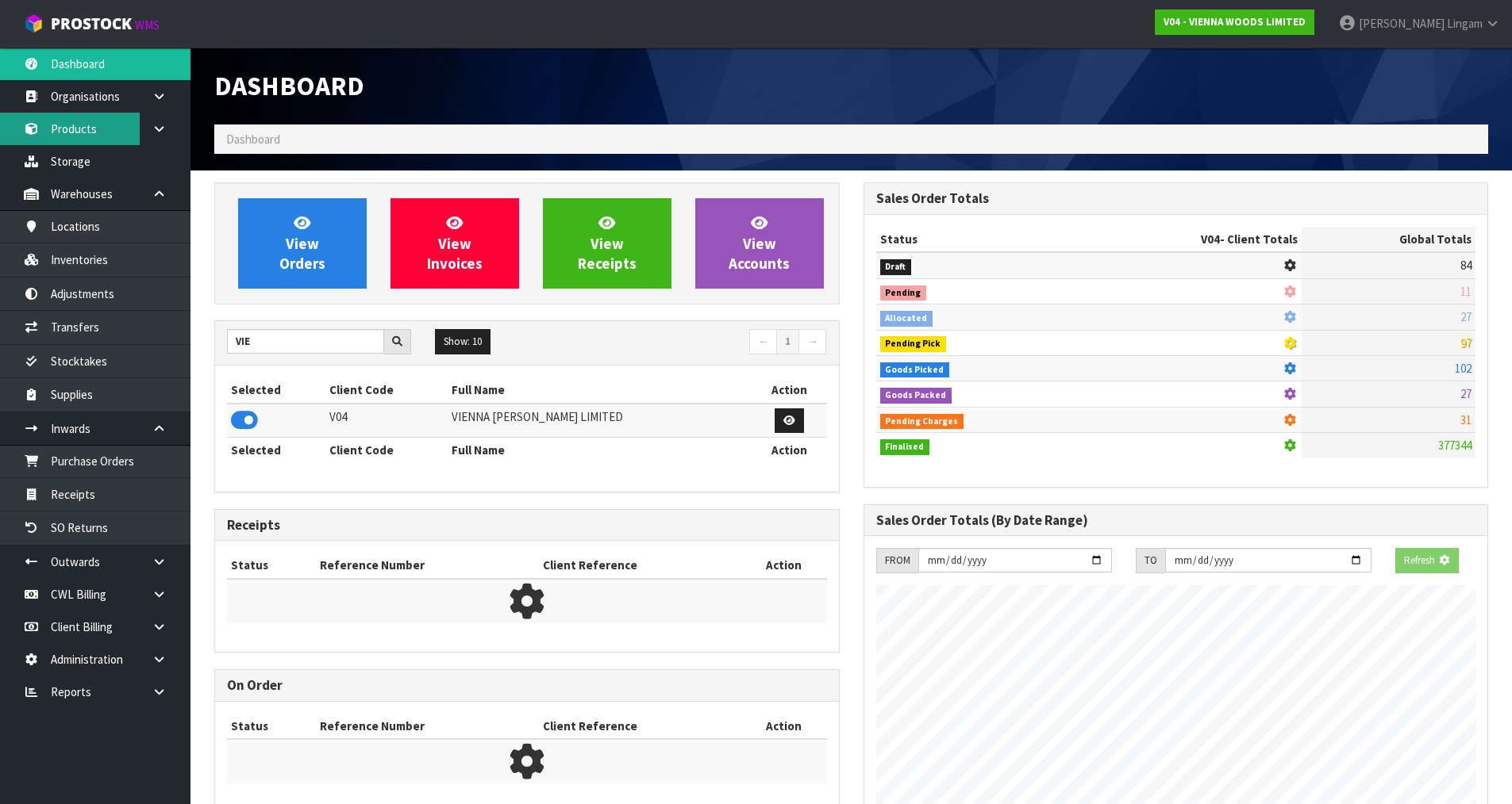
click at [77, 139] on link "Products" at bounding box center [95, 129] width 190 height 32
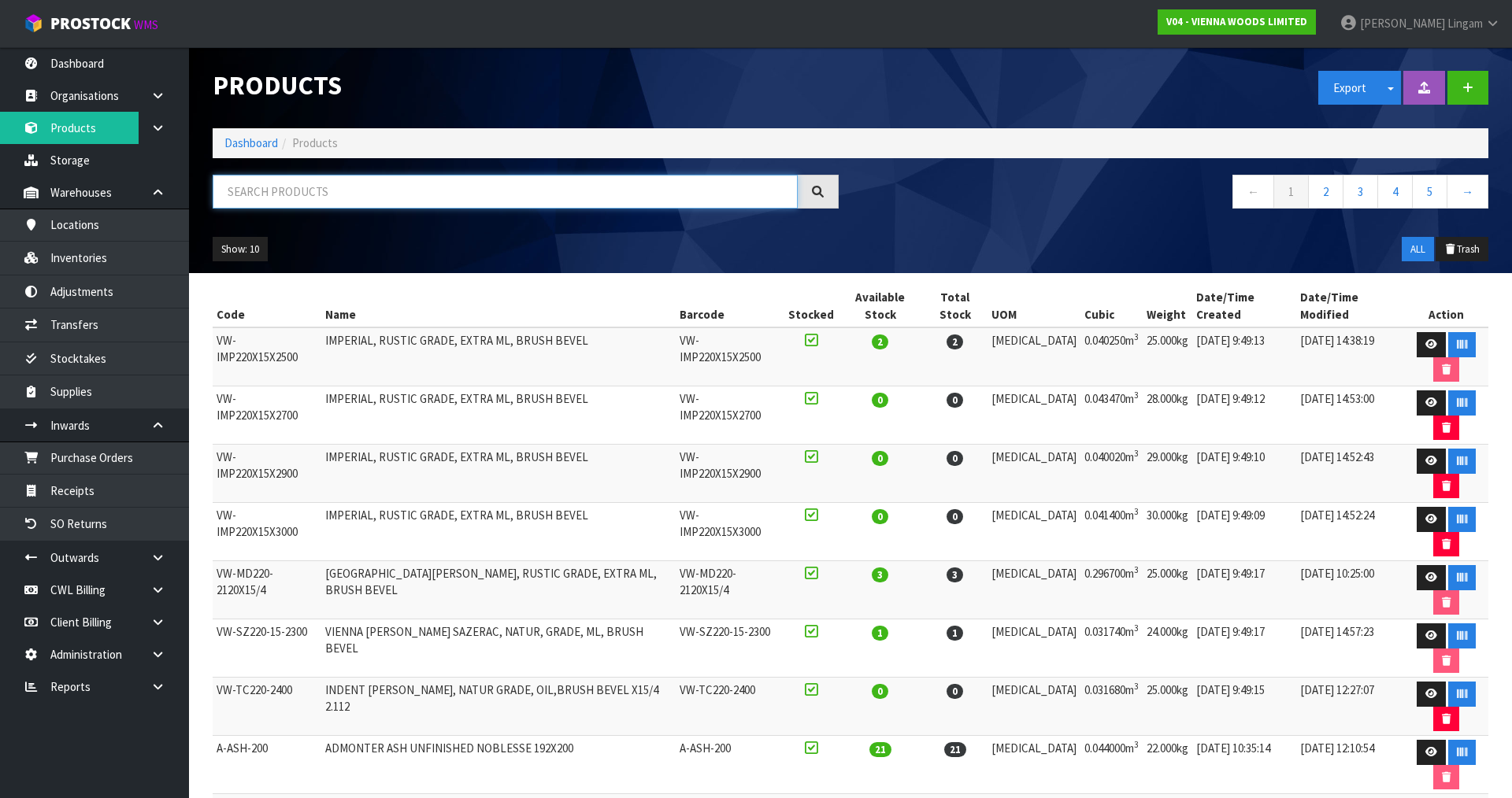
click at [388, 192] on input "text" at bounding box center [505, 192] width 585 height 34
click at [246, 251] on button "Show: 10" at bounding box center [240, 249] width 55 height 26
click at [266, 338] on link "50" at bounding box center [276, 342] width 125 height 22
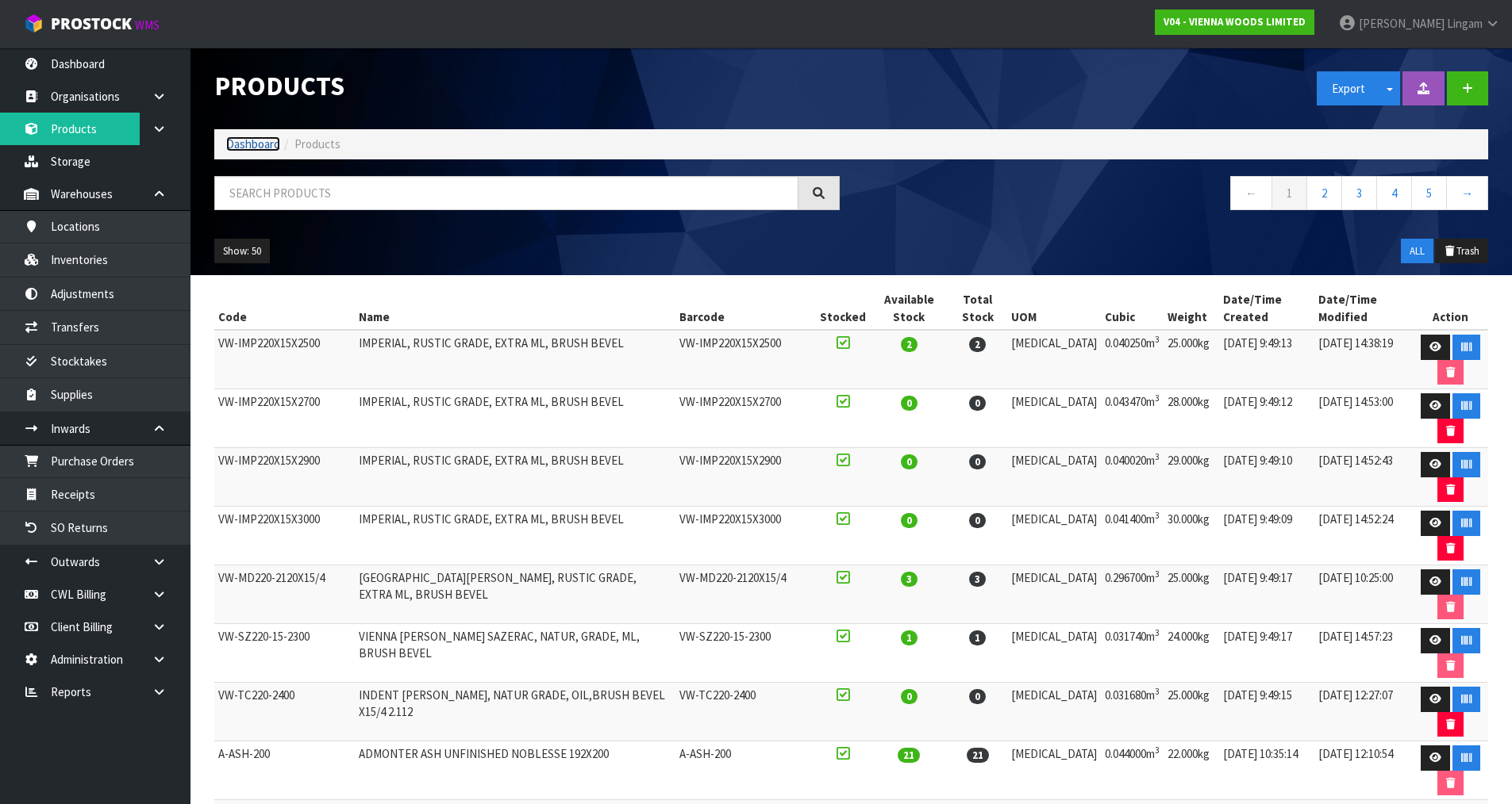
click at [244, 145] on link "Dashboard" at bounding box center [253, 143] width 54 height 15
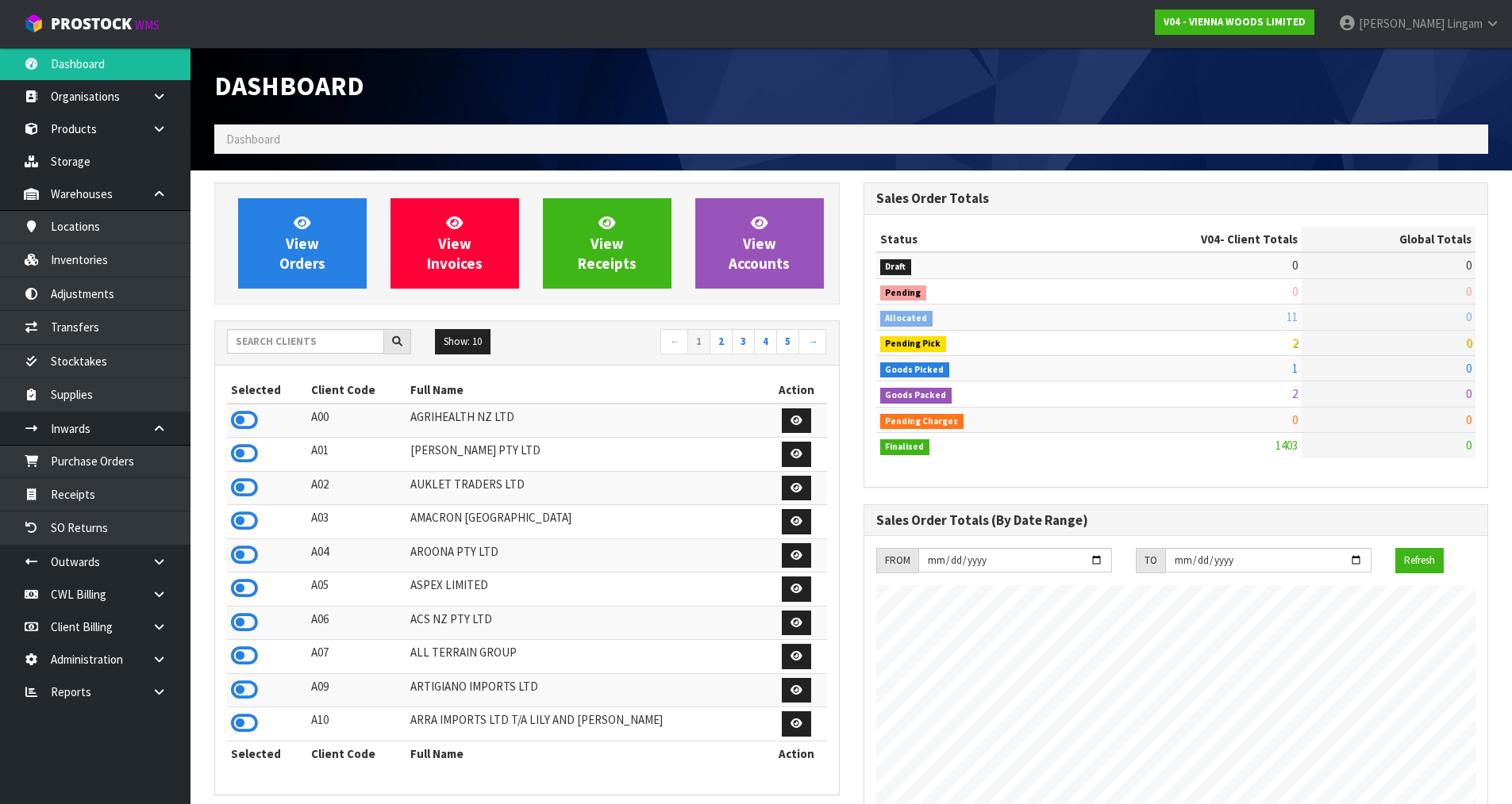
scroll to position [996, 648]
click at [354, 346] on input "text" at bounding box center [305, 342] width 157 height 25
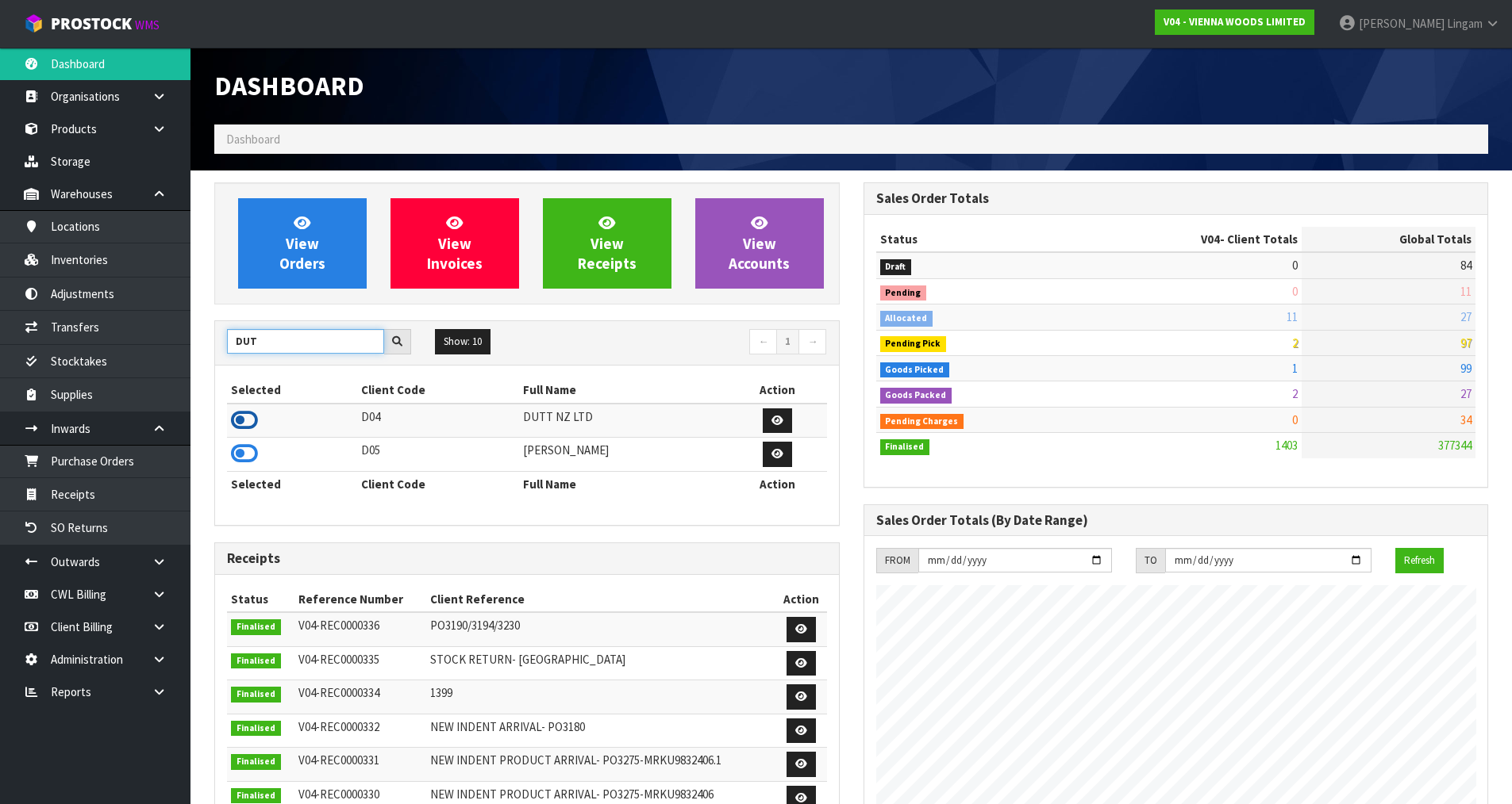
type input "DUT"
click at [248, 425] on icon at bounding box center [243, 421] width 27 height 24
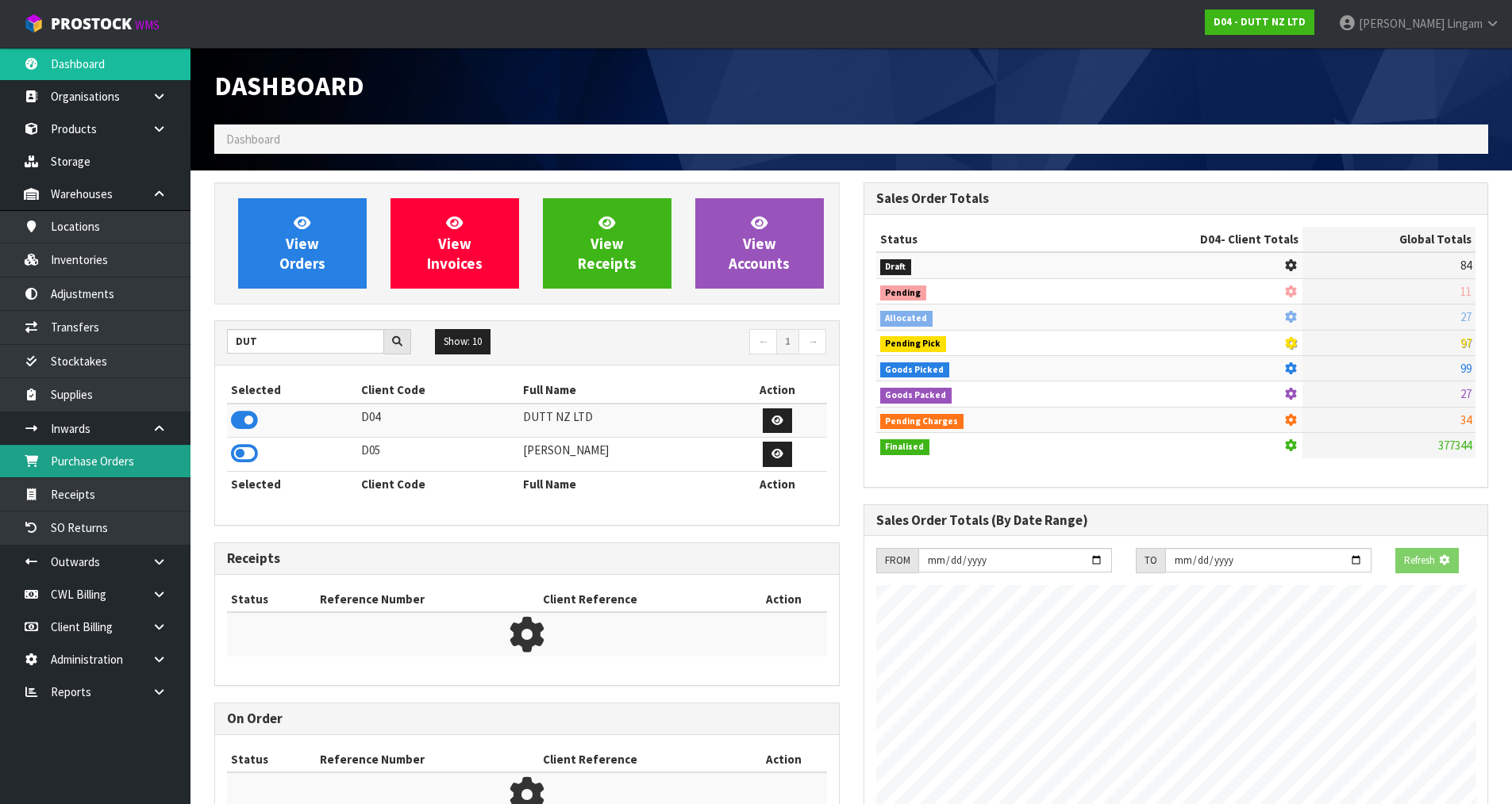
click at [135, 462] on link "Purchase Orders" at bounding box center [95, 461] width 190 height 32
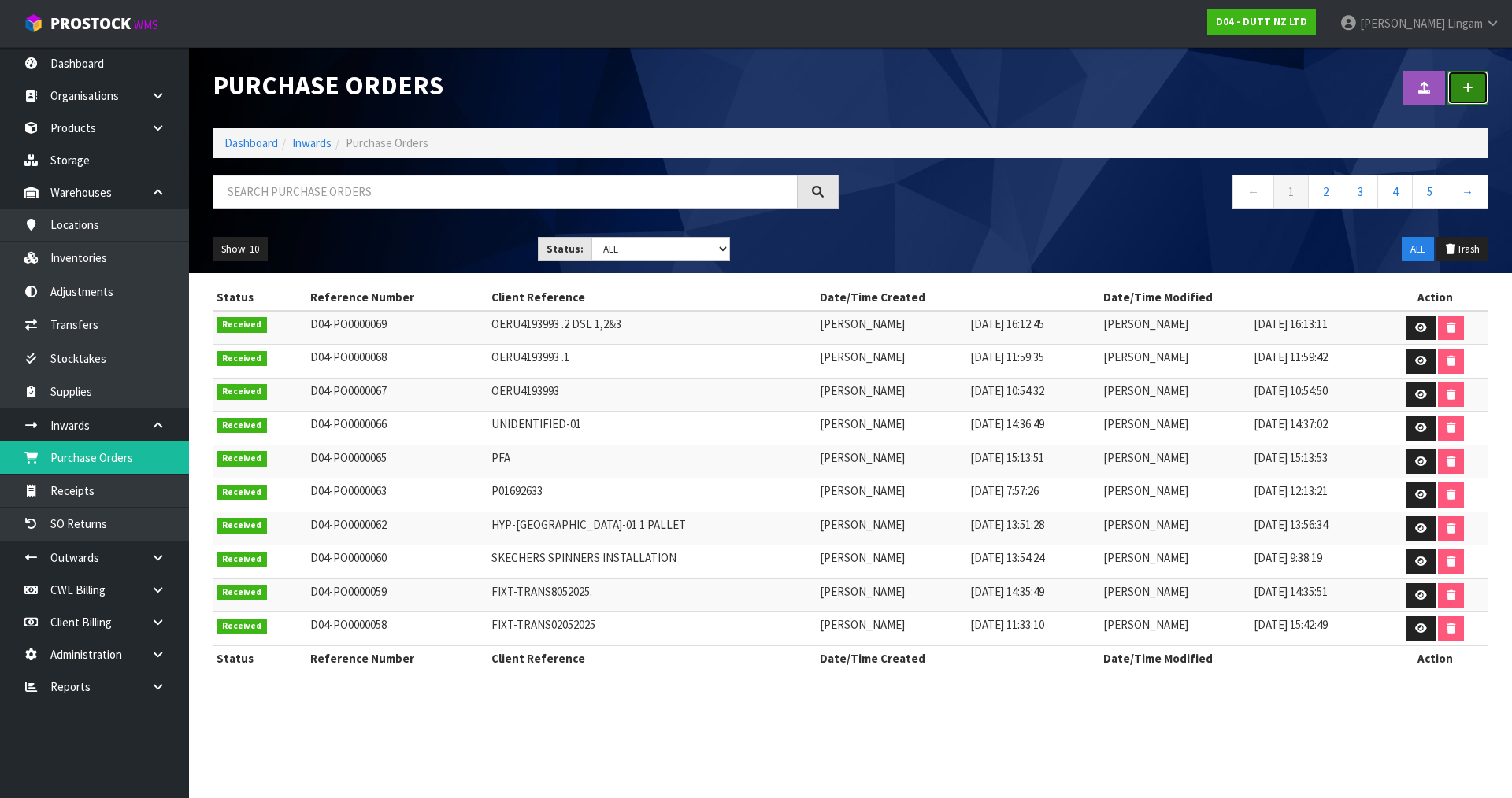
click at [1475, 90] on link at bounding box center [1468, 88] width 41 height 34
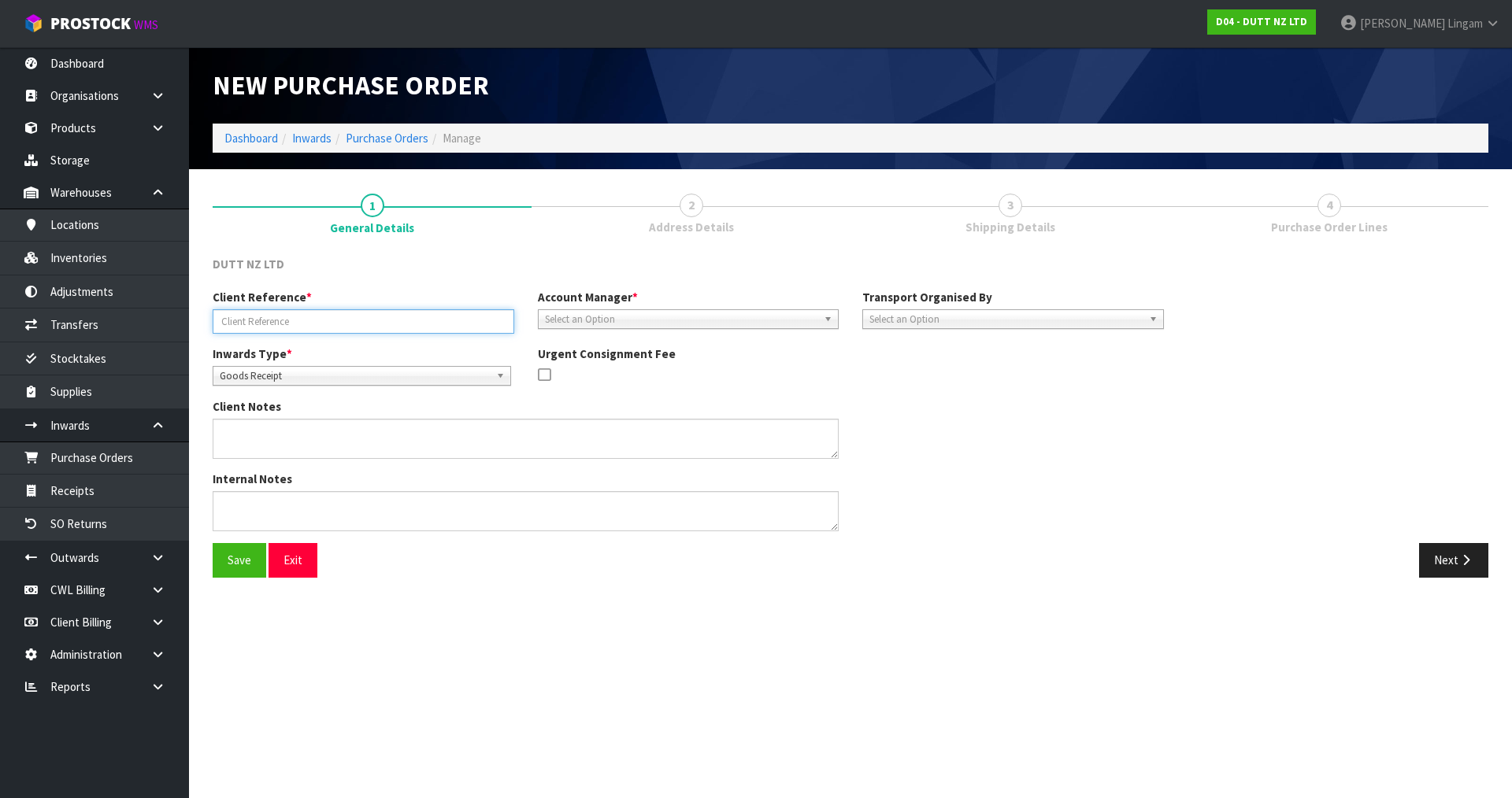
click at [341, 321] on input "text" at bounding box center [363, 321] width 302 height 25
paste input "NUDELUCY250804"
type input "NUDELUCY250804"
click at [248, 564] on button "Save" at bounding box center [239, 560] width 54 height 34
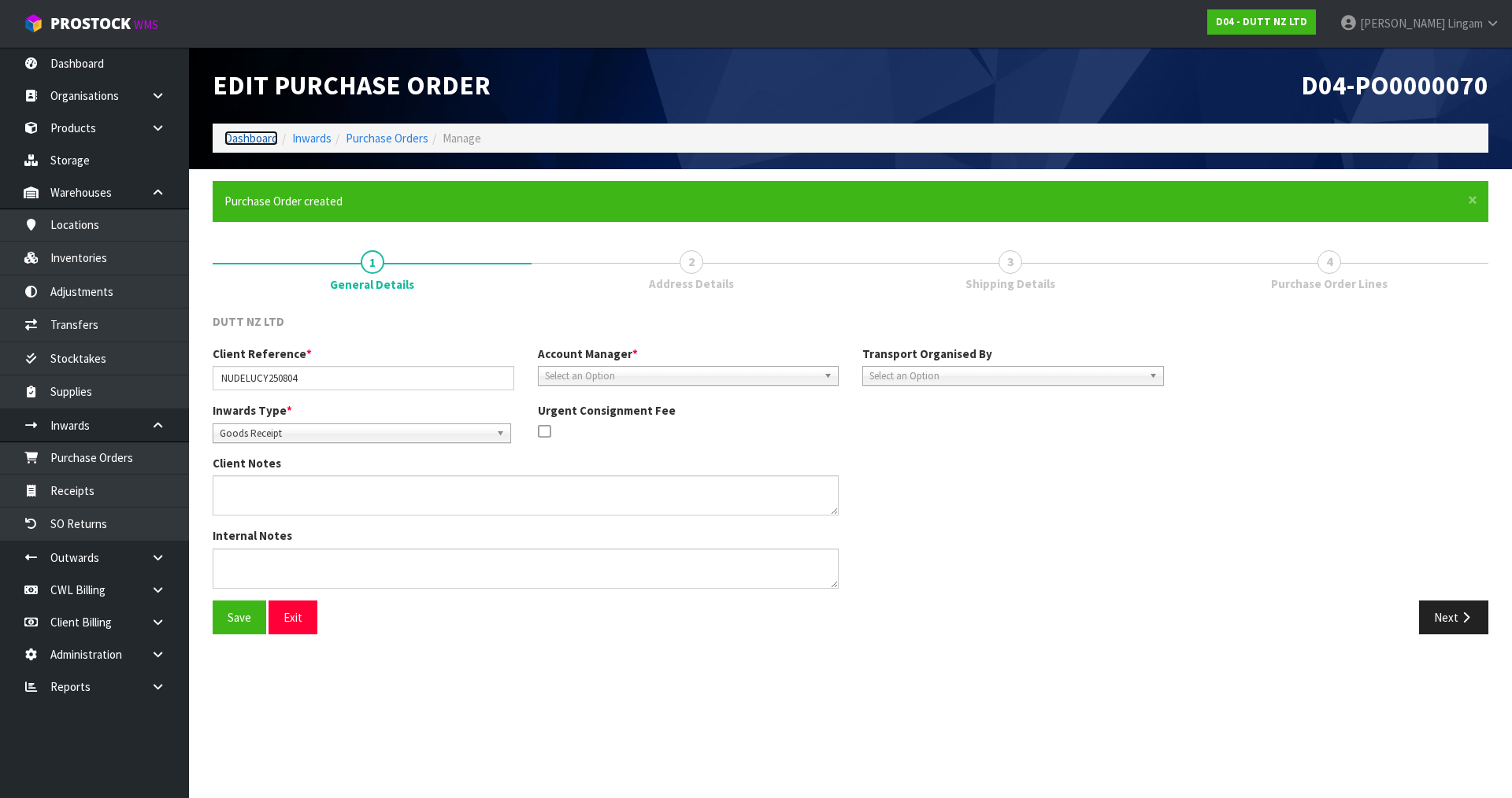
click at [237, 138] on link "Dashboard" at bounding box center [251, 138] width 54 height 15
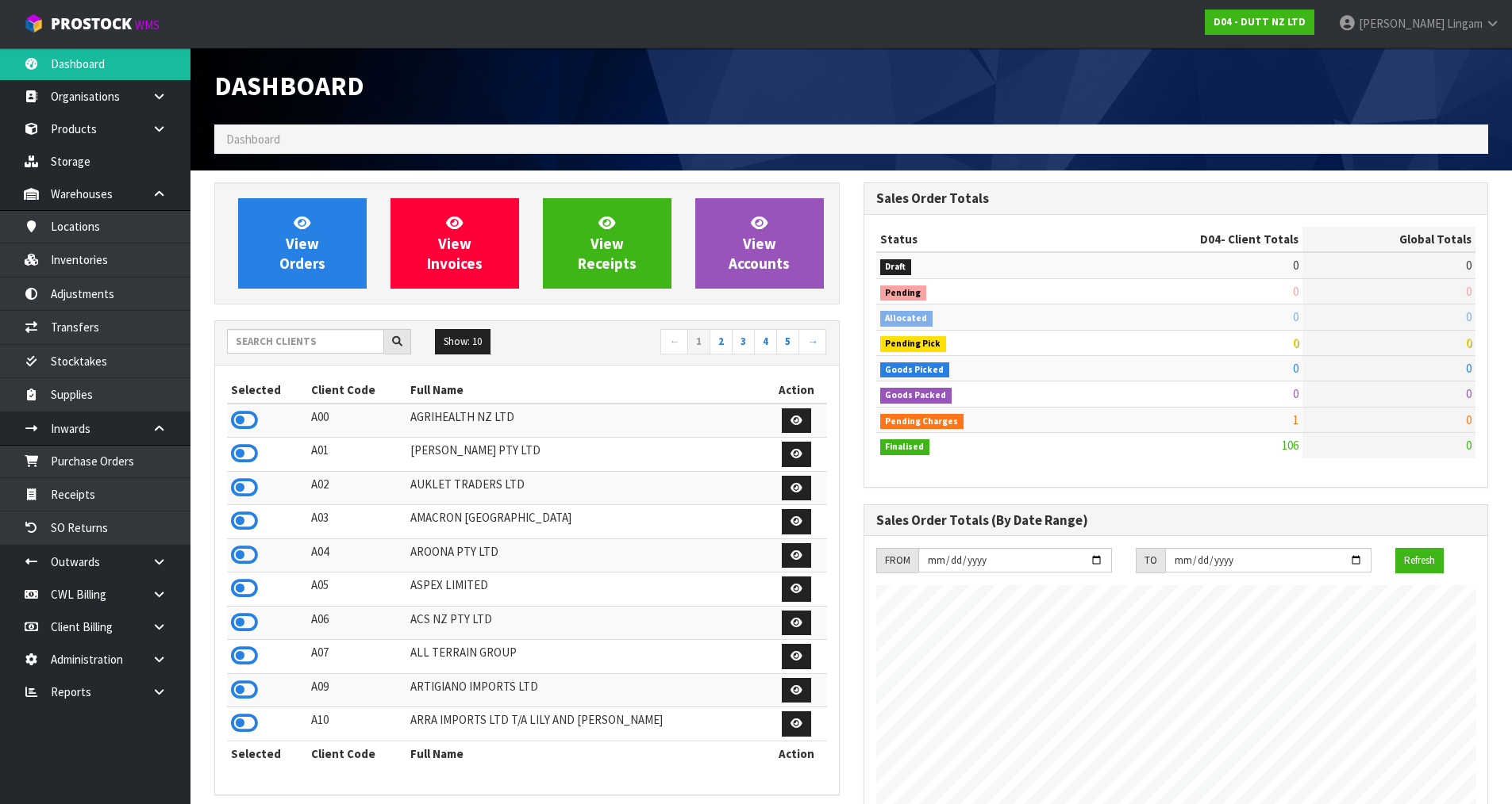
scroll to position [1202, 648]
click at [356, 342] on input "text" at bounding box center [305, 342] width 157 height 25
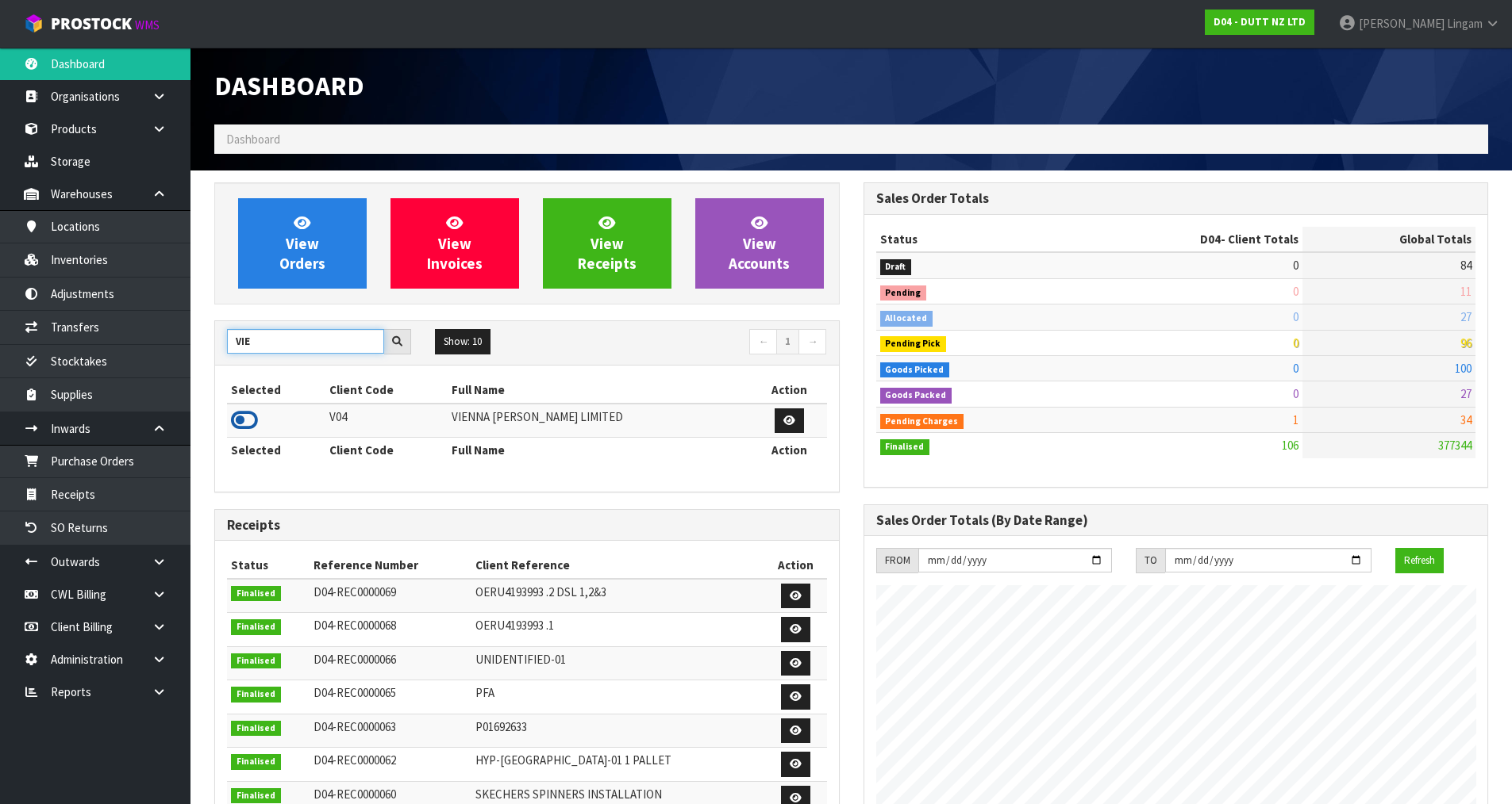
type input "VIE"
click at [243, 417] on icon at bounding box center [243, 421] width 27 height 24
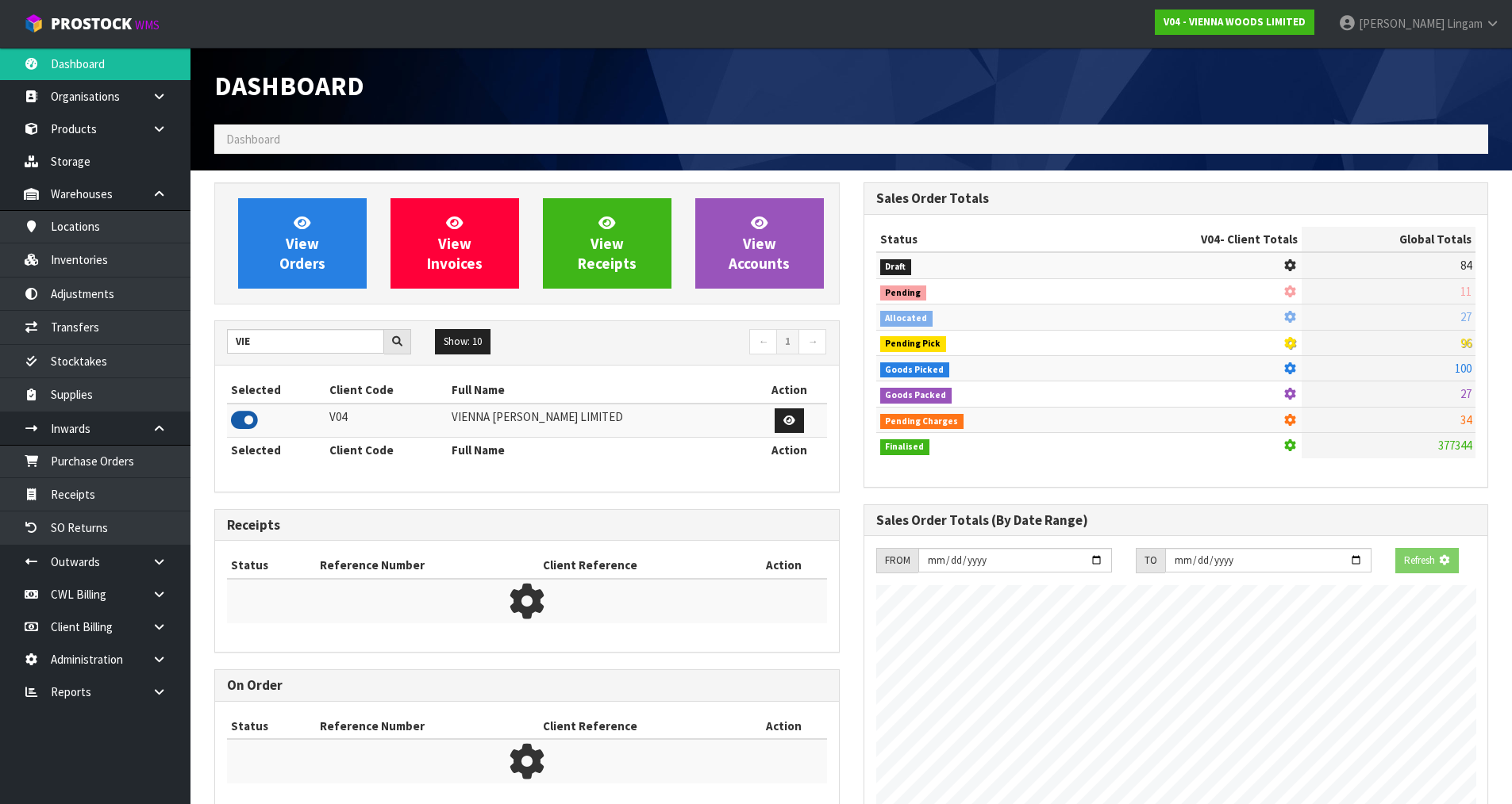
scroll to position [996, 648]
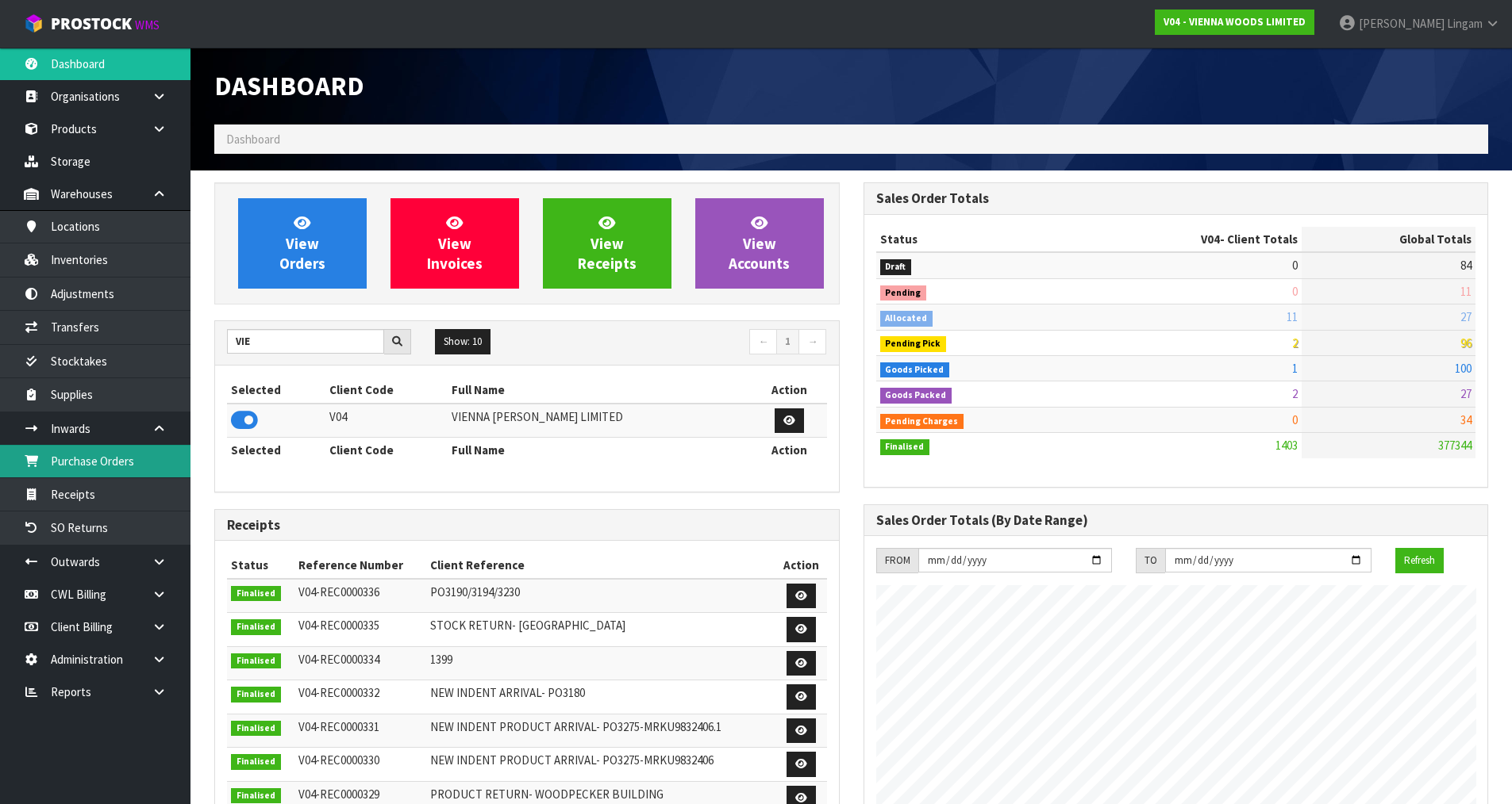
click at [153, 461] on link "Purchase Orders" at bounding box center [95, 461] width 190 height 32
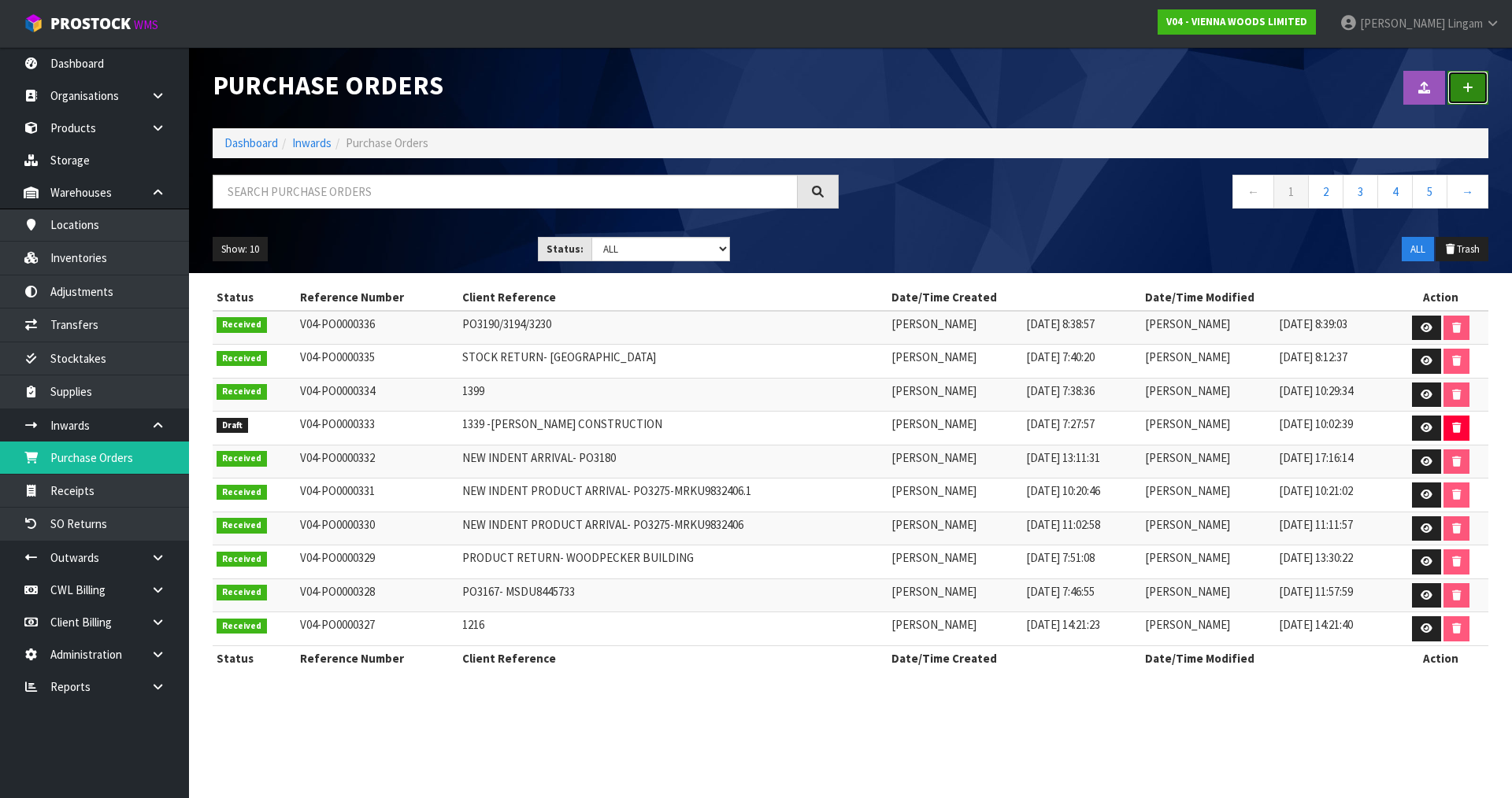
click at [1485, 82] on link at bounding box center [1468, 88] width 41 height 34
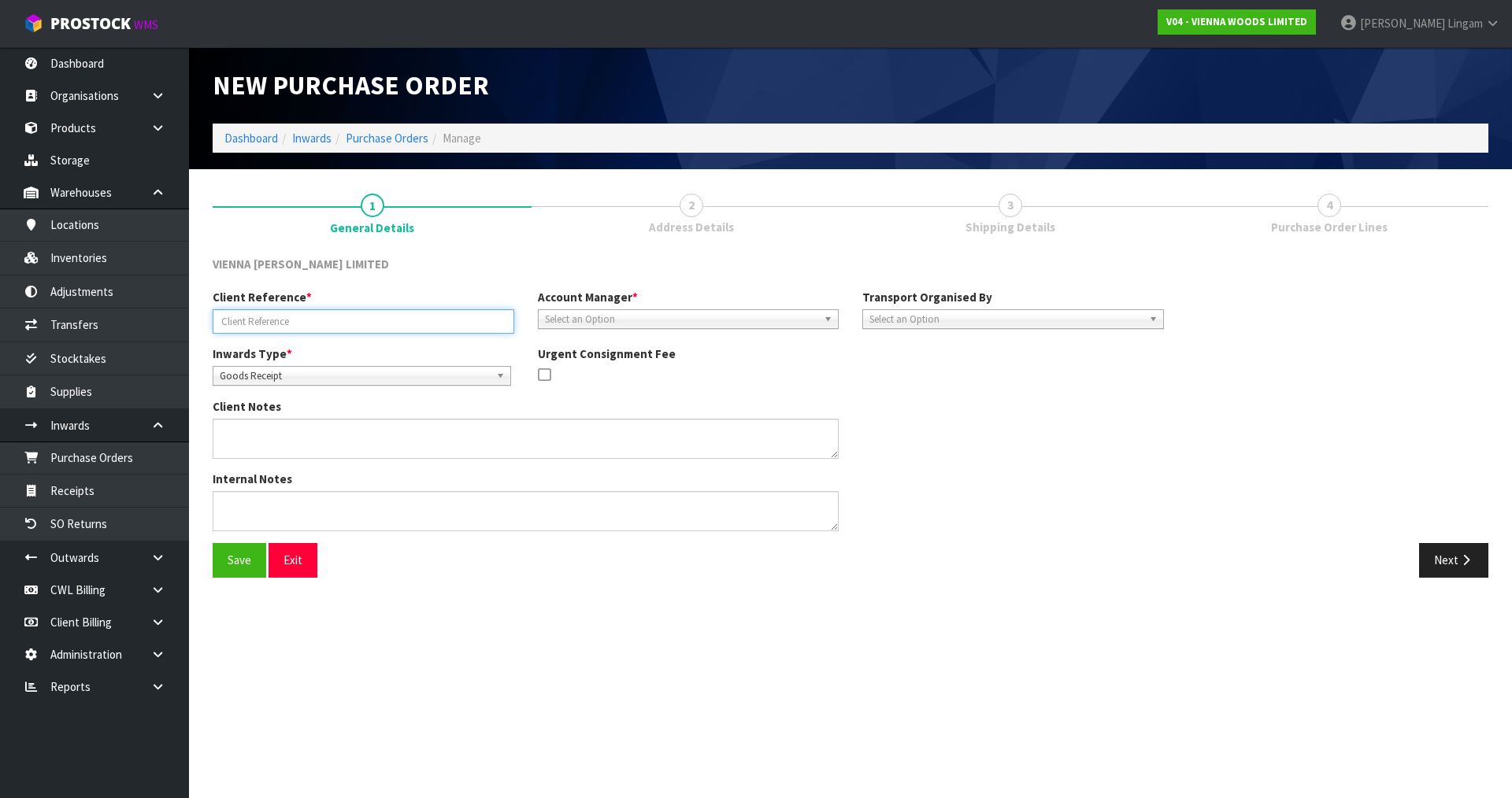
click at [318, 323] on input "text" at bounding box center [363, 321] width 302 height 25
type input "1297"
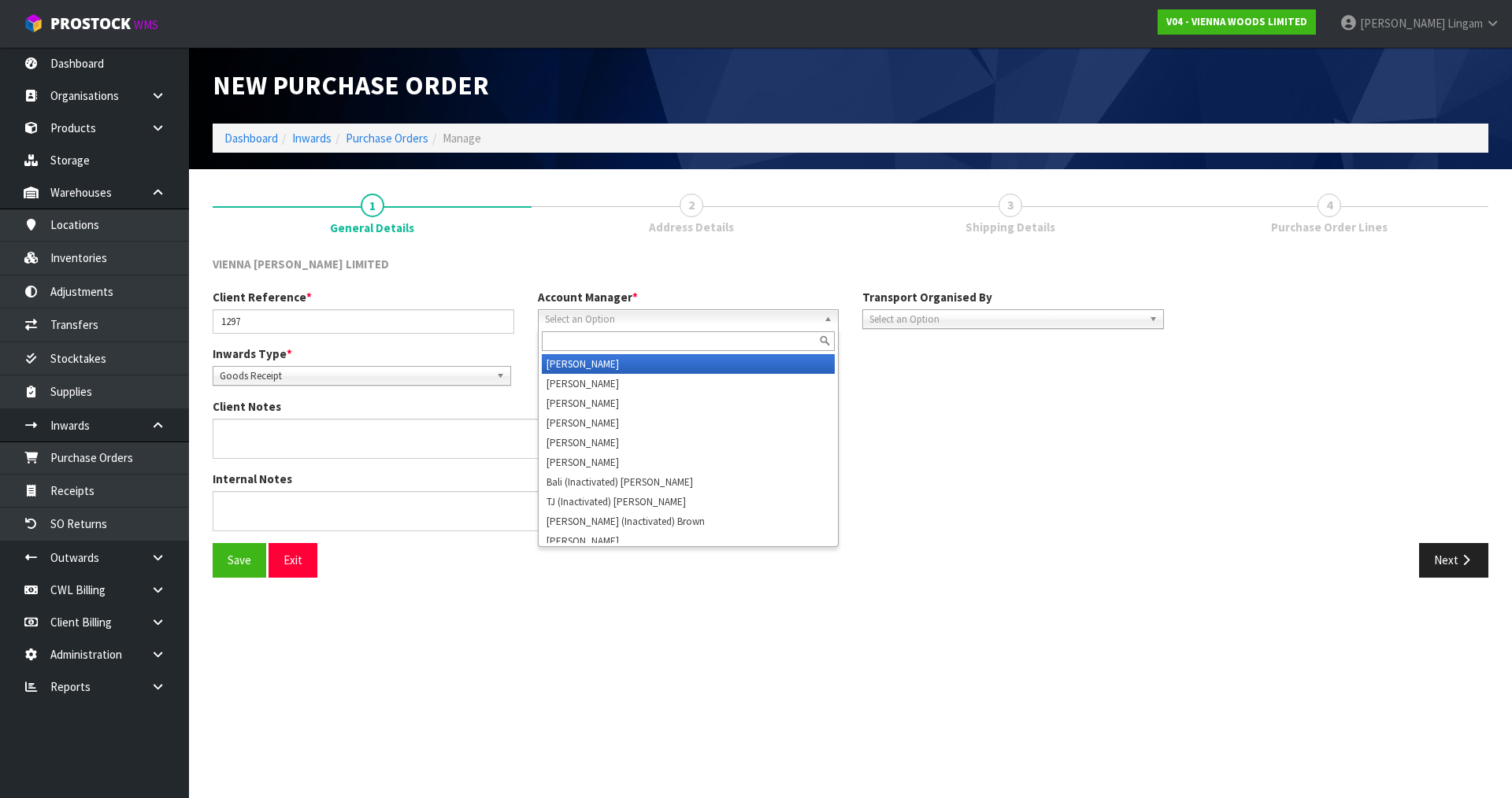
click at [588, 320] on span "Select an Option" at bounding box center [682, 320] width 274 height 19
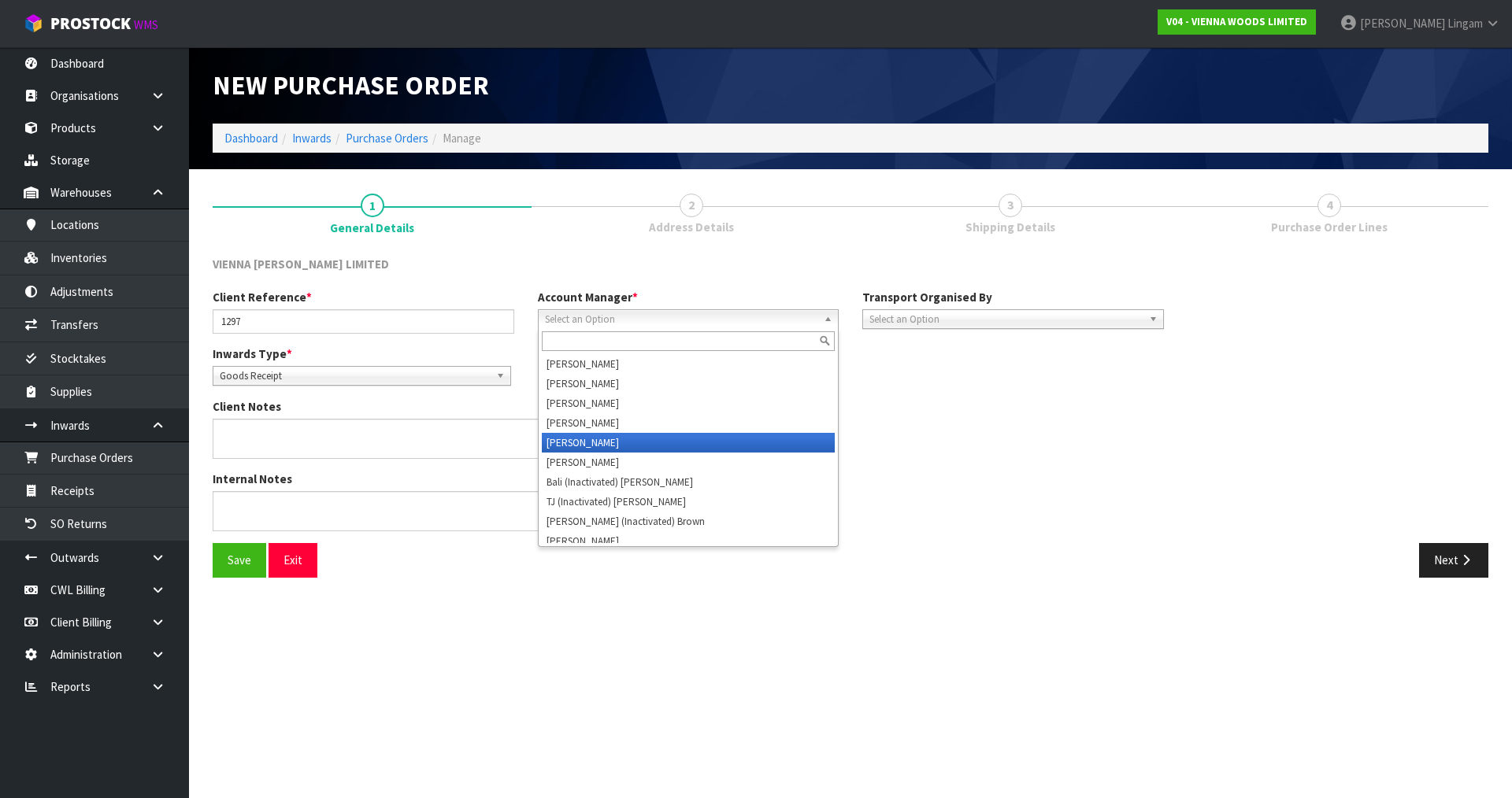
drag, startPoint x: 594, startPoint y: 448, endPoint x: 848, endPoint y: 378, distance: 263.5
click at [595, 446] on li "Vineeta Lingam" at bounding box center [688, 442] width 294 height 20
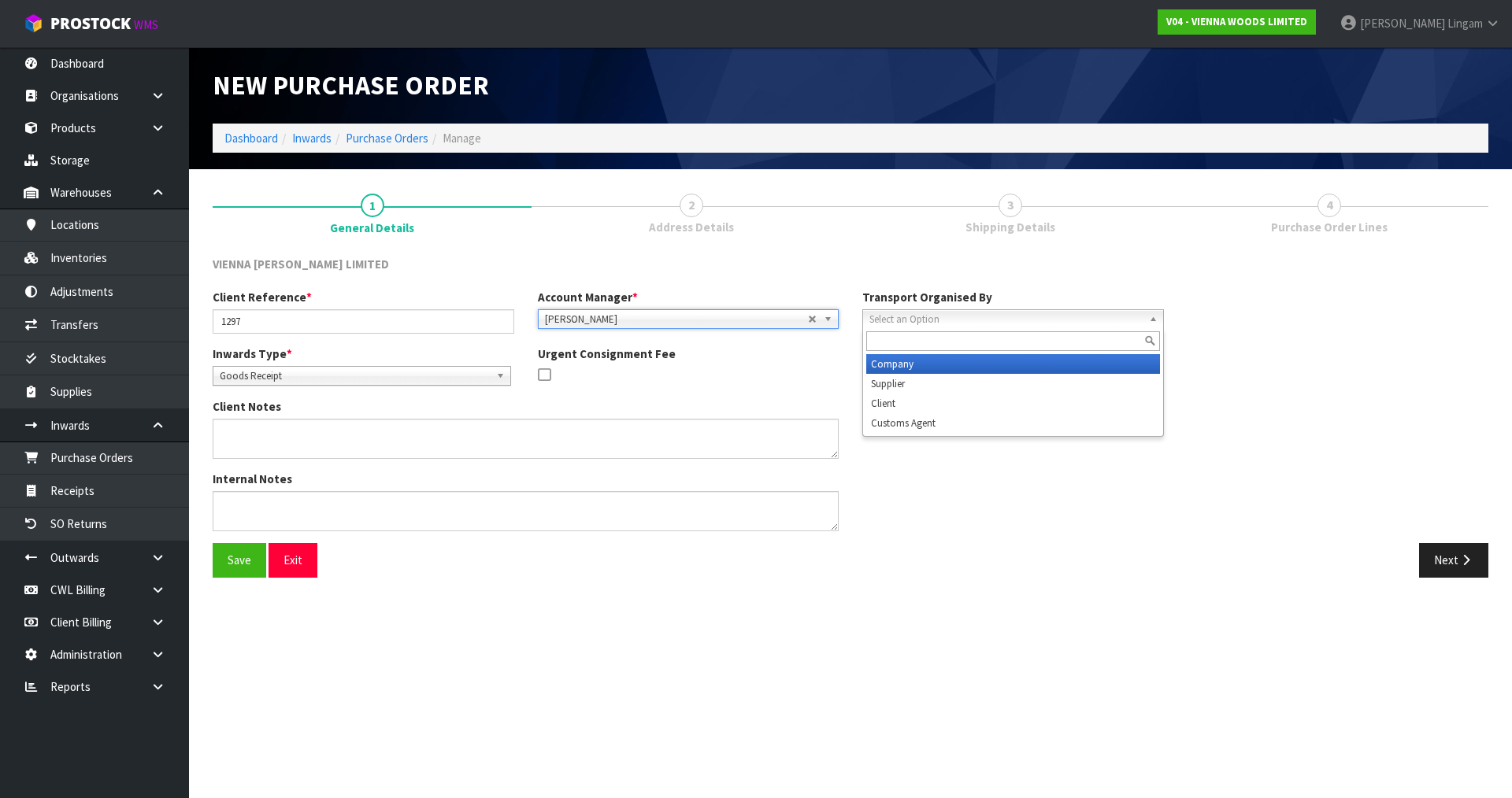
click at [901, 321] on span "Select an Option" at bounding box center [1006, 320] width 274 height 19
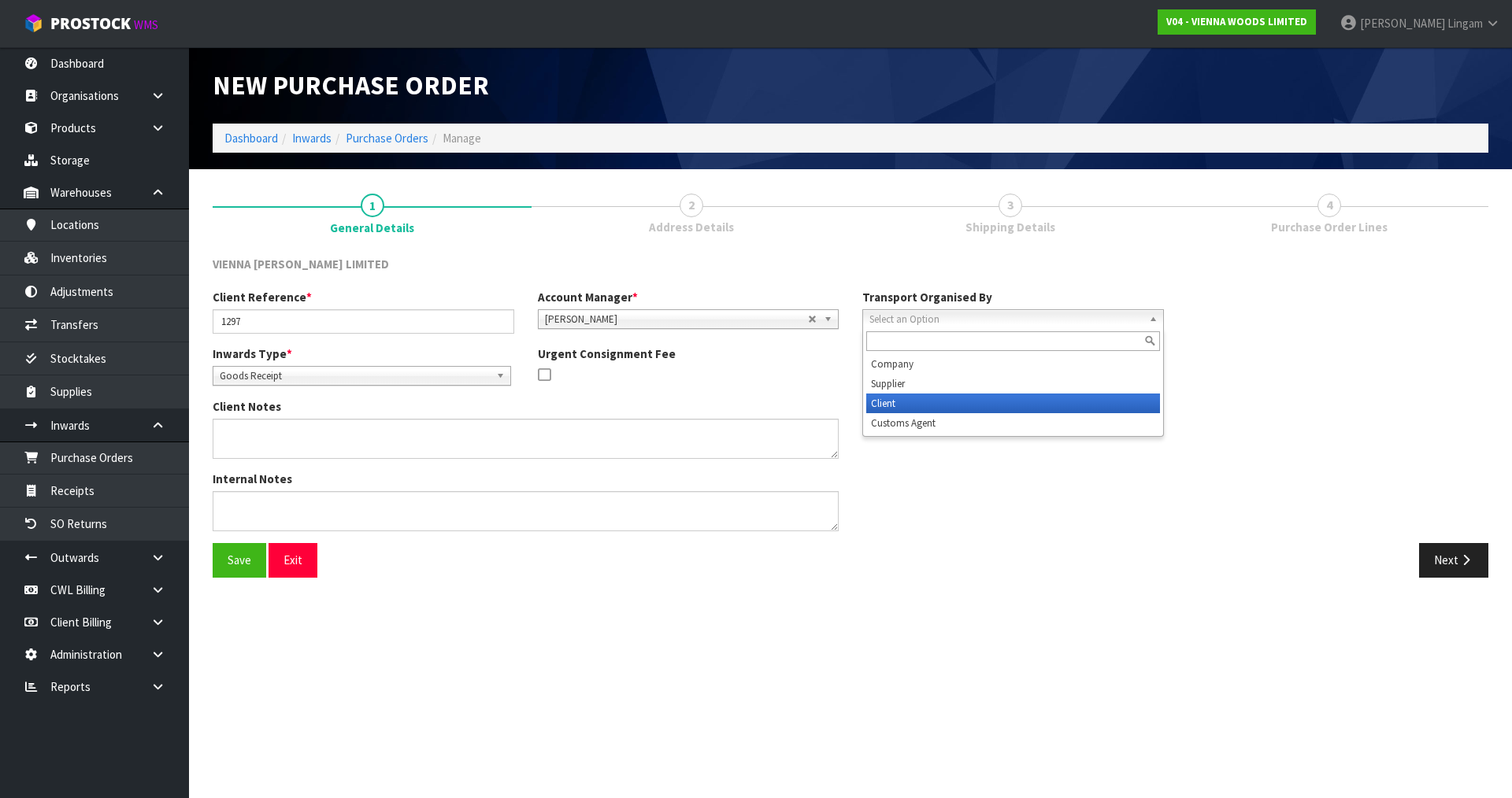
click at [890, 400] on li "Client" at bounding box center [1013, 403] width 294 height 20
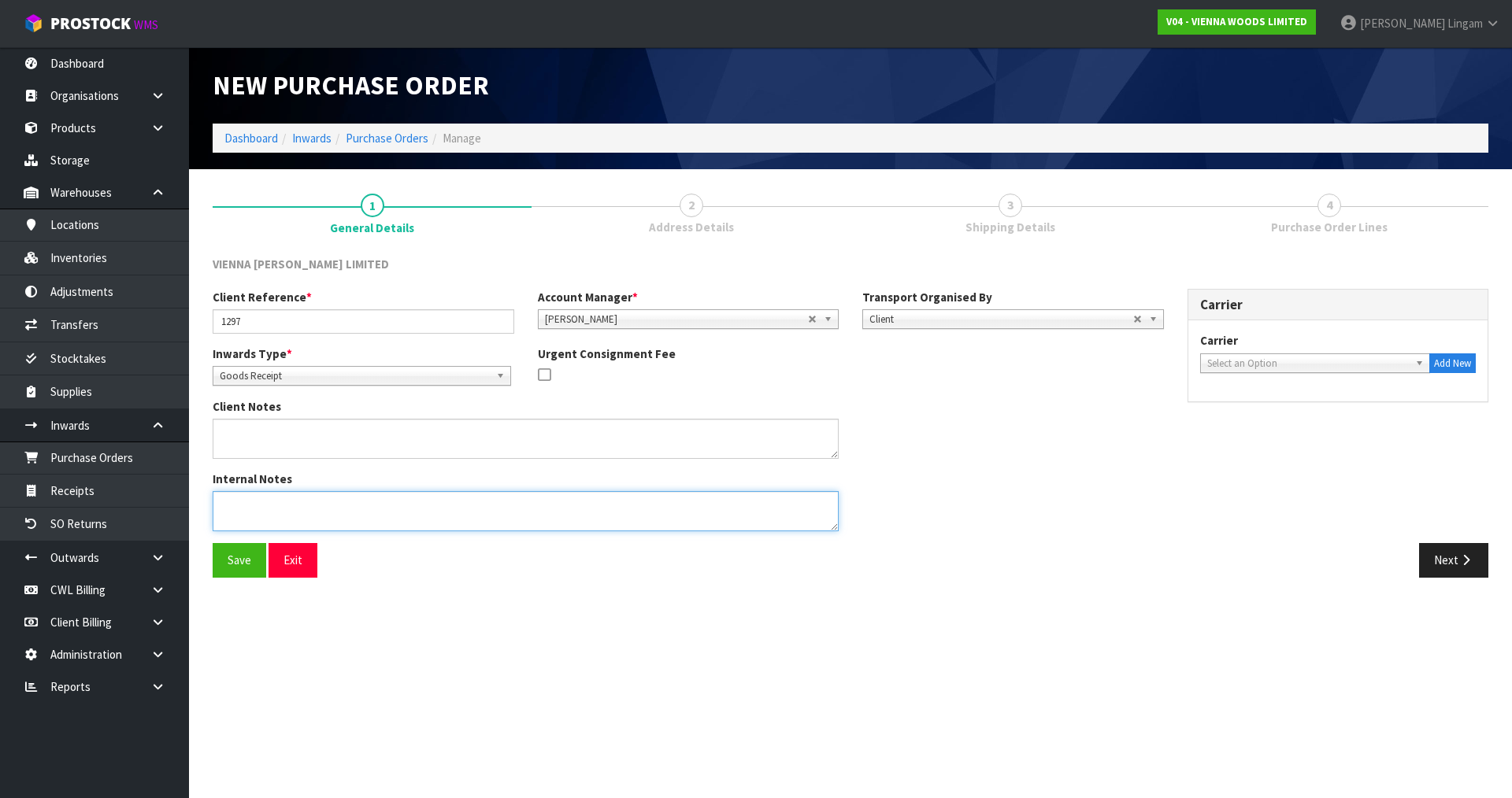
click at [256, 503] on textarea at bounding box center [526, 511] width 626 height 40
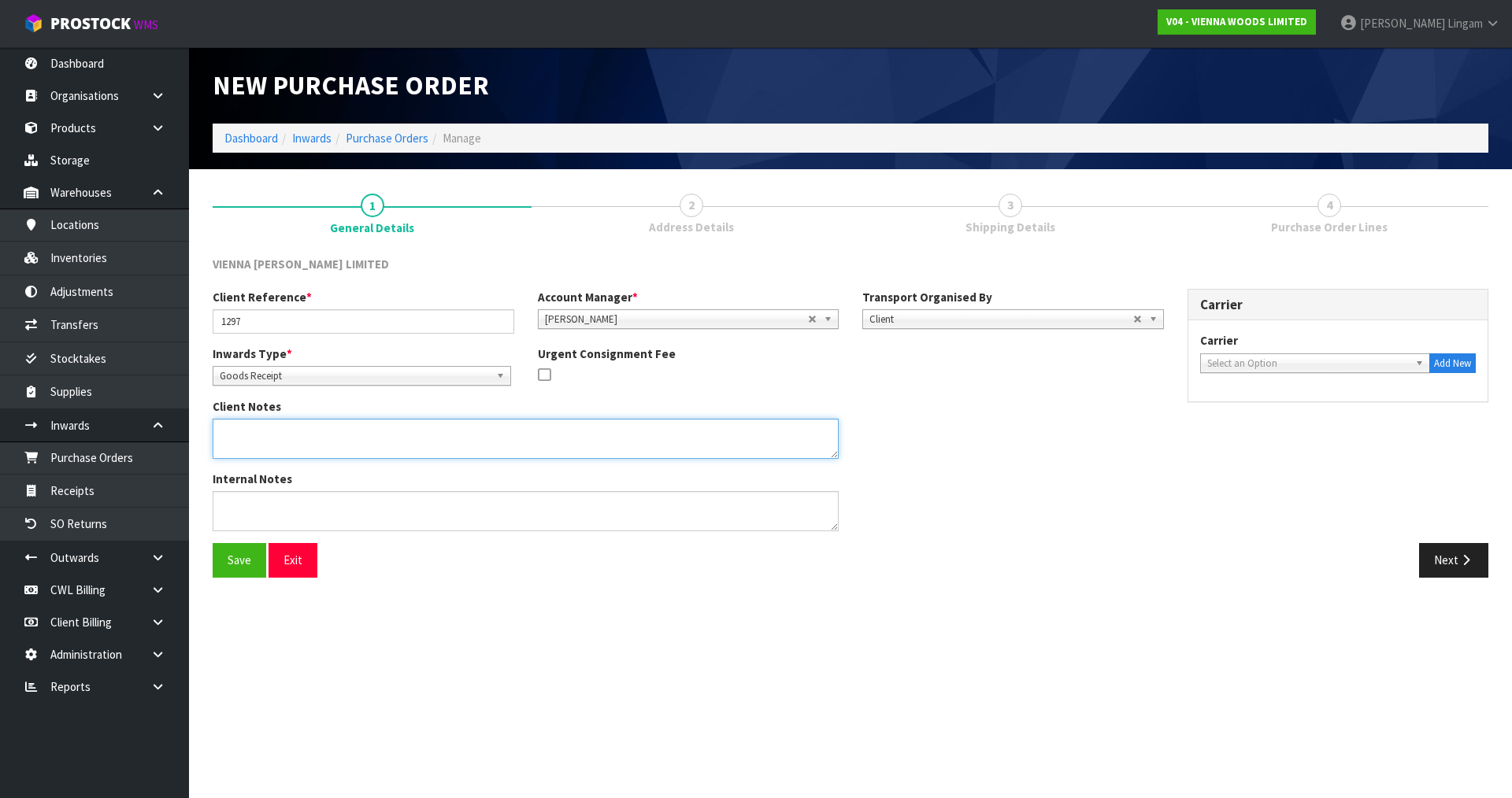
click at [264, 441] on textarea at bounding box center [526, 439] width 626 height 40
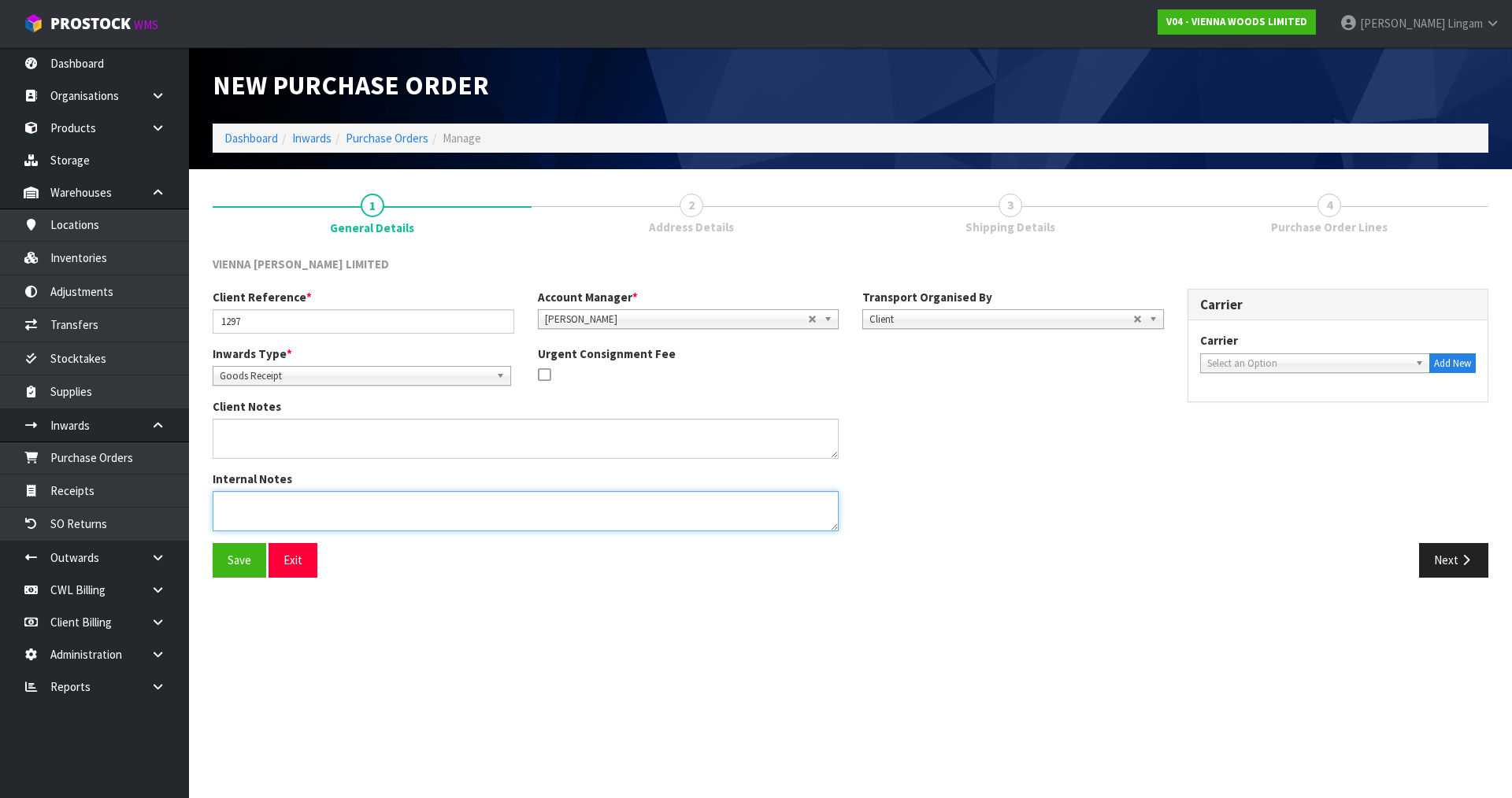
click at [259, 516] on textarea at bounding box center [526, 511] width 626 height 40
paste textarea "RETURNED CARTONS BY RAZVAN TODAY"
type textarea "RETURNED CARTONS BY RAZVAN TODAY"
click at [237, 558] on button "Save" at bounding box center [239, 560] width 54 height 34
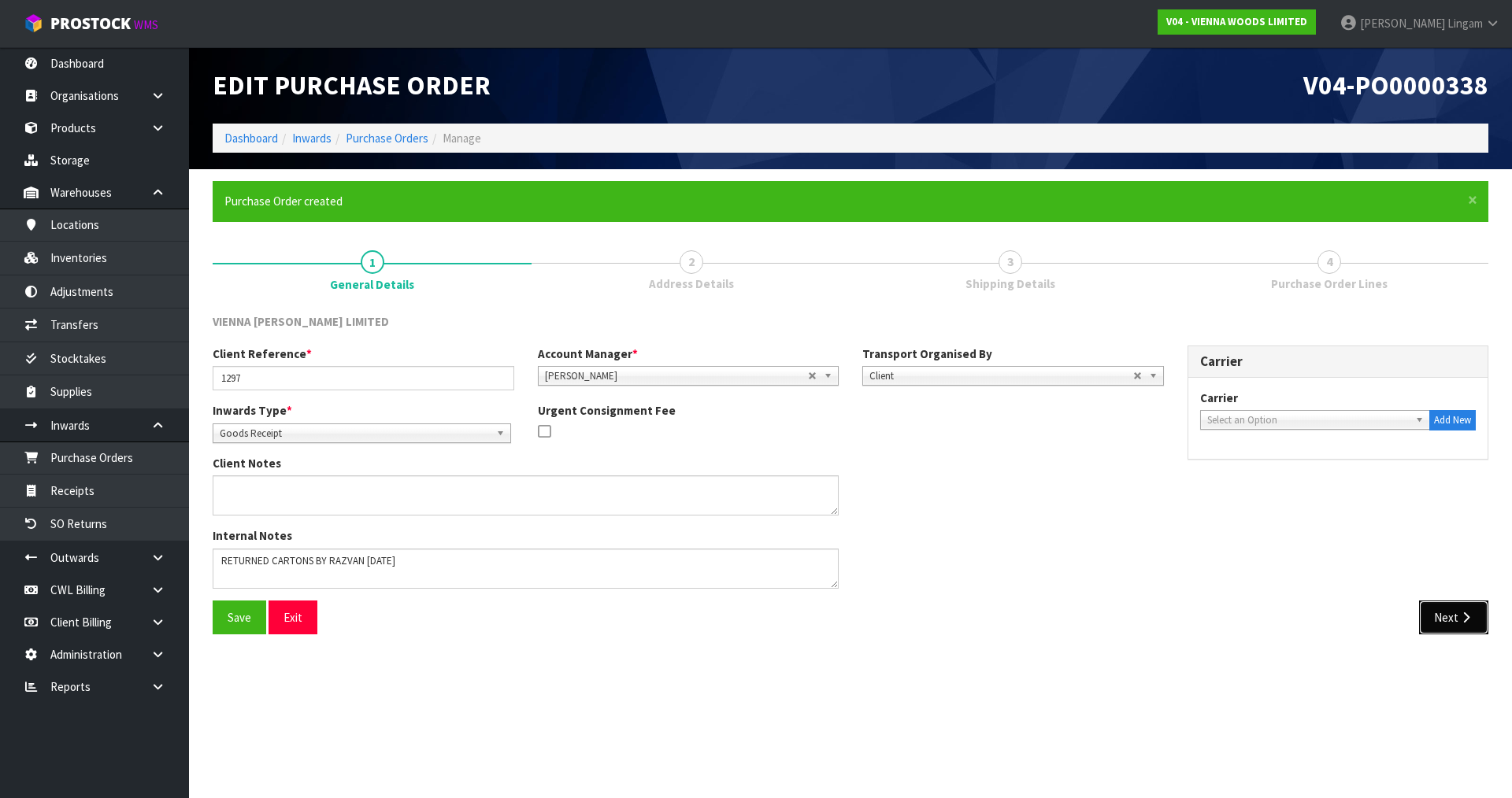
click at [1450, 619] on button "Next" at bounding box center [1454, 617] width 70 height 34
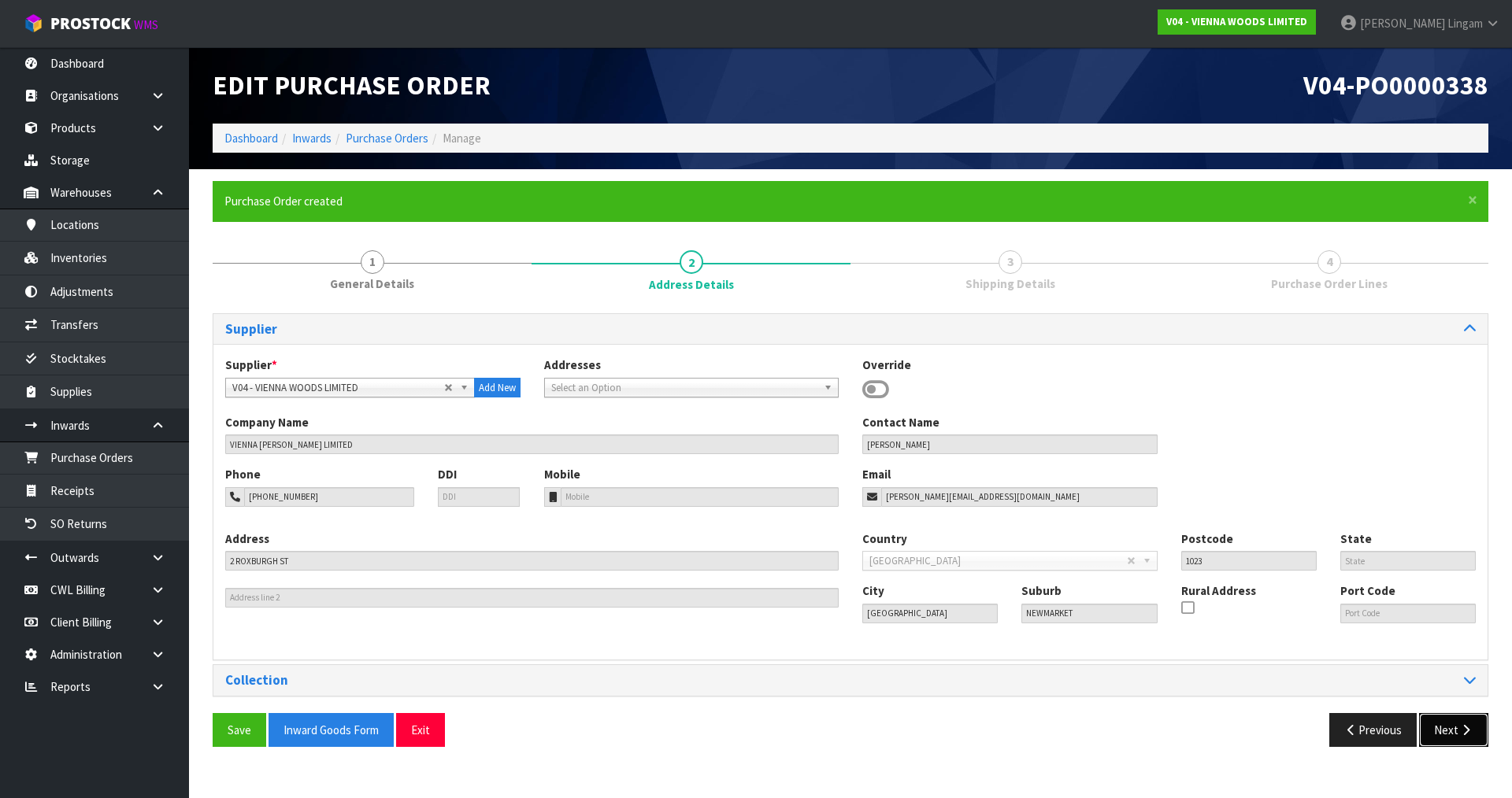
click at [1442, 733] on button "Next" at bounding box center [1454, 730] width 70 height 34
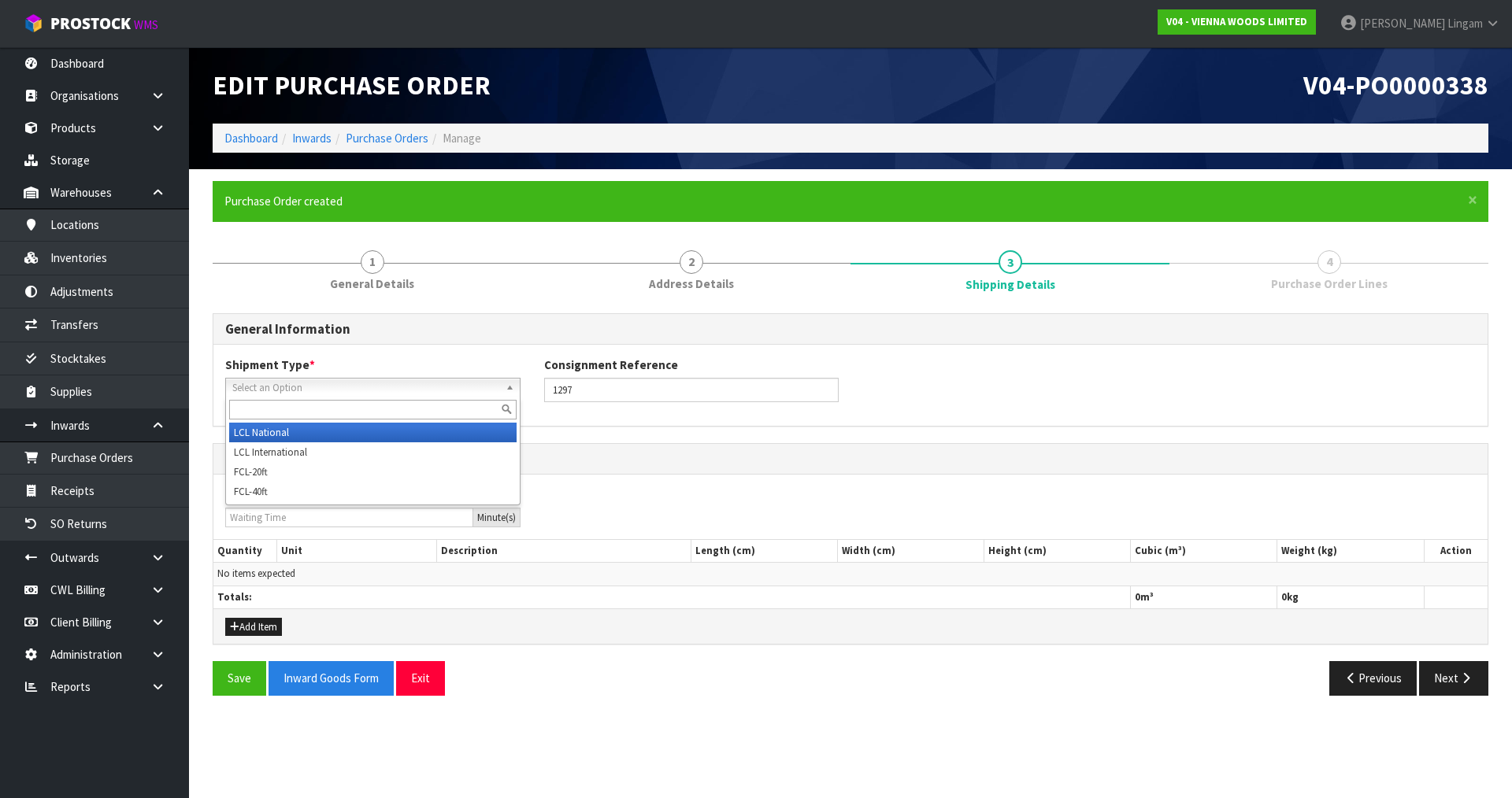
click at [306, 383] on span "Select an Option" at bounding box center [366, 389] width 267 height 19
click at [307, 429] on li "LCL National" at bounding box center [372, 433] width 287 height 20
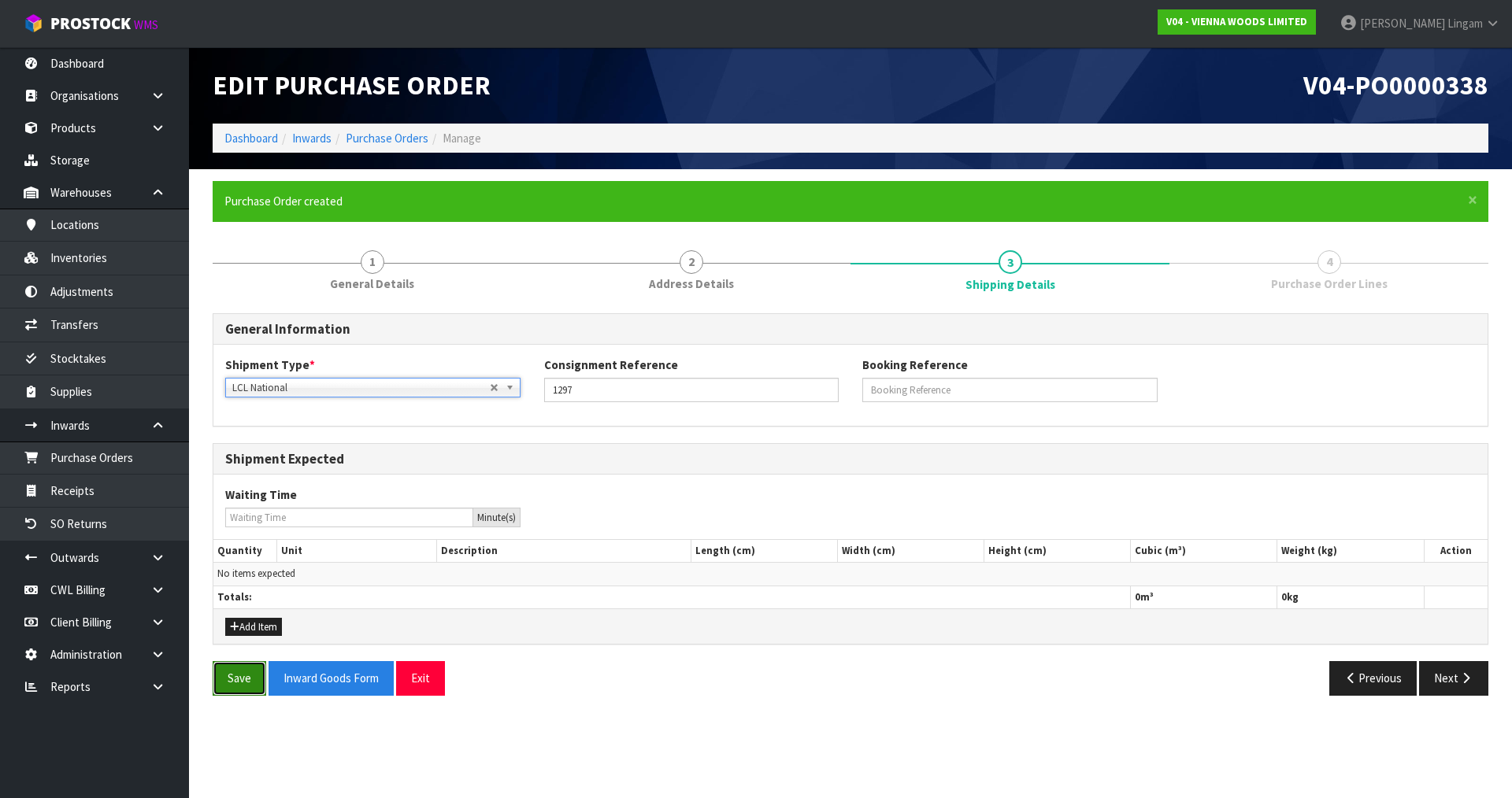
click at [234, 672] on button "Save" at bounding box center [239, 678] width 54 height 34
click at [261, 623] on button "Add Item" at bounding box center [254, 628] width 57 height 19
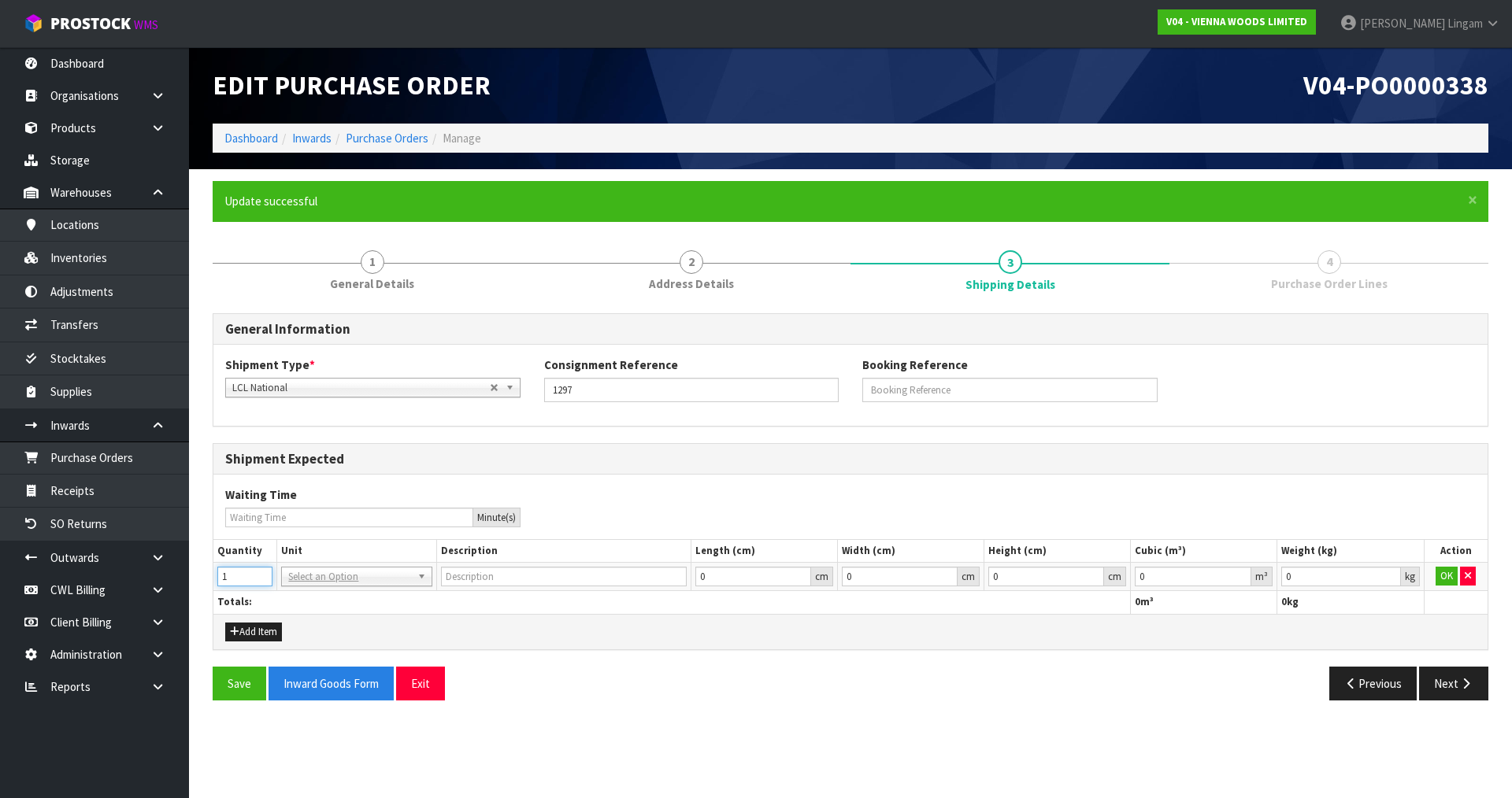
click at [260, 573] on input "1" at bounding box center [245, 577] width 55 height 20
type input "2"
click at [260, 573] on input "2" at bounding box center [245, 577] width 55 height 20
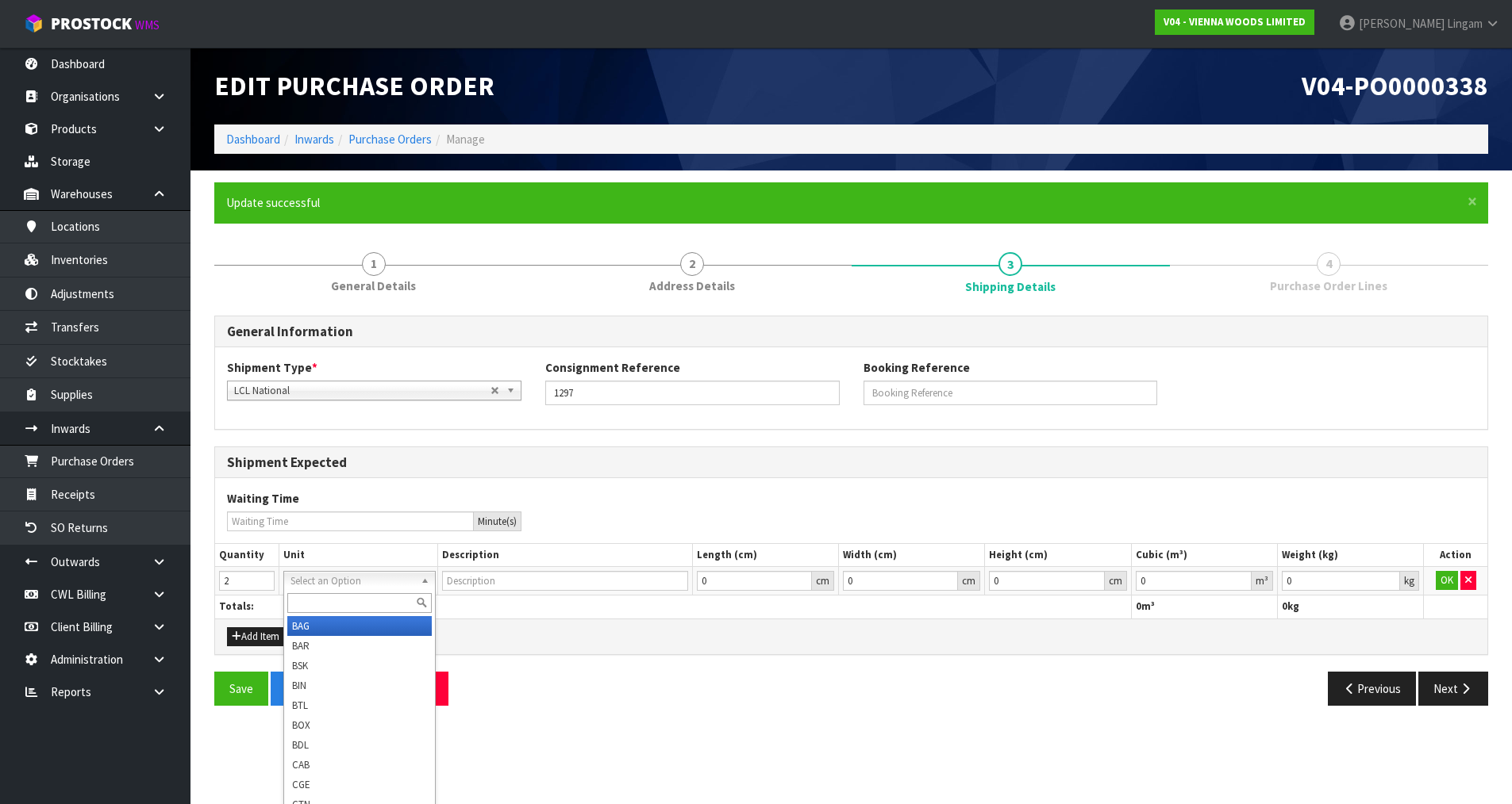
click at [306, 599] on input "text" at bounding box center [359, 603] width 143 height 20
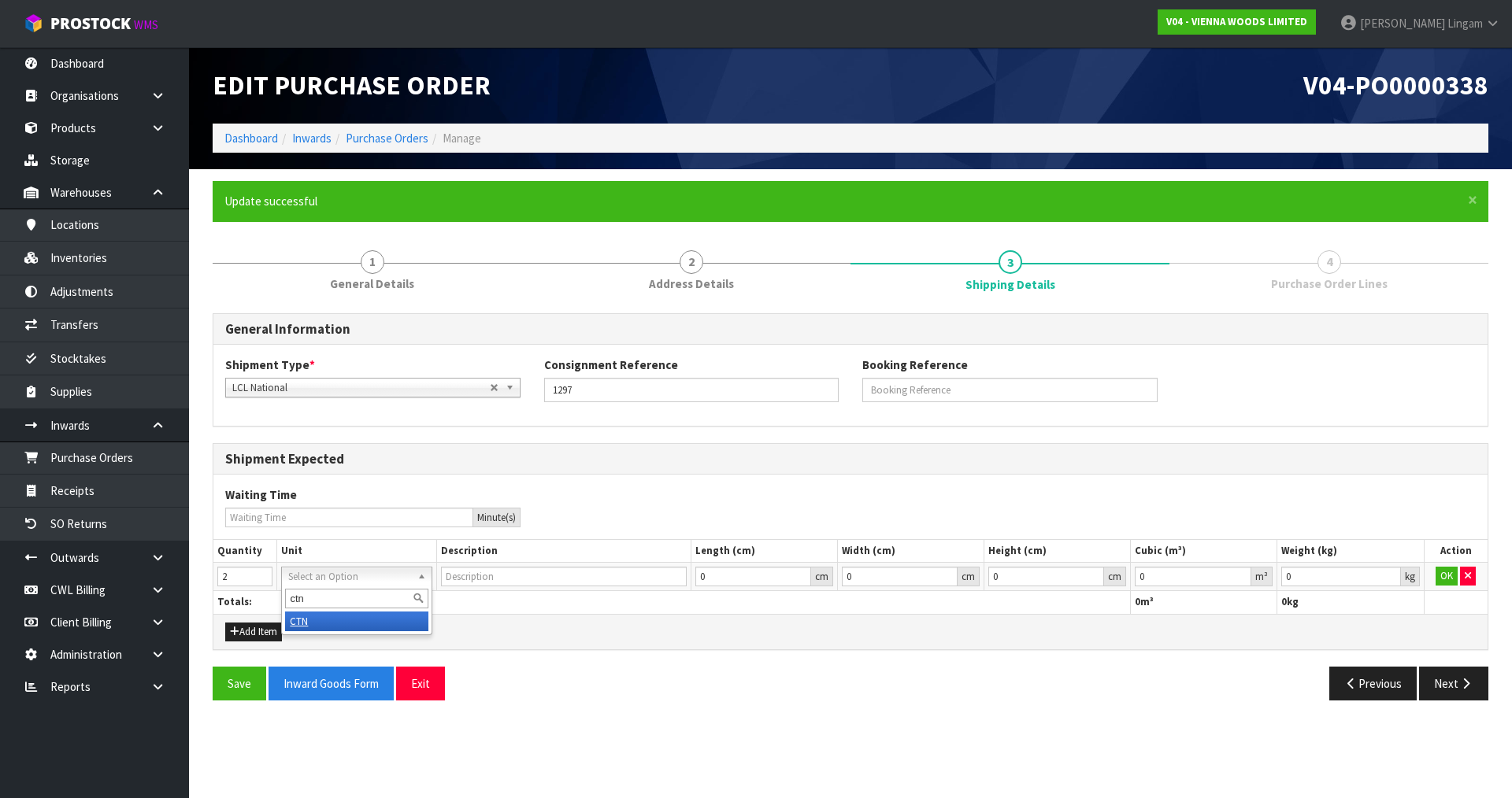
type input "ctn"
type input "CARTON"
click at [243, 682] on button "Save" at bounding box center [239, 684] width 54 height 34
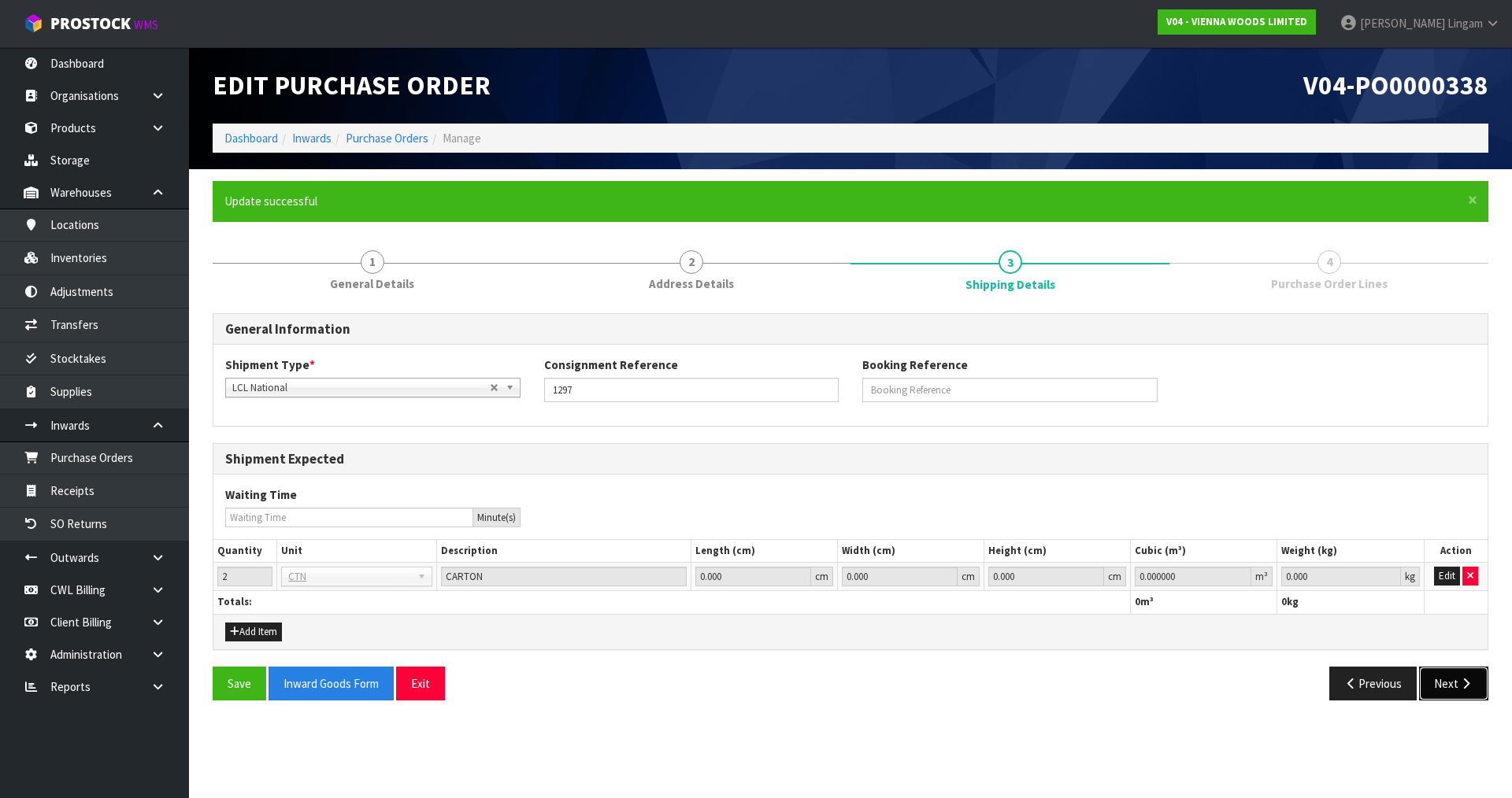
click at [1454, 694] on button "Next" at bounding box center [1454, 684] width 70 height 34
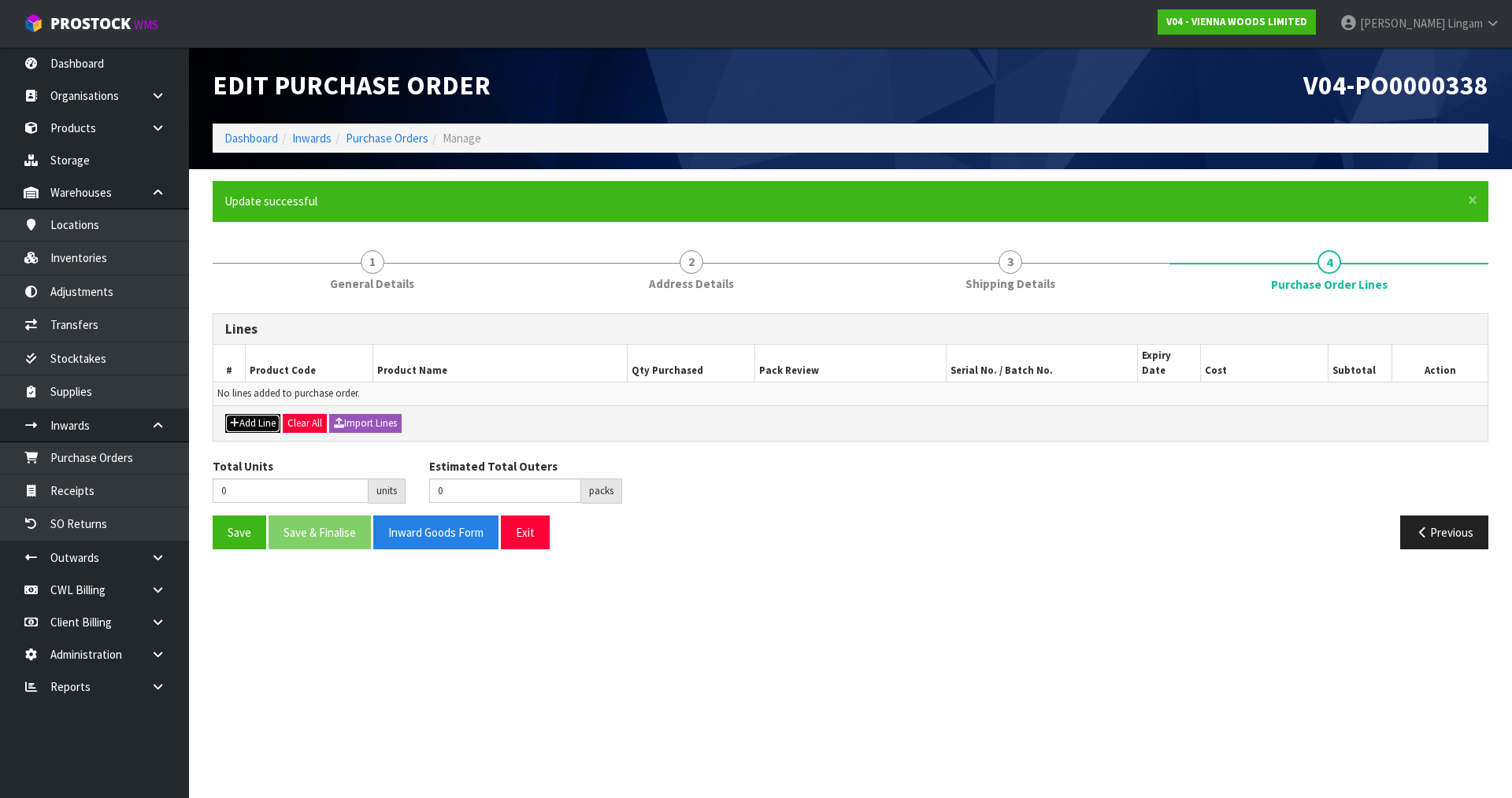
click at [254, 414] on button "Add Line" at bounding box center [253, 424] width 55 height 19
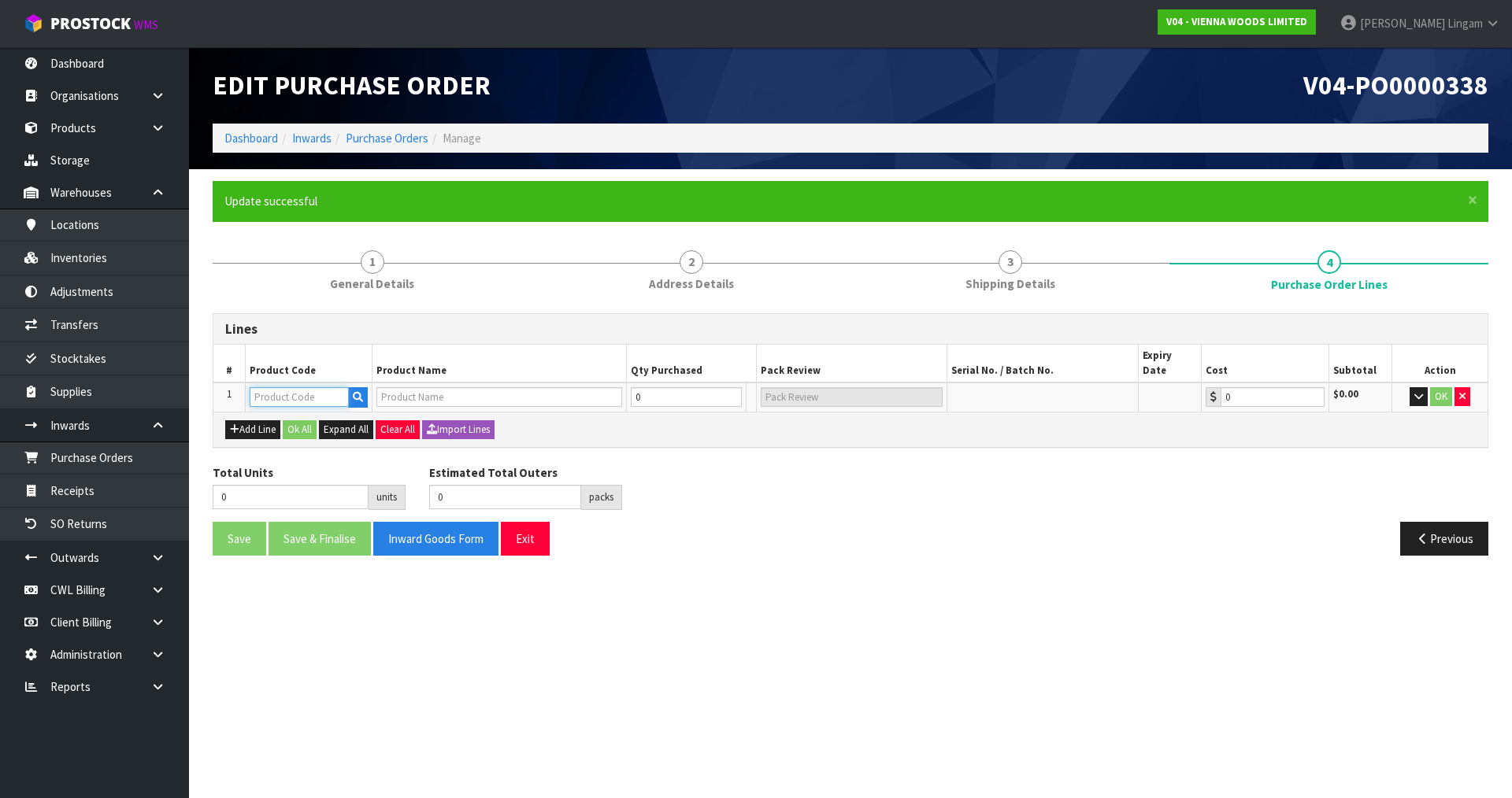
click at [296, 387] on input "text" at bounding box center [299, 397] width 99 height 20
paste input "PC-BORD-1900"
type input "PC-BORD-1900"
type input "PETIT CHATEAU BORDEAUX 1900X190X15/4 (2.166M2)"
type input "0.00"
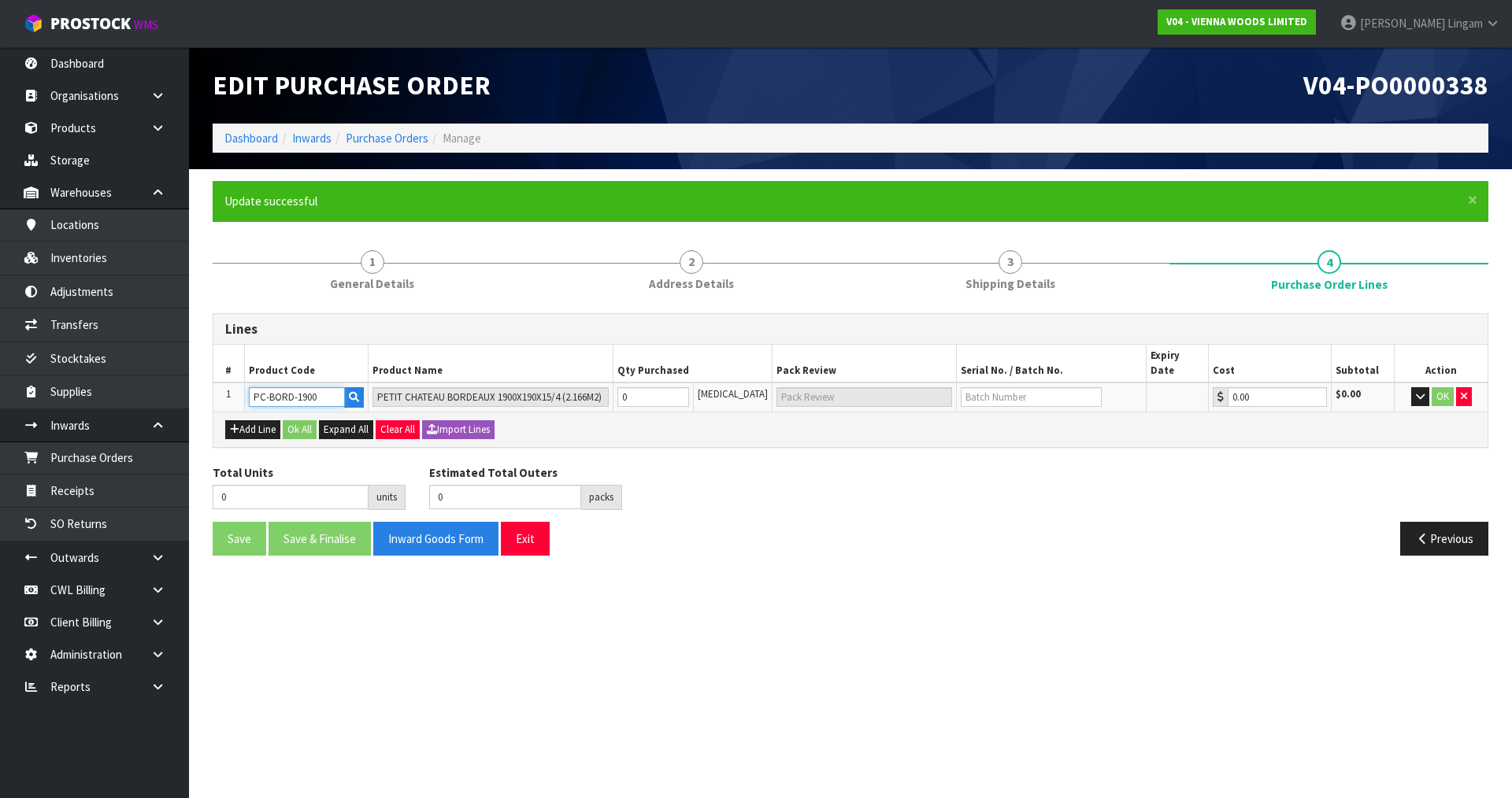
type input "PC-BORD-1900"
drag, startPoint x: 659, startPoint y: 382, endPoint x: 625, endPoint y: 385, distance: 34.1
click at [625, 385] on td "0" at bounding box center [654, 397] width 80 height 29
type input "2"
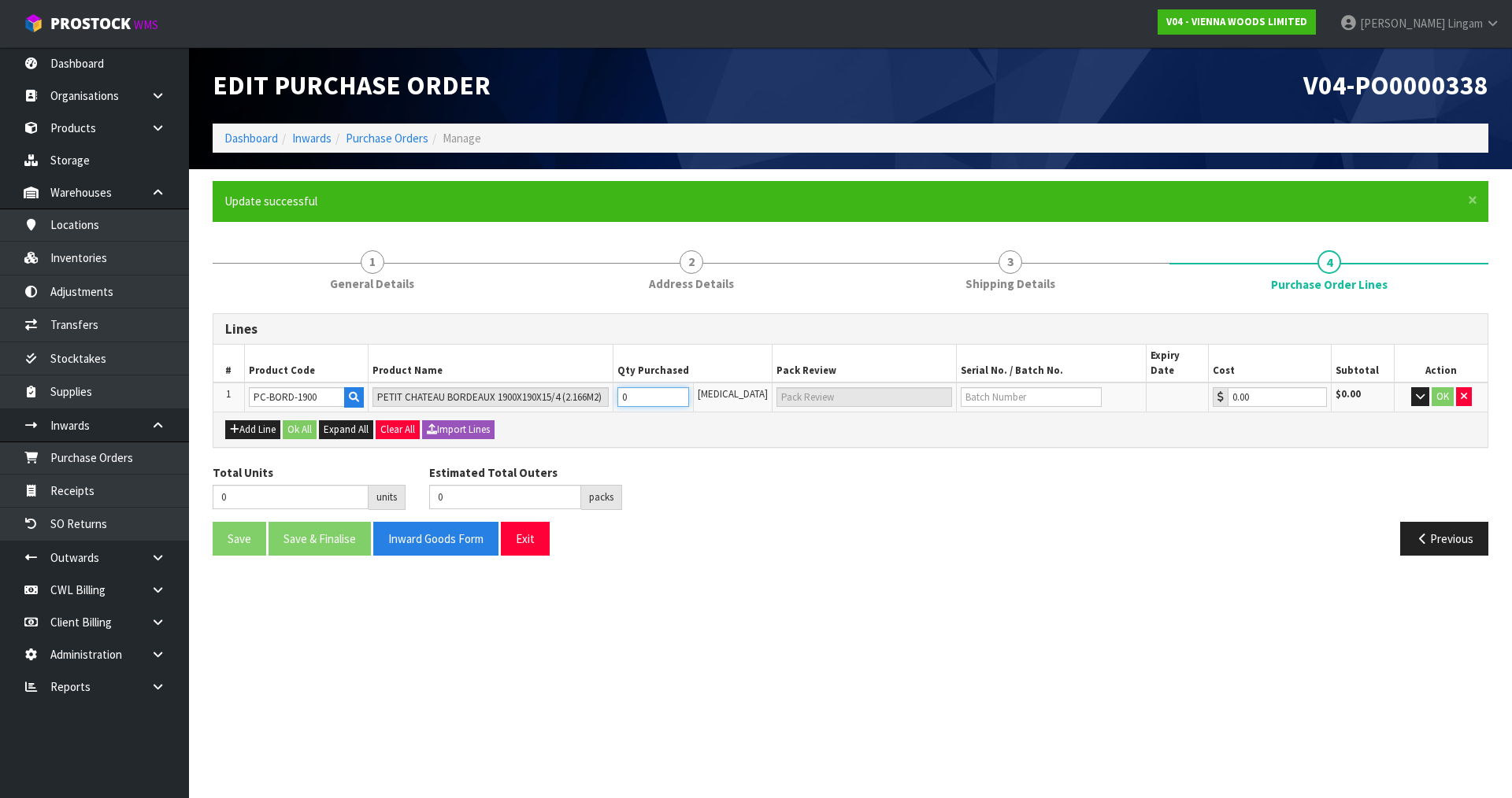
type input "2"
type input "2 CTN"
type input "2"
click at [306, 421] on button "Ok All" at bounding box center [299, 430] width 34 height 19
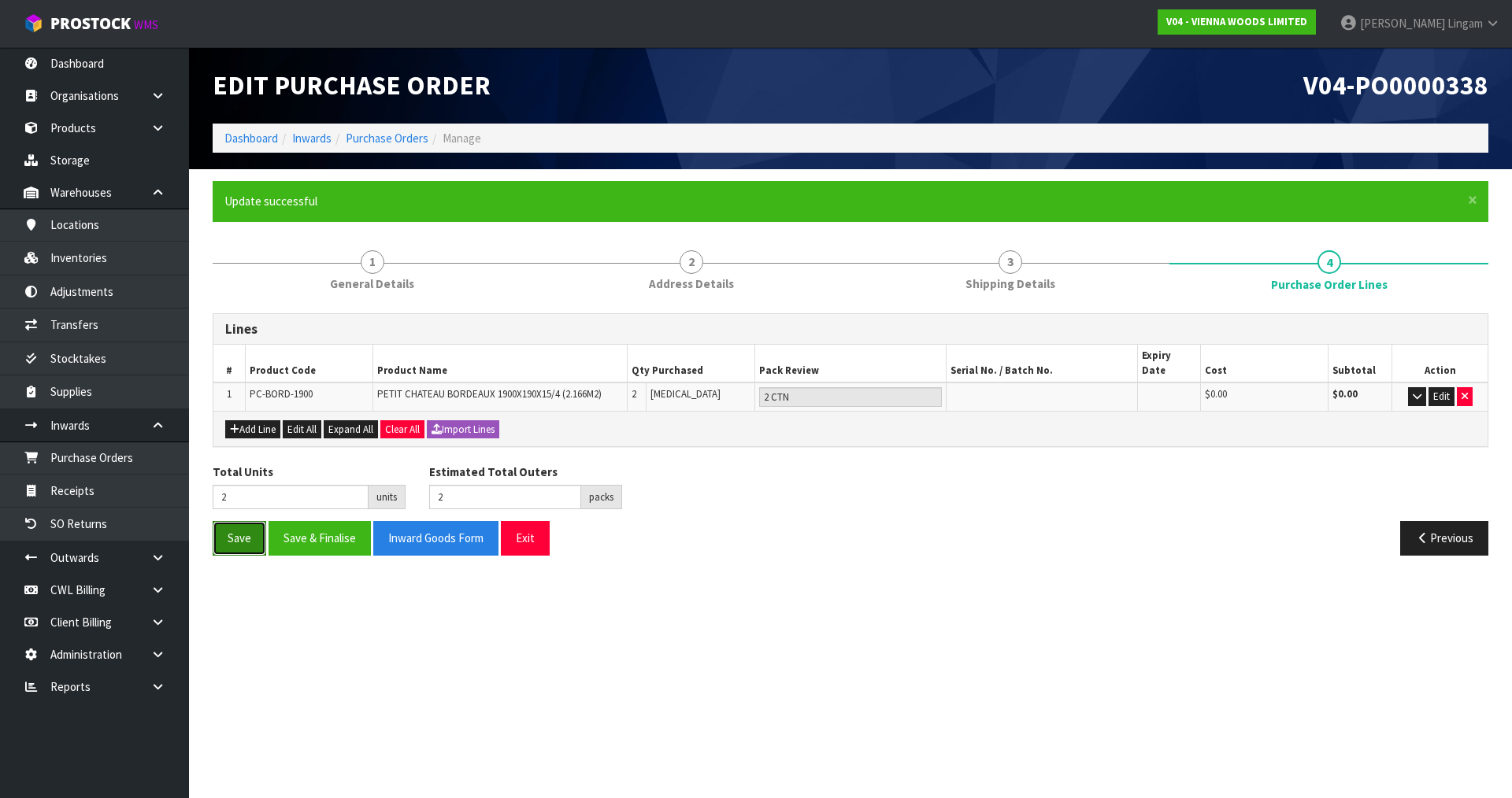
click at [241, 526] on button "Save" at bounding box center [239, 538] width 54 height 34
click at [242, 526] on button "Save" at bounding box center [239, 538] width 54 height 34
click at [414, 138] on link "Purchase Orders" at bounding box center [386, 138] width 82 height 15
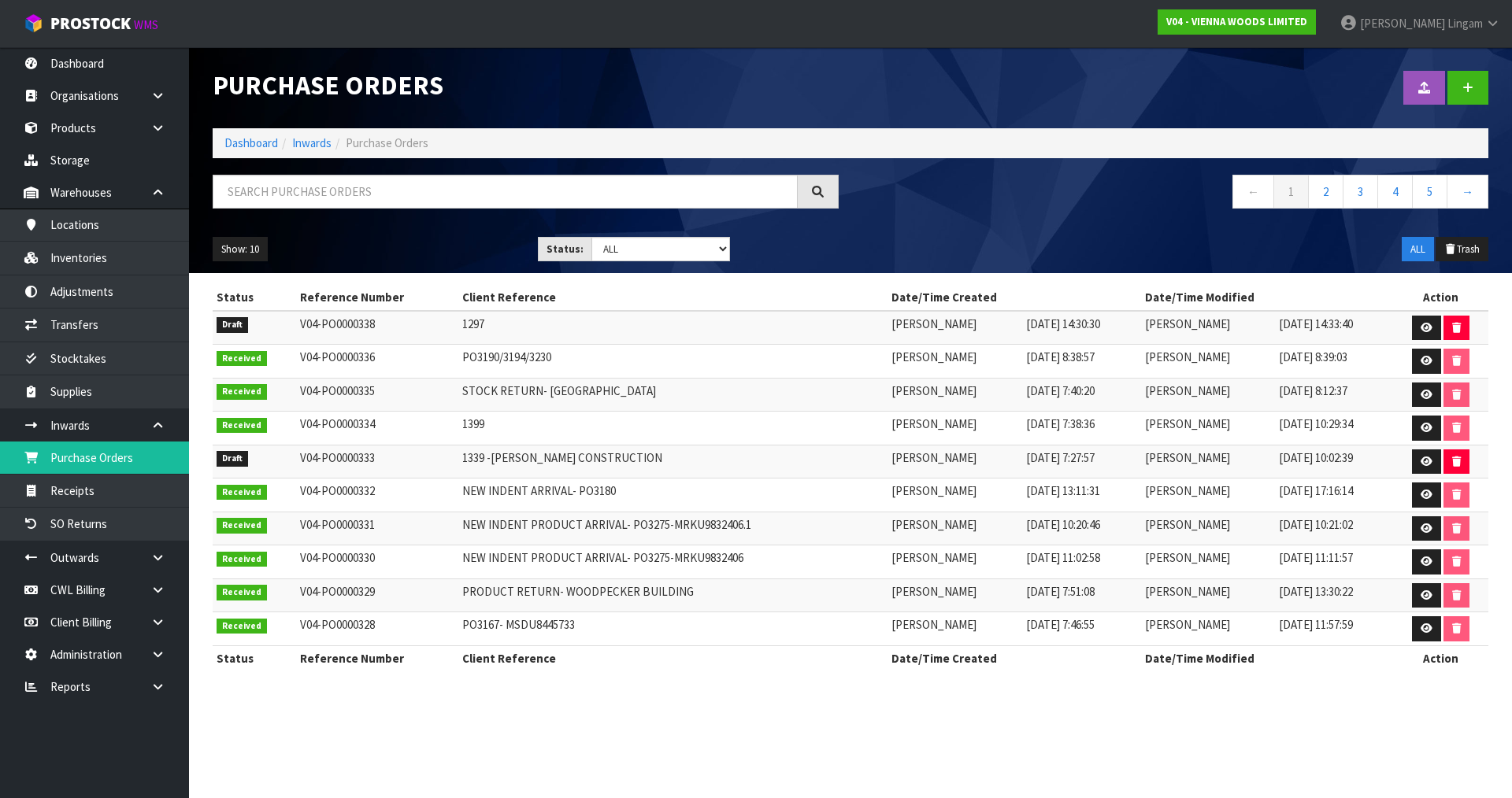
click at [635, 716] on section "Purchase Orders Import Purchase Orders Drop file here to import csv template Da…" at bounding box center [756, 399] width 1512 height 798
click at [241, 144] on link "Dashboard" at bounding box center [251, 142] width 54 height 15
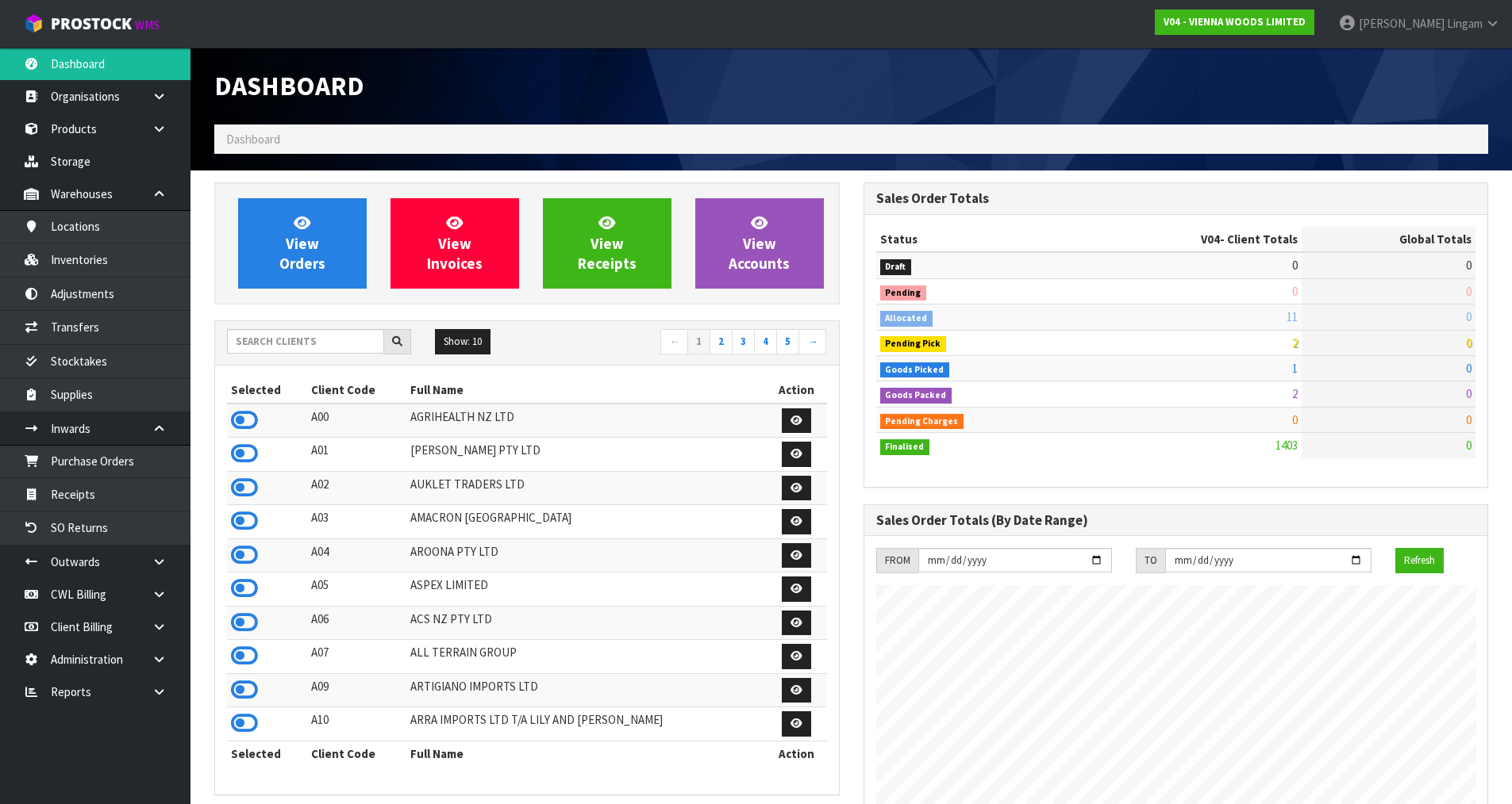
scroll to position [996, 648]
click at [336, 337] on input "text" at bounding box center [305, 342] width 157 height 25
click at [362, 342] on input "text" at bounding box center [305, 342] width 157 height 25
click at [302, 344] on input "text" at bounding box center [305, 342] width 157 height 25
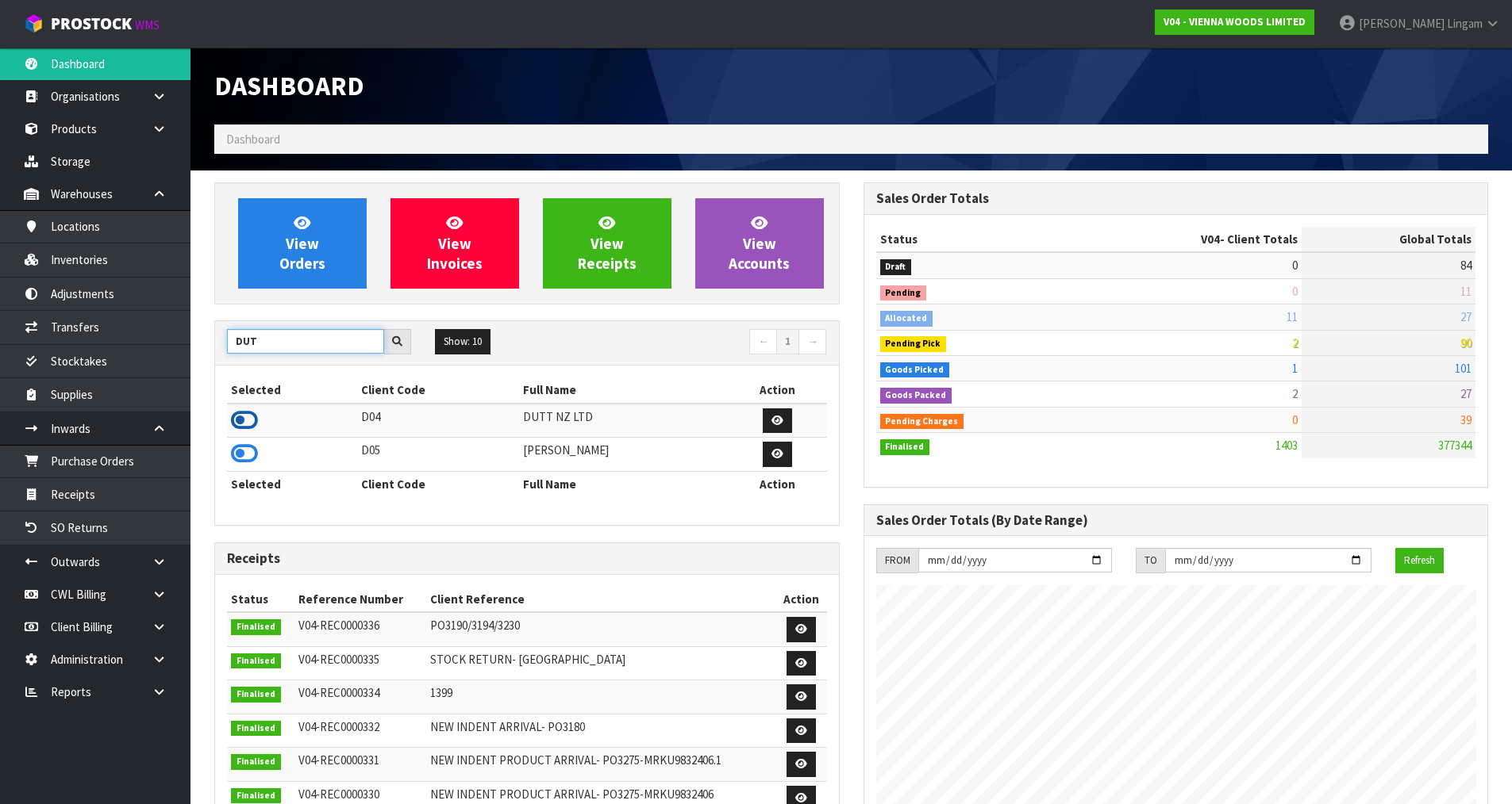
type input "DUT"
click at [247, 419] on icon at bounding box center [243, 421] width 27 height 24
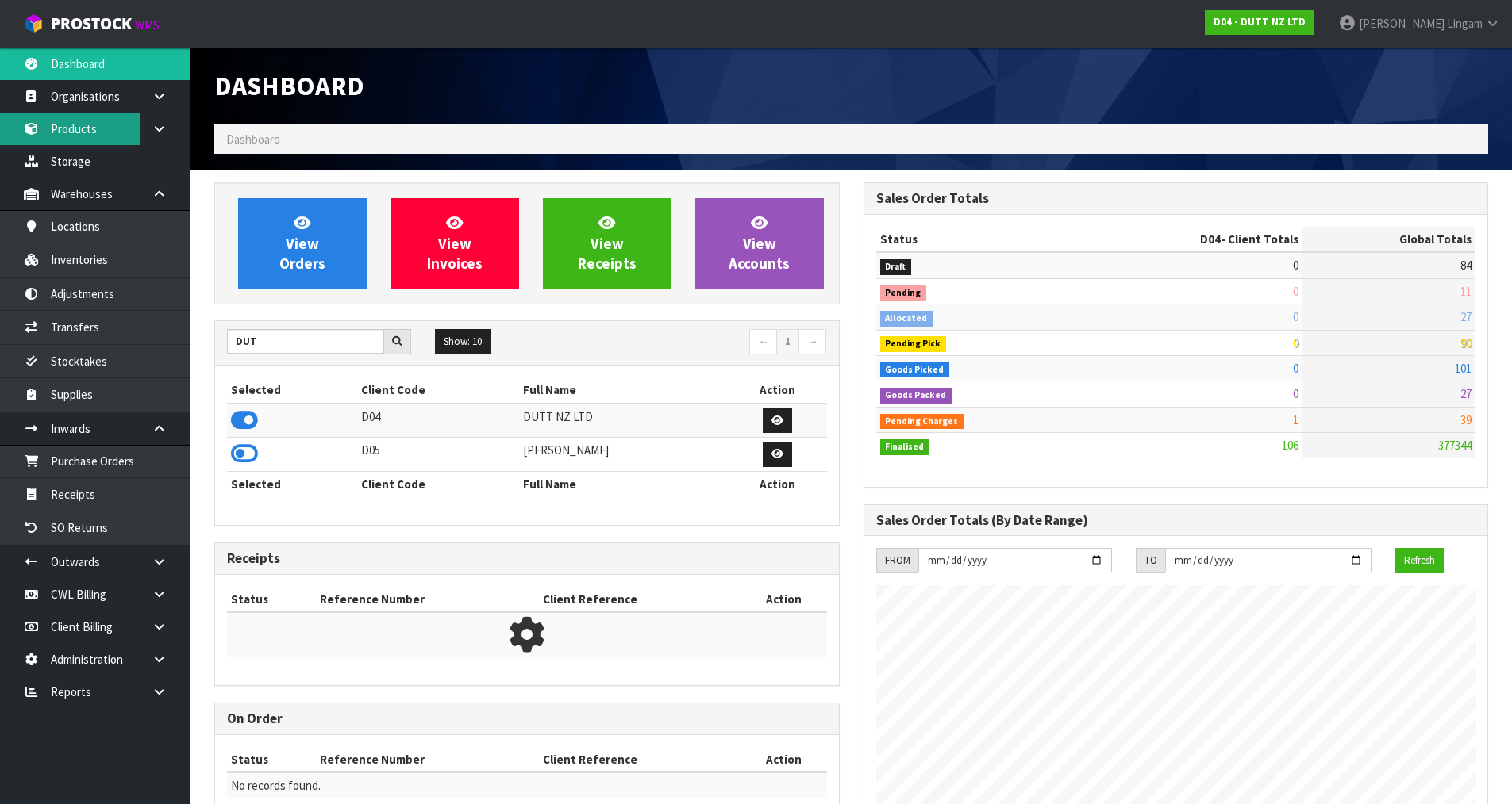
scroll to position [1236, 648]
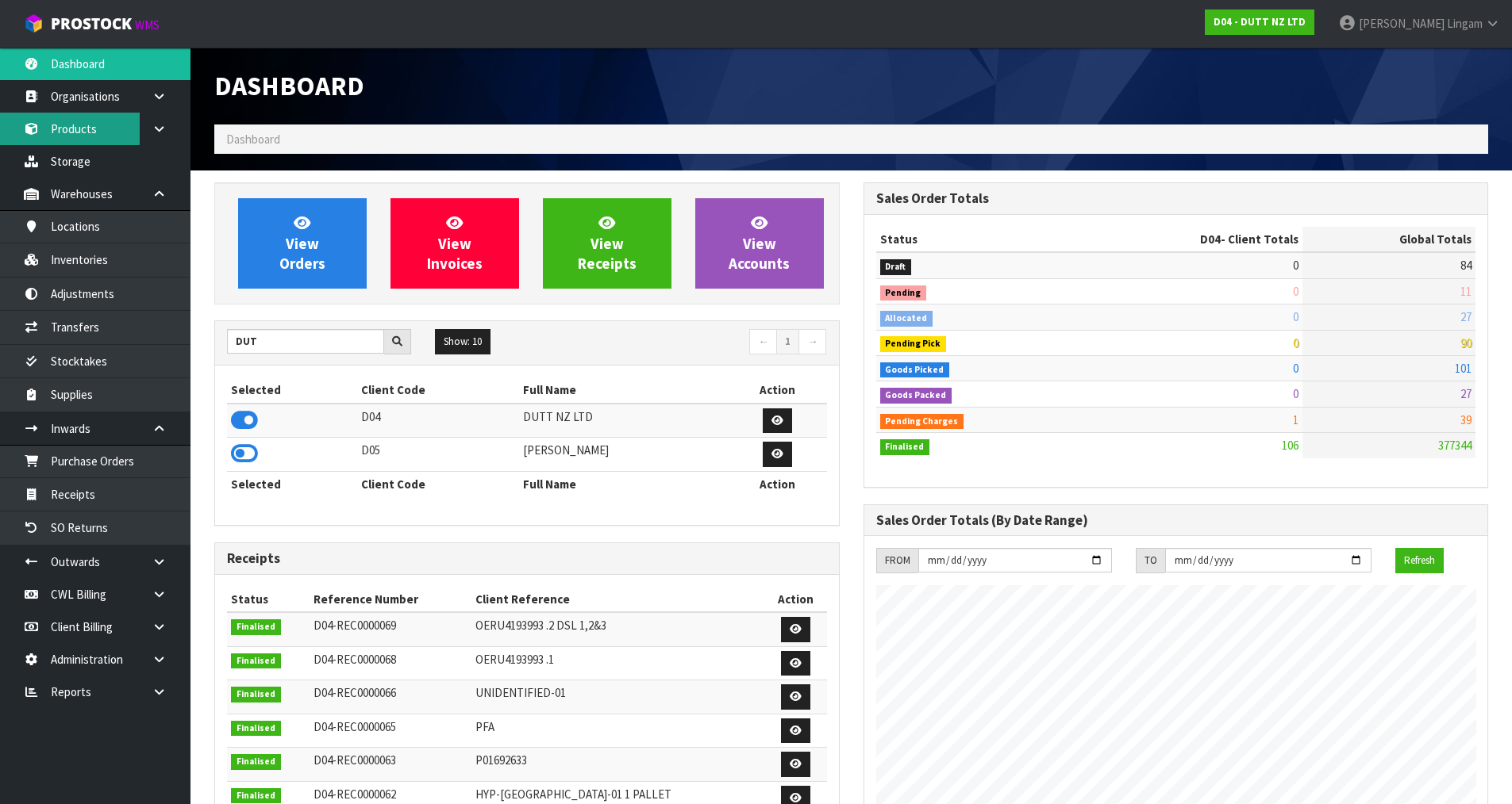
click at [86, 129] on link "Products" at bounding box center [95, 129] width 190 height 32
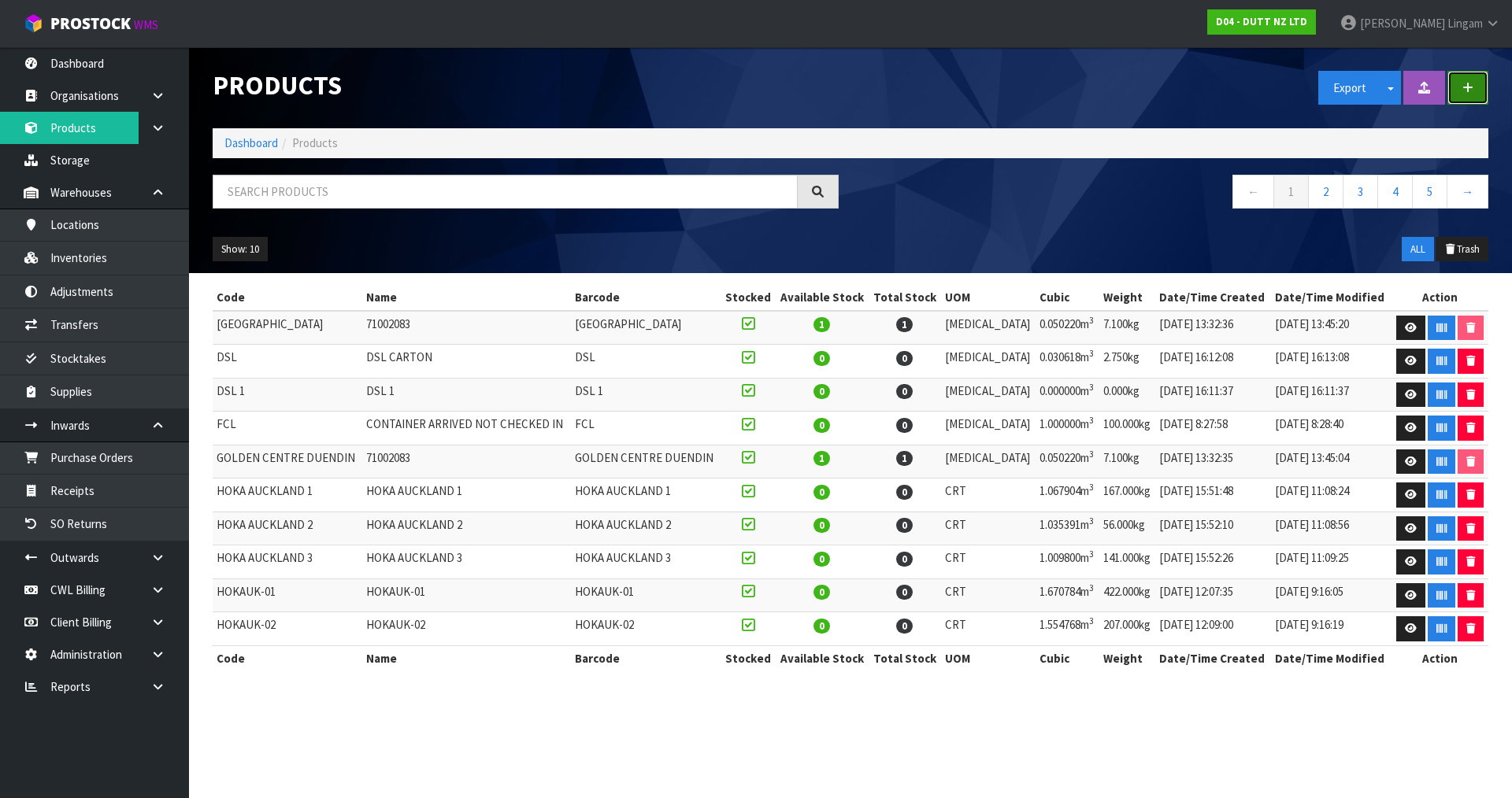
click at [1470, 80] on button "button" at bounding box center [1468, 88] width 41 height 34
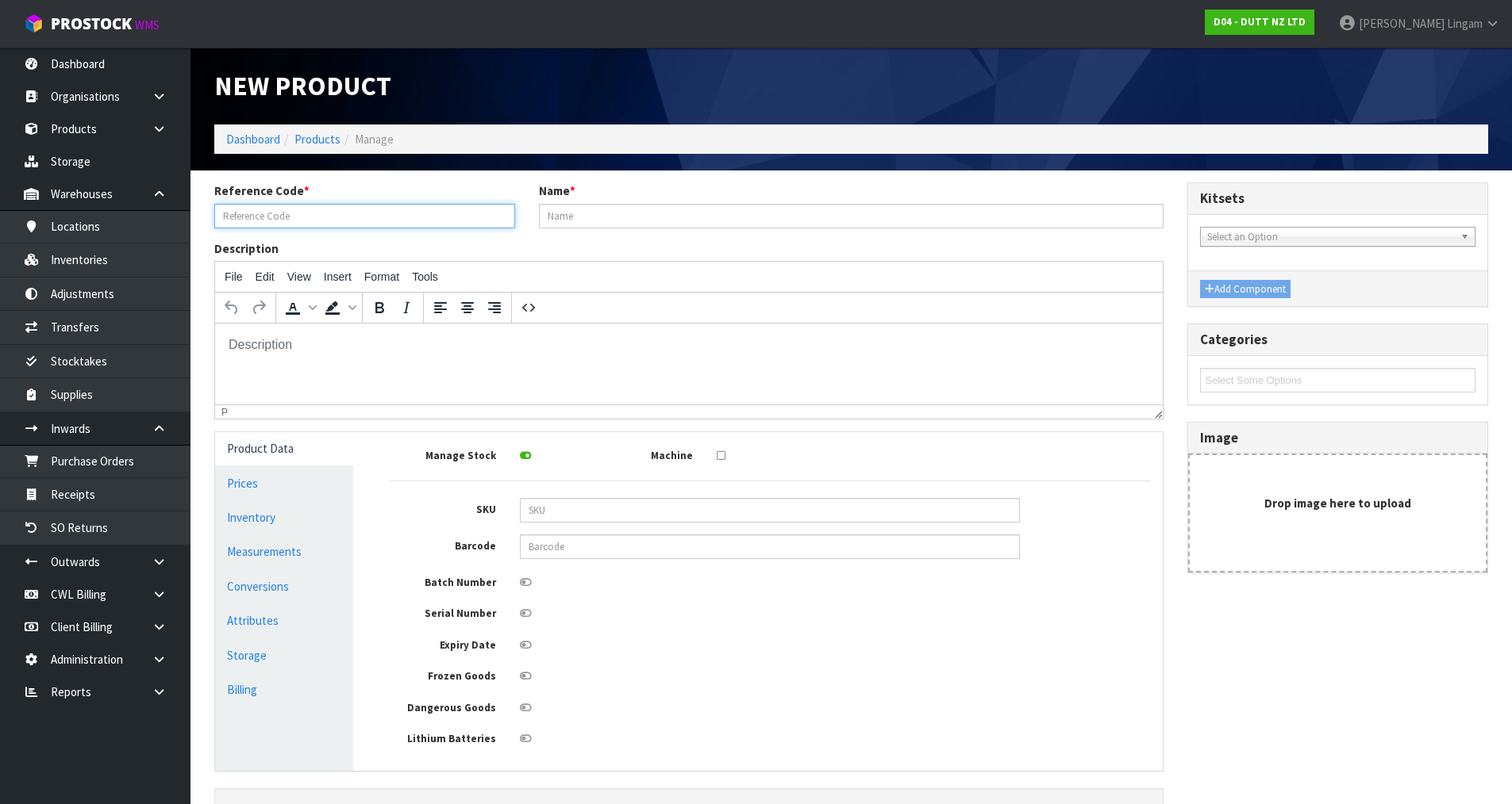
click at [299, 215] on input "text" at bounding box center [364, 216] width 301 height 25
paste input "NL-NEWMARKET-01"
type input "NL-NEWMARKET-01"
click at [621, 217] on input "text" at bounding box center [851, 216] width 625 height 25
paste input "NL-NEWMARKET-01"
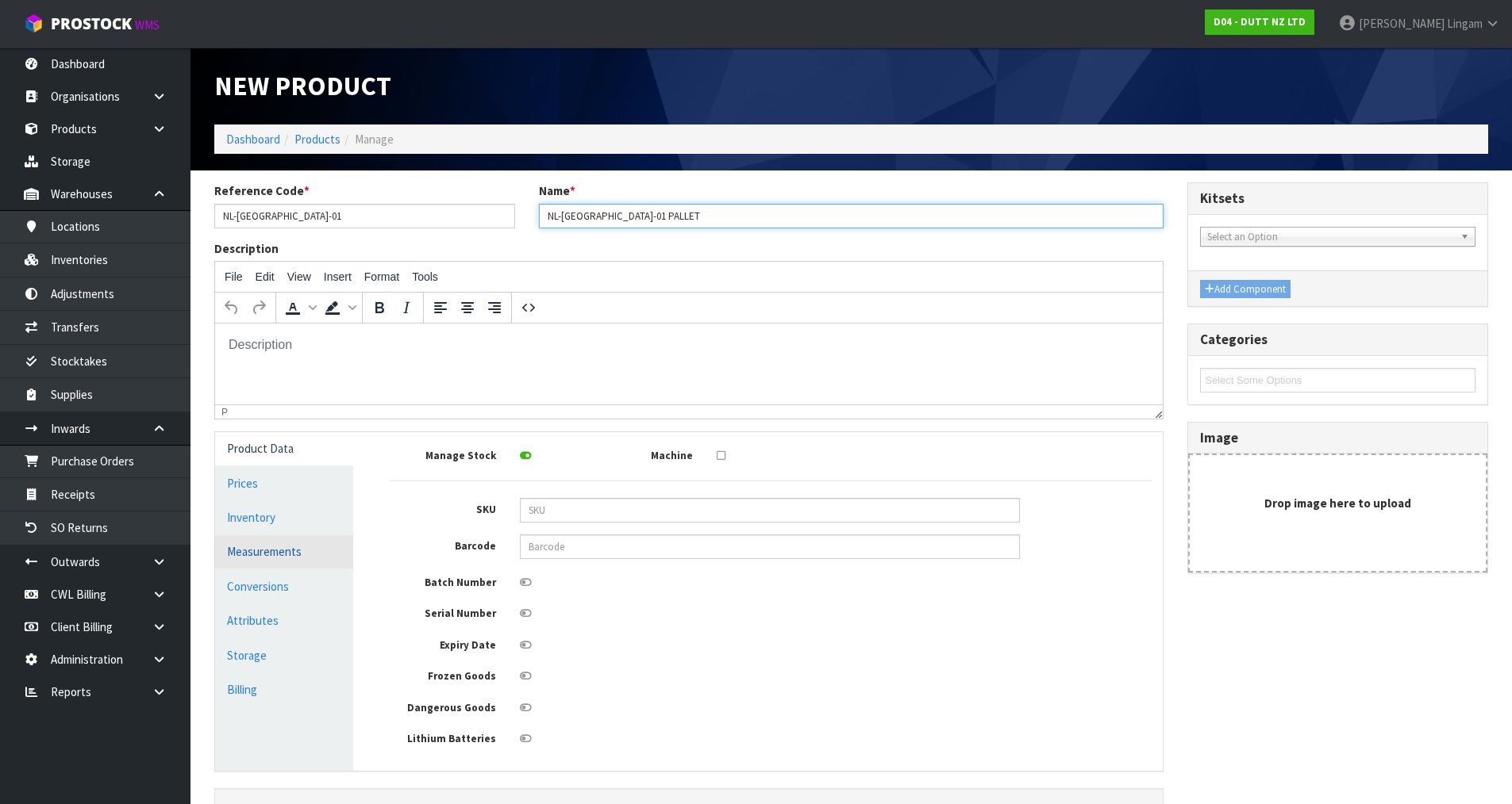
type input "NL-NEWMARKET-01 PALLET"
click at [293, 555] on link "Measurements" at bounding box center [284, 552] width 138 height 32
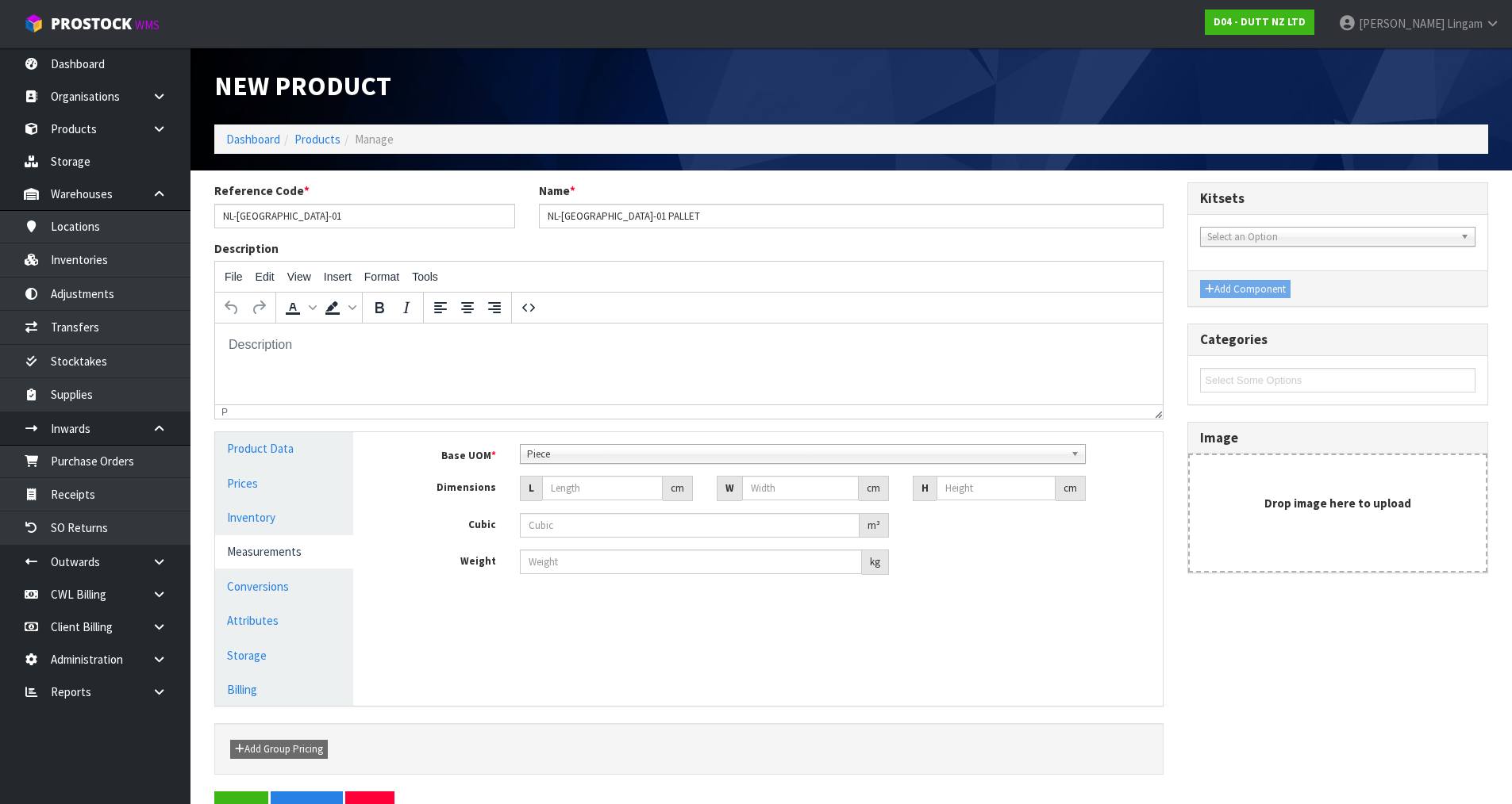
scroll to position [285, 0]
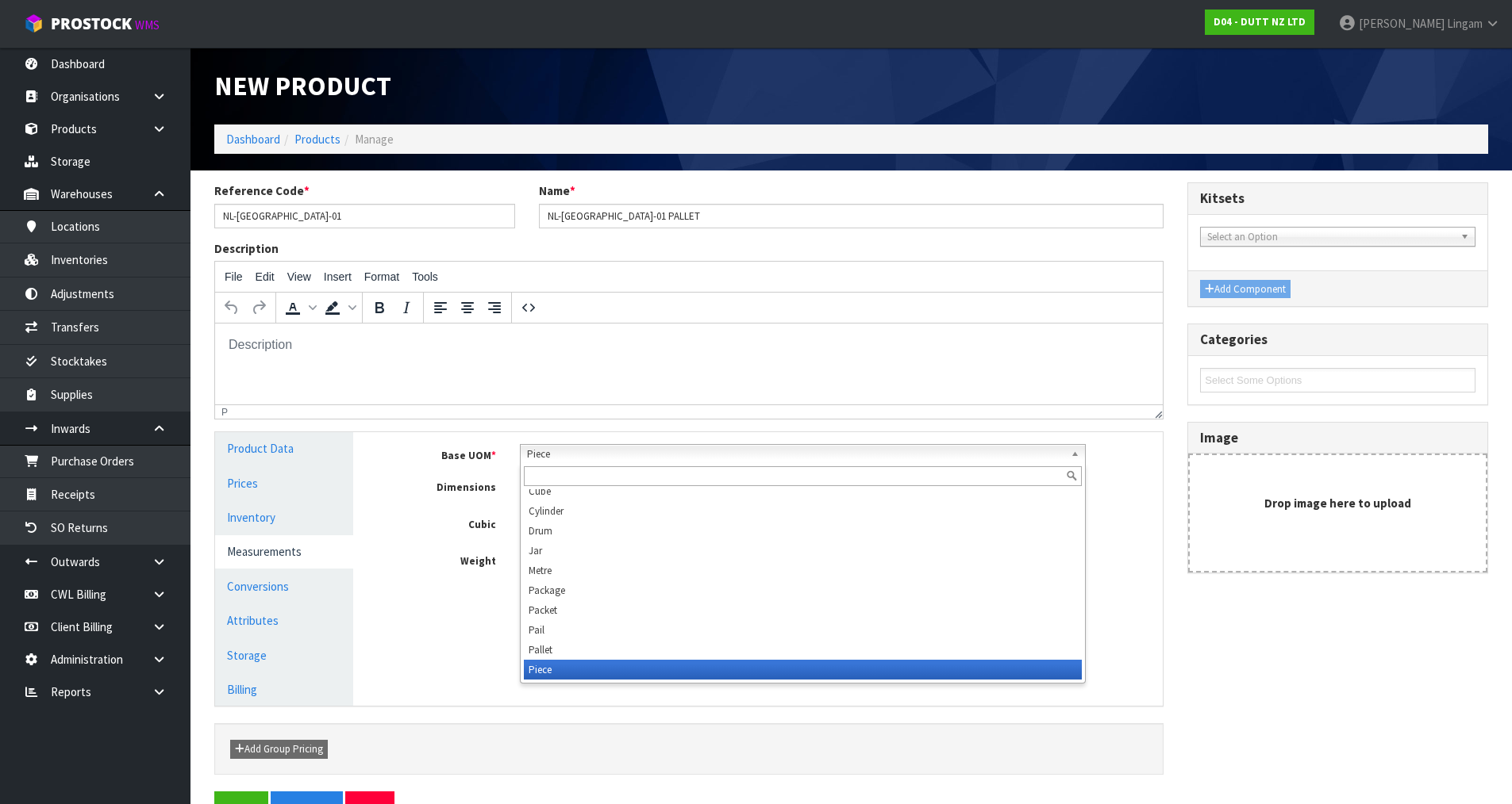
click at [532, 452] on span "Piece" at bounding box center [795, 454] width 538 height 19
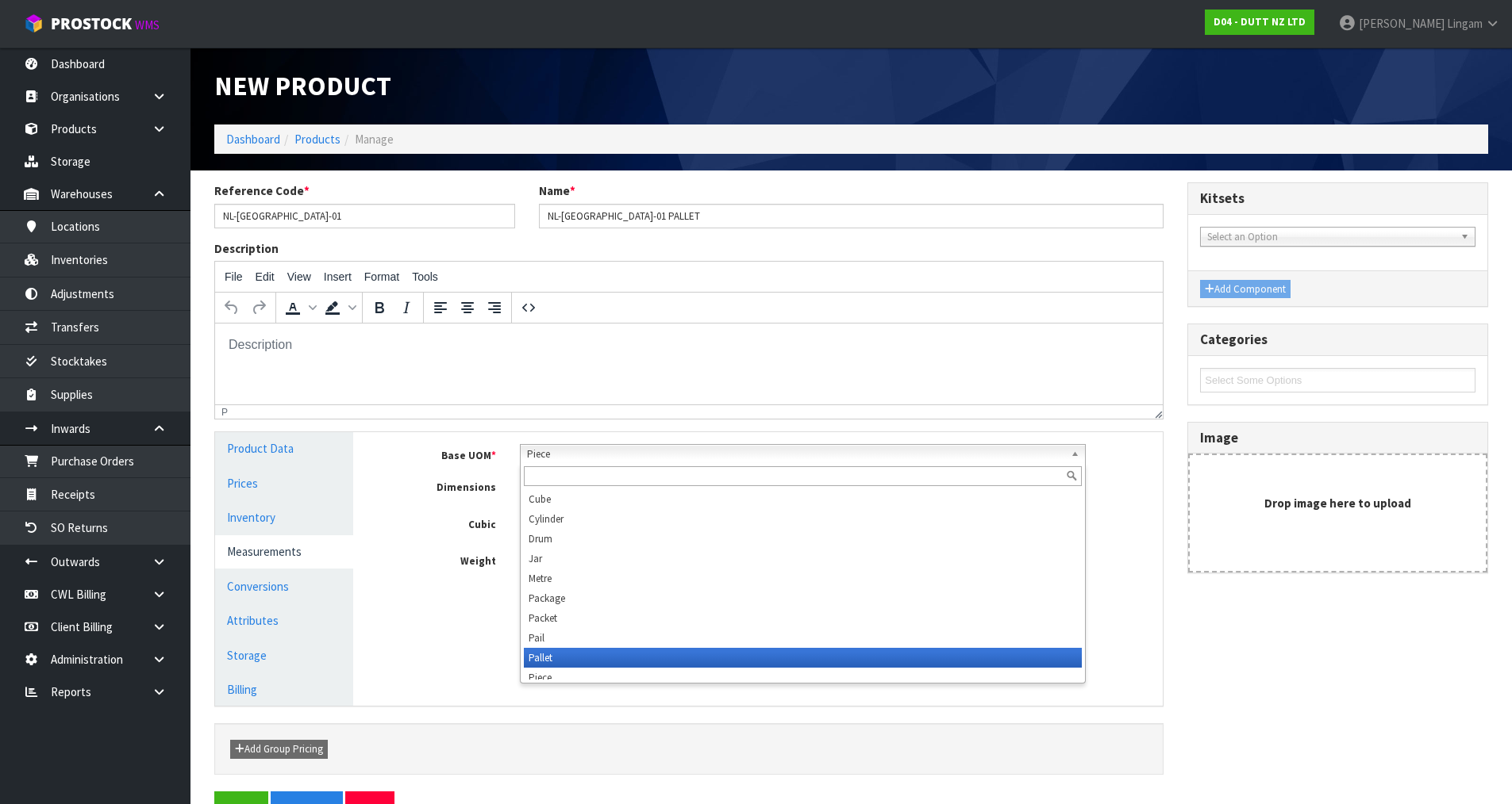
click at [565, 656] on li "Pallet" at bounding box center [803, 657] width 558 height 20
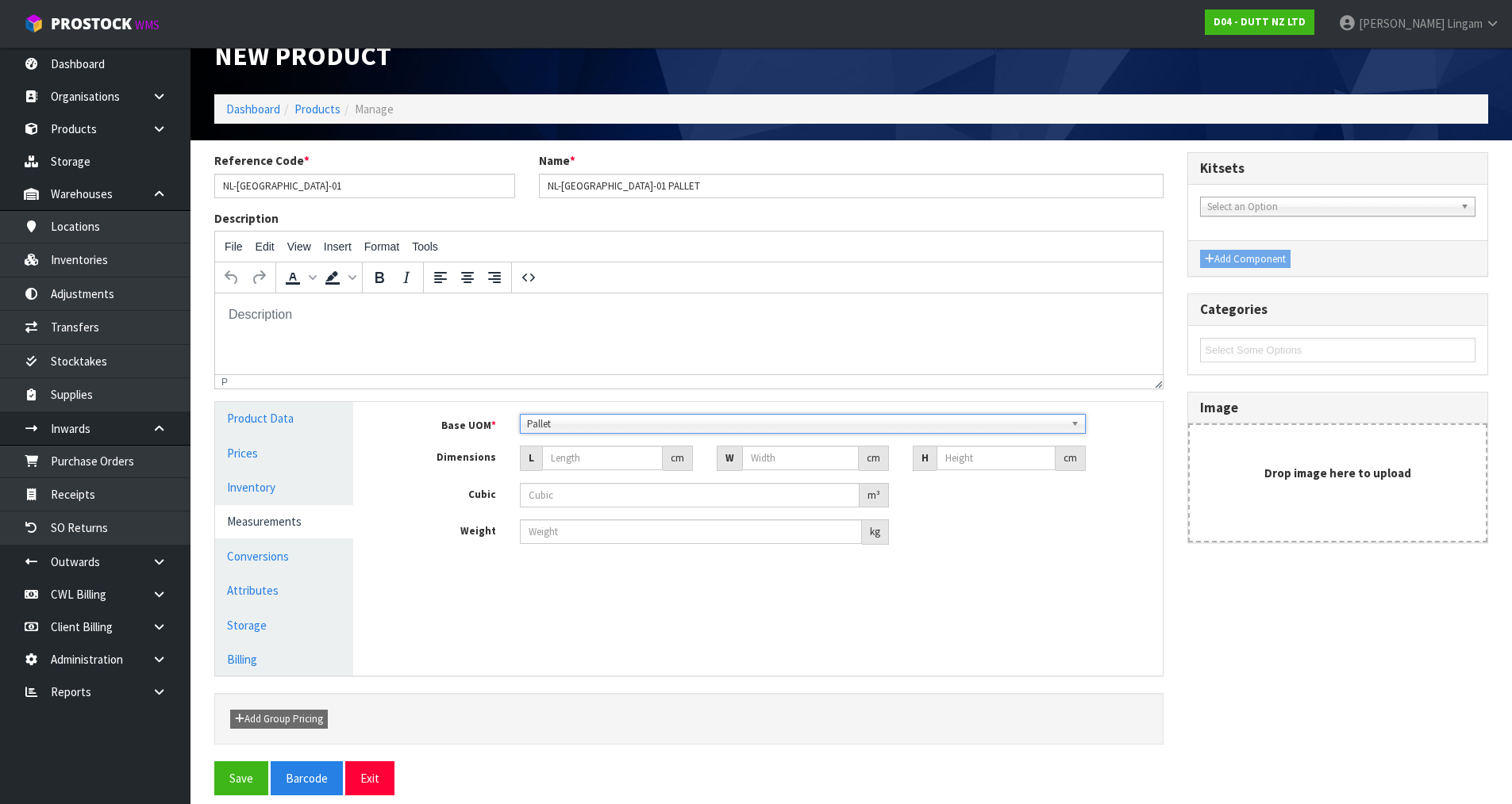
scroll to position [45, 0]
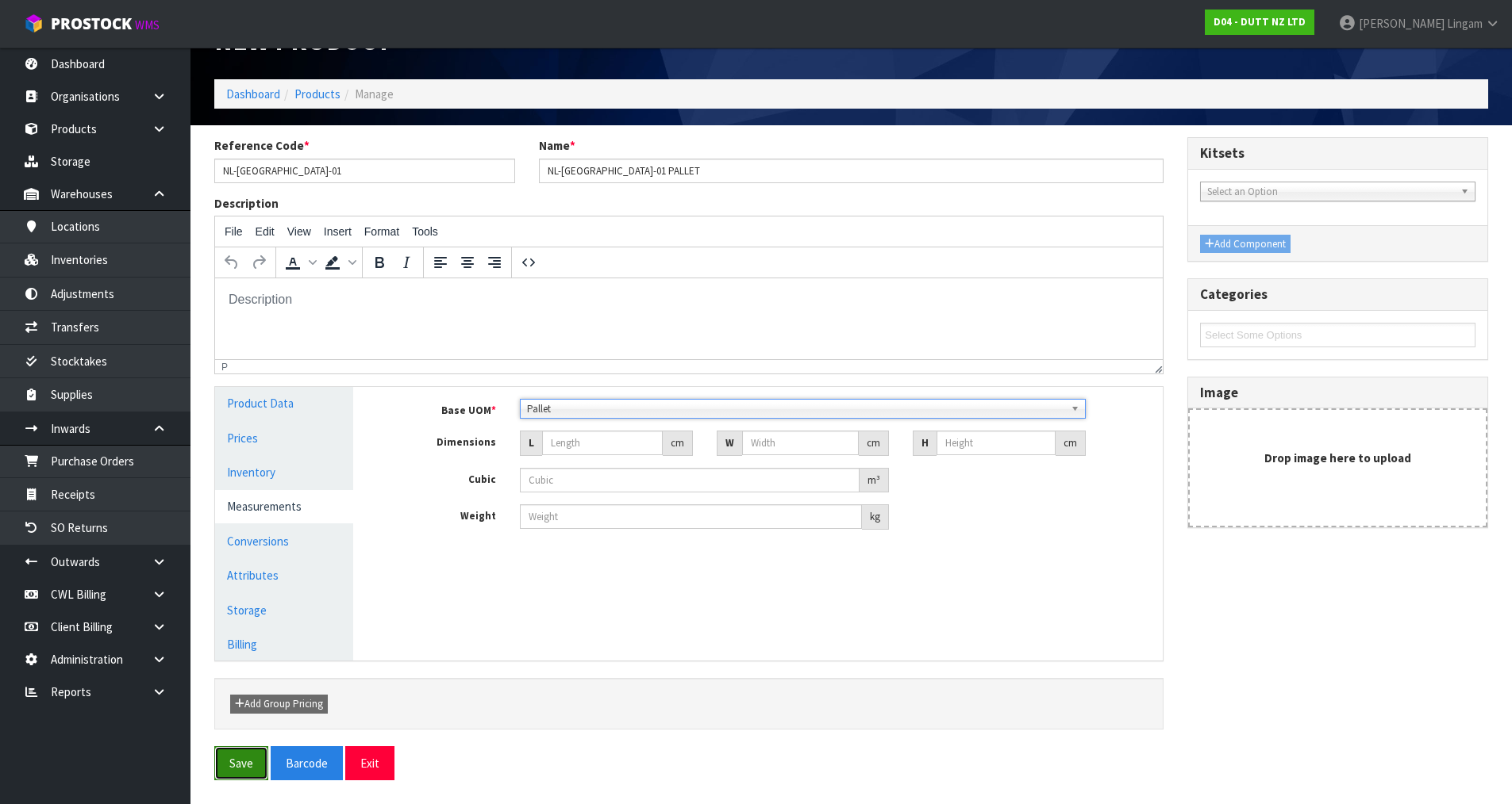
click at [228, 773] on button "Save" at bounding box center [241, 763] width 54 height 34
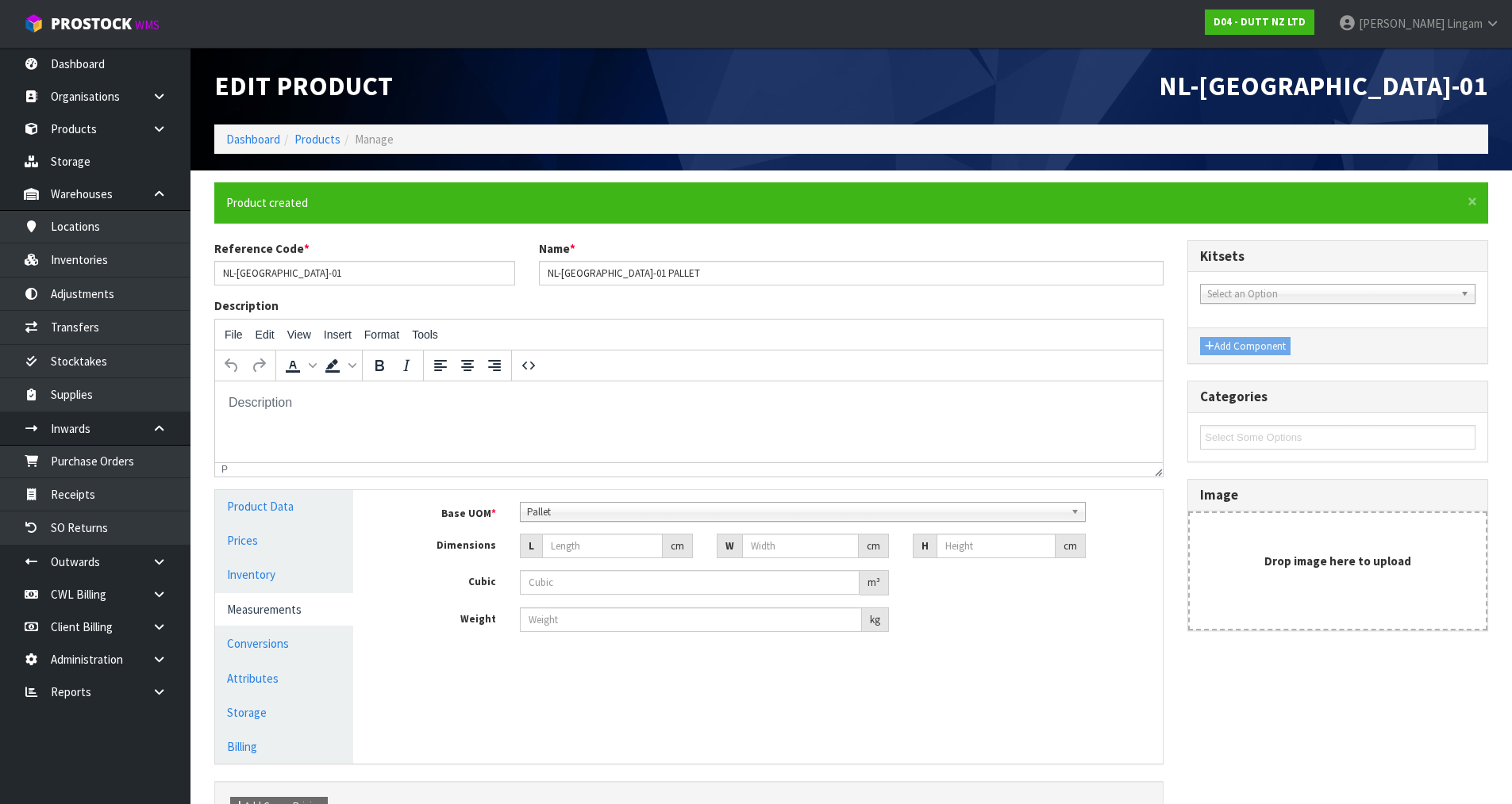
type input "0"
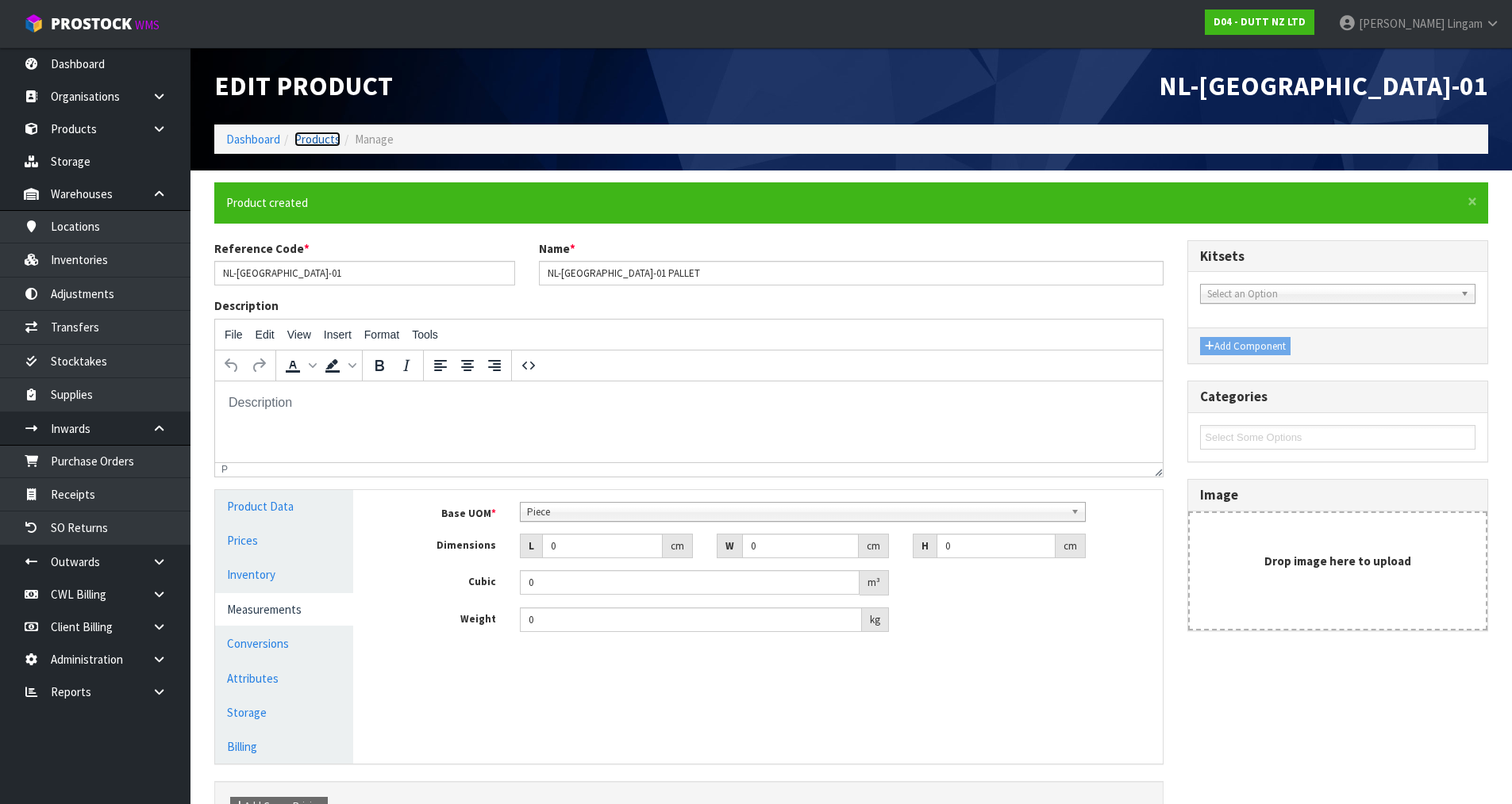
click at [309, 139] on link "Products" at bounding box center [317, 139] width 46 height 15
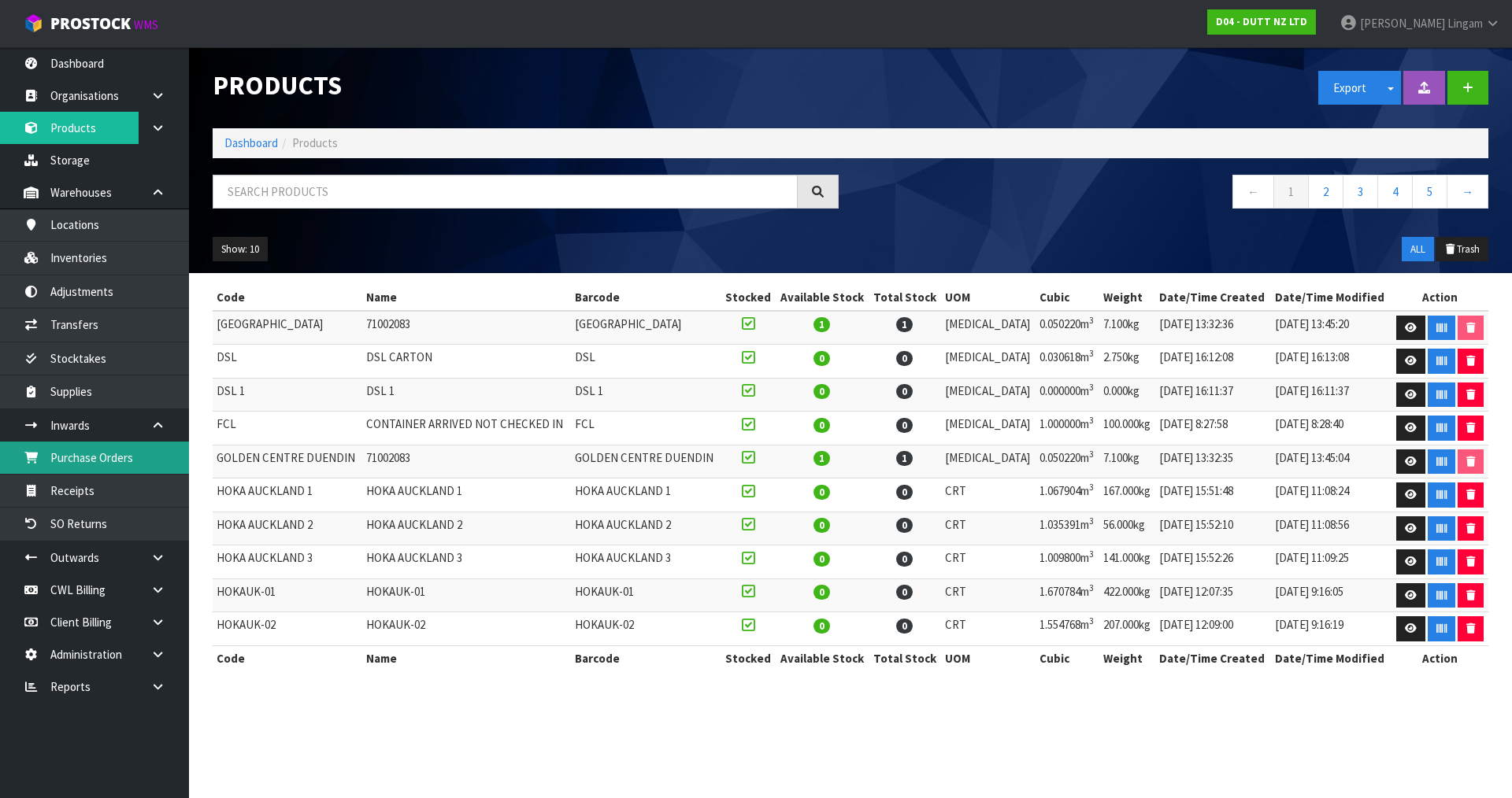
click at [124, 457] on link "Purchase Orders" at bounding box center [94, 457] width 189 height 32
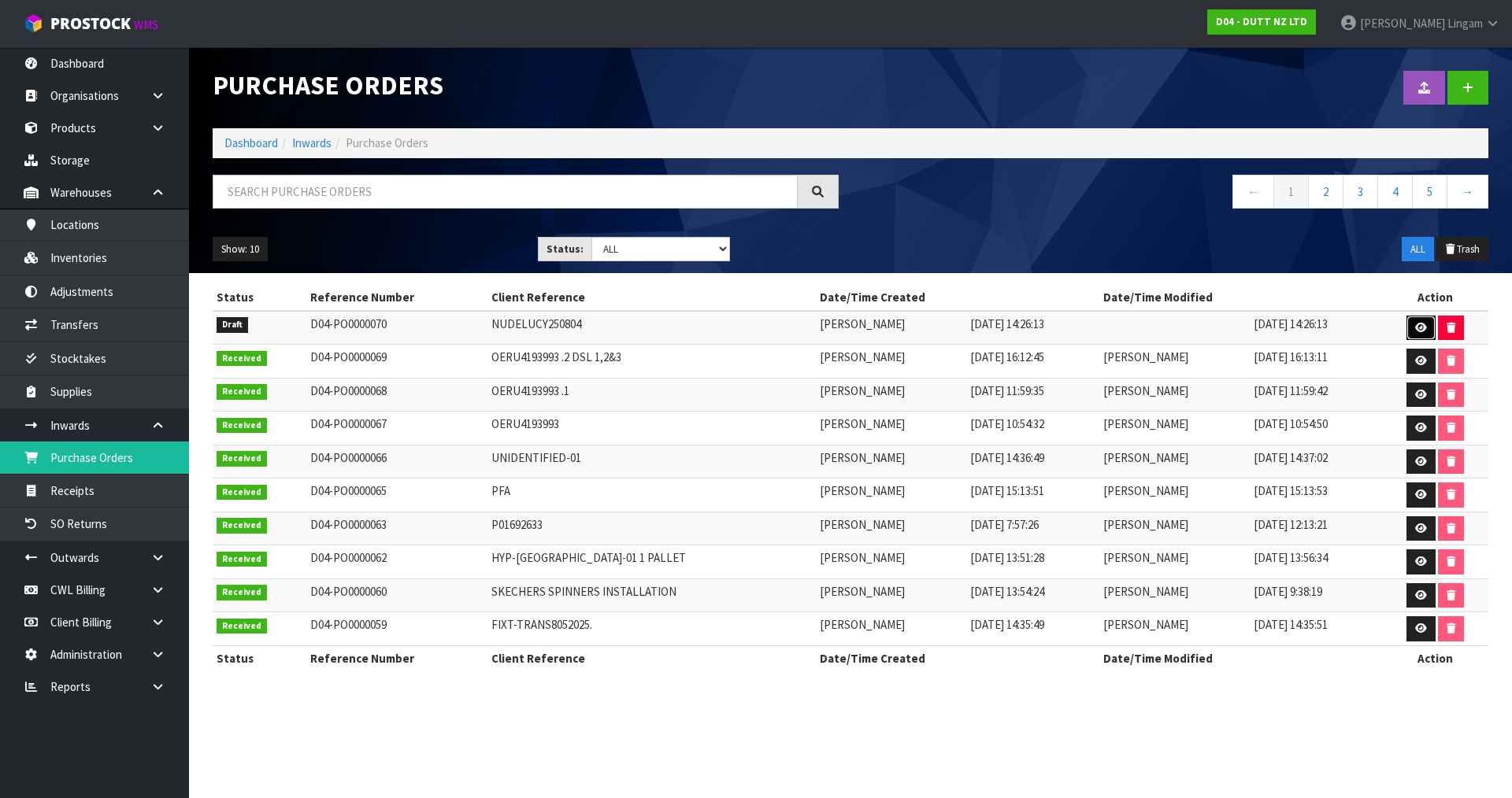
click at [1414, 320] on link at bounding box center [1421, 329] width 29 height 26
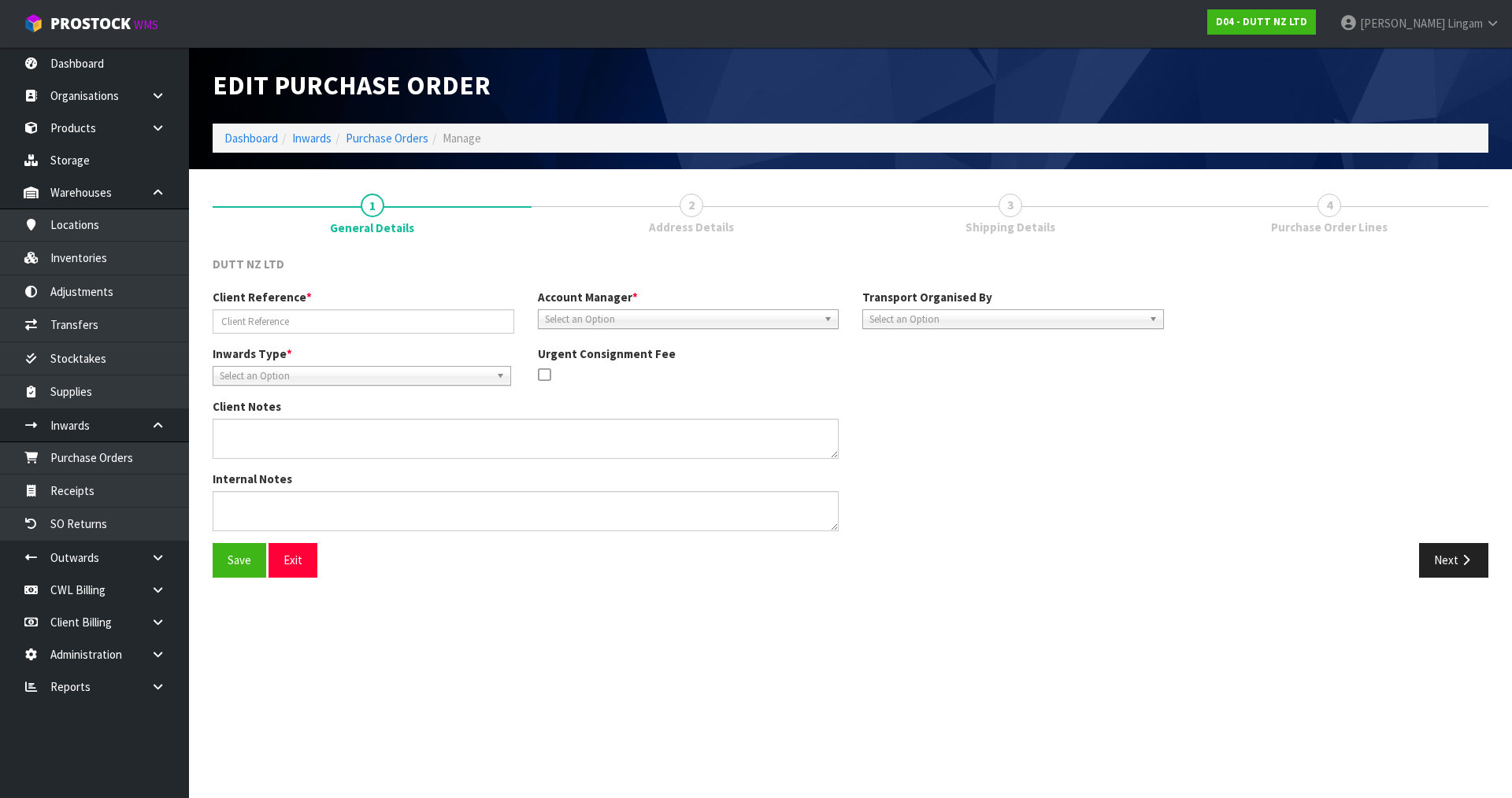
type input "NUDELUCY250804"
click at [902, 321] on span "Select an Option" at bounding box center [1006, 320] width 274 height 19
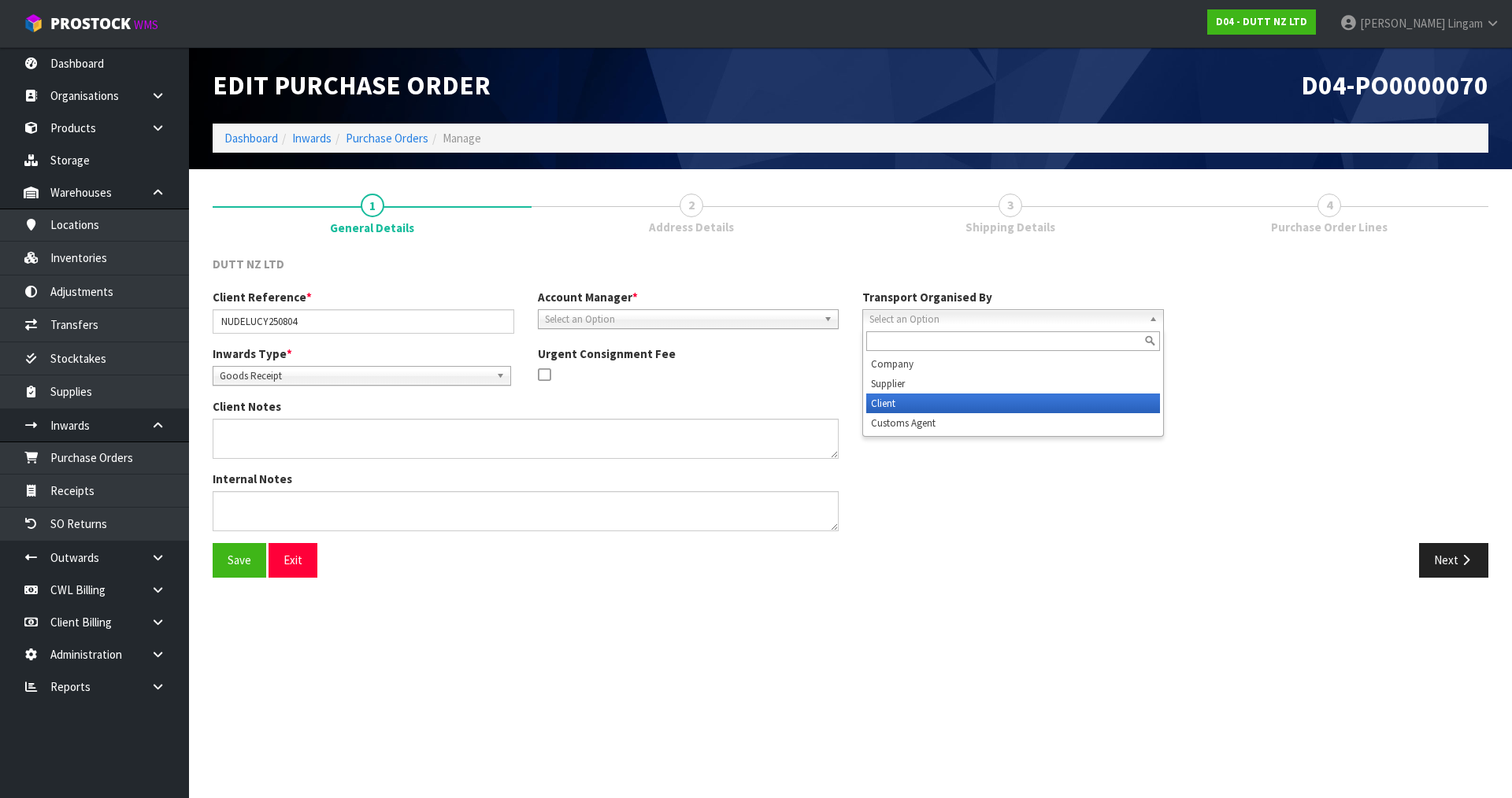
click at [891, 405] on li "Client" at bounding box center [1013, 403] width 294 height 20
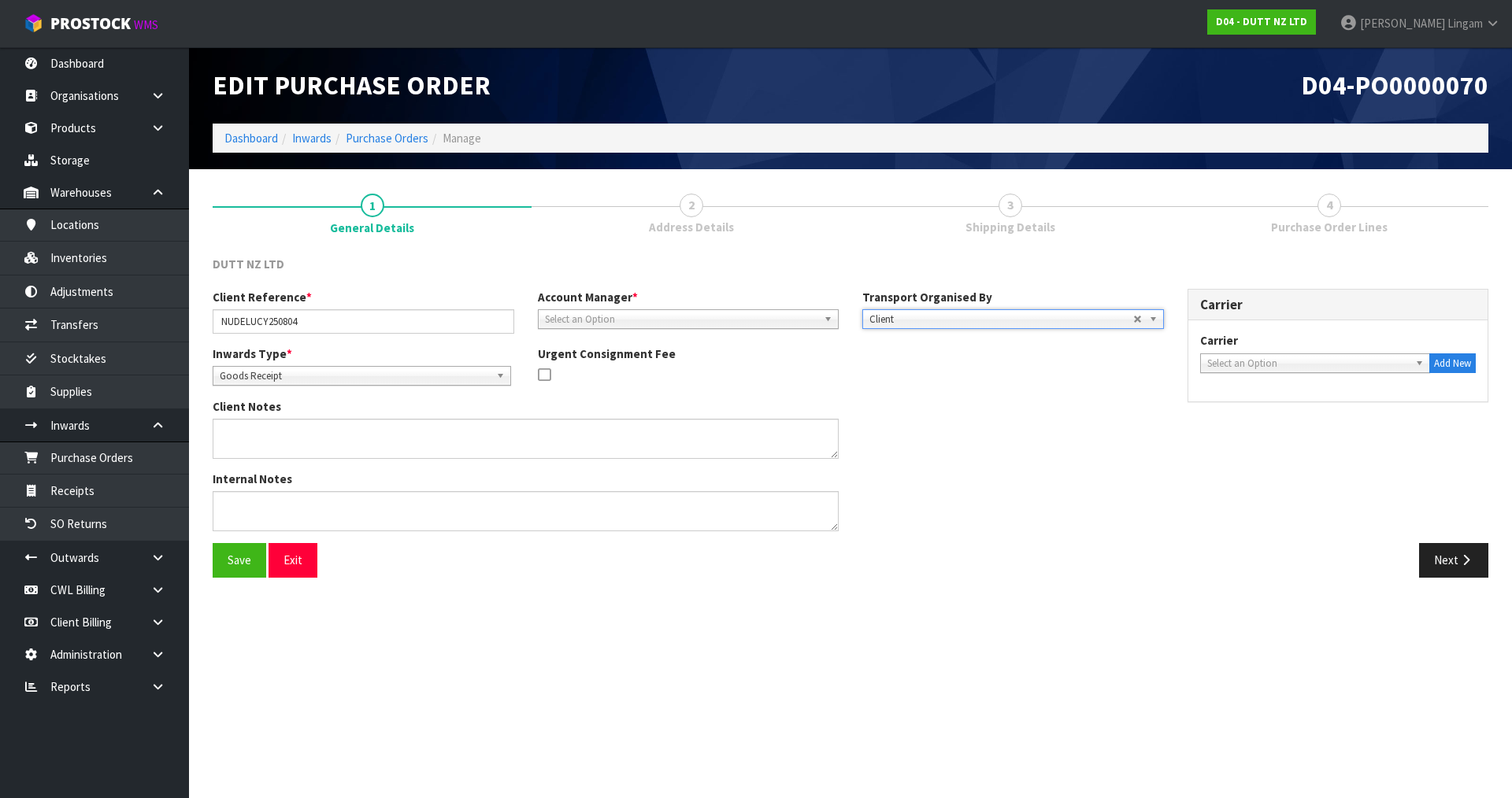
click at [609, 319] on span "Select an Option" at bounding box center [682, 320] width 274 height 19
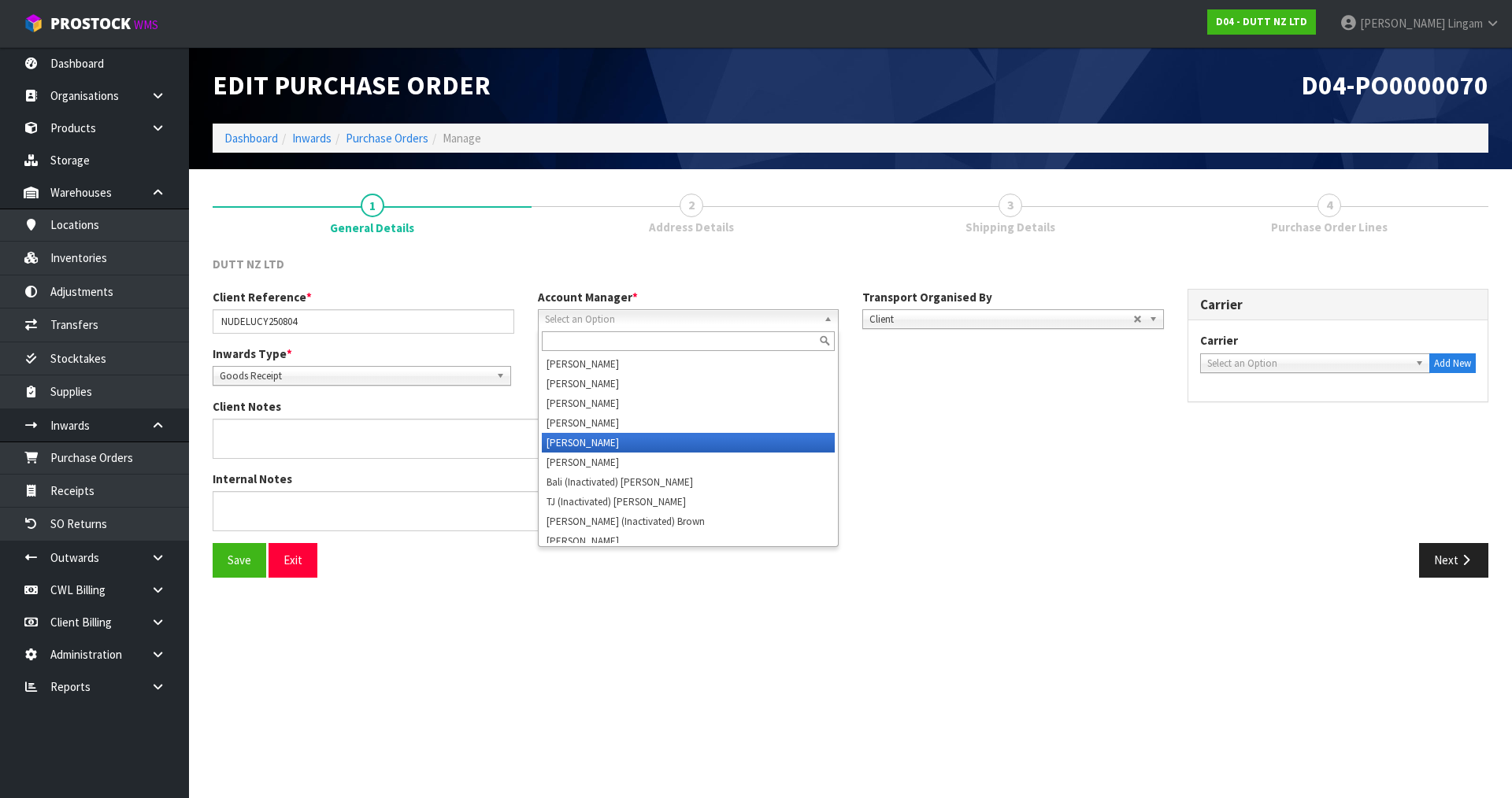
click at [576, 443] on li "Vineeta Lingam" at bounding box center [688, 442] width 294 height 20
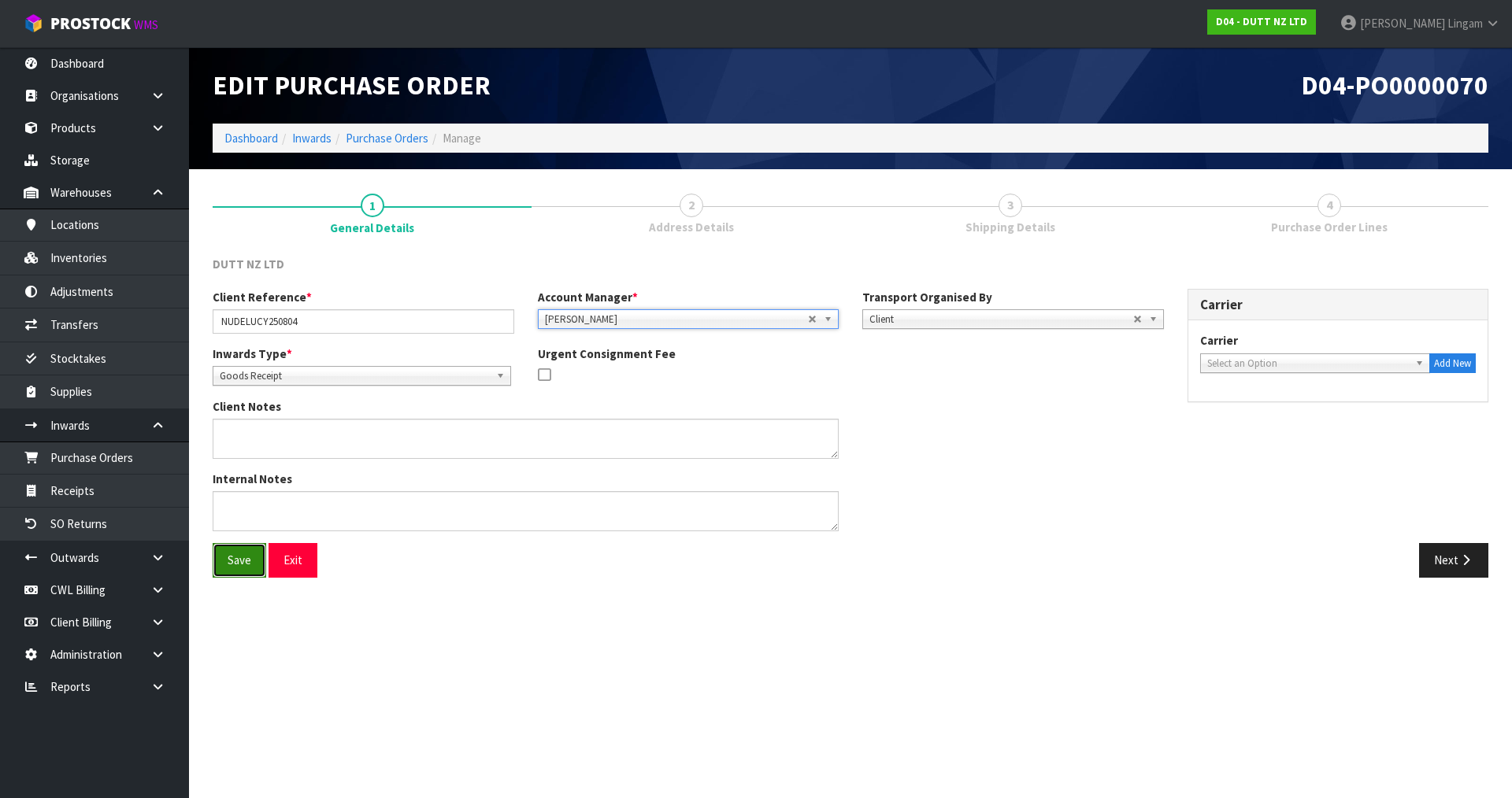
click at [250, 564] on button "Save" at bounding box center [239, 560] width 54 height 34
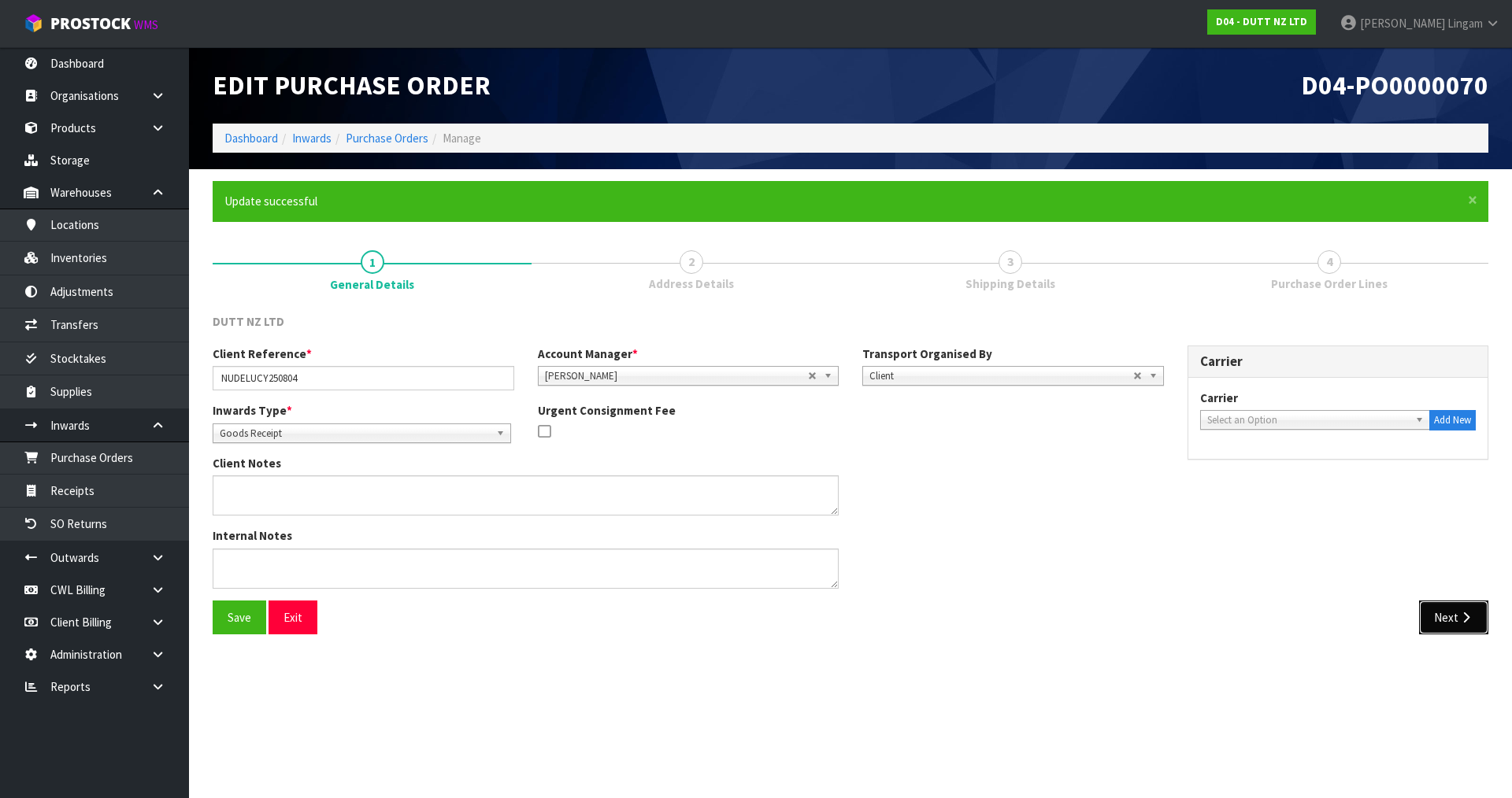
click at [1450, 618] on button "Next" at bounding box center [1454, 617] width 70 height 34
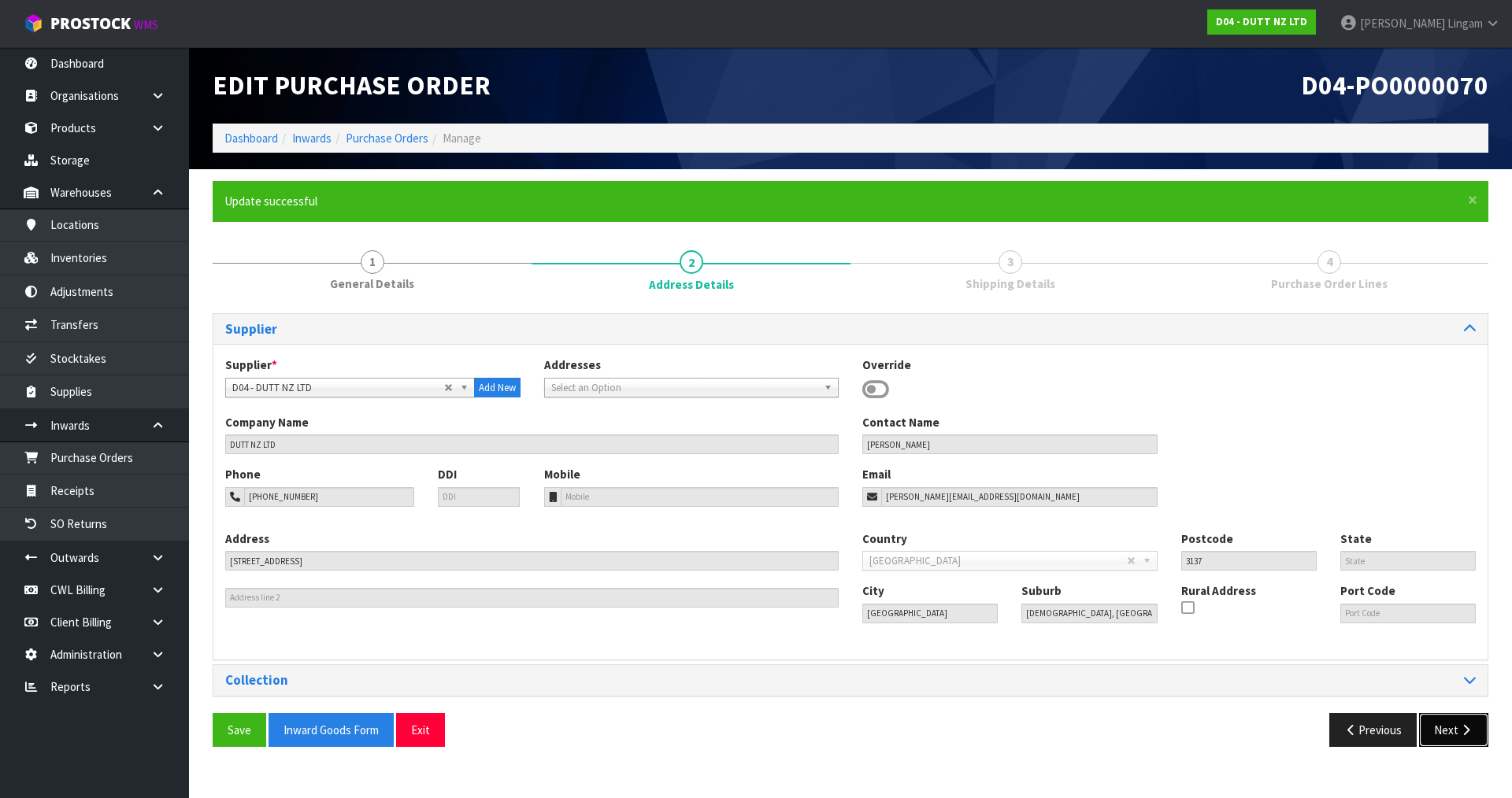
click at [1442, 730] on button "Next" at bounding box center [1454, 730] width 70 height 34
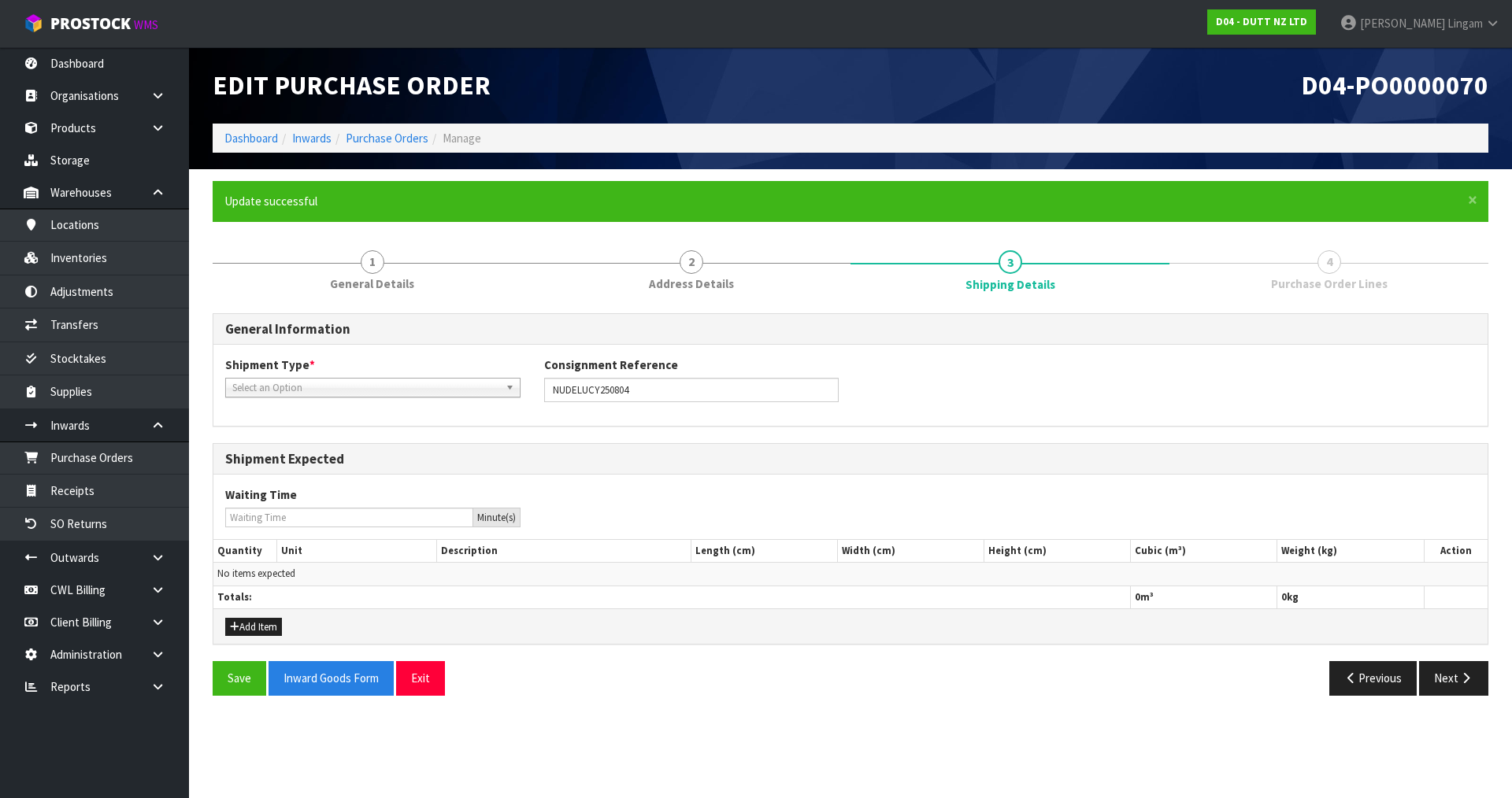
click at [312, 381] on span "Select an Option" at bounding box center [366, 389] width 267 height 19
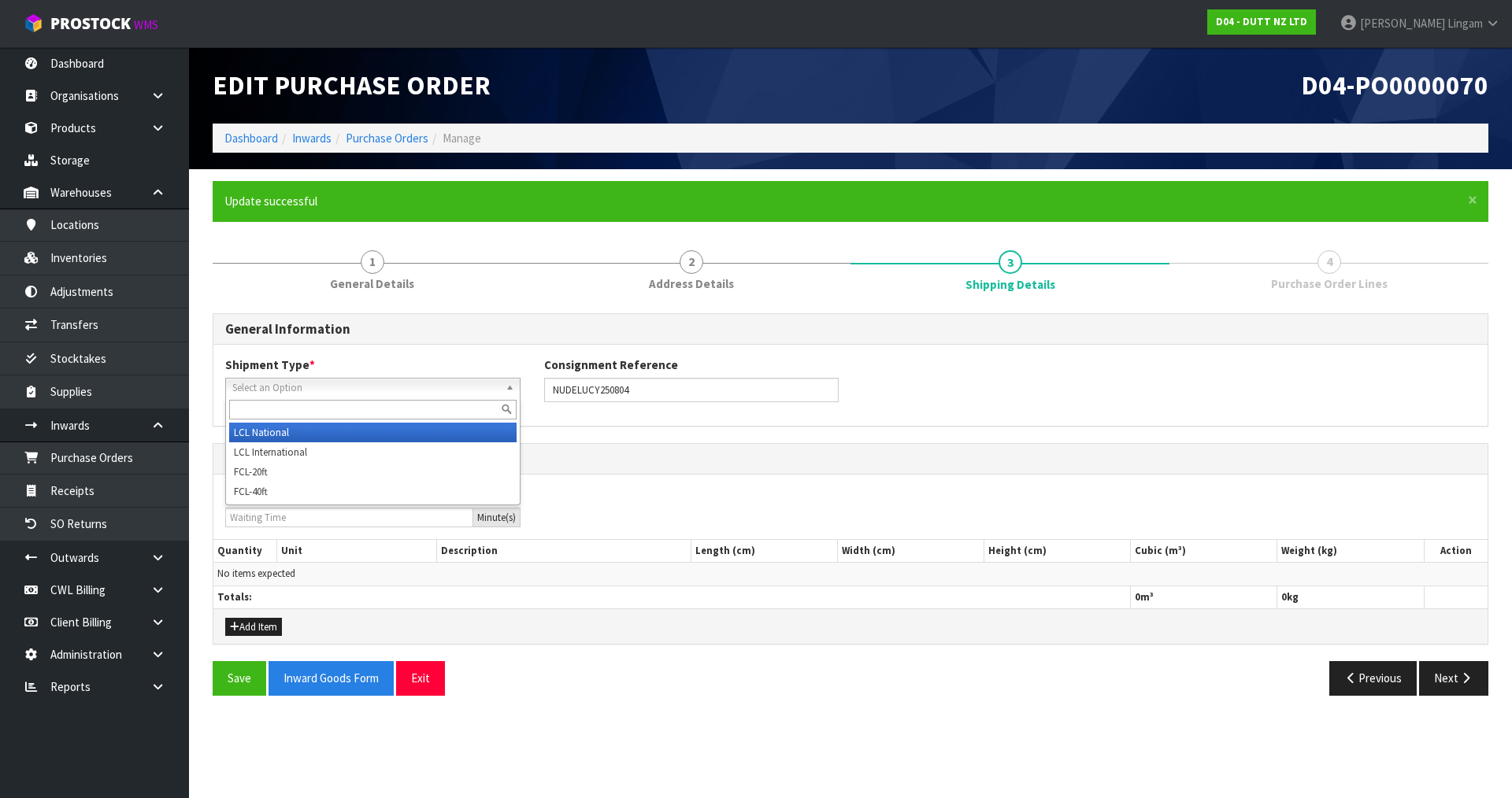
click at [306, 426] on li "LCL National" at bounding box center [372, 433] width 287 height 20
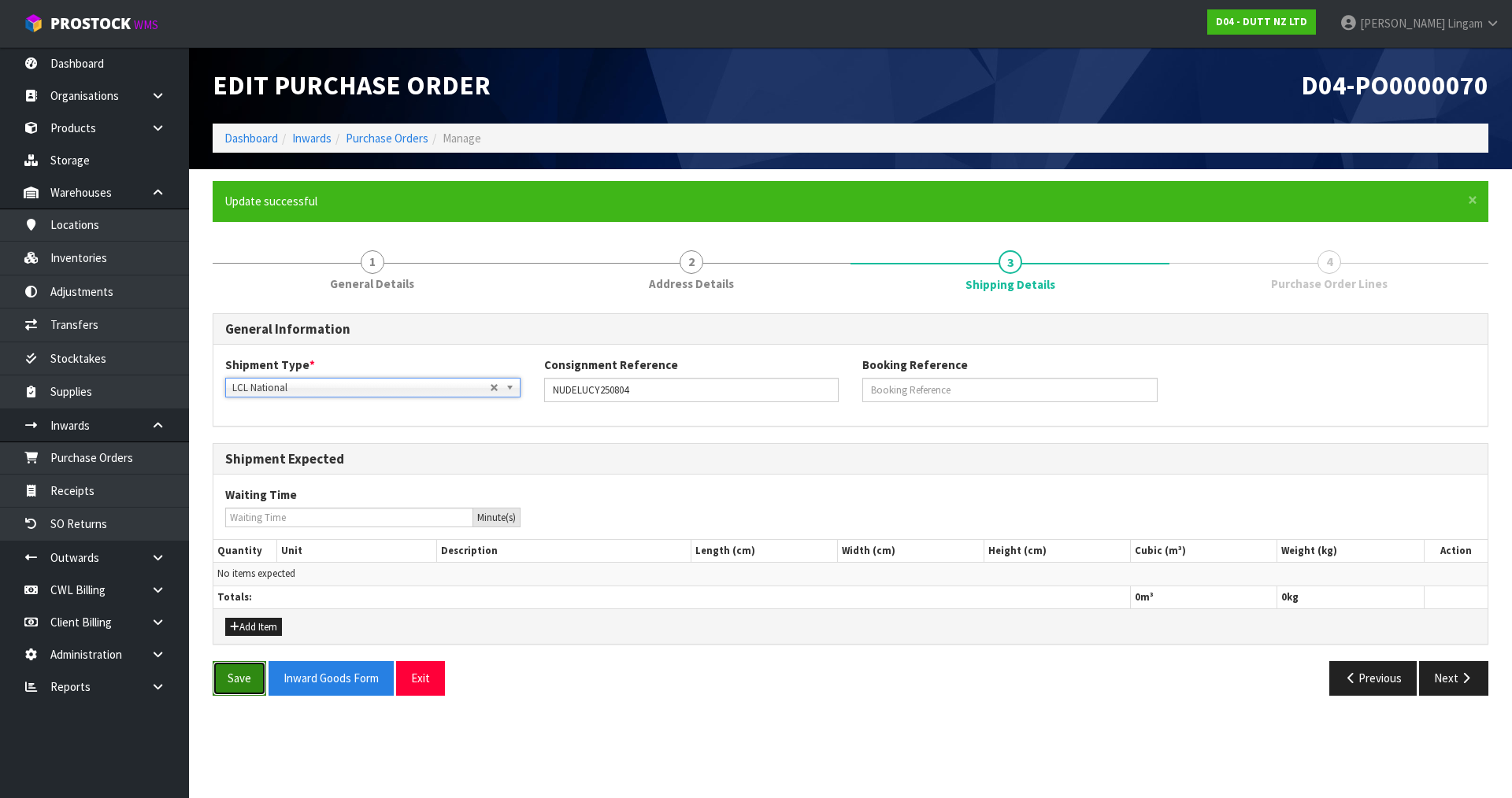
click at [238, 670] on button "Save" at bounding box center [239, 678] width 54 height 34
click at [1453, 675] on button "Next" at bounding box center [1454, 678] width 70 height 34
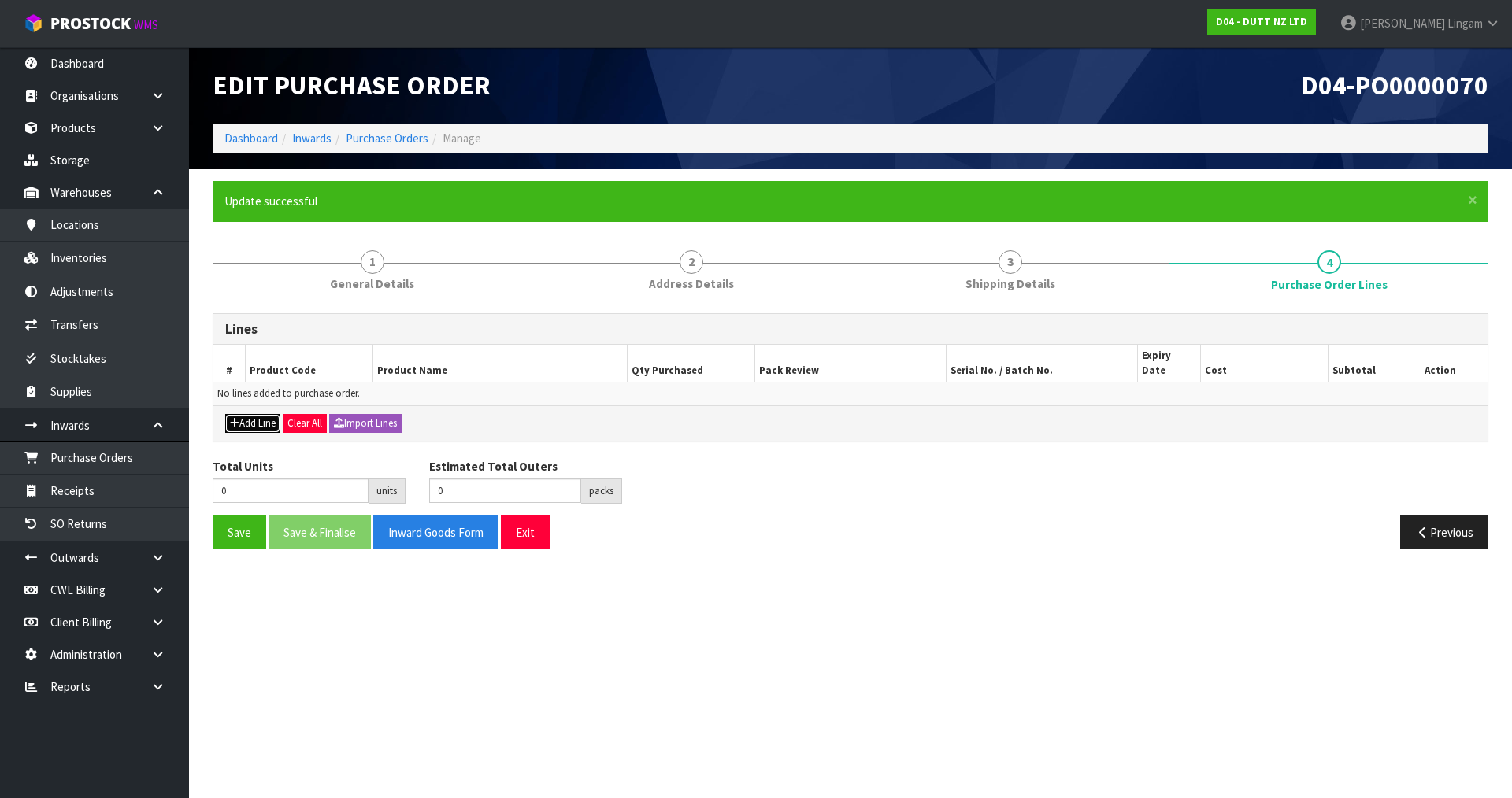
click at [254, 414] on button "Add Line" at bounding box center [253, 424] width 55 height 19
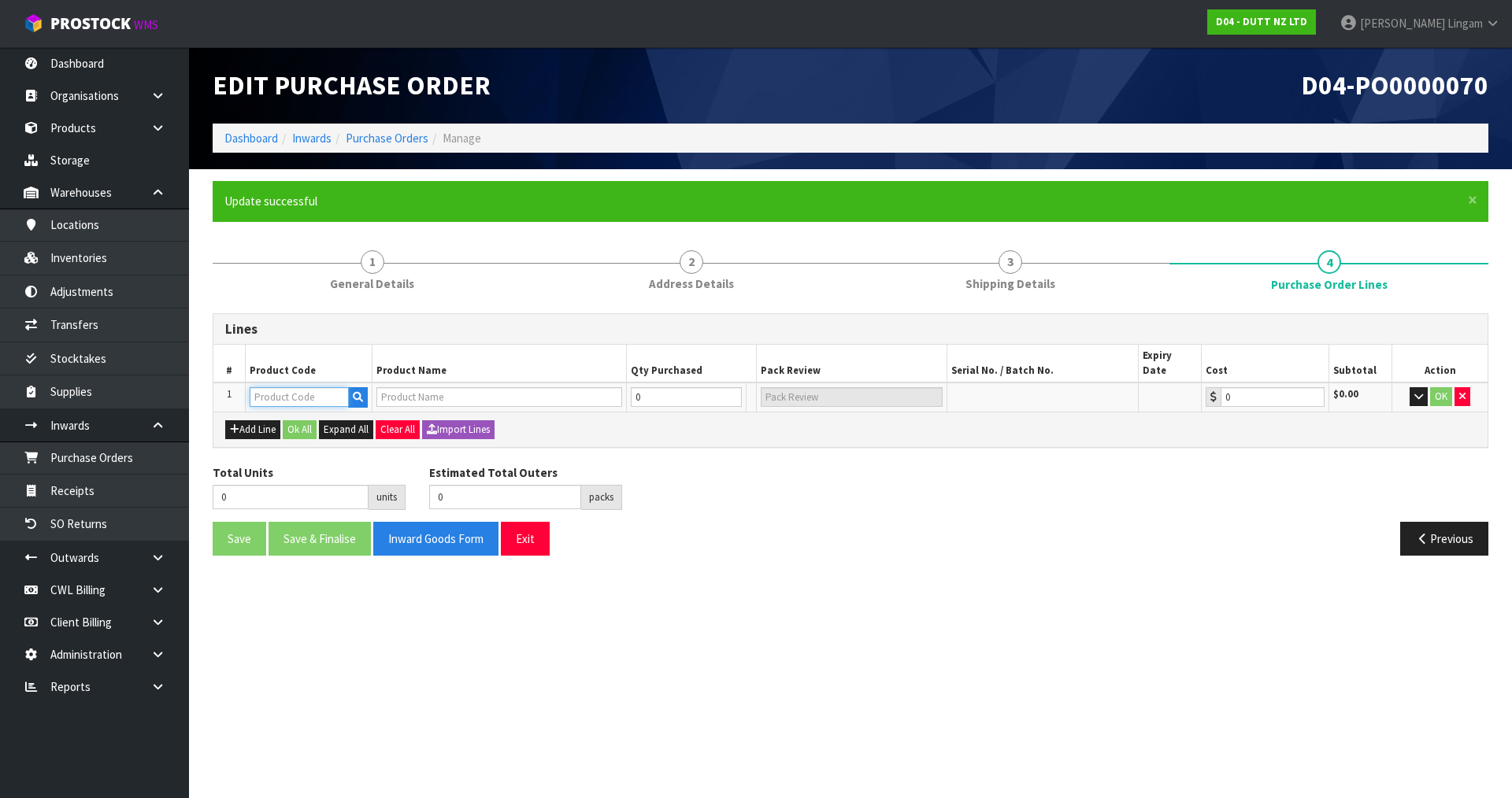
click at [265, 387] on input "text" at bounding box center [299, 397] width 99 height 20
type input "NL"
click at [293, 413] on link "NL -NEWMARKET-01" at bounding box center [336, 409] width 171 height 22
type input "NL-NEWMARKET-01"
type input "NL-NEWMARKET-01 PALLET"
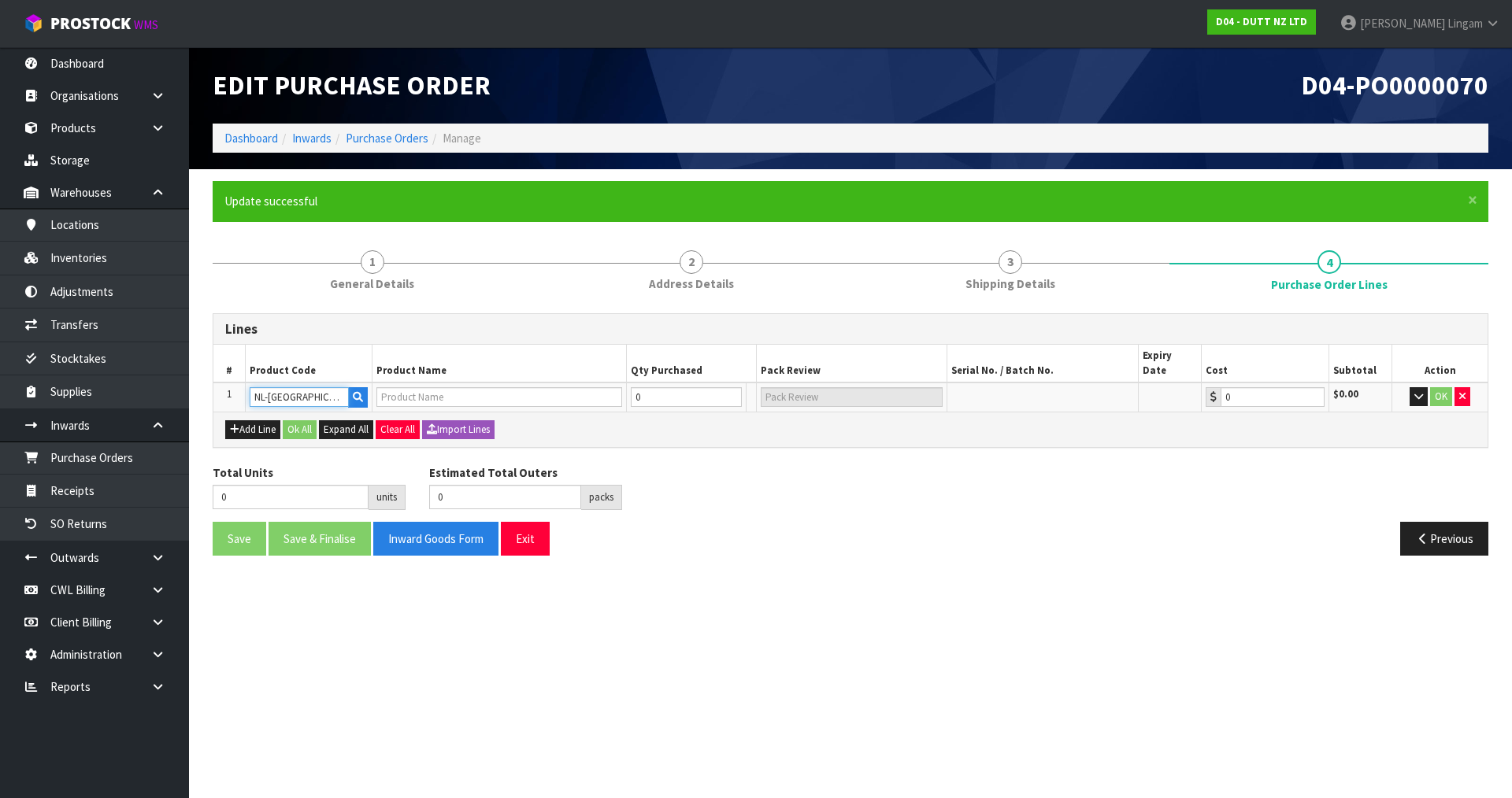
type input "0.00"
click at [618, 383] on tr "1 NL-NEWMARKET-01 NL-NEWMARKET-01 PALLET 0 PCE 0.00 $0.00 OK" at bounding box center [850, 397] width 1274 height 29
type input "1"
type input "1 PLT"
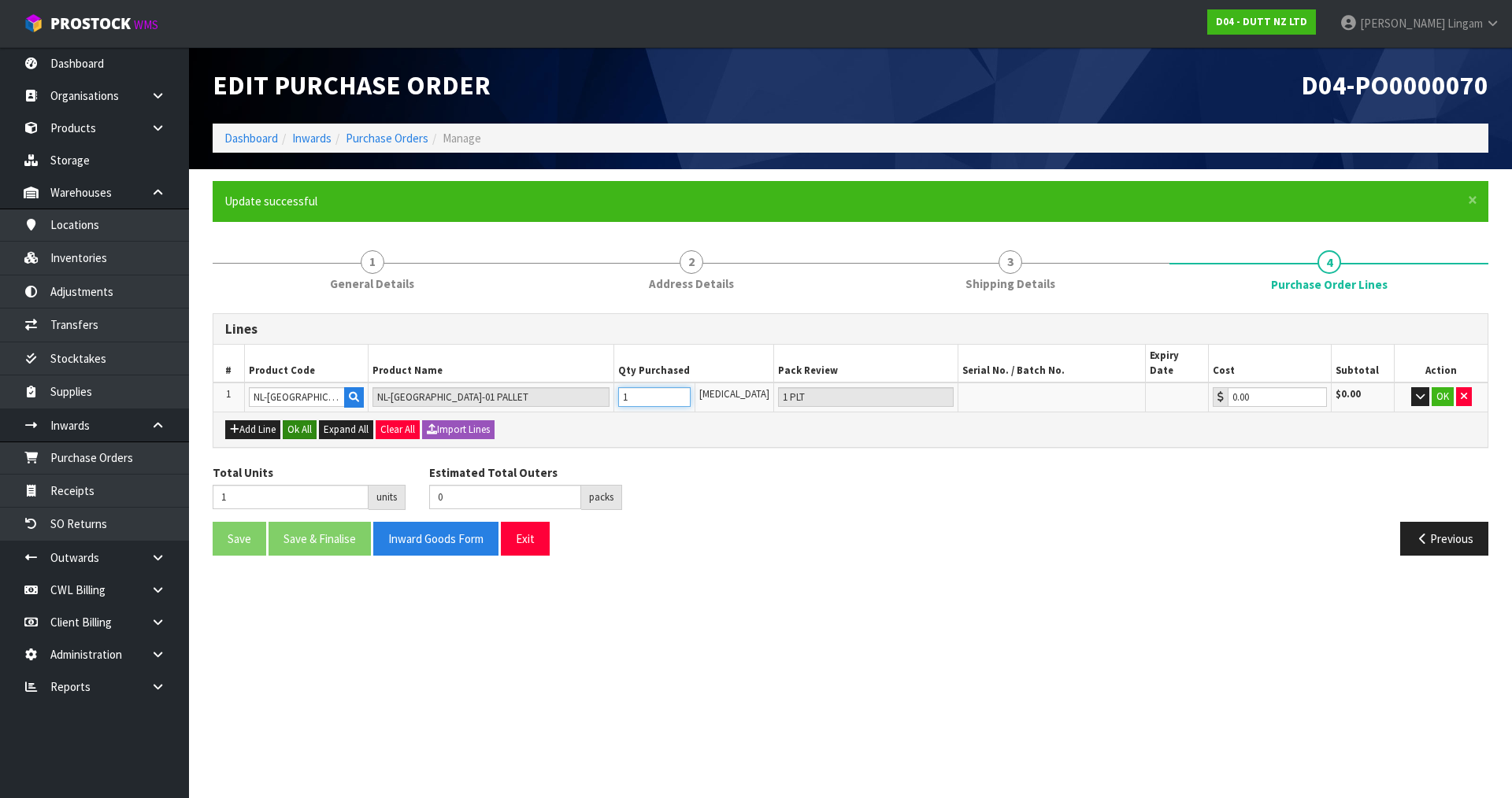
type input "1"
click at [300, 421] on button "Ok All" at bounding box center [299, 430] width 34 height 19
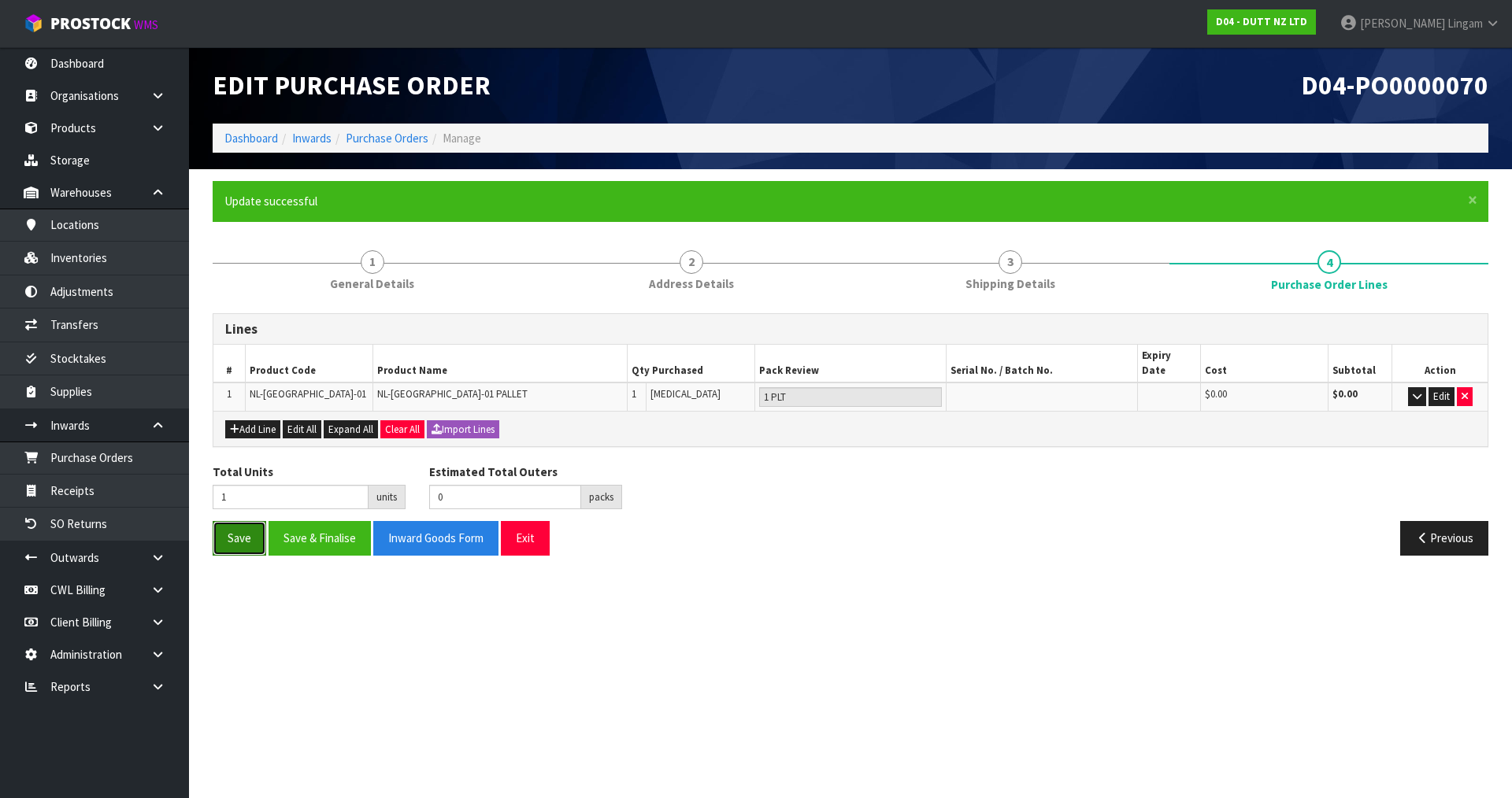
click at [234, 526] on button "Save" at bounding box center [239, 538] width 54 height 34
click at [390, 136] on link "Purchase Orders" at bounding box center [386, 138] width 82 height 15
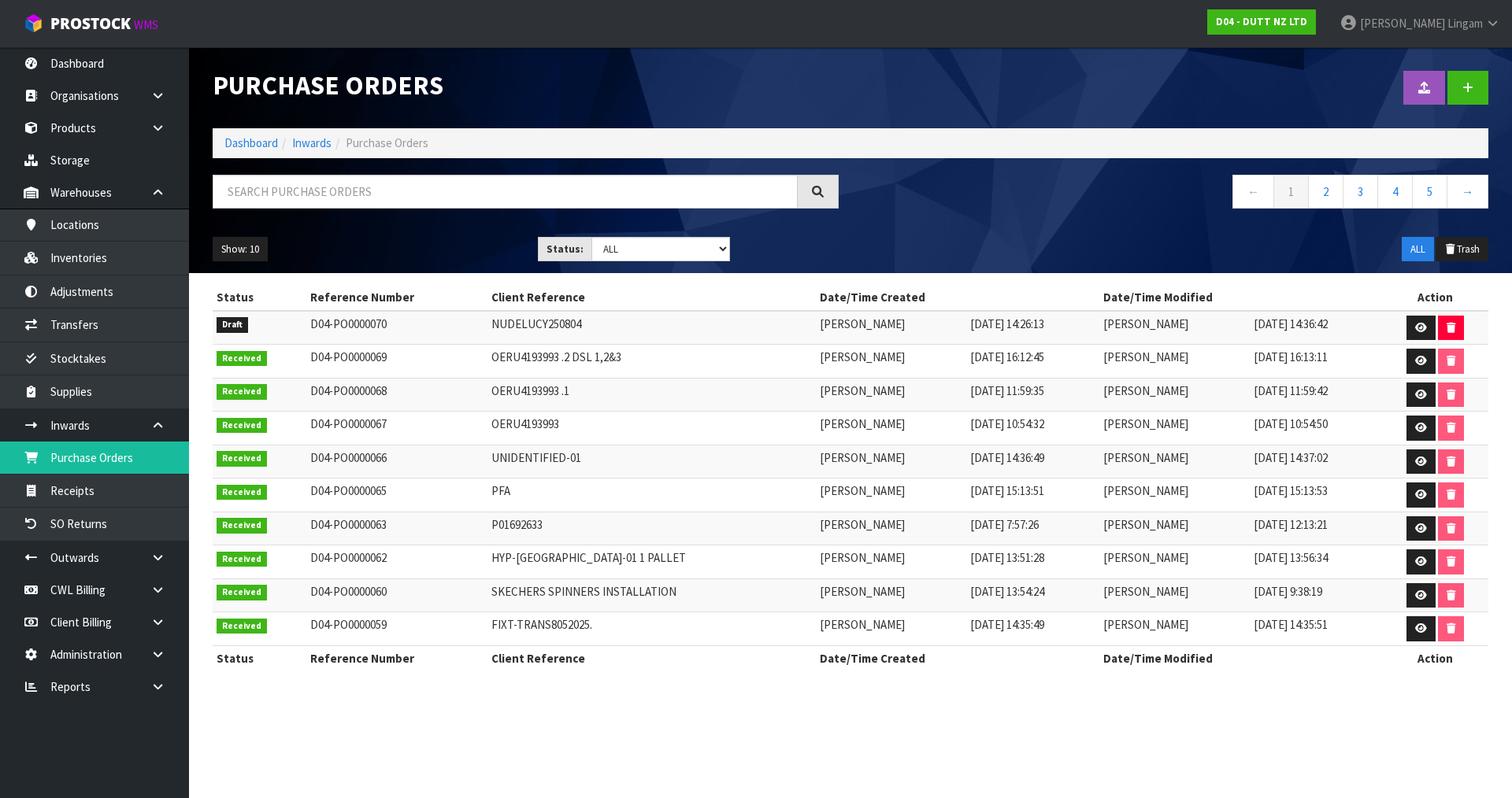
drag, startPoint x: 654, startPoint y: 696, endPoint x: 758, endPoint y: 574, distance: 160.3
click at [655, 691] on section "Status Reference Number Client Reference Date/Time Created Date/Time Modified A…" at bounding box center [850, 486] width 1323 height 426
click at [247, 144] on link "Dashboard" at bounding box center [251, 142] width 54 height 15
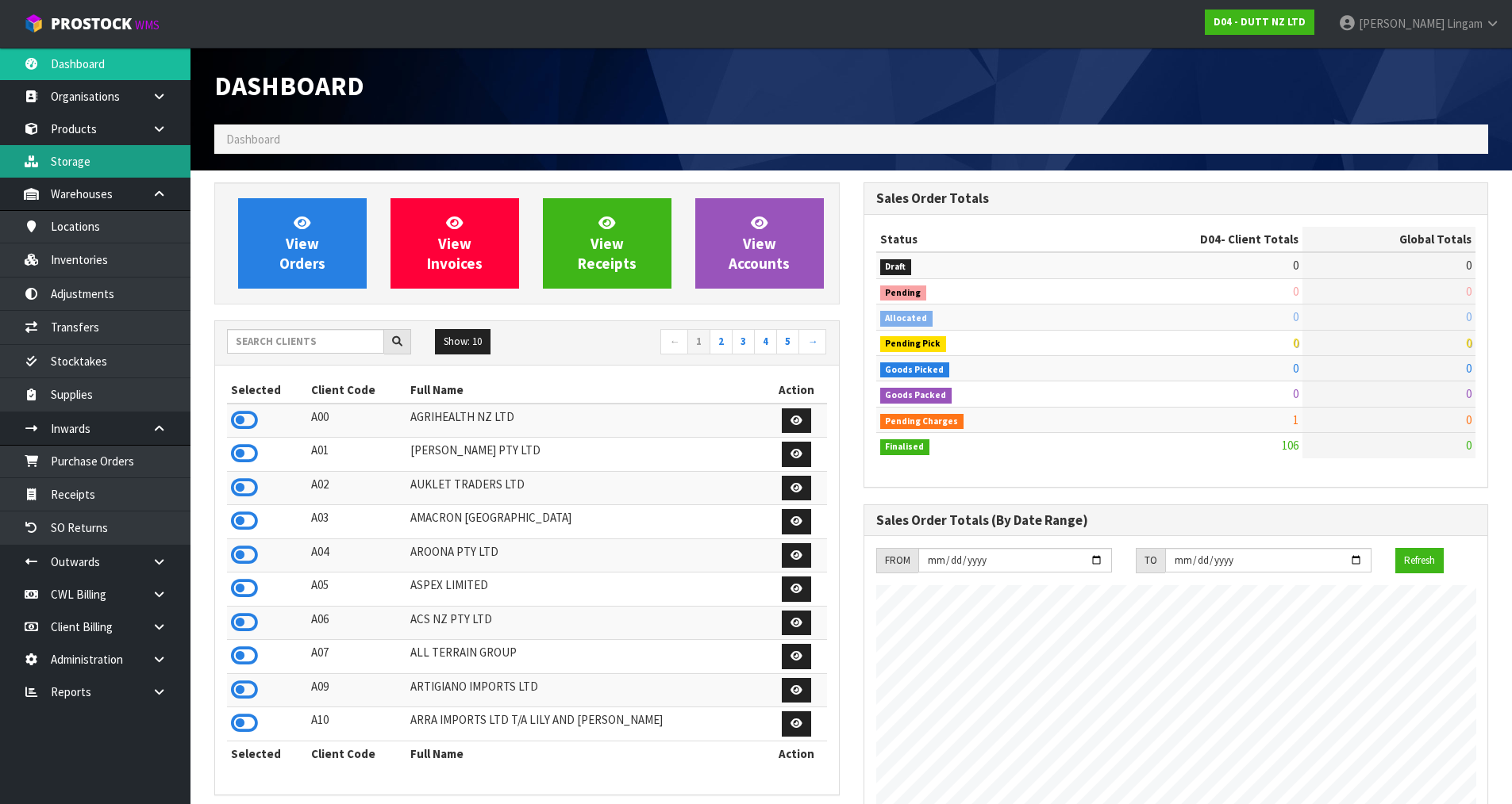
scroll to position [1202, 648]
click at [338, 341] on input "text" at bounding box center [305, 342] width 157 height 25
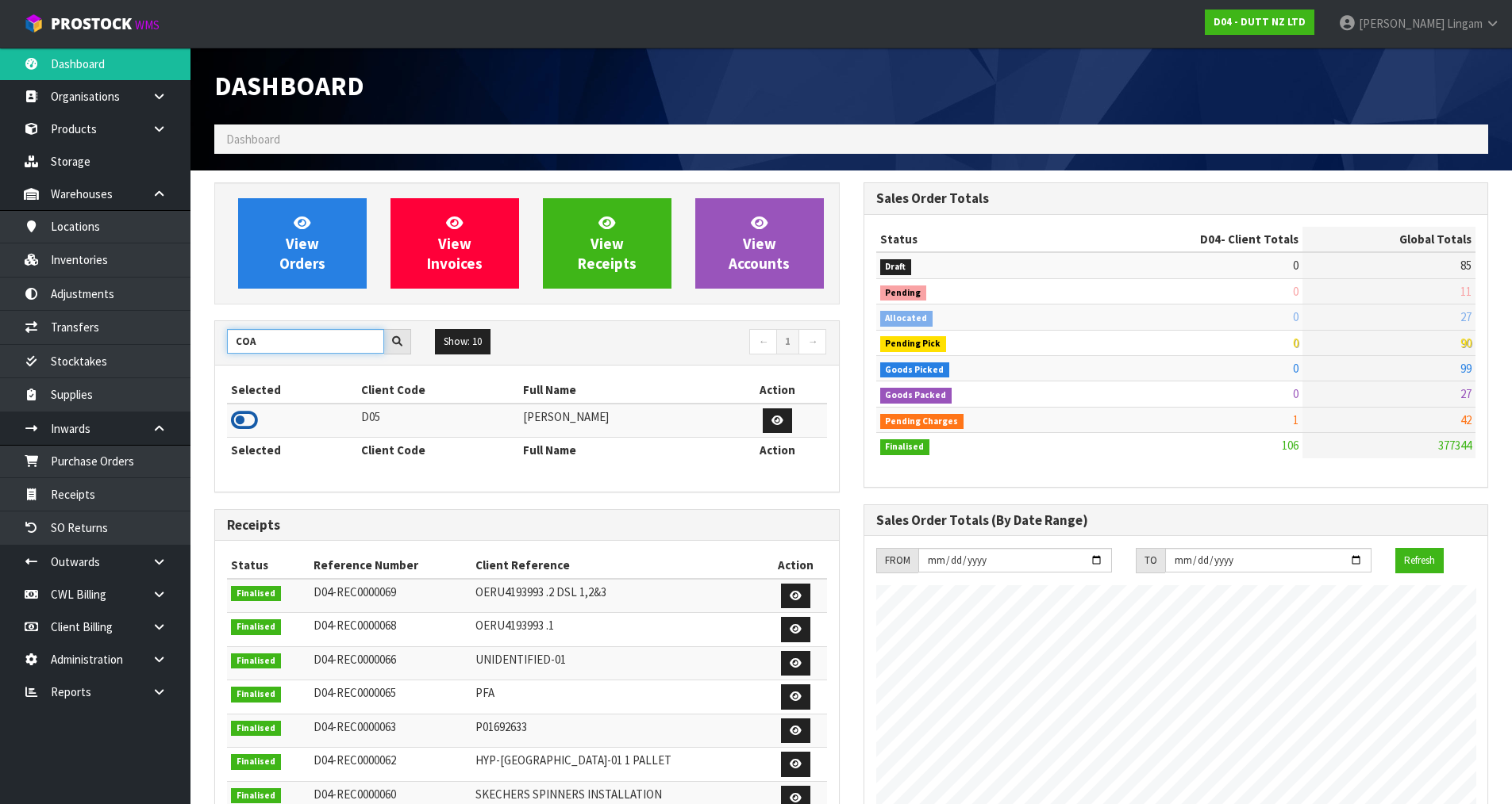
type input "COA"
click at [231, 419] on icon at bounding box center [243, 421] width 27 height 24
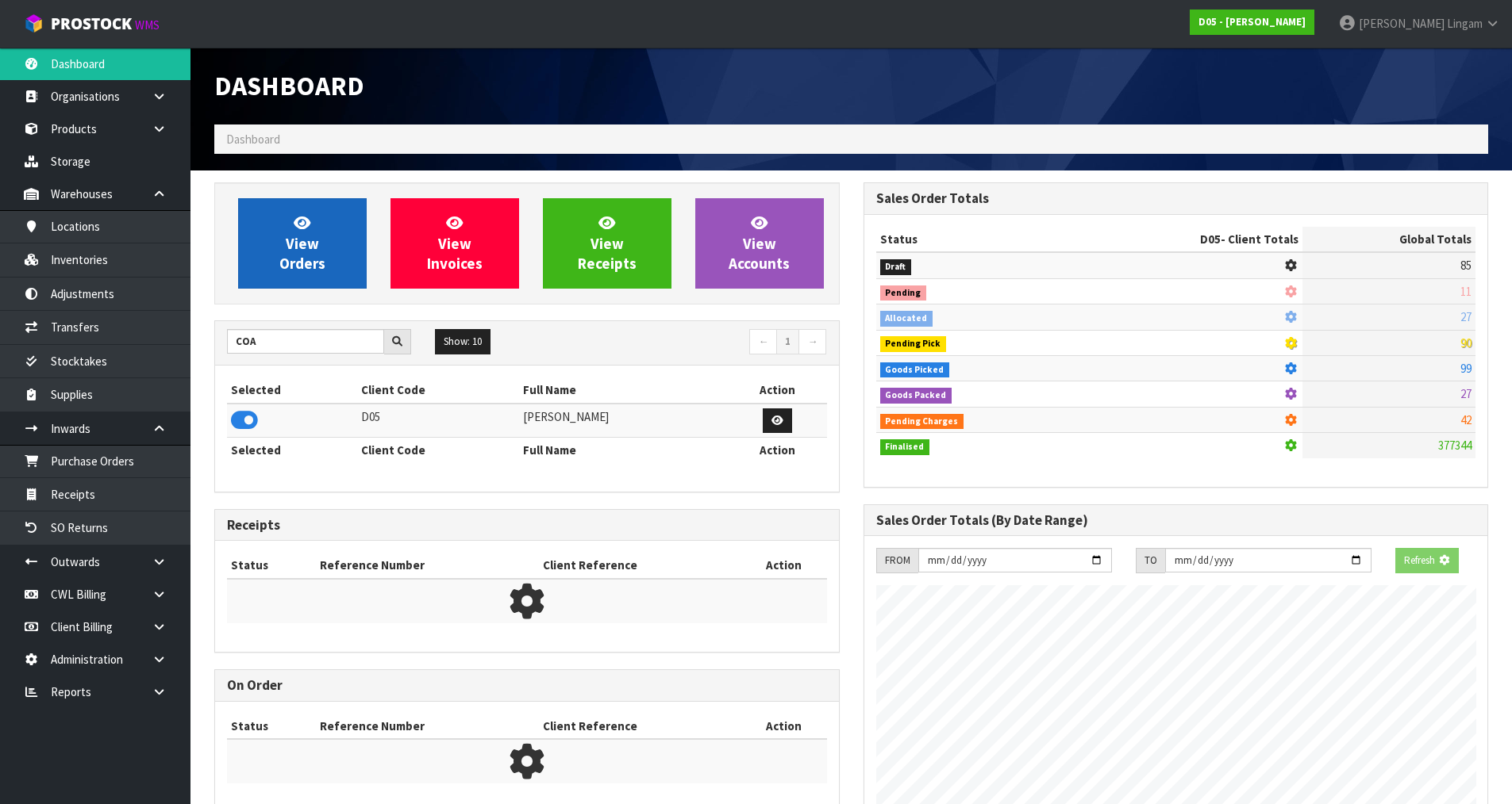
scroll to position [989, 648]
click at [297, 255] on span "View Orders" at bounding box center [302, 243] width 46 height 60
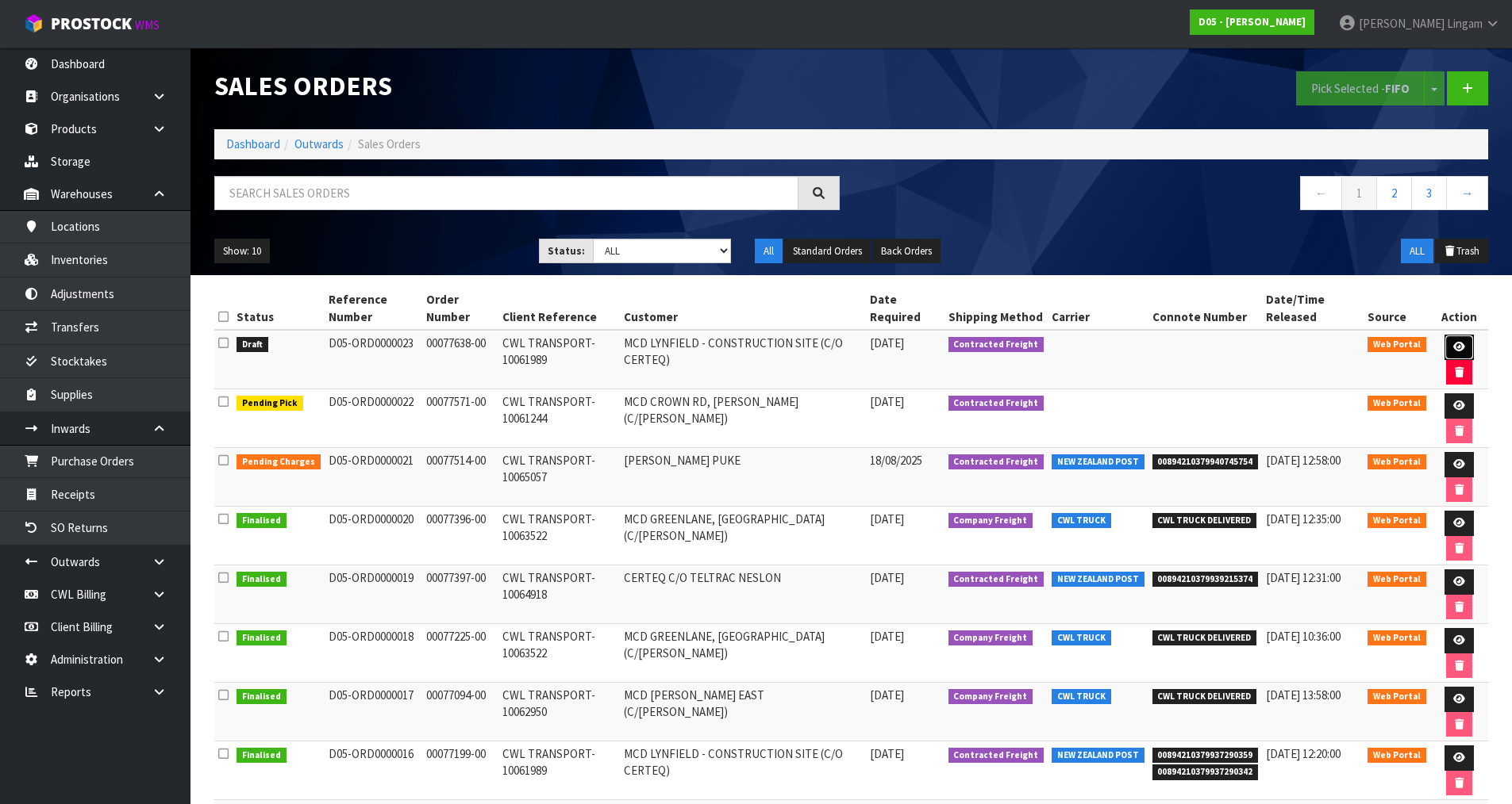
click at [1459, 344] on icon at bounding box center [1459, 346] width 12 height 10
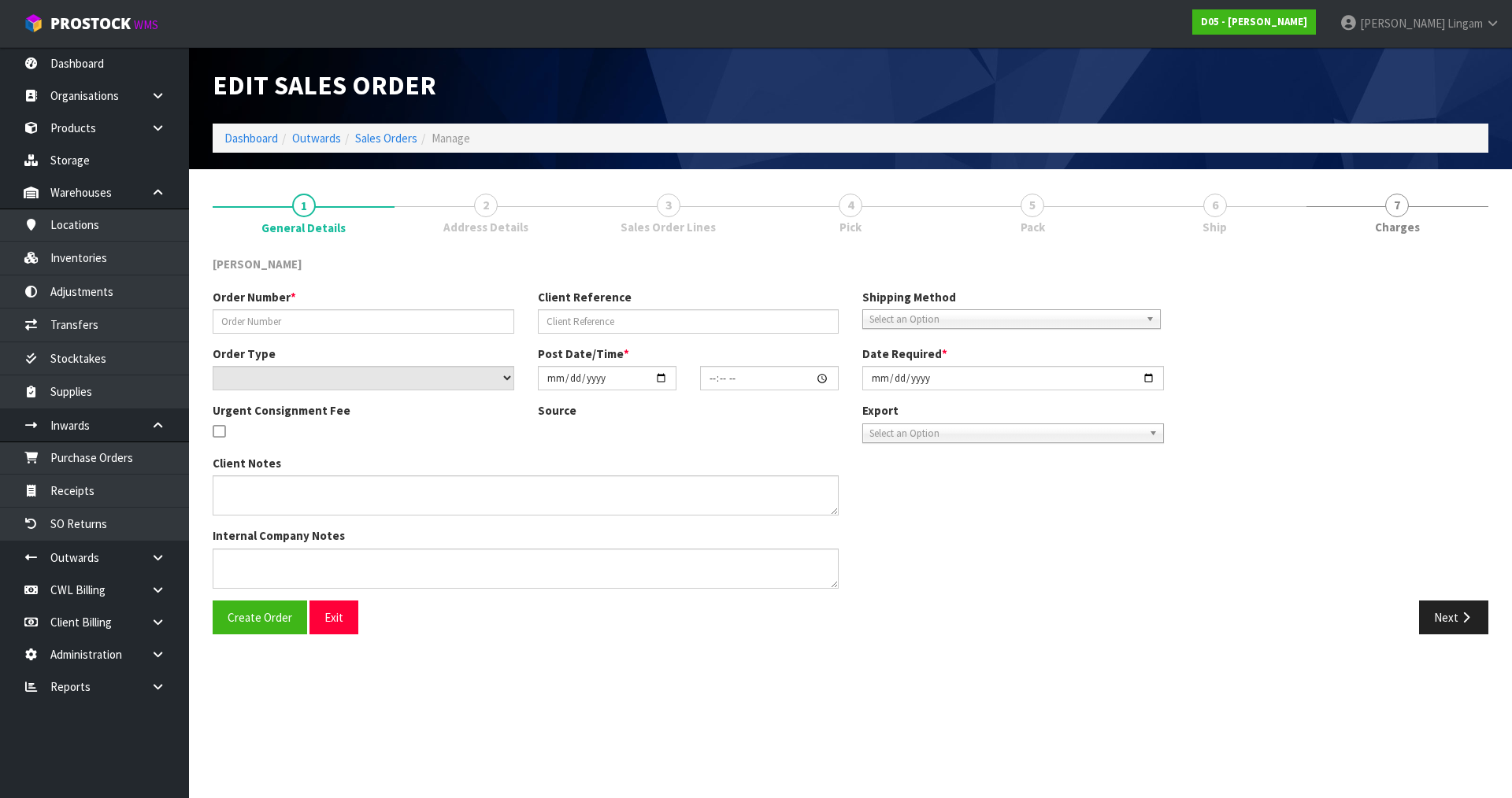
type input "00077638-00"
type input "CWL TRANSPORT-10061989"
select select "number:0"
type input "2025-08-19"
type input "14:34:00.000"
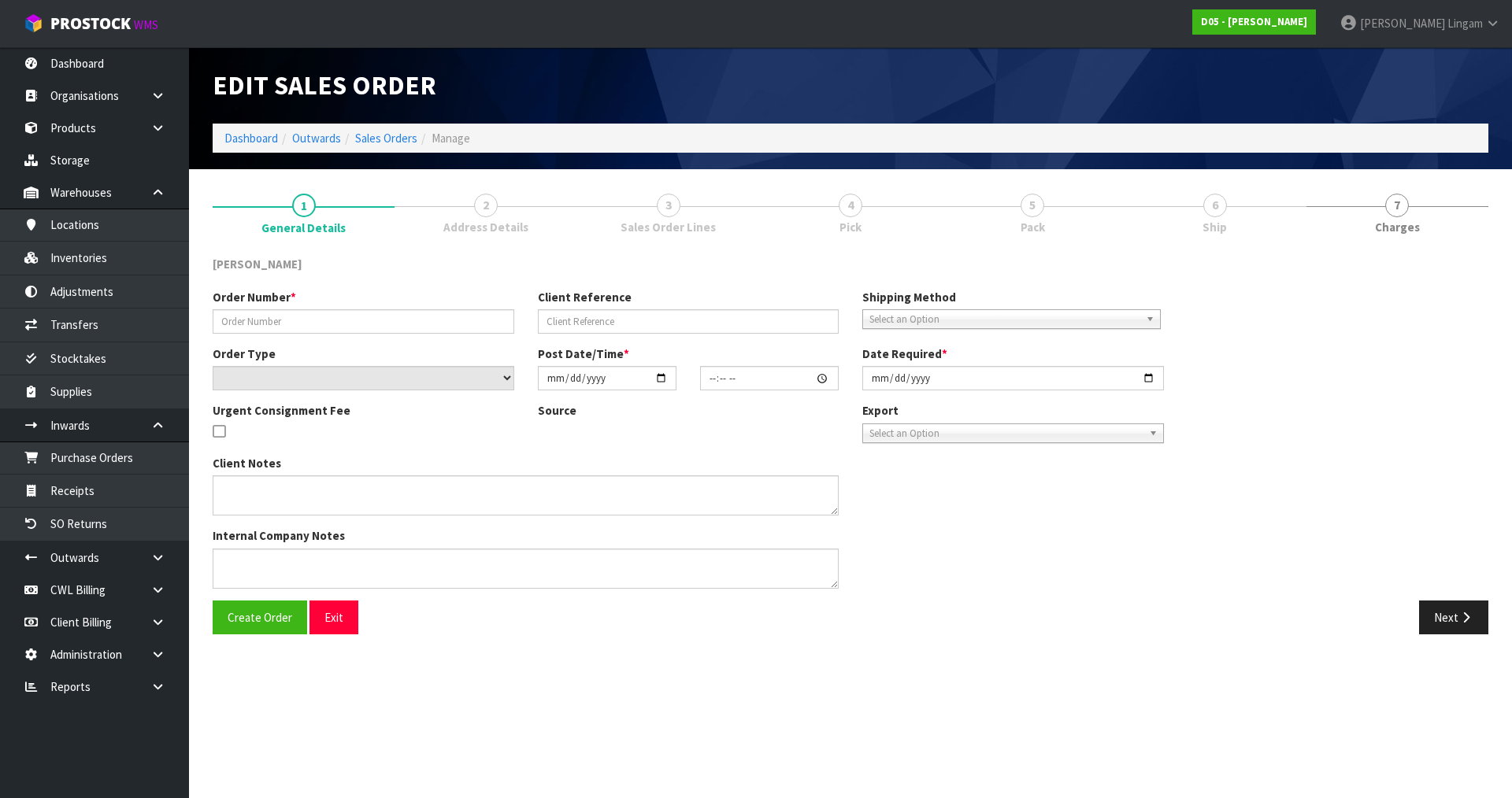
type input "2025-08-19"
type textarea "PLEASE DELIVER 20/08/2025 URGENT"
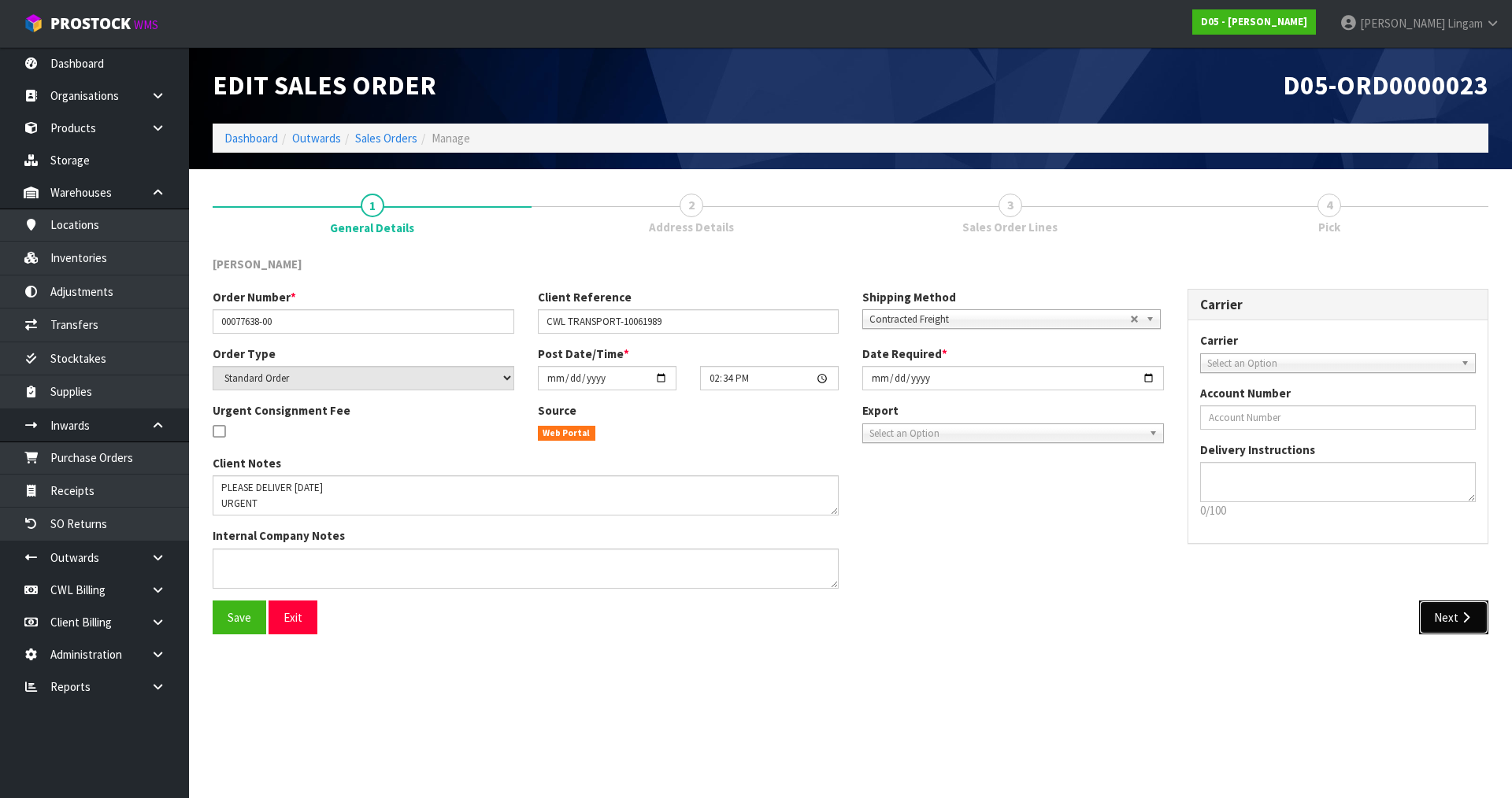
click at [1440, 620] on button "Next" at bounding box center [1454, 617] width 70 height 34
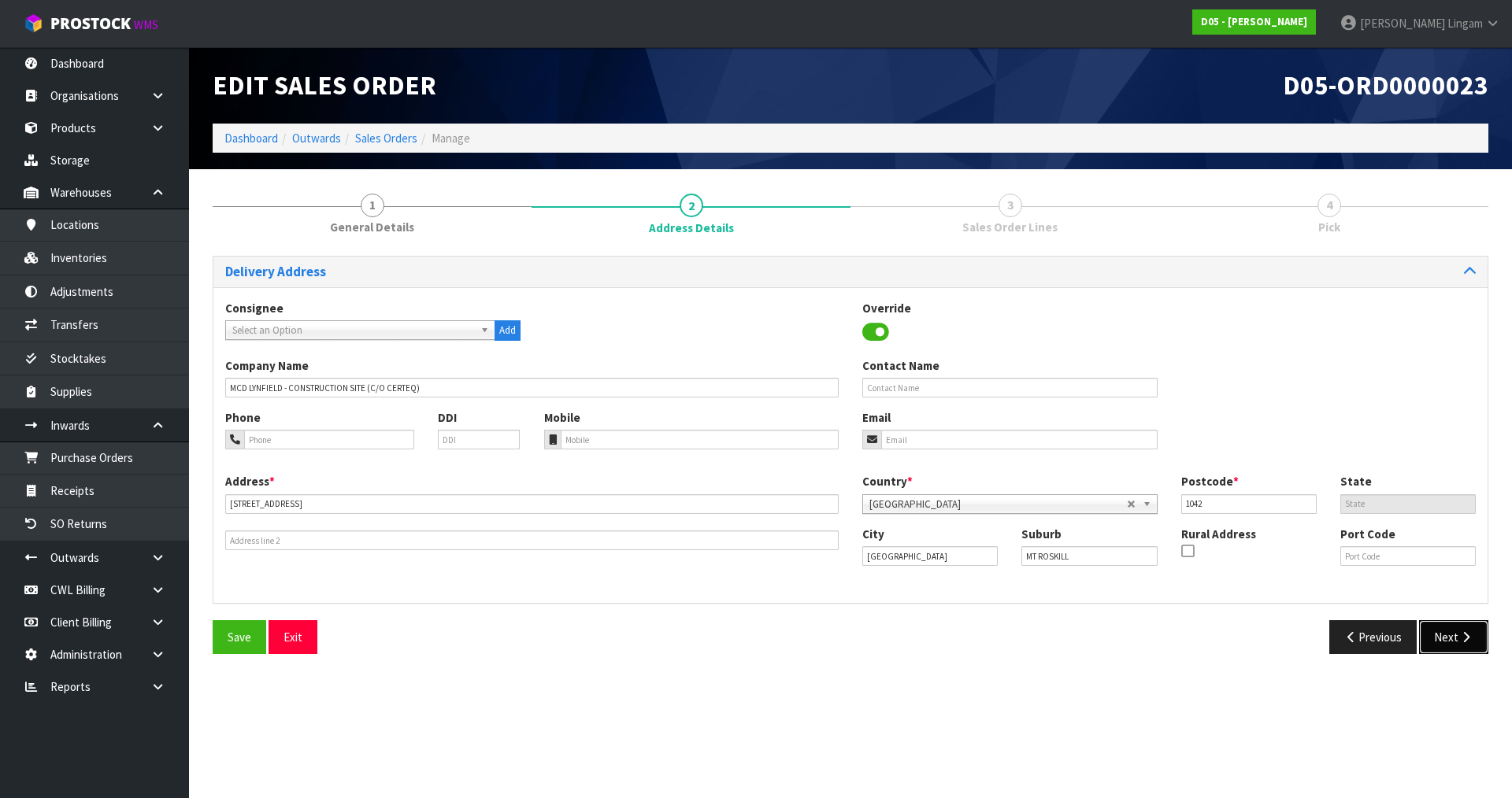
click at [1453, 643] on button "Next" at bounding box center [1454, 637] width 70 height 34
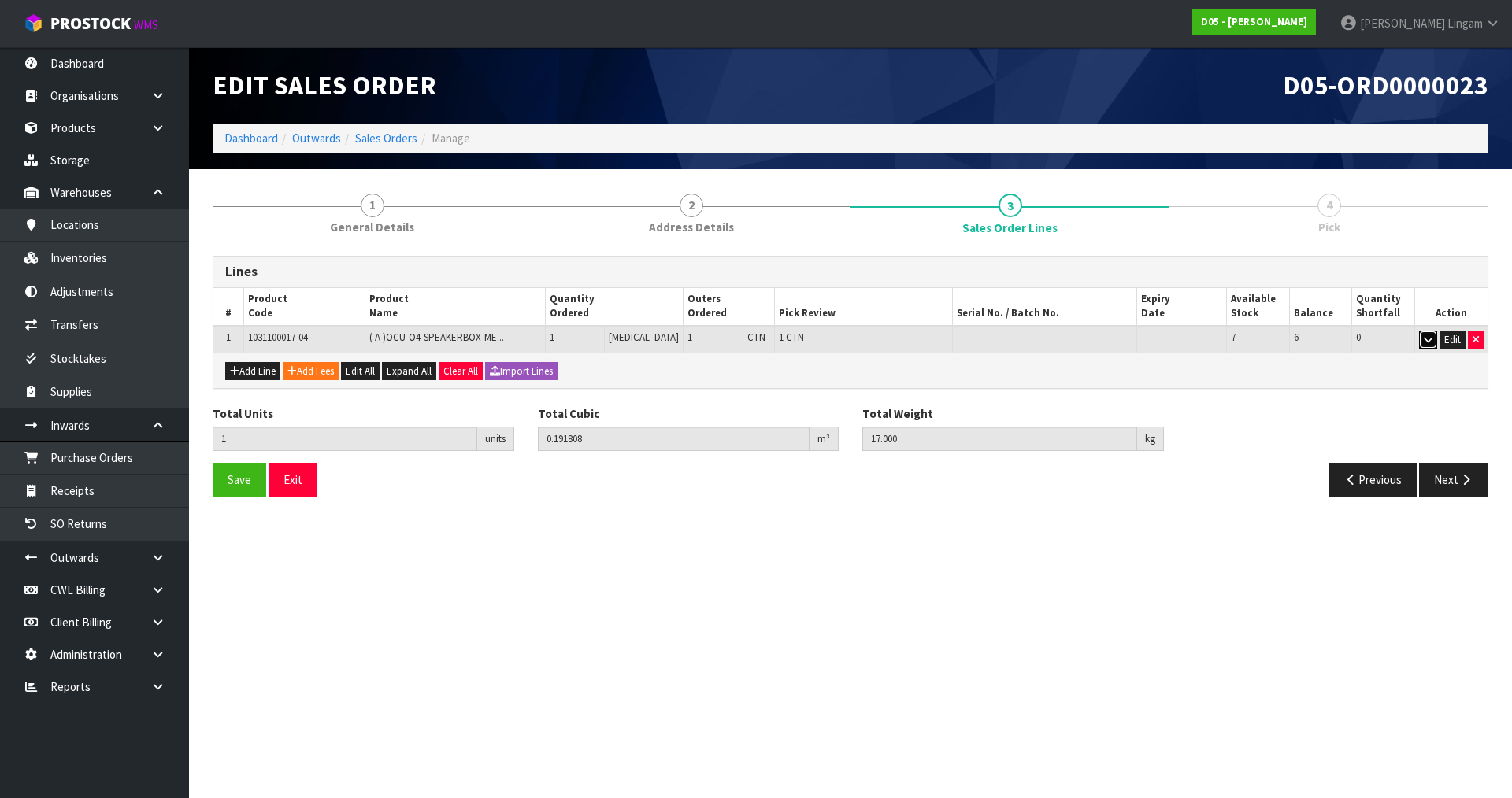
click at [1427, 340] on icon "button" at bounding box center [1428, 339] width 9 height 10
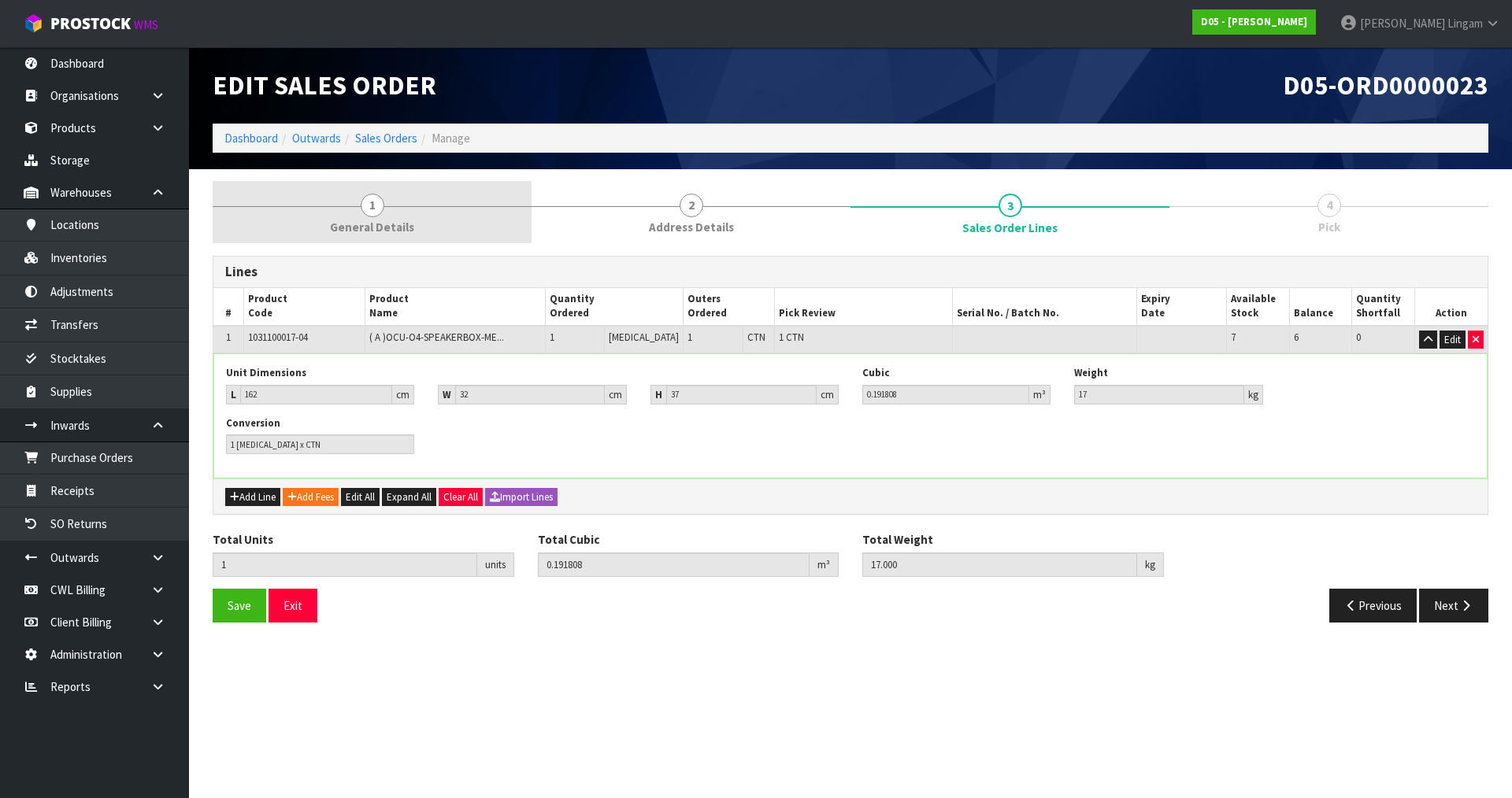
click at [365, 205] on span "1" at bounding box center [373, 205] width 24 height 24
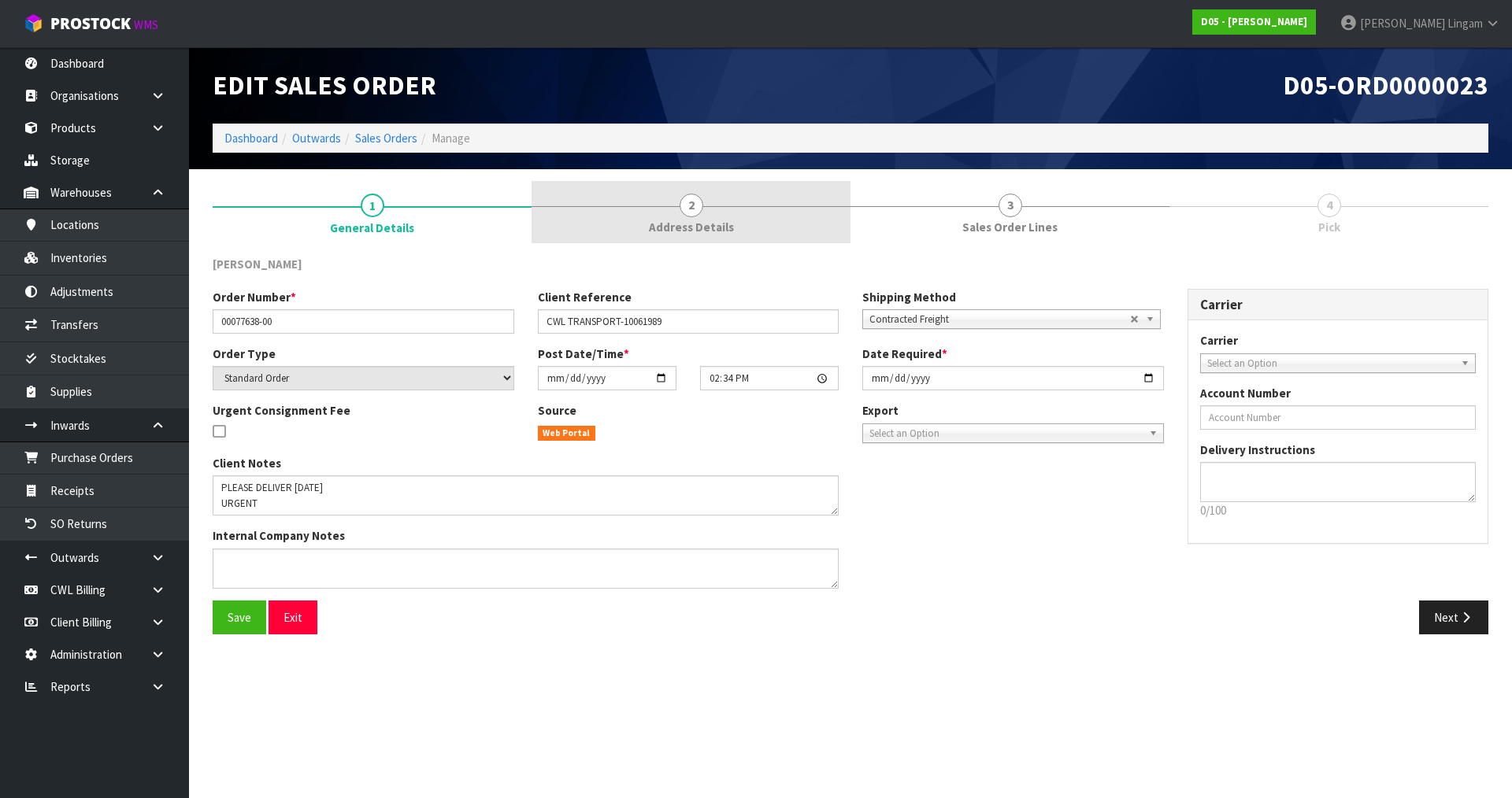
click at [702, 225] on span "Address Details" at bounding box center [691, 227] width 85 height 17
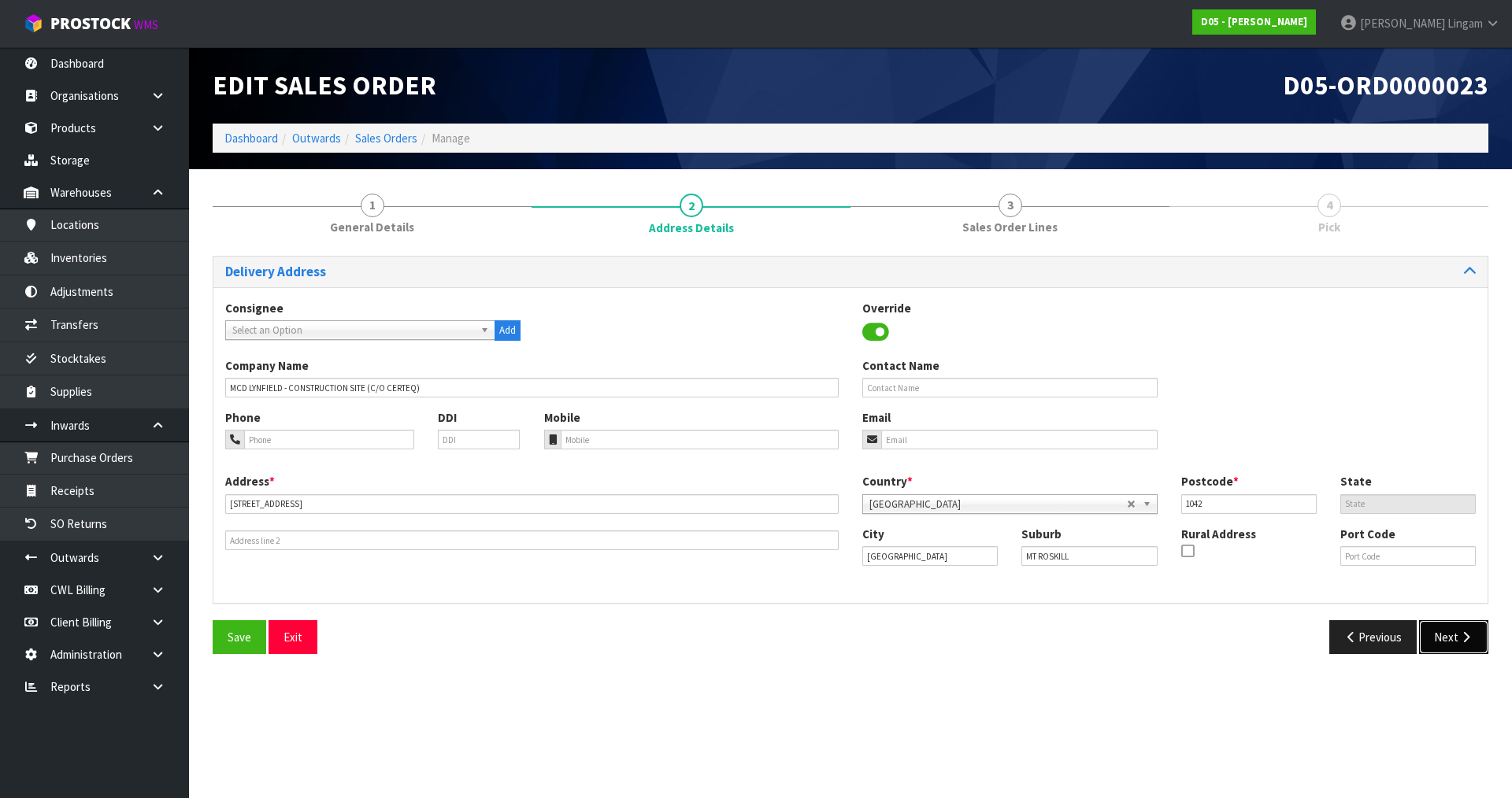
click at [1447, 636] on button "Next" at bounding box center [1454, 637] width 70 height 34
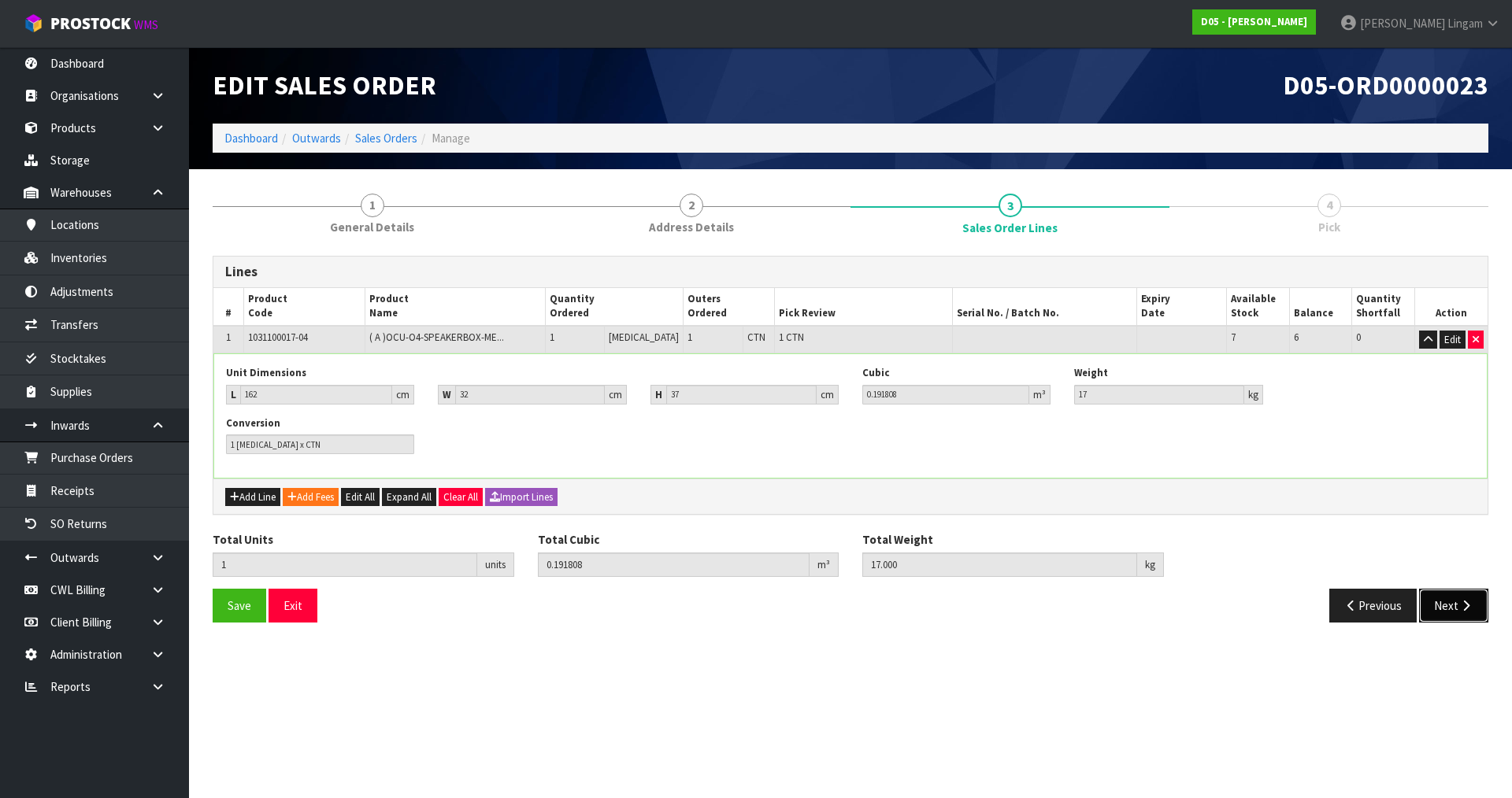
click at [1446, 600] on button "Next" at bounding box center [1454, 605] width 70 height 34
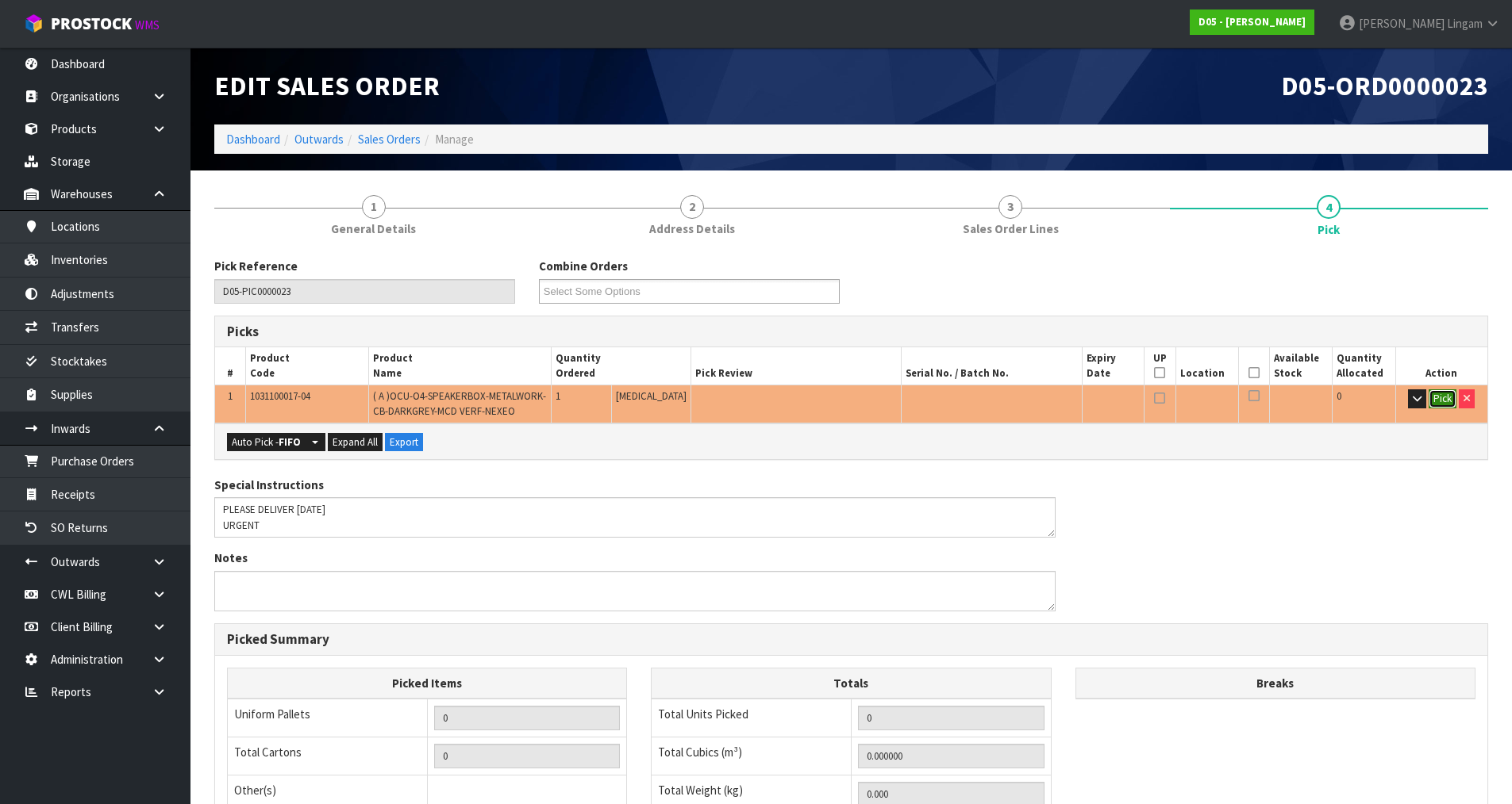
click at [1439, 400] on button "Pick" at bounding box center [1442, 399] width 27 height 19
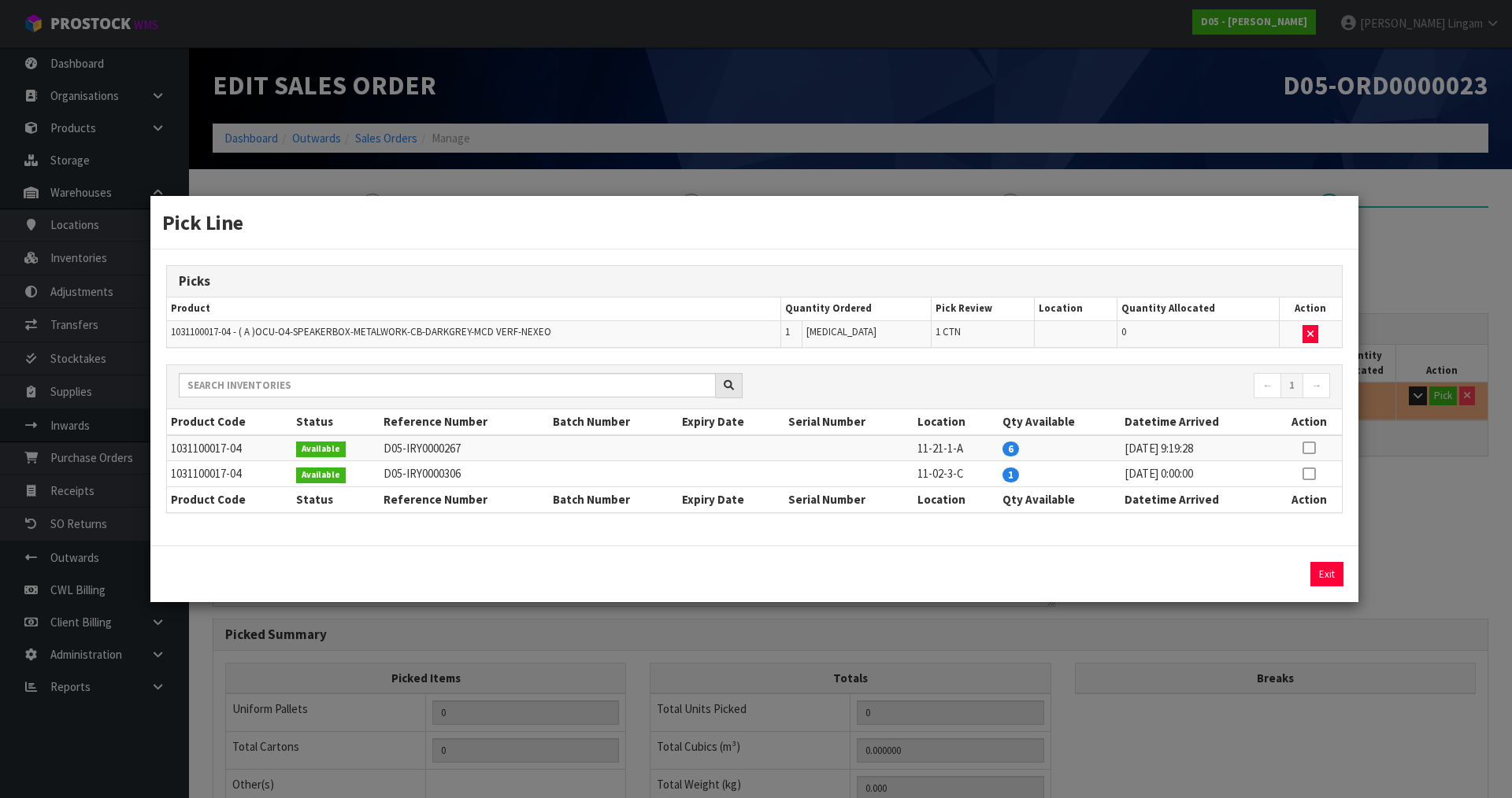
click at [1310, 474] on icon at bounding box center [1309, 474] width 13 height 1
drag, startPoint x: 1279, startPoint y: 574, endPoint x: 1286, endPoint y: 600, distance: 26.9
click at [1256, 608] on div "Pick Line Picks Product Quantity Ordered Pick Review Location Quantity Allocate…" at bounding box center [756, 399] width 1512 height 798
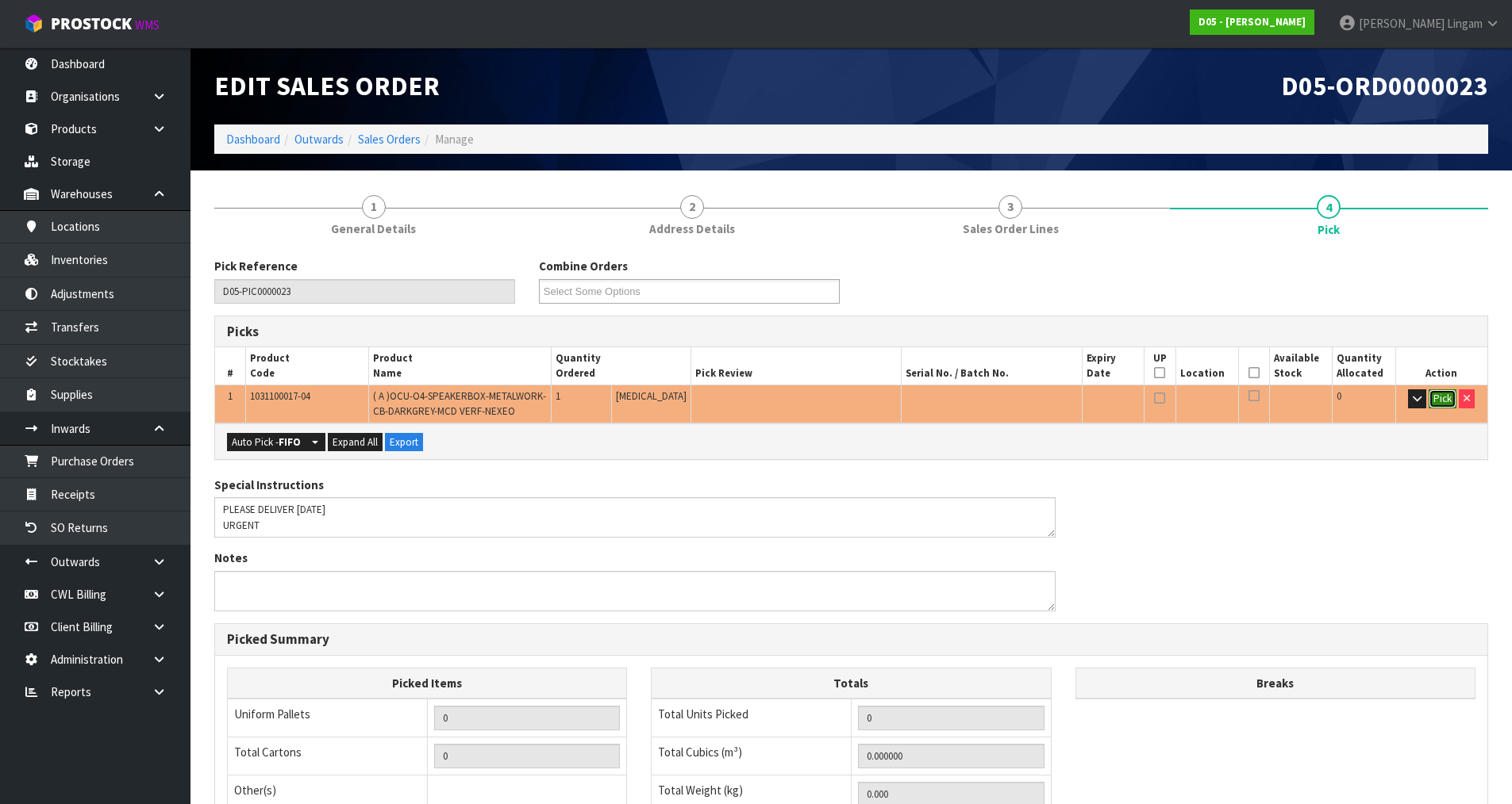
click at [1439, 392] on button "Pick" at bounding box center [1442, 399] width 27 height 19
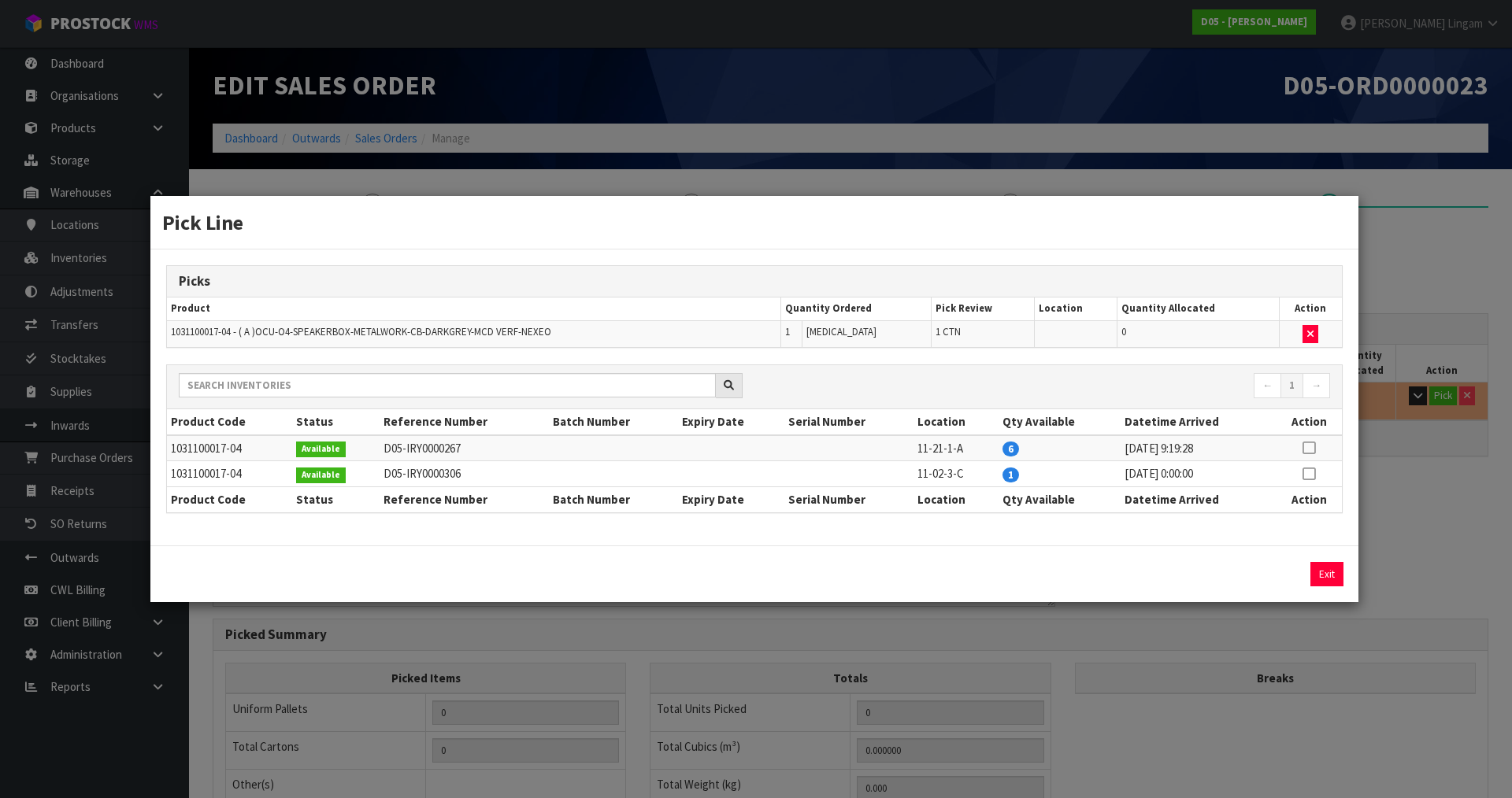
click at [1308, 448] on icon at bounding box center [1309, 448] width 13 height 1
click at [1262, 577] on button "Assign Pick" at bounding box center [1274, 574] width 65 height 25
type input "1"
type input "0.191808"
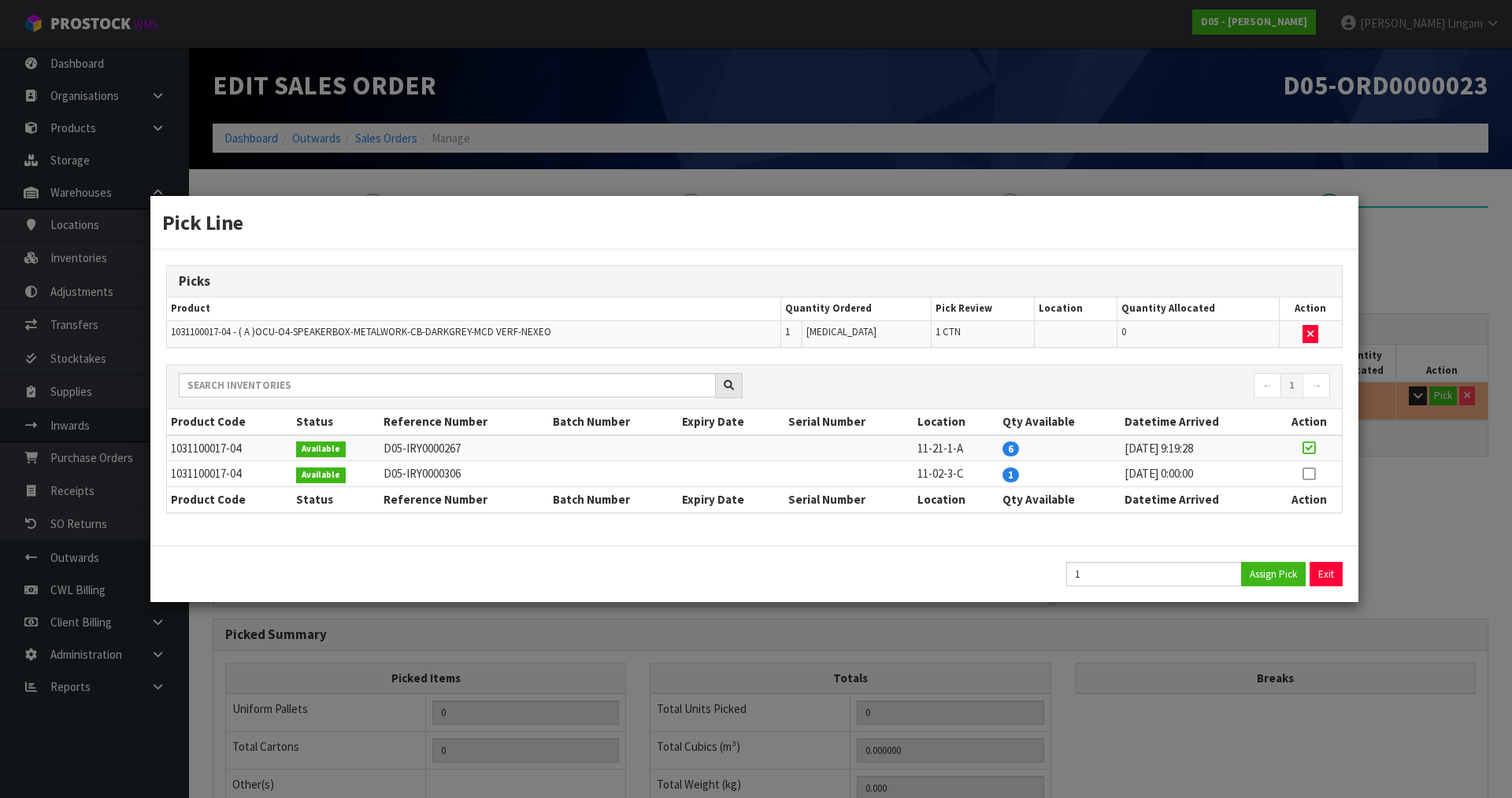
type input "17"
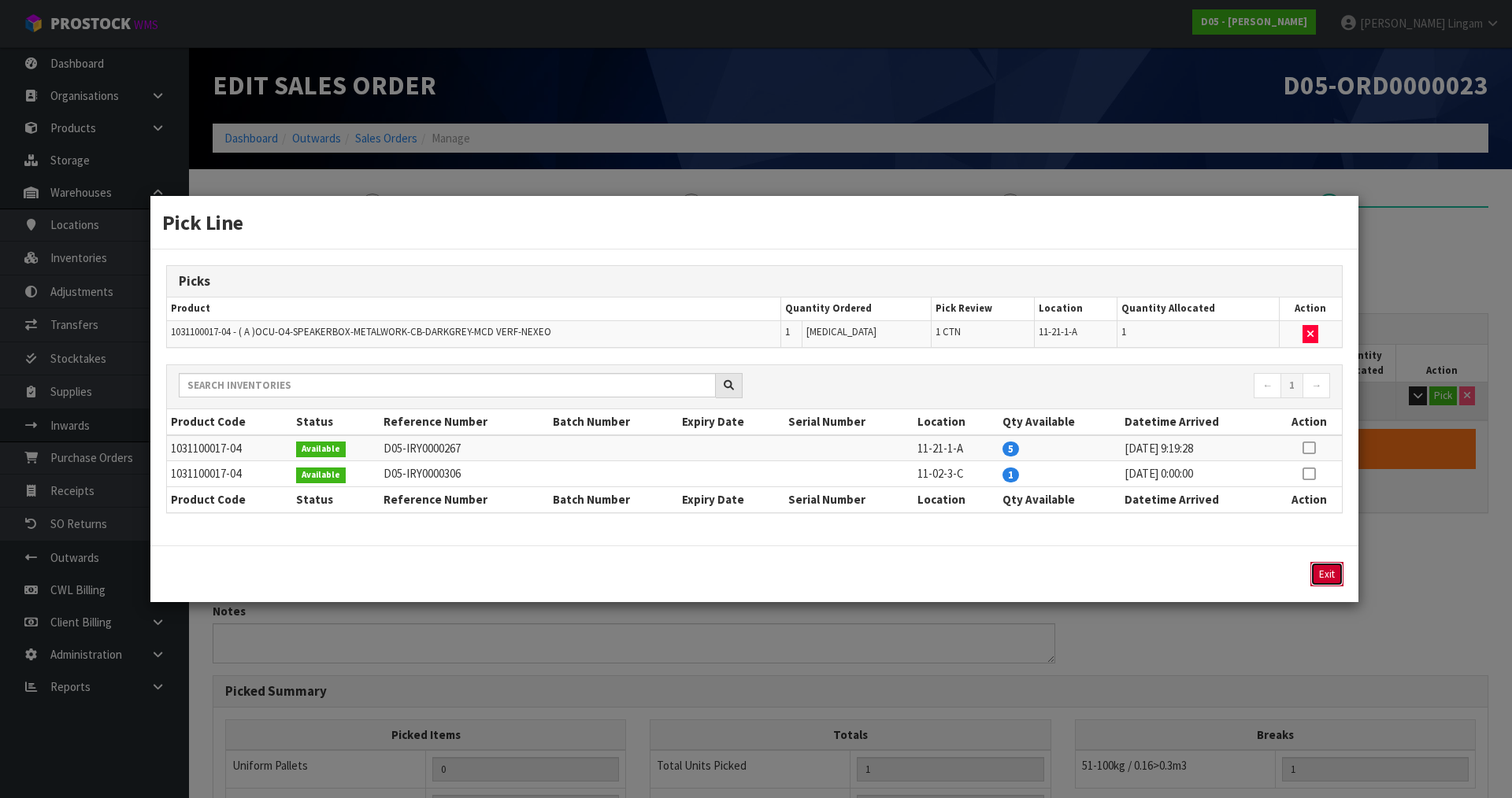
click at [1321, 573] on button "Exit" at bounding box center [1326, 574] width 33 height 25
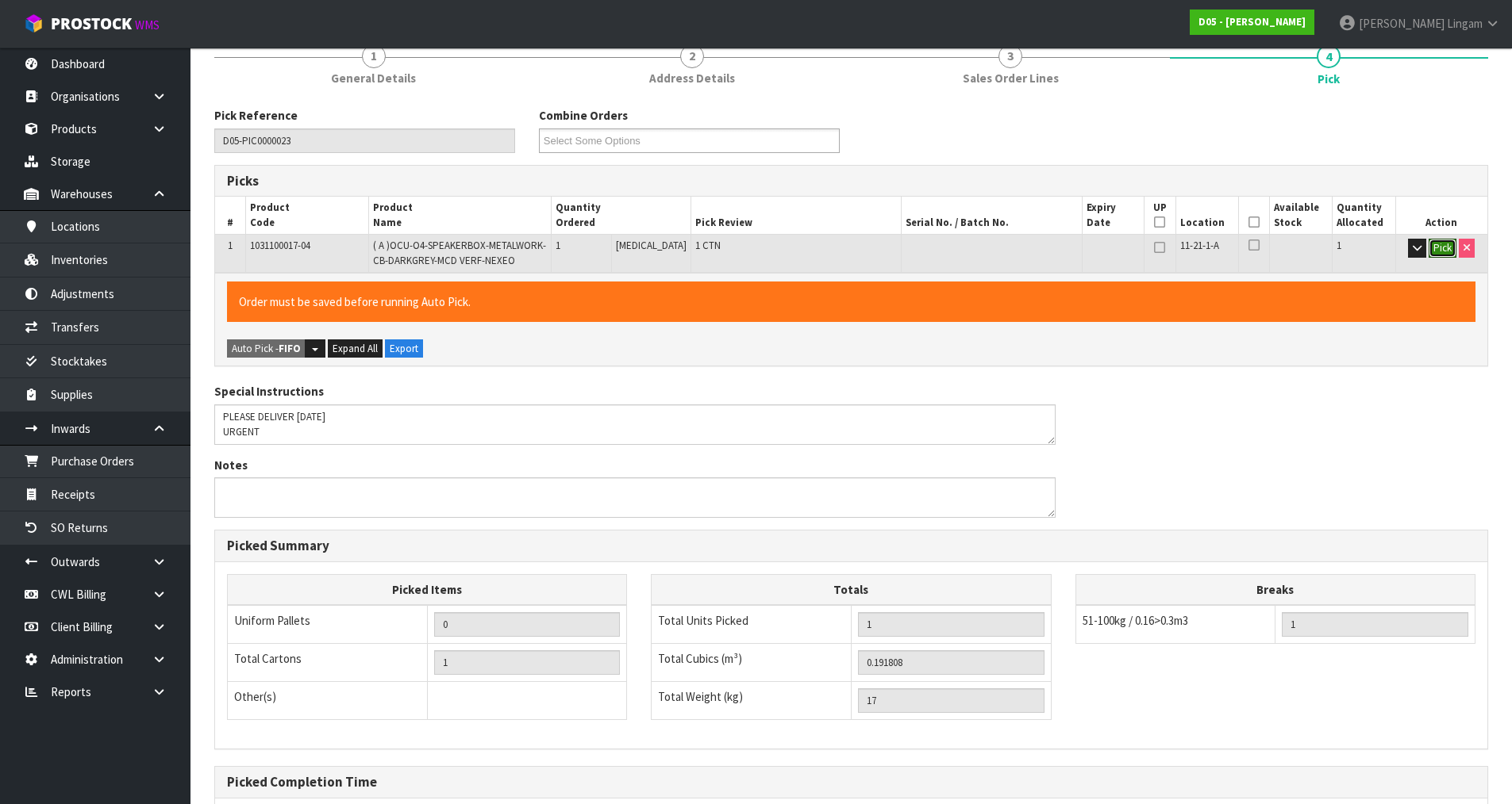
scroll to position [314, 0]
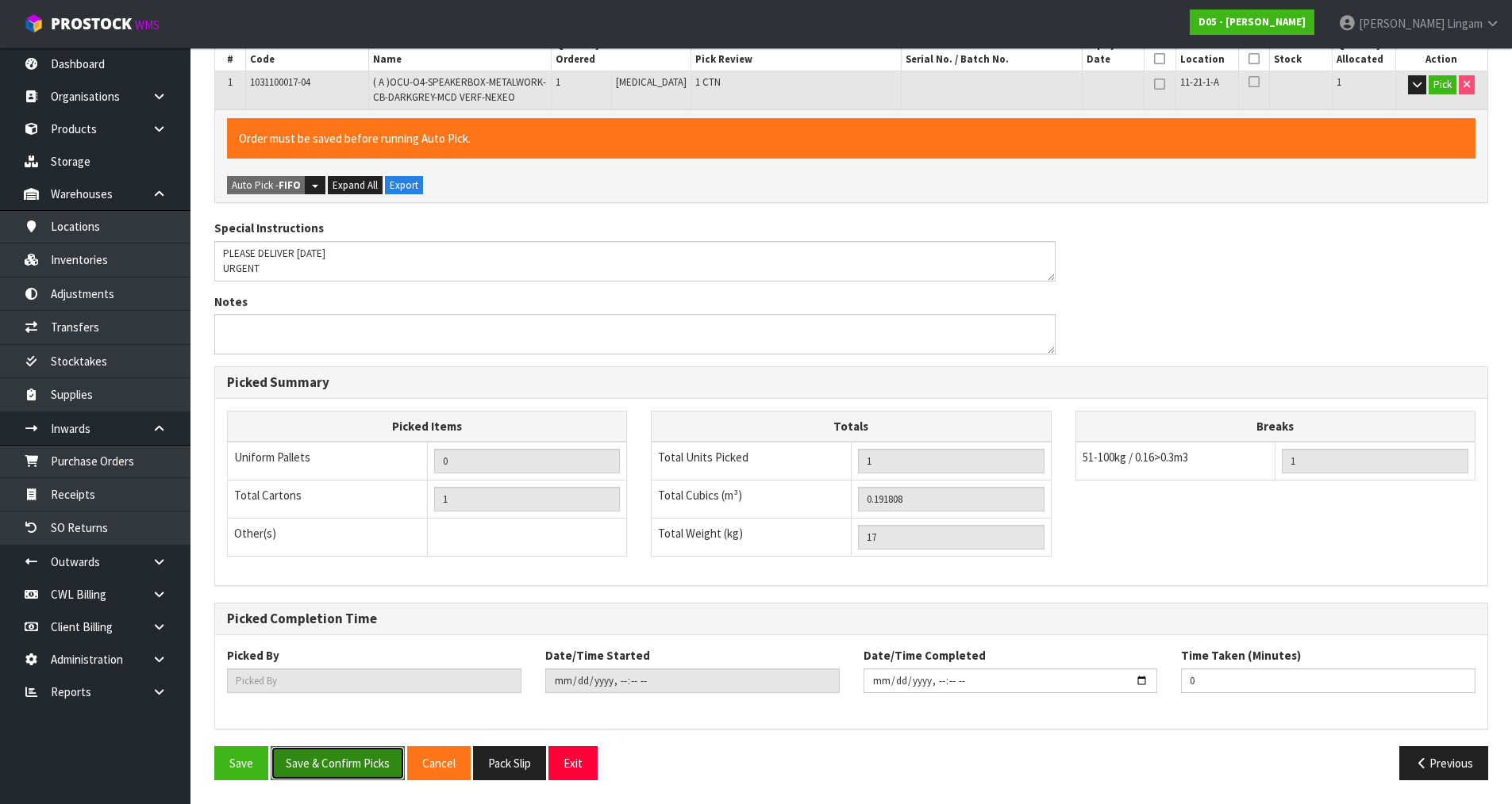
click at [335, 753] on button "Save & Confirm Picks" at bounding box center [338, 763] width 134 height 34
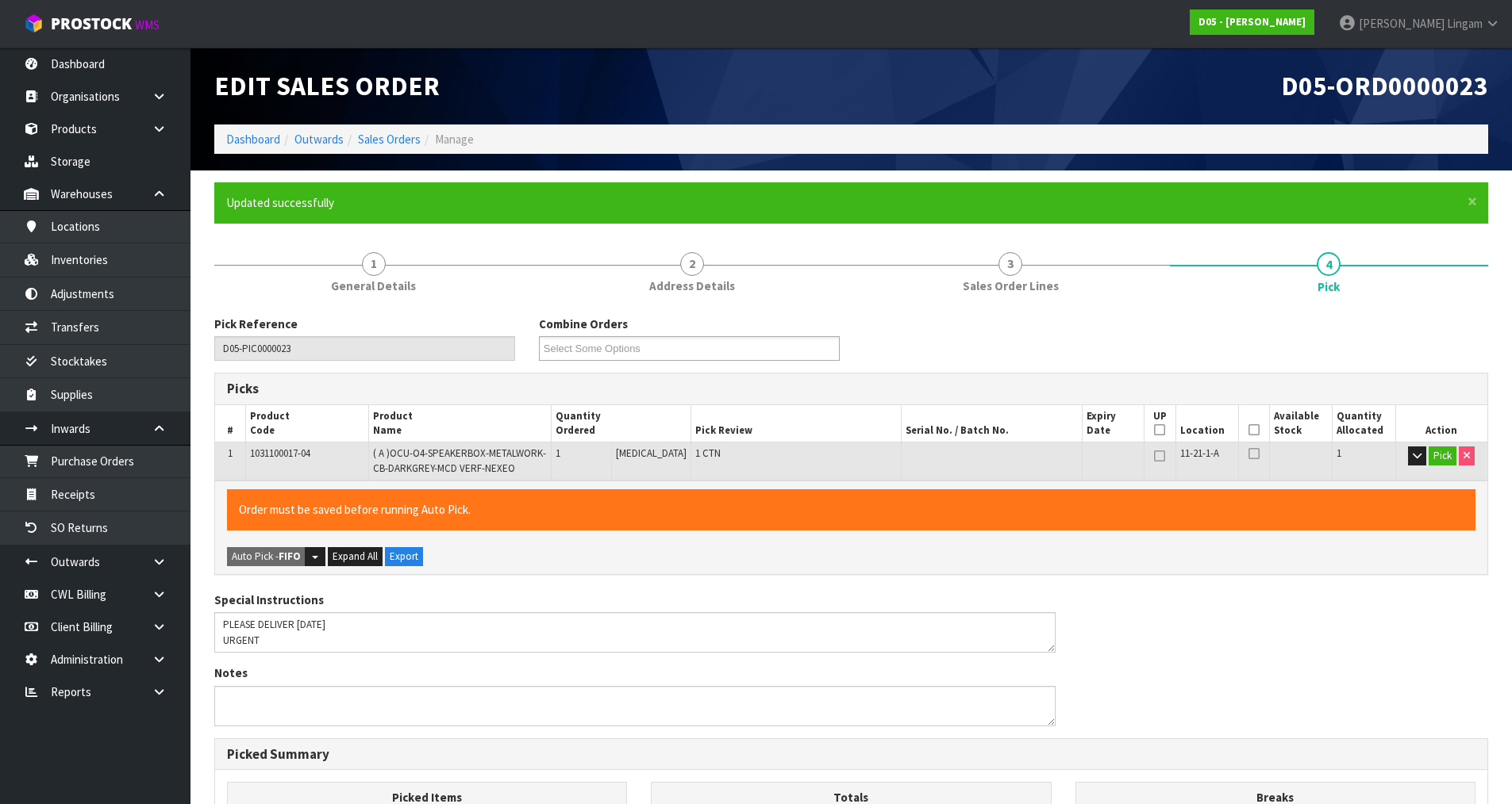
type input "Vineeta Lingam"
type input "2025-08-19T14:38:39"
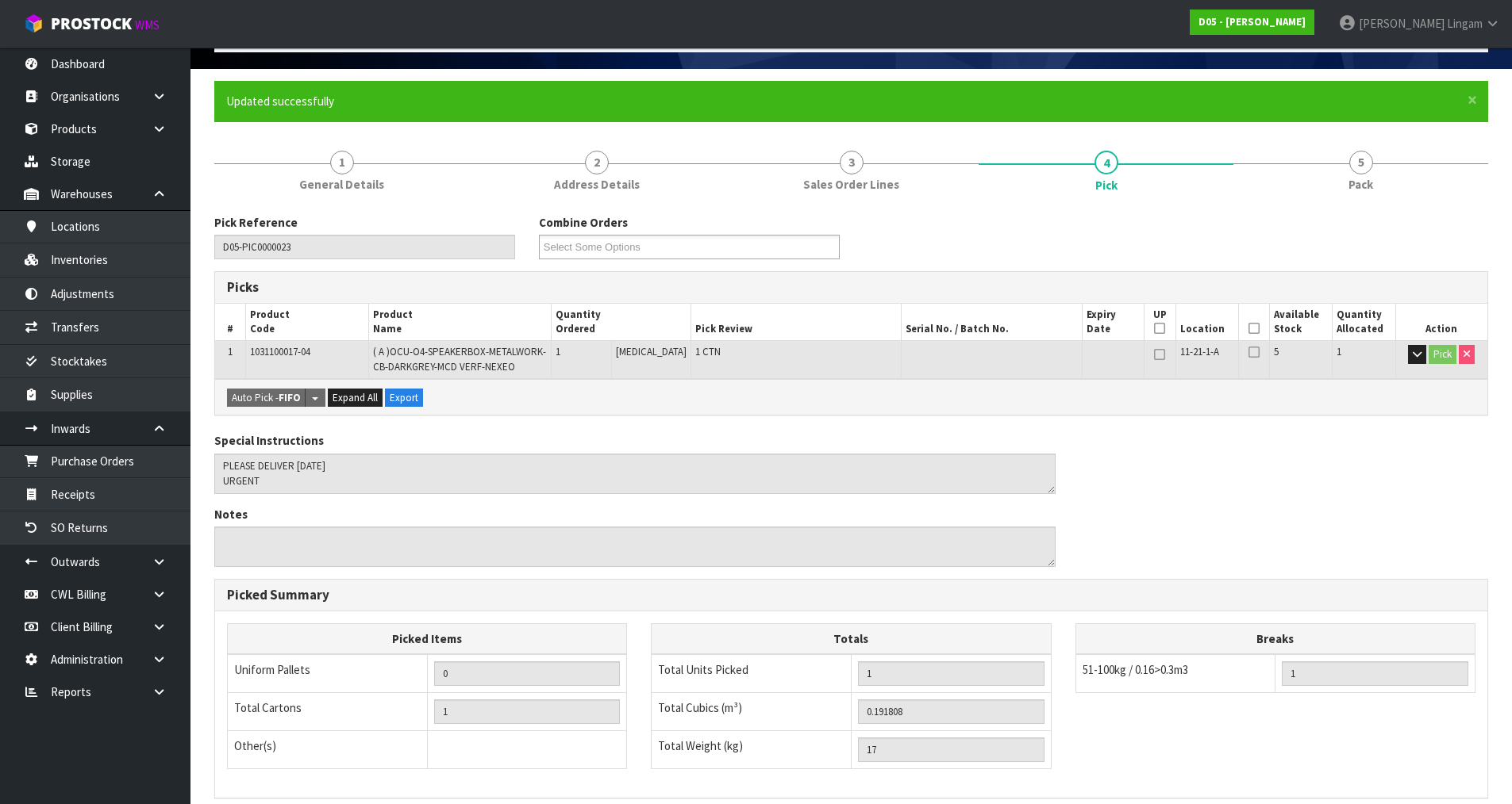
scroll to position [314, 0]
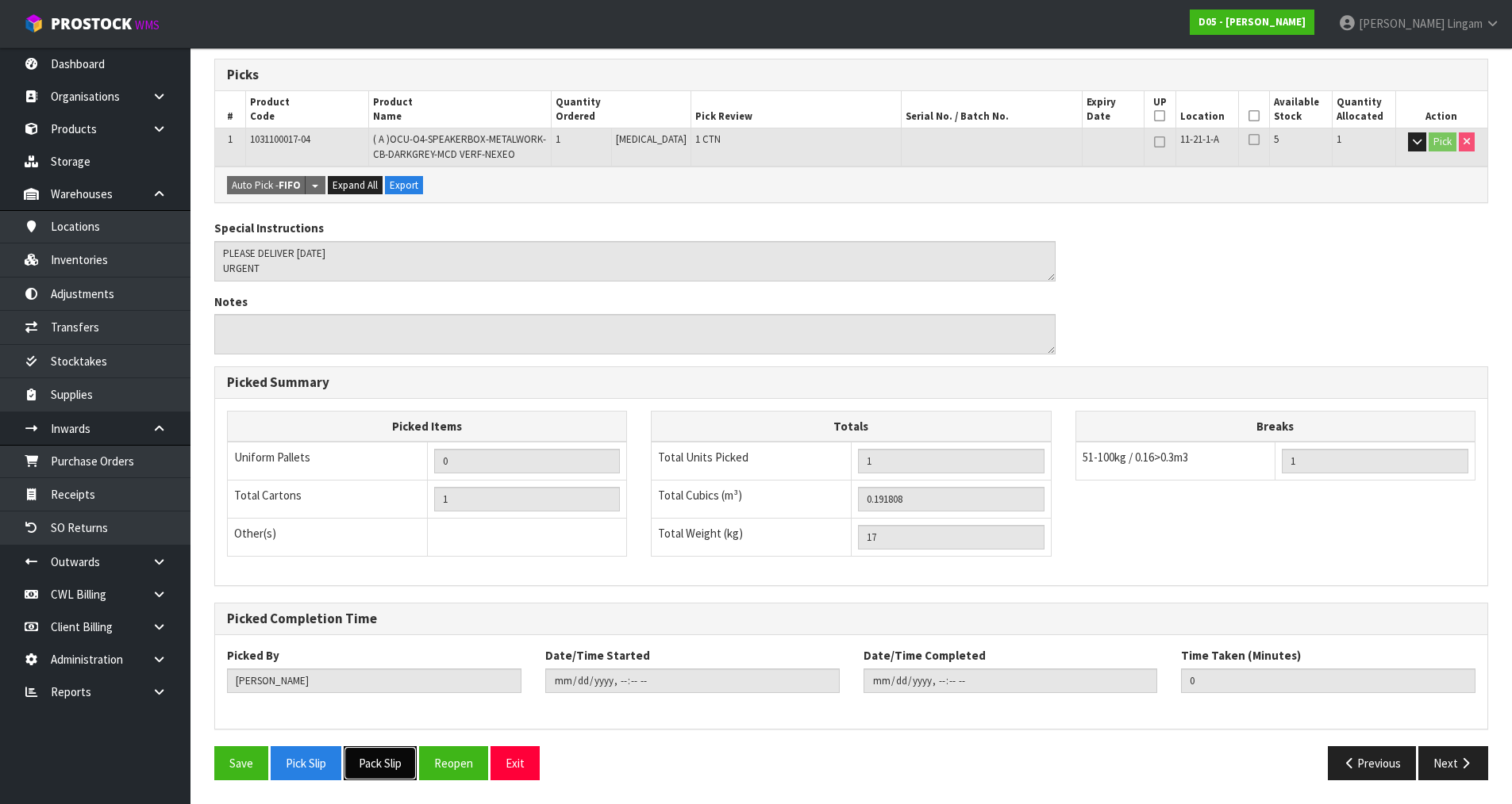
click at [363, 762] on button "Pack Slip" at bounding box center [380, 763] width 73 height 34
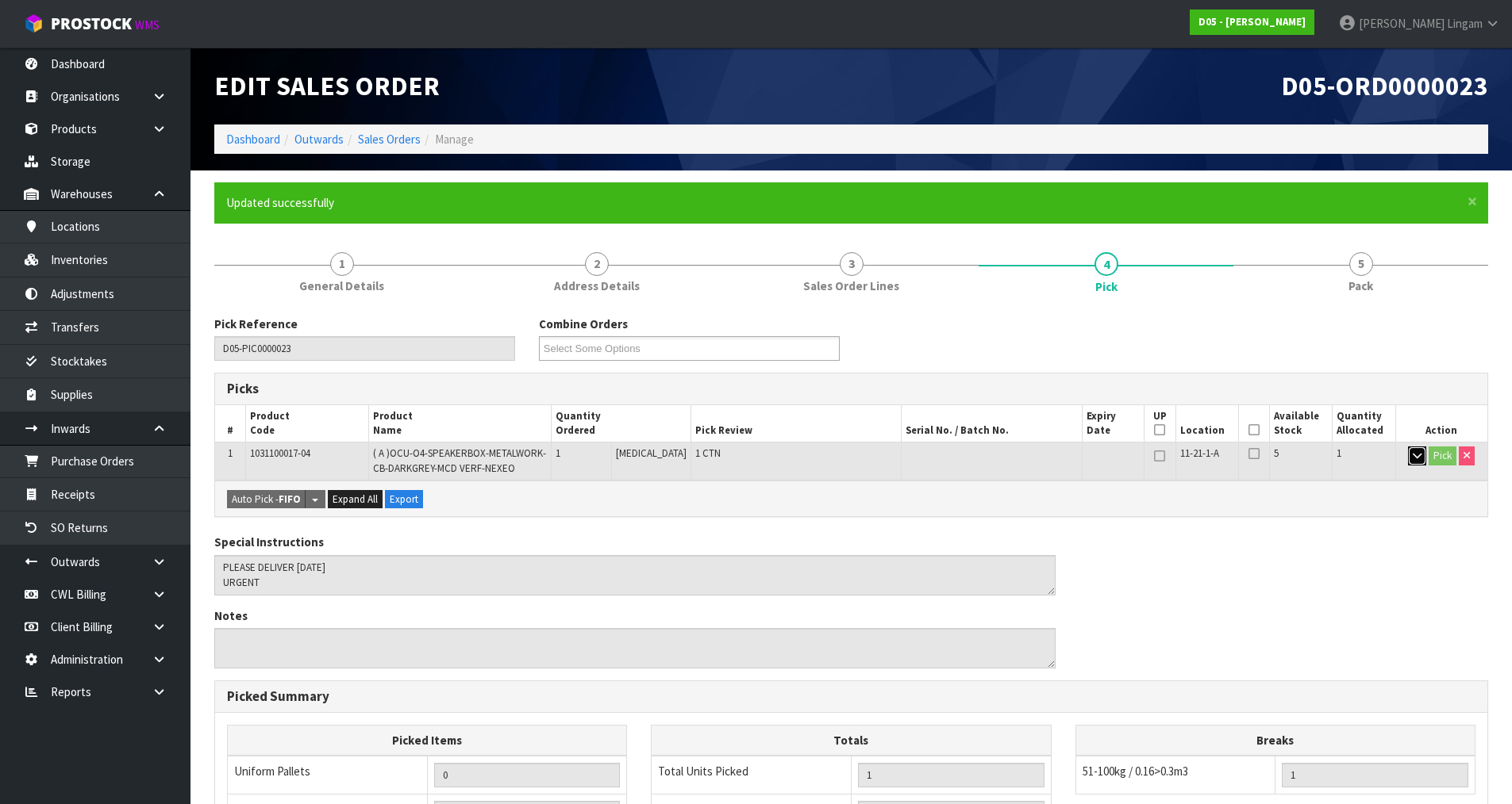
click at [1412, 458] on icon "button" at bounding box center [1416, 455] width 9 height 10
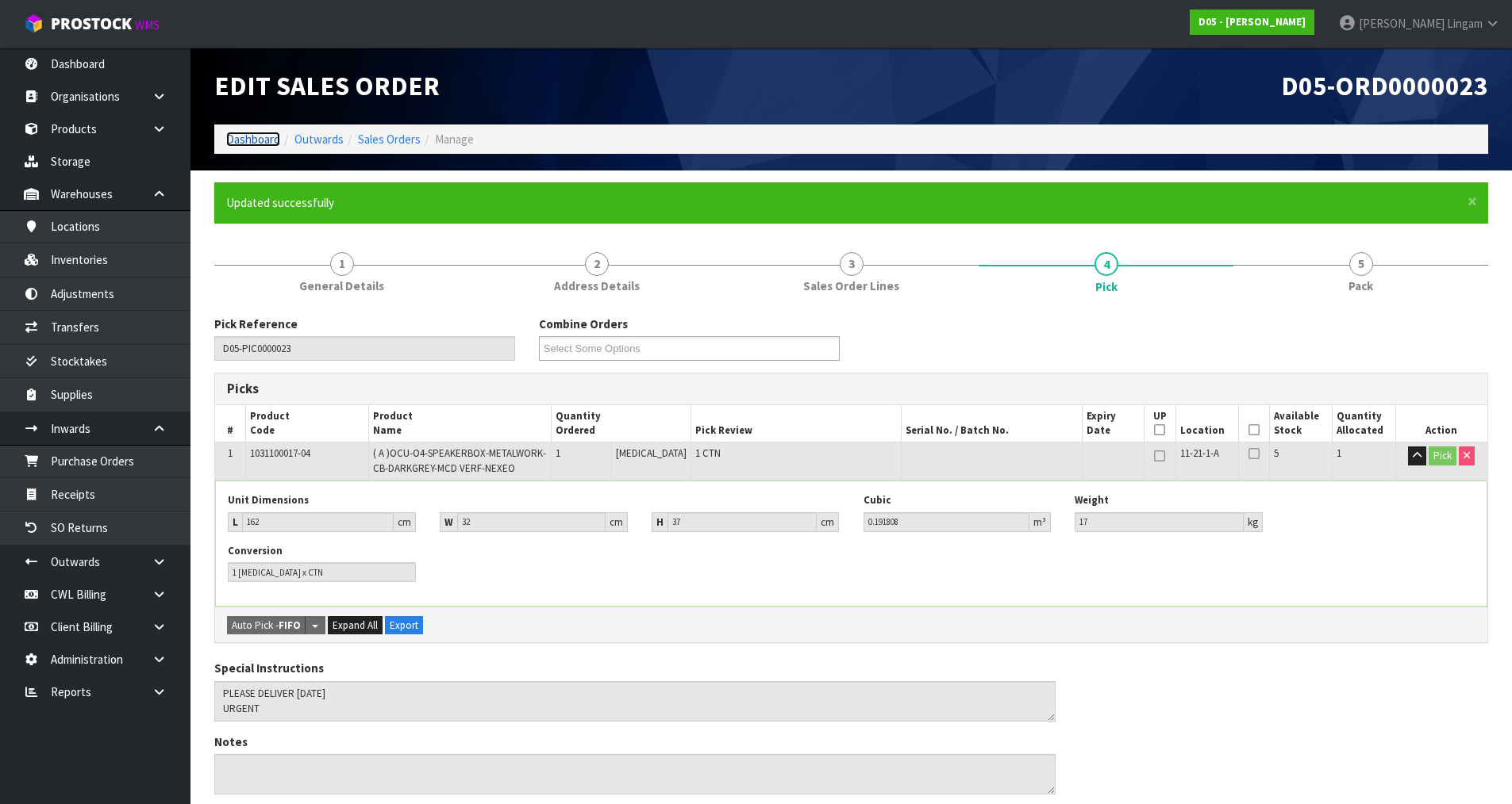
click at [256, 140] on link "Dashboard" at bounding box center [253, 139] width 54 height 15
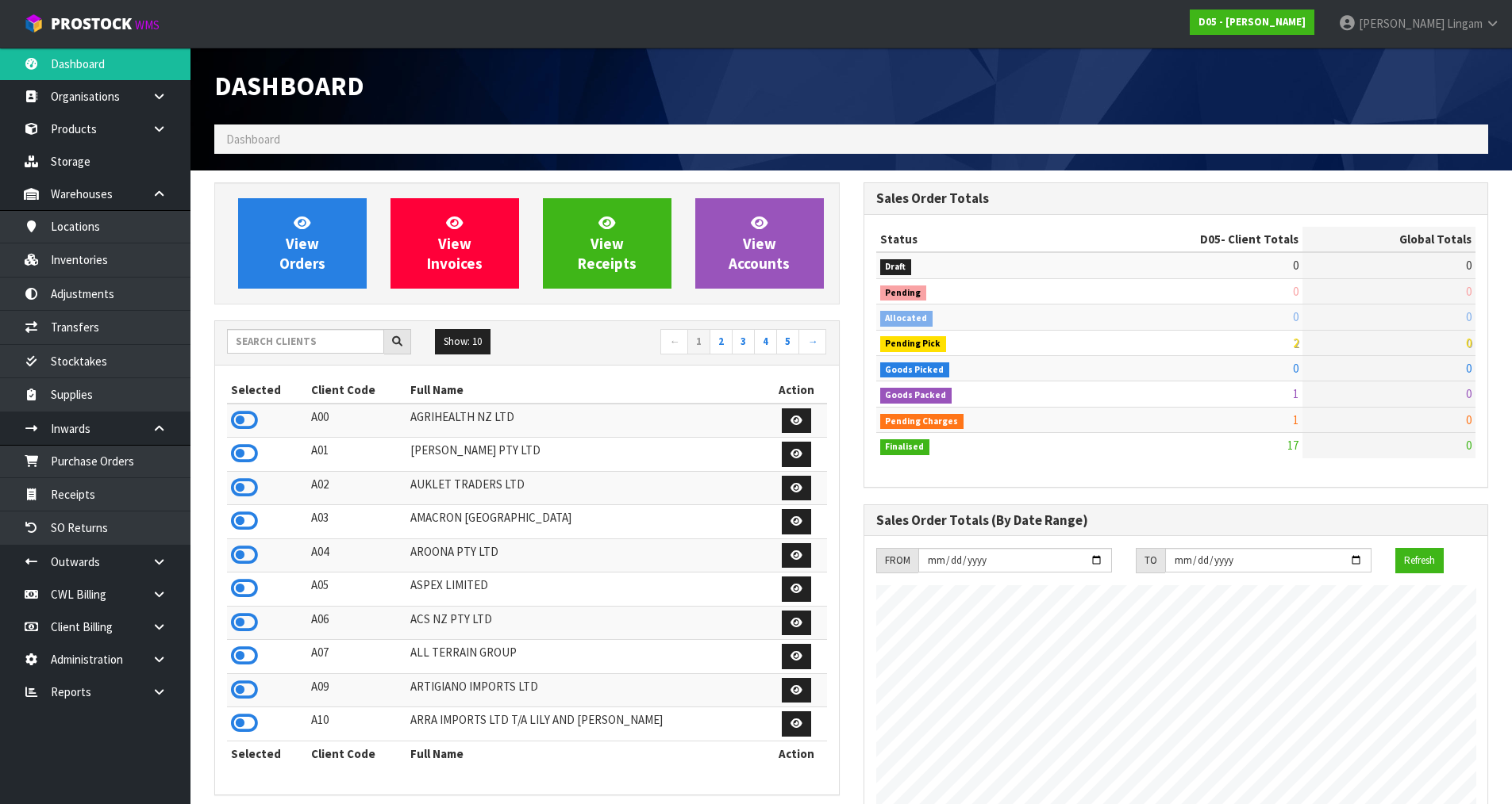
scroll to position [1388, 648]
click at [346, 242] on link "View Orders" at bounding box center [301, 243] width 128 height 90
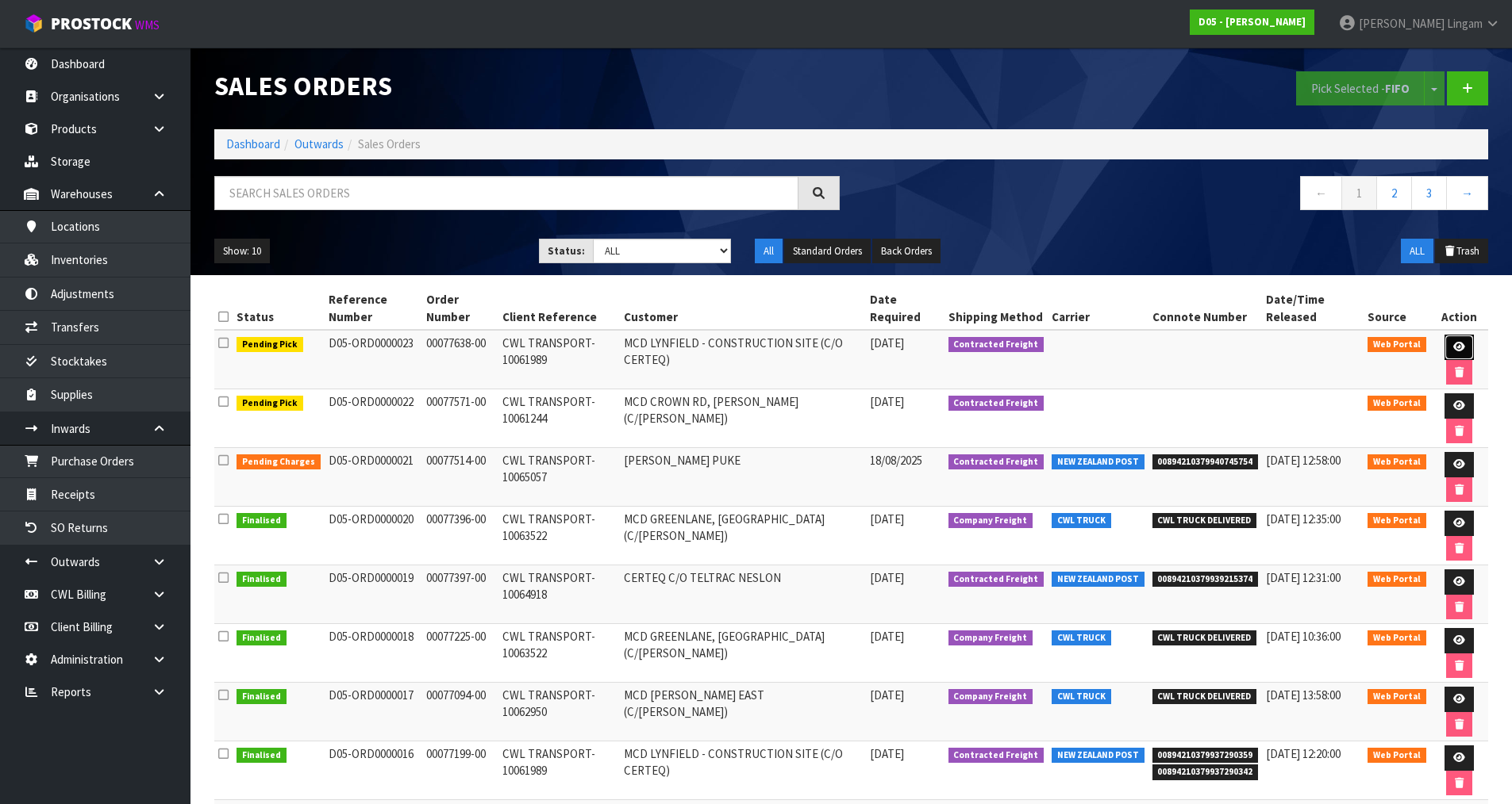
click at [1453, 337] on link at bounding box center [1459, 347] width 29 height 26
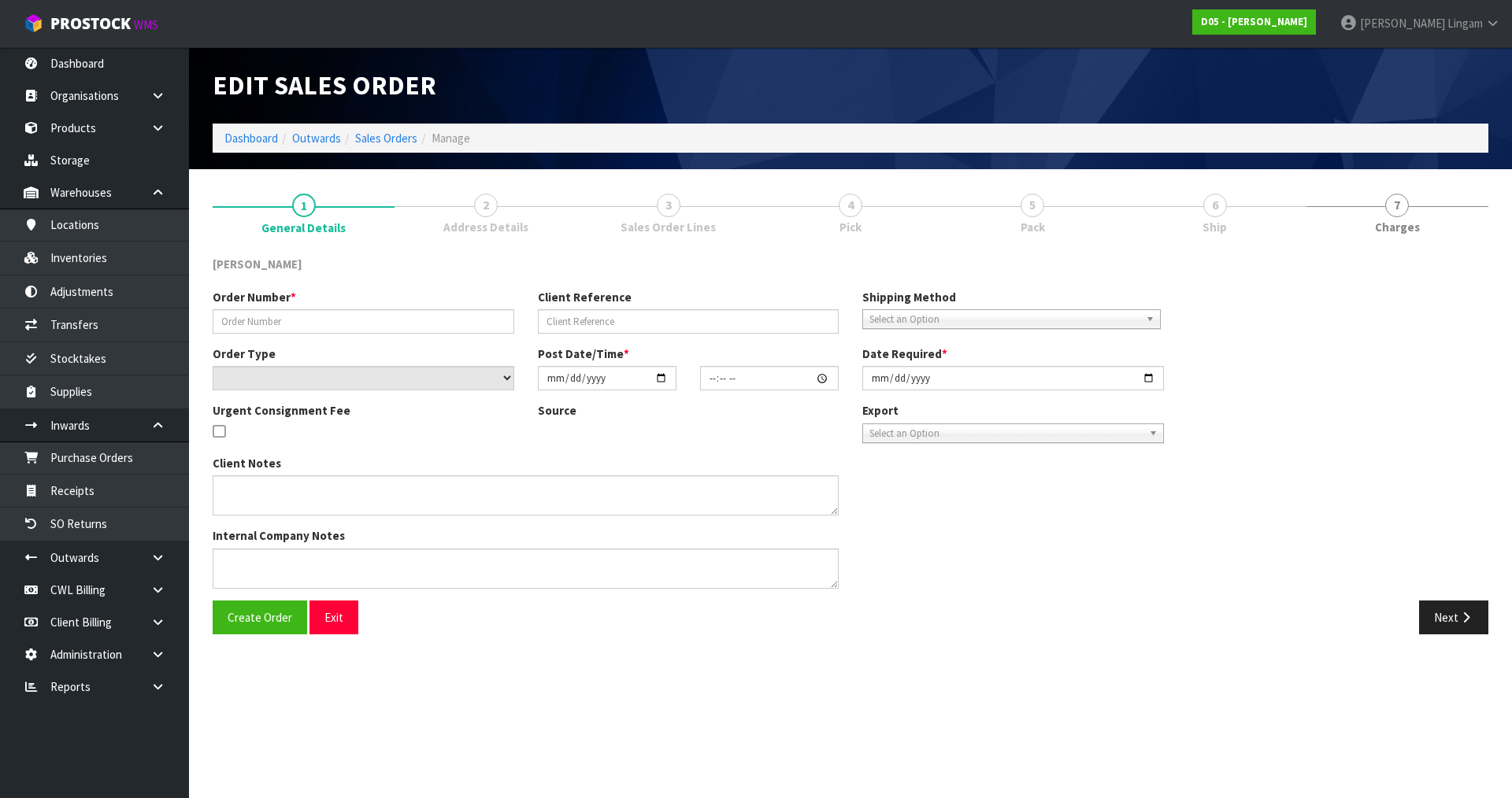
type input "00077638-00"
type input "CWL TRANSPORT-10061989"
select select "number:0"
type input "2025-08-19"
type input "14:34:00.000"
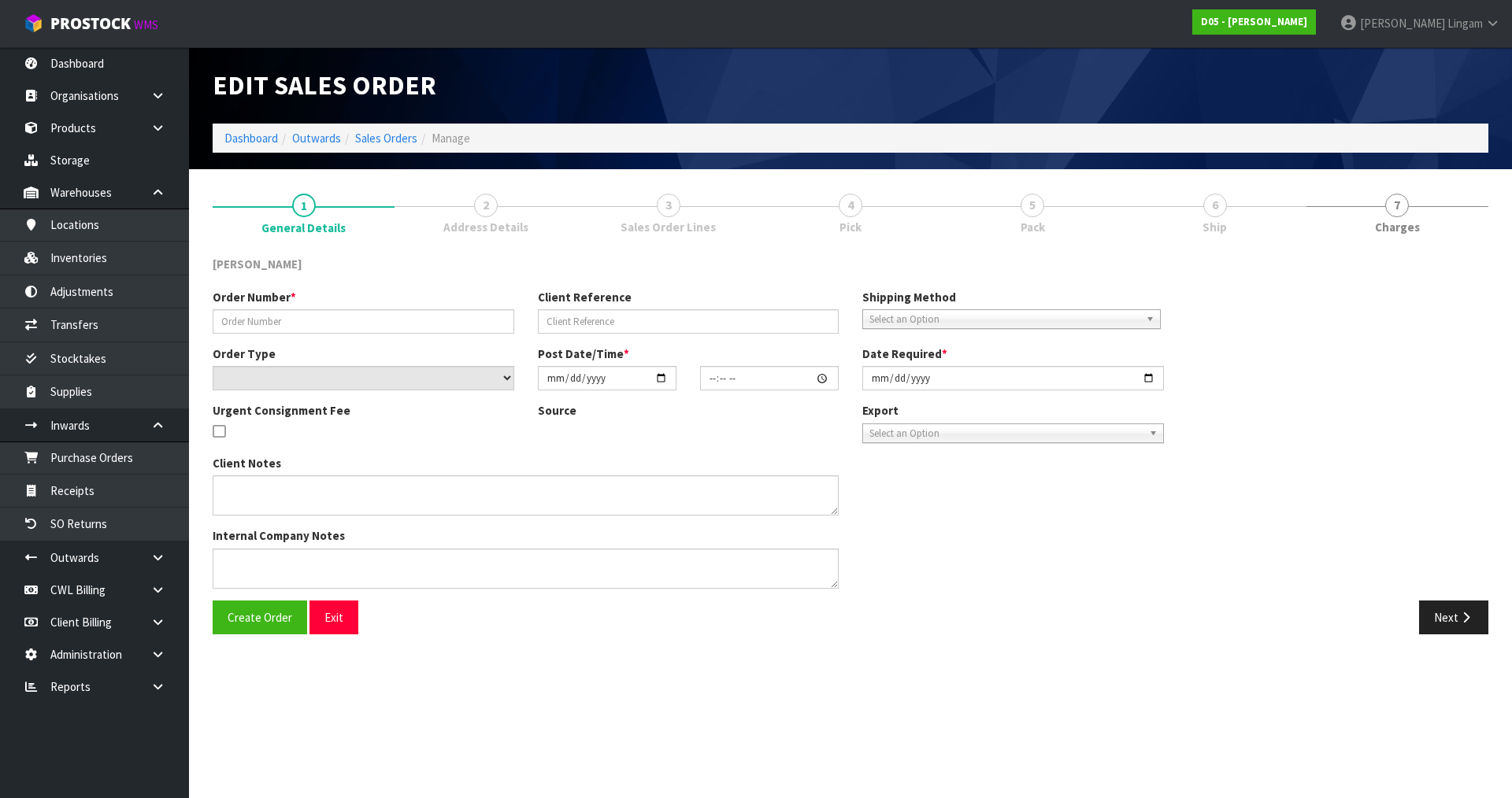
type input "2025-08-19"
type textarea "PLEASE DELIVER 20/08/2025 URGENT"
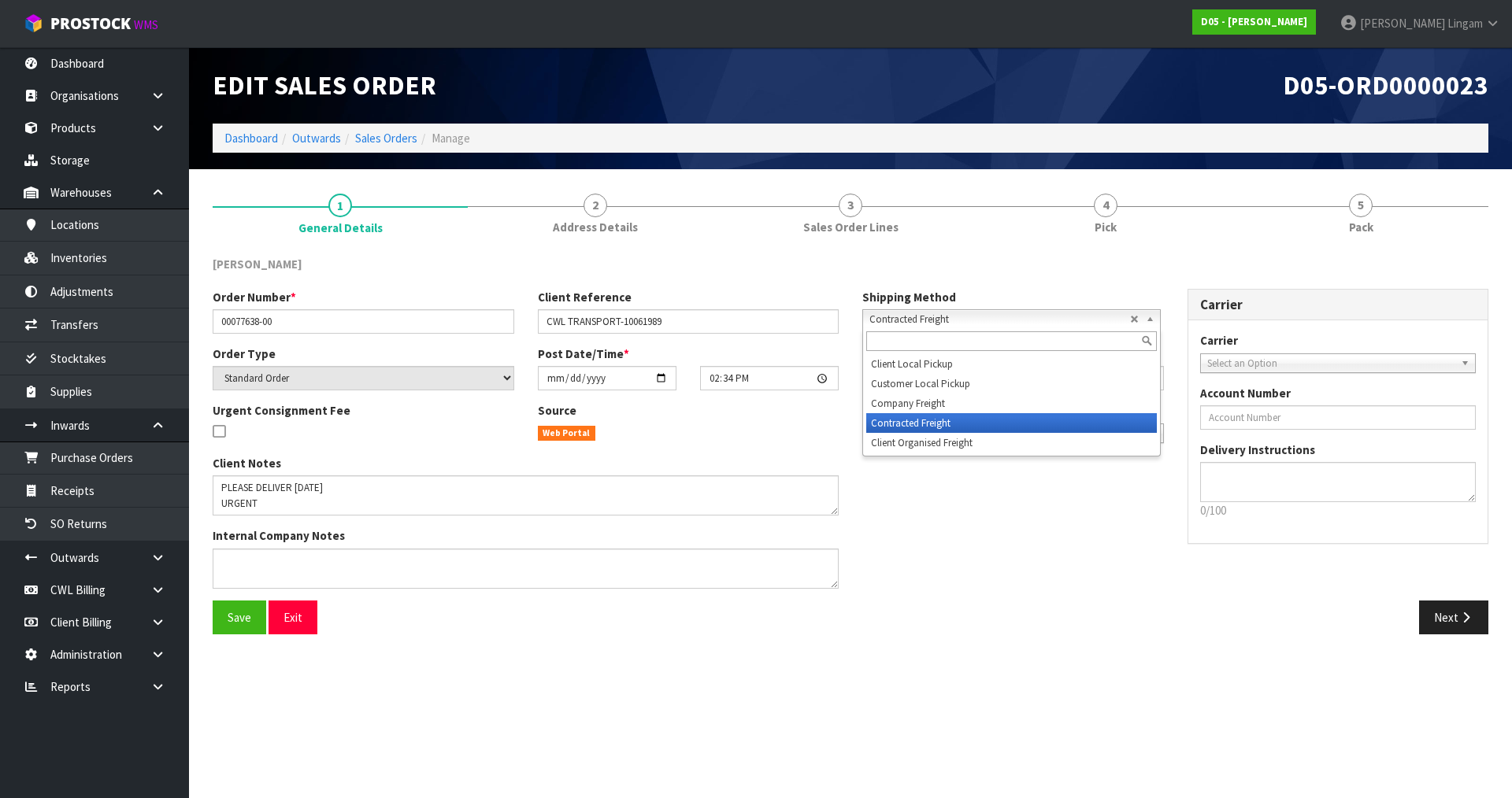
click at [911, 319] on span "Contracted Freight" at bounding box center [1000, 320] width 261 height 19
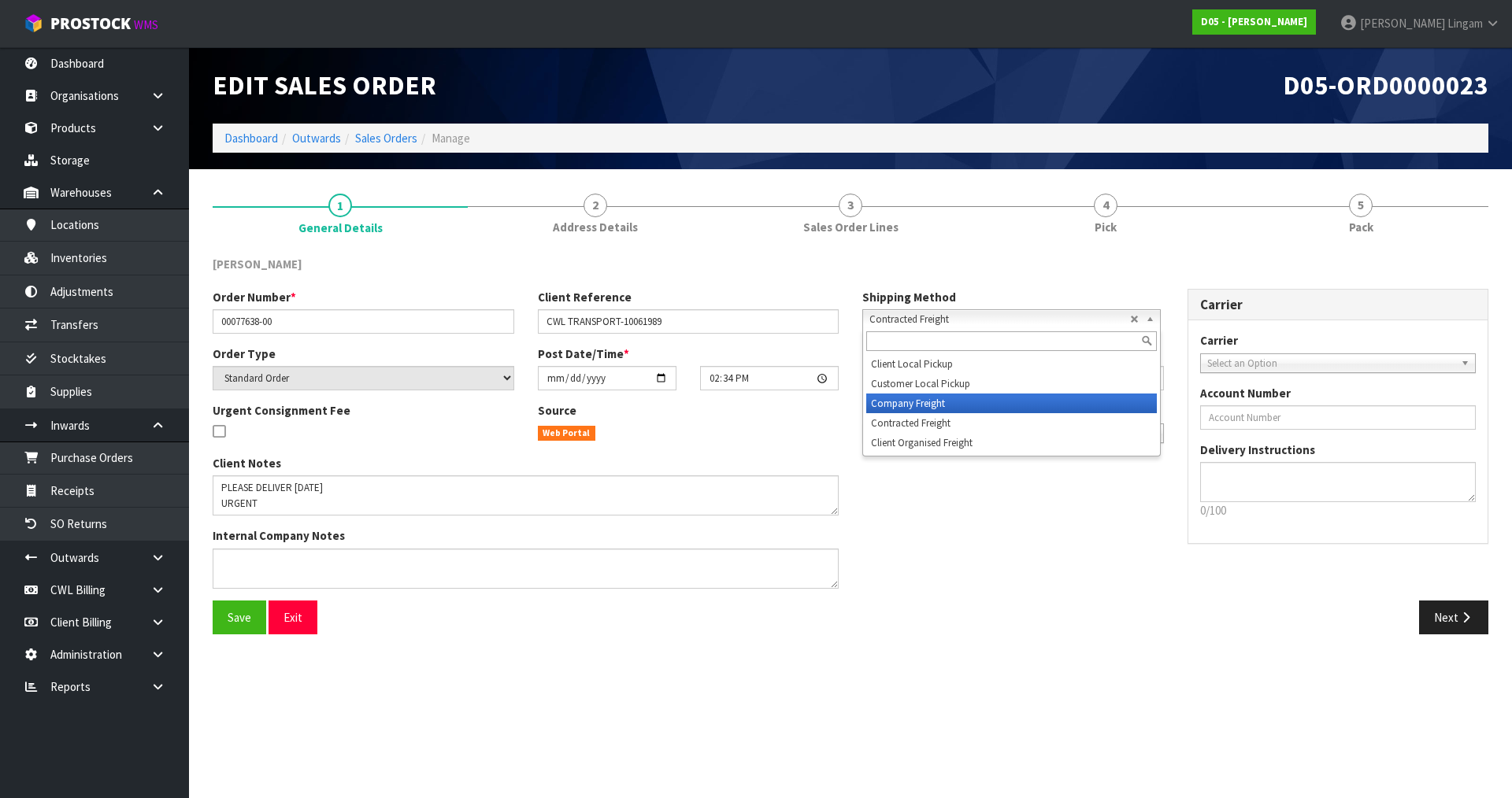
click at [895, 404] on li "Company Freight" at bounding box center [1011, 403] width 290 height 20
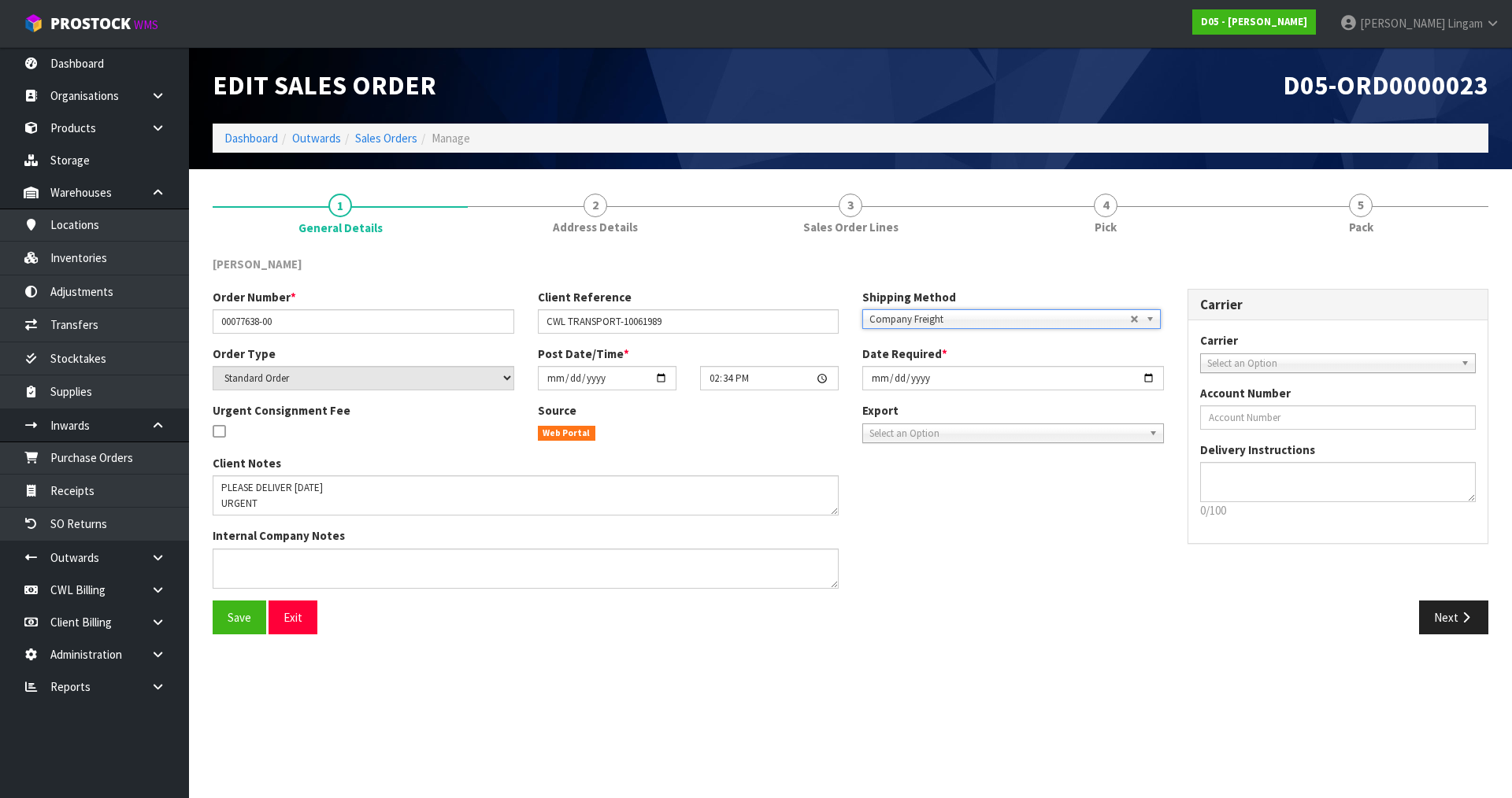
click at [1215, 361] on span "Select an Option" at bounding box center [1331, 364] width 248 height 19
type input "cwl"
drag, startPoint x: 1317, startPoint y: 409, endPoint x: 819, endPoint y: 520, distance: 510.2
click at [1316, 409] on li "CWL TRUCK - CWL TRUCK" at bounding box center [1338, 408] width 269 height 20
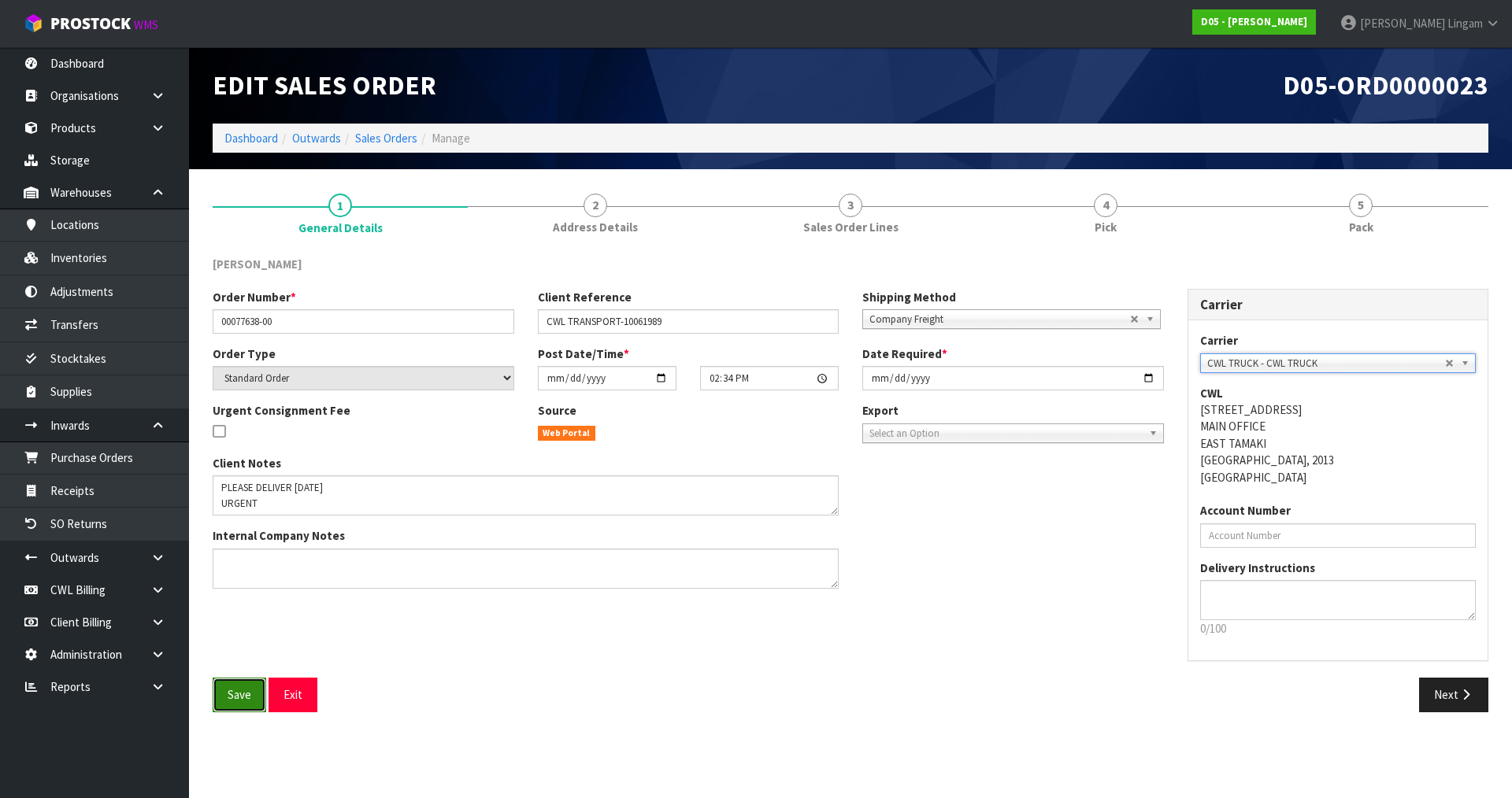
click at [235, 705] on button "Save" at bounding box center [239, 695] width 54 height 34
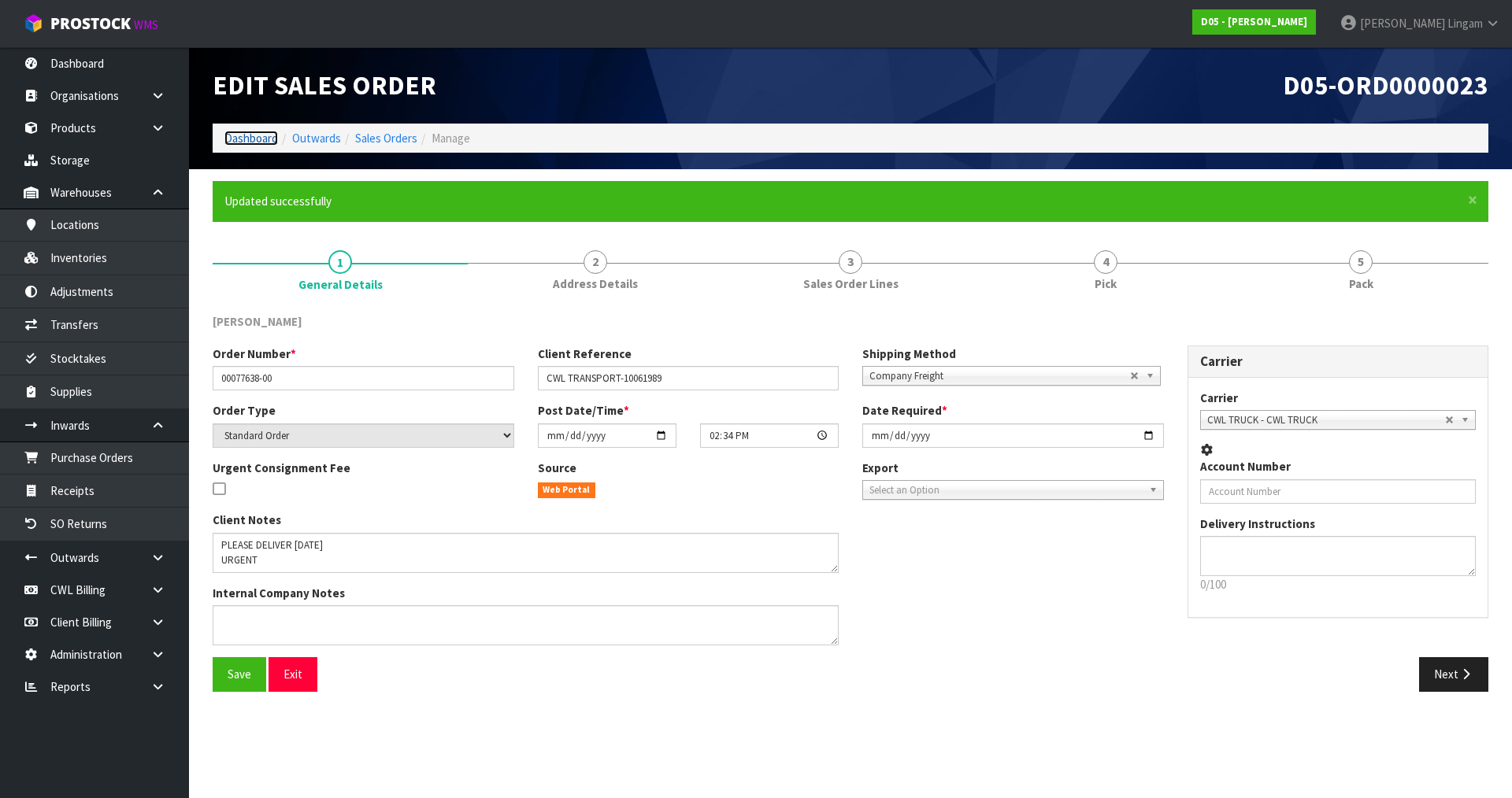
click at [250, 137] on link "Dashboard" at bounding box center [251, 138] width 54 height 15
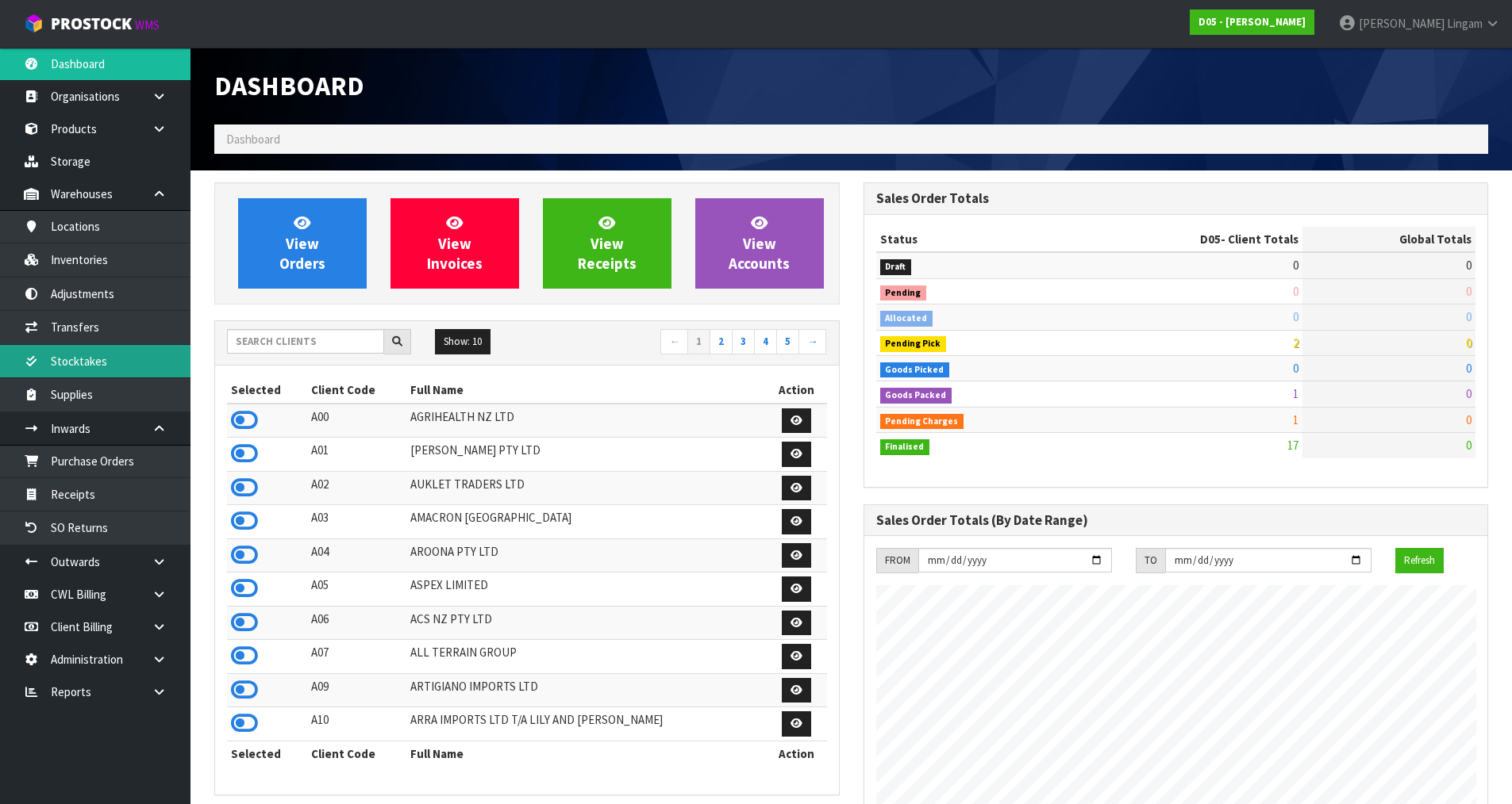
scroll to position [1388, 648]
click at [307, 346] on input "text" at bounding box center [305, 342] width 157 height 25
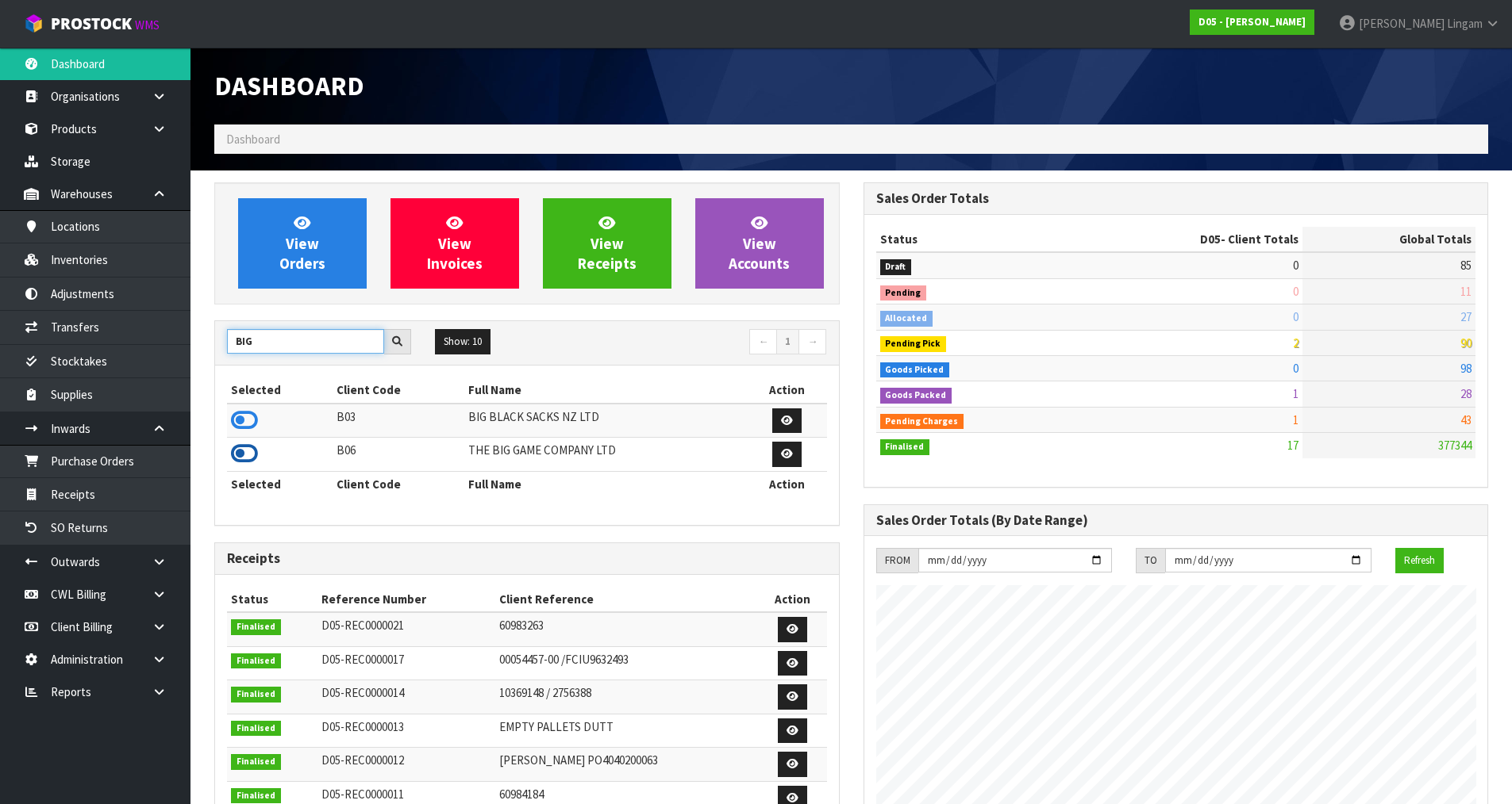
type input "BIG"
click at [239, 448] on icon at bounding box center [243, 454] width 27 height 24
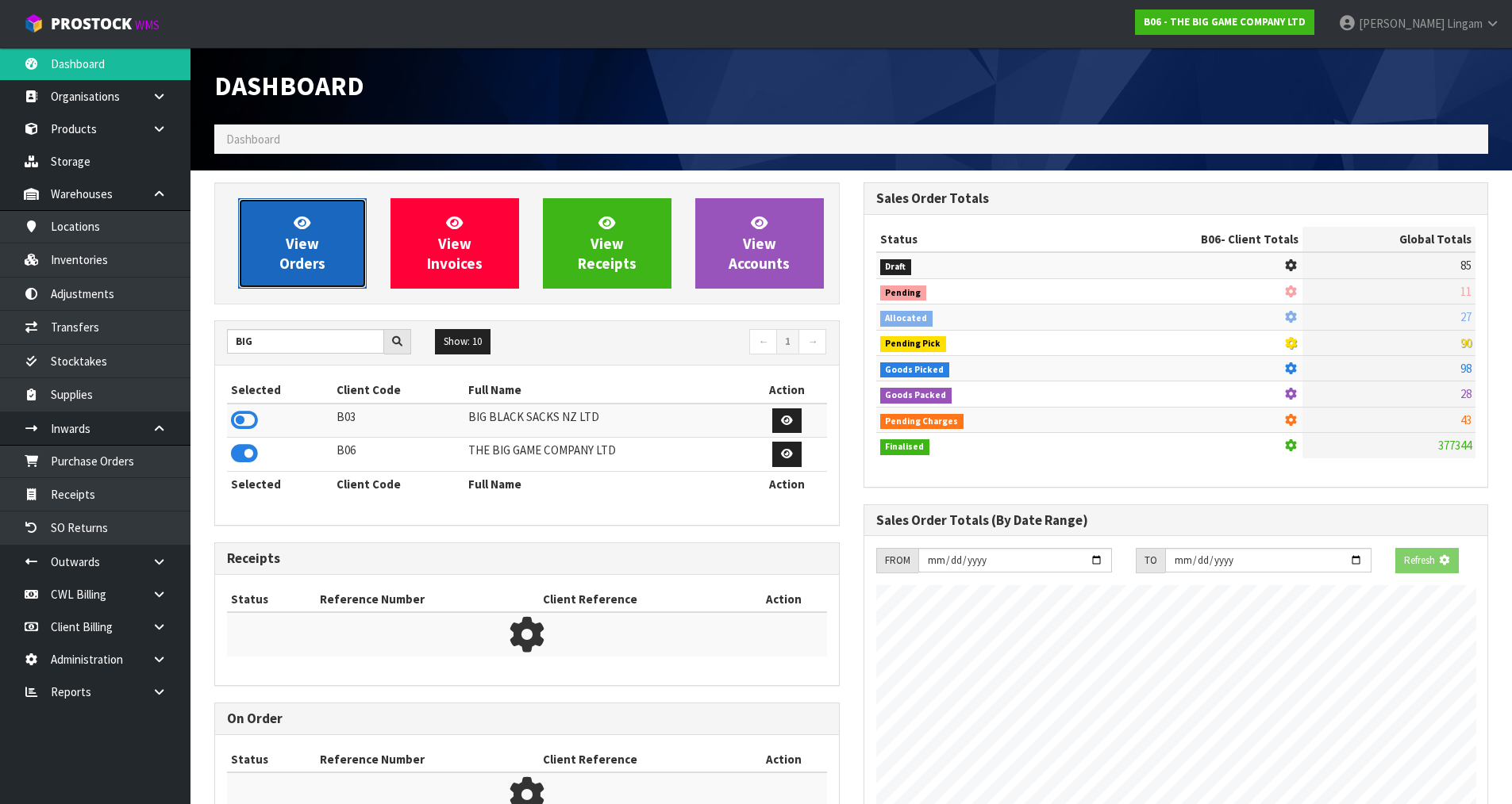
scroll to position [1202, 648]
click at [299, 276] on link "View Orders" at bounding box center [301, 243] width 128 height 90
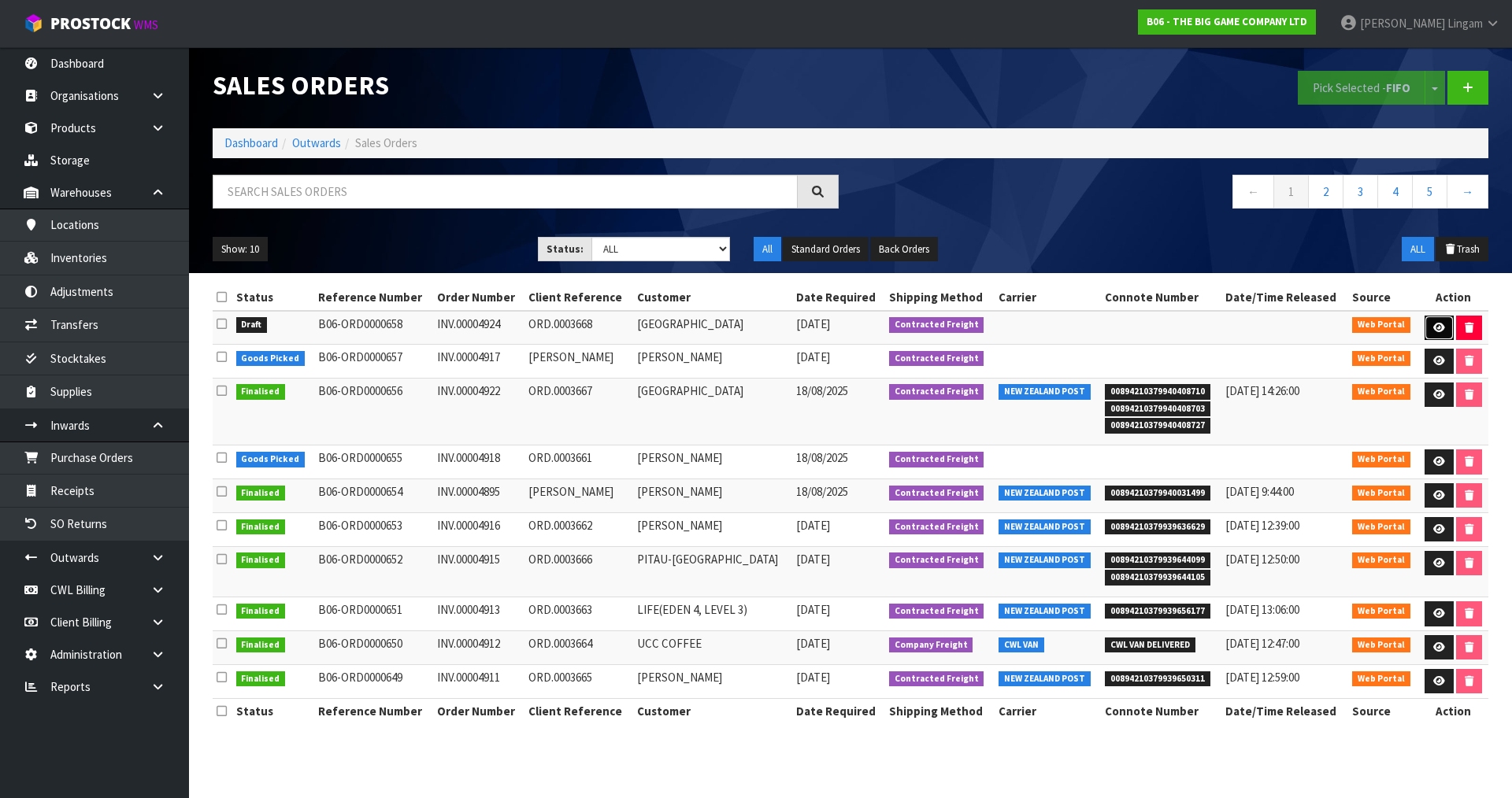
click at [1442, 321] on link at bounding box center [1439, 329] width 29 height 26
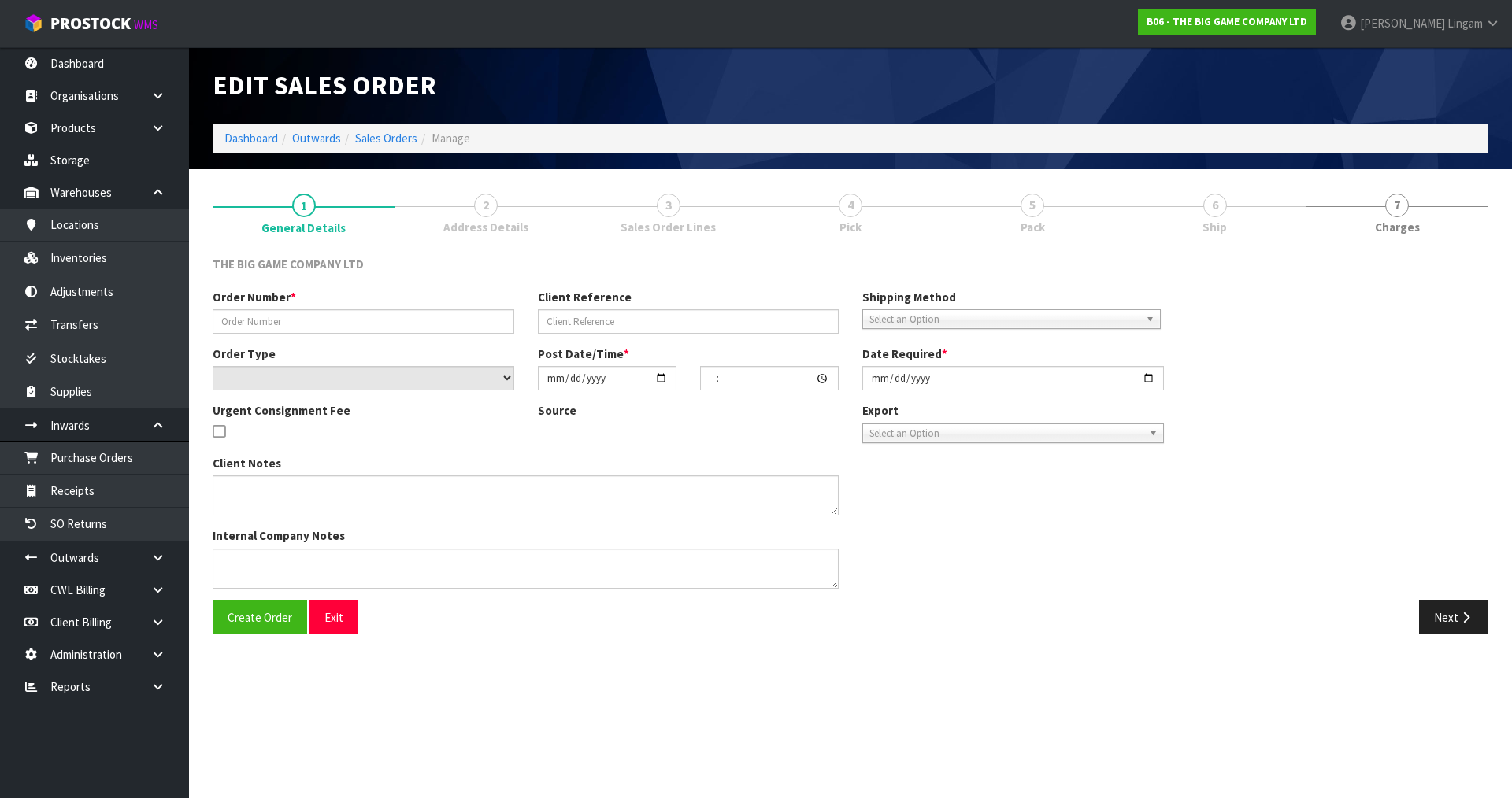
type input "INV.00004924"
type input "ORD.0003668"
select select "number:0"
type input "2025-08-19"
type input "14:21:00.000"
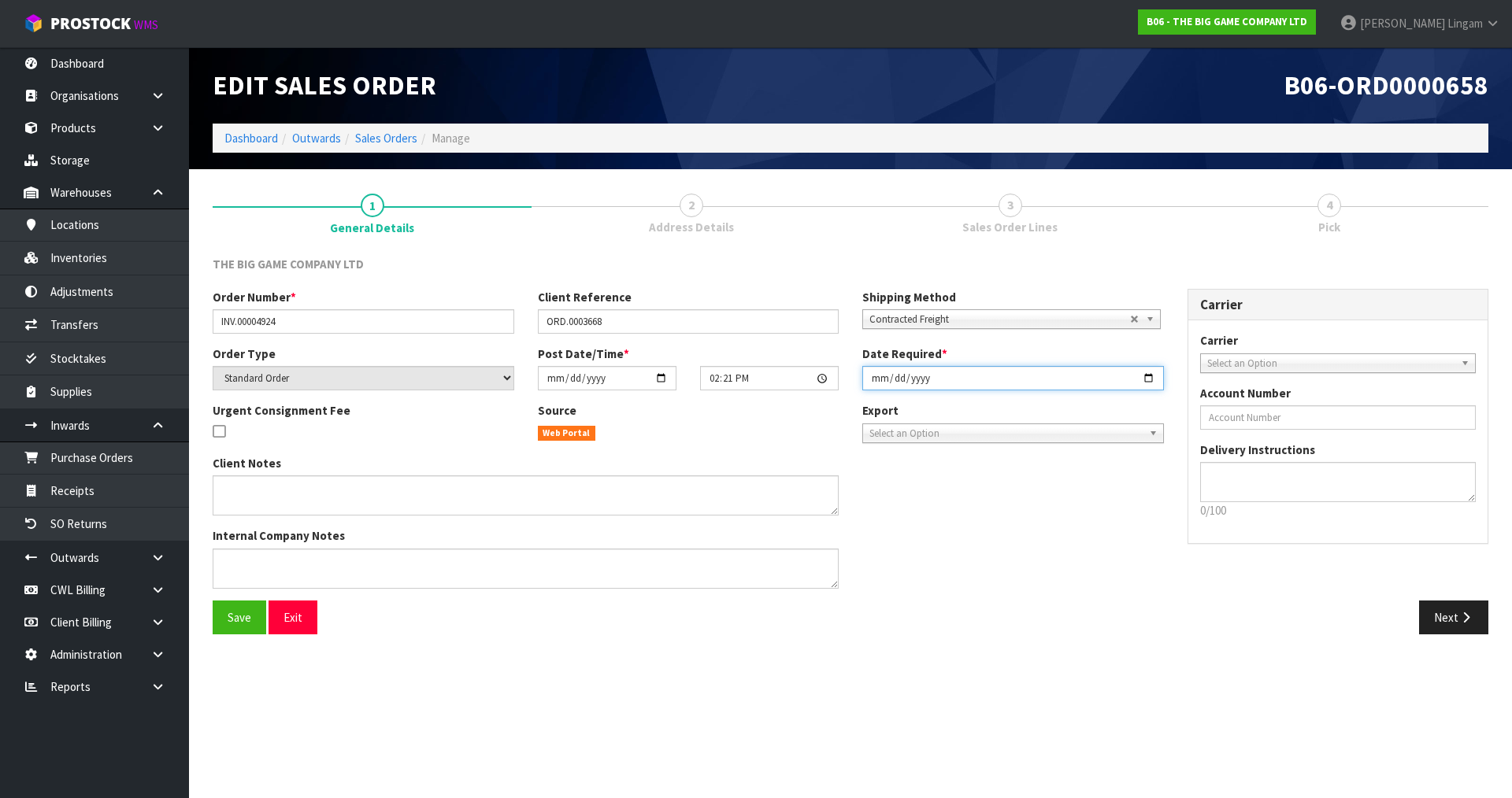
click at [874, 377] on input "2025-08-19" at bounding box center [1013, 378] width 302 height 25
type input "2025-08-20"
click at [235, 616] on span "Save" at bounding box center [240, 617] width 24 height 15
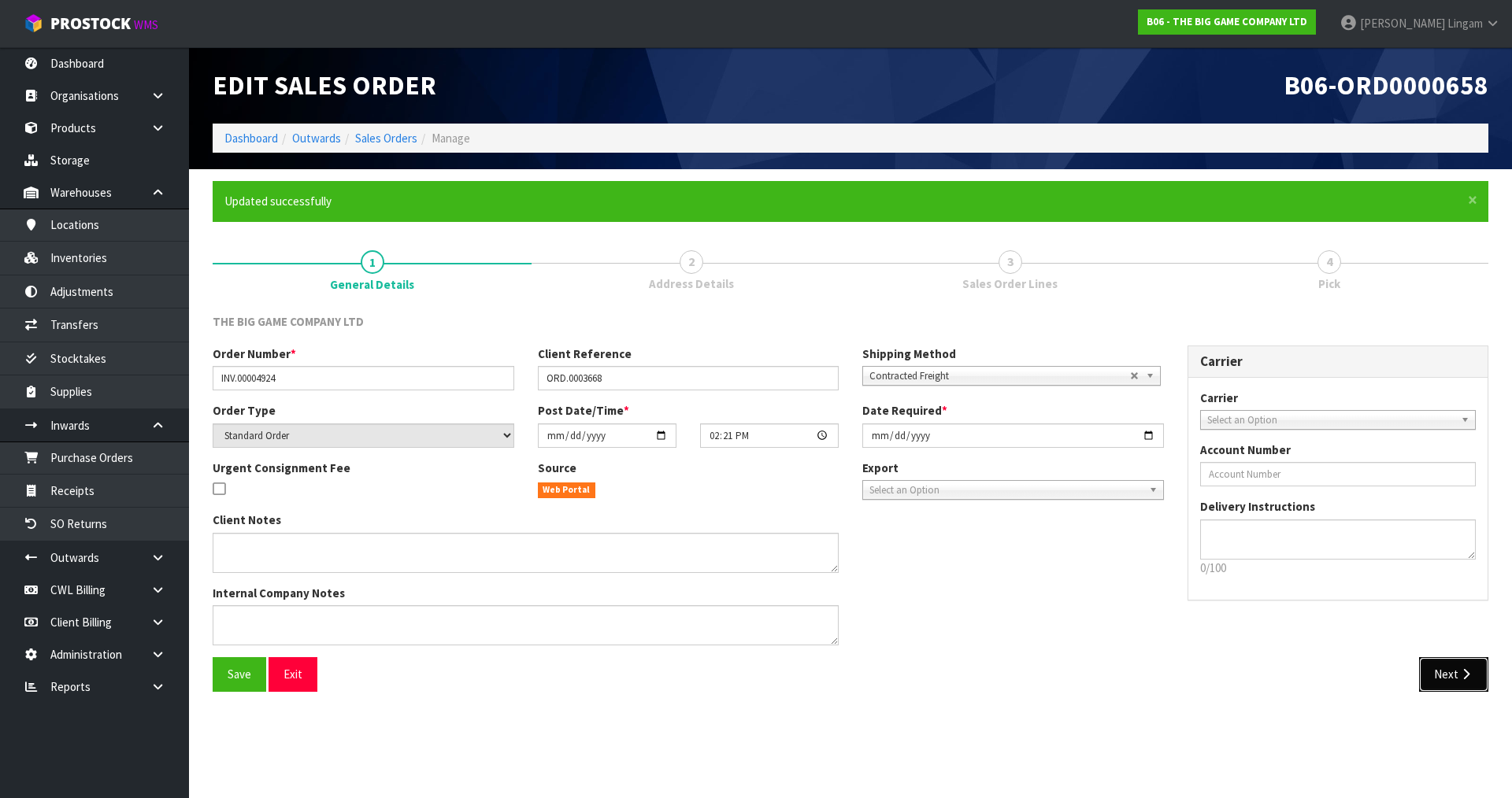
click at [1436, 674] on button "Next" at bounding box center [1454, 674] width 70 height 34
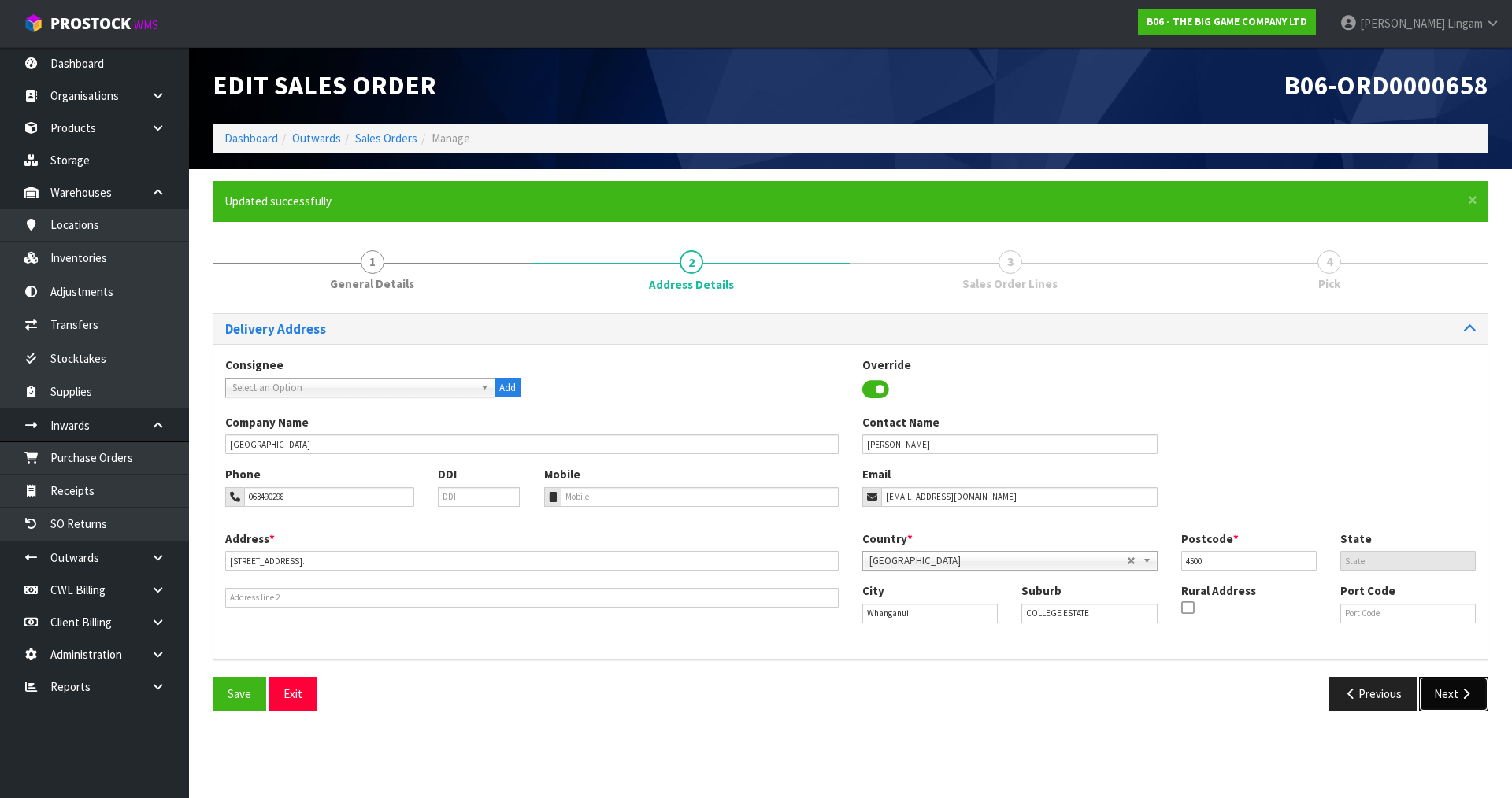
click at [1446, 696] on button "Next" at bounding box center [1454, 694] width 70 height 34
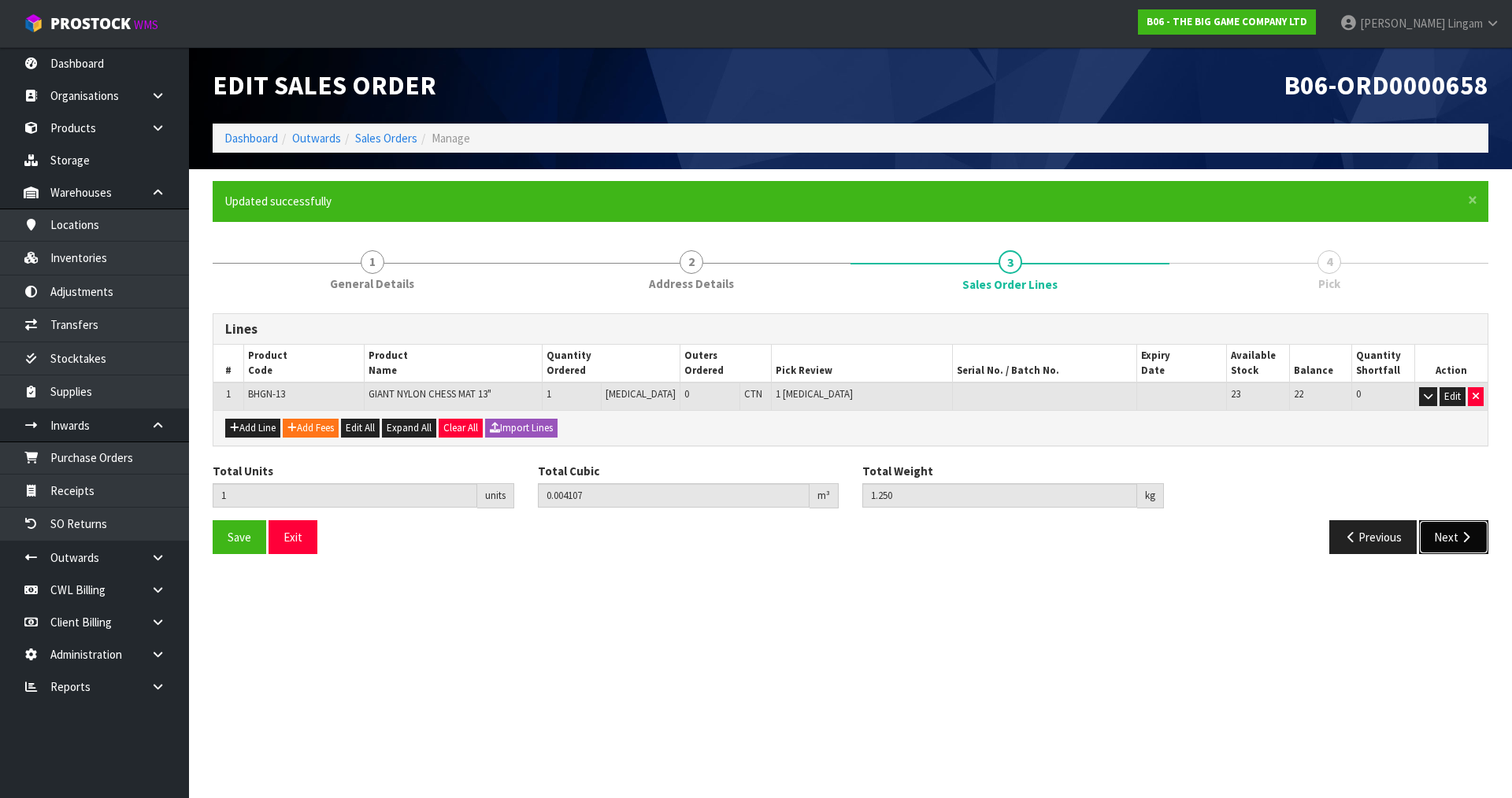
click at [1449, 534] on button "Next" at bounding box center [1454, 537] width 70 height 34
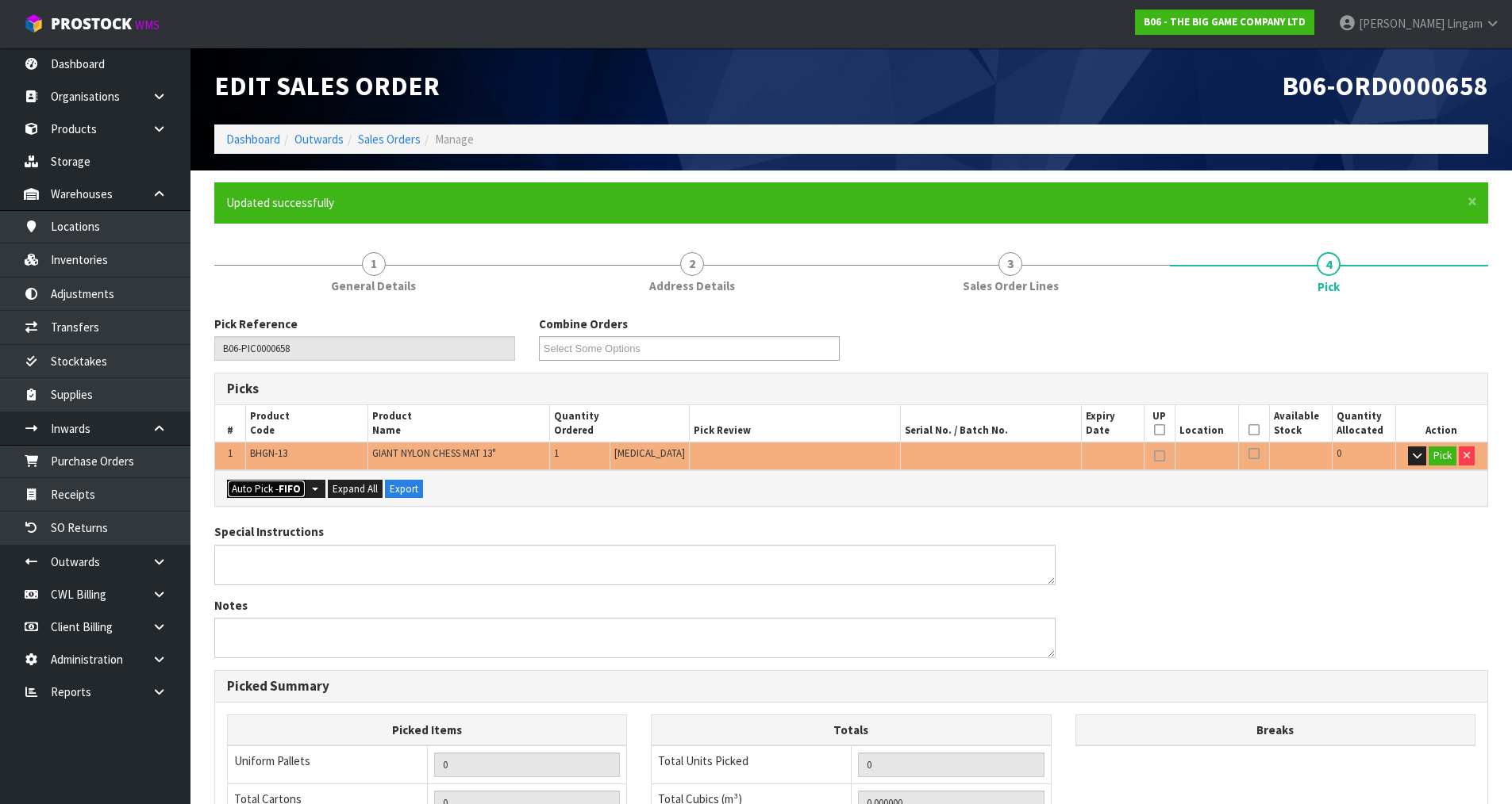
click at [275, 493] on button "Auto Pick - FIFO" at bounding box center [266, 490] width 78 height 19
type input "Piece x 1"
type input "1"
type input "0.004107"
type input "1.250"
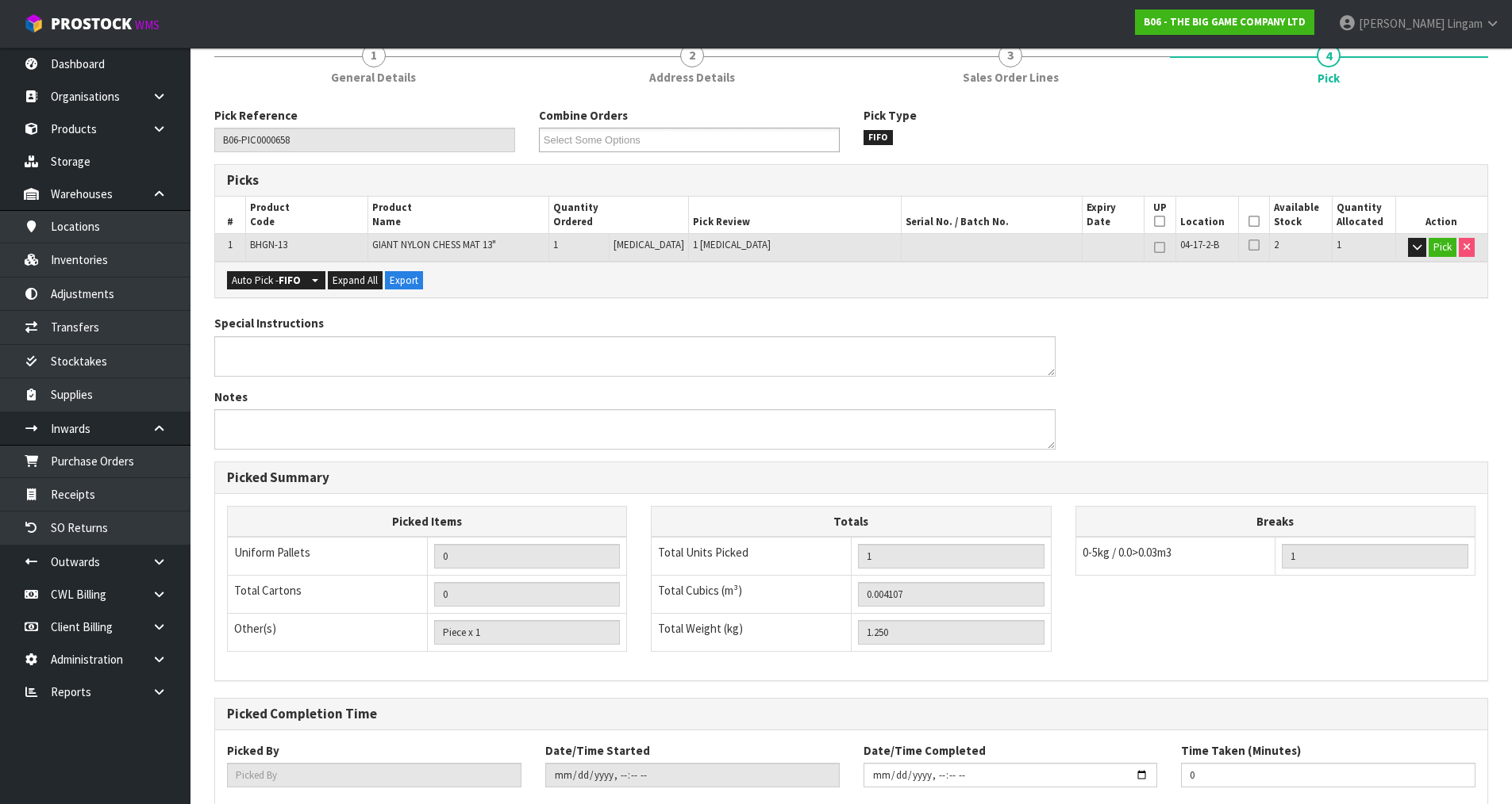
scroll to position [304, 0]
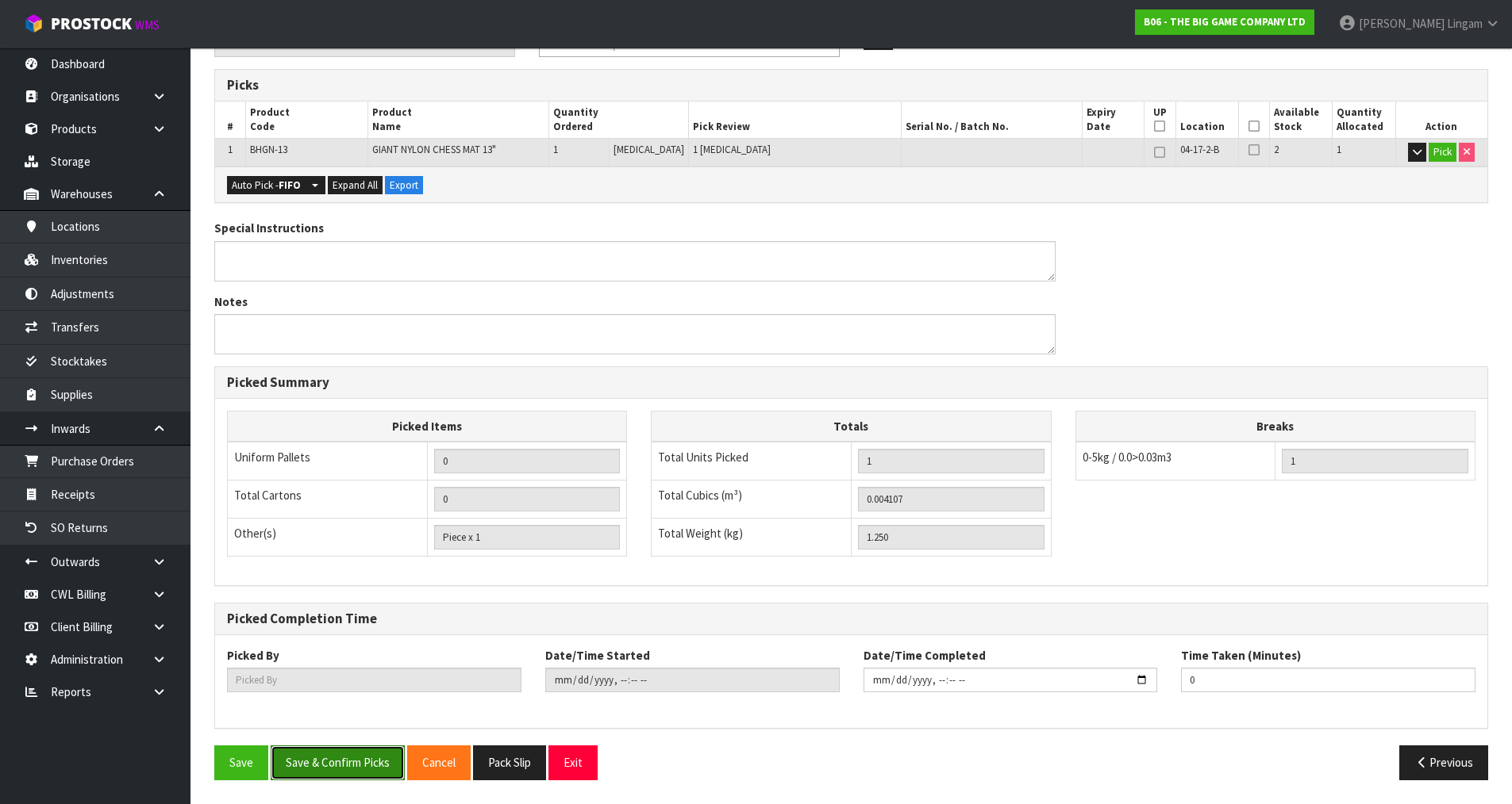
click at [343, 773] on button "Save & Confirm Picks" at bounding box center [338, 762] width 134 height 34
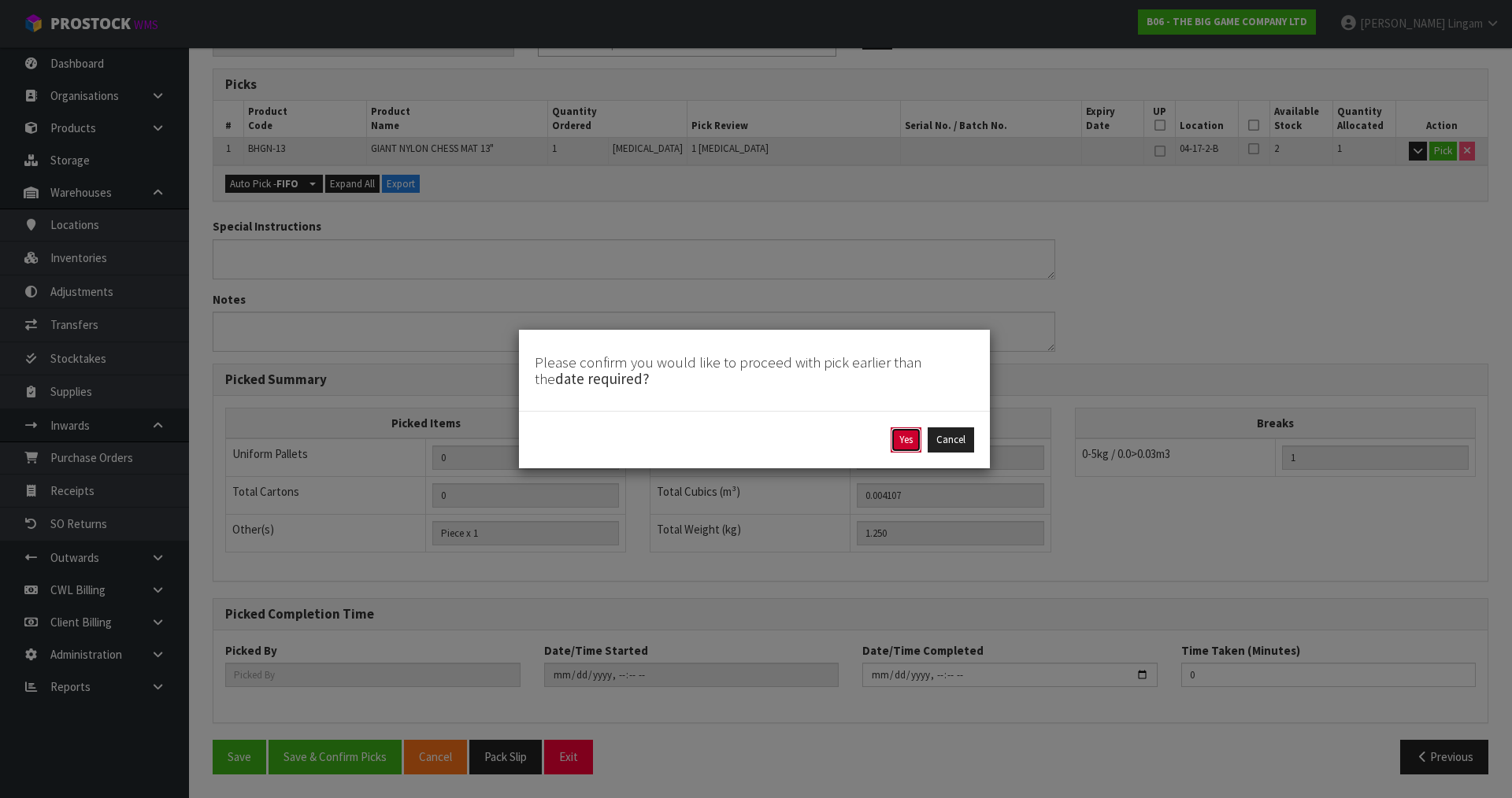
click at [904, 445] on button "Yes" at bounding box center [906, 441] width 30 height 26
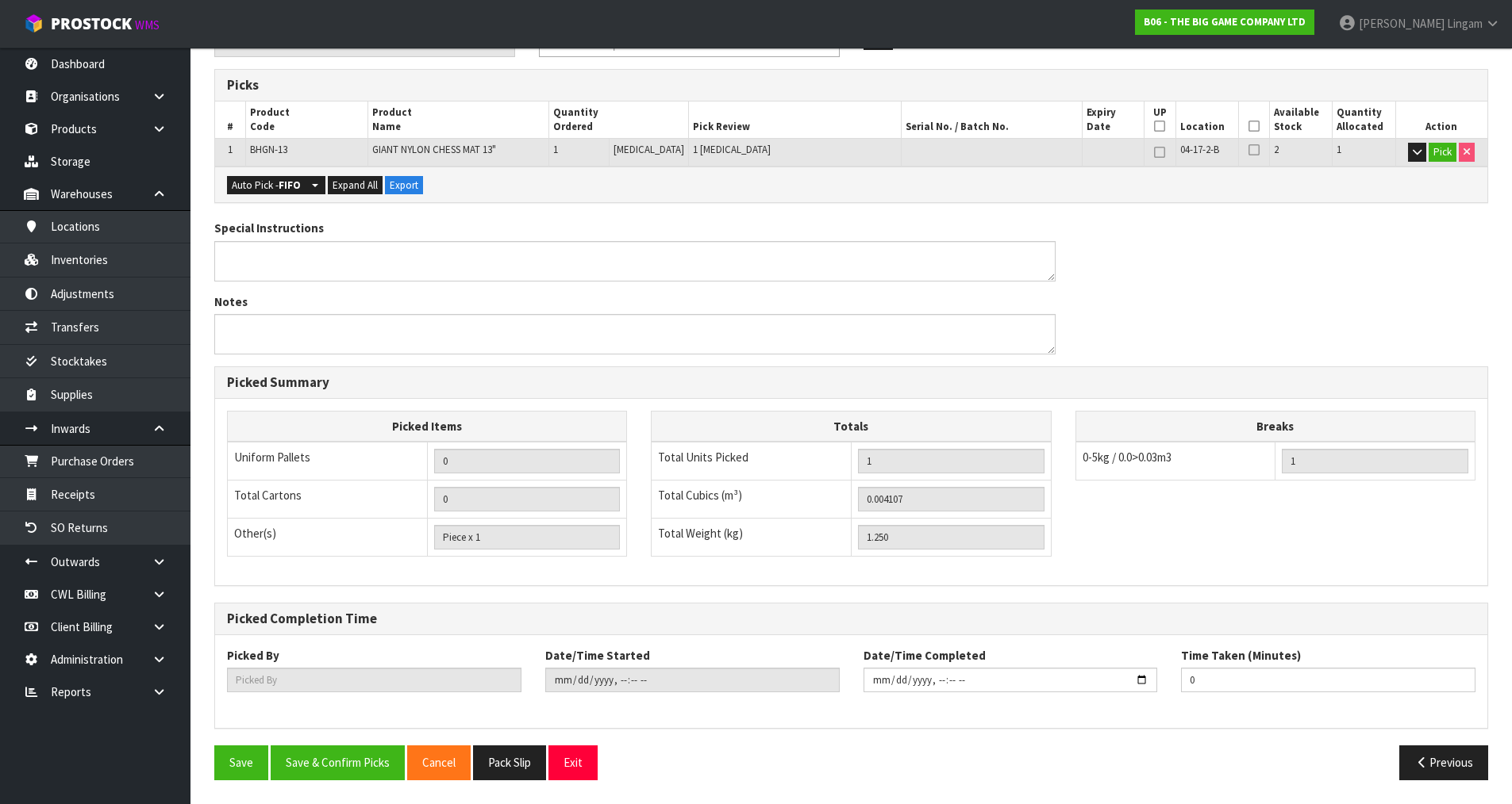
scroll to position [0, 0]
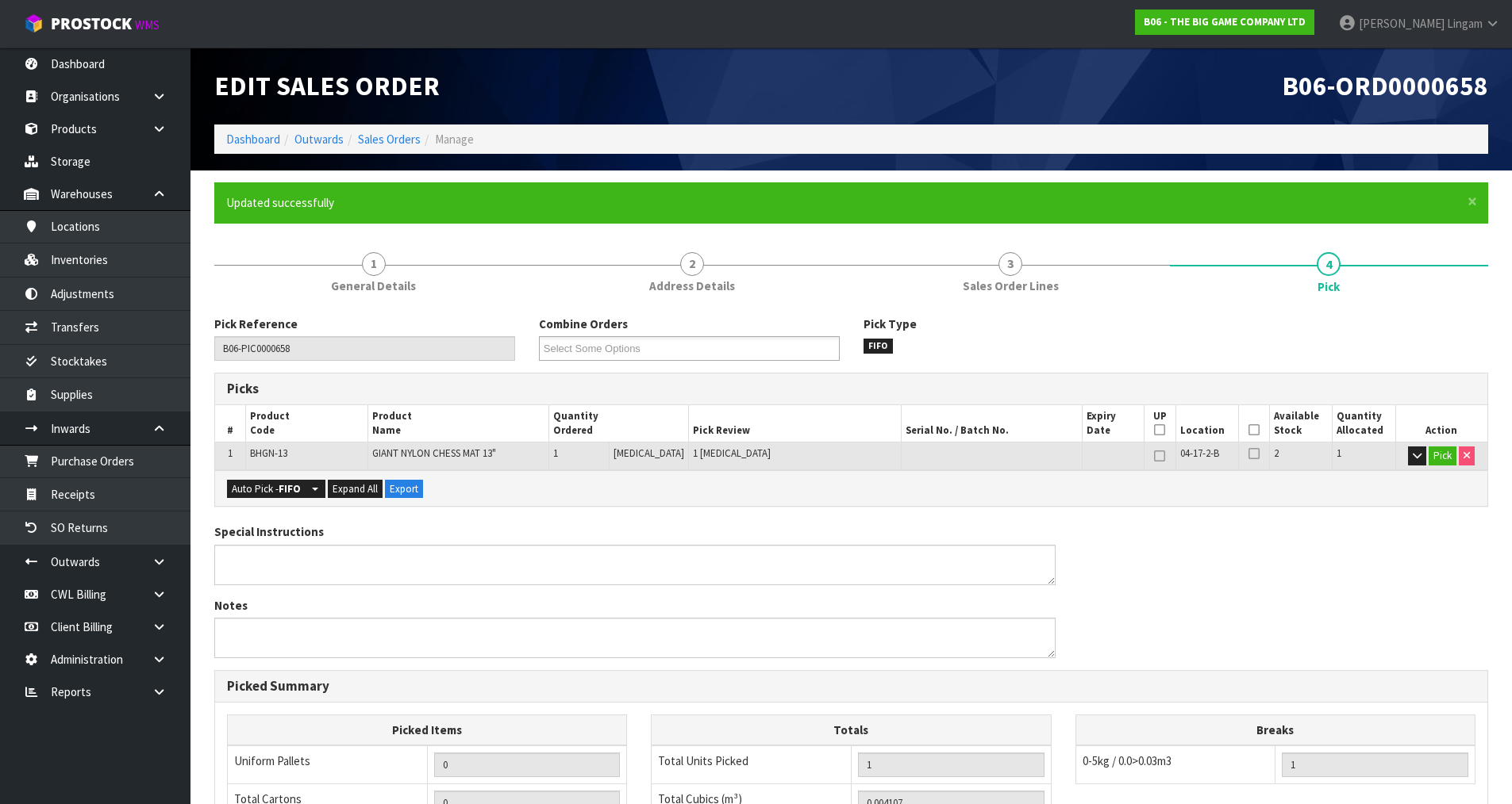
type input "Vineeta Lingam"
type input "2025-08-19T14:42:44"
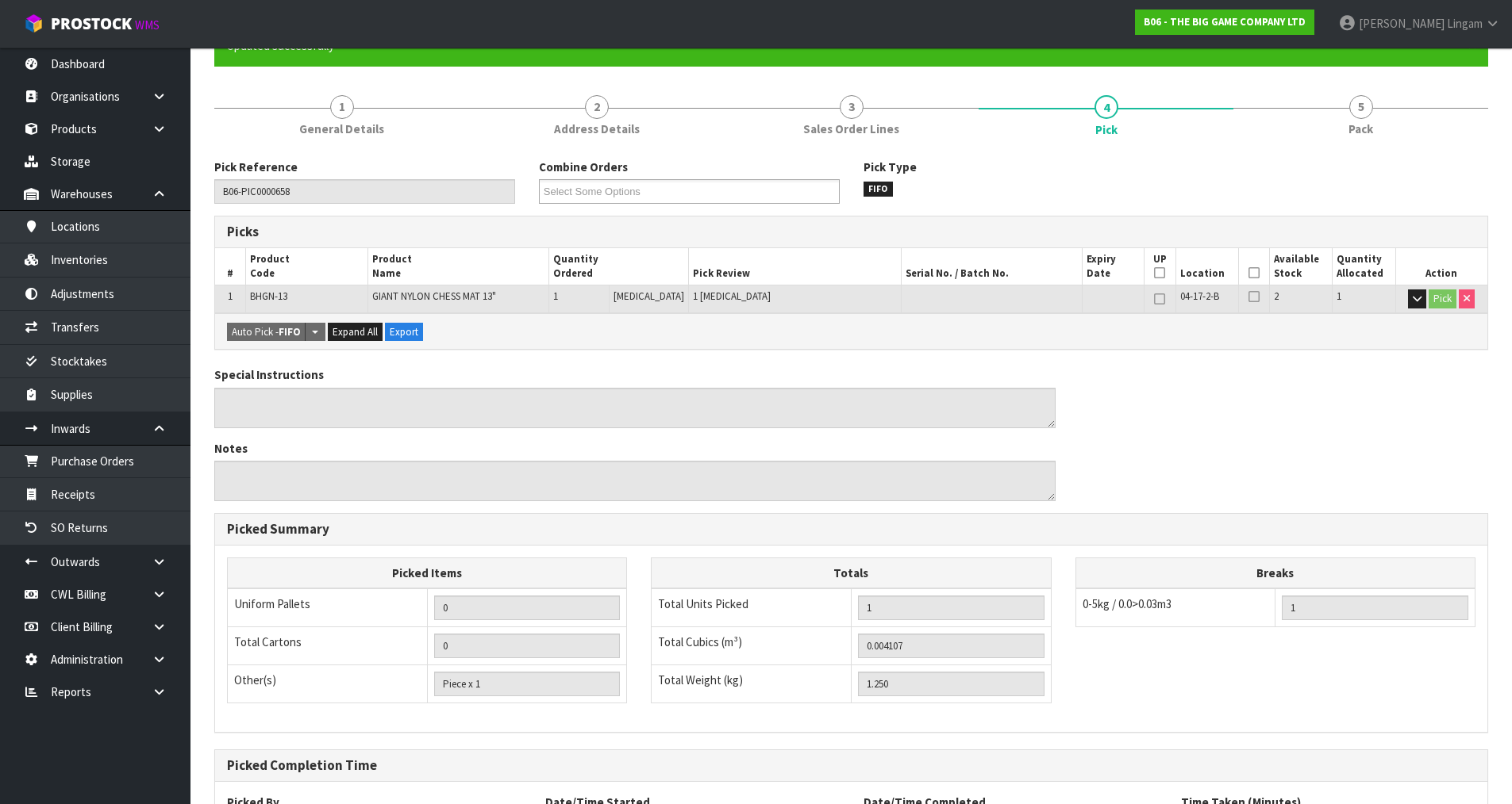
scroll to position [304, 0]
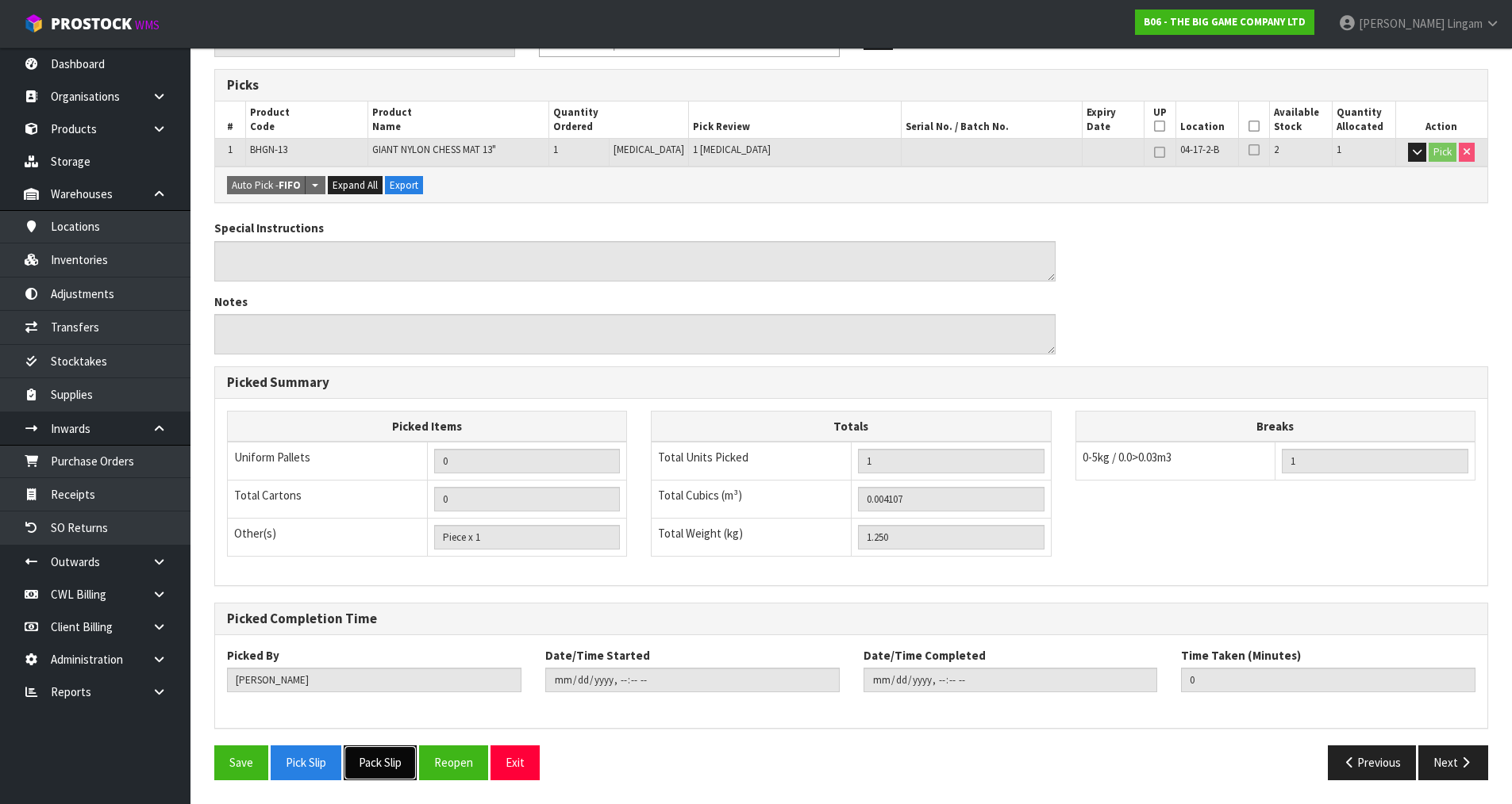
click at [388, 765] on button "Pack Slip" at bounding box center [380, 762] width 73 height 34
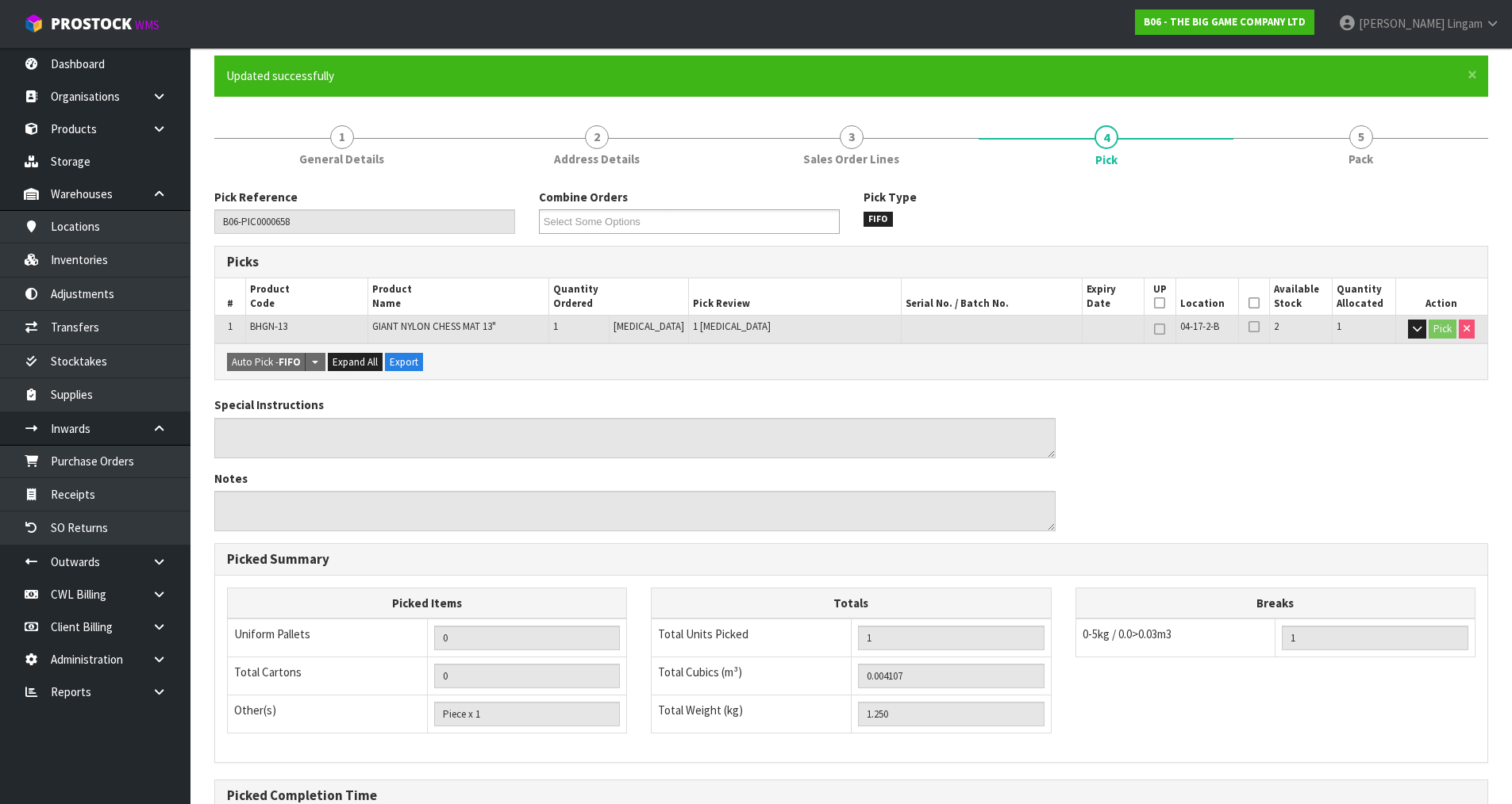
scroll to position [0, 0]
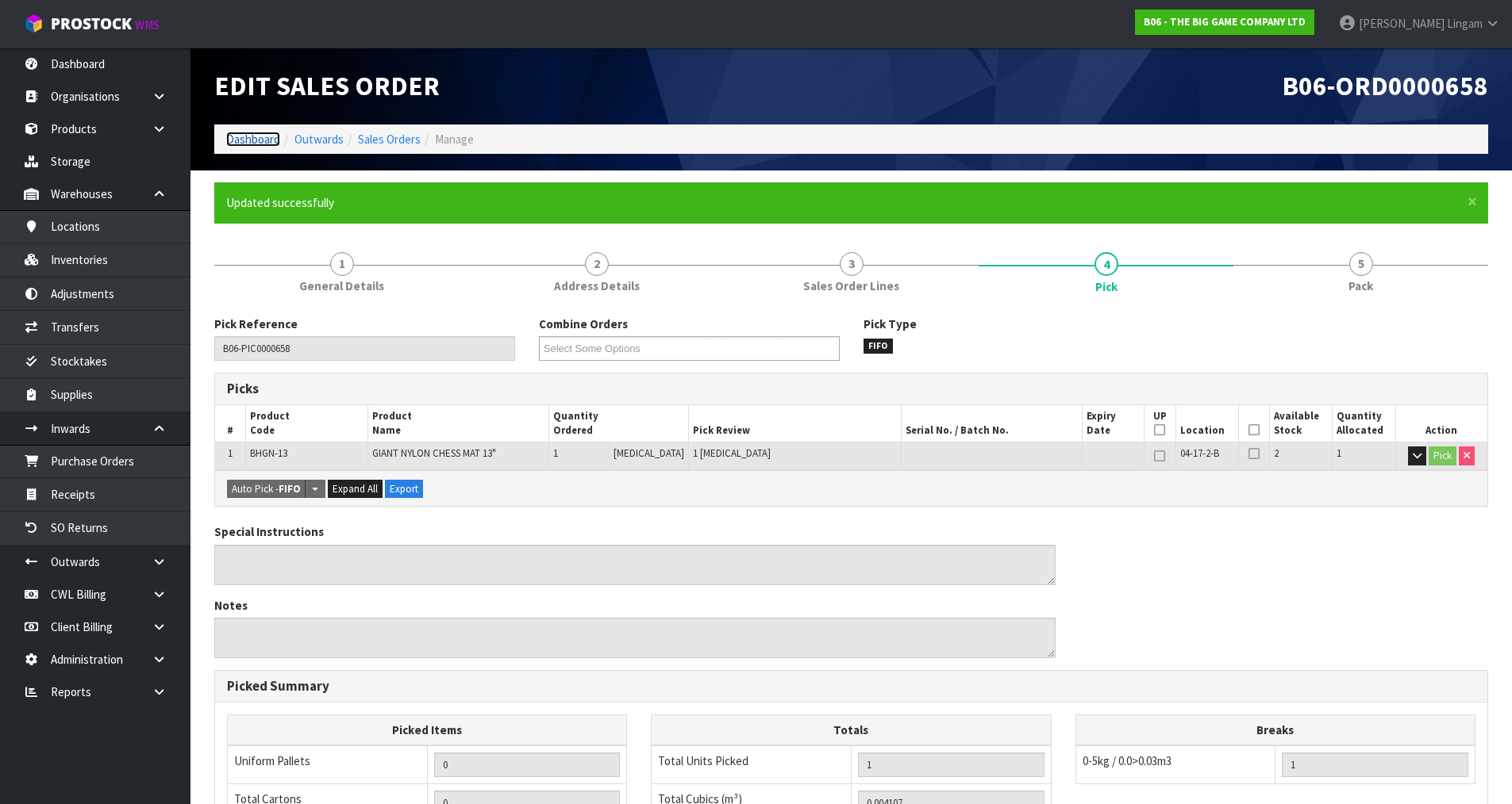
click at [255, 142] on link "Dashboard" at bounding box center [253, 139] width 54 height 15
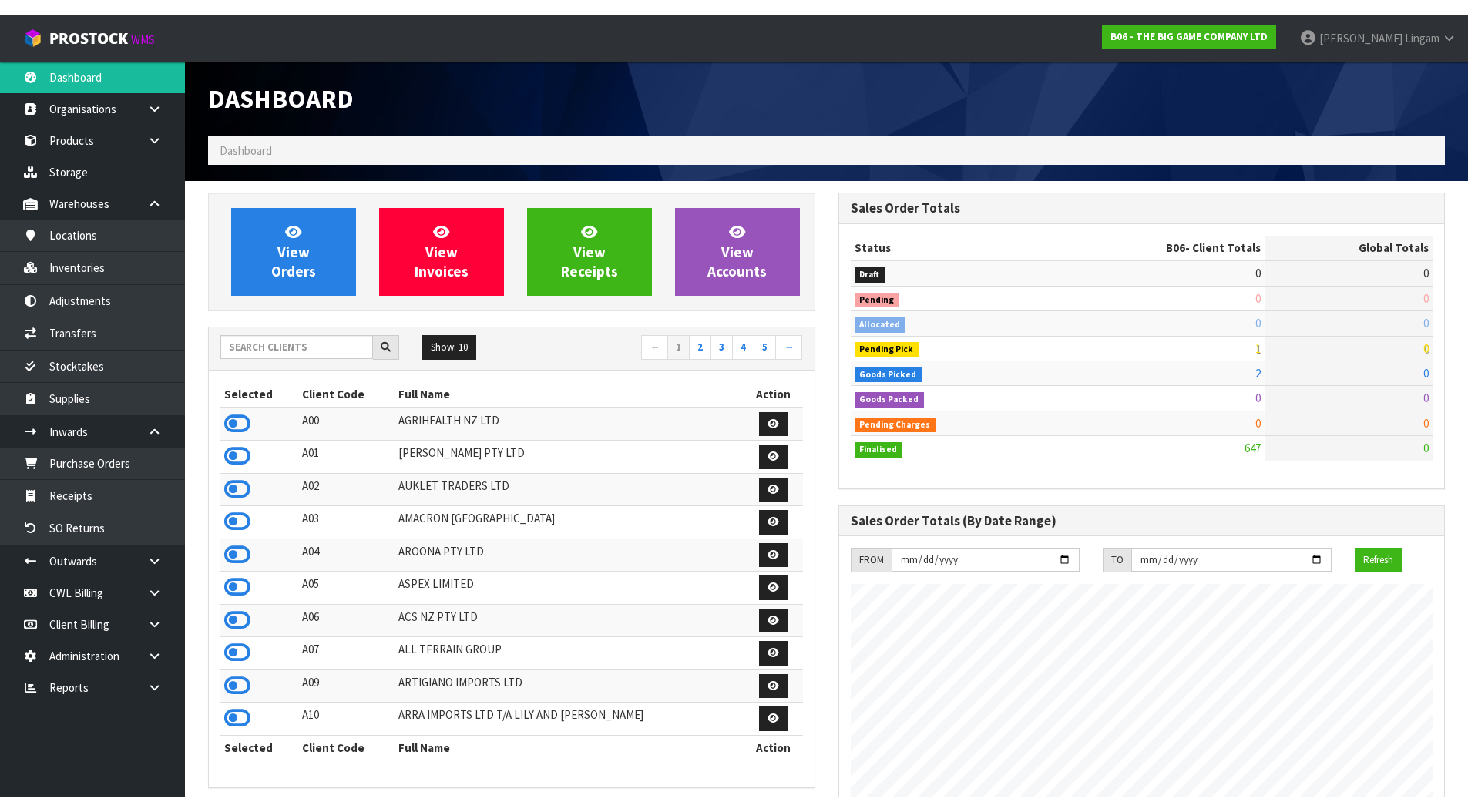
scroll to position [1217, 629]
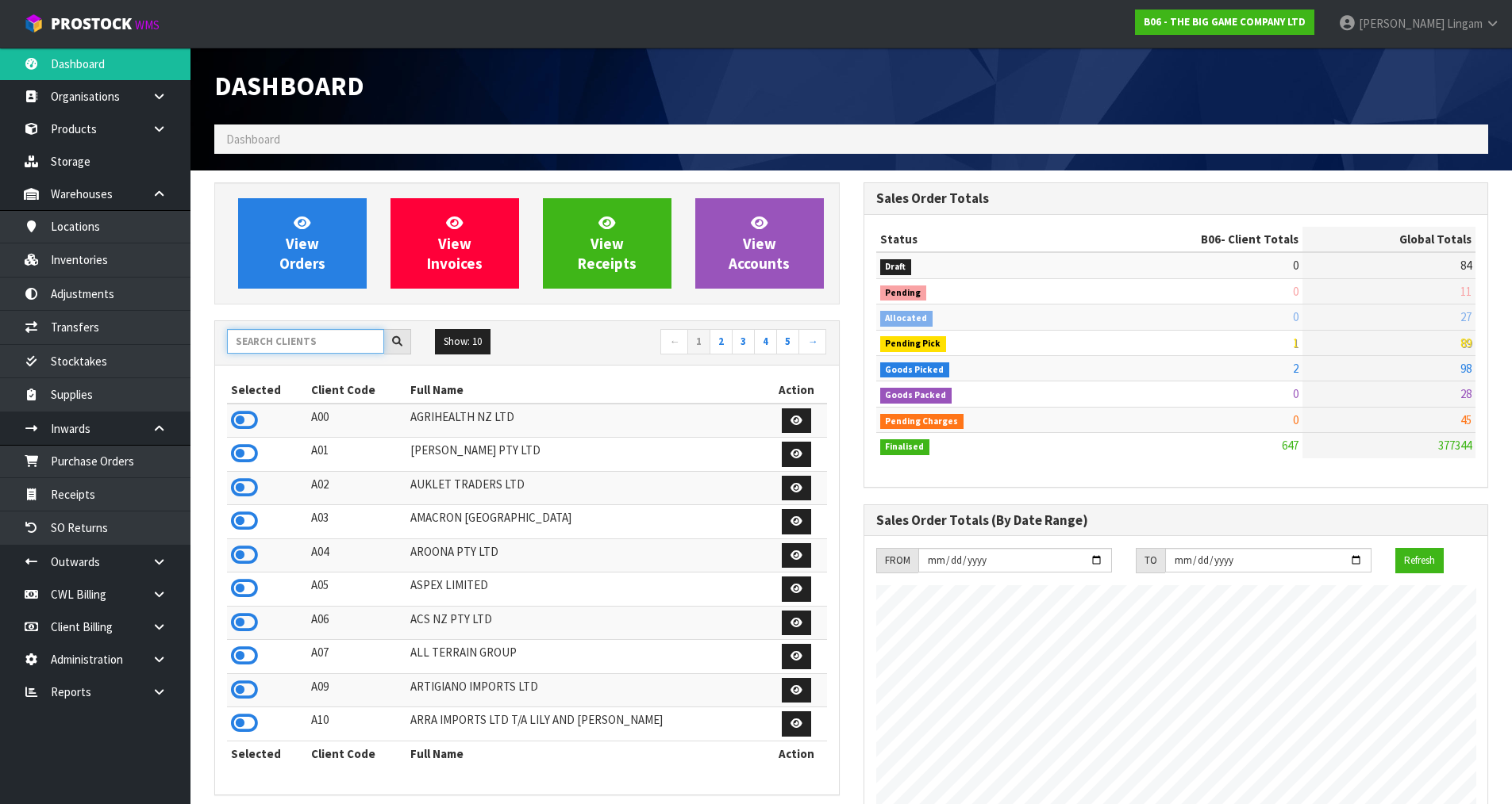
click at [317, 340] on input "text" at bounding box center [305, 342] width 157 height 25
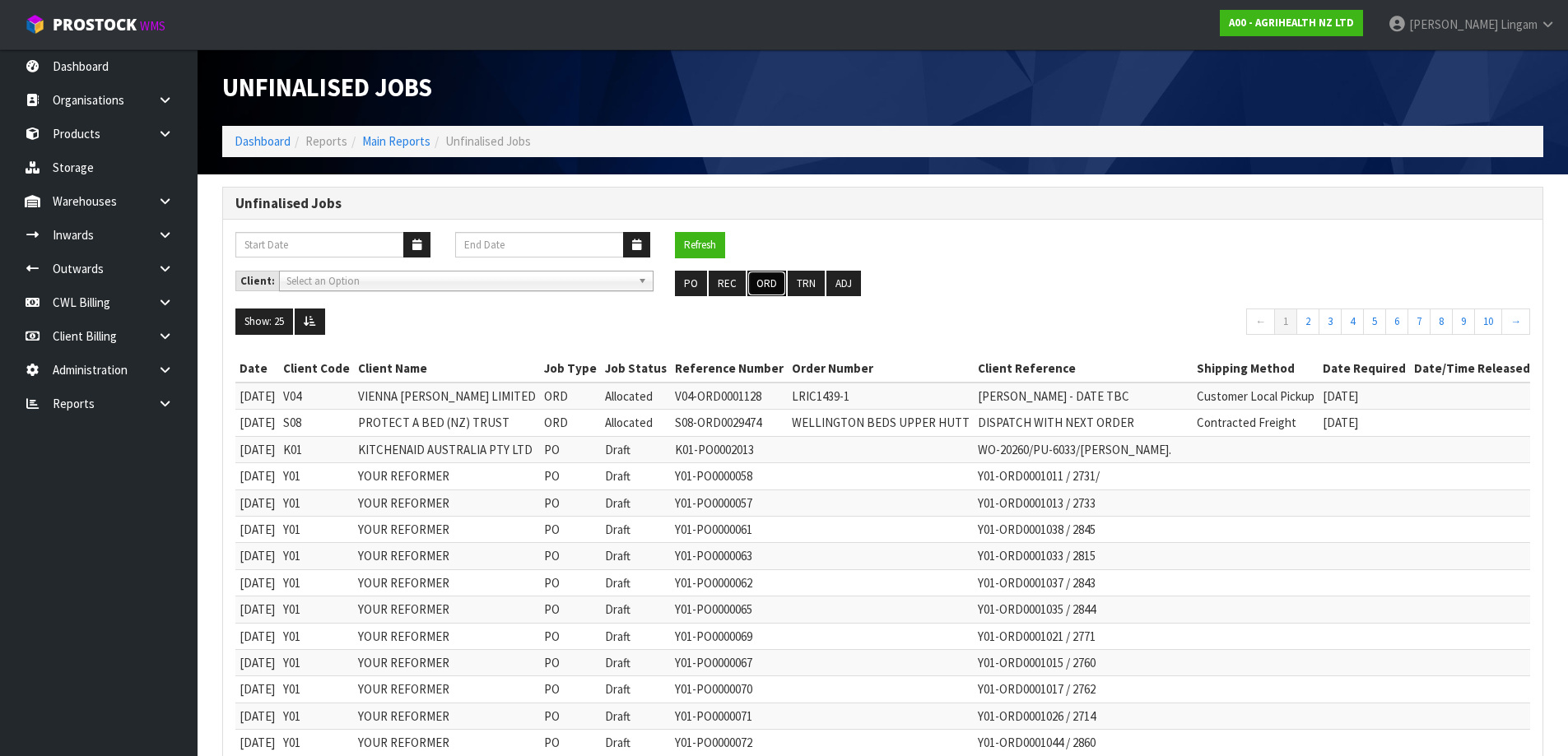
click at [771, 287] on button "ORD" at bounding box center [766, 284] width 38 height 27
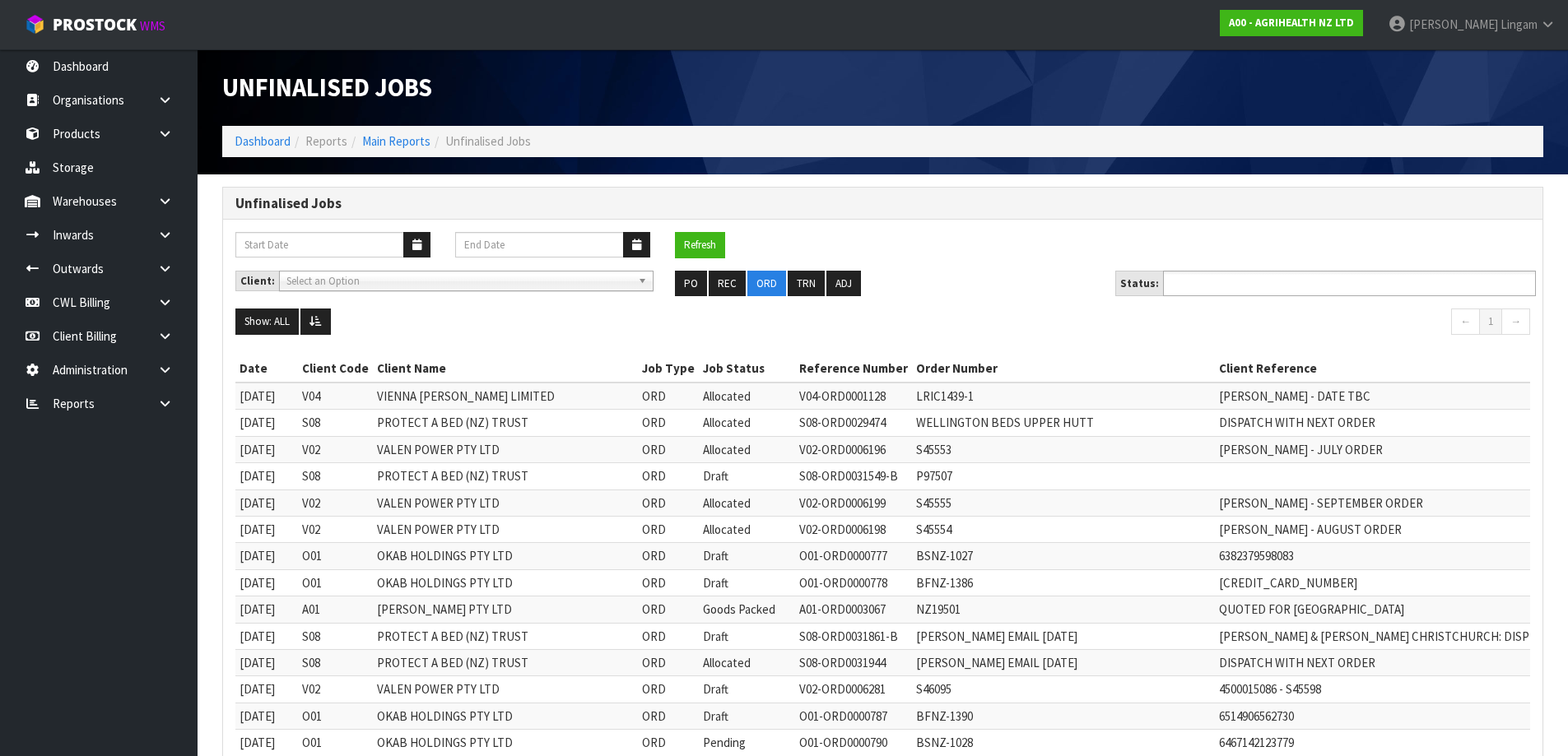
click at [1264, 281] on input "text" at bounding box center [1228, 283] width 121 height 21
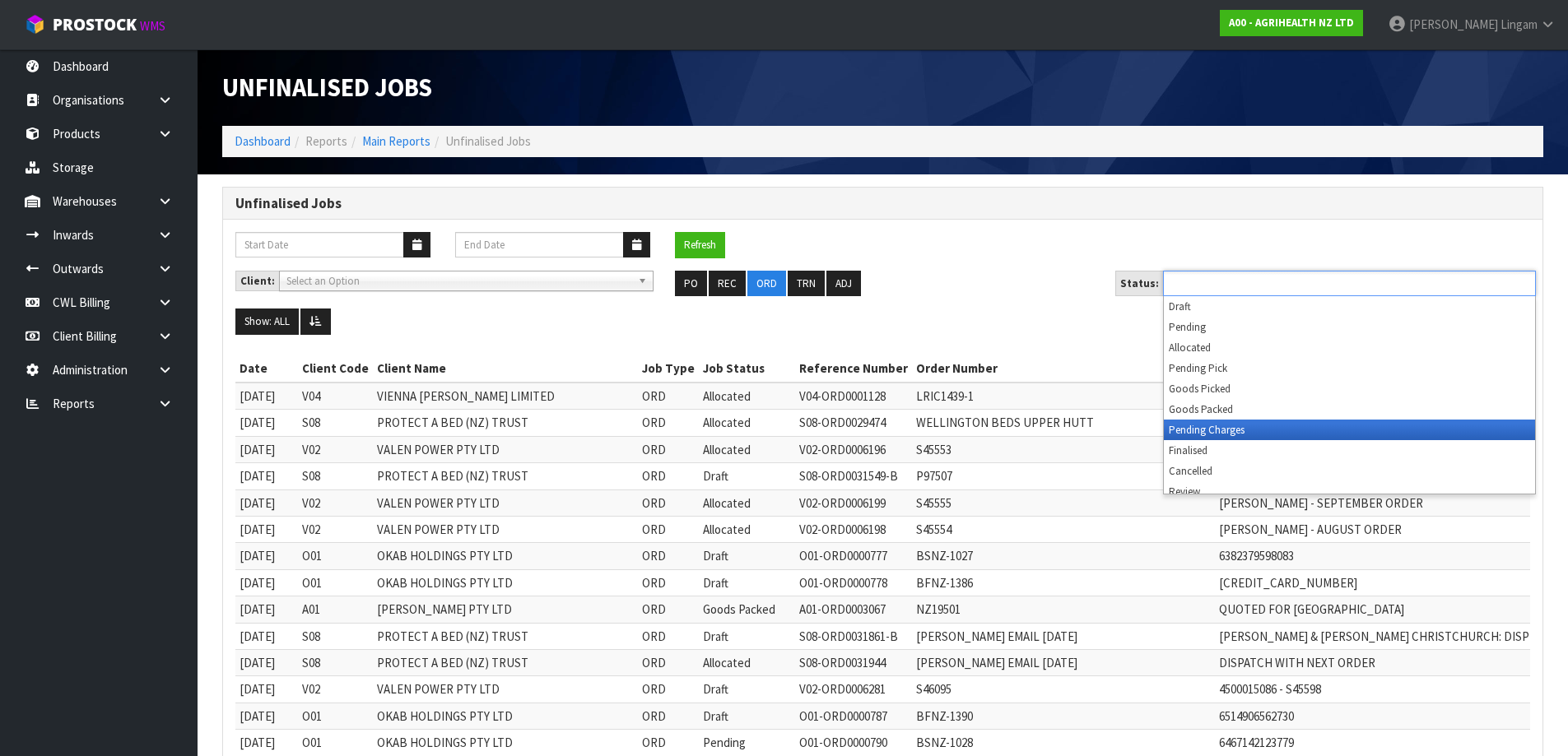
click at [1243, 430] on li "Pending Charges" at bounding box center [1349, 429] width 371 height 21
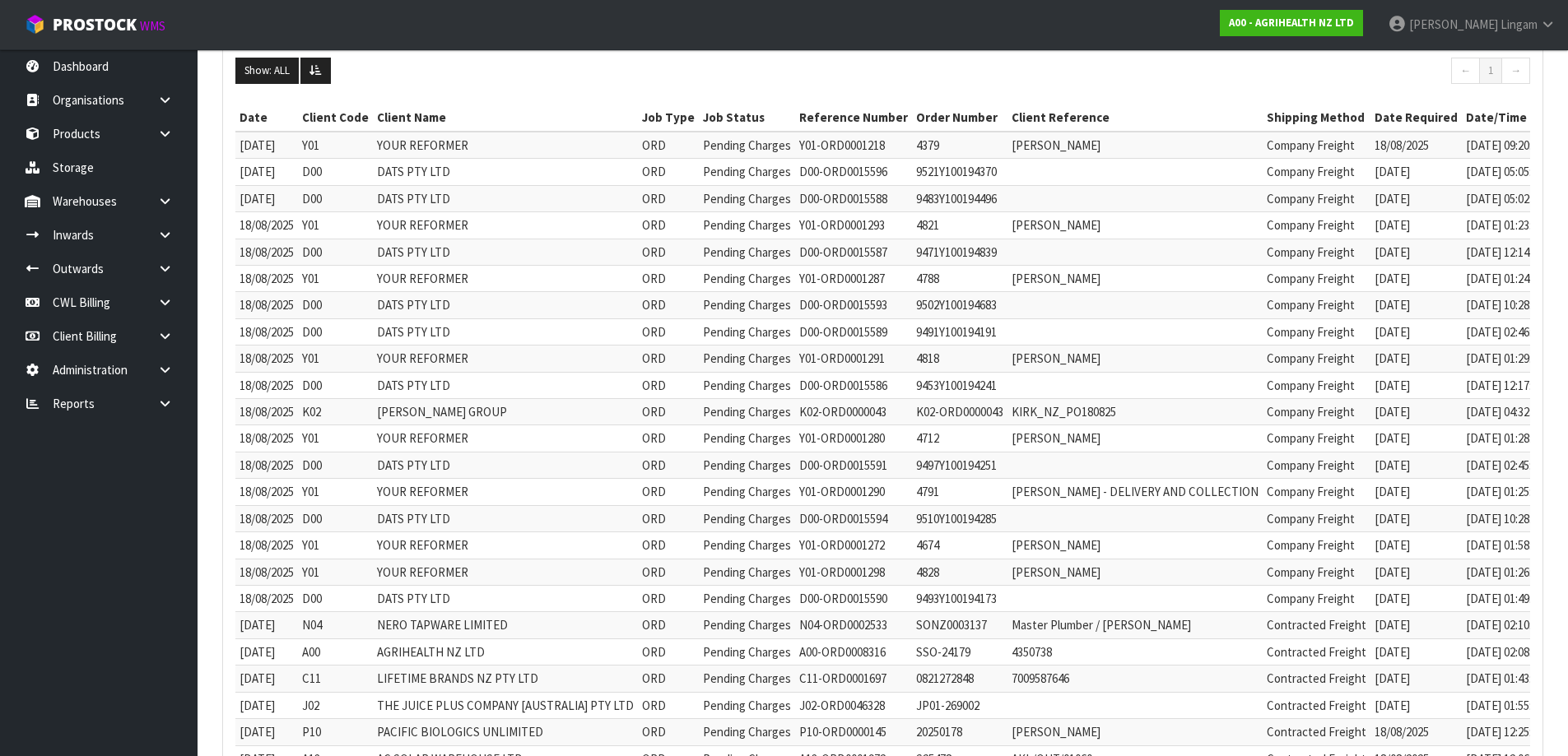
scroll to position [556, 0]
